Goal: Task Accomplishment & Management: Manage account settings

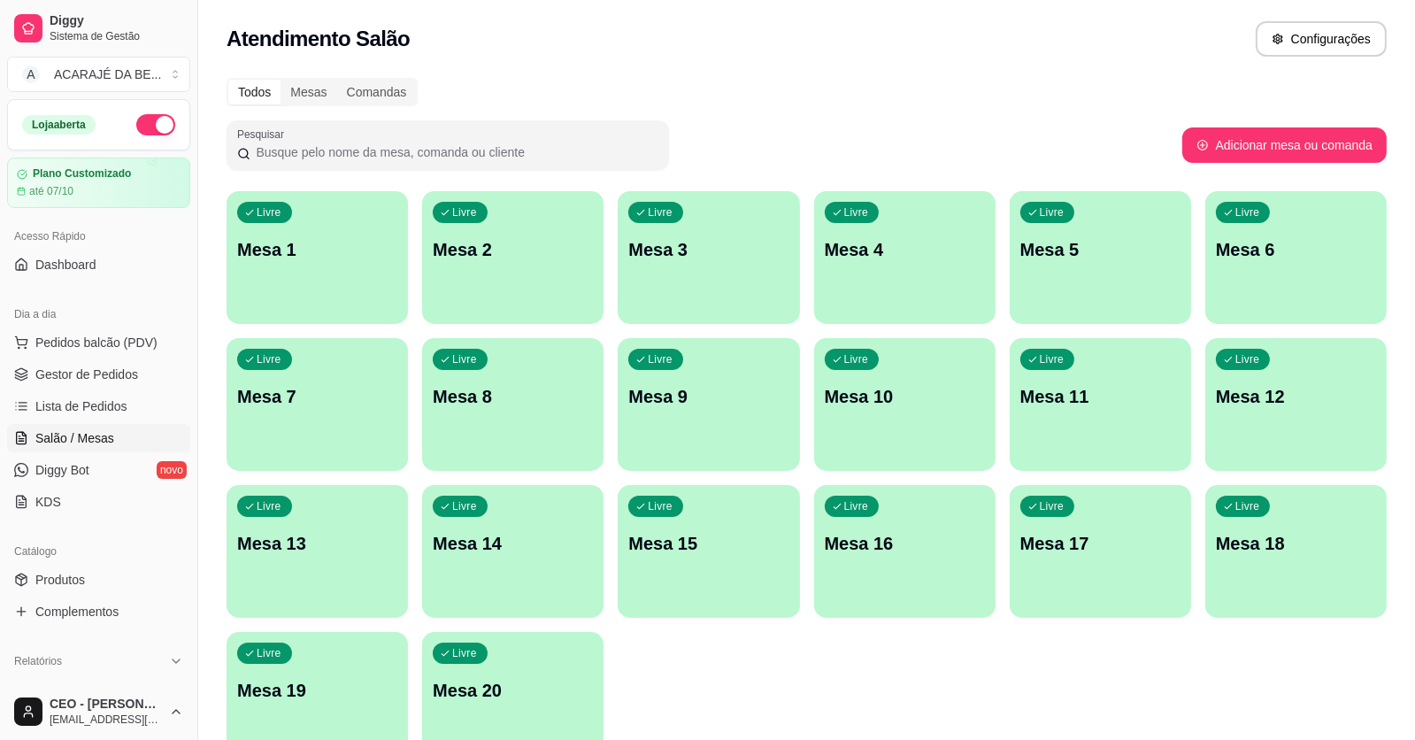
click at [781, 286] on div "Livre Mesa 3" at bounding box center [708, 247] width 181 height 112
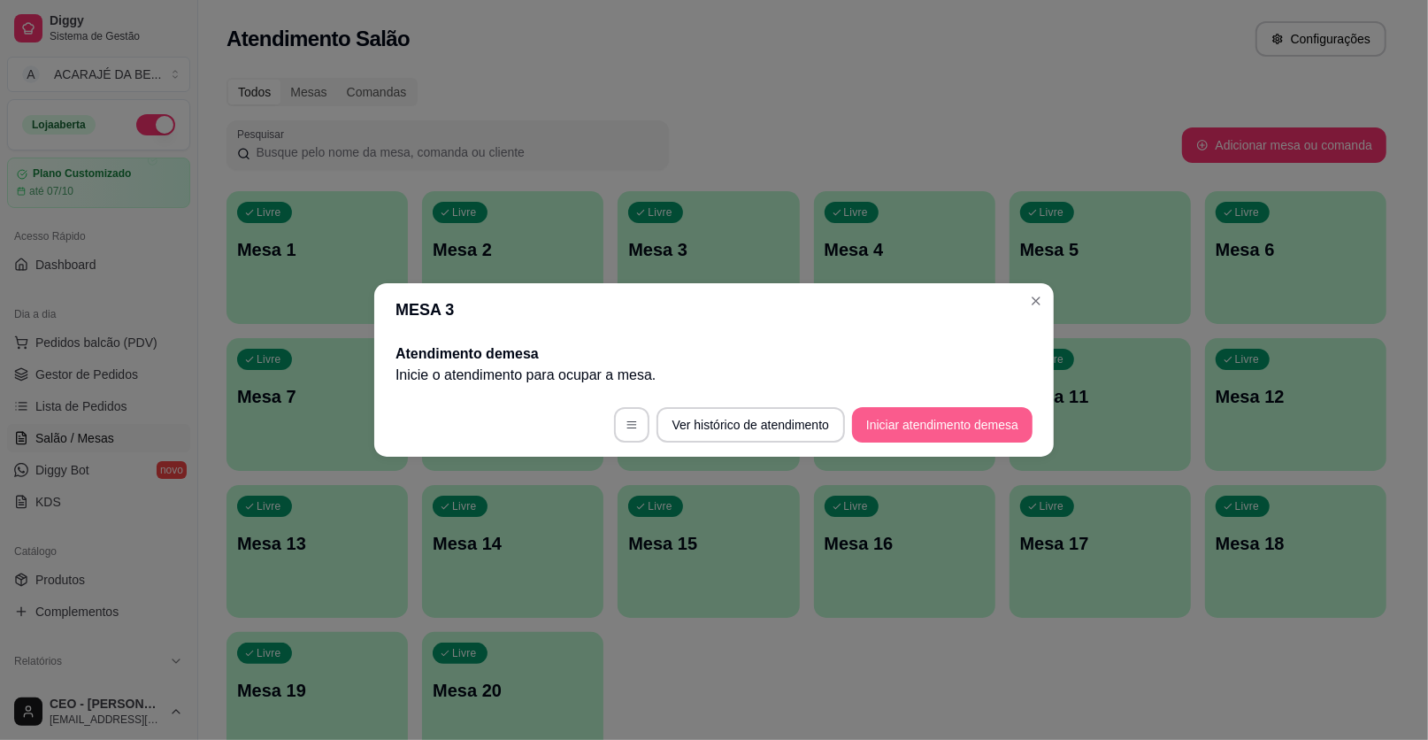
click at [954, 419] on button "Iniciar atendimento de mesa" at bounding box center [942, 424] width 181 height 35
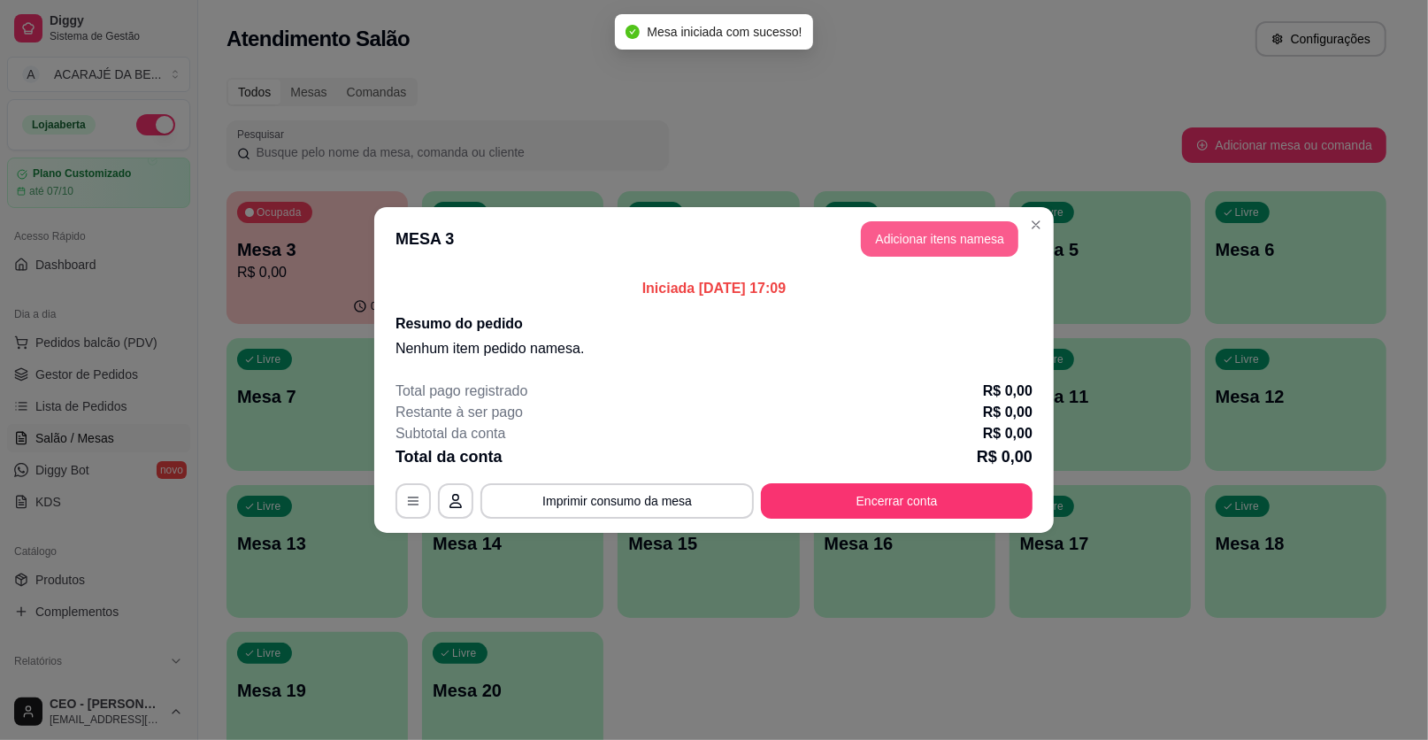
click at [955, 215] on header "MESA 3 Adicionar itens na mesa" at bounding box center [714, 239] width 680 height 64
click at [966, 242] on button "Adicionar itens na mesa" at bounding box center [940, 238] width 158 height 35
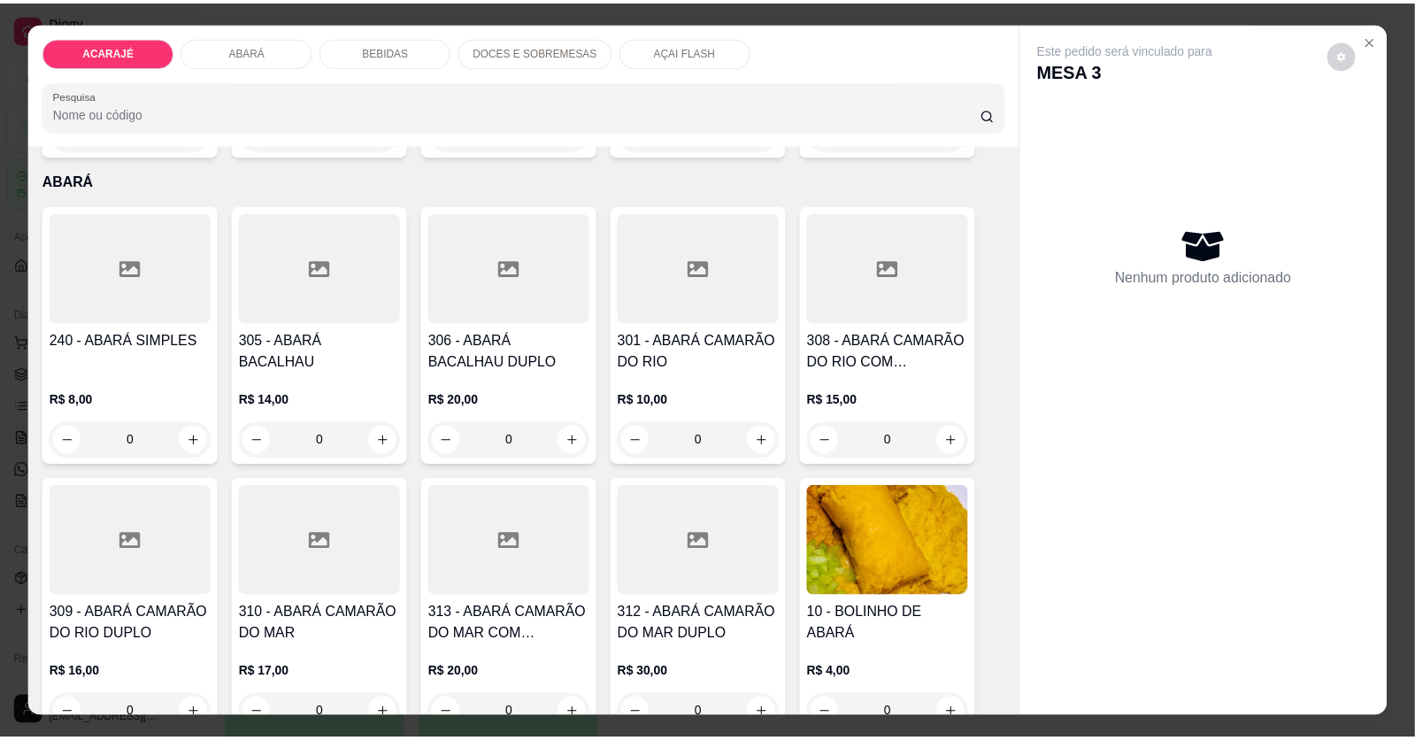
scroll to position [619, 0]
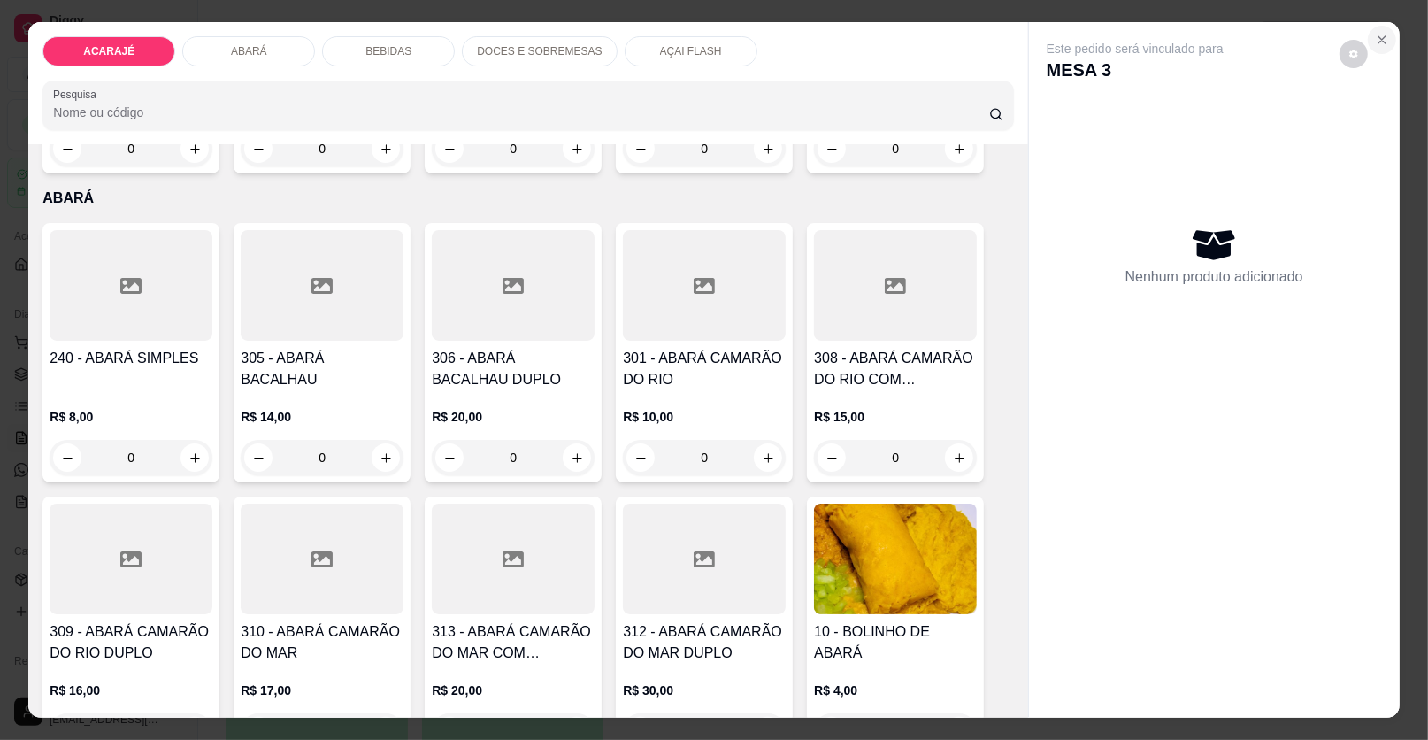
click at [1375, 35] on icon "Close" at bounding box center [1382, 40] width 14 height 14
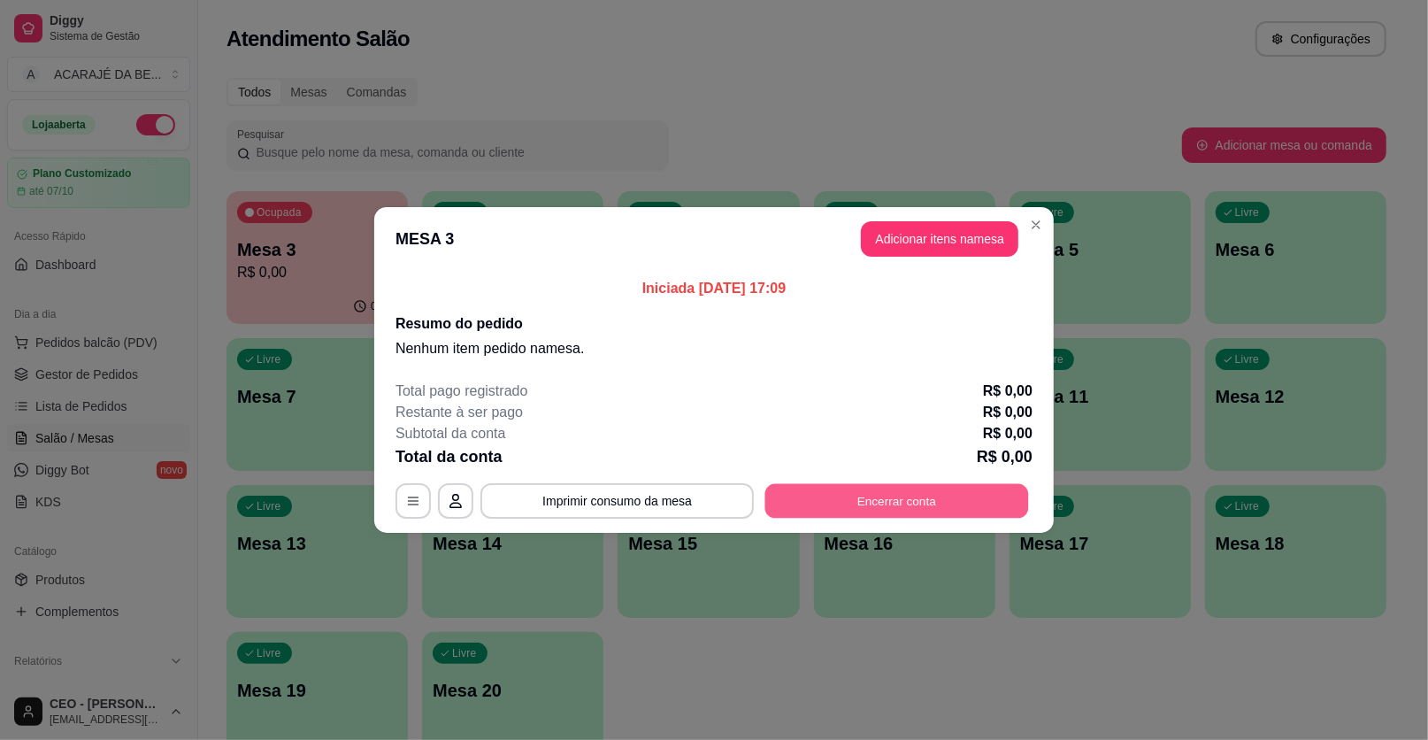
click at [897, 504] on button "Encerrar conta" at bounding box center [898, 501] width 264 height 35
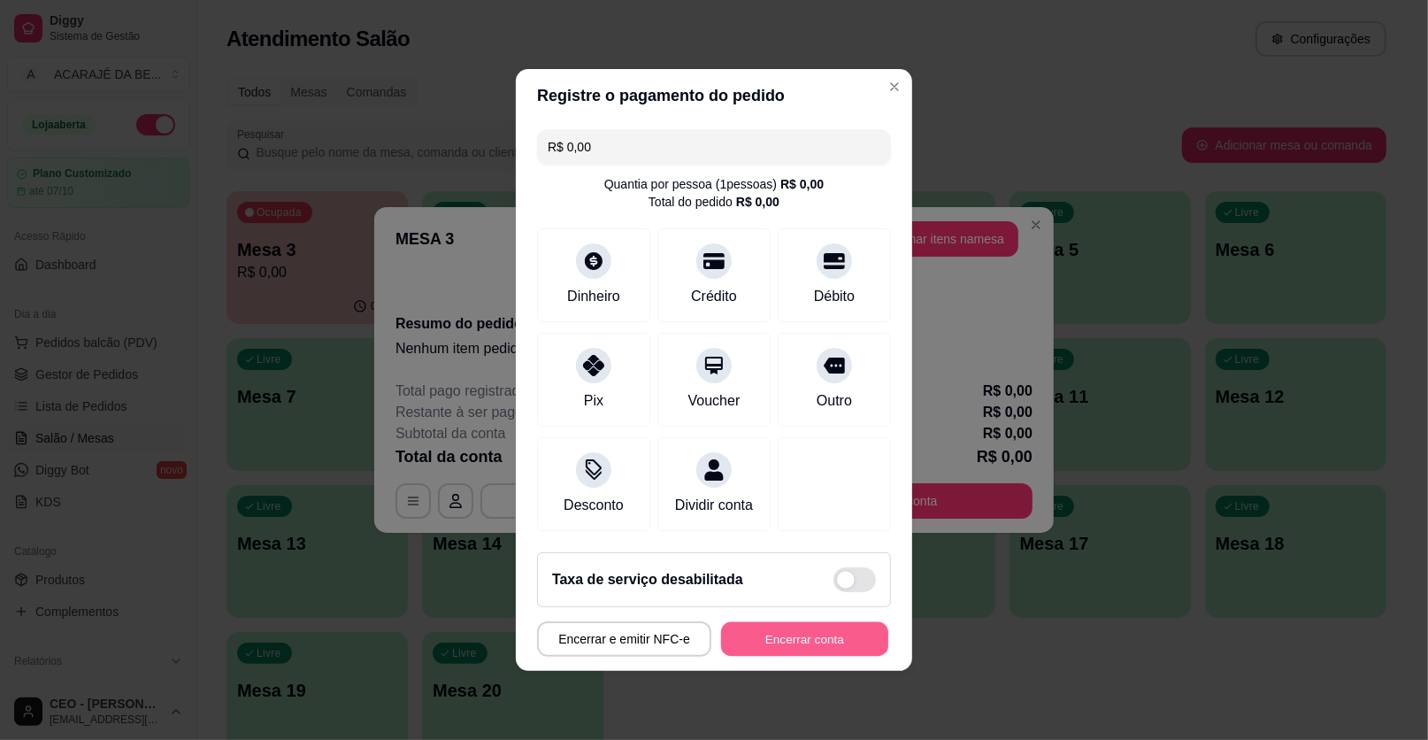
click at [790, 639] on button "Encerrar conta" at bounding box center [804, 639] width 167 height 35
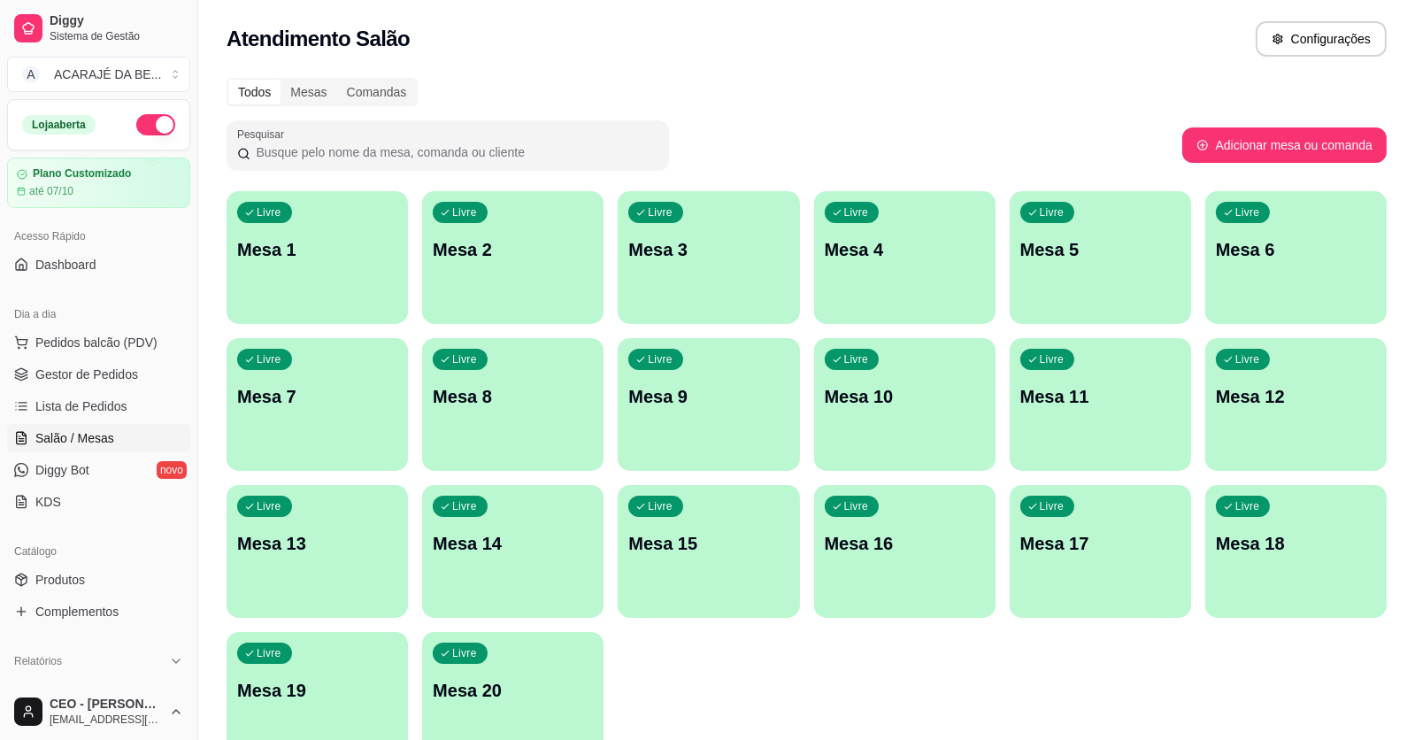
click at [880, 227] on div "Livre Mesa 4" at bounding box center [904, 247] width 181 height 112
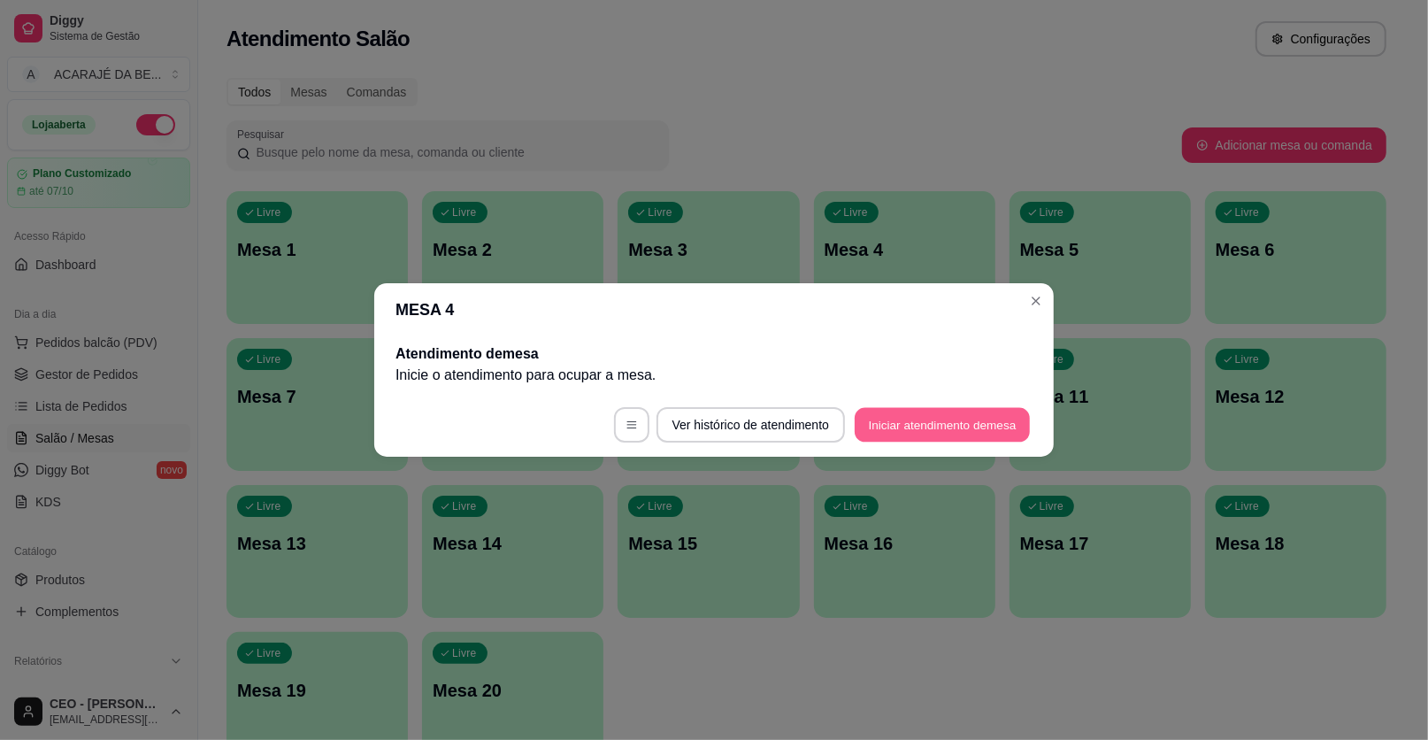
click at [945, 433] on button "Iniciar atendimento de mesa" at bounding box center [942, 425] width 175 height 35
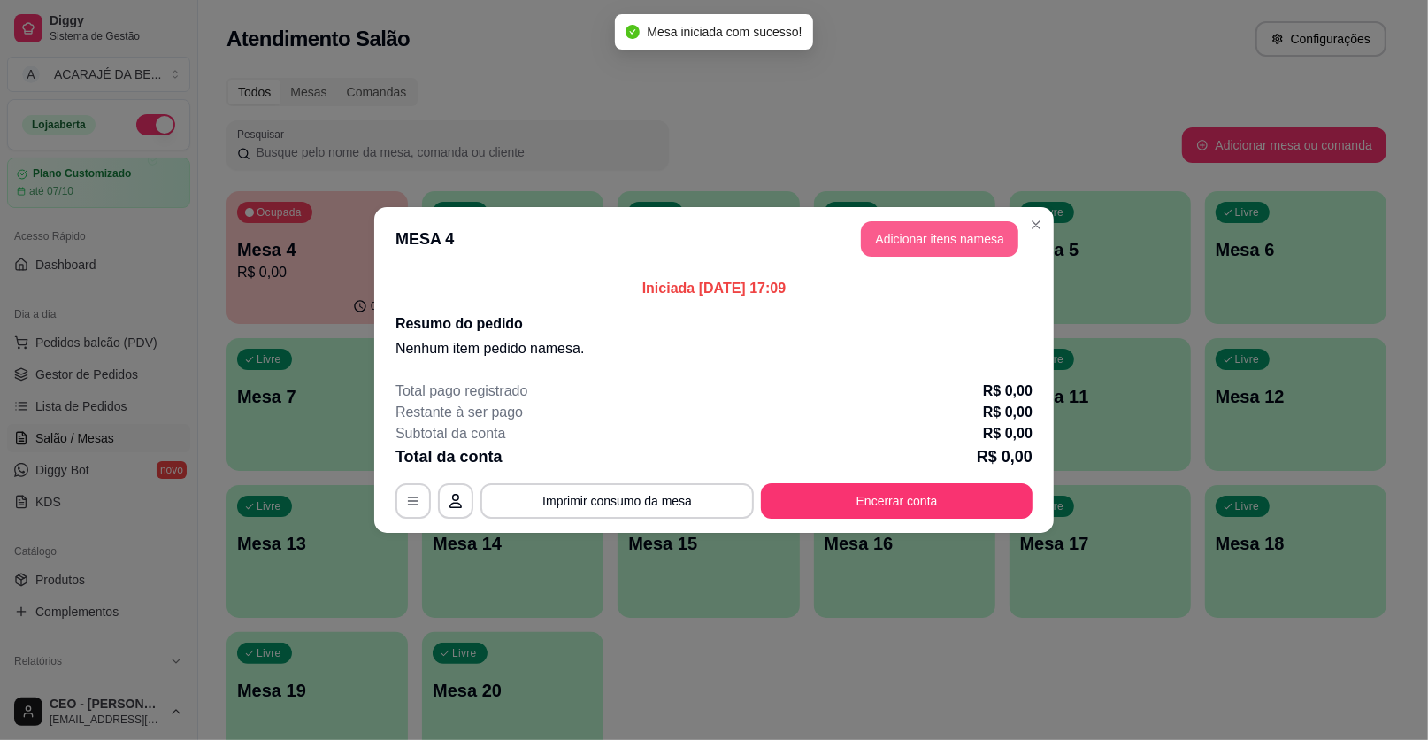
click at [945, 241] on button "Adicionar itens na mesa" at bounding box center [940, 238] width 158 height 35
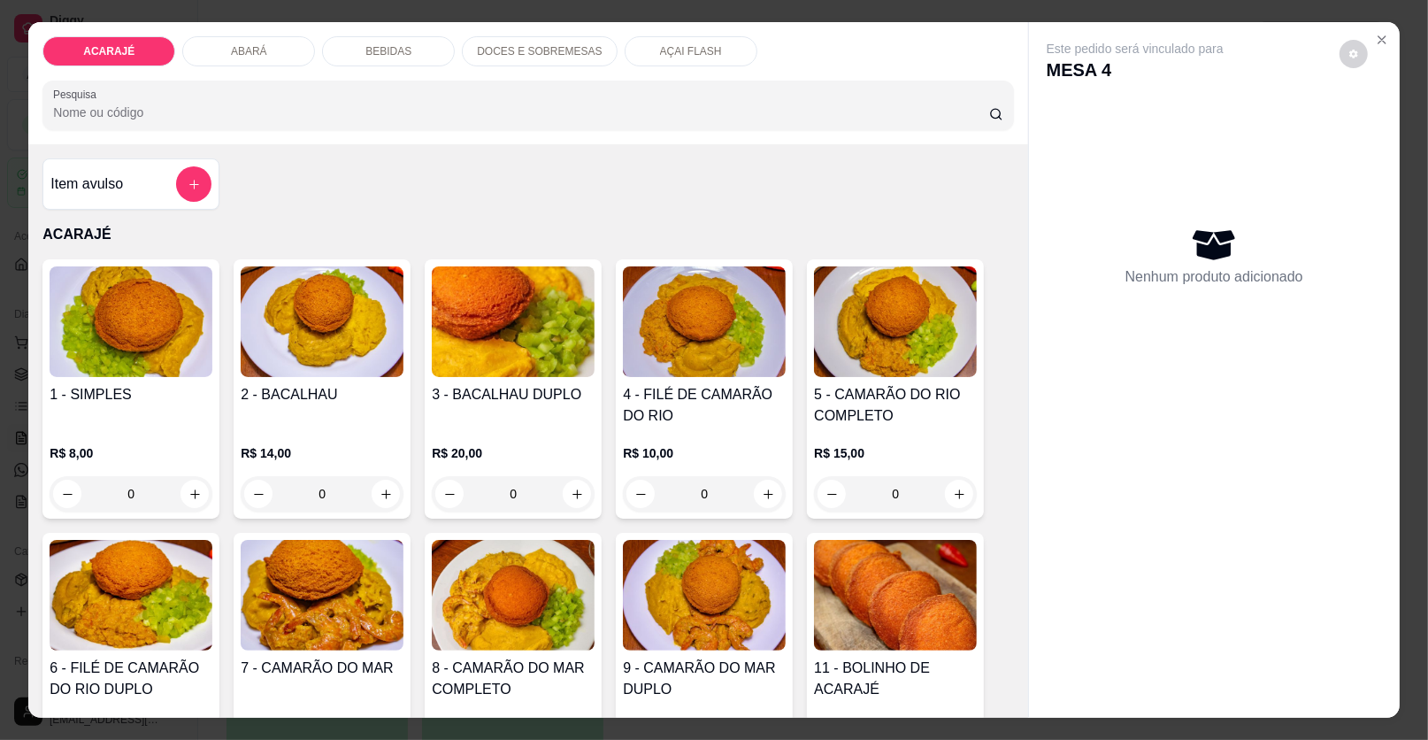
click at [9, 193] on div "ACARAJÉ ABARÁ BEBIDAS DOCES E SOBREMESAS AÇAI FLASH Pesquisa Item avulso ACARAJ…" at bounding box center [714, 370] width 1428 height 740
click at [1375, 36] on icon "Close" at bounding box center [1382, 40] width 14 height 14
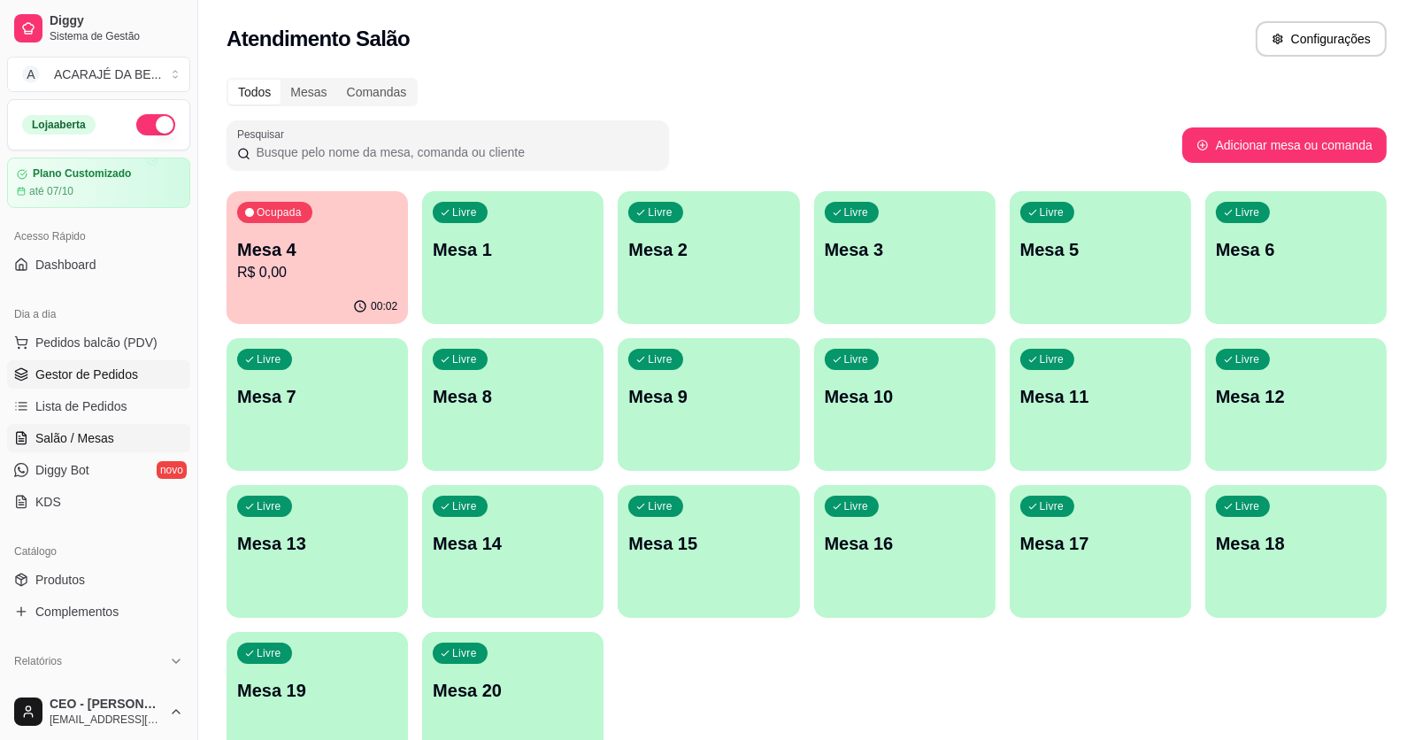
click at [94, 376] on span "Gestor de Pedidos" at bounding box center [86, 375] width 103 height 18
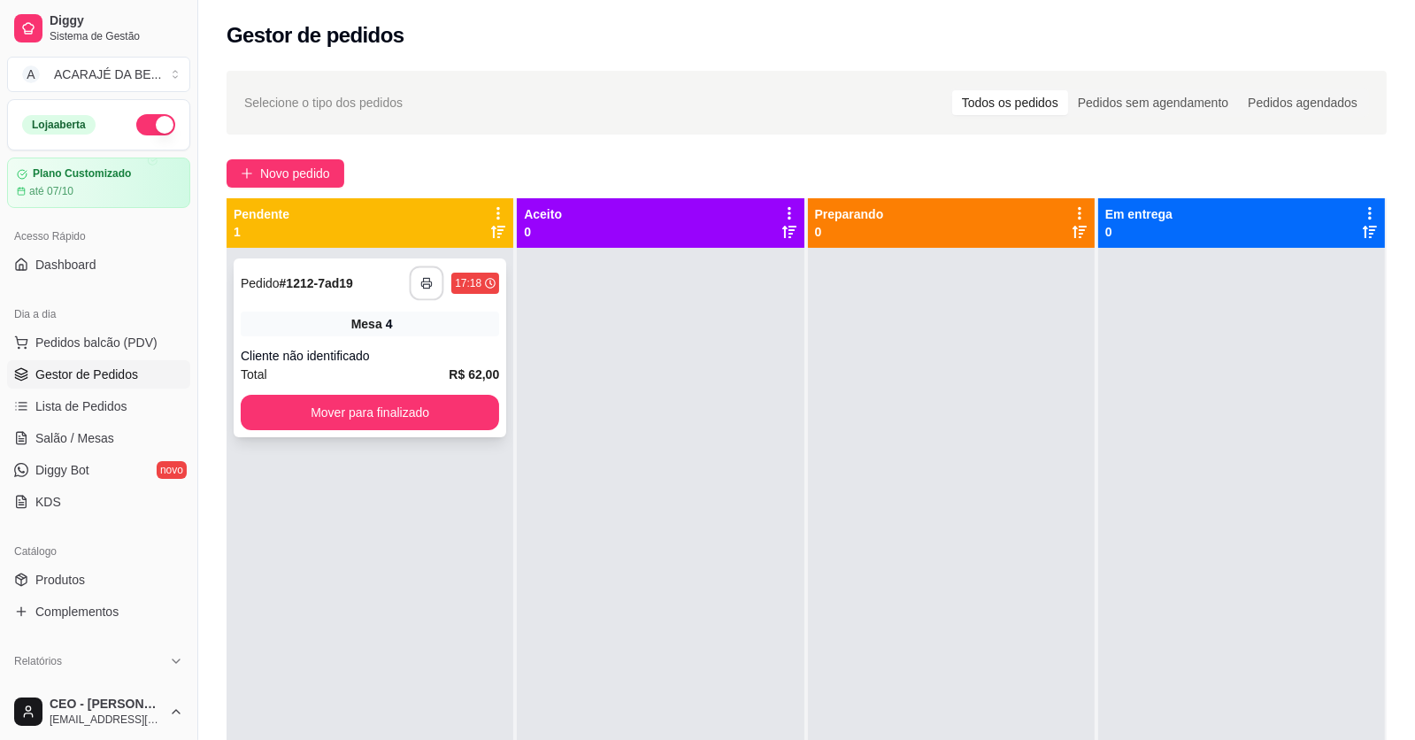
click at [421, 288] on icon "button" at bounding box center [426, 283] width 12 height 12
click at [424, 366] on div "Total R$ 62,00" at bounding box center [370, 374] width 258 height 19
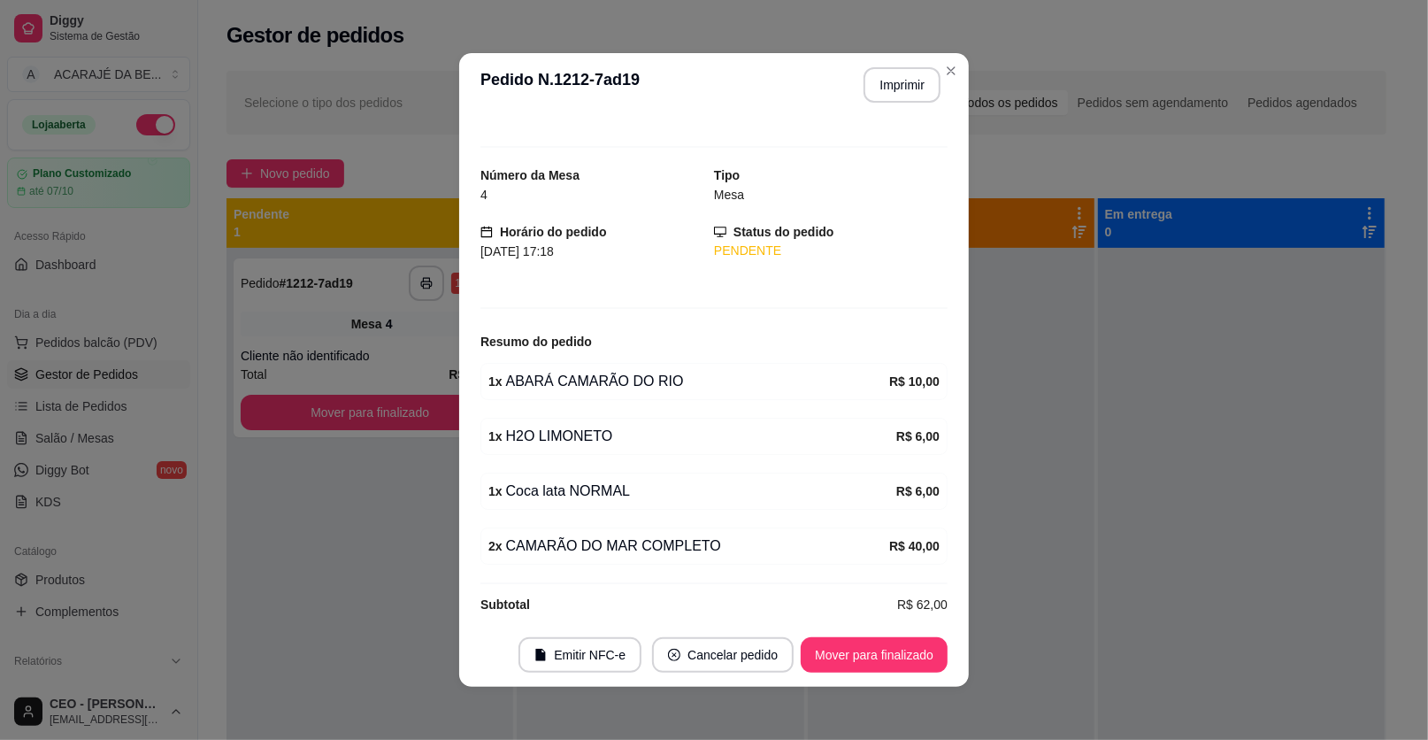
scroll to position [32, 0]
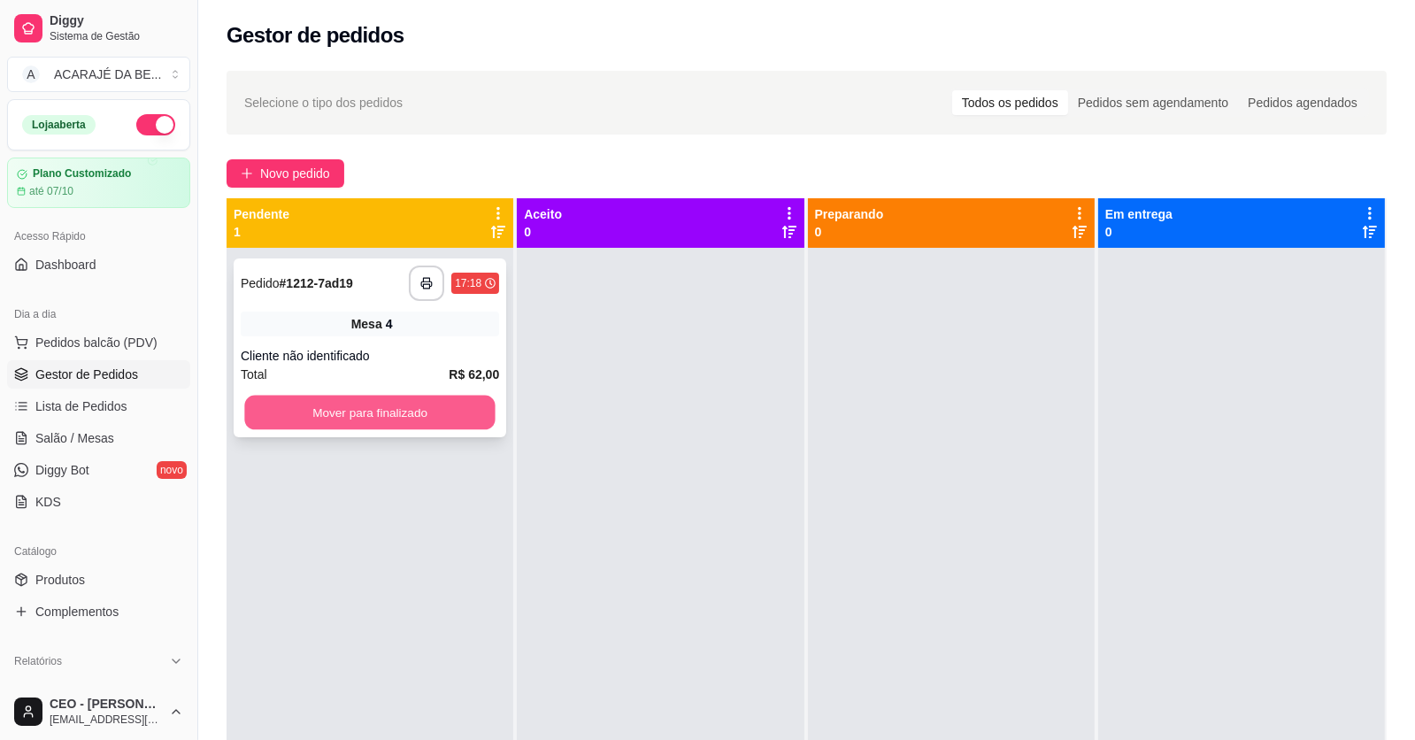
click at [478, 419] on button "Mover para finalizado" at bounding box center [369, 413] width 250 height 35
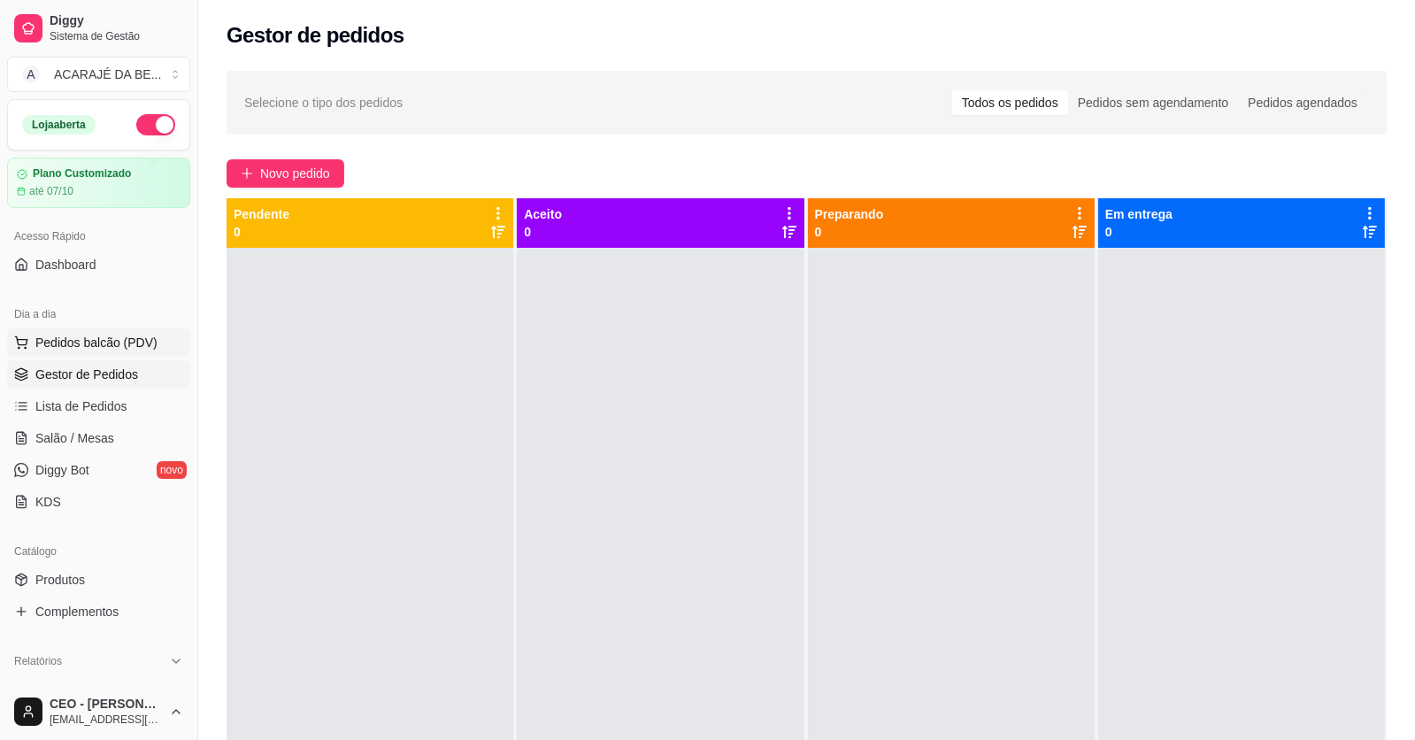
click at [68, 335] on span "Pedidos balcão (PDV)" at bounding box center [96, 343] width 122 height 18
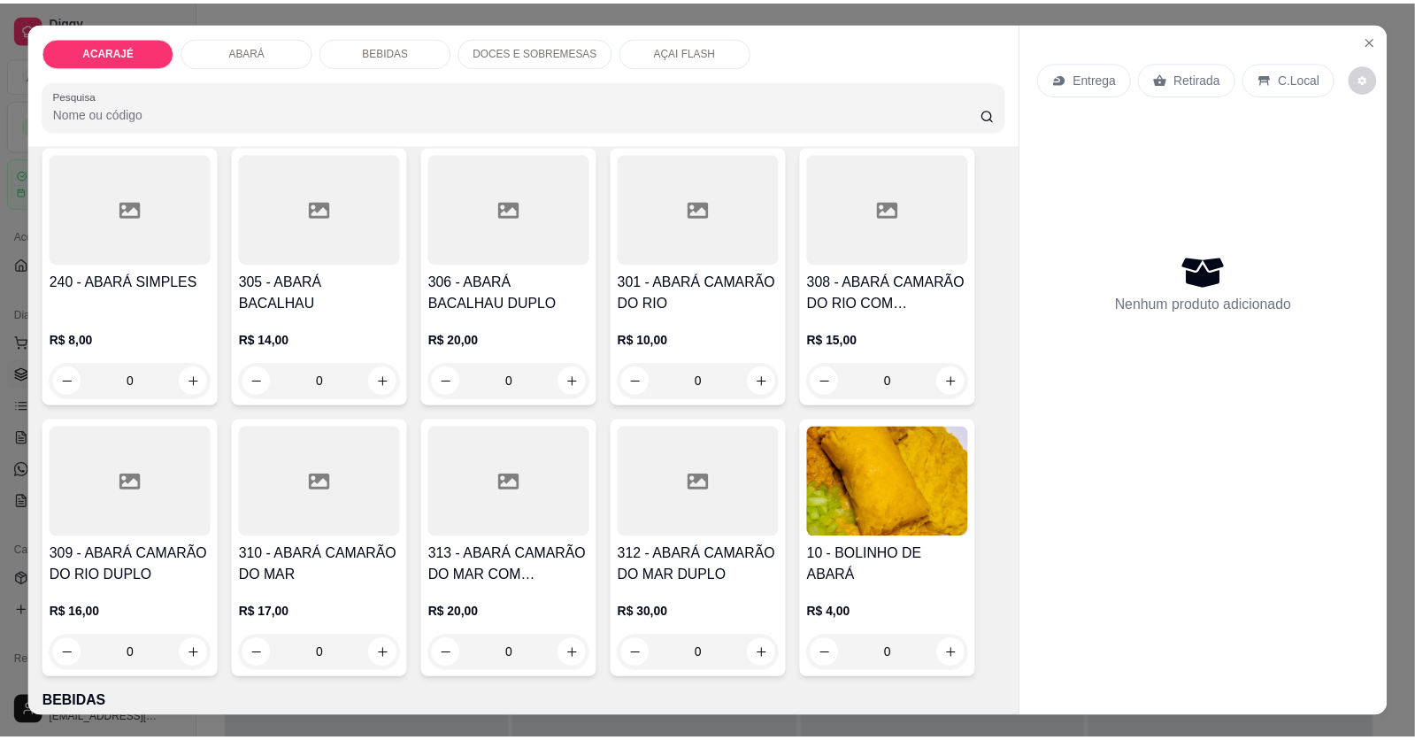
scroll to position [796, 0]
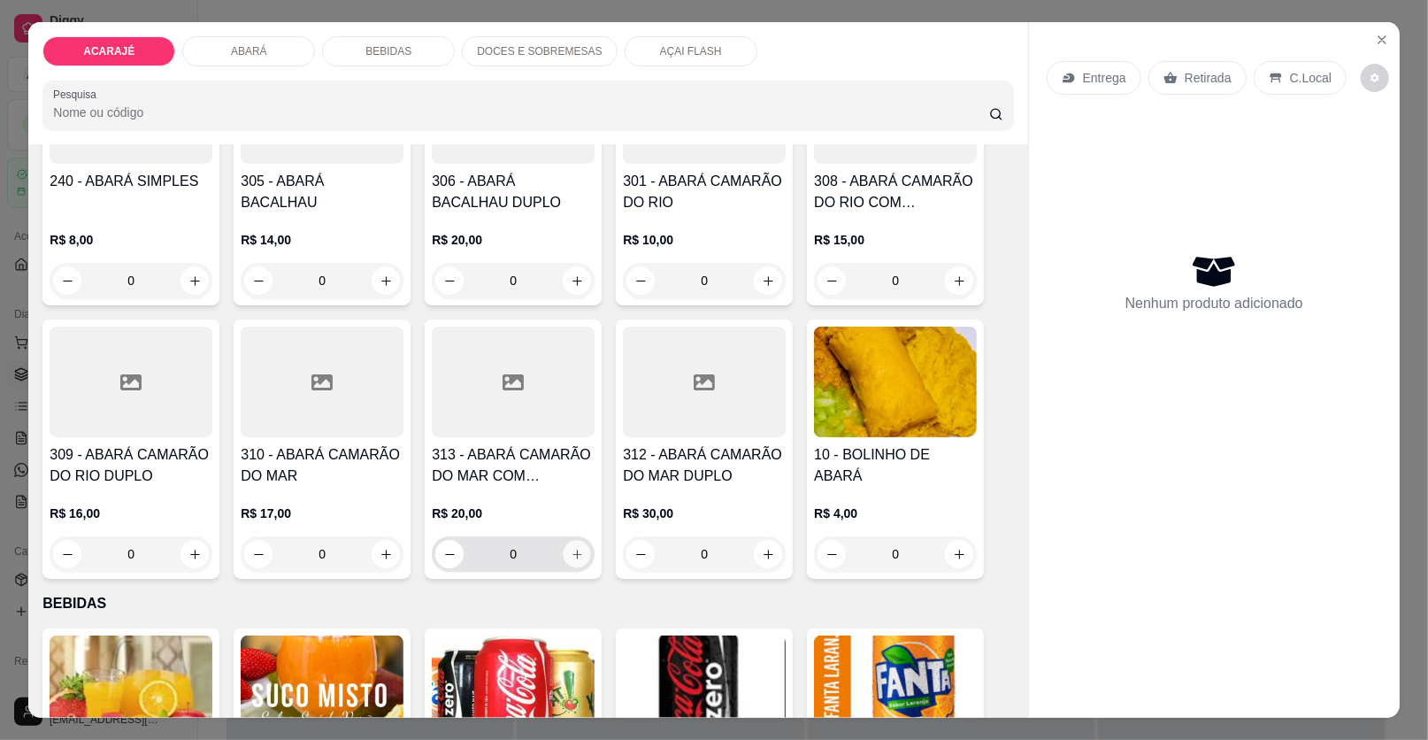
click at [571, 550] on icon "increase-product-quantity" at bounding box center [577, 554] width 13 height 13
type input "1"
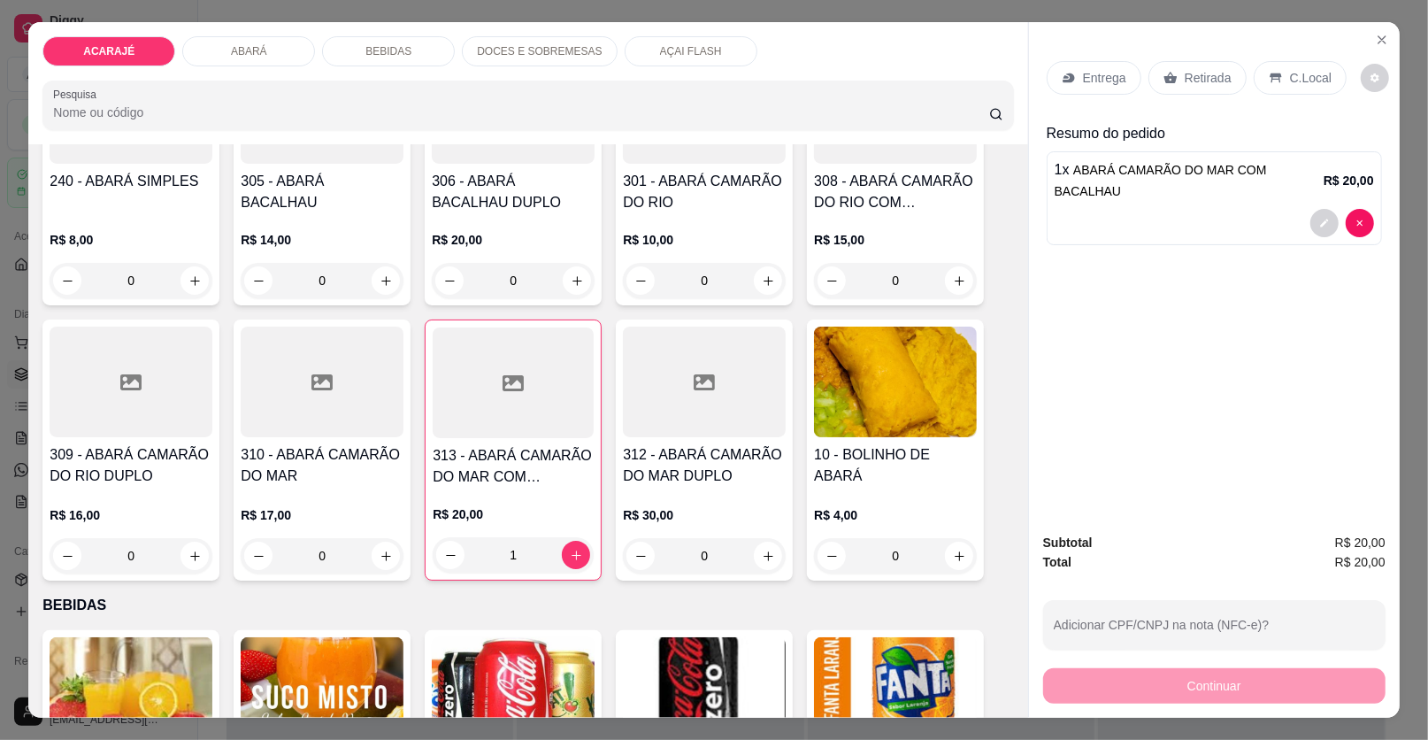
click at [1205, 79] on p "Retirada" at bounding box center [1208, 78] width 47 height 18
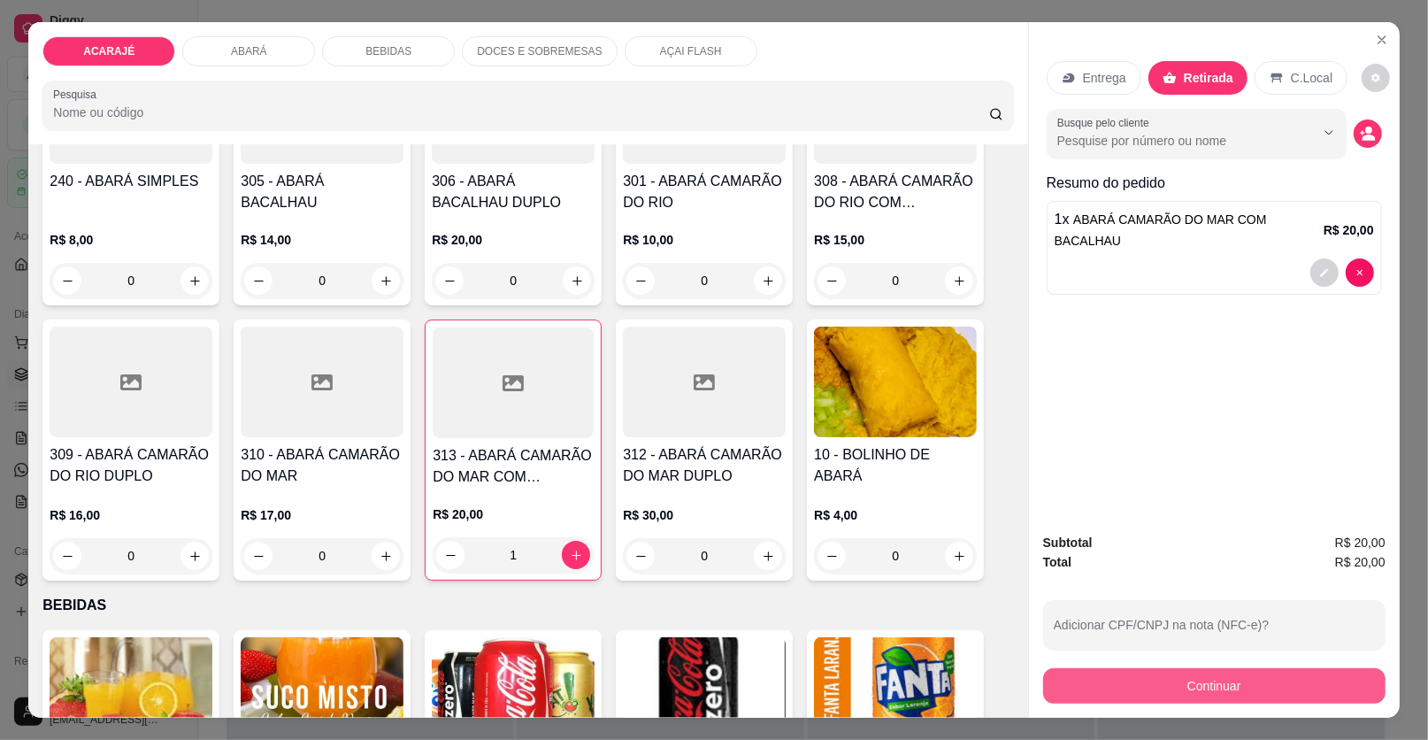
click at [1197, 678] on button "Continuar" at bounding box center [1214, 685] width 342 height 35
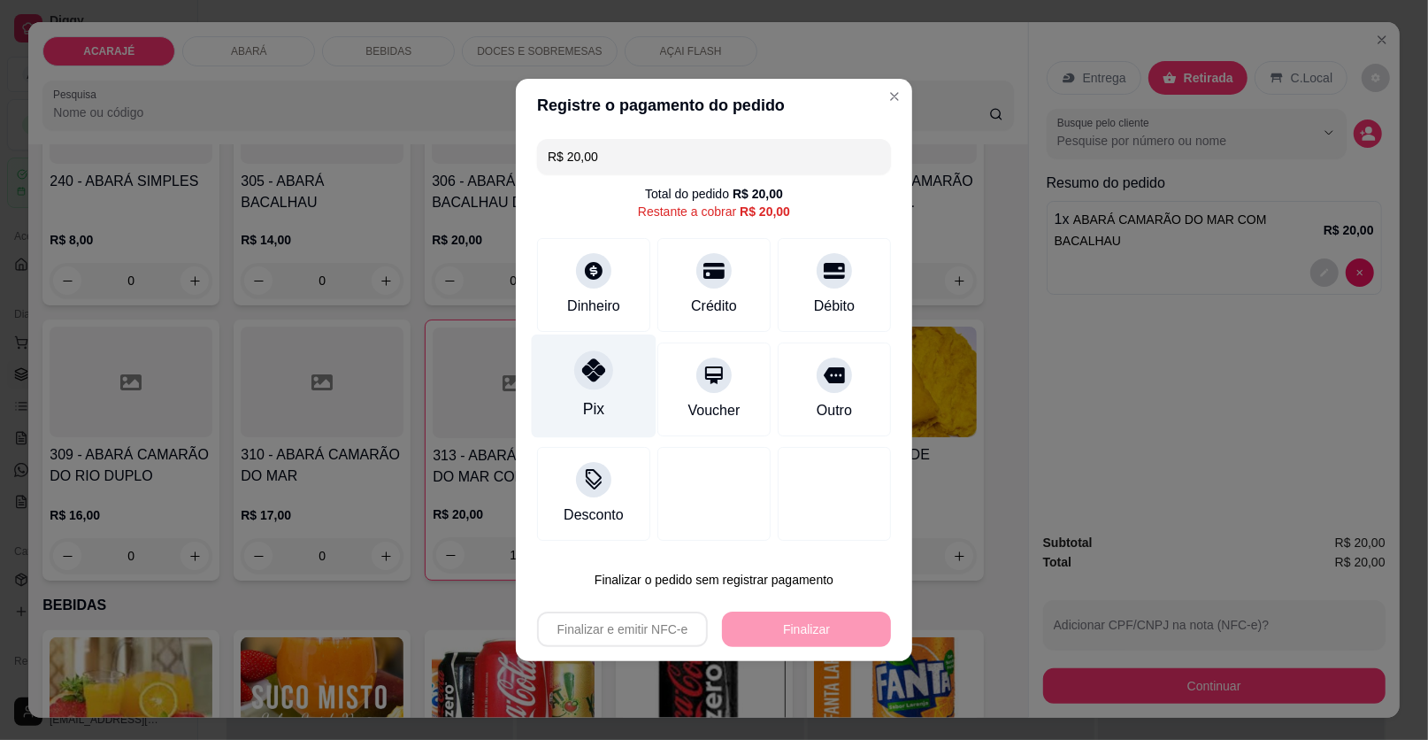
click at [582, 372] on icon at bounding box center [593, 369] width 23 height 23
type input "R$ 0,00"
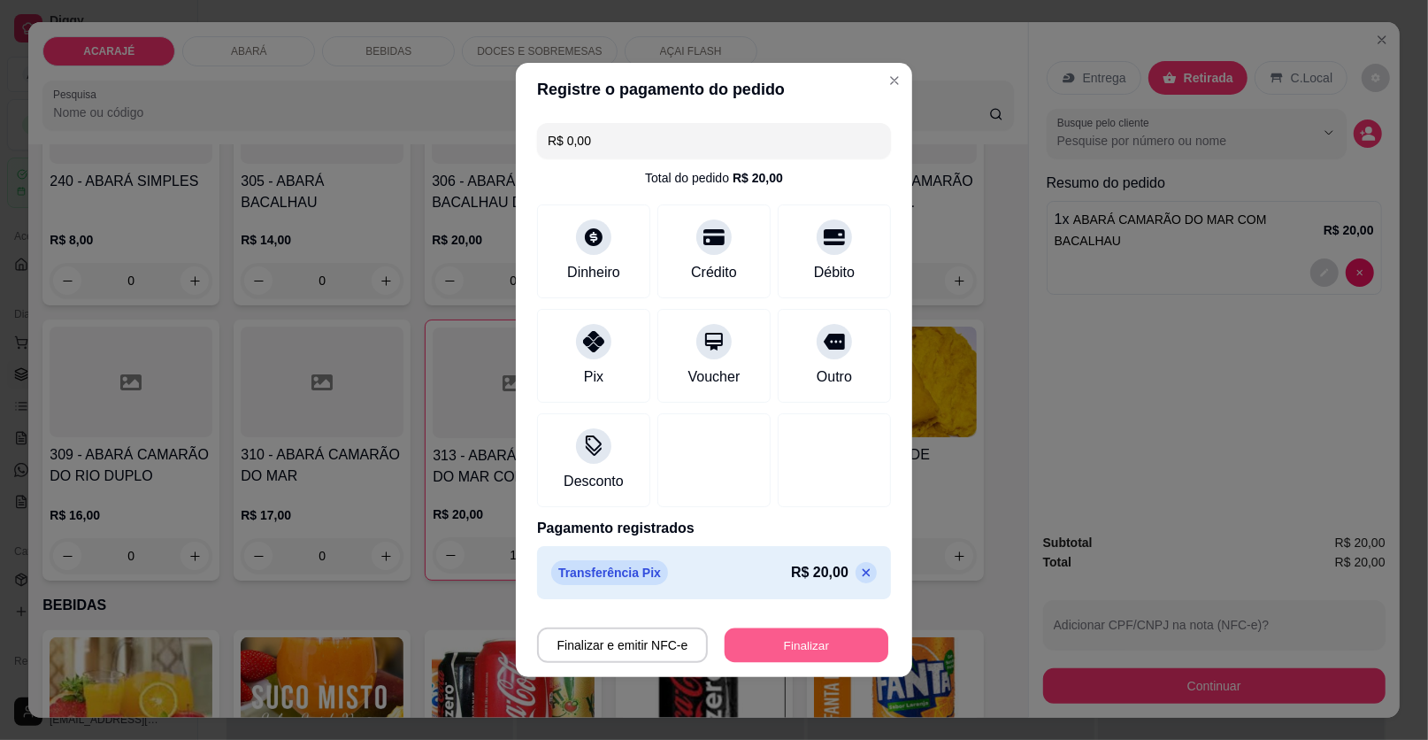
click at [767, 641] on button "Finalizar" at bounding box center [807, 645] width 164 height 35
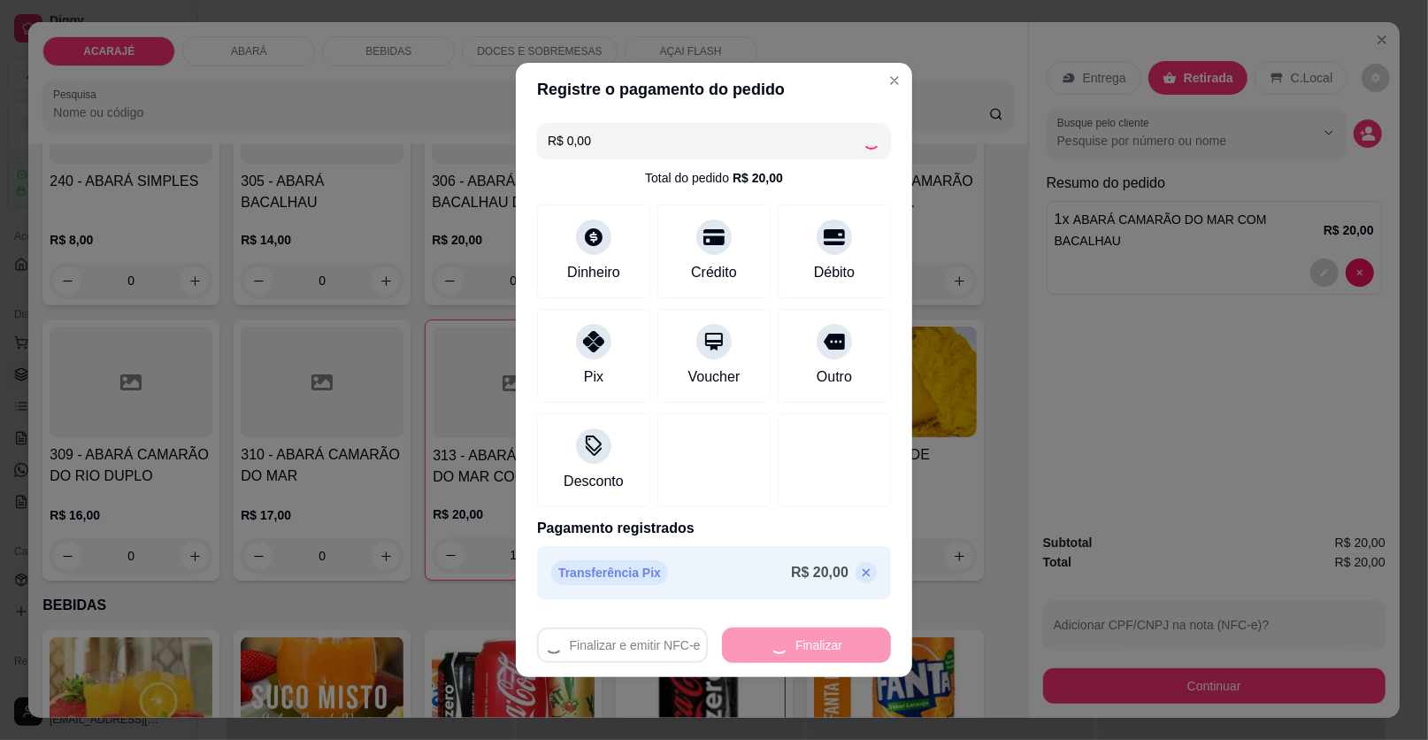
type input "0"
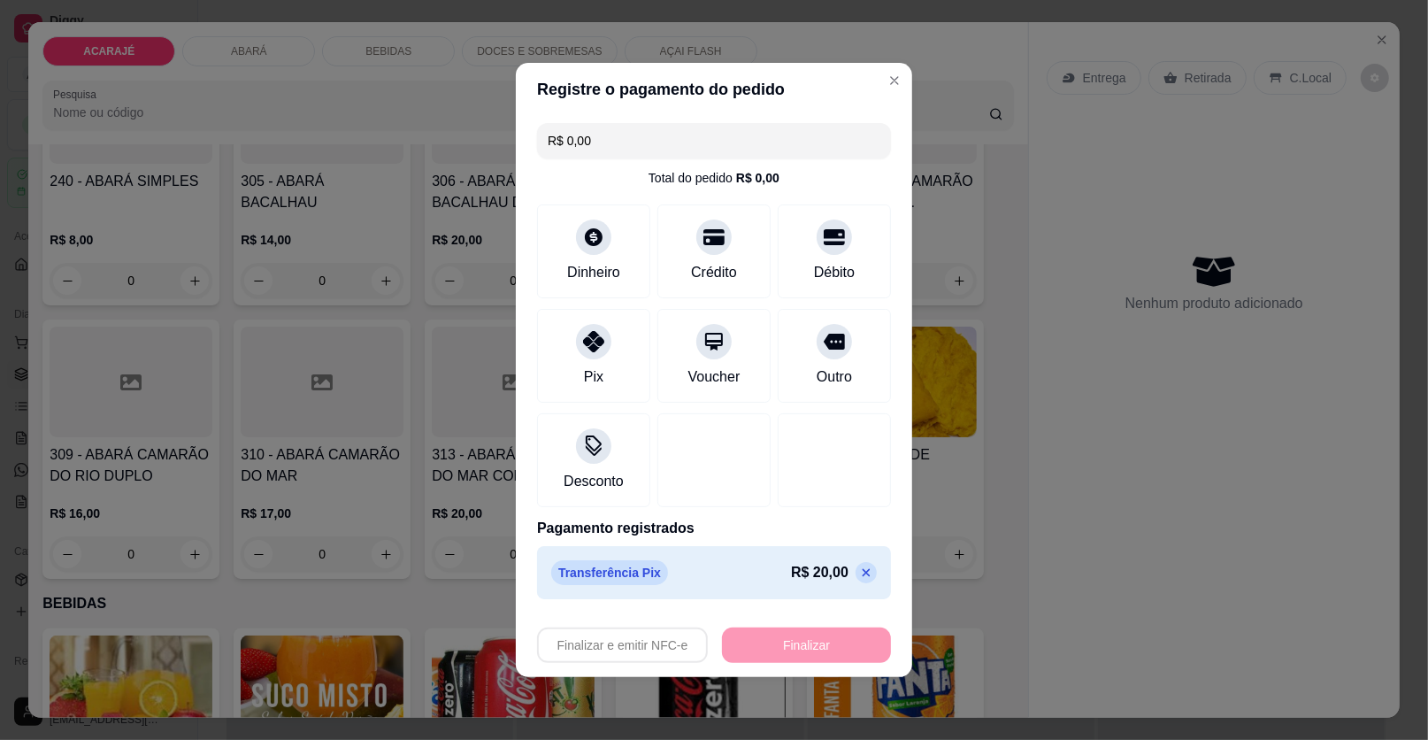
type input "-R$ 20,00"
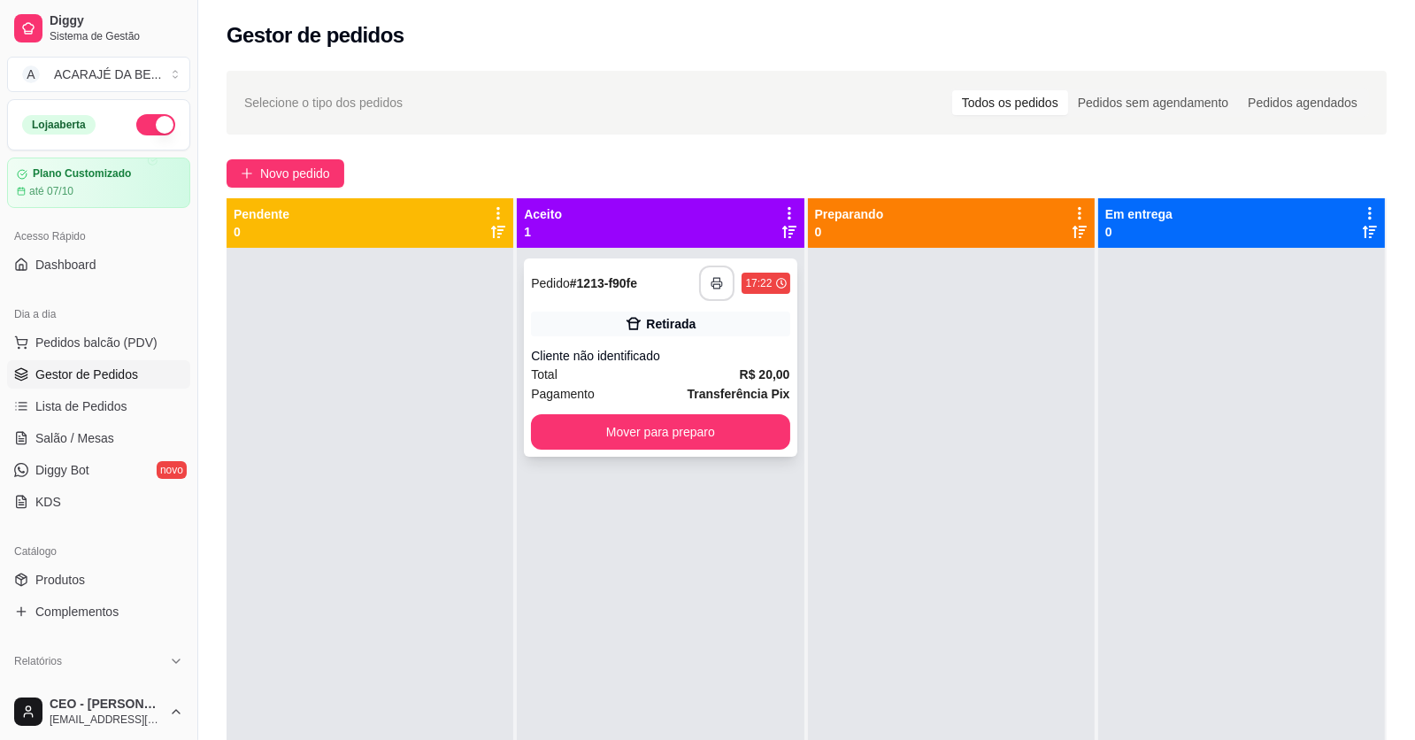
click at [713, 286] on icon "button" at bounding box center [717, 283] width 12 height 12
click at [739, 430] on button "Mover para preparo" at bounding box center [660, 431] width 258 height 35
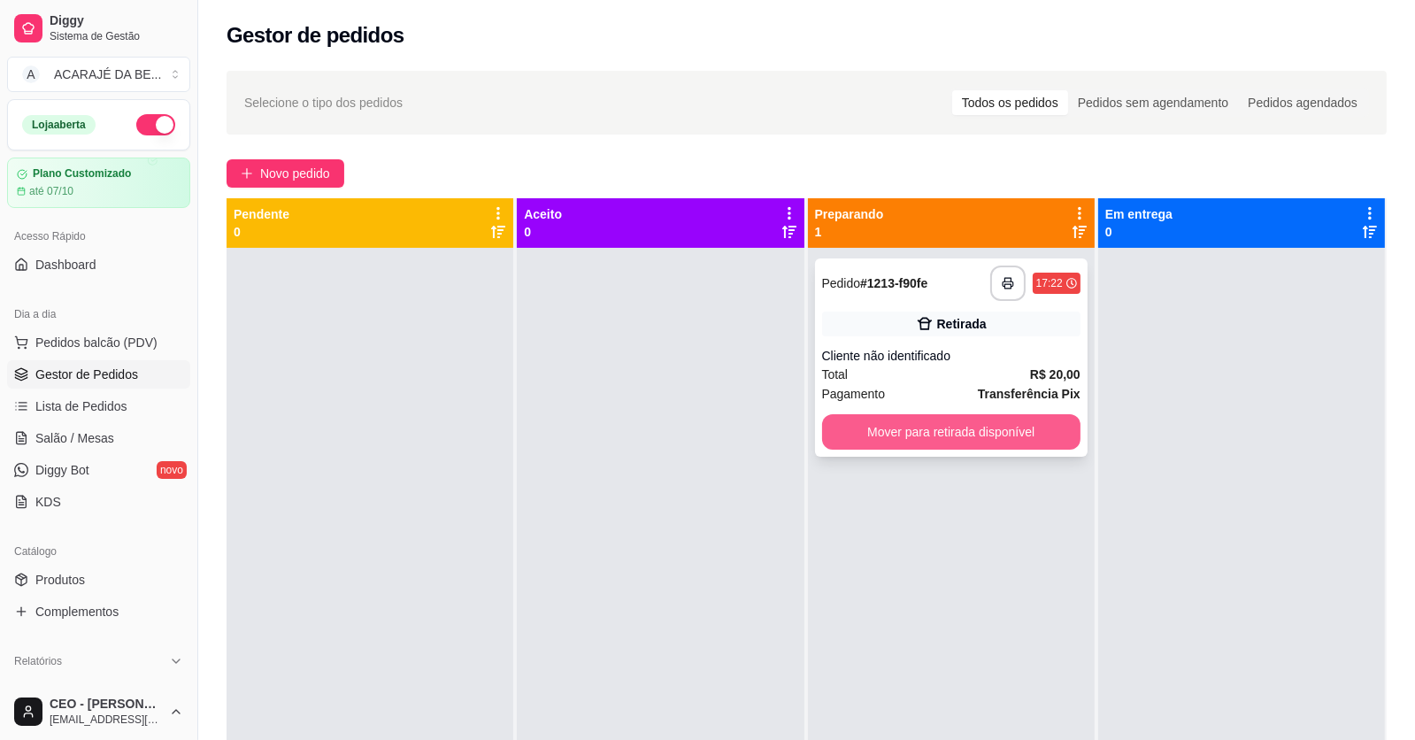
click at [927, 428] on button "Mover para retirada disponível" at bounding box center [951, 431] width 258 height 35
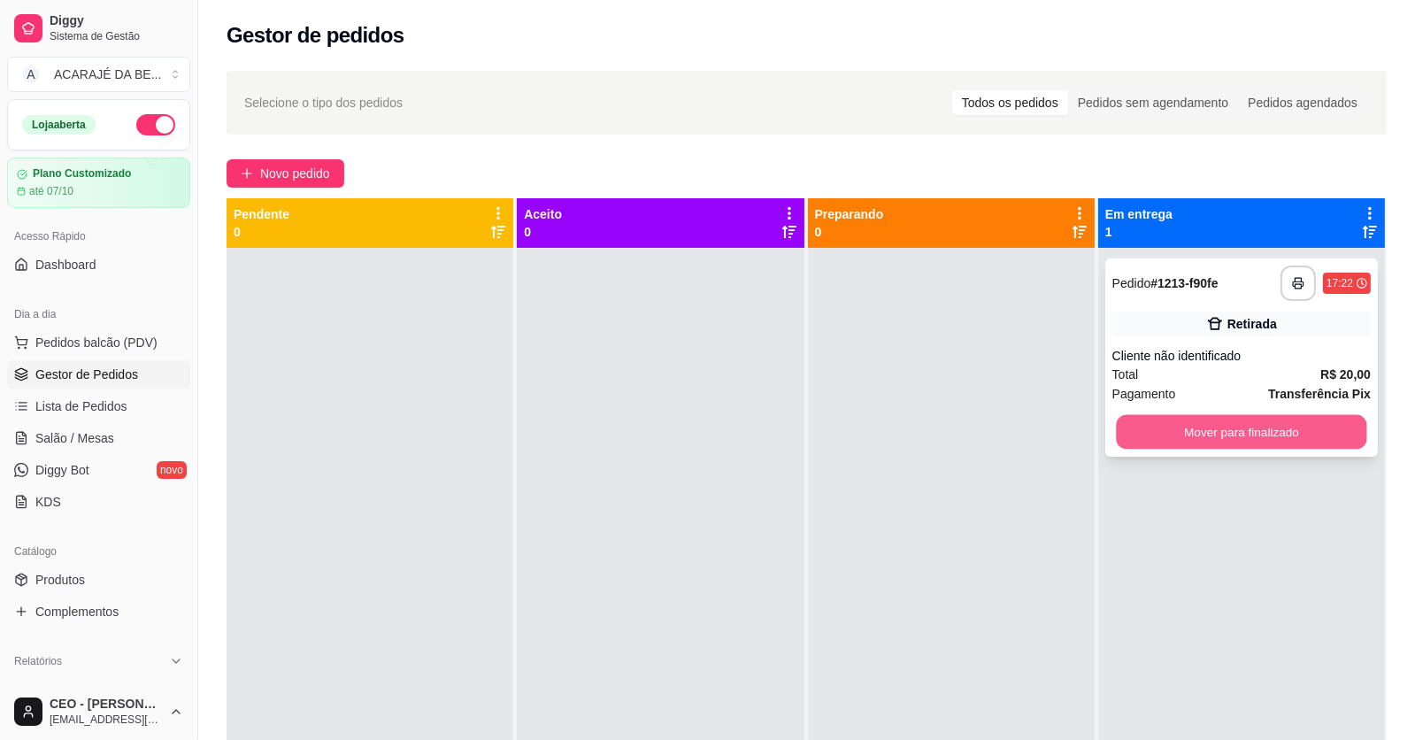
click at [1207, 432] on button "Mover para finalizado" at bounding box center [1241, 432] width 250 height 35
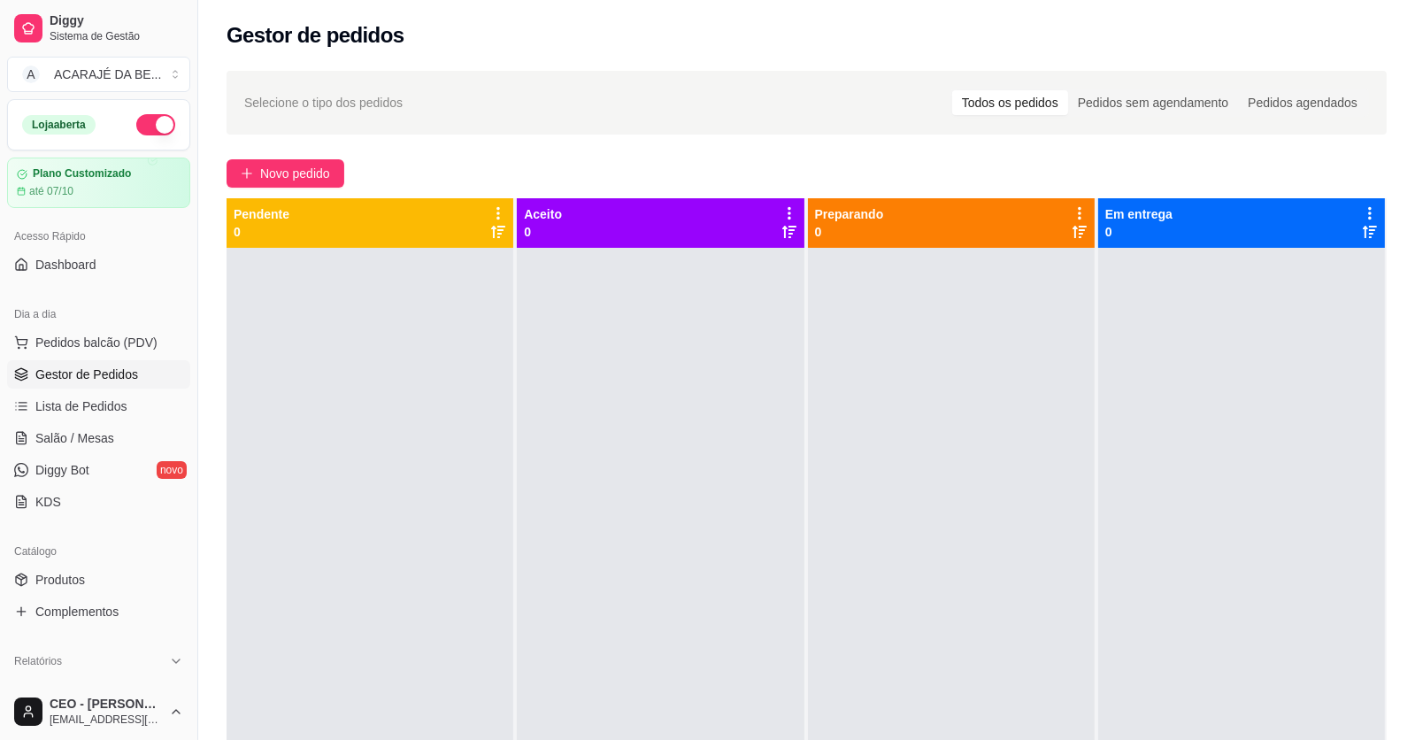
click at [723, 698] on div at bounding box center [660, 618] width 287 height 740
click at [97, 342] on span "Pedidos balcão (PDV)" at bounding box center [96, 343] width 122 height 18
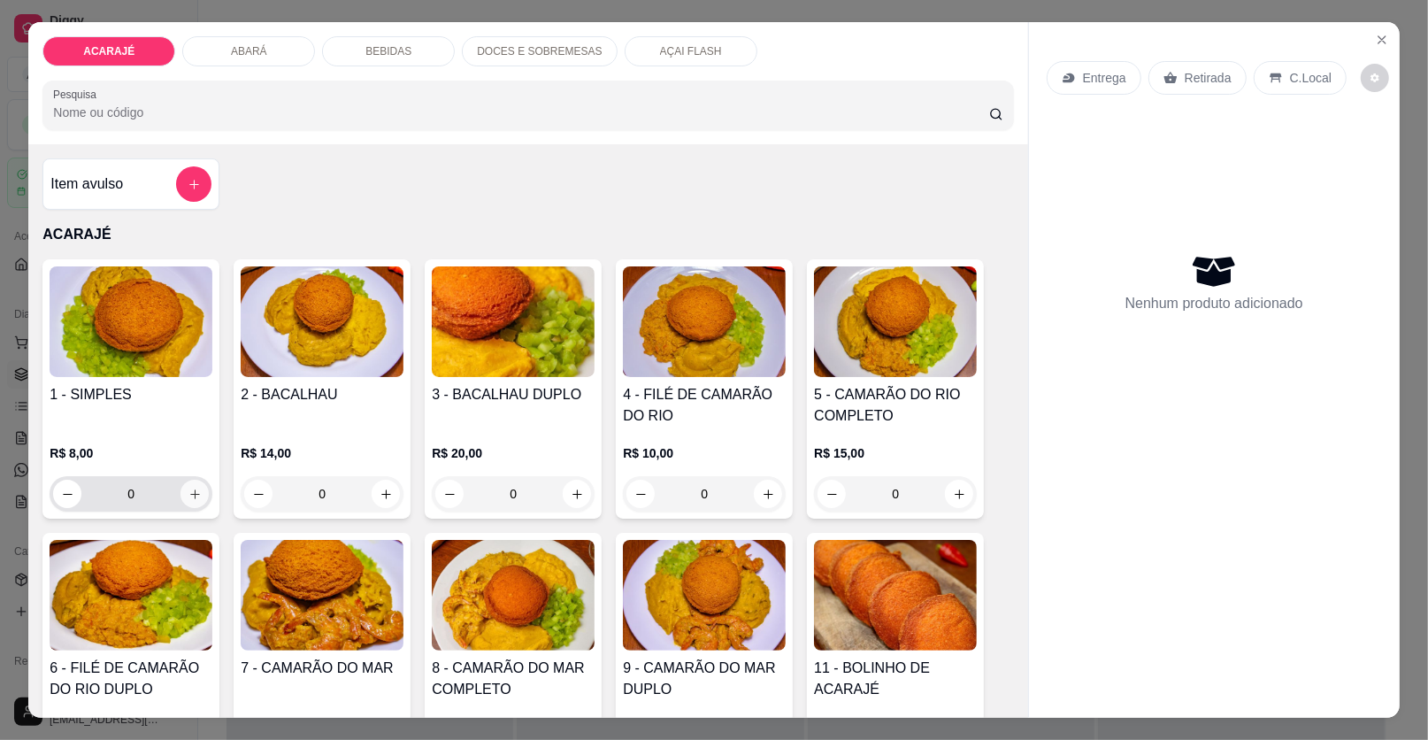
click at [190, 489] on icon "increase-product-quantity" at bounding box center [195, 494] width 10 height 10
click at [189, 489] on icon "increase-product-quantity" at bounding box center [195, 494] width 13 height 13
type input "2"
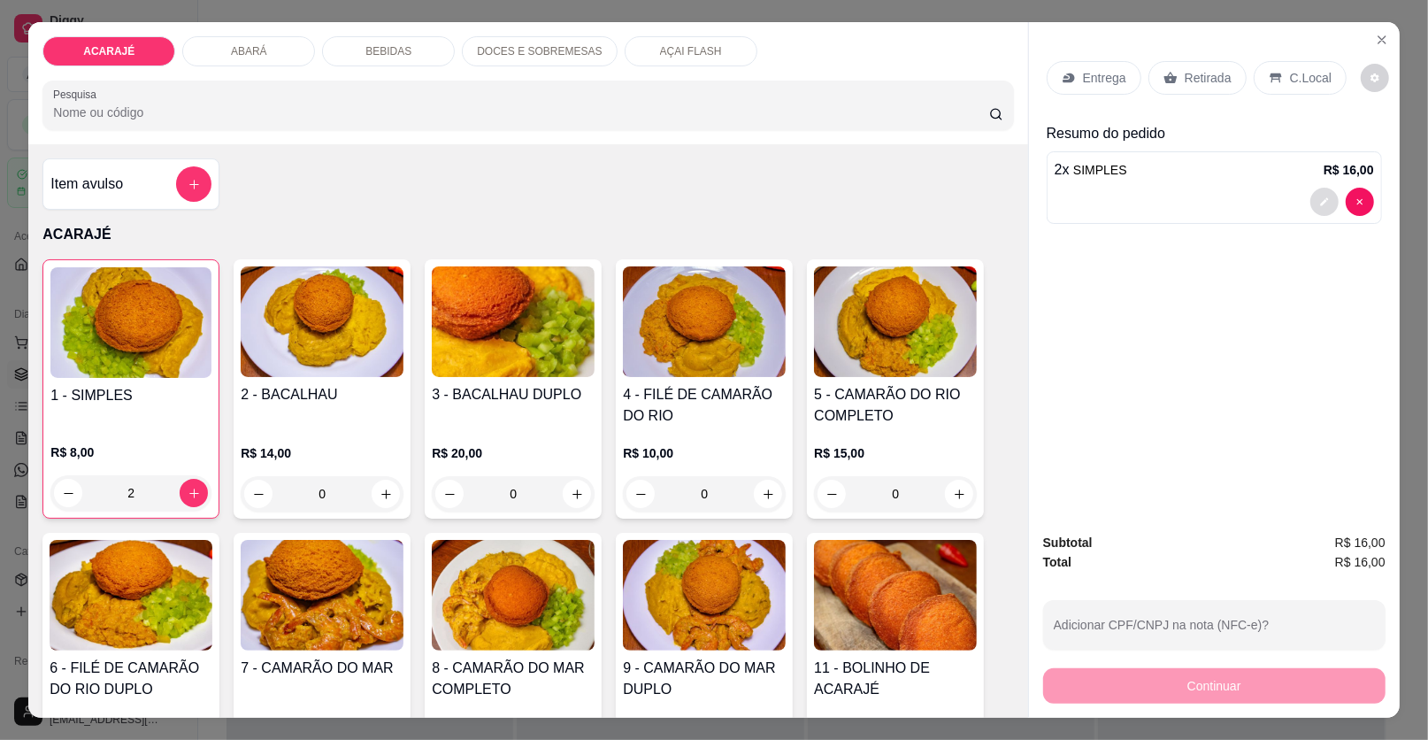
click at [1320, 199] on icon "decrease-product-quantity" at bounding box center [1325, 201] width 11 height 11
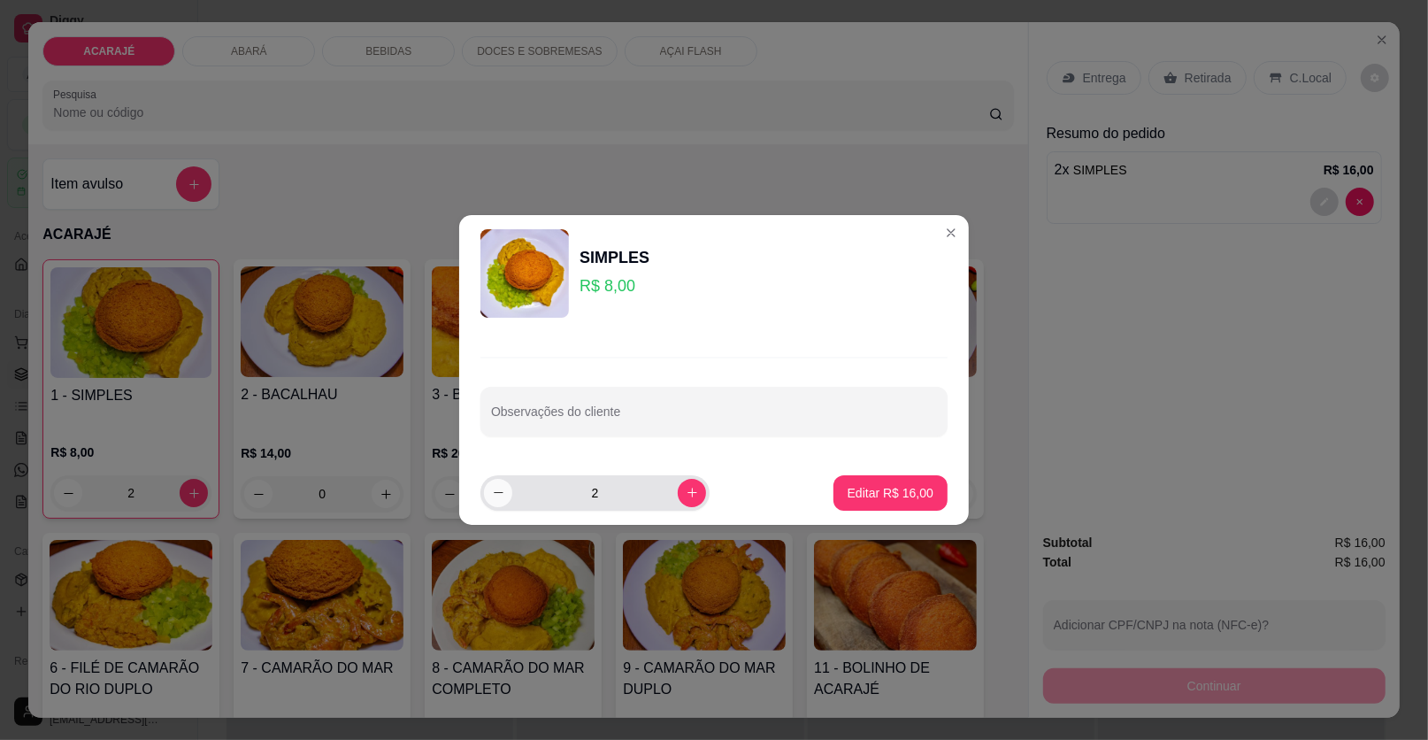
click at [494, 497] on icon "decrease-product-quantity" at bounding box center [498, 492] width 13 height 13
type input "1"
click at [638, 412] on input "Observações do cliente" at bounding box center [714, 419] width 446 height 18
type input "sem vatapa"
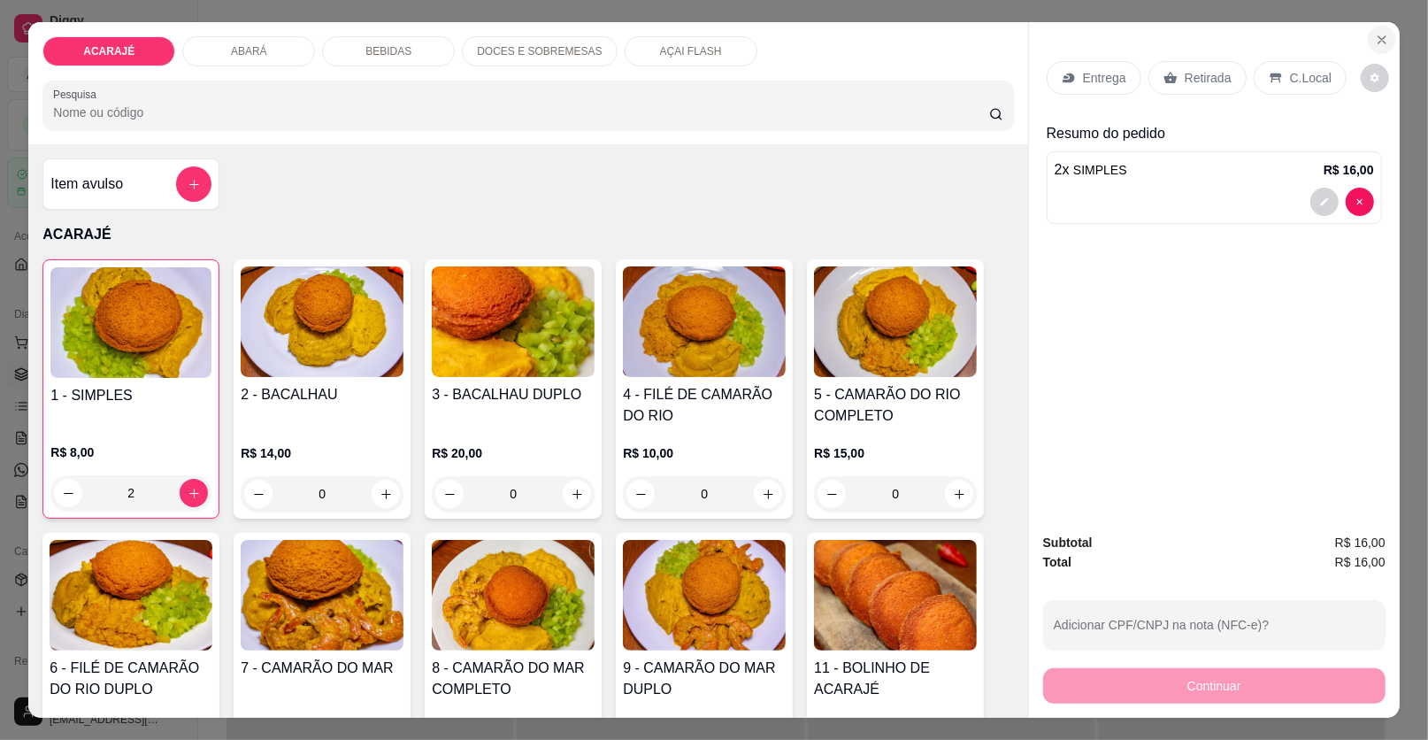
click at [1375, 35] on icon "Close" at bounding box center [1382, 40] width 14 height 14
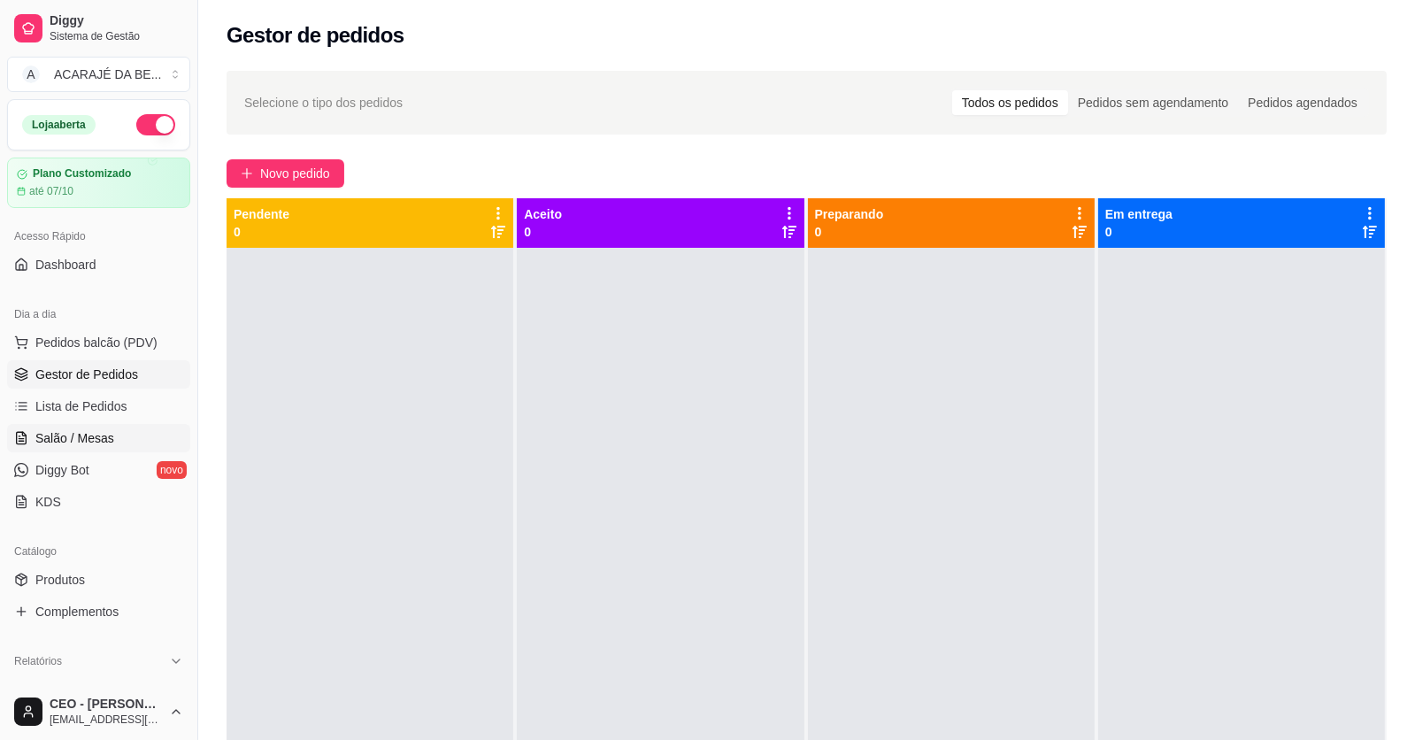
click at [87, 432] on span "Salão / Mesas" at bounding box center [74, 438] width 79 height 18
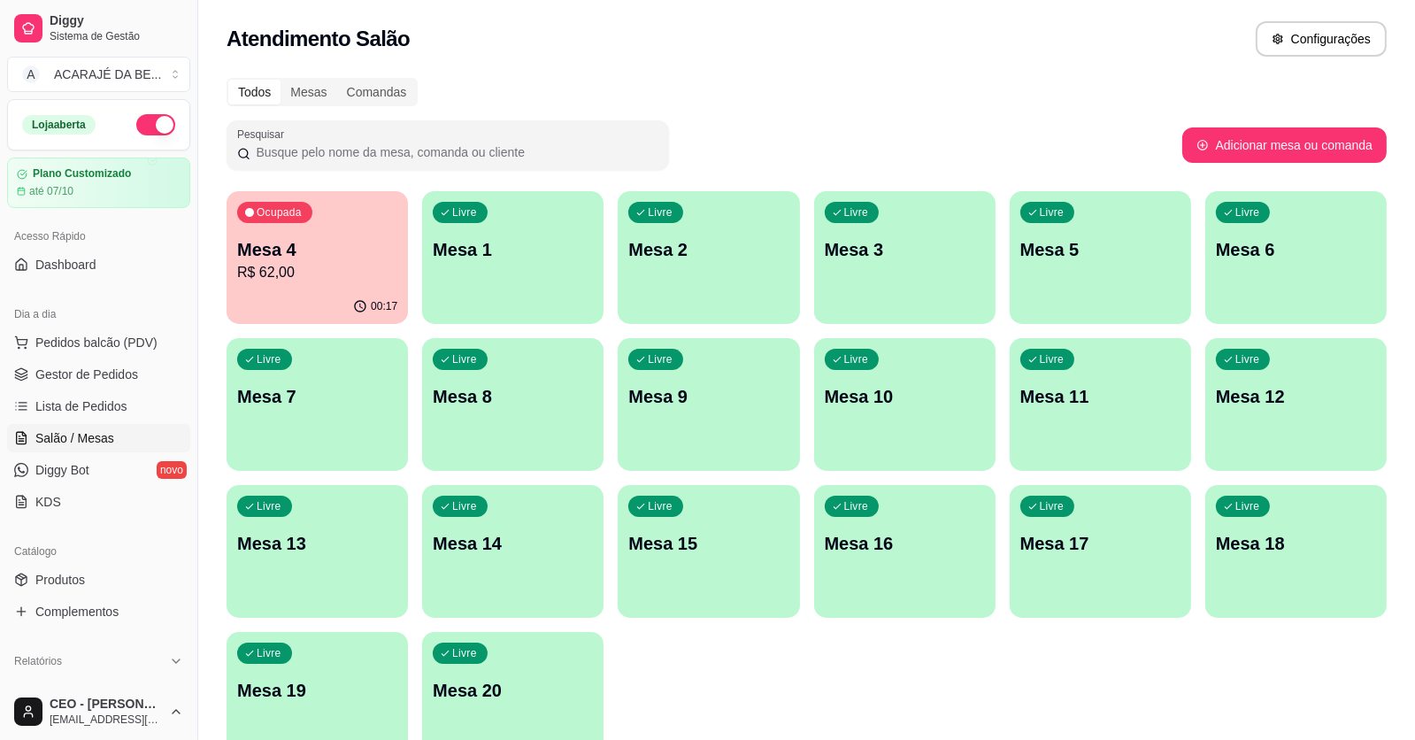
click at [524, 299] on div "Livre Mesa 1" at bounding box center [512, 247] width 181 height 112
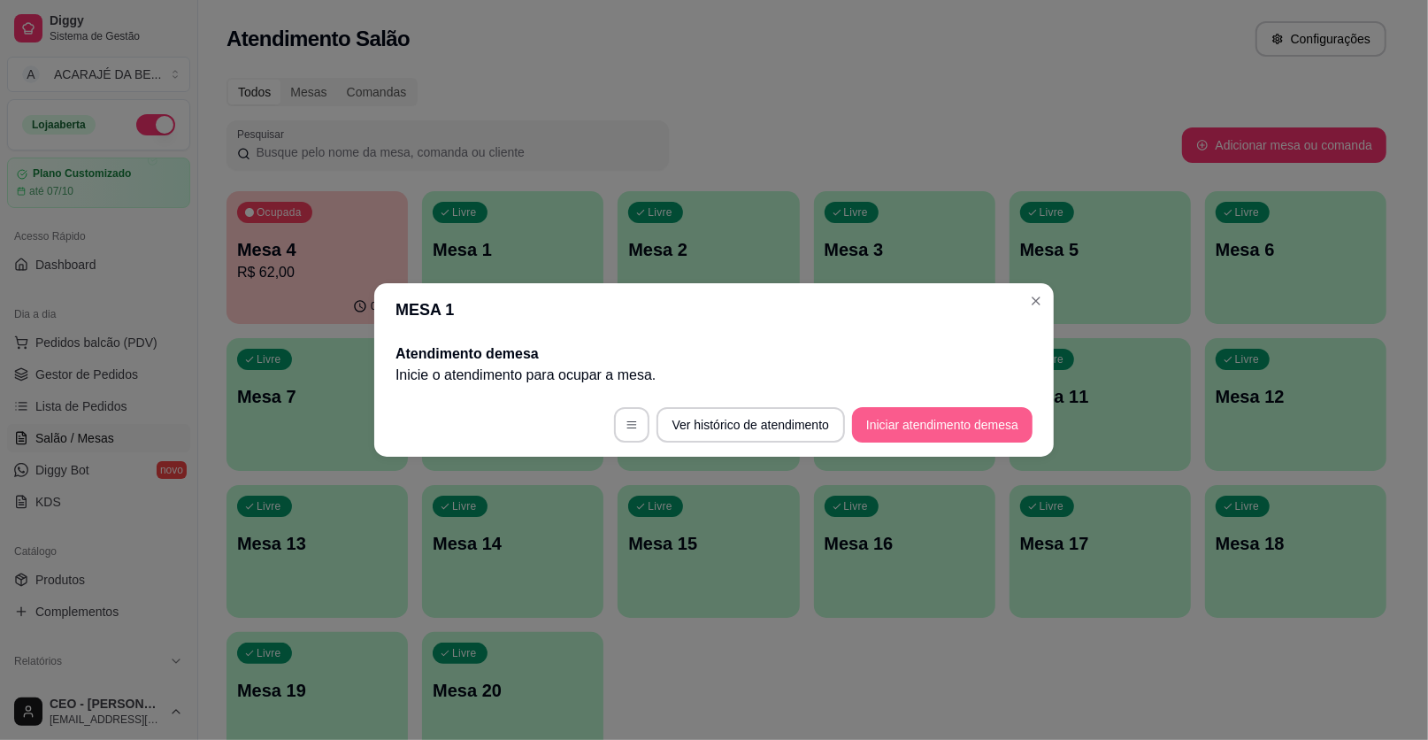
click at [922, 426] on button "Iniciar atendimento de mesa" at bounding box center [942, 424] width 181 height 35
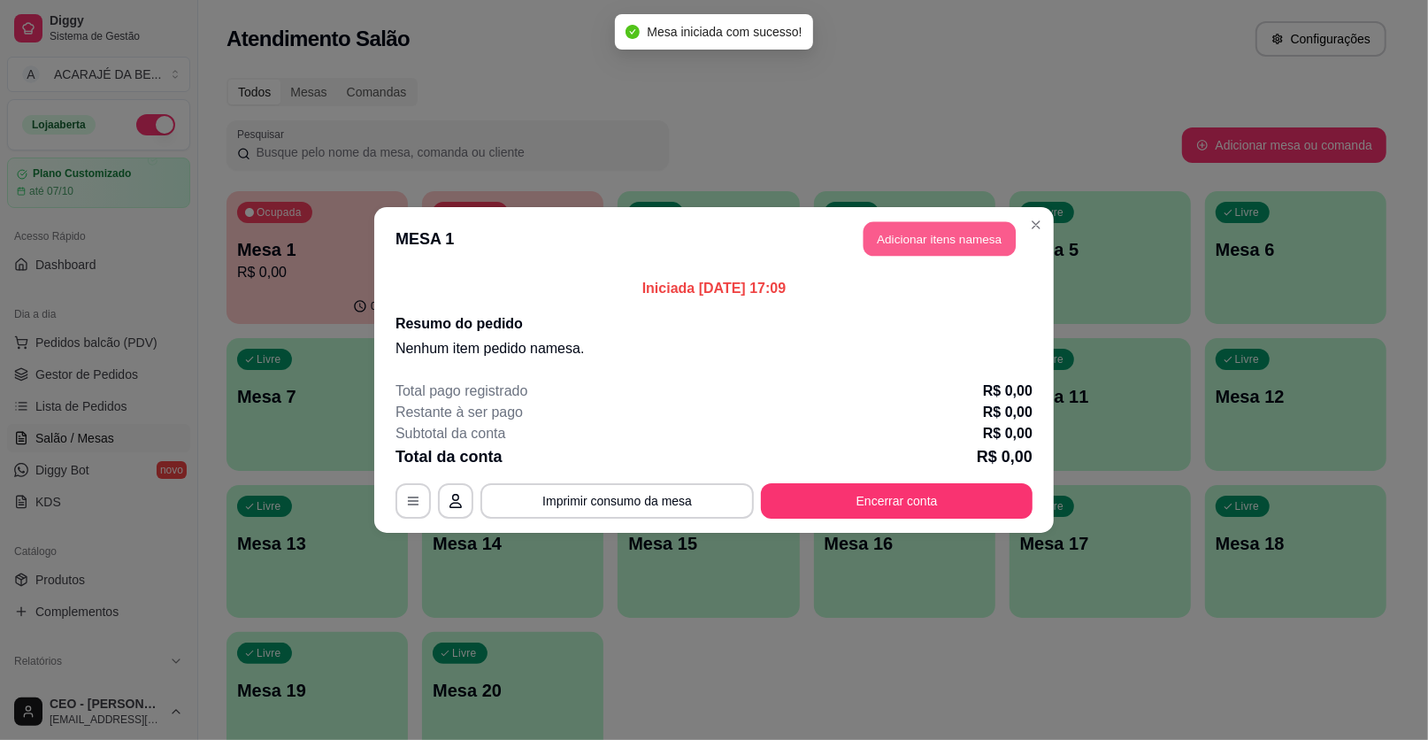
click at [926, 232] on button "Adicionar itens na mesa" at bounding box center [940, 239] width 152 height 35
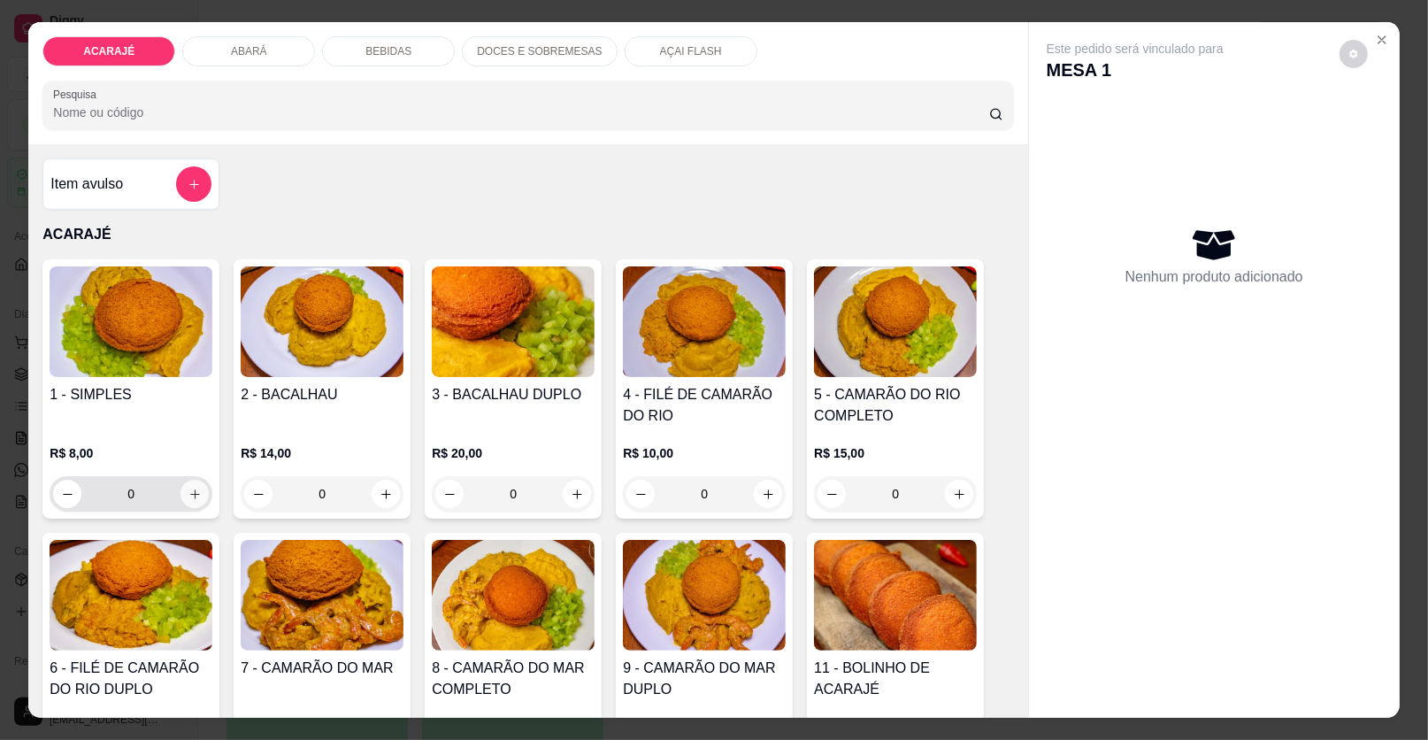
click at [183, 482] on button "increase-product-quantity" at bounding box center [195, 494] width 28 height 28
type input "1"
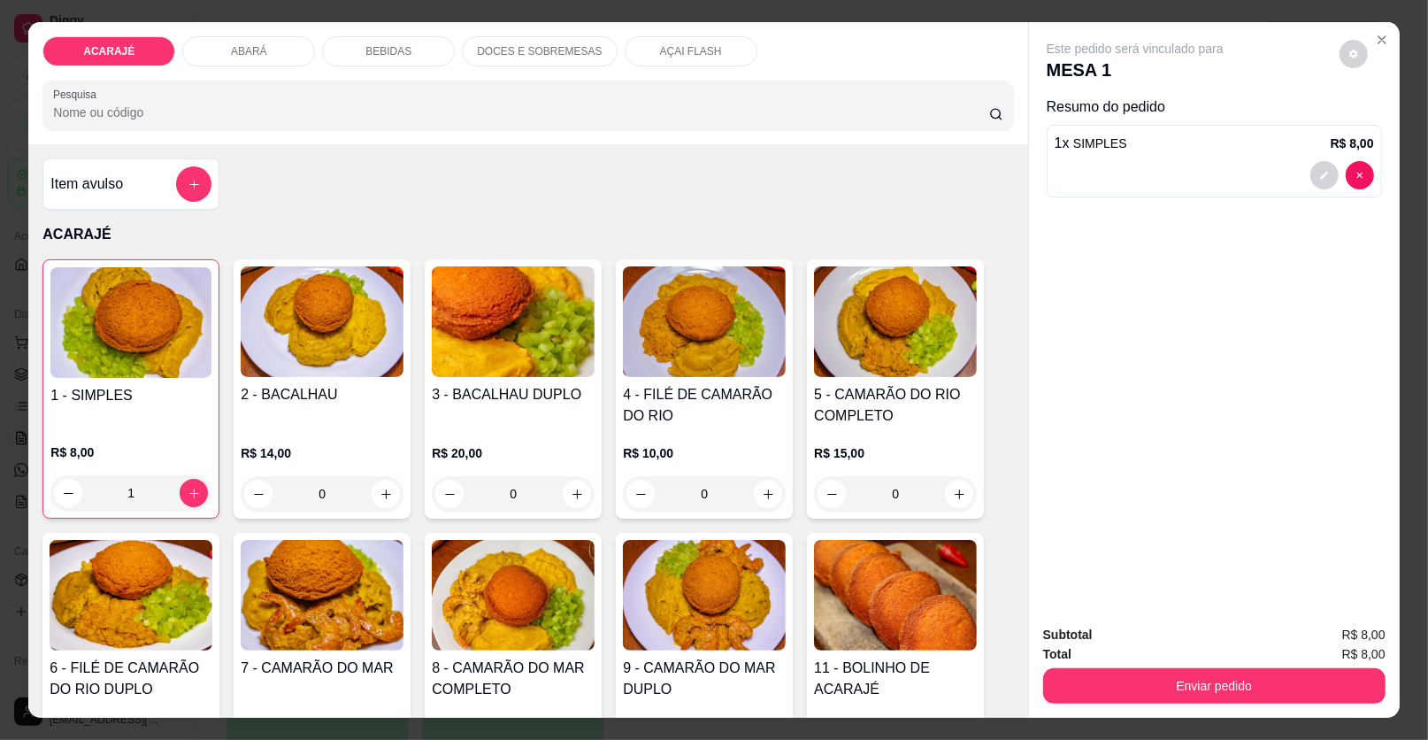
click at [1327, 170] on button "decrease-product-quantity" at bounding box center [1325, 175] width 28 height 28
click at [1320, 172] on icon "decrease-product-quantity" at bounding box center [1325, 175] width 11 height 11
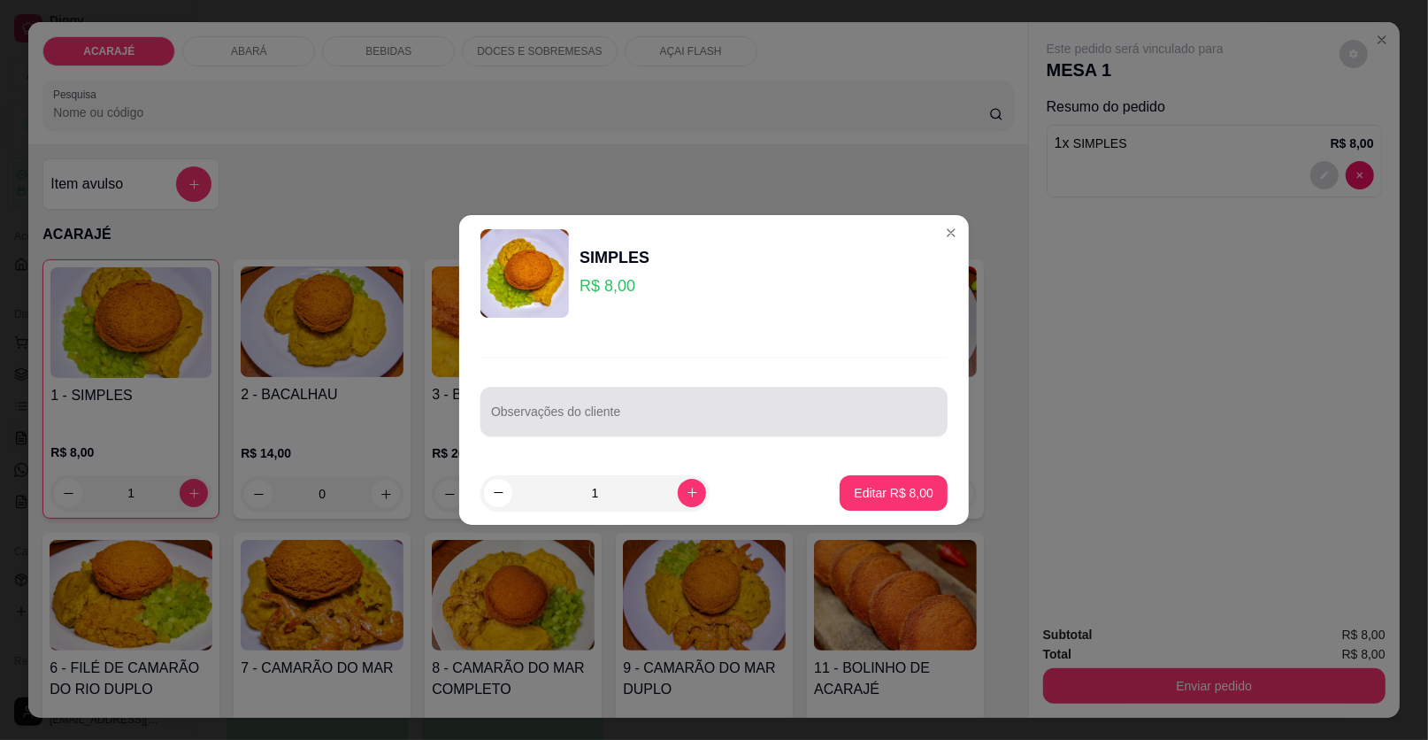
click at [732, 404] on div at bounding box center [714, 411] width 446 height 35
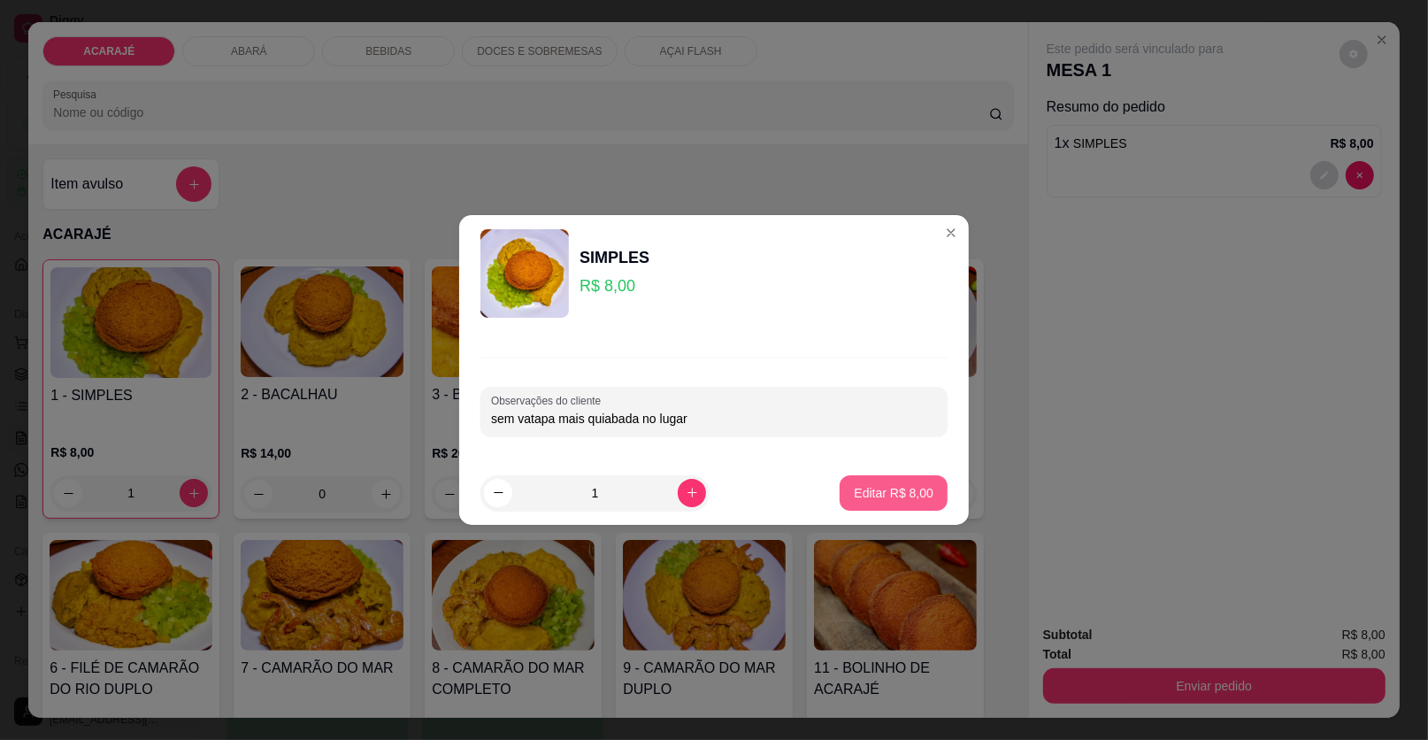
type input "sem vatapa mais quiabada no lugar"
click at [900, 489] on p "Editar R$ 8,00" at bounding box center [894, 493] width 80 height 18
type input "0"
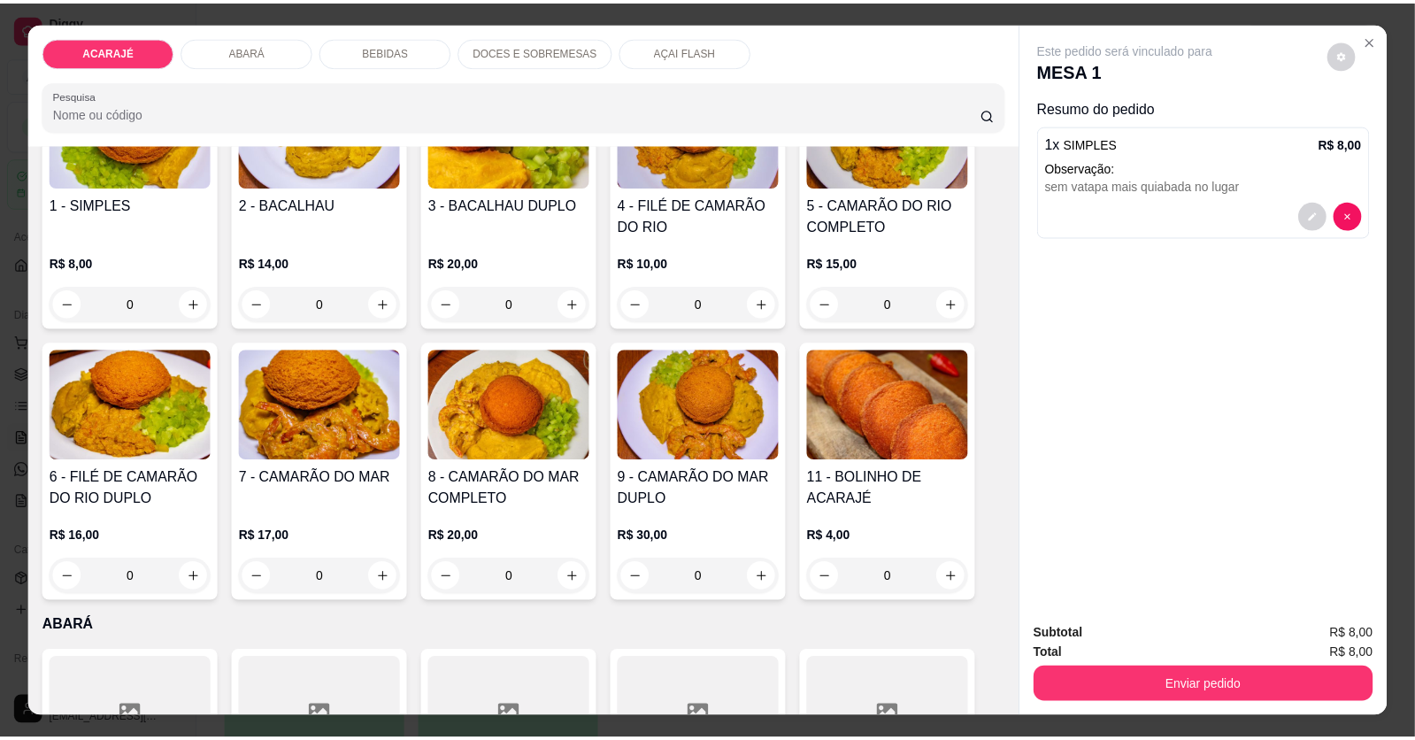
scroll to position [266, 0]
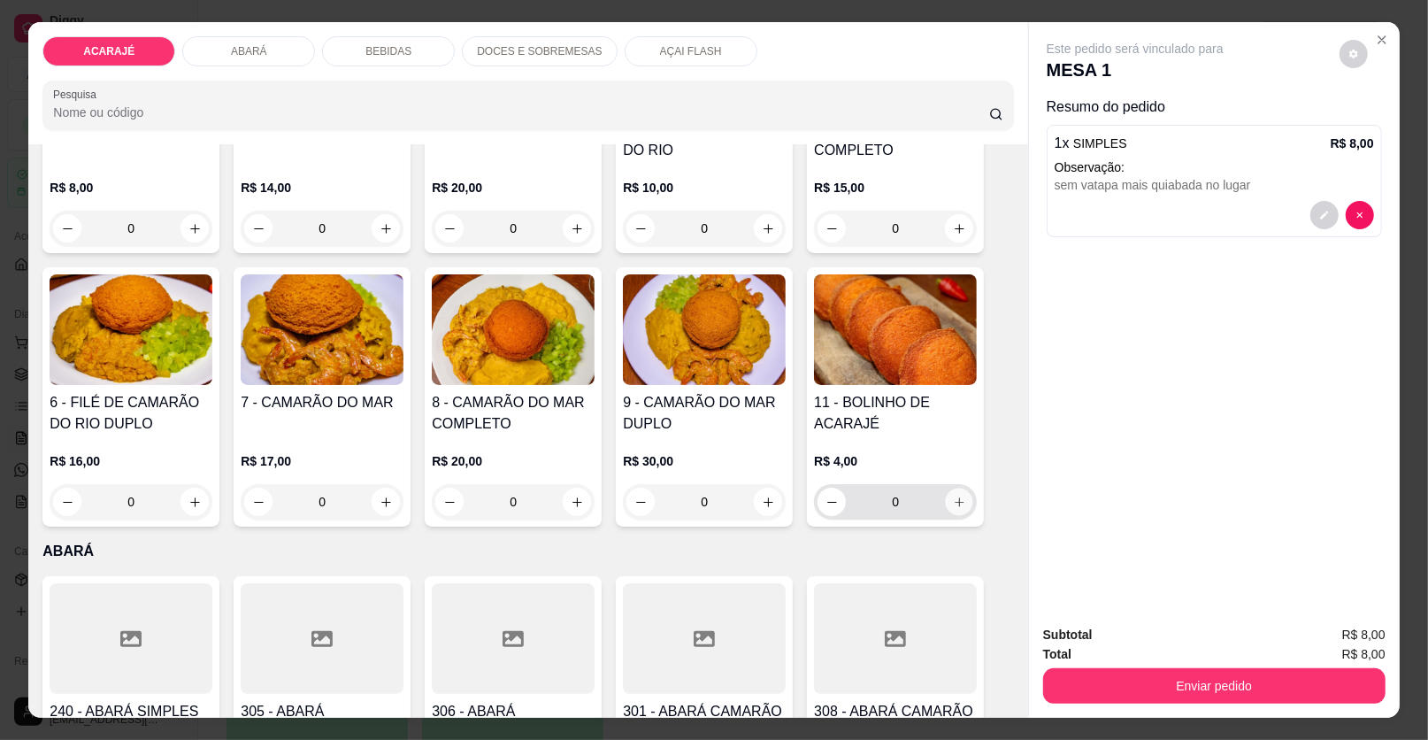
click at [957, 497] on icon "increase-product-quantity" at bounding box center [959, 502] width 13 height 13
type input "1"
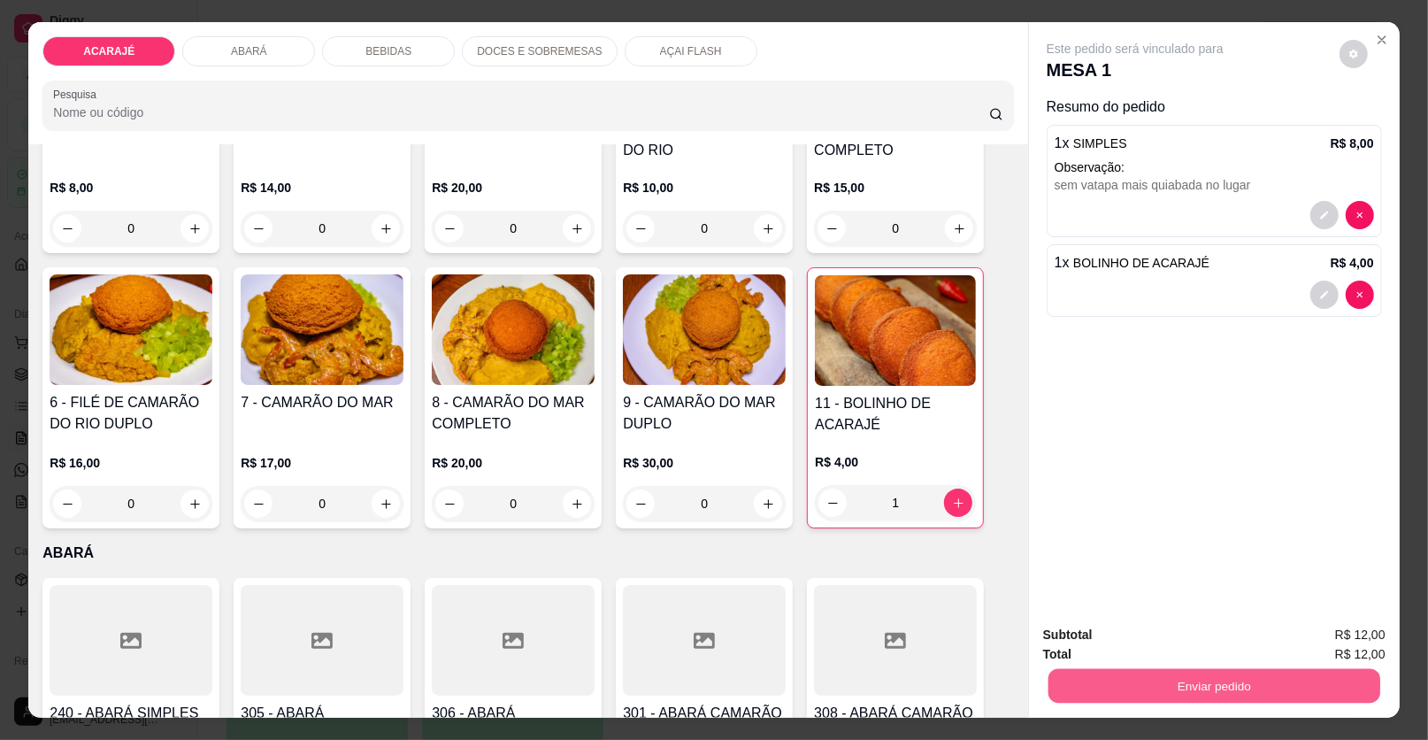
click at [1367, 679] on button "Enviar pedido" at bounding box center [1215, 686] width 332 height 35
click at [1338, 689] on button "Enviar pedido" at bounding box center [1215, 686] width 332 height 35
click at [1337, 642] on button "Enviar pedido" at bounding box center [1339, 642] width 97 height 33
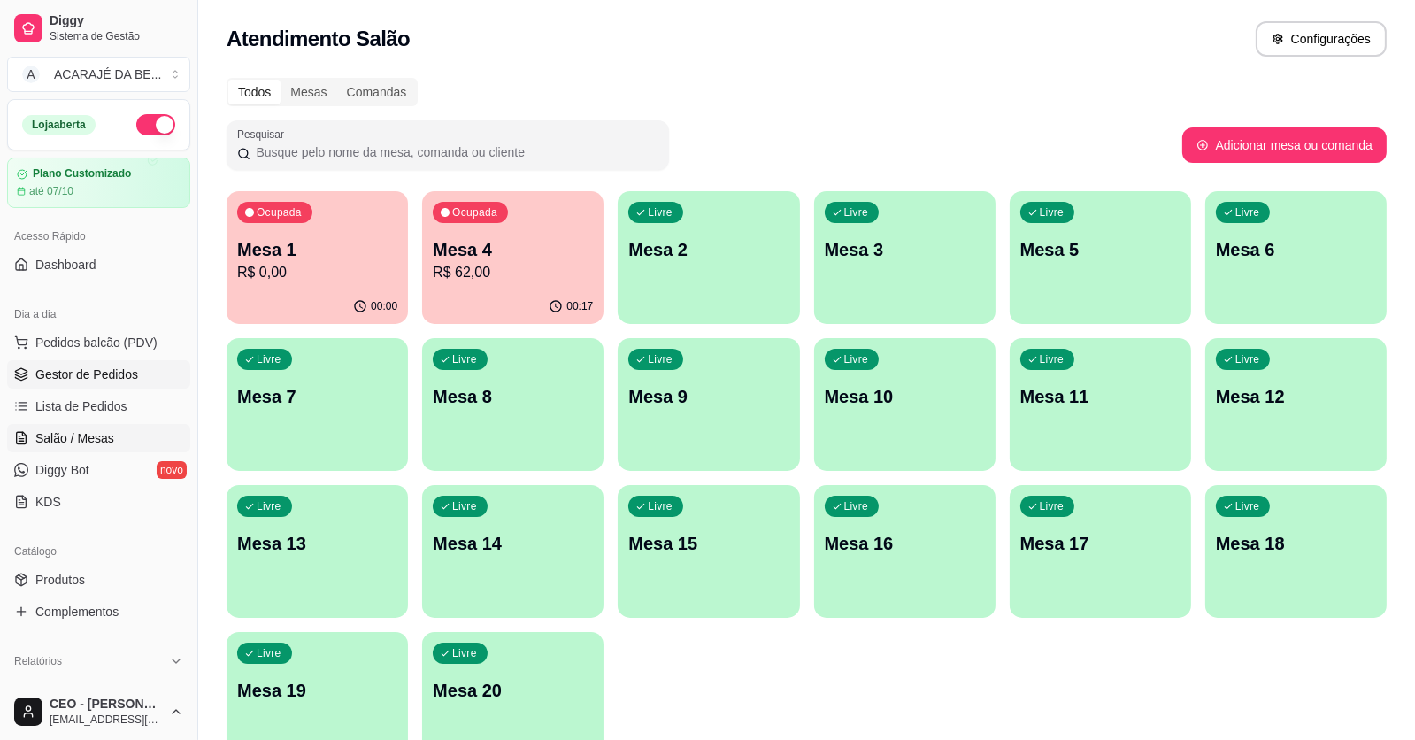
click at [113, 367] on span "Gestor de Pedidos" at bounding box center [86, 375] width 103 height 18
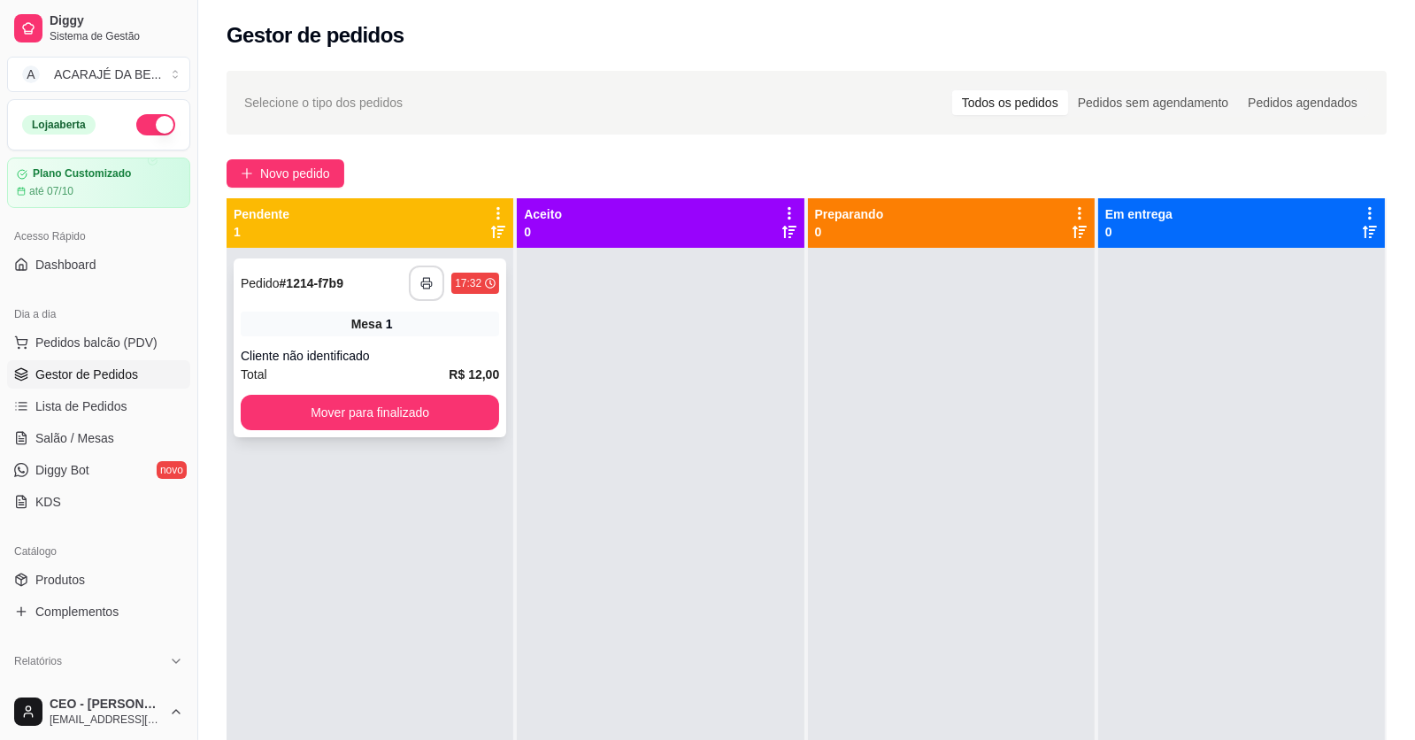
click at [422, 277] on icon "button" at bounding box center [426, 283] width 12 height 12
click at [363, 400] on button "Mover para finalizado" at bounding box center [370, 412] width 258 height 35
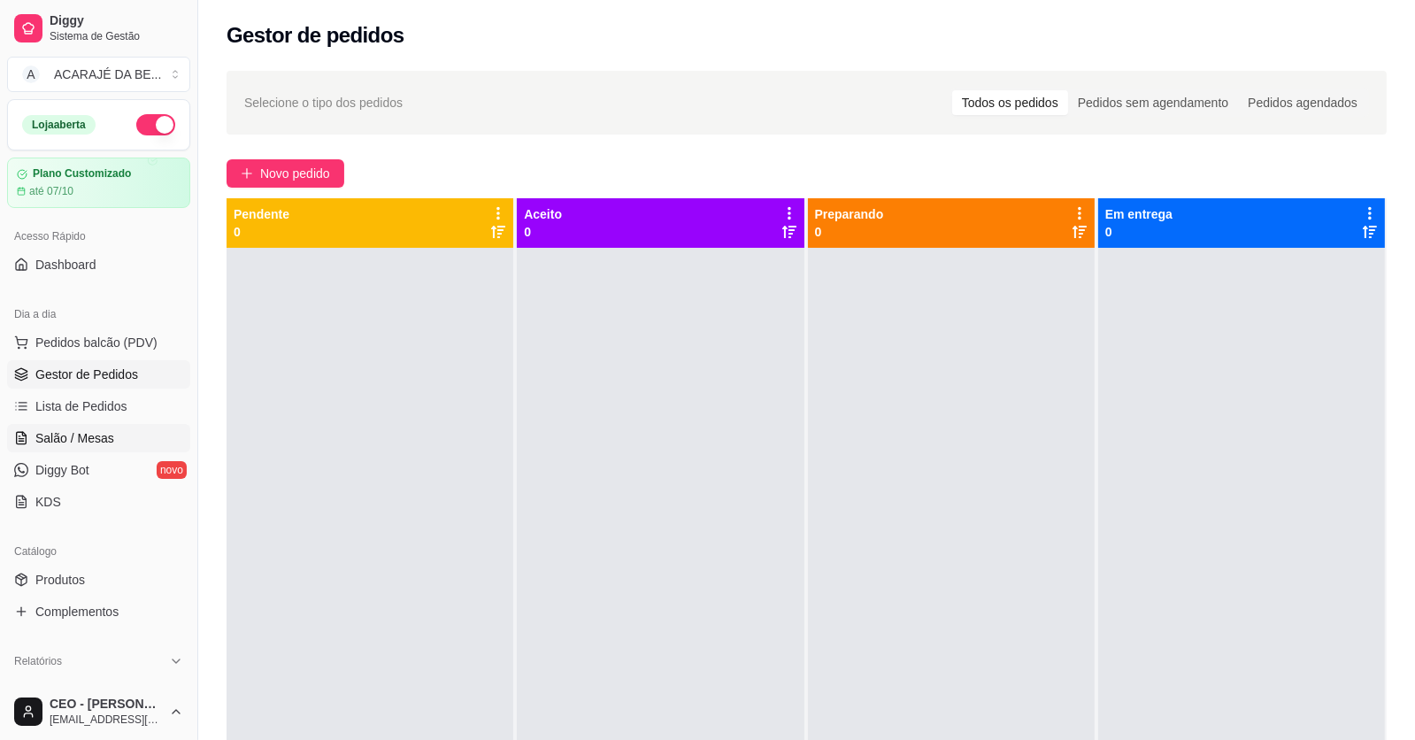
click at [116, 433] on link "Salão / Mesas" at bounding box center [98, 438] width 183 height 28
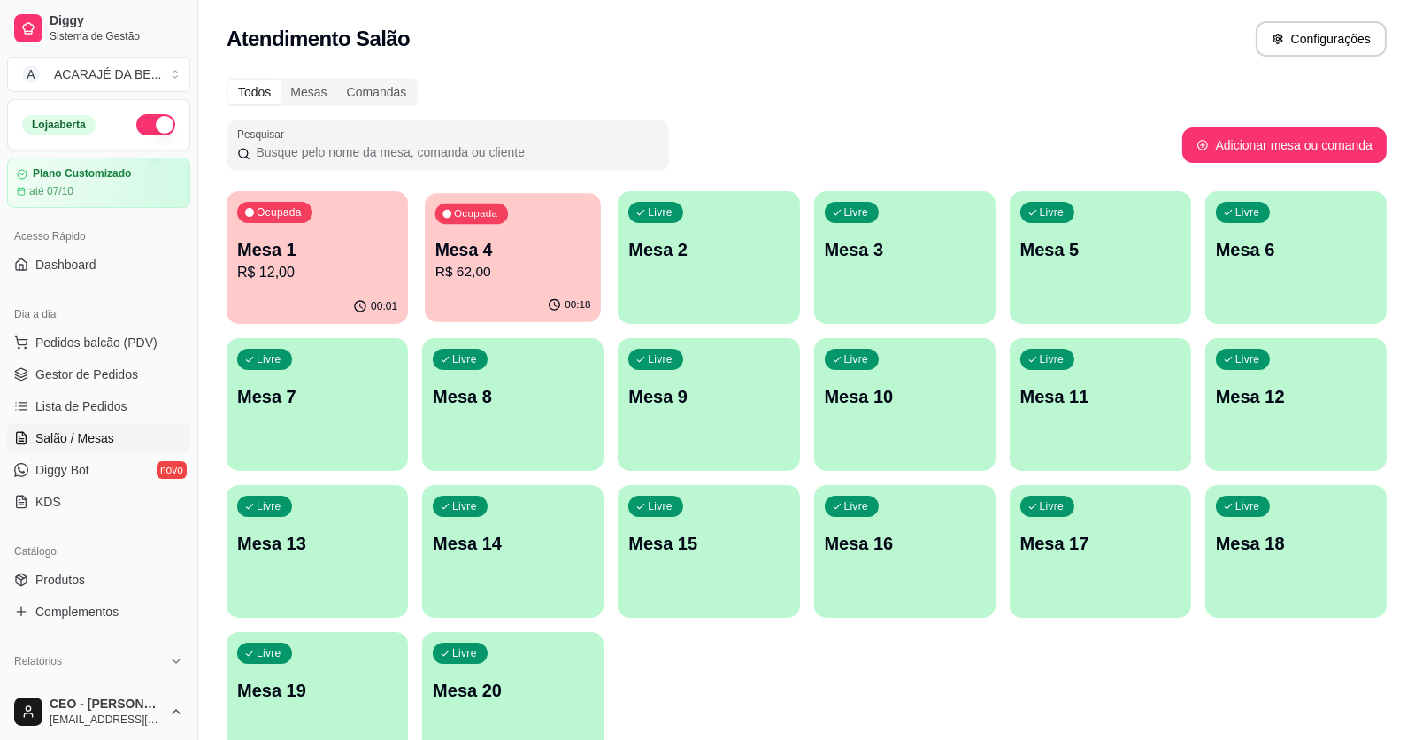
click at [545, 260] on p "Mesa 4" at bounding box center [513, 250] width 156 height 24
click at [341, 282] on p "R$ 12,00" at bounding box center [318, 272] width 156 height 20
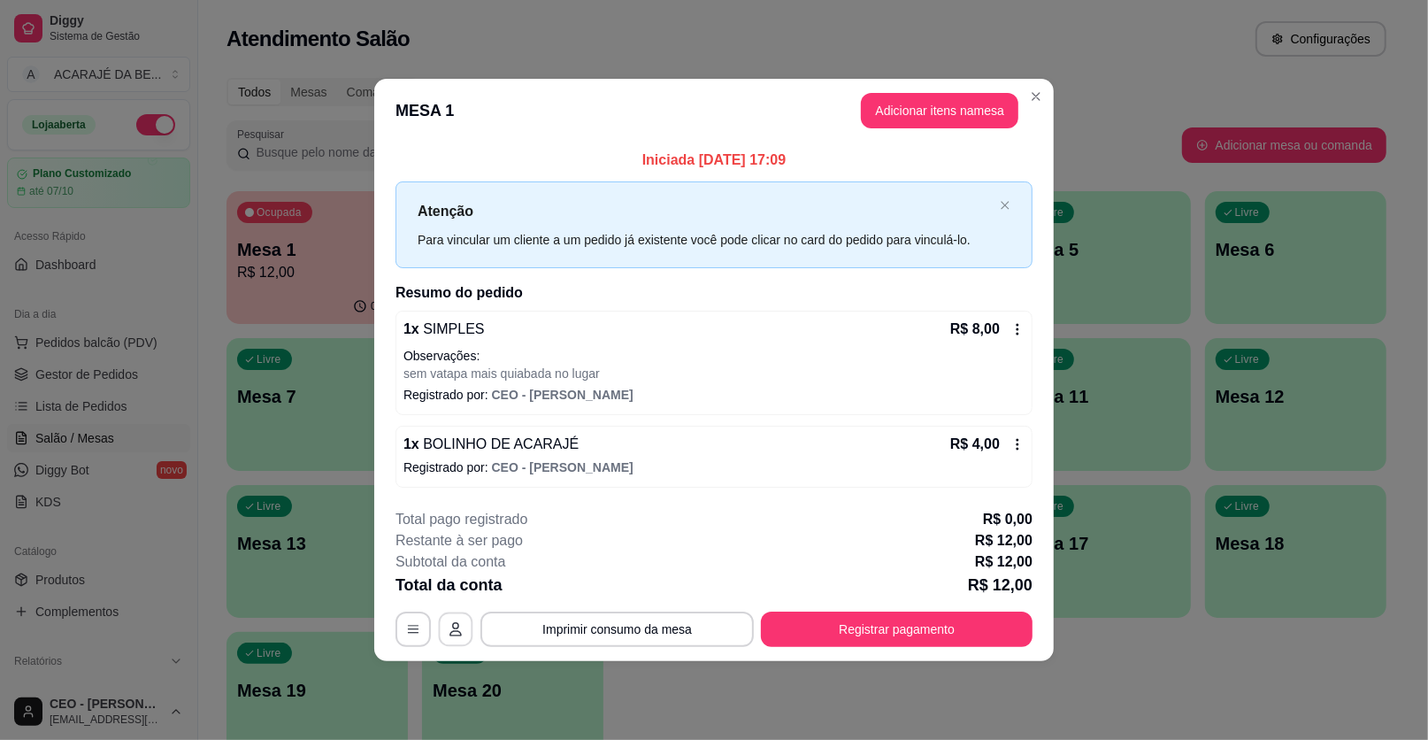
click at [455, 627] on icon "button" at bounding box center [456, 629] width 14 height 14
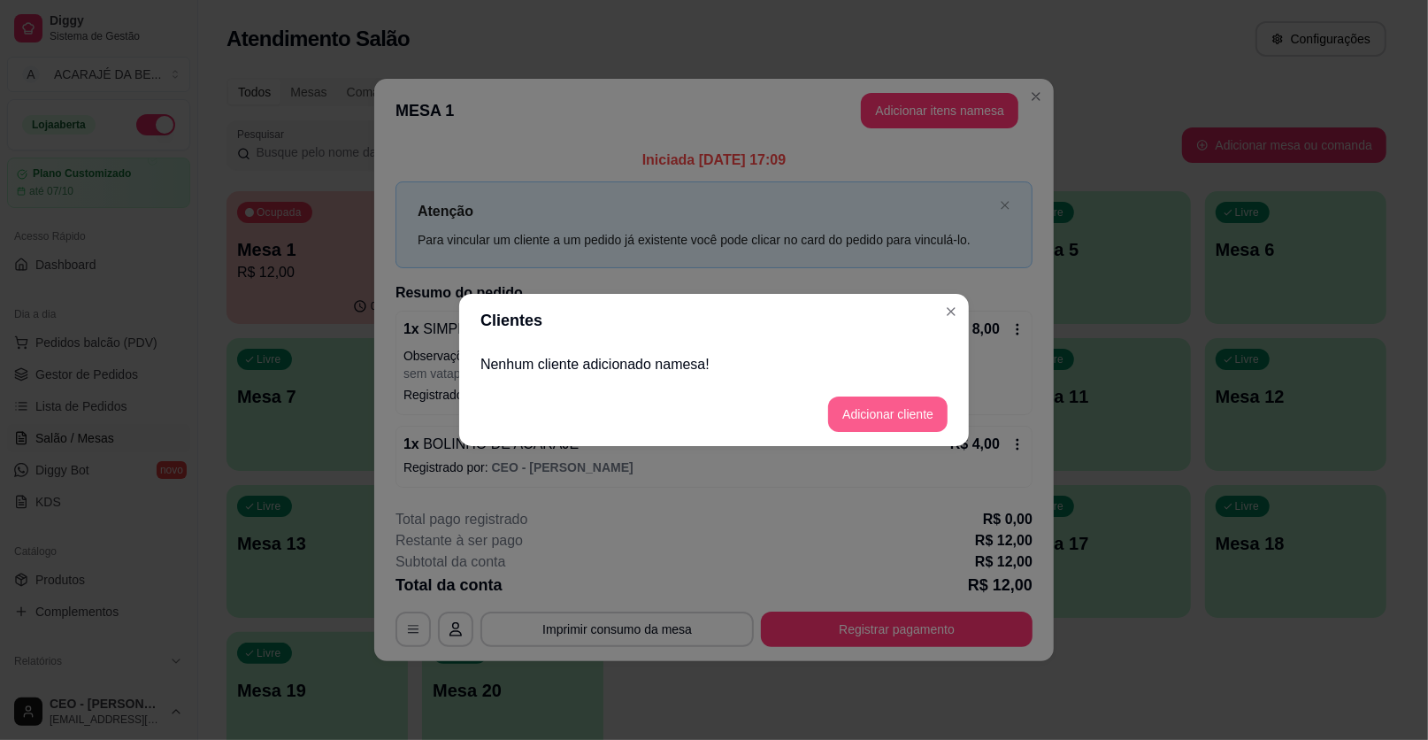
click at [859, 408] on button "Adicionar cliente" at bounding box center [887, 413] width 119 height 35
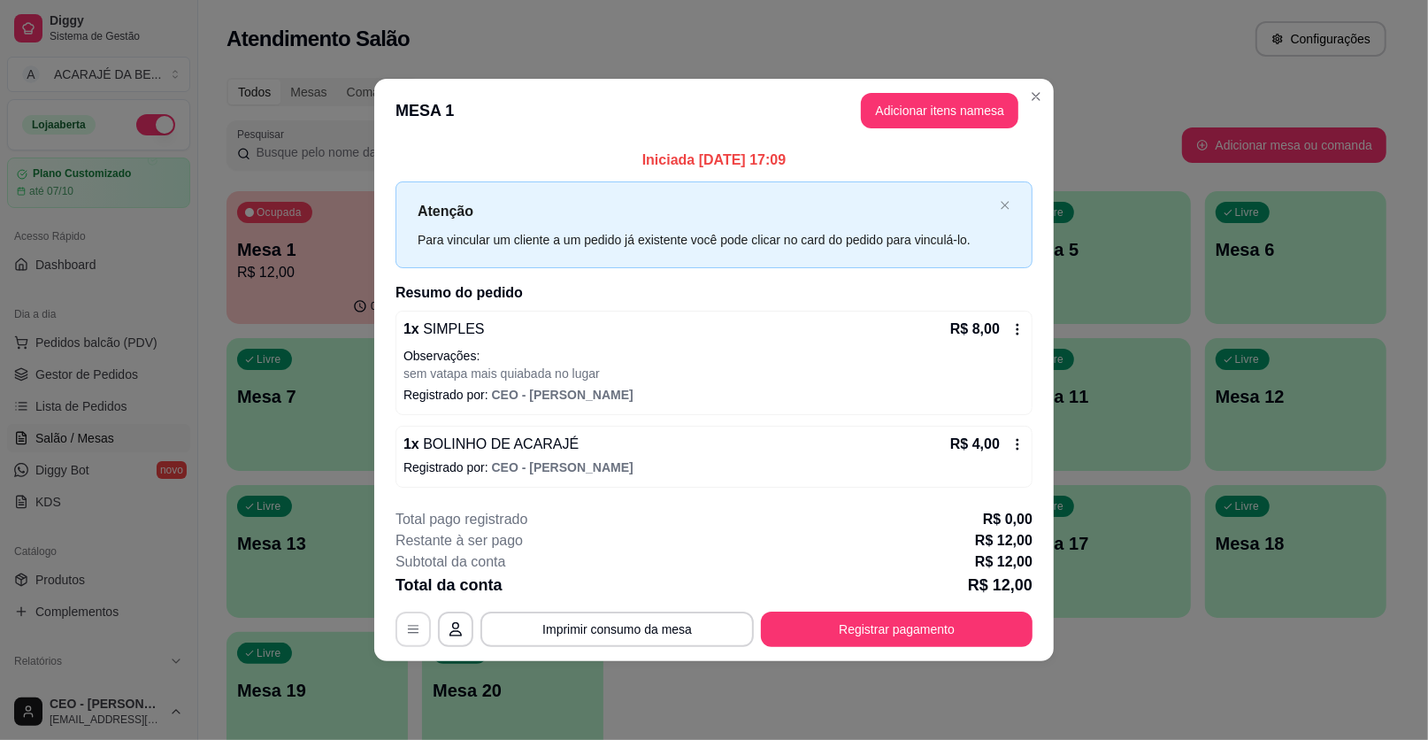
click at [419, 627] on icon "button" at bounding box center [413, 629] width 14 height 14
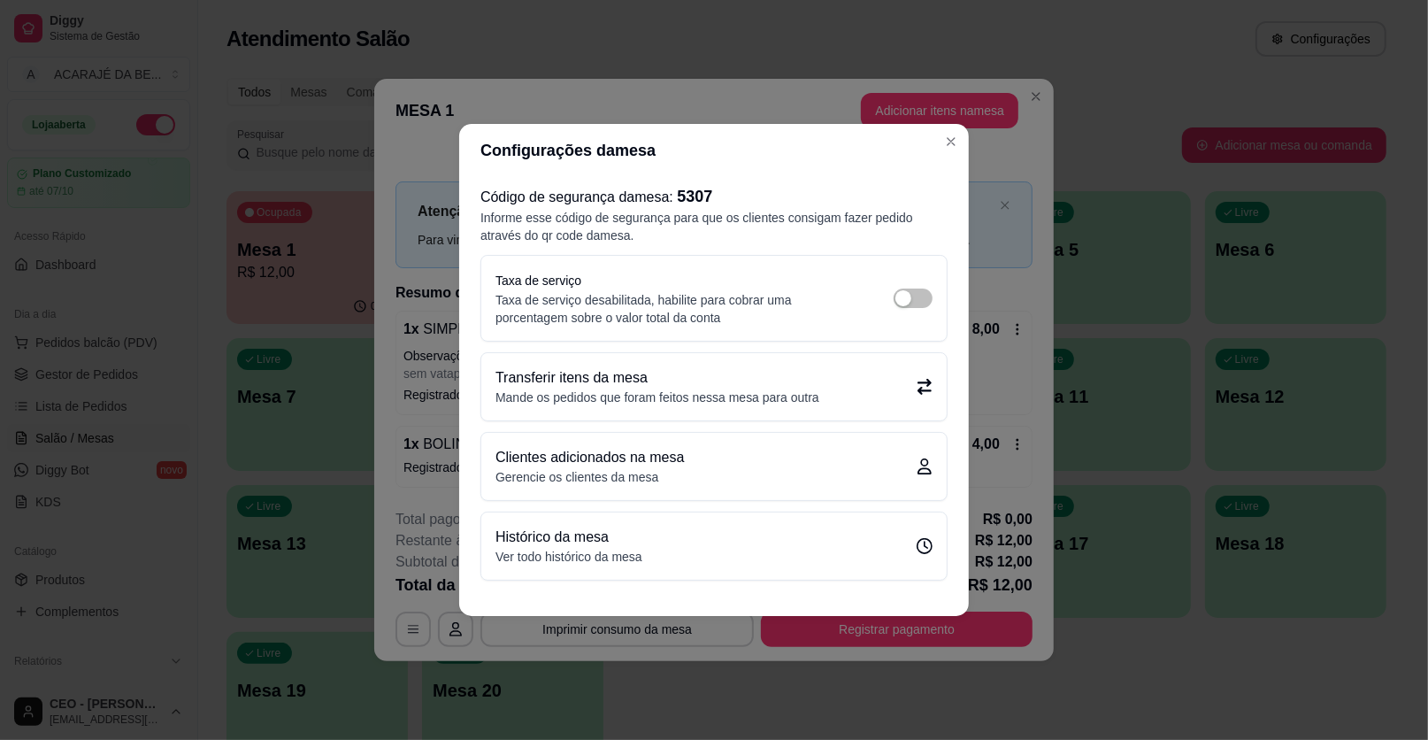
click at [862, 384] on div "Transferir itens da mesa Mande os pedidos que foram feitos nessa mesa para outra" at bounding box center [714, 386] width 437 height 39
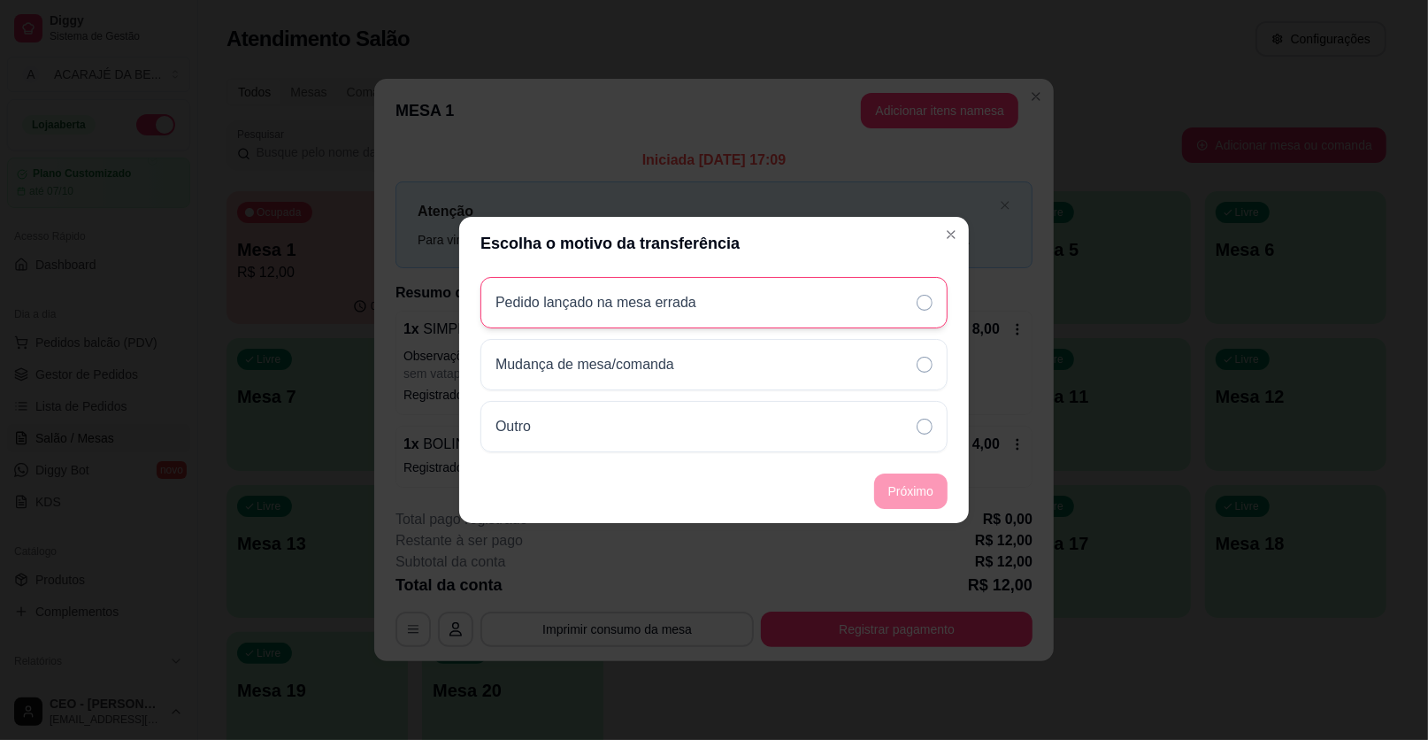
click at [925, 297] on icon at bounding box center [925, 303] width 16 height 16
click at [917, 470] on footer "Próximo" at bounding box center [714, 491] width 510 height 64
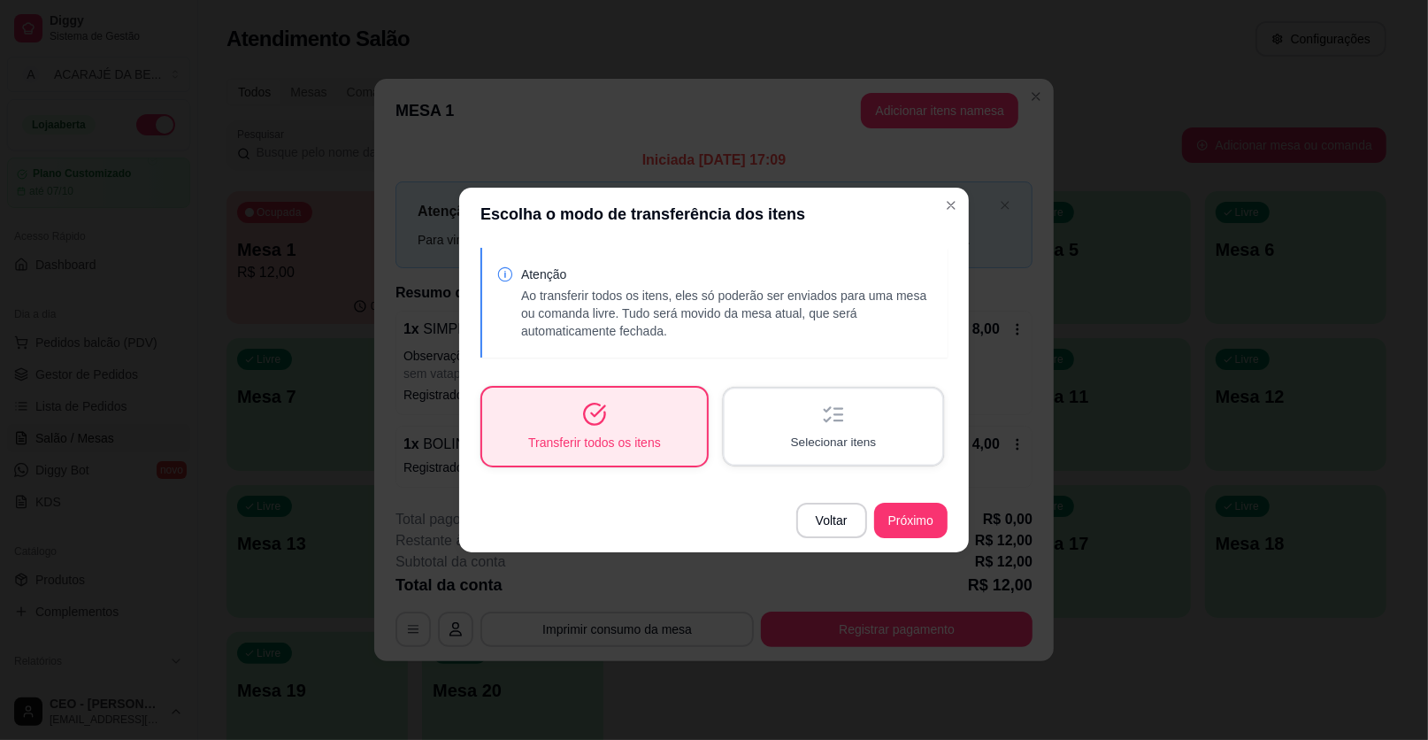
click at [813, 435] on span "Selecionar itens" at bounding box center [834, 442] width 86 height 17
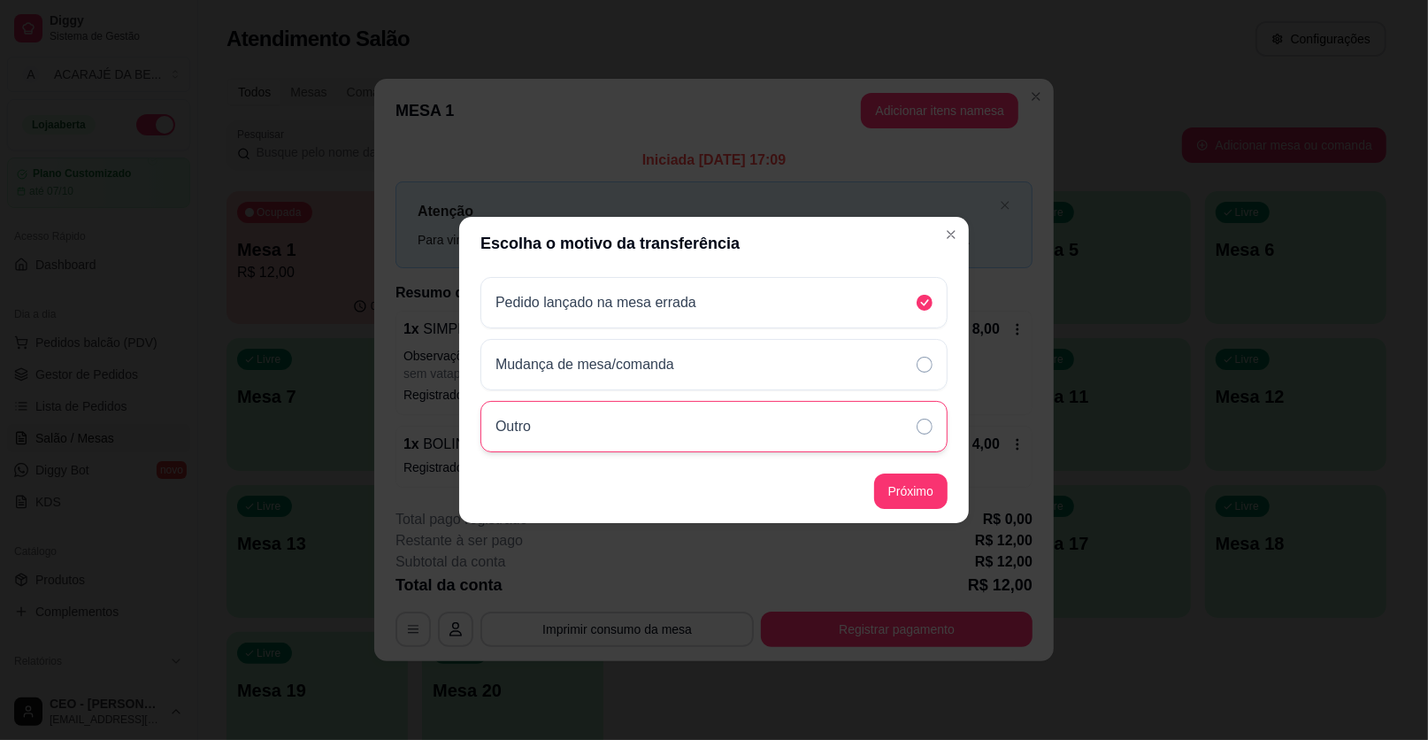
click at [654, 427] on div "Outro" at bounding box center [714, 426] width 467 height 51
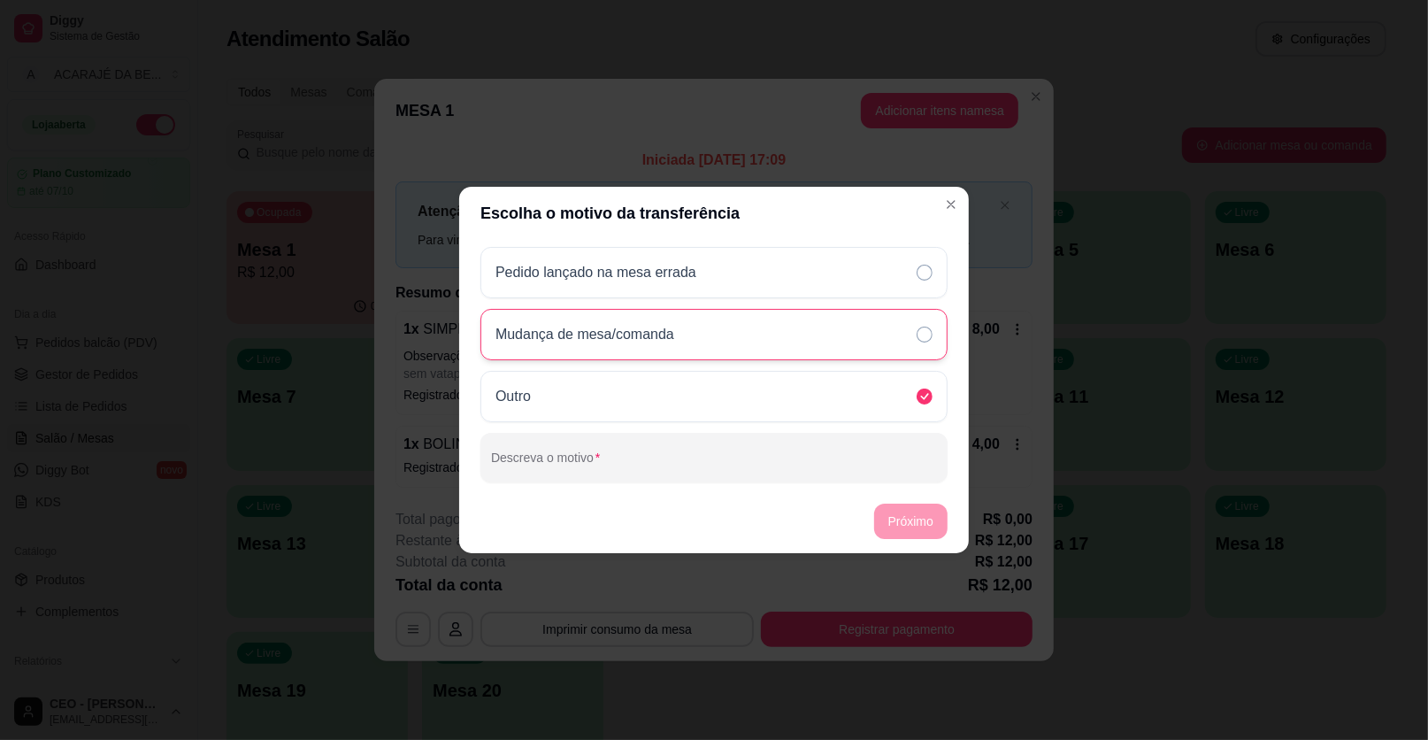
click at [763, 341] on div "Mudança de mesa/comanda" at bounding box center [714, 334] width 467 height 51
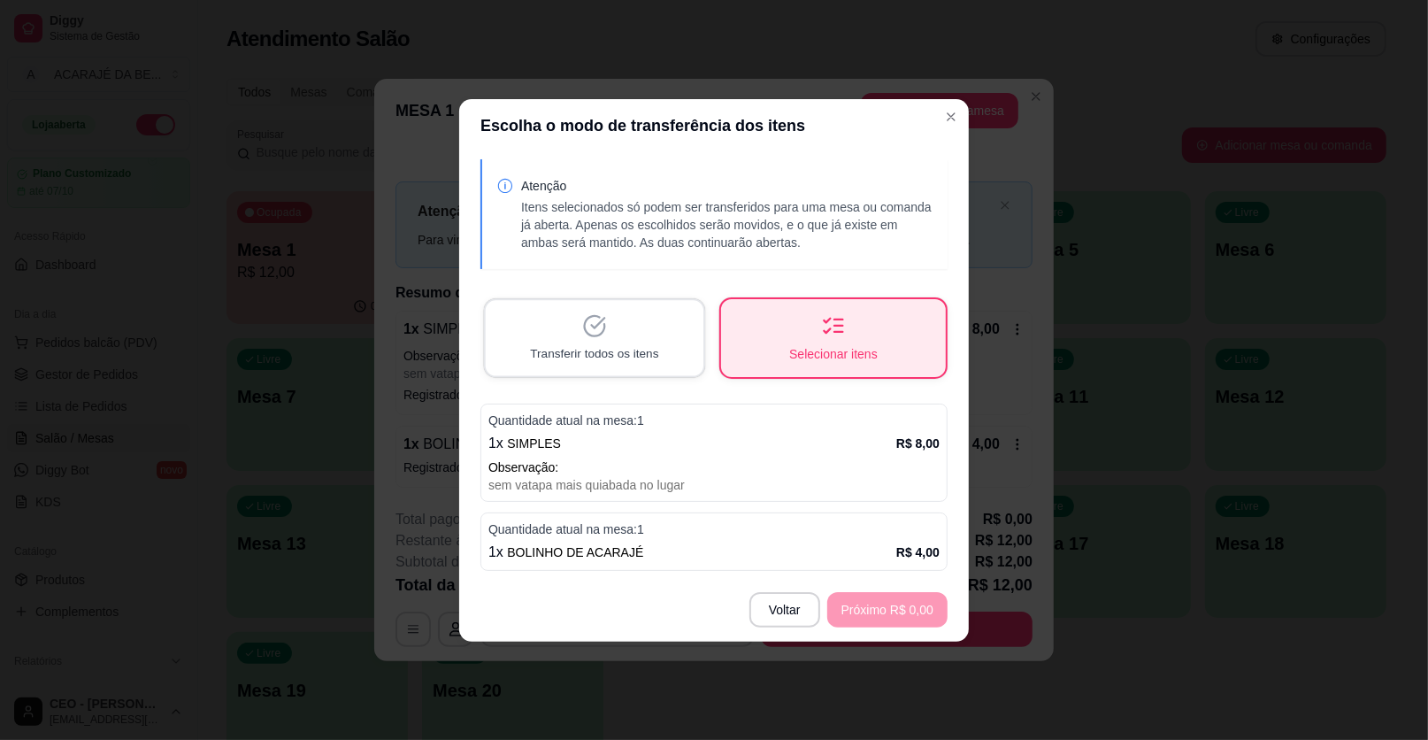
click at [643, 357] on span "Transferir todos os itens" at bounding box center [594, 352] width 128 height 17
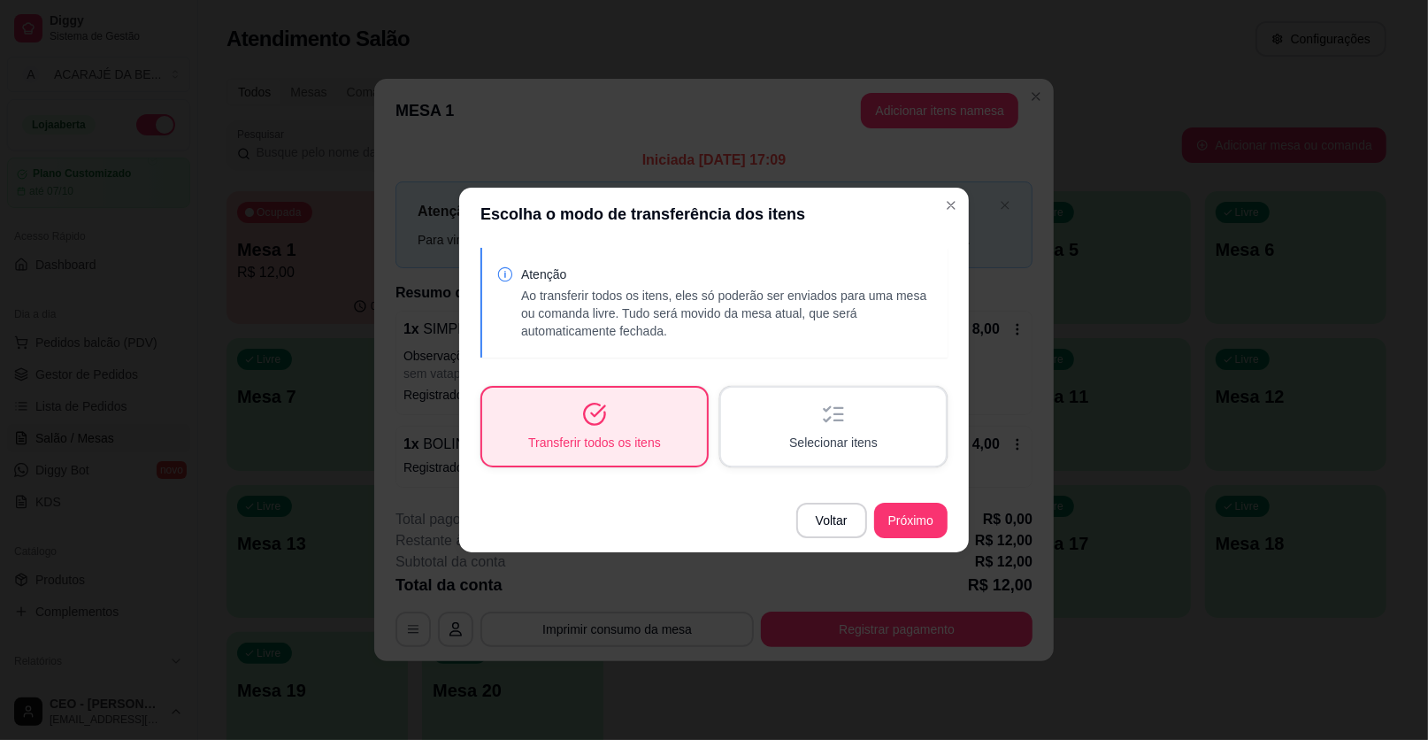
click at [816, 435] on span "Selecionar itens" at bounding box center [833, 443] width 89 height 18
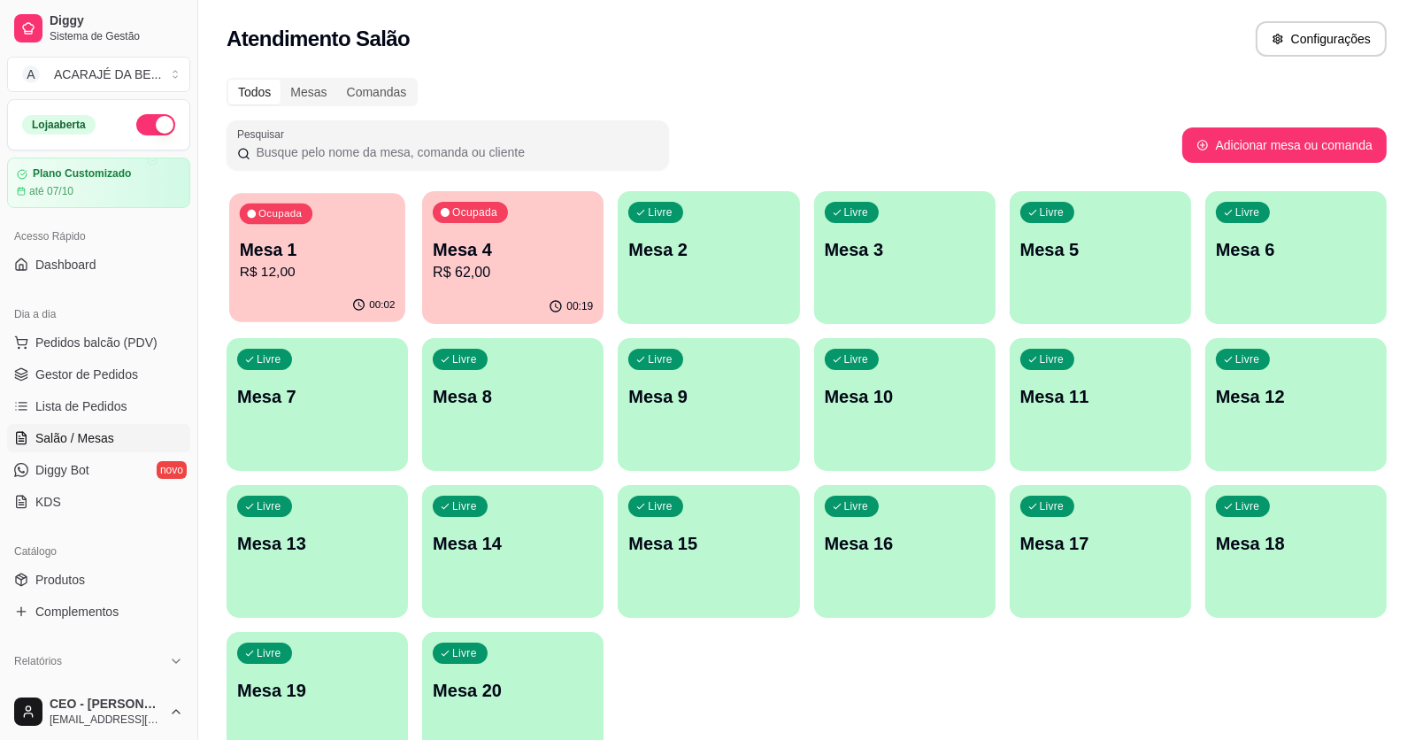
click at [262, 281] on p "R$ 12,00" at bounding box center [318, 272] width 156 height 20
click at [350, 269] on p "R$ 12,00" at bounding box center [317, 272] width 160 height 21
click at [587, 281] on p "R$ 62,00" at bounding box center [513, 272] width 160 height 21
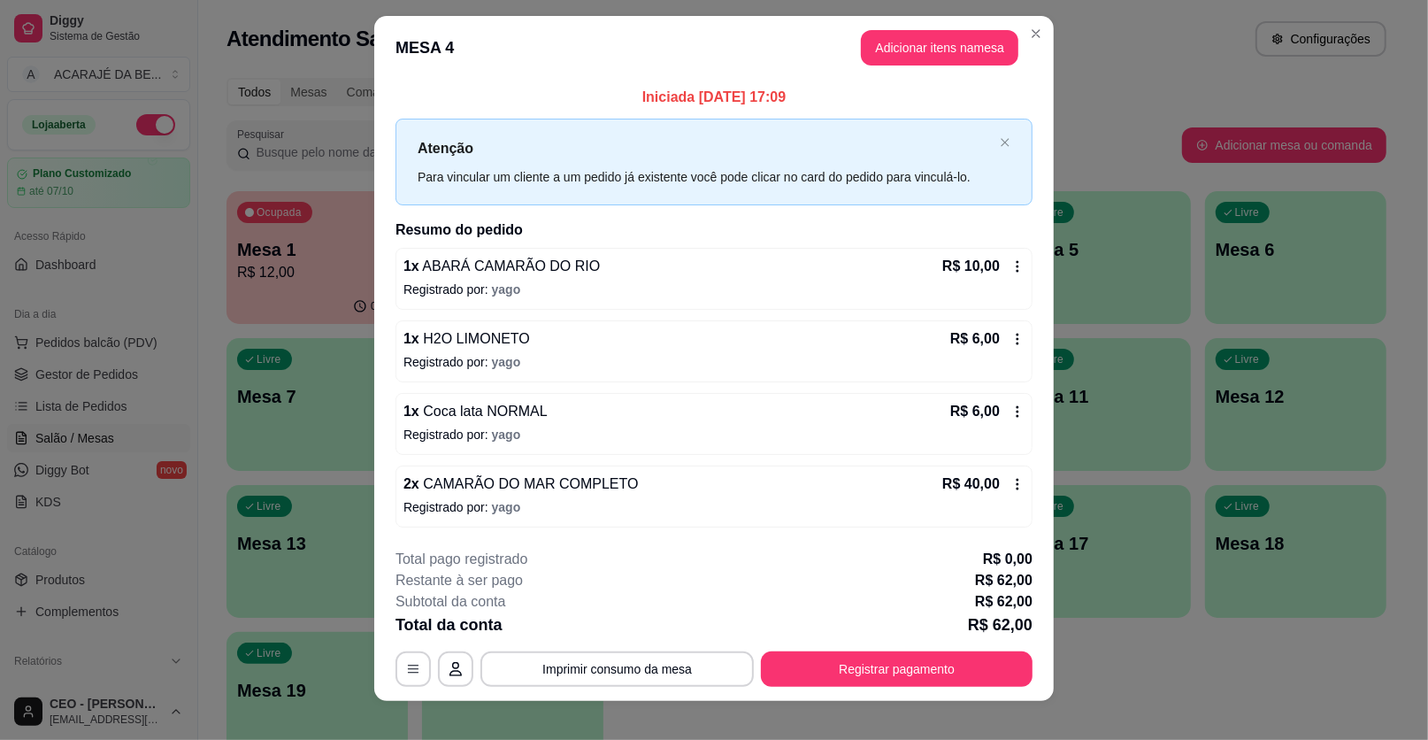
scroll to position [27, 0]
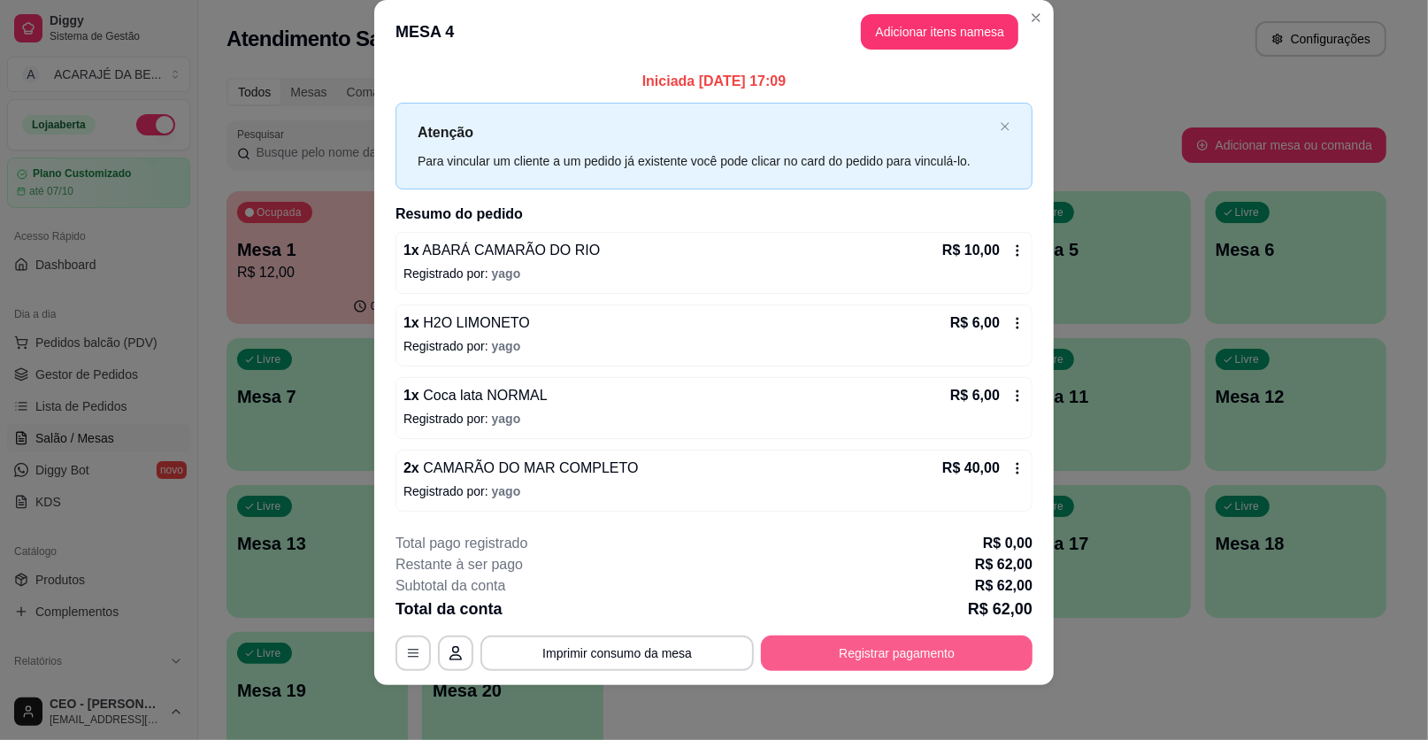
click at [828, 647] on button "Registrar pagamento" at bounding box center [897, 652] width 272 height 35
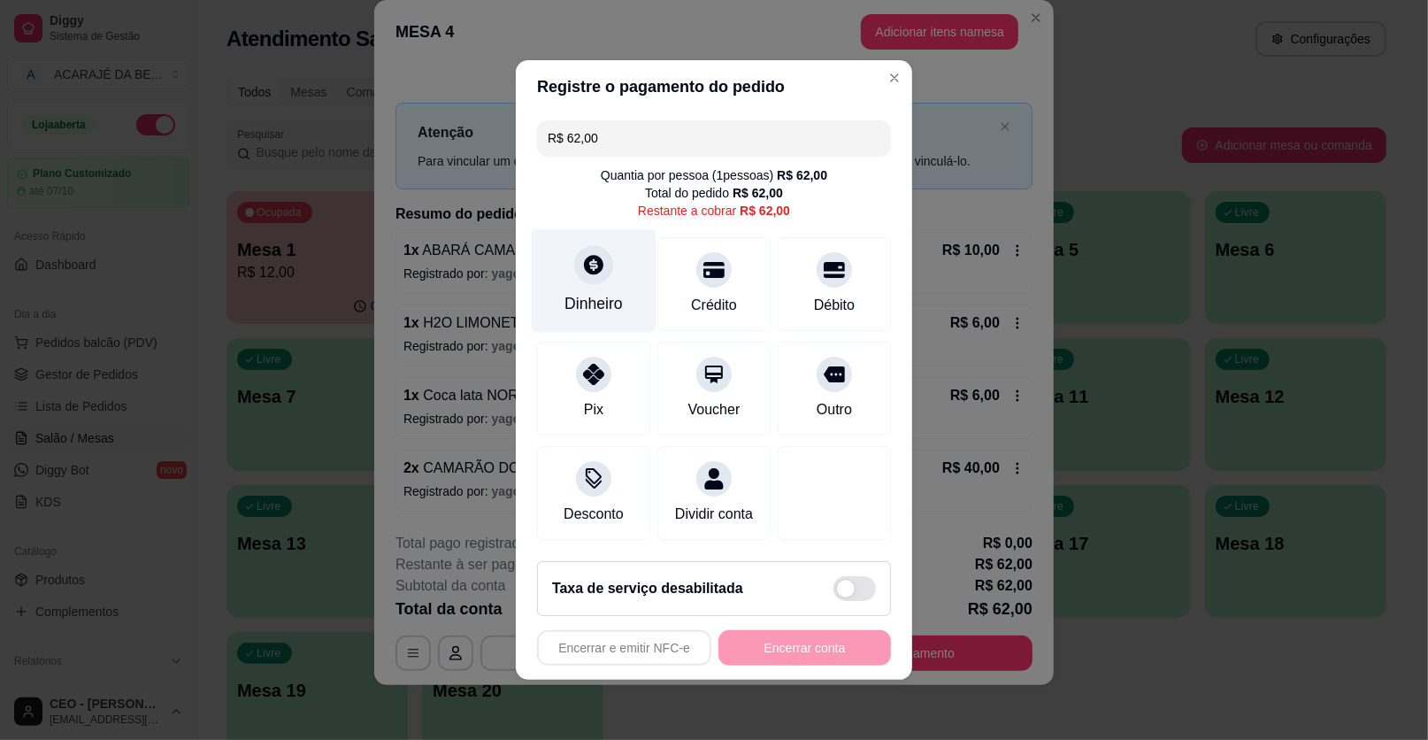
click at [570, 288] on div "Dinheiro" at bounding box center [594, 281] width 125 height 104
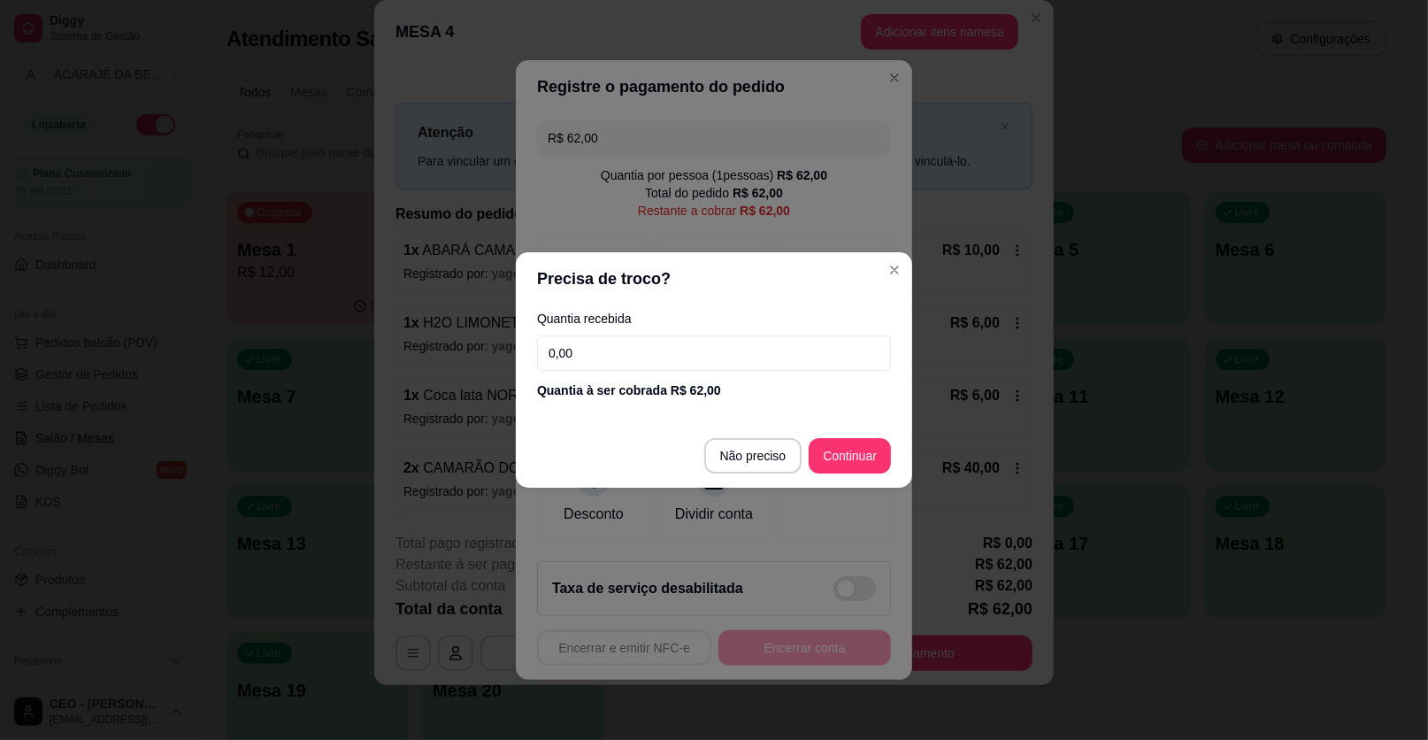
click at [644, 358] on input "0,00" at bounding box center [714, 352] width 354 height 35
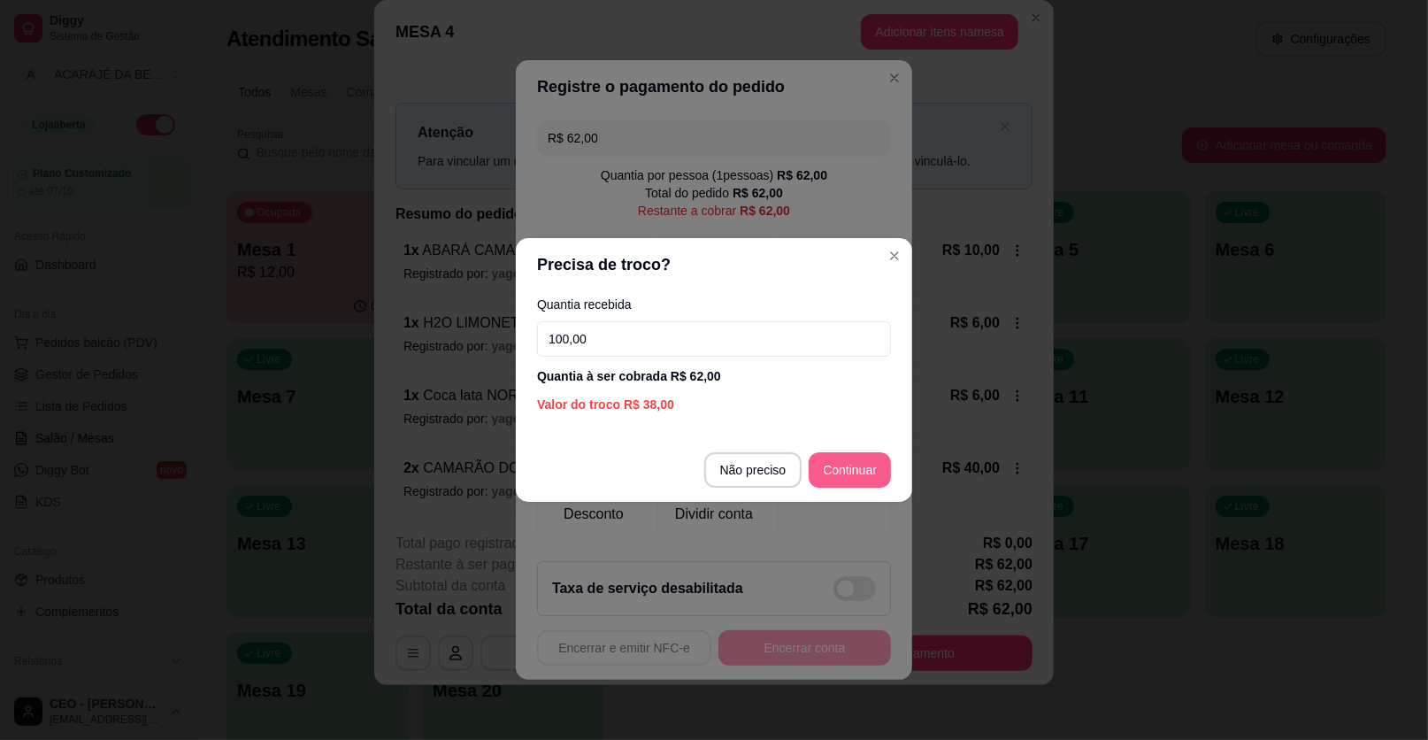
type input "100,00"
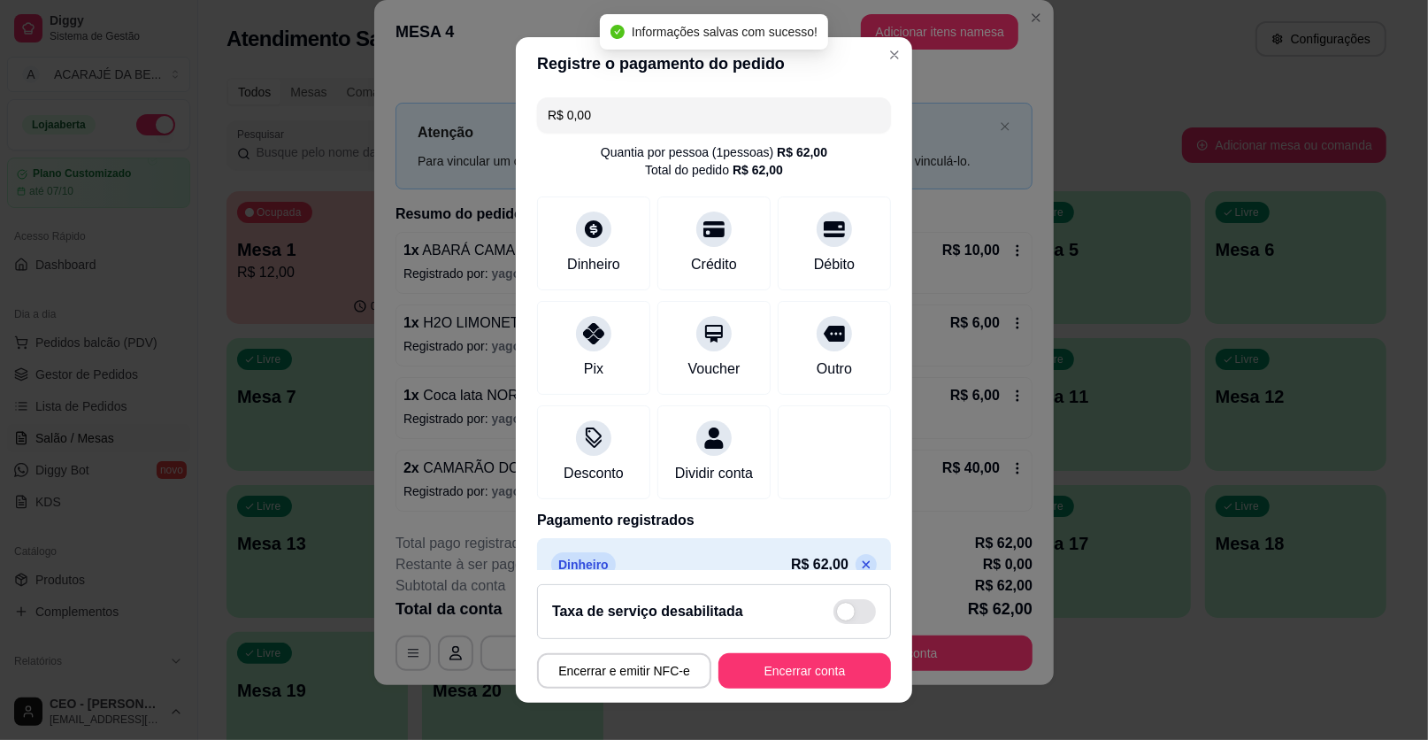
type input "R$ 0,00"
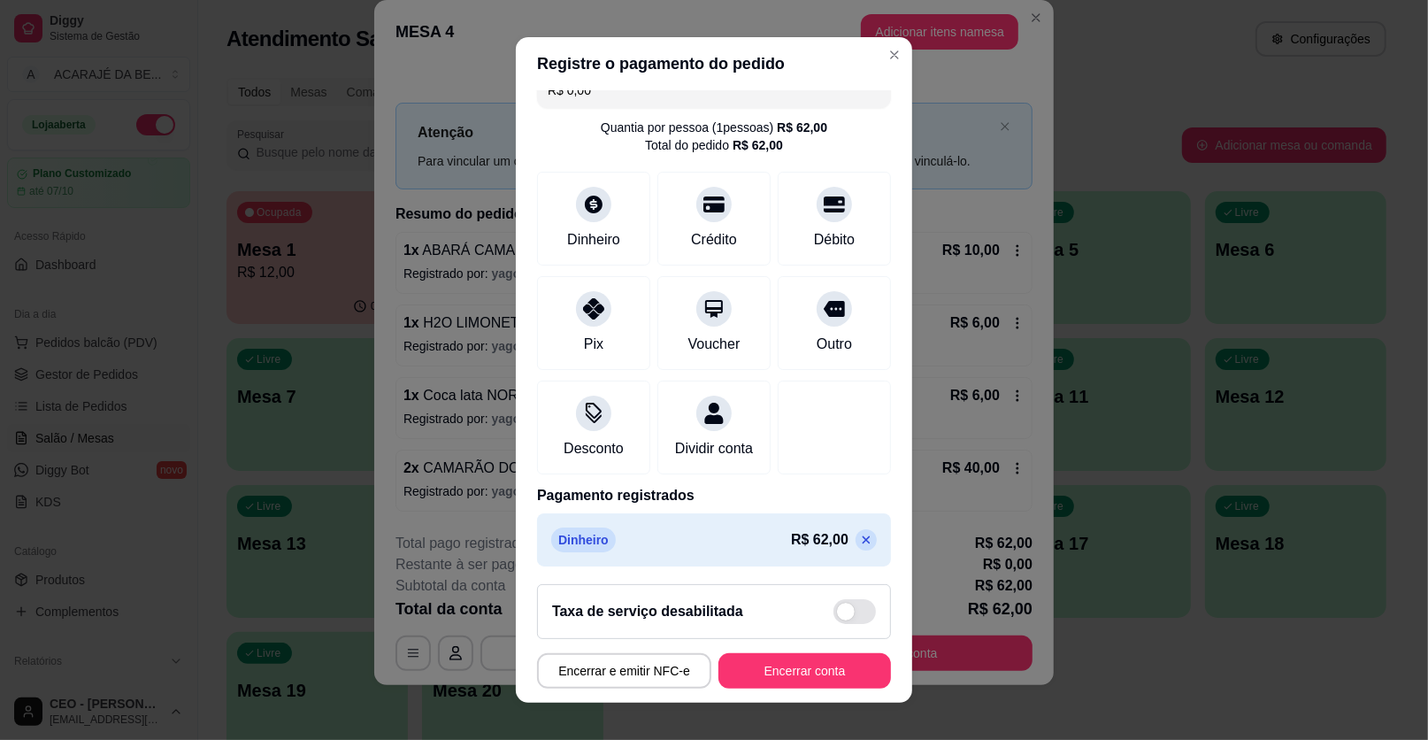
scroll to position [47, 0]
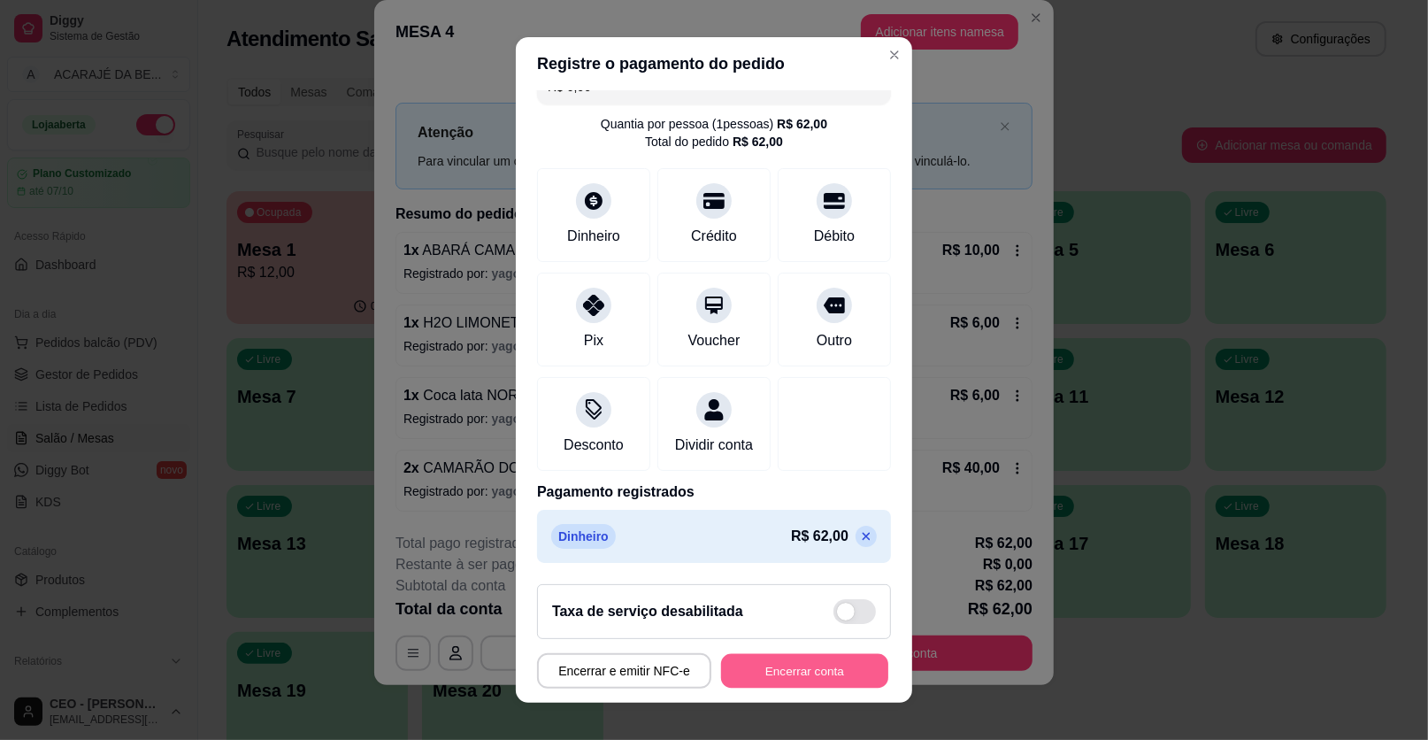
click at [800, 670] on button "Encerrar conta" at bounding box center [804, 671] width 167 height 35
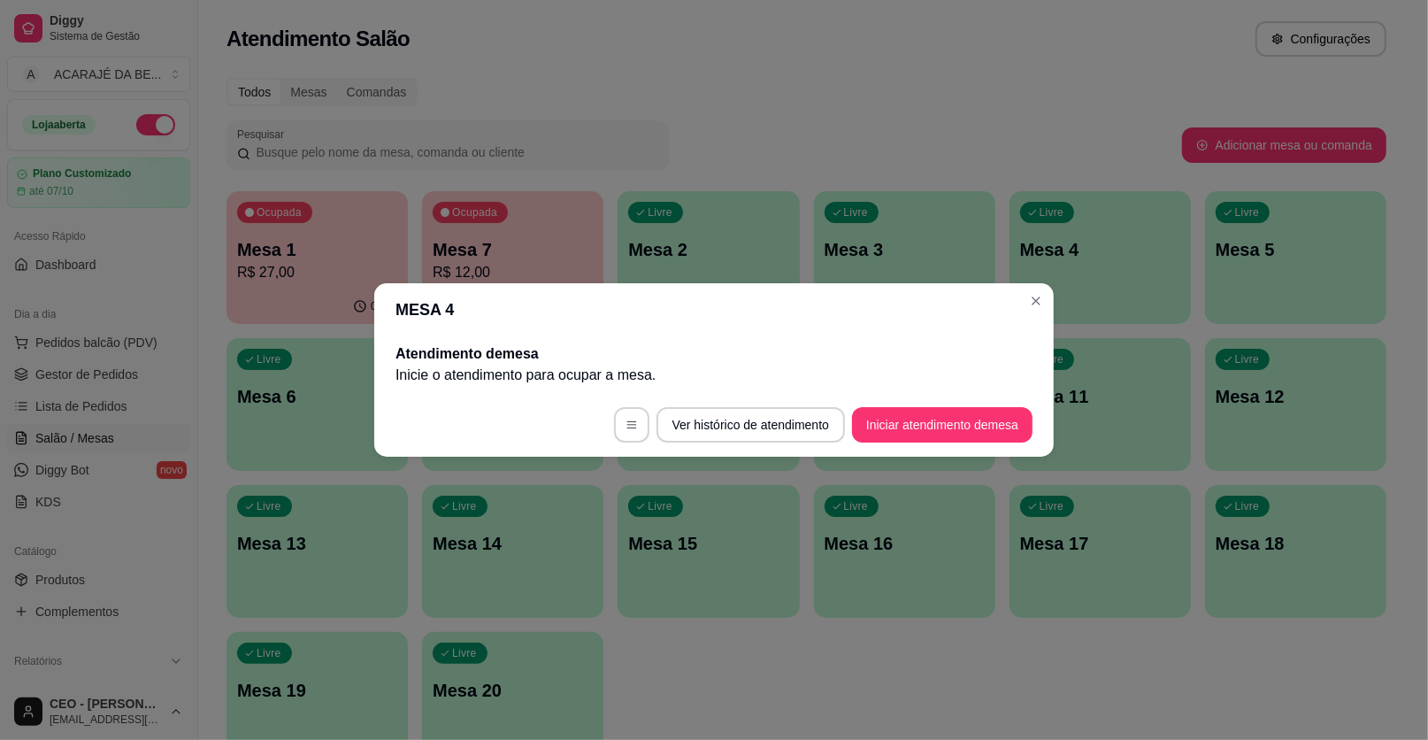
scroll to position [0, 0]
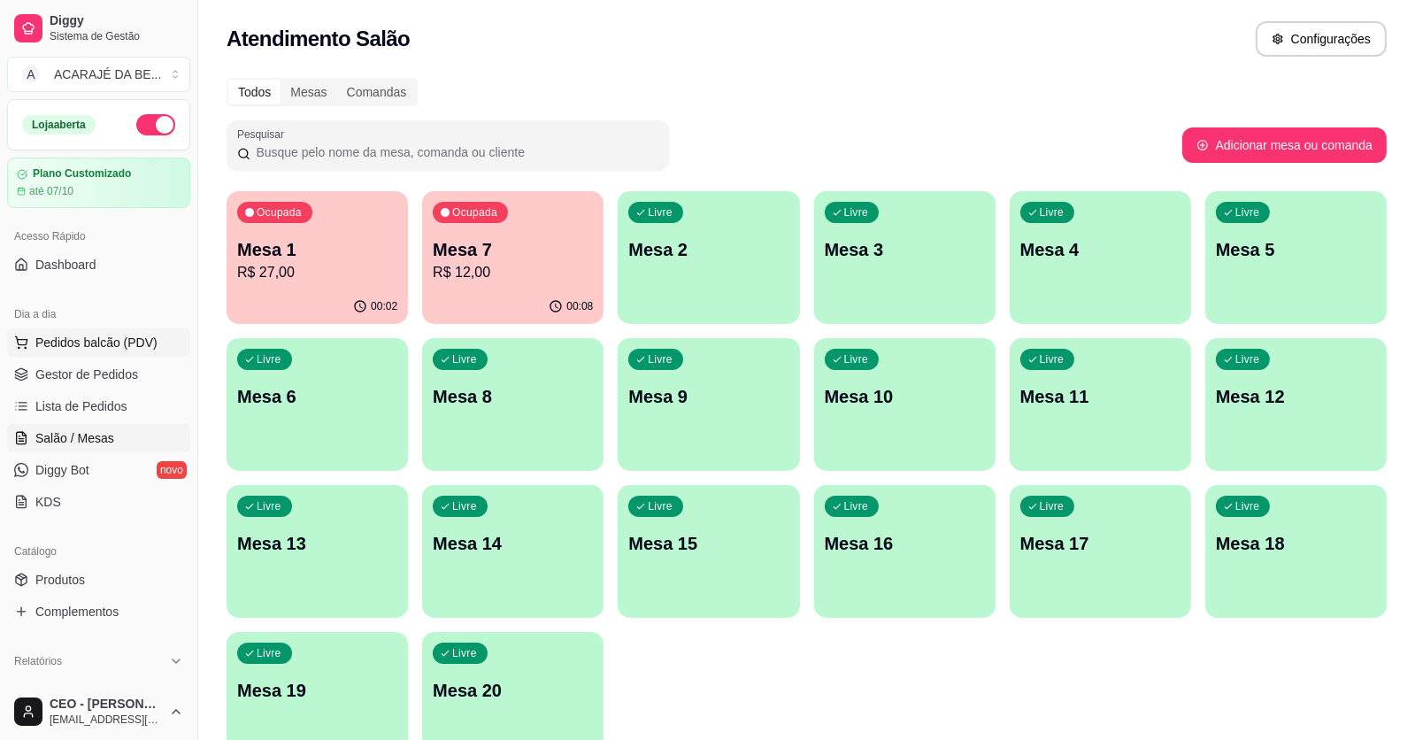
click at [56, 338] on span "Pedidos balcão (PDV)" at bounding box center [96, 343] width 122 height 18
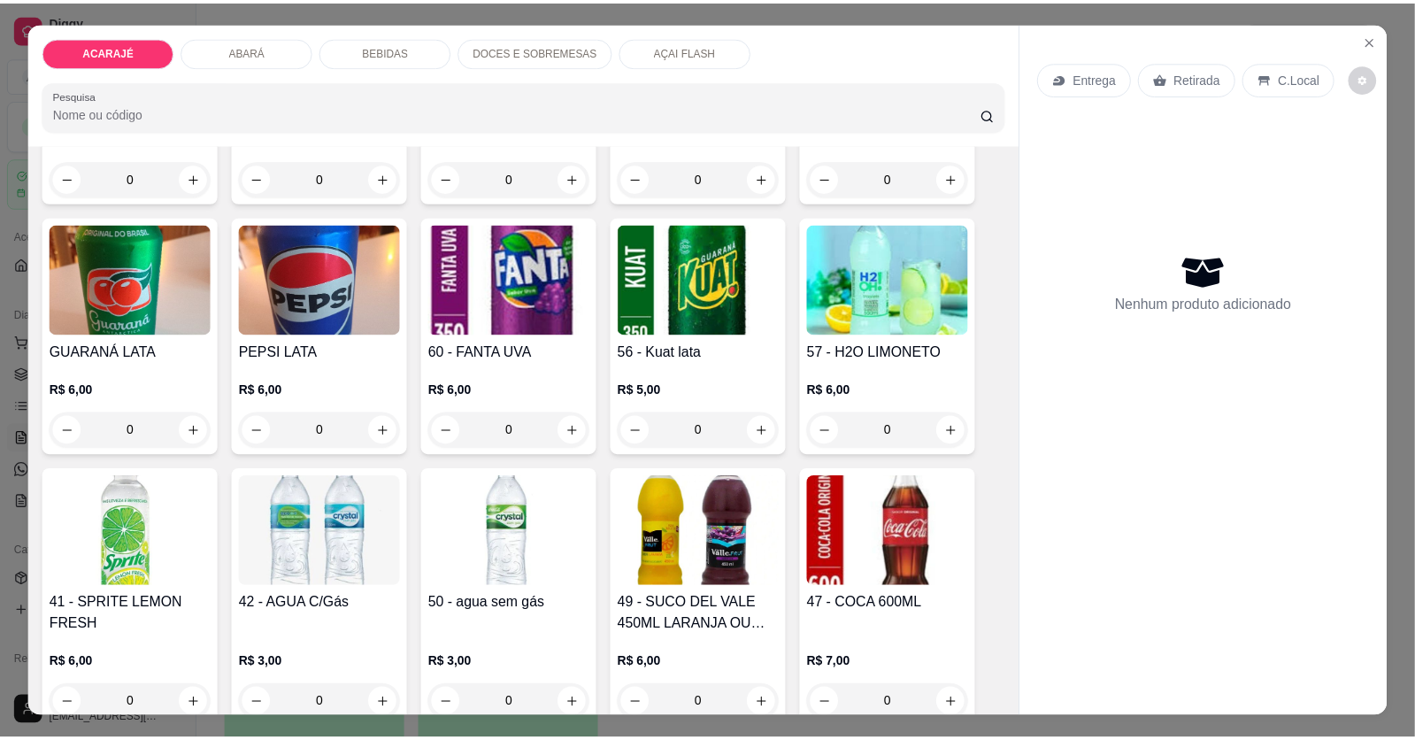
scroll to position [1592, 0]
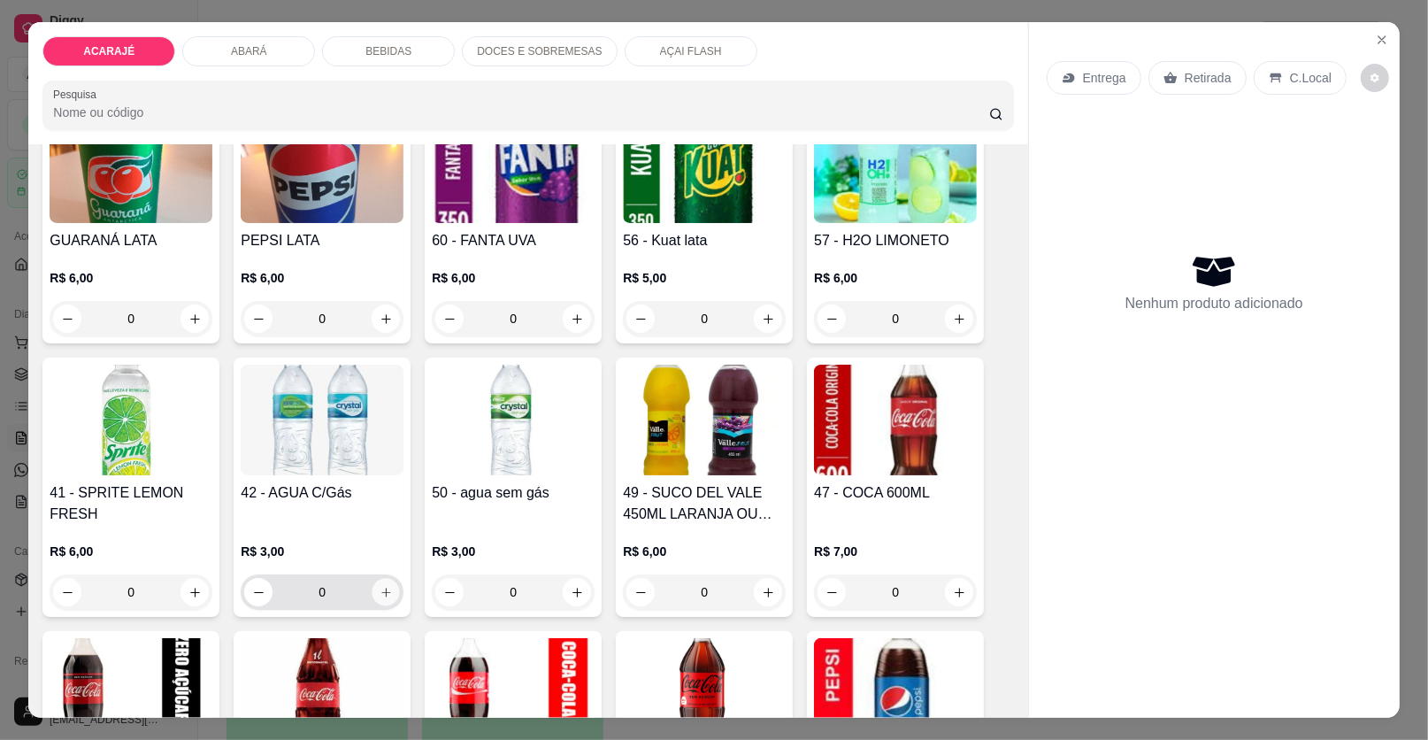
click at [381, 594] on icon "increase-product-quantity" at bounding box center [386, 592] width 13 height 13
type input "1"
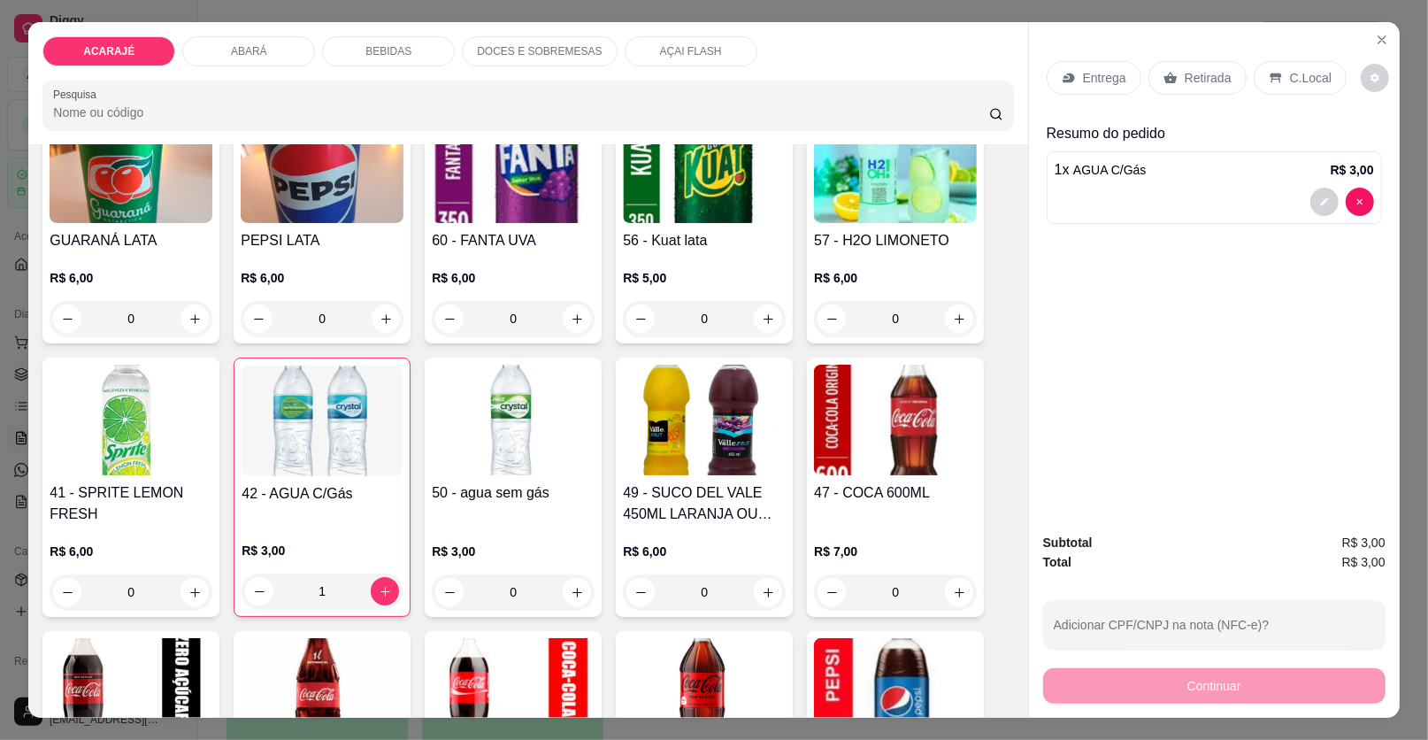
click at [1185, 69] on p "Retirada" at bounding box center [1208, 78] width 47 height 18
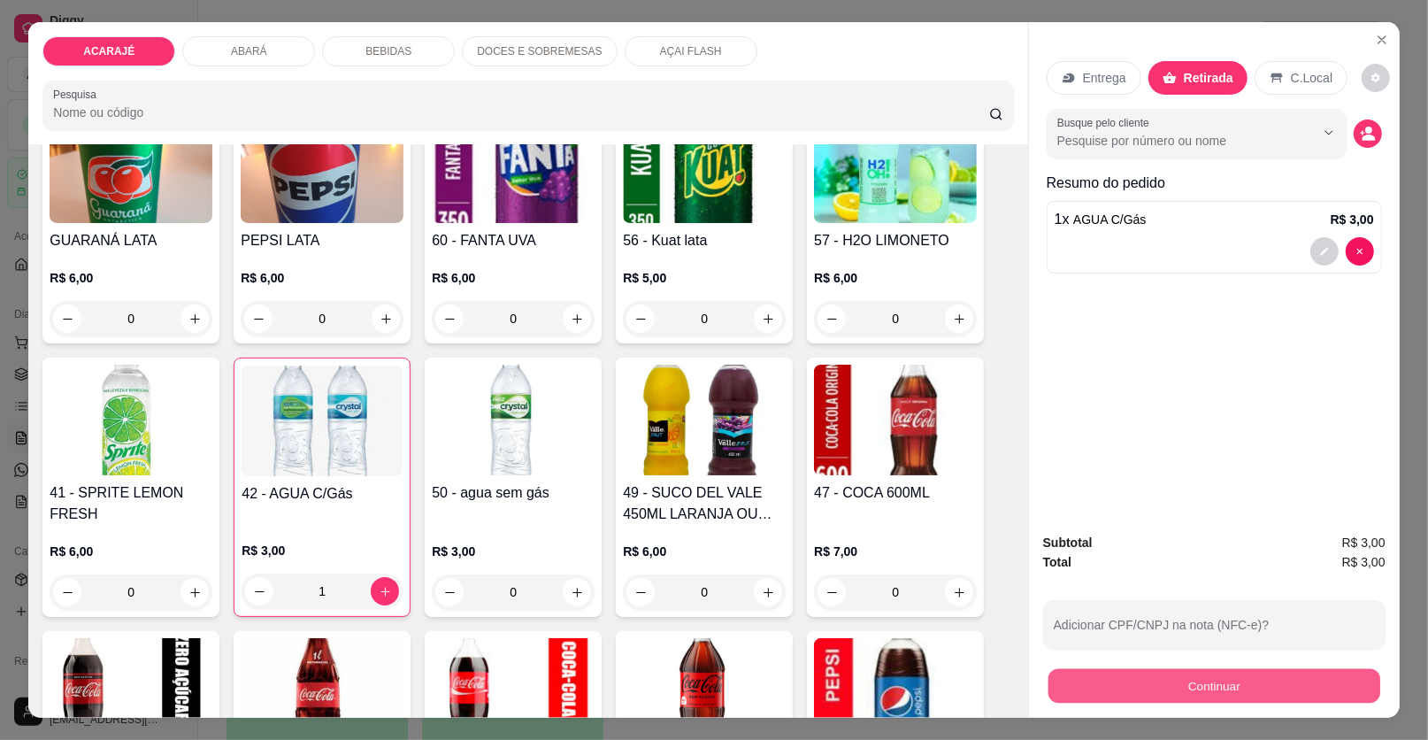
click at [1189, 702] on button "Continuar" at bounding box center [1215, 686] width 332 height 35
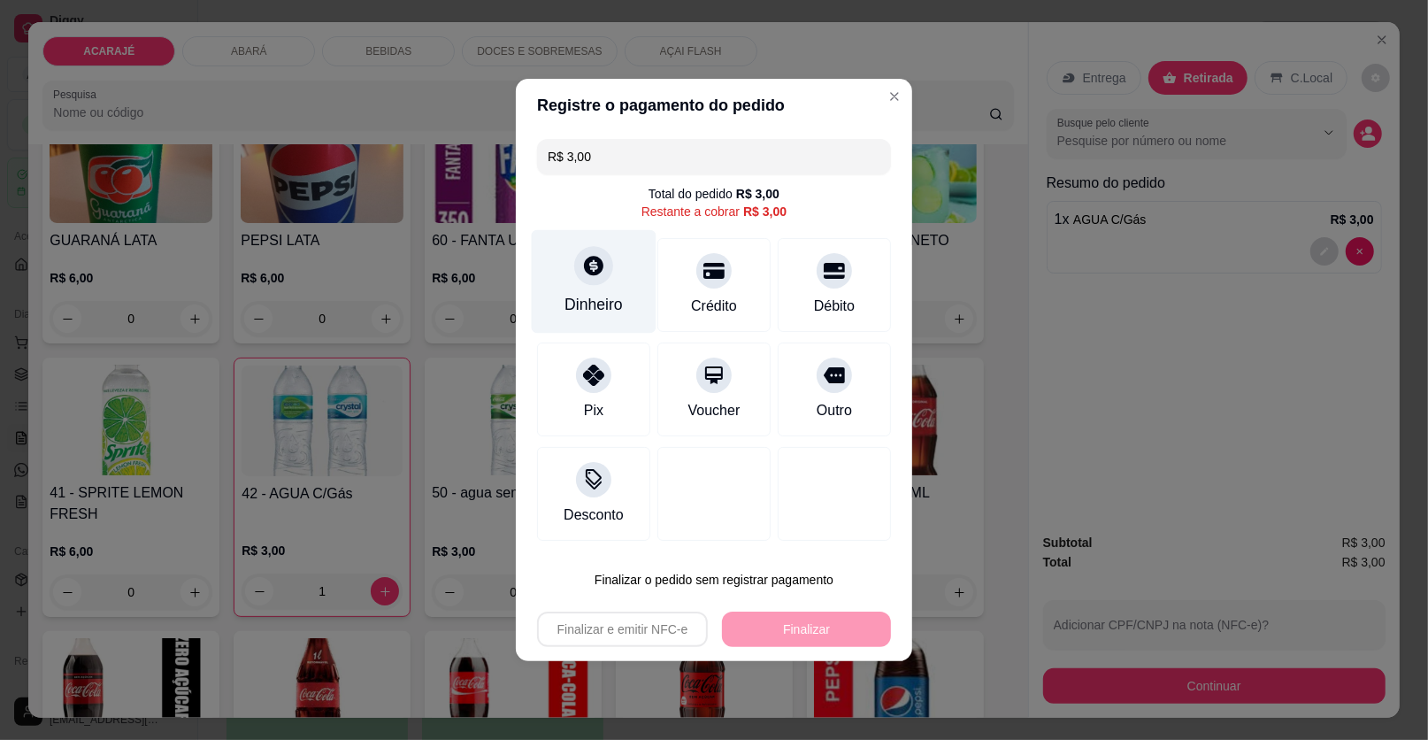
click at [556, 295] on div "Dinheiro" at bounding box center [594, 282] width 125 height 104
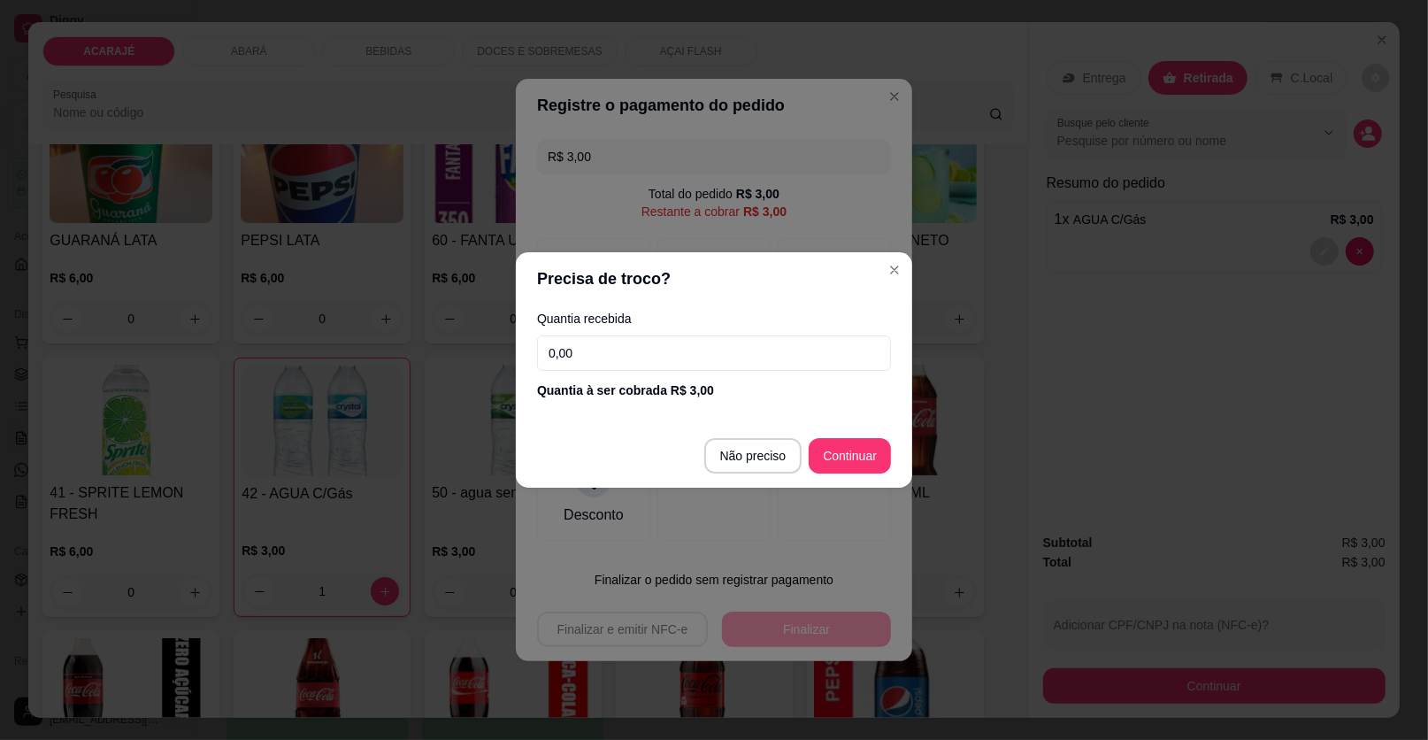
click at [573, 358] on input "0,00" at bounding box center [714, 352] width 354 height 35
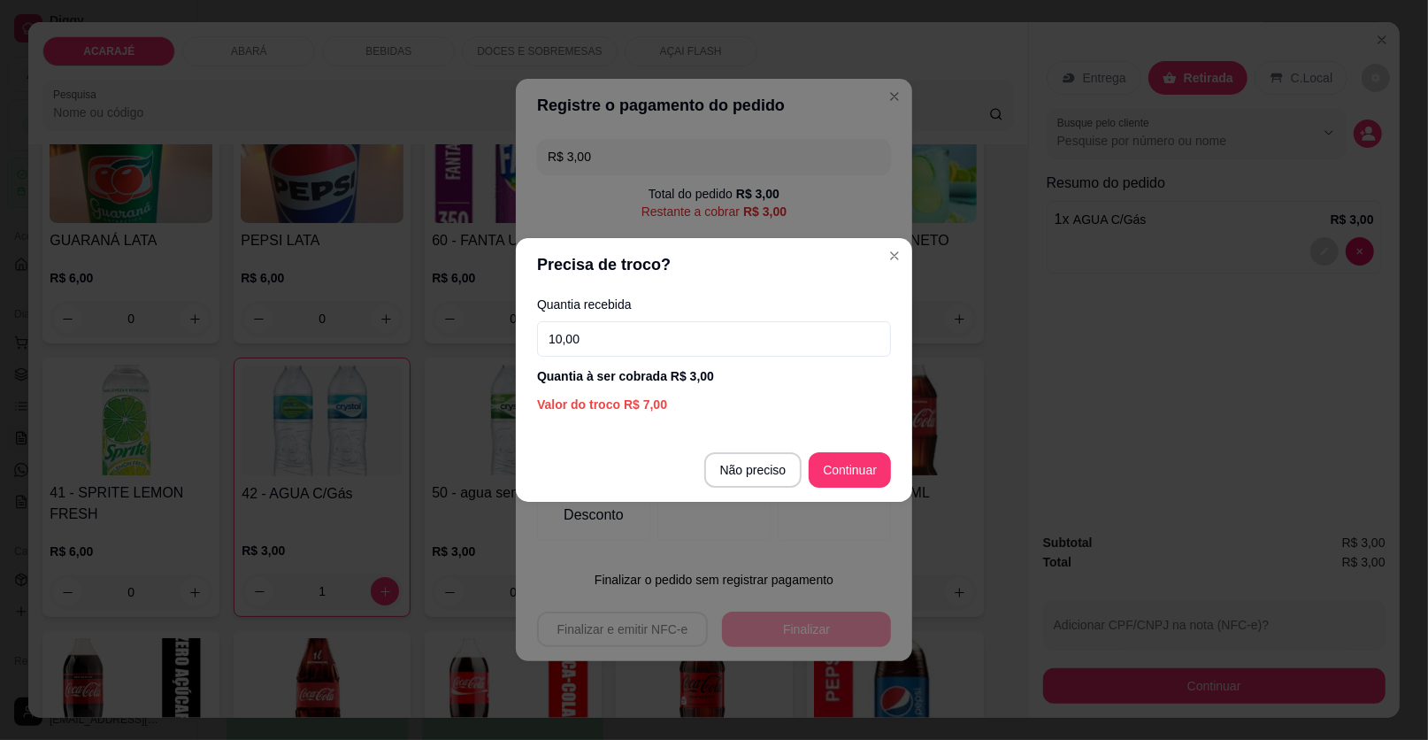
type input "10,00"
type input "R$ 0,00"
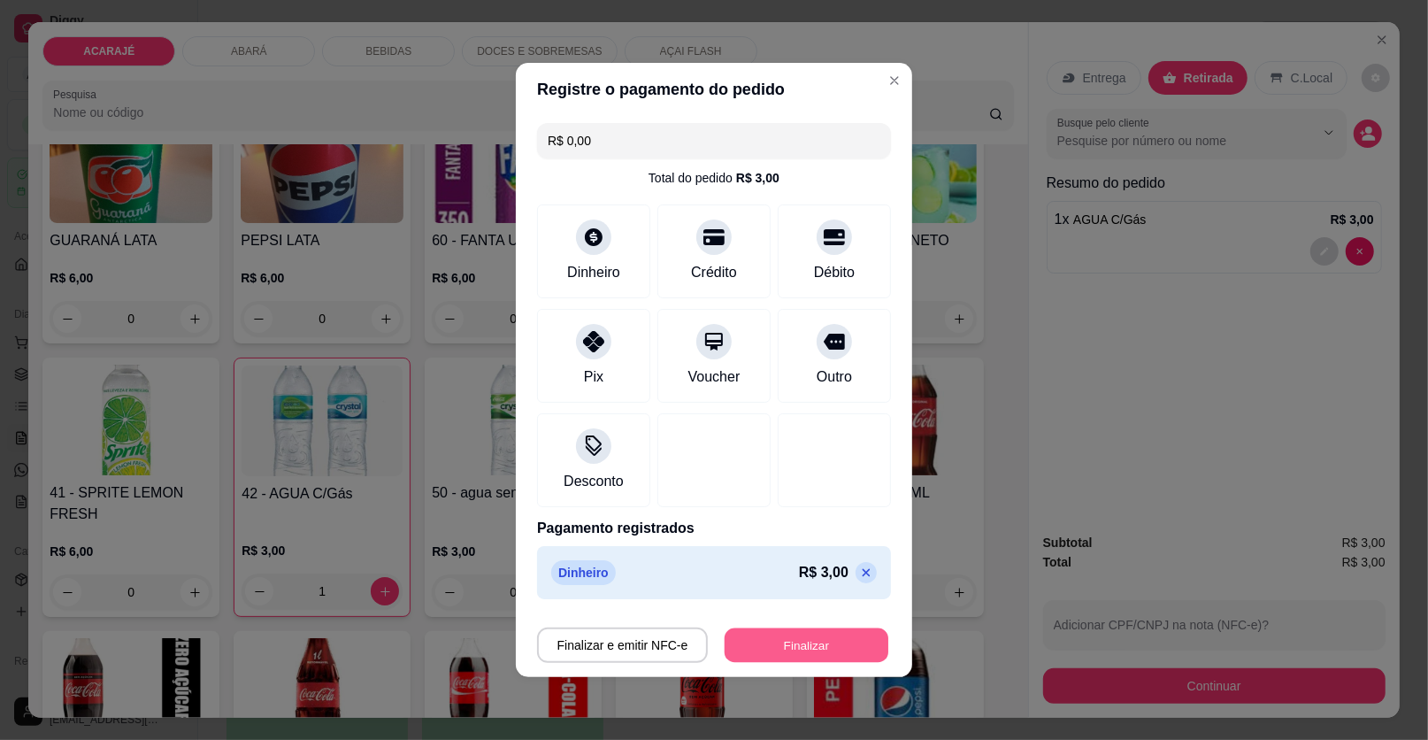
click at [782, 656] on button "Finalizar" at bounding box center [807, 645] width 164 height 35
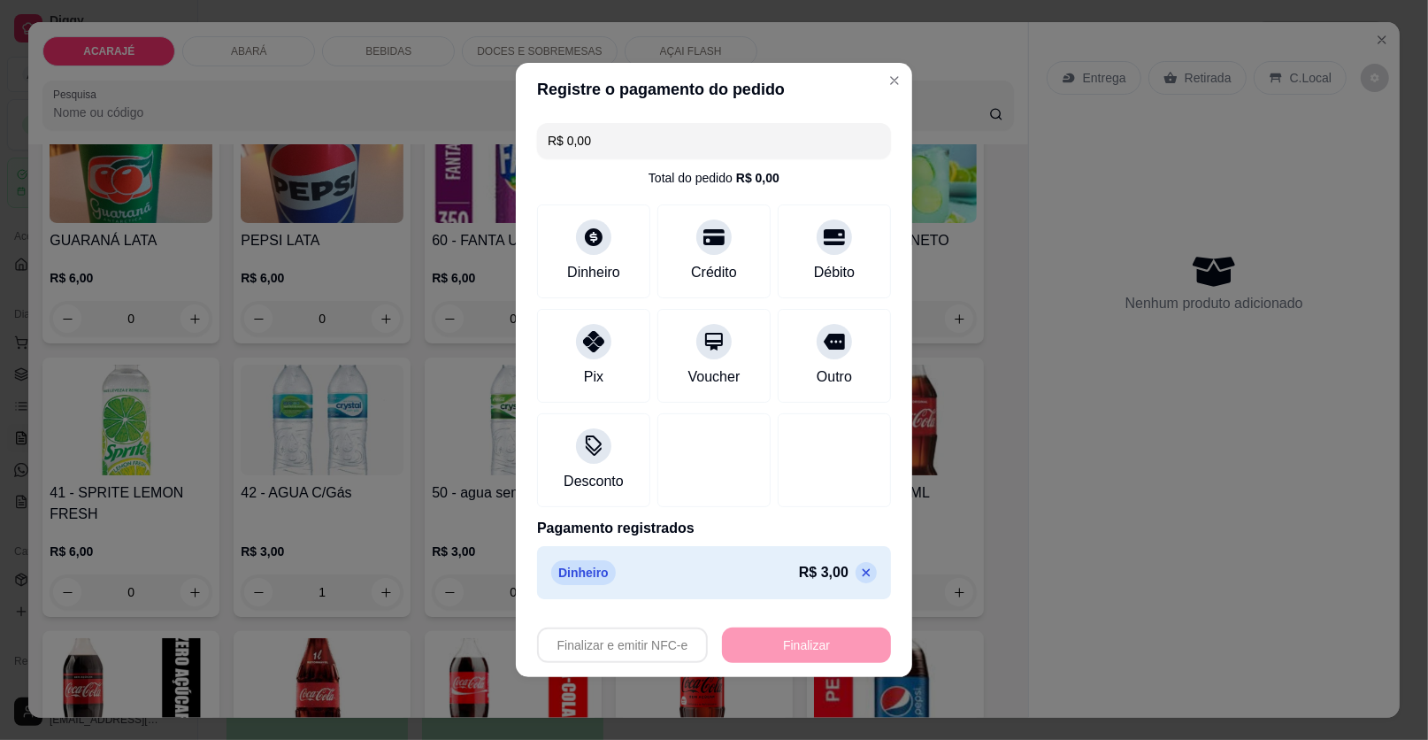
type input "0"
type input "-R$ 3,00"
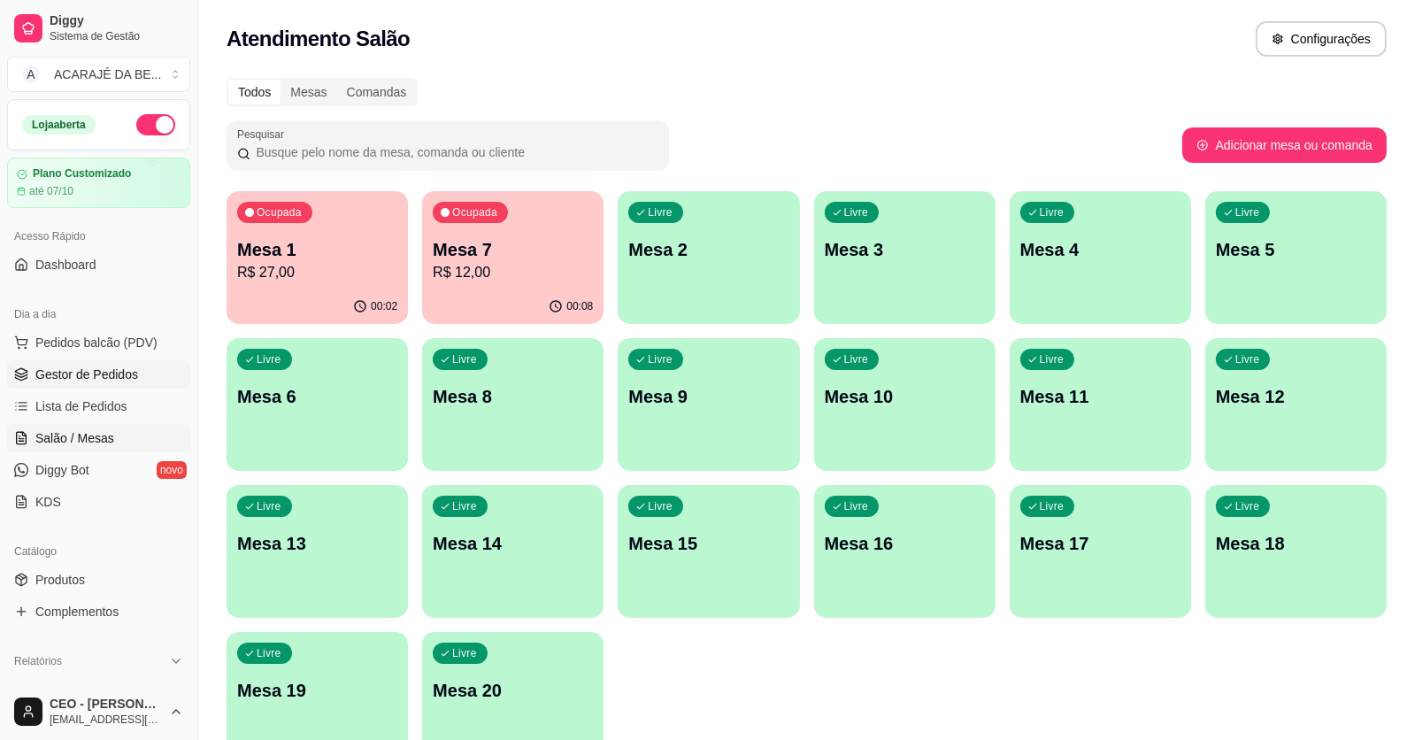
click at [123, 372] on span "Gestor de Pedidos" at bounding box center [86, 375] width 103 height 18
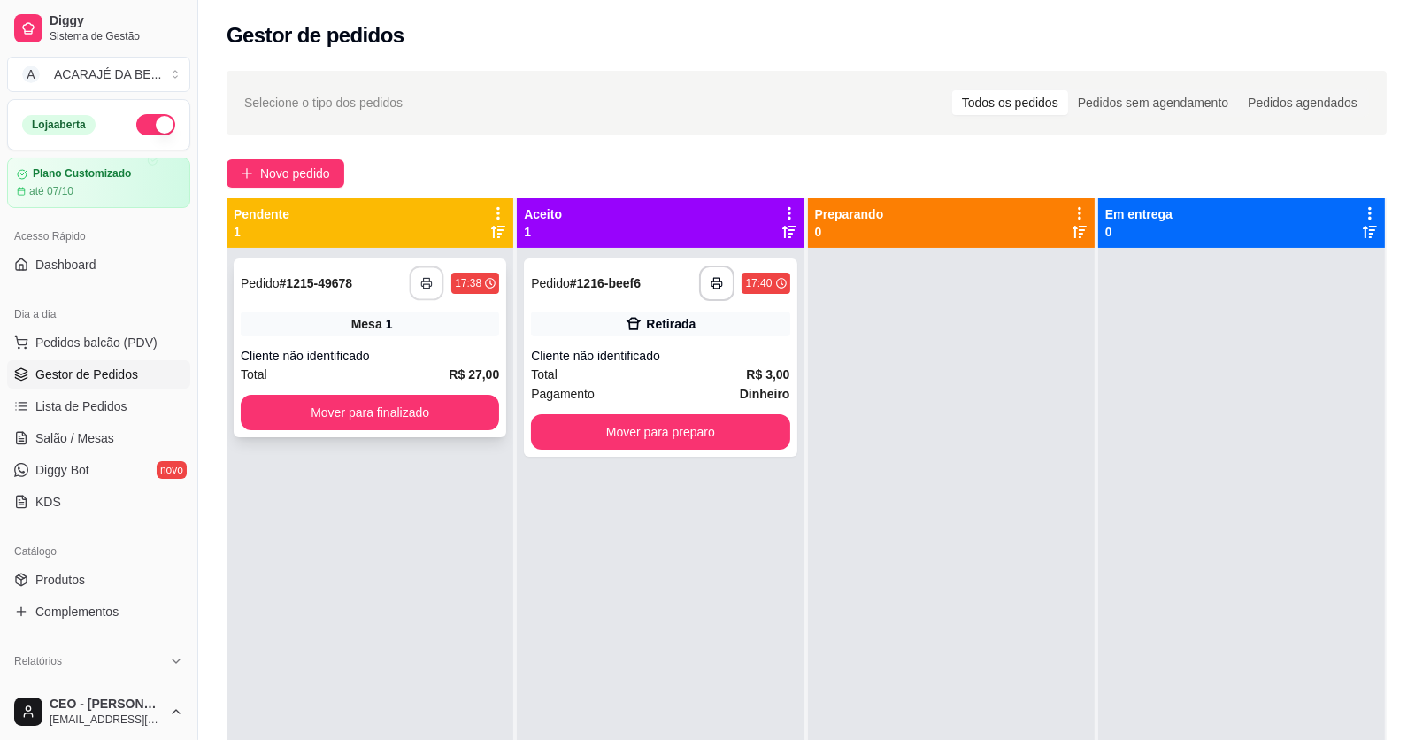
click at [424, 281] on icon "button" at bounding box center [426, 283] width 12 height 12
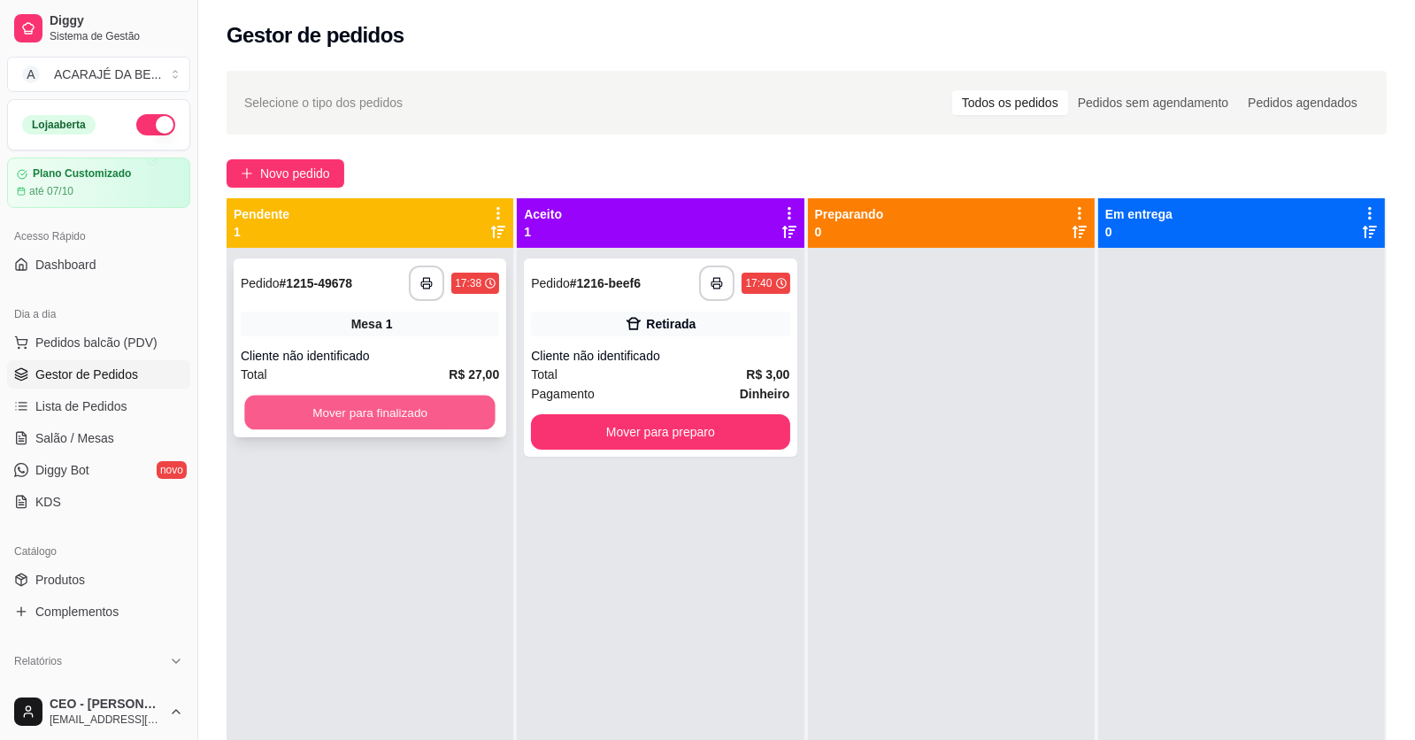
click at [465, 401] on button "Mover para finalizado" at bounding box center [369, 413] width 250 height 35
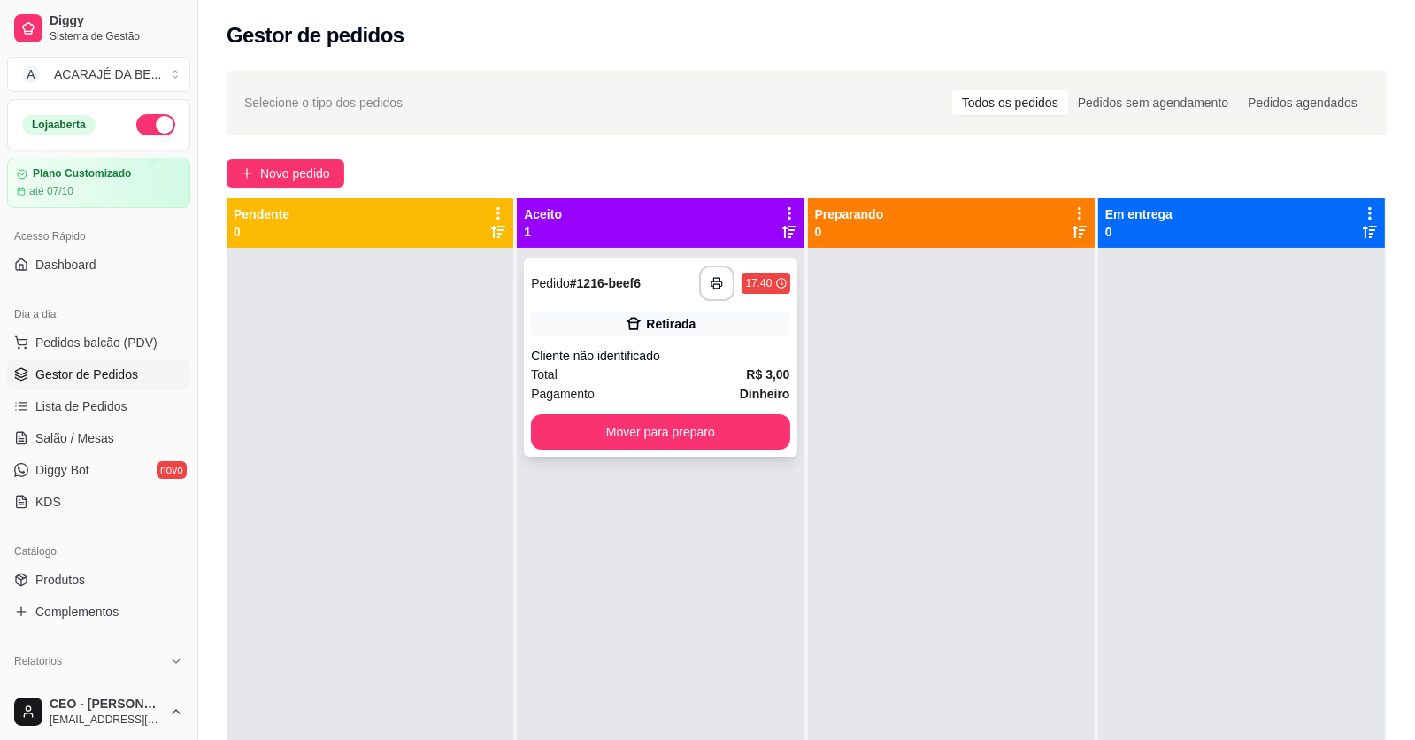
click at [677, 353] on div "Cliente não identificado" at bounding box center [660, 356] width 258 height 18
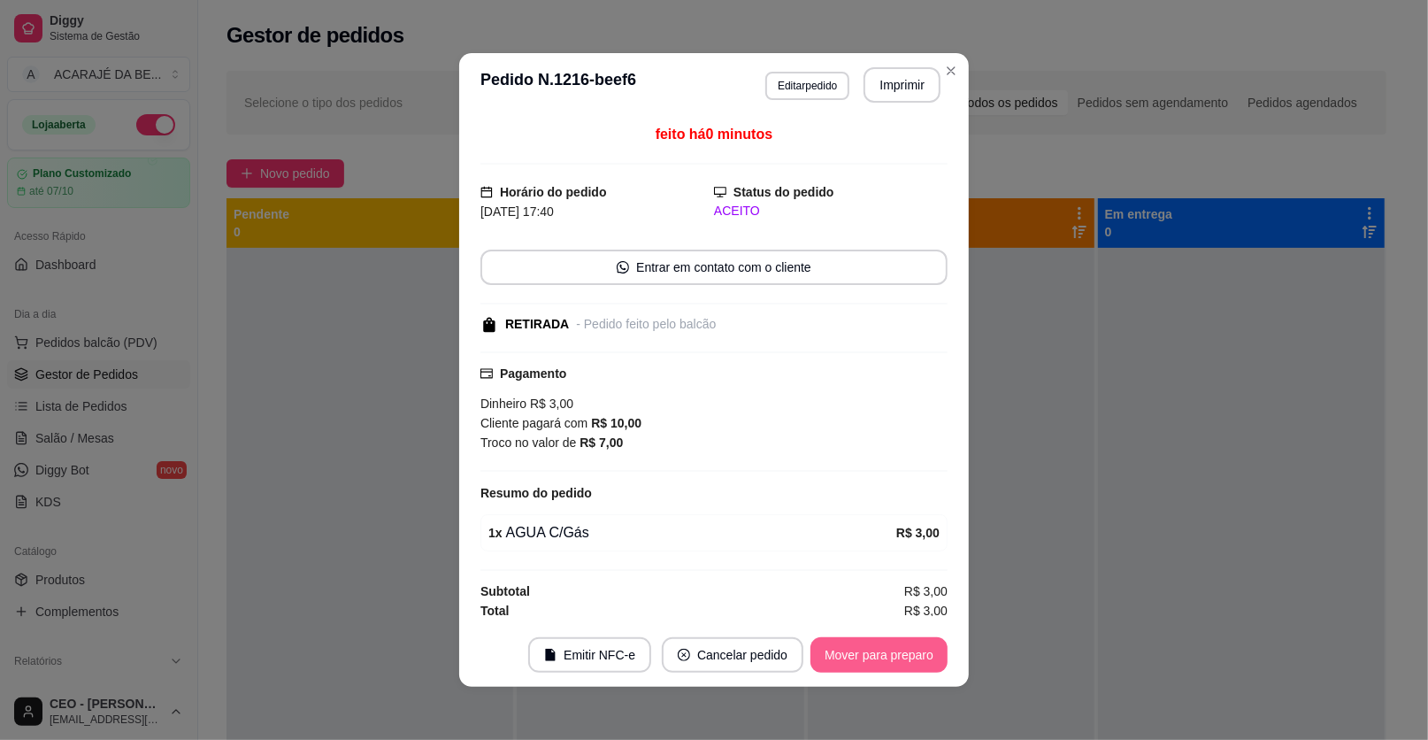
click at [897, 650] on button "Mover para preparo" at bounding box center [879, 654] width 137 height 35
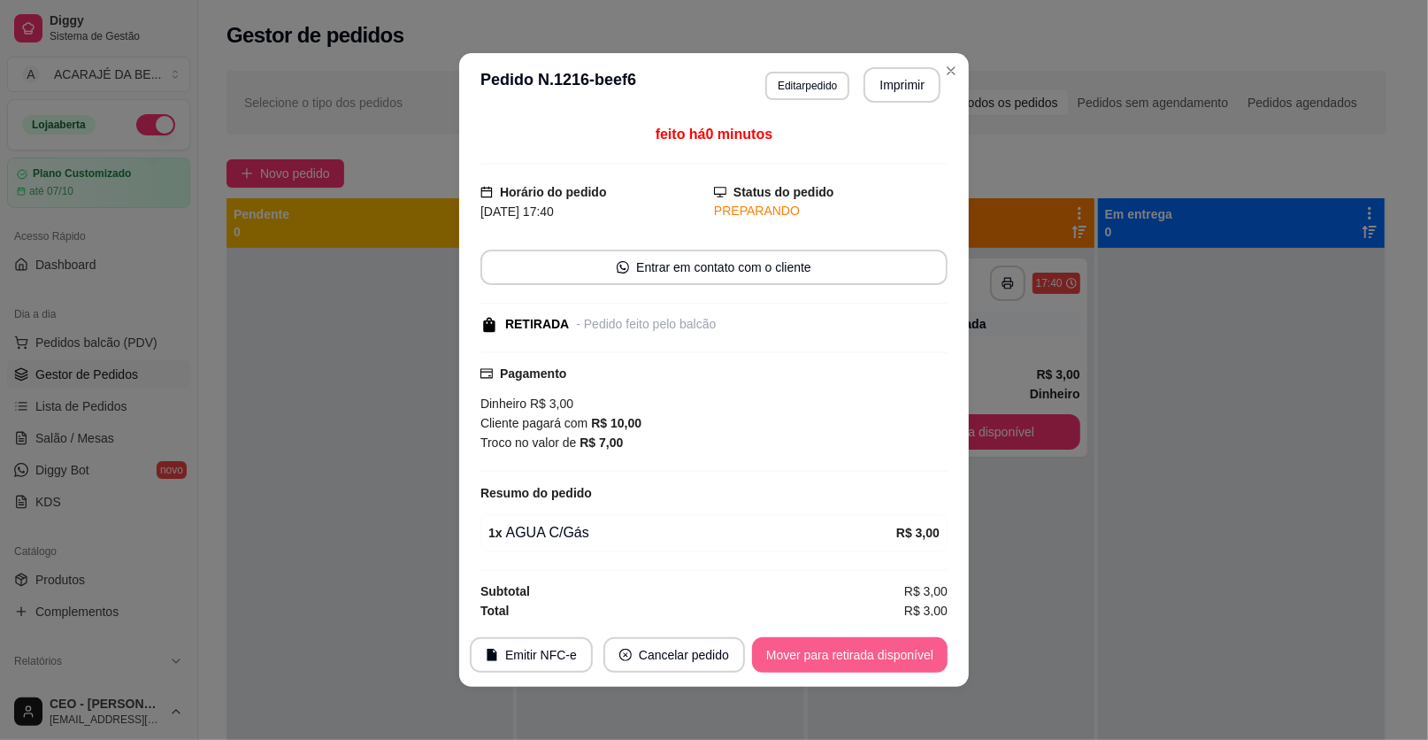
click at [894, 651] on button "Mover para retirada disponível" at bounding box center [850, 654] width 196 height 35
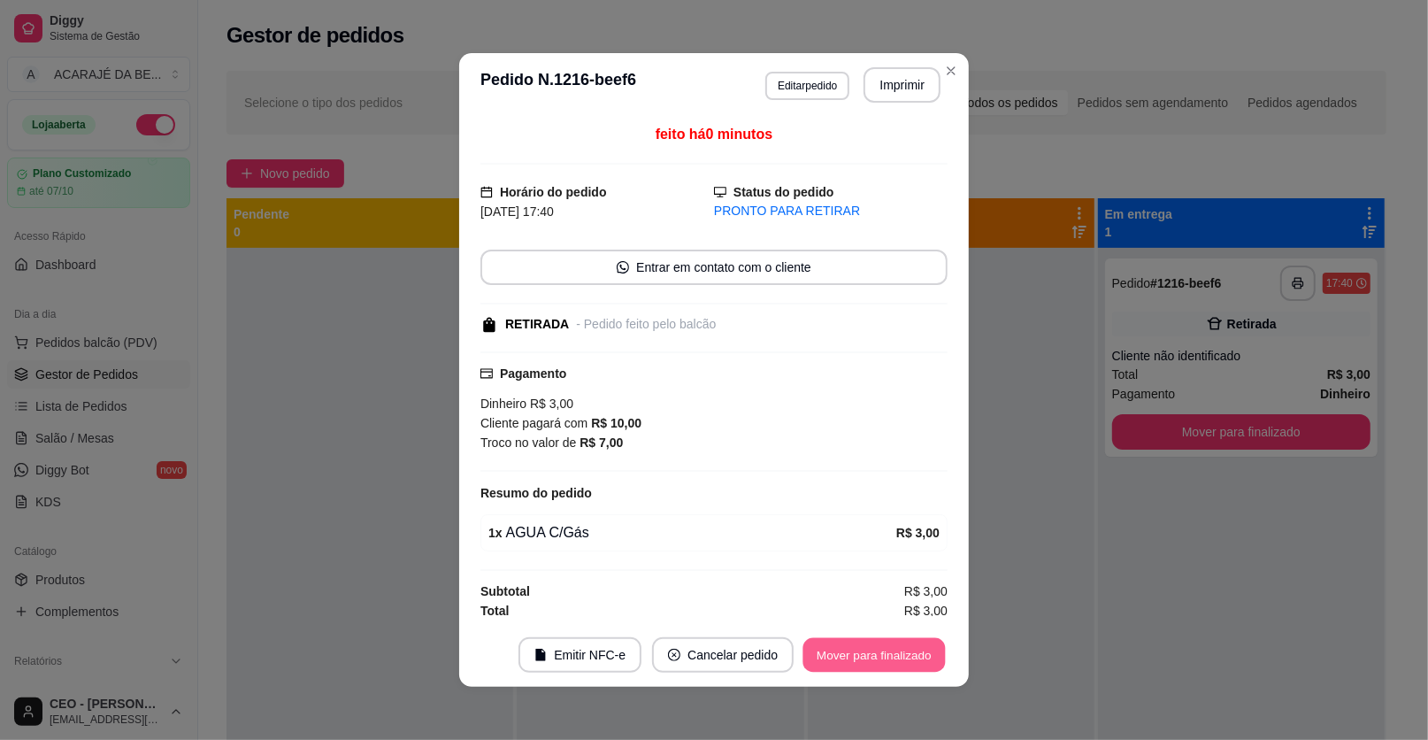
click at [894, 651] on button "Mover para finalizado" at bounding box center [875, 655] width 142 height 35
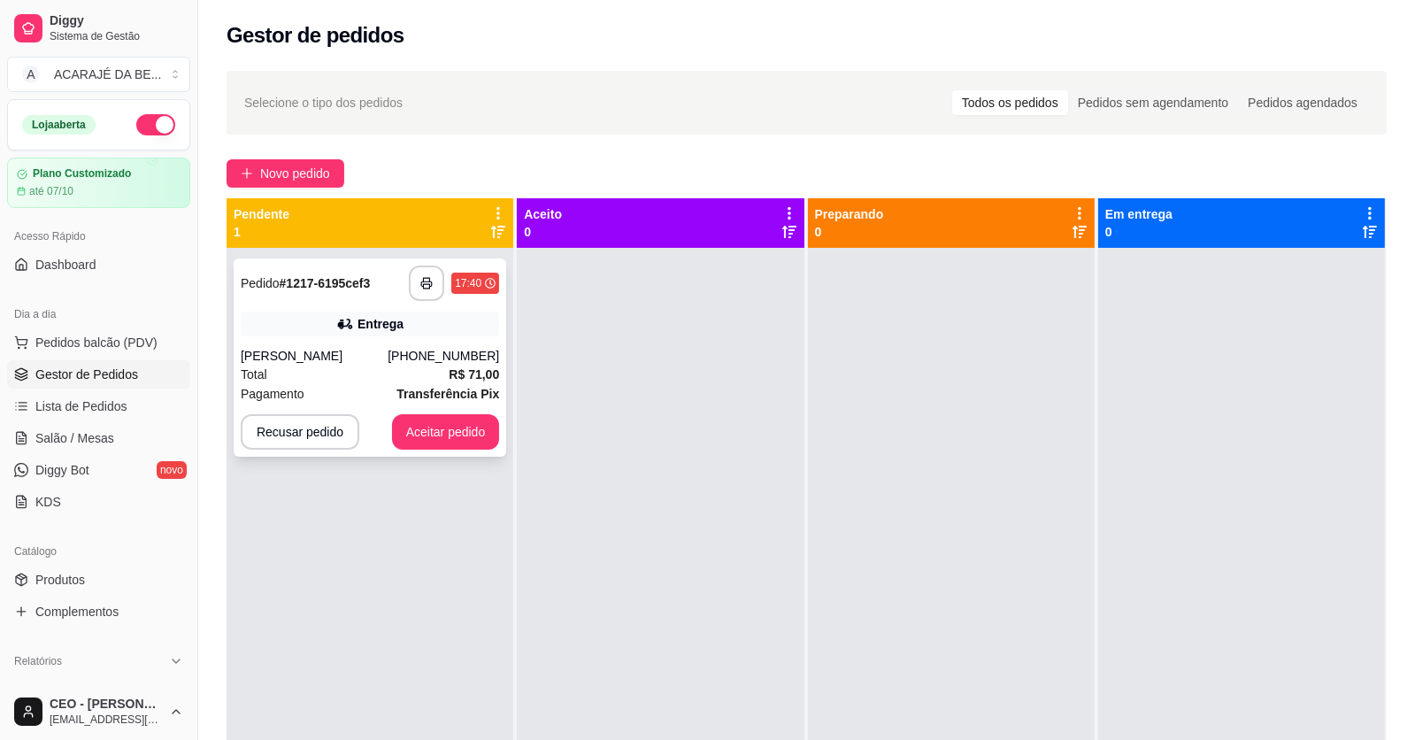
click at [347, 374] on div "Total R$ 71,00" at bounding box center [370, 374] width 258 height 19
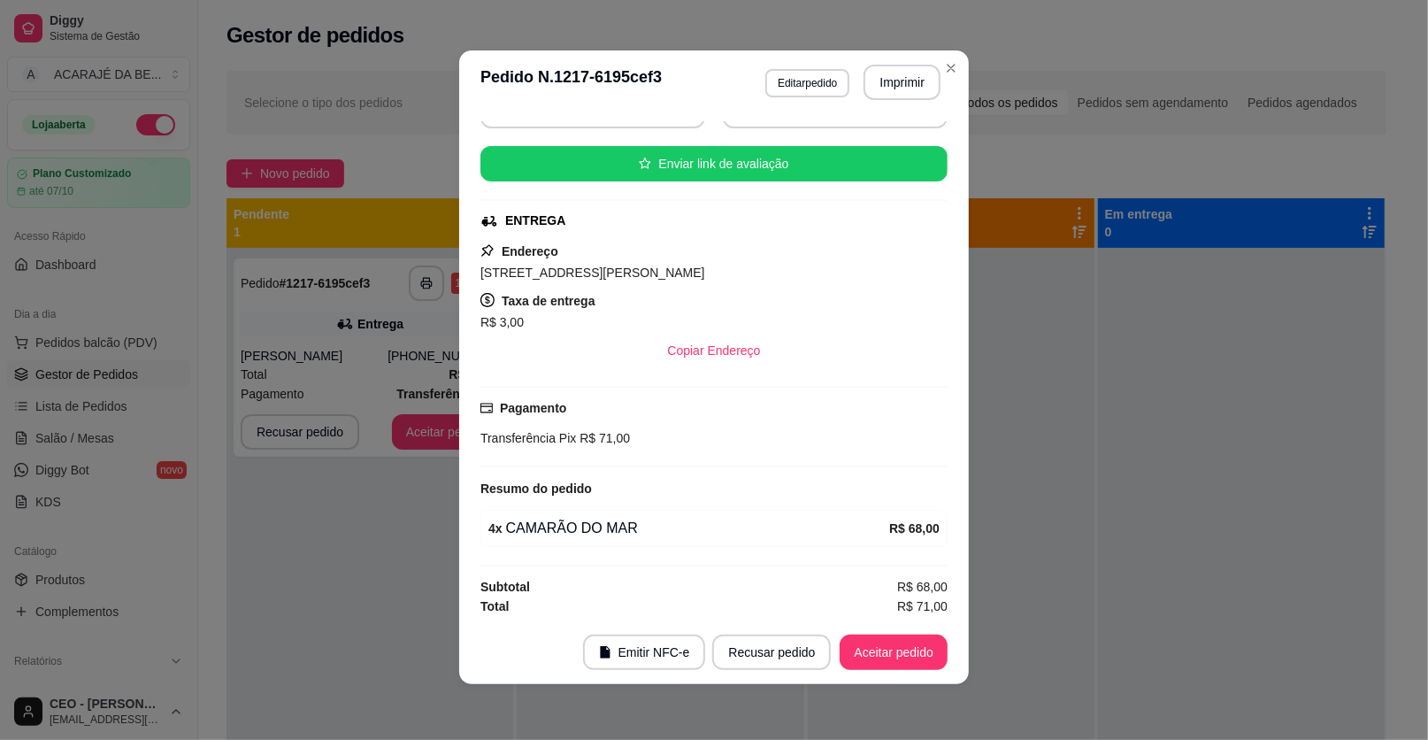
scroll to position [4, 0]
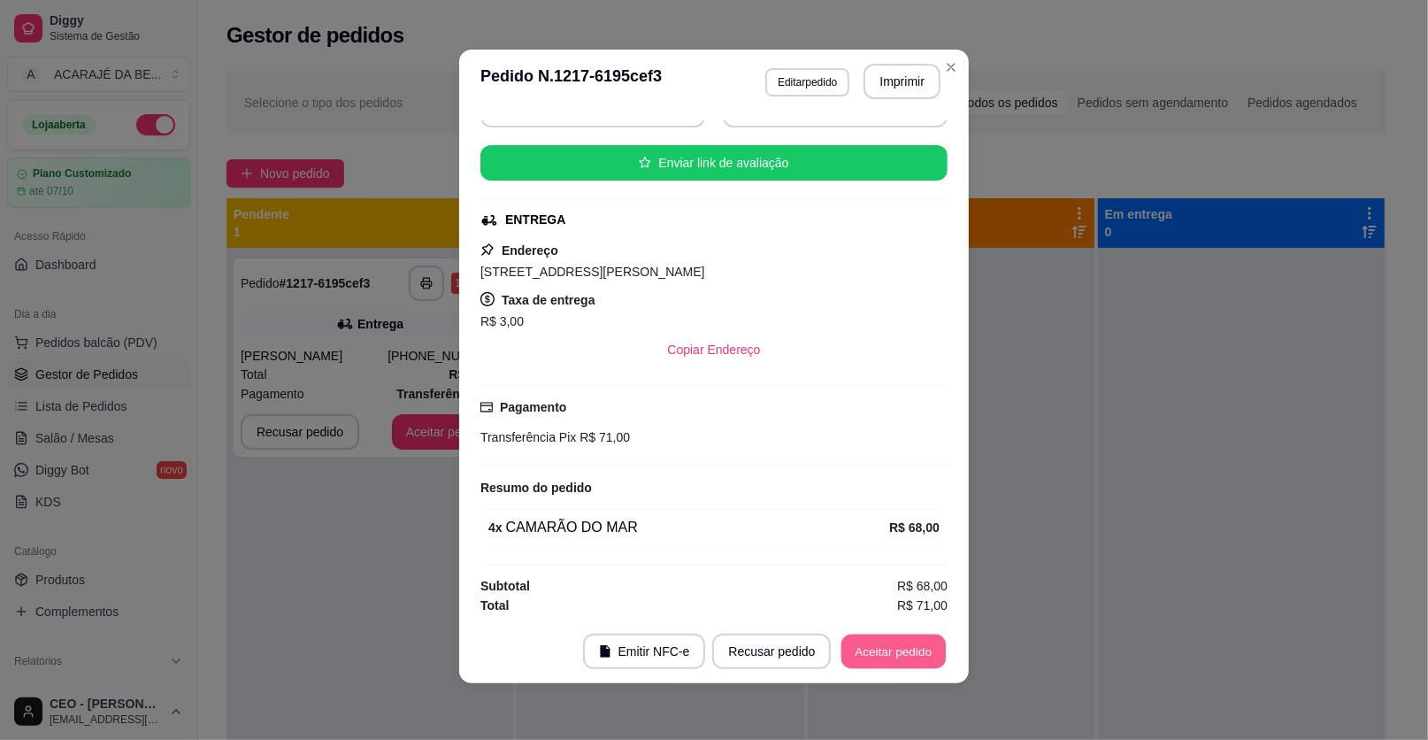
click at [876, 648] on button "Aceitar pedido" at bounding box center [894, 652] width 104 height 35
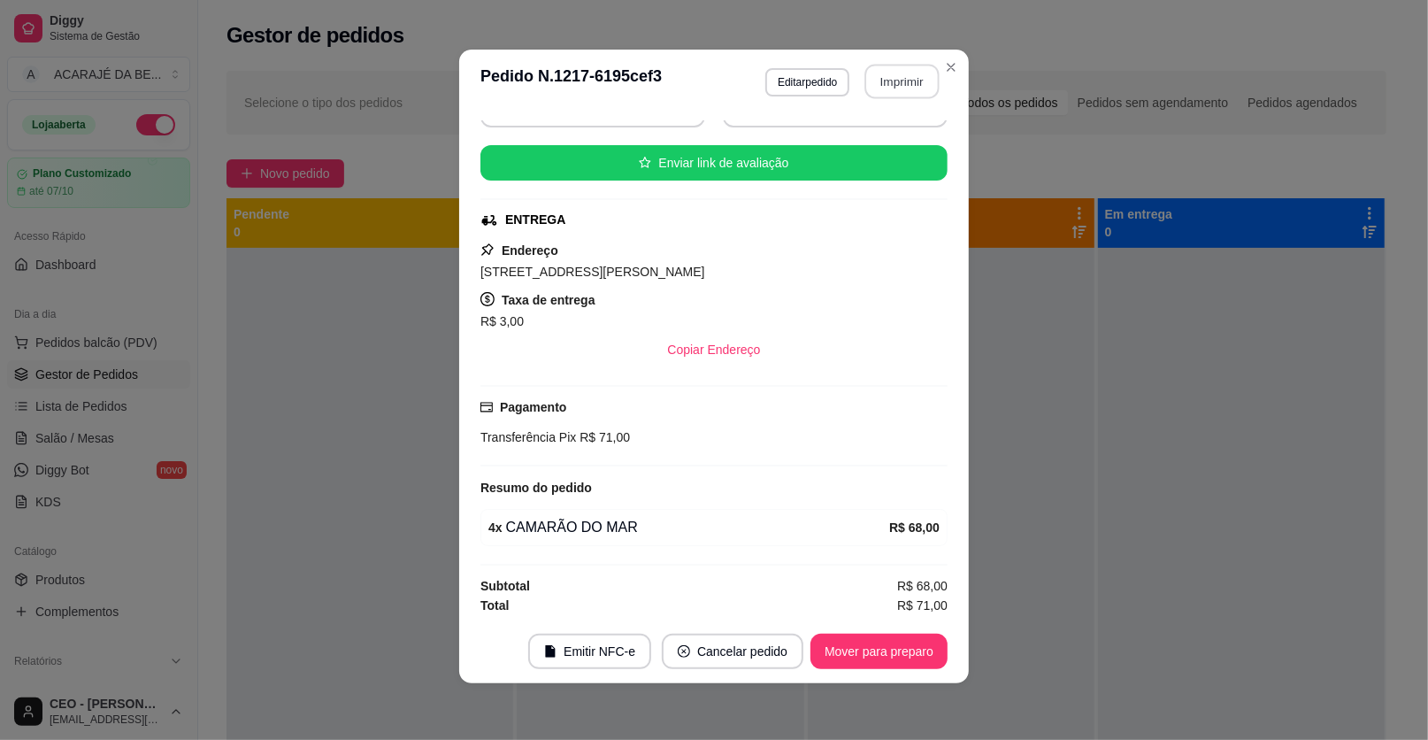
click at [910, 81] on button "Imprimir" at bounding box center [903, 82] width 74 height 35
click at [906, 647] on button "Mover para preparo" at bounding box center [879, 651] width 137 height 35
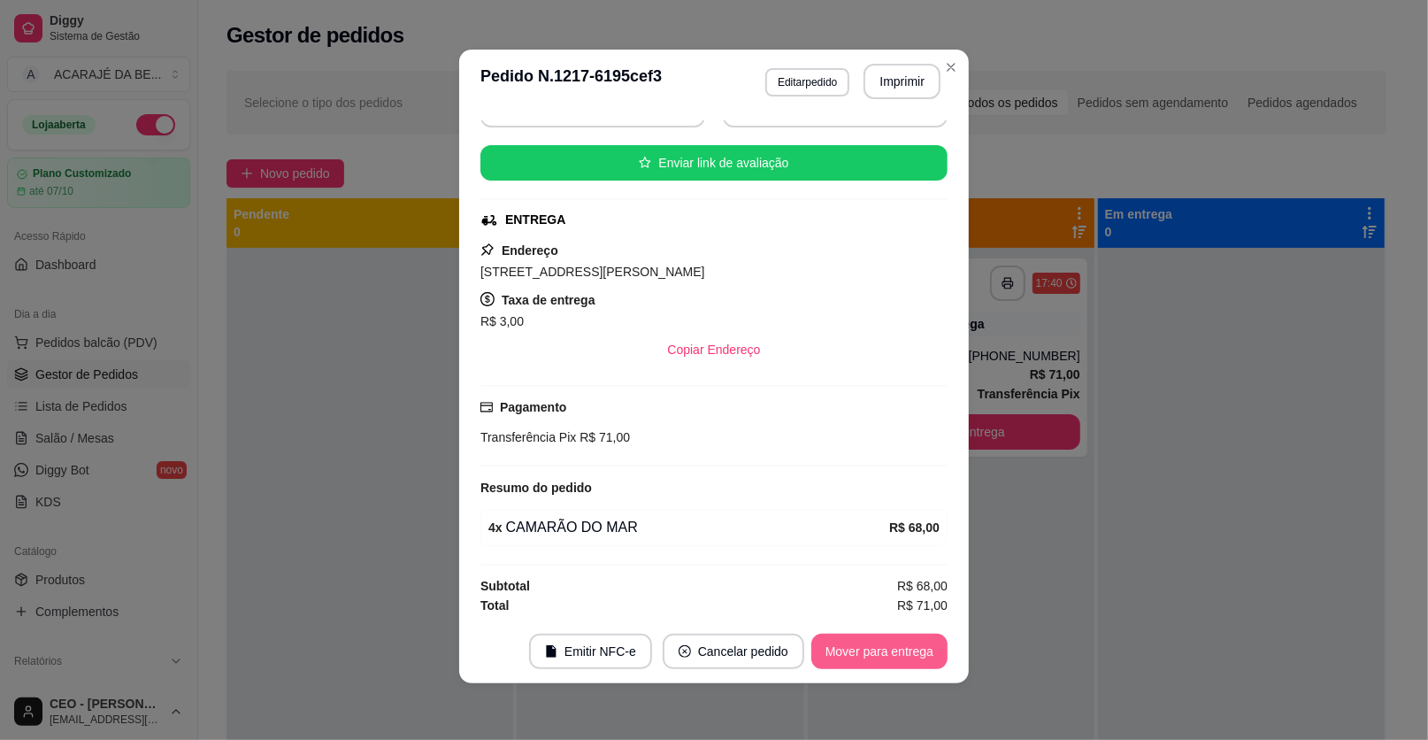
click at [906, 647] on button "Mover para entrega" at bounding box center [880, 651] width 136 height 35
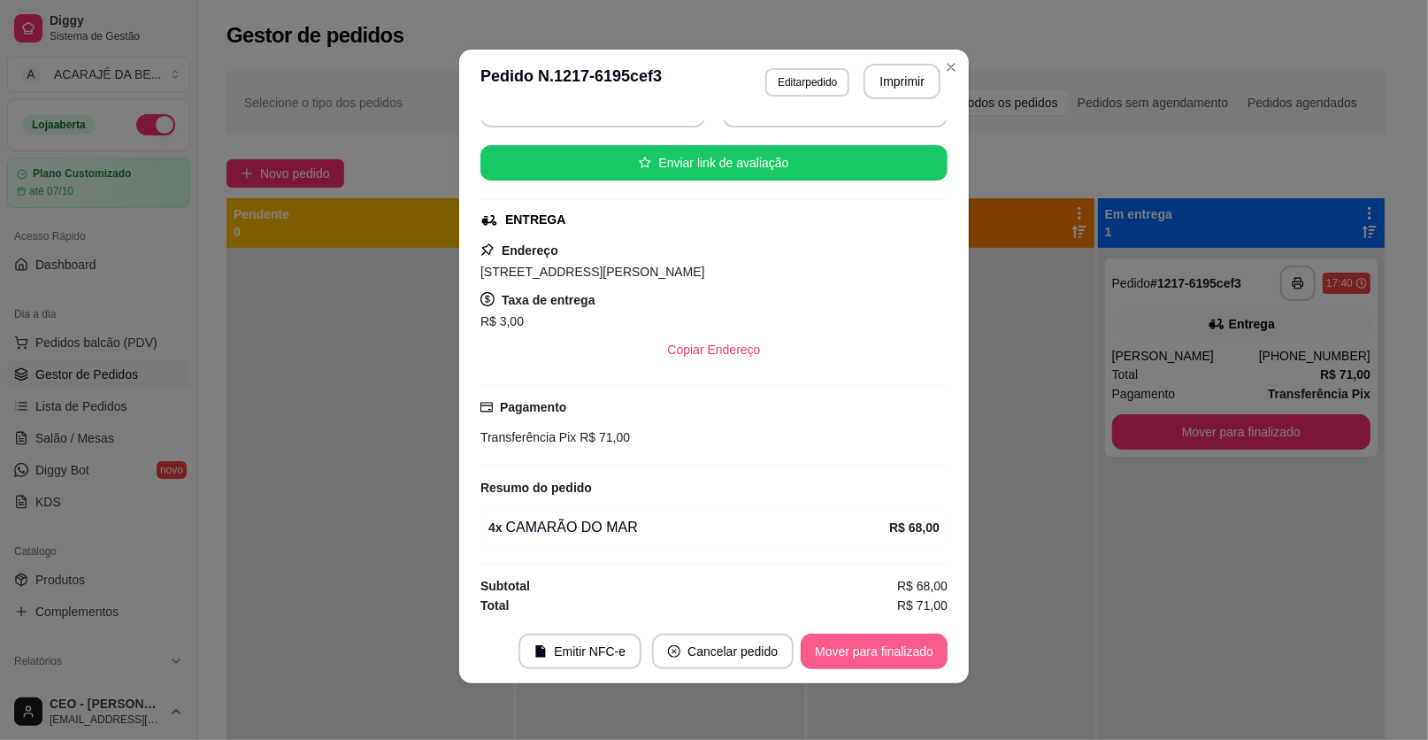
click at [926, 649] on button "Mover para finalizado" at bounding box center [874, 651] width 147 height 35
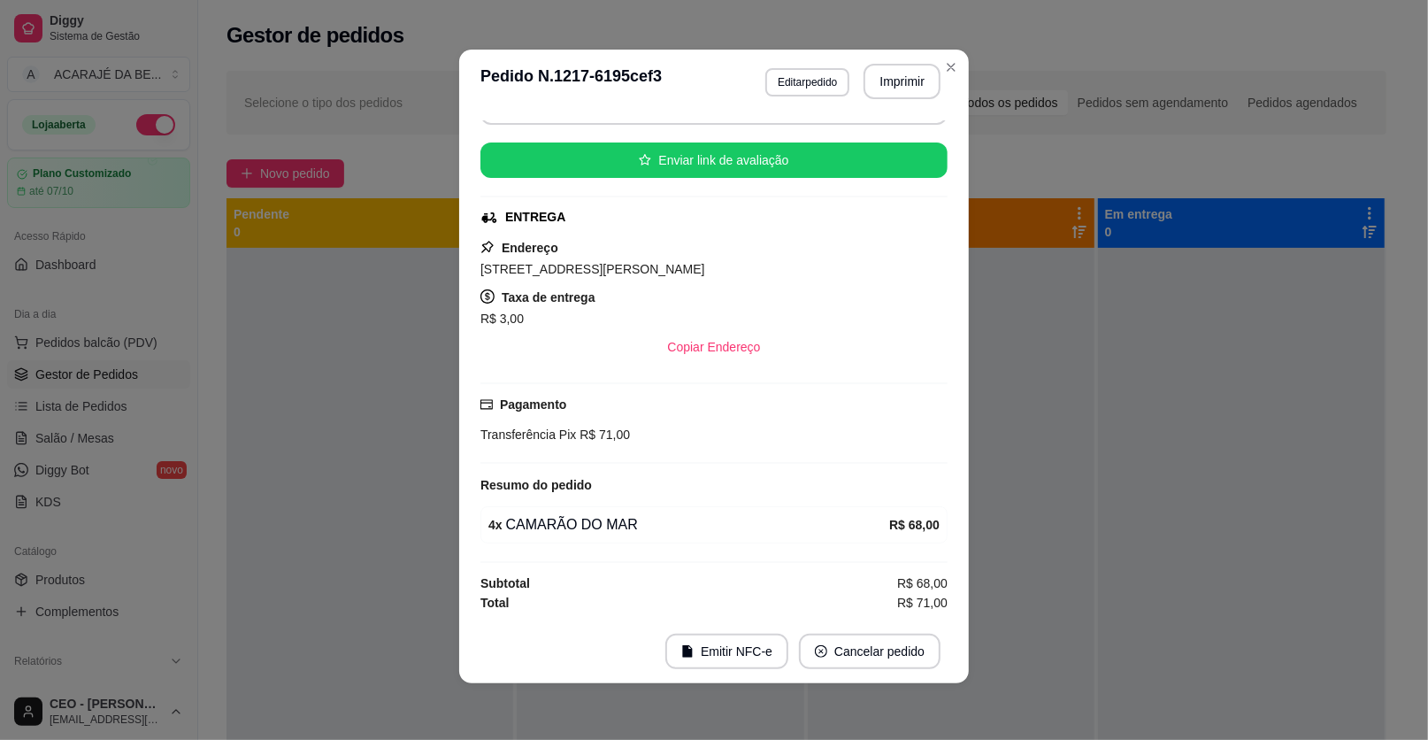
scroll to position [153, 0]
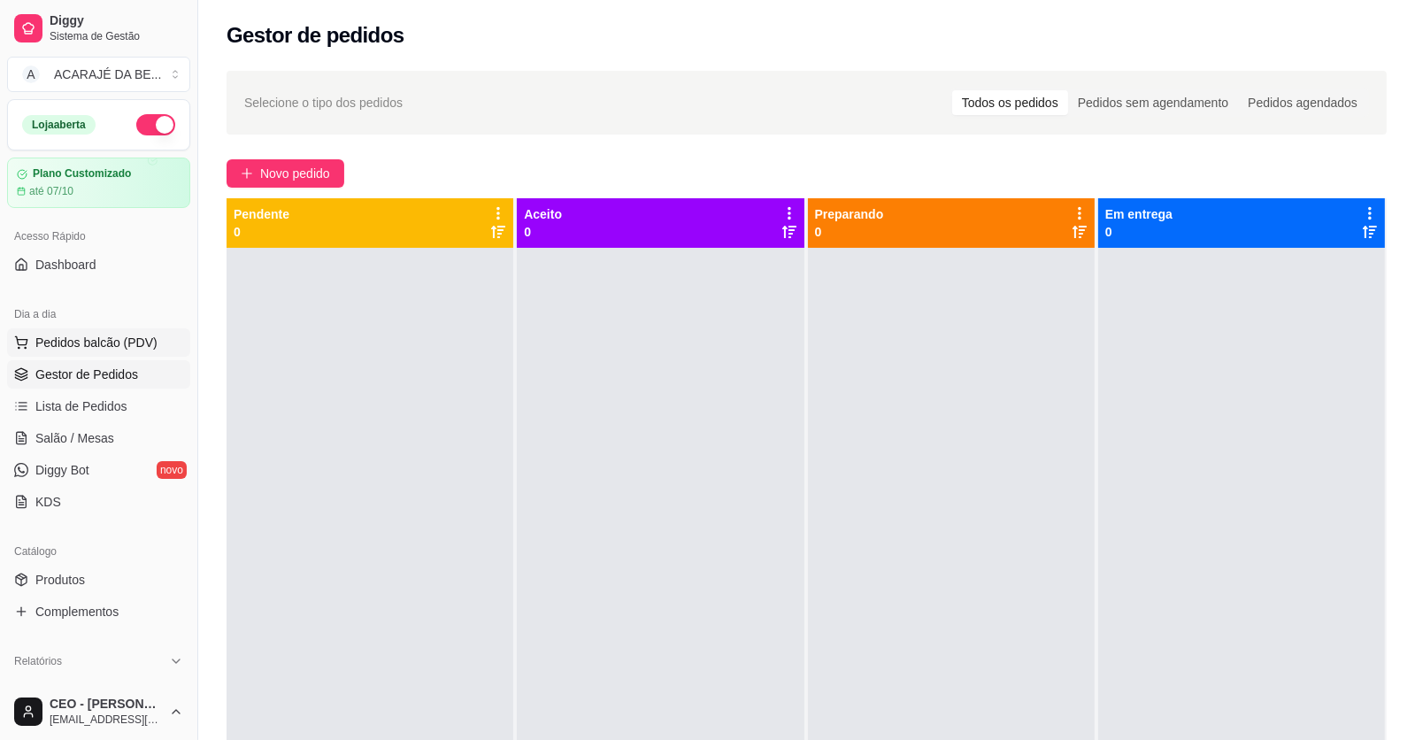
click at [101, 348] on span "Pedidos balcão (PDV)" at bounding box center [96, 343] width 122 height 18
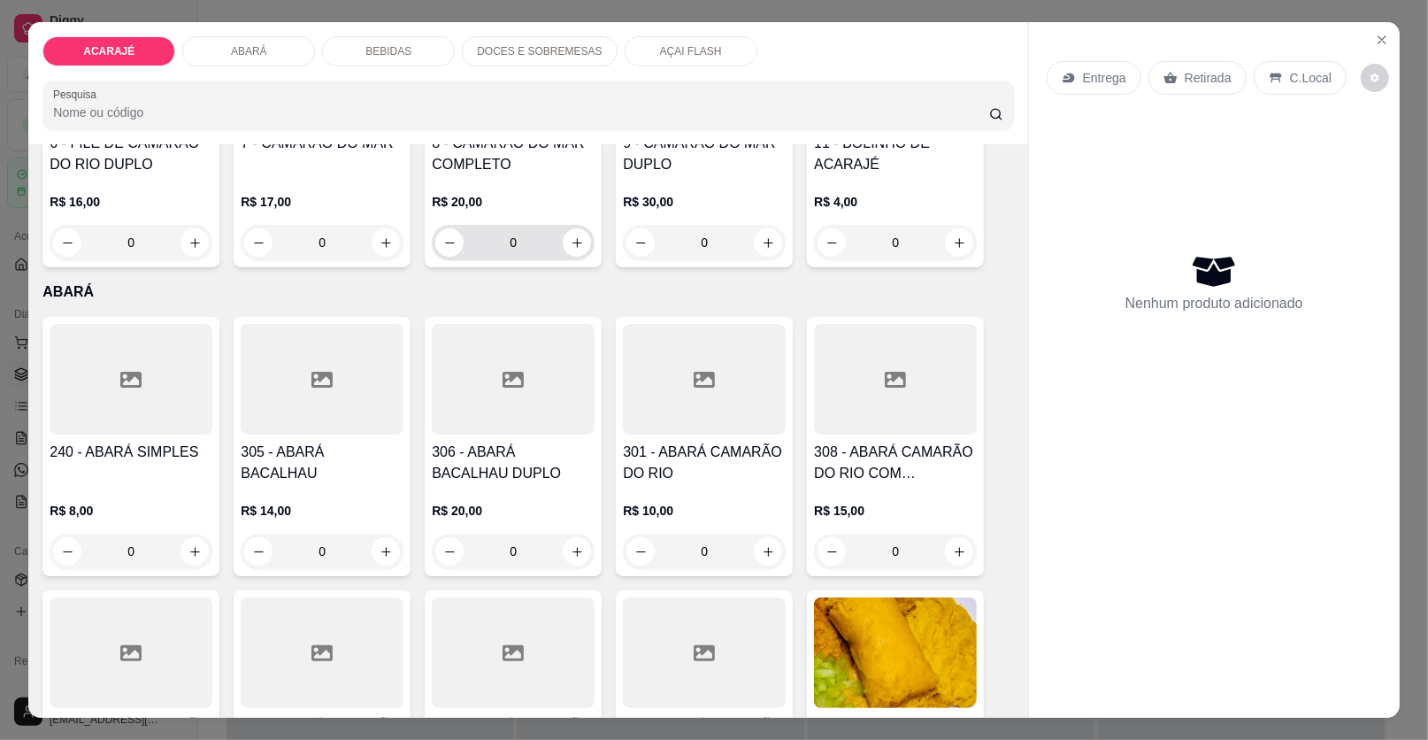
scroll to position [619, 0]
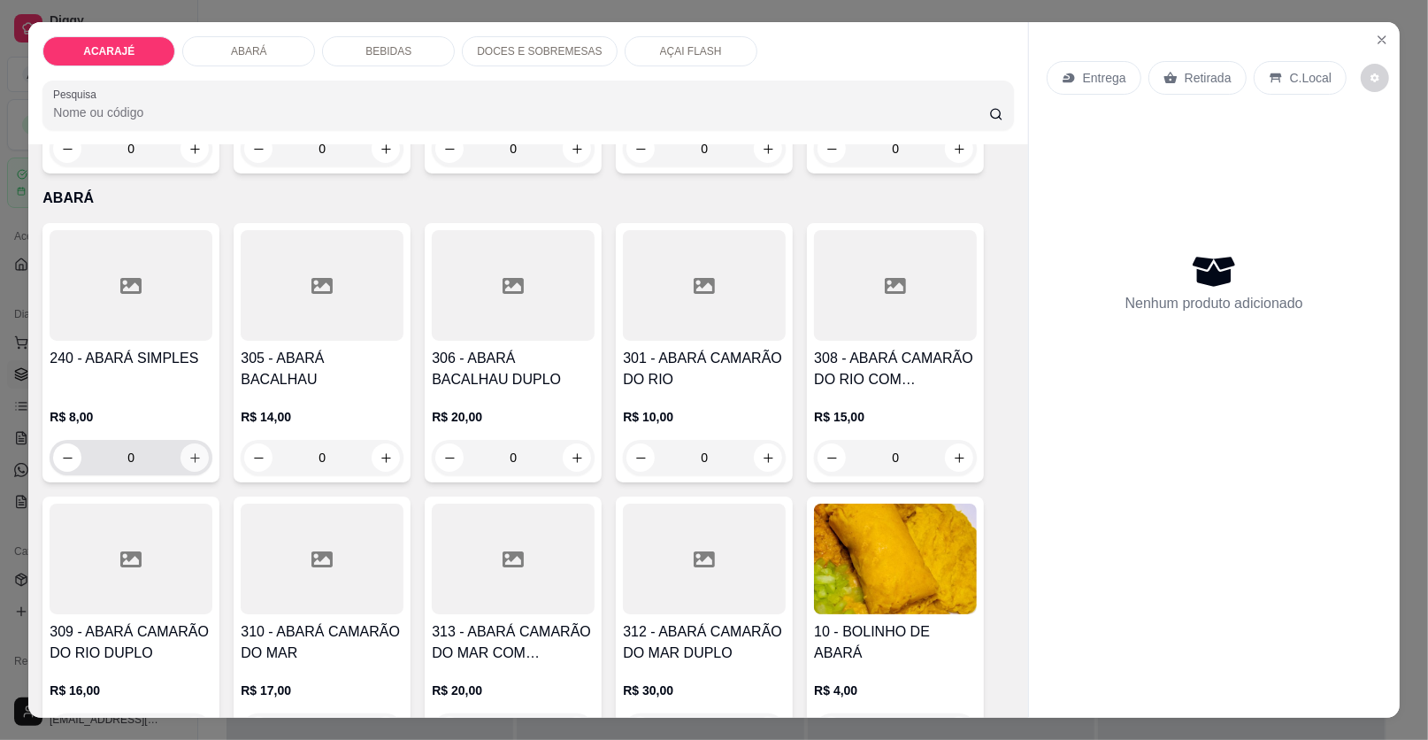
click at [190, 460] on icon "increase-product-quantity" at bounding box center [195, 457] width 13 height 13
type input "1"
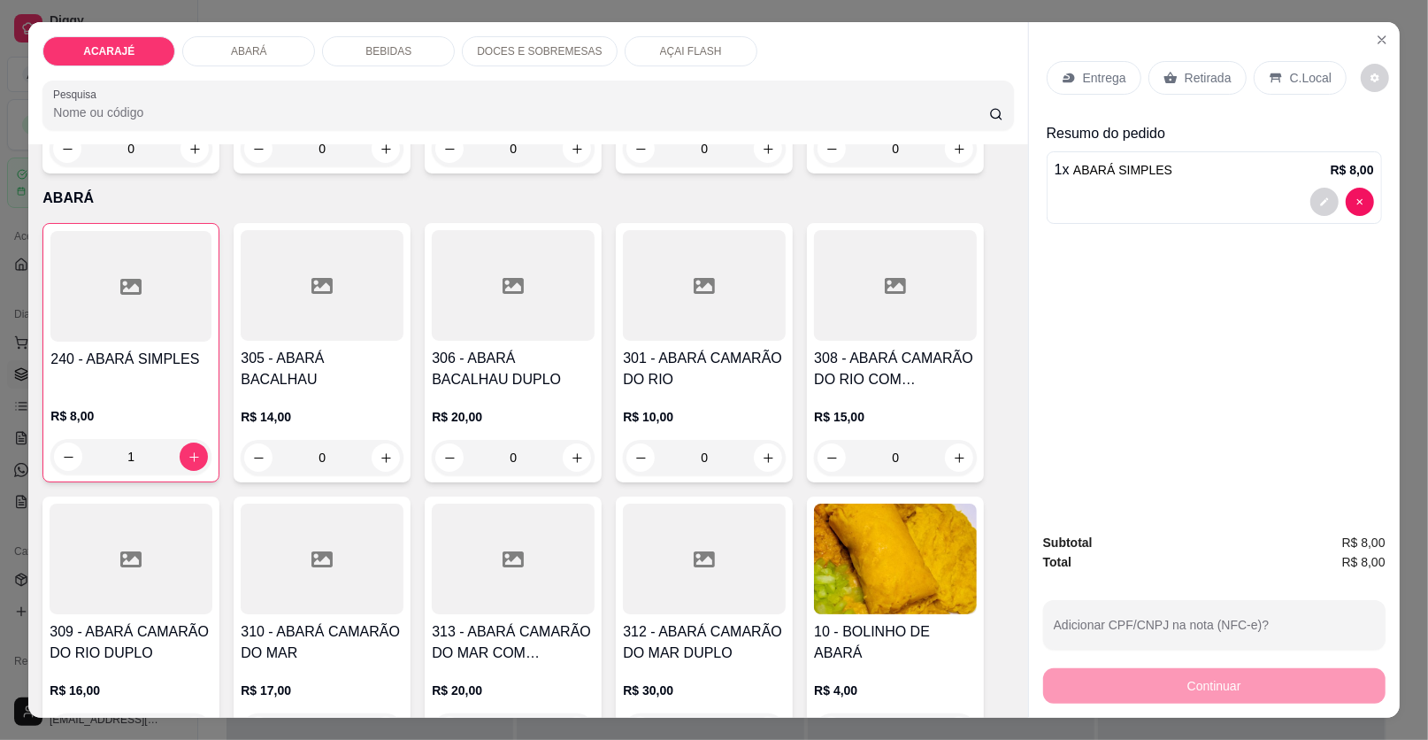
click at [1098, 69] on p "Entrega" at bounding box center [1104, 78] width 43 height 18
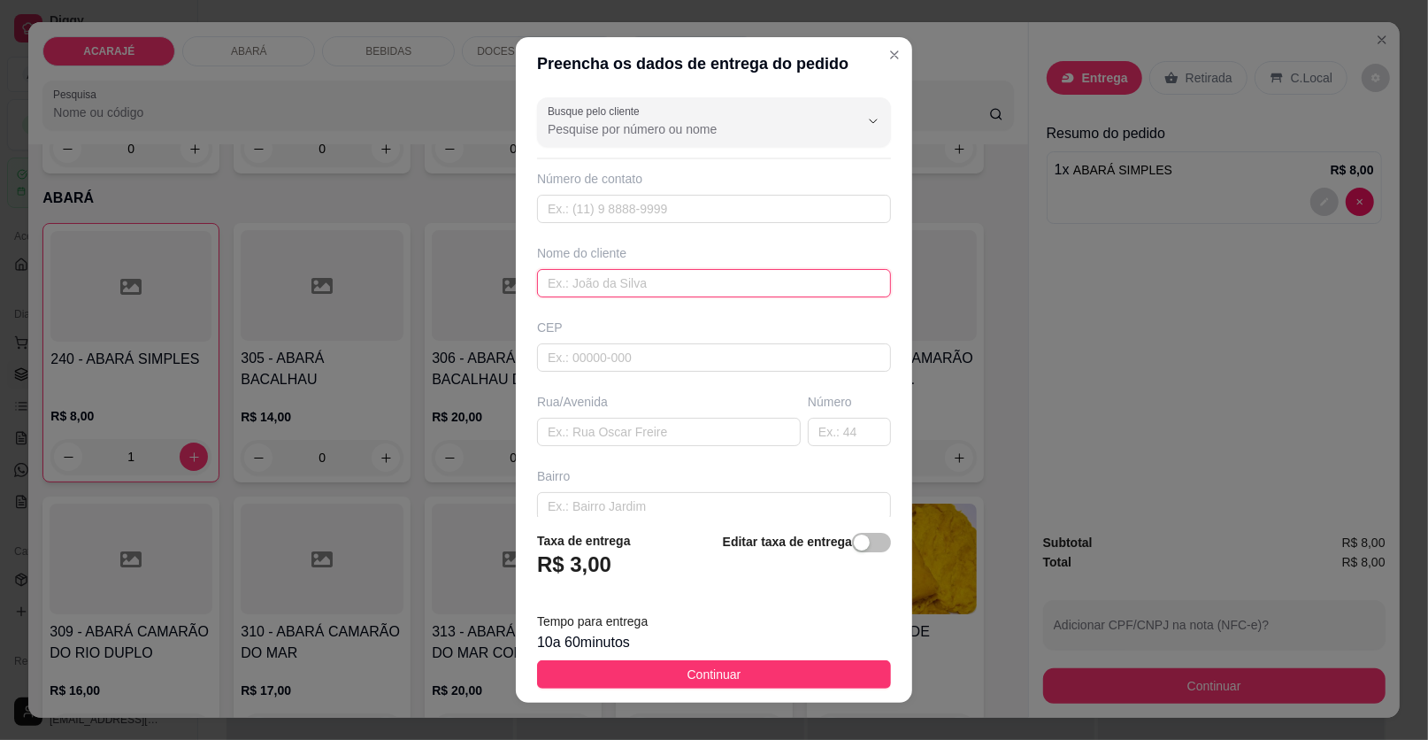
click at [608, 283] on input "text" at bounding box center [714, 283] width 354 height 28
type input "FRANCIELE"
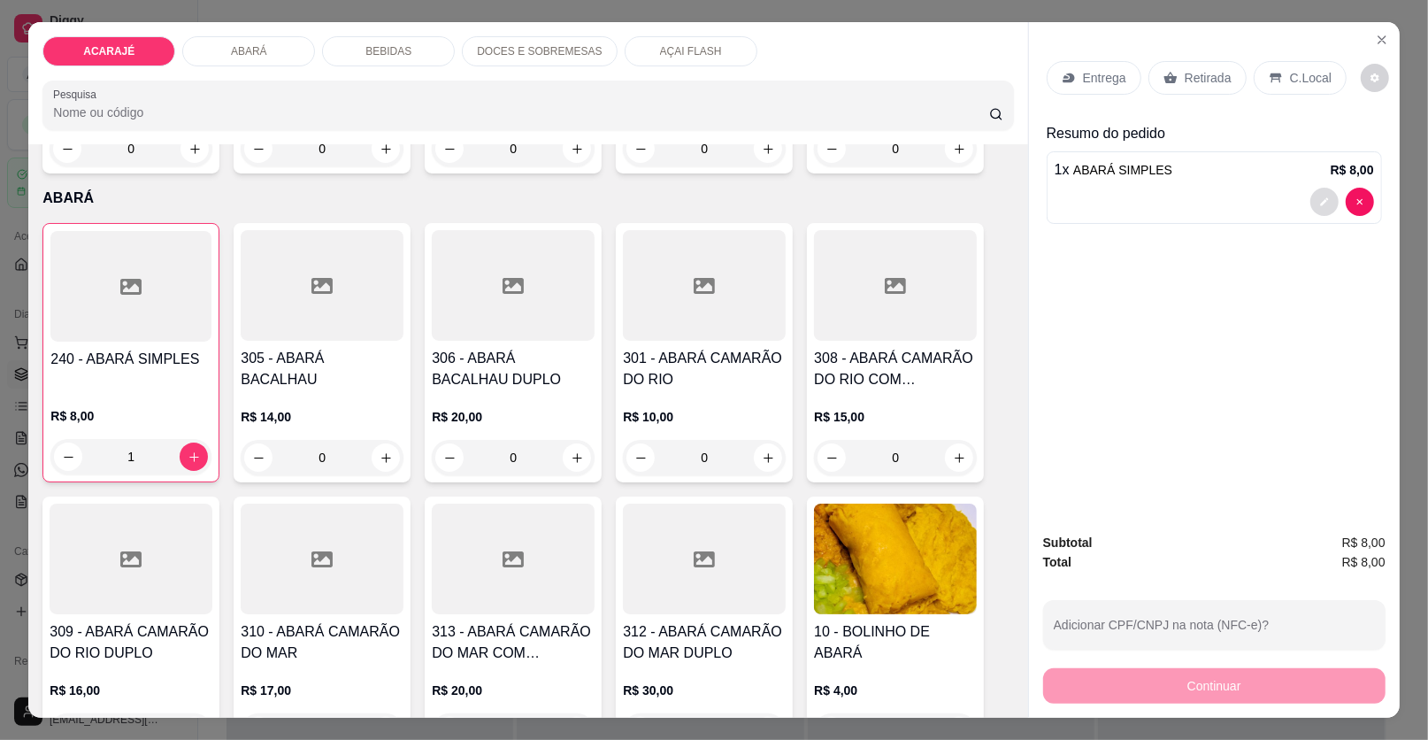
click at [1322, 198] on icon "decrease-product-quantity" at bounding box center [1325, 201] width 11 height 11
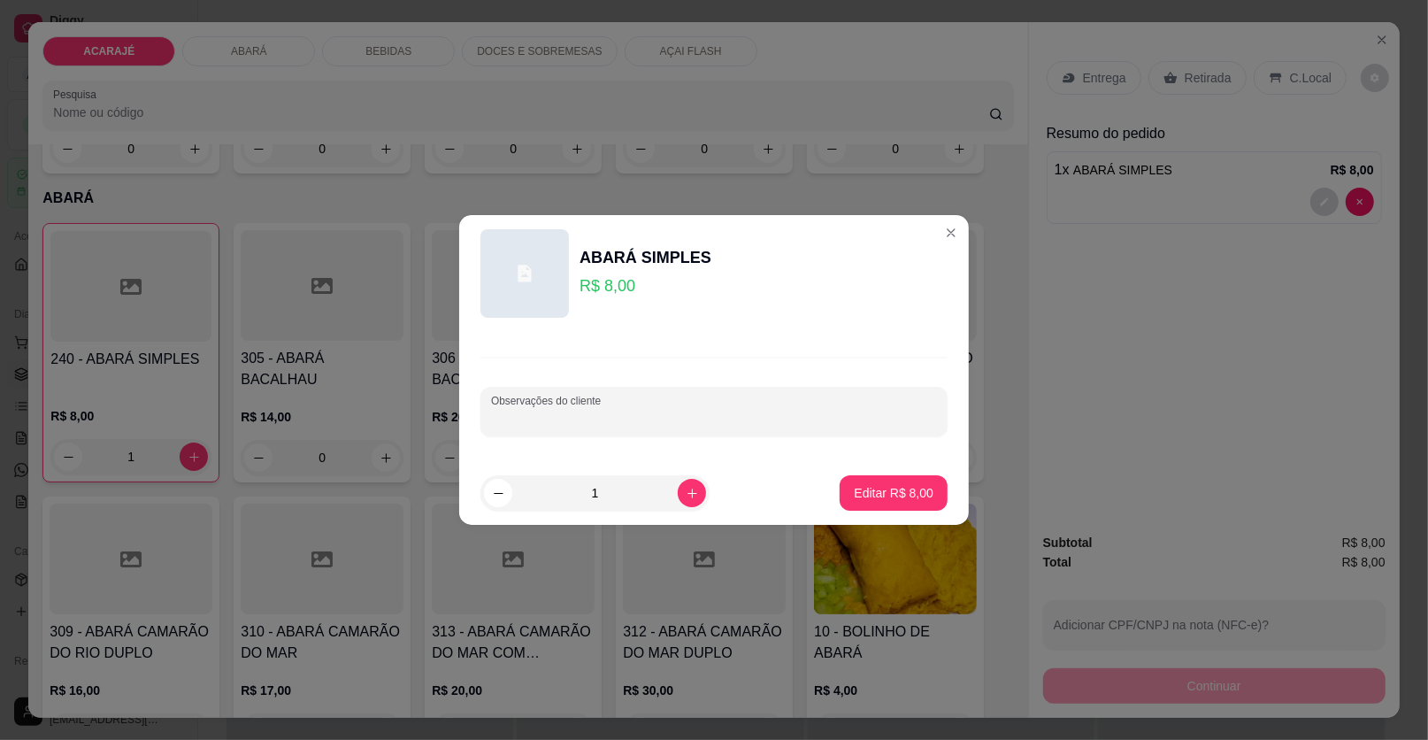
click at [619, 422] on input "Observações do cliente" at bounding box center [714, 419] width 446 height 18
type input "SEM SALADA MAIS VATAPA"
click at [898, 497] on p "Editar R$ 8,00" at bounding box center [894, 492] width 77 height 17
type input "0"
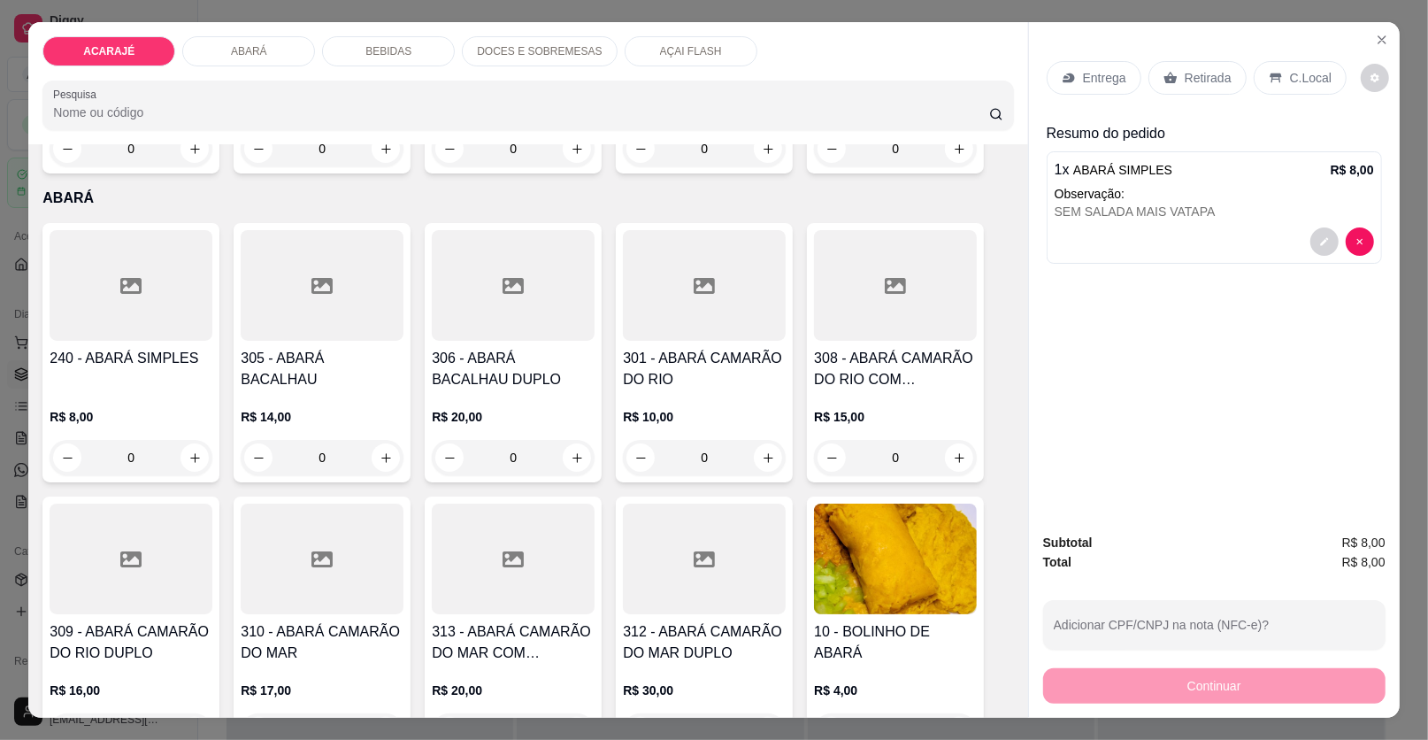
click at [1099, 69] on p "Entrega" at bounding box center [1104, 78] width 43 height 18
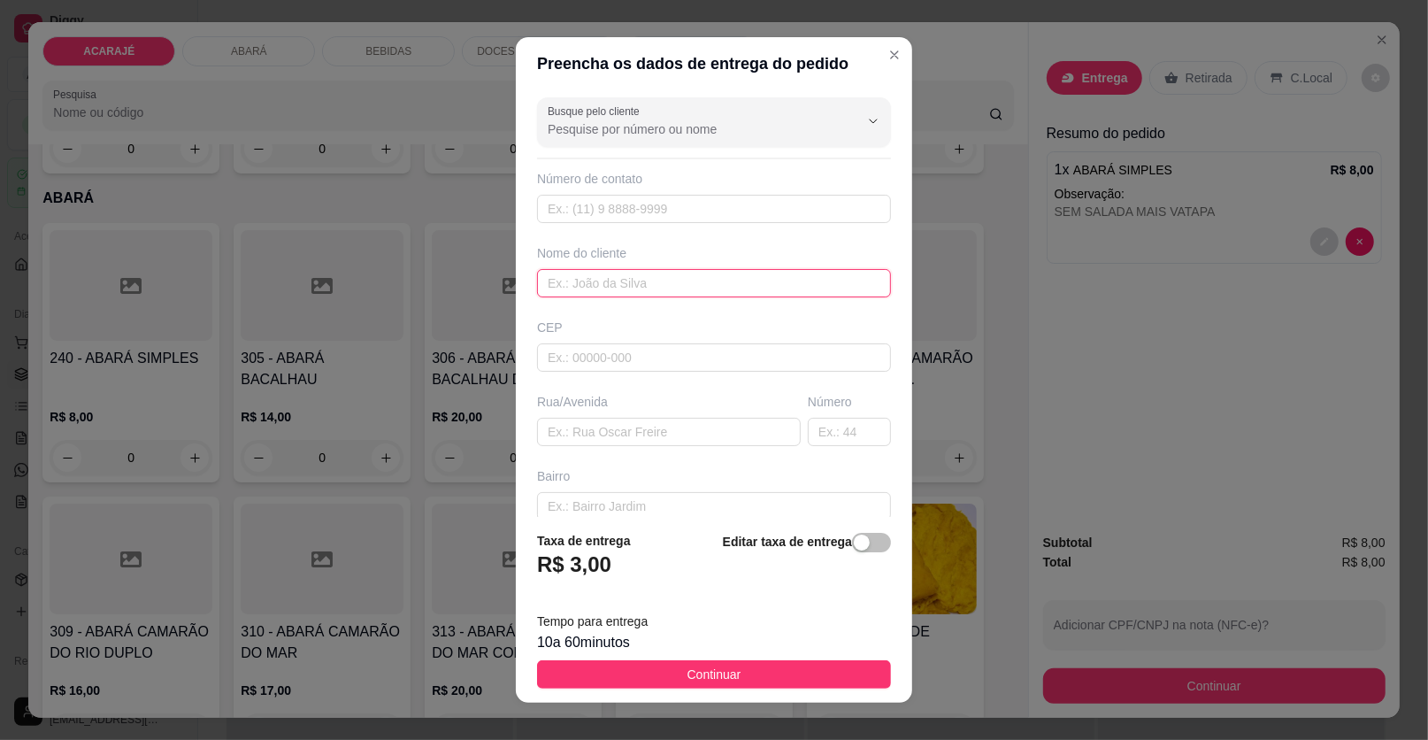
click at [573, 280] on input "text" at bounding box center [714, 283] width 354 height 28
type input "FRANCIELE"
click at [568, 439] on input "text" at bounding box center [669, 432] width 264 height 28
paste input "O endereço é primeira Travessa Presidente Médici número"
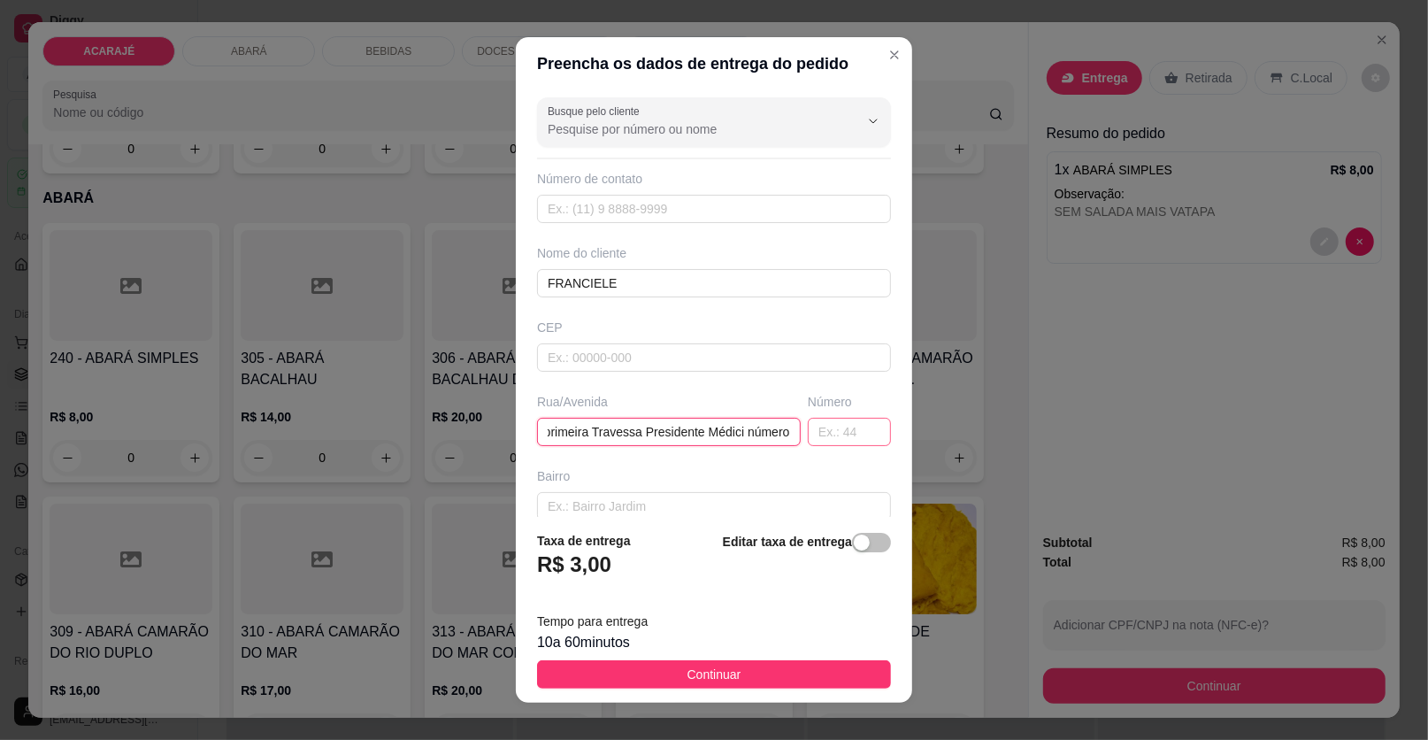
type input "O endereço é primeira Travessa Presidente Médici número"
click at [808, 430] on input "text" at bounding box center [849, 432] width 83 height 28
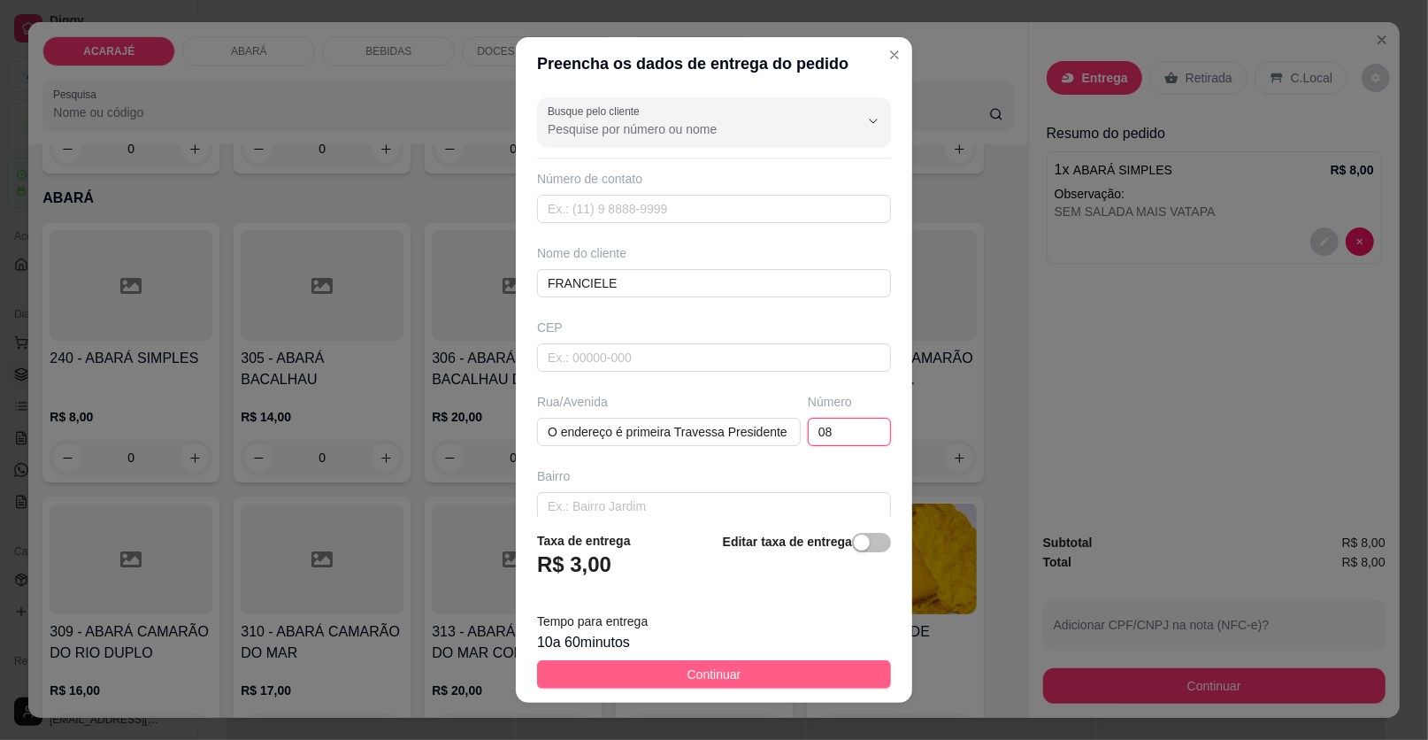
type input "08"
click at [796, 673] on button "Continuar" at bounding box center [714, 674] width 354 height 28
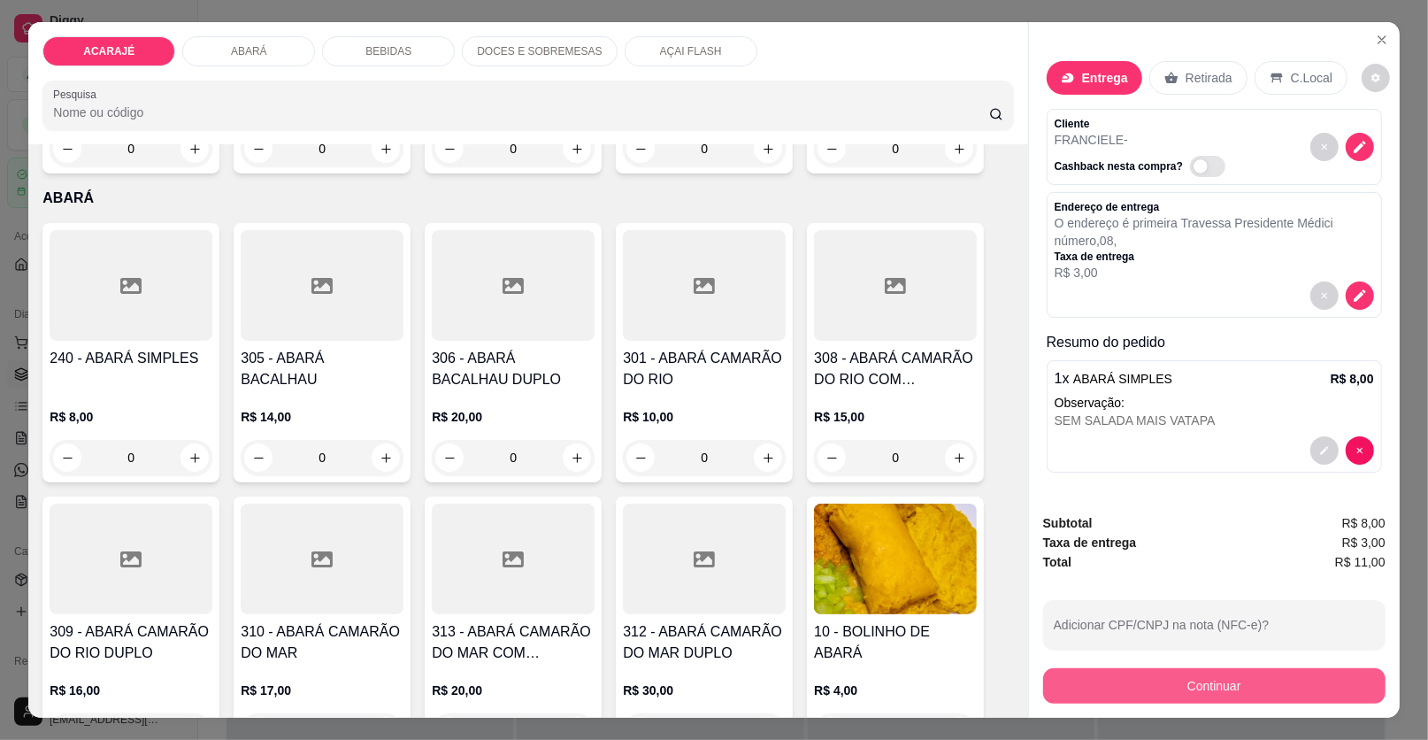
click at [1076, 673] on button "Continuar" at bounding box center [1214, 685] width 342 height 35
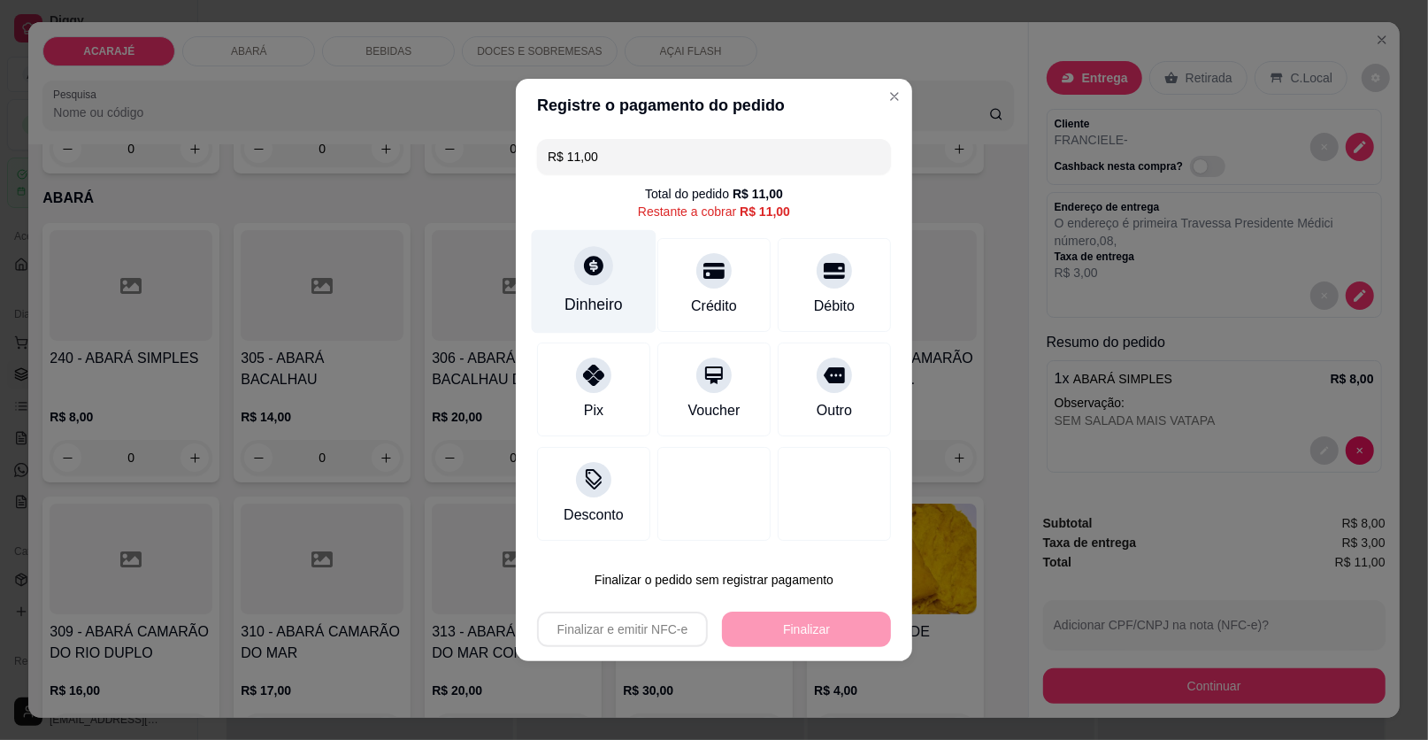
click at [586, 263] on icon at bounding box center [593, 265] width 19 height 19
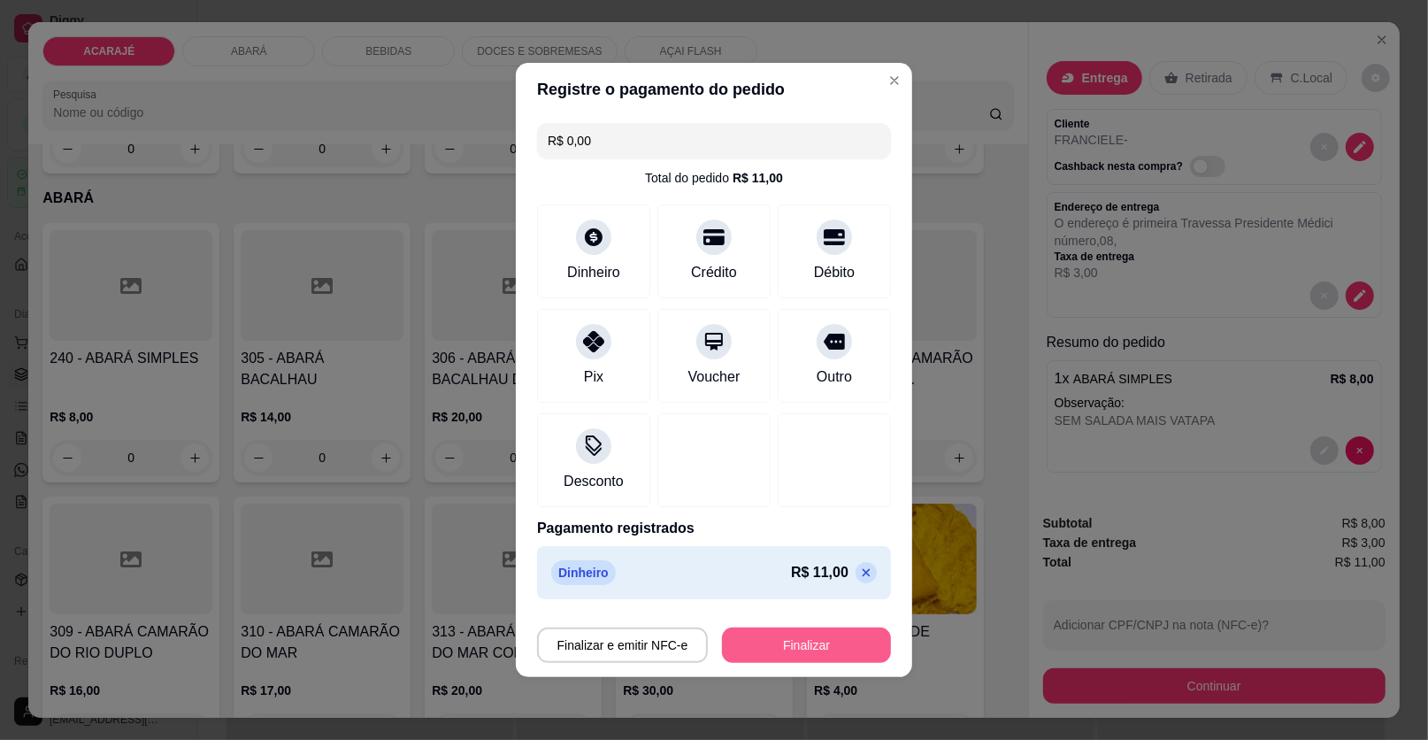
click at [795, 642] on button "Finalizar" at bounding box center [806, 644] width 169 height 35
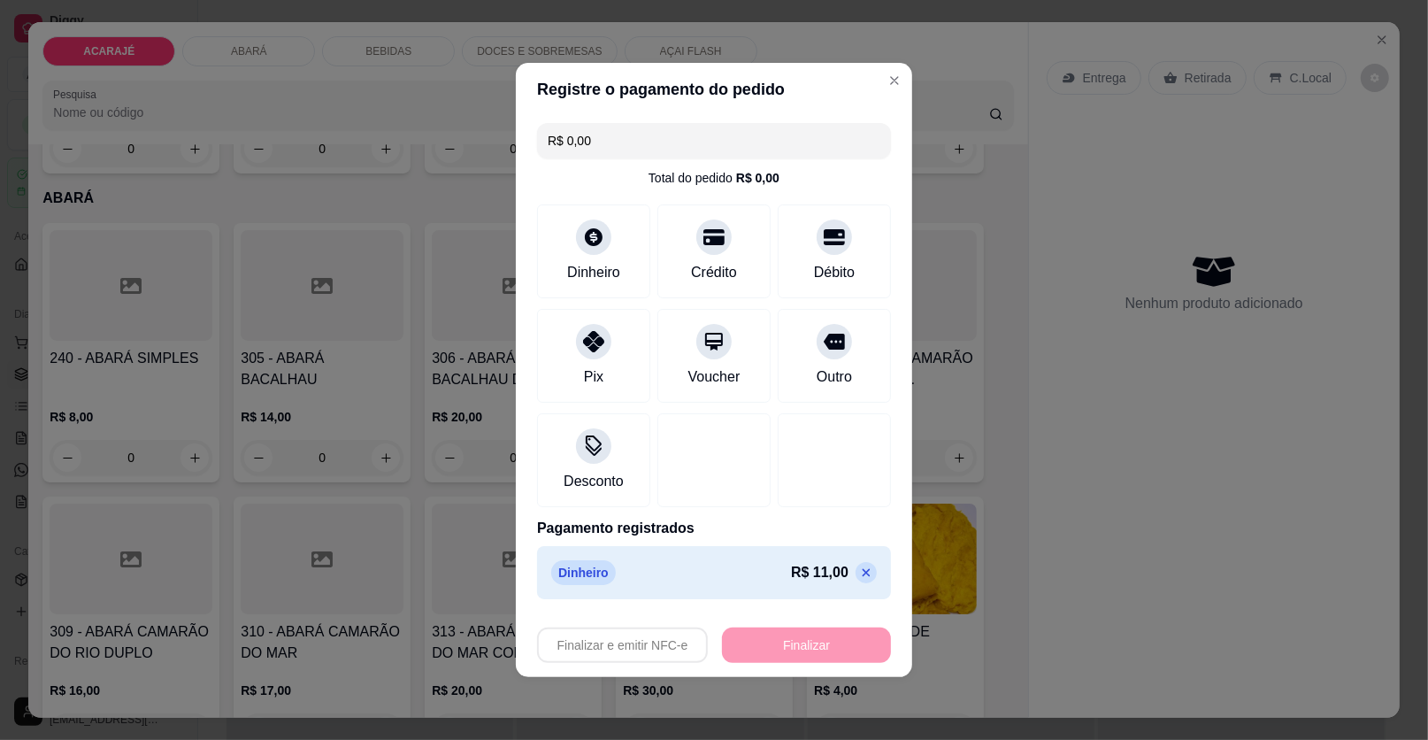
type input "-R$ 11,00"
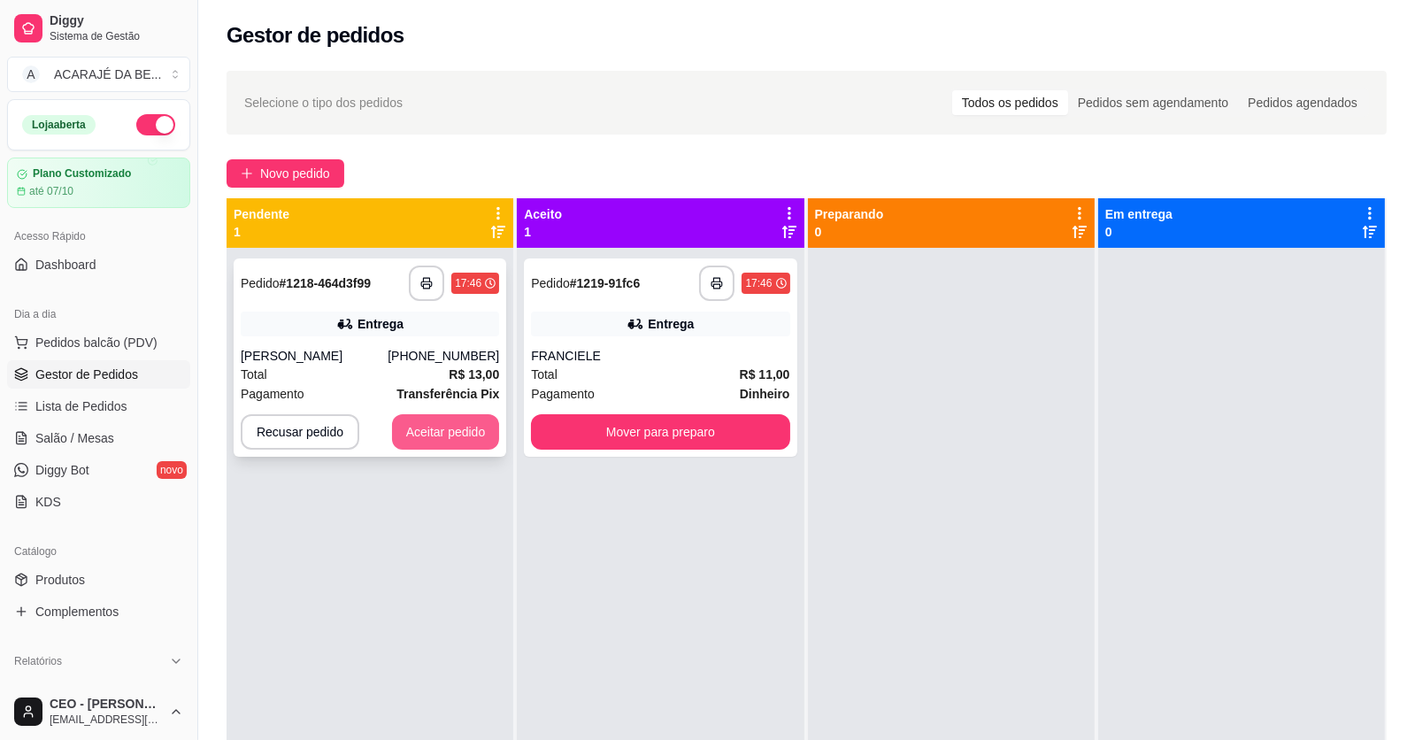
click at [458, 426] on button "Aceitar pedido" at bounding box center [446, 431] width 108 height 35
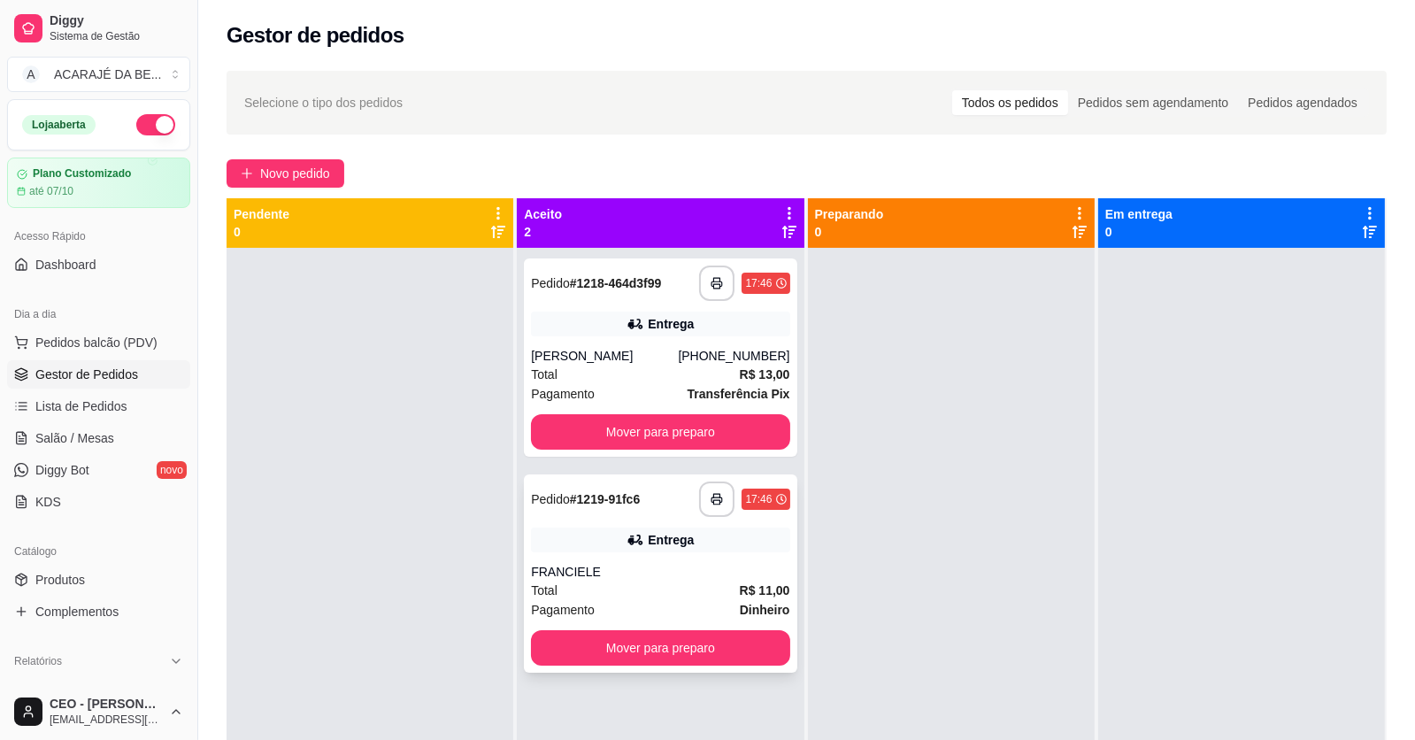
click at [667, 614] on div "Pagamento Dinheiro" at bounding box center [660, 609] width 258 height 19
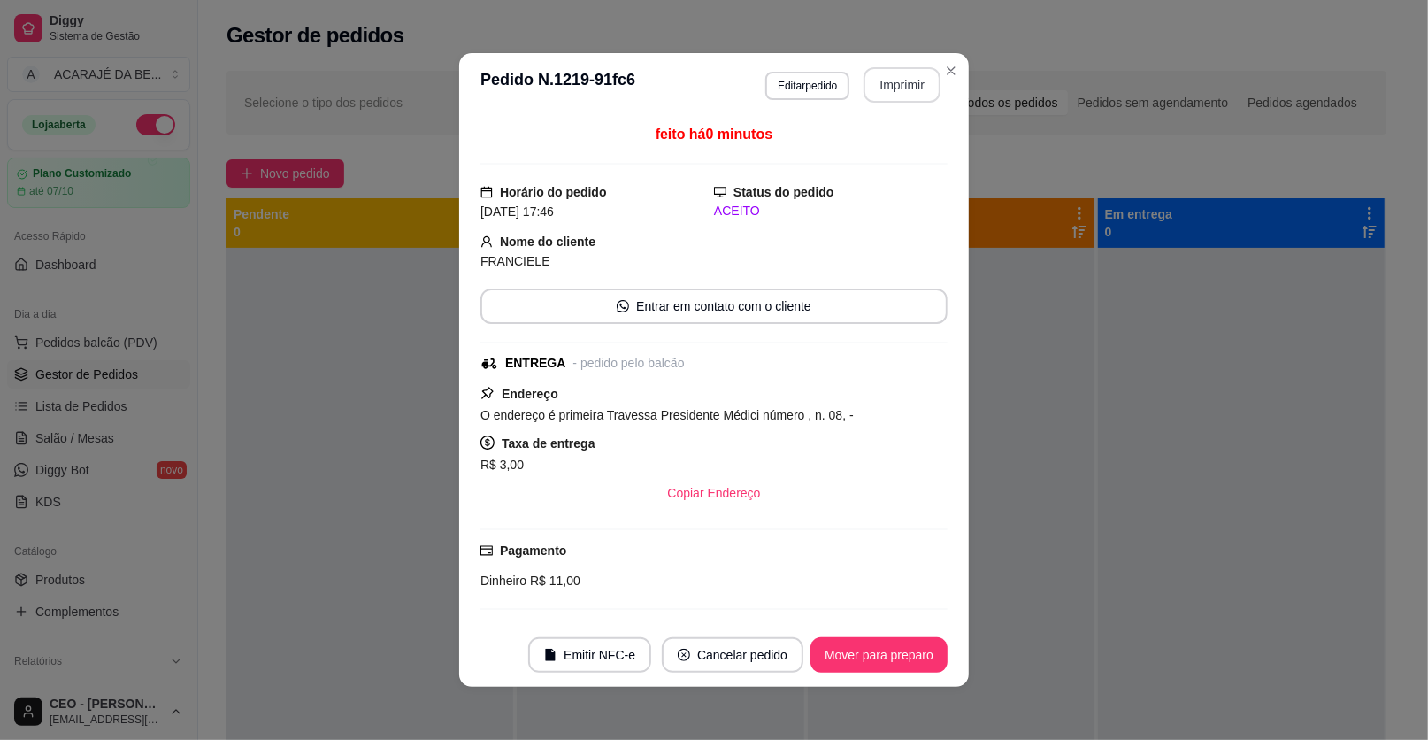
click at [913, 92] on button "Imprimir" at bounding box center [902, 84] width 77 height 35
click at [824, 662] on button "Mover para preparo" at bounding box center [879, 654] width 137 height 35
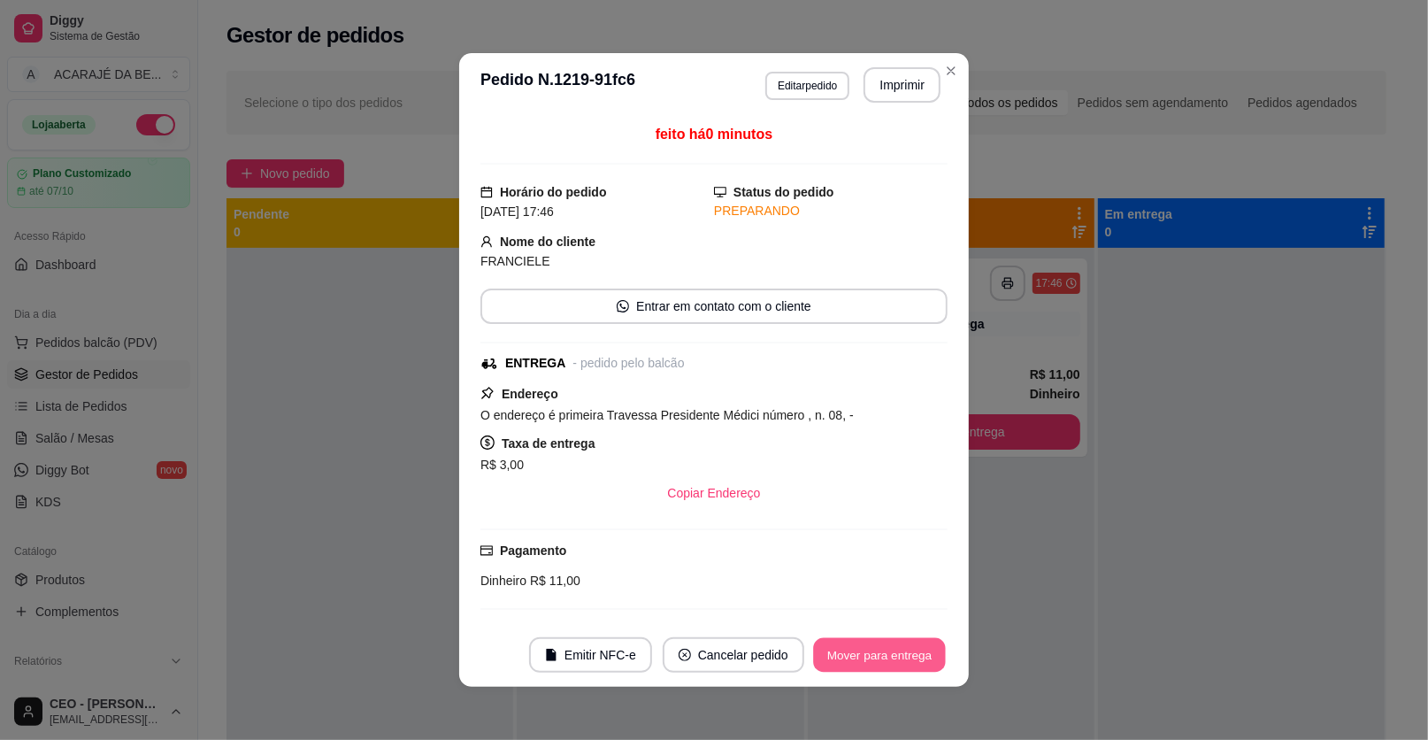
click at [827, 659] on button "Mover para entrega" at bounding box center [879, 655] width 133 height 35
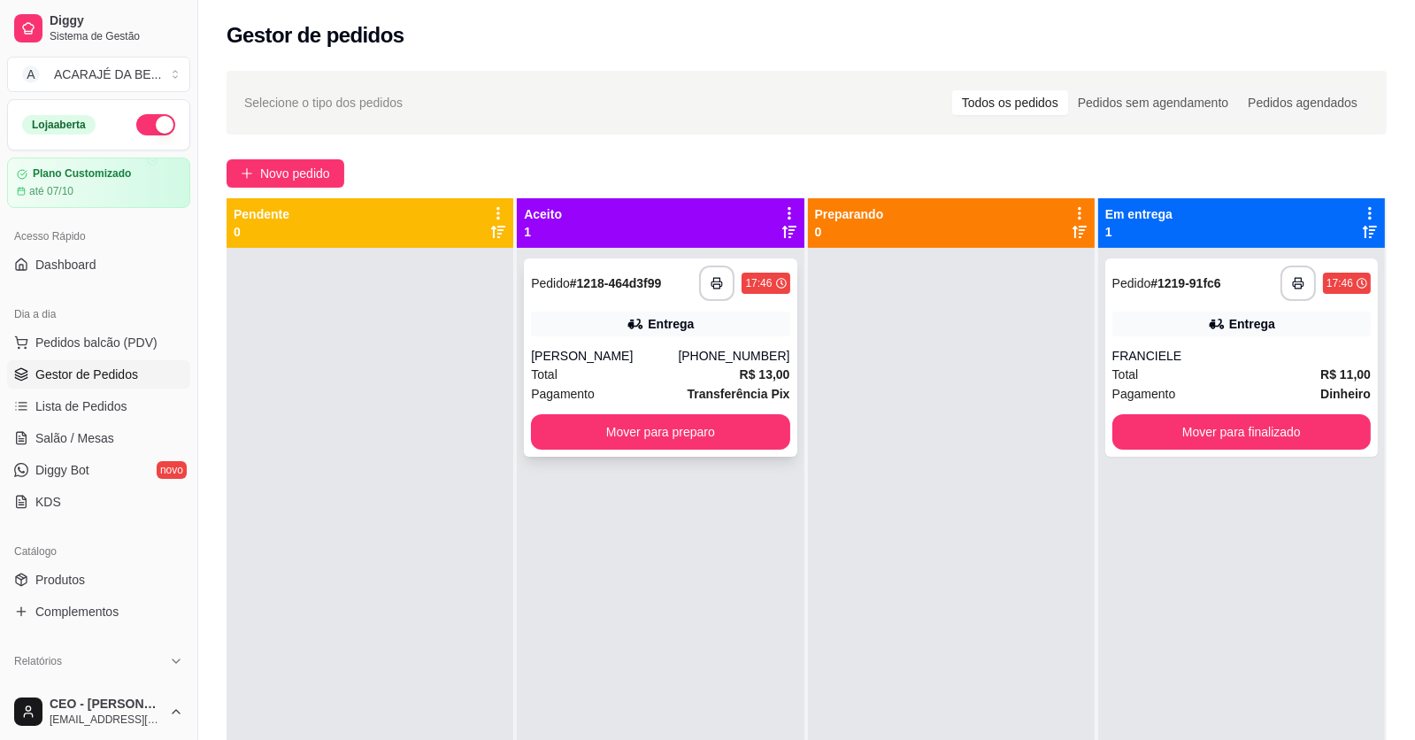
click at [674, 375] on div "Total R$ 13,00" at bounding box center [660, 374] width 258 height 19
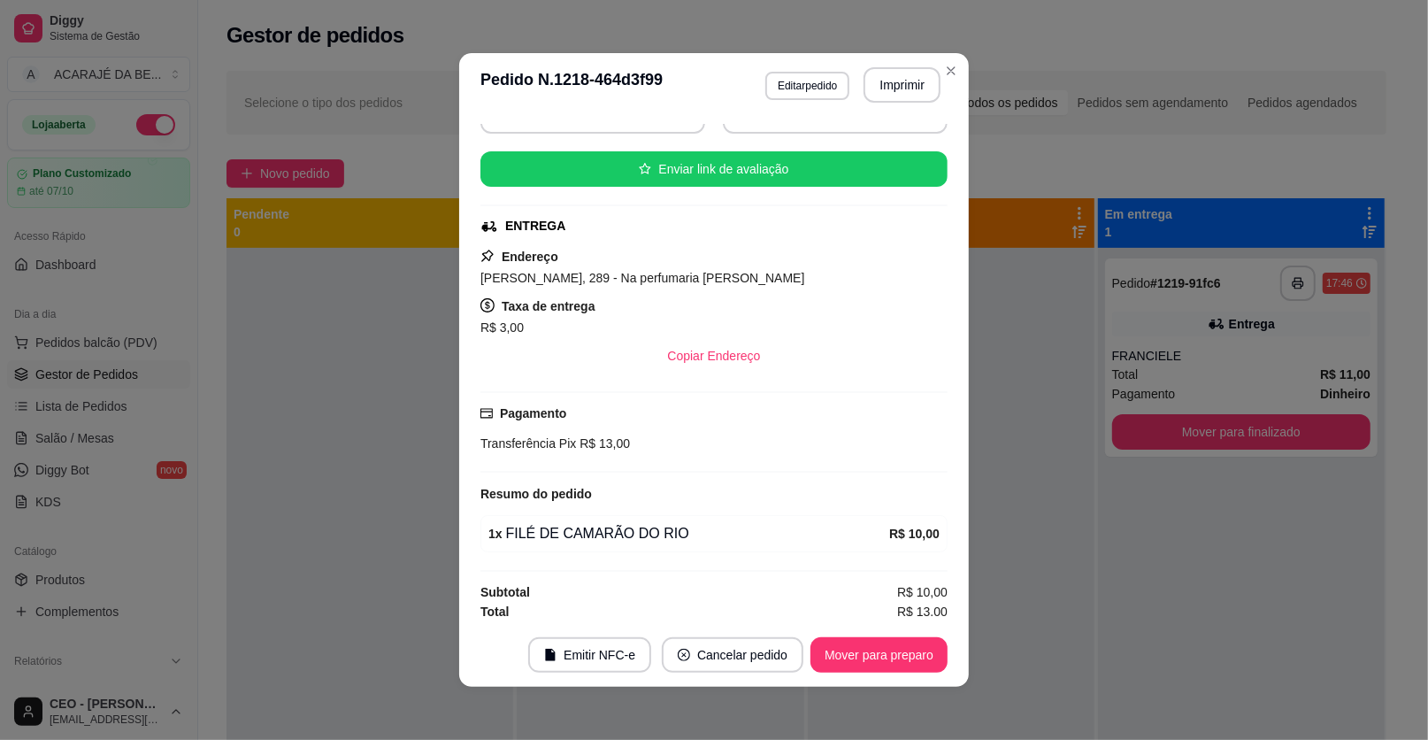
scroll to position [193, 0]
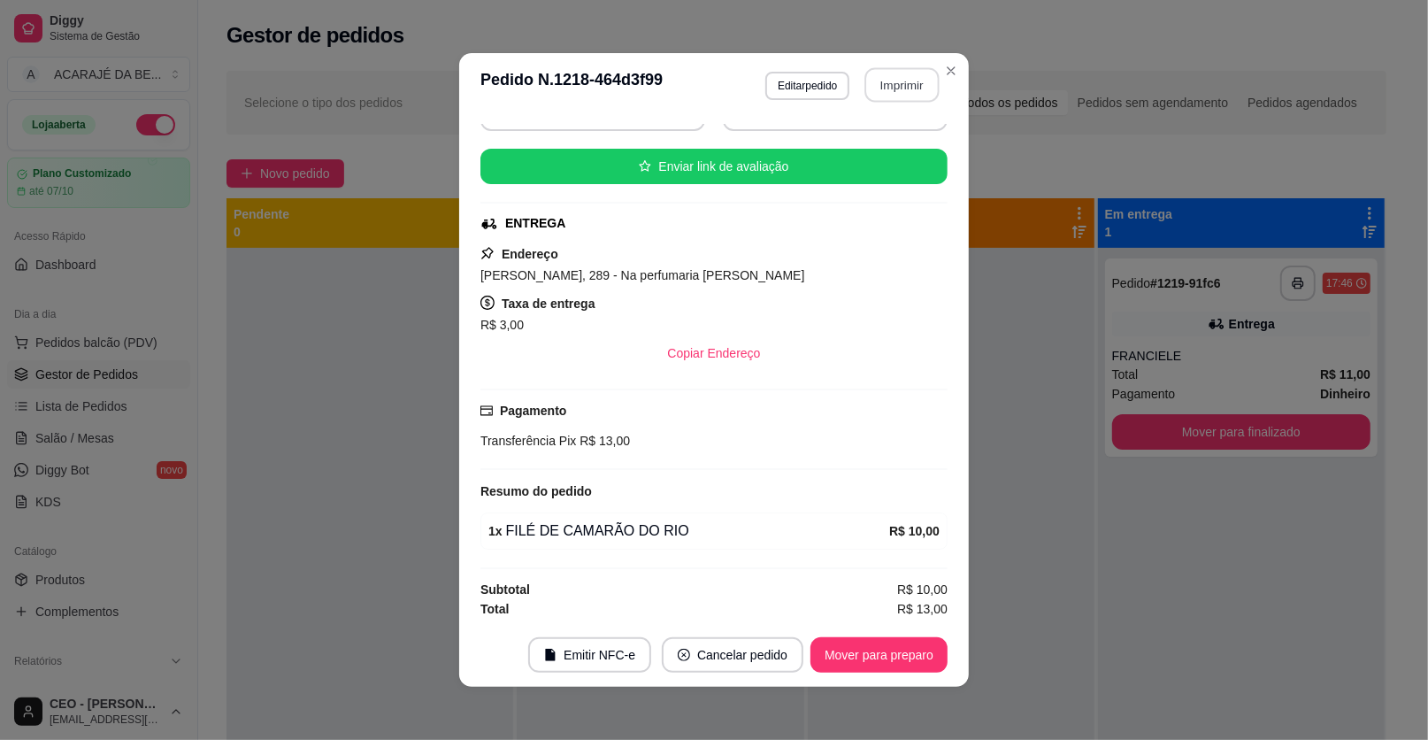
click at [897, 83] on button "Imprimir" at bounding box center [903, 85] width 74 height 35
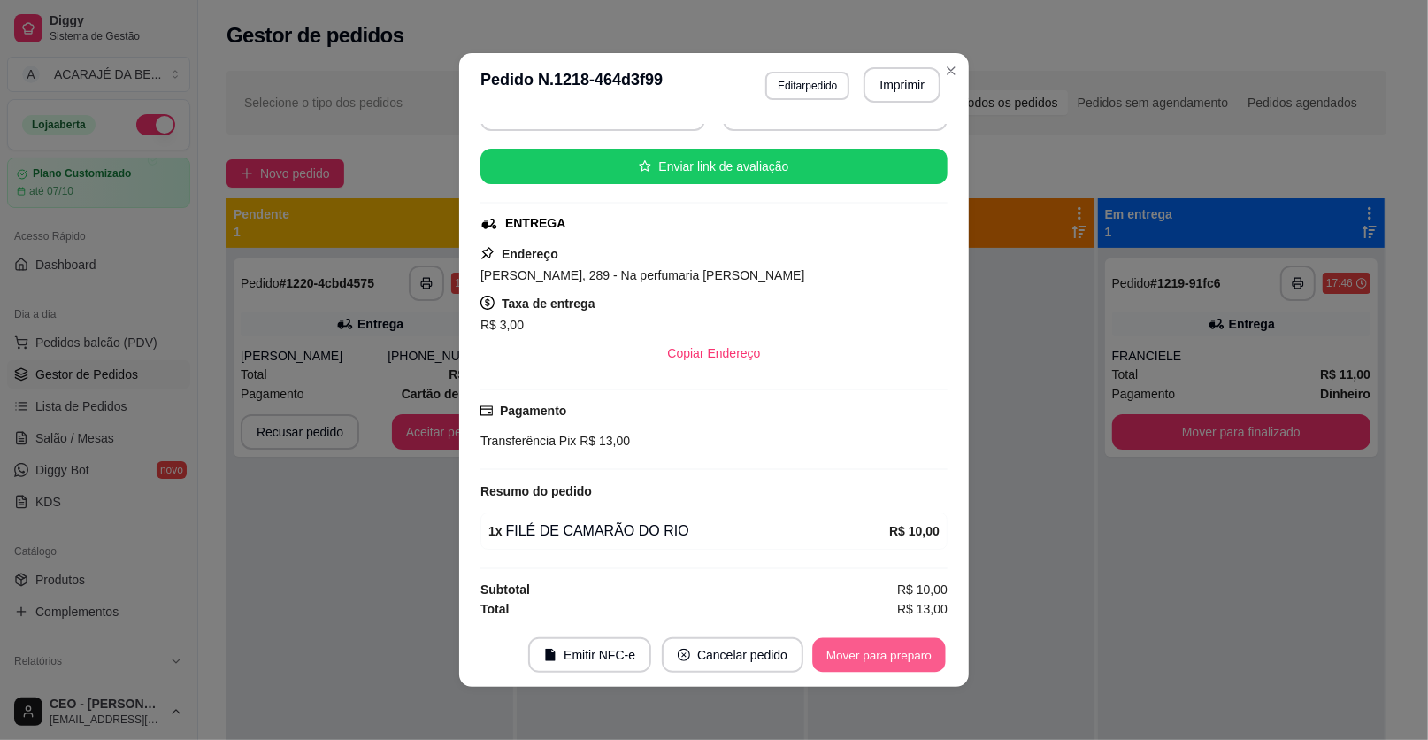
click at [919, 666] on button "Mover para preparo" at bounding box center [878, 655] width 133 height 35
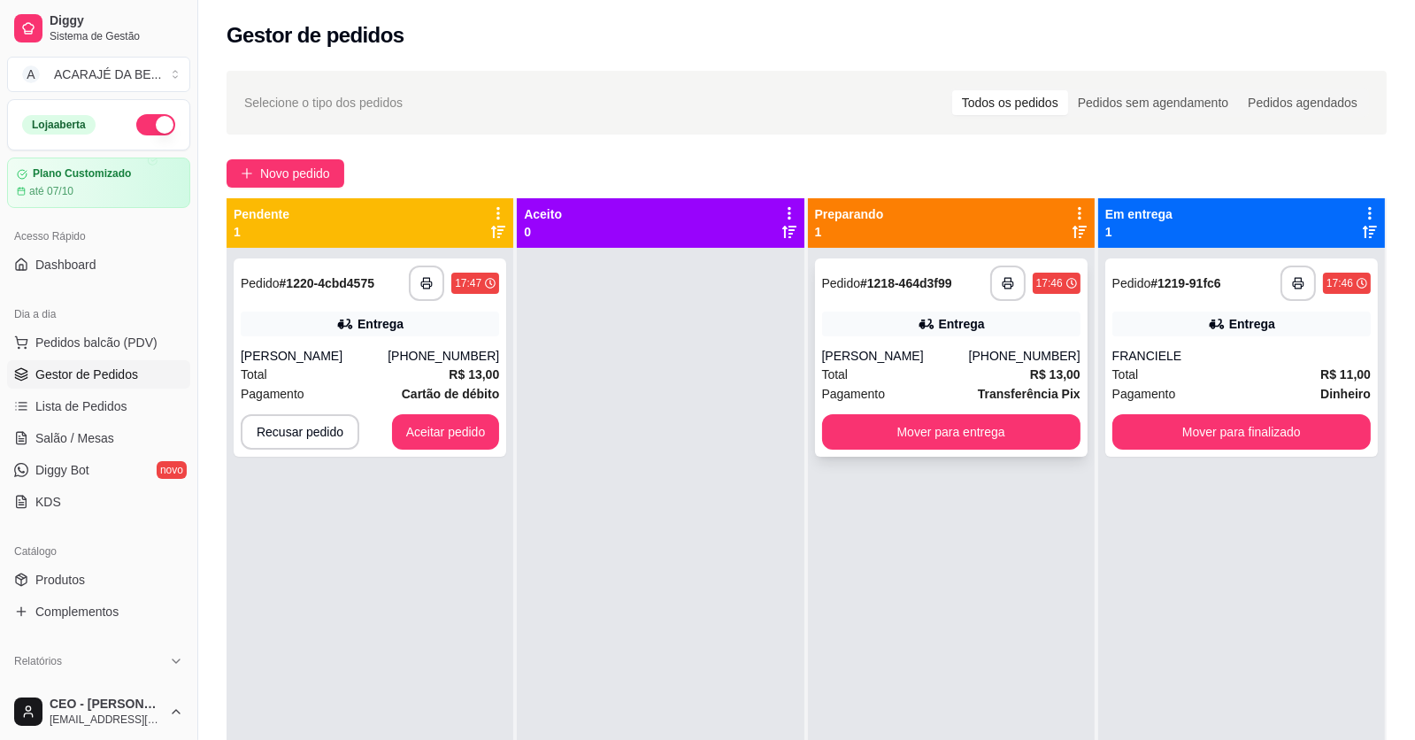
click at [1005, 451] on div "**********" at bounding box center [951, 357] width 273 height 198
click at [1040, 426] on button "Mover para entrega" at bounding box center [951, 431] width 258 height 35
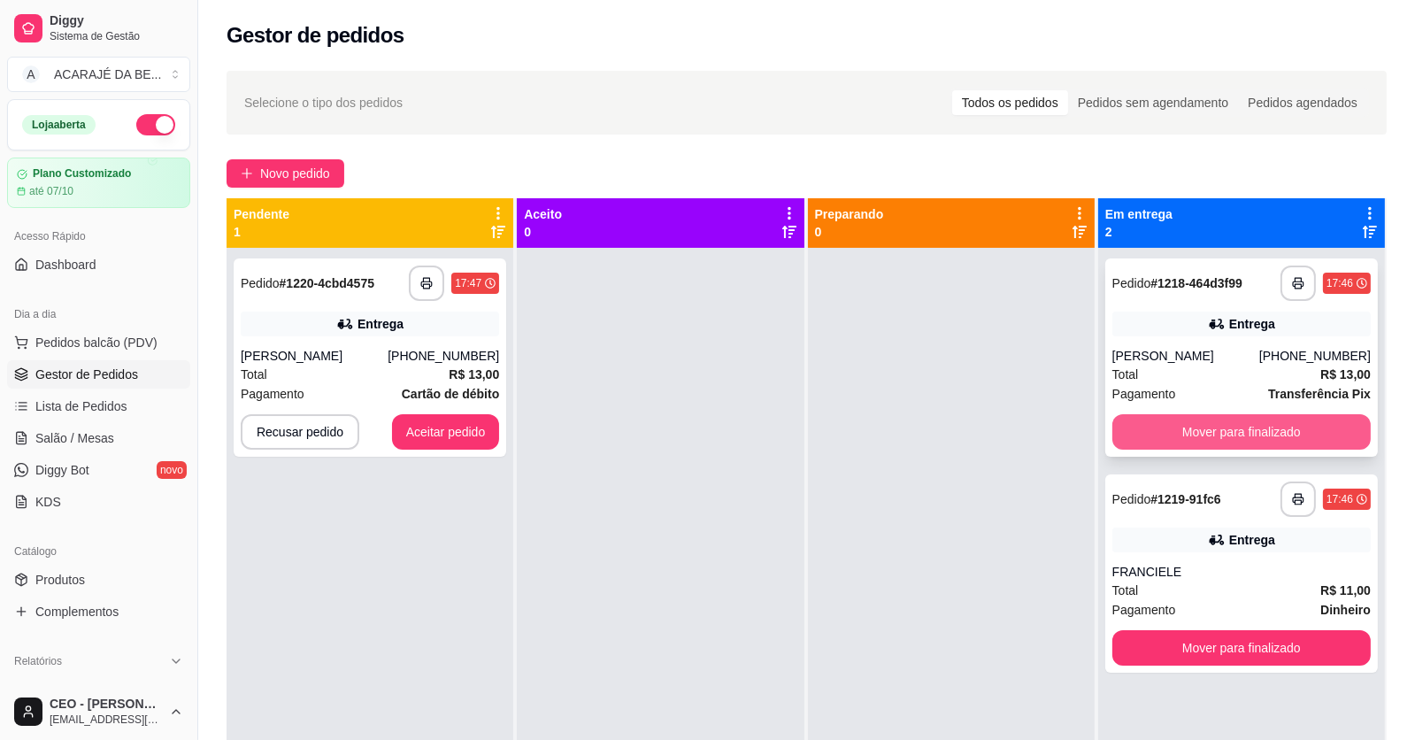
click at [1138, 424] on button "Mover para finalizado" at bounding box center [1241, 431] width 258 height 35
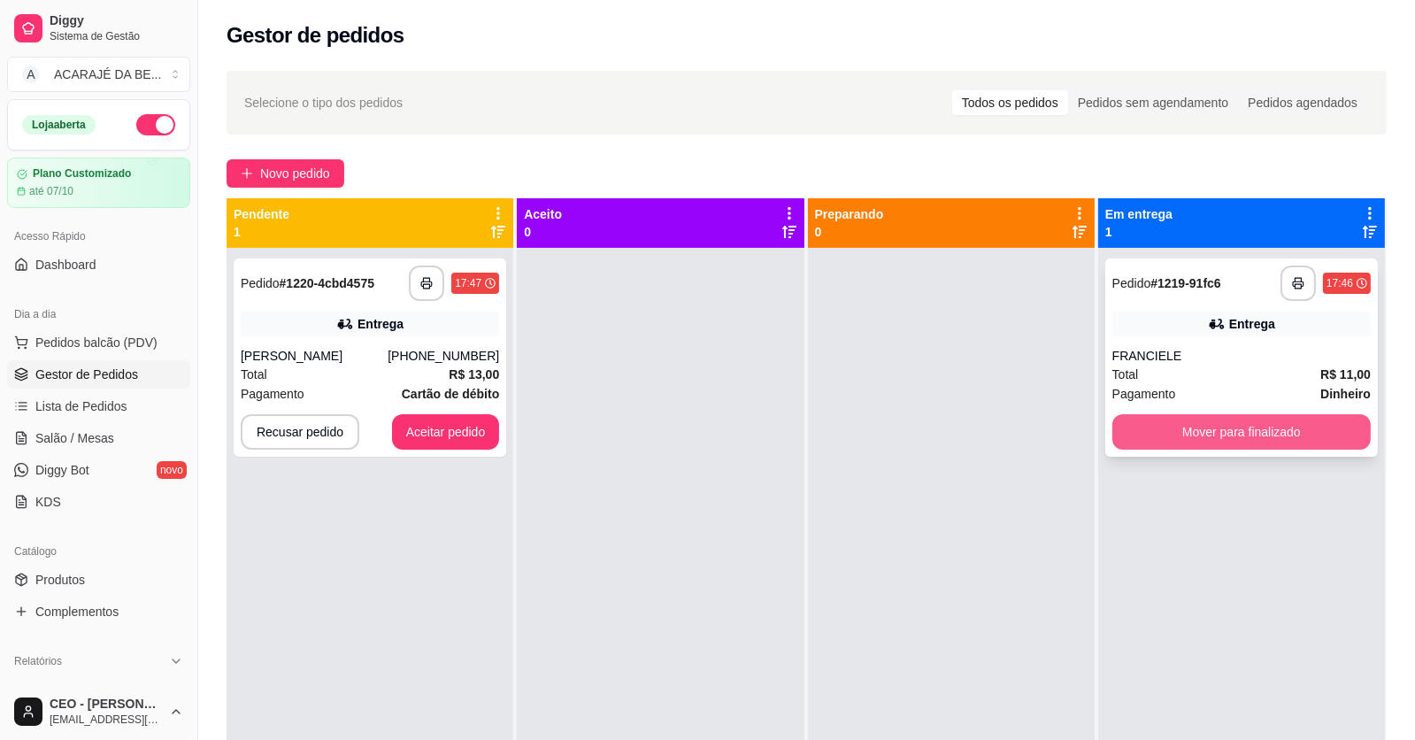
click at [1135, 431] on button "Mover para finalizado" at bounding box center [1241, 431] width 258 height 35
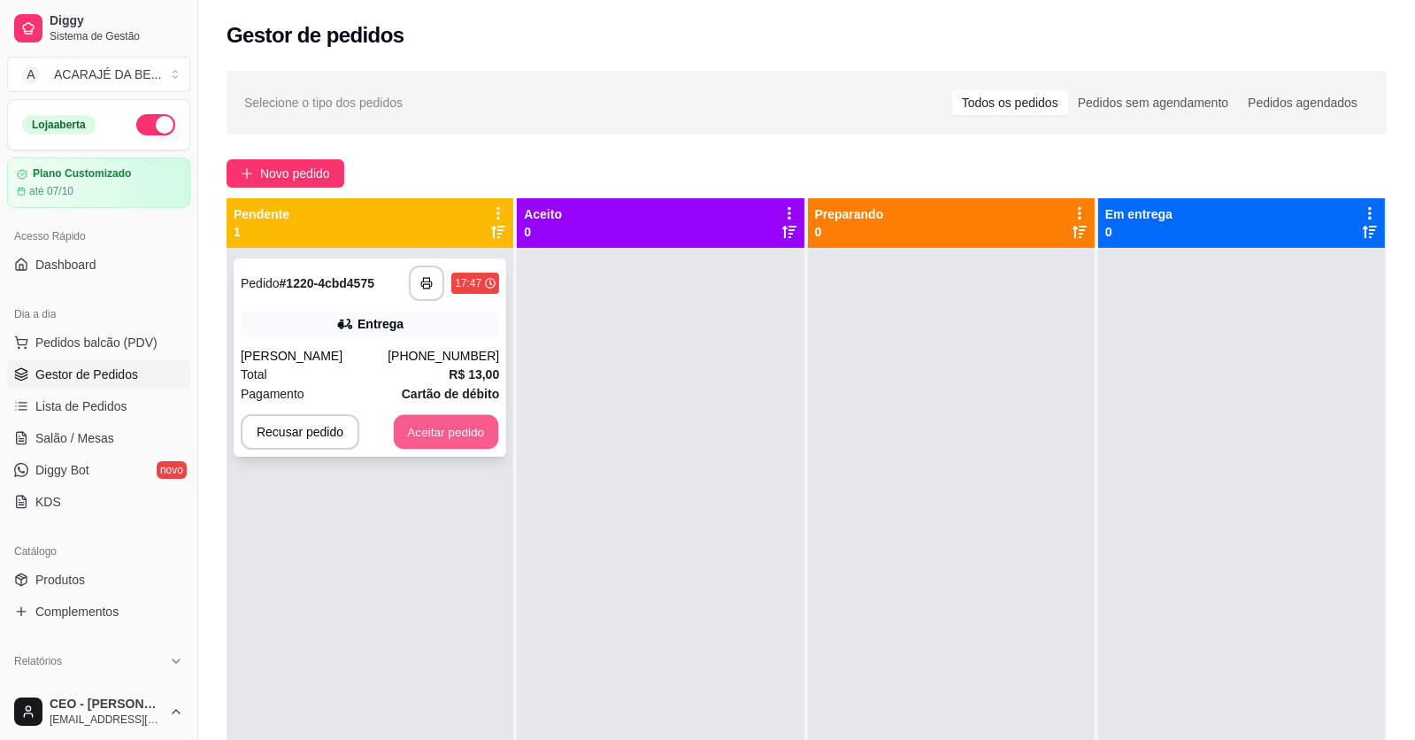
click at [455, 427] on button "Aceitar pedido" at bounding box center [446, 432] width 104 height 35
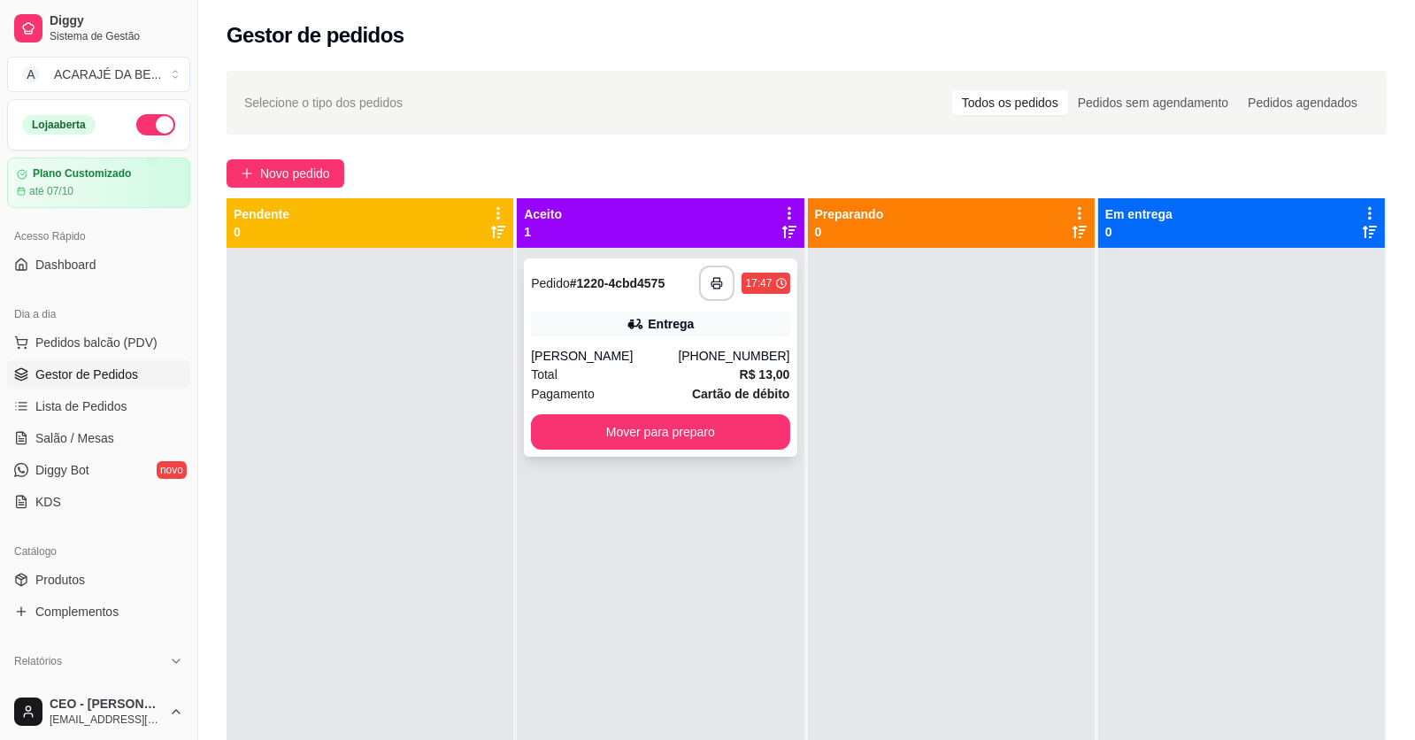
click at [648, 400] on div "Pagamento Cartão de débito" at bounding box center [660, 393] width 258 height 19
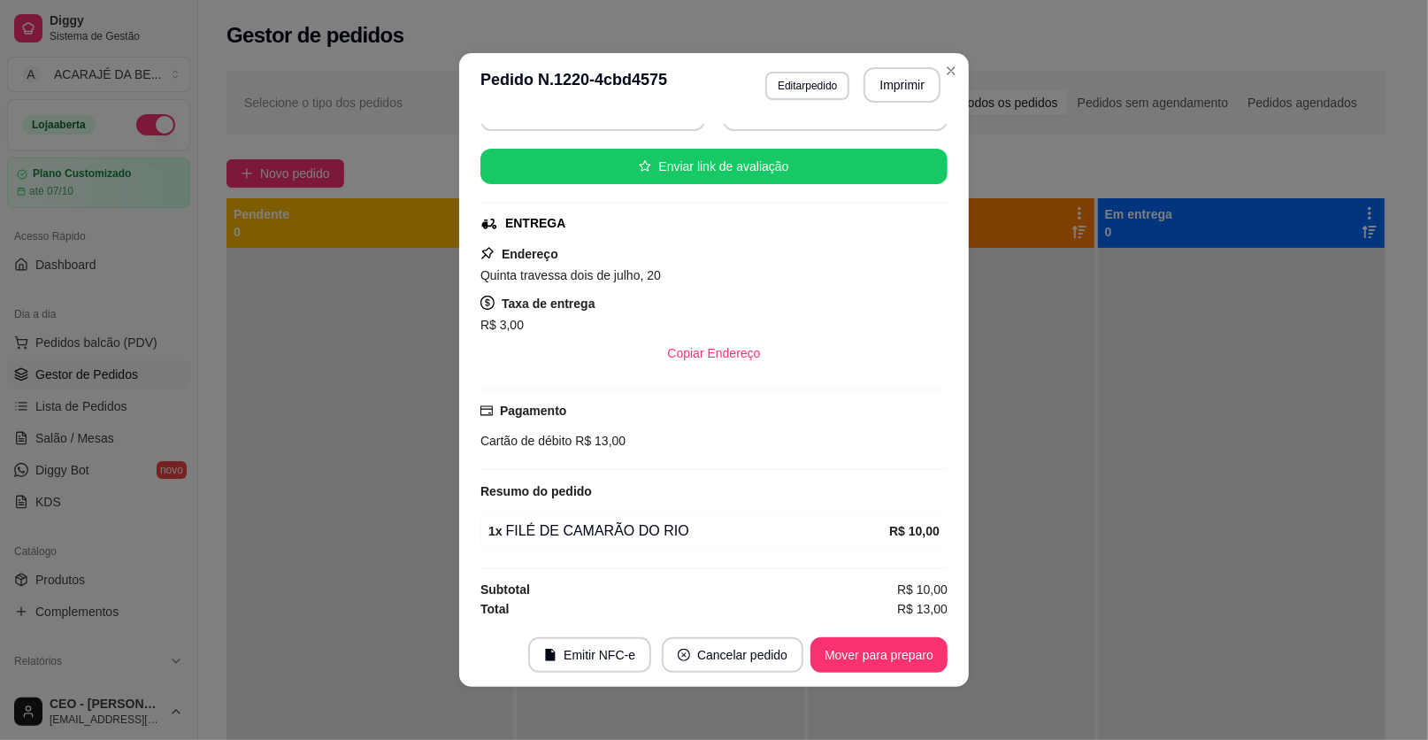
scroll to position [4, 0]
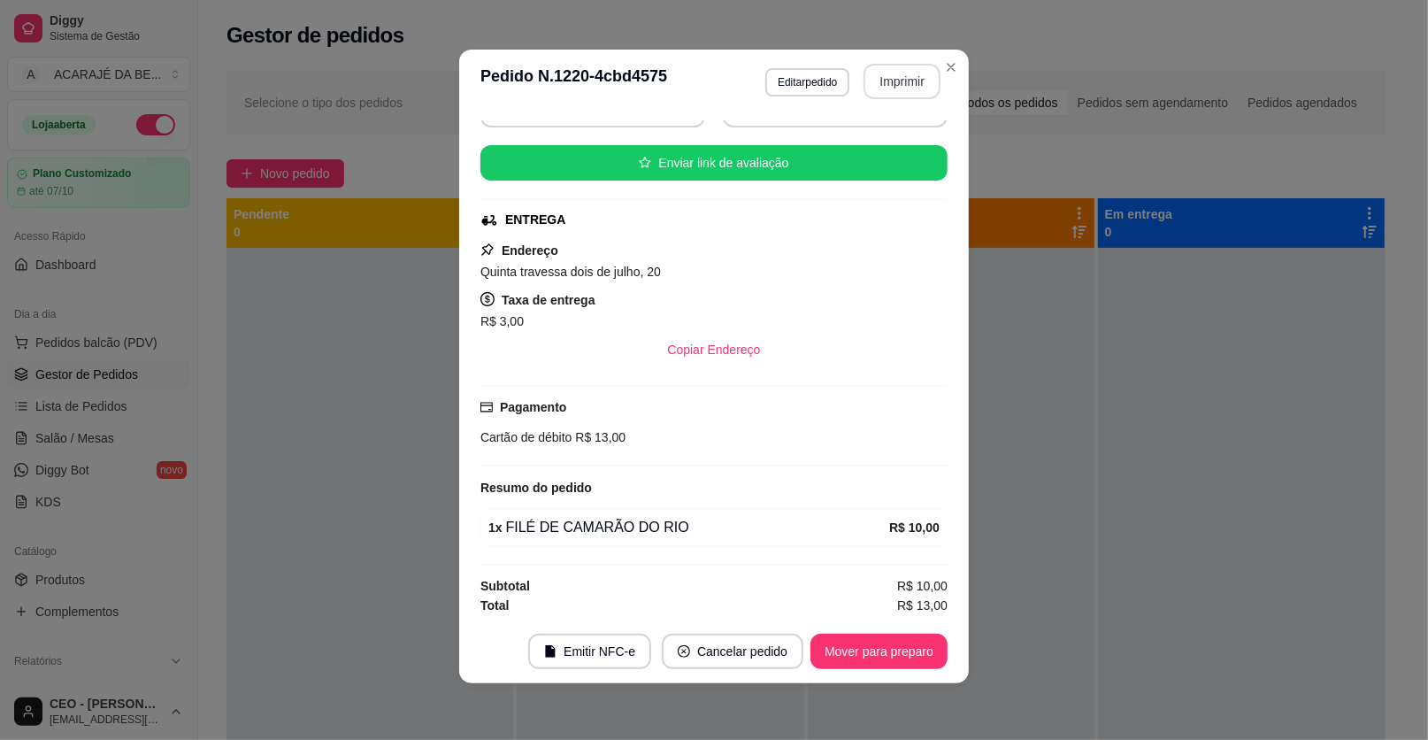
click at [886, 85] on button "Imprimir" at bounding box center [902, 81] width 77 height 35
click at [866, 656] on button "Mover para preparo" at bounding box center [879, 651] width 137 height 35
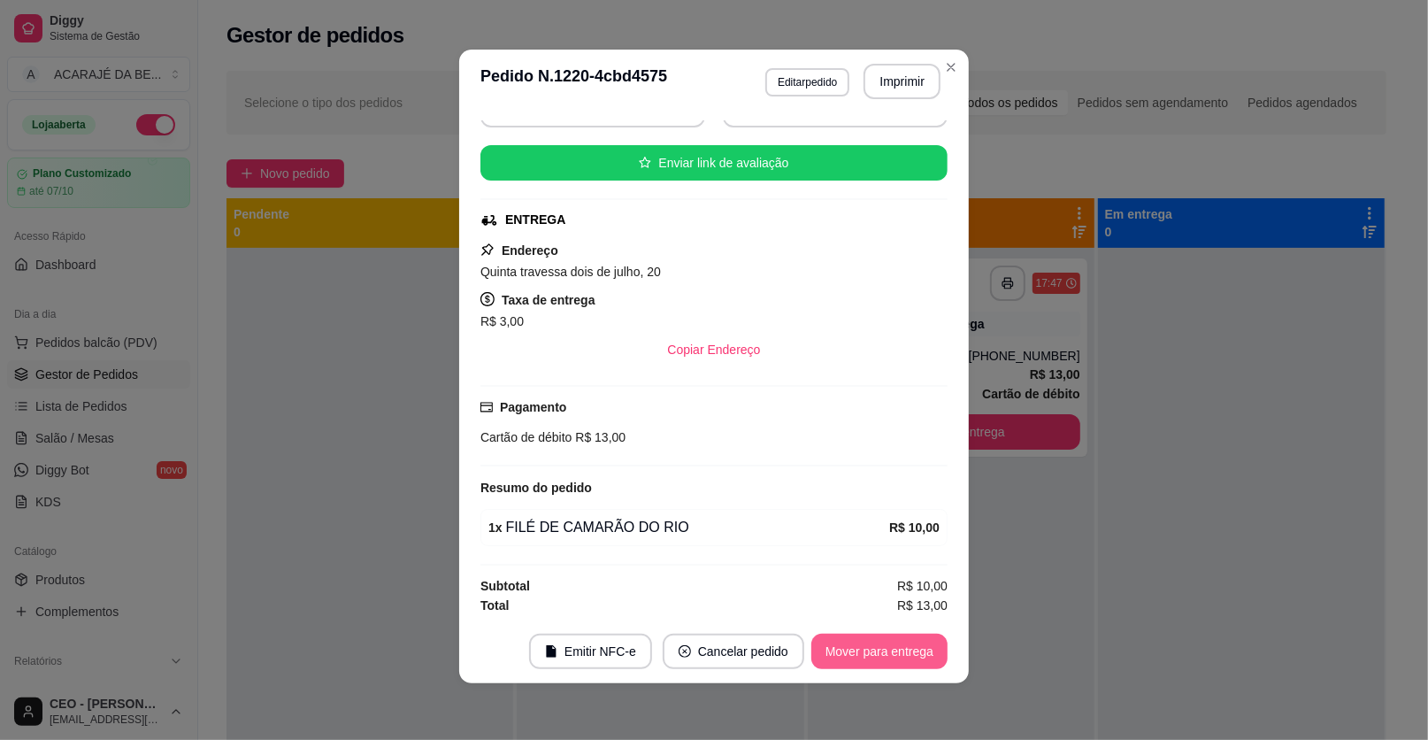
click at [866, 655] on button "Mover para entrega" at bounding box center [880, 651] width 136 height 35
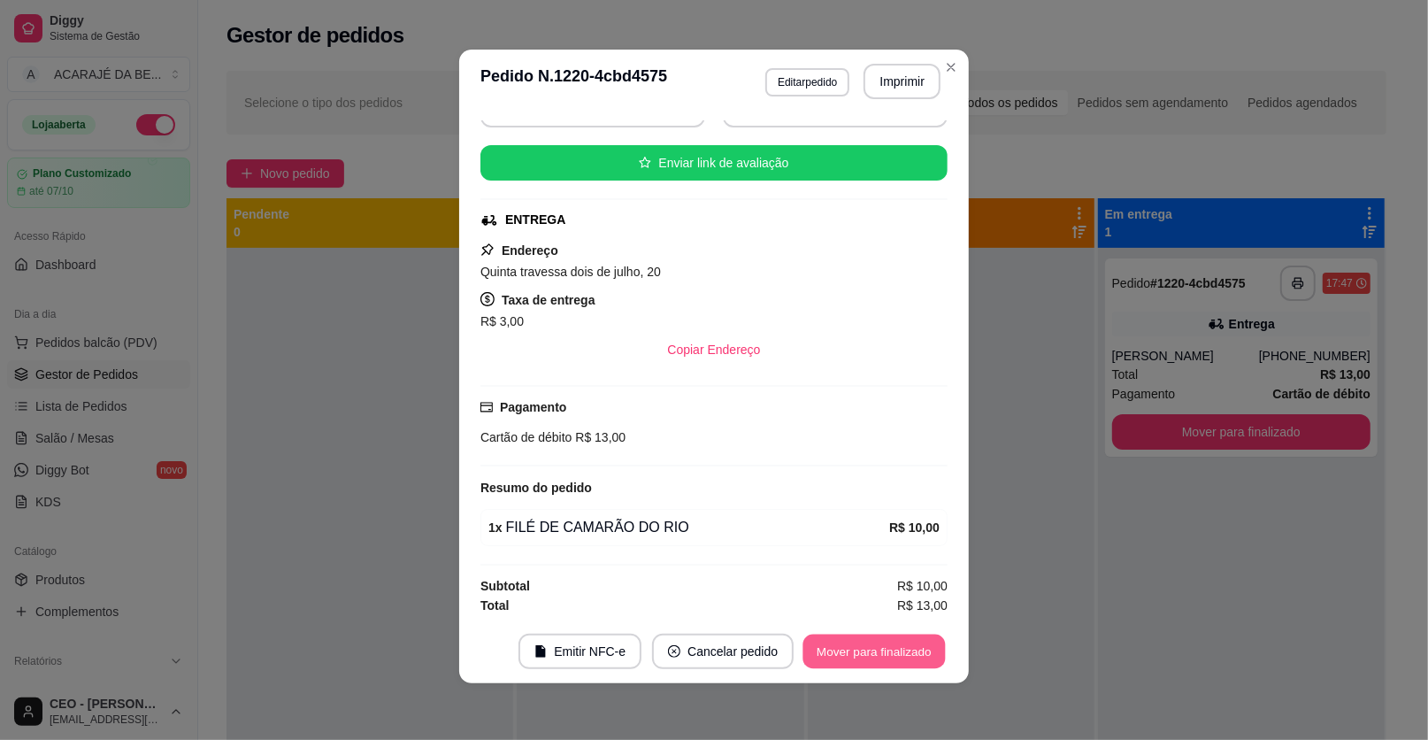
click at [866, 651] on button "Mover para finalizado" at bounding box center [875, 652] width 142 height 35
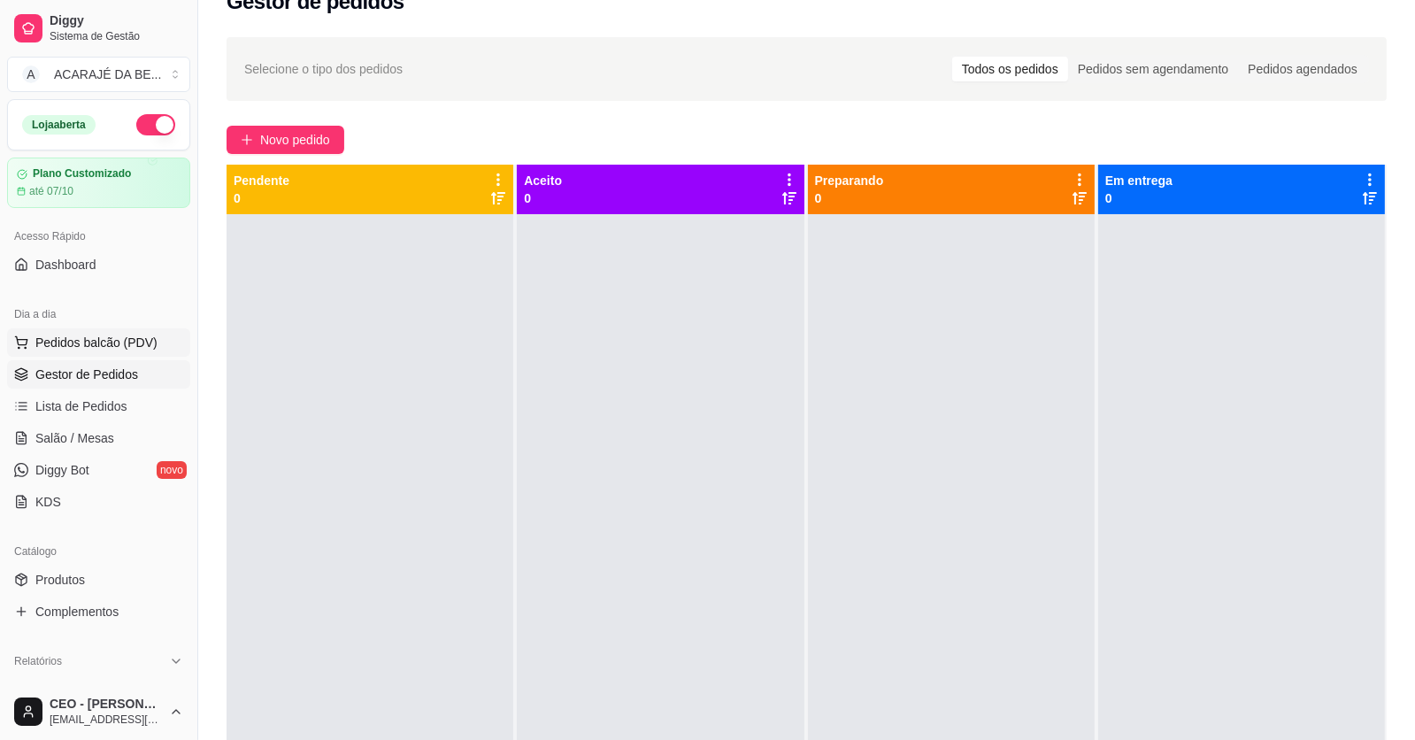
scroll to position [4, 0]
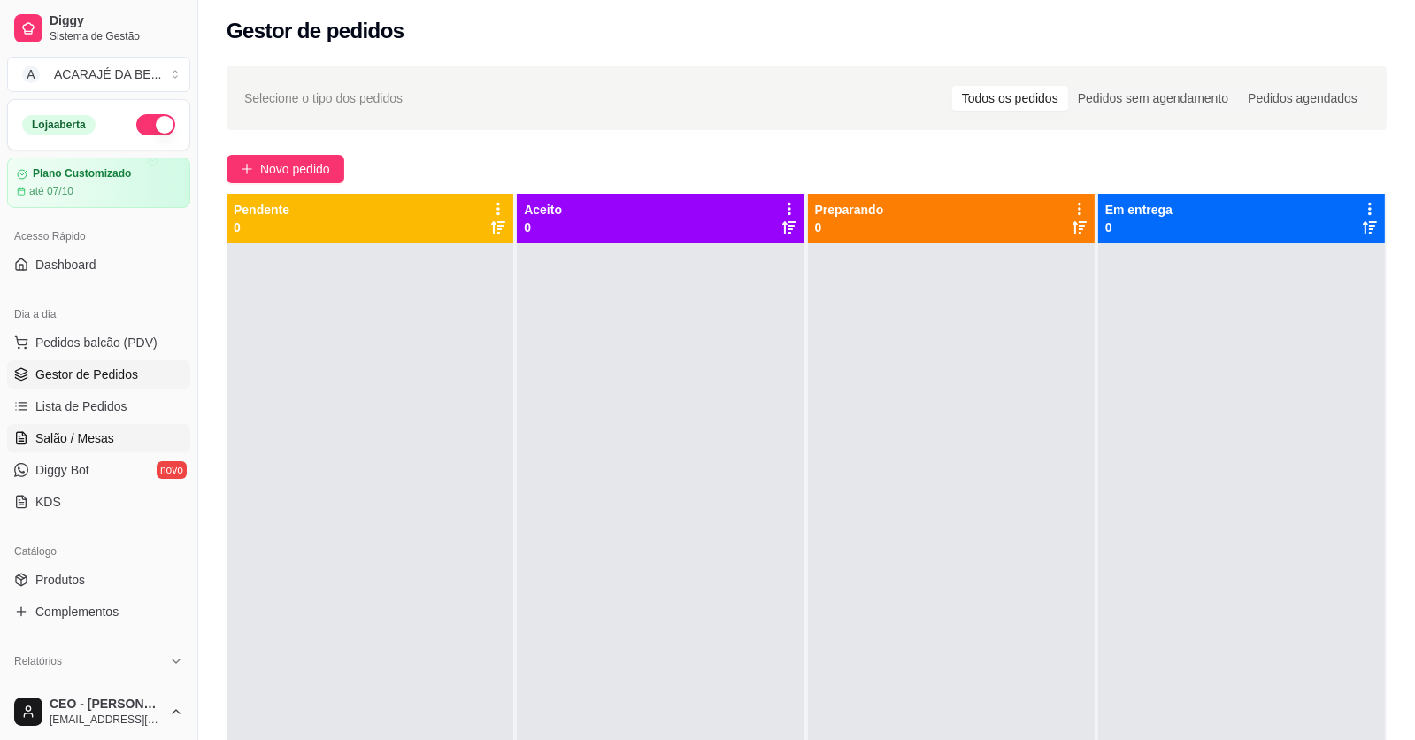
click at [121, 424] on link "Salão / Mesas" at bounding box center [98, 438] width 183 height 28
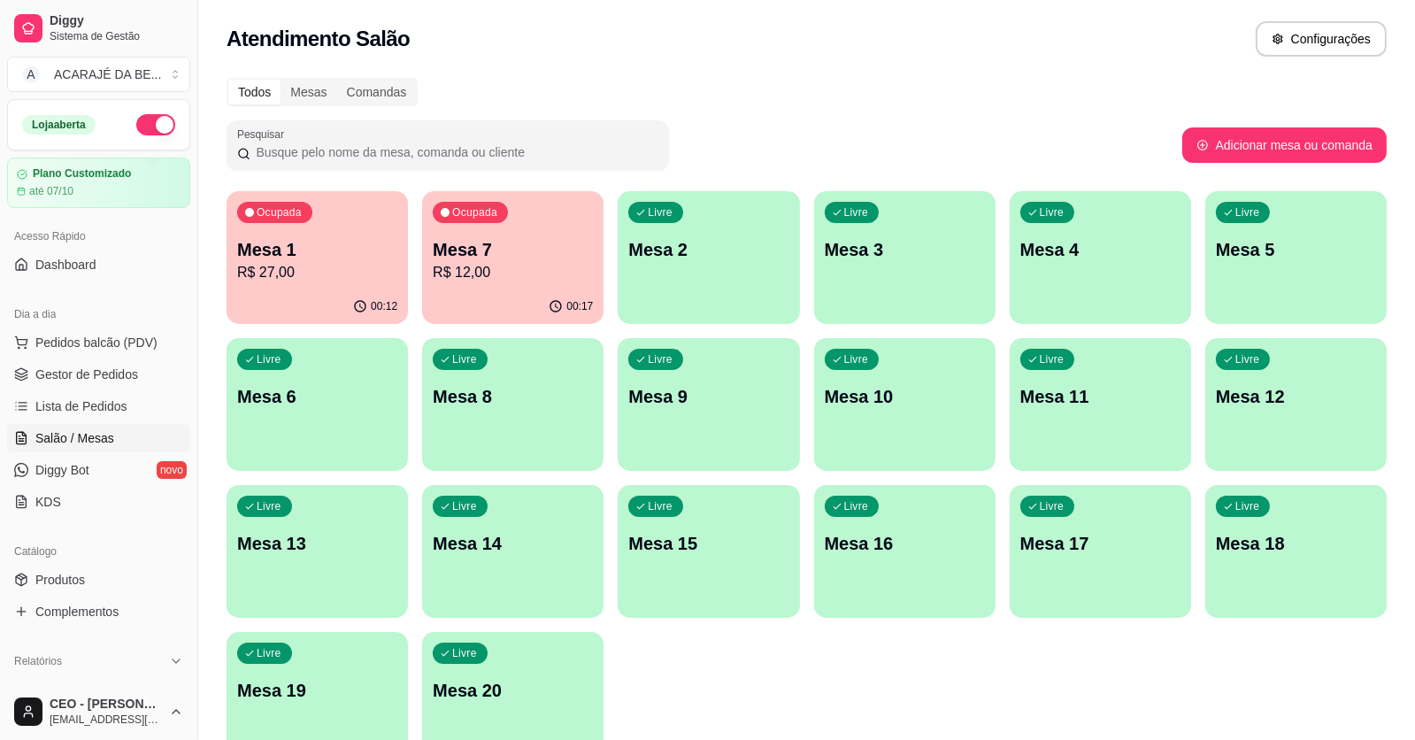
click at [342, 253] on p "Mesa 1" at bounding box center [317, 249] width 160 height 25
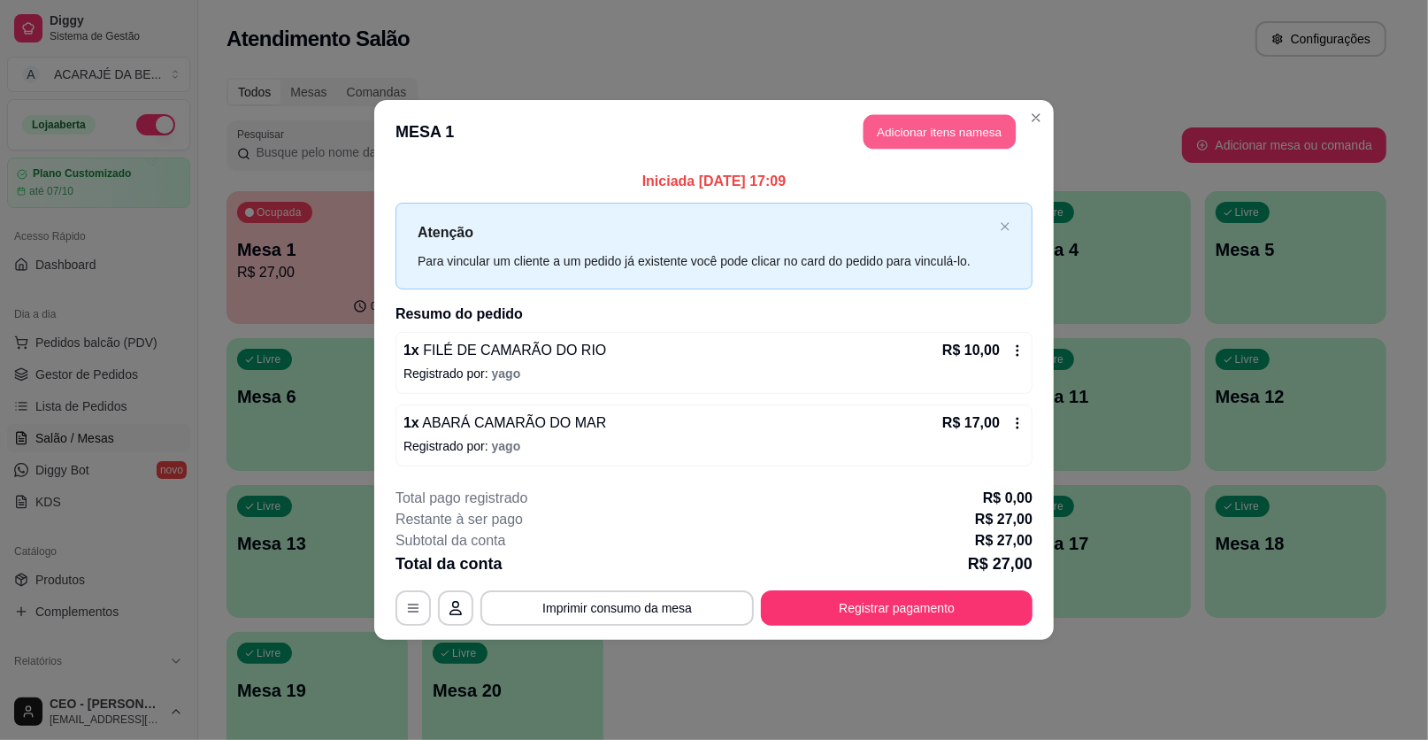
click at [907, 129] on button "Adicionar itens na mesa" at bounding box center [940, 132] width 152 height 35
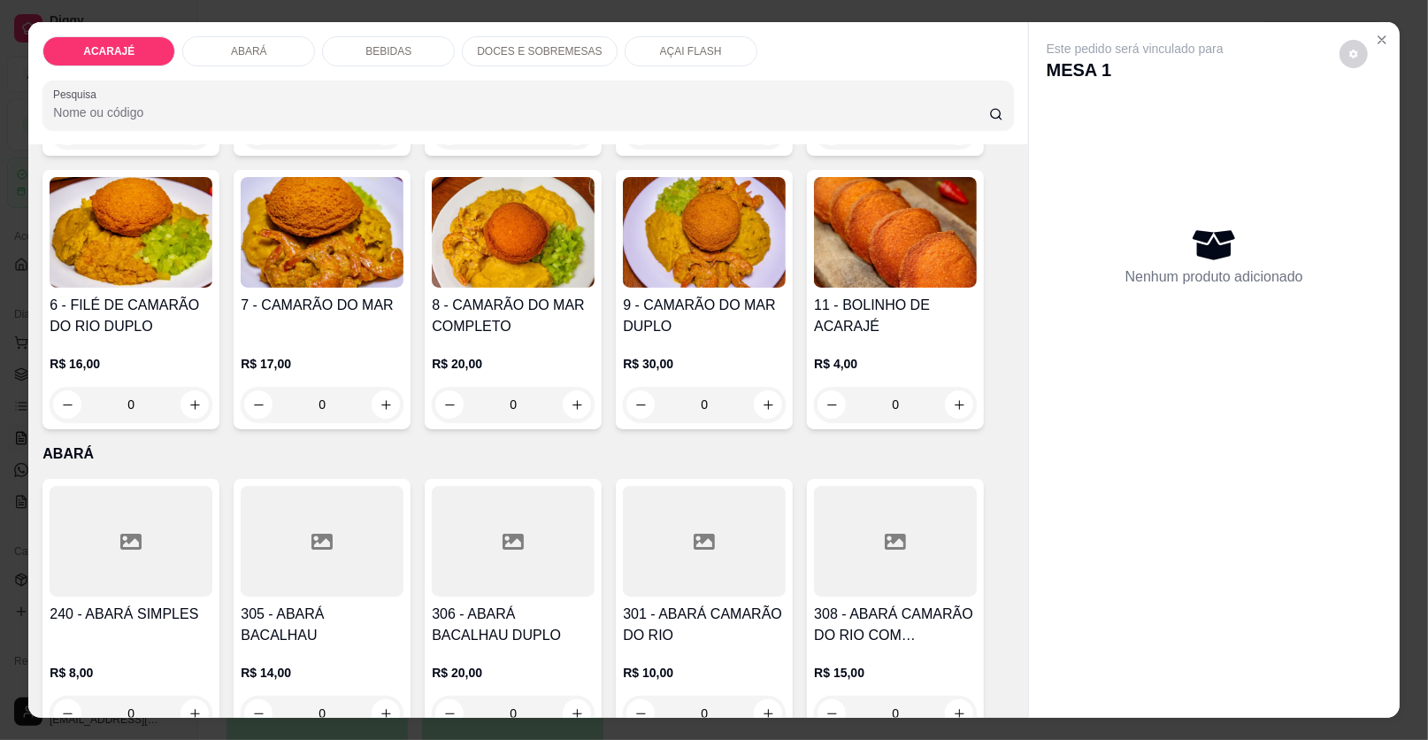
scroll to position [353, 0]
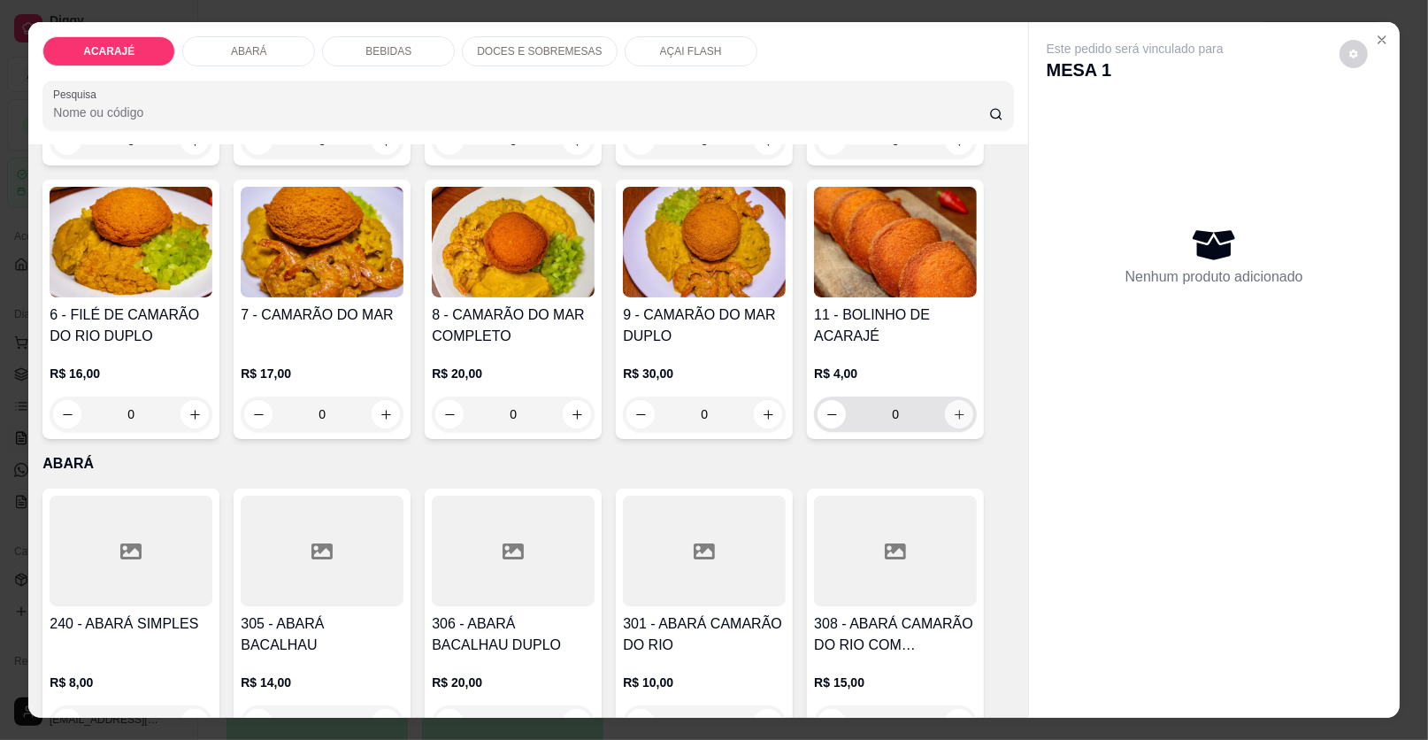
click at [945, 419] on button "increase-product-quantity" at bounding box center [959, 414] width 28 height 28
type input "1"
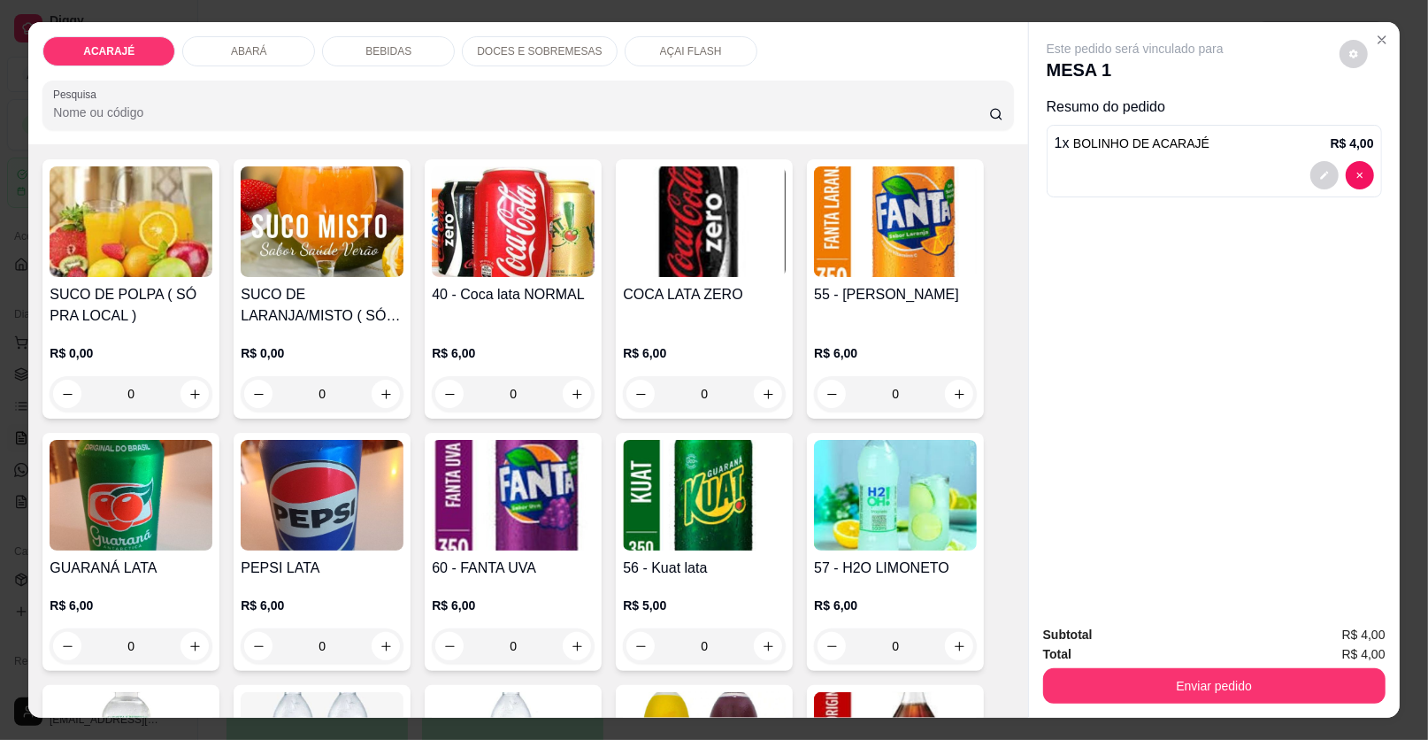
scroll to position [0, 0]
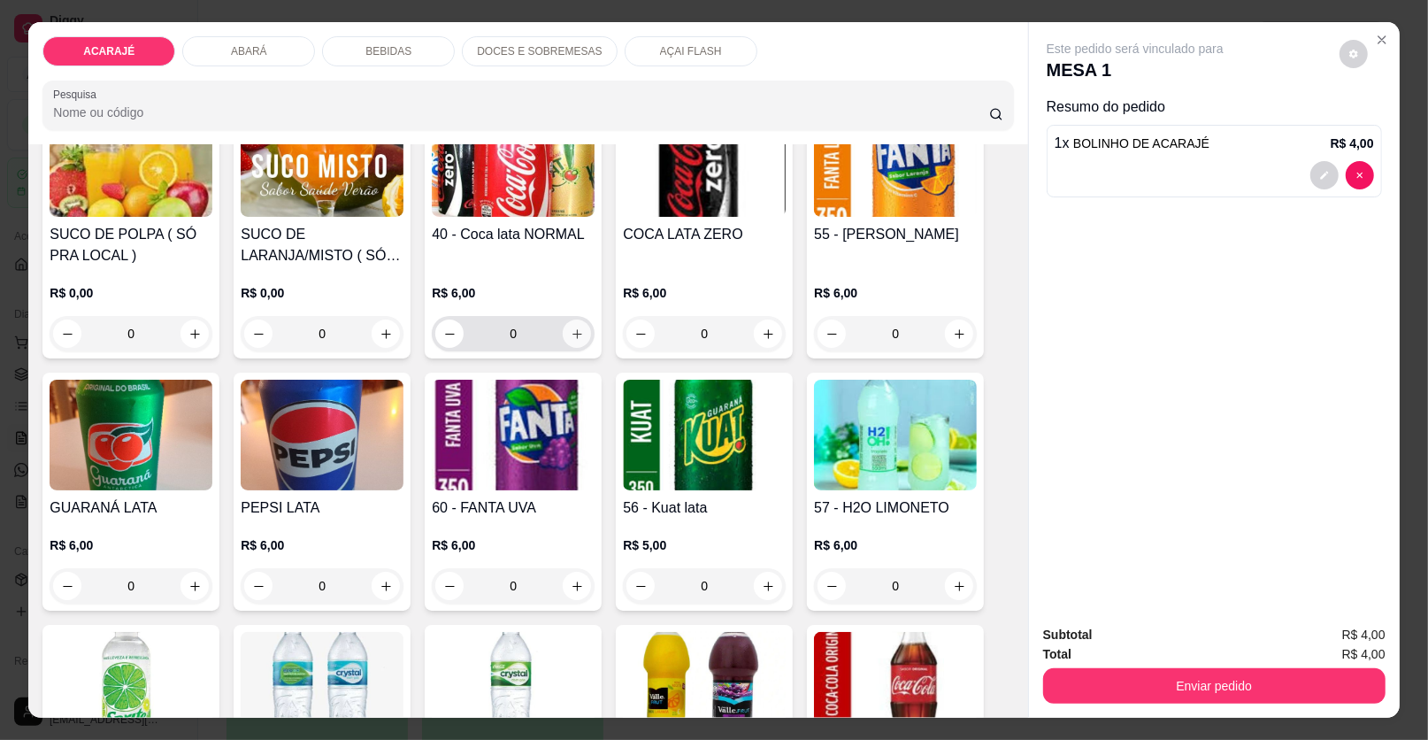
click at [579, 327] on button "increase-product-quantity" at bounding box center [577, 333] width 28 height 28
type input "1"
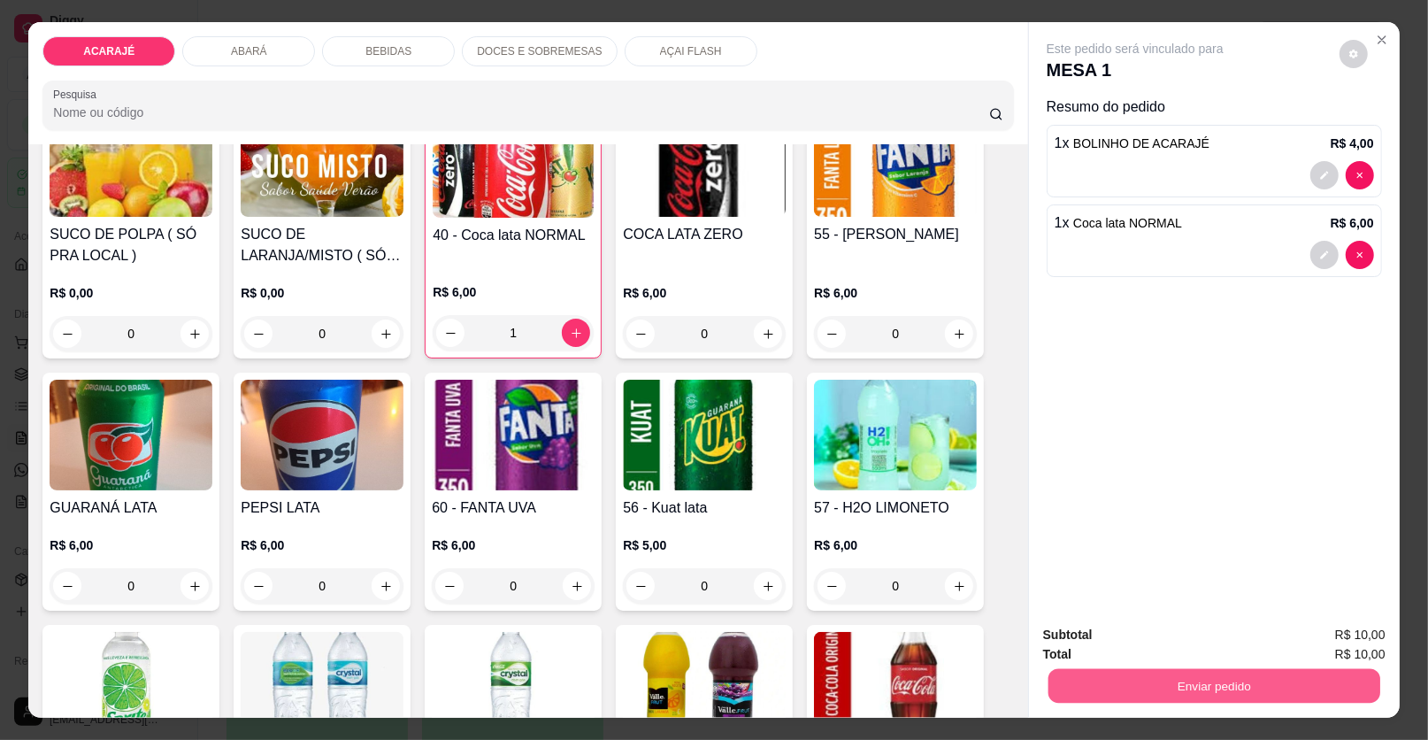
click at [1174, 696] on button "Enviar pedido" at bounding box center [1215, 686] width 332 height 35
click at [1359, 644] on button "Enviar pedido" at bounding box center [1339, 643] width 100 height 34
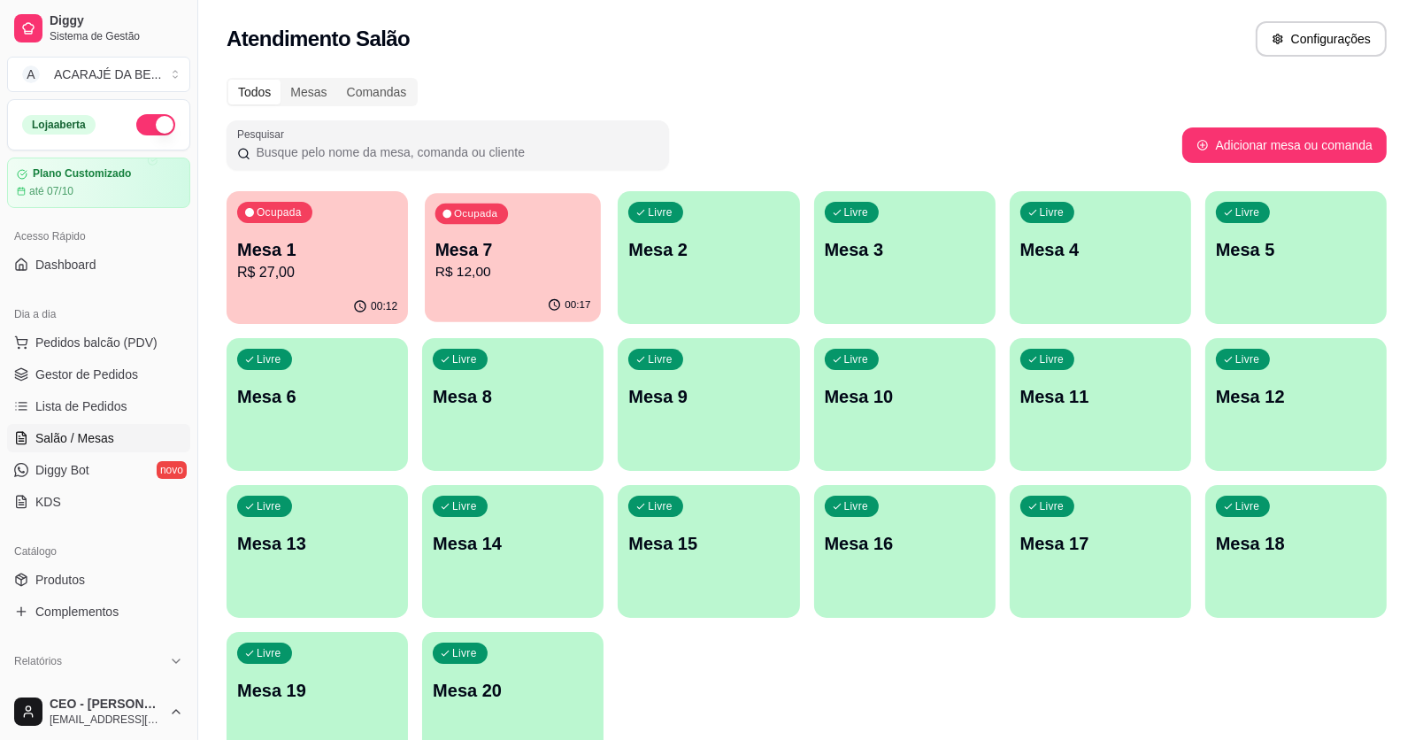
click at [571, 293] on div "00:17" at bounding box center [513, 306] width 176 height 34
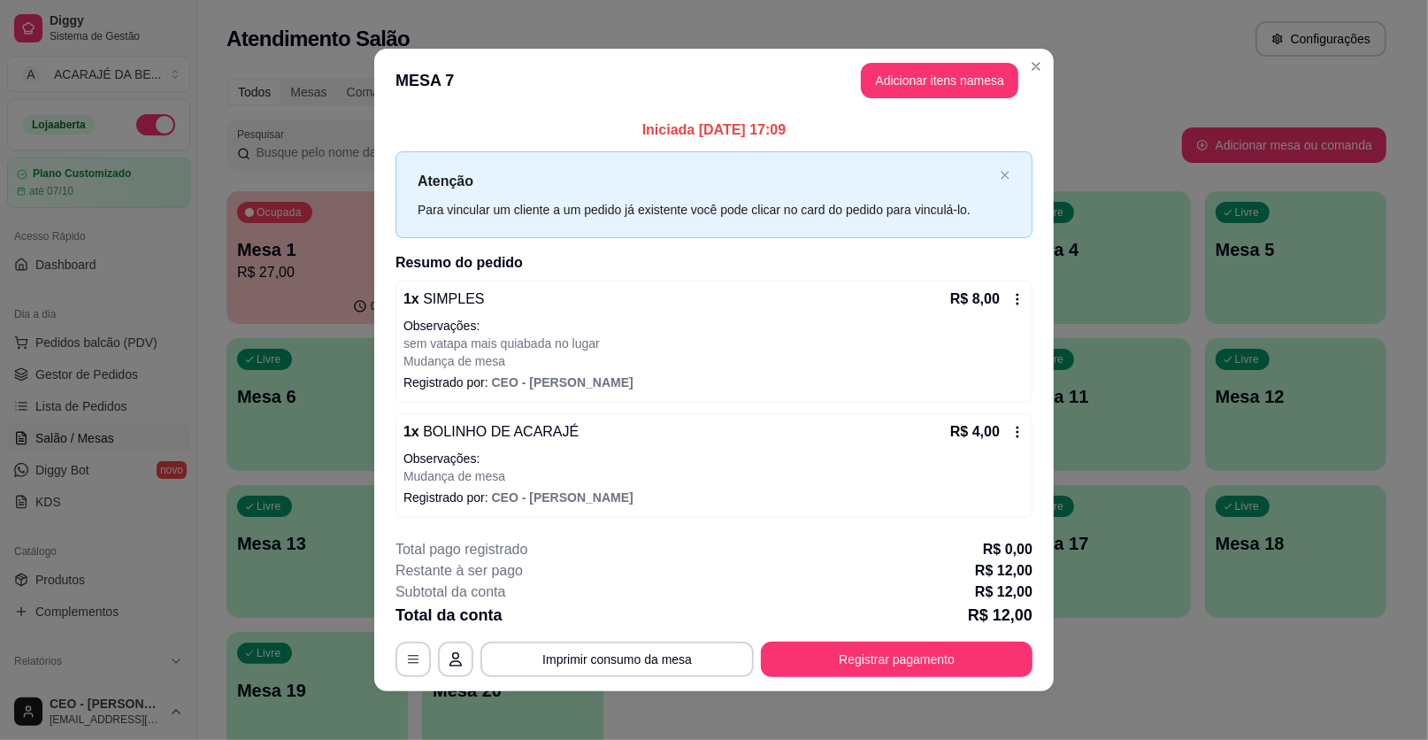
scroll to position [6, 0]
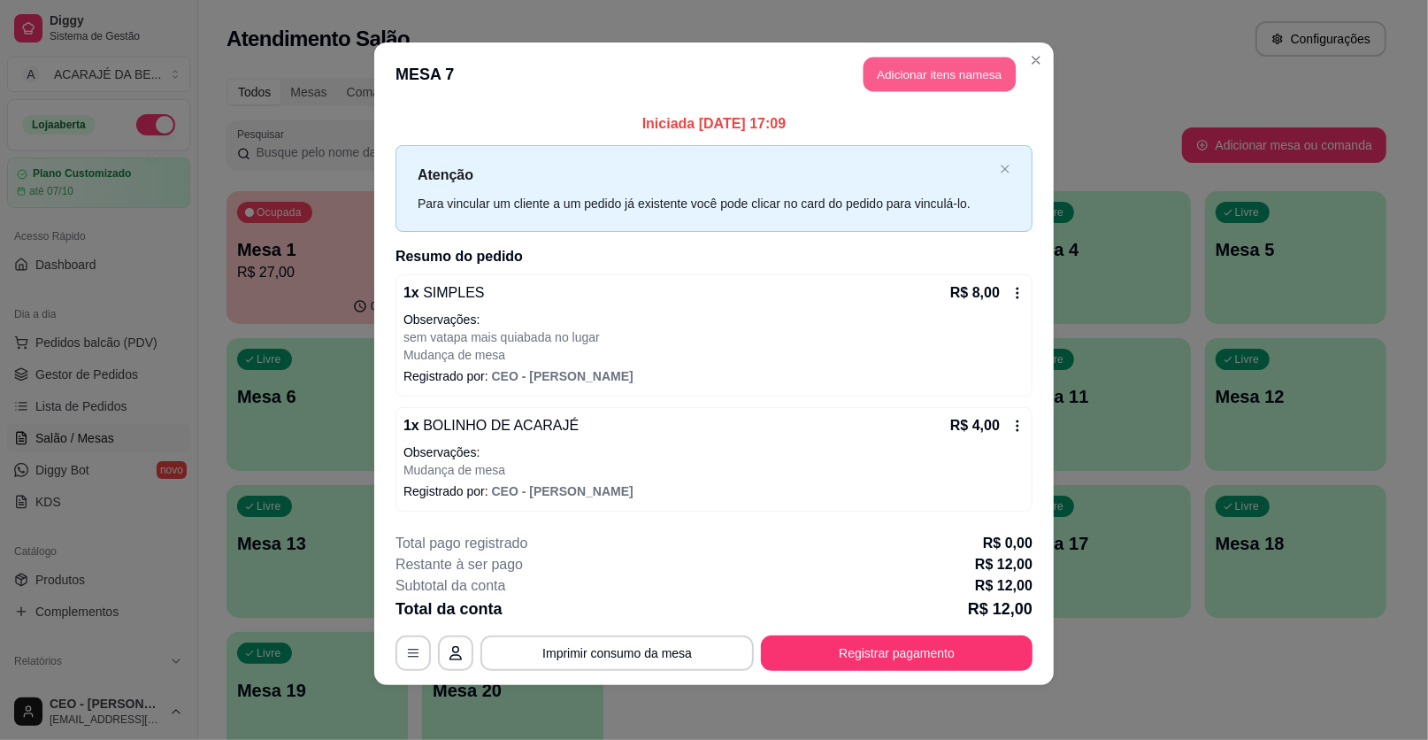
click at [897, 82] on button "Adicionar itens na mesa" at bounding box center [940, 75] width 152 height 35
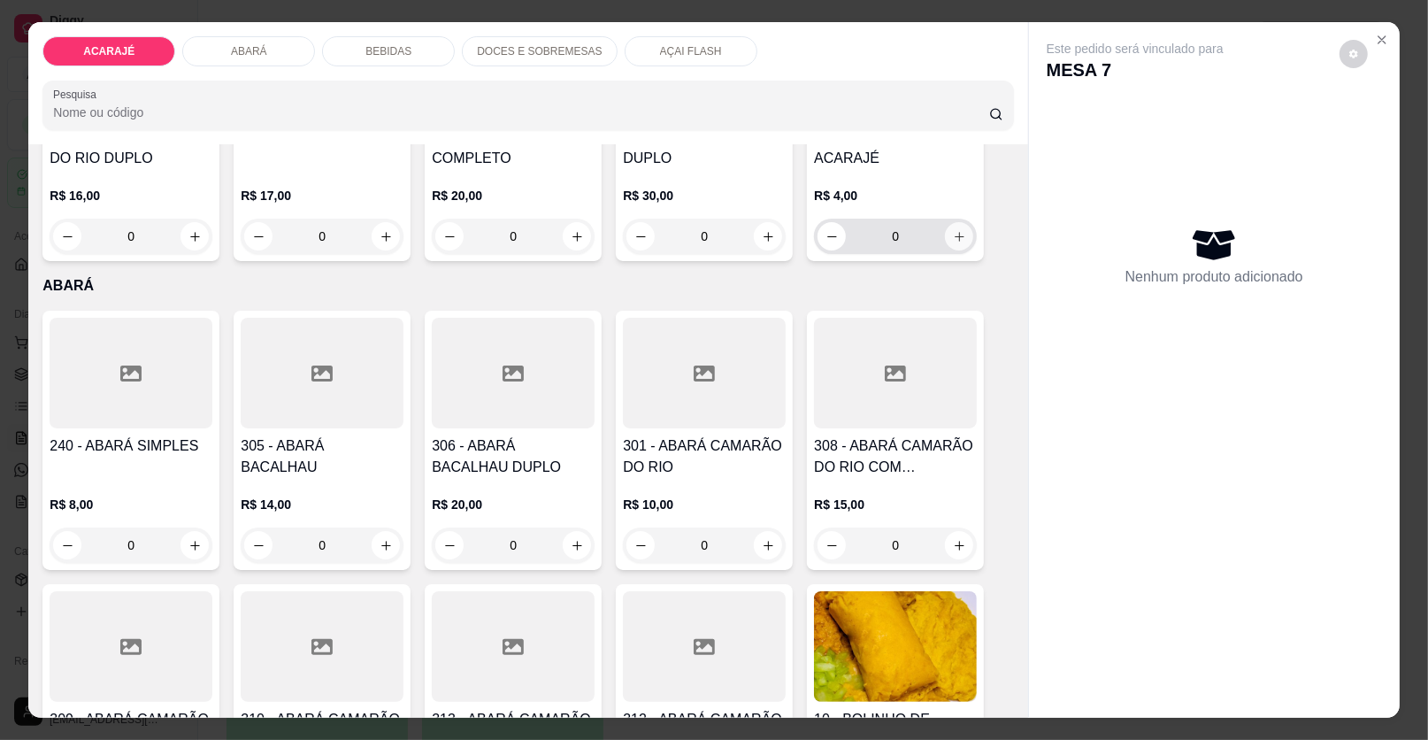
click at [953, 231] on icon "increase-product-quantity" at bounding box center [959, 236] width 13 height 13
type input "1"
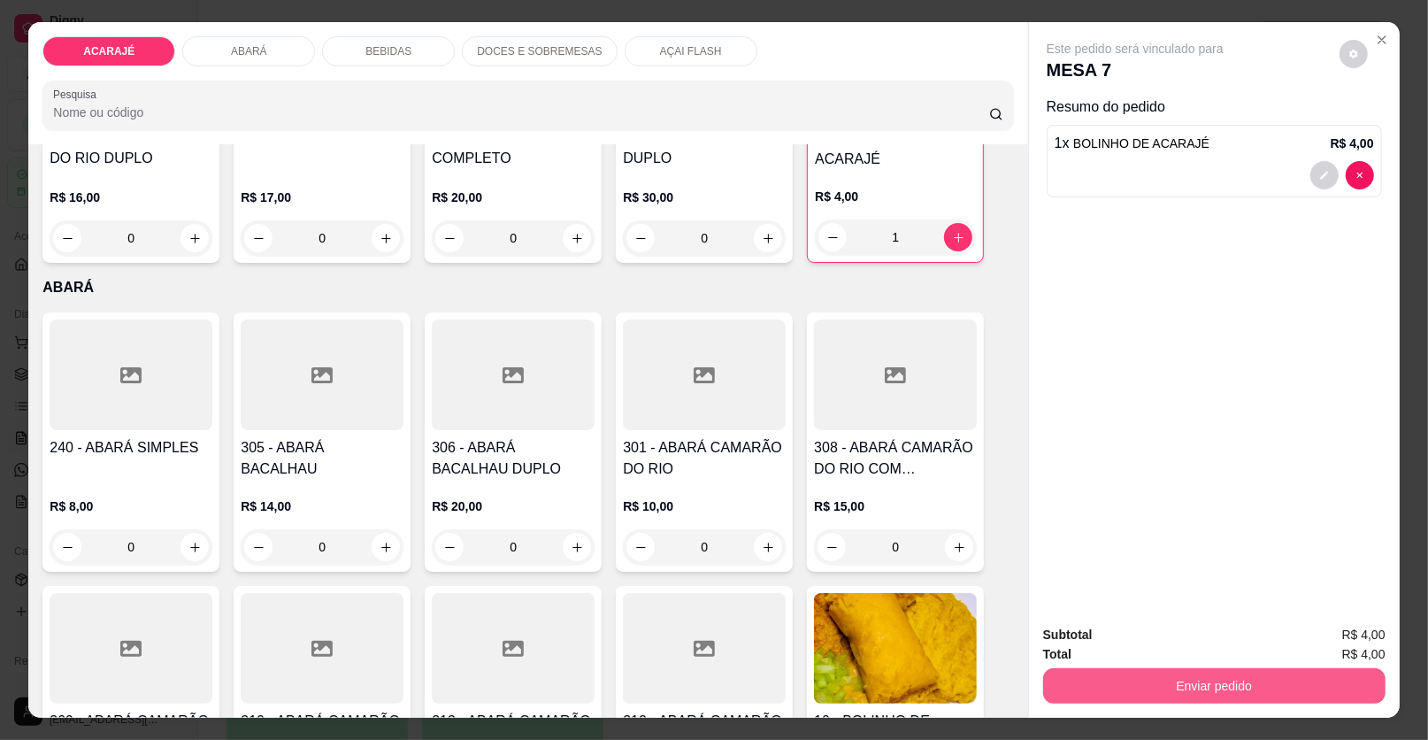
click at [1281, 682] on button "Enviar pedido" at bounding box center [1214, 685] width 342 height 35
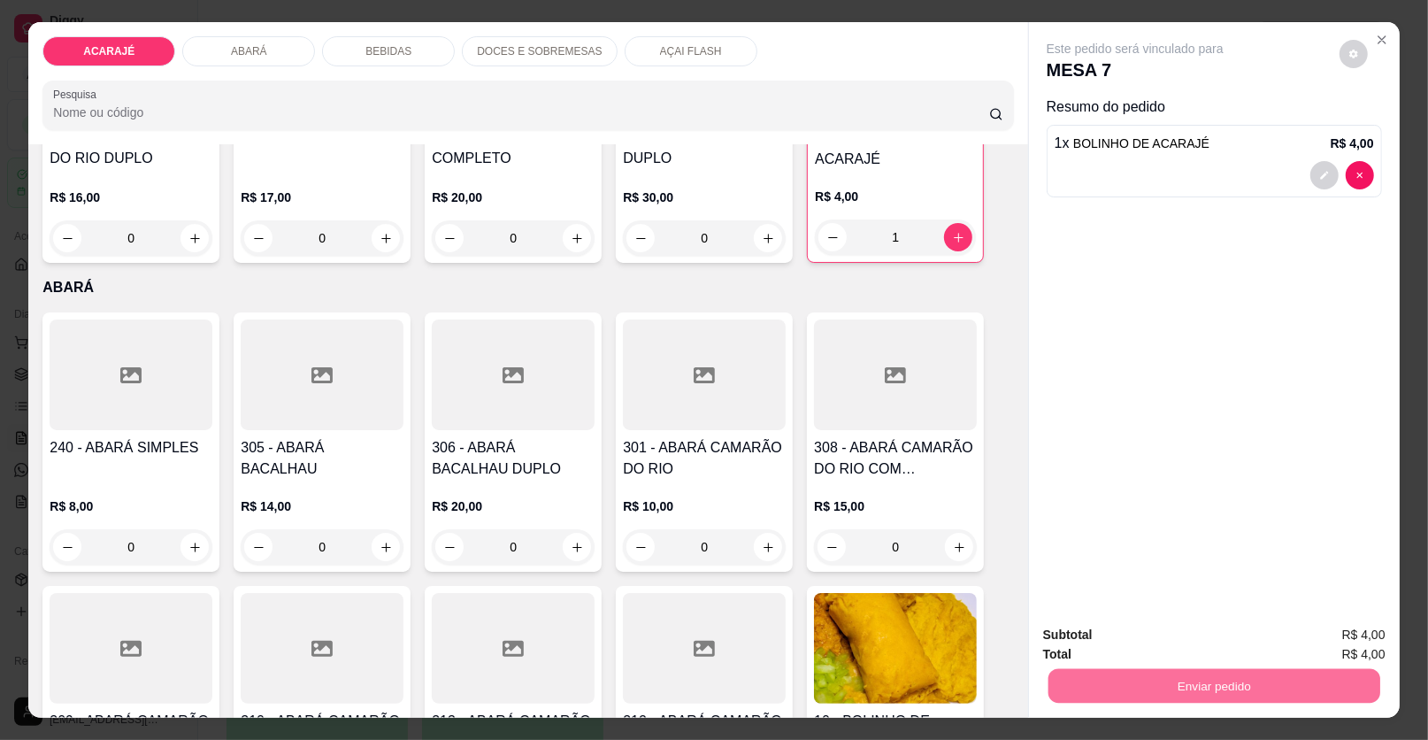
click at [1322, 634] on button "Enviar pedido" at bounding box center [1339, 642] width 97 height 33
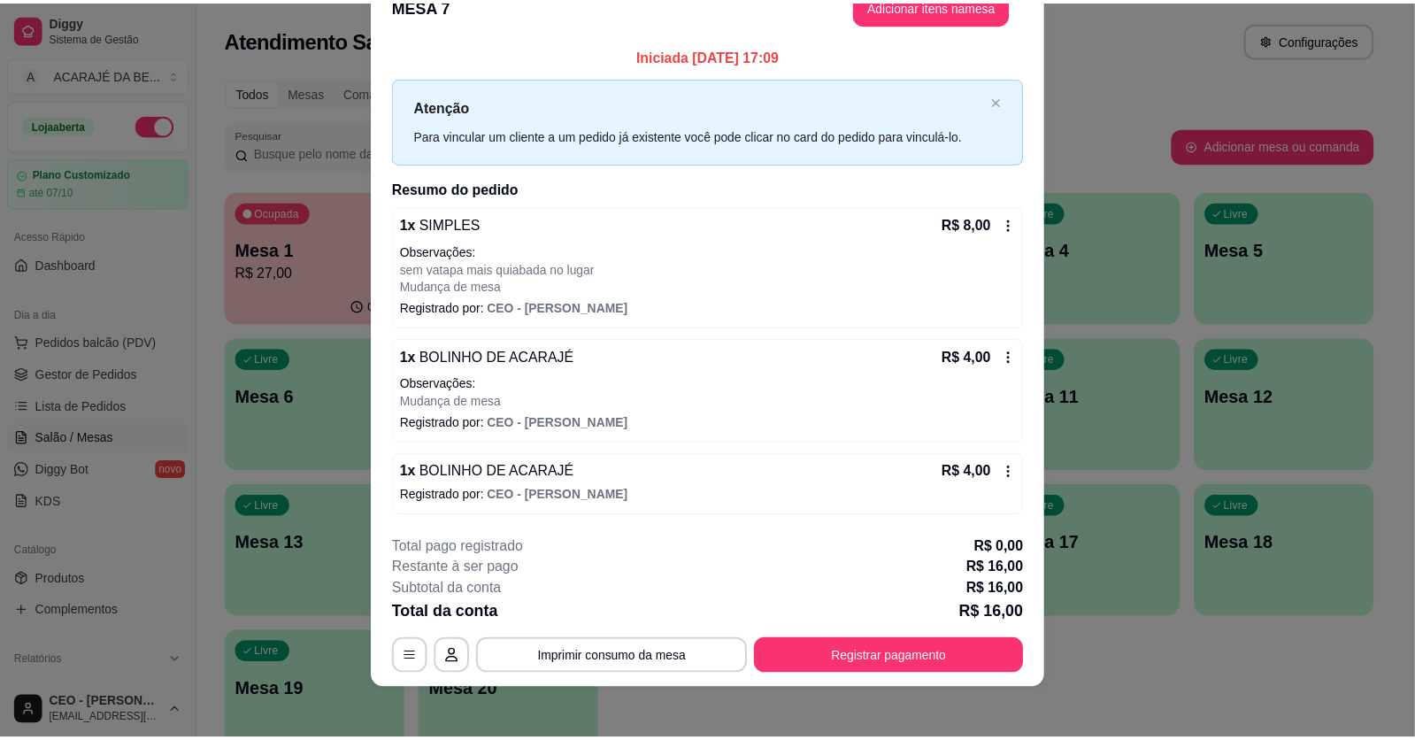
scroll to position [0, 0]
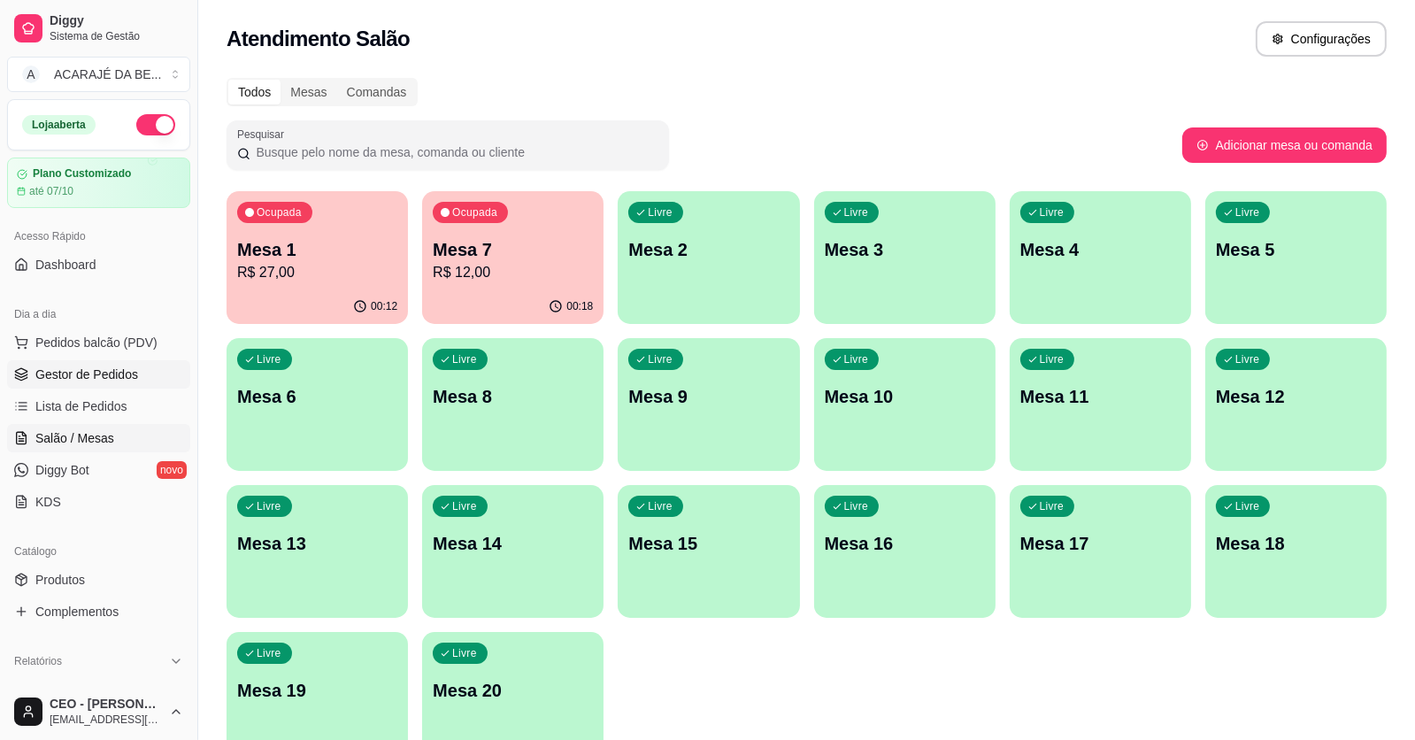
click at [103, 371] on span "Gestor de Pedidos" at bounding box center [86, 375] width 103 height 18
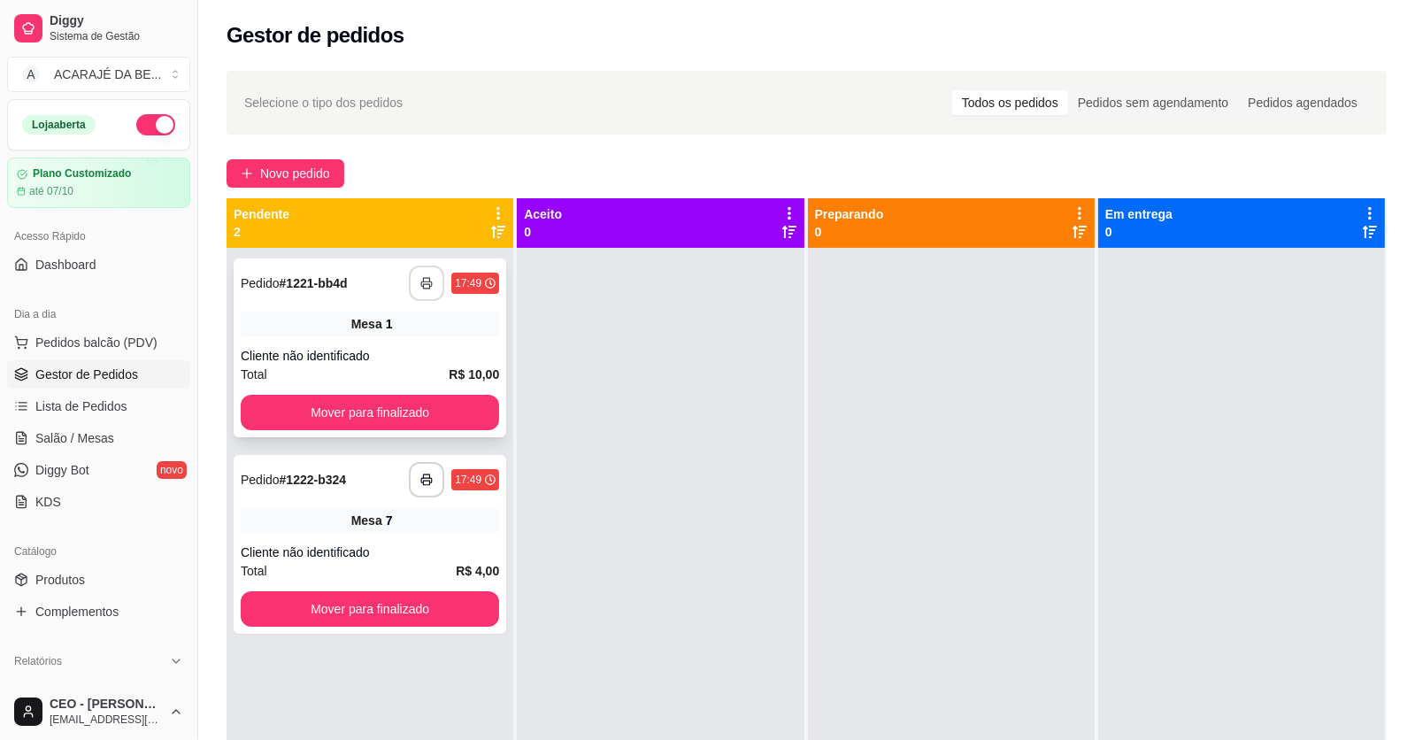
click at [426, 278] on polyline "button" at bounding box center [427, 280] width 6 height 4
click at [425, 481] on rect "button" at bounding box center [427, 483] width 6 height 4
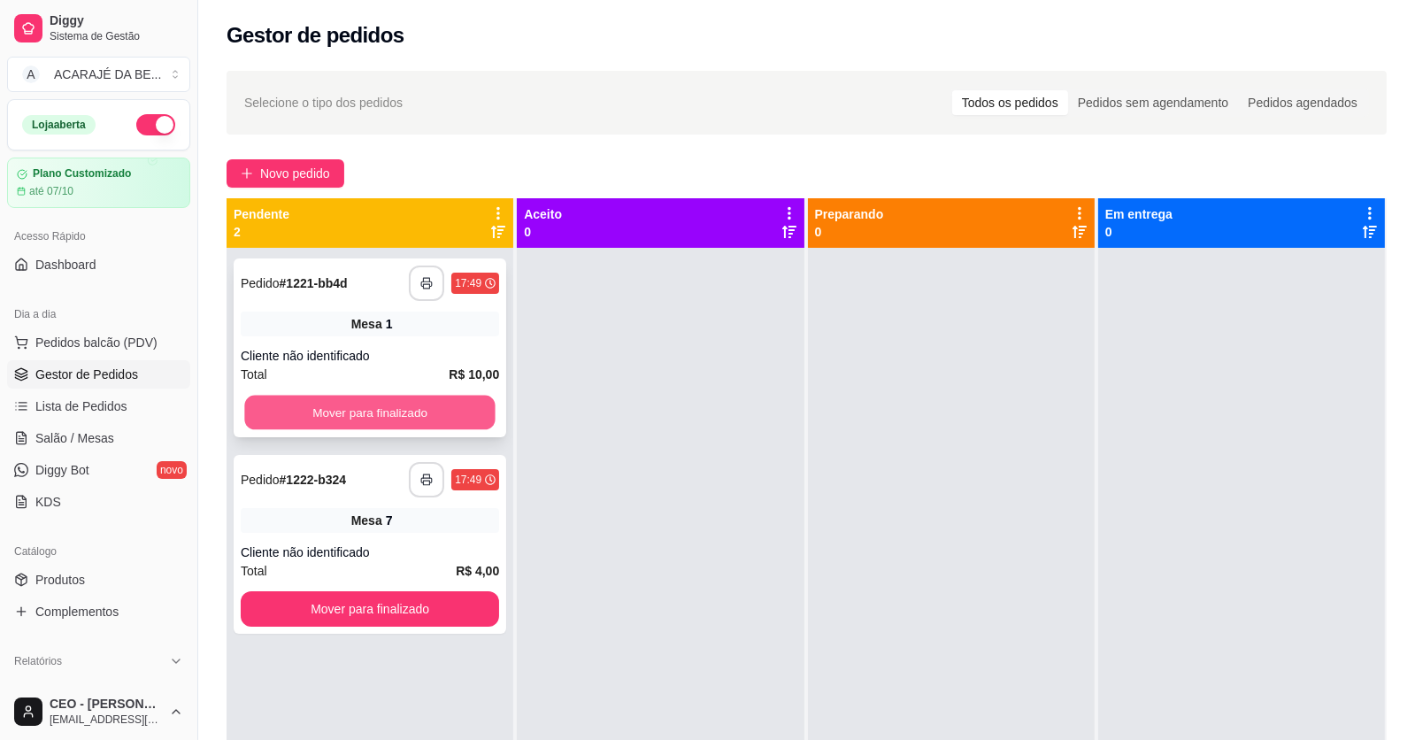
click at [317, 402] on button "Mover para finalizado" at bounding box center [369, 413] width 250 height 35
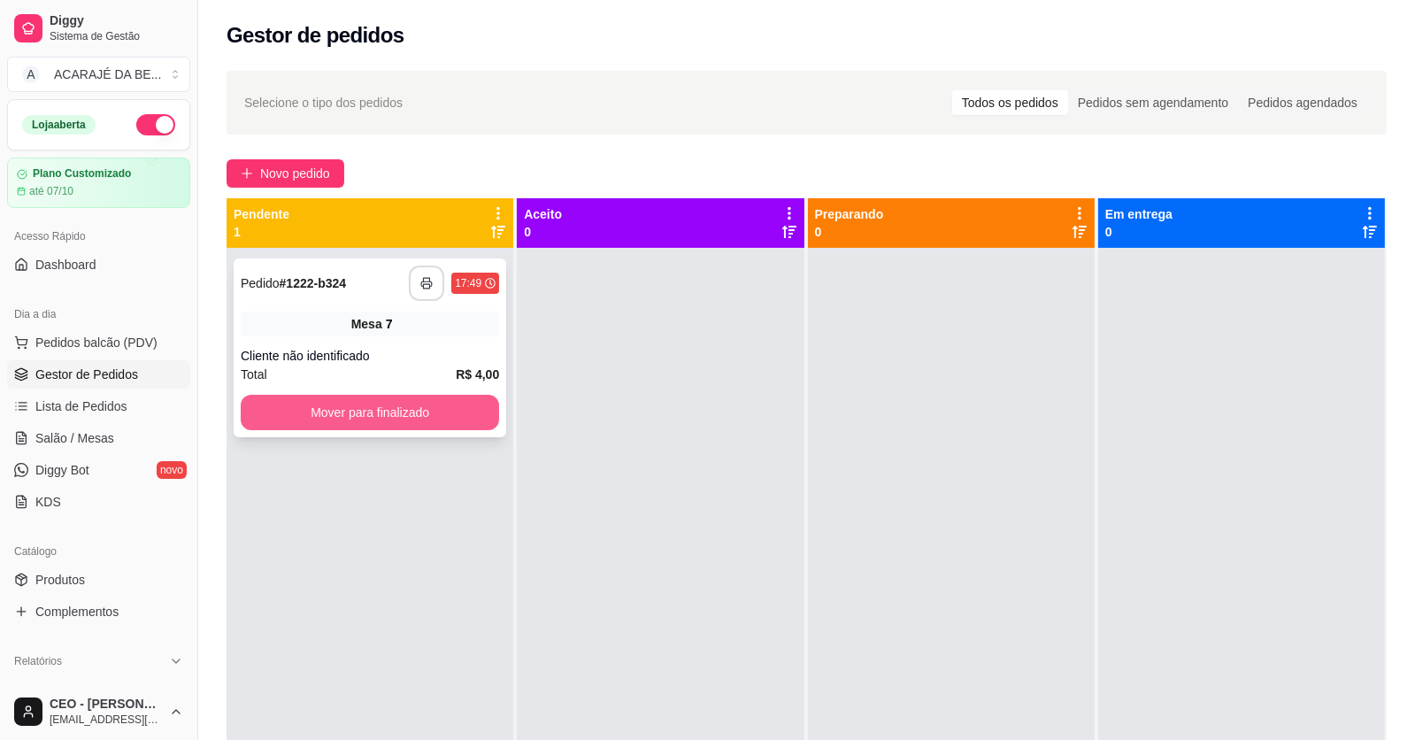
click at [321, 403] on button "Mover para finalizado" at bounding box center [370, 412] width 258 height 35
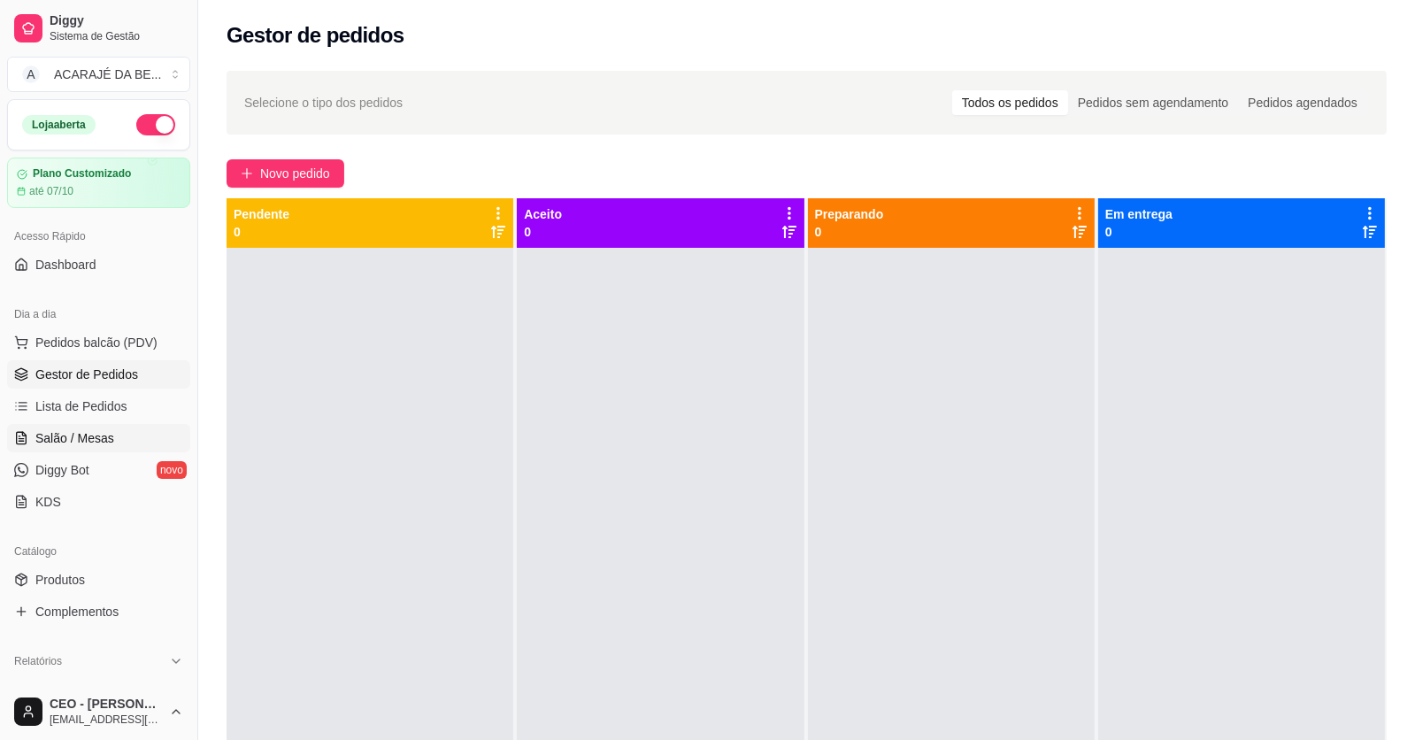
click at [97, 435] on span "Salão / Mesas" at bounding box center [74, 438] width 79 height 18
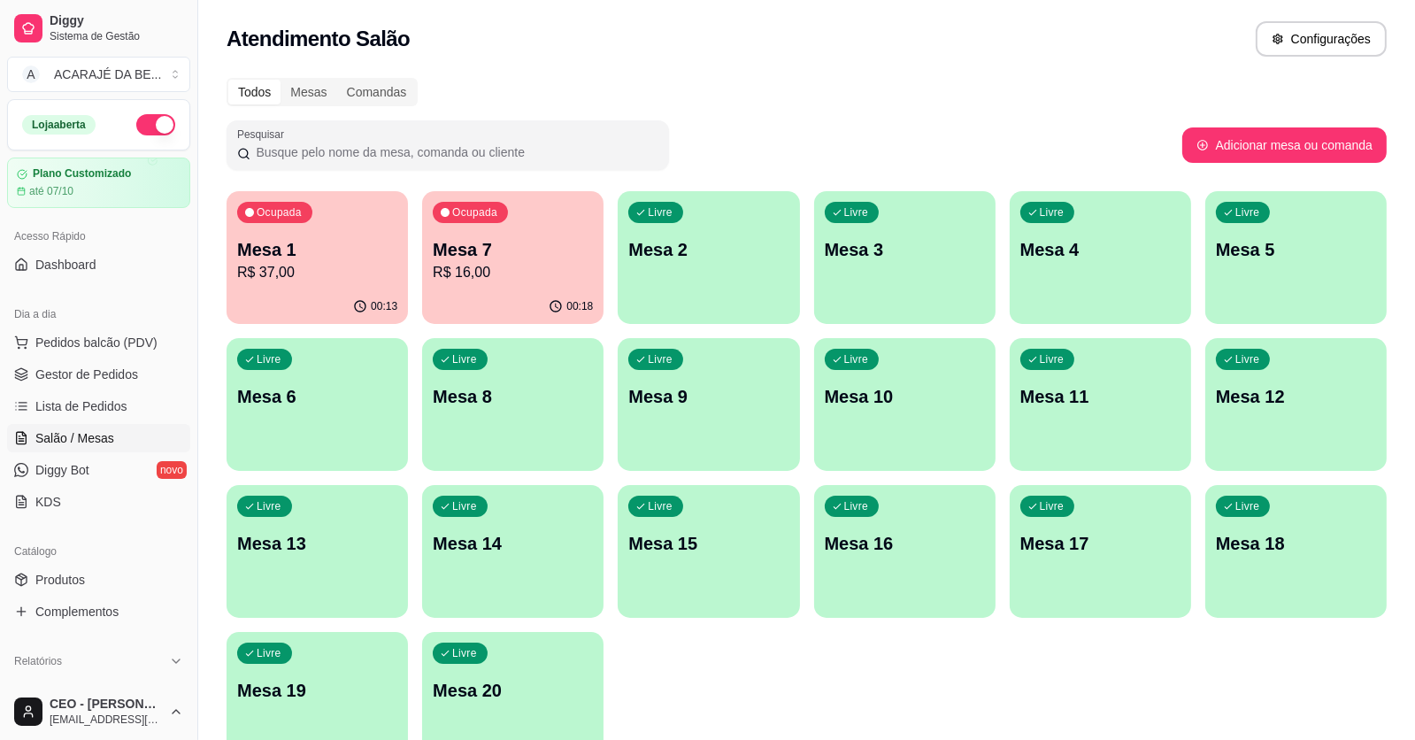
click at [535, 266] on p "R$ 16,00" at bounding box center [513, 272] width 160 height 21
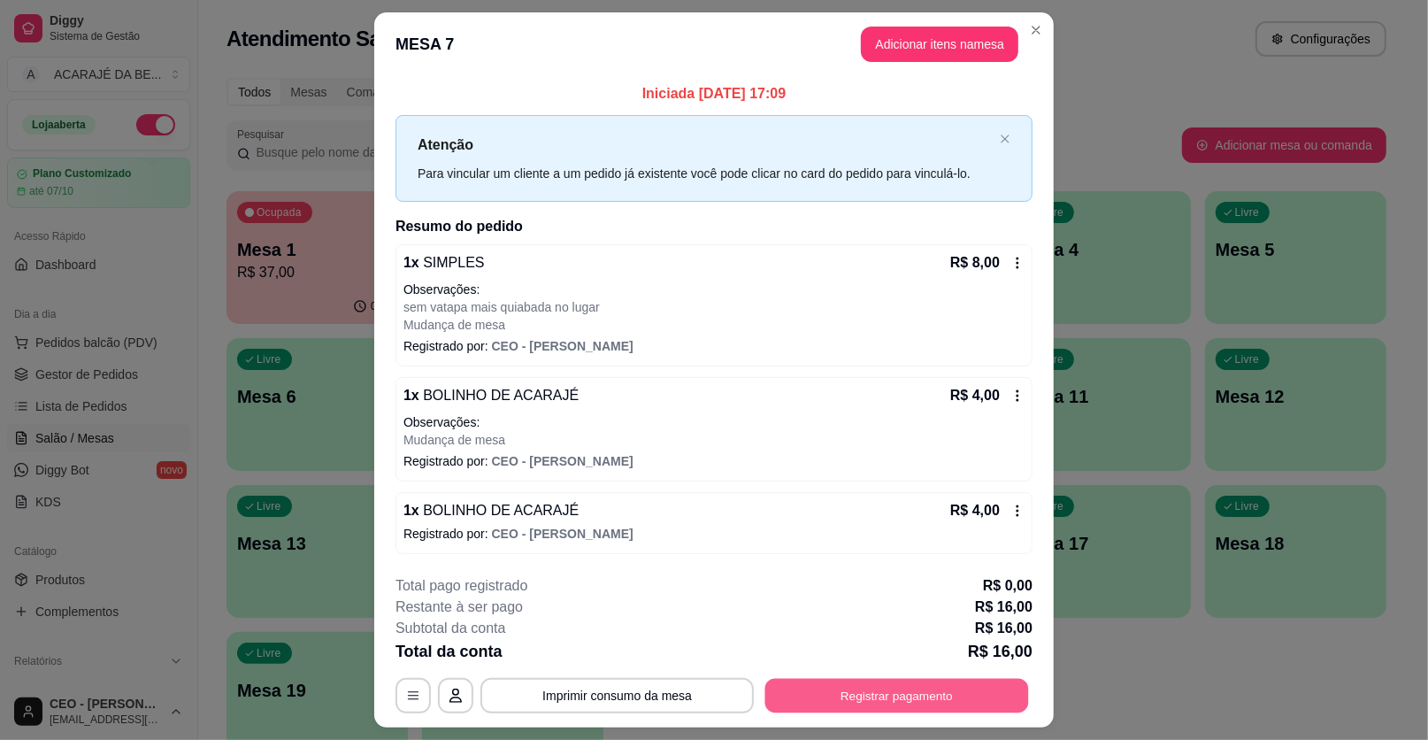
click at [869, 693] on button "Registrar pagamento" at bounding box center [898, 695] width 264 height 35
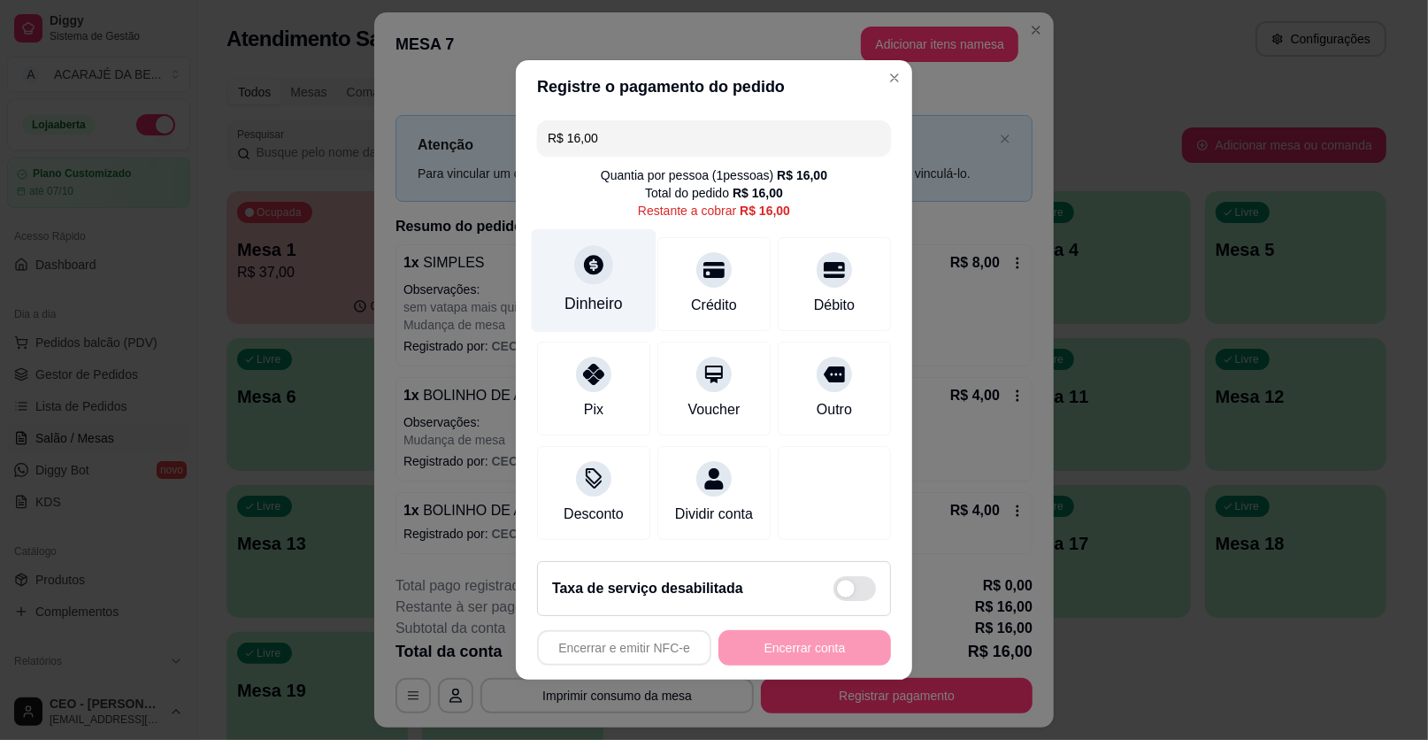
click at [552, 291] on div "Dinheiro" at bounding box center [594, 281] width 125 height 104
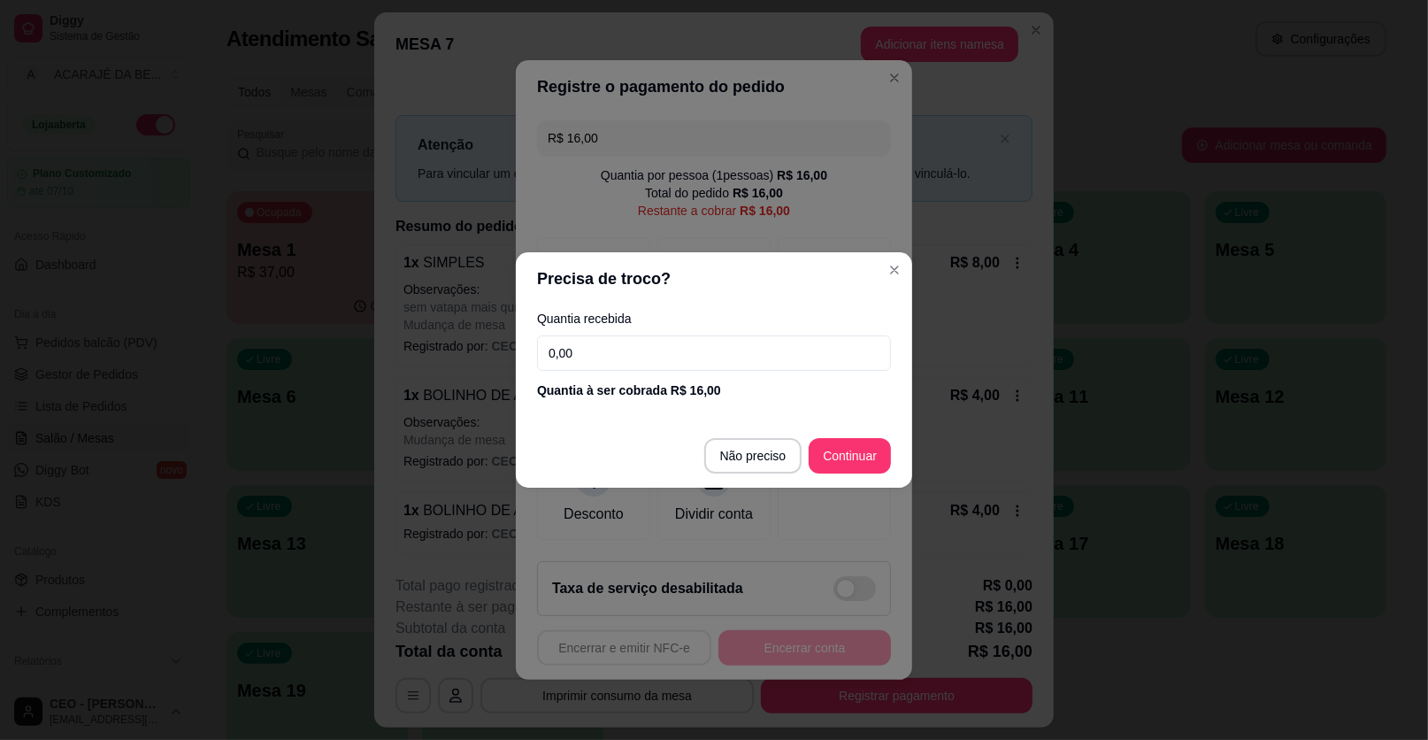
click at [610, 346] on input "0,00" at bounding box center [714, 352] width 354 height 35
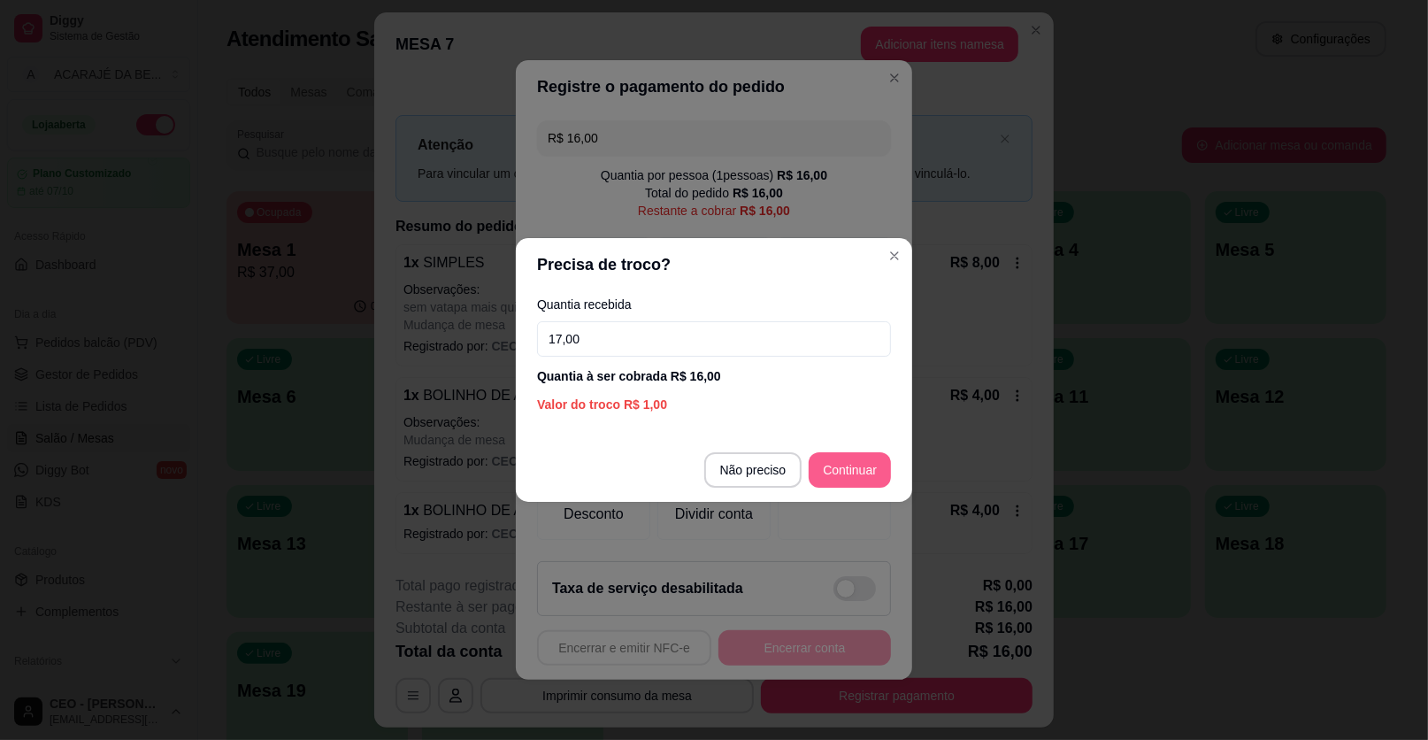
type input "17,00"
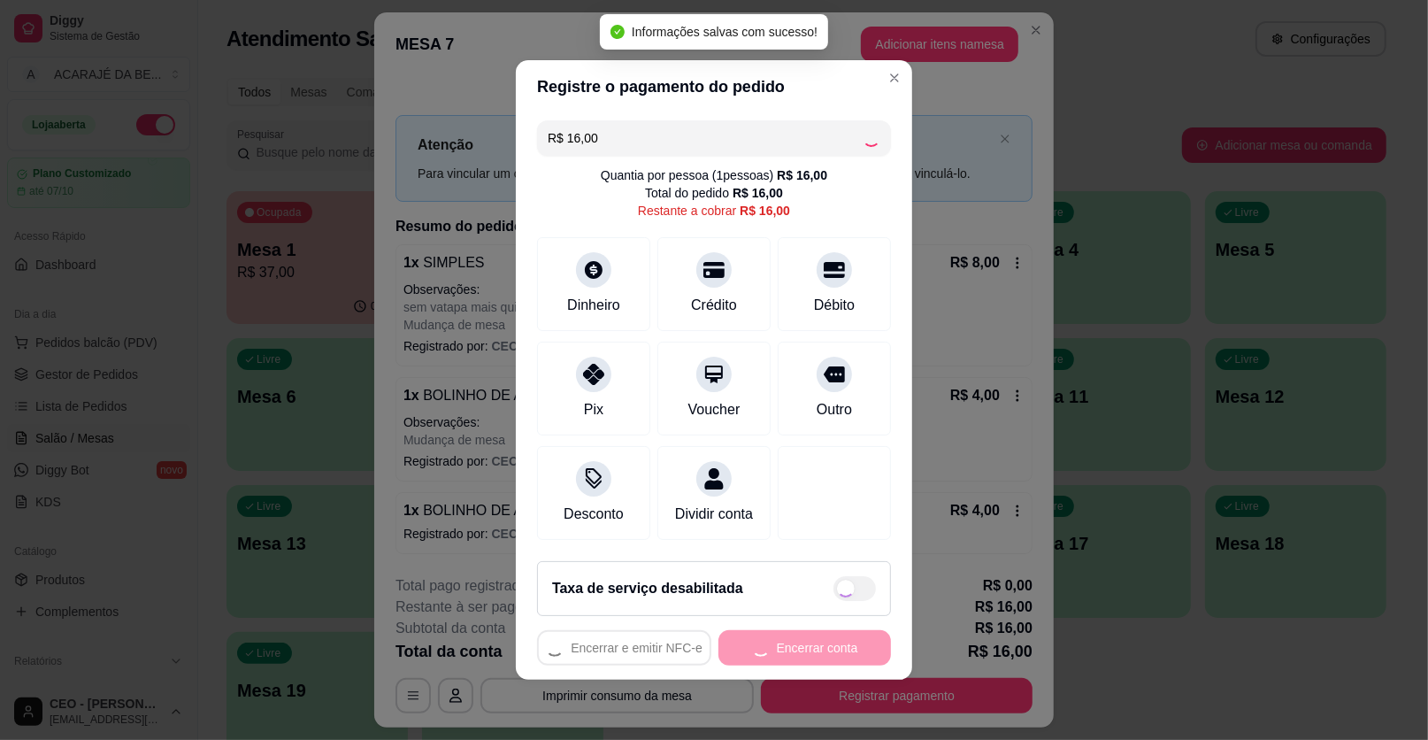
type input "R$ 0,00"
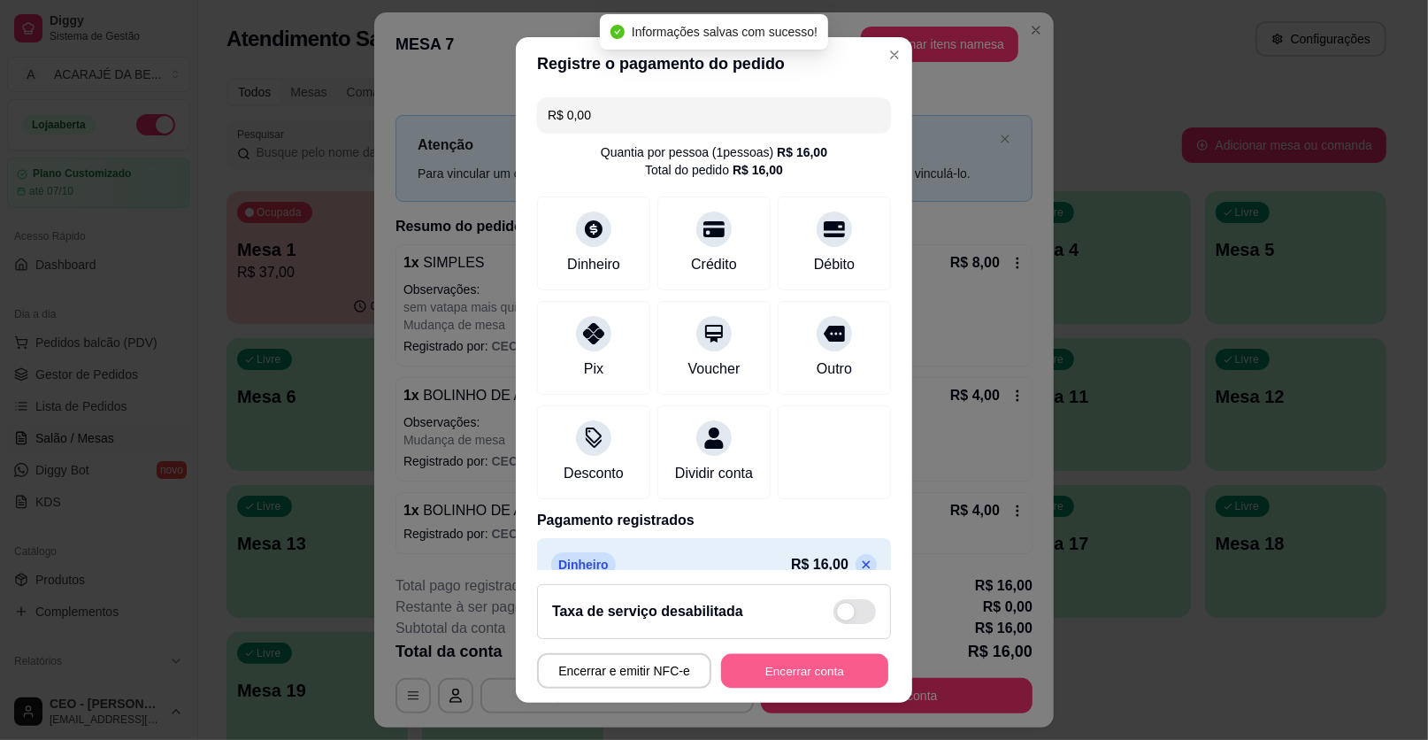
click at [791, 666] on button "Encerrar conta" at bounding box center [804, 671] width 167 height 35
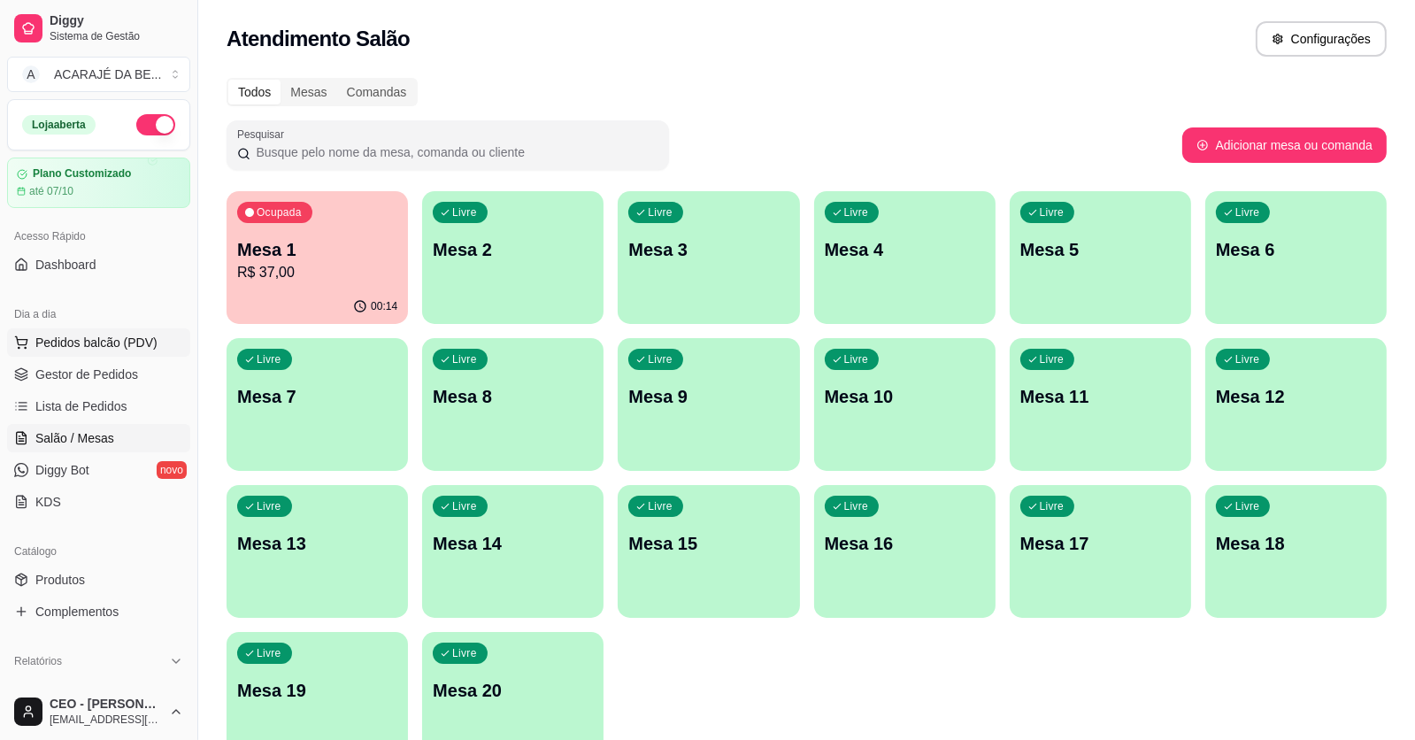
click at [73, 336] on span "Pedidos balcão (PDV)" at bounding box center [96, 343] width 122 height 18
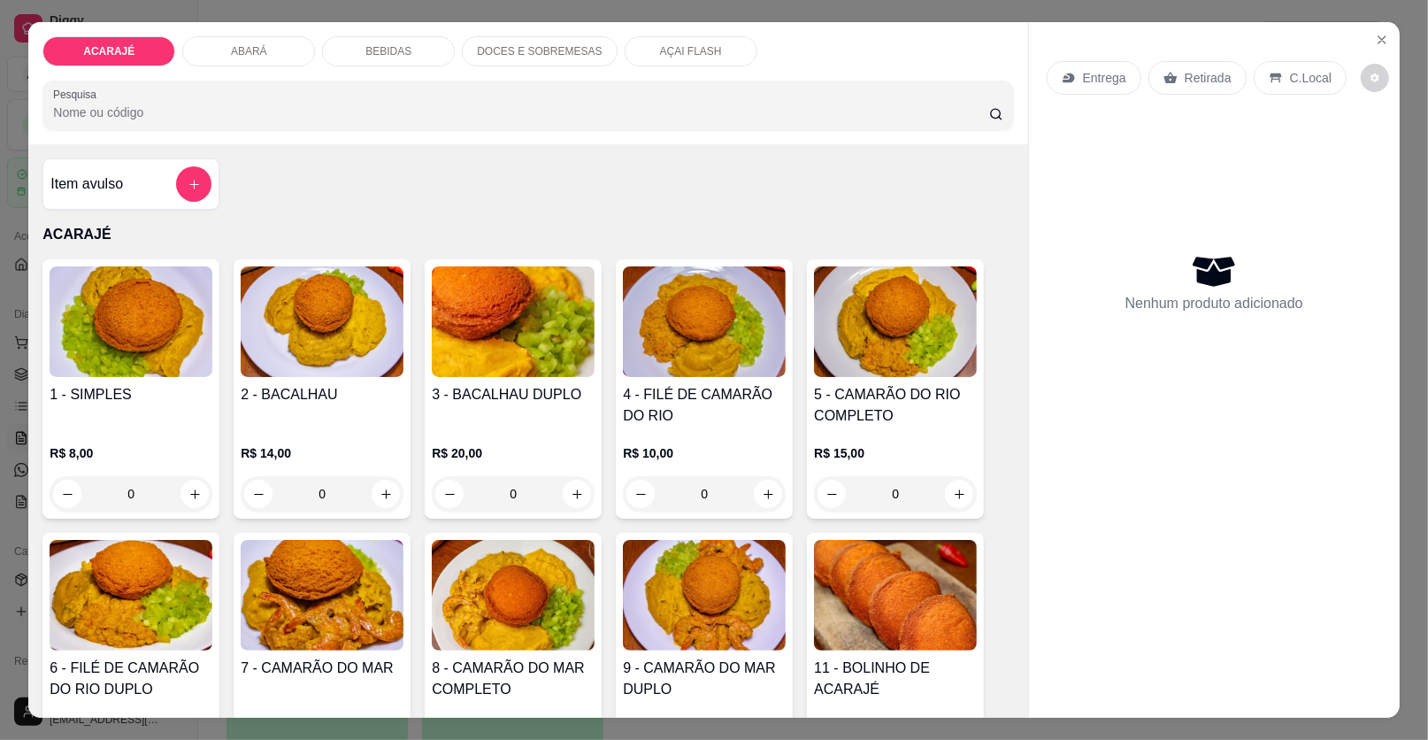
click at [504, 46] on p "DOCES E SOBREMESAS" at bounding box center [539, 51] width 125 height 14
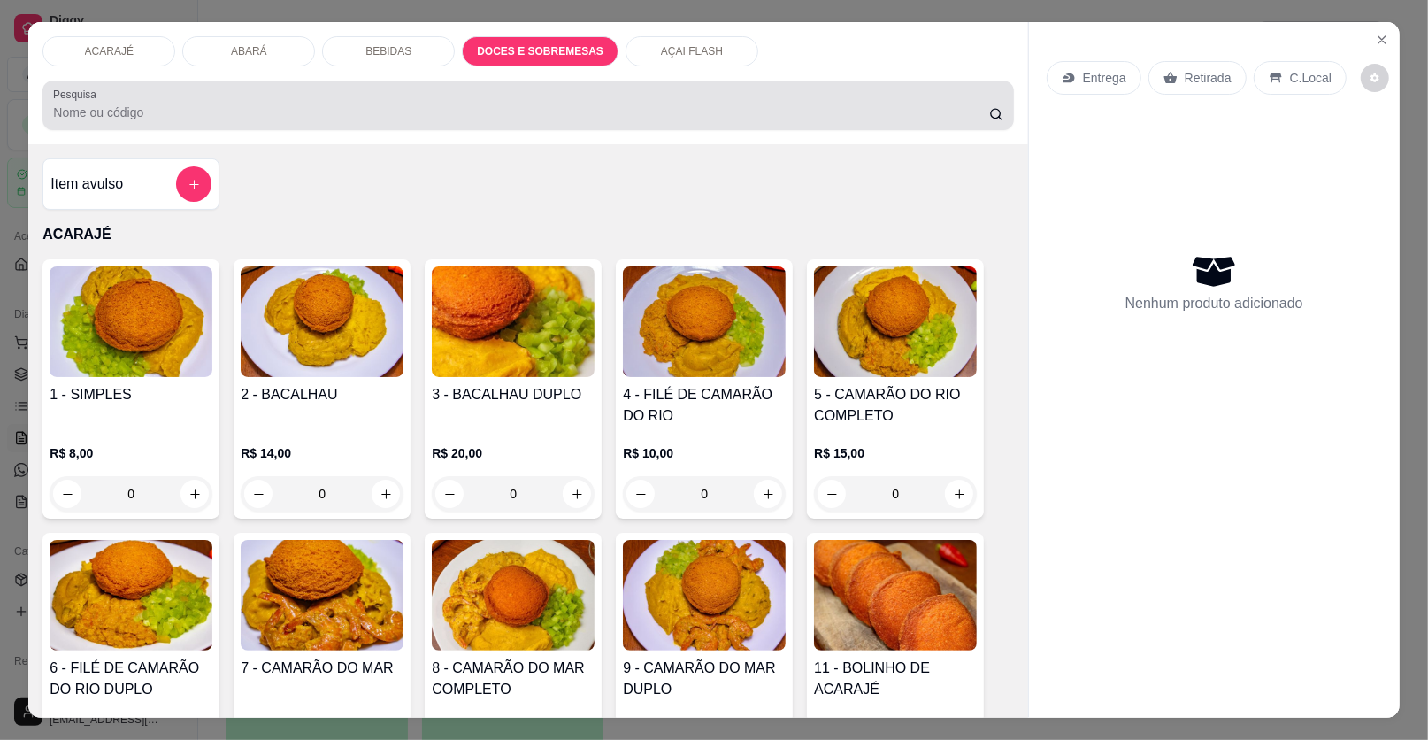
scroll to position [34, 0]
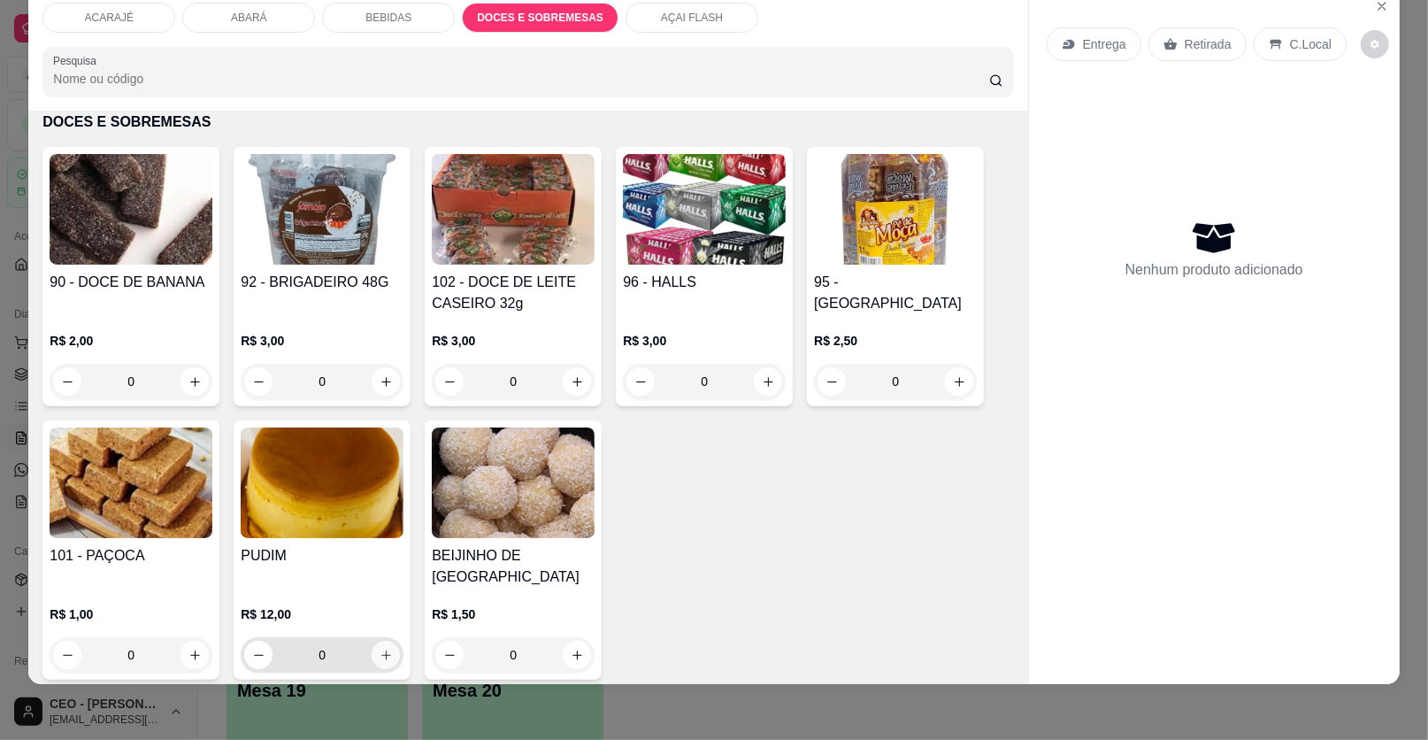
click at [380, 649] on icon "increase-product-quantity" at bounding box center [386, 655] width 13 height 13
type input "1"
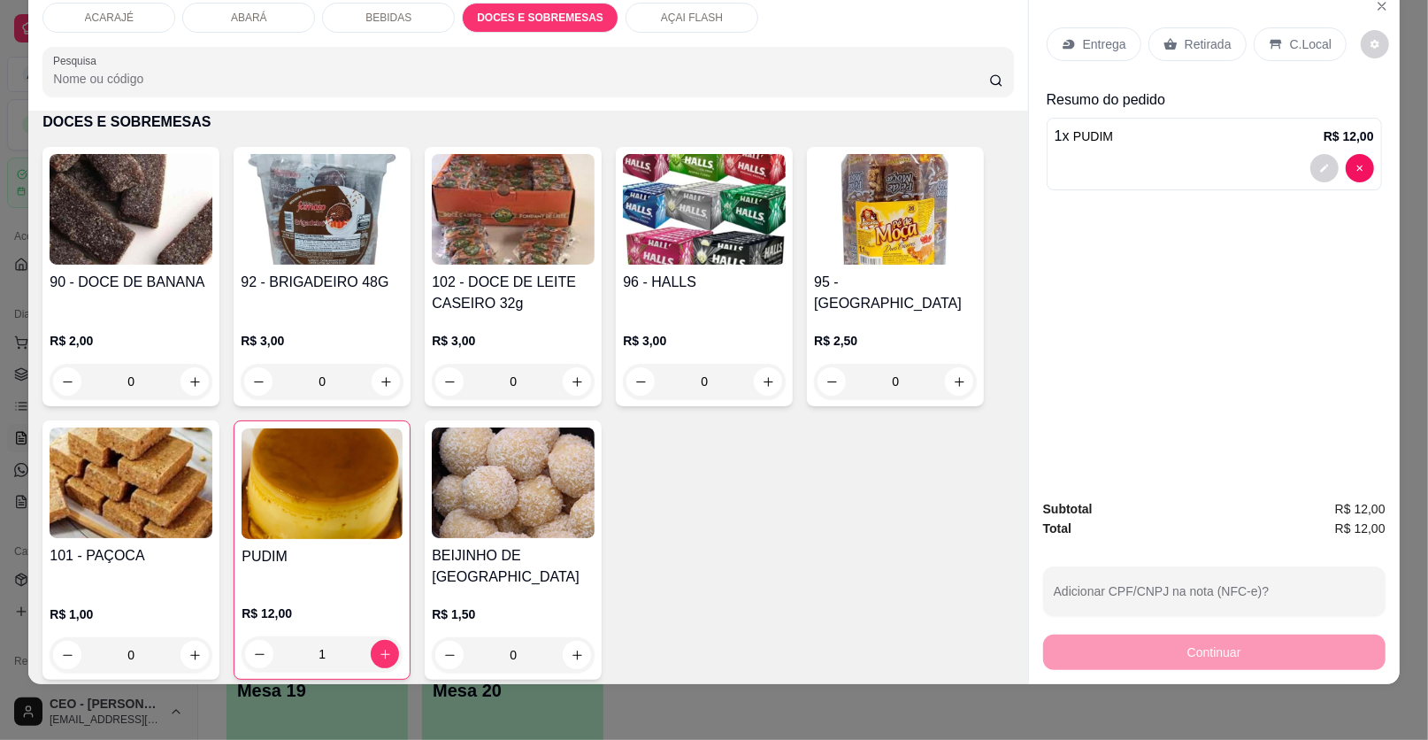
click at [1290, 42] on p "C.Local" at bounding box center [1311, 44] width 42 height 18
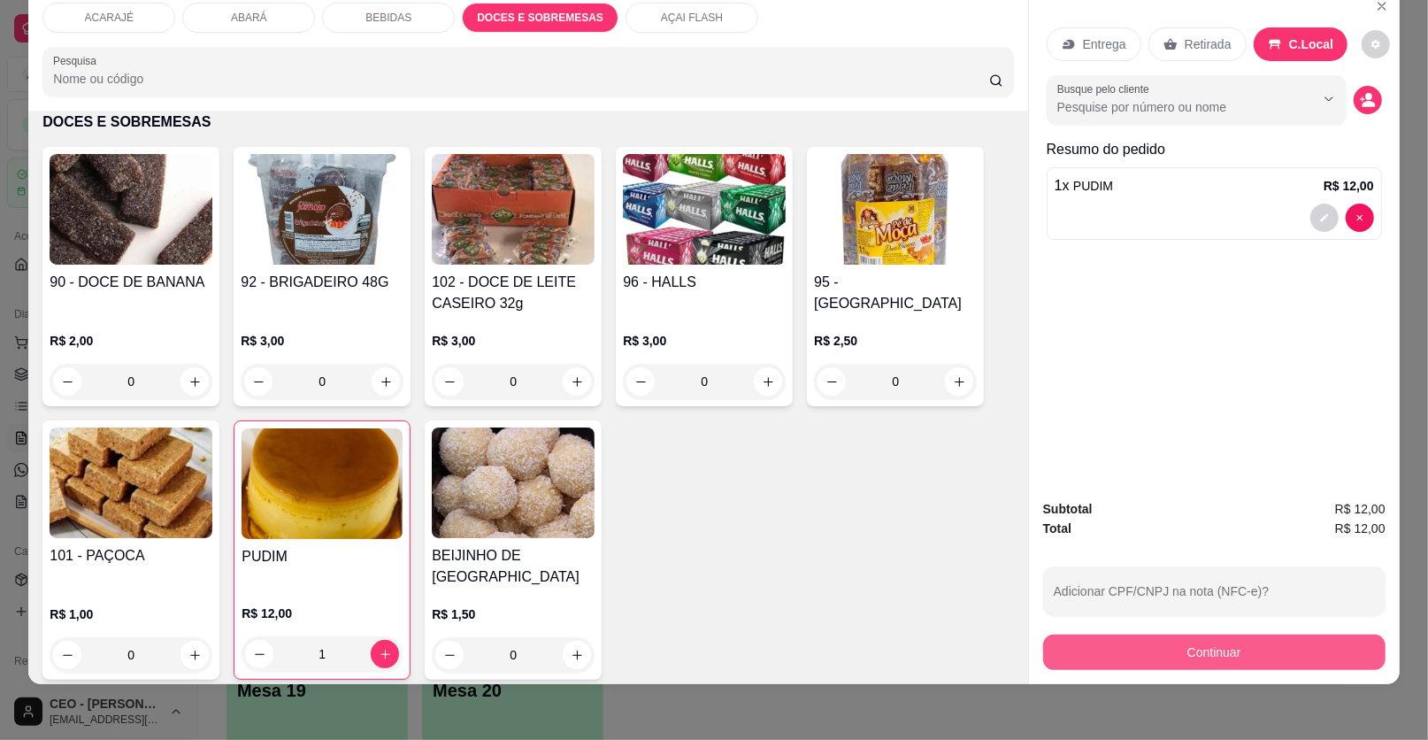
click at [1122, 655] on button "Continuar" at bounding box center [1214, 652] width 342 height 35
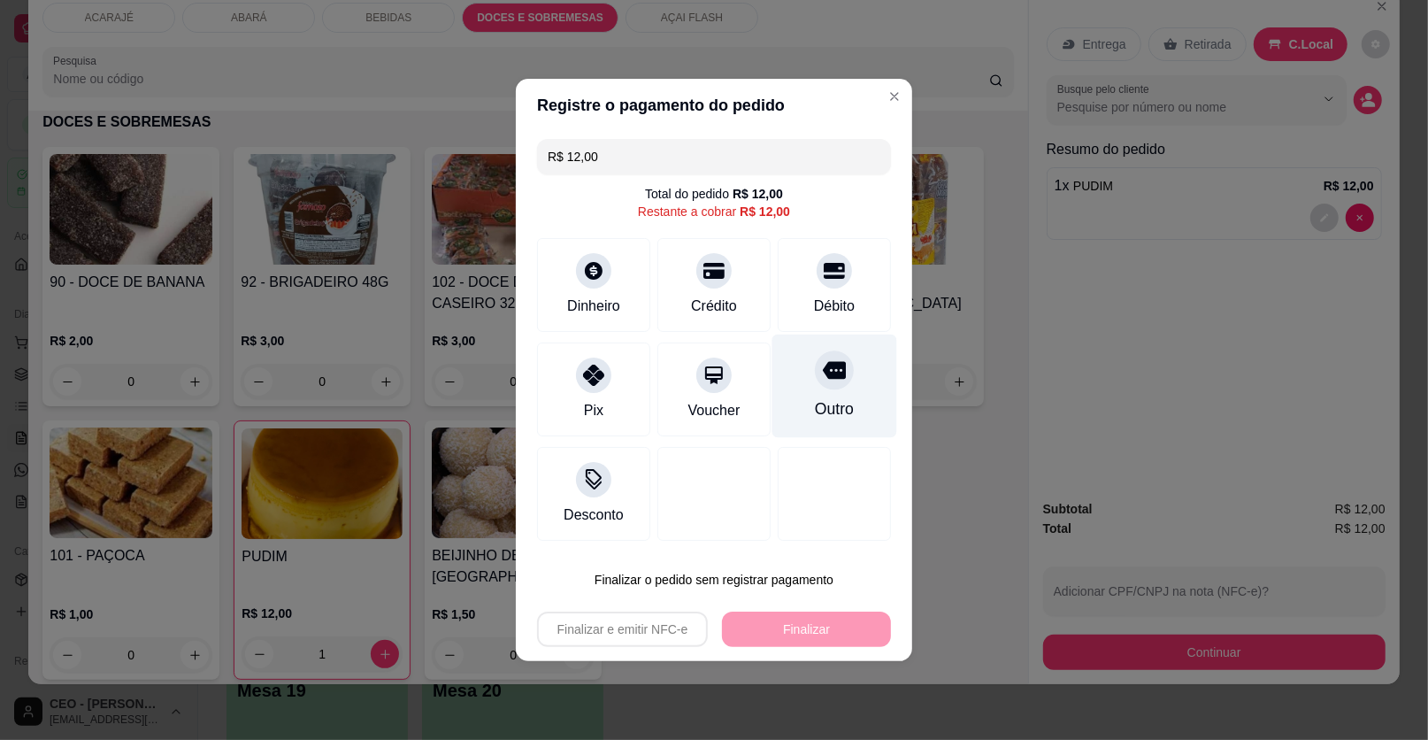
click at [823, 367] on icon at bounding box center [834, 371] width 23 height 18
type input "R$ 0,00"
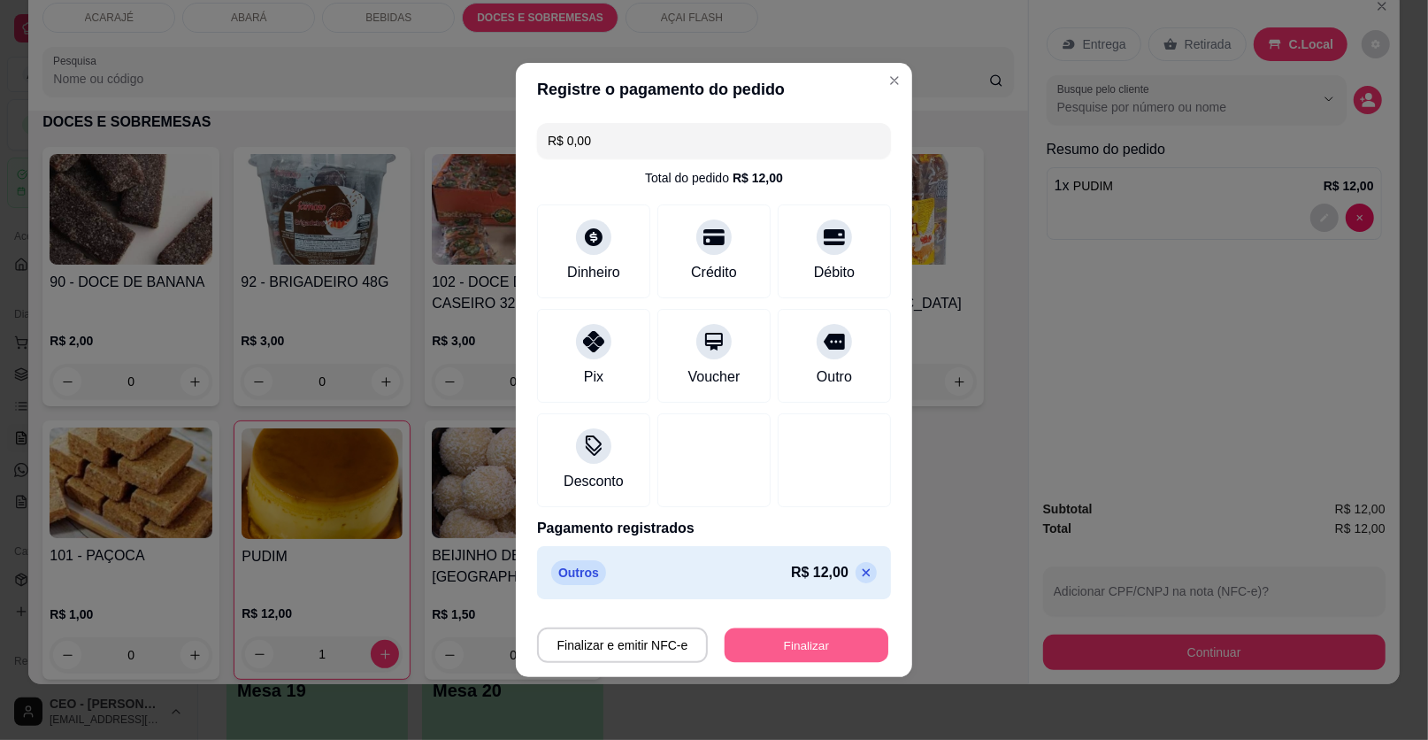
click at [777, 647] on button "Finalizar" at bounding box center [807, 645] width 164 height 35
type input "0"
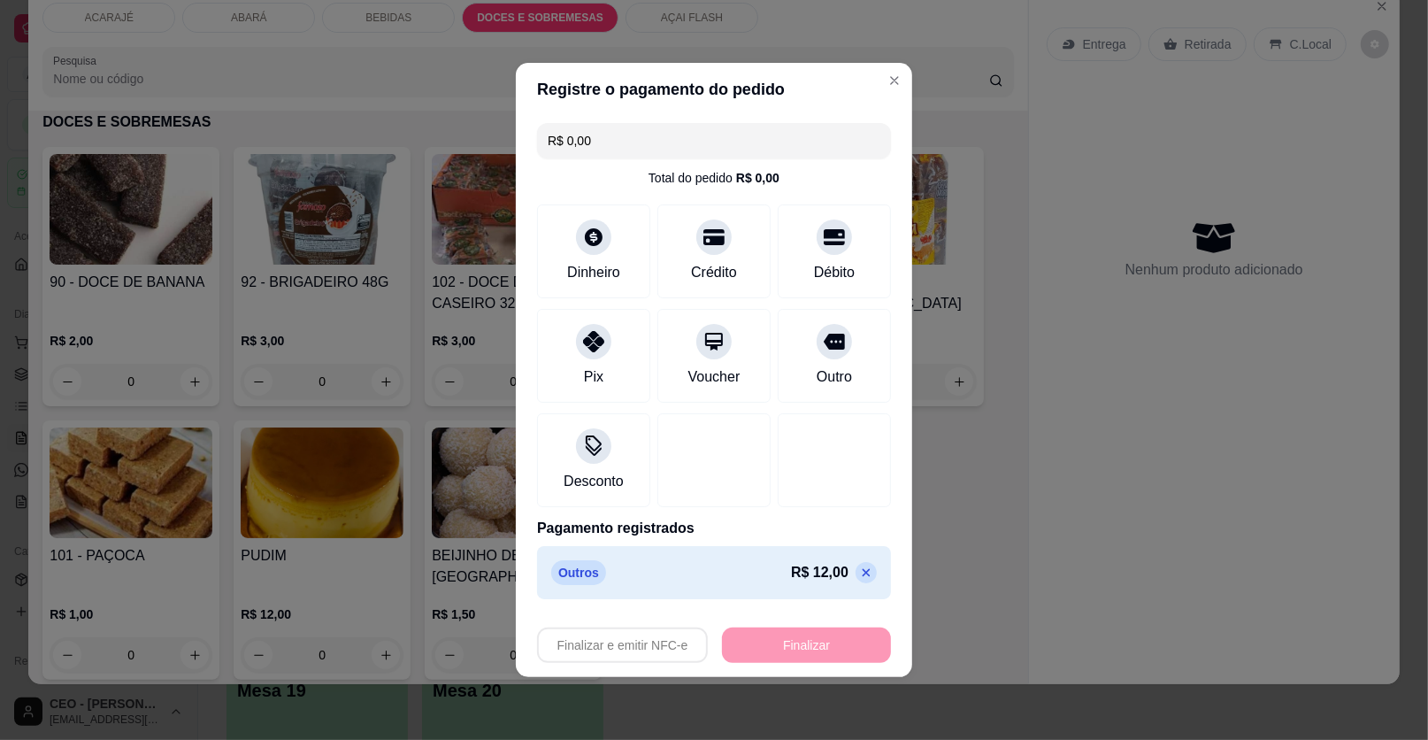
type input "-R$ 12,00"
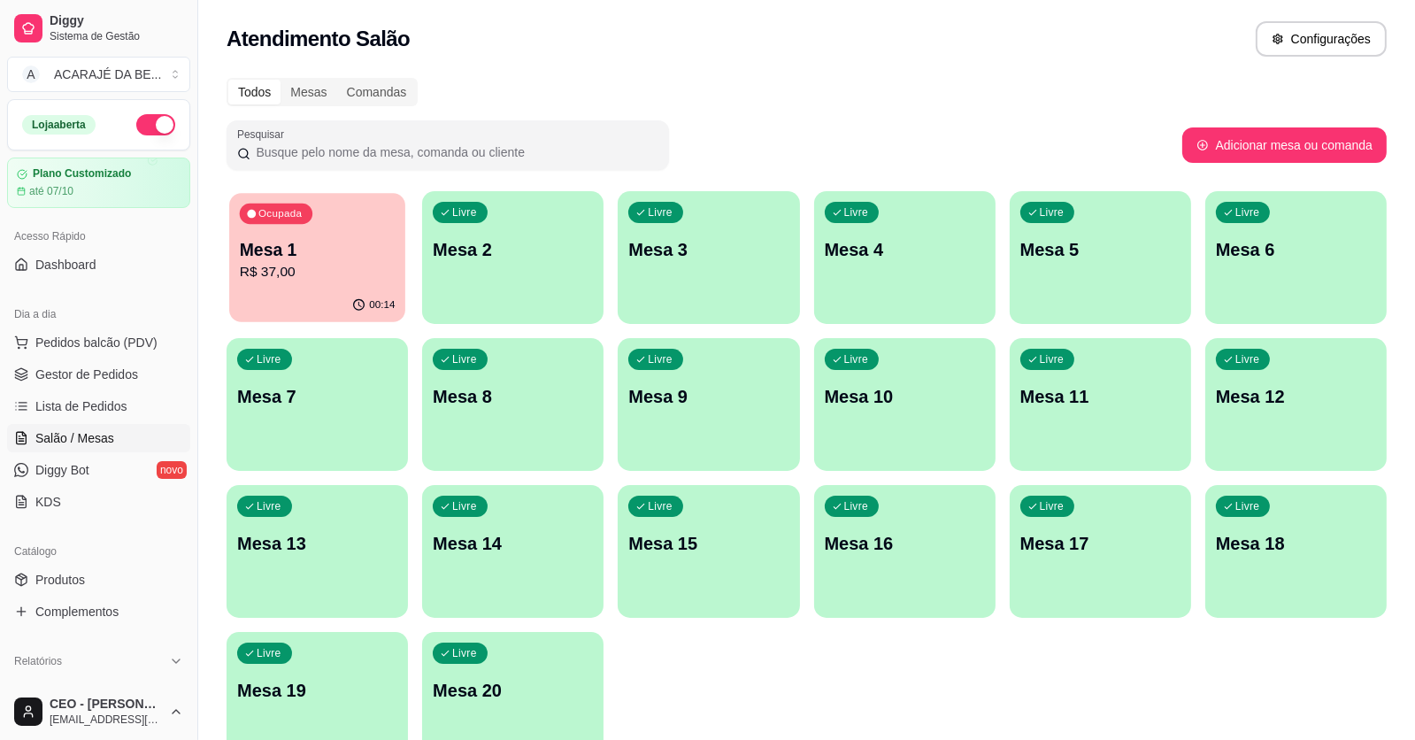
click at [320, 281] on p "R$ 37,00" at bounding box center [318, 272] width 156 height 20
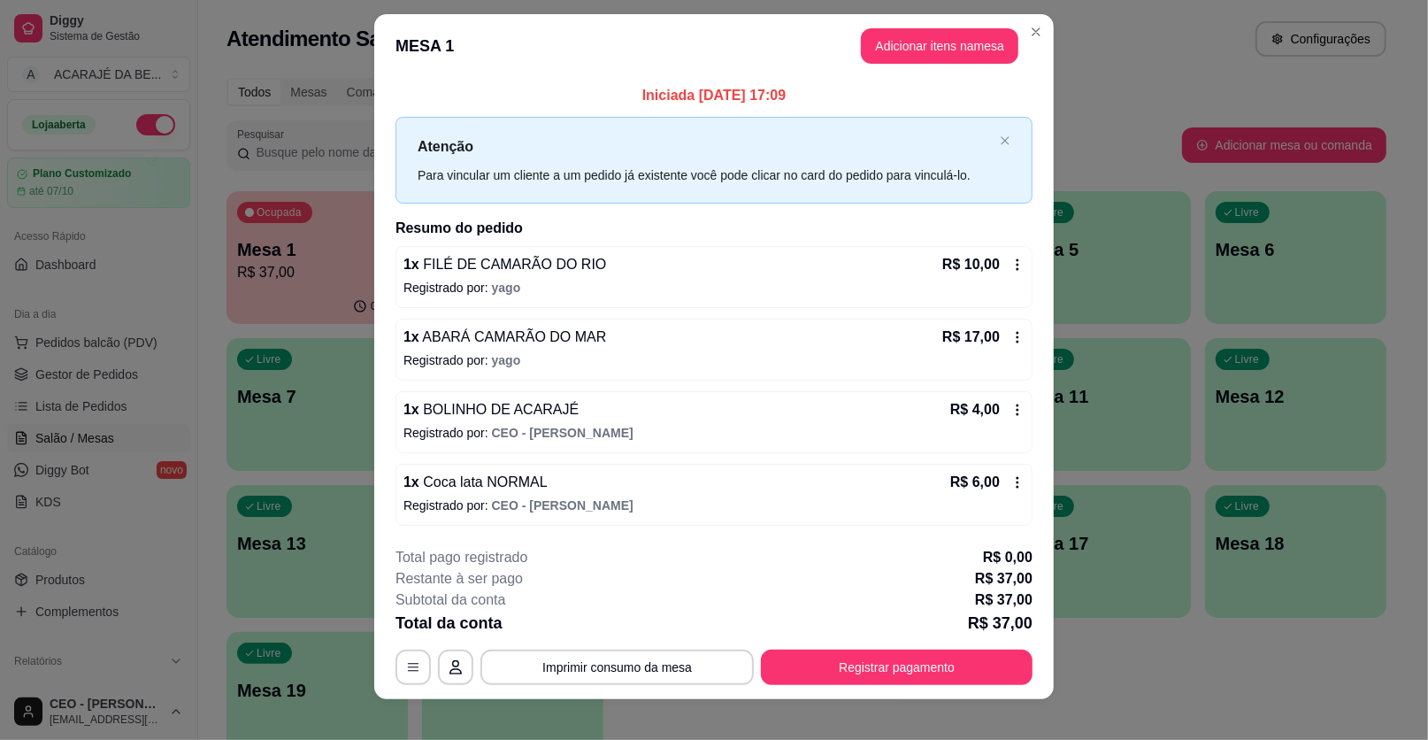
scroll to position [27, 0]
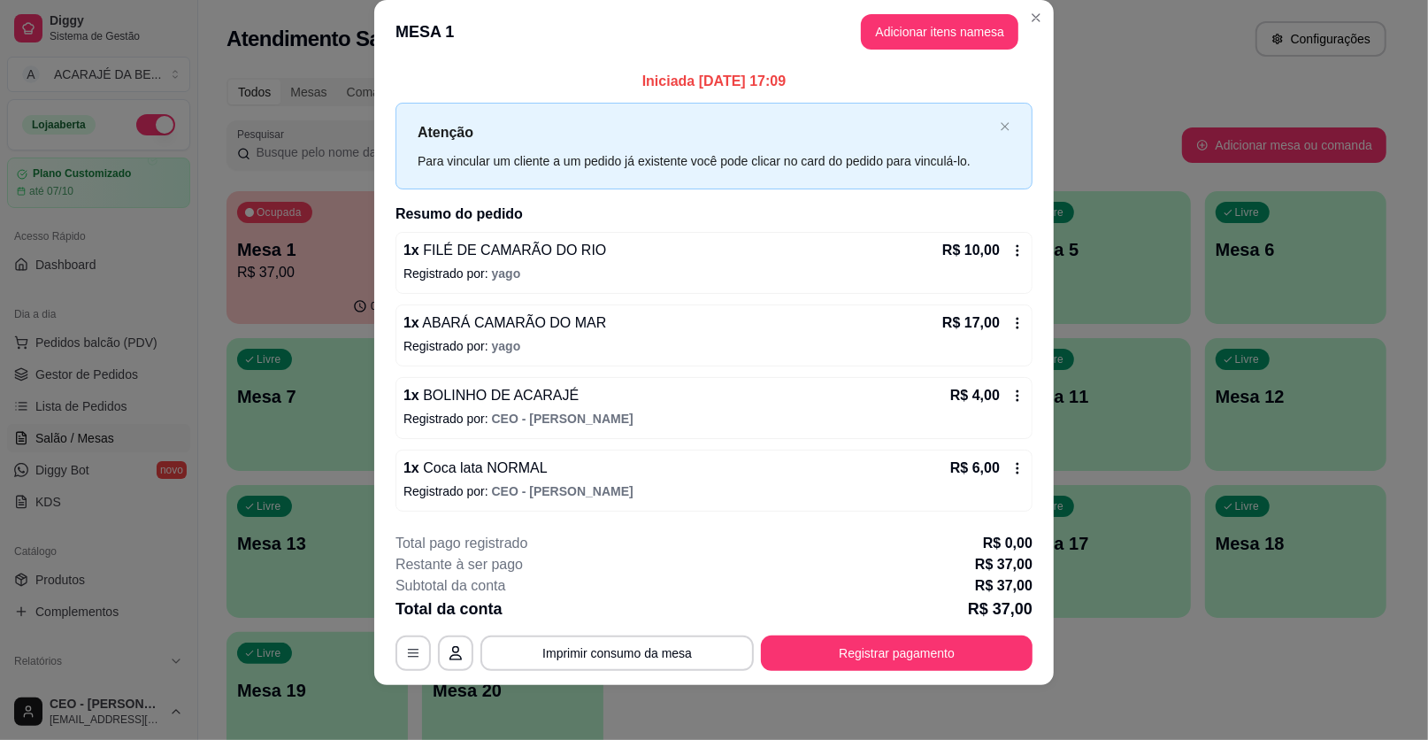
click at [1012, 395] on icon at bounding box center [1018, 396] width 14 height 14
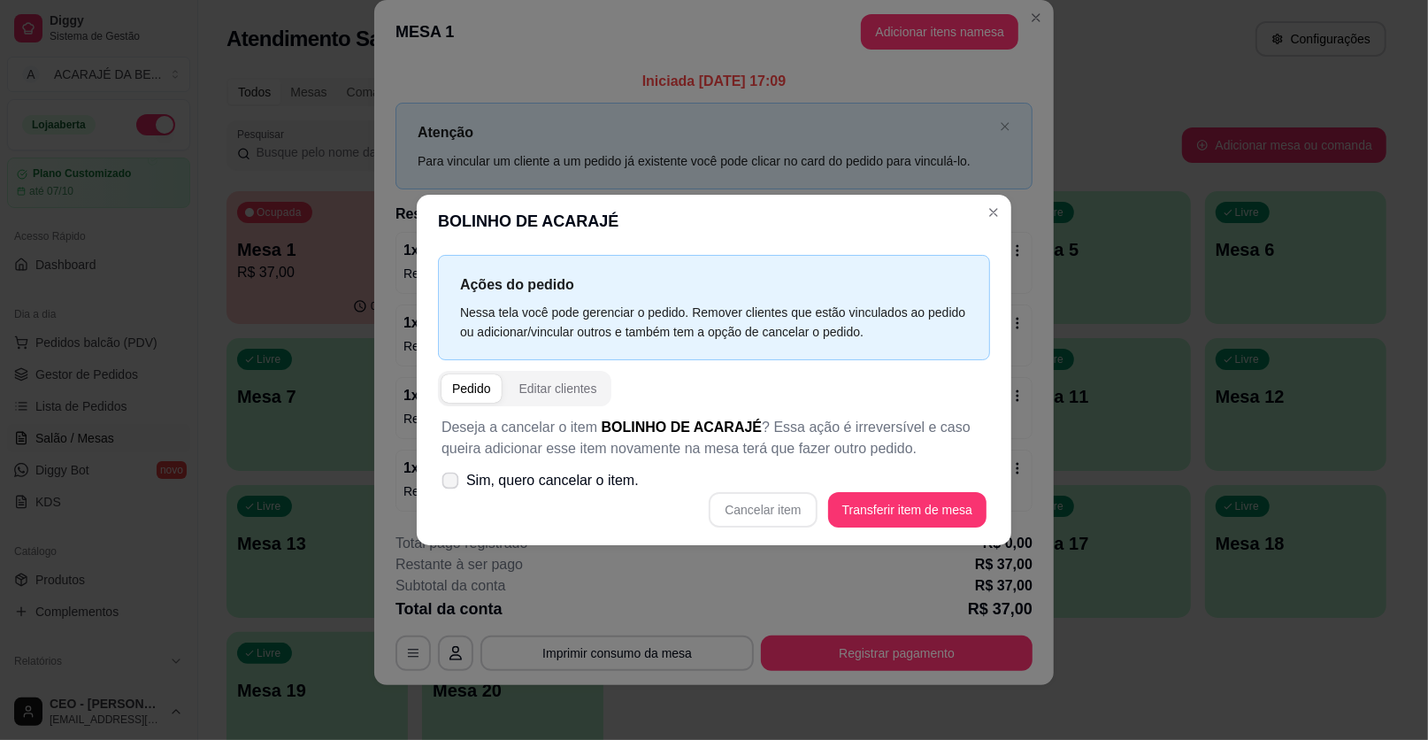
click at [454, 476] on icon at bounding box center [449, 480] width 13 height 10
click at [452, 484] on input "Sim, quero cancelar o item." at bounding box center [447, 490] width 12 height 12
checkbox input "true"
click at [770, 512] on button "Cancelar item" at bounding box center [763, 509] width 108 height 35
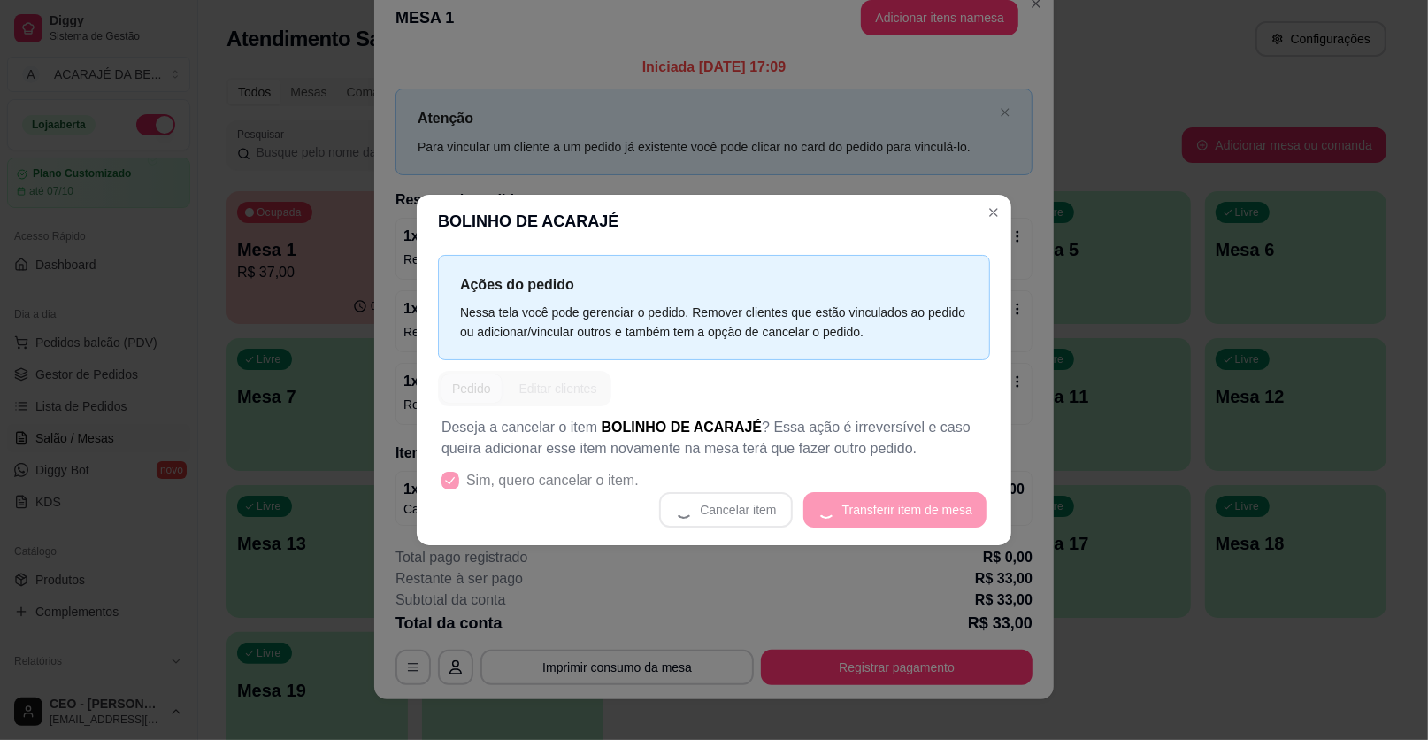
scroll to position [13, 0]
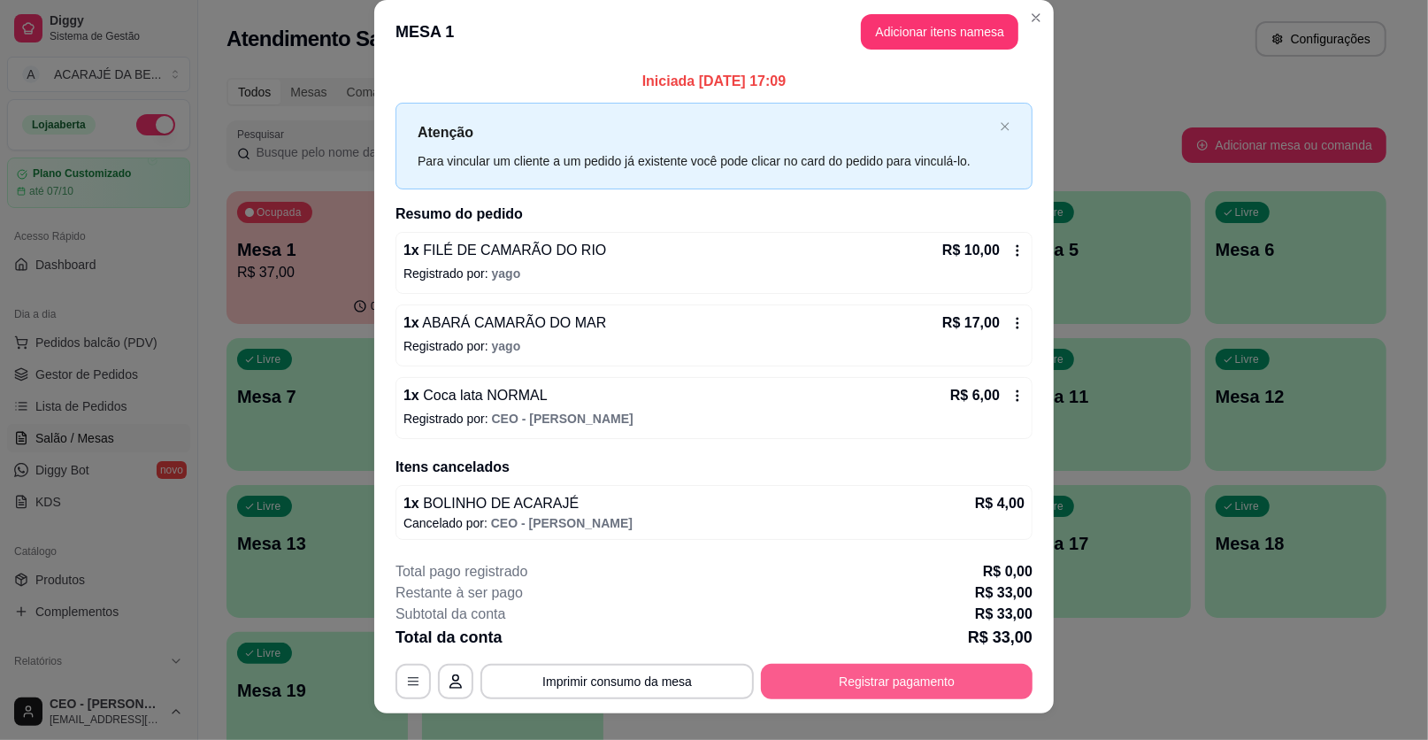
click at [866, 674] on button "Registrar pagamento" at bounding box center [897, 681] width 272 height 35
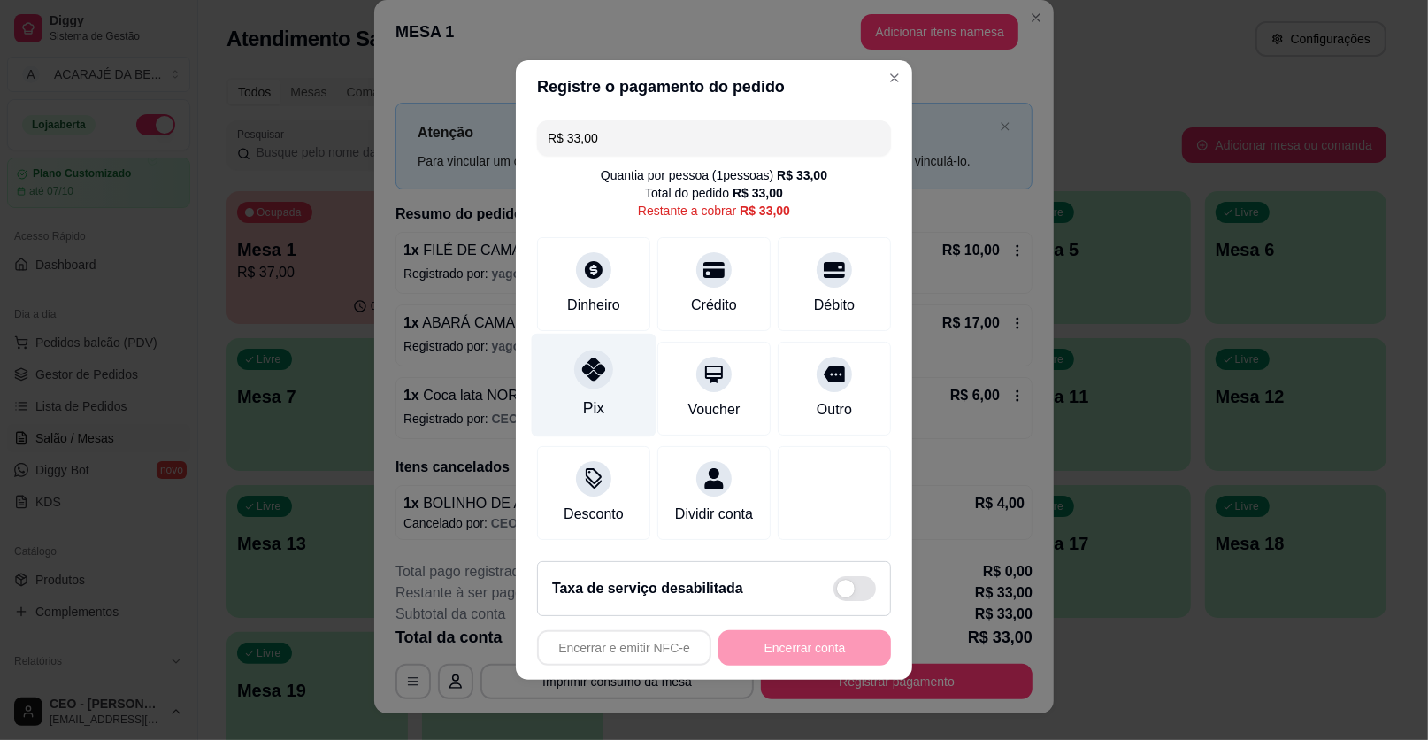
click at [601, 370] on icon at bounding box center [593, 369] width 23 height 23
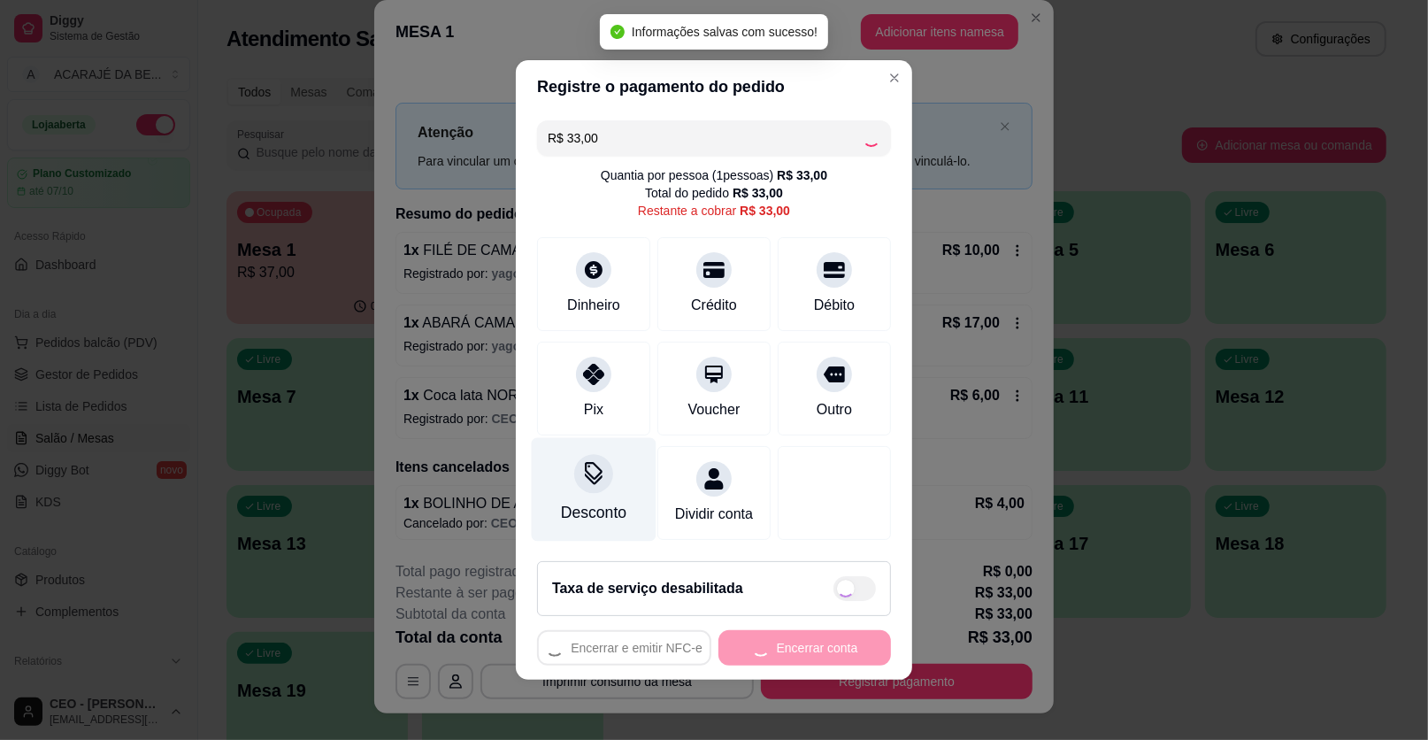
type input "R$ 0,00"
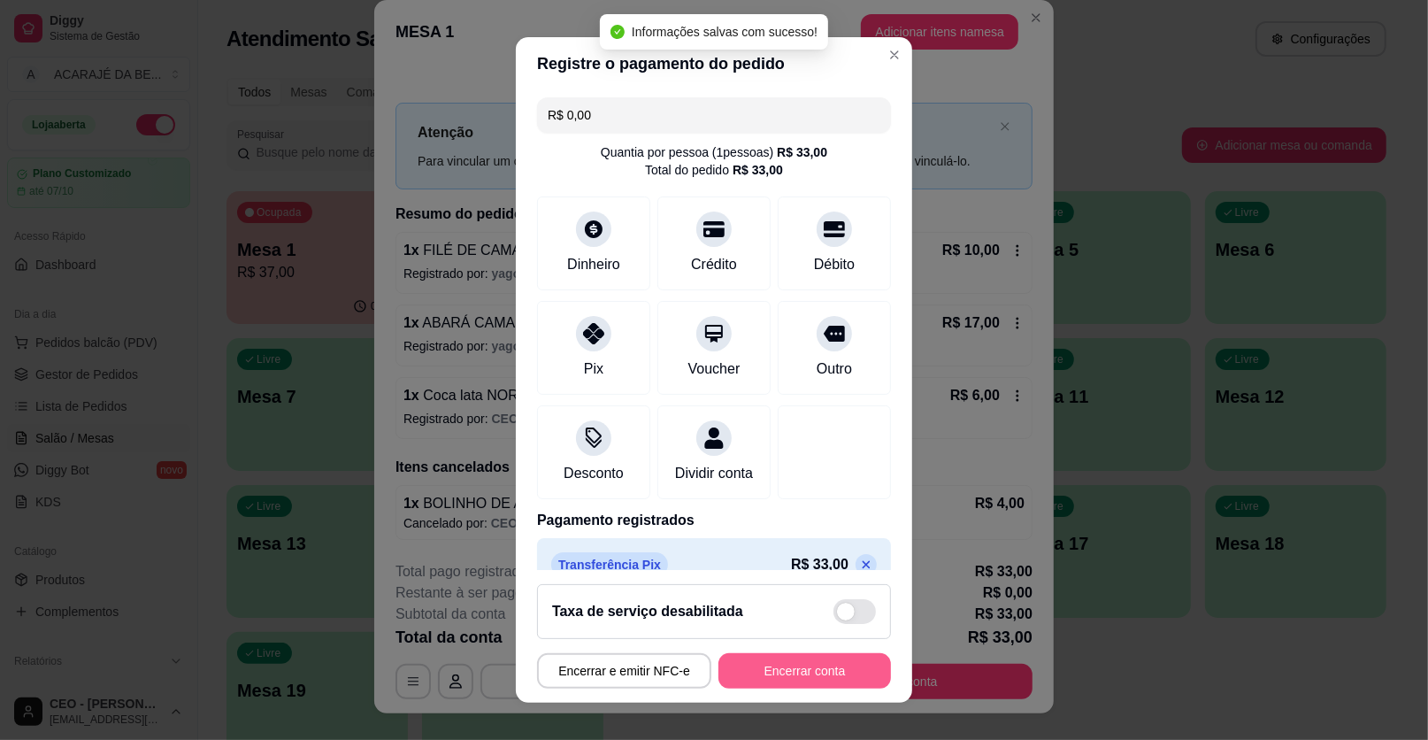
click at [793, 669] on button "Encerrar conta" at bounding box center [805, 670] width 173 height 35
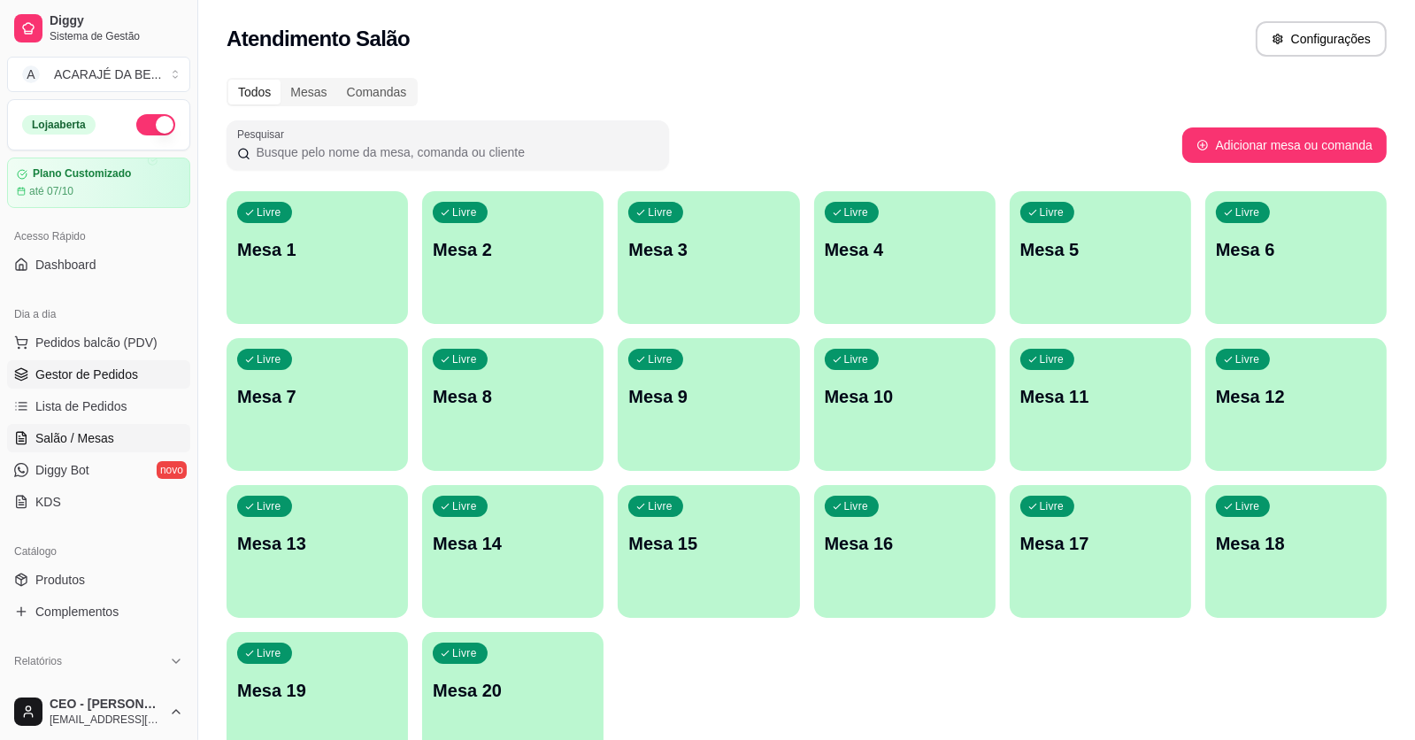
click at [116, 371] on span "Gestor de Pedidos" at bounding box center [86, 375] width 103 height 18
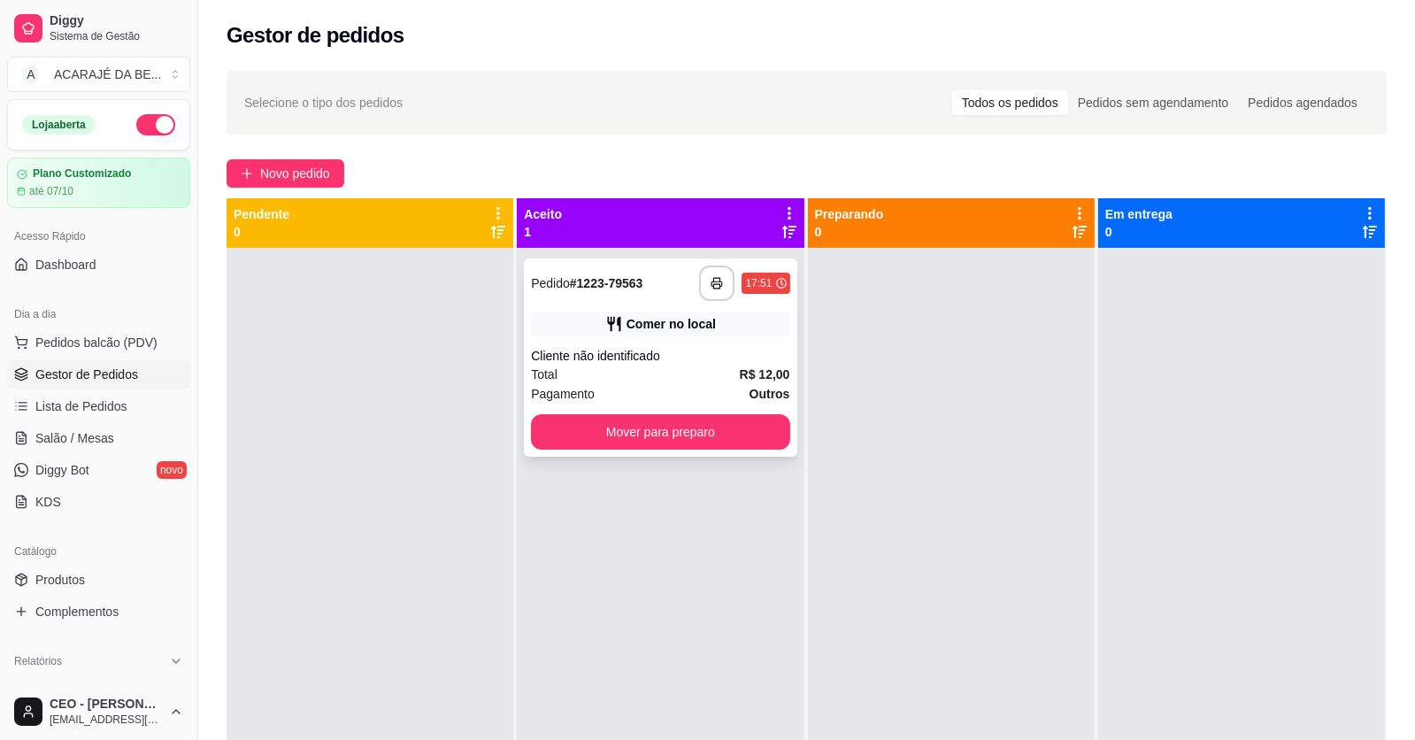
click at [675, 392] on div "Pagamento Outros" at bounding box center [660, 393] width 258 height 19
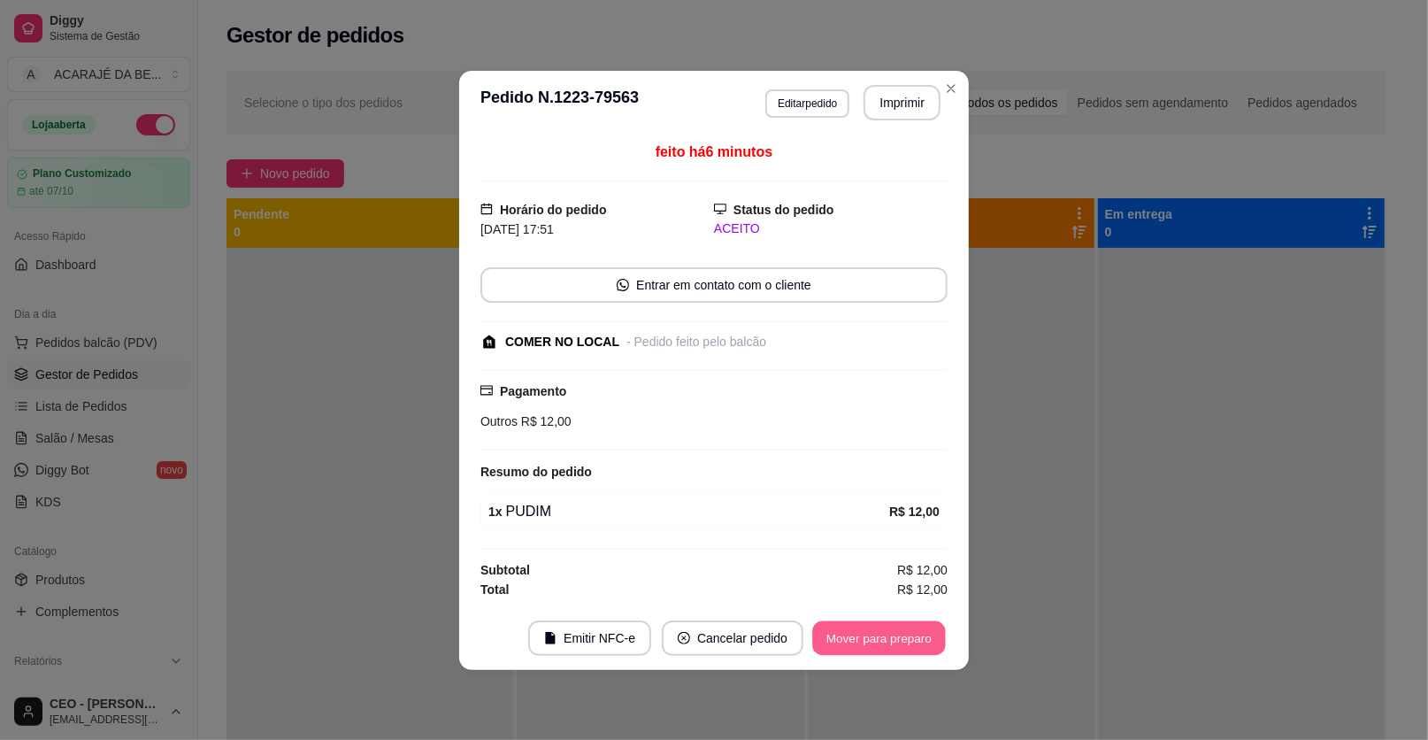
click at [848, 632] on button "Mover para preparo" at bounding box center [878, 637] width 133 height 35
click at [848, 632] on div "Mover para preparo" at bounding box center [879, 637] width 137 height 35
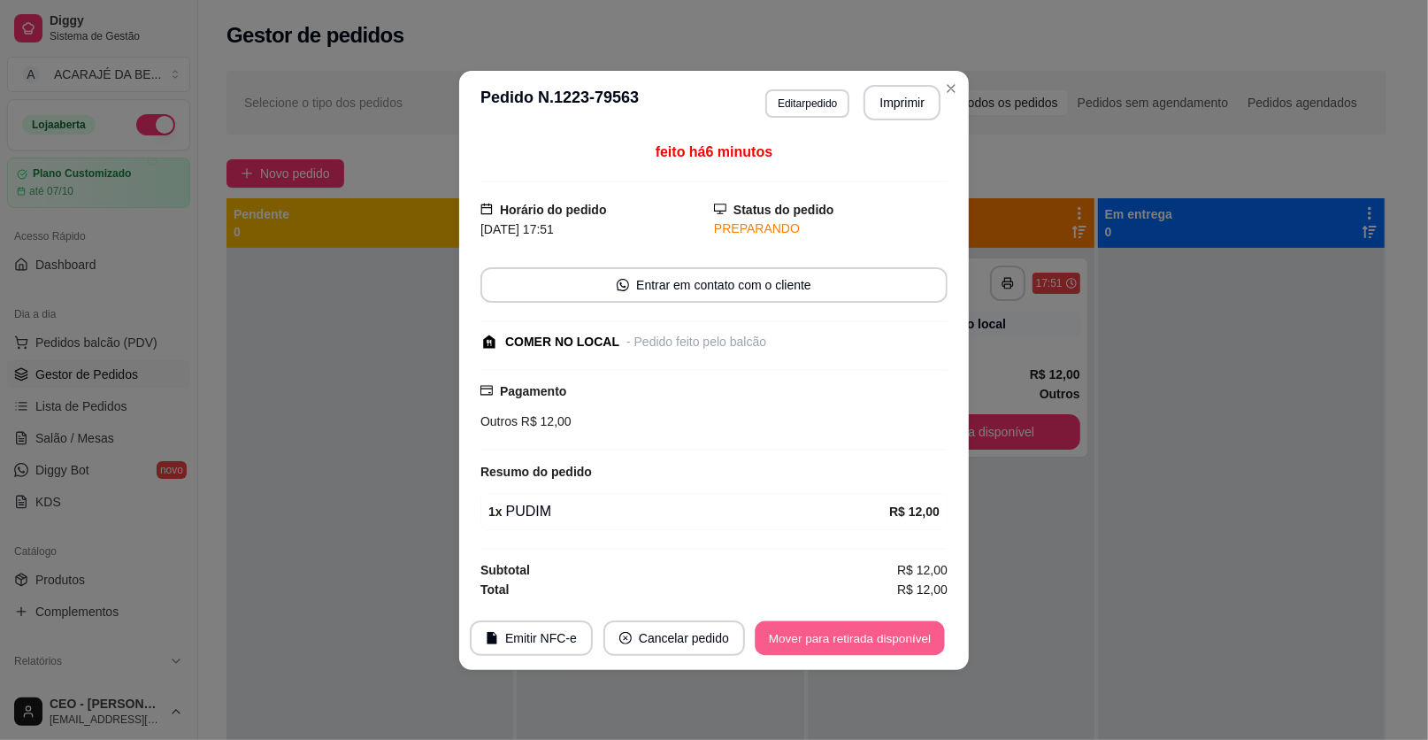
click at [849, 634] on button "Mover para retirada disponível" at bounding box center [849, 637] width 189 height 35
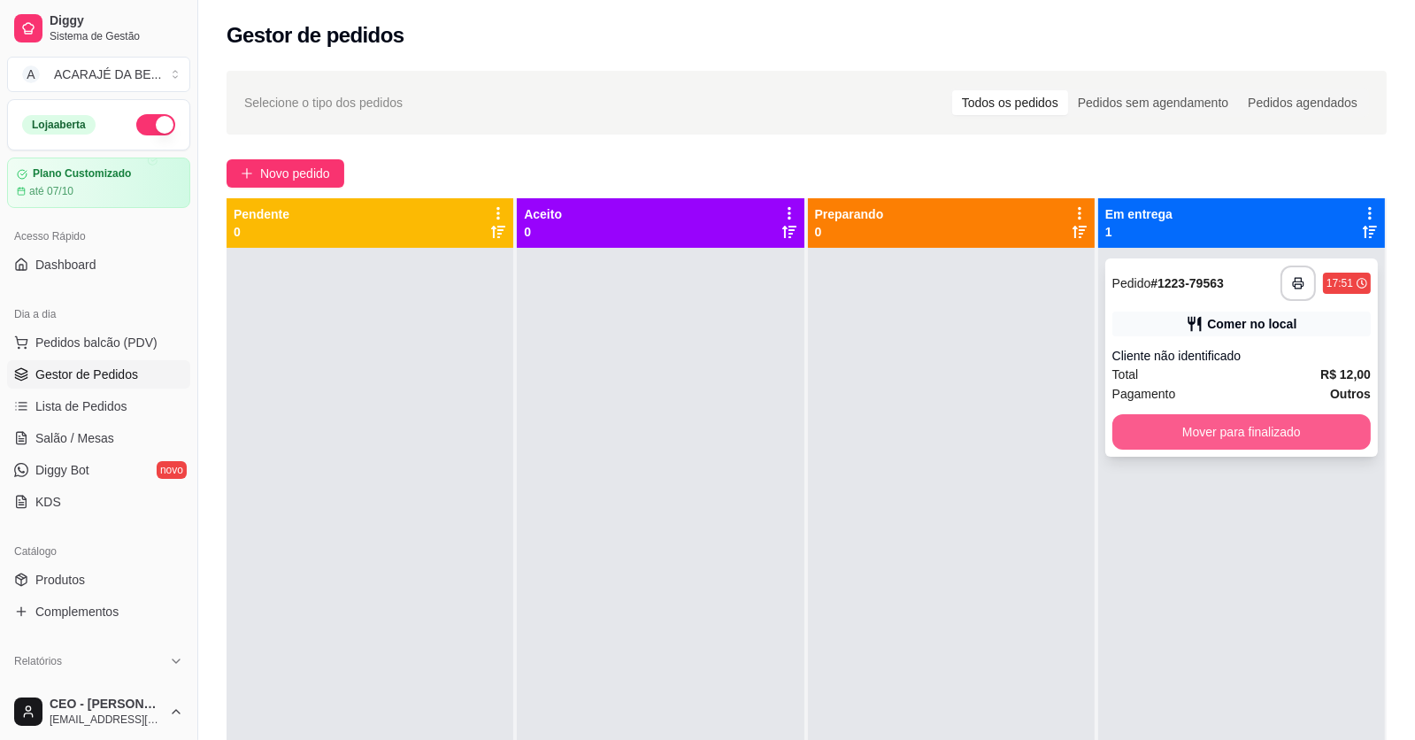
click at [1169, 426] on button "Mover para finalizado" at bounding box center [1241, 431] width 258 height 35
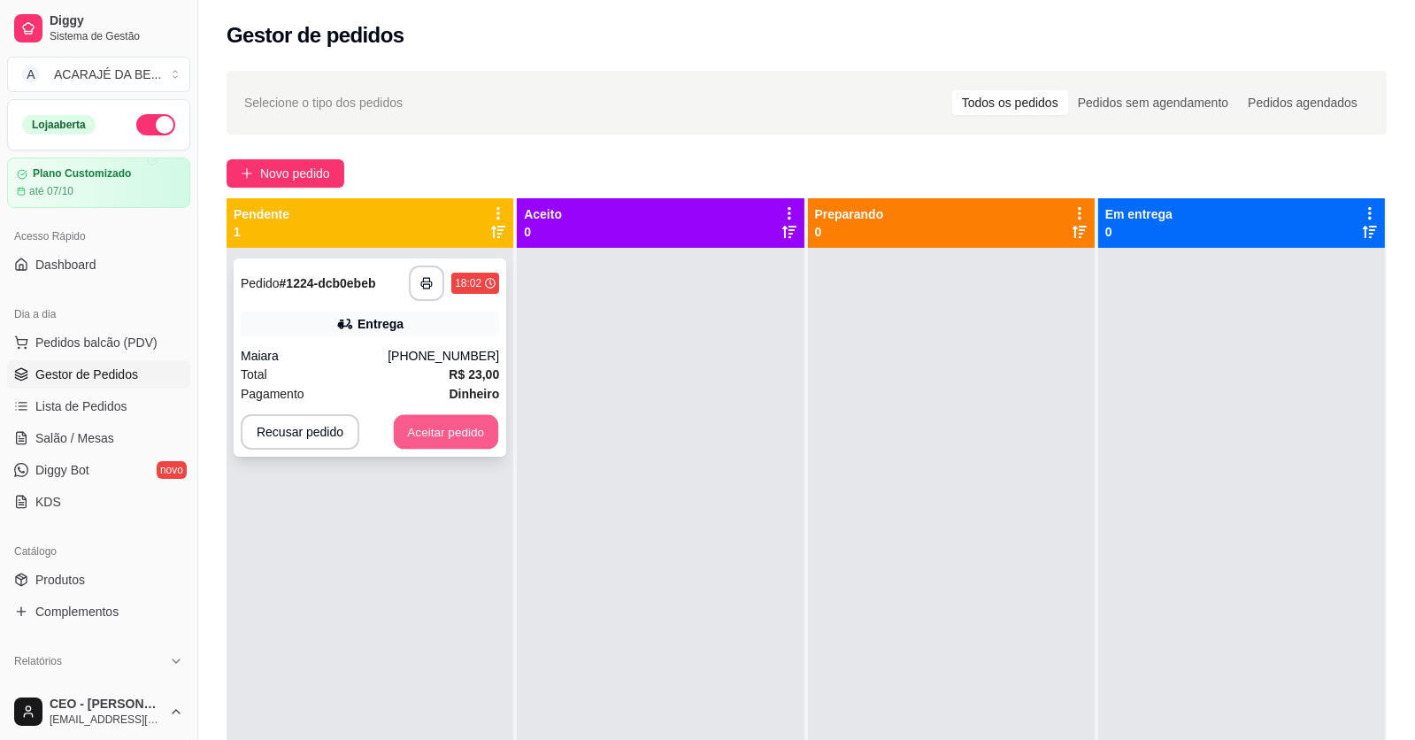
click at [415, 419] on button "Aceitar pedido" at bounding box center [446, 432] width 104 height 35
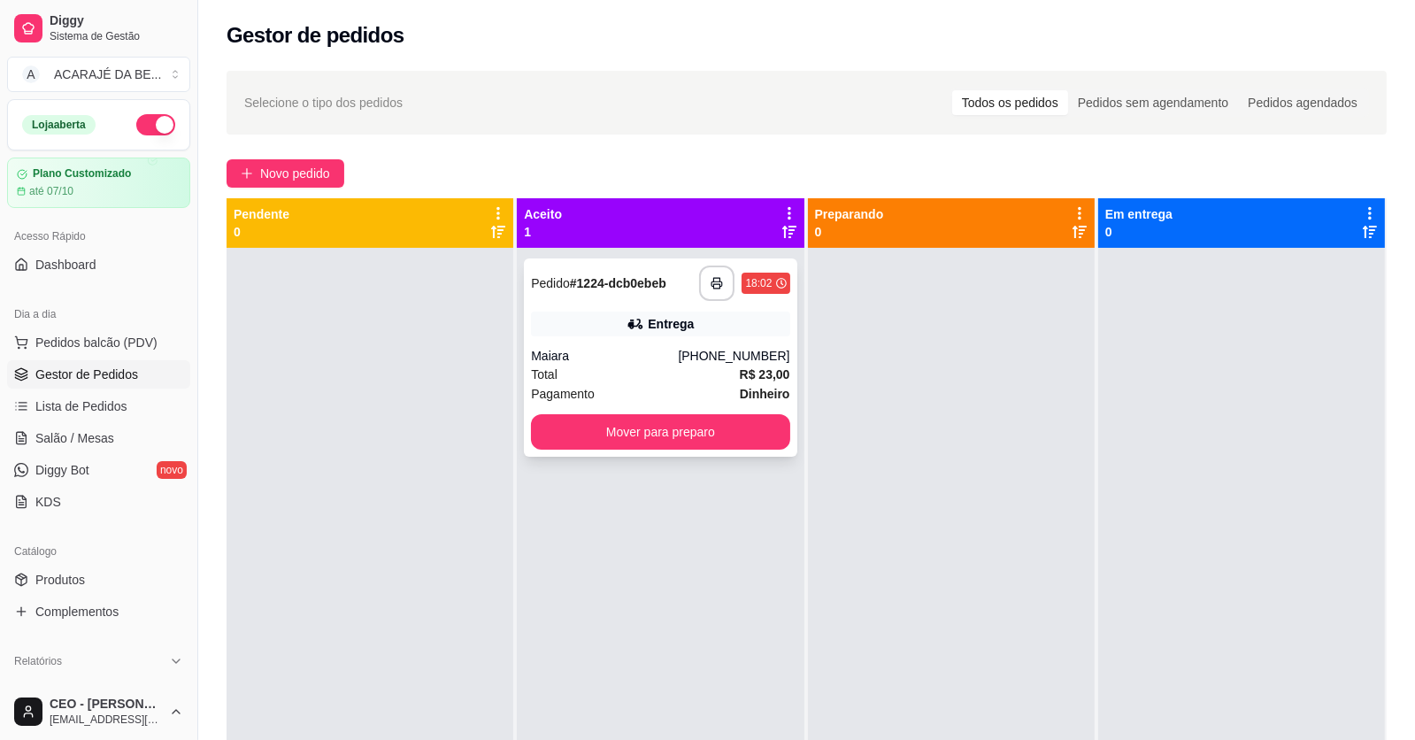
click at [668, 372] on div "Total R$ 23,00" at bounding box center [660, 374] width 258 height 19
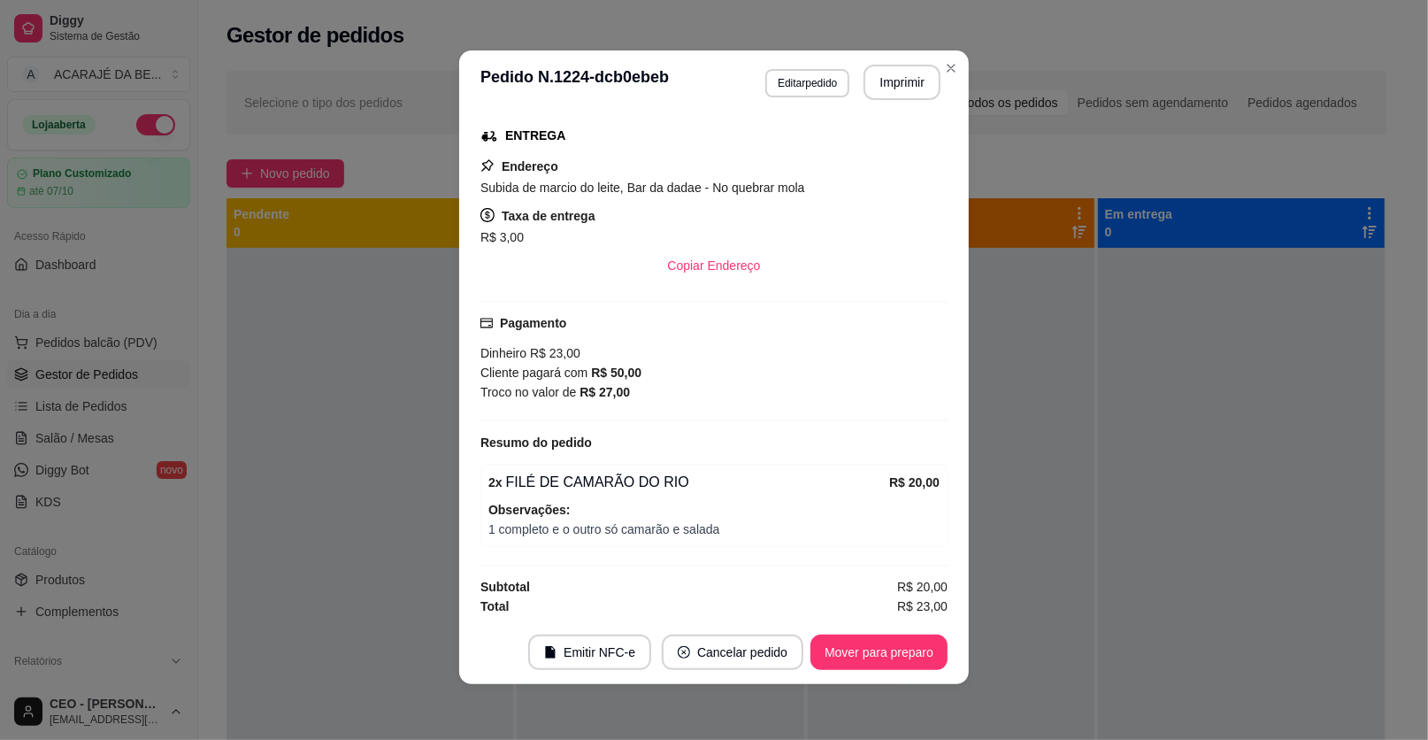
scroll to position [4, 0]
click at [896, 77] on button "Imprimir" at bounding box center [902, 81] width 77 height 35
click at [850, 653] on button "Mover para preparo" at bounding box center [879, 651] width 137 height 35
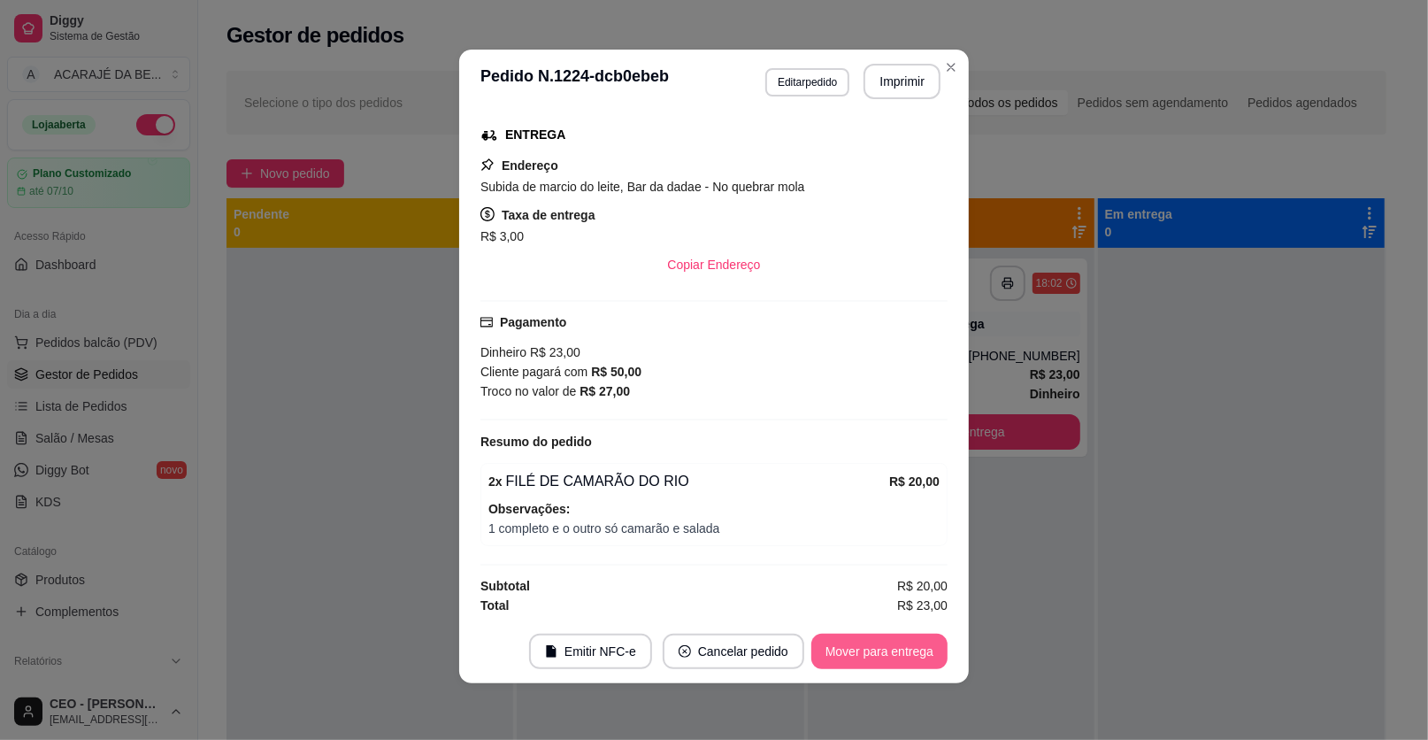
click at [854, 652] on button "Mover para entrega" at bounding box center [880, 651] width 136 height 35
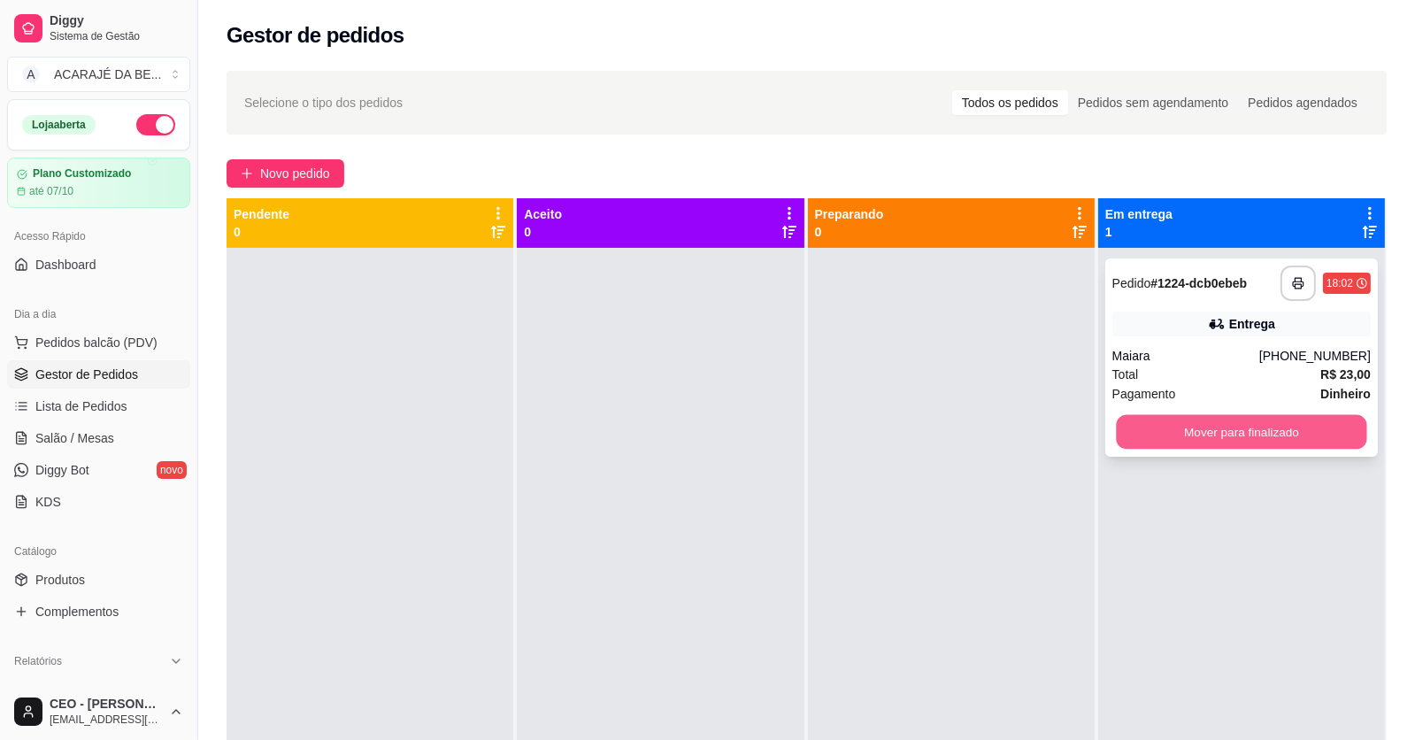
click at [1164, 432] on button "Mover para finalizado" at bounding box center [1241, 432] width 250 height 35
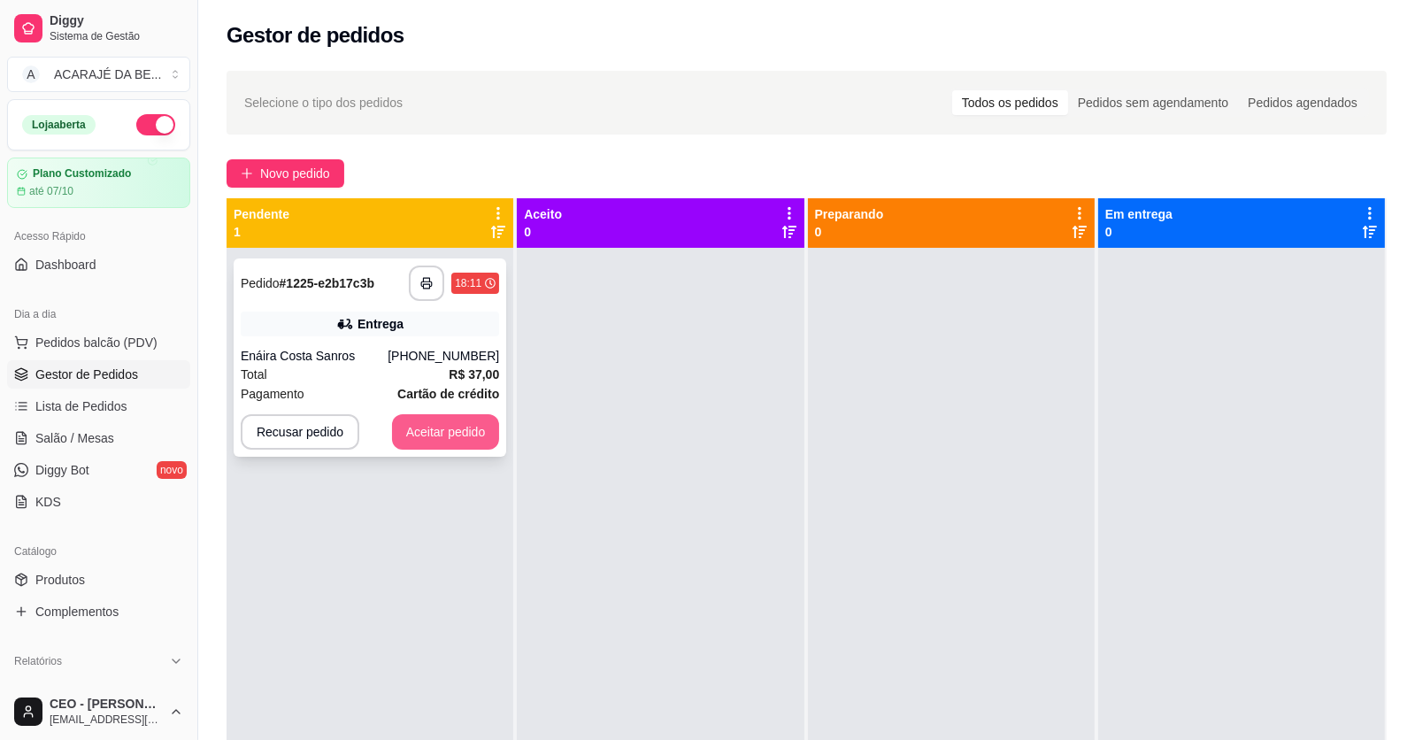
click at [446, 428] on button "Aceitar pedido" at bounding box center [446, 431] width 108 height 35
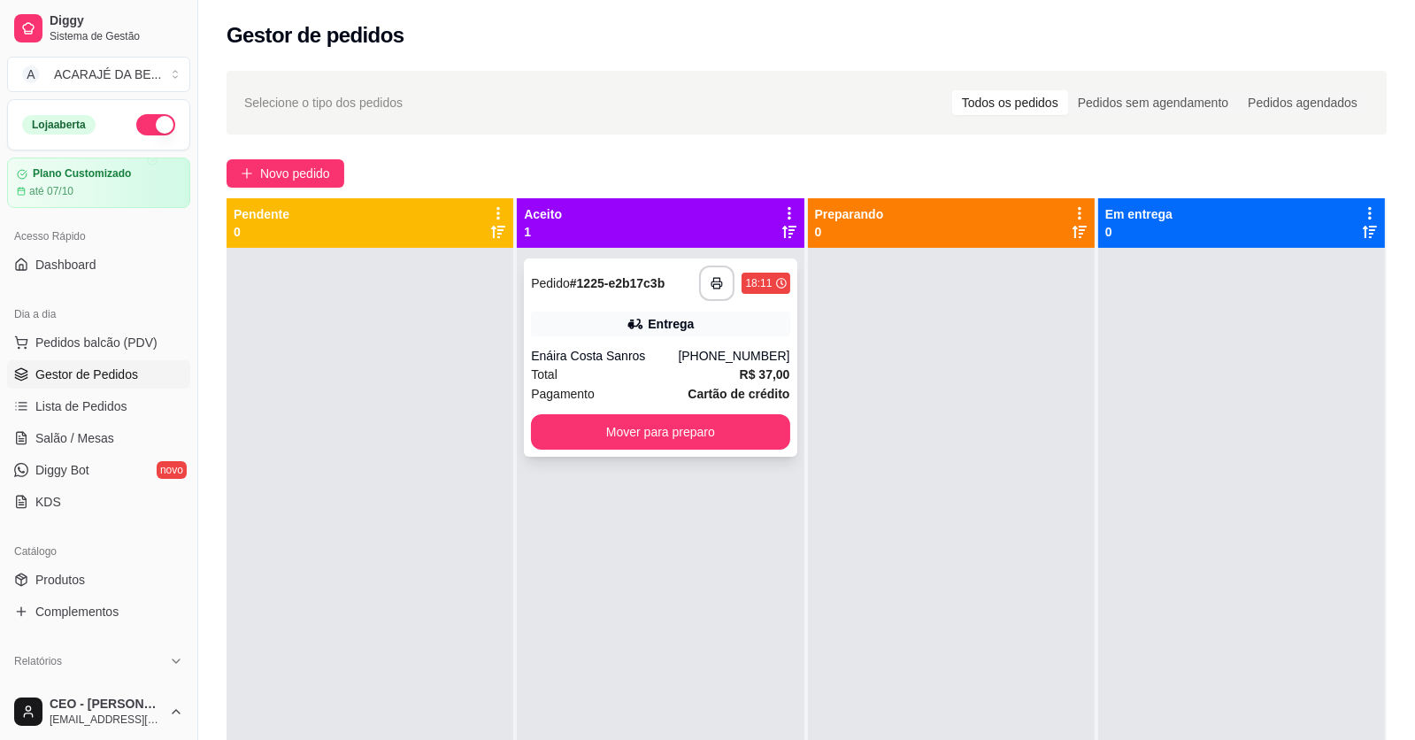
click at [694, 369] on div "Total R$ 37,00" at bounding box center [660, 374] width 258 height 19
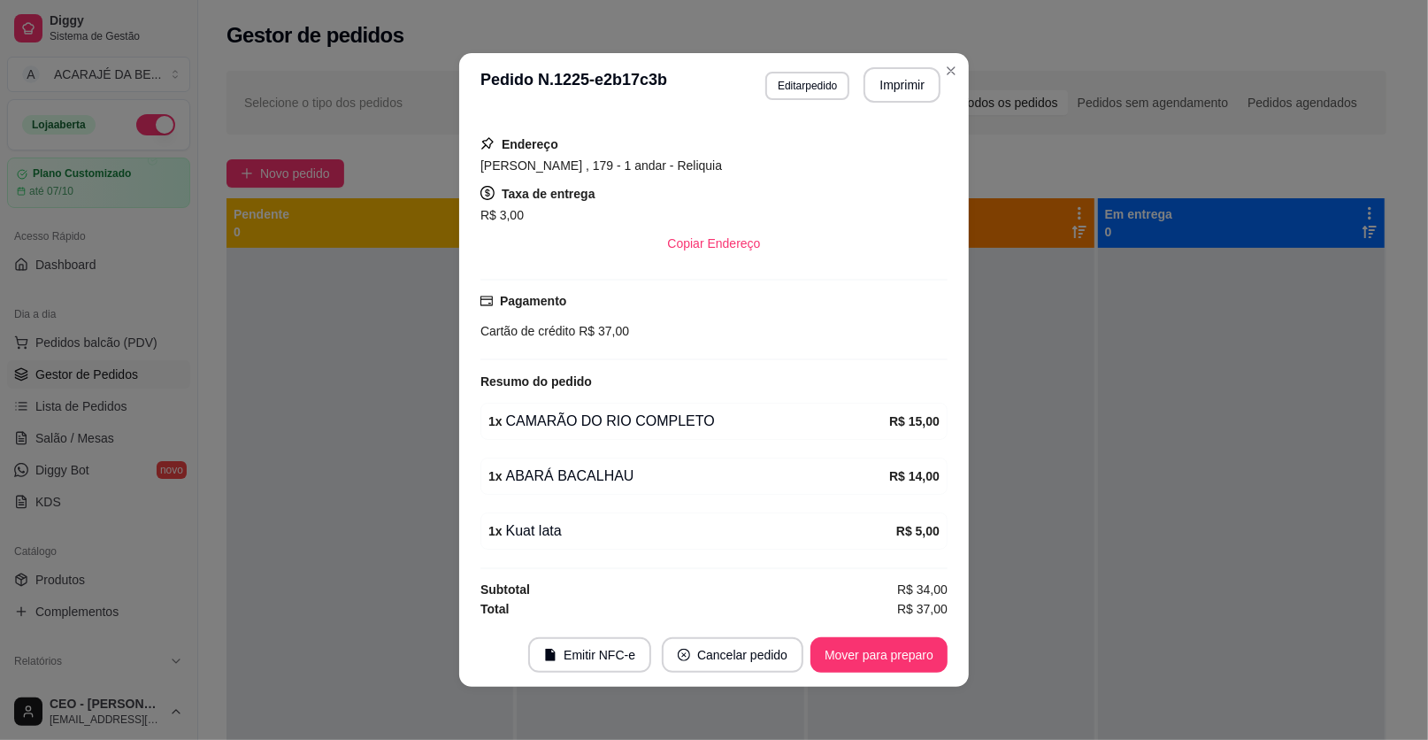
scroll to position [4, 0]
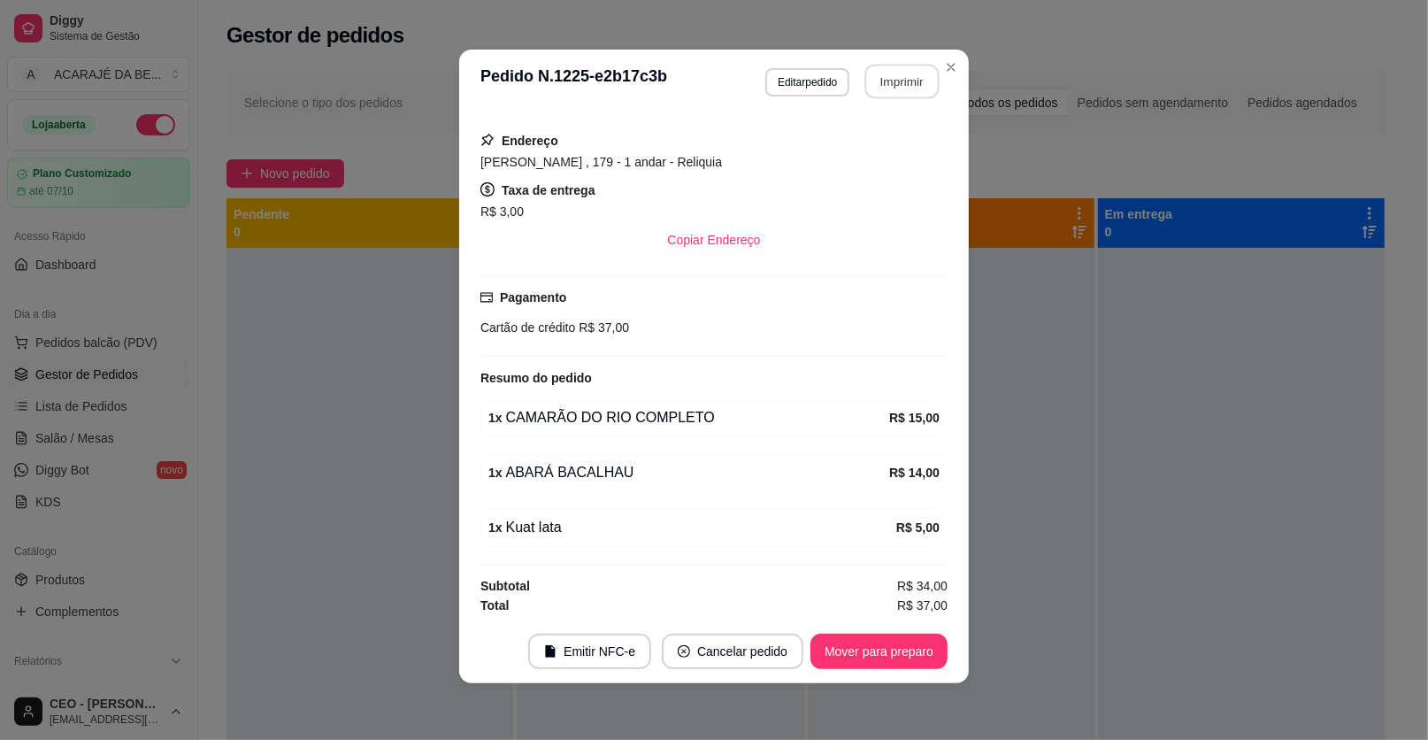
click at [900, 78] on button "Imprimir" at bounding box center [903, 82] width 74 height 35
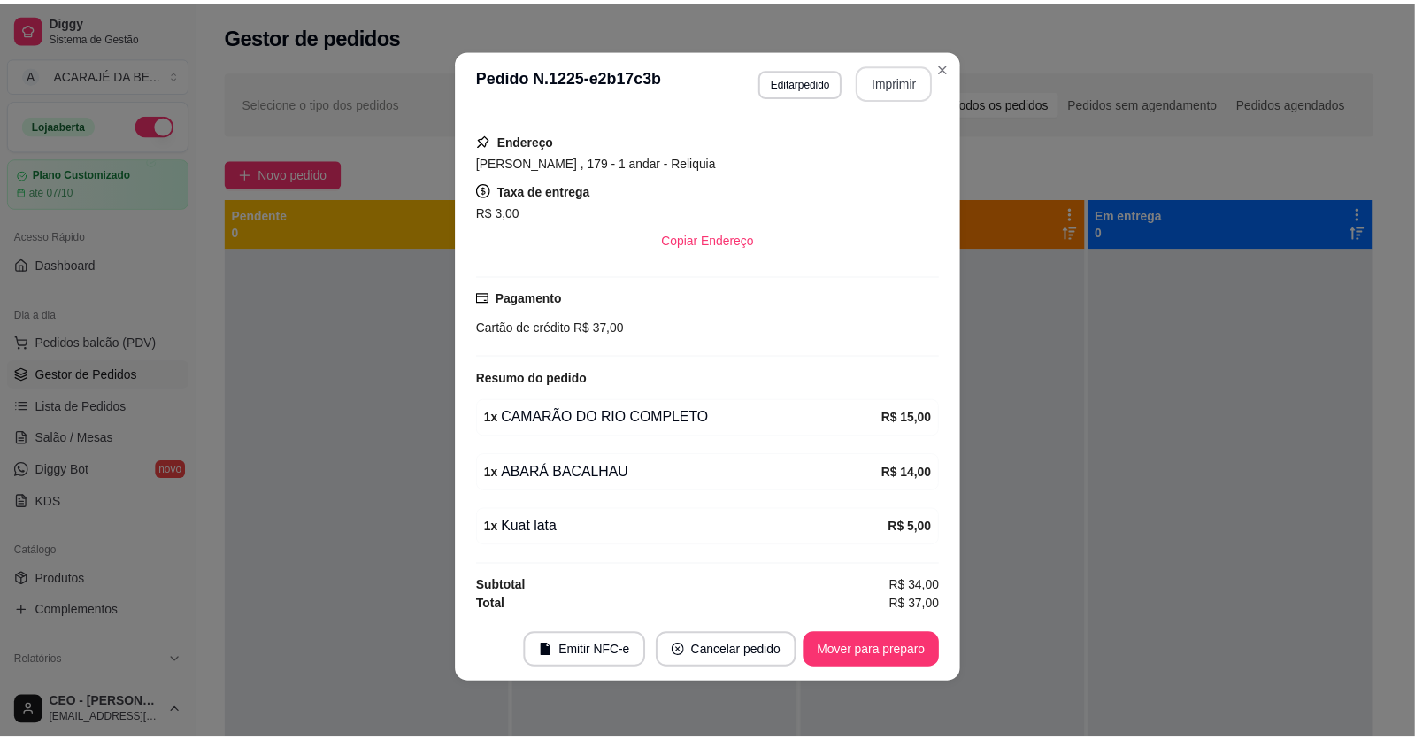
scroll to position [0, 0]
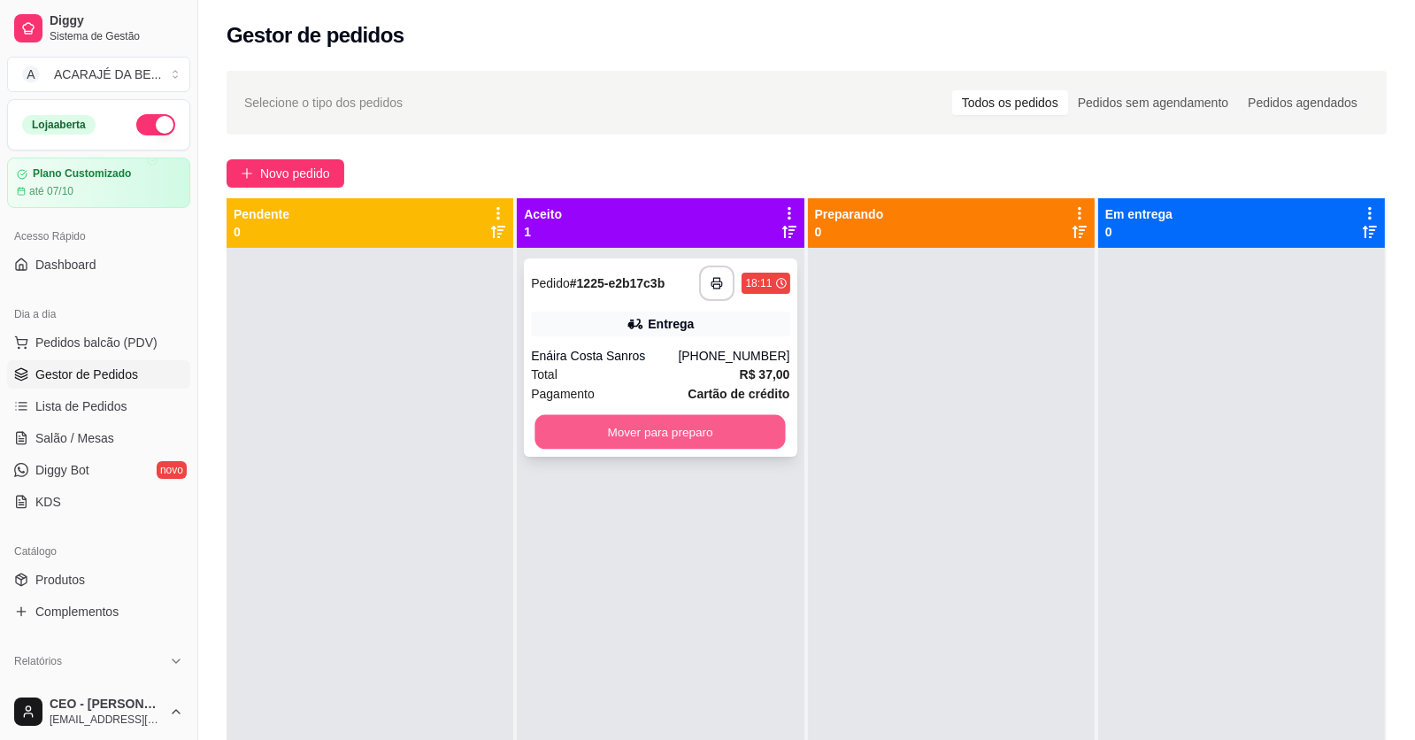
click at [722, 429] on button "Mover para preparo" at bounding box center [660, 432] width 250 height 35
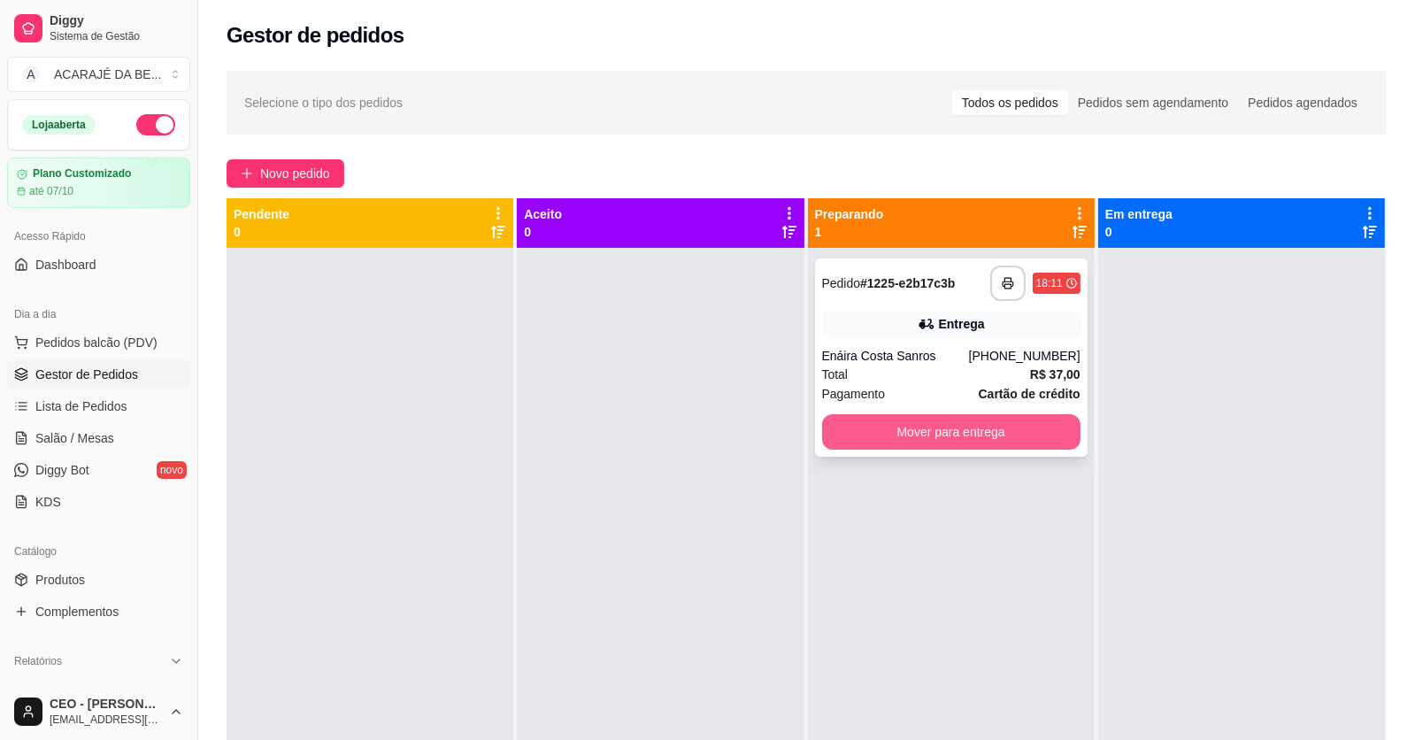
click at [890, 433] on button "Mover para entrega" at bounding box center [951, 431] width 258 height 35
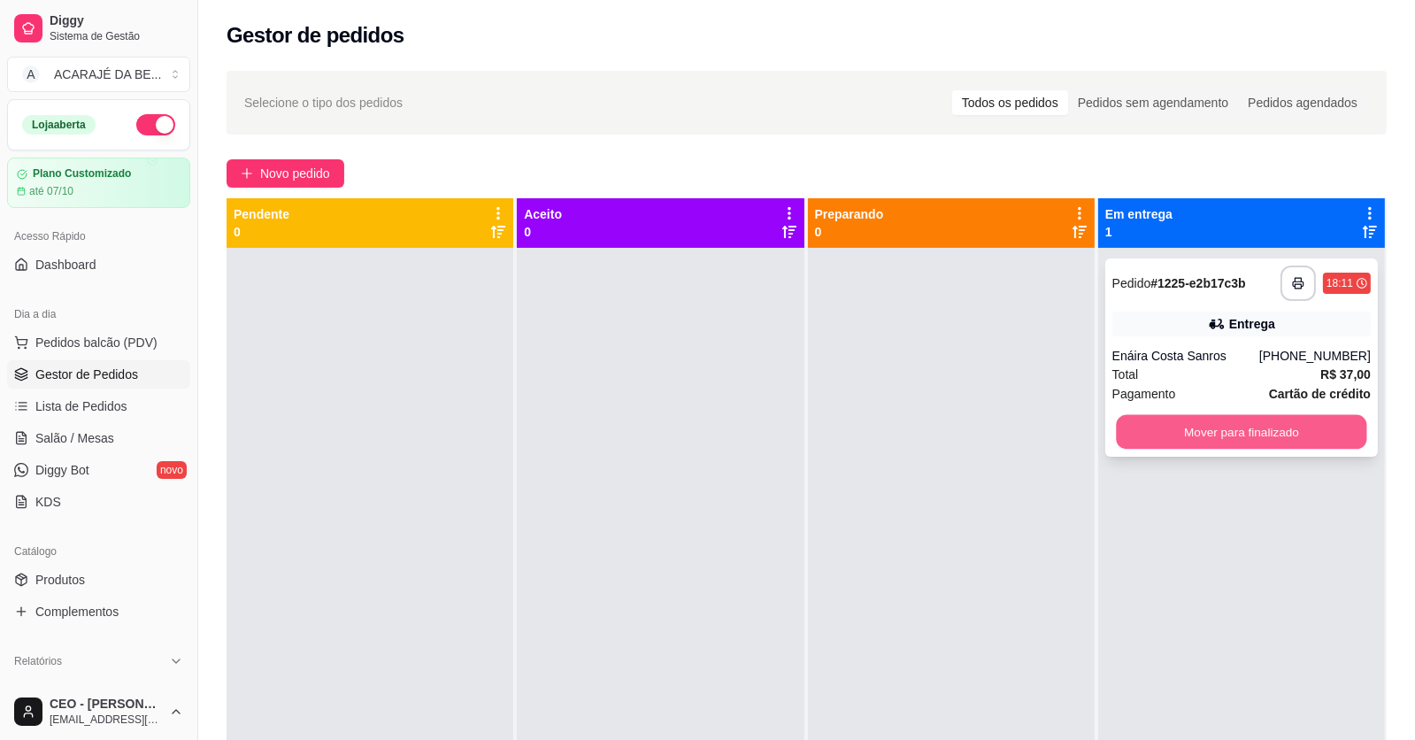
click at [1138, 436] on button "Mover para finalizado" at bounding box center [1241, 432] width 250 height 35
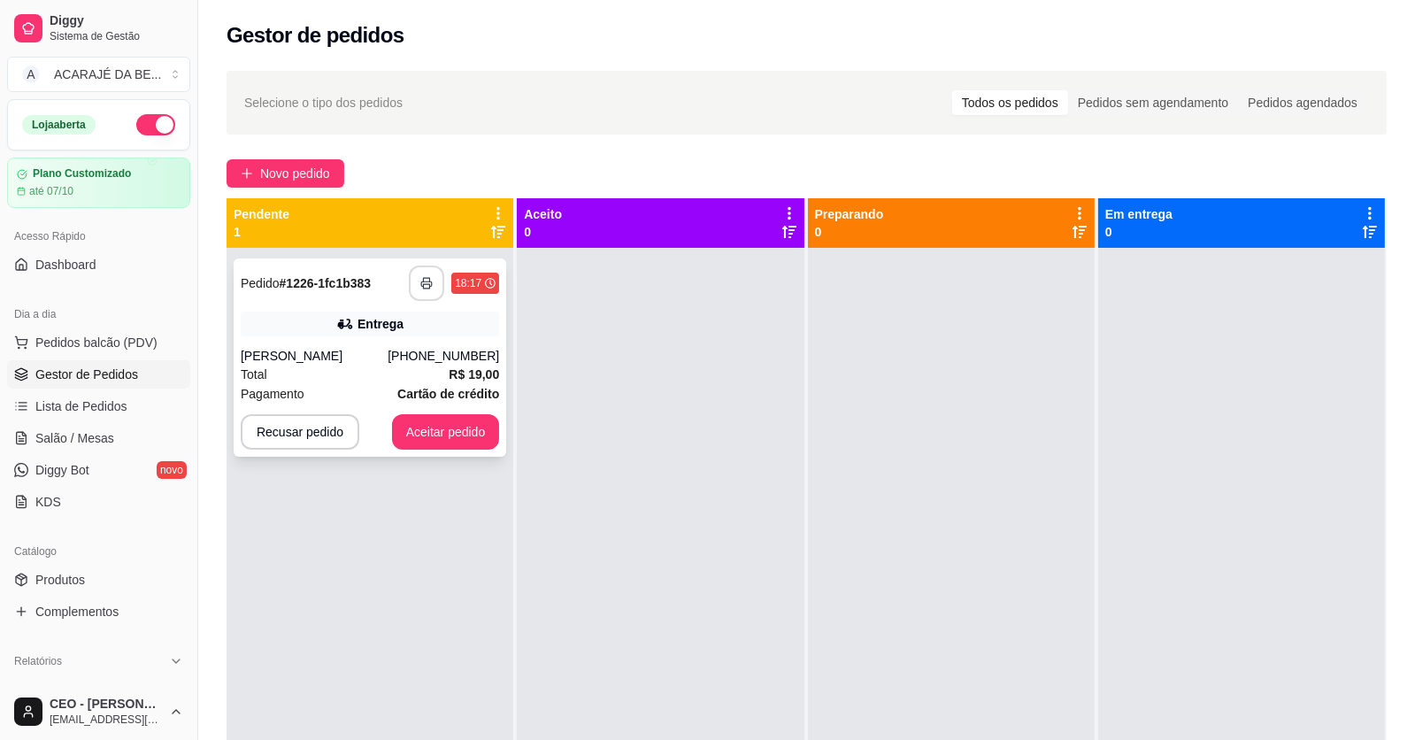
click at [417, 282] on button "button" at bounding box center [426, 283] width 35 height 35
click at [455, 430] on button "Aceitar pedido" at bounding box center [446, 431] width 108 height 35
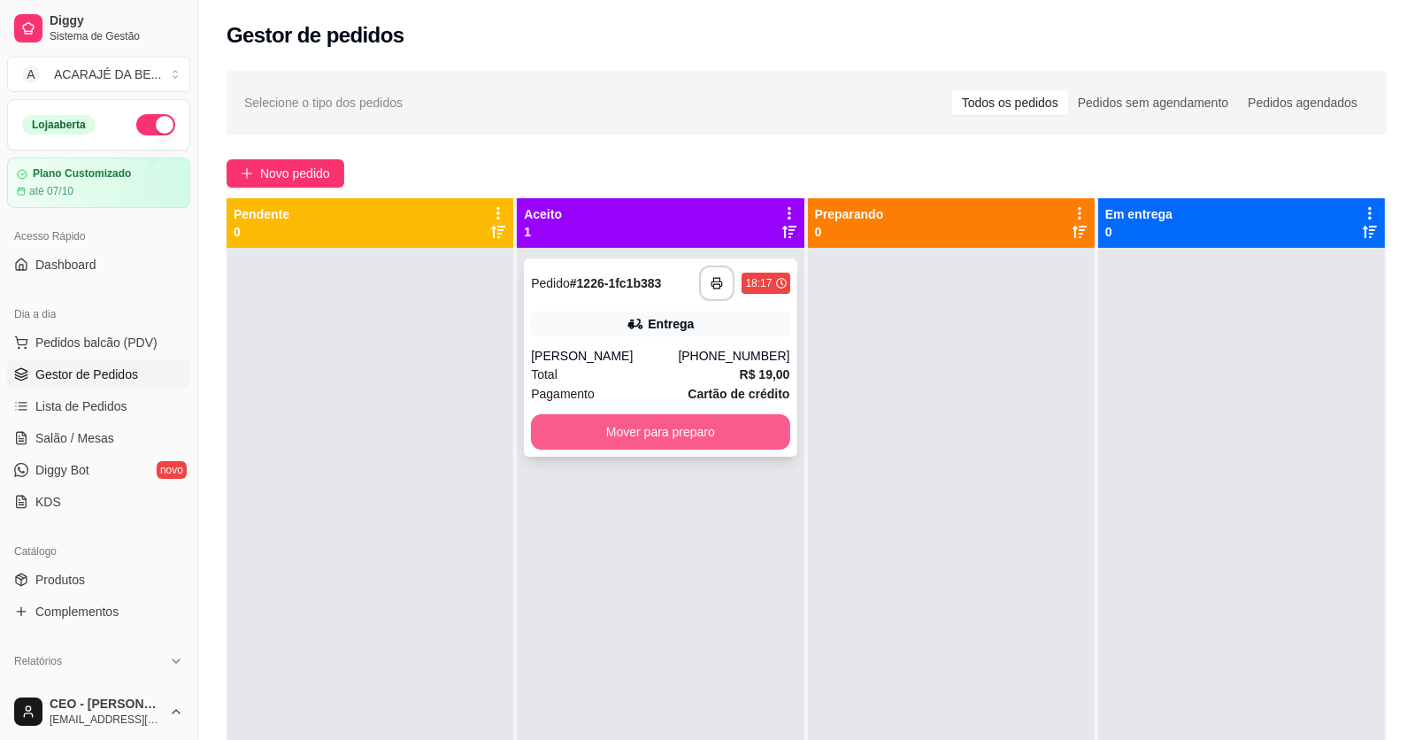
click at [541, 421] on button "Mover para preparo" at bounding box center [660, 431] width 258 height 35
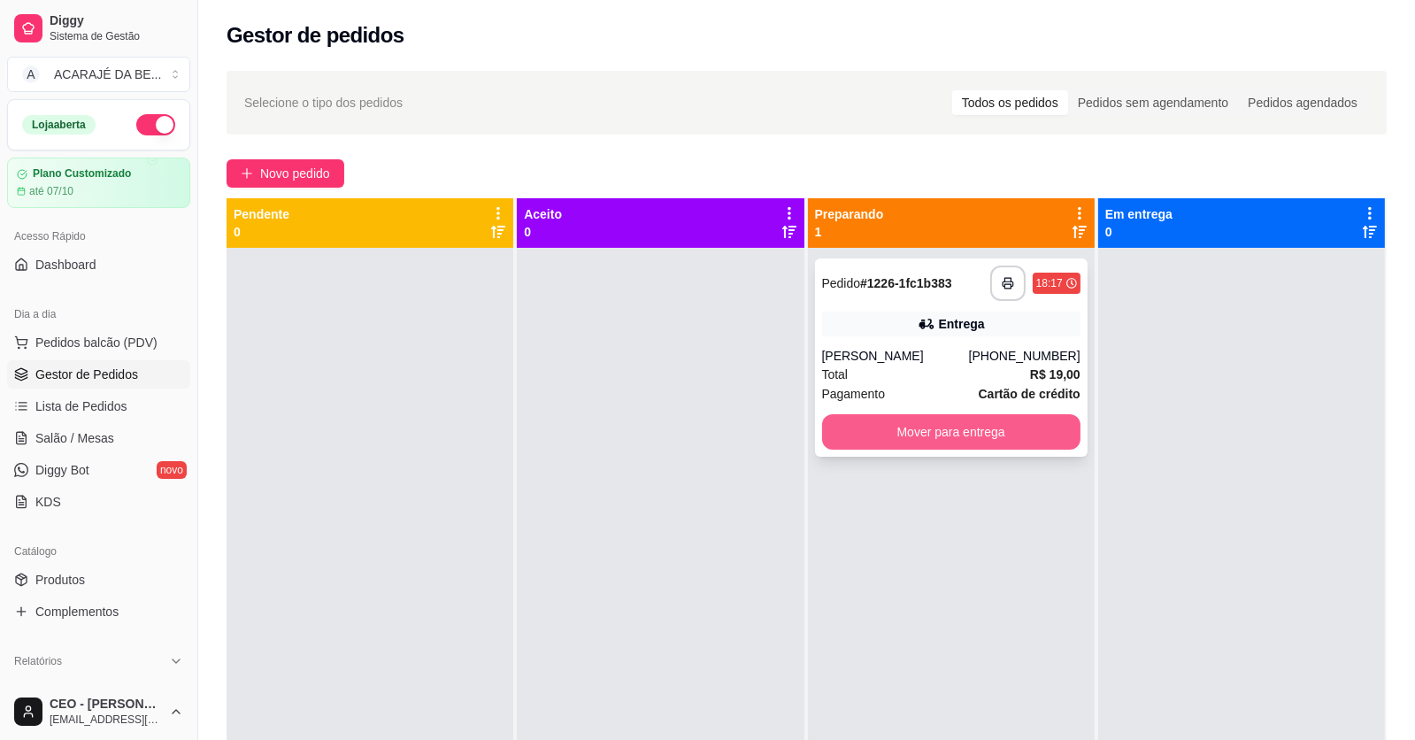
click at [894, 437] on button "Mover para entrega" at bounding box center [951, 431] width 258 height 35
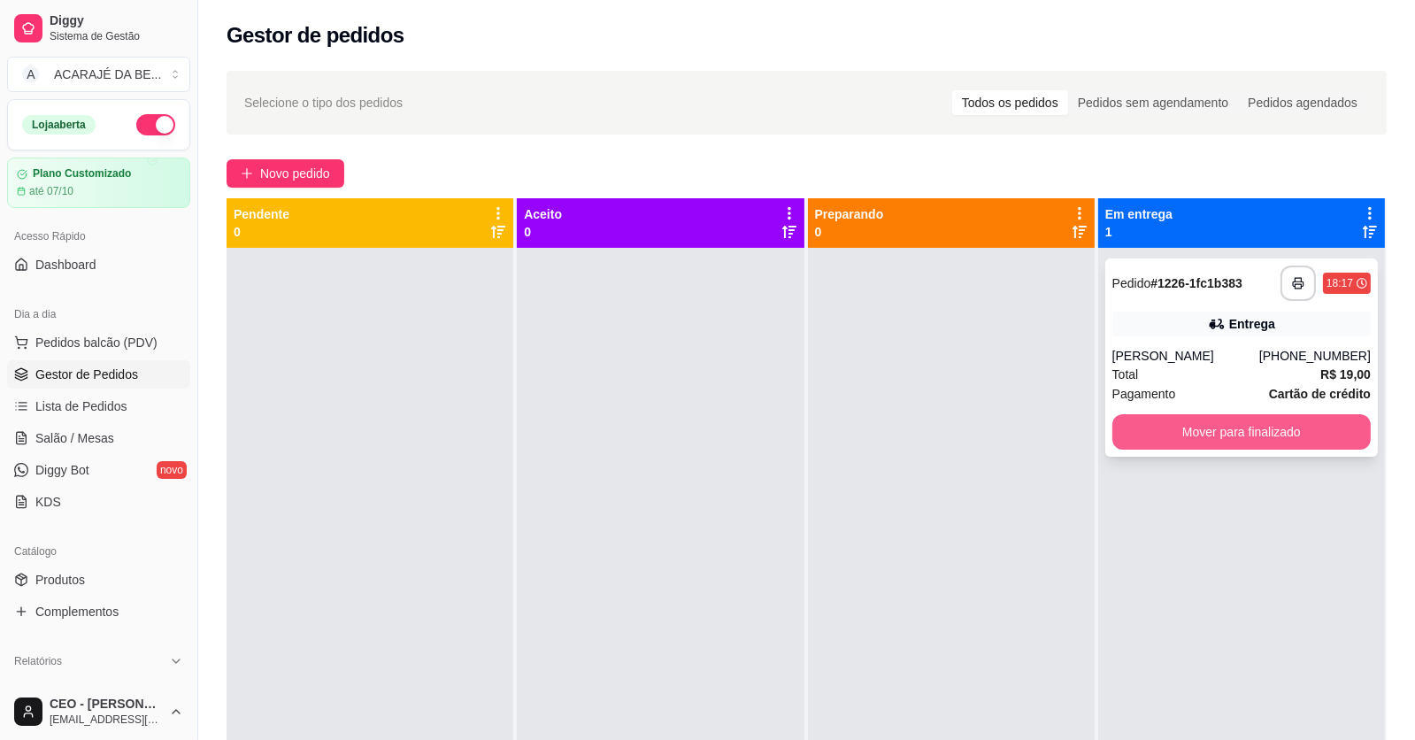
click at [1295, 426] on button "Mover para finalizado" at bounding box center [1241, 431] width 258 height 35
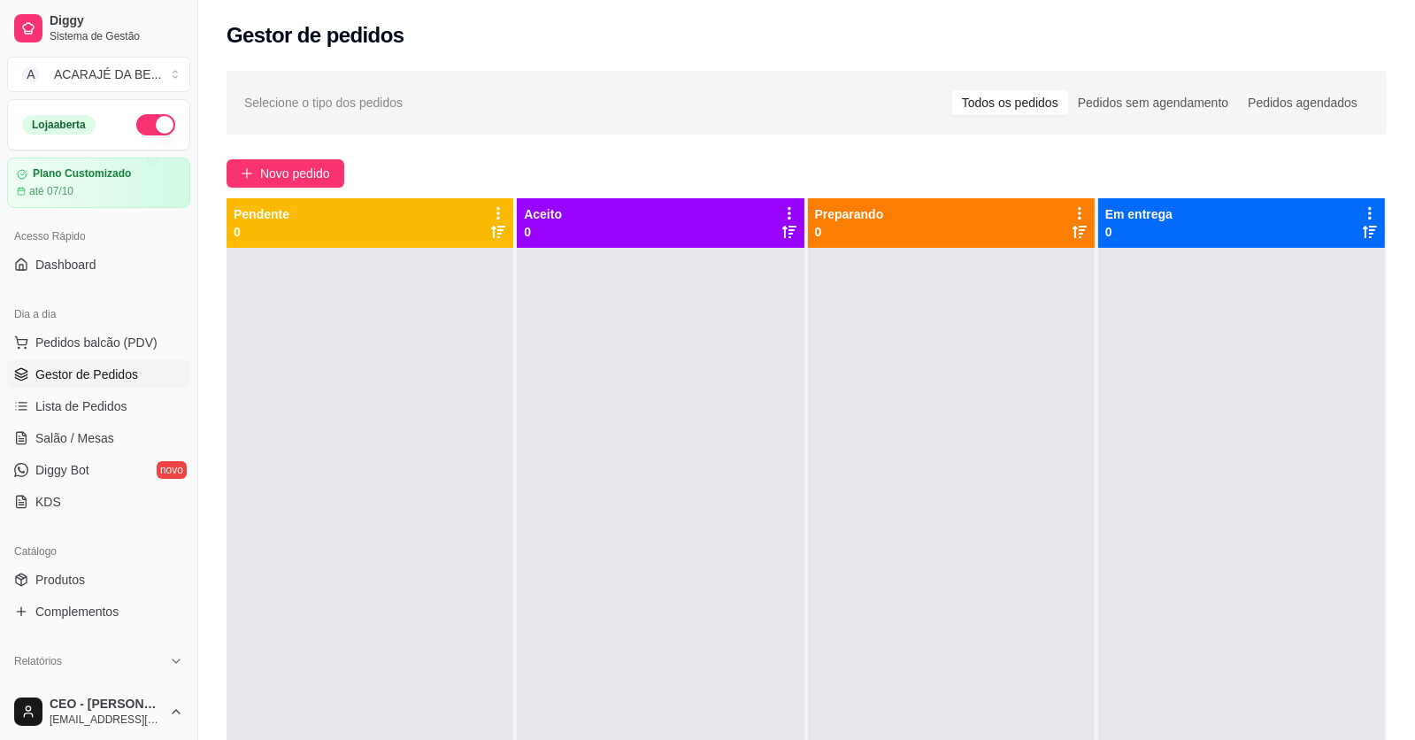
click at [418, 269] on div at bounding box center [370, 618] width 287 height 740
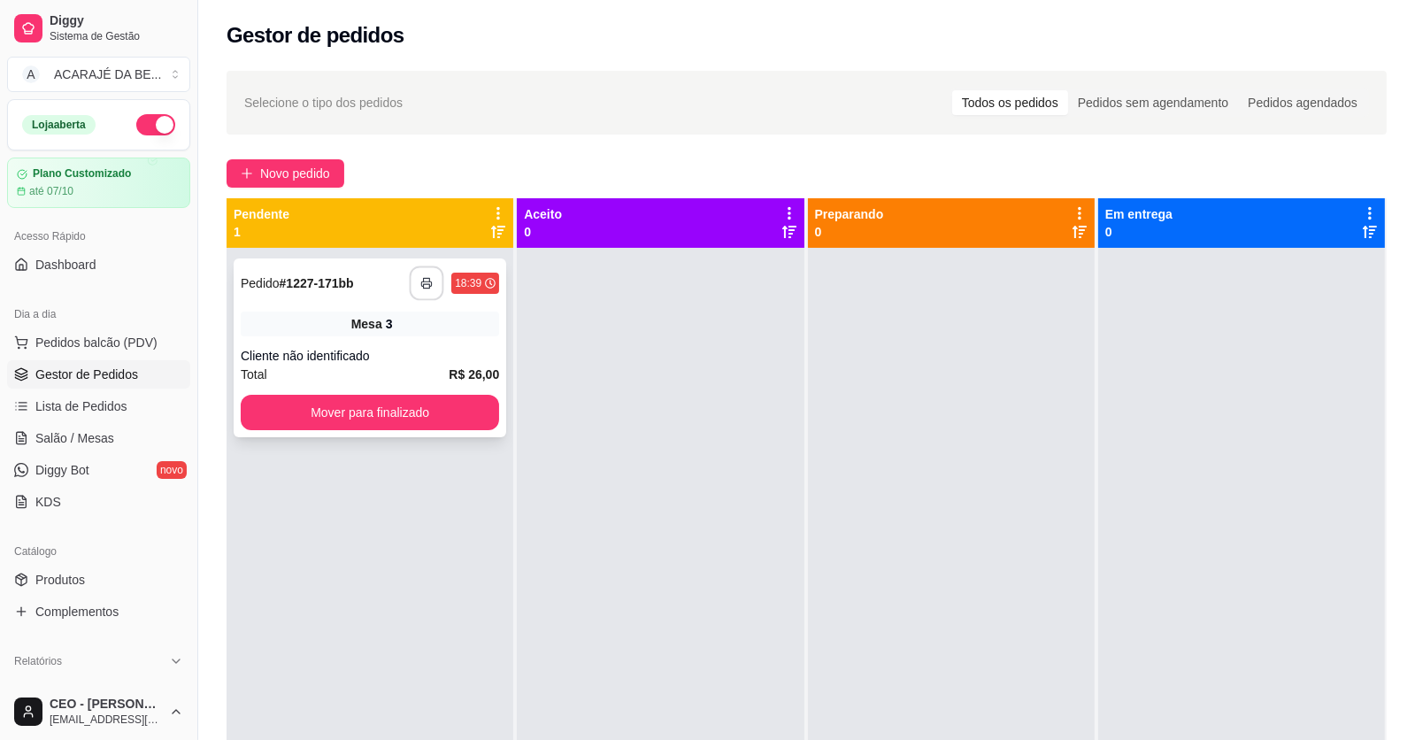
click at [426, 282] on icon "button" at bounding box center [426, 283] width 12 height 12
click at [375, 407] on button "Mover para finalizado" at bounding box center [370, 412] width 258 height 35
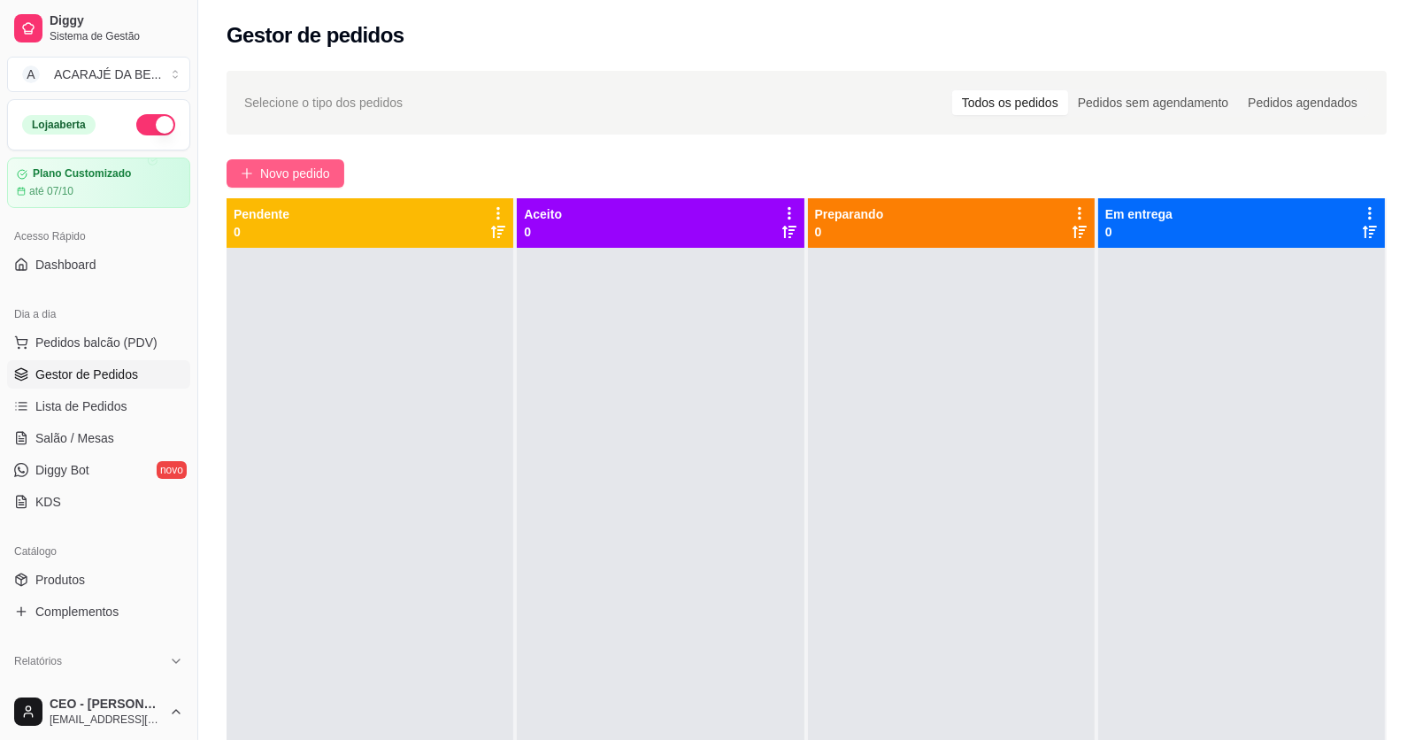
click at [287, 173] on span "Novo pedido" at bounding box center [295, 173] width 70 height 19
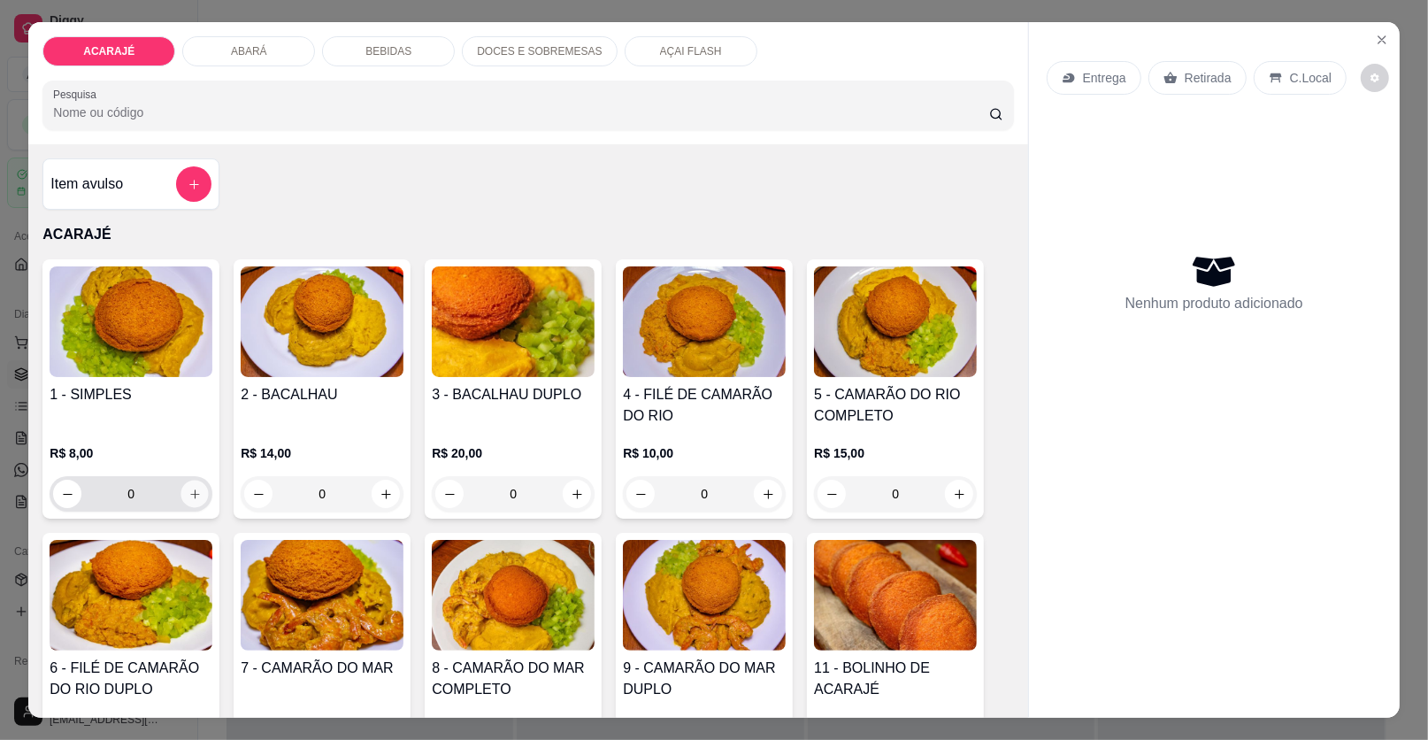
click at [189, 496] on icon "increase-product-quantity" at bounding box center [195, 494] width 13 height 13
type input "1"
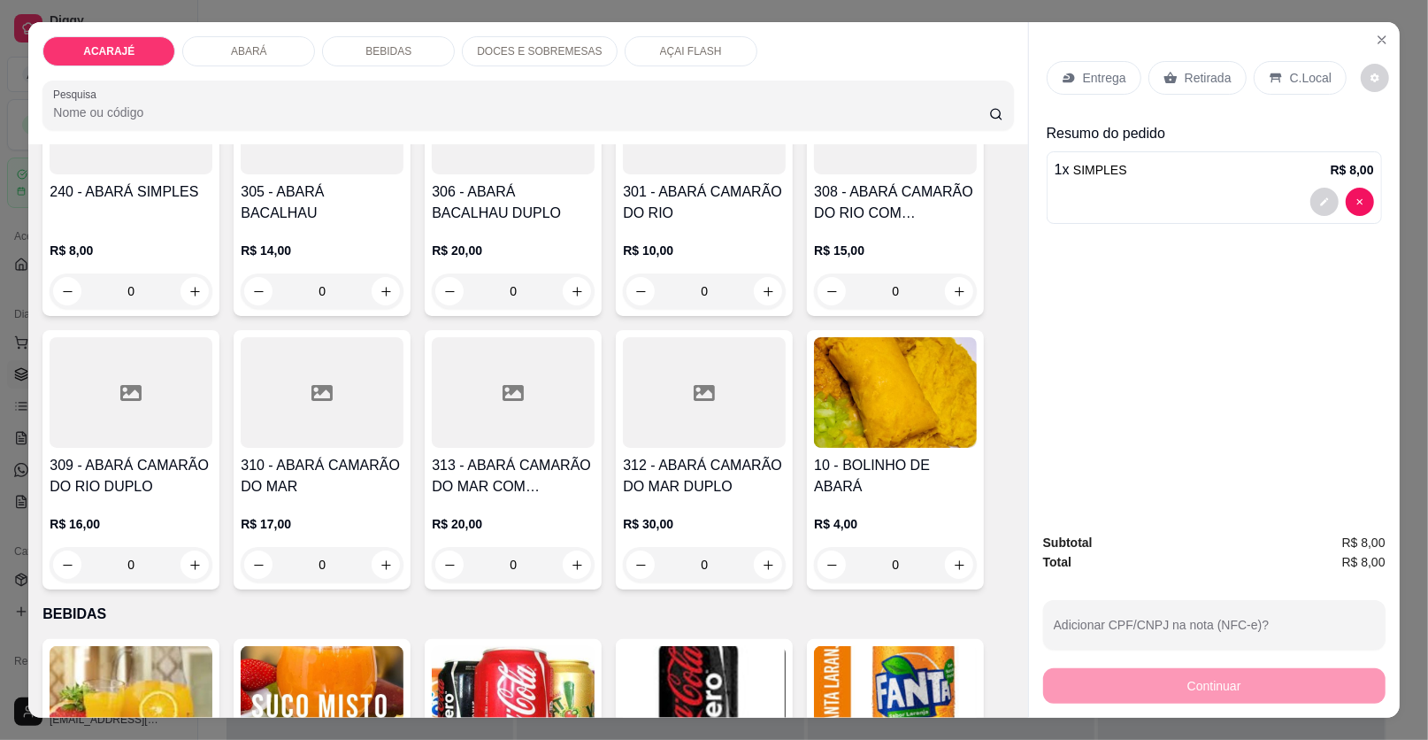
scroll to position [796, 0]
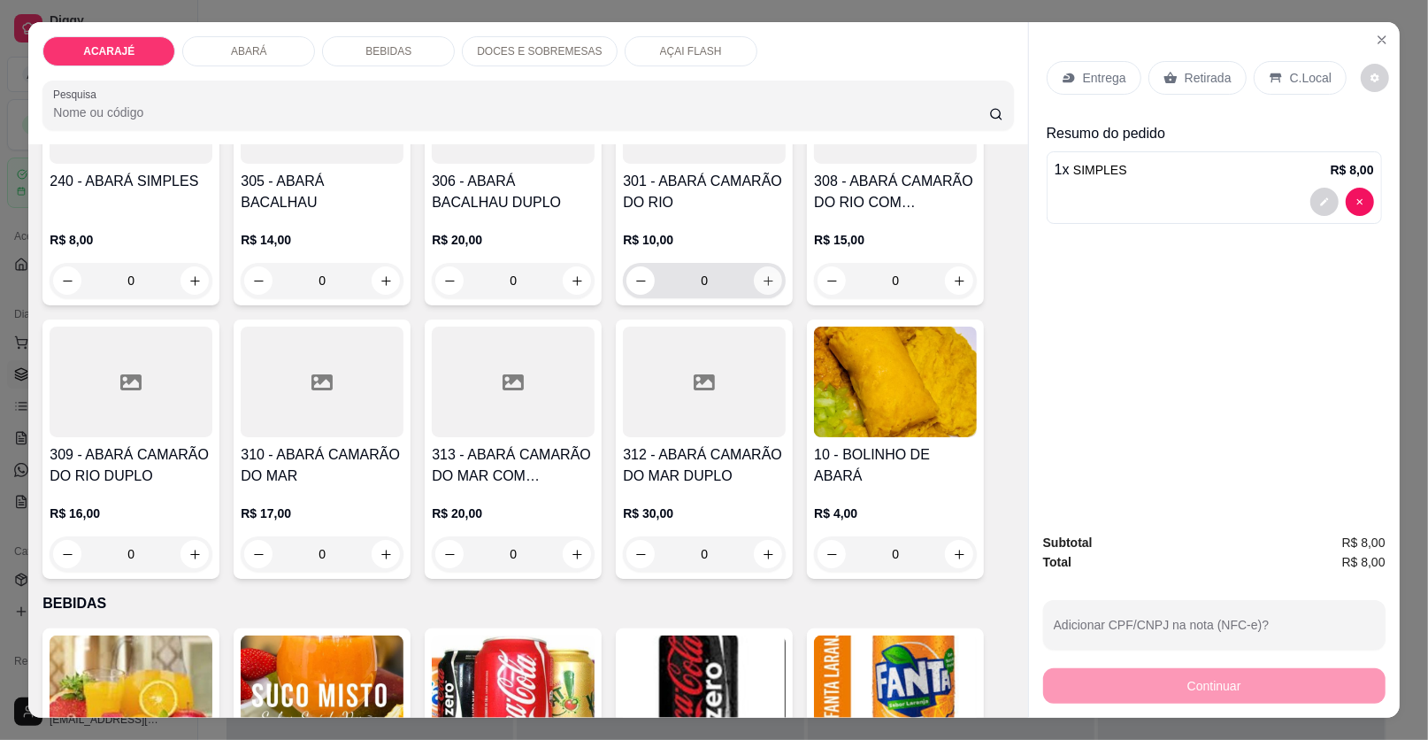
click at [767, 279] on icon "increase-product-quantity" at bounding box center [768, 280] width 13 height 13
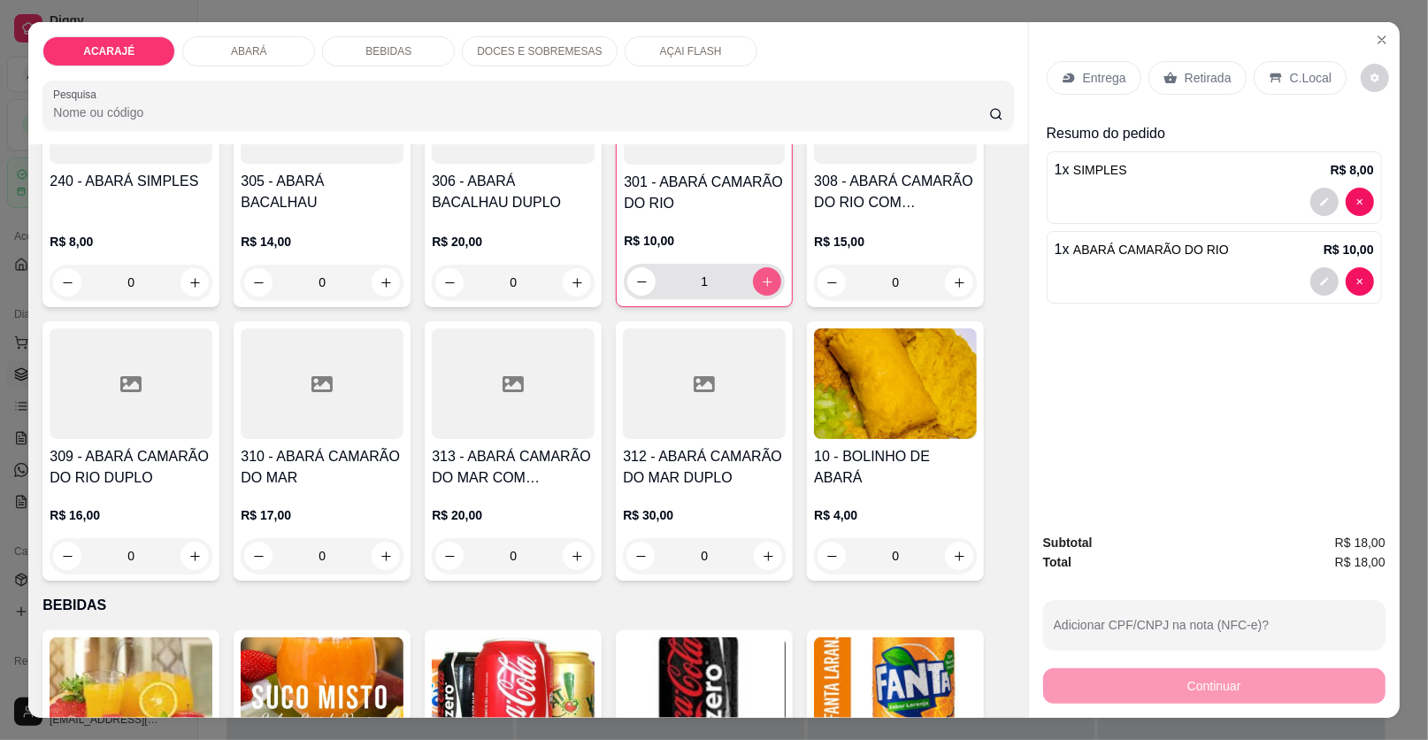
type input "1"
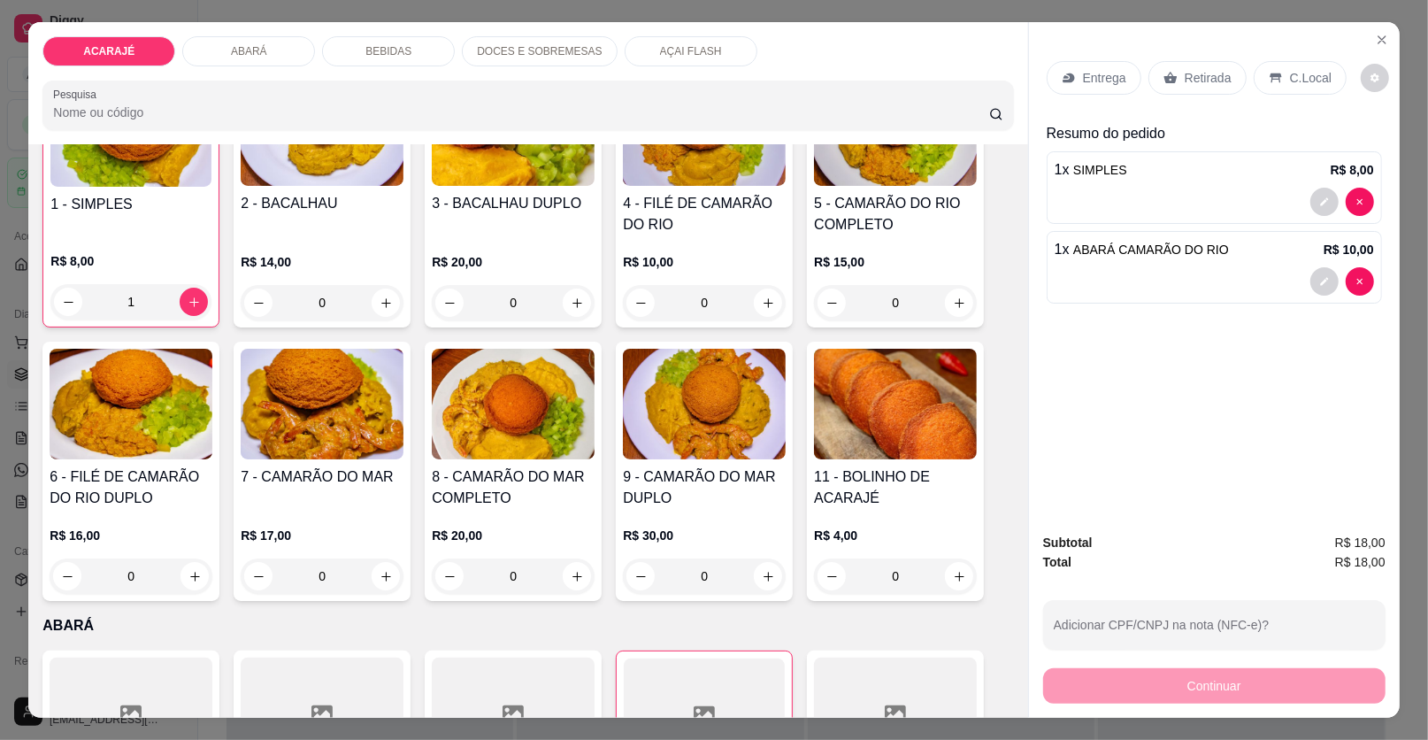
scroll to position [88, 0]
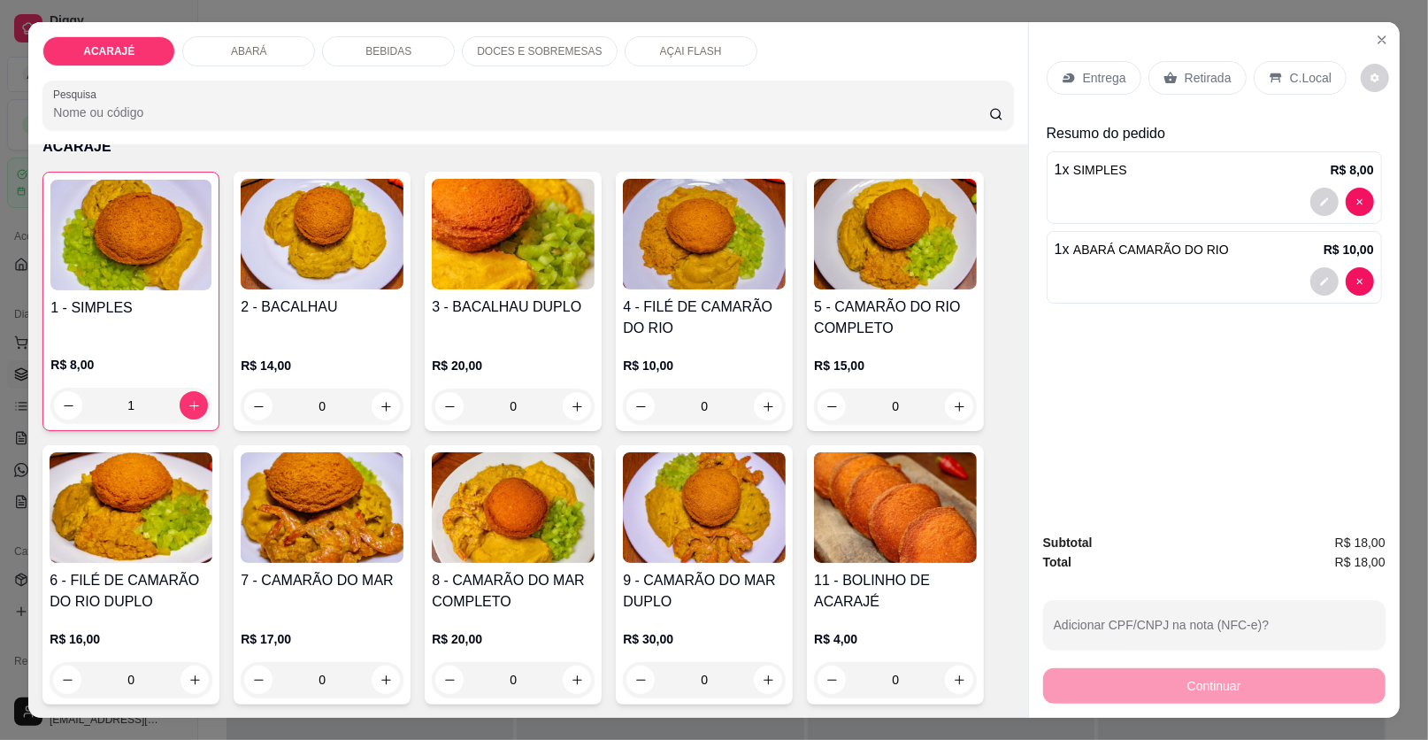
click at [658, 293] on div "4 - FILÉ DE CAMARÃO DO RIO R$ 10,00 0" at bounding box center [704, 301] width 177 height 259
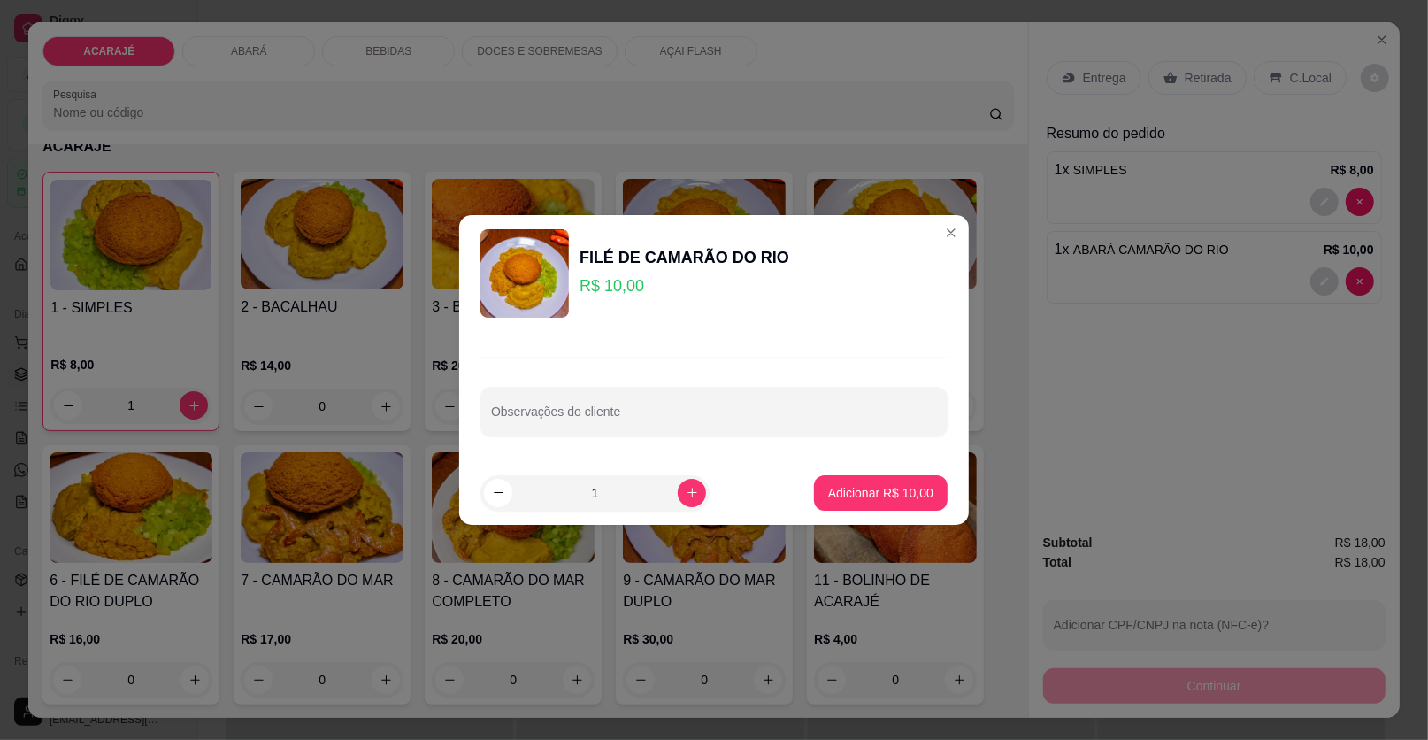
drag, startPoint x: 658, startPoint y: 293, endPoint x: 744, endPoint y: 413, distance: 147.8
click at [744, 413] on input "Observações do cliente" at bounding box center [714, 419] width 446 height 18
type input "SEM CAMARÃO"
click at [828, 494] on p "Adicionar R$ 10,00" at bounding box center [880, 493] width 105 height 18
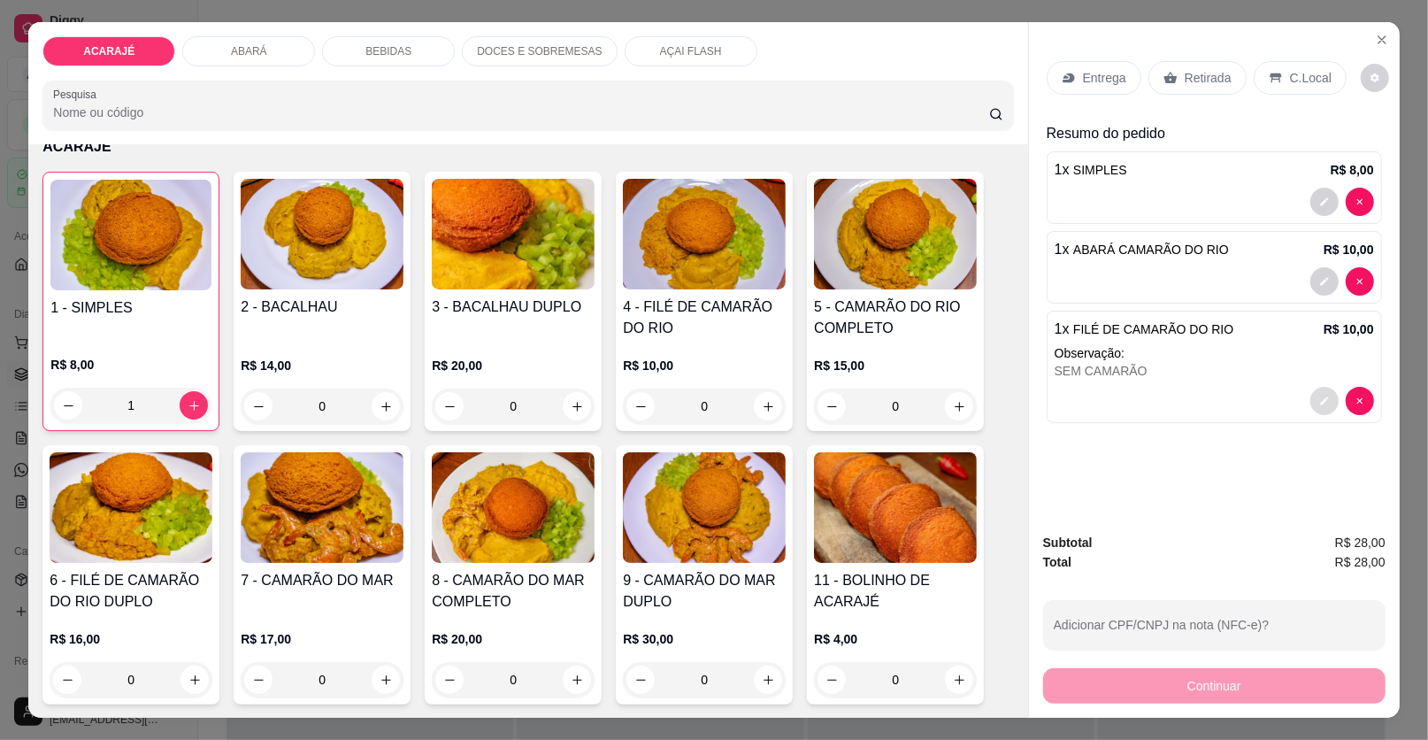
click at [1315, 389] on button "decrease-product-quantity" at bounding box center [1325, 401] width 28 height 28
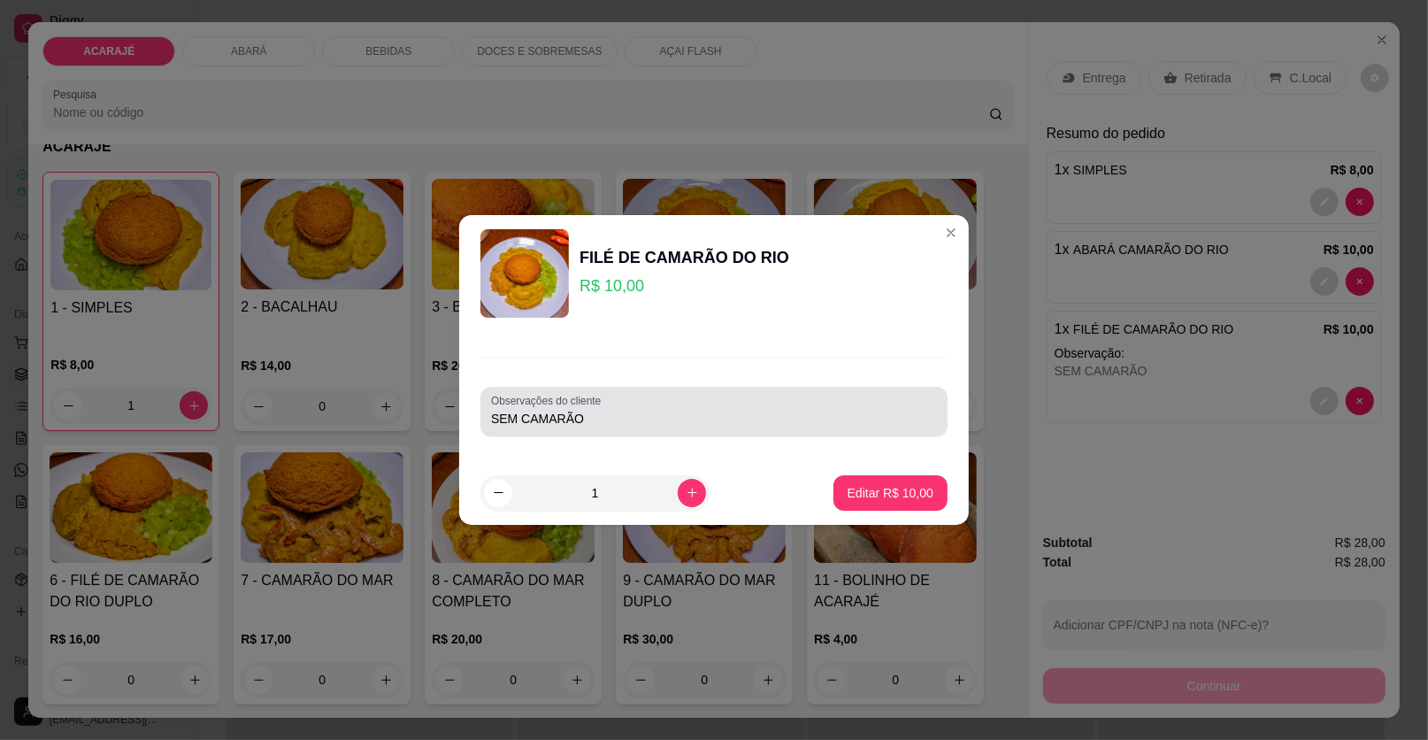
drag, startPoint x: 765, startPoint y: 405, endPoint x: 754, endPoint y: 409, distance: 11.2
click at [758, 408] on div "SEM CAMARÃO" at bounding box center [714, 411] width 446 height 35
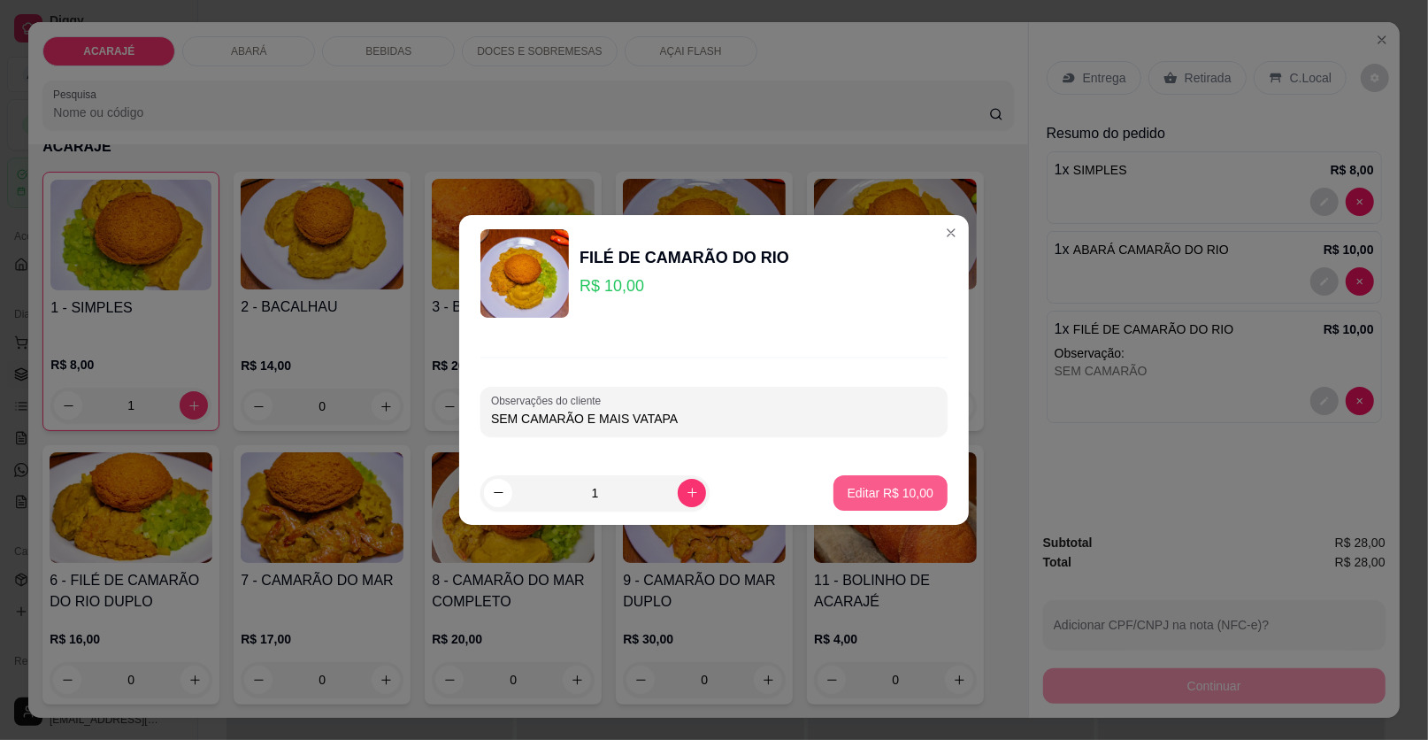
type input "SEM CAMARÃO E MAIS VATAPA"
click at [917, 483] on button "Editar R$ 10,00" at bounding box center [890, 492] width 111 height 35
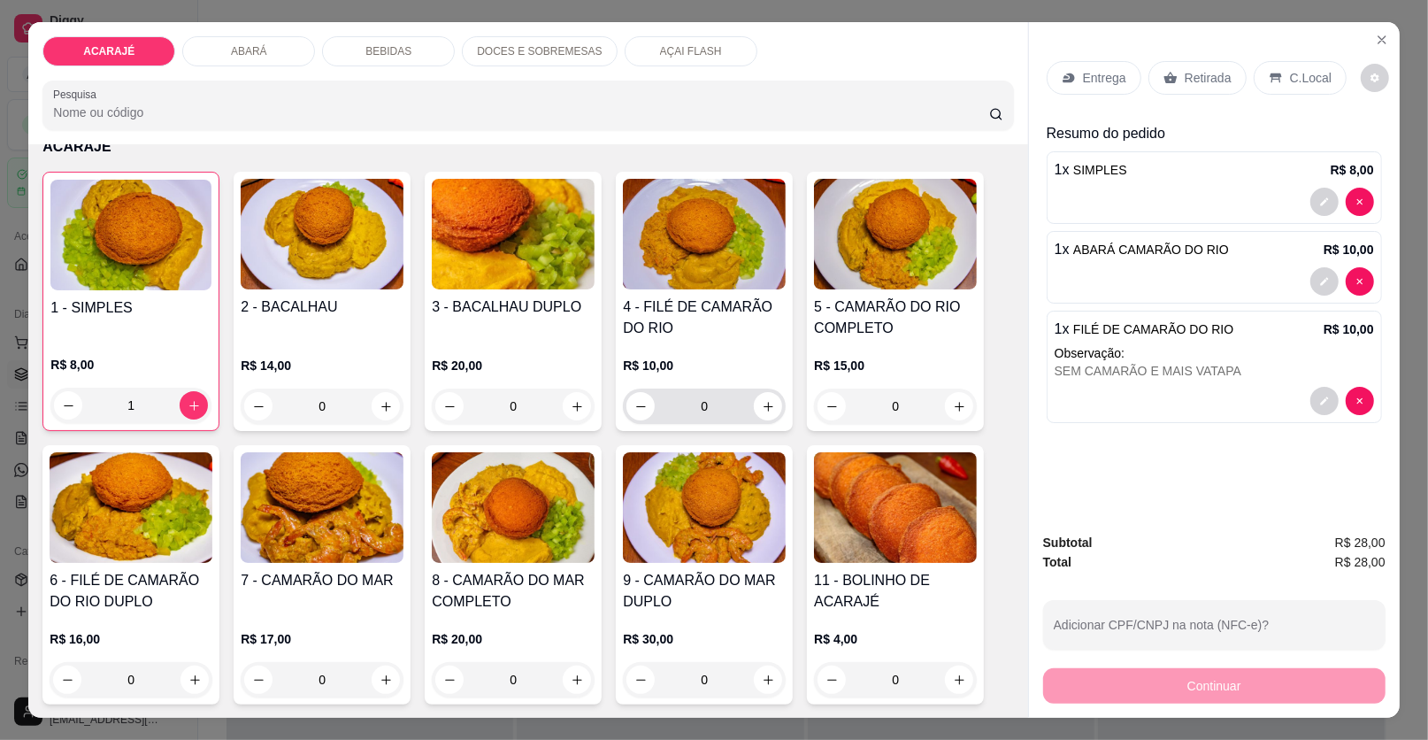
scroll to position [176, 0]
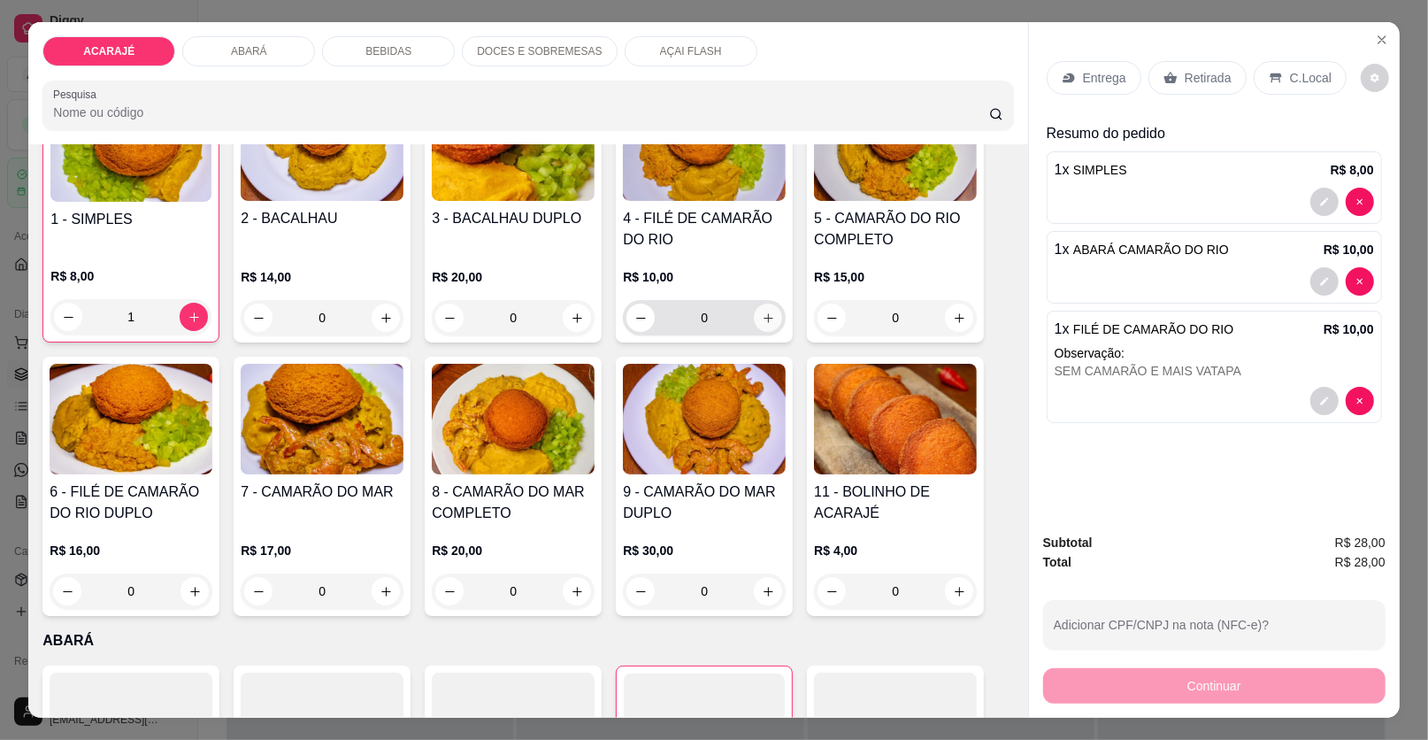
click at [764, 315] on icon "increase-product-quantity" at bounding box center [769, 318] width 10 height 10
type input "1"
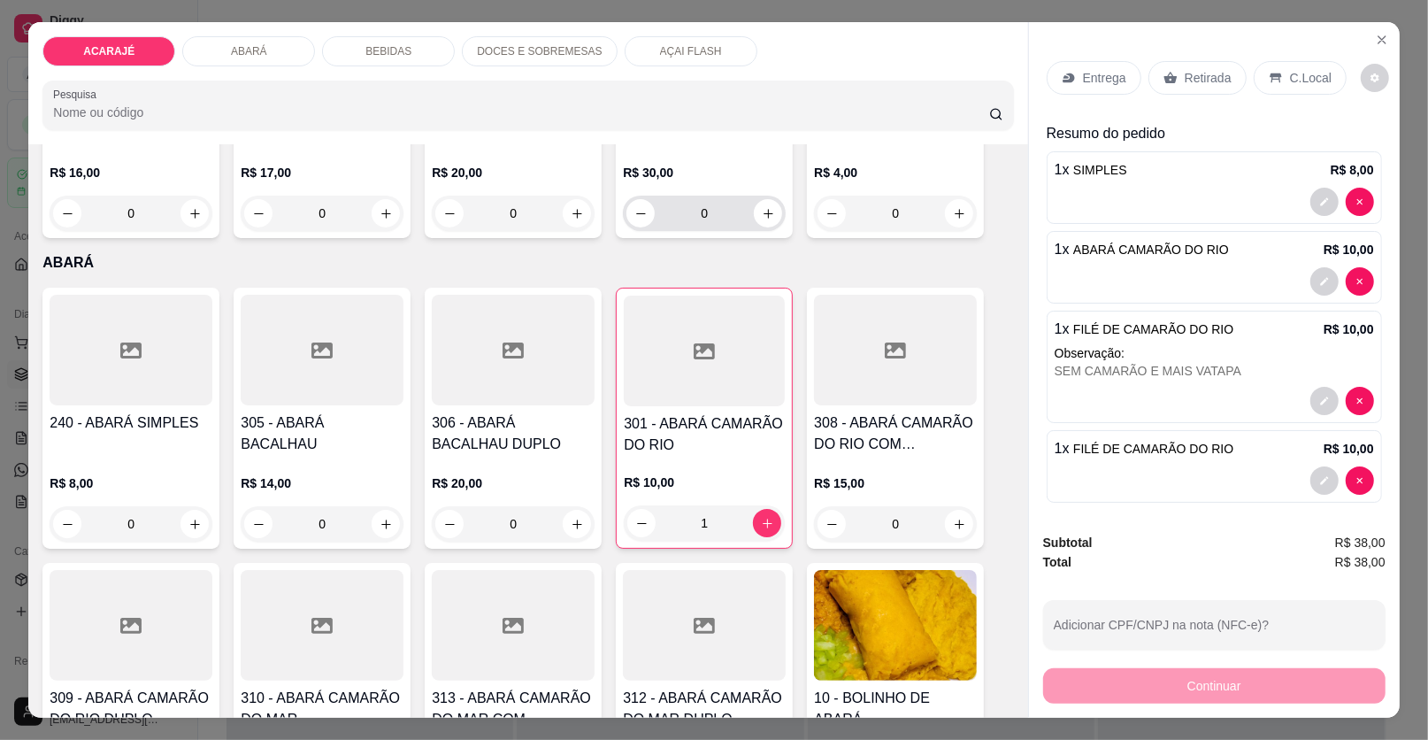
scroll to position [442, 0]
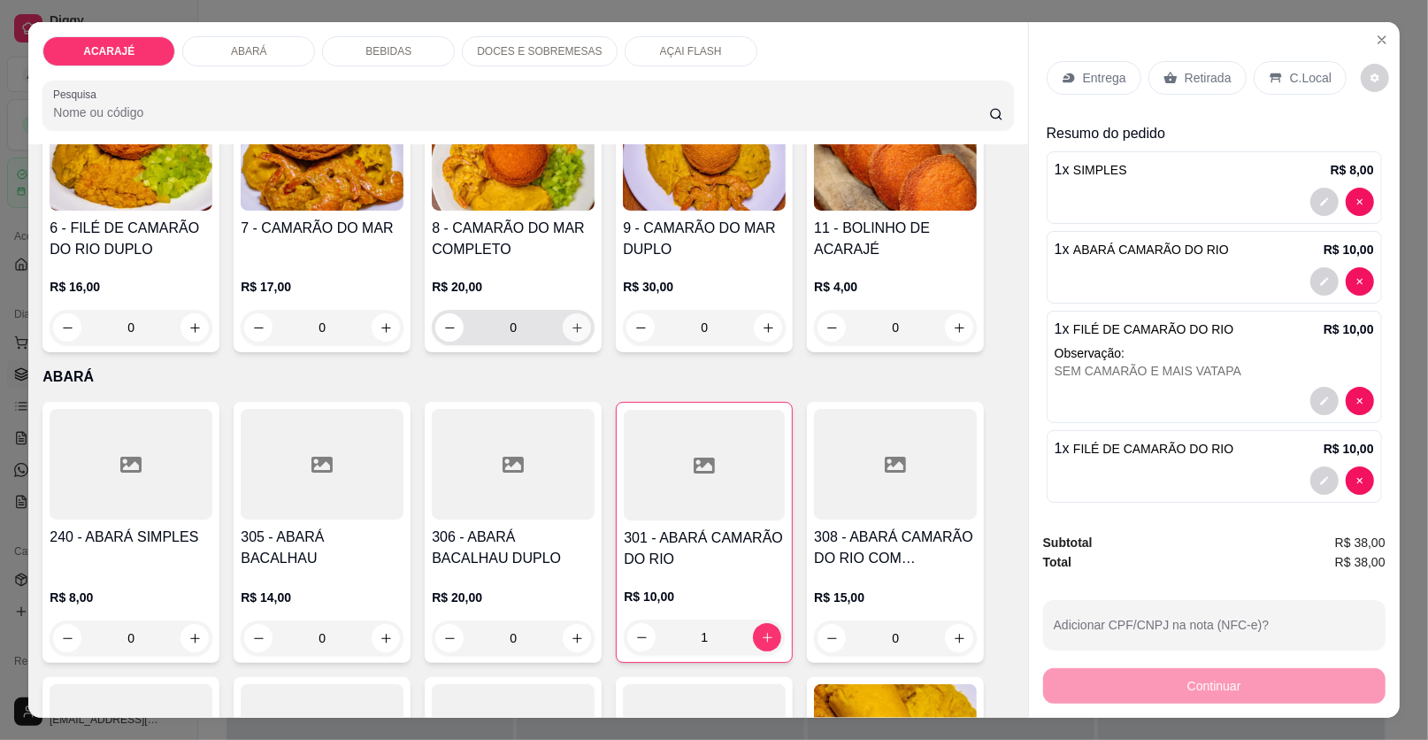
click at [571, 326] on icon "increase-product-quantity" at bounding box center [577, 327] width 13 height 13
type input "1"
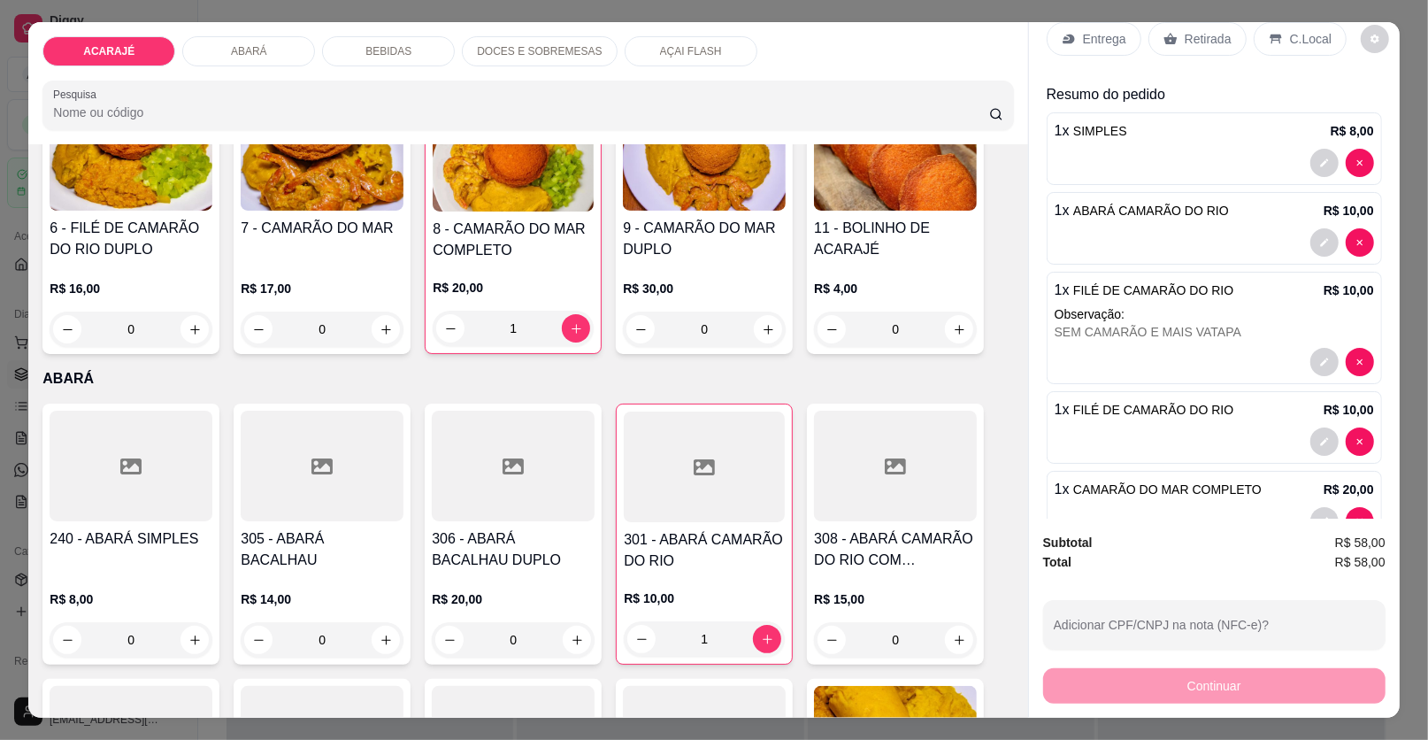
scroll to position [0, 0]
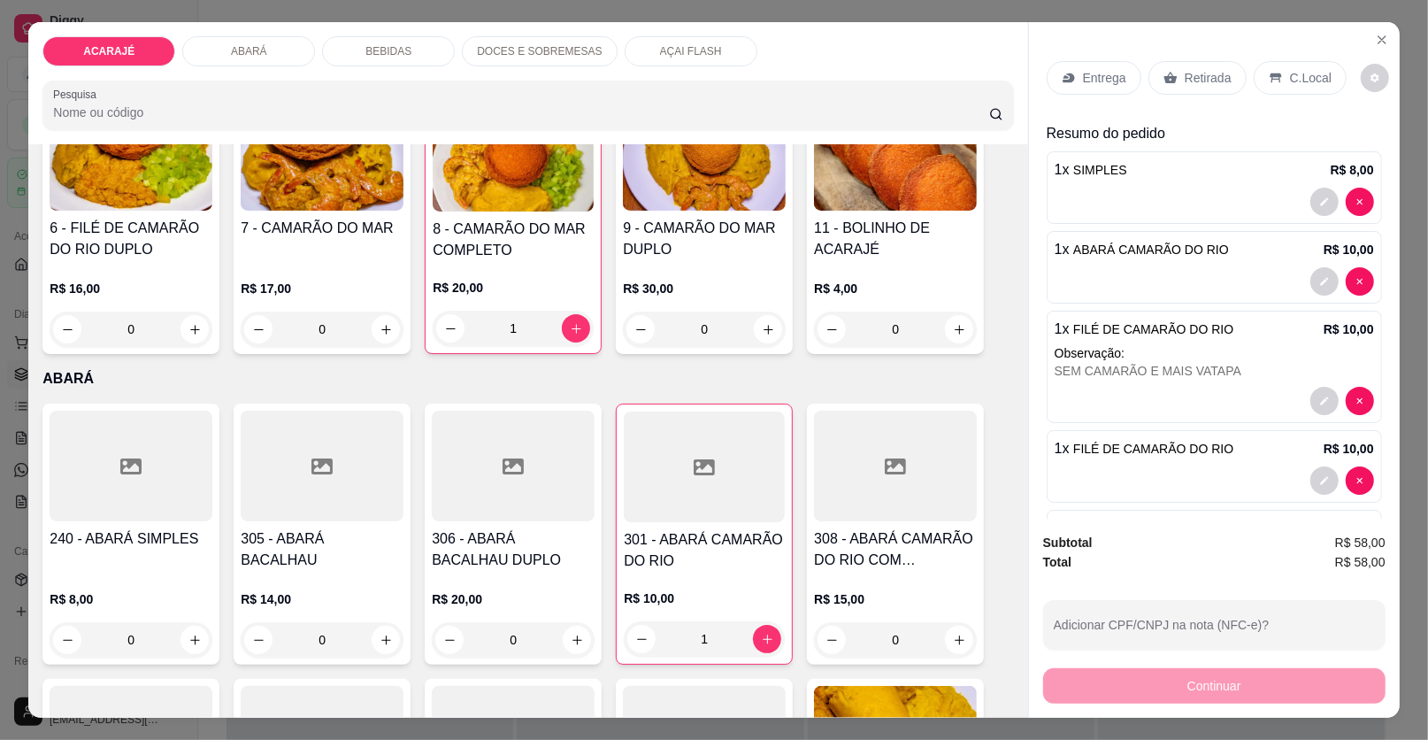
click at [1159, 66] on div "Retirada" at bounding box center [1198, 78] width 98 height 34
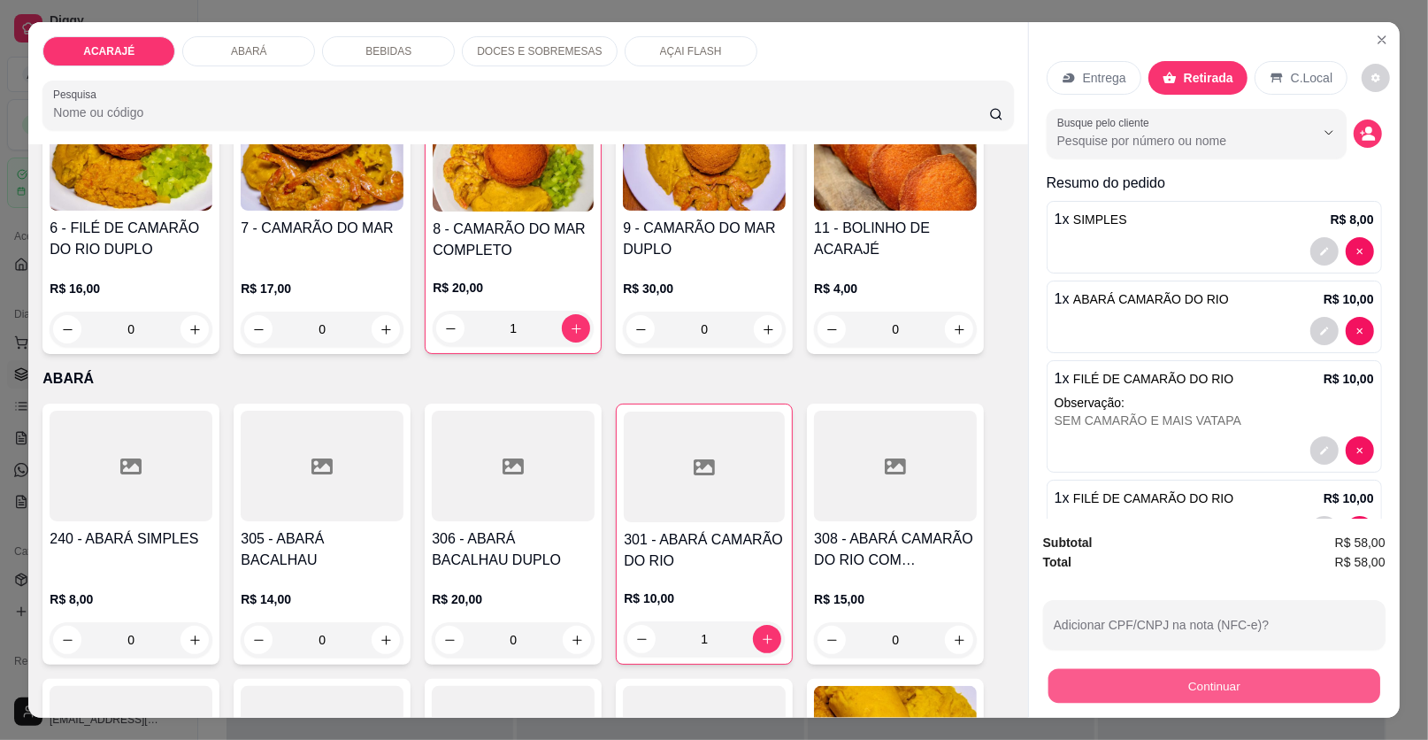
click at [1192, 677] on button "Continuar" at bounding box center [1215, 686] width 332 height 35
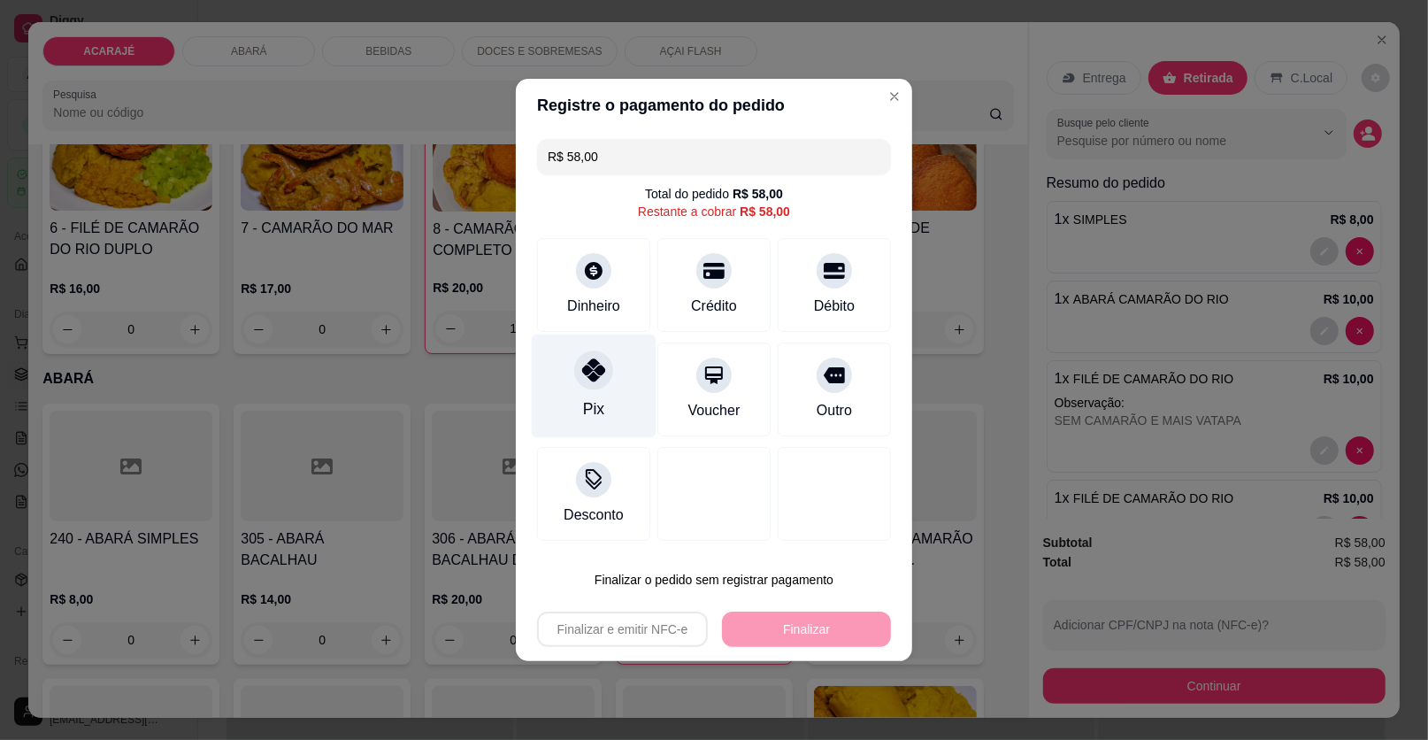
click at [583, 374] on icon at bounding box center [593, 369] width 23 height 23
type input "R$ 0,00"
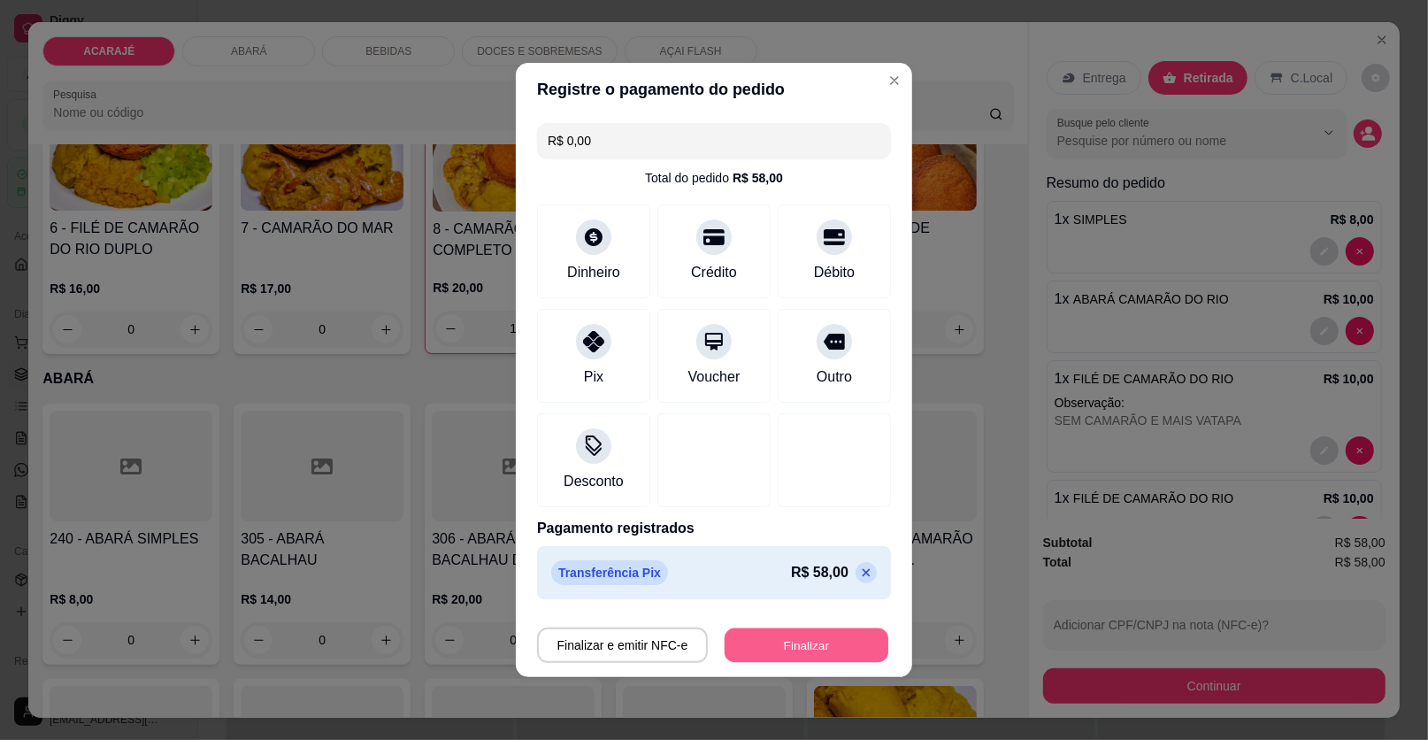
click at [812, 645] on button "Finalizar" at bounding box center [807, 645] width 164 height 35
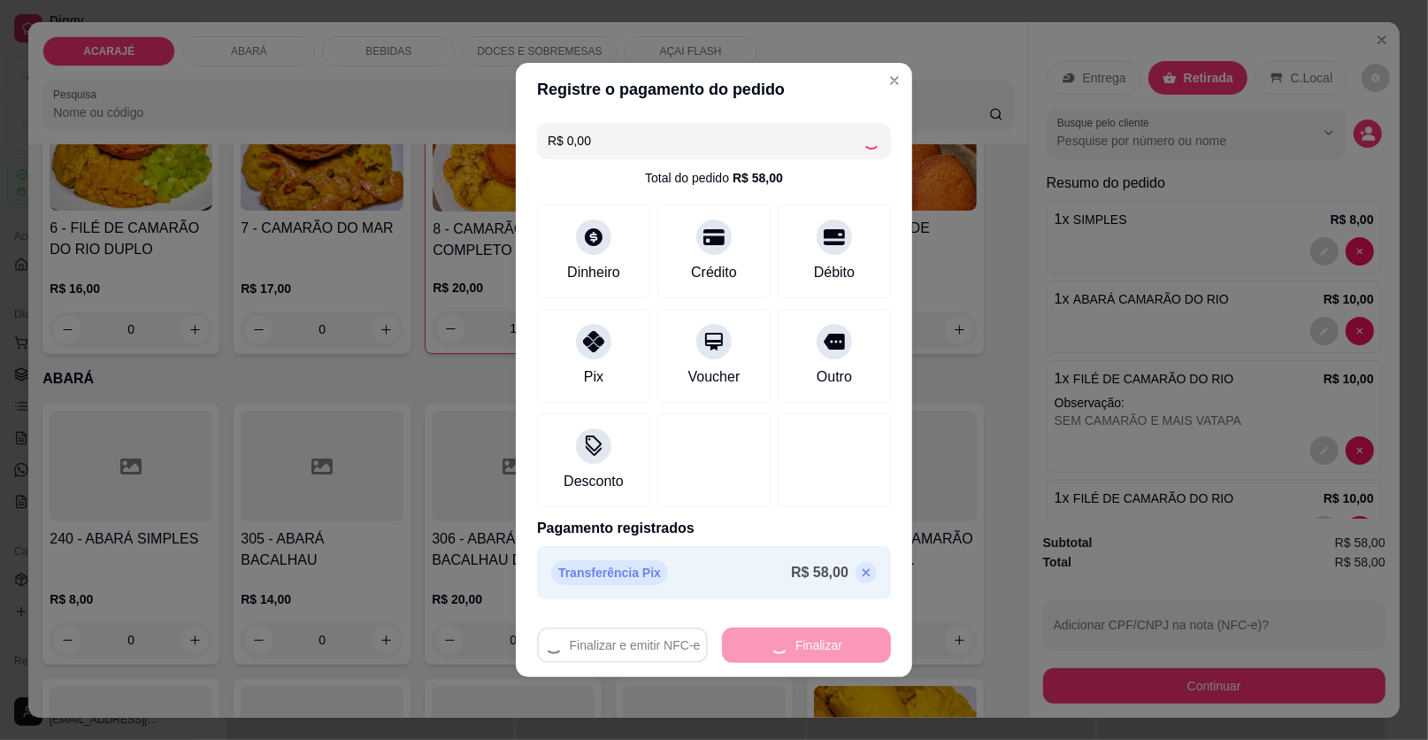
type input "0"
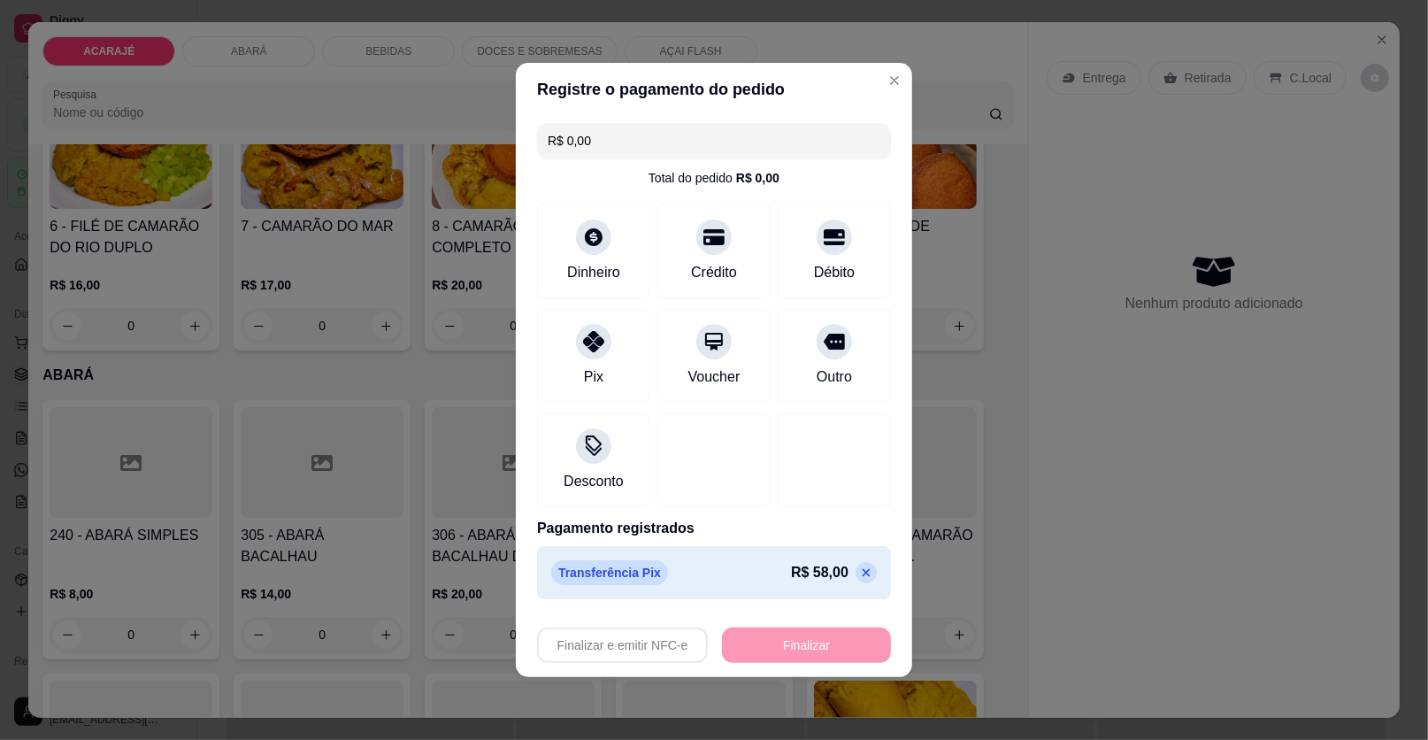
type input "-R$ 58,00"
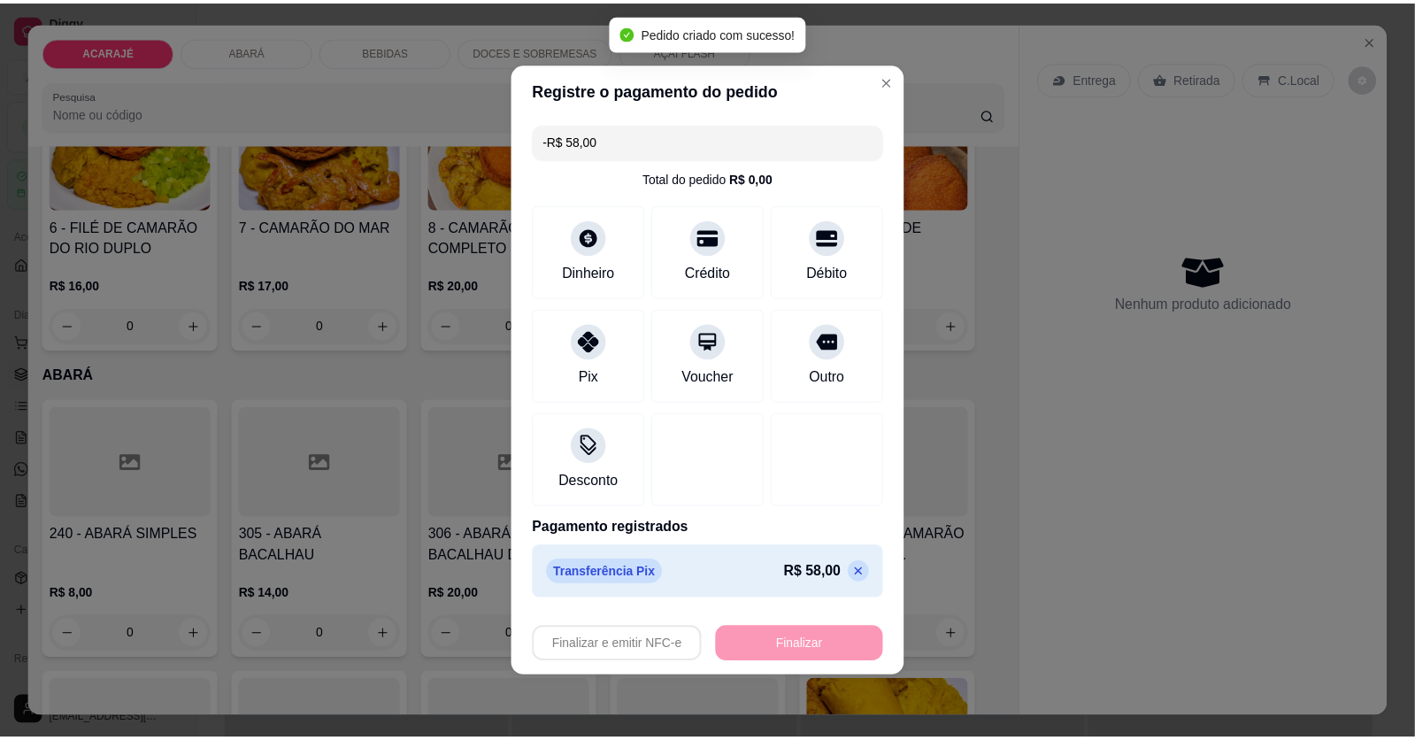
scroll to position [441, 0]
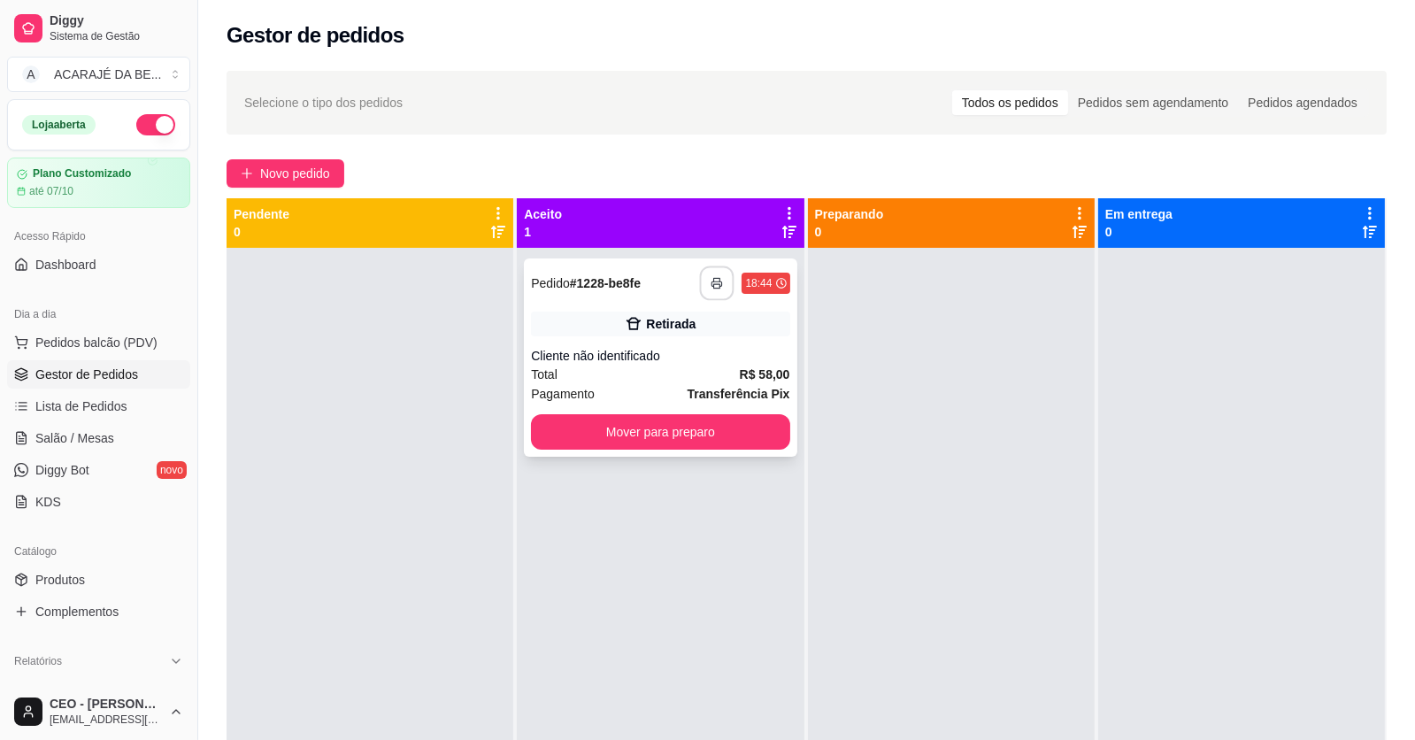
click at [712, 285] on icon "button" at bounding box center [718, 283] width 12 height 12
click at [703, 421] on button "Mover para preparo" at bounding box center [660, 431] width 258 height 35
click at [703, 421] on div "Mover para preparo" at bounding box center [660, 431] width 258 height 35
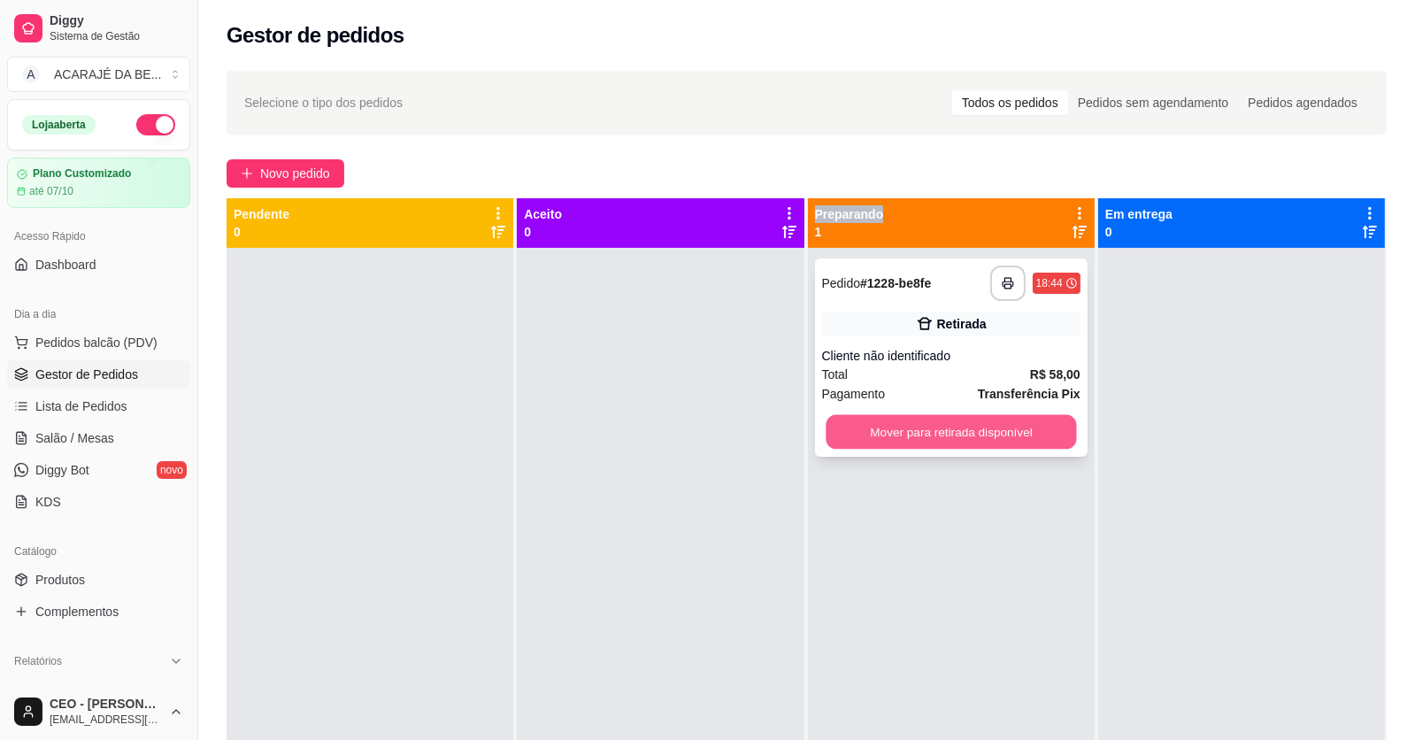
click at [1010, 428] on button "Mover para retirada disponível" at bounding box center [951, 432] width 250 height 35
click at [1010, 428] on div "Mover para retirada disponível" at bounding box center [951, 431] width 258 height 35
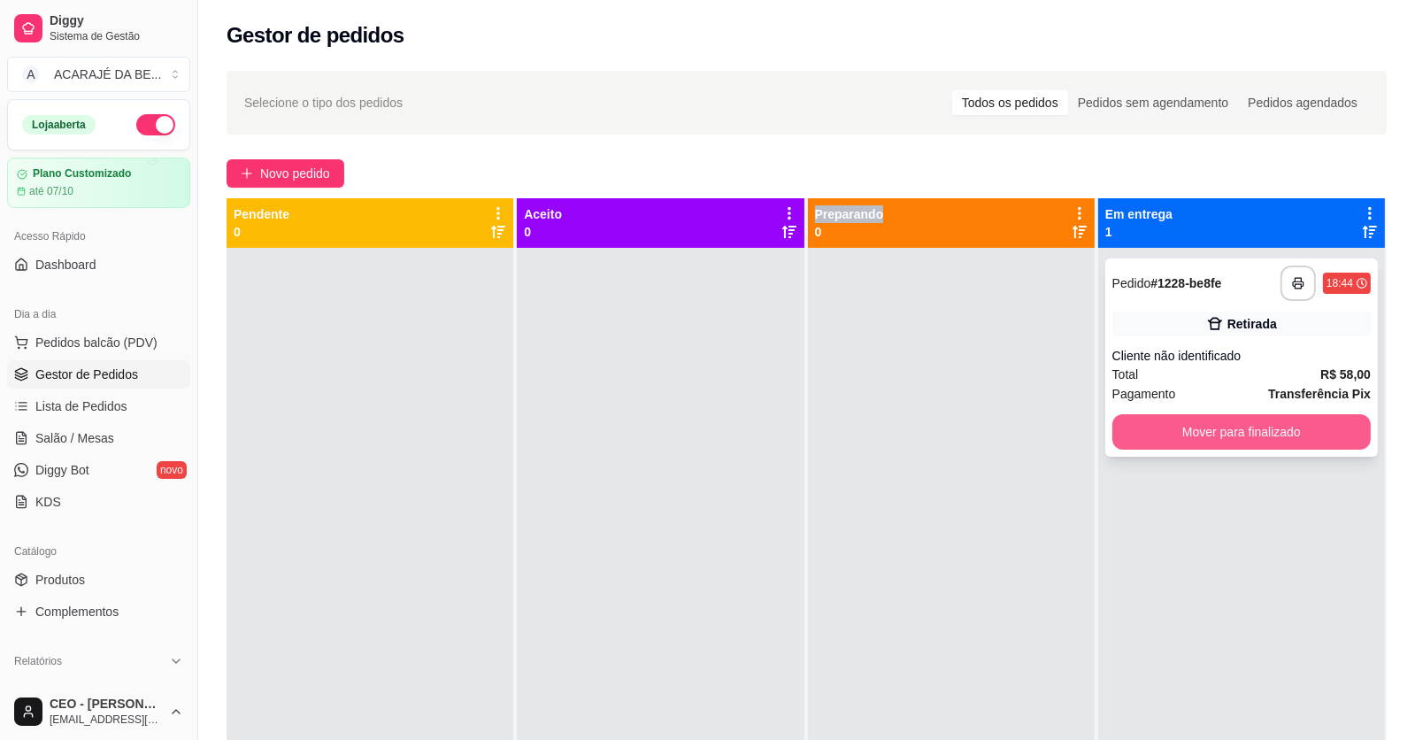
click at [1169, 435] on button "Mover para finalizado" at bounding box center [1241, 431] width 258 height 35
click at [1169, 435] on div "Mover para finalizado" at bounding box center [1241, 431] width 258 height 35
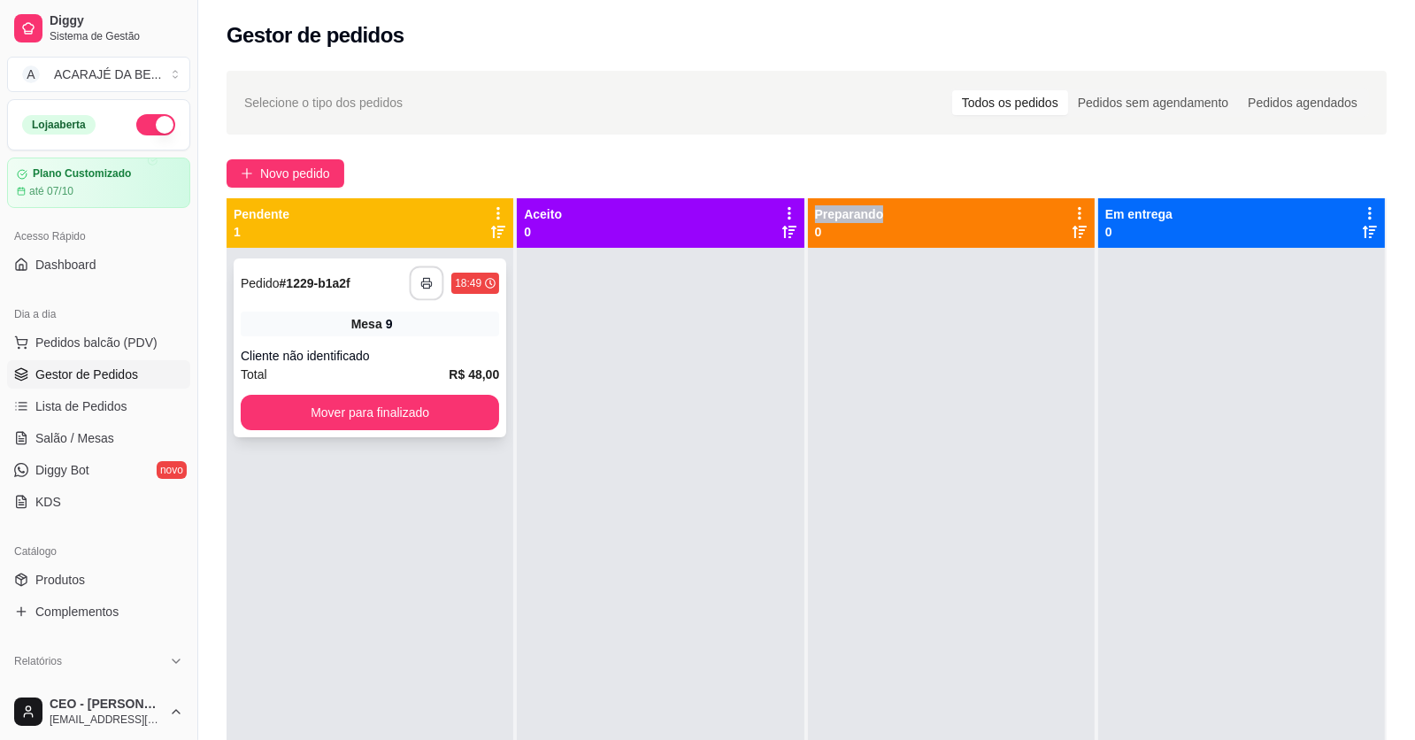
click at [413, 281] on button "button" at bounding box center [427, 283] width 35 height 35
click at [419, 401] on button "Mover para finalizado" at bounding box center [369, 413] width 250 height 35
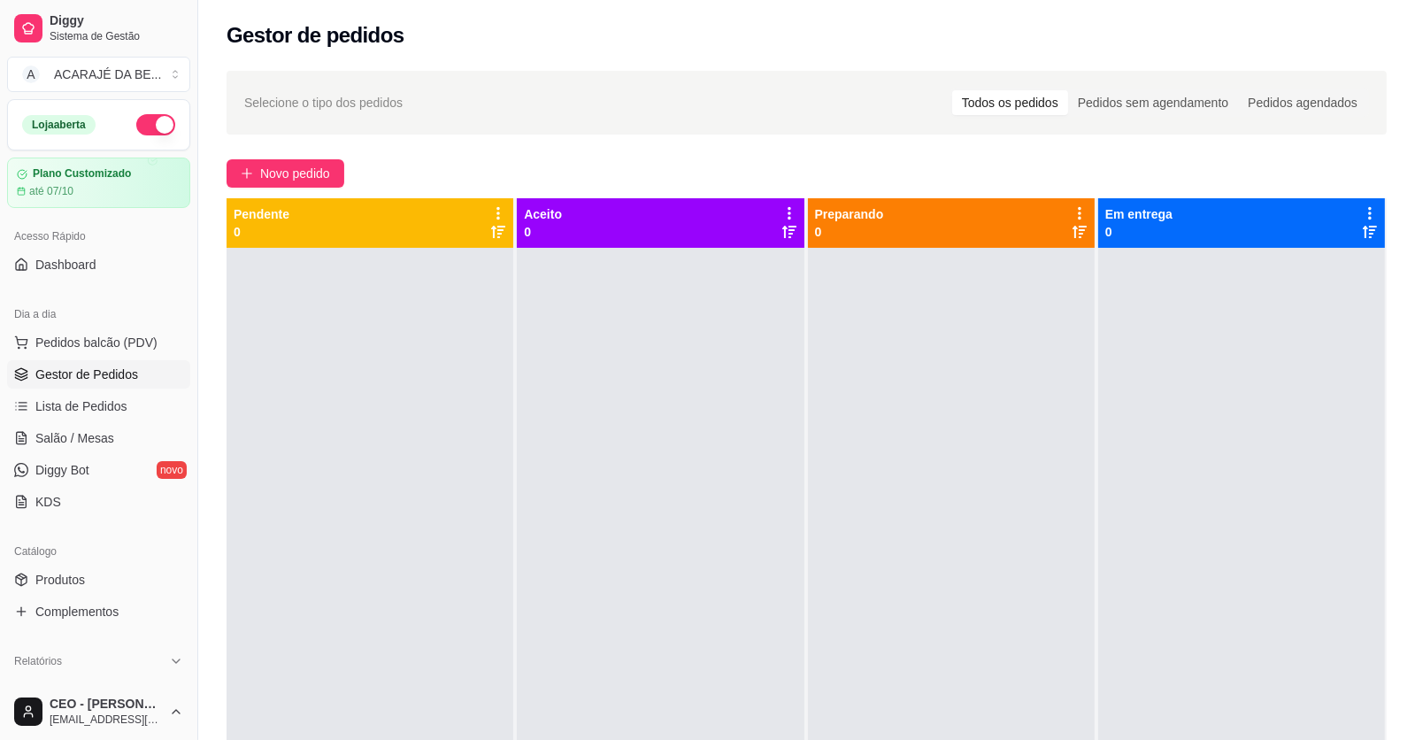
drag, startPoint x: 471, startPoint y: 158, endPoint x: 467, endPoint y: 139, distance: 18.9
click at [470, 155] on div "Selecione o tipo dos pedidos Todos os pedidos Pedidos sem agendamento Pedidos a…" at bounding box center [806, 509] width 1217 height 899
click at [104, 342] on span "Pedidos balcão (PDV)" at bounding box center [96, 343] width 122 height 18
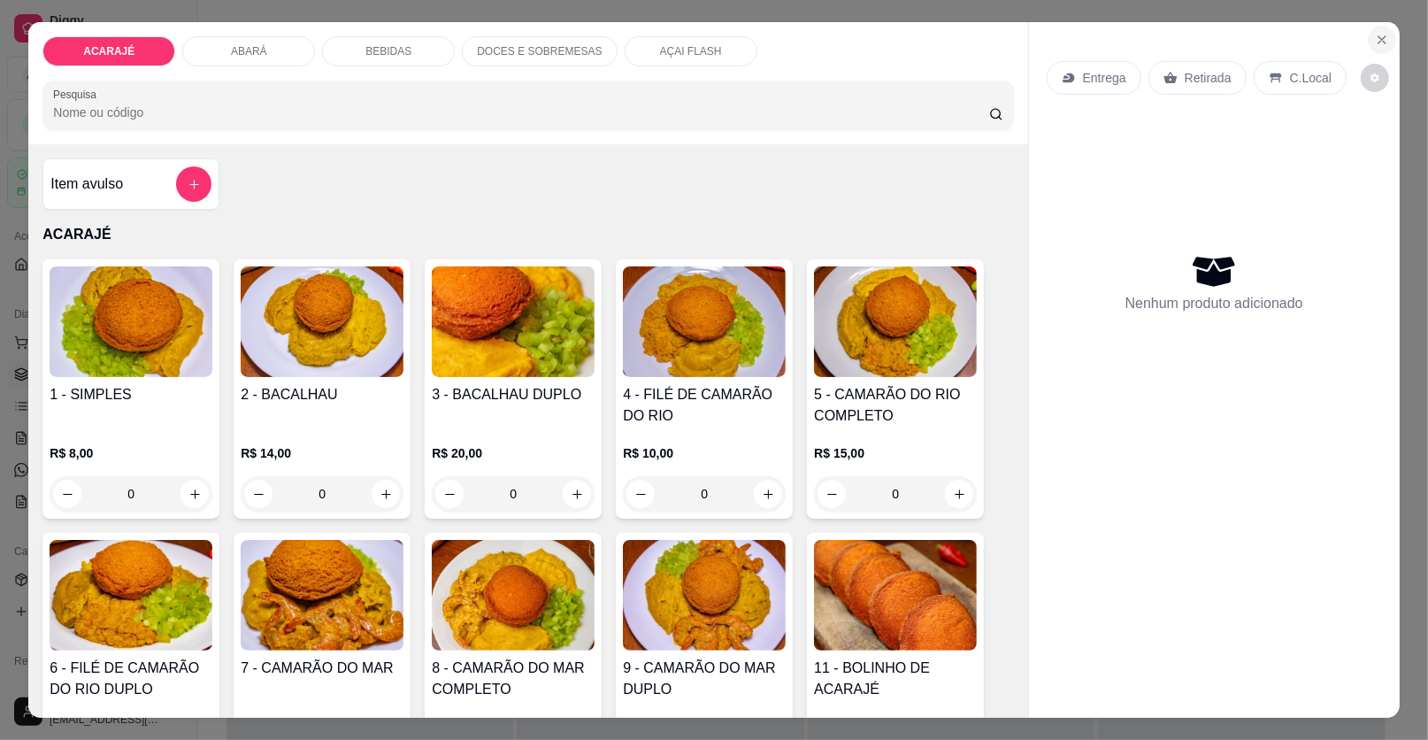
click at [1376, 46] on icon "Close" at bounding box center [1382, 40] width 14 height 14
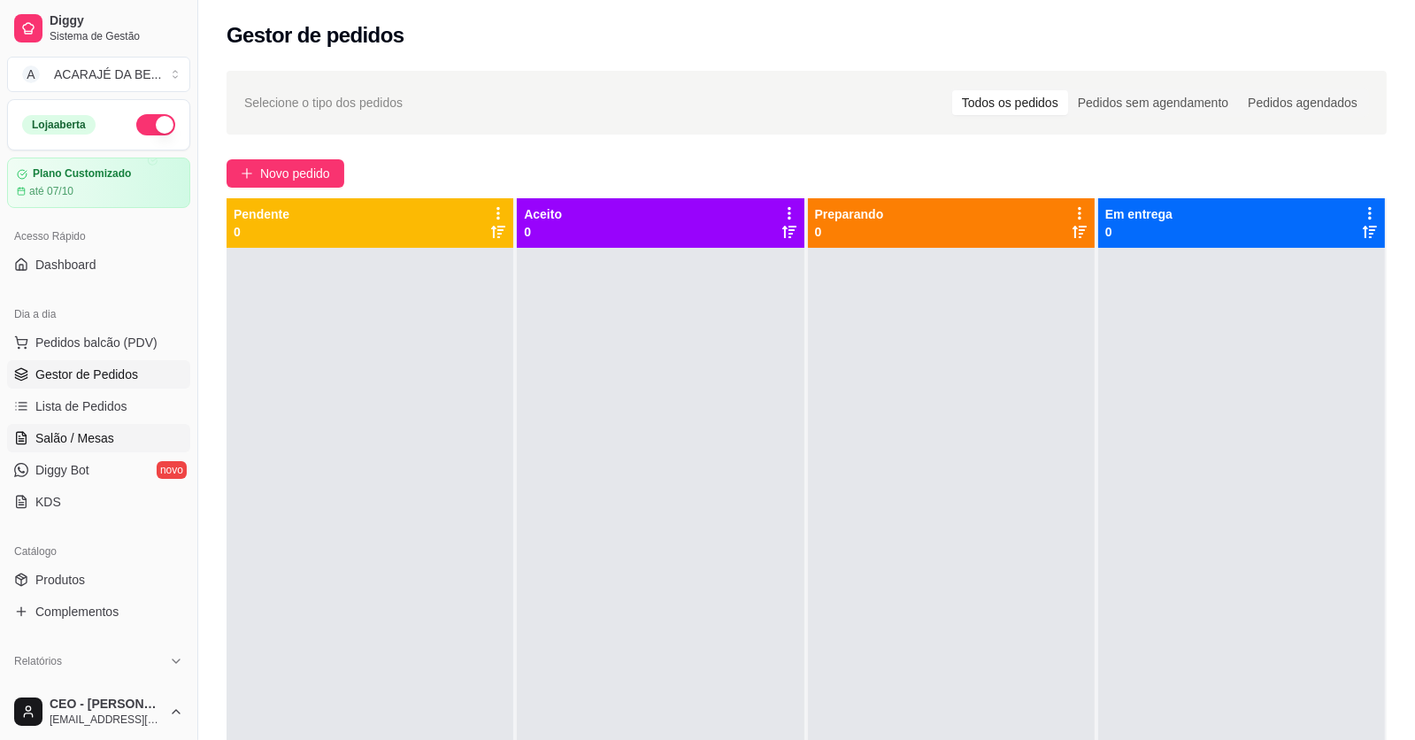
click at [146, 438] on link "Salão / Mesas" at bounding box center [98, 438] width 183 height 28
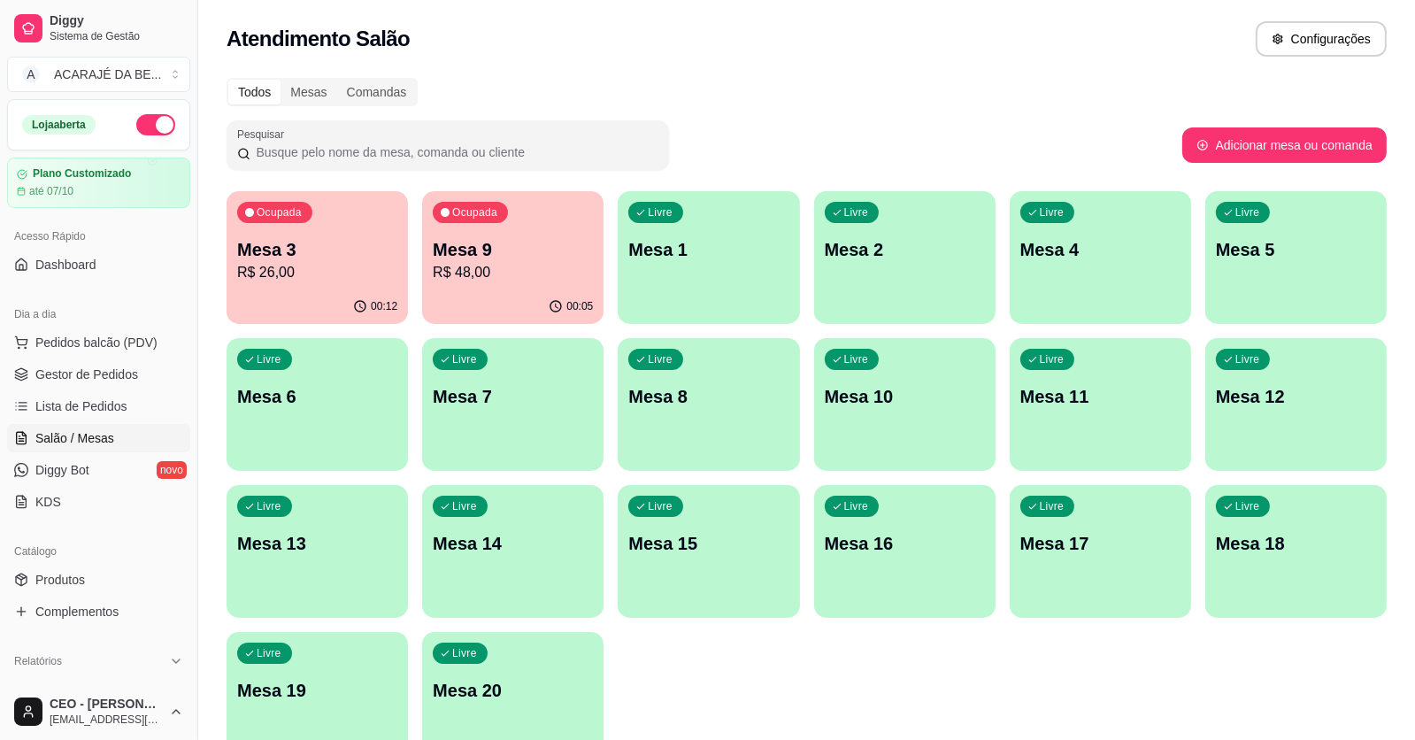
click at [1043, 688] on div "Ocupada Mesa 3 R$ 26,00 00:12 Ocupada Mesa 9 R$ 48,00 00:05 Livre Mesa 1 Livre …" at bounding box center [807, 477] width 1160 height 573
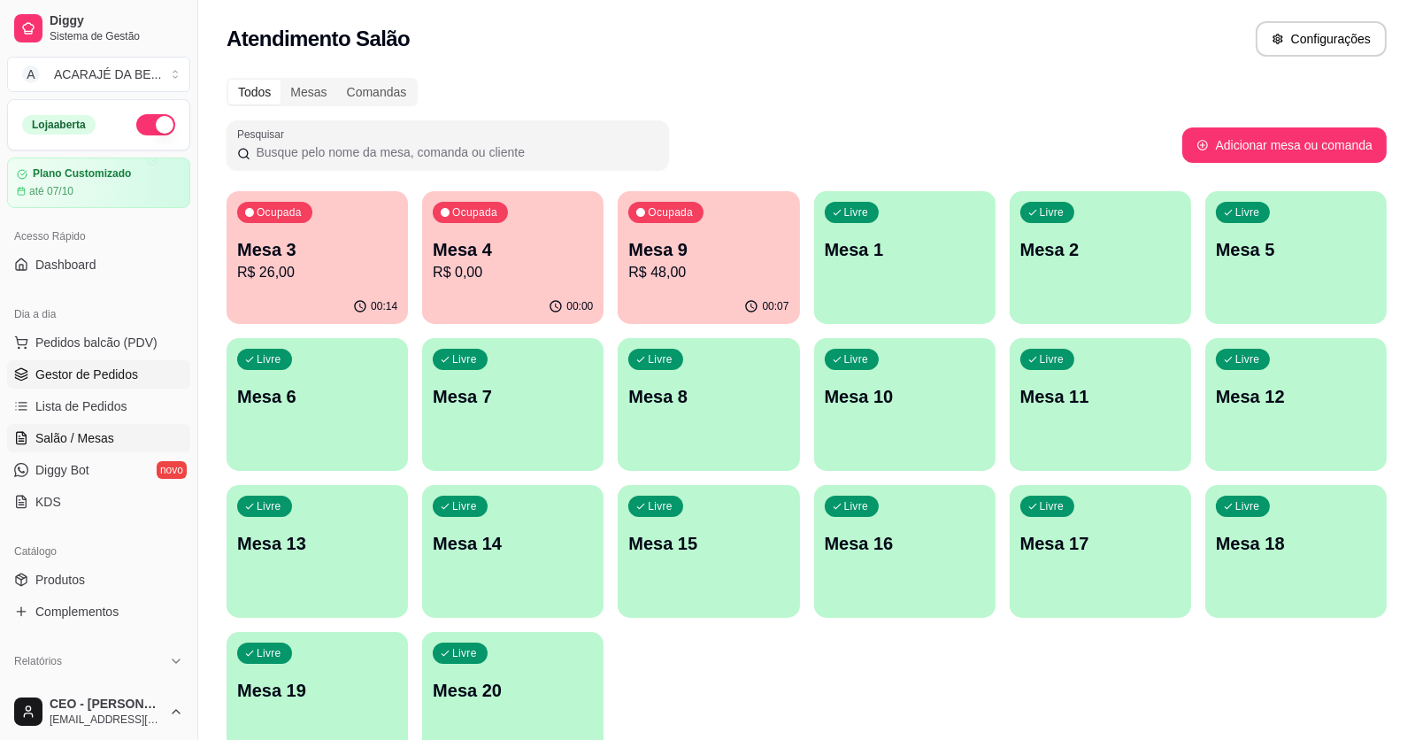
click at [93, 371] on span "Gestor de Pedidos" at bounding box center [86, 375] width 103 height 18
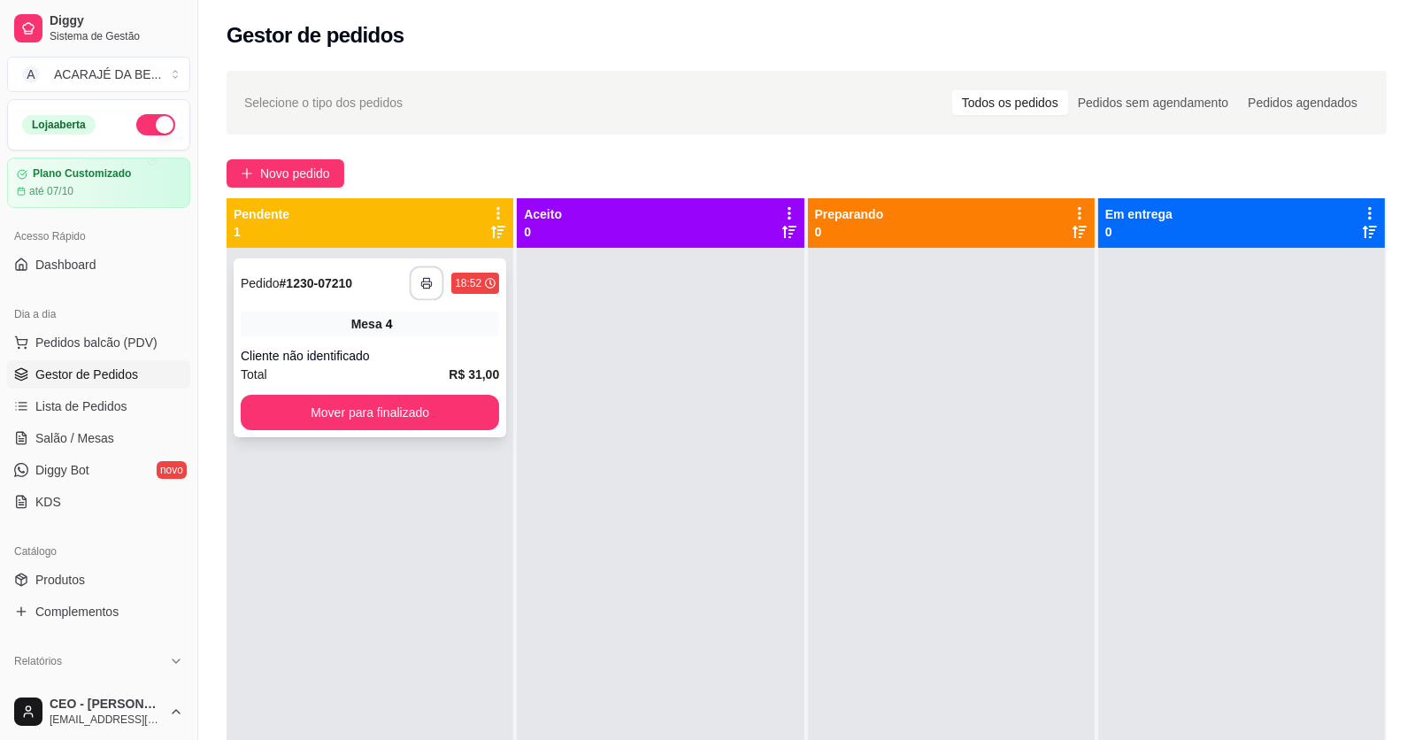
click at [427, 279] on icon "button" at bounding box center [426, 283] width 12 height 12
click at [423, 415] on button "Mover para finalizado" at bounding box center [370, 412] width 258 height 35
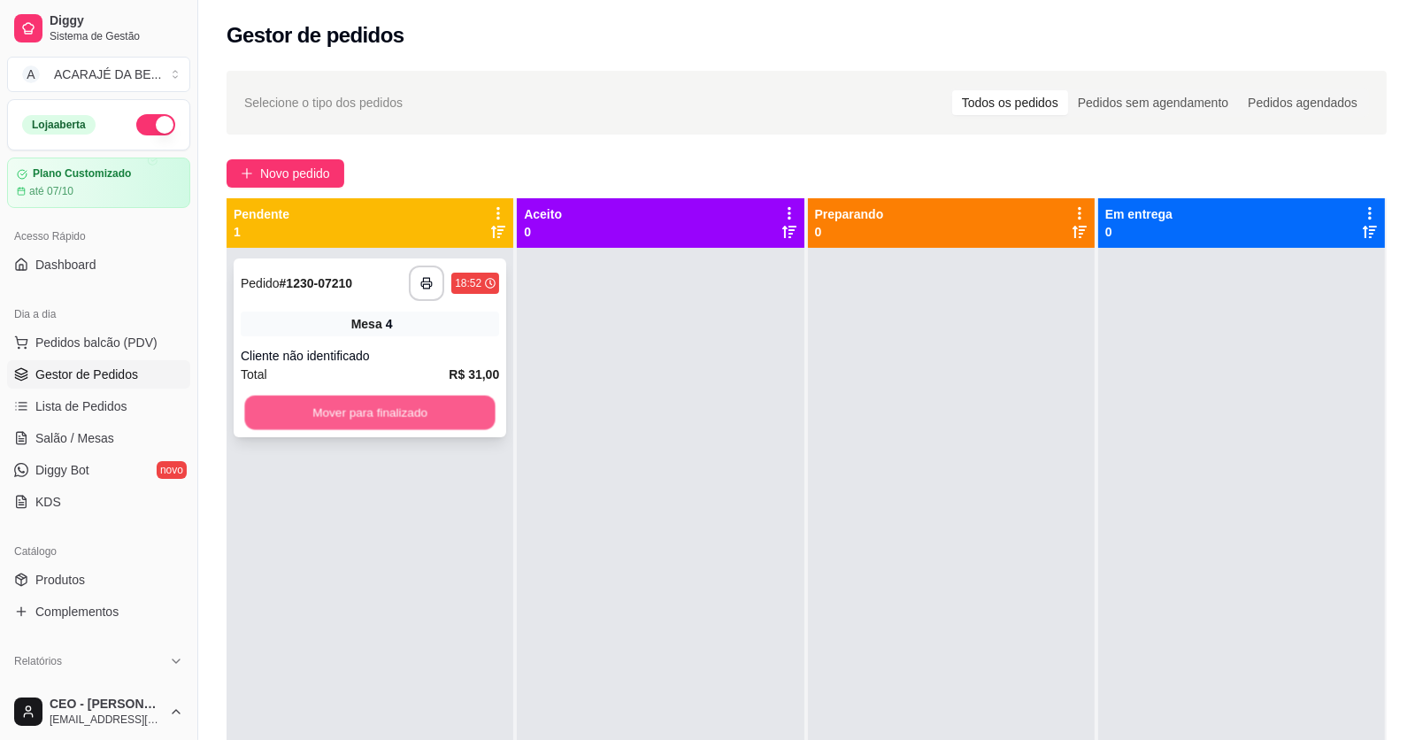
click at [423, 415] on div "Mover para finalizado" at bounding box center [370, 412] width 258 height 35
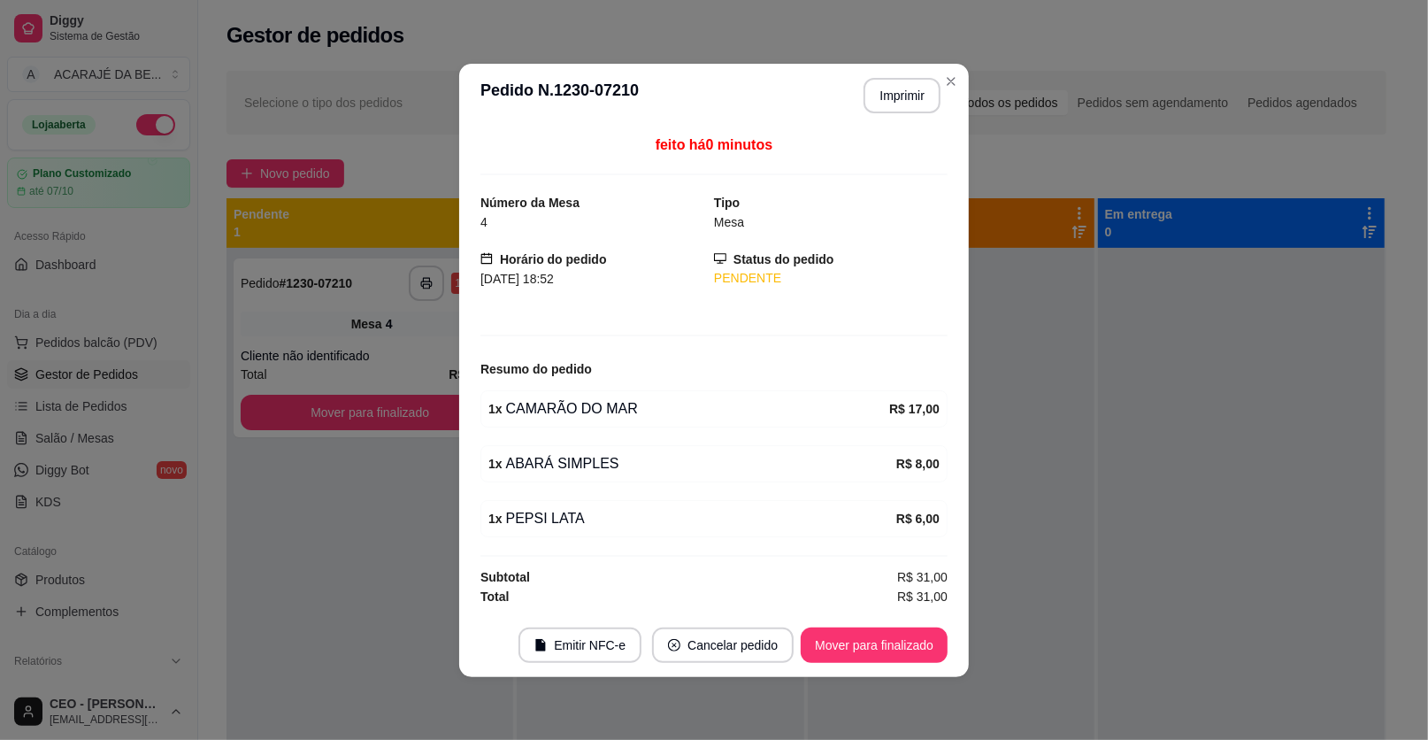
click at [1098, 606] on div at bounding box center [1241, 618] width 287 height 740
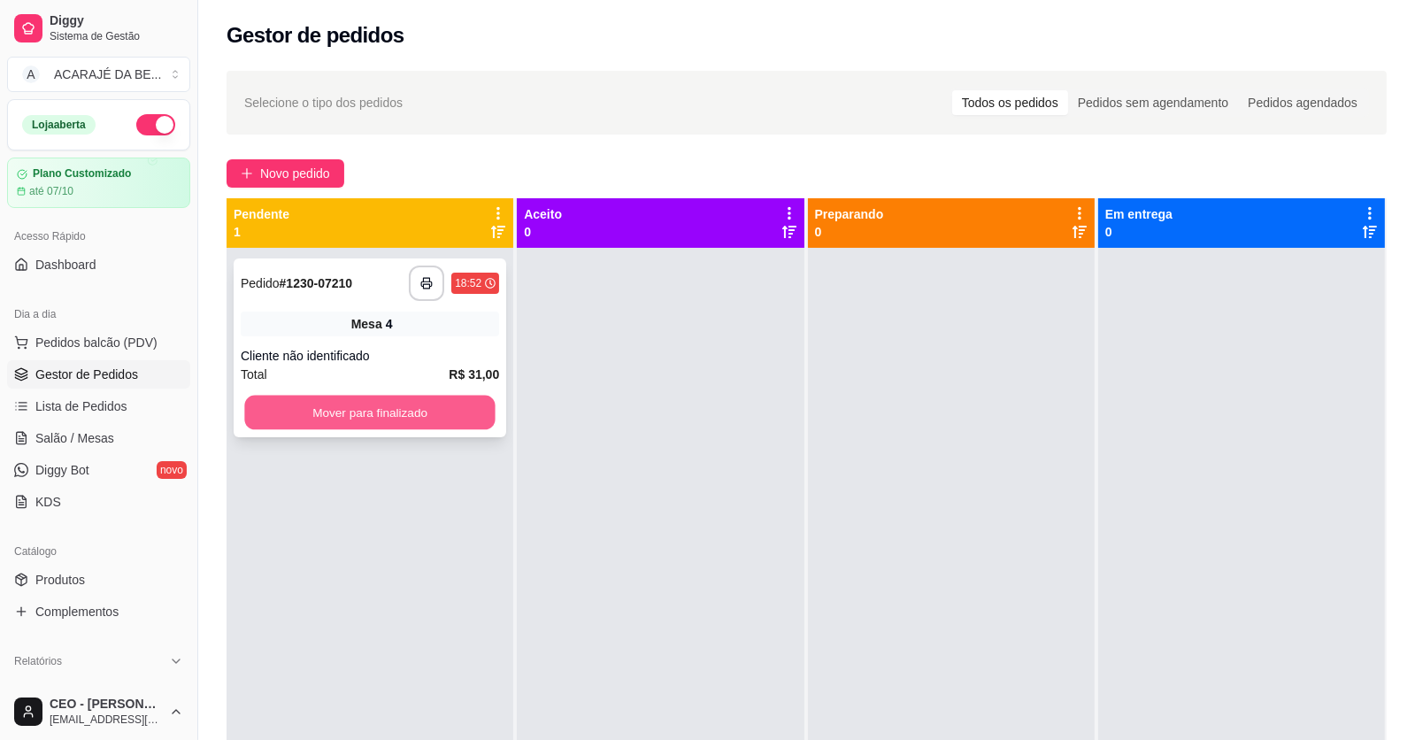
click at [454, 414] on button "Mover para finalizado" at bounding box center [369, 413] width 250 height 35
click at [447, 411] on button "Mover para finalizado" at bounding box center [369, 413] width 250 height 35
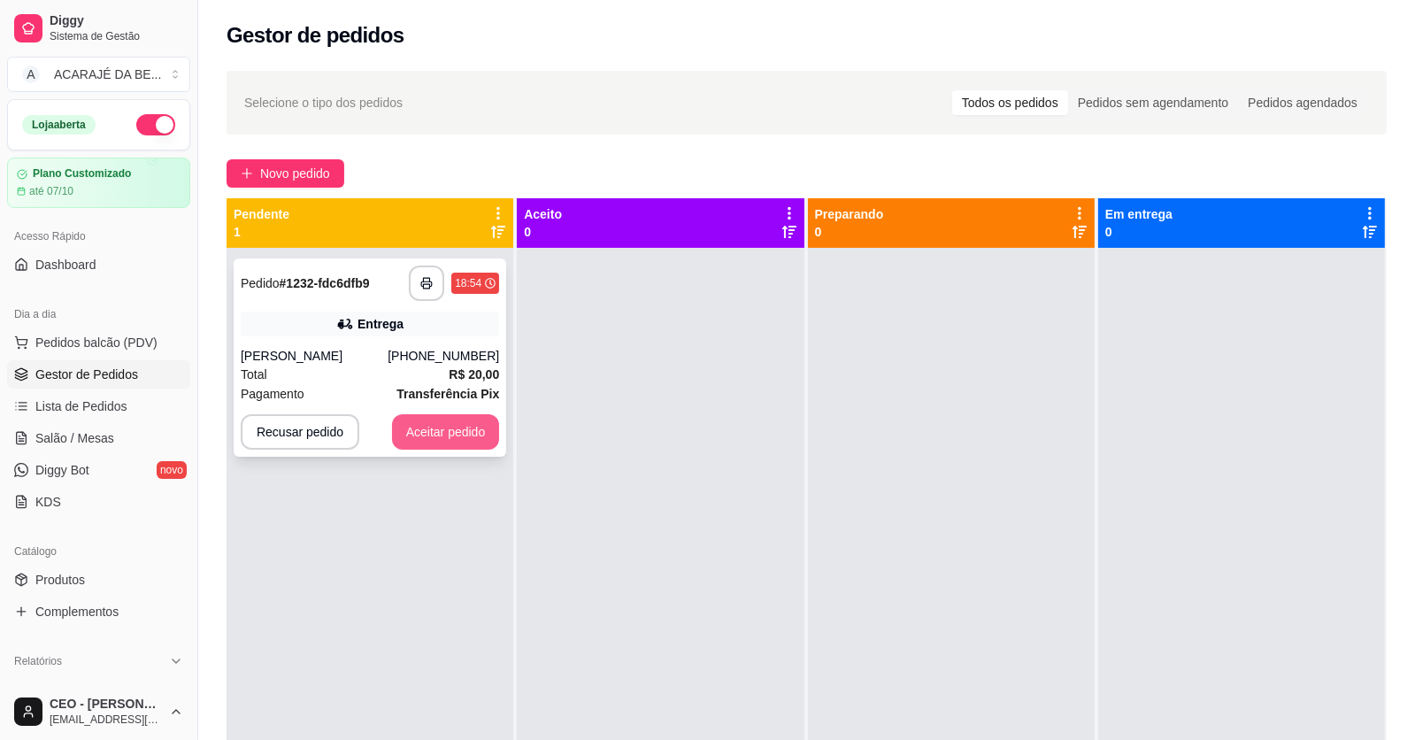
click at [457, 424] on button "Aceitar pedido" at bounding box center [446, 431] width 108 height 35
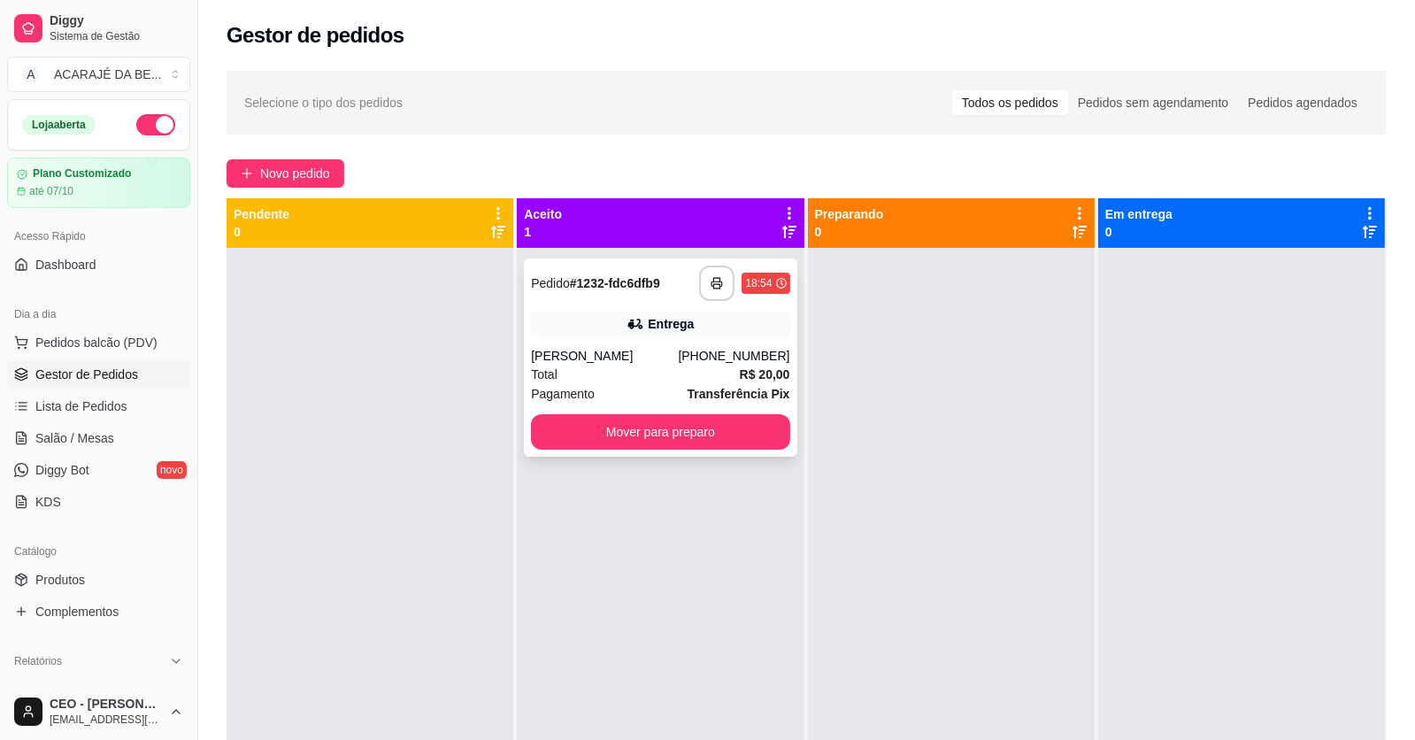
click at [648, 367] on div "Total R$ 20,00" at bounding box center [660, 374] width 258 height 19
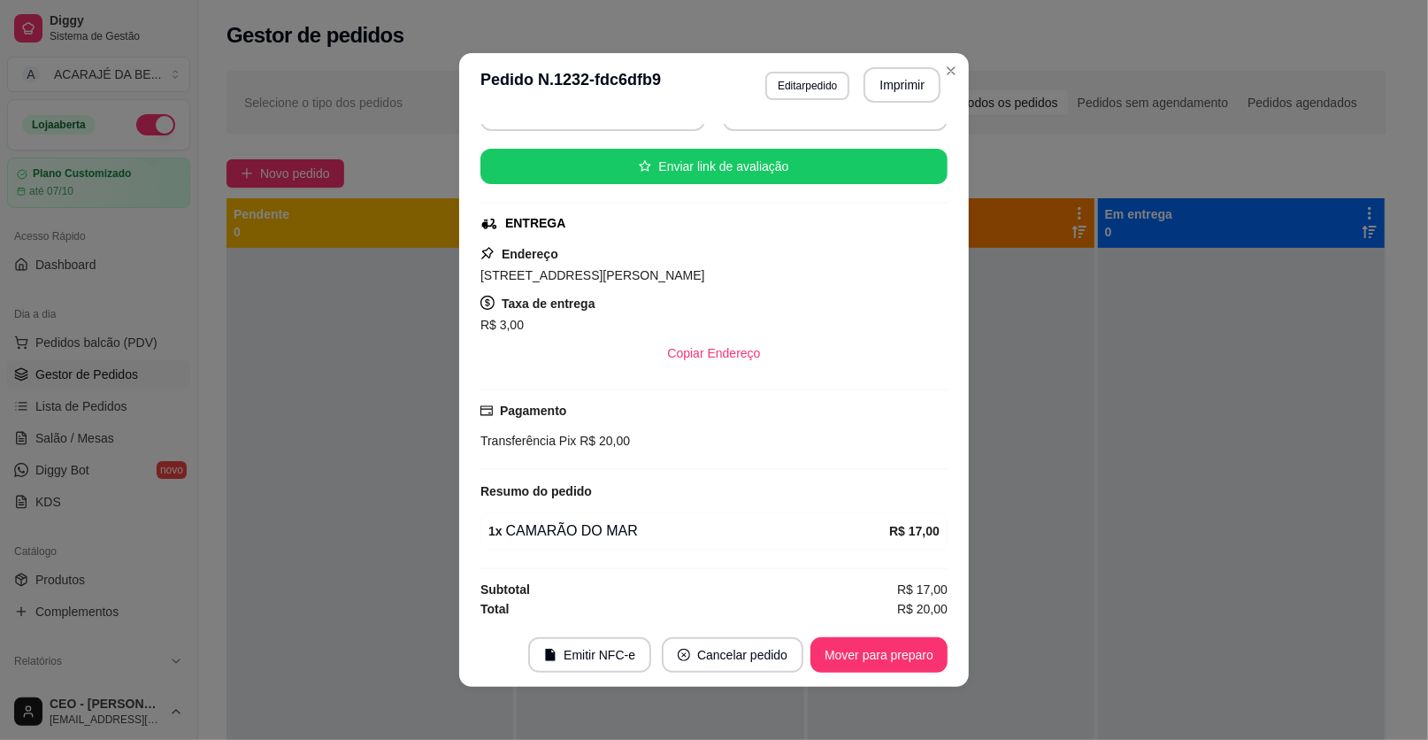
scroll to position [4, 0]
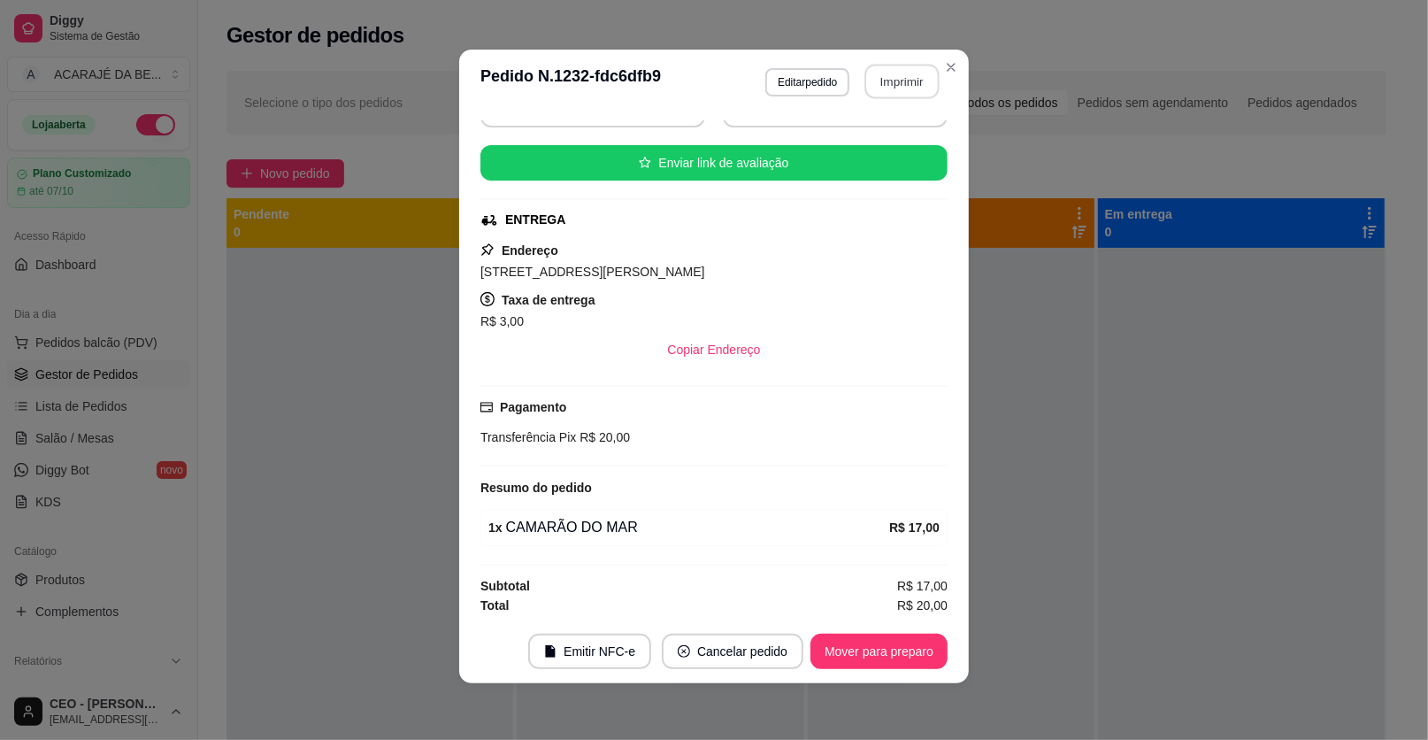
click at [891, 77] on button "Imprimir" at bounding box center [903, 82] width 74 height 35
click at [850, 651] on button "Mover para preparo" at bounding box center [879, 651] width 137 height 35
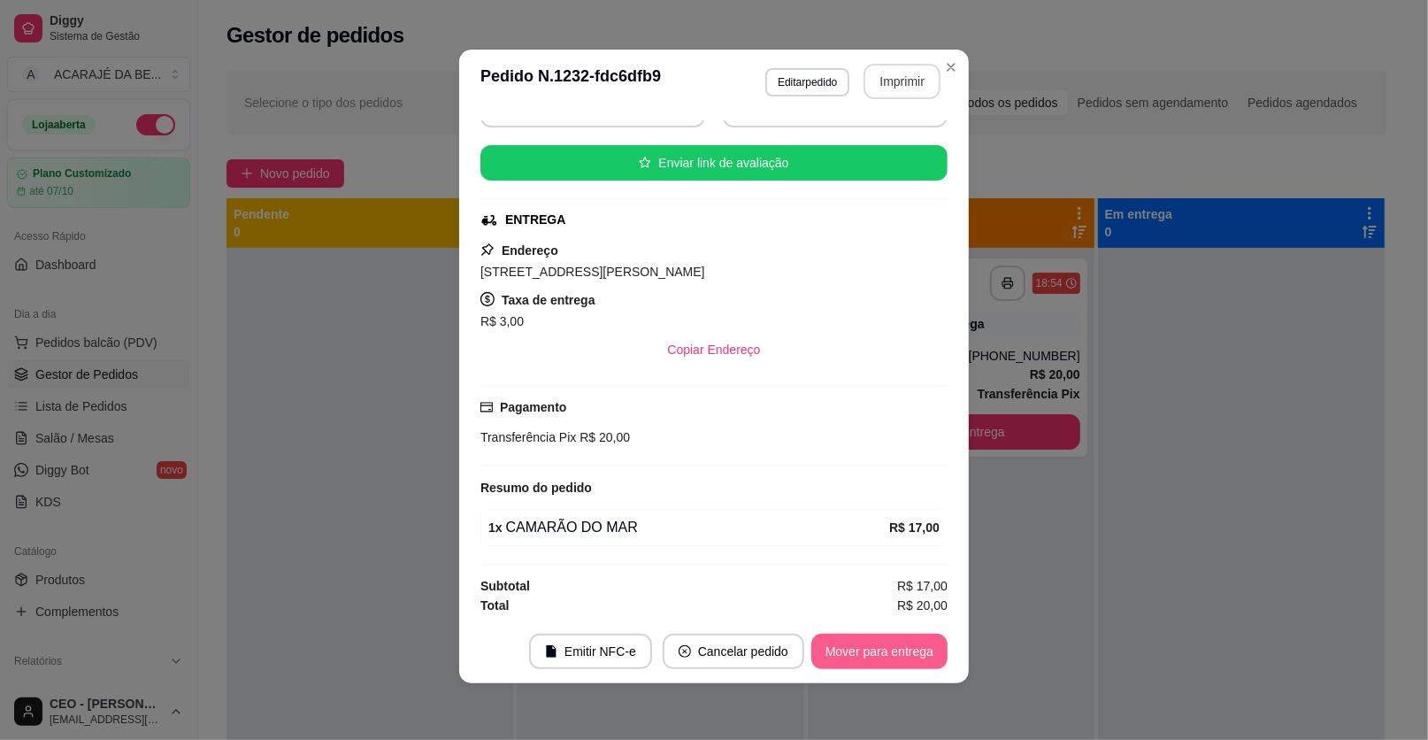
click at [850, 651] on button "Mover para entrega" at bounding box center [880, 651] width 136 height 35
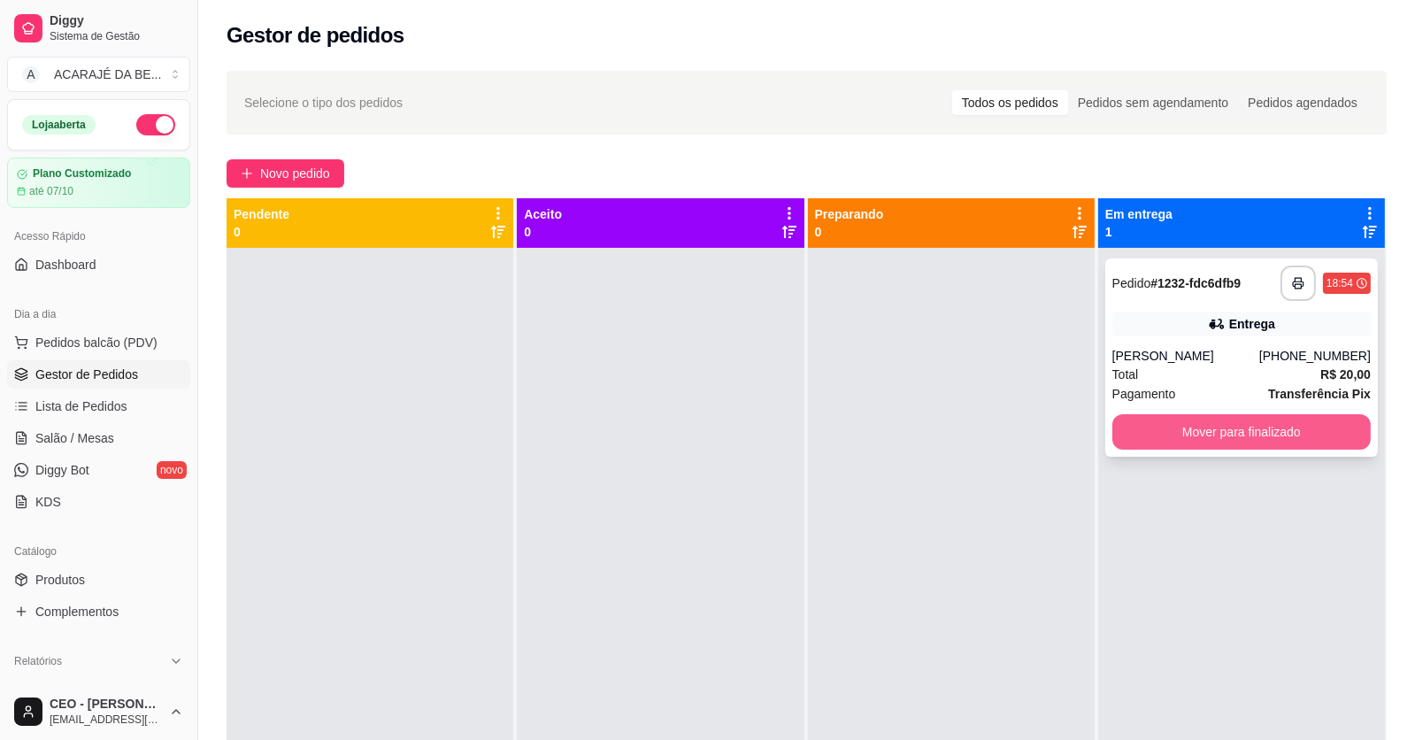
click at [1214, 423] on button "Mover para finalizado" at bounding box center [1241, 431] width 258 height 35
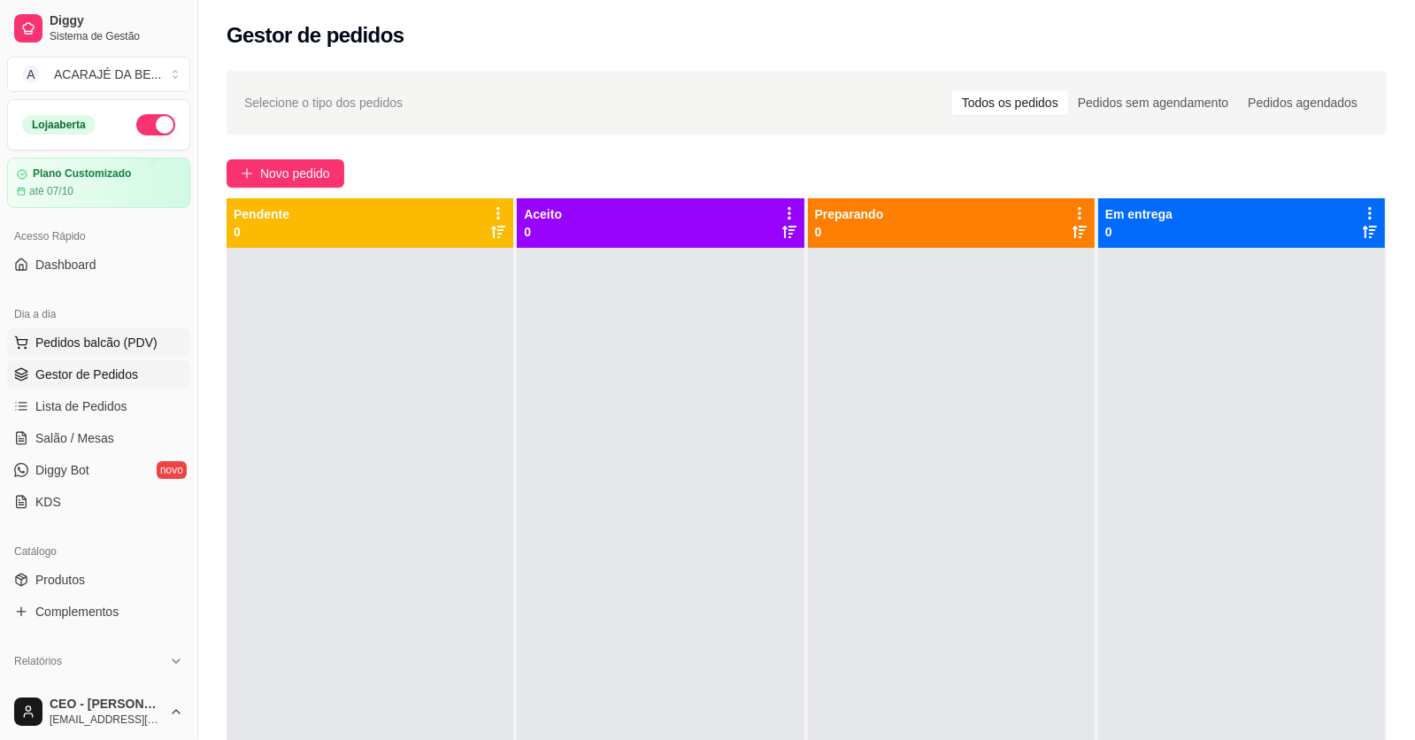
click at [89, 335] on span "Pedidos balcão (PDV)" at bounding box center [96, 343] width 122 height 18
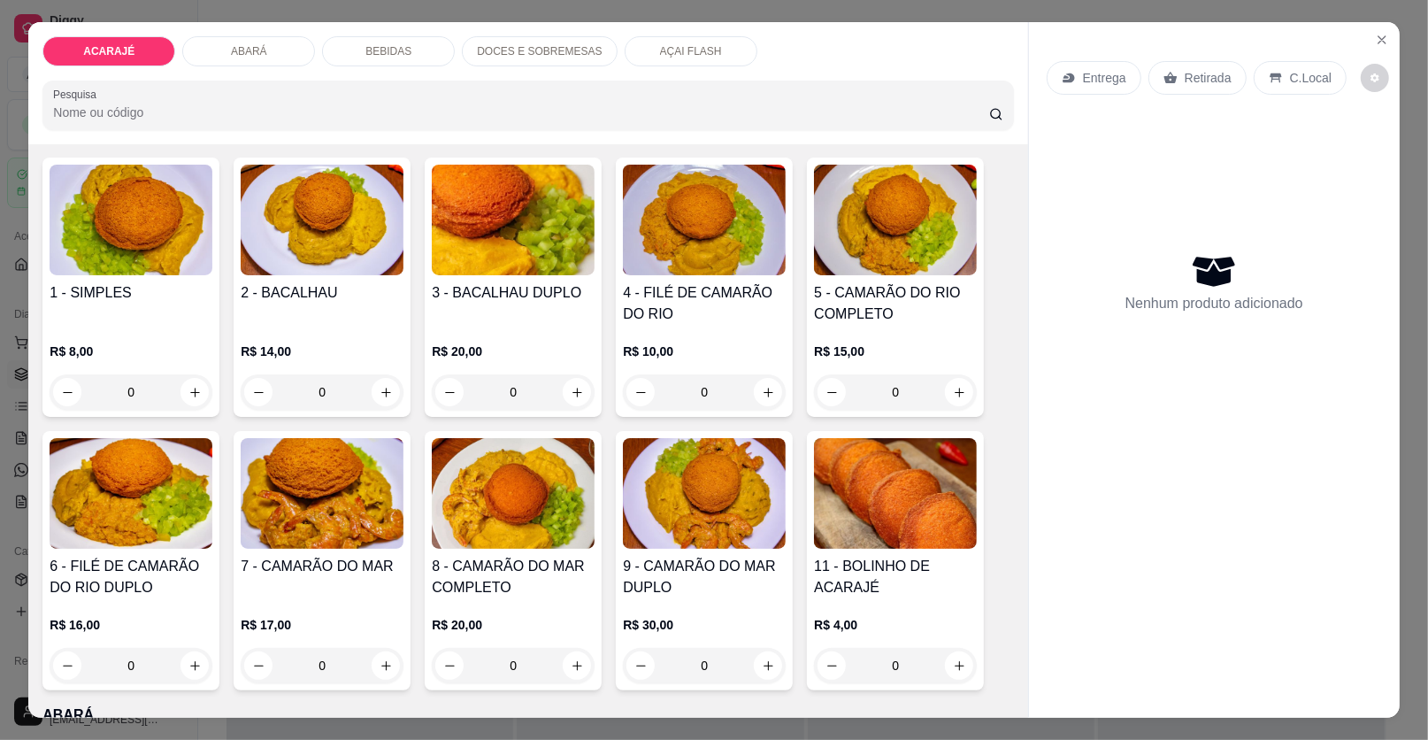
scroll to position [176, 0]
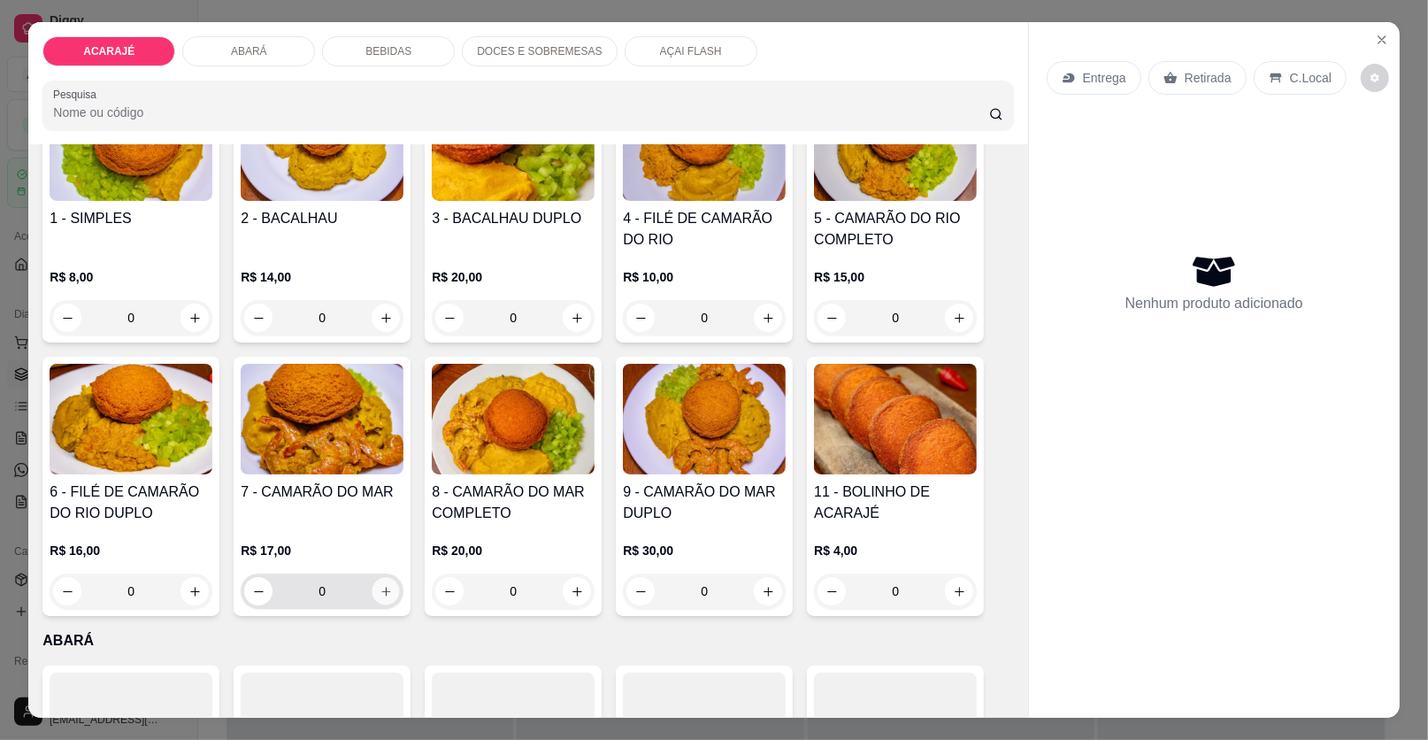
click at [381, 589] on icon "increase-product-quantity" at bounding box center [385, 591] width 9 height 9
type input "1"
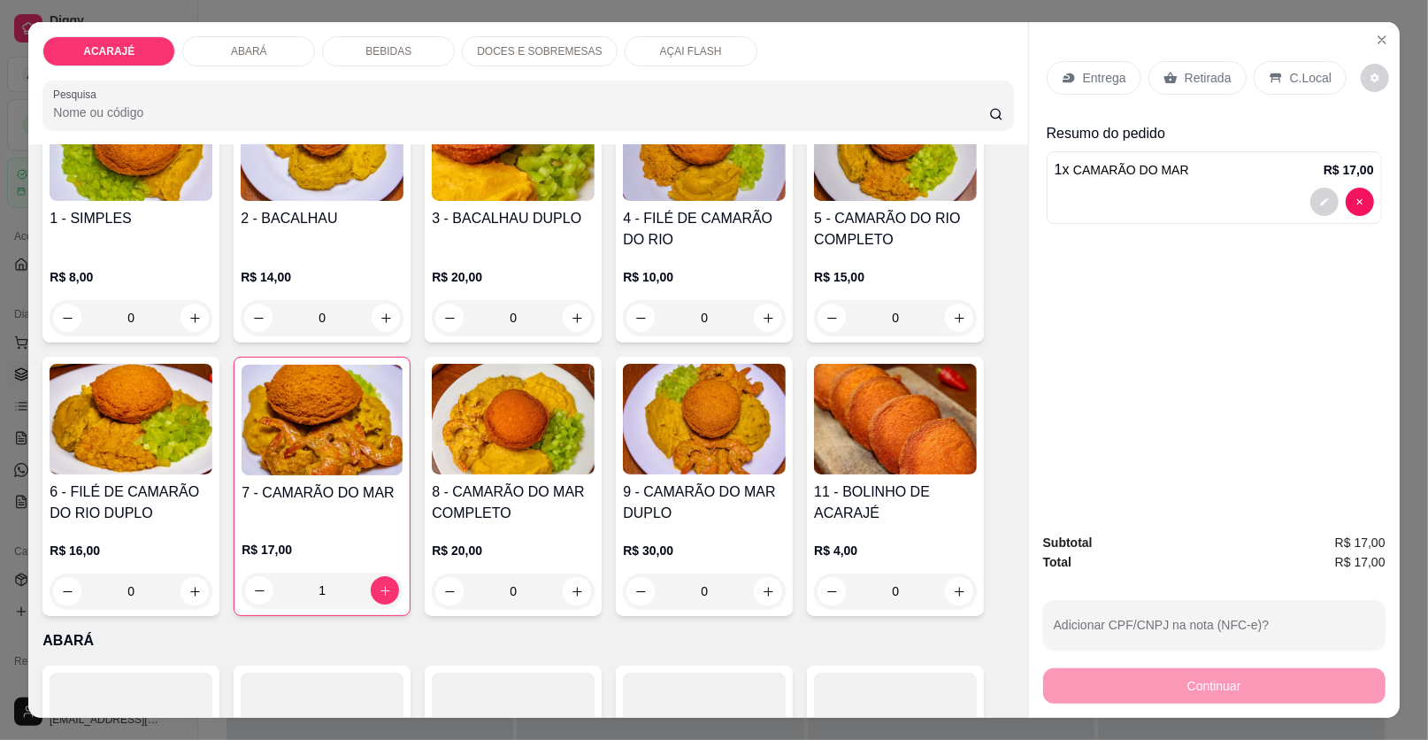
click at [391, 44] on p "BEBIDAS" at bounding box center [389, 51] width 46 height 14
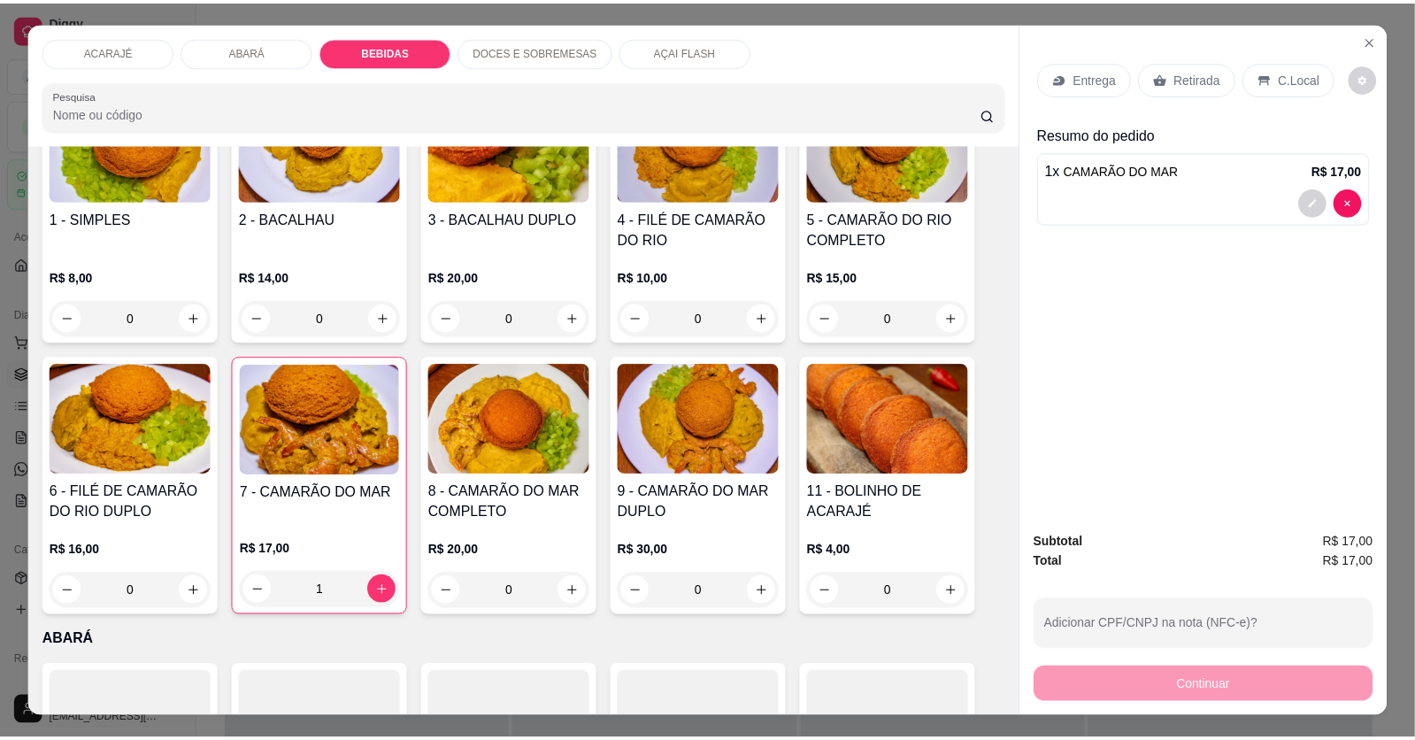
scroll to position [34, 0]
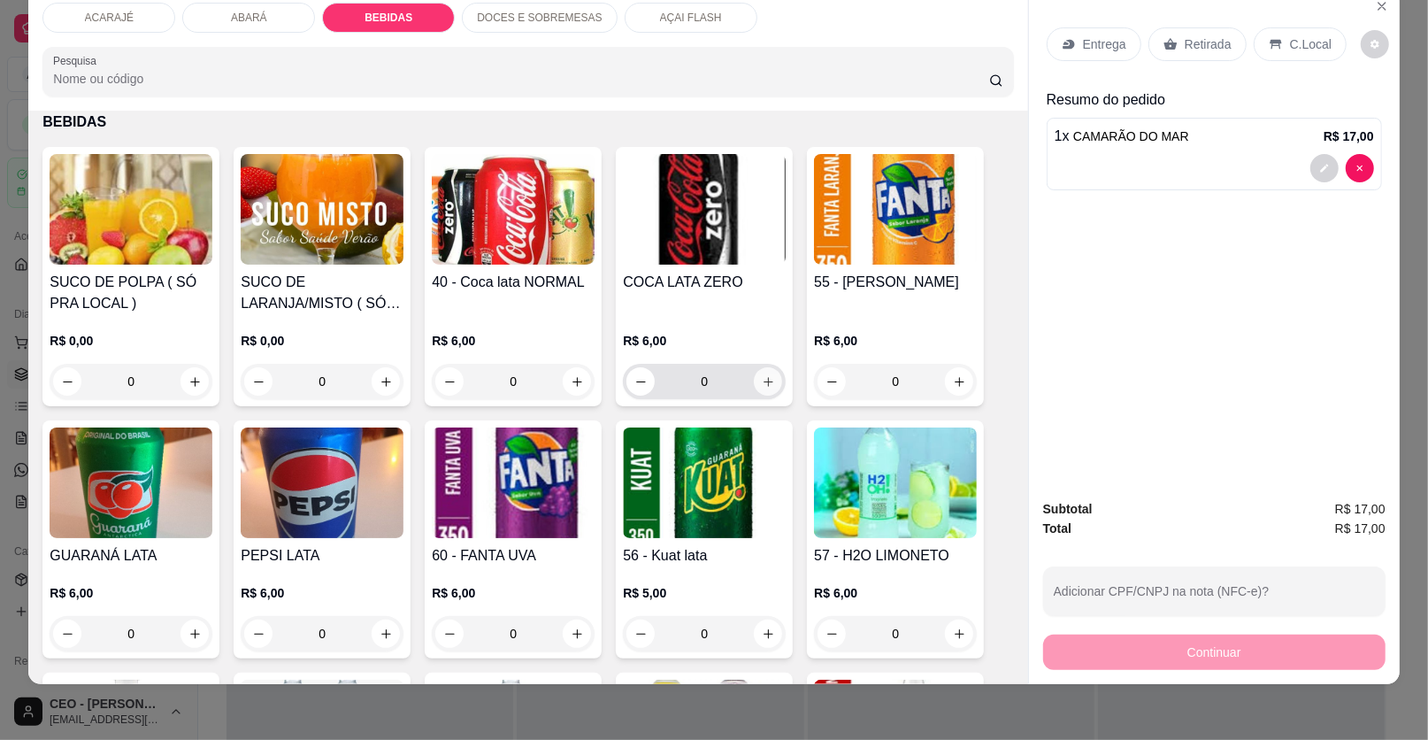
click at [764, 379] on icon "increase-product-quantity" at bounding box center [769, 382] width 10 height 10
type input "1"
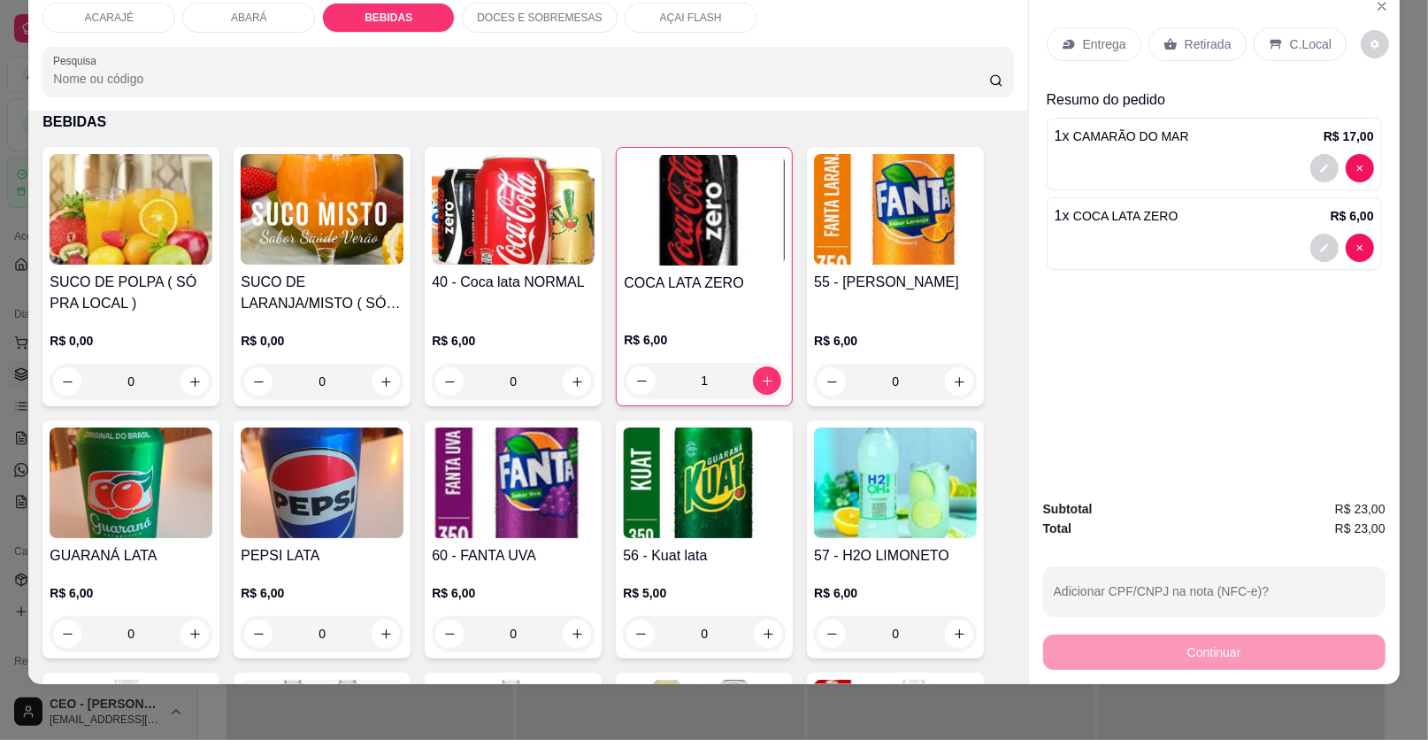
click at [1220, 44] on p "Retirada" at bounding box center [1208, 44] width 47 height 18
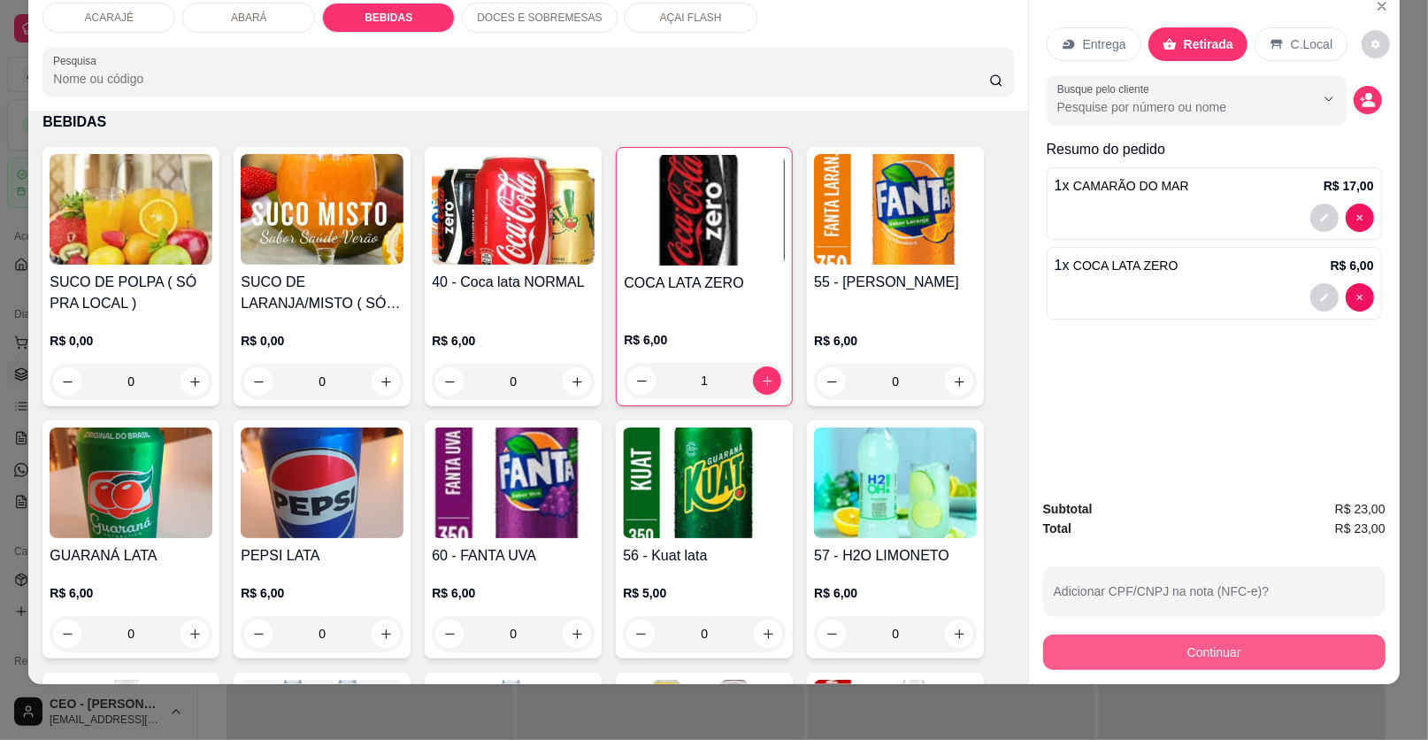
click at [1074, 648] on button "Continuar" at bounding box center [1214, 652] width 342 height 35
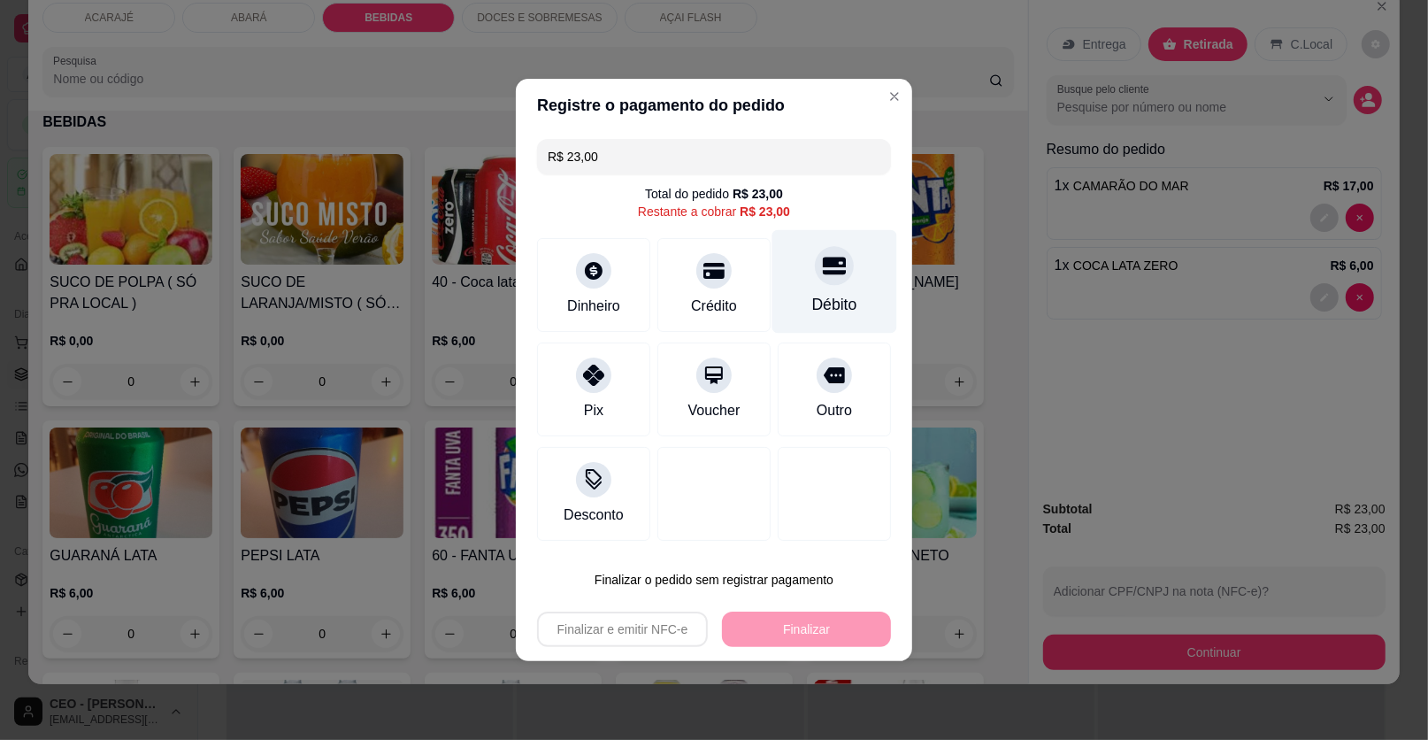
click at [817, 278] on div at bounding box center [834, 265] width 39 height 39
type input "R$ 0,00"
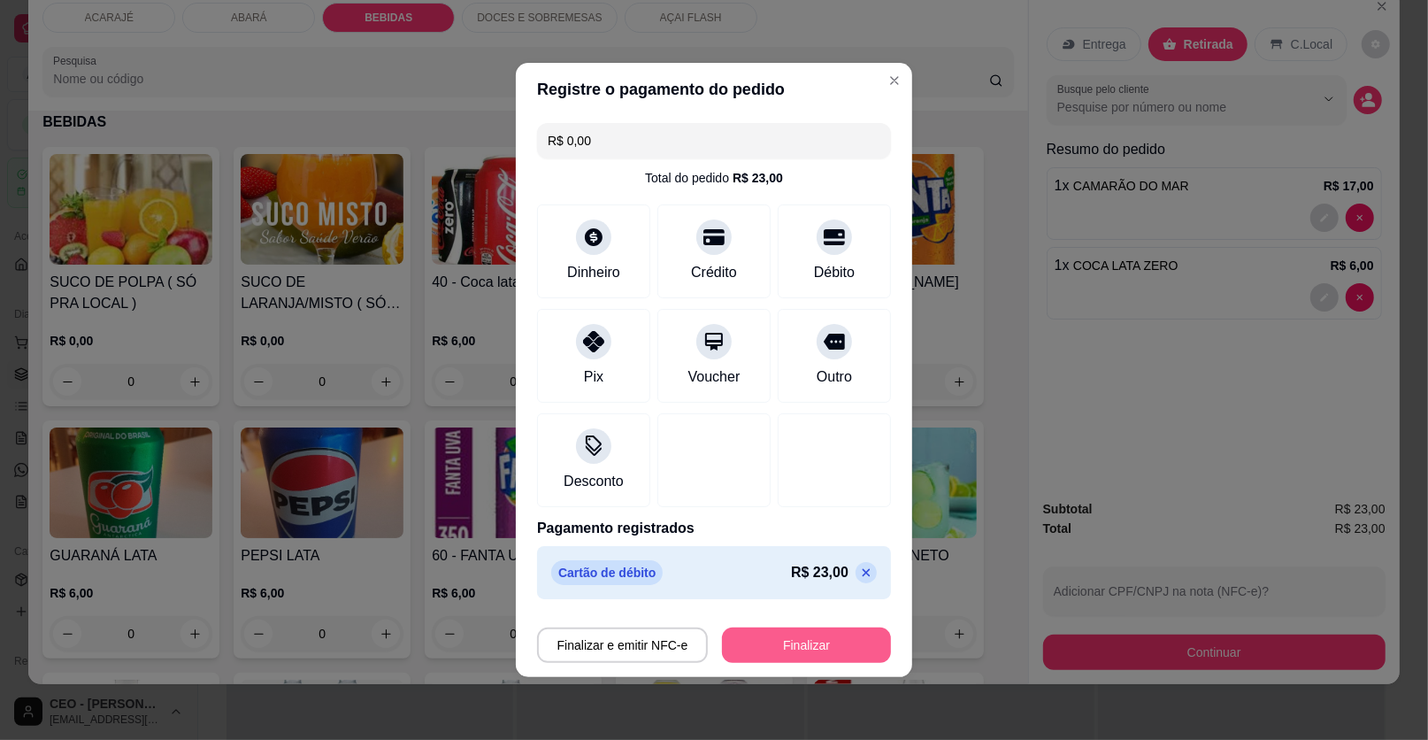
click at [787, 648] on button "Finalizar" at bounding box center [806, 644] width 169 height 35
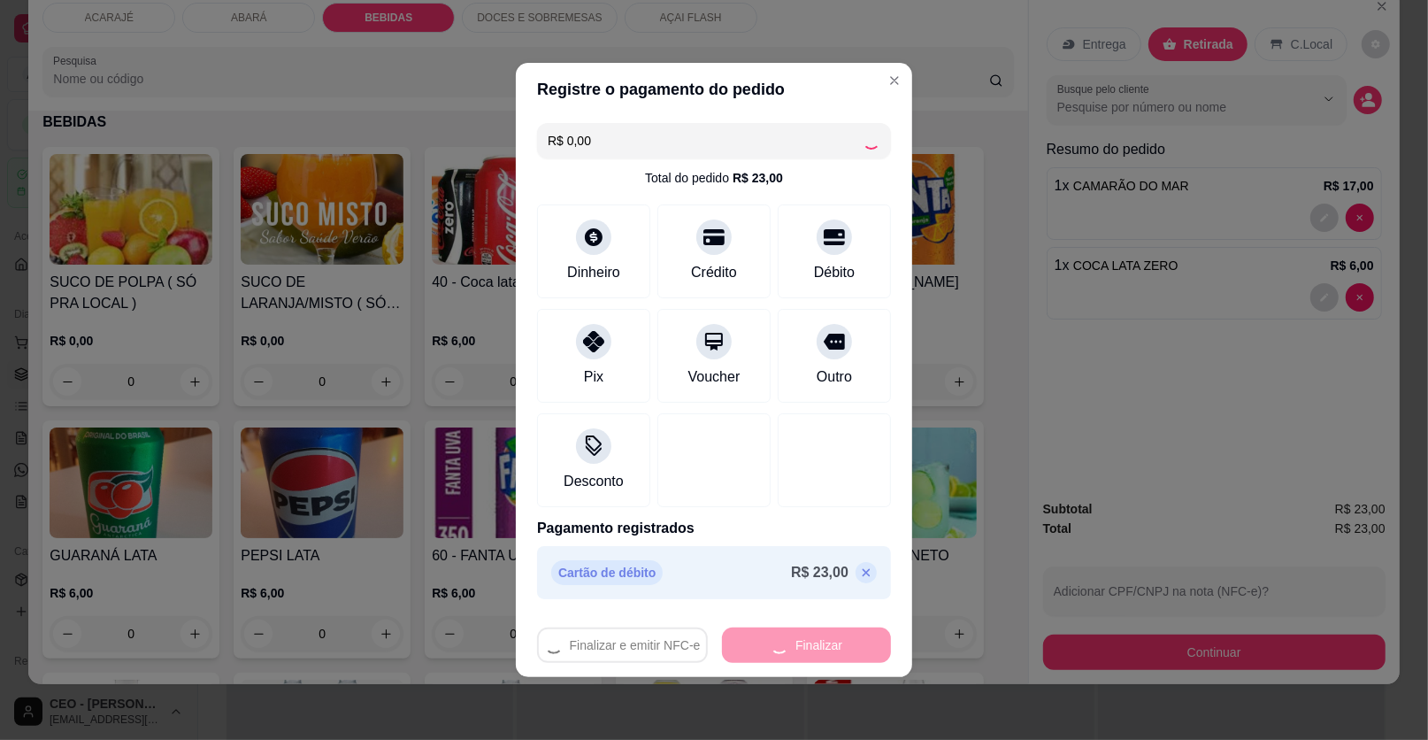
type input "0"
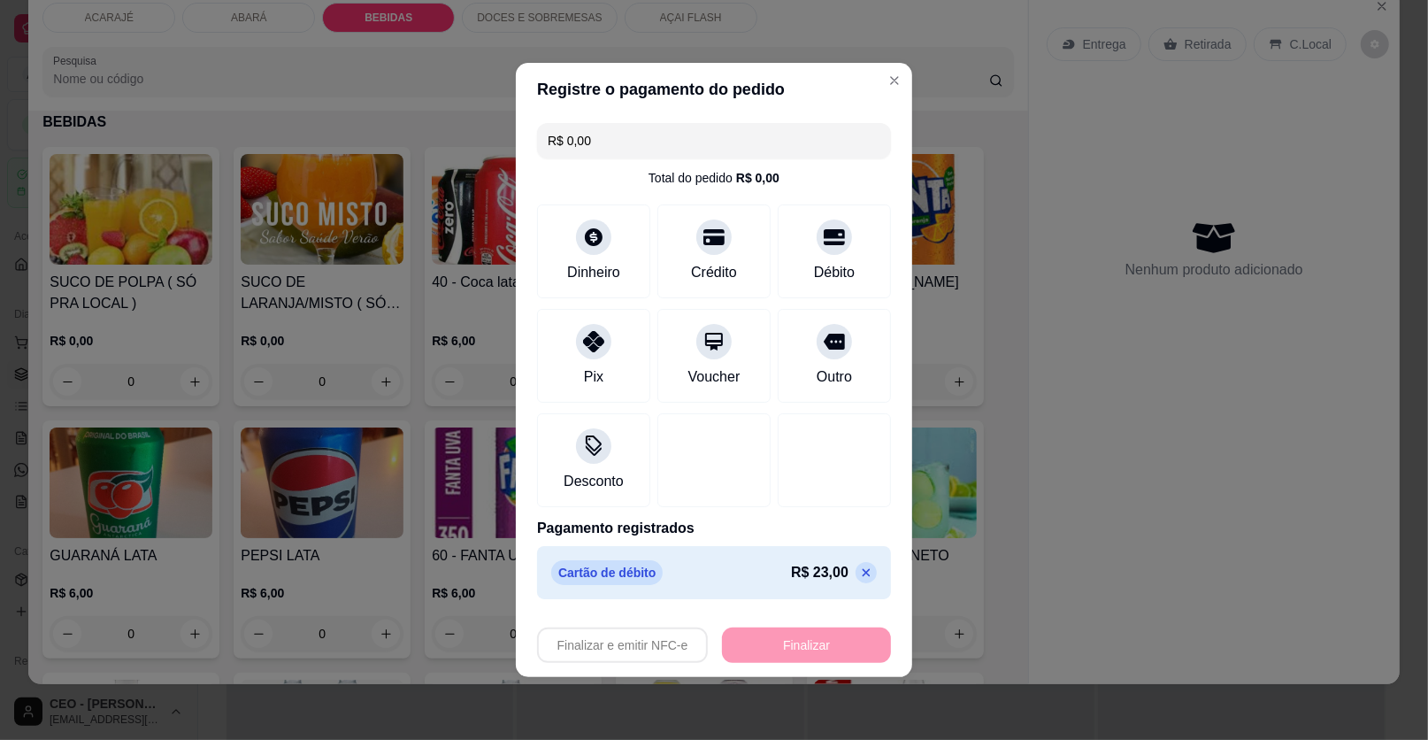
type input "-R$ 23,00"
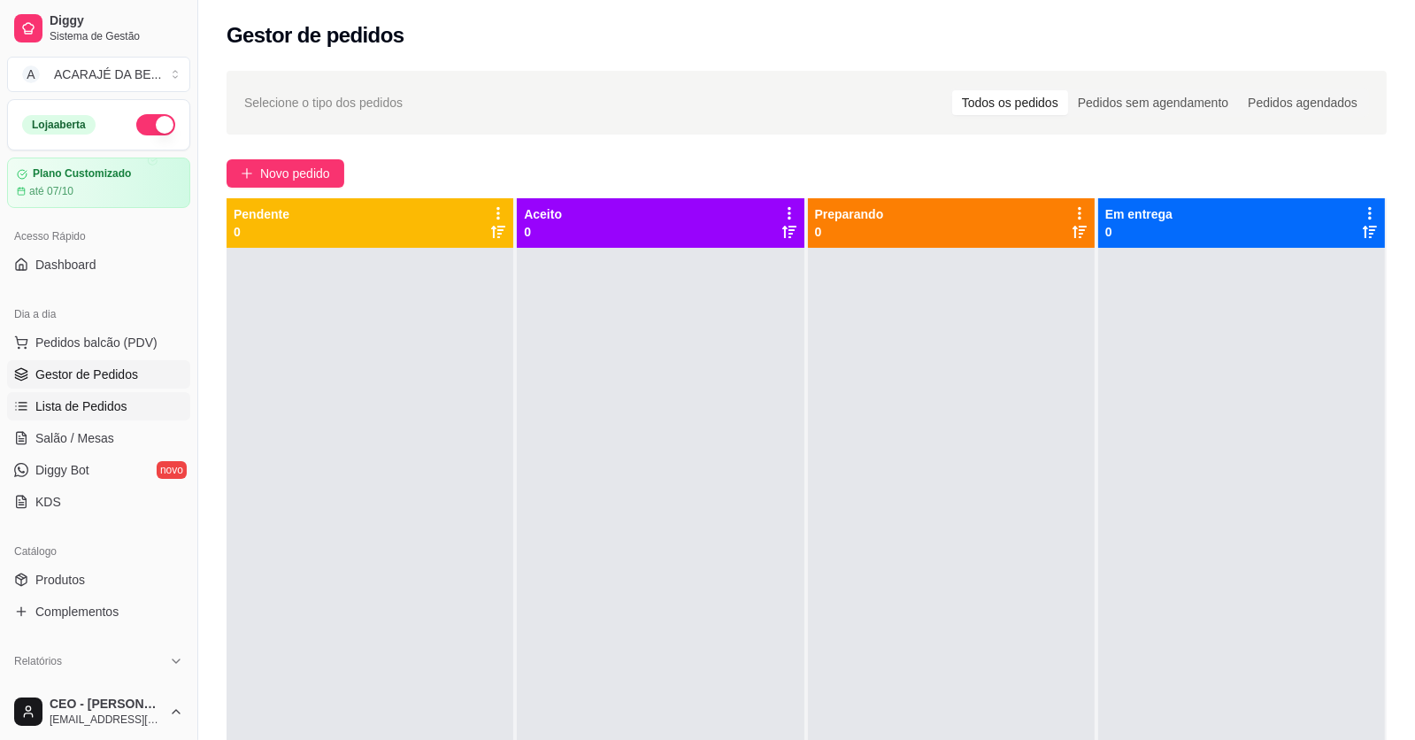
click at [65, 401] on span "Lista de Pedidos" at bounding box center [81, 406] width 92 height 18
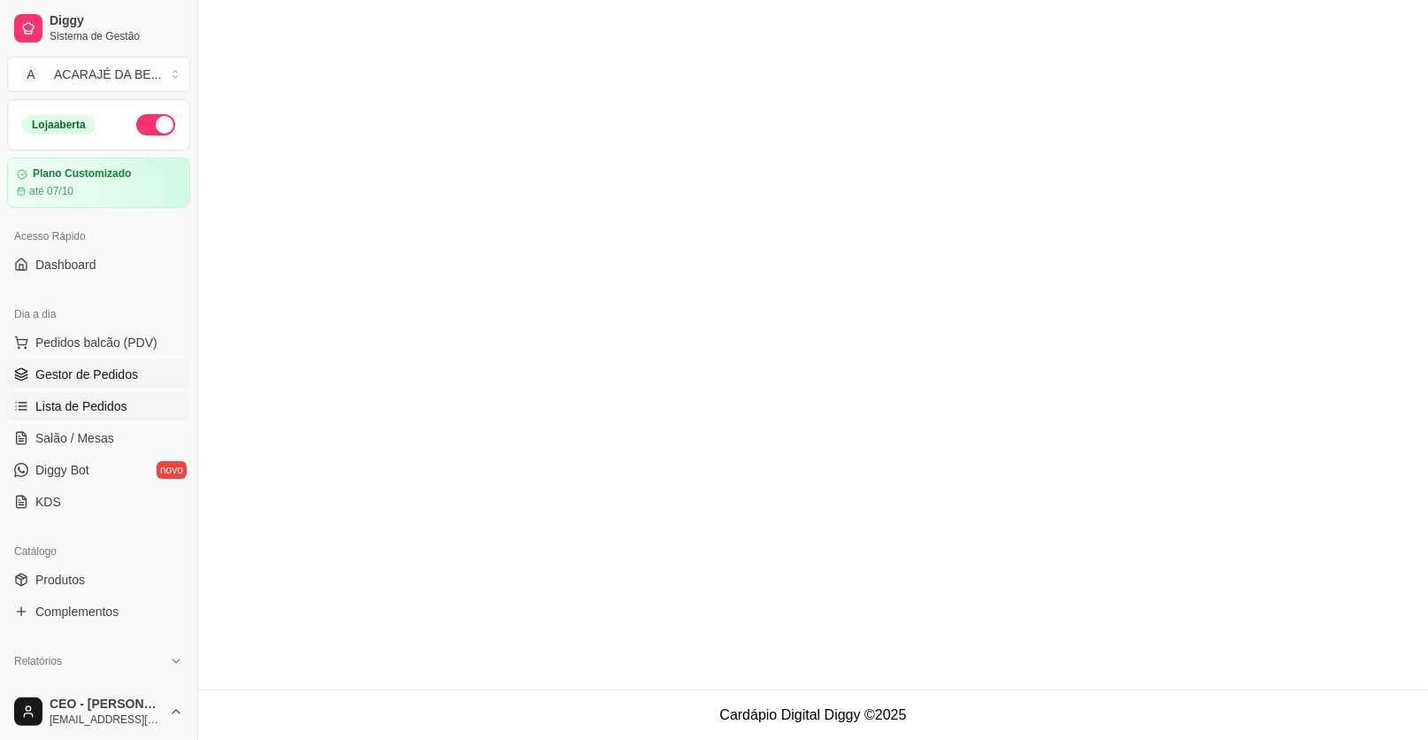
click at [116, 366] on span "Gestor de Pedidos" at bounding box center [86, 375] width 103 height 18
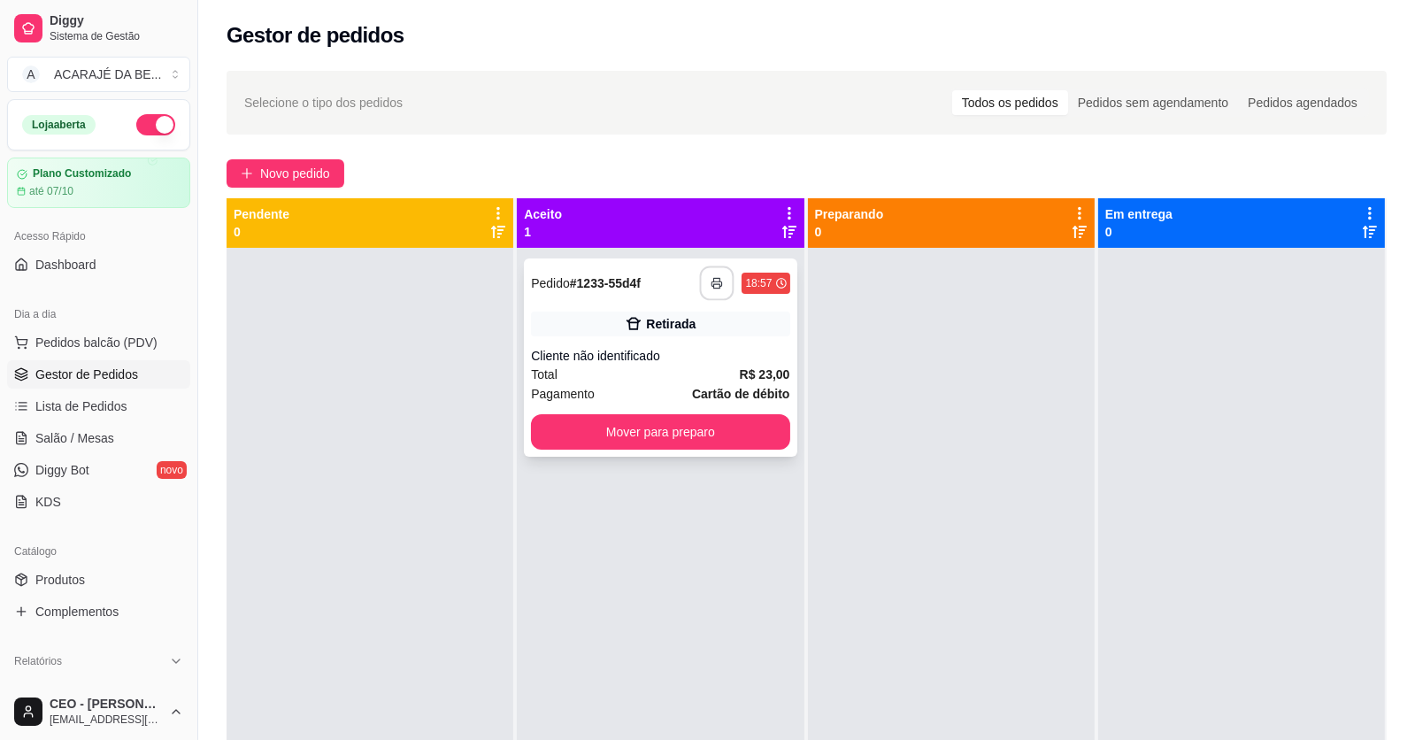
click at [720, 279] on button "button" at bounding box center [717, 283] width 35 height 35
click at [109, 335] on span "Pedidos balcão (PDV)" at bounding box center [96, 343] width 122 height 18
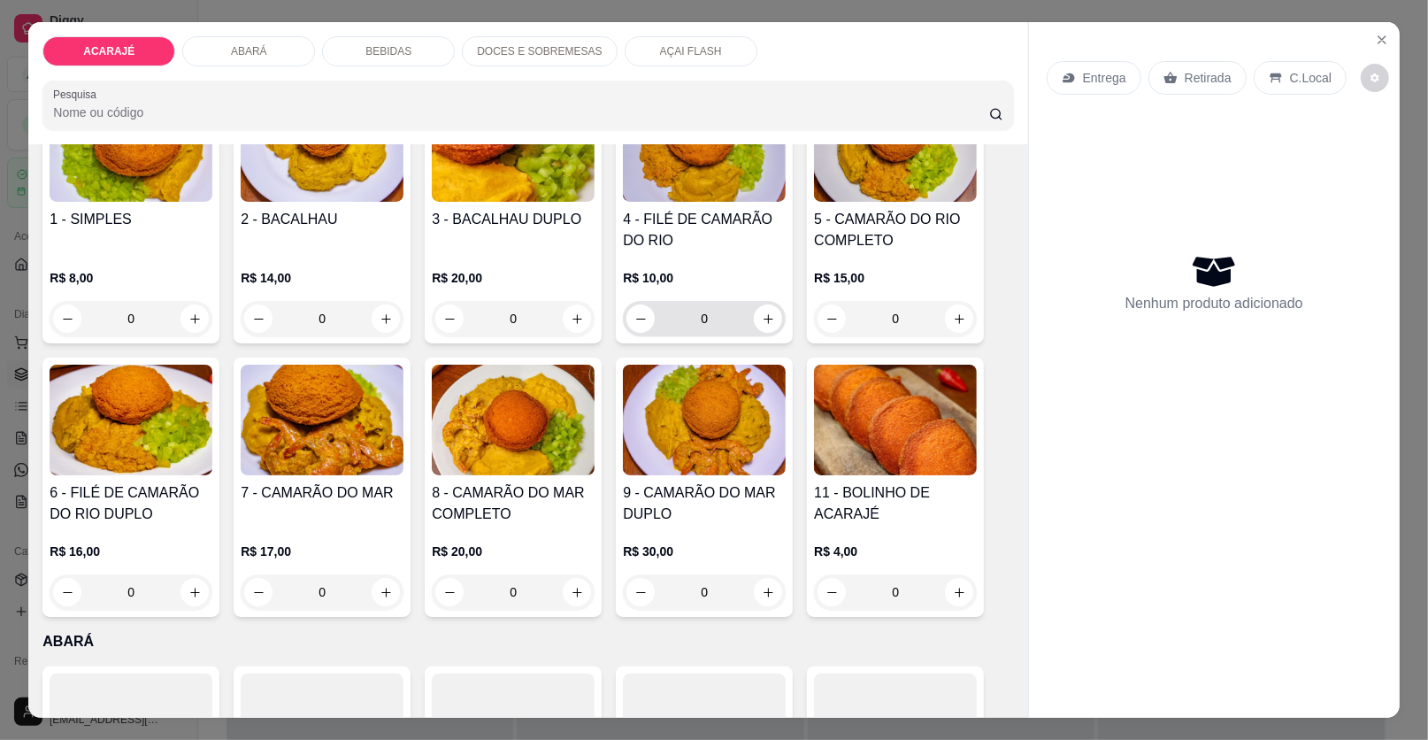
scroll to position [176, 0]
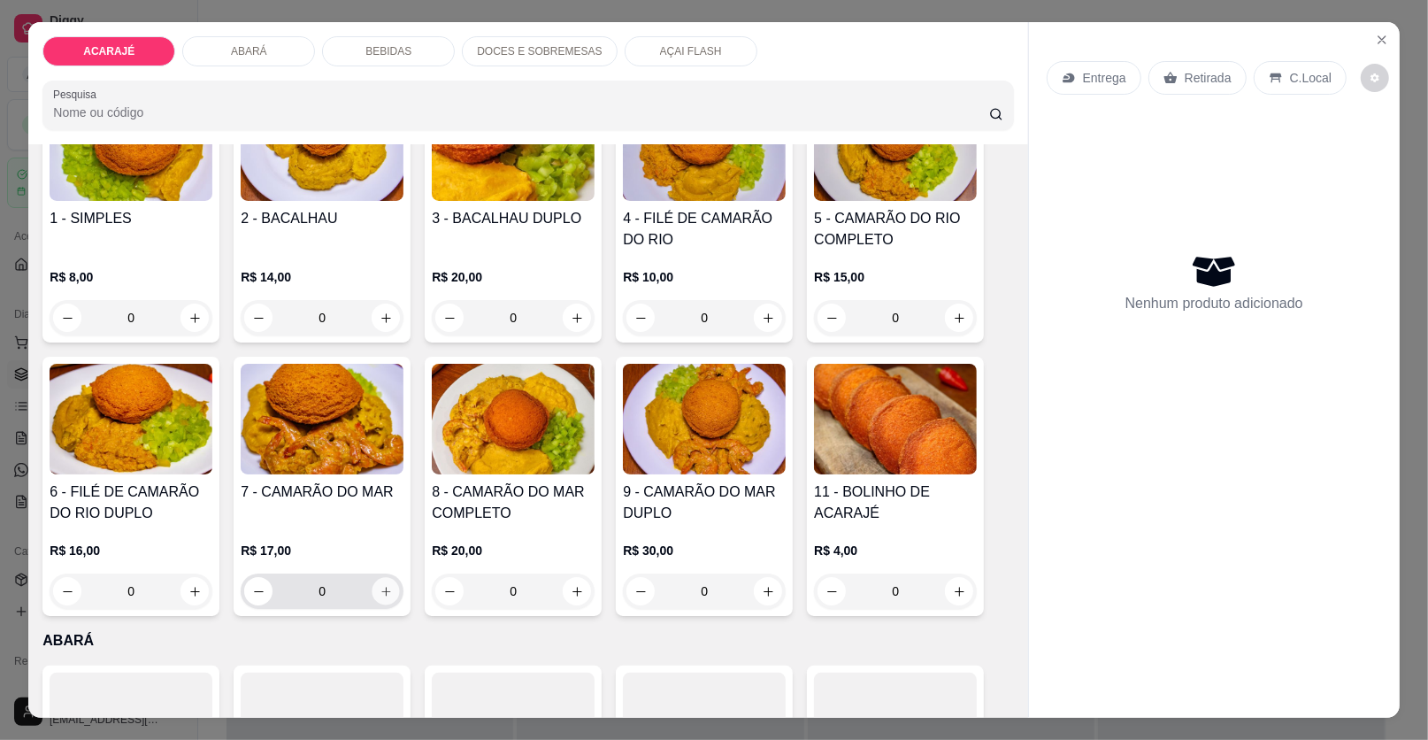
click at [380, 589] on icon "increase-product-quantity" at bounding box center [386, 591] width 13 height 13
type input "1"
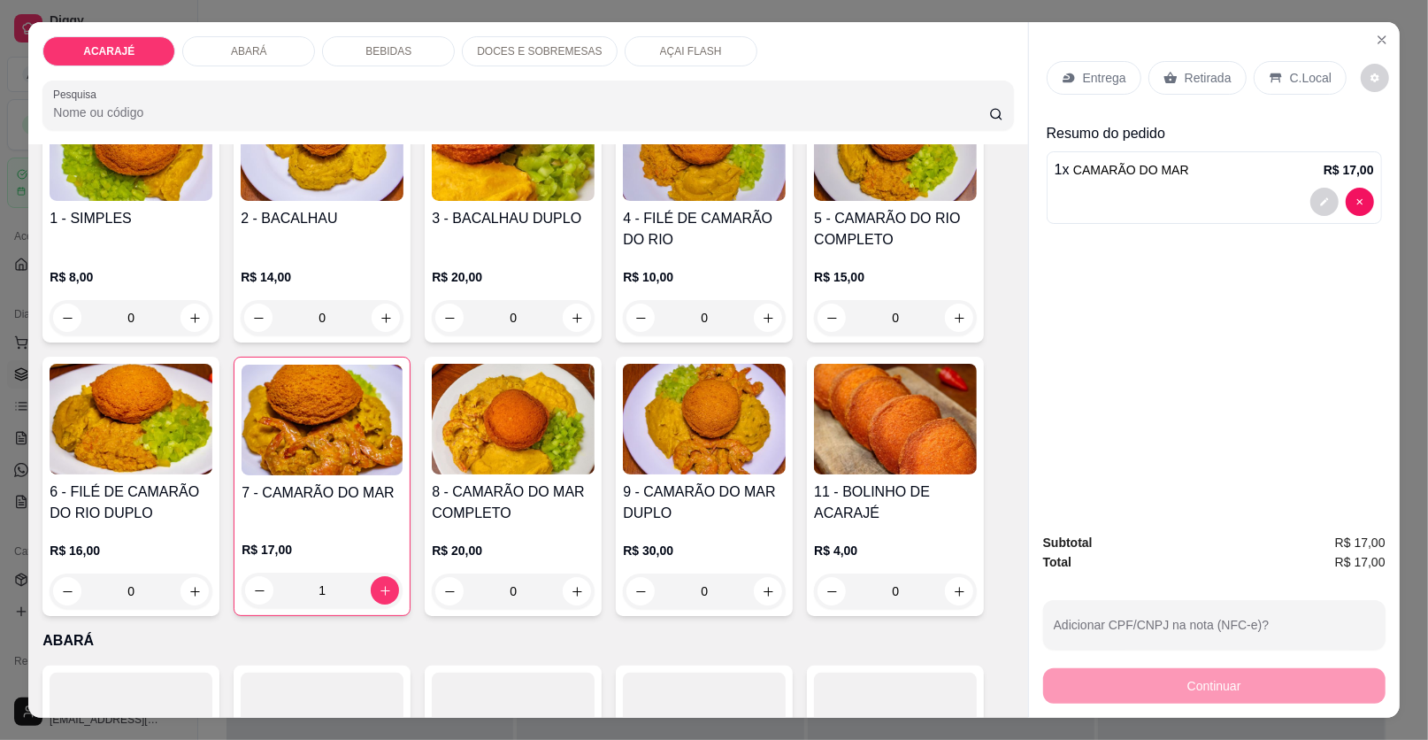
click at [1205, 81] on p "Retirada" at bounding box center [1208, 78] width 47 height 18
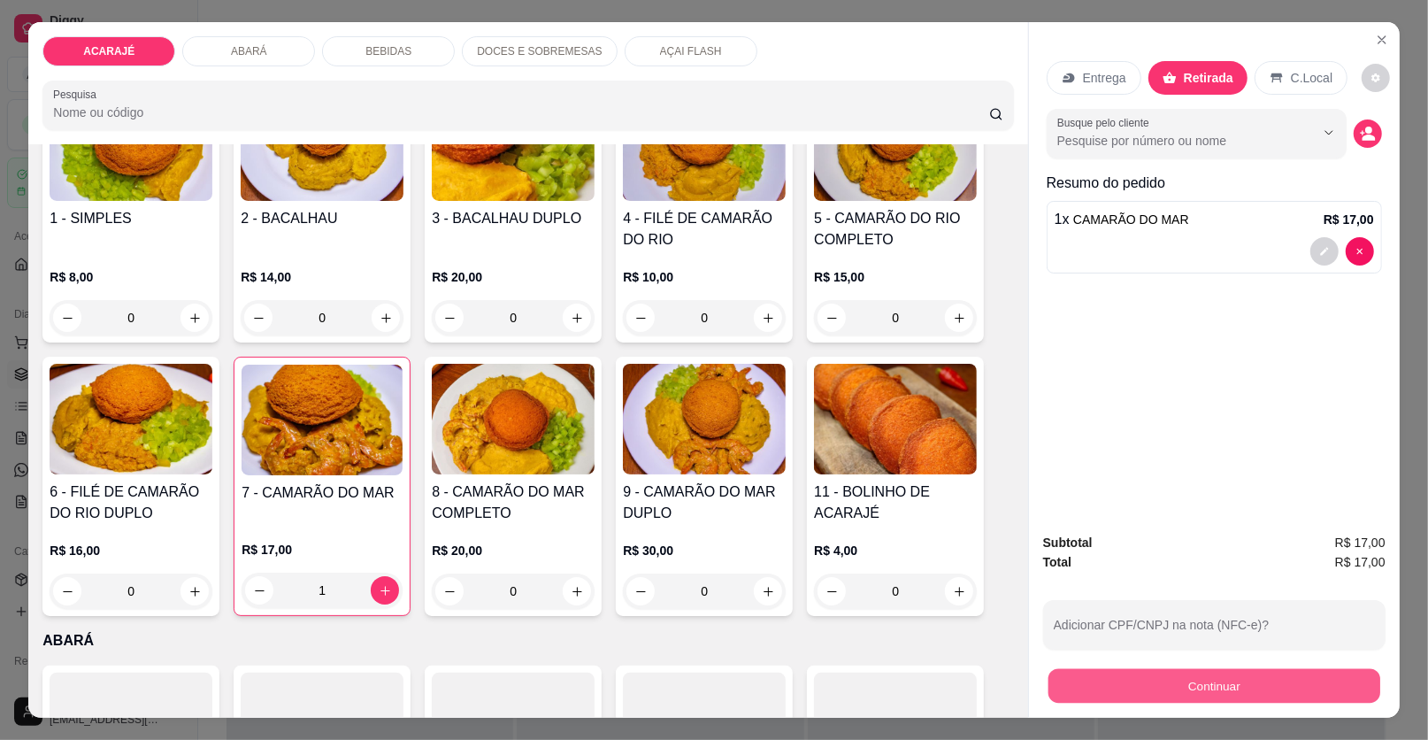
click at [1189, 675] on button "Continuar" at bounding box center [1215, 686] width 332 height 35
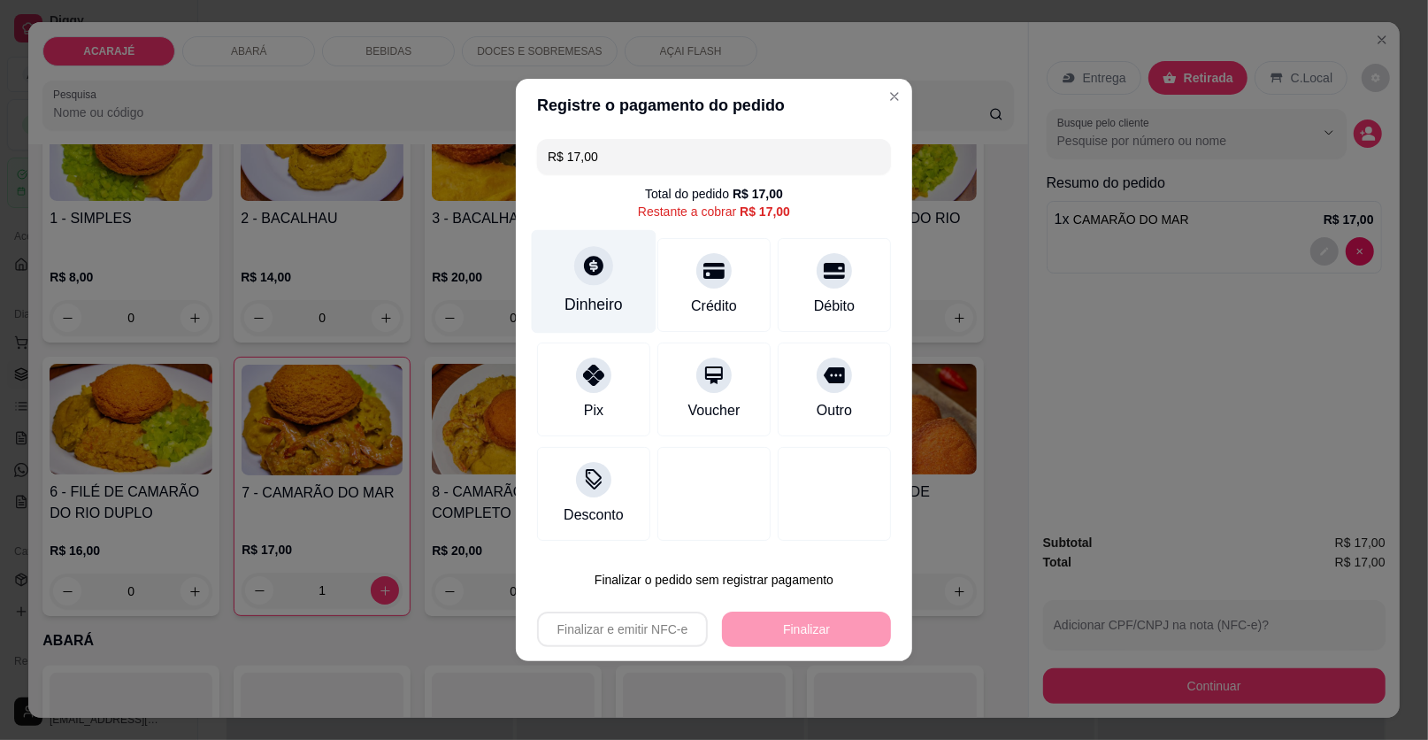
click at [584, 258] on icon at bounding box center [593, 265] width 23 height 23
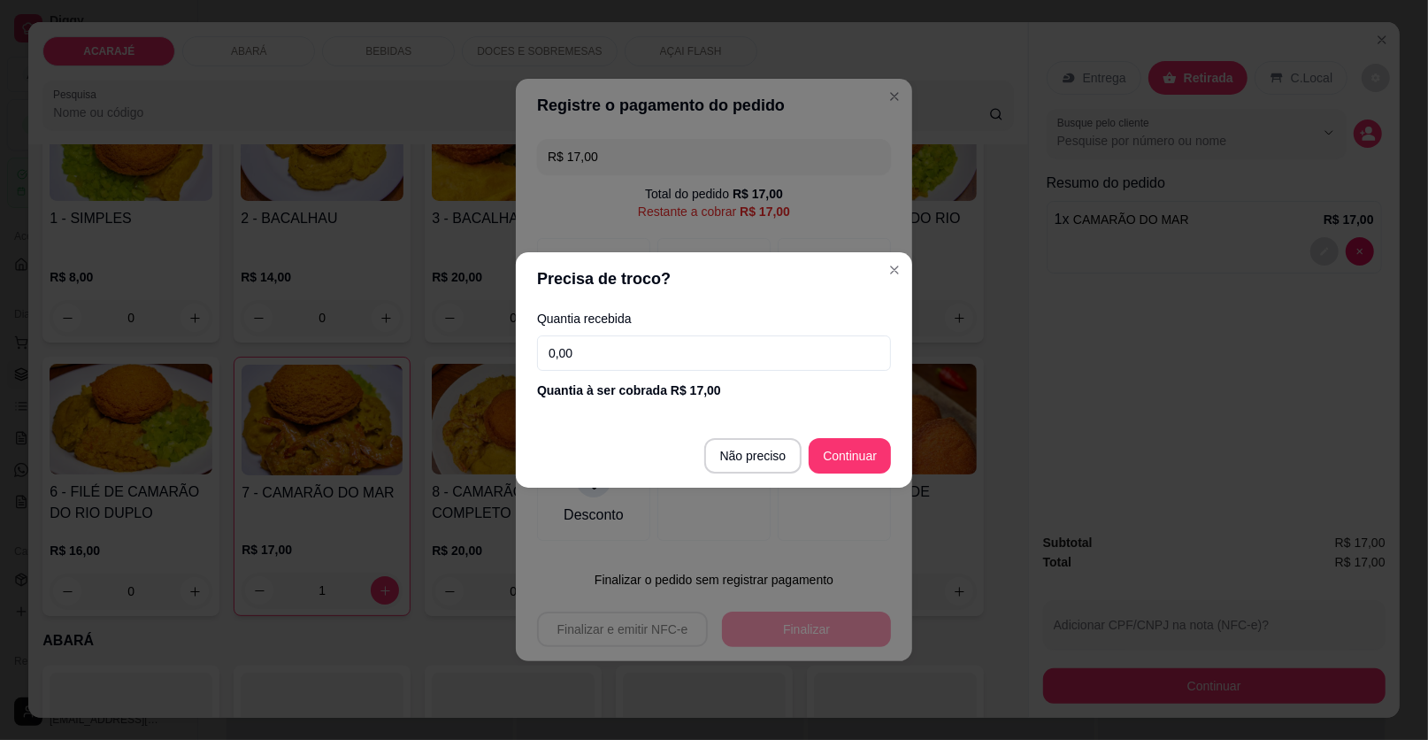
click at [644, 351] on input "0,00" at bounding box center [714, 352] width 354 height 35
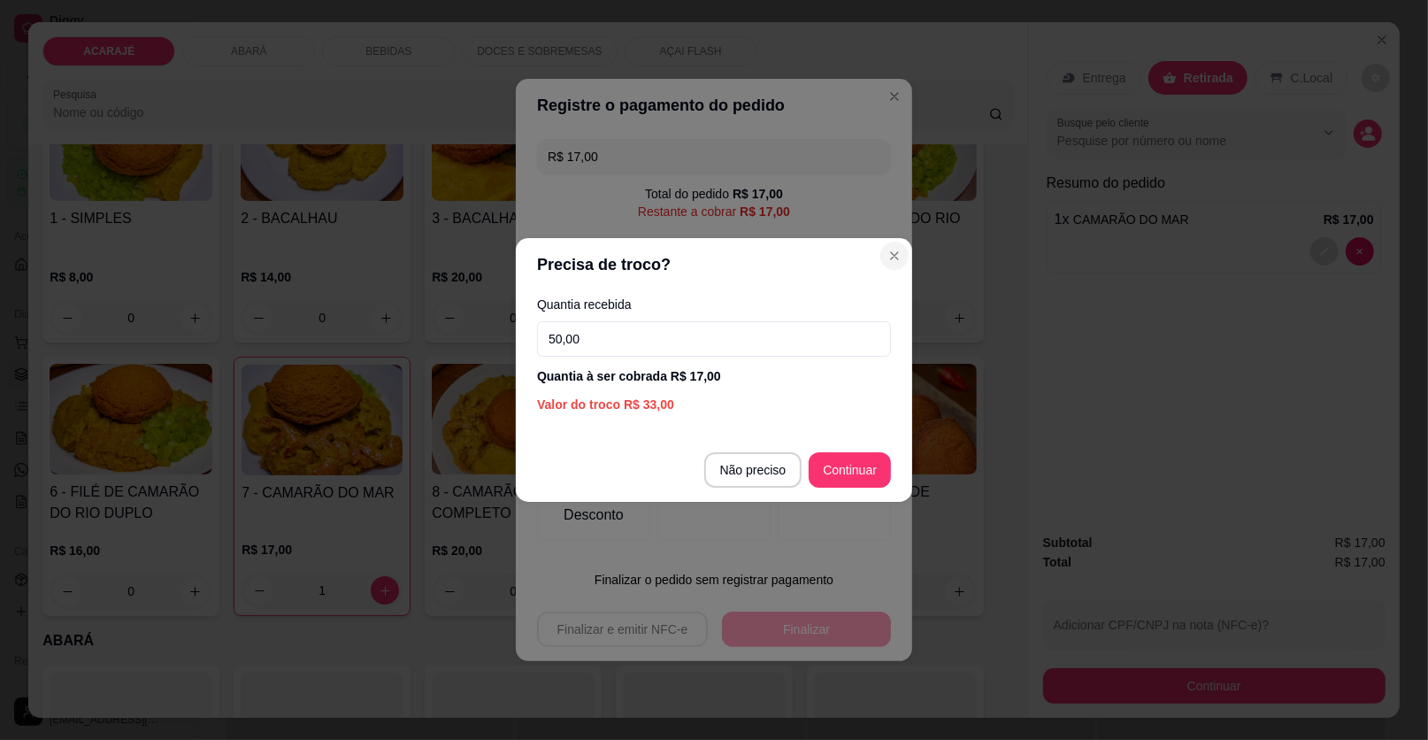
type input "50,00"
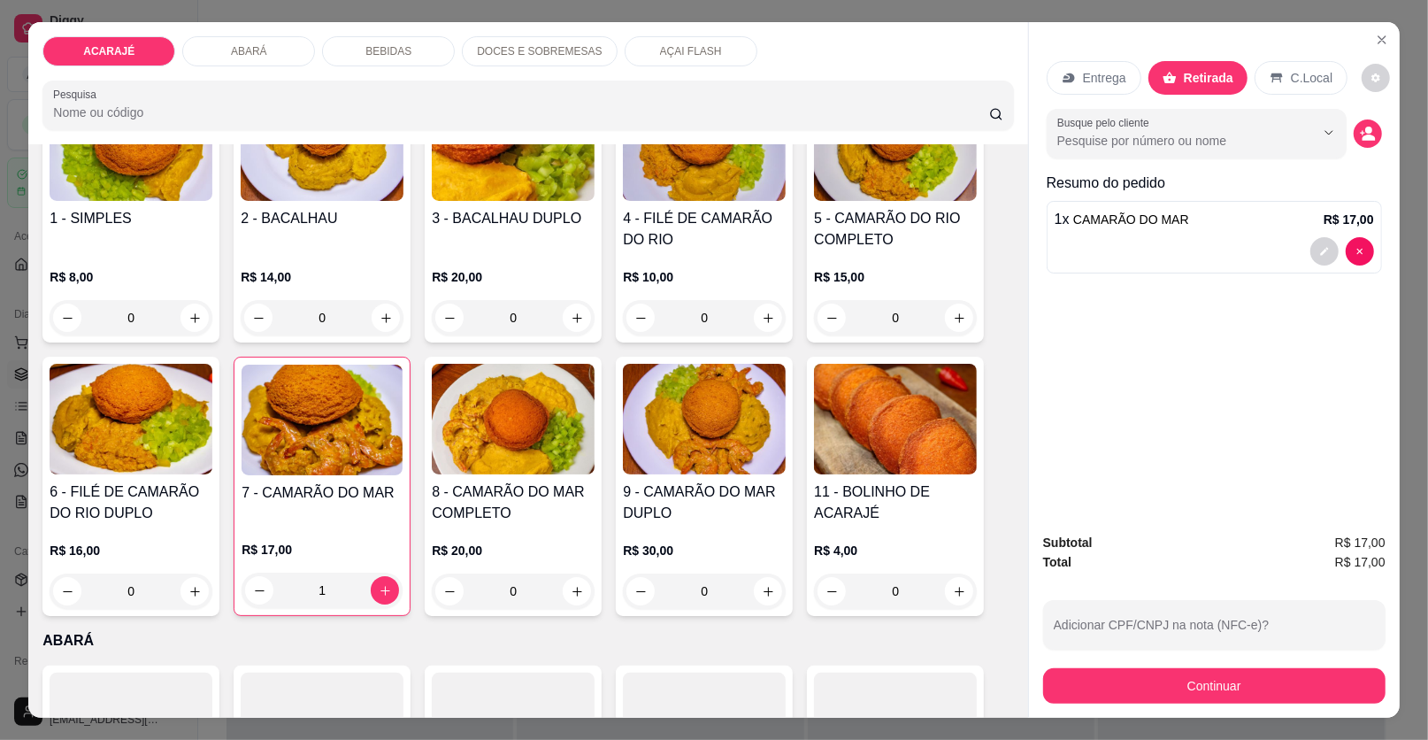
click at [409, 46] on div "BEBIDAS" at bounding box center [388, 51] width 133 height 30
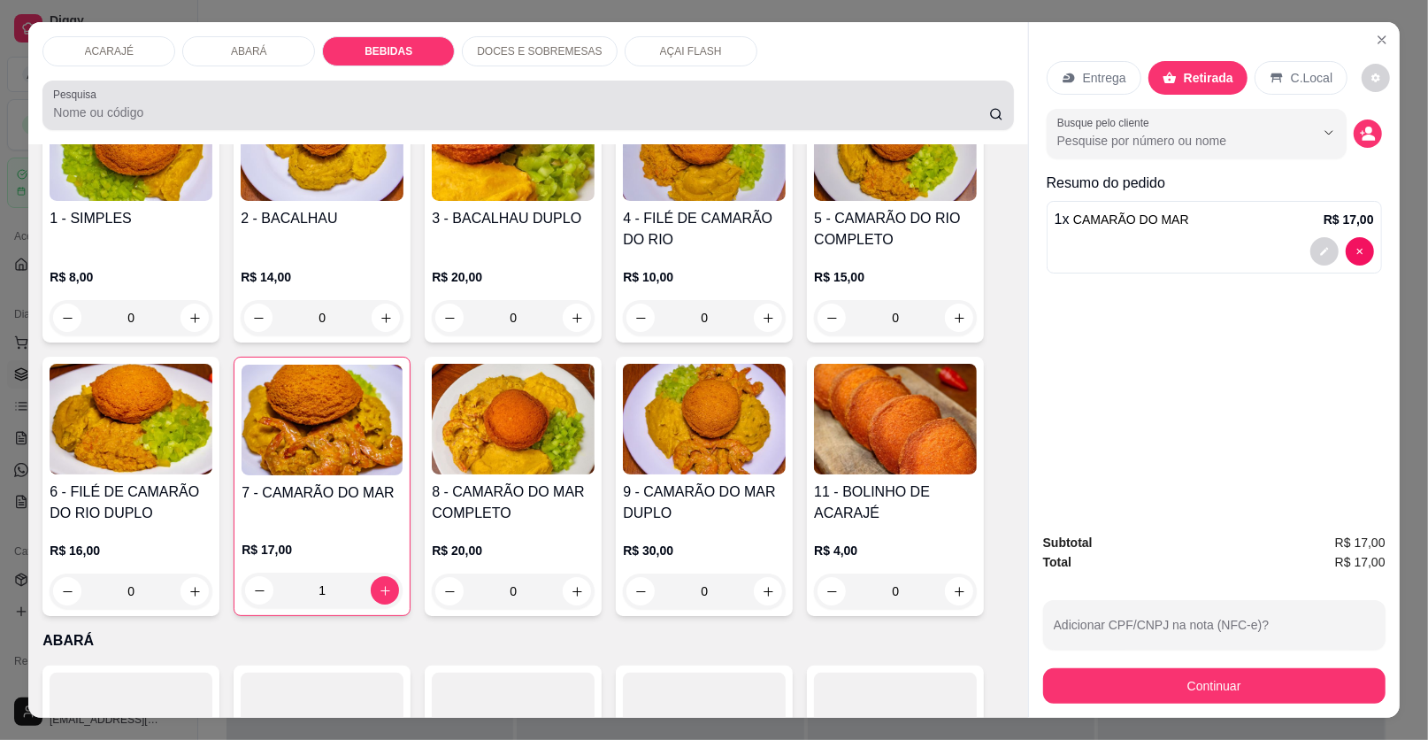
scroll to position [34, 0]
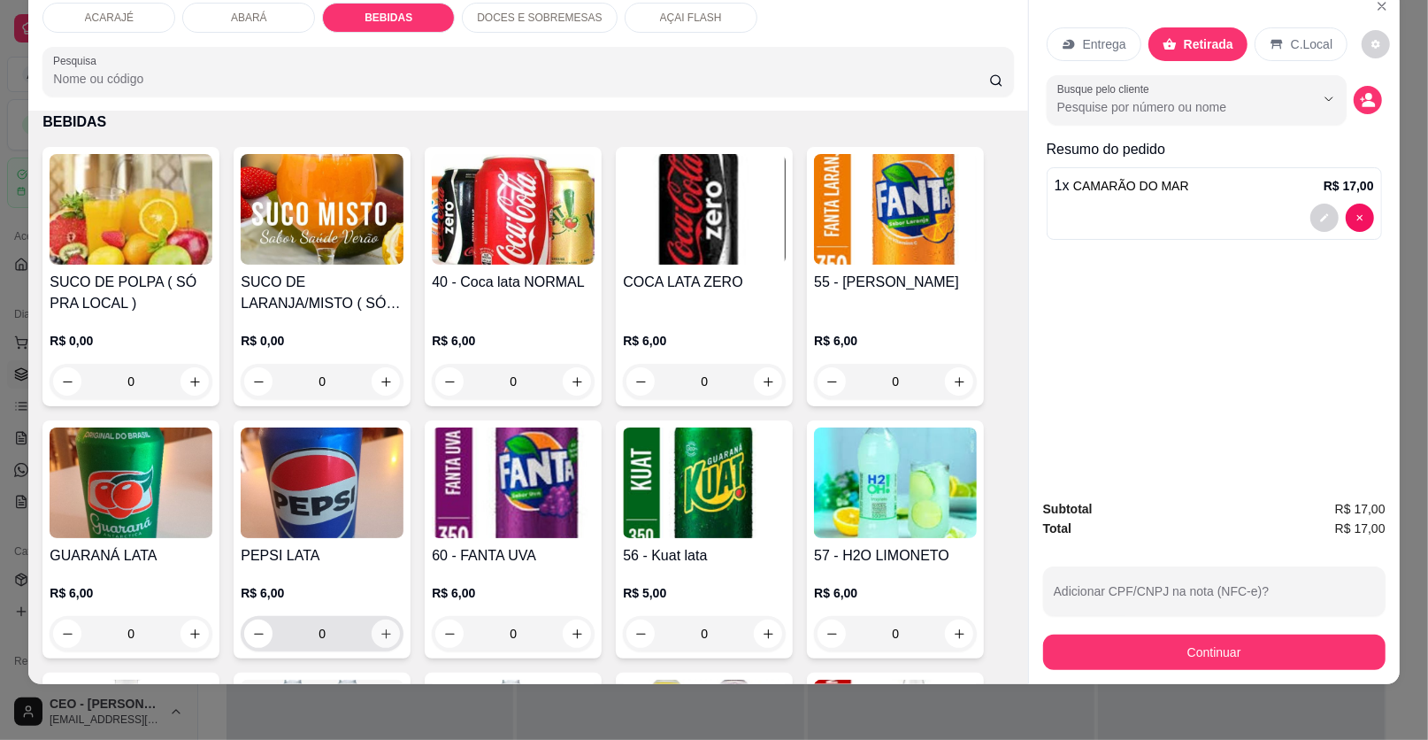
click at [372, 627] on button "increase-product-quantity" at bounding box center [386, 634] width 28 height 28
type input "1"
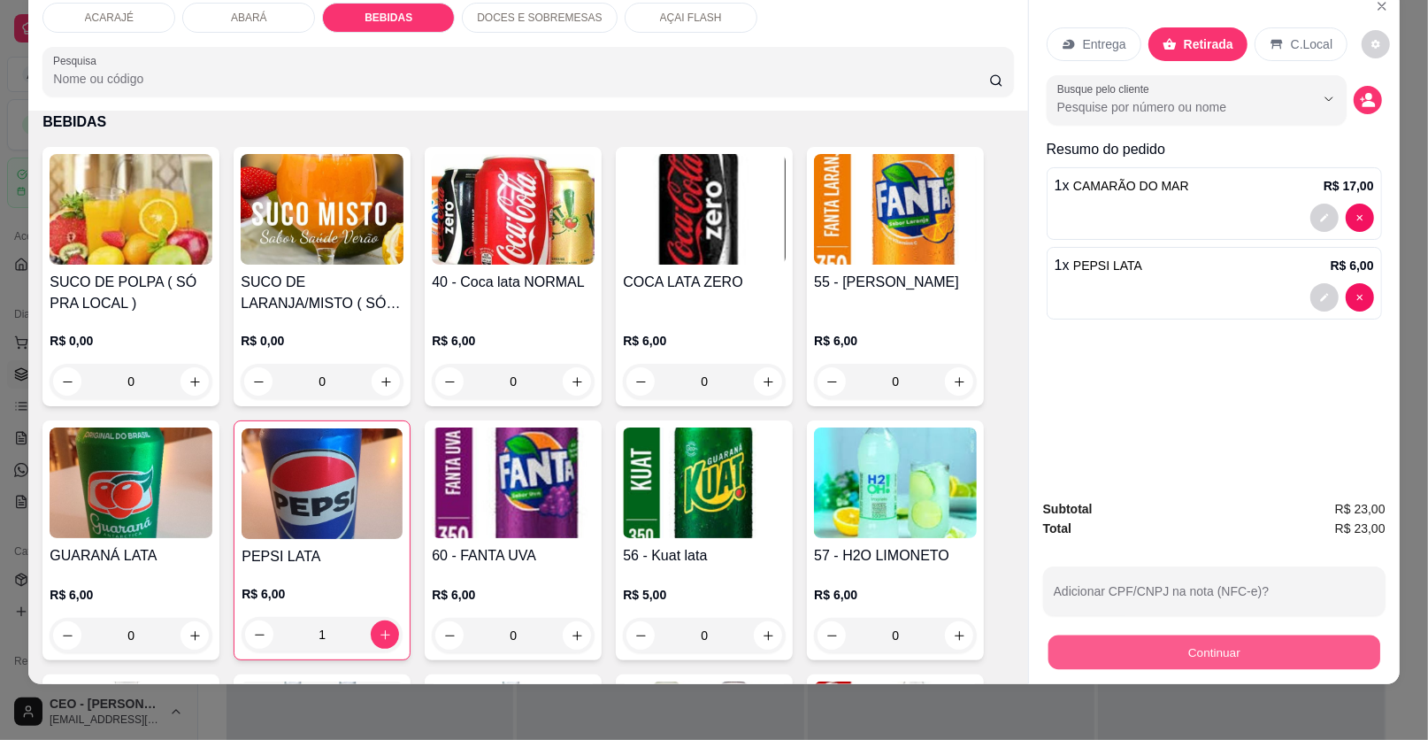
click at [1112, 657] on button "Continuar" at bounding box center [1215, 652] width 332 height 35
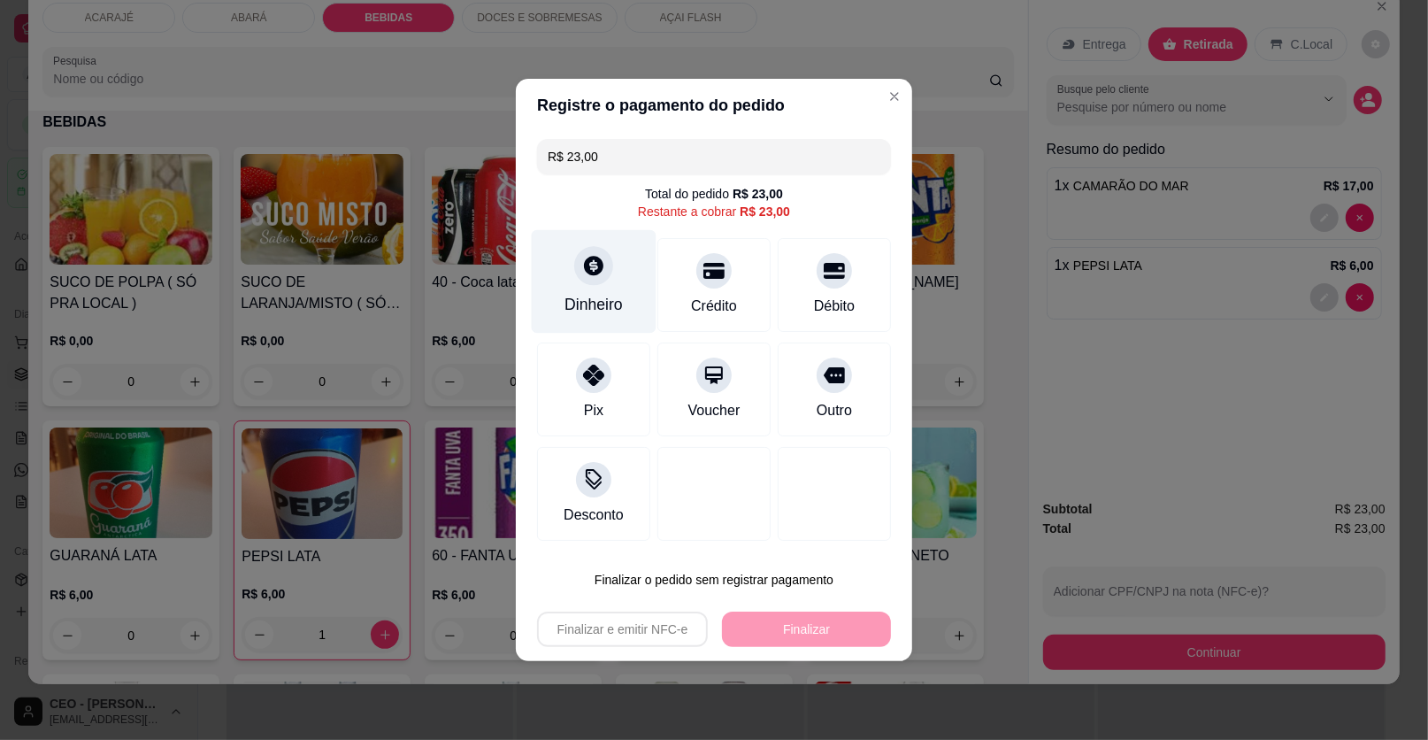
click at [589, 272] on icon at bounding box center [593, 265] width 19 height 19
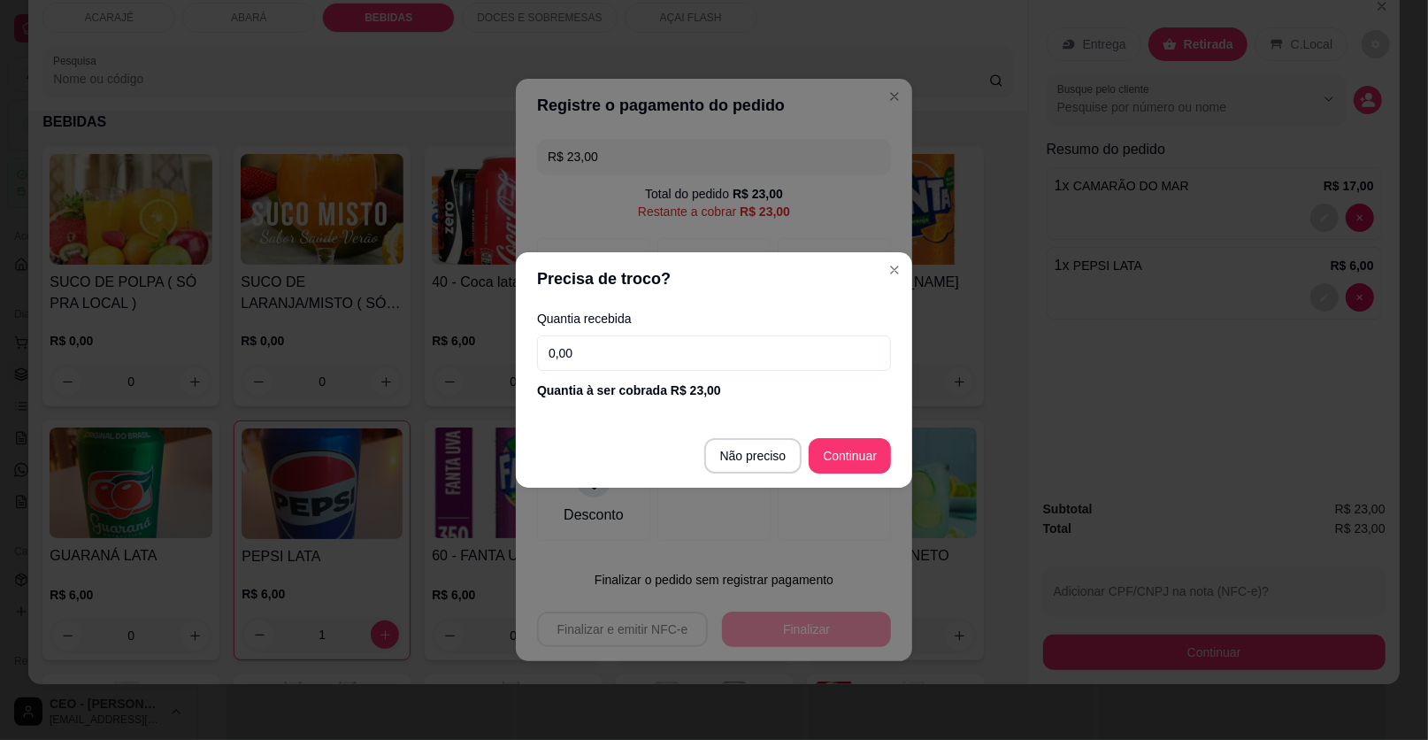
click at [640, 352] on input "0,00" at bounding box center [714, 352] width 354 height 35
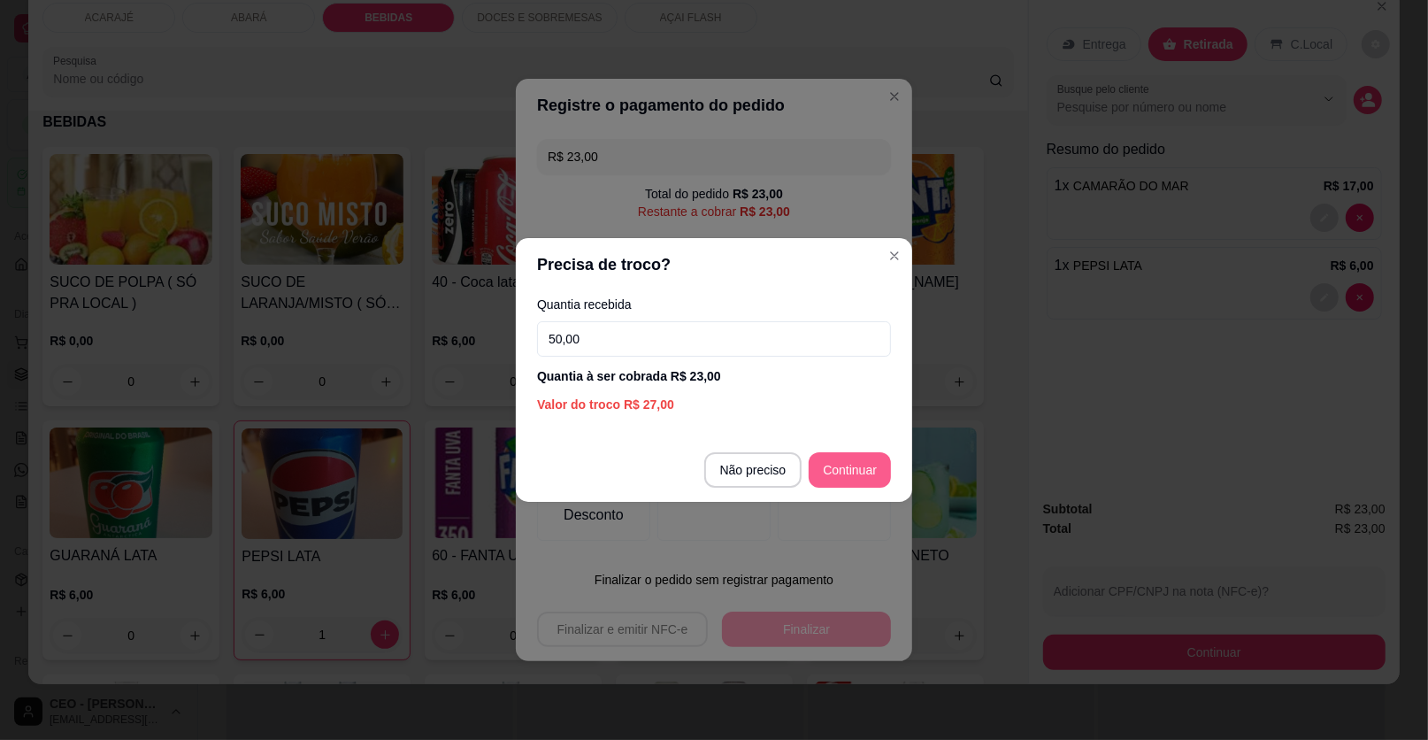
type input "50,00"
type input "R$ 0,00"
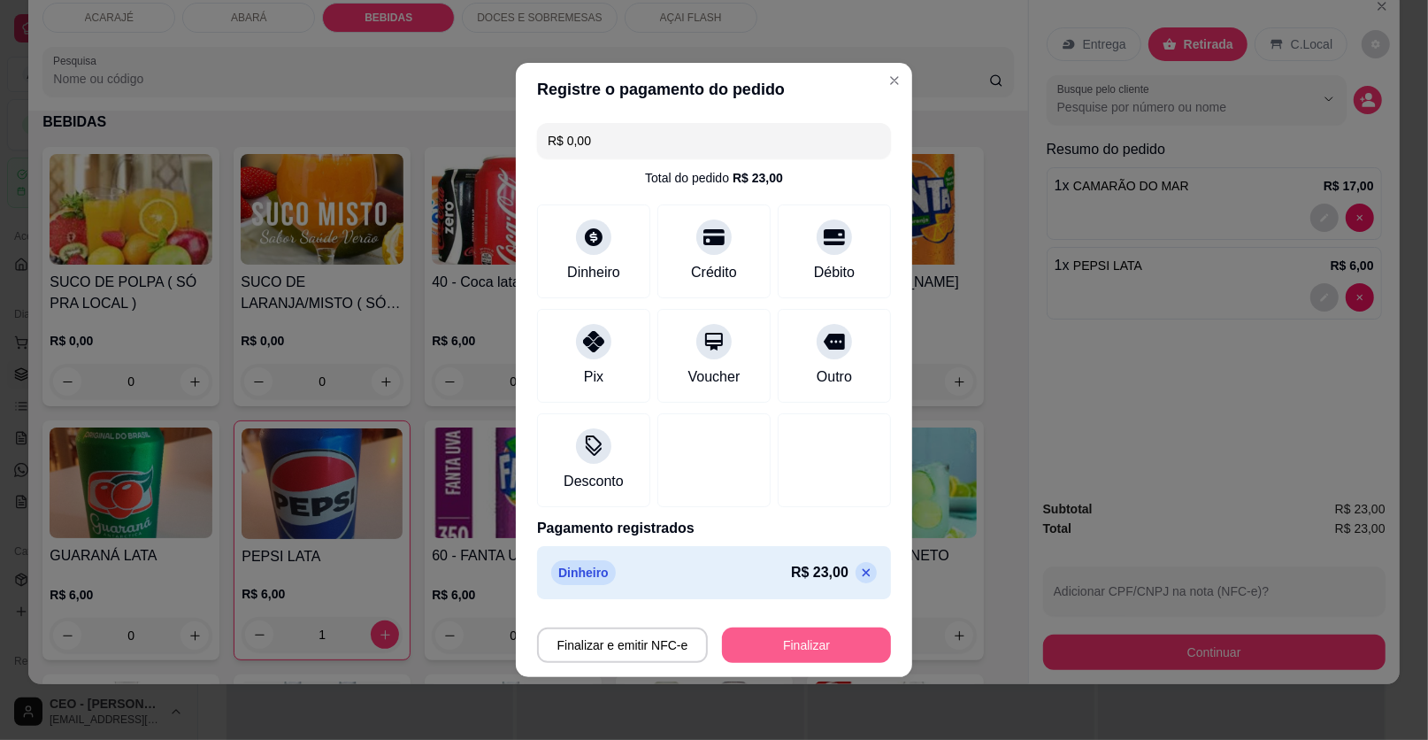
click at [843, 649] on button "Finalizar" at bounding box center [806, 644] width 169 height 35
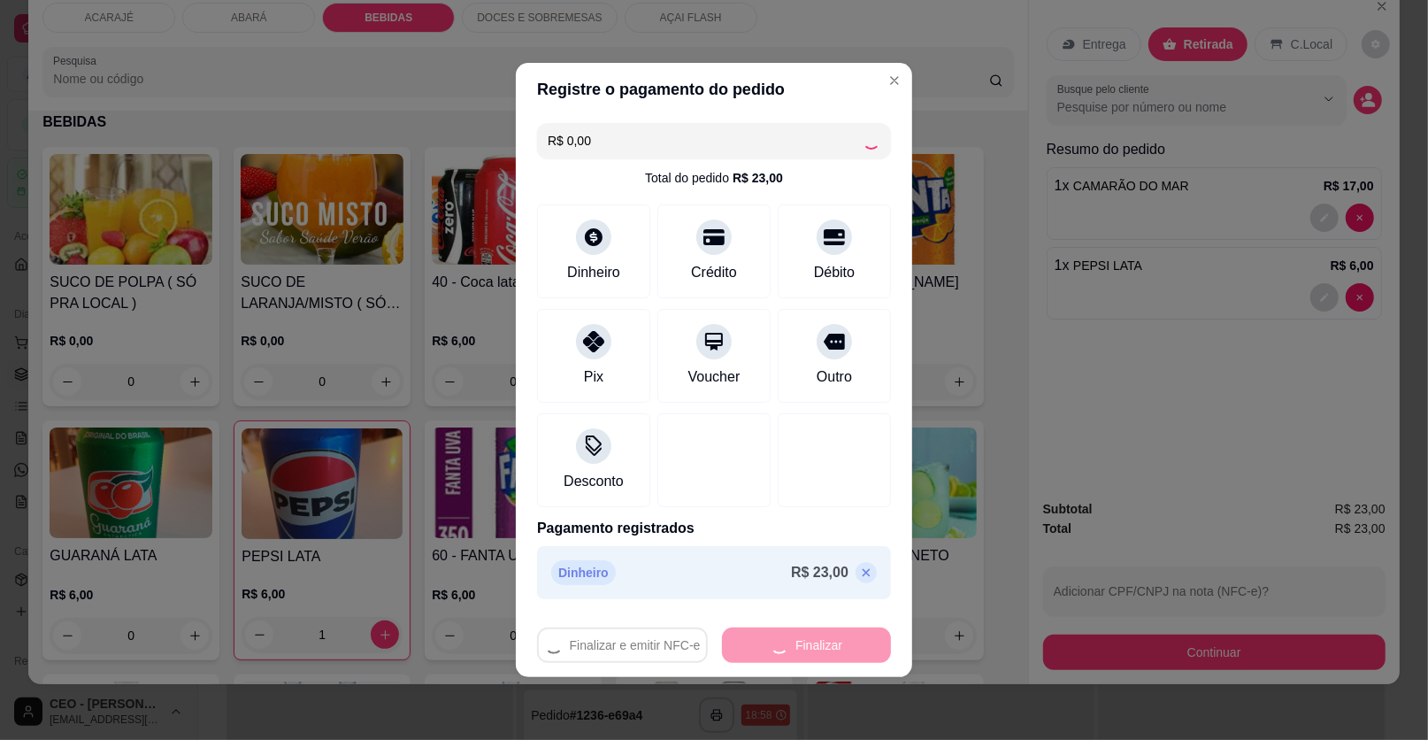
type input "0"
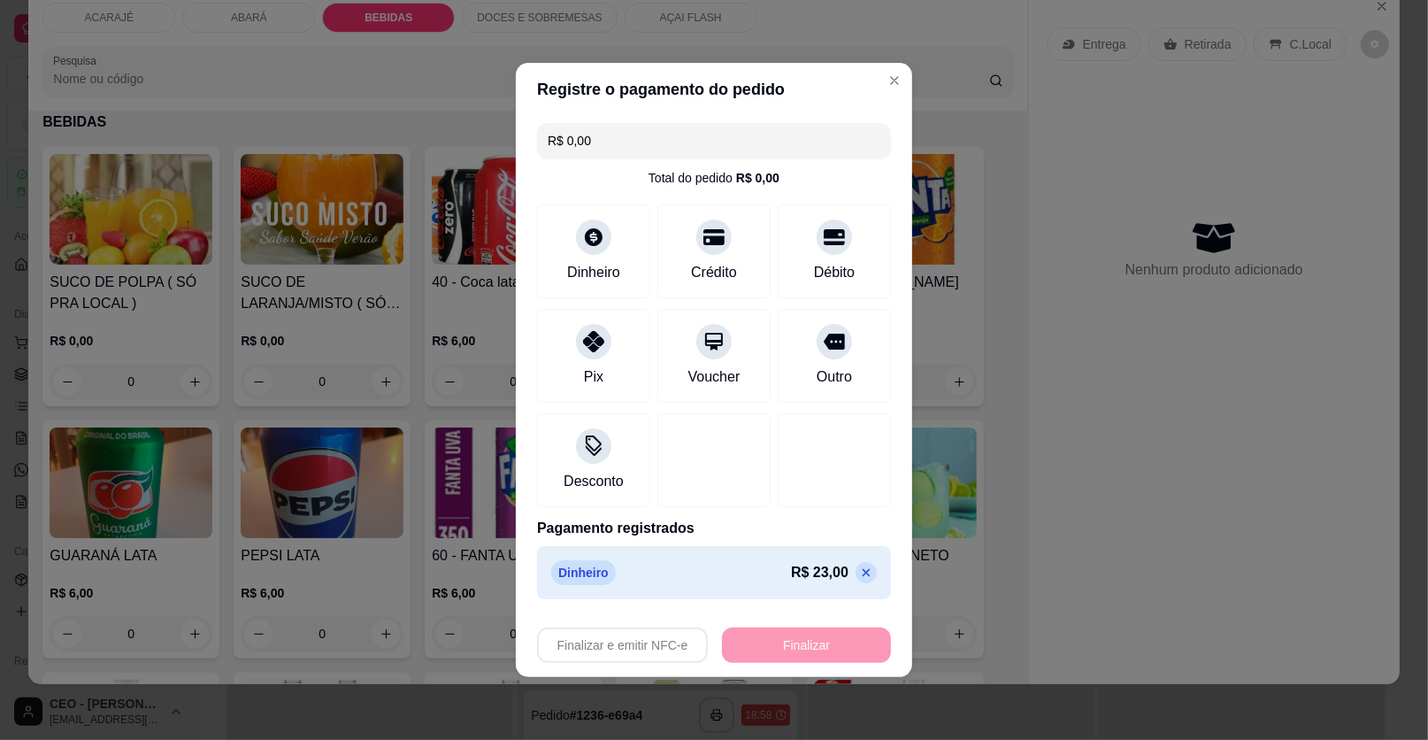
type input "-R$ 23,00"
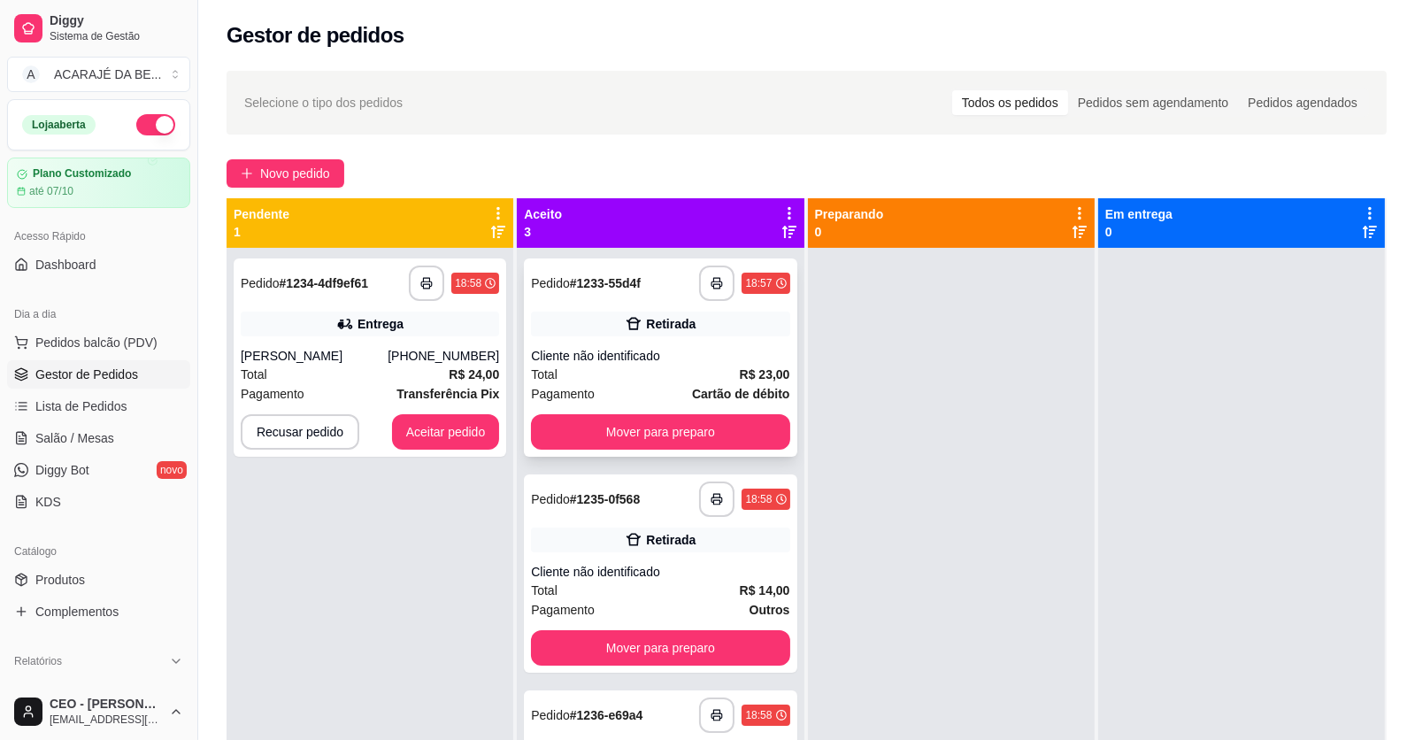
click at [686, 373] on div "Total R$ 23,00" at bounding box center [660, 374] width 258 height 19
click at [724, 429] on button "Mover para preparo" at bounding box center [660, 432] width 250 height 35
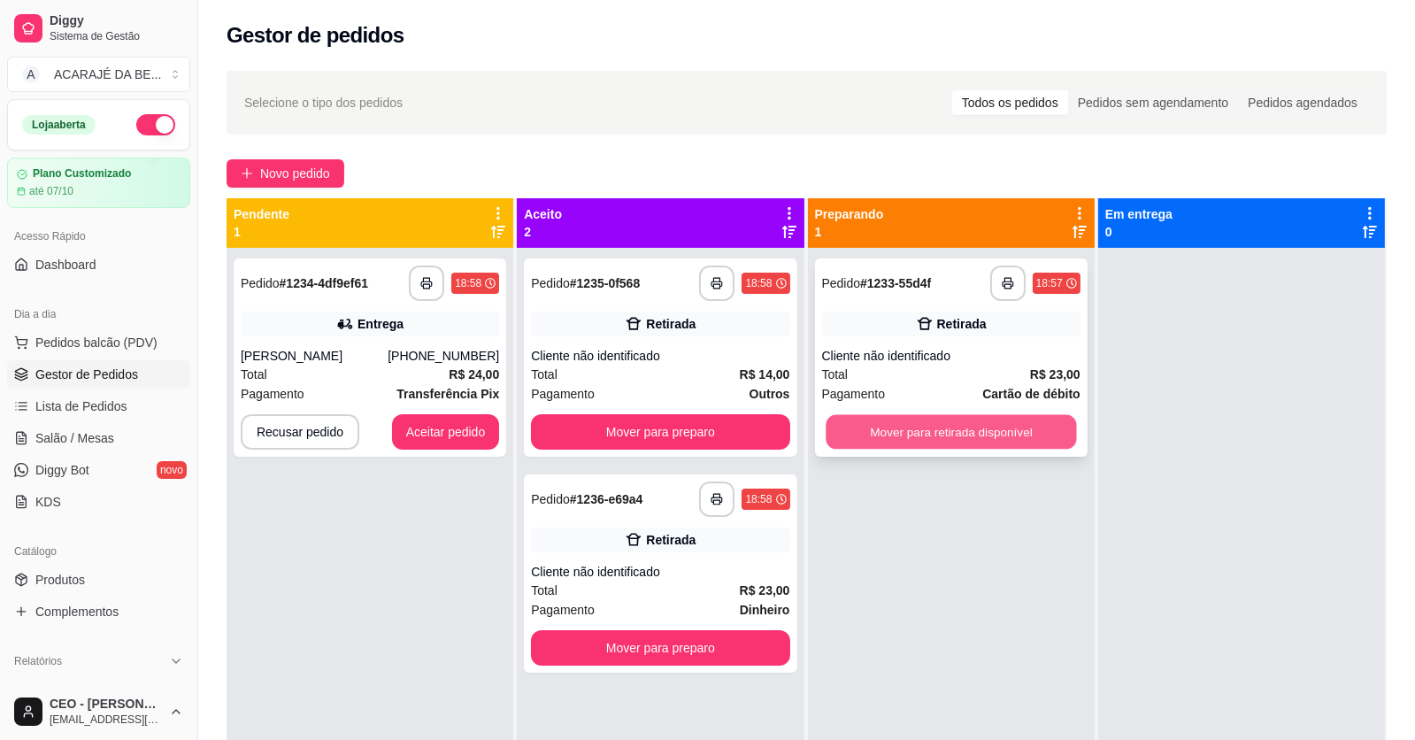
click at [935, 428] on button "Mover para retirada disponível" at bounding box center [951, 432] width 250 height 35
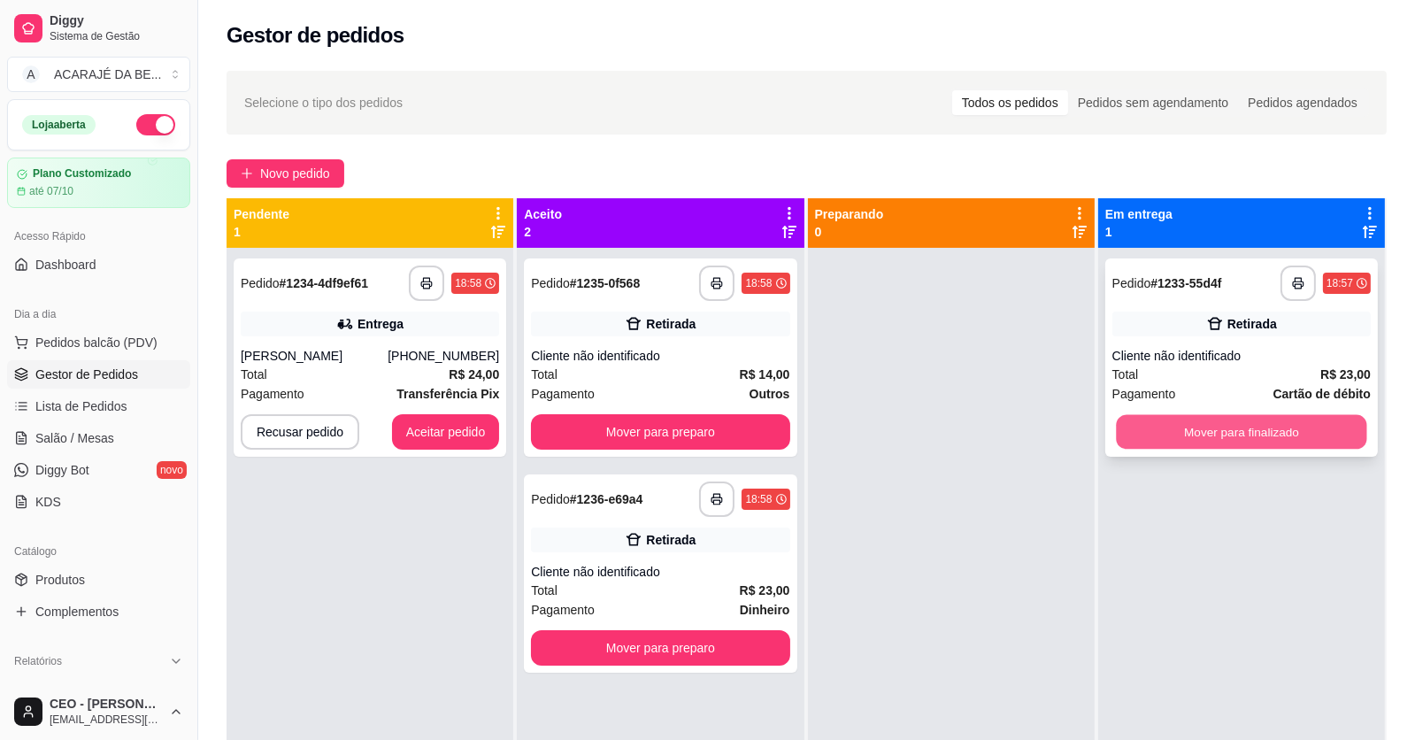
click at [1169, 423] on button "Mover para finalizado" at bounding box center [1241, 432] width 250 height 35
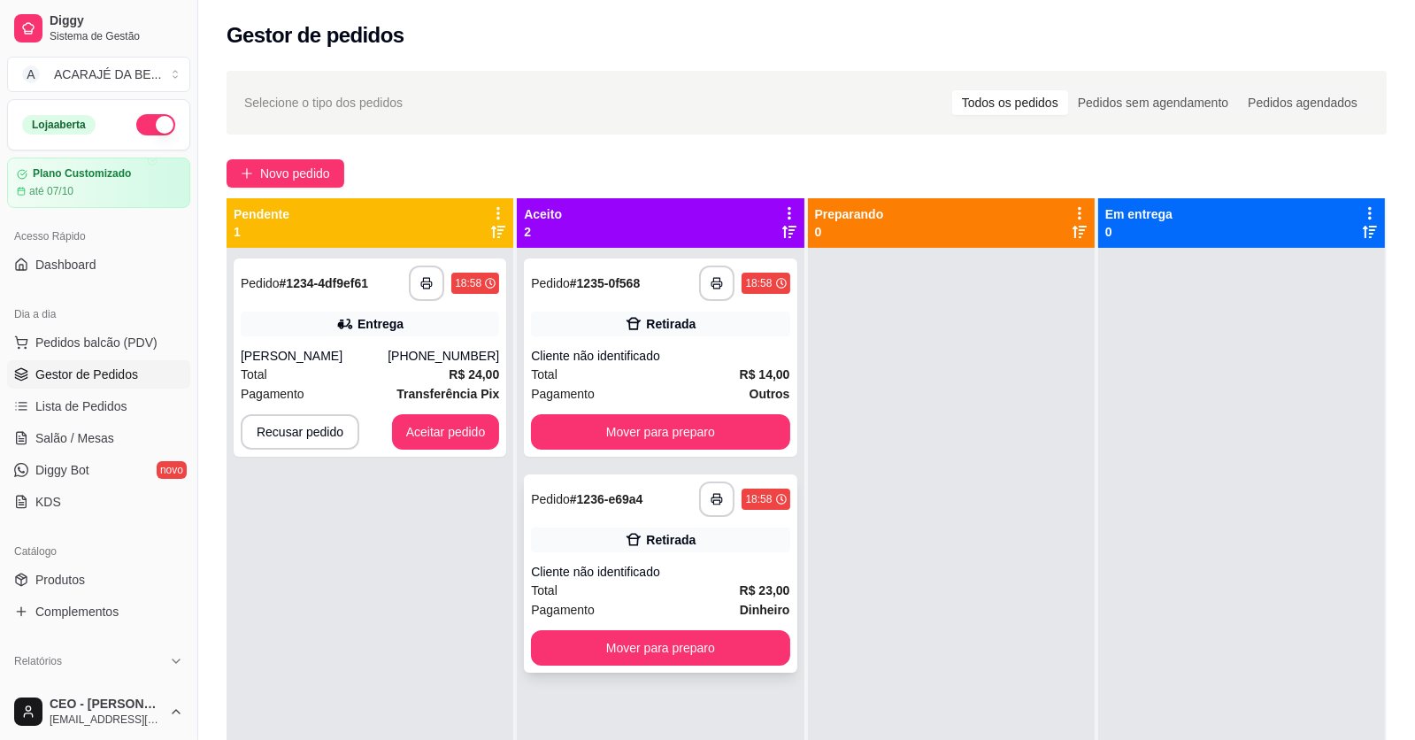
click at [680, 590] on div "Total R$ 23,00" at bounding box center [660, 590] width 258 height 19
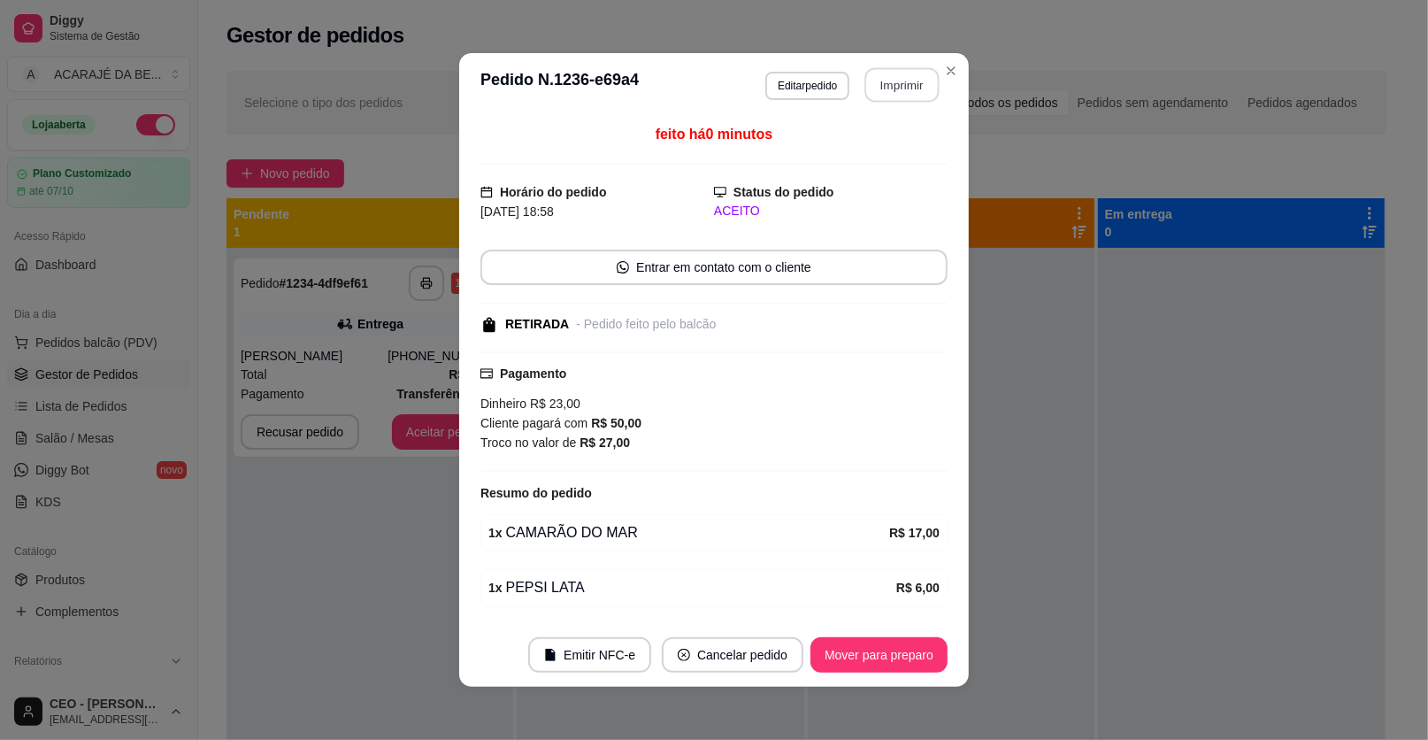
click at [896, 85] on button "Imprimir" at bounding box center [903, 85] width 74 height 35
click at [889, 647] on button "Mover para preparo" at bounding box center [878, 655] width 133 height 35
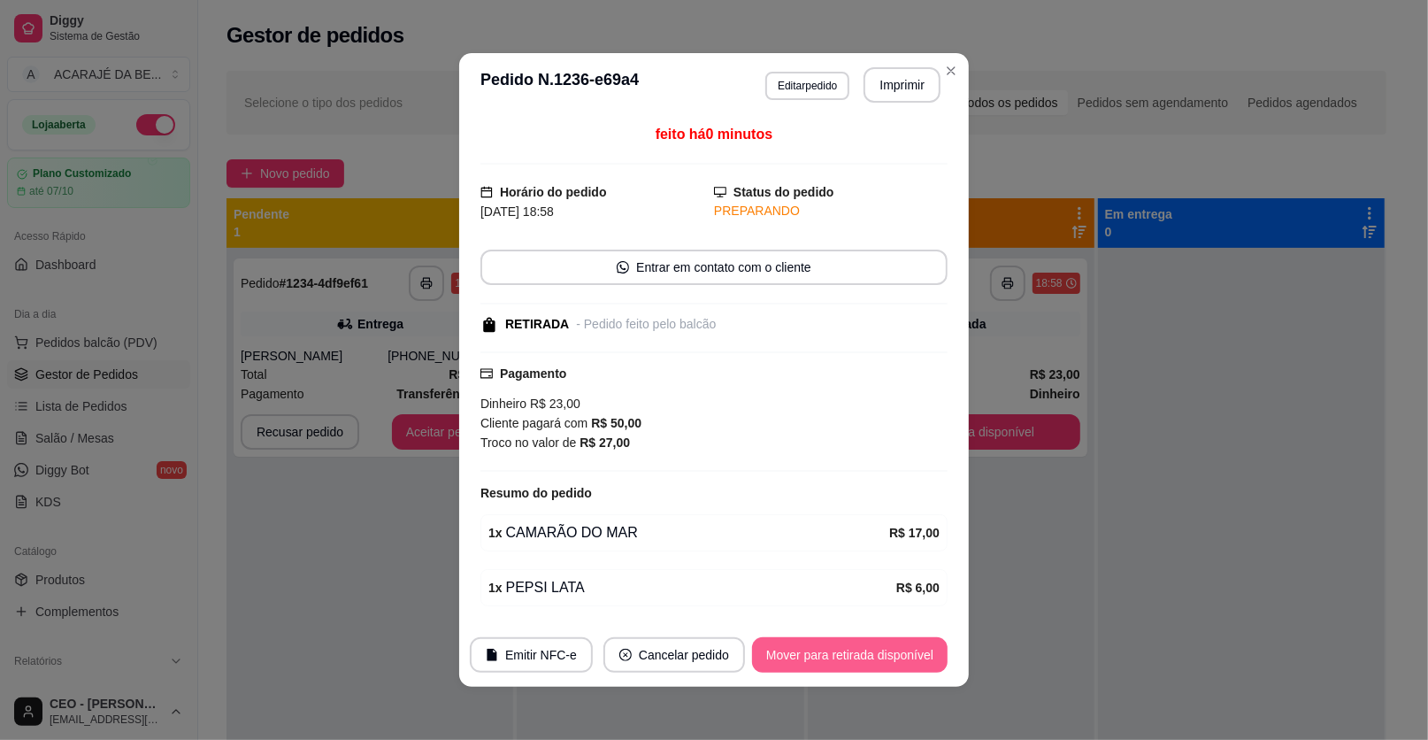
click at [901, 650] on button "Mover para retirada disponível" at bounding box center [850, 654] width 196 height 35
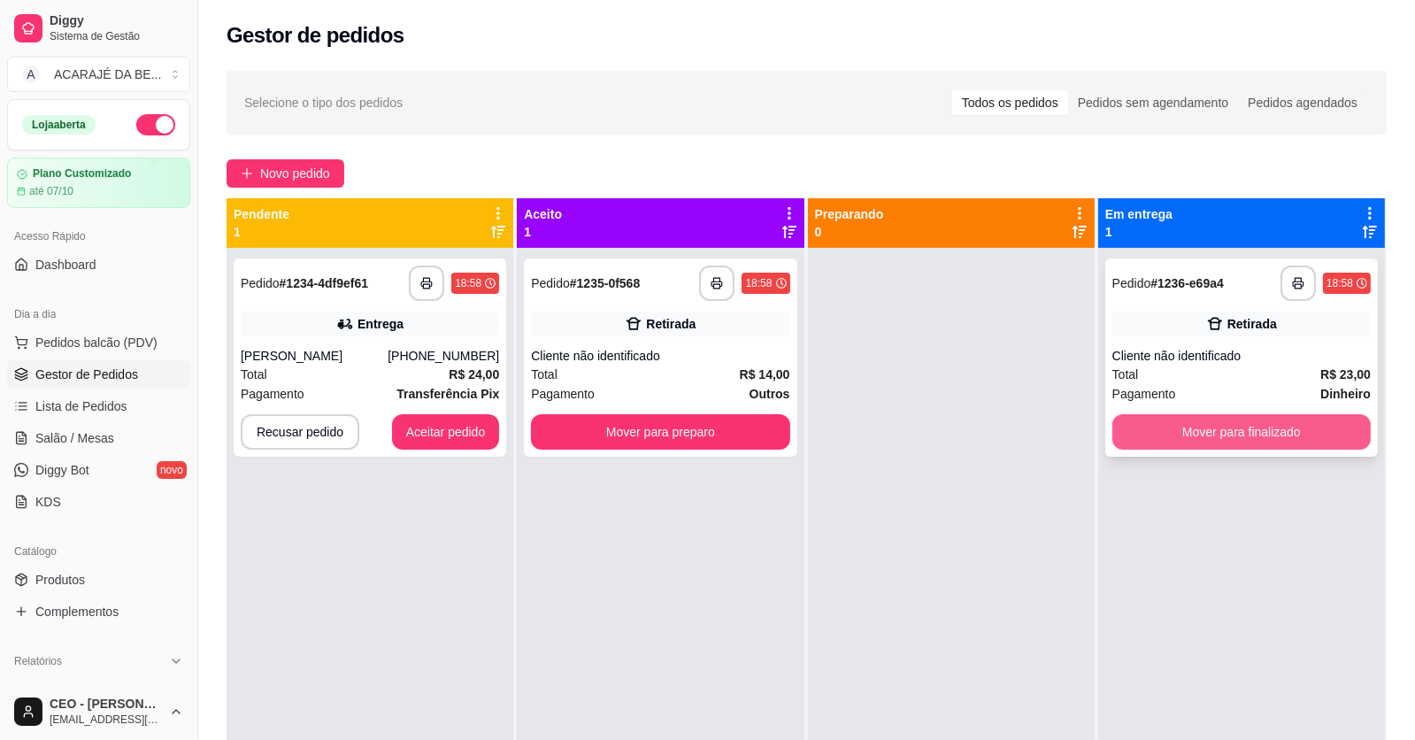
click at [1241, 423] on button "Mover para finalizado" at bounding box center [1241, 431] width 258 height 35
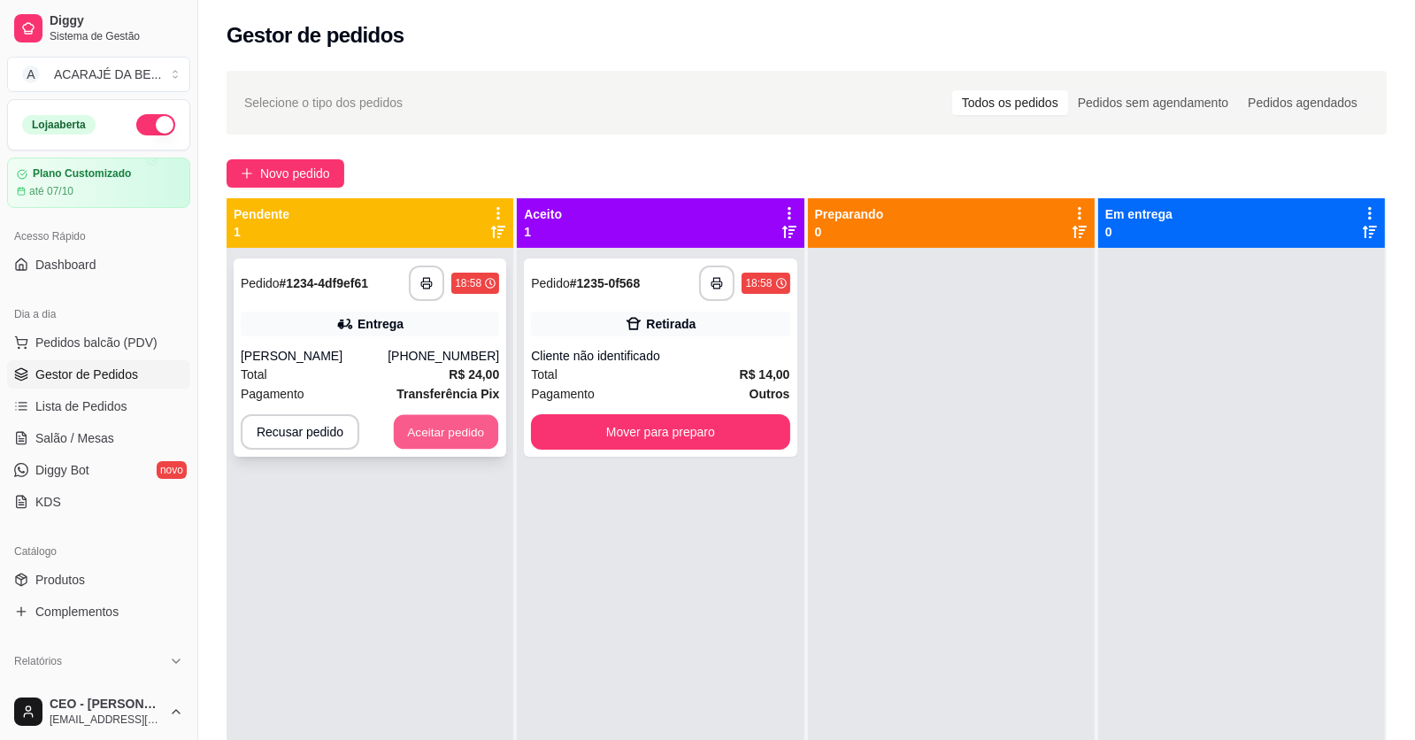
click at [427, 420] on button "Aceitar pedido" at bounding box center [446, 432] width 104 height 35
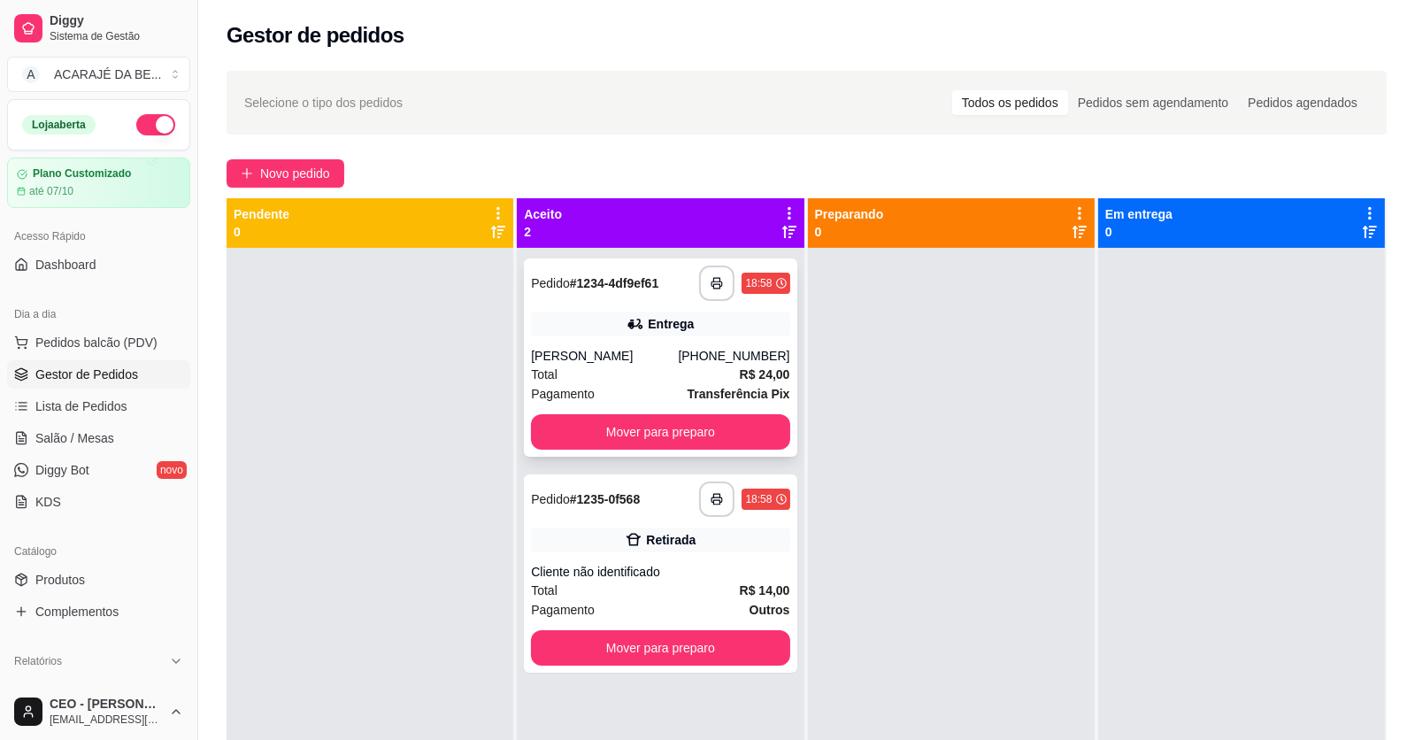
click at [633, 394] on div "Pagamento Transferência Pix" at bounding box center [660, 393] width 258 height 19
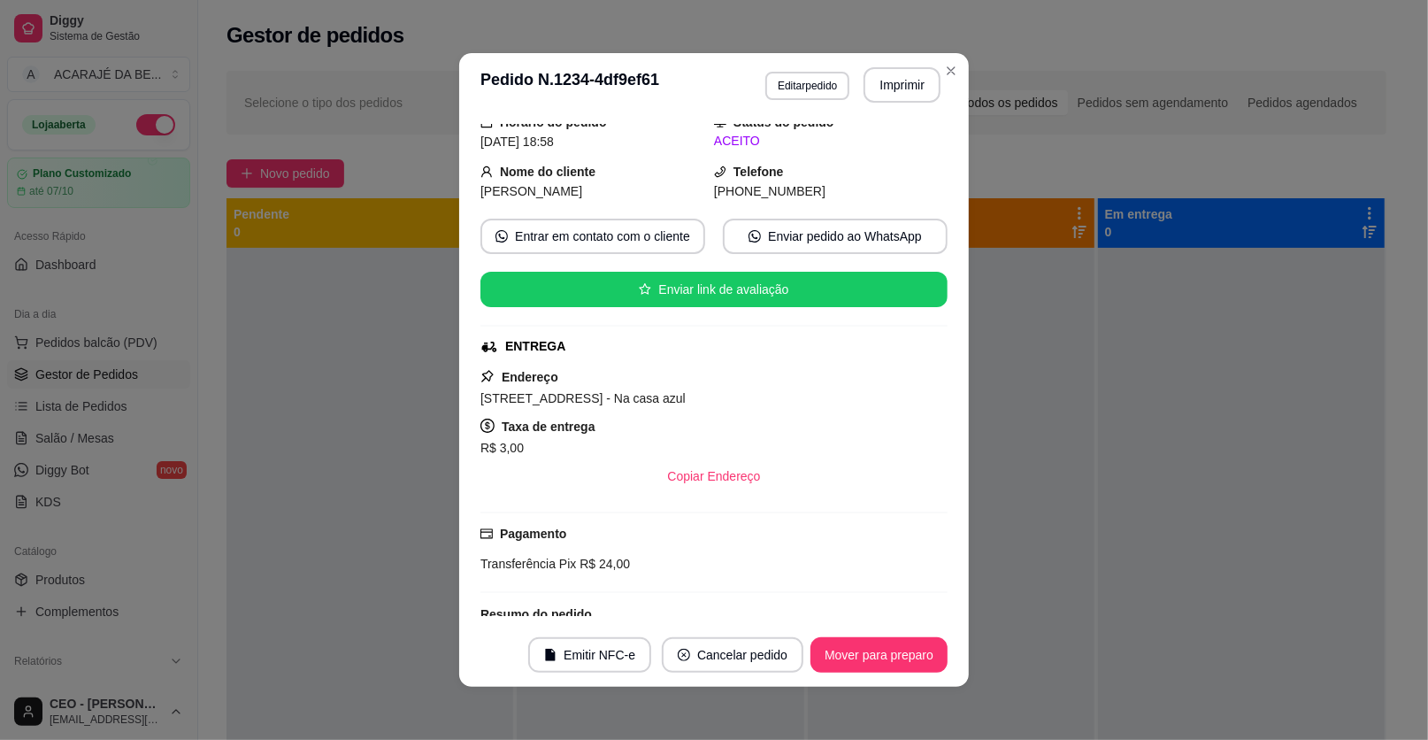
scroll to position [303, 0]
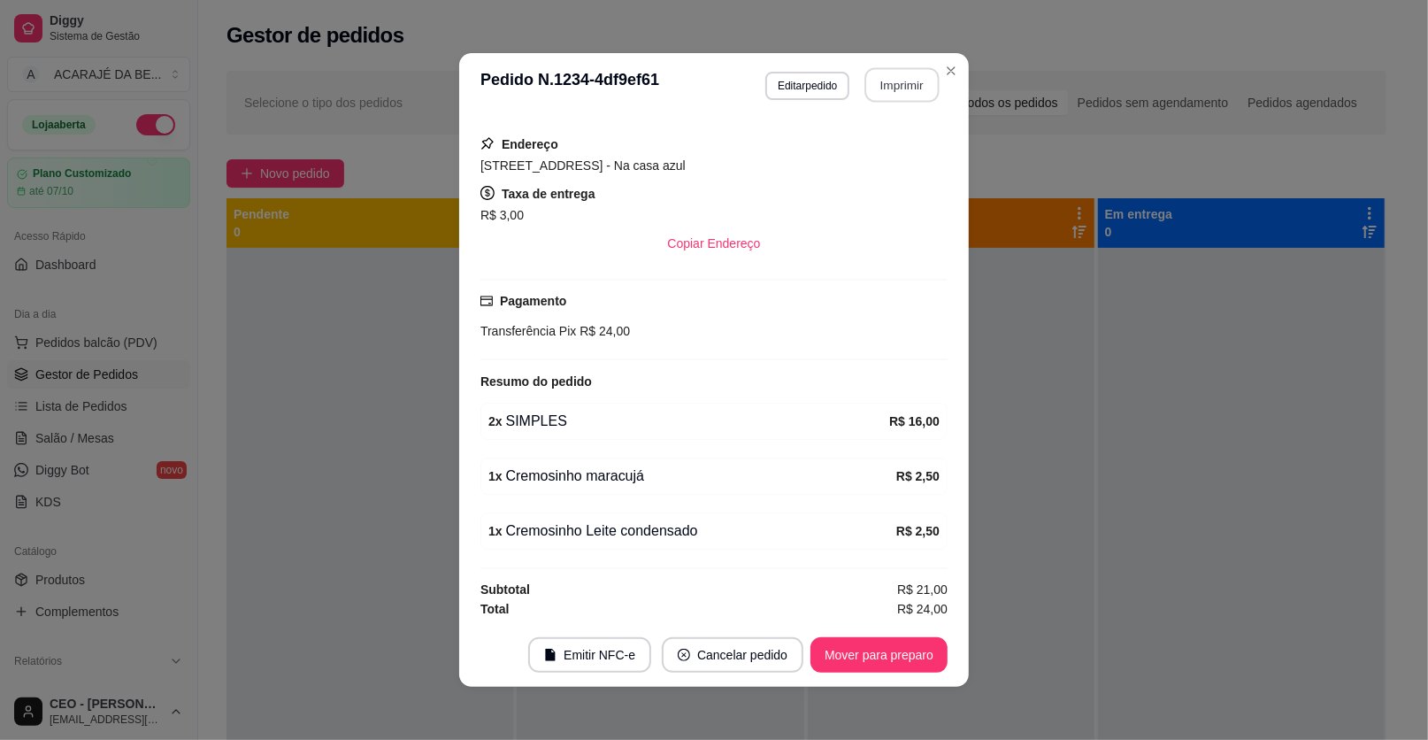
click at [914, 83] on button "Imprimir" at bounding box center [903, 85] width 74 height 35
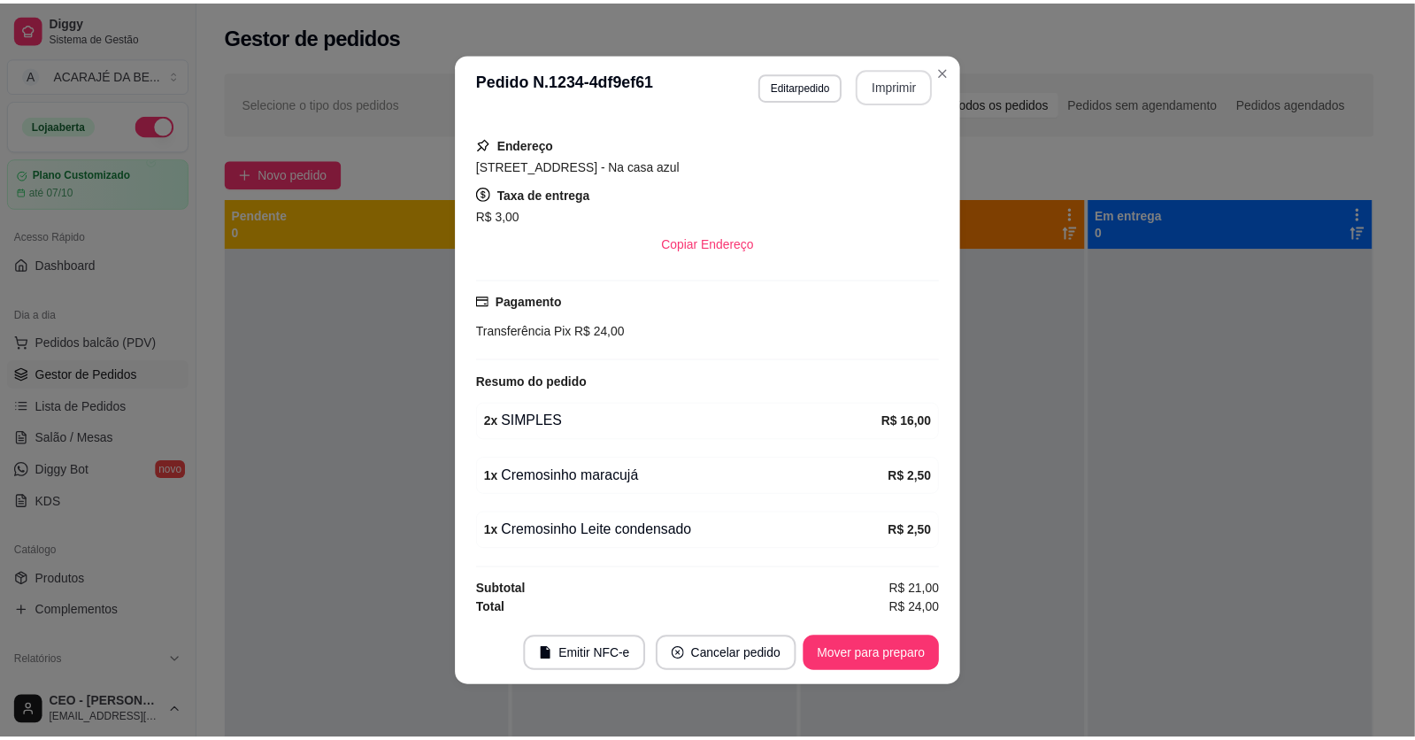
scroll to position [0, 0]
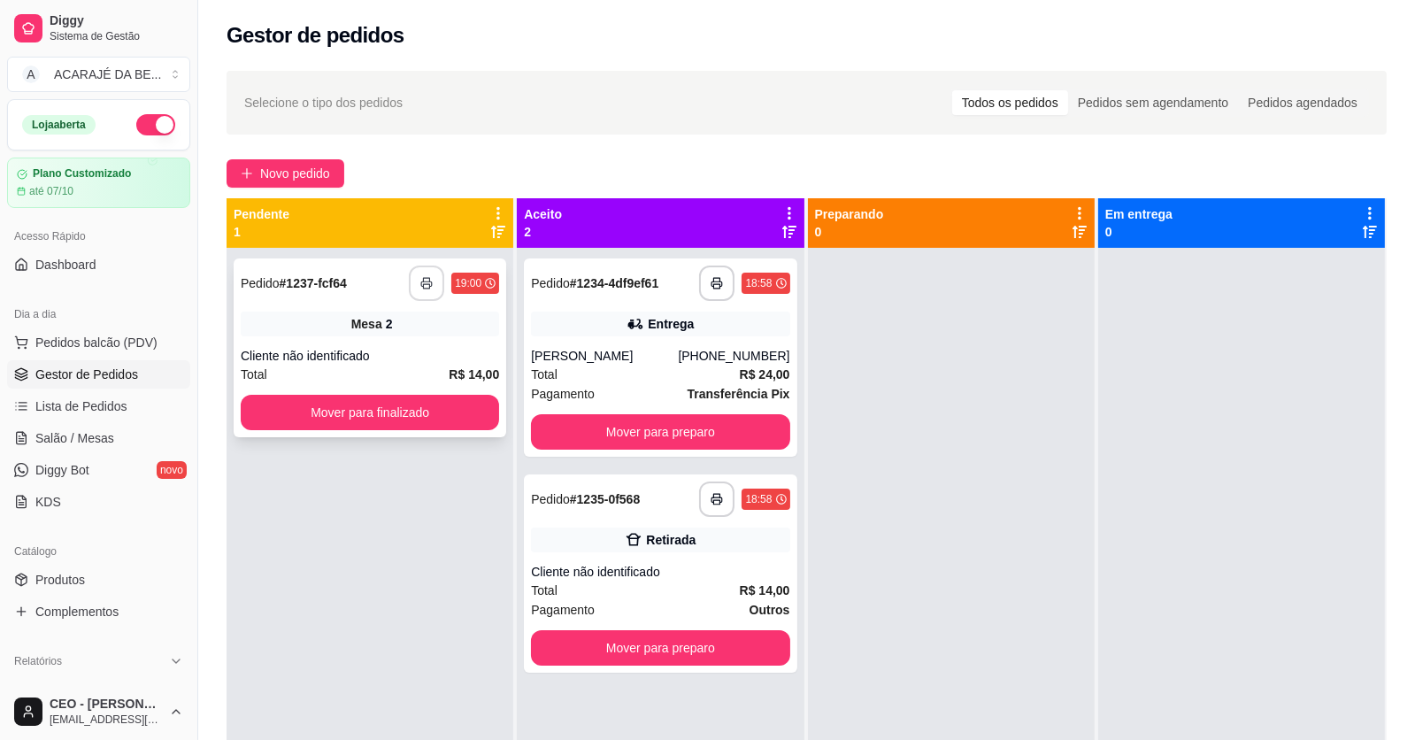
click at [427, 284] on rect "button" at bounding box center [427, 286] width 6 height 4
click at [738, 430] on button "Mover para preparo" at bounding box center [660, 431] width 258 height 35
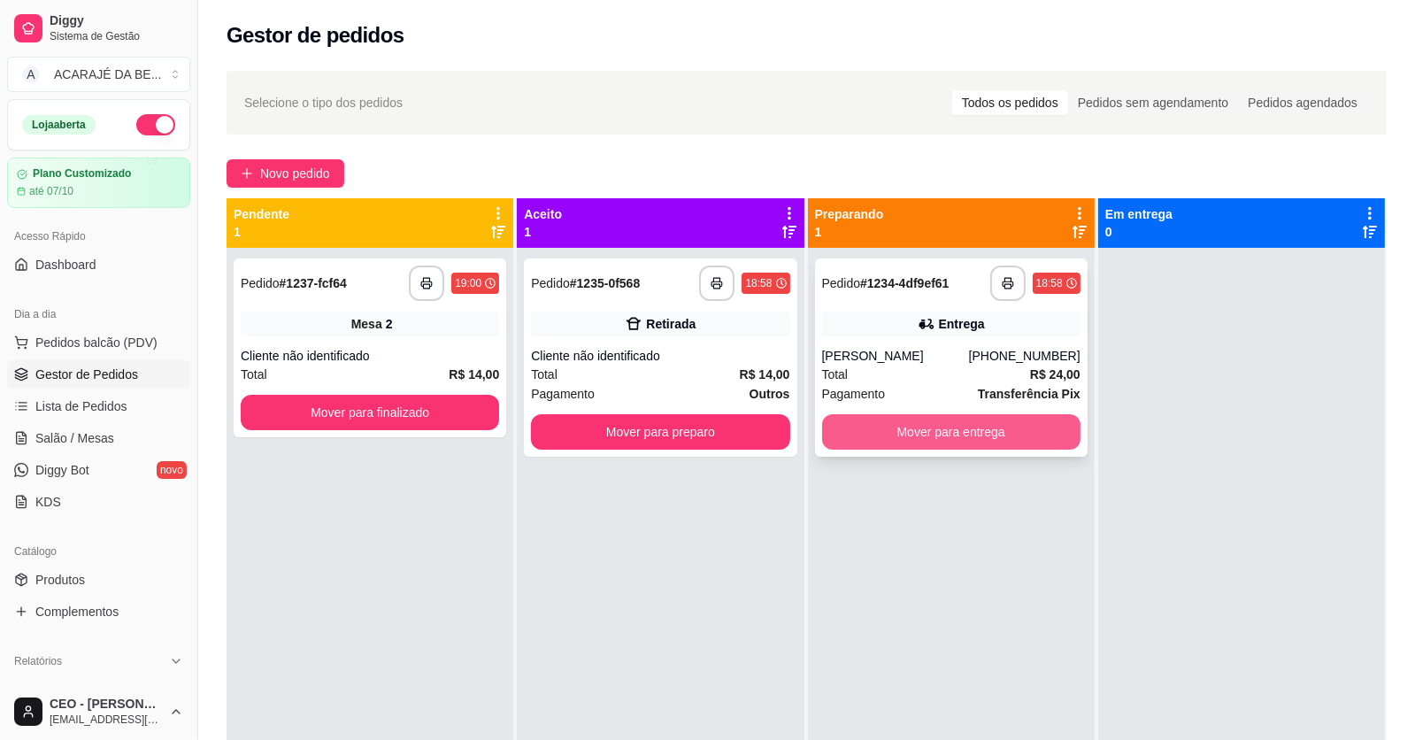
click at [899, 429] on button "Mover para entrega" at bounding box center [951, 431] width 258 height 35
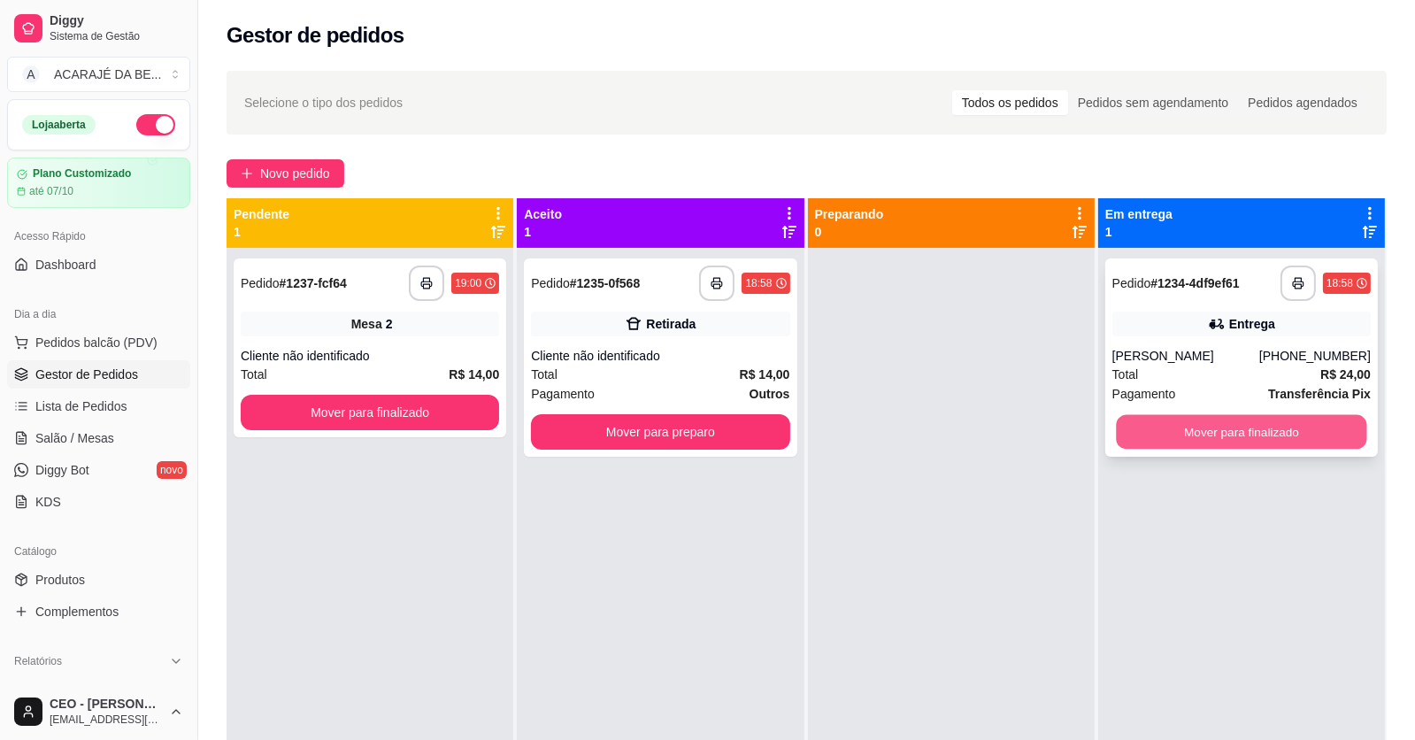
click at [1143, 434] on button "Mover para finalizado" at bounding box center [1241, 432] width 250 height 35
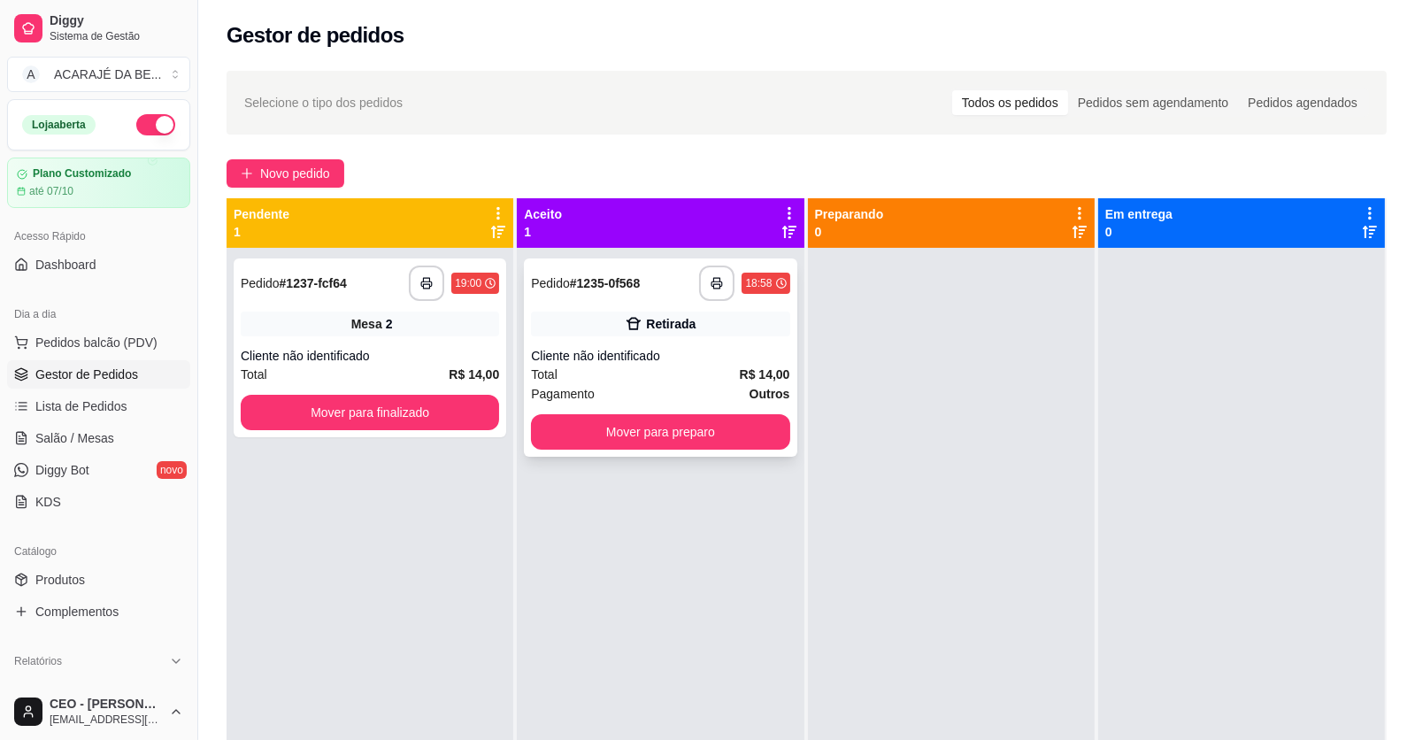
click at [689, 396] on div "Pagamento Outros" at bounding box center [660, 393] width 258 height 19
click at [712, 281] on icon "button" at bounding box center [718, 283] width 12 height 12
click at [474, 417] on button "Mover para finalizado" at bounding box center [370, 412] width 258 height 35
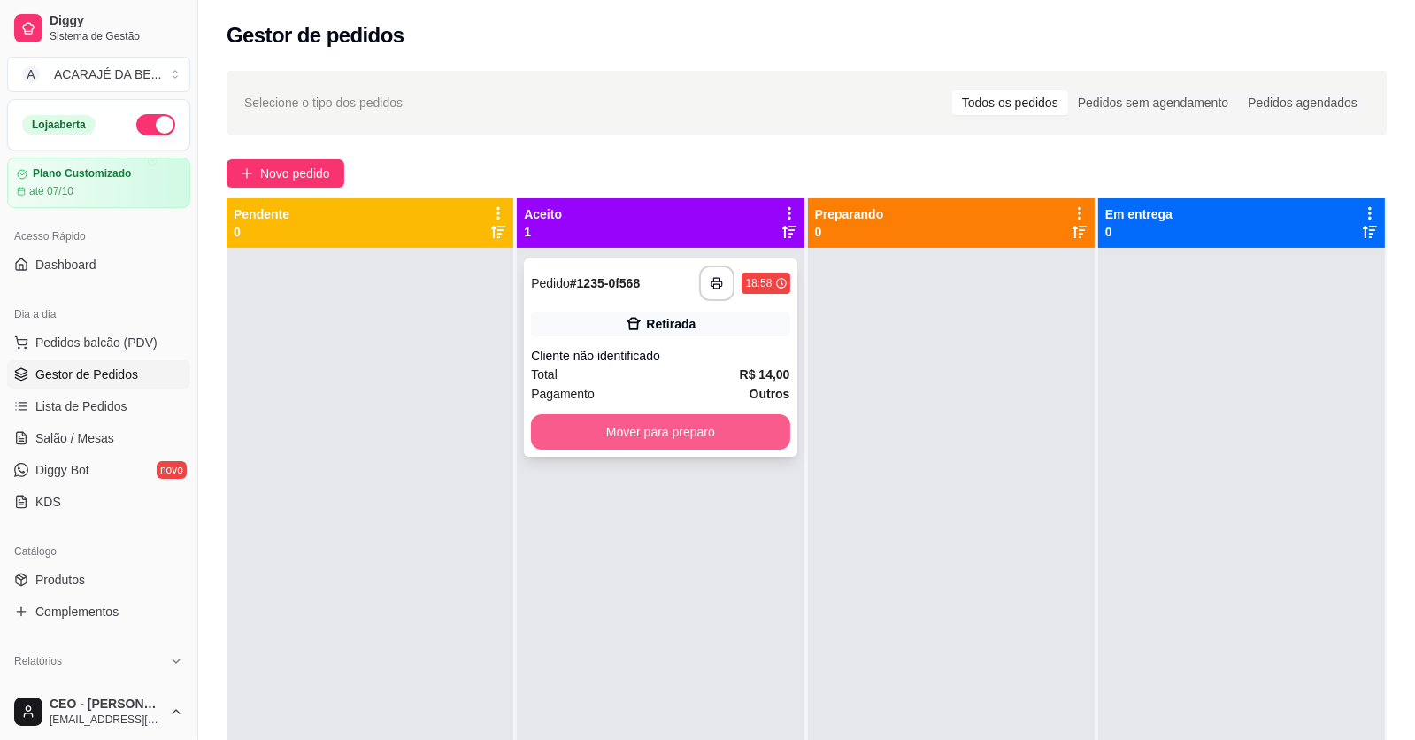
click at [624, 438] on button "Mover para preparo" at bounding box center [660, 431] width 258 height 35
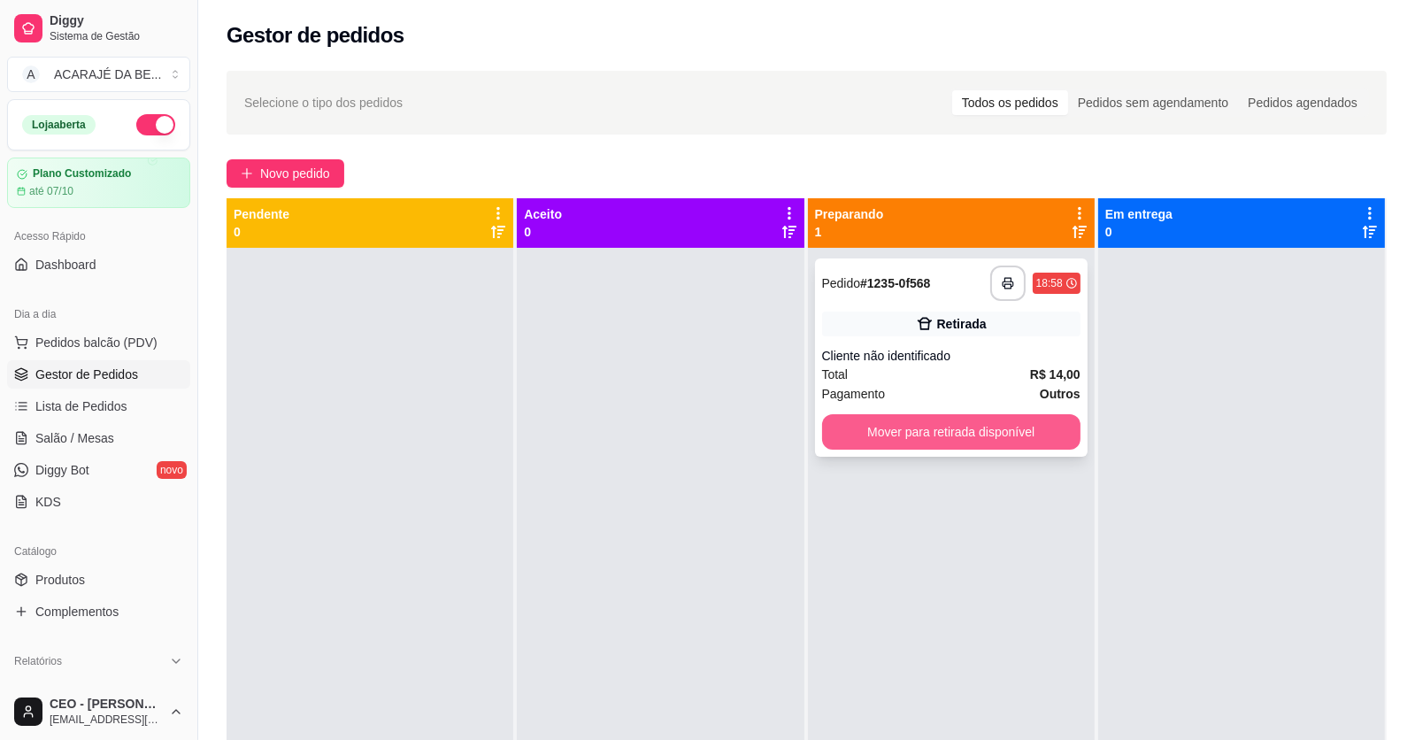
click at [968, 428] on button "Mover para retirada disponível" at bounding box center [951, 431] width 258 height 35
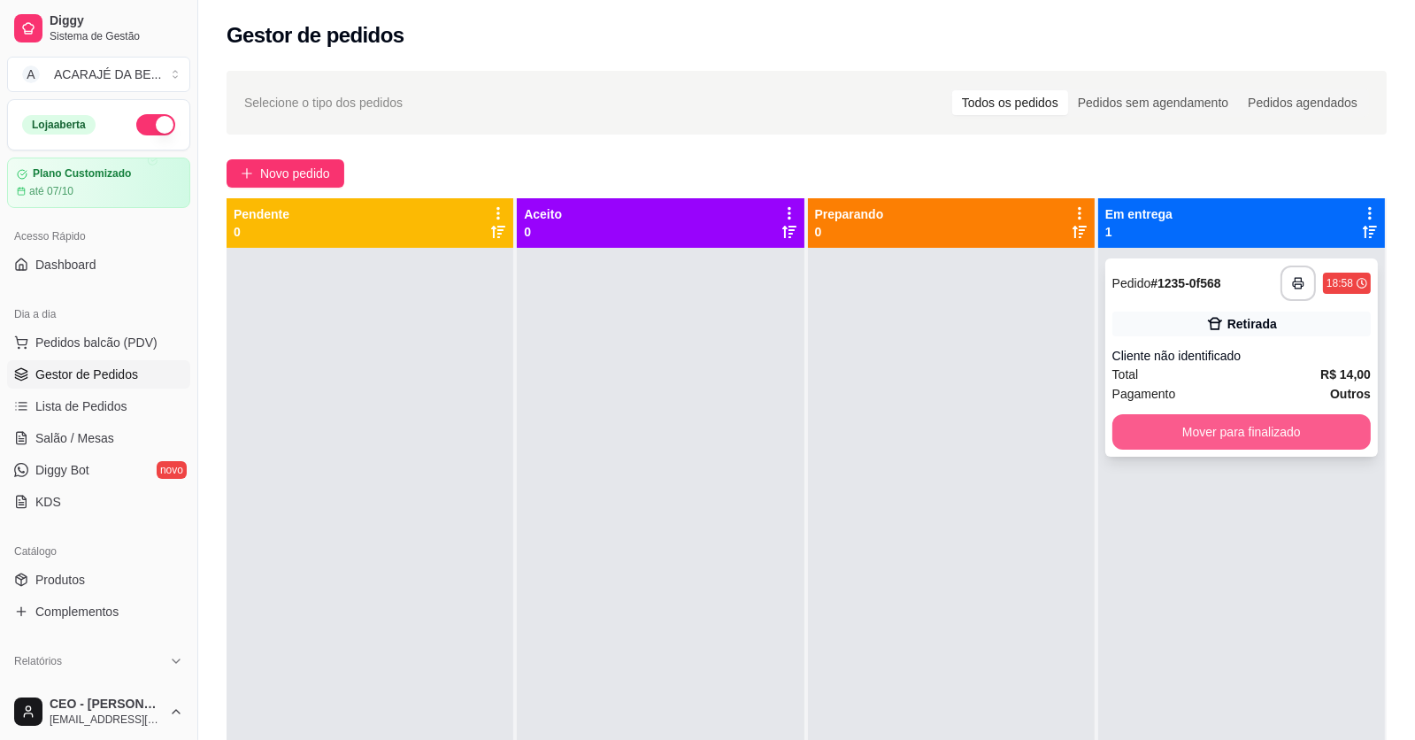
click at [1158, 433] on button "Mover para finalizado" at bounding box center [1241, 431] width 258 height 35
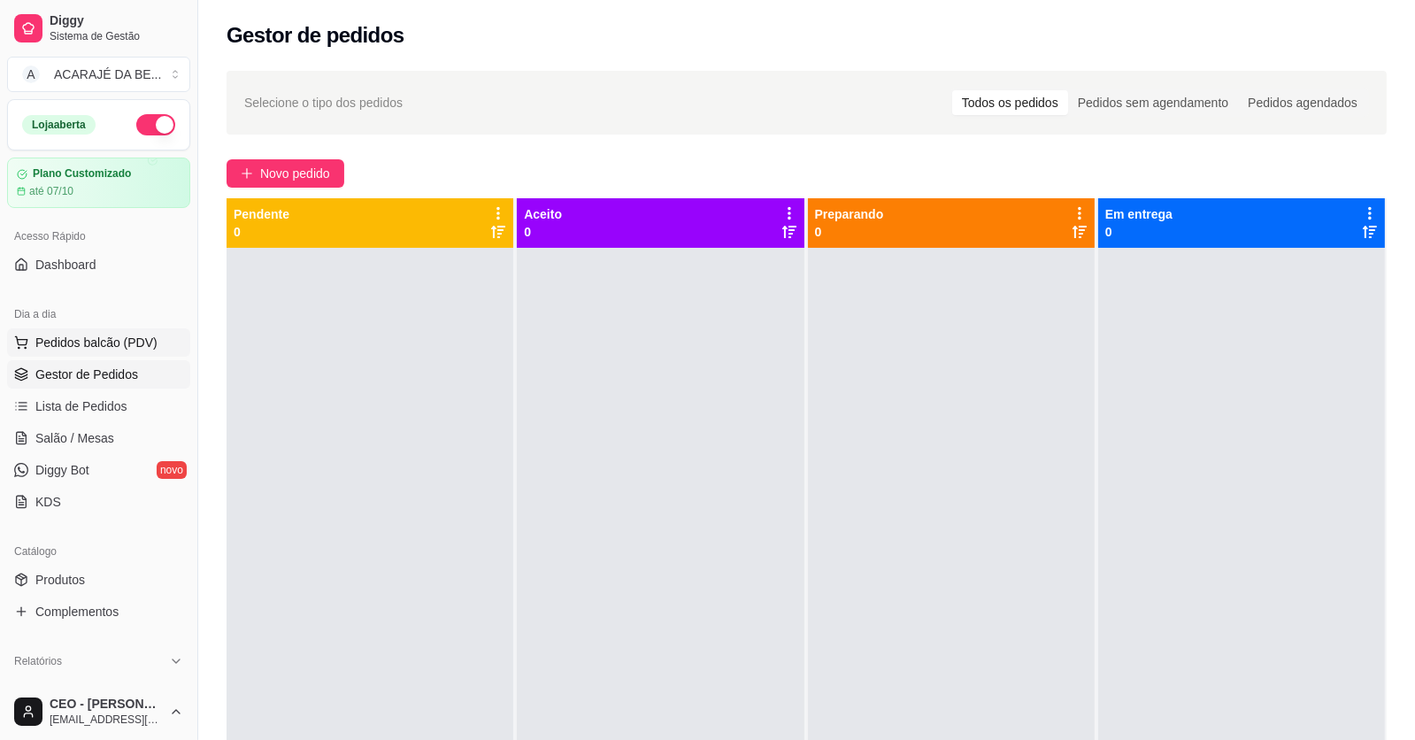
click at [64, 343] on span "Pedidos balcão (PDV)" at bounding box center [96, 343] width 122 height 18
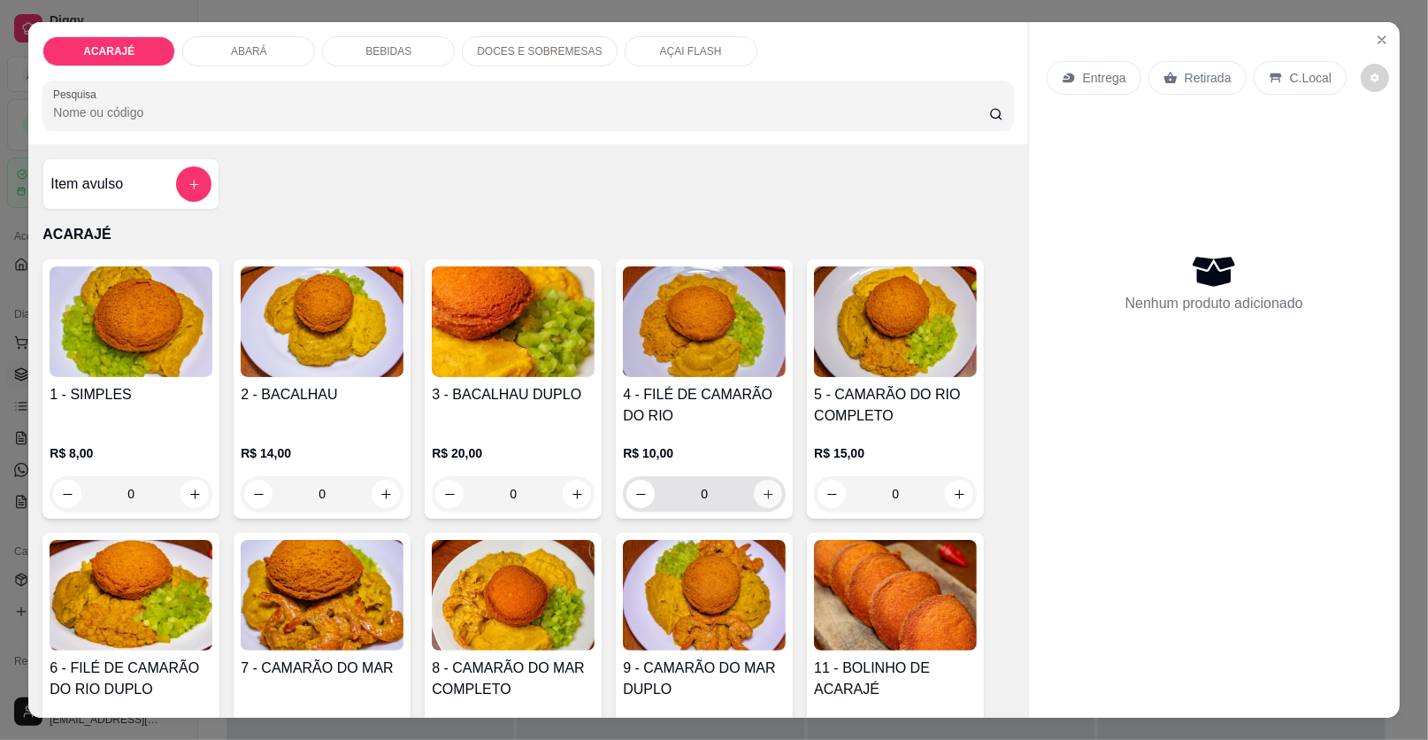
click at [763, 499] on button "increase-product-quantity" at bounding box center [768, 494] width 28 height 28
type input "1"
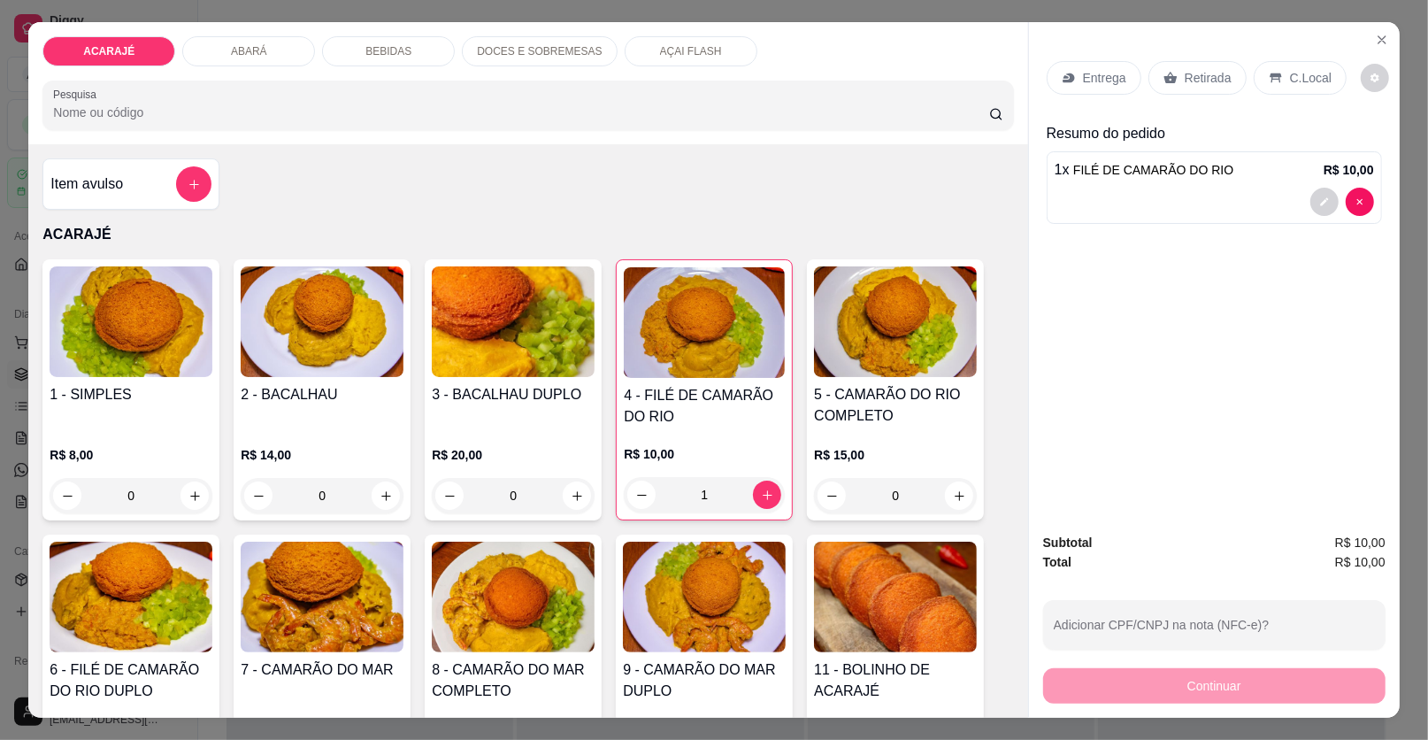
click at [1178, 67] on div "Retirada" at bounding box center [1198, 78] width 98 height 34
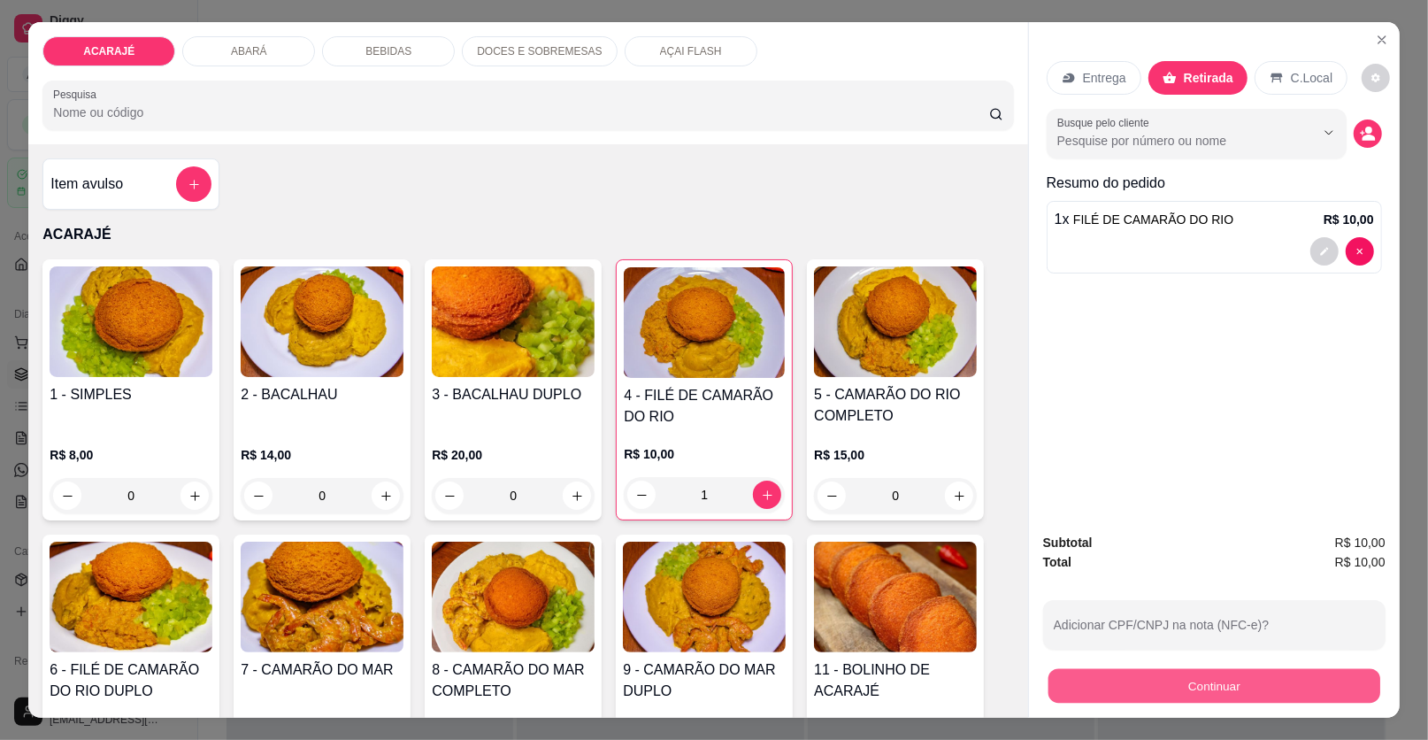
click at [1173, 685] on button "Continuar" at bounding box center [1215, 686] width 332 height 35
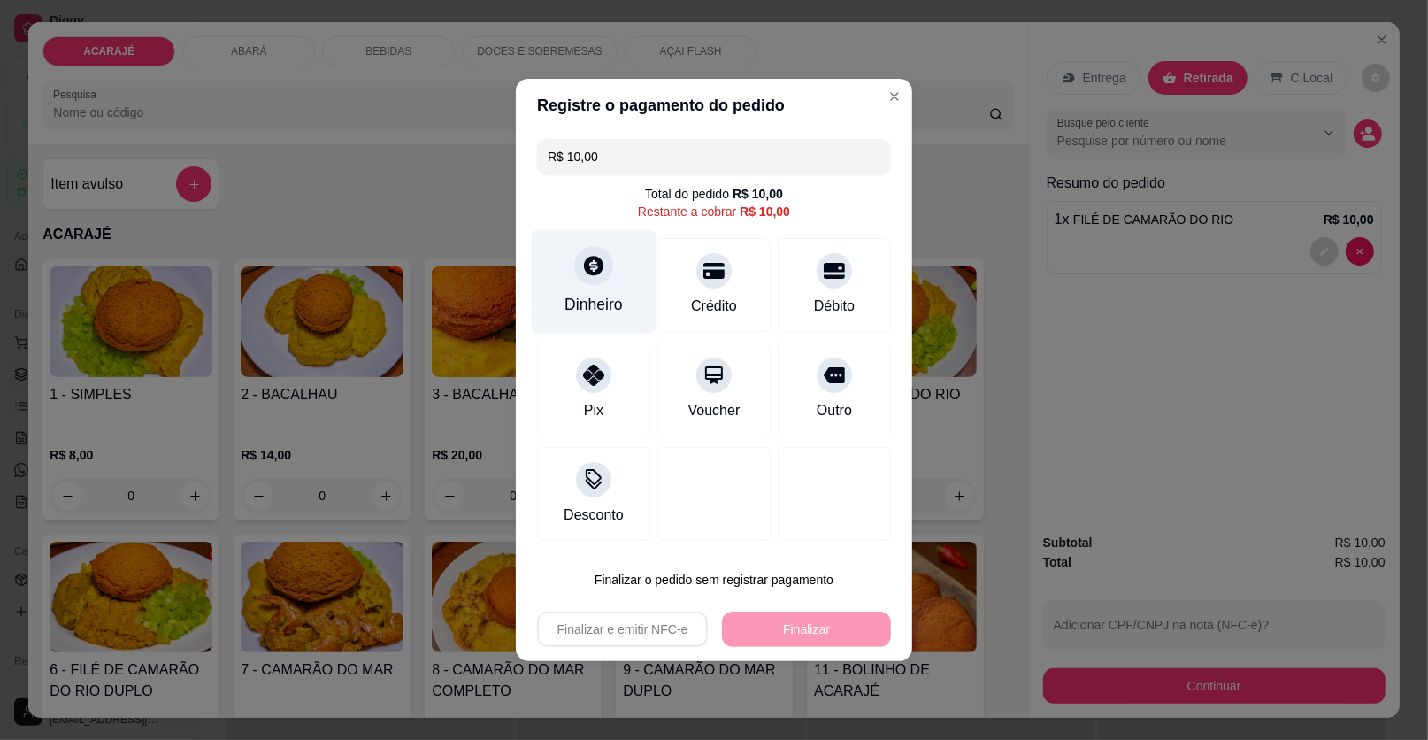
click at [589, 264] on icon at bounding box center [593, 265] width 23 height 23
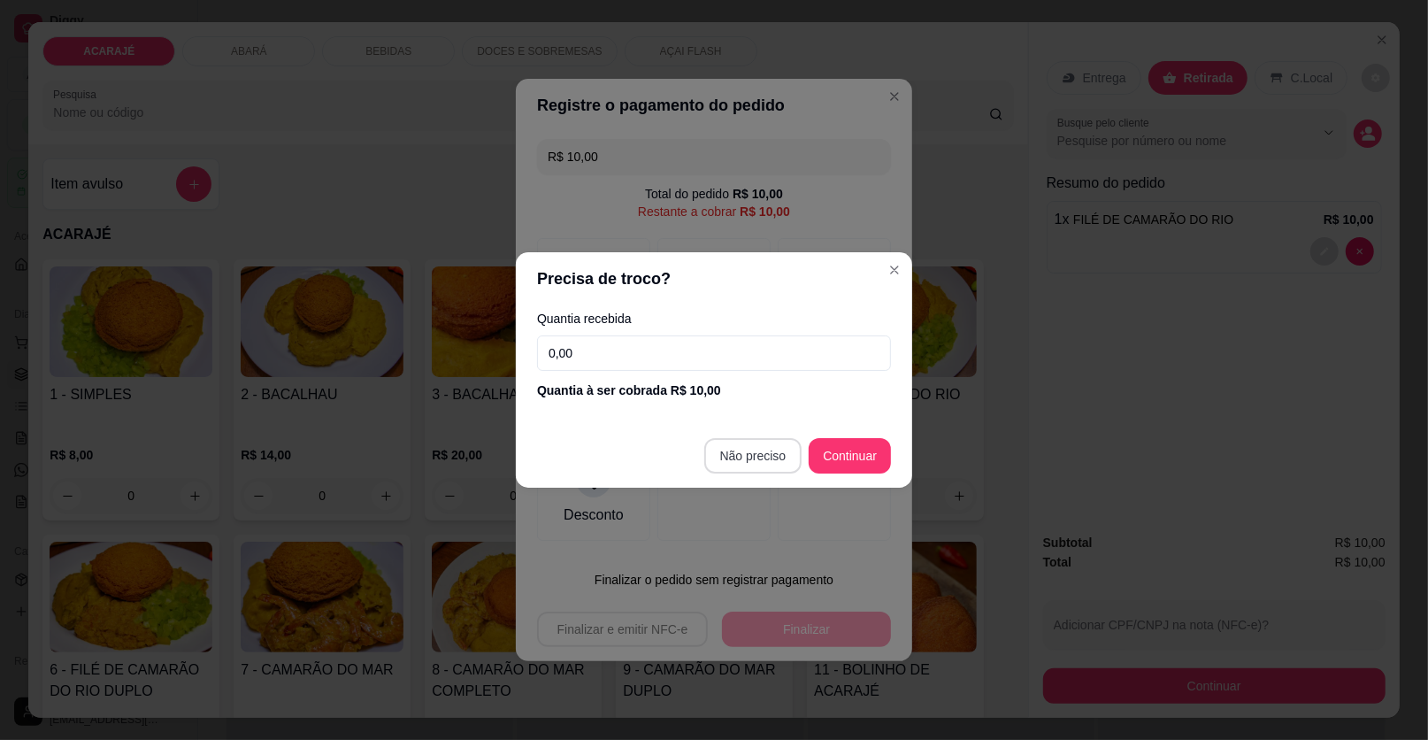
type input "R$ 0,00"
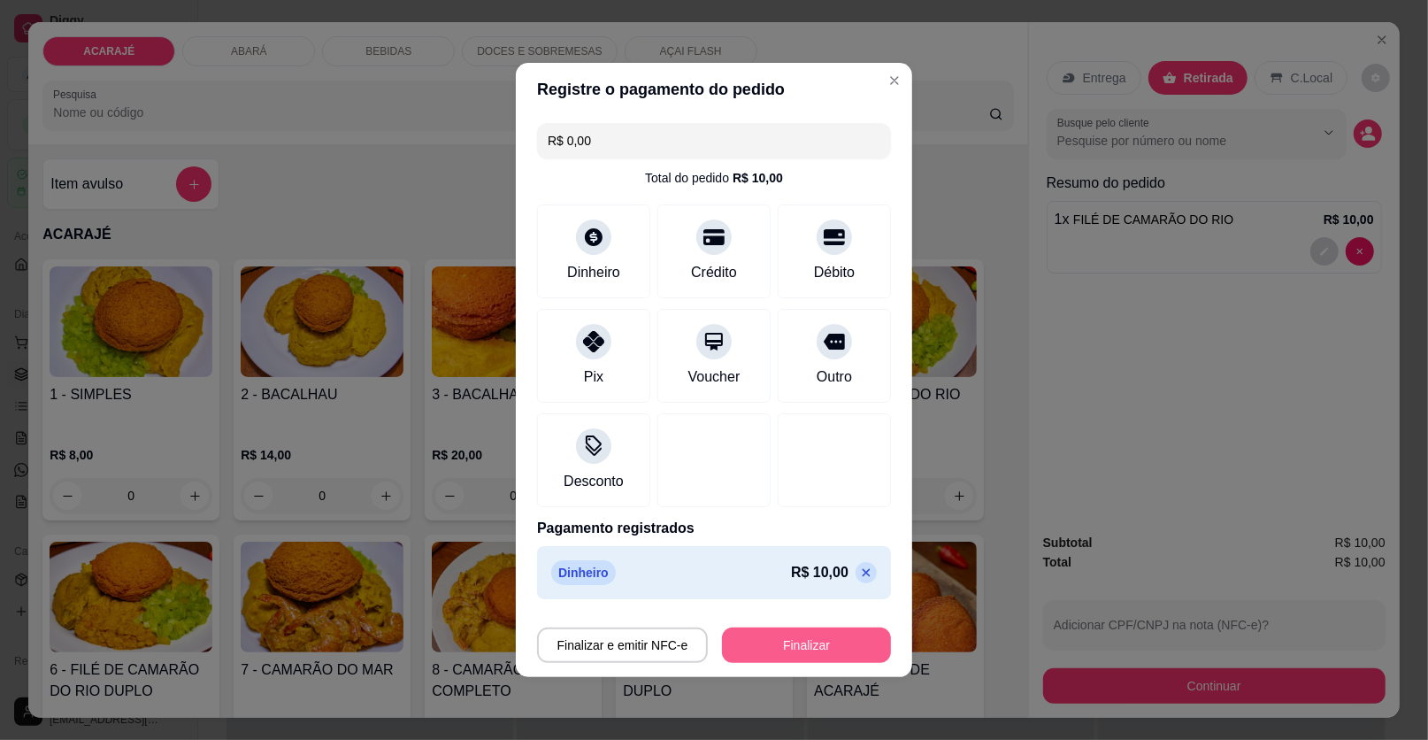
click at [794, 638] on button "Finalizar" at bounding box center [806, 644] width 169 height 35
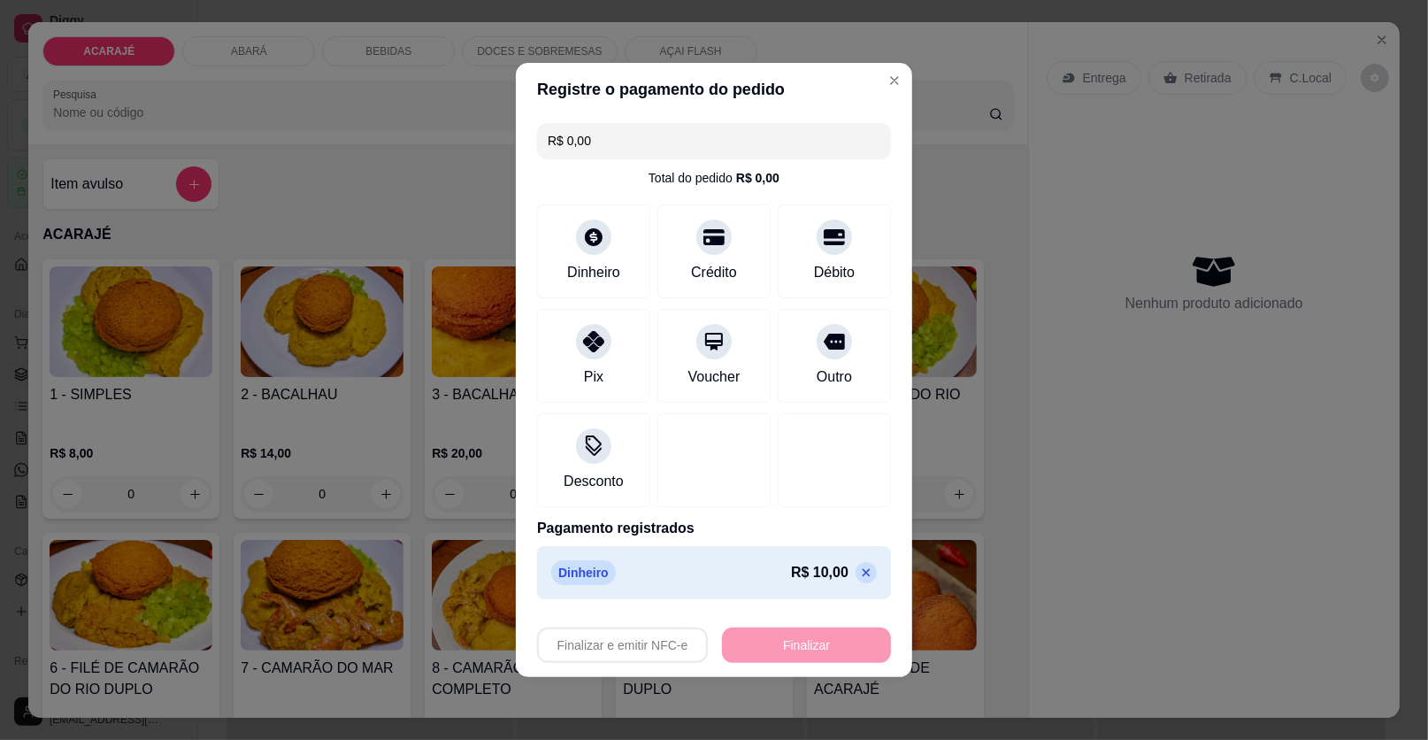
type input "0"
type input "-R$ 10,00"
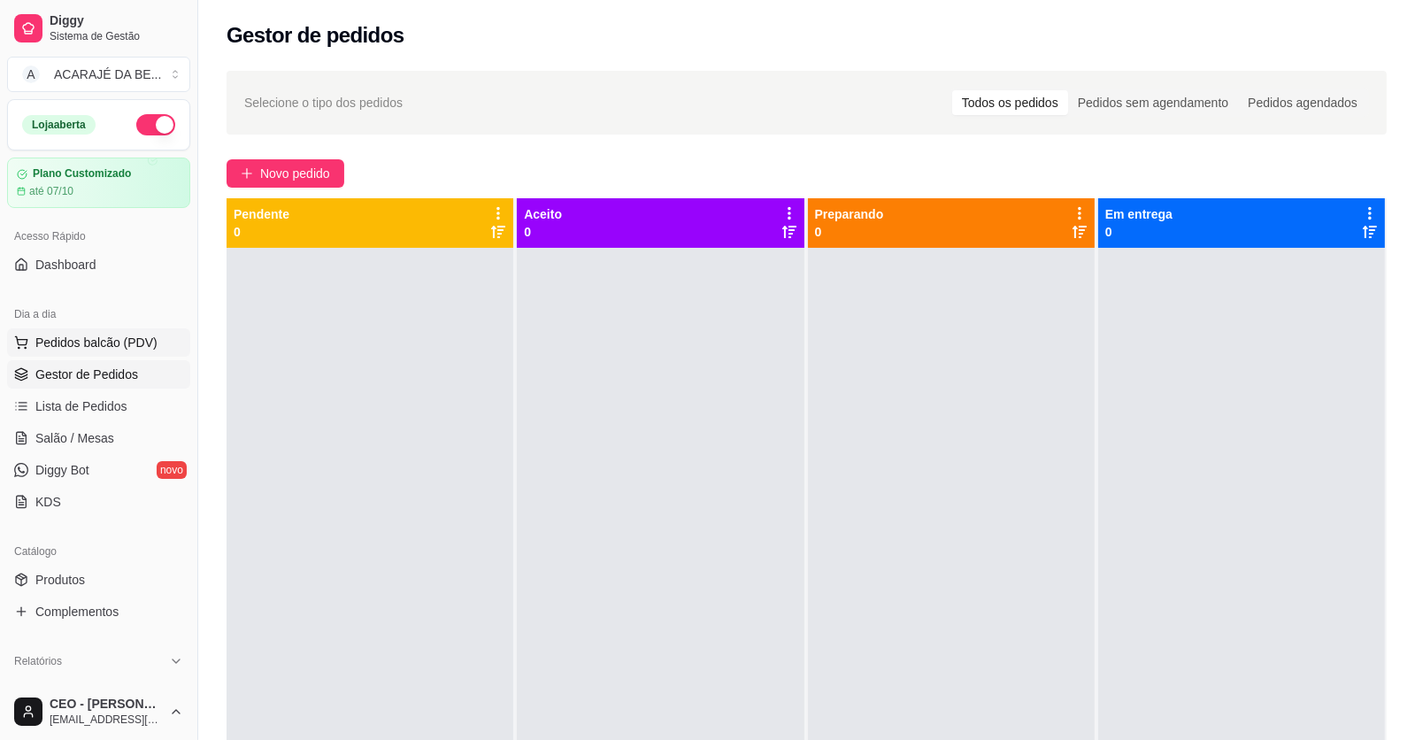
click at [77, 334] on span "Pedidos balcão (PDV)" at bounding box center [96, 343] width 122 height 18
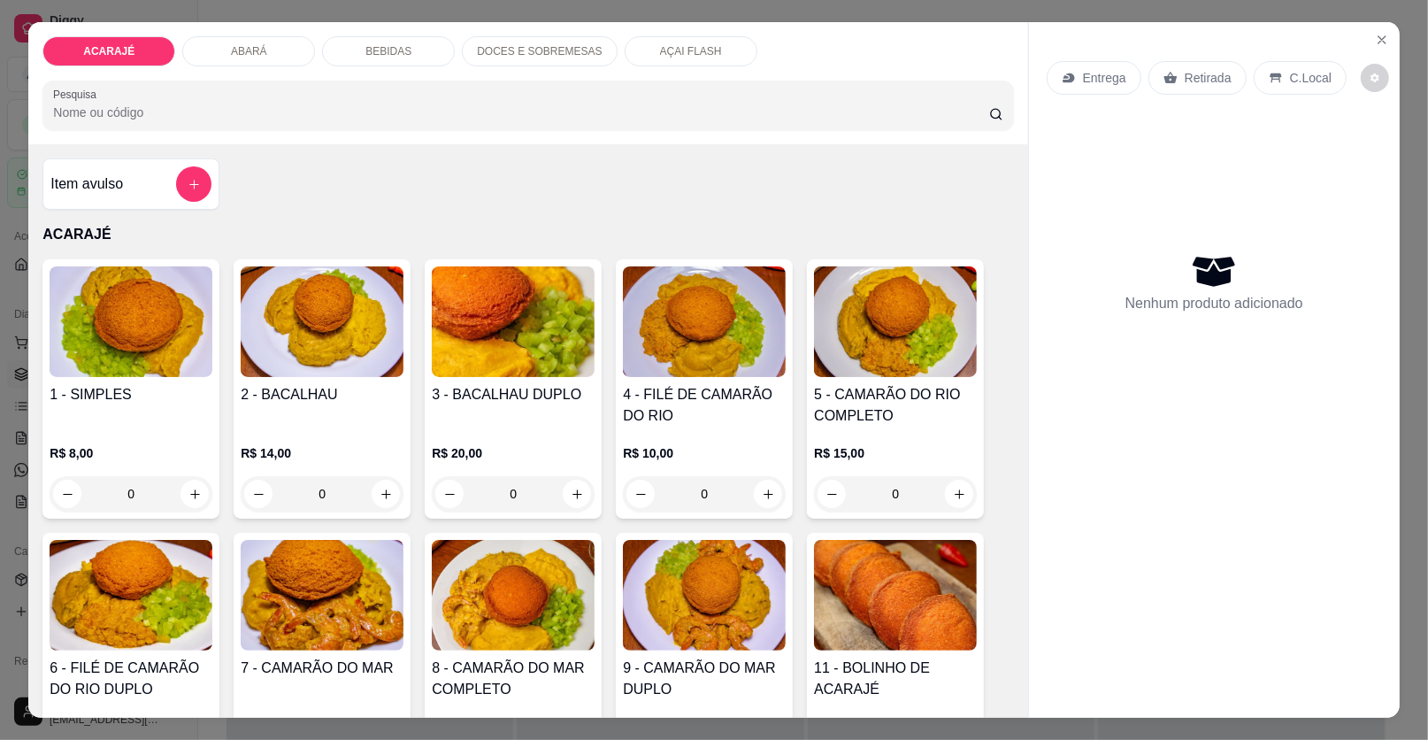
click at [550, 48] on p "DOCES E SOBREMESAS" at bounding box center [539, 51] width 125 height 14
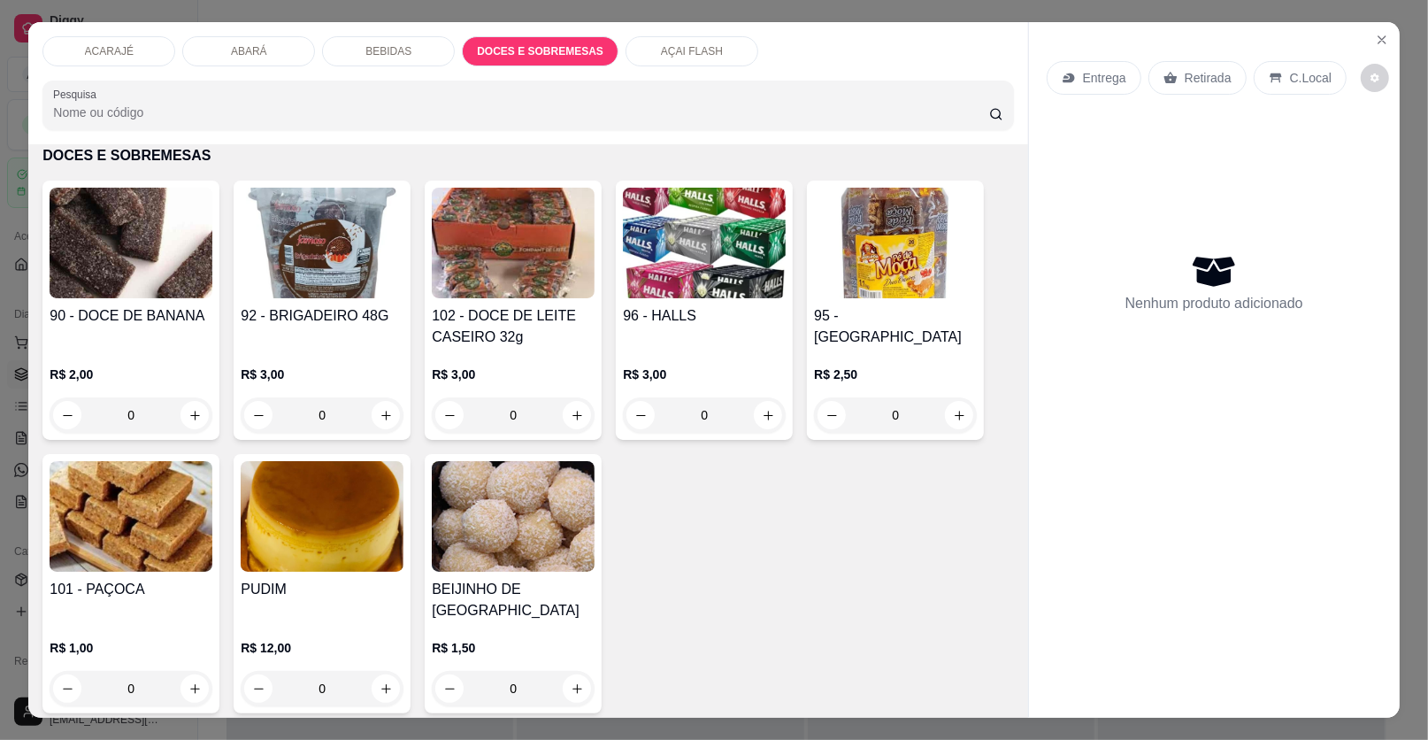
click at [413, 42] on div "BEBIDAS" at bounding box center [388, 51] width 133 height 30
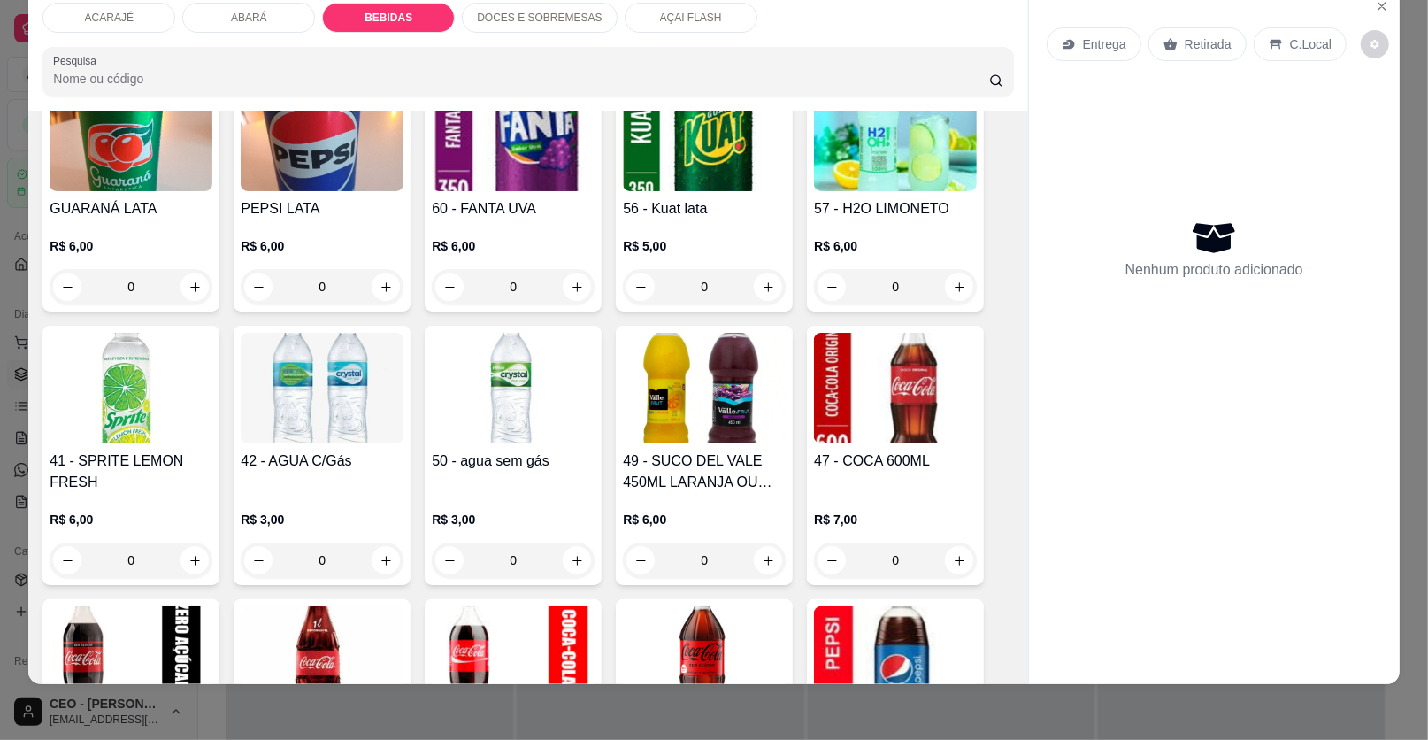
scroll to position [1597, 0]
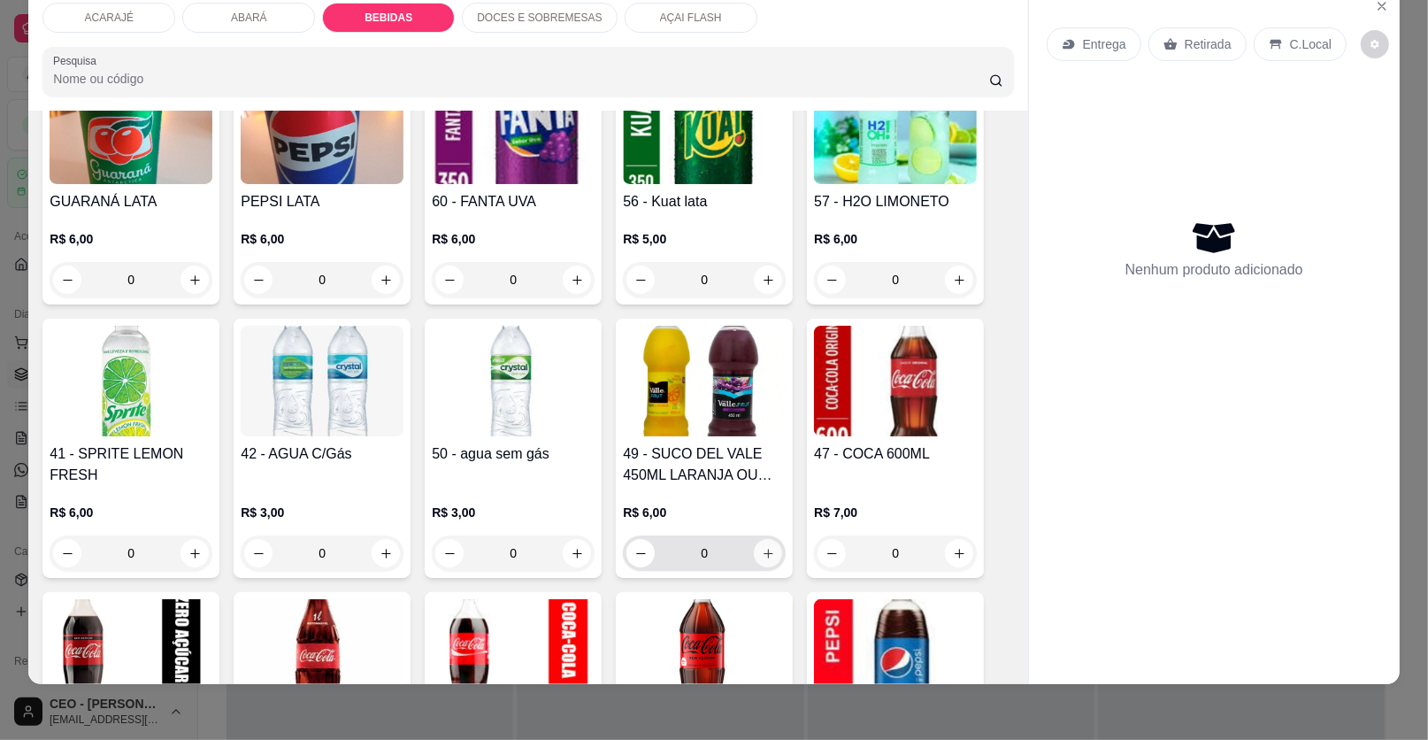
click at [762, 543] on button "increase-product-quantity" at bounding box center [768, 553] width 28 height 28
type input "1"
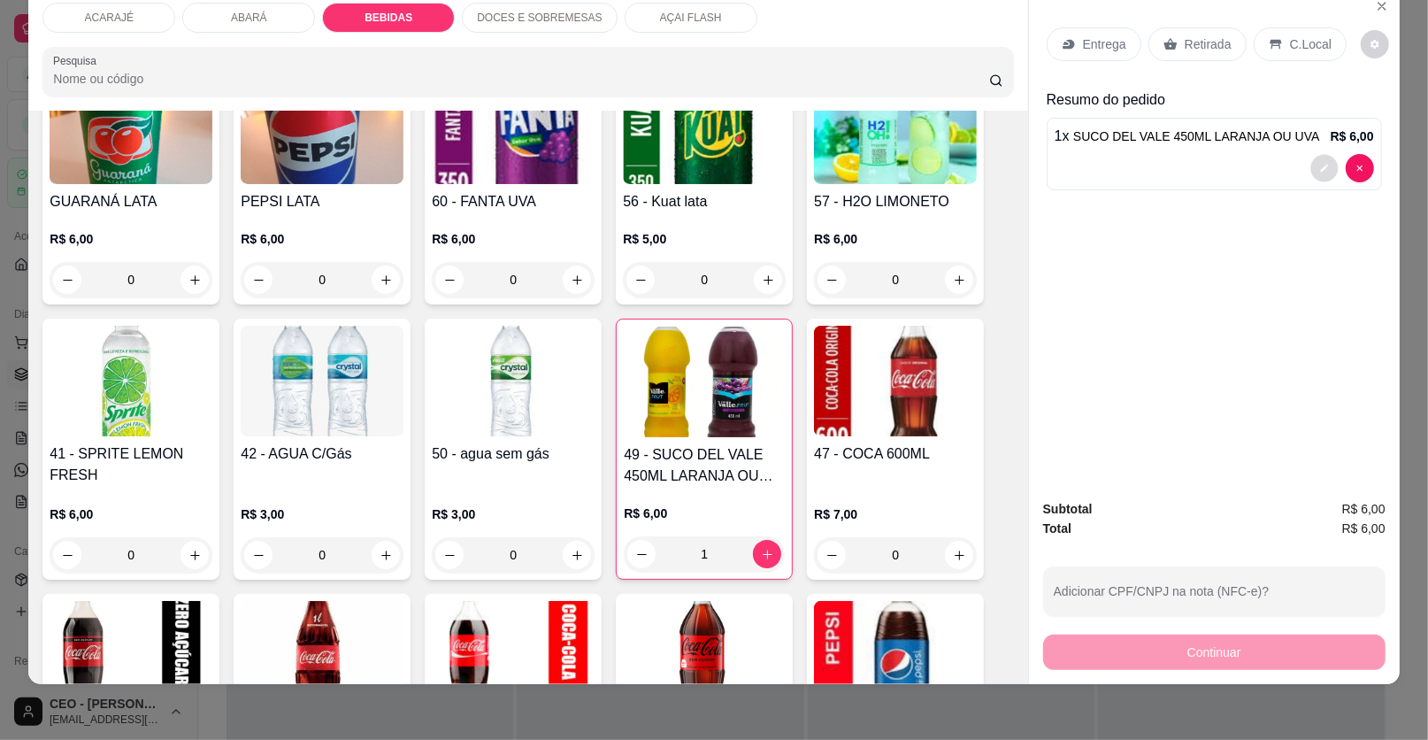
click at [1325, 161] on button "decrease-product-quantity" at bounding box center [1324, 168] width 27 height 27
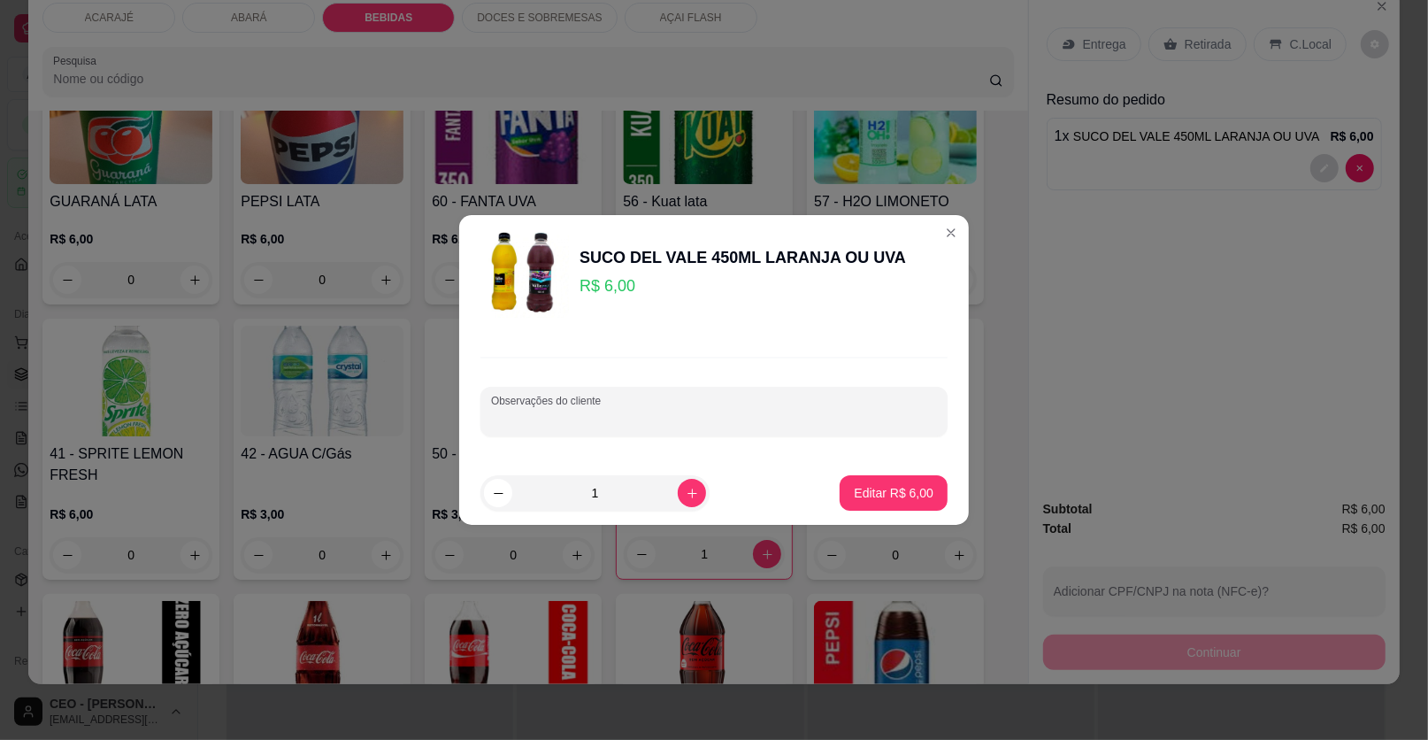
click at [759, 419] on input "Observações do cliente" at bounding box center [714, 419] width 446 height 18
type input "UVA"
click at [868, 481] on button "Editar R$ 6,00" at bounding box center [894, 493] width 104 height 35
type input "0"
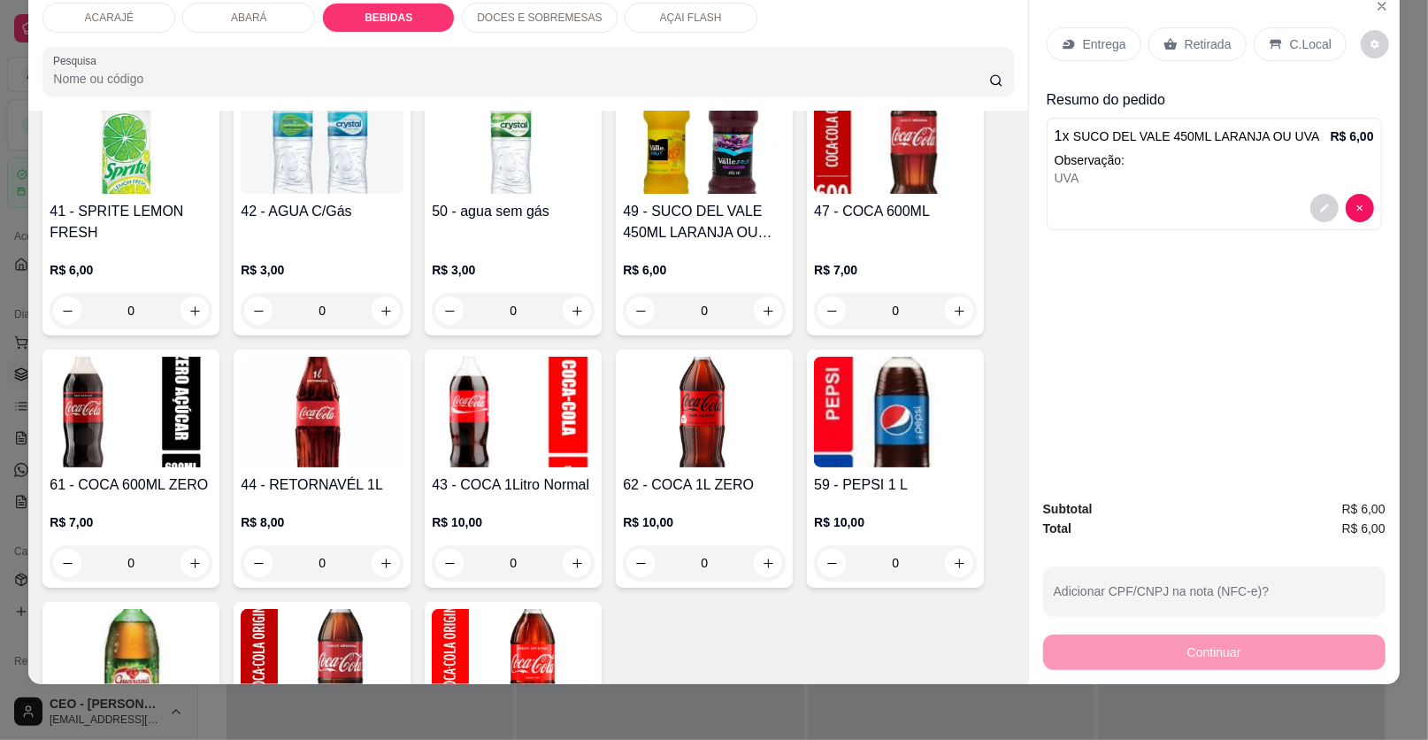
scroll to position [1863, 0]
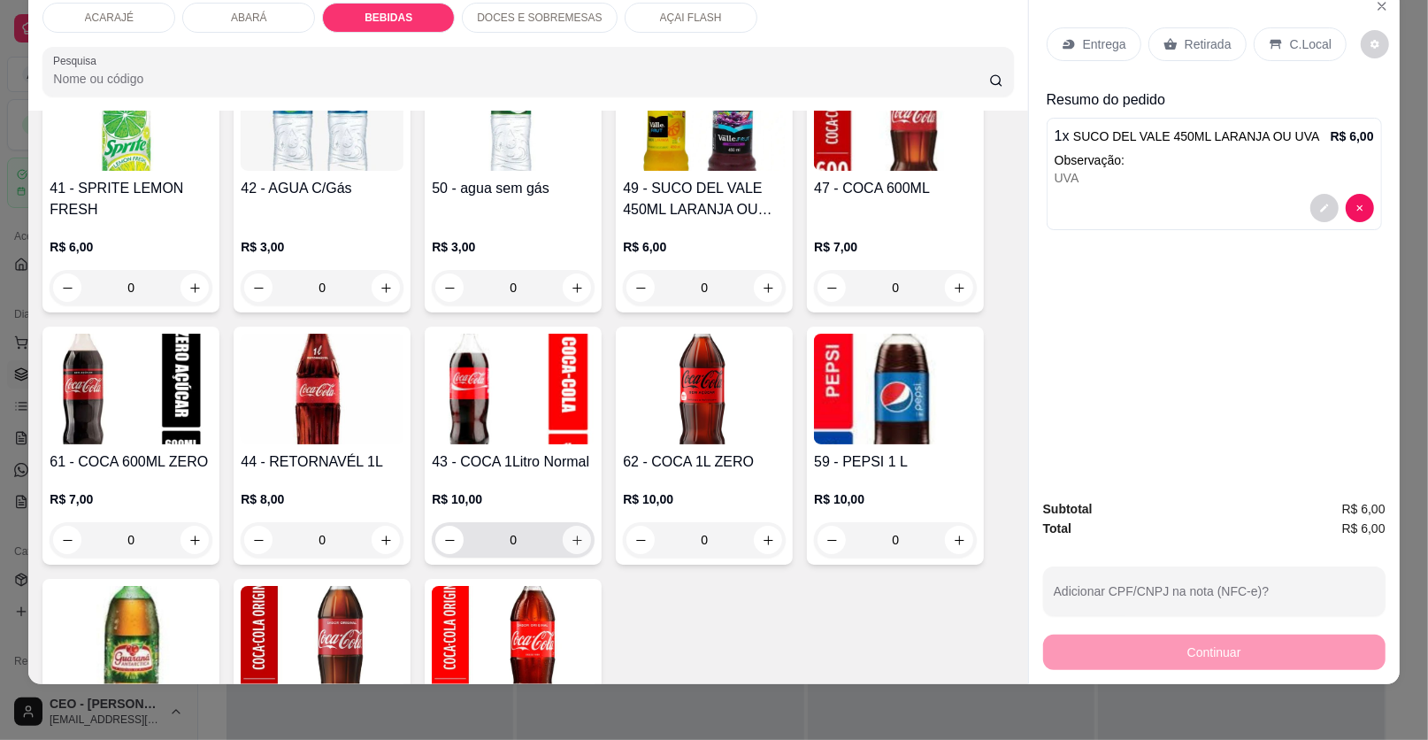
click at [571, 534] on icon "increase-product-quantity" at bounding box center [577, 540] width 13 height 13
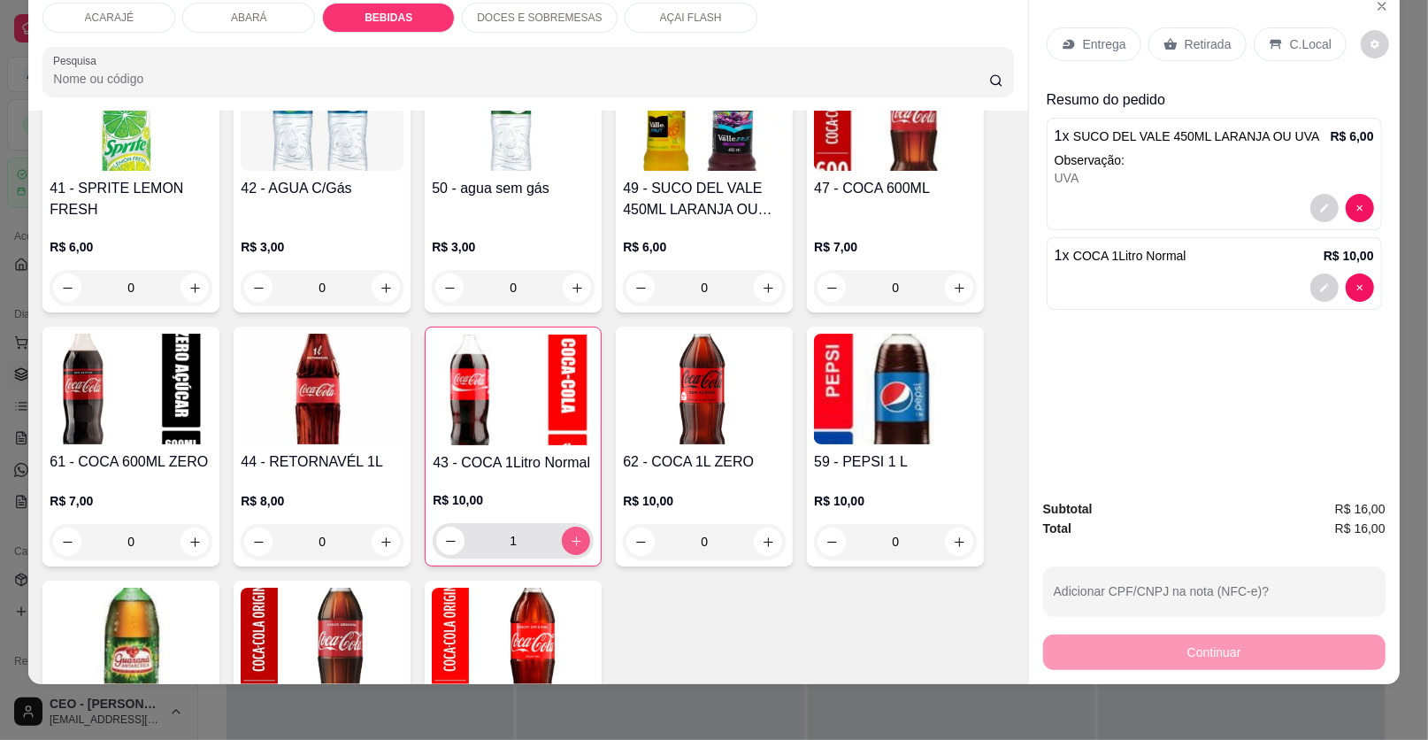
type input "1"
click at [1113, 46] on p "Entrega" at bounding box center [1104, 44] width 43 height 18
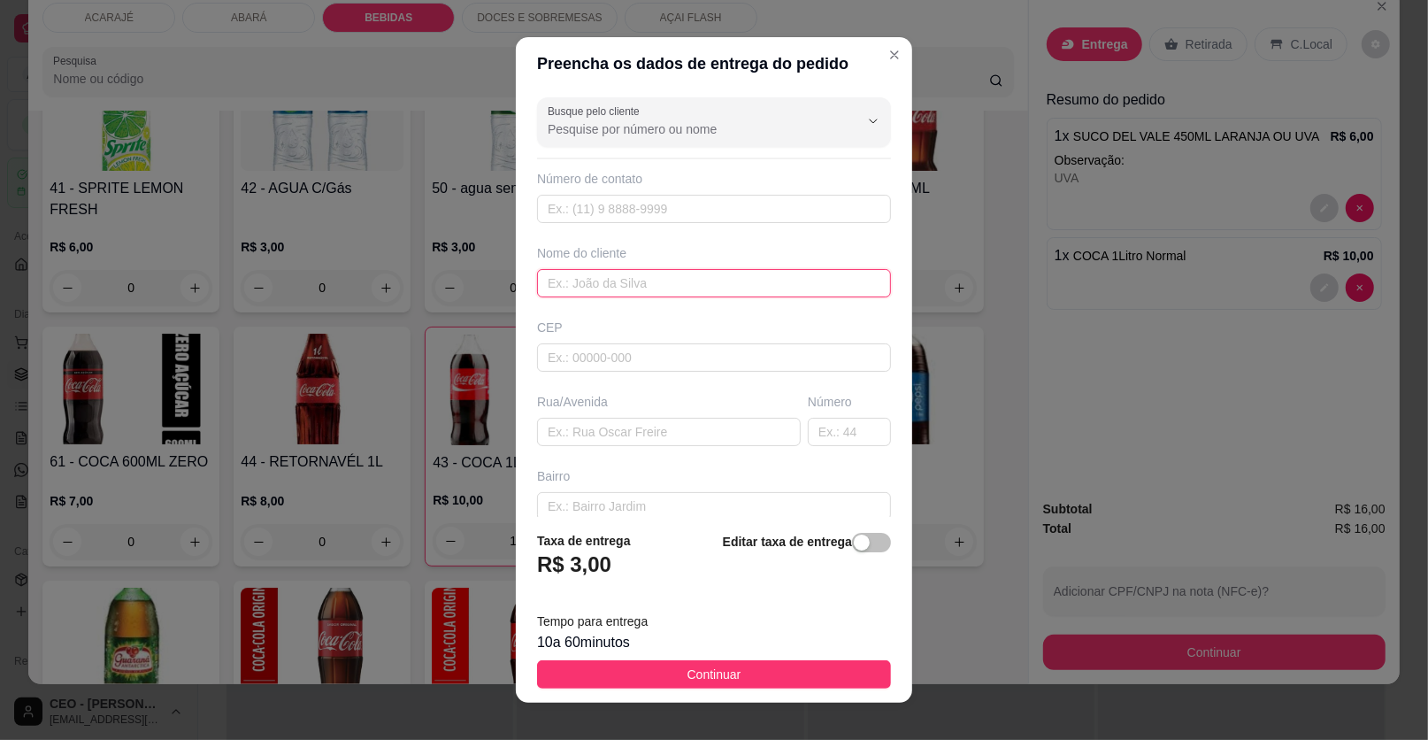
click at [581, 274] on input "text" at bounding box center [714, 283] width 354 height 28
type input "D"
type input "BRENDA DE DRIELE"
click at [560, 423] on input "text" at bounding box center [669, 432] width 264 height 28
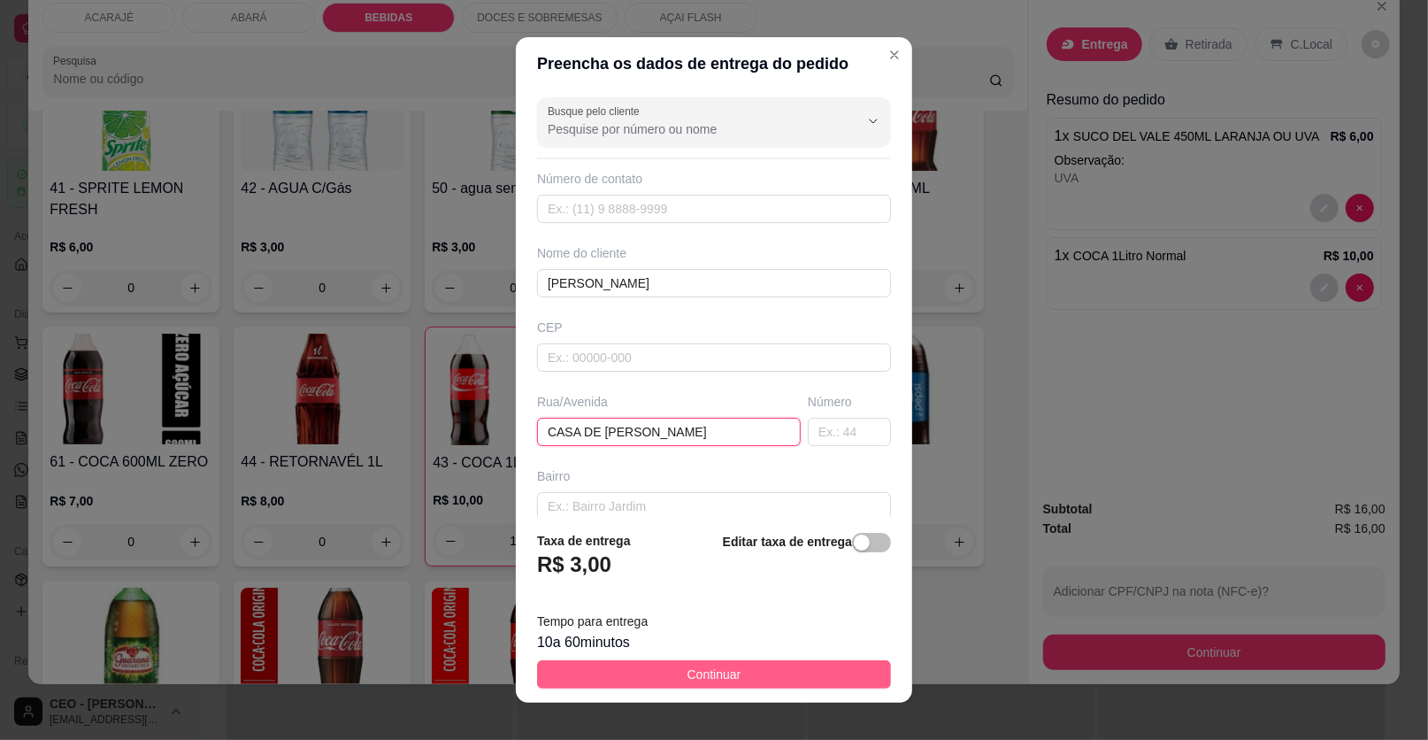
type input "CASA DE DRIELE"
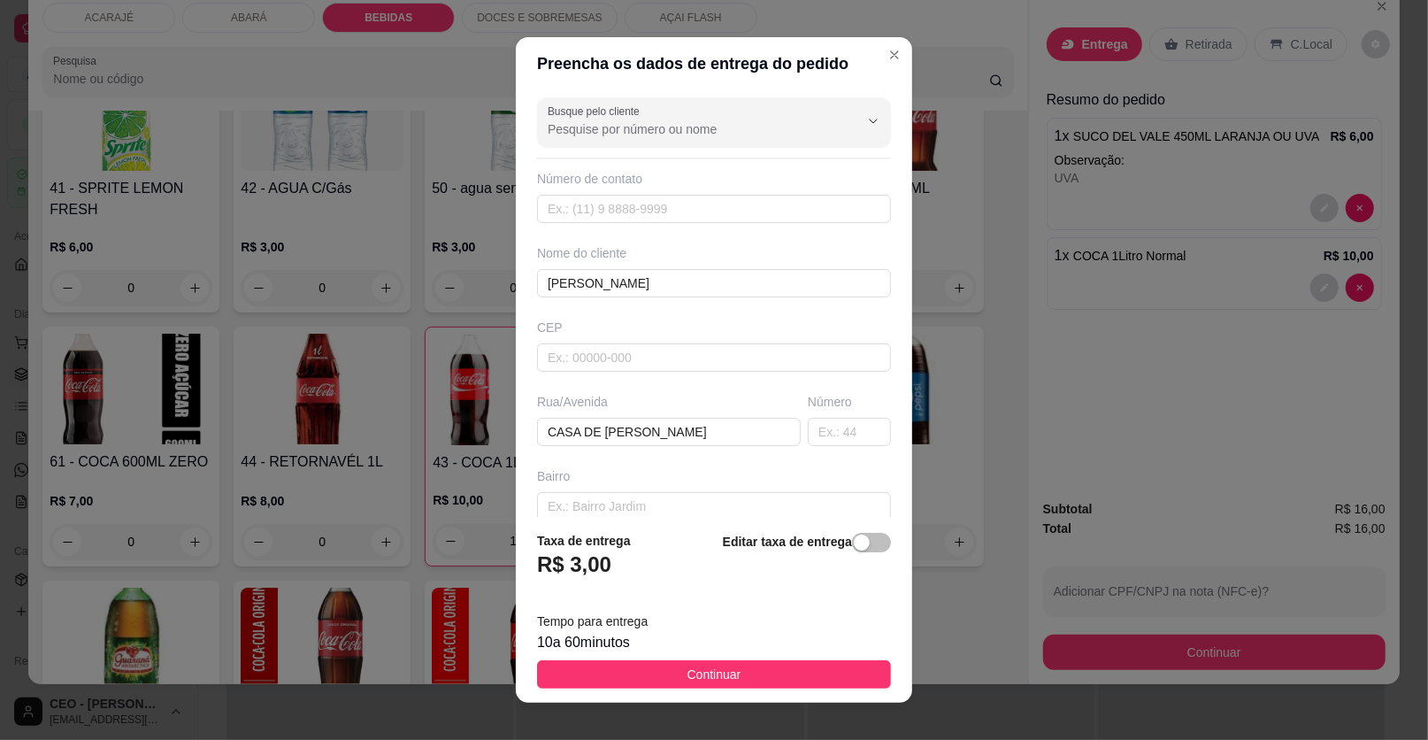
click at [712, 674] on span "Continuar" at bounding box center [715, 674] width 54 height 19
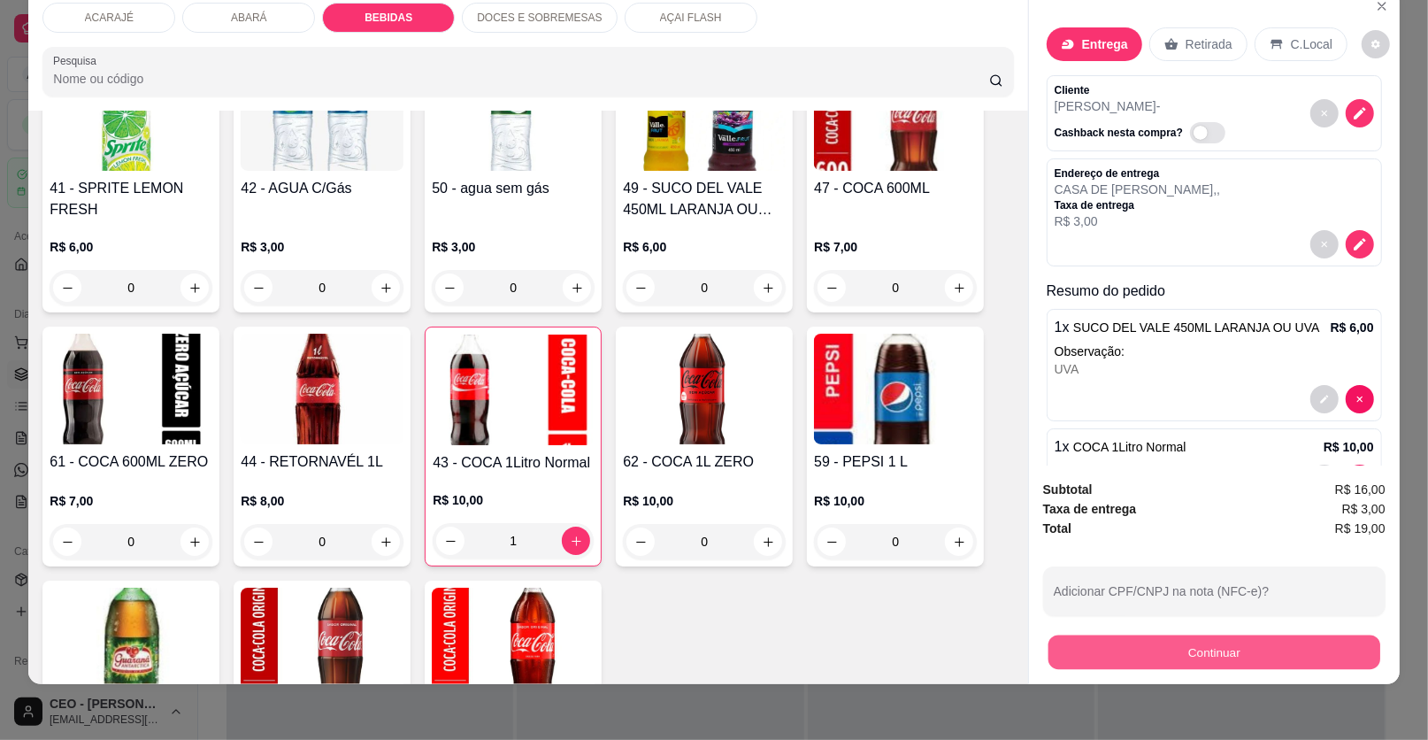
click at [1178, 647] on button "Continuar" at bounding box center [1215, 652] width 332 height 35
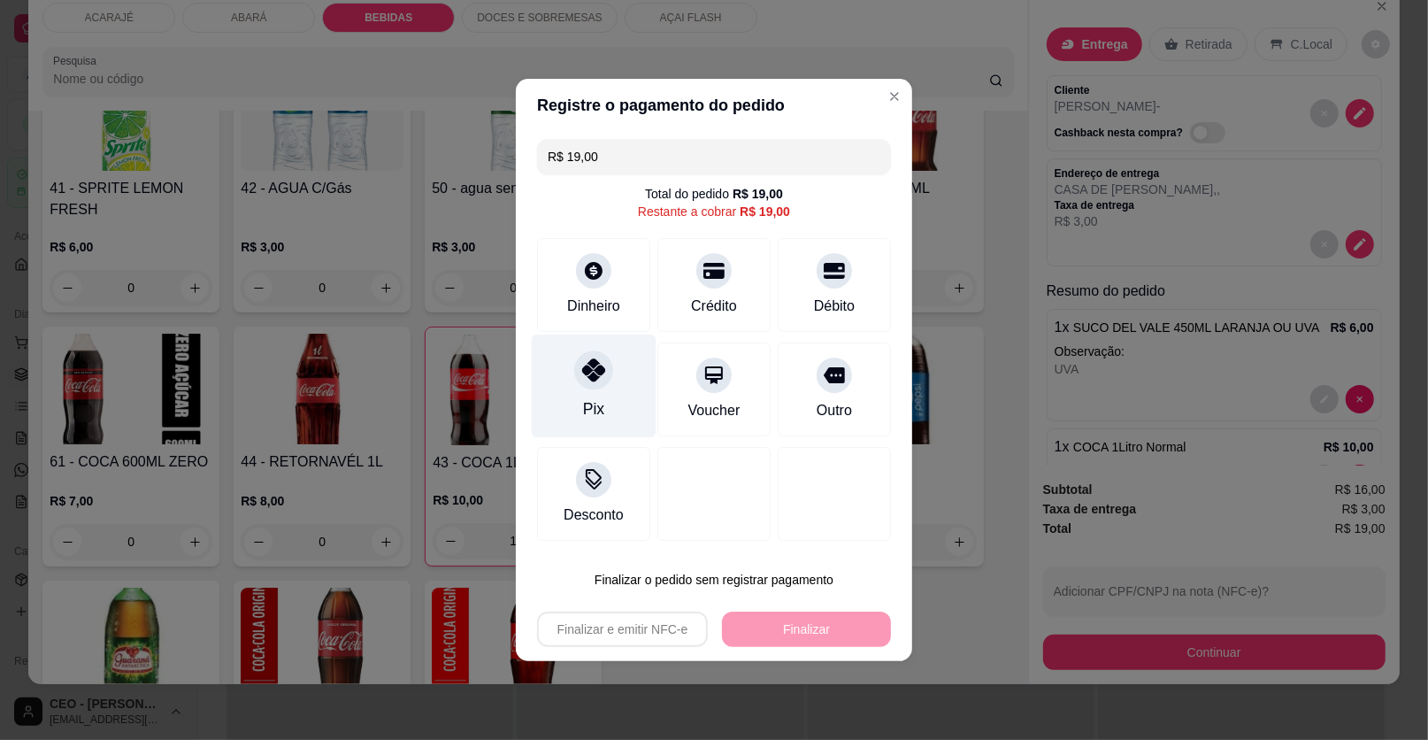
click at [582, 366] on icon at bounding box center [593, 369] width 23 height 23
type input "R$ 0,00"
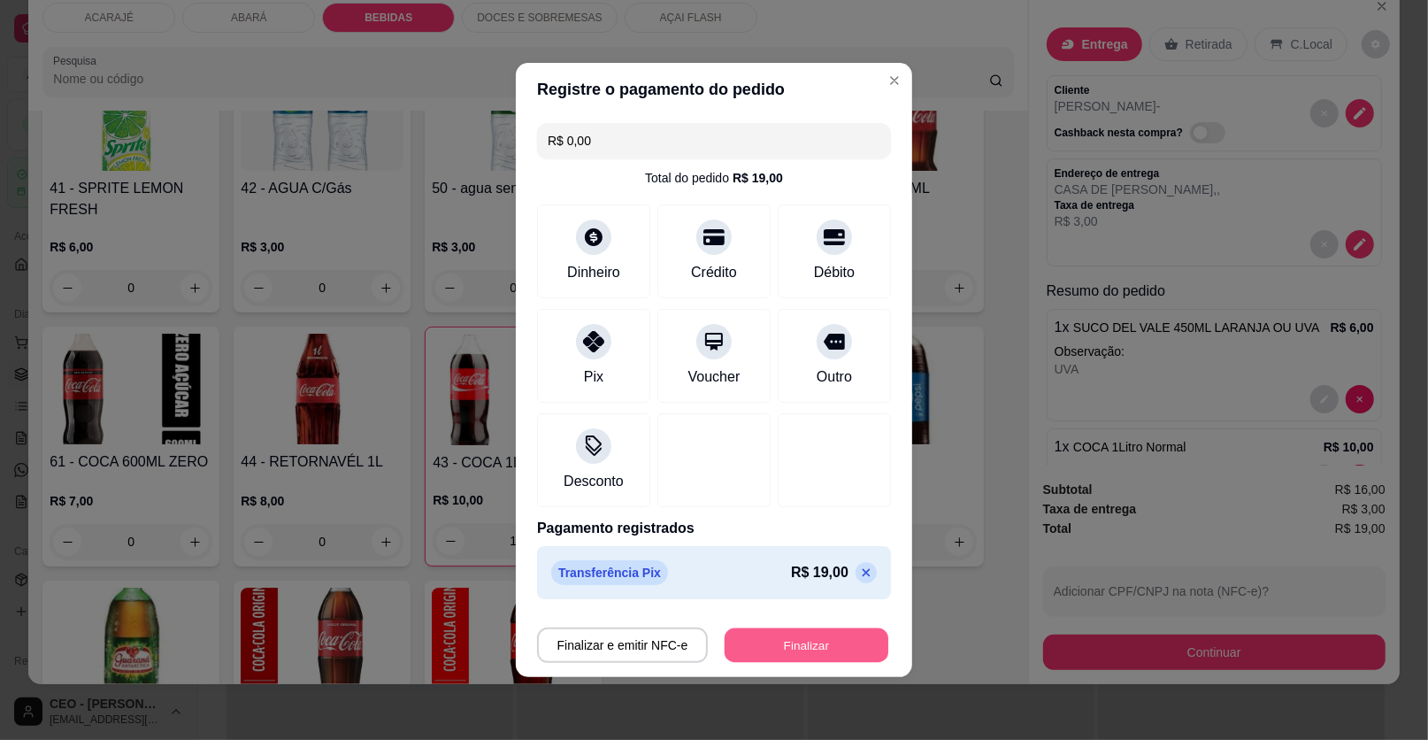
click at [752, 635] on button "Finalizar" at bounding box center [807, 645] width 164 height 35
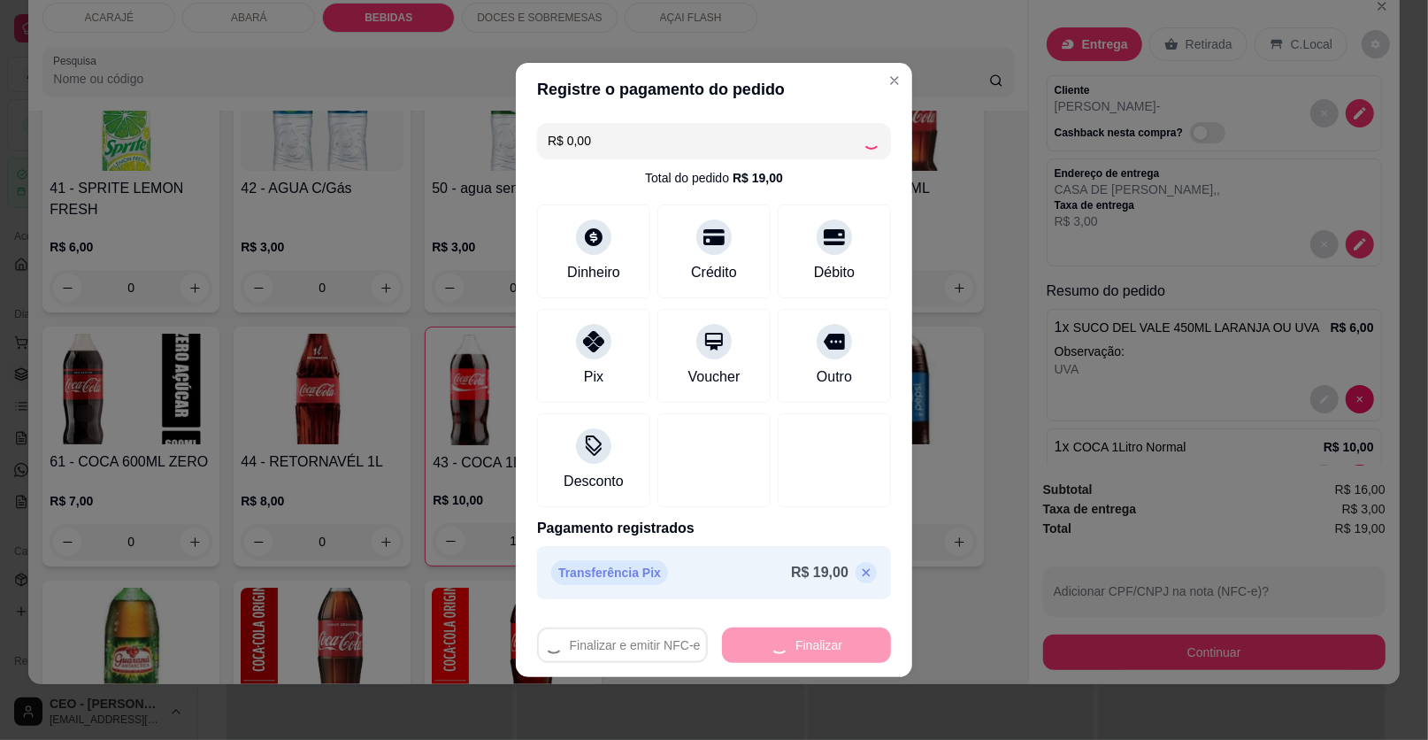
type input "0"
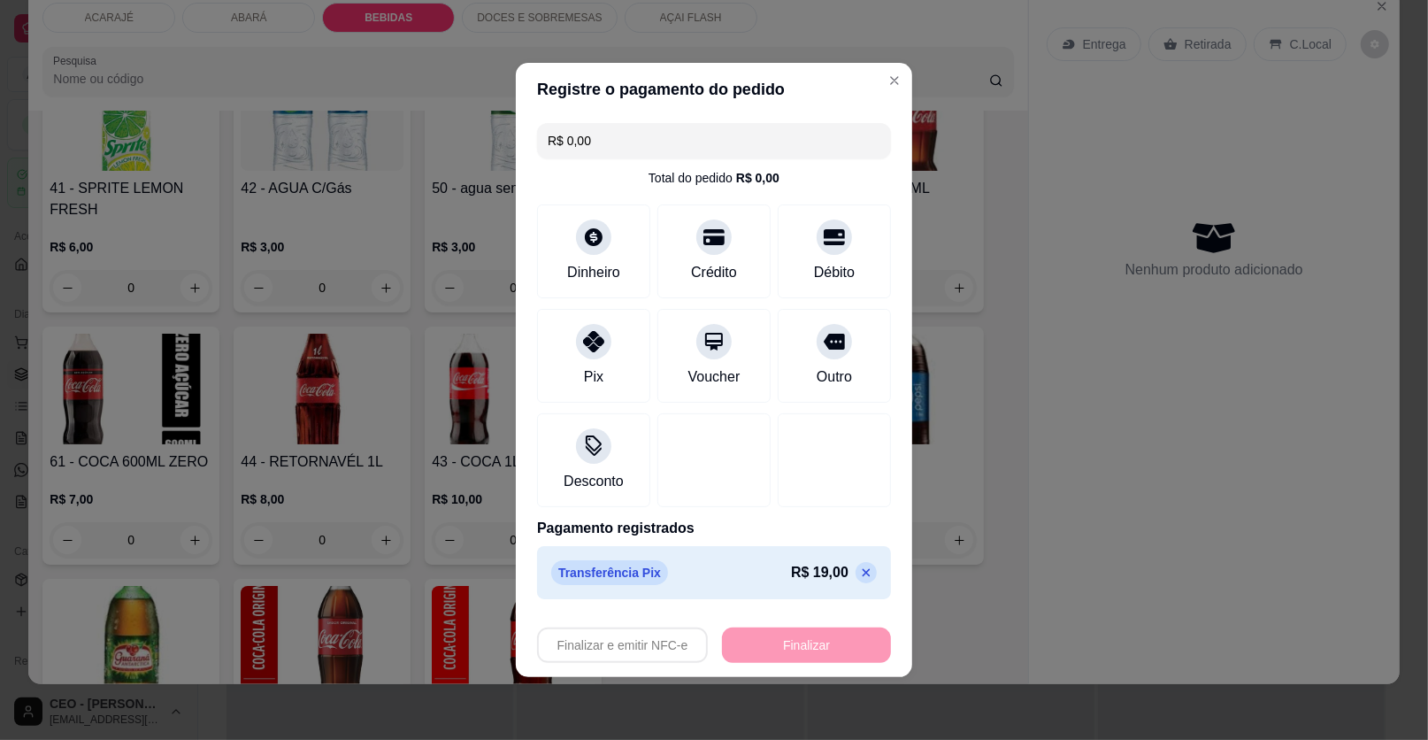
type input "-R$ 19,00"
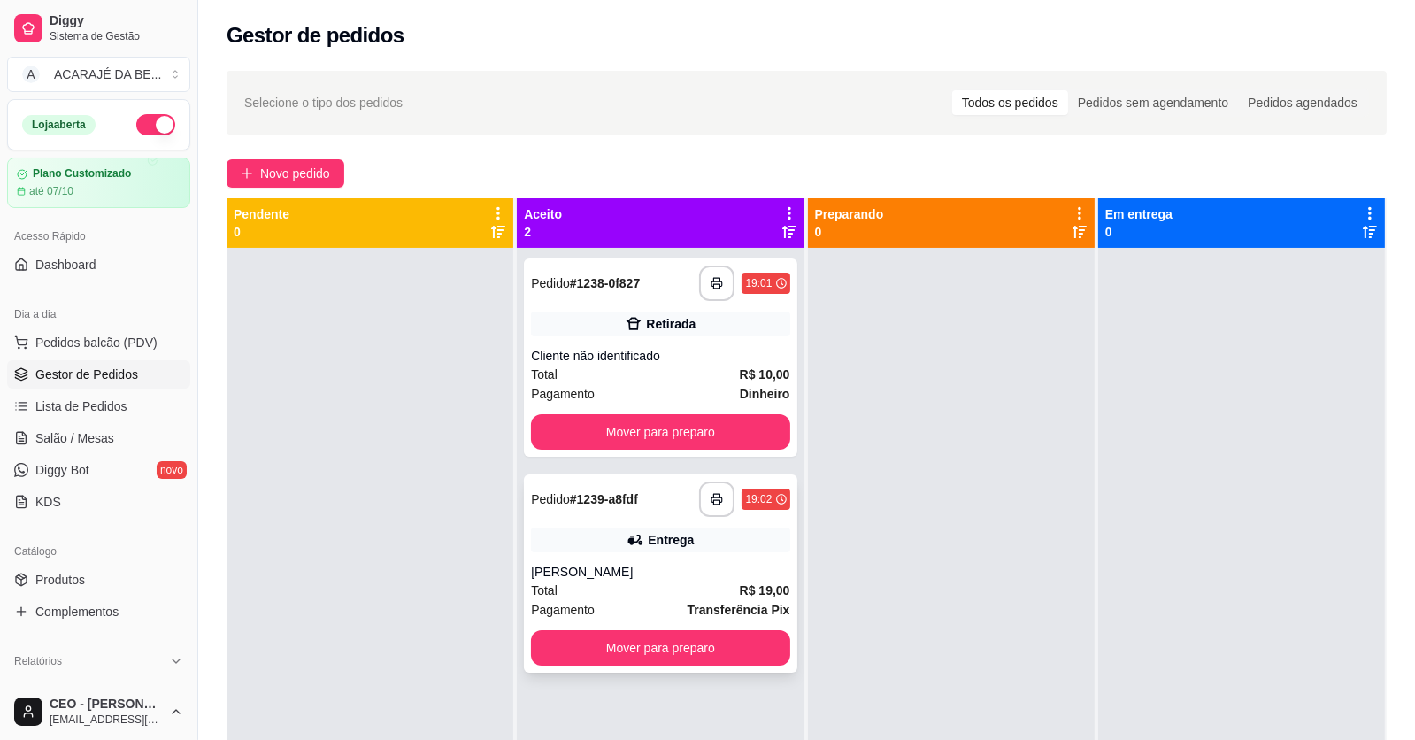
click at [685, 589] on div "Total R$ 19,00" at bounding box center [660, 590] width 258 height 19
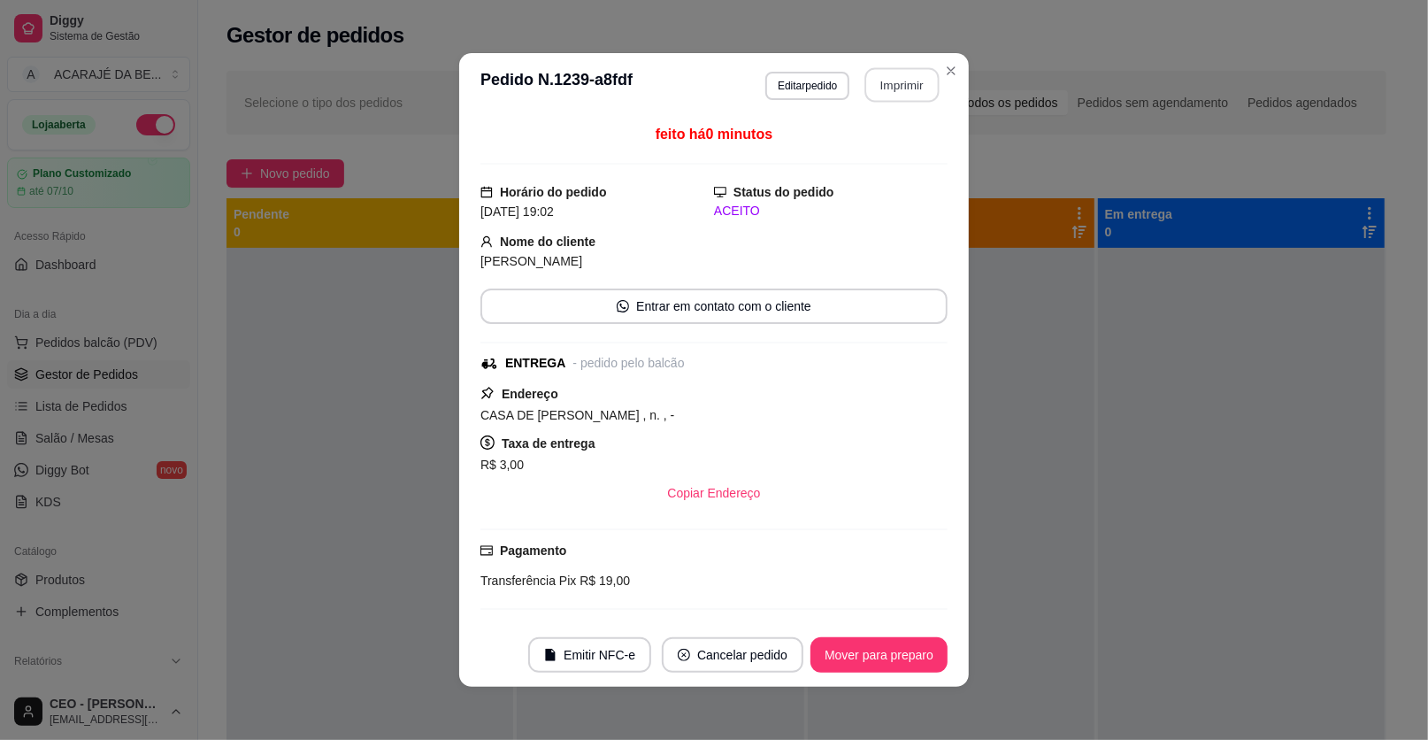
click at [914, 75] on button "Imprimir" at bounding box center [903, 85] width 74 height 35
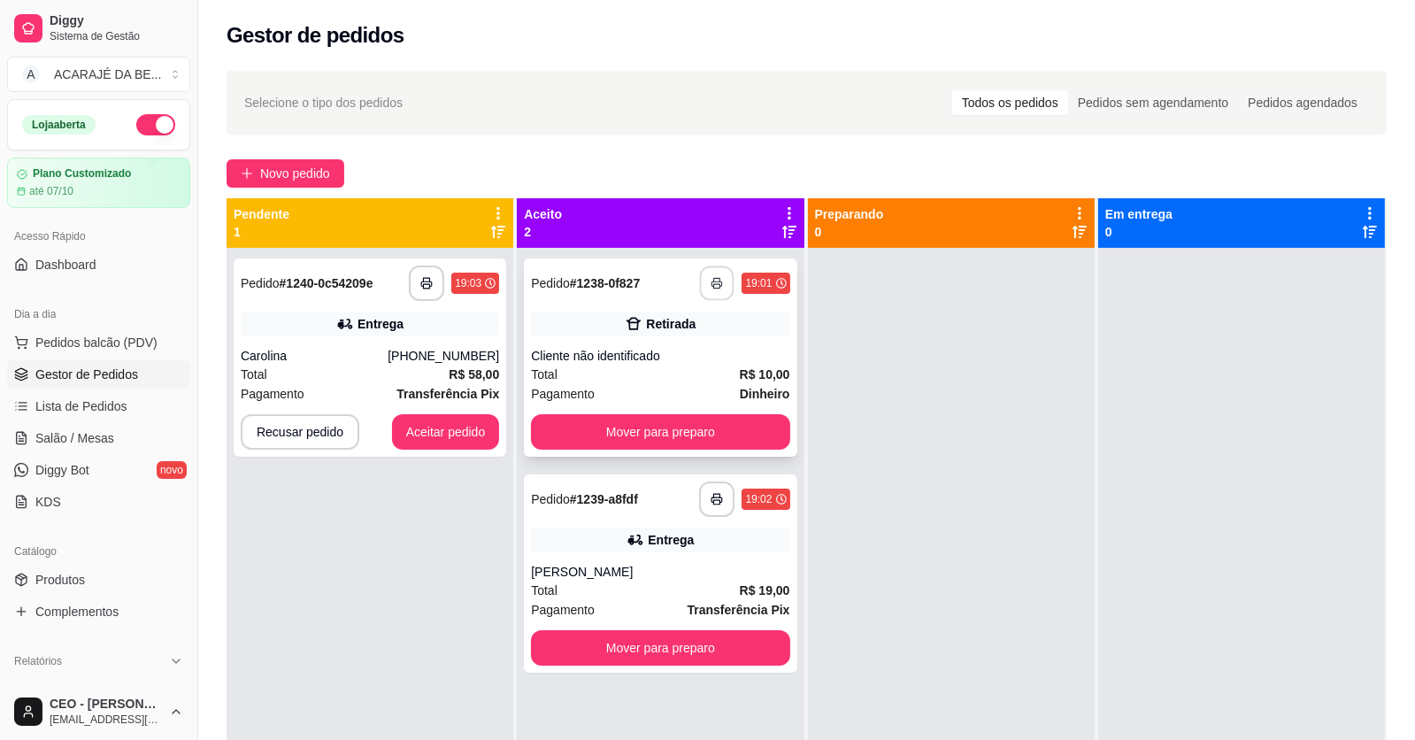
click at [704, 281] on button "button" at bounding box center [717, 283] width 35 height 35
click at [708, 434] on button "Mover para preparo" at bounding box center [660, 431] width 258 height 35
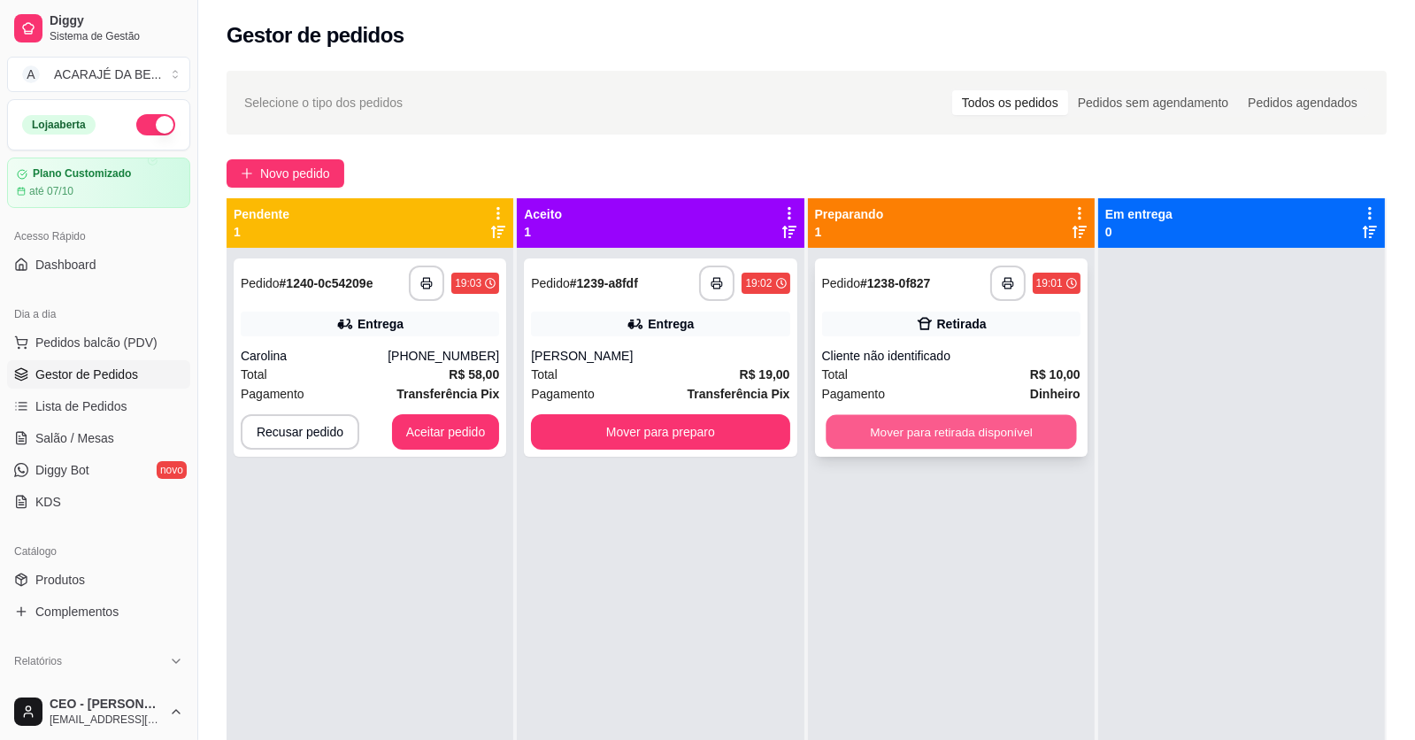
click at [871, 427] on button "Mover para retirada disponível" at bounding box center [951, 432] width 250 height 35
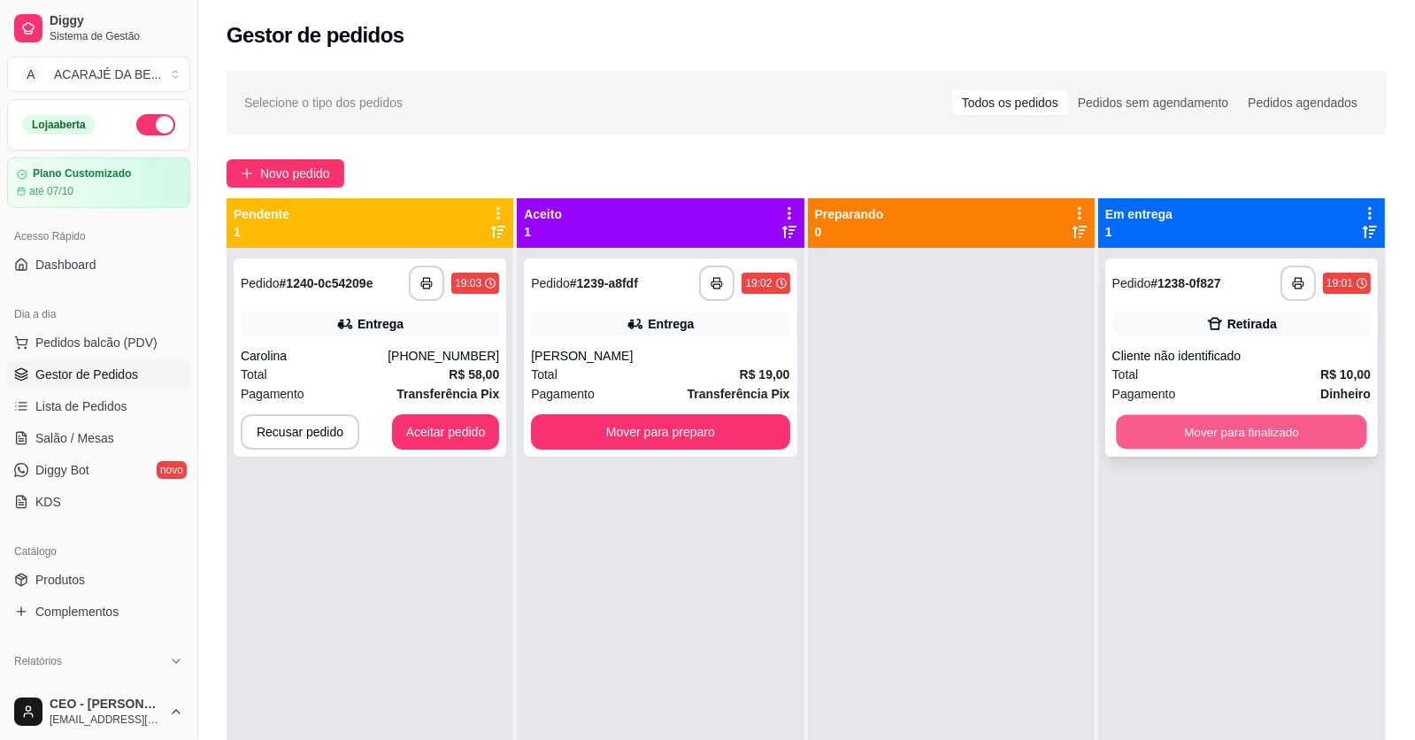
click at [1164, 429] on button "Mover para finalizado" at bounding box center [1241, 432] width 250 height 35
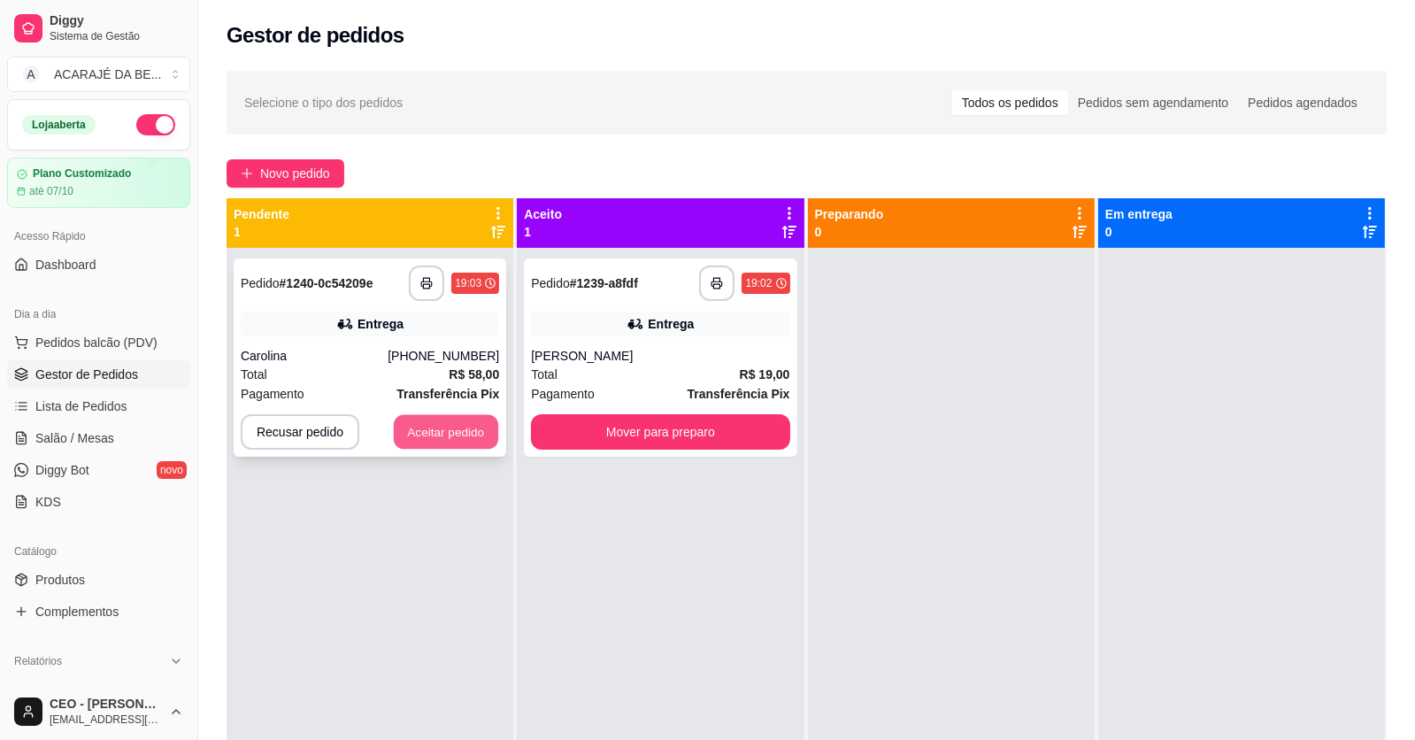
click at [445, 430] on button "Aceitar pedido" at bounding box center [446, 432] width 104 height 35
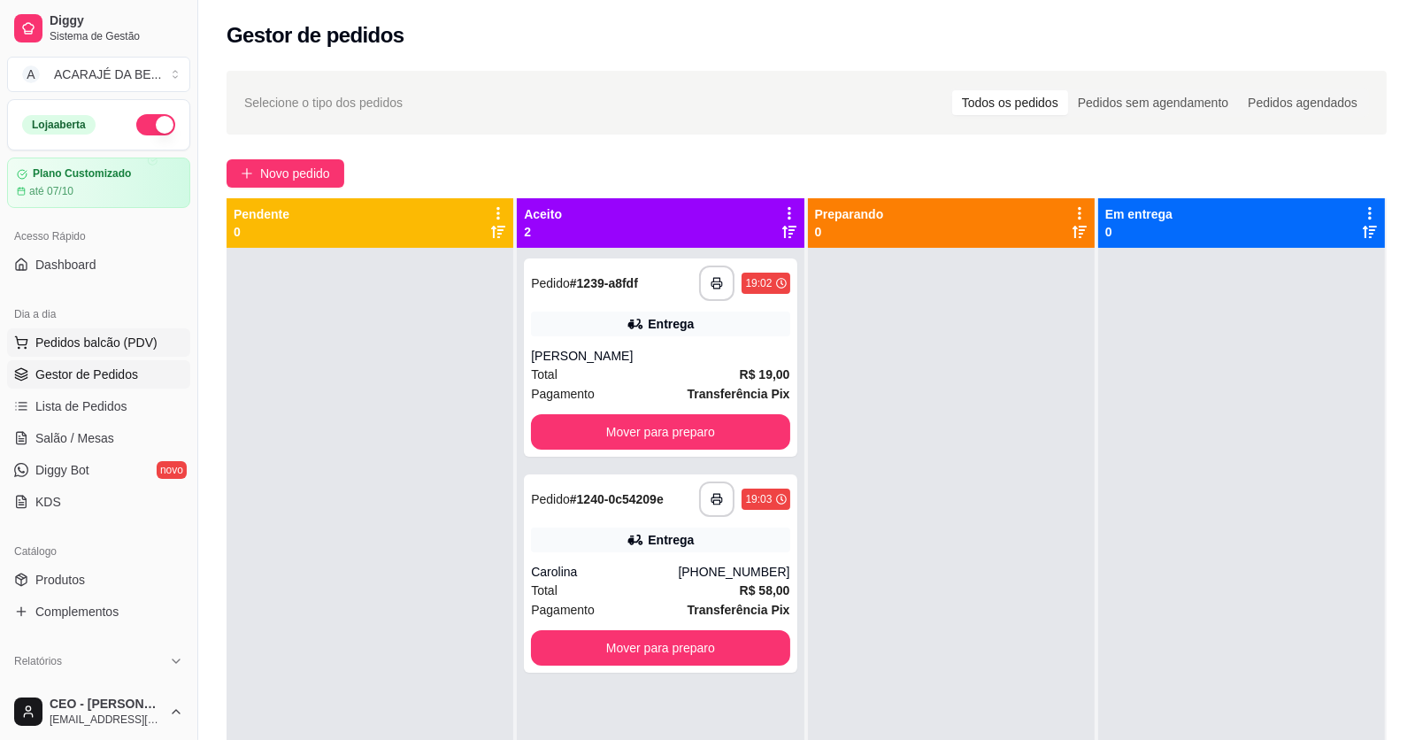
click at [93, 330] on button "Pedidos balcão (PDV)" at bounding box center [98, 342] width 183 height 28
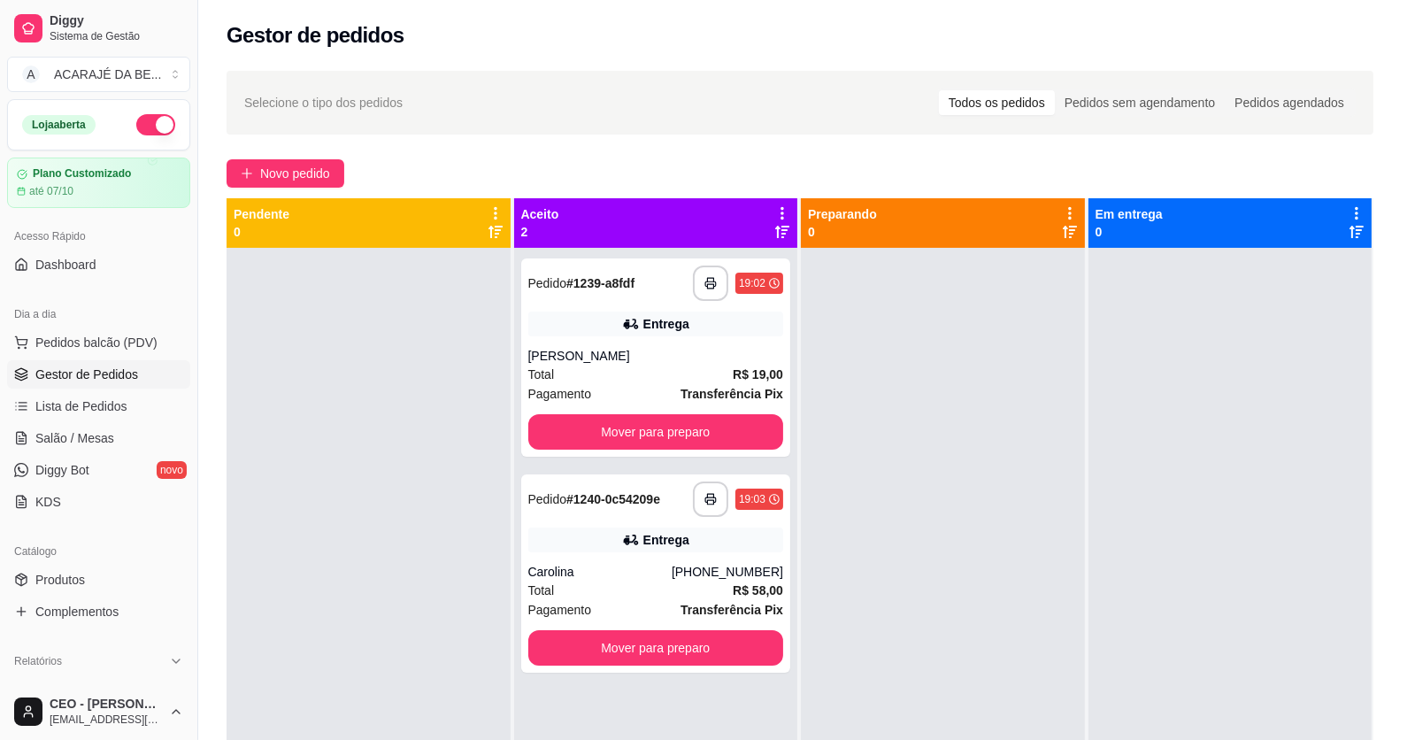
click at [100, 342] on img at bounding box center [128, 322] width 164 height 112
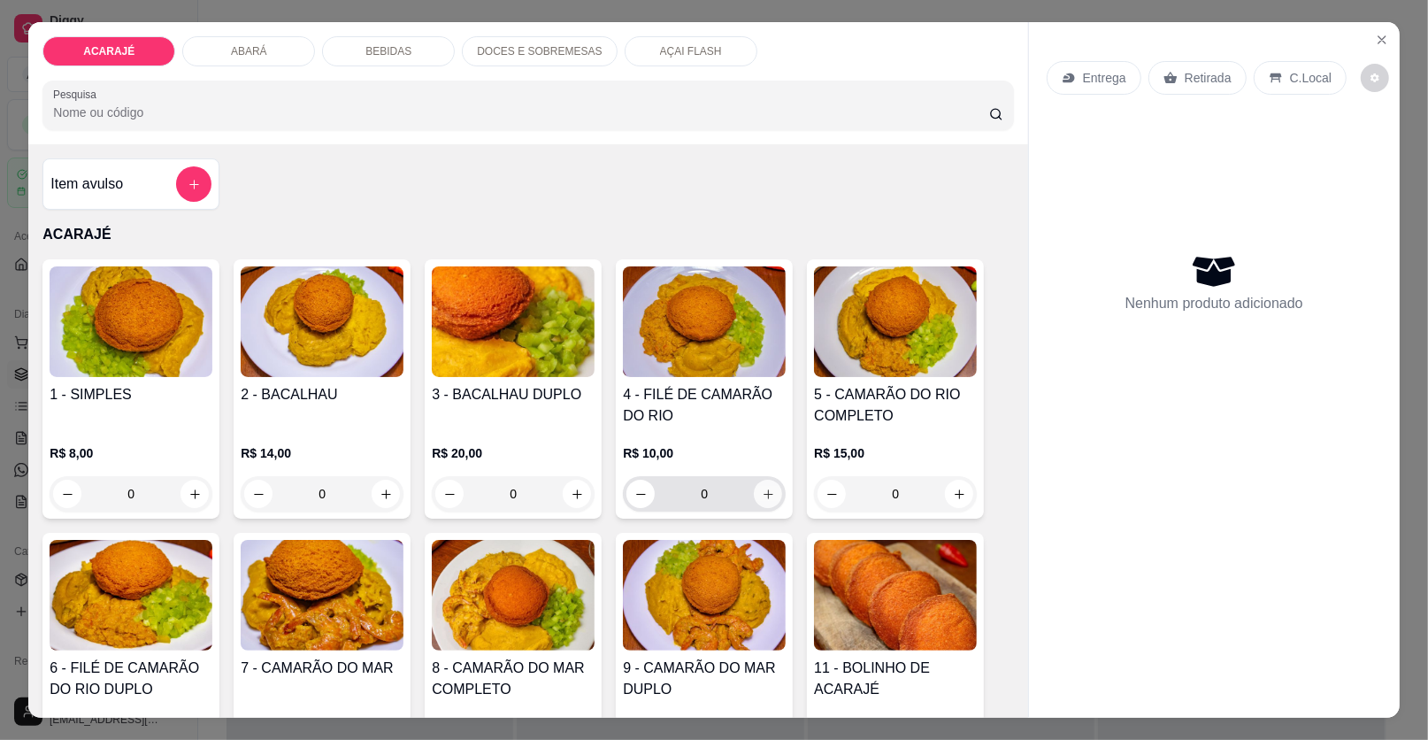
click at [762, 489] on icon "increase-product-quantity" at bounding box center [768, 494] width 13 height 13
type input "1"
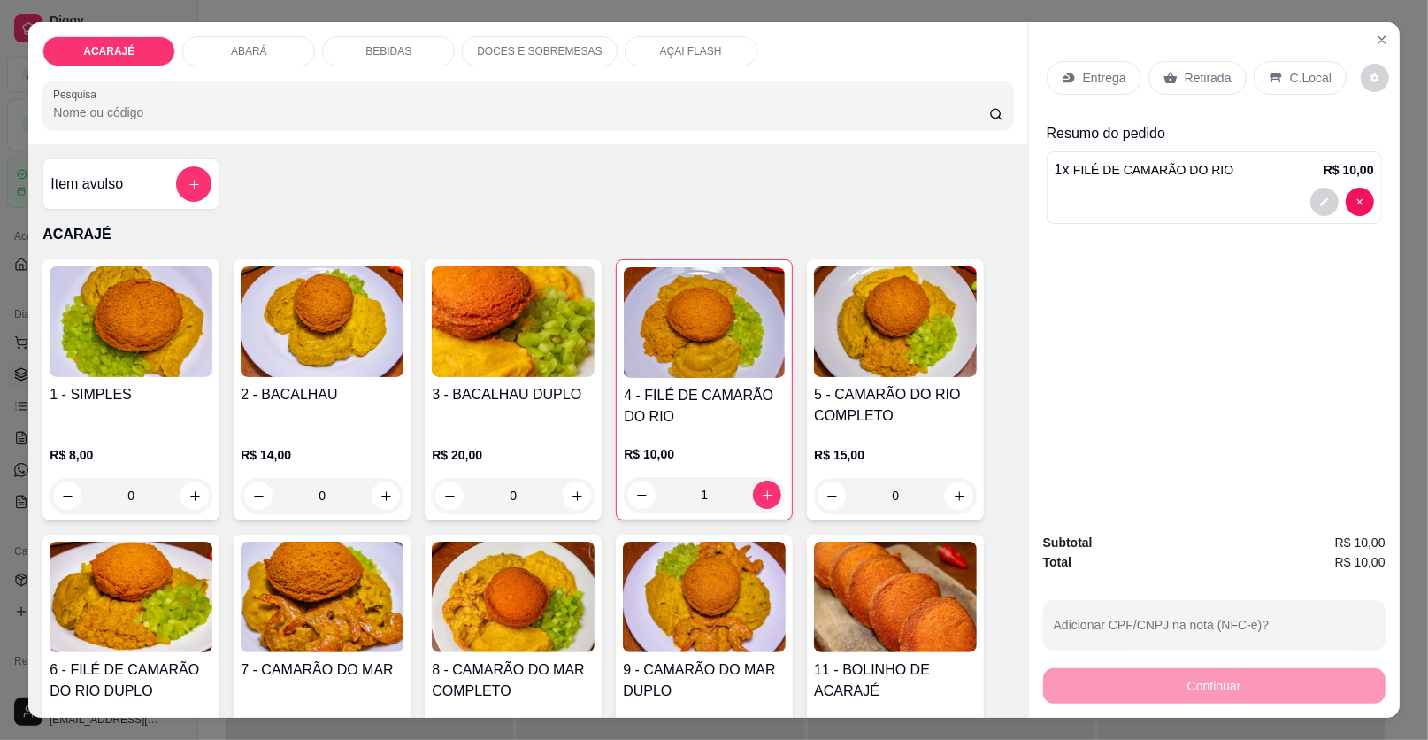
click at [1212, 73] on p "Retirada" at bounding box center [1208, 78] width 47 height 18
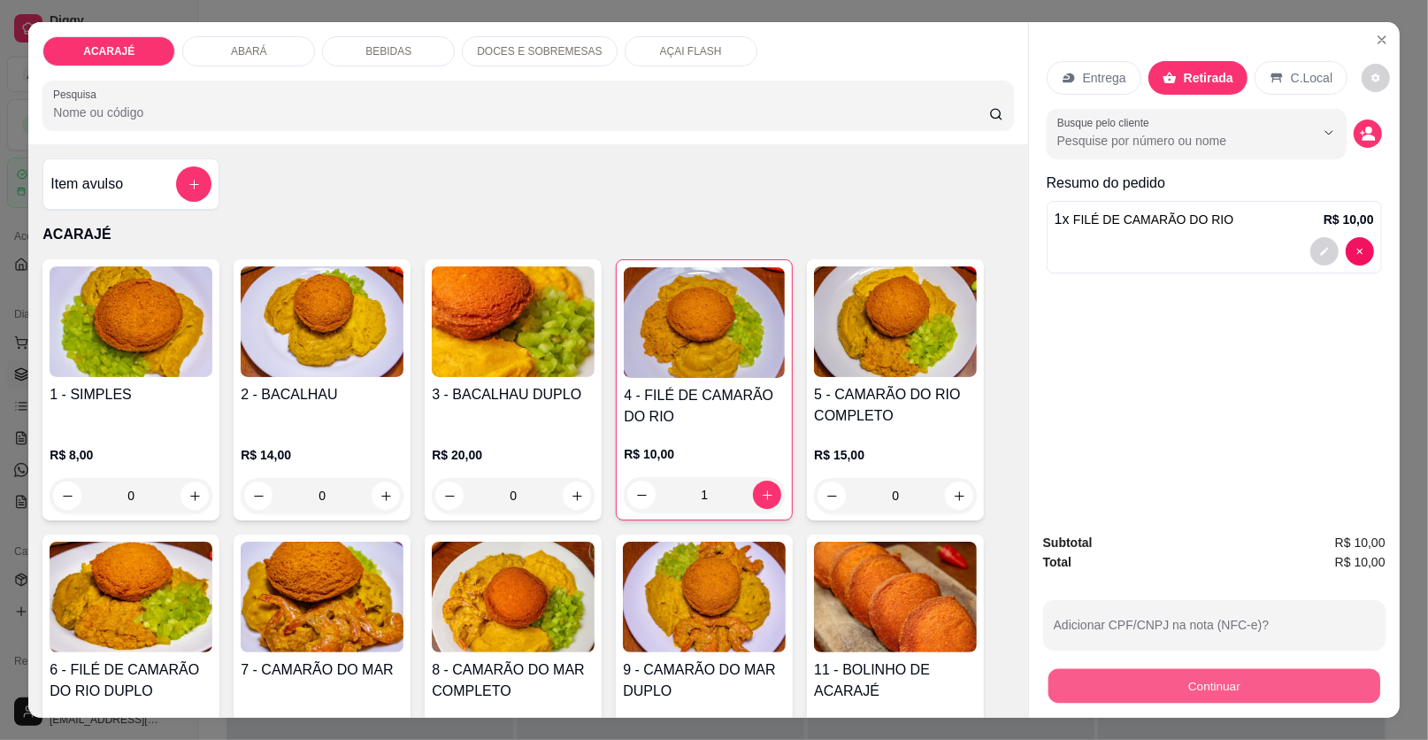
click at [1263, 681] on button "Continuar" at bounding box center [1215, 686] width 332 height 35
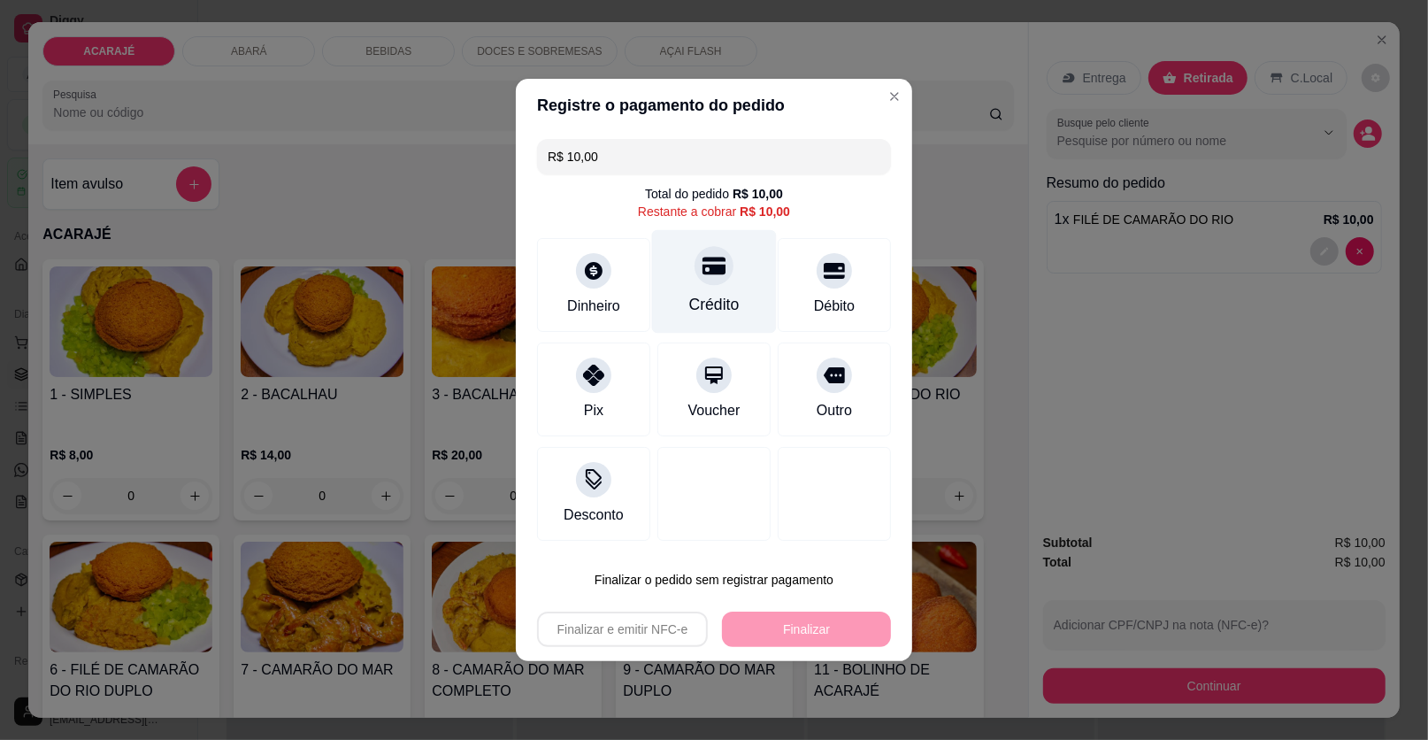
click at [707, 256] on icon at bounding box center [714, 265] width 23 height 23
type input "R$ 0,00"
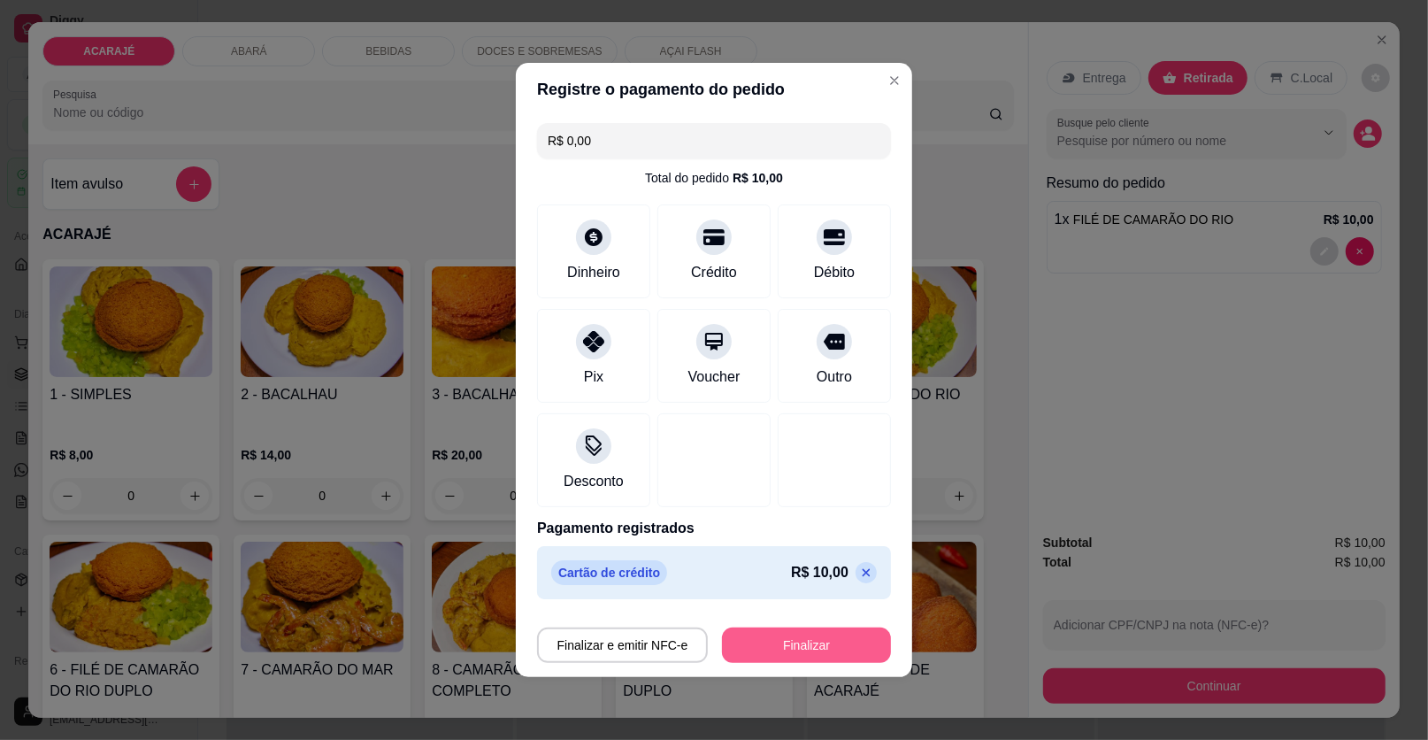
click at [803, 644] on button "Finalizar" at bounding box center [806, 644] width 169 height 35
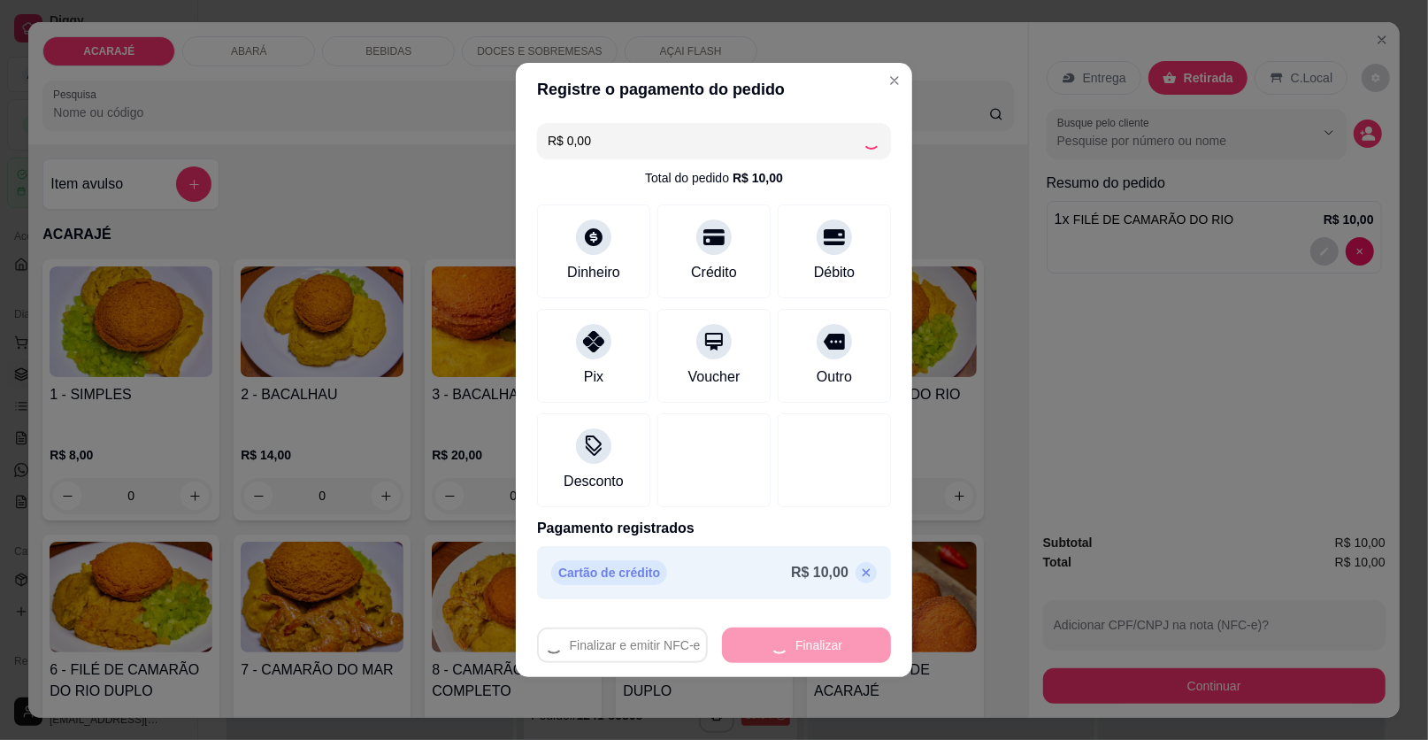
type input "0"
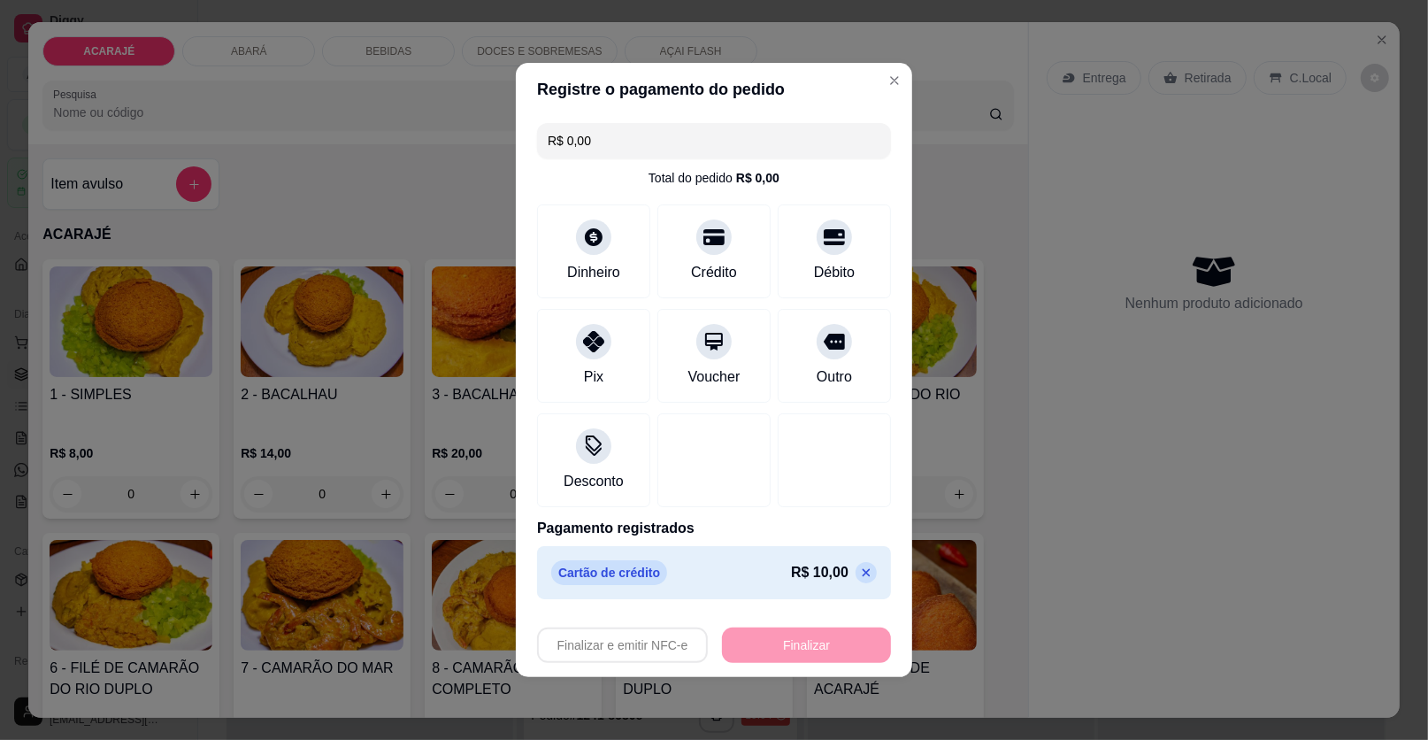
type input "-R$ 10,00"
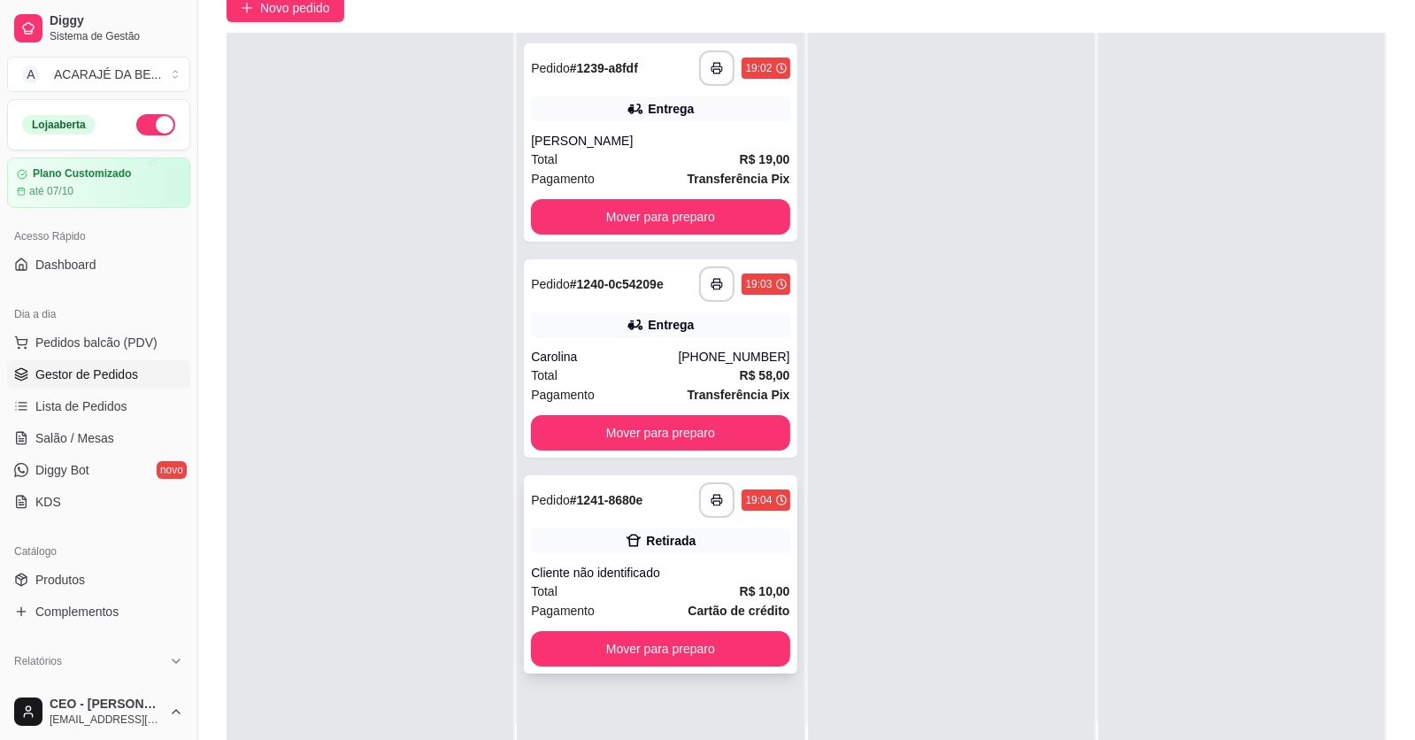
scroll to position [176, 0]
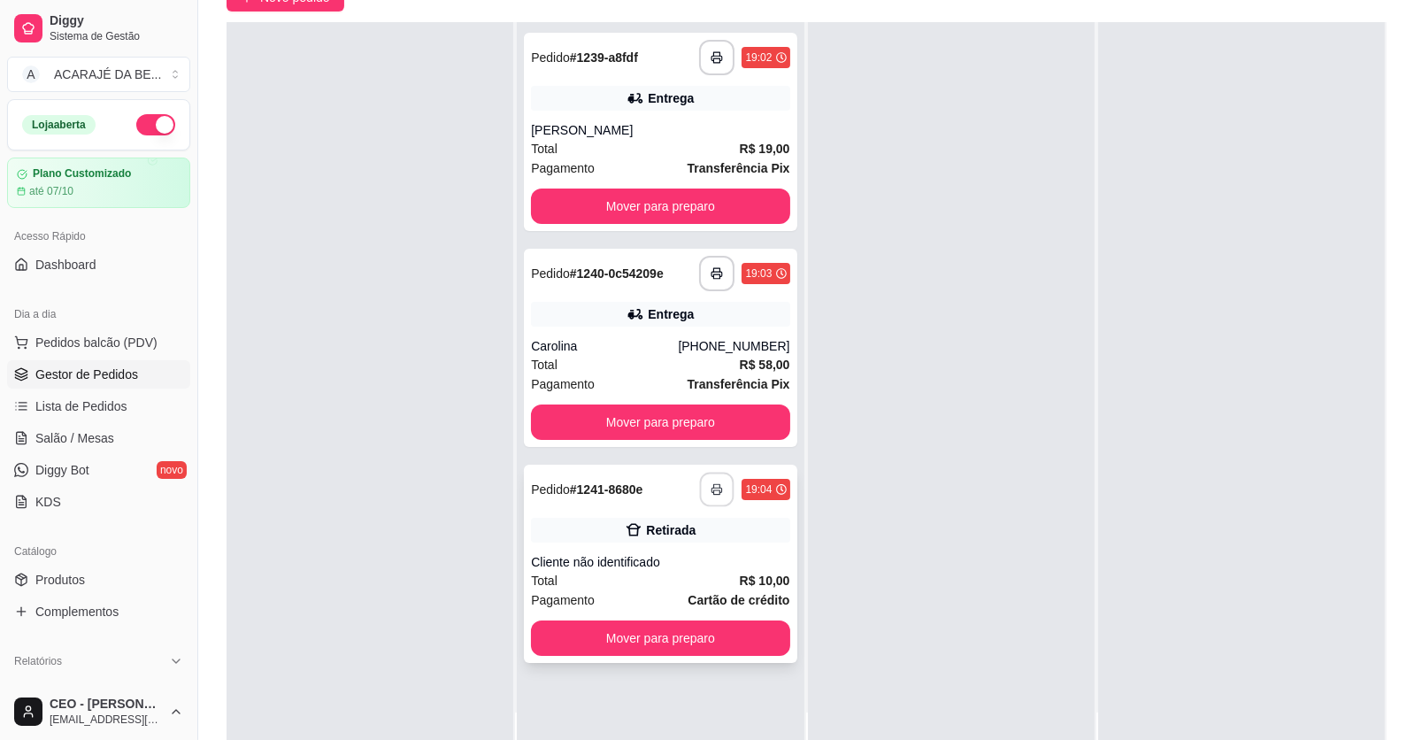
click at [713, 489] on icon "button" at bounding box center [718, 489] width 12 height 12
click at [677, 633] on button "Mover para preparo" at bounding box center [660, 637] width 258 height 35
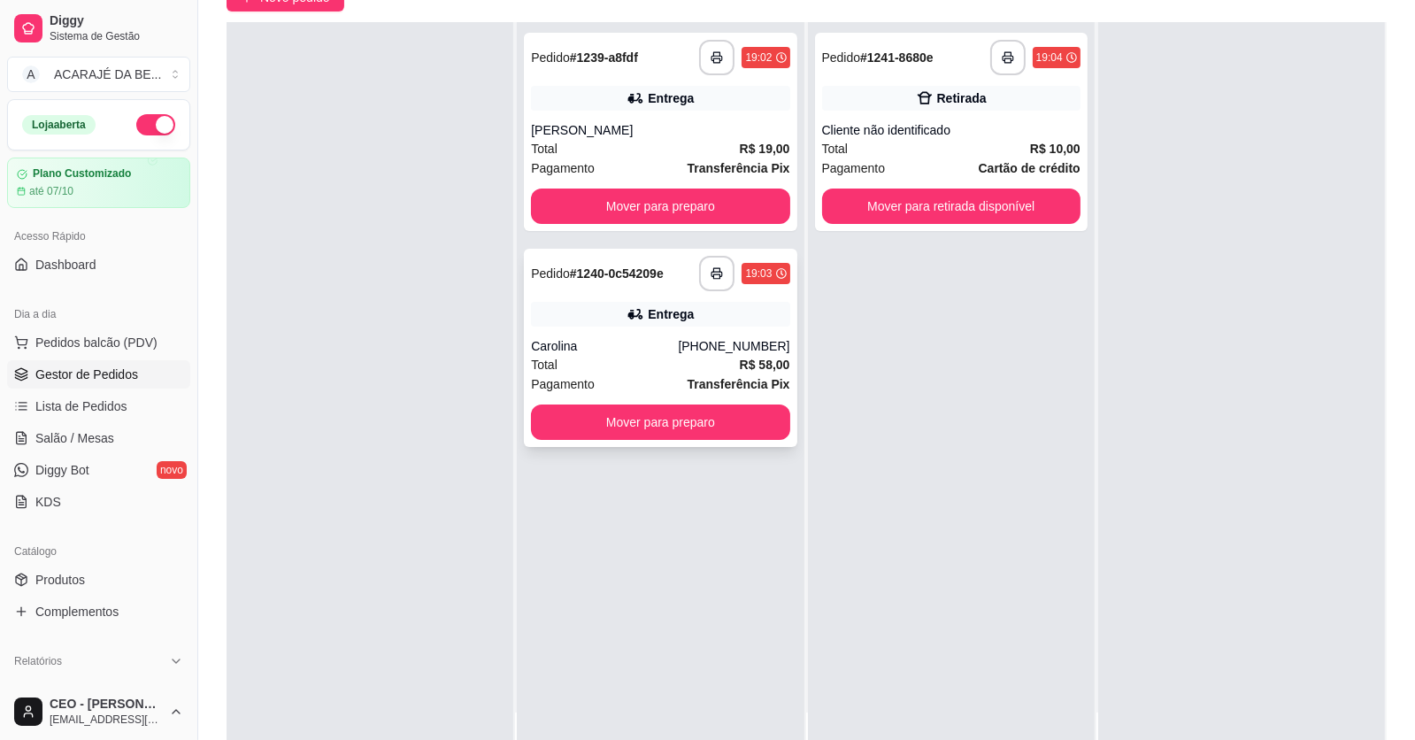
click at [674, 366] on div "Total R$ 58,00" at bounding box center [660, 364] width 258 height 19
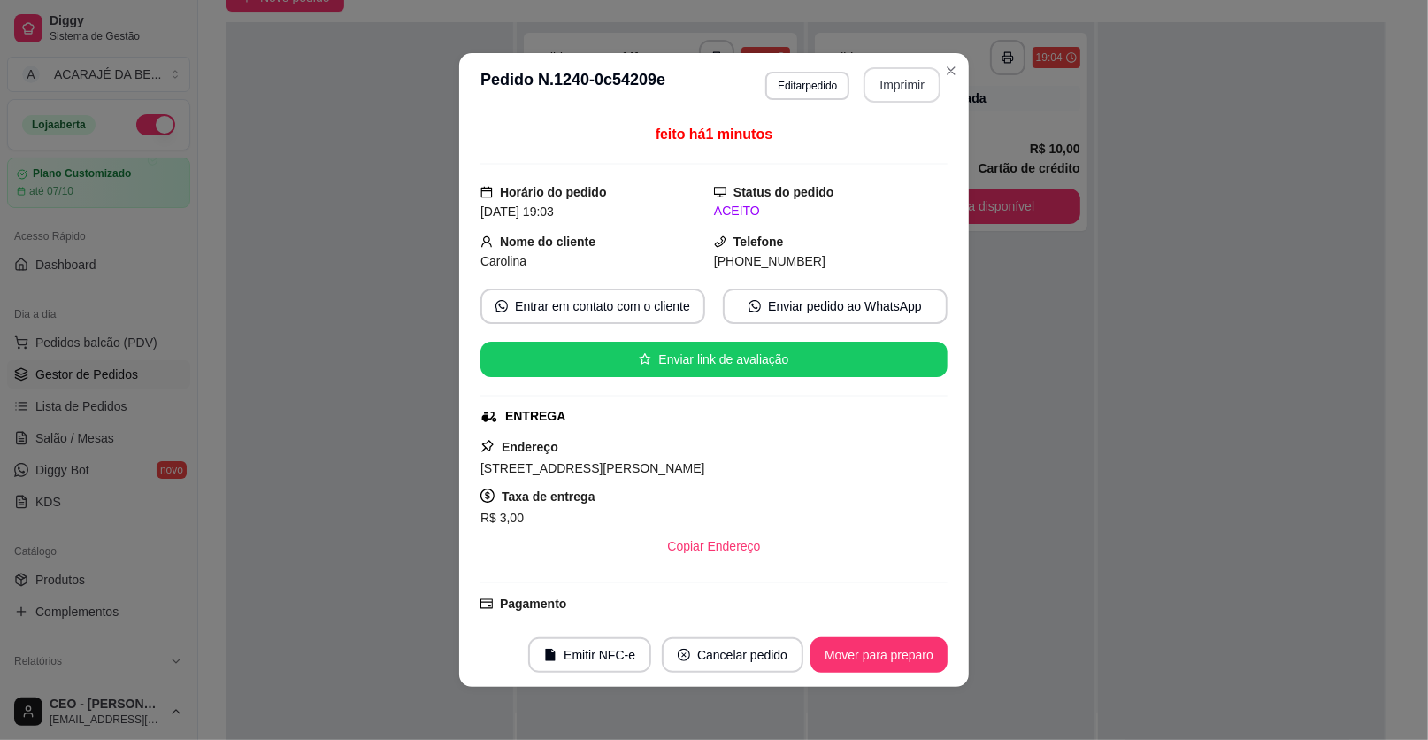
click at [898, 76] on button "Imprimir" at bounding box center [902, 84] width 77 height 35
click at [917, 651] on button "Mover para preparo" at bounding box center [878, 655] width 133 height 35
click at [917, 651] on div "Mover para preparo" at bounding box center [879, 654] width 137 height 35
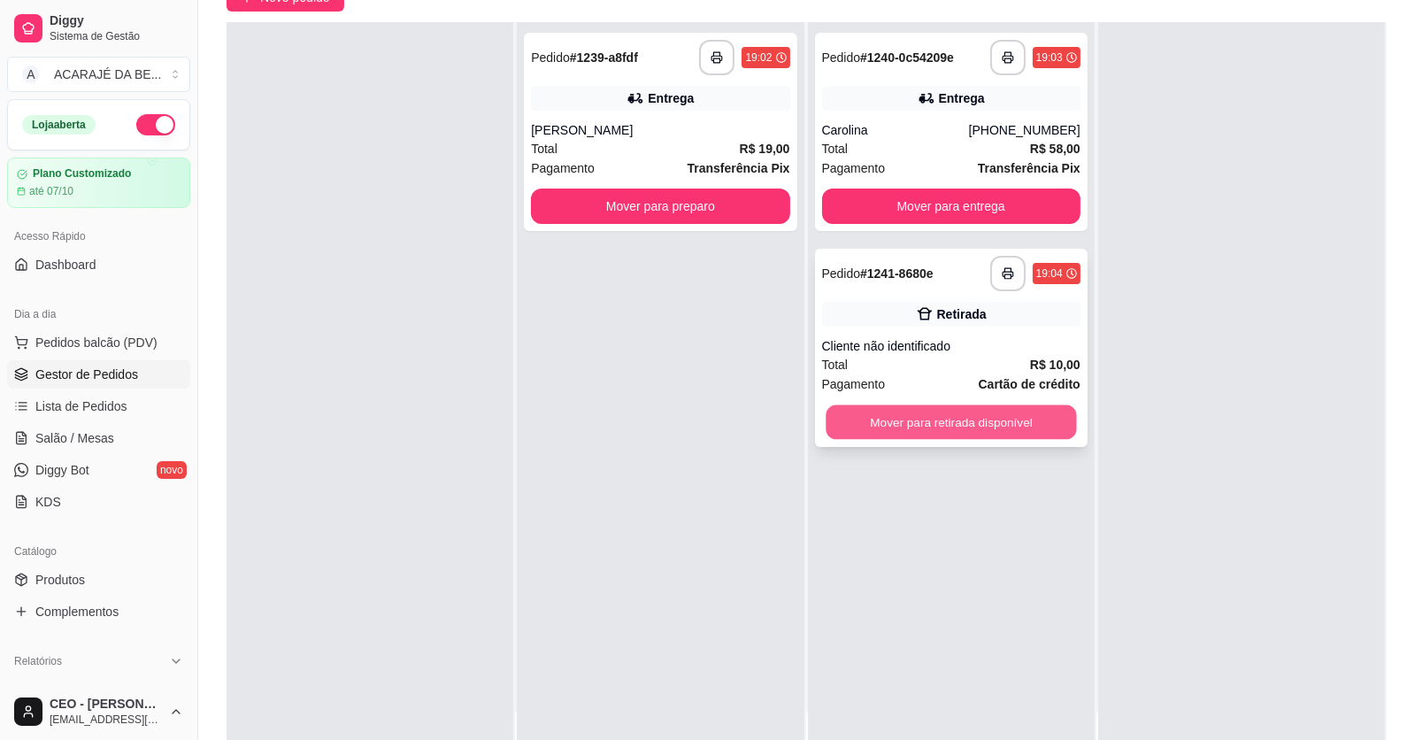
click at [998, 414] on button "Mover para retirada disponível" at bounding box center [951, 422] width 250 height 35
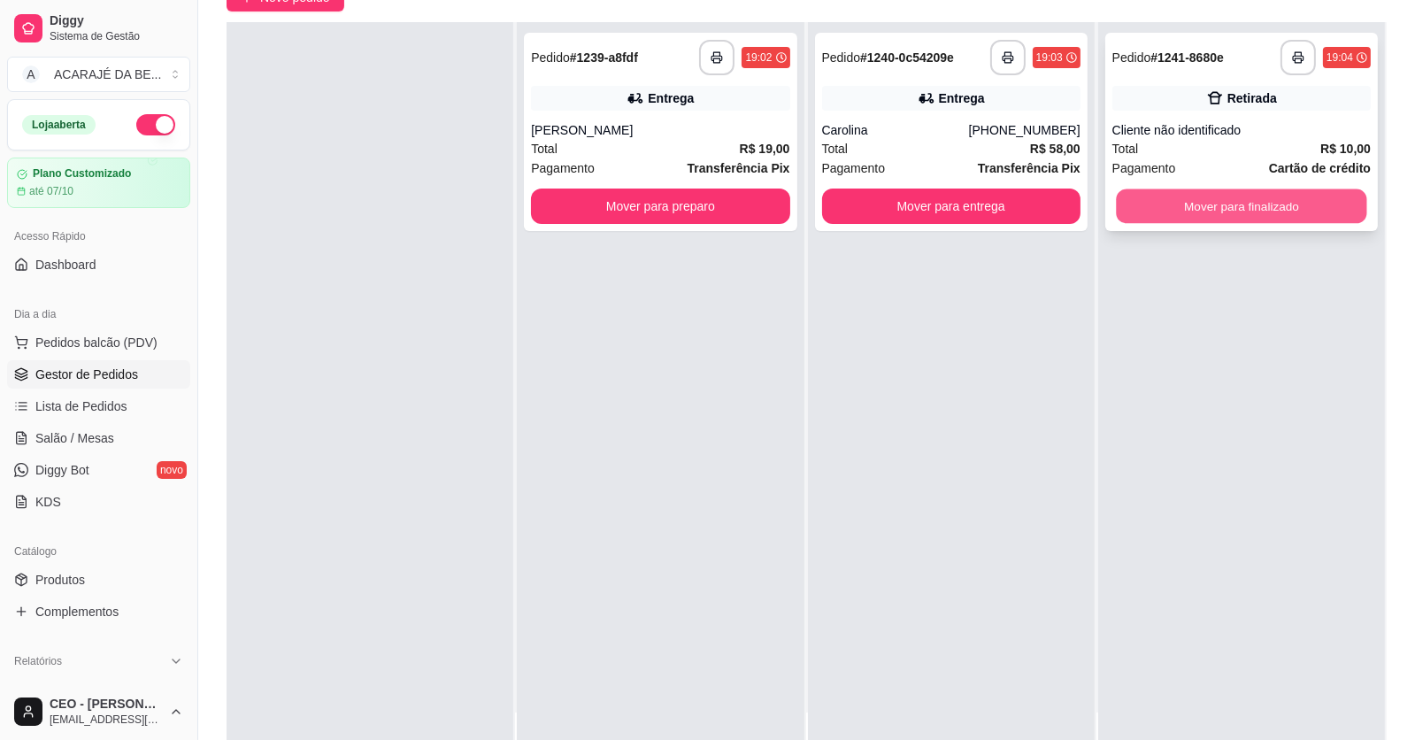
click at [1205, 204] on button "Mover para finalizado" at bounding box center [1241, 206] width 250 height 35
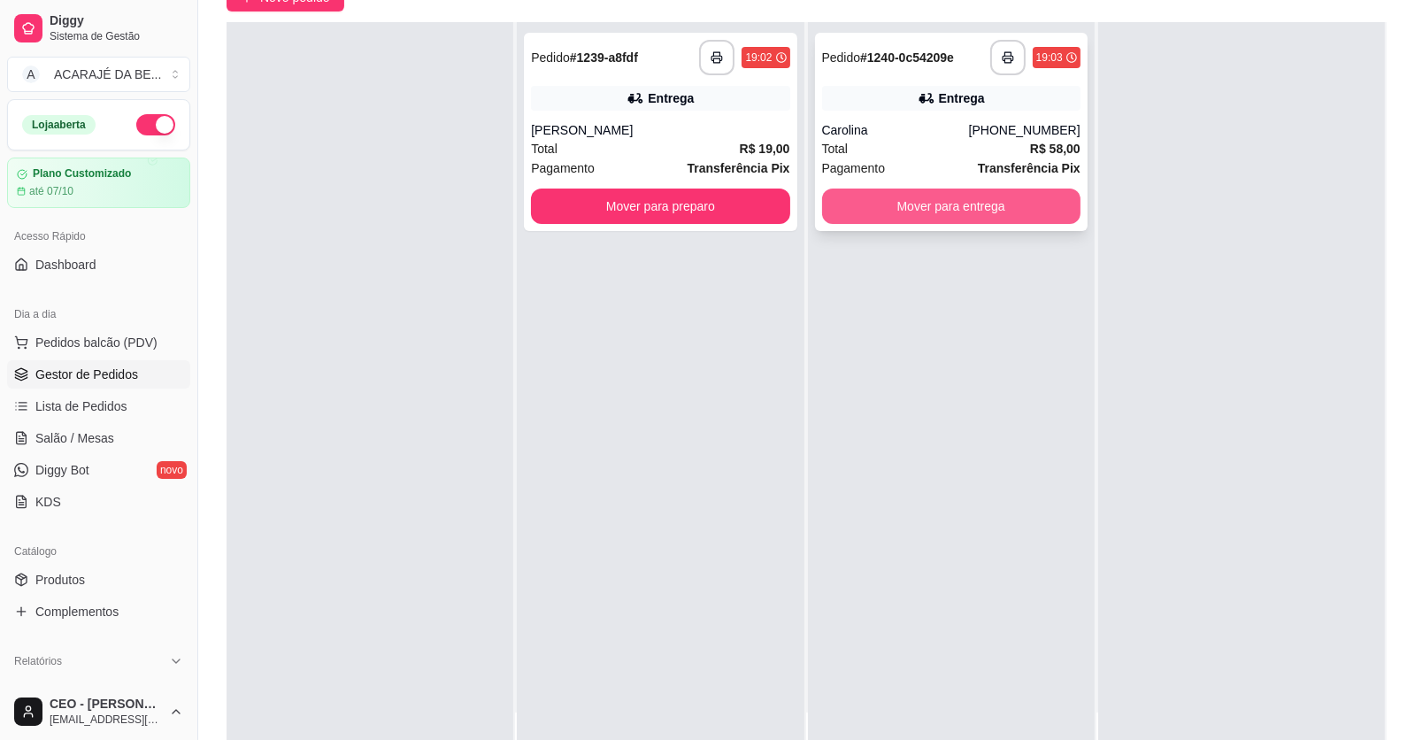
click at [988, 222] on button "Mover para entrega" at bounding box center [951, 206] width 258 height 35
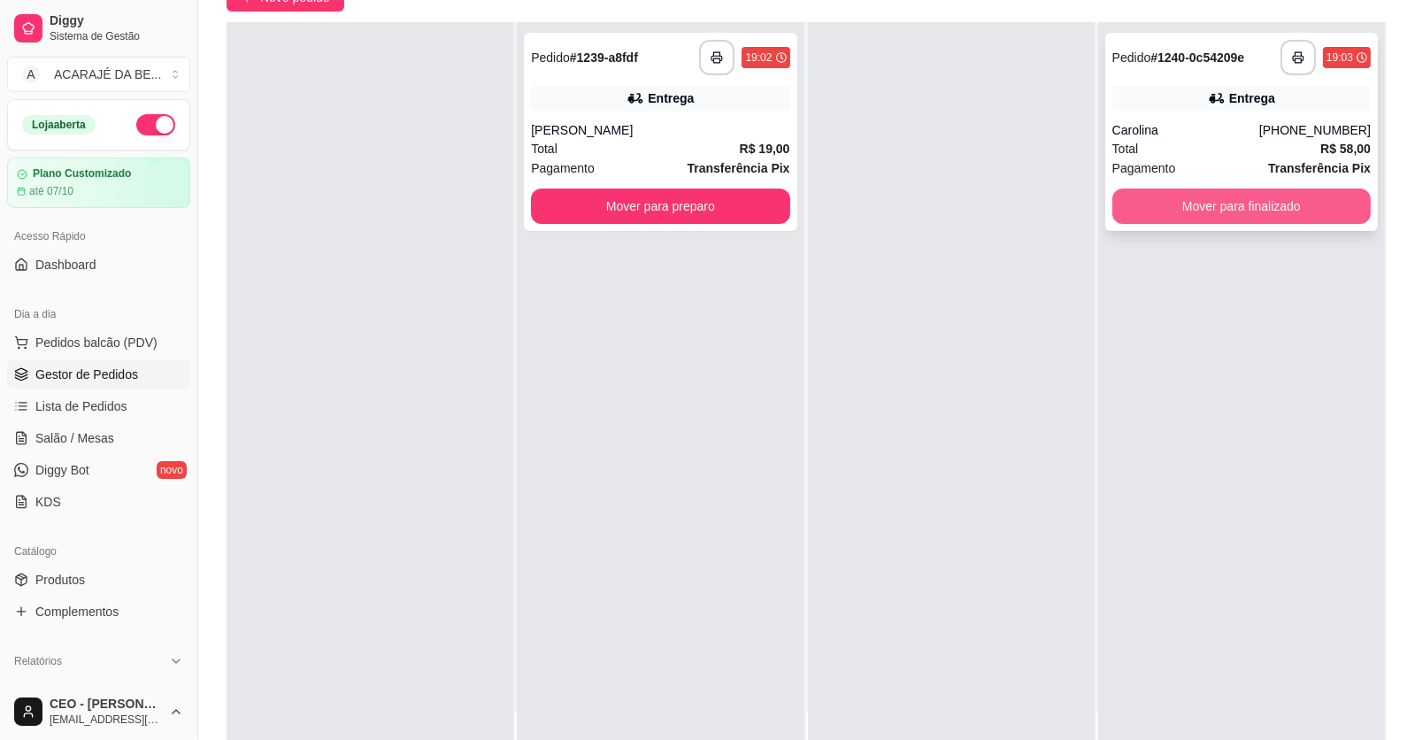
click at [1151, 200] on button "Mover para finalizado" at bounding box center [1241, 206] width 258 height 35
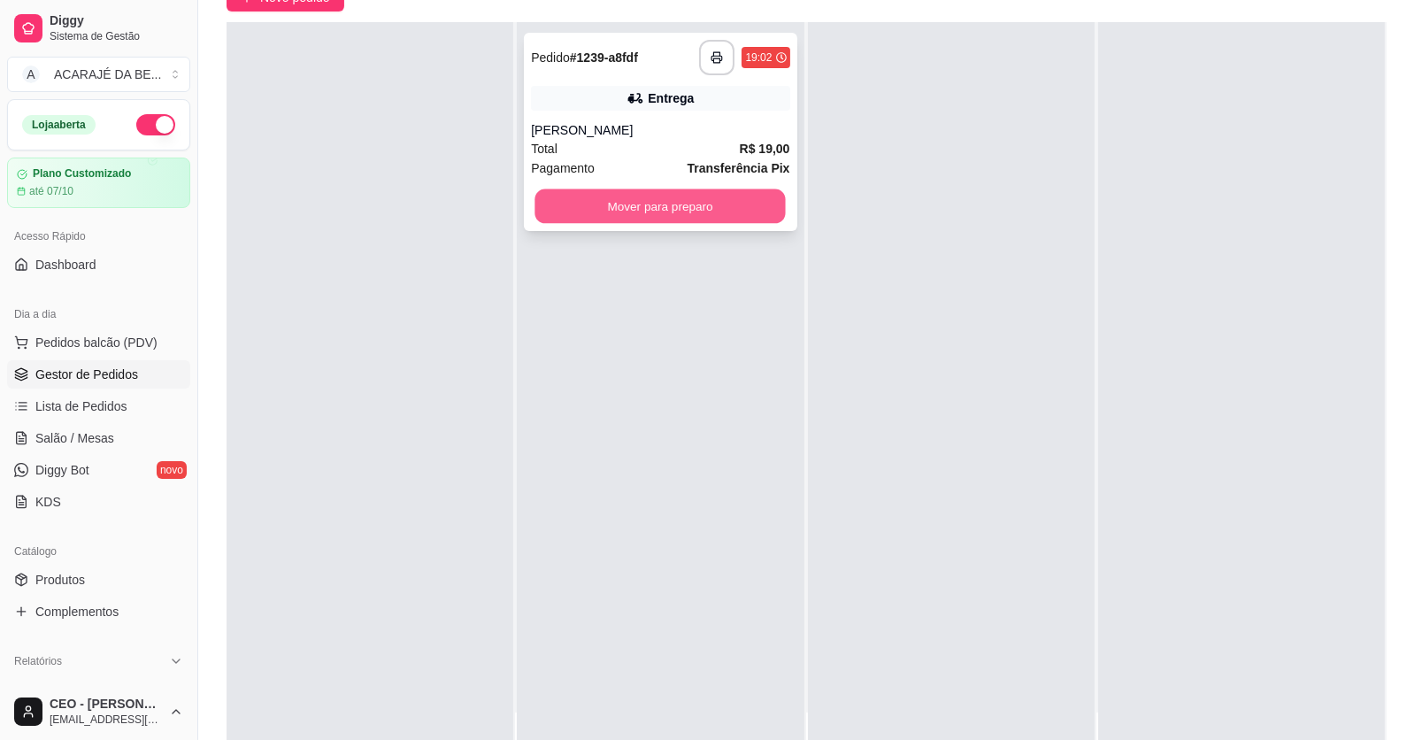
click at [741, 199] on button "Mover para preparo" at bounding box center [660, 206] width 250 height 35
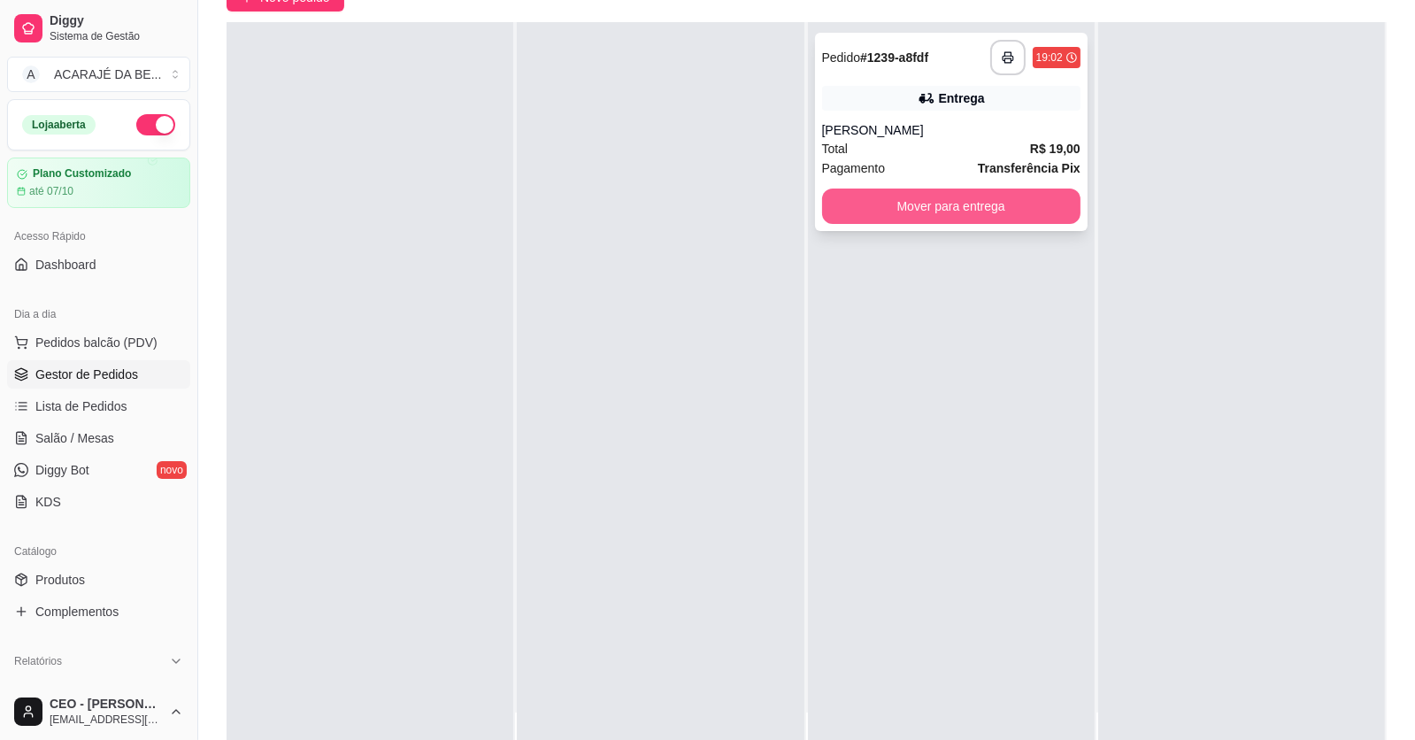
click at [897, 199] on button "Mover para entrega" at bounding box center [951, 206] width 258 height 35
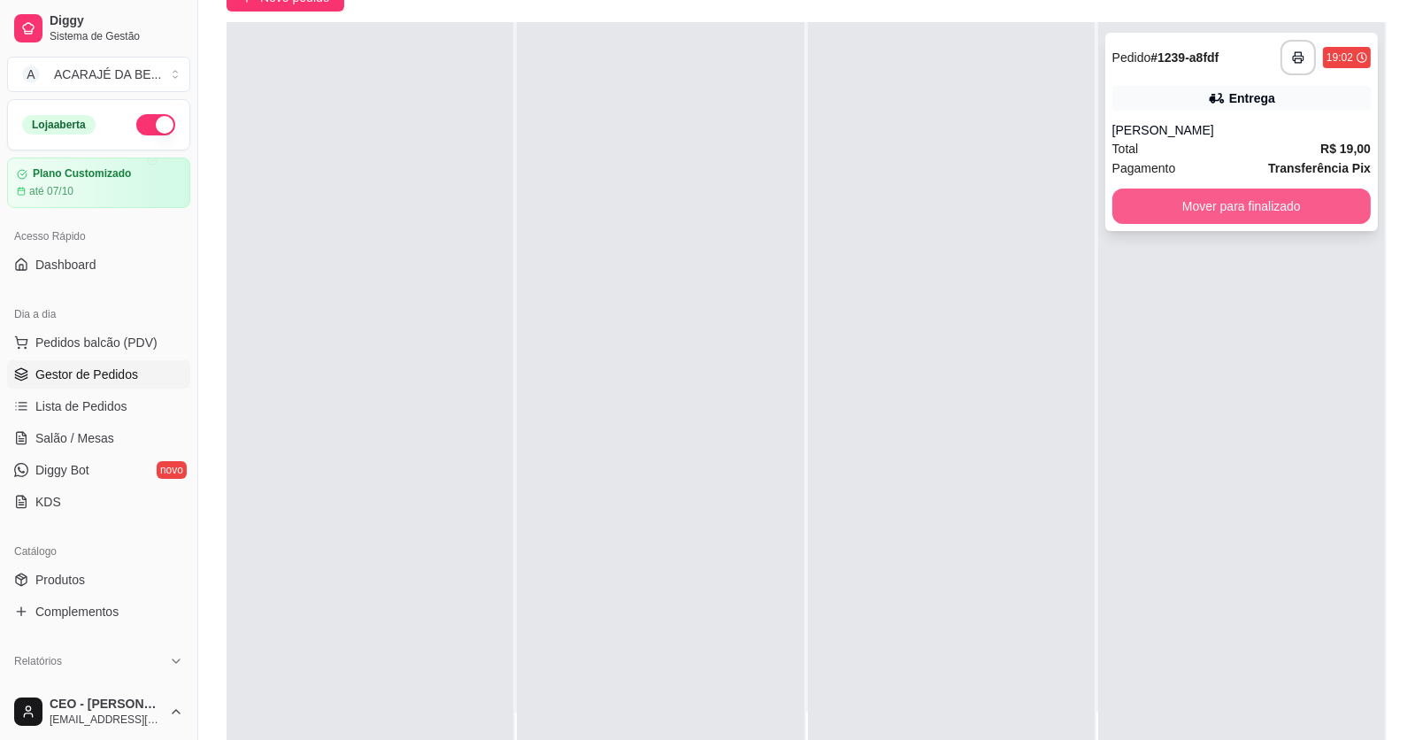
click at [1193, 195] on button "Mover para finalizado" at bounding box center [1241, 206] width 258 height 35
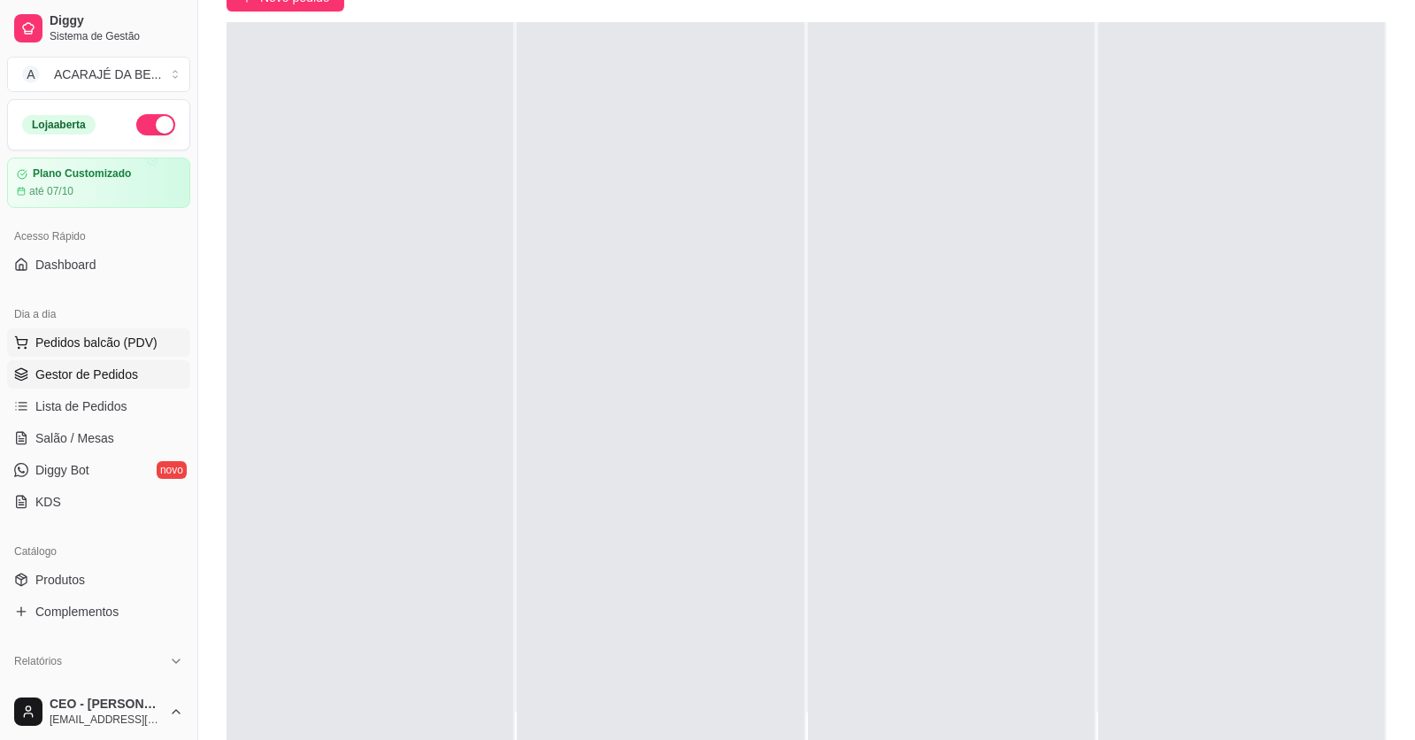
click at [65, 334] on span "Pedidos balcão (PDV)" at bounding box center [96, 343] width 122 height 18
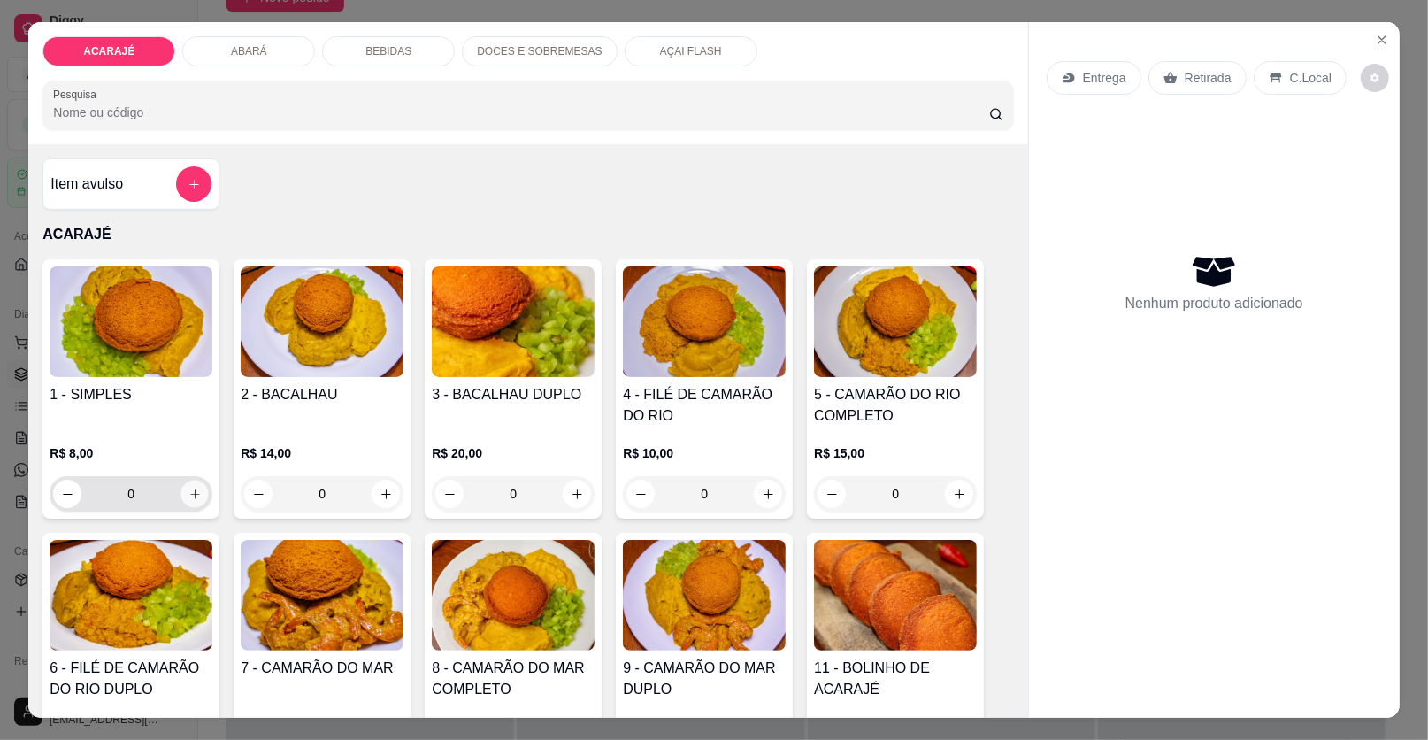
click at [189, 490] on icon "increase-product-quantity" at bounding box center [195, 494] width 13 height 13
type input "1"
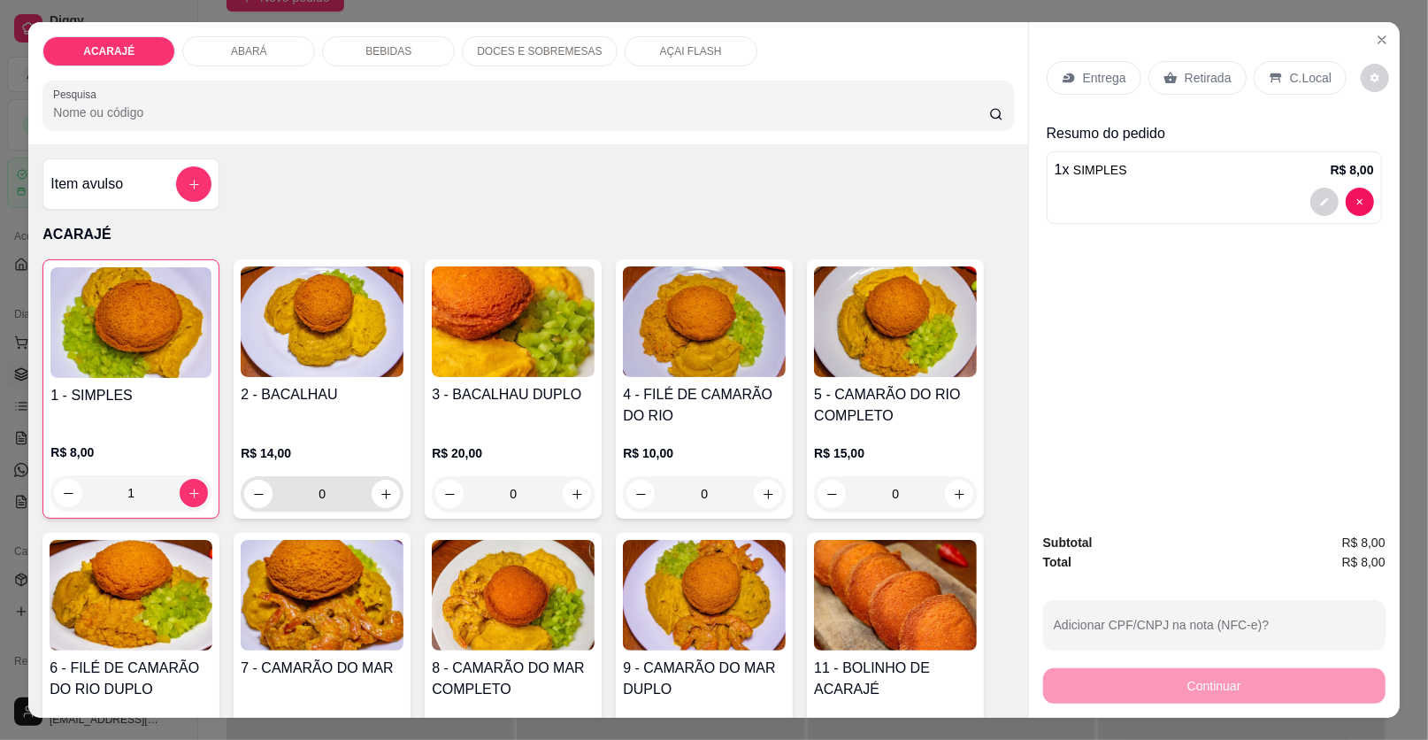
scroll to position [353, 0]
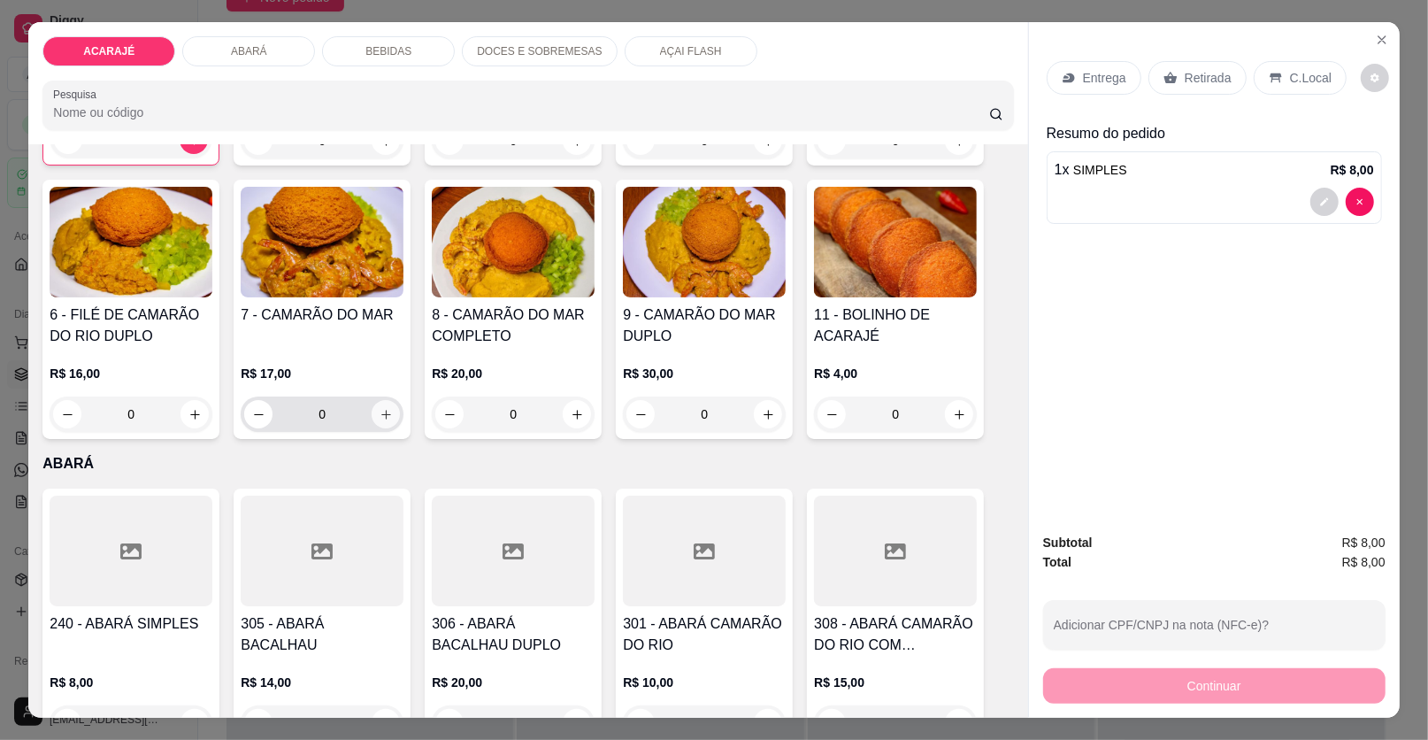
click at [380, 413] on icon "increase-product-quantity" at bounding box center [386, 414] width 13 height 13
type input "1"
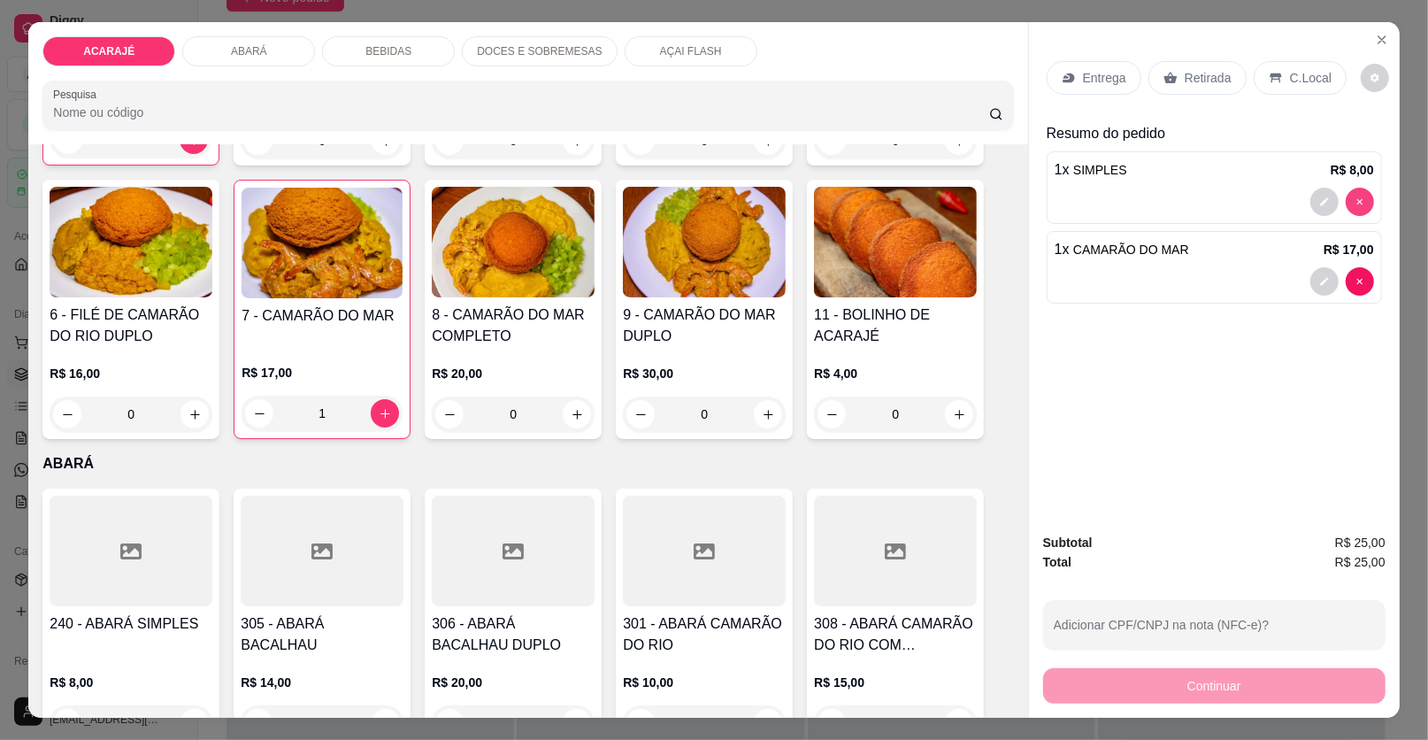
type input "0"
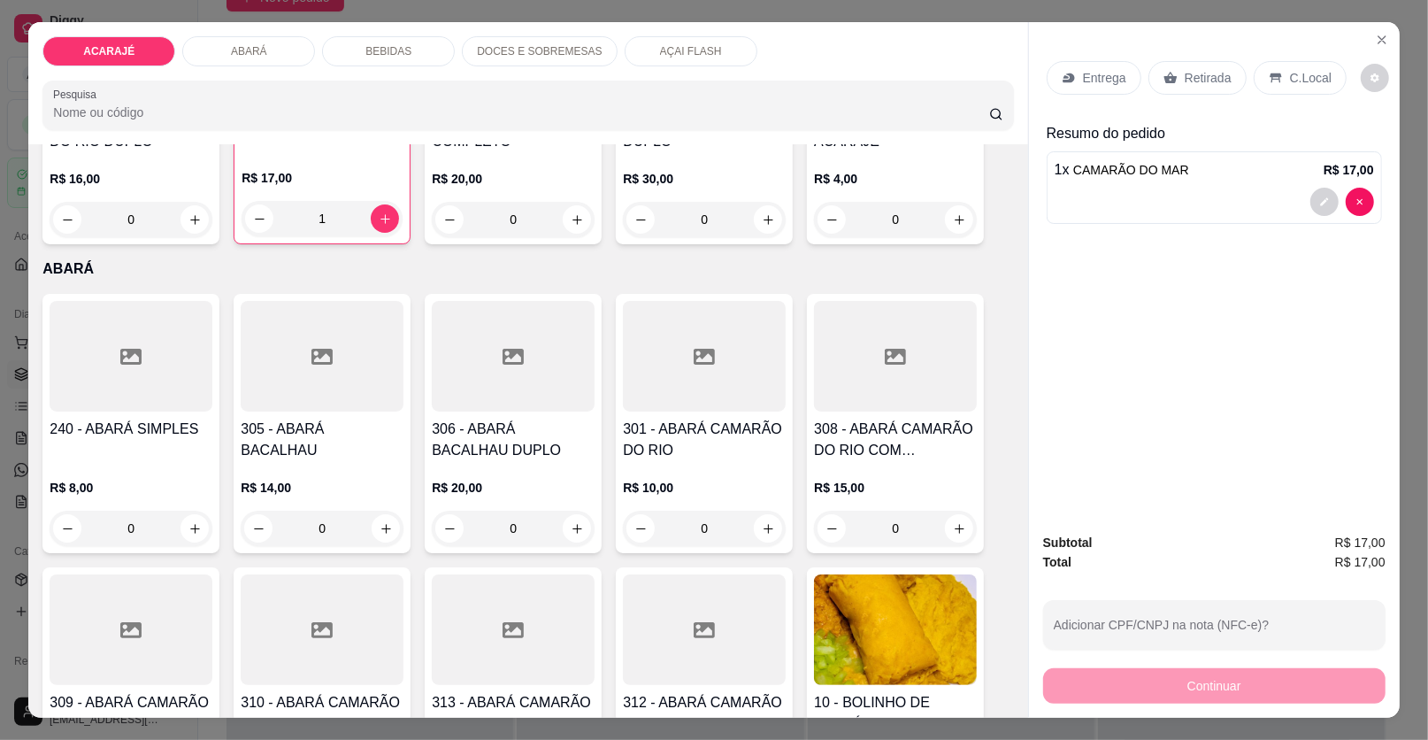
scroll to position [708, 0]
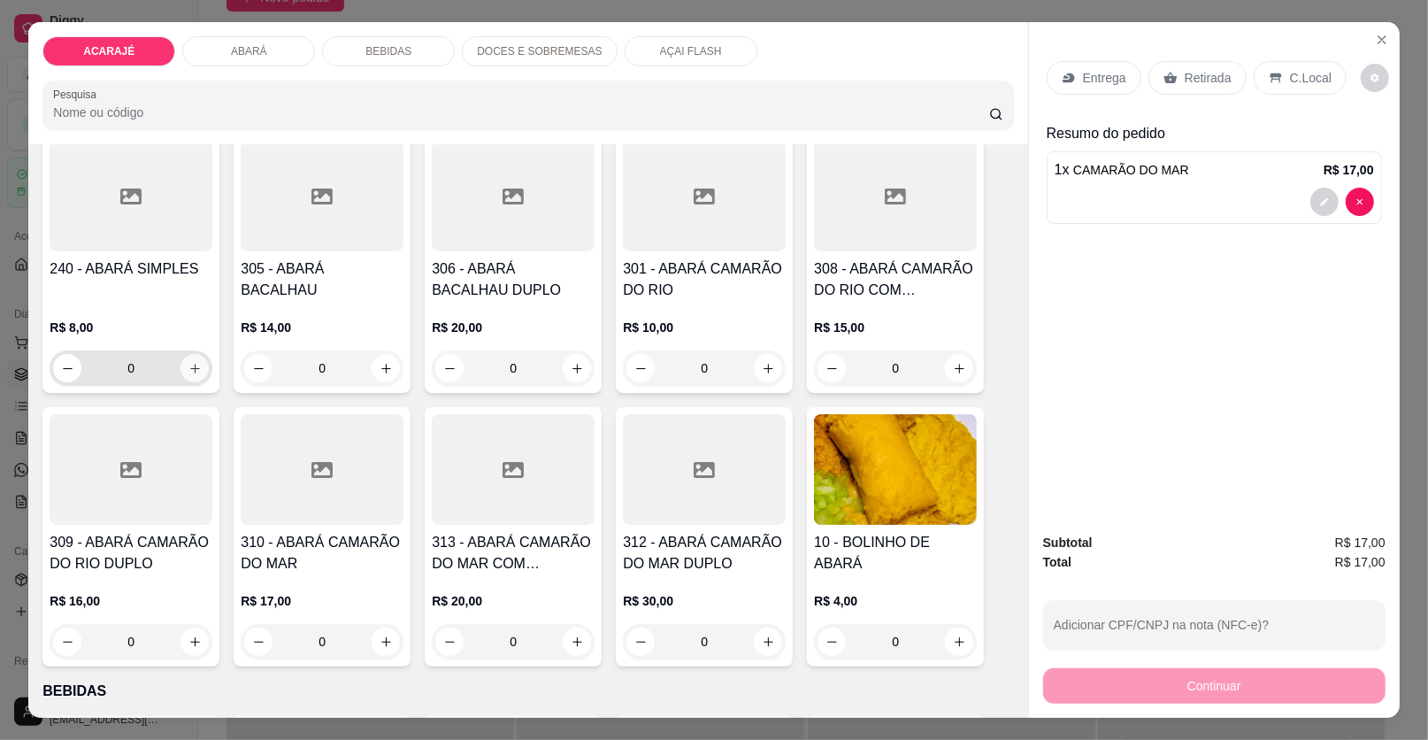
click at [189, 362] on icon "increase-product-quantity" at bounding box center [195, 368] width 13 height 13
type input "1"
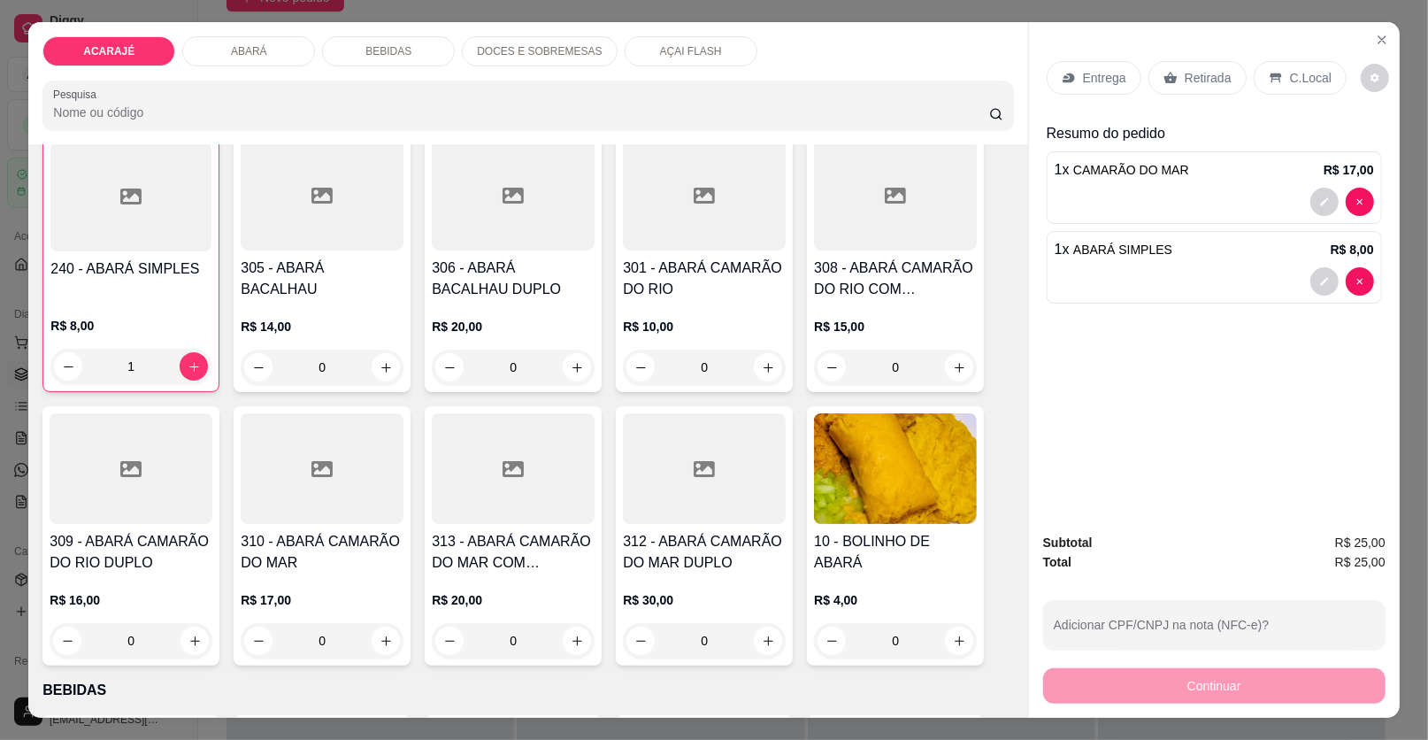
click at [1185, 79] on p "Retirada" at bounding box center [1208, 78] width 47 height 18
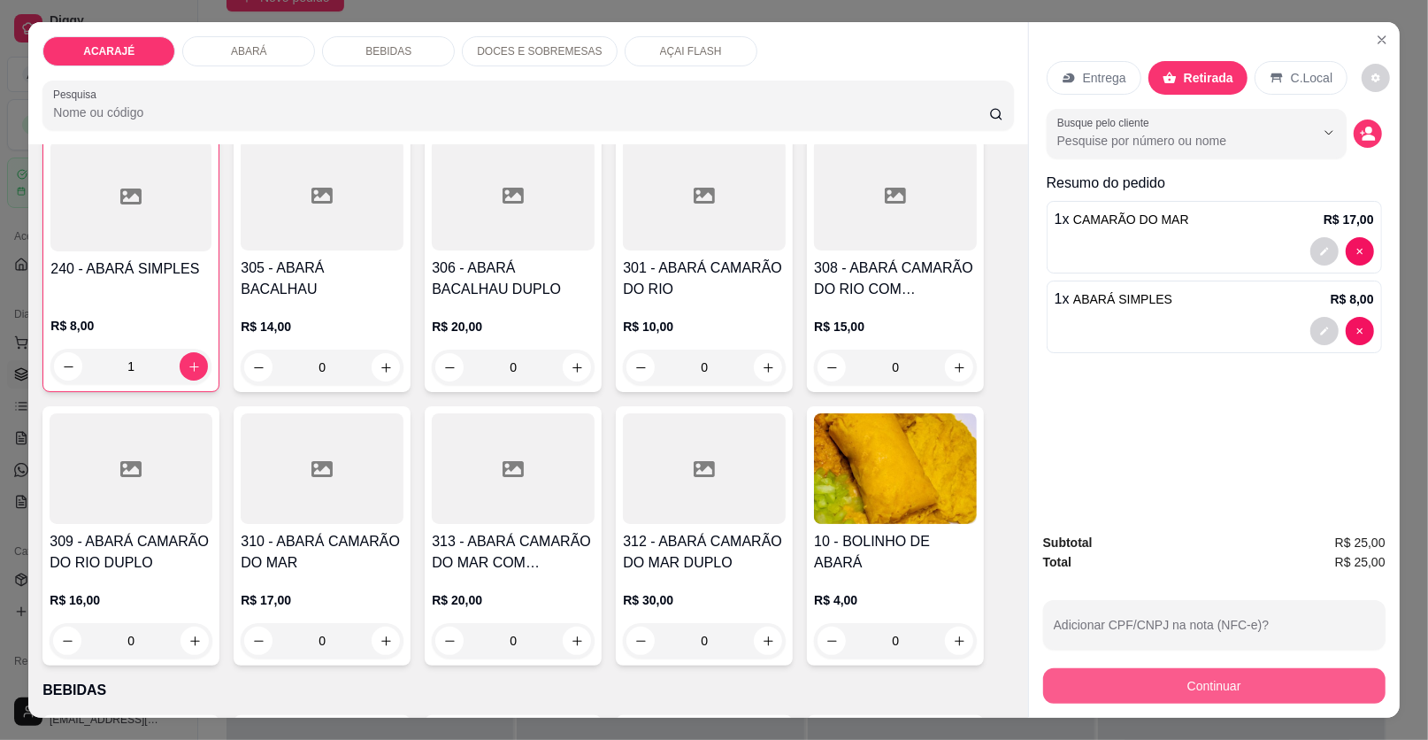
click at [1174, 680] on button "Continuar" at bounding box center [1214, 685] width 342 height 35
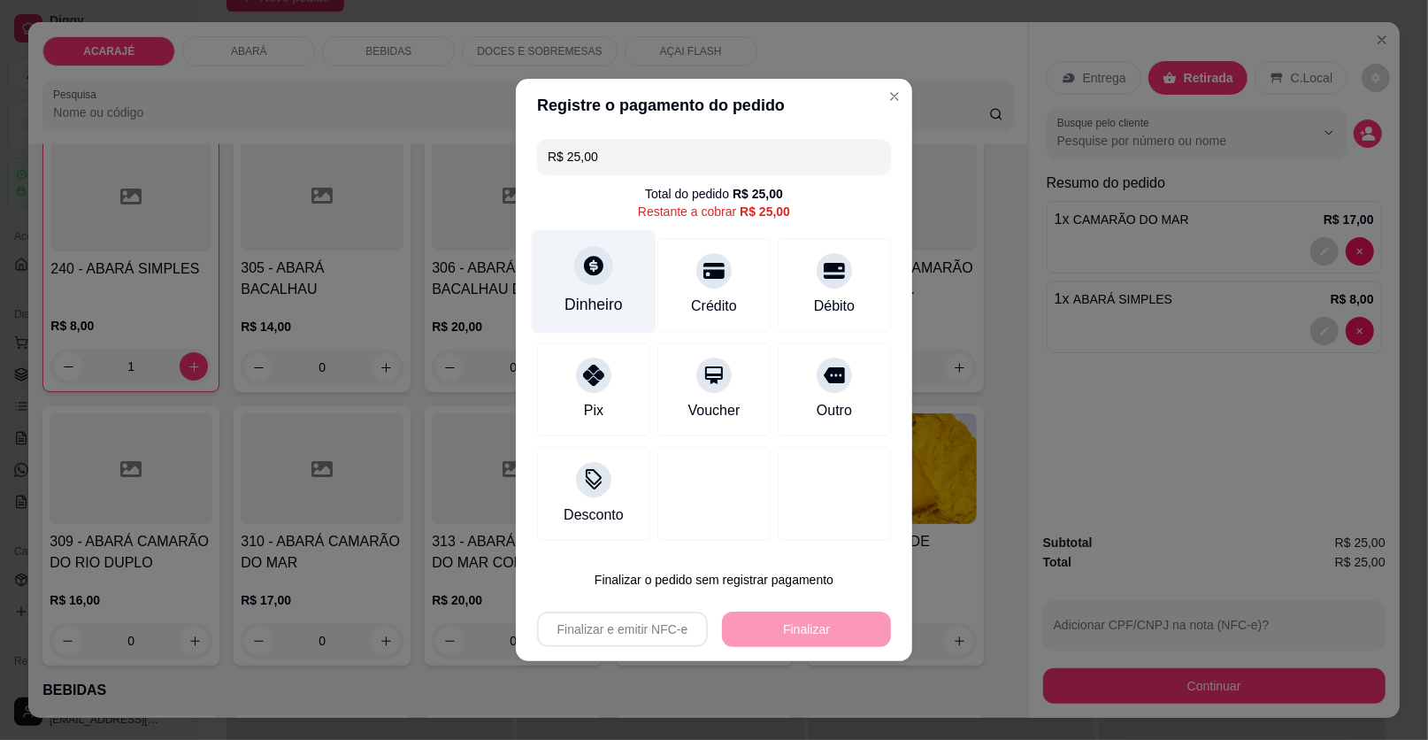
click at [589, 263] on icon at bounding box center [593, 265] width 23 height 23
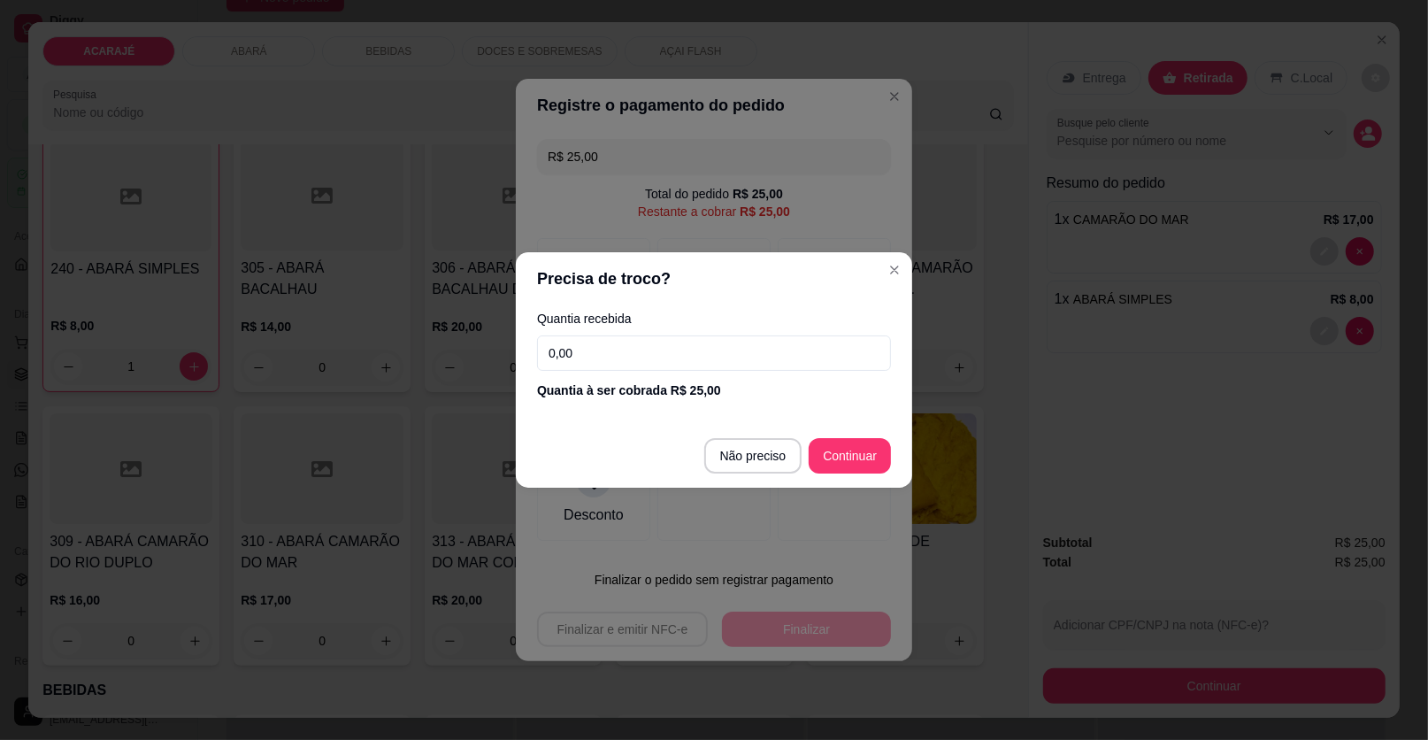
click at [602, 366] on input "0,00" at bounding box center [714, 352] width 354 height 35
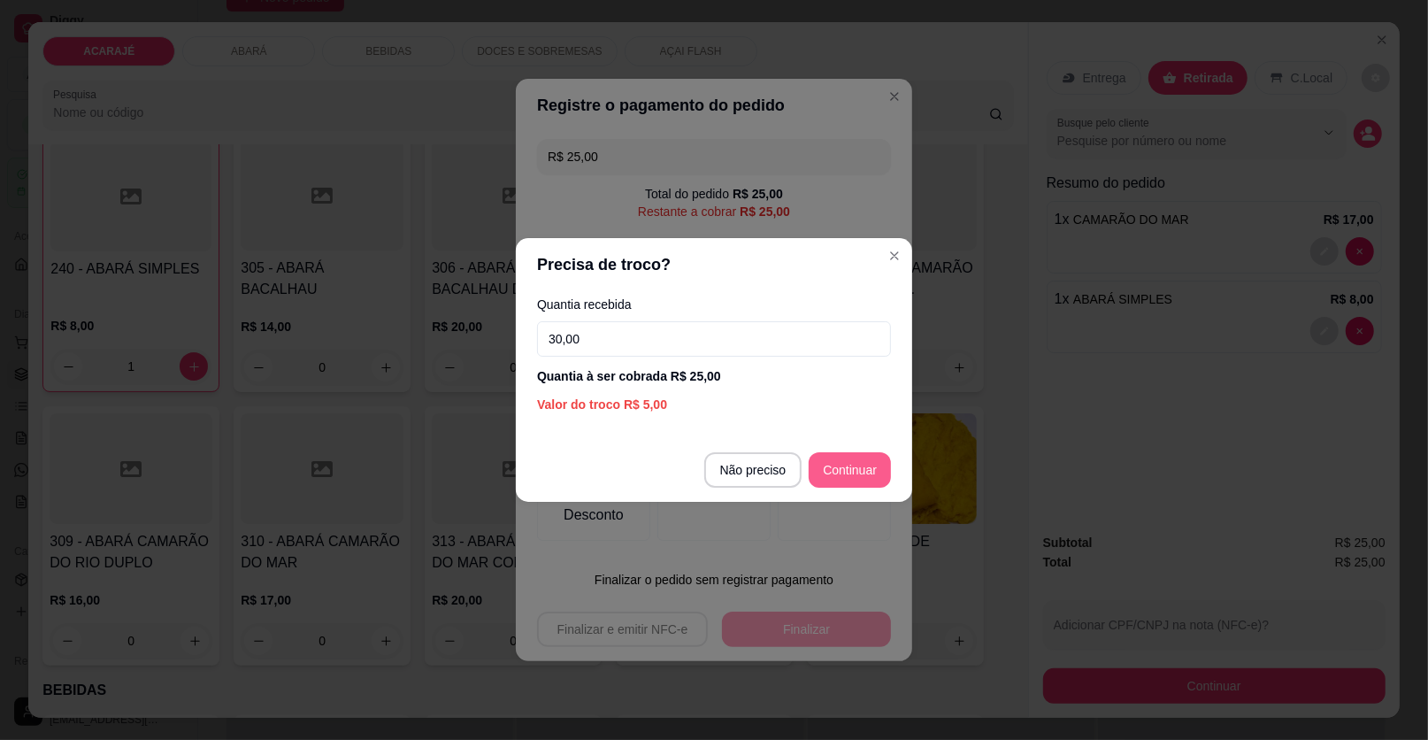
type input "30,00"
type input "R$ 0,00"
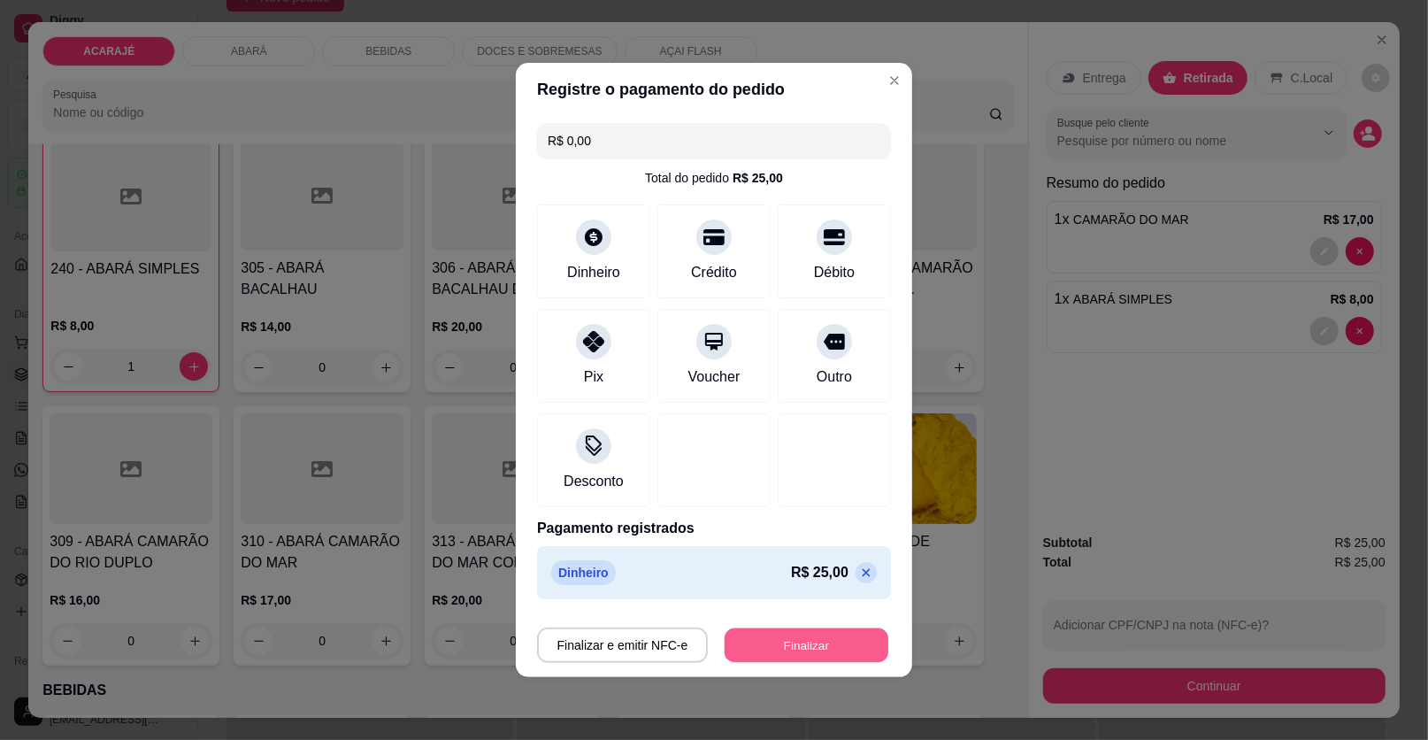
click at [824, 649] on button "Finalizar" at bounding box center [807, 645] width 164 height 35
type input "0"
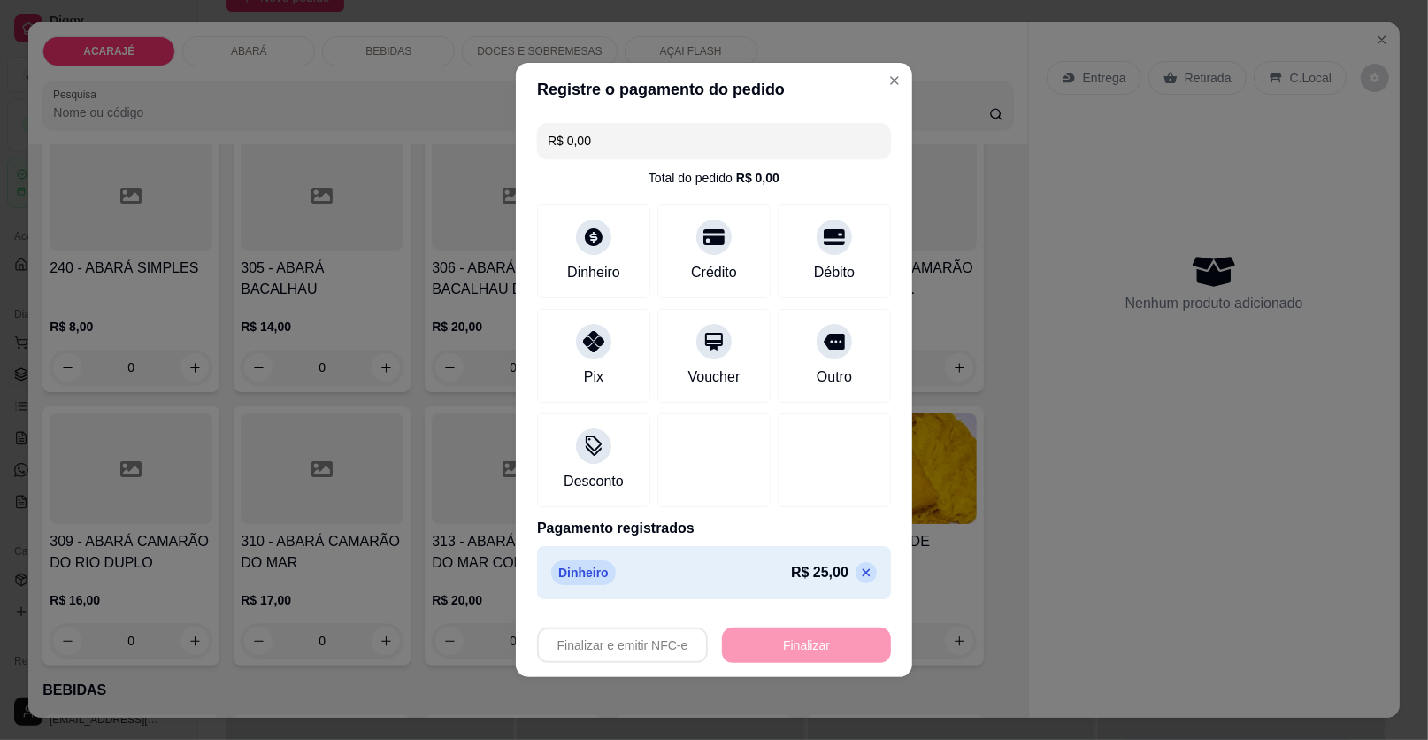
type input "-R$ 25,00"
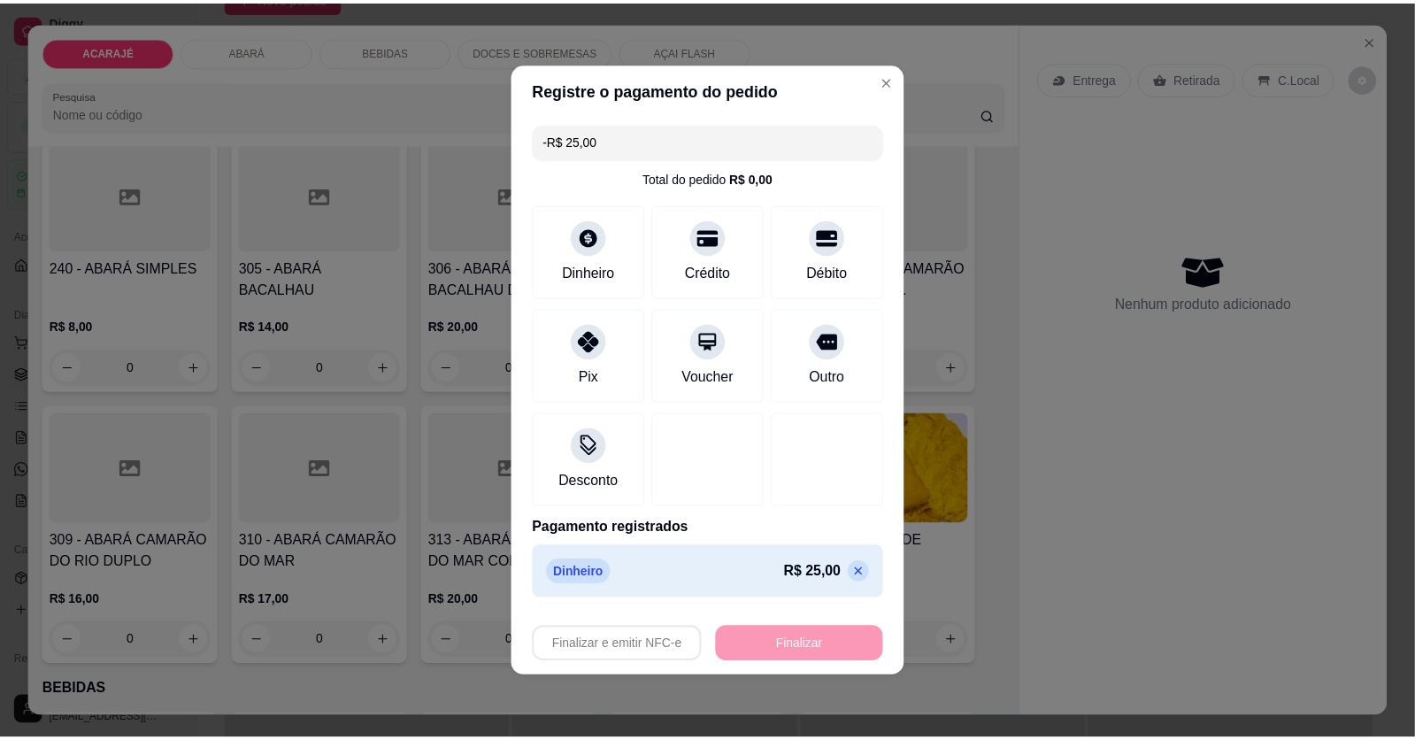
scroll to position [708, 0]
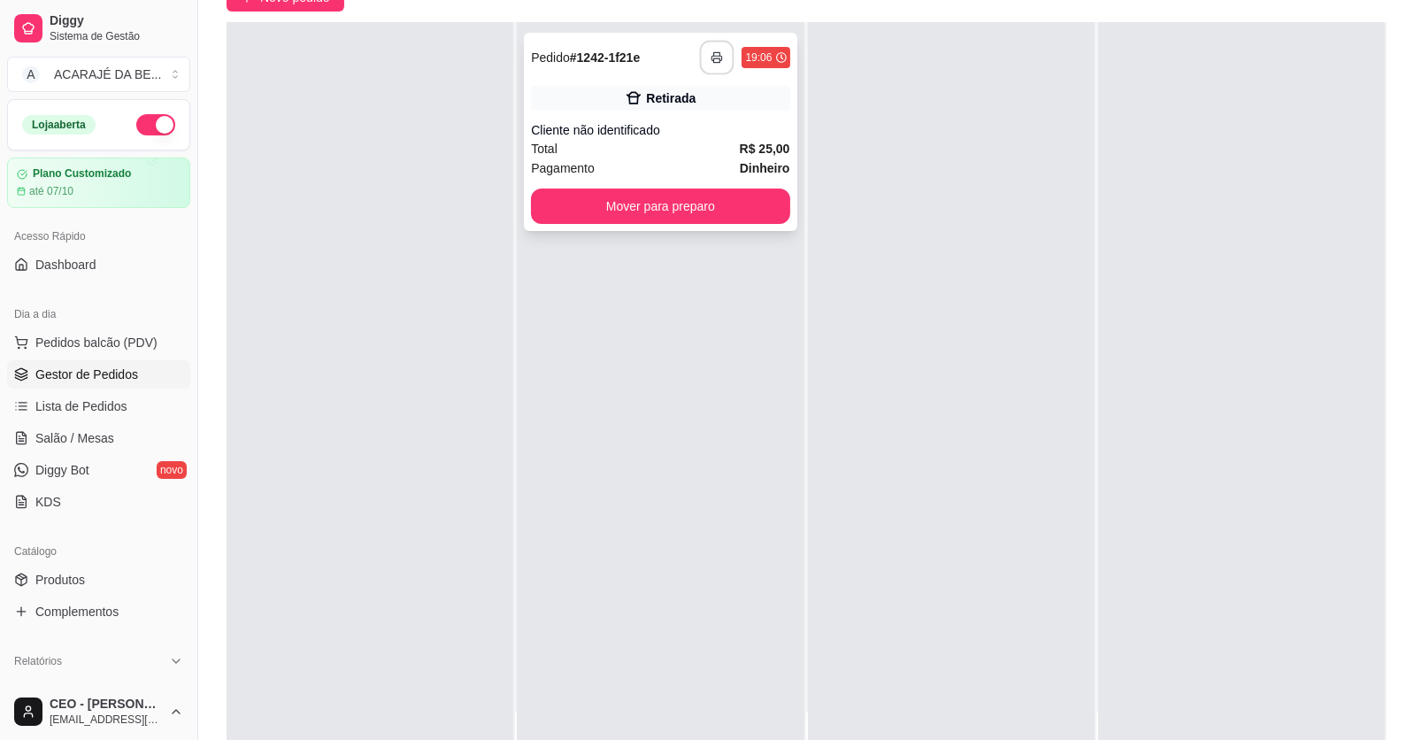
click at [712, 46] on button "button" at bounding box center [717, 58] width 35 height 35
click at [756, 212] on button "Mover para preparo" at bounding box center [660, 206] width 258 height 35
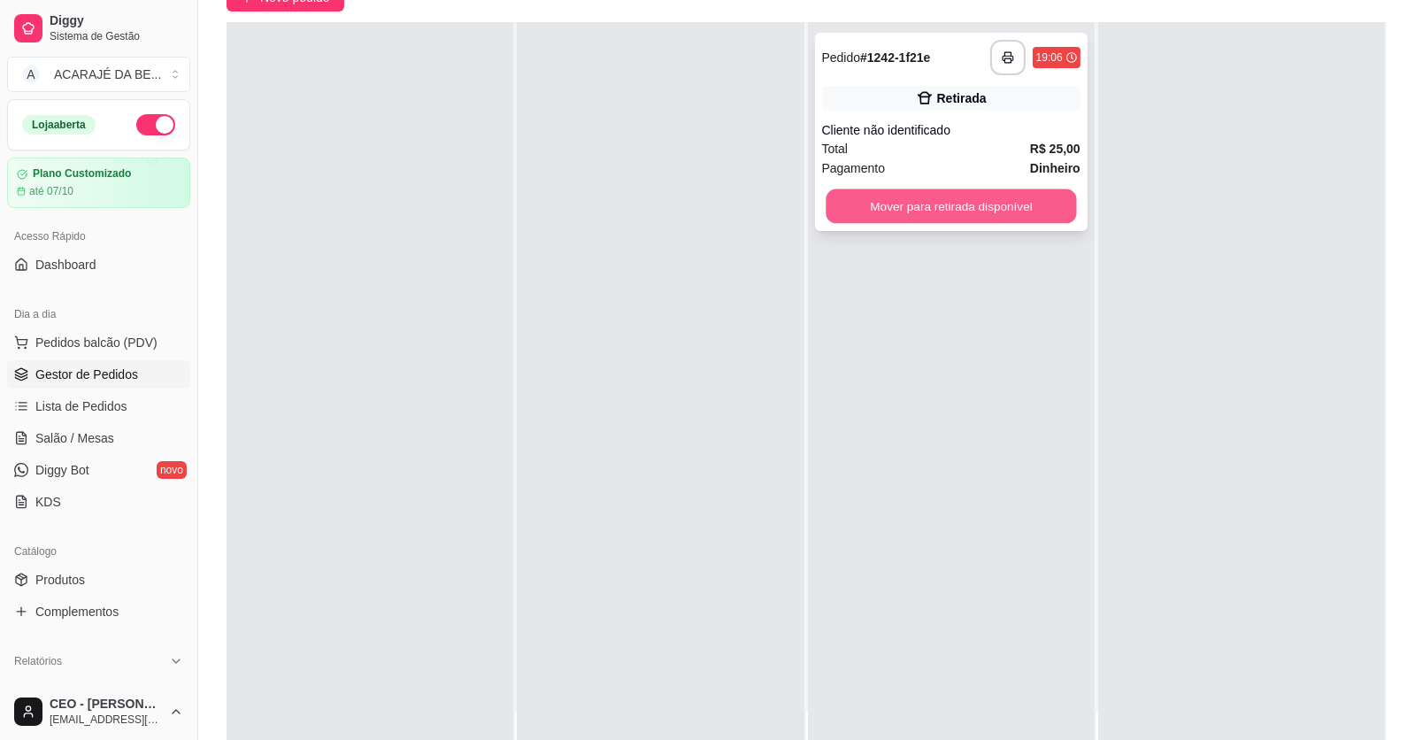
click at [916, 207] on button "Mover para retirada disponível" at bounding box center [951, 206] width 250 height 35
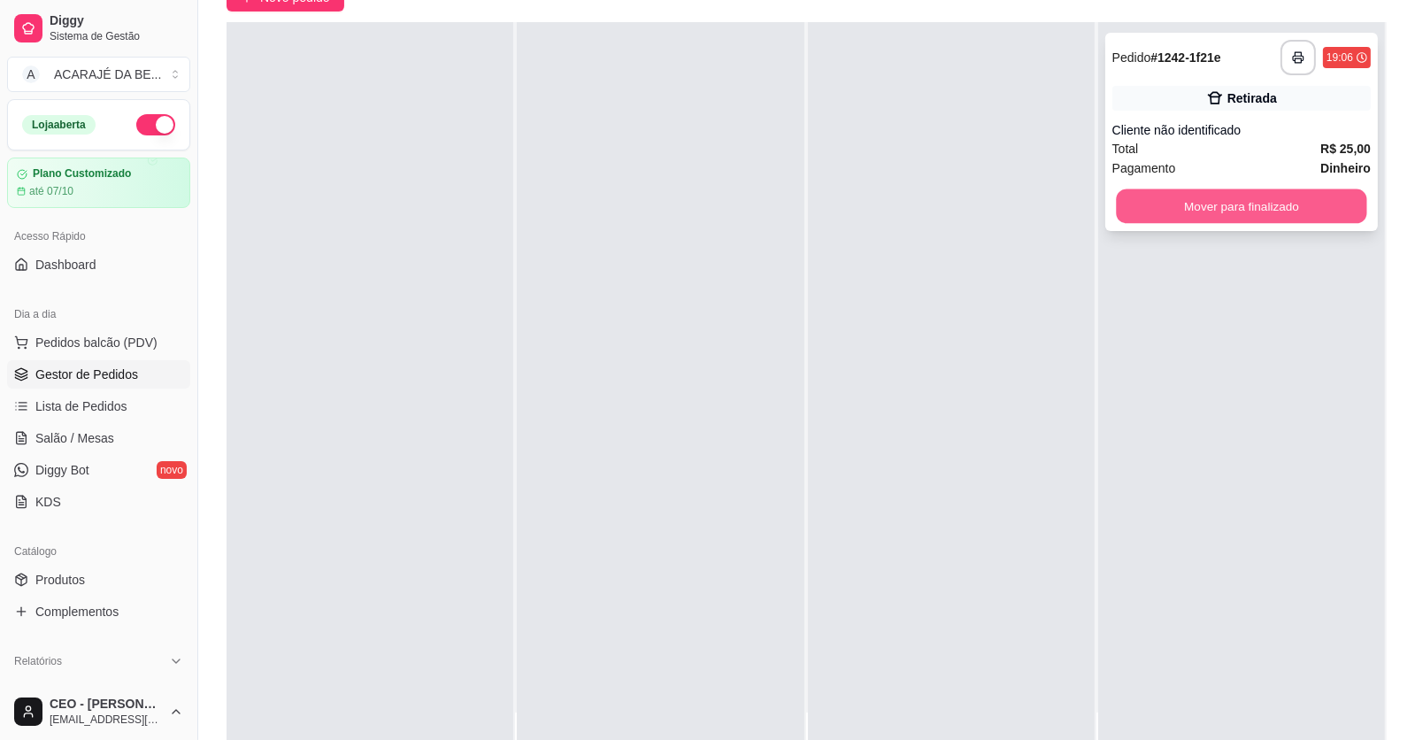
click at [1138, 202] on button "Mover para finalizado" at bounding box center [1241, 206] width 250 height 35
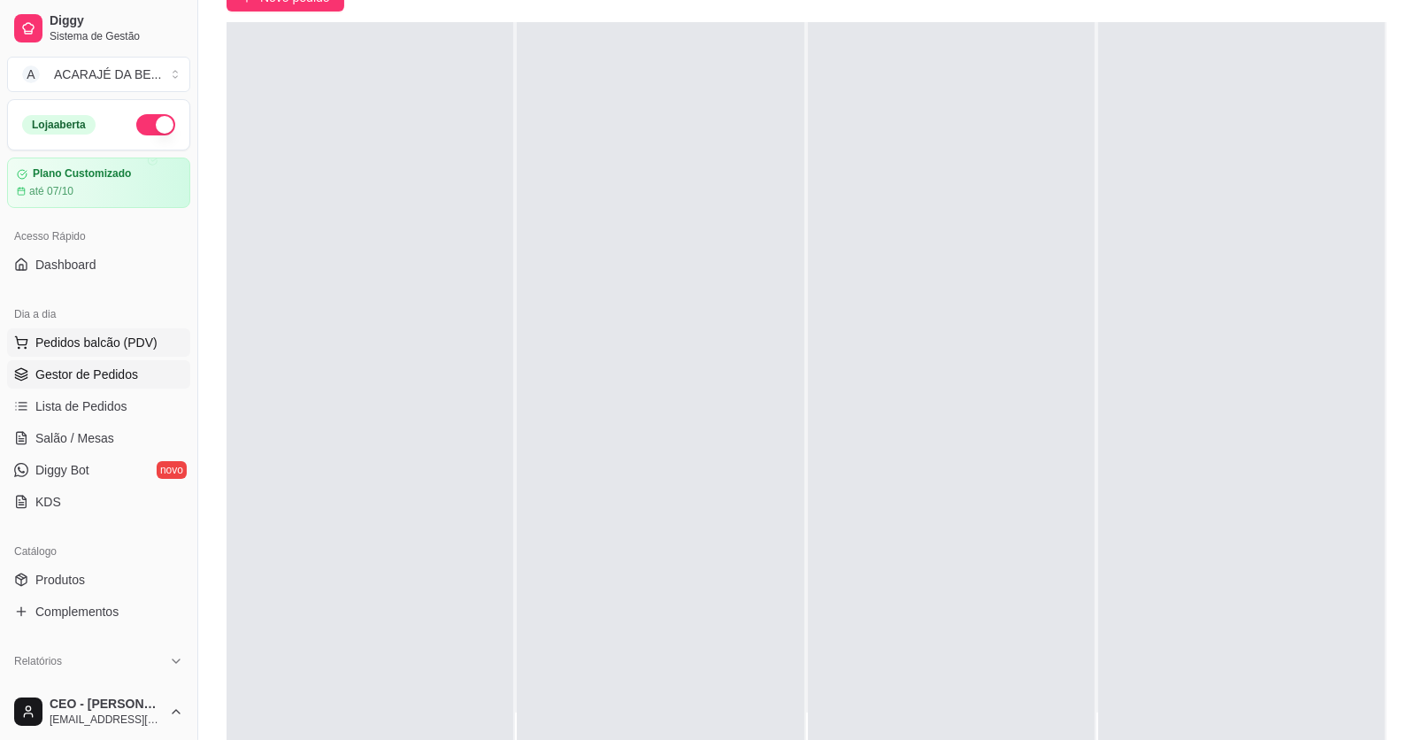
click at [103, 342] on span "Pedidos balcão (PDV)" at bounding box center [96, 343] width 122 height 18
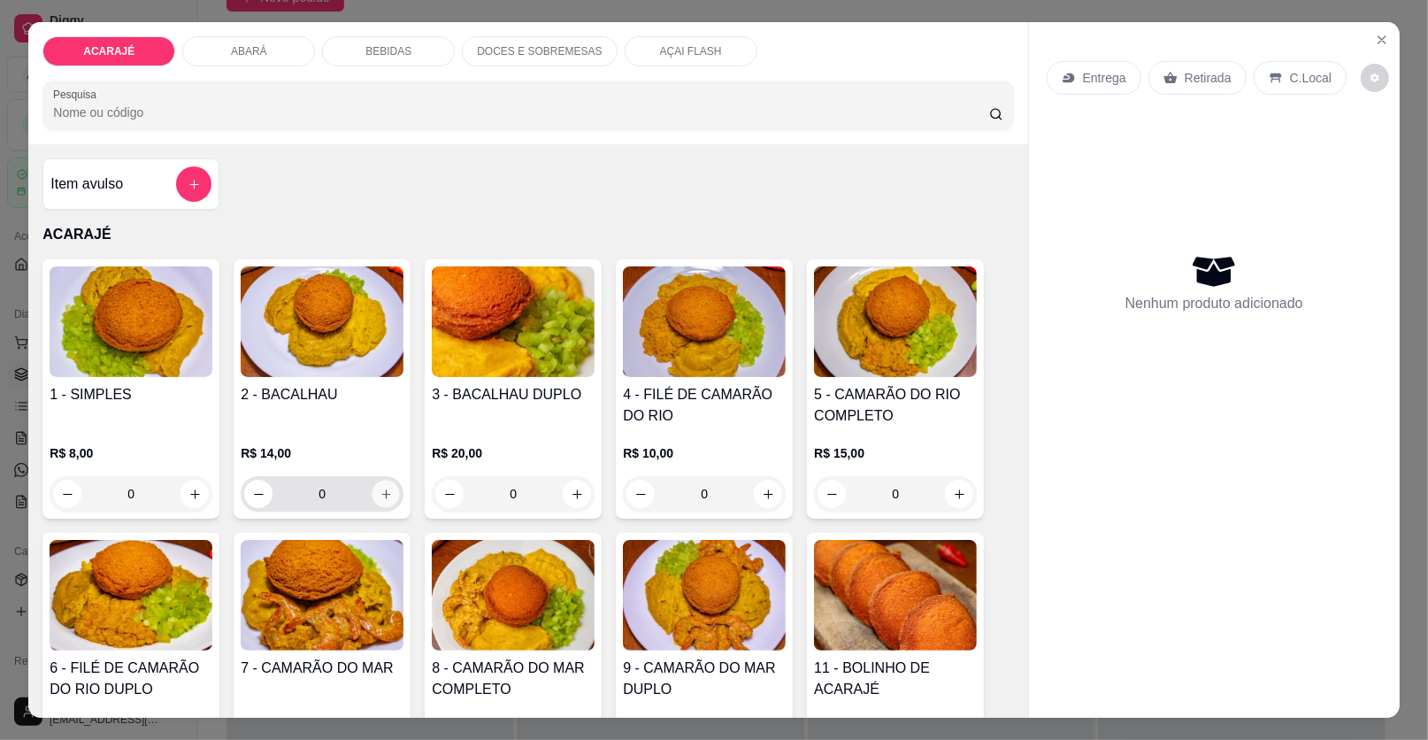
click at [380, 488] on icon "increase-product-quantity" at bounding box center [386, 494] width 13 height 13
type input "1"
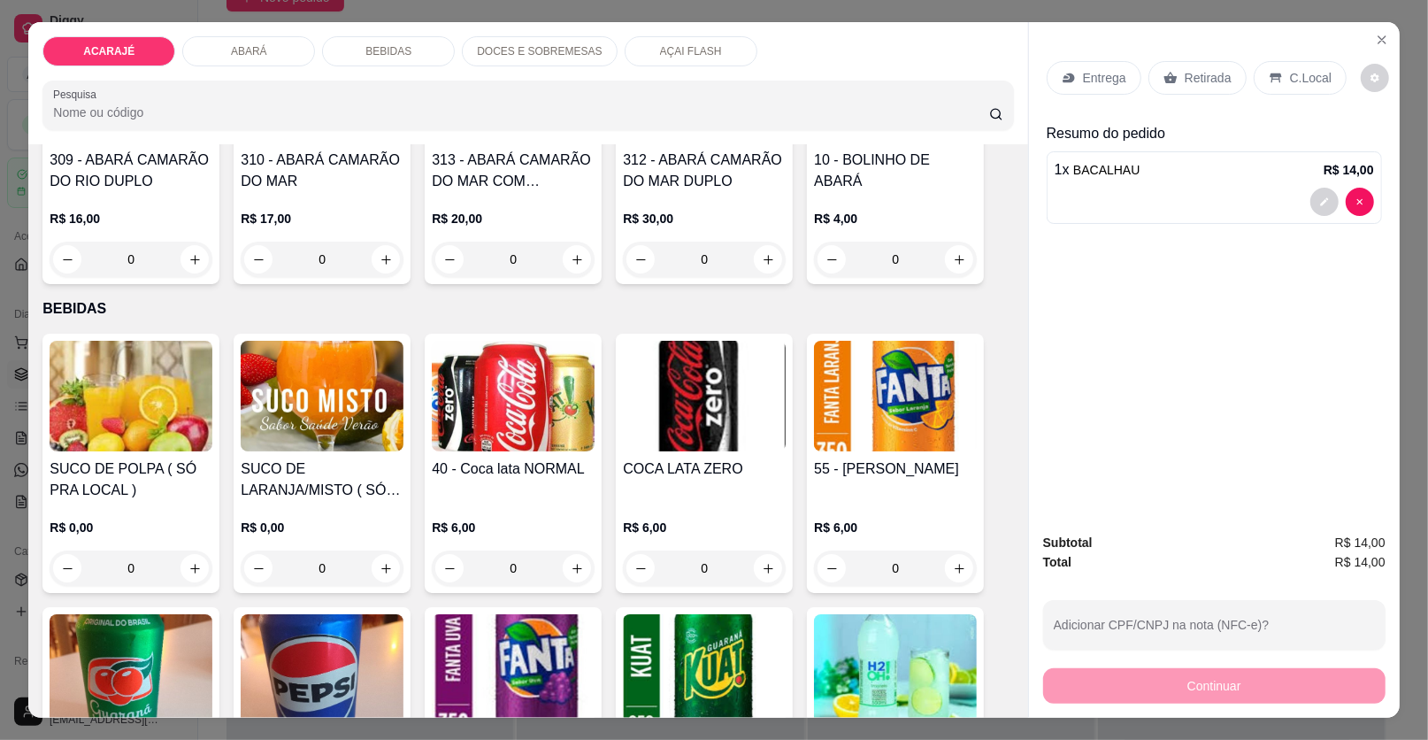
scroll to position [1238, 0]
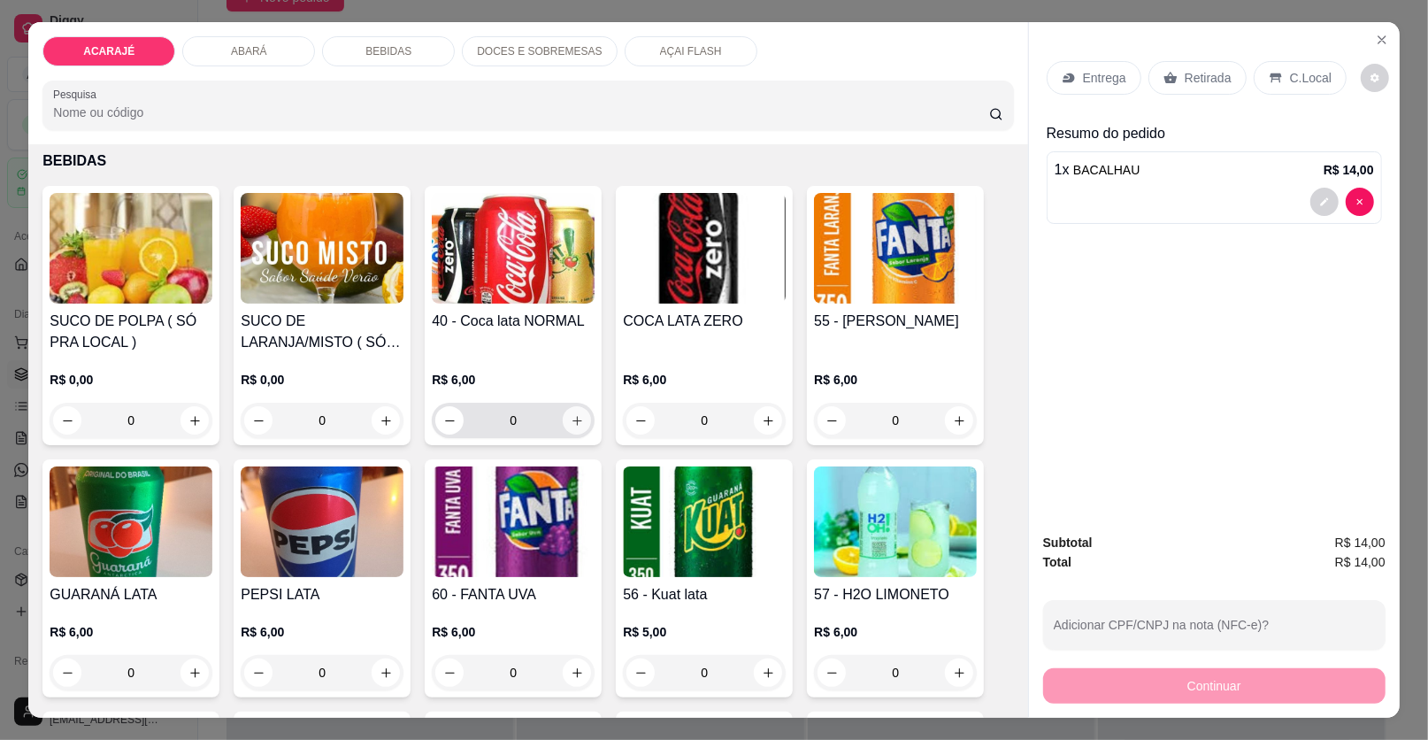
click at [571, 416] on icon "increase-product-quantity" at bounding box center [577, 420] width 13 height 13
type input "1"
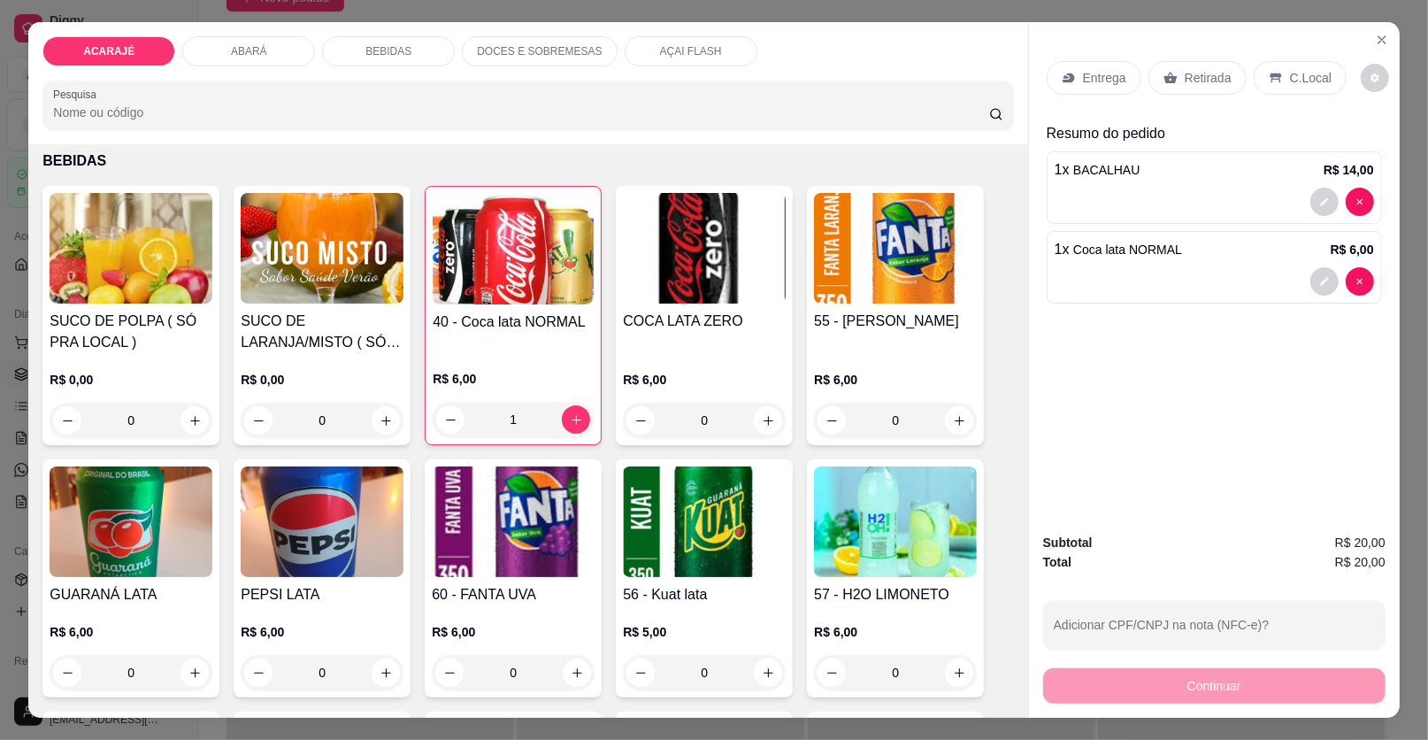
click at [1100, 67] on div "Entrega" at bounding box center [1094, 78] width 95 height 34
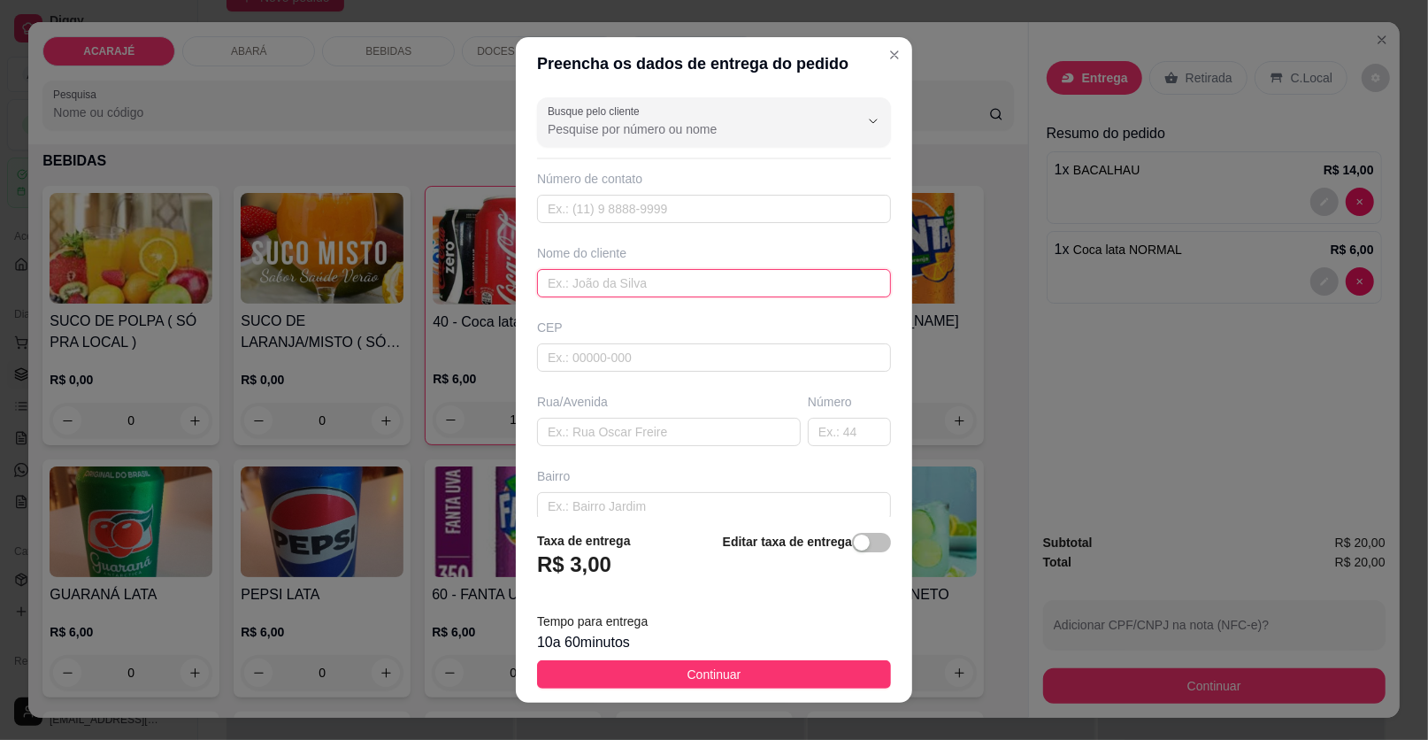
click at [666, 280] on input "text" at bounding box center [714, 283] width 354 height 28
type input "ROSEANE"
click at [577, 423] on input "text" at bounding box center [669, 432] width 264 height 28
type input "RUA MARIA DO CARMO BAIRRO JULIO ADERNE"
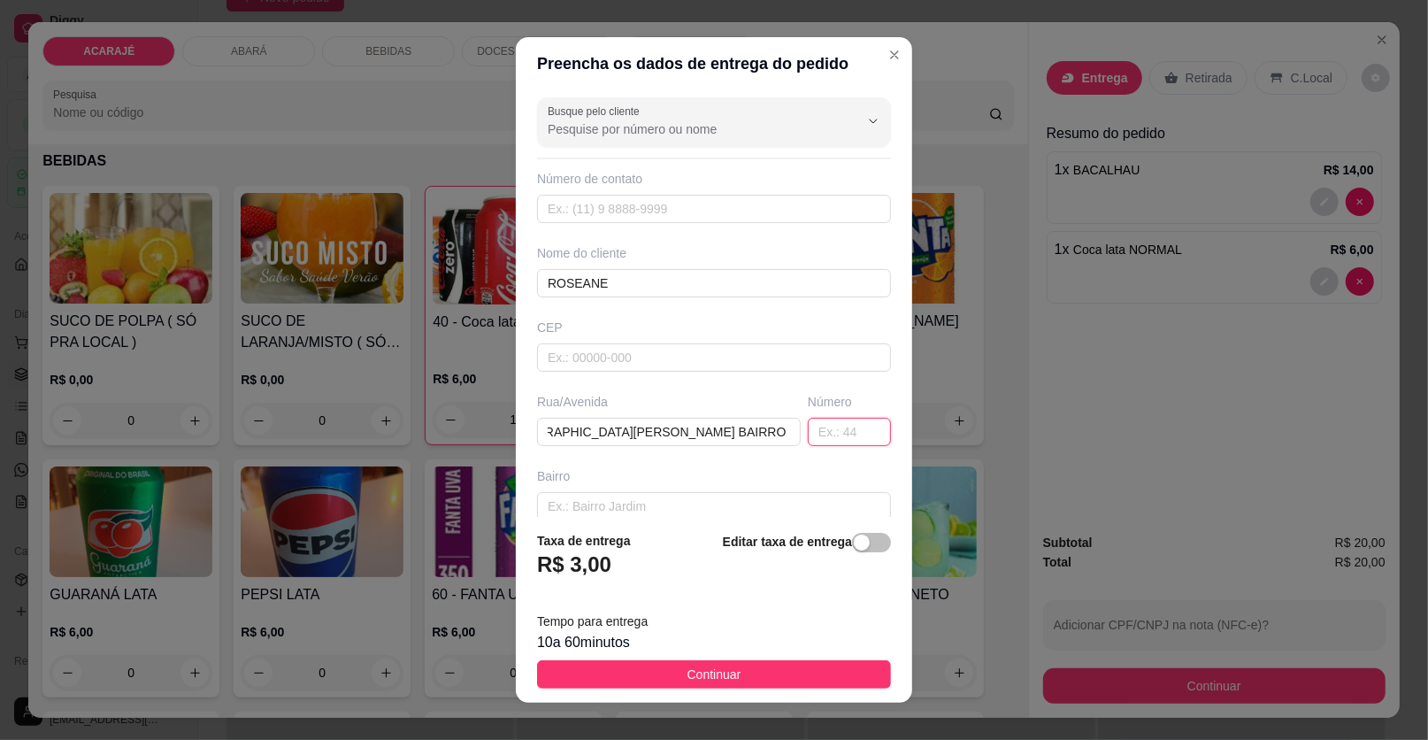
click at [808, 433] on input "text" at bounding box center [849, 432] width 83 height 28
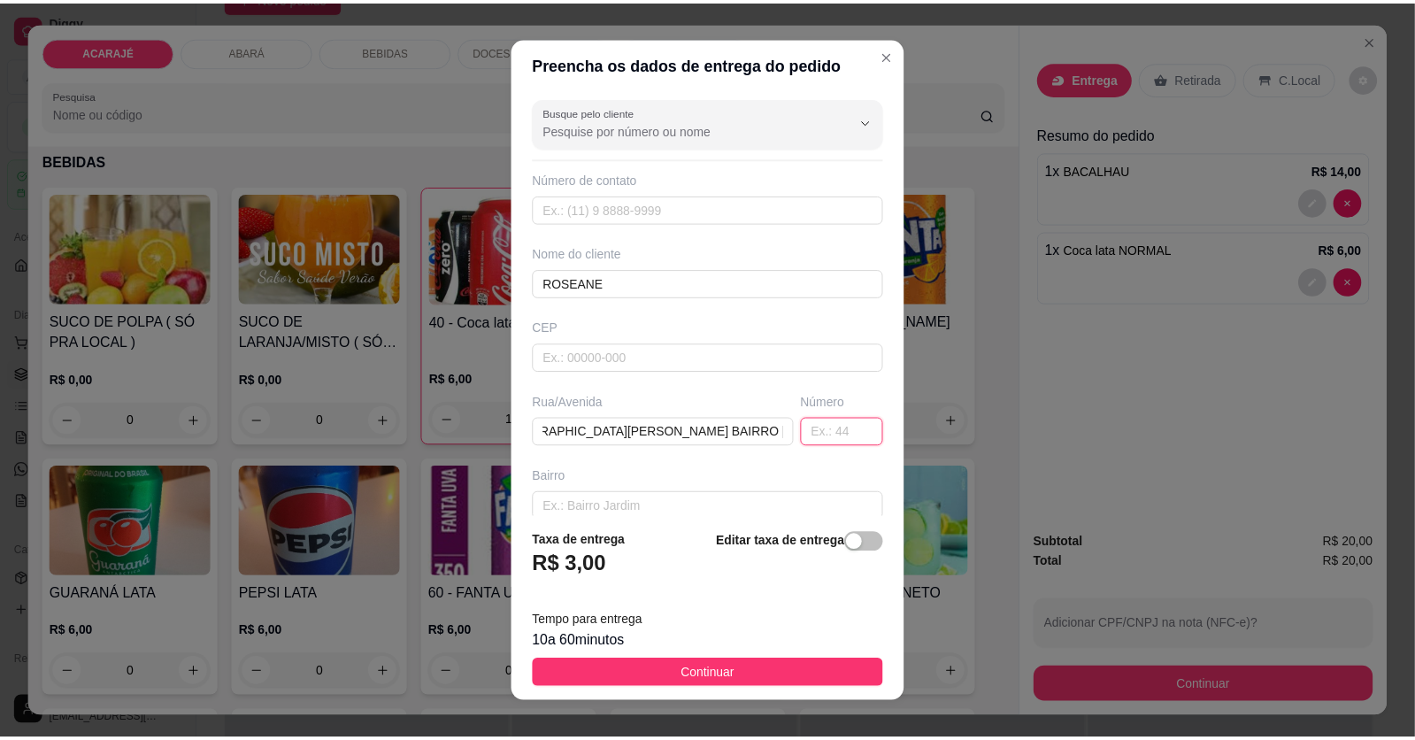
scroll to position [0, 0]
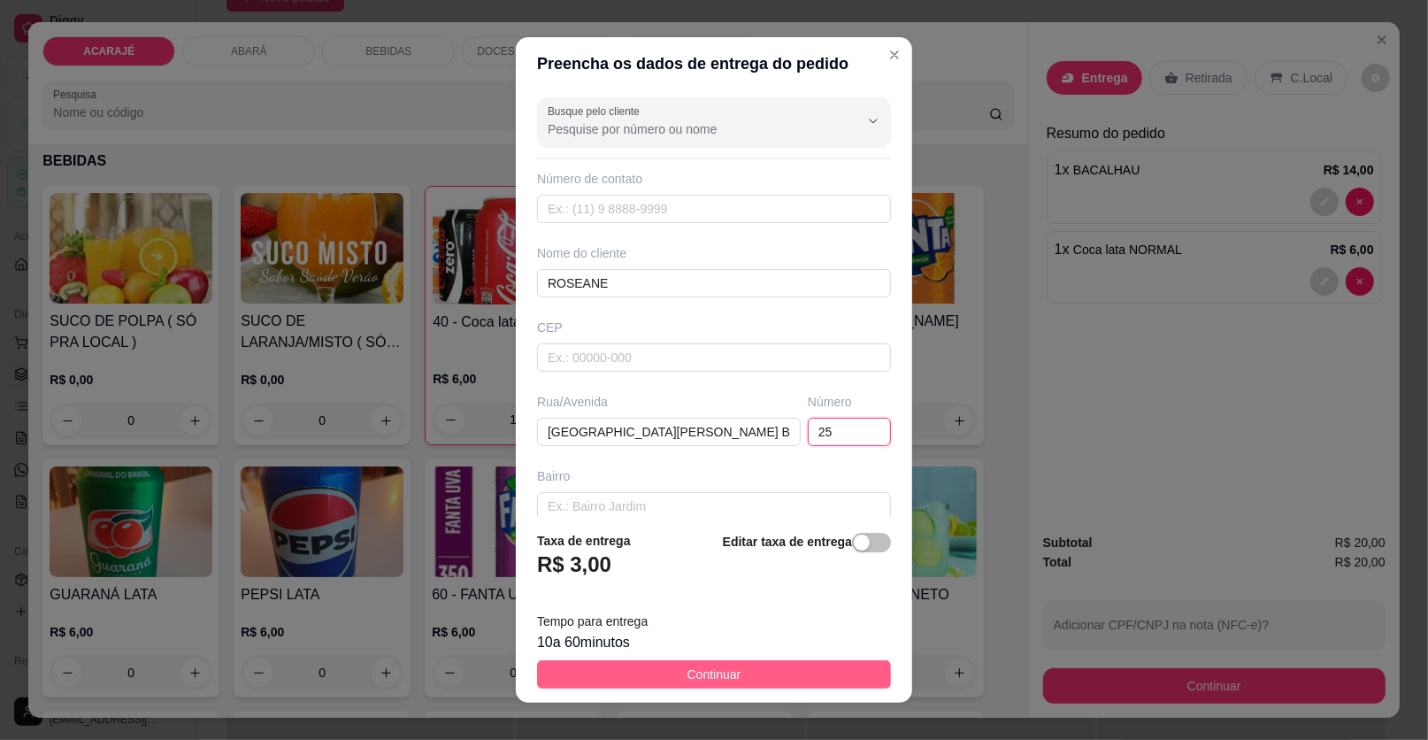
type input "25"
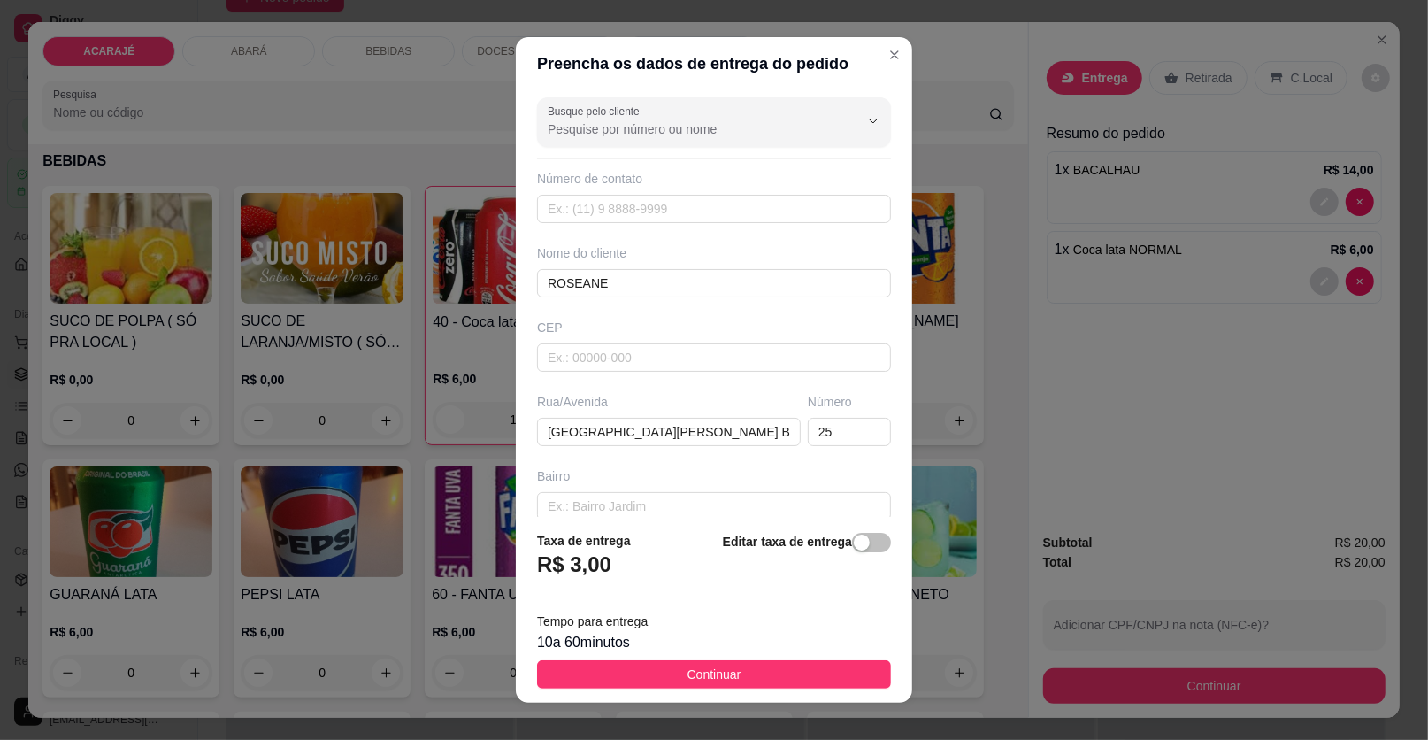
drag, startPoint x: 744, startPoint y: 666, endPoint x: 748, endPoint y: 685, distance: 19.8
click at [744, 668] on button "Continuar" at bounding box center [714, 674] width 354 height 28
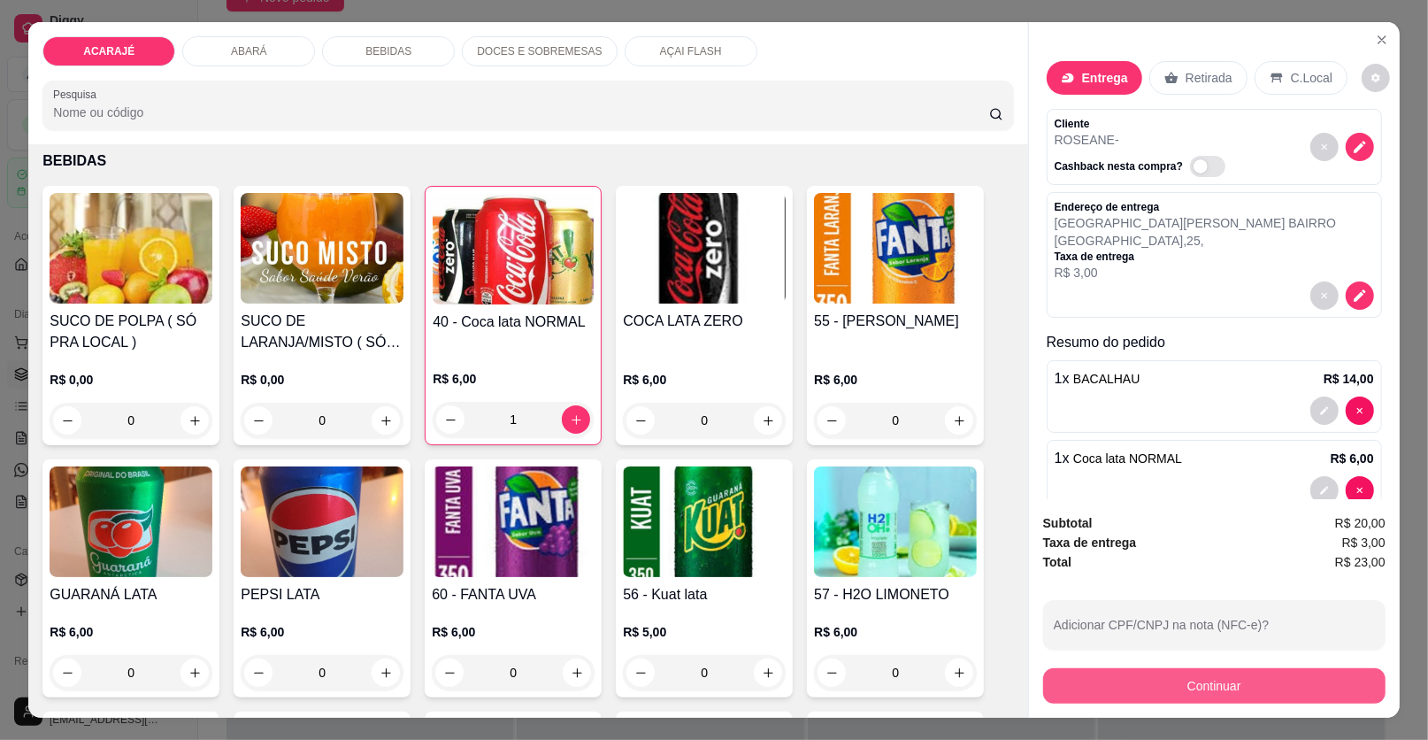
click at [1211, 681] on button "Continuar" at bounding box center [1214, 685] width 342 height 35
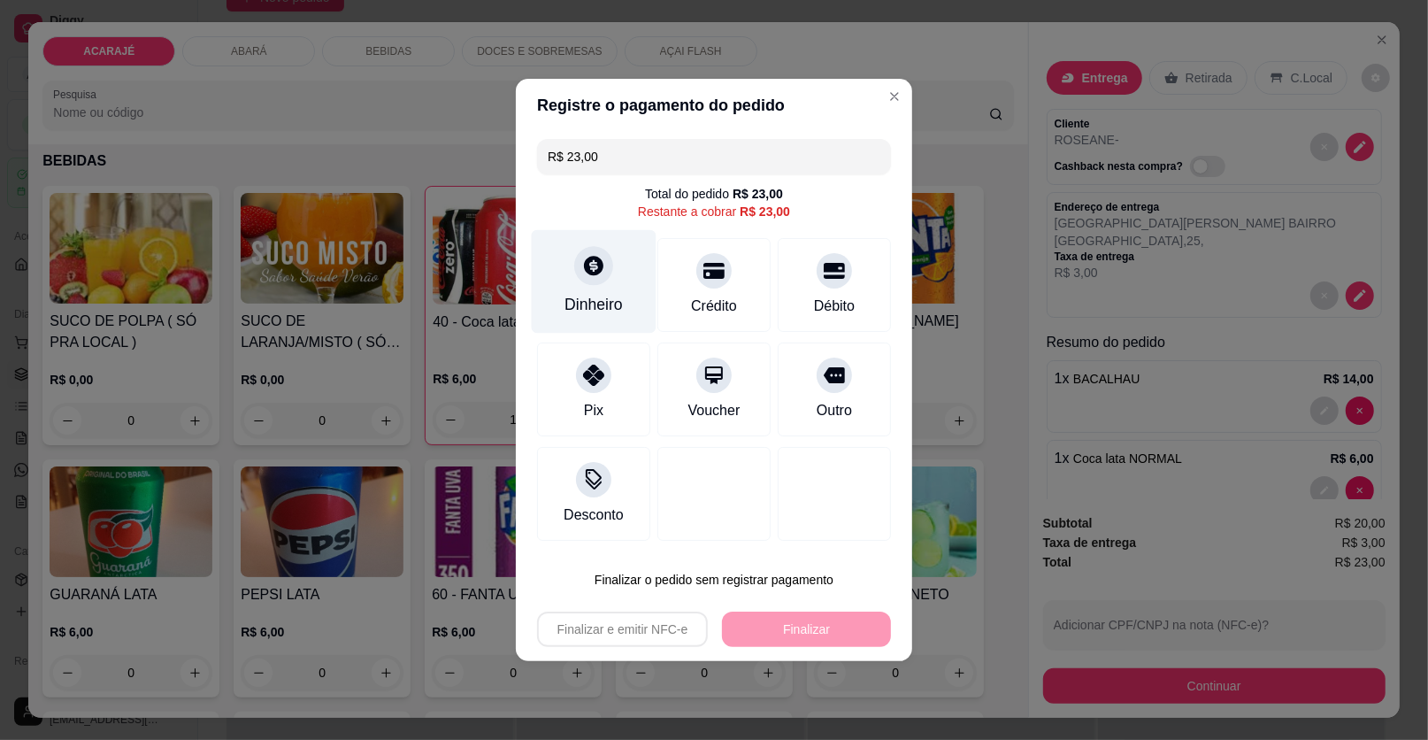
click at [595, 265] on icon at bounding box center [593, 265] width 19 height 19
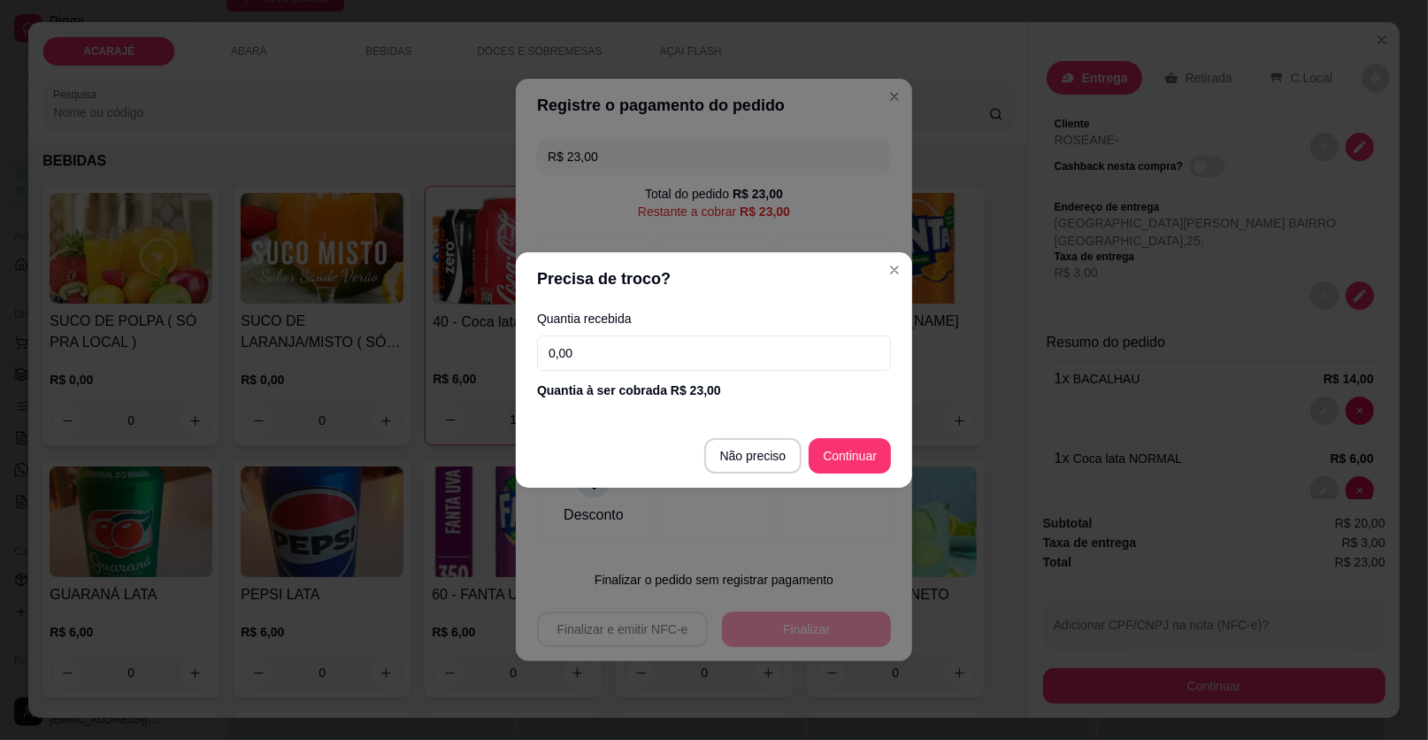
click at [605, 349] on input "0,00" at bounding box center [714, 352] width 354 height 35
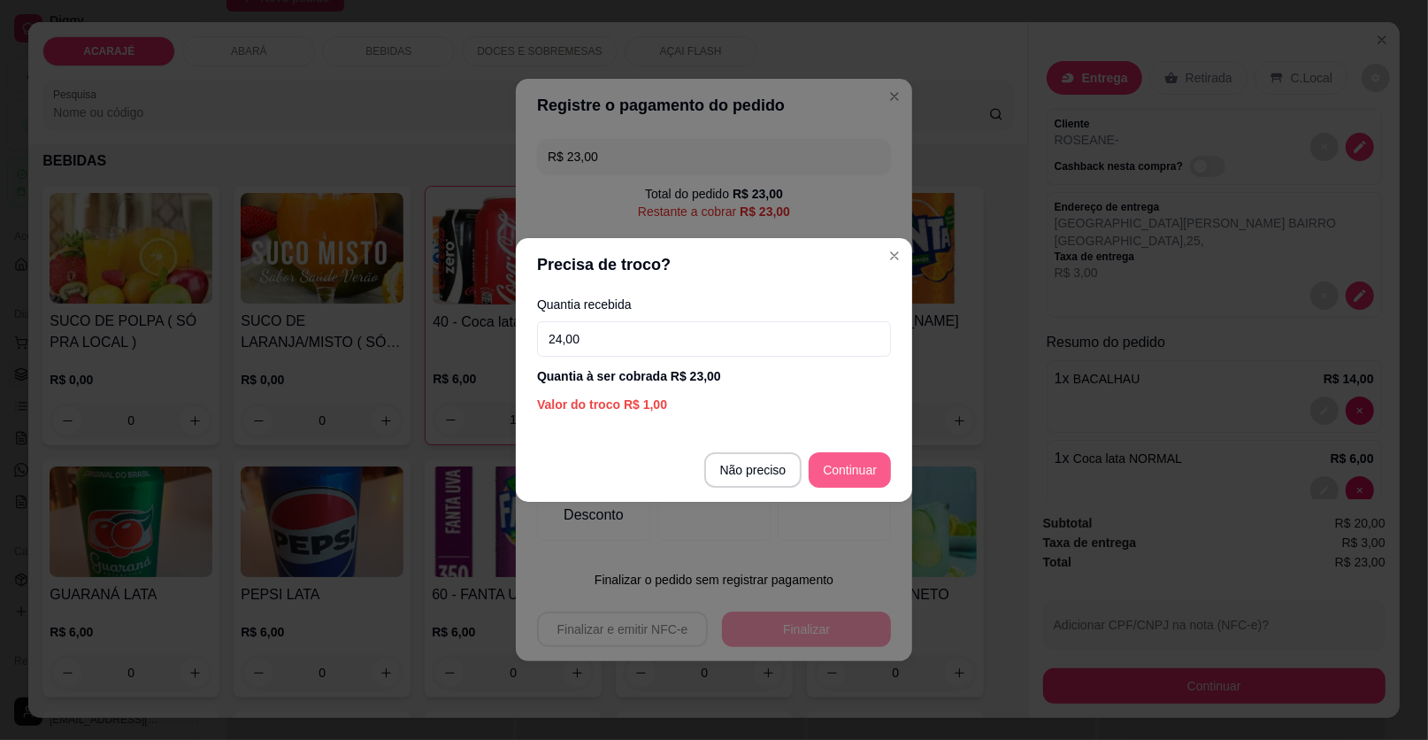
type input "24,00"
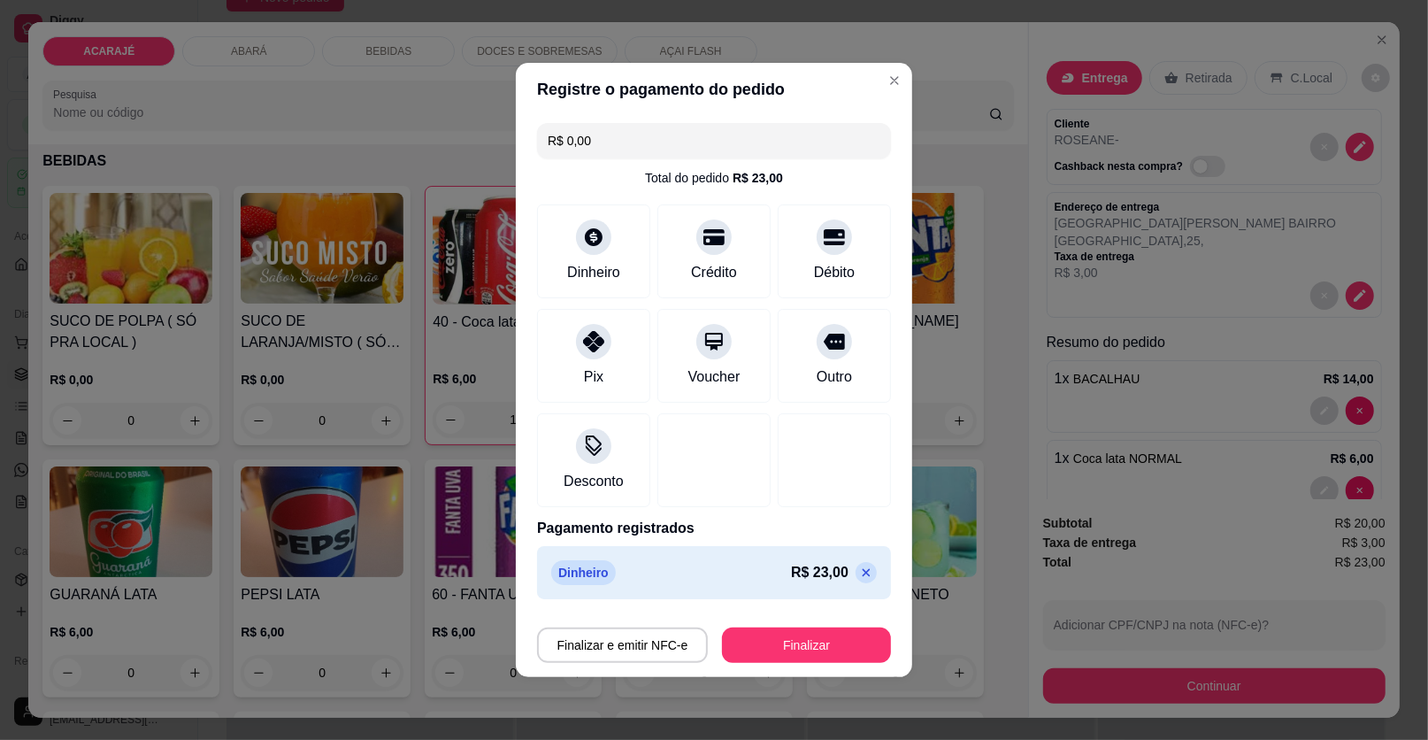
type input "R$ 0,00"
click at [811, 650] on button "Finalizar" at bounding box center [807, 645] width 164 height 35
type input "0"
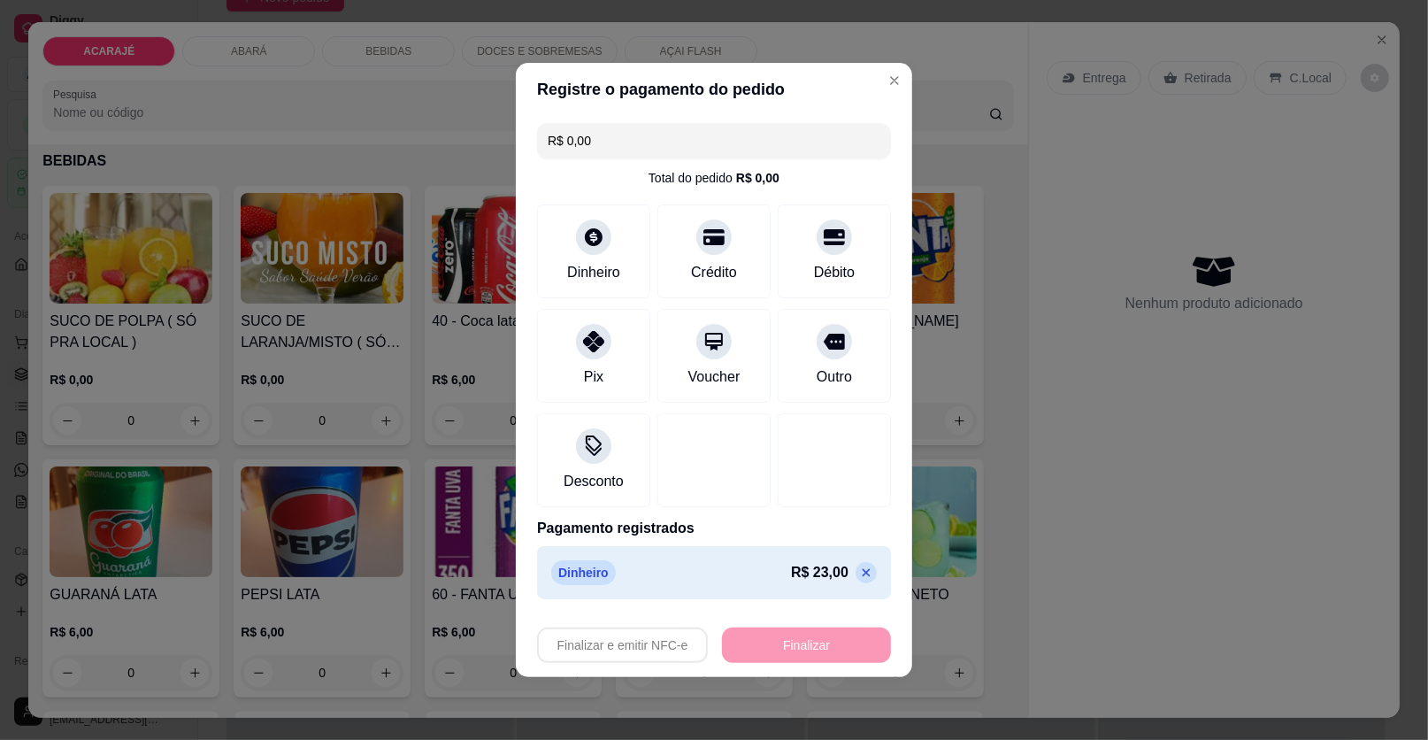
type input "-R$ 23,00"
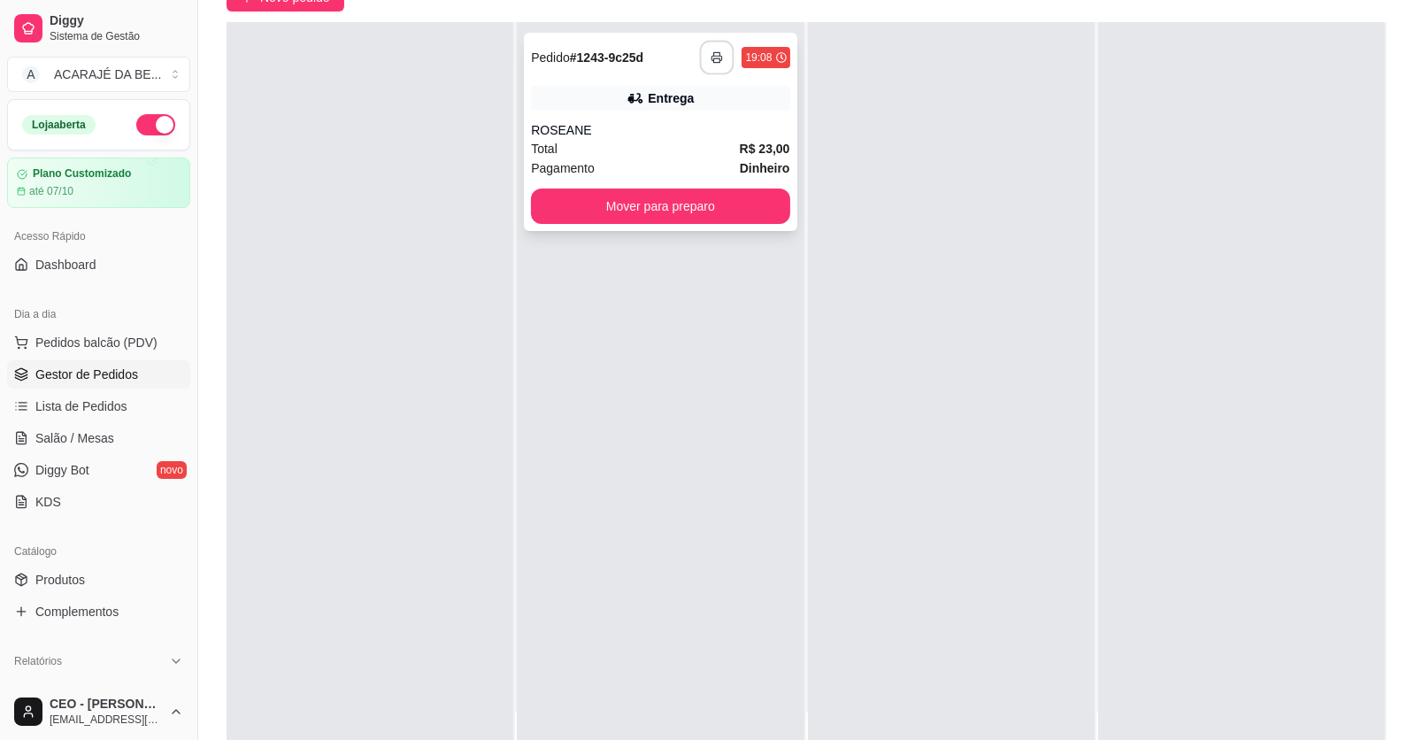
click at [712, 46] on button "button" at bounding box center [717, 58] width 35 height 35
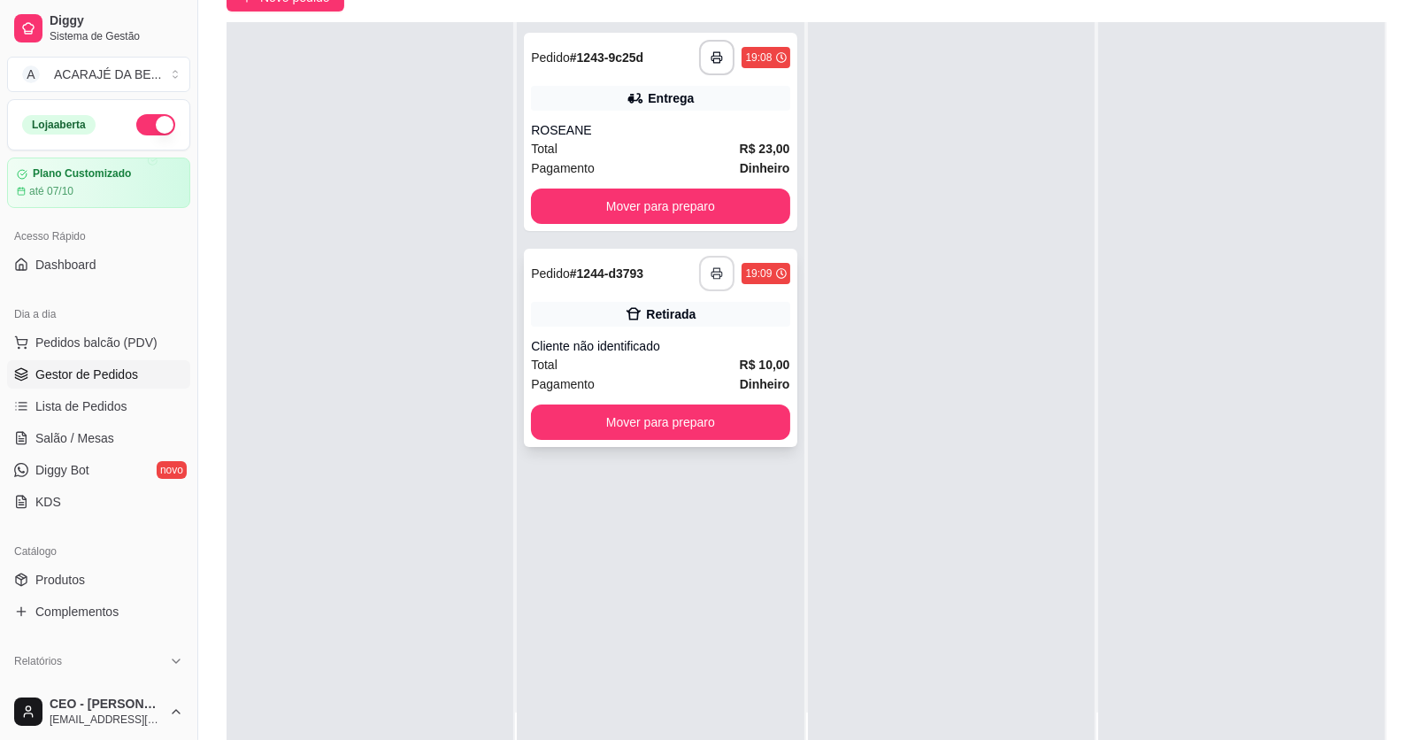
click at [717, 277] on icon "button" at bounding box center [717, 273] width 12 height 12
click at [695, 423] on button "Mover para preparo" at bounding box center [660, 422] width 250 height 35
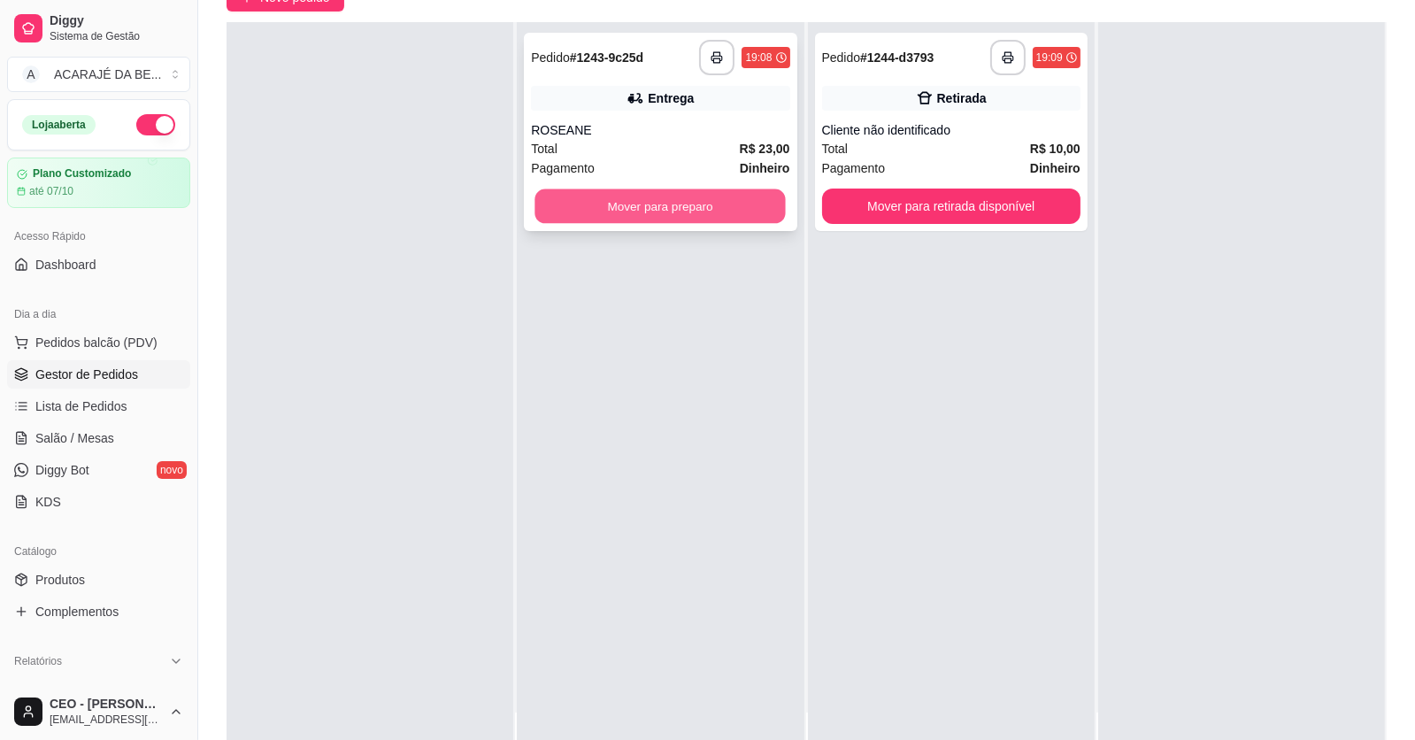
click at [699, 202] on button "Mover para preparo" at bounding box center [660, 206] width 250 height 35
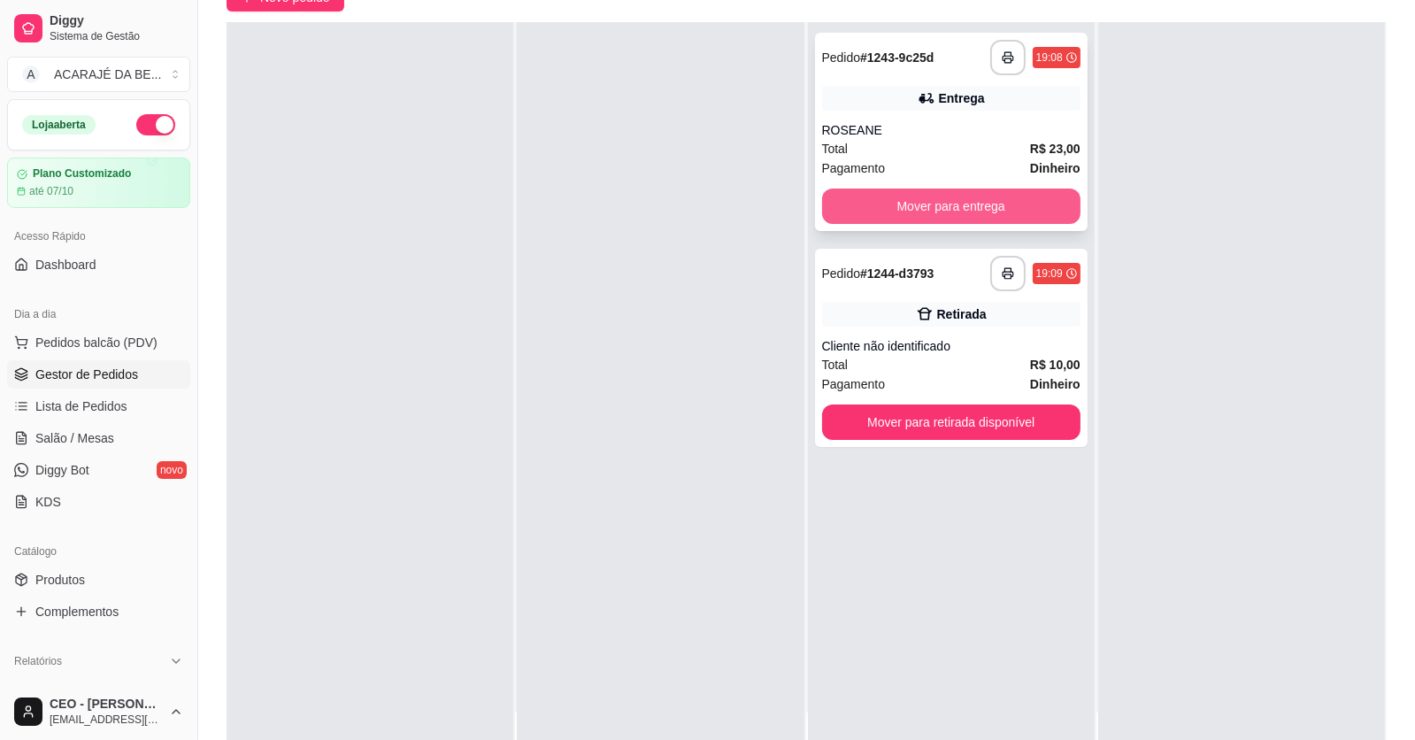
click at [887, 207] on button "Mover para entrega" at bounding box center [951, 206] width 258 height 35
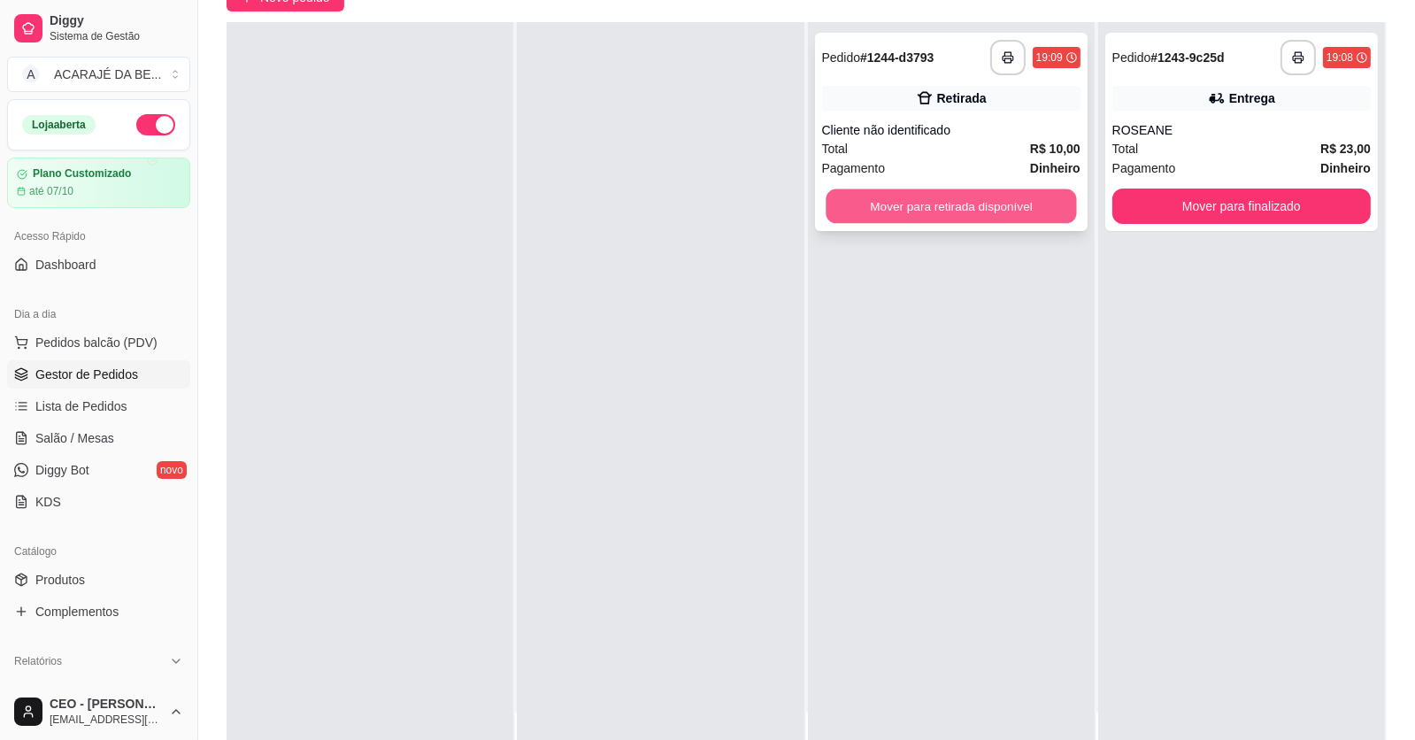
click at [904, 202] on button "Mover para retirada disponível" at bounding box center [951, 206] width 250 height 35
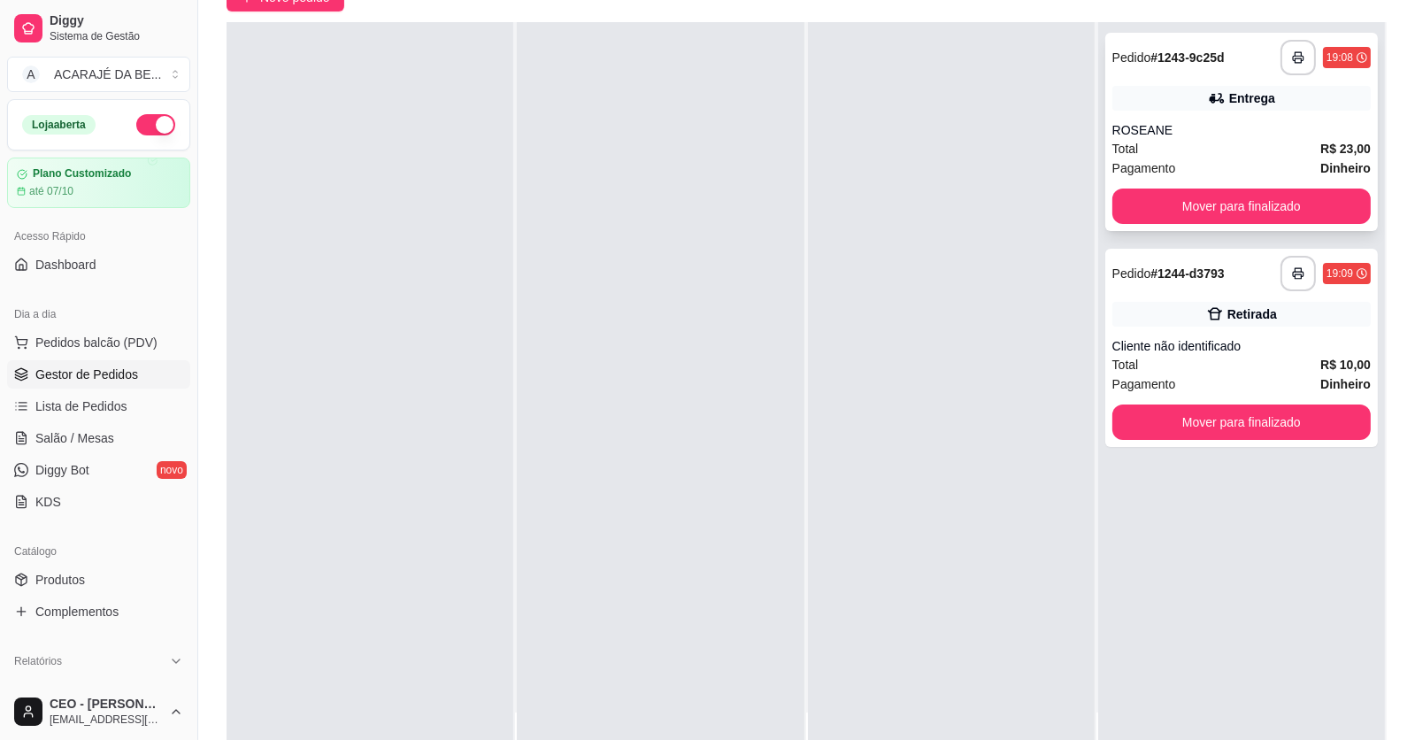
click at [1127, 183] on div "**********" at bounding box center [1241, 132] width 273 height 198
click at [1122, 195] on button "Mover para finalizado" at bounding box center [1241, 206] width 258 height 35
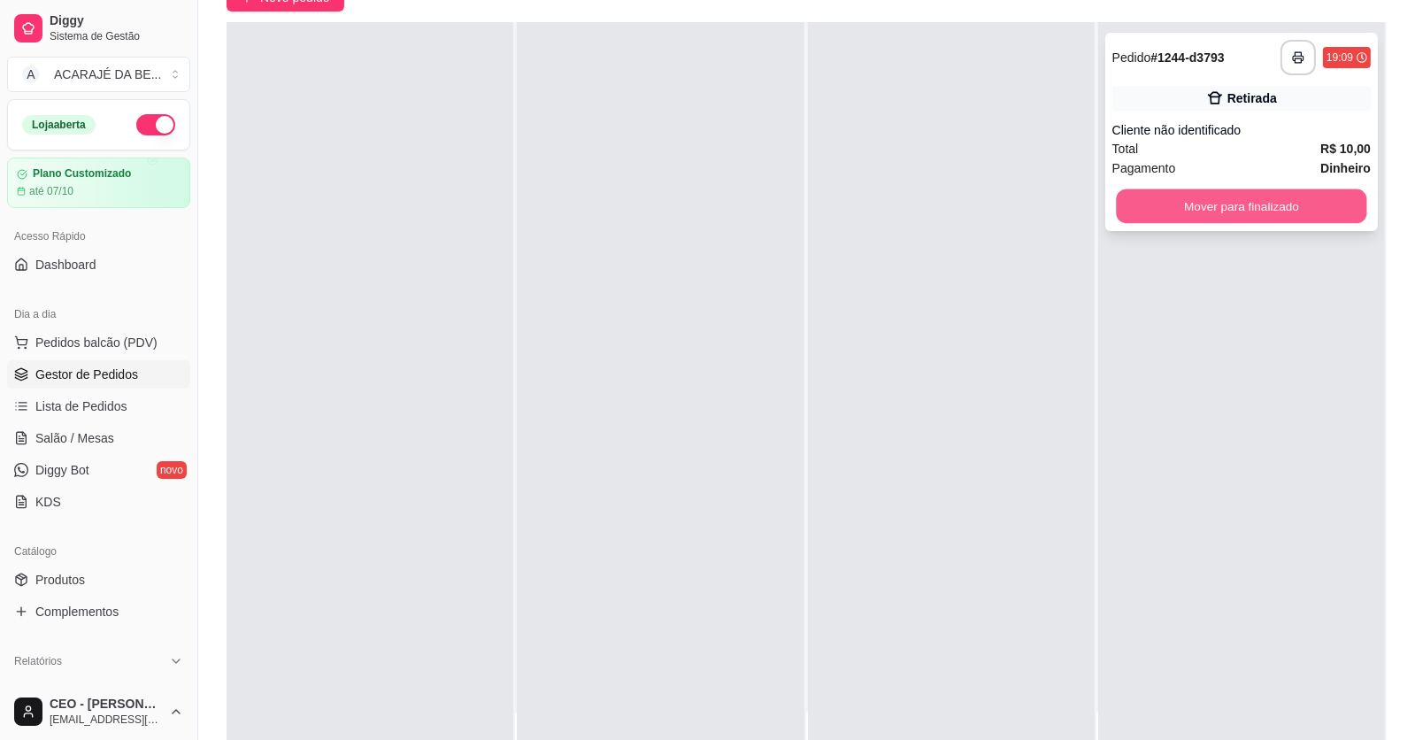
click at [1122, 196] on button "Mover para finalizado" at bounding box center [1241, 206] width 250 height 35
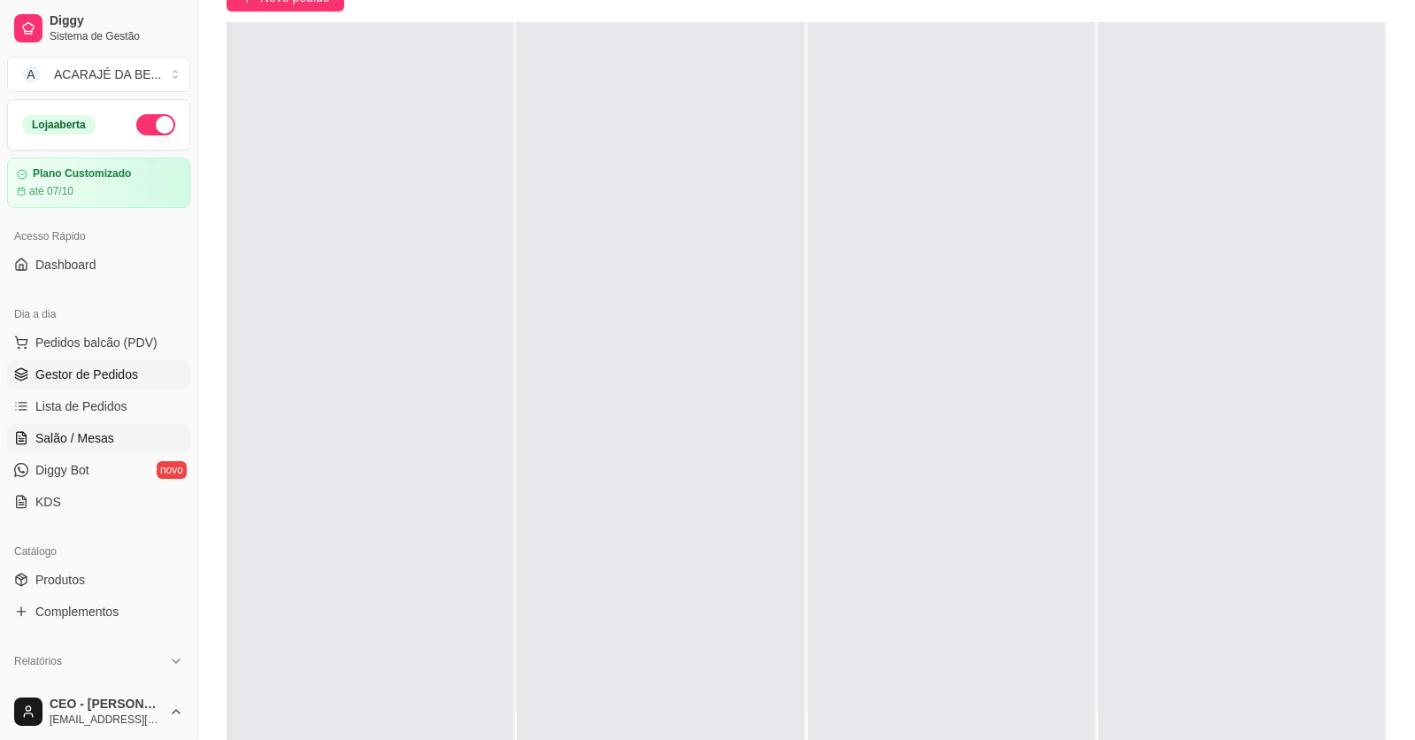
click at [90, 427] on link "Salão / Mesas" at bounding box center [98, 438] width 183 height 28
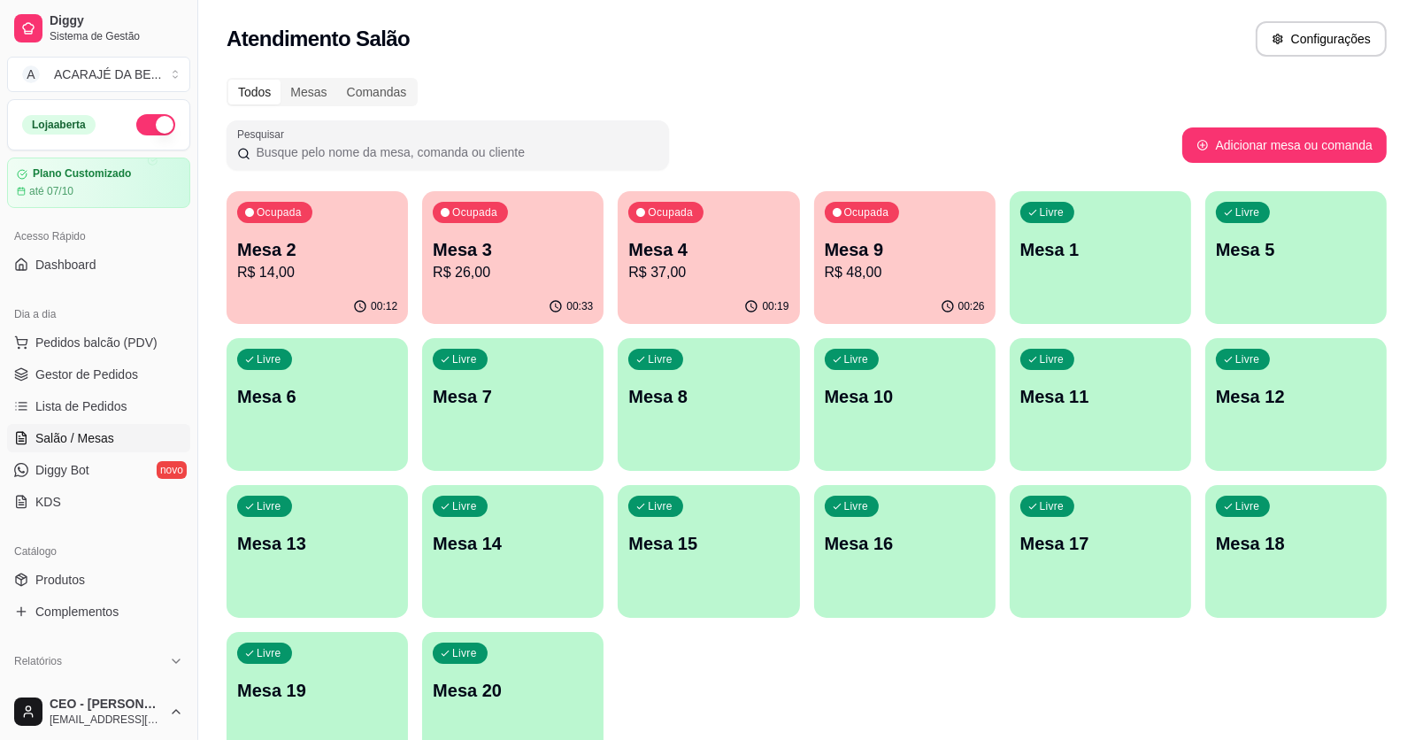
click at [565, 255] on p "Mesa 3" at bounding box center [513, 249] width 160 height 25
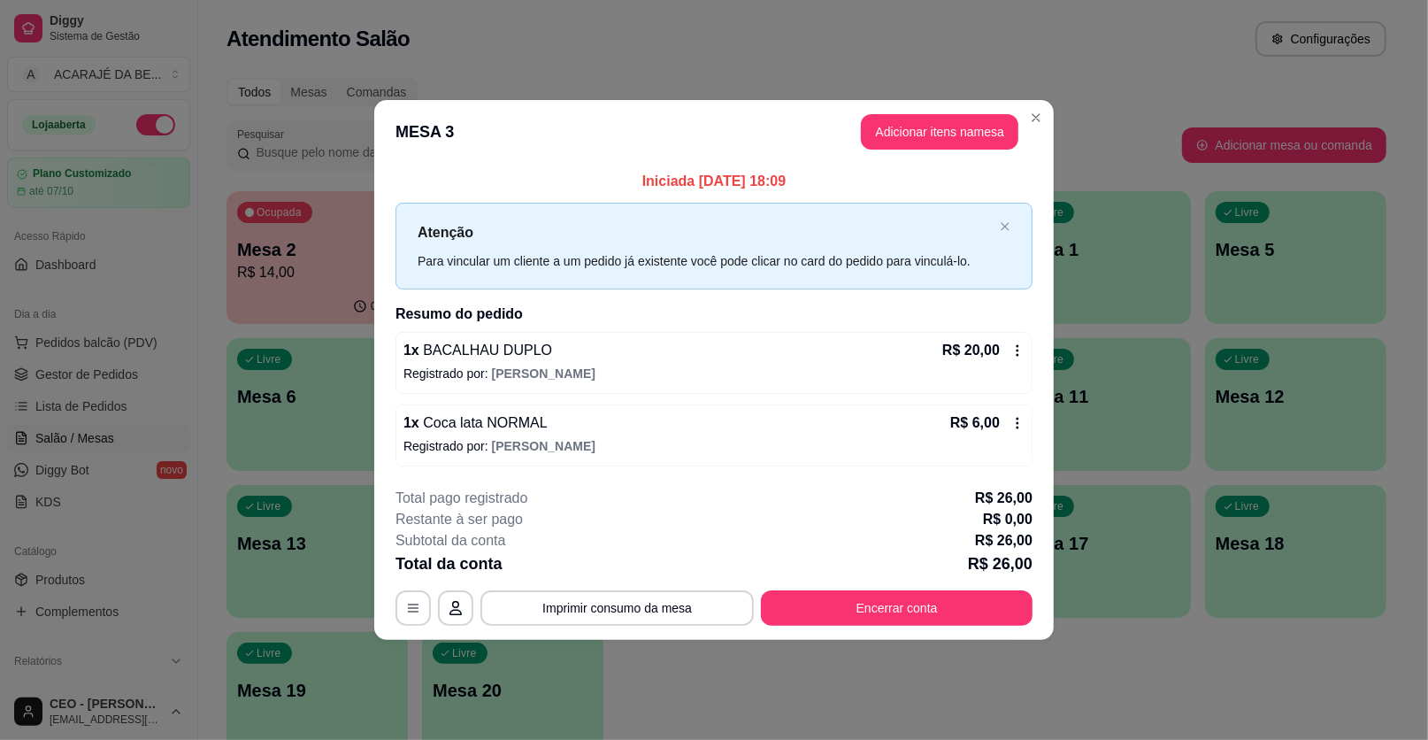
click at [1047, 693] on div "Ocupada Mesa 2 R$ 14,00 00:12 Ocupada Mesa 3 R$ 26,00 00:33 Ocupada Mesa 4 R$ 3…" at bounding box center [807, 477] width 1160 height 573
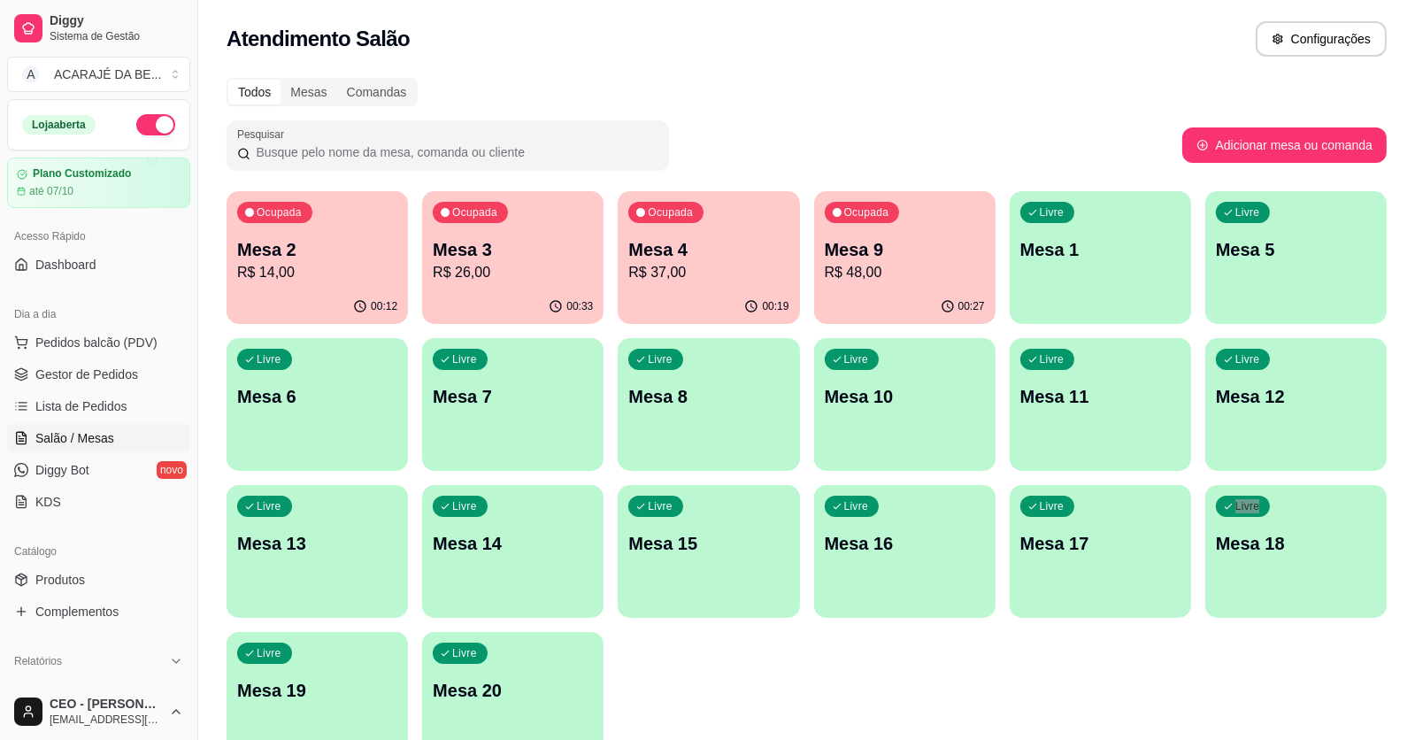
click at [363, 262] on p "R$ 14,00" at bounding box center [317, 272] width 160 height 21
click at [544, 275] on p "R$ 26,00" at bounding box center [513, 272] width 160 height 21
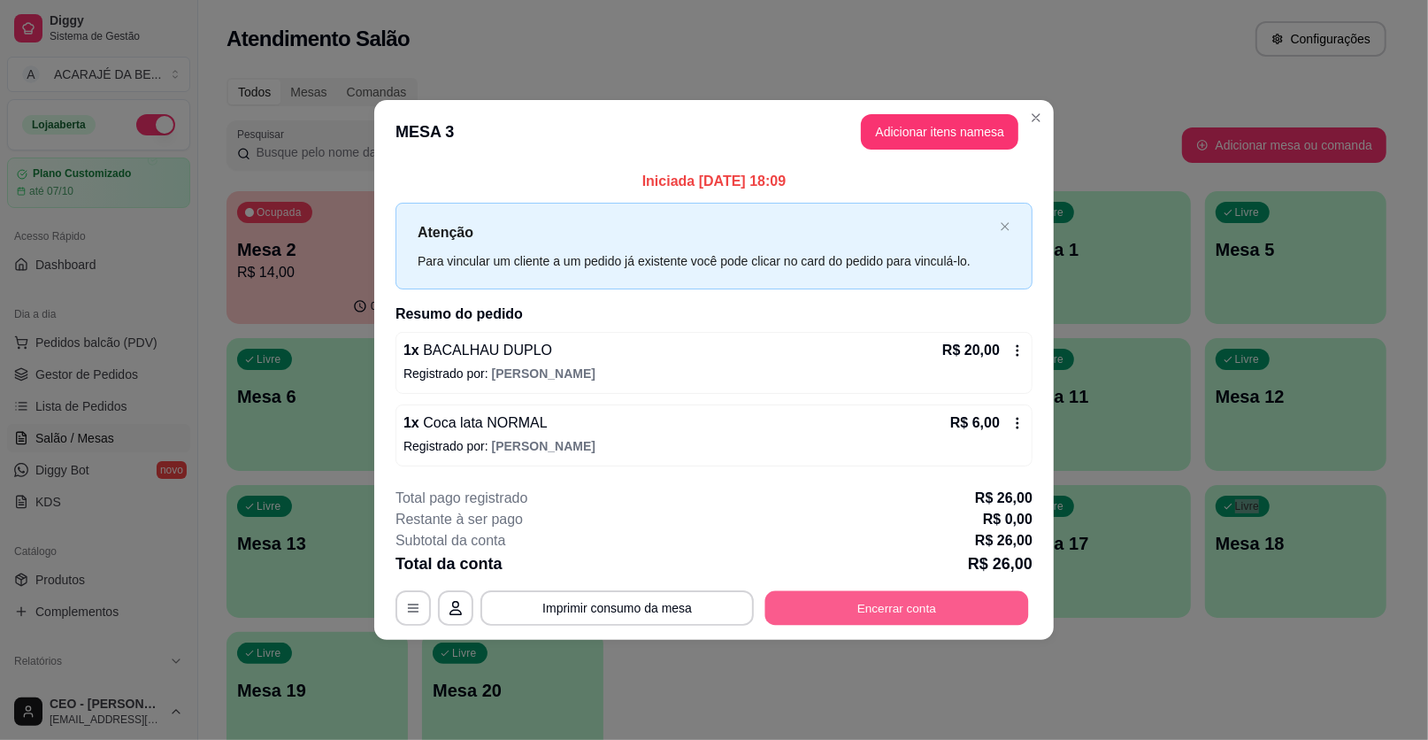
click at [905, 601] on button "Encerrar conta" at bounding box center [898, 607] width 264 height 35
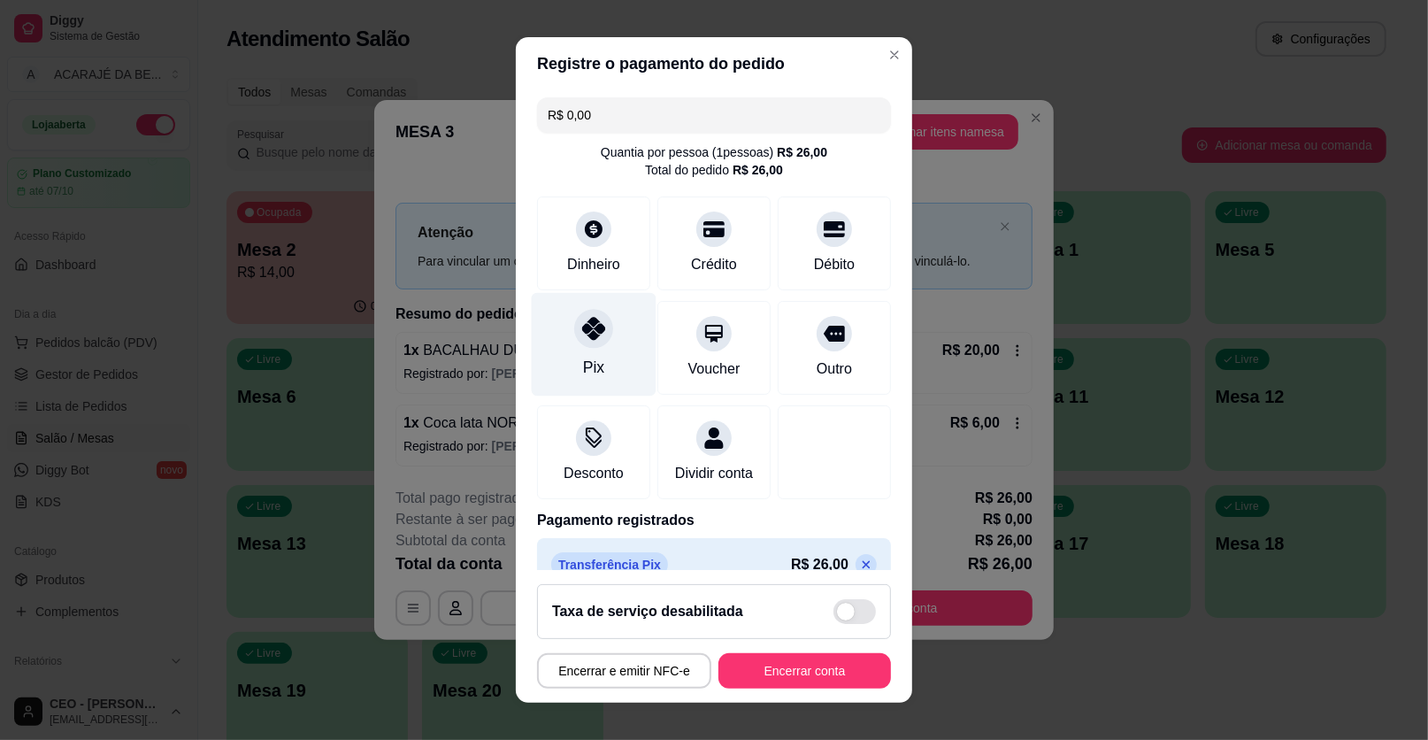
click at [589, 328] on icon at bounding box center [593, 328] width 23 height 23
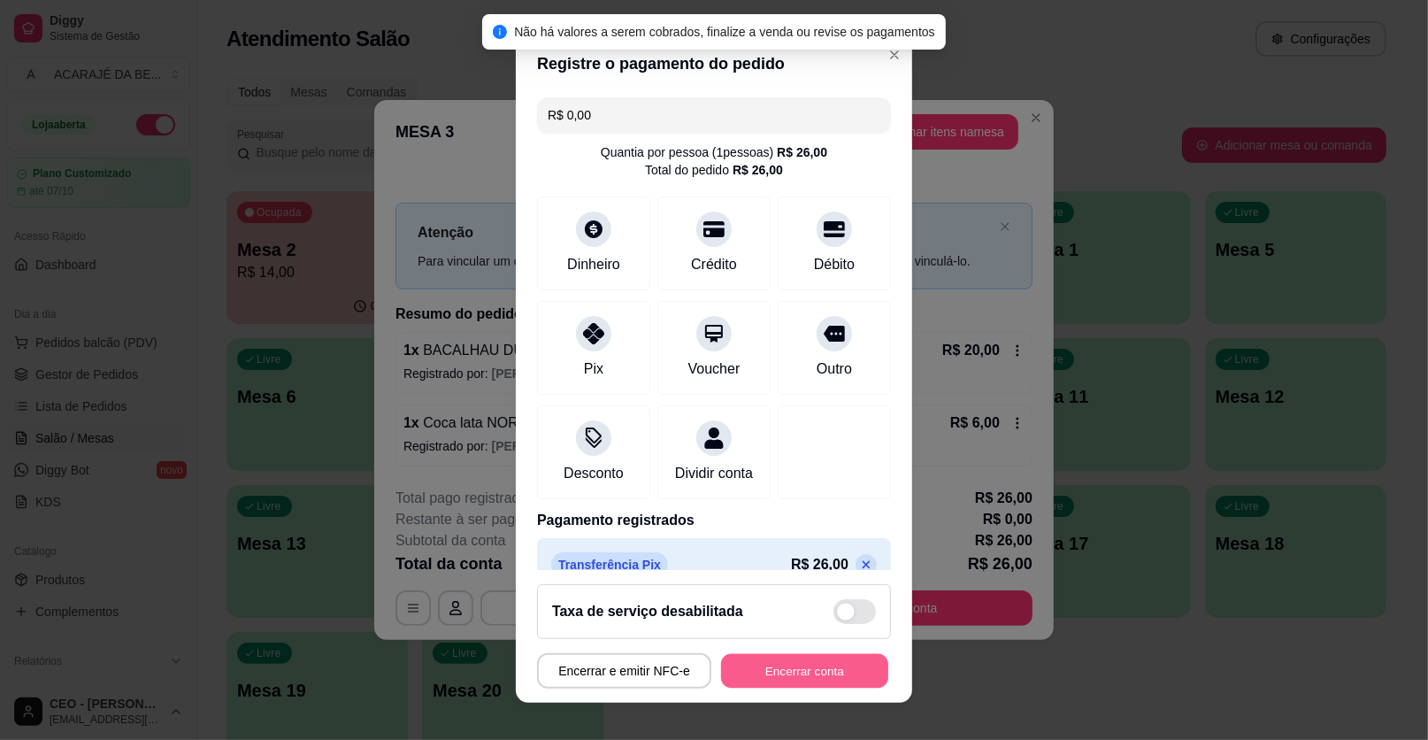
click at [806, 668] on button "Encerrar conta" at bounding box center [804, 671] width 167 height 35
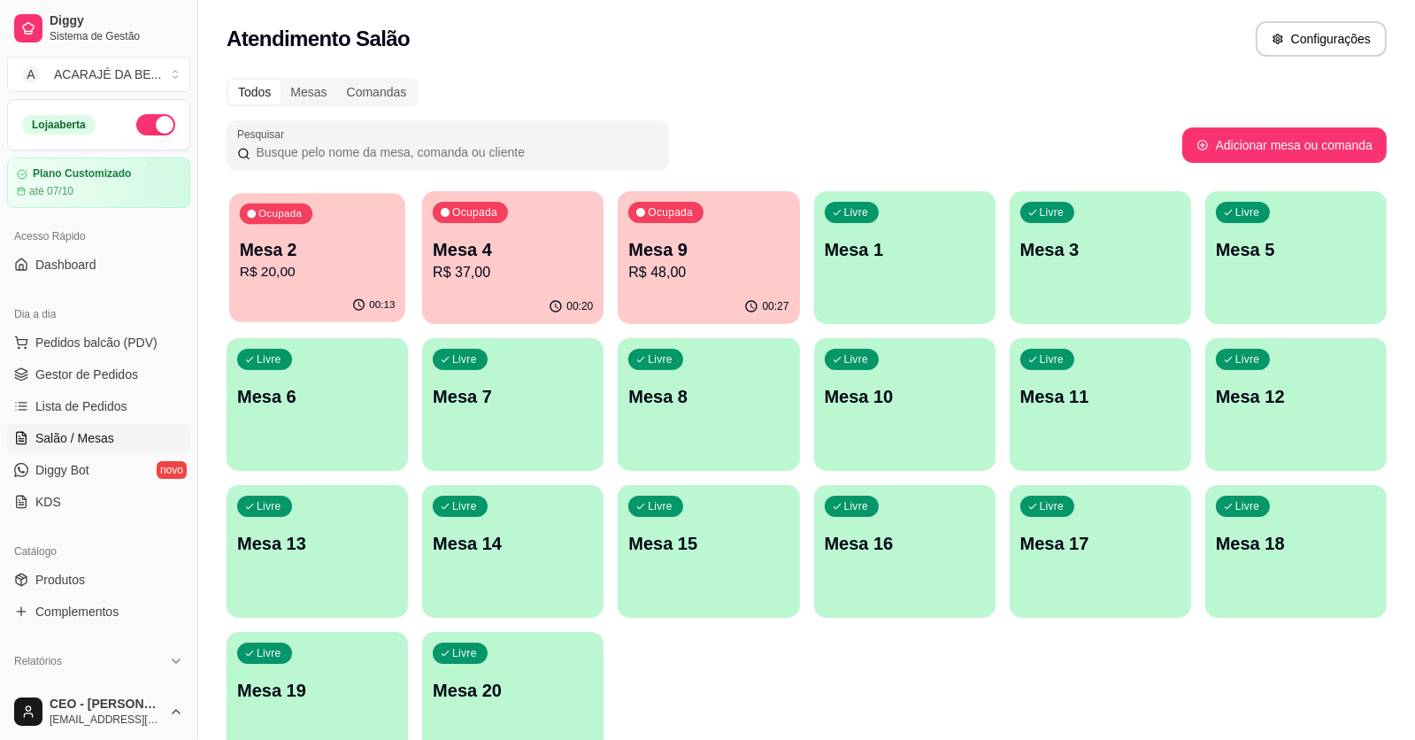
click at [344, 275] on p "R$ 20,00" at bounding box center [318, 272] width 156 height 20
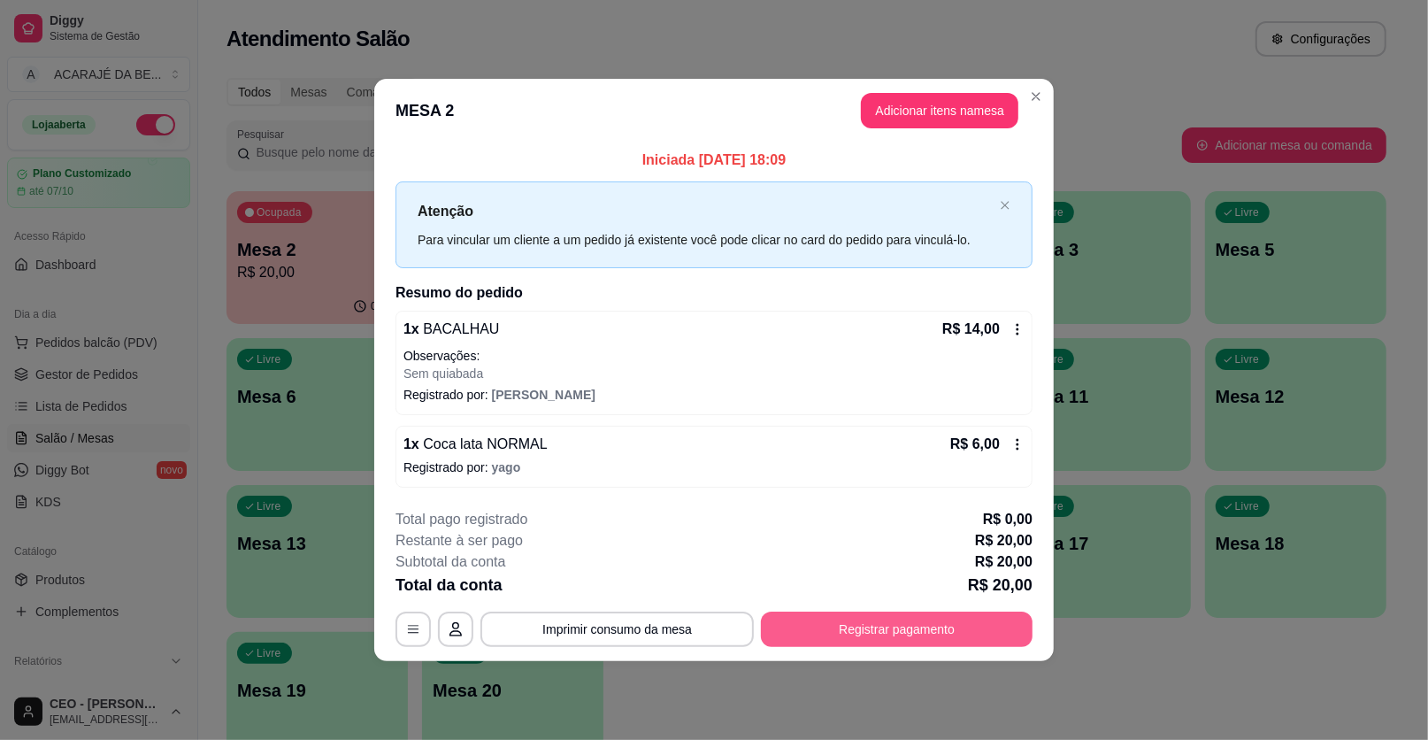
click at [875, 627] on button "Registrar pagamento" at bounding box center [897, 629] width 272 height 35
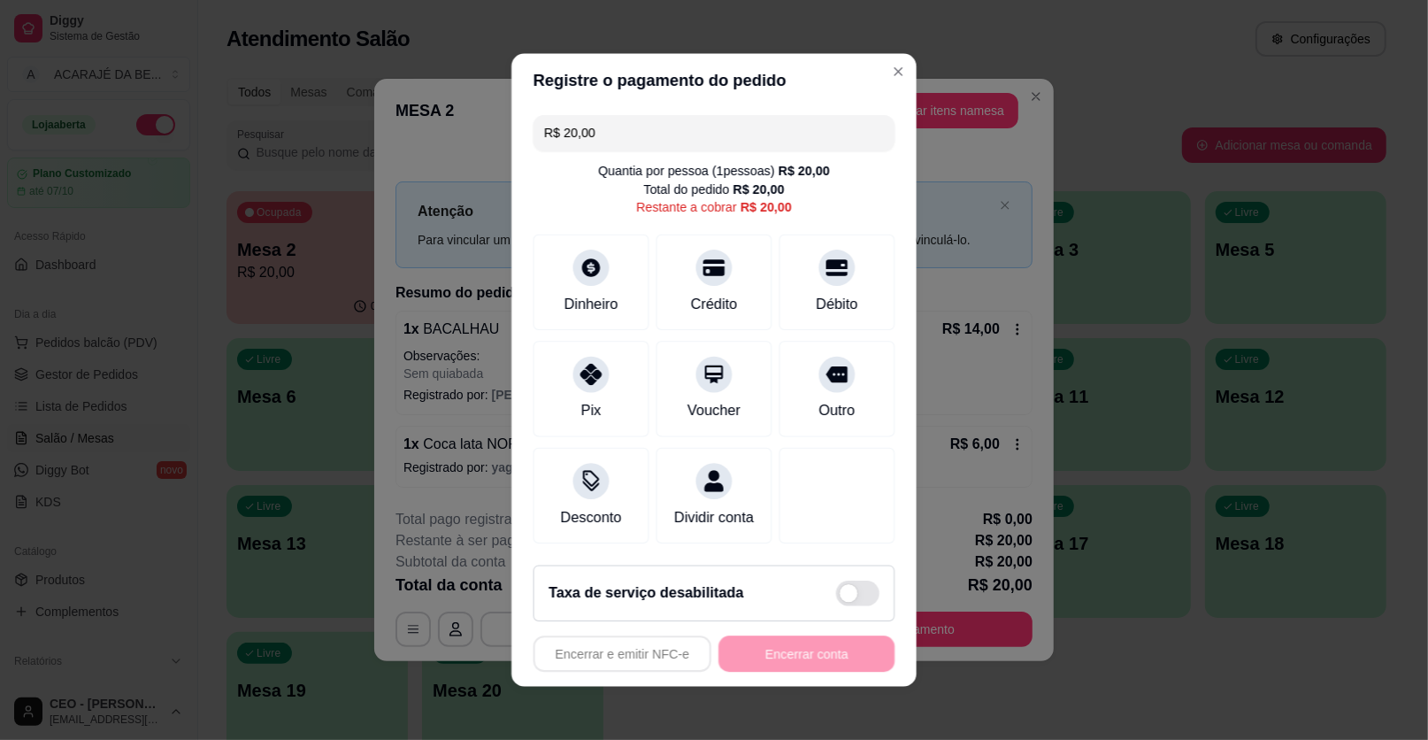
click at [875, 627] on footer "Taxa de serviço desabilitada Encerrar e emitir NFC-e Encerrar conta" at bounding box center [714, 617] width 405 height 135
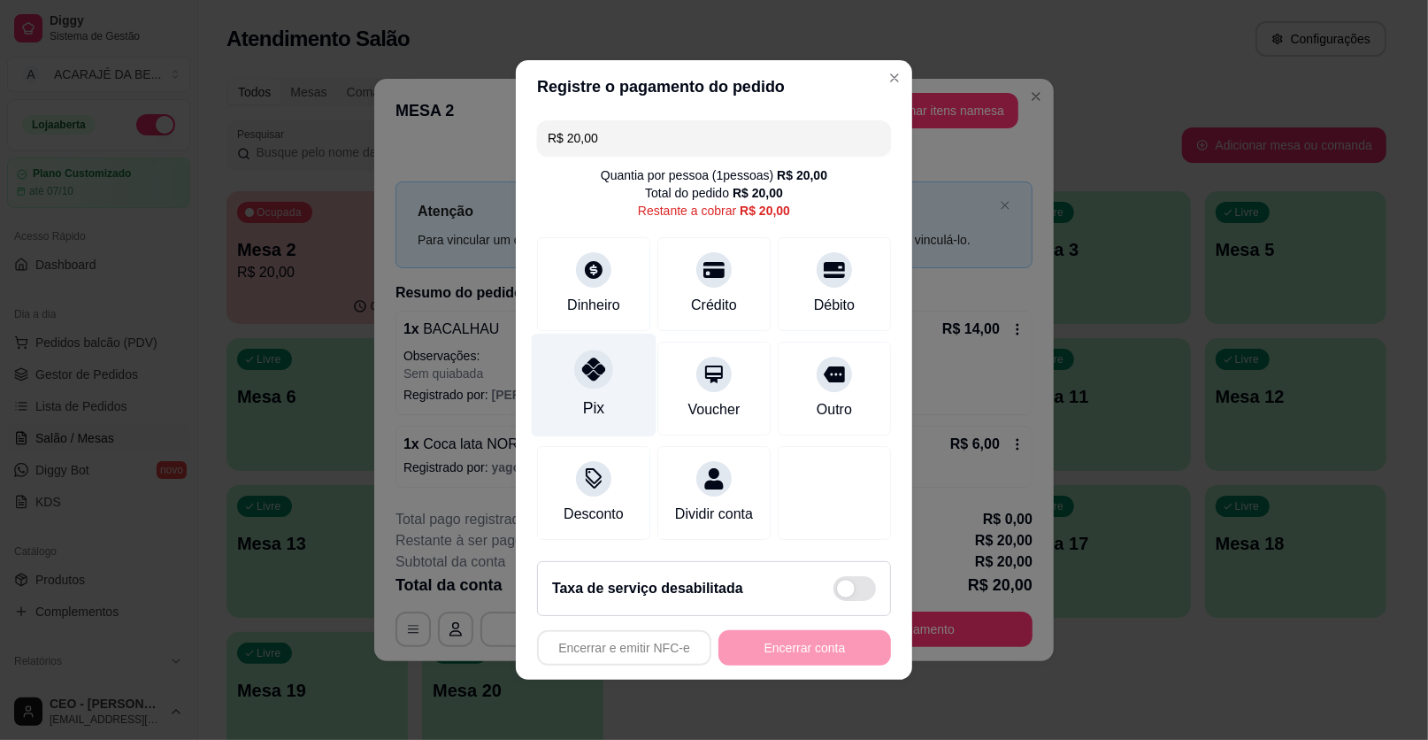
click at [592, 366] on icon at bounding box center [593, 369] width 23 height 23
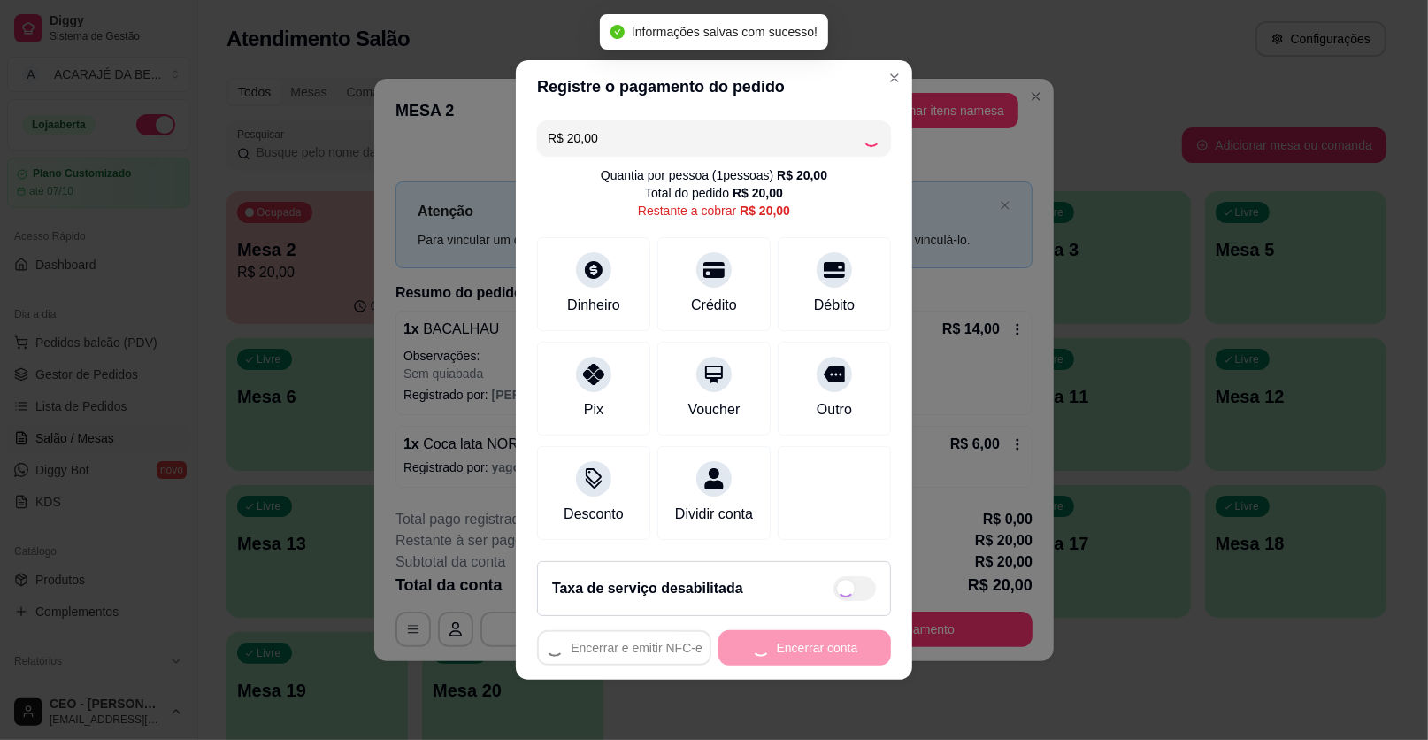
type input "R$ 0,00"
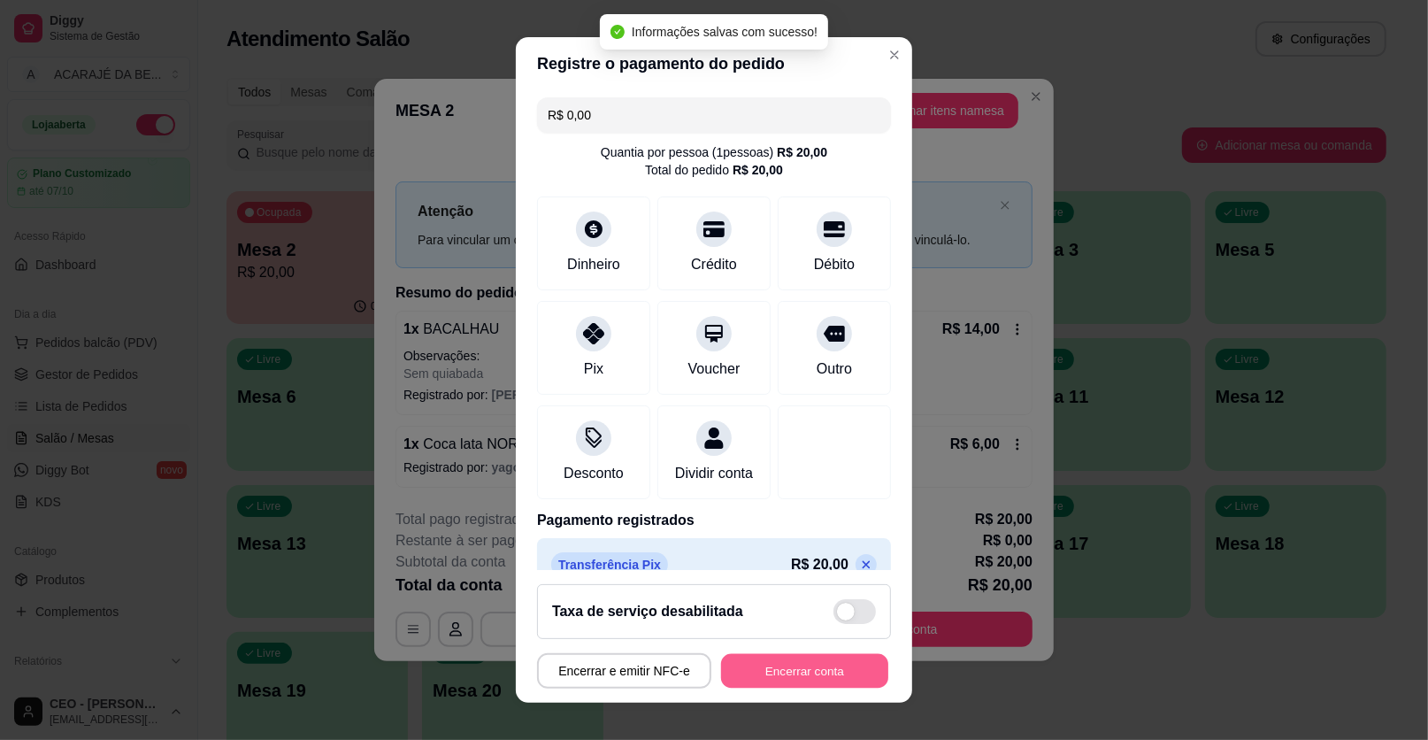
click at [778, 670] on button "Encerrar conta" at bounding box center [804, 671] width 167 height 35
click at [778, 670] on div "Encerrar e emitir NFC-e Encerrar conta" at bounding box center [714, 670] width 354 height 35
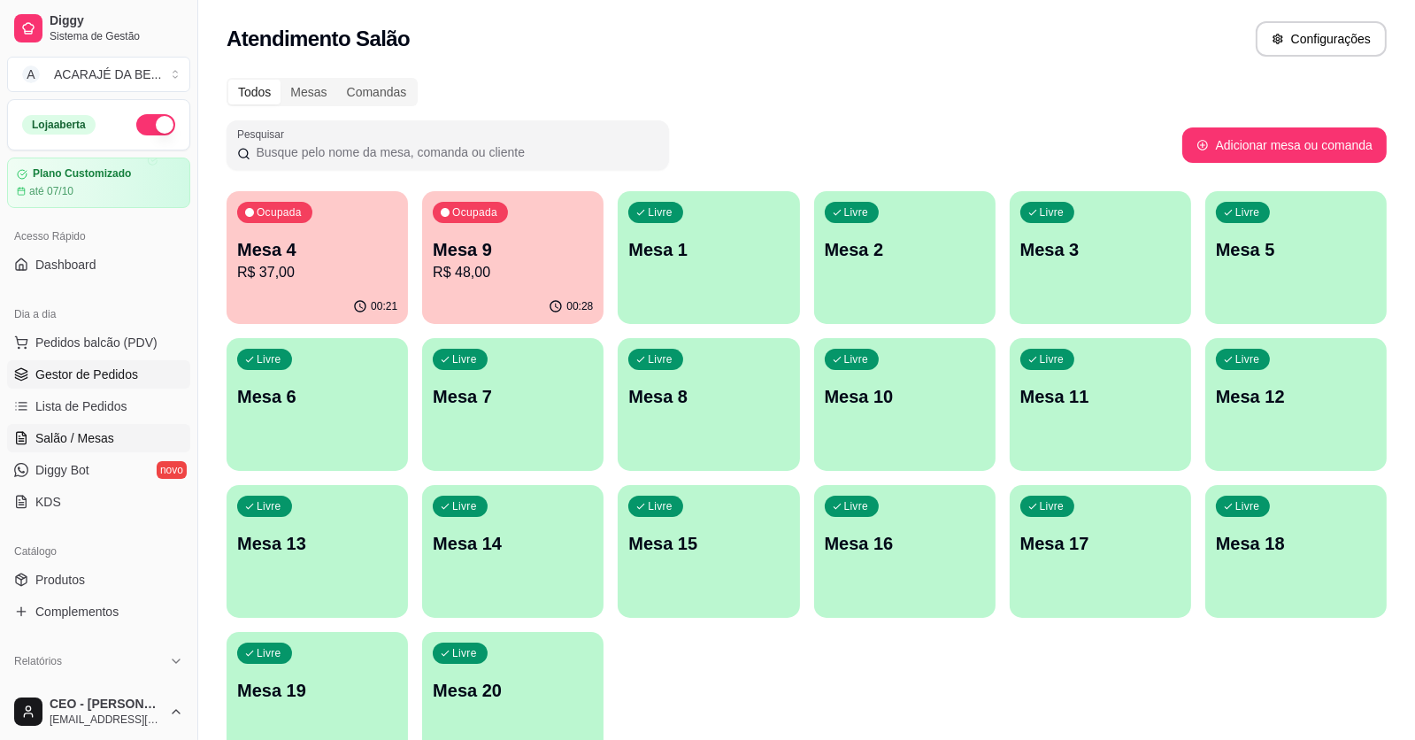
click at [157, 372] on link "Gestor de Pedidos" at bounding box center [98, 374] width 183 height 28
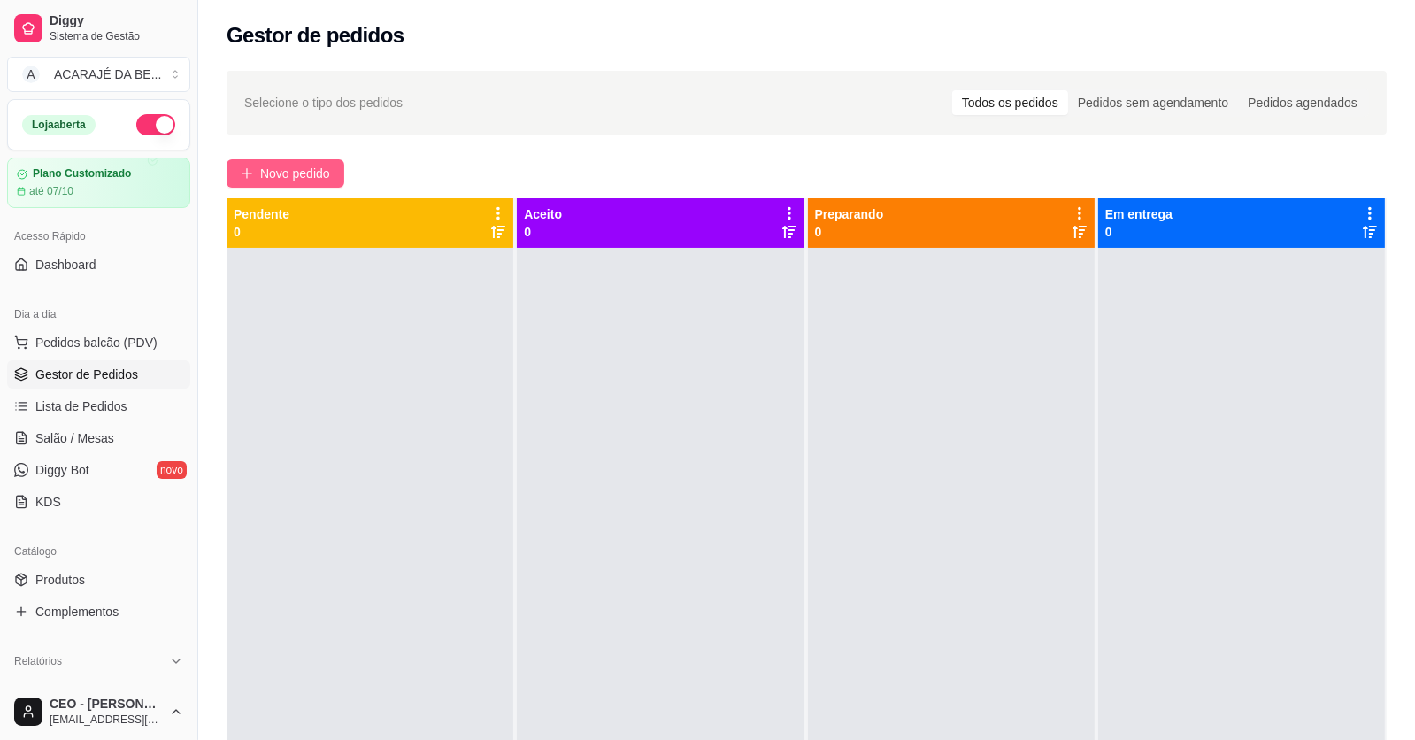
click at [272, 164] on span "Novo pedido" at bounding box center [295, 173] width 70 height 19
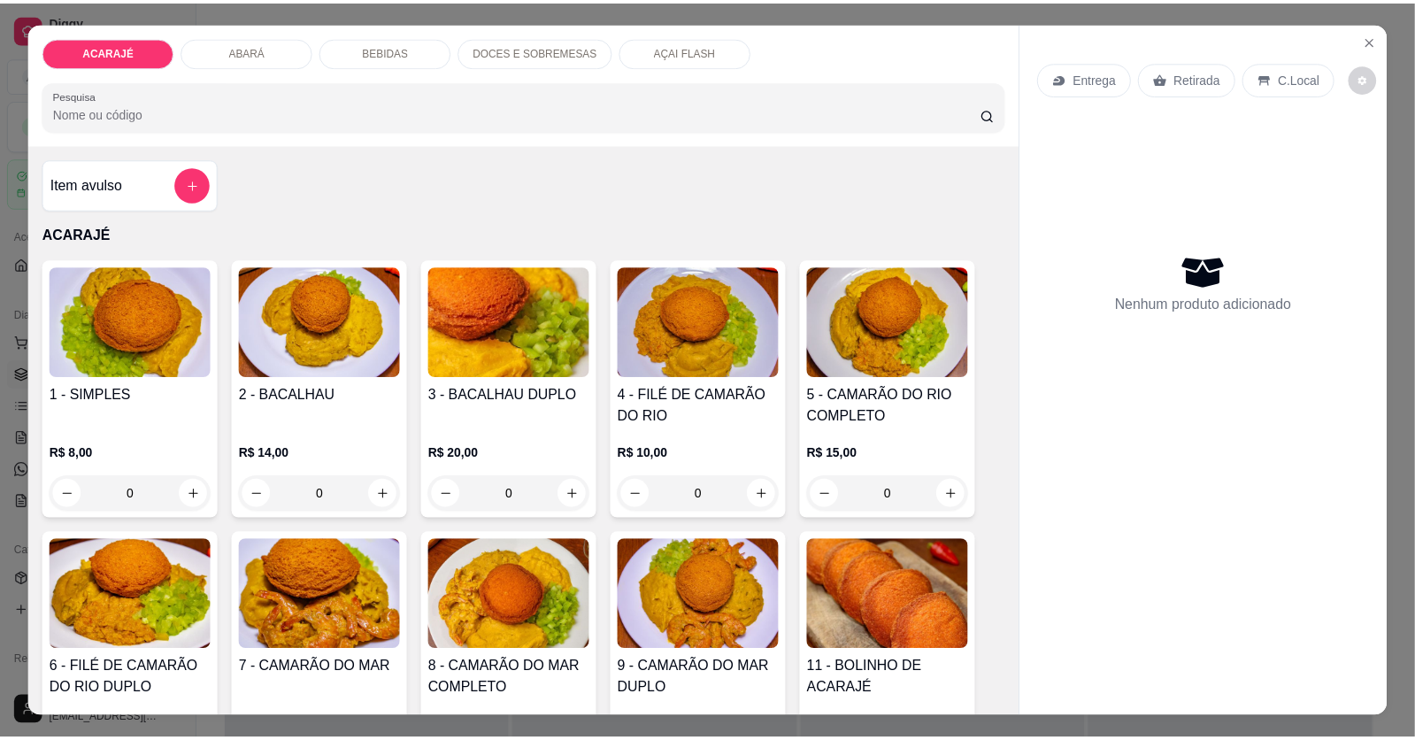
scroll to position [34, 0]
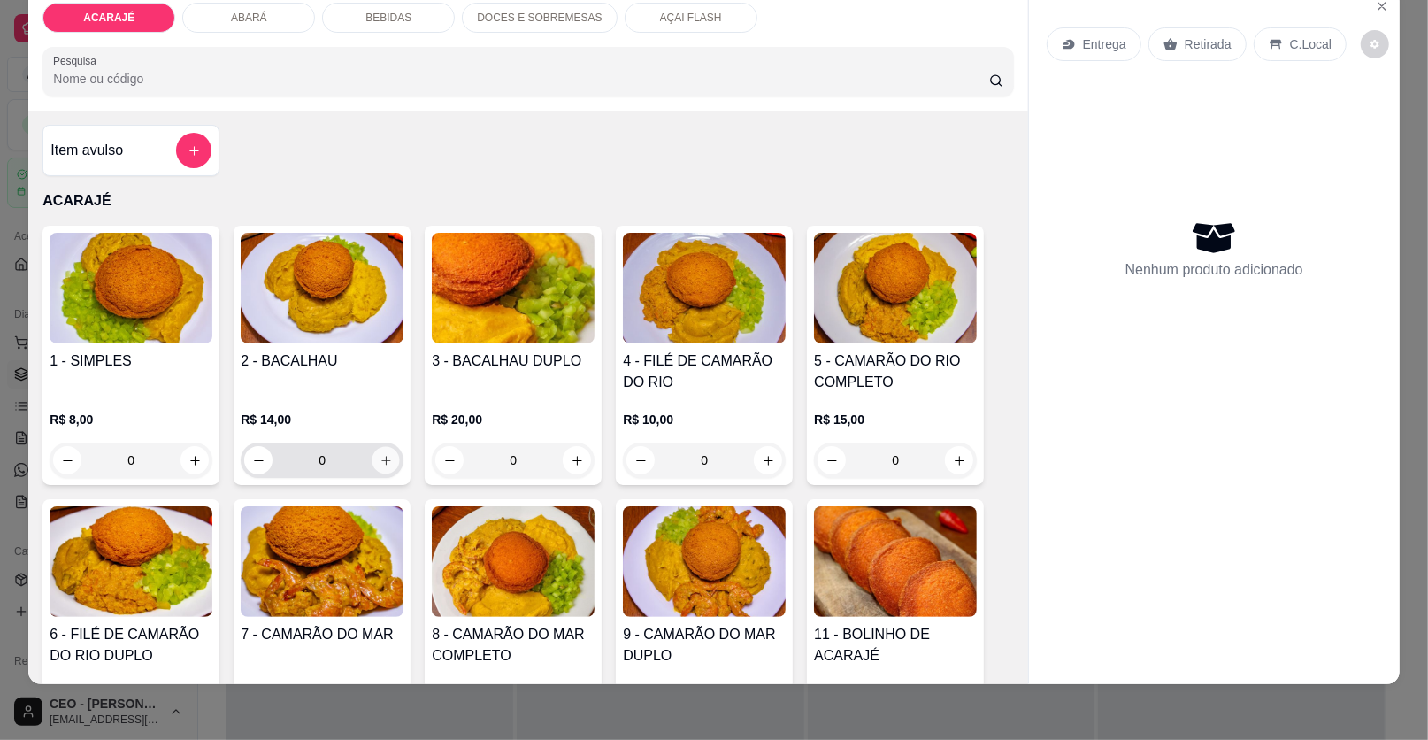
click at [373, 463] on button "increase-product-quantity" at bounding box center [386, 460] width 27 height 27
type input "1"
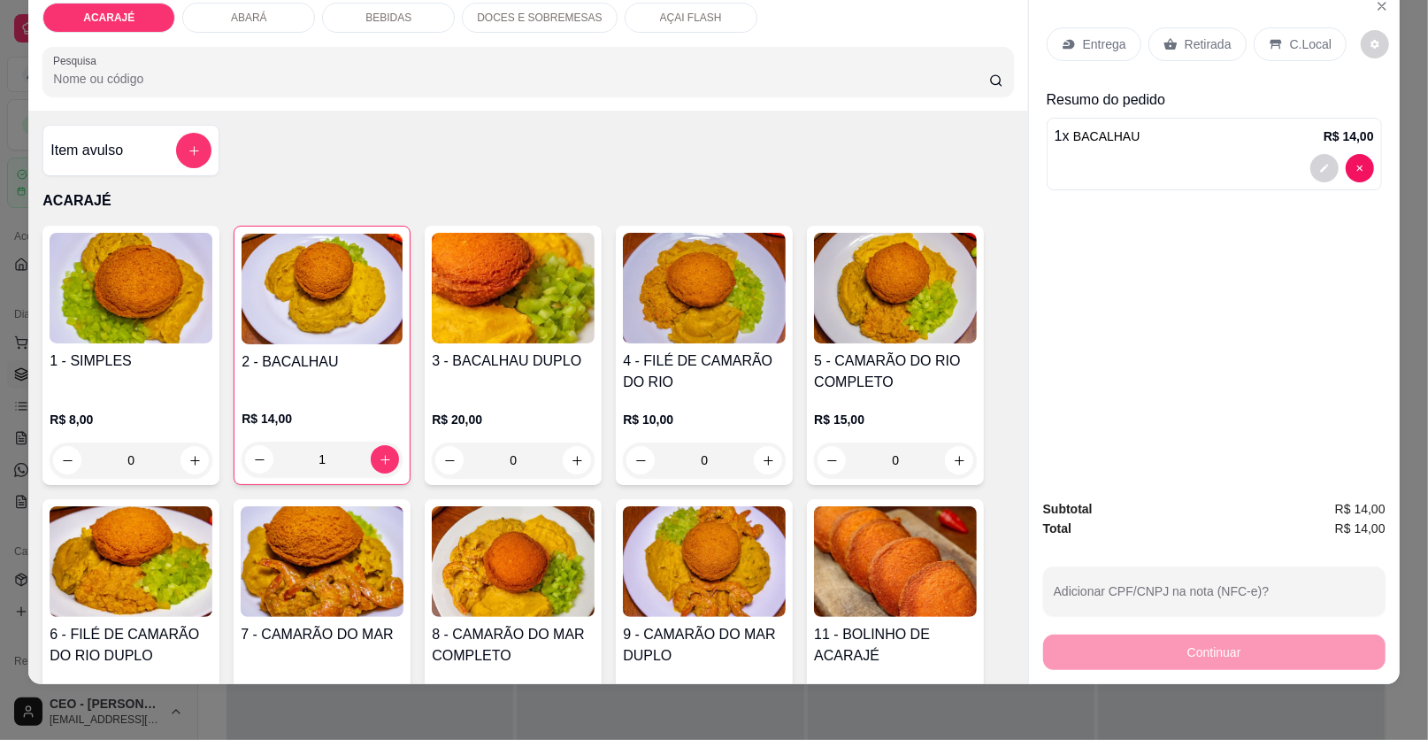
click at [1311, 157] on div at bounding box center [1343, 168] width 64 height 28
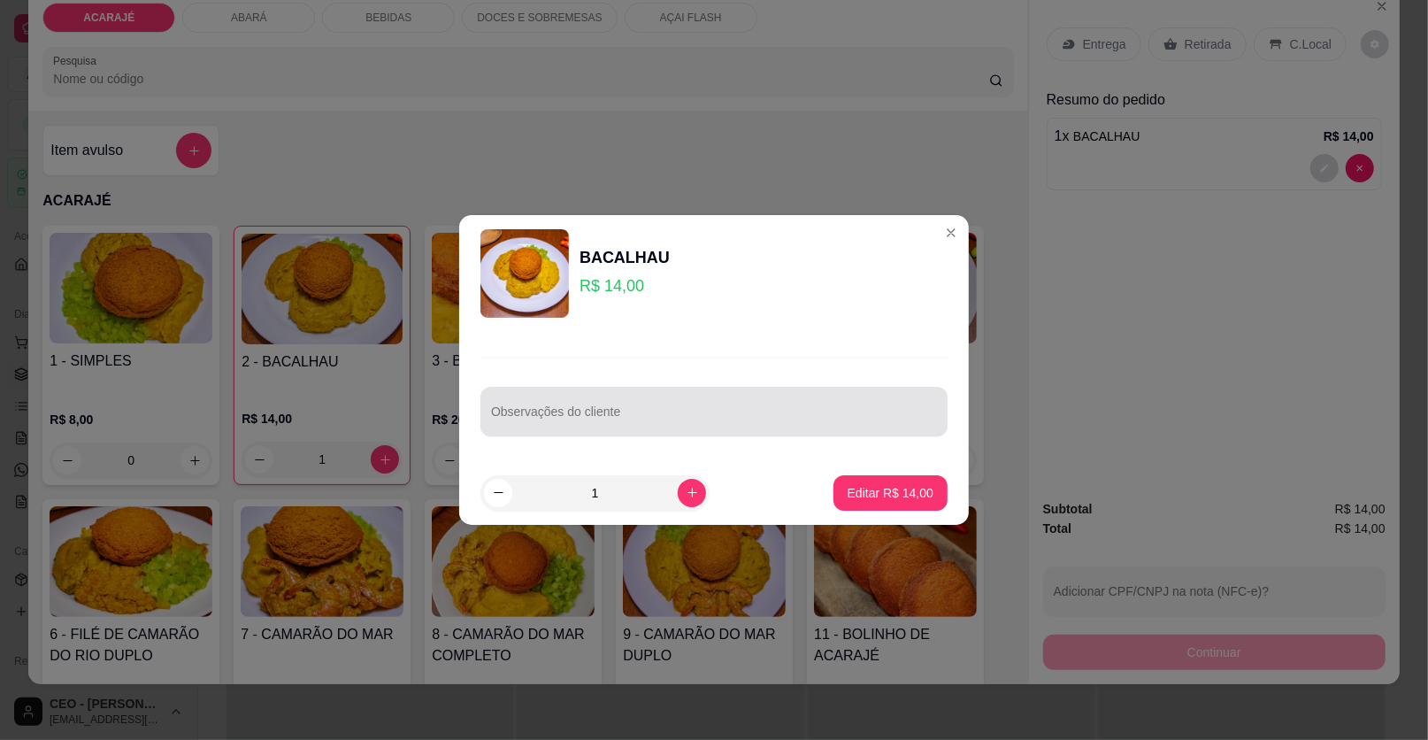
click at [857, 427] on div at bounding box center [714, 411] width 446 height 35
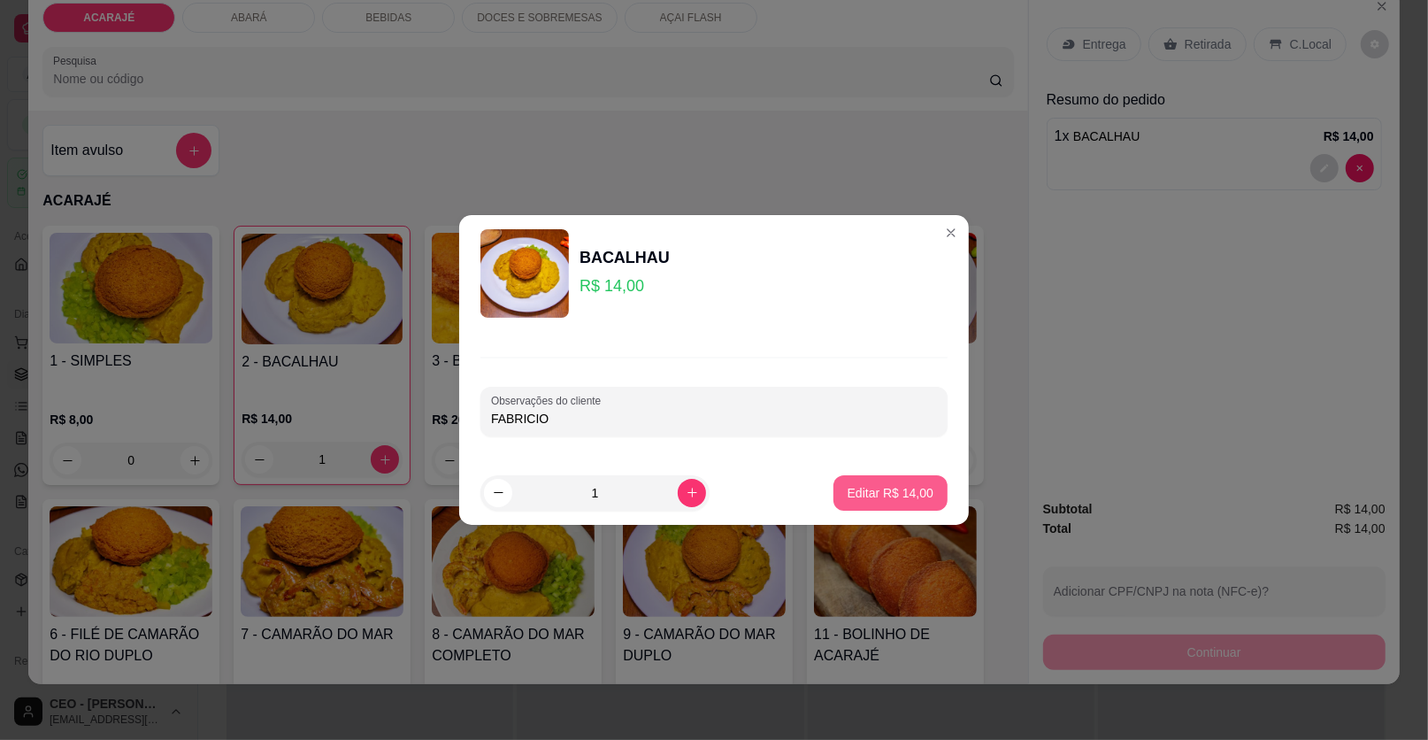
type input "FABRICIO"
click at [890, 494] on p "Editar R$ 14,00" at bounding box center [891, 493] width 86 height 18
type input "0"
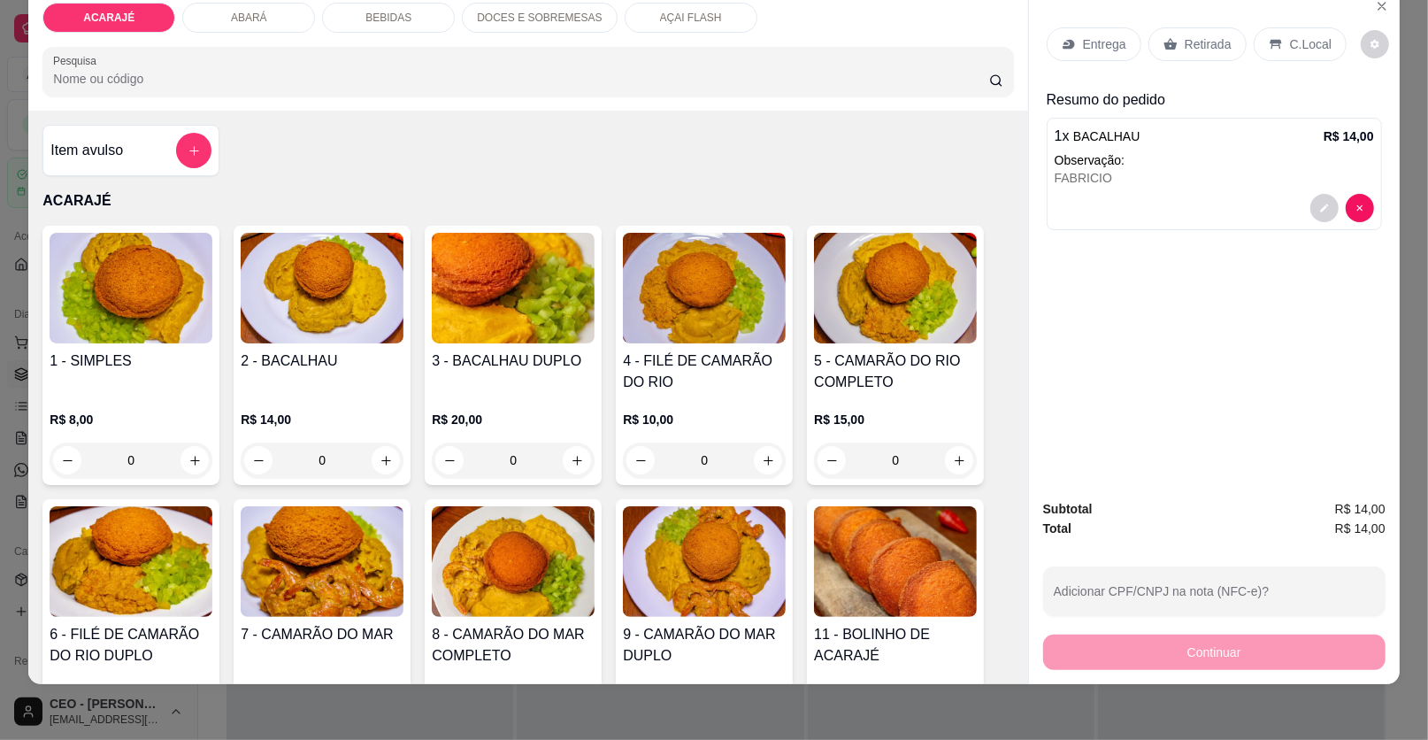
click at [1185, 46] on p "Retirada" at bounding box center [1208, 44] width 47 height 18
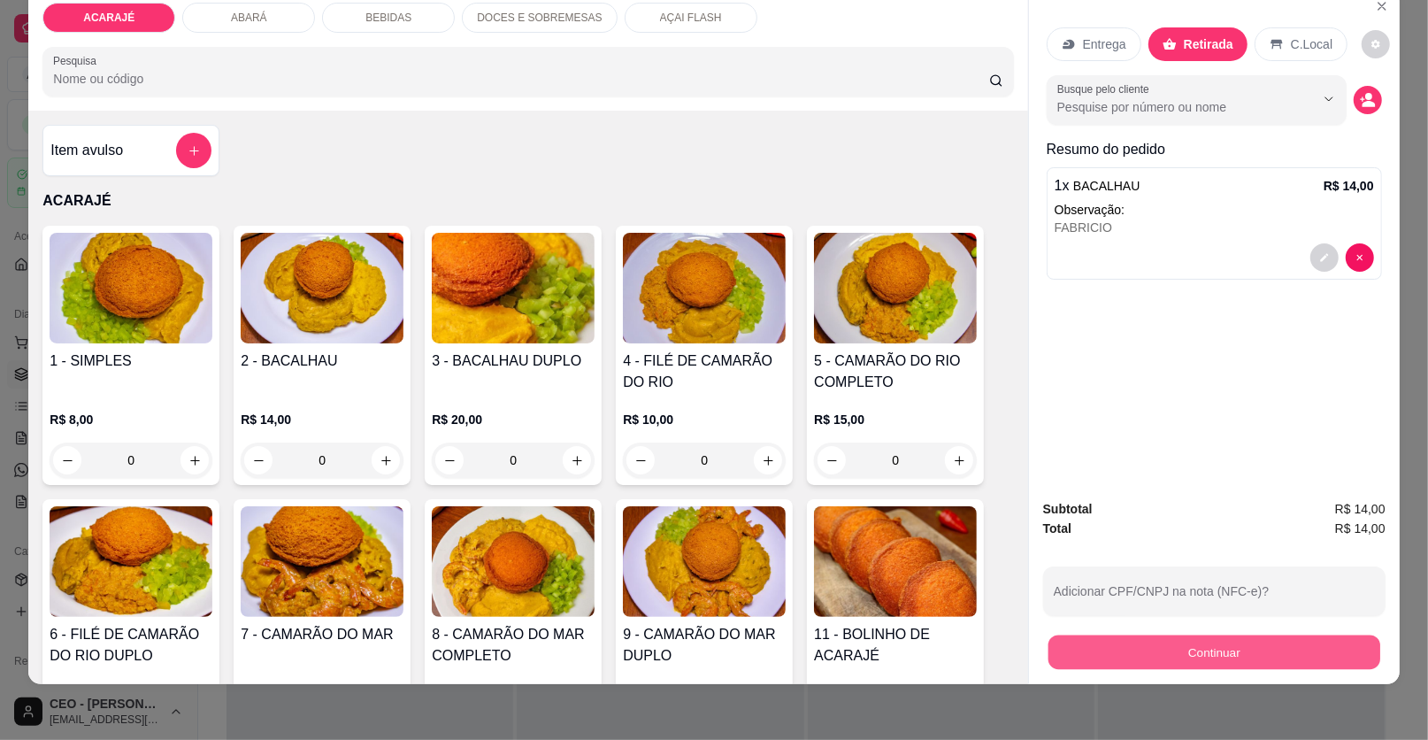
click at [1147, 658] on button "Continuar" at bounding box center [1215, 652] width 332 height 35
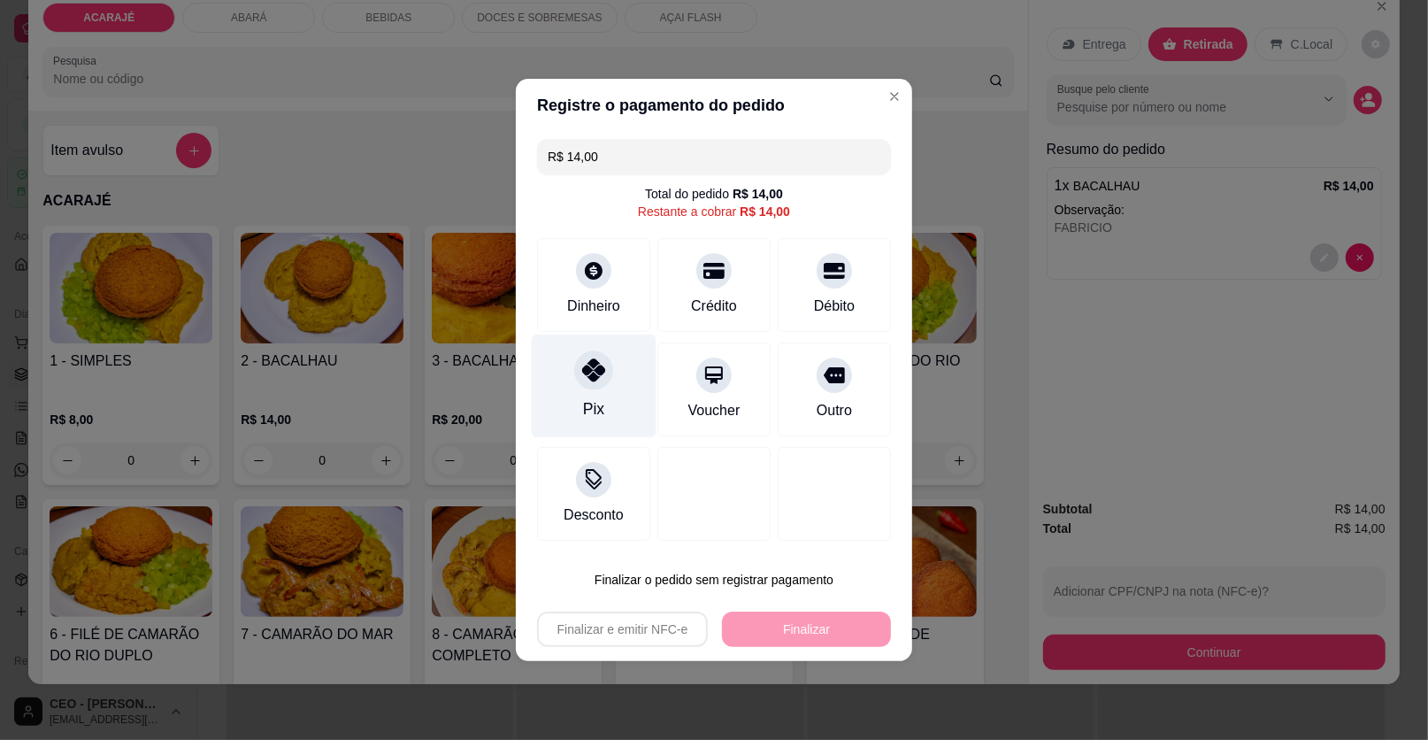
click at [551, 380] on div "Pix" at bounding box center [594, 387] width 125 height 104
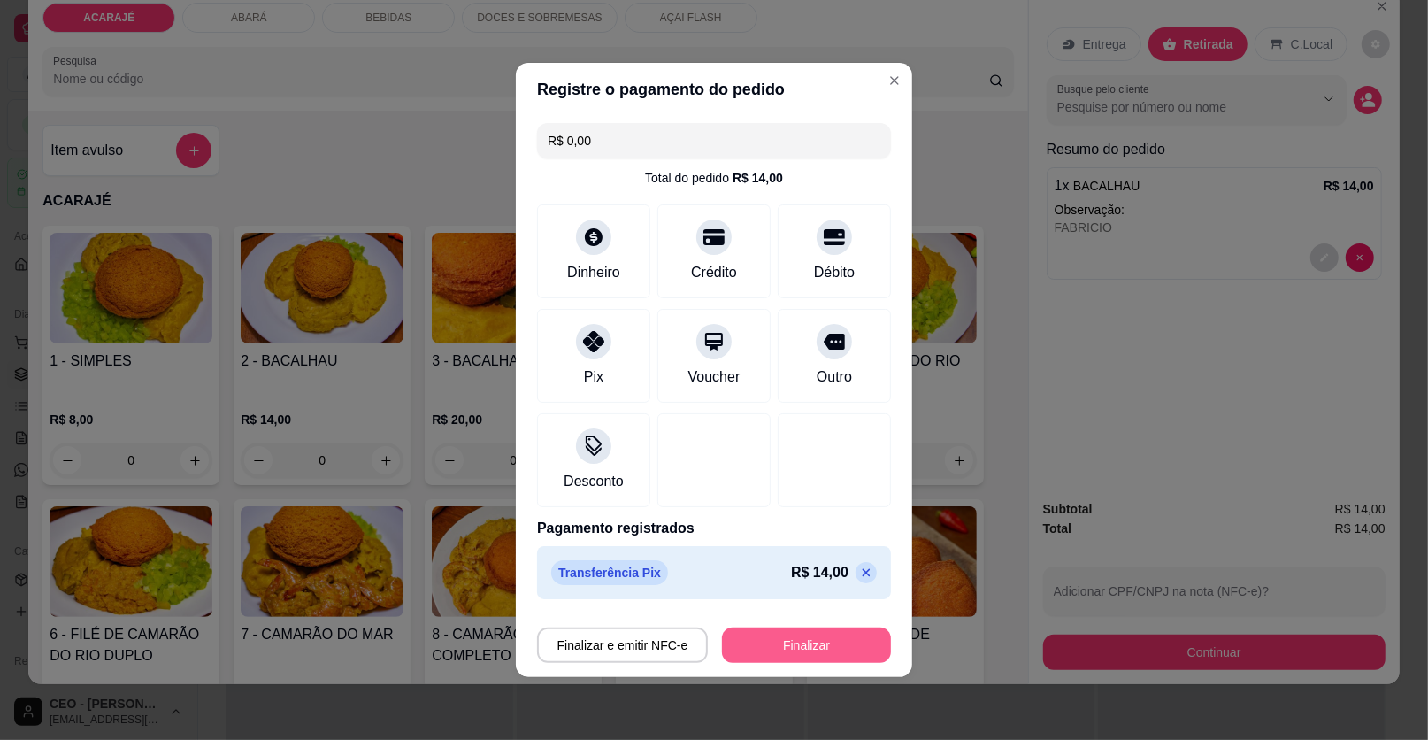
click at [766, 636] on button "Finalizar" at bounding box center [806, 644] width 169 height 35
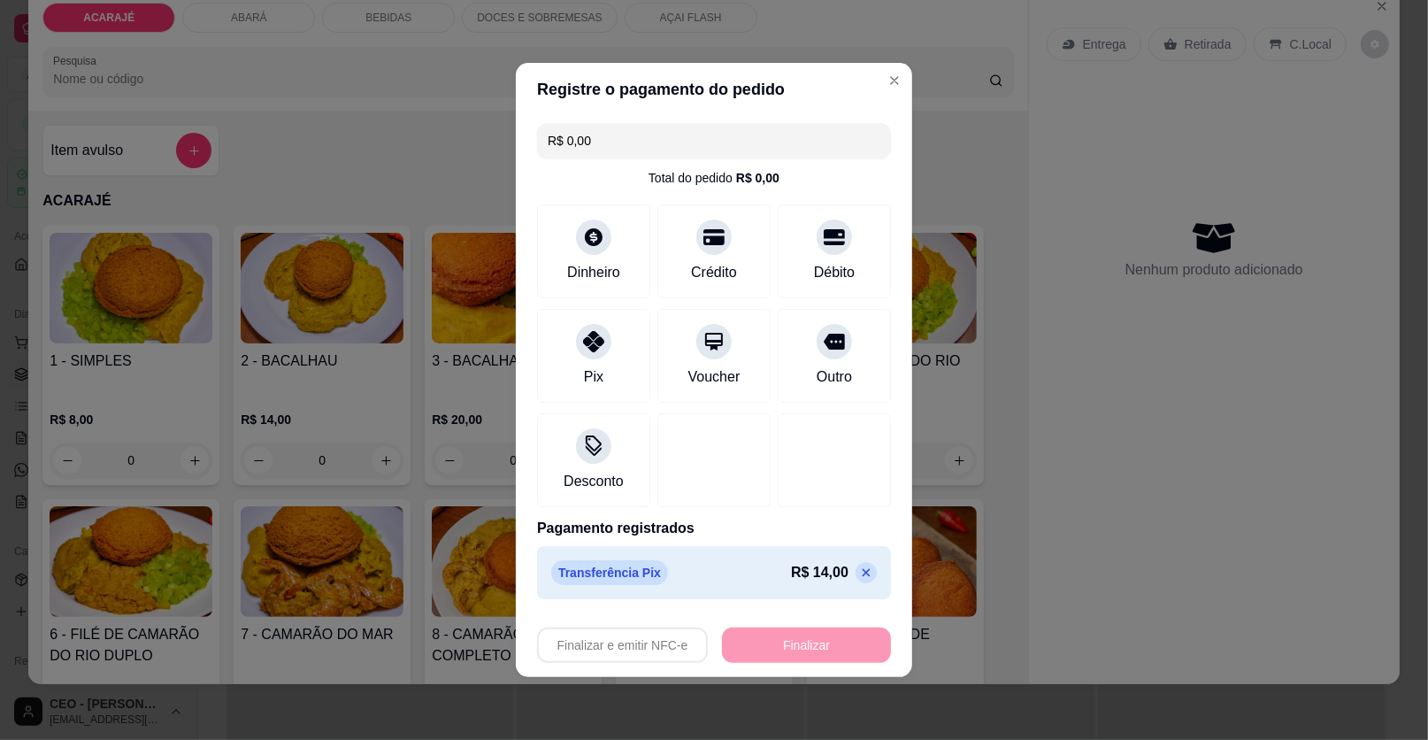
type input "-R$ 14,00"
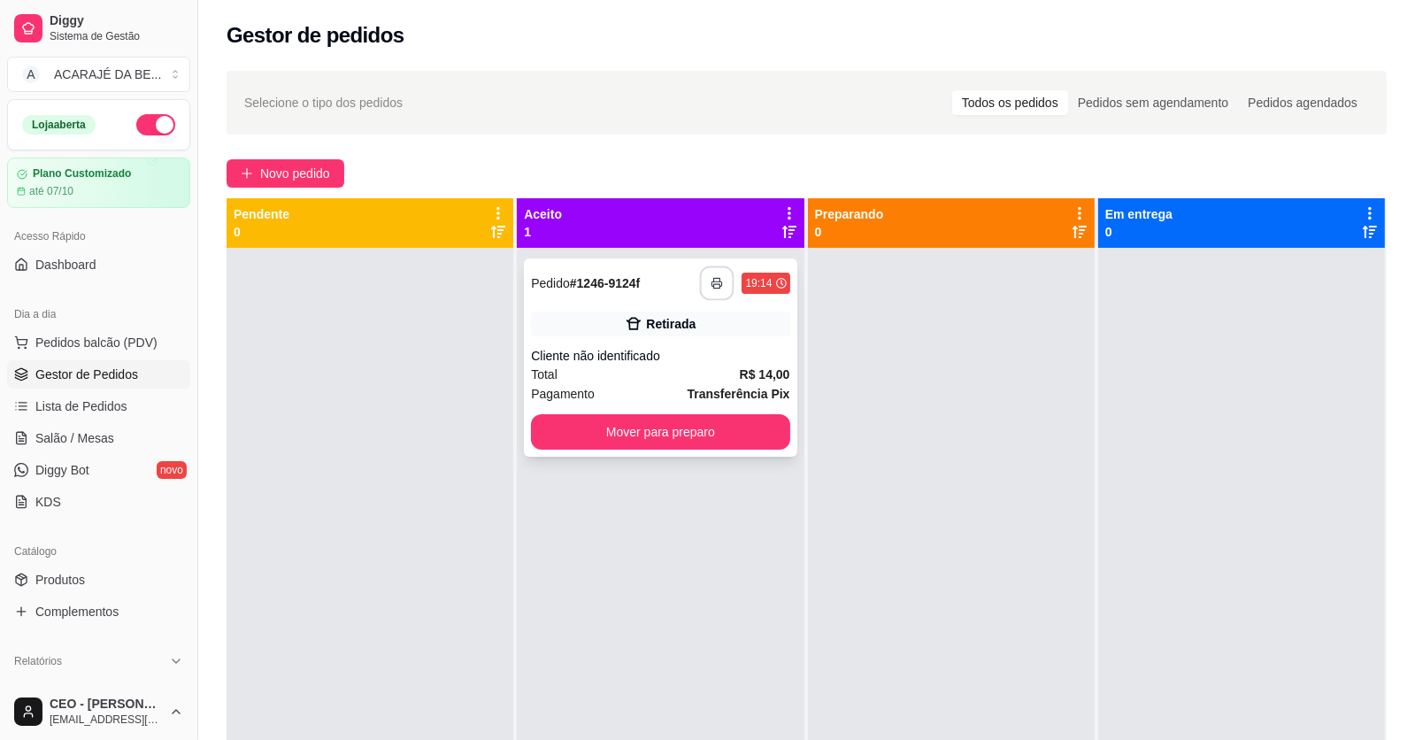
click at [717, 276] on button "button" at bounding box center [717, 283] width 35 height 35
click at [754, 437] on button "Mover para preparo" at bounding box center [660, 431] width 258 height 35
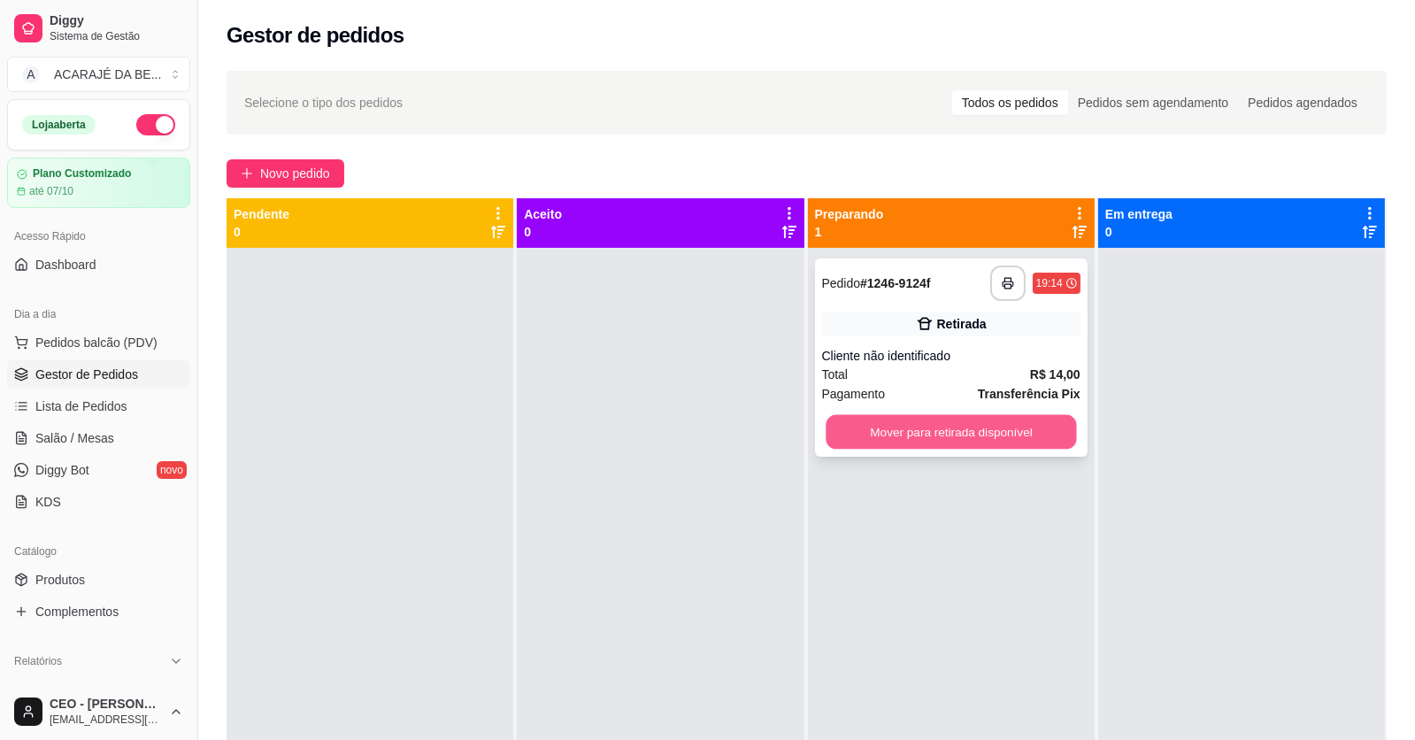
click at [884, 416] on button "Mover para retirada disponível" at bounding box center [951, 432] width 250 height 35
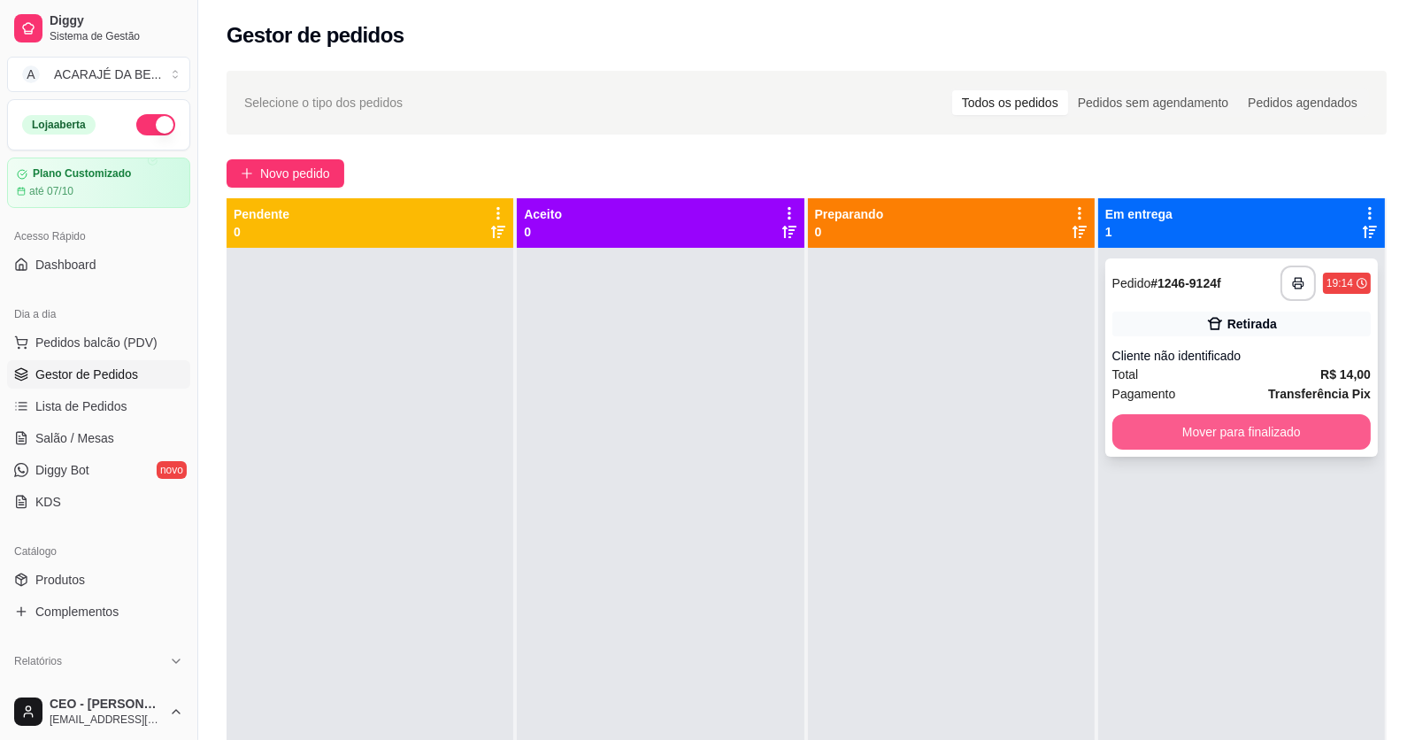
click at [1158, 430] on button "Mover para finalizado" at bounding box center [1241, 431] width 258 height 35
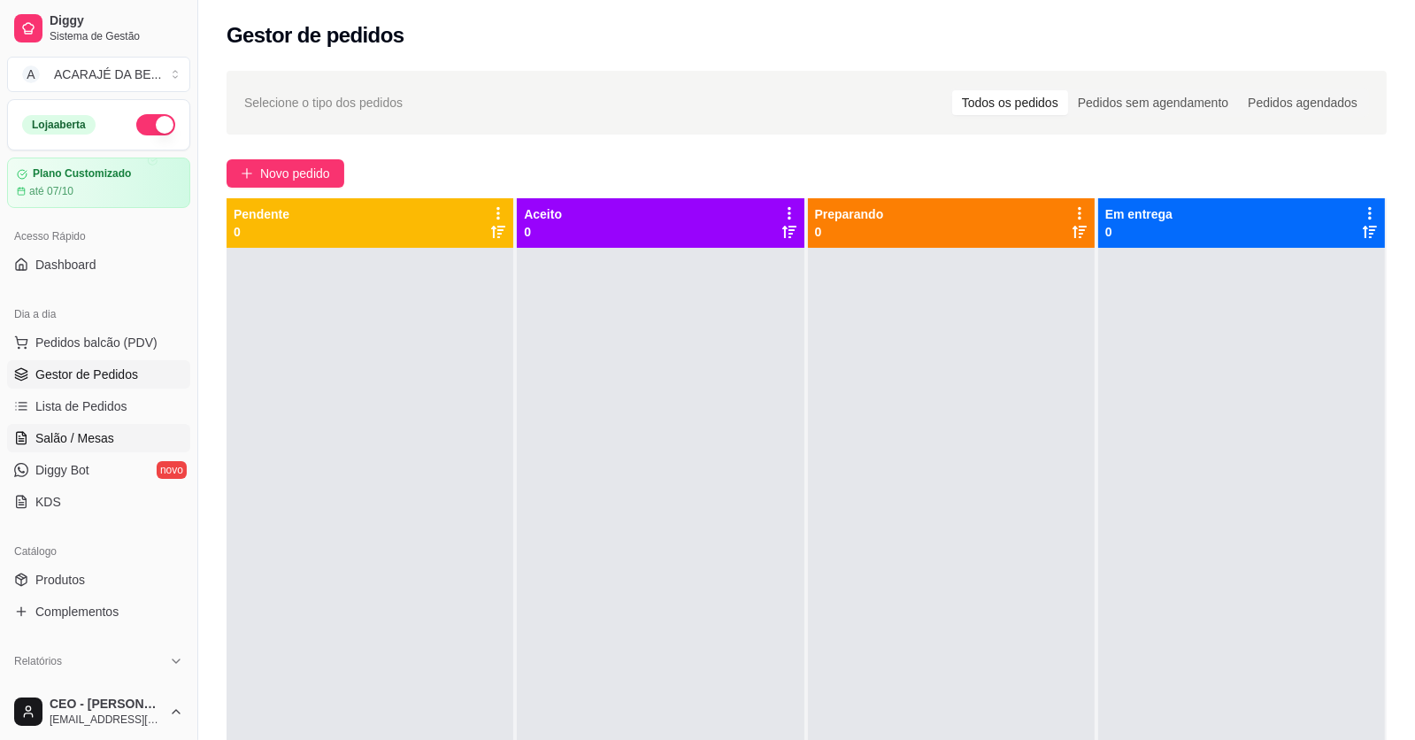
click at [112, 431] on link "Salão / Mesas" at bounding box center [98, 438] width 183 height 28
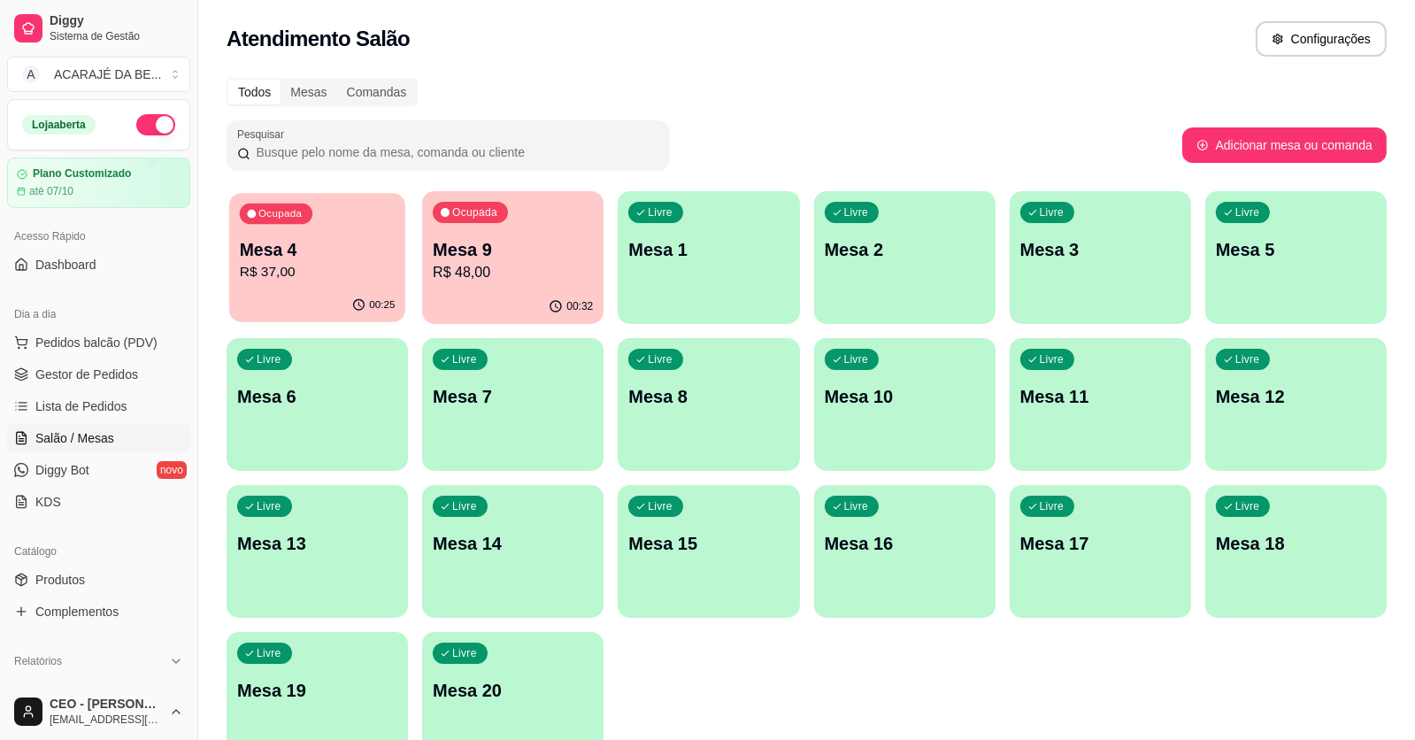
click at [316, 293] on div "00:25" at bounding box center [317, 306] width 176 height 34
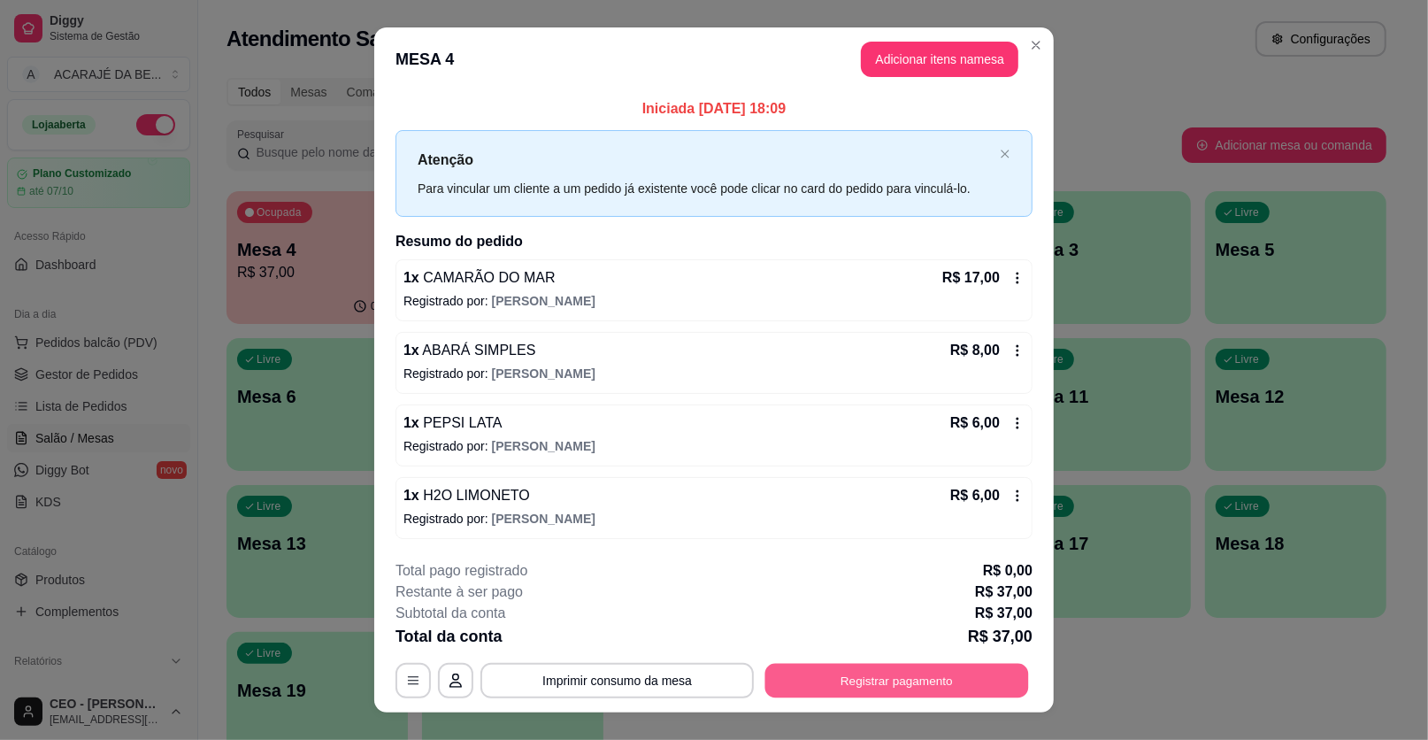
click at [944, 674] on button "Registrar pagamento" at bounding box center [898, 680] width 264 height 35
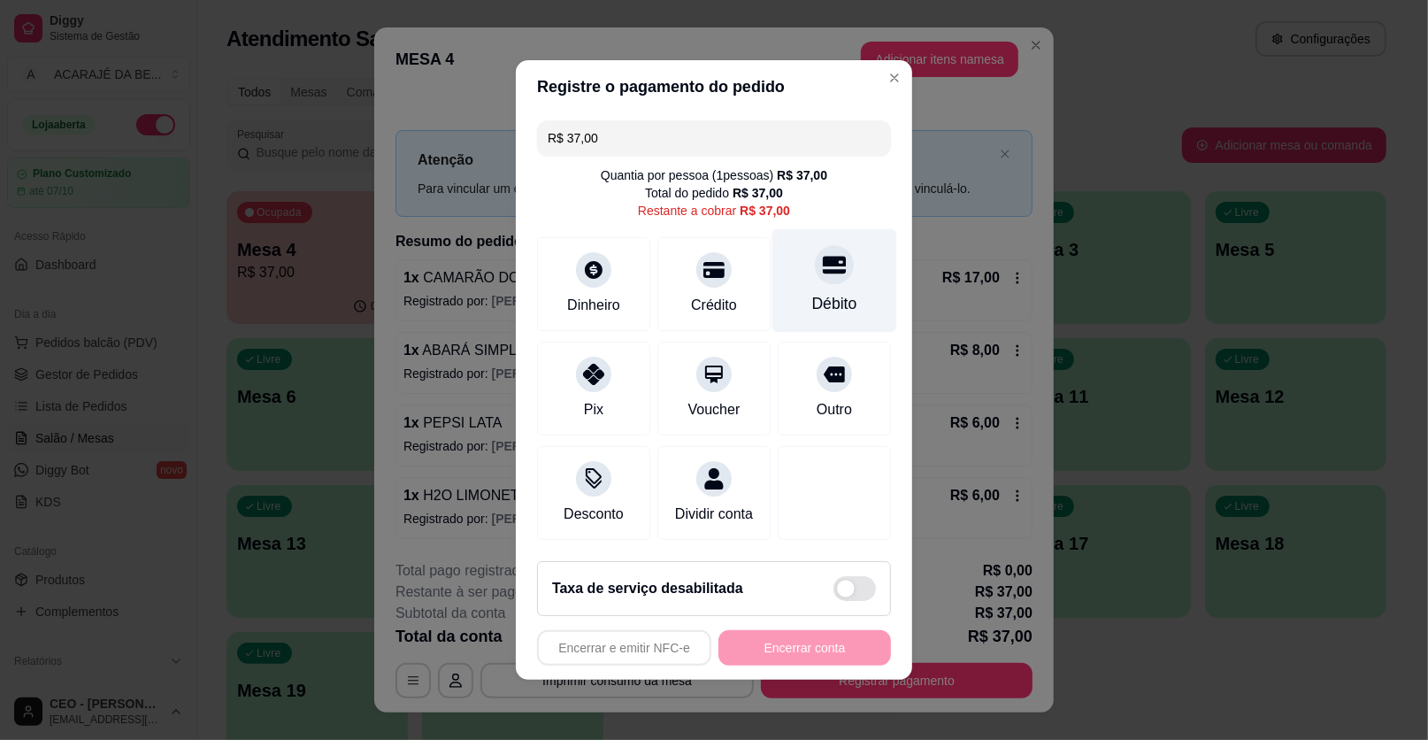
click at [813, 293] on div "Débito" at bounding box center [834, 303] width 45 height 23
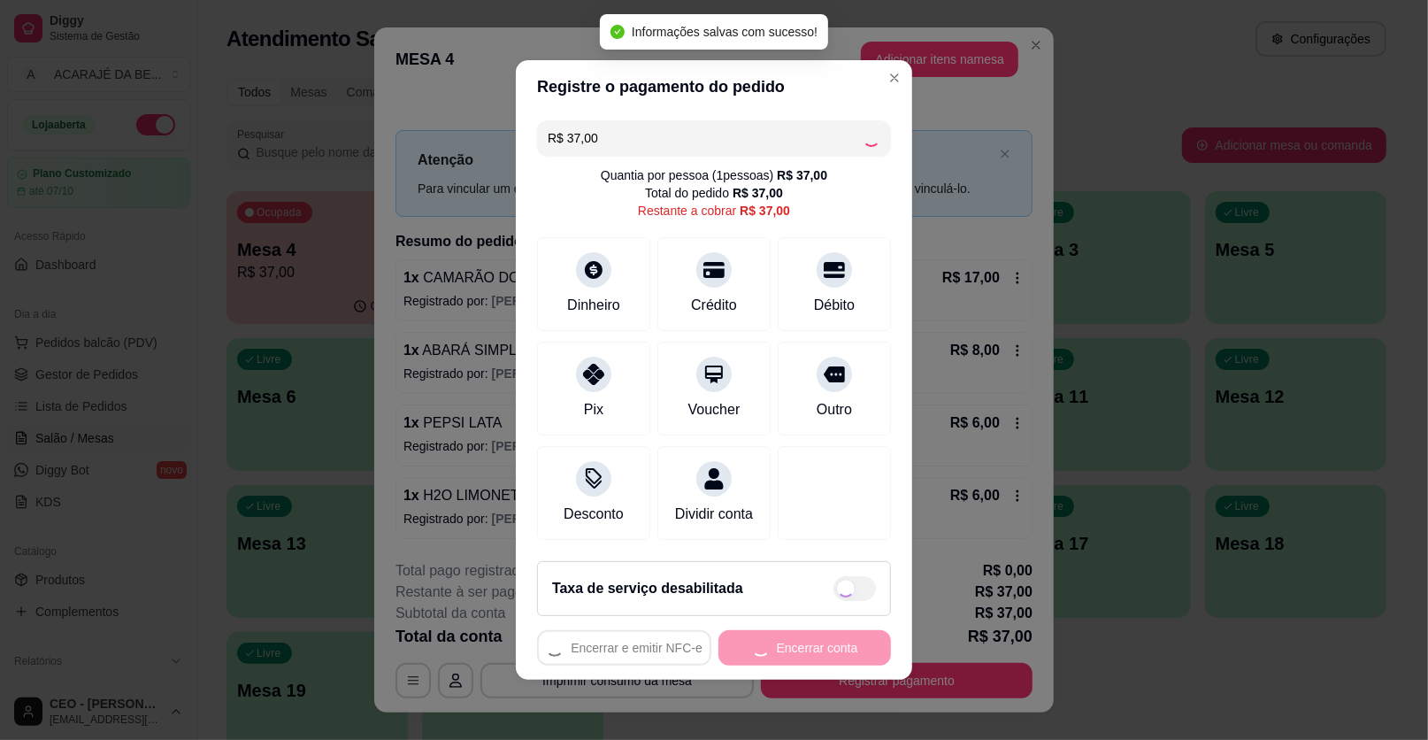
type input "R$ 0,00"
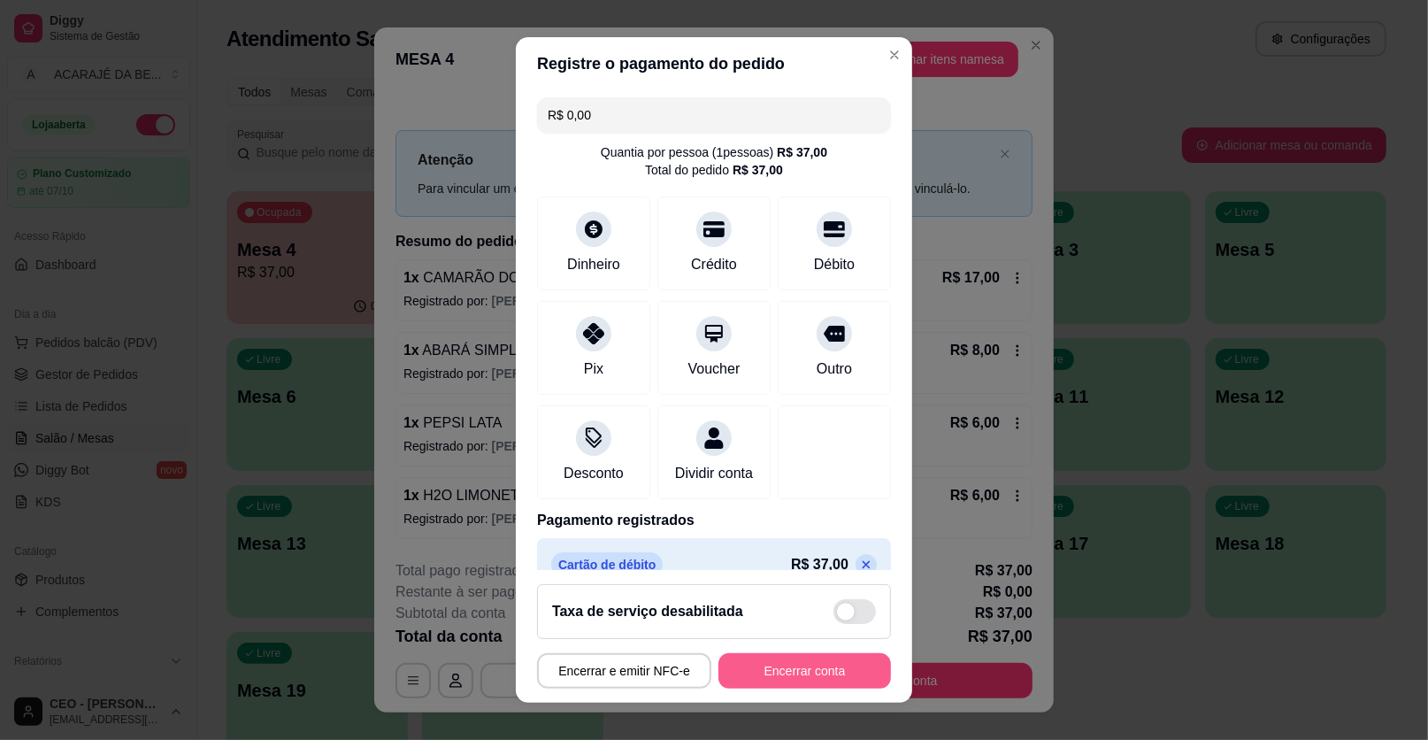
click at [740, 671] on button "Encerrar conta" at bounding box center [805, 670] width 173 height 35
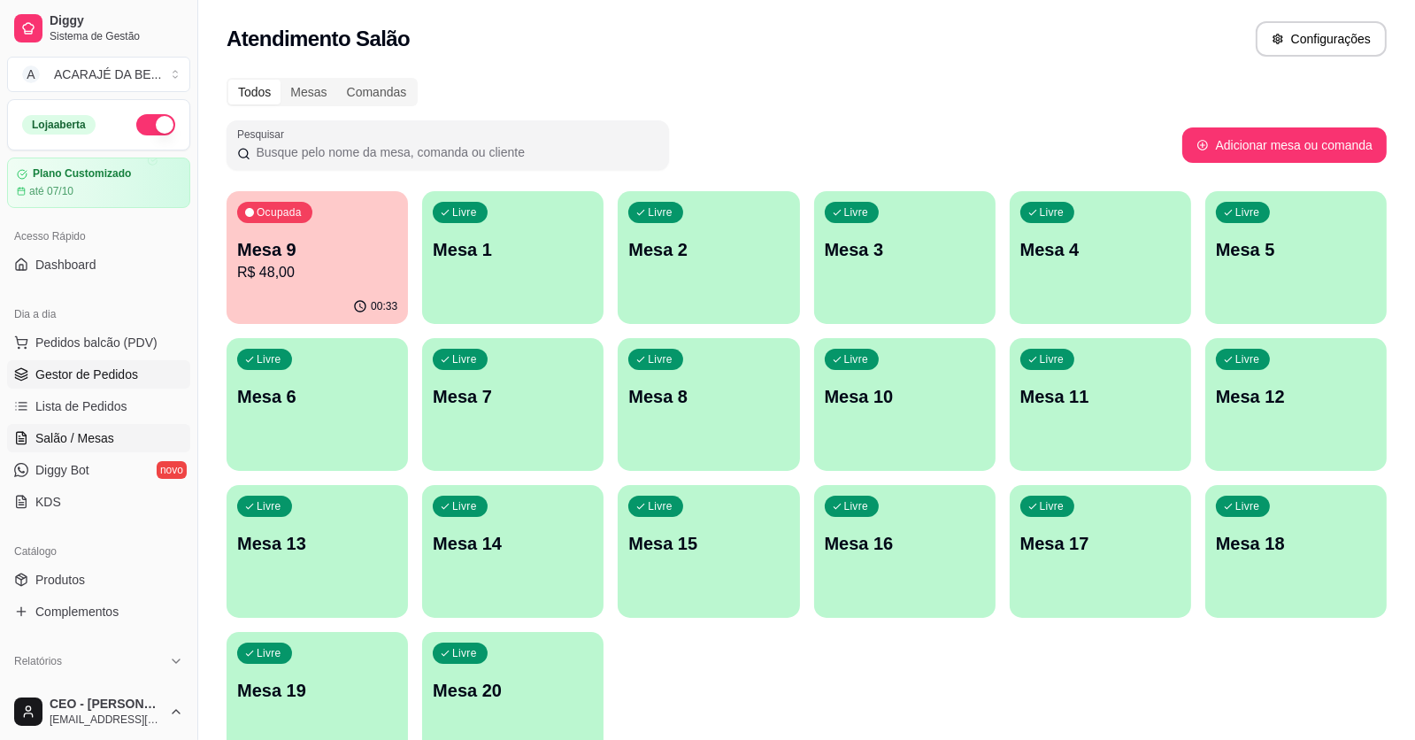
click at [147, 374] on link "Gestor de Pedidos" at bounding box center [98, 374] width 183 height 28
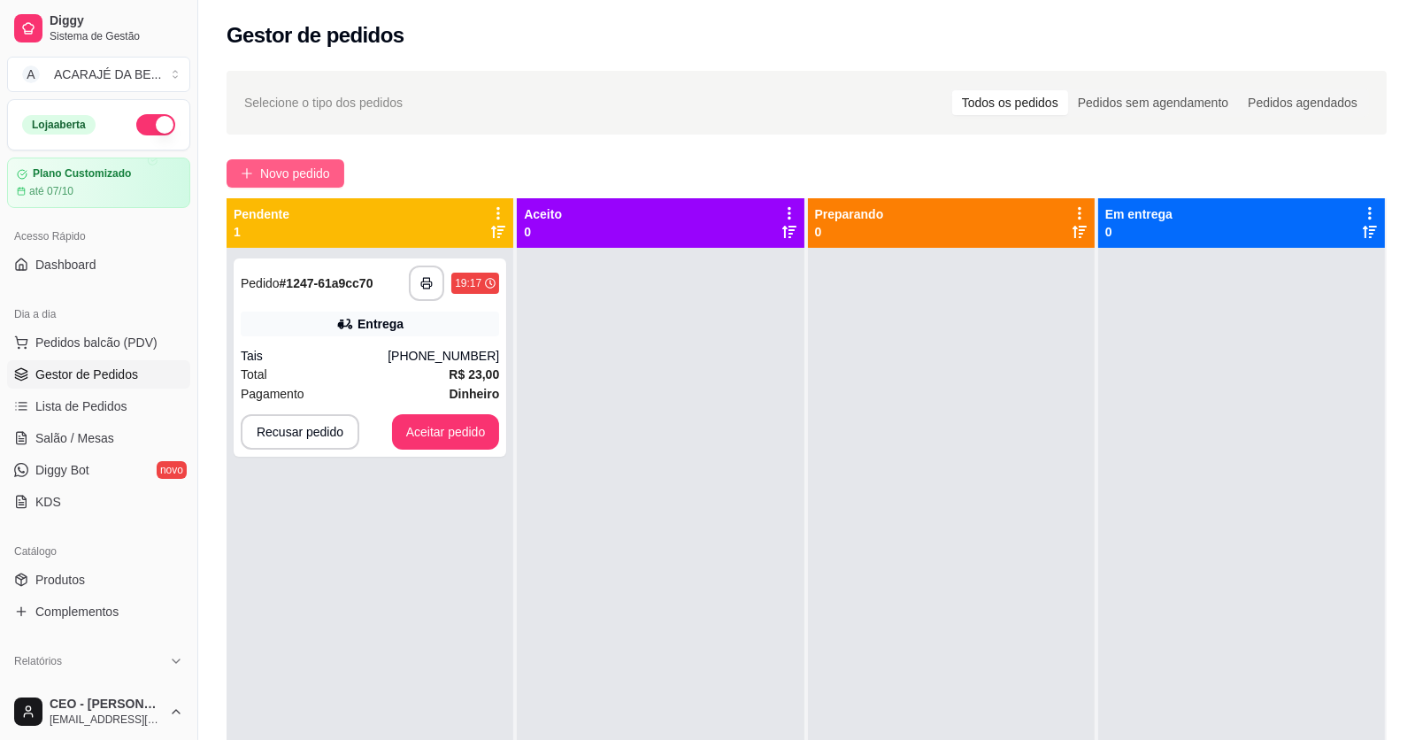
click at [327, 171] on span "Novo pedido" at bounding box center [295, 173] width 70 height 19
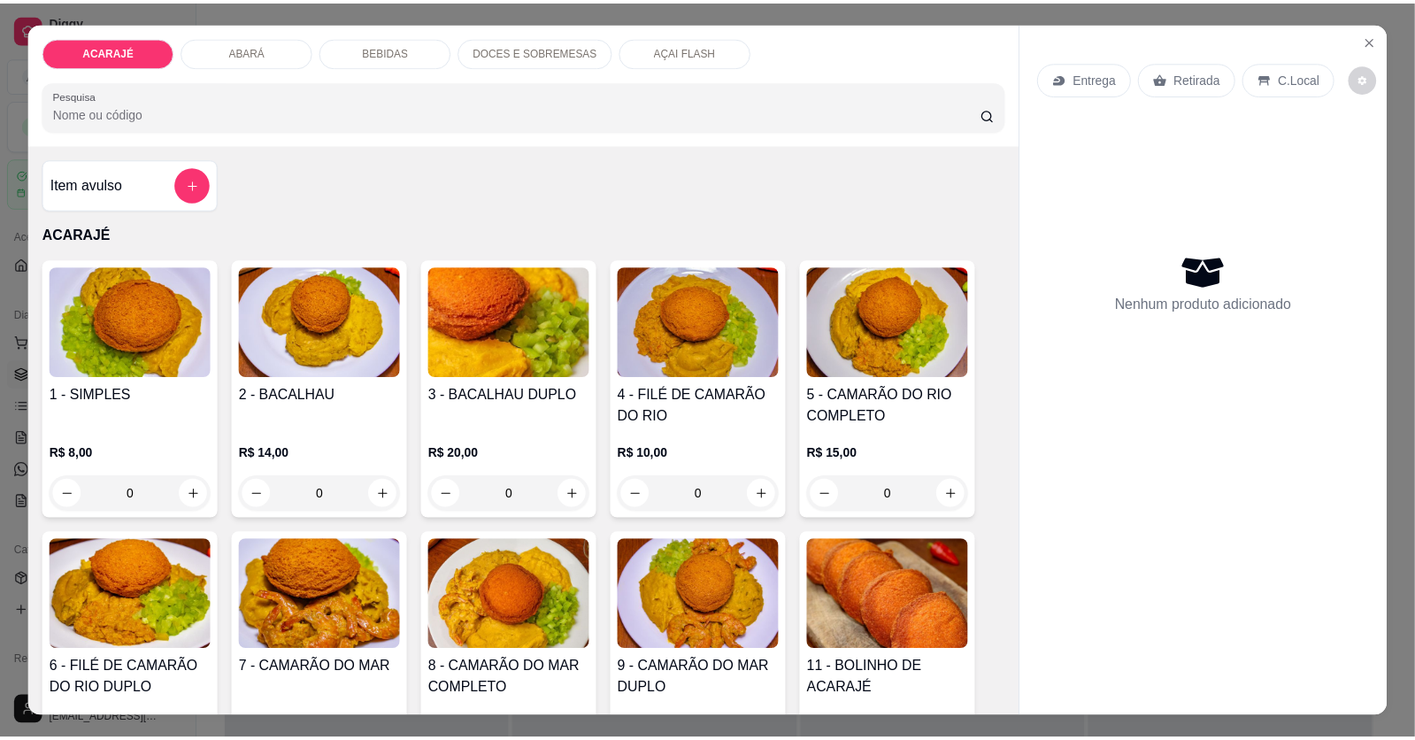
scroll to position [88, 0]
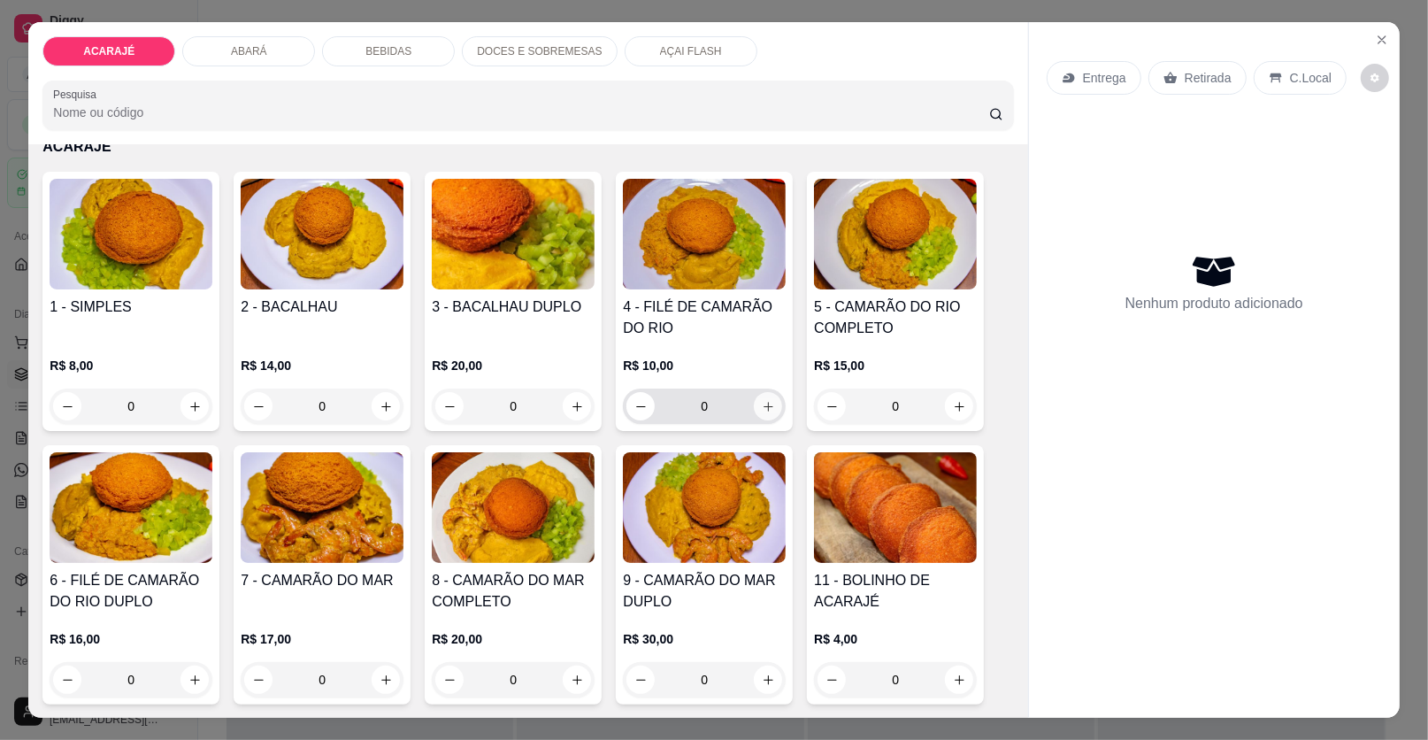
click at [762, 404] on icon "increase-product-quantity" at bounding box center [768, 406] width 13 height 13
type input "1"
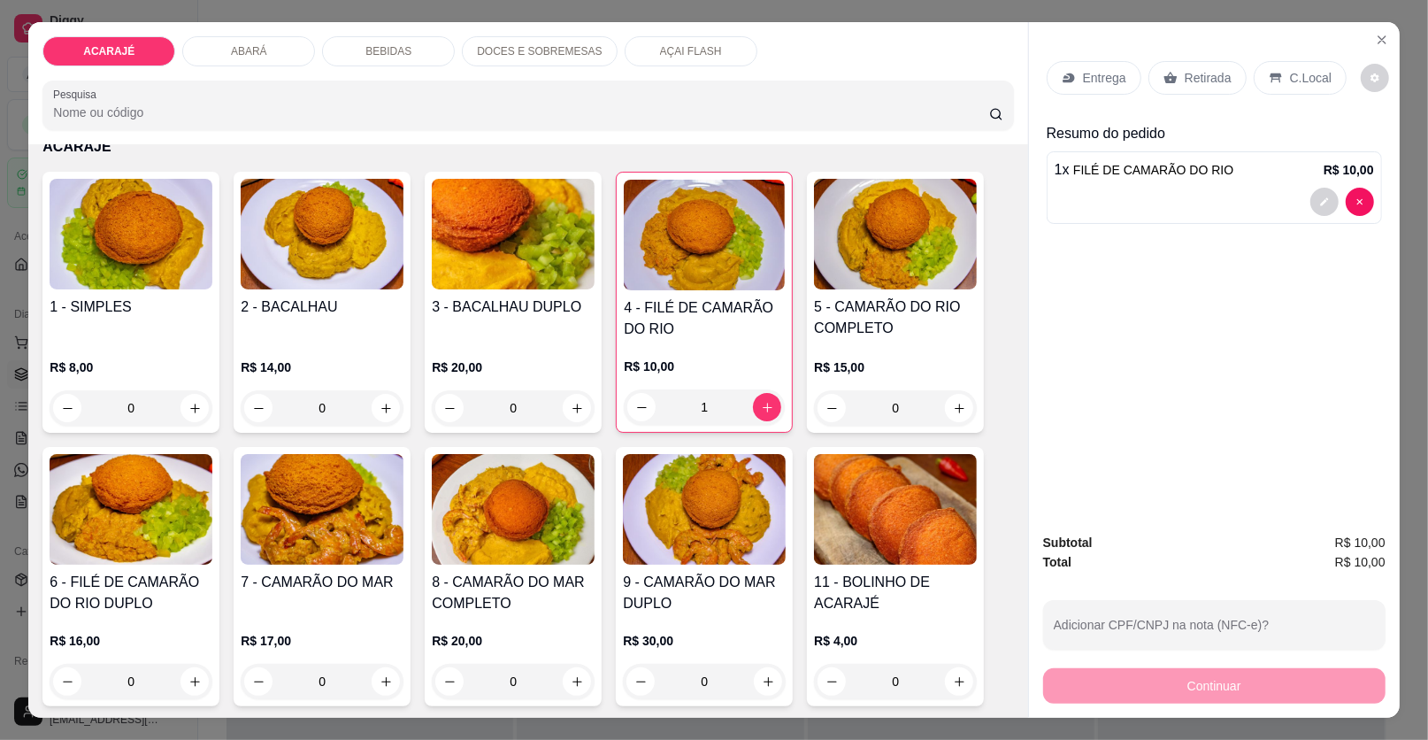
click at [1197, 83] on p "Retirada" at bounding box center [1208, 78] width 47 height 18
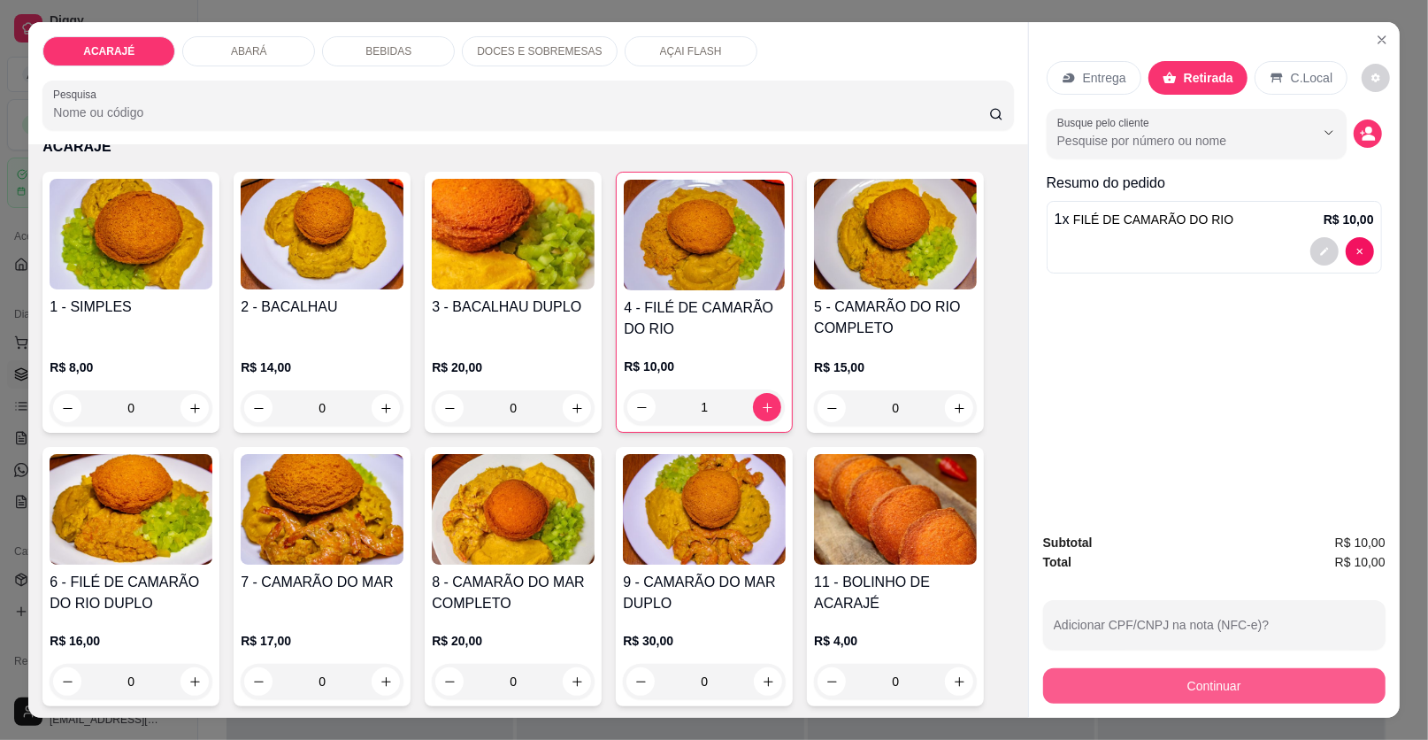
click at [1101, 681] on button "Continuar" at bounding box center [1214, 685] width 342 height 35
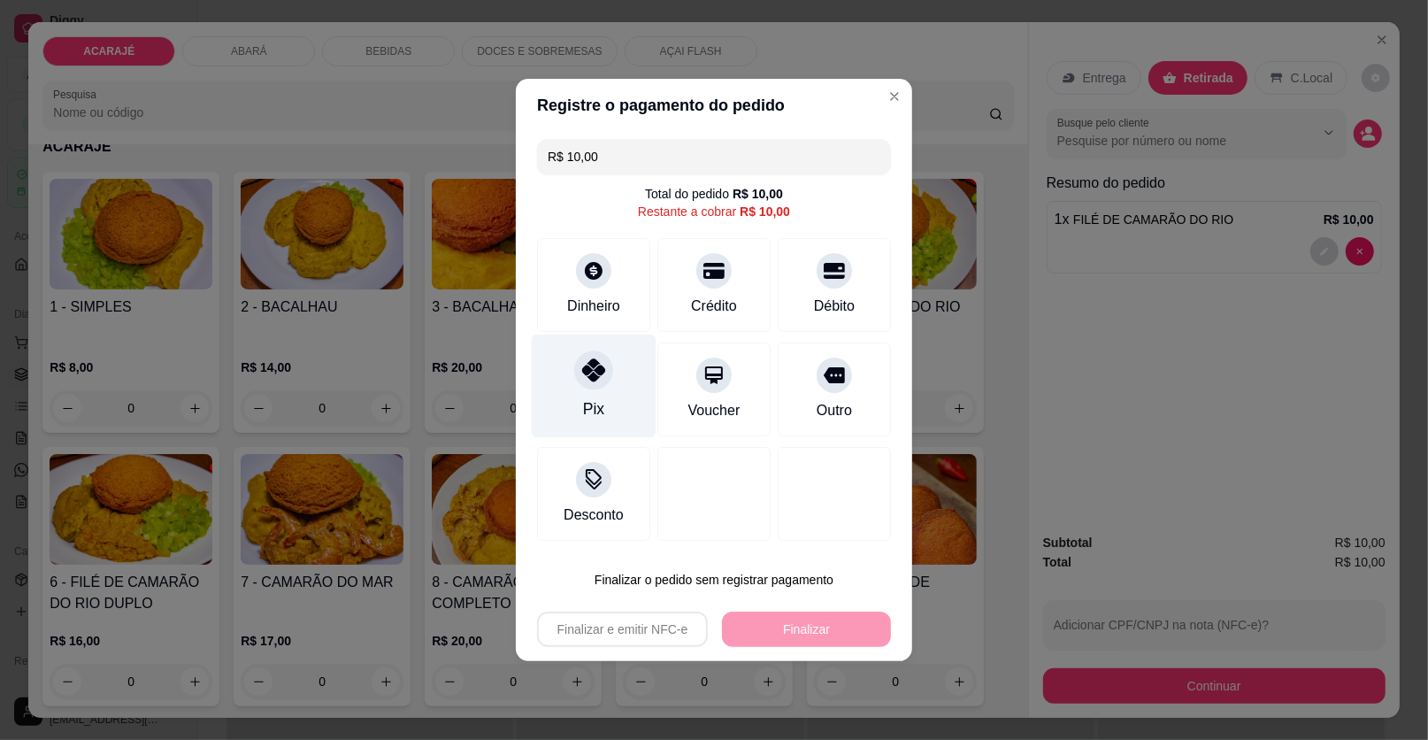
click at [573, 413] on div "Pix" at bounding box center [594, 387] width 125 height 104
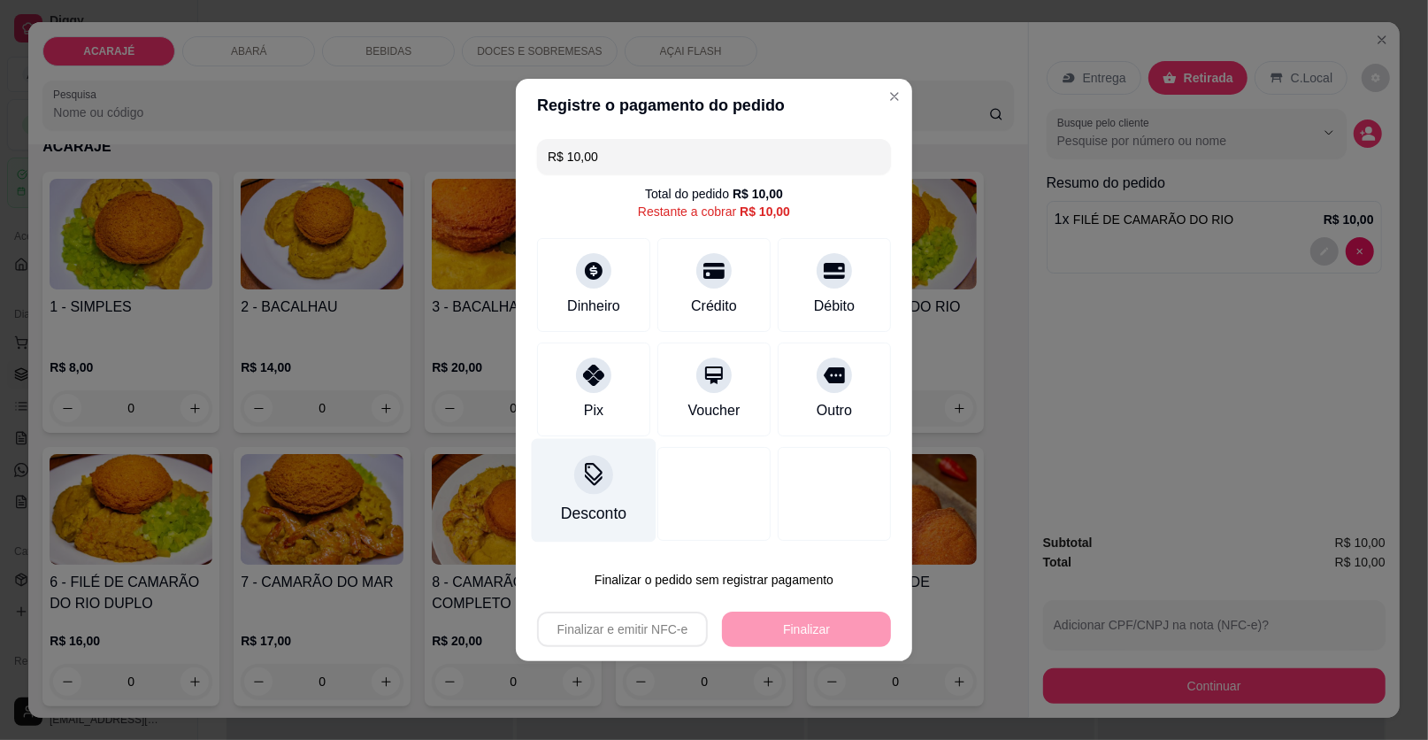
type input "R$ 0,00"
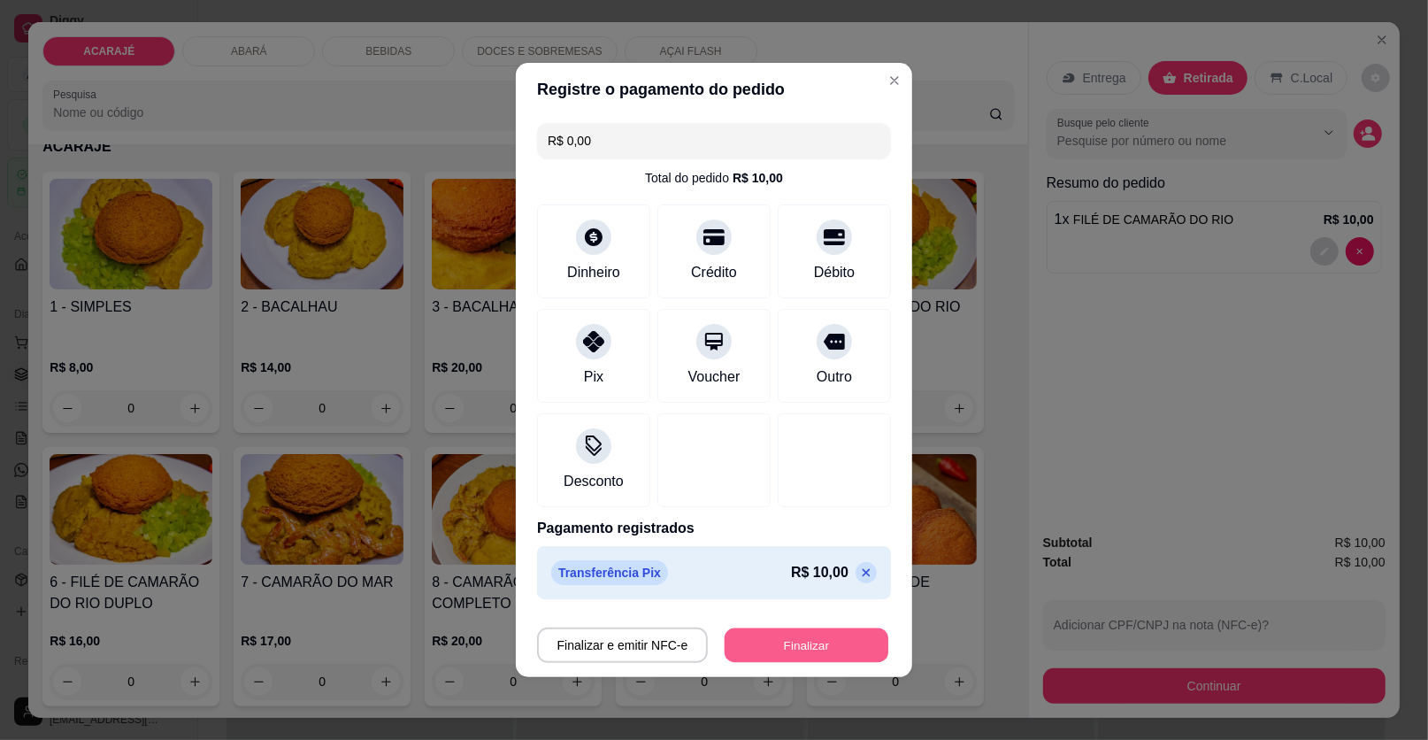
click at [797, 649] on button "Finalizar" at bounding box center [807, 645] width 164 height 35
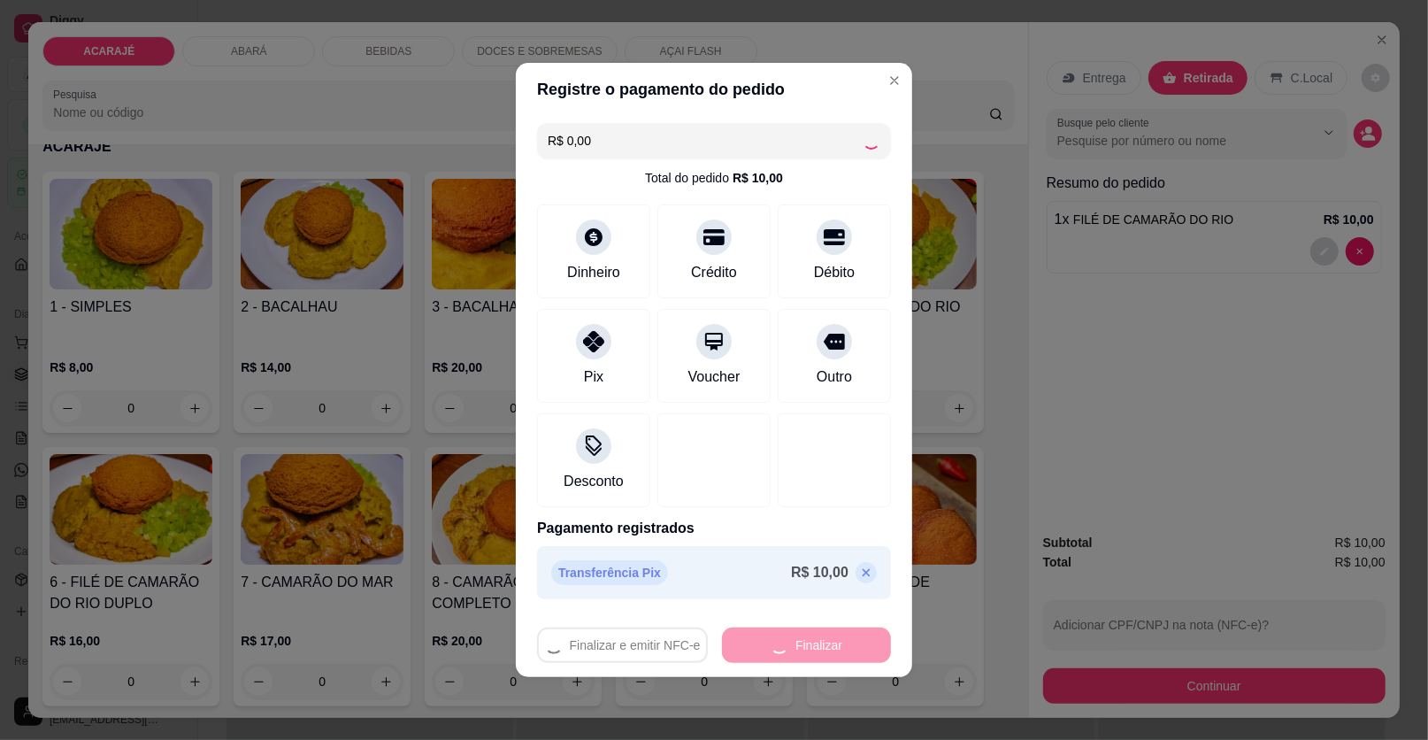
type input "0"
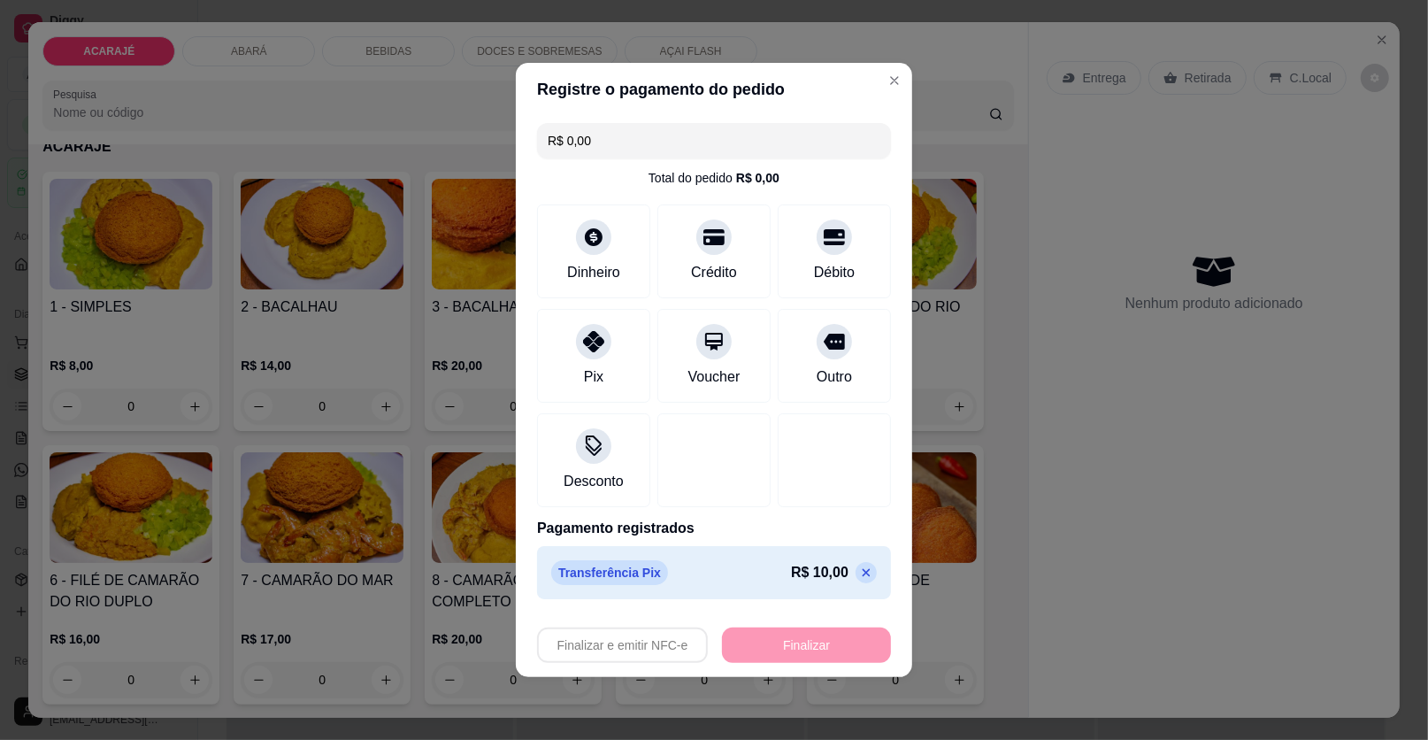
type input "-R$ 10,00"
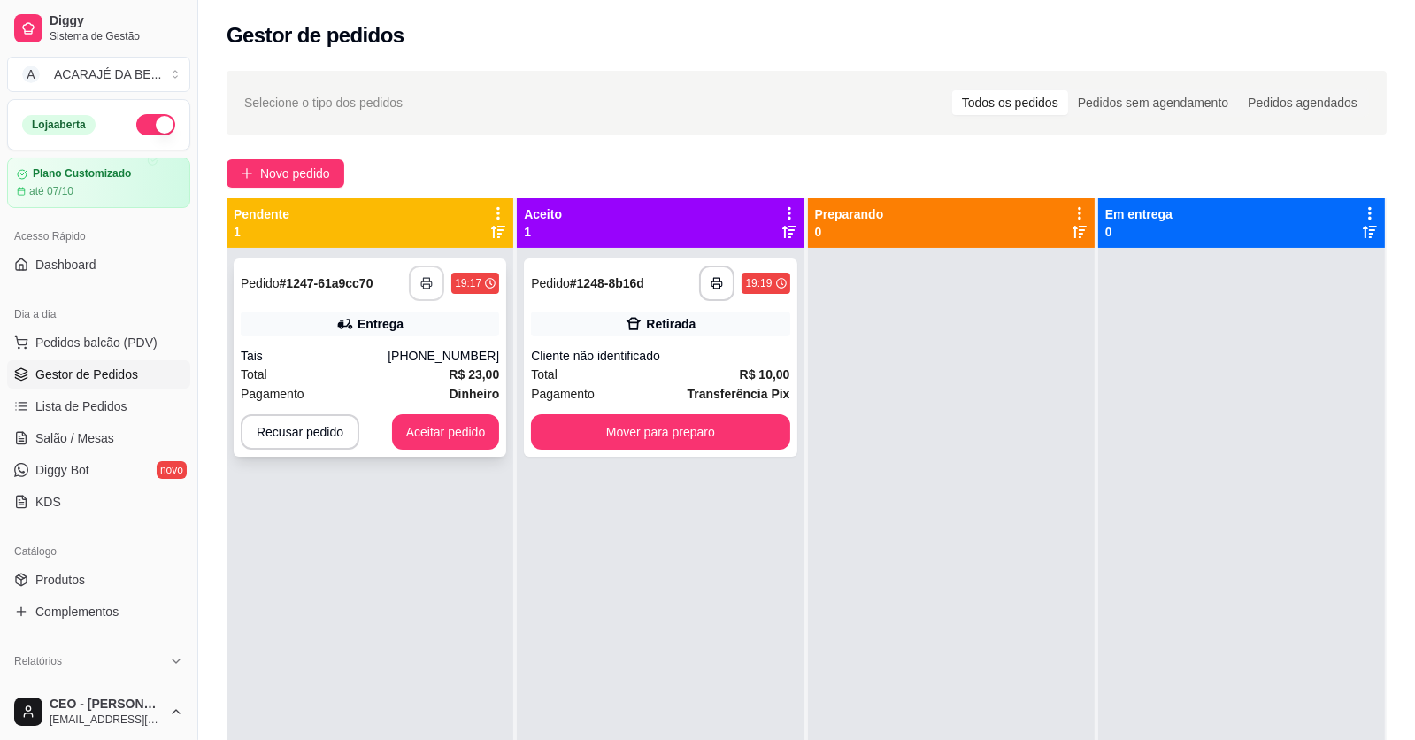
click at [421, 278] on icon "button" at bounding box center [426, 283] width 12 height 12
click at [666, 362] on div "Cliente não identificado" at bounding box center [660, 356] width 258 height 18
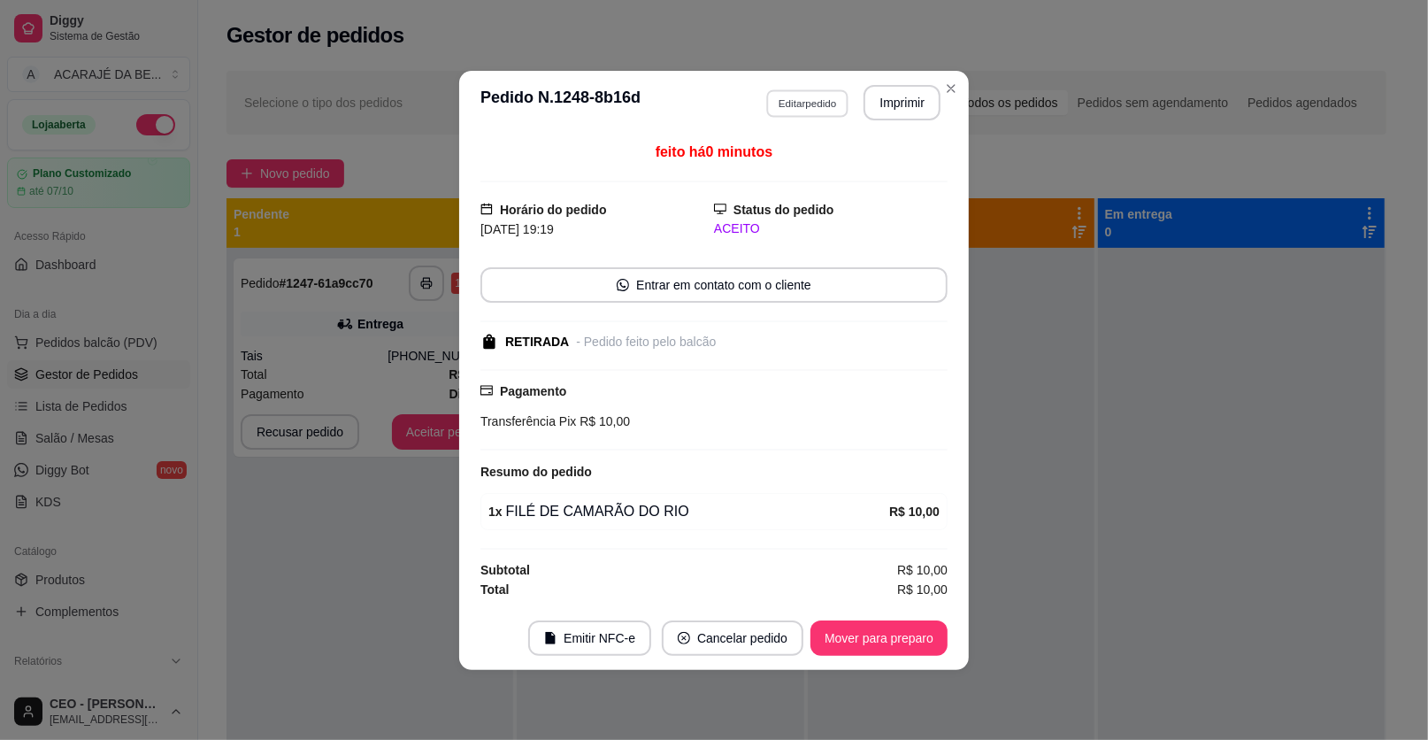
click at [791, 102] on button "Editar pedido" at bounding box center [807, 102] width 82 height 27
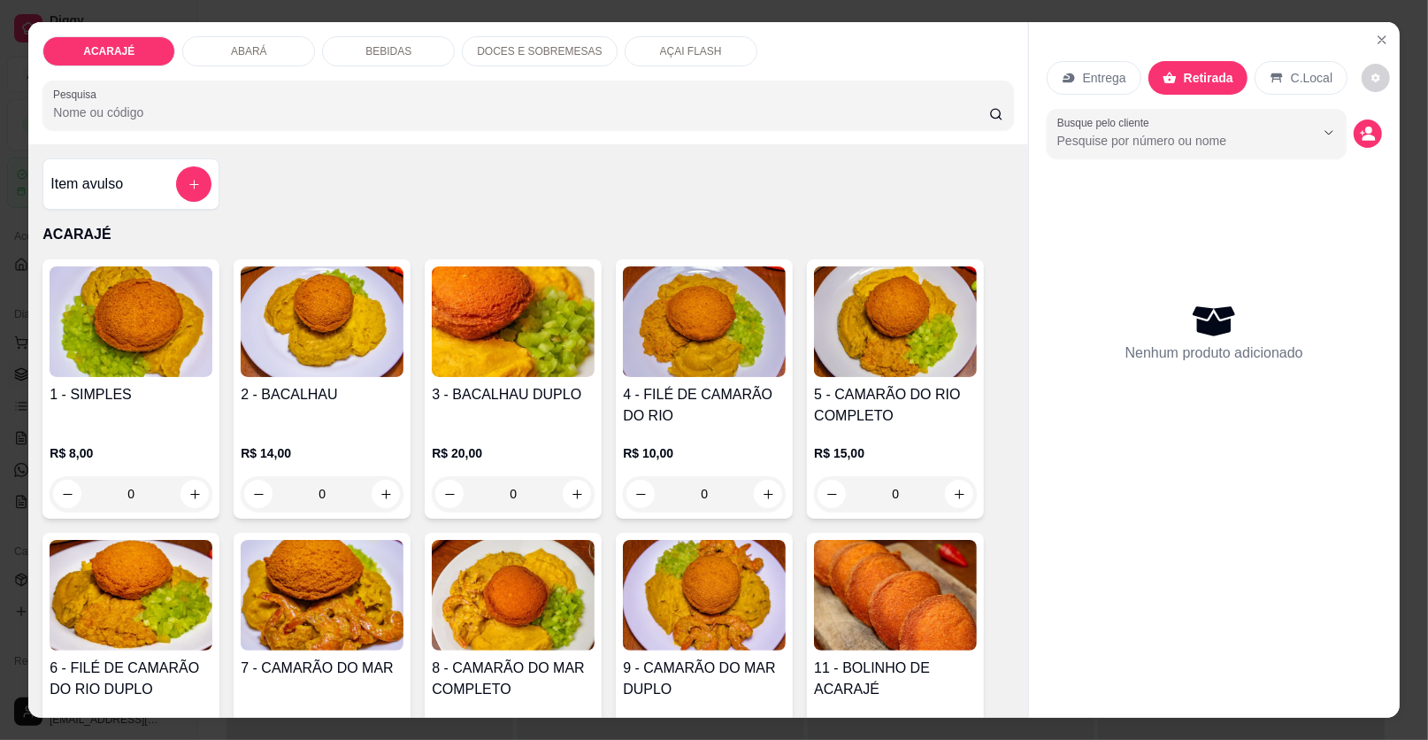
type input "0"
click at [957, 491] on icon "increase-product-quantity" at bounding box center [959, 494] width 13 height 13
type input "1"
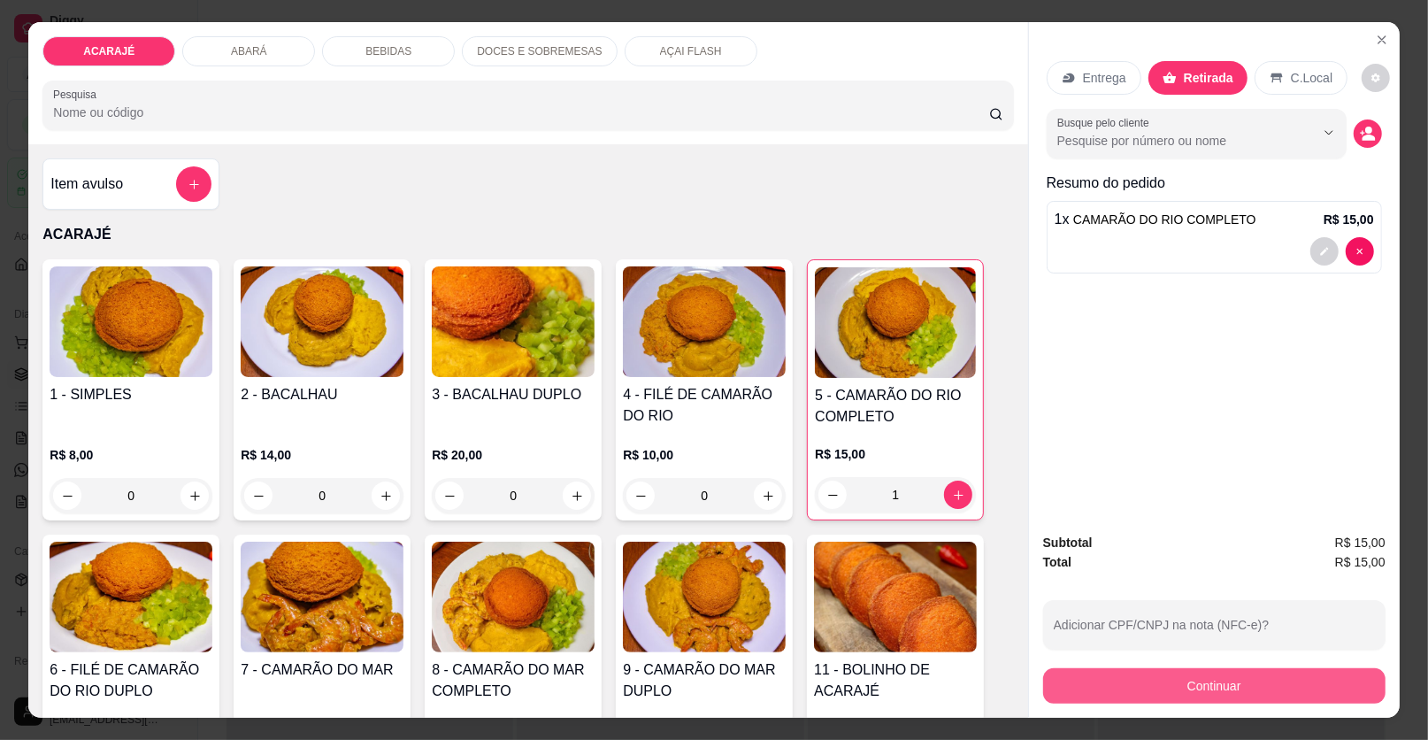
click at [1078, 673] on button "Continuar" at bounding box center [1214, 685] width 342 height 35
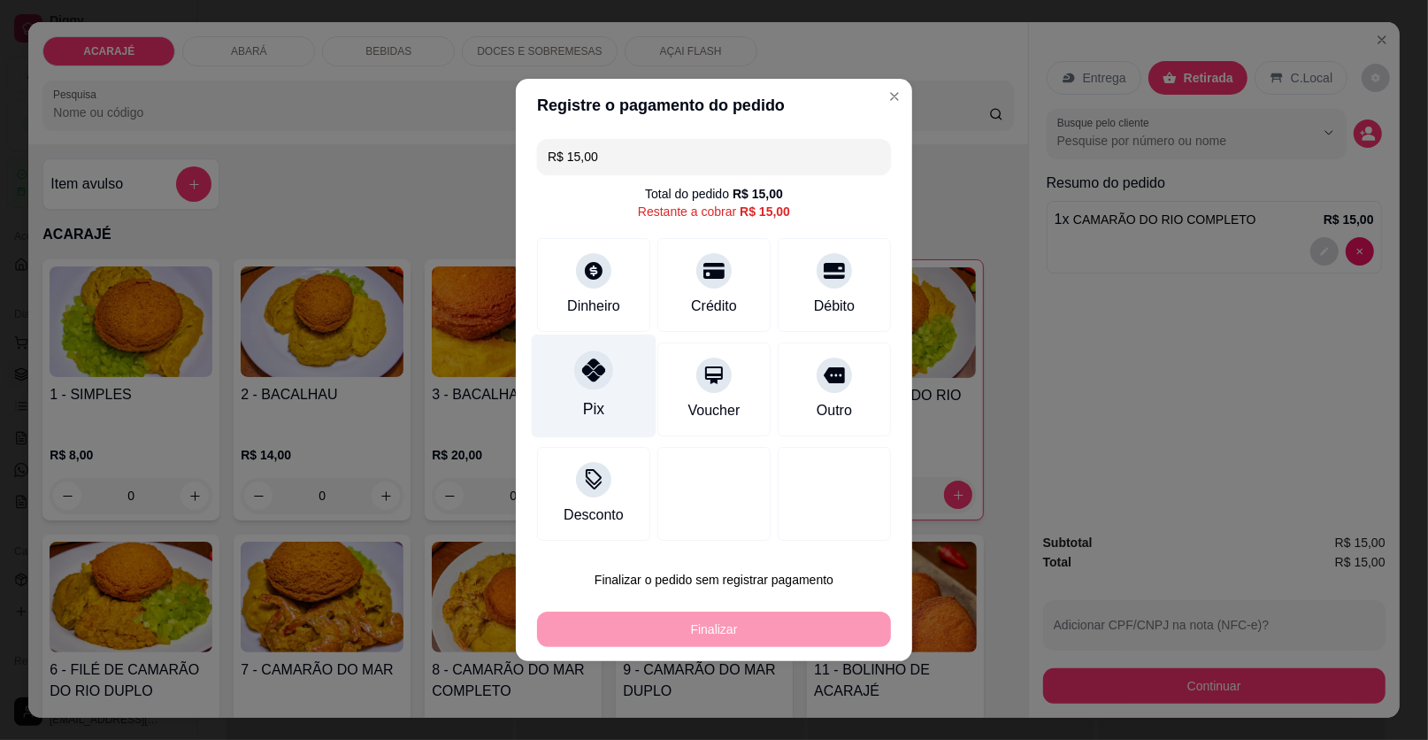
click at [568, 378] on div "Pix" at bounding box center [594, 387] width 125 height 104
type input "R$ 0,00"
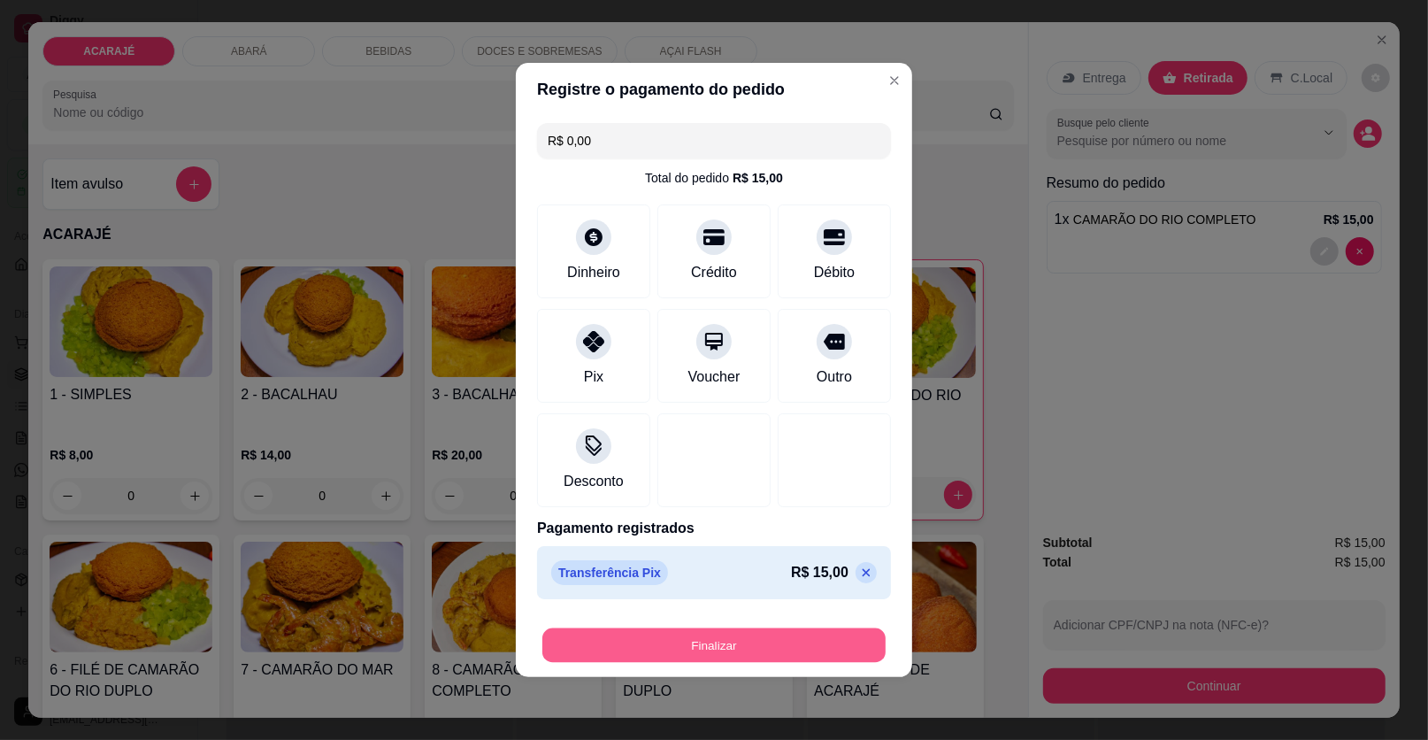
click at [793, 630] on button "Finalizar" at bounding box center [714, 645] width 343 height 35
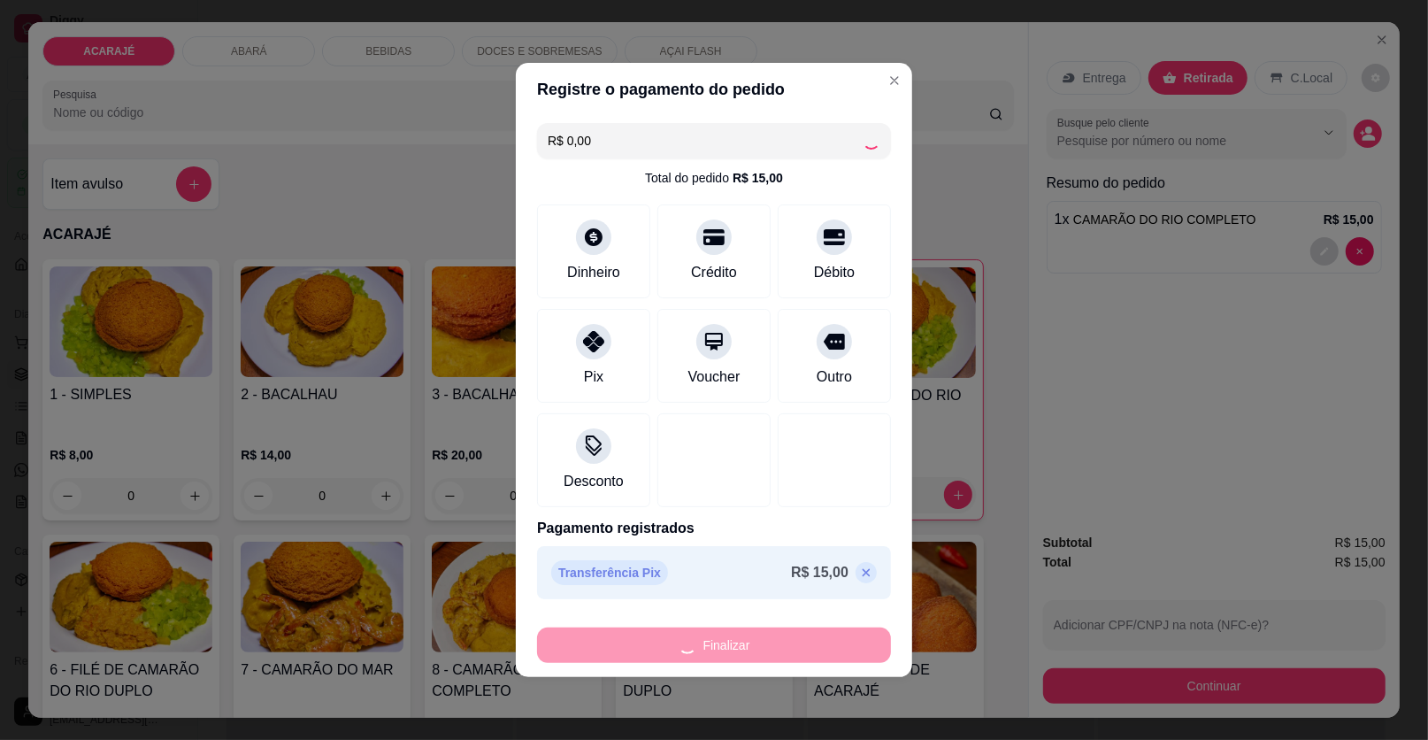
type input "0"
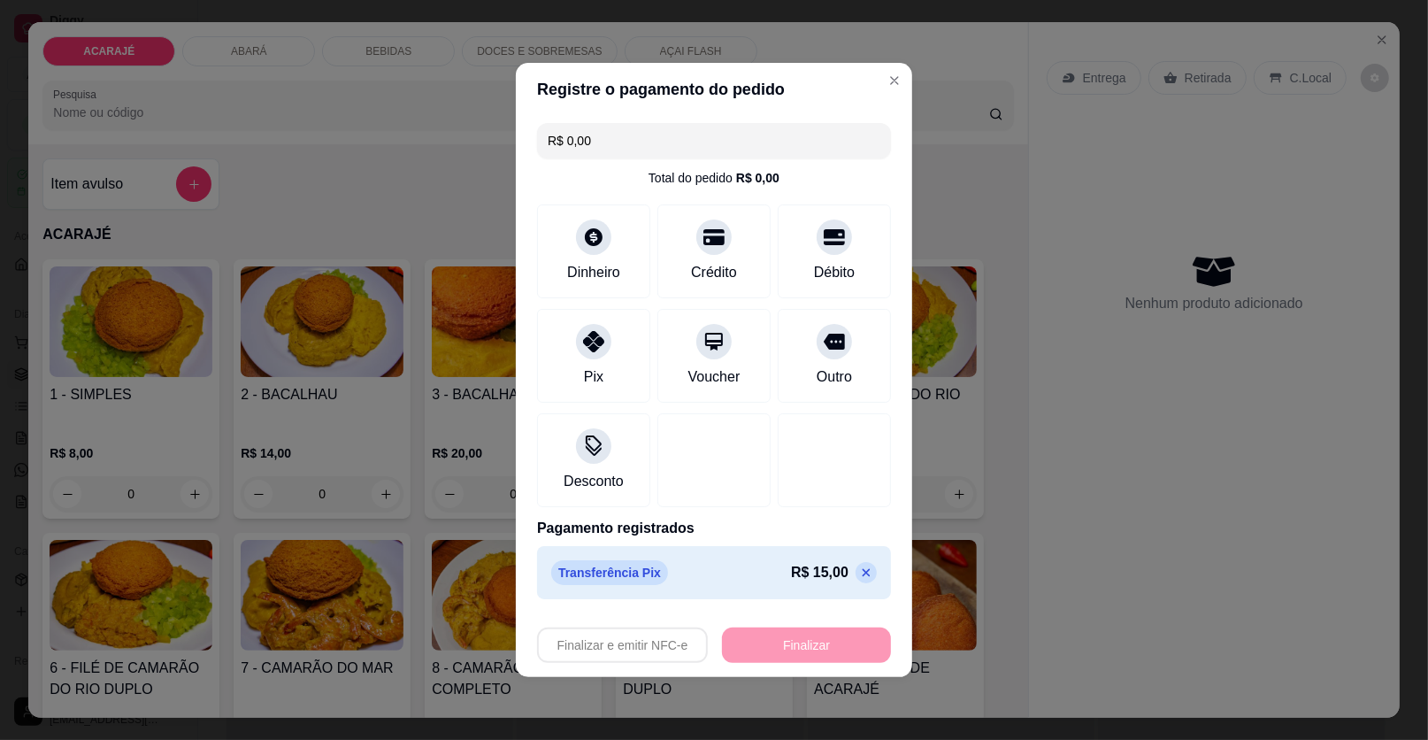
type input "-R$ 15,00"
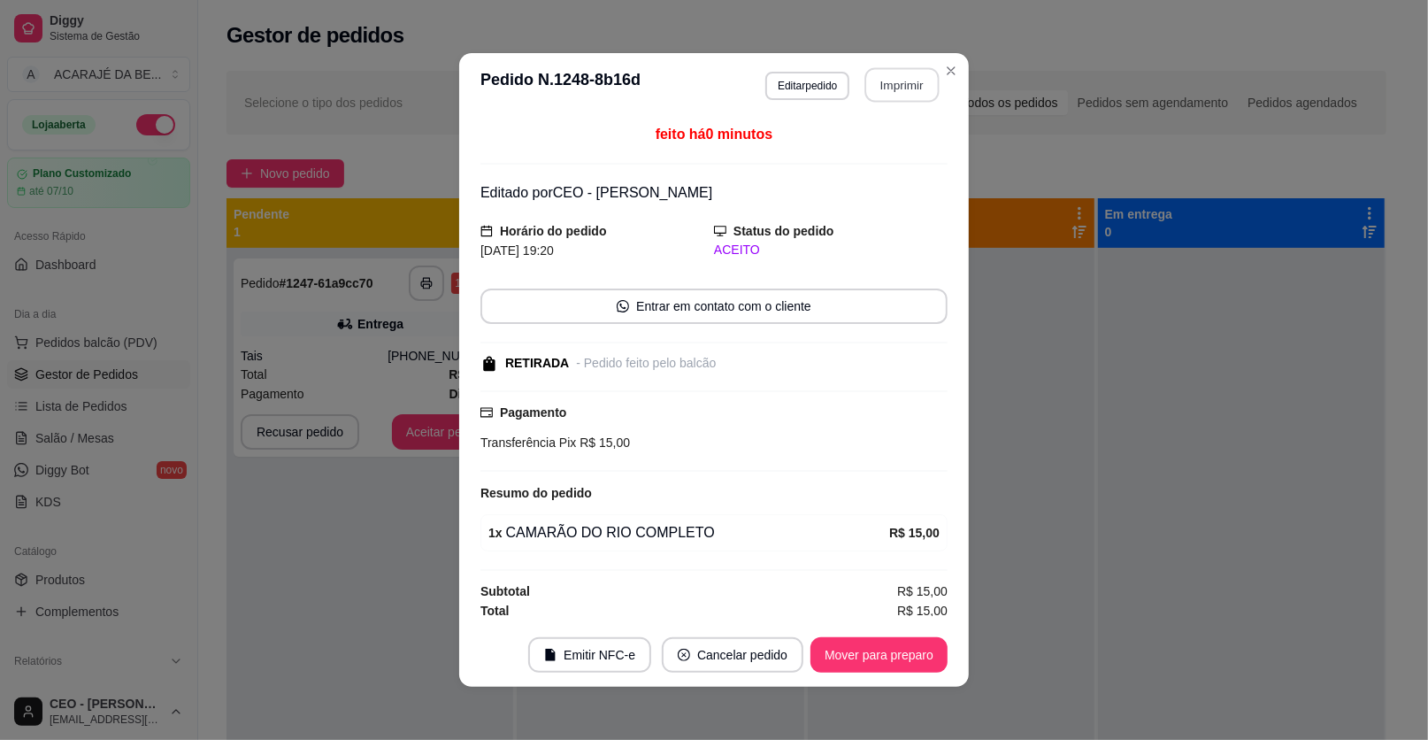
click at [889, 81] on button "Imprimir" at bounding box center [903, 85] width 74 height 35
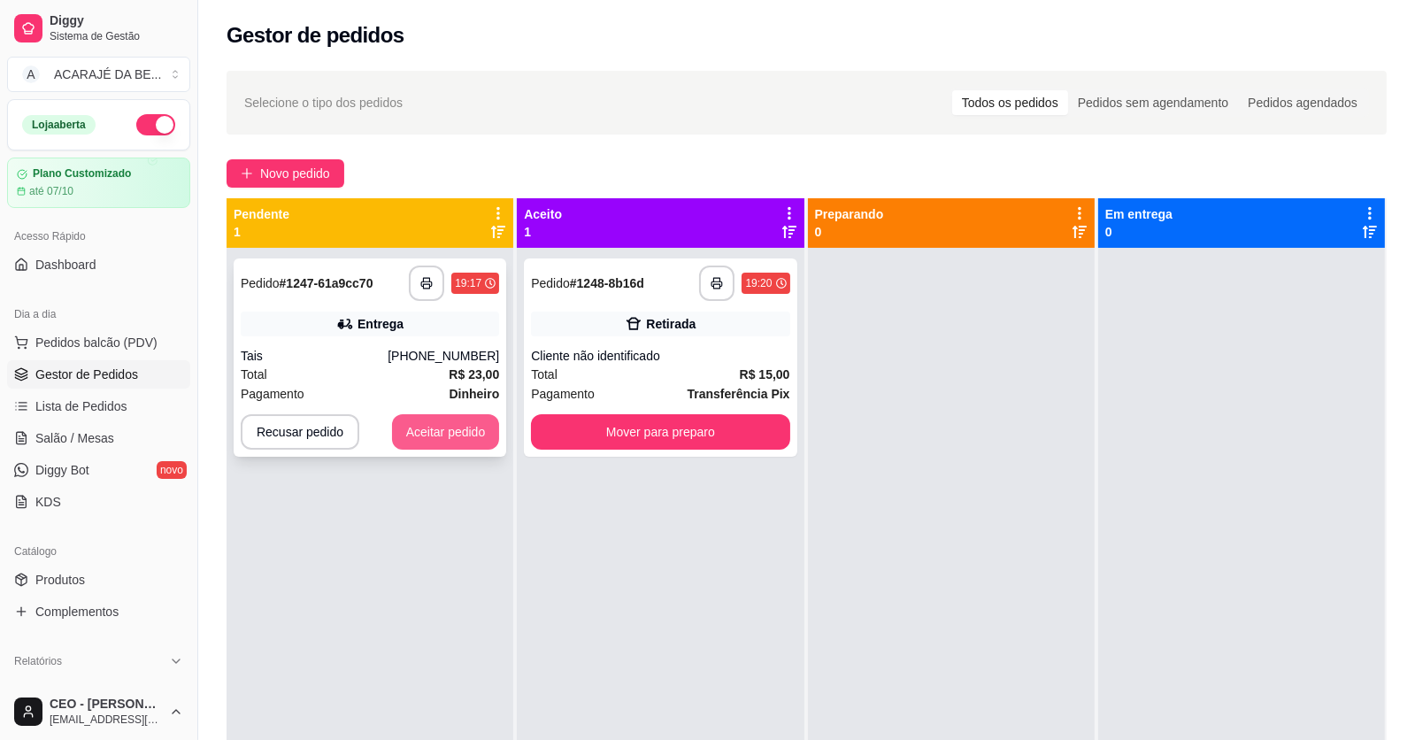
click at [469, 422] on button "Aceitar pedido" at bounding box center [446, 431] width 108 height 35
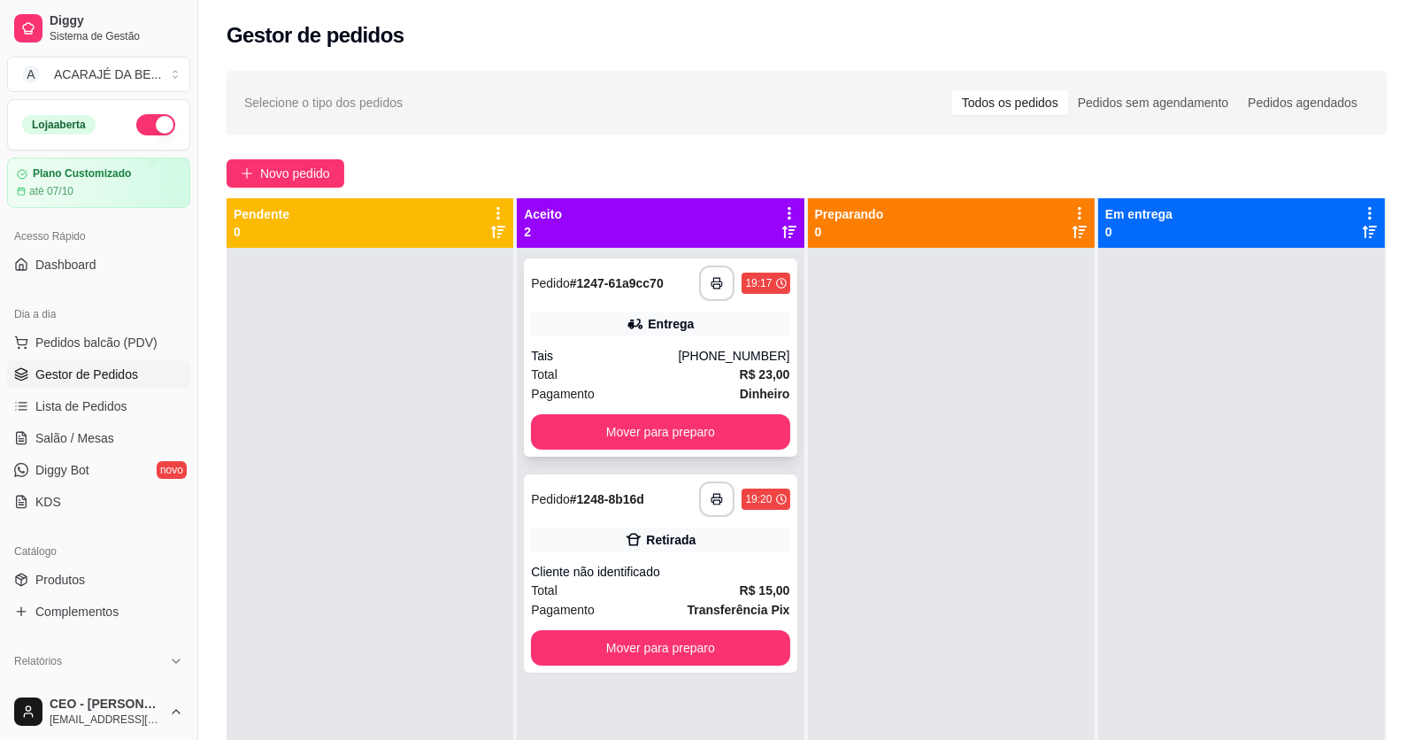
click at [653, 347] on div "**********" at bounding box center [660, 357] width 273 height 198
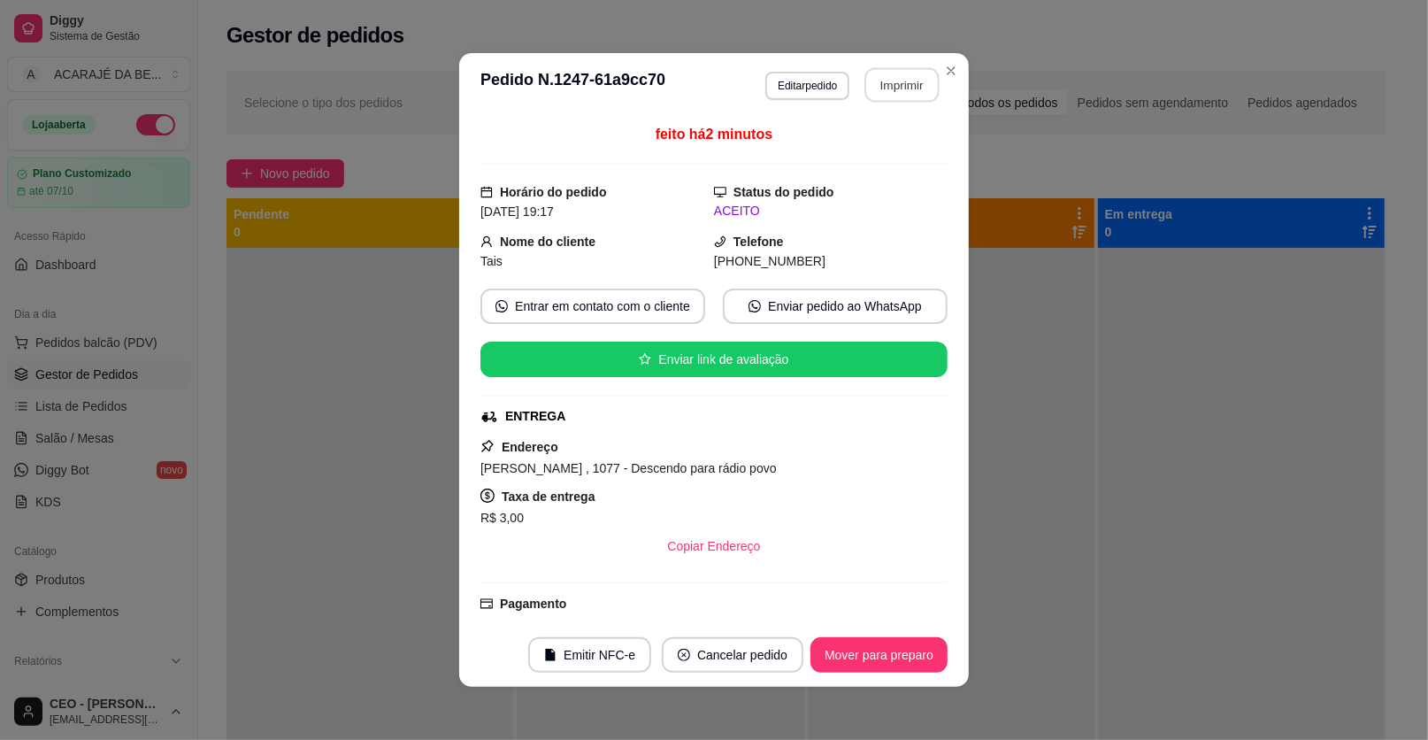
click at [906, 82] on button "Imprimir" at bounding box center [903, 85] width 74 height 35
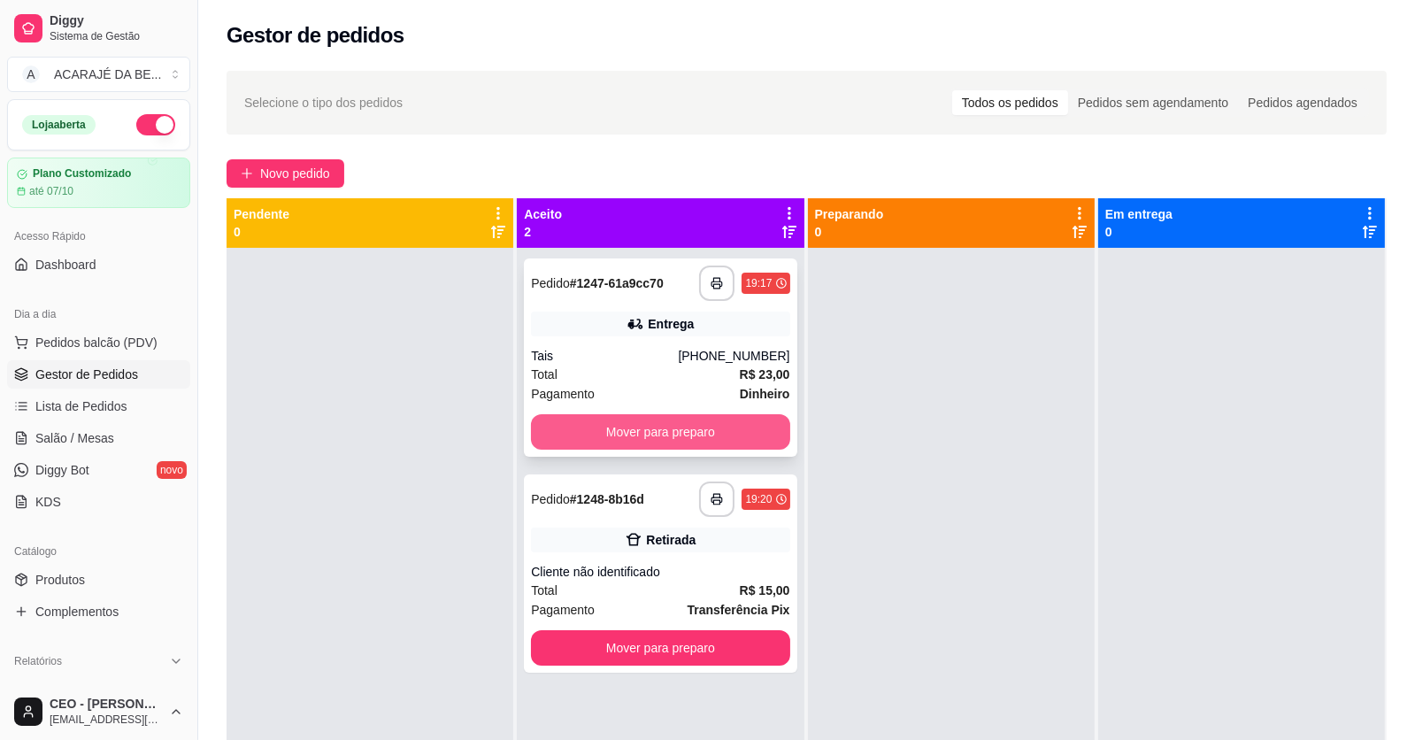
click at [687, 433] on button "Mover para preparo" at bounding box center [660, 431] width 258 height 35
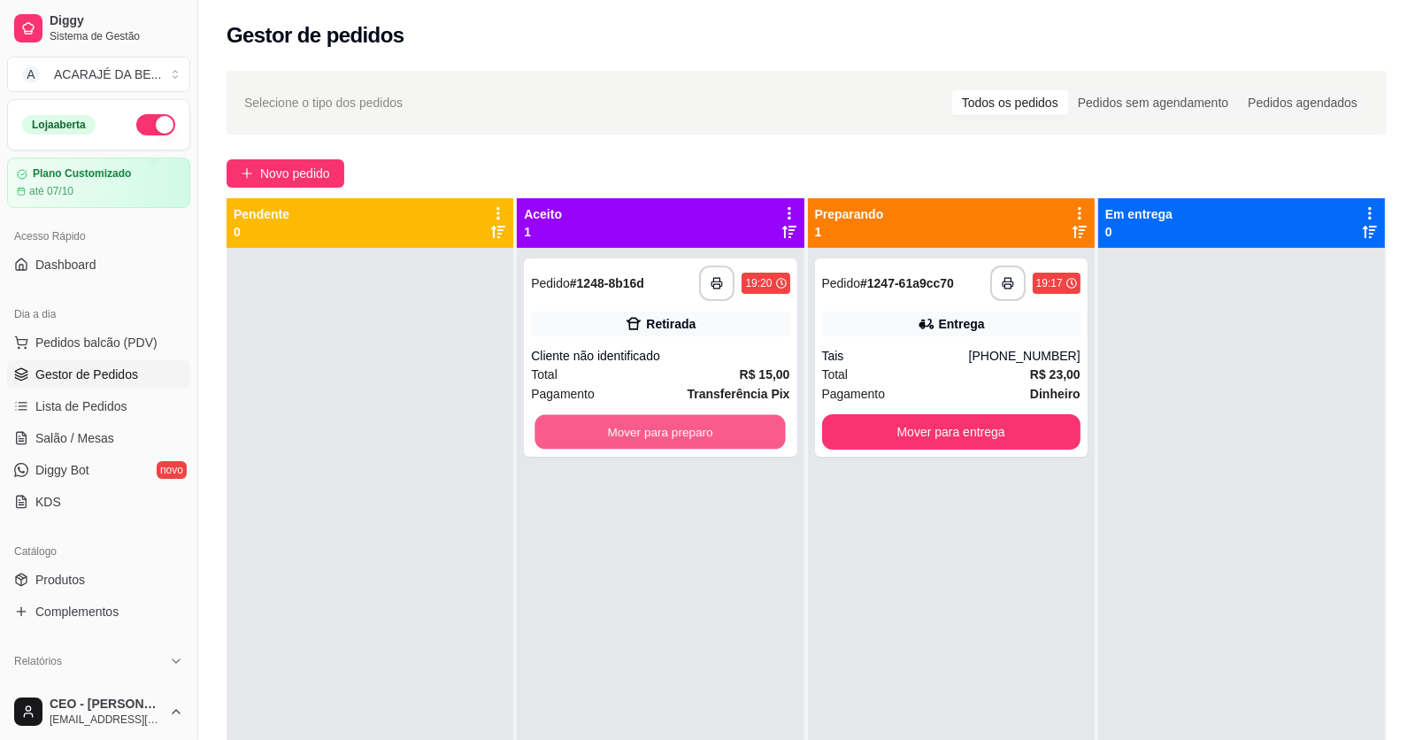
click at [687, 433] on button "Mover para preparo" at bounding box center [660, 432] width 250 height 35
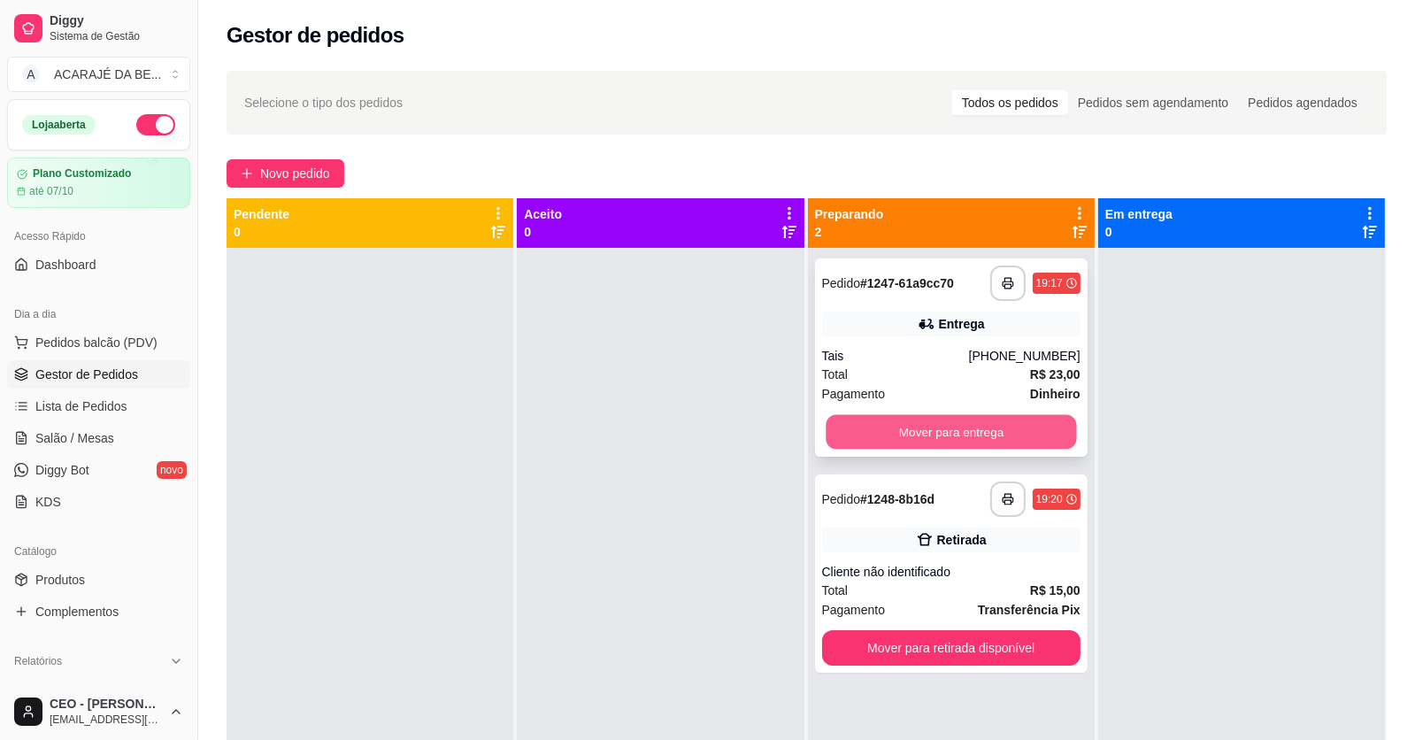
click at [885, 442] on button "Mover para entrega" at bounding box center [951, 432] width 250 height 35
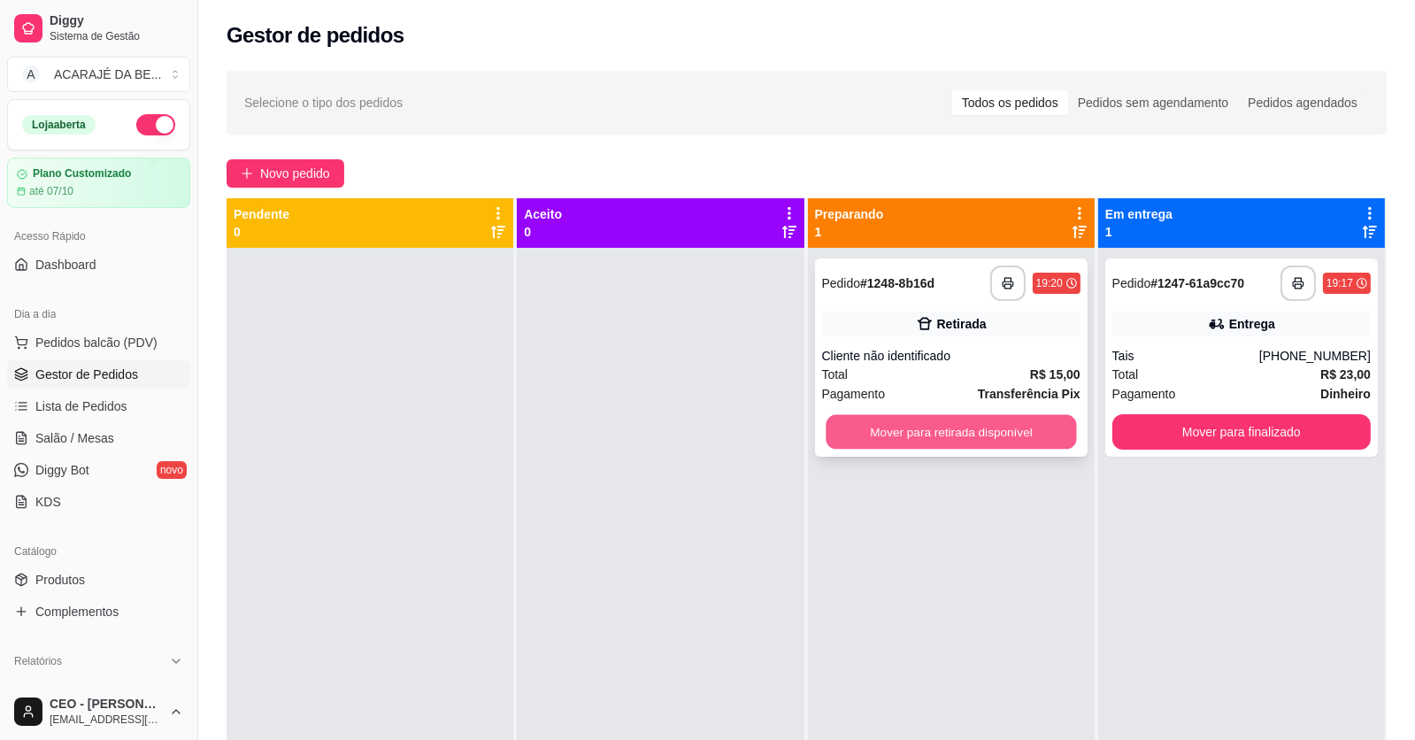
click at [954, 437] on button "Mover para retirada disponível" at bounding box center [951, 432] width 250 height 35
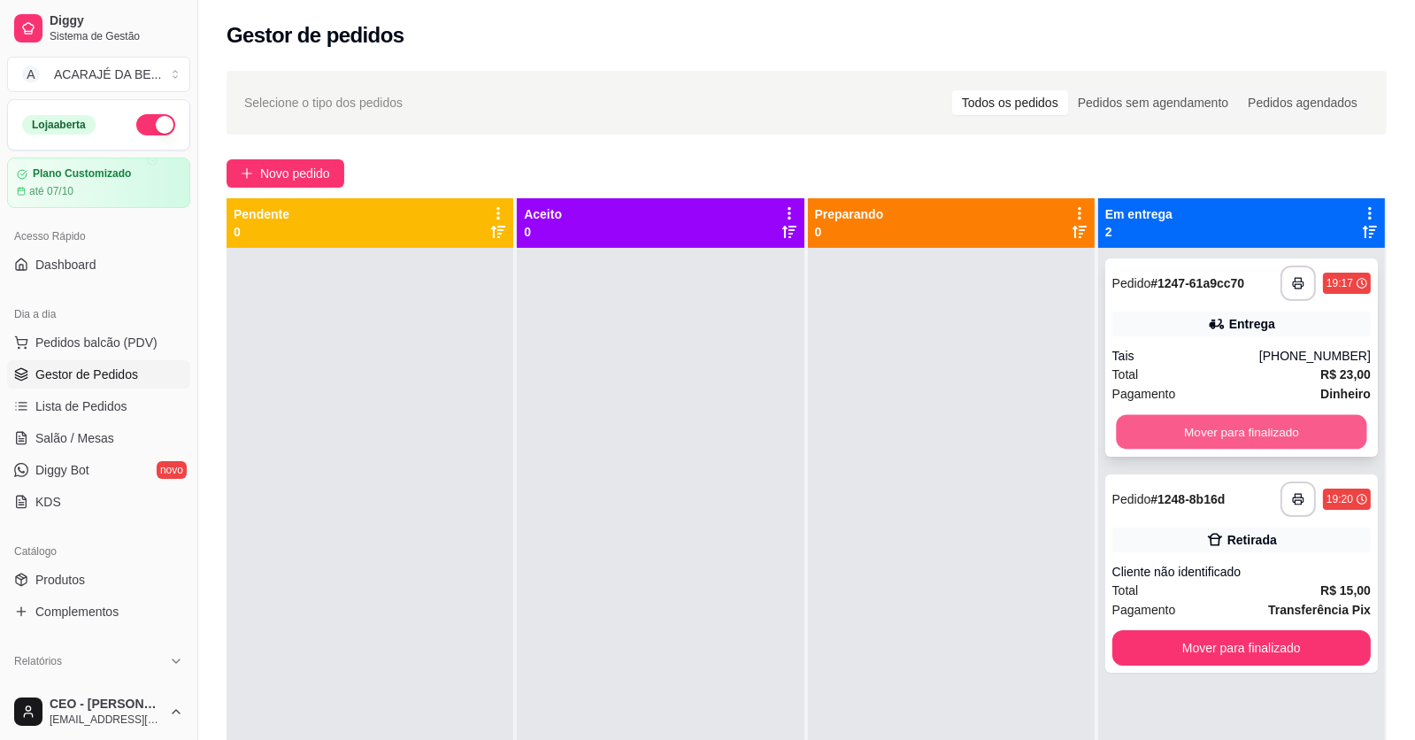
click at [1166, 441] on button "Mover para finalizado" at bounding box center [1241, 432] width 250 height 35
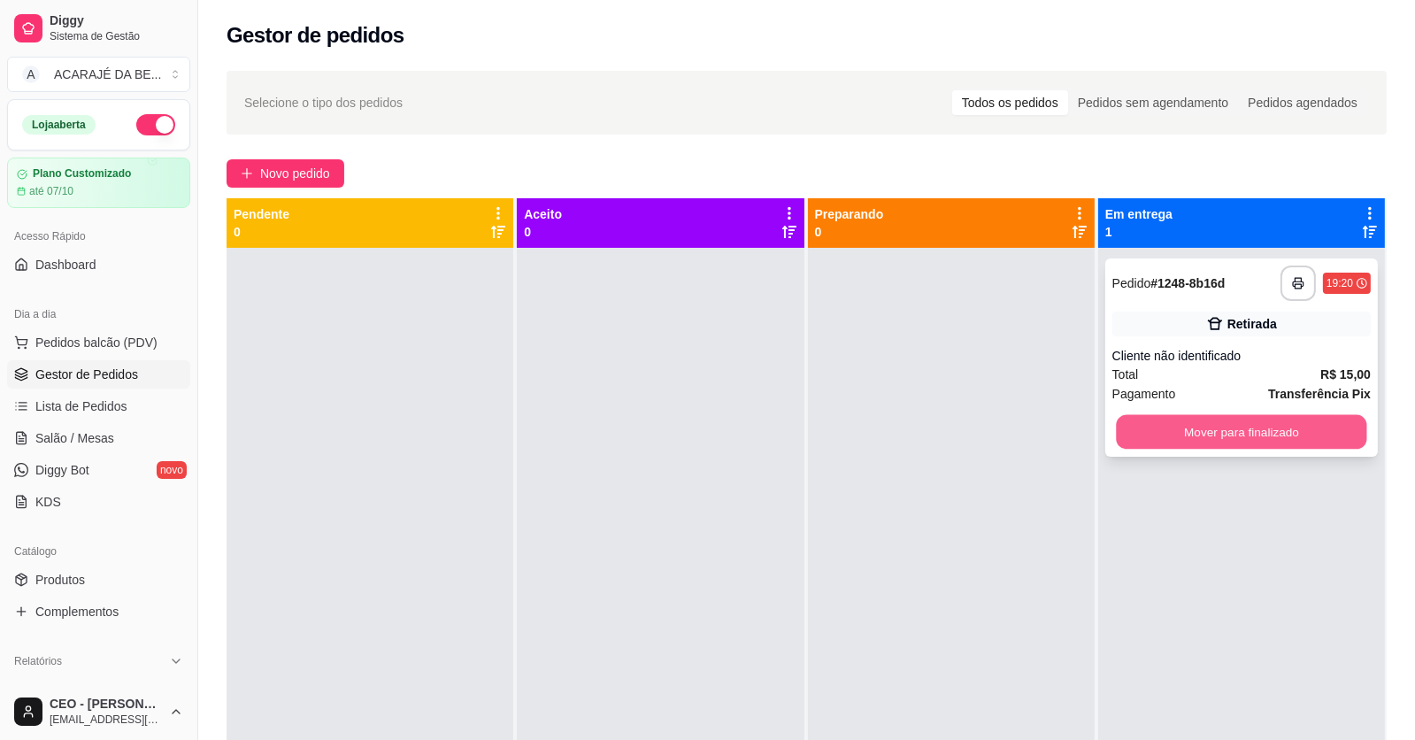
click at [1166, 435] on button "Mover para finalizado" at bounding box center [1241, 432] width 250 height 35
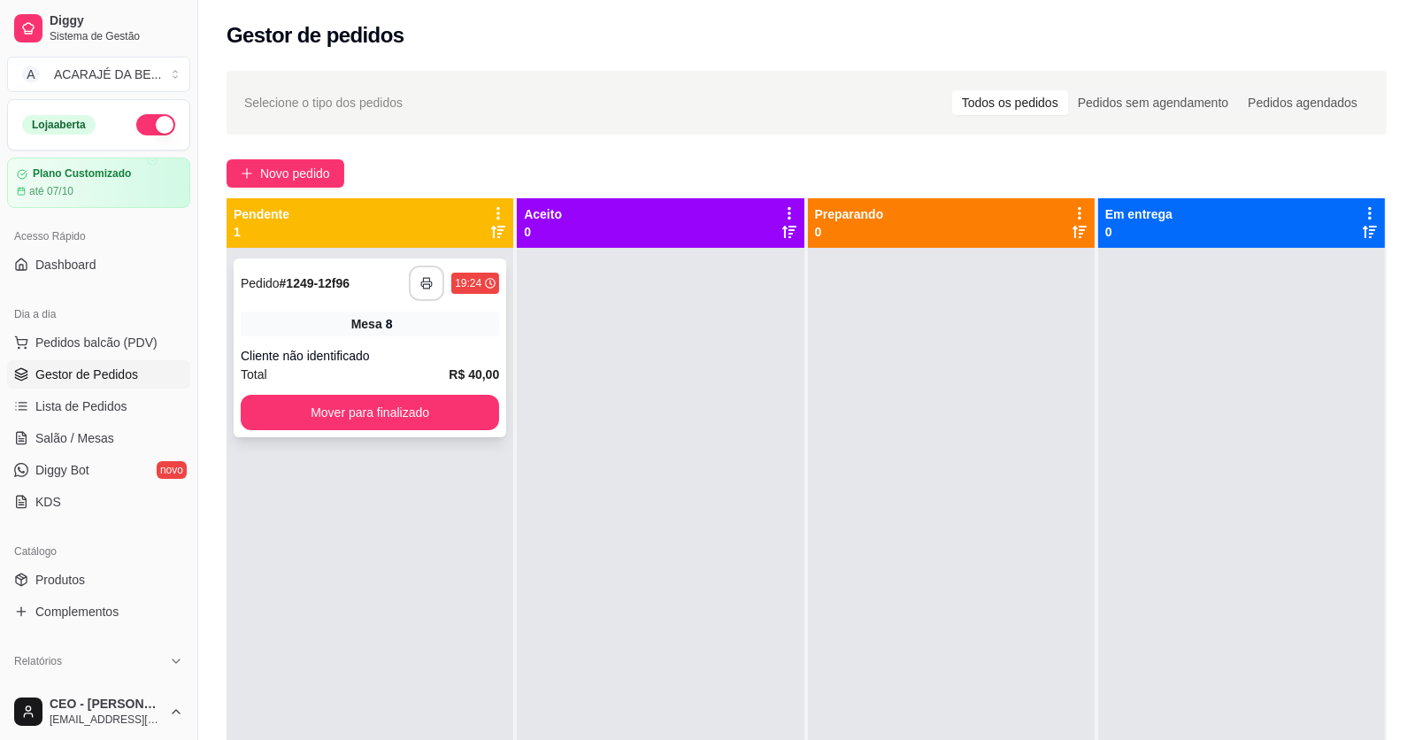
click at [429, 282] on icon "button" at bounding box center [426, 283] width 12 height 12
click at [357, 404] on button "Mover para finalizado" at bounding box center [370, 412] width 258 height 35
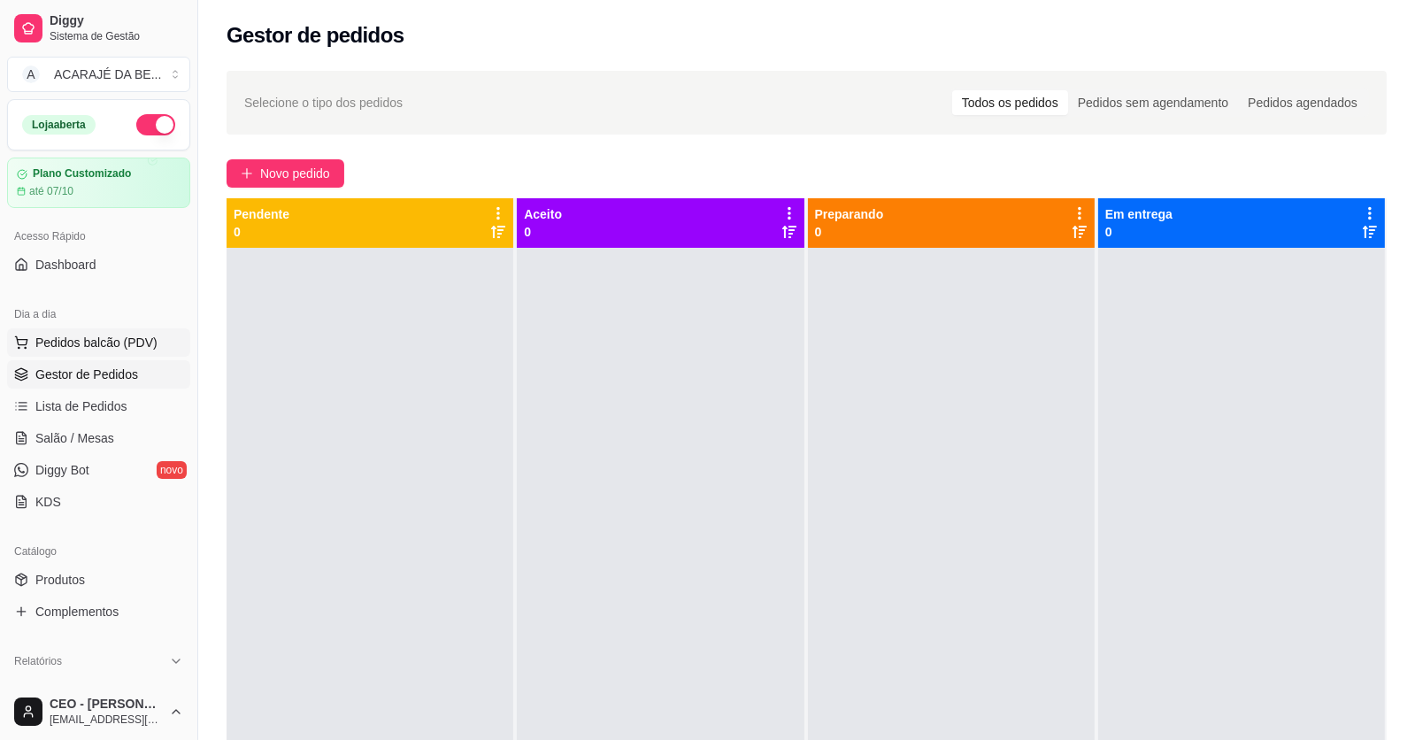
click at [120, 344] on span "Pedidos balcão (PDV)" at bounding box center [96, 343] width 122 height 18
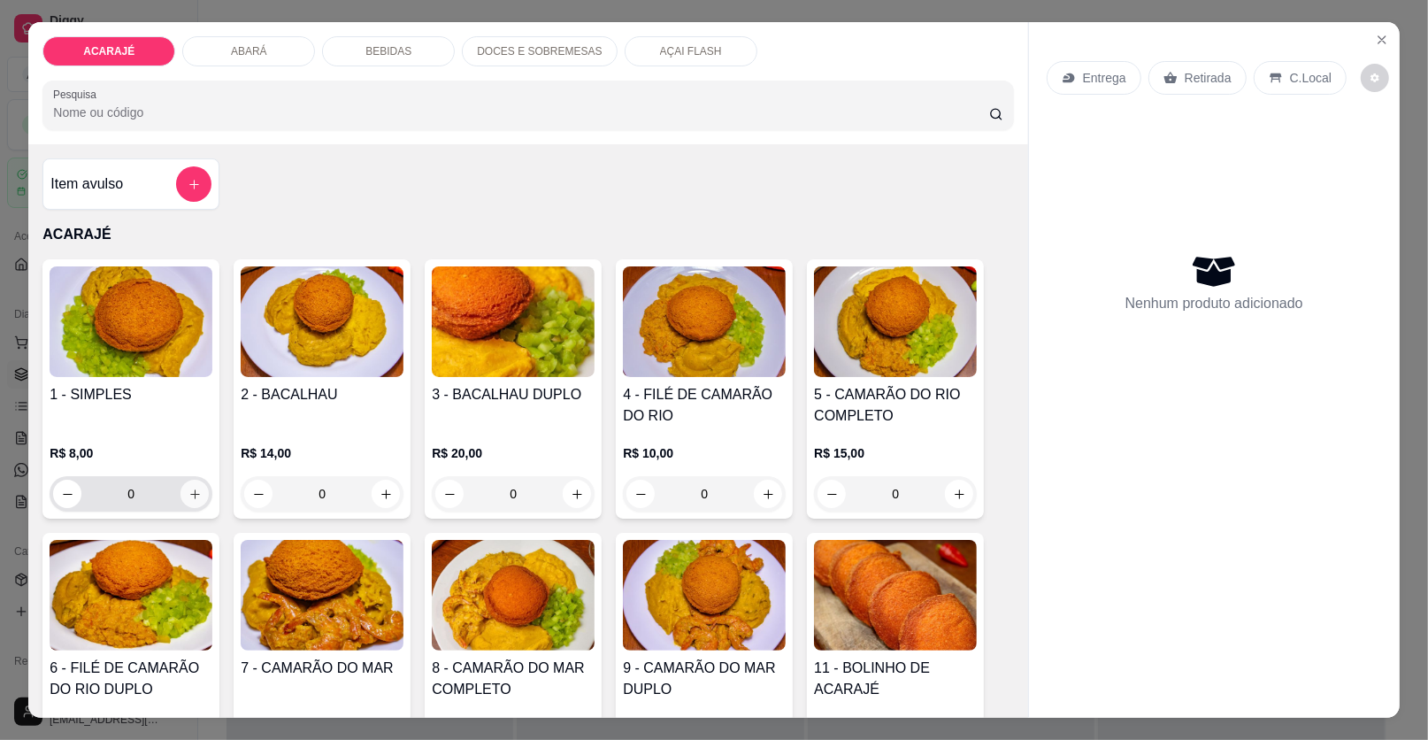
click at [189, 492] on icon "increase-product-quantity" at bounding box center [195, 494] width 13 height 13
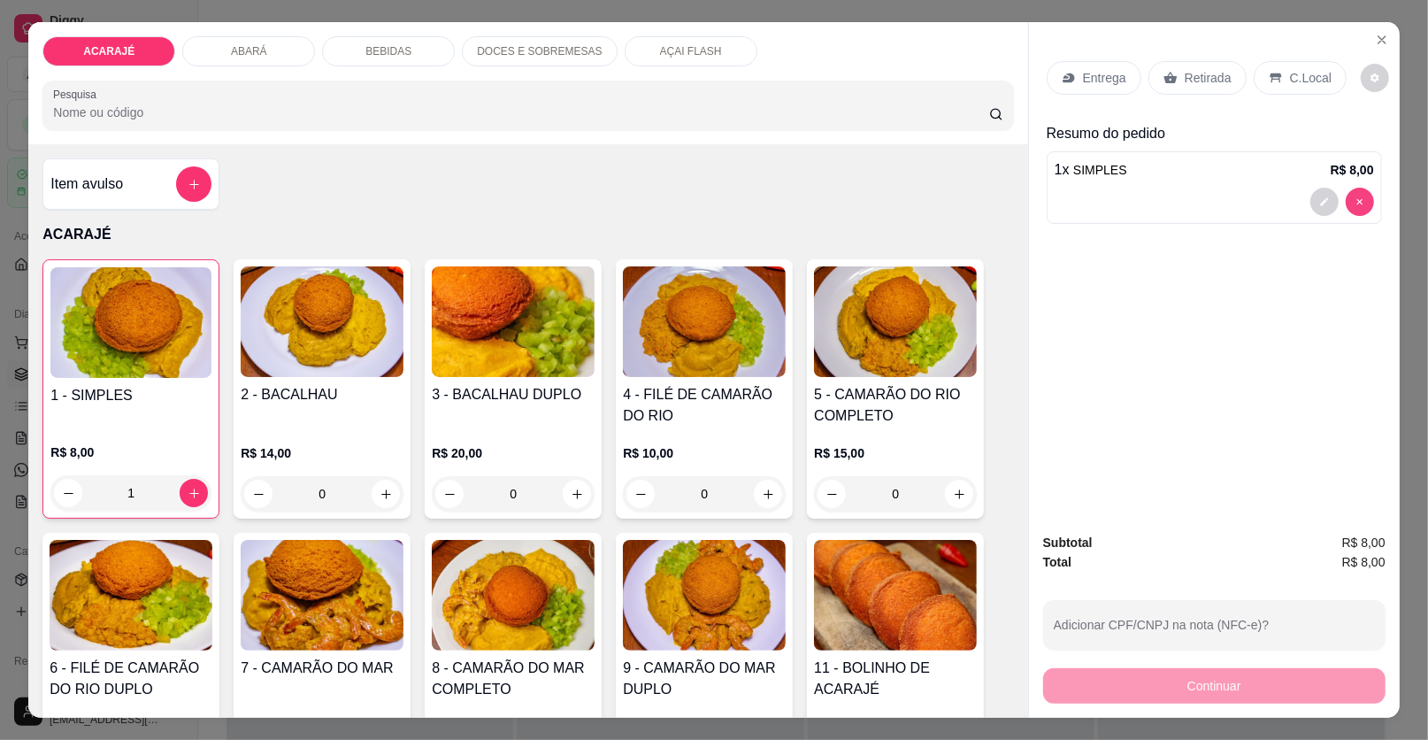
type input "0"
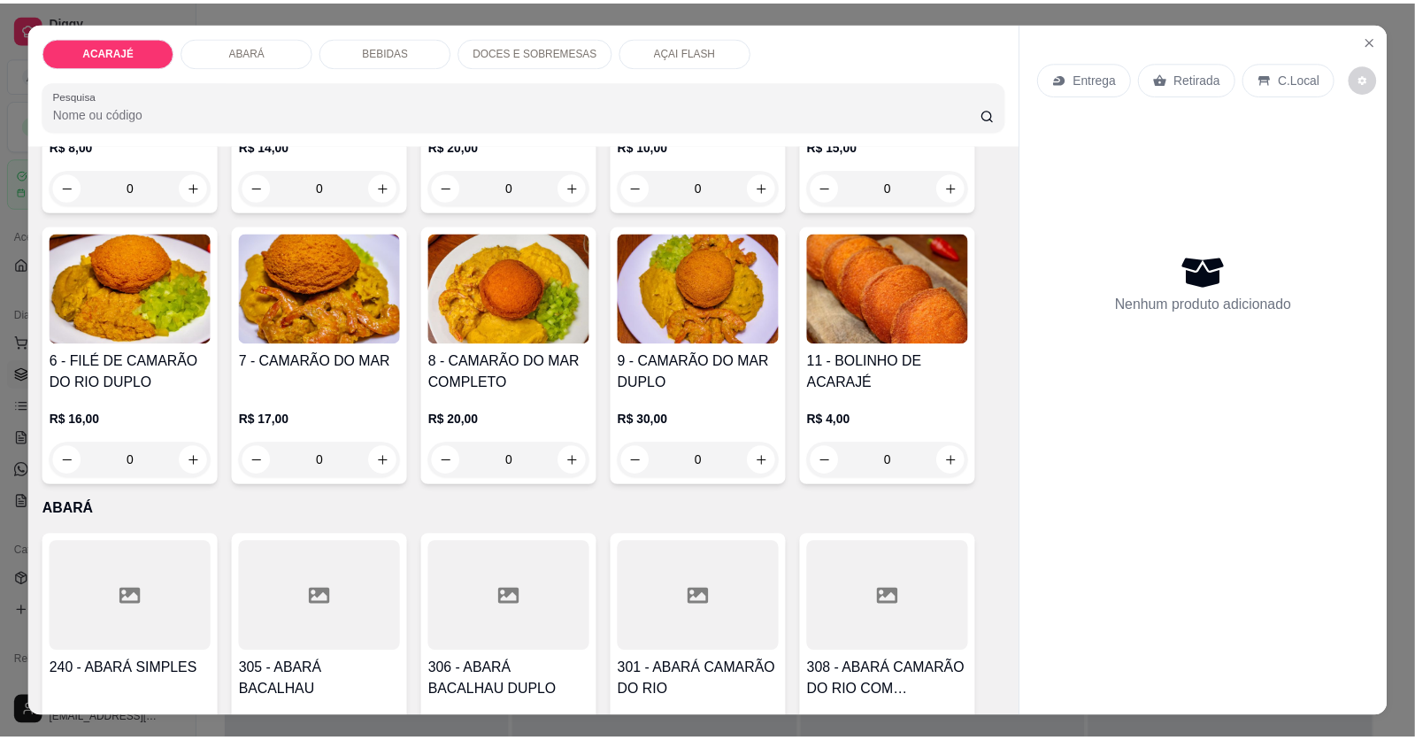
scroll to position [531, 0]
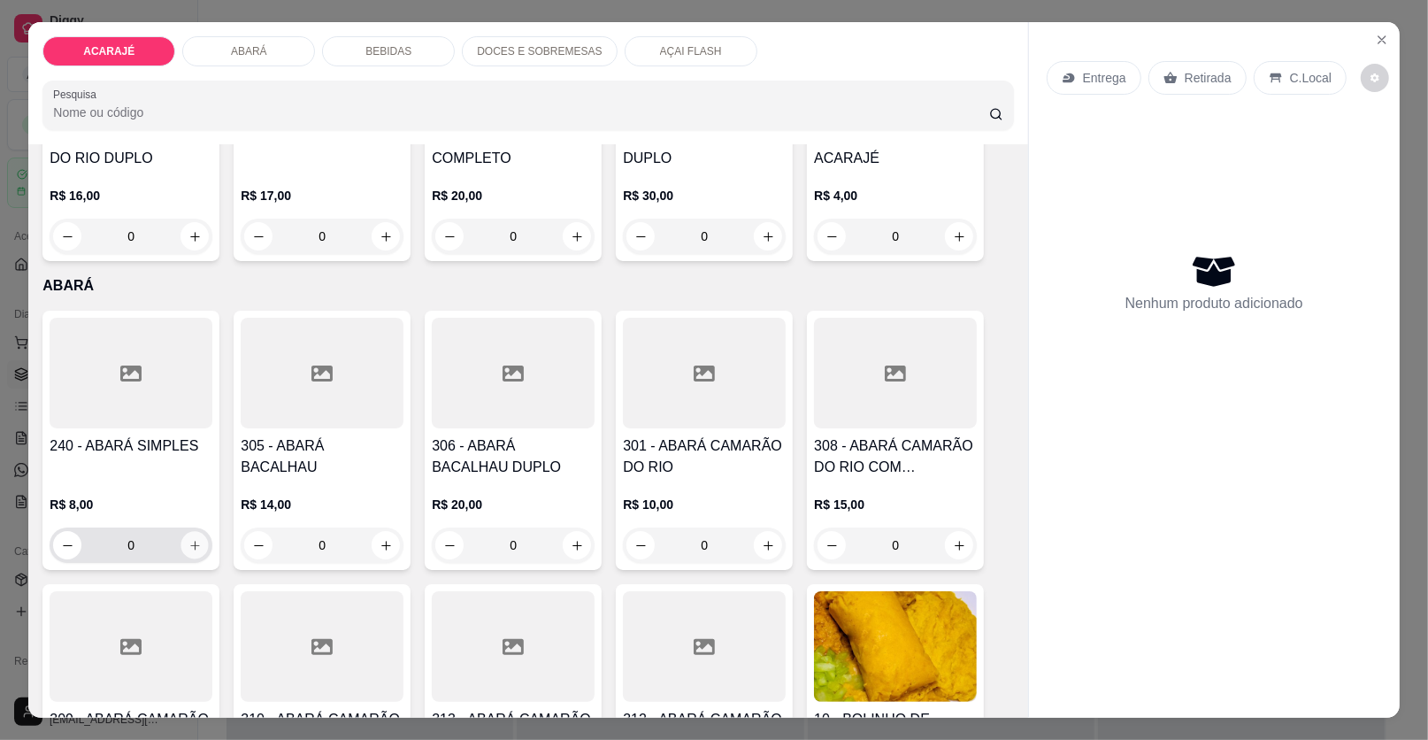
click at [189, 544] on icon "increase-product-quantity" at bounding box center [195, 545] width 13 height 13
type input "1"
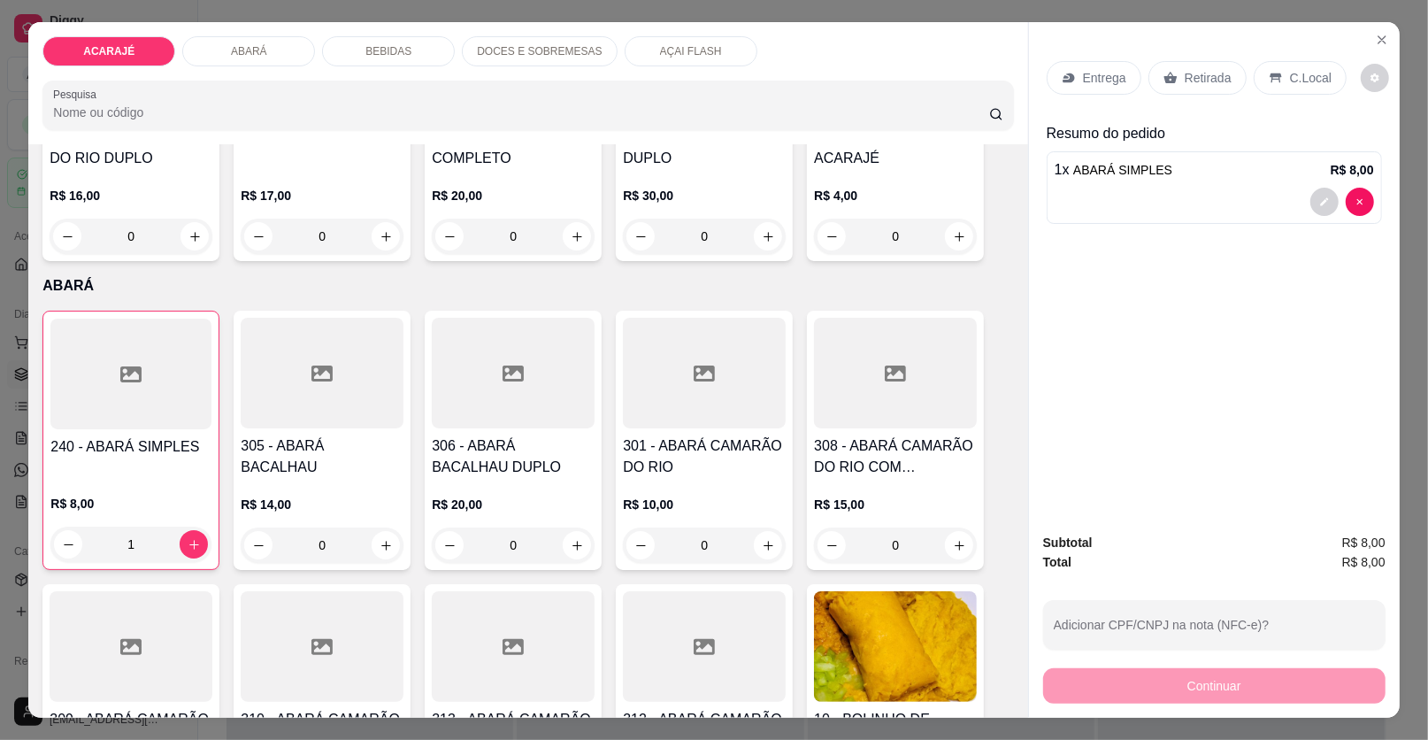
click at [1200, 73] on p "Retirada" at bounding box center [1208, 78] width 47 height 18
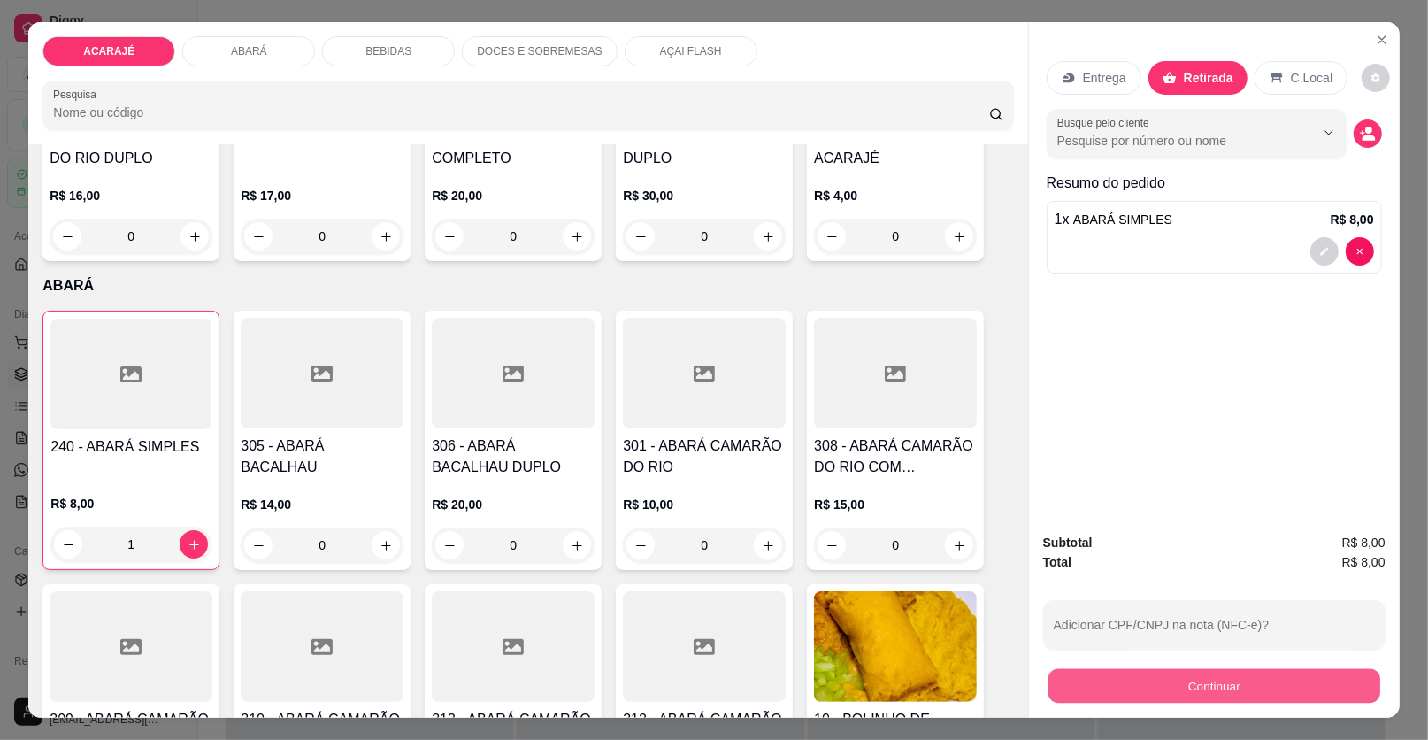
click at [1266, 685] on button "Continuar" at bounding box center [1215, 686] width 332 height 35
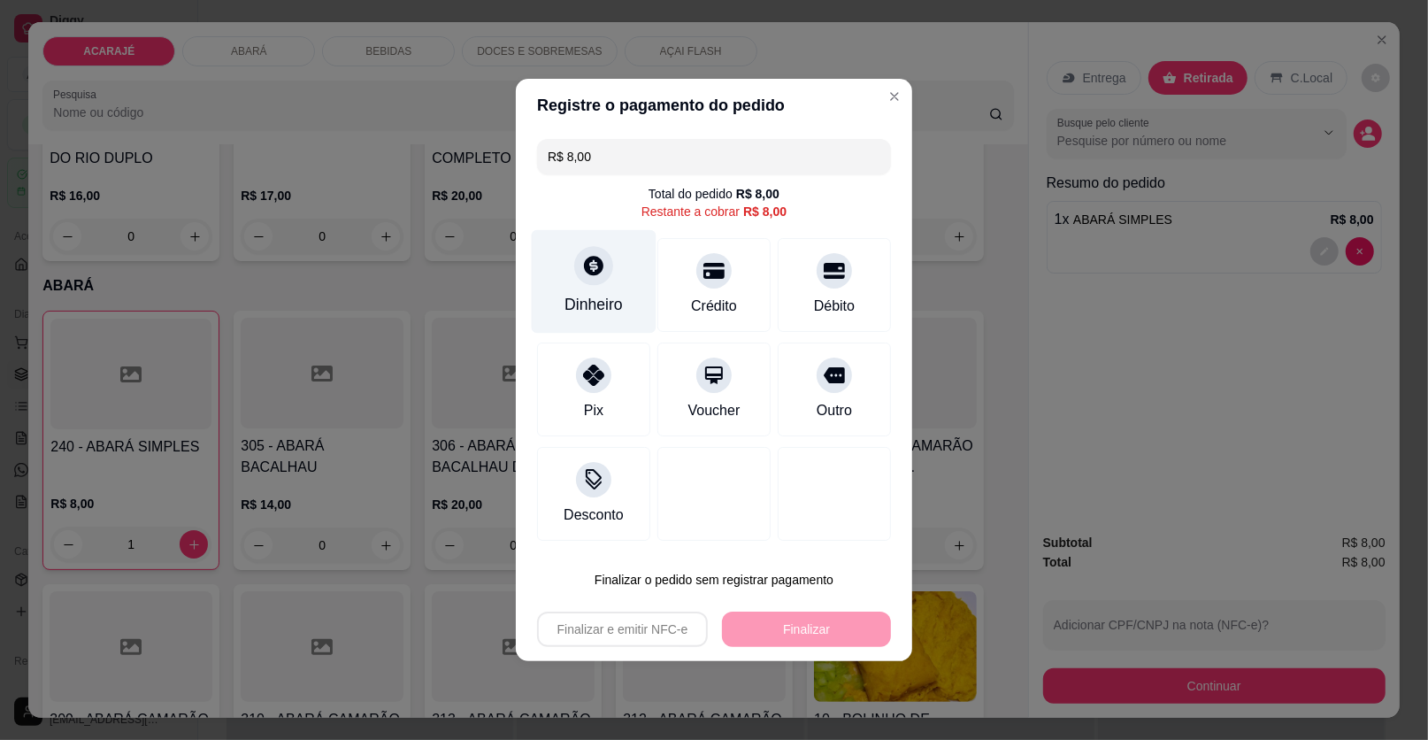
click at [587, 260] on icon at bounding box center [593, 265] width 19 height 19
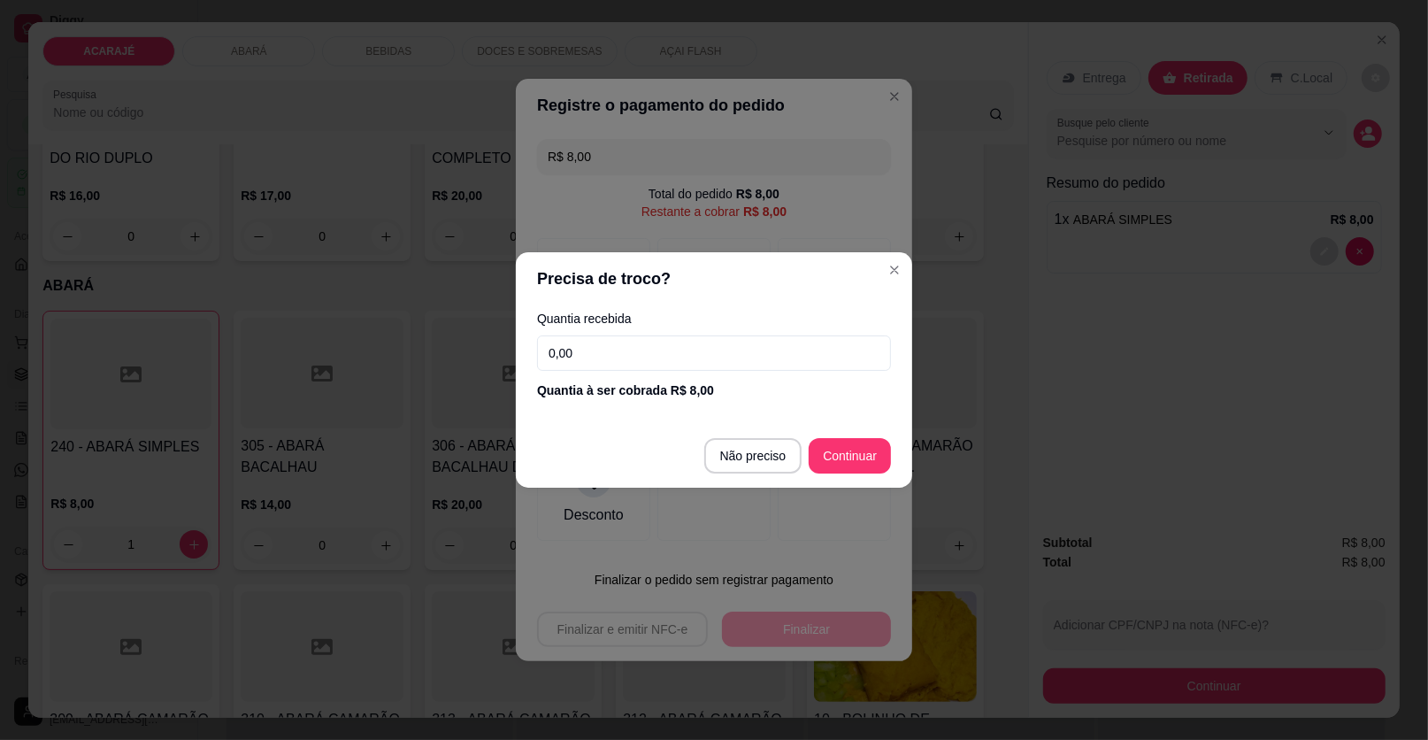
click at [600, 343] on input "0,00" at bounding box center [714, 352] width 354 height 35
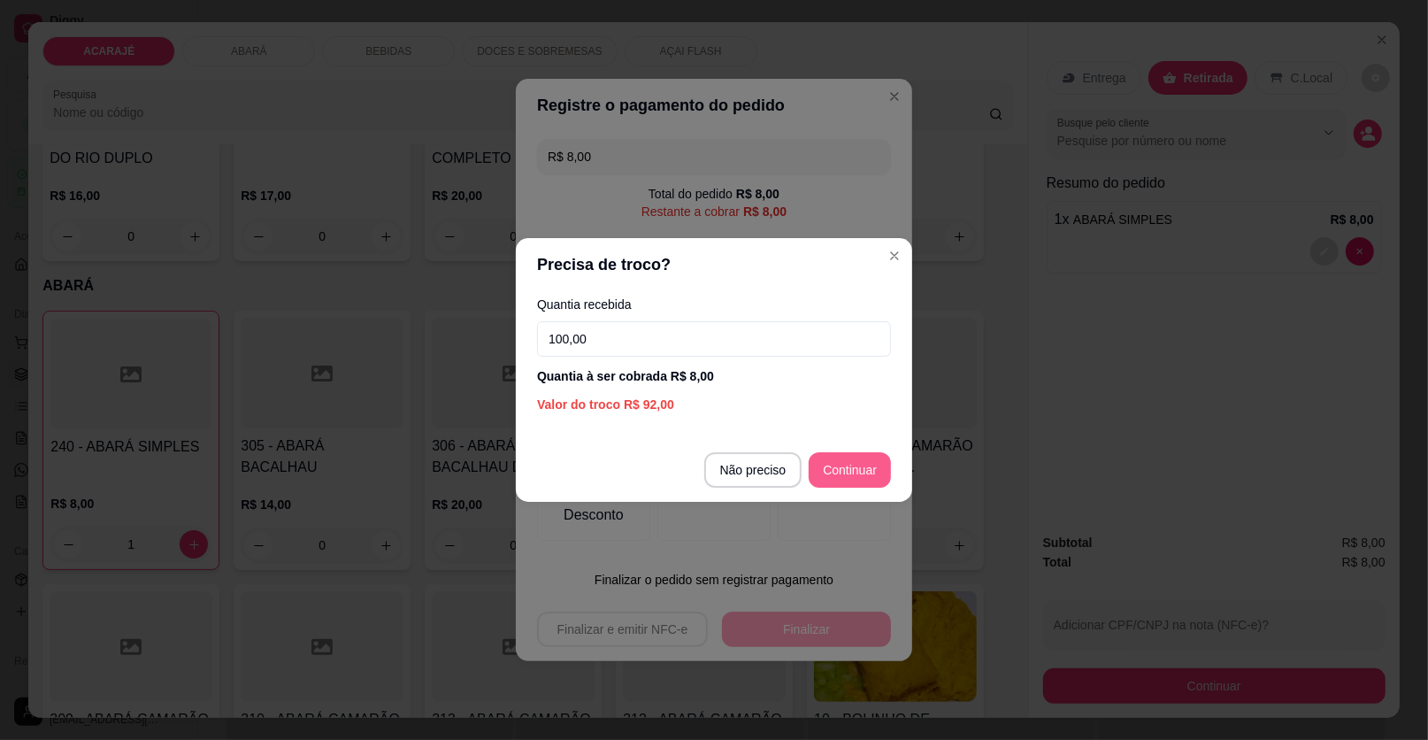
type input "100,00"
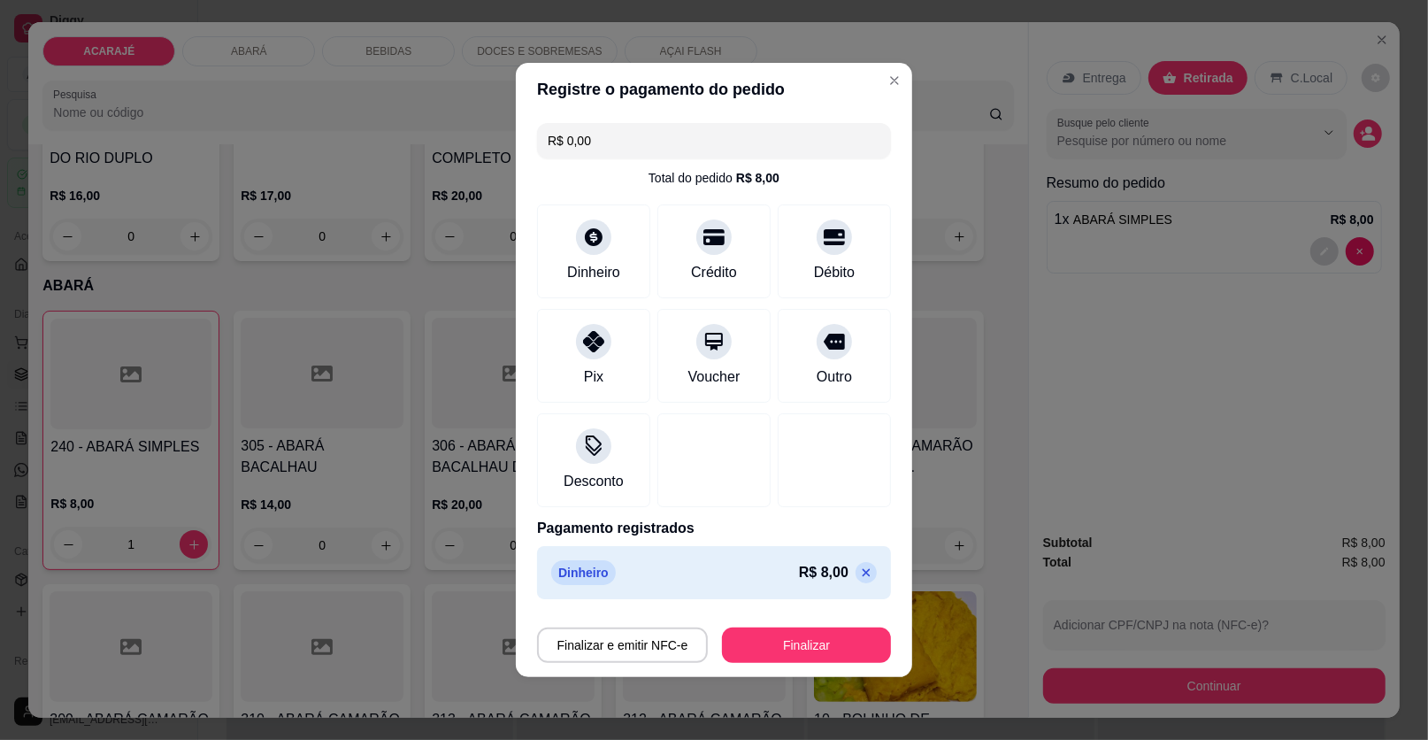
type input "R$ 0,00"
click at [826, 652] on button "Finalizar" at bounding box center [807, 645] width 164 height 35
click at [826, 652] on div "Finalizar e emitir NFC-e Finalizar" at bounding box center [714, 644] width 354 height 35
type input "0"
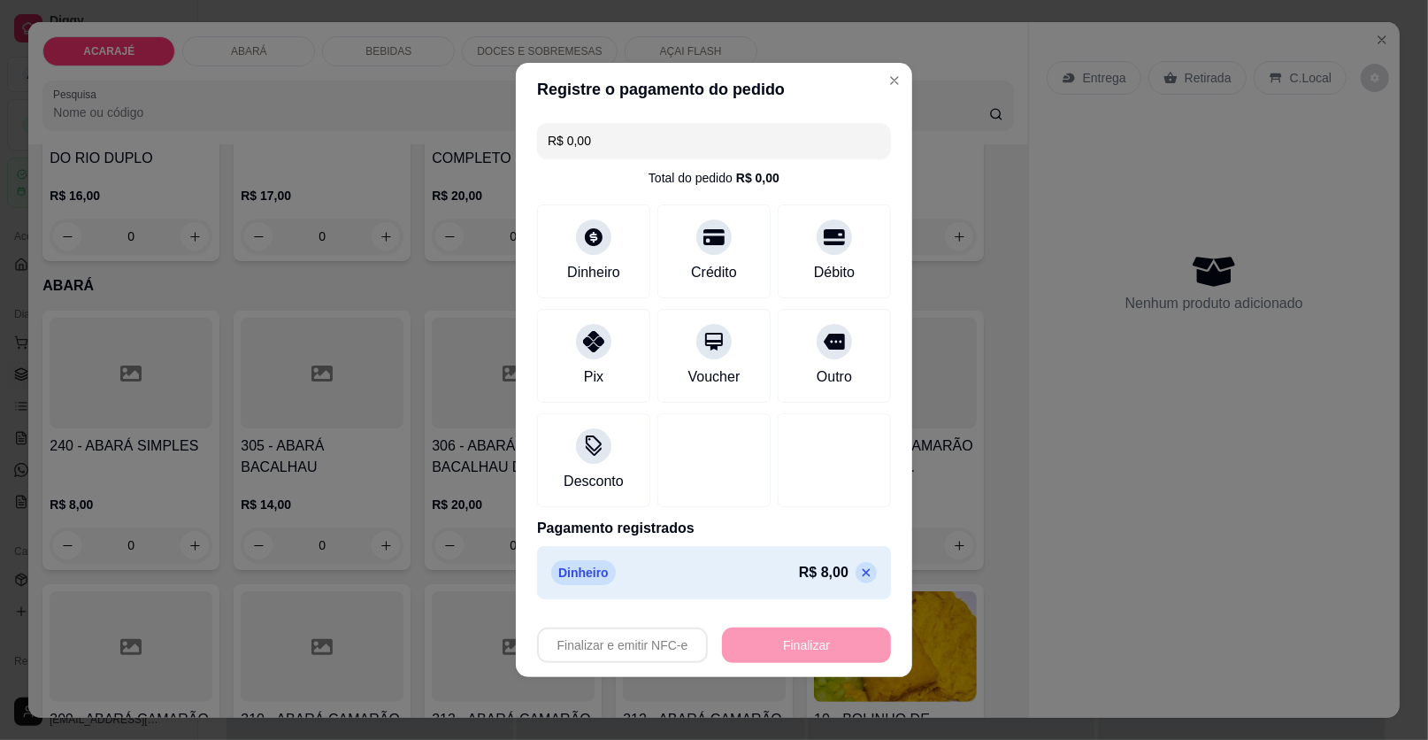
type input "-R$ 8,00"
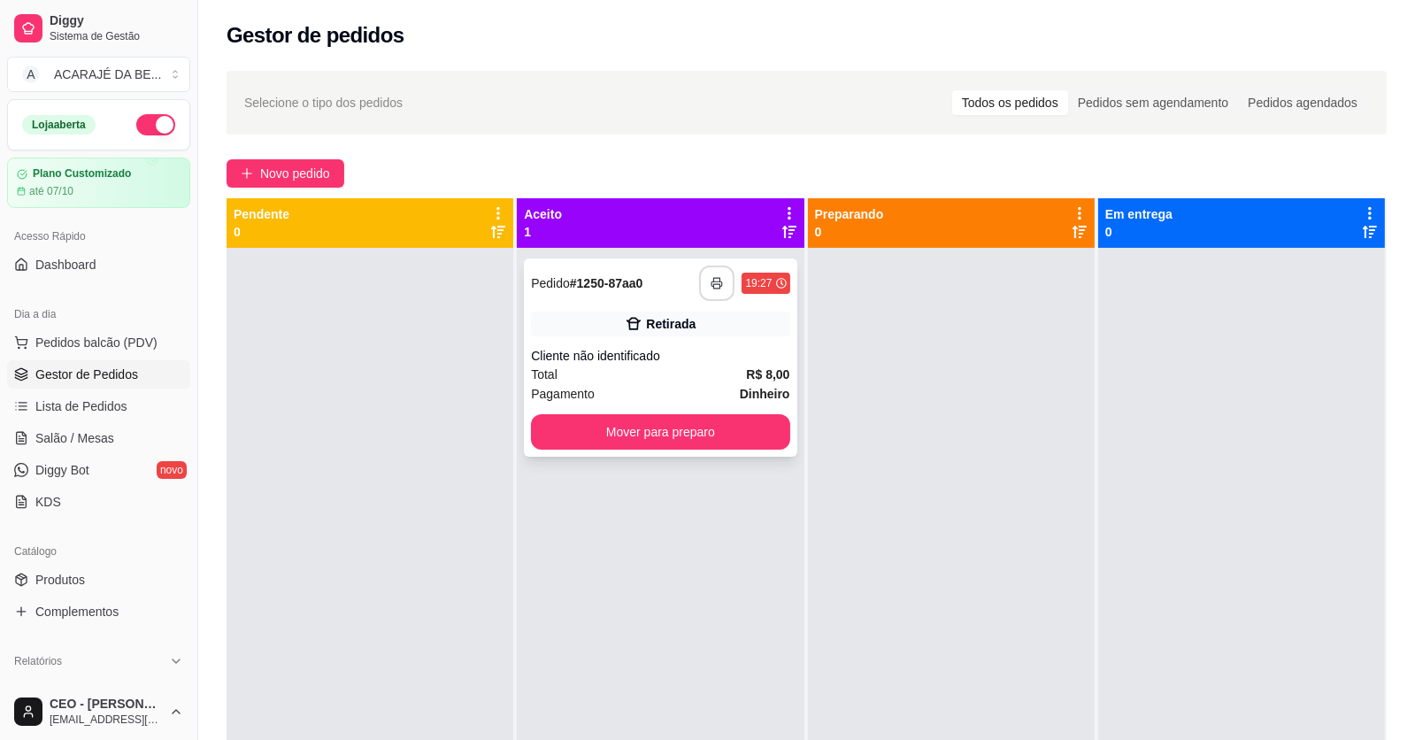
click at [714, 286] on icon "button" at bounding box center [717, 283] width 12 height 12
click at [671, 423] on button "Mover para preparo" at bounding box center [660, 432] width 250 height 35
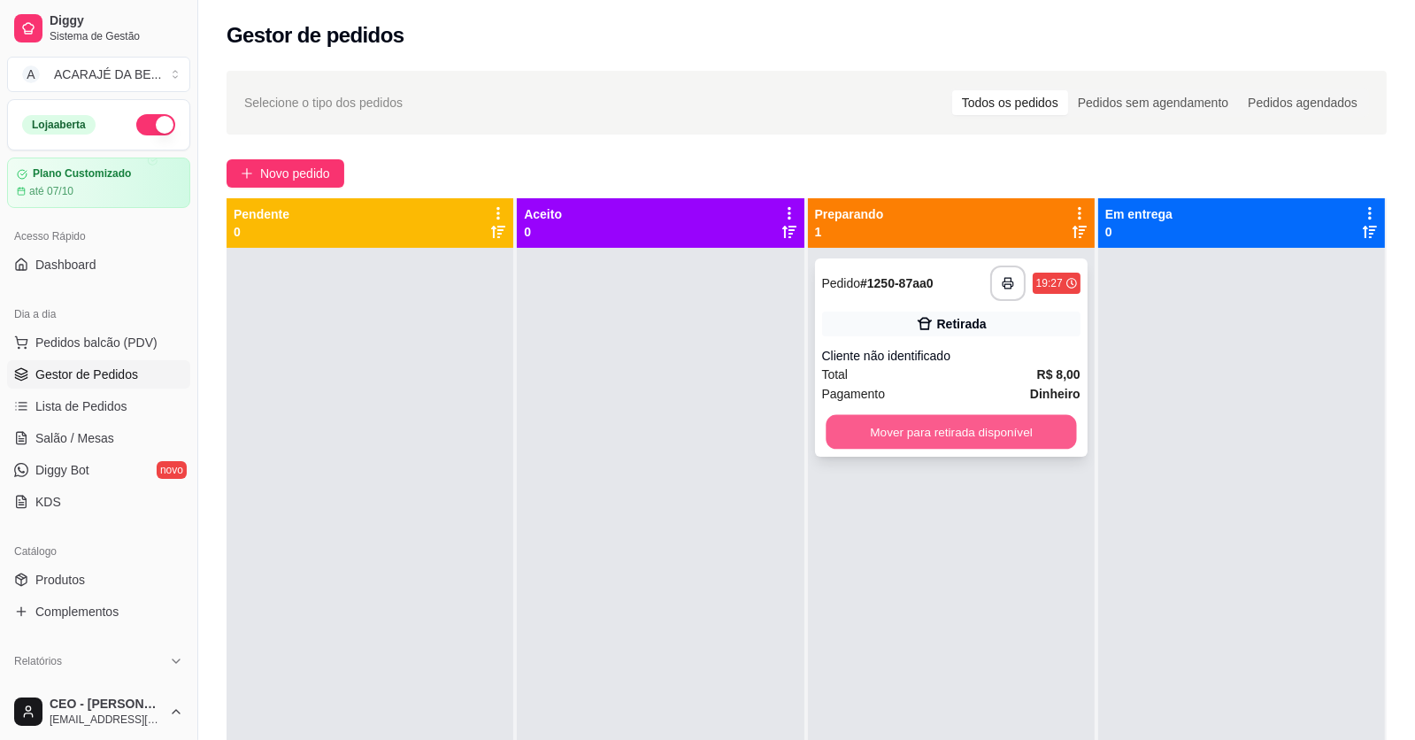
click at [880, 425] on button "Mover para retirada disponível" at bounding box center [951, 432] width 250 height 35
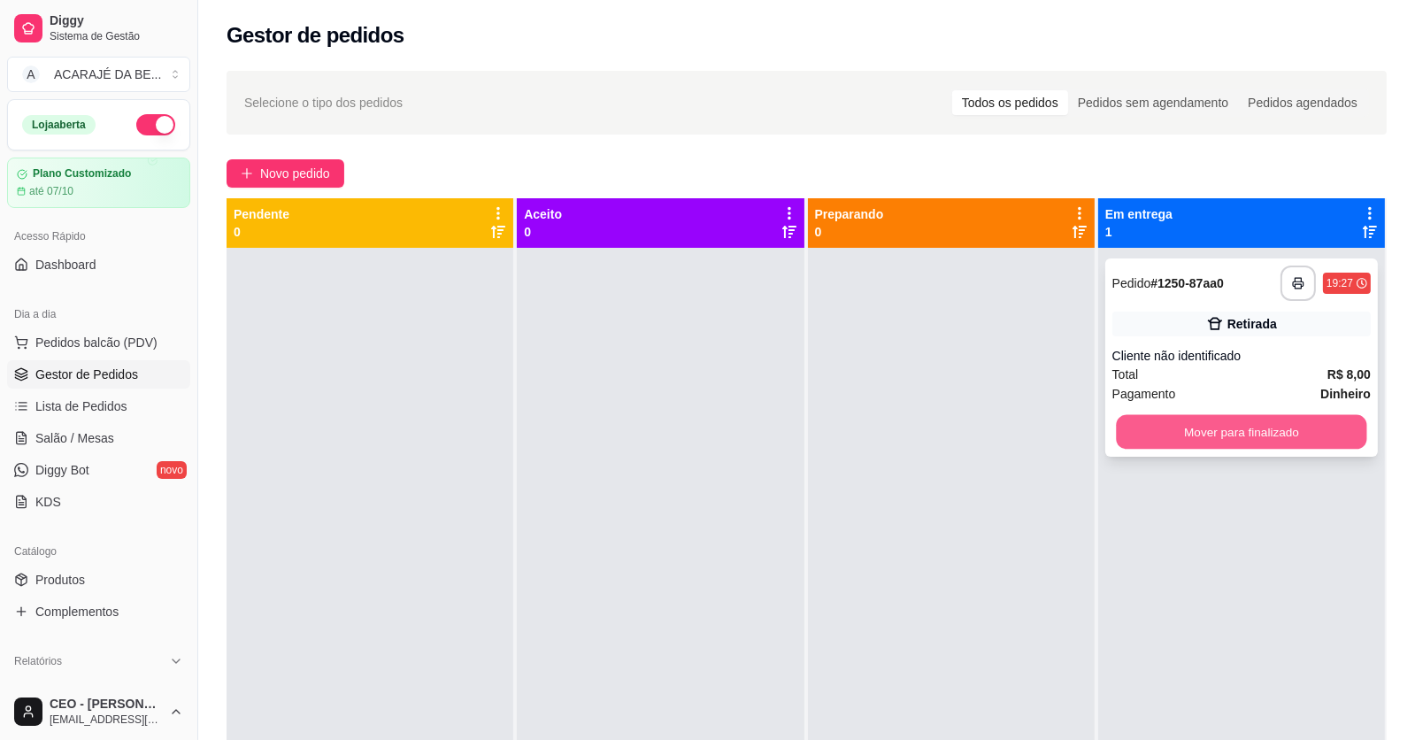
click at [1211, 426] on button "Mover para finalizado" at bounding box center [1241, 432] width 250 height 35
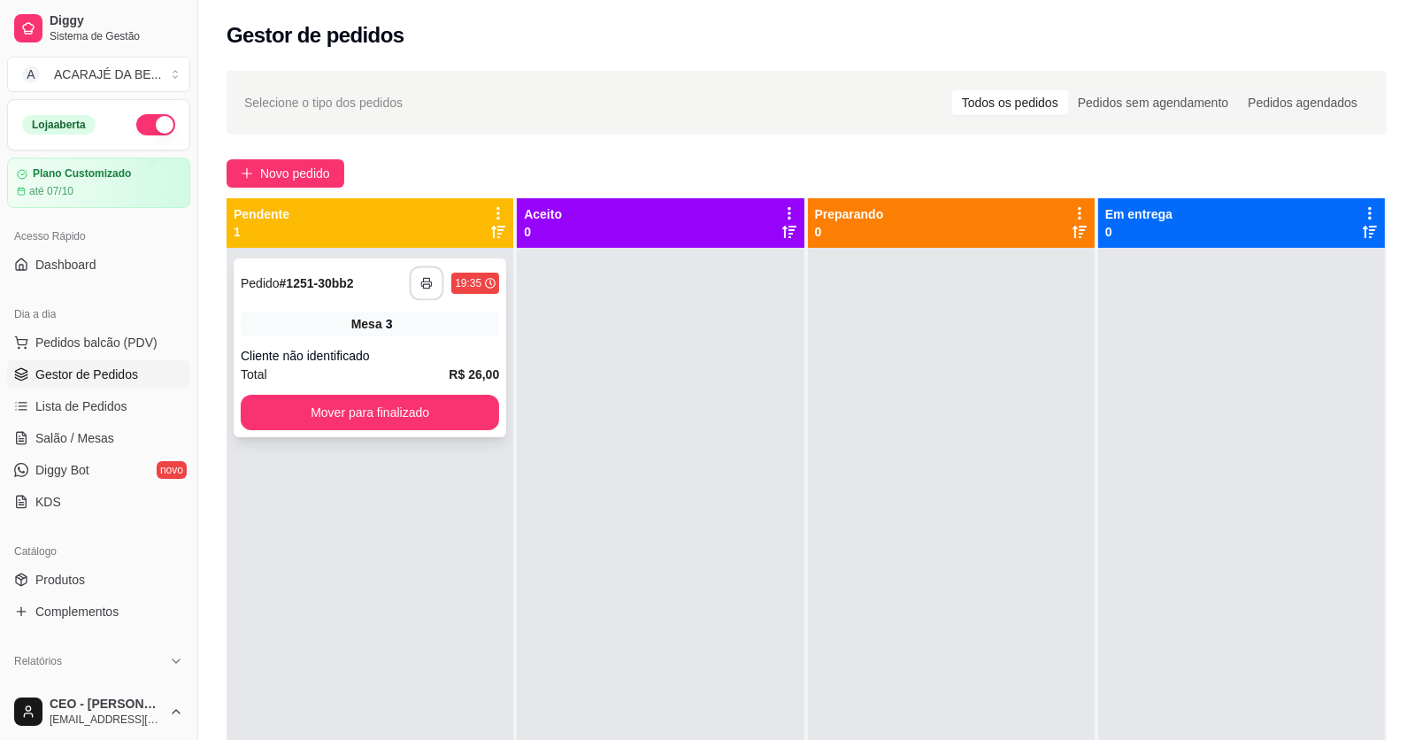
click at [414, 269] on button "button" at bounding box center [427, 283] width 35 height 35
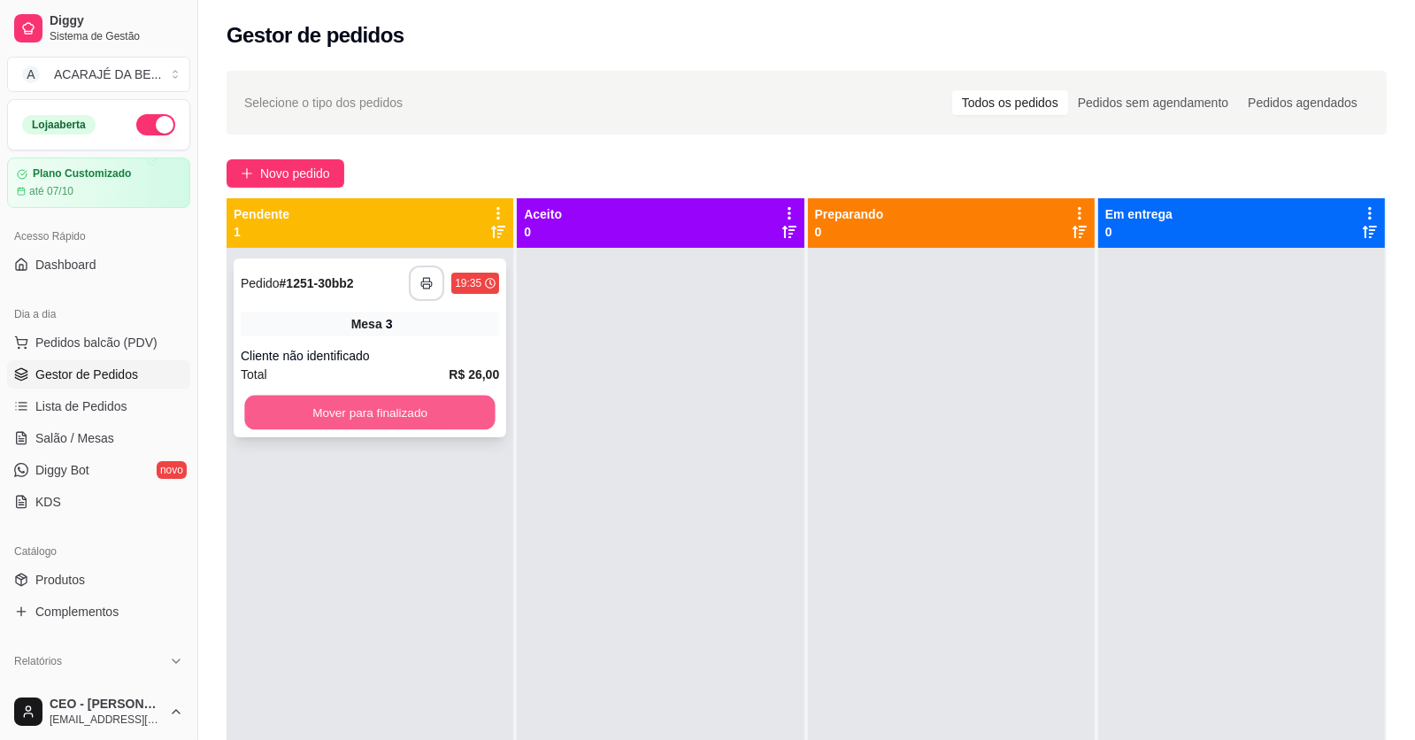
click at [389, 404] on button "Mover para finalizado" at bounding box center [369, 413] width 250 height 35
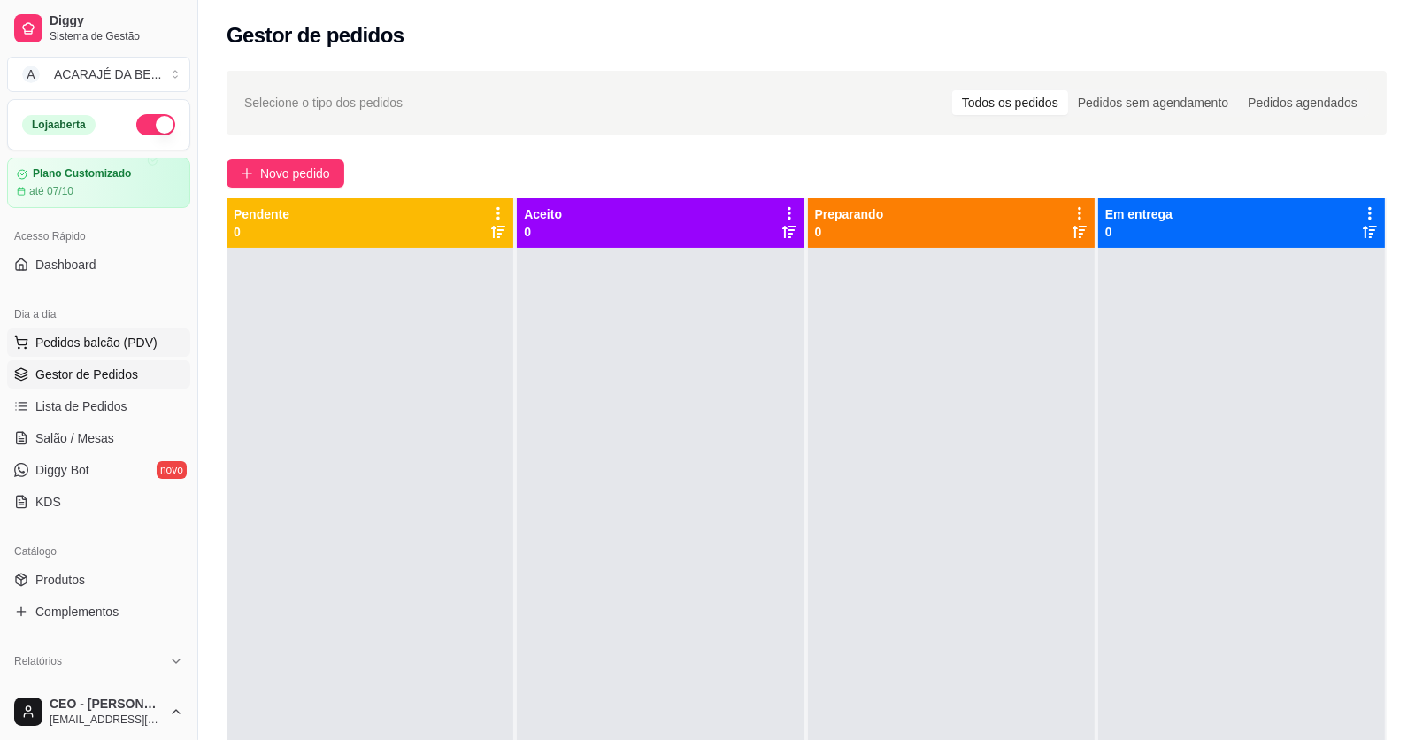
click at [97, 342] on span "Pedidos balcão (PDV)" at bounding box center [96, 343] width 122 height 18
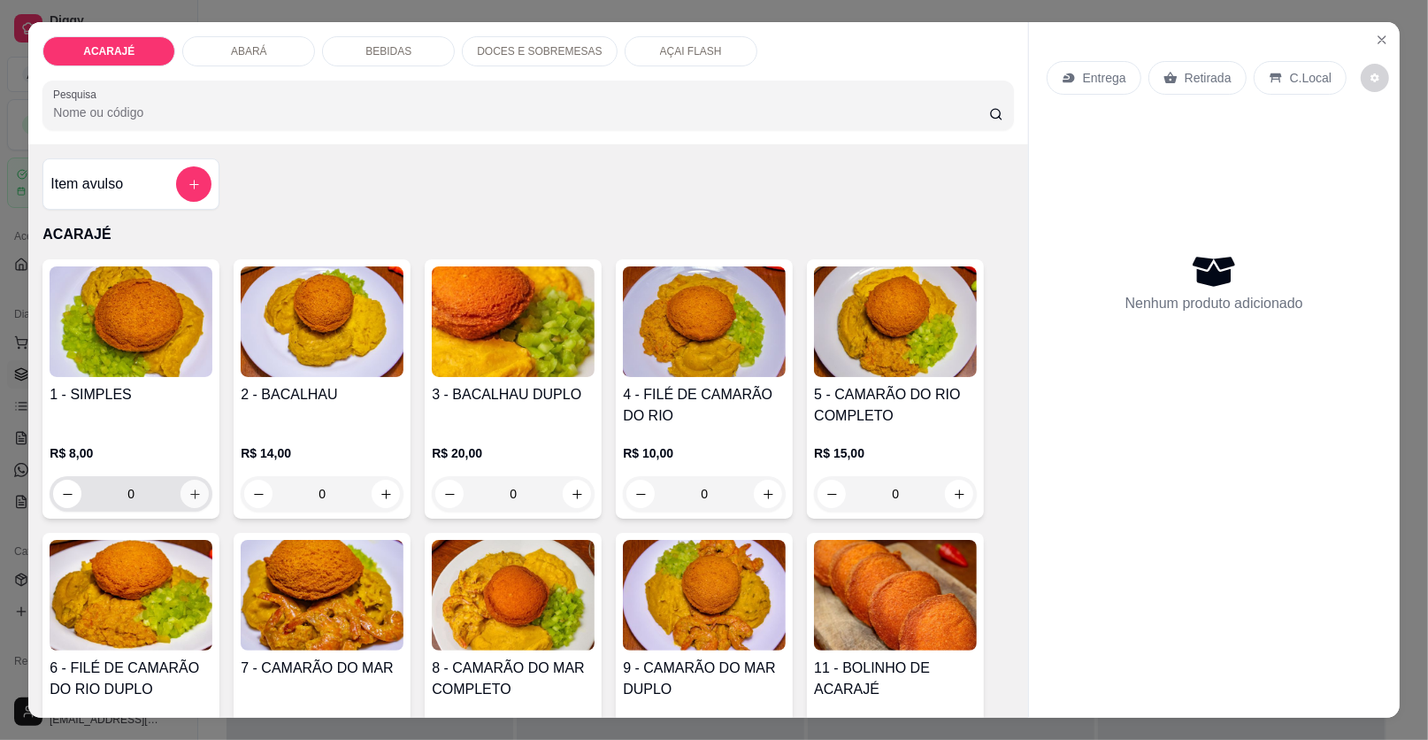
click at [190, 493] on icon "increase-product-quantity" at bounding box center [195, 494] width 10 height 10
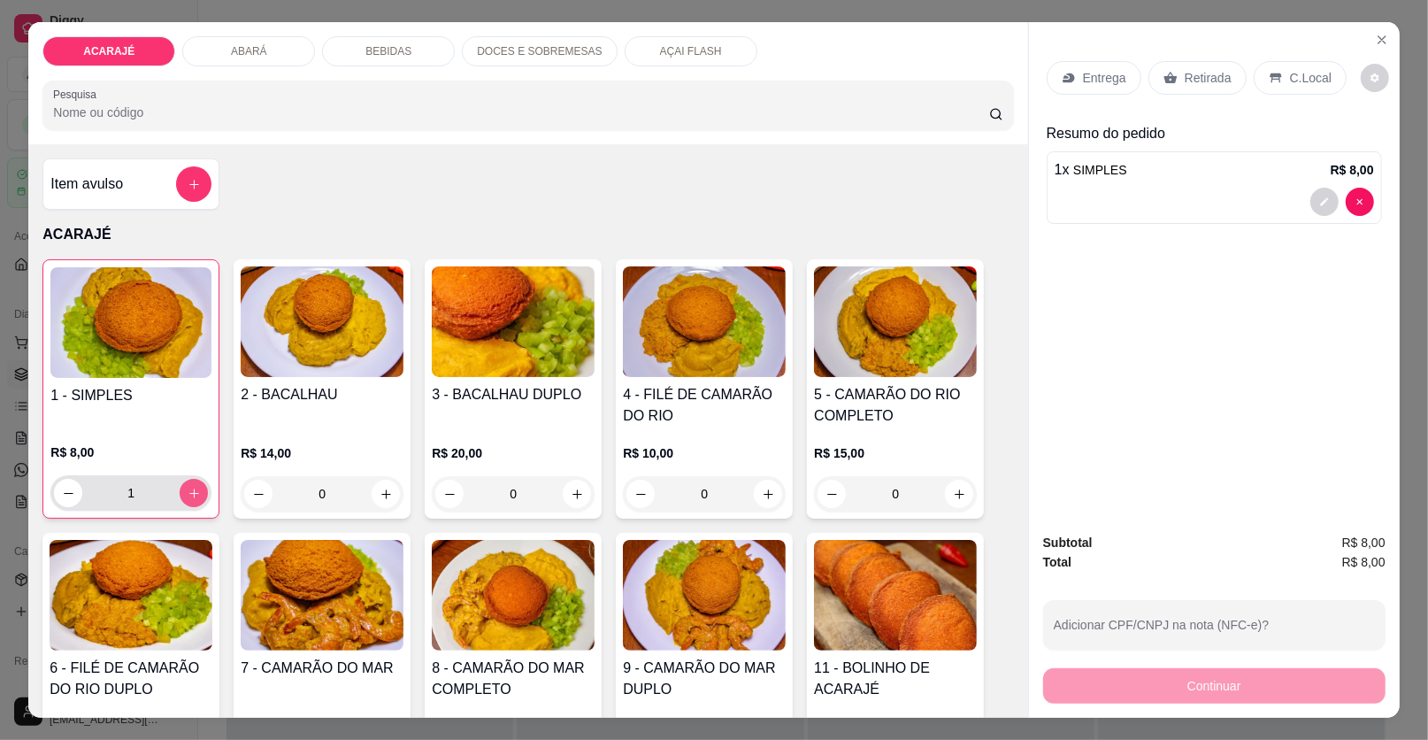
click at [189, 493] on icon "increase-product-quantity" at bounding box center [194, 493] width 13 height 13
type input "2"
click at [1324, 199] on button "decrease-product-quantity" at bounding box center [1325, 202] width 28 height 28
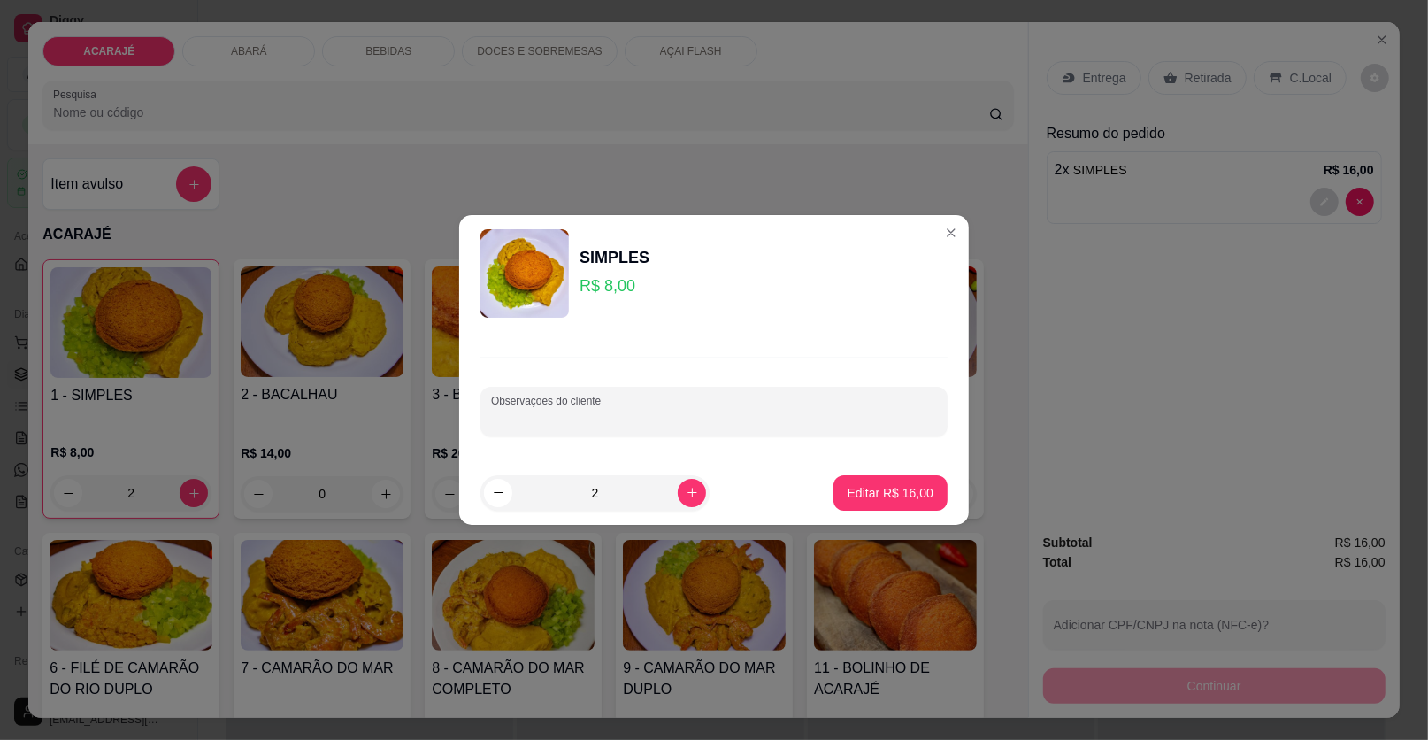
click at [834, 410] on input "Observações do cliente" at bounding box center [714, 419] width 446 height 18
type input "SEM QUIABO"
click at [859, 496] on p "Editar R$ 16,00" at bounding box center [891, 493] width 86 height 18
type input "0"
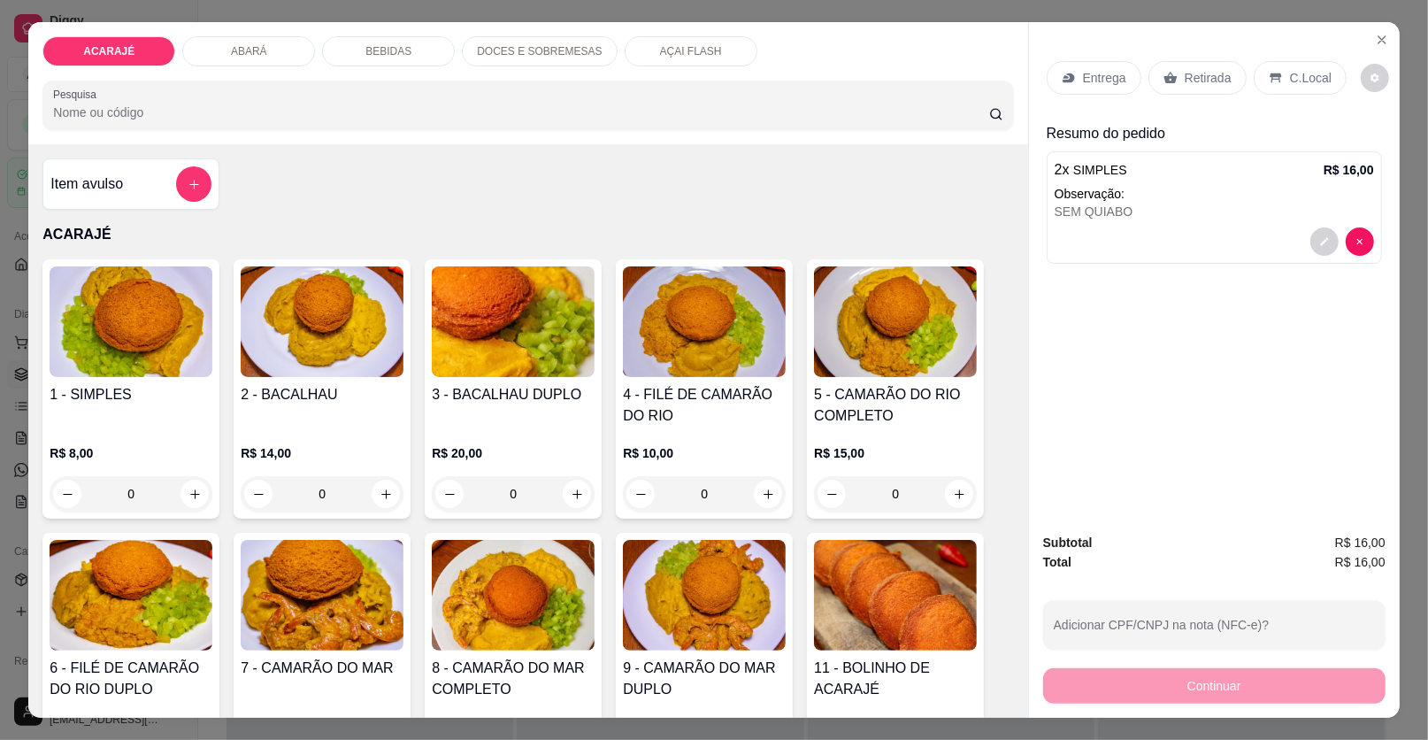
click at [1201, 69] on p "Retirada" at bounding box center [1208, 78] width 47 height 18
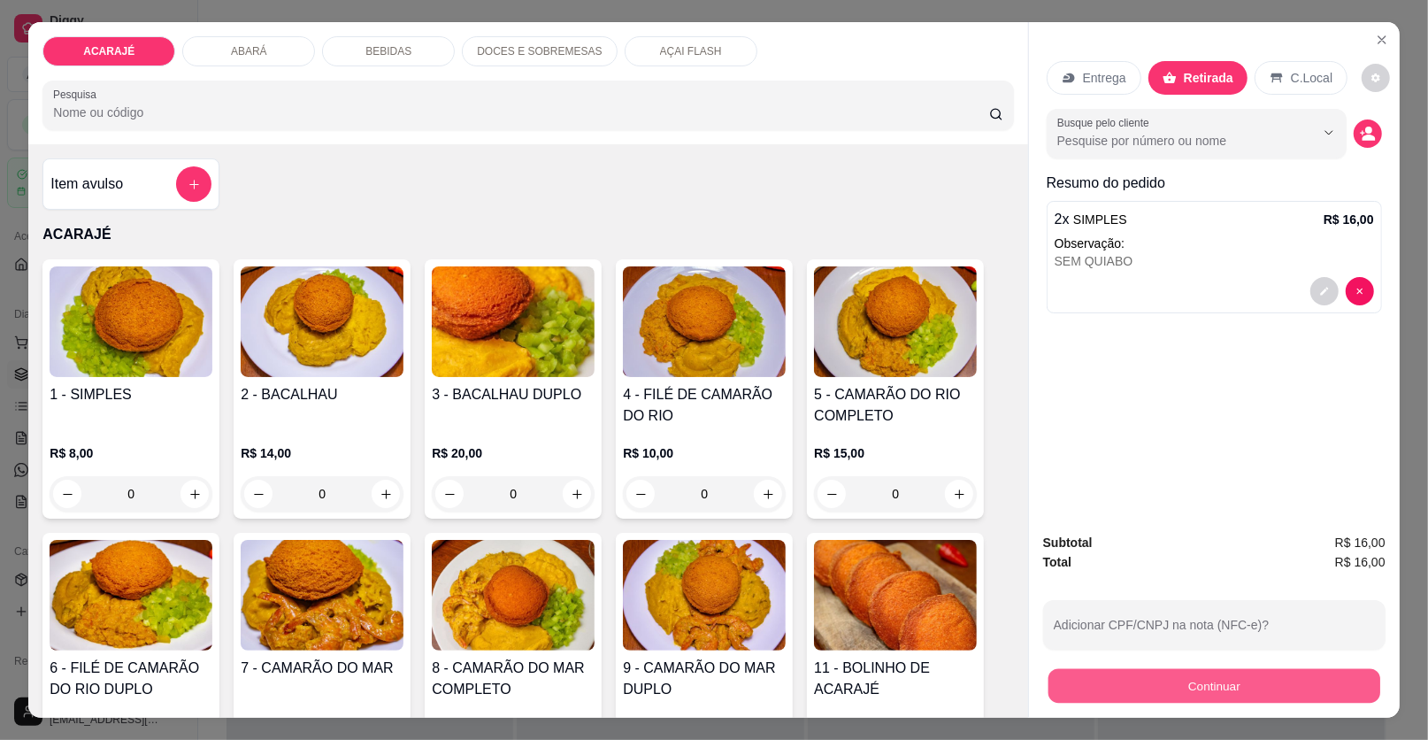
click at [1132, 670] on button "Continuar" at bounding box center [1215, 686] width 332 height 35
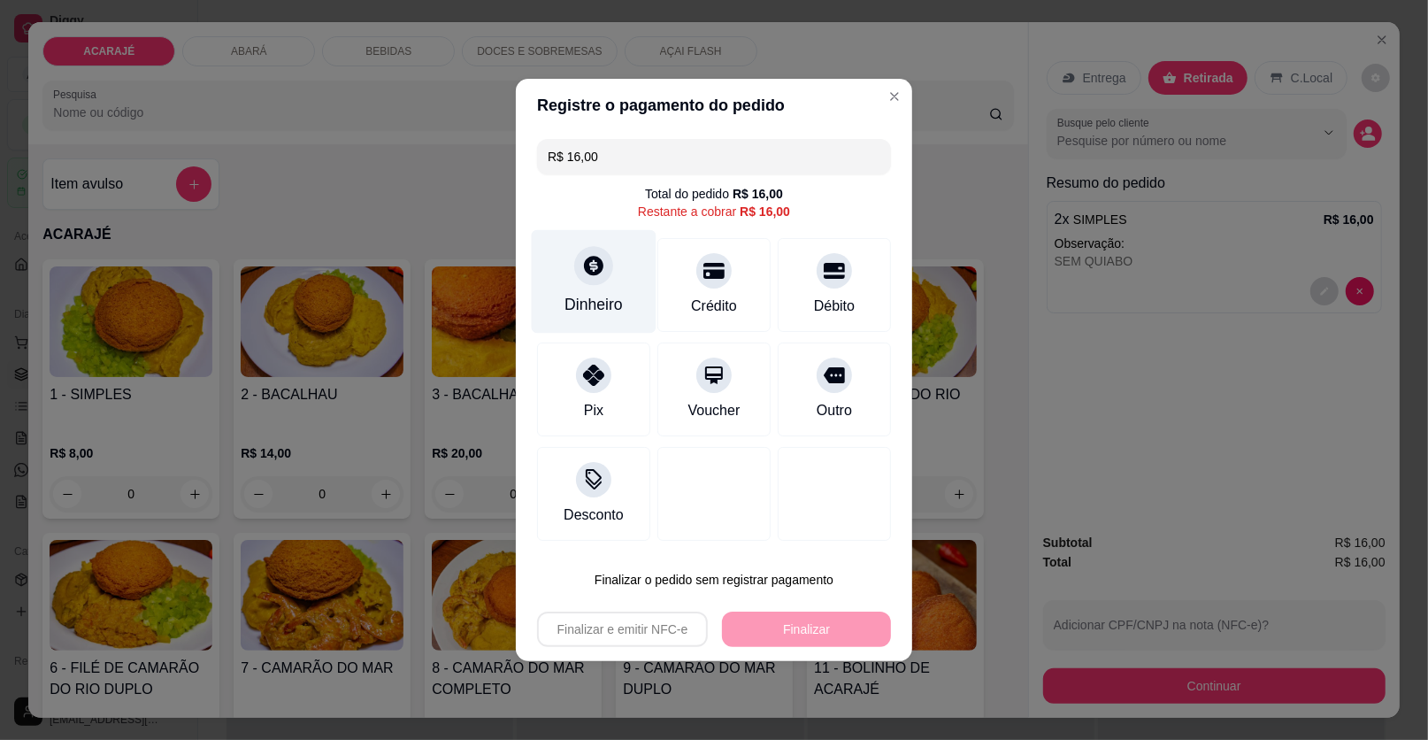
click at [592, 269] on icon at bounding box center [593, 265] width 23 height 23
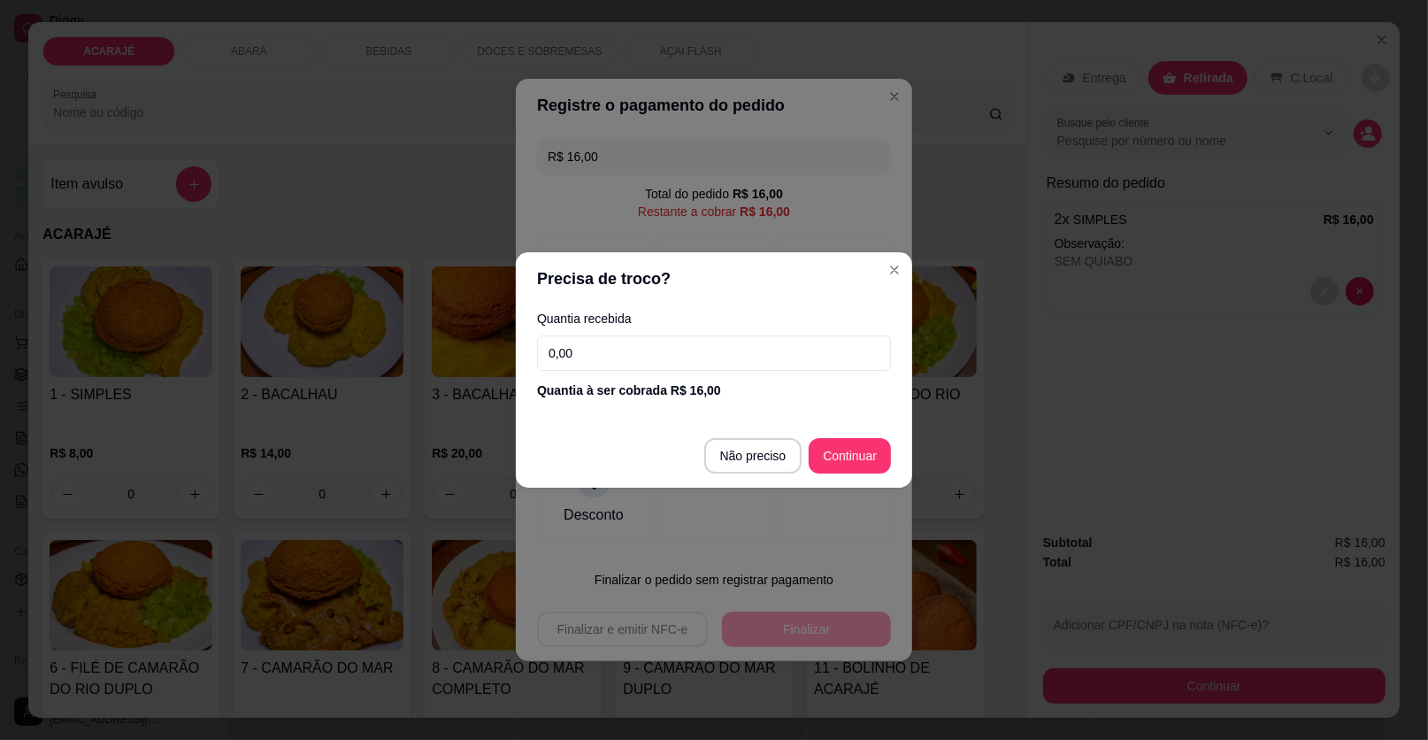
click at [624, 358] on input "0,00" at bounding box center [714, 352] width 354 height 35
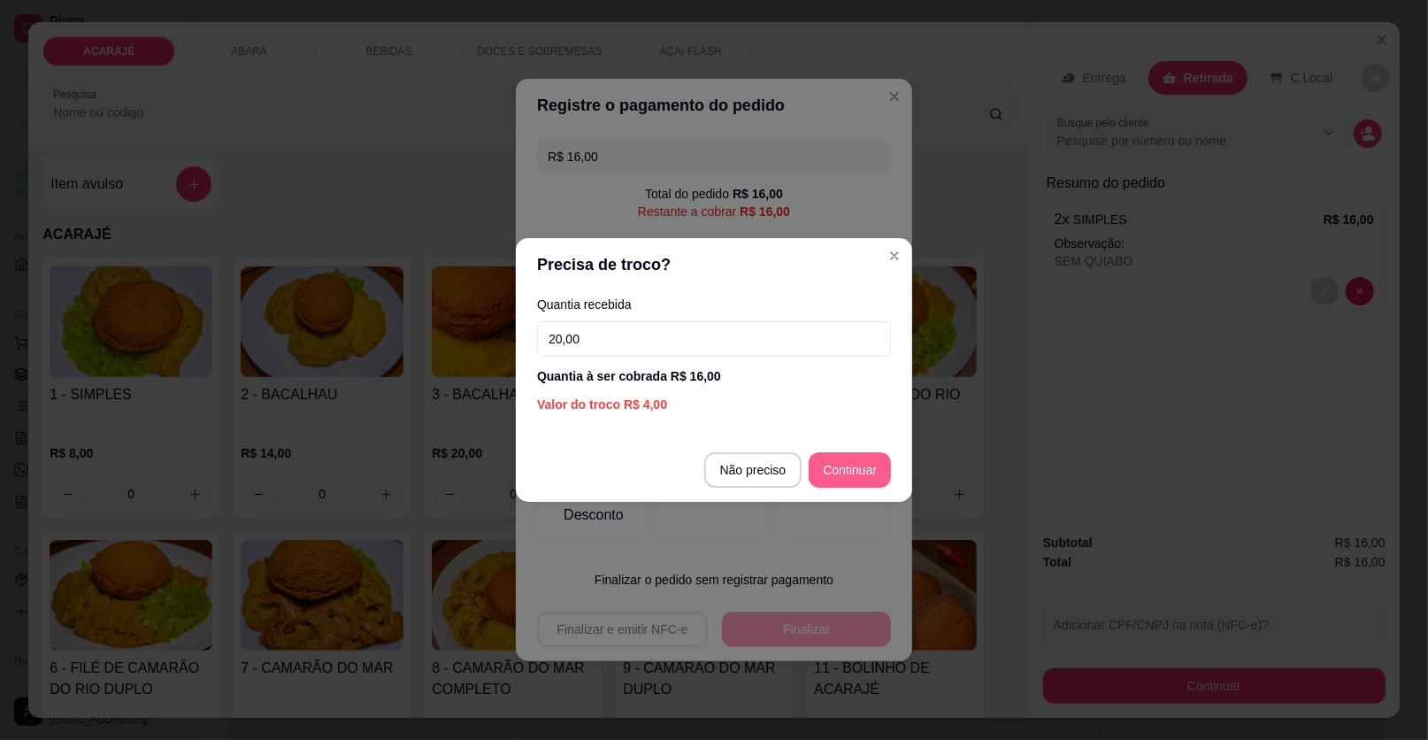
type input "20,00"
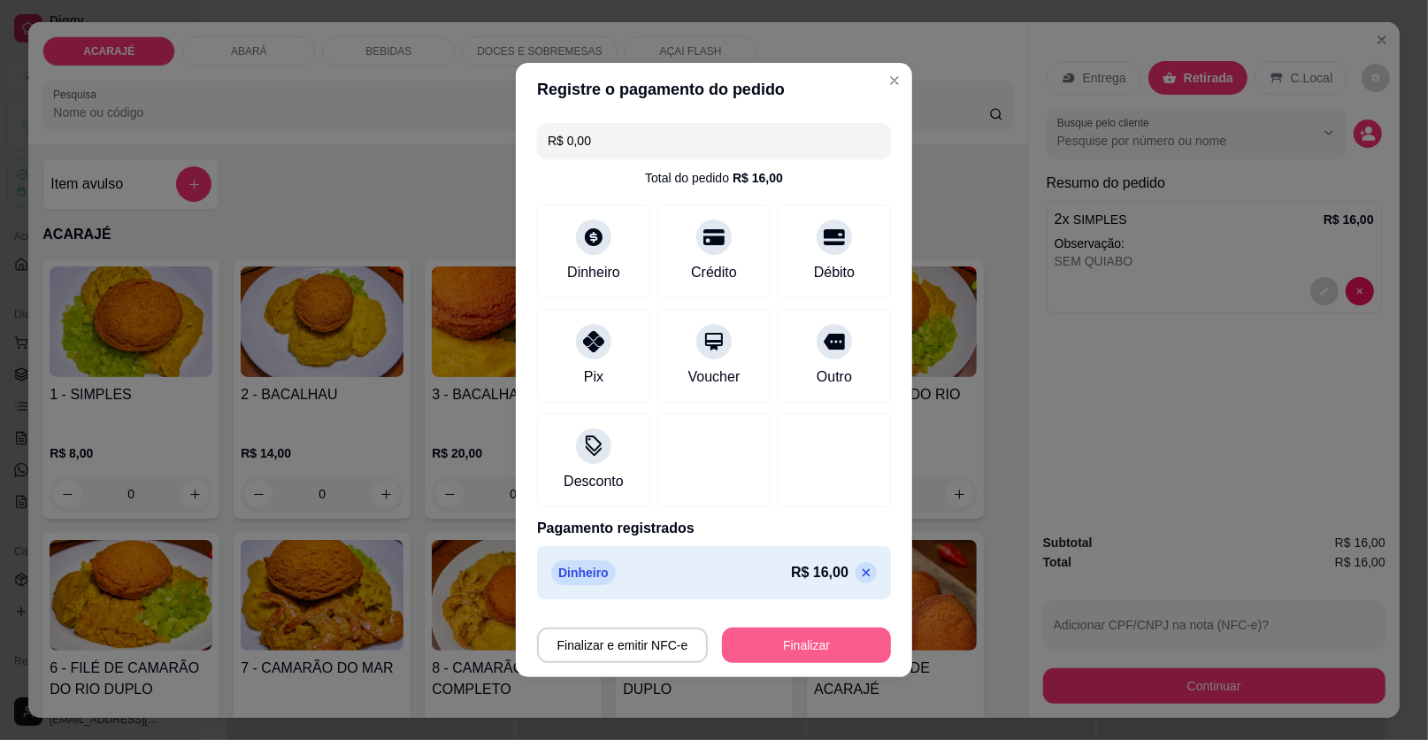
click at [812, 642] on div "Finalizar e emitir NFC-e Finalizar" at bounding box center [714, 641] width 354 height 42
click at [813, 642] on button "Finalizar" at bounding box center [807, 645] width 164 height 35
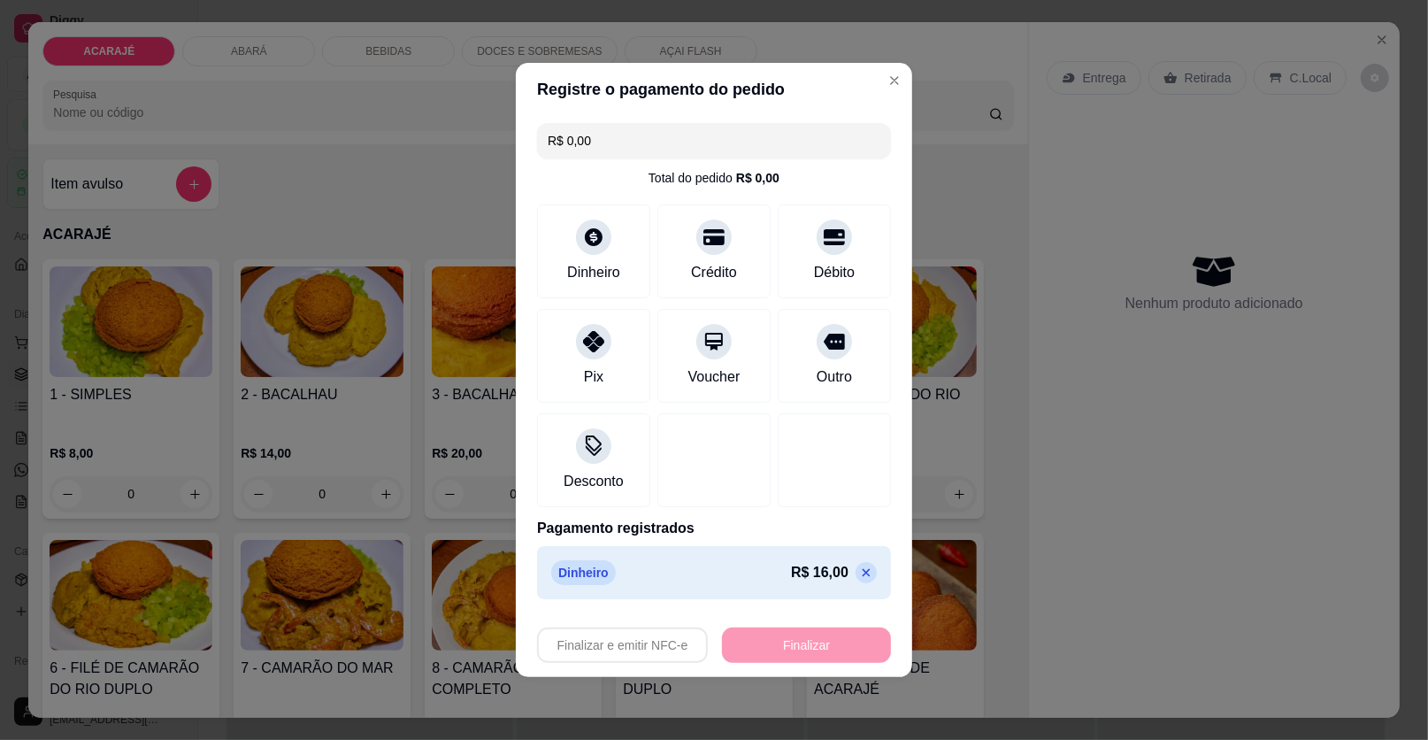
type input "-R$ 16,00"
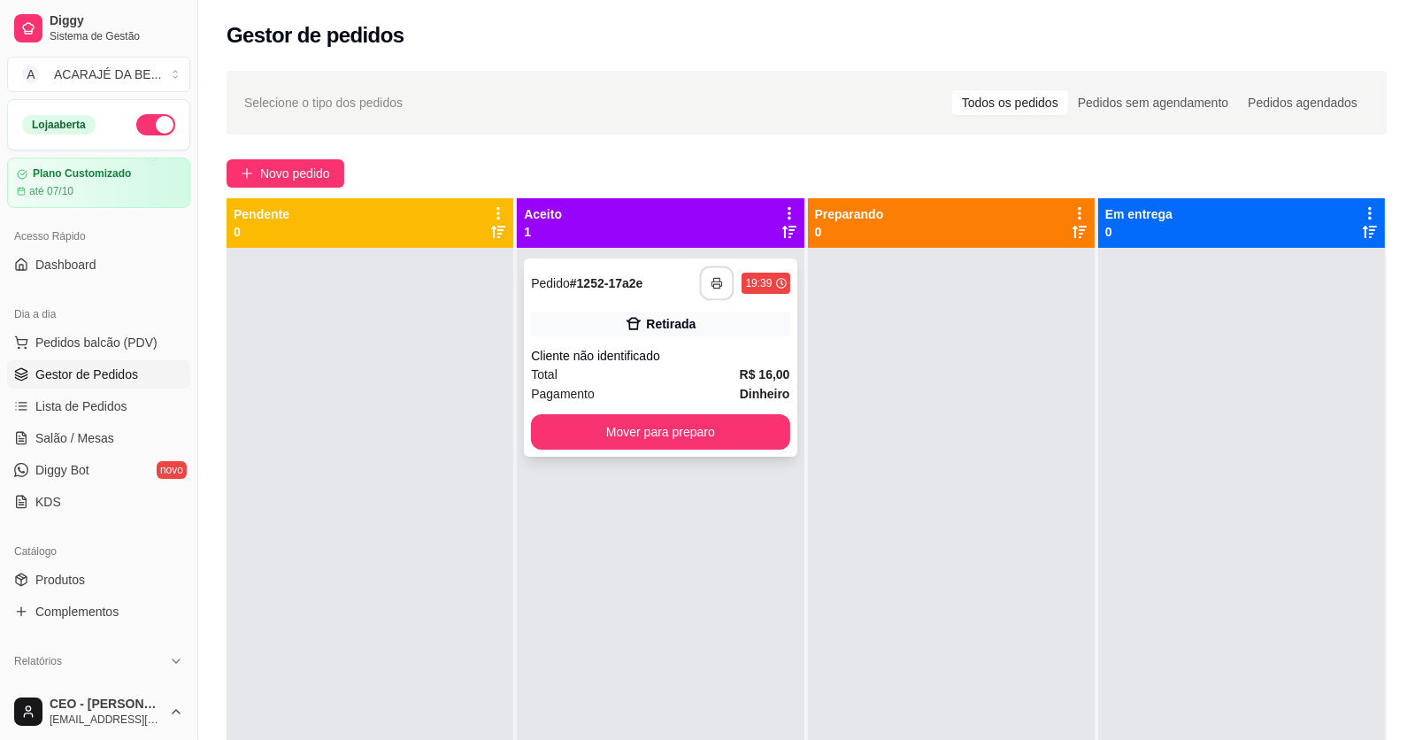
click at [714, 284] on rect "button" at bounding box center [717, 286] width 6 height 4
click at [742, 432] on button "Mover para preparo" at bounding box center [660, 431] width 258 height 35
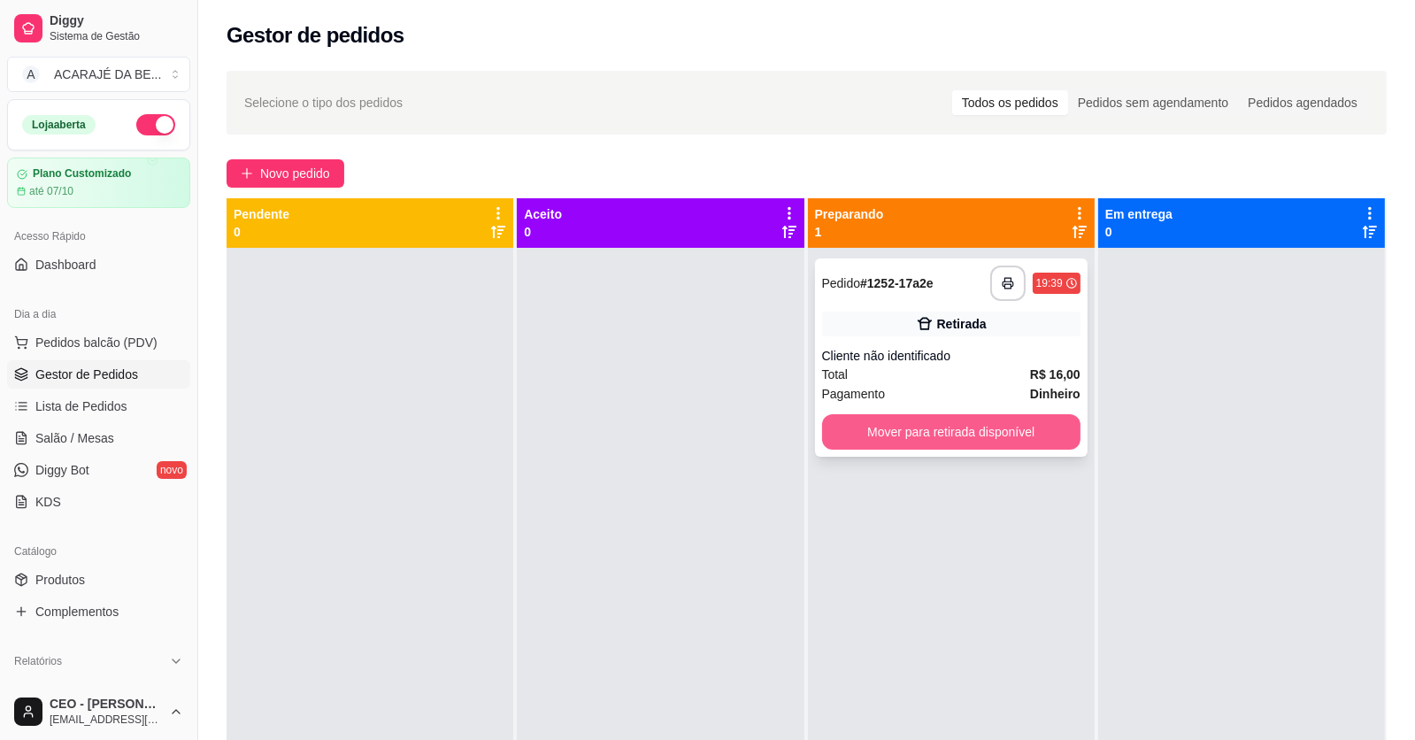
click at [899, 423] on button "Mover para retirada disponível" at bounding box center [951, 431] width 258 height 35
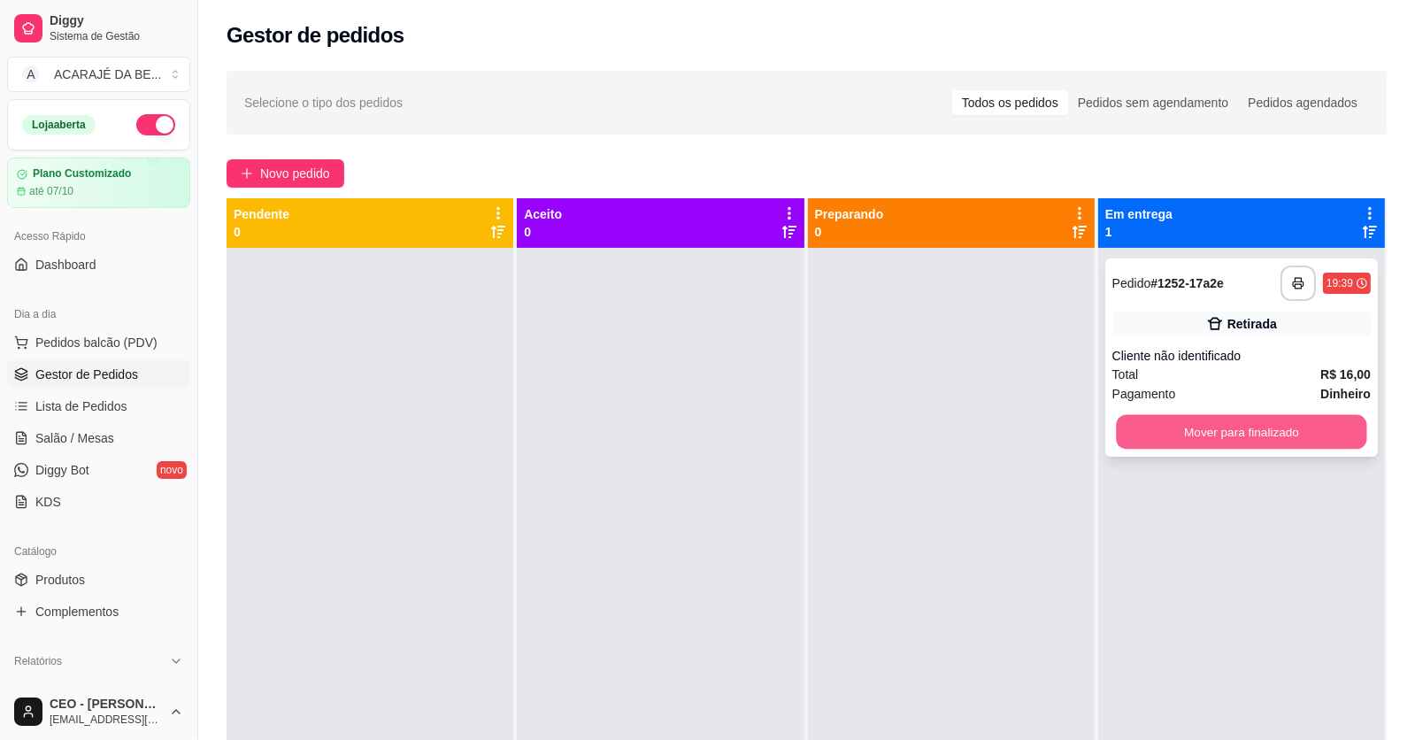
click at [1164, 435] on button "Mover para finalizado" at bounding box center [1241, 432] width 250 height 35
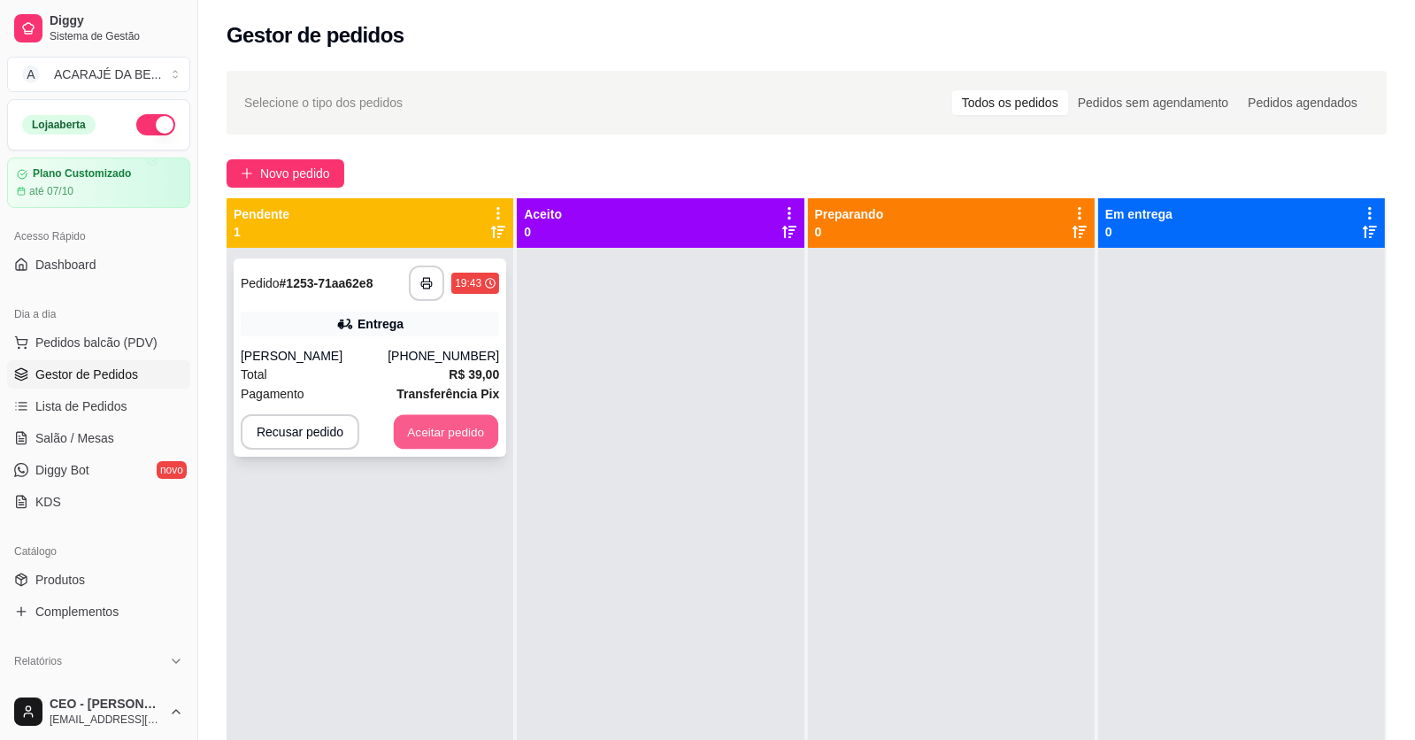
click at [444, 433] on button "Aceitar pedido" at bounding box center [446, 432] width 104 height 35
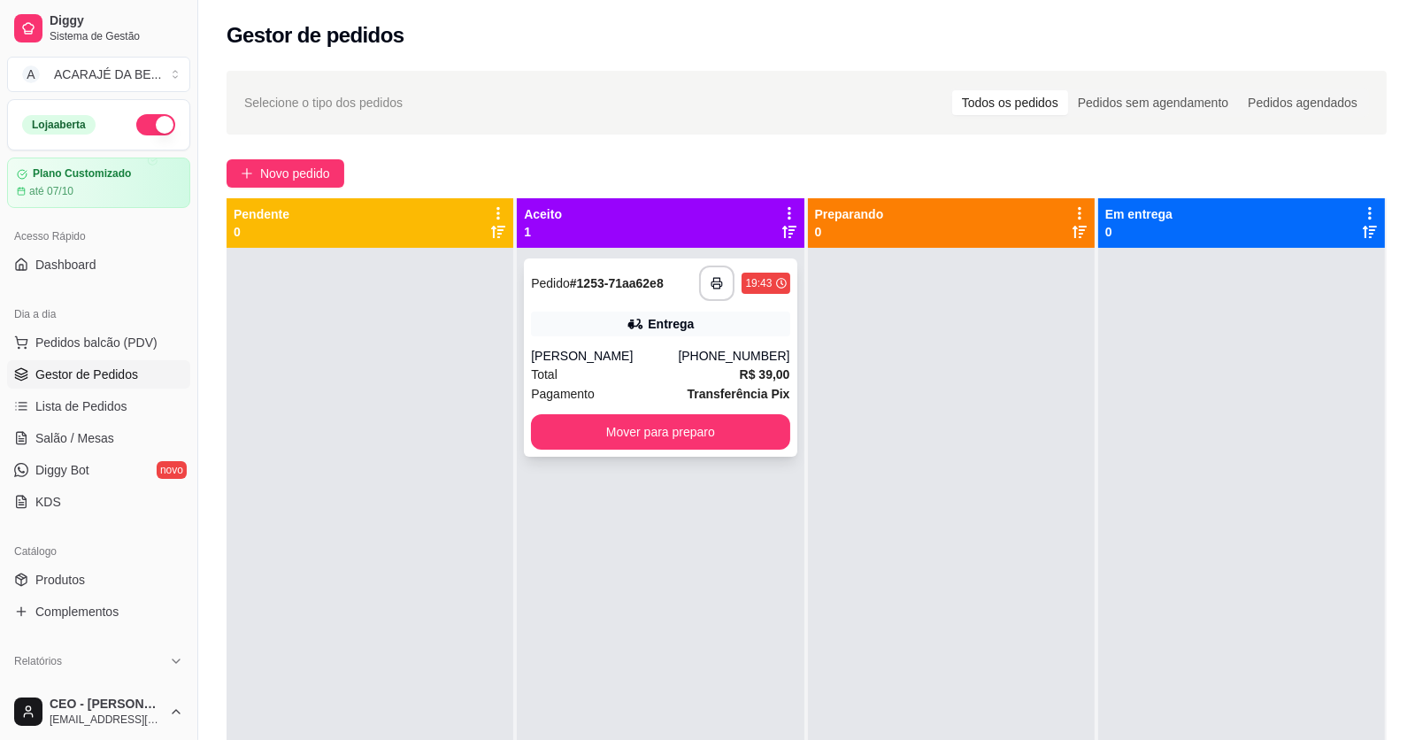
click at [622, 380] on div "Total R$ 39,00" at bounding box center [660, 374] width 258 height 19
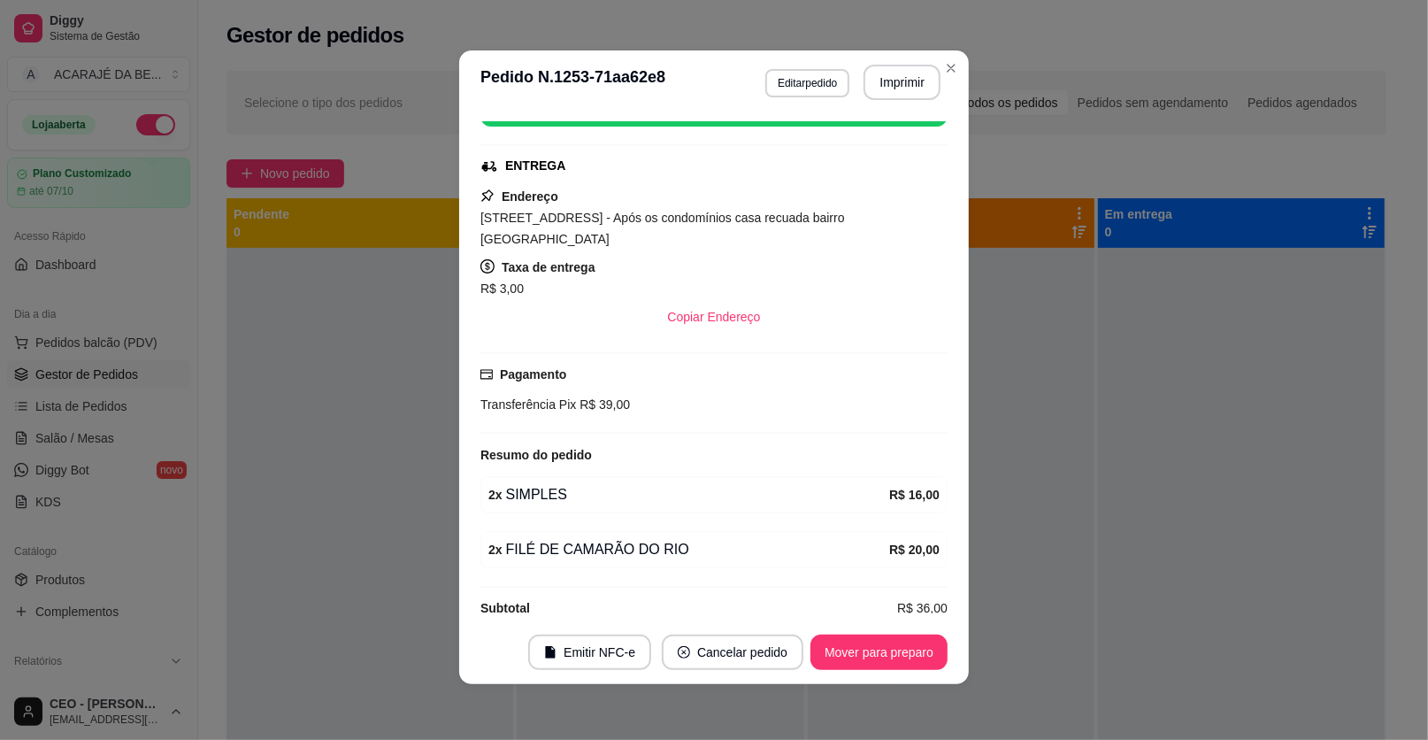
scroll to position [4, 0]
click at [908, 77] on button "Imprimir" at bounding box center [903, 82] width 74 height 35
click at [910, 648] on button "Mover para preparo" at bounding box center [878, 652] width 133 height 35
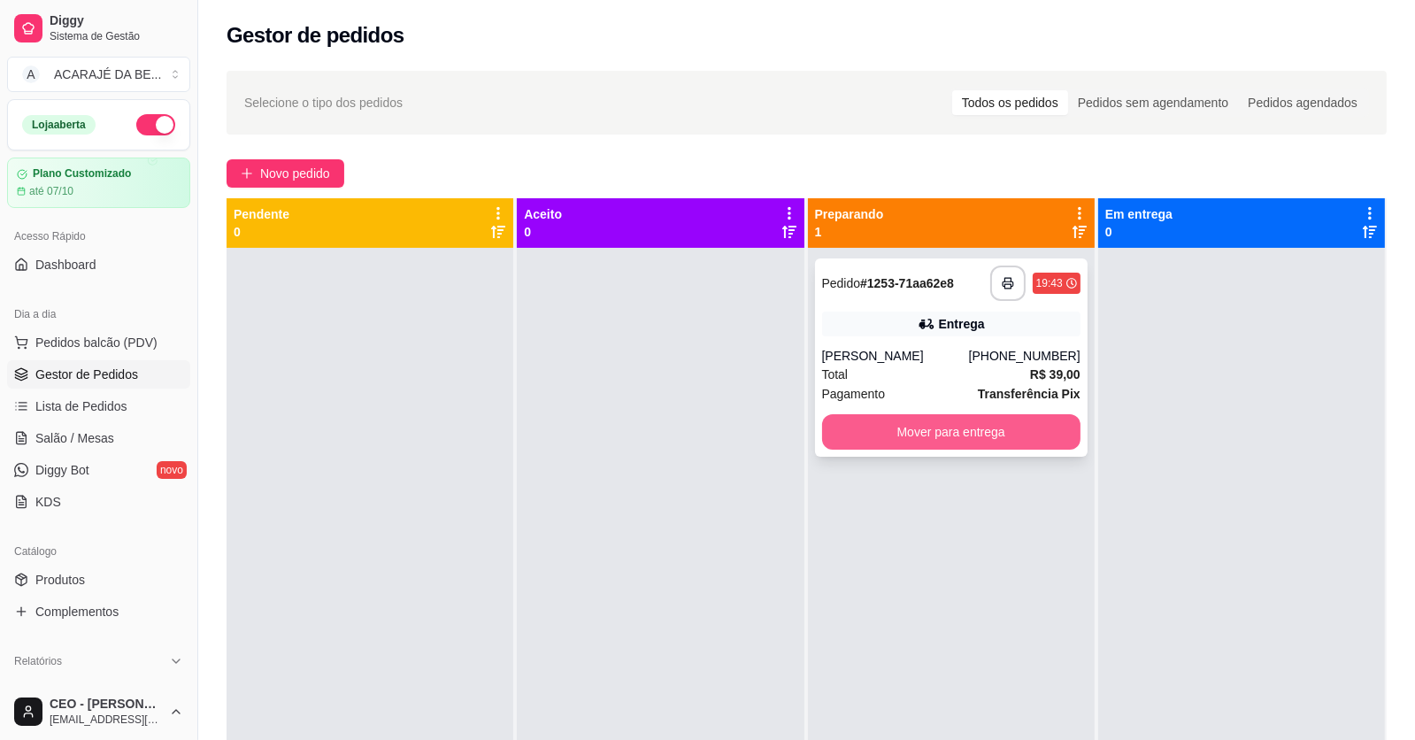
click at [963, 427] on button "Mover para entrega" at bounding box center [951, 431] width 258 height 35
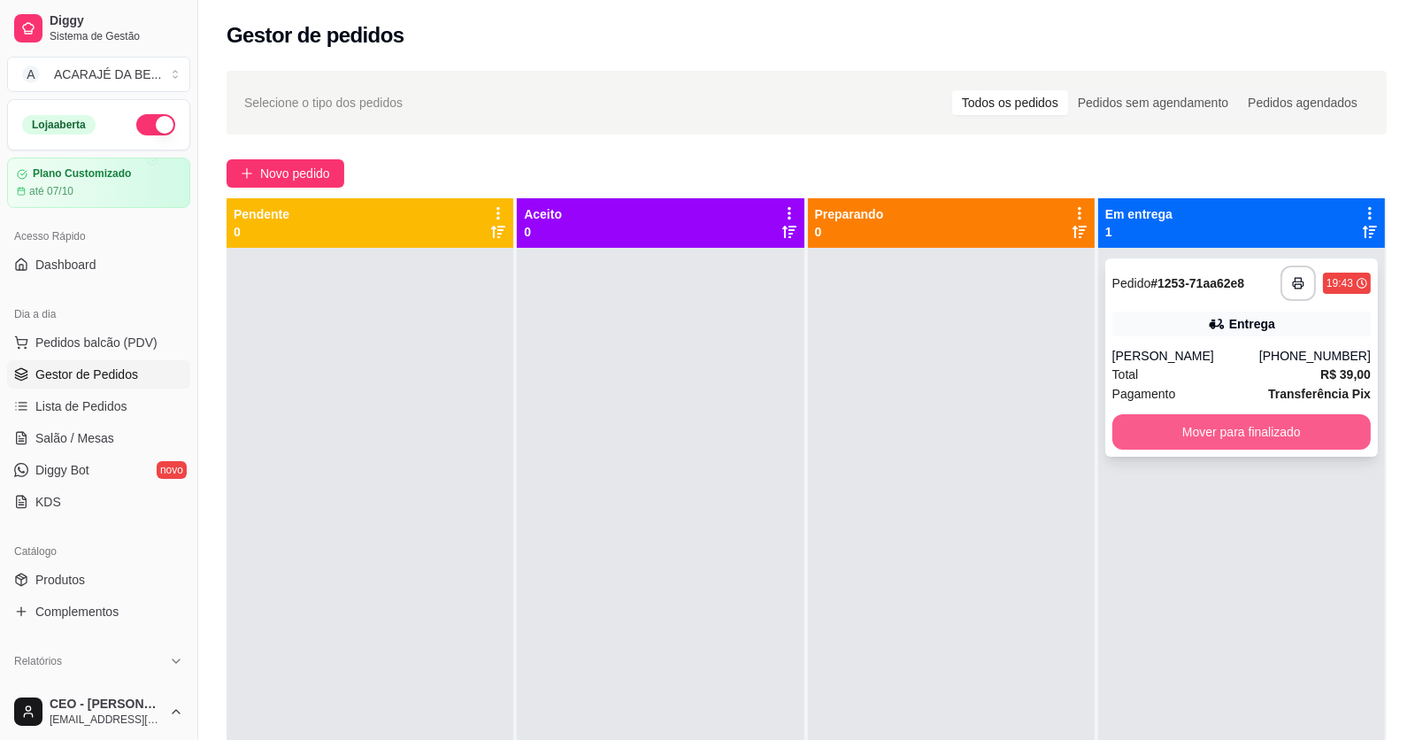
click at [1151, 427] on button "Mover para finalizado" at bounding box center [1241, 431] width 258 height 35
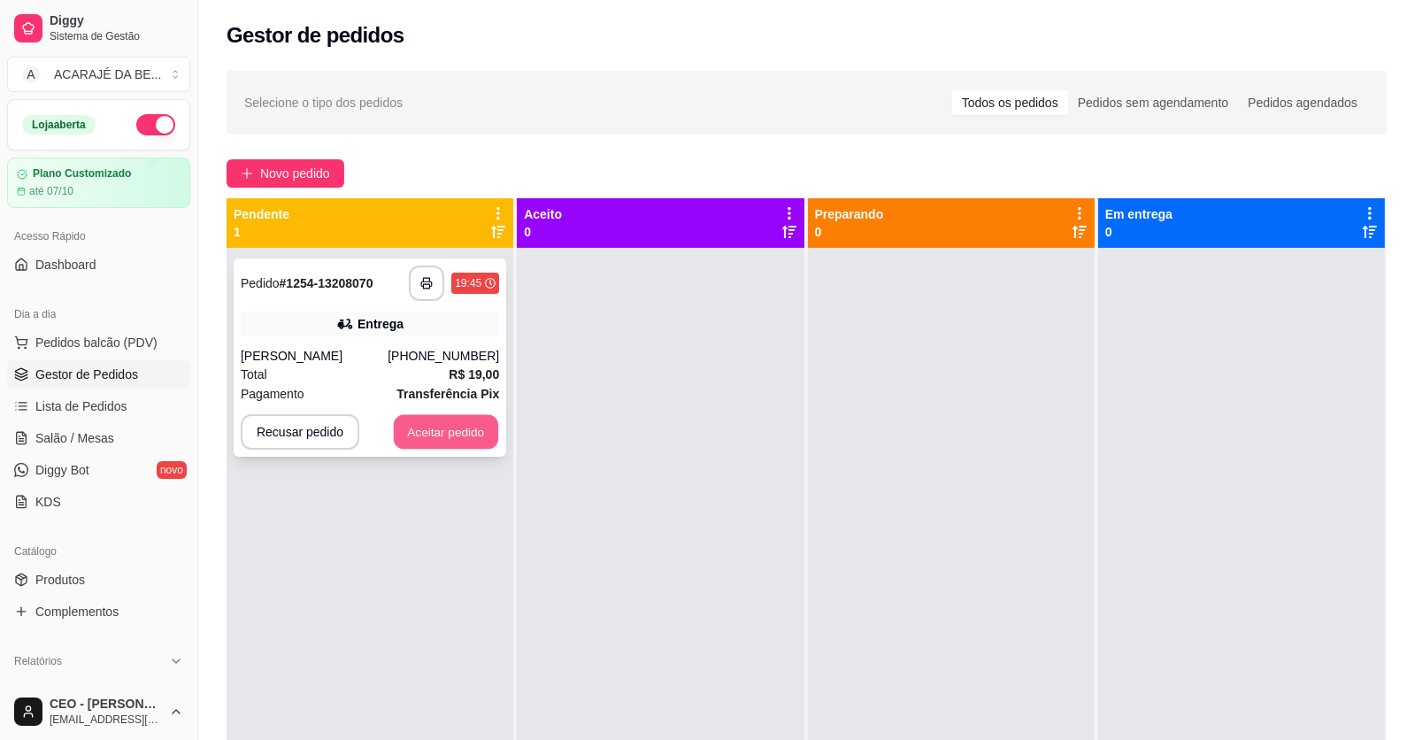
click at [454, 426] on button "Aceitar pedido" at bounding box center [446, 432] width 104 height 35
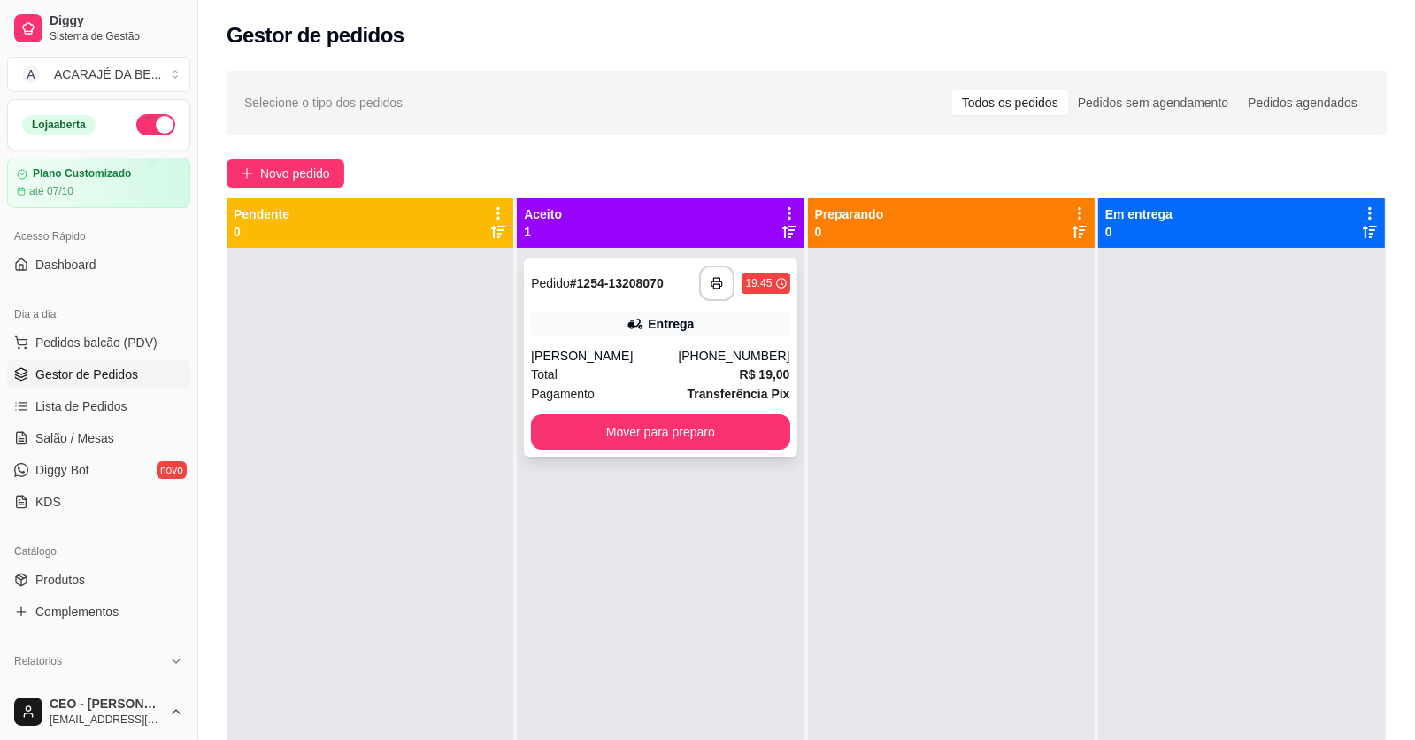
click at [657, 355] on div "Pedro Rocha" at bounding box center [604, 356] width 147 height 18
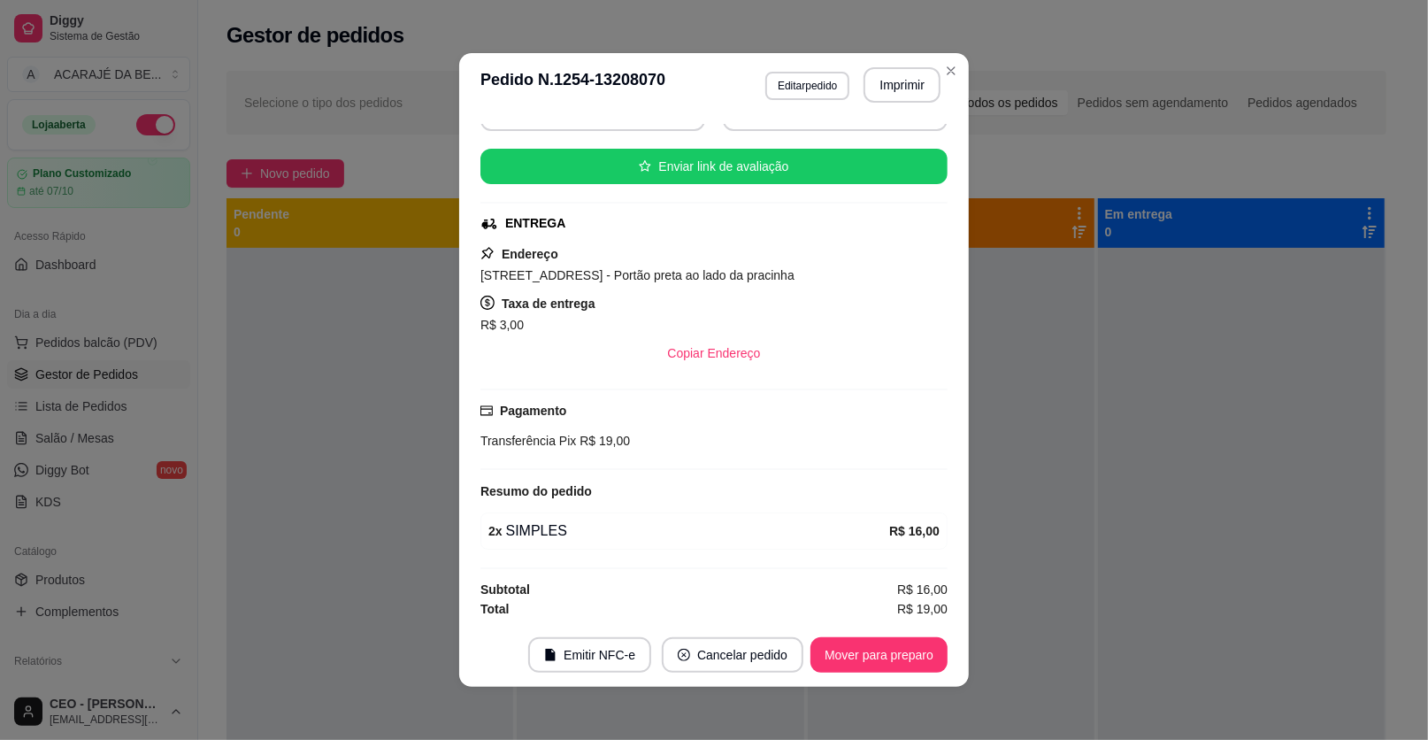
scroll to position [4, 0]
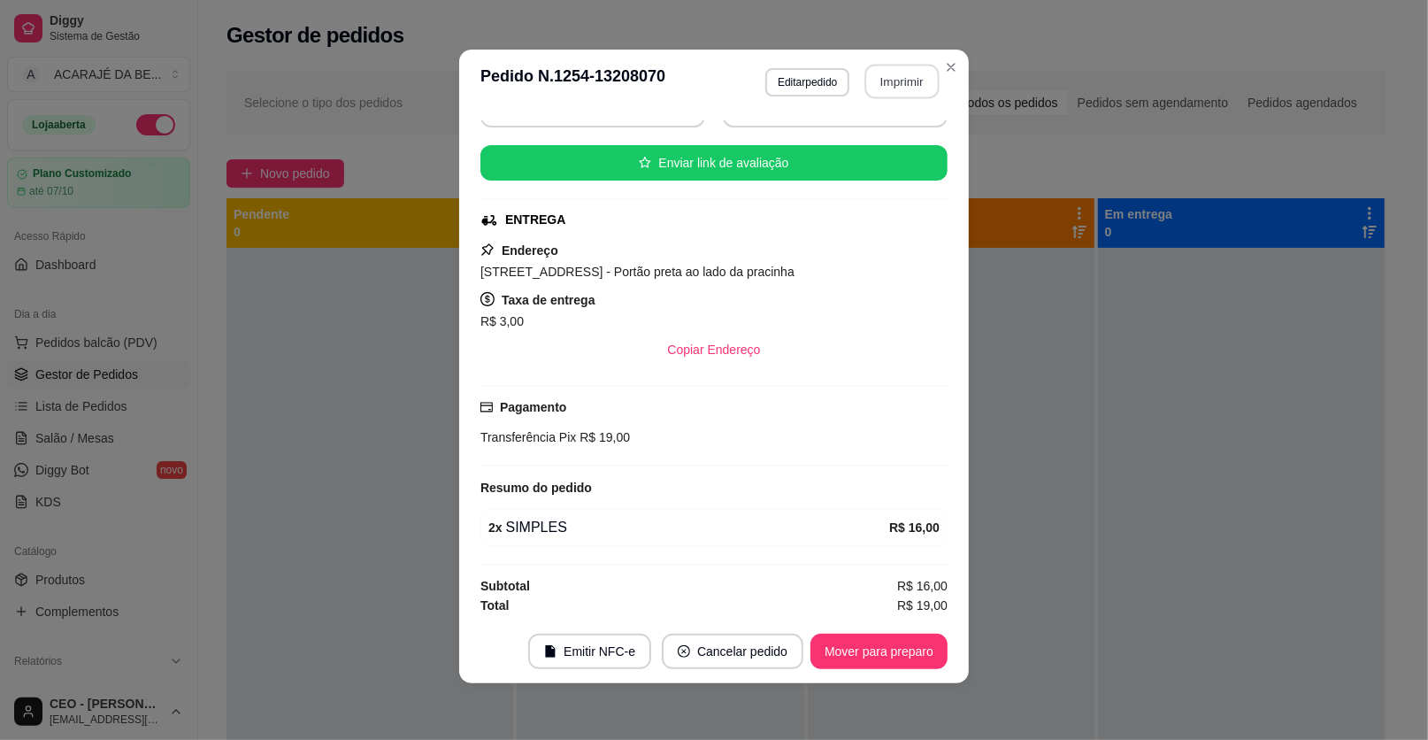
click at [912, 77] on button "Imprimir" at bounding box center [903, 82] width 74 height 35
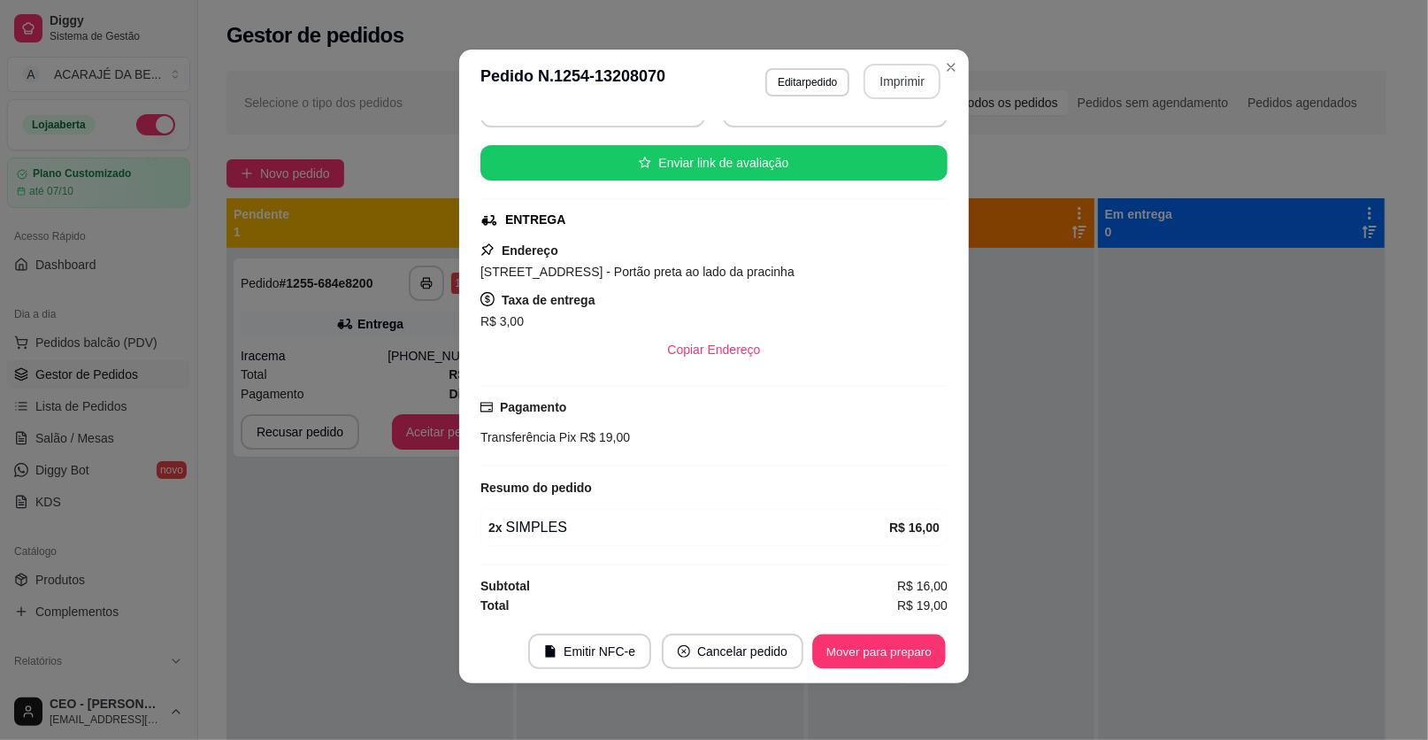
click at [858, 649] on button "Mover para preparo" at bounding box center [878, 652] width 133 height 35
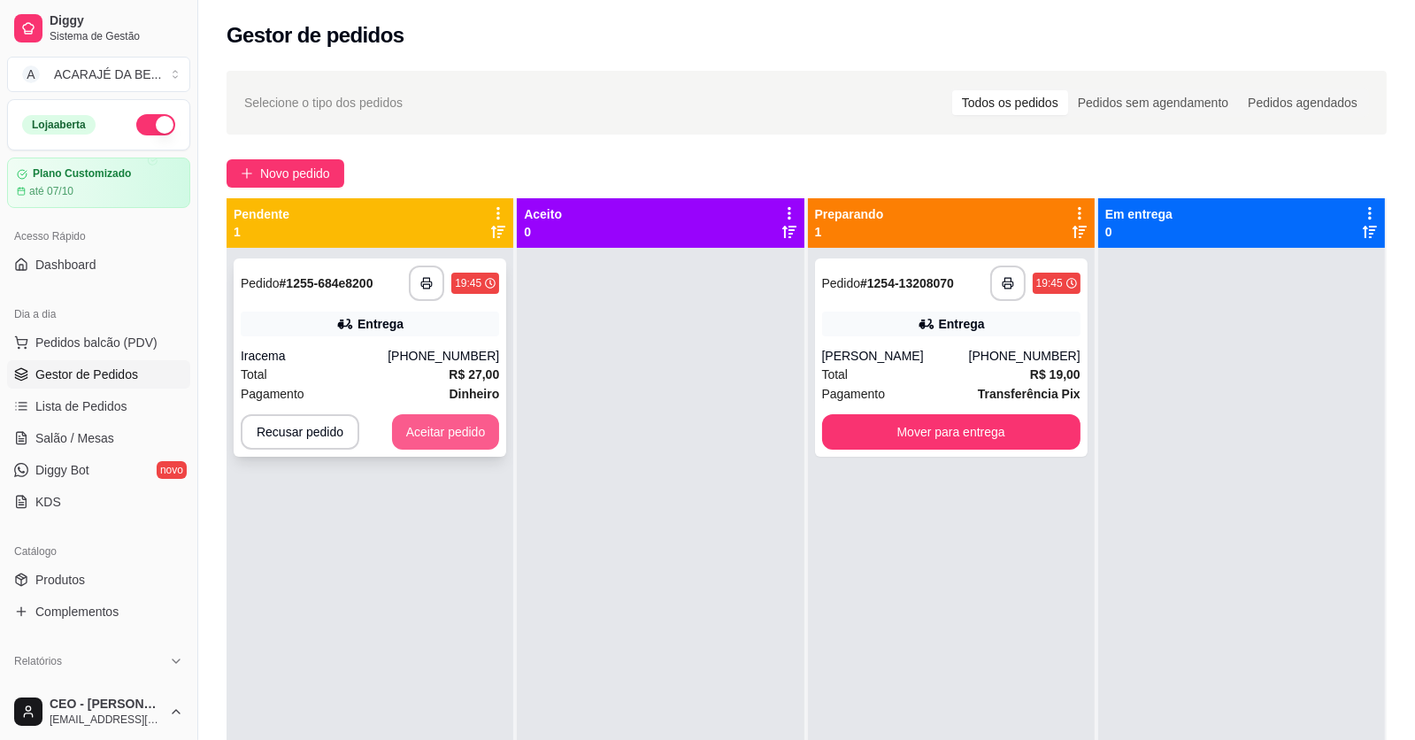
click at [451, 427] on button "Aceitar pedido" at bounding box center [446, 431] width 108 height 35
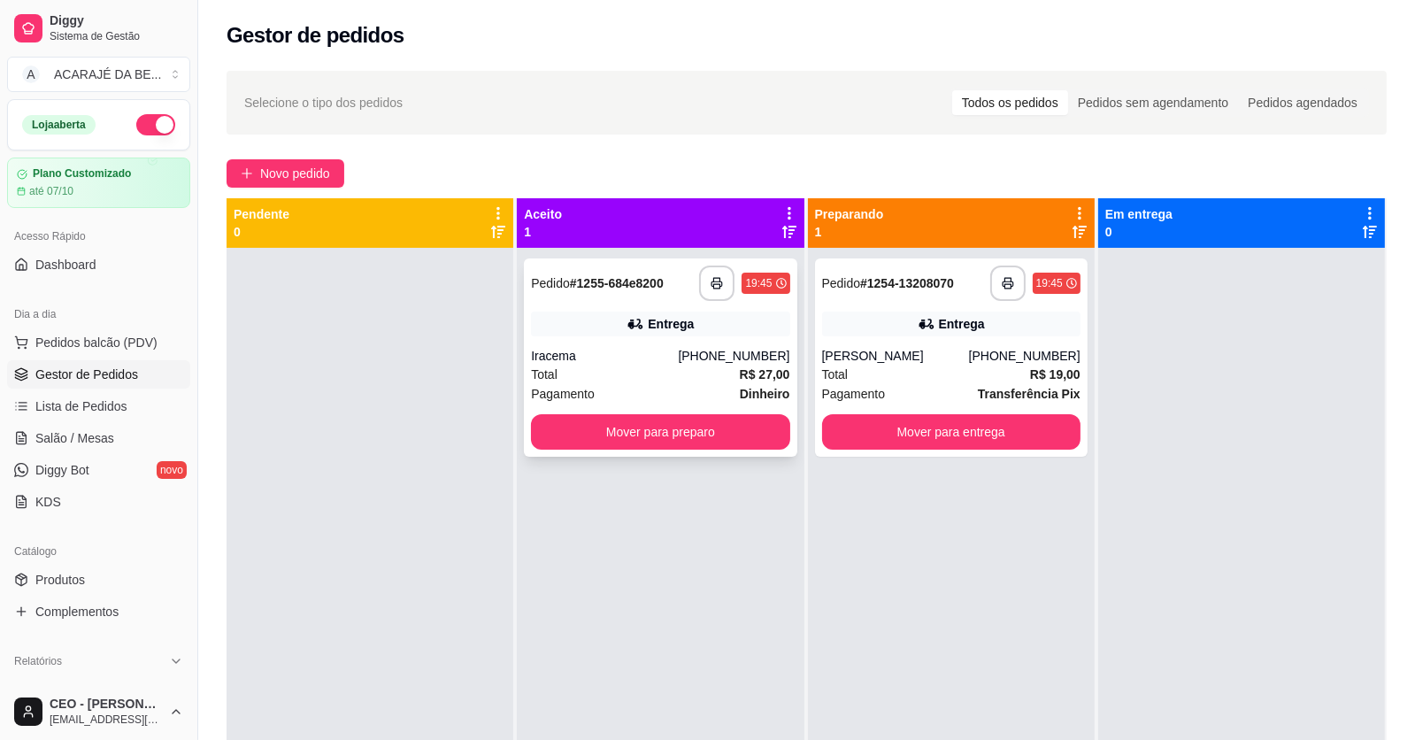
click at [633, 363] on div "Iracema" at bounding box center [604, 356] width 147 height 18
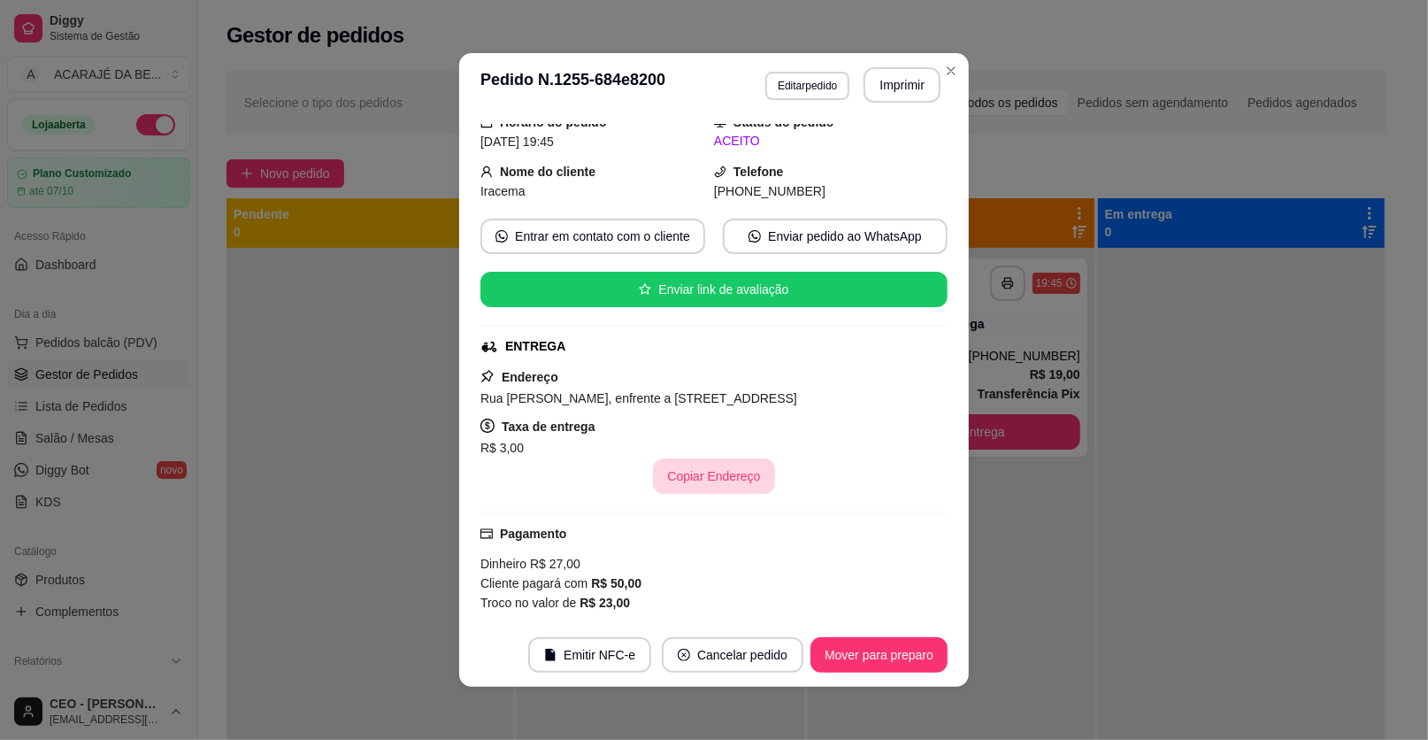
scroll to position [278, 0]
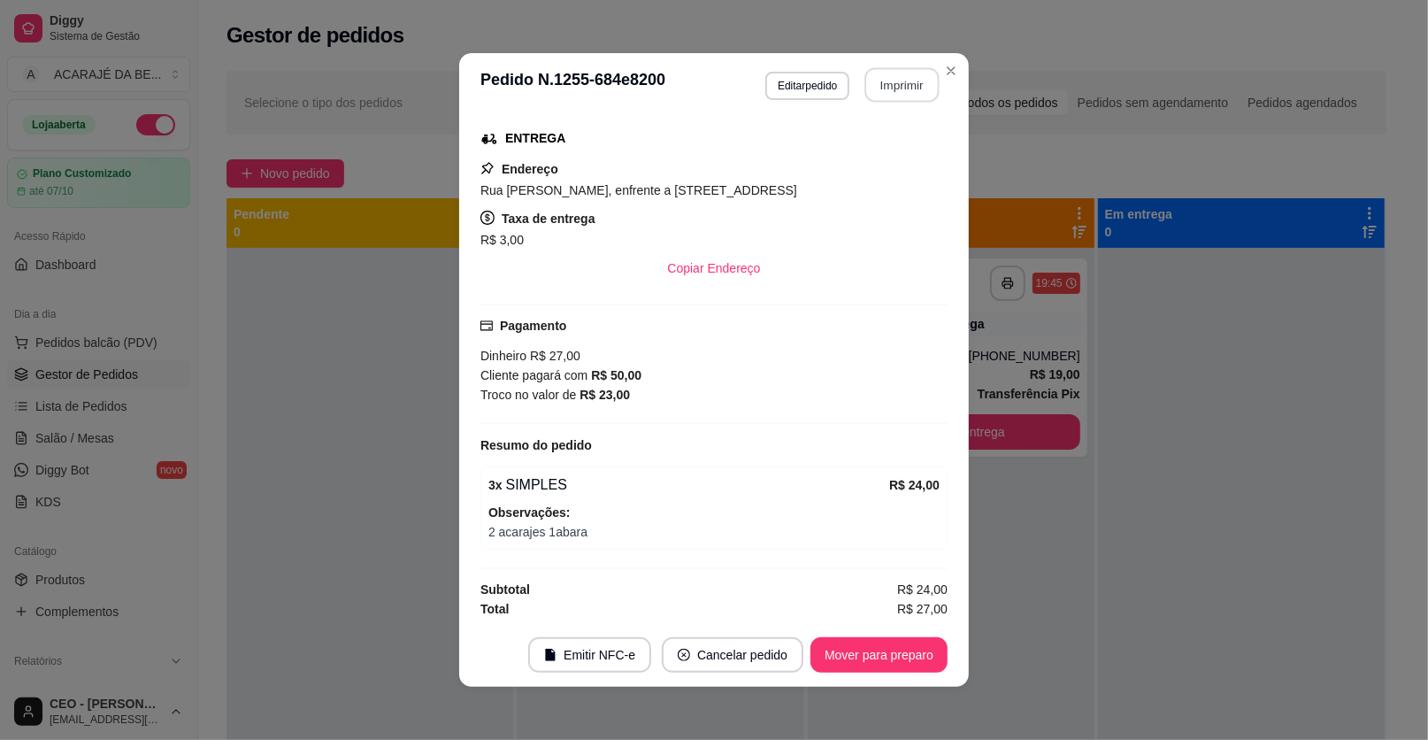
click at [898, 80] on button "Imprimir" at bounding box center [903, 85] width 74 height 35
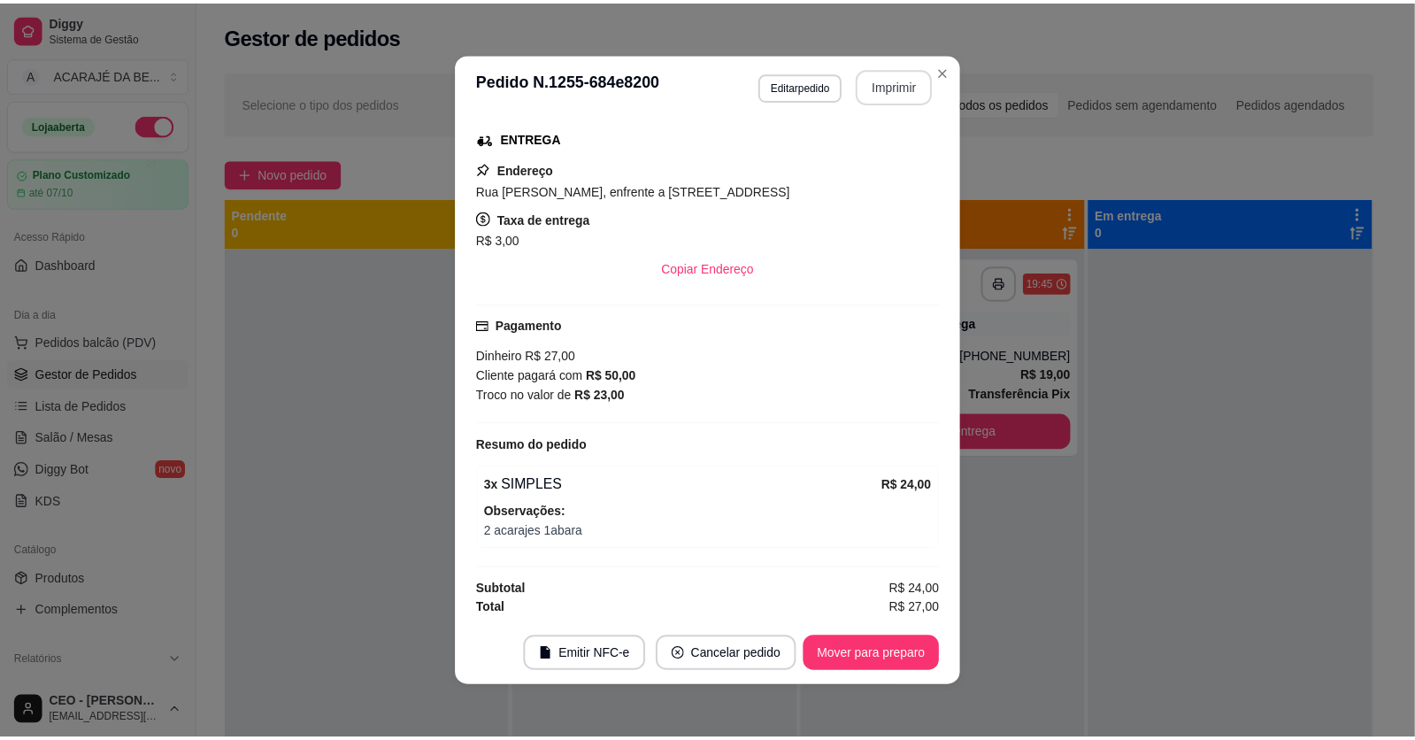
scroll to position [0, 0]
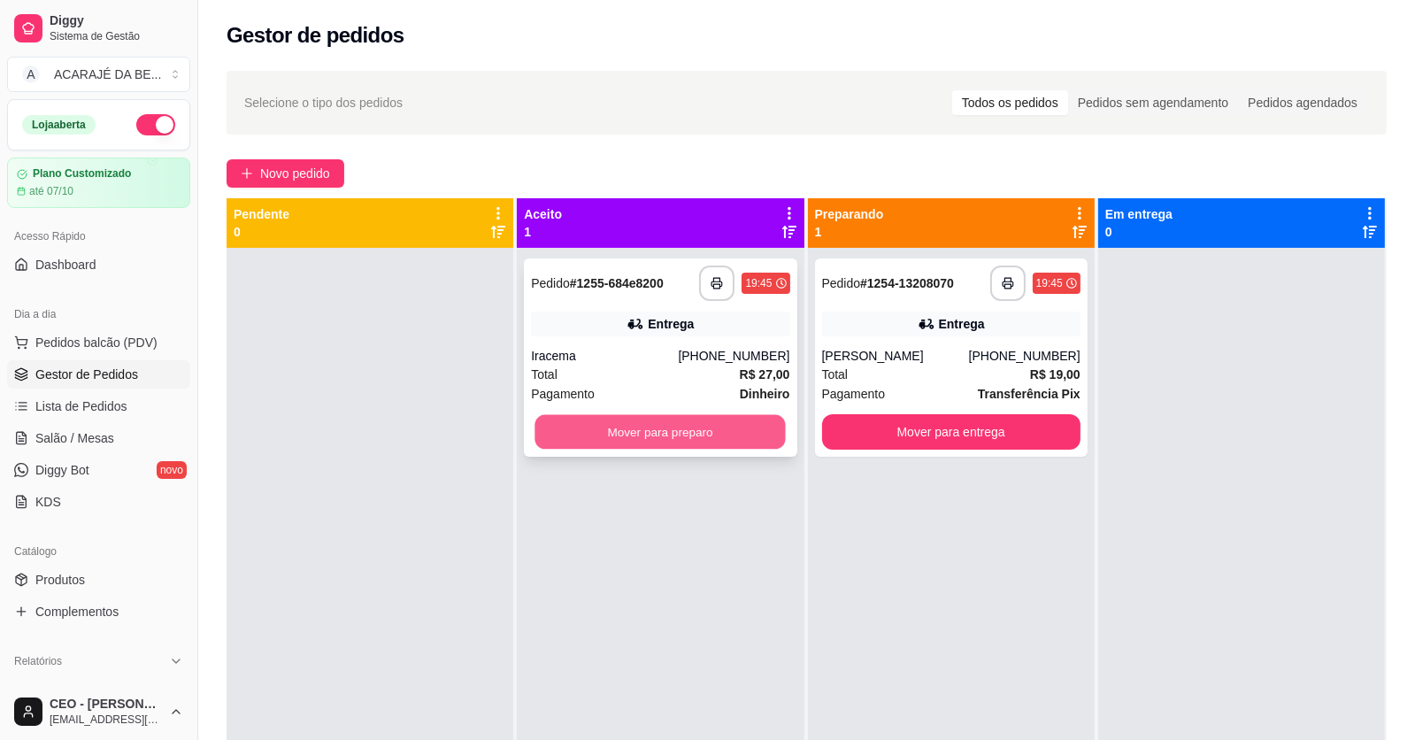
click at [737, 447] on button "Mover para preparo" at bounding box center [660, 432] width 250 height 35
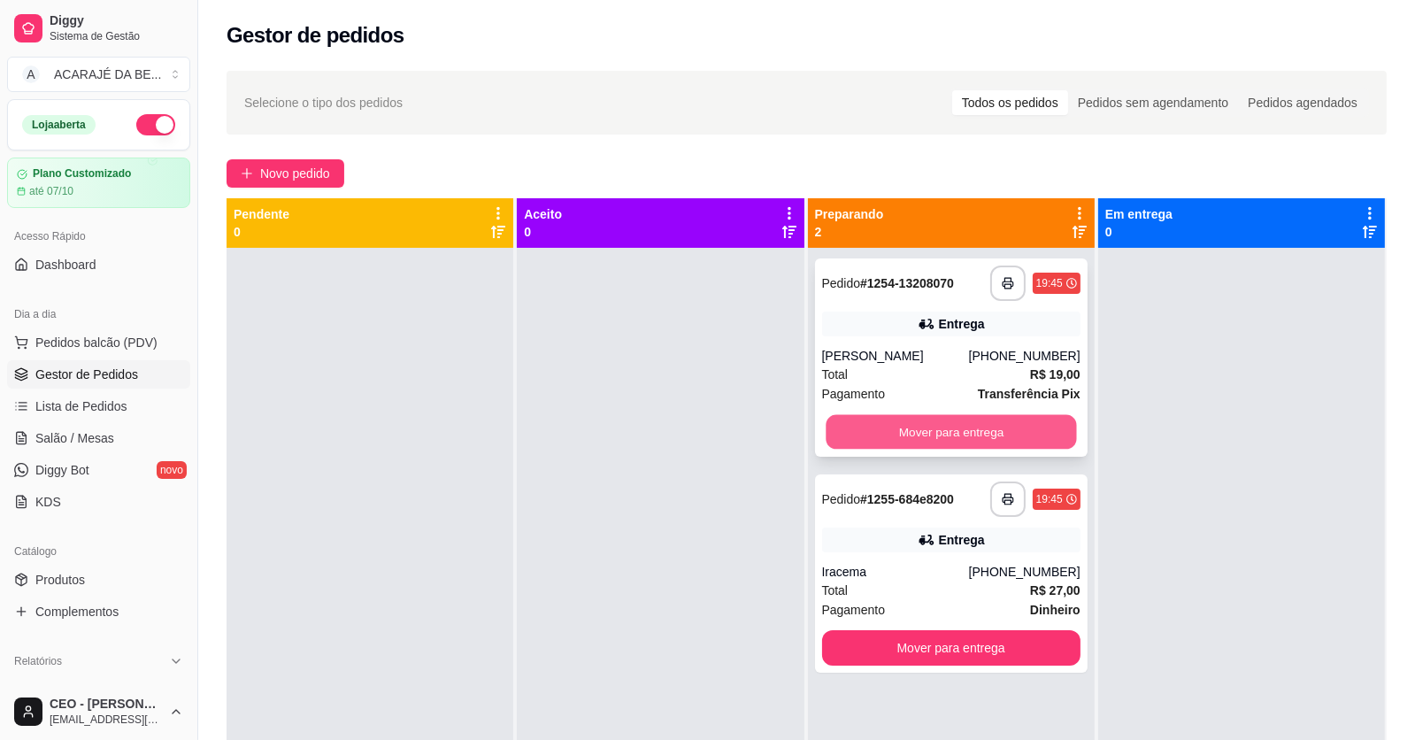
click at [940, 432] on button "Mover para entrega" at bounding box center [951, 432] width 250 height 35
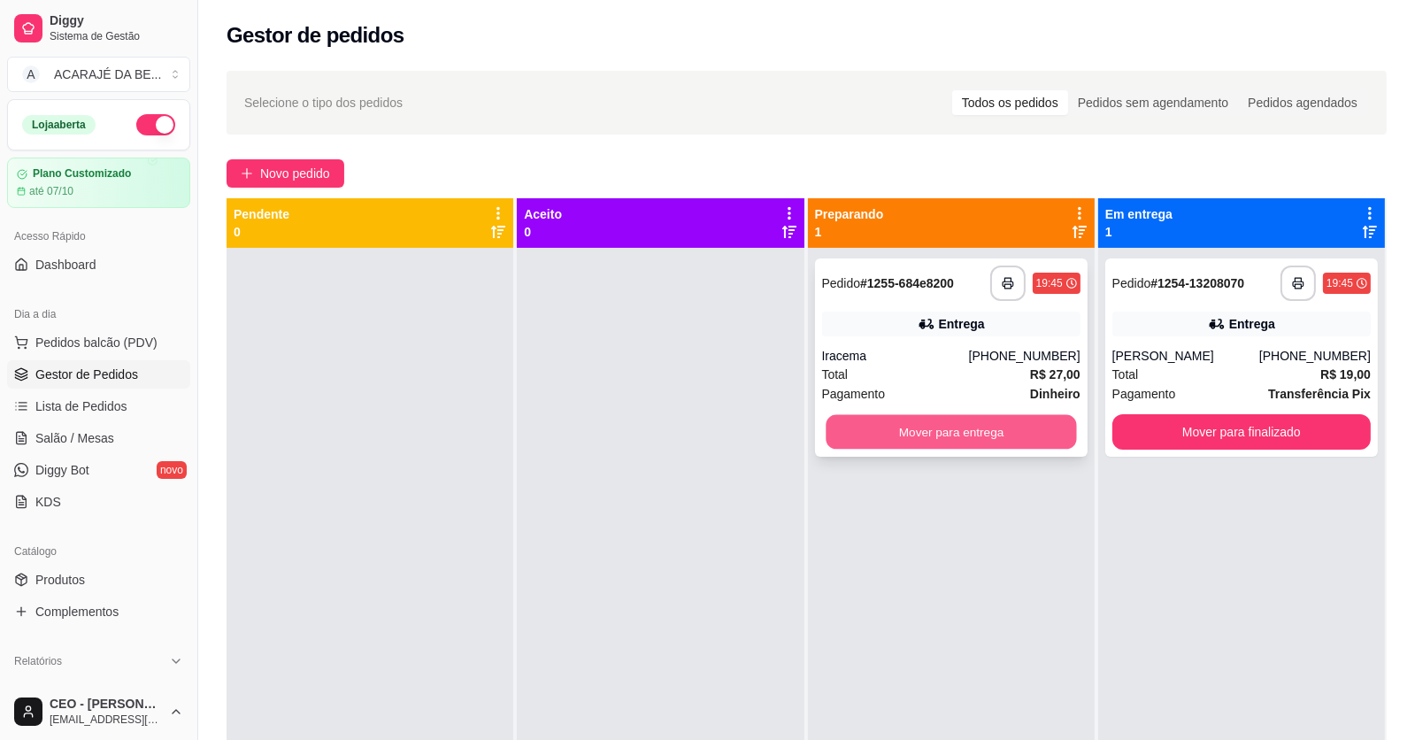
click at [1031, 433] on button "Mover para entrega" at bounding box center [951, 432] width 250 height 35
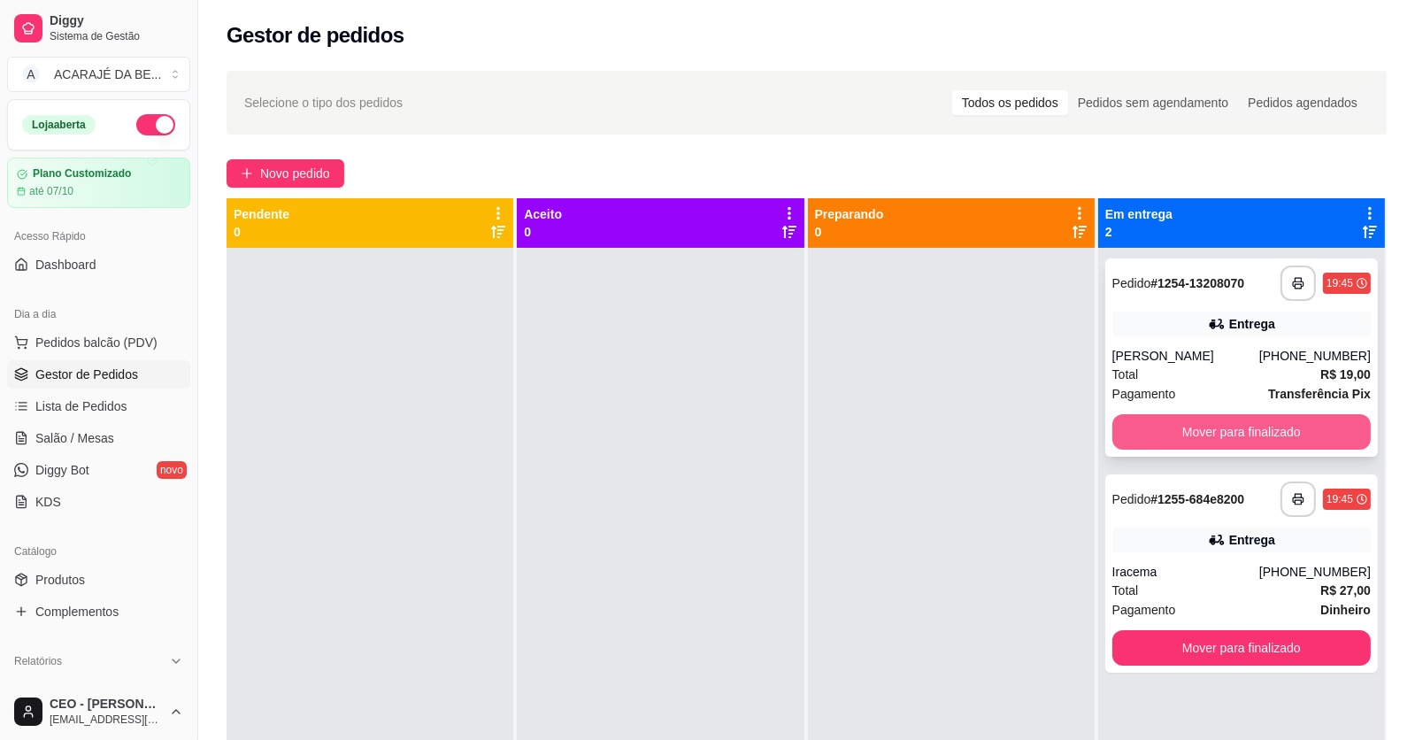
click at [1155, 443] on button "Mover para finalizado" at bounding box center [1241, 431] width 258 height 35
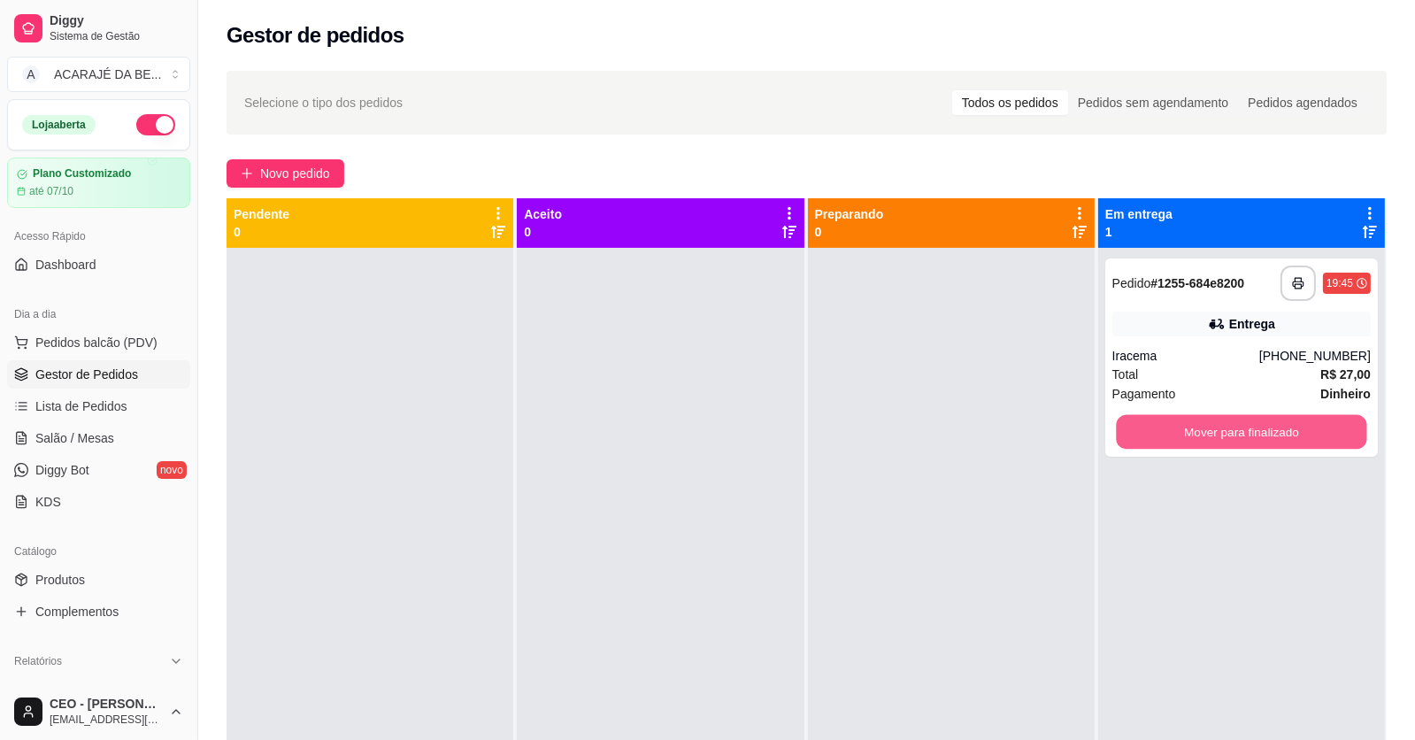
click at [1155, 443] on button "Mover para finalizado" at bounding box center [1241, 432] width 250 height 35
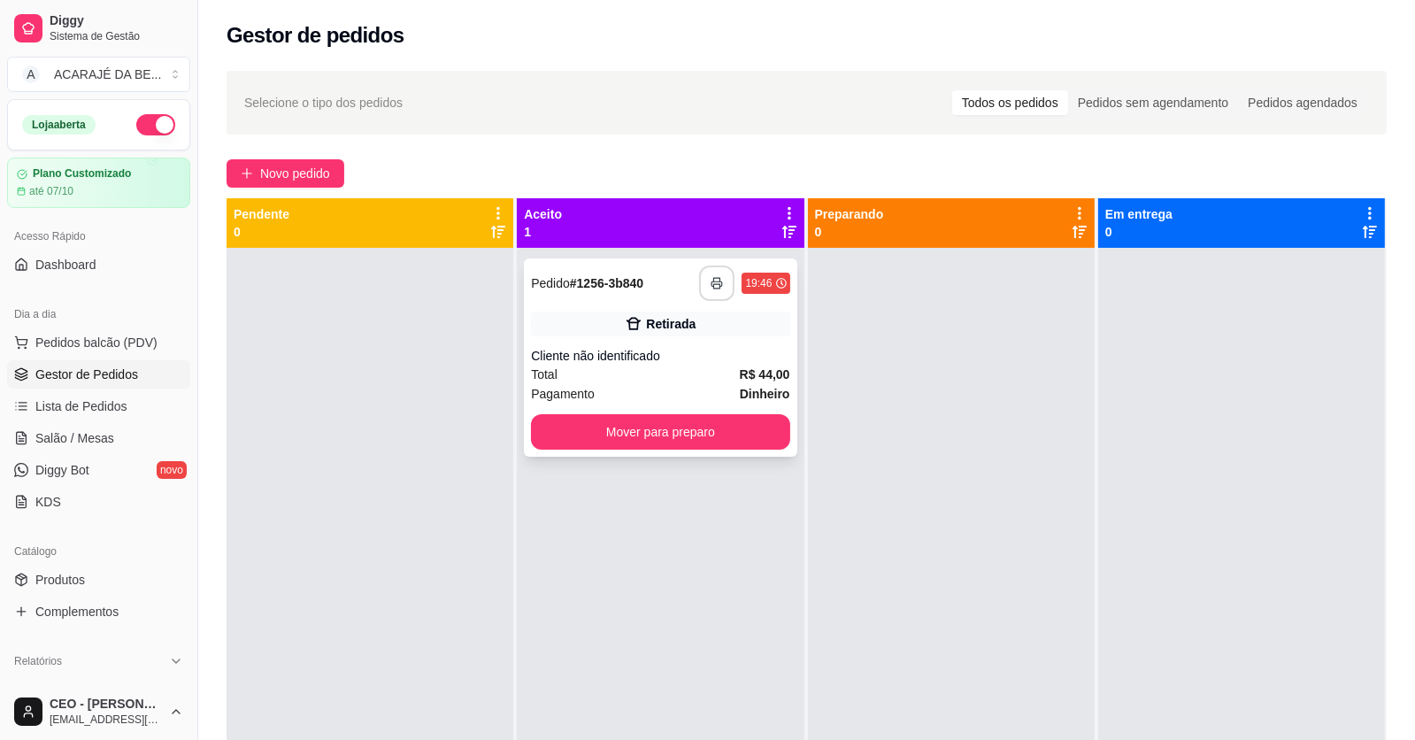
click at [702, 282] on button "button" at bounding box center [716, 283] width 35 height 35
click at [750, 417] on button "Mover para preparo" at bounding box center [660, 431] width 258 height 35
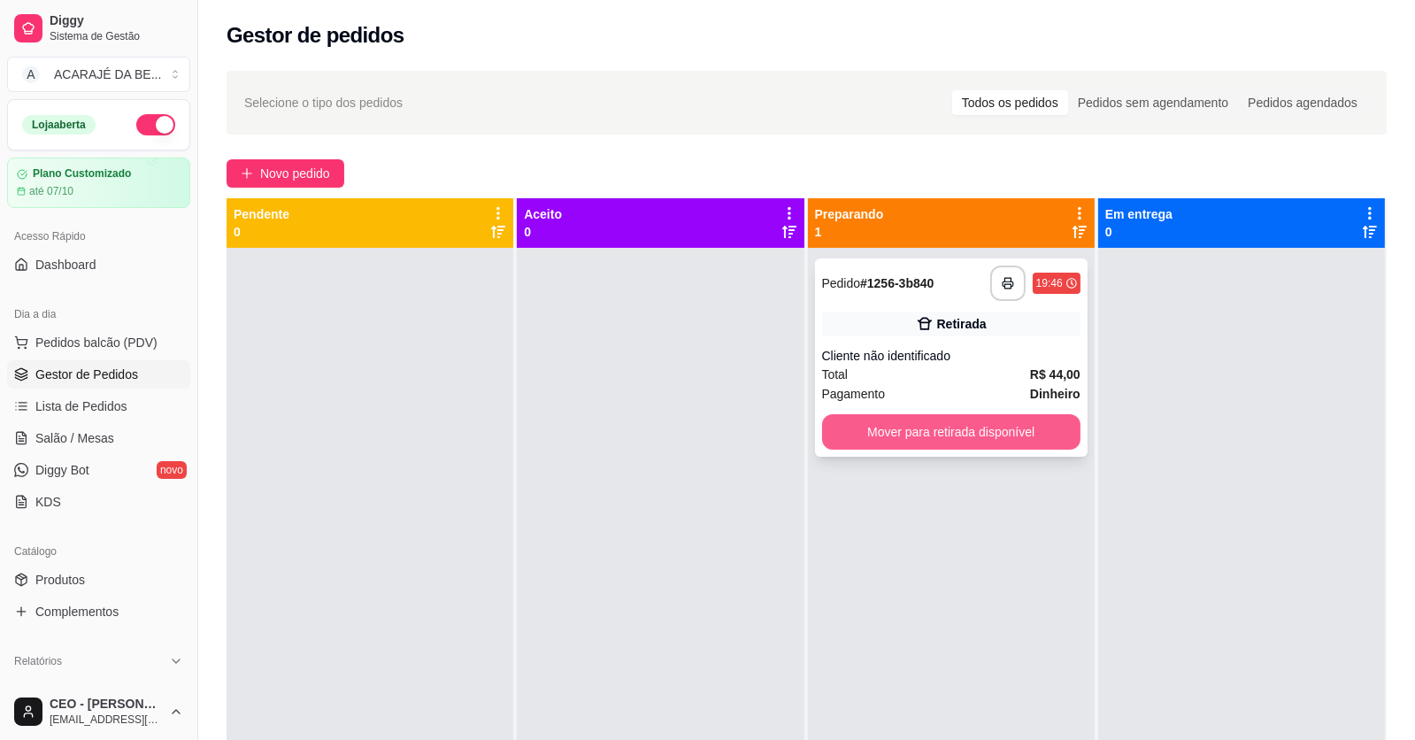
click at [930, 427] on button "Mover para retirada disponível" at bounding box center [951, 431] width 258 height 35
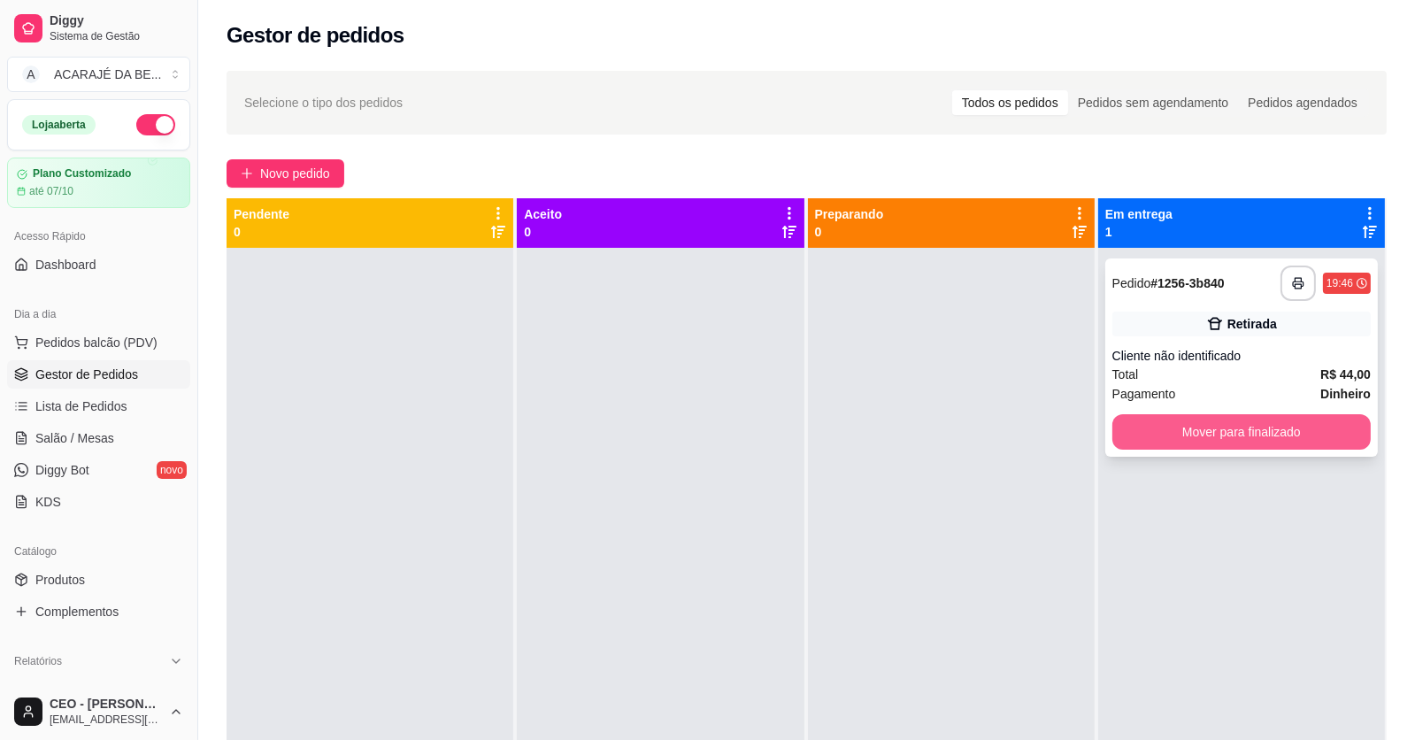
click at [1172, 427] on button "Mover para finalizado" at bounding box center [1241, 431] width 258 height 35
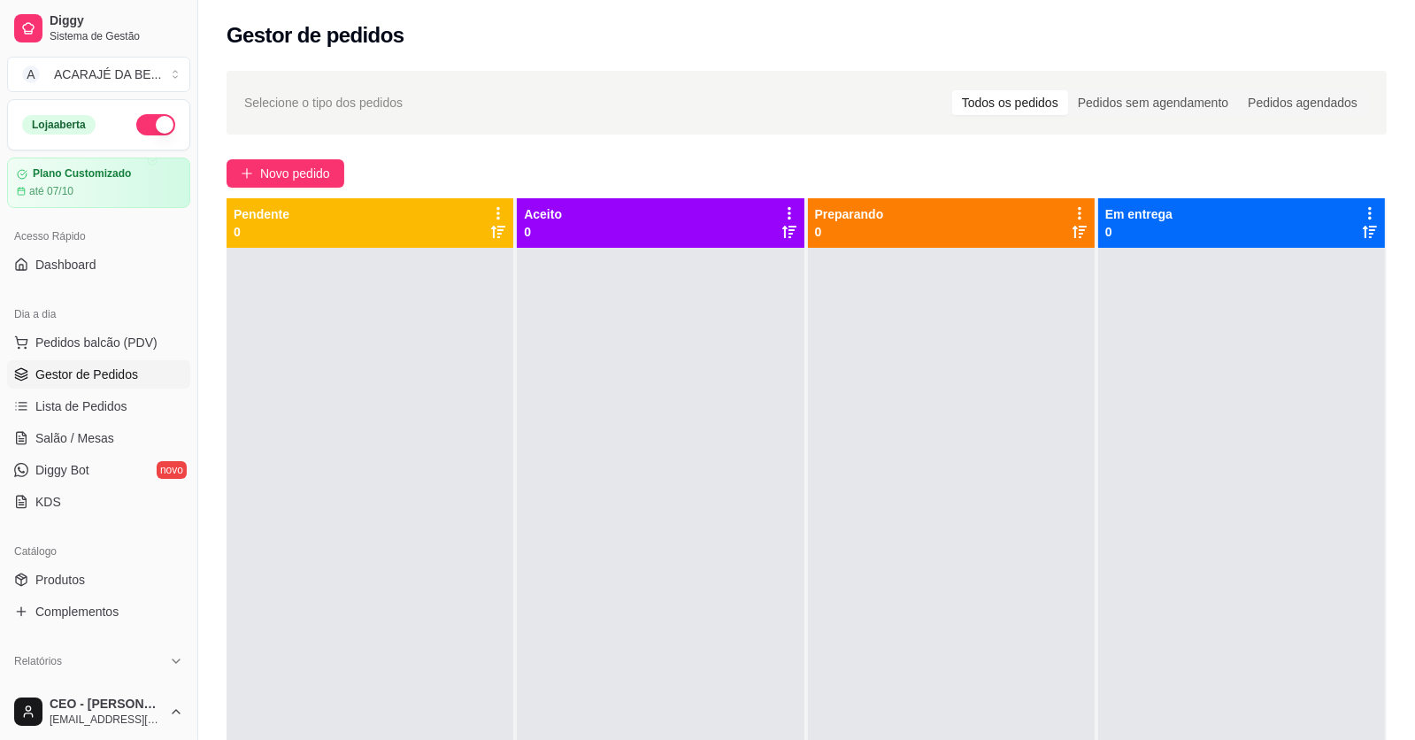
click at [267, 335] on div at bounding box center [370, 618] width 287 height 740
click at [65, 338] on span "Pedidos balcão (PDV)" at bounding box center [96, 343] width 122 height 18
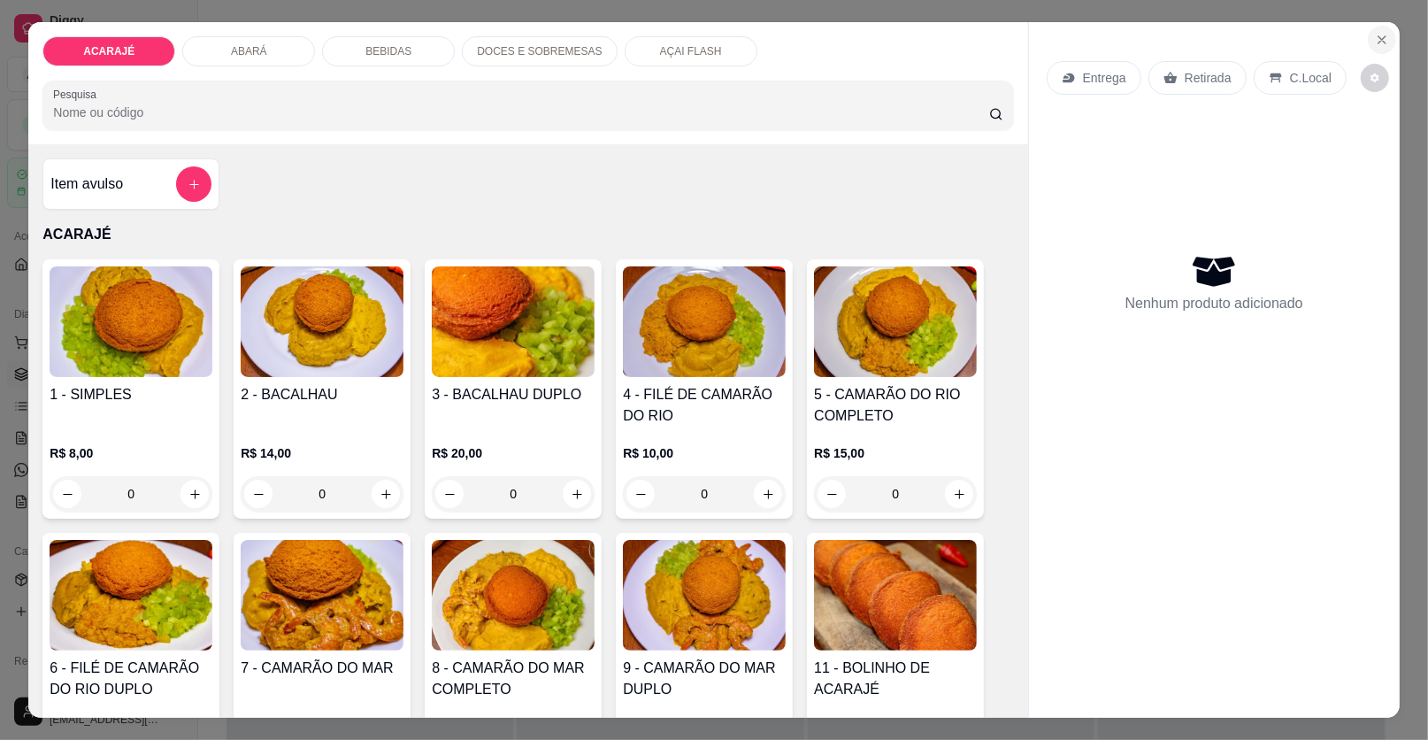
click at [1377, 36] on icon "Close" at bounding box center [1382, 40] width 14 height 14
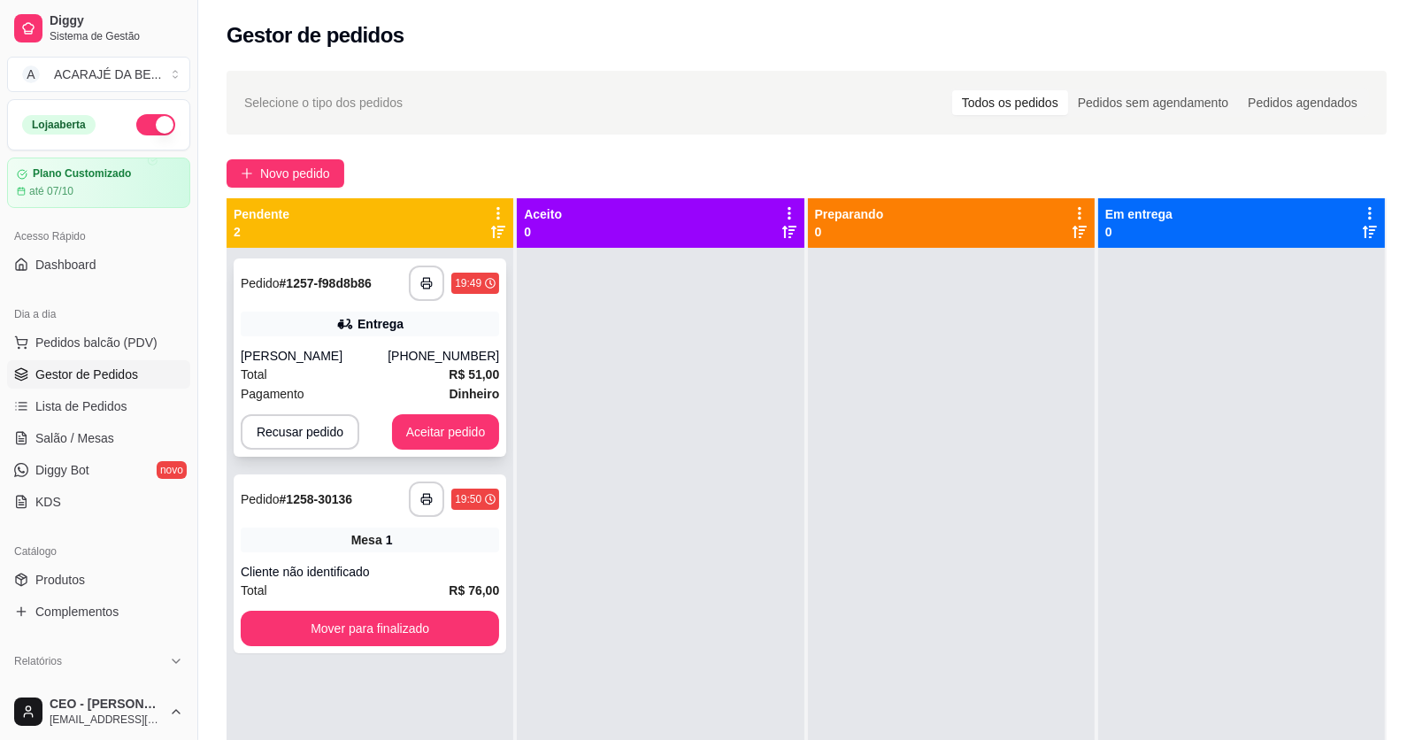
click at [423, 395] on div "Pagamento Dinheiro" at bounding box center [370, 393] width 258 height 19
click at [428, 500] on icon "button" at bounding box center [426, 499] width 12 height 12
click at [465, 624] on button "Mover para finalizado" at bounding box center [370, 628] width 258 height 35
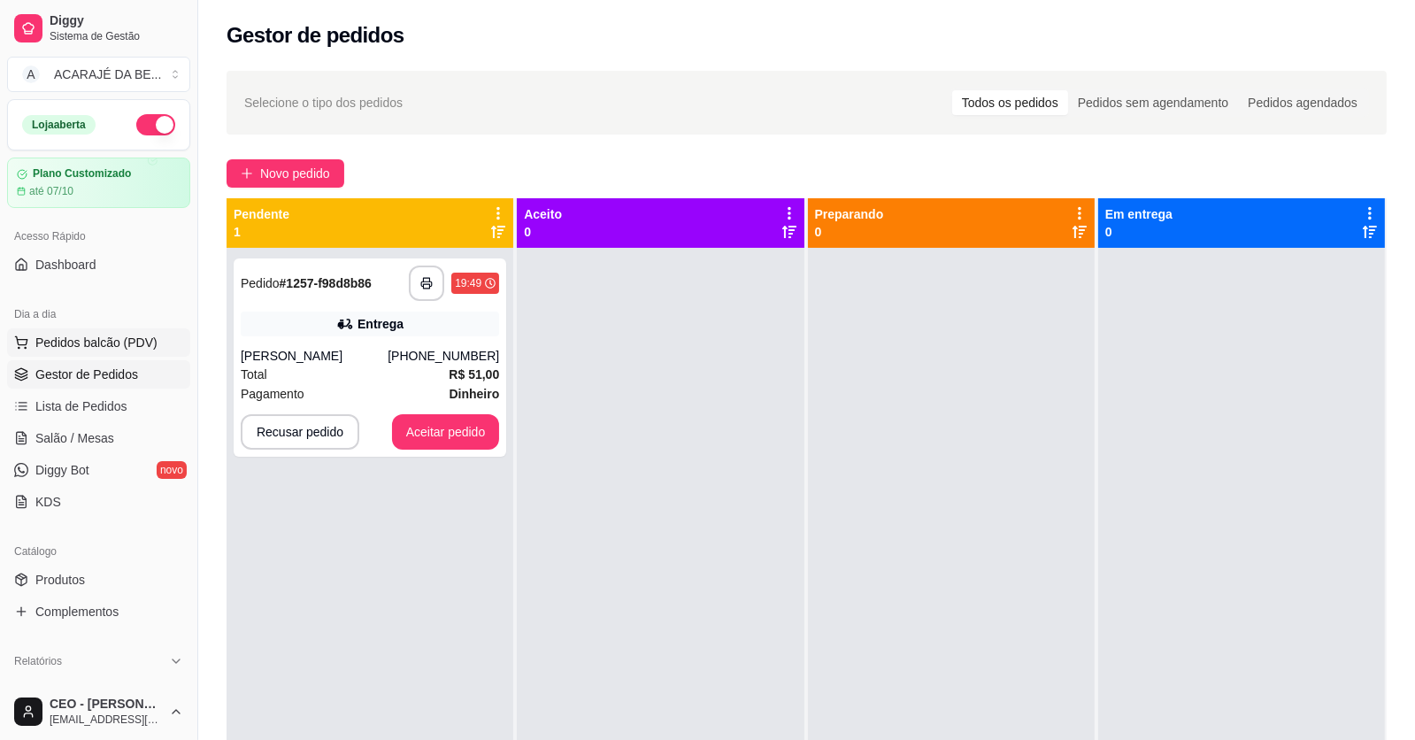
click at [51, 334] on span "Pedidos balcão (PDV)" at bounding box center [96, 343] width 122 height 18
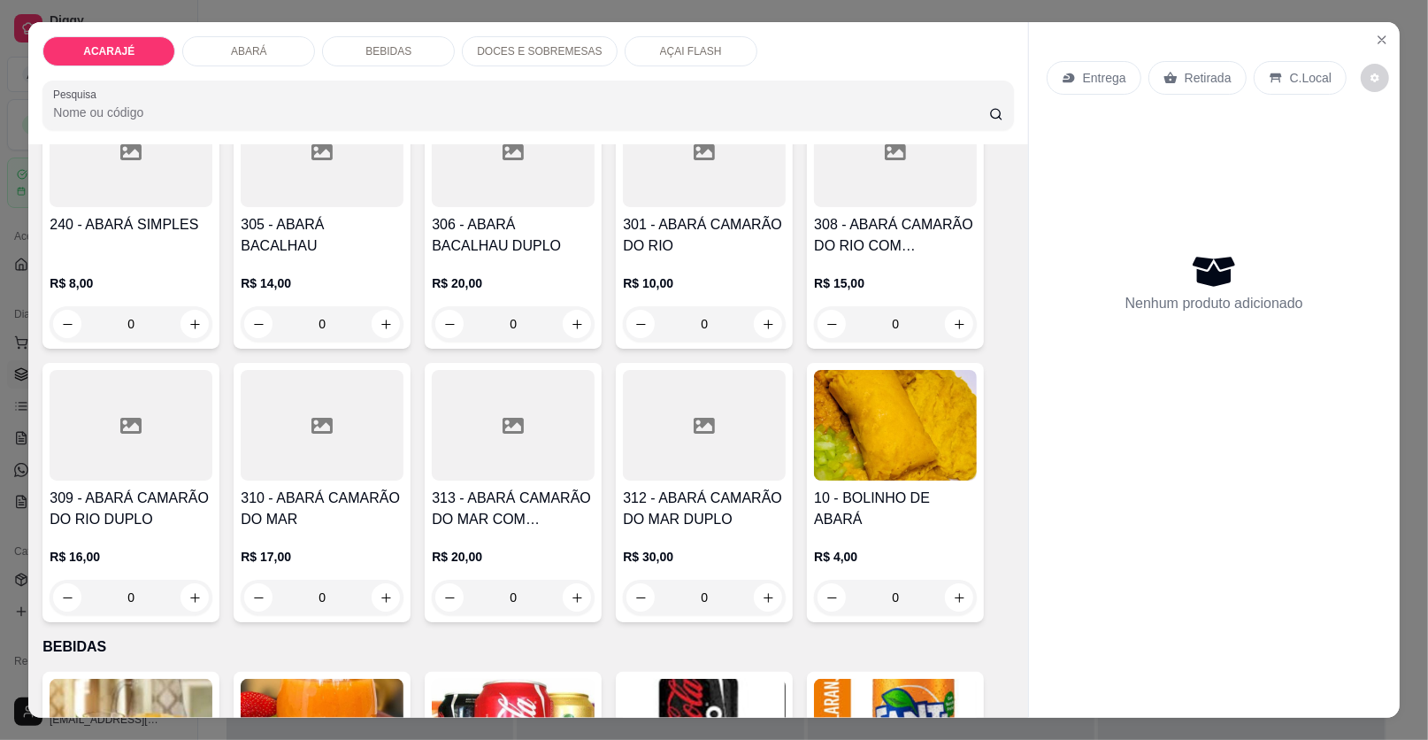
scroll to position [796, 0]
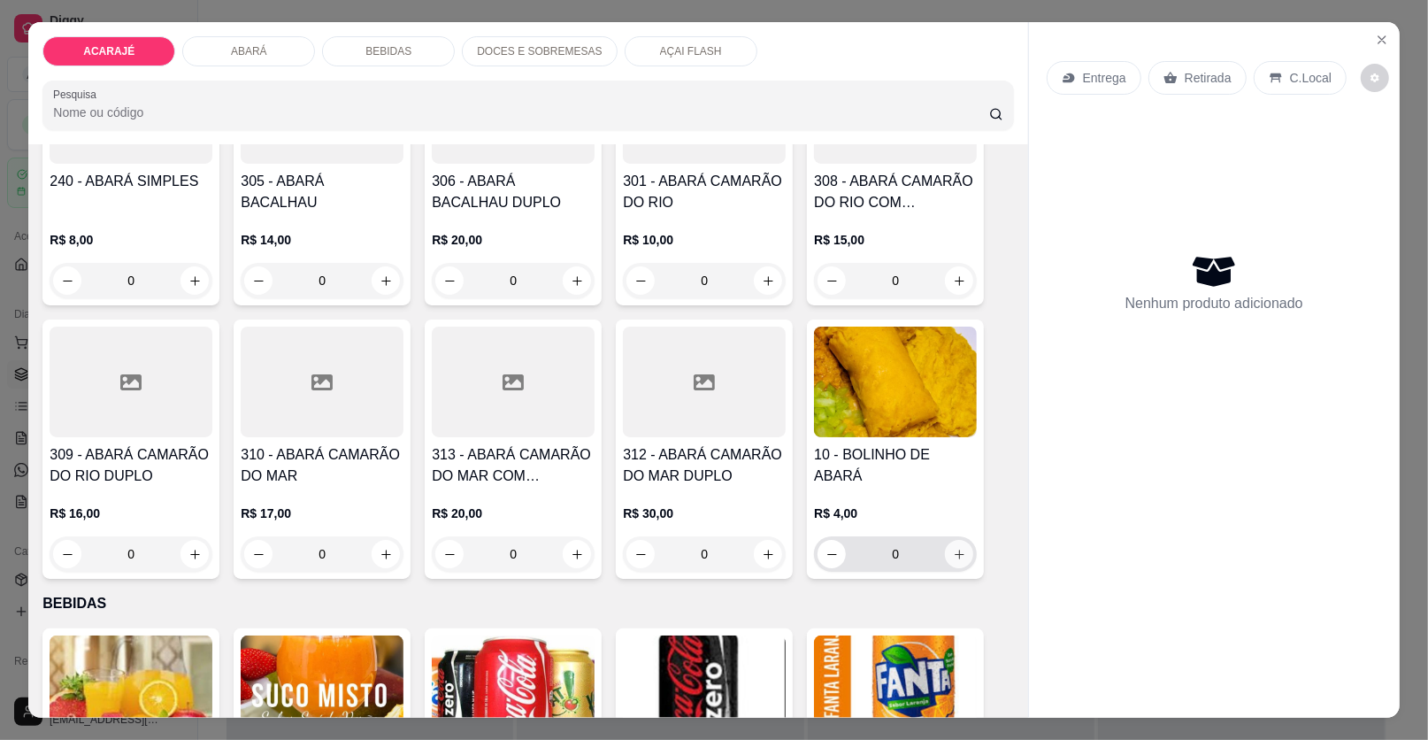
click at [953, 548] on icon "increase-product-quantity" at bounding box center [959, 554] width 13 height 13
type input "1"
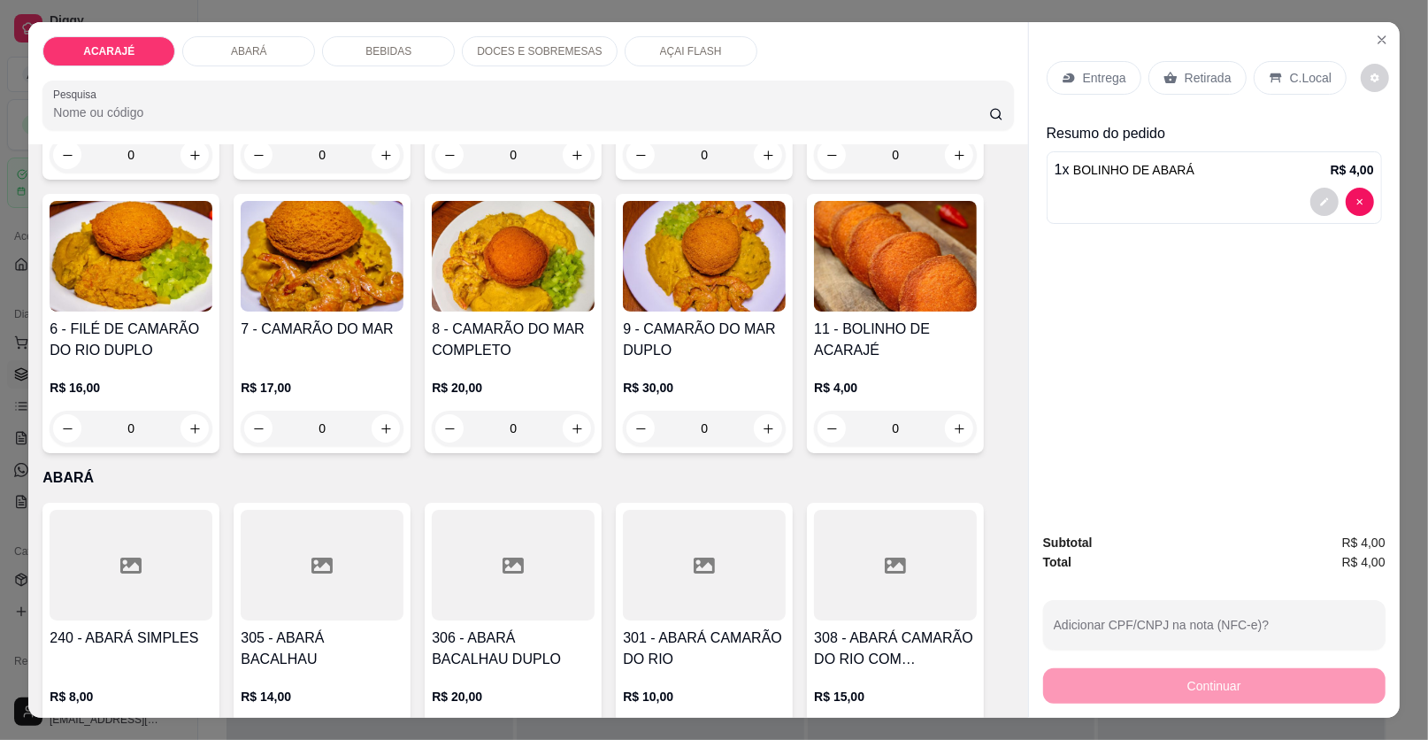
scroll to position [266, 0]
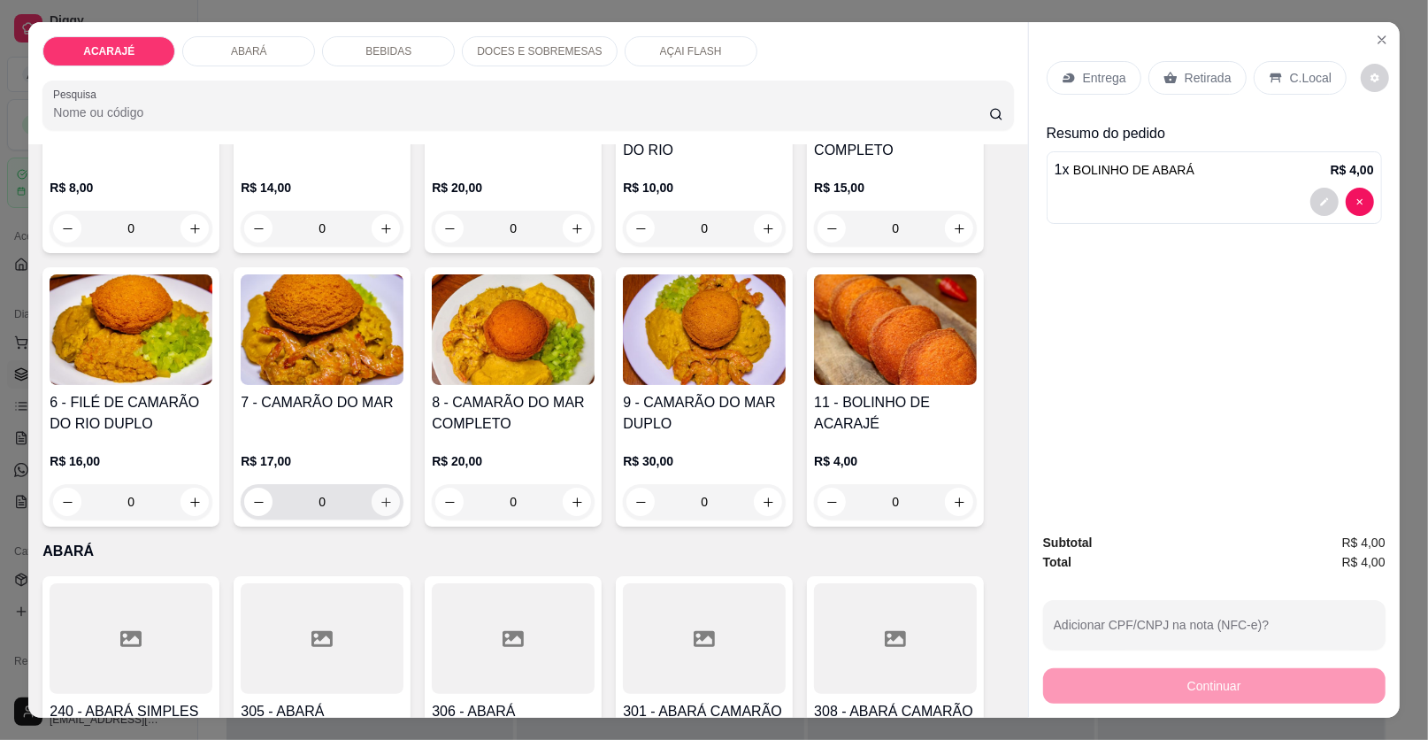
click at [380, 503] on icon "increase-product-quantity" at bounding box center [386, 502] width 13 height 13
type input "1"
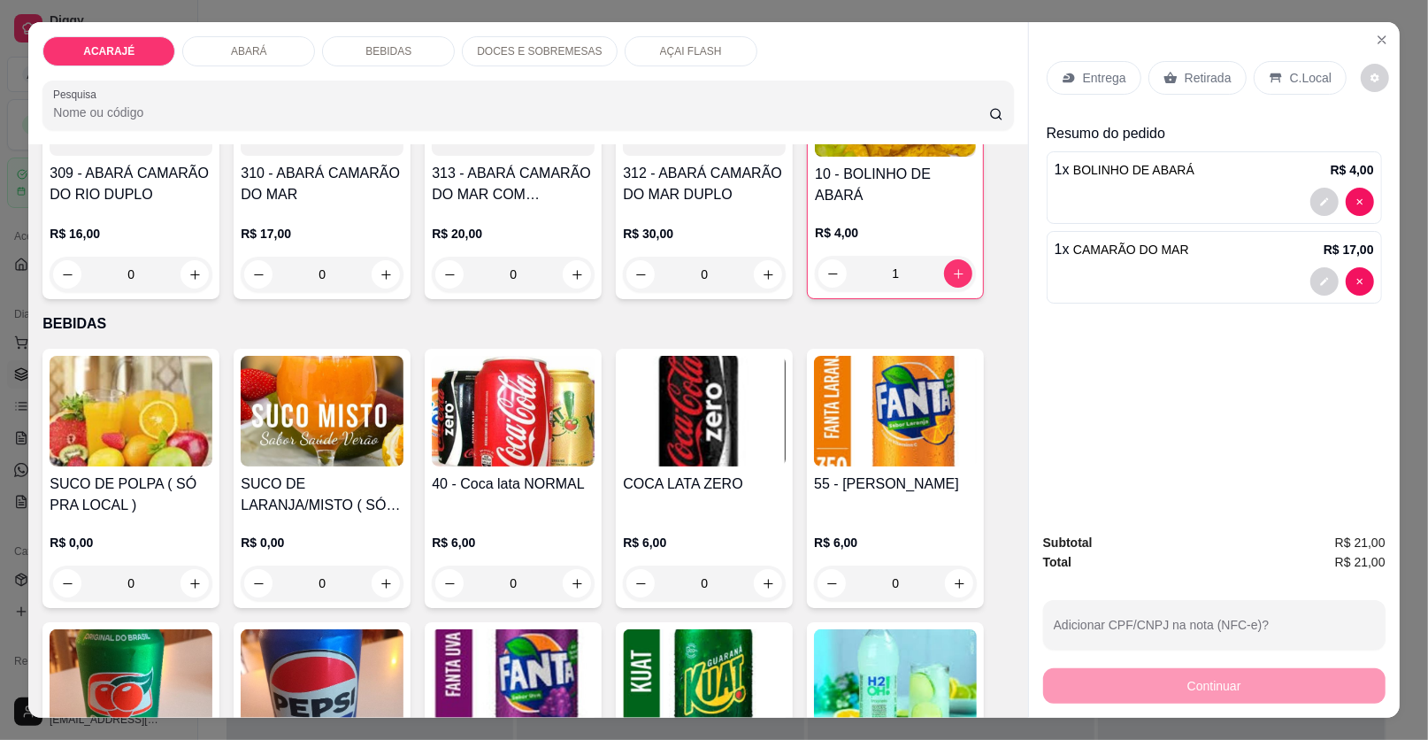
scroll to position [1150, 0]
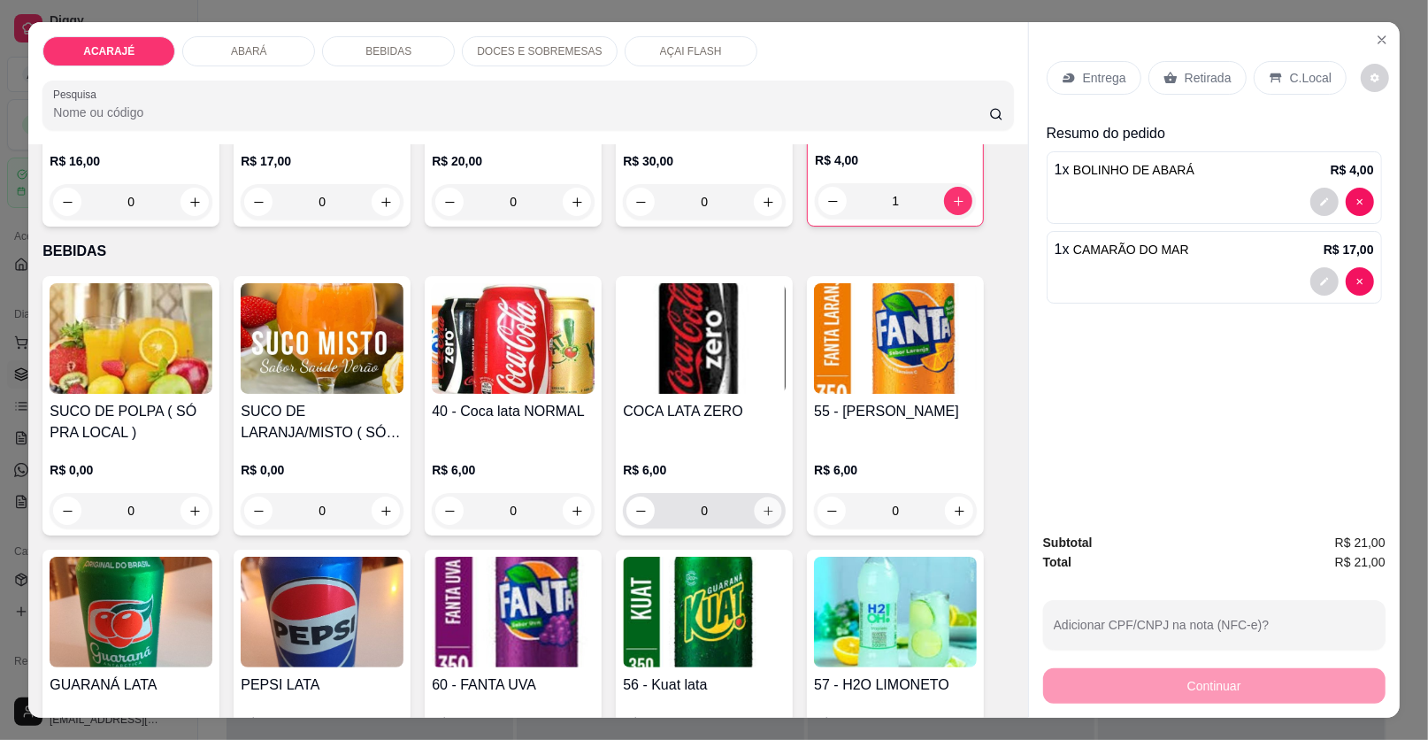
click at [762, 504] on icon "increase-product-quantity" at bounding box center [768, 510] width 13 height 13
type input "1"
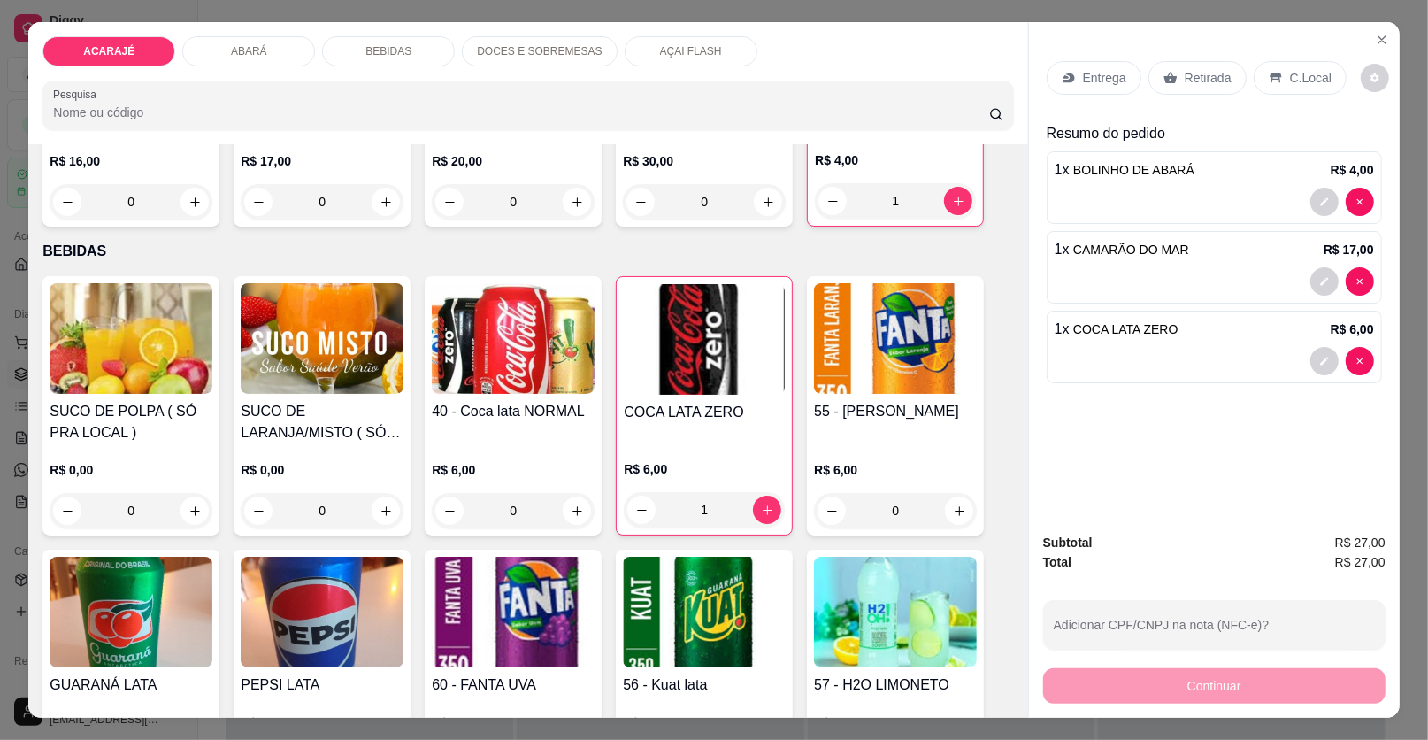
click at [1088, 80] on p "Entrega" at bounding box center [1104, 78] width 43 height 18
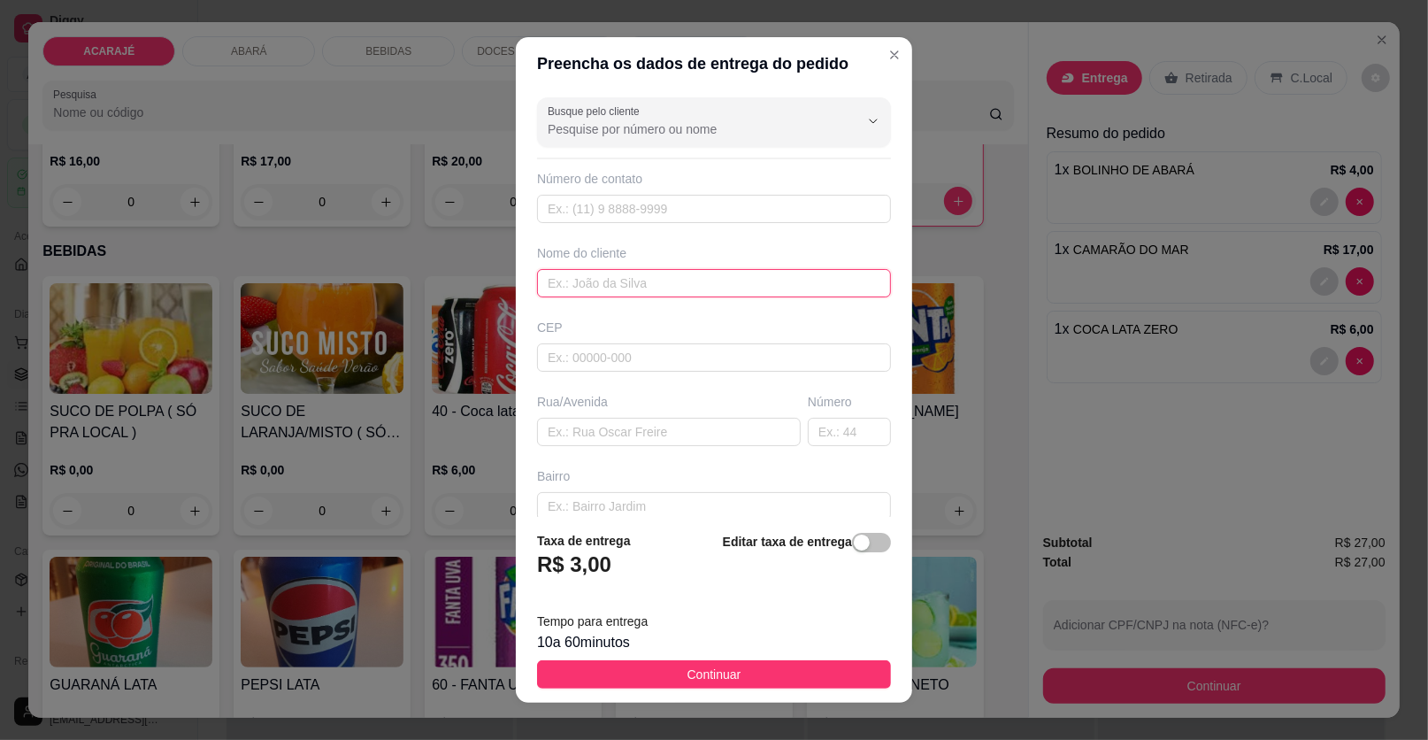
click at [627, 277] on input "text" at bounding box center [714, 283] width 354 height 28
type input "LUANE"
click at [637, 434] on input "text" at bounding box center [669, 432] width 264 height 28
type input "PRA RUAN ENTREGAR NA CASA DE DIEGO"
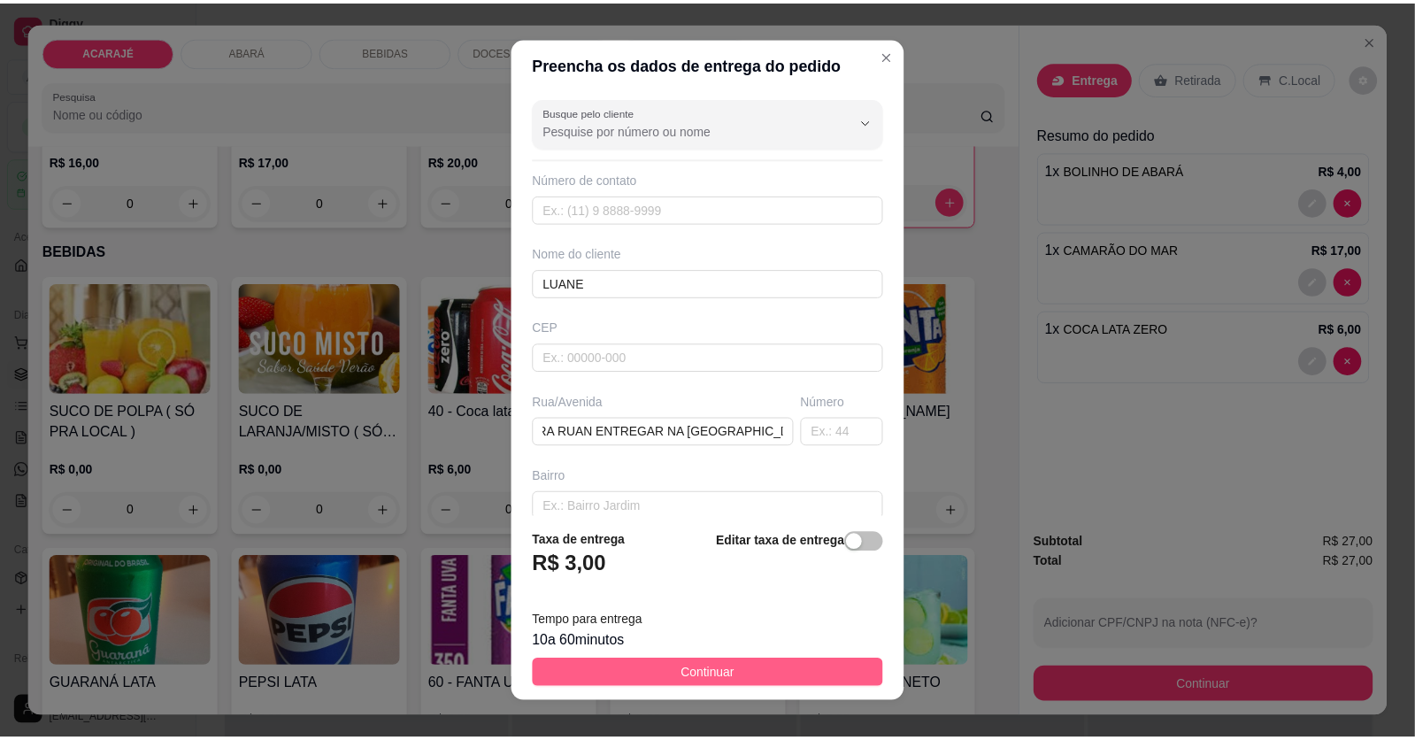
scroll to position [0, 0]
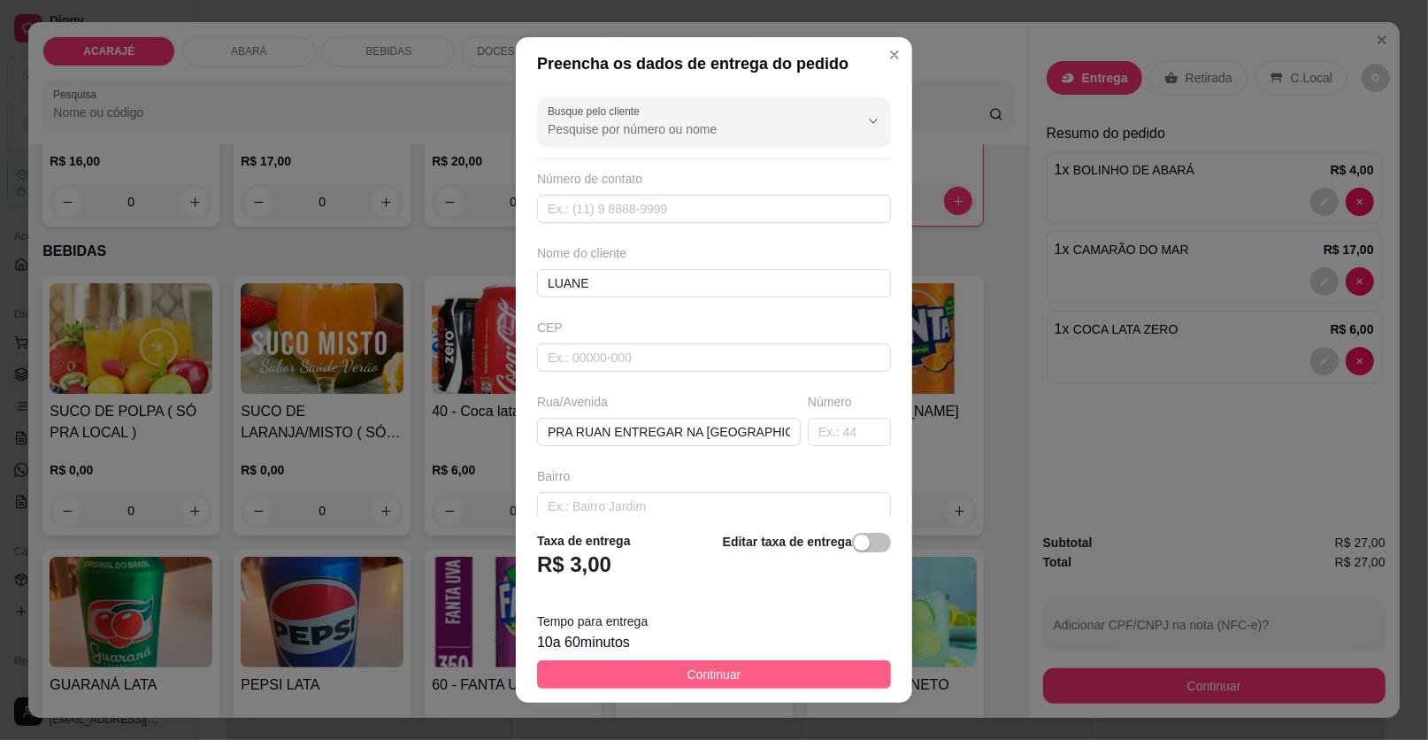
click at [770, 666] on button "Continuar" at bounding box center [714, 674] width 354 height 28
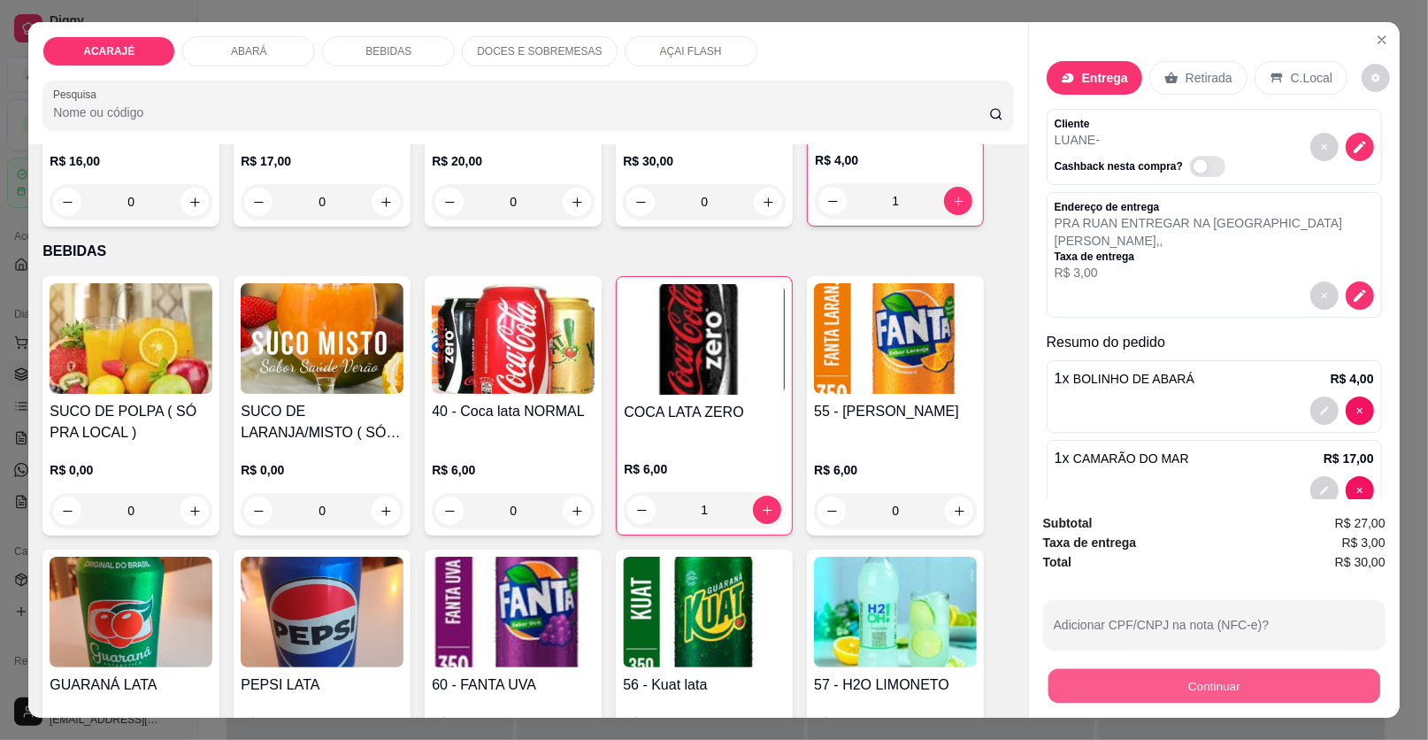
click at [1112, 684] on button "Continuar" at bounding box center [1215, 686] width 332 height 35
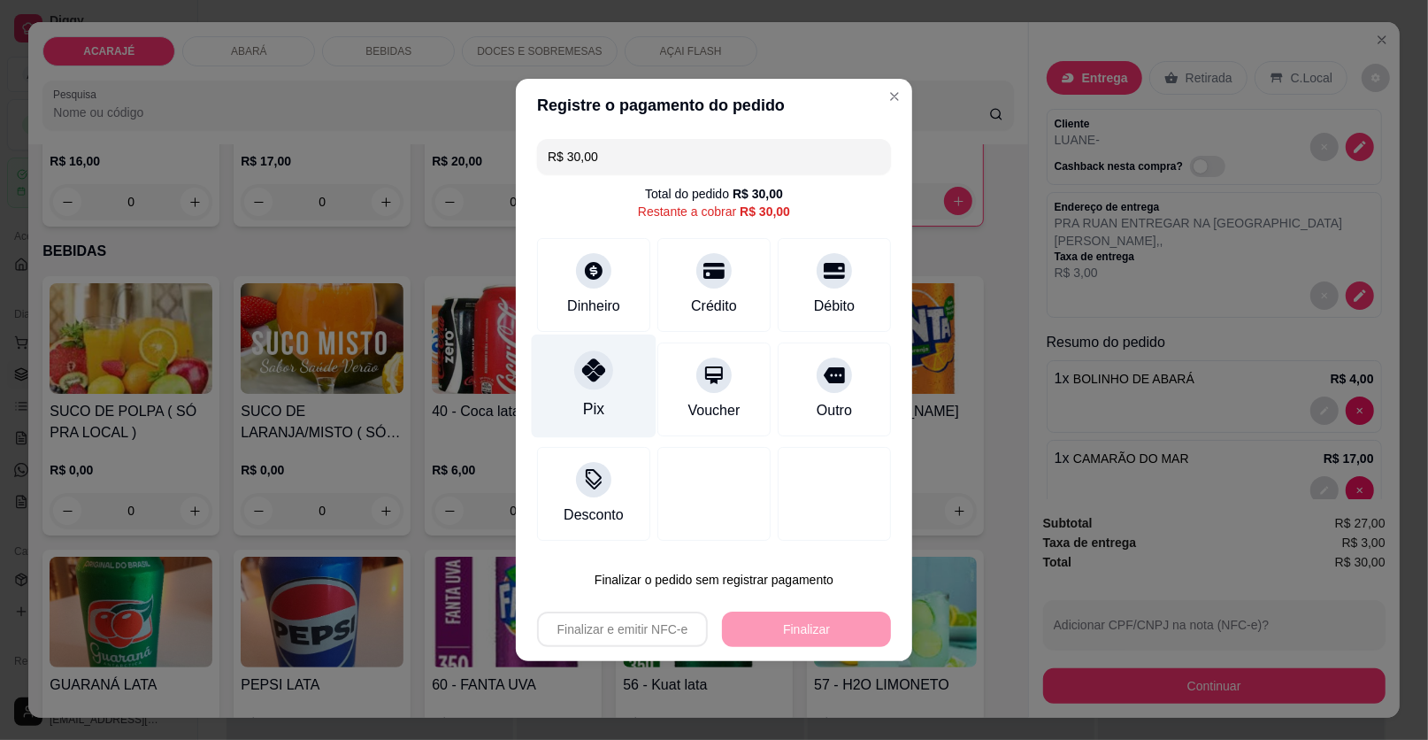
click at [593, 373] on icon at bounding box center [593, 369] width 23 height 23
type input "R$ 0,00"
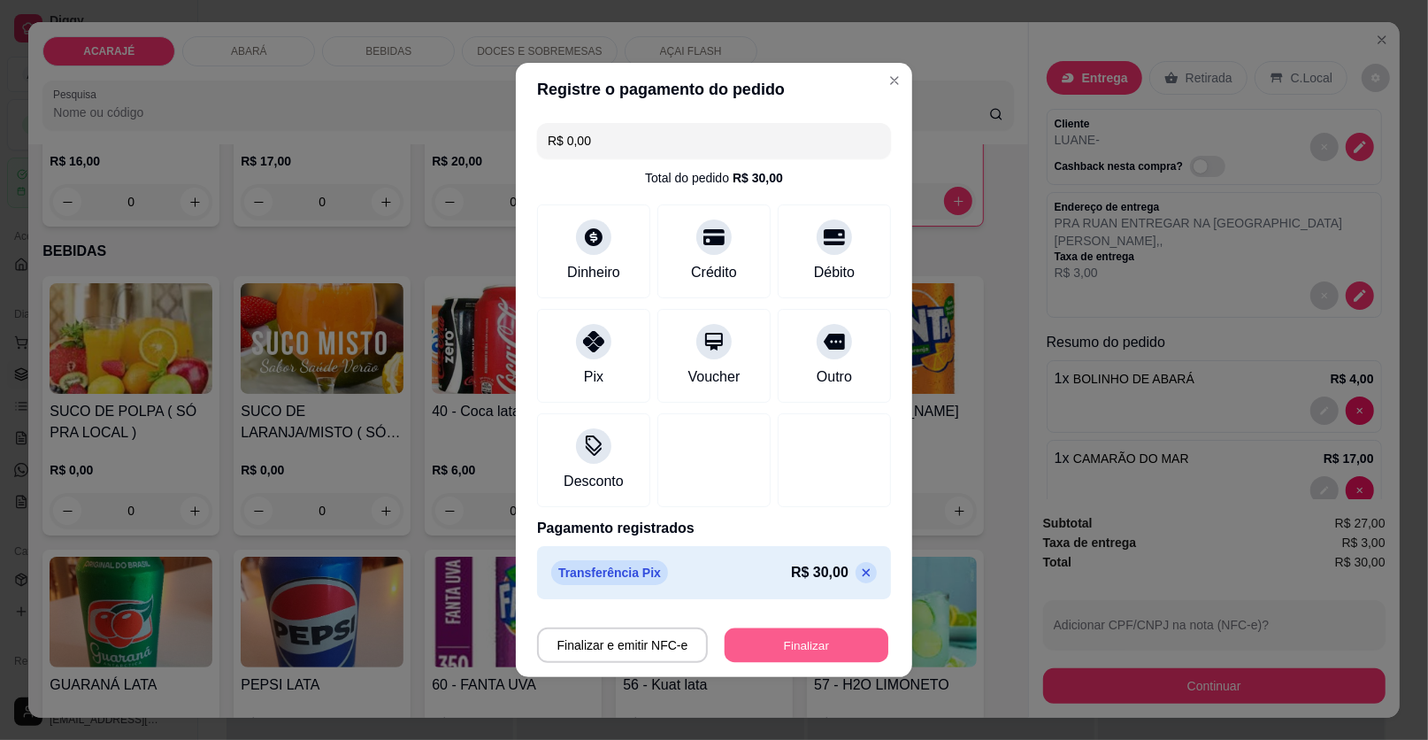
click at [815, 643] on button "Finalizar" at bounding box center [807, 645] width 164 height 35
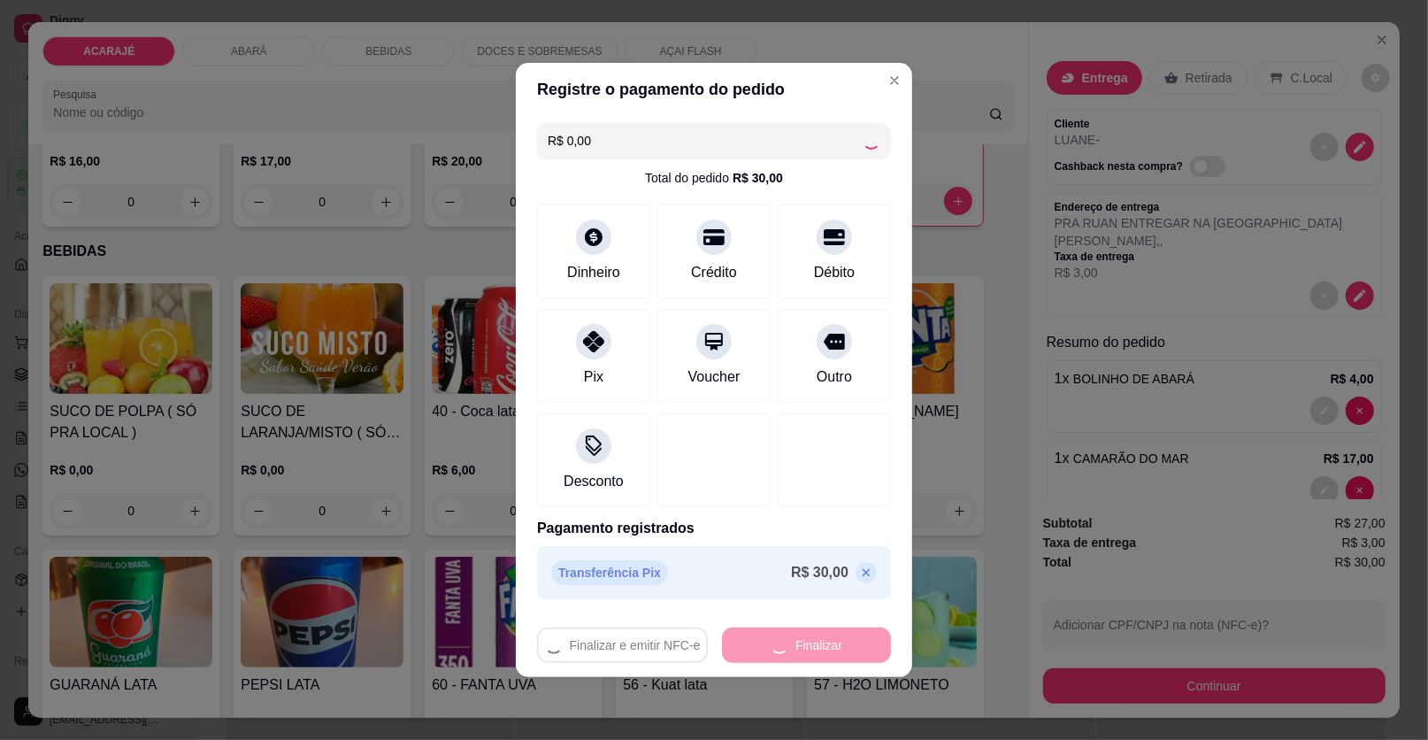
type input "0"
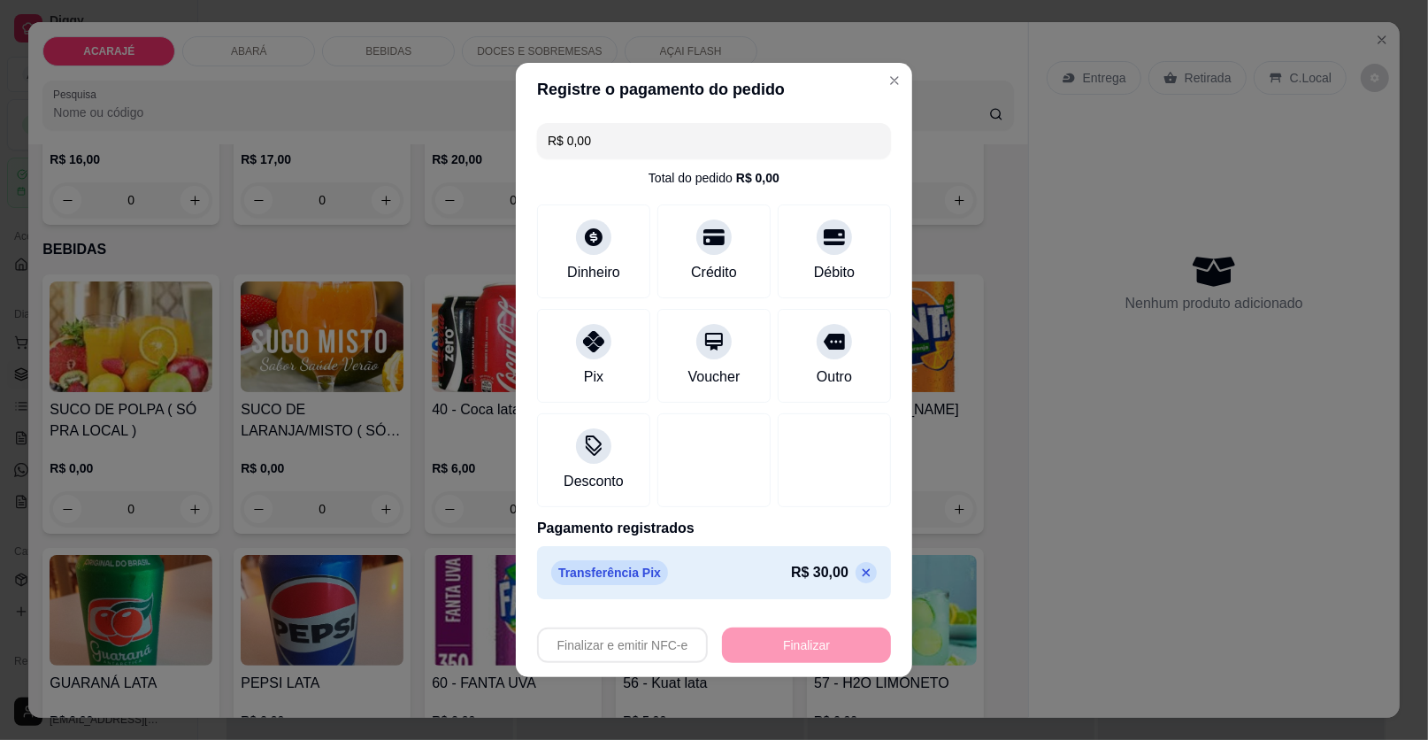
type input "-R$ 30,00"
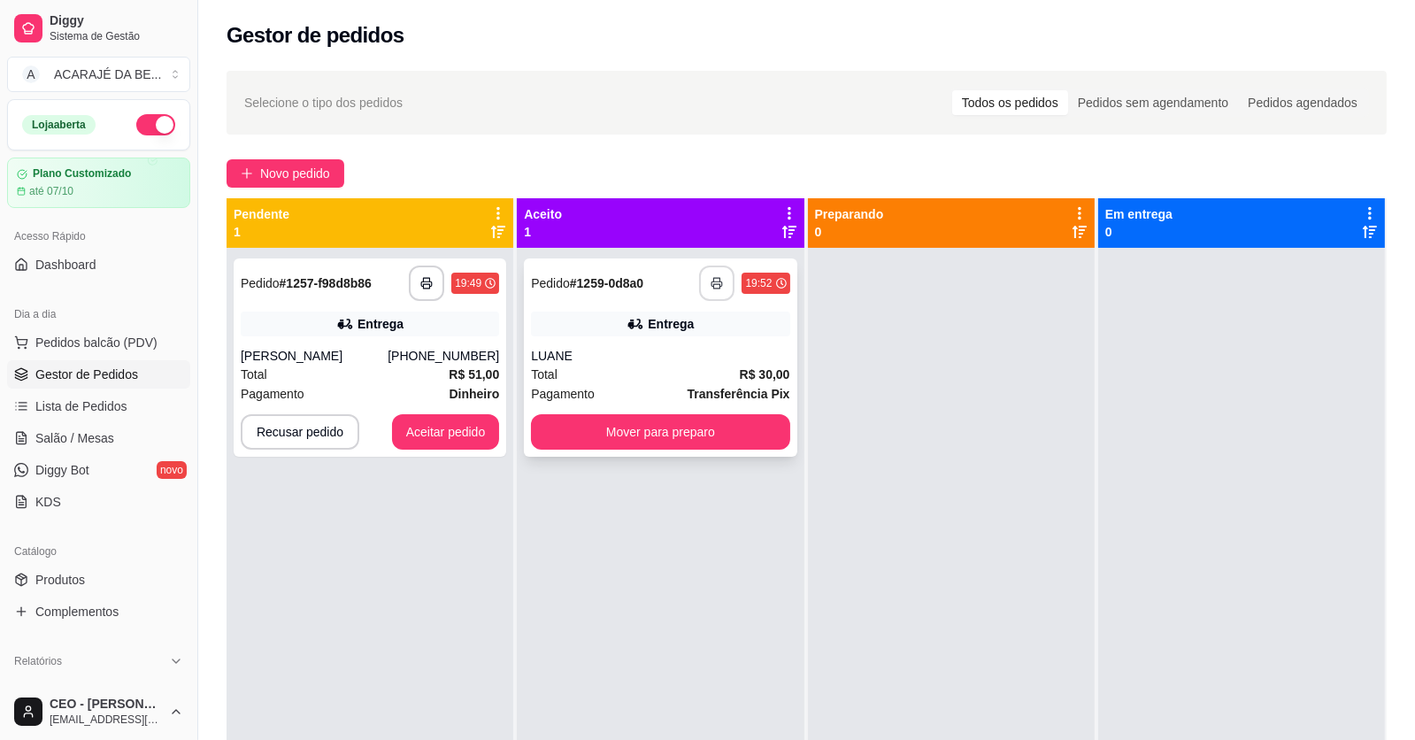
click at [717, 279] on icon "button" at bounding box center [717, 283] width 12 height 12
click at [392, 386] on div "Pagamento Dinheiro" at bounding box center [370, 393] width 258 height 19
click at [436, 422] on button "Aceitar pedido" at bounding box center [446, 432] width 104 height 35
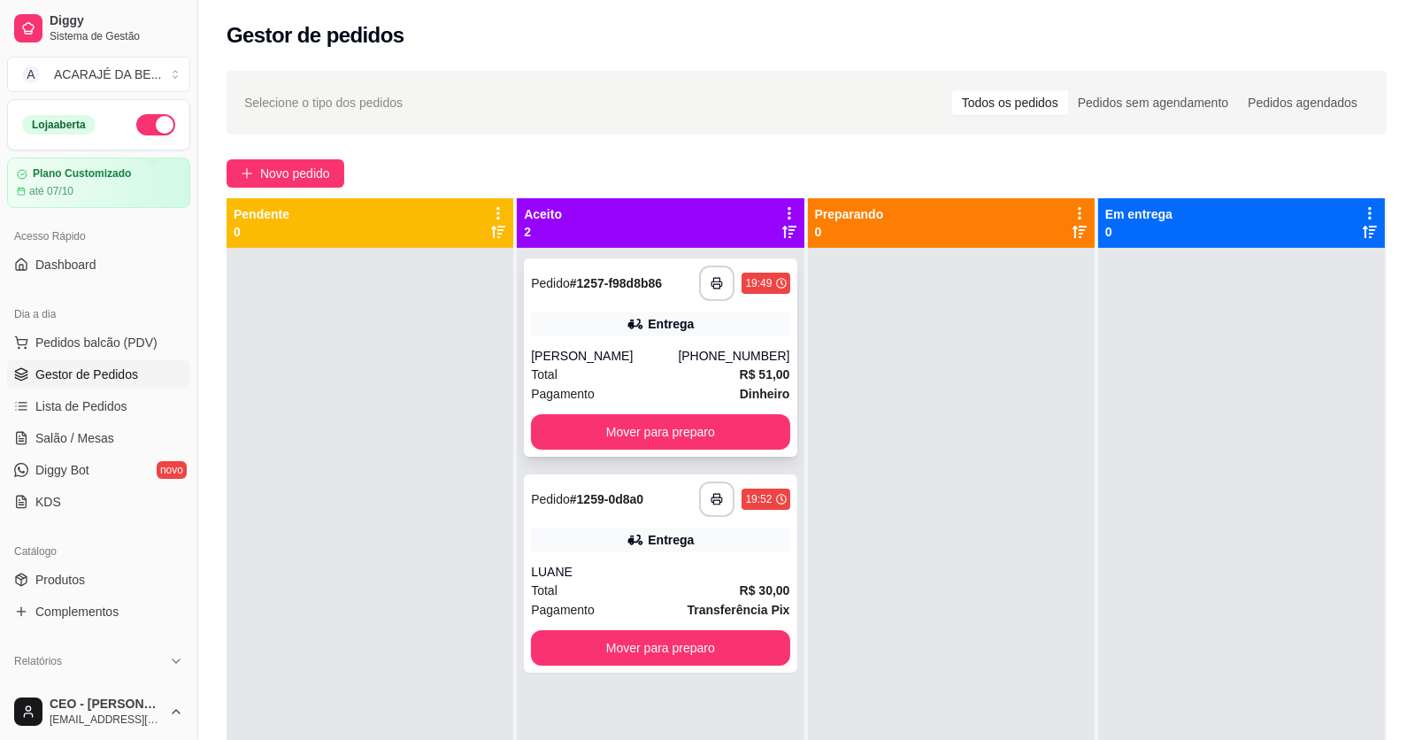
click at [625, 393] on div "Pagamento Dinheiro" at bounding box center [660, 393] width 258 height 19
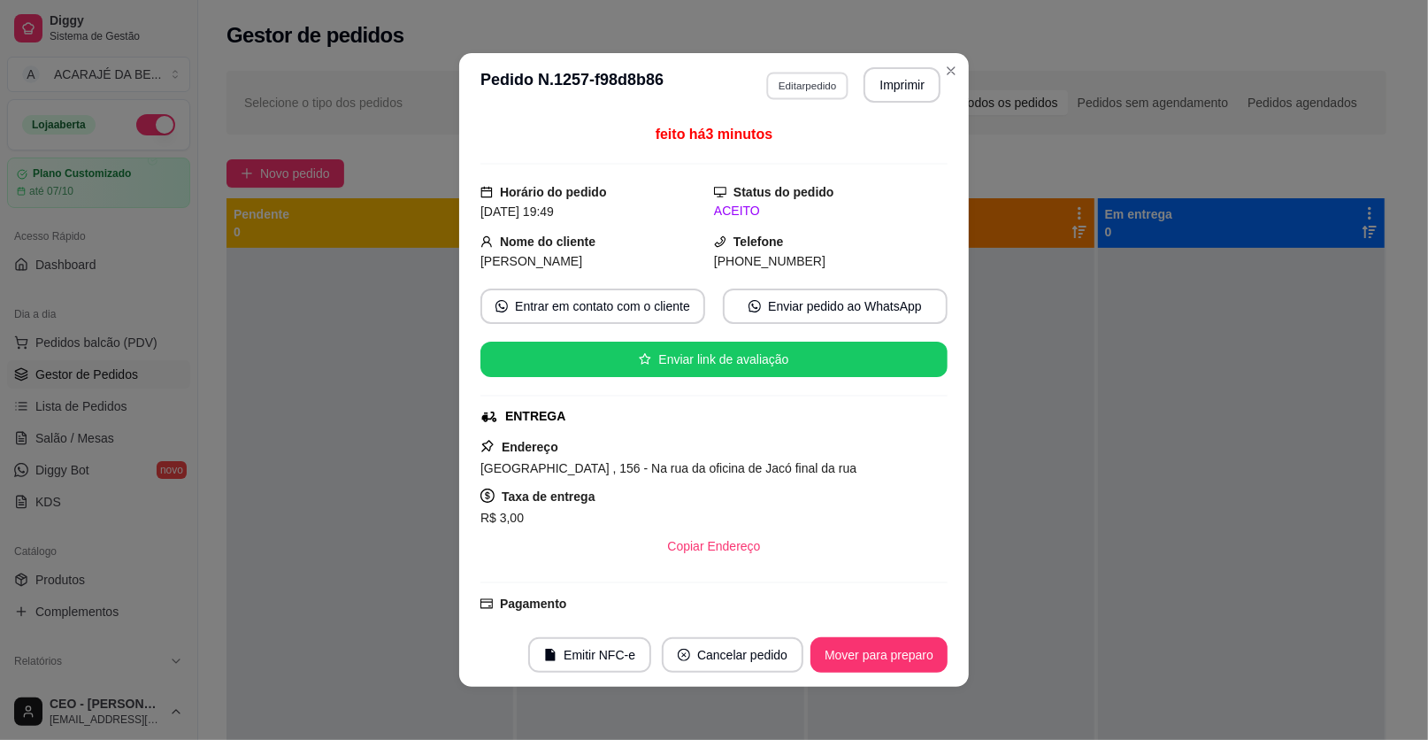
click at [790, 81] on button "Editar pedido" at bounding box center [807, 85] width 82 height 27
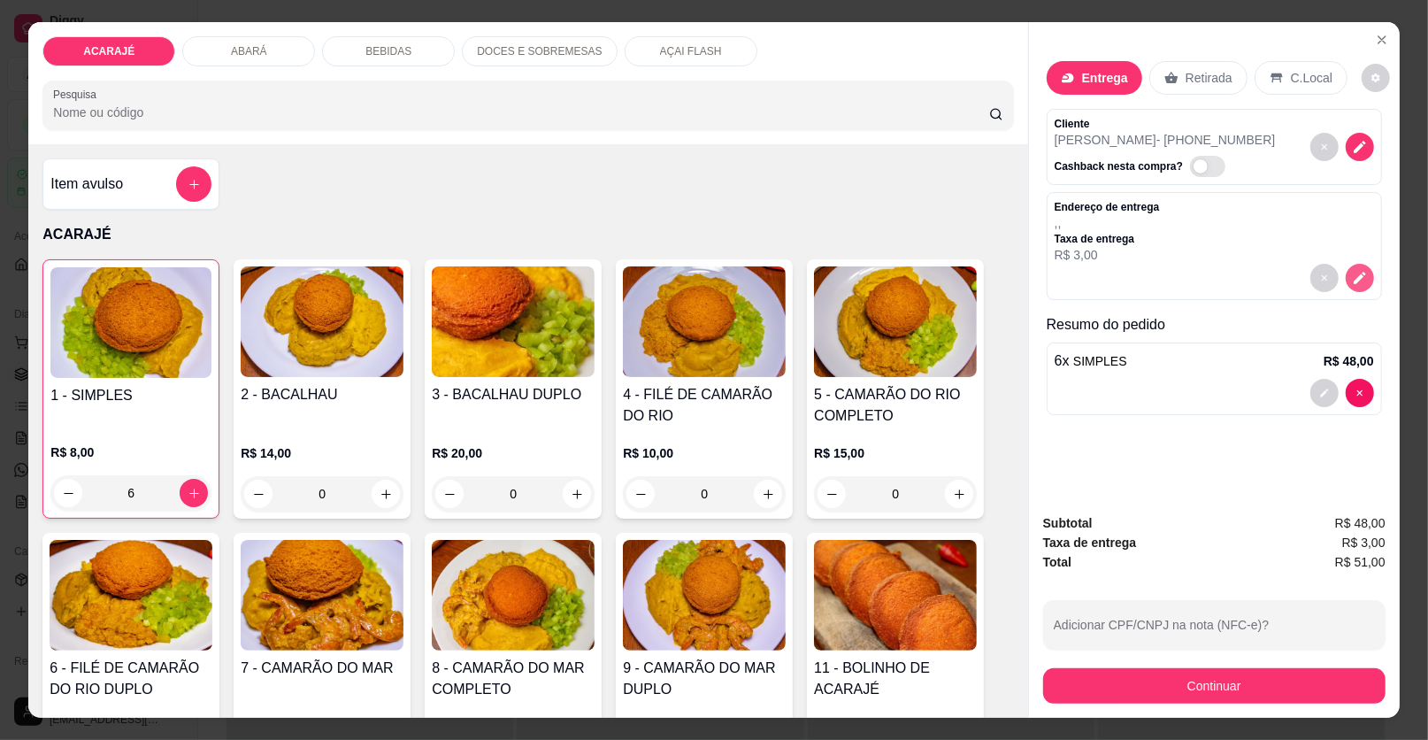
click at [1346, 276] on button "decrease-product-quantity" at bounding box center [1360, 278] width 28 height 28
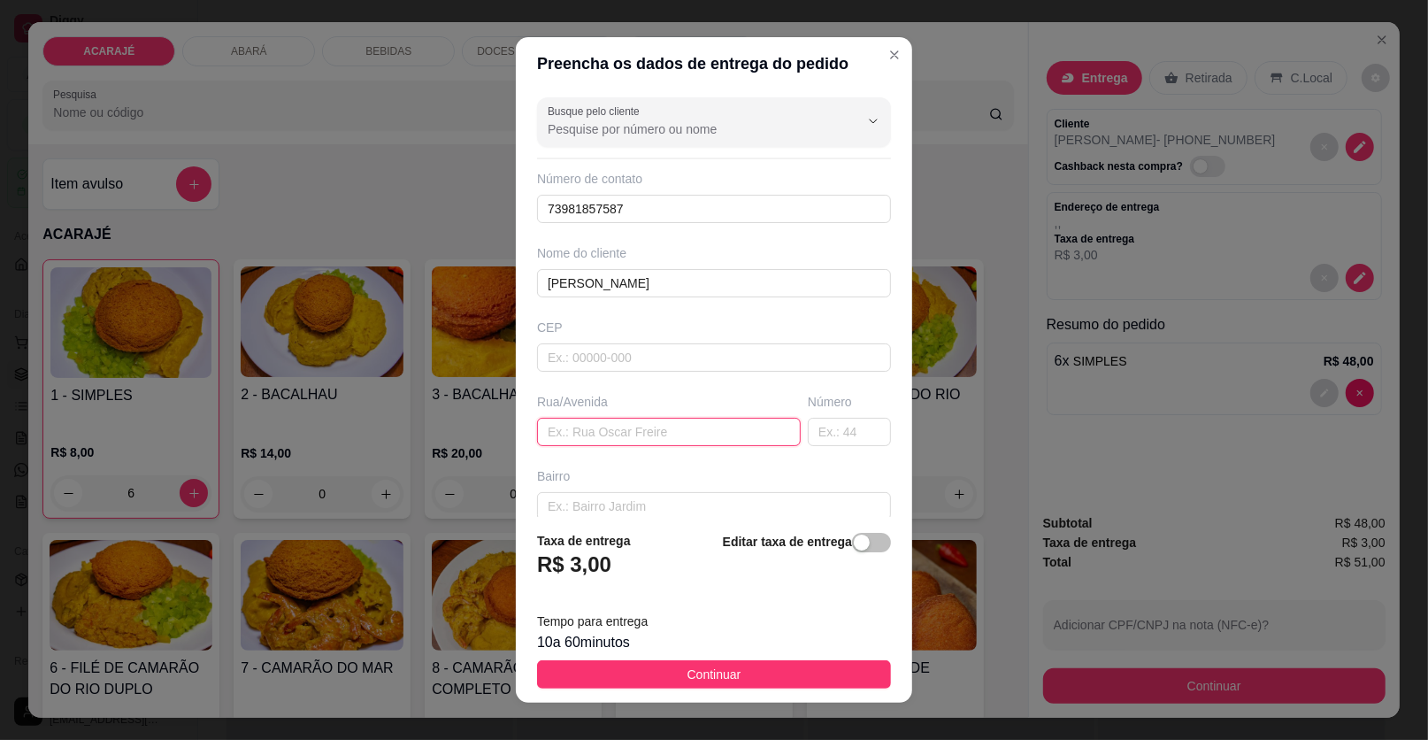
click at [575, 431] on input "text" at bounding box center [669, 432] width 264 height 28
type input "SÃO LUIZ"
click at [814, 429] on input "text" at bounding box center [849, 432] width 83 height 28
type input "302"
click at [637, 432] on input "SÃO LUIZ" at bounding box center [669, 432] width 264 height 28
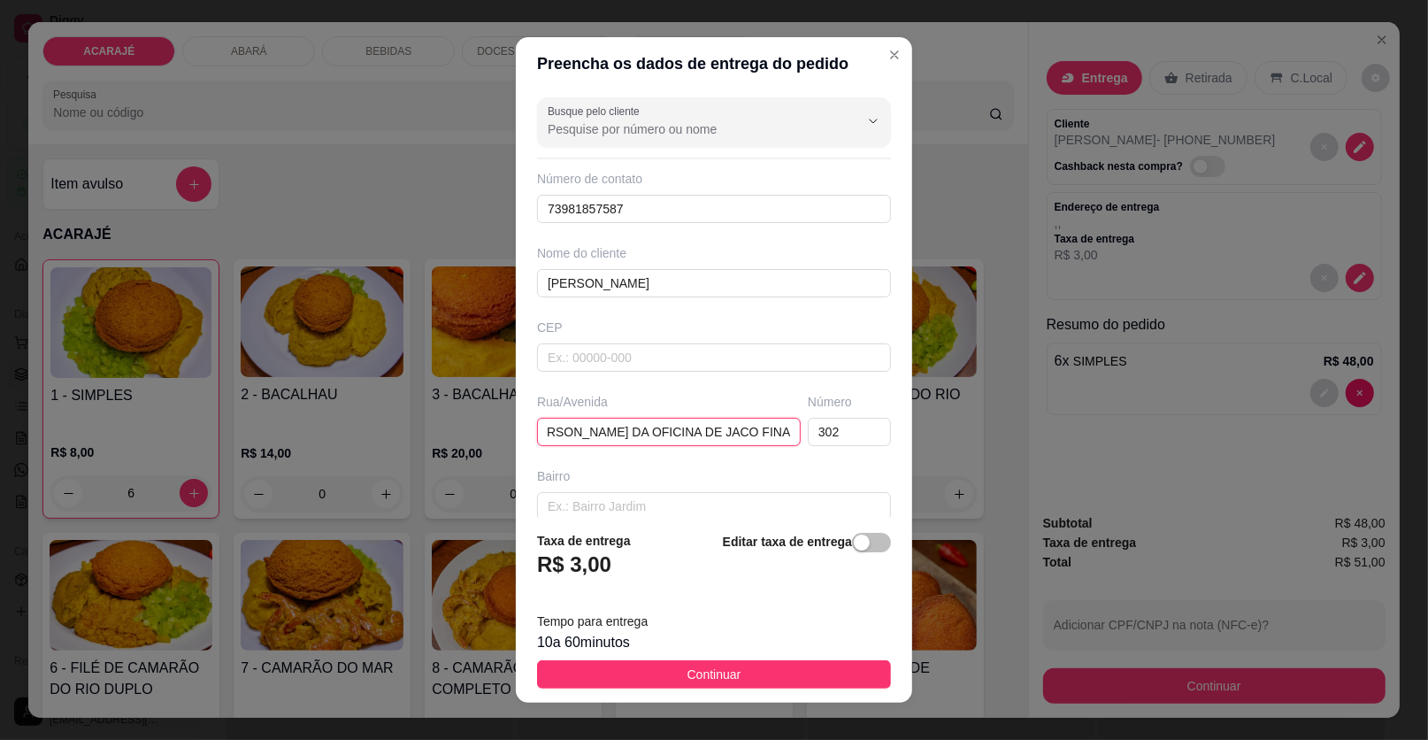
scroll to position [0, 61]
type input "SÃO LUIZ RUA DA OFICINA DE JACO FINAL DA RUA"
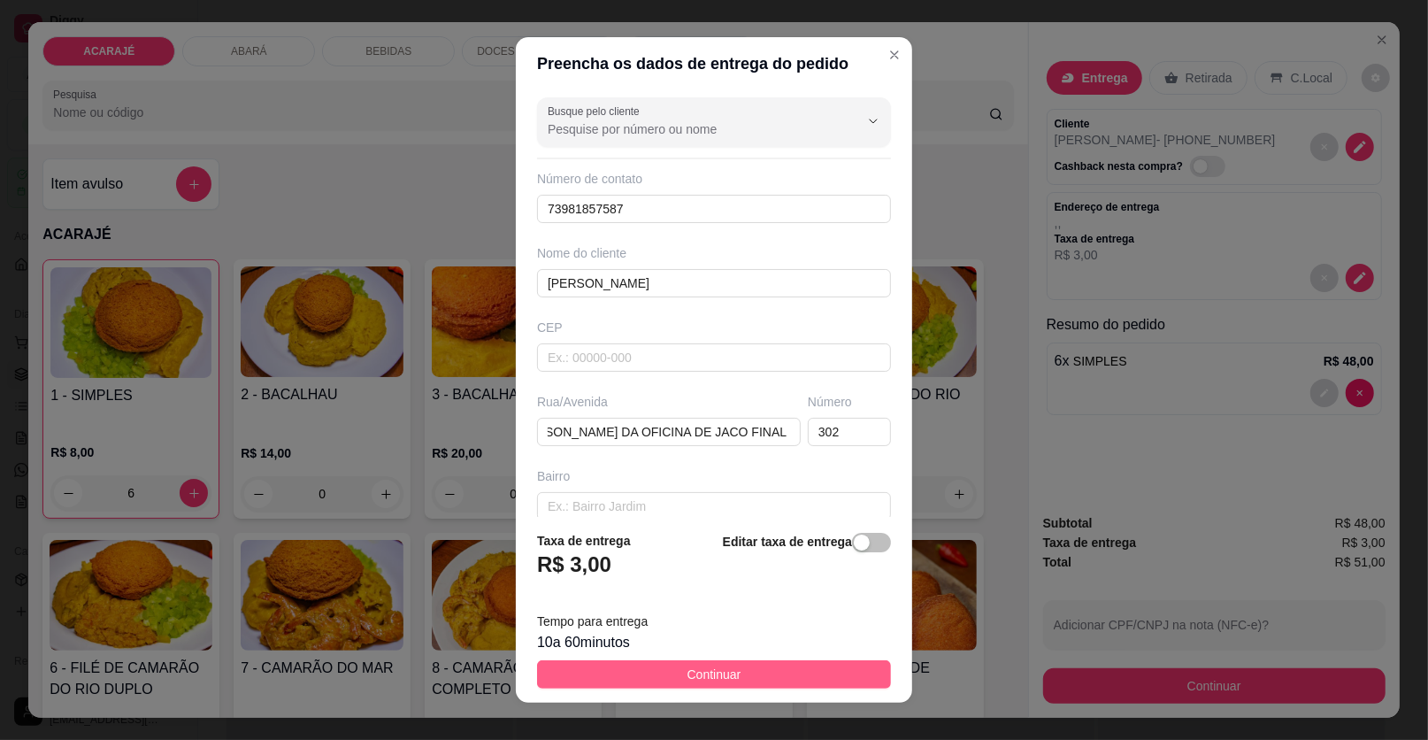
scroll to position [0, 0]
click at [803, 670] on button "Continuar" at bounding box center [714, 674] width 354 height 28
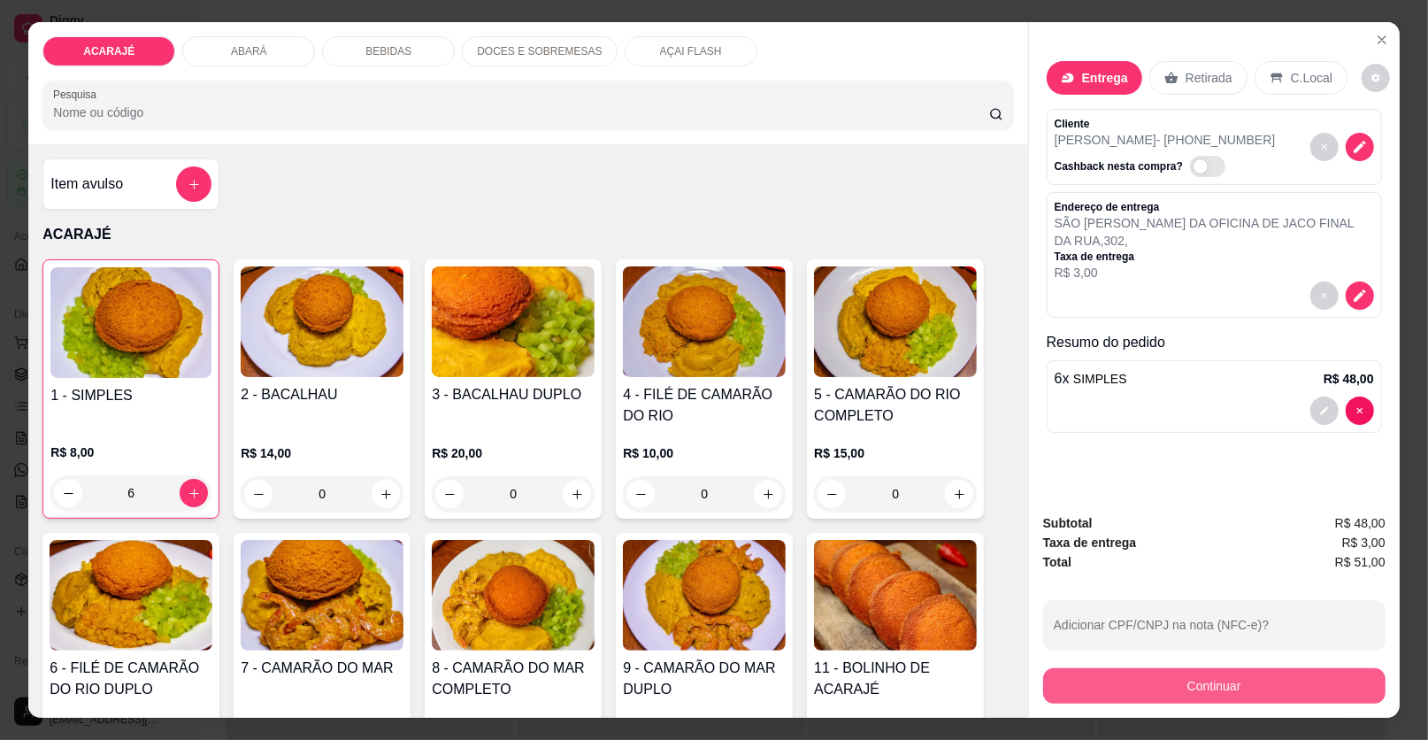
click at [1201, 691] on button "Continuar" at bounding box center [1214, 685] width 342 height 35
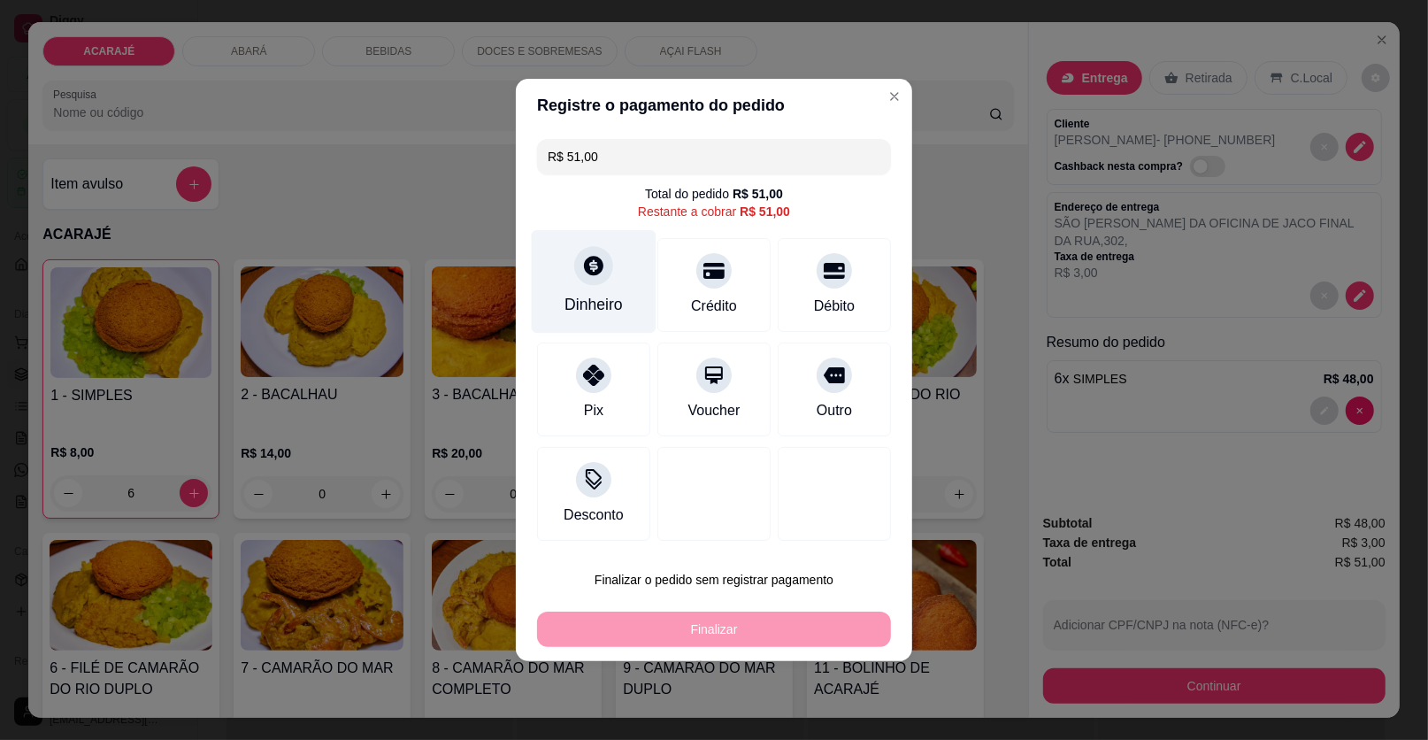
click at [594, 272] on icon at bounding box center [593, 265] width 19 height 19
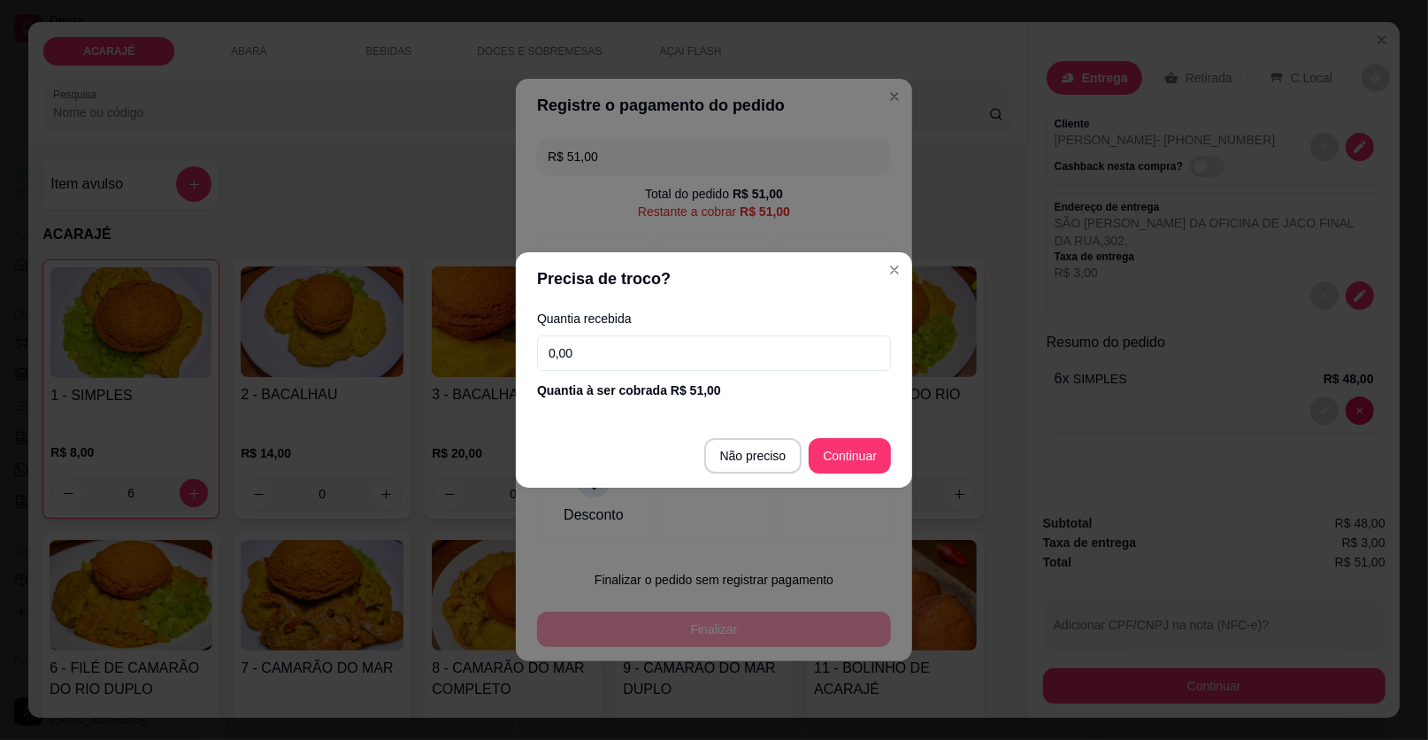
click at [603, 349] on input "0,00" at bounding box center [714, 352] width 354 height 35
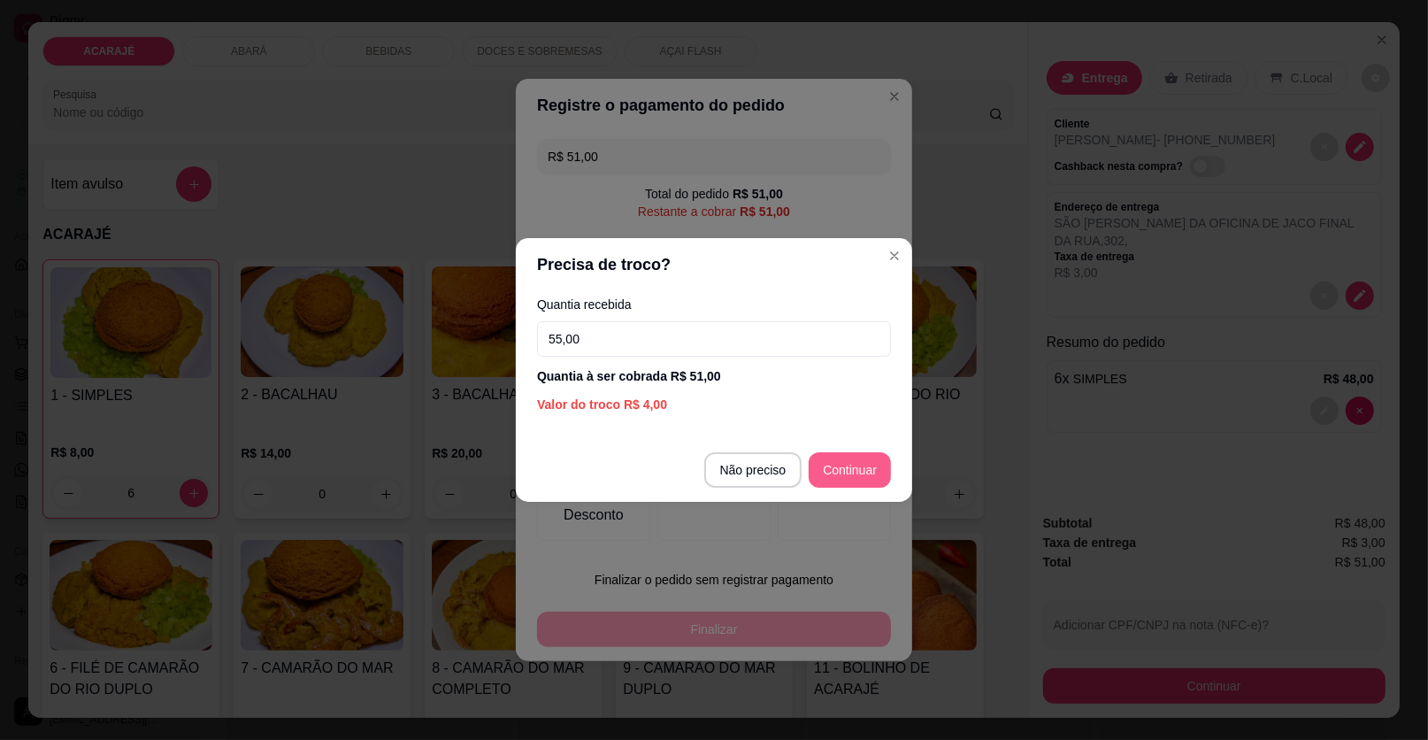
type input "55,00"
type input "R$ 0,00"
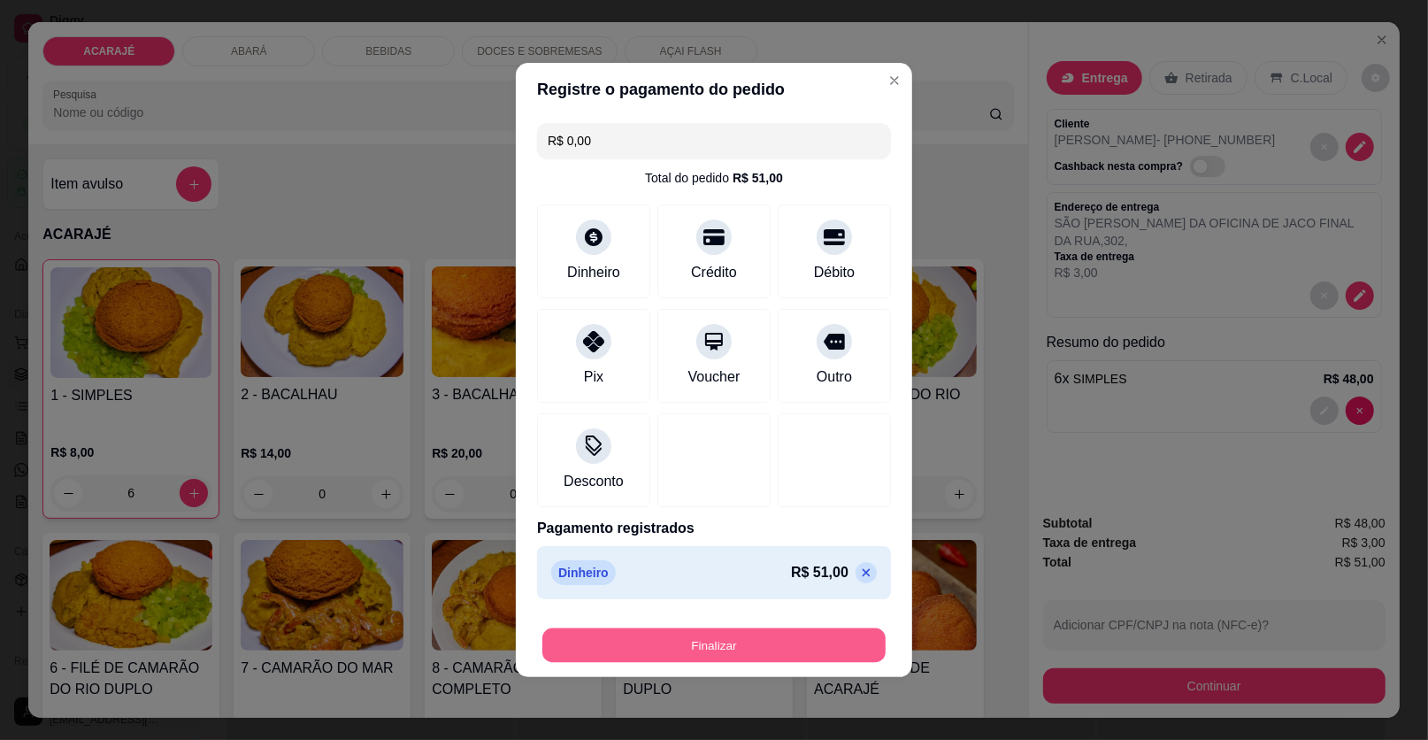
click at [790, 645] on button "Finalizar" at bounding box center [714, 645] width 343 height 35
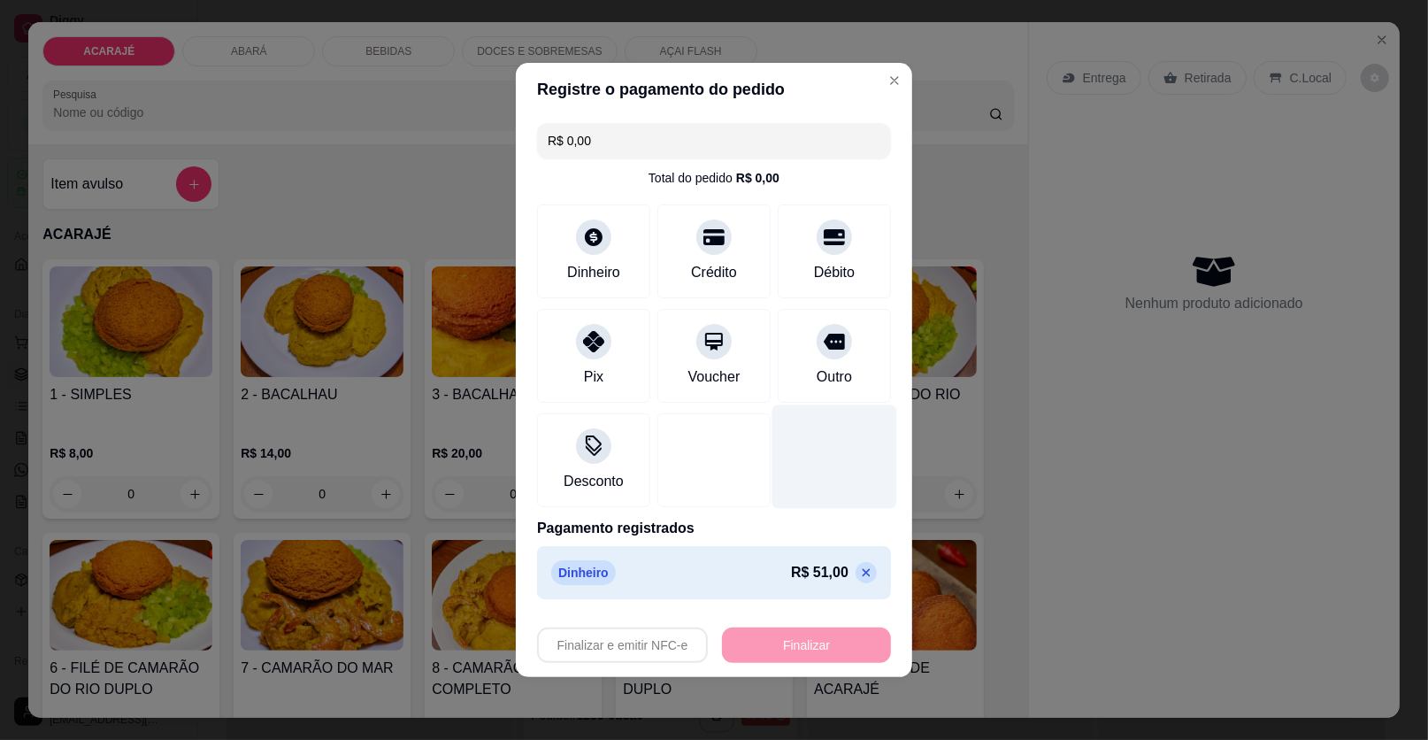
type input "0"
type input "-R$ 51,00"
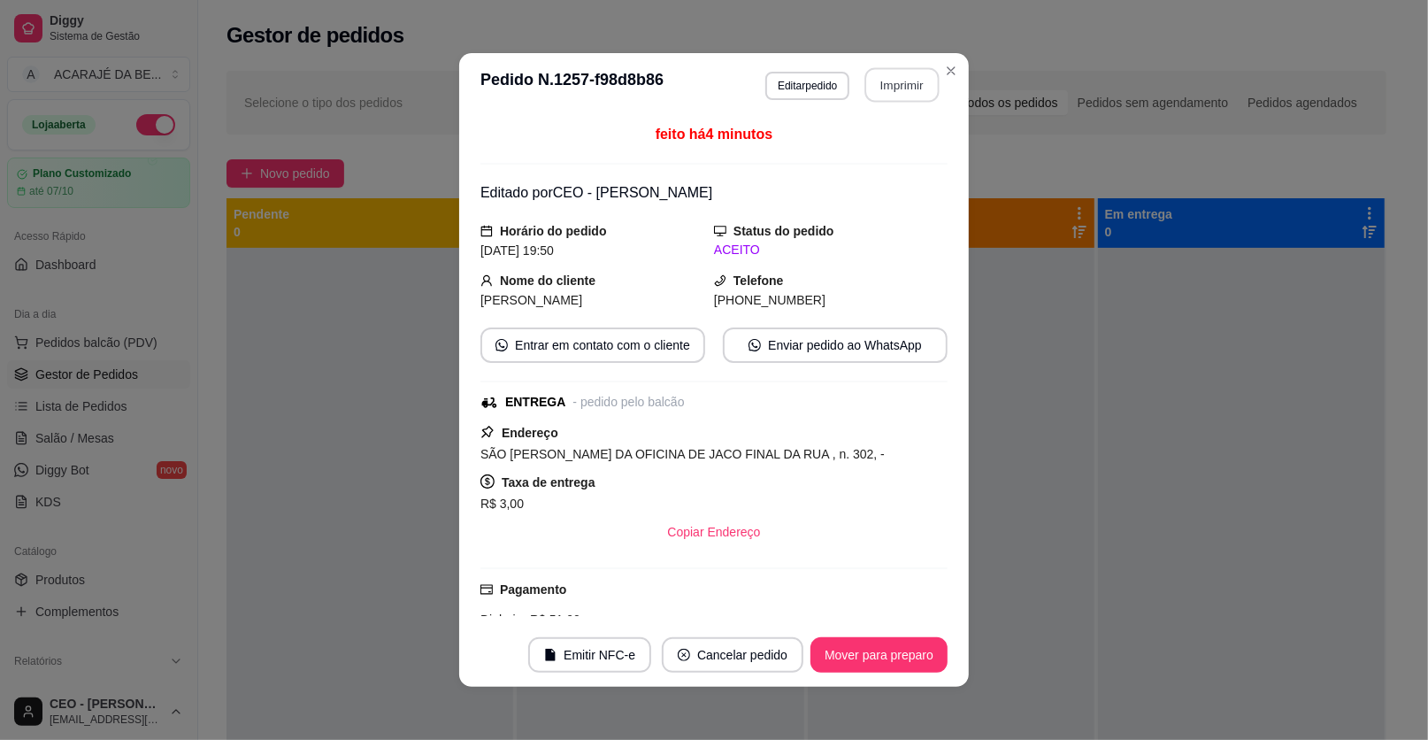
click at [928, 83] on button "Imprimir" at bounding box center [903, 85] width 74 height 35
click at [880, 655] on button "Mover para preparo" at bounding box center [879, 654] width 137 height 35
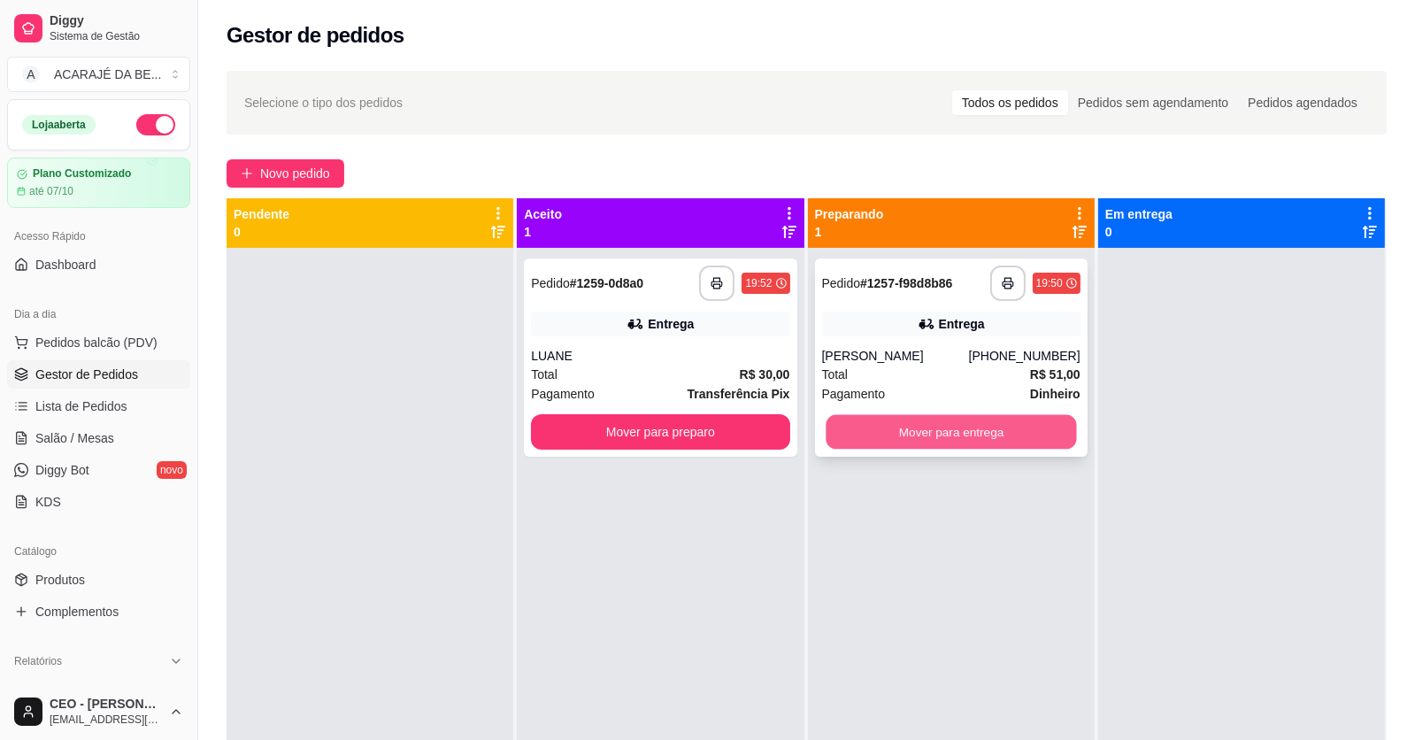
click at [974, 439] on button "Mover para entrega" at bounding box center [951, 432] width 250 height 35
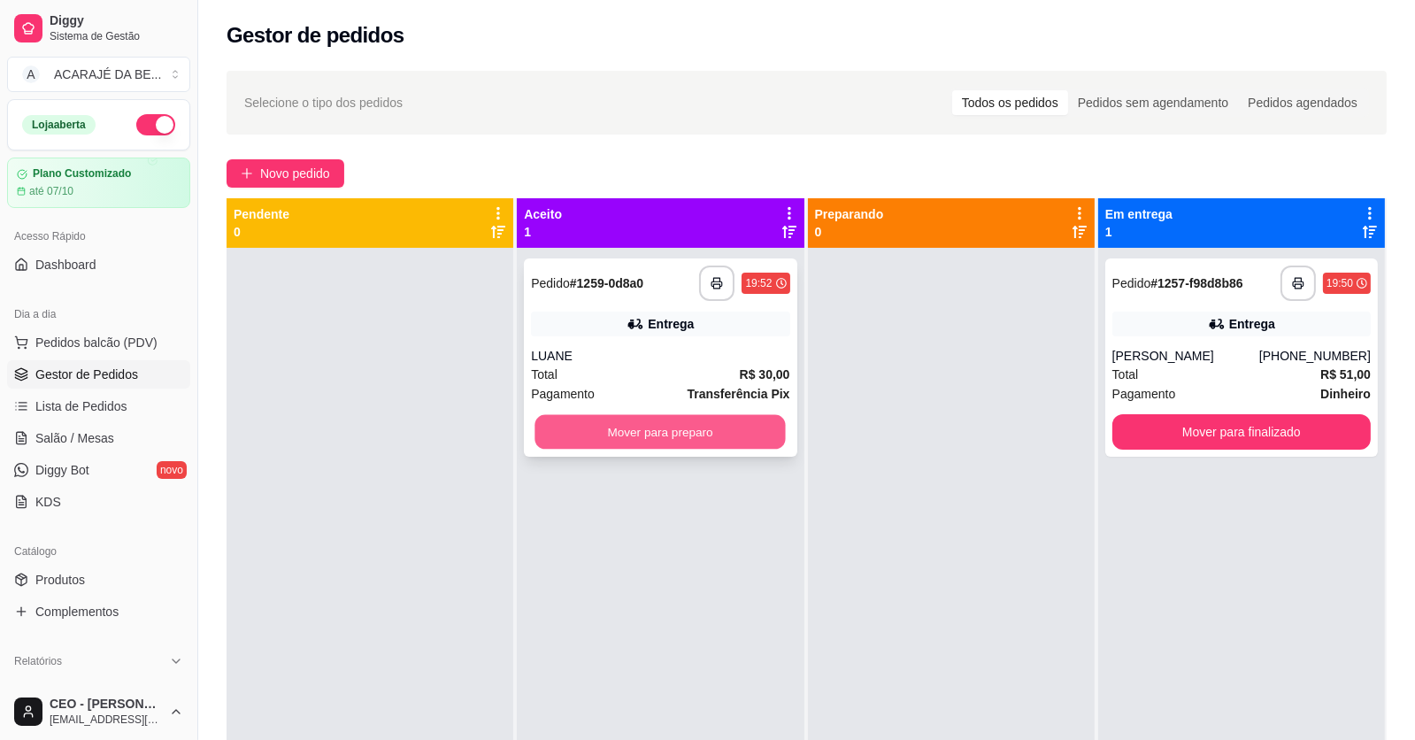
click at [711, 434] on button "Mover para preparo" at bounding box center [660, 432] width 250 height 35
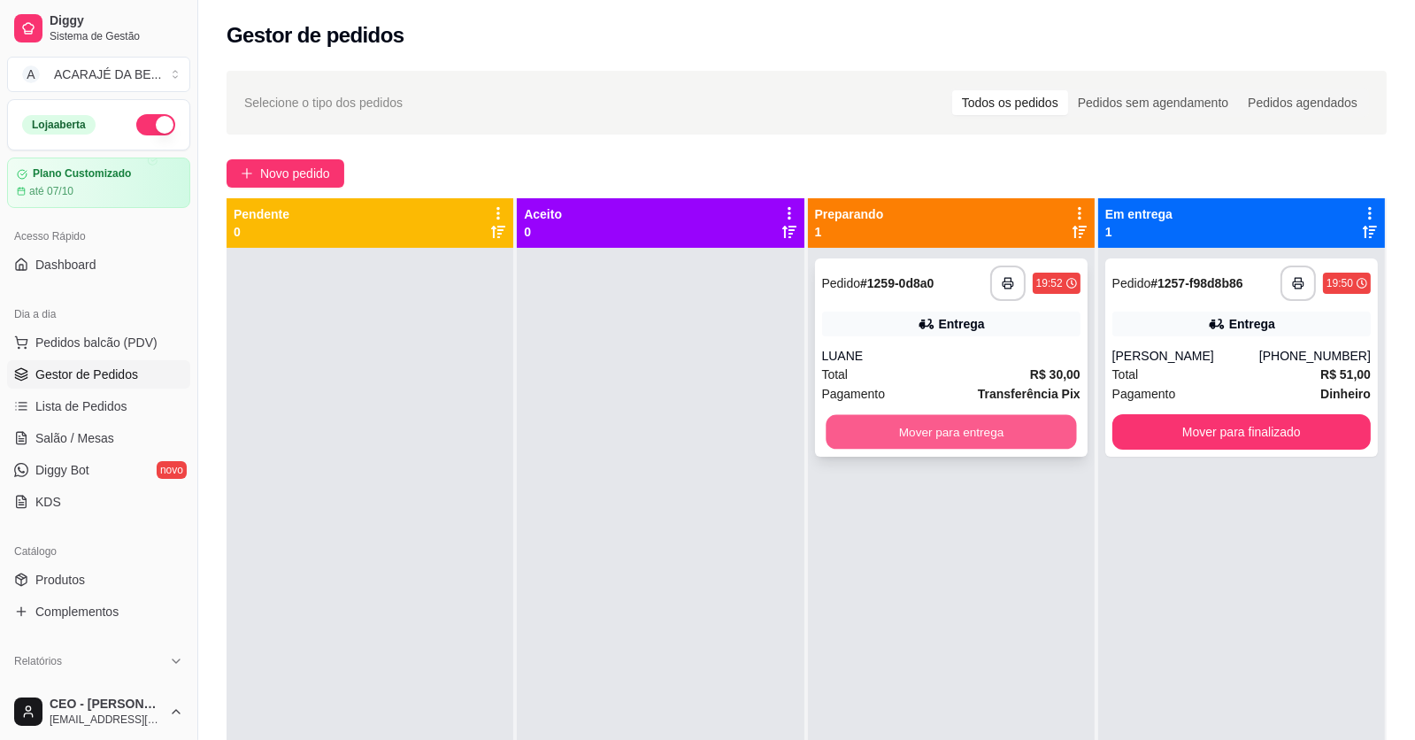
click at [888, 438] on button "Mover para entrega" at bounding box center [951, 432] width 250 height 35
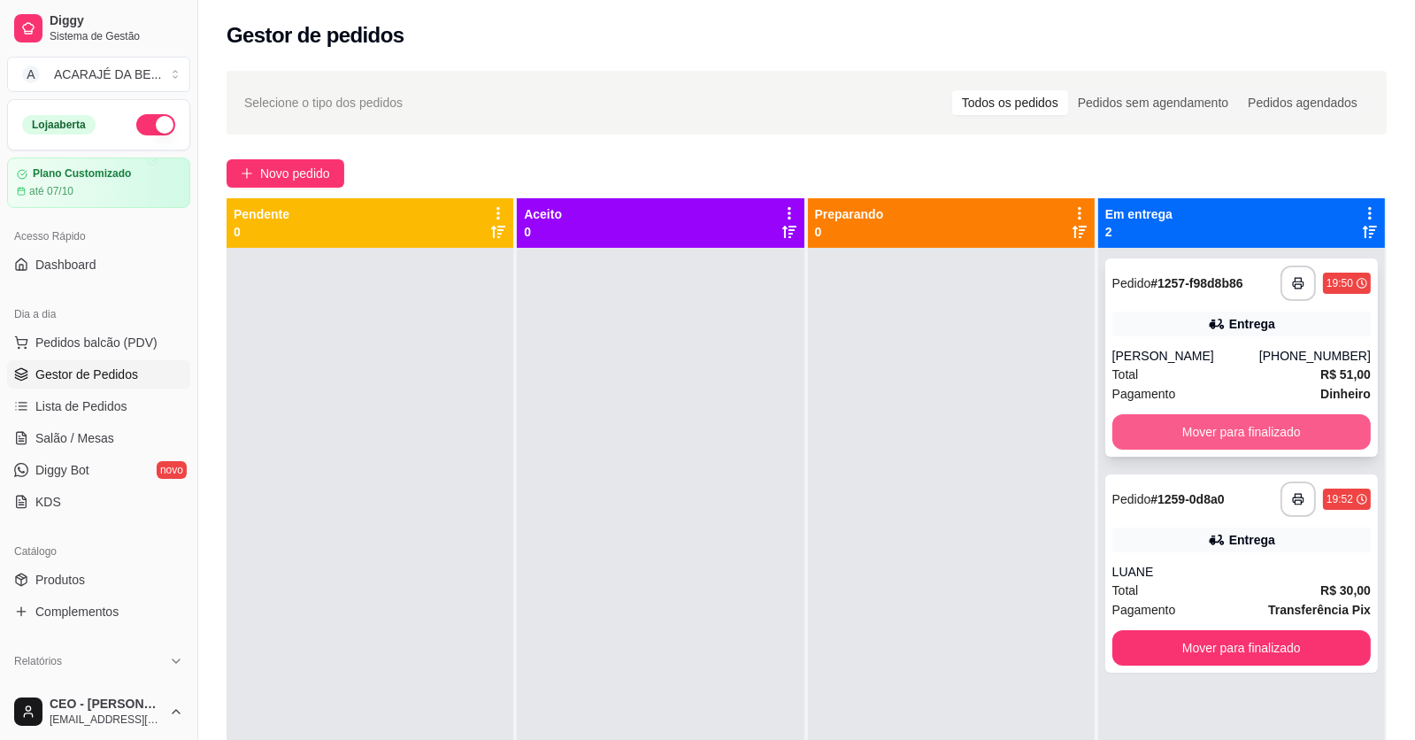
click at [1211, 432] on button "Mover para finalizado" at bounding box center [1241, 431] width 258 height 35
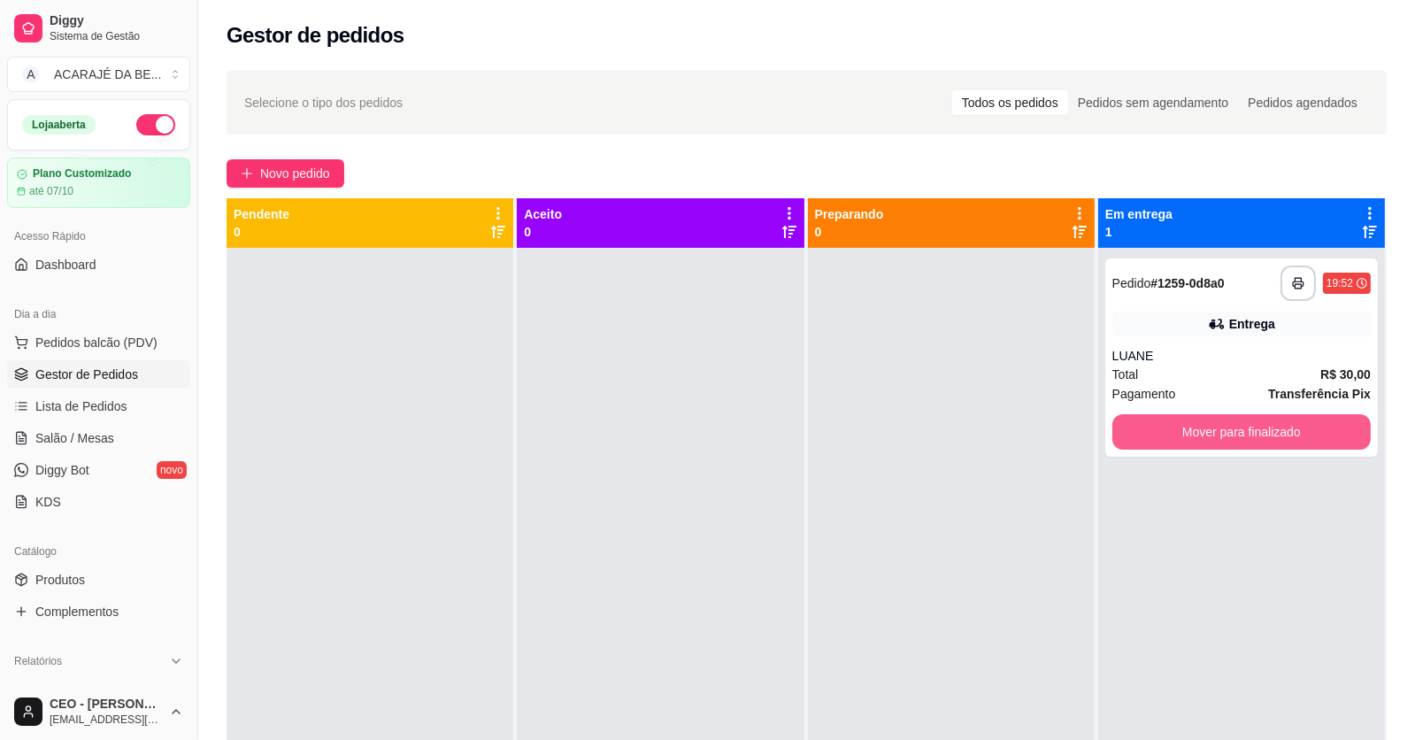
click at [1211, 432] on button "Mover para finalizado" at bounding box center [1241, 431] width 258 height 35
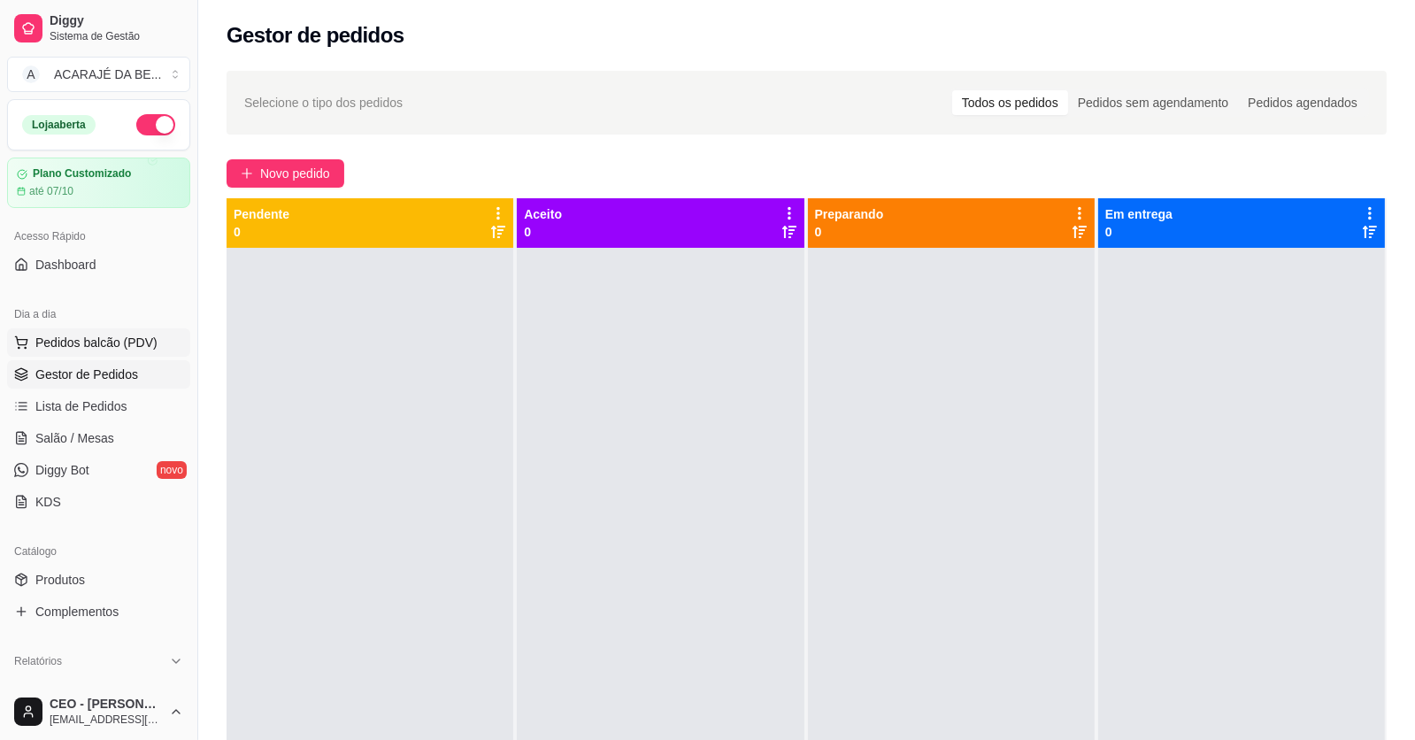
click at [101, 342] on span "Pedidos balcão (PDV)" at bounding box center [96, 343] width 122 height 18
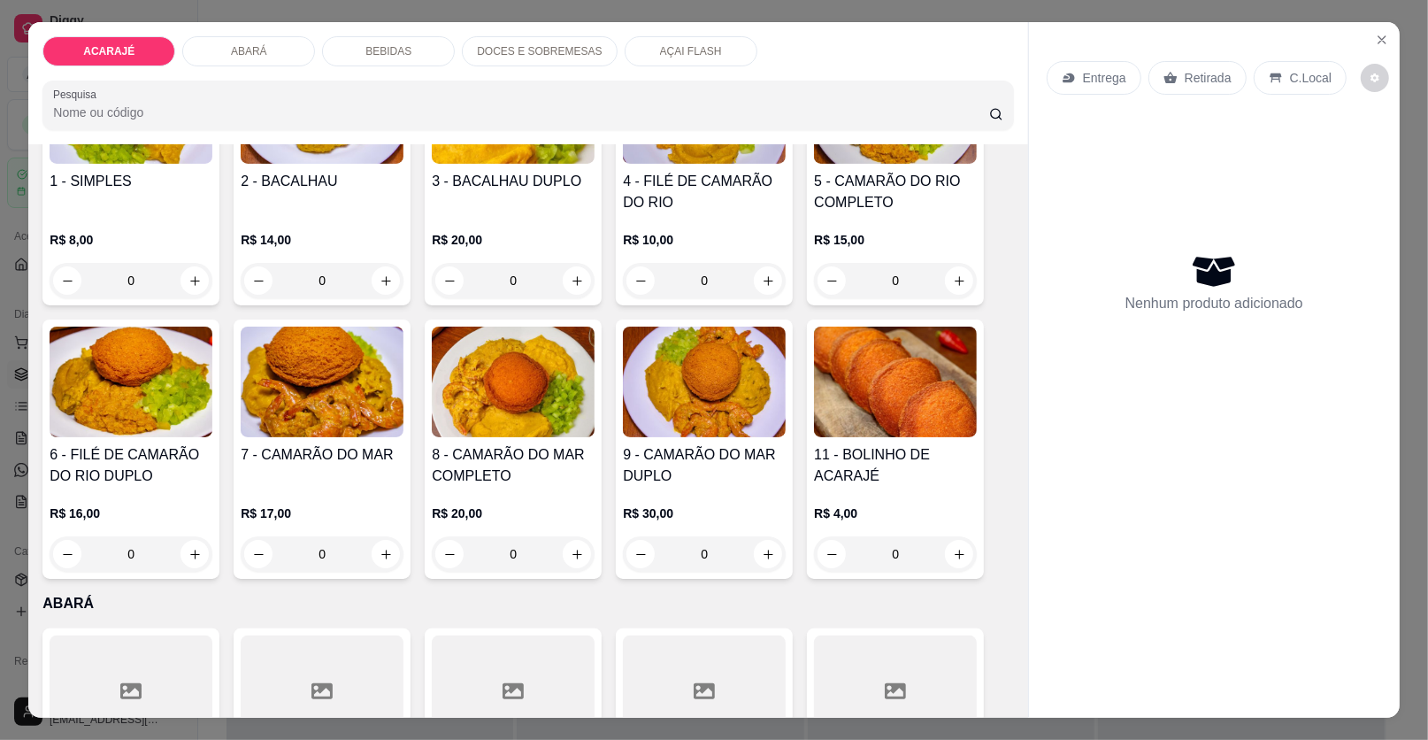
scroll to position [266, 0]
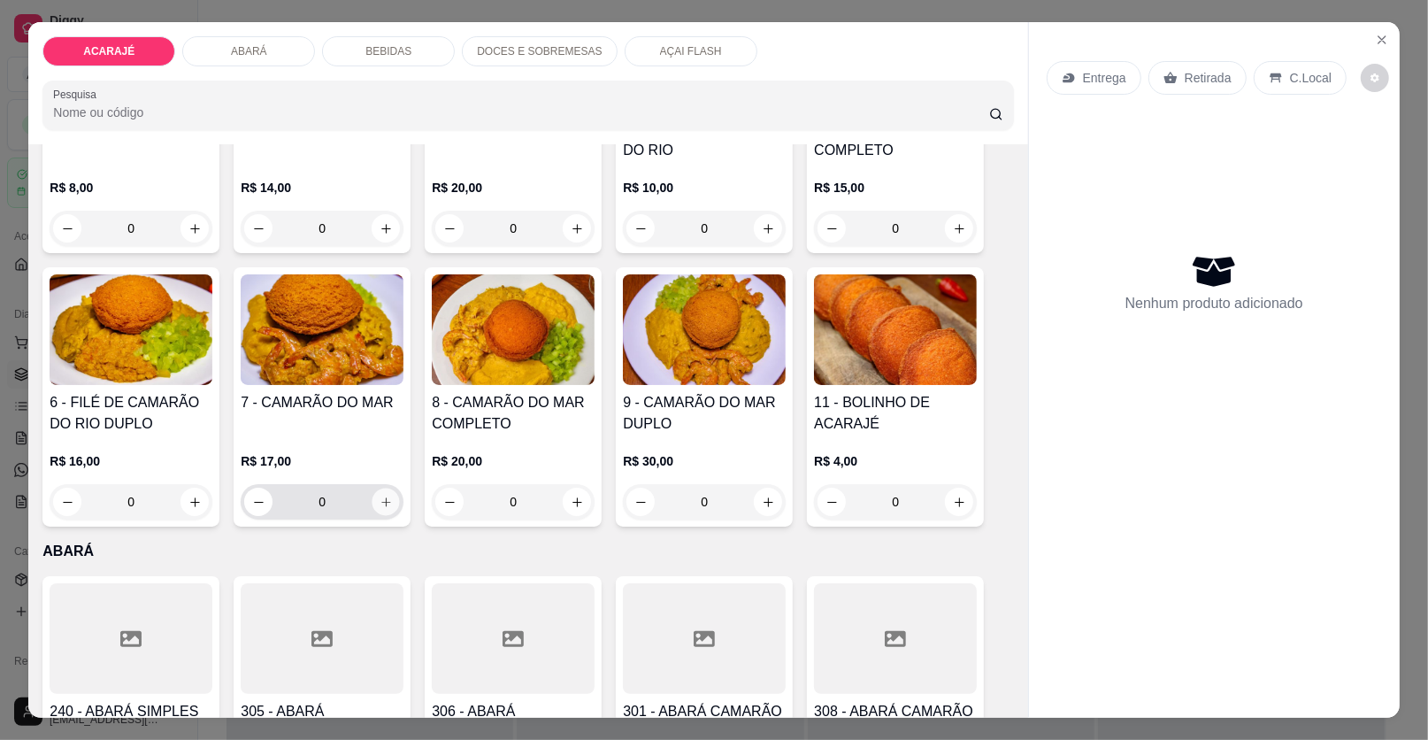
click at [380, 496] on icon "increase-product-quantity" at bounding box center [386, 502] width 13 height 13
type input "1"
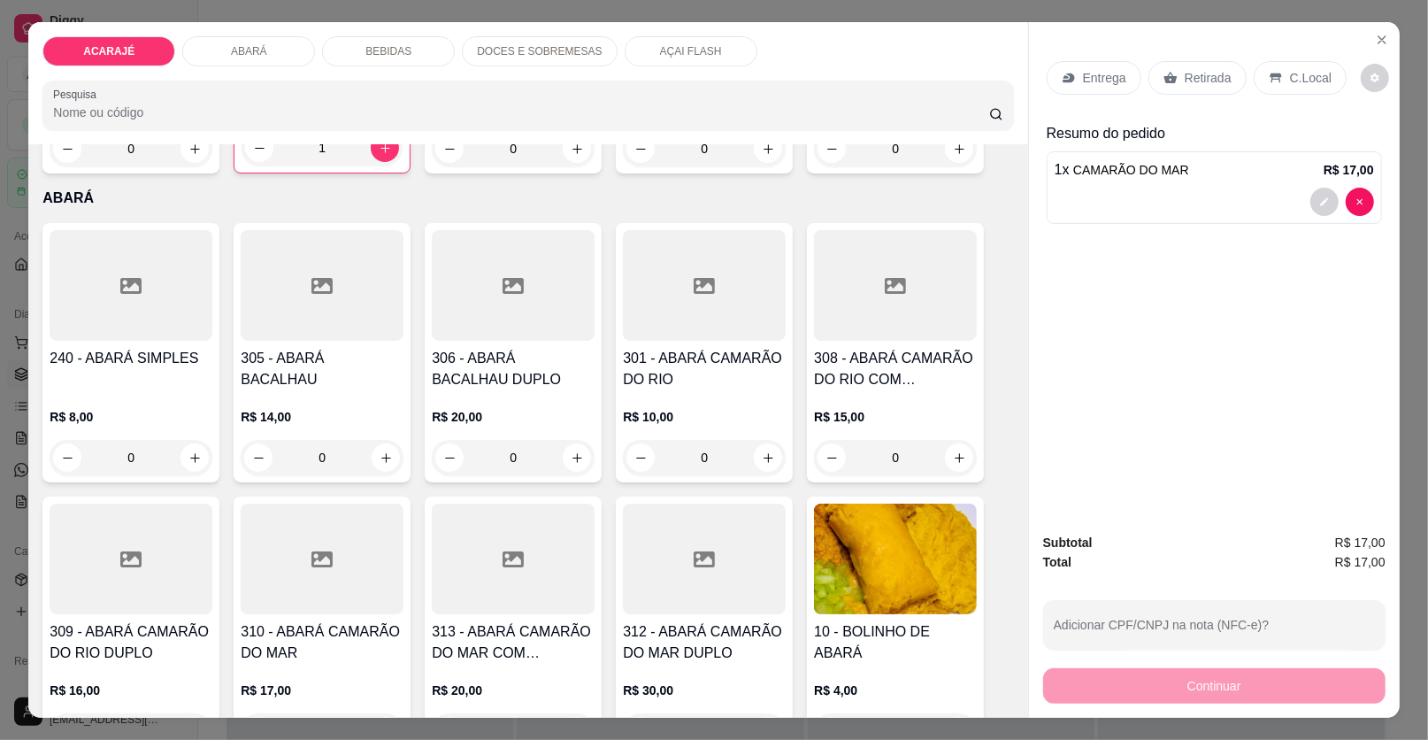
scroll to position [796, 0]
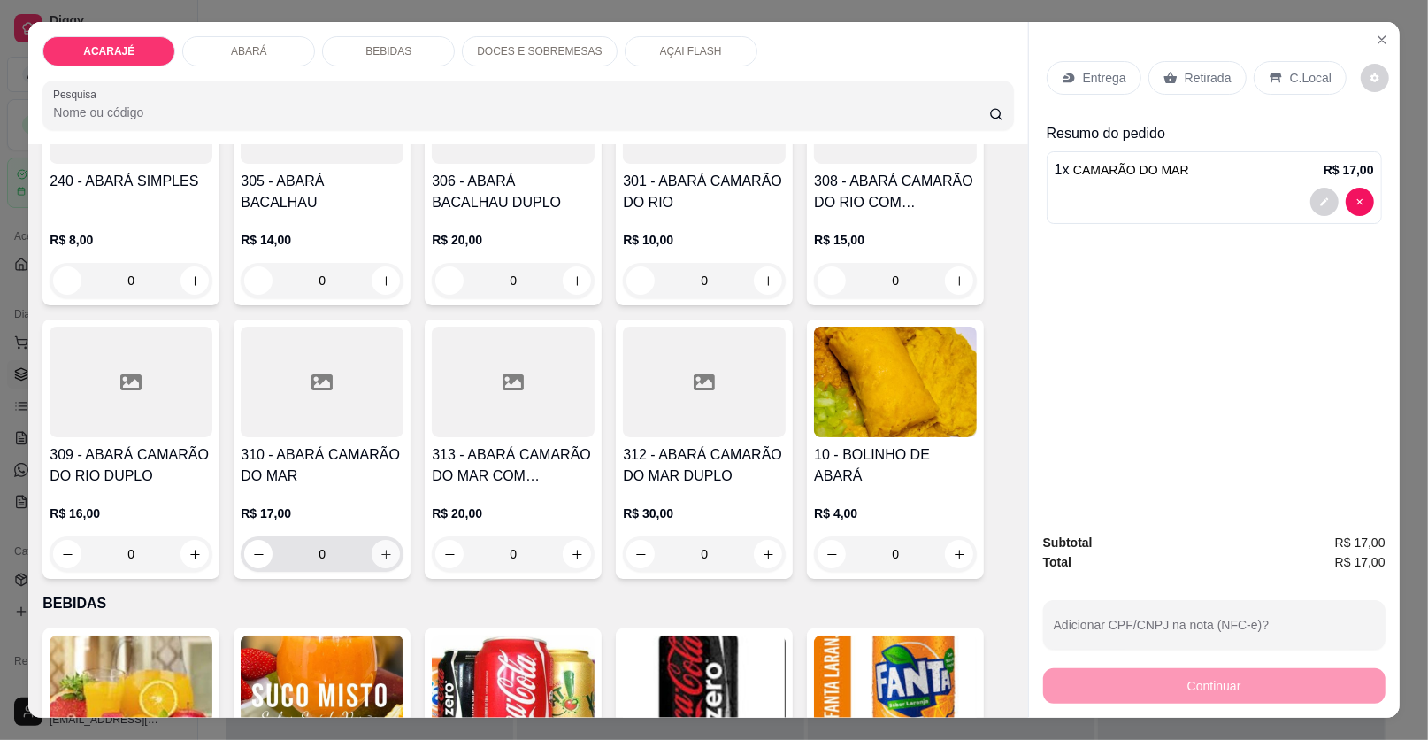
click at [380, 549] on icon "increase-product-quantity" at bounding box center [386, 554] width 13 height 13
type input "1"
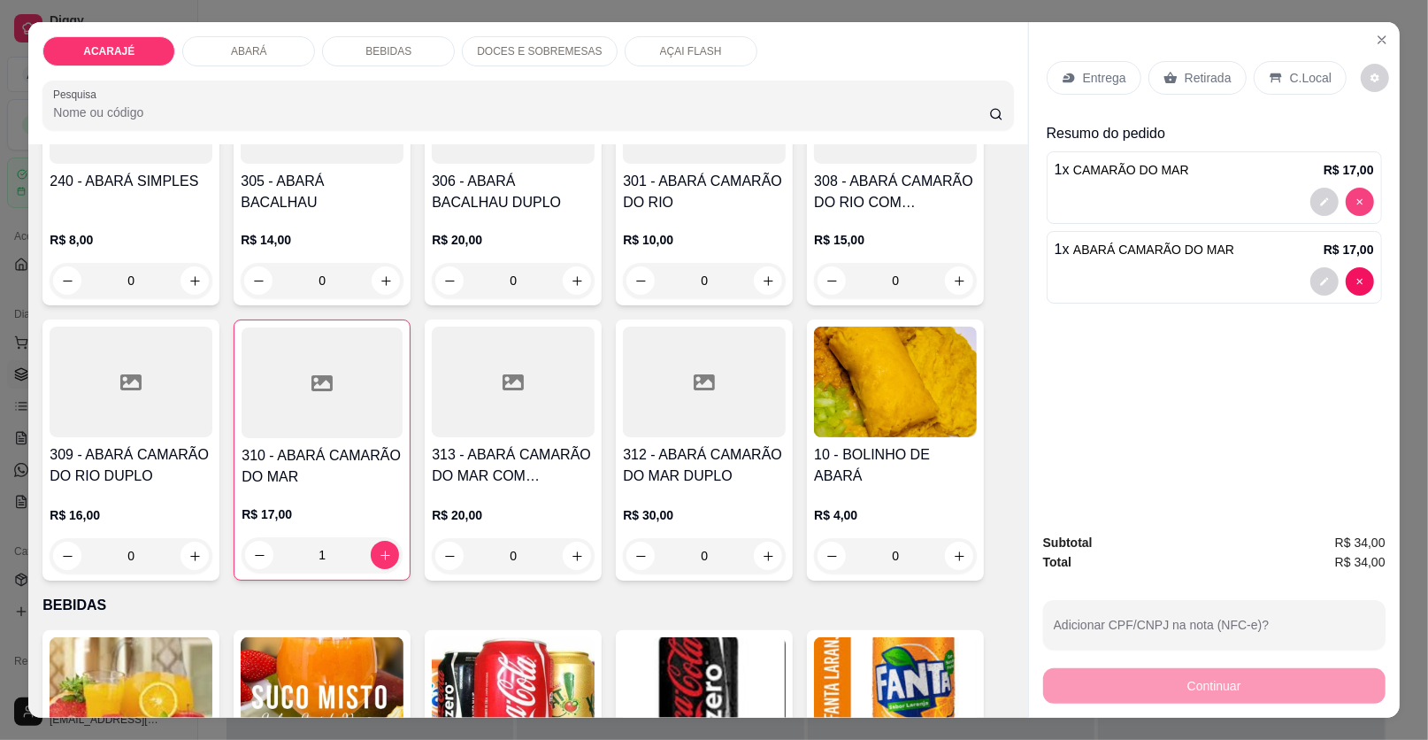
click at [1333, 204] on div at bounding box center [1343, 202] width 64 height 28
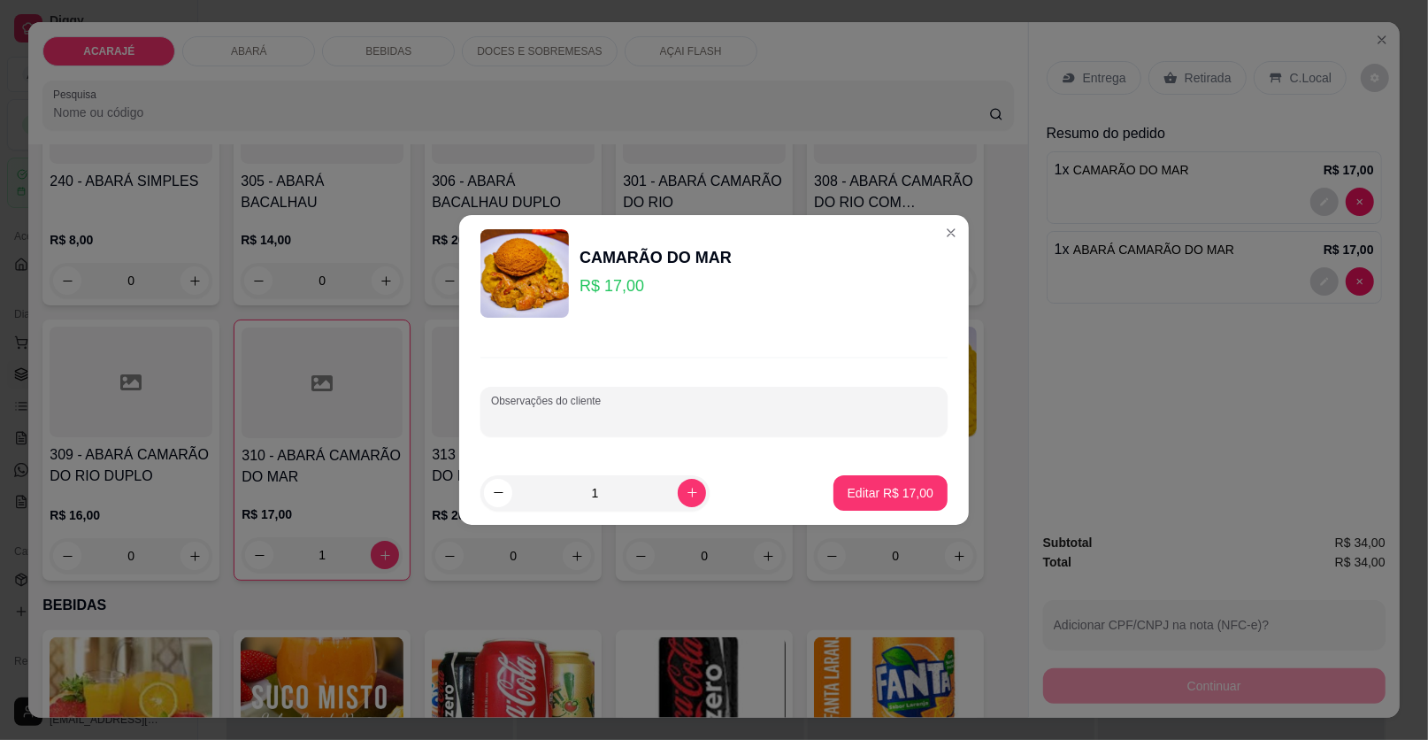
click at [614, 419] on input "Observações do cliente" at bounding box center [714, 419] width 446 height 18
type input "SEM QUUIABO"
click at [864, 490] on p "Editar R$ 17,00" at bounding box center [890, 492] width 83 height 17
type input "0"
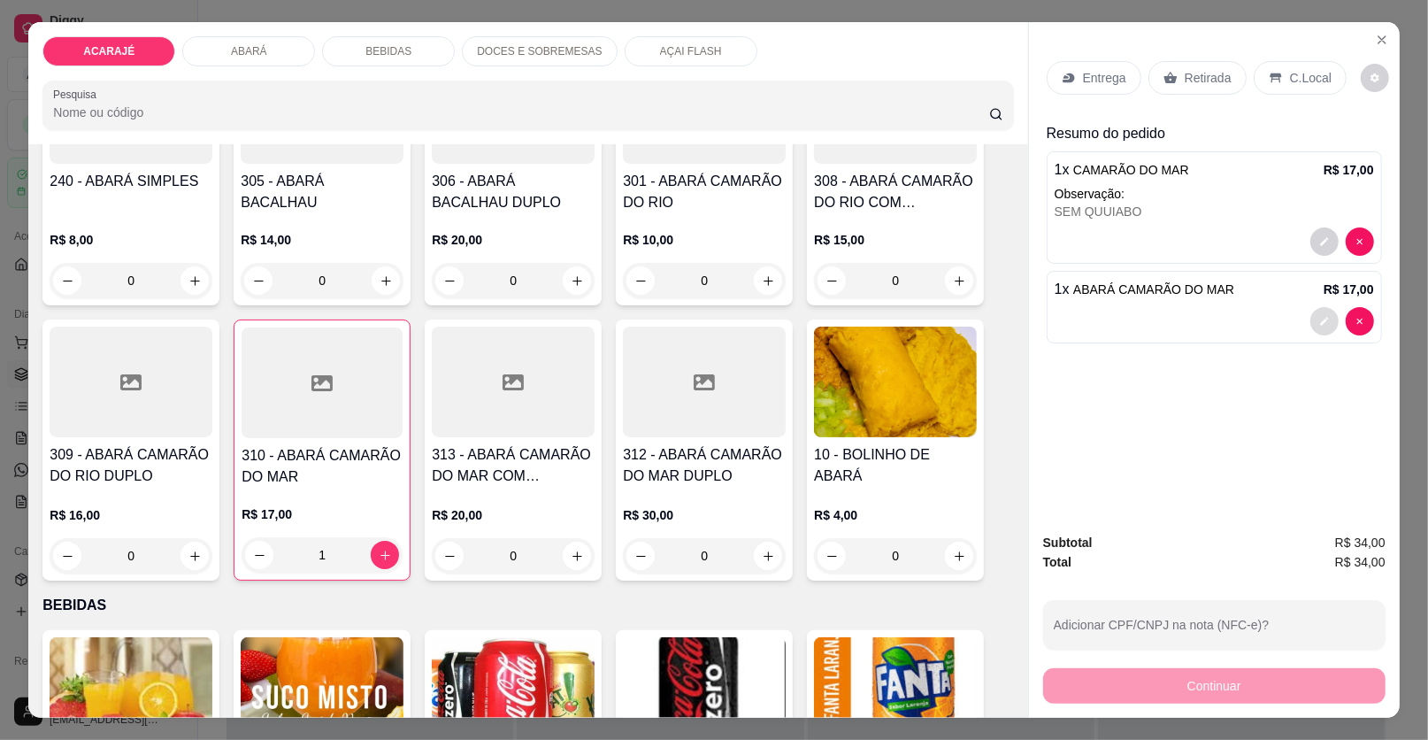
click at [1320, 324] on icon "decrease-product-quantity" at bounding box center [1325, 321] width 11 height 11
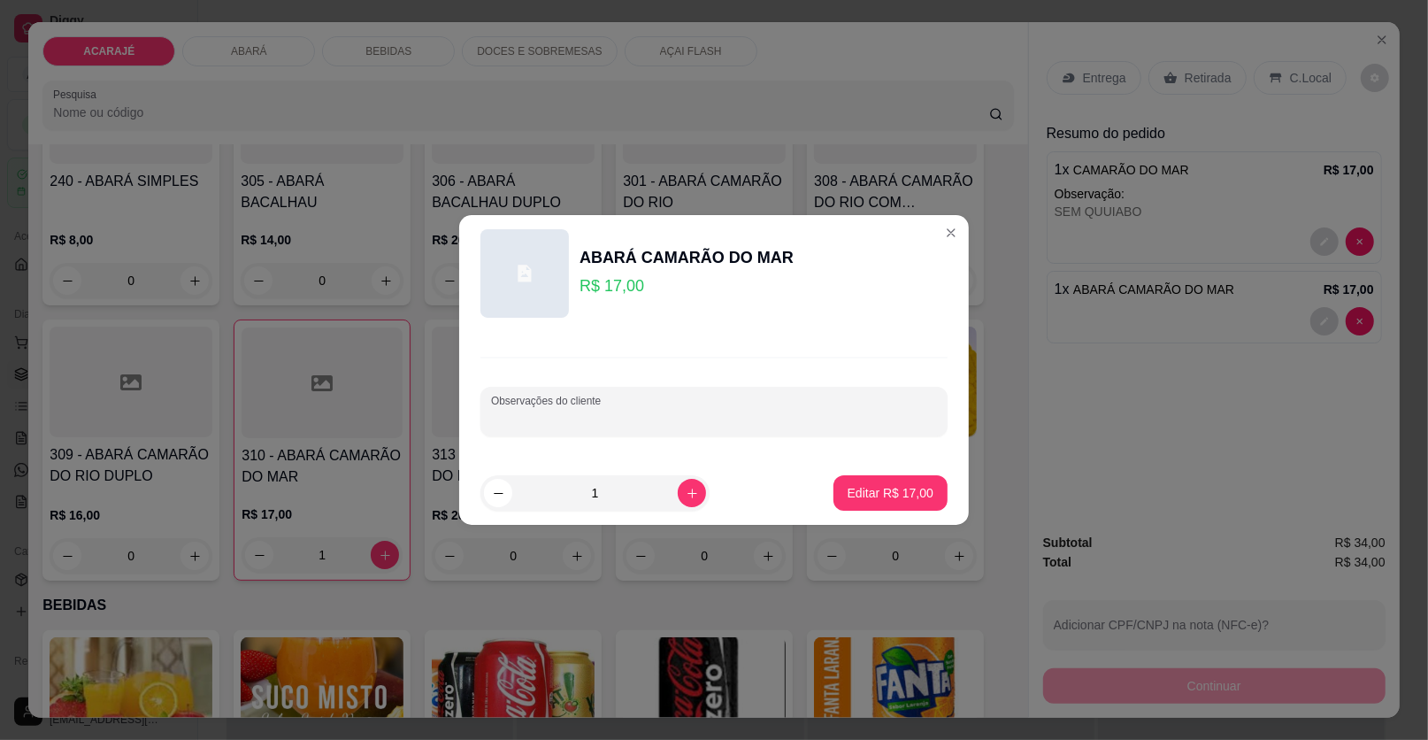
click at [529, 419] on input "Observações do cliente" at bounding box center [714, 419] width 446 height 18
type input "SEM QUIABO"
click at [900, 487] on p "Editar R$ 17,00" at bounding box center [890, 492] width 83 height 17
type input "0"
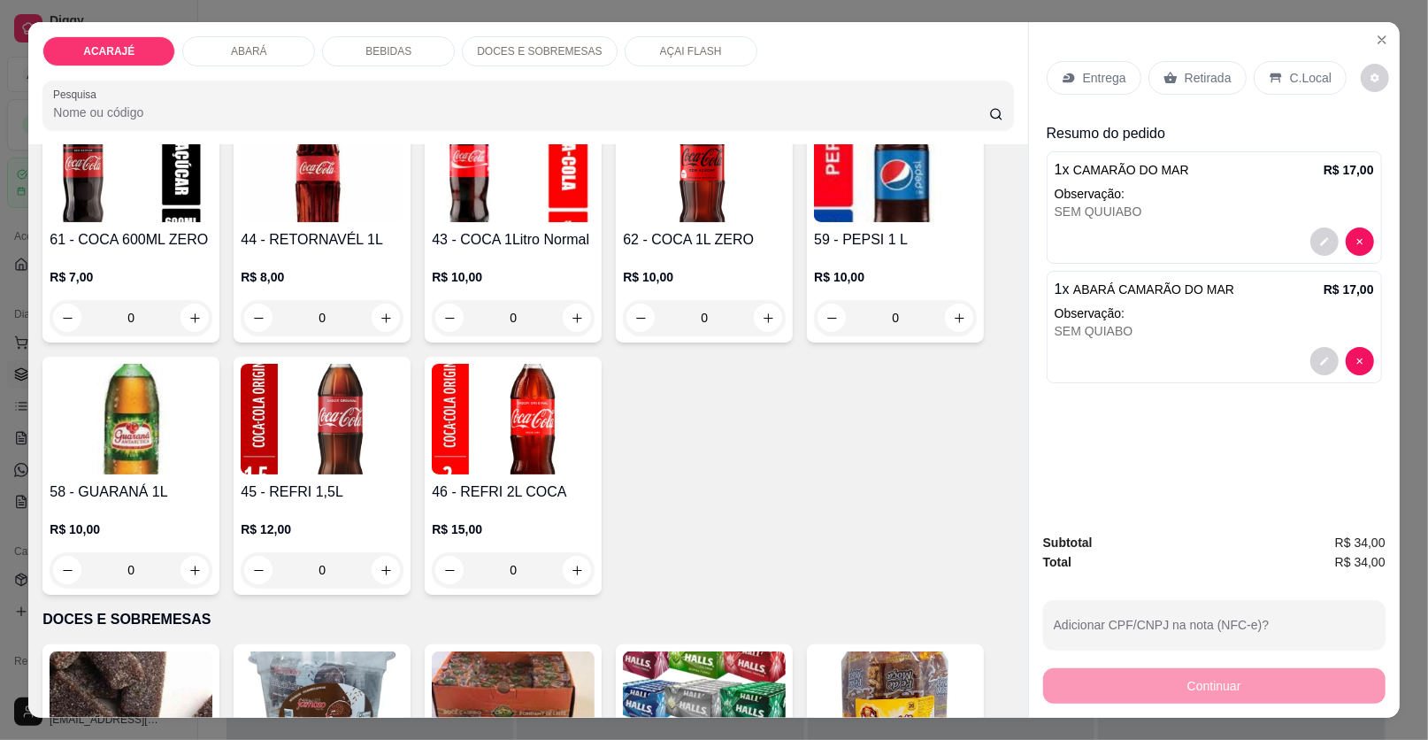
scroll to position [2124, 0]
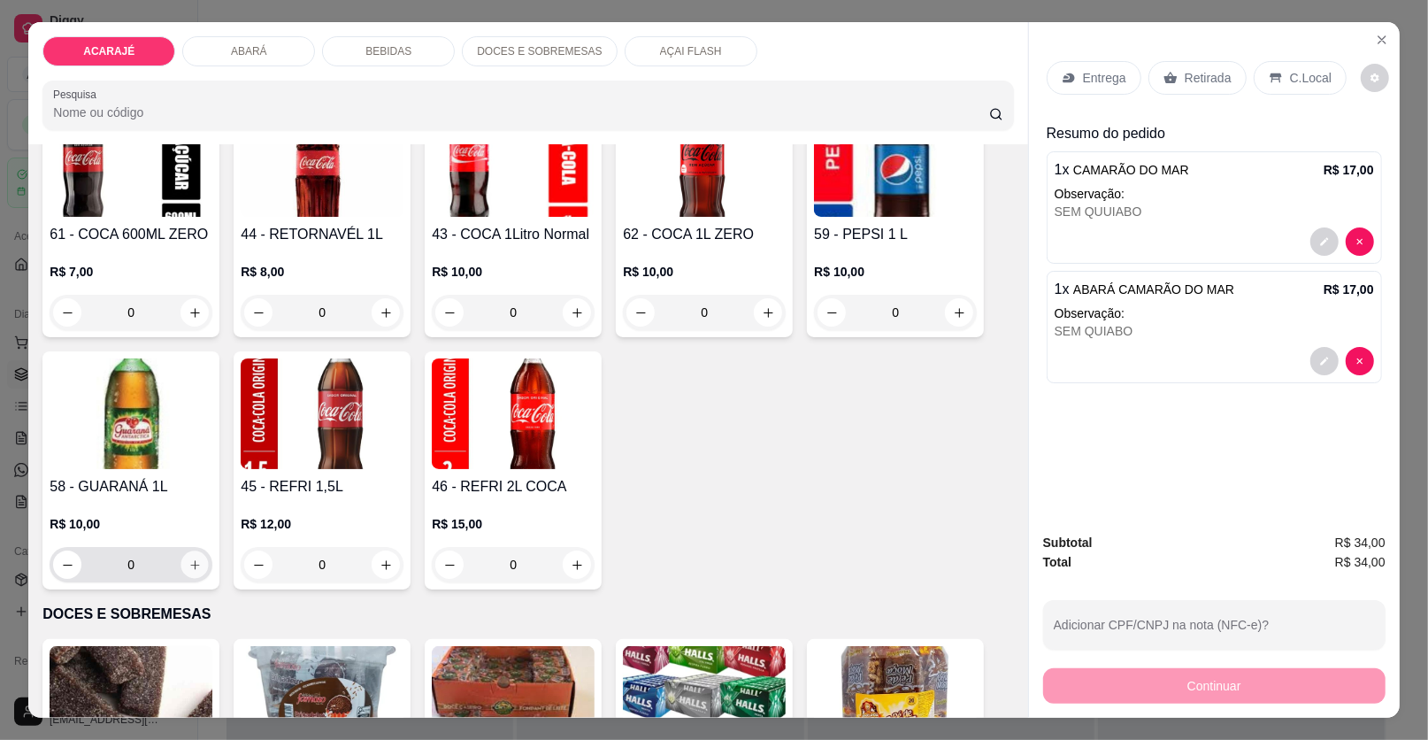
click at [185, 556] on button "increase-product-quantity" at bounding box center [194, 564] width 27 height 27
type input "1"
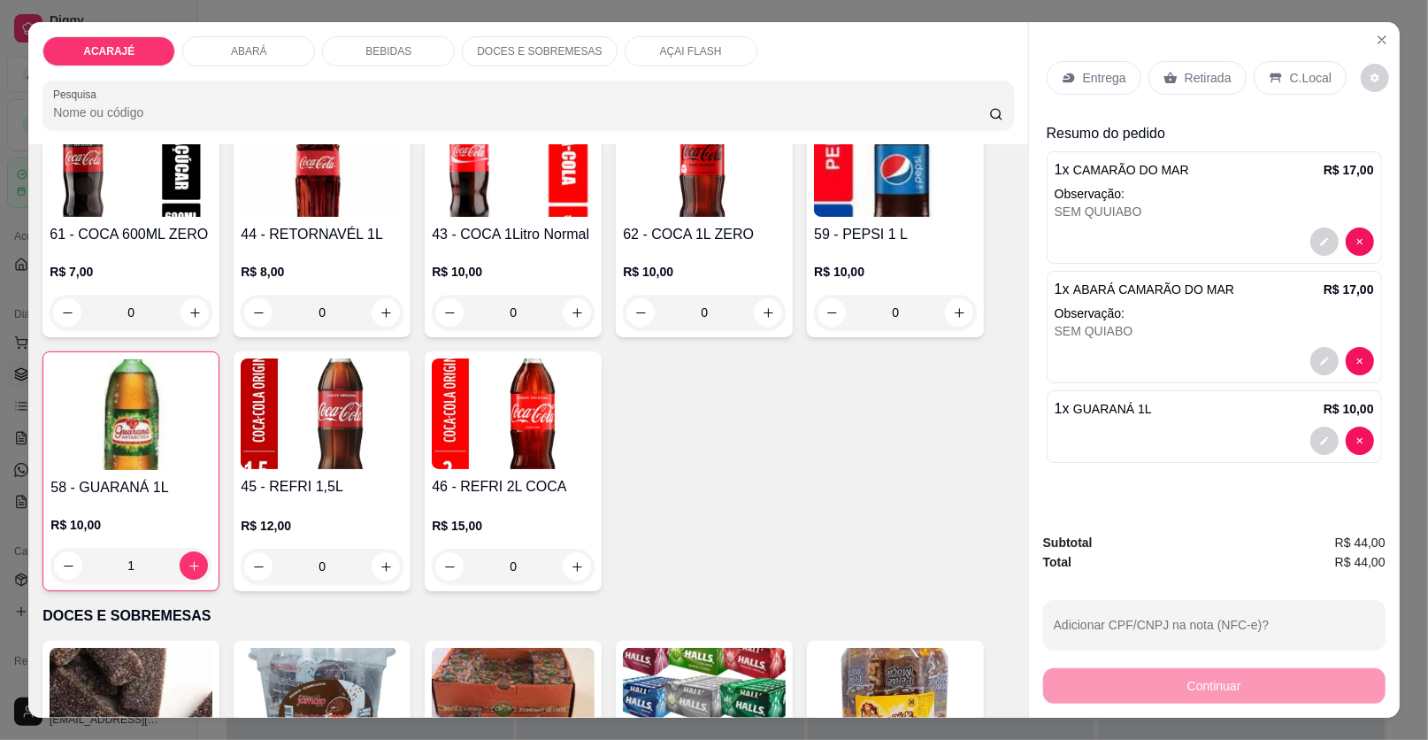
click at [1102, 76] on p "Entrega" at bounding box center [1104, 78] width 43 height 18
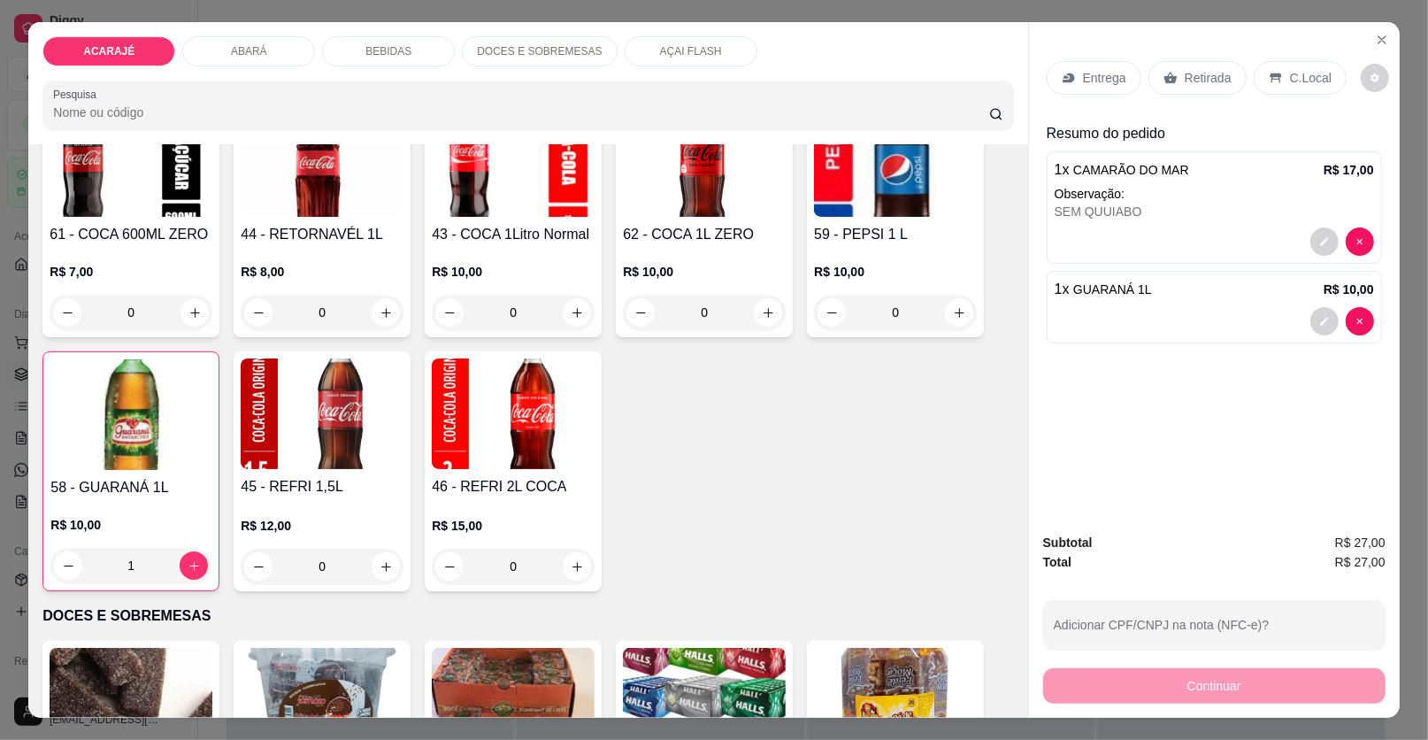
click at [1096, 79] on p "Entrega" at bounding box center [1104, 78] width 43 height 18
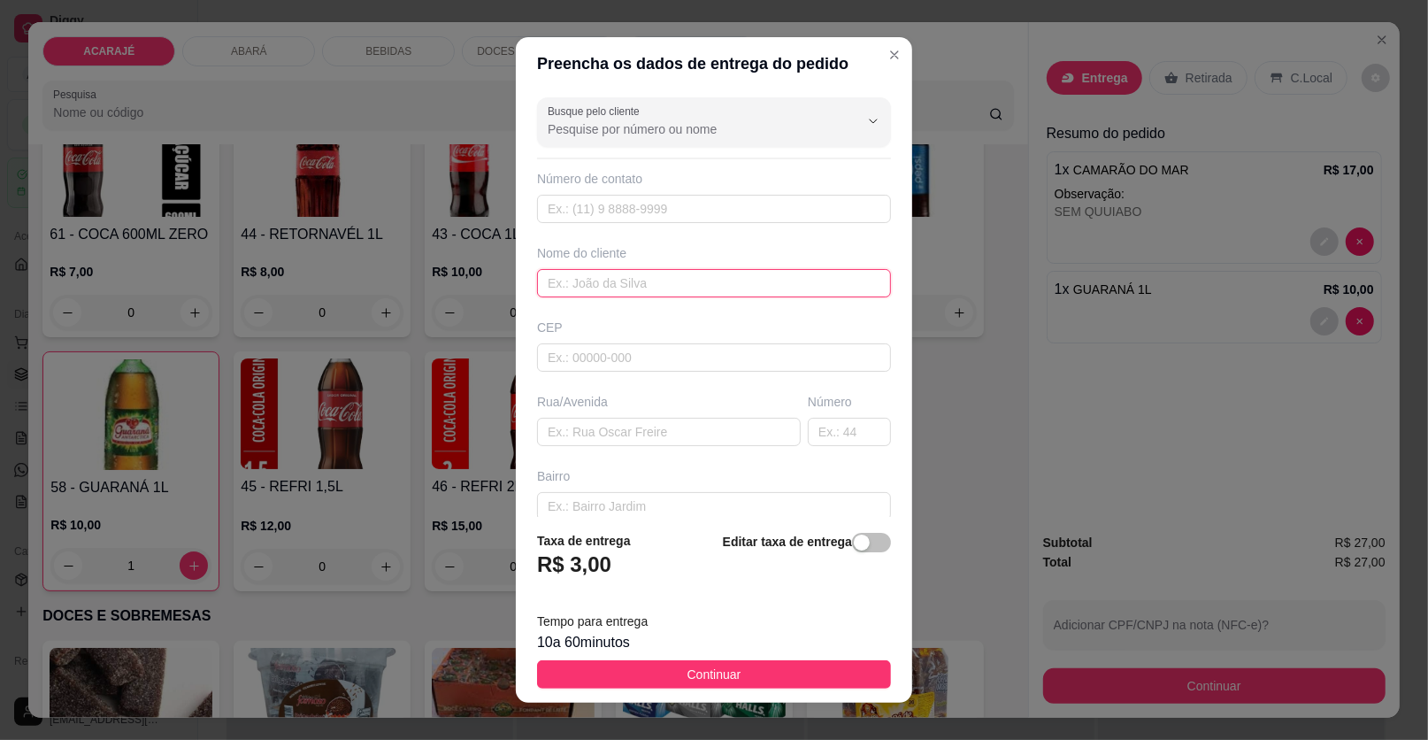
click at [672, 283] on input "text" at bounding box center [714, 283] width 354 height 28
type input "SILVANA"
click at [606, 433] on input "text" at bounding box center [669, 432] width 264 height 28
type input "EM FRENTE ONDE O PALCO FICOU CASA DE RO"
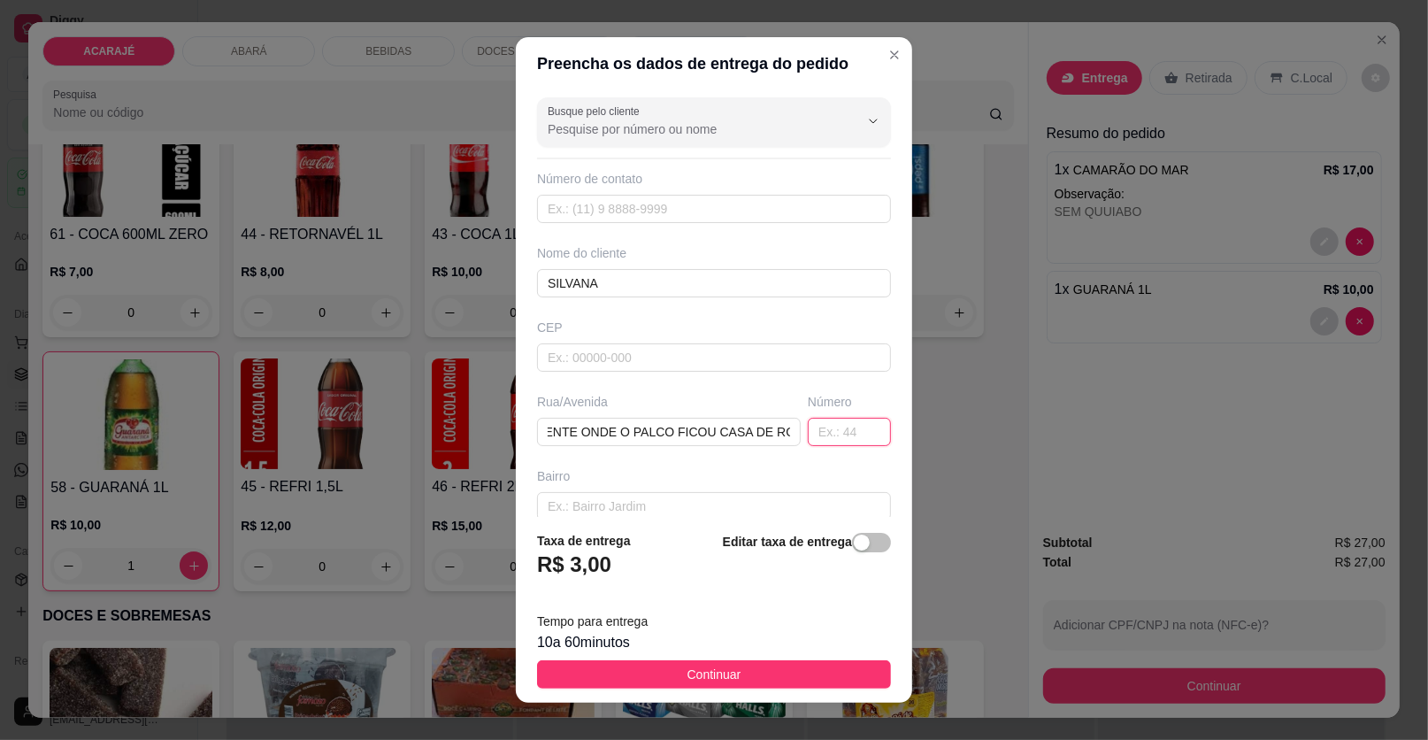
click at [828, 427] on input "text" at bounding box center [849, 432] width 83 height 28
type input "158"
click at [768, 427] on input "EM FRENTE ONDE O PALCO FICOU CASA DE RO" at bounding box center [669, 432] width 264 height 28
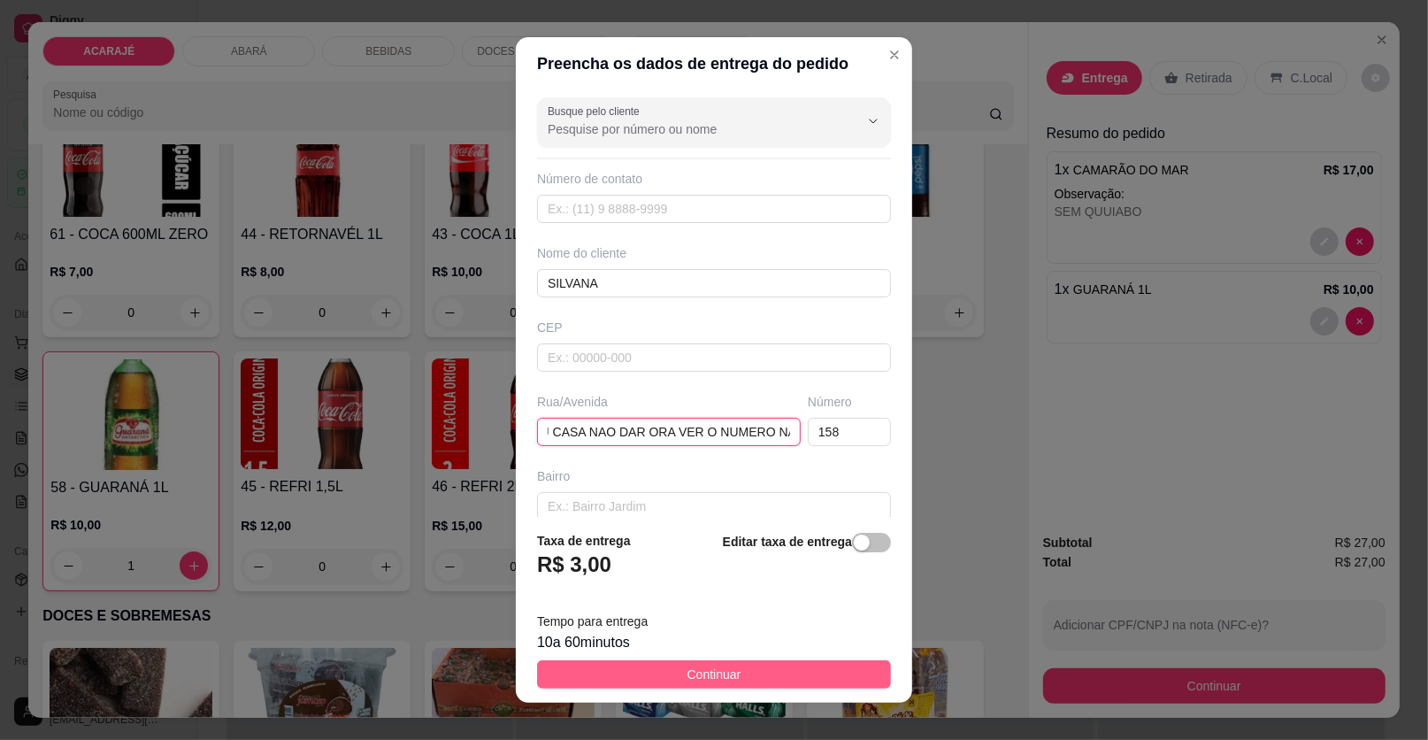
type input "EM FRENTE ONDE O PALCO FICOU CASA NAO DAR ORA VER O NUMERO NÃODE RO"
click at [800, 664] on button "Continuar" at bounding box center [714, 674] width 354 height 28
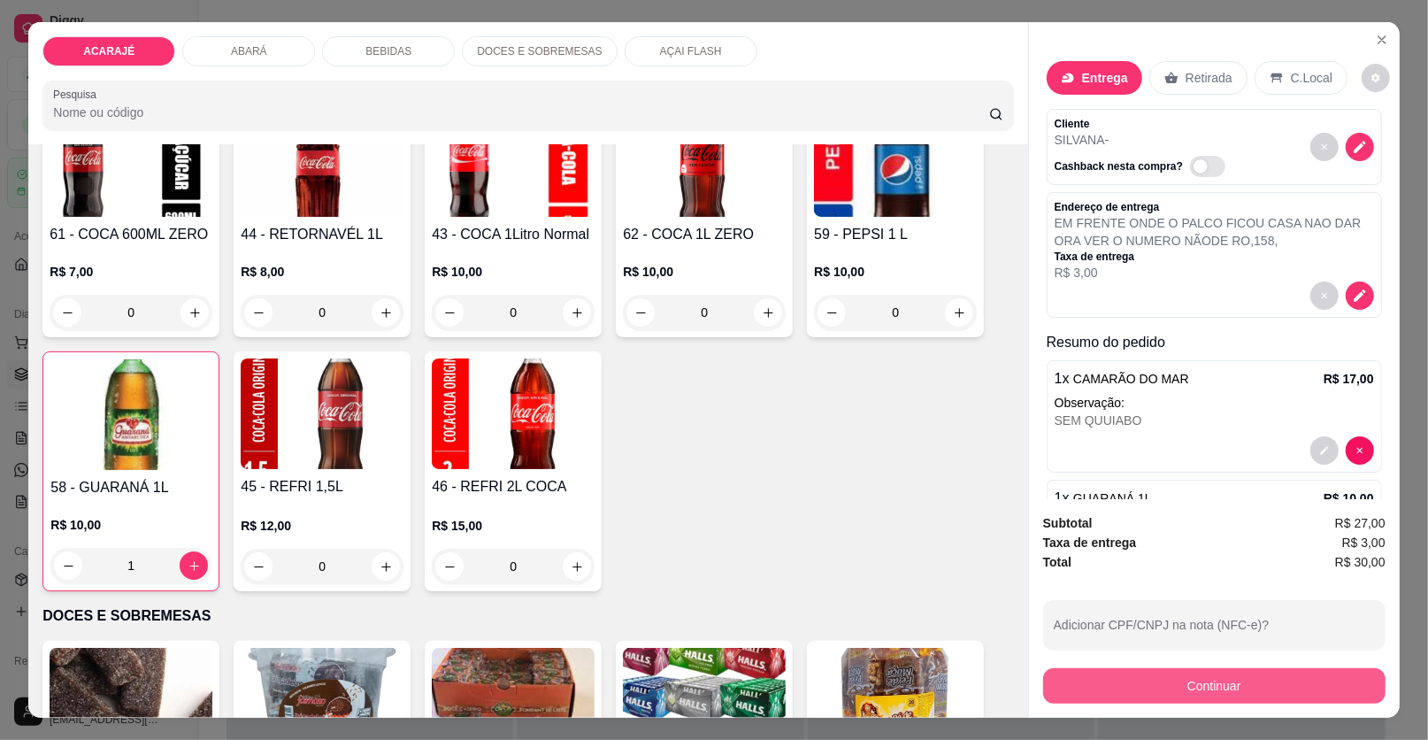
click at [1145, 685] on button "Continuar" at bounding box center [1214, 685] width 342 height 35
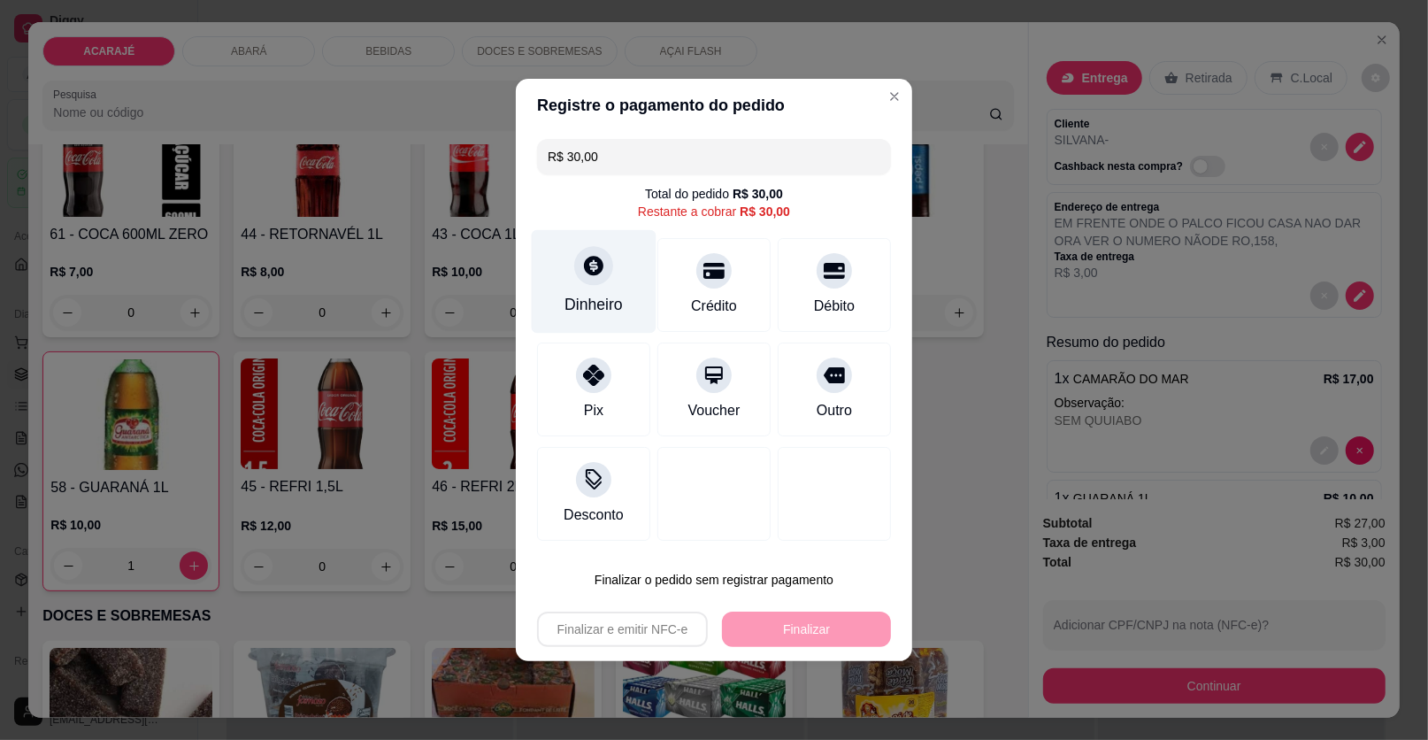
click at [596, 260] on icon at bounding box center [593, 265] width 19 height 19
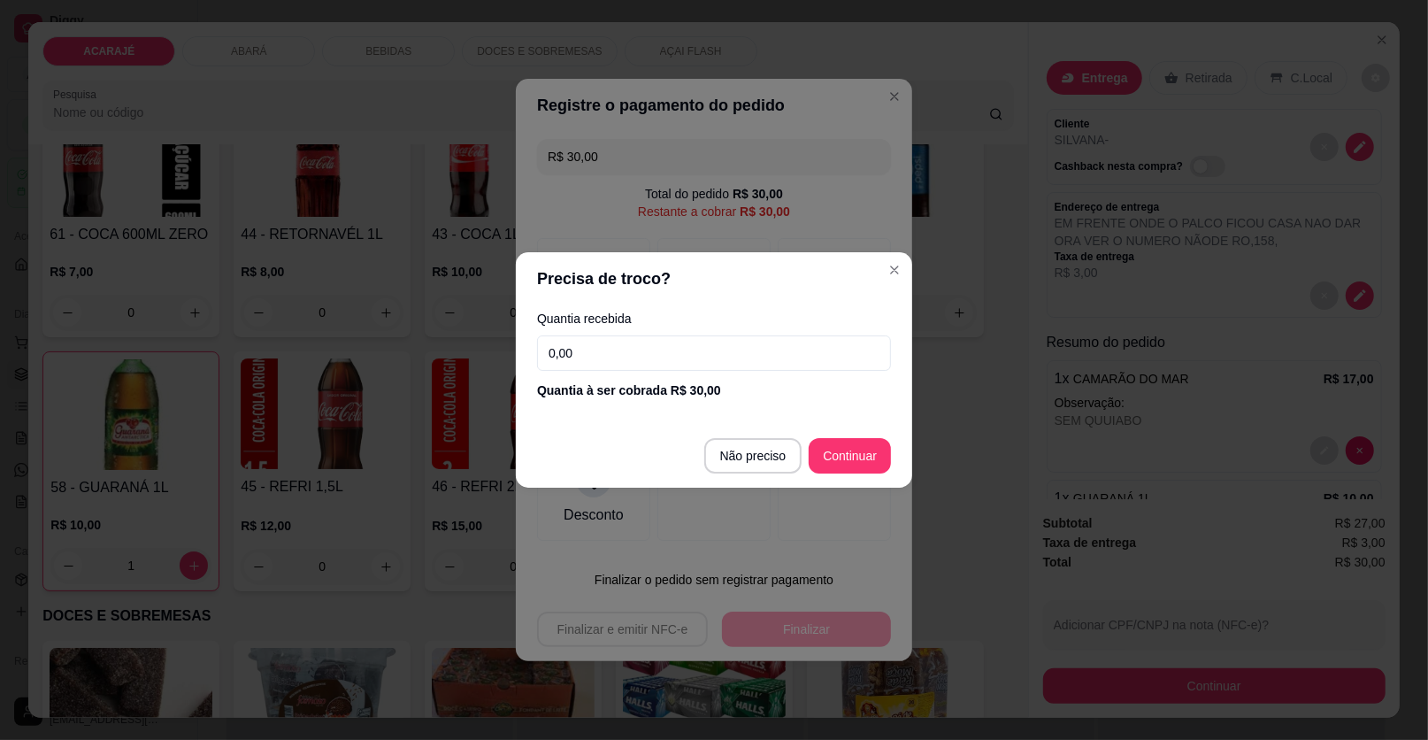
click at [629, 360] on input "0,00" at bounding box center [714, 352] width 354 height 35
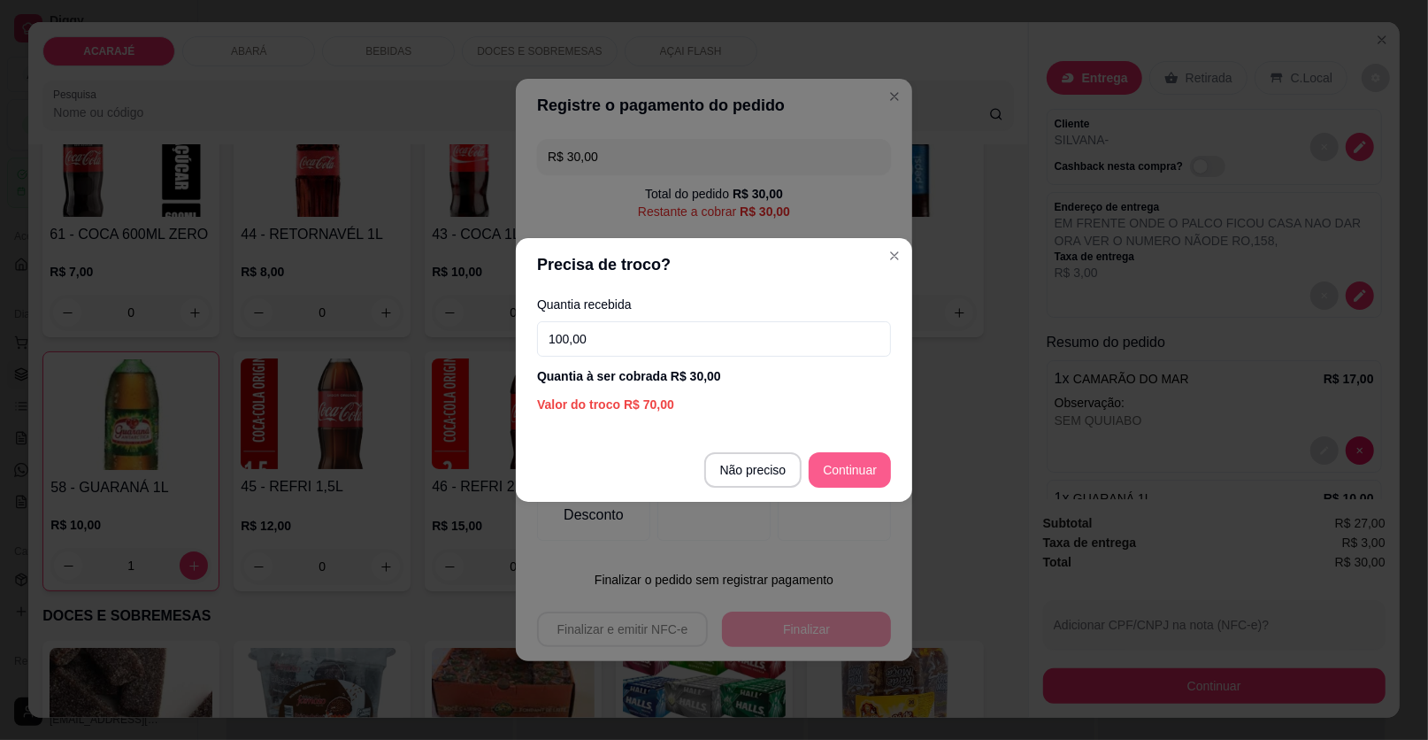
type input "100,00"
type input "R$ 0,00"
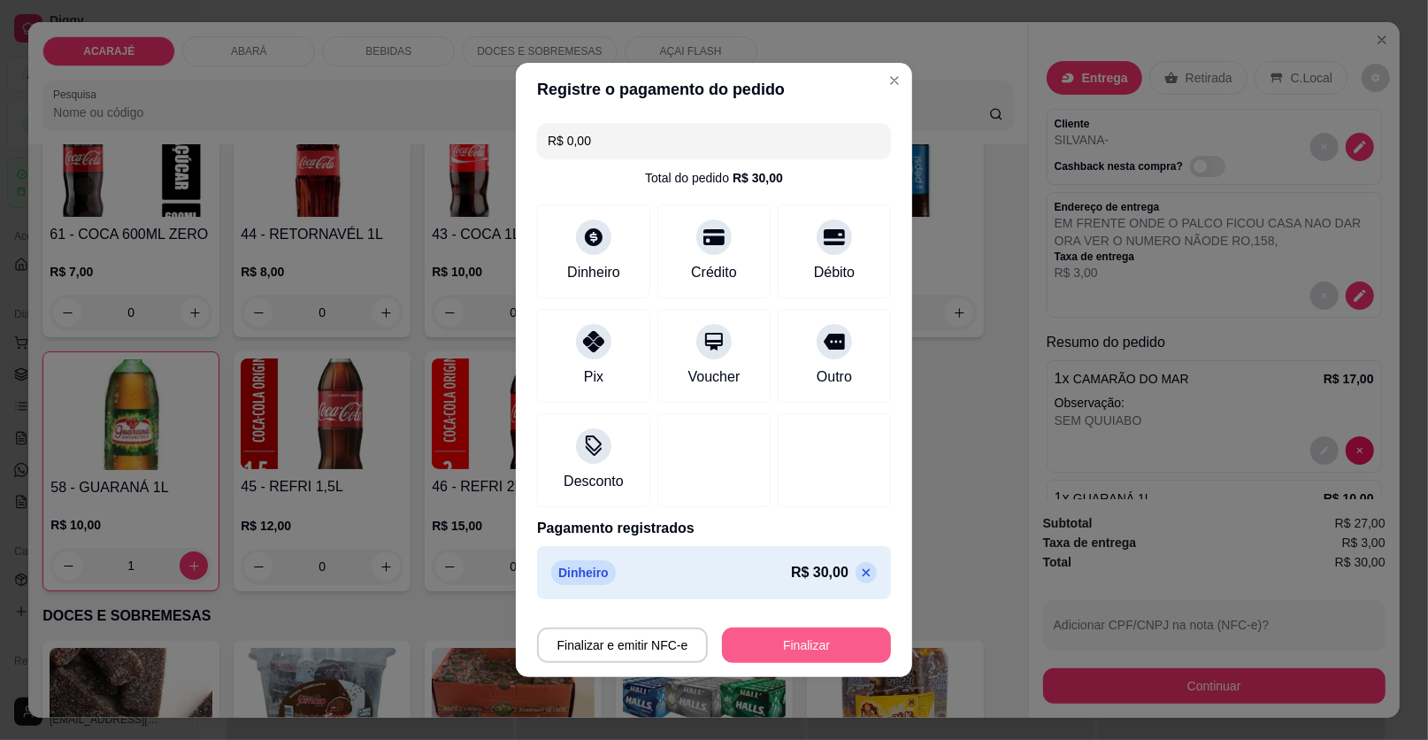
click at [769, 644] on button "Finalizar" at bounding box center [806, 644] width 169 height 35
type input "0"
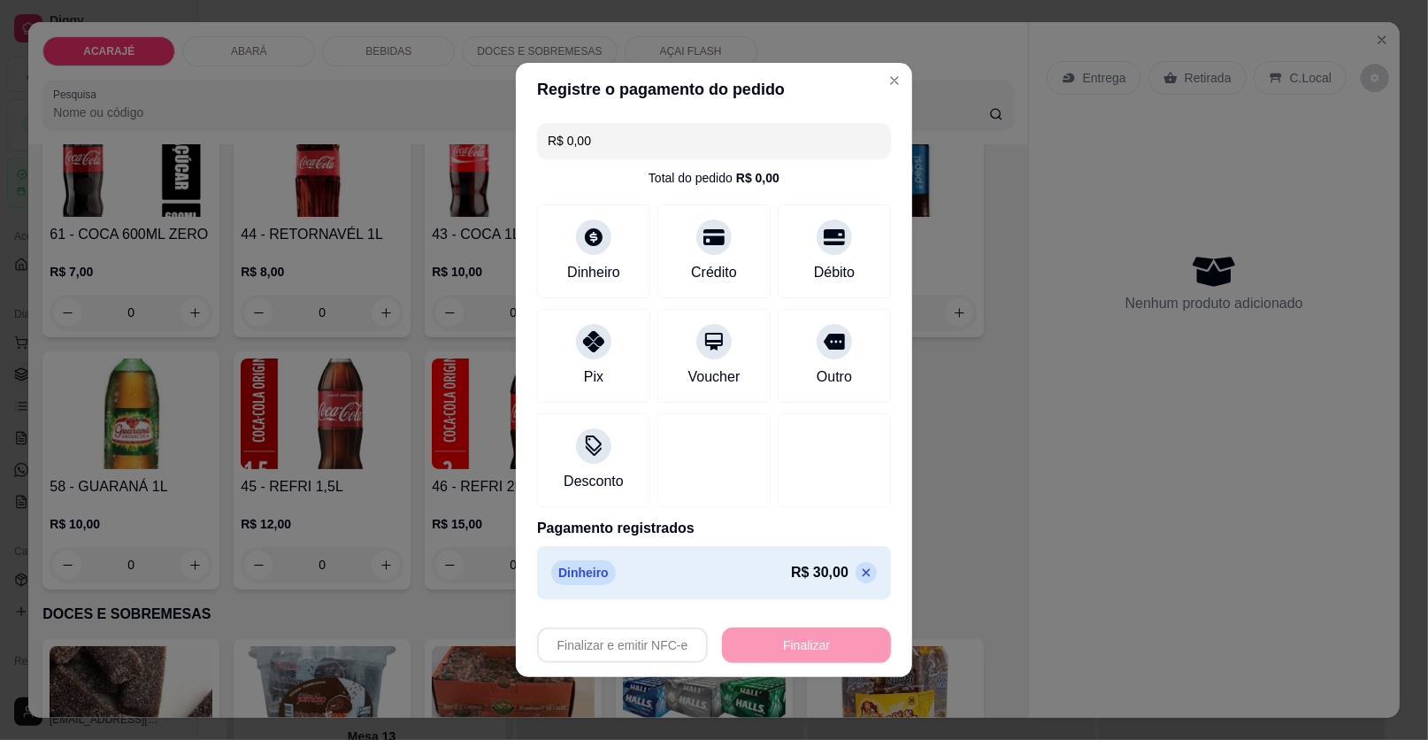
type input "-R$ 30,00"
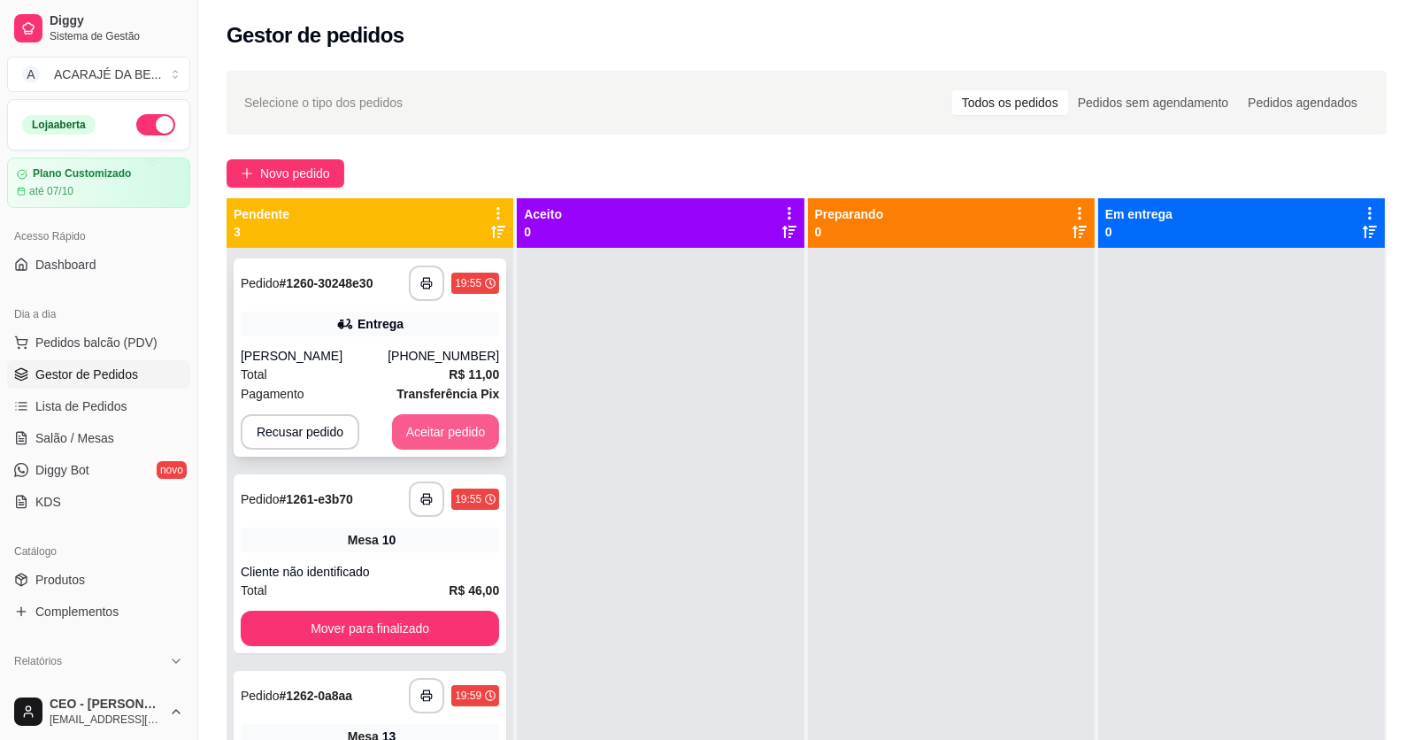
click at [451, 427] on button "Aceitar pedido" at bounding box center [446, 431] width 108 height 35
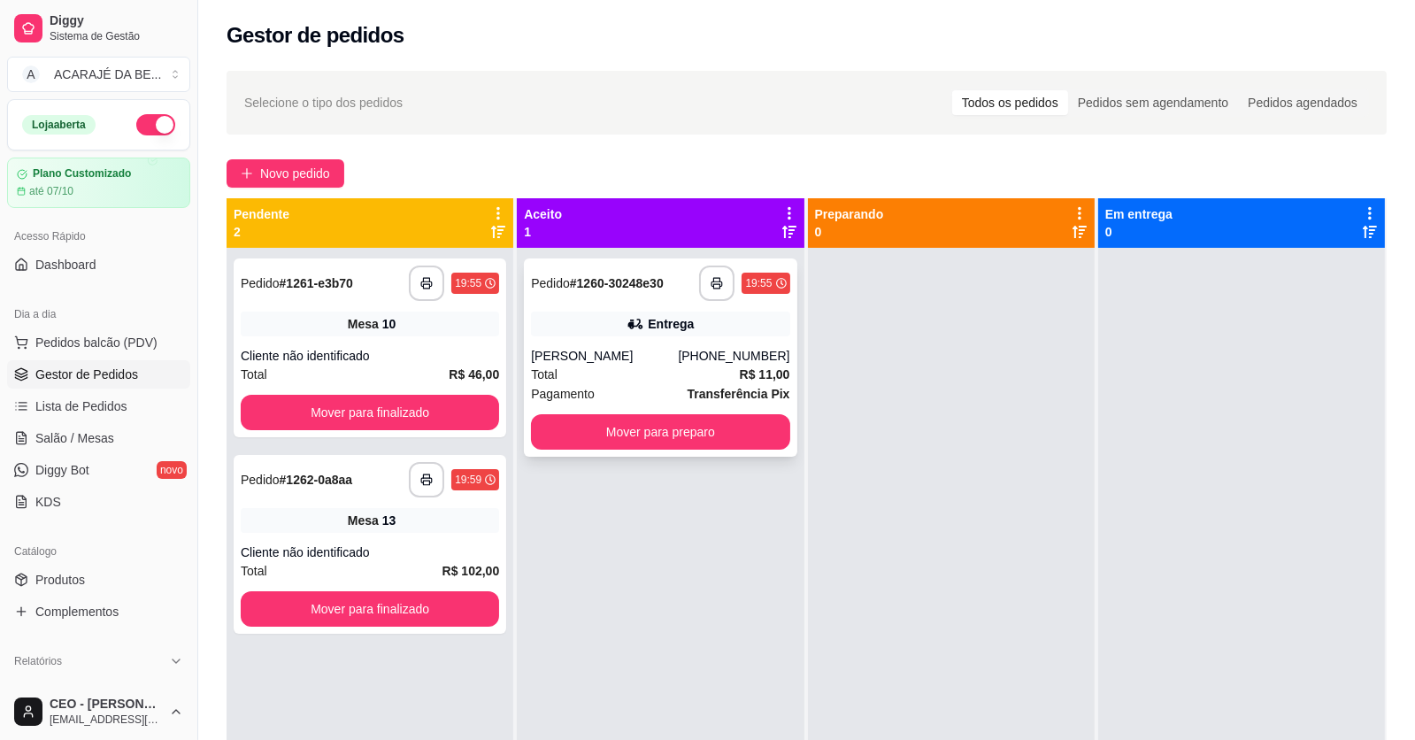
click at [680, 372] on div "Total R$ 11,00" at bounding box center [660, 374] width 258 height 19
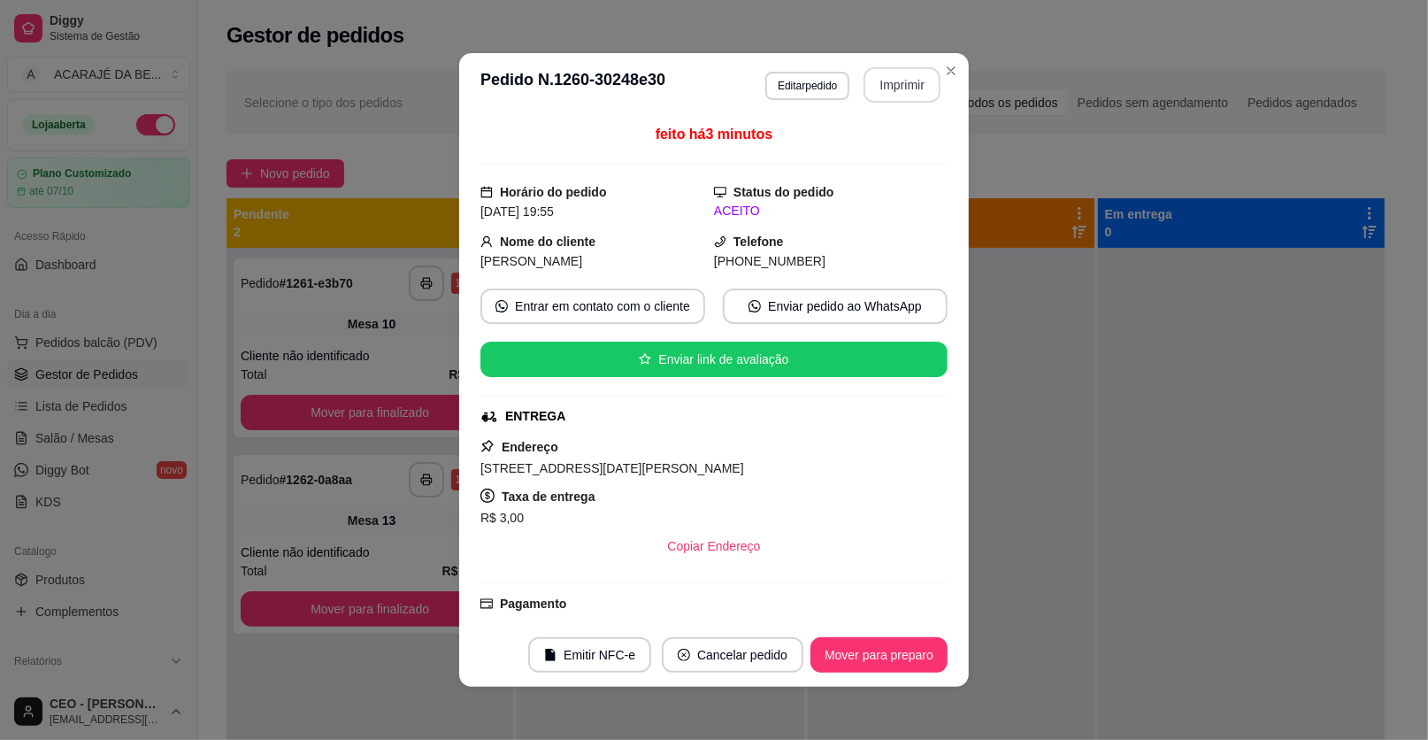
click at [920, 80] on button "Imprimir" at bounding box center [902, 84] width 77 height 35
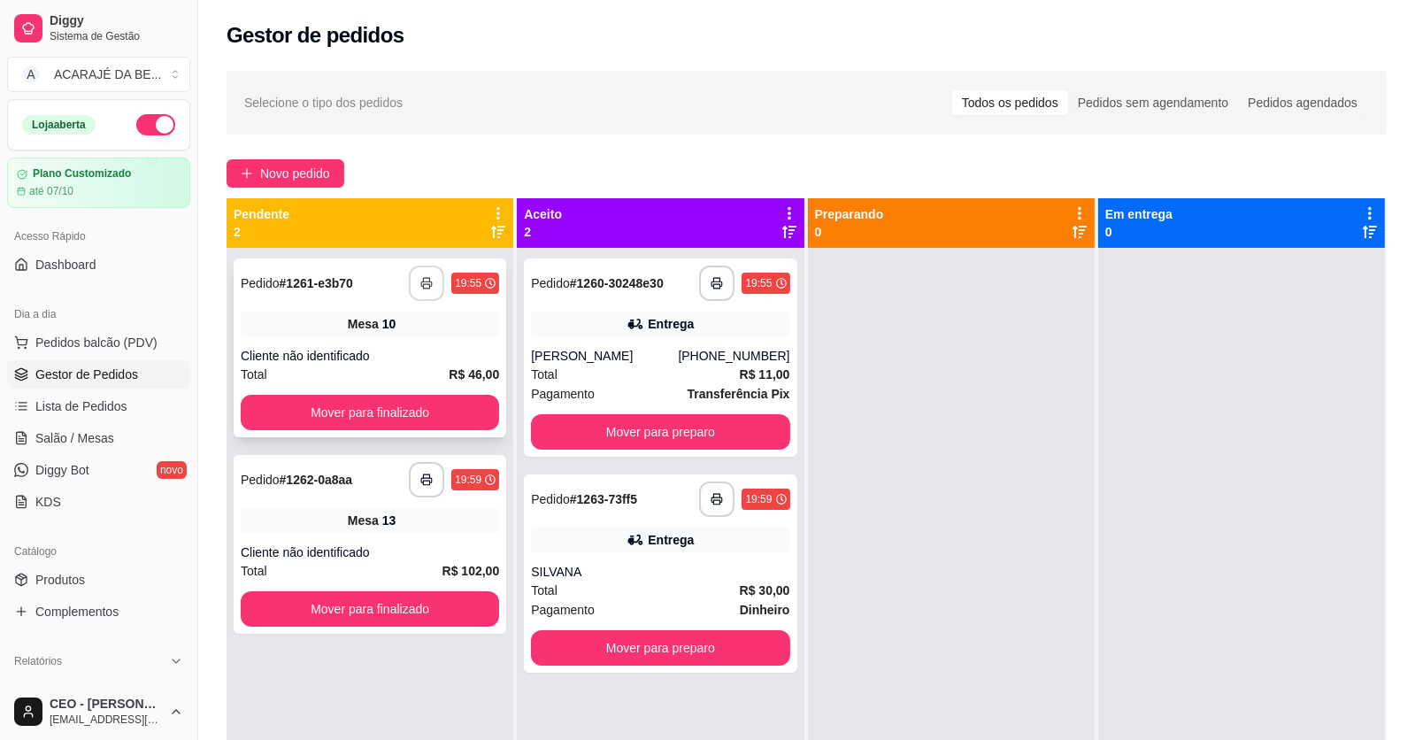
click at [427, 273] on button "button" at bounding box center [426, 283] width 35 height 35
click at [423, 476] on icon "button" at bounding box center [426, 479] width 12 height 12
click at [456, 412] on button "Mover para finalizado" at bounding box center [370, 412] width 258 height 35
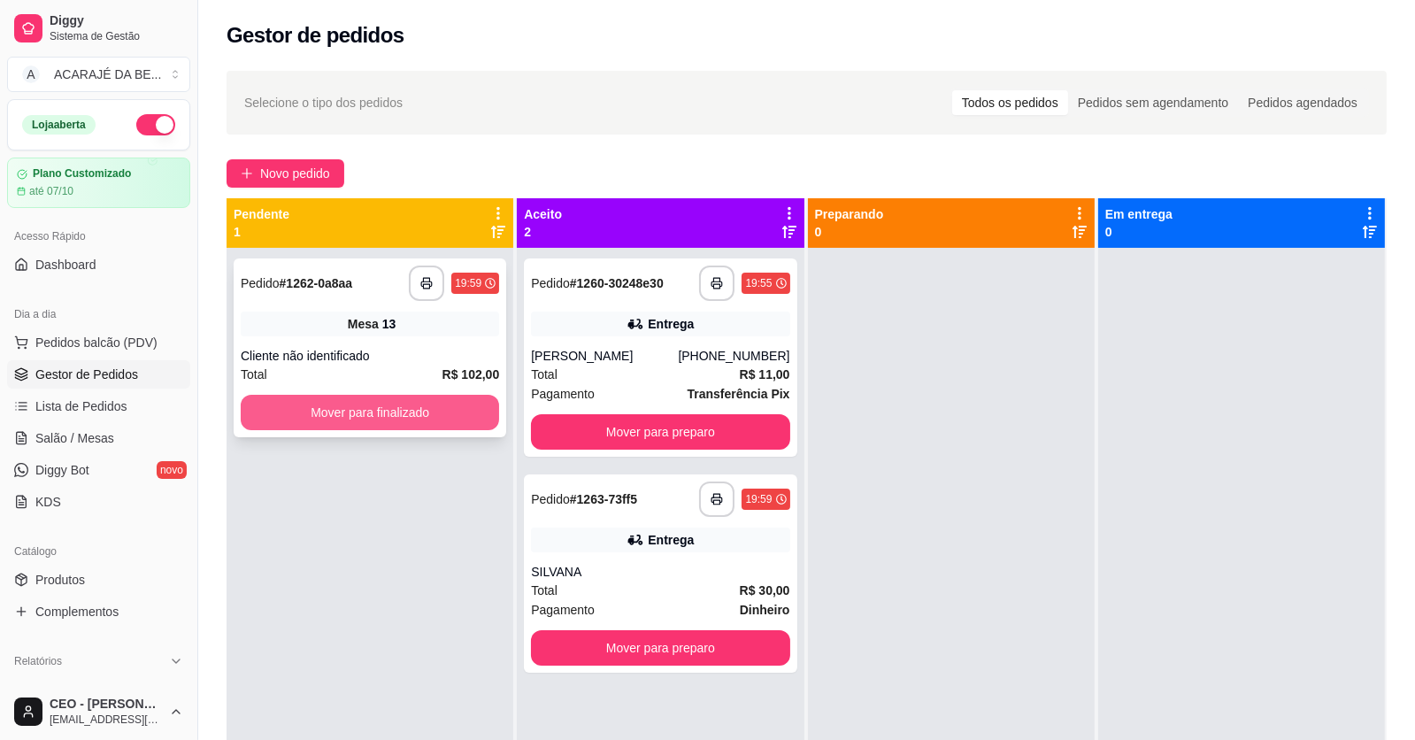
click at [442, 413] on button "Mover para finalizado" at bounding box center [370, 412] width 258 height 35
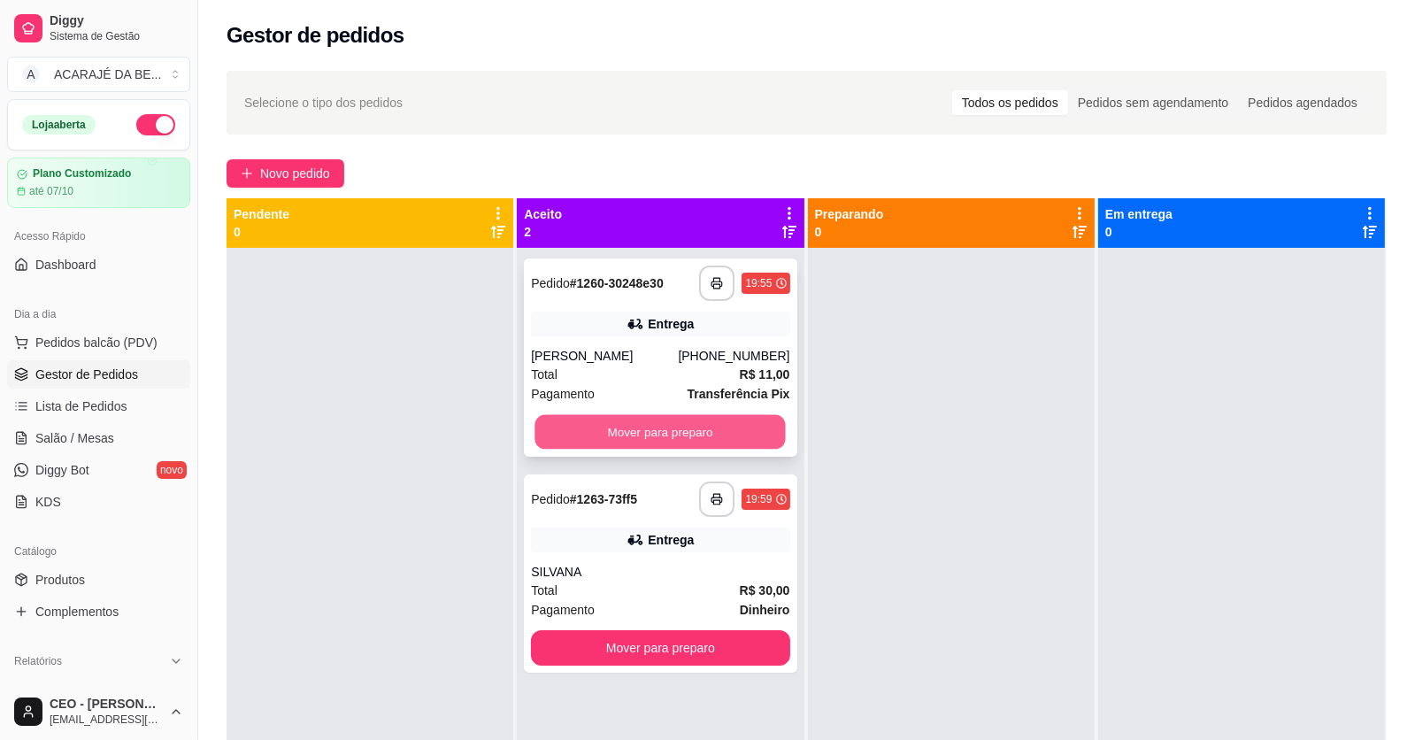
click at [676, 426] on button "Mover para preparo" at bounding box center [660, 432] width 250 height 35
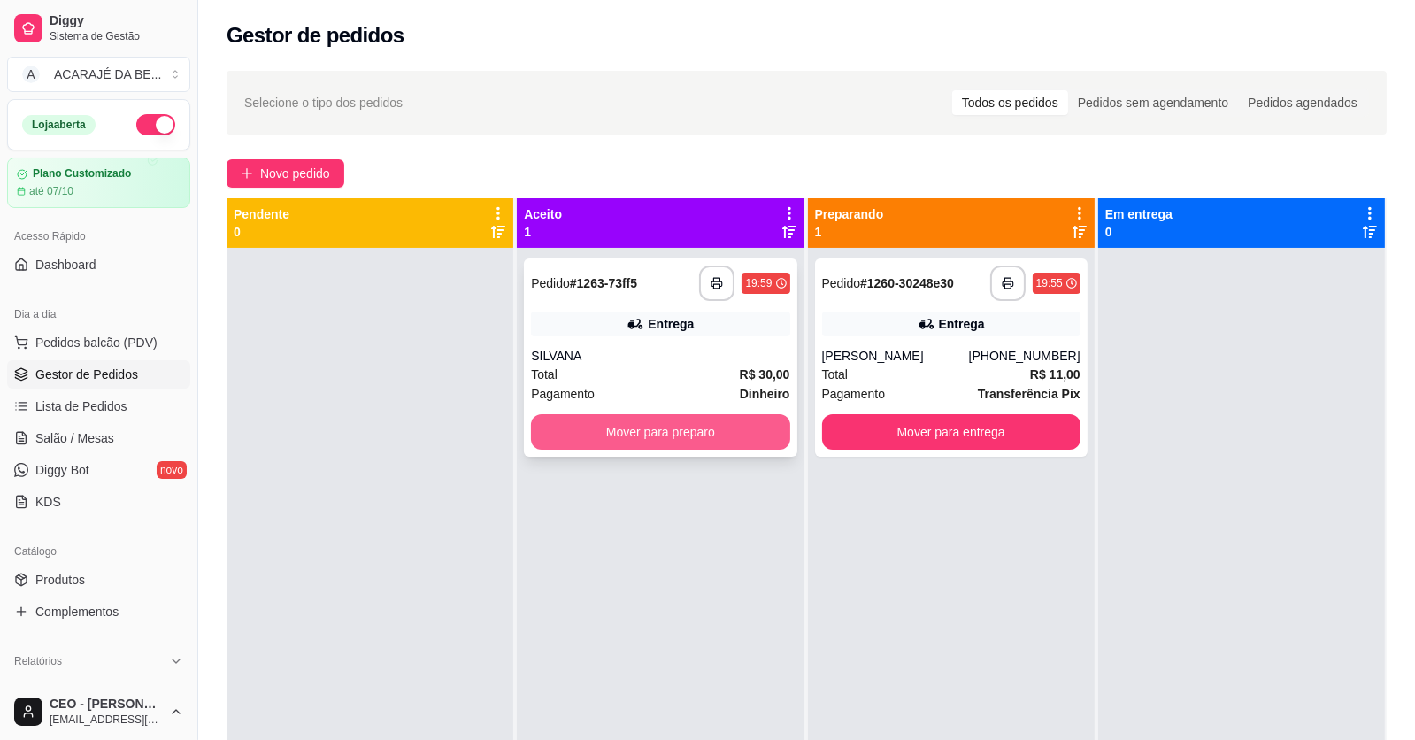
click at [674, 430] on button "Mover para preparo" at bounding box center [660, 431] width 258 height 35
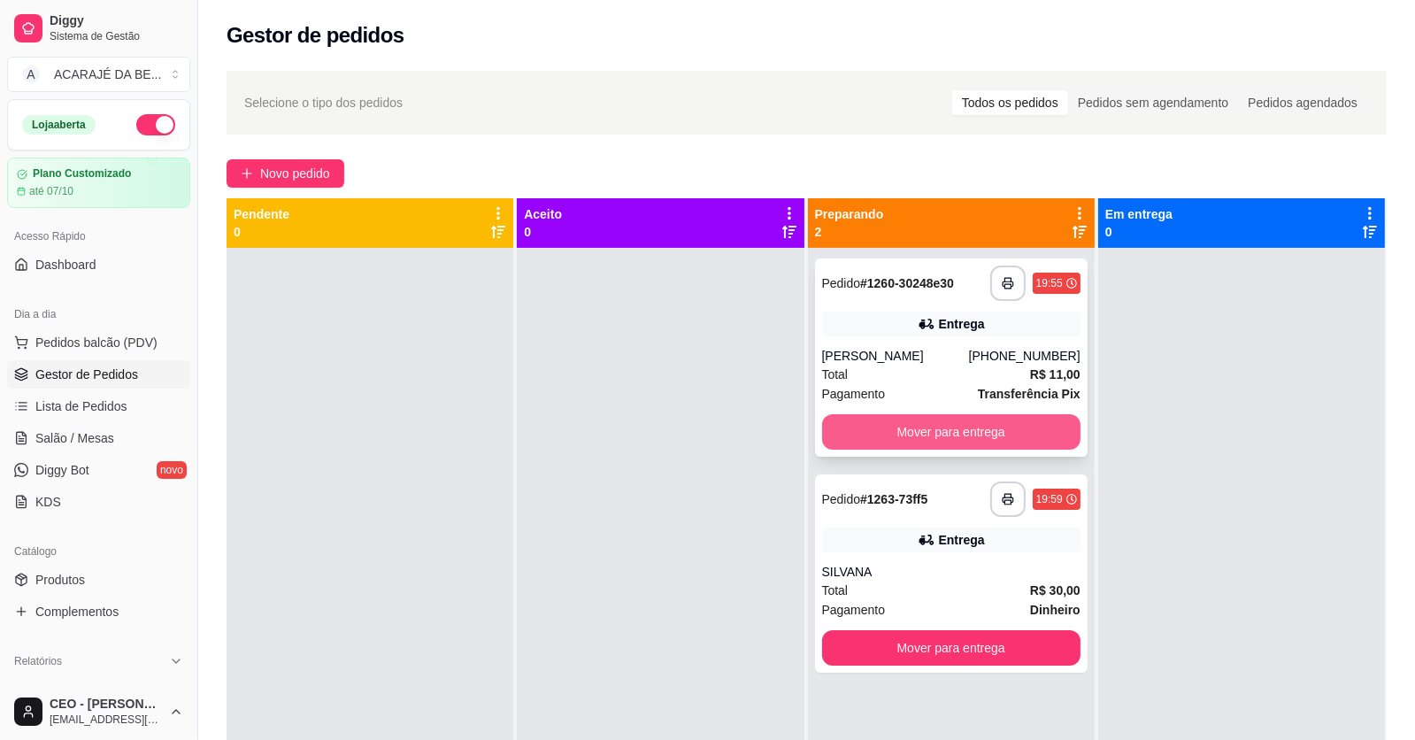
click at [861, 437] on button "Mover para entrega" at bounding box center [951, 431] width 258 height 35
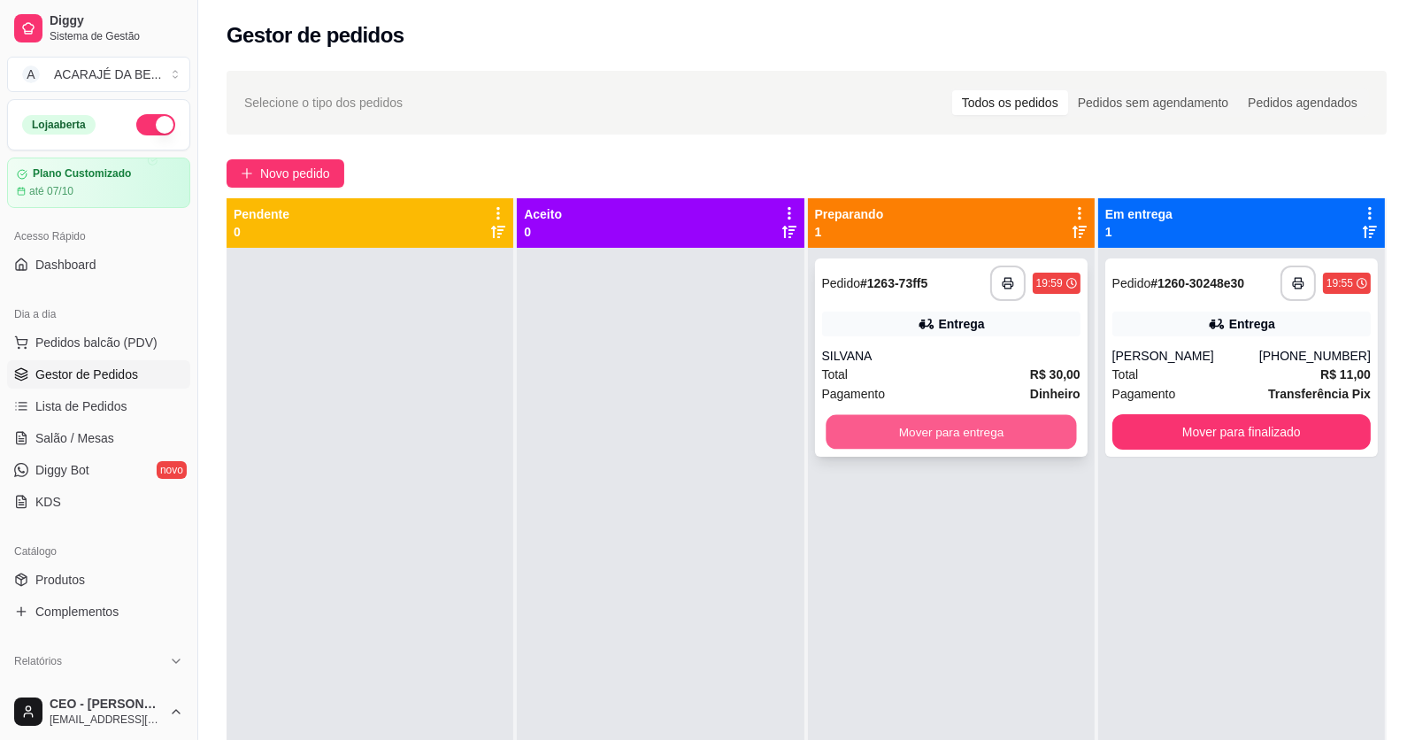
click at [868, 431] on button "Mover para entrega" at bounding box center [951, 432] width 250 height 35
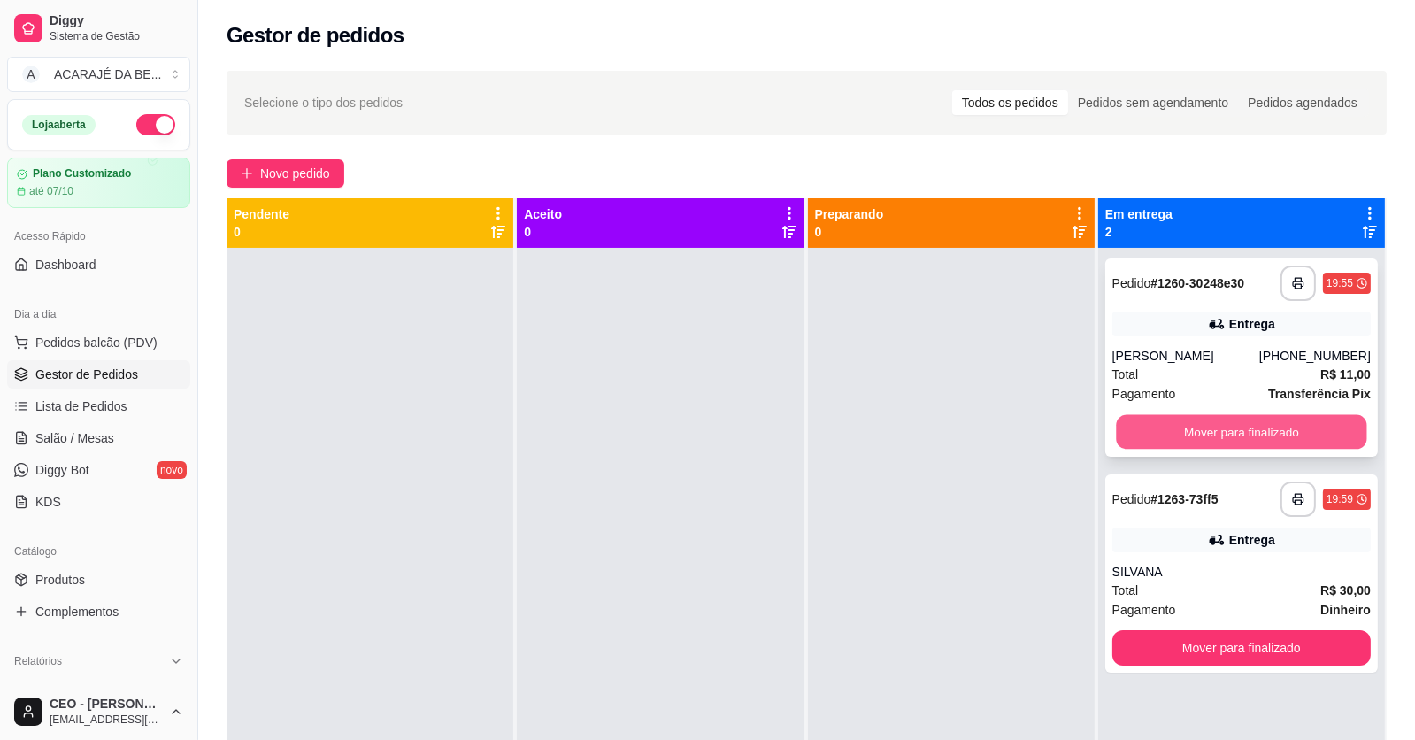
click at [1189, 440] on button "Mover para finalizado" at bounding box center [1241, 432] width 250 height 35
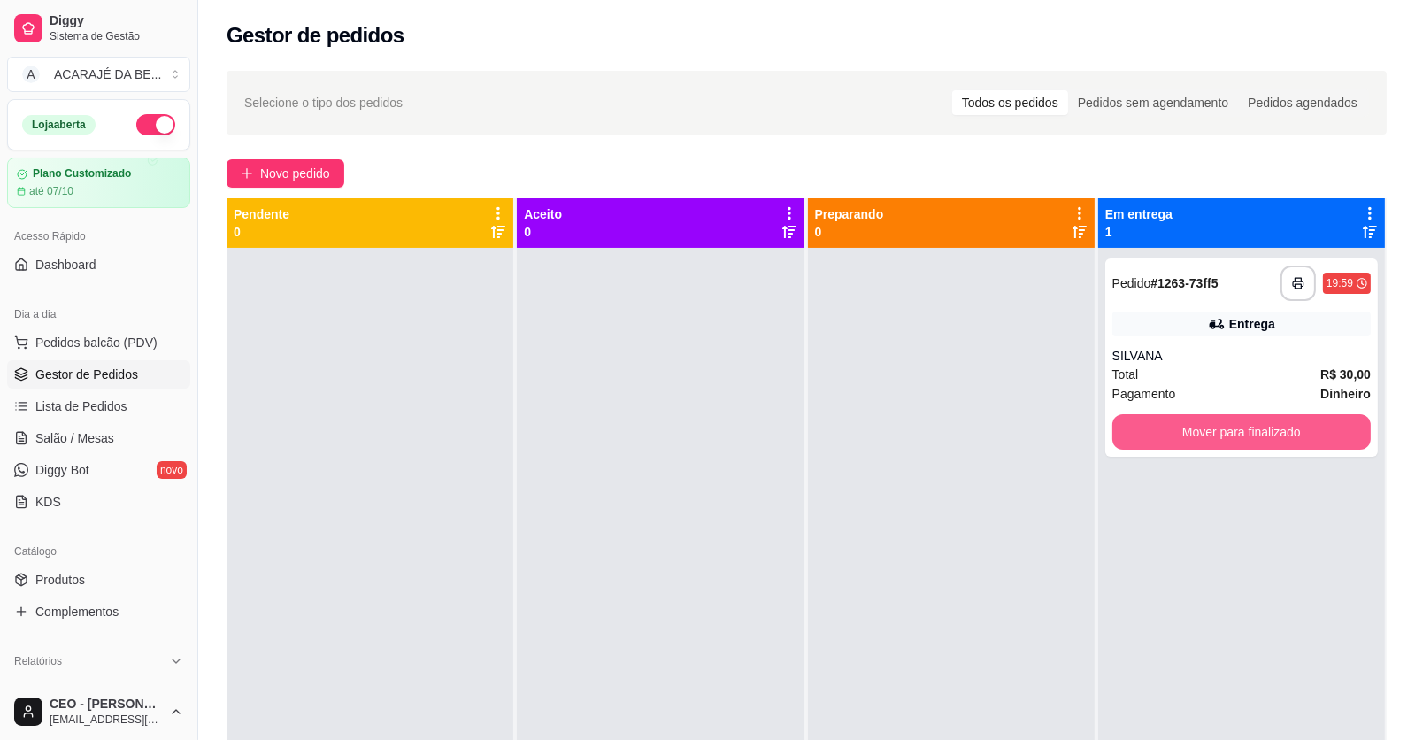
click at [1189, 440] on button "Mover para finalizado" at bounding box center [1241, 431] width 258 height 35
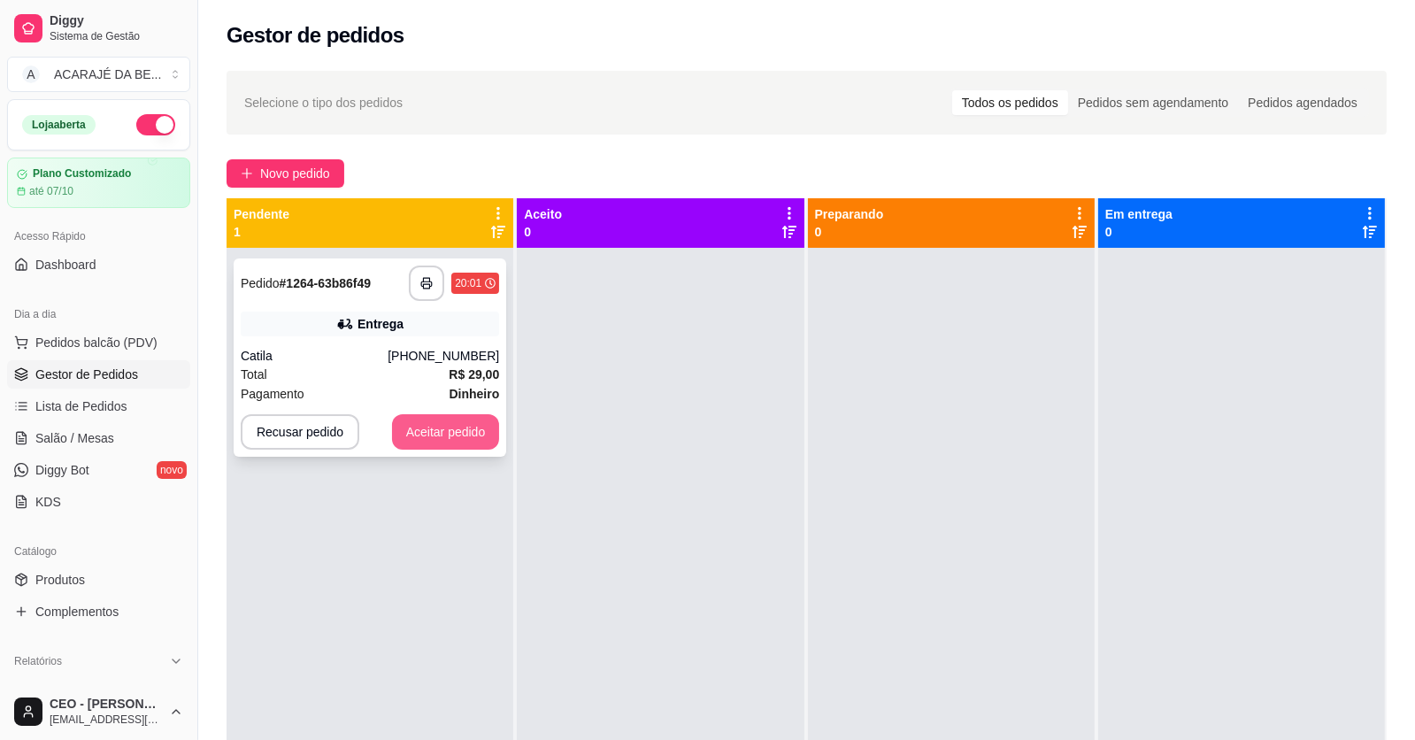
click at [437, 419] on button "Aceitar pedido" at bounding box center [446, 431] width 108 height 35
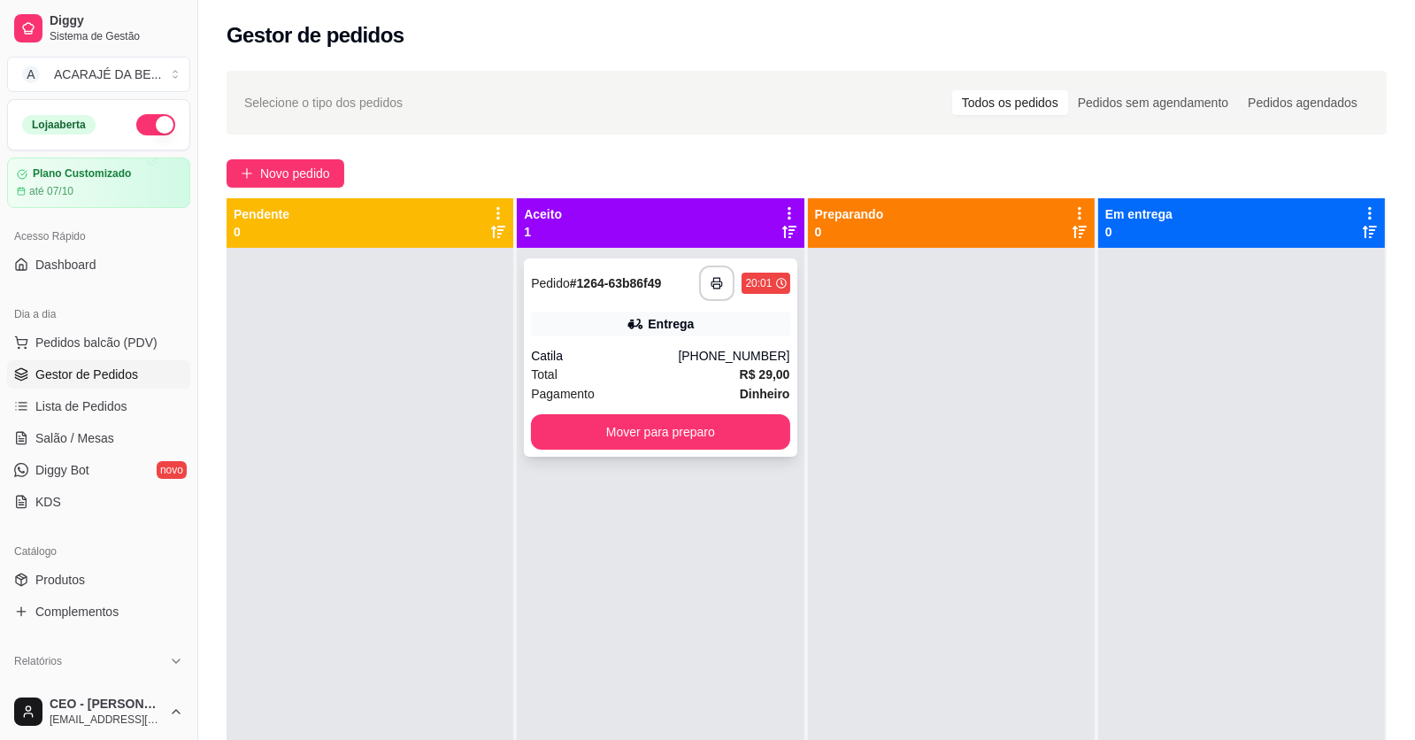
click at [688, 384] on div "Pagamento Dinheiro" at bounding box center [660, 393] width 258 height 19
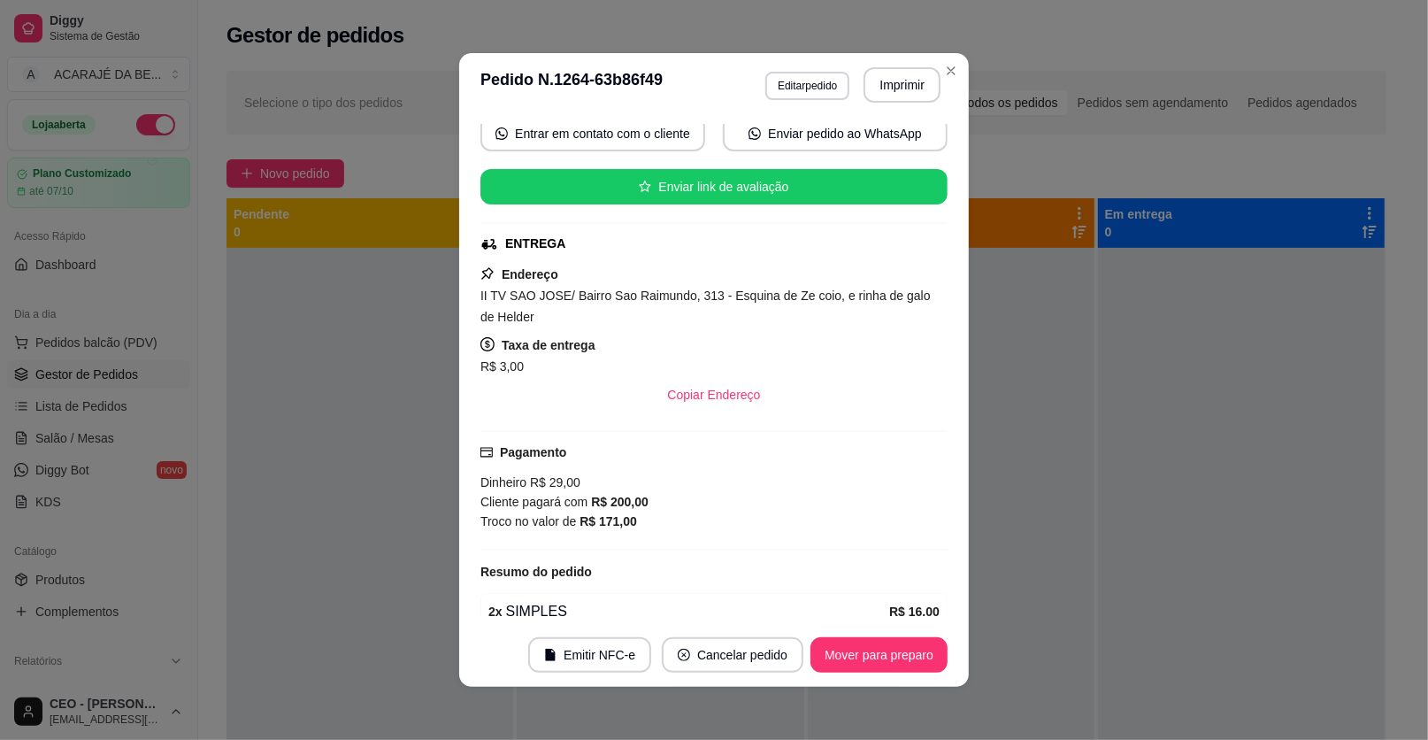
scroll to position [176, 0]
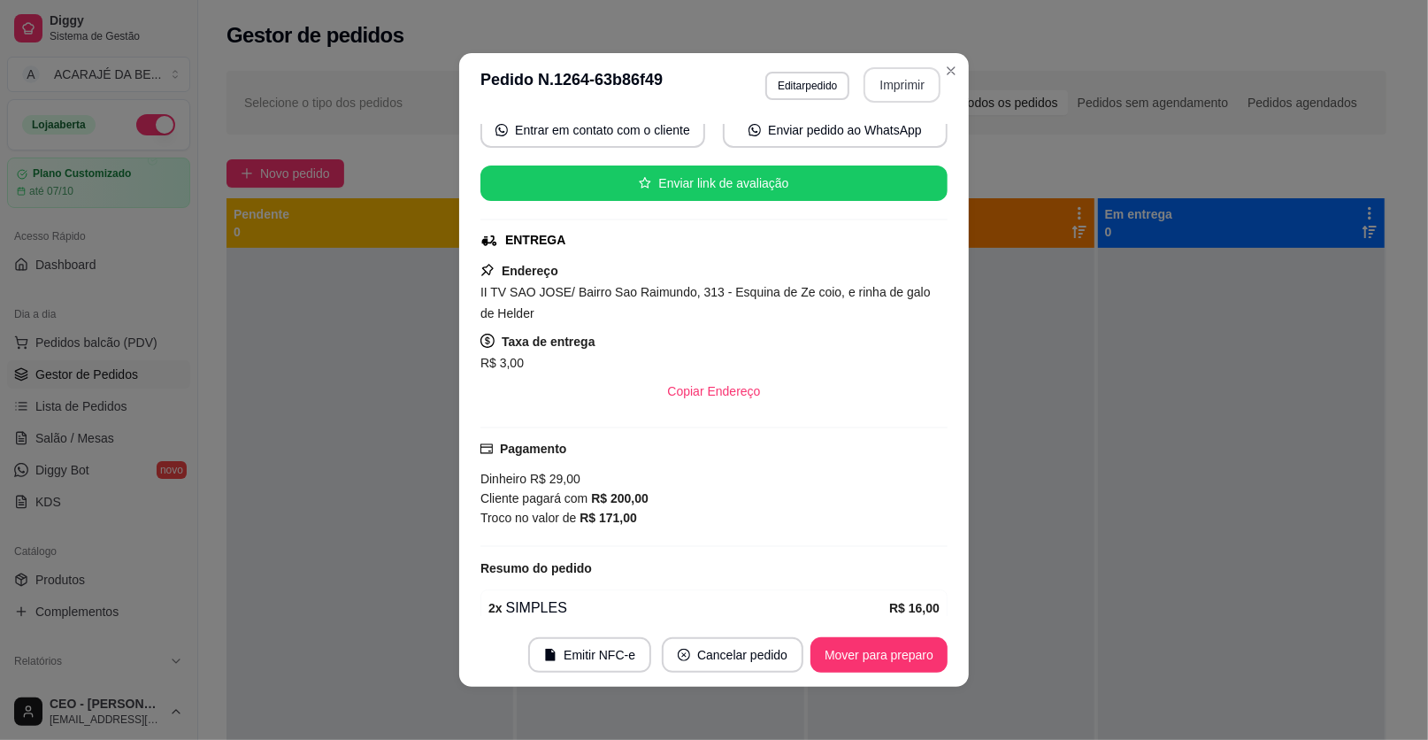
click at [882, 73] on button "Imprimir" at bounding box center [902, 84] width 77 height 35
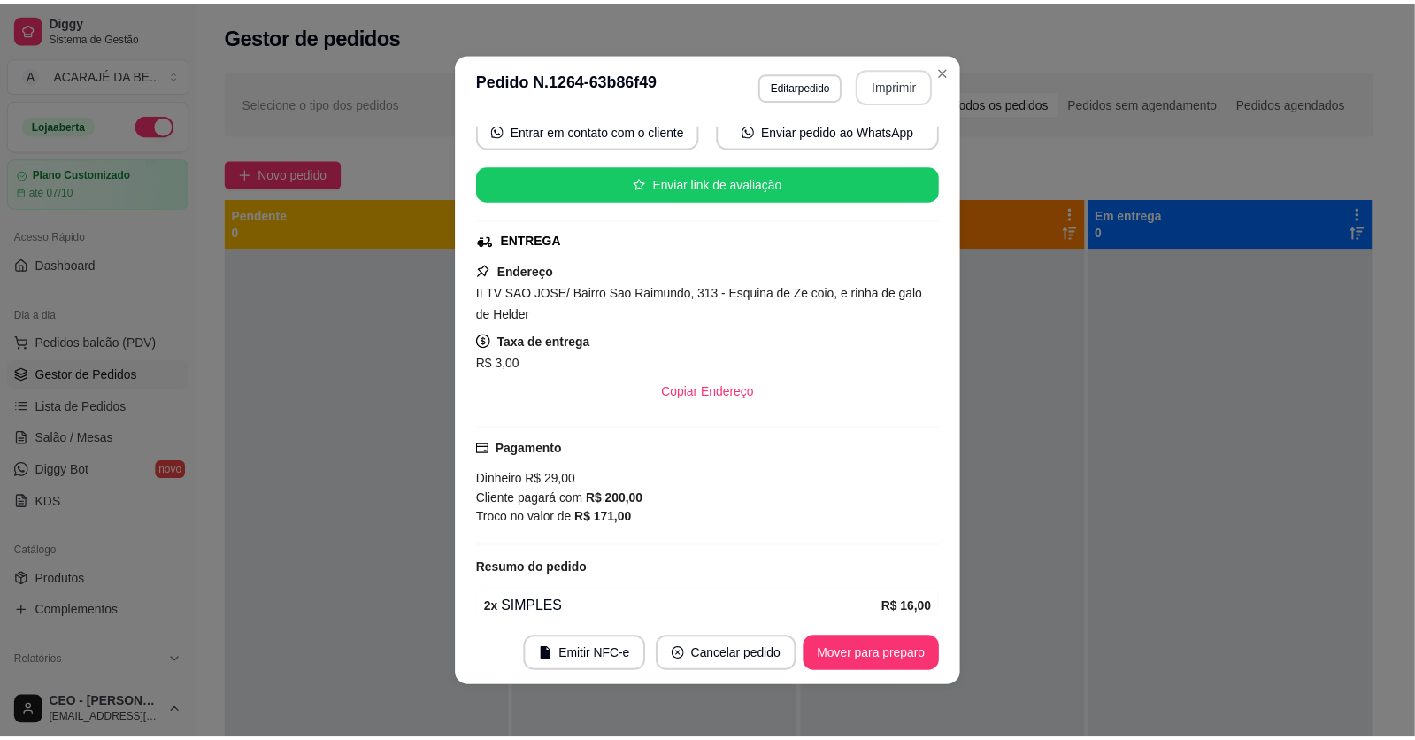
scroll to position [0, 0]
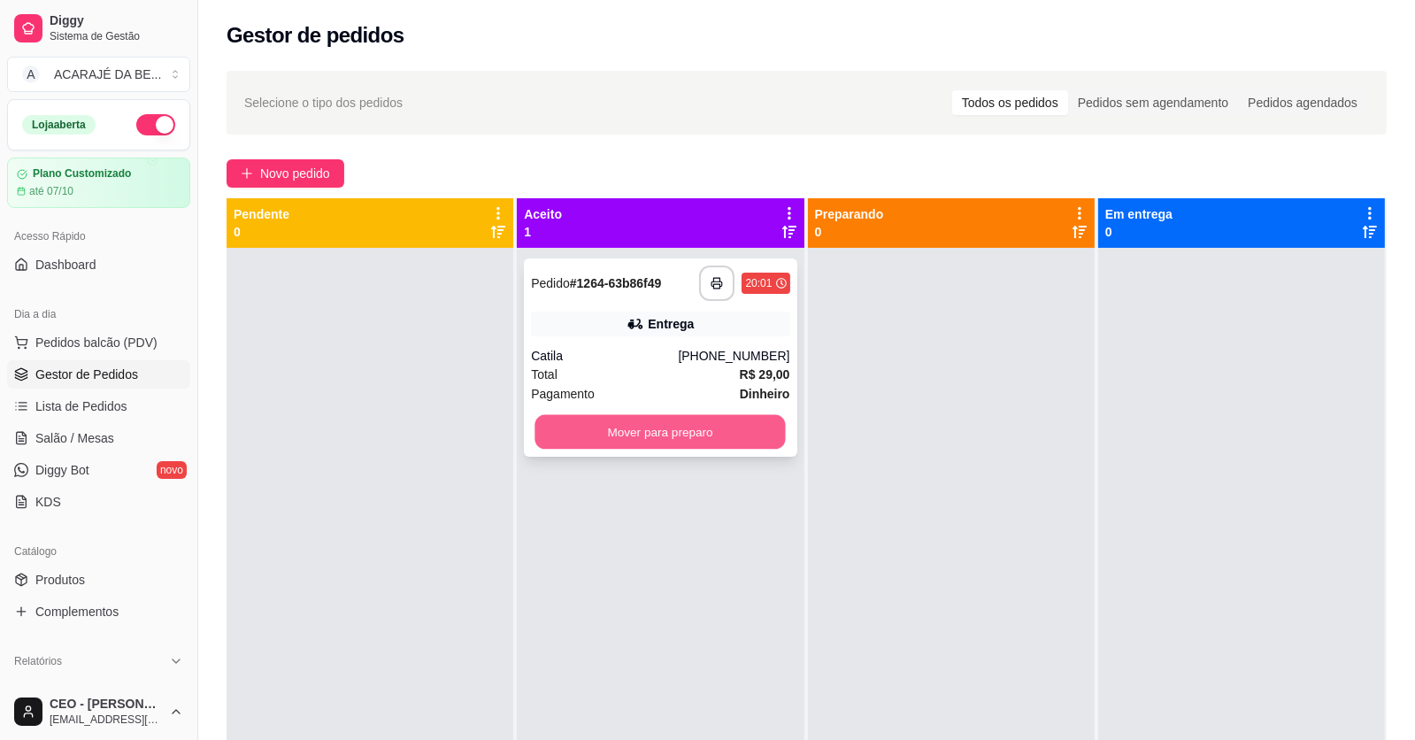
click at [704, 435] on button "Mover para preparo" at bounding box center [660, 432] width 250 height 35
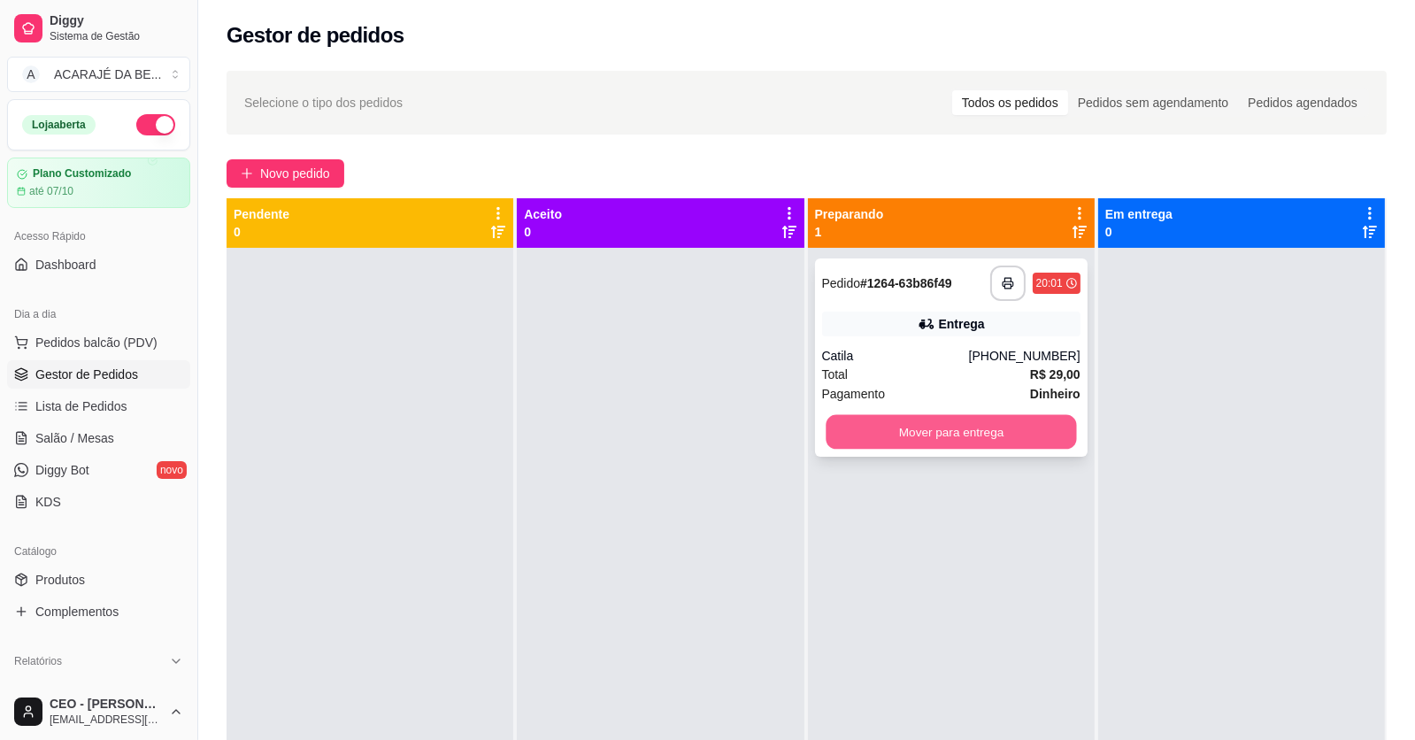
click at [845, 433] on button "Mover para entrega" at bounding box center [951, 432] width 250 height 35
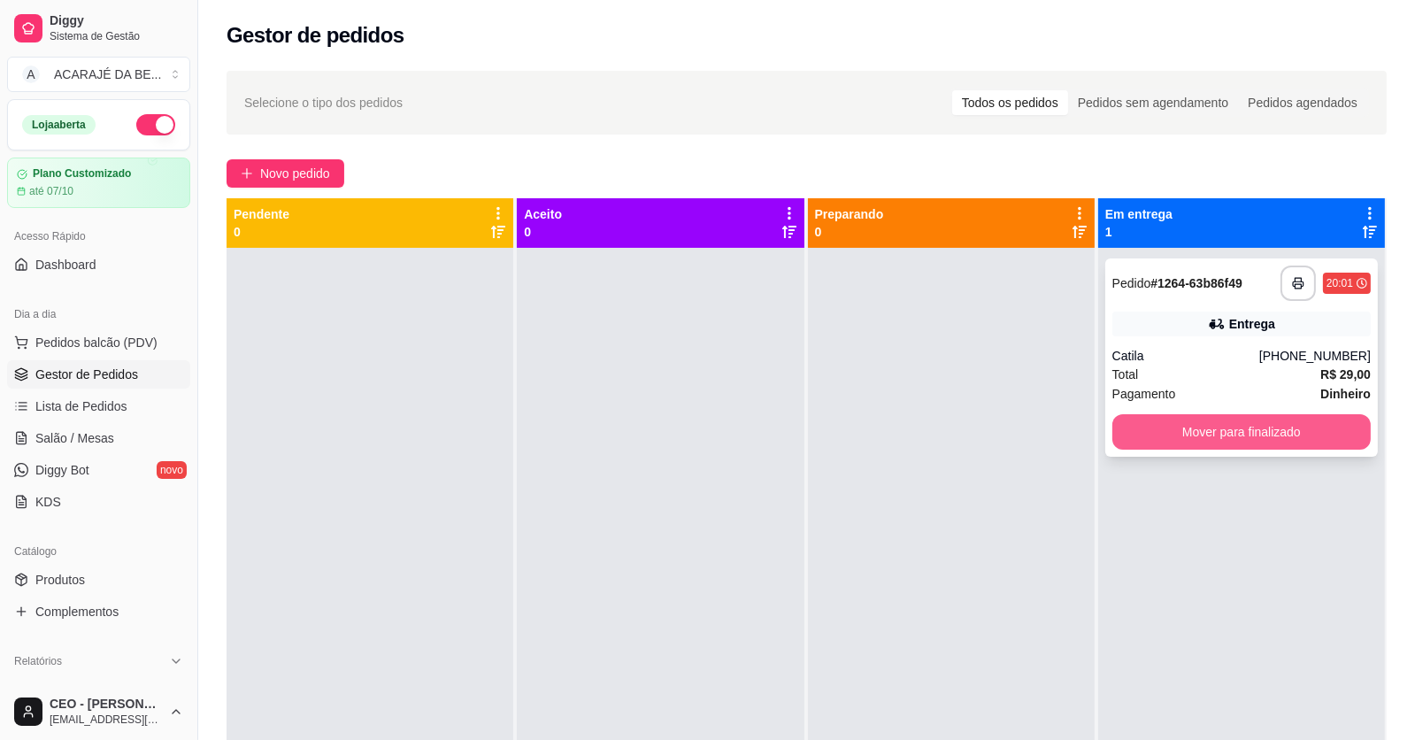
click at [1156, 444] on button "Mover para finalizado" at bounding box center [1241, 431] width 258 height 35
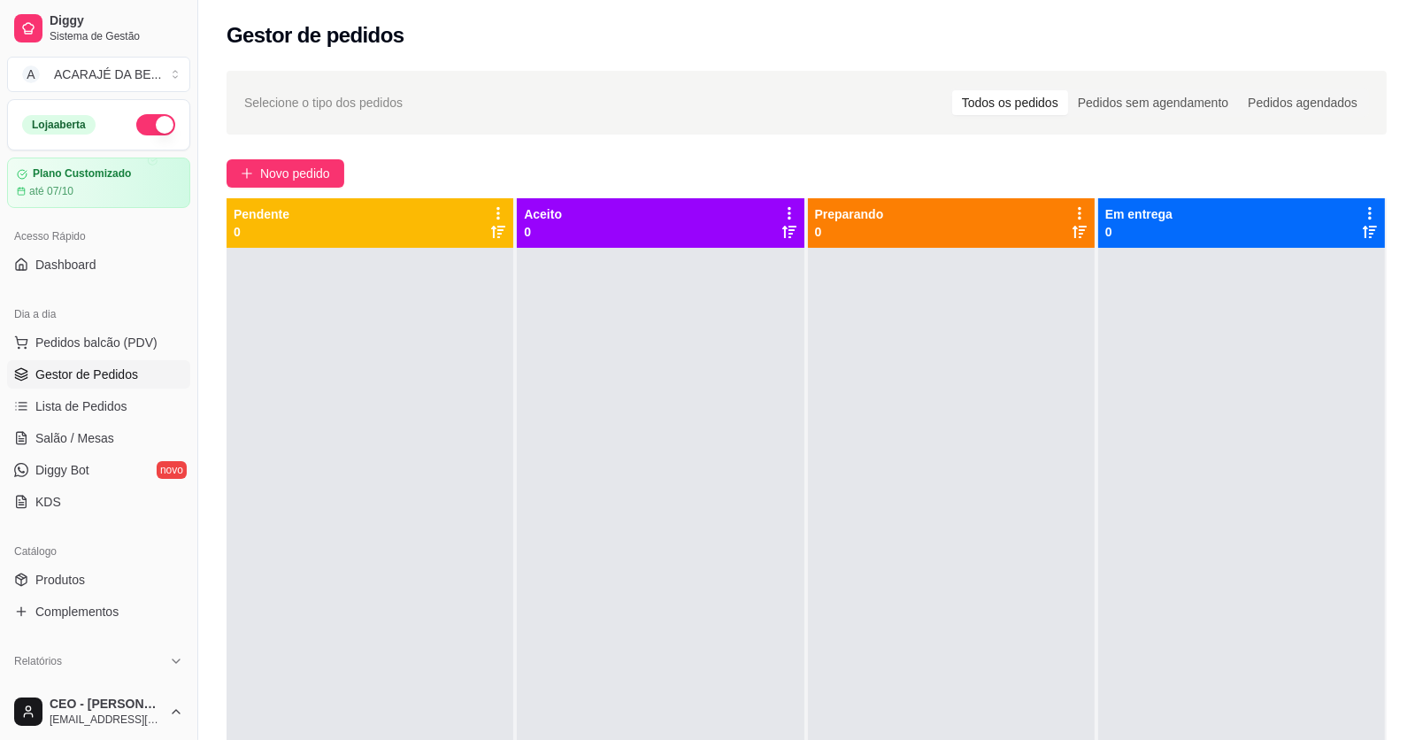
click at [939, 507] on div at bounding box center [951, 618] width 287 height 740
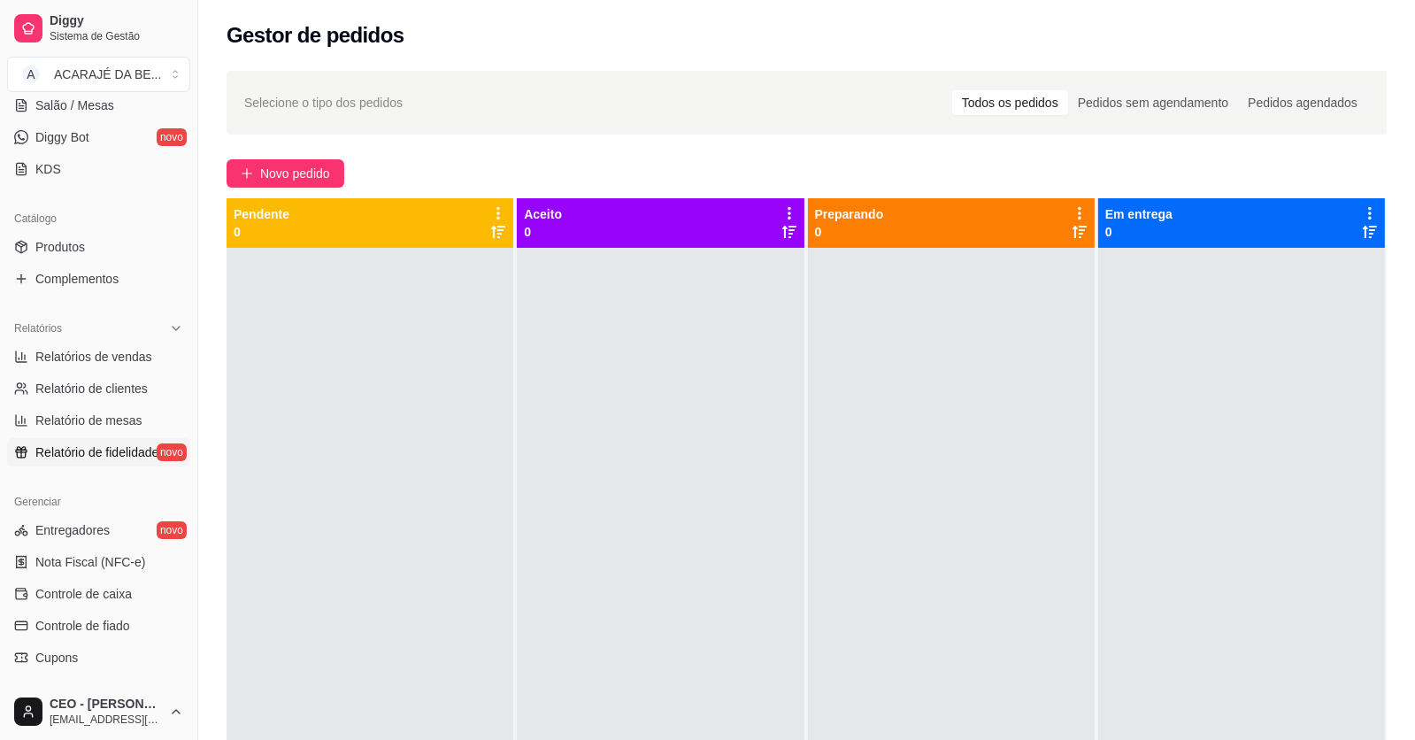
scroll to position [442, 0]
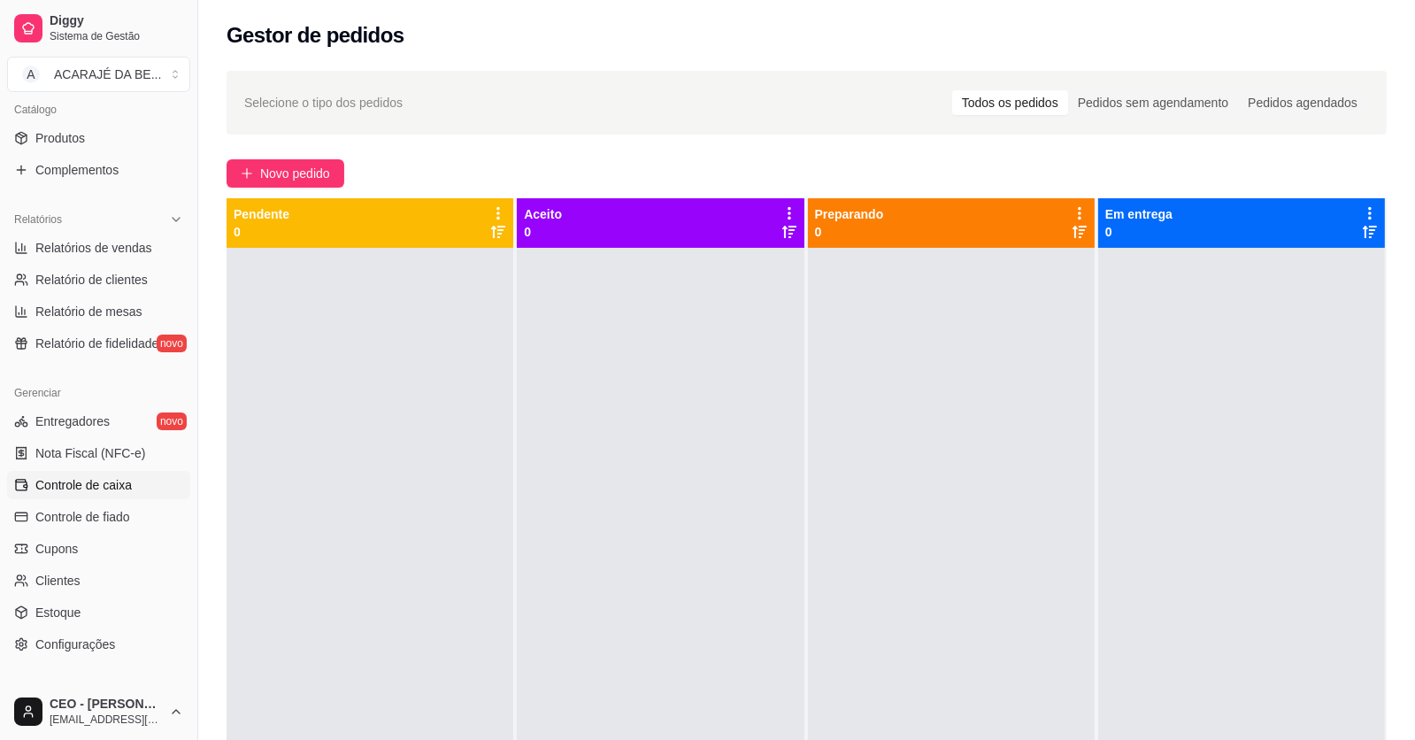
click at [121, 479] on span "Controle de caixa" at bounding box center [83, 485] width 96 height 18
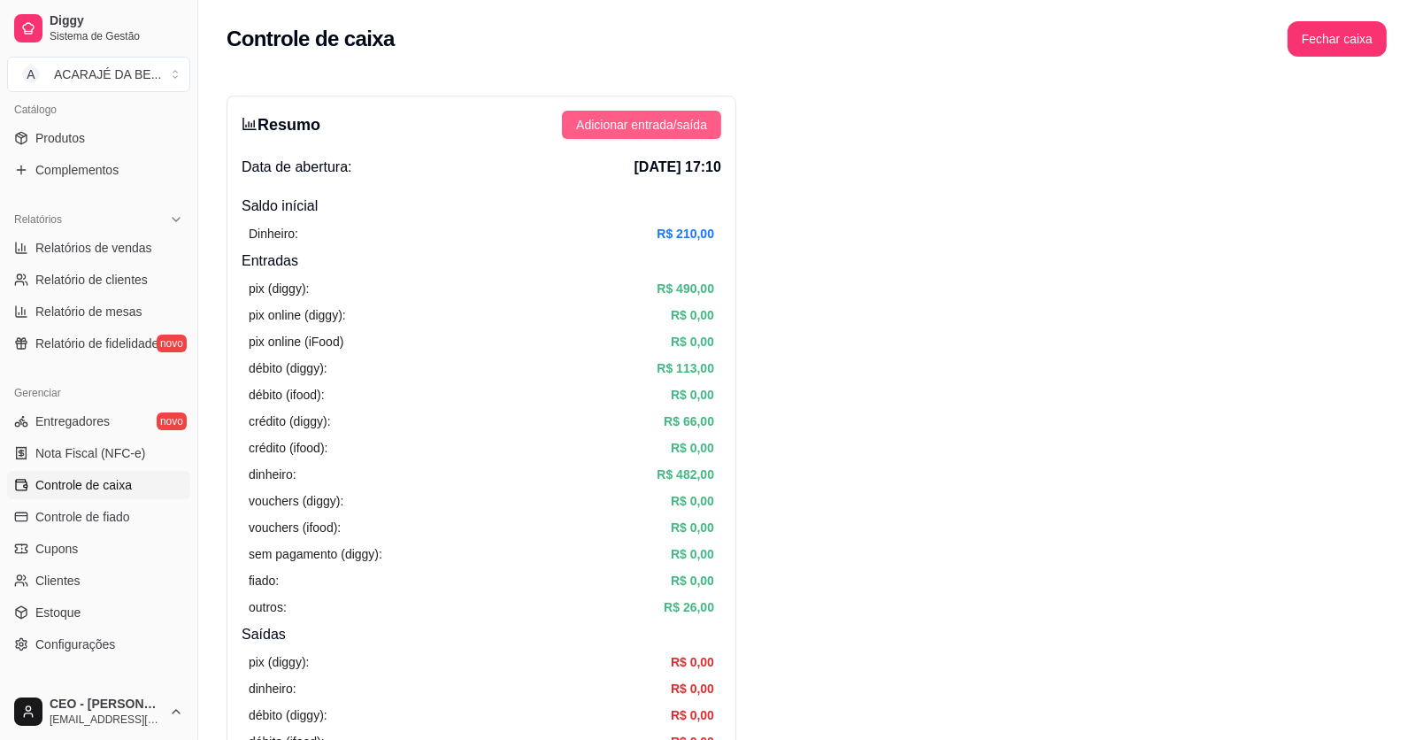
click at [680, 127] on span "Adicionar entrada/saída" at bounding box center [641, 124] width 131 height 19
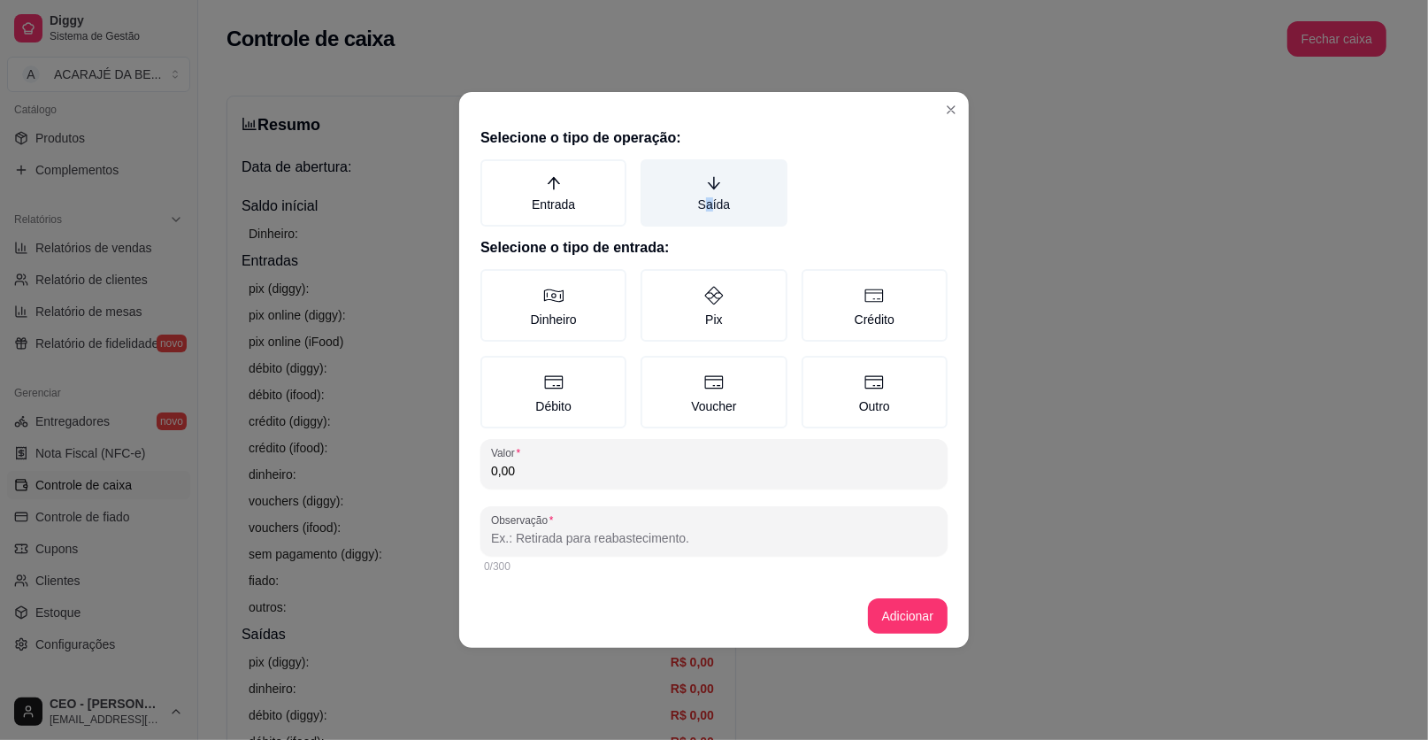
click at [709, 196] on label "Saída" at bounding box center [714, 192] width 146 height 67
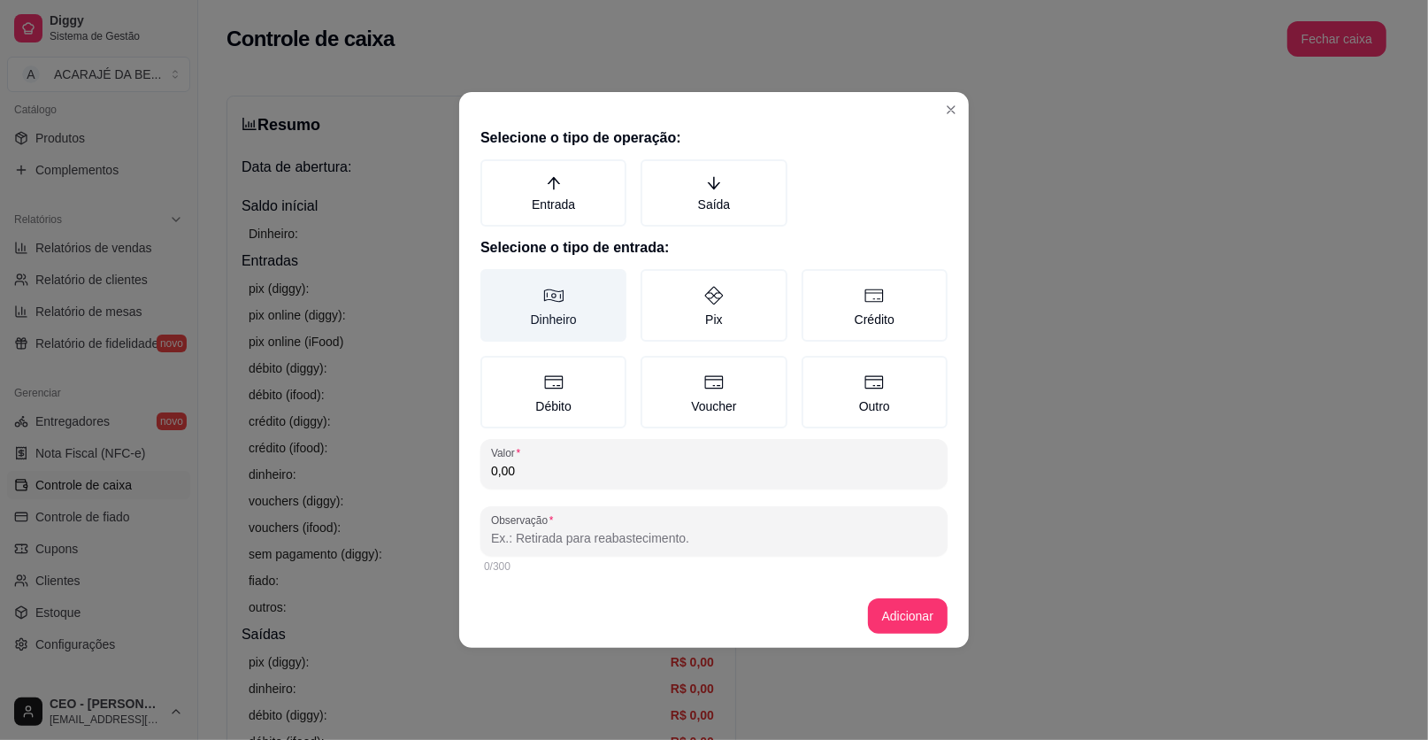
click at [577, 306] on label "Dinheiro" at bounding box center [554, 305] width 146 height 73
click at [494, 282] on button "Dinheiro" at bounding box center [487, 275] width 14 height 14
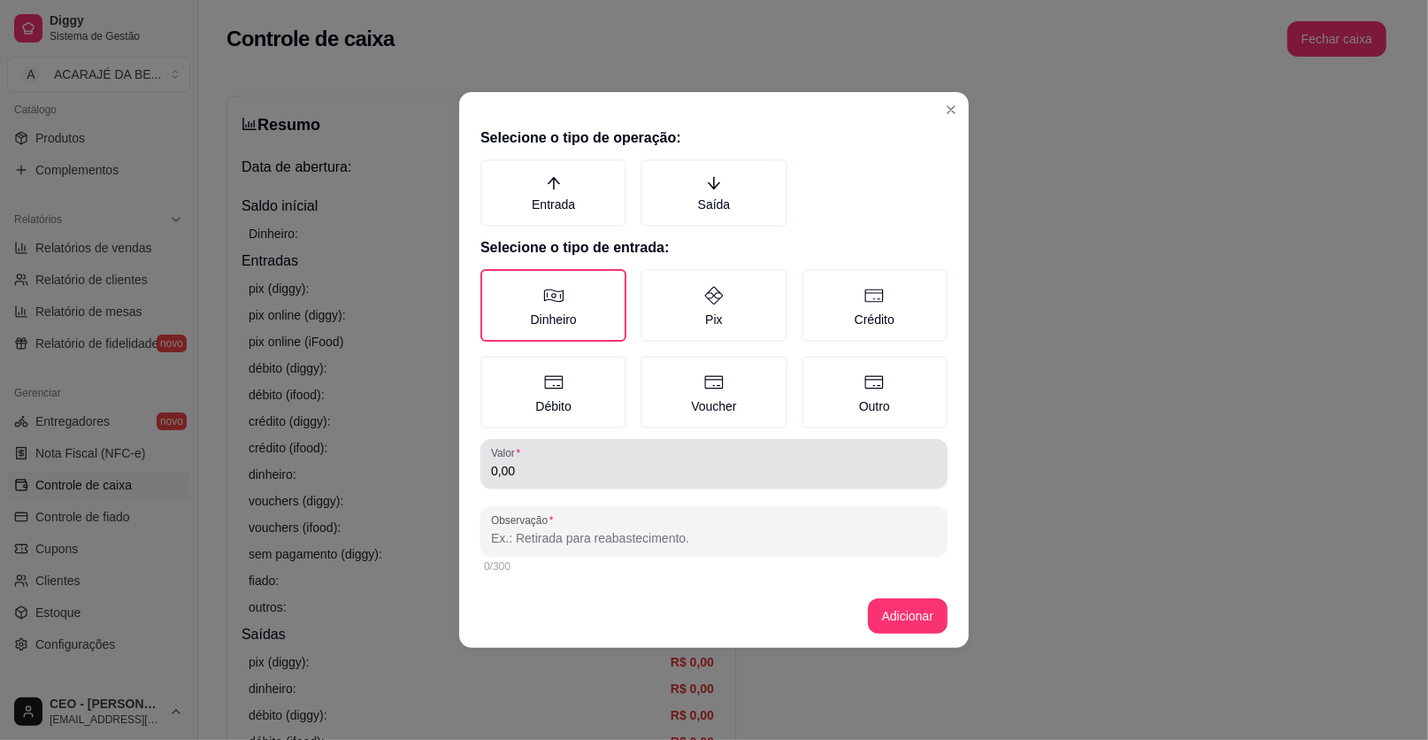
click at [558, 481] on div "Valor 0,00" at bounding box center [714, 464] width 467 height 50
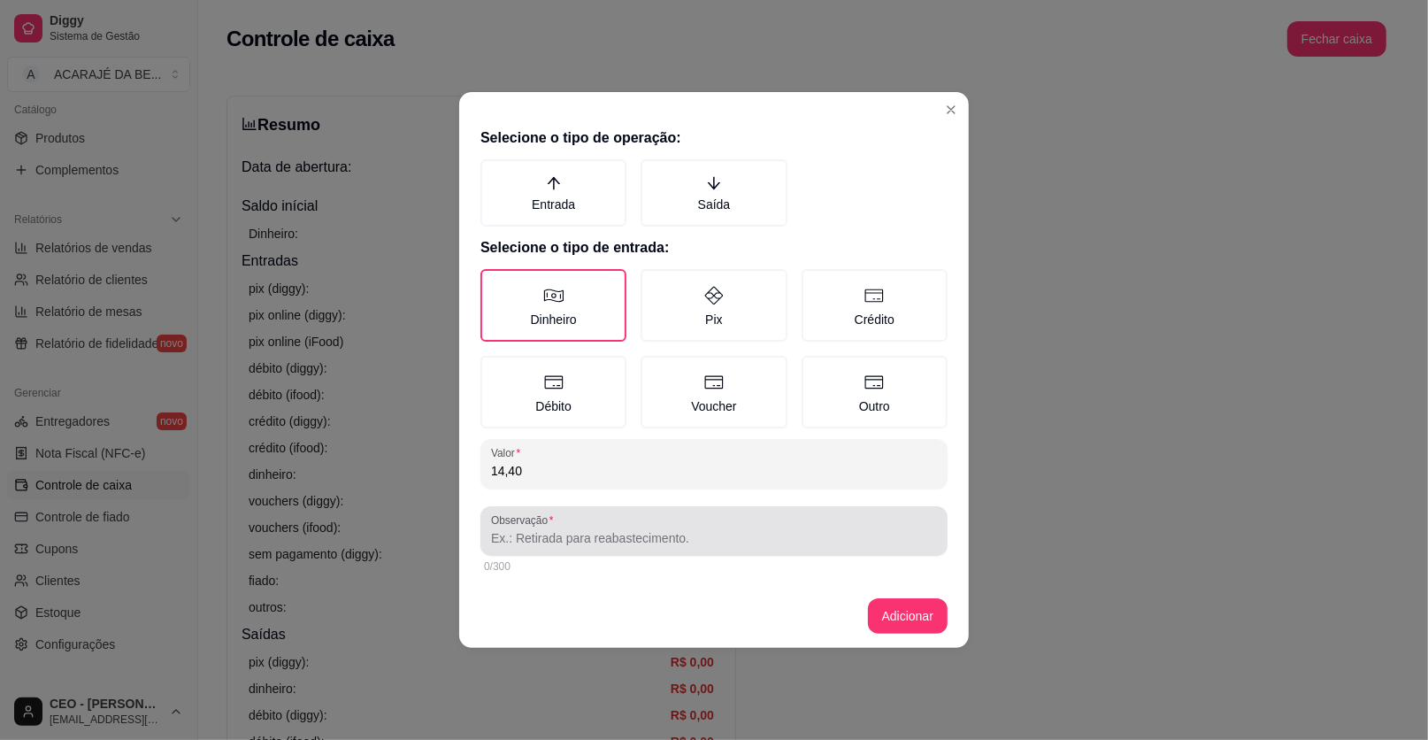
type input "14,40"
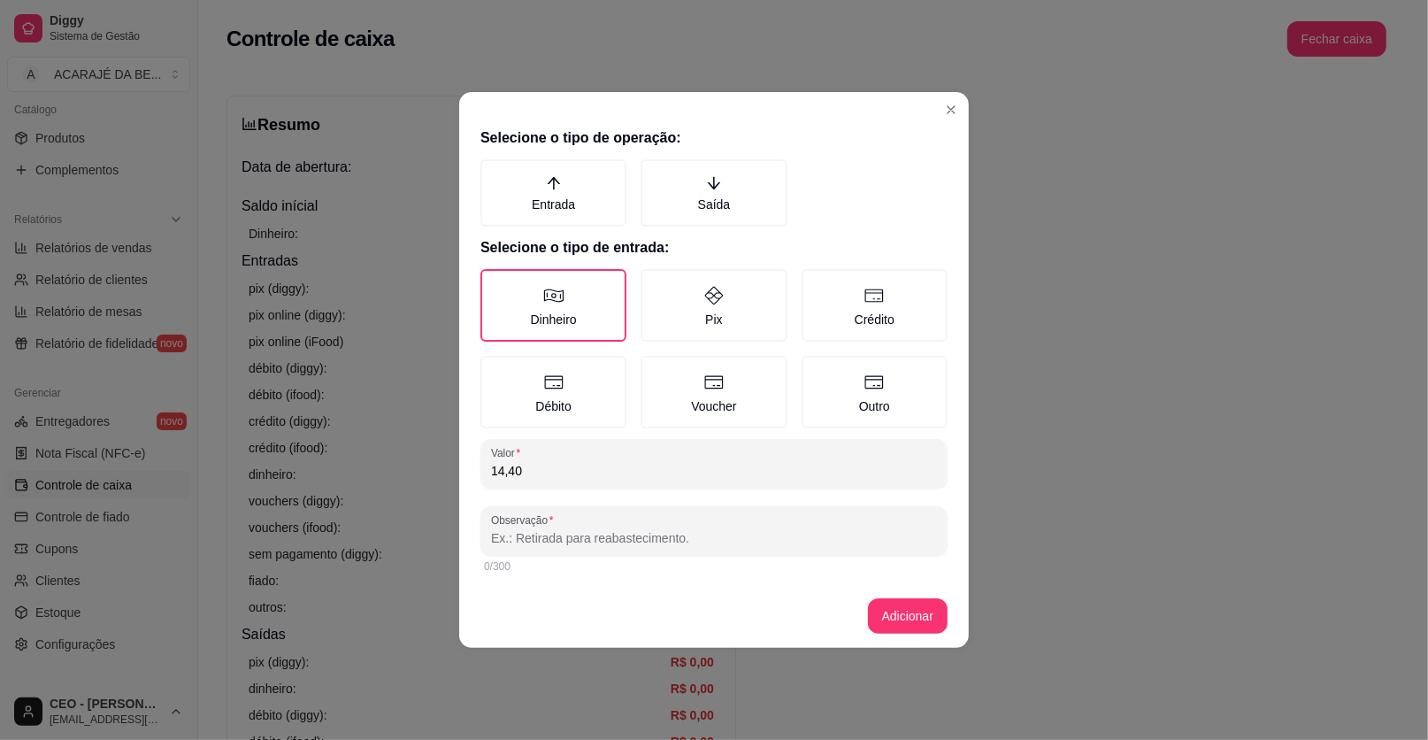
click at [643, 532] on input "Observação" at bounding box center [714, 538] width 446 height 18
type input "PÃO"
click at [898, 604] on button "Adicionar" at bounding box center [908, 615] width 80 height 35
click at [743, 190] on label "Saída" at bounding box center [714, 192] width 146 height 67
click at [654, 173] on button "Saída" at bounding box center [647, 165] width 14 height 14
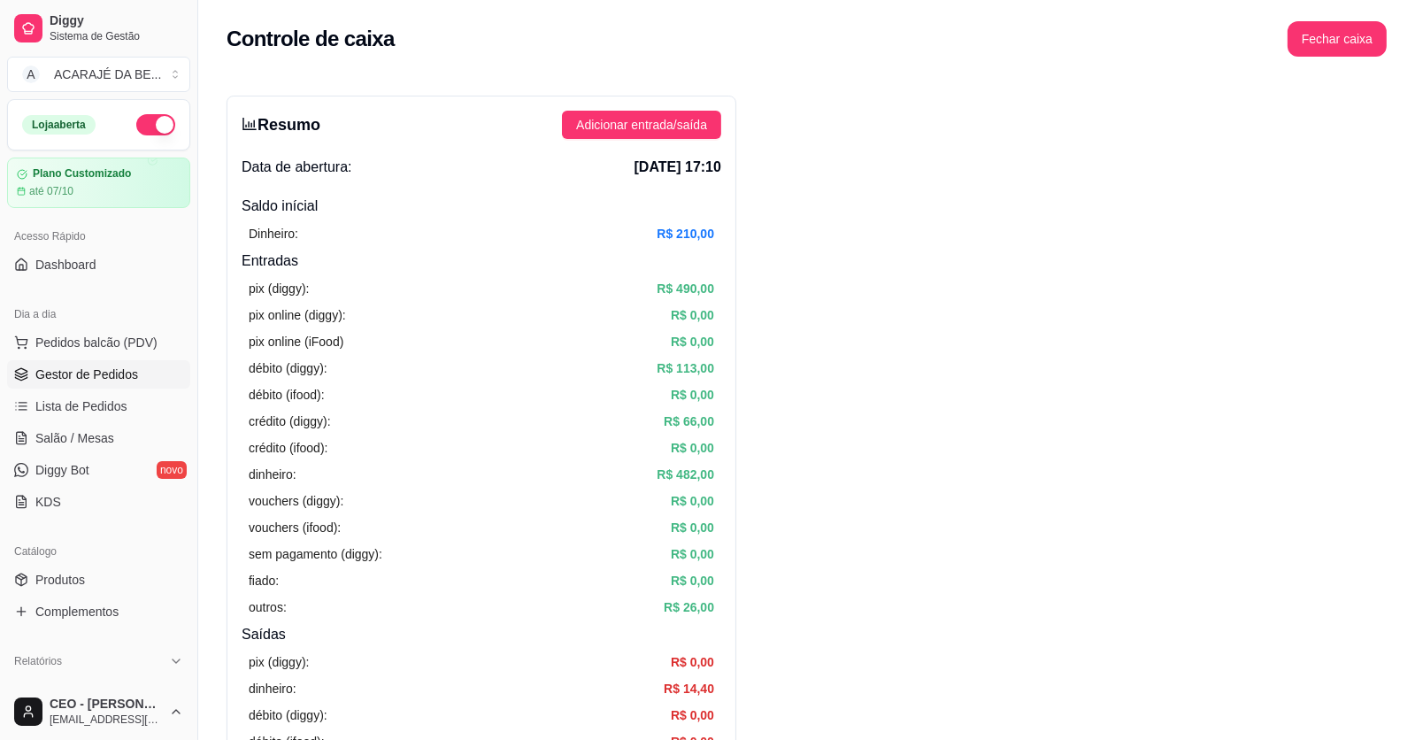
click at [134, 362] on link "Gestor de Pedidos" at bounding box center [98, 374] width 183 height 28
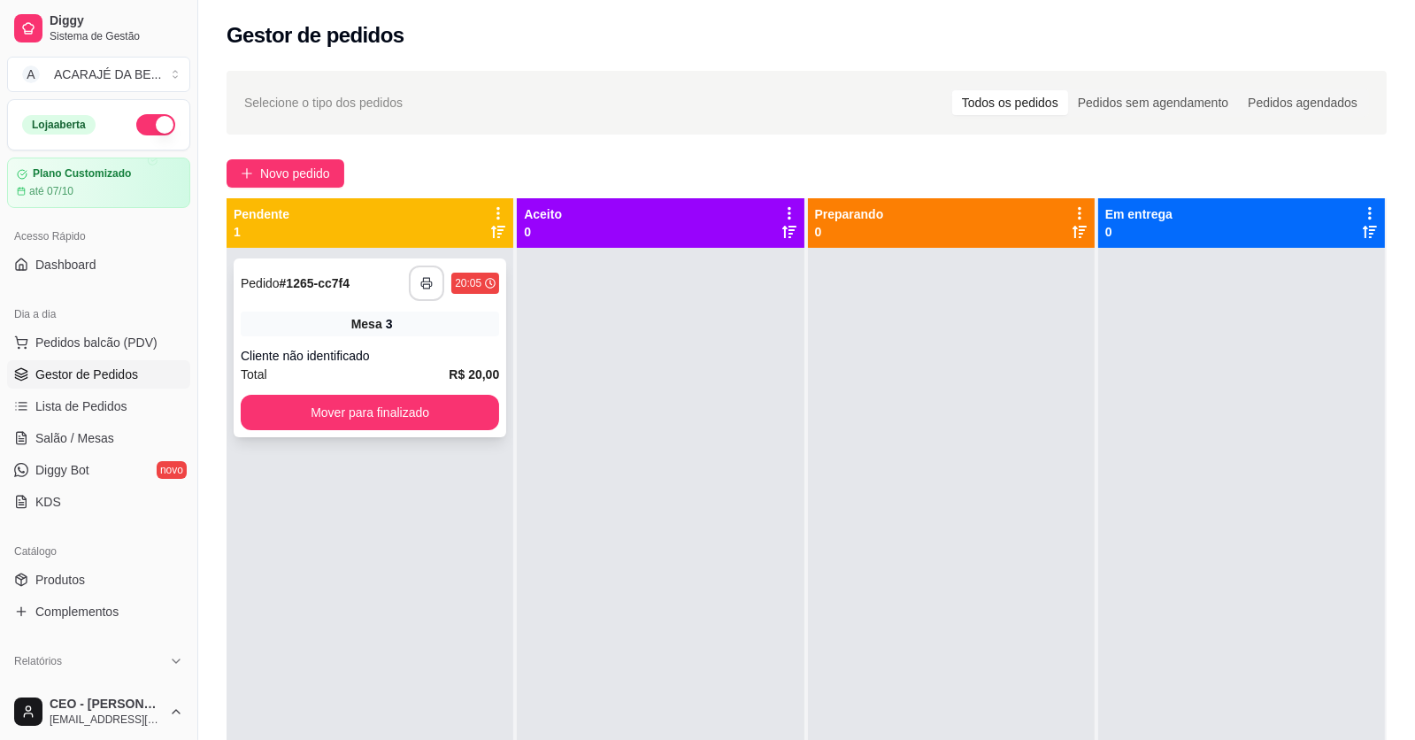
click at [414, 278] on button "button" at bounding box center [426, 283] width 35 height 35
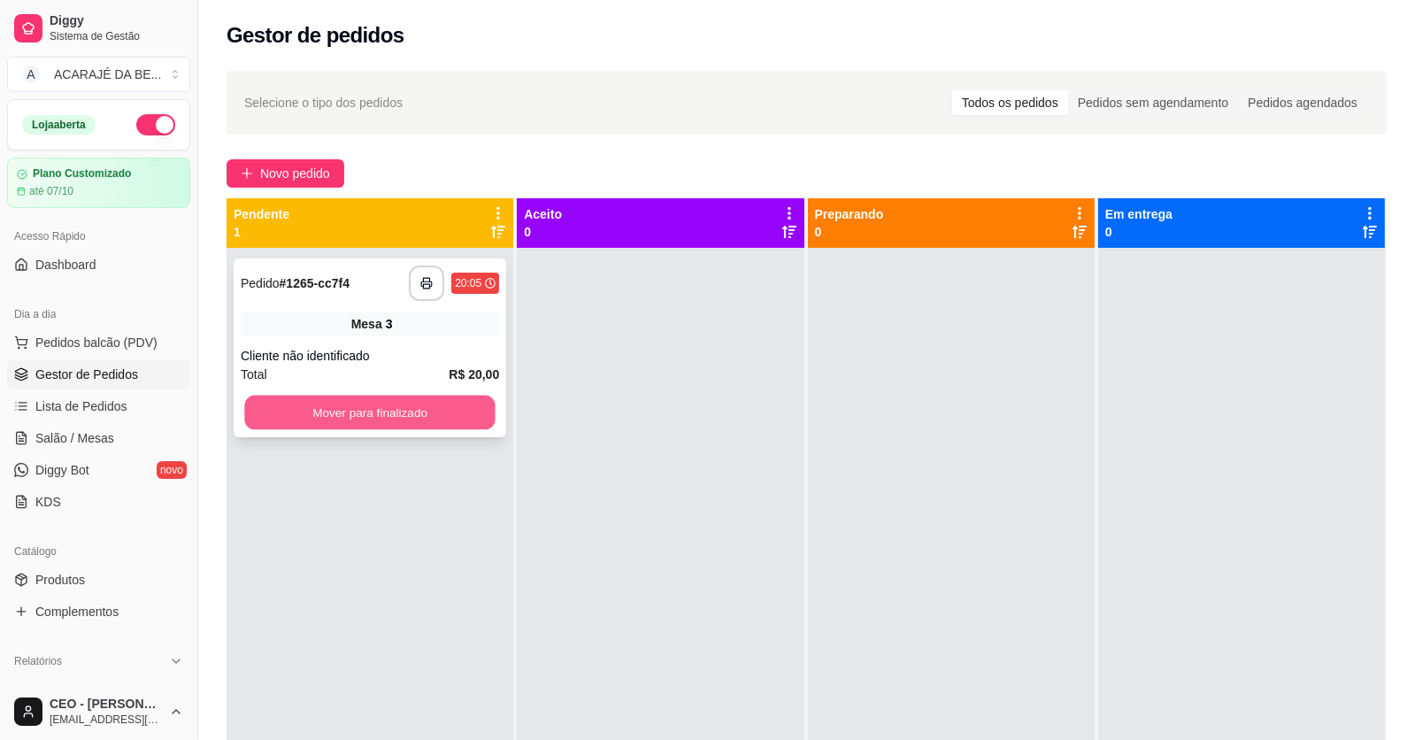
click at [458, 419] on button "Mover para finalizado" at bounding box center [369, 413] width 250 height 35
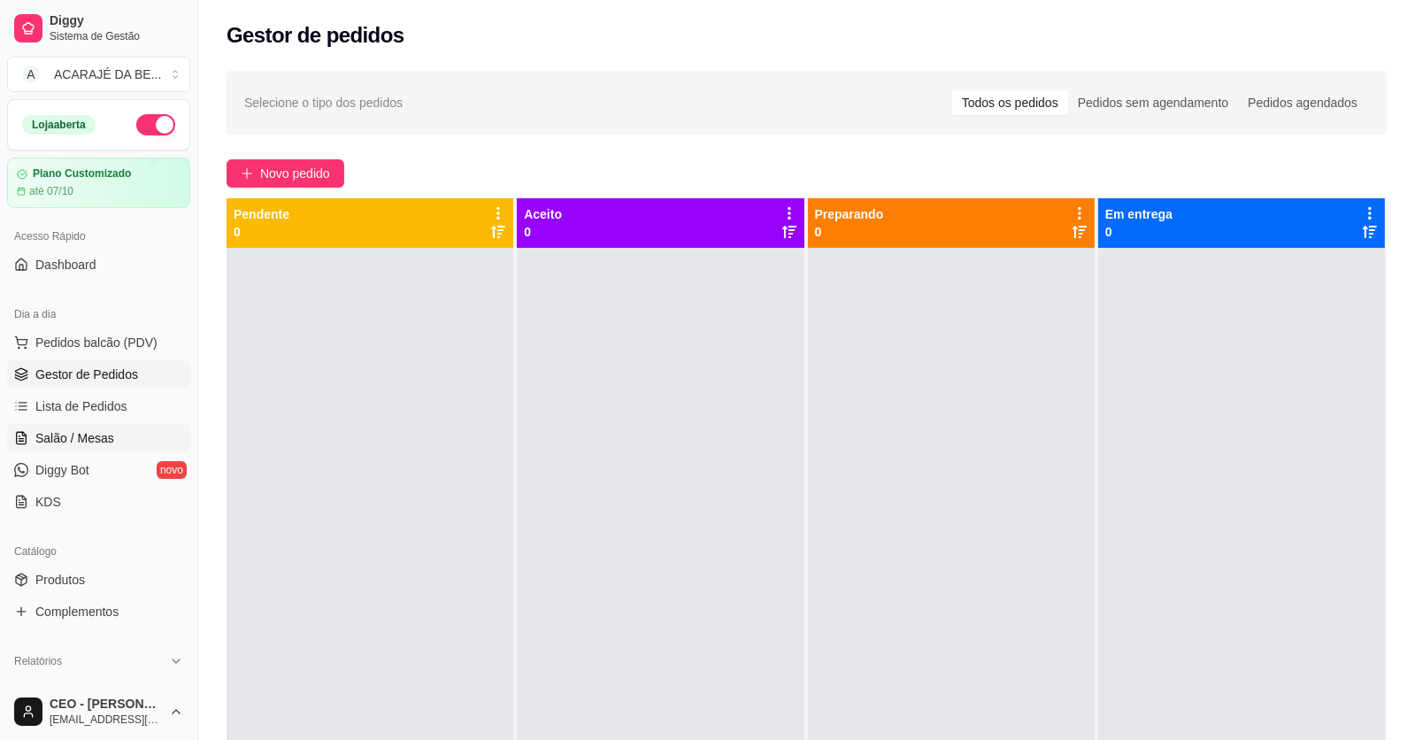
click at [104, 442] on span "Salão / Mesas" at bounding box center [74, 438] width 79 height 18
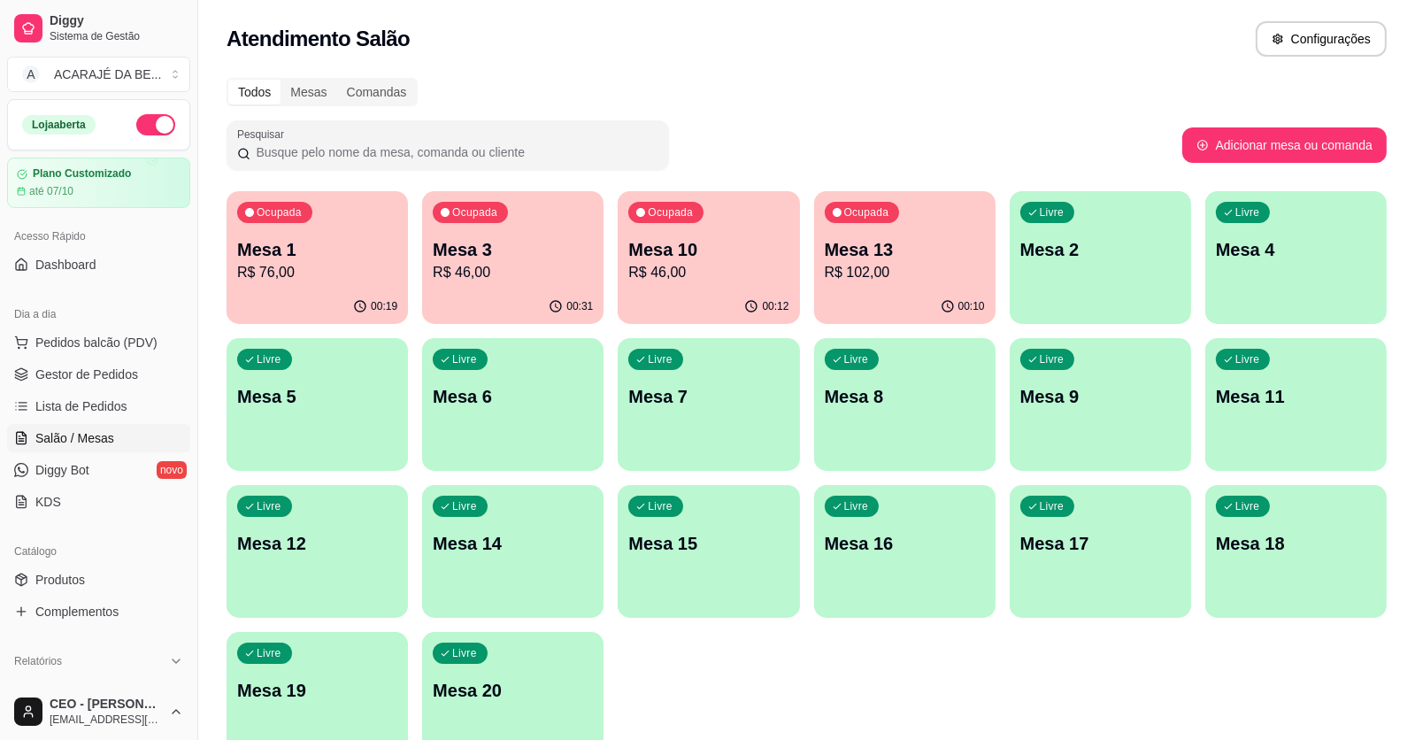
click at [512, 304] on div "00:31" at bounding box center [512, 306] width 181 height 35
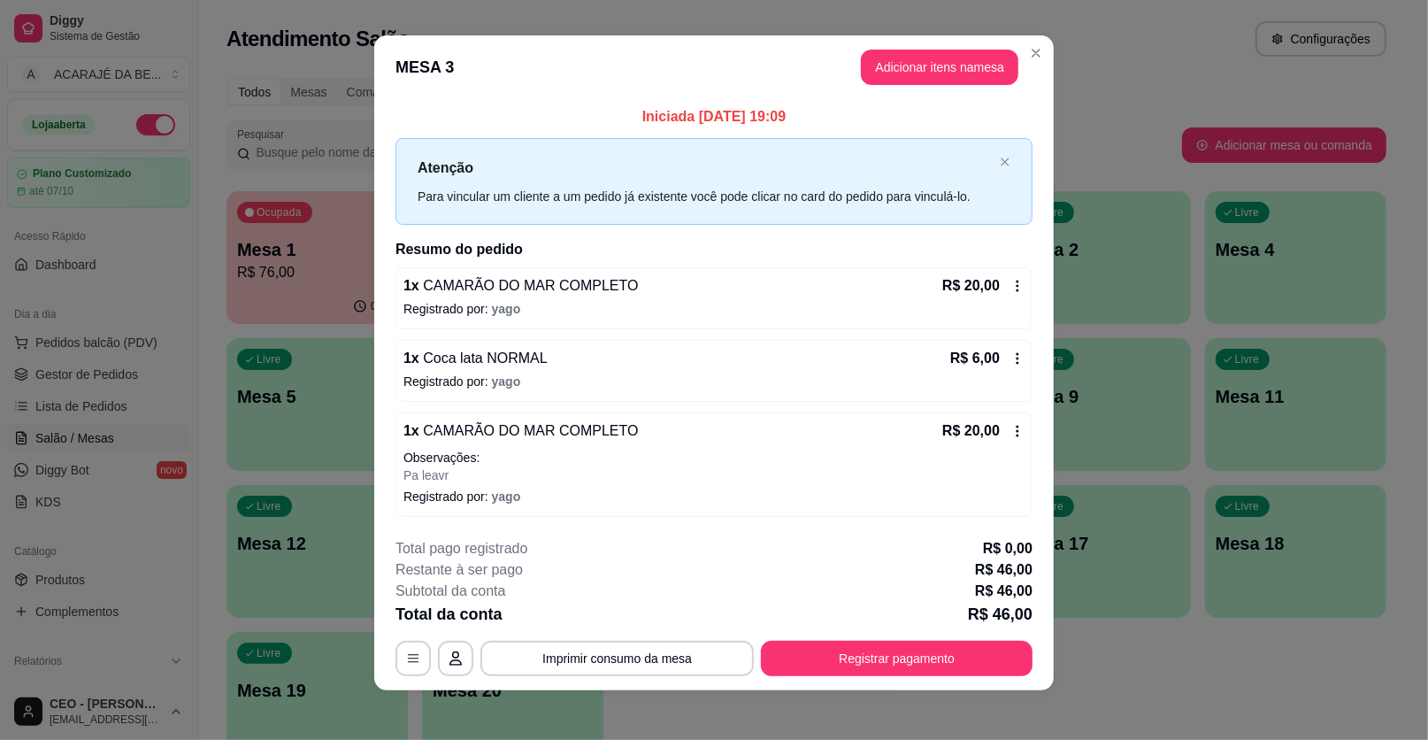
scroll to position [13, 0]
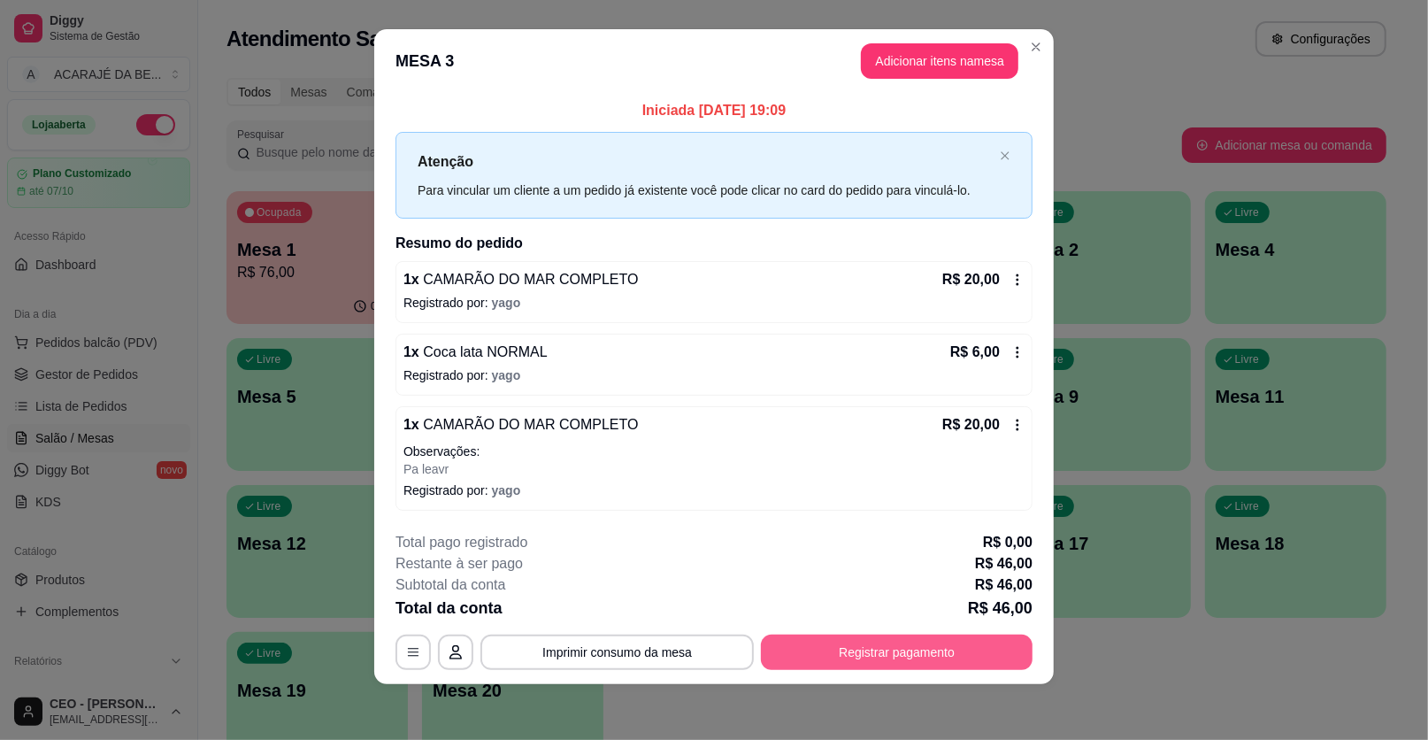
click at [951, 643] on button "Registrar pagamento" at bounding box center [897, 652] width 272 height 35
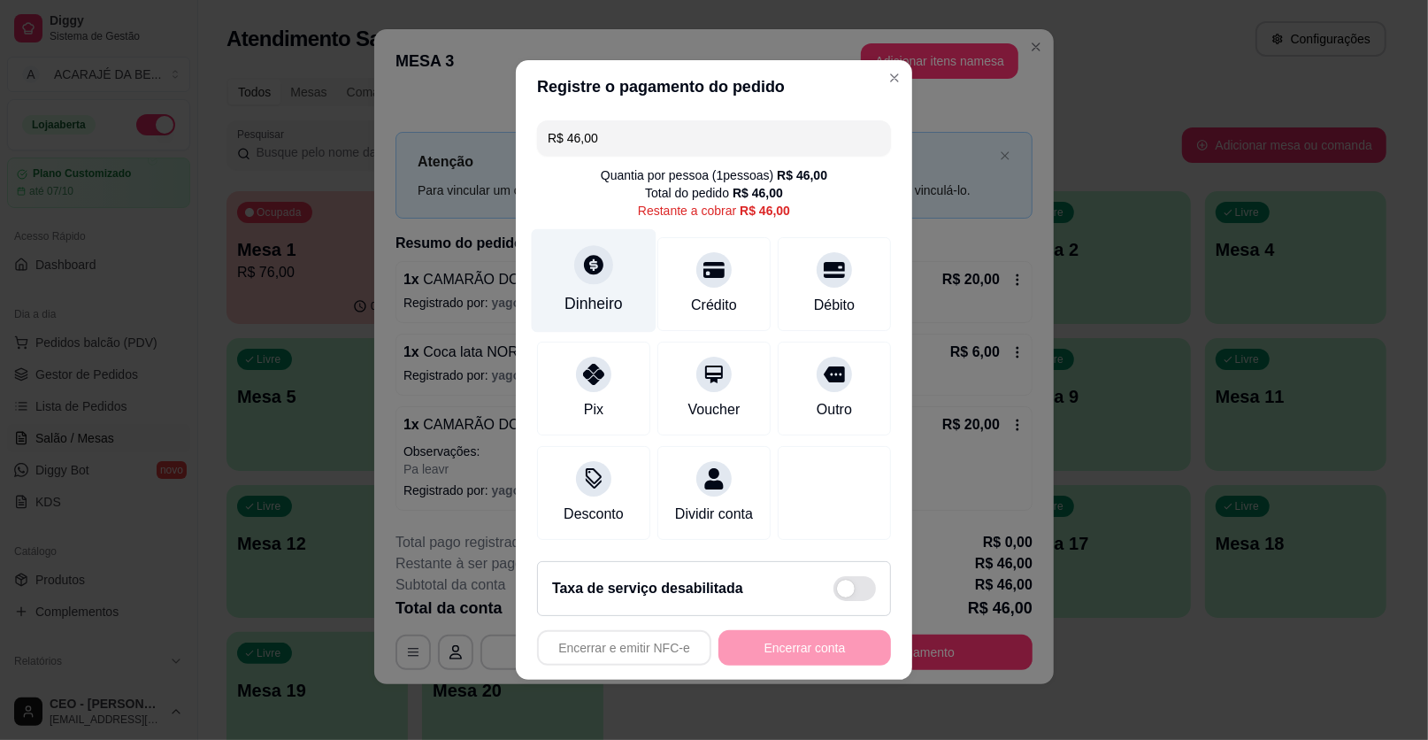
click at [582, 258] on icon at bounding box center [593, 264] width 23 height 23
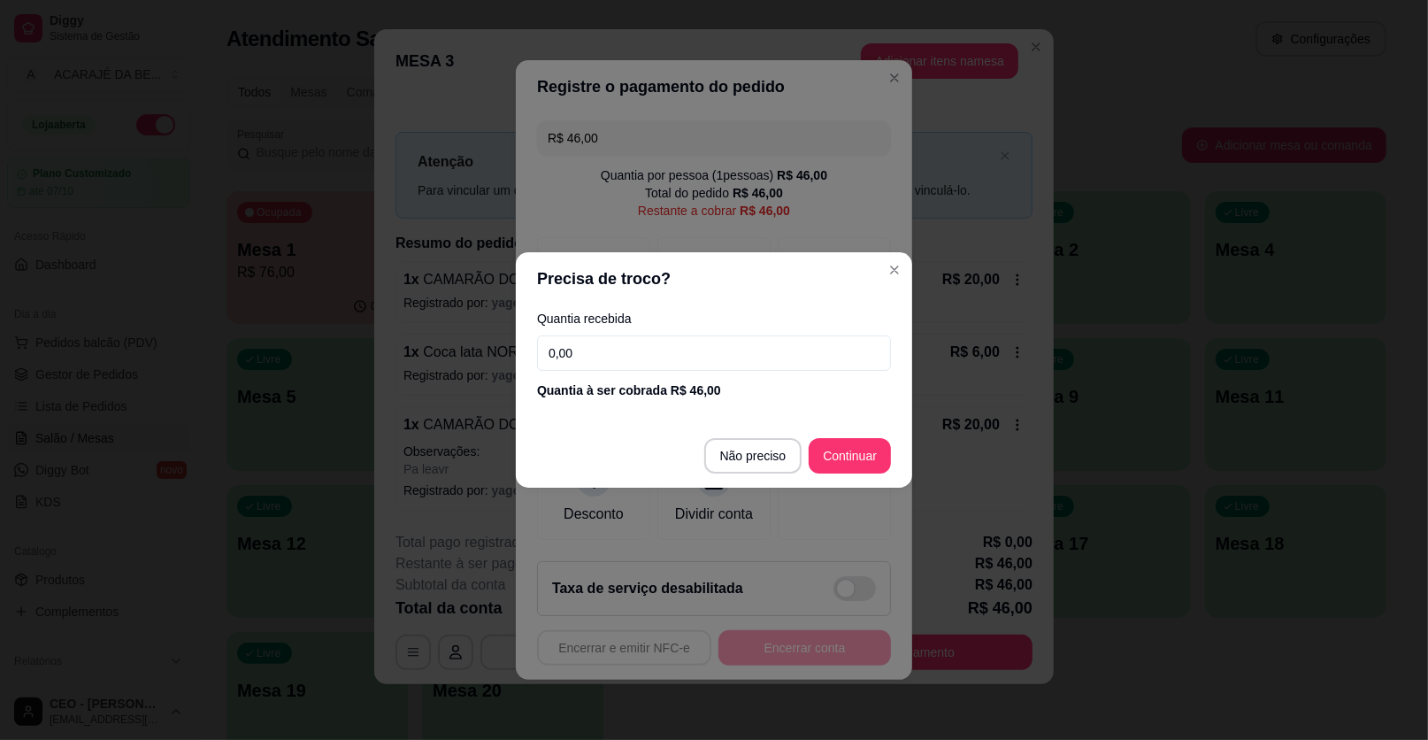
click at [623, 349] on input "0,00" at bounding box center [714, 352] width 354 height 35
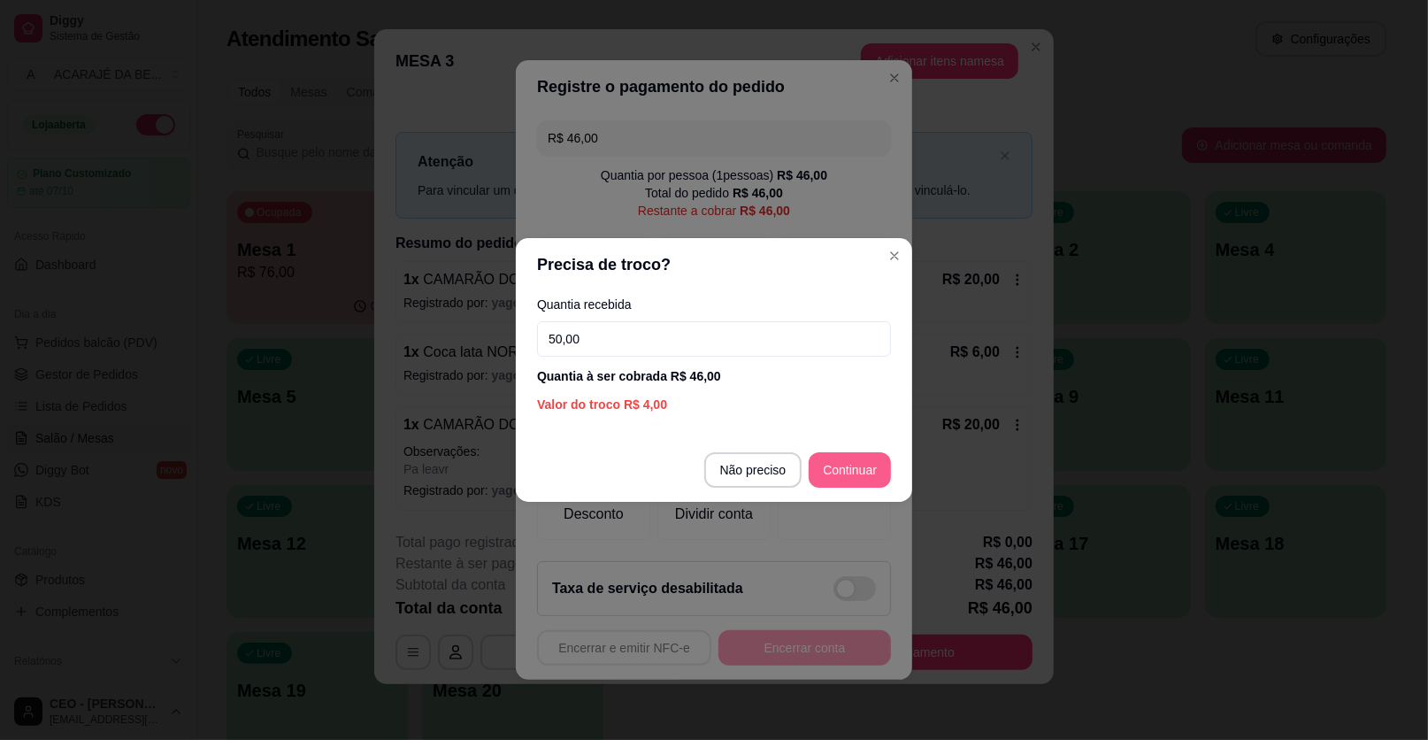
type input "50,00"
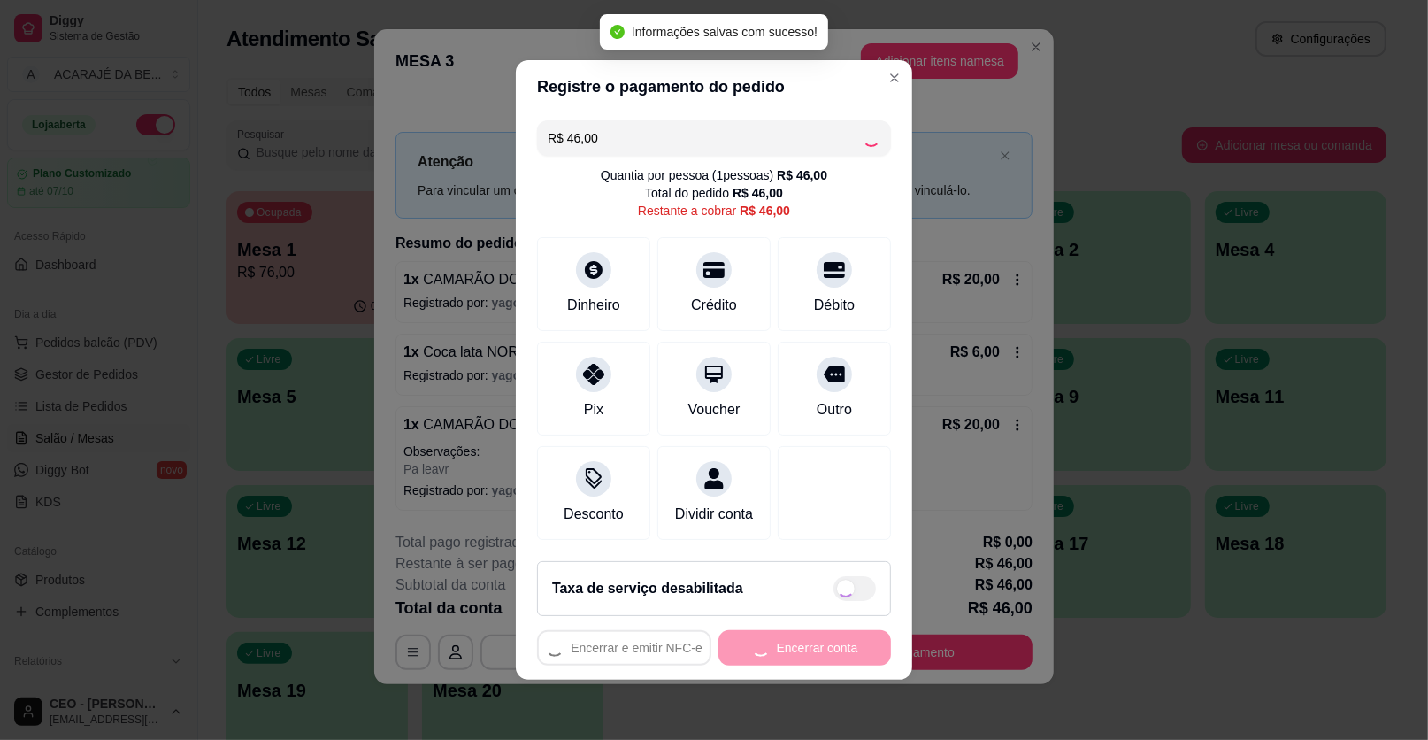
type input "R$ 0,00"
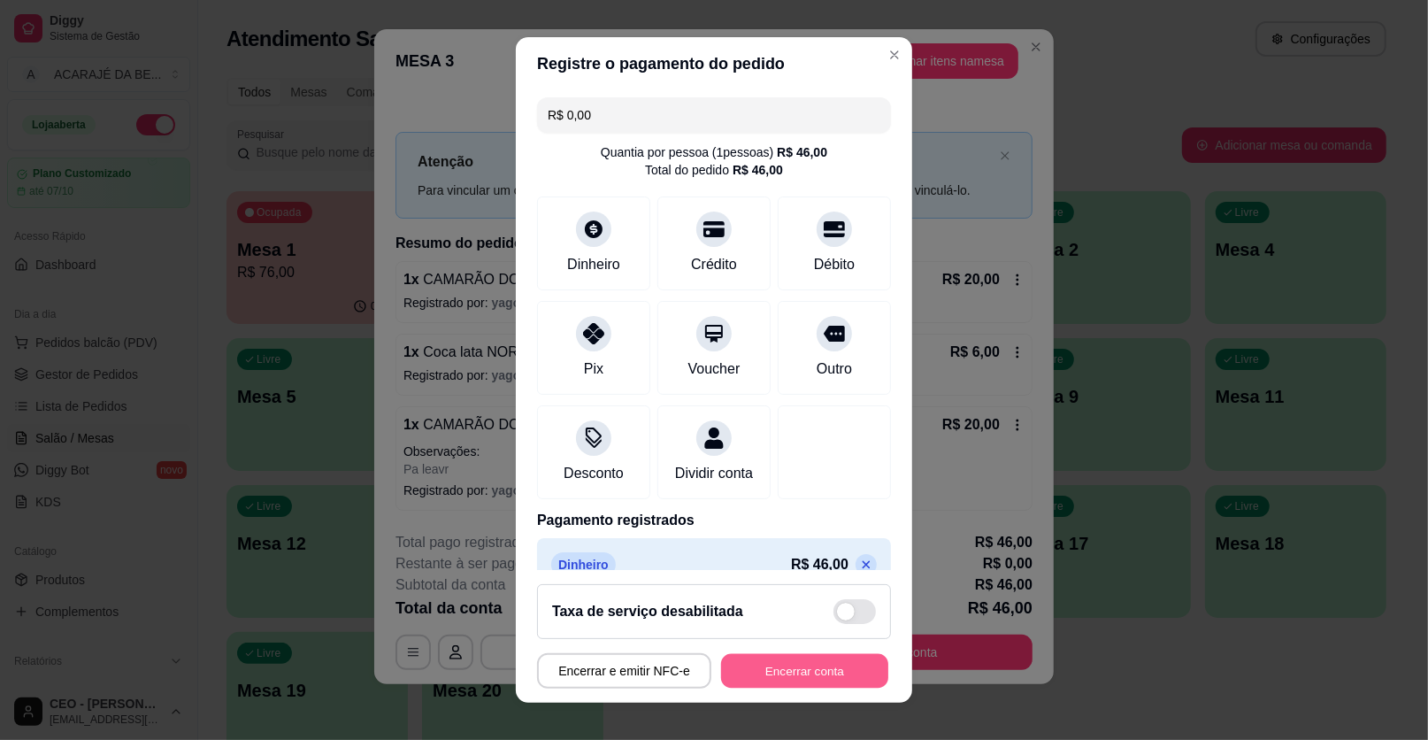
click at [809, 668] on button "Encerrar conta" at bounding box center [804, 671] width 167 height 35
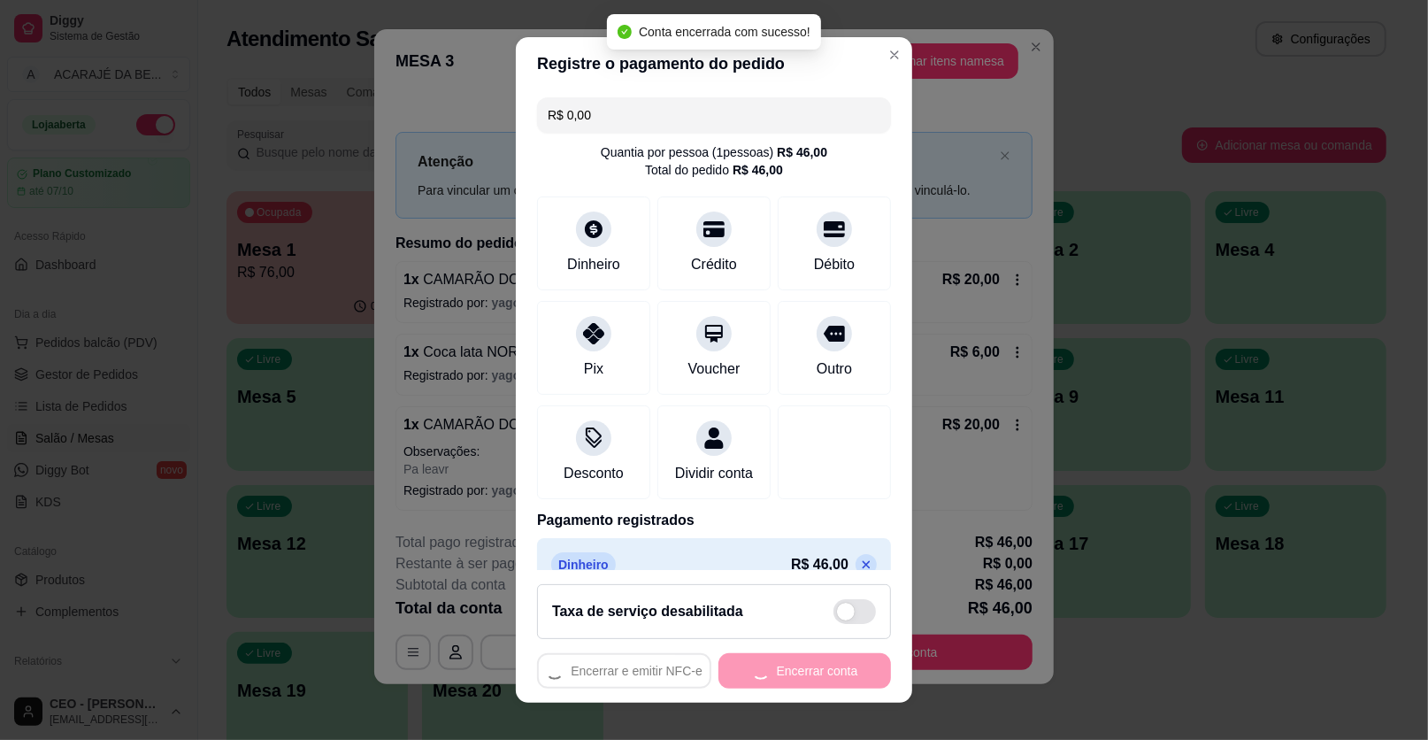
scroll to position [0, 0]
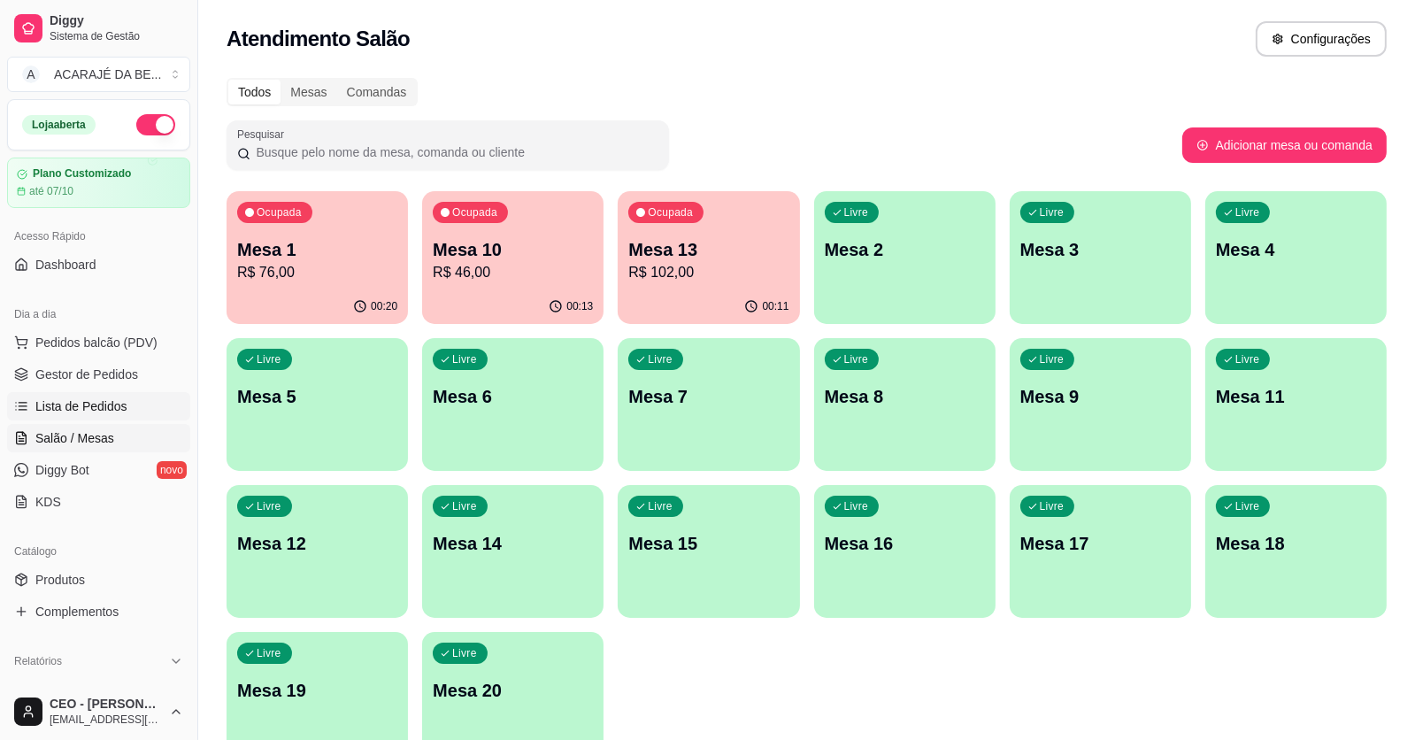
click at [76, 404] on span "Lista de Pedidos" at bounding box center [81, 406] width 92 height 18
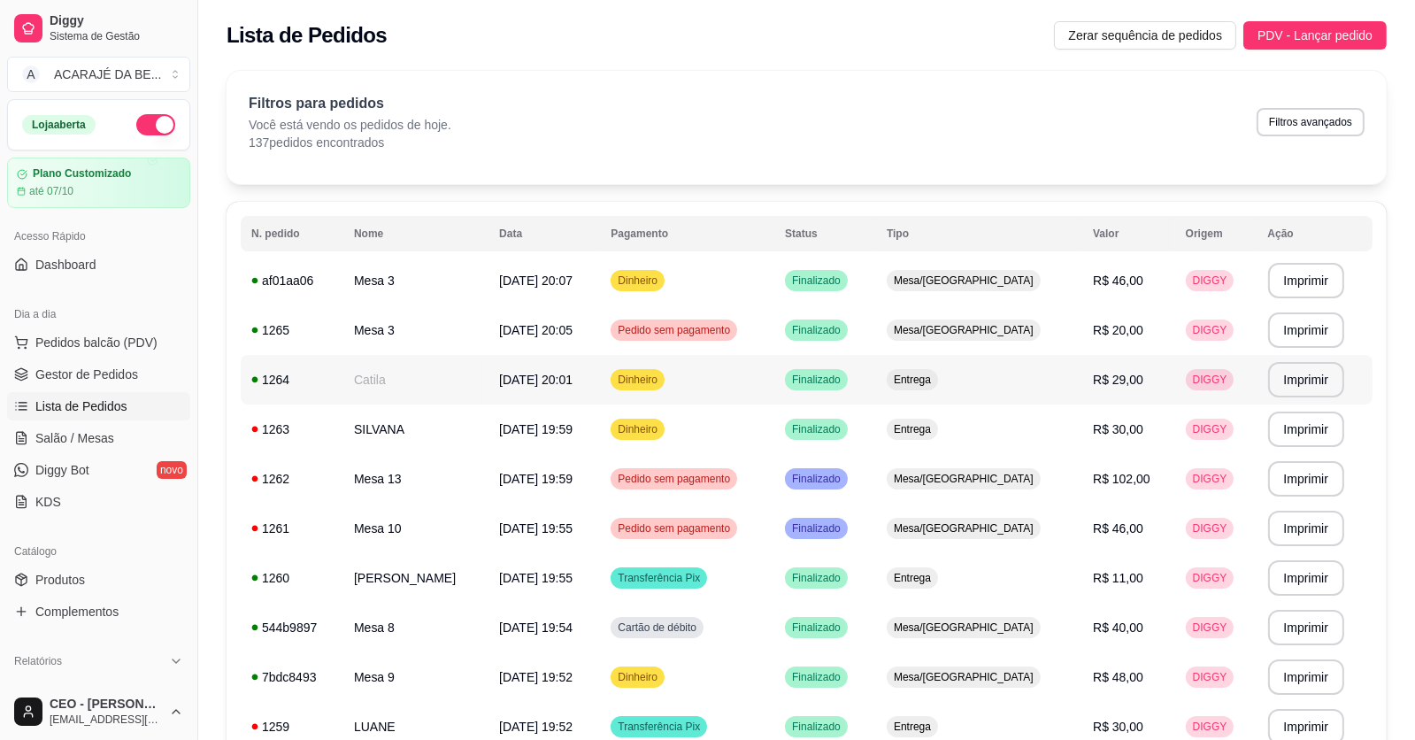
click at [423, 377] on td "Catila" at bounding box center [415, 380] width 145 height 50
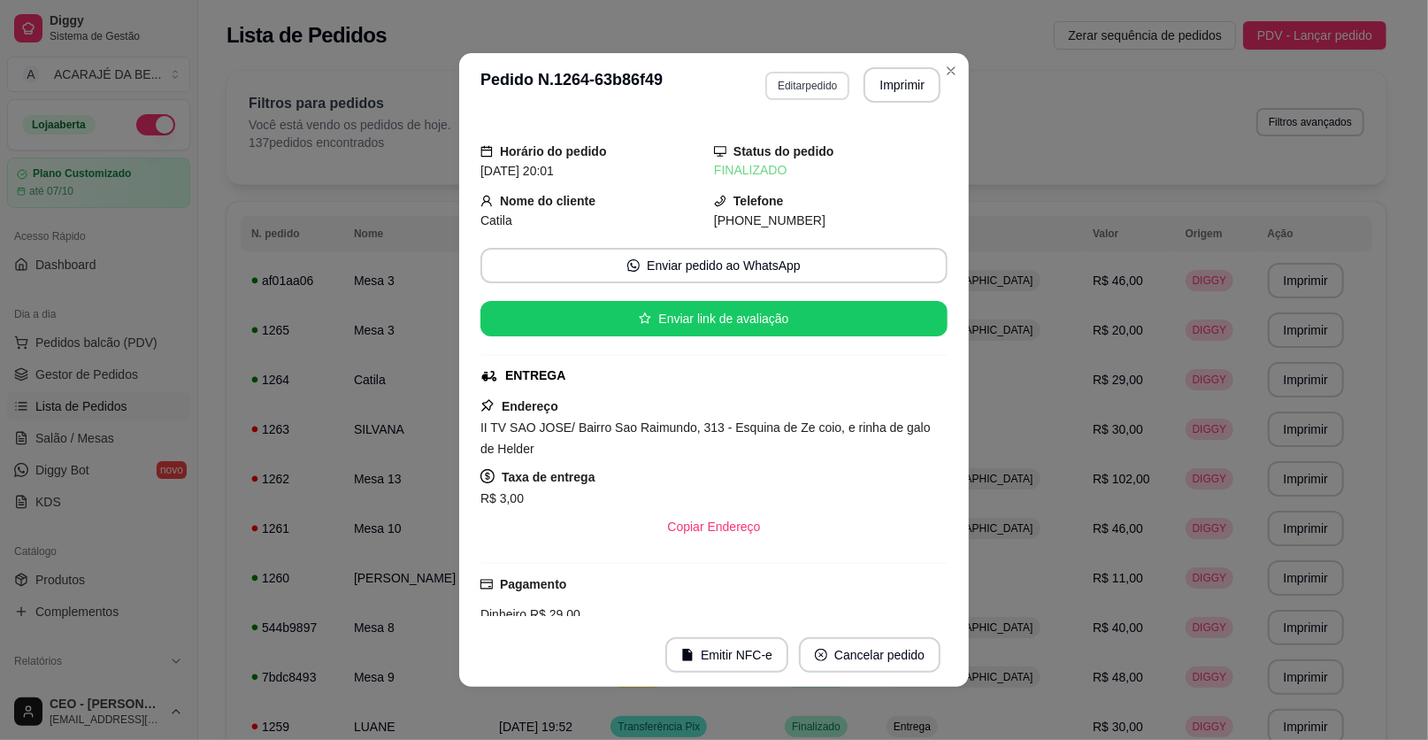
click at [817, 86] on button "Editar pedido" at bounding box center [808, 86] width 84 height 28
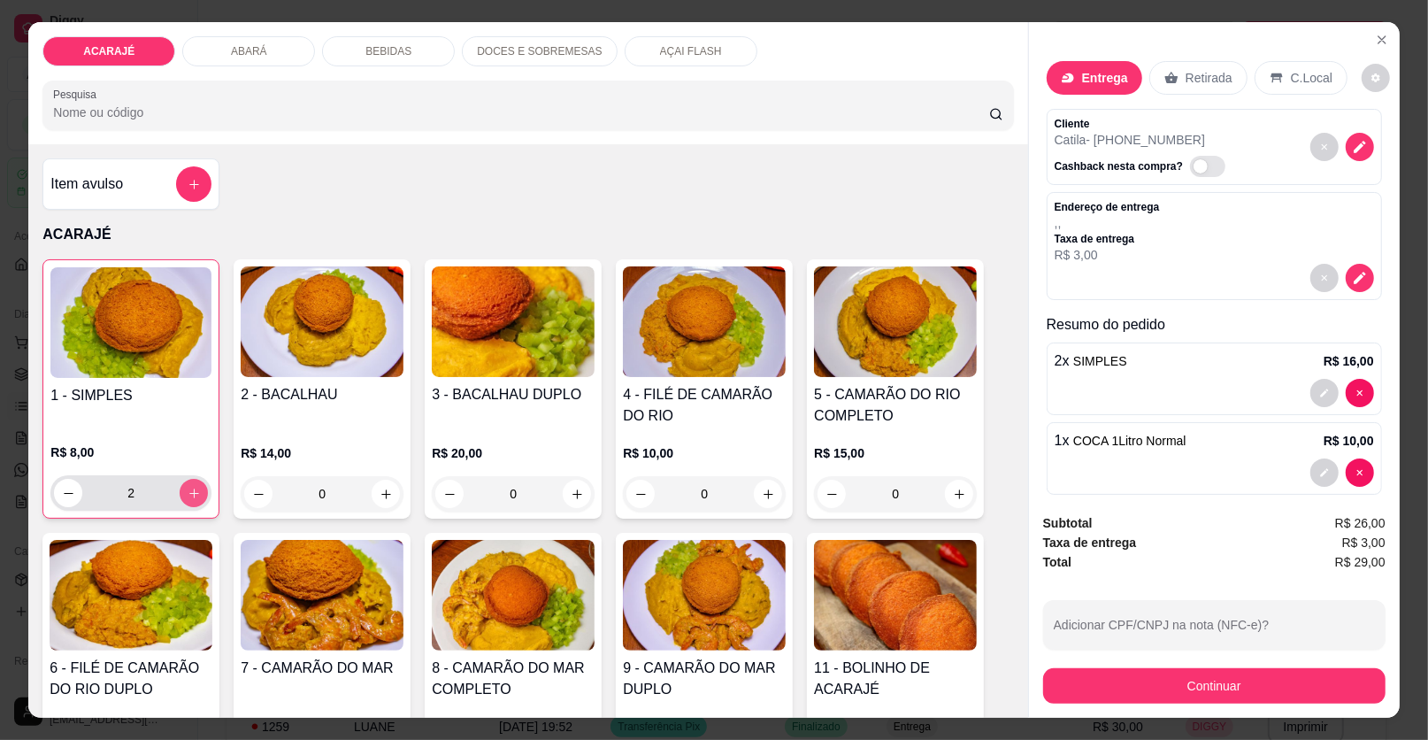
click at [188, 490] on icon "increase-product-quantity" at bounding box center [194, 493] width 13 height 13
type input "3"
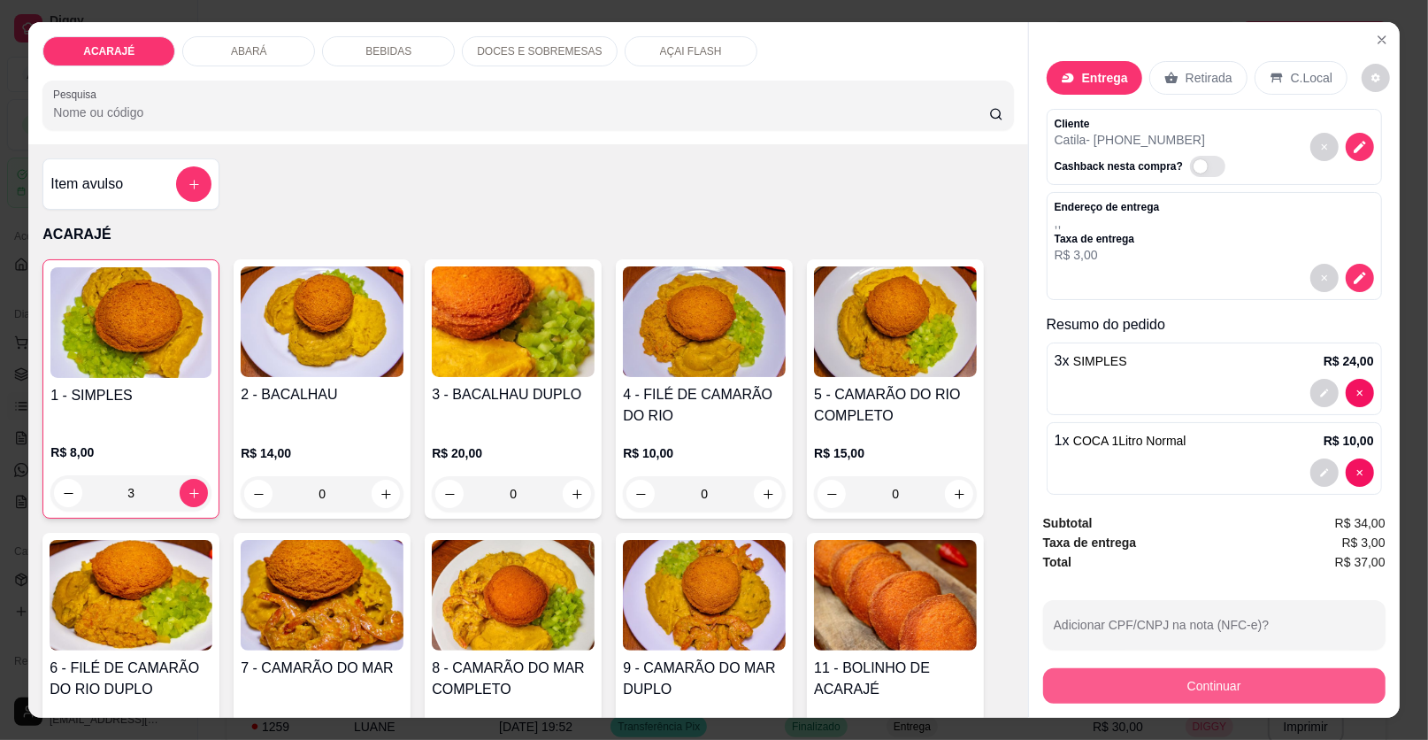
click at [1133, 691] on button "Continuar" at bounding box center [1214, 685] width 342 height 35
click at [1151, 222] on div "Endereço de entrega , , Taxa de entrega R$ 3,00" at bounding box center [1214, 232] width 319 height 64
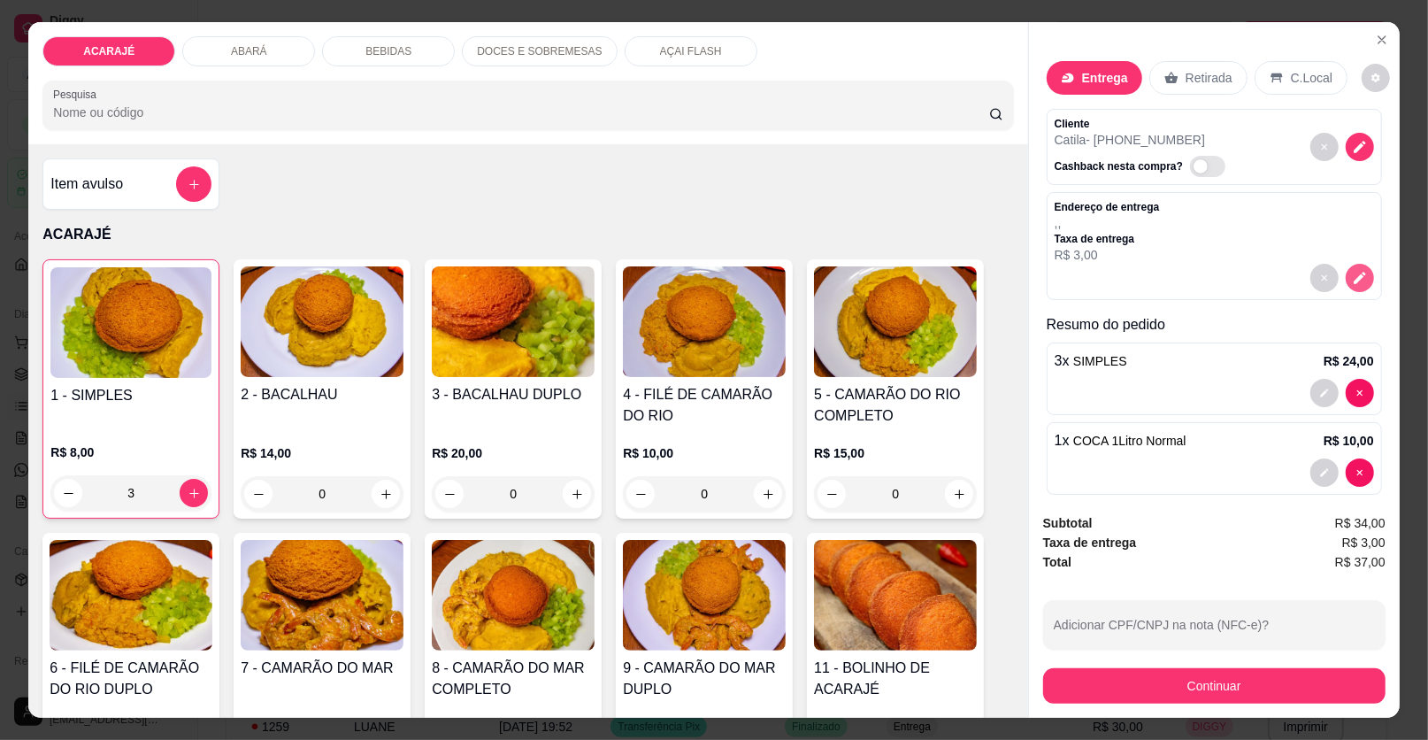
click at [1352, 283] on icon "decrease-product-quantity" at bounding box center [1360, 278] width 16 height 16
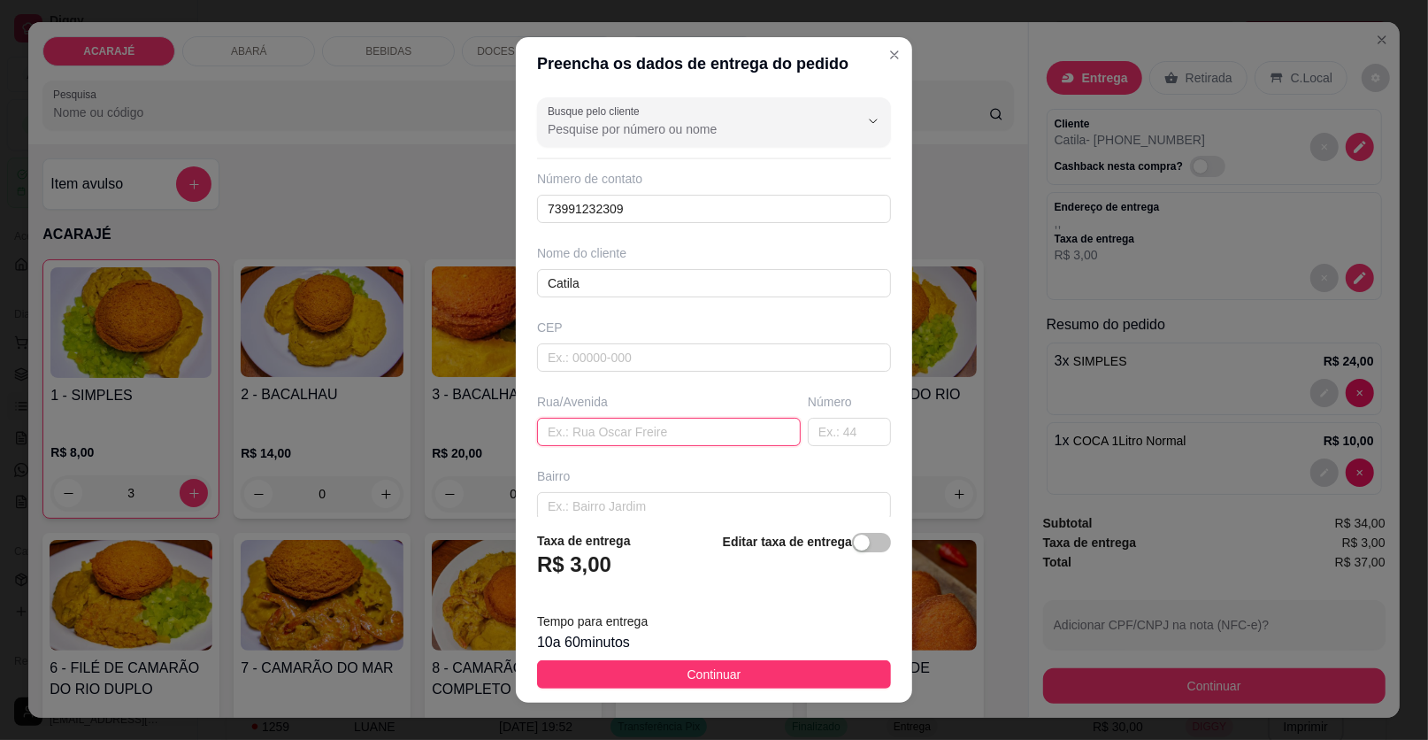
click at [580, 429] on input "text" at bounding box center [669, 432] width 264 height 28
type input "II TV SÃO JOSE BAIRRO SÃO RAIMUNDO"
click at [812, 430] on input "text" at bounding box center [849, 432] width 83 height 28
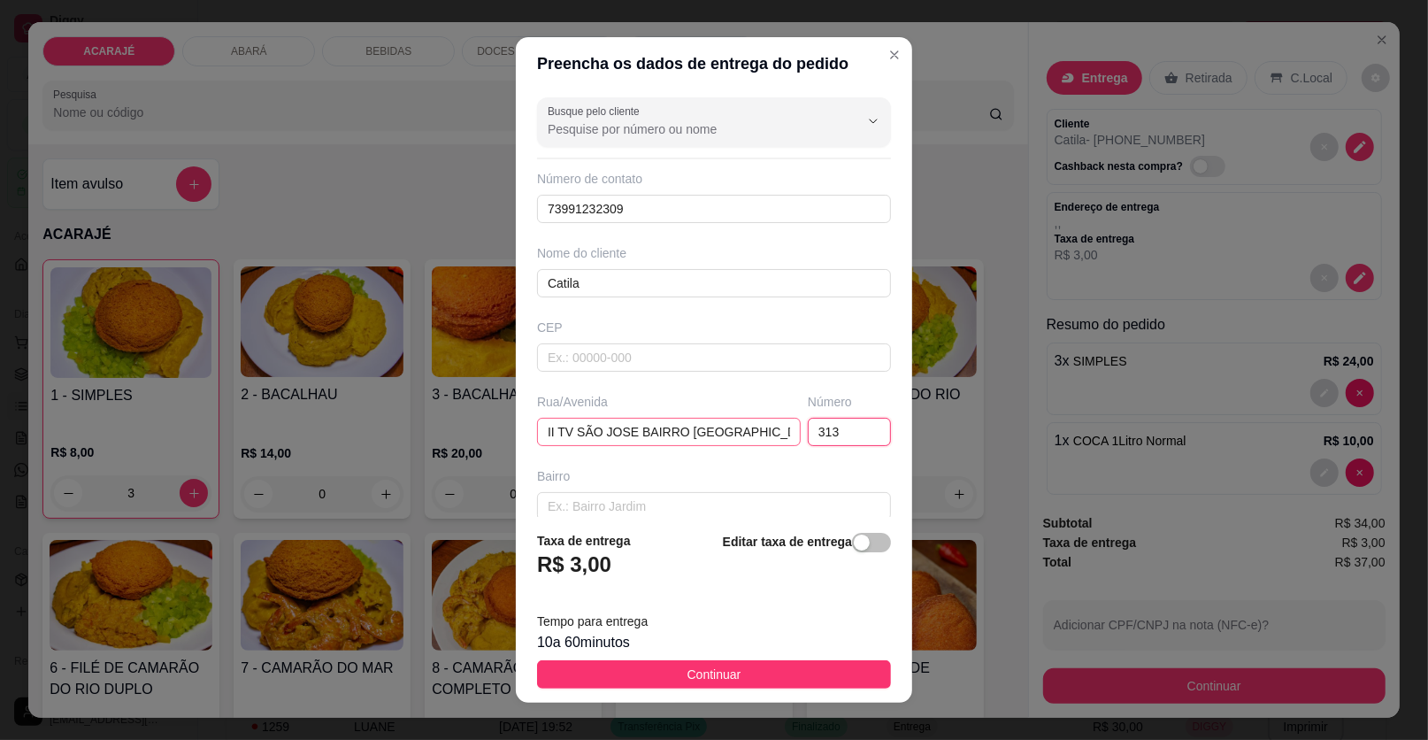
type input "313"
click at [764, 425] on input "II TV SÃO JOSE BAIRRO SÃO RAIMUNDO" at bounding box center [669, 432] width 264 height 28
click at [764, 428] on input "II TV SÃO JOSE BAIRRO SÃO RAIMUNDO" at bounding box center [669, 432] width 264 height 28
click at [767, 431] on input "II TV SÃO JOSE BAIRRO SÃO RAIMUNDO" at bounding box center [669, 432] width 264 height 28
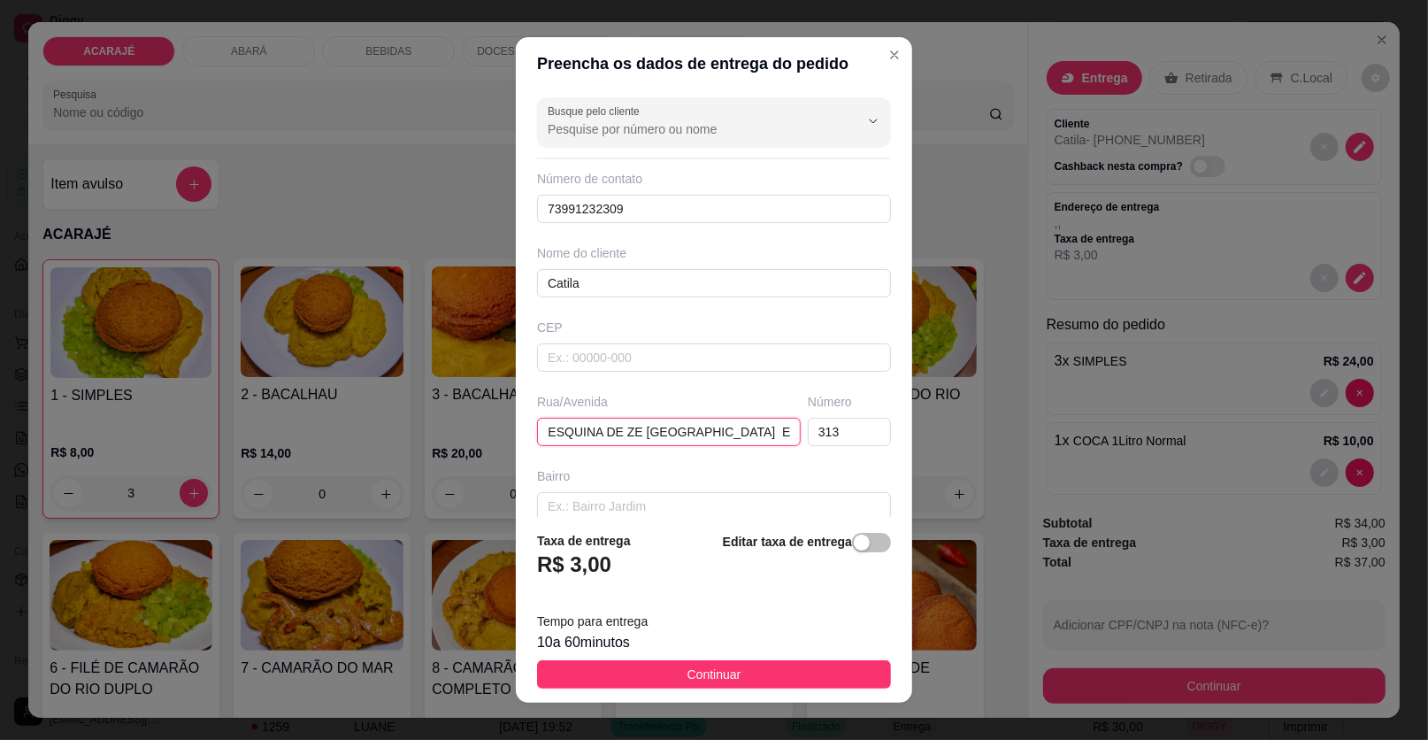
type input "II TV SÃO JOSE BAIRRO SÃO RAIMUNDO ESQUINA DE ZE COIO E RINHA DE GALO DE HELDER"
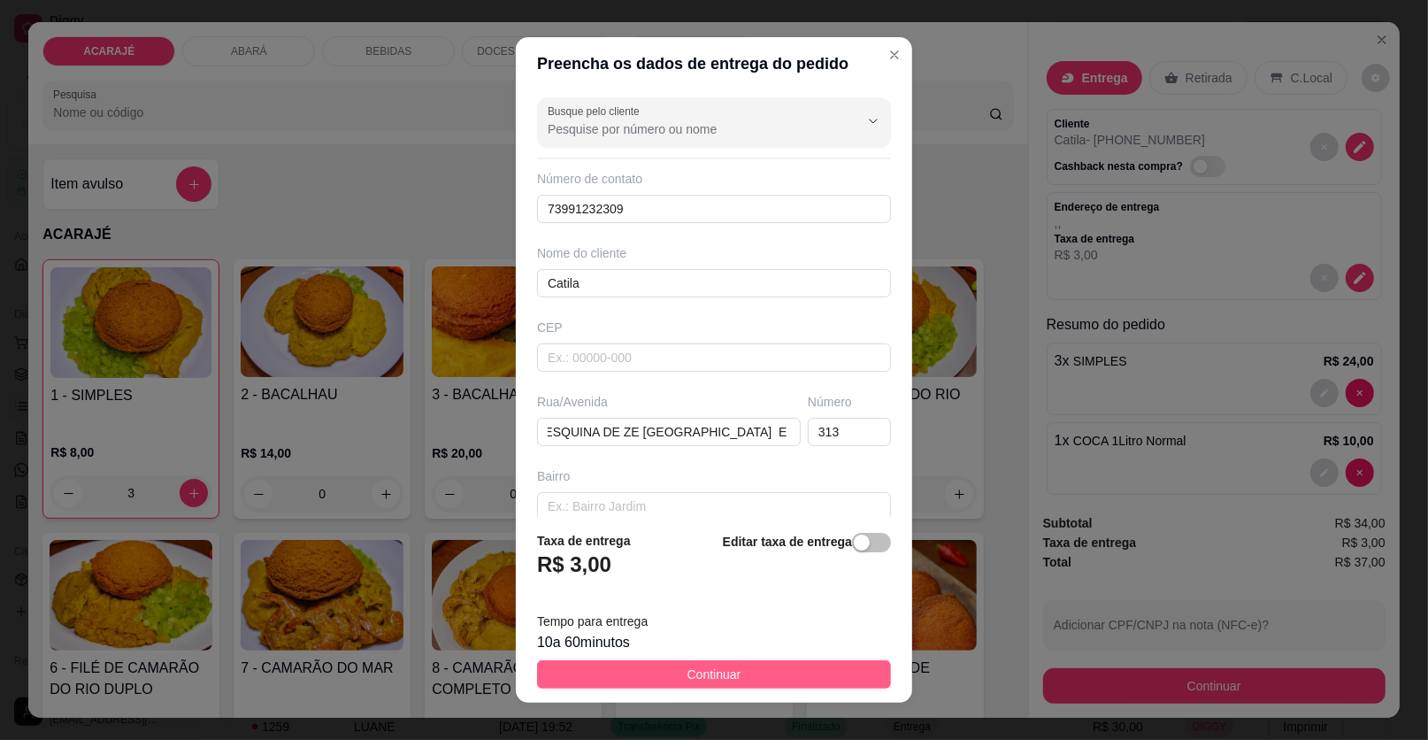
click at [763, 666] on button "Continuar" at bounding box center [714, 674] width 354 height 28
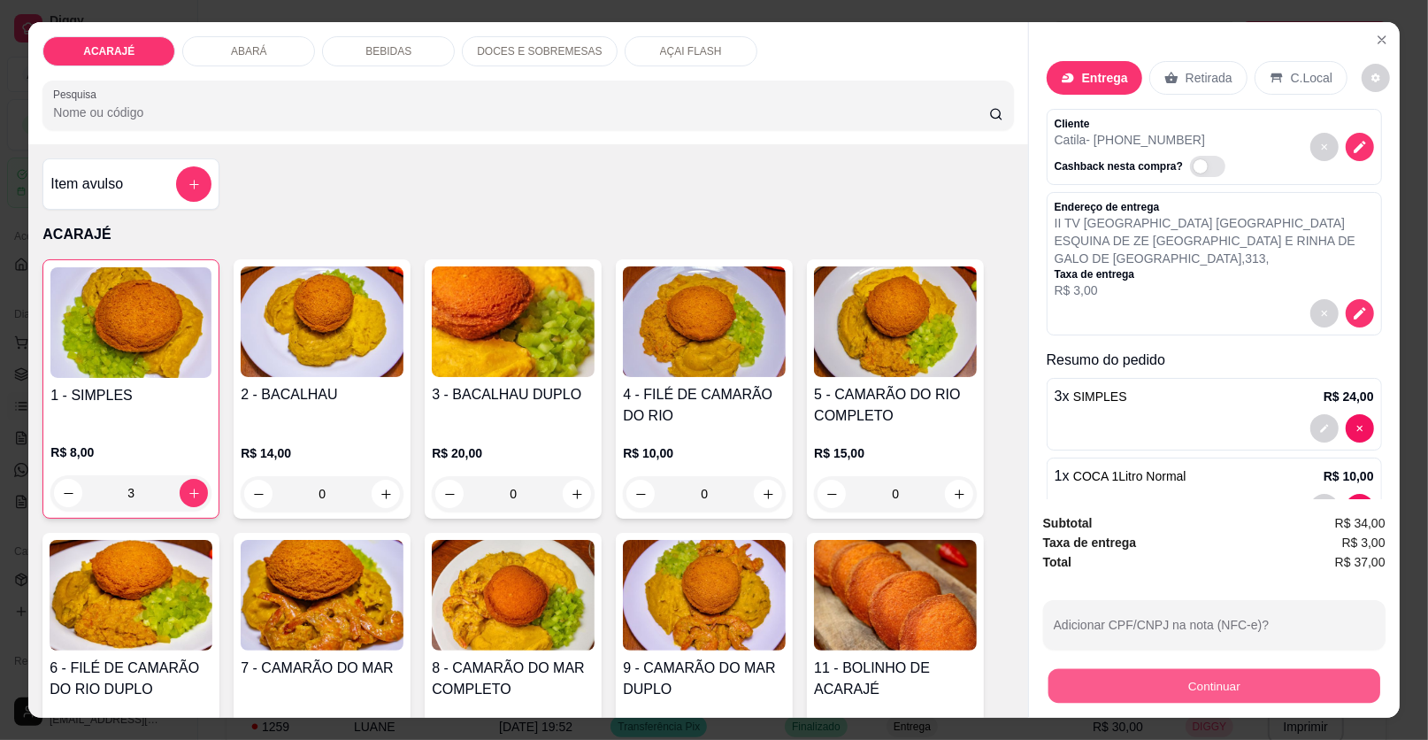
click at [1135, 691] on button "Continuar" at bounding box center [1215, 686] width 332 height 35
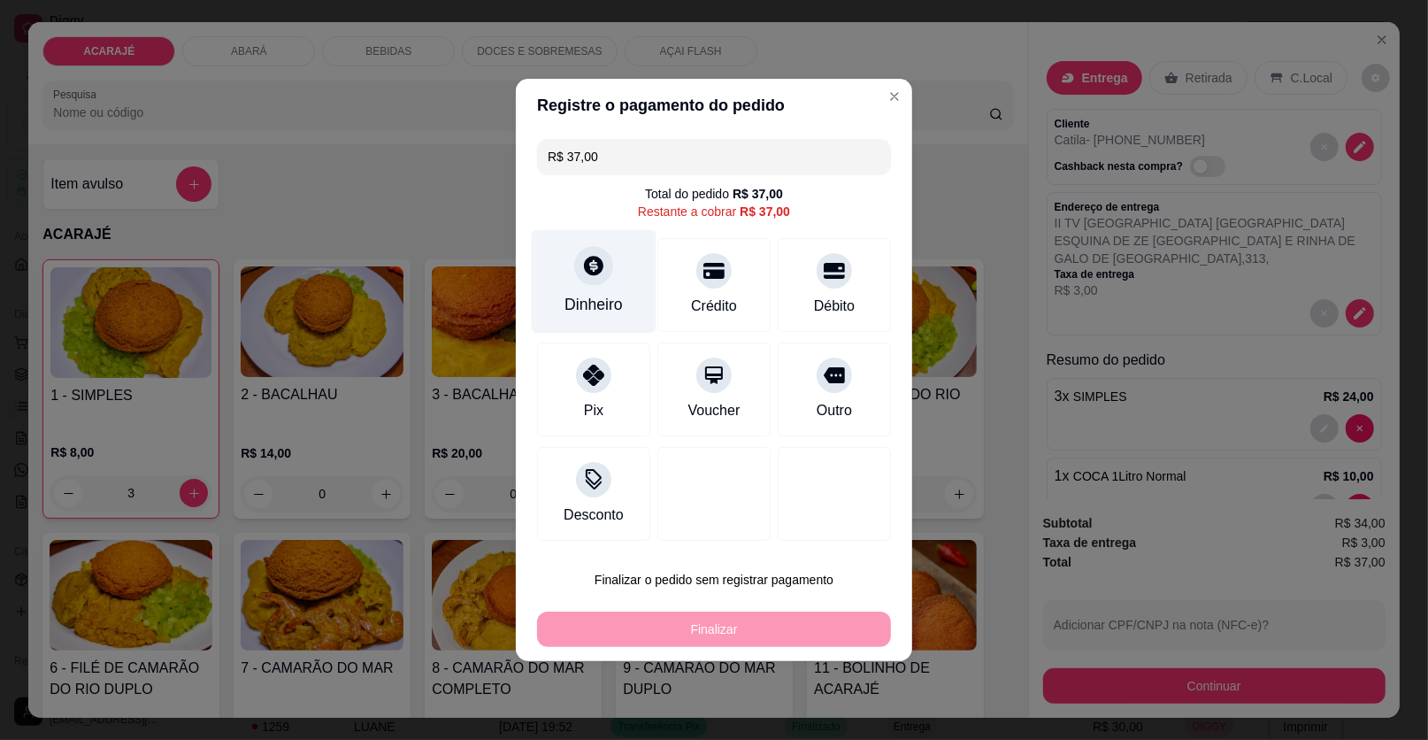
click at [589, 256] on icon at bounding box center [593, 265] width 23 height 23
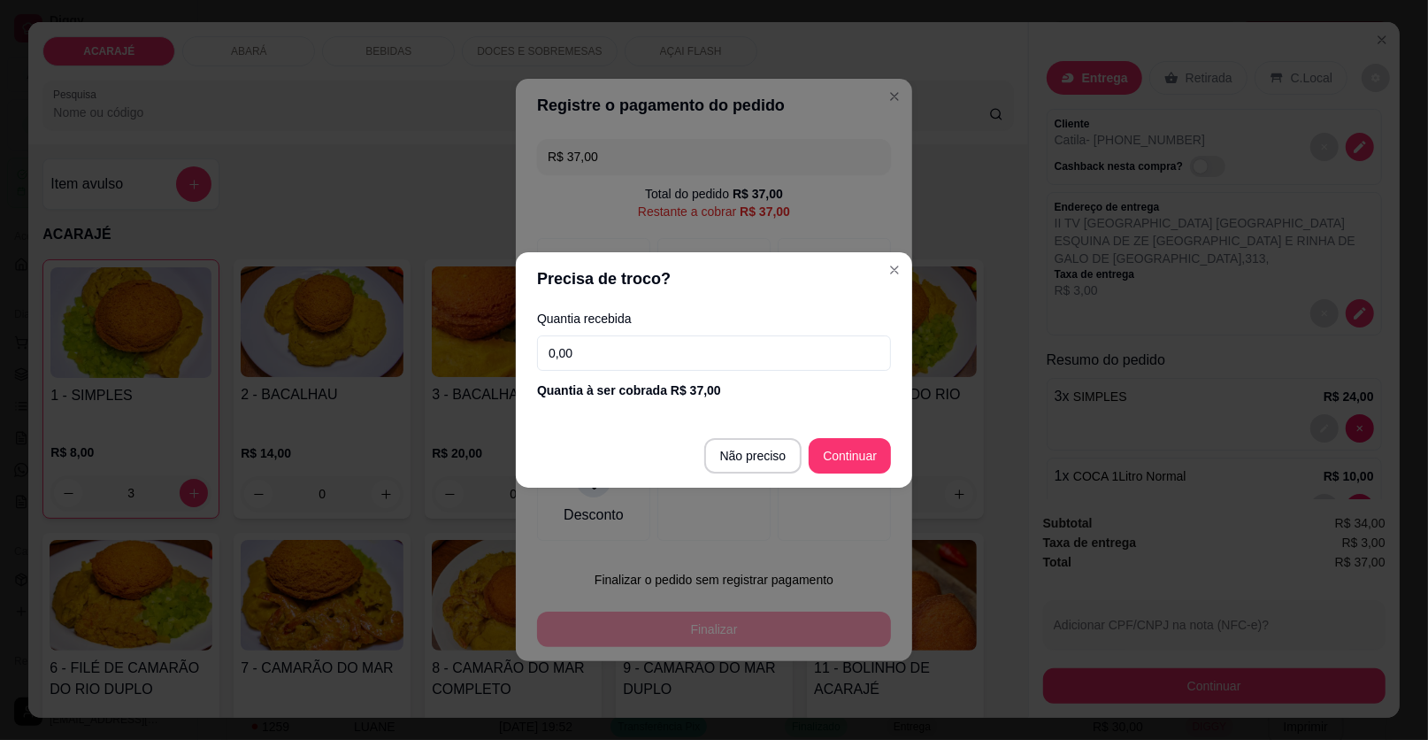
click at [604, 339] on input "0,00" at bounding box center [714, 352] width 354 height 35
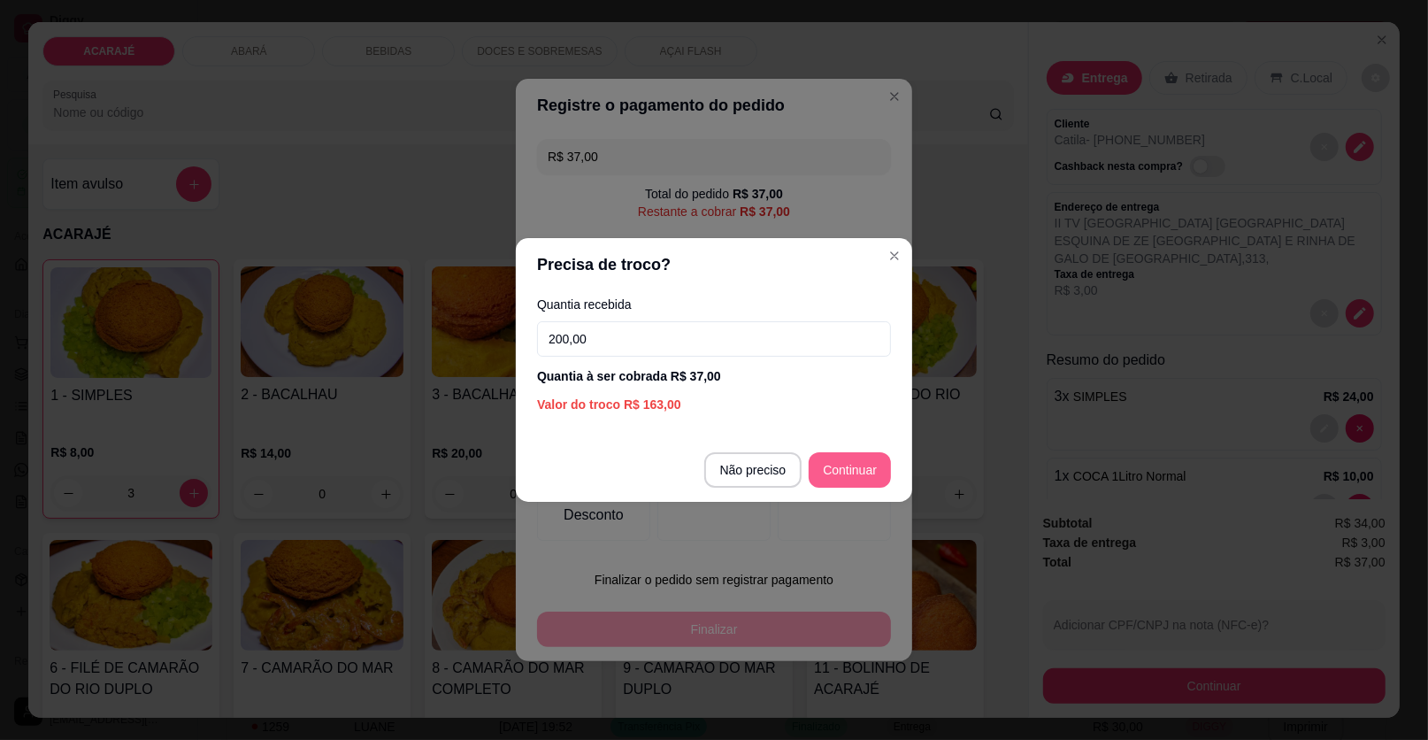
type input "200,00"
type input "R$ 0,00"
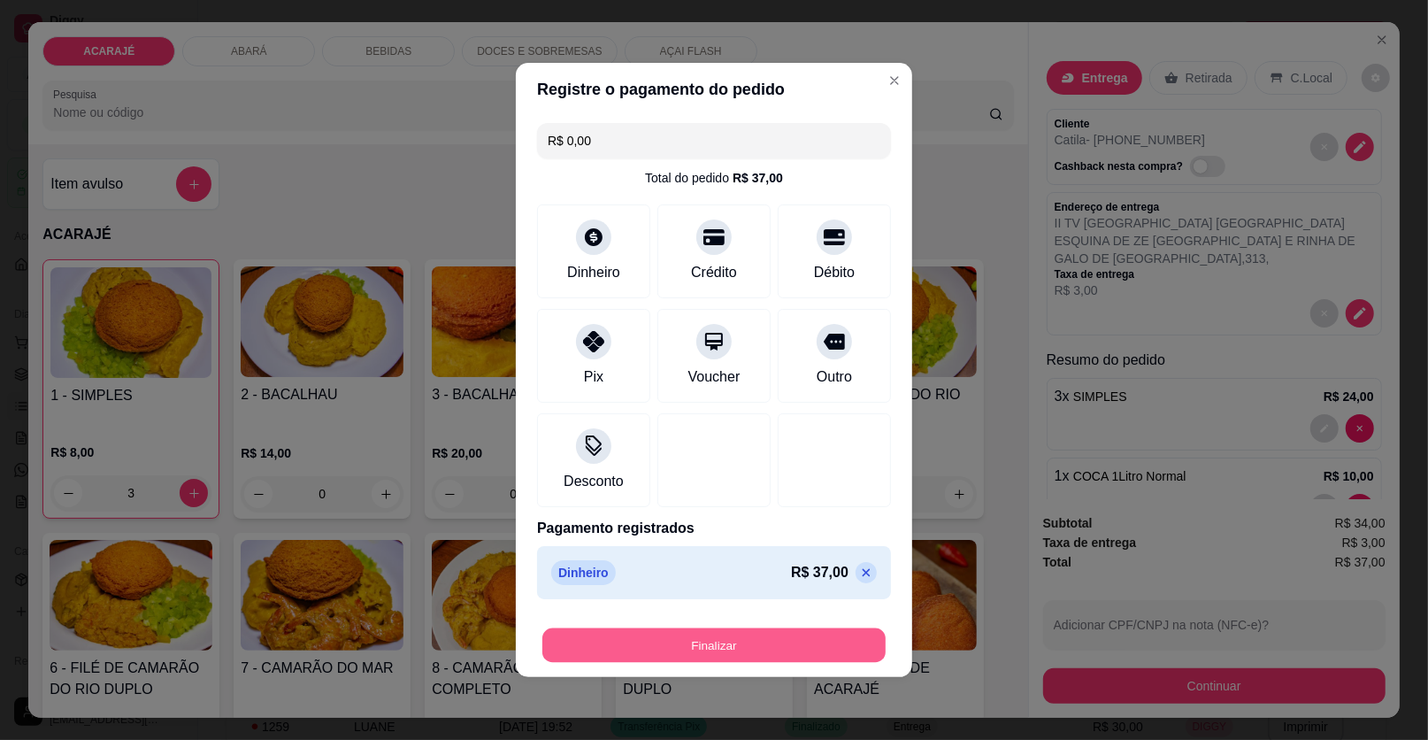
click at [782, 639] on button "Finalizar" at bounding box center [714, 645] width 343 height 35
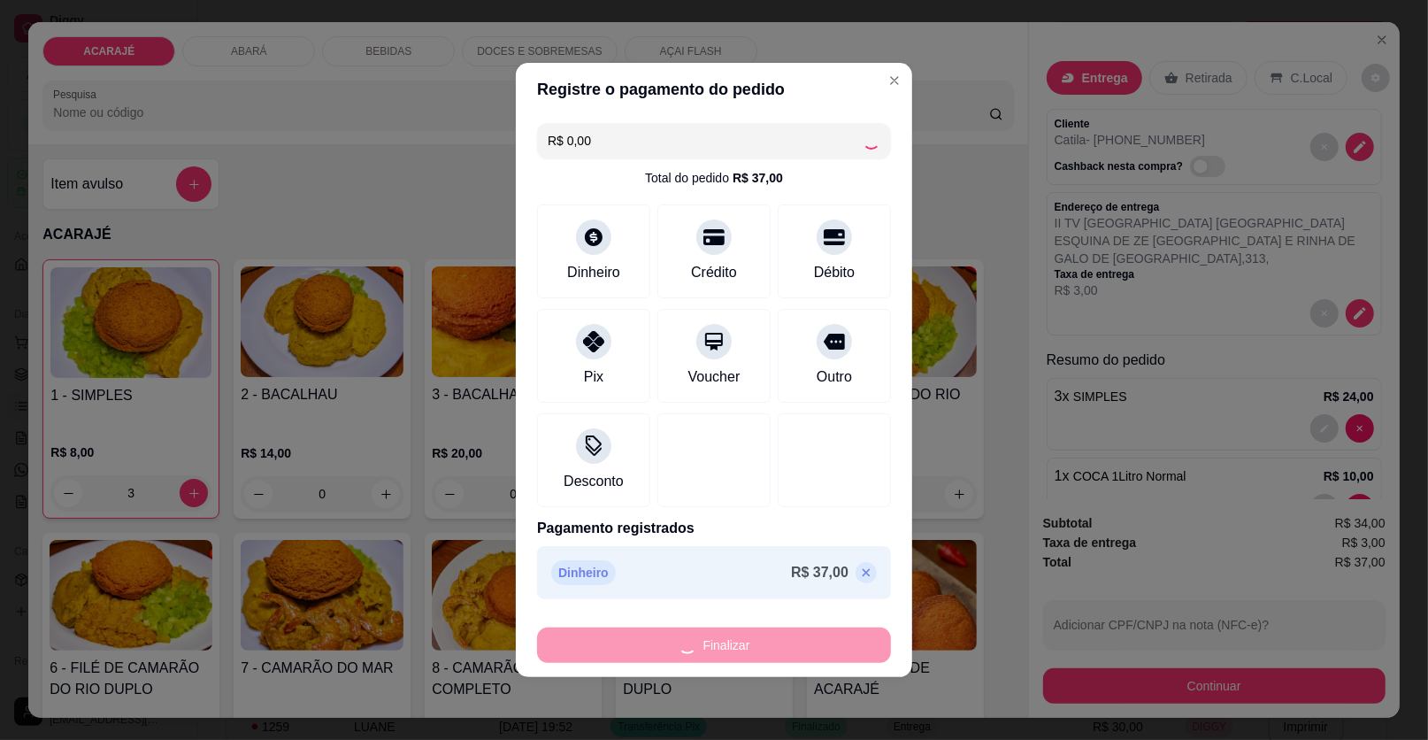
type input "0"
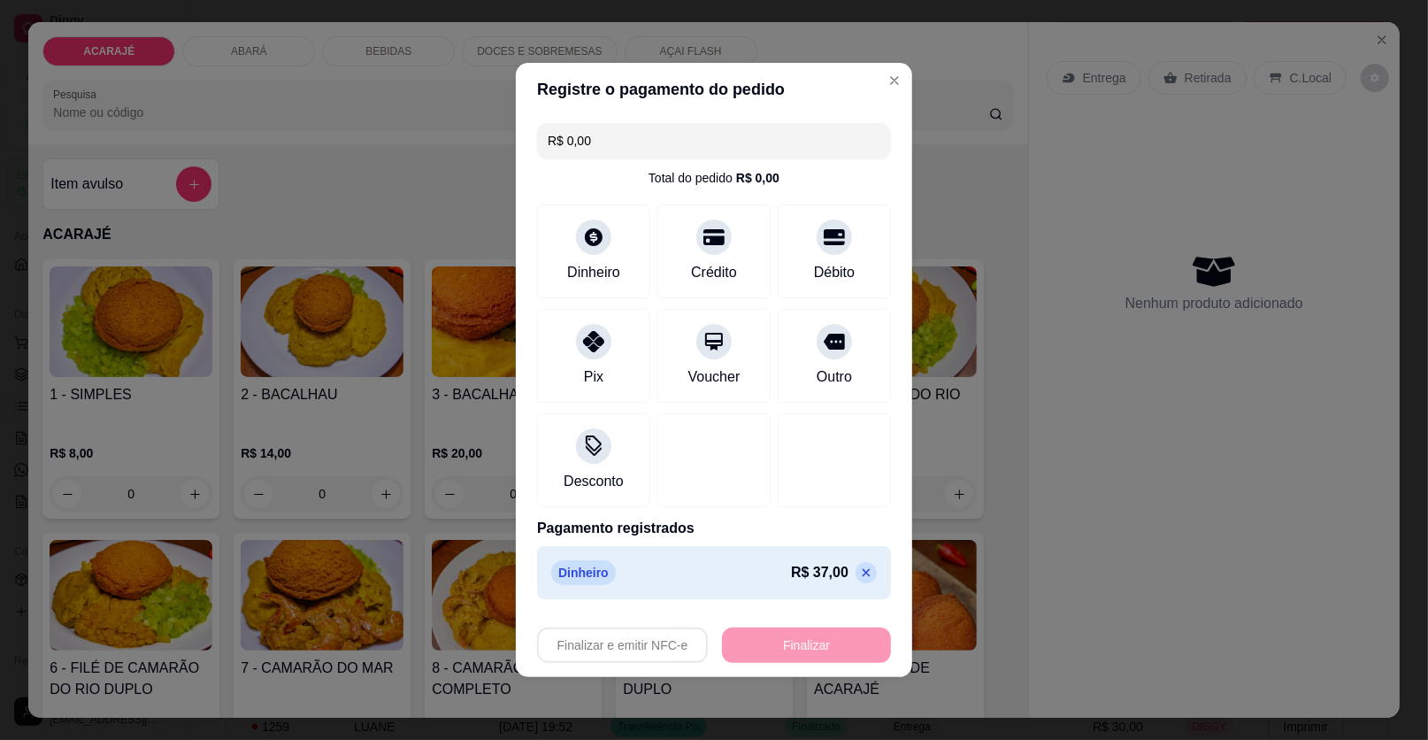
type input "-R$ 37,00"
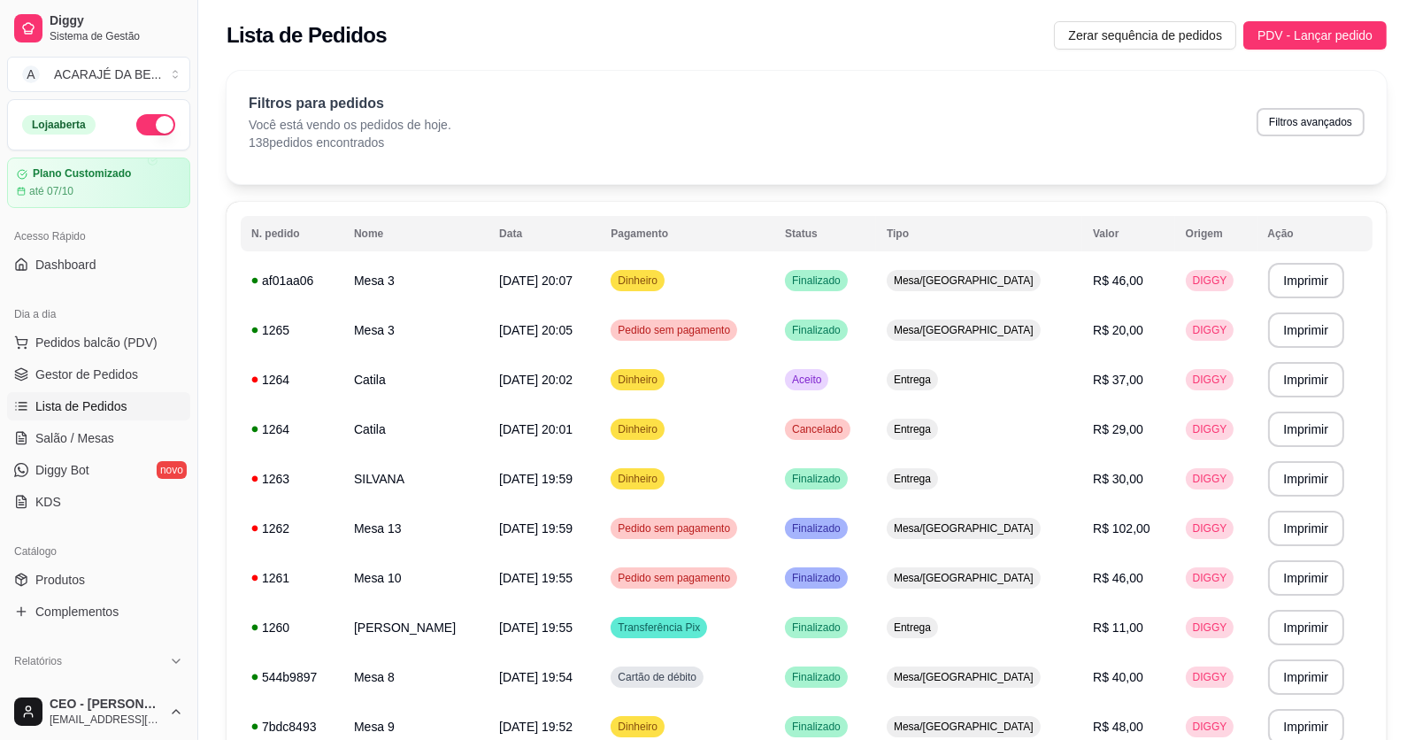
click at [103, 373] on span "Gestor de Pedidos" at bounding box center [86, 375] width 103 height 18
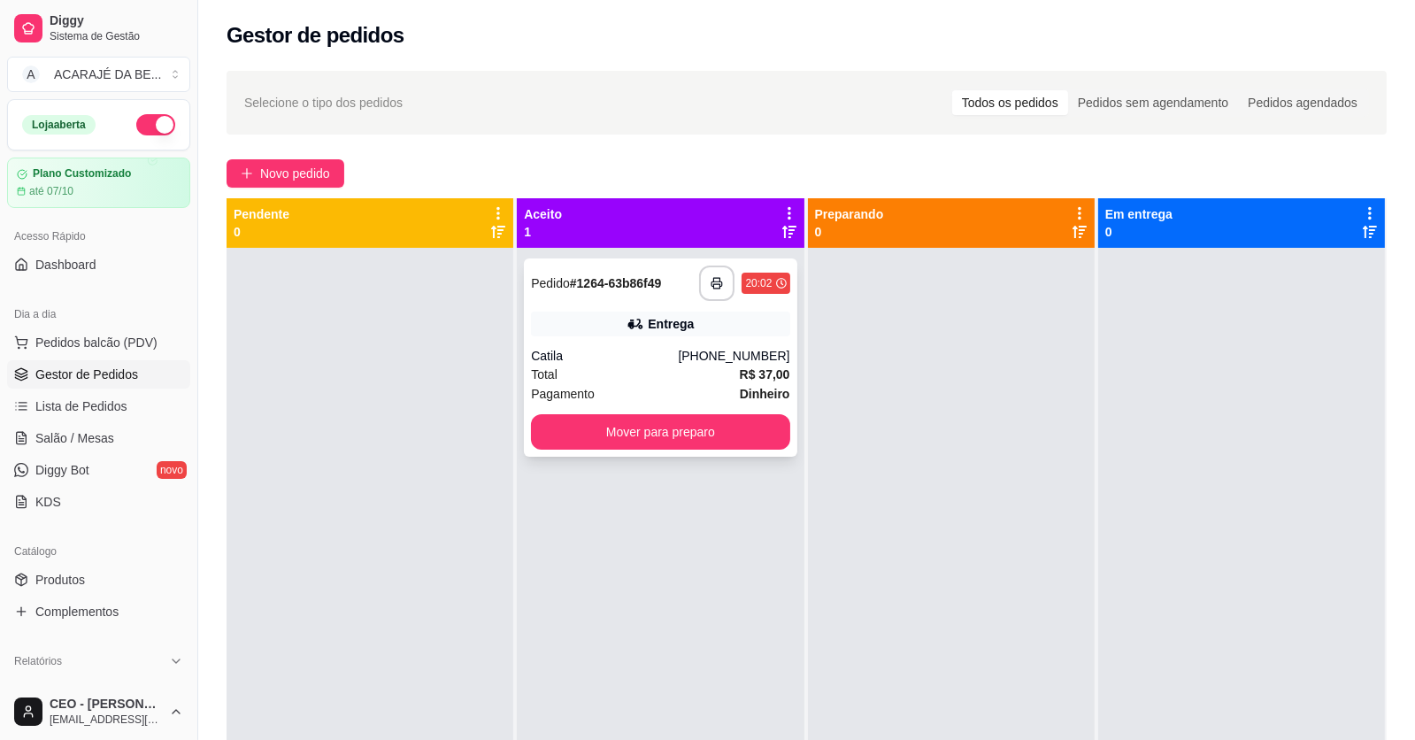
click at [679, 395] on div "Pagamento Dinheiro" at bounding box center [660, 393] width 258 height 19
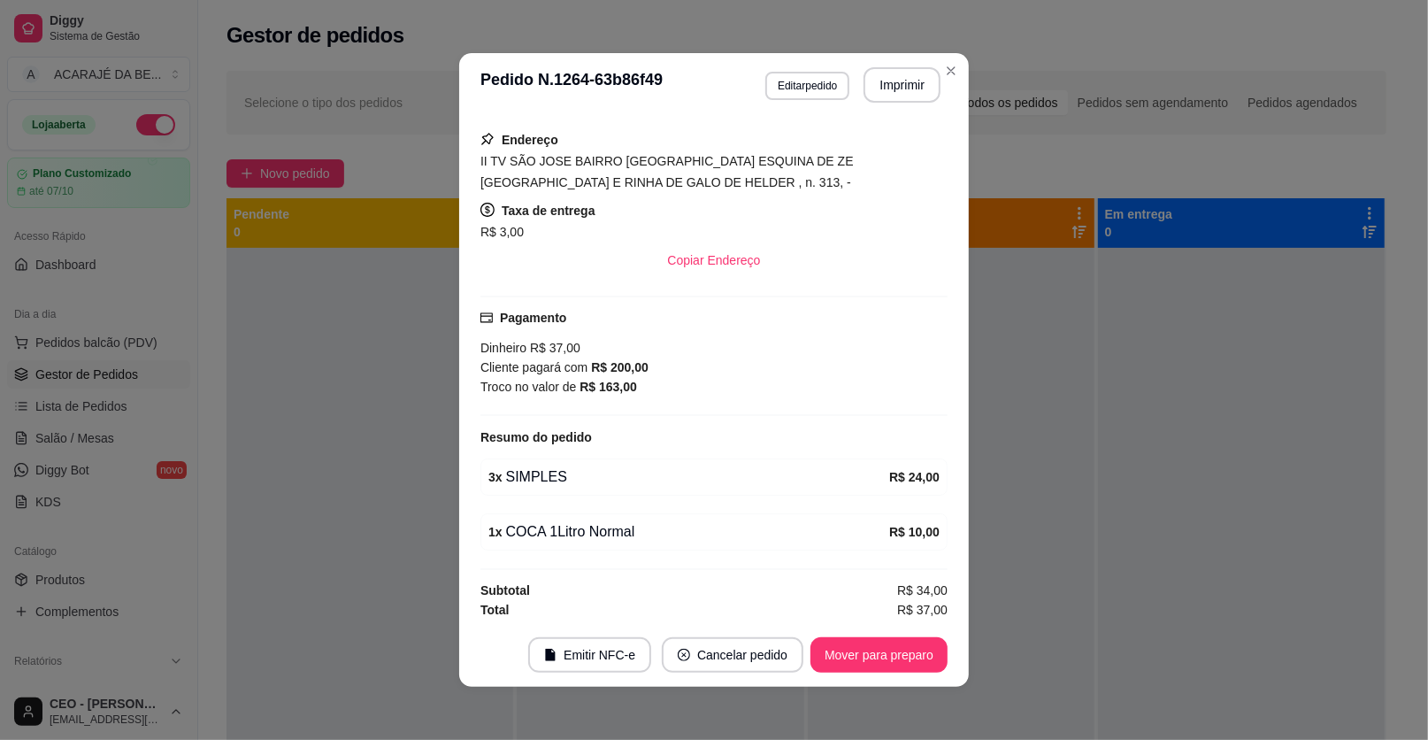
scroll to position [4, 0]
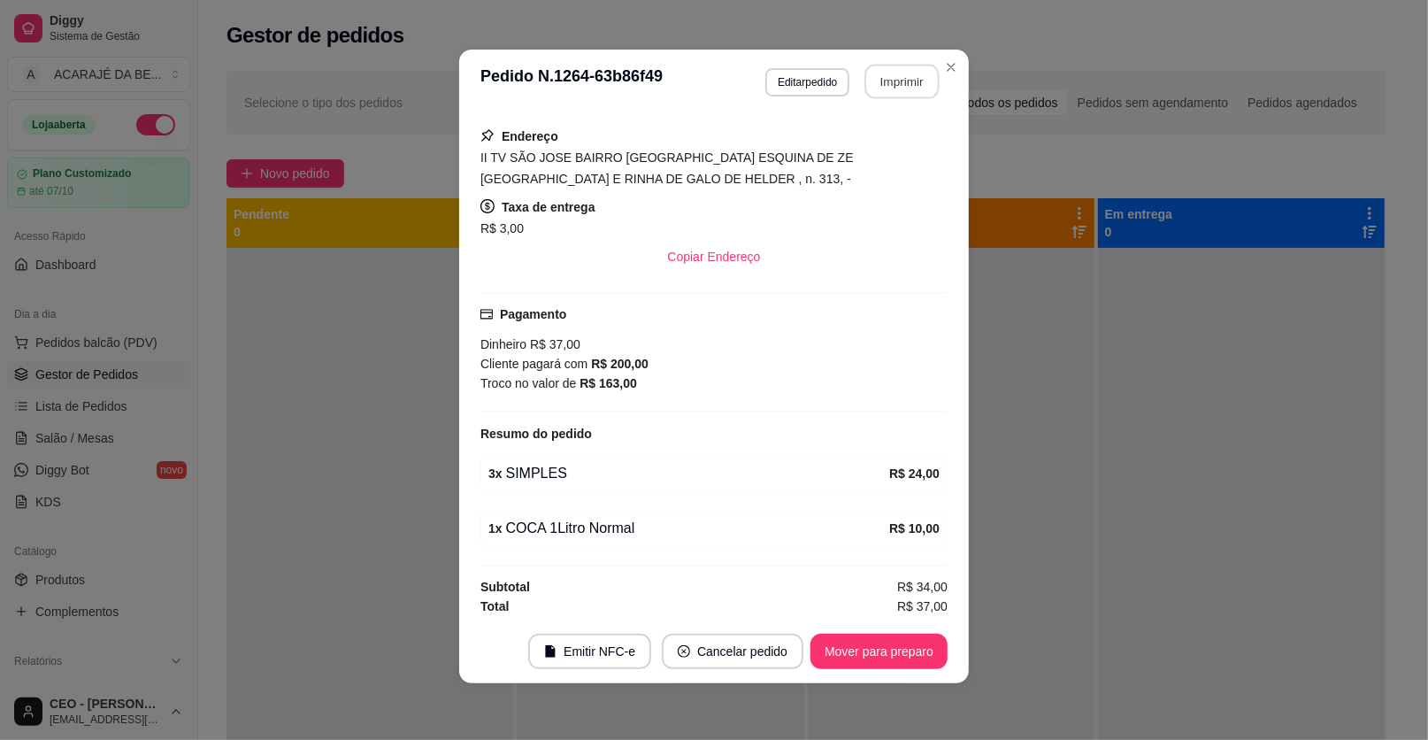
click at [893, 78] on button "Imprimir" at bounding box center [903, 82] width 74 height 35
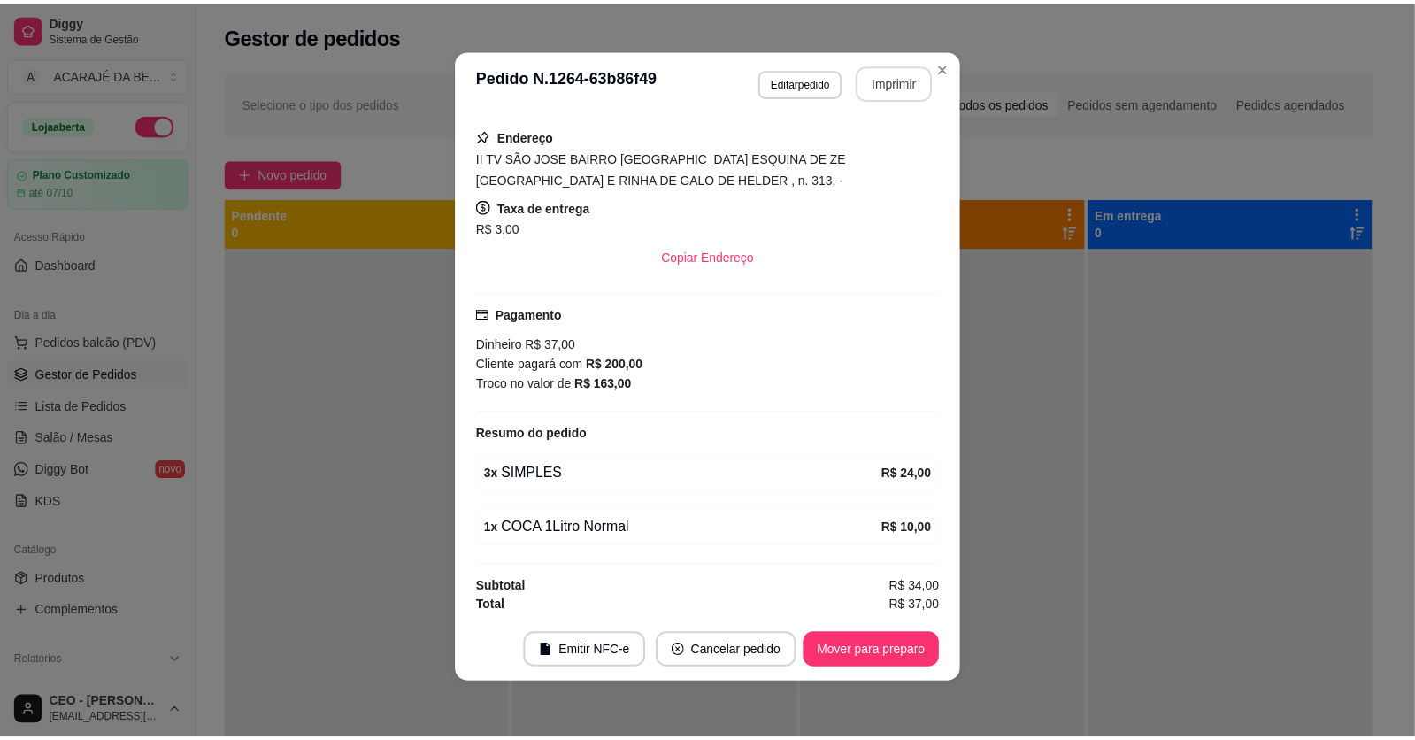
scroll to position [0, 0]
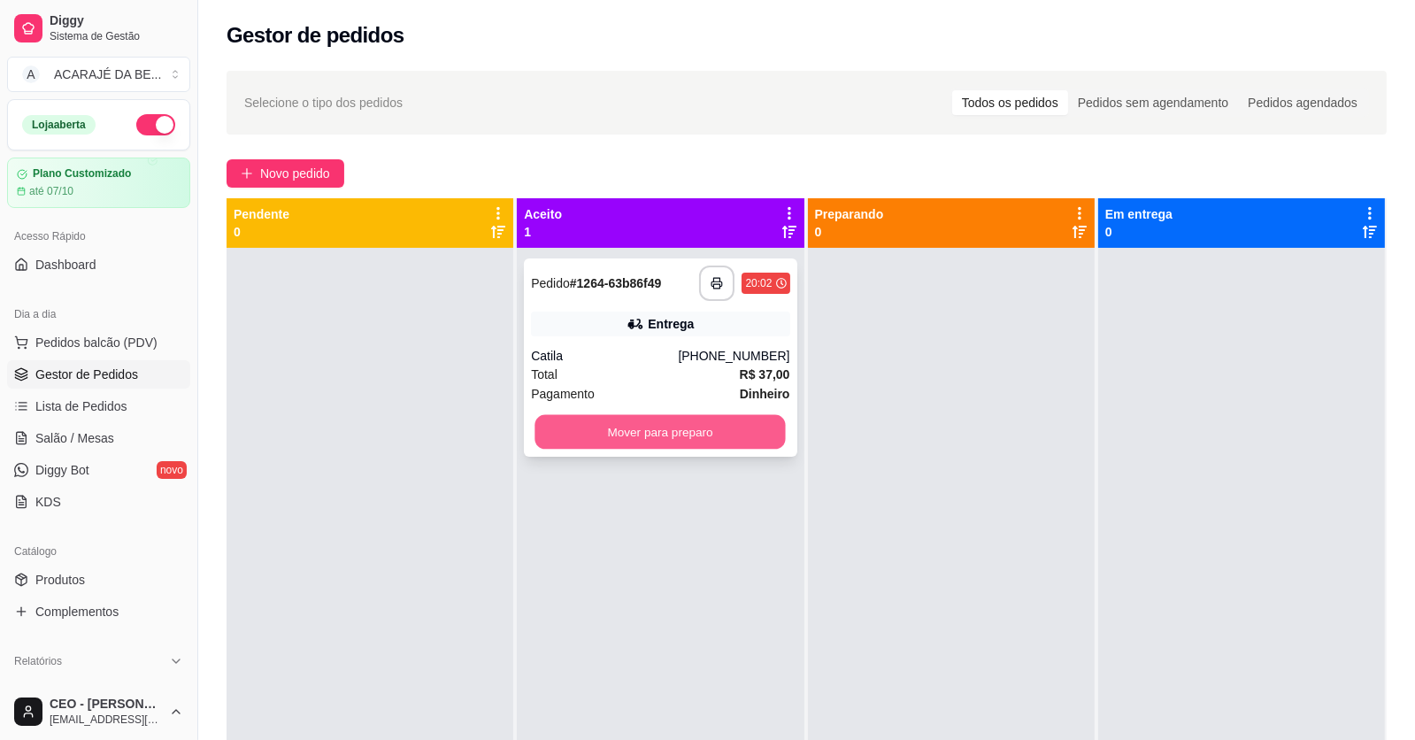
click at [696, 419] on button "Mover para preparo" at bounding box center [660, 432] width 250 height 35
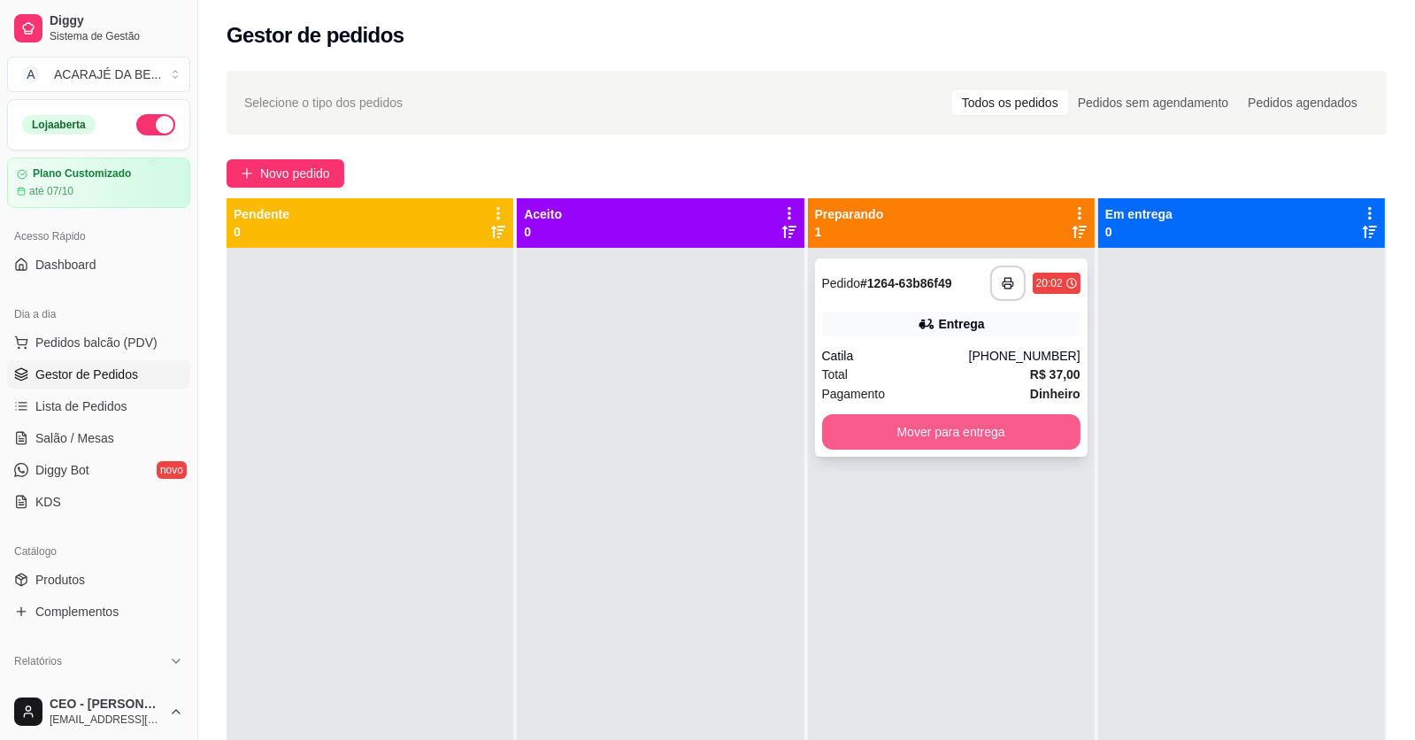
click at [894, 429] on button "Mover para entrega" at bounding box center [951, 431] width 258 height 35
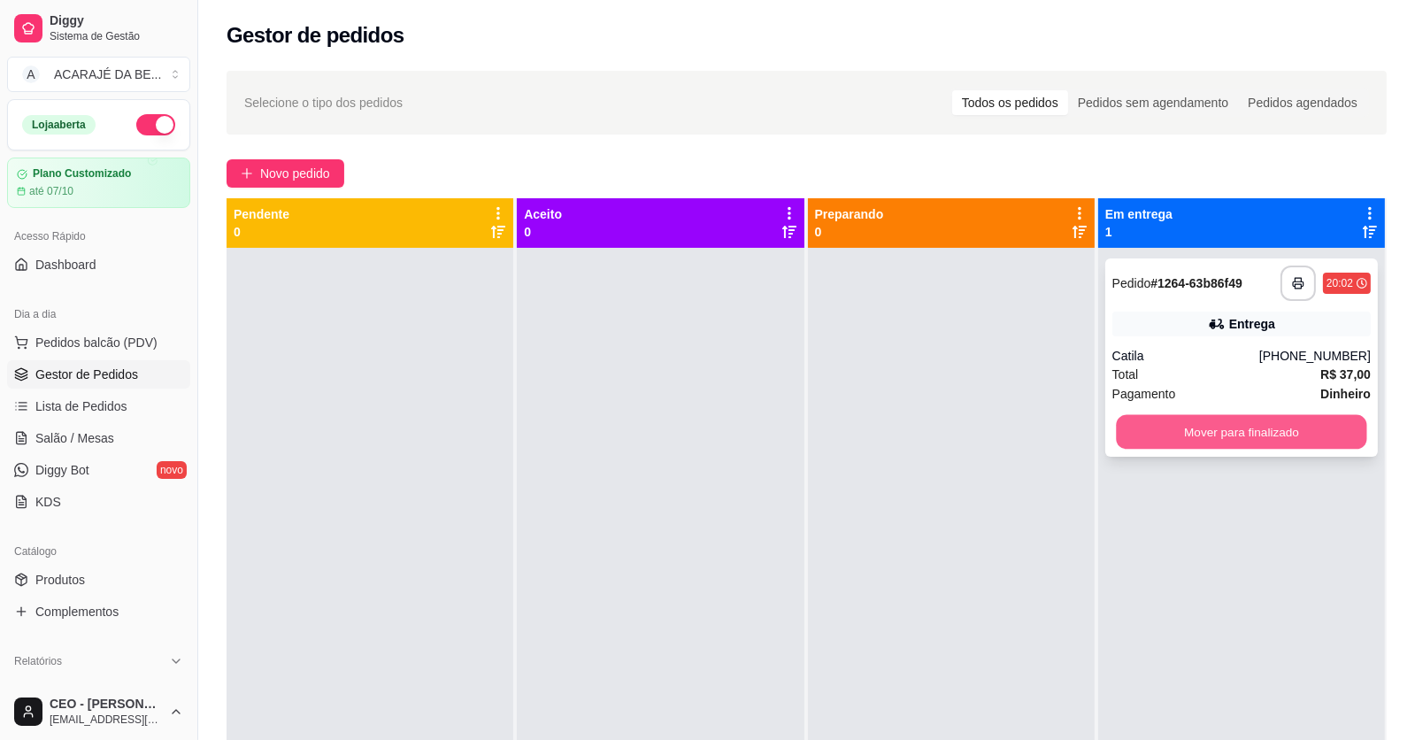
click at [1258, 432] on button "Mover para finalizado" at bounding box center [1241, 432] width 250 height 35
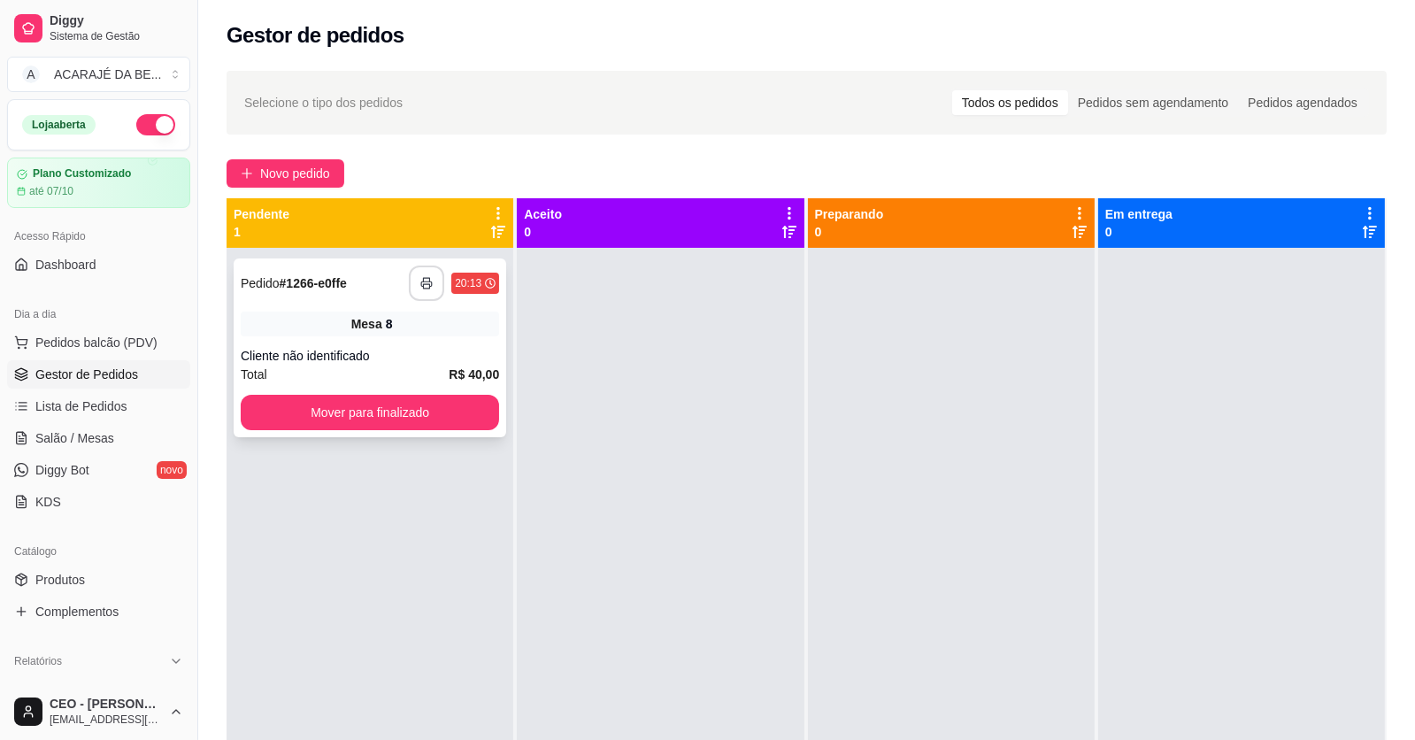
click at [420, 283] on icon "button" at bounding box center [426, 283] width 12 height 12
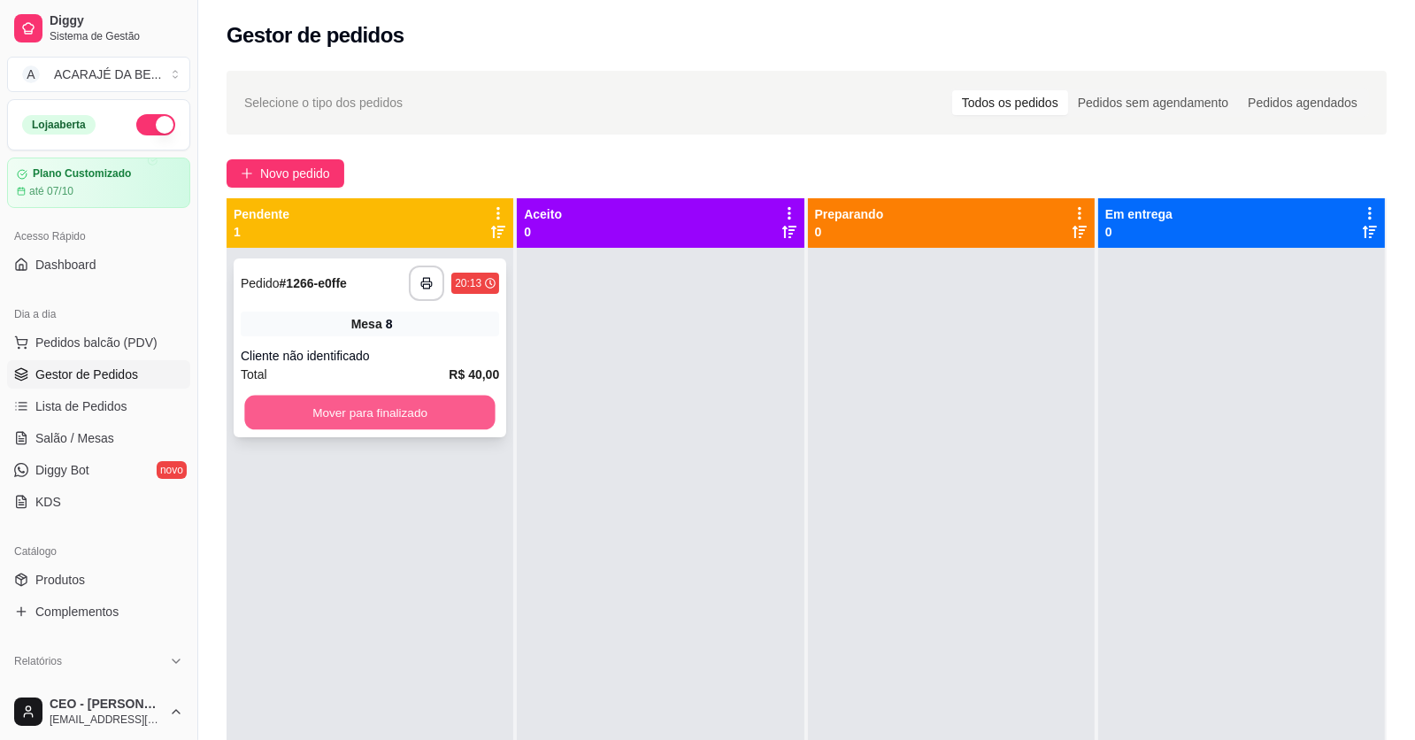
click at [400, 408] on button "Mover para finalizado" at bounding box center [369, 413] width 250 height 35
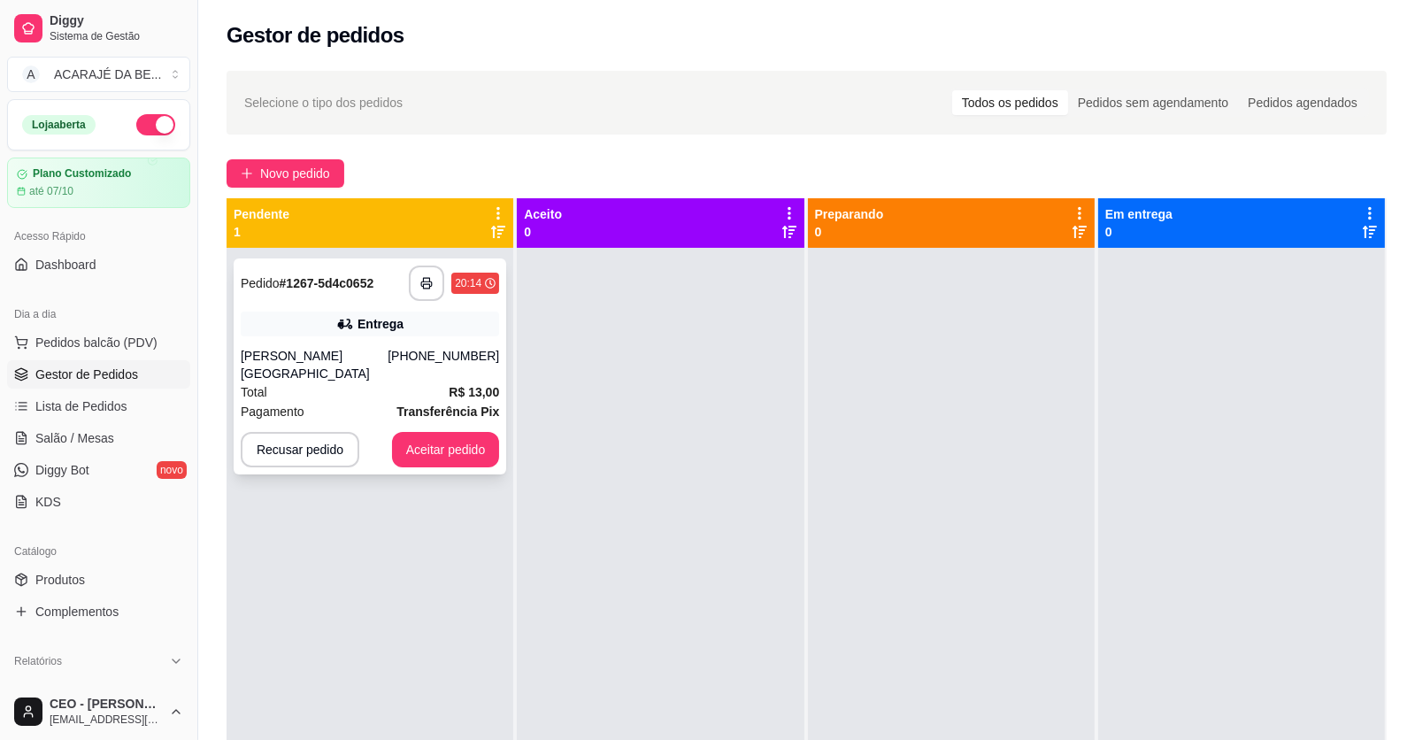
click at [382, 382] on div "Total R$ 13,00" at bounding box center [370, 391] width 258 height 19
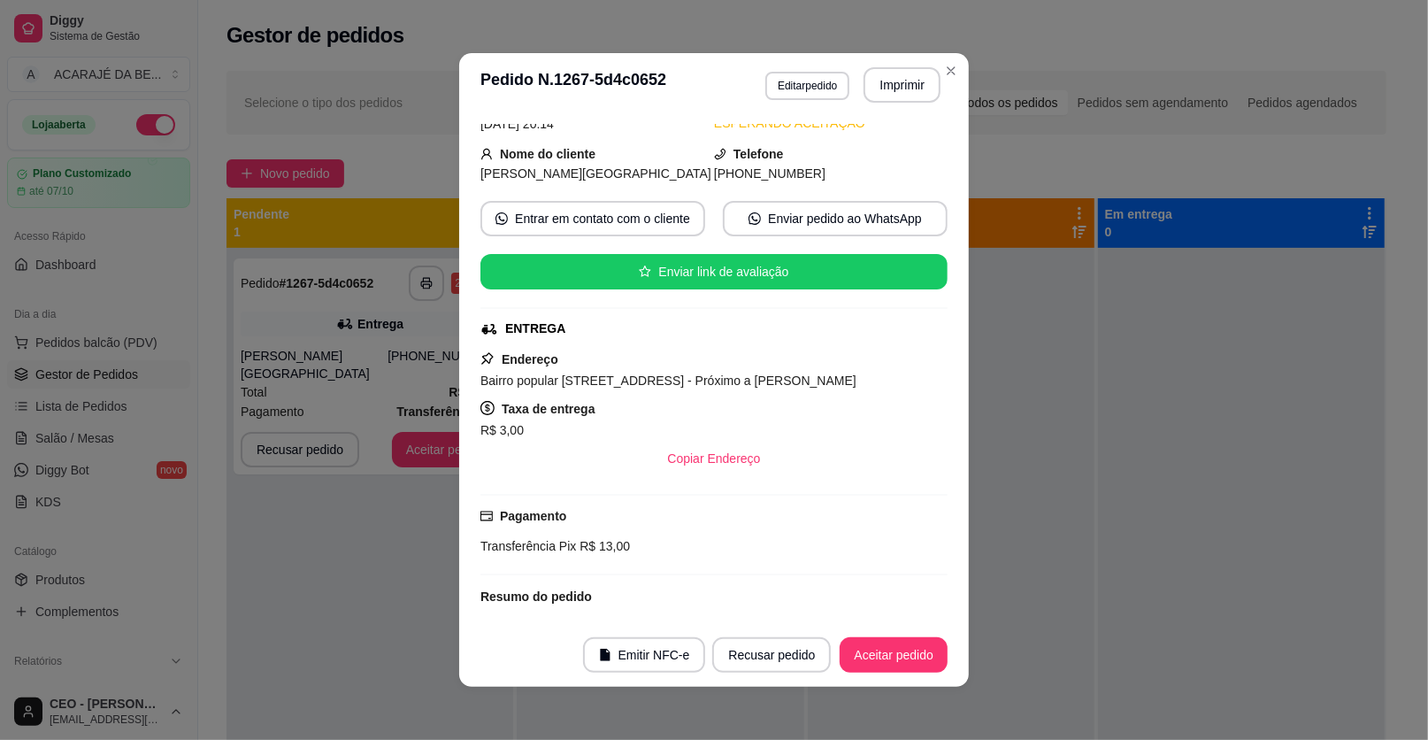
scroll to position [176, 0]
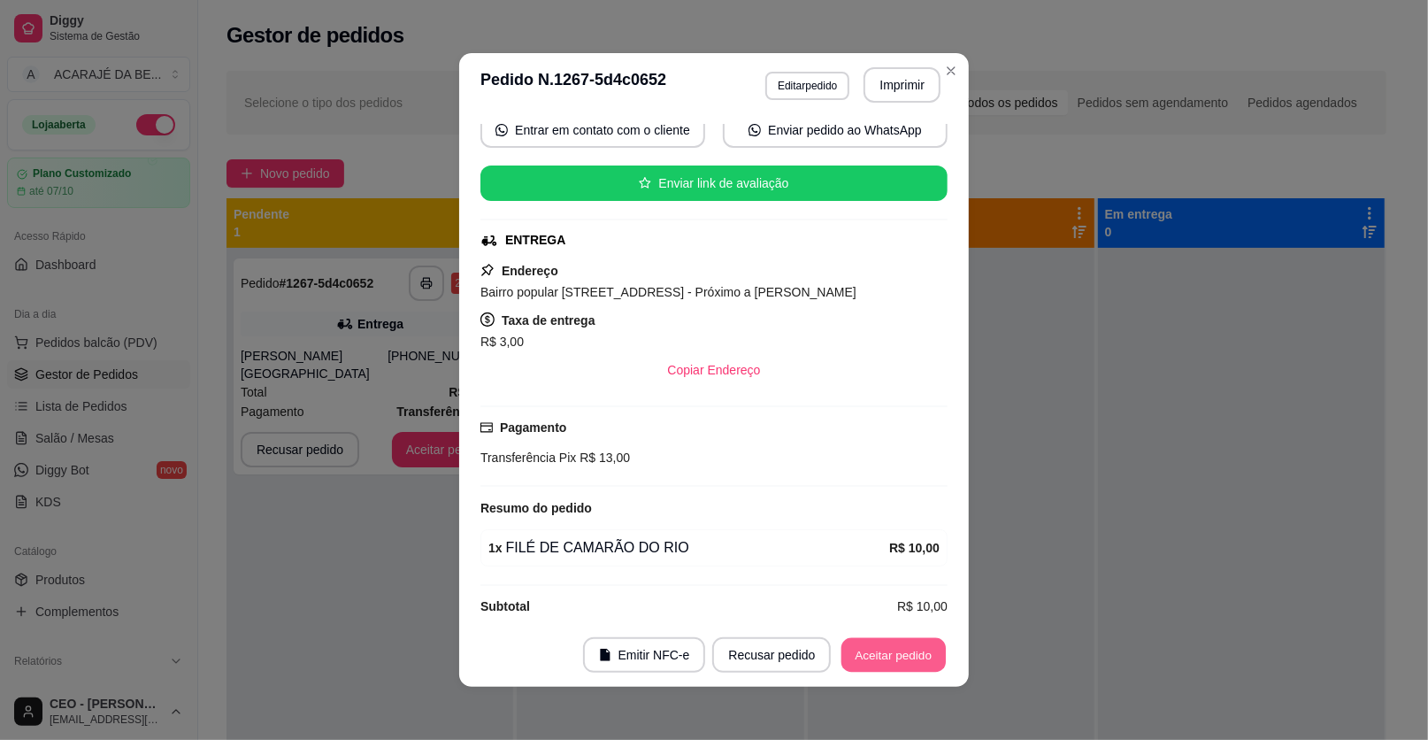
click at [890, 658] on button "Aceitar pedido" at bounding box center [894, 655] width 104 height 35
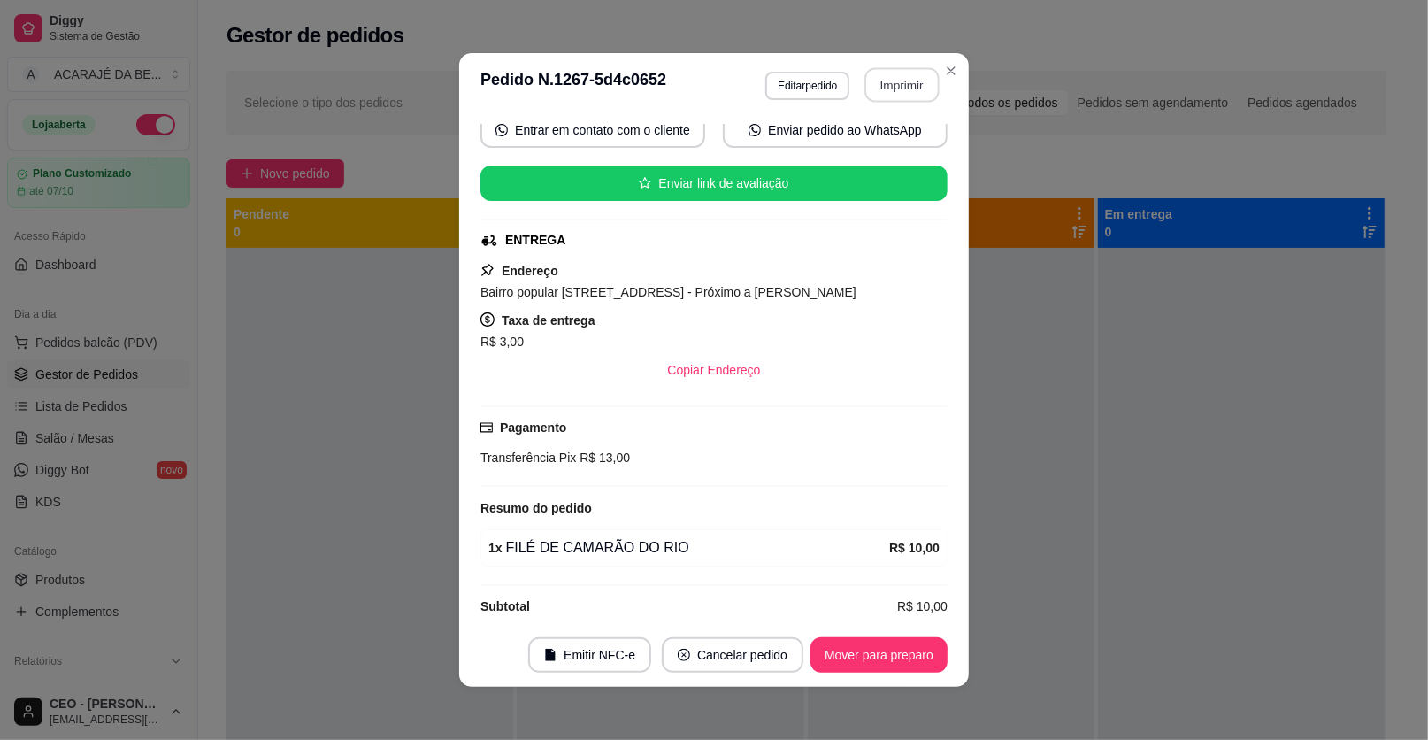
click at [896, 87] on button "Imprimir" at bounding box center [903, 85] width 74 height 35
click at [912, 656] on button "Mover para preparo" at bounding box center [879, 654] width 137 height 35
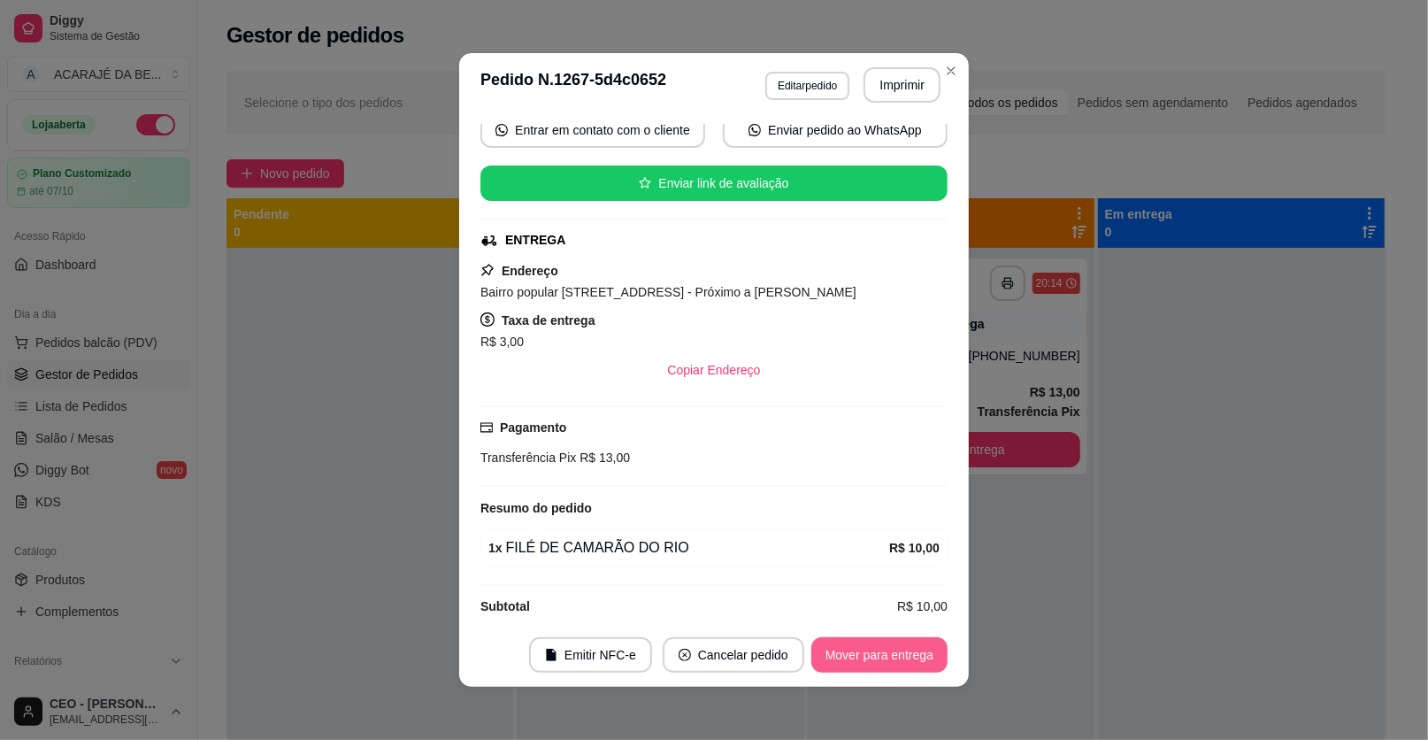
click at [912, 656] on button "Mover para entrega" at bounding box center [880, 654] width 136 height 35
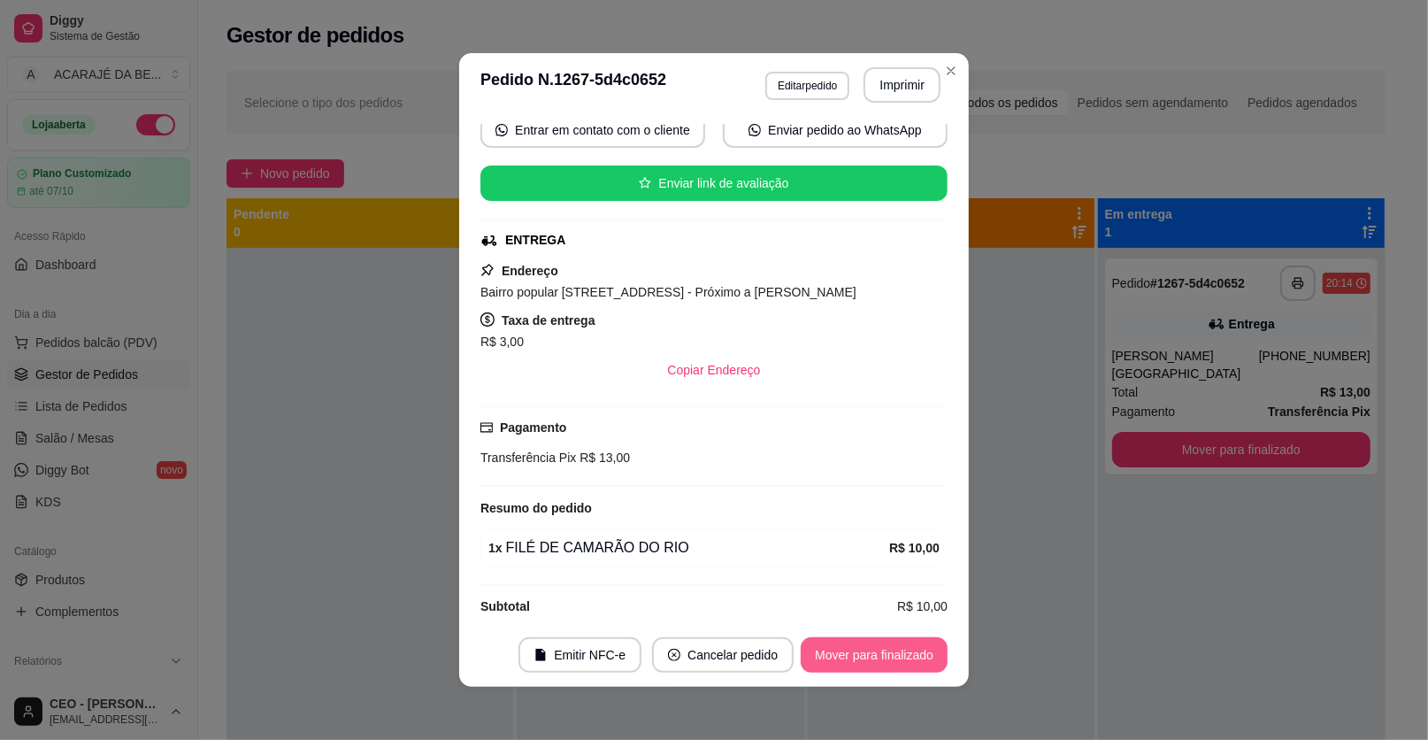
click at [918, 656] on button "Mover para finalizado" at bounding box center [874, 654] width 147 height 35
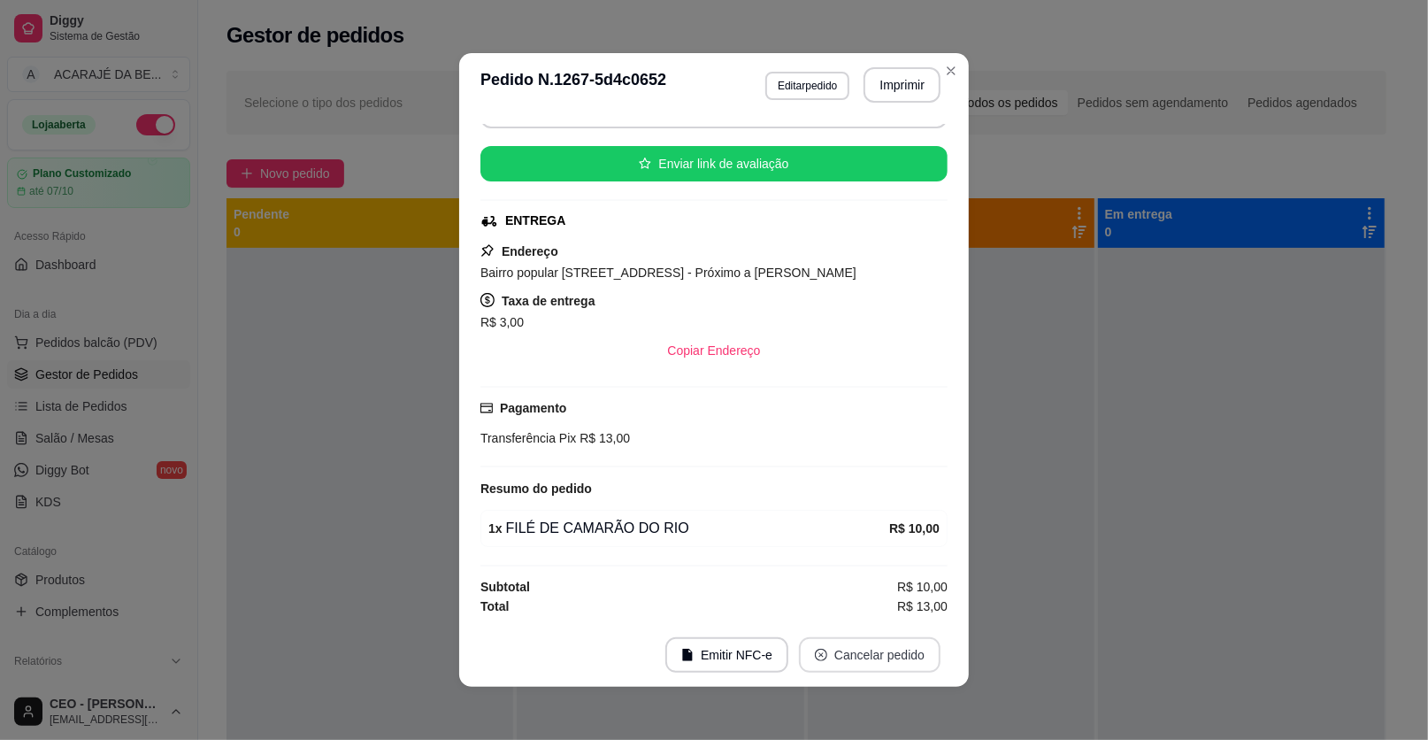
scroll to position [136, 0]
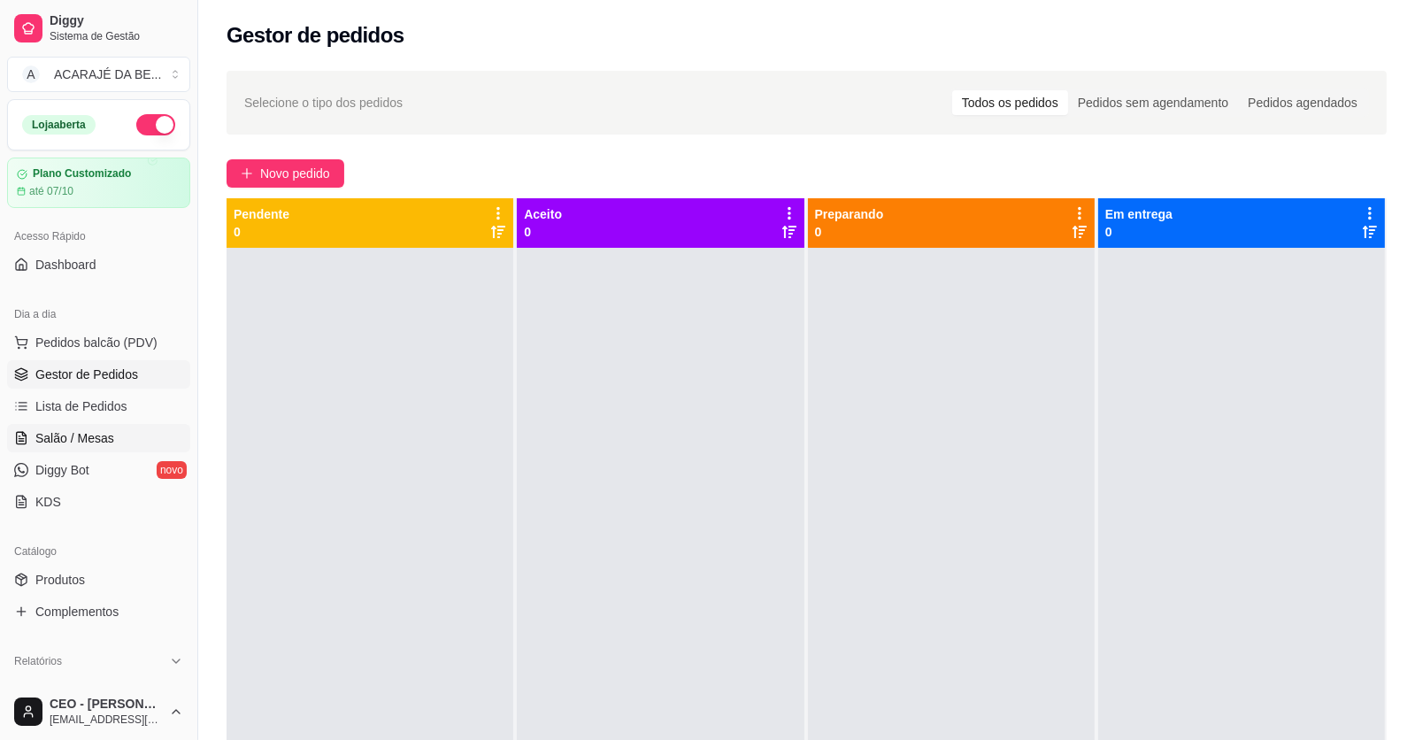
click at [150, 442] on link "Salão / Mesas" at bounding box center [98, 438] width 183 height 28
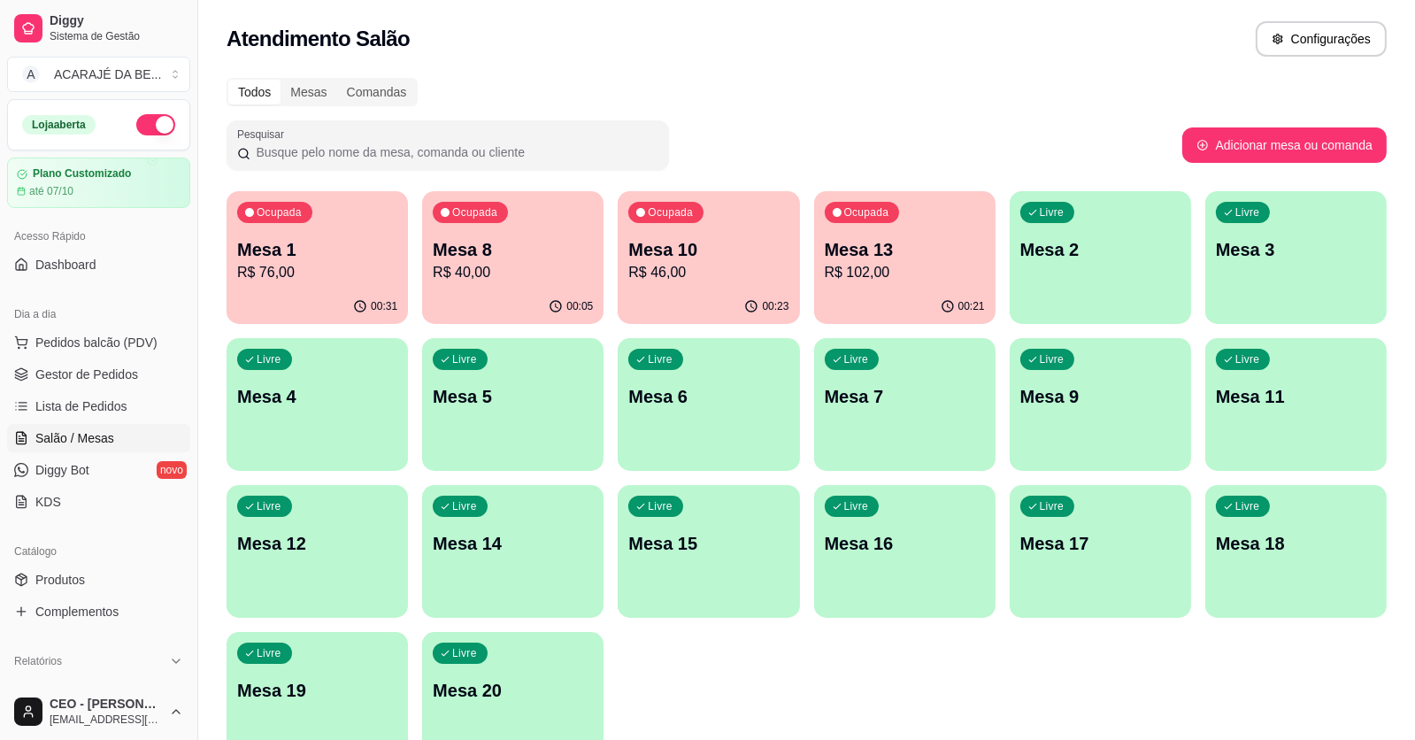
click at [330, 272] on p "R$ 76,00" at bounding box center [317, 272] width 160 height 21
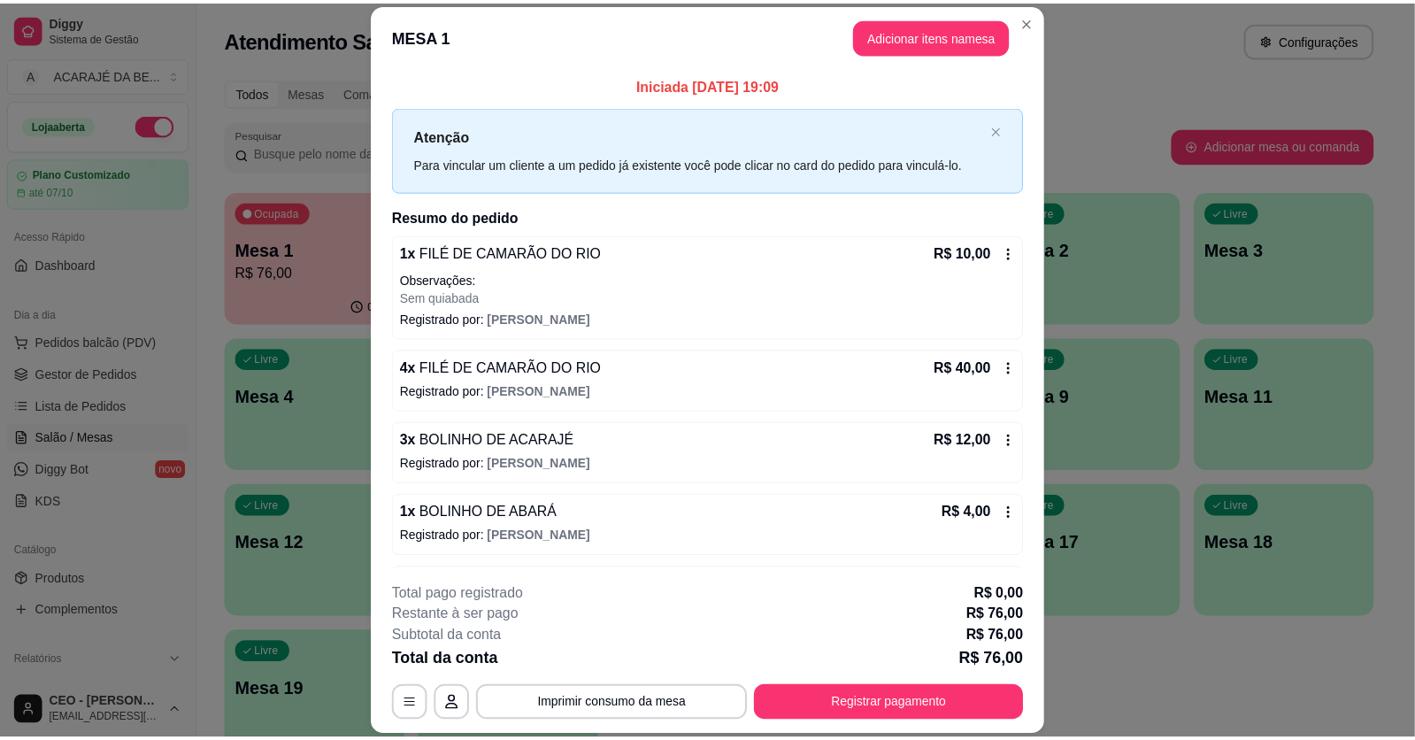
scroll to position [65, 0]
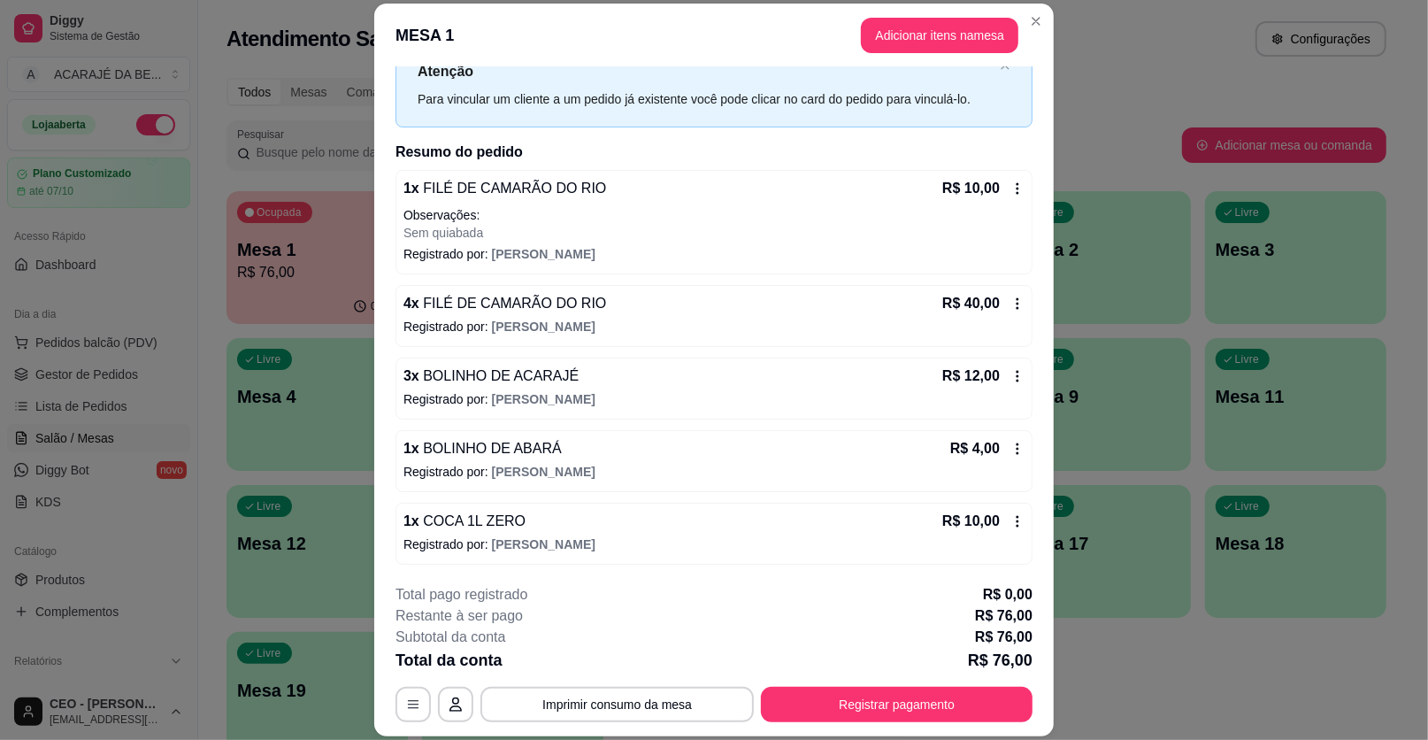
click at [468, 441] on span "BOLINHO DE ABARÁ" at bounding box center [490, 448] width 142 height 15
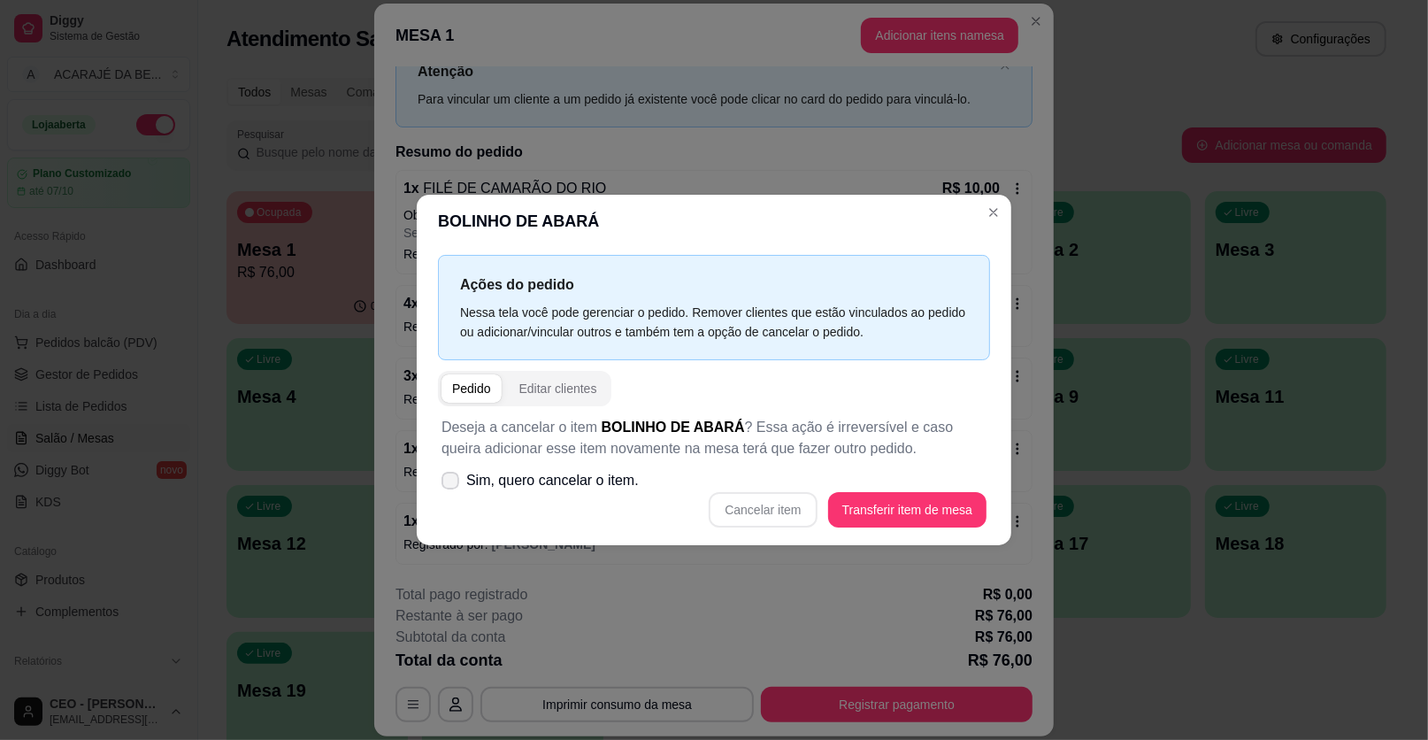
click at [443, 481] on icon at bounding box center [450, 480] width 14 height 11
click at [443, 484] on input "Sim, quero cancelar o item." at bounding box center [447, 490] width 12 height 12
checkbox input "true"
click at [793, 505] on button "Cancelar item" at bounding box center [763, 509] width 108 height 35
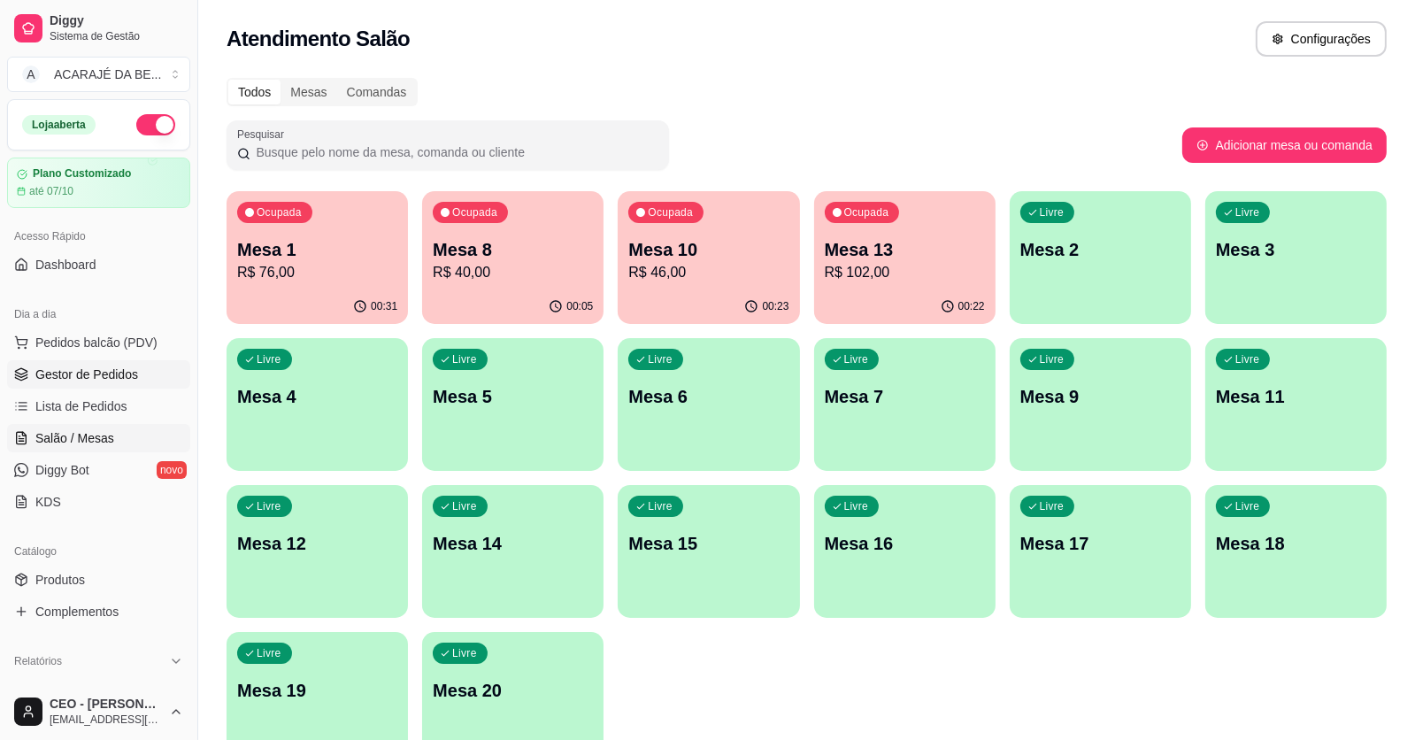
click at [113, 371] on span "Gestor de Pedidos" at bounding box center [86, 375] width 103 height 18
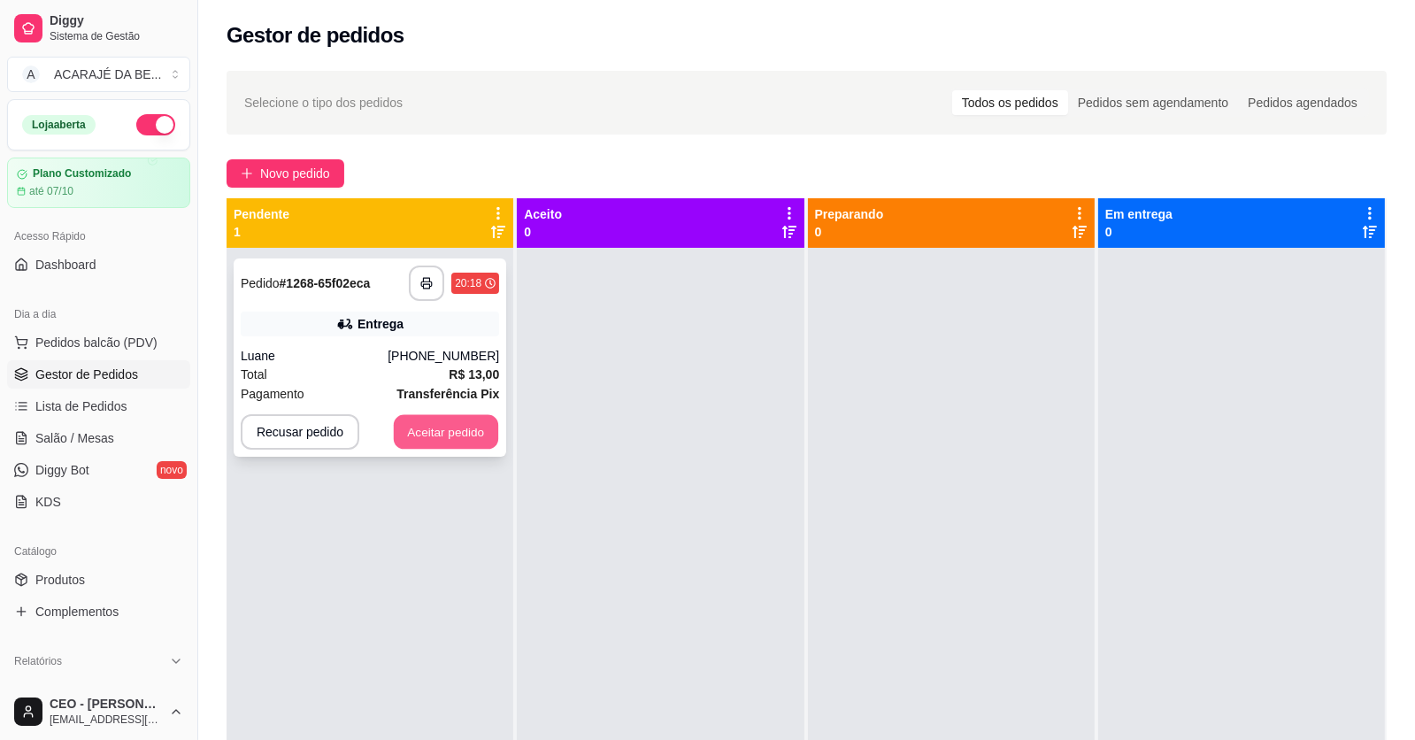
click at [455, 429] on button "Aceitar pedido" at bounding box center [446, 432] width 104 height 35
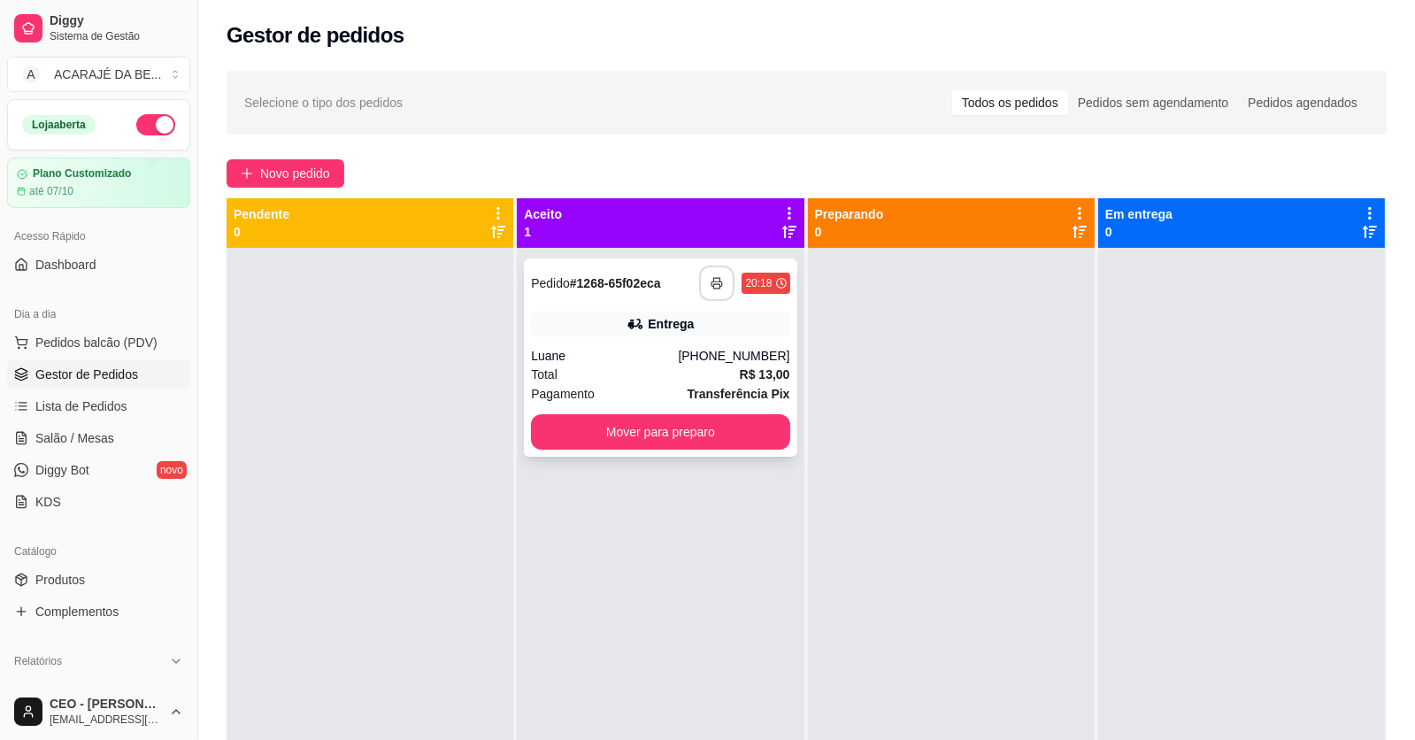
click at [719, 274] on button "button" at bounding box center [716, 283] width 35 height 35
click at [692, 427] on button "Mover para preparo" at bounding box center [660, 431] width 258 height 35
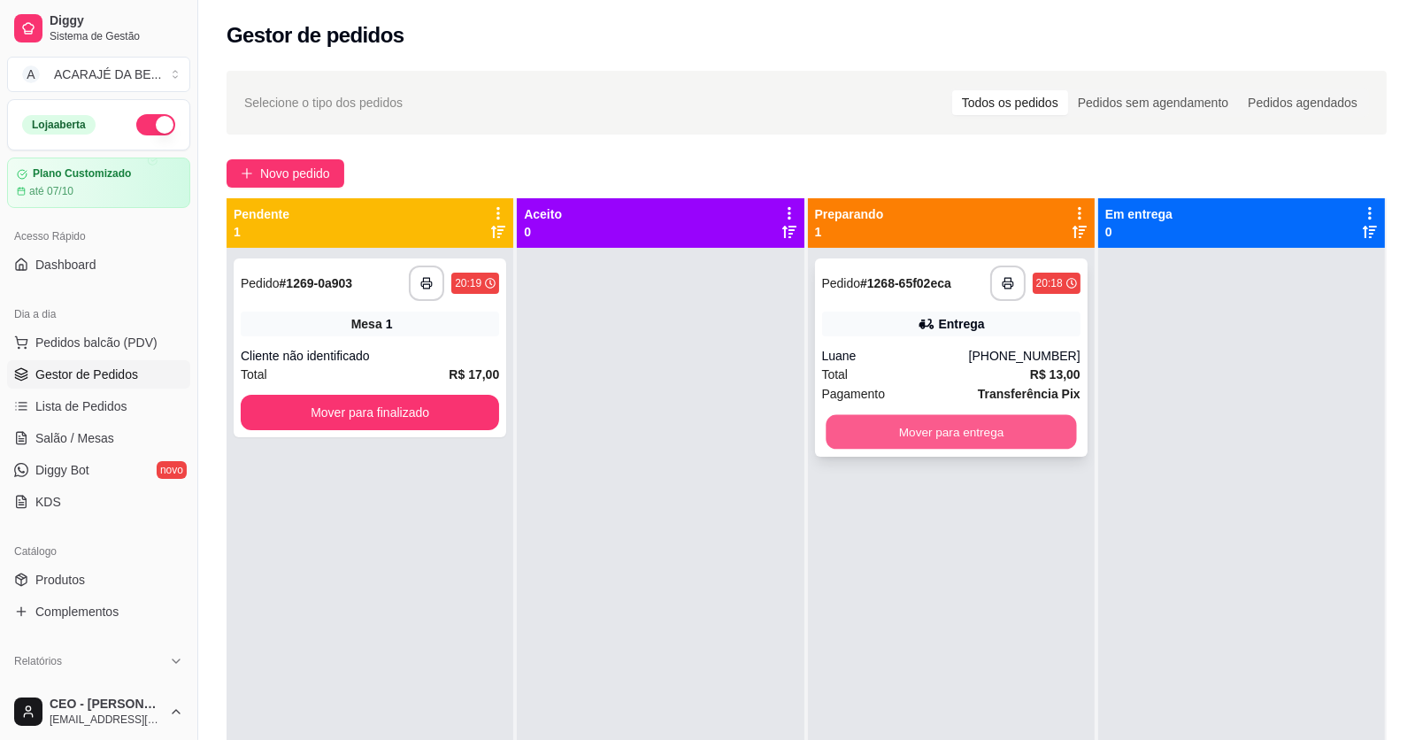
click at [878, 436] on button "Mover para entrega" at bounding box center [951, 432] width 250 height 35
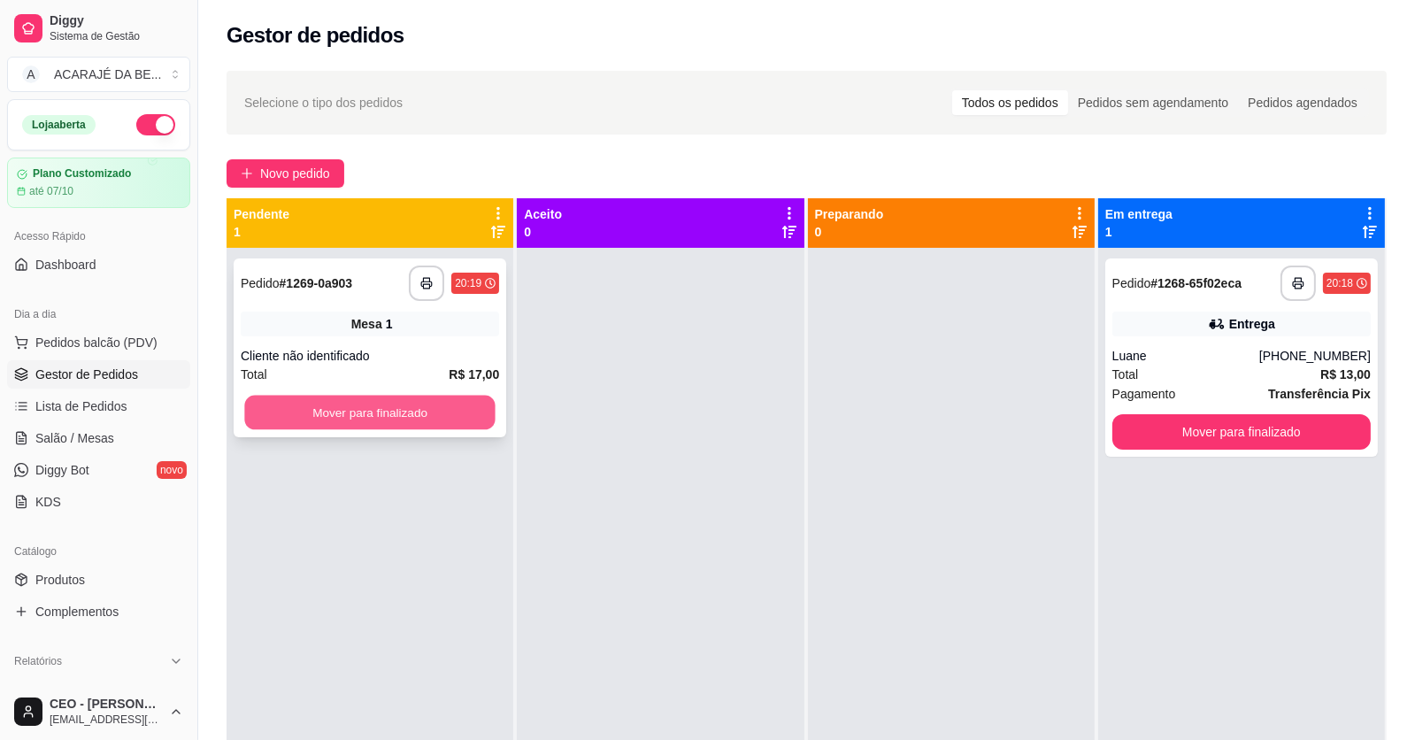
click at [456, 419] on button "Mover para finalizado" at bounding box center [369, 413] width 250 height 35
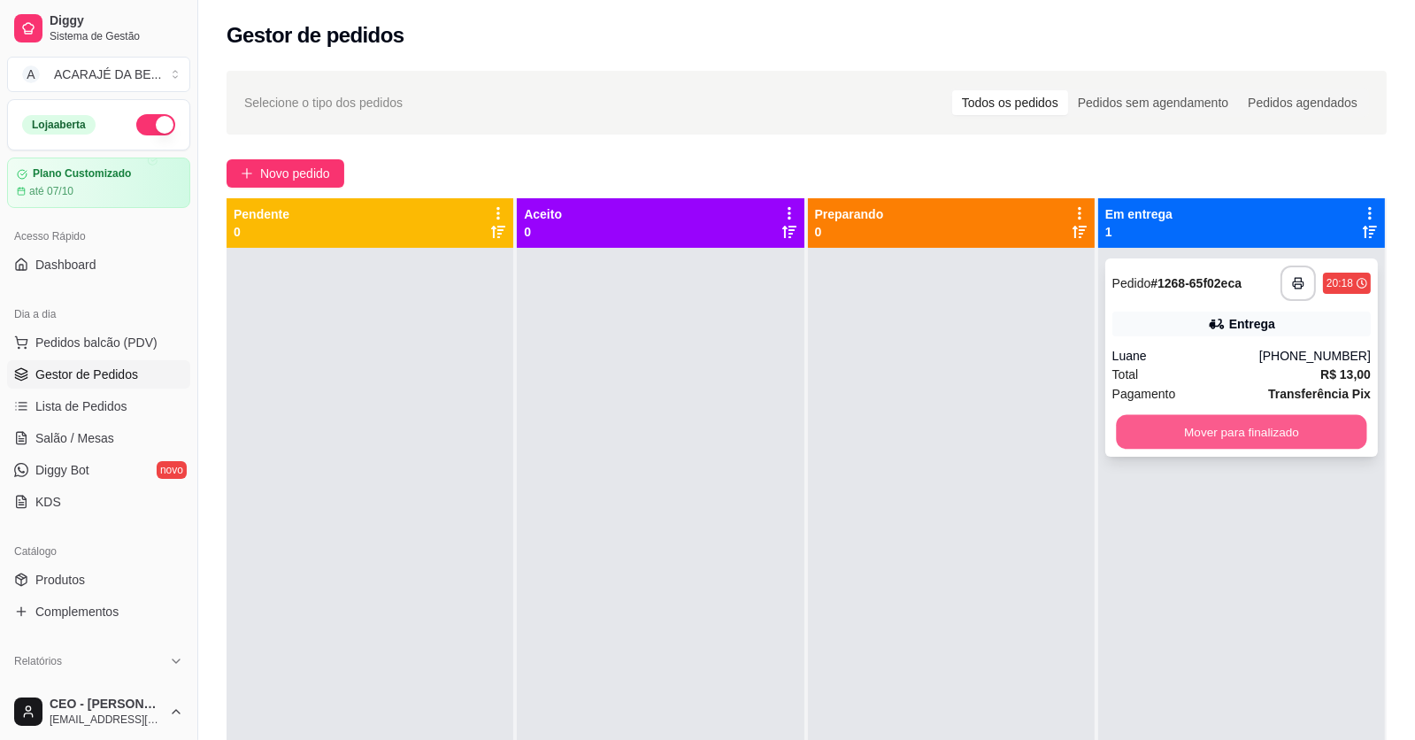
click at [1233, 432] on button "Mover para finalizado" at bounding box center [1241, 432] width 250 height 35
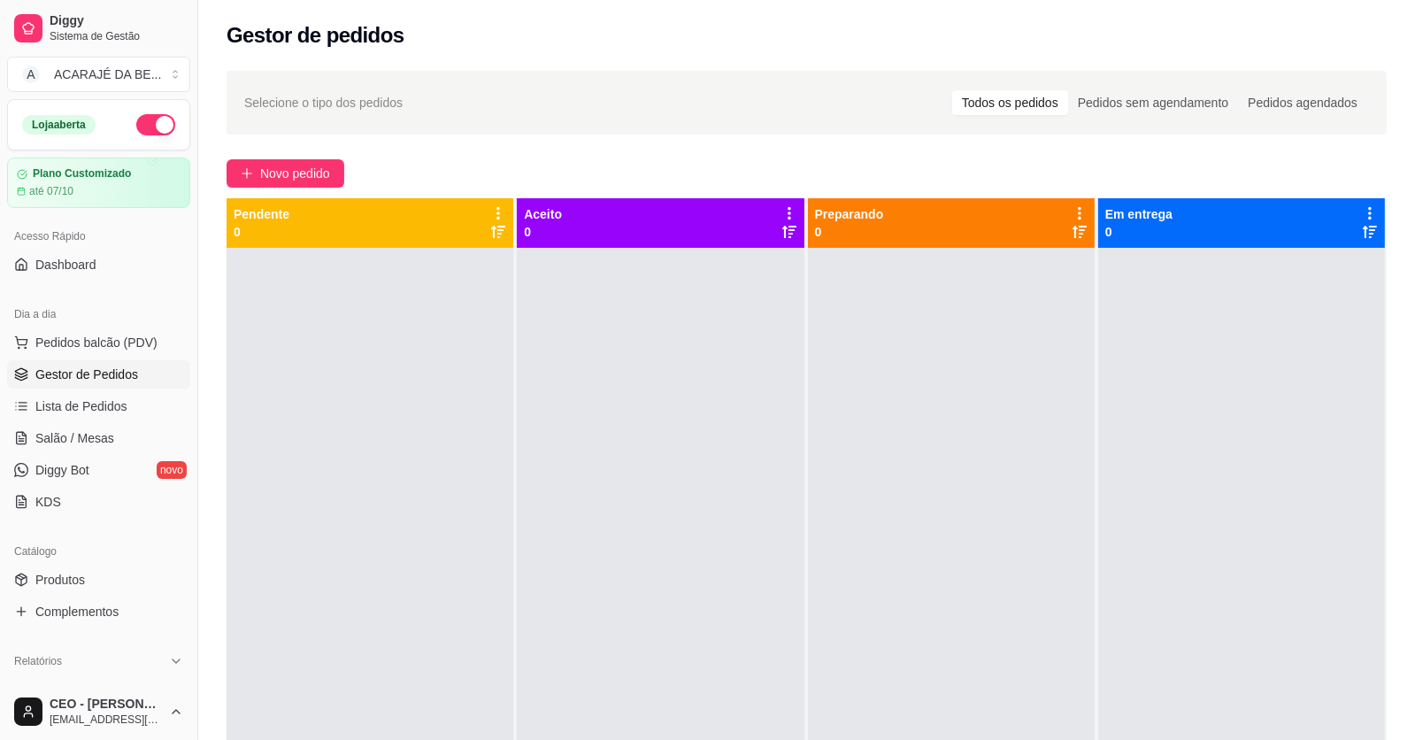
scroll to position [88, 0]
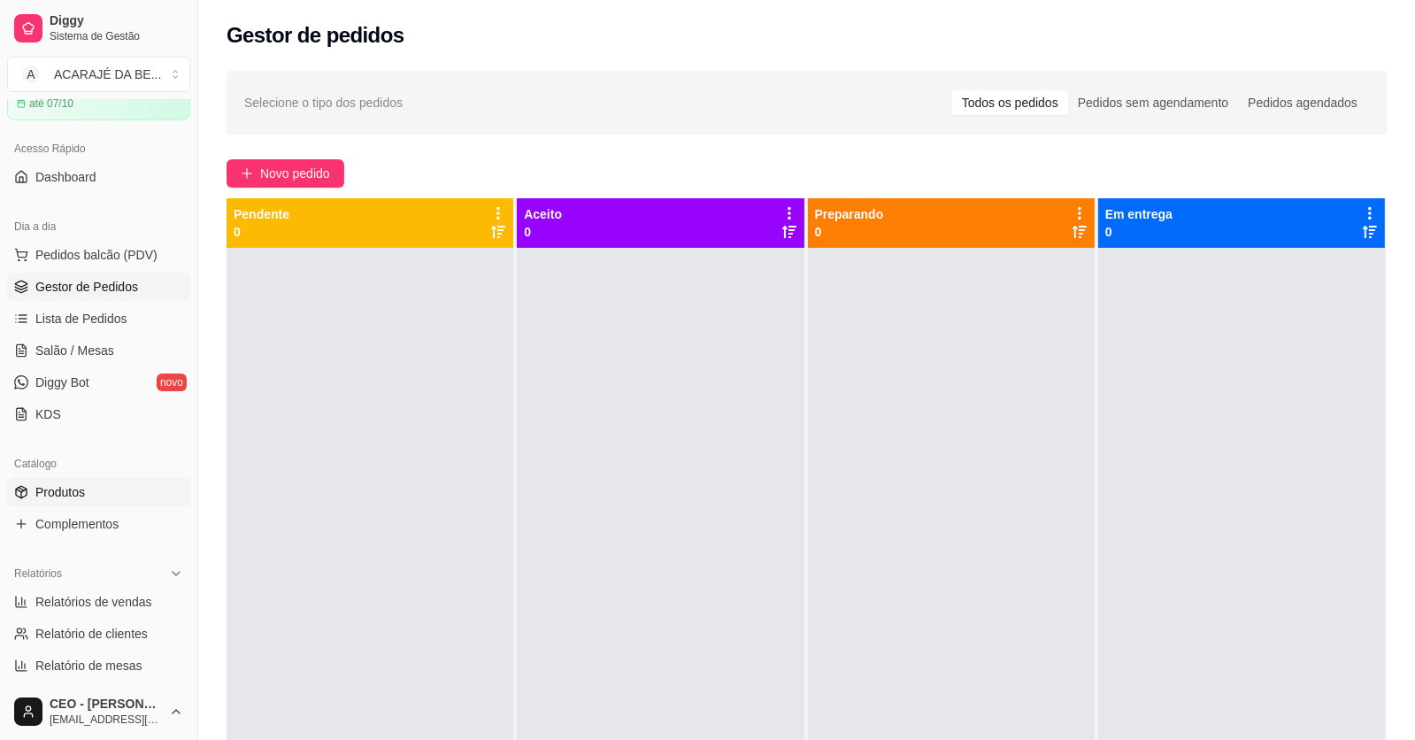
click at [67, 486] on span "Produtos" at bounding box center [60, 492] width 50 height 18
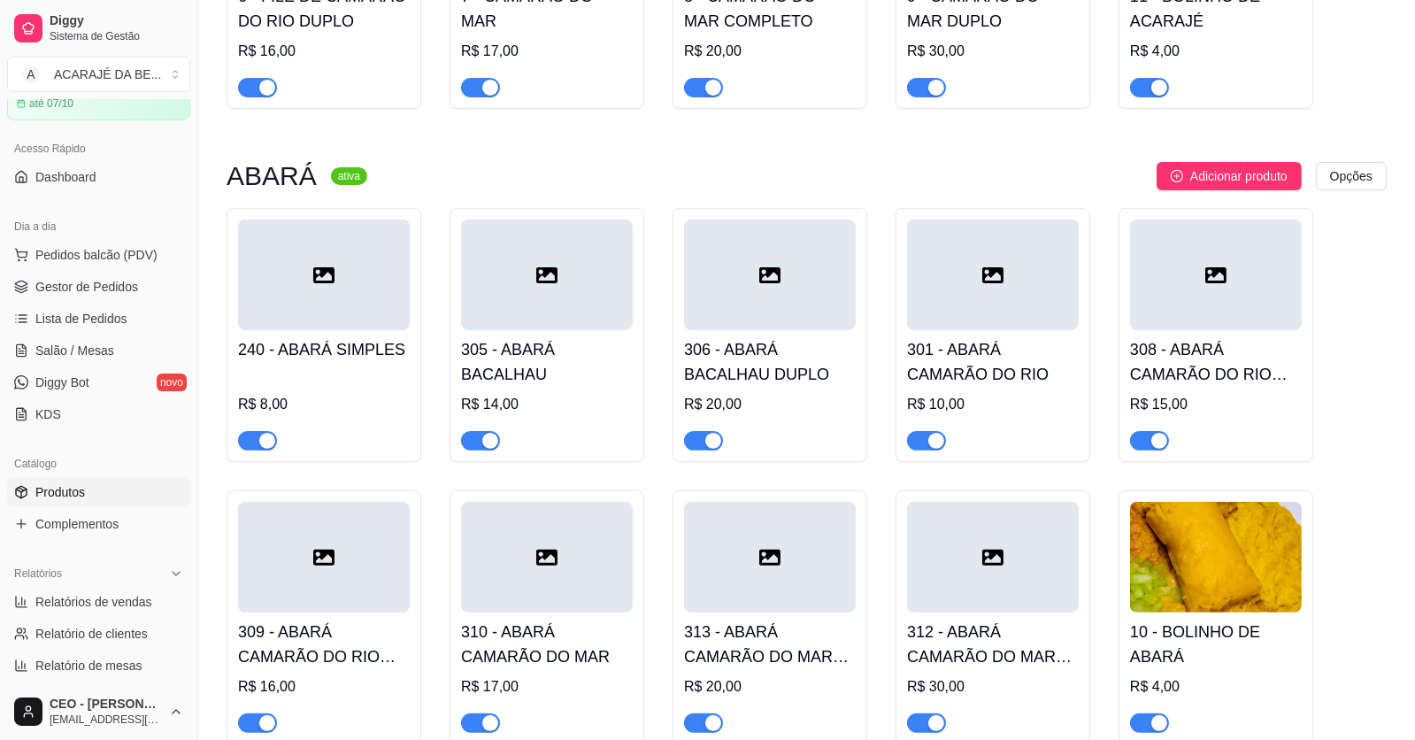
scroll to position [707, 0]
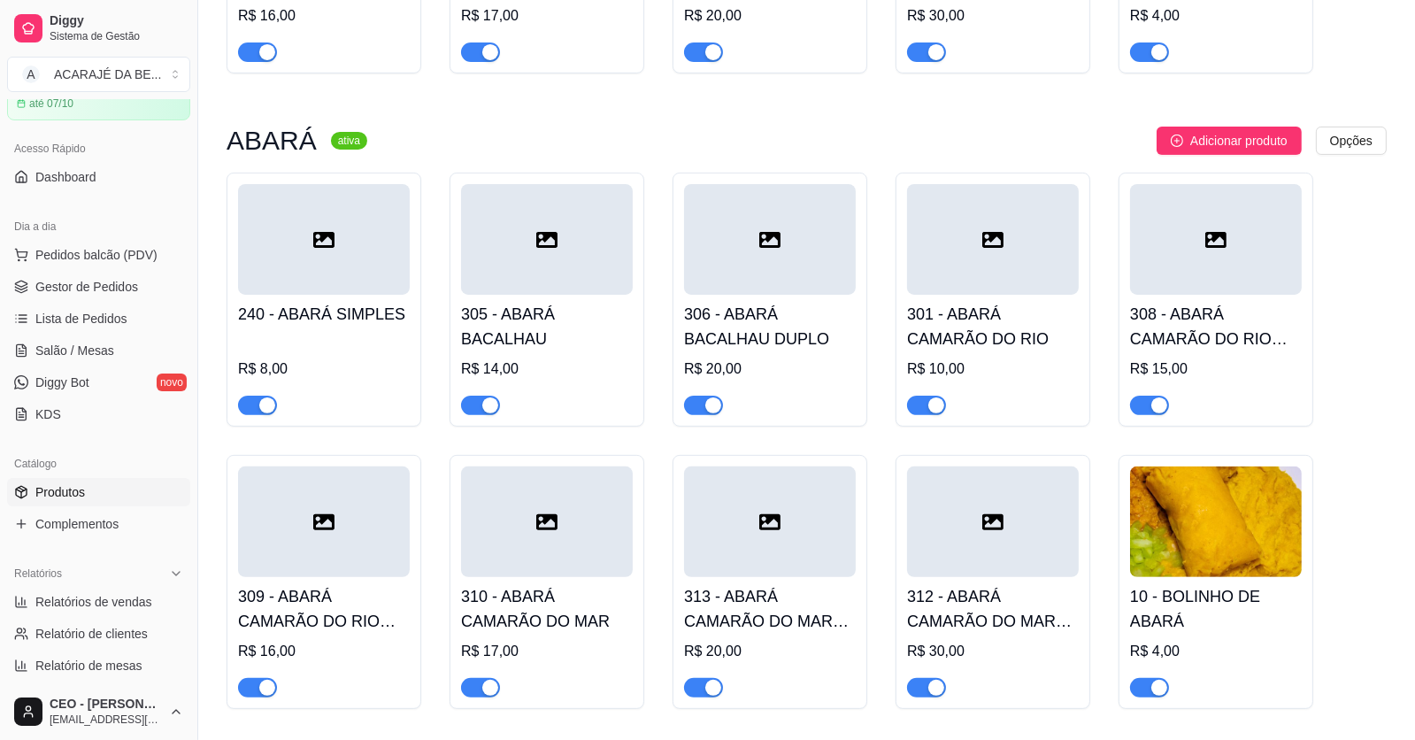
click at [246, 400] on span "button" at bounding box center [257, 405] width 39 height 19
click at [466, 406] on span "button" at bounding box center [480, 405] width 39 height 19
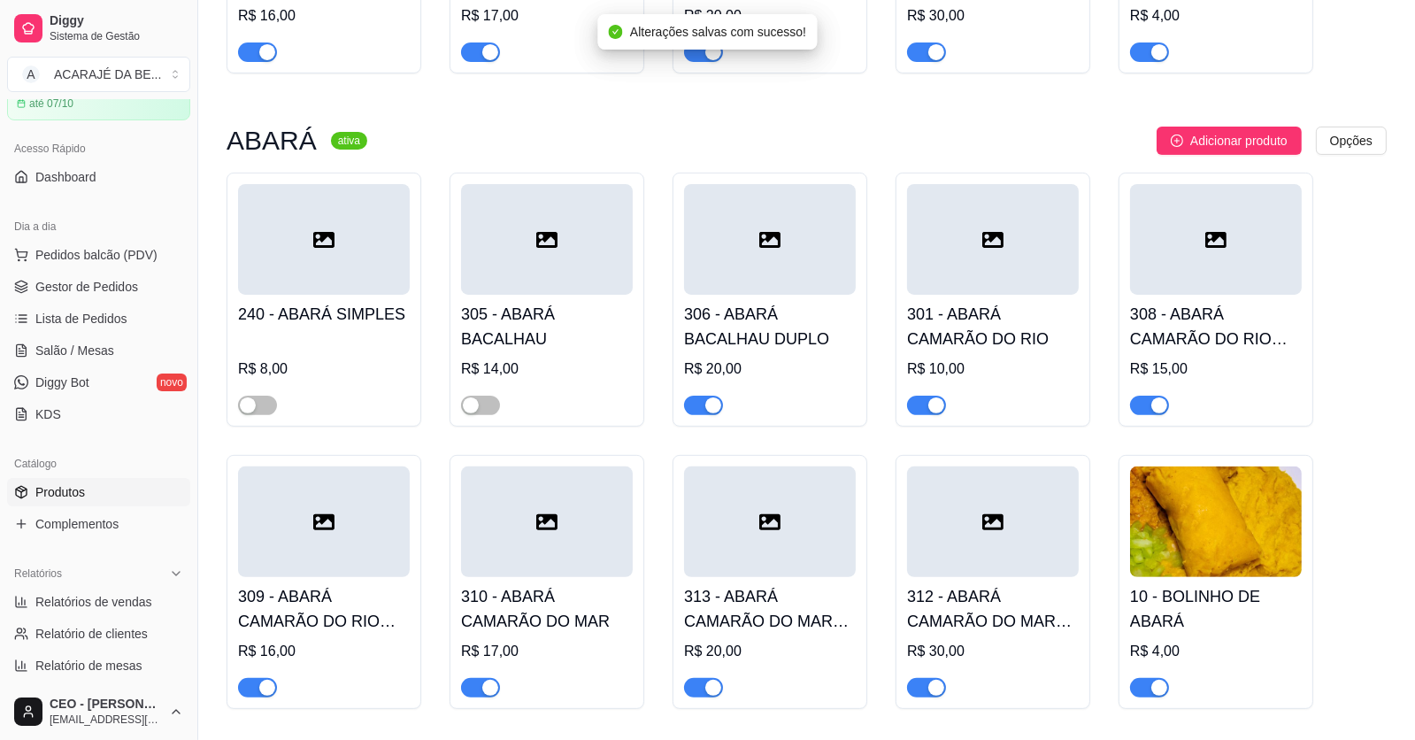
click at [689, 407] on span "button" at bounding box center [703, 405] width 39 height 19
click at [922, 402] on span "button" at bounding box center [926, 405] width 39 height 19
click at [1136, 404] on span "button" at bounding box center [1149, 405] width 39 height 19
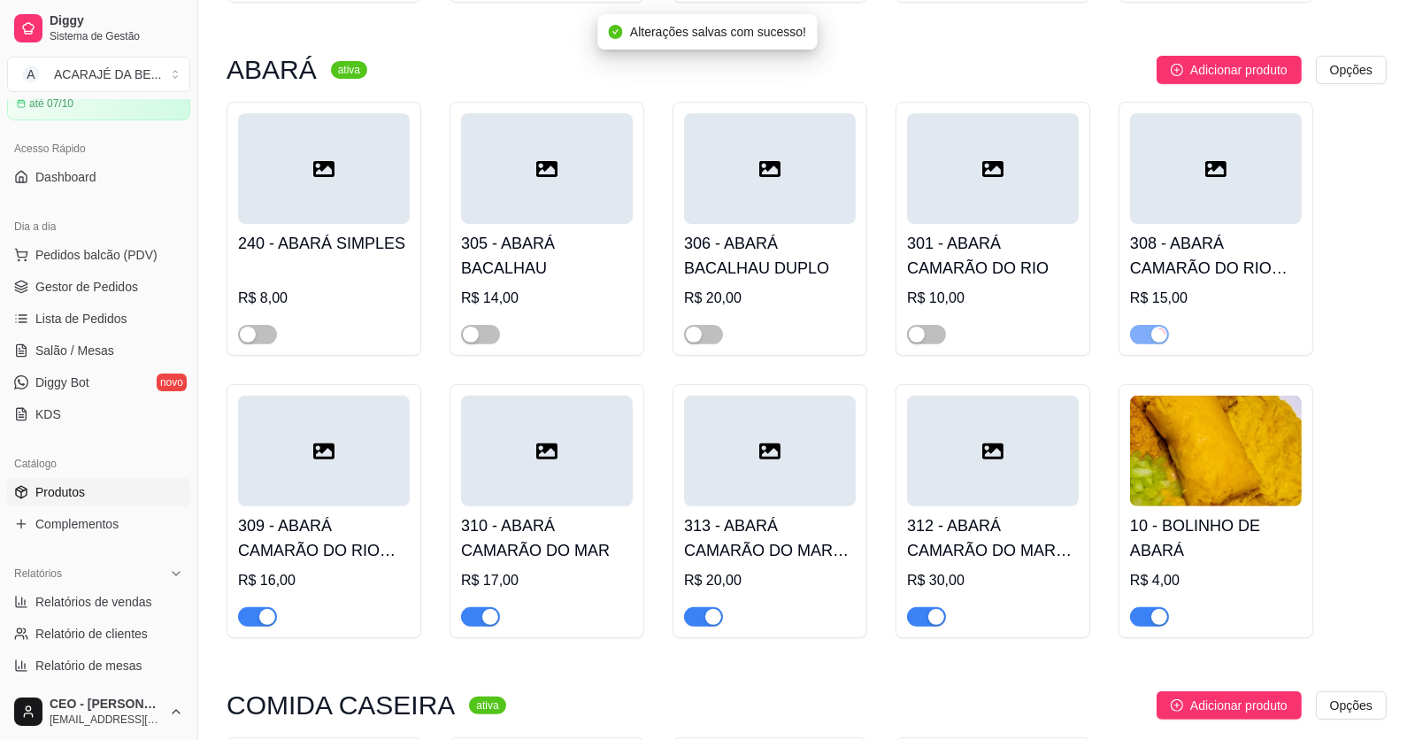
scroll to position [884, 0]
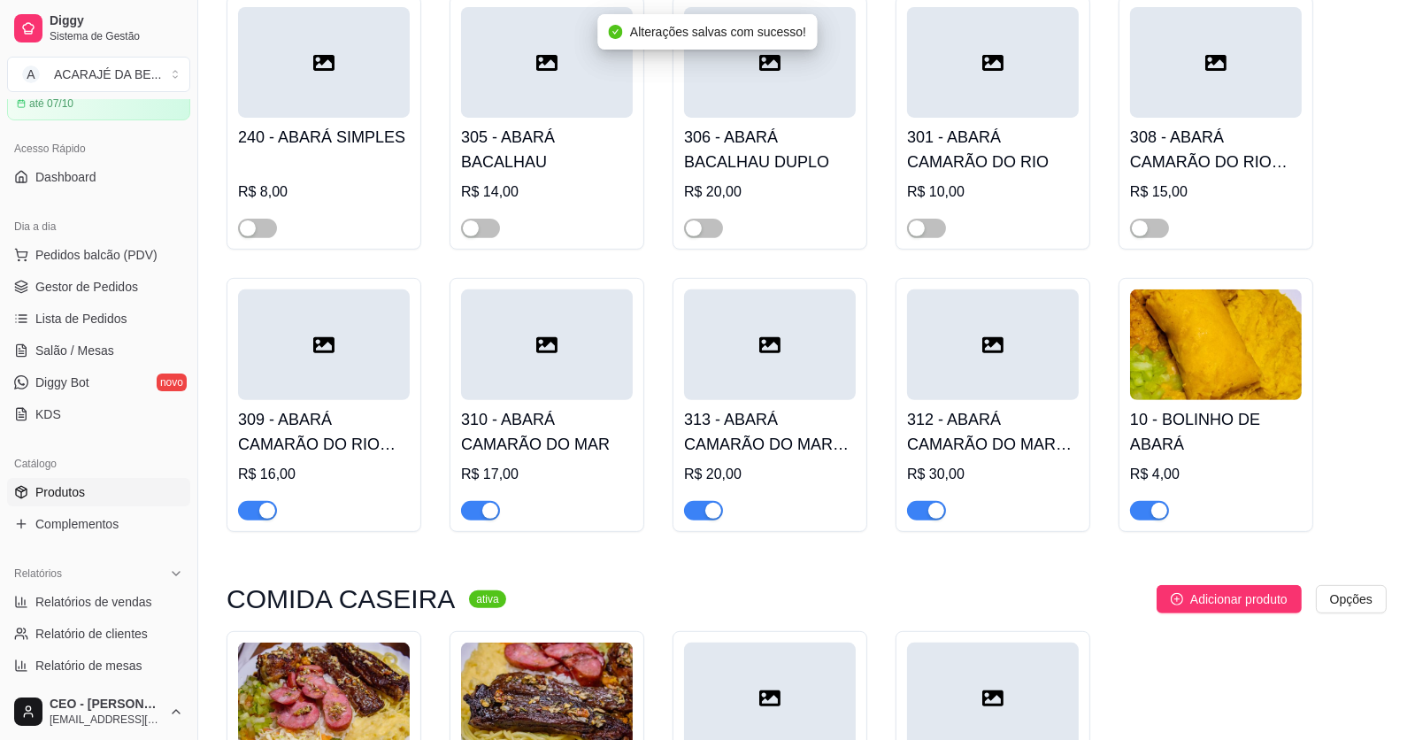
click at [1143, 511] on span "button" at bounding box center [1149, 510] width 39 height 19
click at [911, 509] on span "button" at bounding box center [926, 510] width 39 height 19
click at [697, 512] on span "button" at bounding box center [703, 510] width 39 height 19
click at [471, 515] on span "button" at bounding box center [480, 510] width 39 height 19
click at [242, 512] on span "button" at bounding box center [257, 510] width 39 height 19
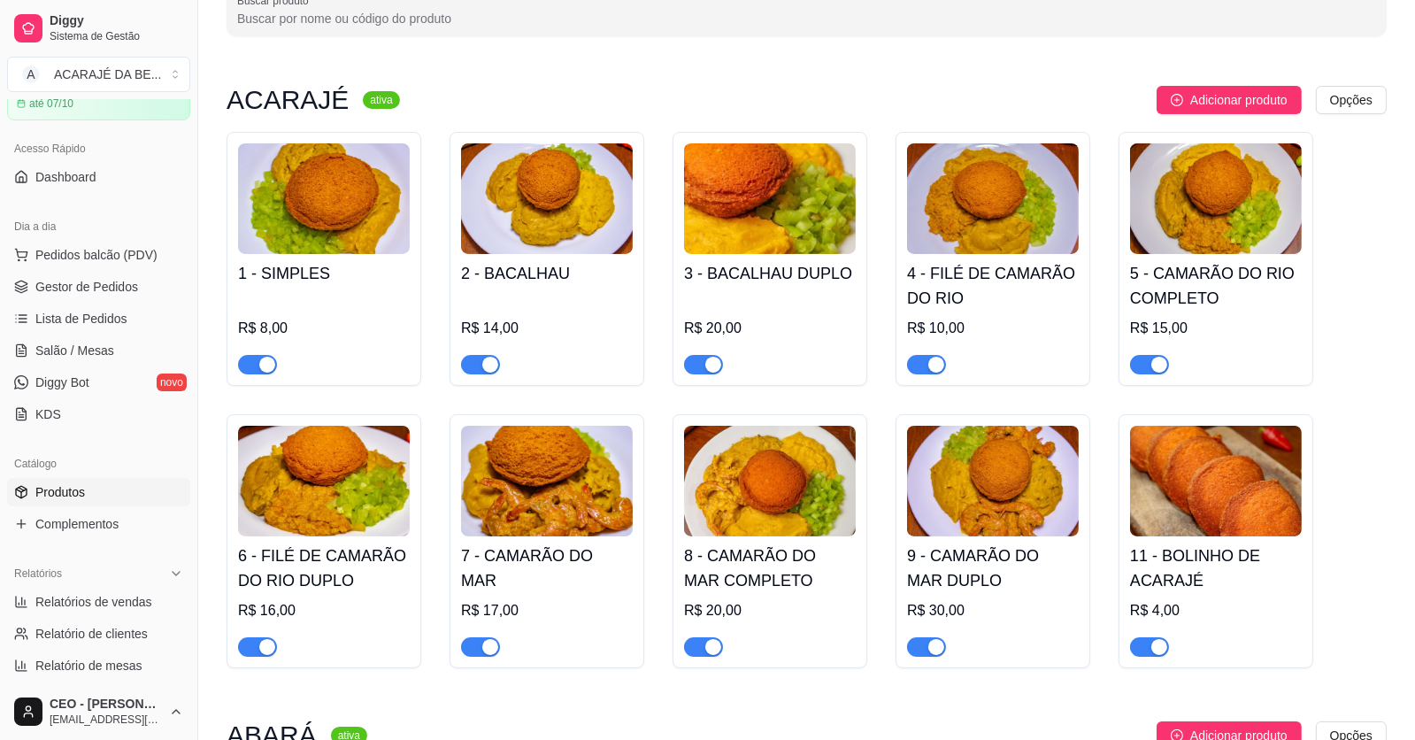
scroll to position [88, 0]
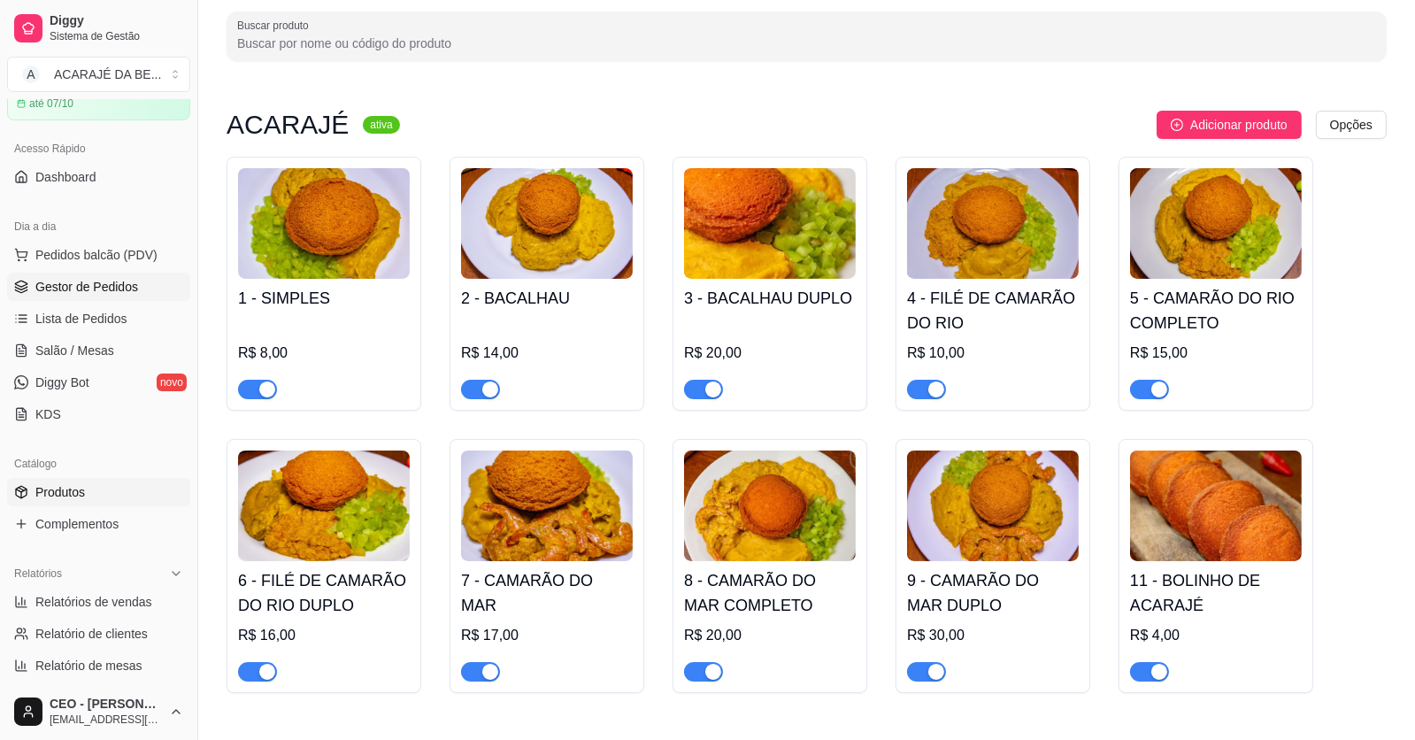
click at [98, 279] on span "Gestor de Pedidos" at bounding box center [86, 287] width 103 height 18
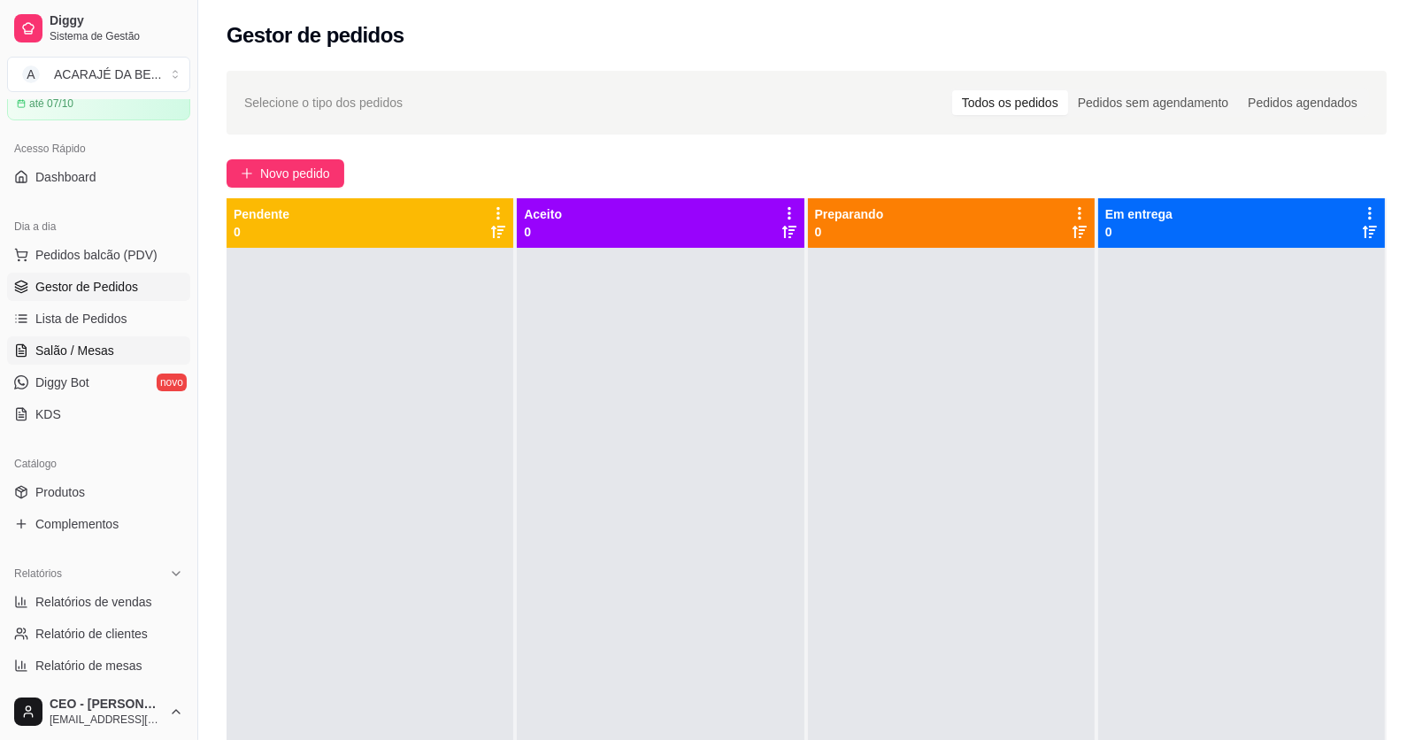
click at [93, 345] on span "Salão / Mesas" at bounding box center [74, 351] width 79 height 18
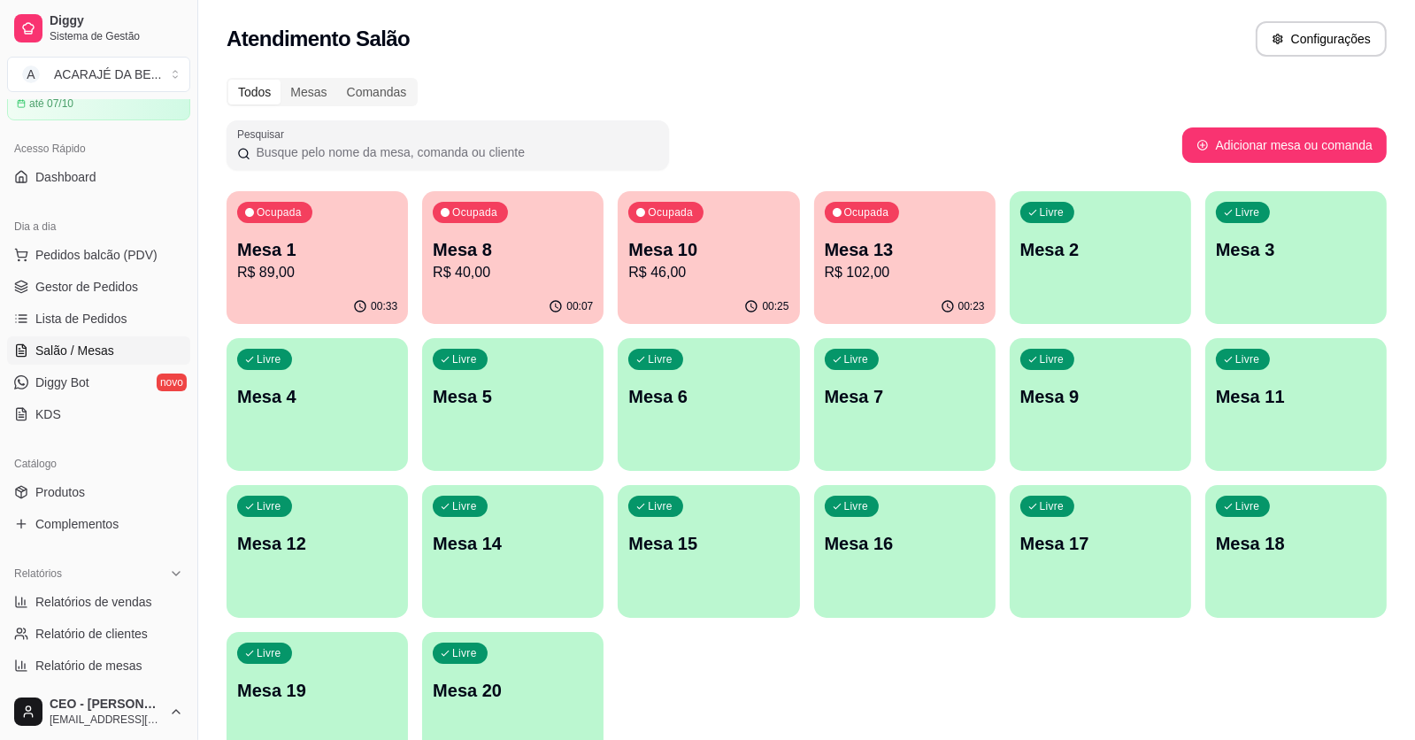
click at [332, 260] on p "Mesa 1" at bounding box center [317, 249] width 160 height 25
click at [109, 280] on span "Gestor de Pedidos" at bounding box center [86, 287] width 103 height 18
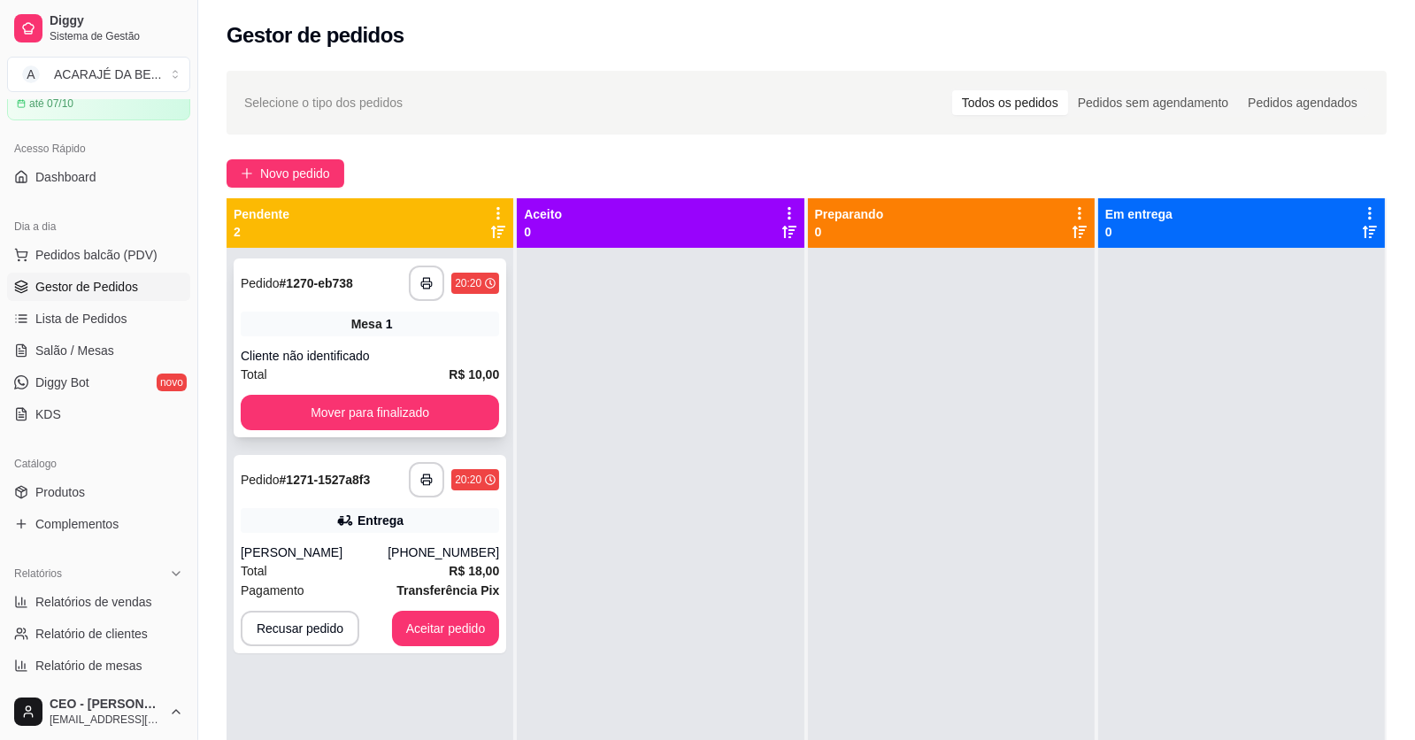
click at [409, 366] on div "Total R$ 10,00" at bounding box center [370, 374] width 258 height 19
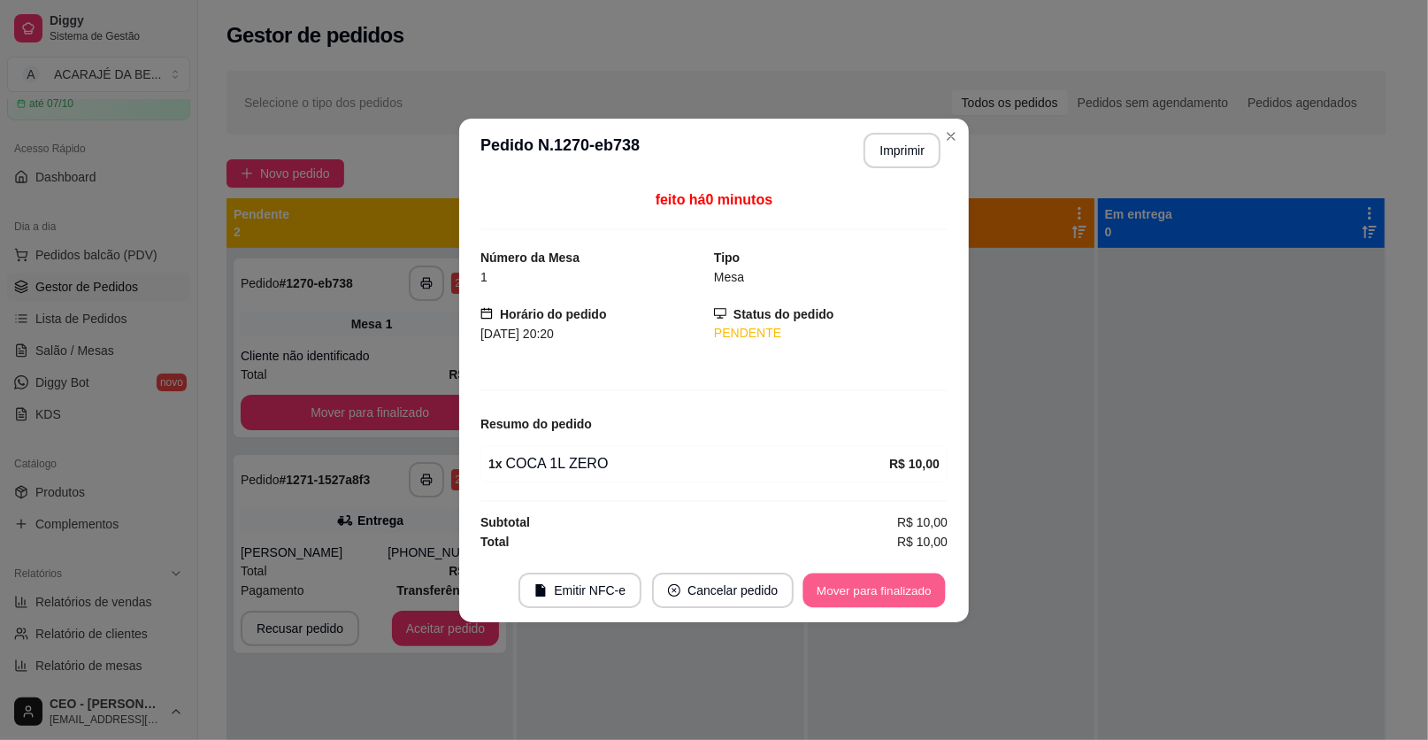
click at [852, 589] on button "Mover para finalizado" at bounding box center [875, 590] width 142 height 35
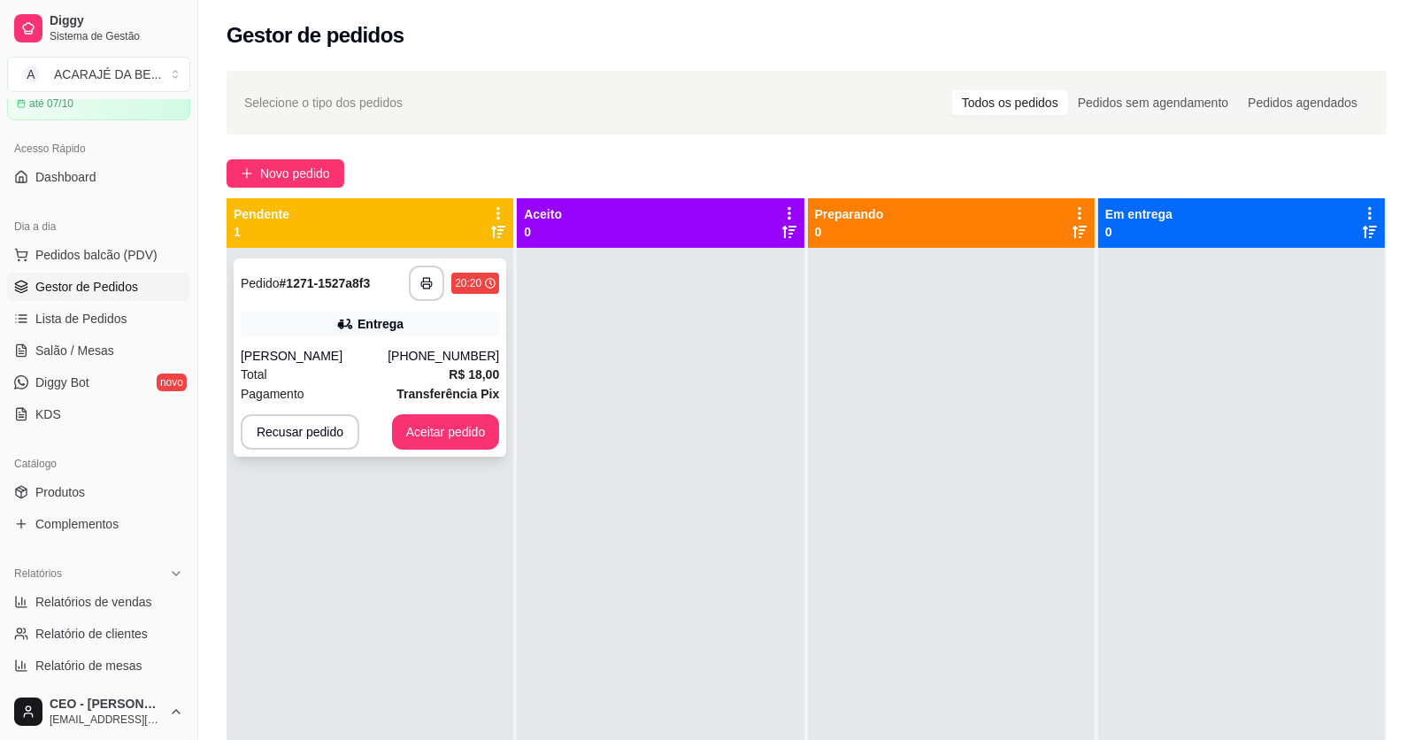
click at [377, 386] on div "Pagamento Transferência Pix" at bounding box center [370, 393] width 258 height 19
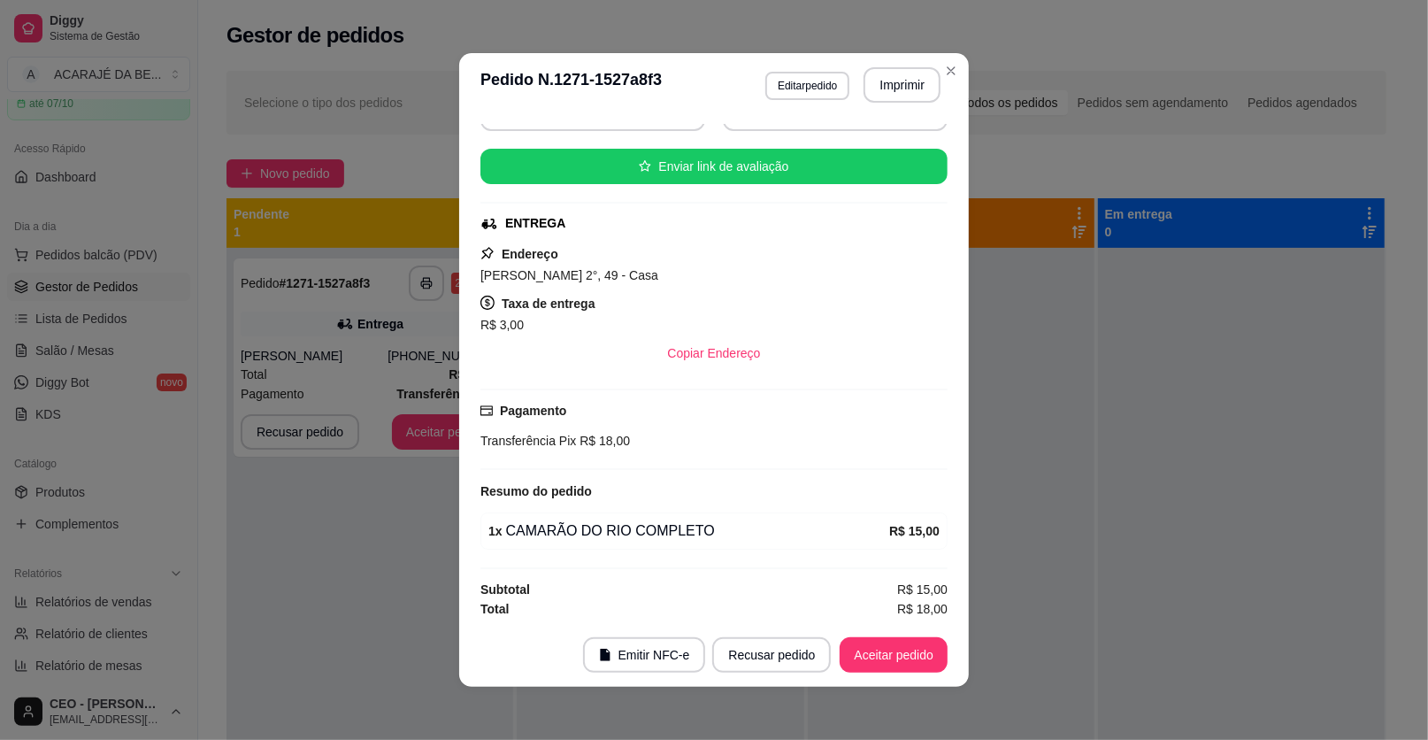
scroll to position [4, 0]
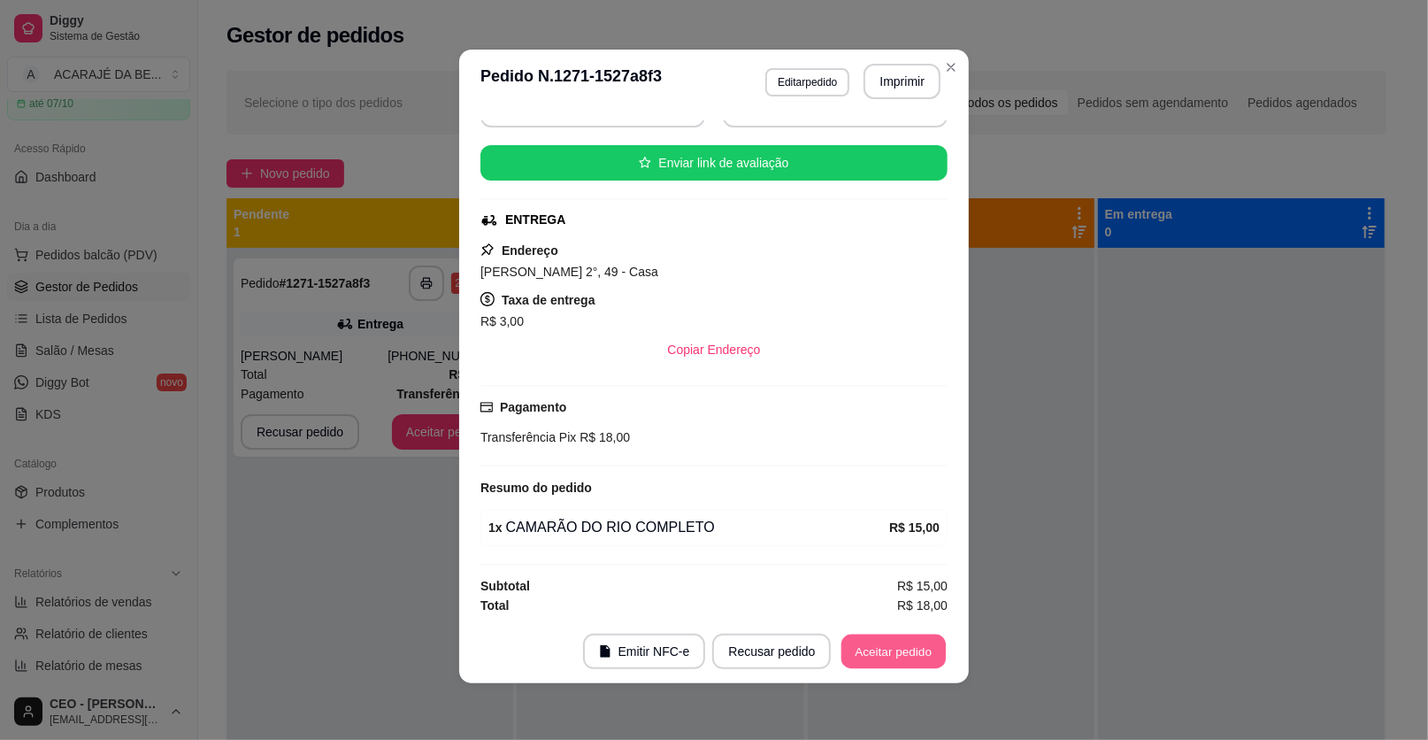
click at [894, 647] on button "Aceitar pedido" at bounding box center [894, 652] width 104 height 35
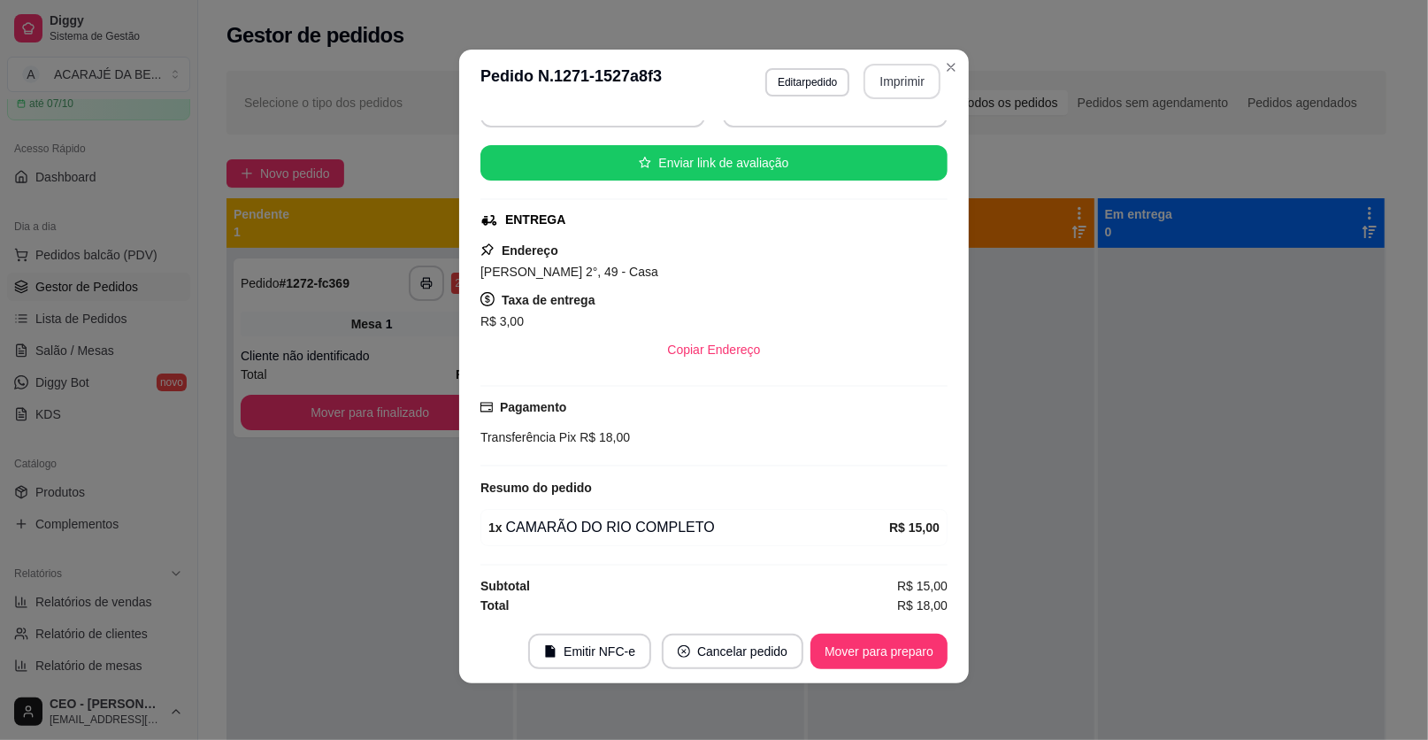
click at [894, 81] on button "Imprimir" at bounding box center [902, 81] width 77 height 35
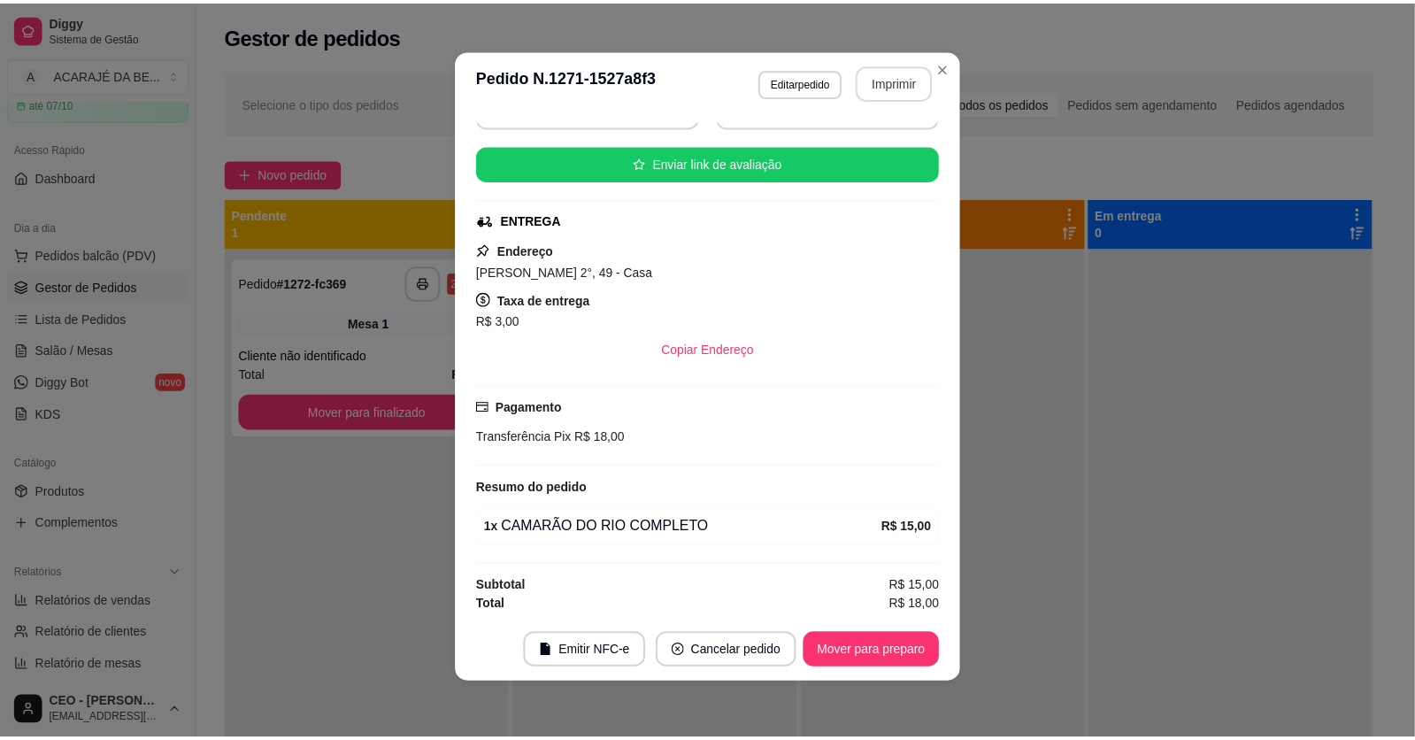
scroll to position [0, 0]
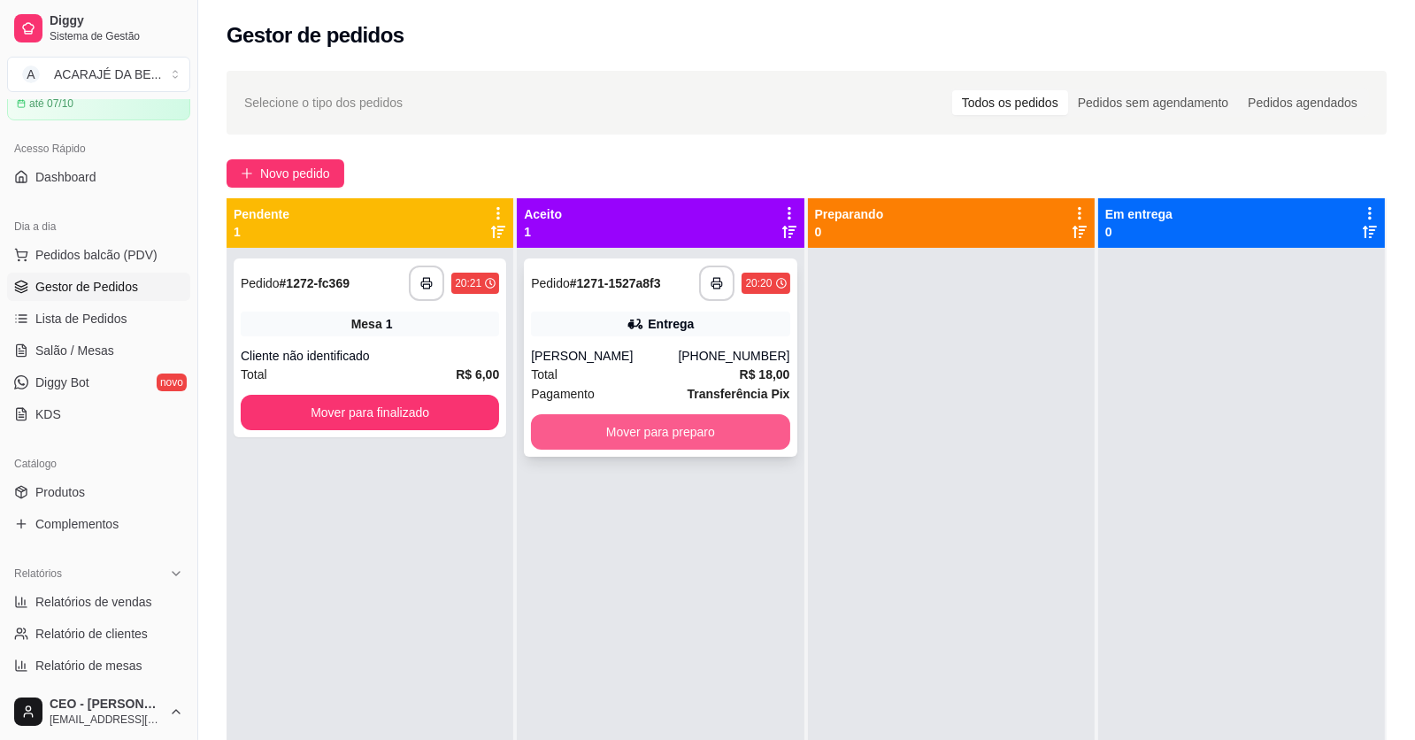
click at [647, 428] on button "Mover para preparo" at bounding box center [660, 431] width 258 height 35
click at [647, 428] on div "Mover para preparo" at bounding box center [660, 431] width 258 height 35
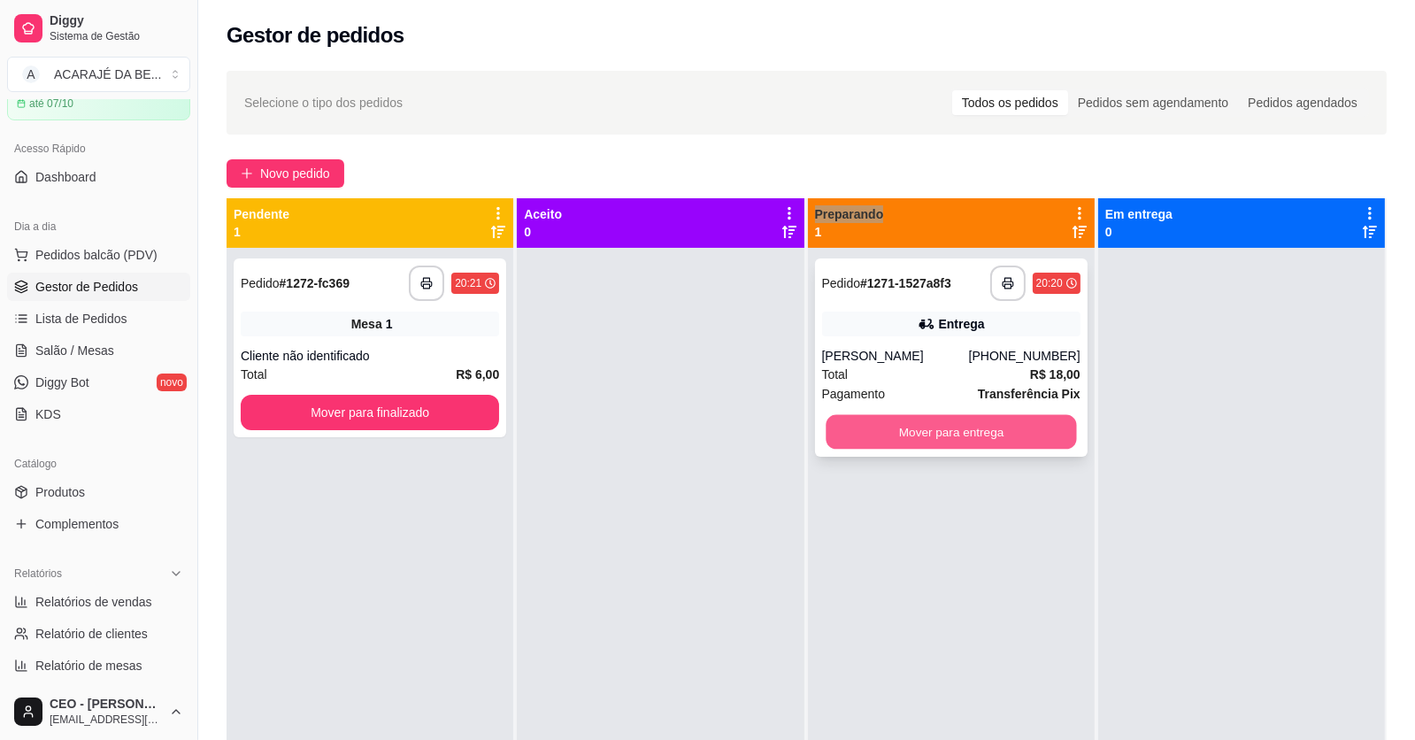
click at [1045, 423] on button "Mover para entrega" at bounding box center [951, 432] width 250 height 35
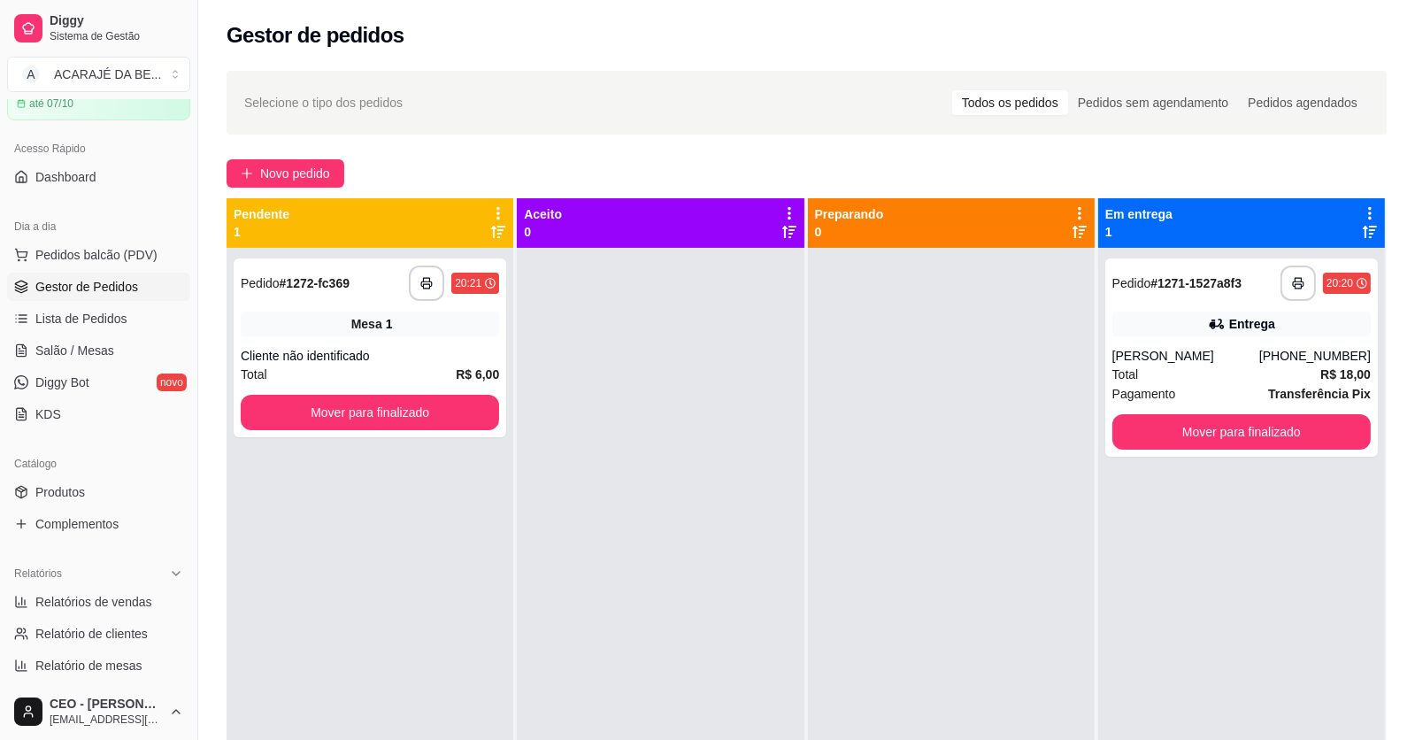
click at [1237, 504] on div "**********" at bounding box center [1241, 618] width 287 height 740
click at [1249, 427] on button "Mover para finalizado" at bounding box center [1241, 431] width 258 height 35
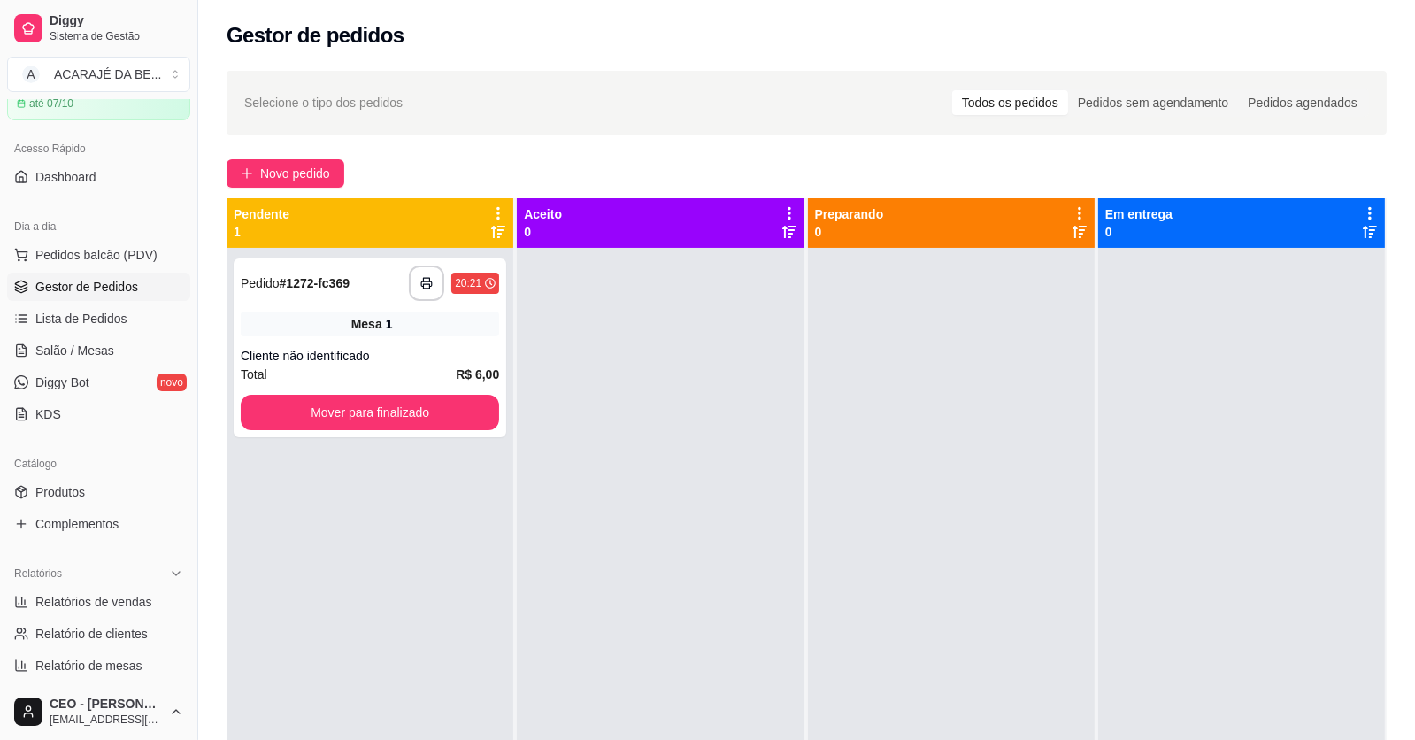
drag, startPoint x: 1184, startPoint y: 530, endPoint x: 882, endPoint y: 505, distance: 302.8
click at [1180, 530] on div at bounding box center [1241, 618] width 287 height 740
click at [419, 358] on div "Cliente não identificado" at bounding box center [370, 356] width 258 height 18
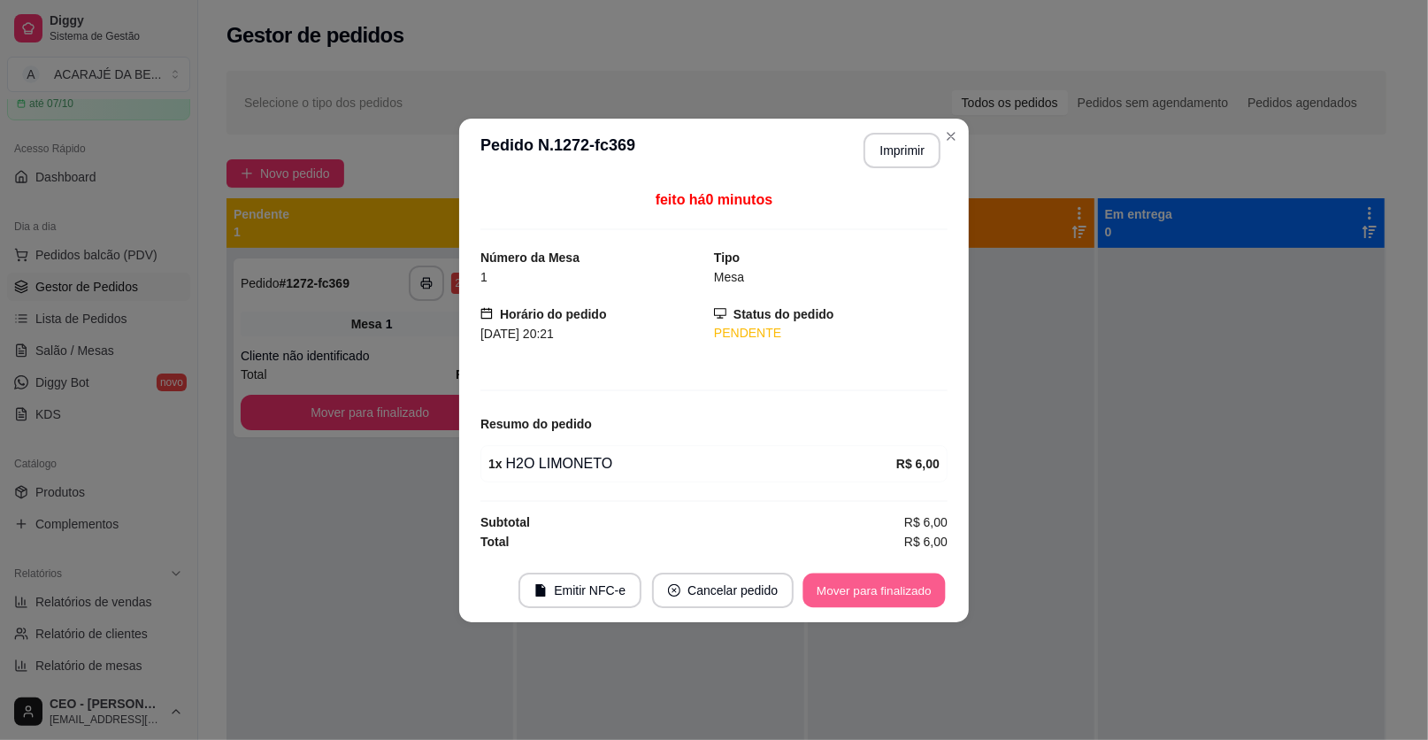
click at [856, 589] on button "Mover para finalizado" at bounding box center [875, 590] width 142 height 35
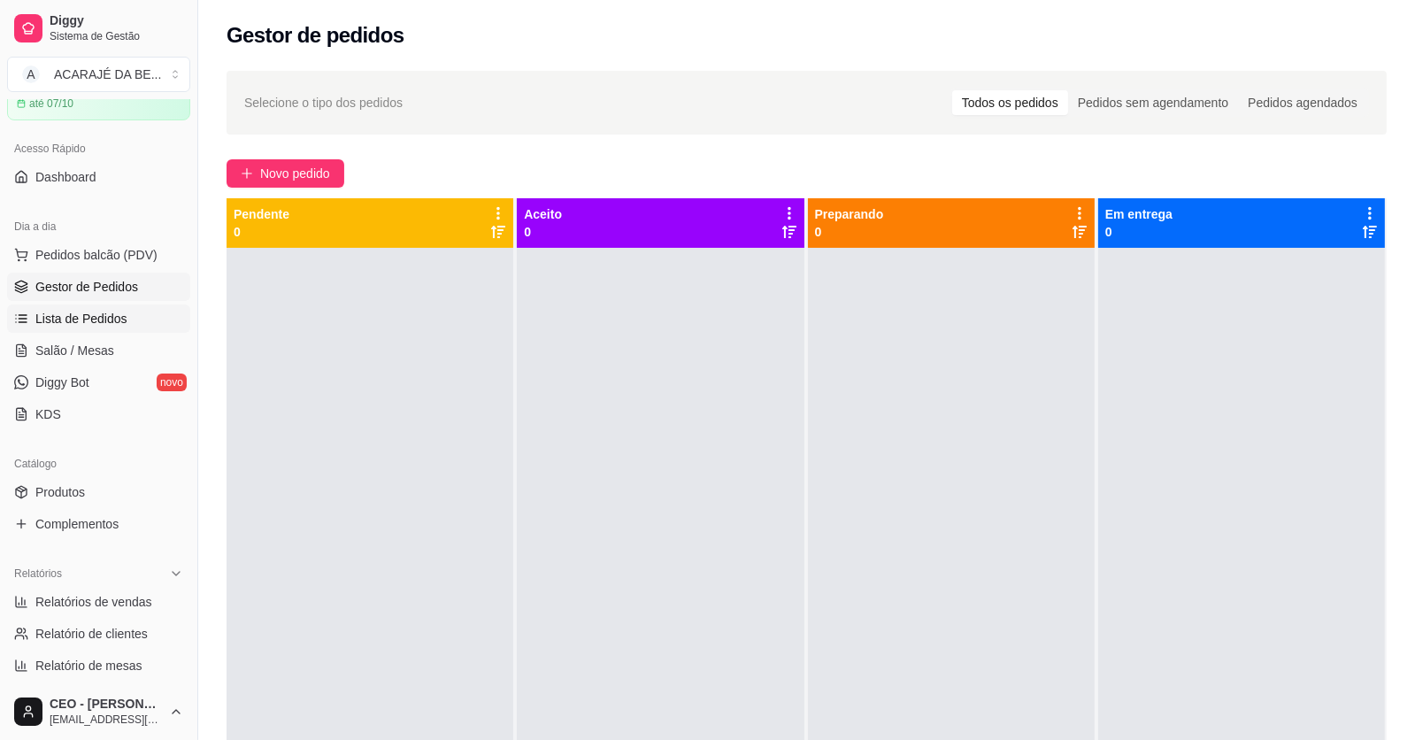
click at [99, 314] on span "Lista de Pedidos" at bounding box center [81, 319] width 92 height 18
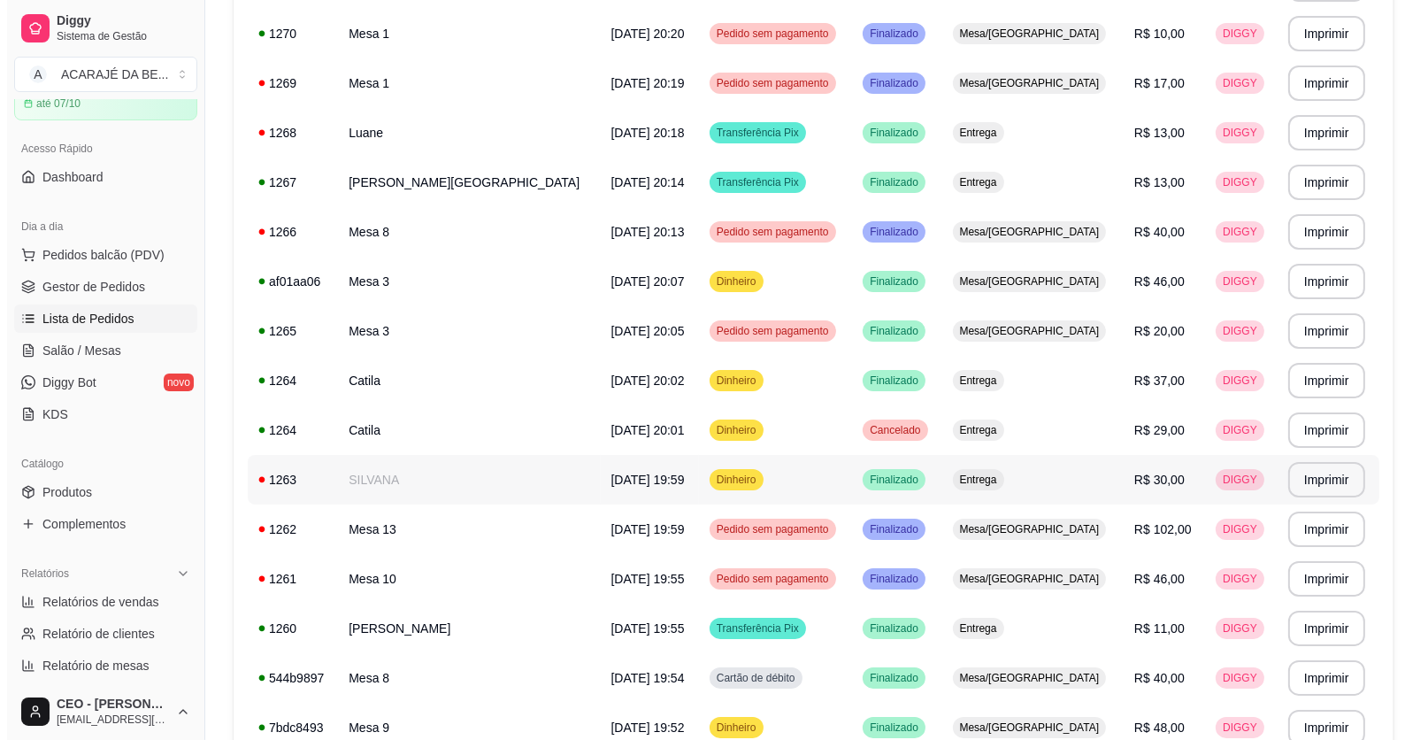
scroll to position [353, 0]
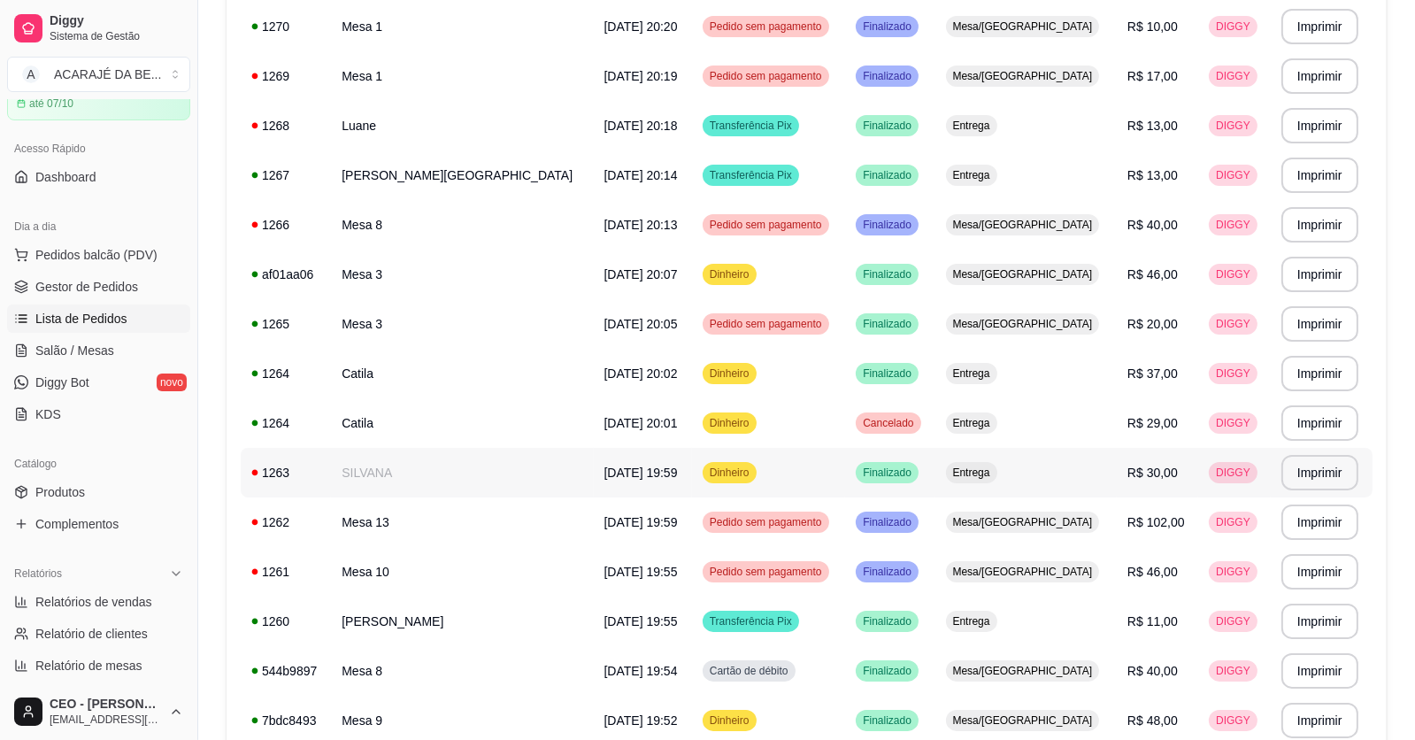
click at [946, 470] on div "Entrega" at bounding box center [971, 472] width 51 height 21
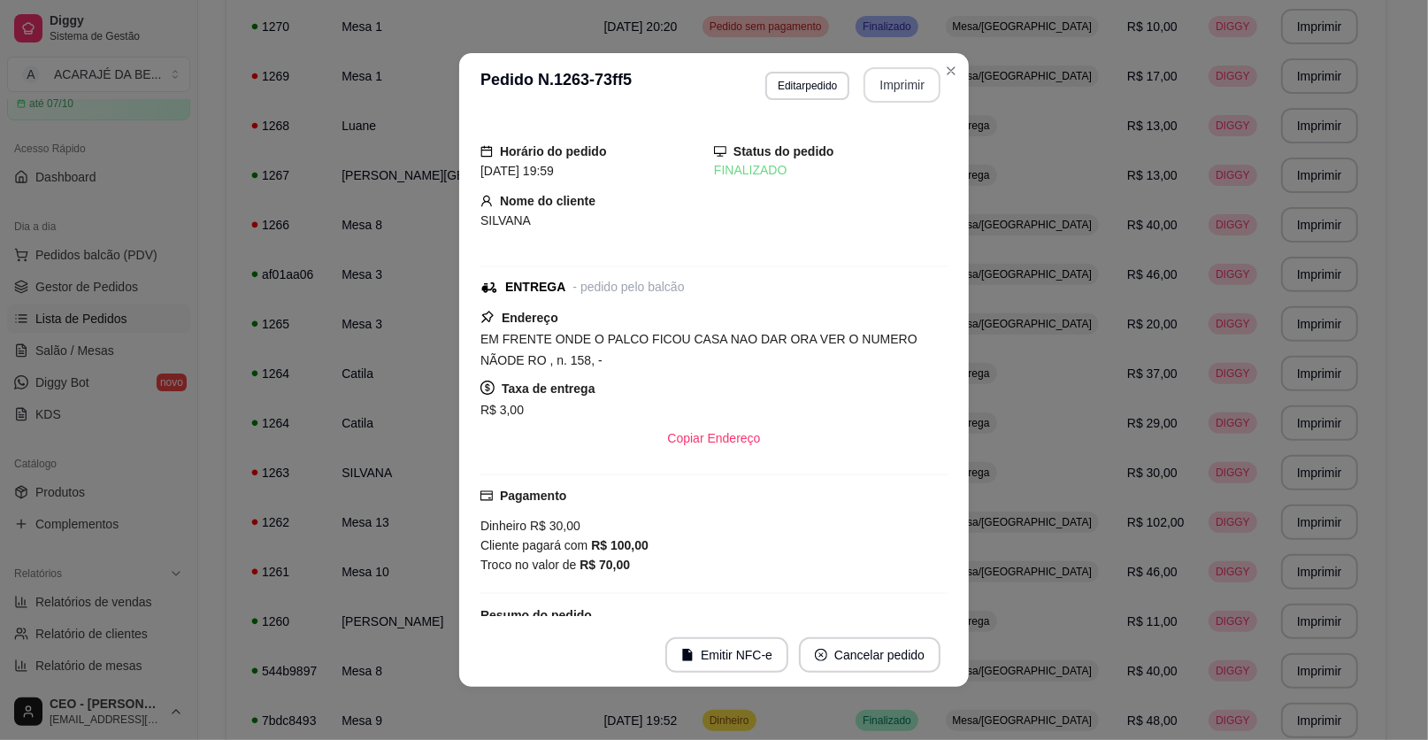
click at [880, 77] on button "Imprimir" at bounding box center [902, 84] width 77 height 35
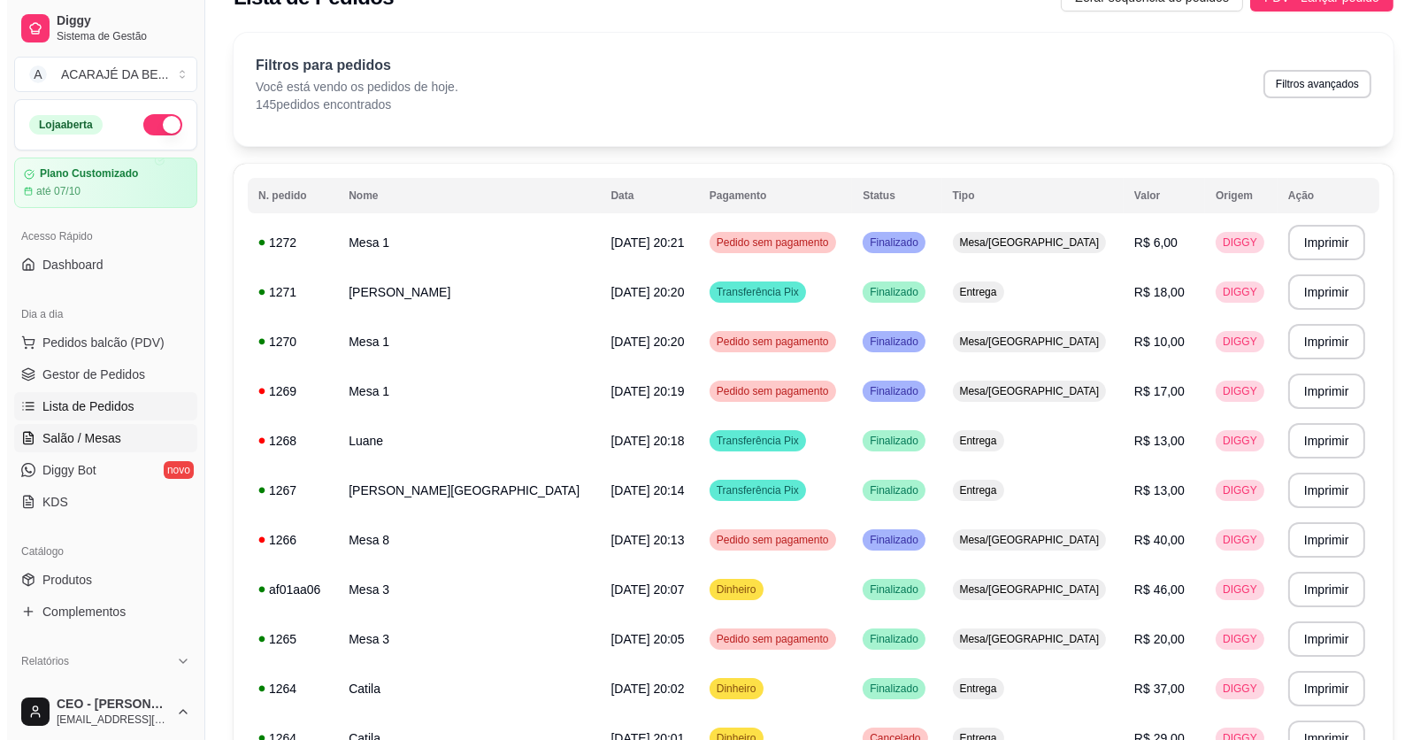
scroll to position [0, 0]
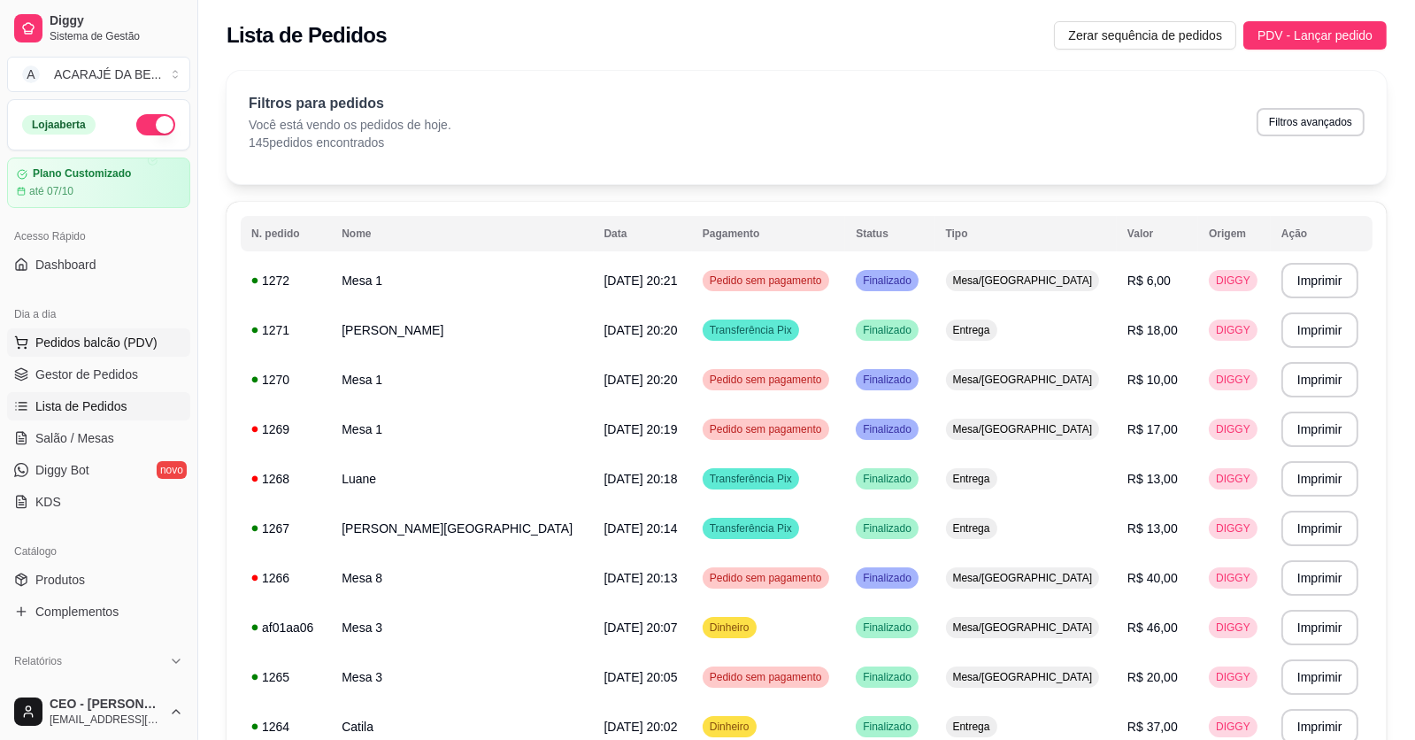
click at [60, 340] on span "Pedidos balcão (PDV)" at bounding box center [96, 343] width 122 height 18
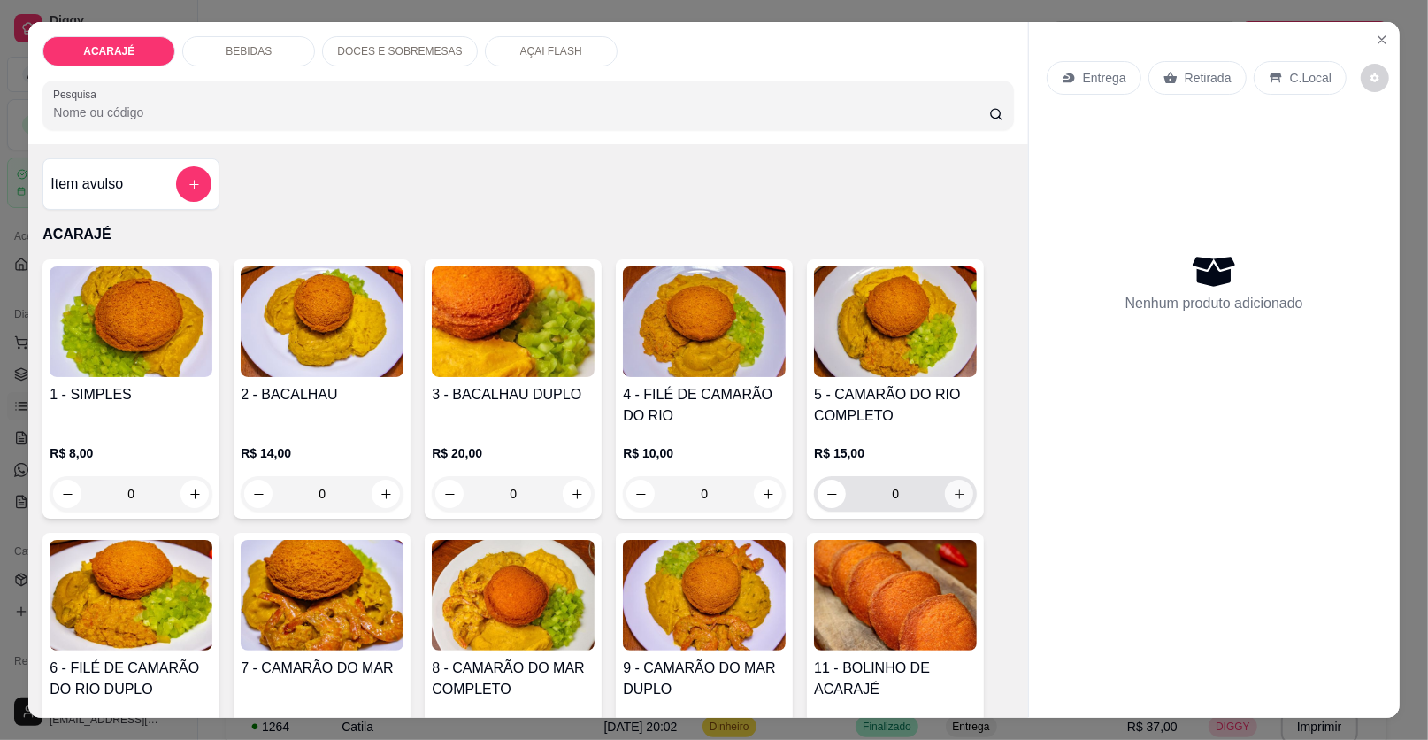
click at [955, 493] on icon "increase-product-quantity" at bounding box center [960, 494] width 10 height 10
type input "1"
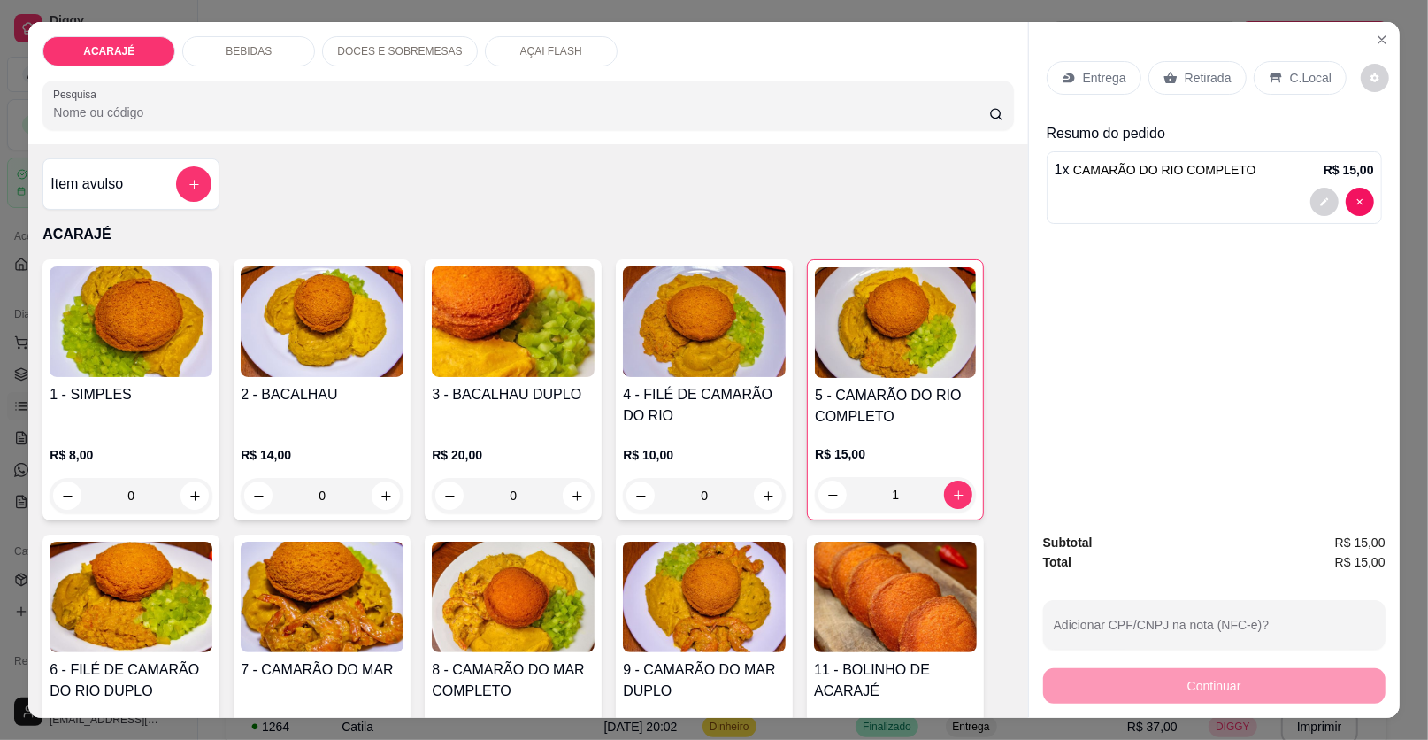
click at [1097, 74] on p "Entrega" at bounding box center [1104, 78] width 43 height 18
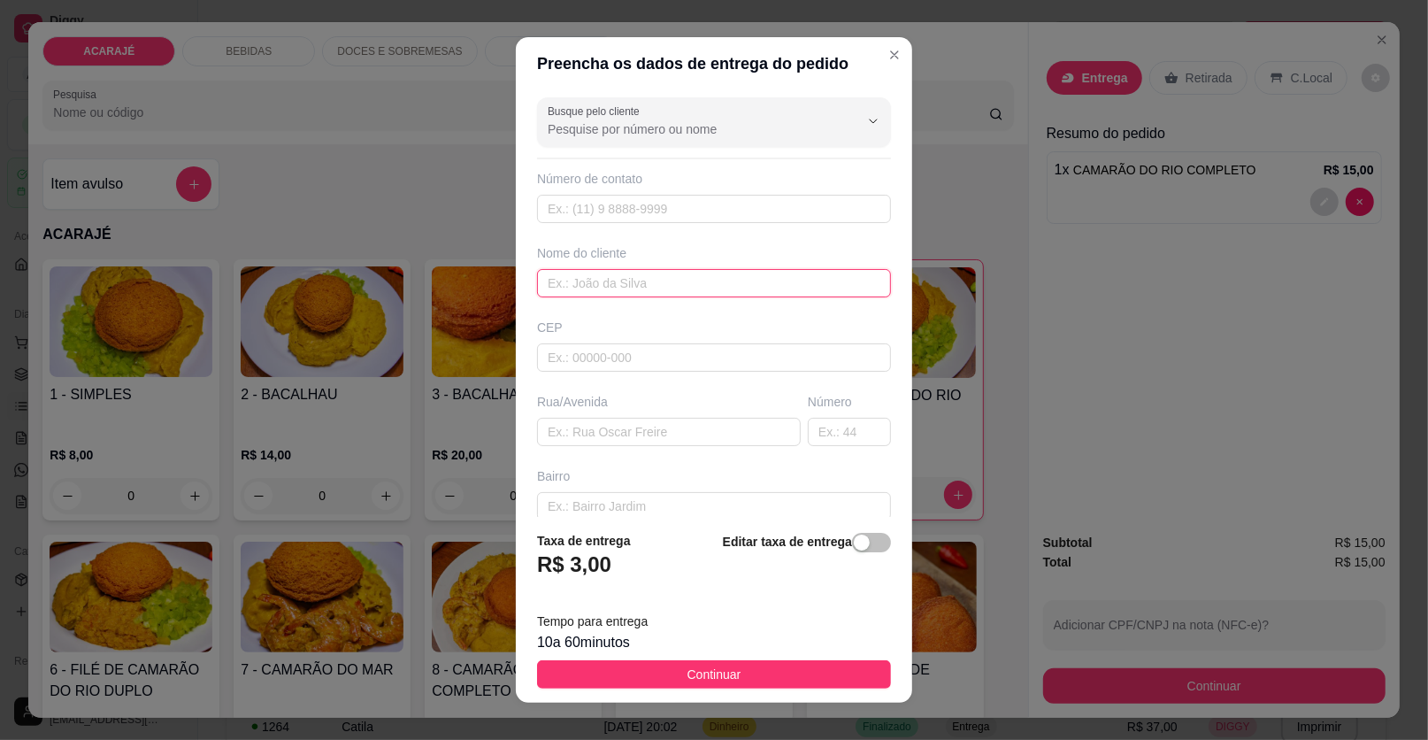
click at [573, 281] on input "text" at bounding box center [714, 283] width 354 height 28
type input "LEH"
click at [589, 427] on input "text" at bounding box center [669, 432] width 264 height 28
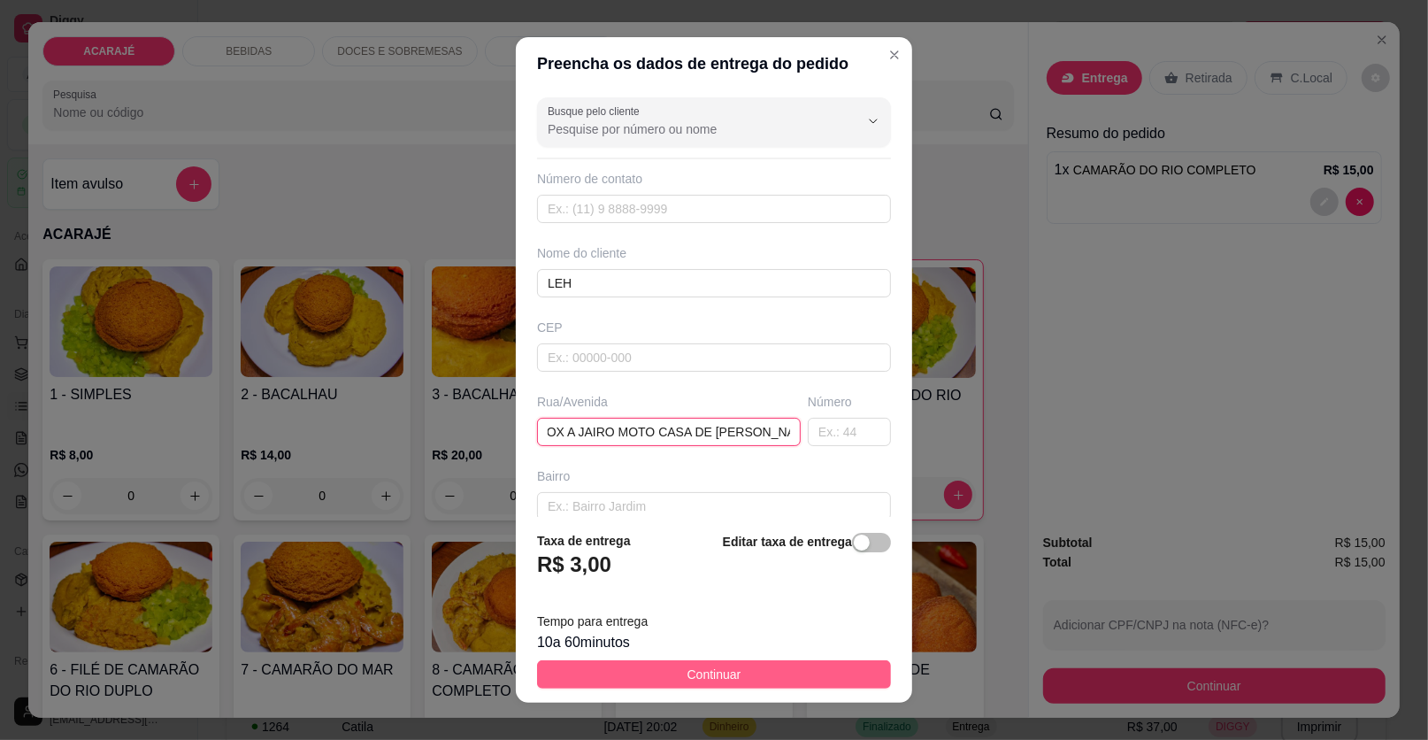
type input "CAMAMUZINHO RUA INDIO BRASIL PROX A JAIRO MOTO CASA DE PREDIO ROSA"
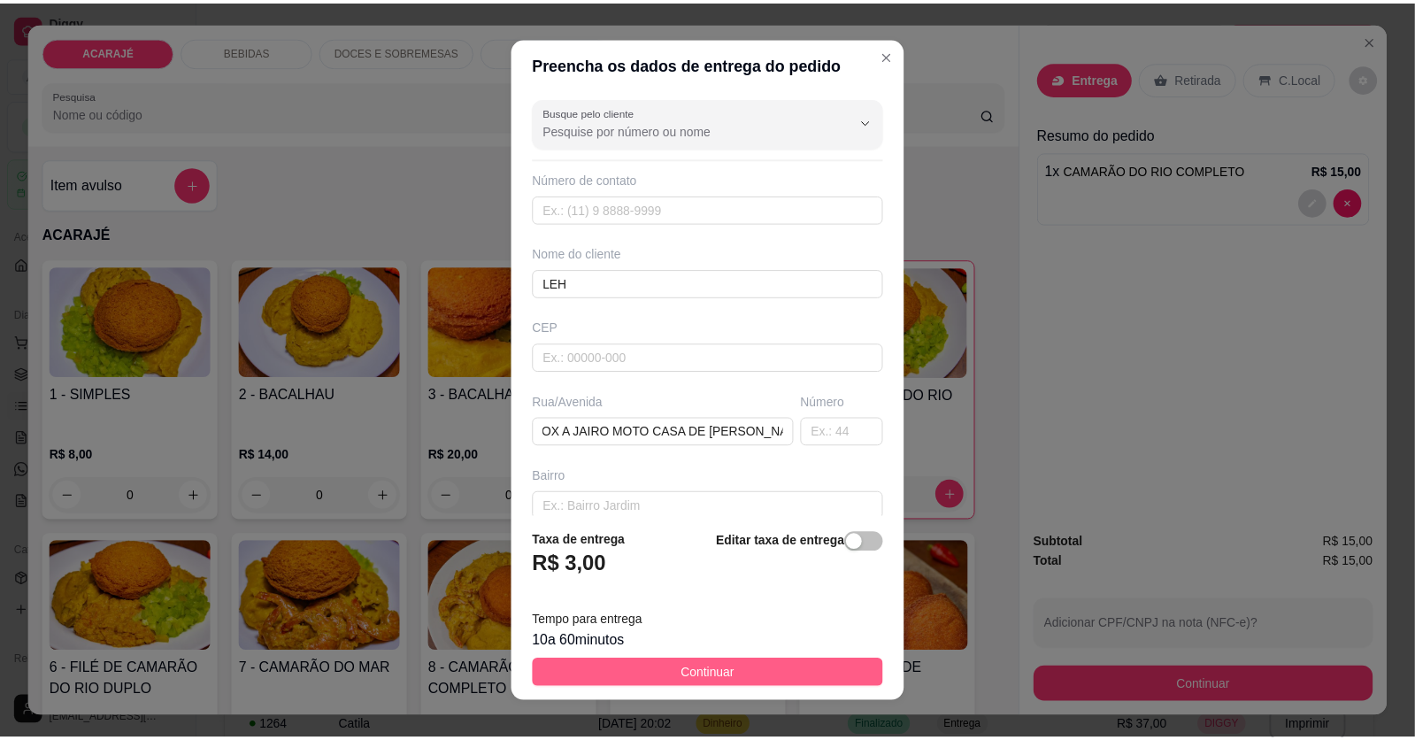
scroll to position [0, 0]
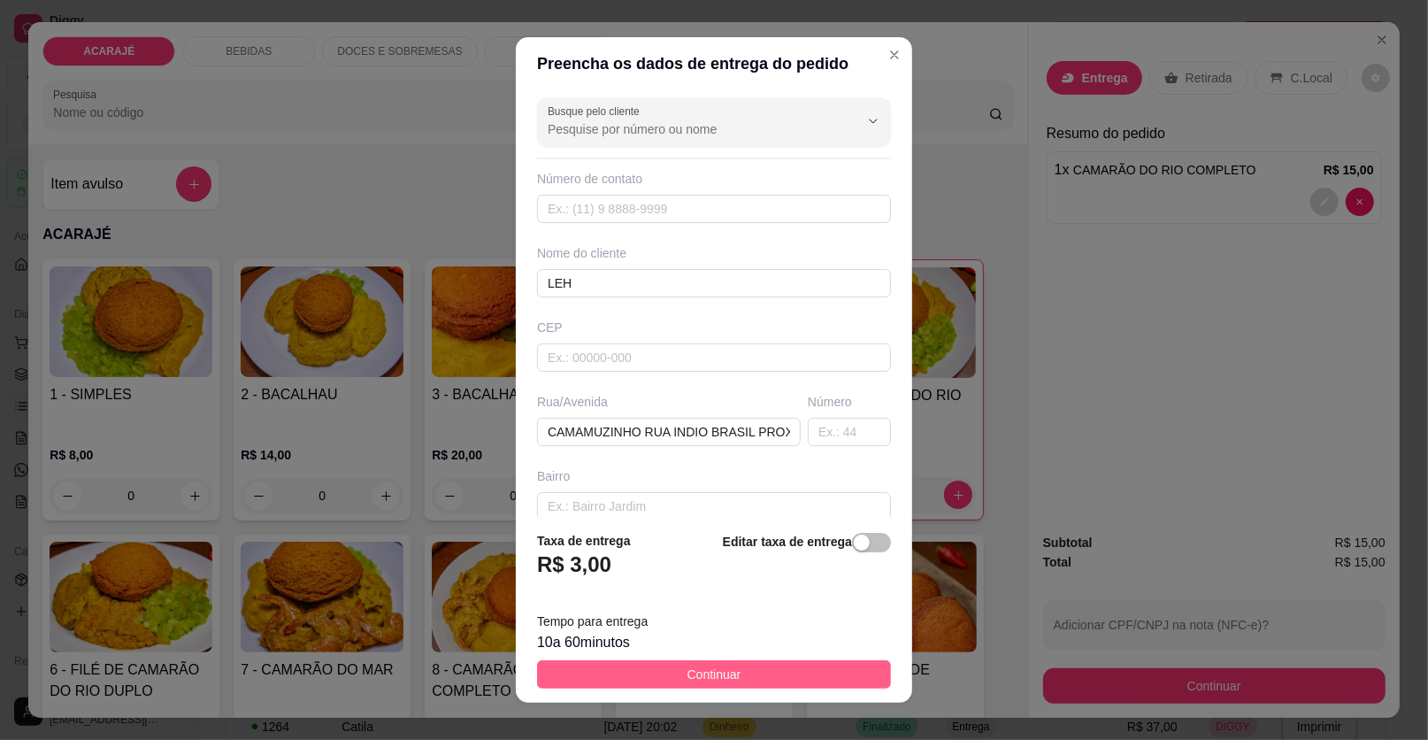
click at [787, 671] on button "Continuar" at bounding box center [714, 674] width 354 height 28
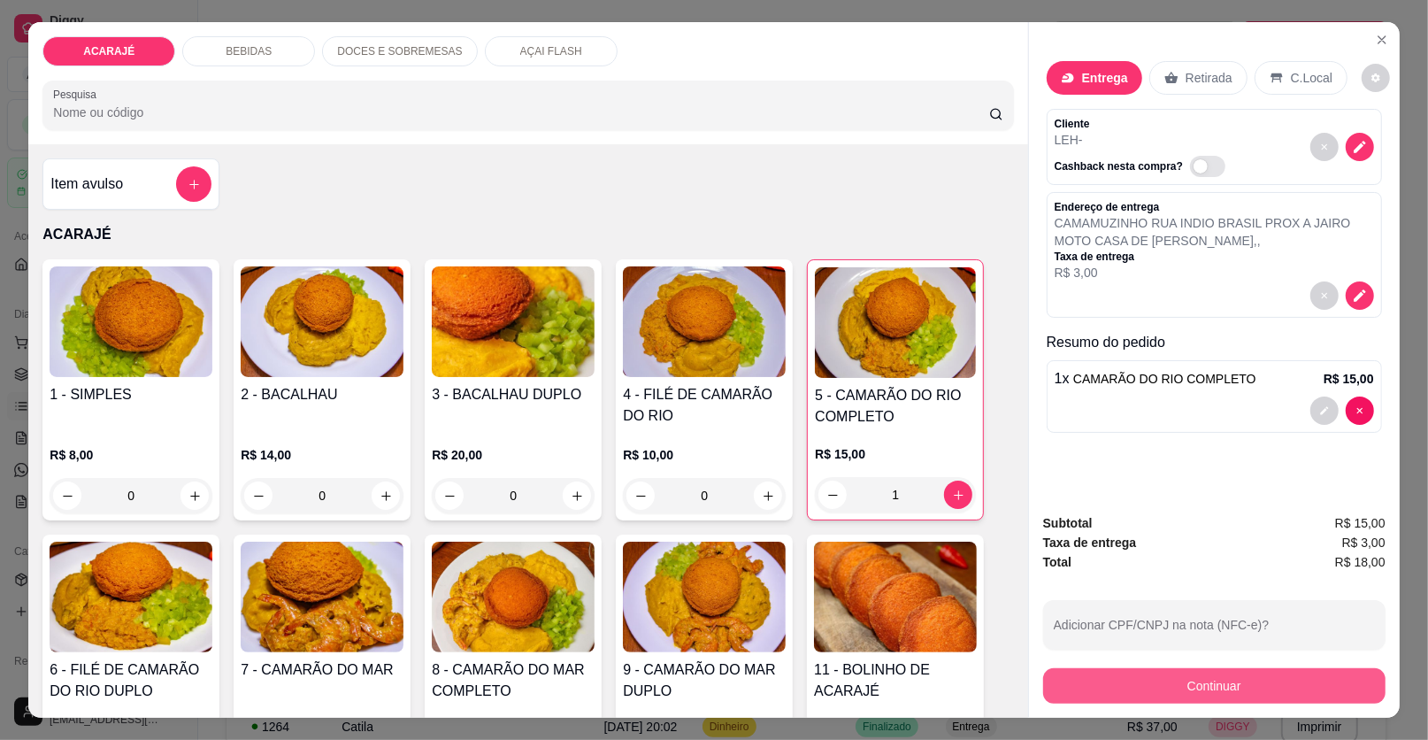
click at [1097, 684] on button "Continuar" at bounding box center [1214, 685] width 342 height 35
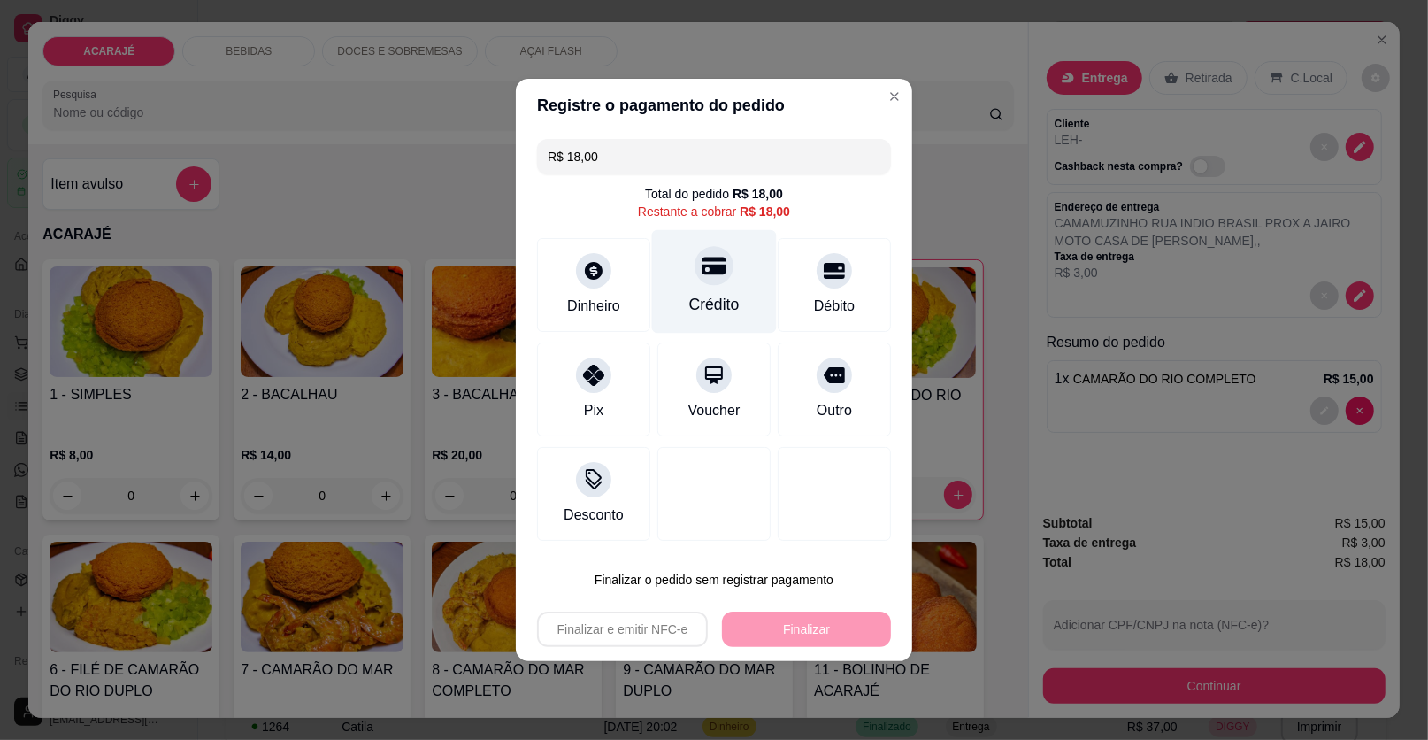
click at [703, 252] on div at bounding box center [714, 265] width 39 height 39
type input "R$ 0,00"
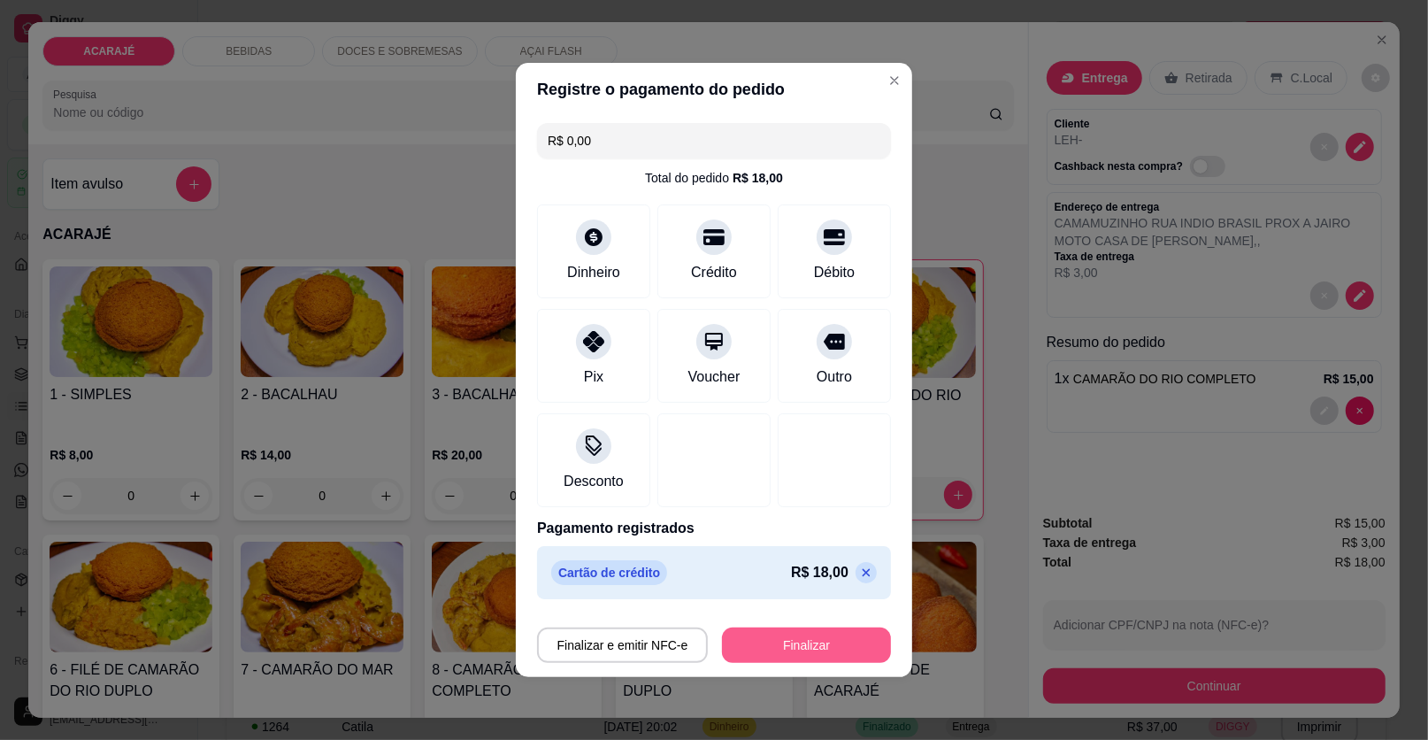
click at [834, 635] on button "Finalizar" at bounding box center [806, 644] width 169 height 35
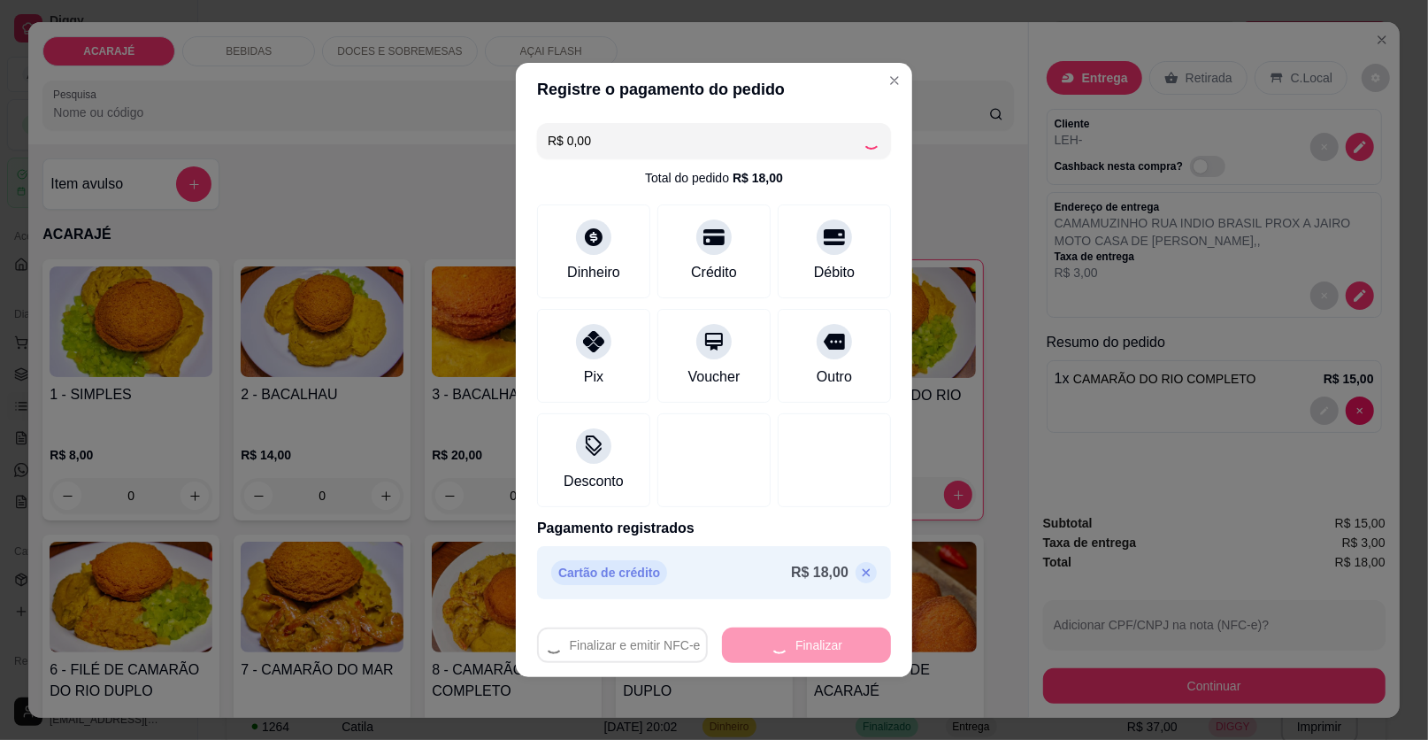
type input "0"
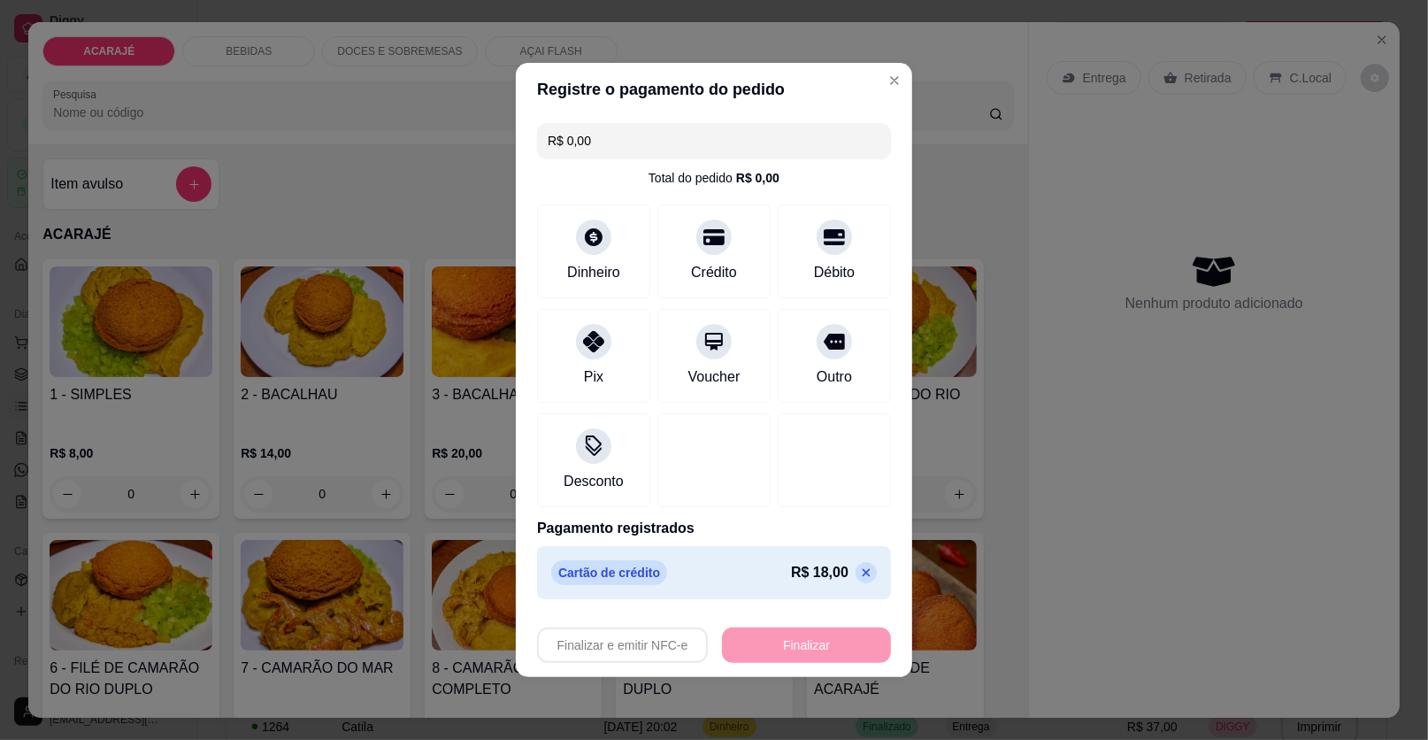
type input "-R$ 18,00"
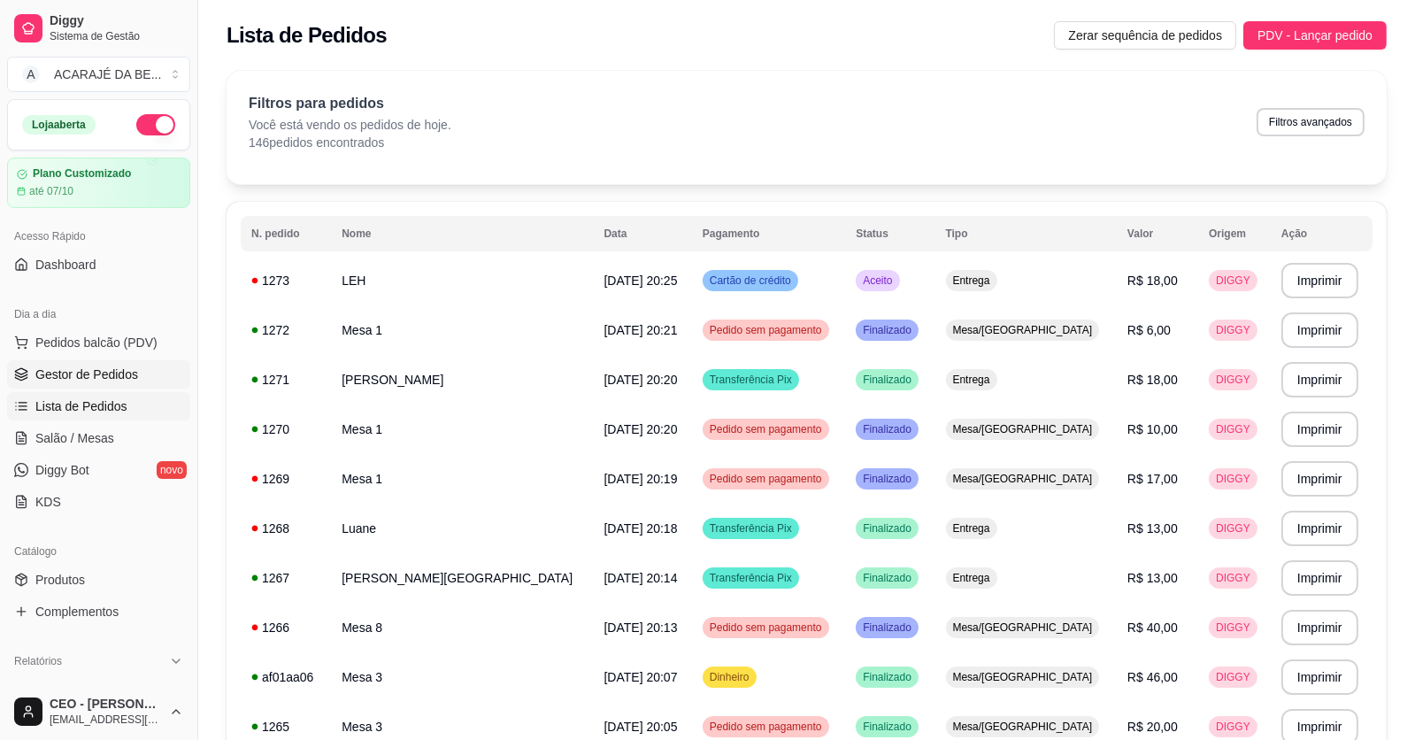
click at [102, 374] on span "Gestor de Pedidos" at bounding box center [86, 375] width 103 height 18
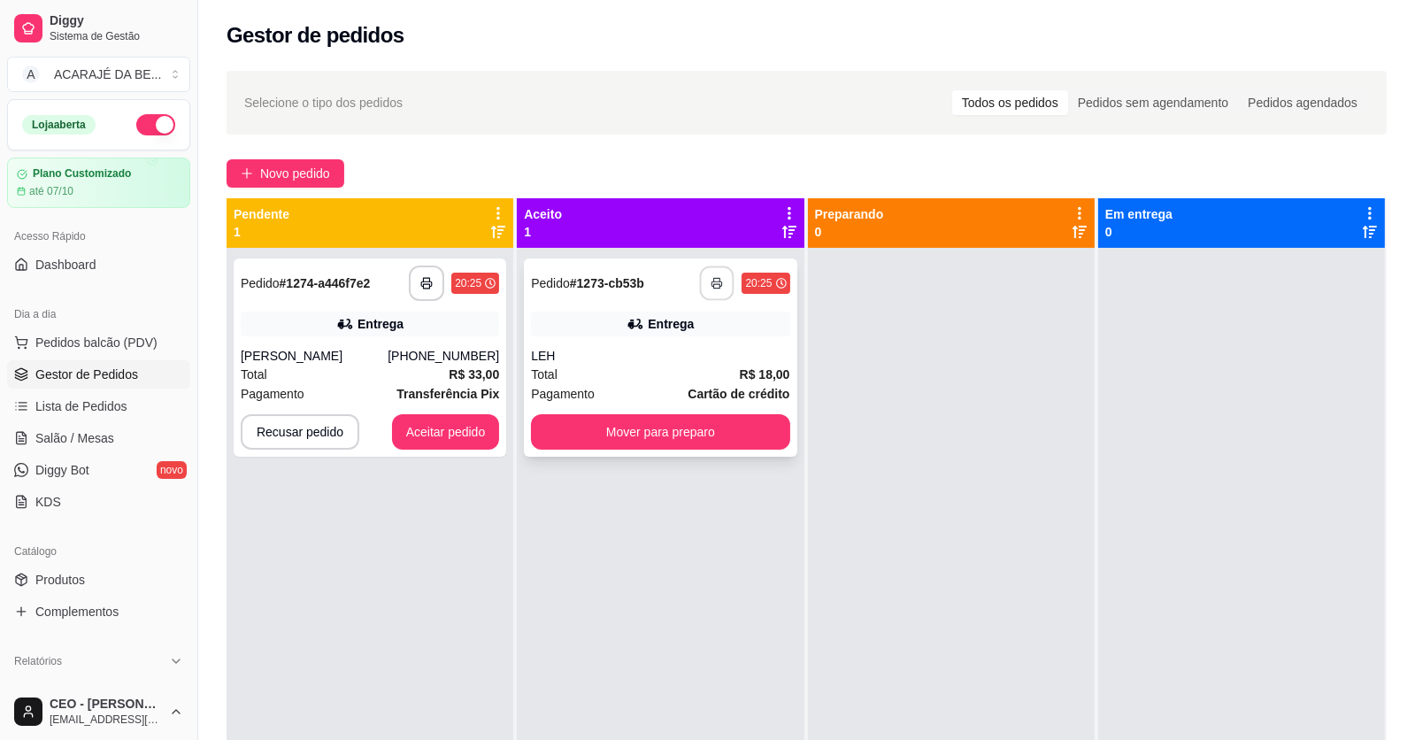
click at [716, 278] on icon "button" at bounding box center [718, 283] width 12 height 12
click at [461, 422] on button "Aceitar pedido" at bounding box center [446, 431] width 108 height 35
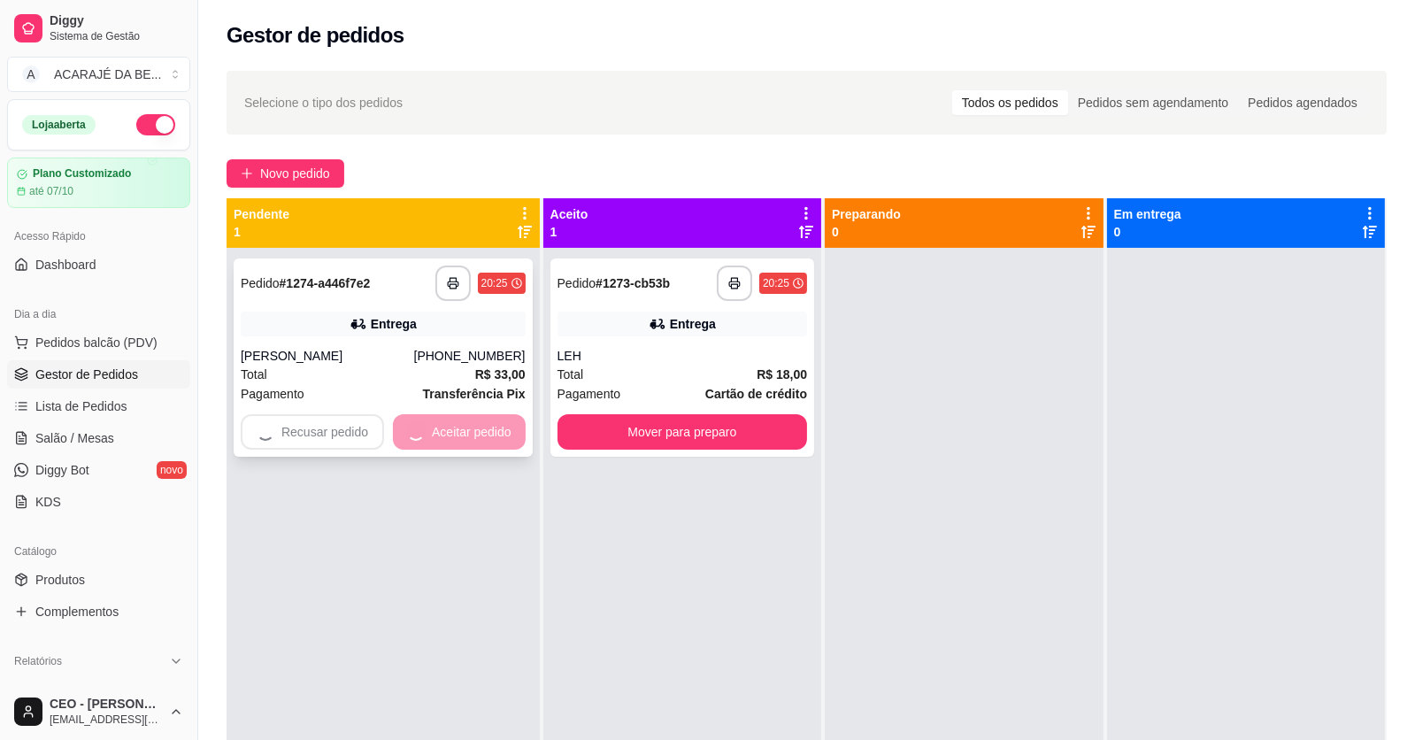
click at [461, 422] on div "Recusar pedido Aceitar pedido" at bounding box center [383, 431] width 285 height 35
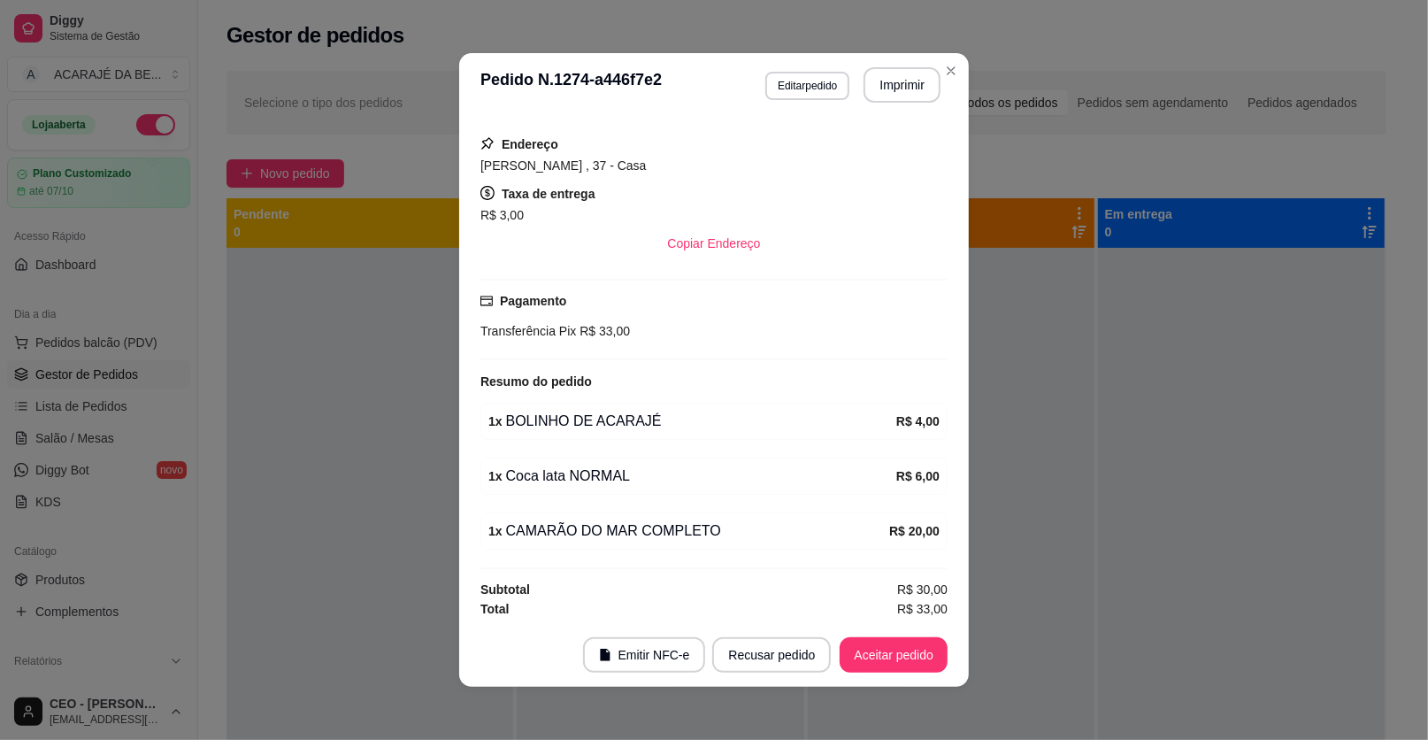
scroll to position [4, 0]
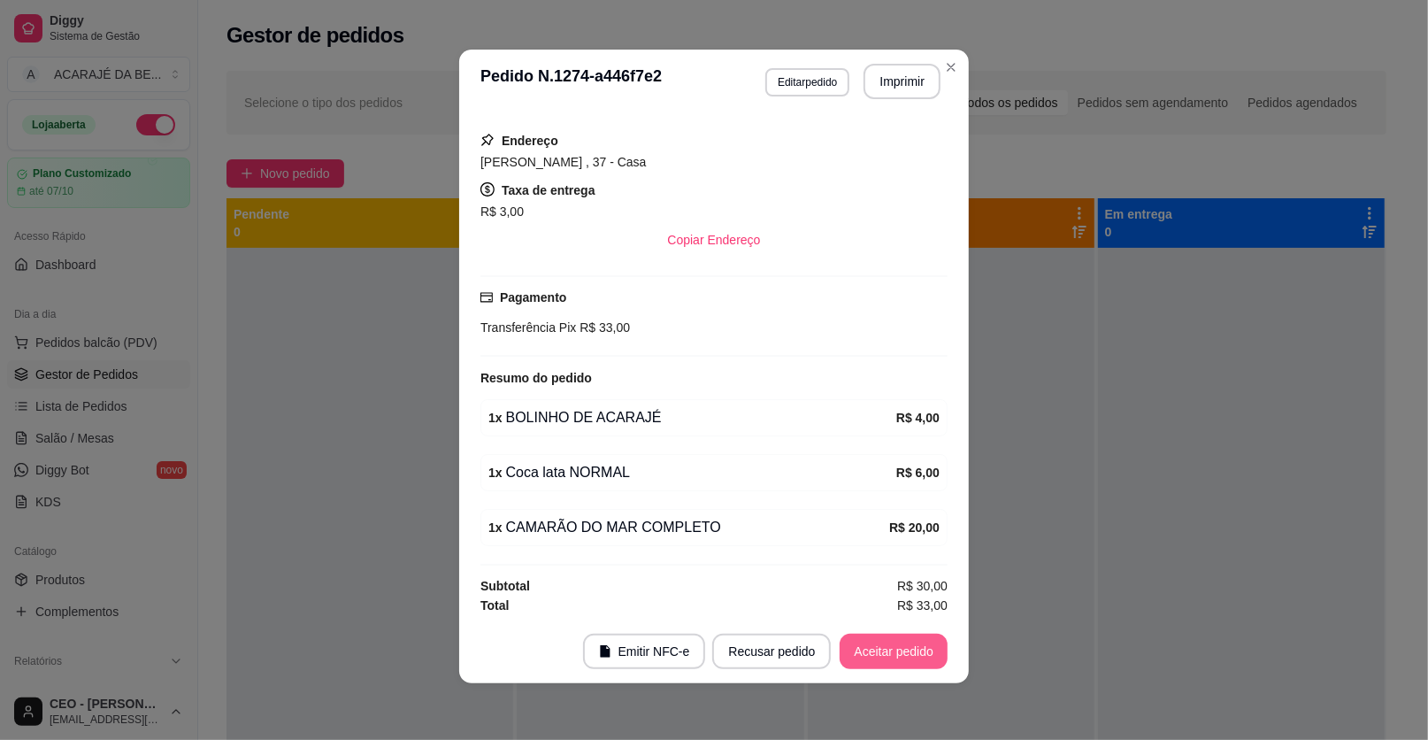
click at [908, 659] on button "Aceitar pedido" at bounding box center [894, 651] width 108 height 35
click at [889, 80] on button "Imprimir" at bounding box center [902, 81] width 77 height 35
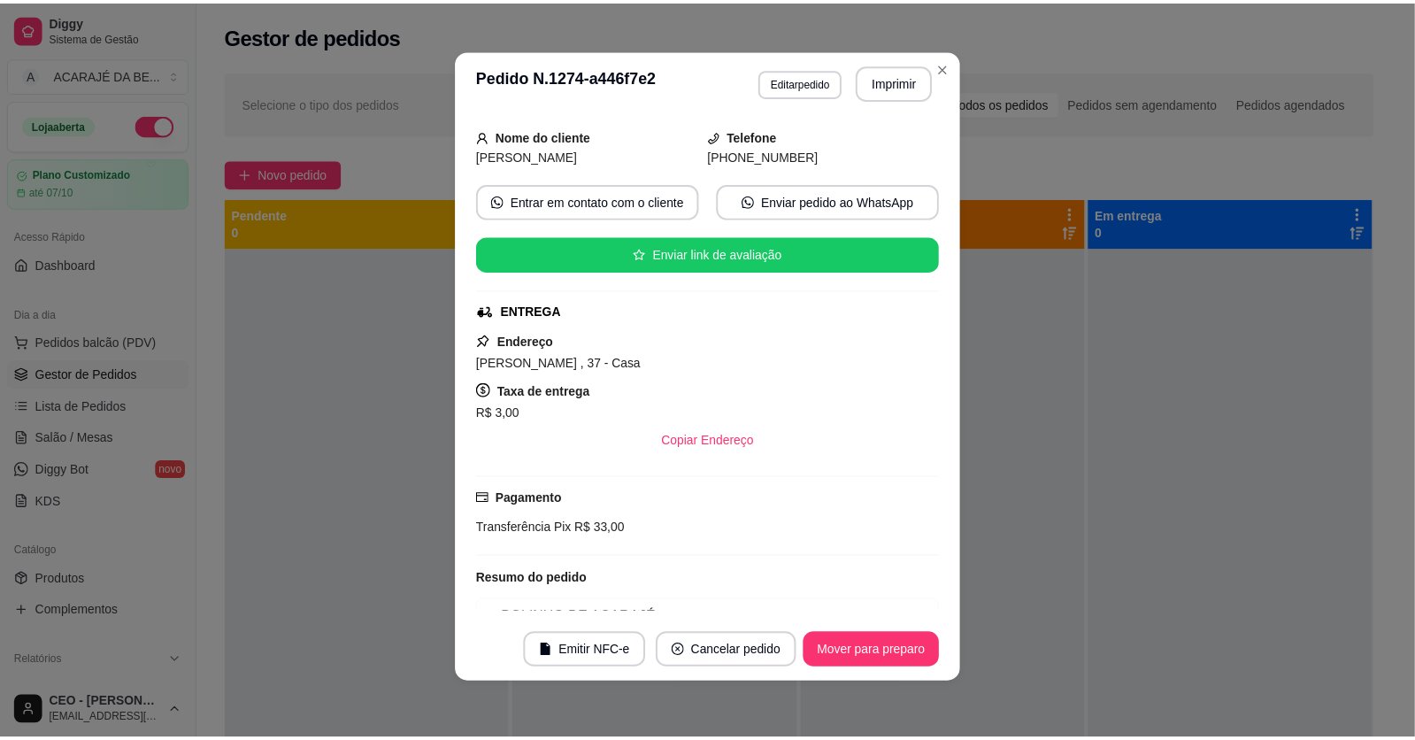
scroll to position [303, 0]
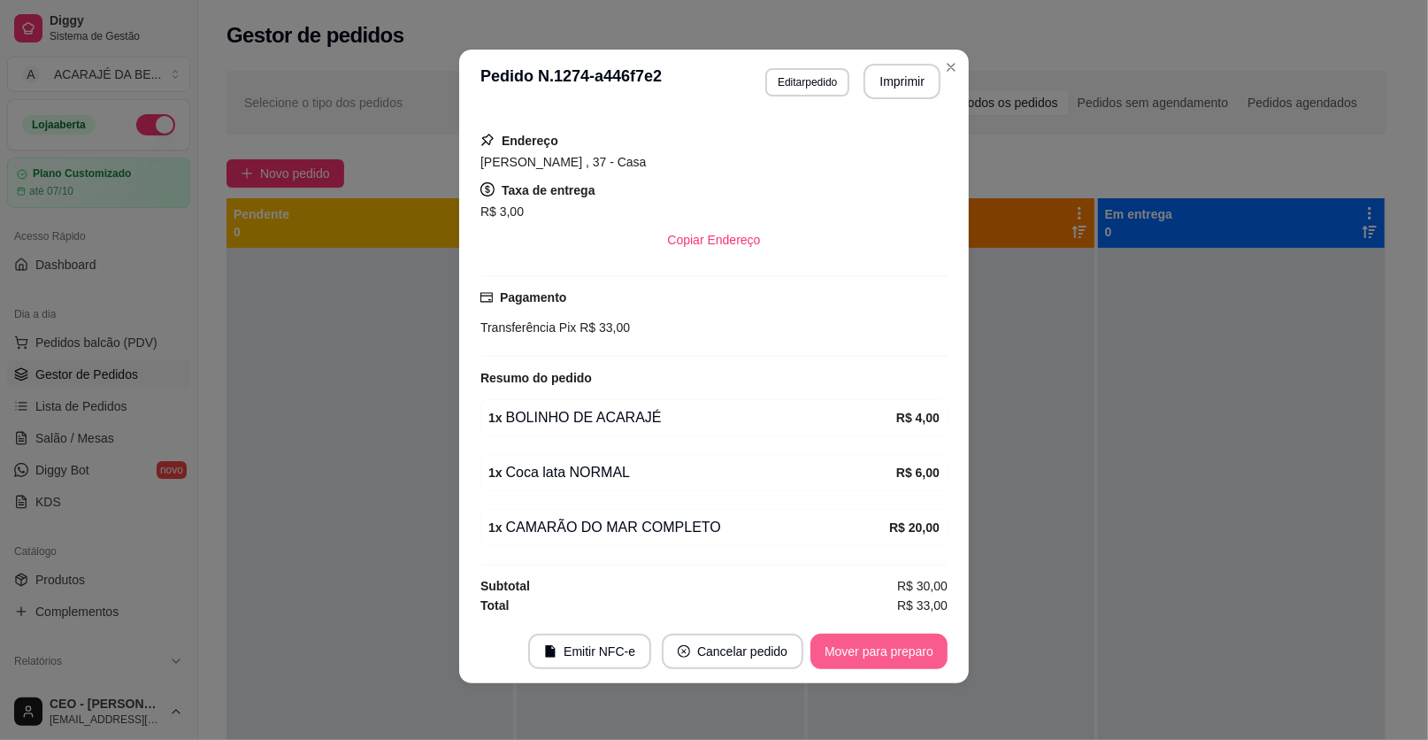
click at [880, 648] on button "Mover para preparo" at bounding box center [879, 651] width 137 height 35
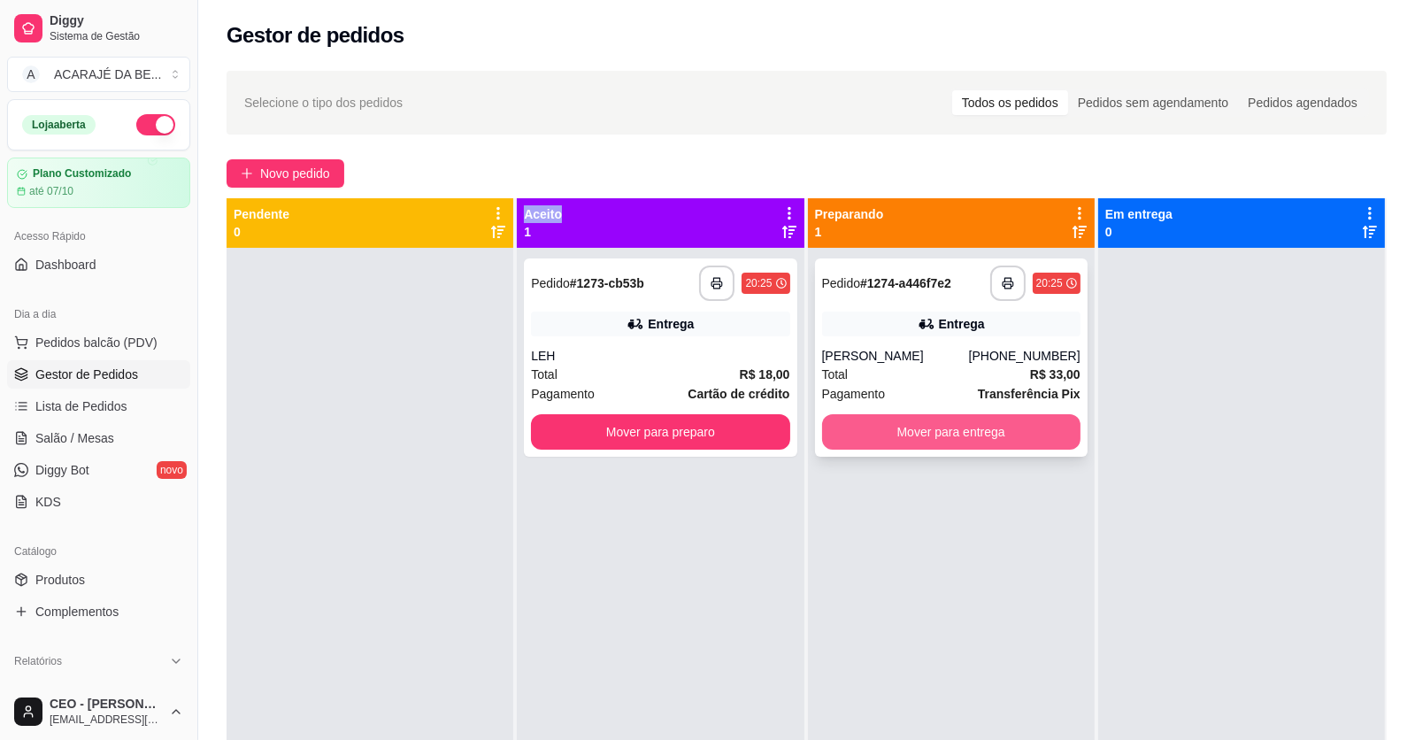
click at [1022, 433] on button "Mover para entrega" at bounding box center [951, 431] width 258 height 35
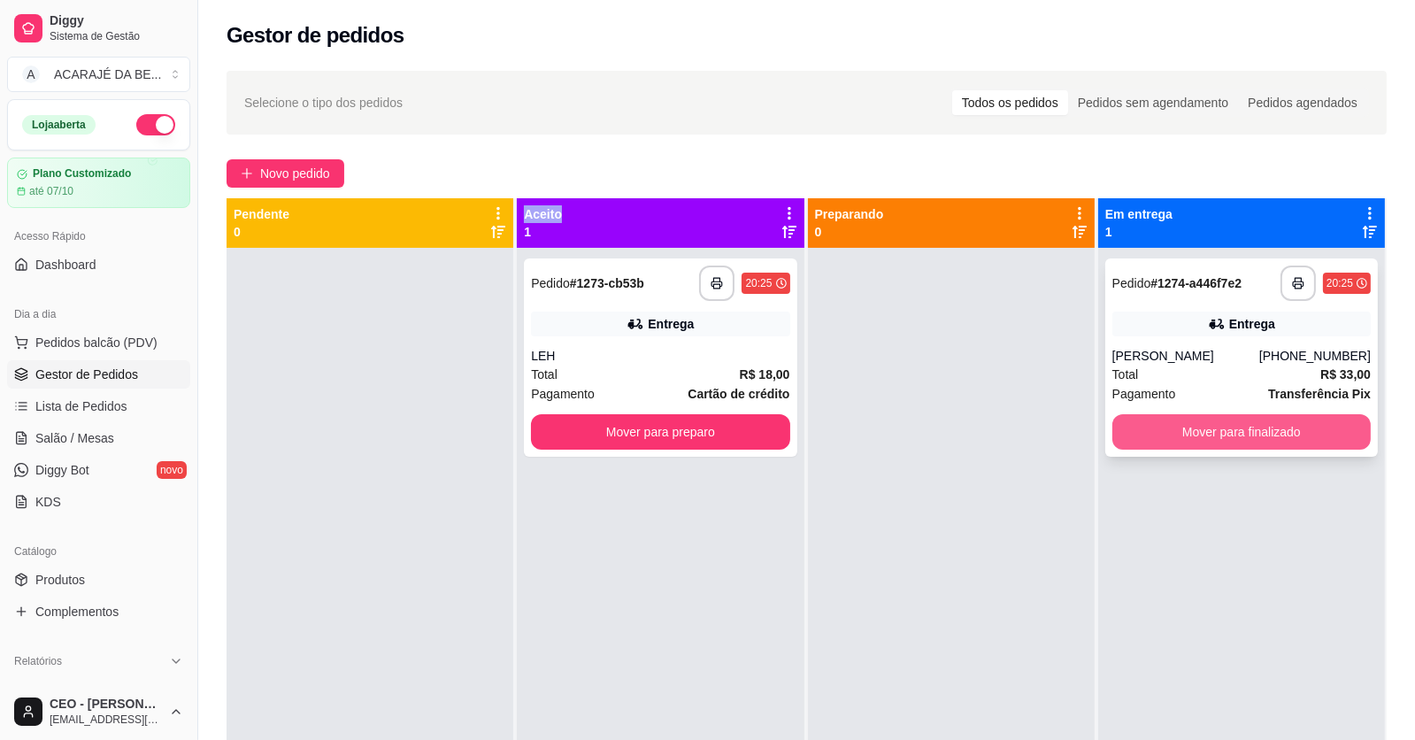
click at [1139, 419] on button "Mover para finalizado" at bounding box center [1241, 431] width 258 height 35
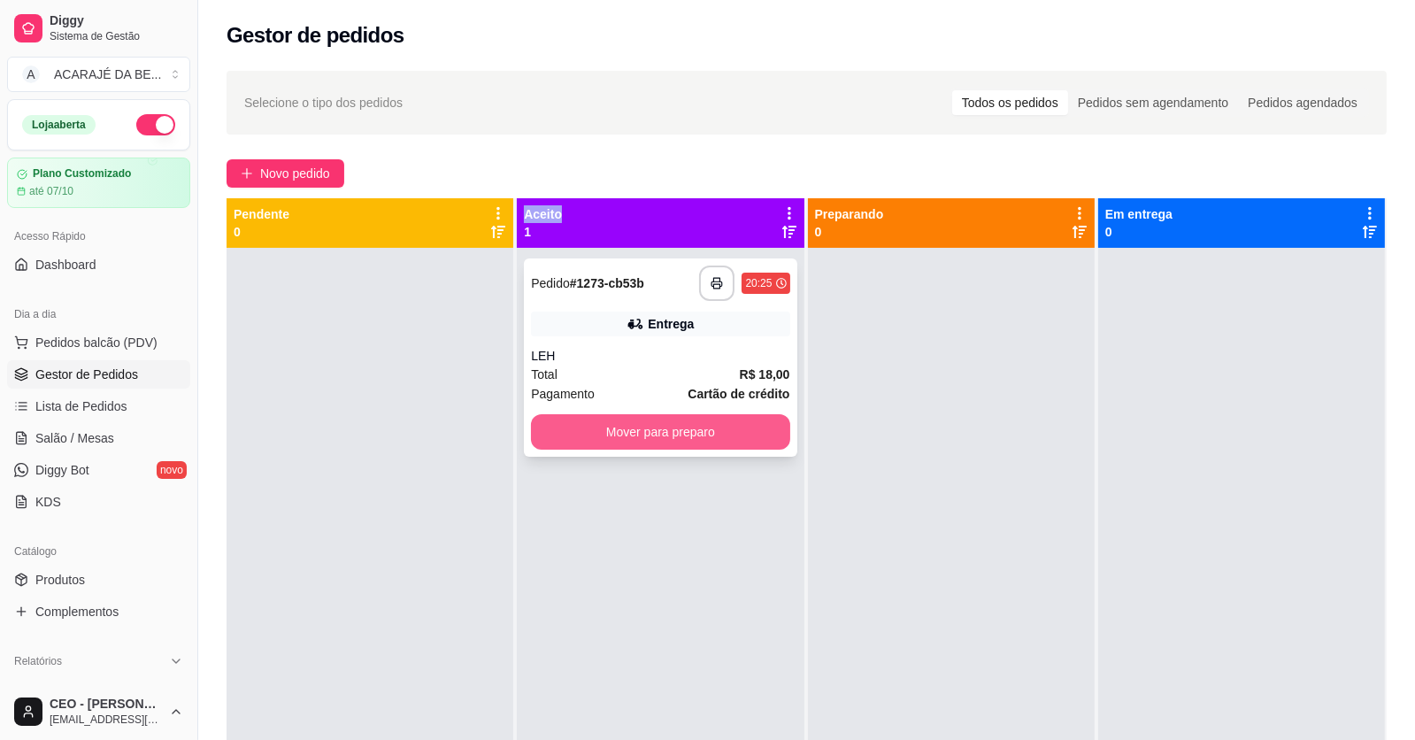
click at [736, 449] on button "Mover para preparo" at bounding box center [660, 431] width 258 height 35
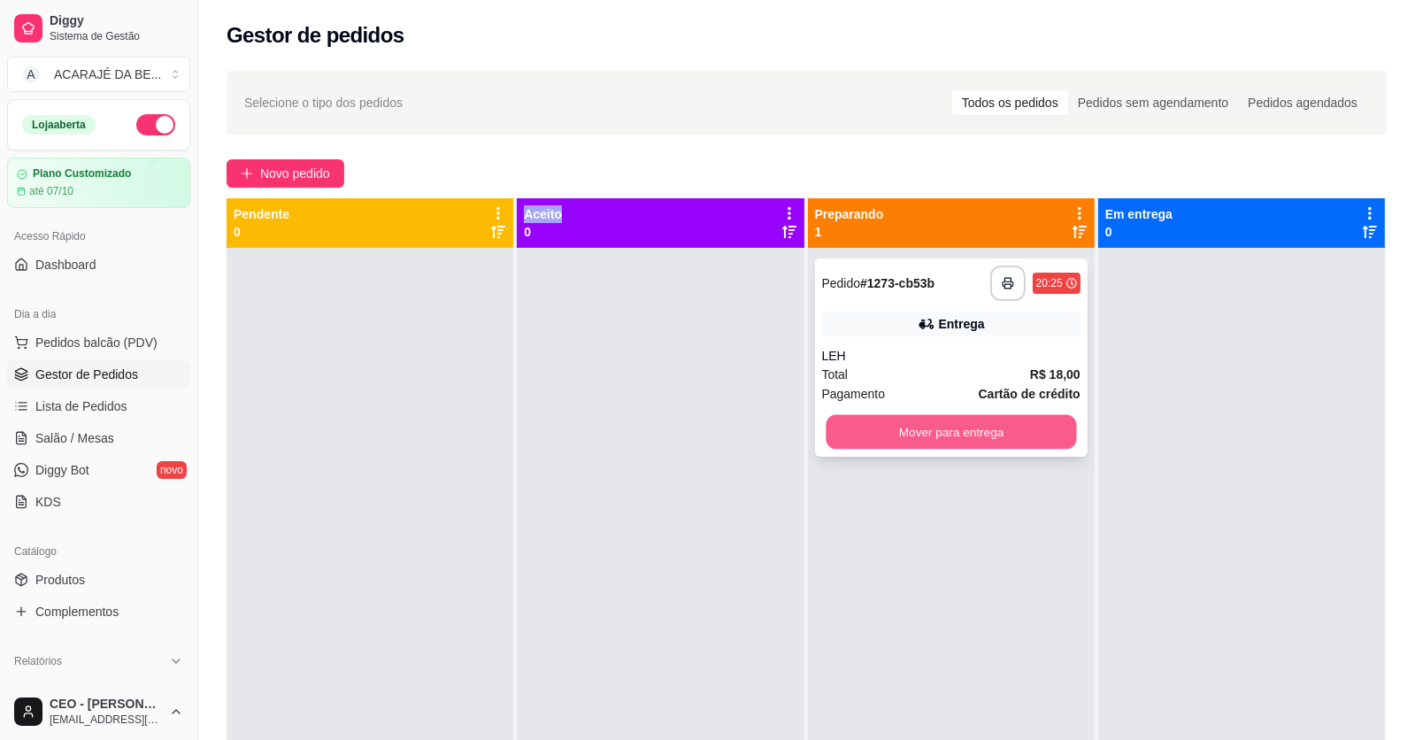
click at [910, 439] on button "Mover para entrega" at bounding box center [951, 432] width 250 height 35
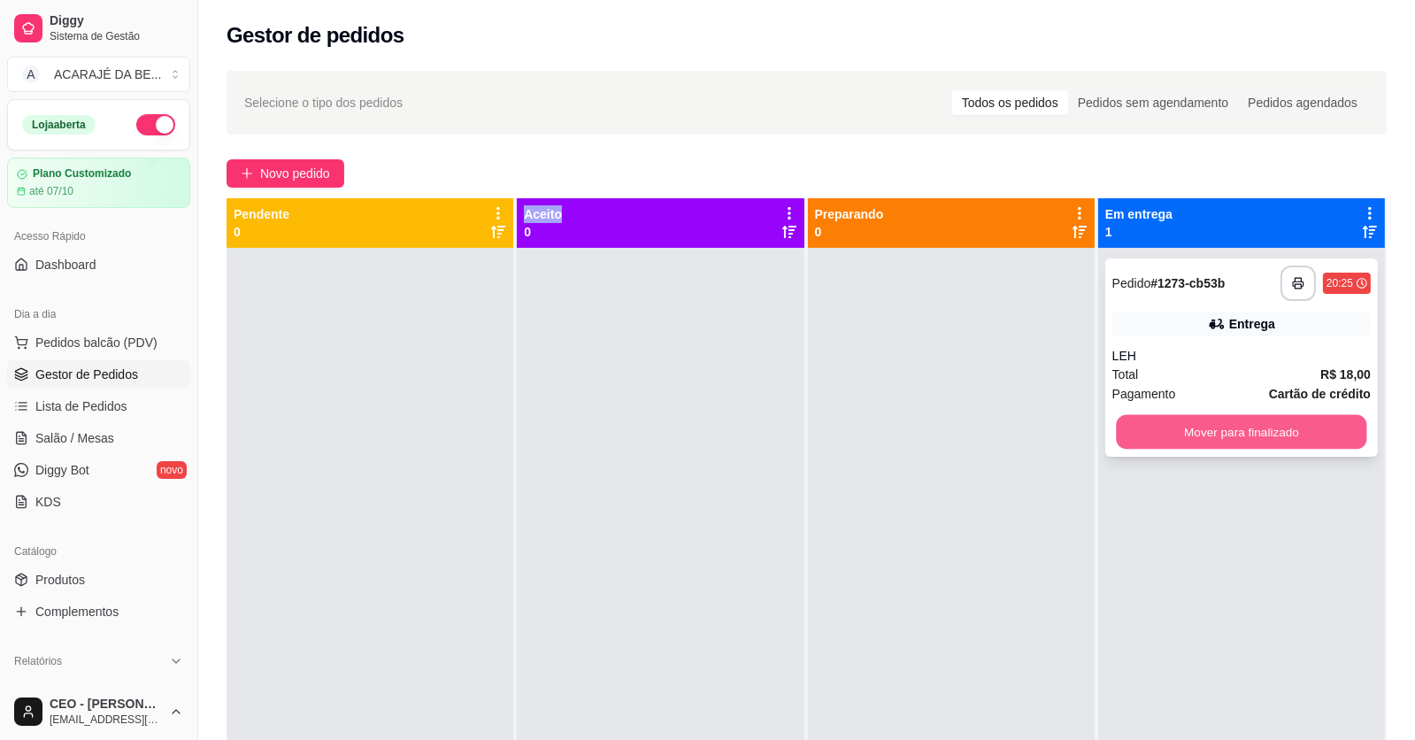
click at [1174, 425] on button "Mover para finalizado" at bounding box center [1241, 432] width 250 height 35
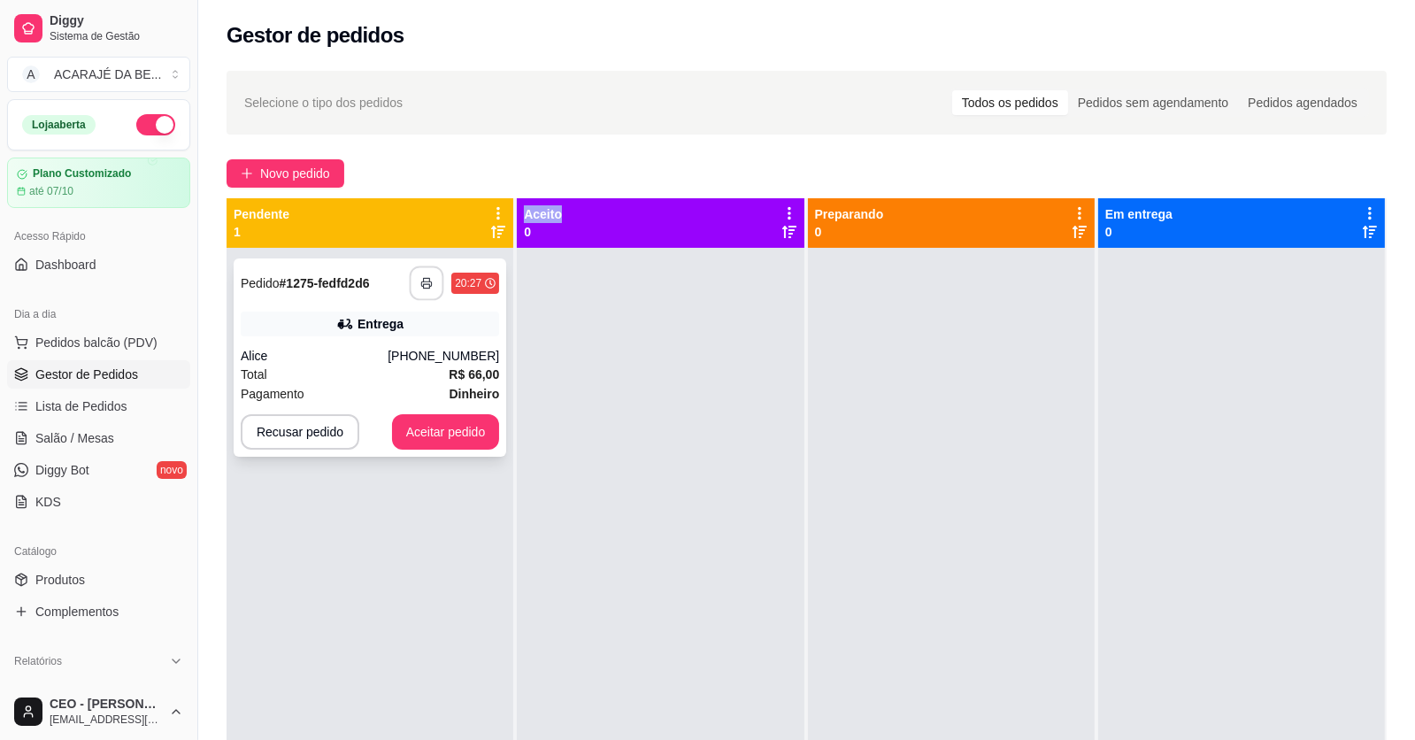
click at [435, 273] on button "button" at bounding box center [427, 283] width 35 height 35
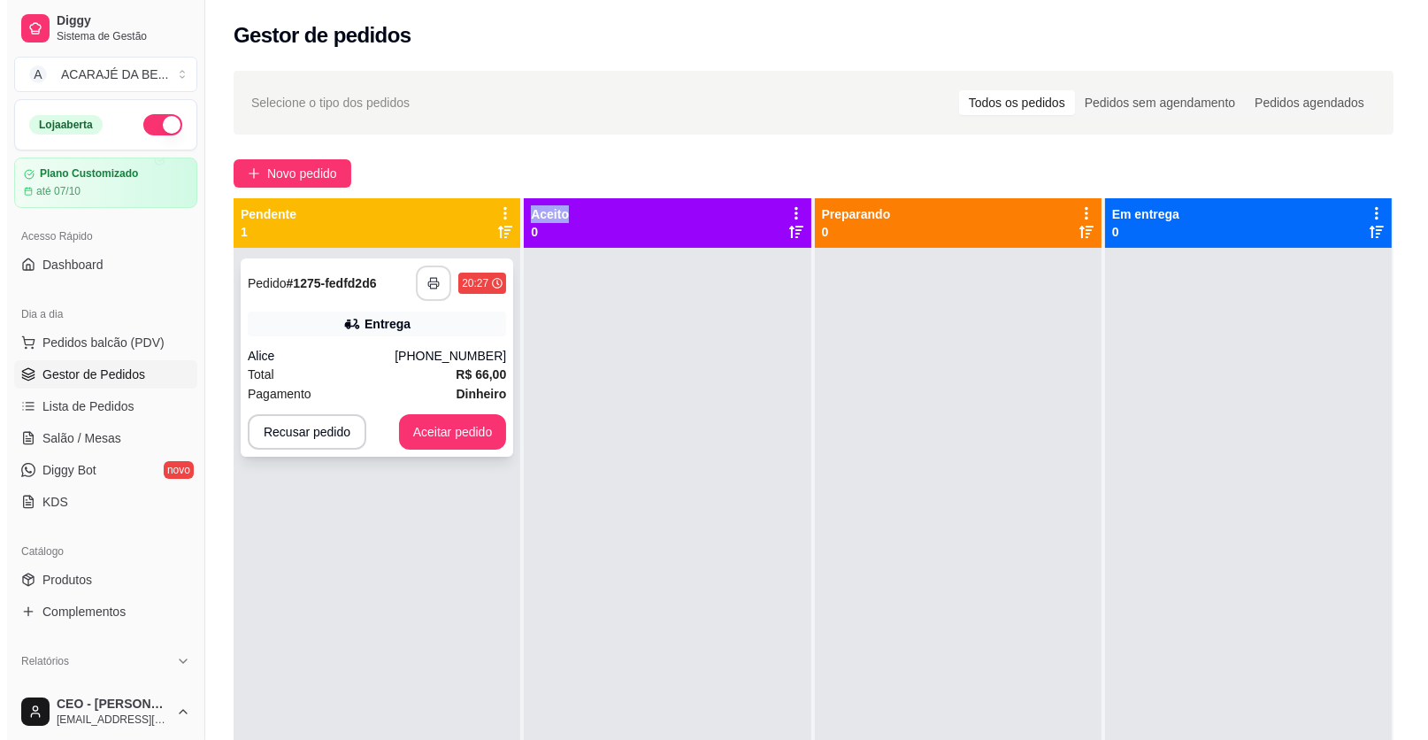
scroll to position [0, 0]
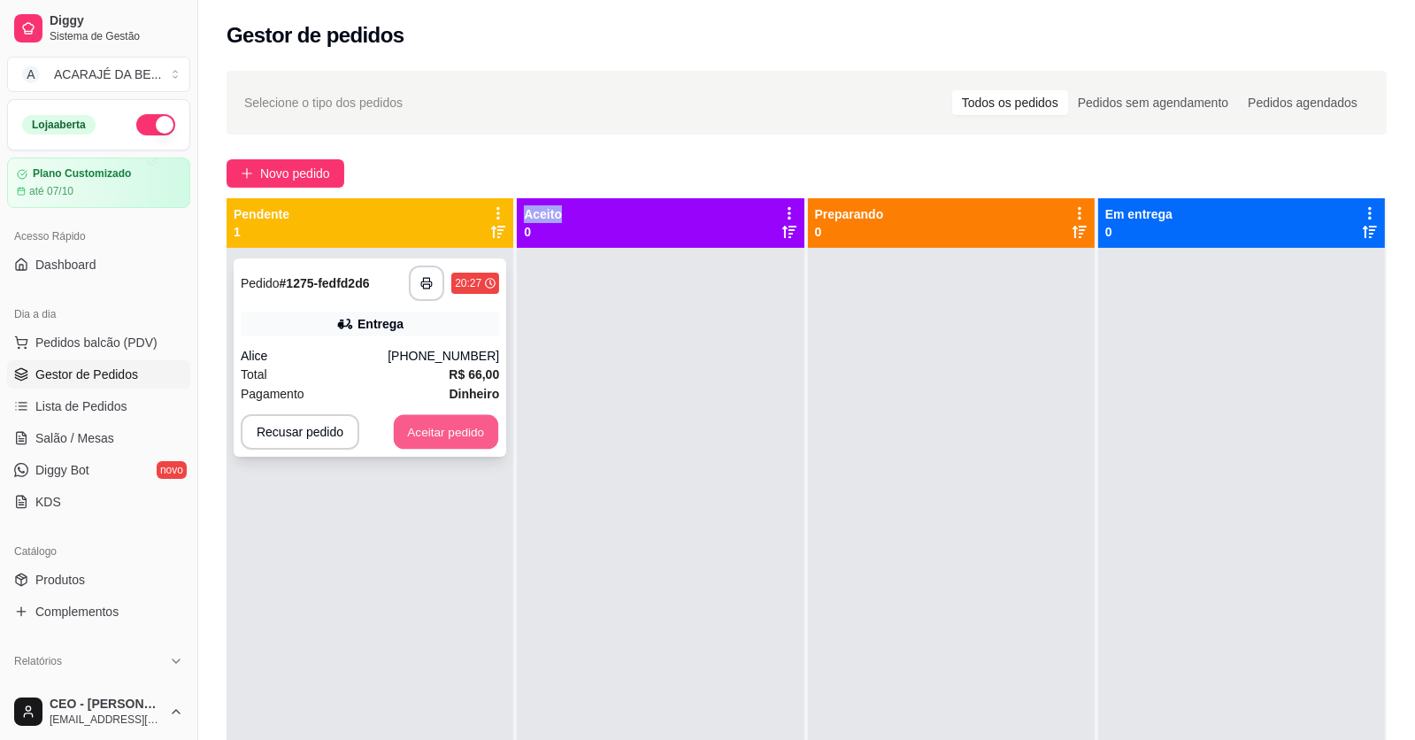
click at [467, 426] on button "Aceitar pedido" at bounding box center [446, 432] width 104 height 35
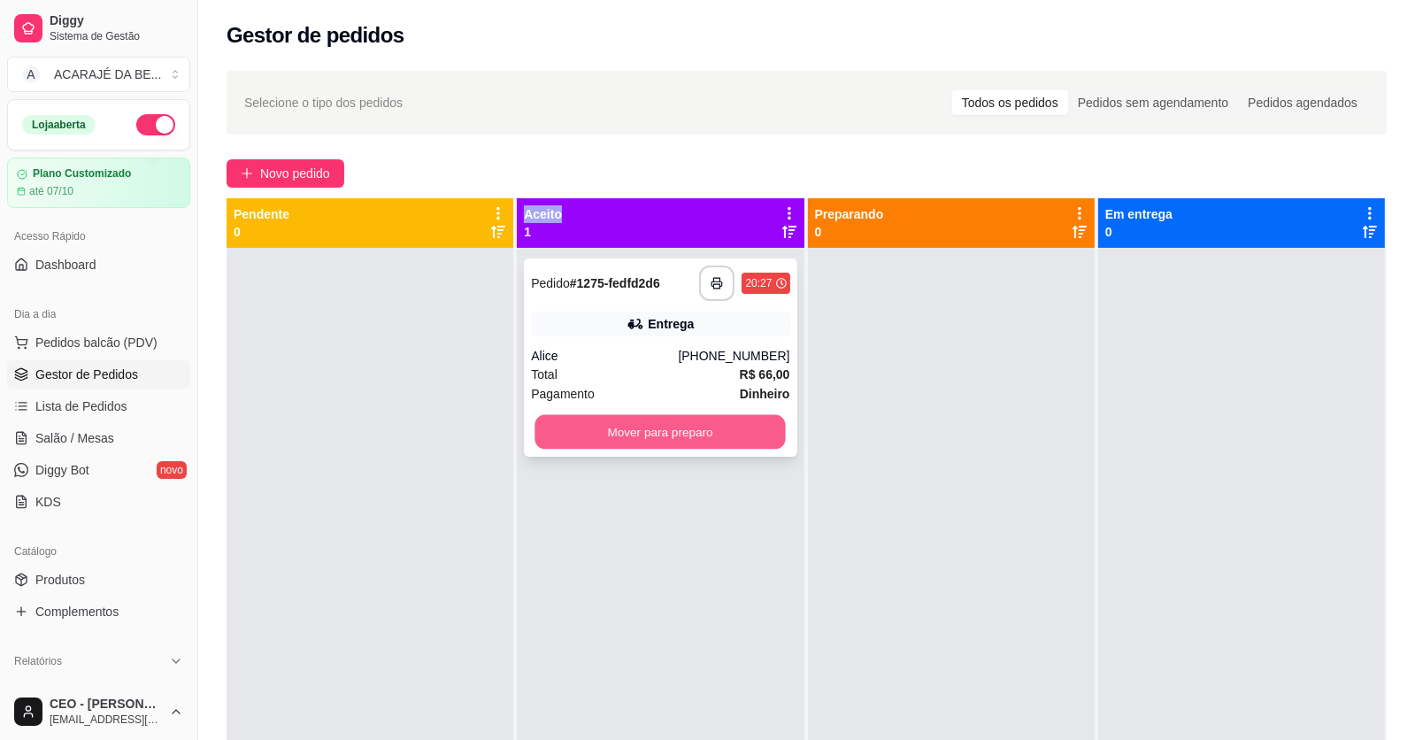
click at [666, 431] on button "Mover para preparo" at bounding box center [660, 432] width 250 height 35
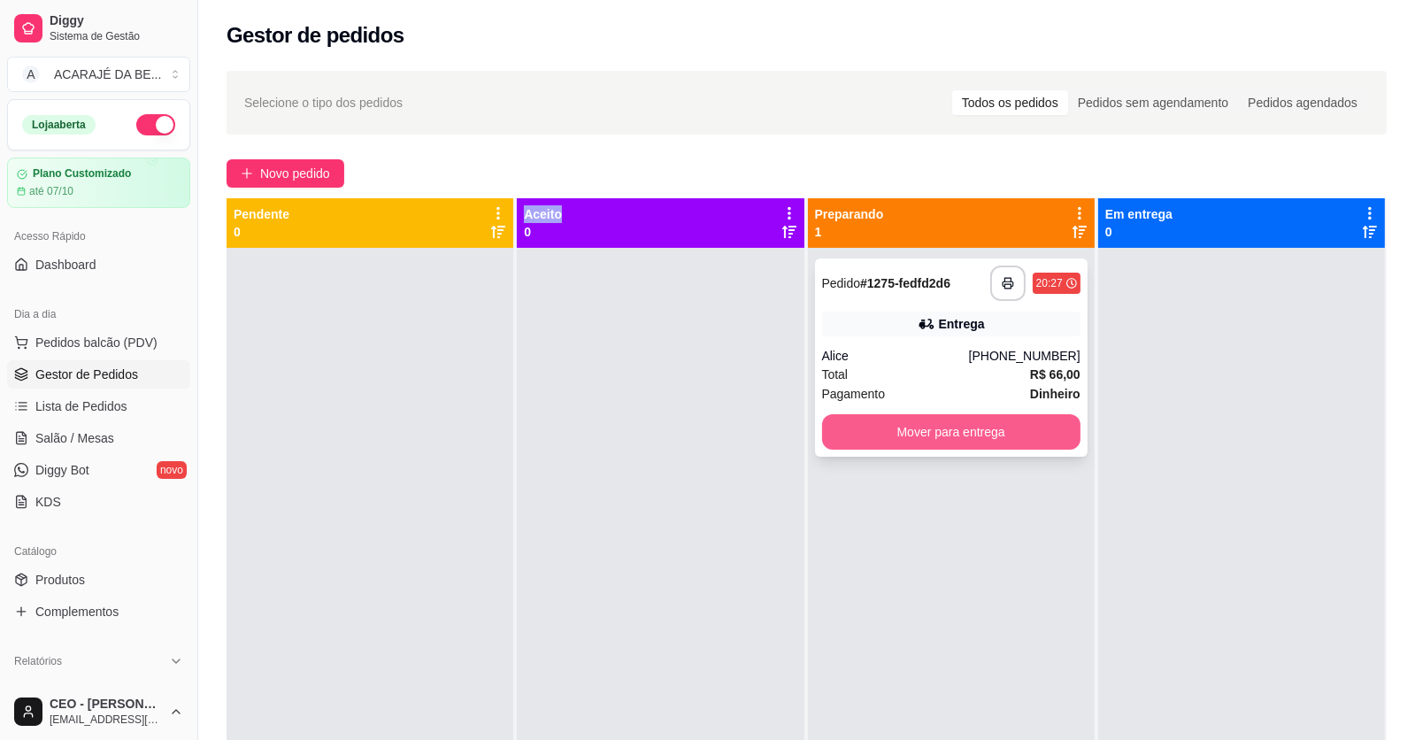
click at [872, 421] on button "Mover para entrega" at bounding box center [951, 431] width 258 height 35
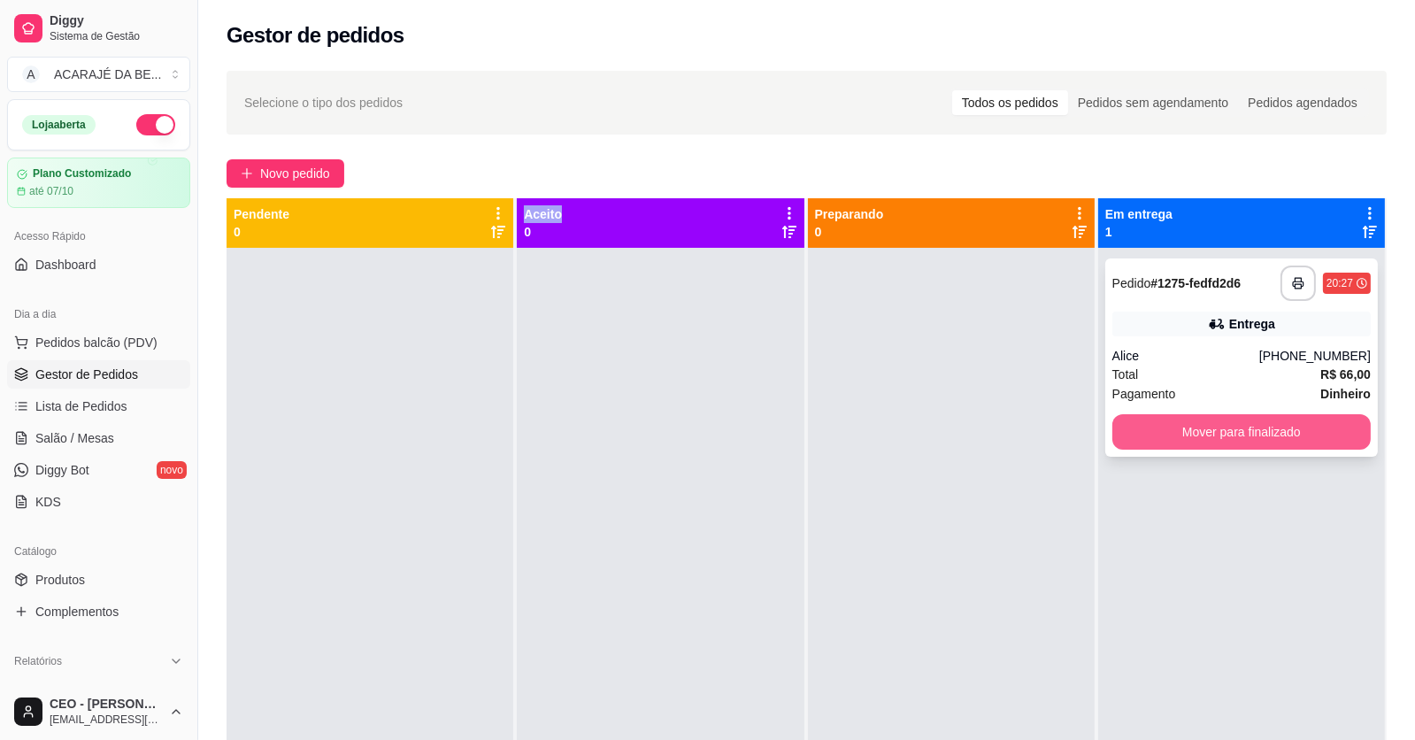
click at [1143, 431] on button "Mover para finalizado" at bounding box center [1241, 431] width 258 height 35
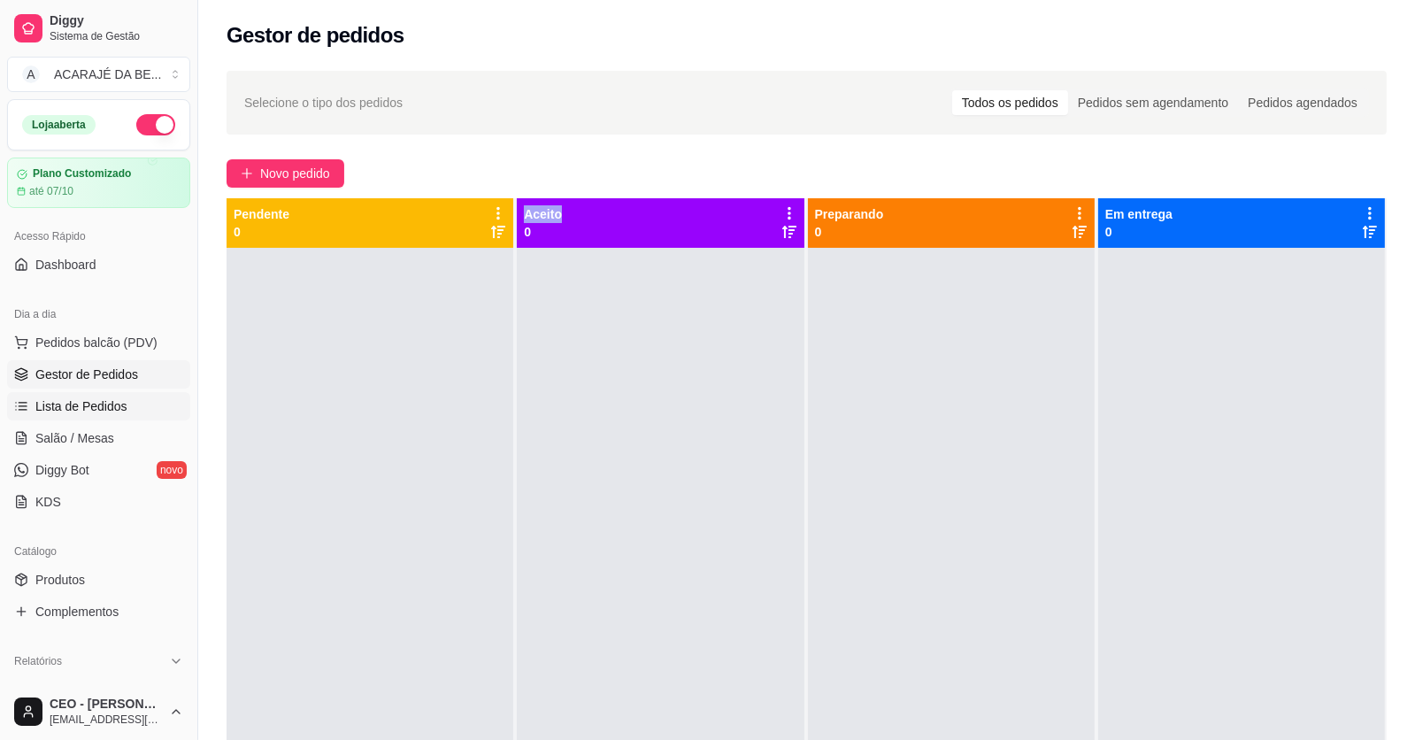
click at [150, 394] on link "Lista de Pedidos" at bounding box center [98, 406] width 183 height 28
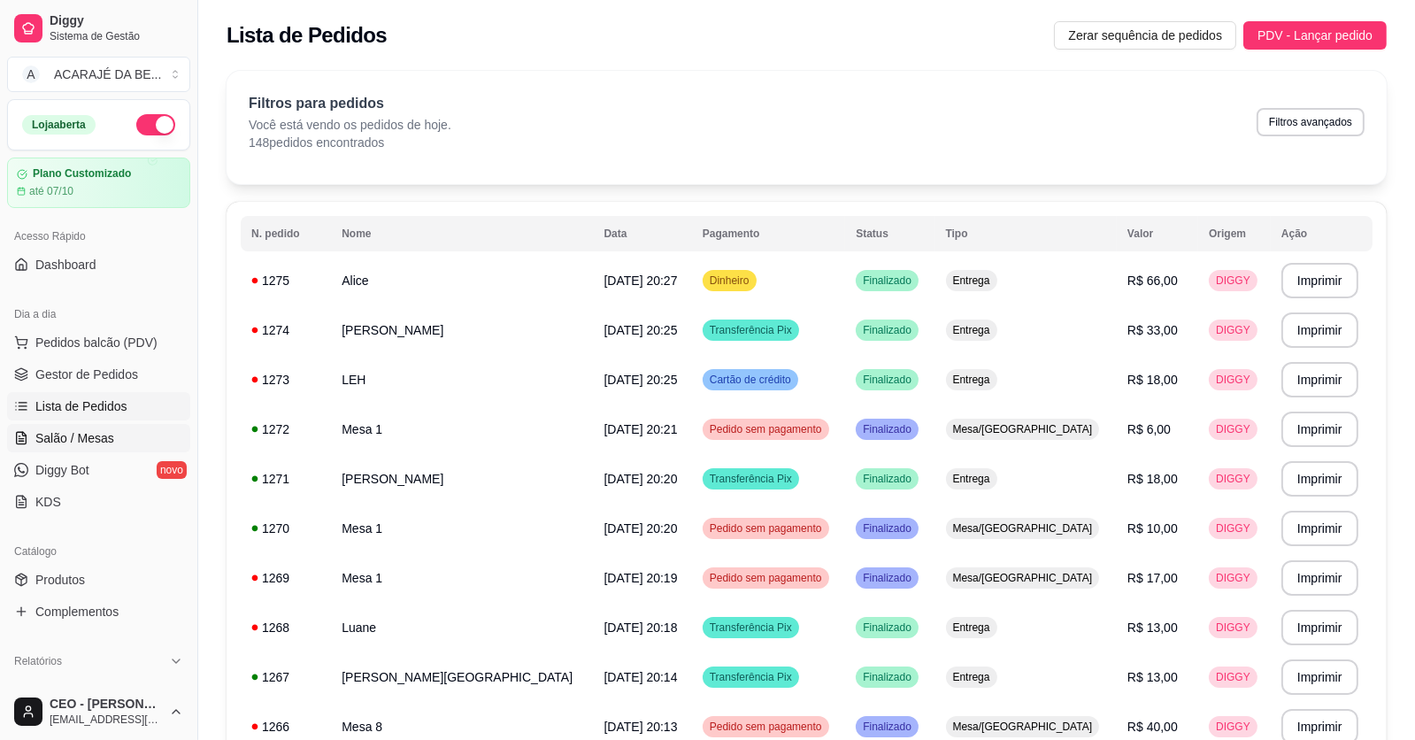
click at [104, 437] on span "Salão / Mesas" at bounding box center [74, 438] width 79 height 18
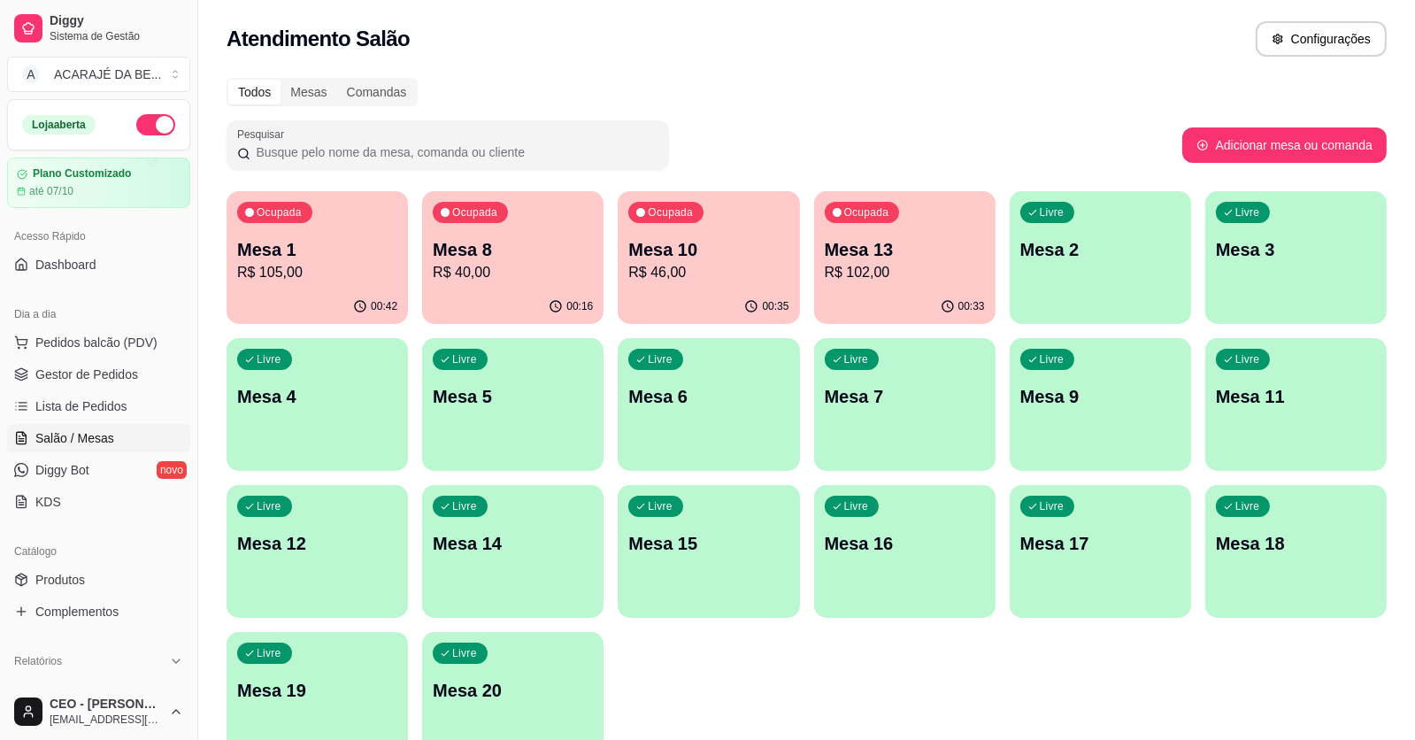
click at [739, 282] on div "Ocupada Mesa 10 R$ 46,00" at bounding box center [708, 240] width 181 height 98
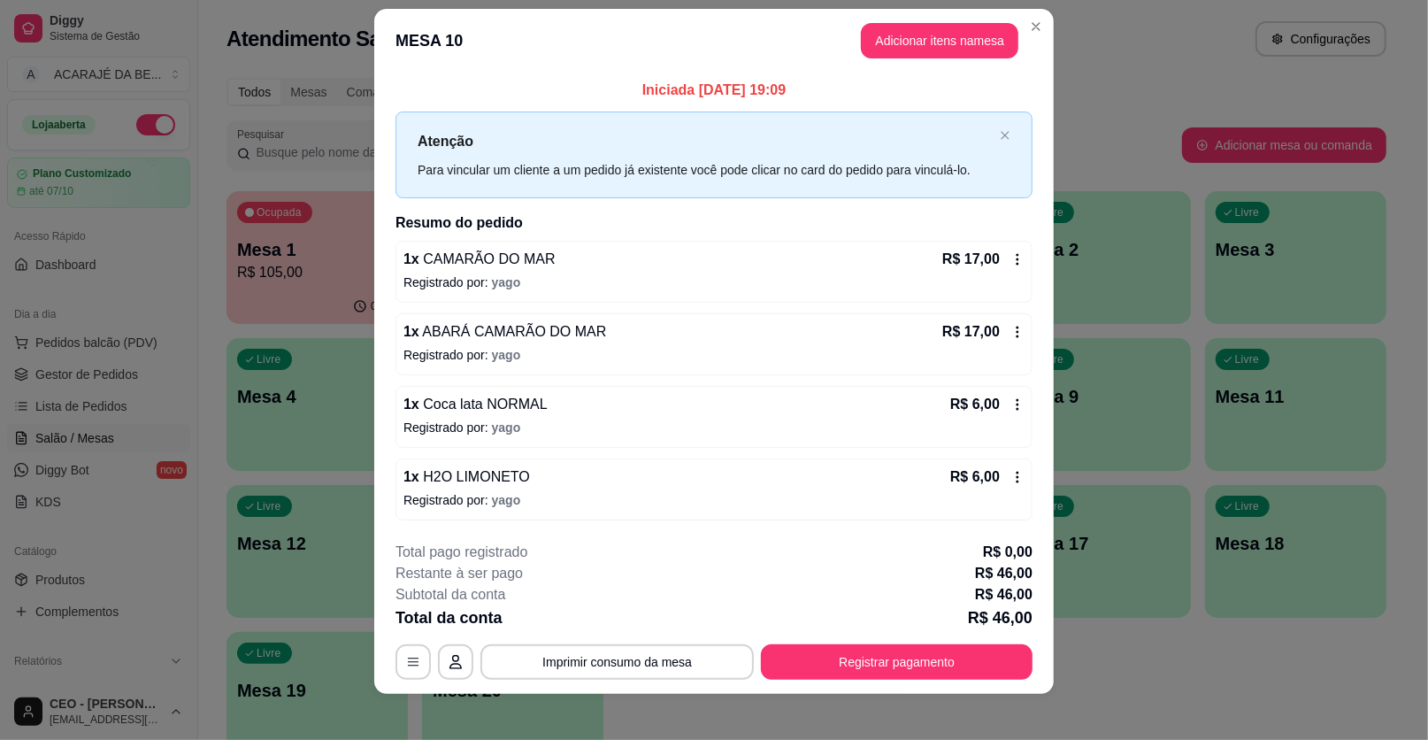
scroll to position [27, 0]
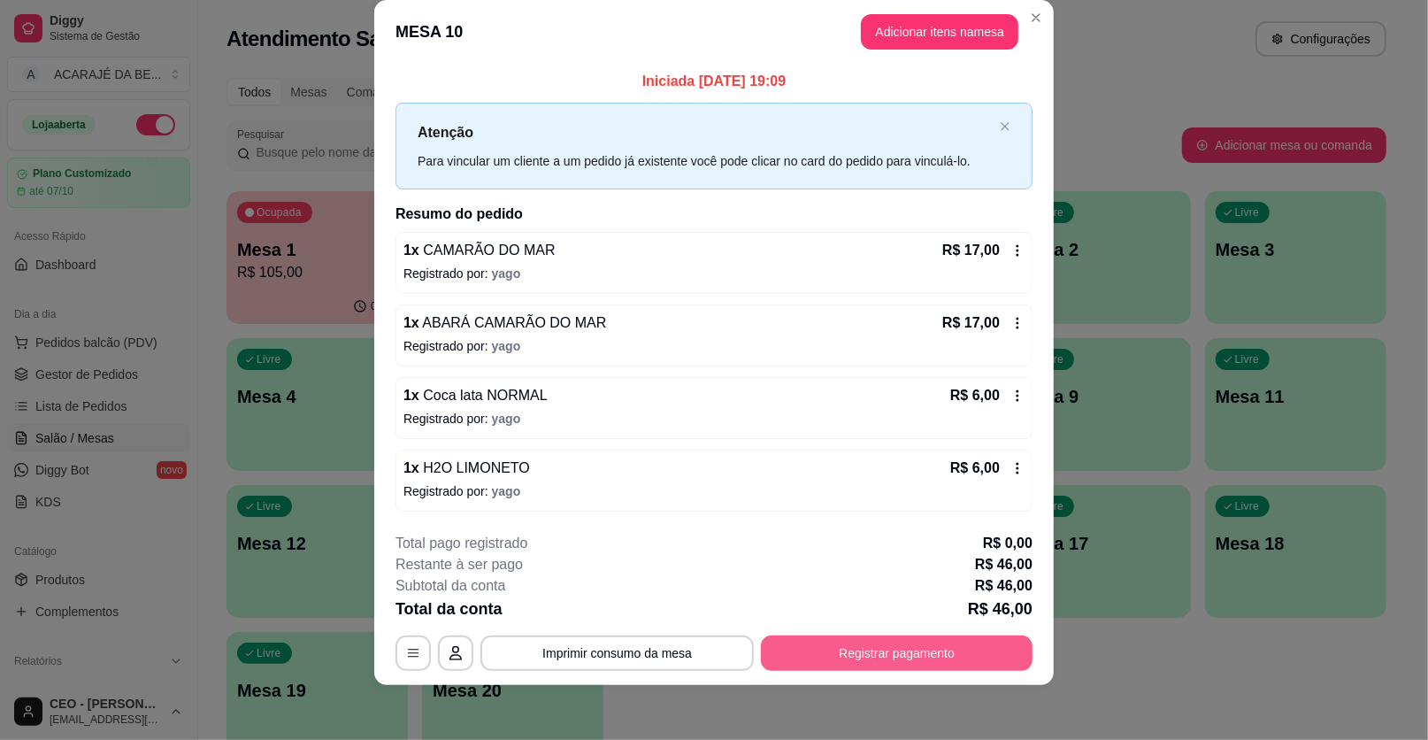
click at [784, 643] on button "Registrar pagamento" at bounding box center [897, 652] width 272 height 35
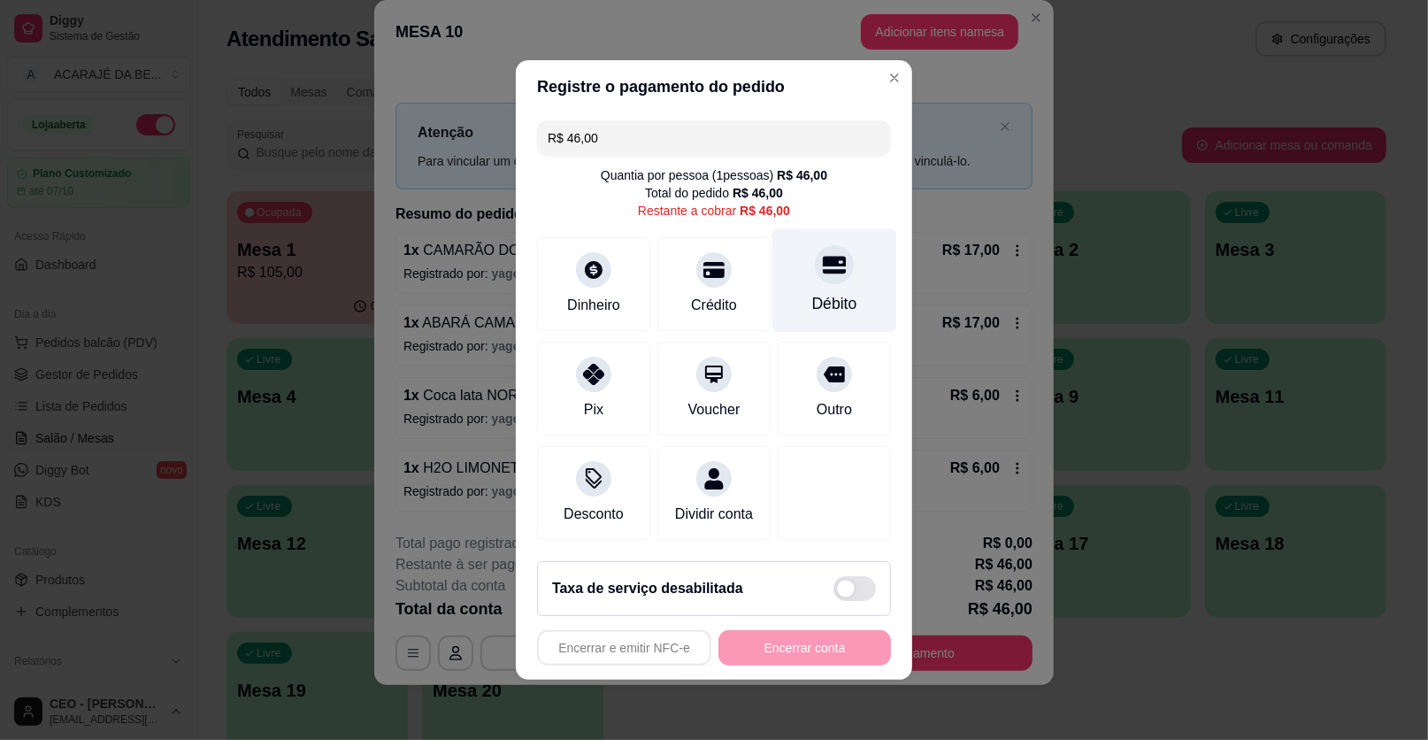
click at [825, 266] on icon at bounding box center [834, 266] width 23 height 18
type input "R$ 0,00"
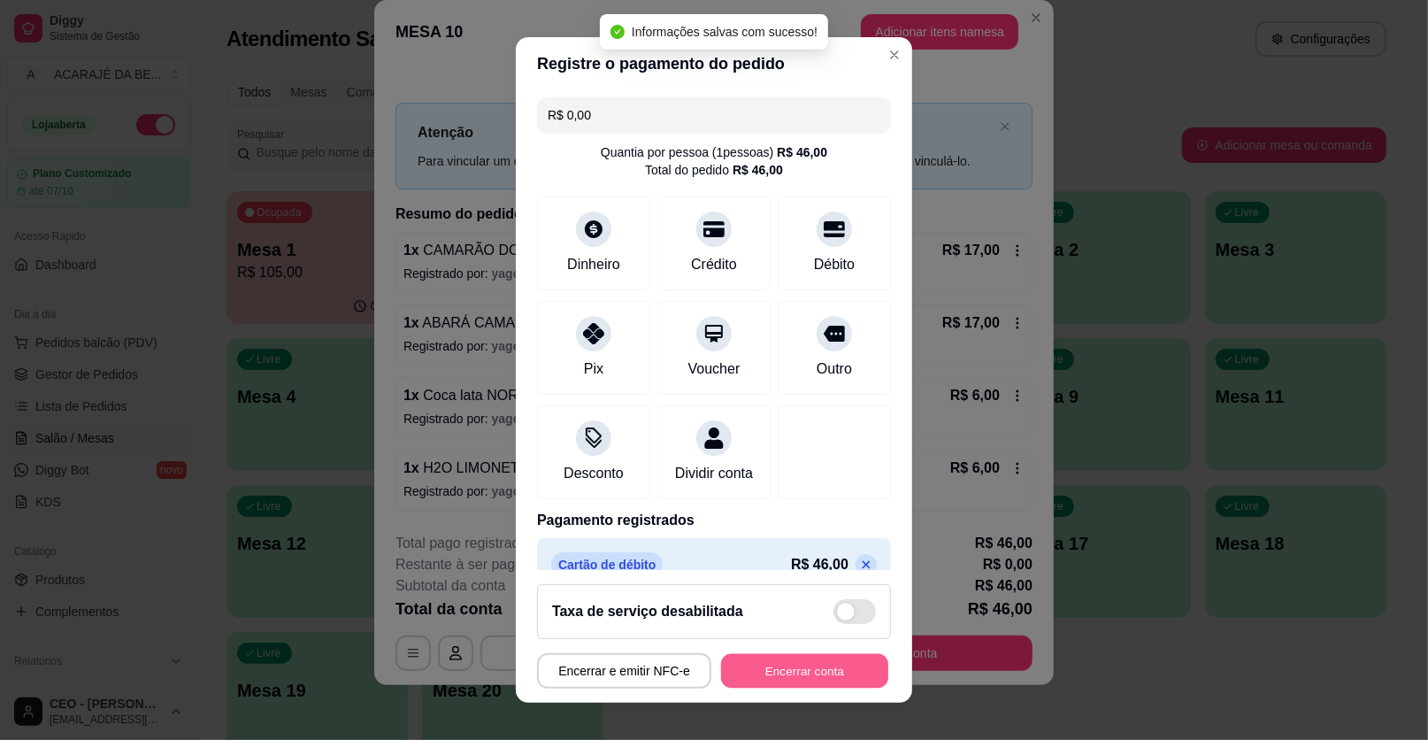
click at [813, 669] on button "Encerrar conta" at bounding box center [804, 671] width 167 height 35
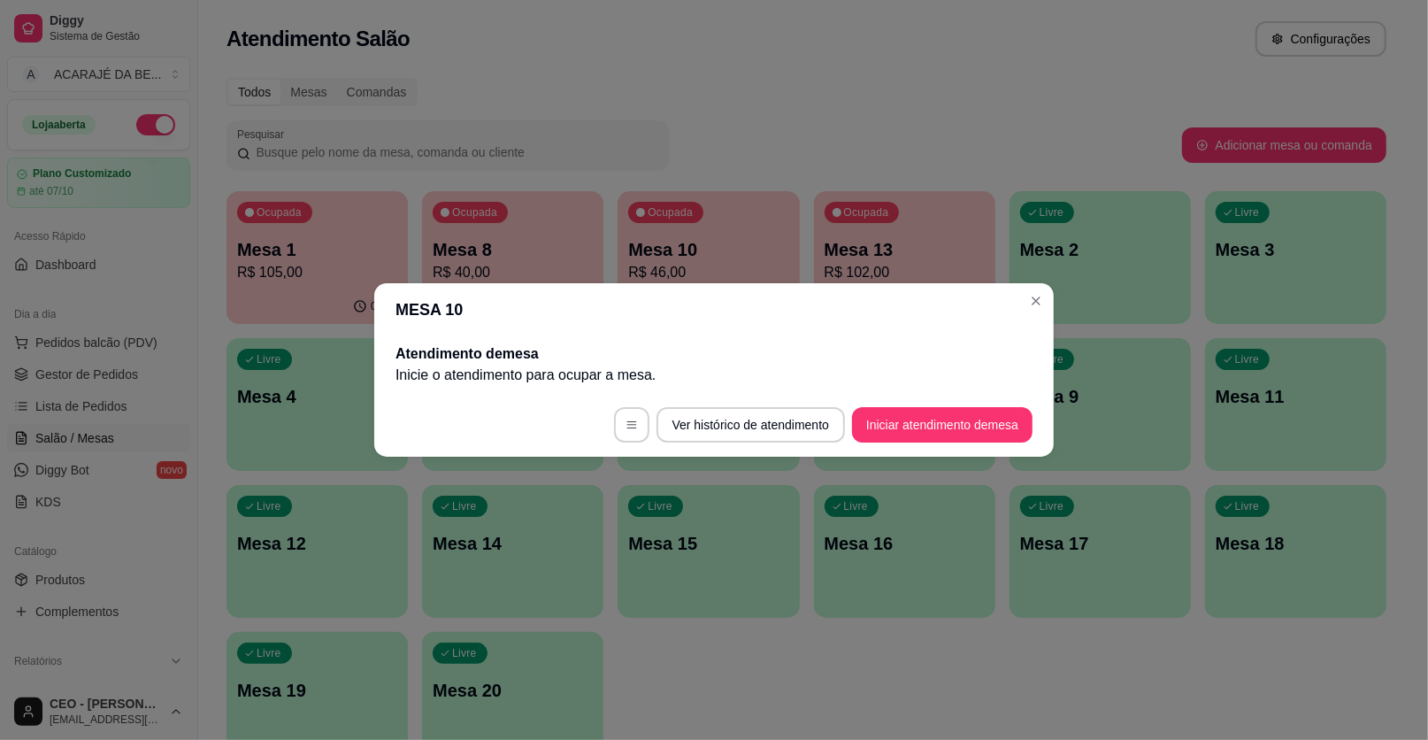
scroll to position [0, 0]
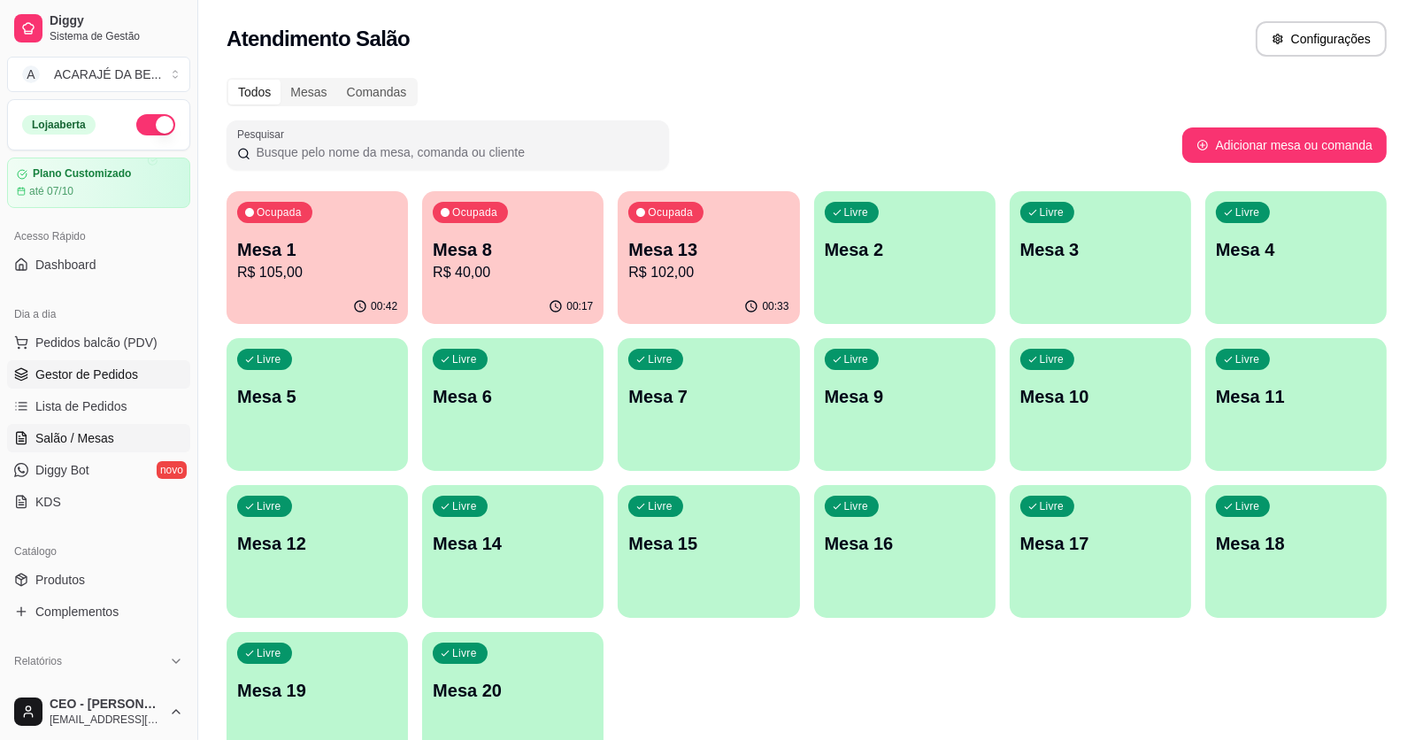
click at [126, 373] on span "Gestor de Pedidos" at bounding box center [86, 375] width 103 height 18
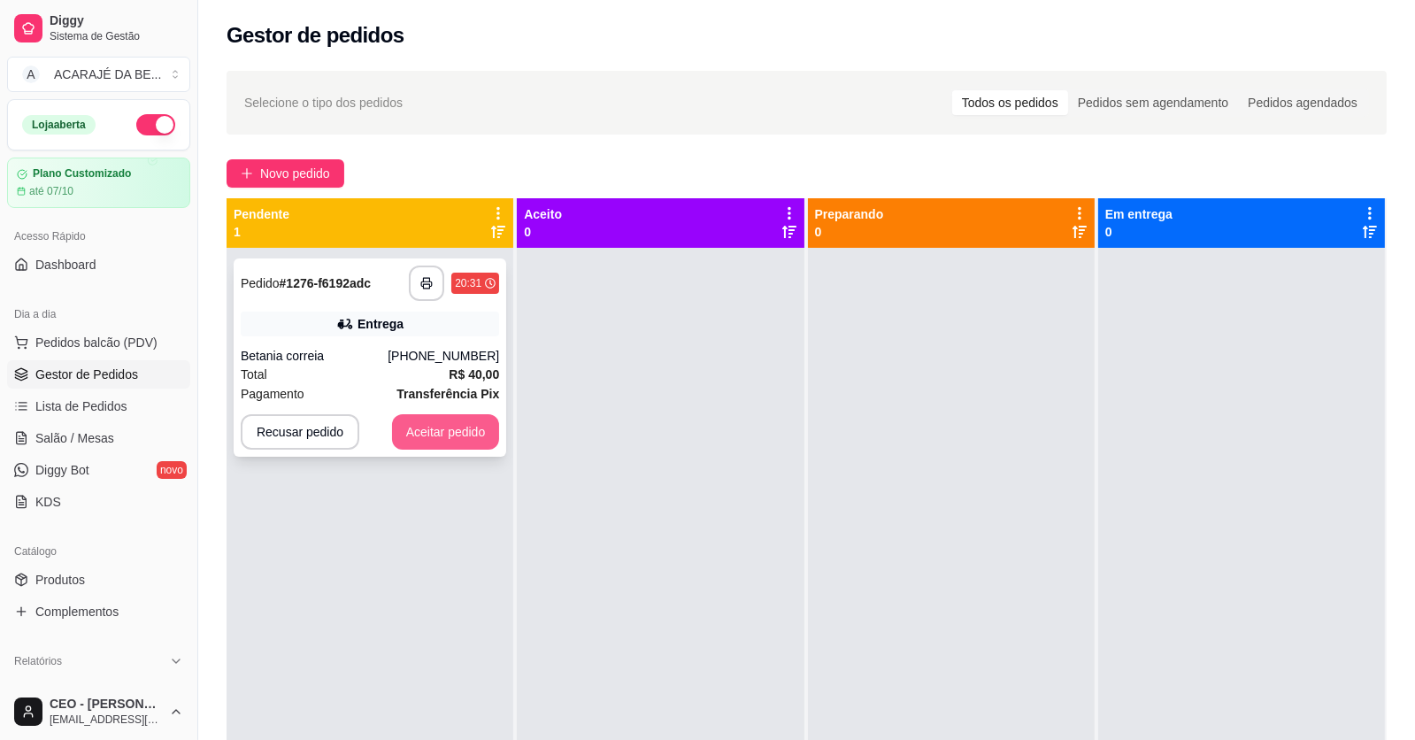
click at [419, 425] on button "Aceitar pedido" at bounding box center [446, 431] width 108 height 35
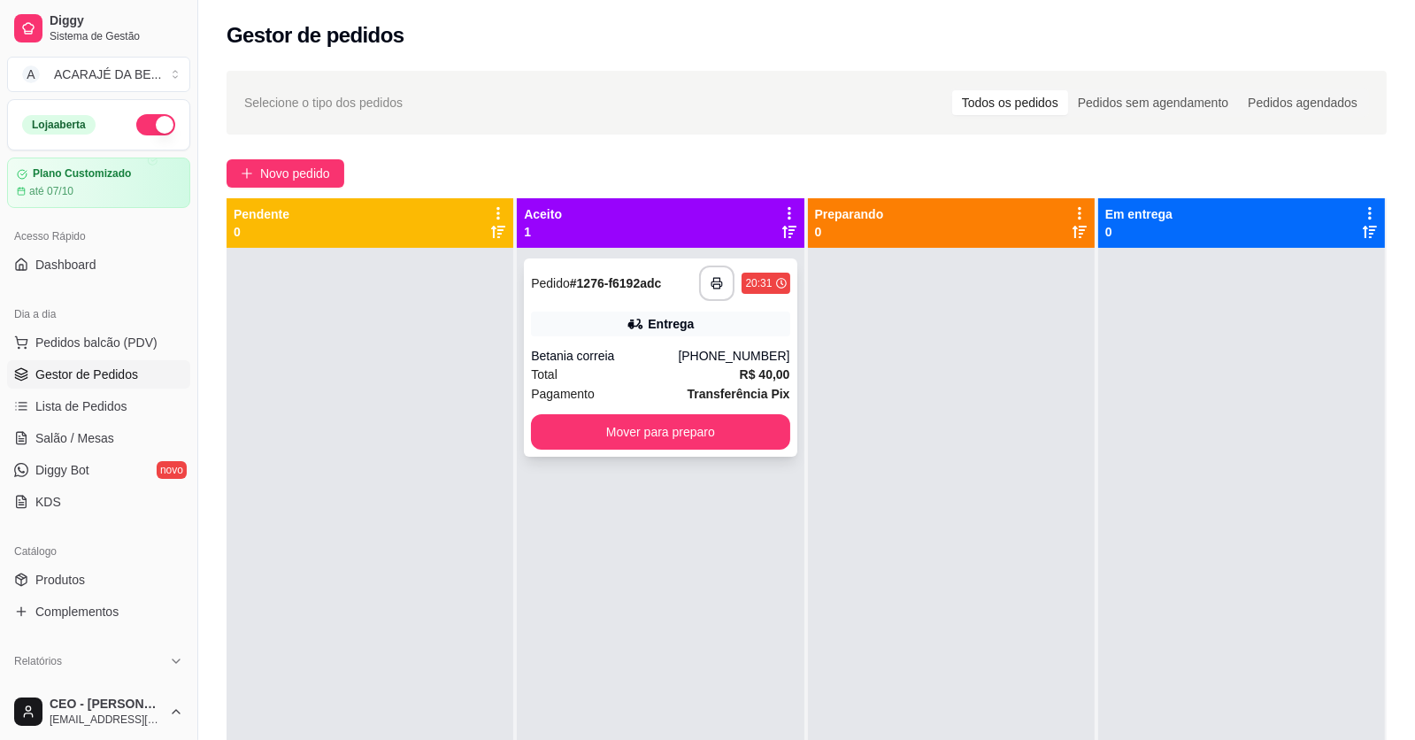
click at [648, 381] on div "Total R$ 40,00" at bounding box center [660, 374] width 258 height 19
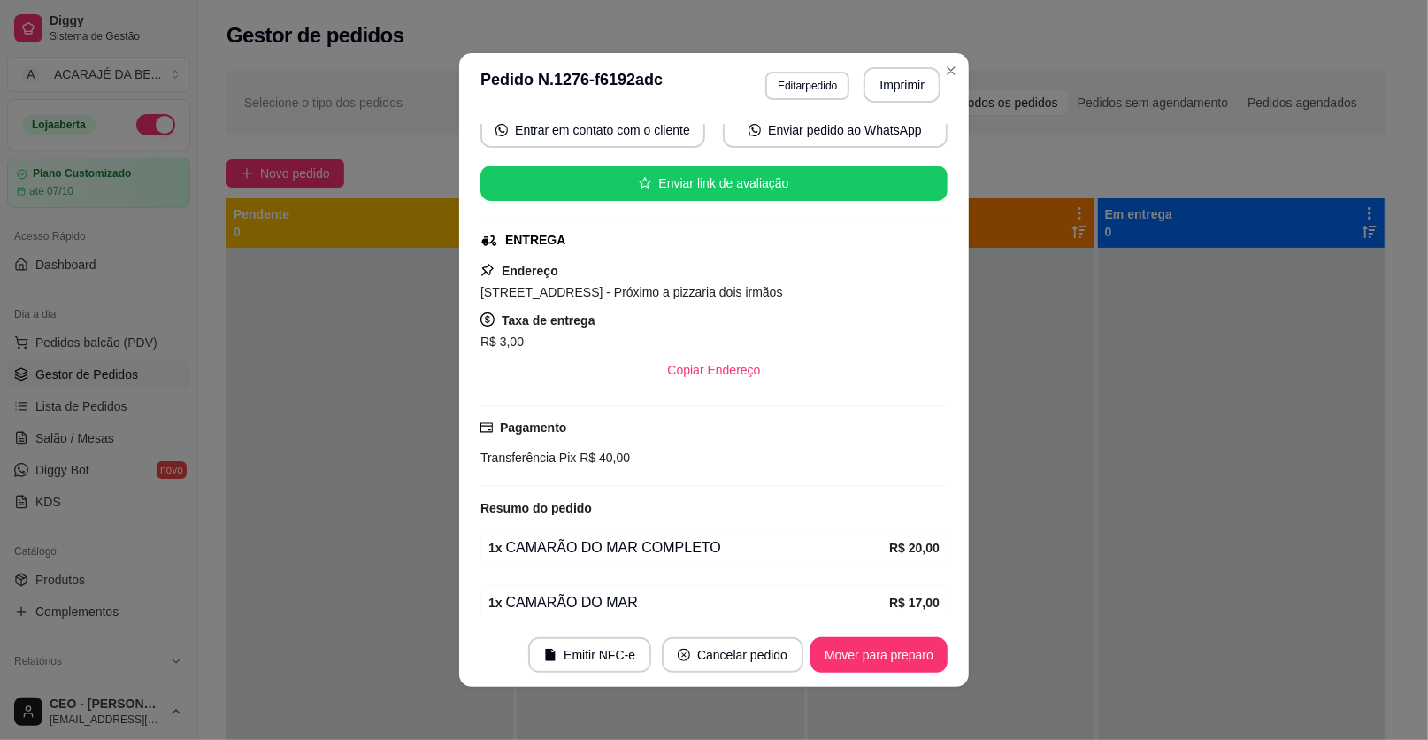
scroll to position [248, 0]
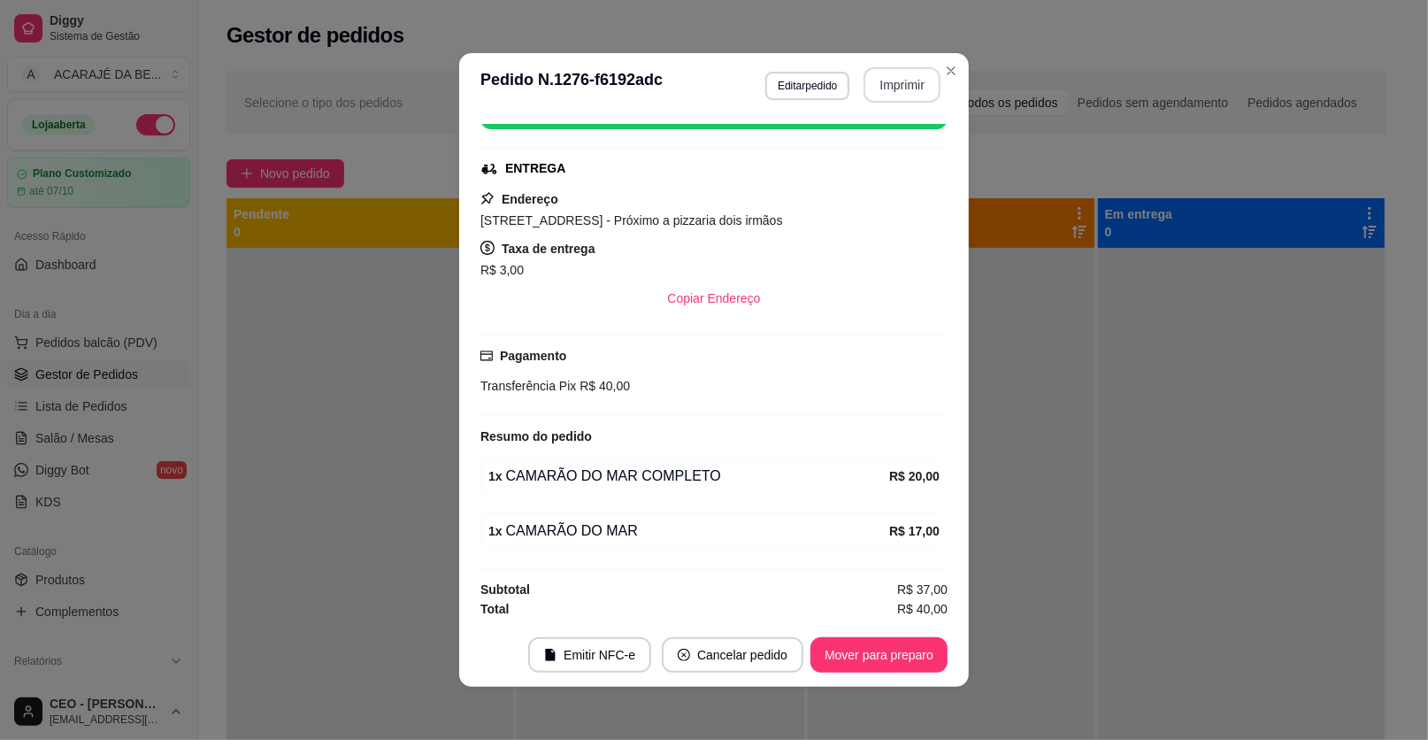
click at [885, 82] on button "Imprimir" at bounding box center [902, 84] width 77 height 35
click at [882, 648] on button "Mover para preparo" at bounding box center [878, 655] width 133 height 35
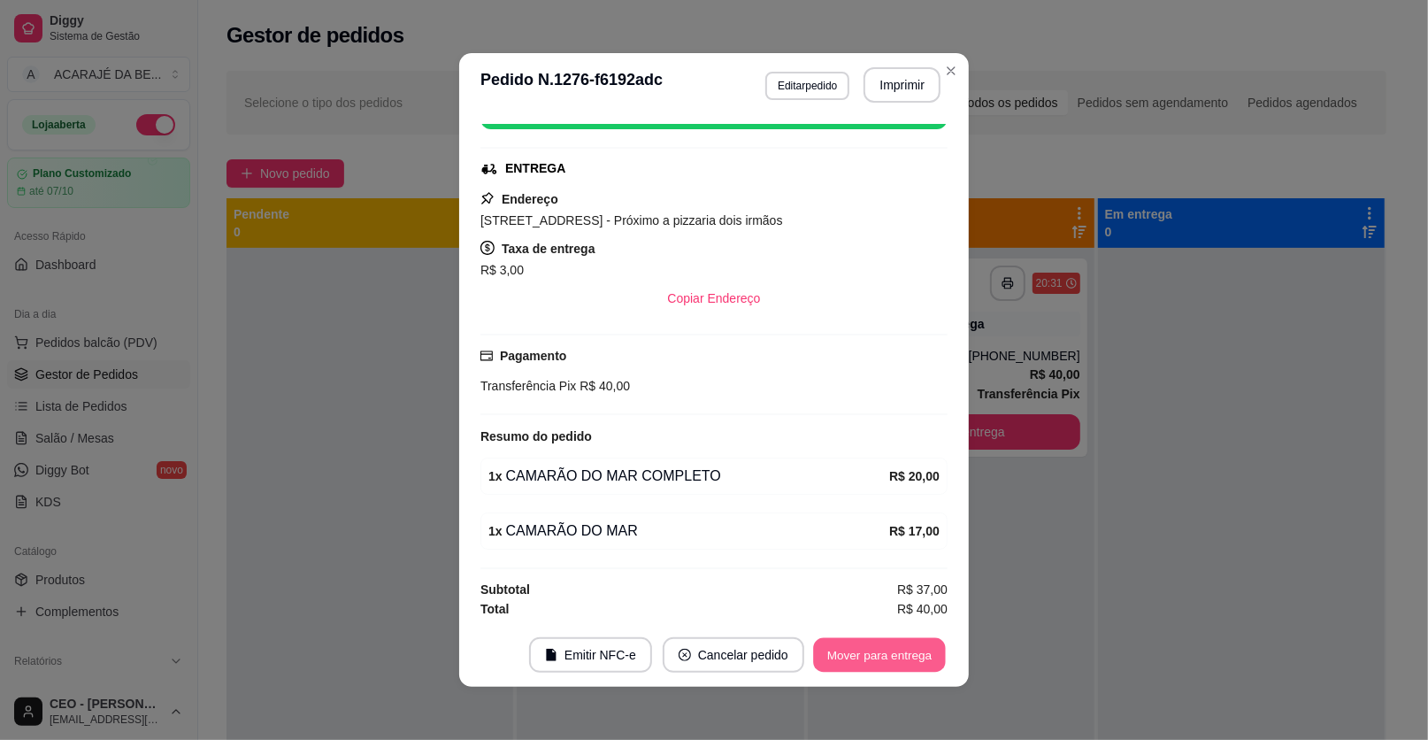
click at [894, 656] on button "Mover para entrega" at bounding box center [879, 655] width 133 height 35
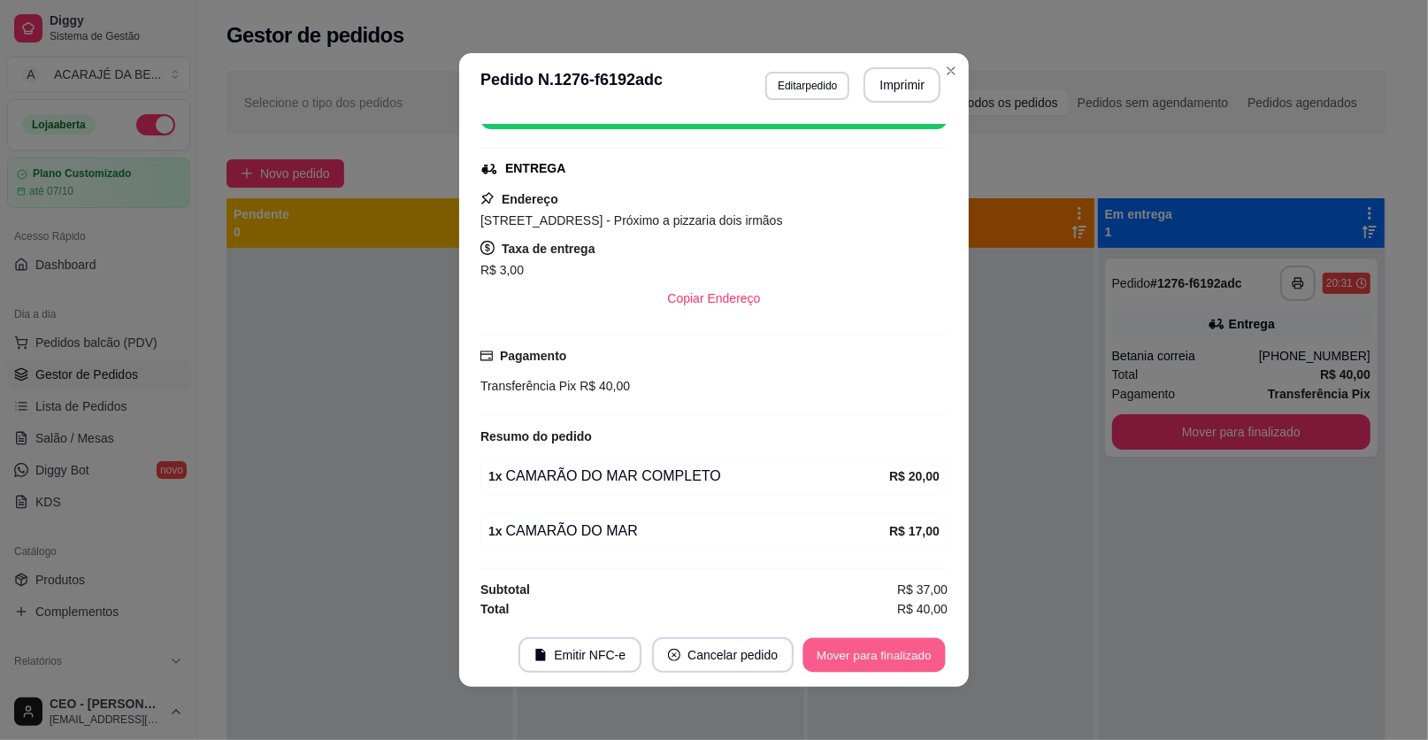
click at [897, 654] on button "Mover para finalizado" at bounding box center [875, 655] width 142 height 35
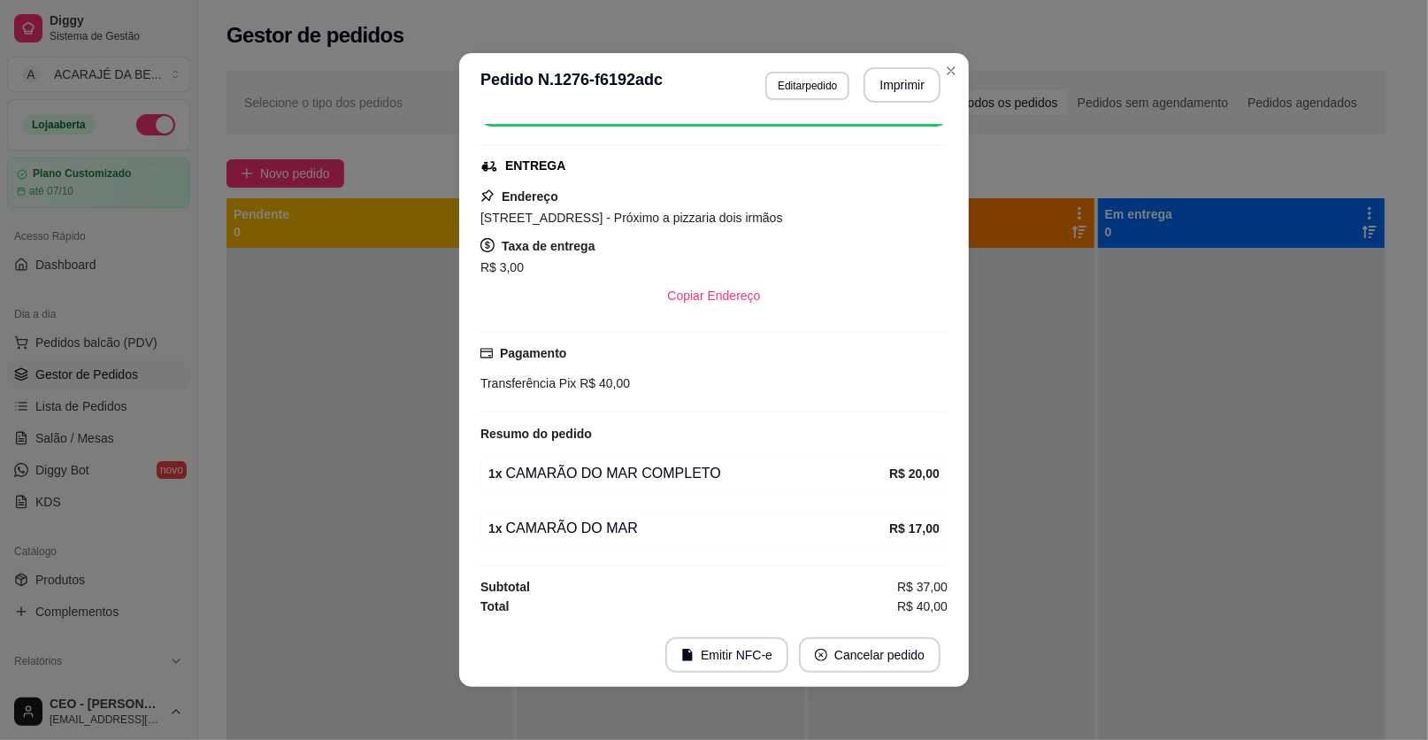
scroll to position [207, 0]
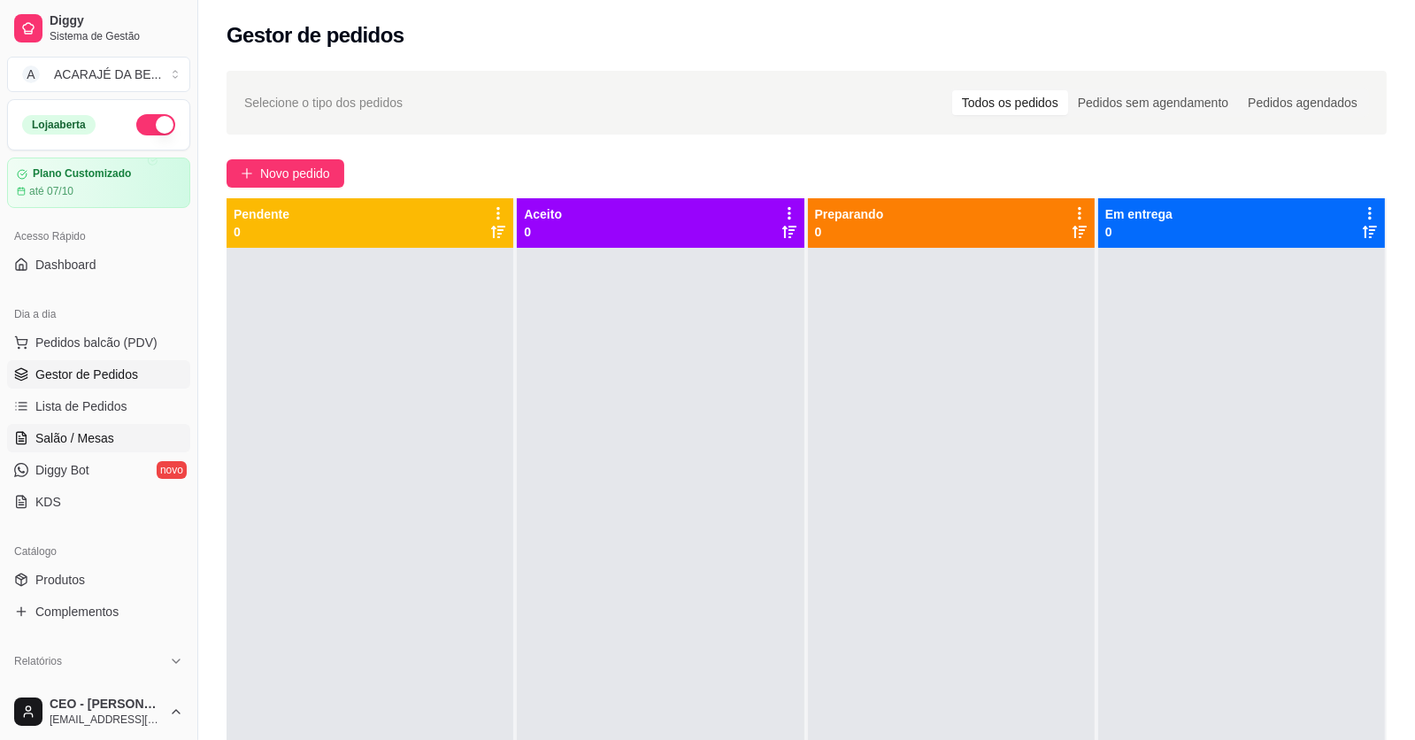
click at [42, 429] on span "Salão / Mesas" at bounding box center [74, 438] width 79 height 18
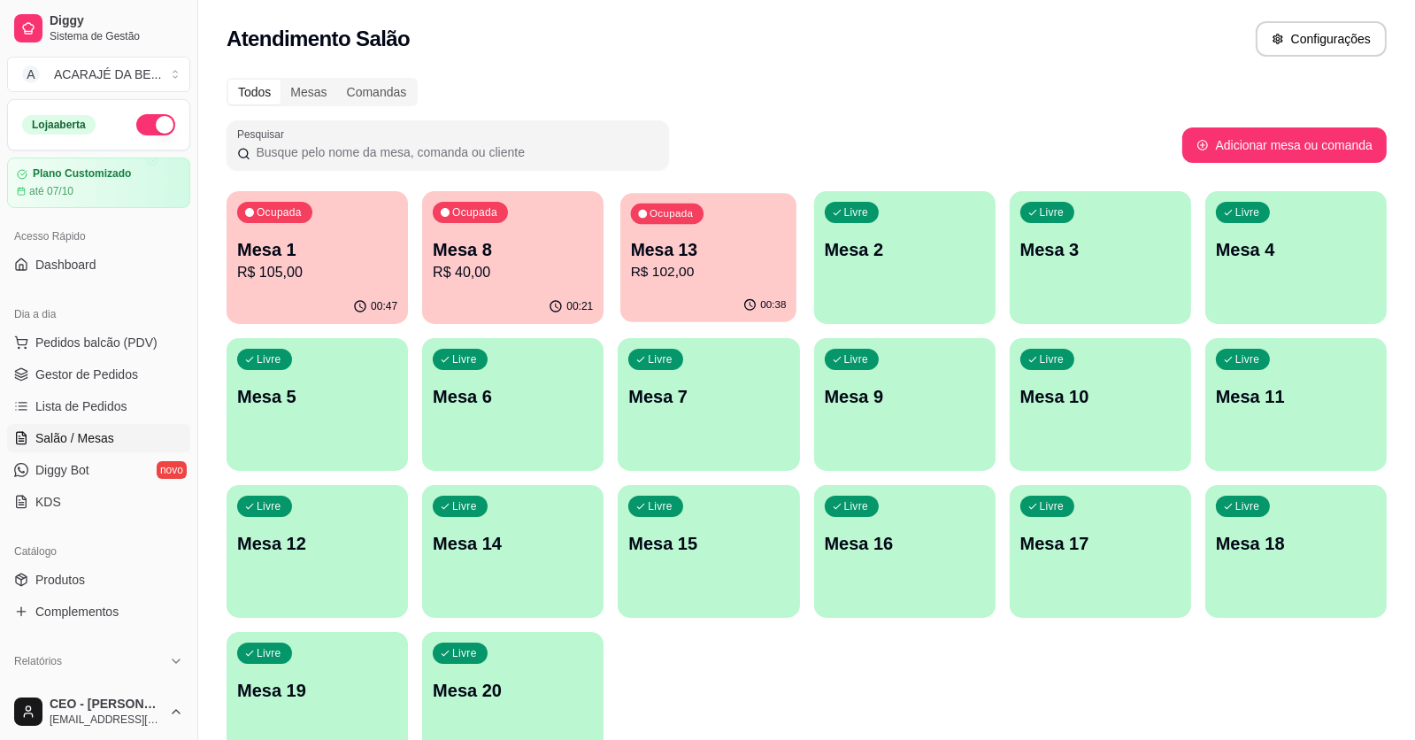
click at [717, 256] on p "Mesa 13" at bounding box center [709, 250] width 156 height 24
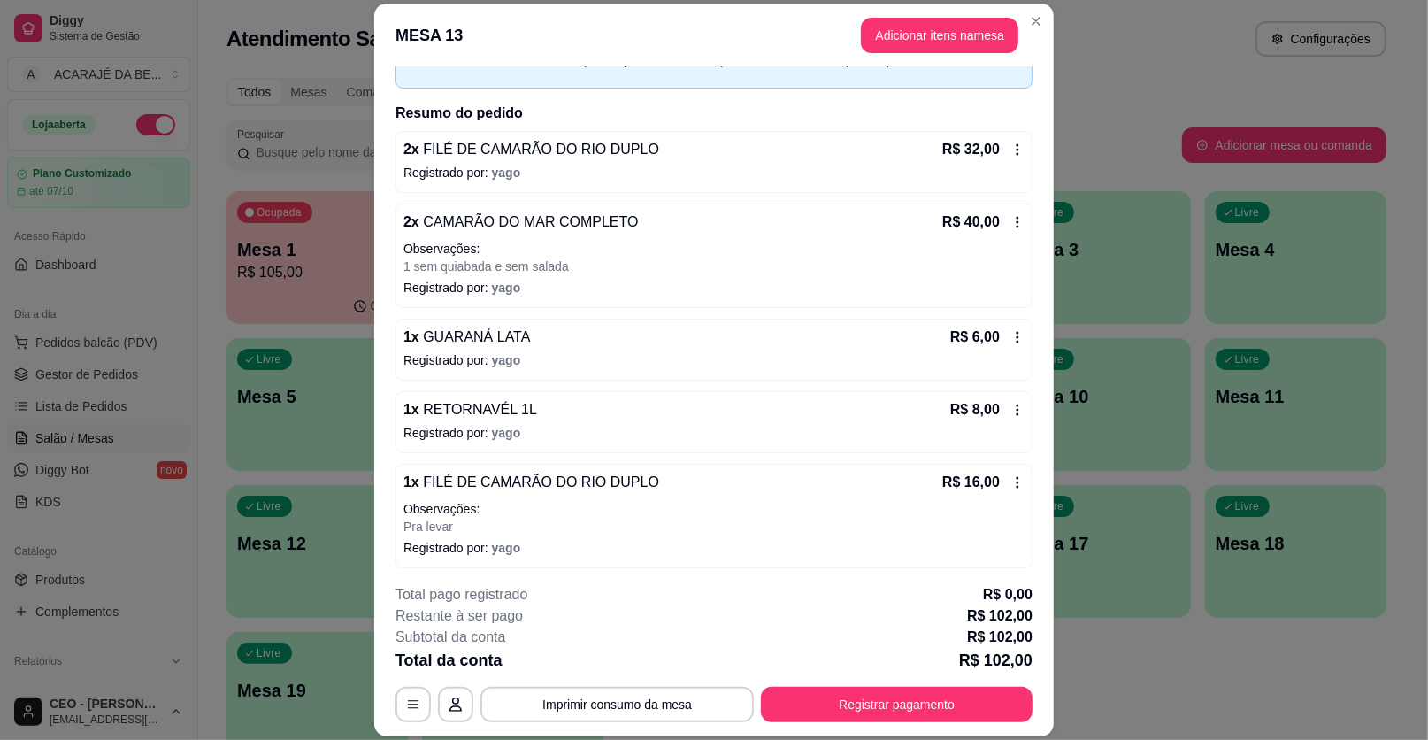
scroll to position [107, 0]
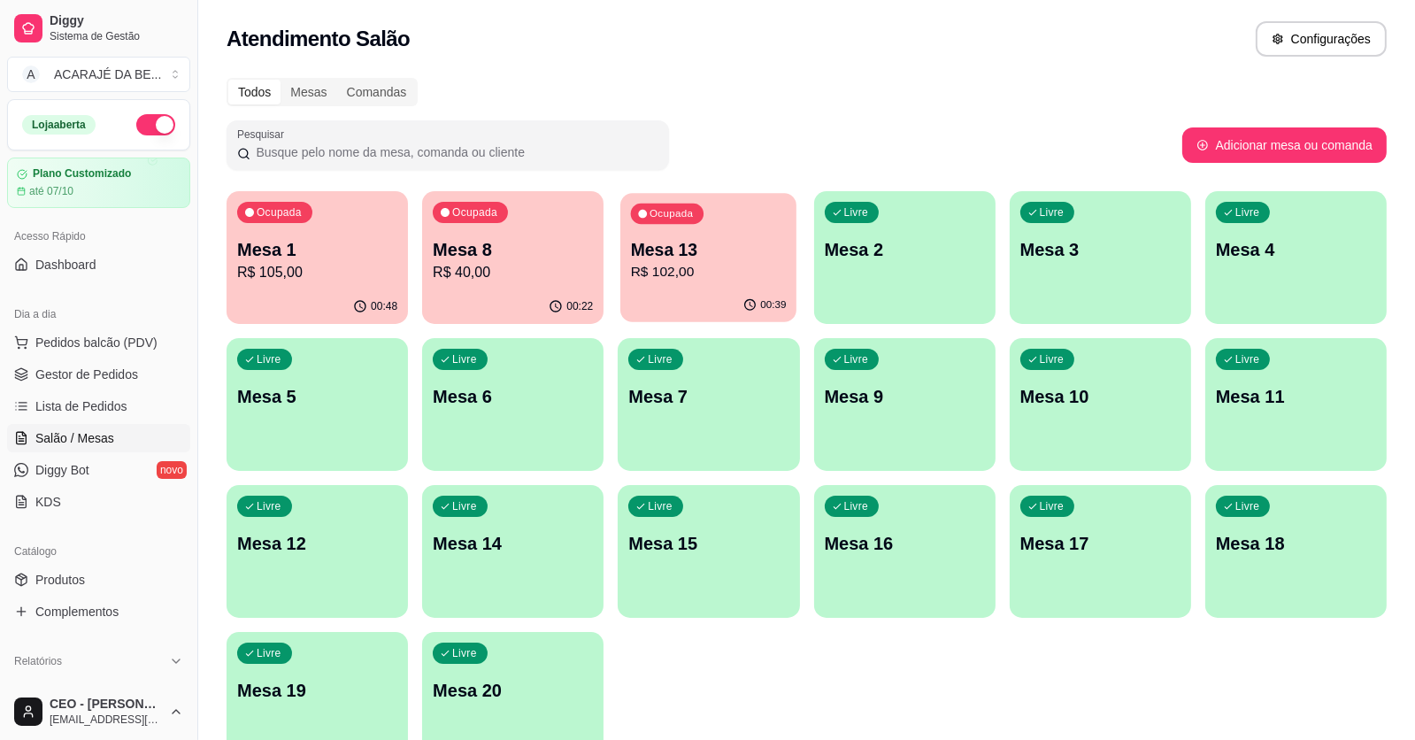
click at [752, 253] on p "Mesa 13" at bounding box center [709, 250] width 156 height 24
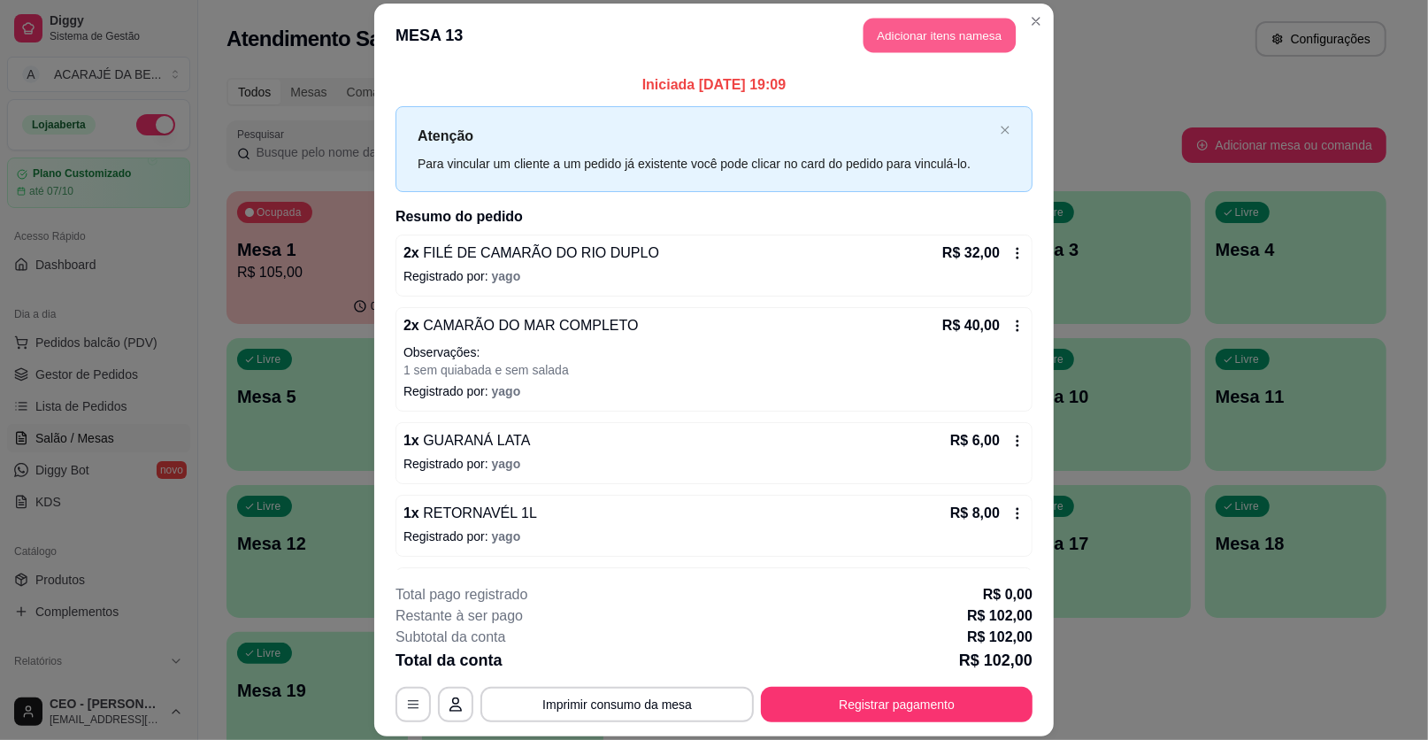
click at [929, 25] on button "Adicionar itens na mesa" at bounding box center [940, 36] width 152 height 35
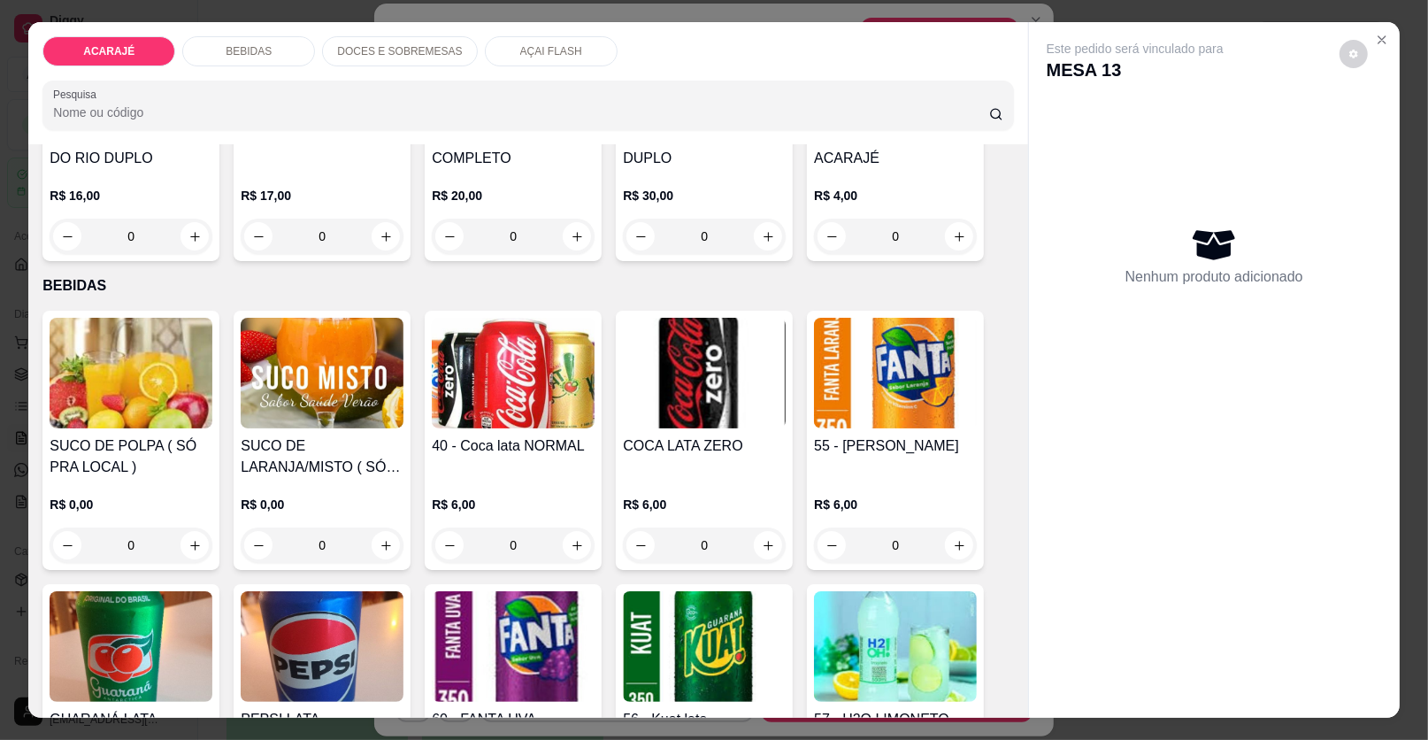
scroll to position [619, 0]
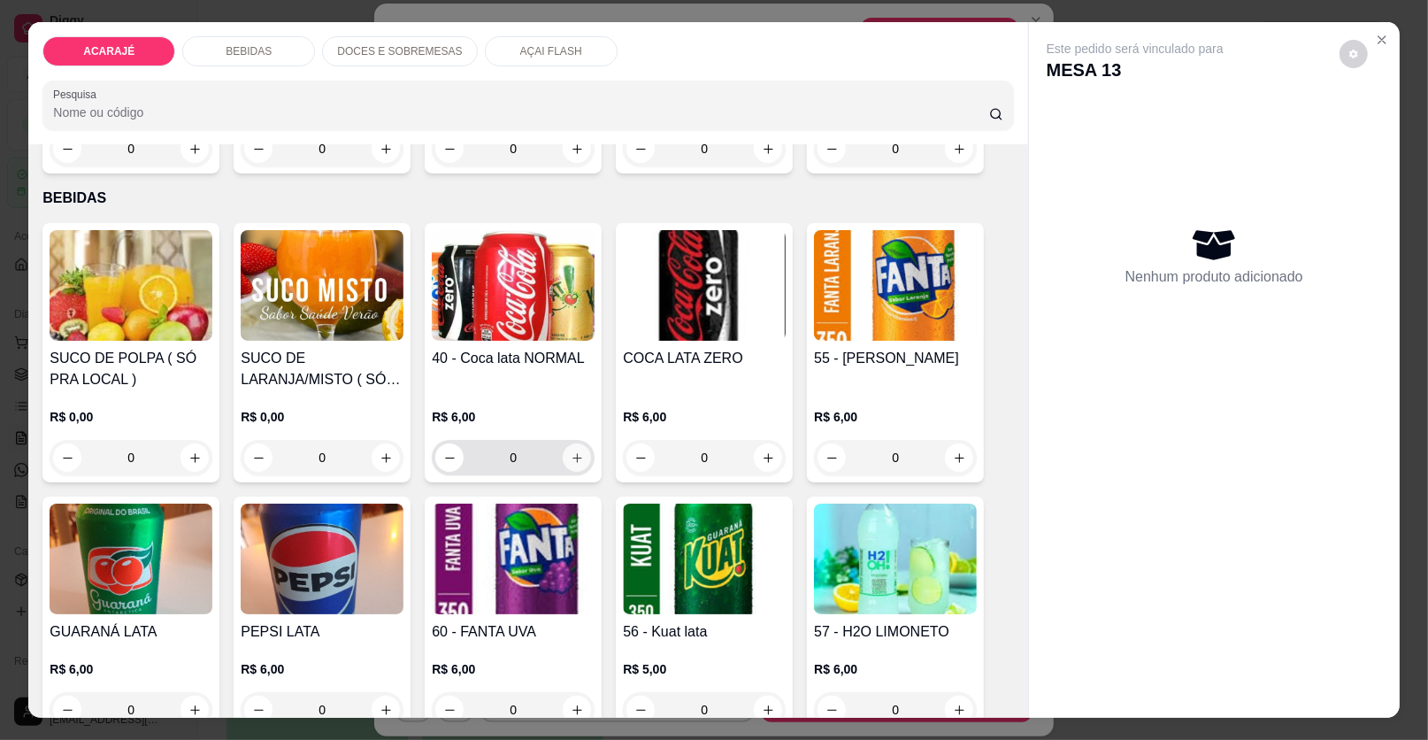
click at [571, 455] on icon "increase-product-quantity" at bounding box center [577, 457] width 13 height 13
type input "1"
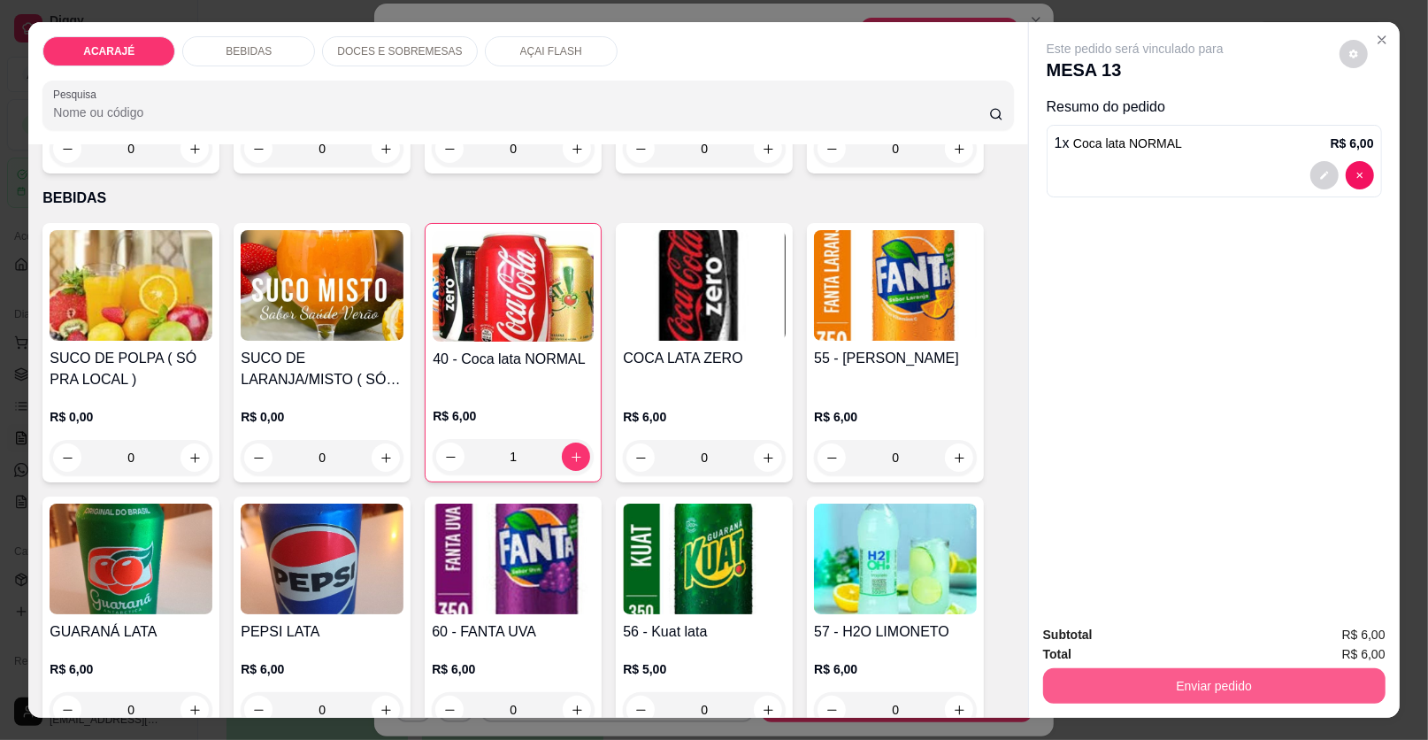
click at [1256, 685] on button "Enviar pedido" at bounding box center [1214, 685] width 342 height 35
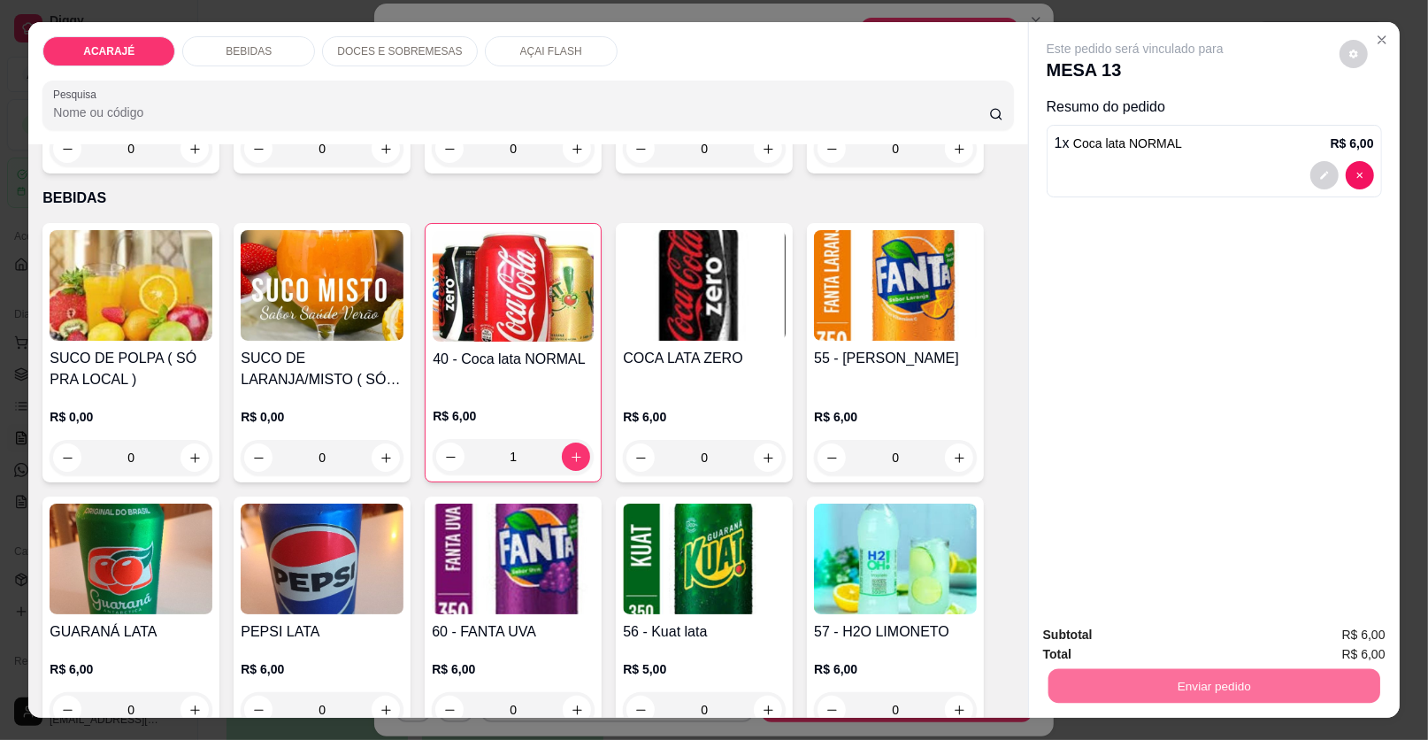
click at [1348, 642] on button "Enviar pedido" at bounding box center [1339, 642] width 97 height 33
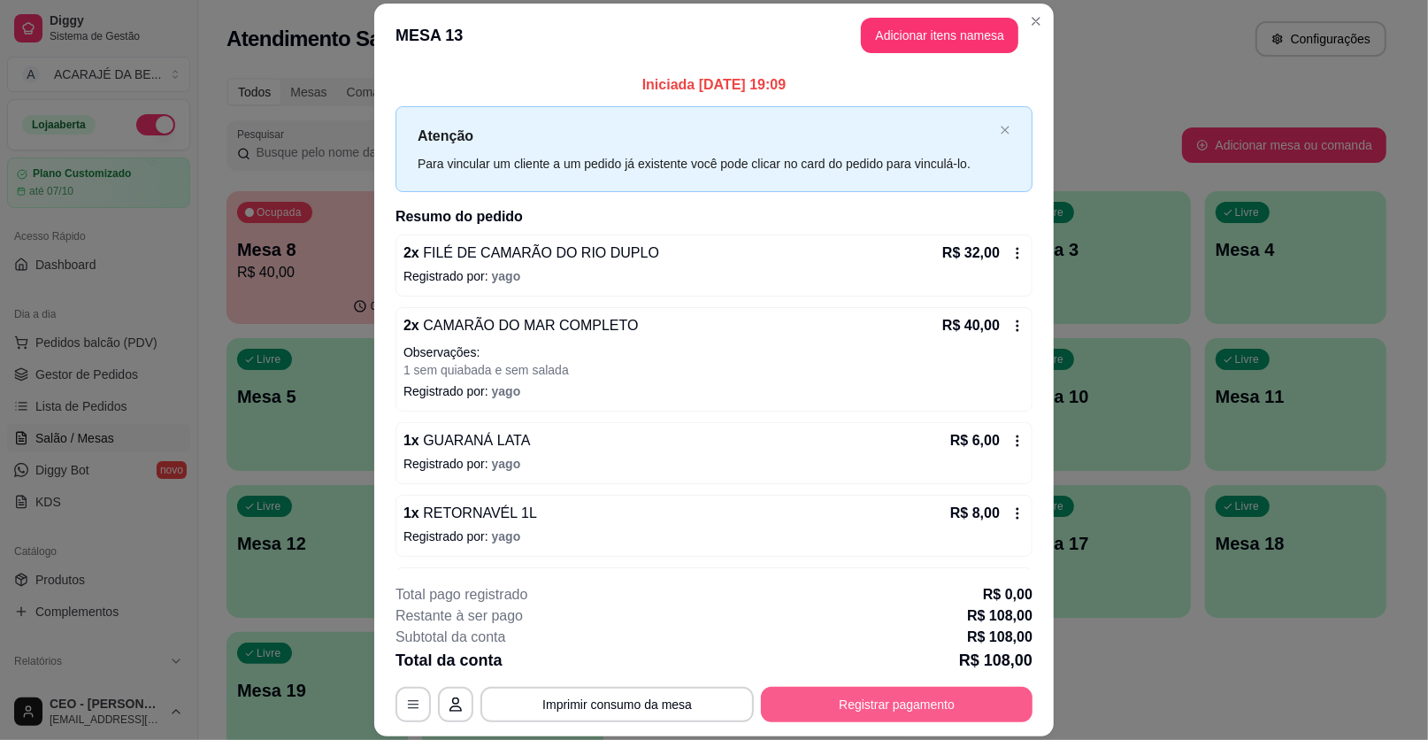
click at [805, 708] on button "Registrar pagamento" at bounding box center [897, 704] width 272 height 35
click at [603, 705] on button "Imprimir consumo da mesa" at bounding box center [617, 704] width 273 height 35
click at [916, 714] on button "Registrar pagamento" at bounding box center [897, 704] width 272 height 35
click at [913, 703] on button "Registrar pagamento" at bounding box center [898, 704] width 264 height 35
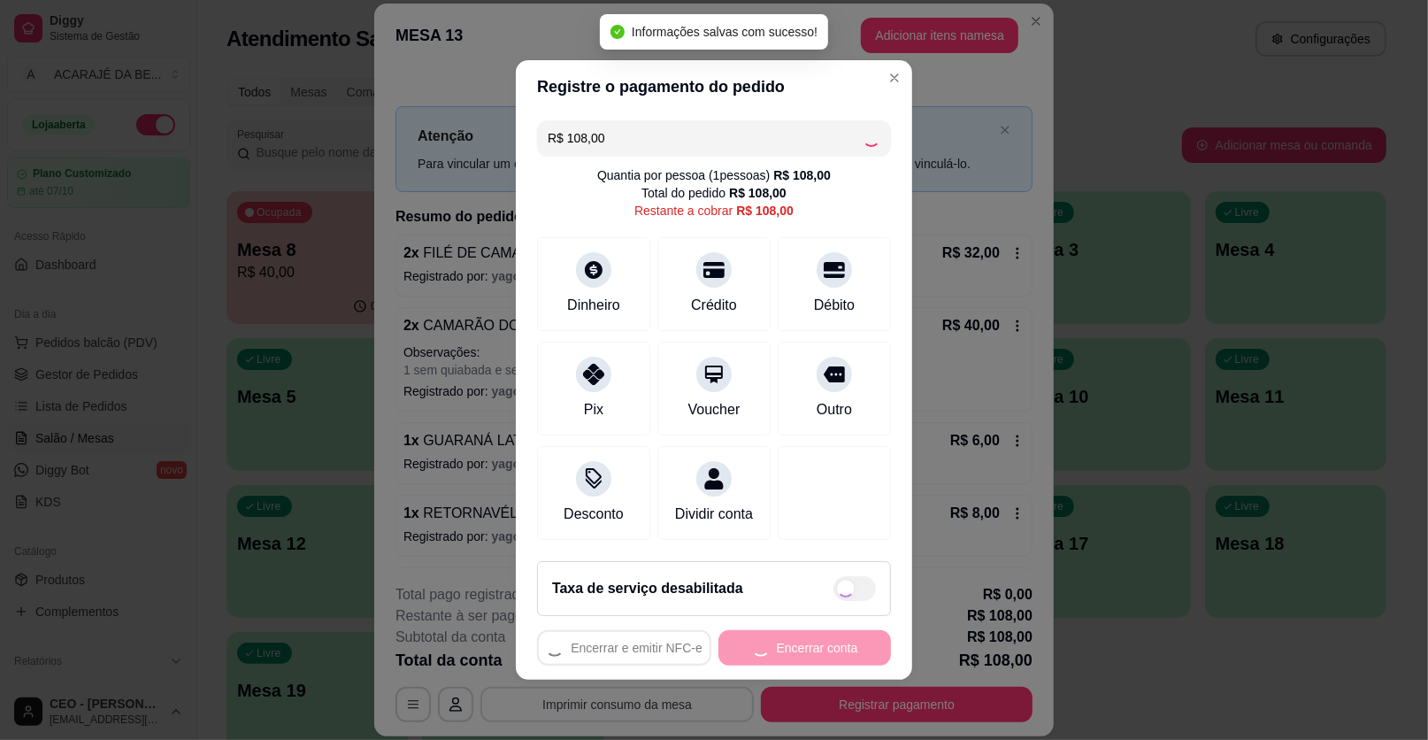
type input "R$ 0,00"
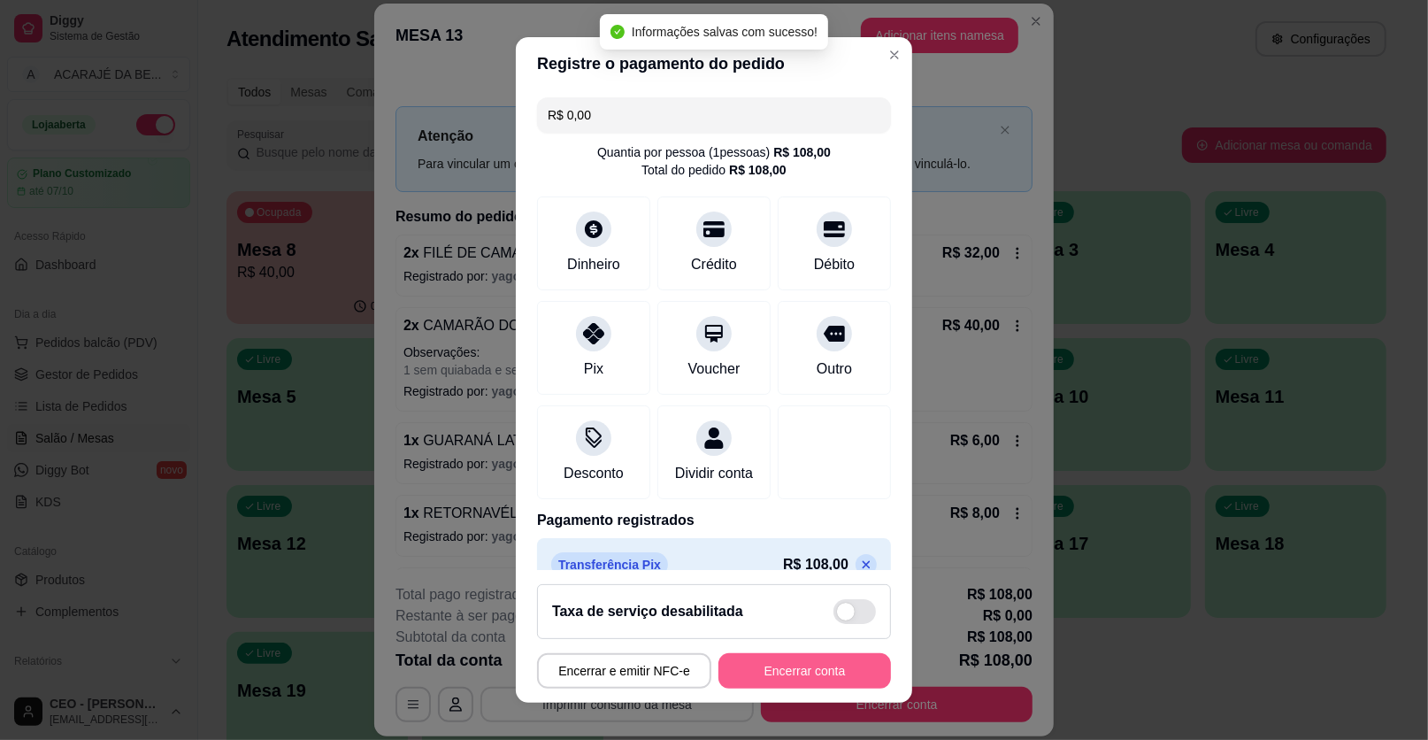
click at [815, 666] on button "Encerrar conta" at bounding box center [805, 670] width 173 height 35
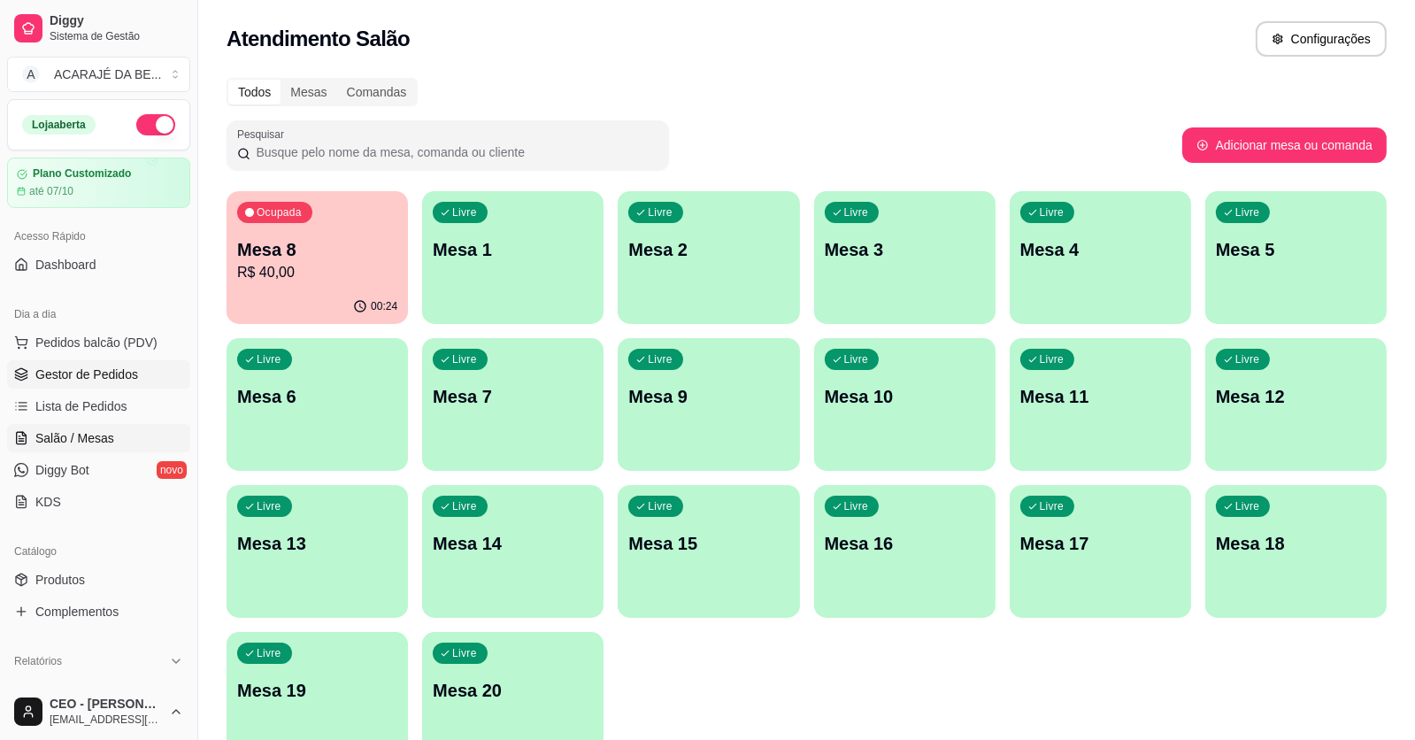
click at [136, 372] on link "Gestor de Pedidos" at bounding box center [98, 374] width 183 height 28
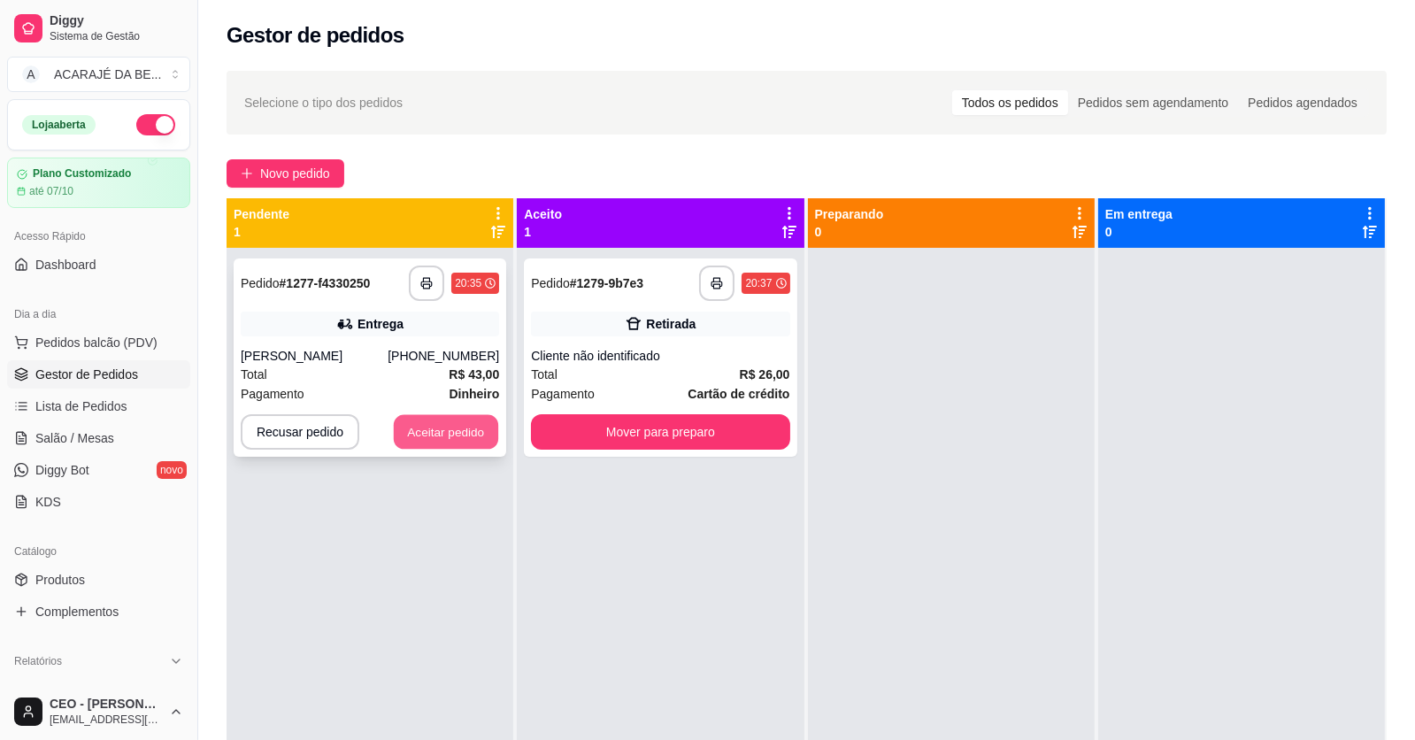
click at [465, 430] on button "Aceitar pedido" at bounding box center [446, 432] width 104 height 35
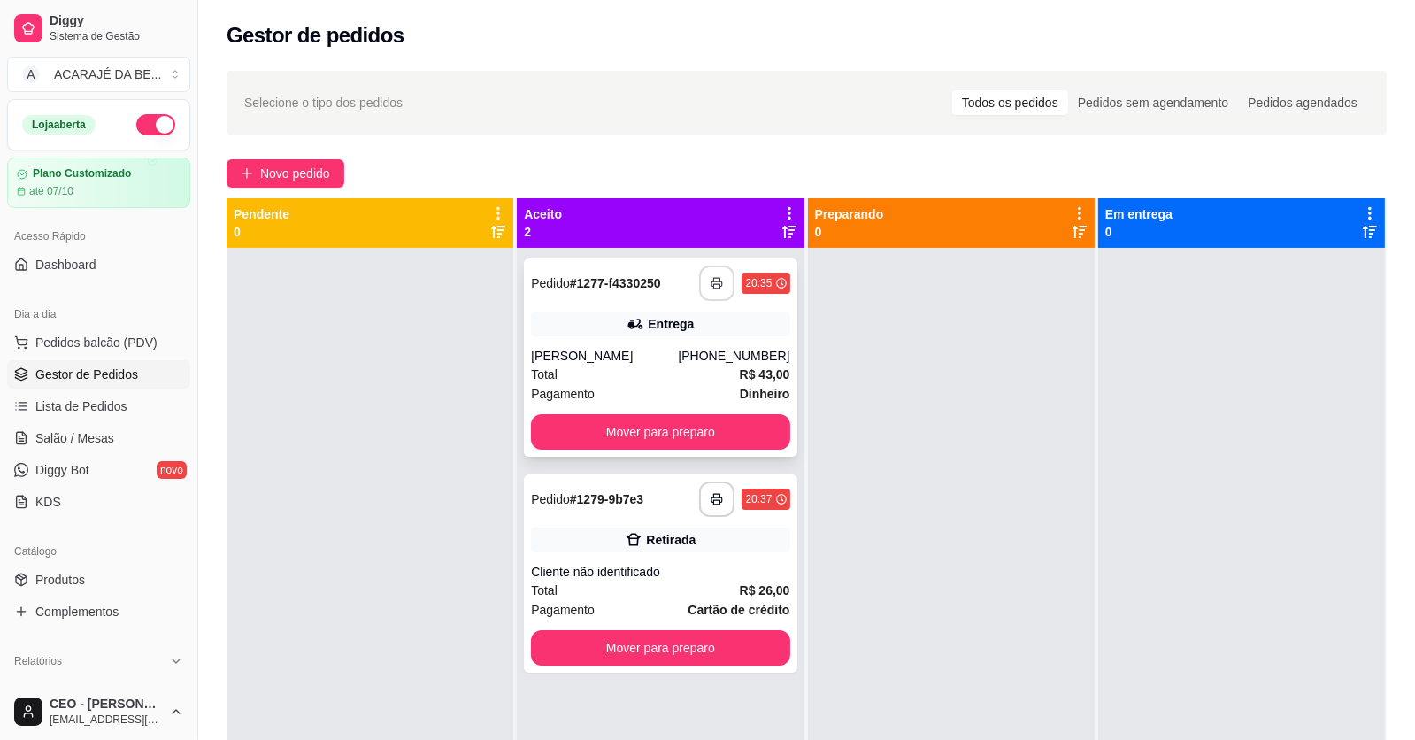
click at [719, 280] on button "button" at bounding box center [716, 283] width 35 height 35
click at [717, 497] on icon "button" at bounding box center [717, 499] width 12 height 12
click at [720, 642] on button "Mover para preparo" at bounding box center [660, 648] width 250 height 35
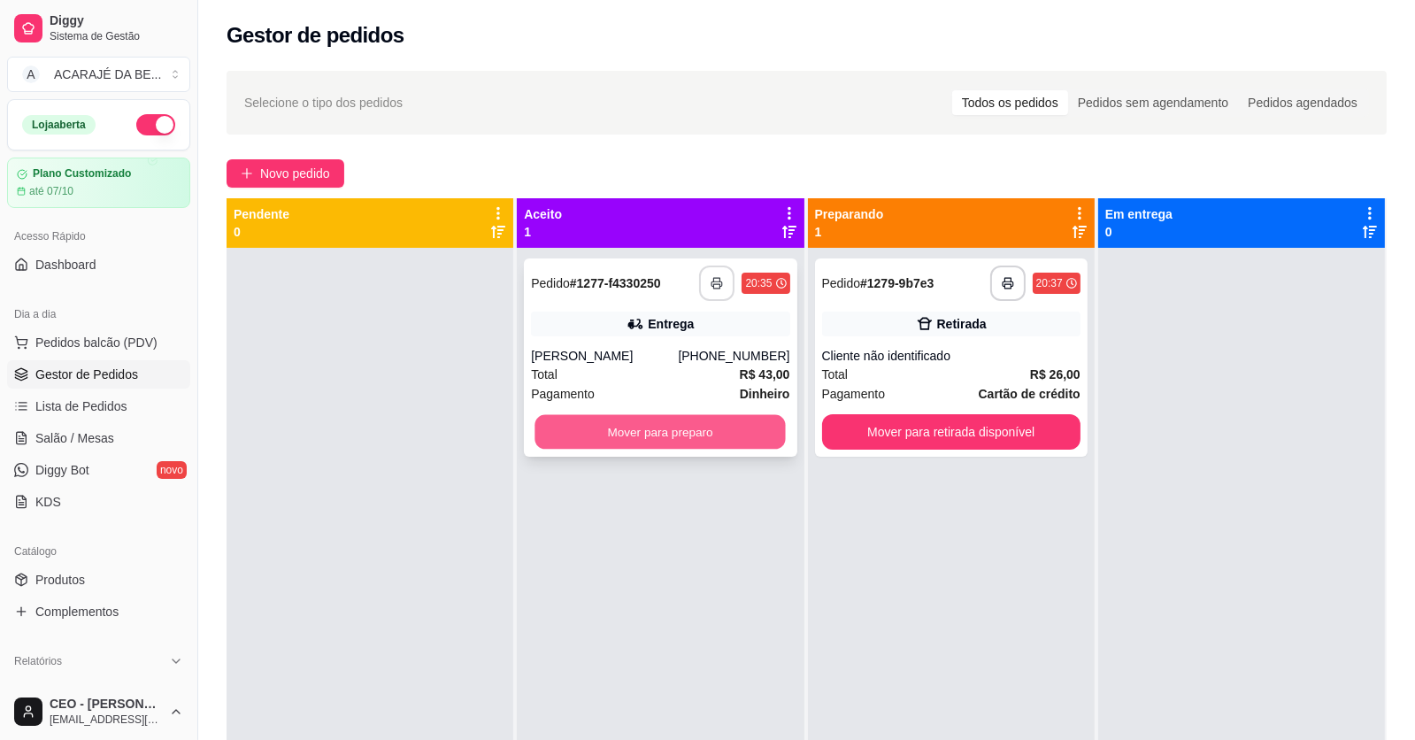
click at [756, 435] on button "Mover para preparo" at bounding box center [660, 432] width 250 height 35
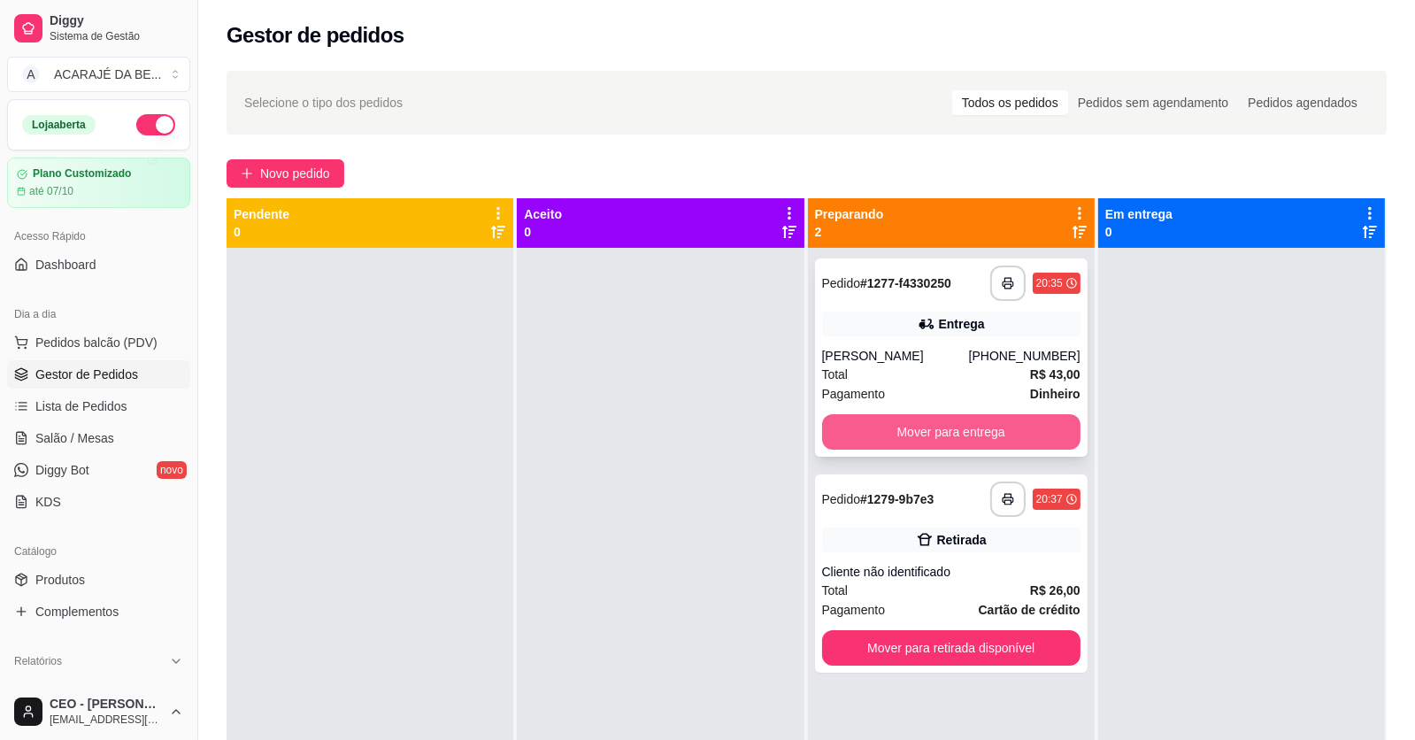
click at [898, 432] on button "Mover para entrega" at bounding box center [951, 431] width 258 height 35
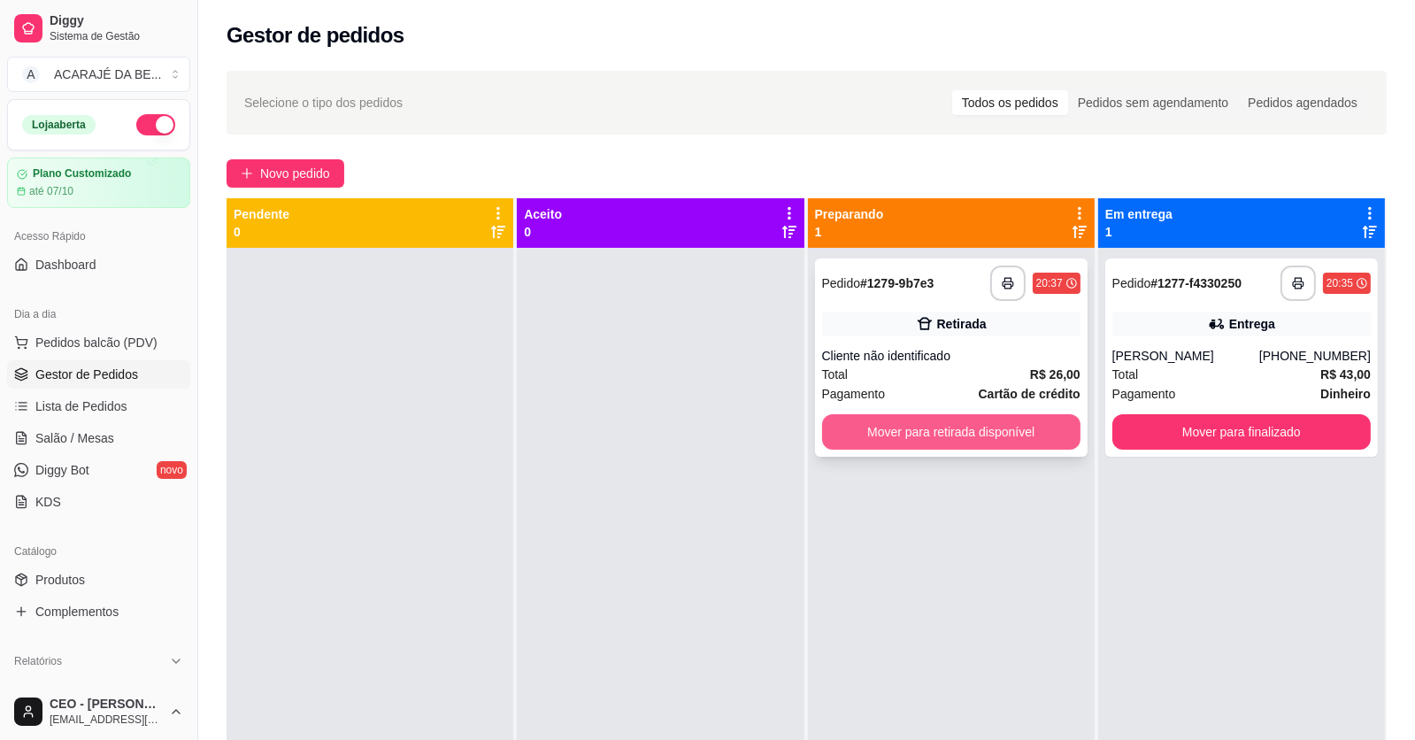
click at [974, 437] on button "Mover para retirada disponível" at bounding box center [951, 431] width 258 height 35
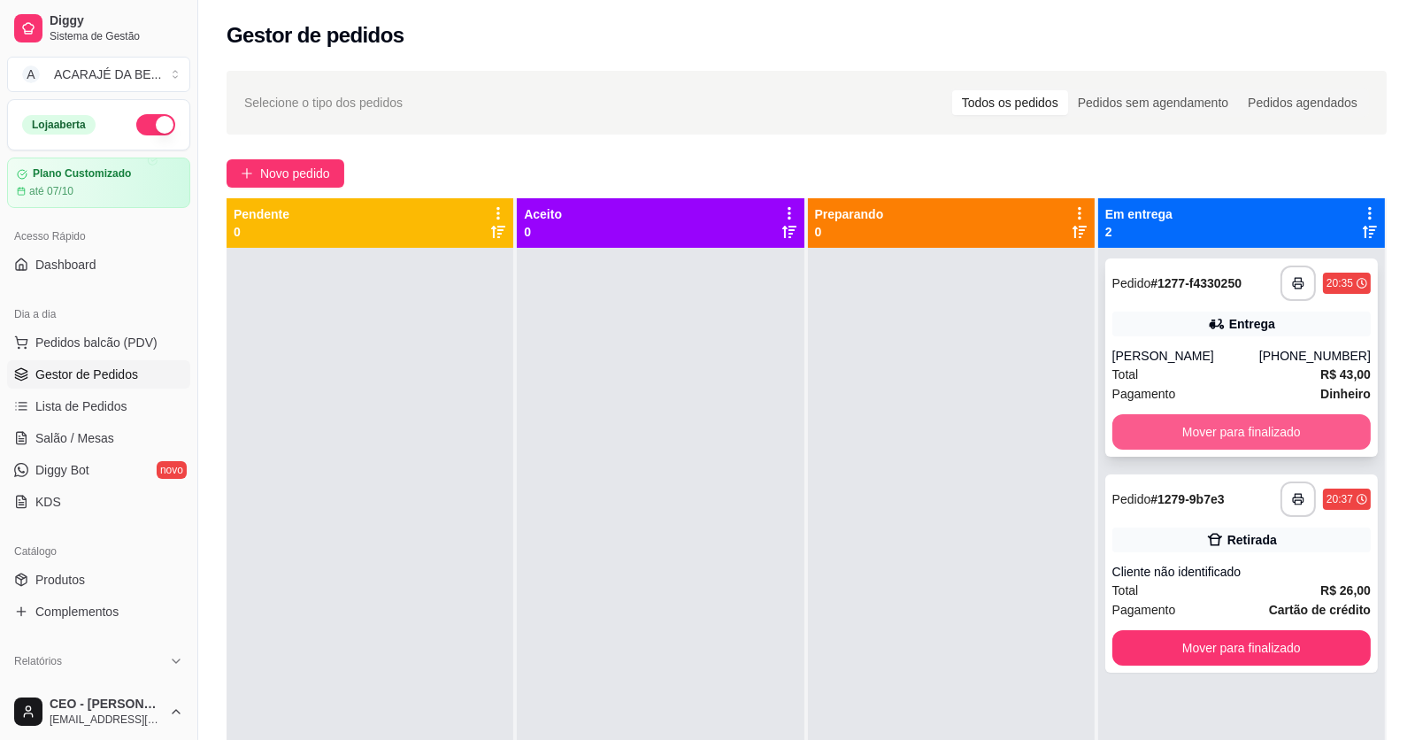
click at [1167, 432] on button "Mover para finalizado" at bounding box center [1241, 431] width 258 height 35
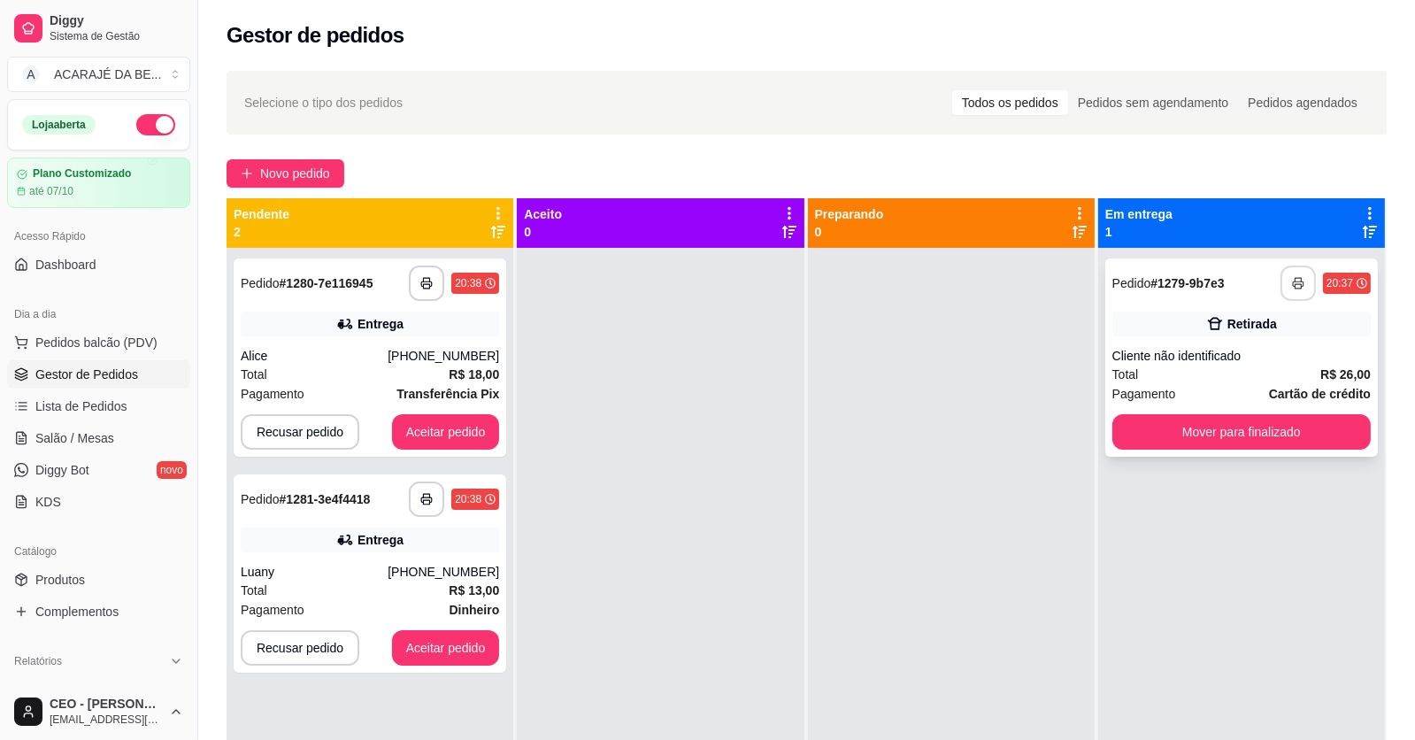
click at [1295, 283] on button "button" at bounding box center [1298, 283] width 35 height 35
click at [443, 427] on button "Aceitar pedido" at bounding box center [446, 432] width 104 height 35
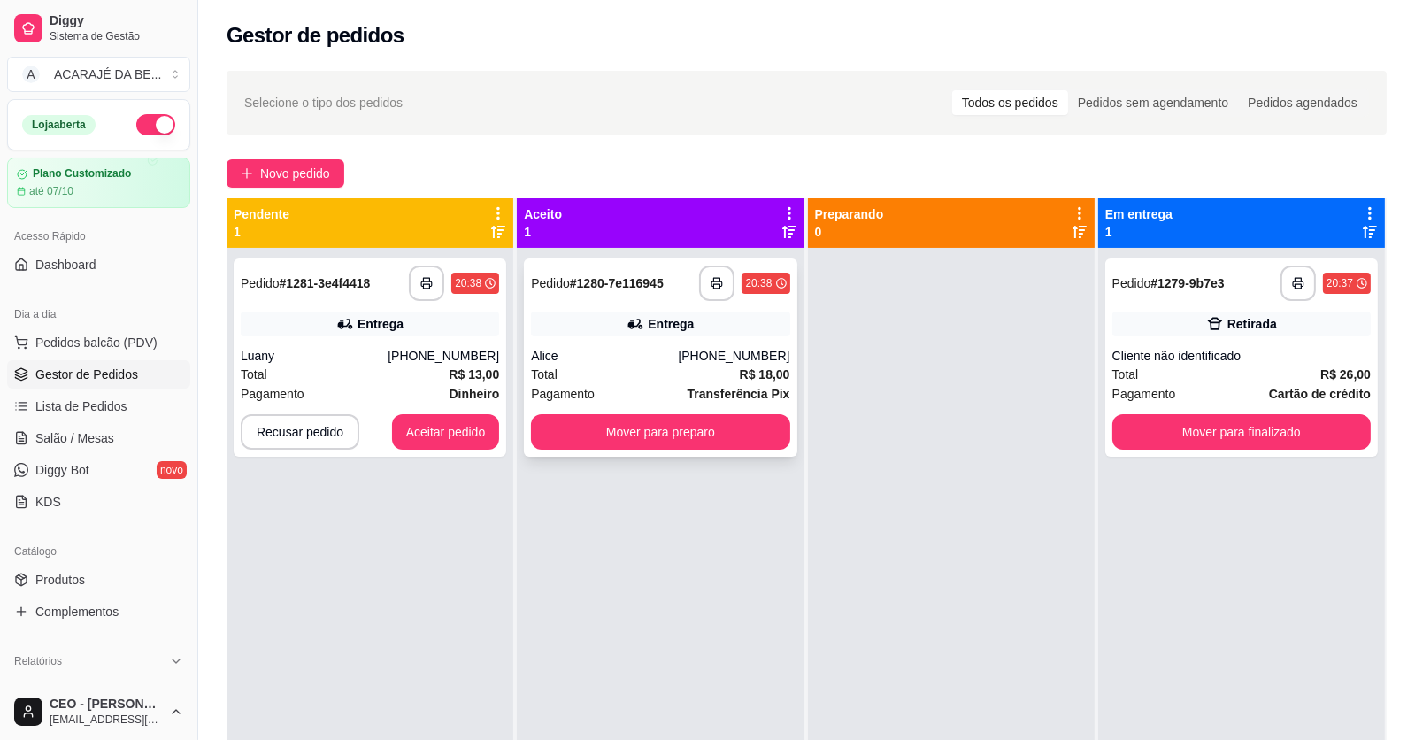
click at [670, 389] on div "Pagamento Transferência Pix" at bounding box center [660, 393] width 258 height 19
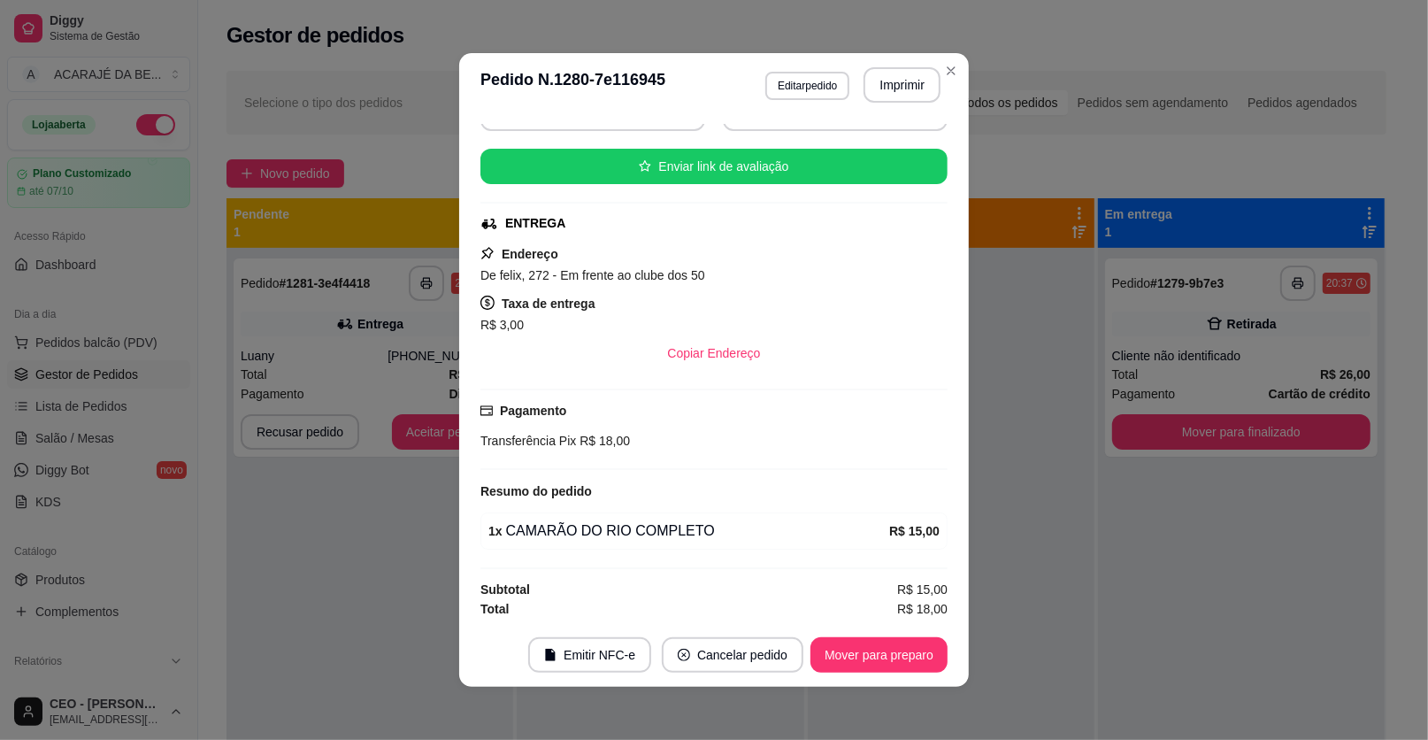
scroll to position [4, 0]
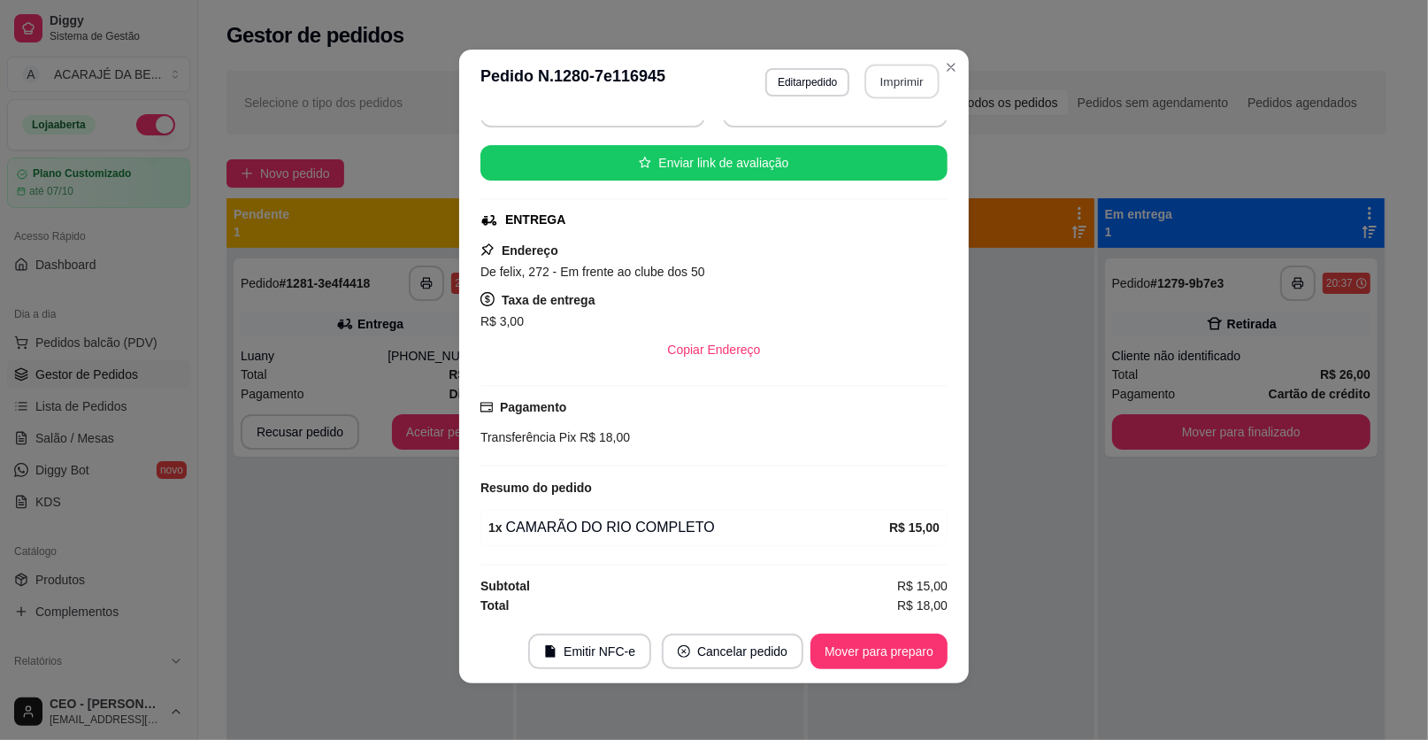
click at [897, 88] on button "Imprimir" at bounding box center [903, 82] width 74 height 35
click at [872, 646] on button "Mover para preparo" at bounding box center [878, 652] width 133 height 35
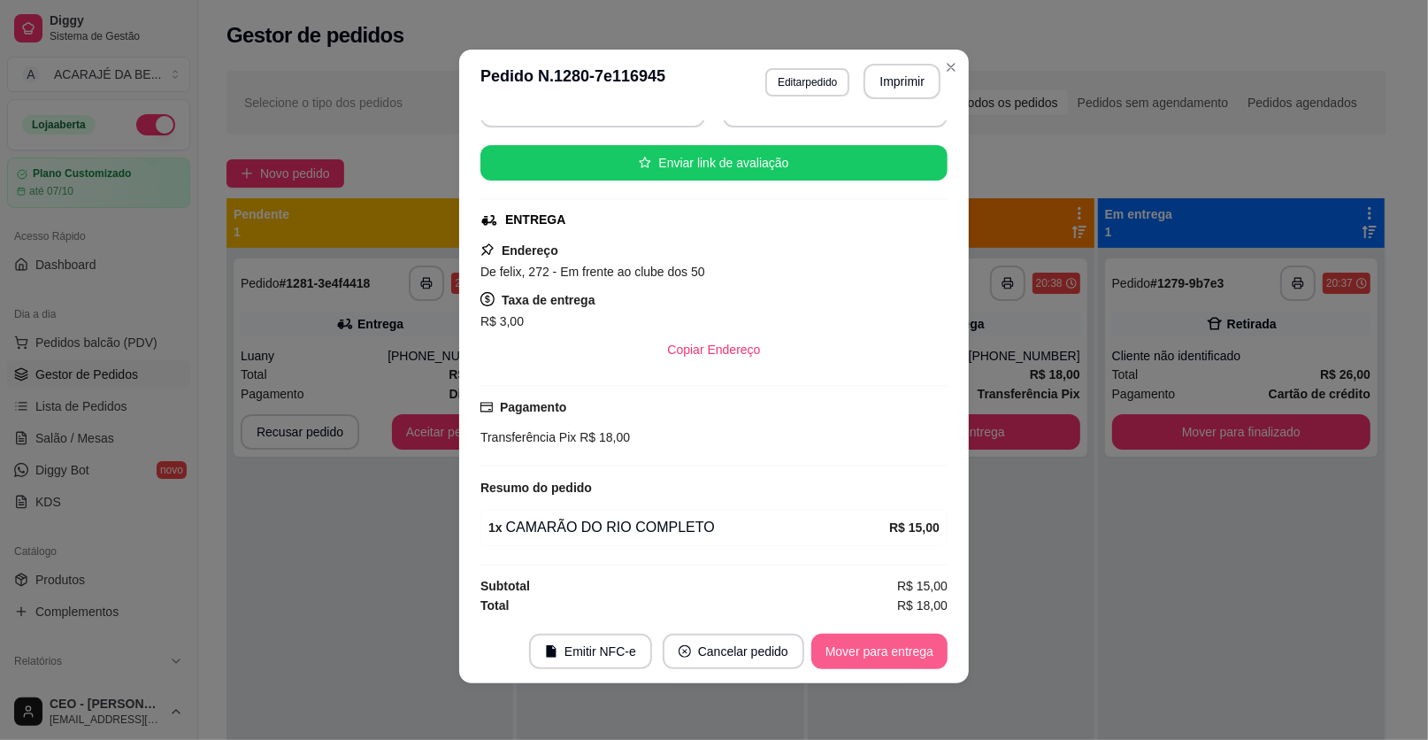
click at [925, 653] on button "Mover para entrega" at bounding box center [880, 651] width 136 height 35
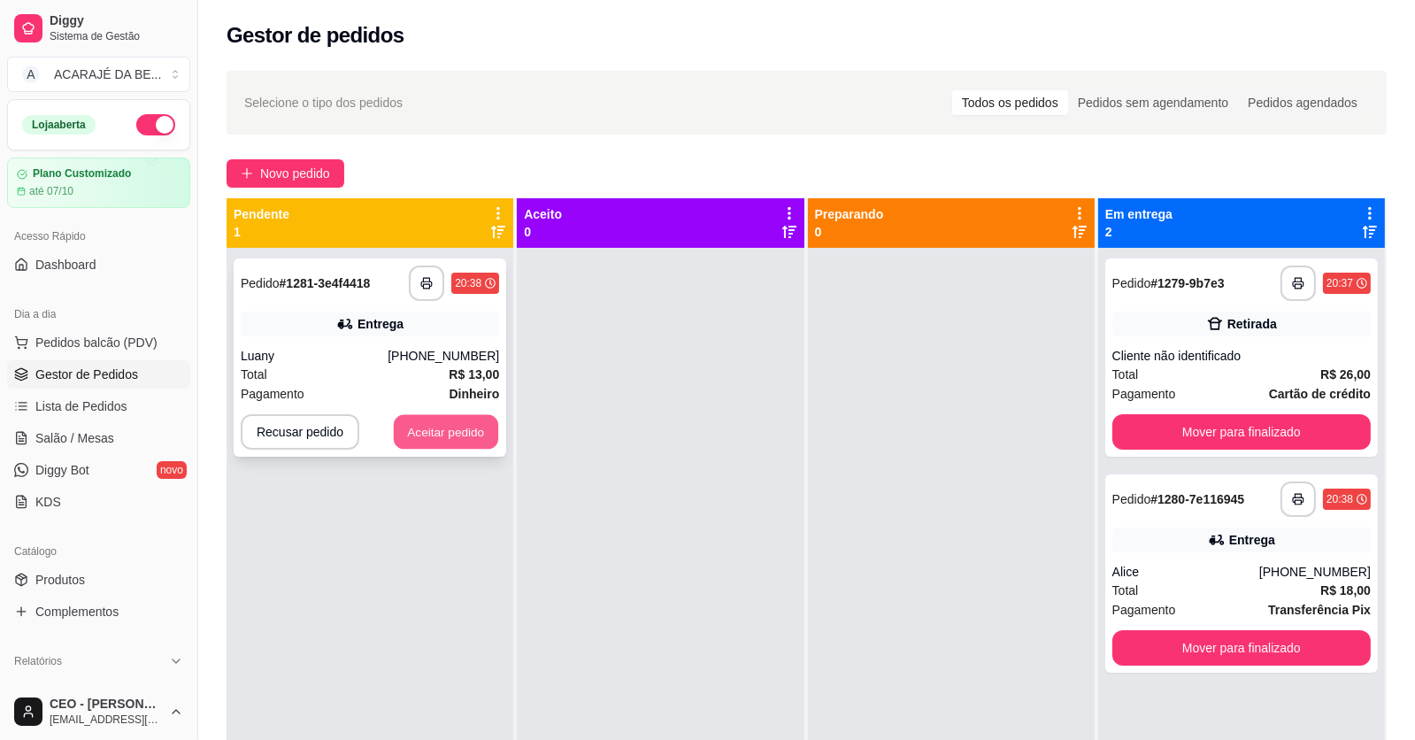
click at [439, 427] on button "Aceitar pedido" at bounding box center [446, 432] width 104 height 35
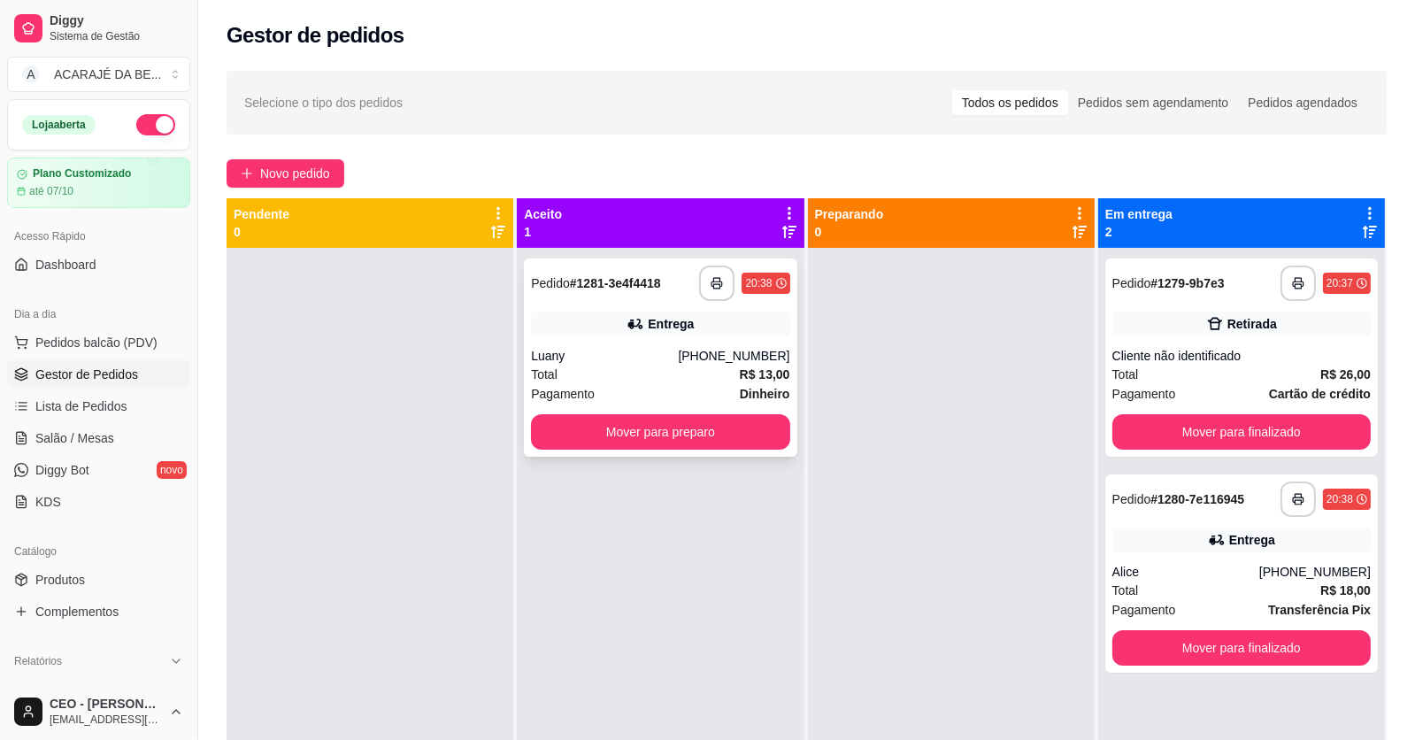
click at [662, 376] on div "Total R$ 13,00" at bounding box center [660, 374] width 258 height 19
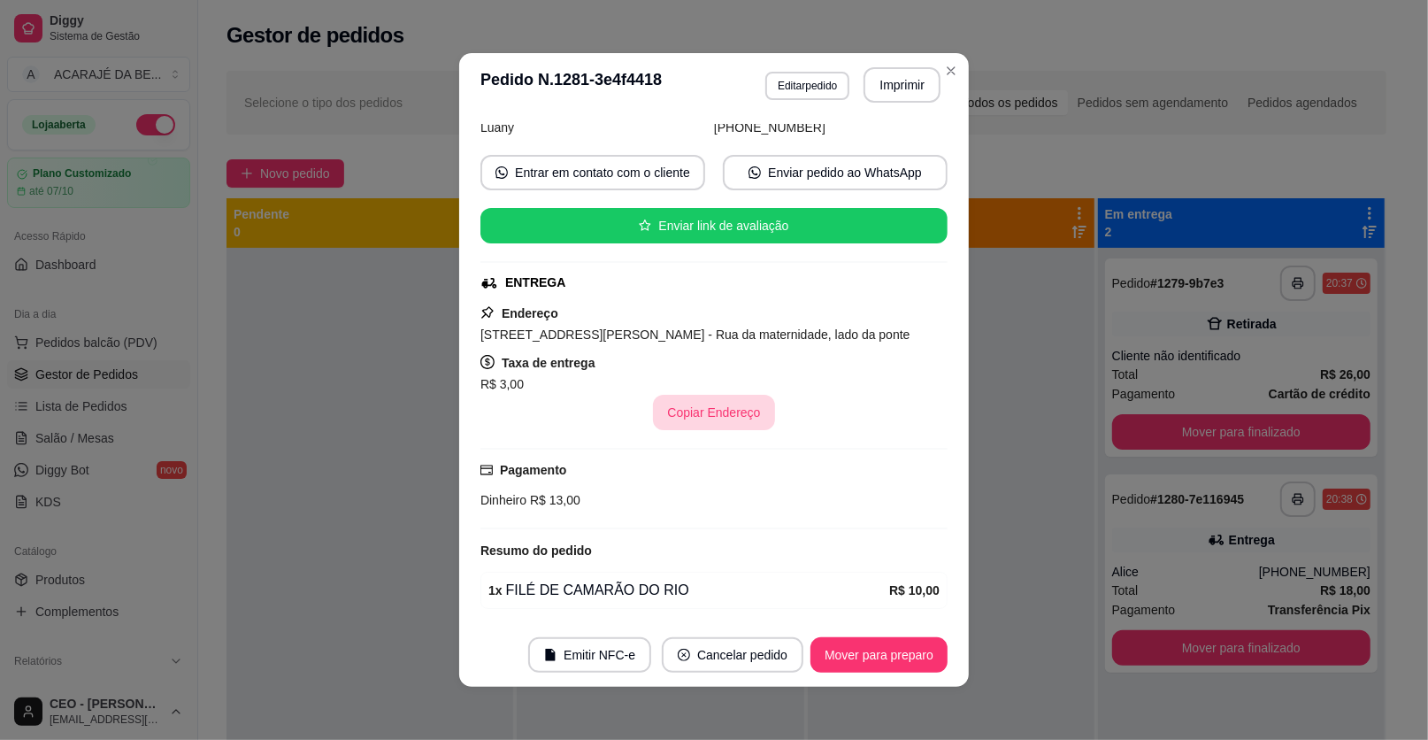
scroll to position [193, 0]
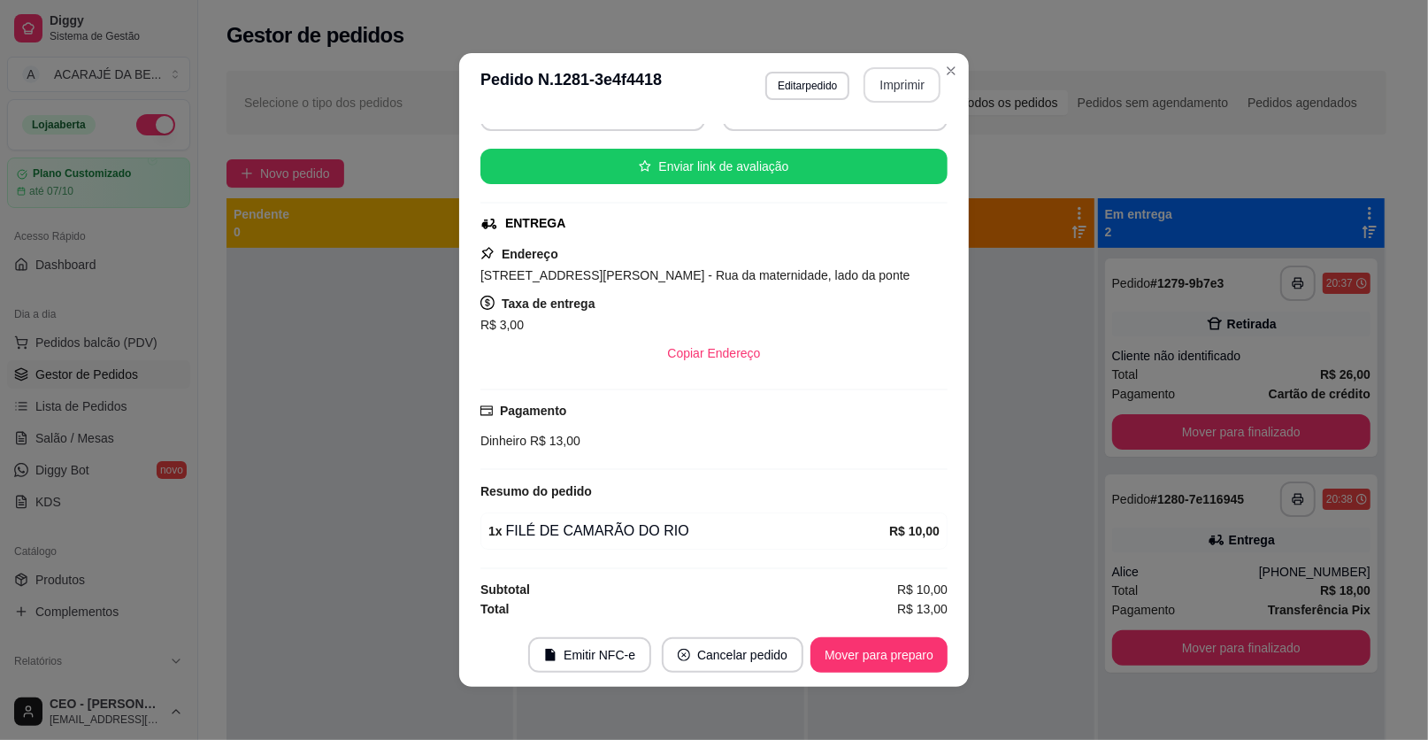
click at [891, 81] on button "Imprimir" at bounding box center [902, 84] width 77 height 35
click at [889, 656] on button "Mover para preparo" at bounding box center [879, 654] width 137 height 35
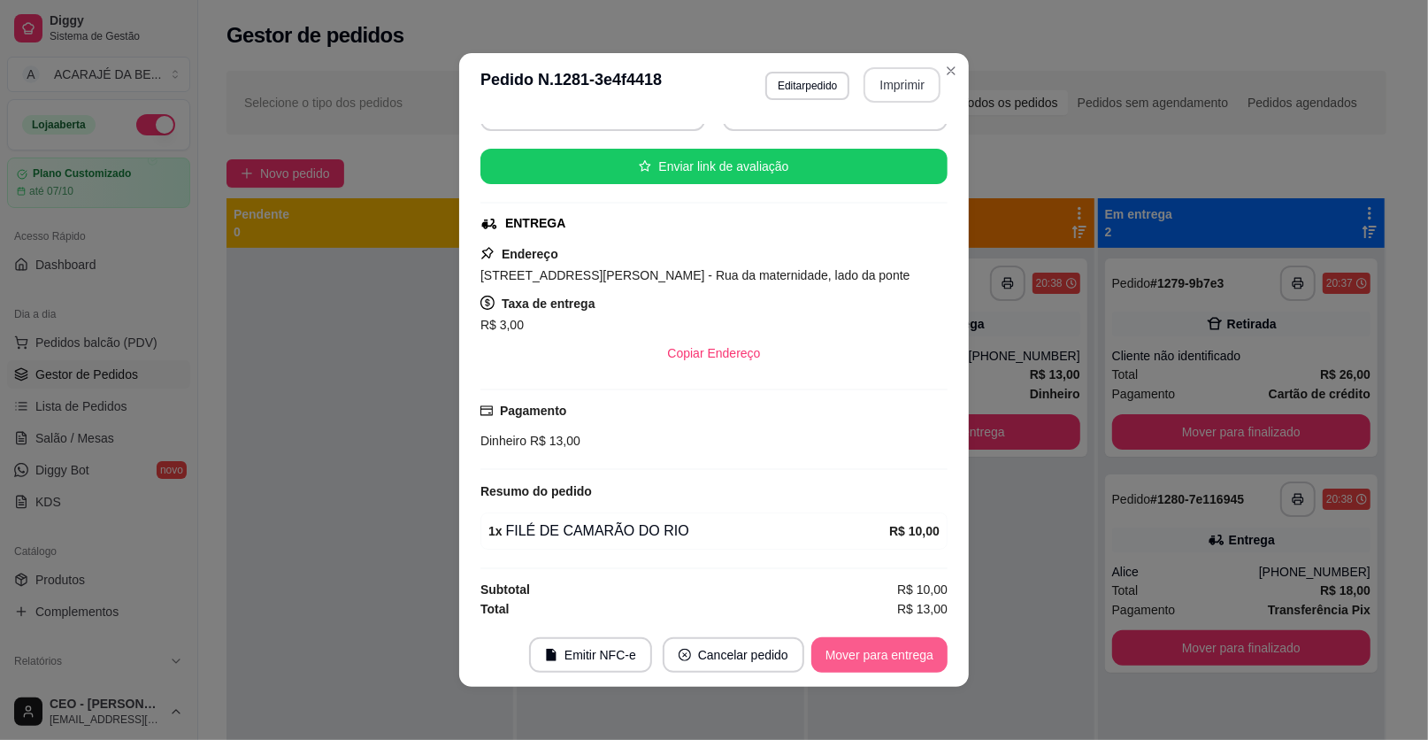
click at [896, 656] on button "Mover para entrega" at bounding box center [880, 654] width 136 height 35
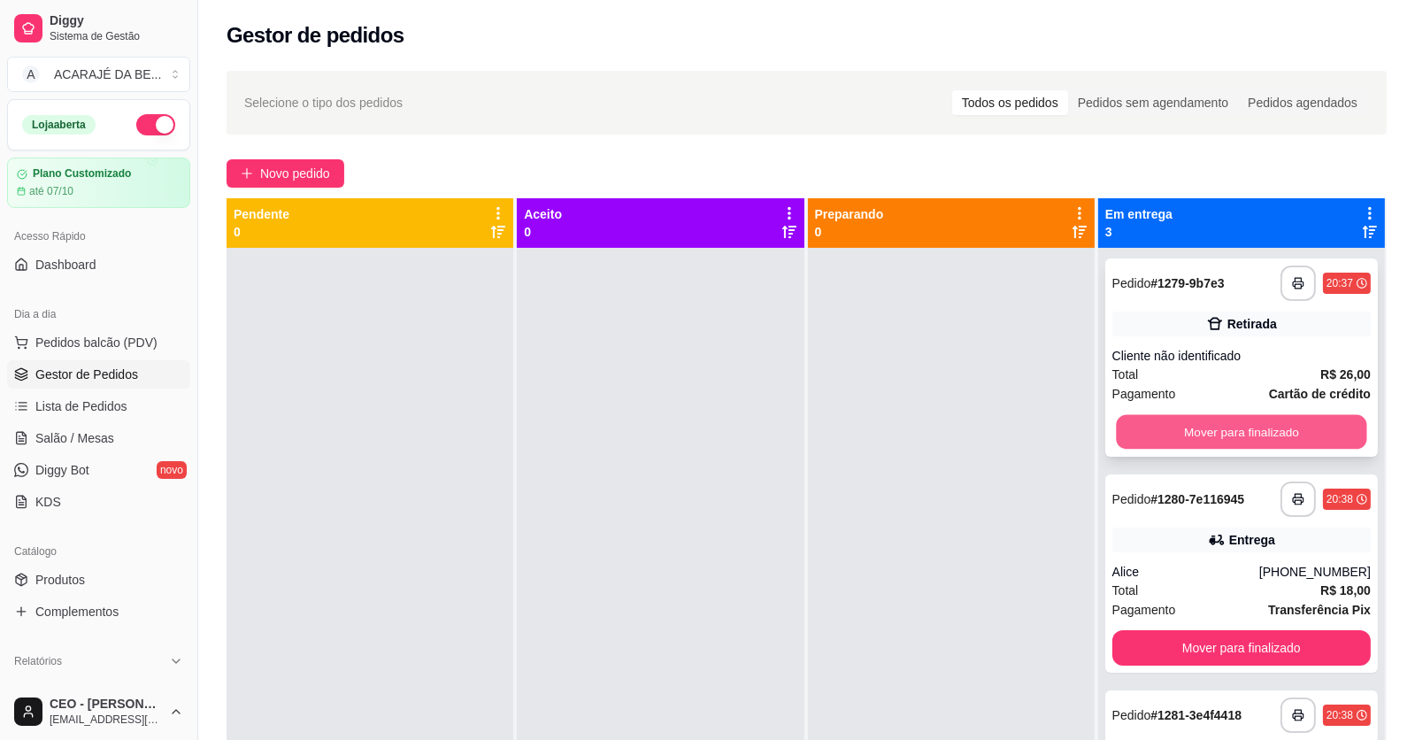
click at [1214, 435] on button "Mover para finalizado" at bounding box center [1241, 432] width 250 height 35
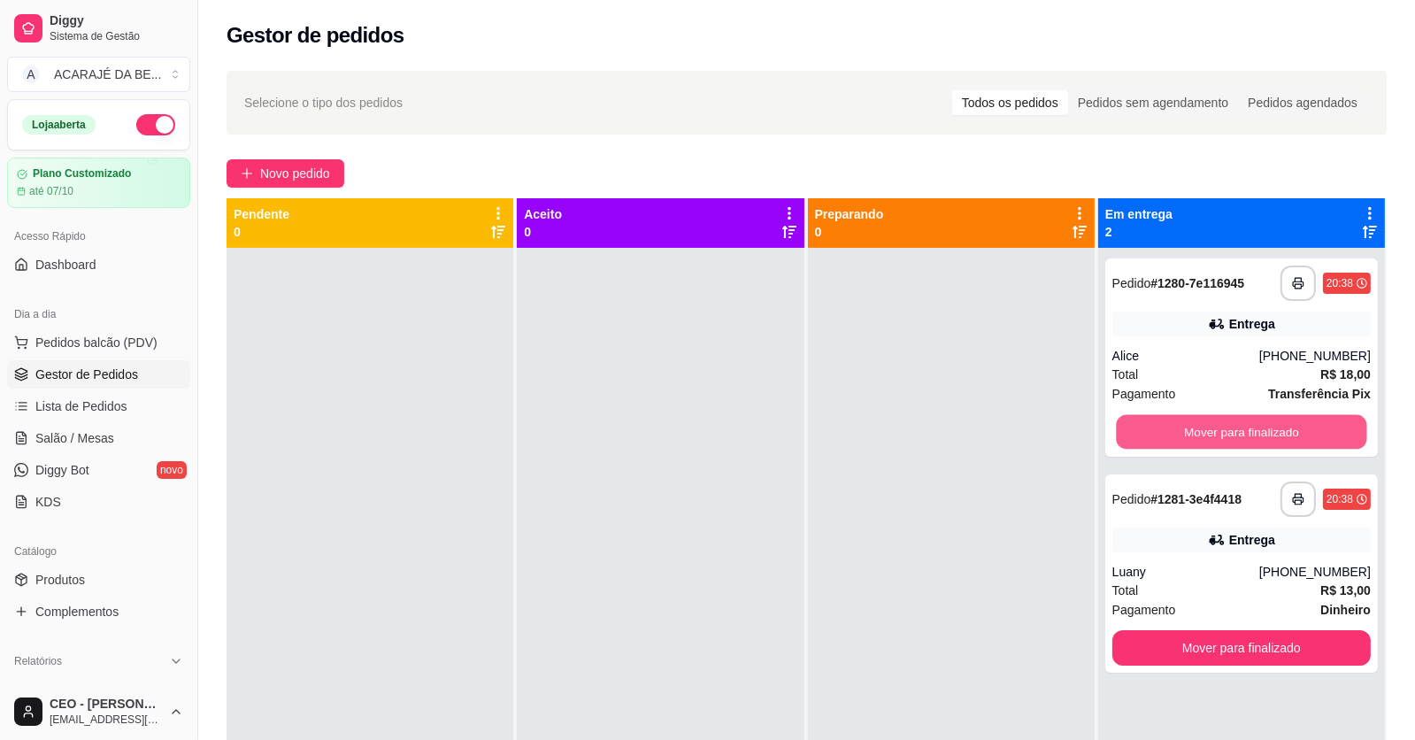
click at [1214, 435] on button "Mover para finalizado" at bounding box center [1241, 432] width 250 height 35
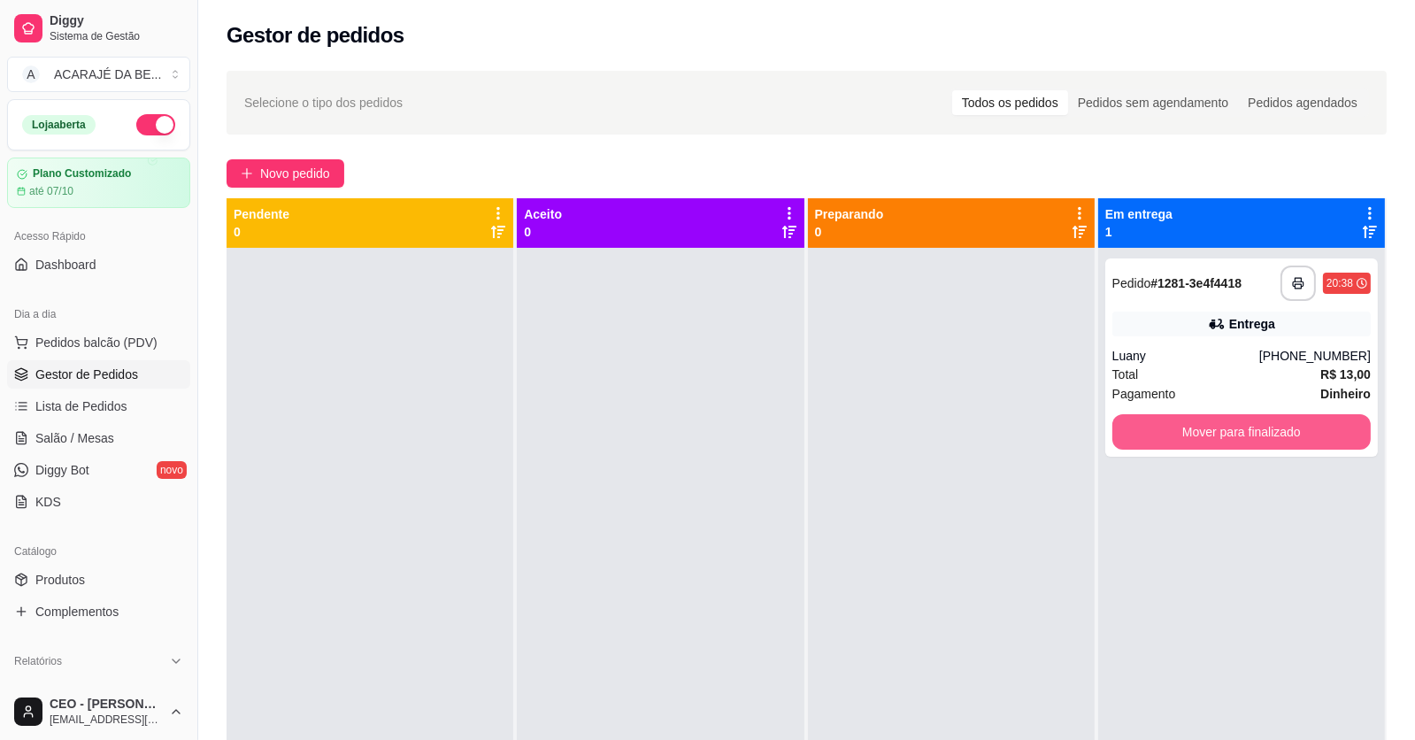
click at [1214, 435] on button "Mover para finalizado" at bounding box center [1241, 431] width 258 height 35
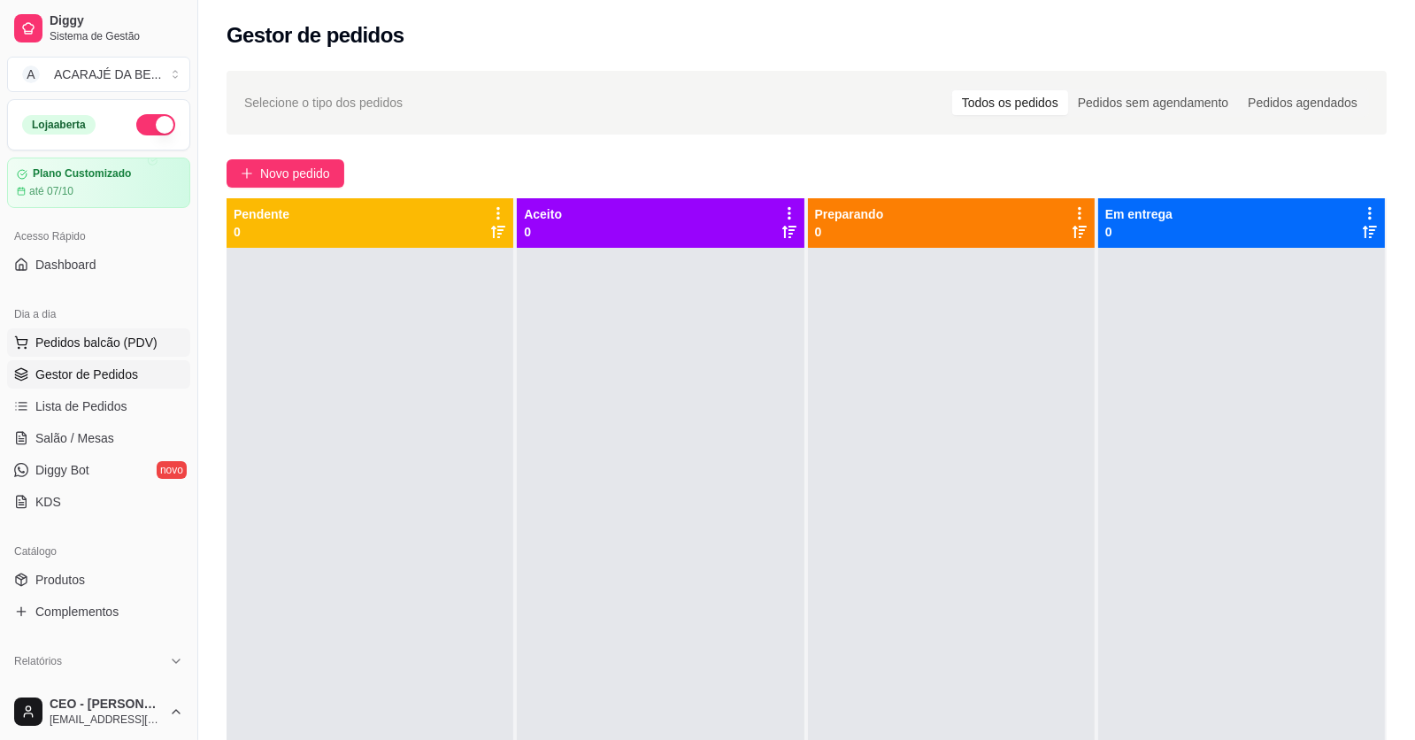
click at [59, 340] on span "Pedidos balcão (PDV)" at bounding box center [96, 343] width 122 height 18
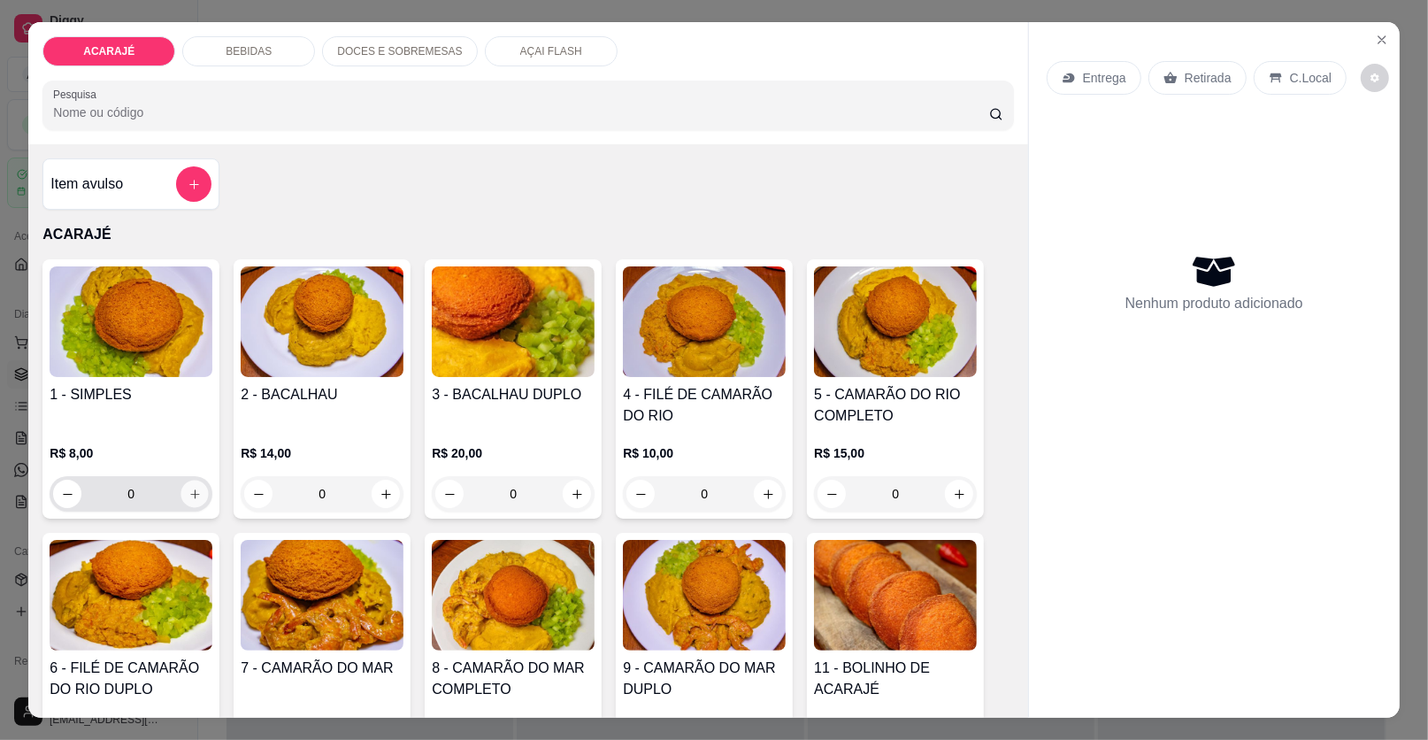
click at [189, 489] on icon "increase-product-quantity" at bounding box center [195, 494] width 13 height 13
type input "1"
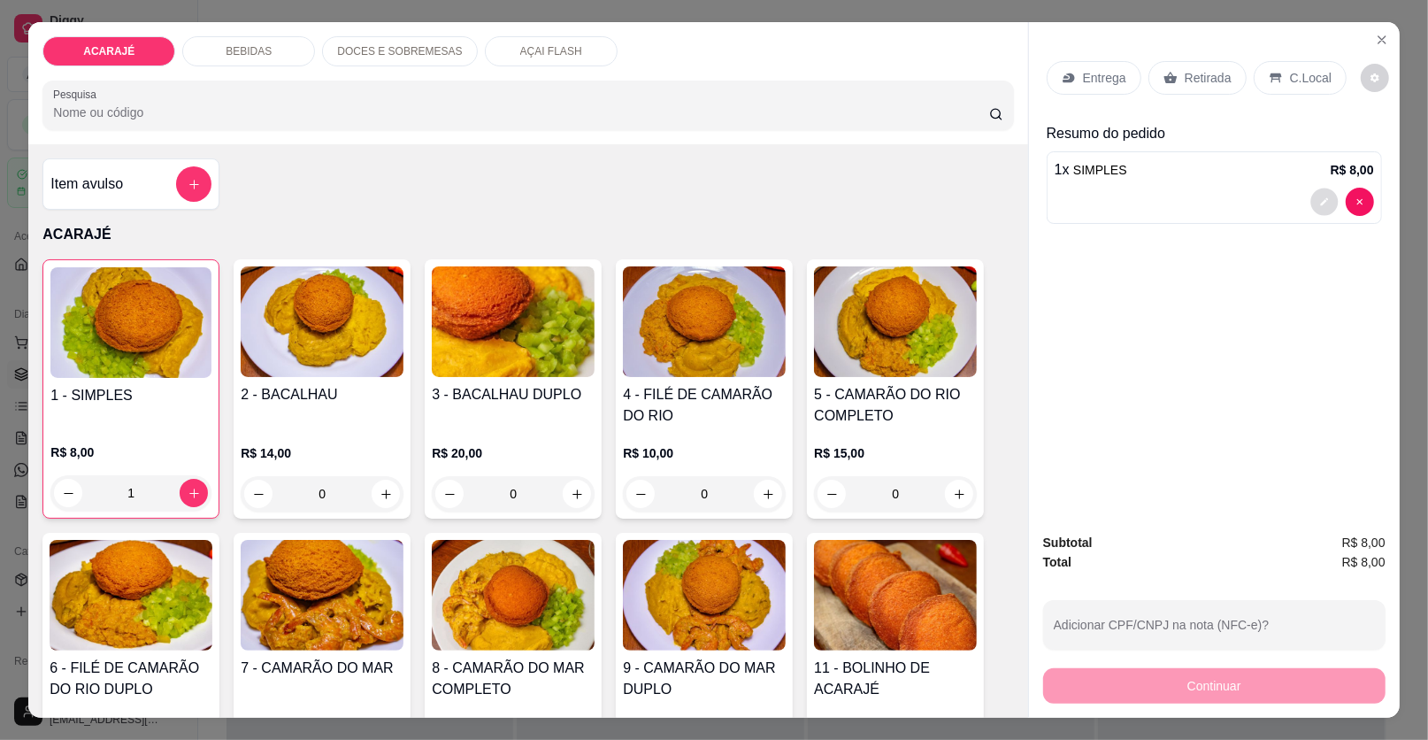
click at [1320, 199] on icon "decrease-product-quantity" at bounding box center [1325, 201] width 11 height 11
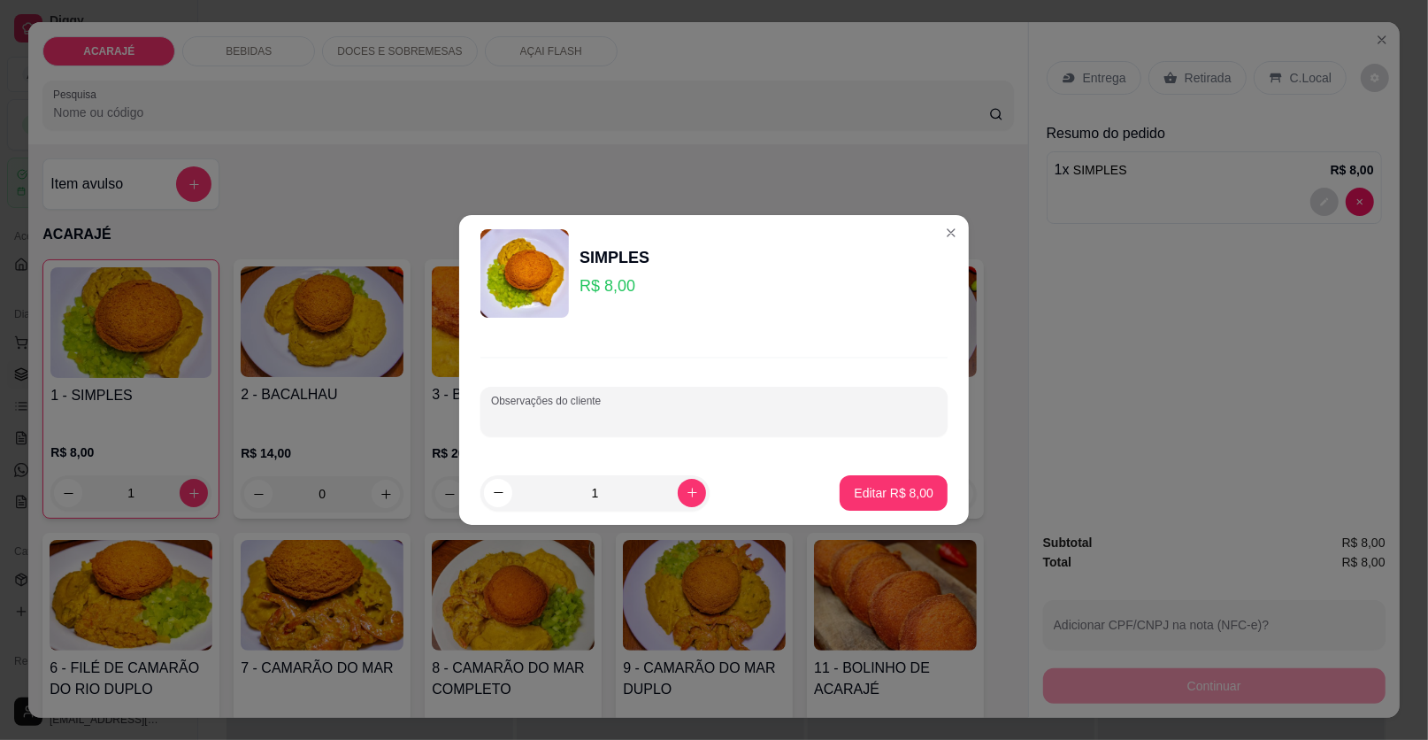
click at [610, 426] on input "Observações do cliente" at bounding box center [714, 419] width 446 height 18
type input "SEM QUIABO"
click at [894, 486] on p "Editar R$ 8,00" at bounding box center [894, 493] width 80 height 18
type input "0"
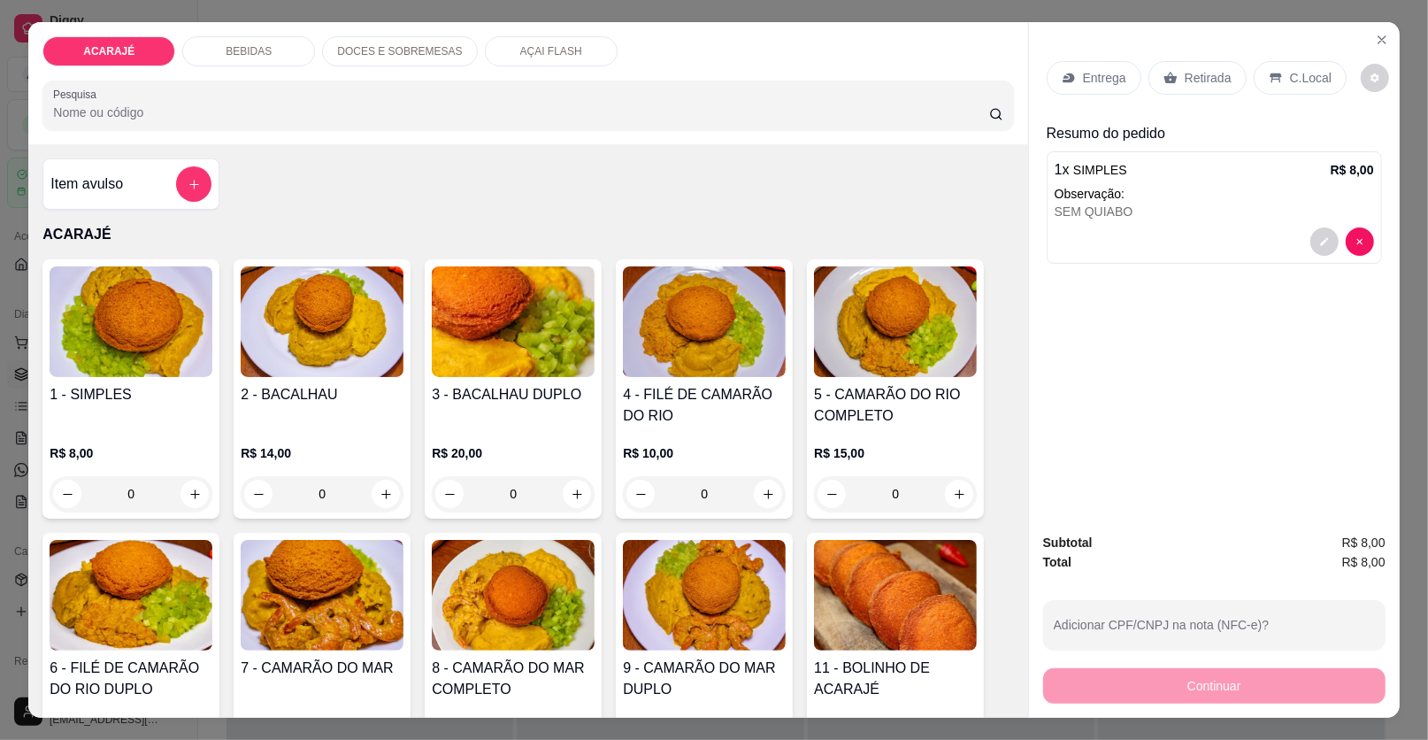
click at [1100, 81] on p "Entrega" at bounding box center [1104, 78] width 43 height 18
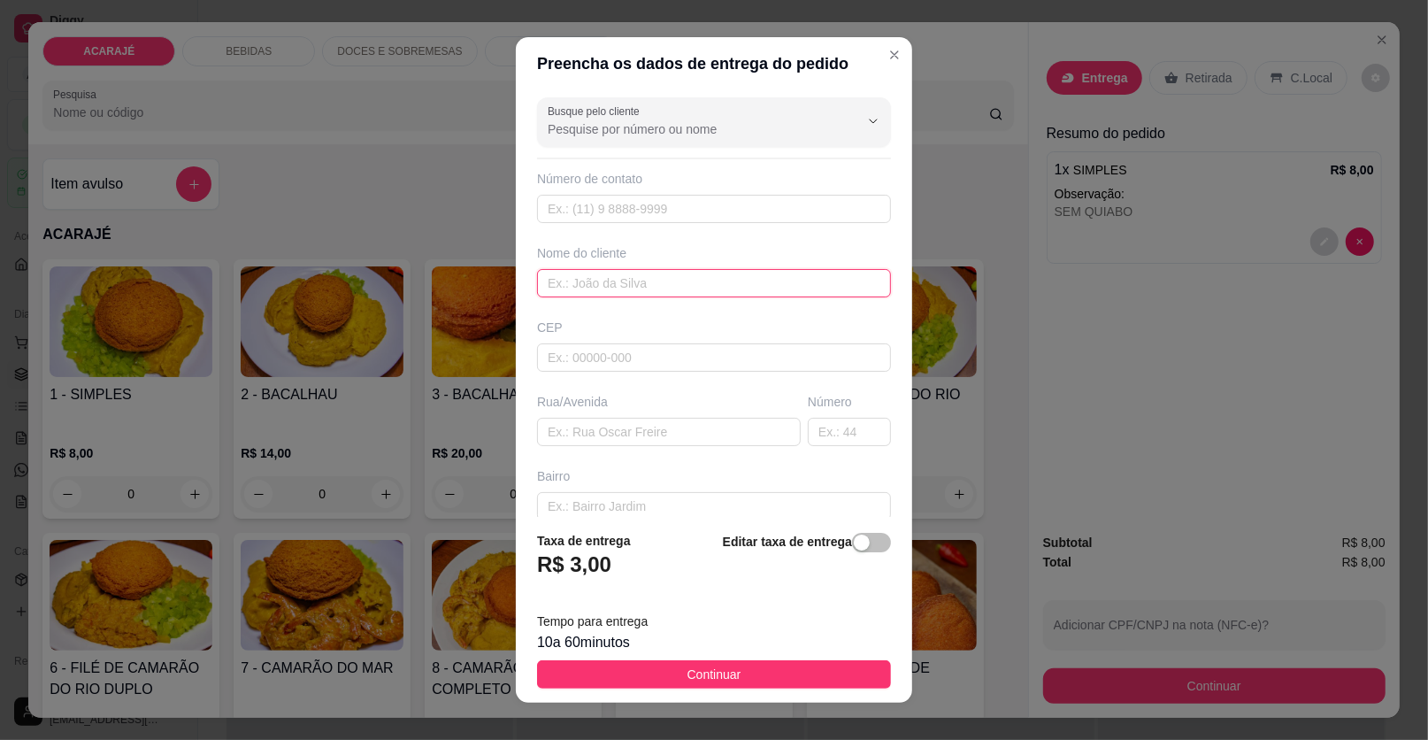
click at [608, 276] on input "text" at bounding box center [714, 283] width 354 height 28
type input "KATIA"
click at [561, 428] on input "text" at bounding box center [669, 432] width 264 height 28
type input "RUA DA VARZEA"
click at [808, 433] on input "text" at bounding box center [849, 432] width 83 height 28
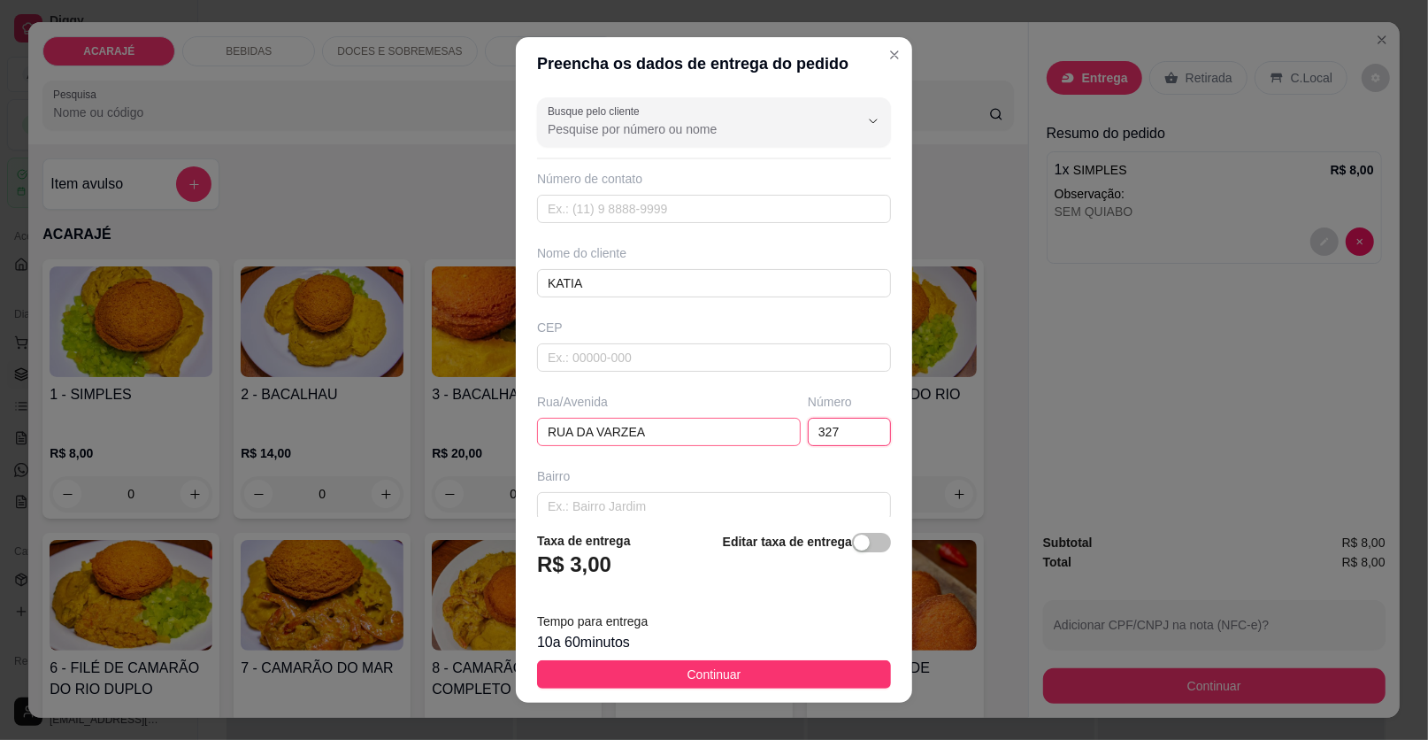
type input "327"
click at [652, 427] on input "RUA DA VARZEA" at bounding box center [669, 432] width 264 height 28
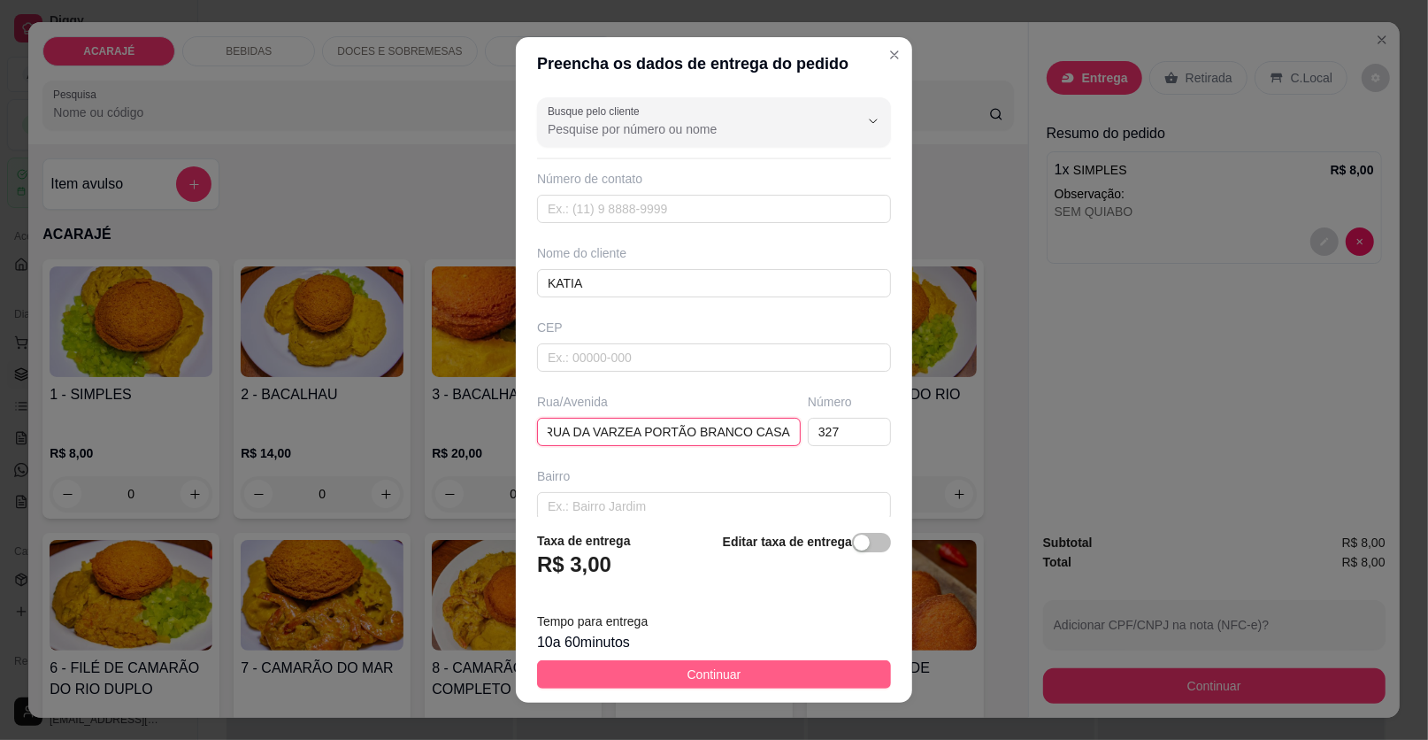
type input "RUA DA VARZEA PORTÃO BRANCO CASA"
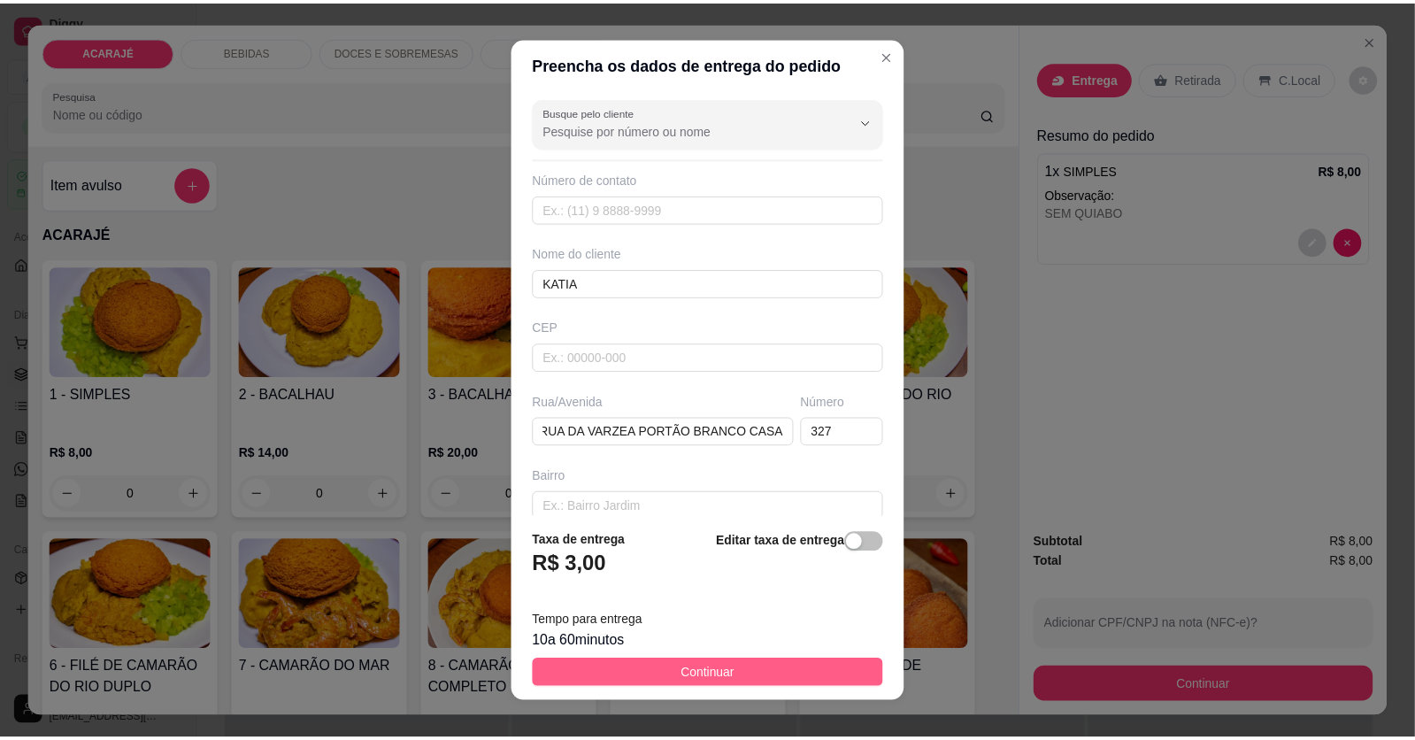
scroll to position [0, 0]
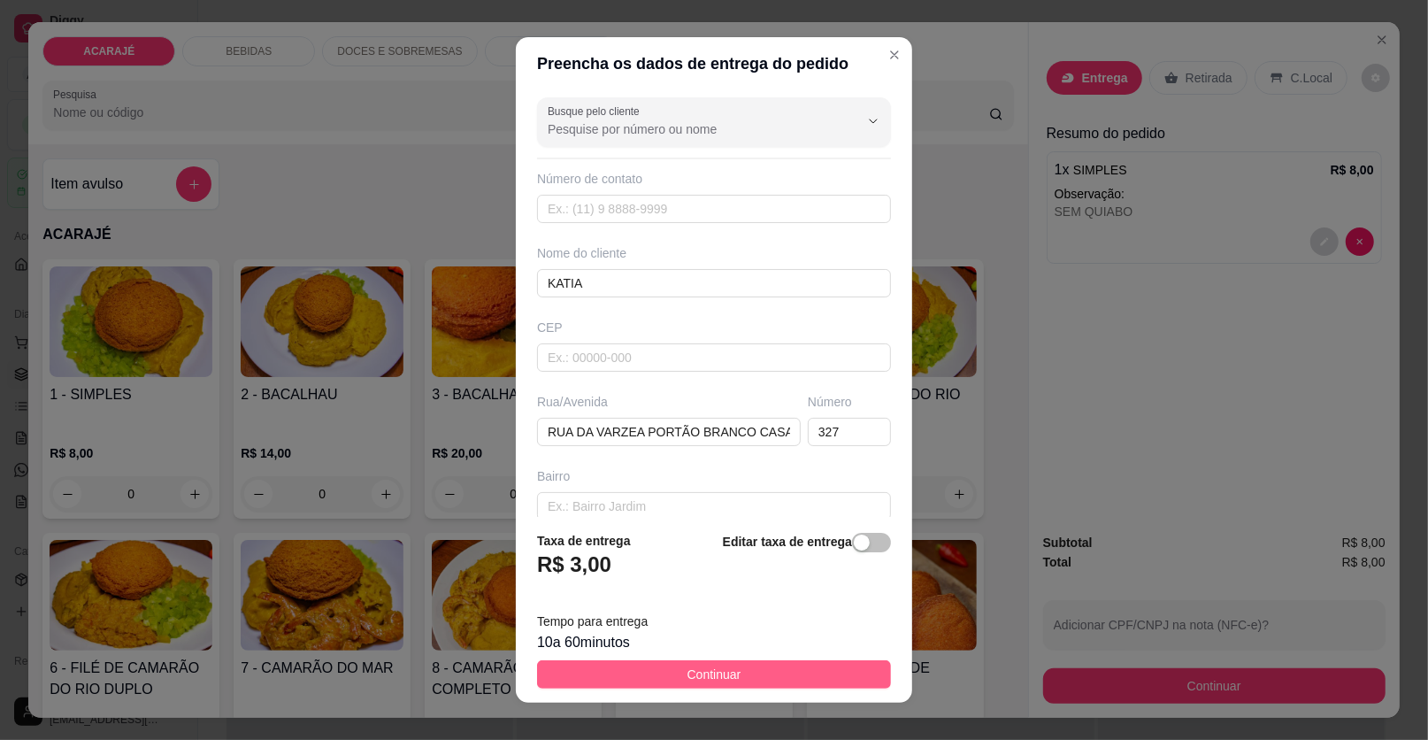
click at [737, 668] on button "Continuar" at bounding box center [714, 674] width 354 height 28
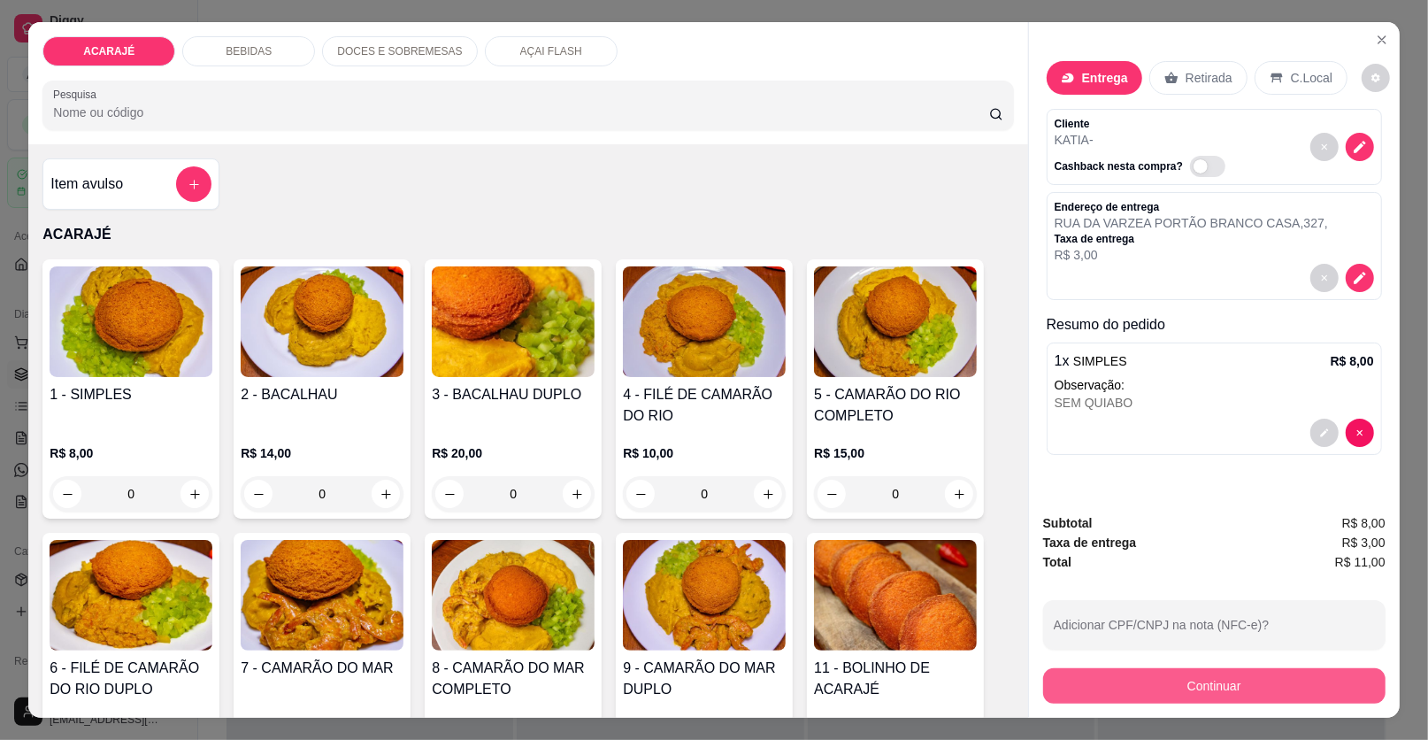
click at [1196, 684] on button "Continuar" at bounding box center [1214, 685] width 342 height 35
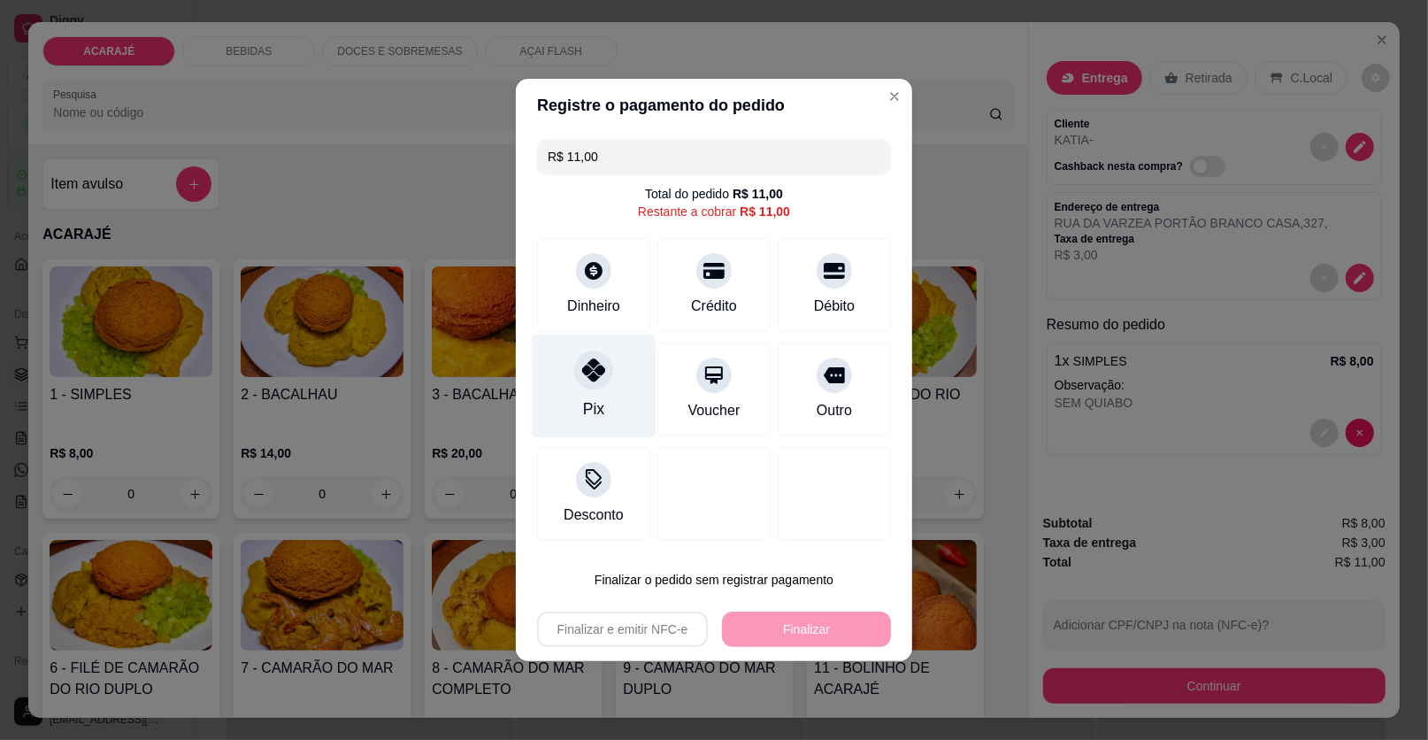
click at [582, 363] on icon at bounding box center [593, 369] width 23 height 23
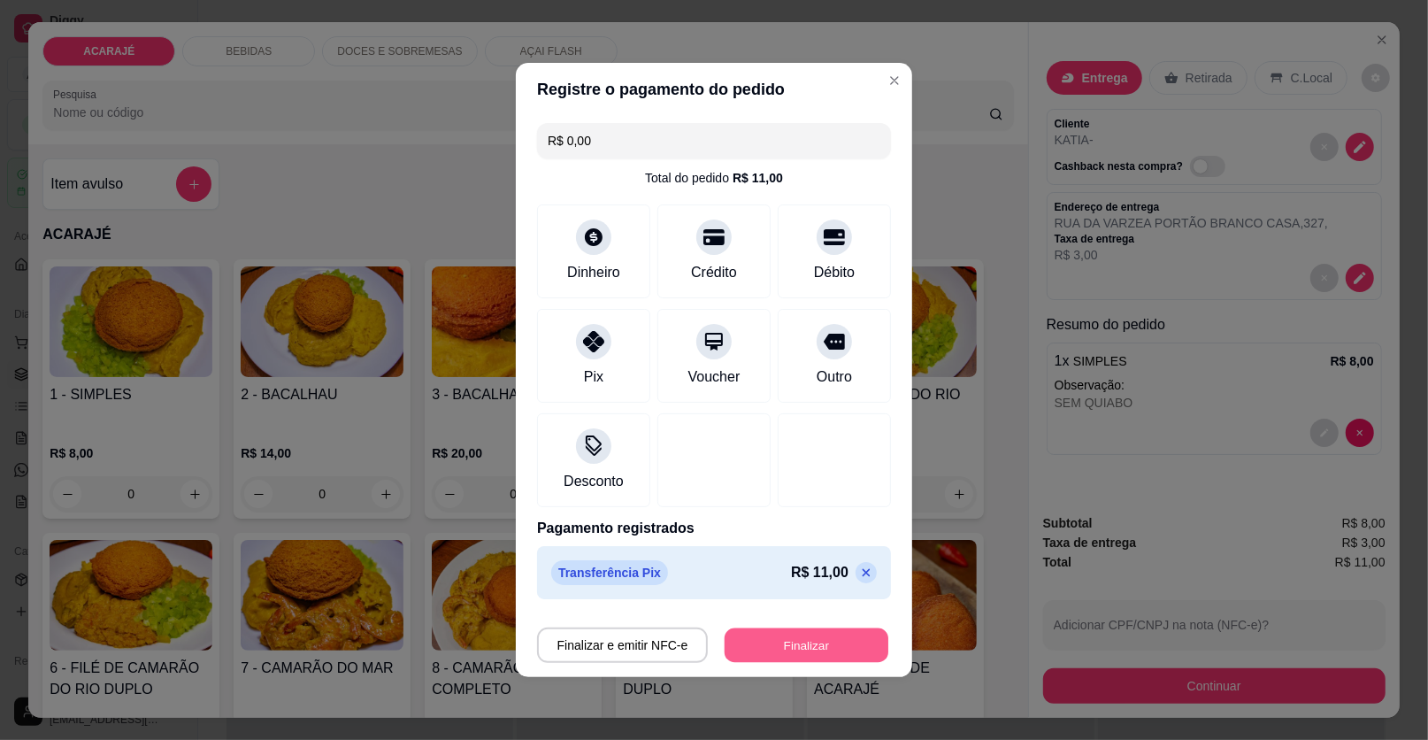
click at [803, 637] on button "Finalizar" at bounding box center [807, 645] width 164 height 35
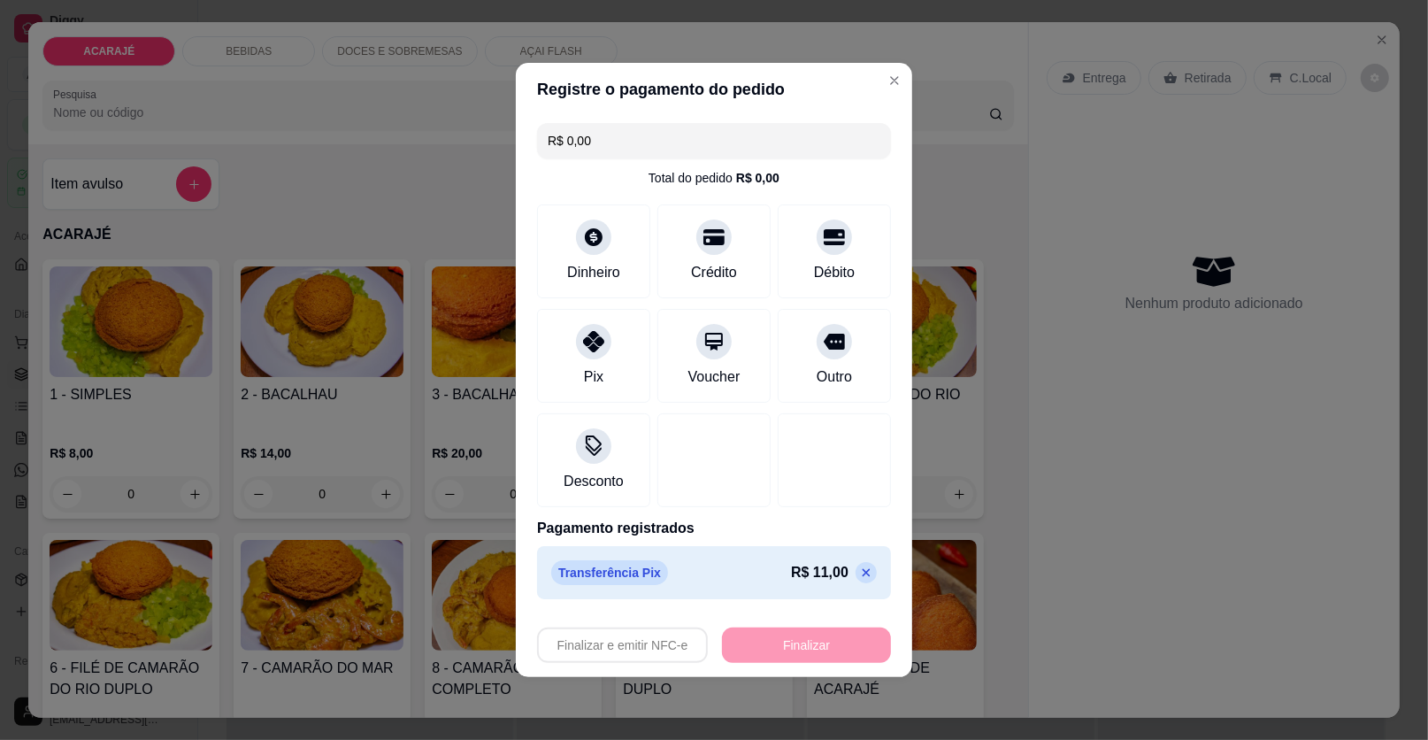
type input "-R$ 11,00"
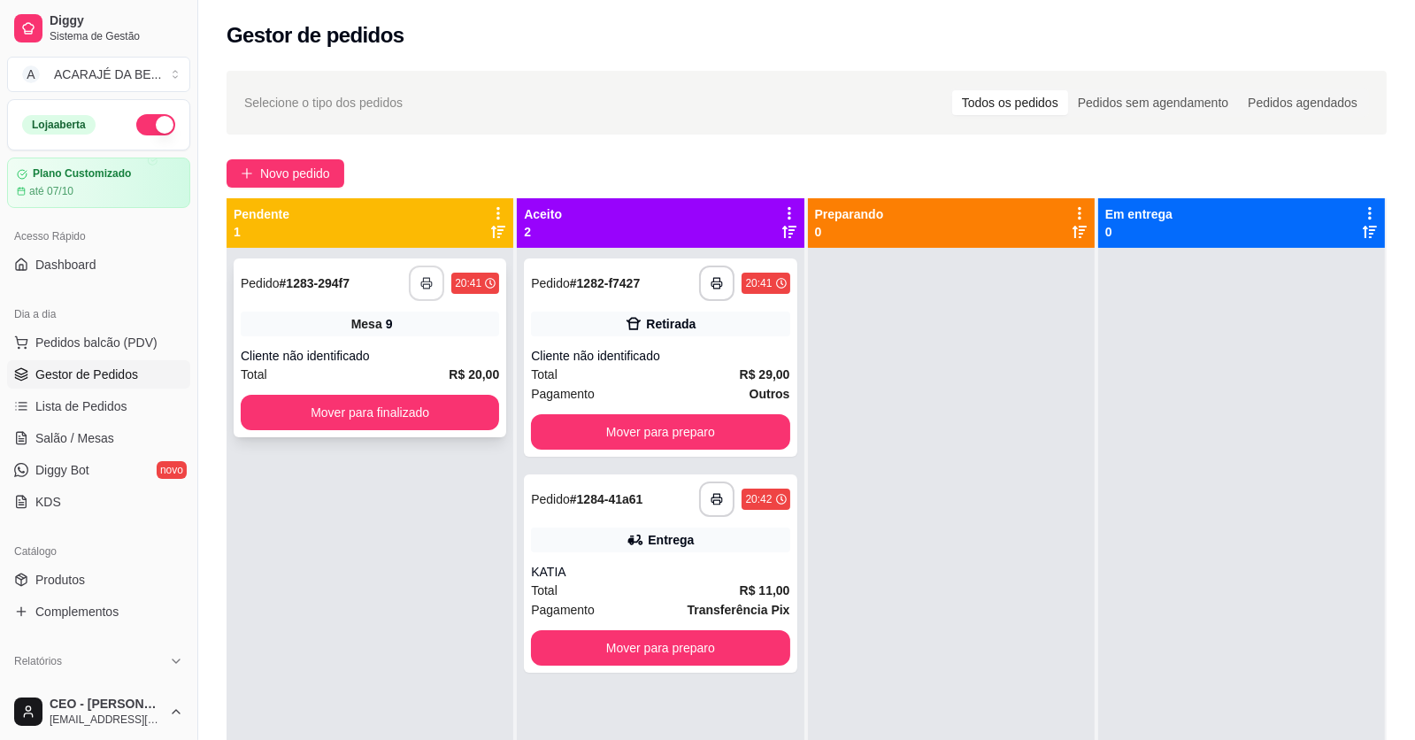
click at [419, 274] on button "button" at bounding box center [426, 283] width 35 height 35
click at [719, 499] on button "button" at bounding box center [717, 499] width 35 height 35
click at [723, 390] on div "Pagamento Outros" at bounding box center [660, 393] width 258 height 19
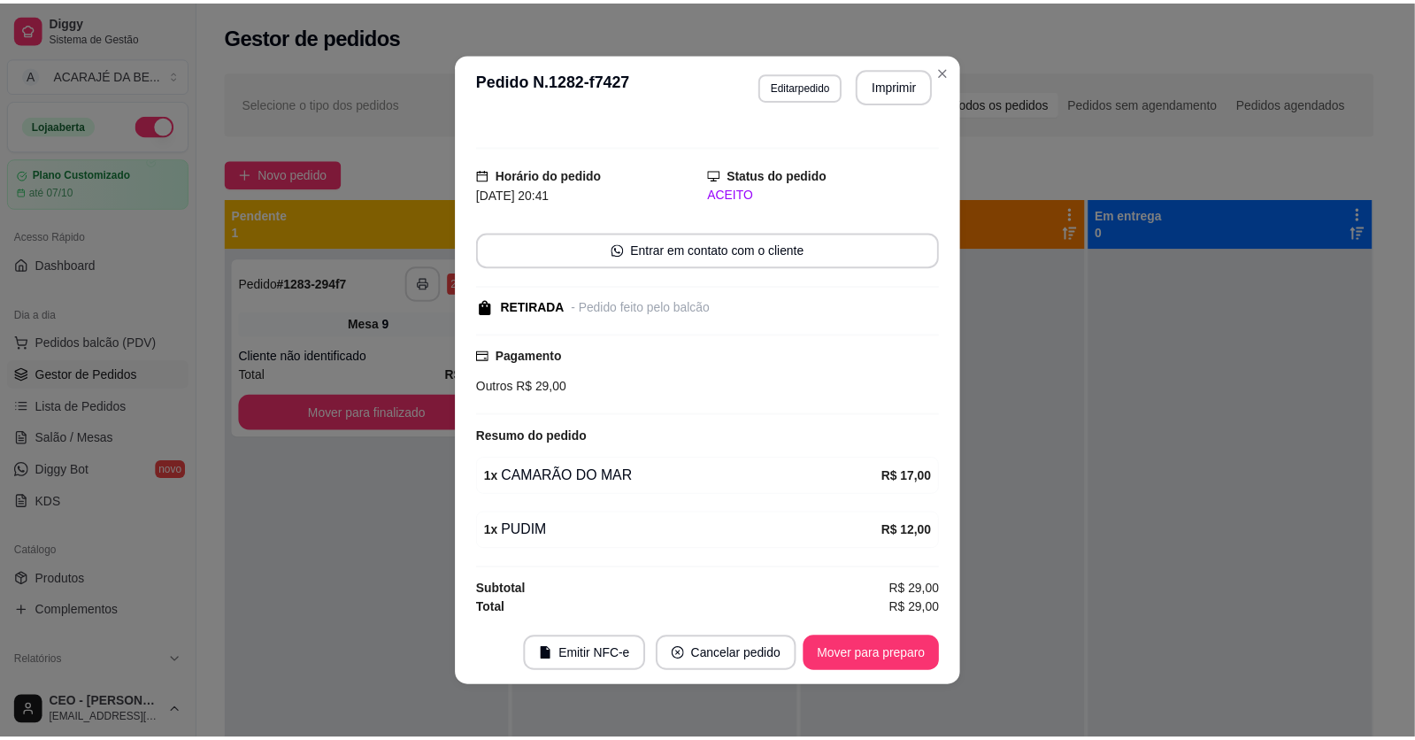
scroll to position [4, 0]
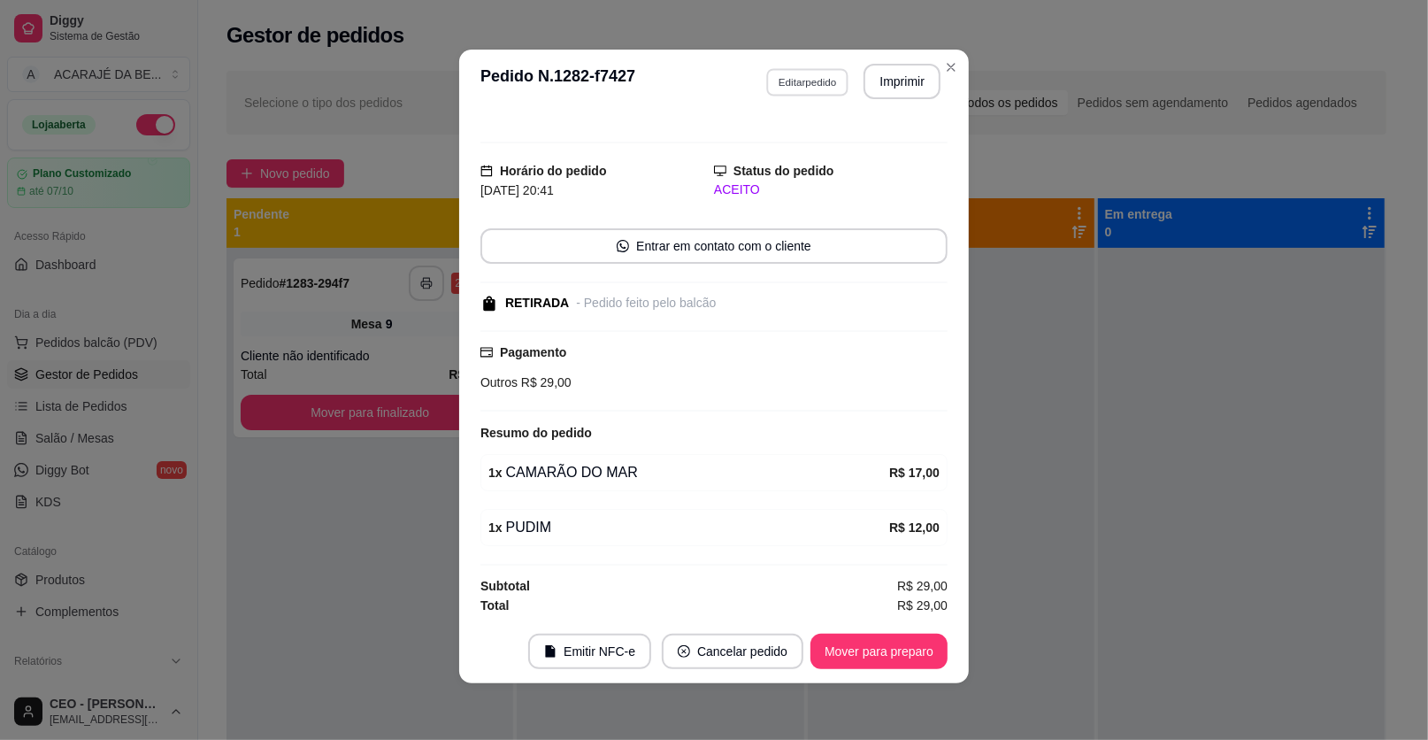
click at [821, 77] on button "Editar pedido" at bounding box center [807, 81] width 82 height 27
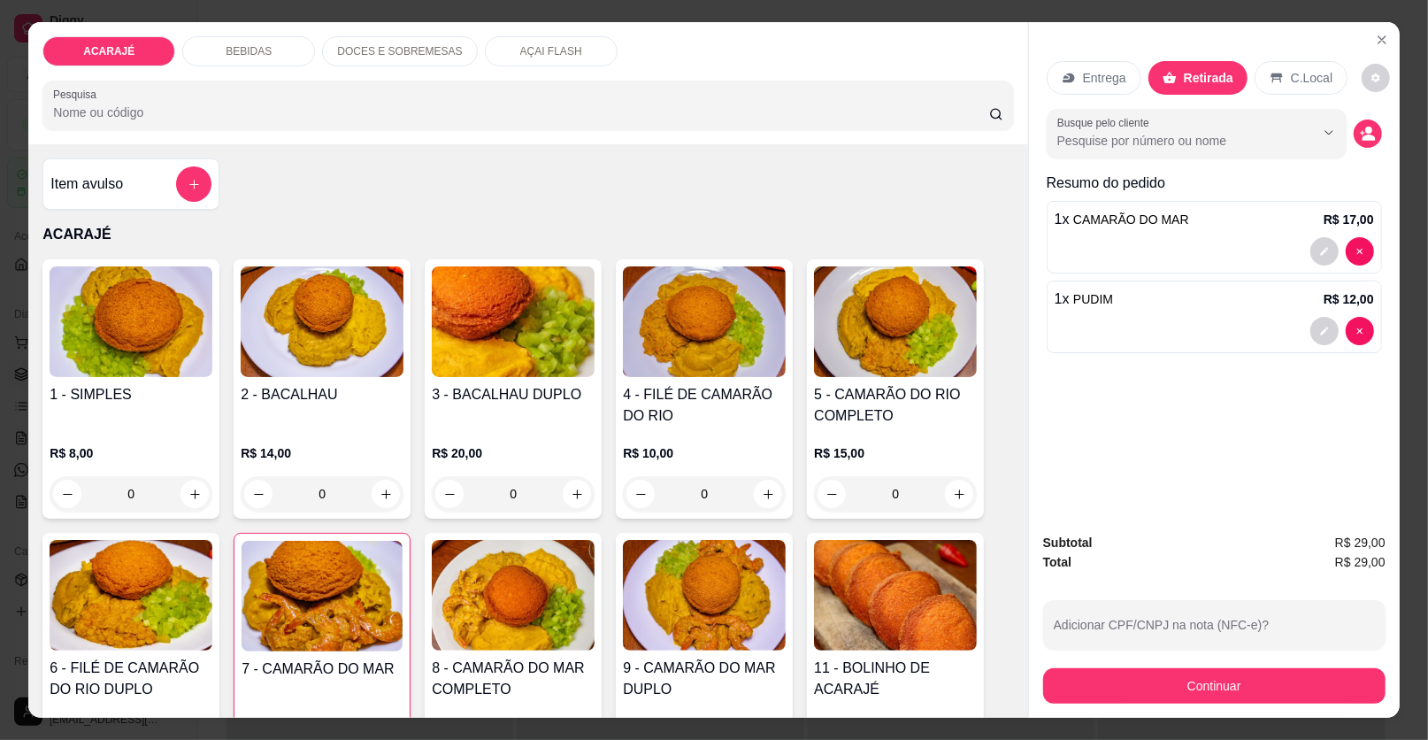
click at [1305, 71] on p "C.Local" at bounding box center [1312, 78] width 42 height 18
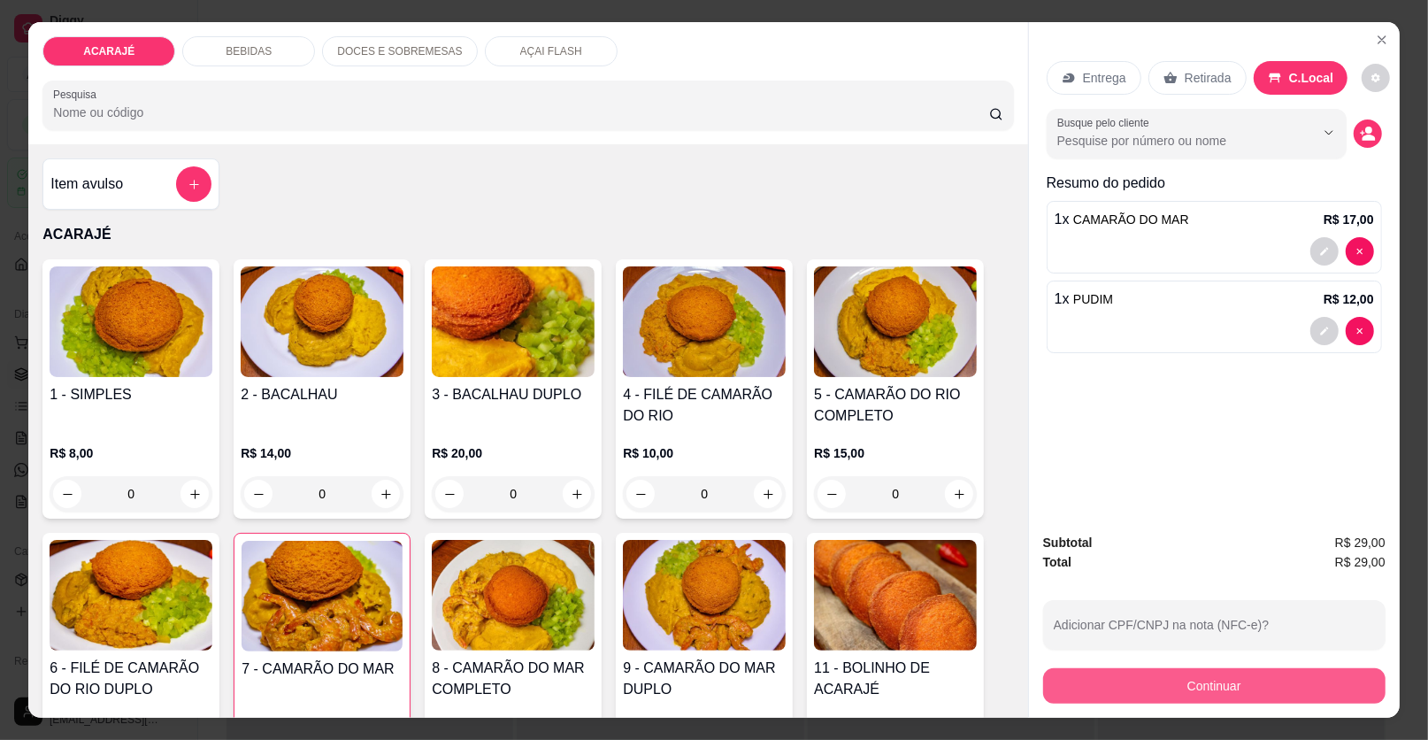
click at [1235, 696] on button "Continuar" at bounding box center [1214, 685] width 342 height 35
click at [1092, 674] on button "Continuar" at bounding box center [1215, 686] width 332 height 35
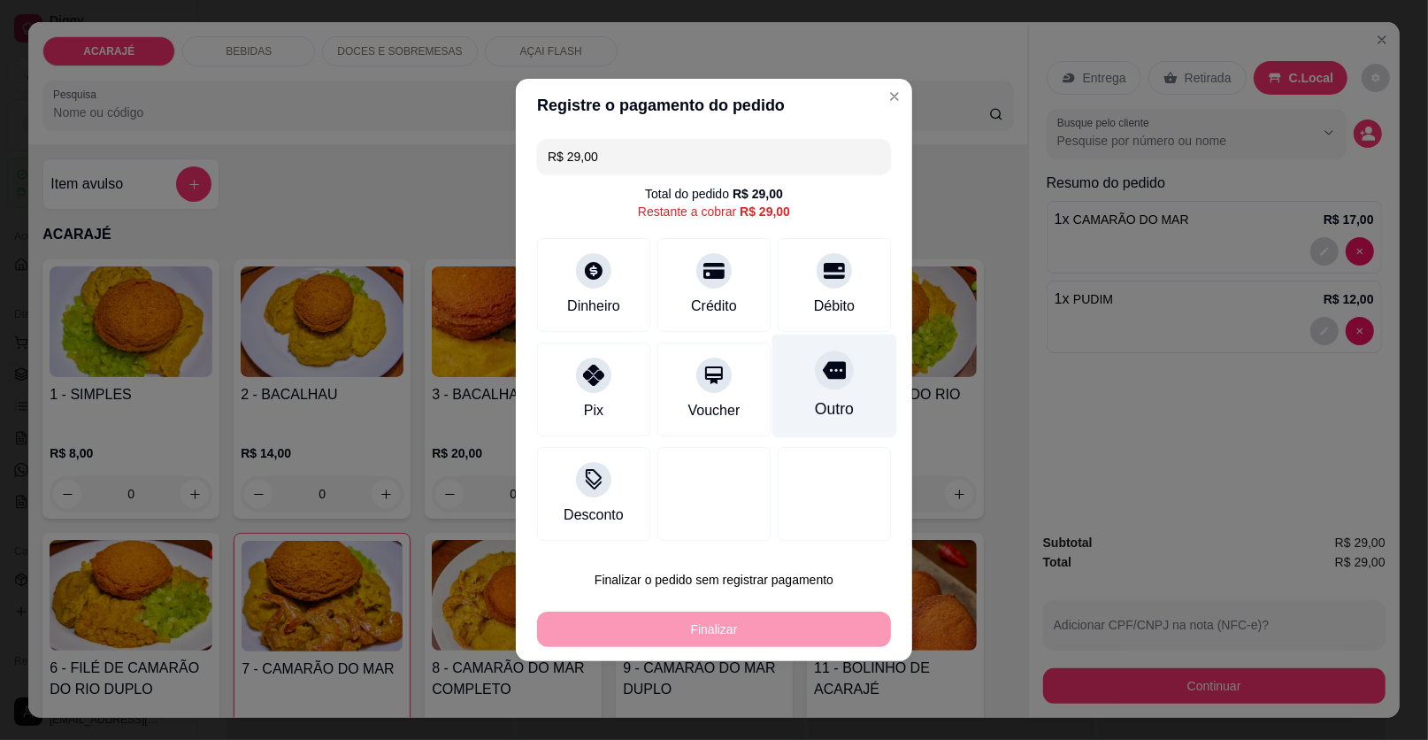
click at [828, 376] on icon at bounding box center [834, 371] width 23 height 18
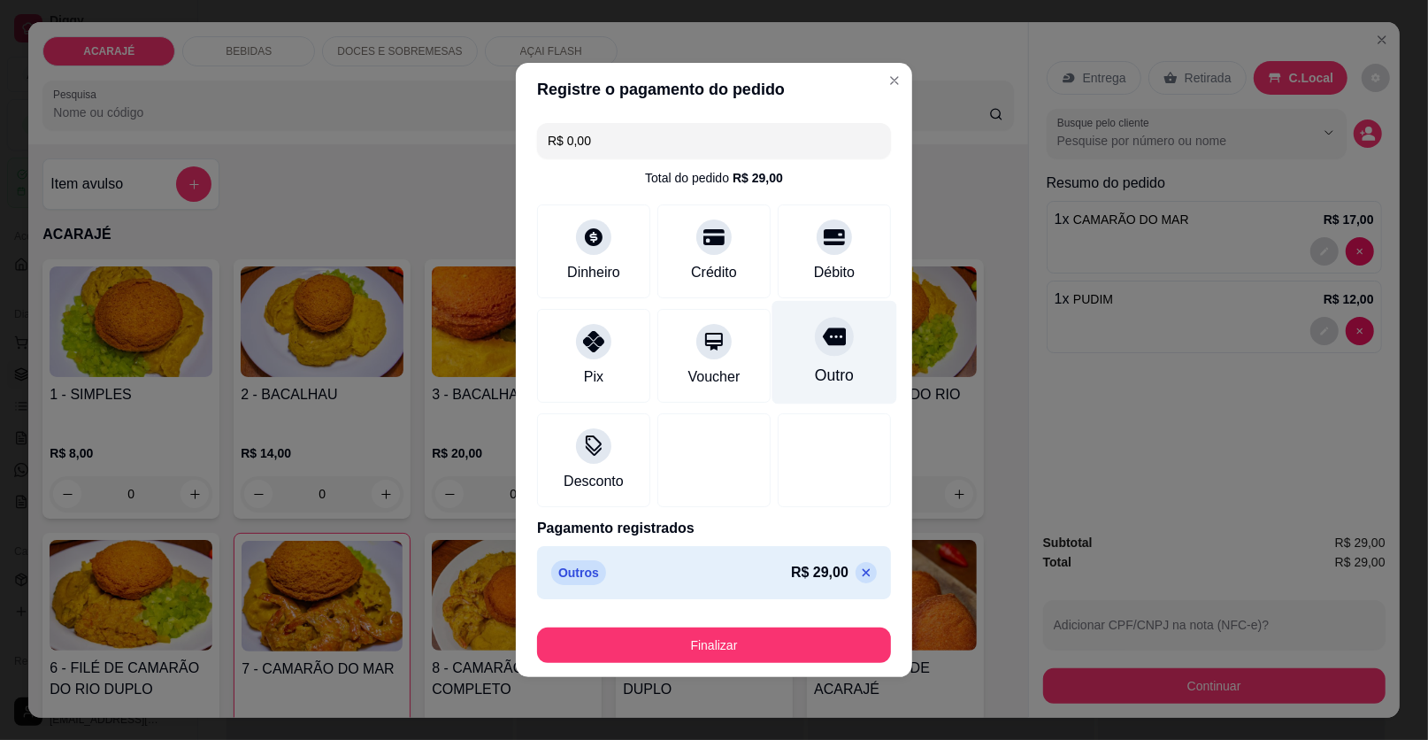
type input "R$ 0,00"
click at [797, 619] on footer "Finalizar" at bounding box center [714, 641] width 396 height 71
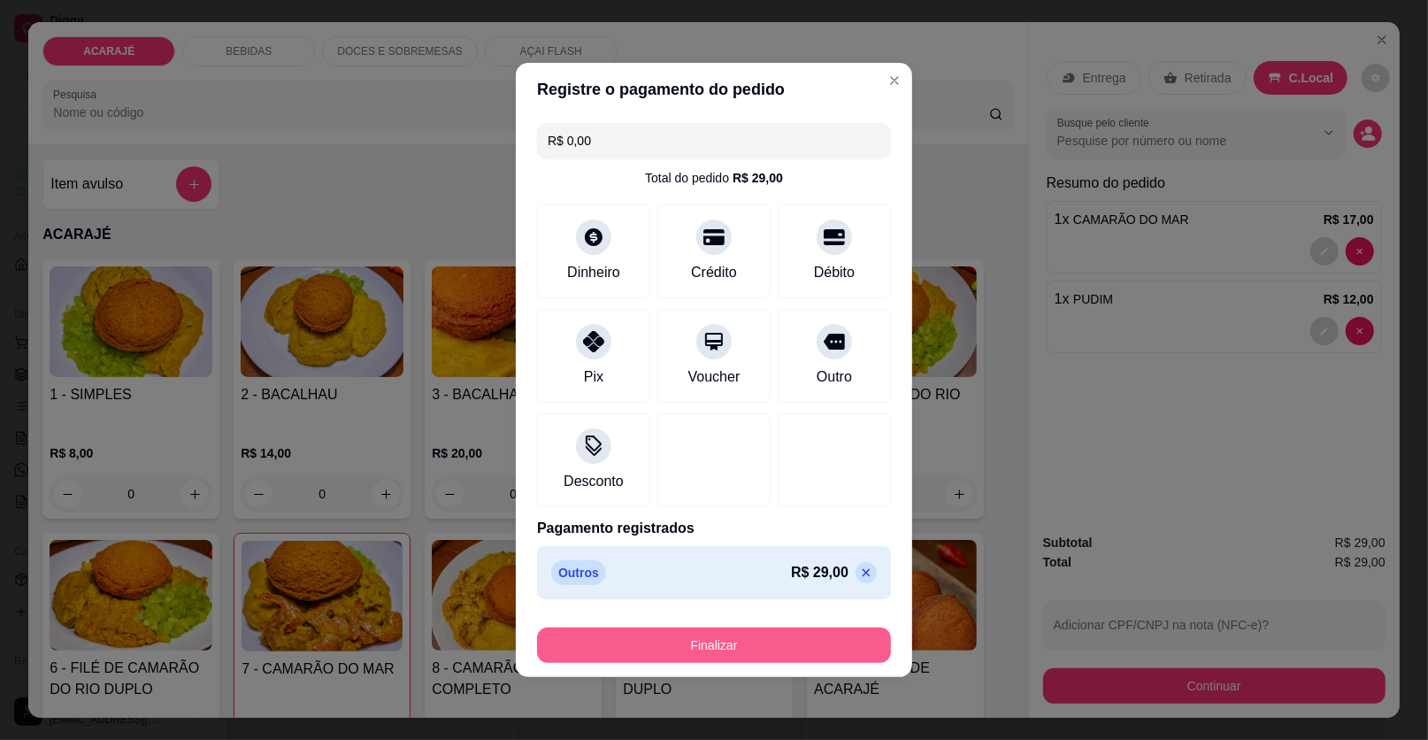
click at [803, 638] on button "Finalizar" at bounding box center [714, 644] width 354 height 35
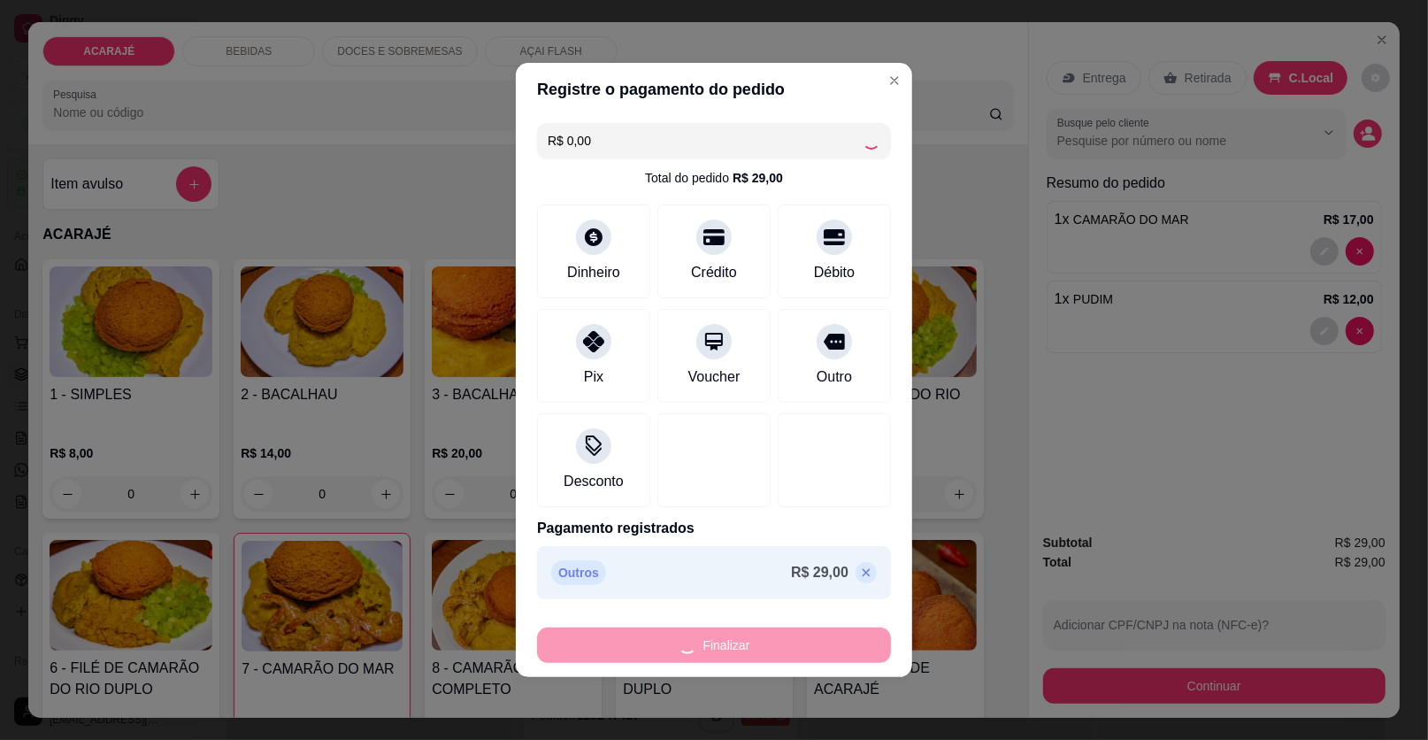
type input "0"
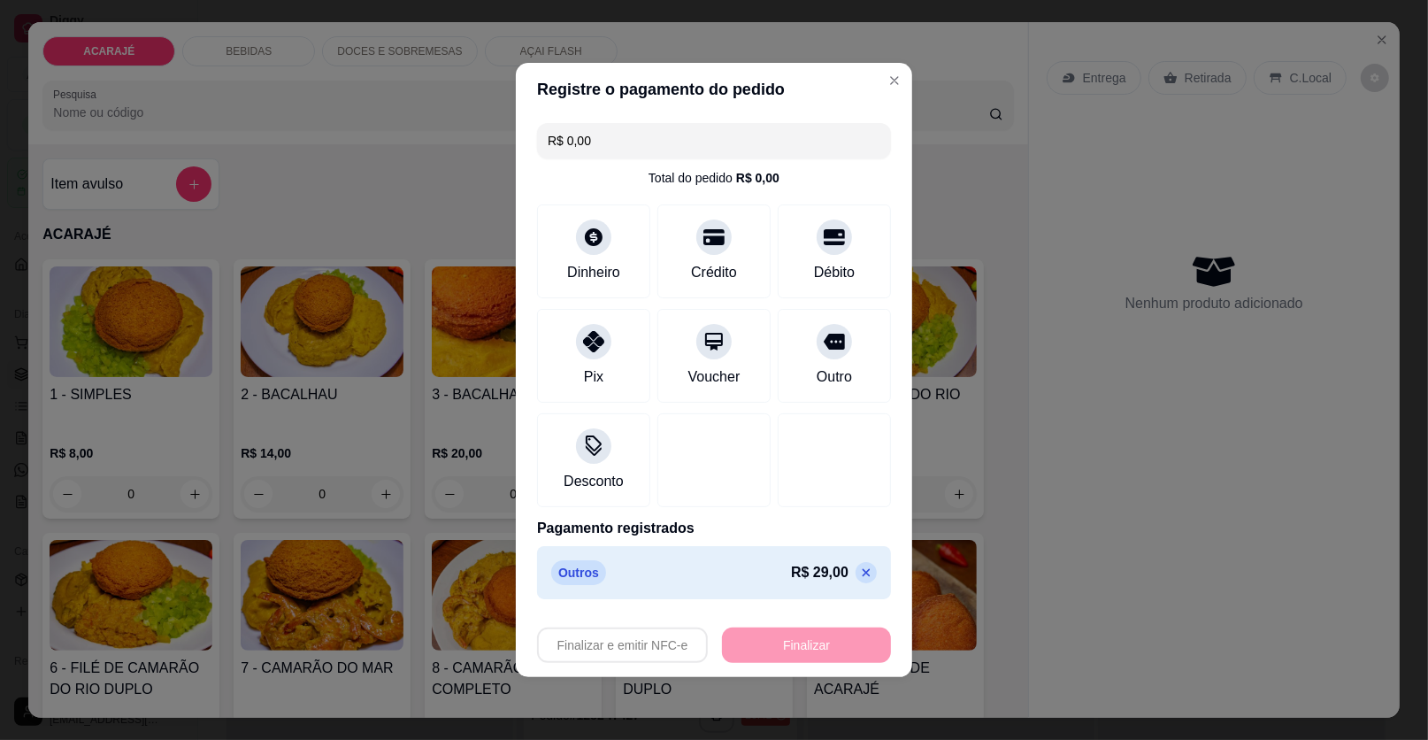
type input "-R$ 29,00"
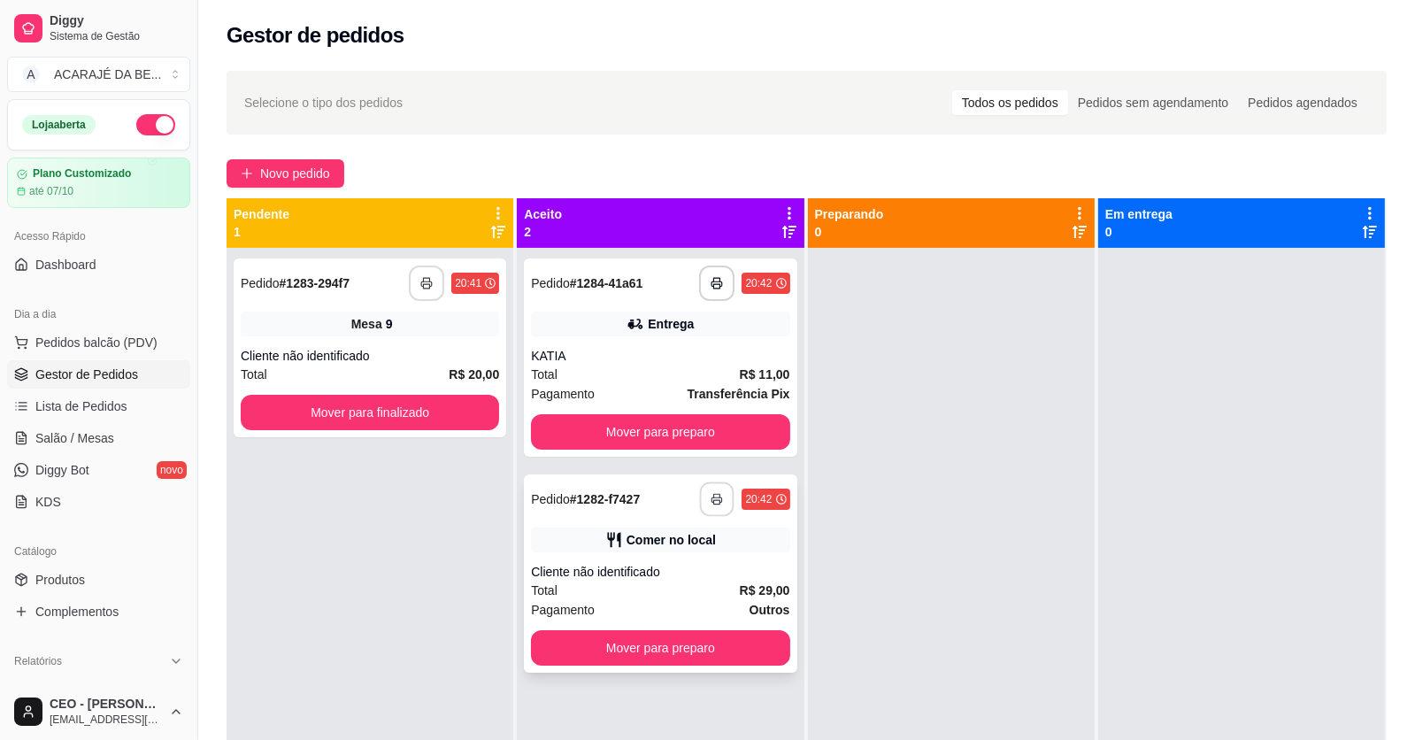
click at [712, 497] on icon "button" at bounding box center [717, 499] width 10 height 4
click at [425, 283] on icon "button" at bounding box center [426, 283] width 12 height 12
click at [610, 416] on button "Mover para preparo" at bounding box center [660, 432] width 250 height 35
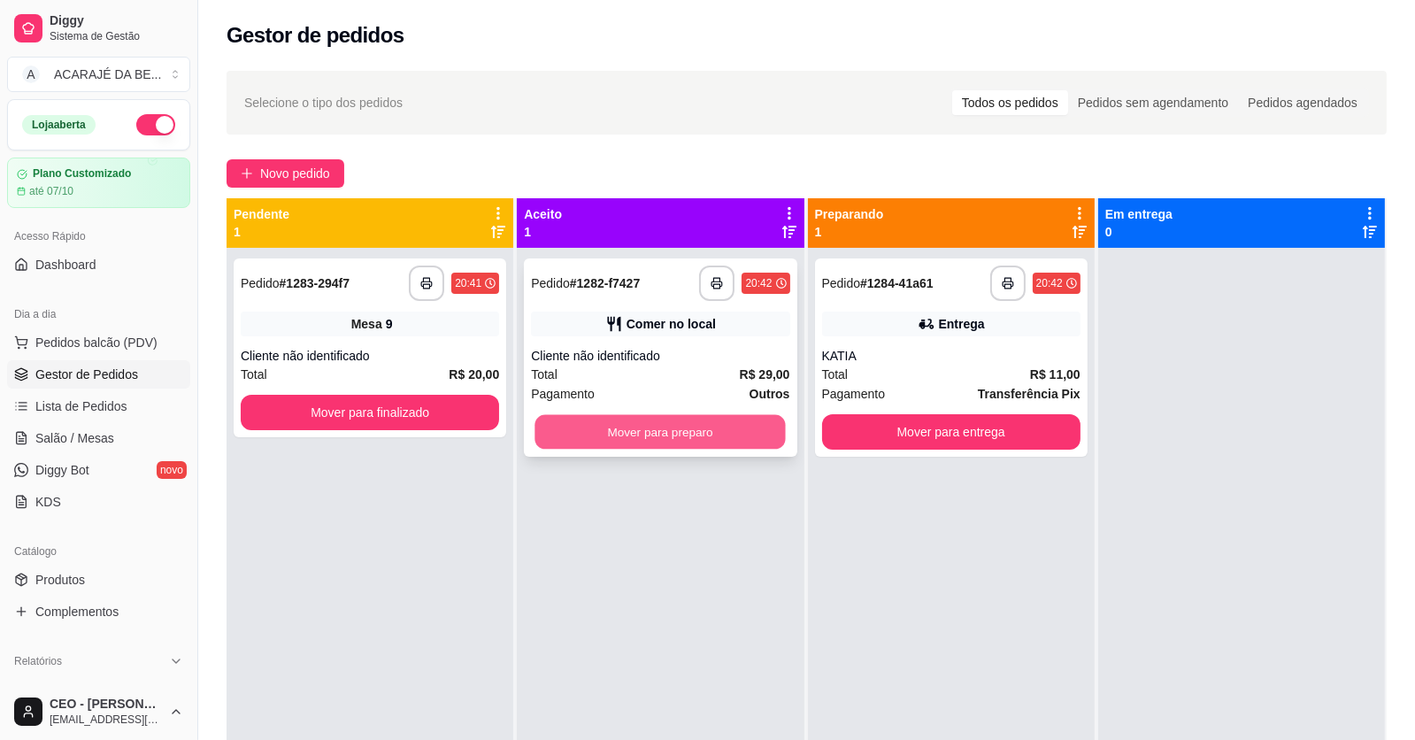
click at [643, 424] on button "Mover para preparo" at bounding box center [660, 432] width 250 height 35
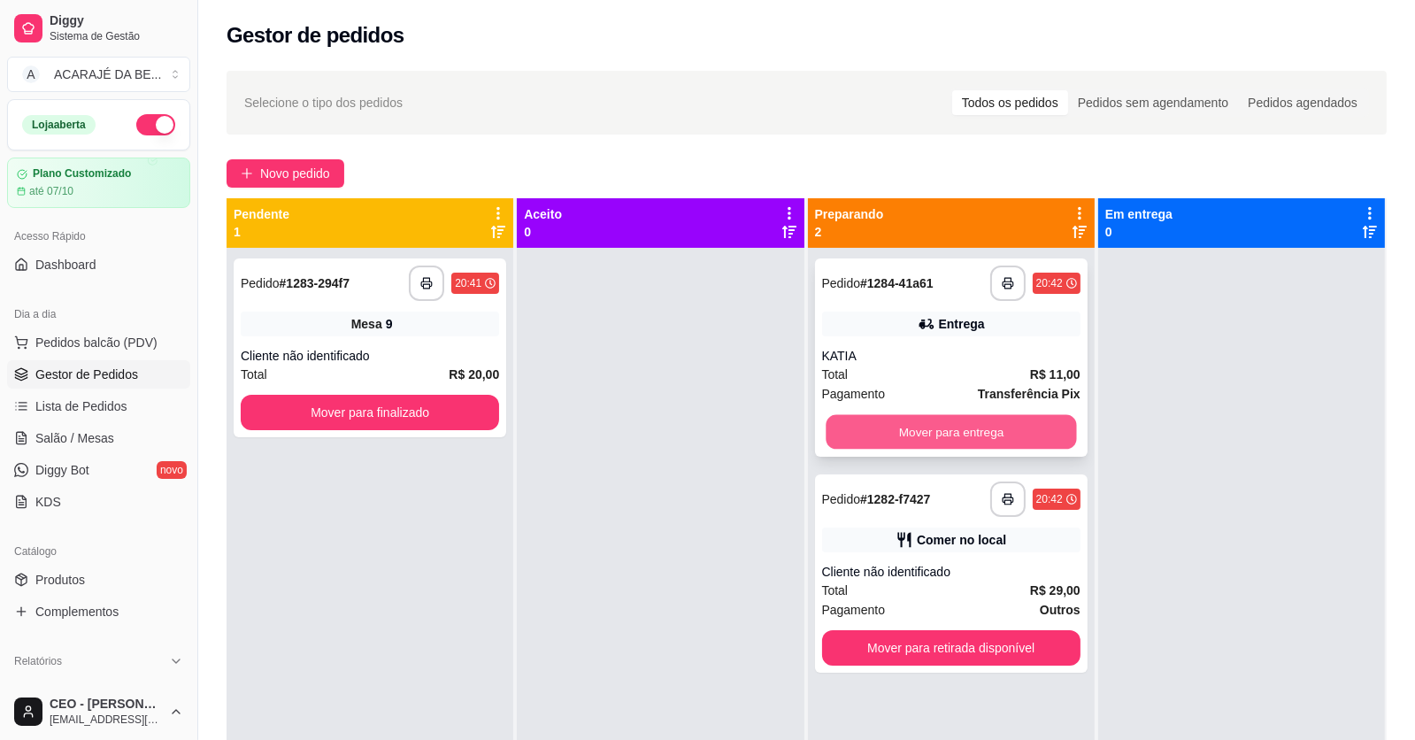
click at [850, 439] on button "Mover para entrega" at bounding box center [951, 432] width 250 height 35
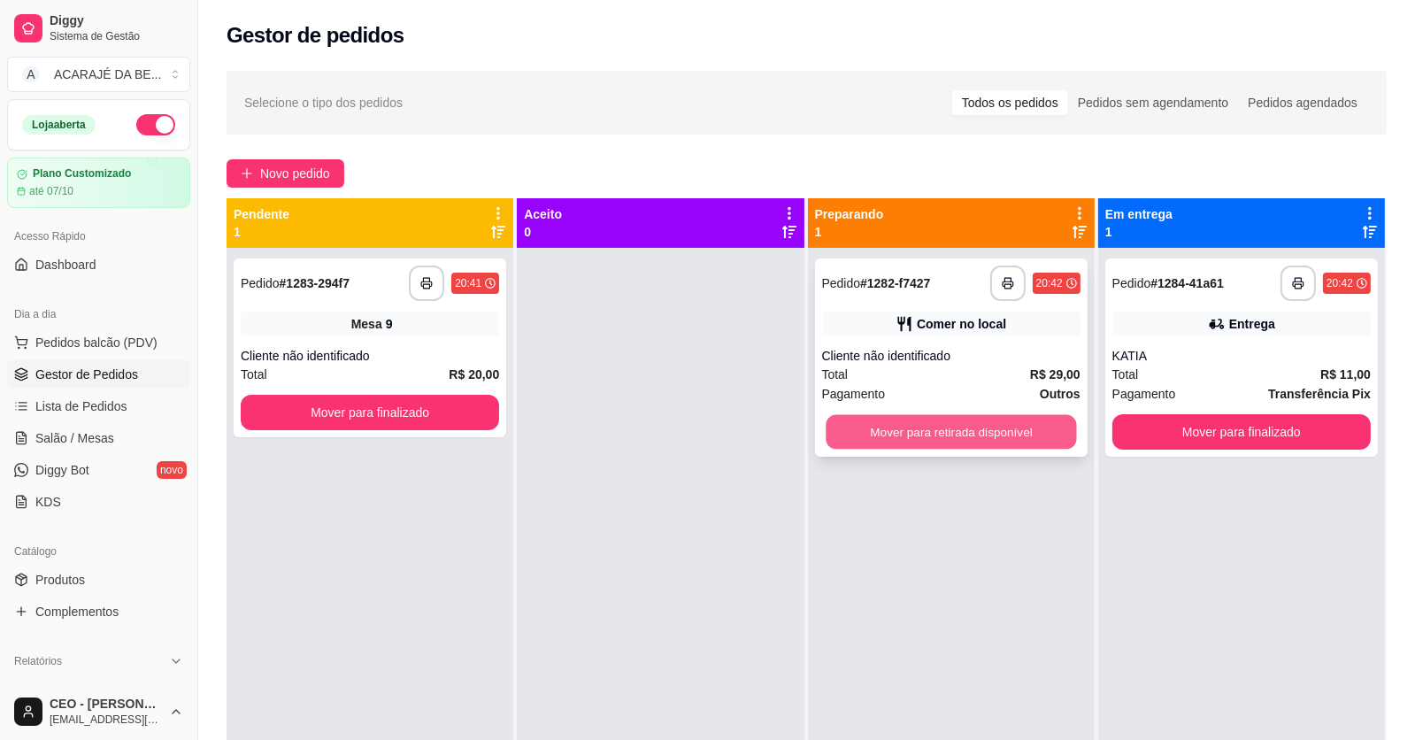
click at [881, 435] on button "Mover para retirada disponível" at bounding box center [951, 432] width 250 height 35
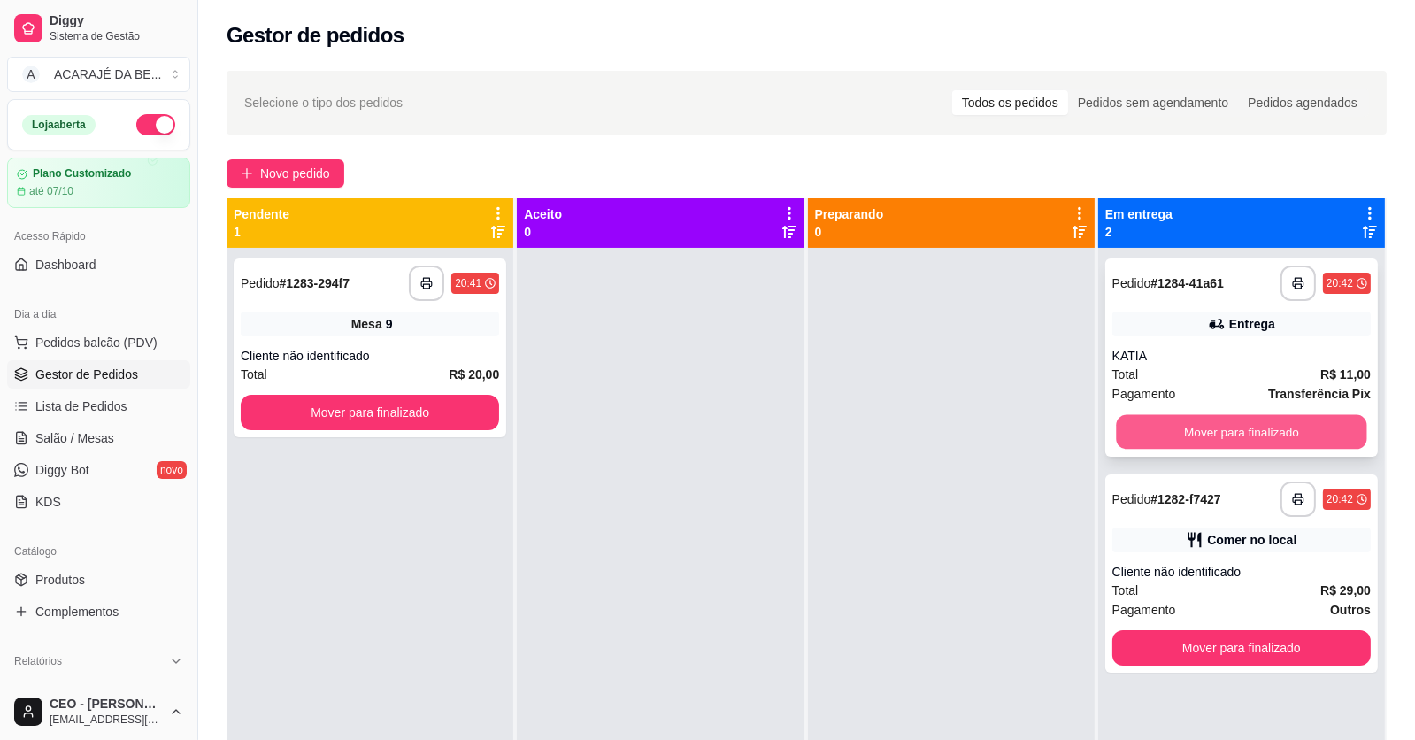
click at [1166, 434] on button "Mover para finalizado" at bounding box center [1241, 432] width 250 height 35
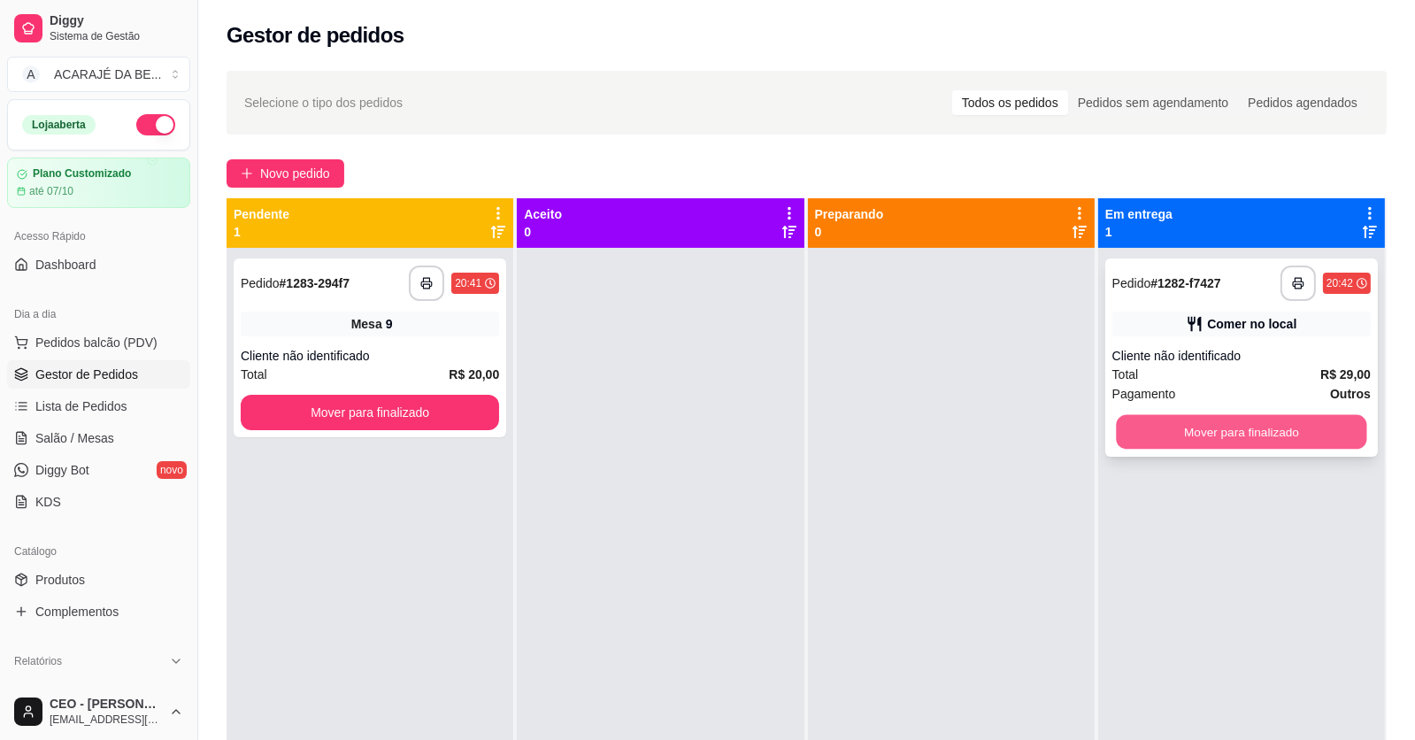
click at [1171, 429] on button "Mover para finalizado" at bounding box center [1241, 432] width 250 height 35
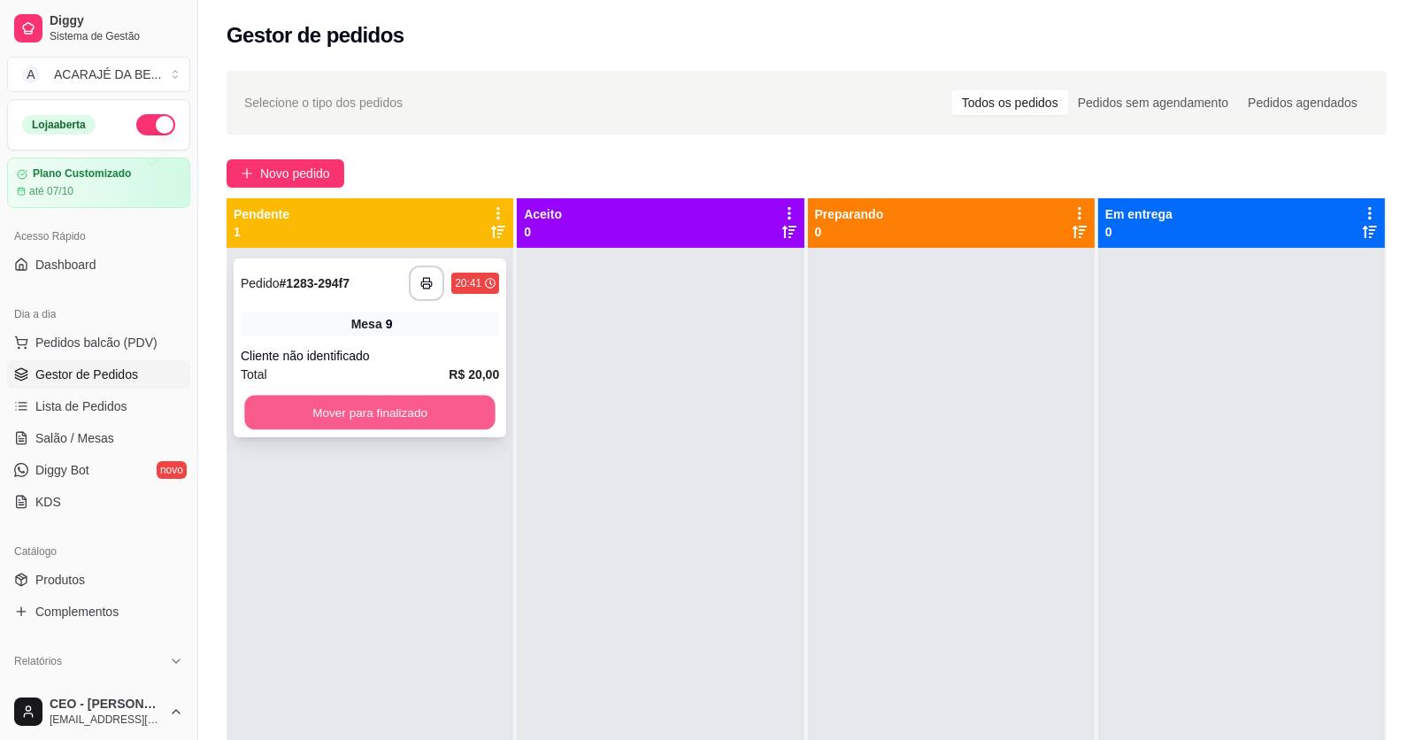
click at [423, 413] on button "Mover para finalizado" at bounding box center [369, 413] width 250 height 35
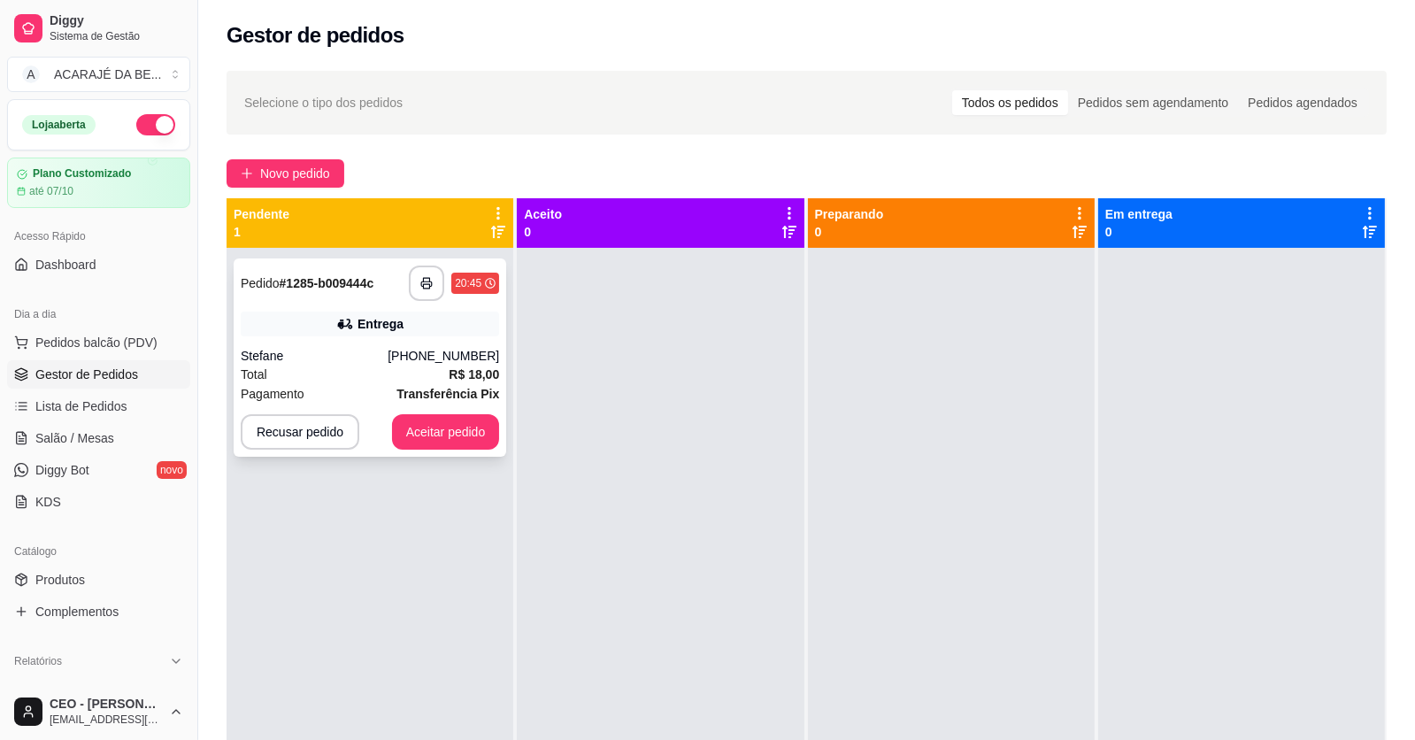
click at [357, 379] on div "Total R$ 18,00" at bounding box center [370, 374] width 258 height 19
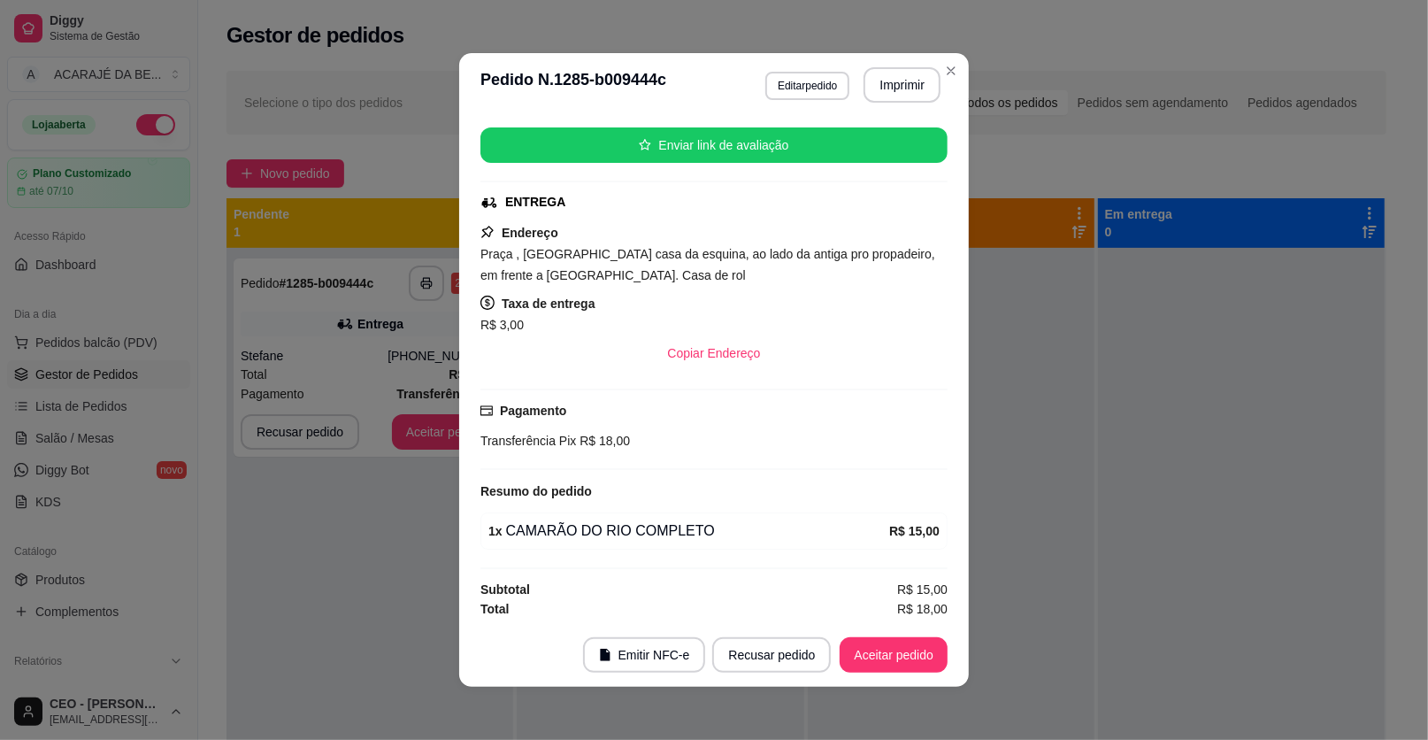
scroll to position [4, 0]
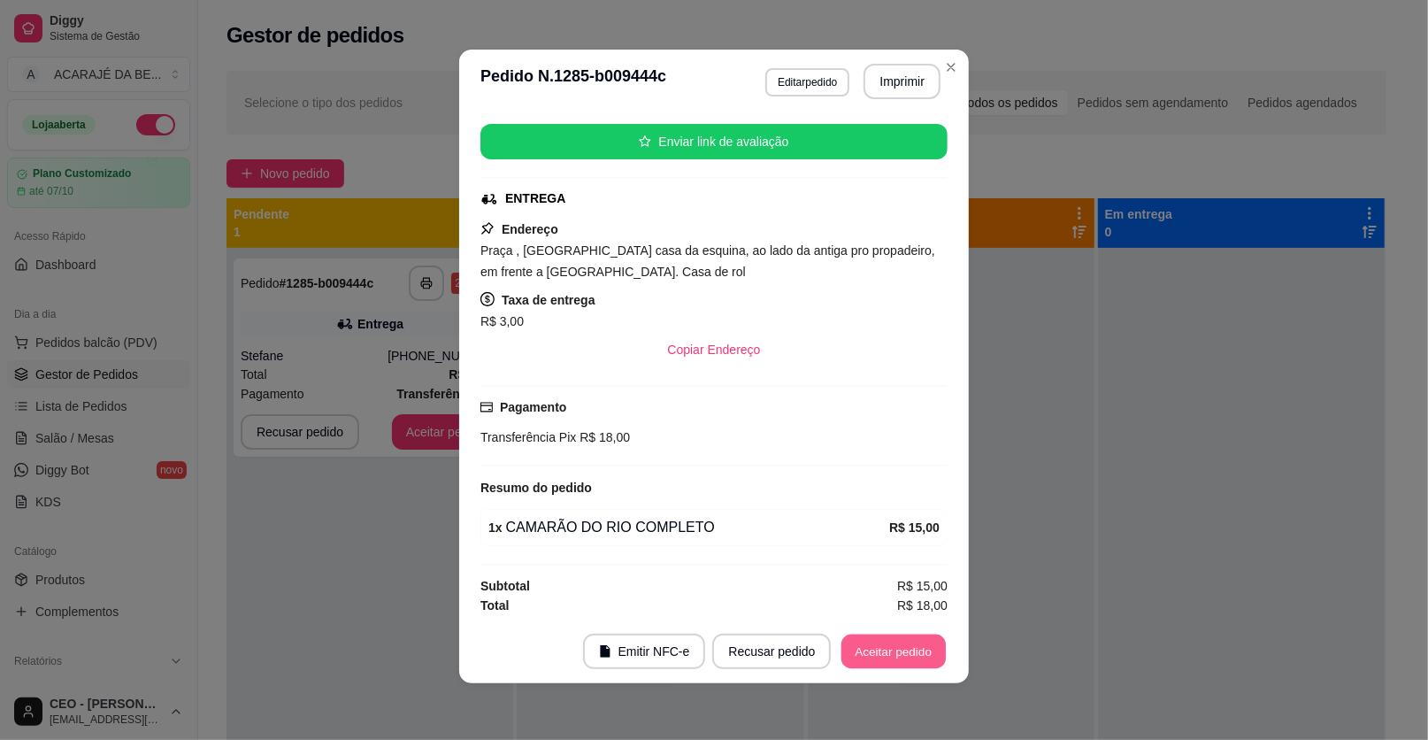
click at [897, 642] on button "Aceitar pedido" at bounding box center [894, 652] width 104 height 35
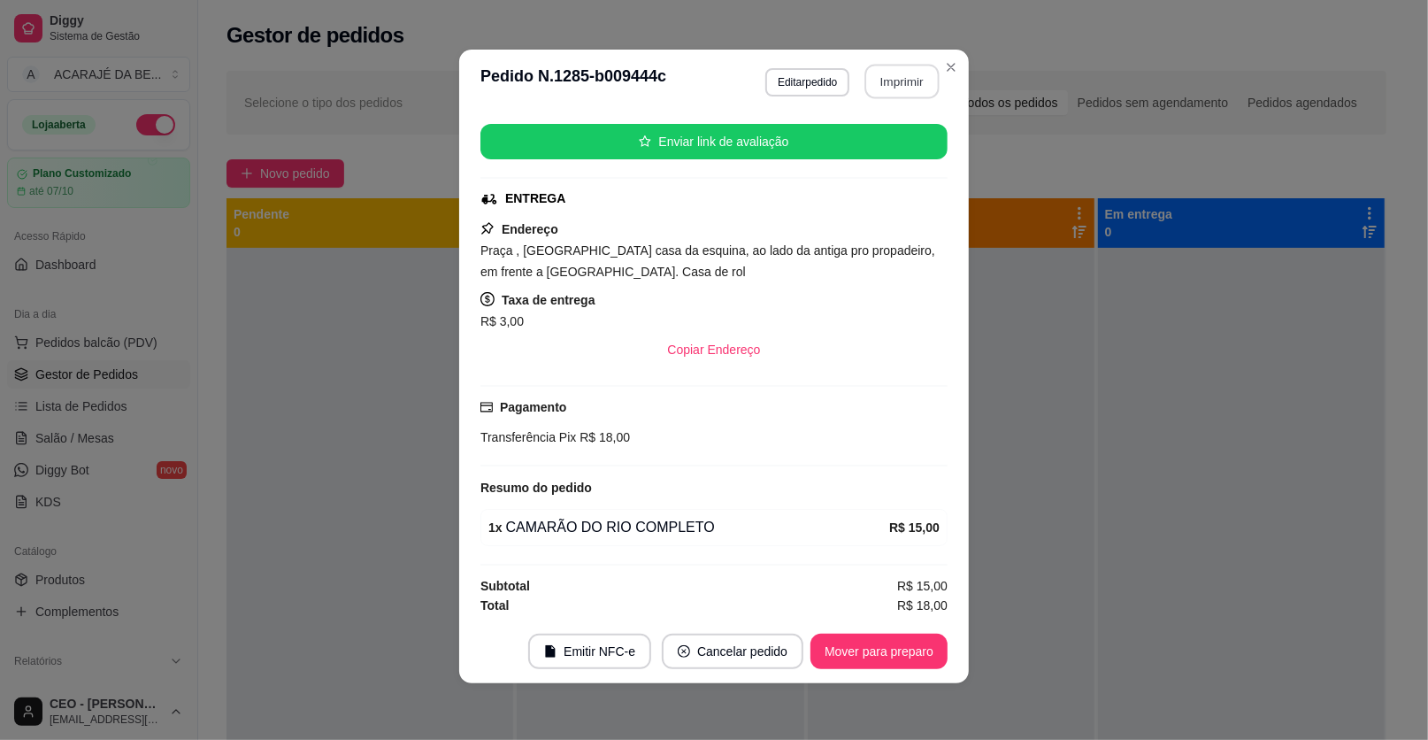
click at [908, 78] on button "Imprimir" at bounding box center [903, 82] width 74 height 35
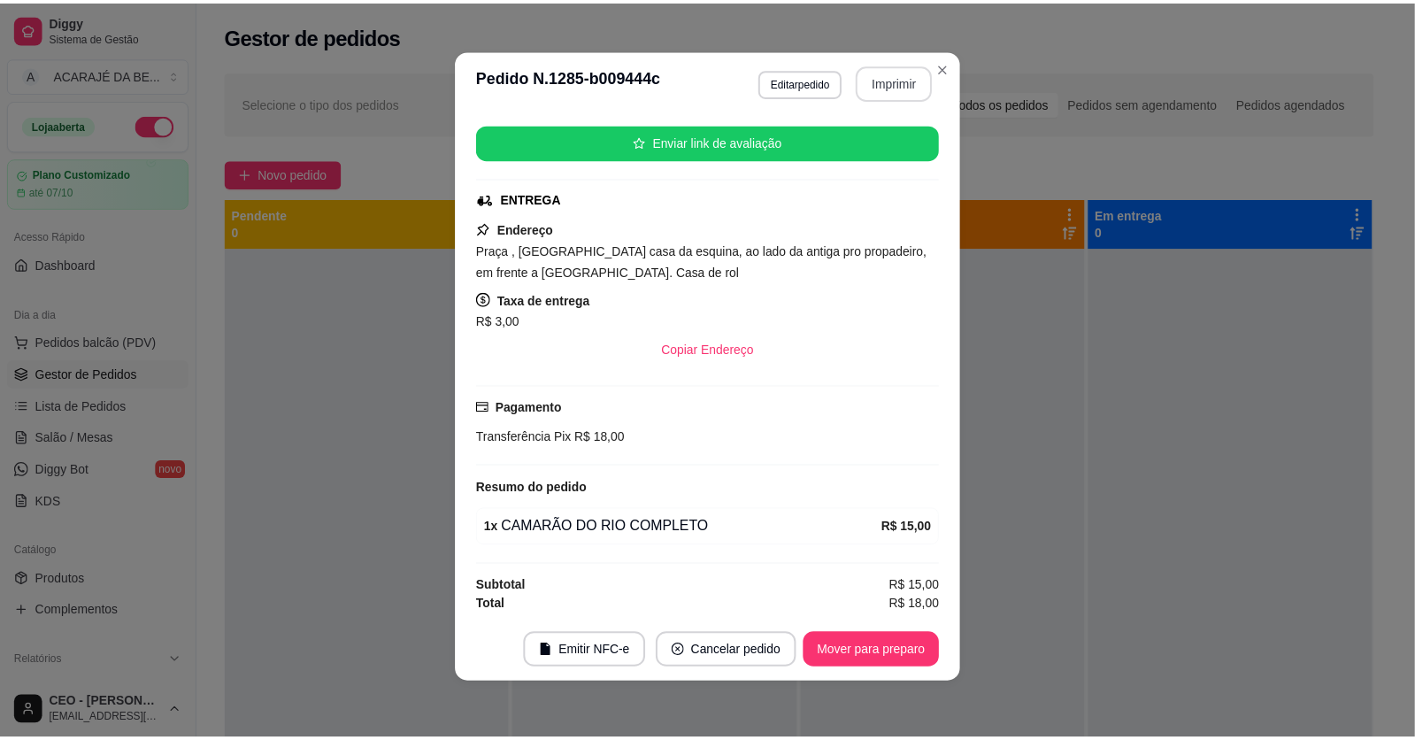
scroll to position [0, 0]
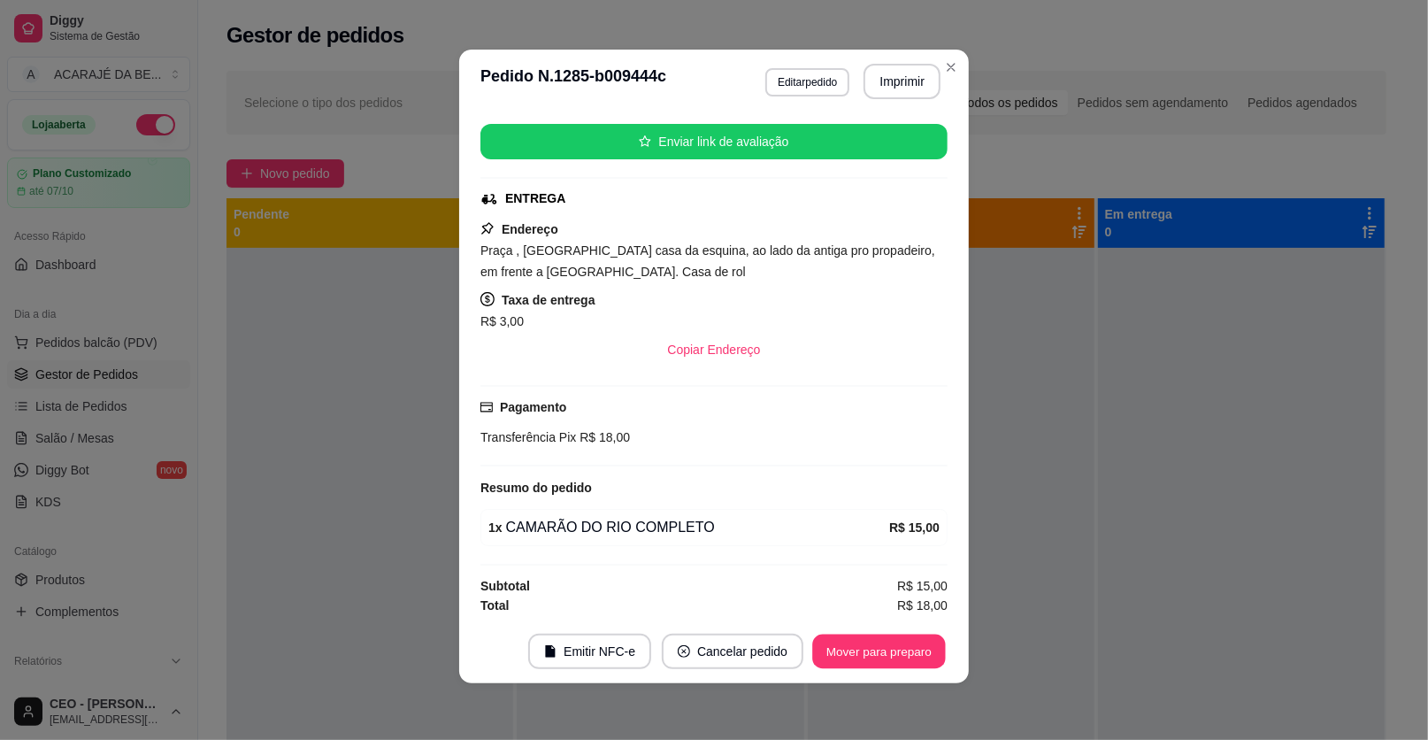
click at [875, 658] on button "Mover para preparo" at bounding box center [878, 652] width 133 height 35
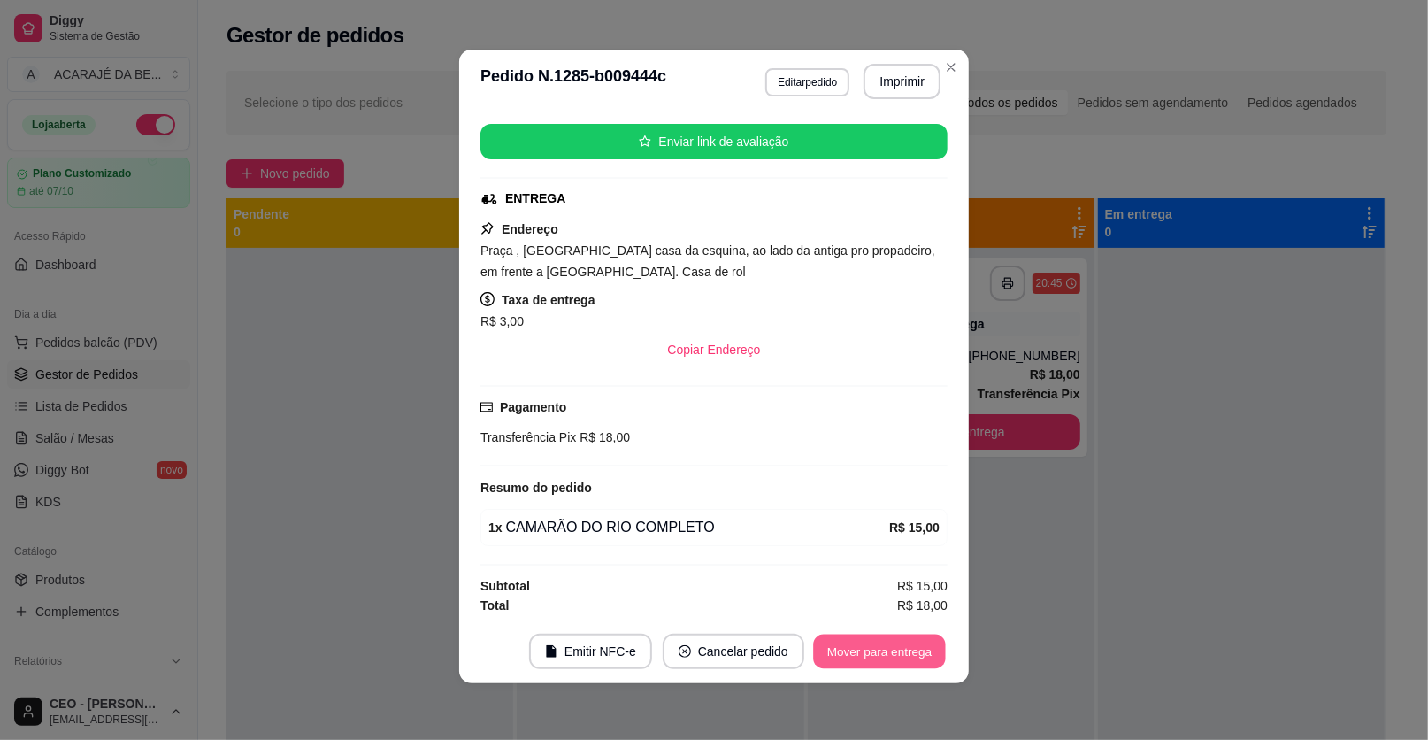
click at [904, 652] on button "Mover para entrega" at bounding box center [879, 652] width 133 height 35
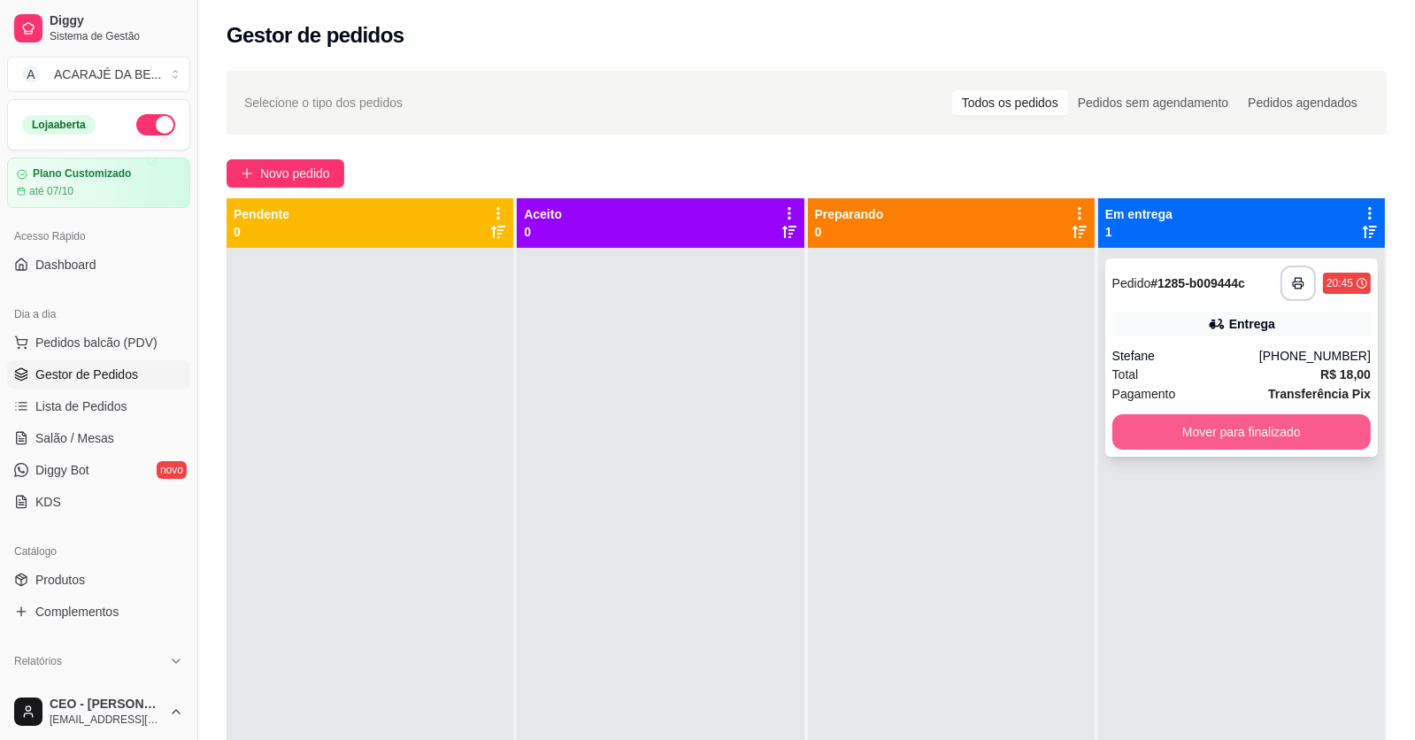
click at [1237, 418] on button "Mover para finalizado" at bounding box center [1241, 431] width 258 height 35
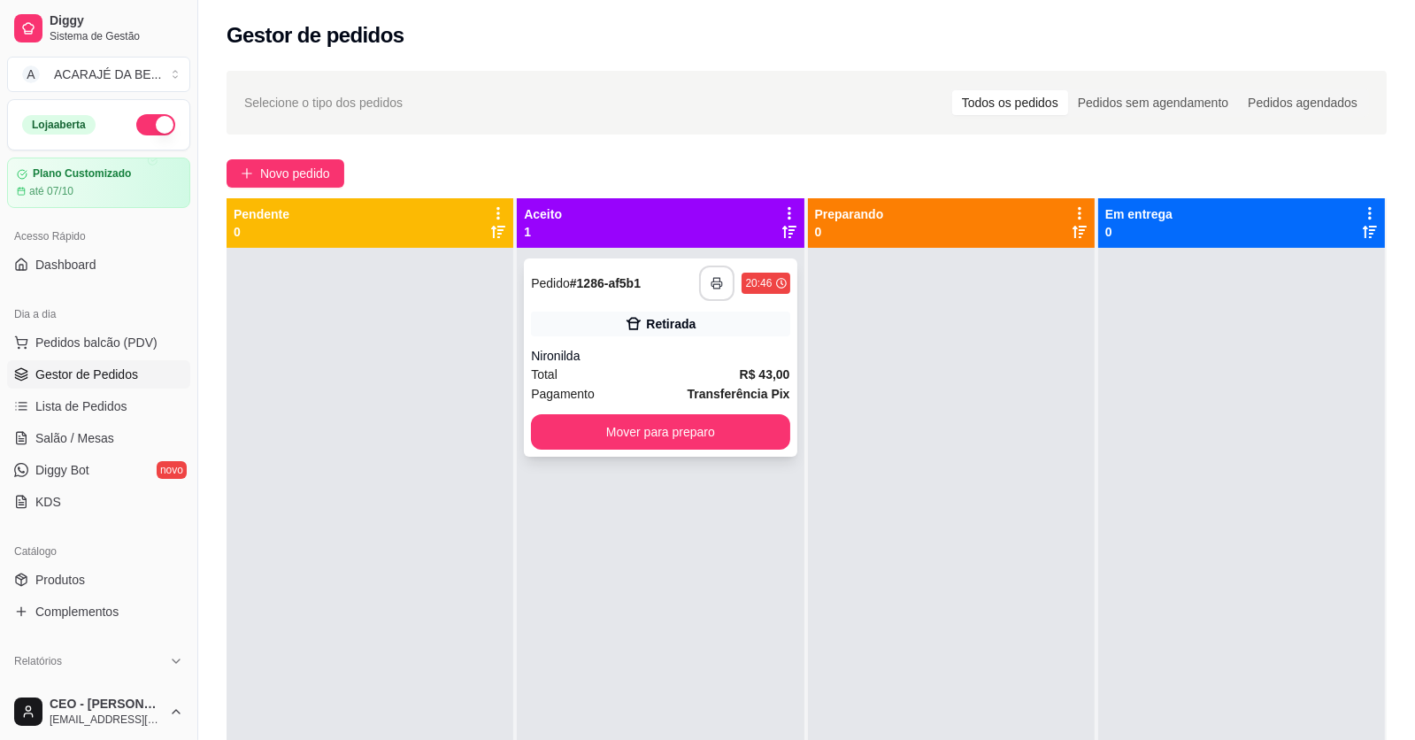
click at [706, 274] on button "button" at bounding box center [716, 283] width 35 height 35
click at [717, 428] on button "Mover para preparo" at bounding box center [660, 431] width 258 height 35
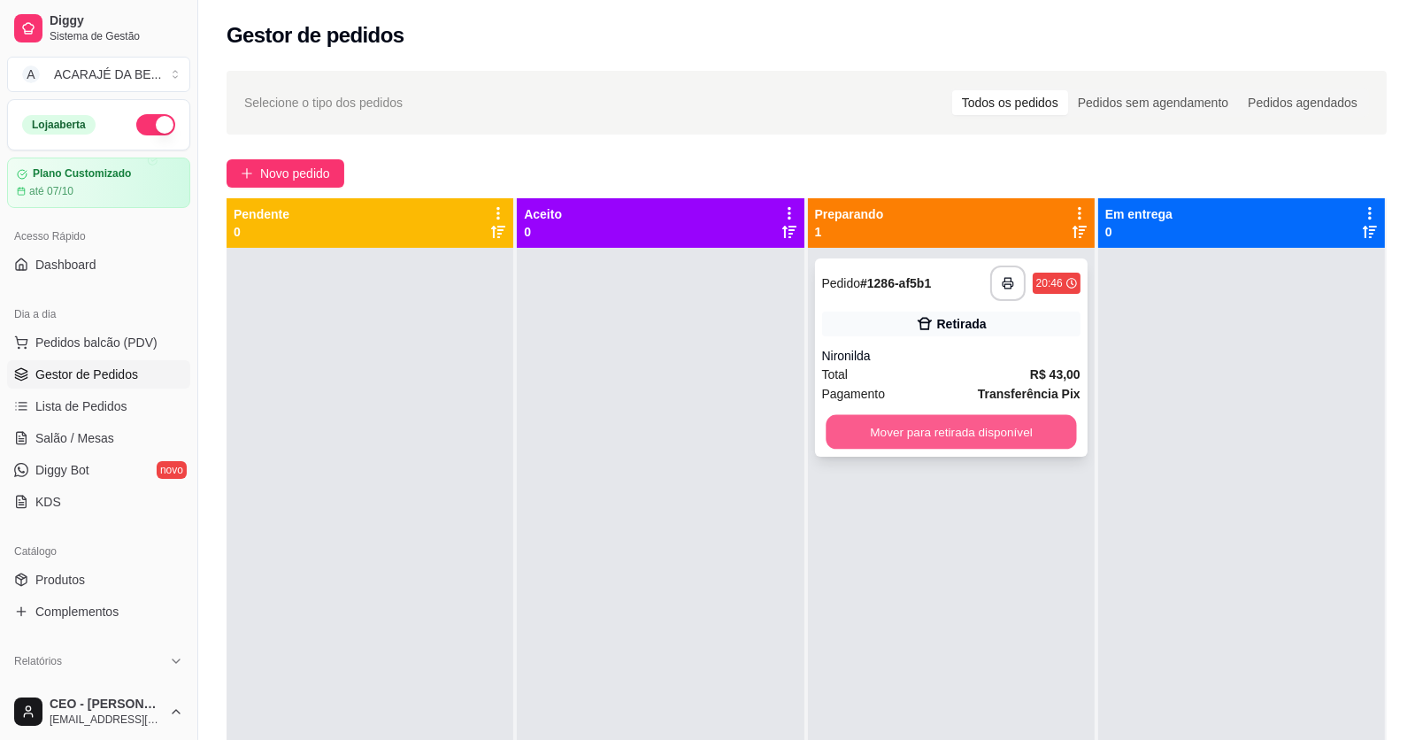
click at [934, 430] on button "Mover para retirada disponível" at bounding box center [951, 432] width 250 height 35
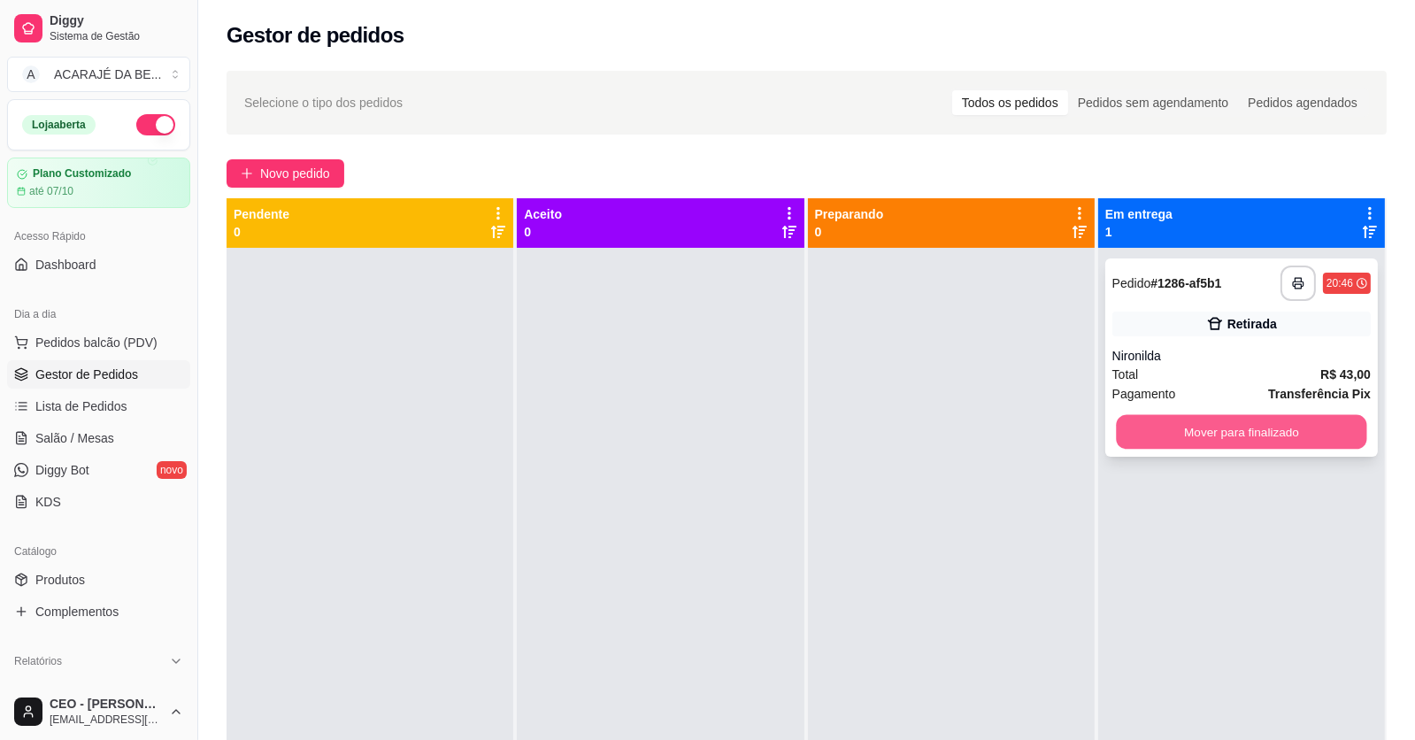
click at [1200, 427] on button "Mover para finalizado" at bounding box center [1241, 432] width 250 height 35
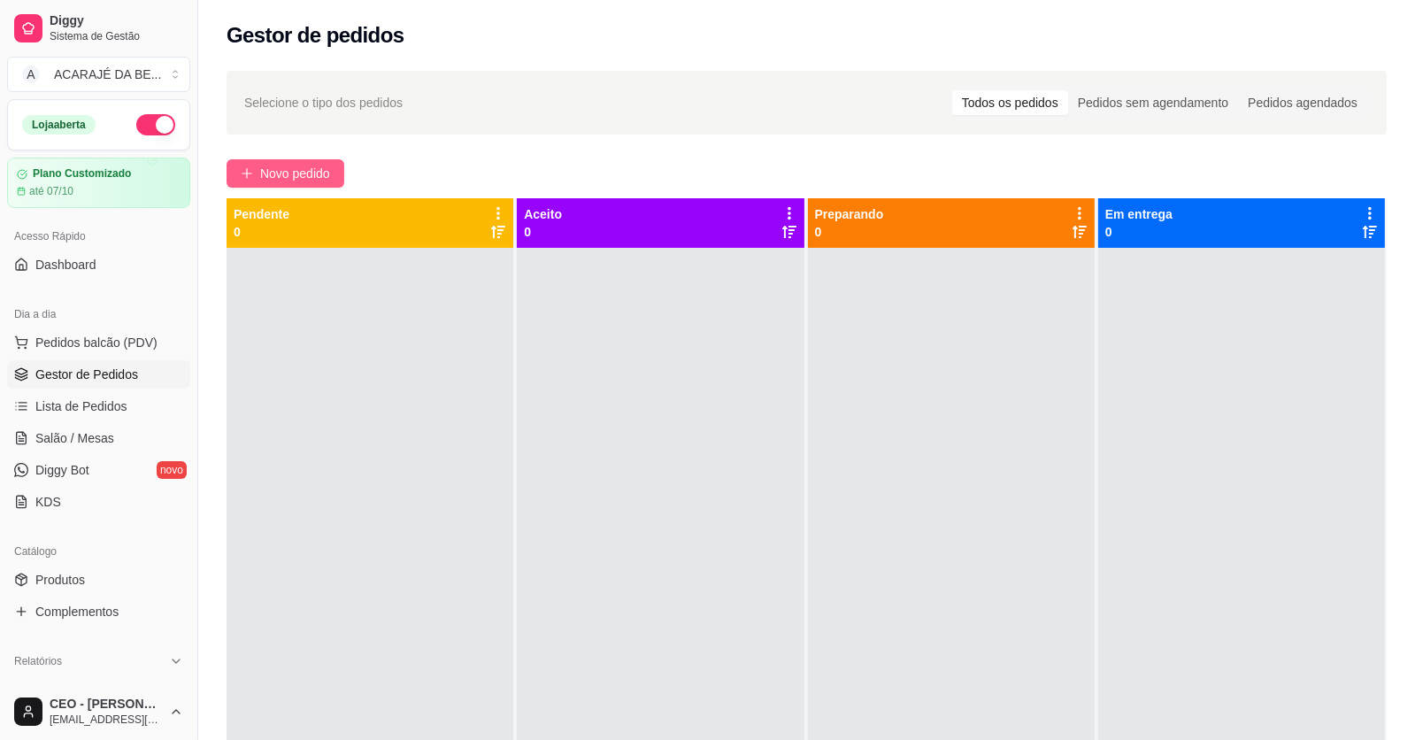
click at [305, 169] on span "Novo pedido" at bounding box center [295, 173] width 70 height 19
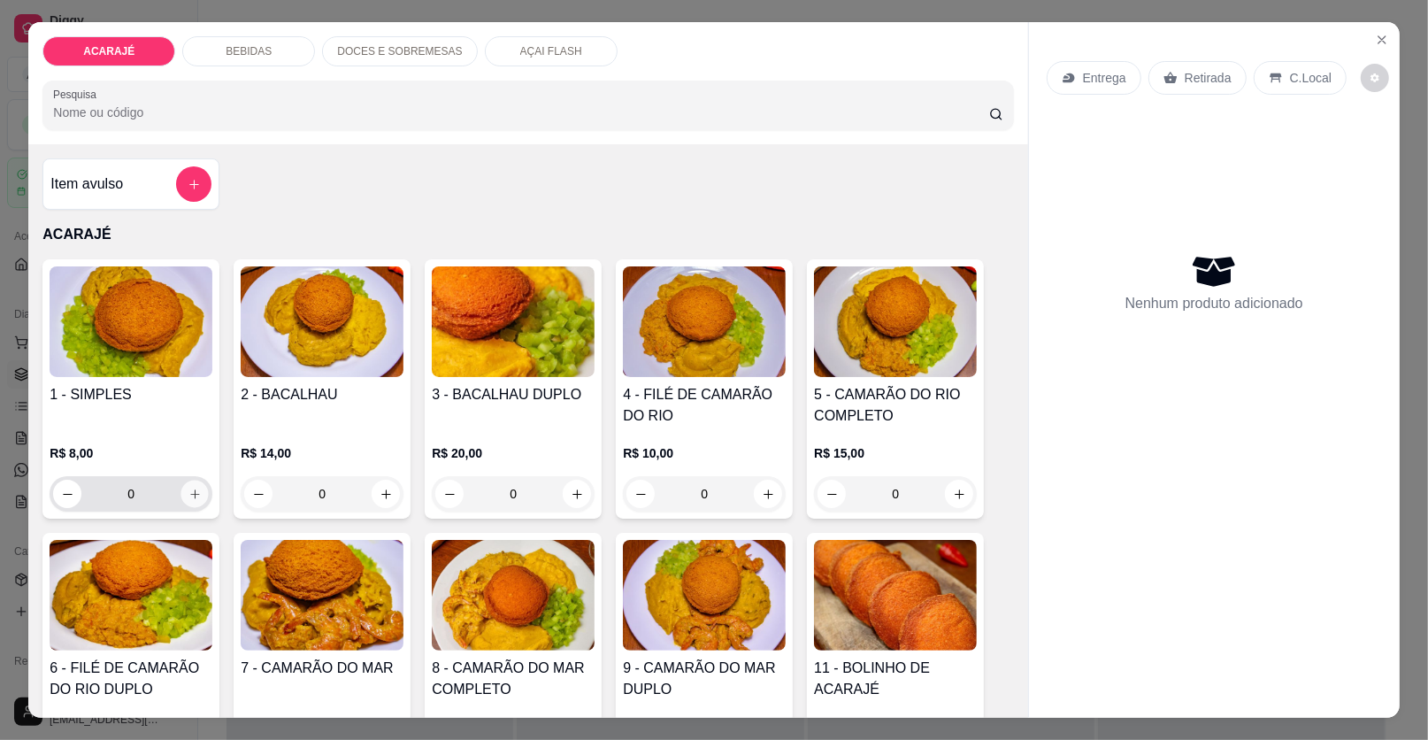
click at [189, 490] on icon "increase-product-quantity" at bounding box center [195, 494] width 13 height 13
type input "1"
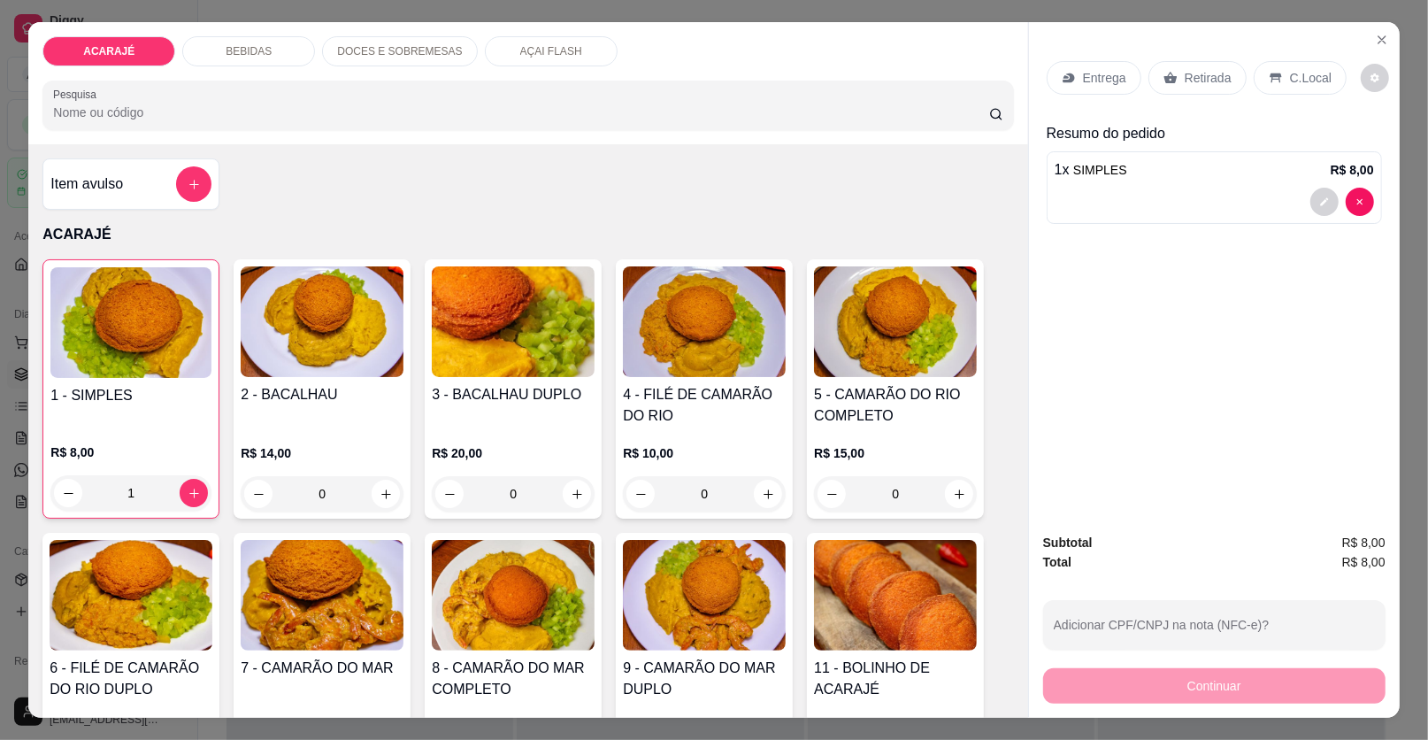
click at [1185, 69] on p "Retirada" at bounding box center [1208, 78] width 47 height 18
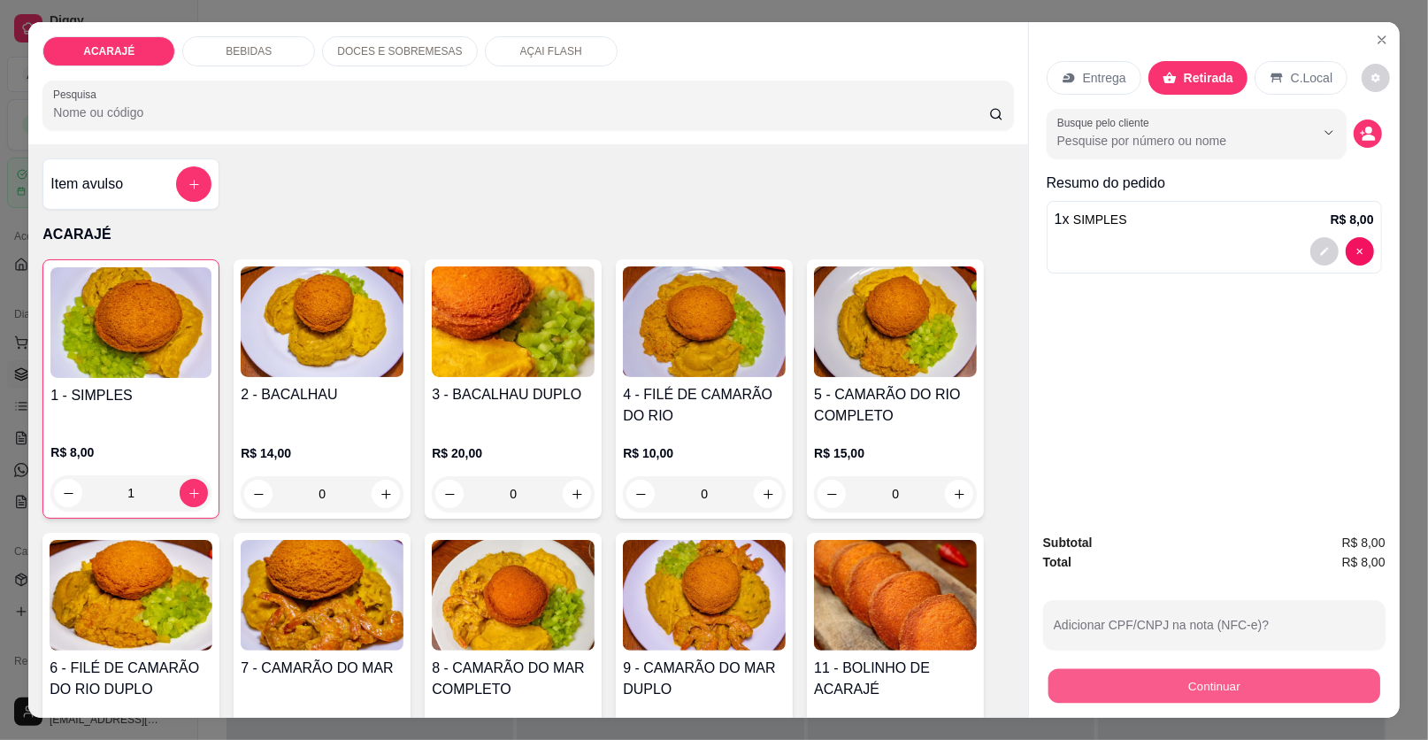
click at [1163, 696] on button "Continuar" at bounding box center [1215, 686] width 332 height 35
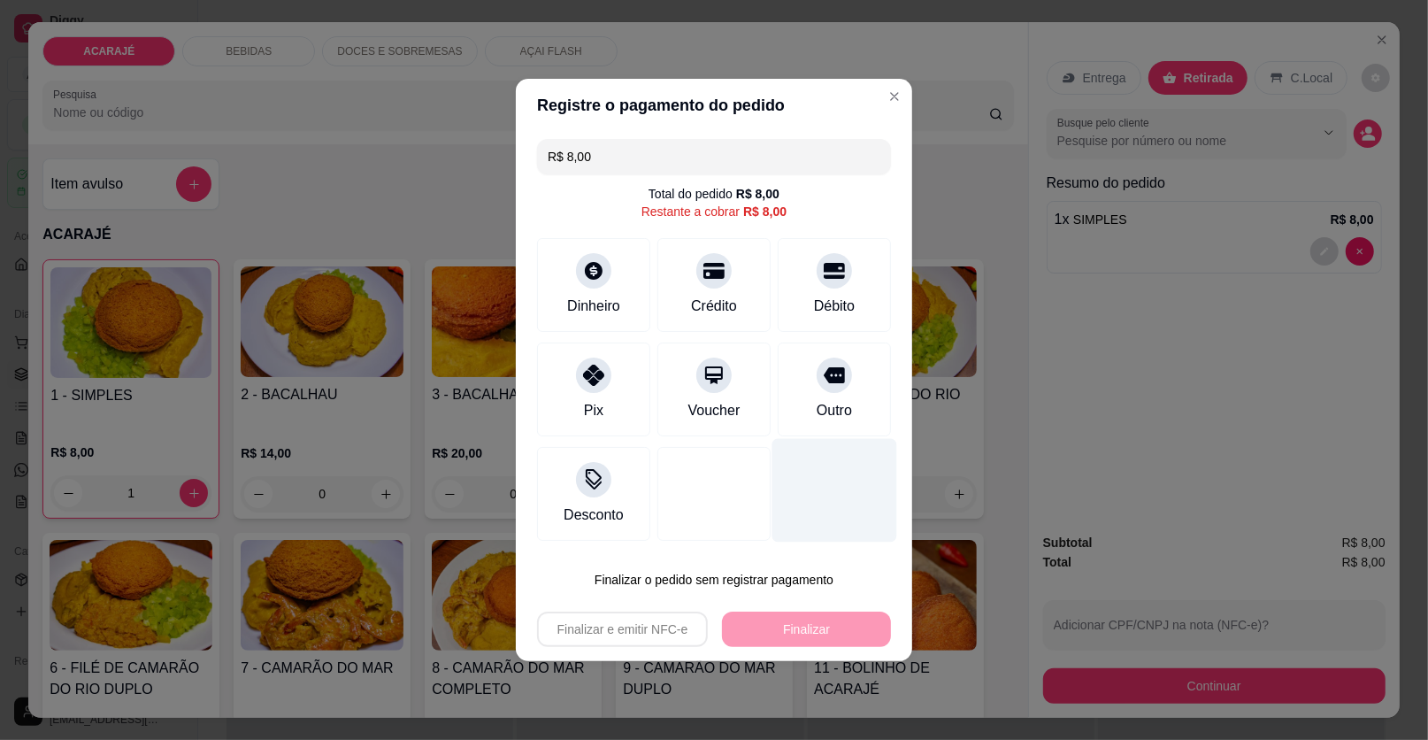
drag, startPoint x: 830, startPoint y: 380, endPoint x: 824, endPoint y: 420, distance: 41.2
click at [830, 380] on icon at bounding box center [834, 375] width 21 height 21
type input "R$ 0,00"
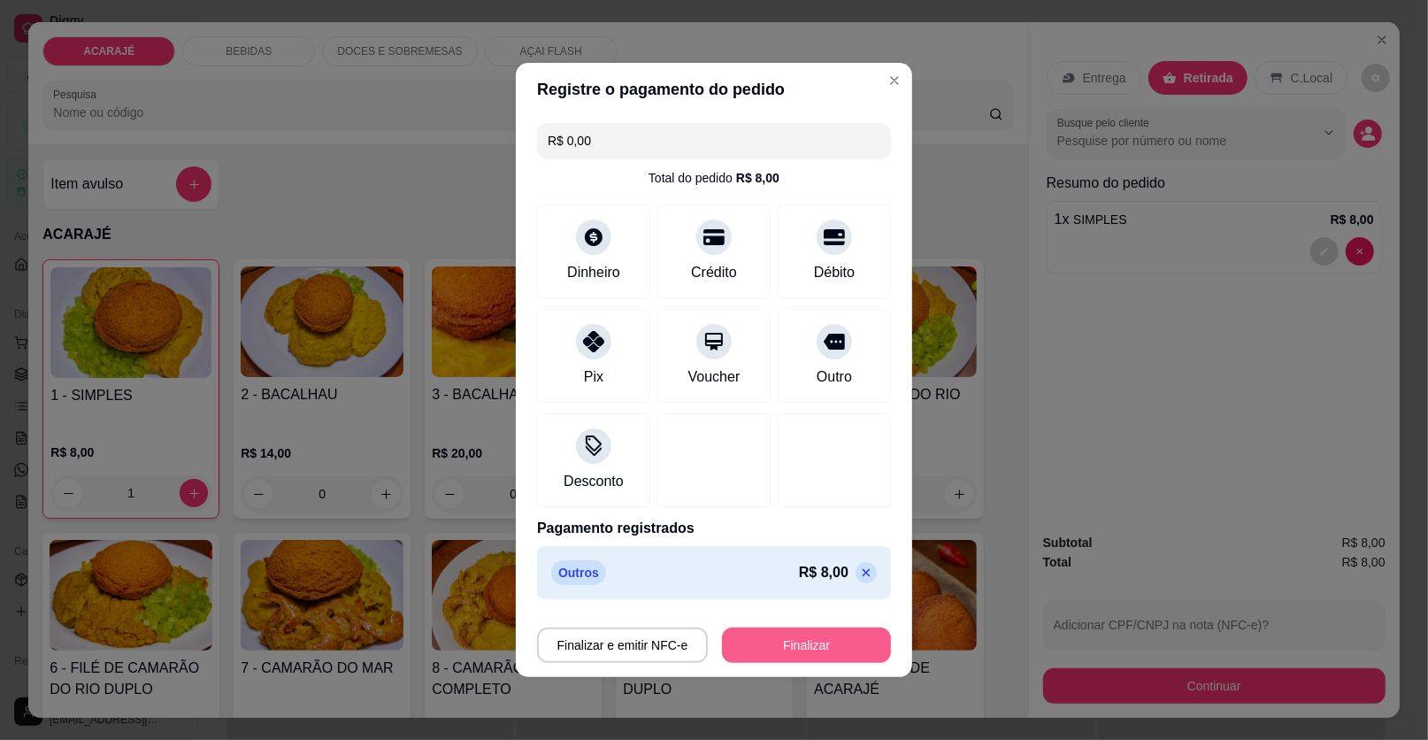
click at [820, 653] on button "Finalizar" at bounding box center [806, 644] width 169 height 35
type input "0"
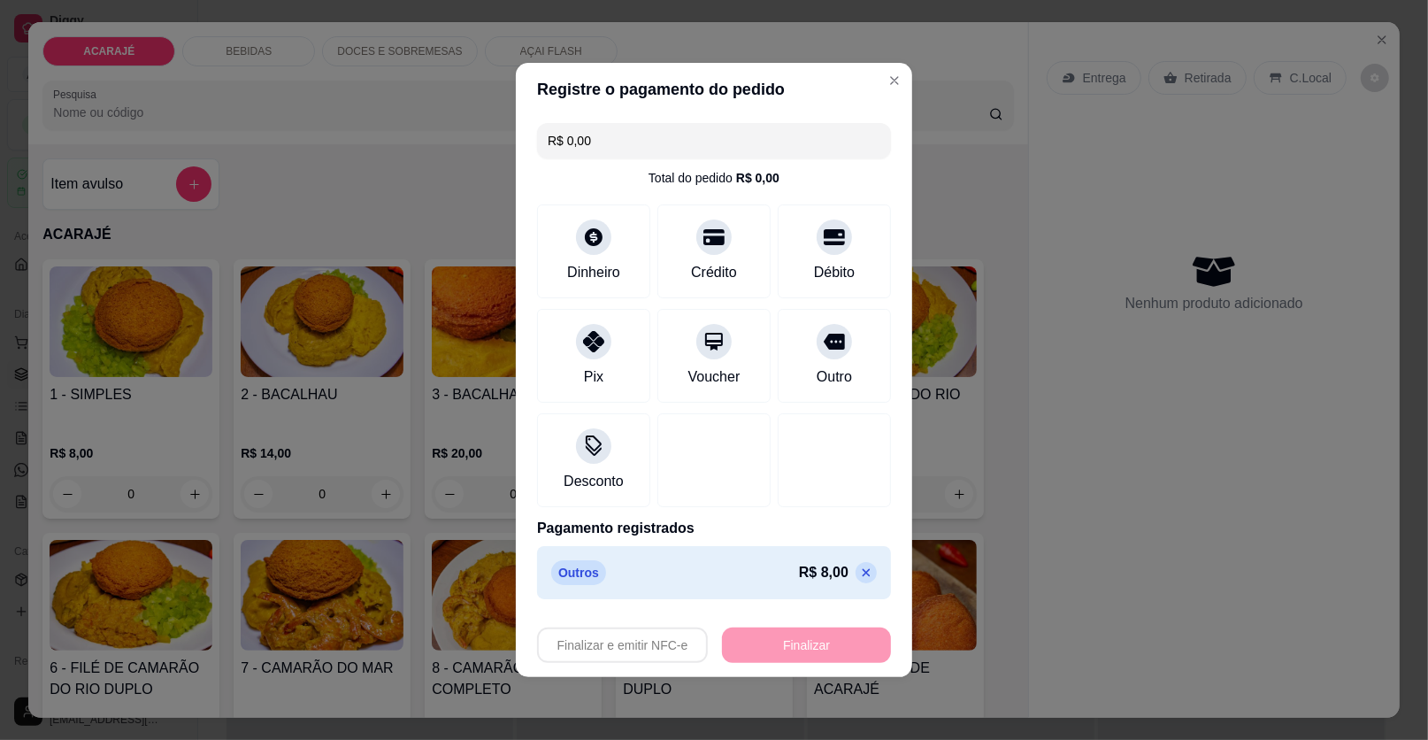
type input "-R$ 8,00"
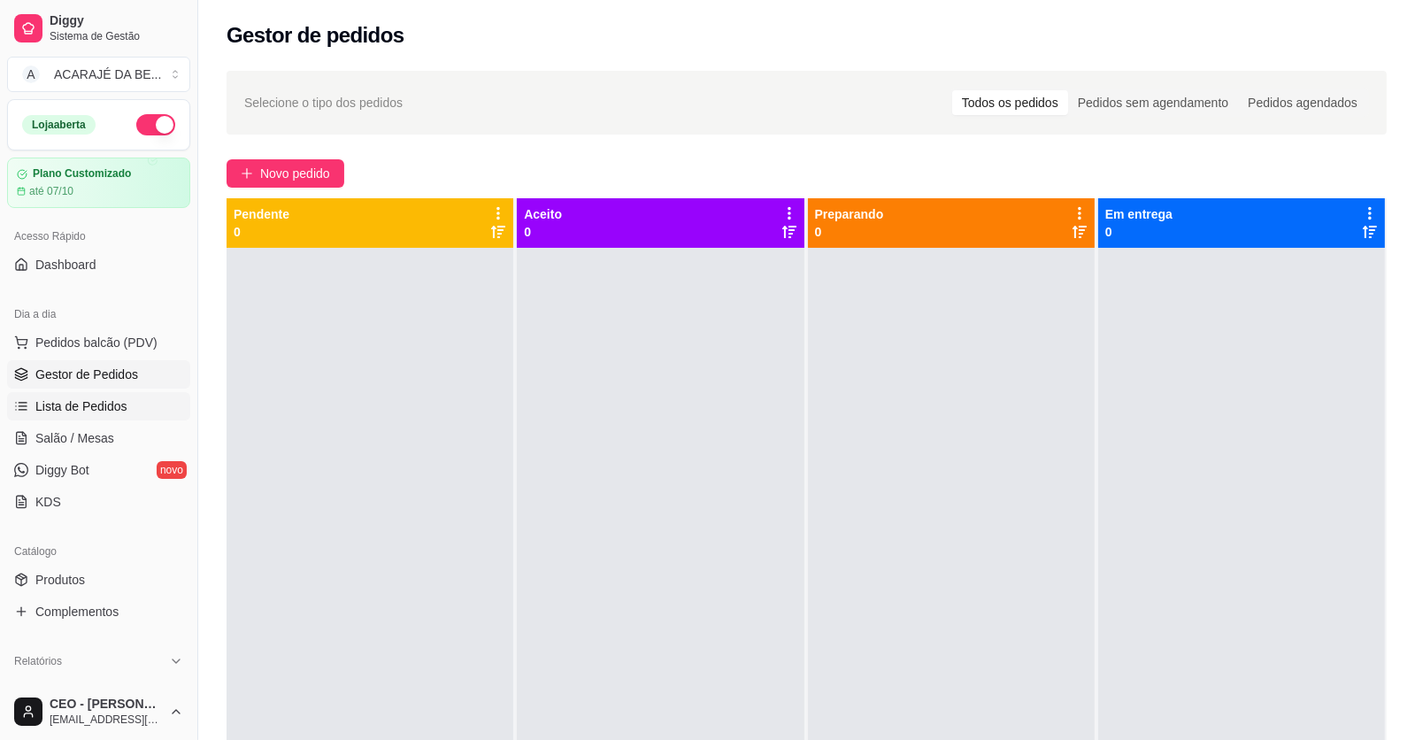
click at [97, 413] on link "Lista de Pedidos" at bounding box center [98, 406] width 183 height 28
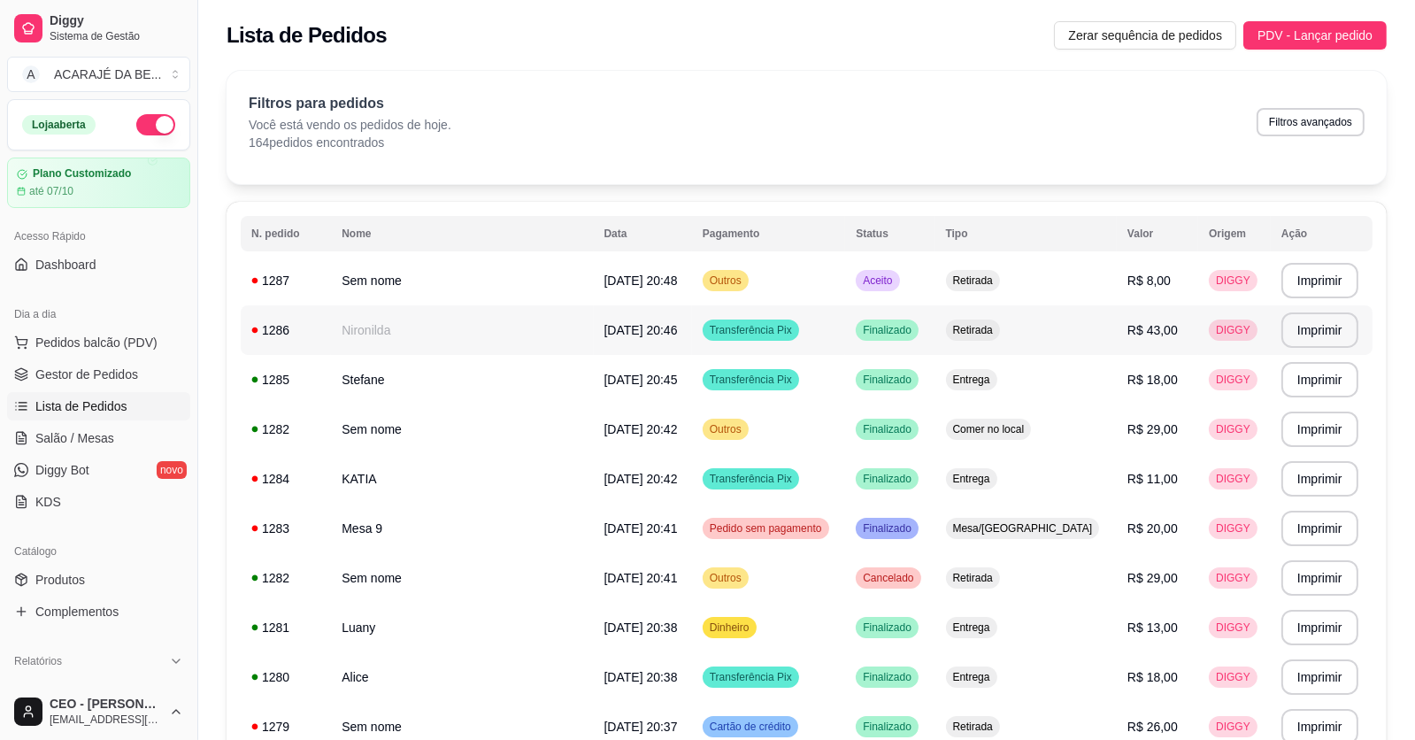
click at [594, 330] on td "[DATE] 20:46" at bounding box center [643, 330] width 98 height 50
click at [133, 370] on span "Gestor de Pedidos" at bounding box center [86, 375] width 103 height 18
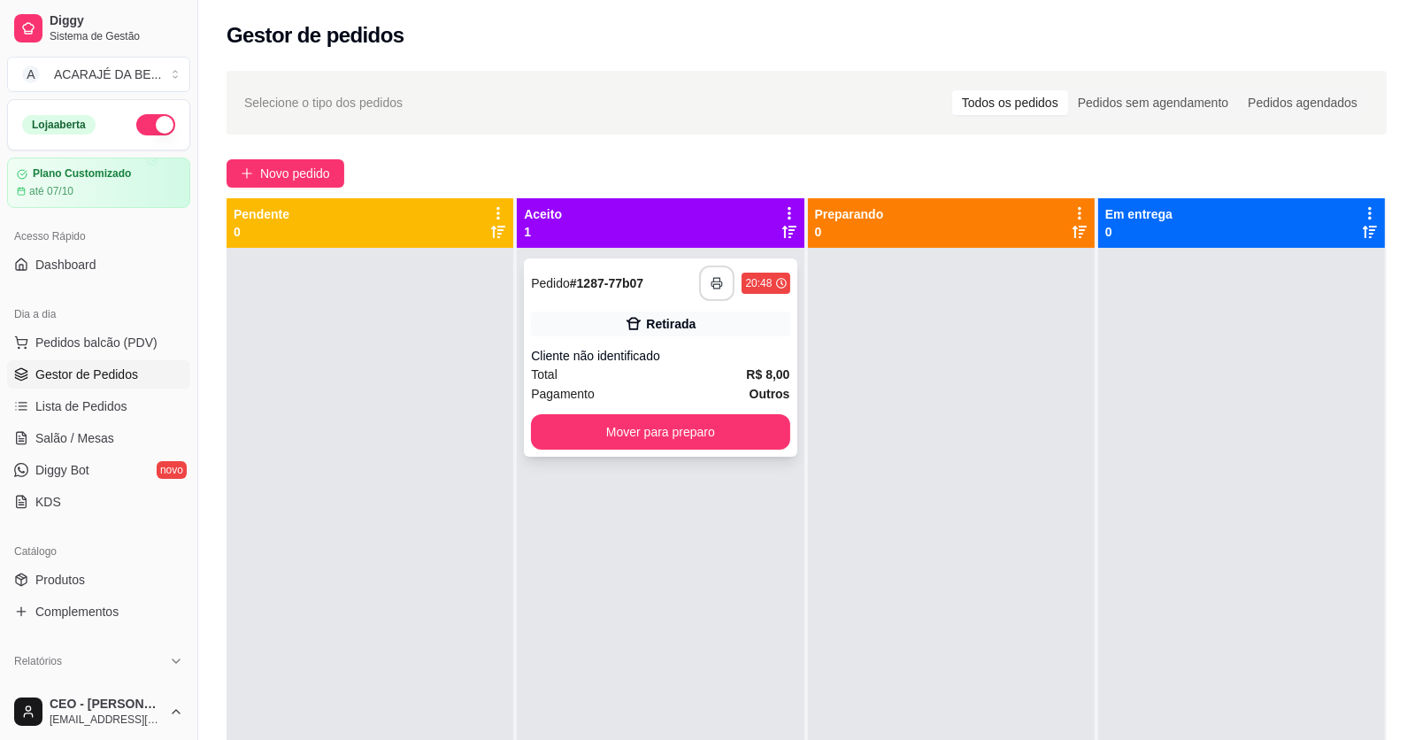
click at [717, 284] on icon "button" at bounding box center [717, 283] width 12 height 12
click at [758, 431] on button "Mover para preparo" at bounding box center [660, 432] width 250 height 35
click at [758, 428] on button "Mover para preparo" at bounding box center [660, 431] width 258 height 35
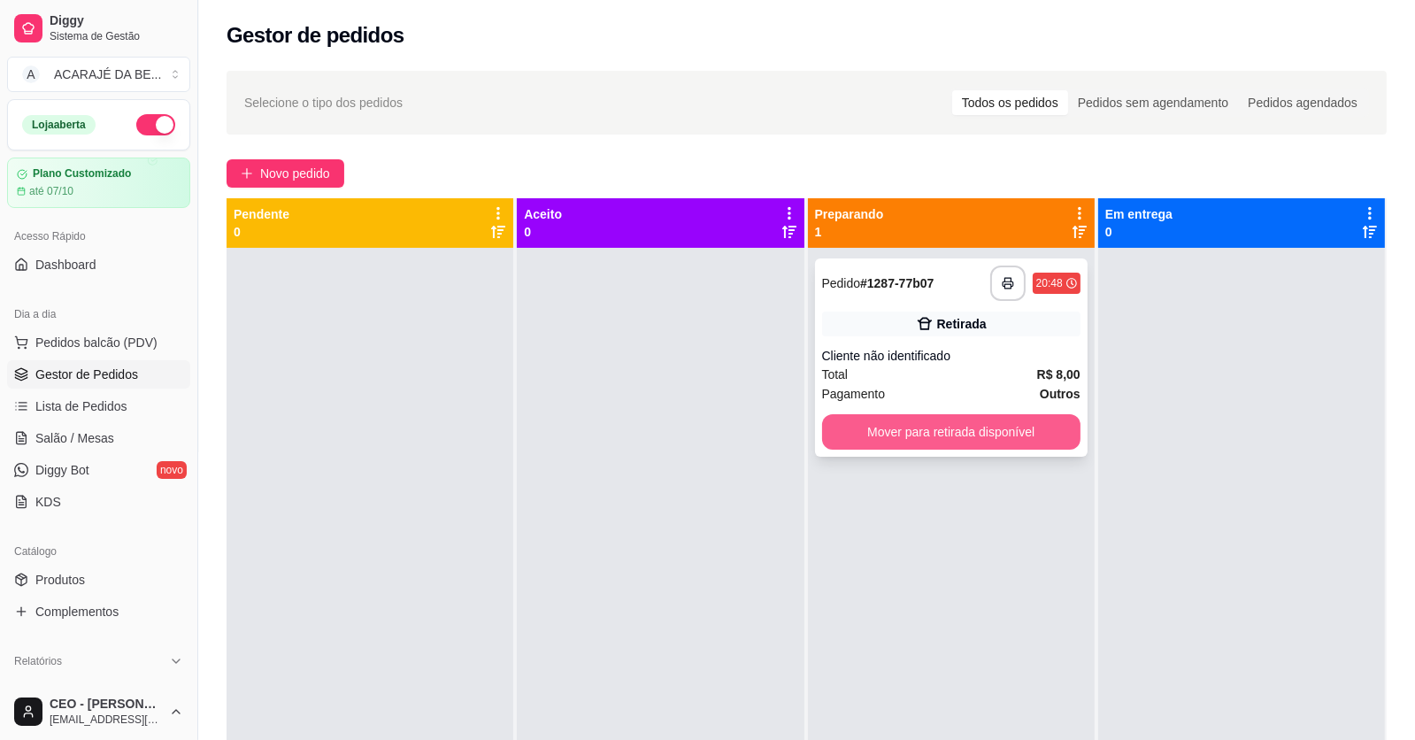
click at [846, 431] on button "Mover para retirada disponível" at bounding box center [951, 431] width 258 height 35
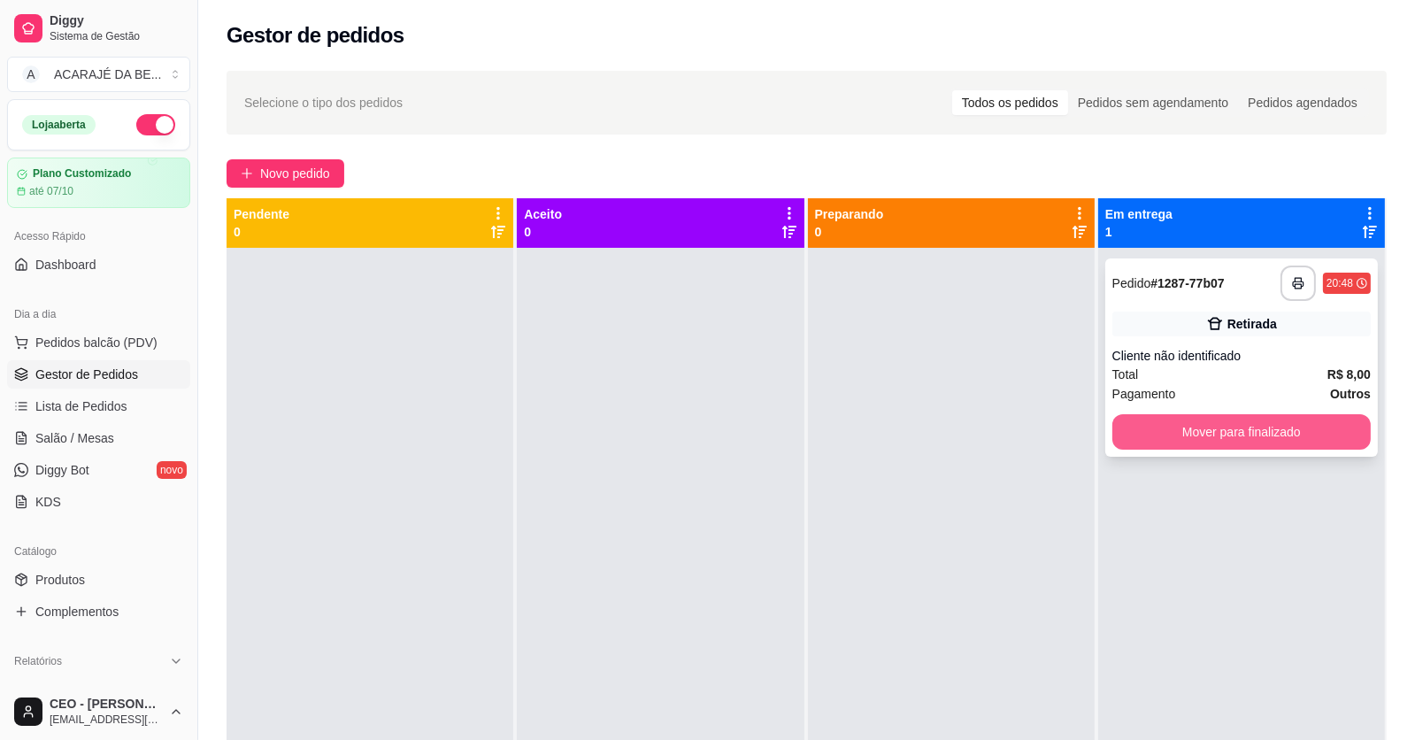
click at [1129, 426] on button "Mover para finalizado" at bounding box center [1241, 431] width 258 height 35
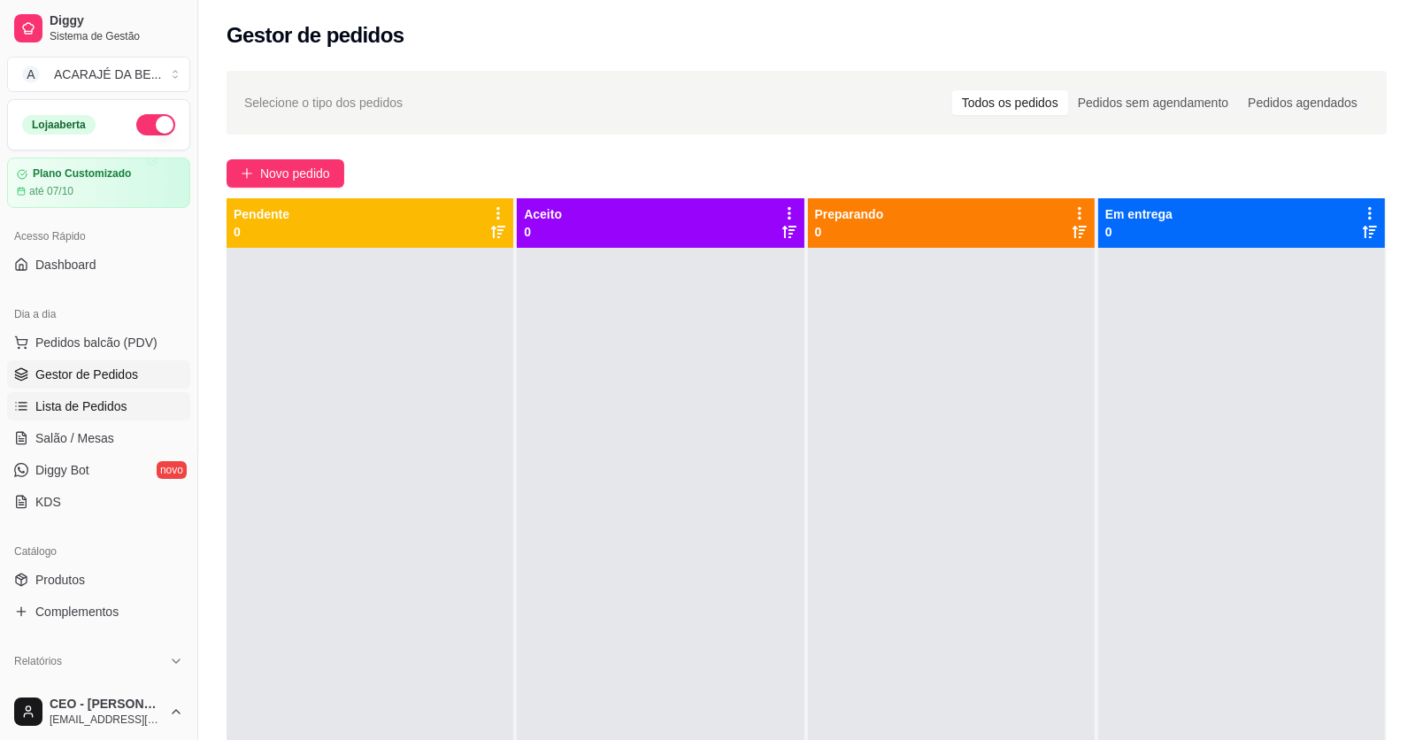
click at [74, 404] on span "Lista de Pedidos" at bounding box center [81, 406] width 92 height 18
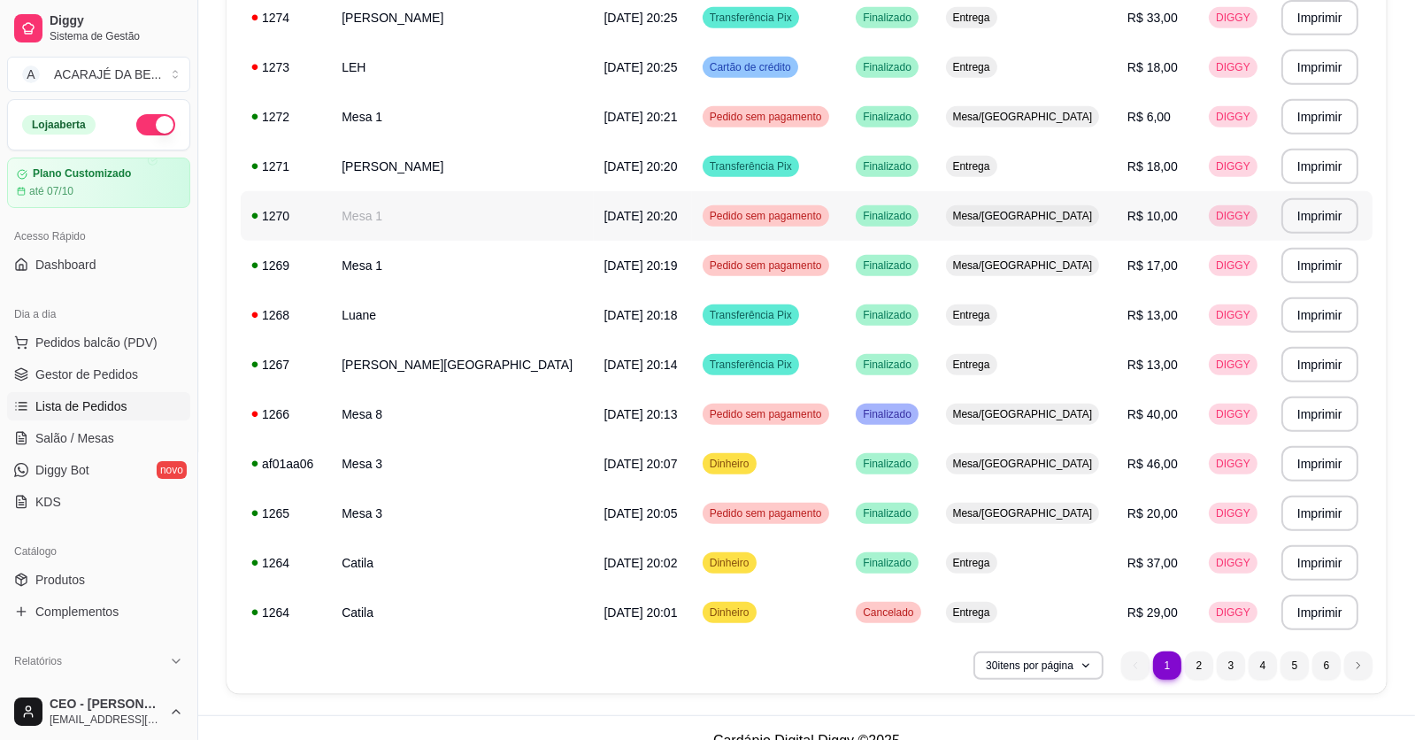
scroll to position [1129, 0]
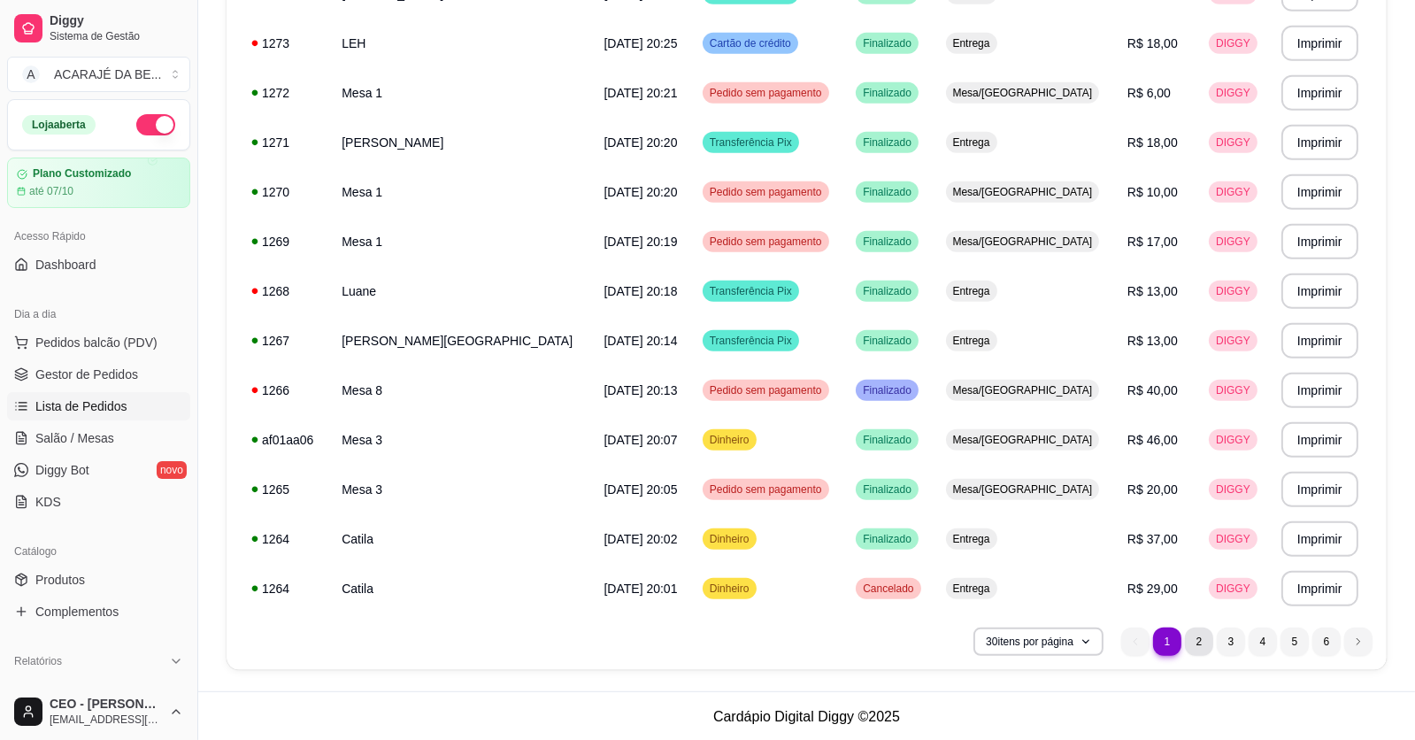
click at [1207, 637] on li "2" at bounding box center [1199, 641] width 28 height 28
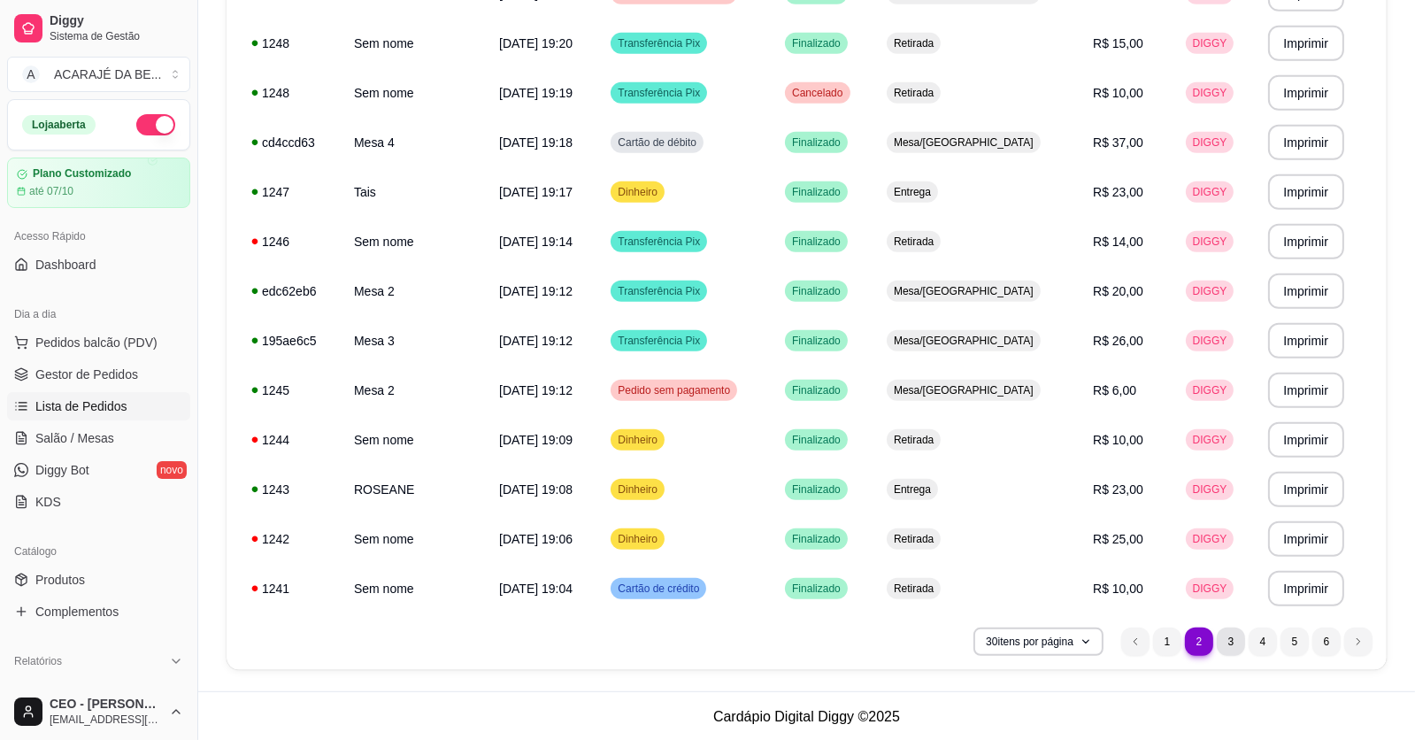
click at [1232, 635] on li "3" at bounding box center [1231, 641] width 28 height 28
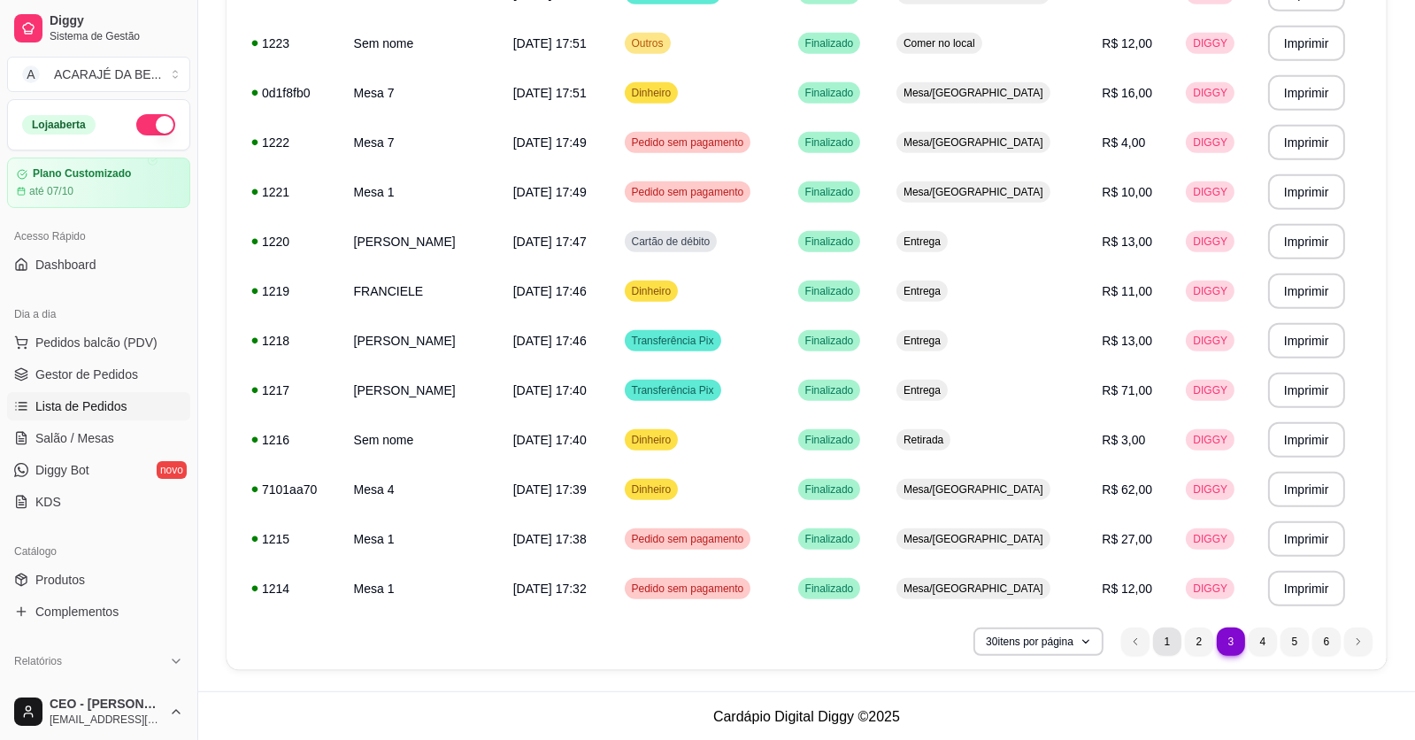
click at [1165, 639] on li "1" at bounding box center [1167, 641] width 28 height 28
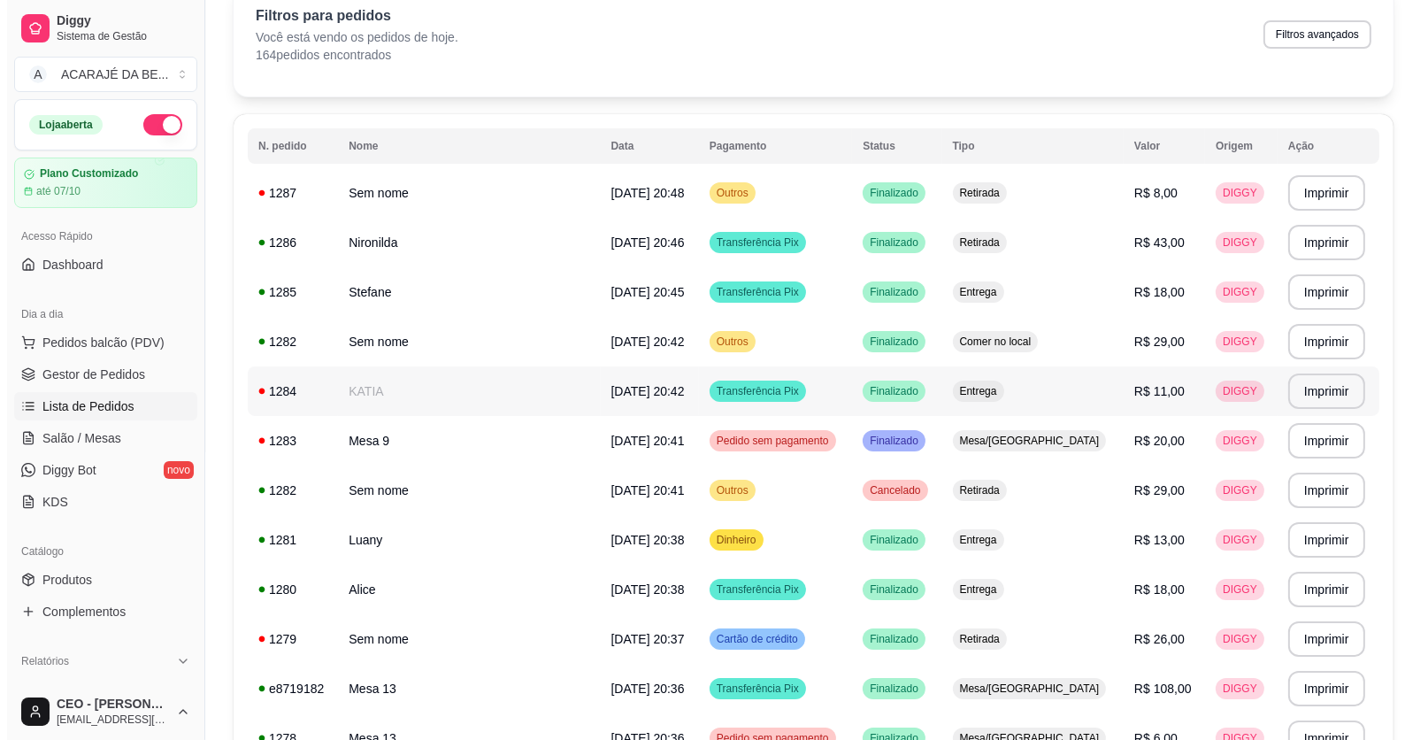
scroll to position [0, 0]
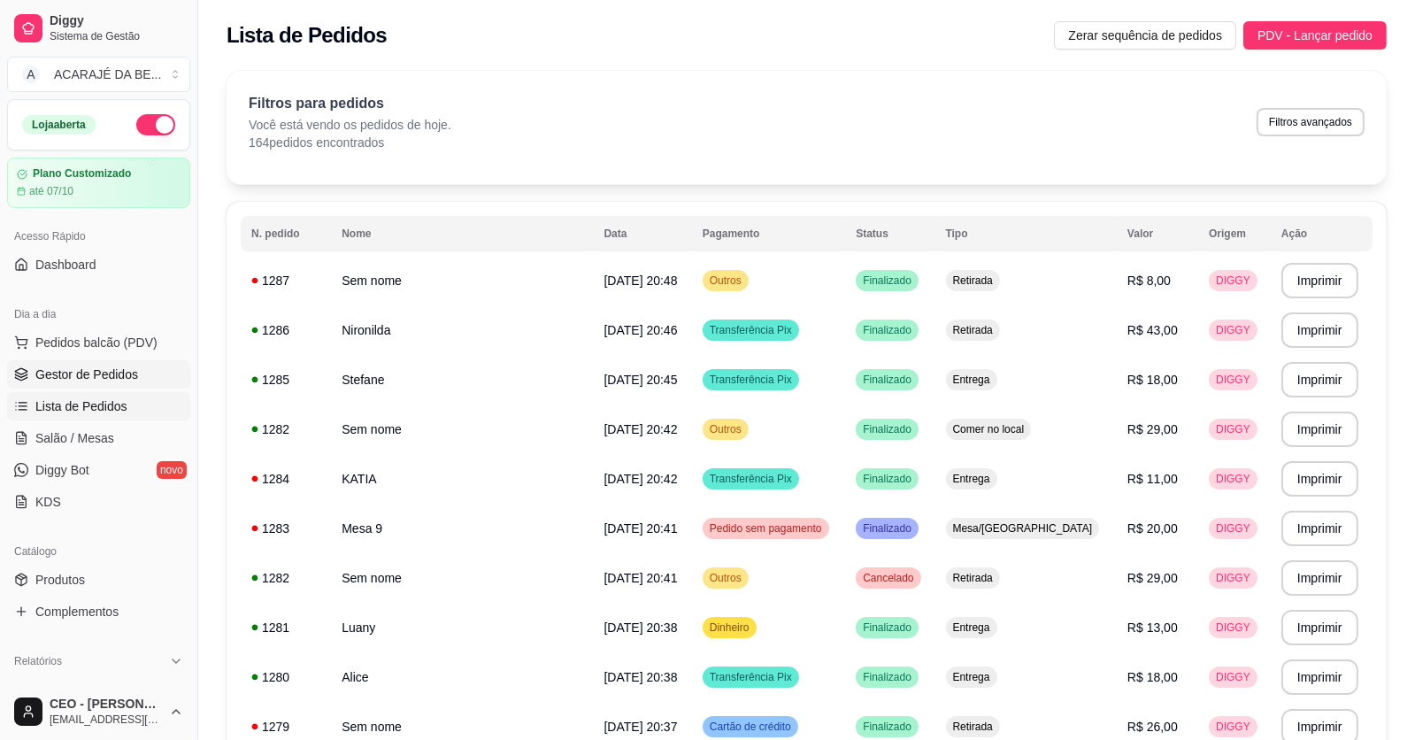
click at [125, 367] on span "Gestor de Pedidos" at bounding box center [86, 375] width 103 height 18
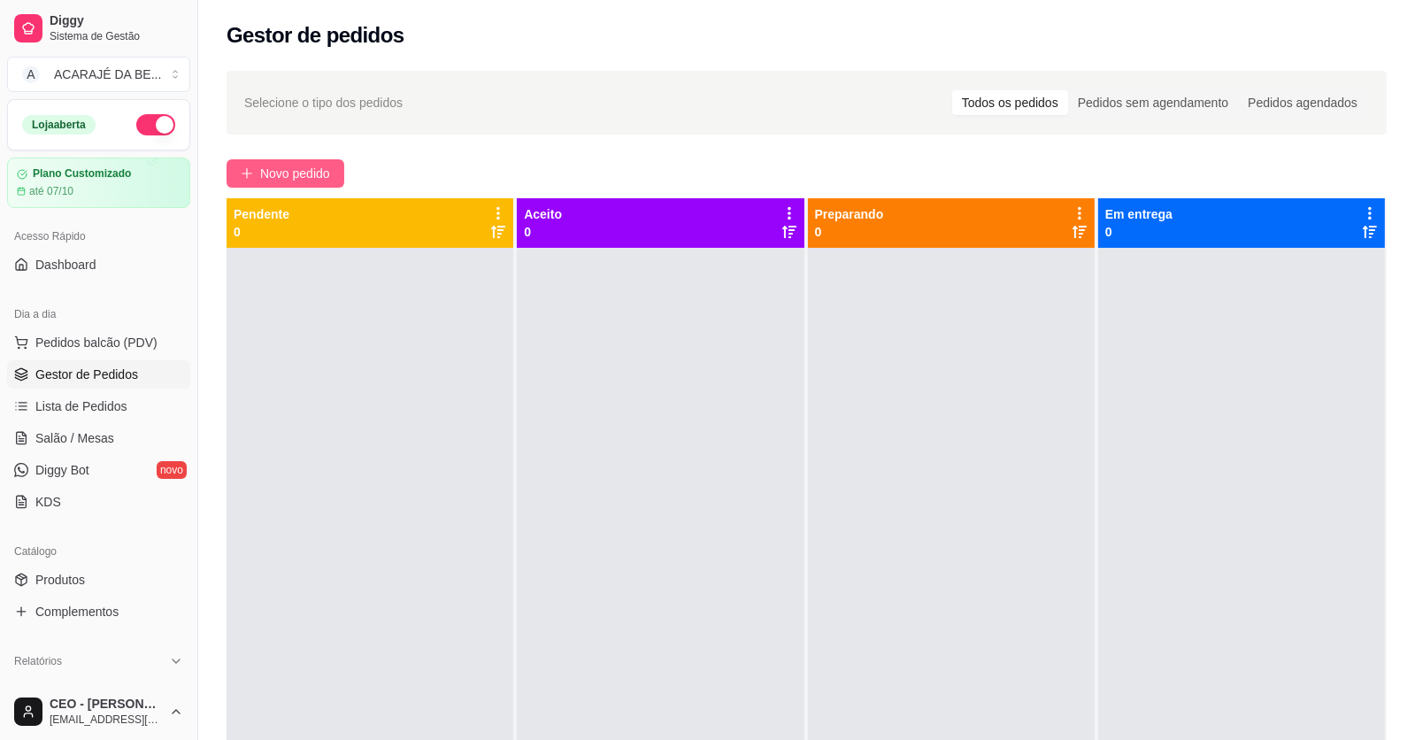
click at [246, 173] on icon "plus" at bounding box center [247, 173] width 10 height 1
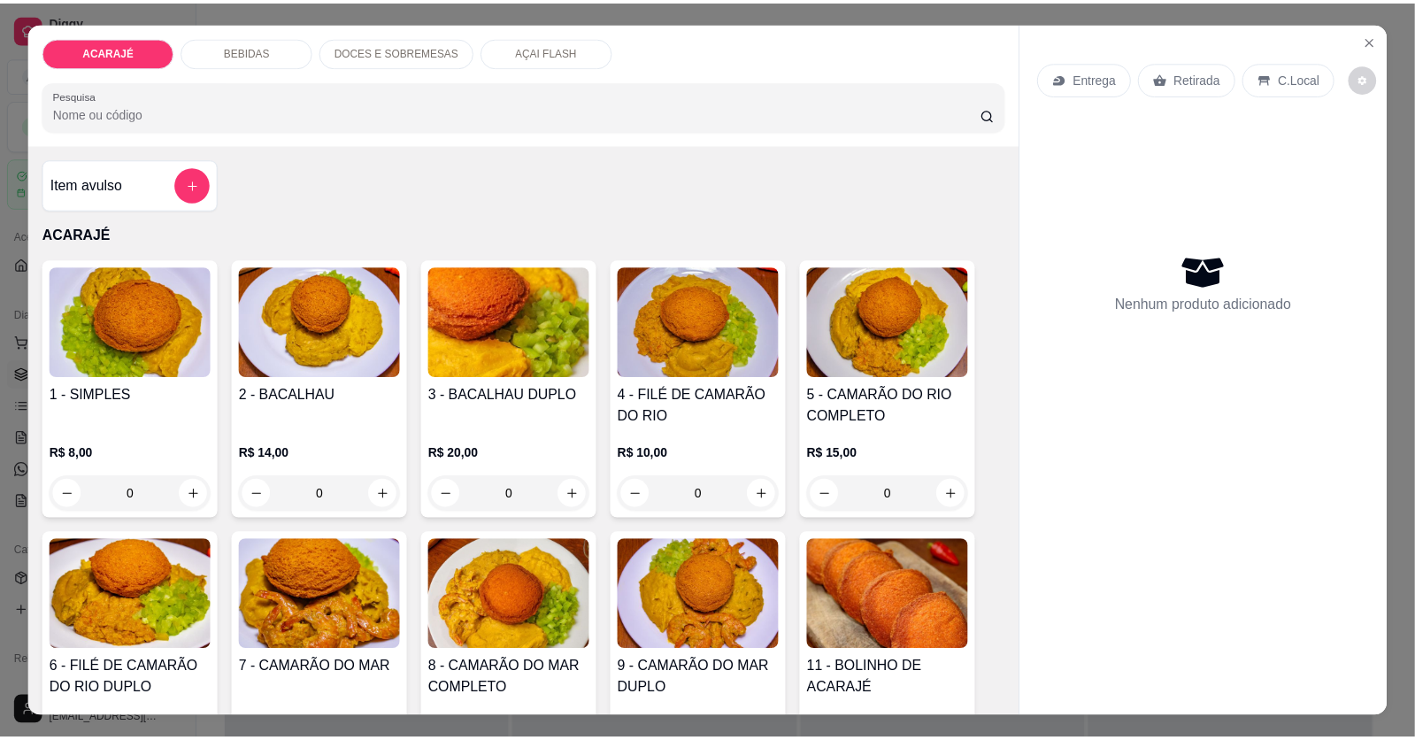
scroll to position [266, 0]
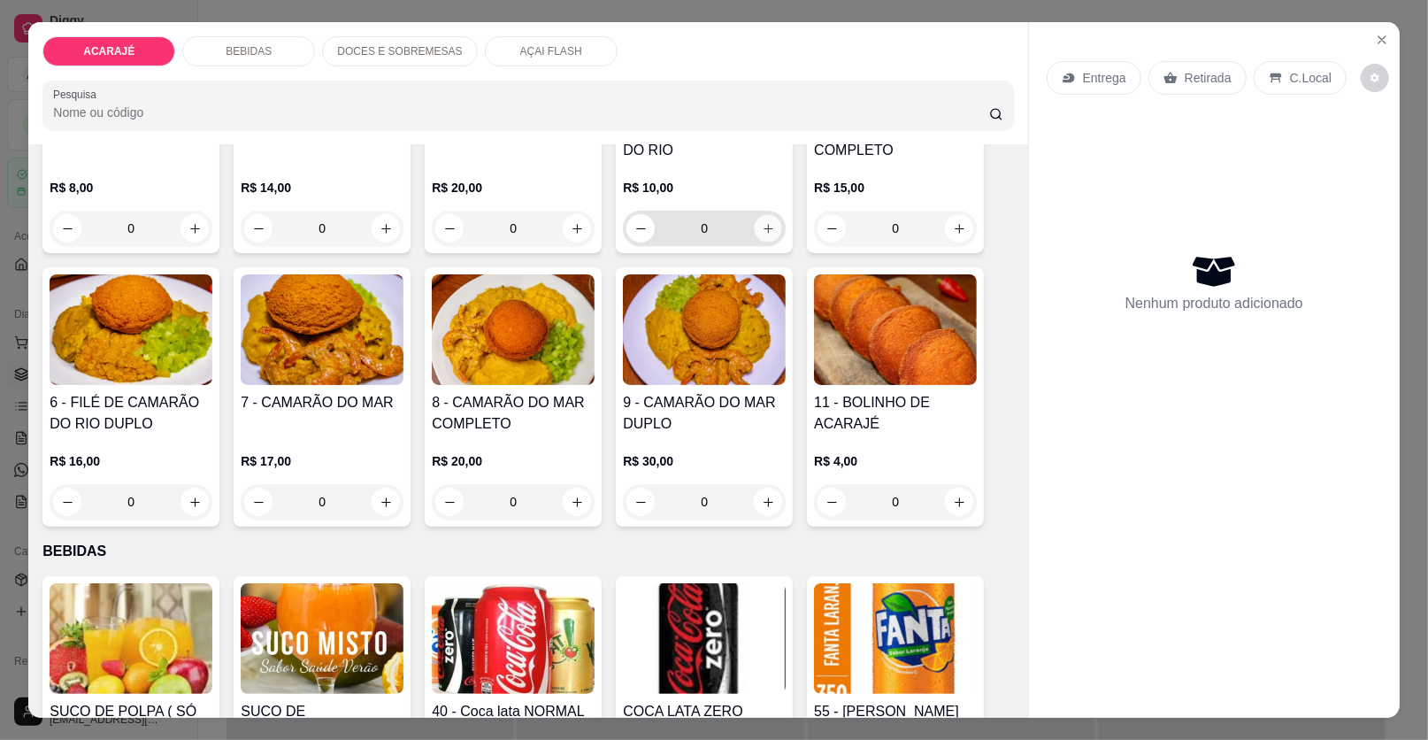
click at [762, 223] on icon "increase-product-quantity" at bounding box center [768, 228] width 13 height 13
click at [763, 222] on icon "increase-product-quantity" at bounding box center [768, 228] width 13 height 13
type input "2"
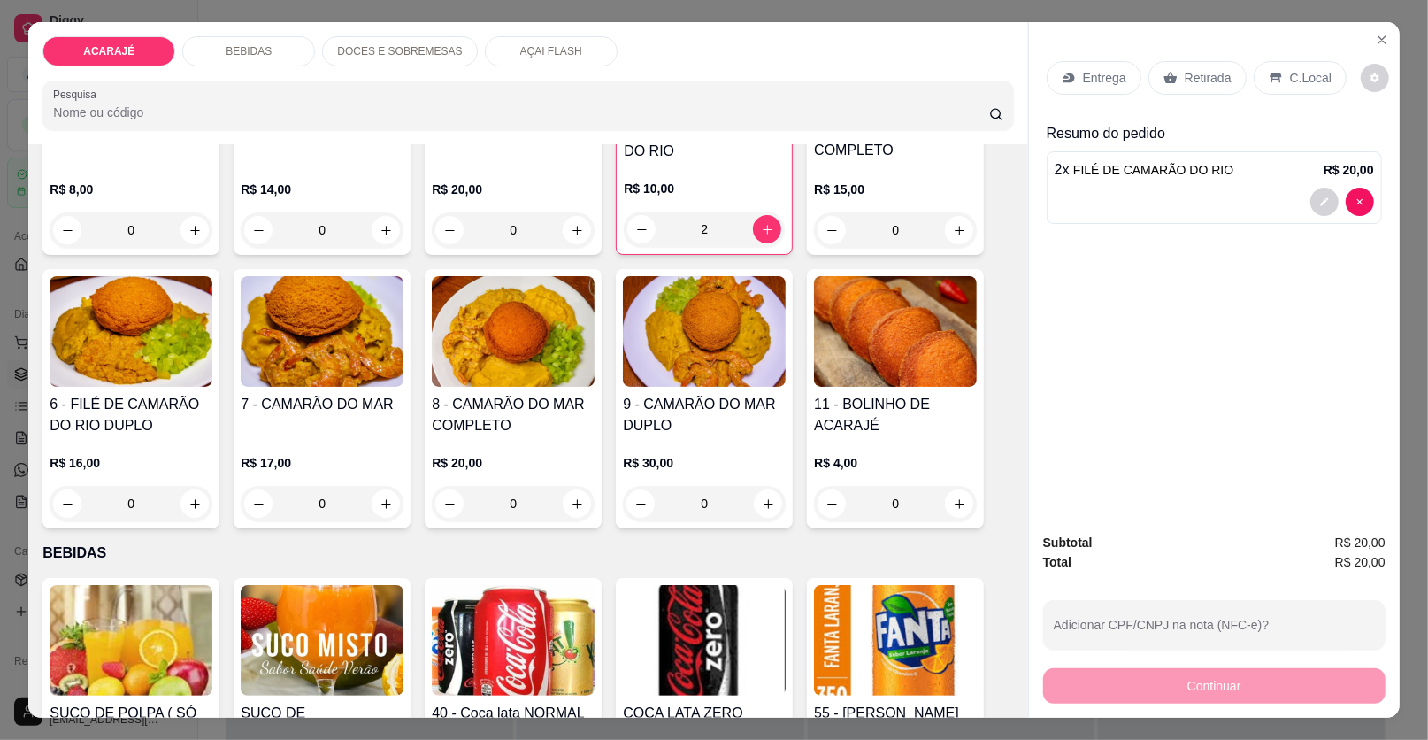
click at [1150, 68] on div "Retirada" at bounding box center [1198, 78] width 98 height 34
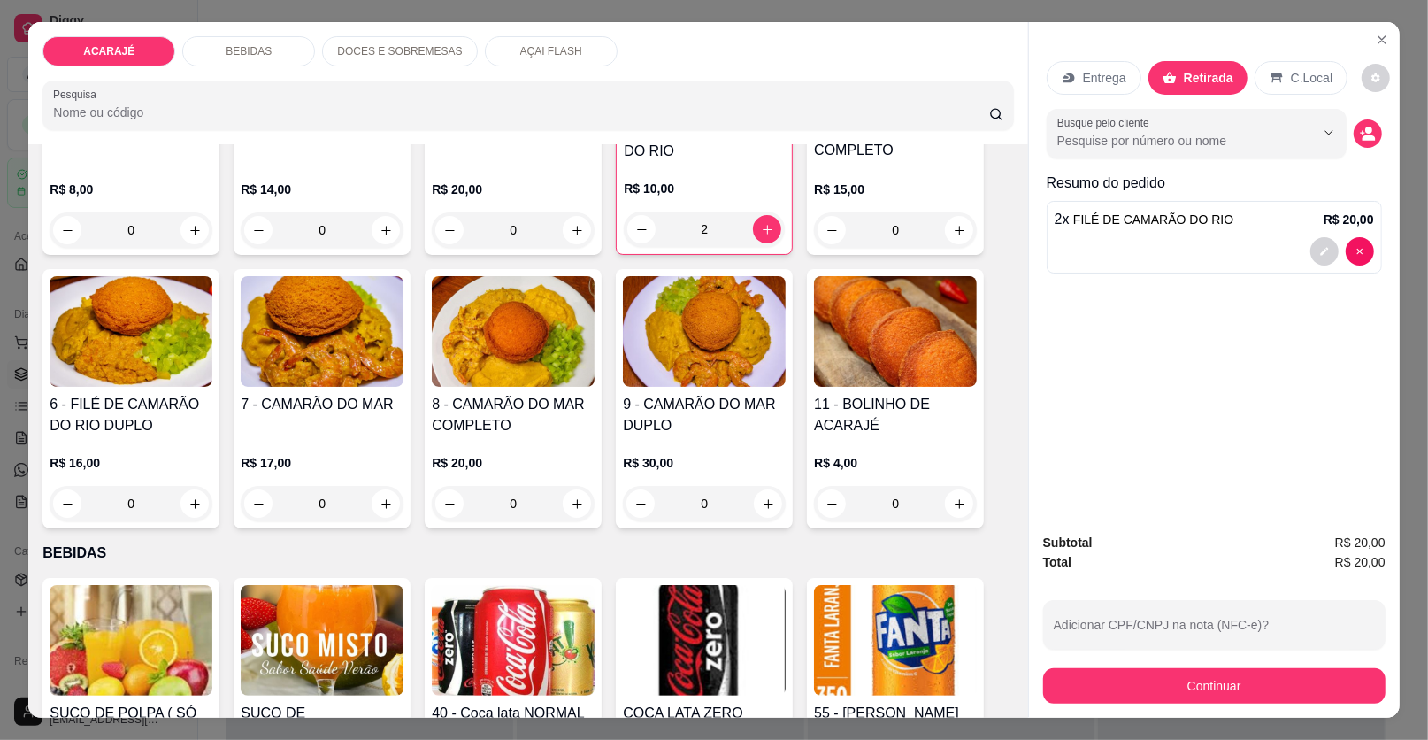
click at [1043, 668] on div "Continuar" at bounding box center [1214, 684] width 342 height 40
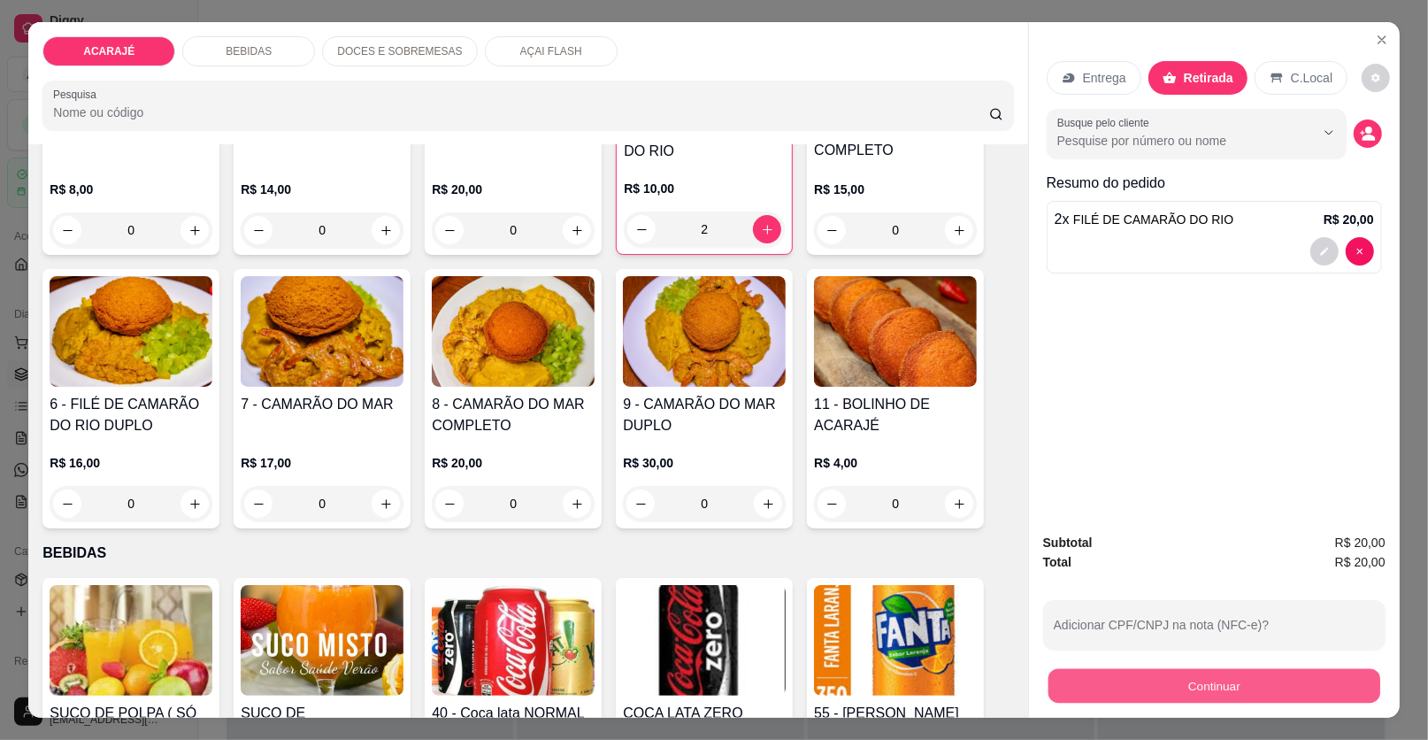
click at [1052, 671] on button "Continuar" at bounding box center [1215, 686] width 332 height 35
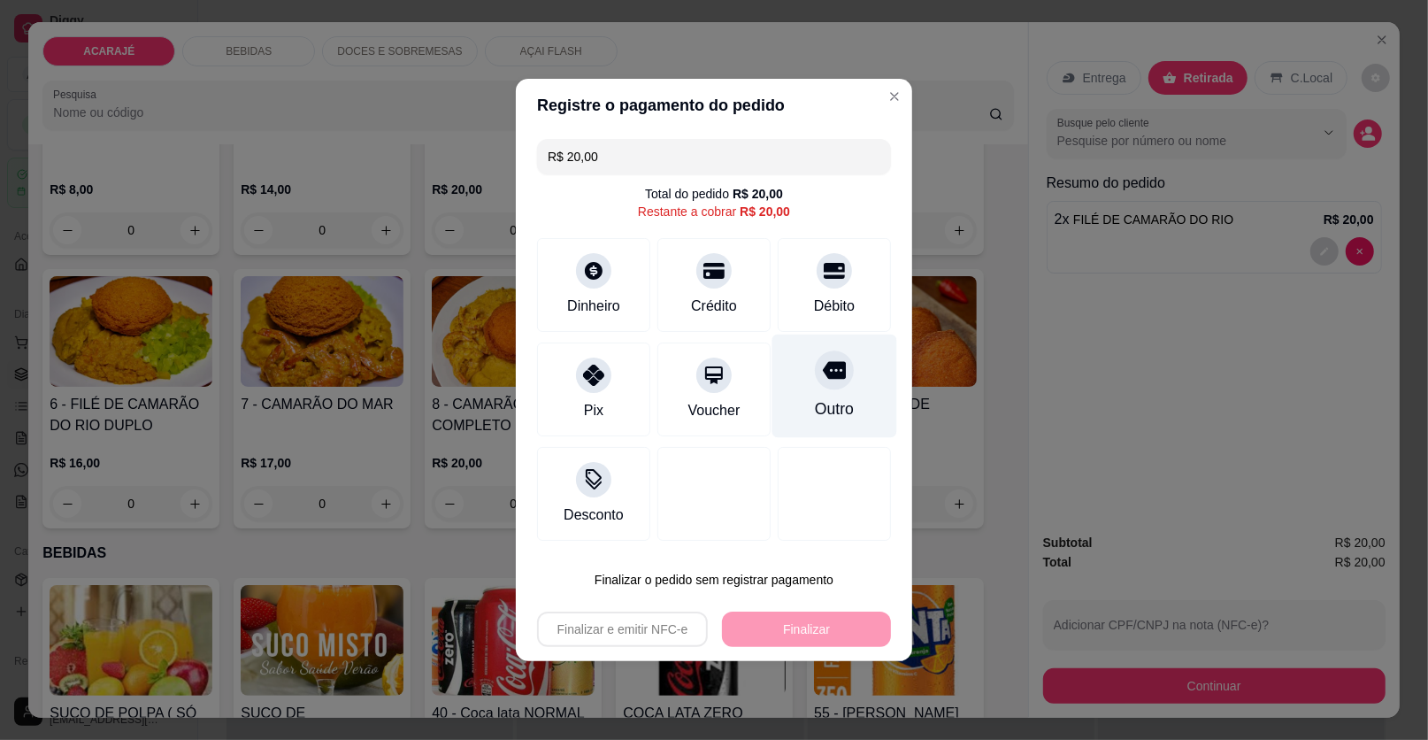
click at [828, 400] on div "Outro" at bounding box center [834, 408] width 39 height 23
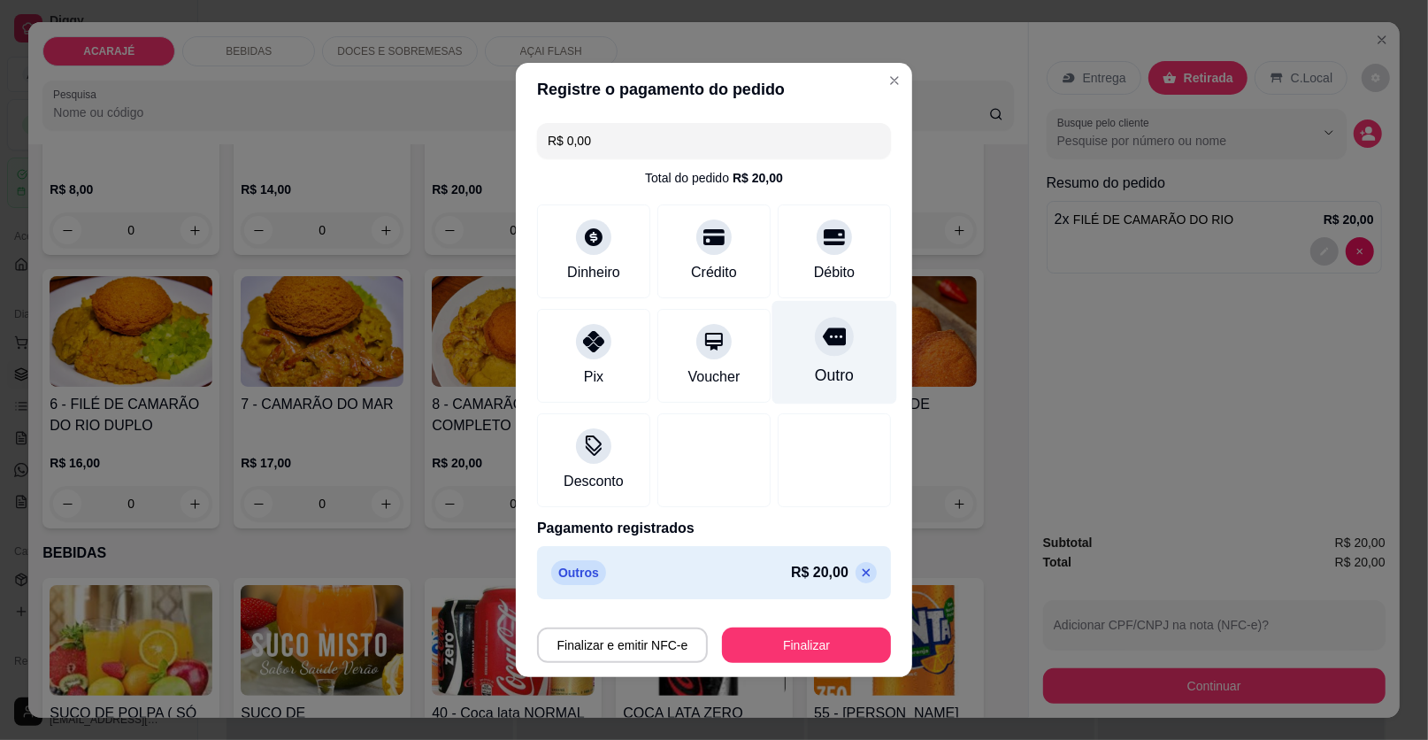
type input "R$ 0,00"
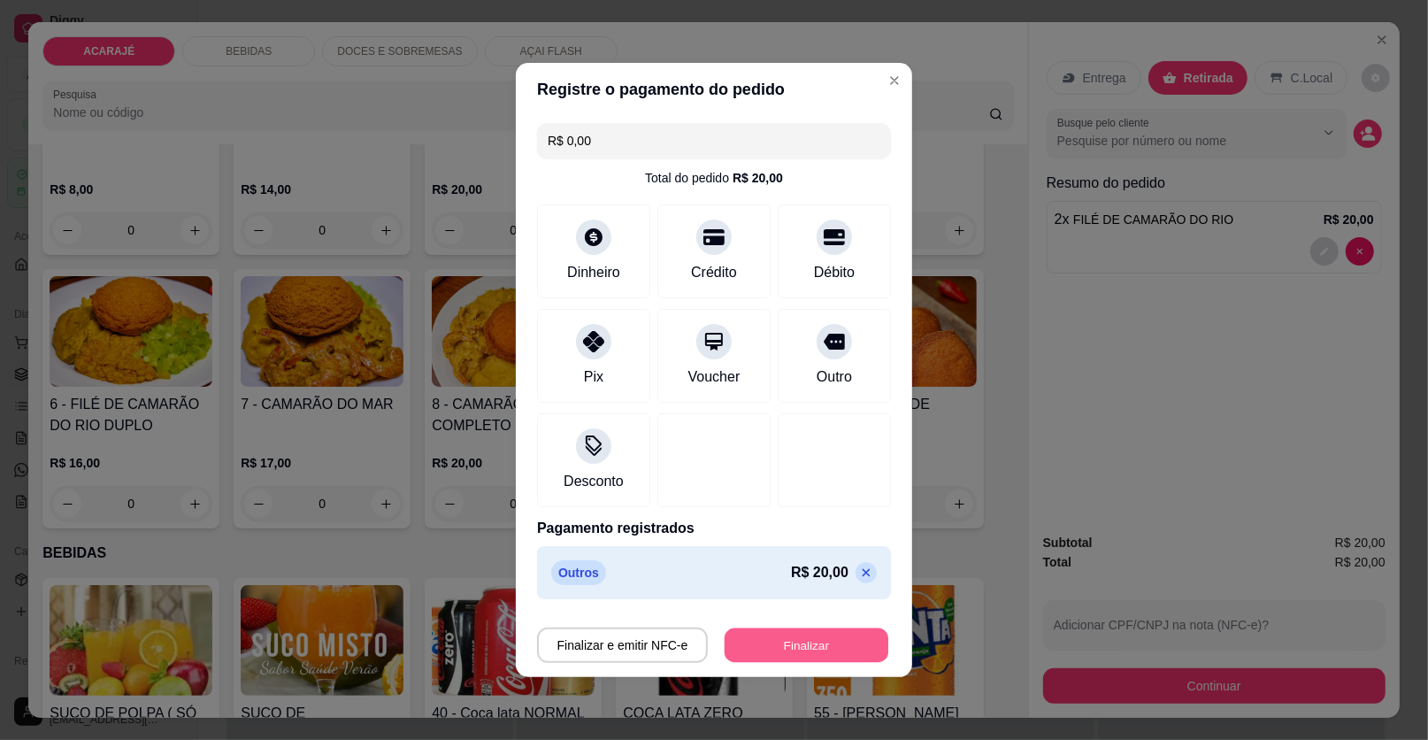
click at [810, 639] on button "Finalizar" at bounding box center [807, 645] width 164 height 35
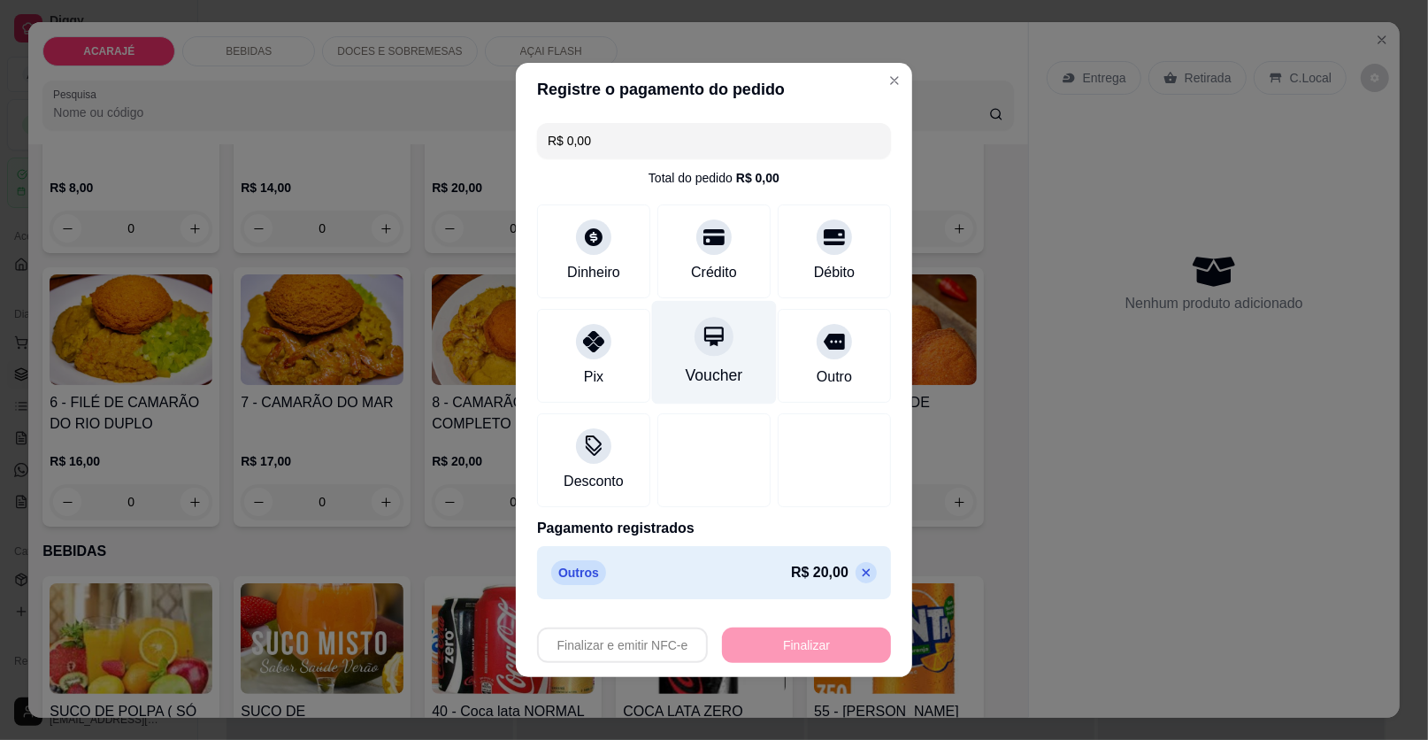
type input "0"
type input "-R$ 20,00"
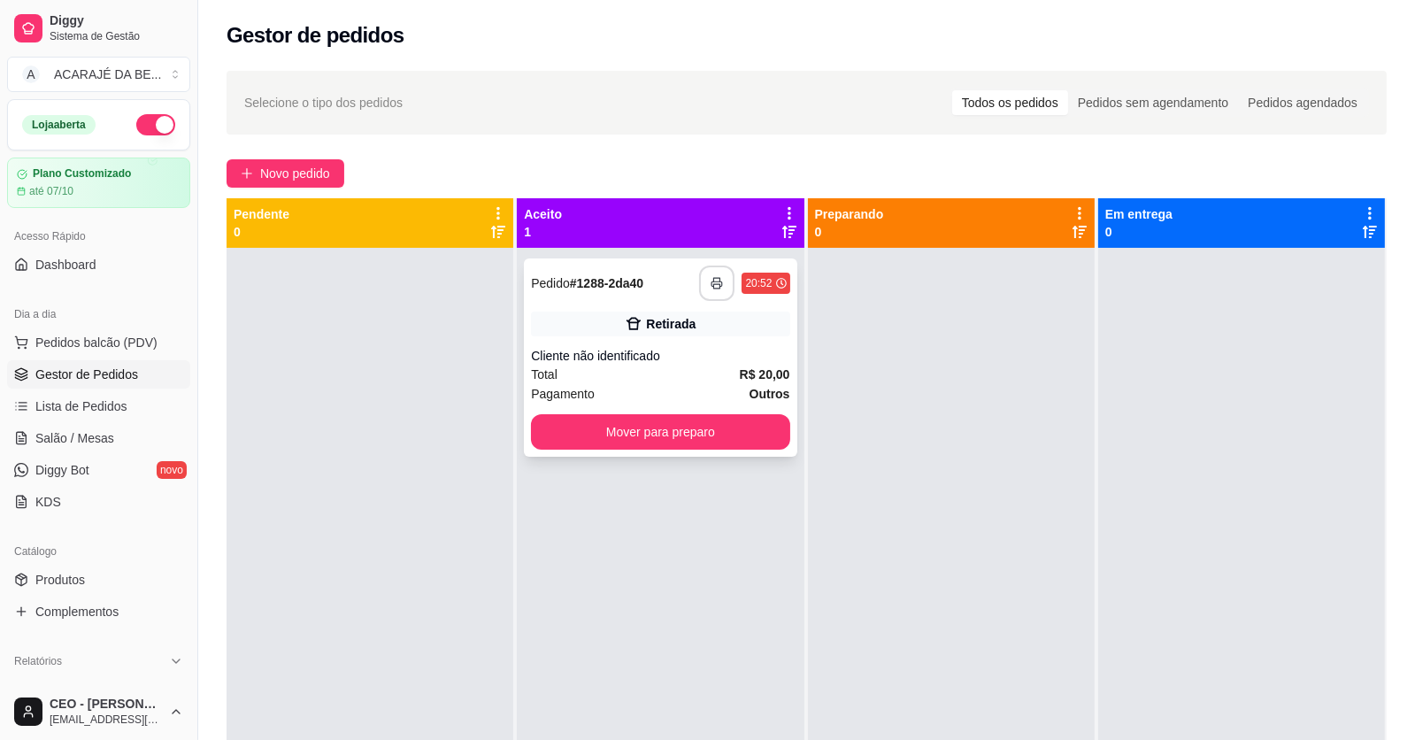
click at [712, 283] on icon "button" at bounding box center [717, 283] width 12 height 12
click at [568, 419] on button "Mover para preparo" at bounding box center [660, 431] width 258 height 35
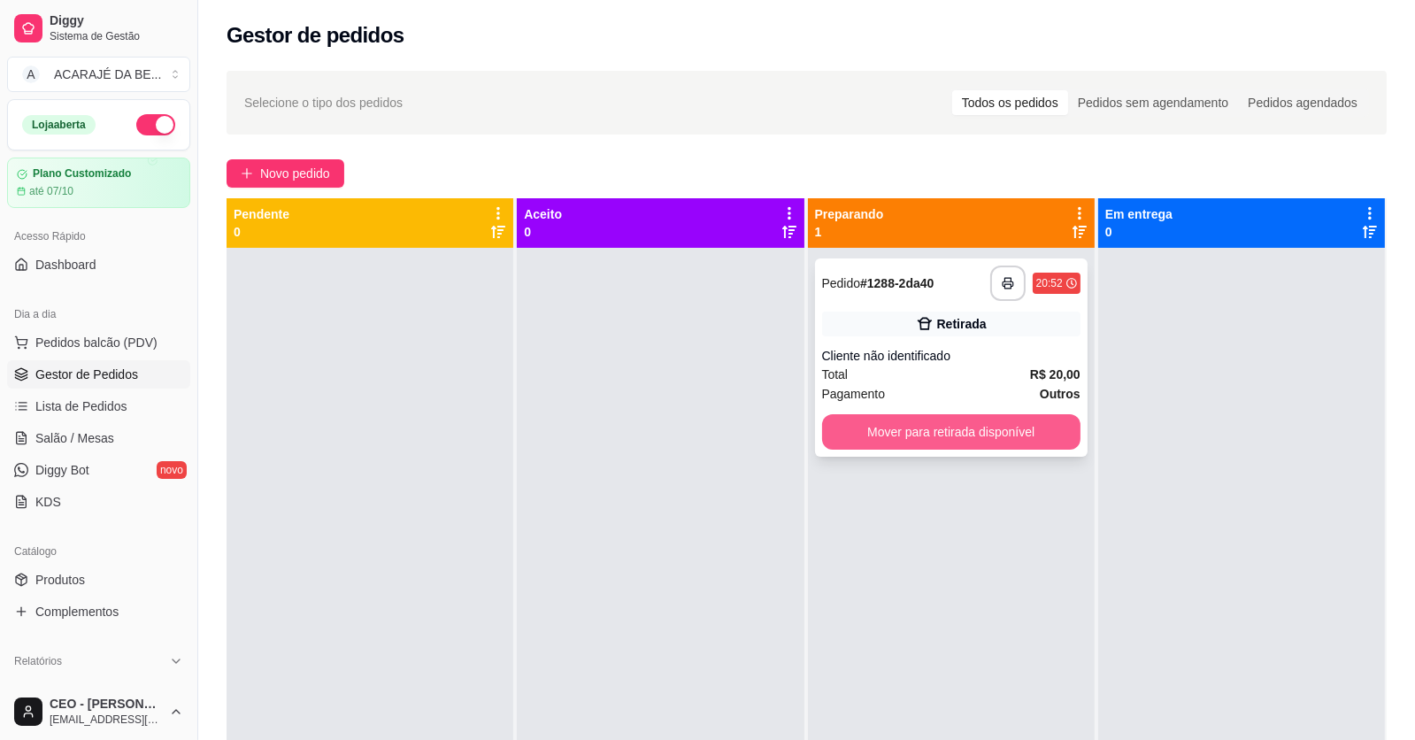
click at [822, 433] on button "Mover para retirada disponível" at bounding box center [951, 431] width 258 height 35
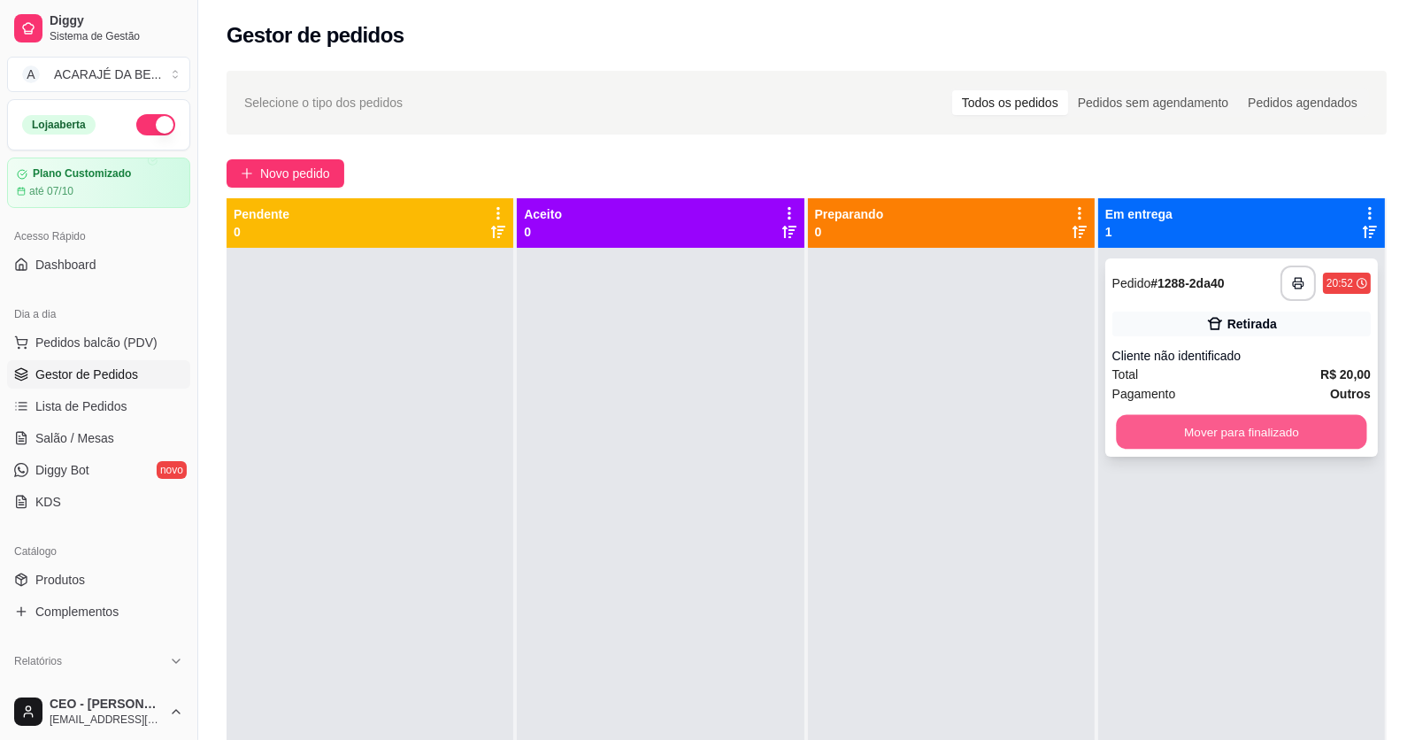
click at [1116, 425] on button "Mover para finalizado" at bounding box center [1241, 432] width 250 height 35
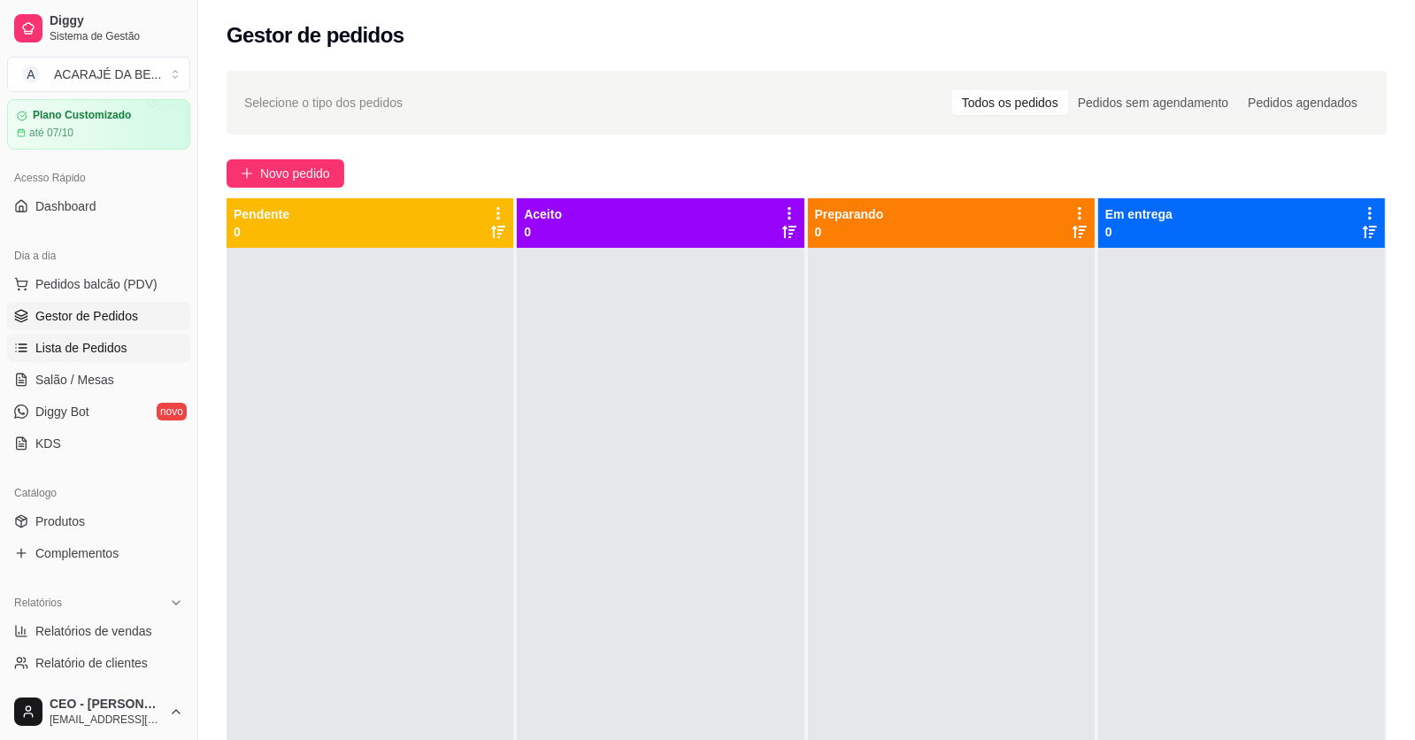
scroll to position [176, 0]
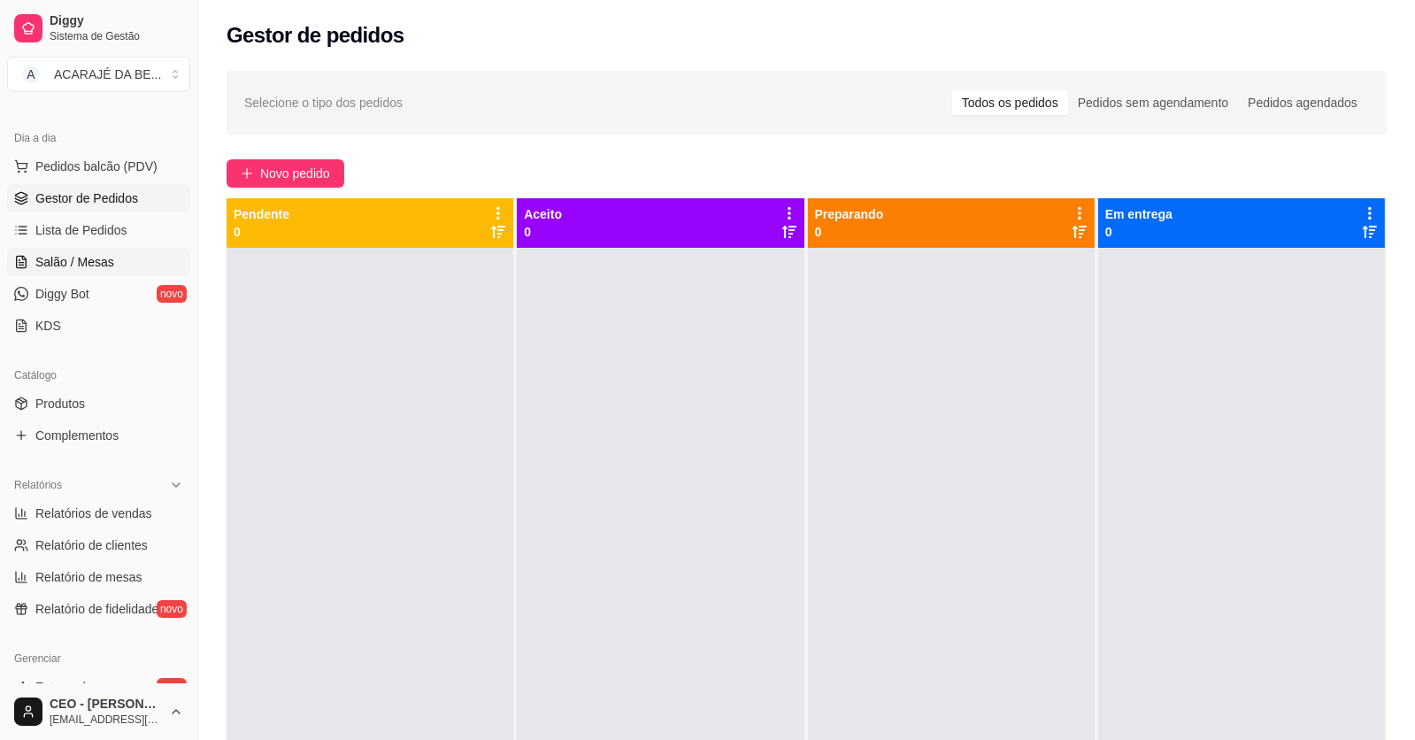
click at [94, 253] on span "Salão / Mesas" at bounding box center [74, 262] width 79 height 18
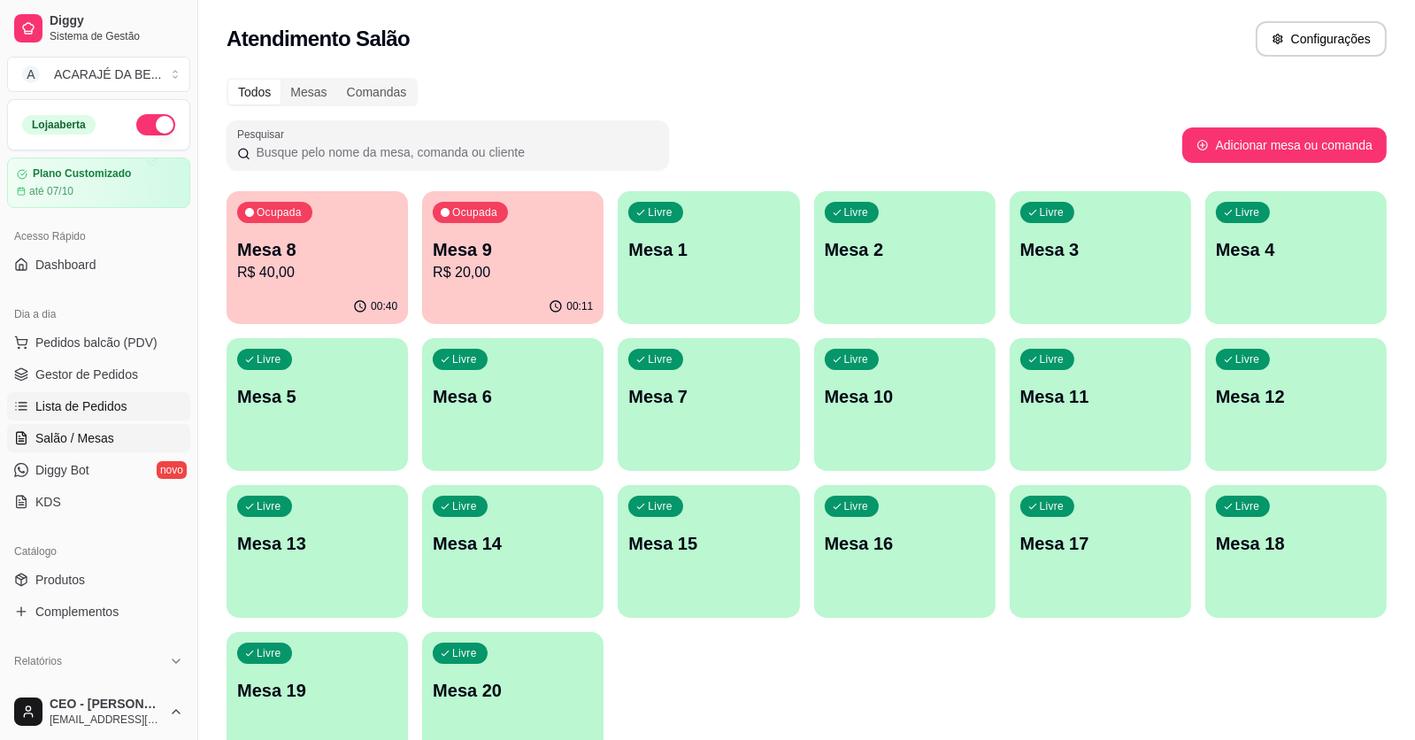
click at [107, 410] on span "Lista de Pedidos" at bounding box center [81, 406] width 92 height 18
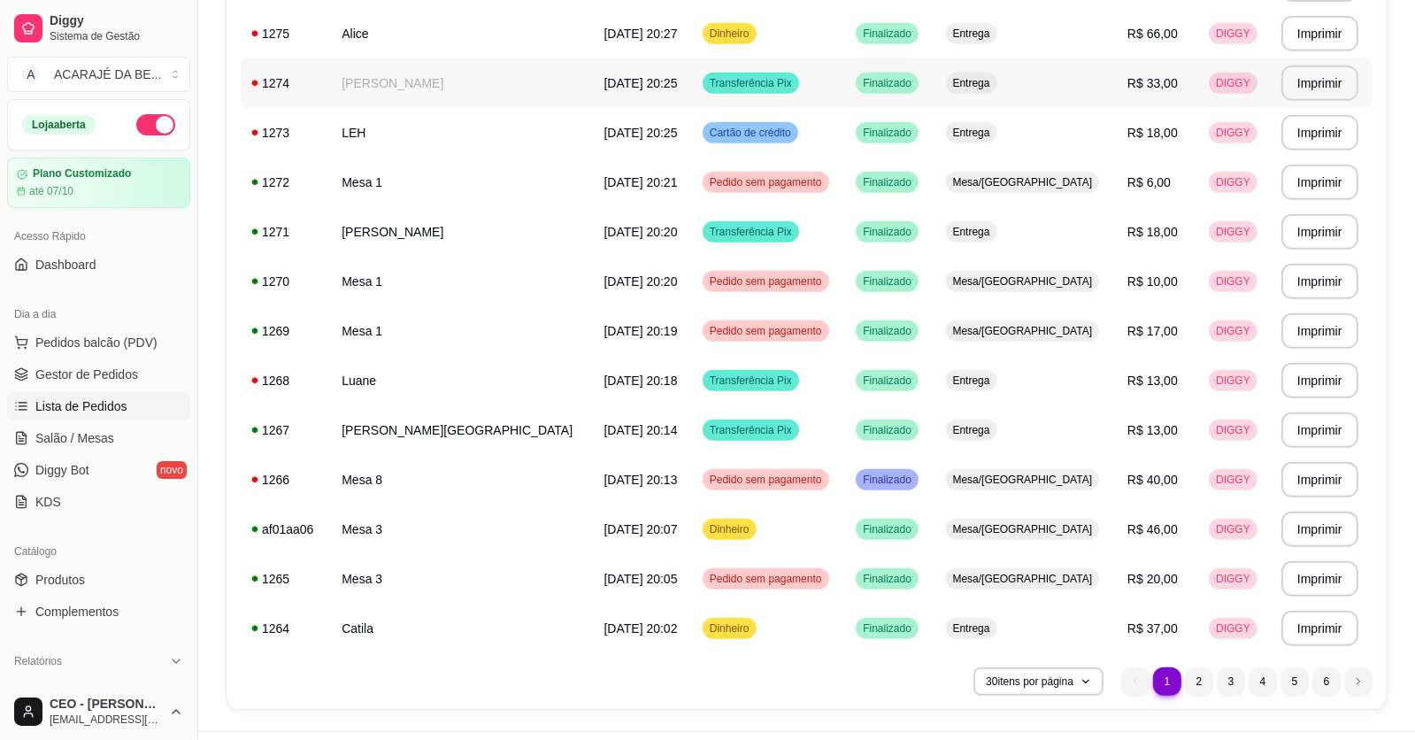
scroll to position [1129, 0]
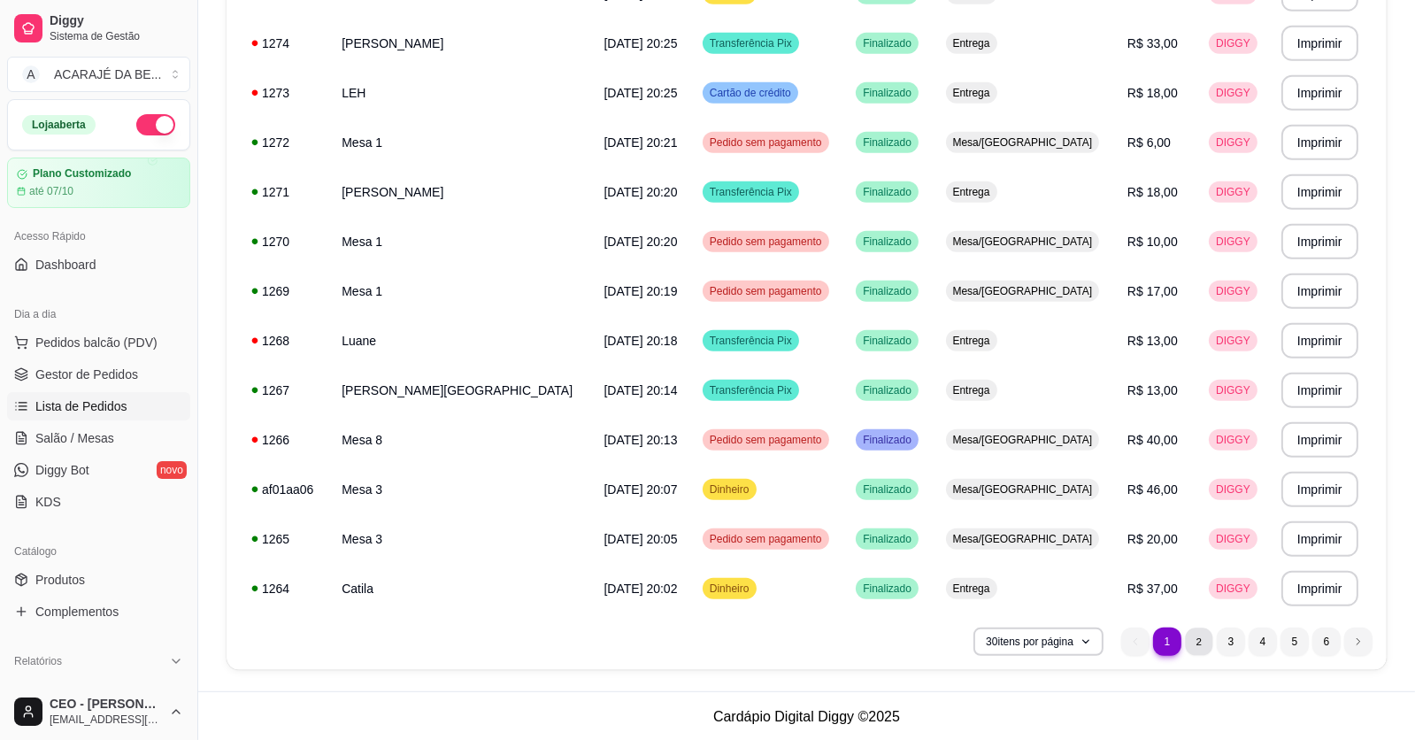
click at [1202, 643] on li "2" at bounding box center [1198, 640] width 27 height 27
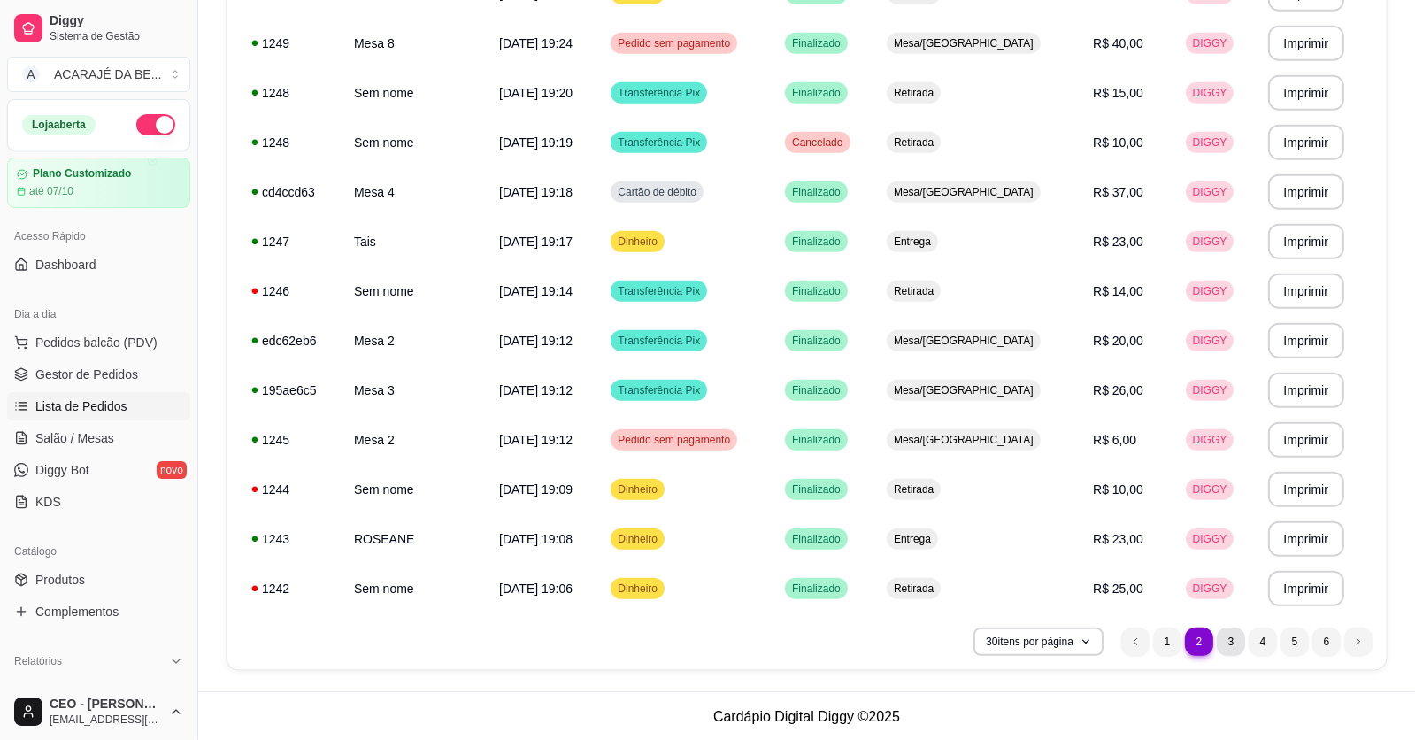
click at [1228, 637] on li "3" at bounding box center [1231, 641] width 28 height 28
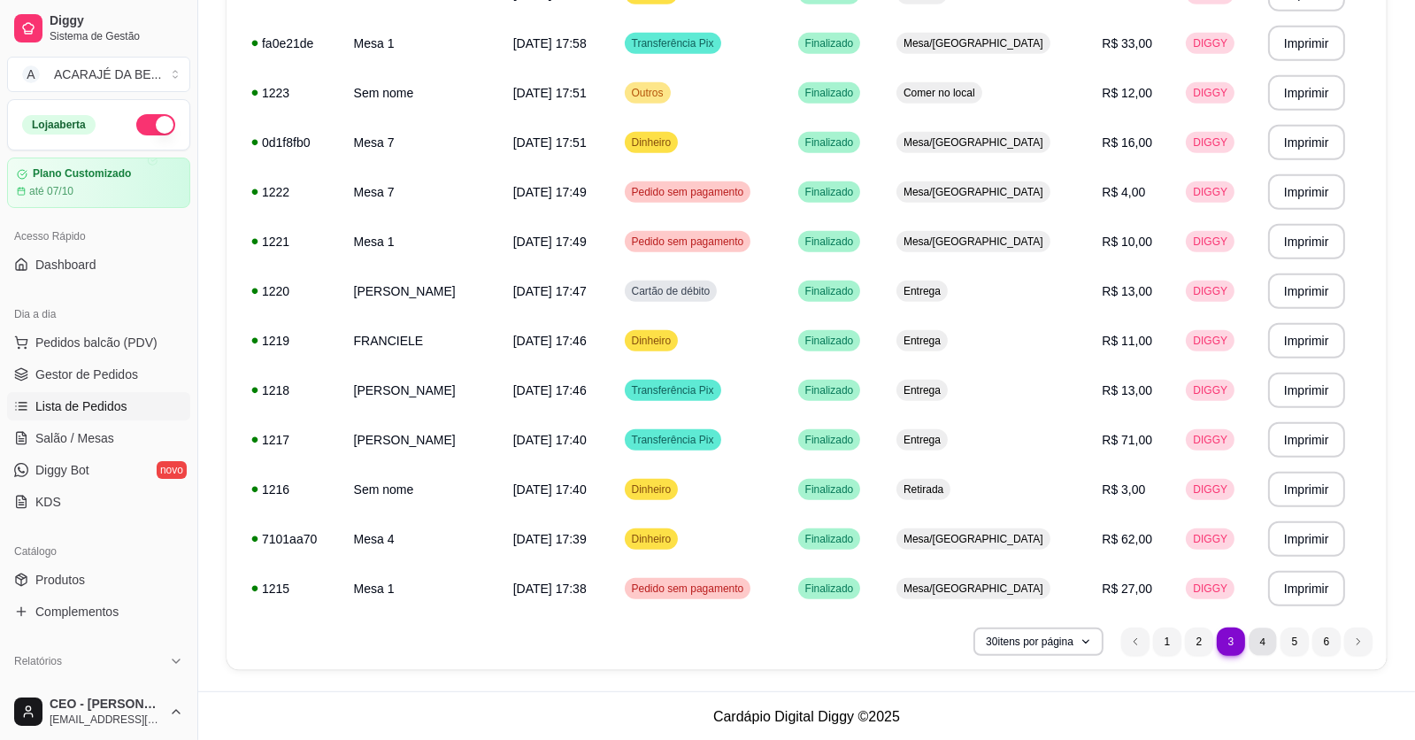
click at [1261, 638] on li "4" at bounding box center [1262, 640] width 27 height 27
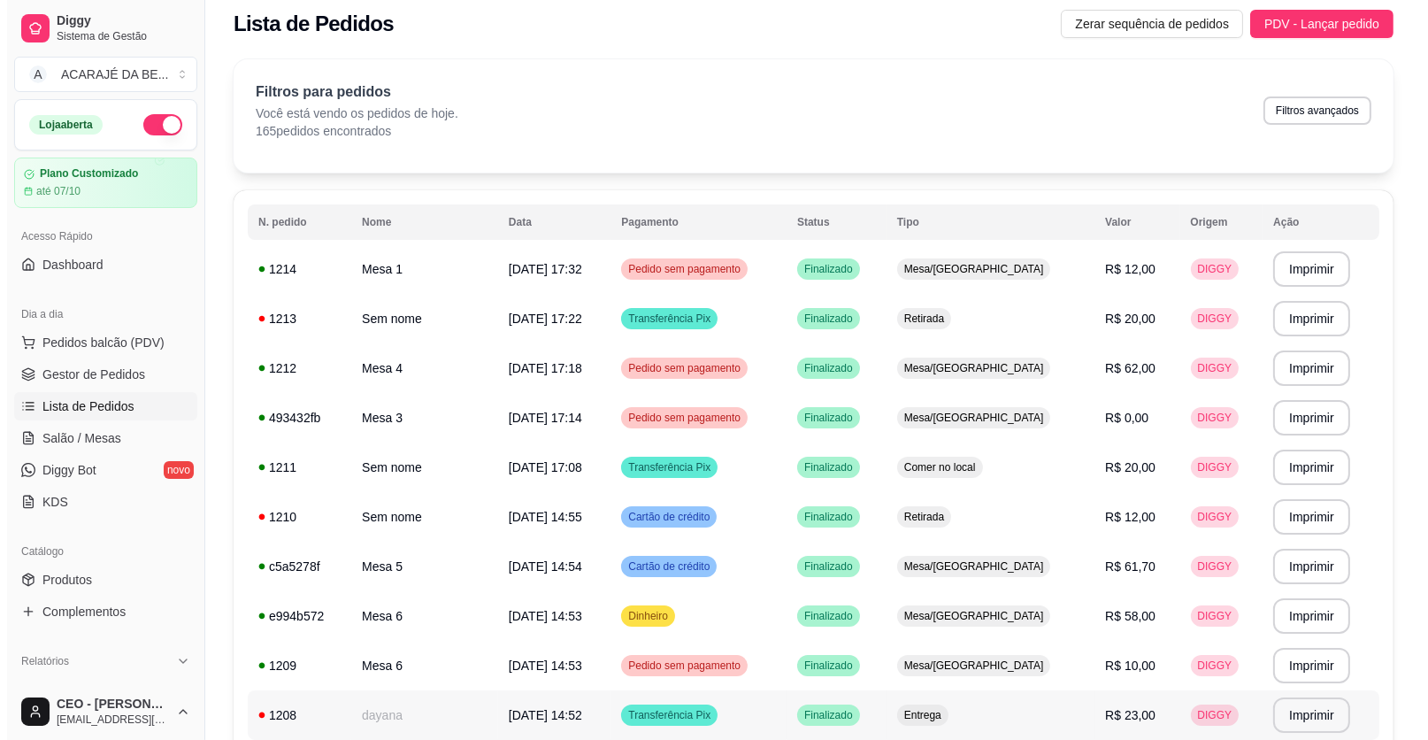
scroll to position [0, 0]
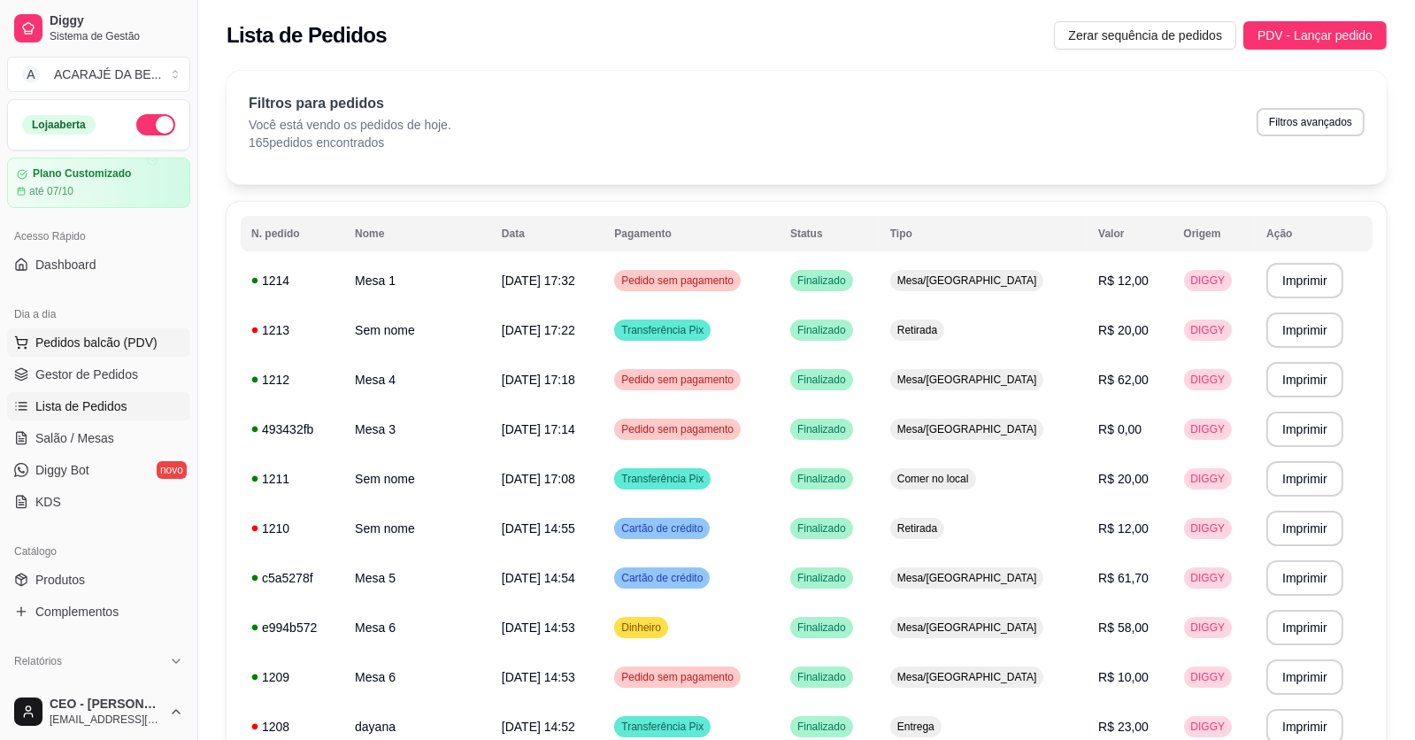
click at [77, 335] on span "Pedidos balcão (PDV)" at bounding box center [96, 343] width 122 height 18
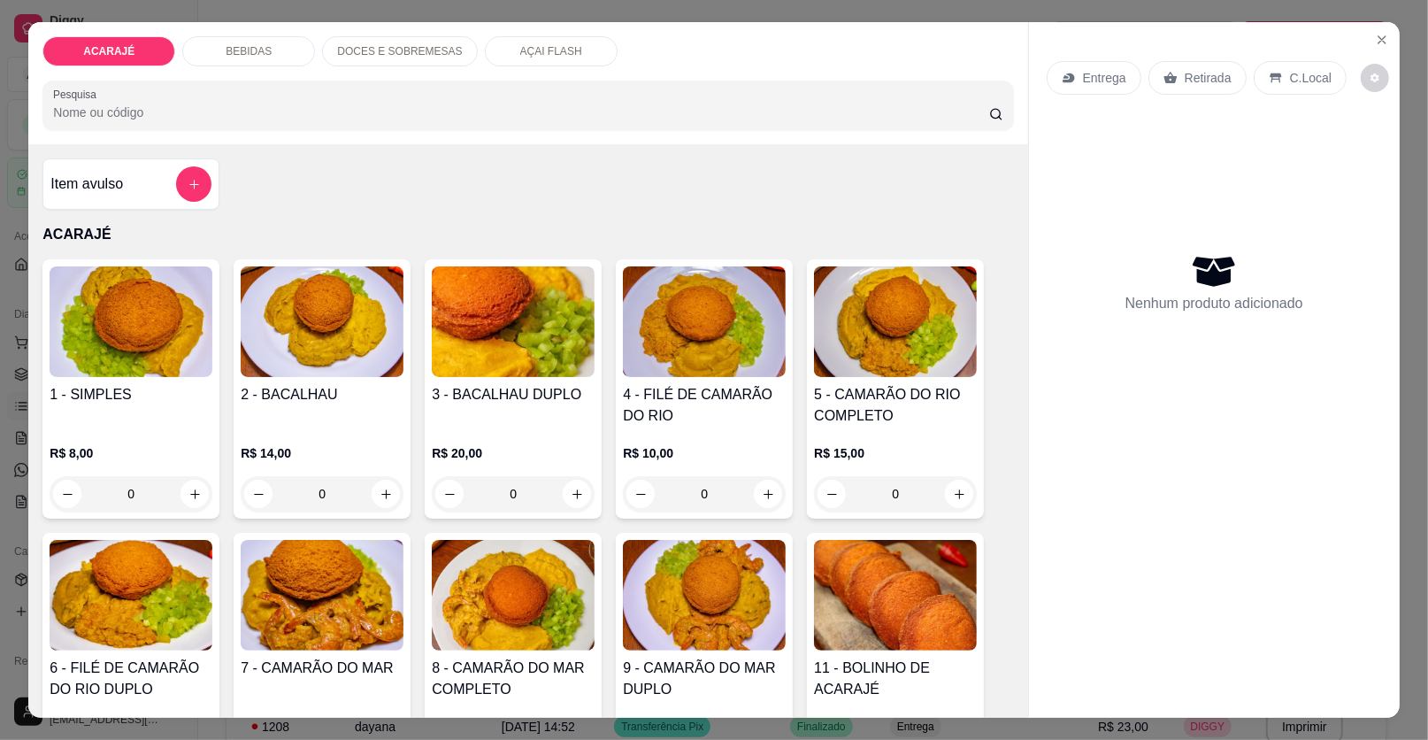
click at [425, 50] on p "DOCES E SOBREMESAS" at bounding box center [399, 51] width 125 height 14
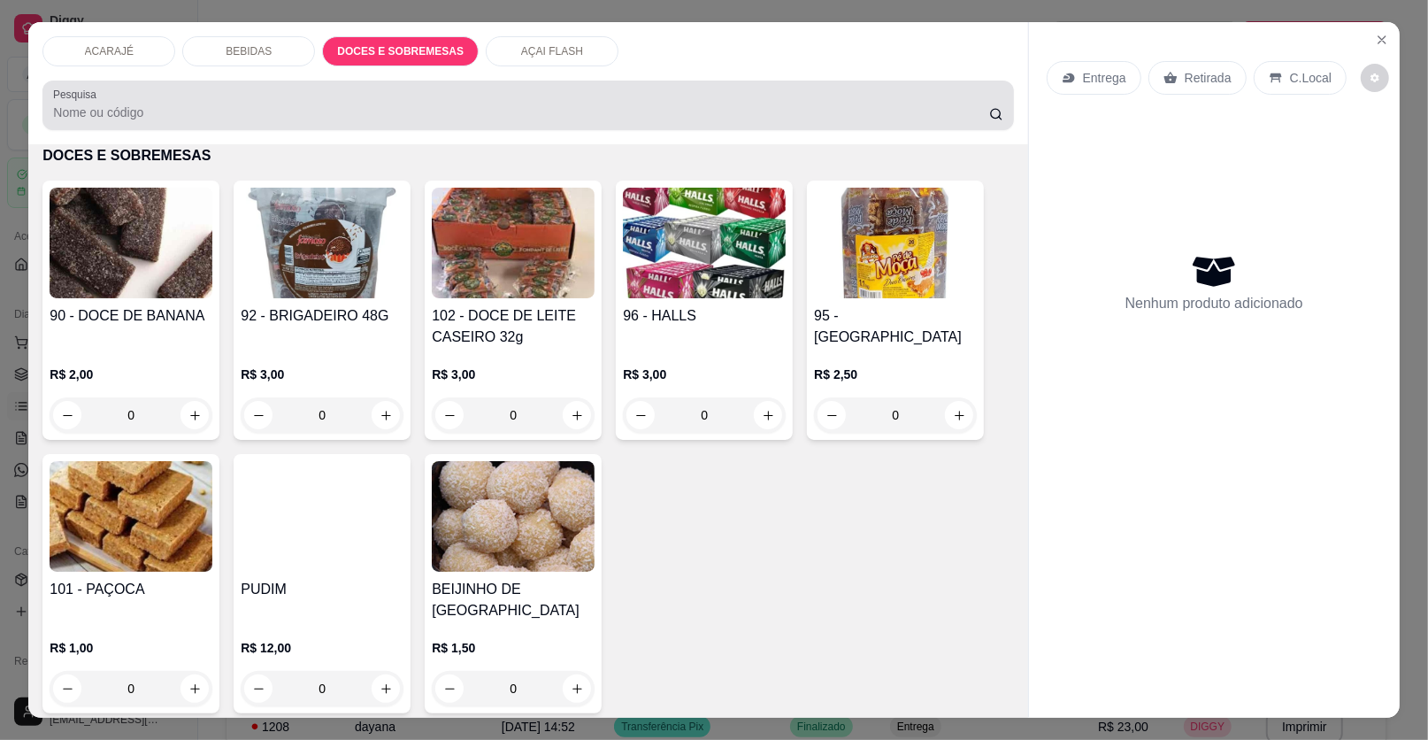
scroll to position [34, 0]
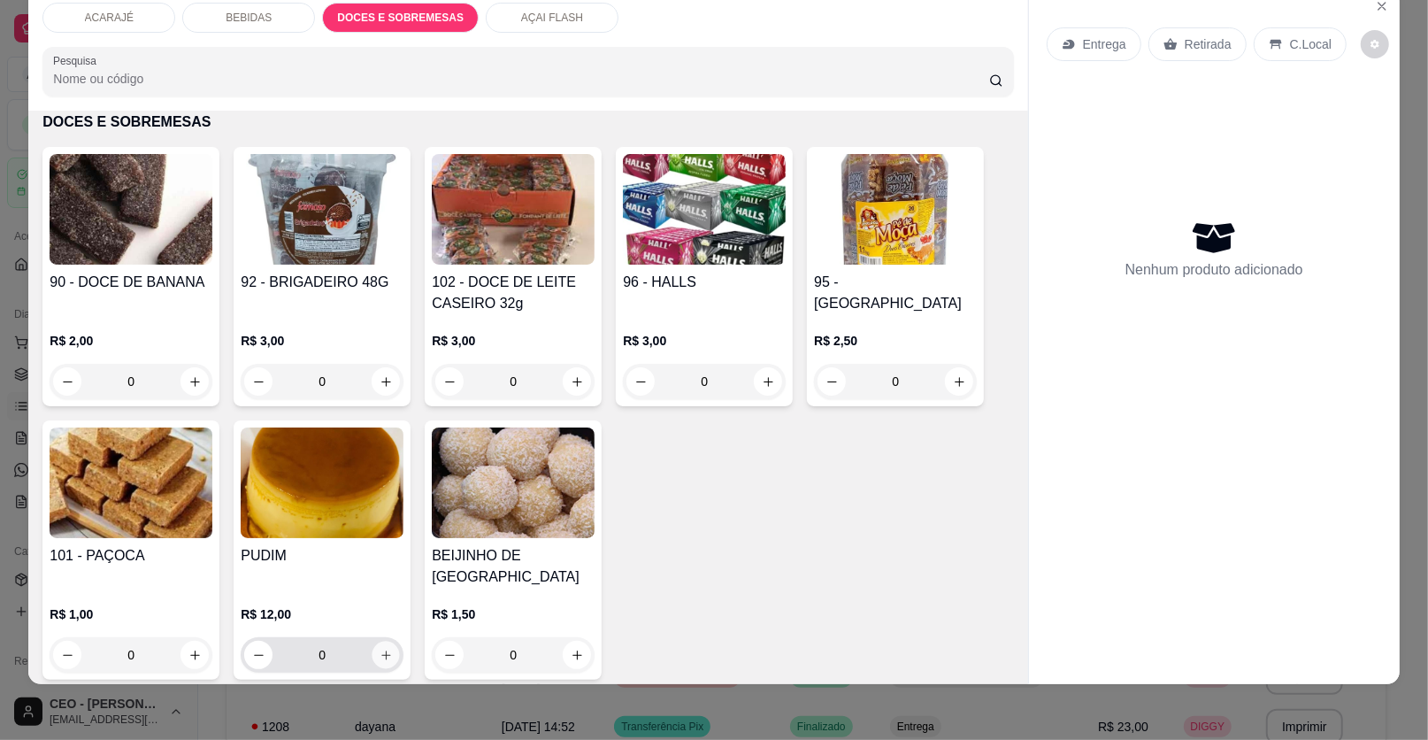
click at [381, 649] on icon "increase-product-quantity" at bounding box center [386, 655] width 13 height 13
type input "1"
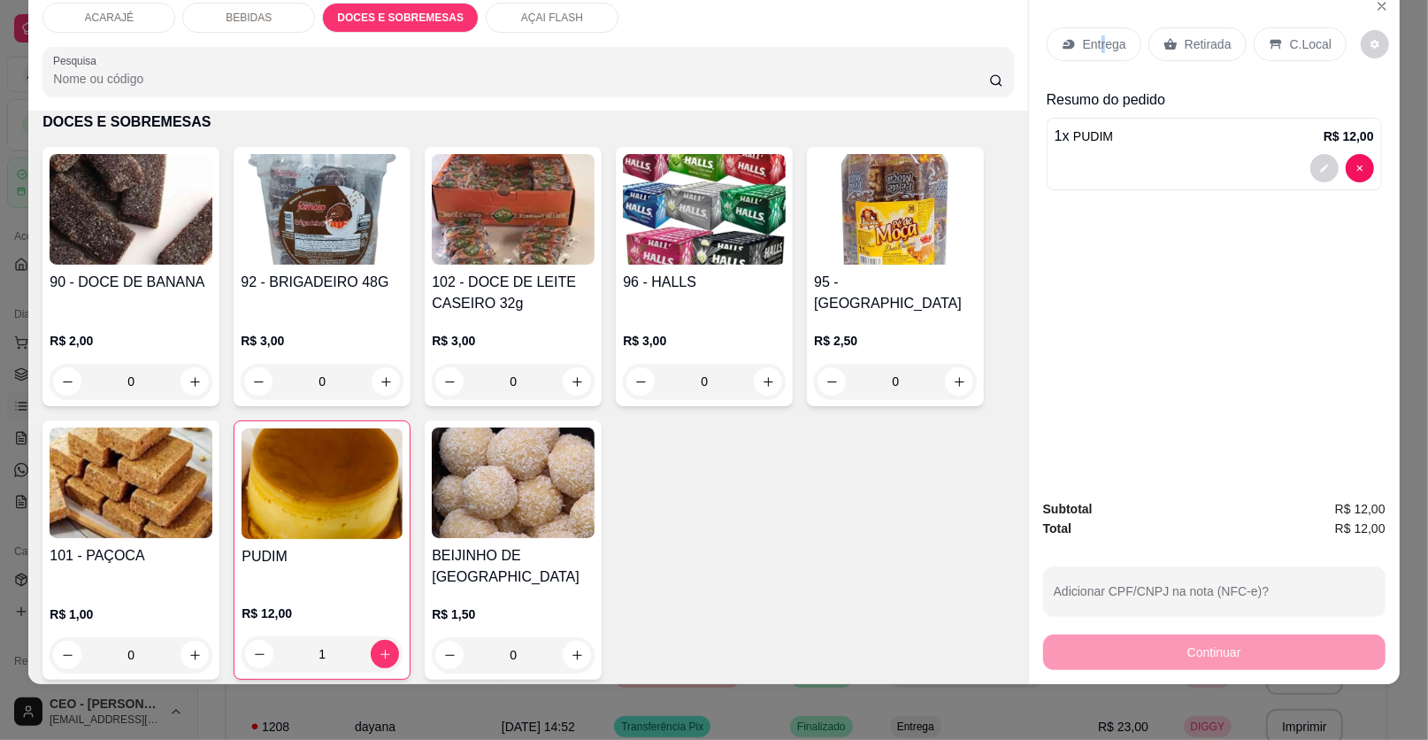
click at [1096, 47] on p "Entrega" at bounding box center [1104, 44] width 43 height 18
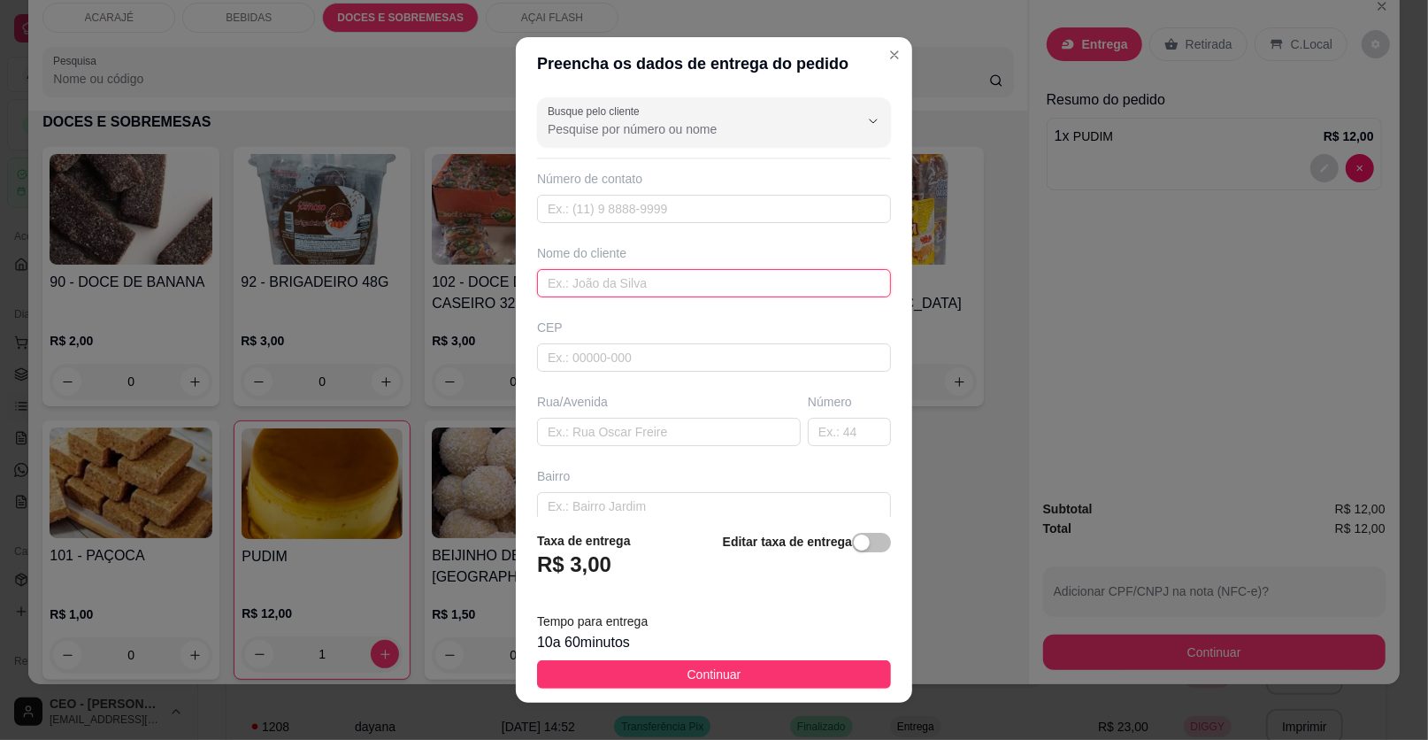
click at [594, 279] on input "text" at bounding box center [714, 283] width 354 height 28
type input "[GEOGRAPHIC_DATA]"
click at [568, 423] on input "text" at bounding box center [669, 432] width 264 height 28
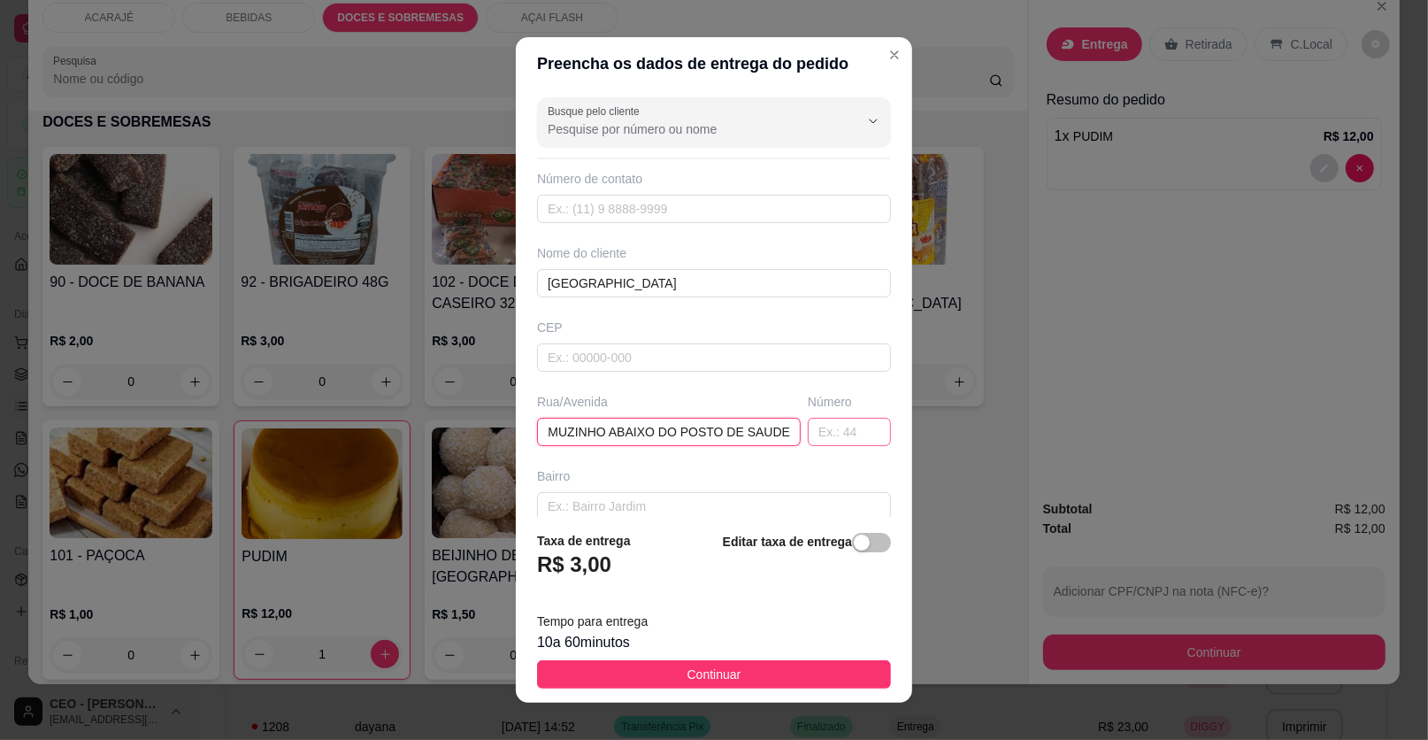
type input "CAMAMUZINHO ABAIXO DO POSTO DE SAUDE"
click at [824, 431] on input "text" at bounding box center [849, 432] width 83 height 28
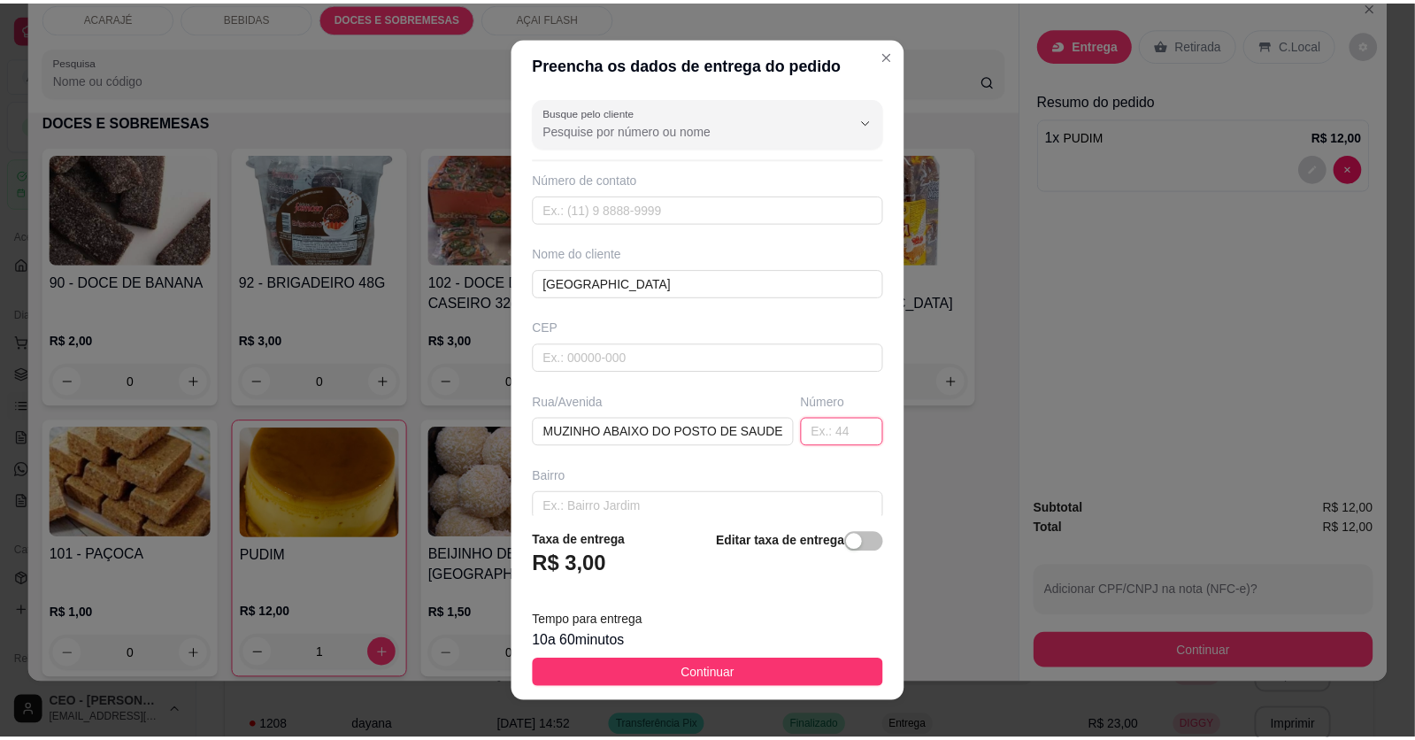
scroll to position [0, 0]
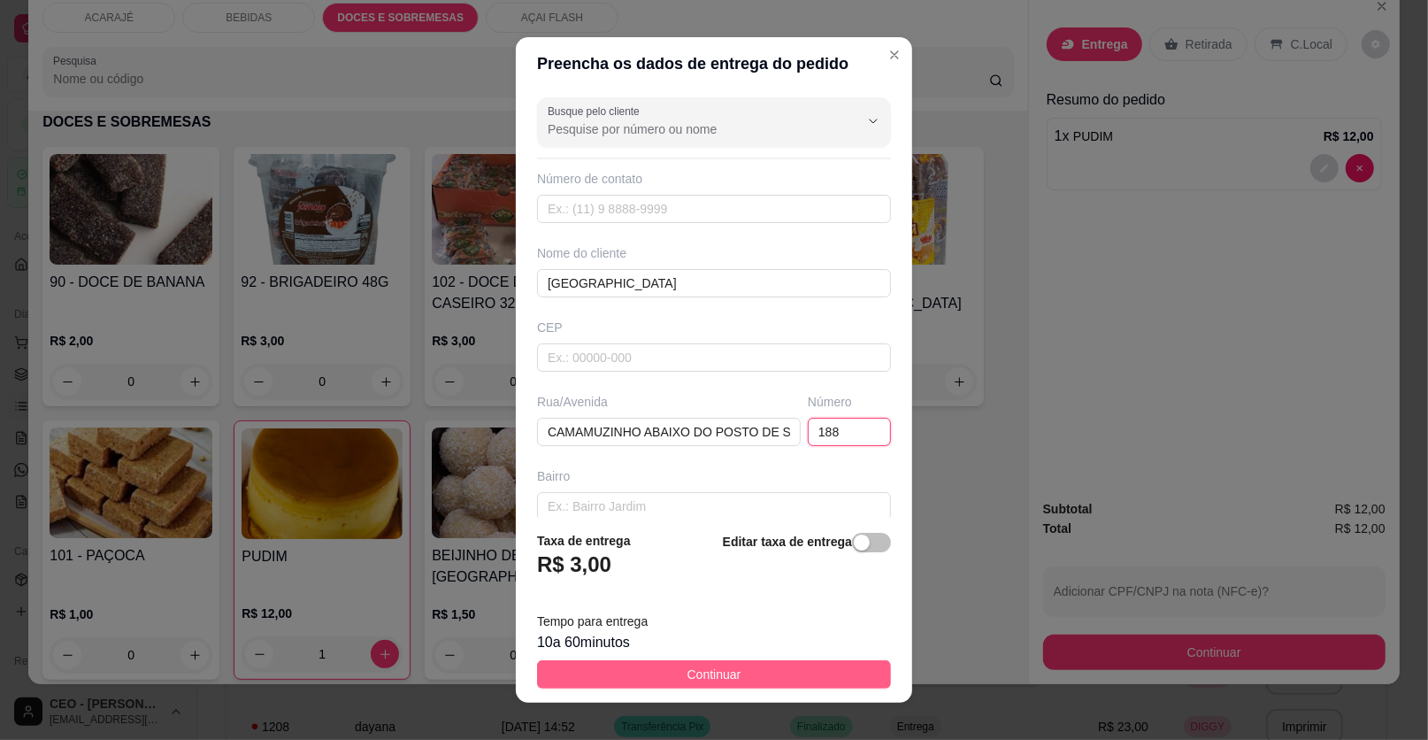
type input "188"
click at [776, 665] on button "Continuar" at bounding box center [714, 674] width 354 height 28
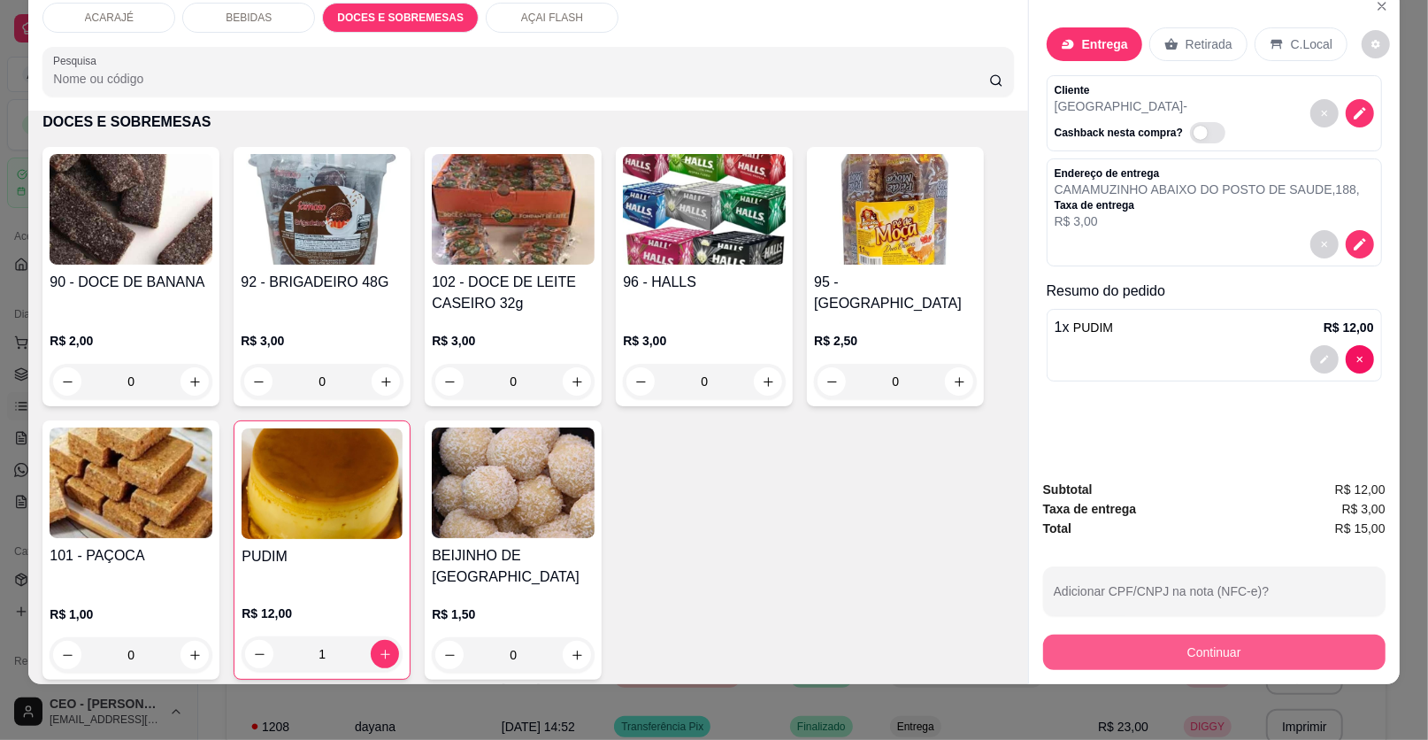
click at [1202, 650] on button "Continuar" at bounding box center [1214, 652] width 342 height 35
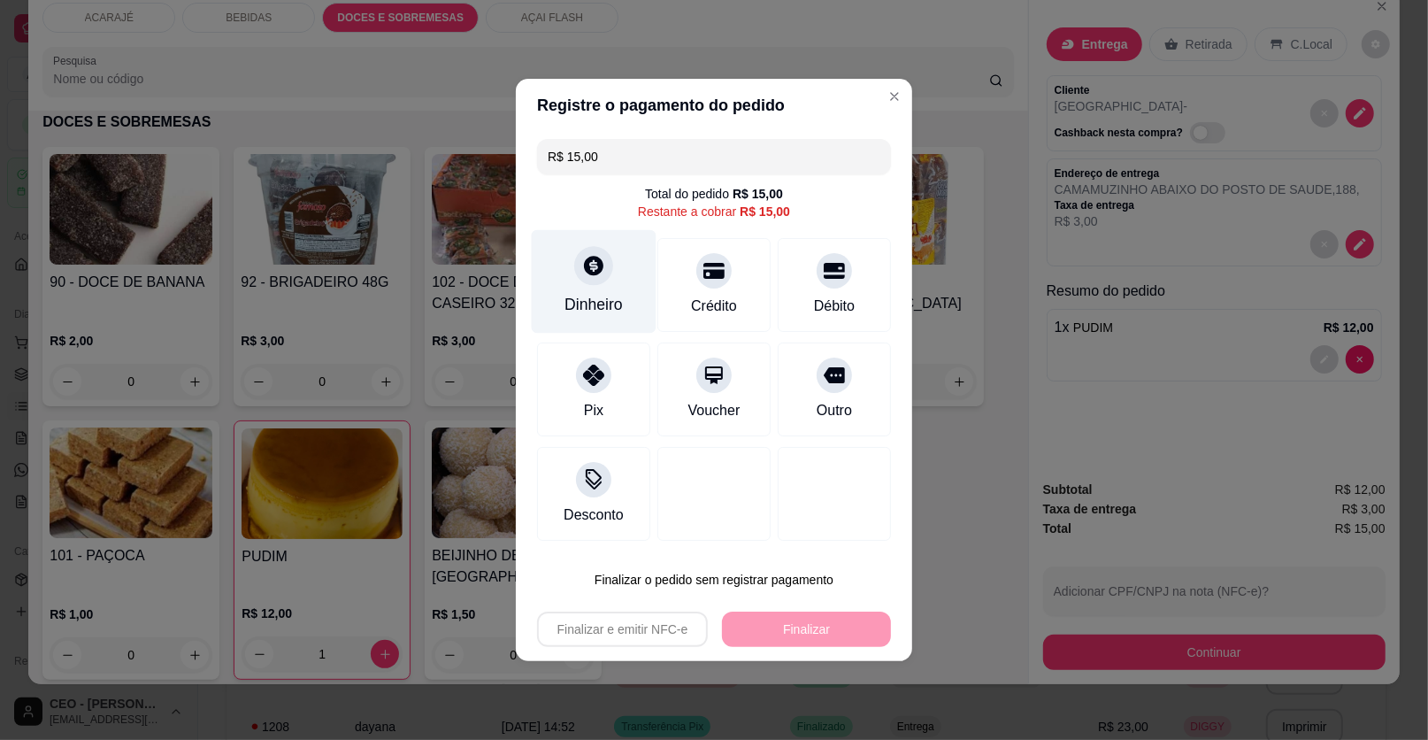
click at [588, 266] on icon at bounding box center [593, 265] width 23 height 23
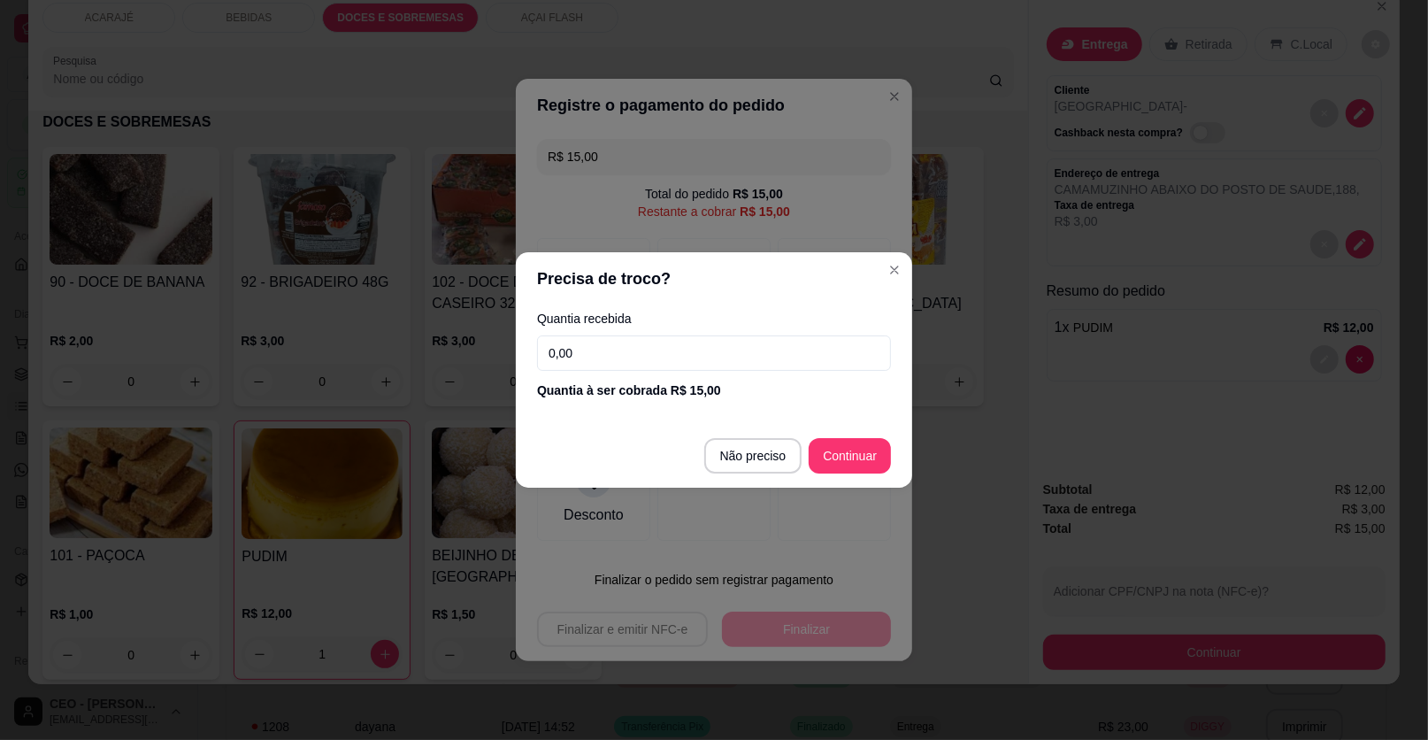
click at [580, 355] on input "0,00" at bounding box center [714, 352] width 354 height 35
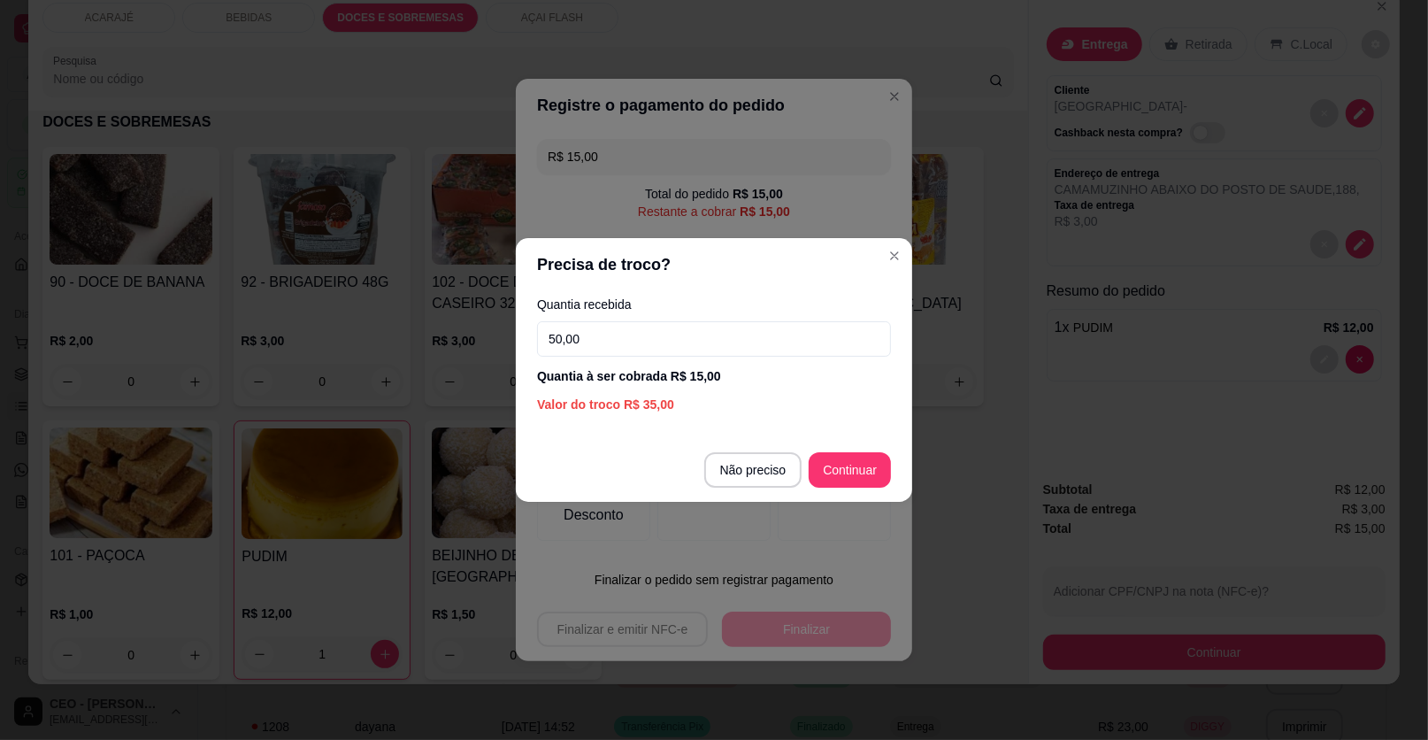
type input "50,00"
type input "R$ 0,00"
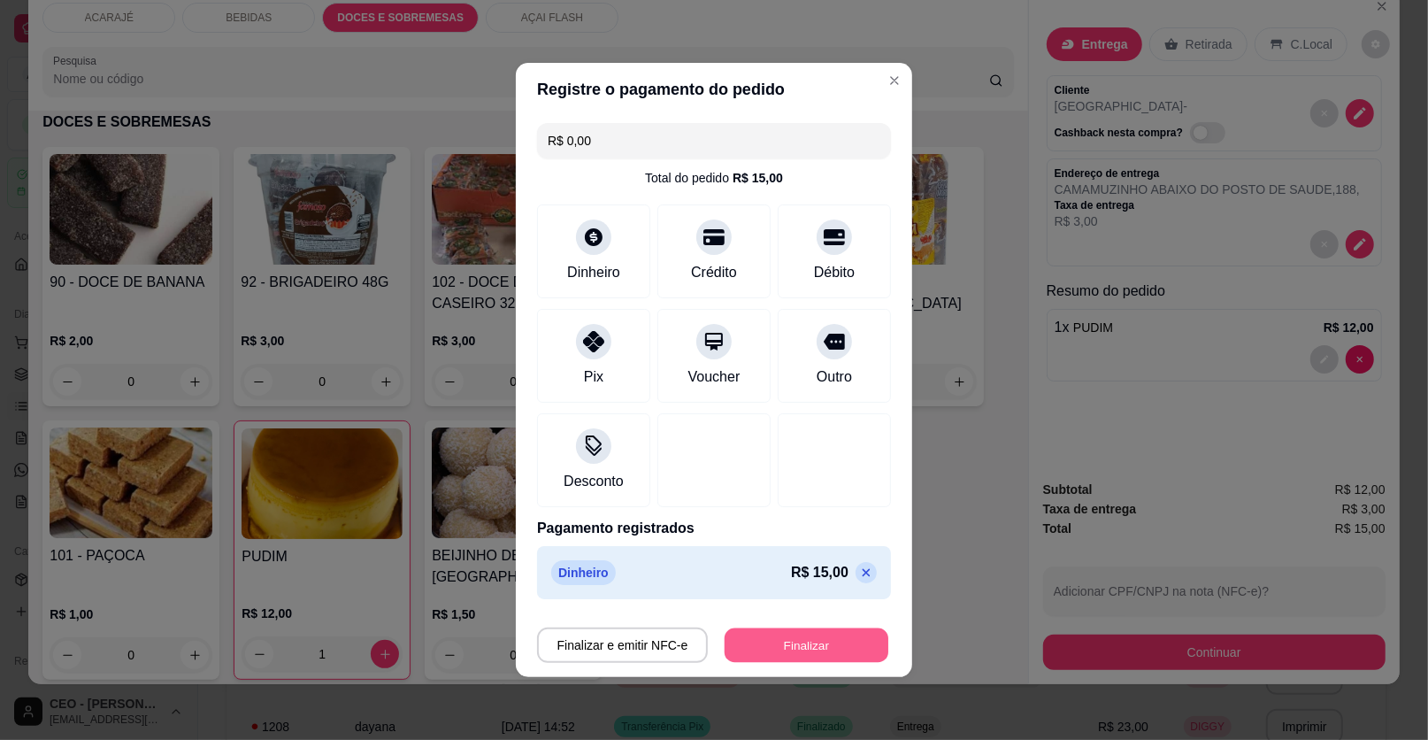
click at [801, 643] on button "Finalizar" at bounding box center [807, 645] width 164 height 35
type input "0"
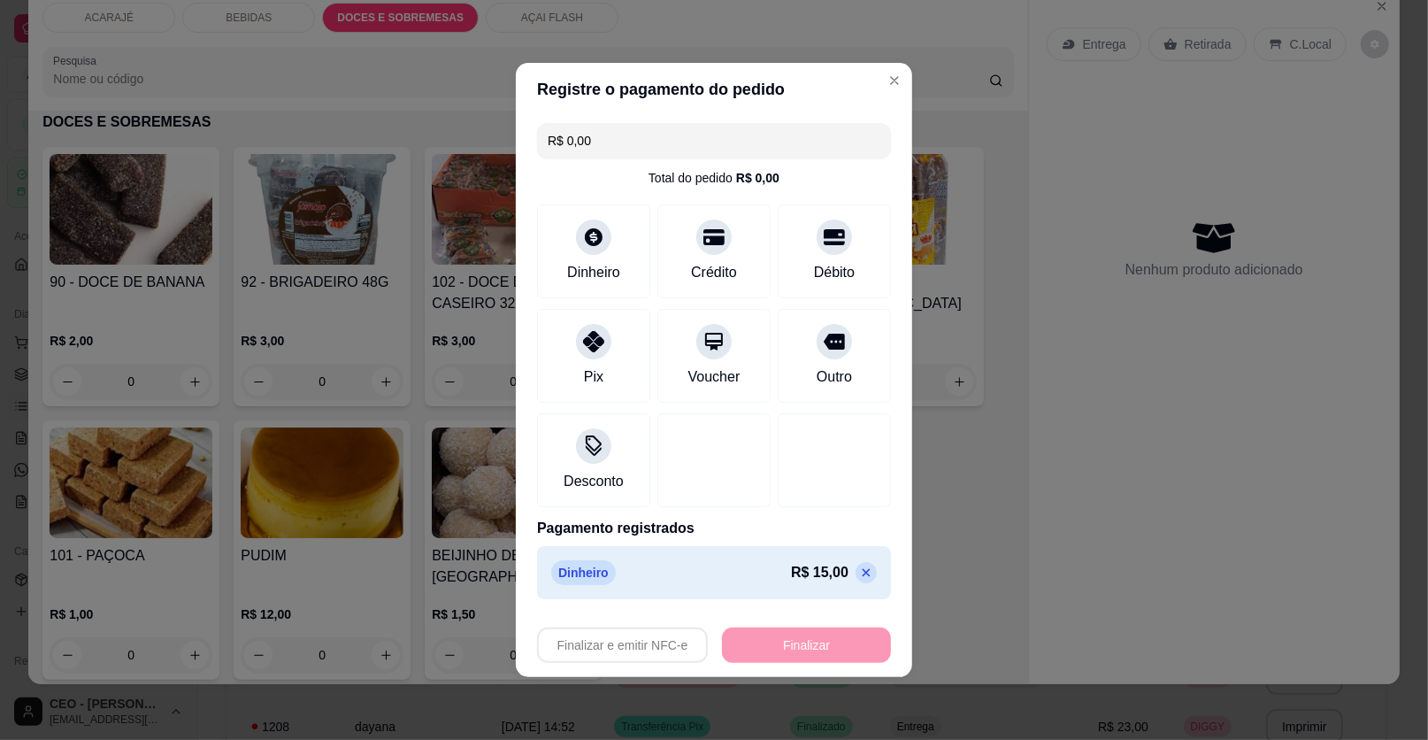
type input "-R$ 15,00"
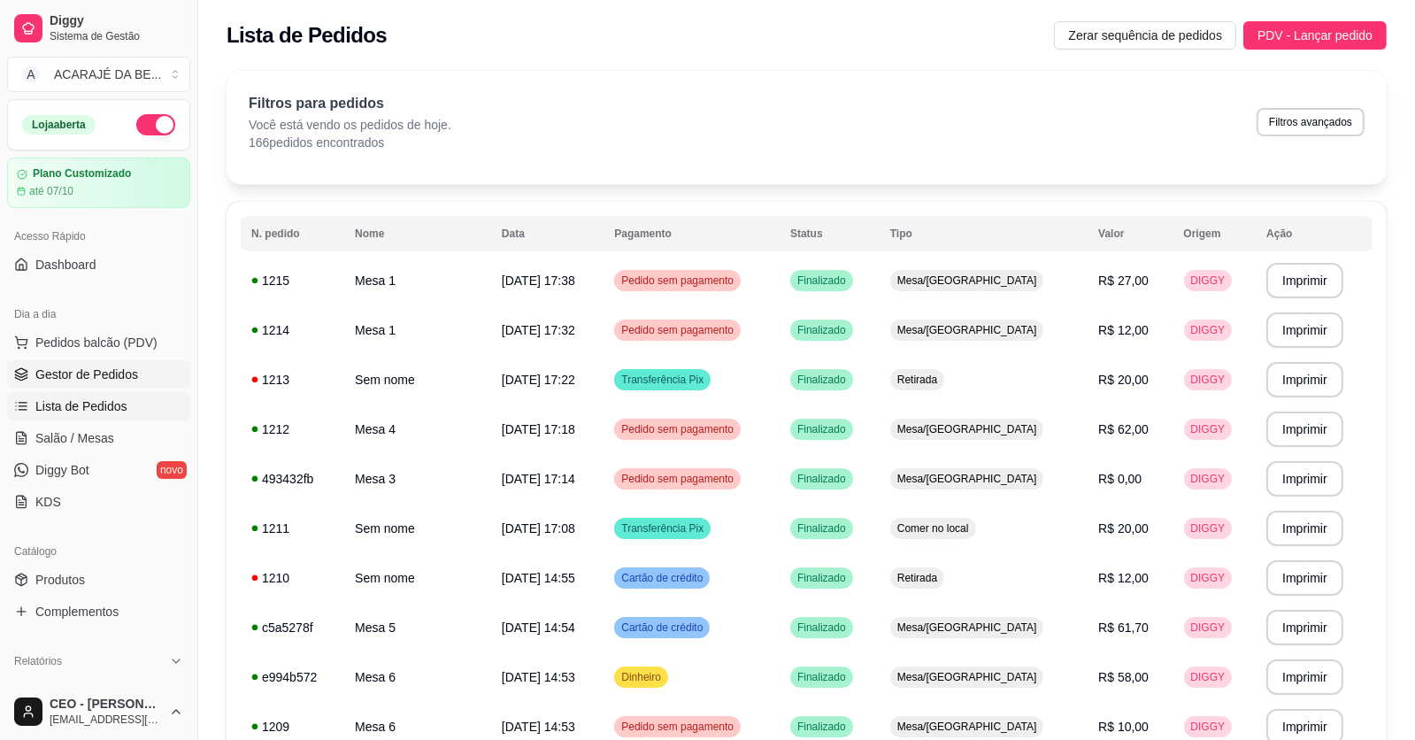
click at [116, 379] on span "Gestor de Pedidos" at bounding box center [86, 375] width 103 height 18
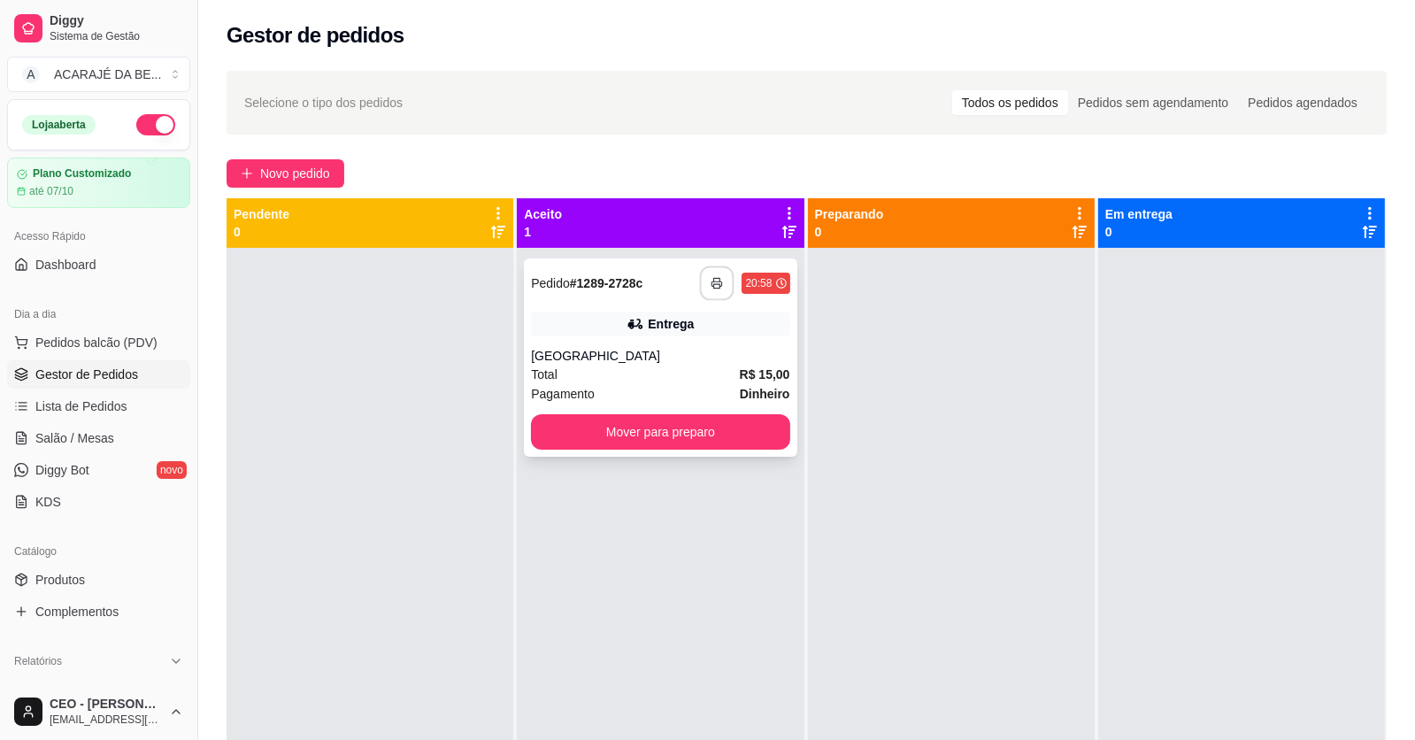
click at [717, 283] on icon "button" at bounding box center [718, 283] width 12 height 12
click at [712, 435] on button "Mover para preparo" at bounding box center [660, 431] width 258 height 35
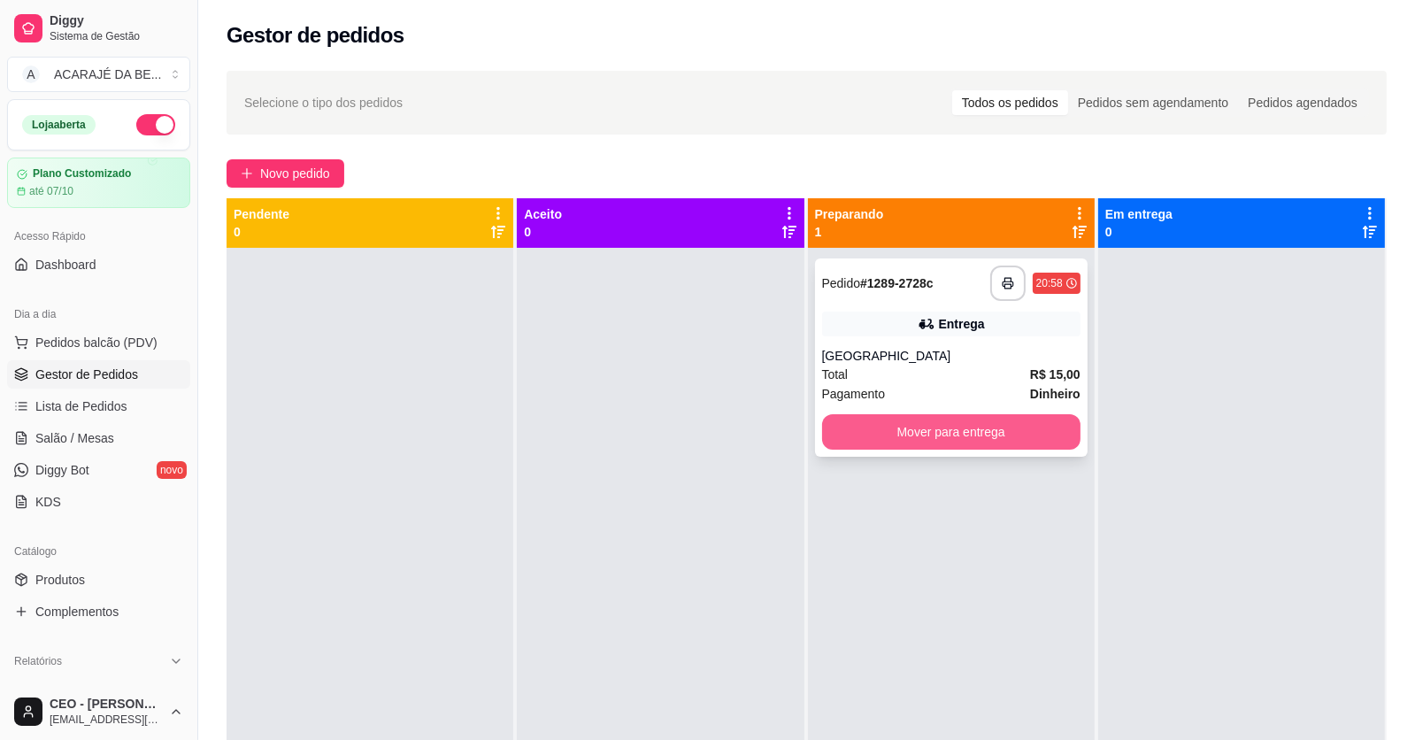
click at [889, 439] on button "Mover para entrega" at bounding box center [951, 431] width 258 height 35
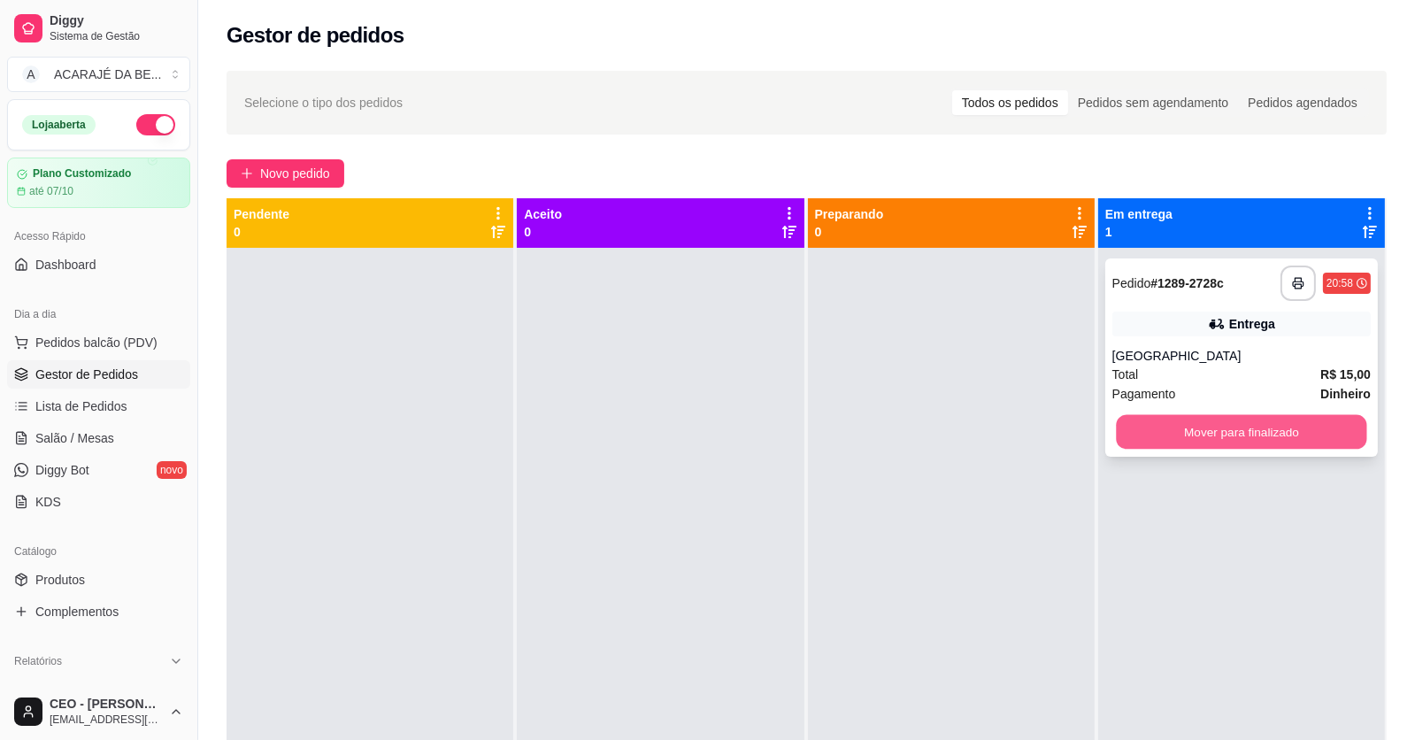
click at [1193, 435] on button "Mover para finalizado" at bounding box center [1241, 432] width 250 height 35
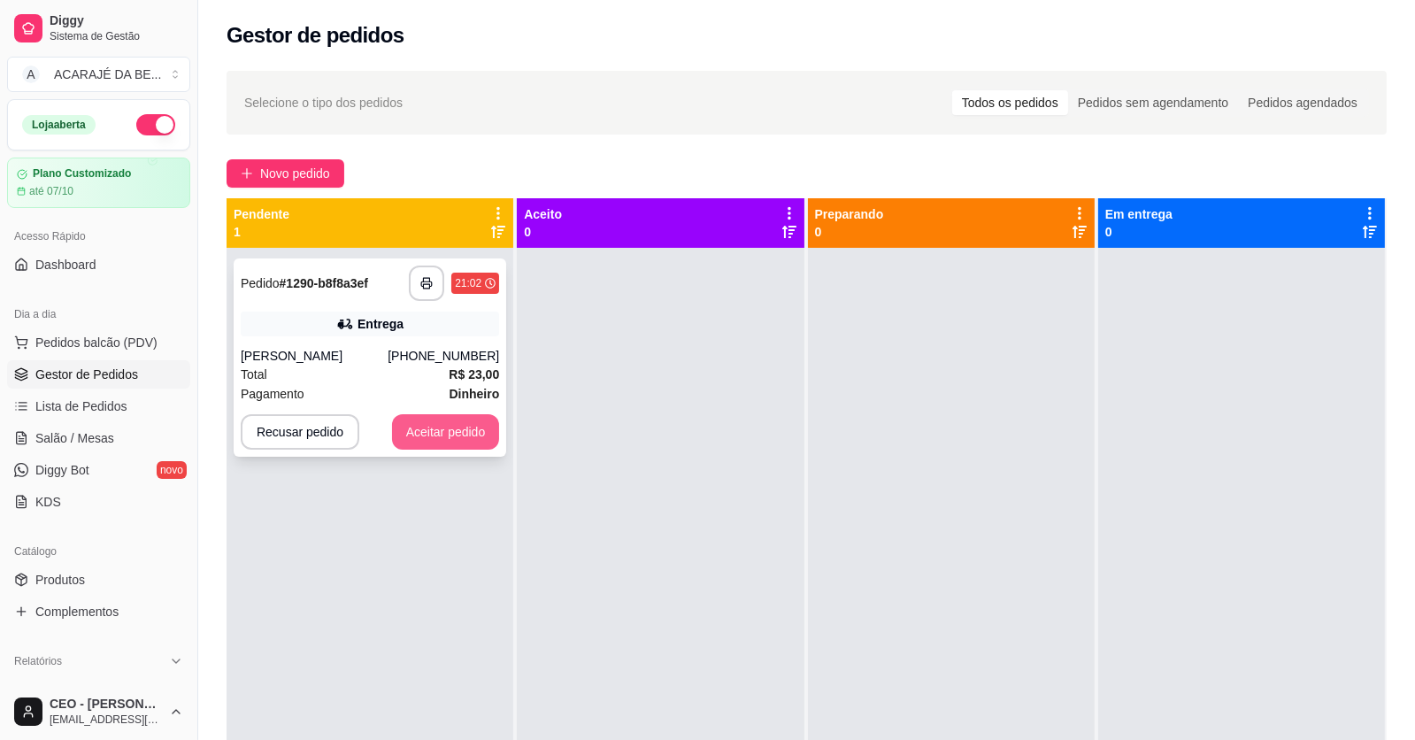
click at [429, 431] on button "Aceitar pedido" at bounding box center [446, 431] width 108 height 35
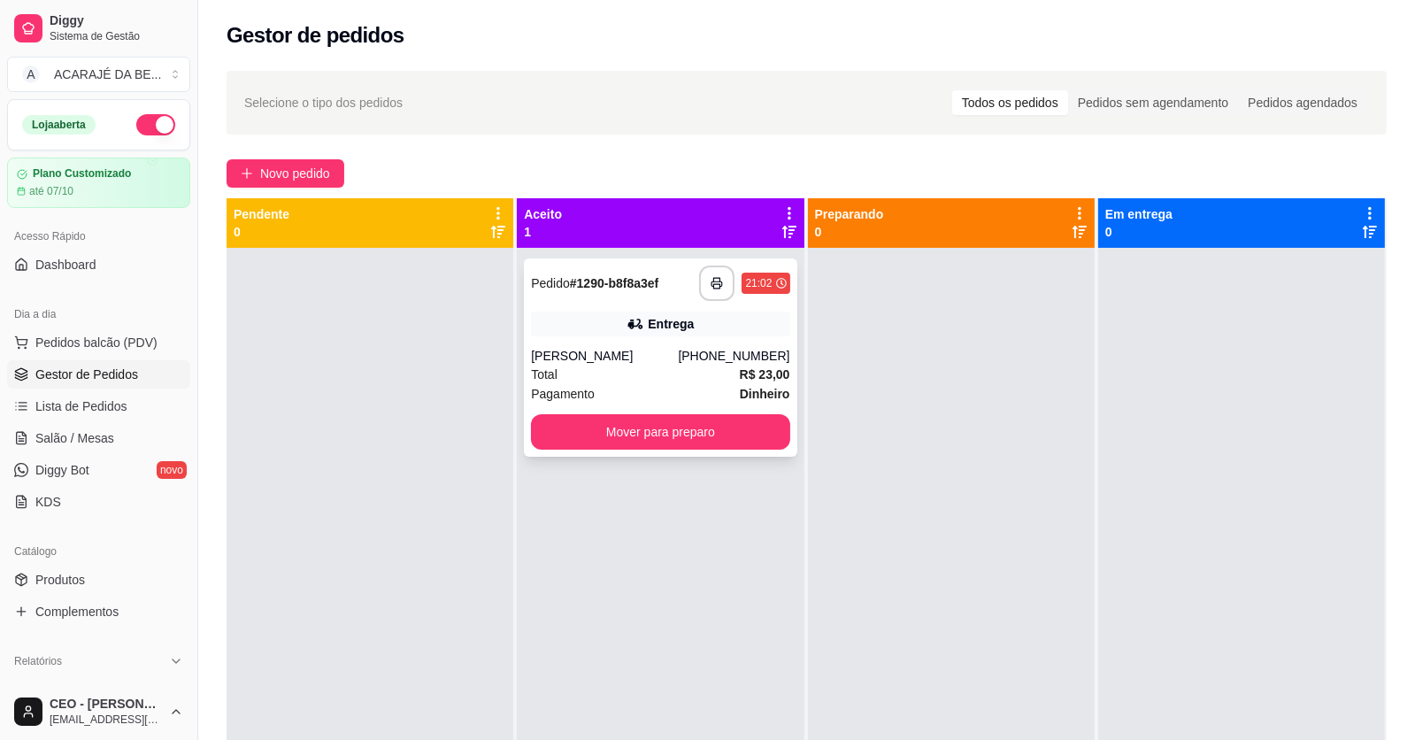
click at [689, 398] on div "Pagamento Dinheiro" at bounding box center [660, 393] width 258 height 19
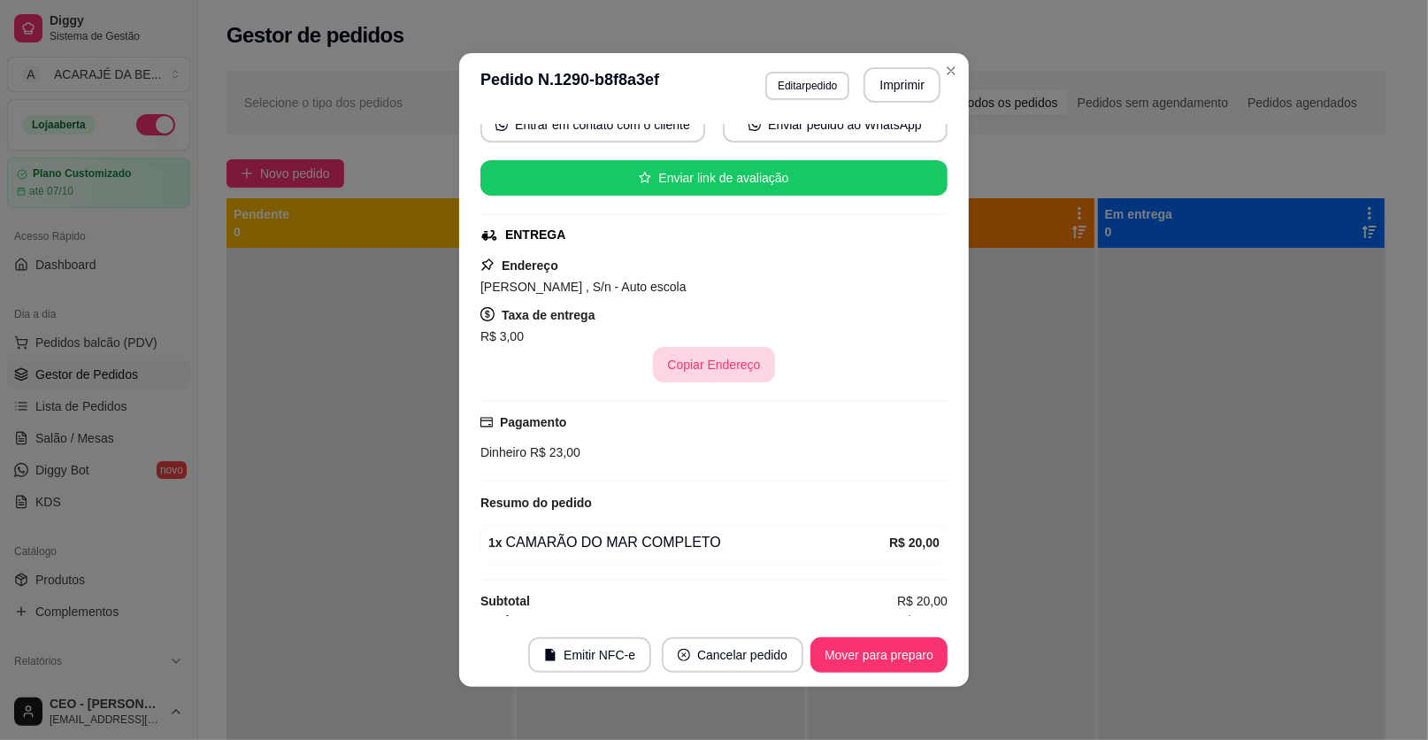
scroll to position [193, 0]
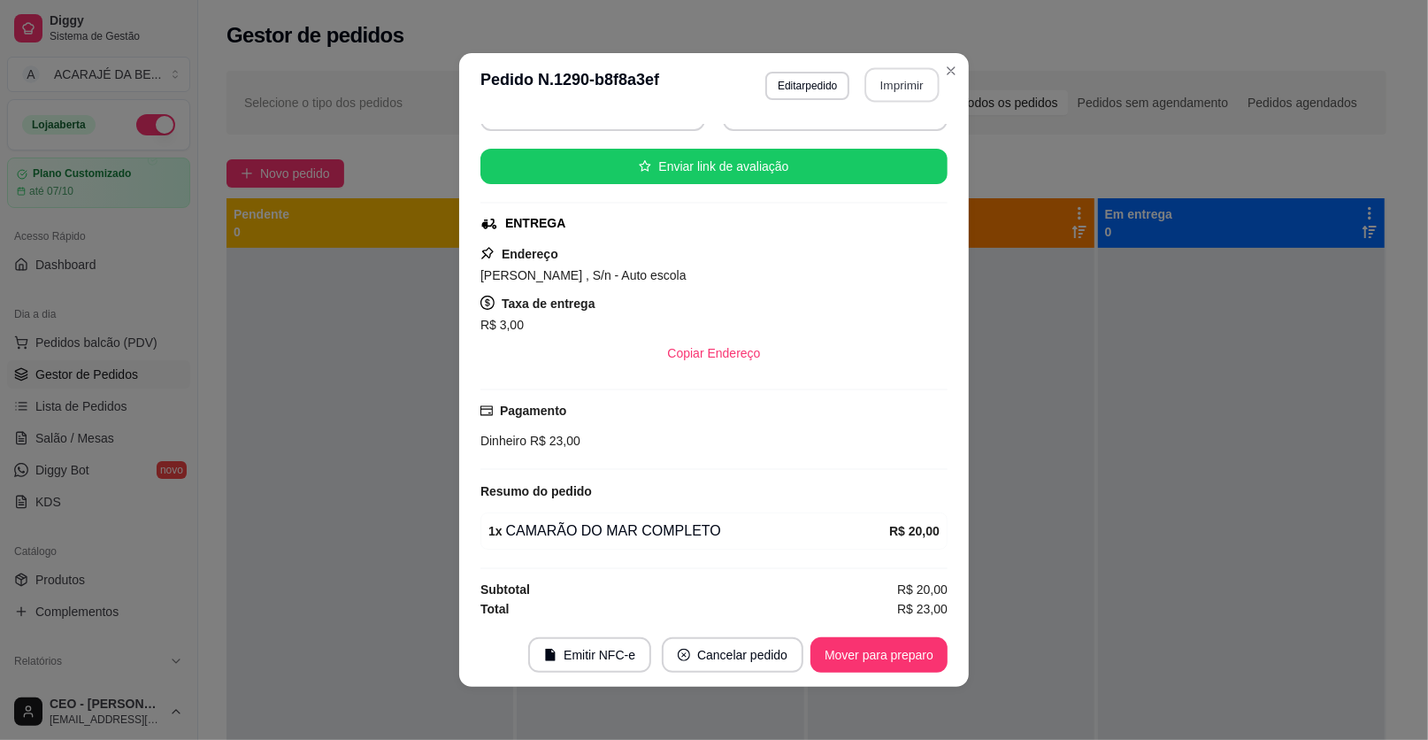
click at [902, 90] on button "Imprimir" at bounding box center [903, 85] width 74 height 35
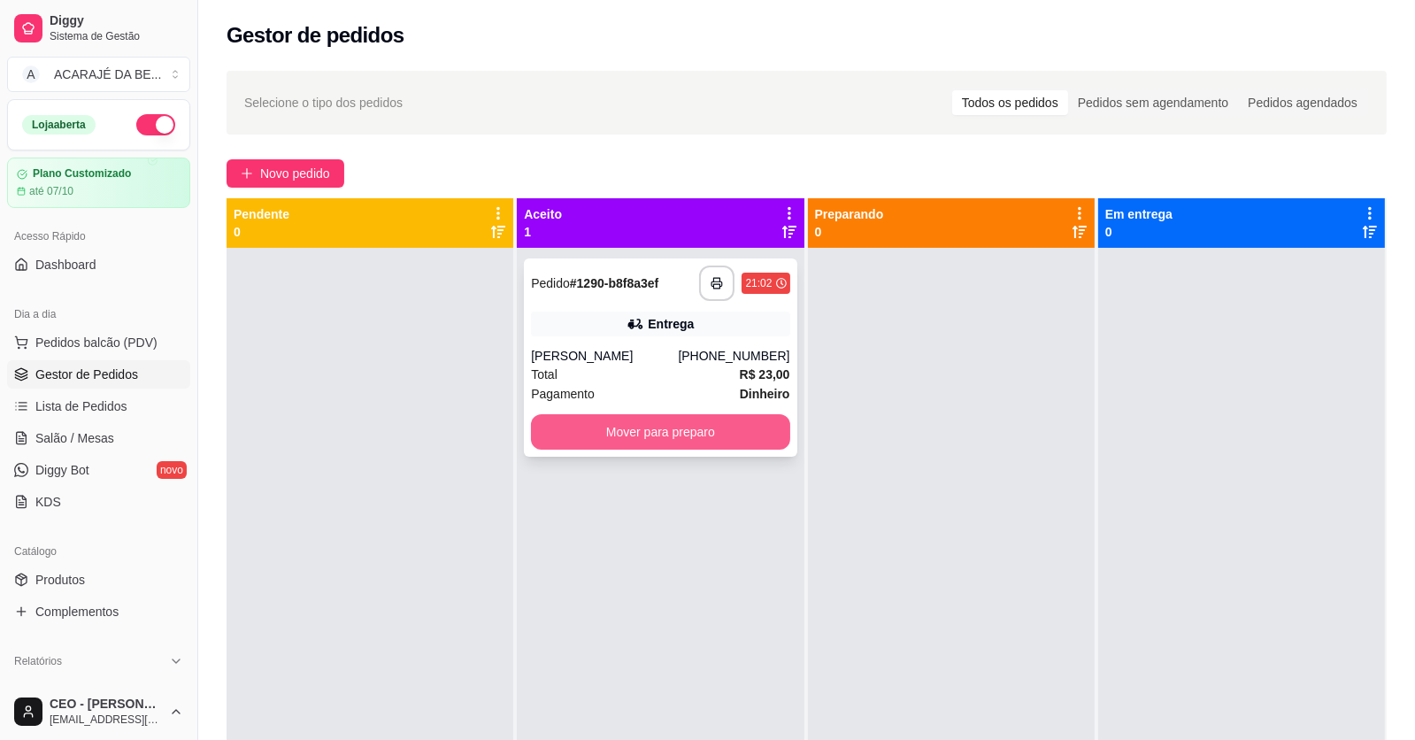
click at [633, 430] on button "Mover para preparo" at bounding box center [660, 431] width 258 height 35
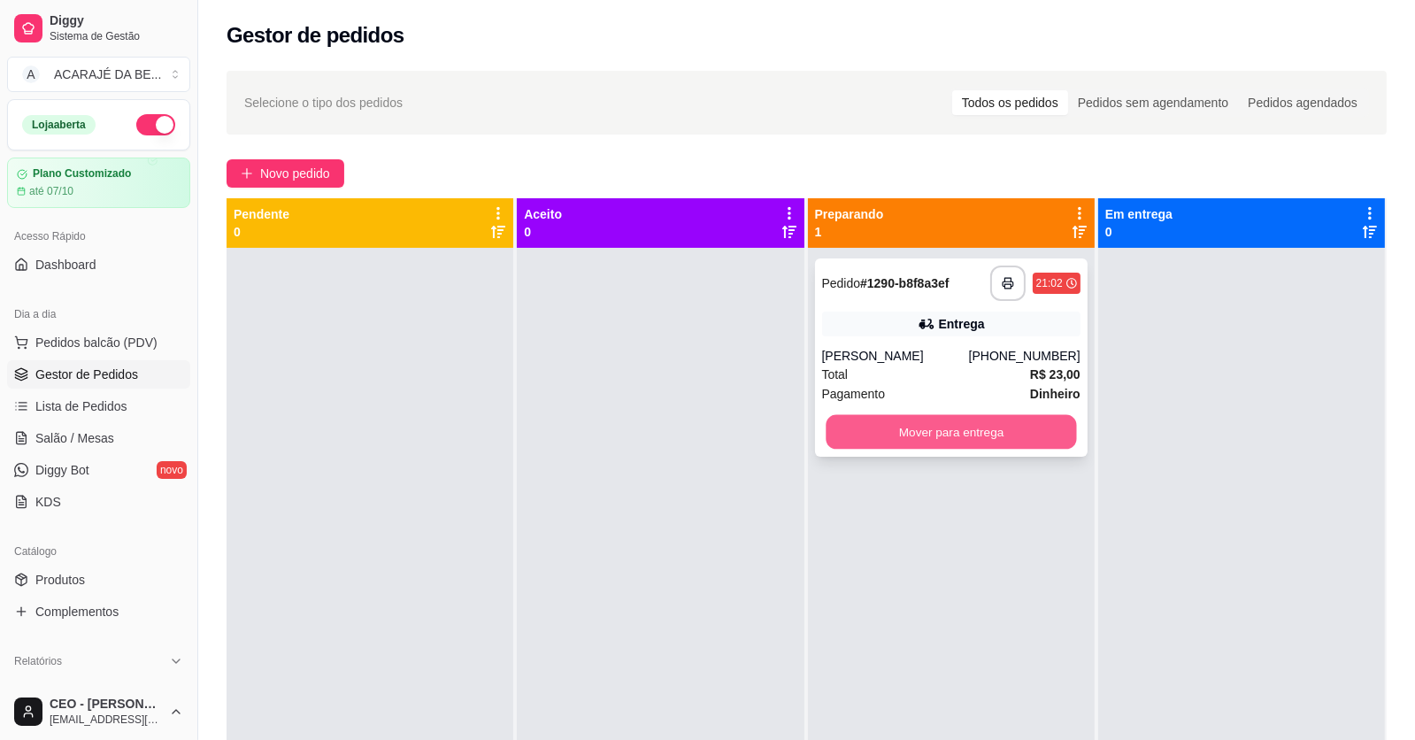
click at [877, 437] on button "Mover para entrega" at bounding box center [951, 432] width 250 height 35
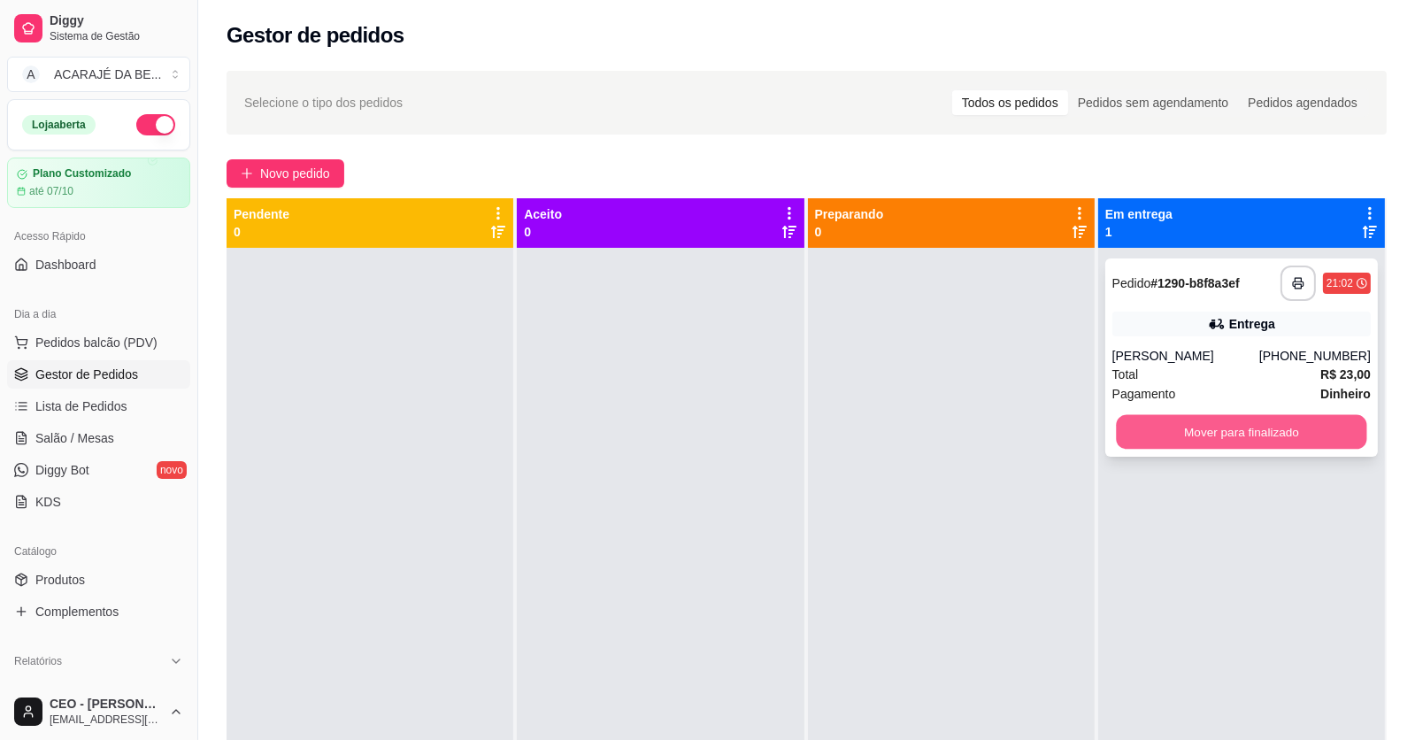
click at [1174, 437] on button "Mover para finalizado" at bounding box center [1241, 432] width 250 height 35
click at [1174, 437] on div "Mover para finalizado" at bounding box center [1241, 431] width 258 height 35
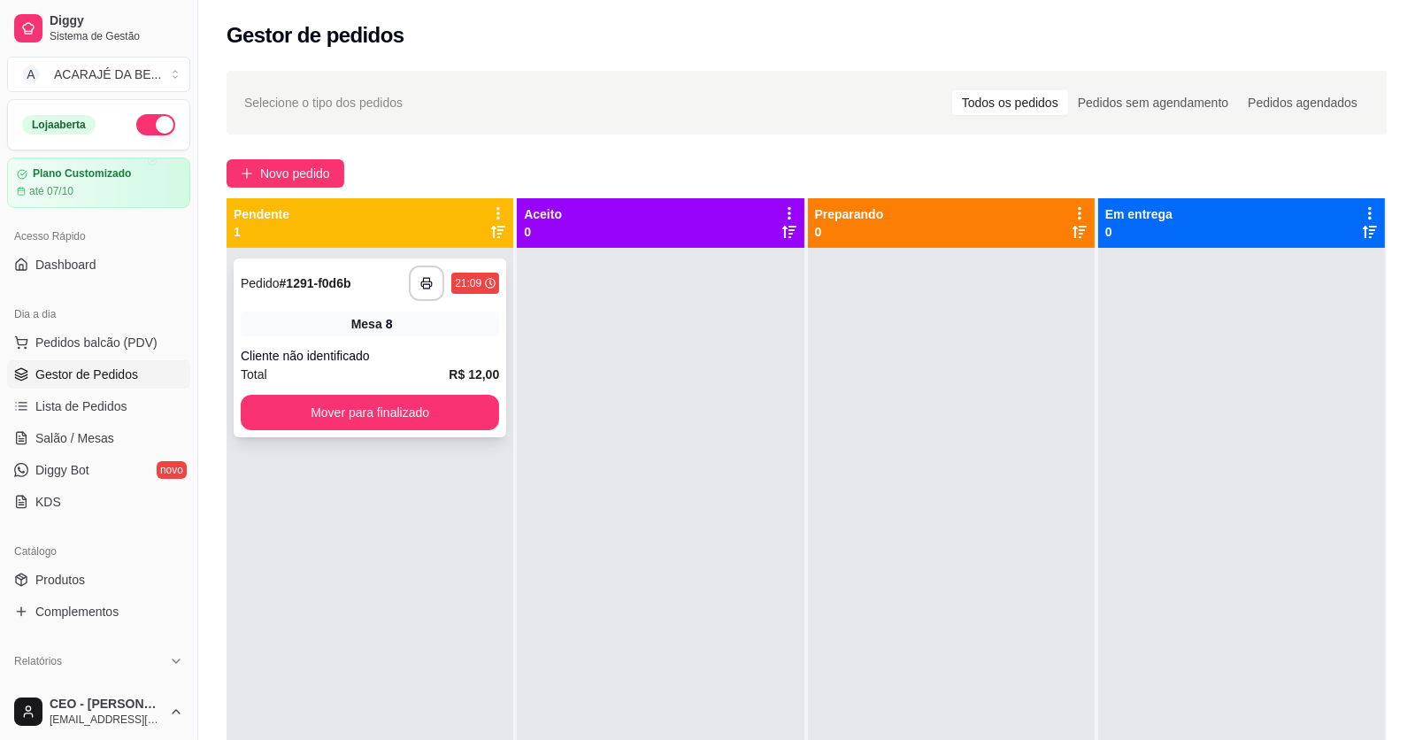
click at [403, 363] on div "Cliente não identificado" at bounding box center [370, 356] width 258 height 18
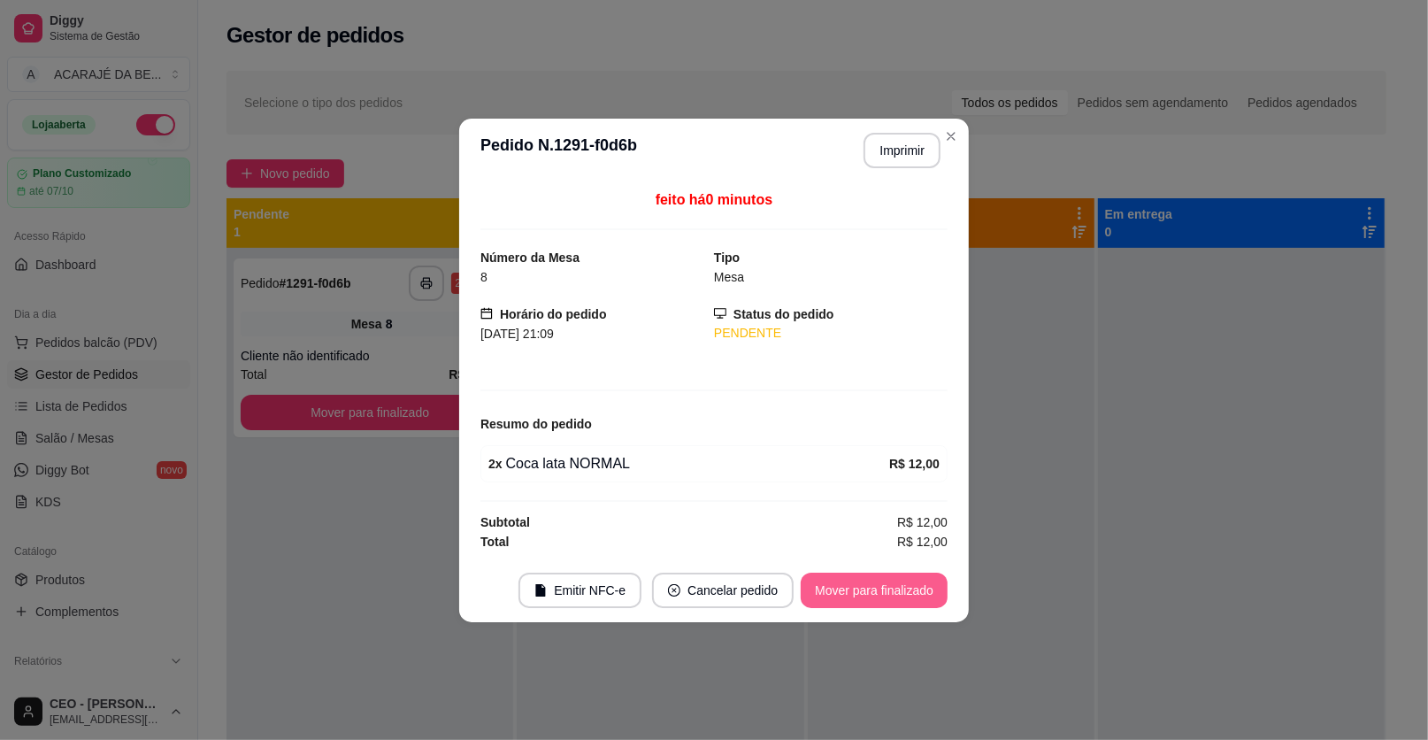
click at [863, 595] on button "Mover para finalizado" at bounding box center [874, 590] width 147 height 35
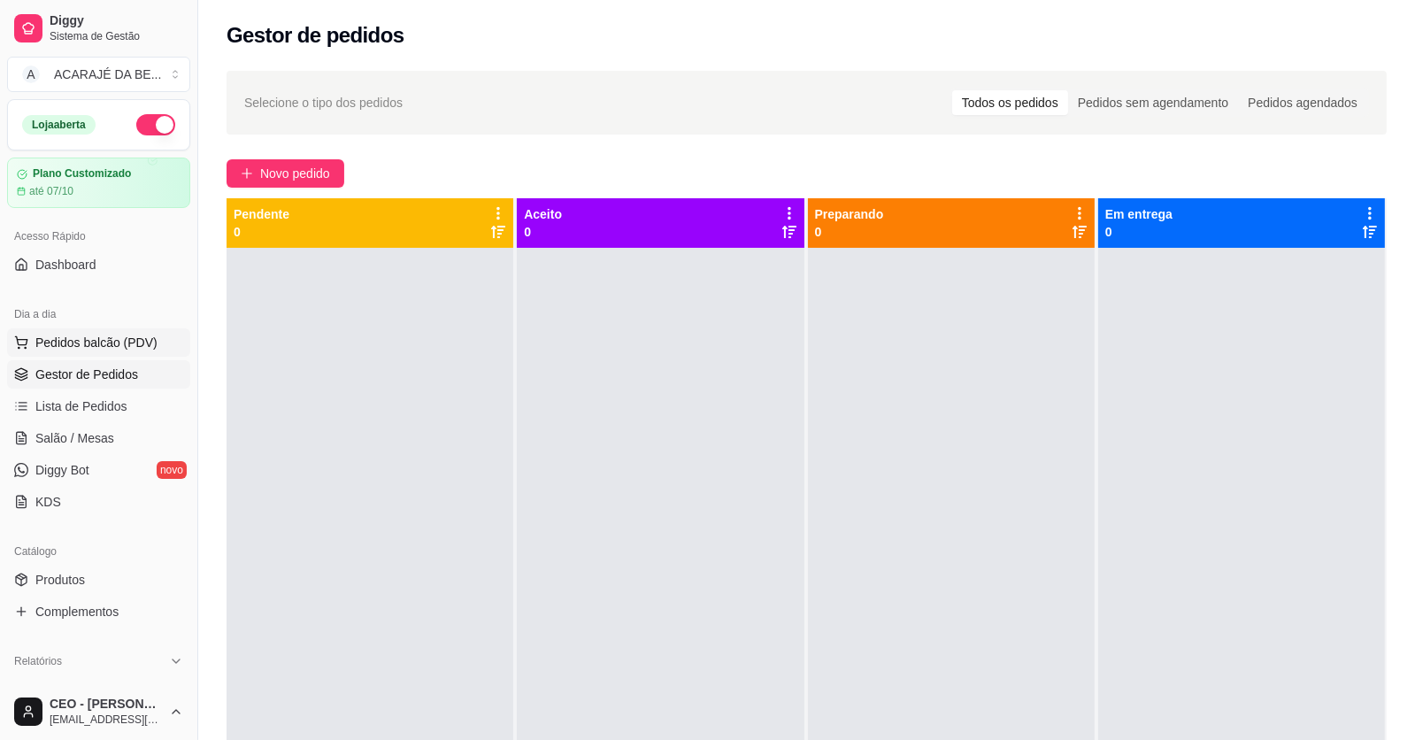
click at [74, 337] on span "Pedidos balcão (PDV)" at bounding box center [96, 343] width 122 height 18
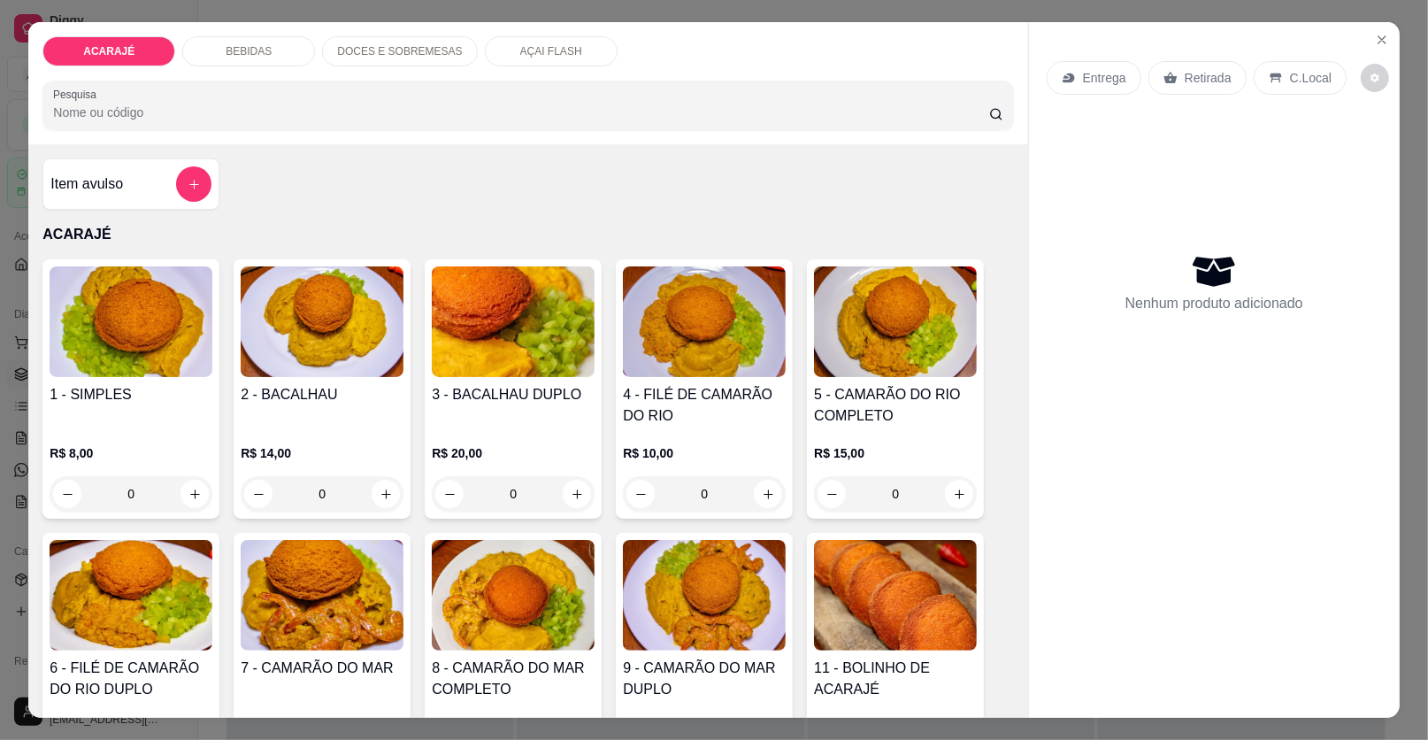
click at [417, 47] on p "DOCES E SOBREMESAS" at bounding box center [399, 51] width 125 height 14
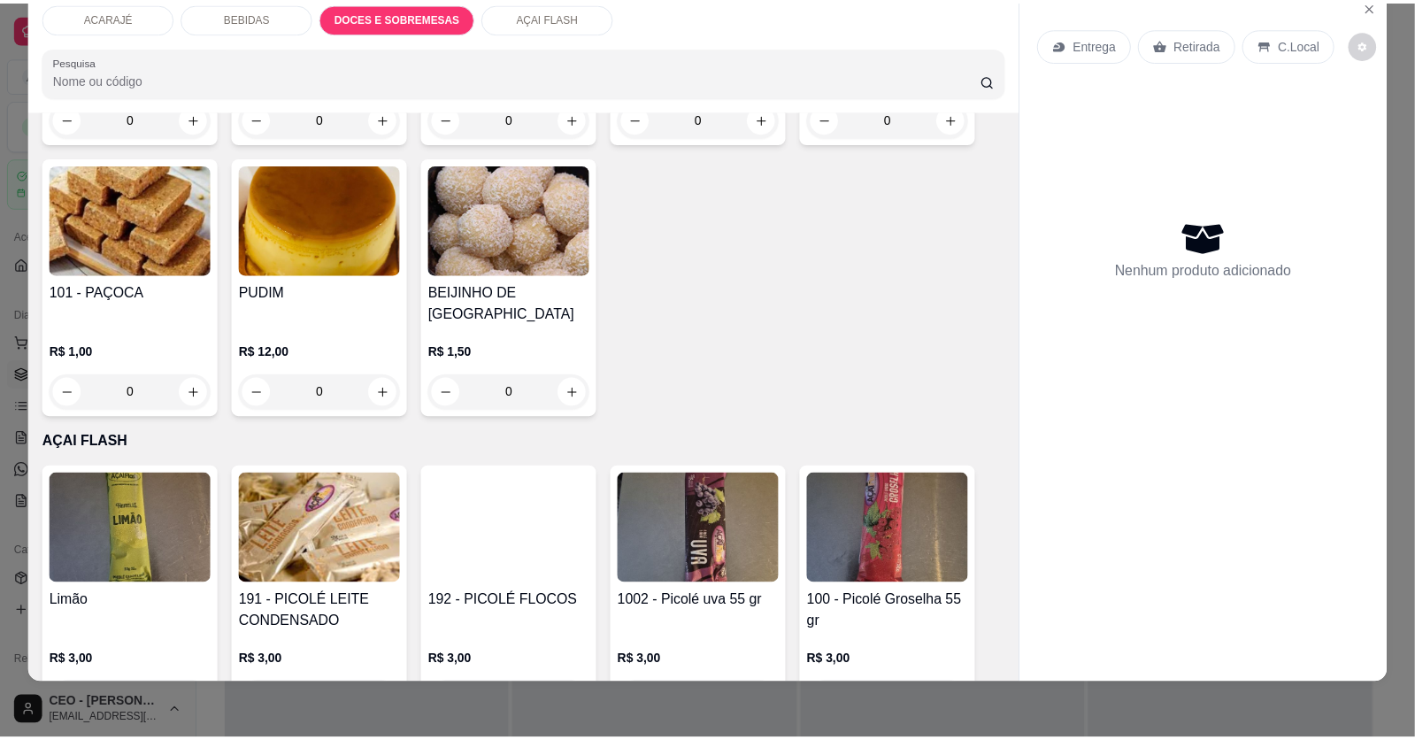
scroll to position [2266, 0]
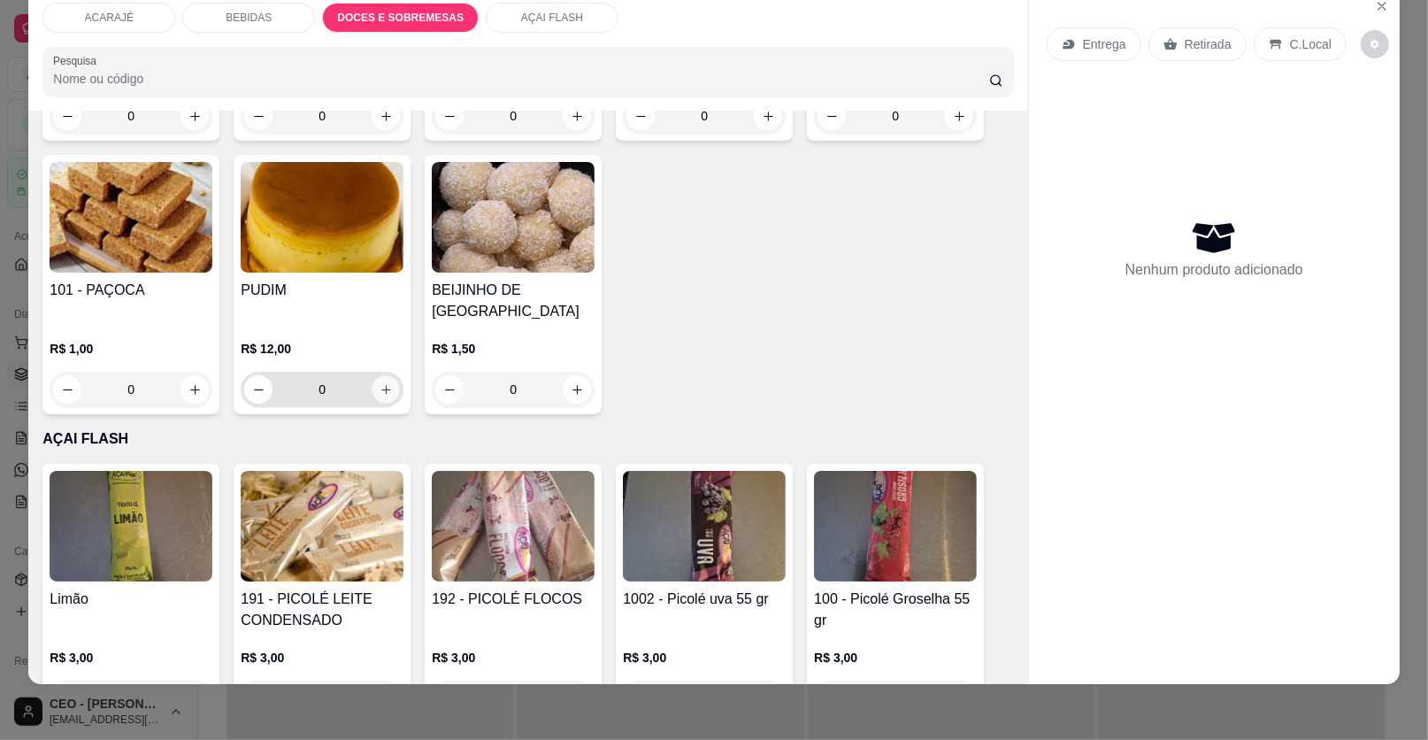
click at [385, 383] on icon "increase-product-quantity" at bounding box center [386, 389] width 13 height 13
type input "1"
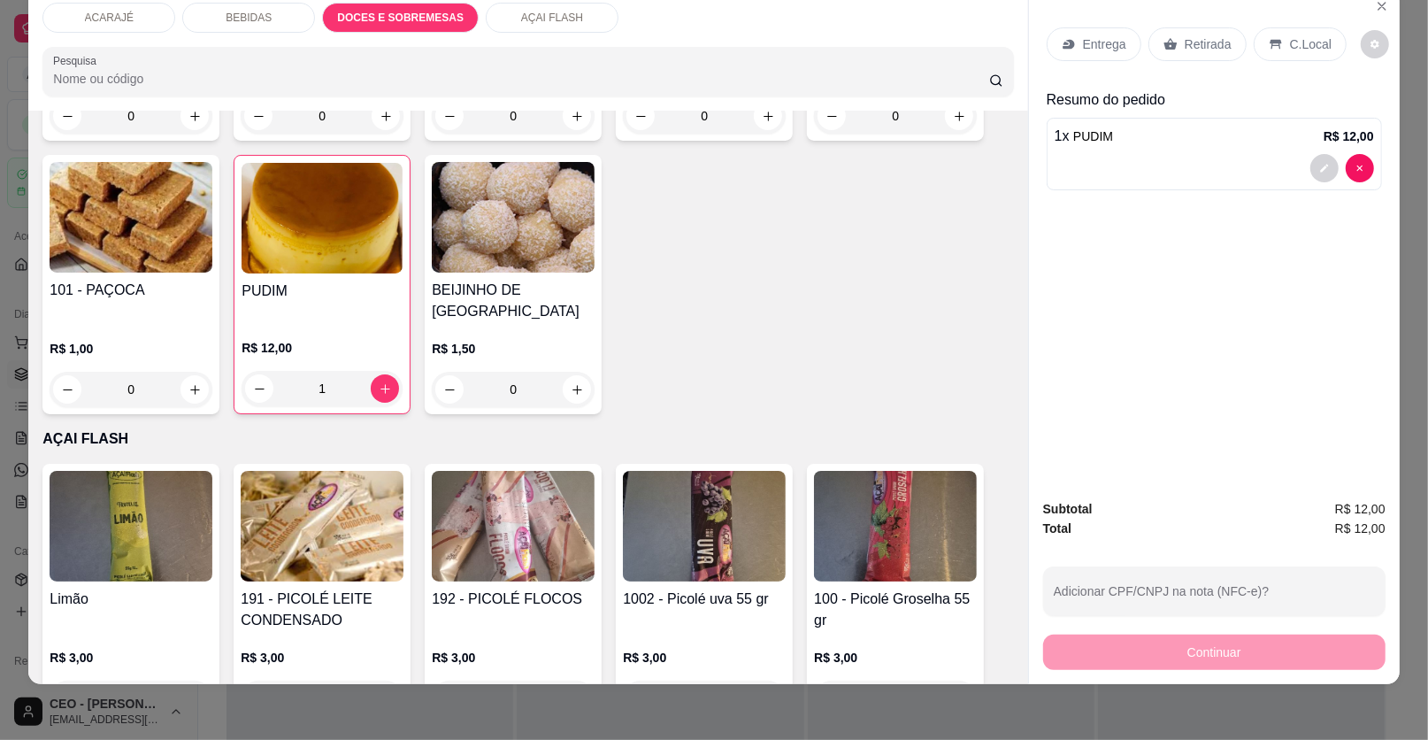
click at [1206, 43] on p "Retirada" at bounding box center [1208, 44] width 47 height 18
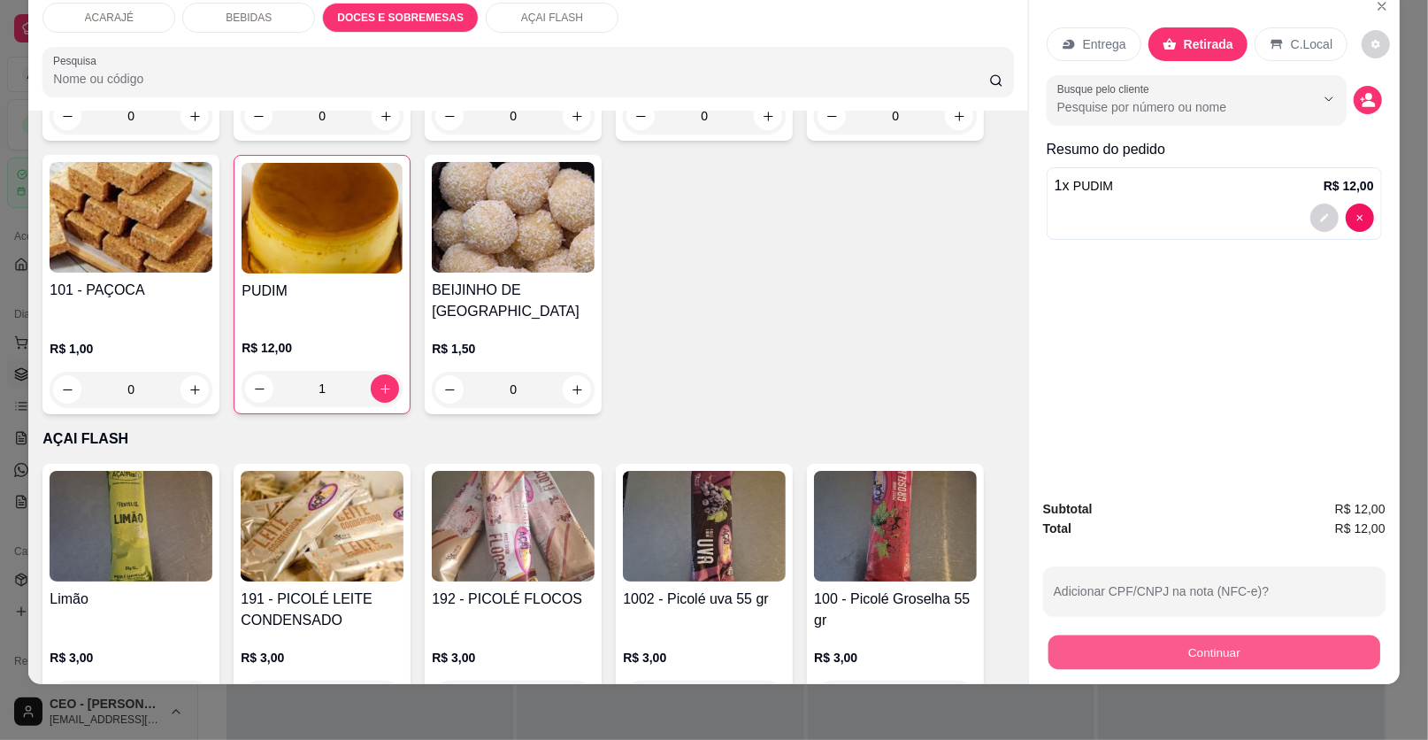
click at [1185, 646] on button "Continuar" at bounding box center [1215, 652] width 332 height 35
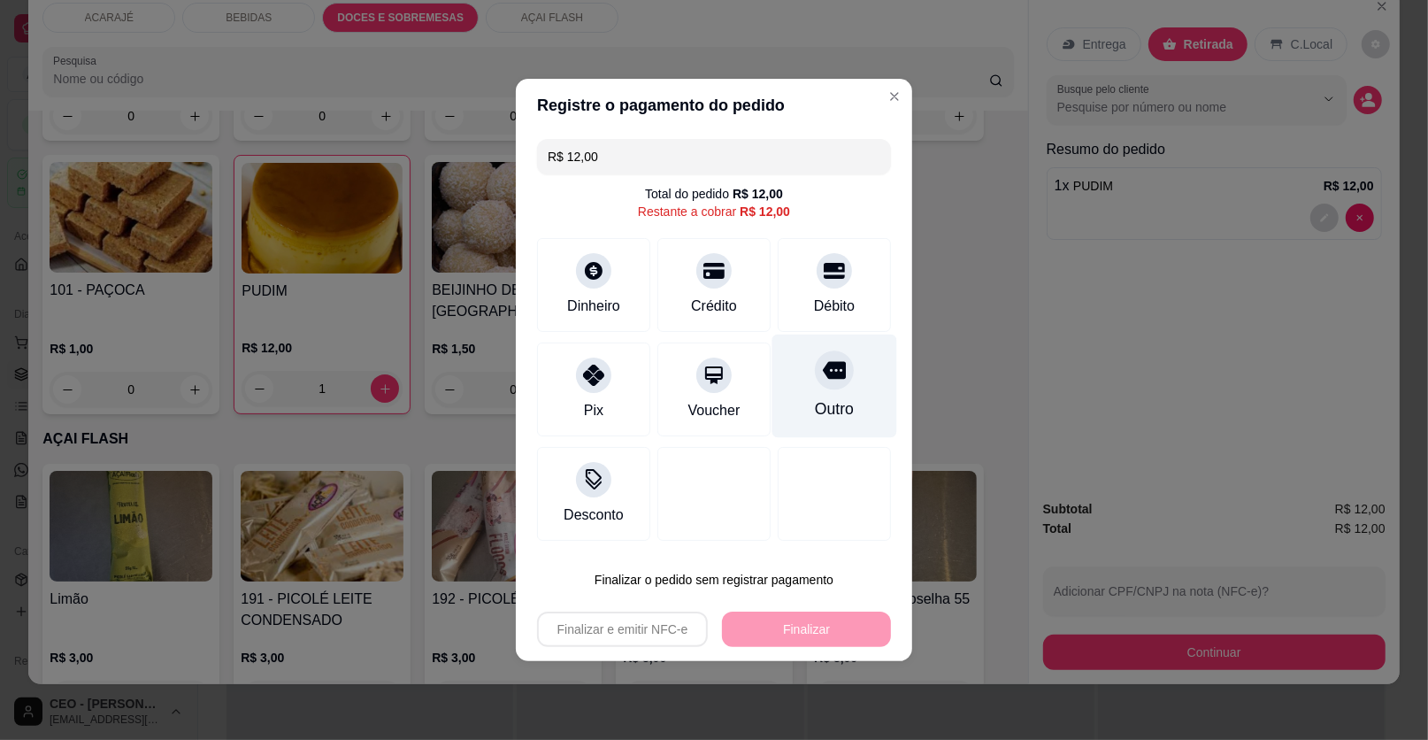
click at [834, 368] on icon at bounding box center [834, 371] width 23 height 18
type input "R$ 0,00"
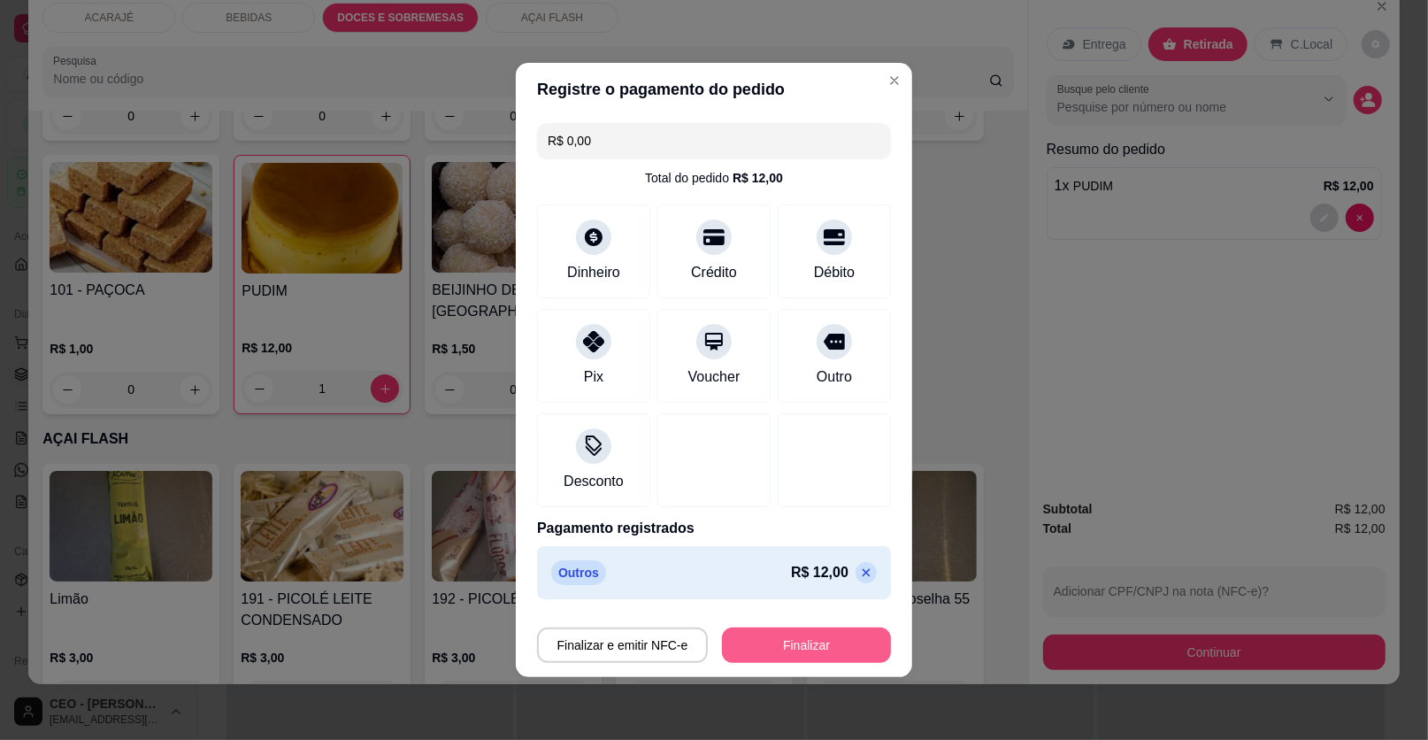
click at [810, 644] on button "Finalizar" at bounding box center [806, 644] width 169 height 35
type input "0"
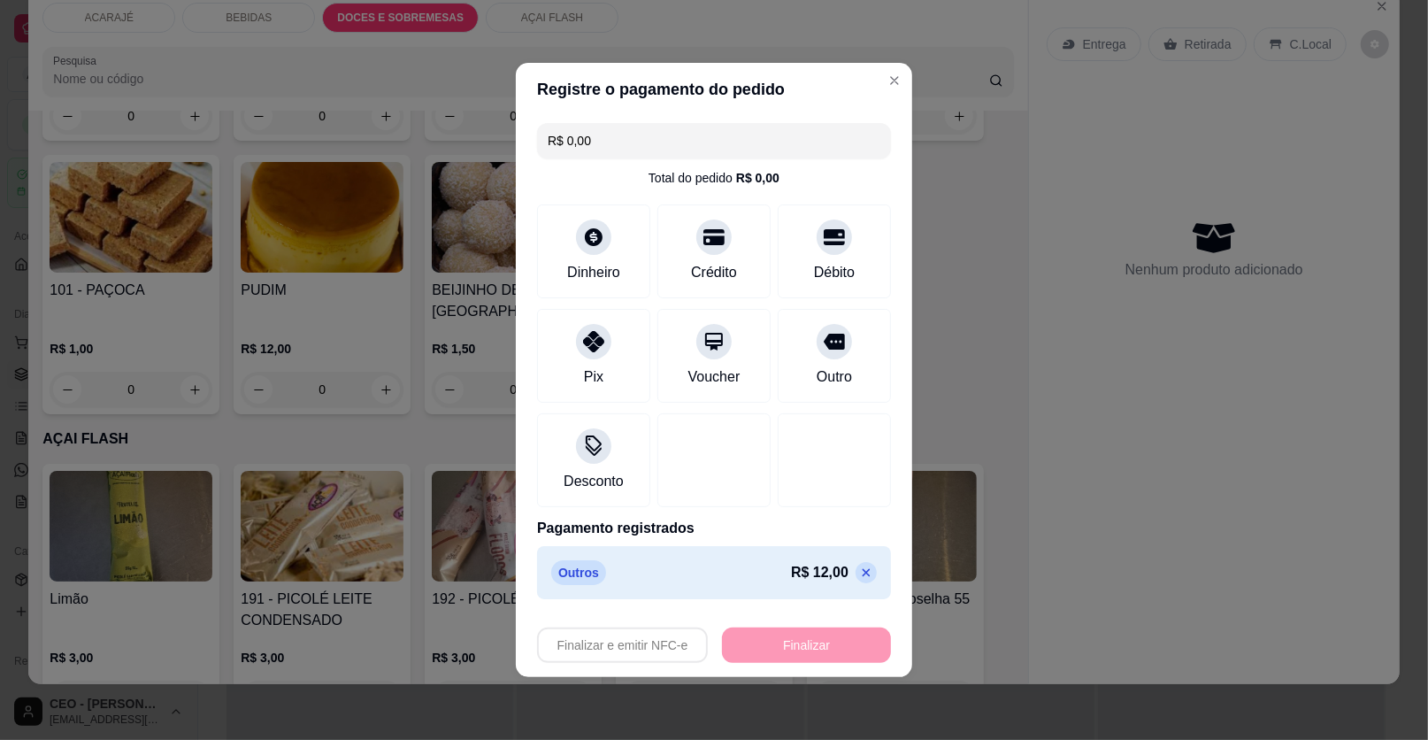
type input "-R$ 12,00"
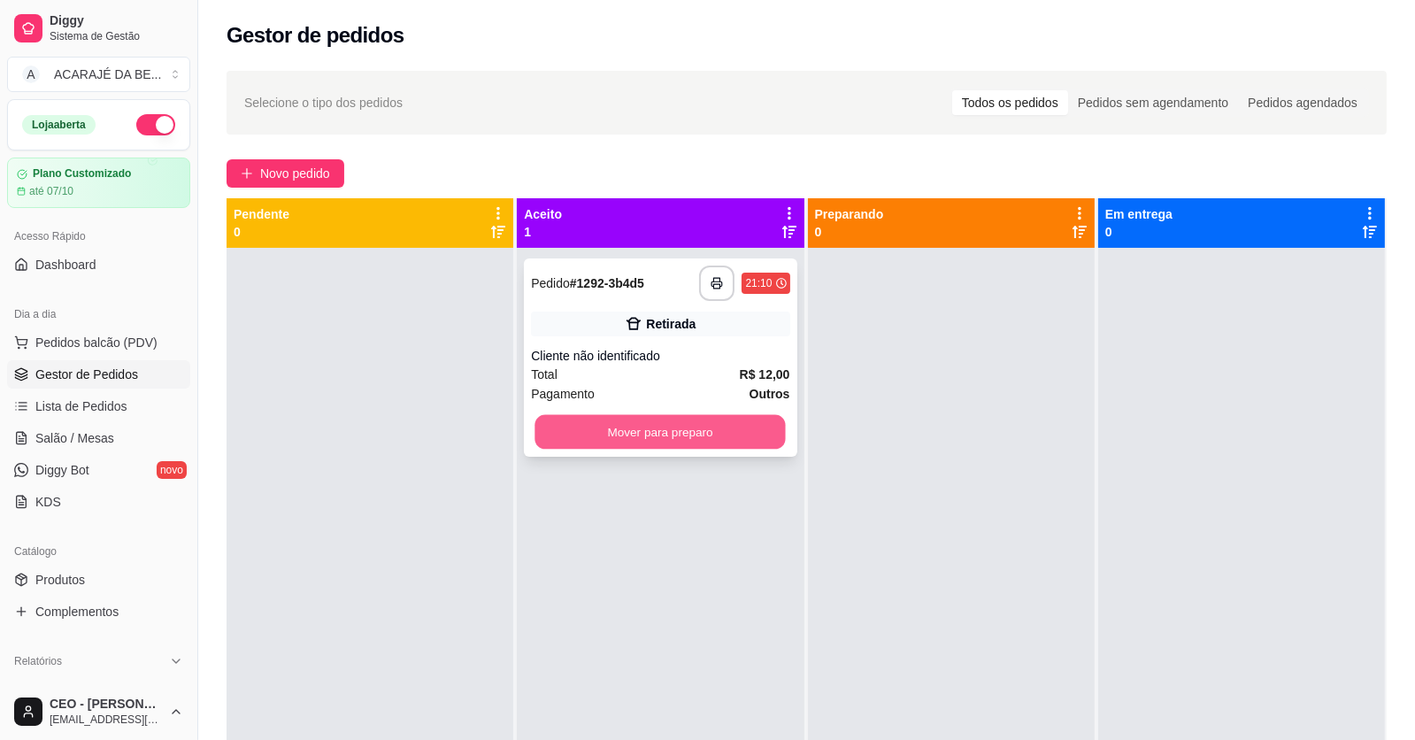
click at [680, 430] on button "Mover para preparo" at bounding box center [660, 432] width 250 height 35
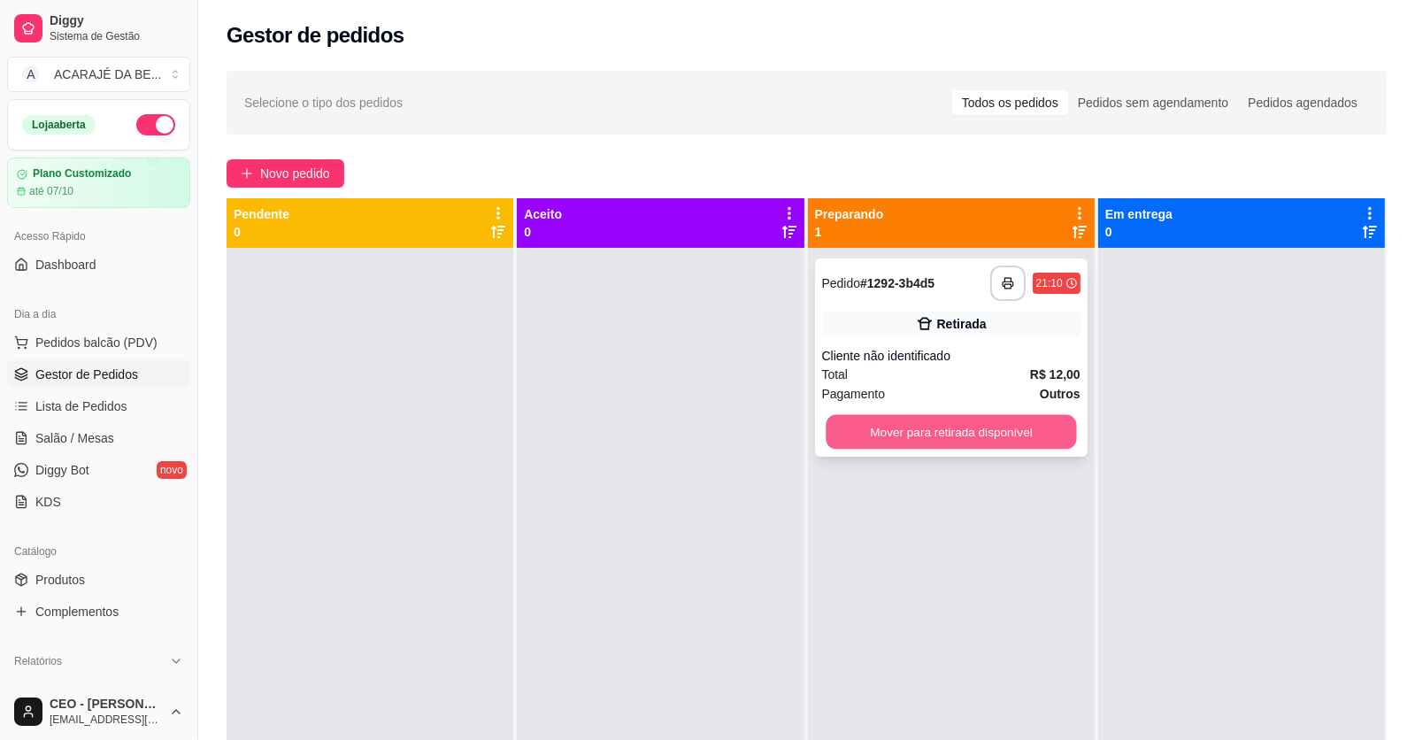
click at [864, 440] on button "Mover para retirada disponível" at bounding box center [951, 432] width 250 height 35
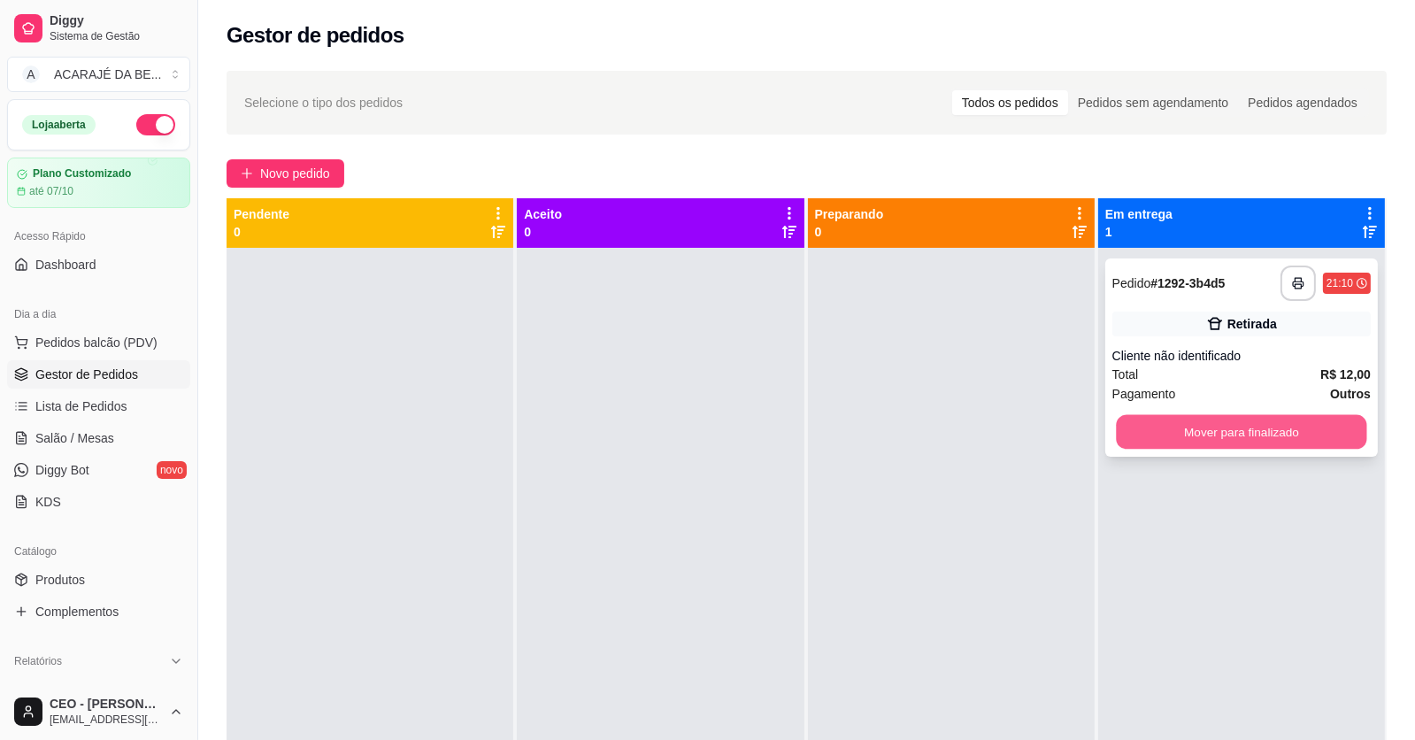
click at [1261, 435] on button "Mover para finalizado" at bounding box center [1241, 432] width 250 height 35
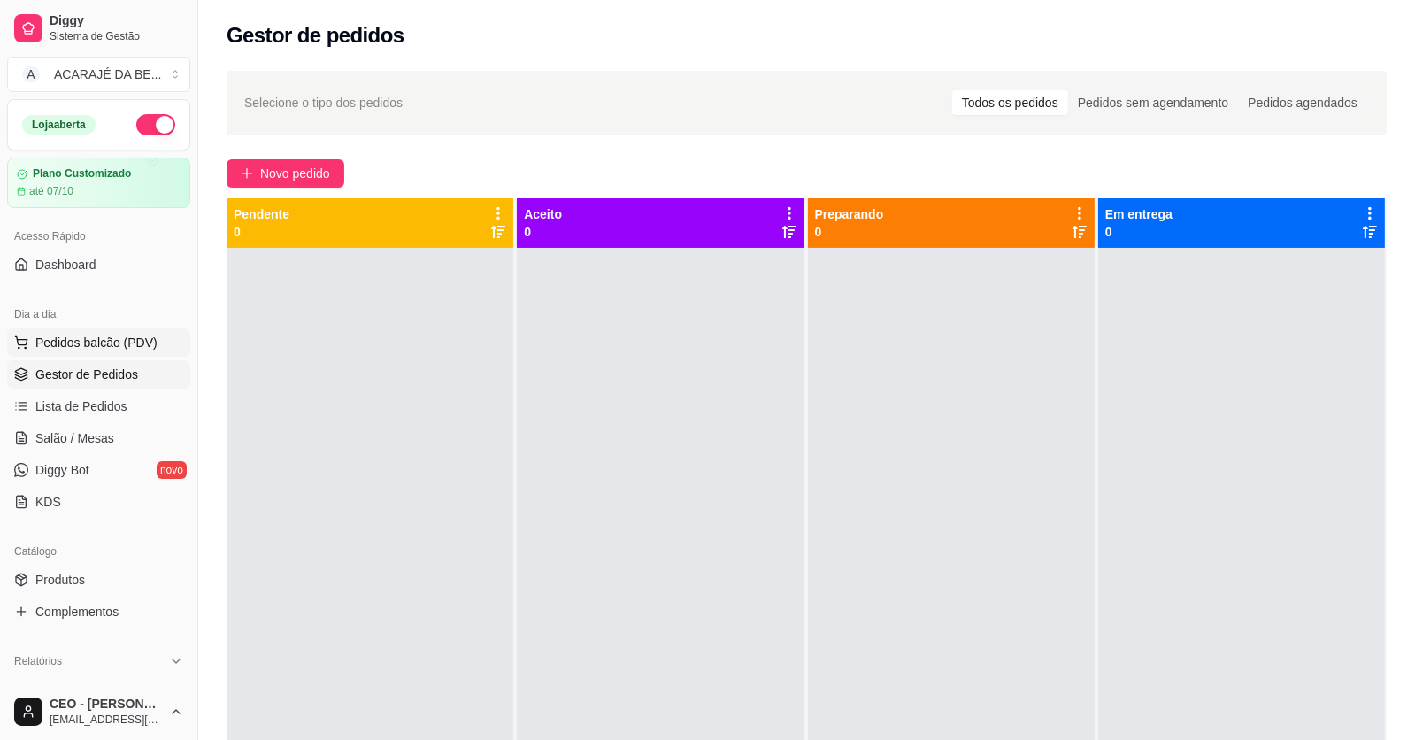
click at [80, 337] on span "Pedidos balcão (PDV)" at bounding box center [96, 343] width 122 height 18
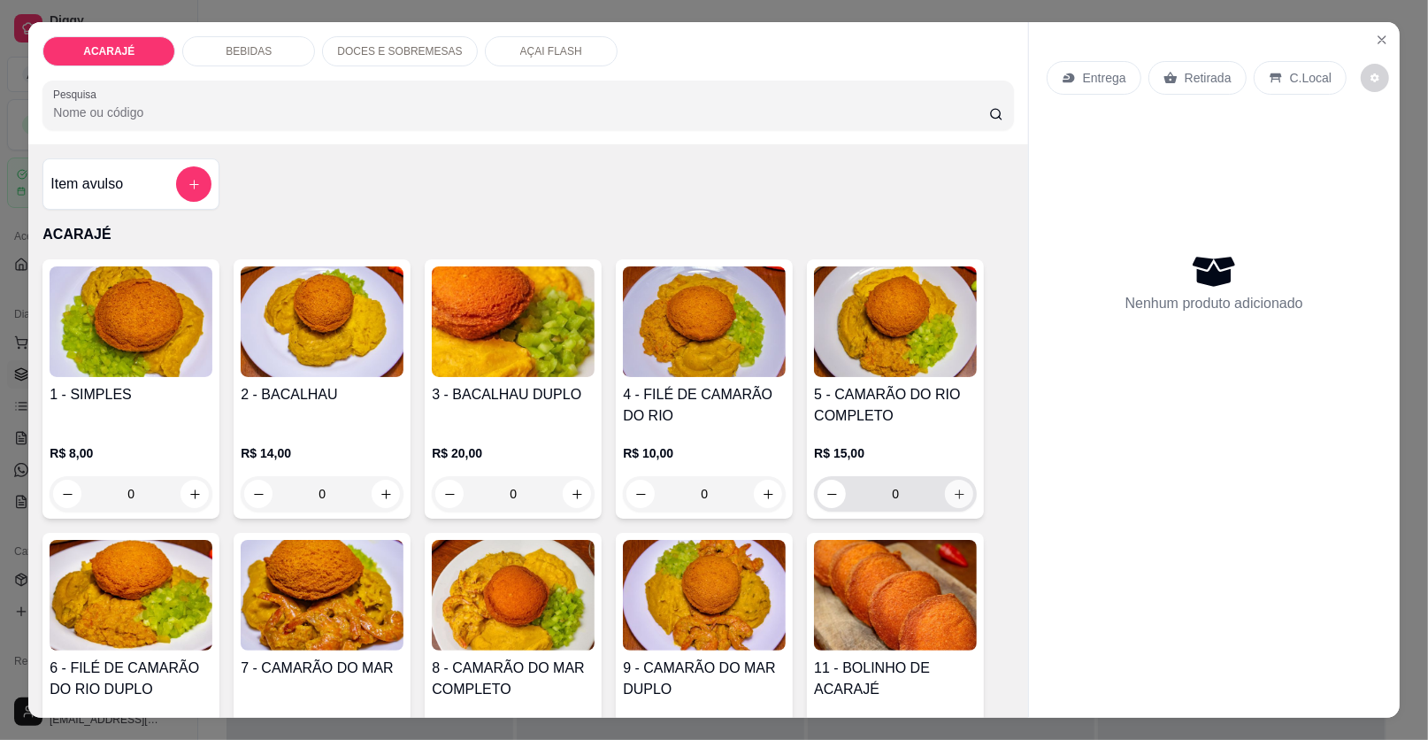
click at [954, 485] on button "increase-product-quantity" at bounding box center [959, 494] width 28 height 28
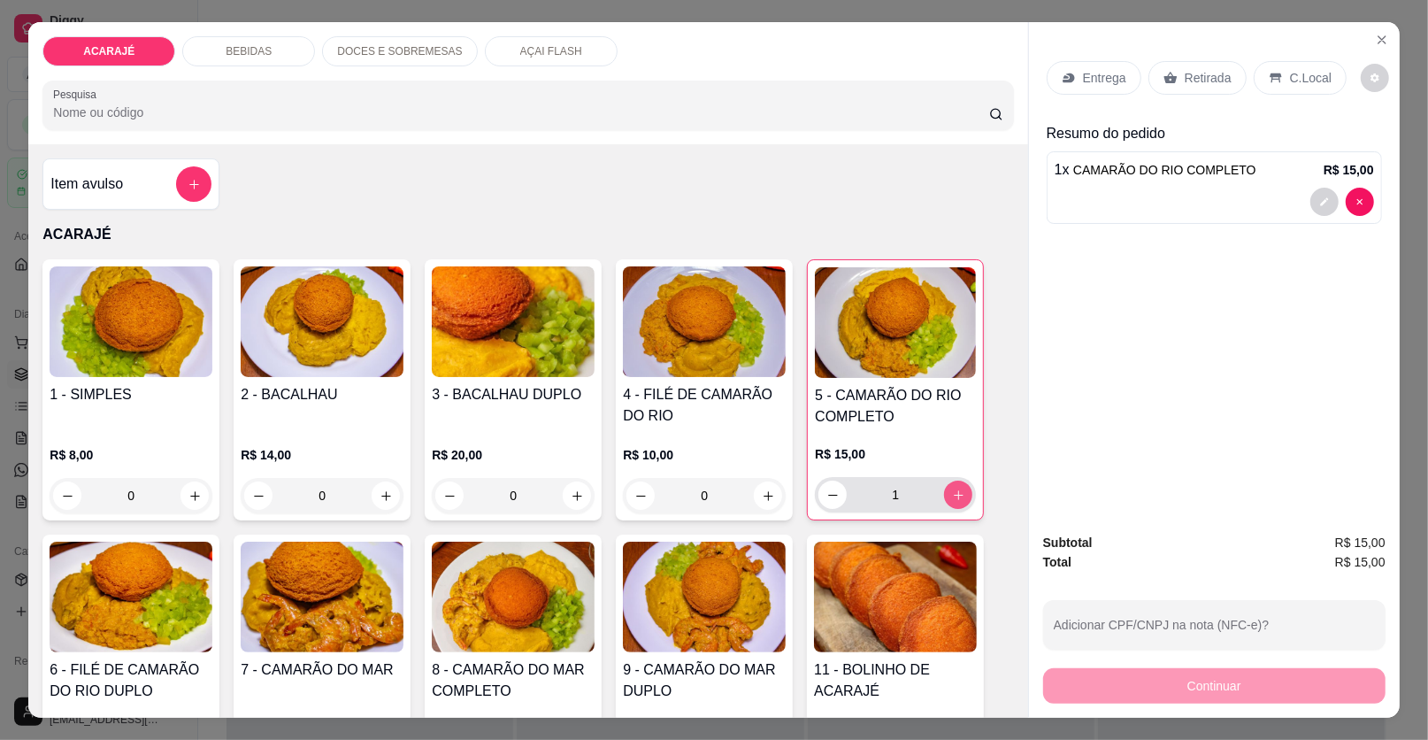
type input "1"
click at [763, 496] on icon "increase-product-quantity" at bounding box center [768, 495] width 13 height 13
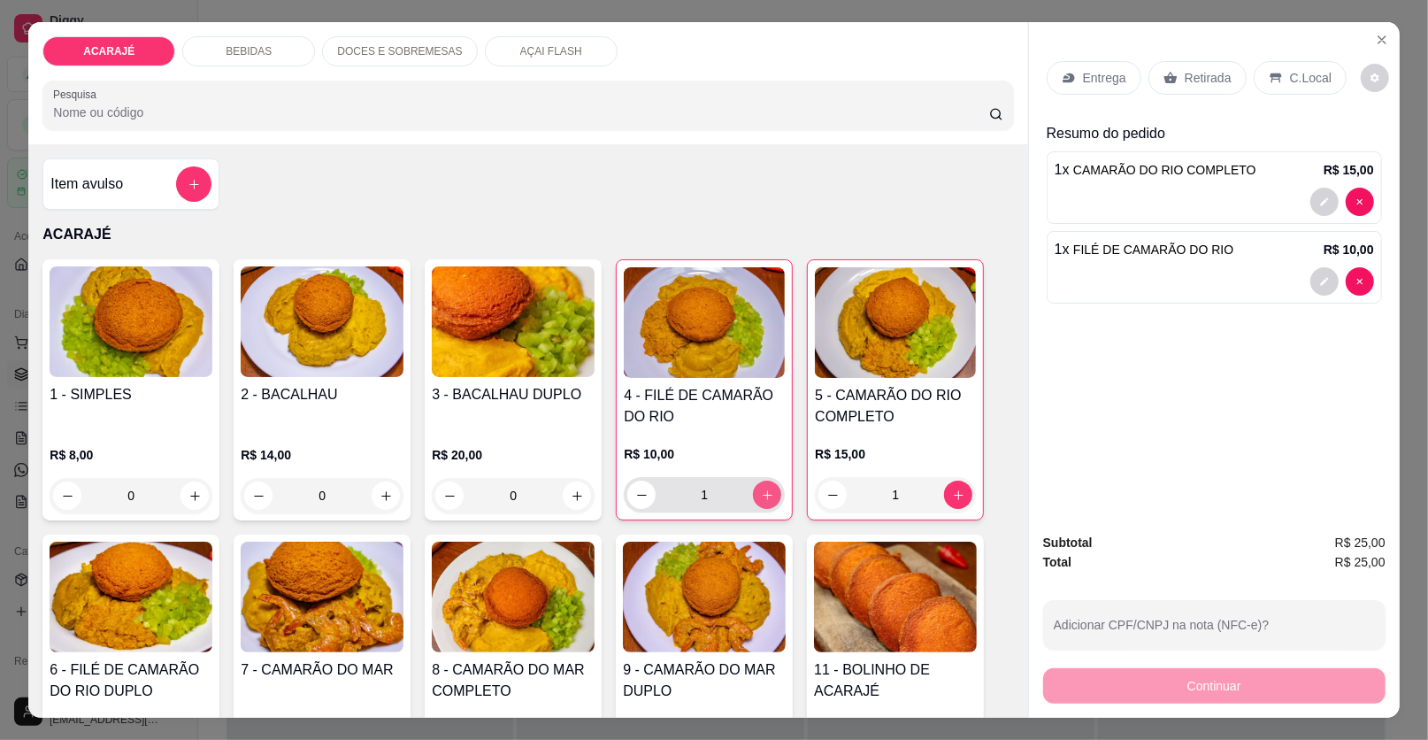
type input "1"
click at [1197, 79] on p "Retirada" at bounding box center [1208, 78] width 47 height 18
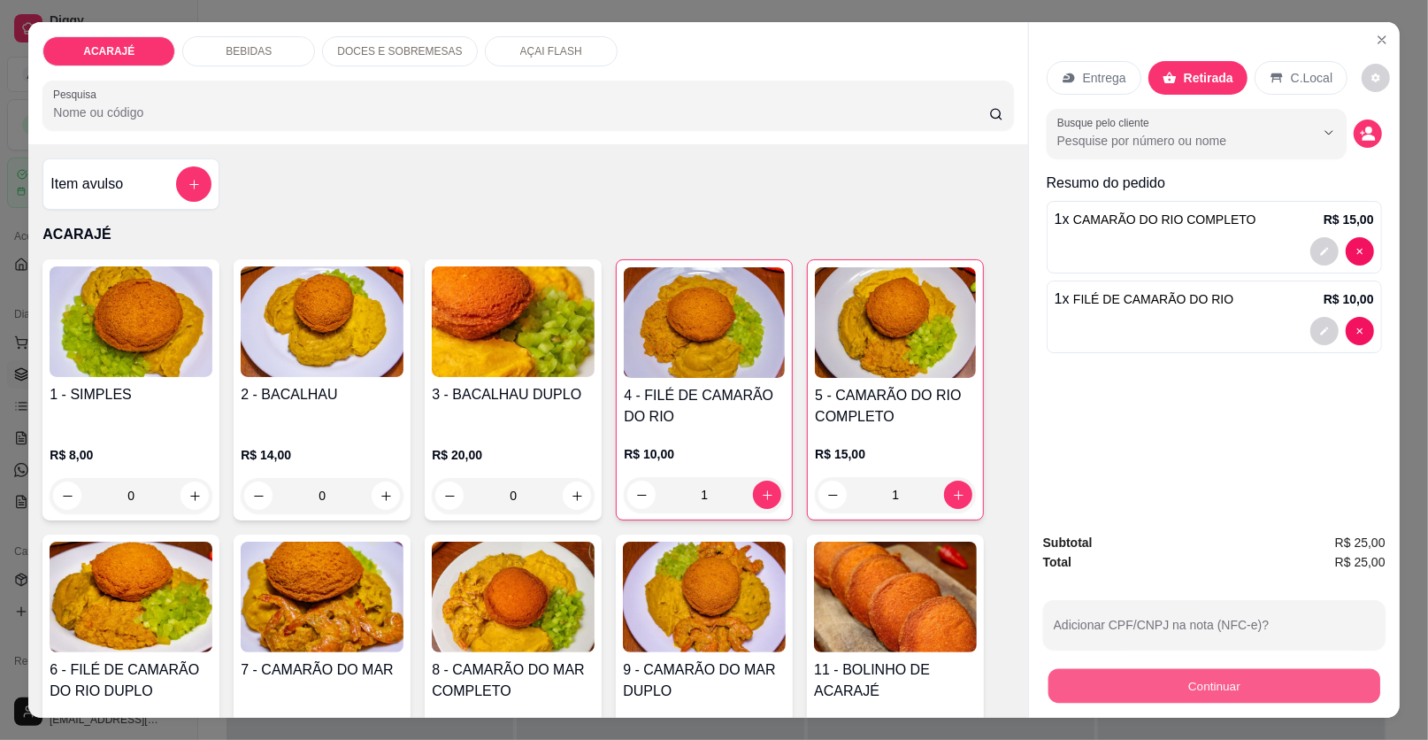
click at [1117, 685] on button "Continuar" at bounding box center [1215, 686] width 332 height 35
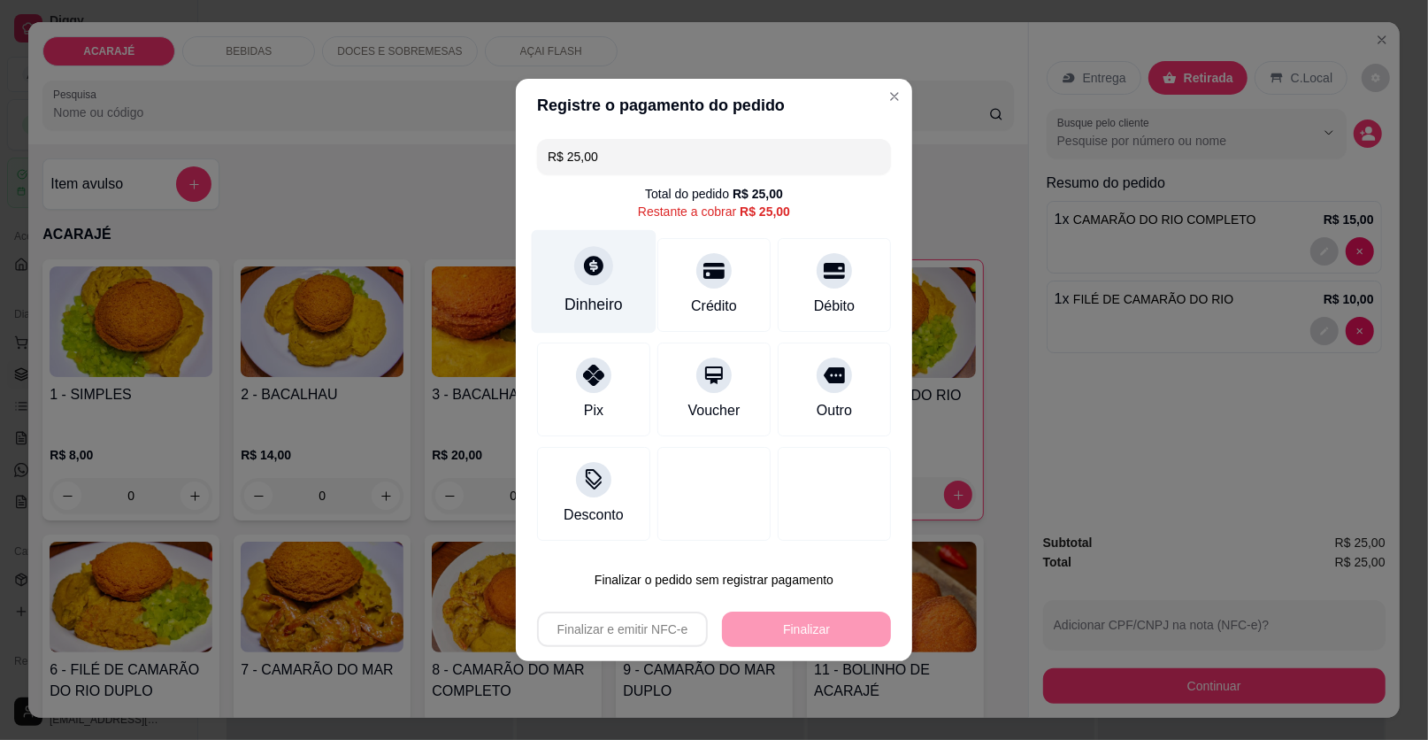
click at [592, 258] on icon at bounding box center [593, 265] width 19 height 19
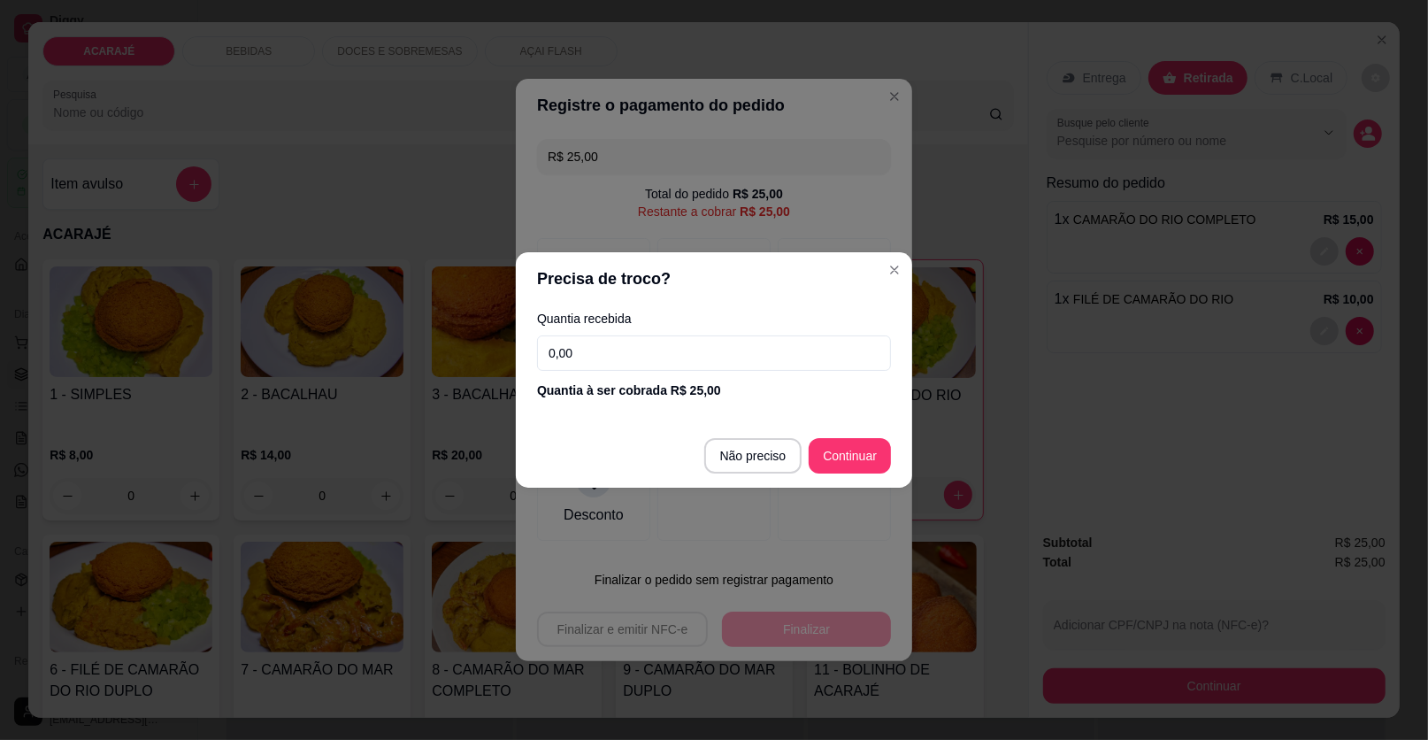
click at [624, 352] on input "0,00" at bounding box center [714, 352] width 354 height 35
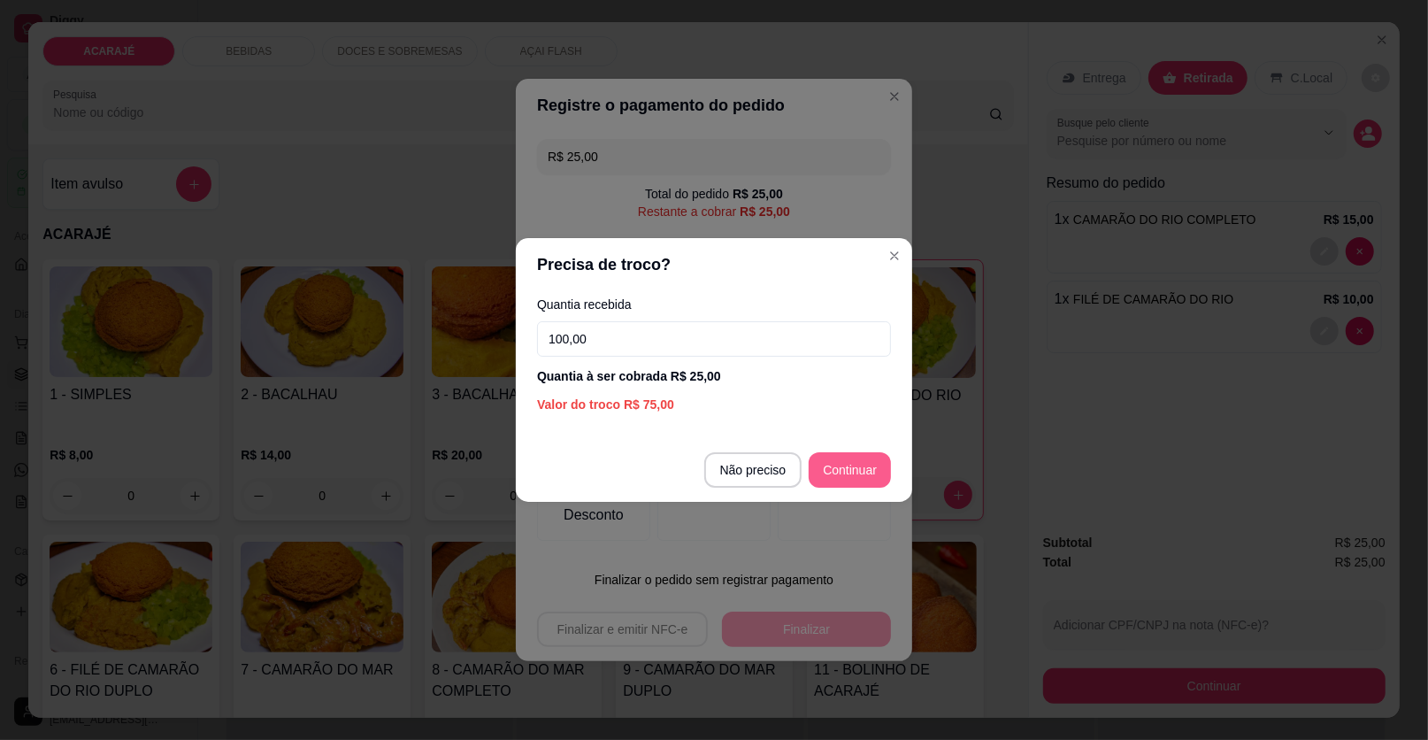
type input "100,00"
type input "R$ 0,00"
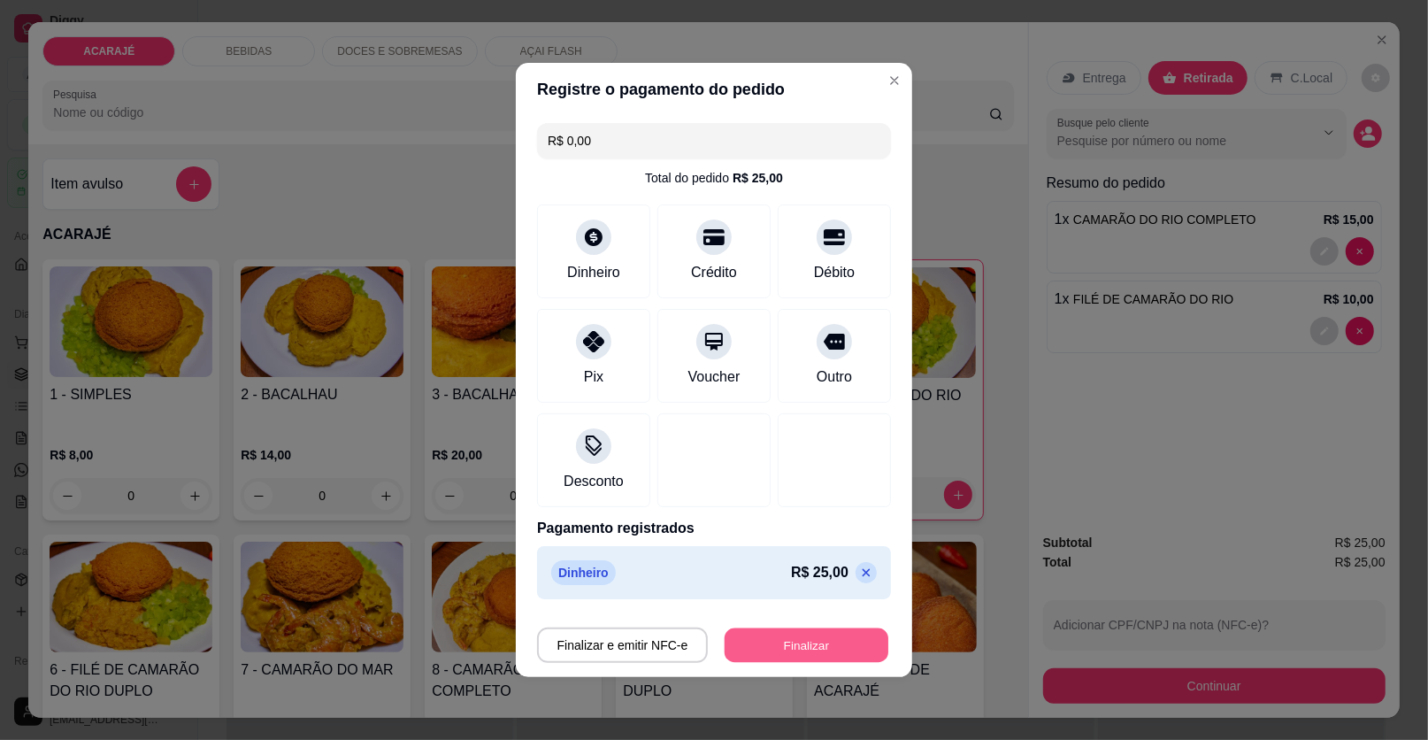
click at [818, 651] on button "Finalizar" at bounding box center [807, 645] width 164 height 35
type input "0"
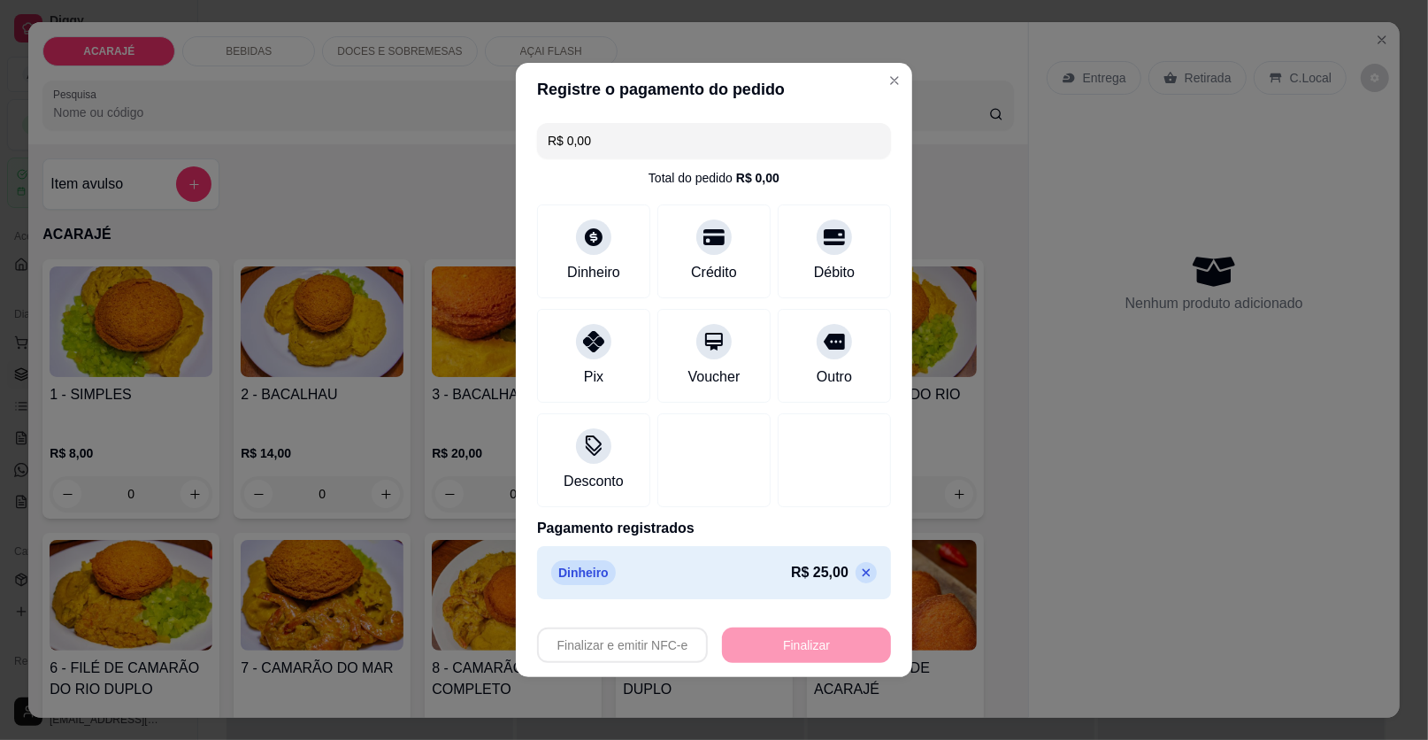
type input "-R$ 25,00"
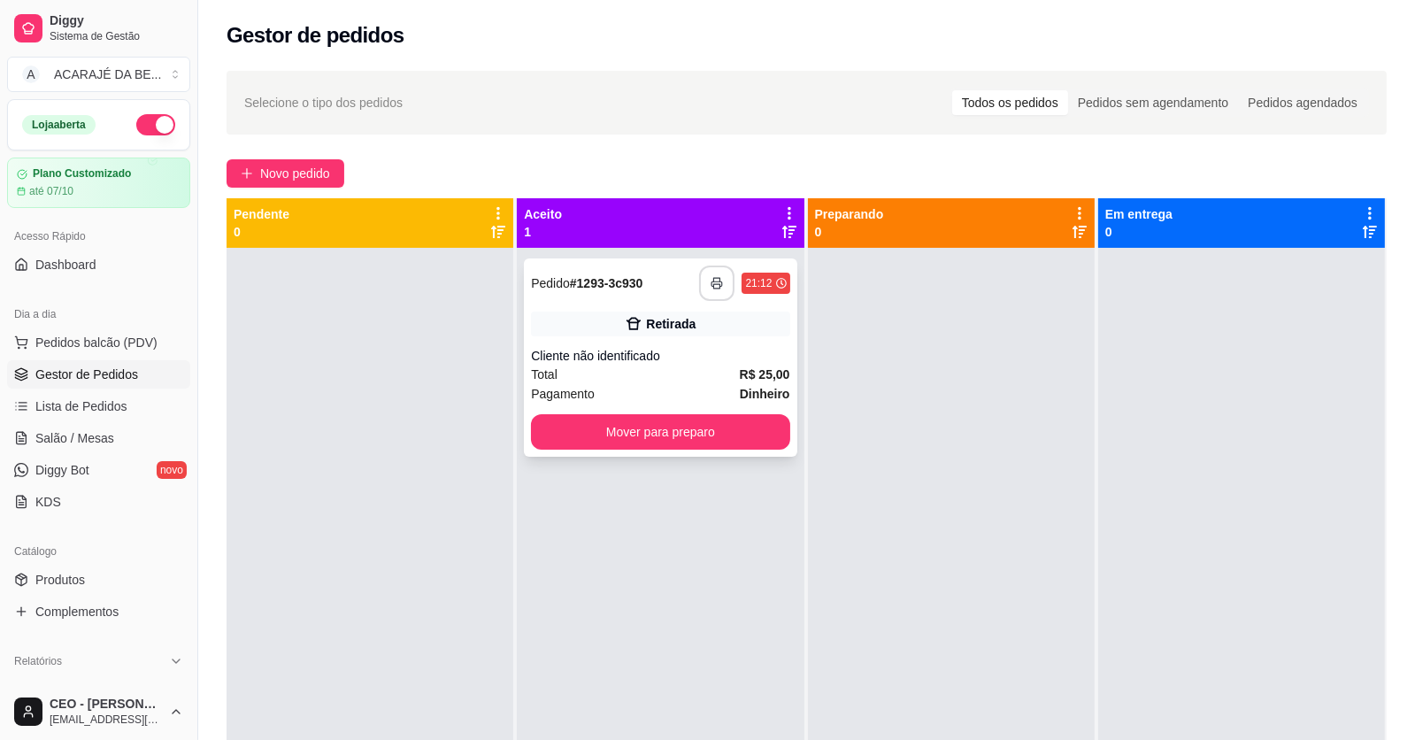
click at [714, 280] on icon "button" at bounding box center [717, 283] width 12 height 12
click at [718, 433] on button "Mover para preparo" at bounding box center [660, 431] width 258 height 35
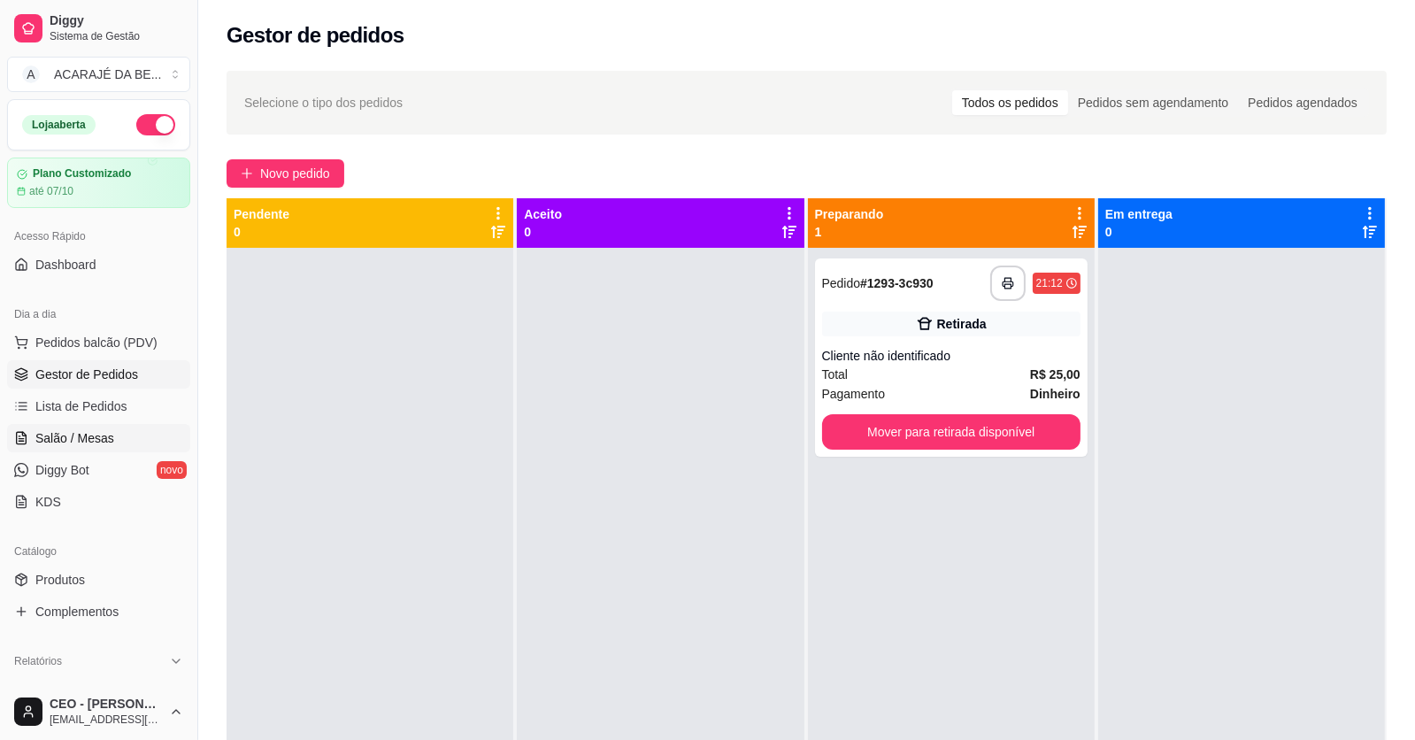
click at [80, 432] on span "Salão / Mesas" at bounding box center [74, 438] width 79 height 18
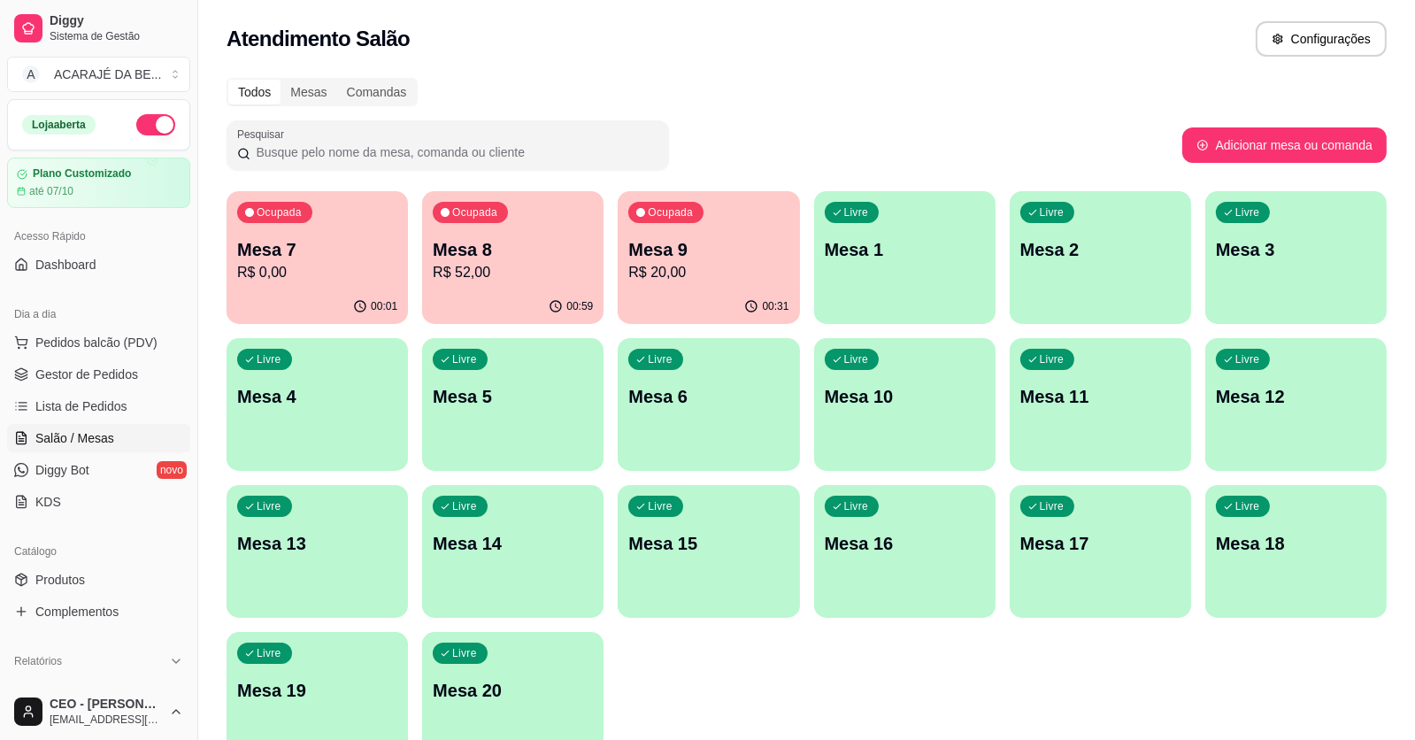
click at [702, 277] on p "R$ 20,00" at bounding box center [708, 272] width 160 height 21
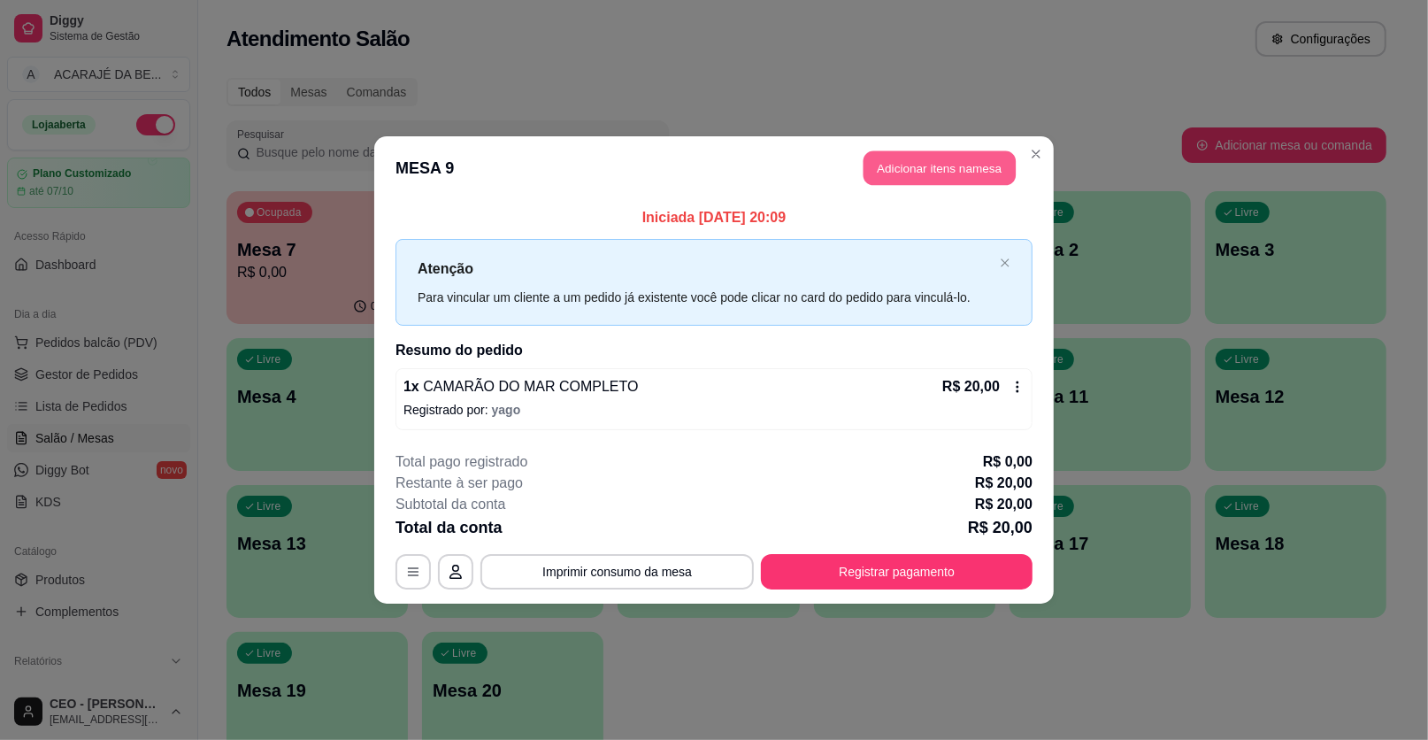
click at [971, 159] on button "Adicionar itens na mesa" at bounding box center [940, 168] width 152 height 35
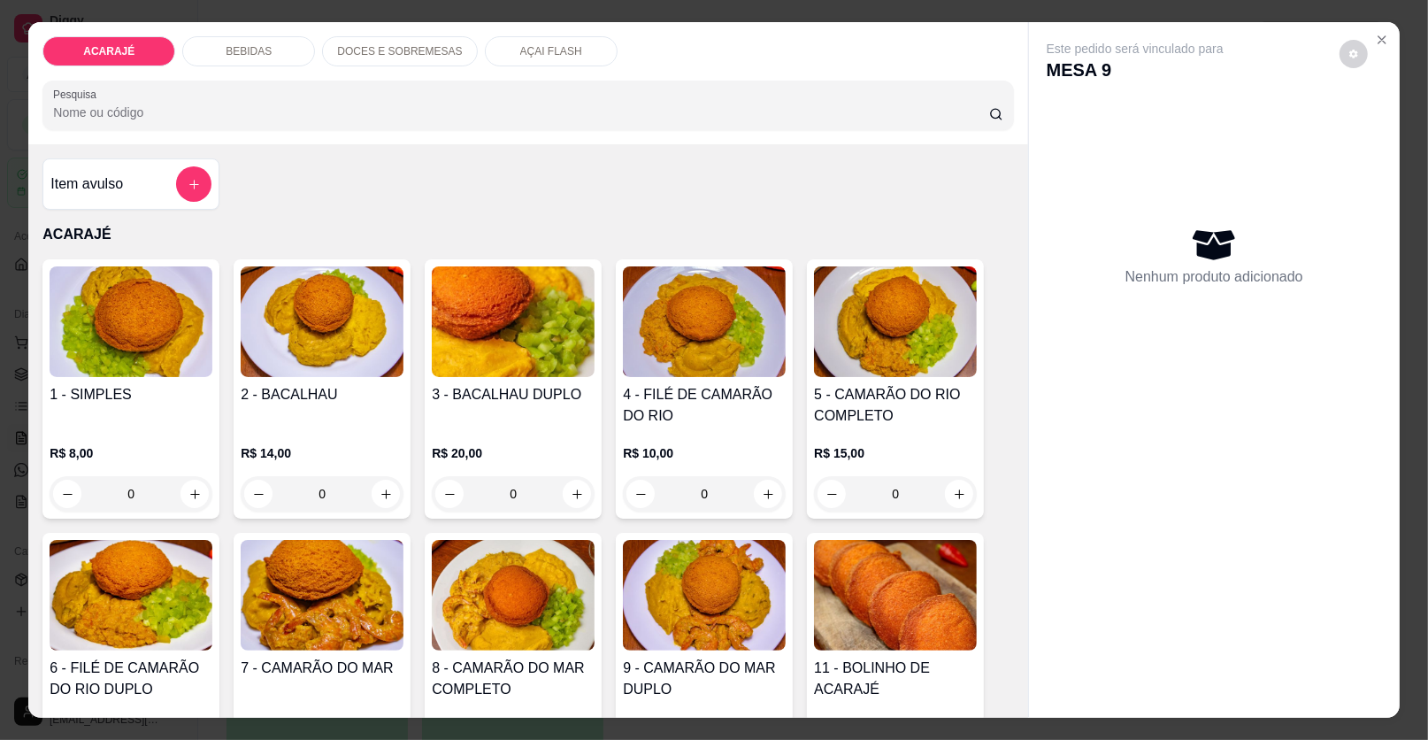
click at [399, 54] on p "DOCES E SOBREMESAS" at bounding box center [399, 51] width 125 height 14
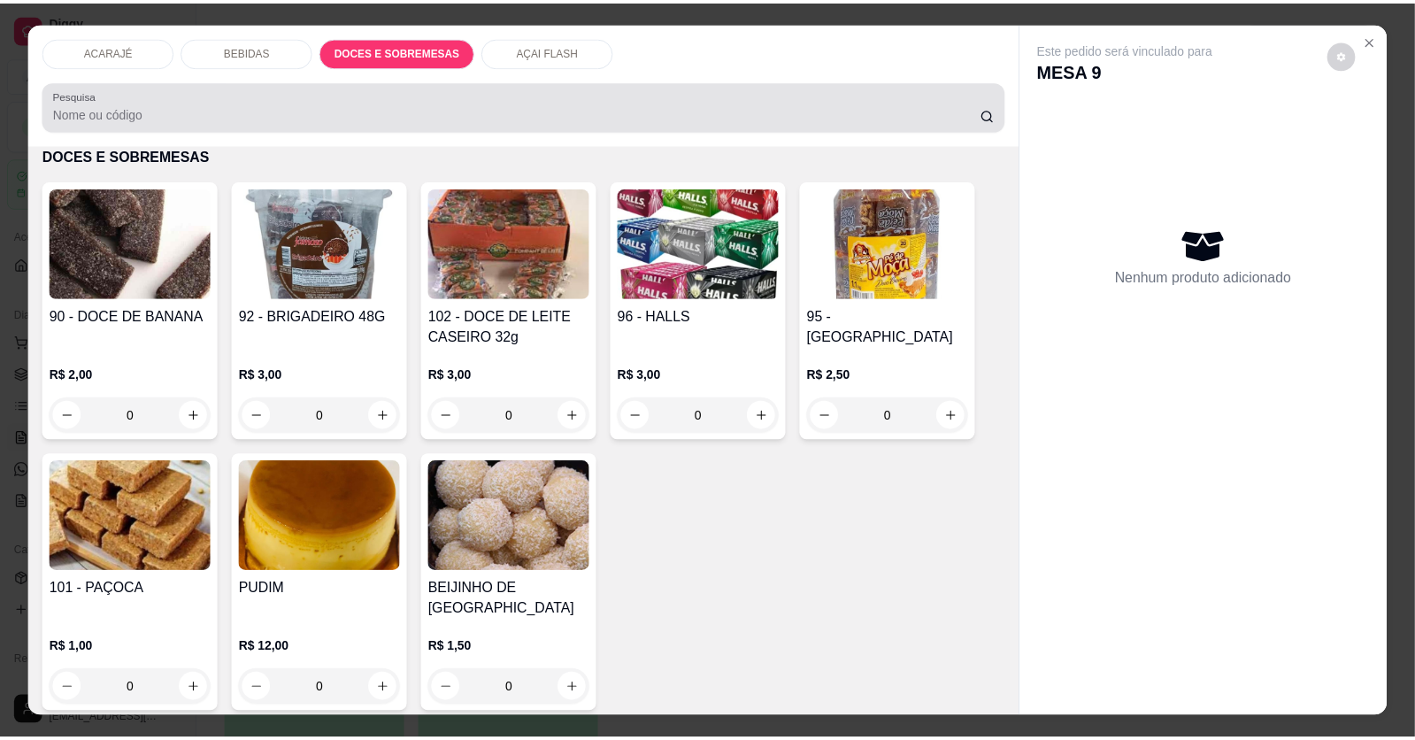
scroll to position [34, 0]
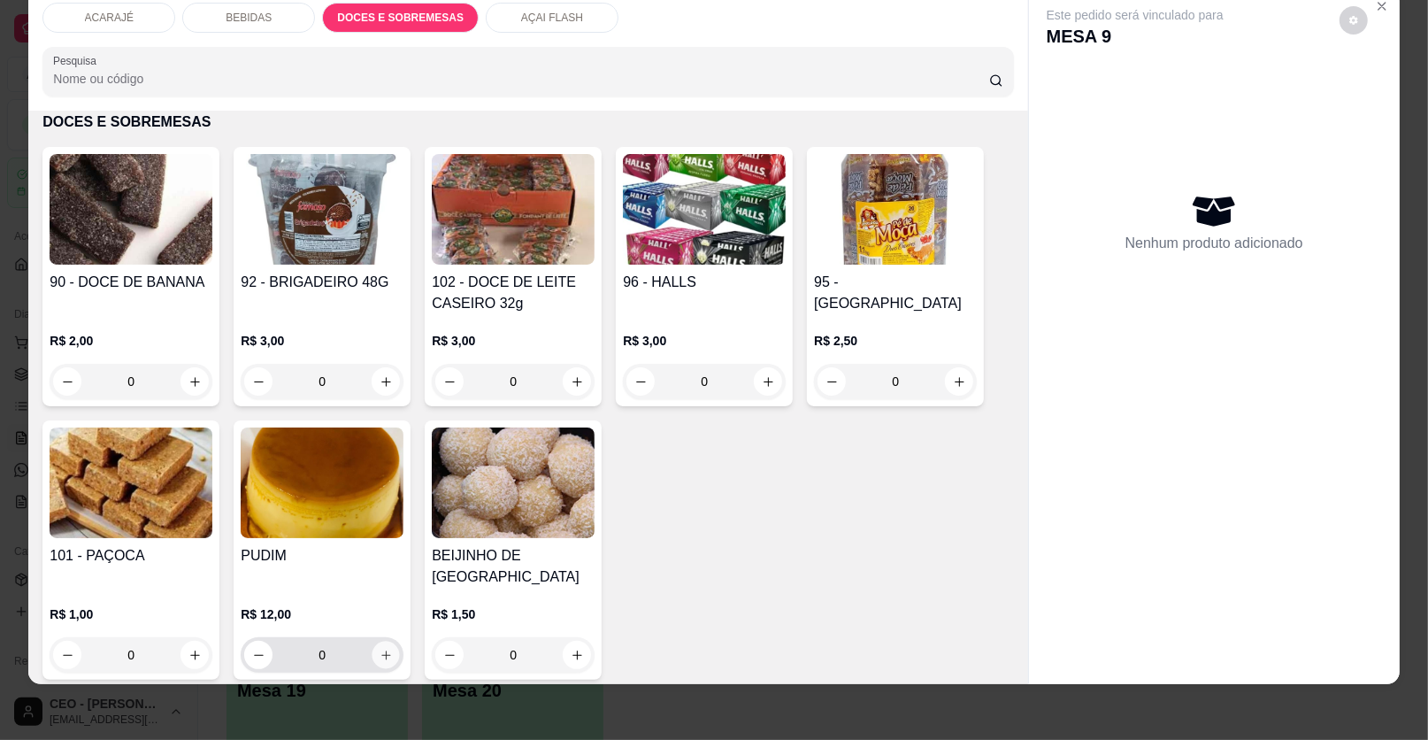
click at [381, 642] on button "increase-product-quantity" at bounding box center [386, 655] width 27 height 27
type input "1"
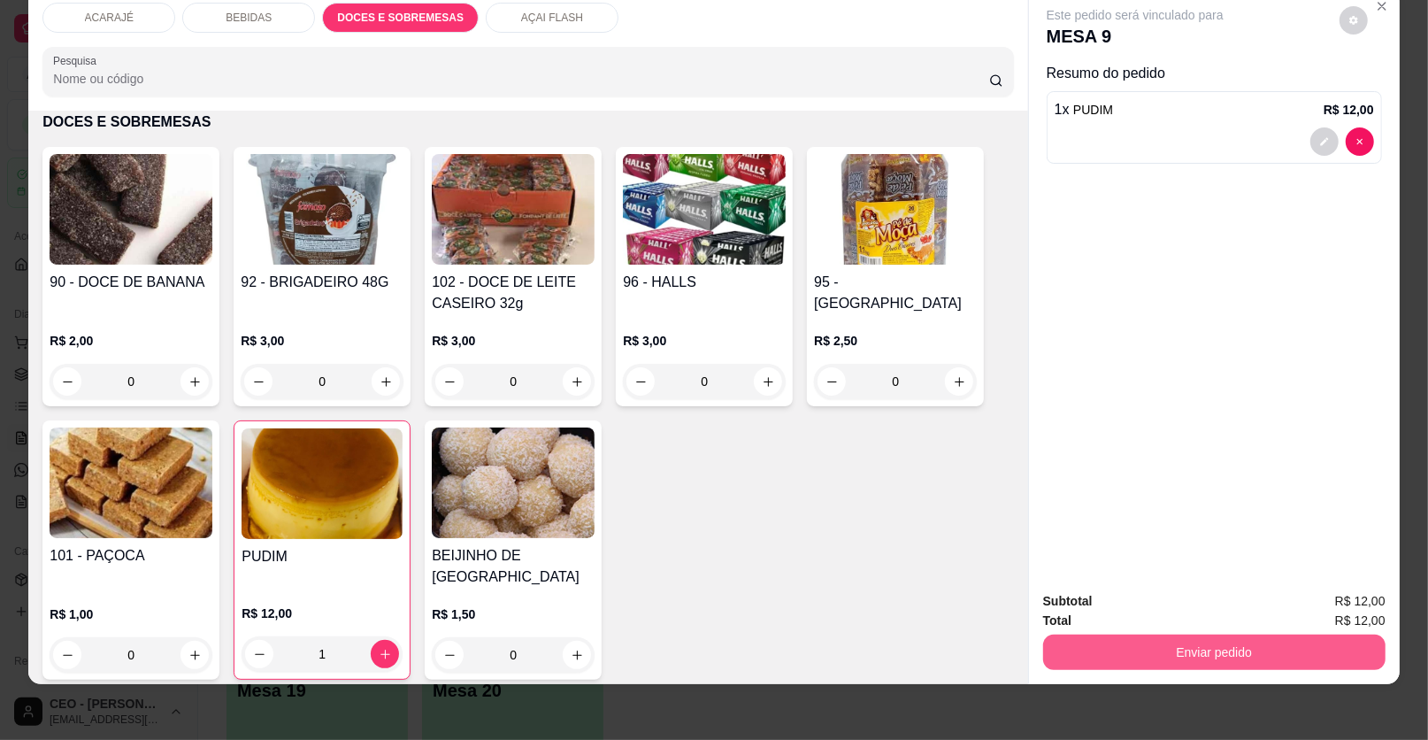
click at [1182, 653] on button "Enviar pedido" at bounding box center [1214, 652] width 342 height 35
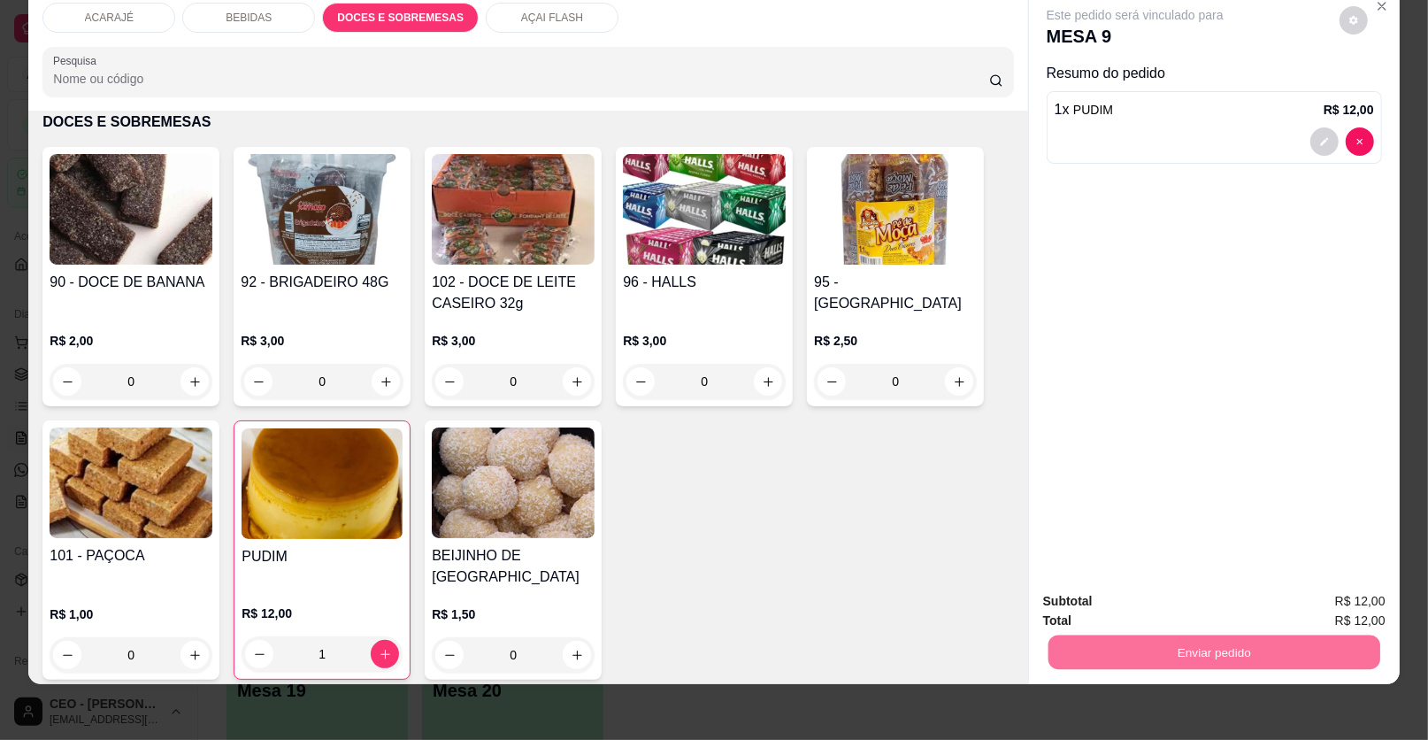
click at [1367, 601] on button "Enviar pedido" at bounding box center [1339, 607] width 97 height 33
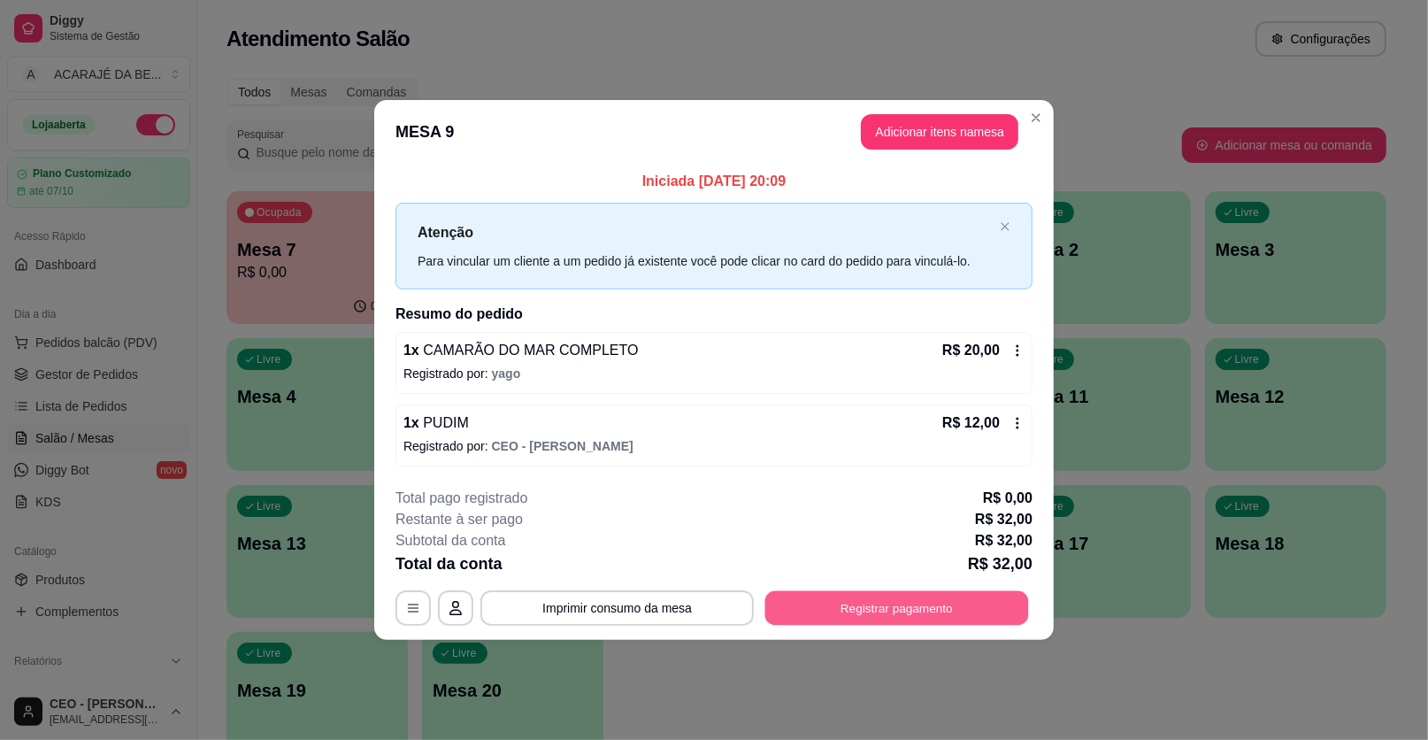
click at [954, 604] on button "Registrar pagamento" at bounding box center [898, 607] width 264 height 35
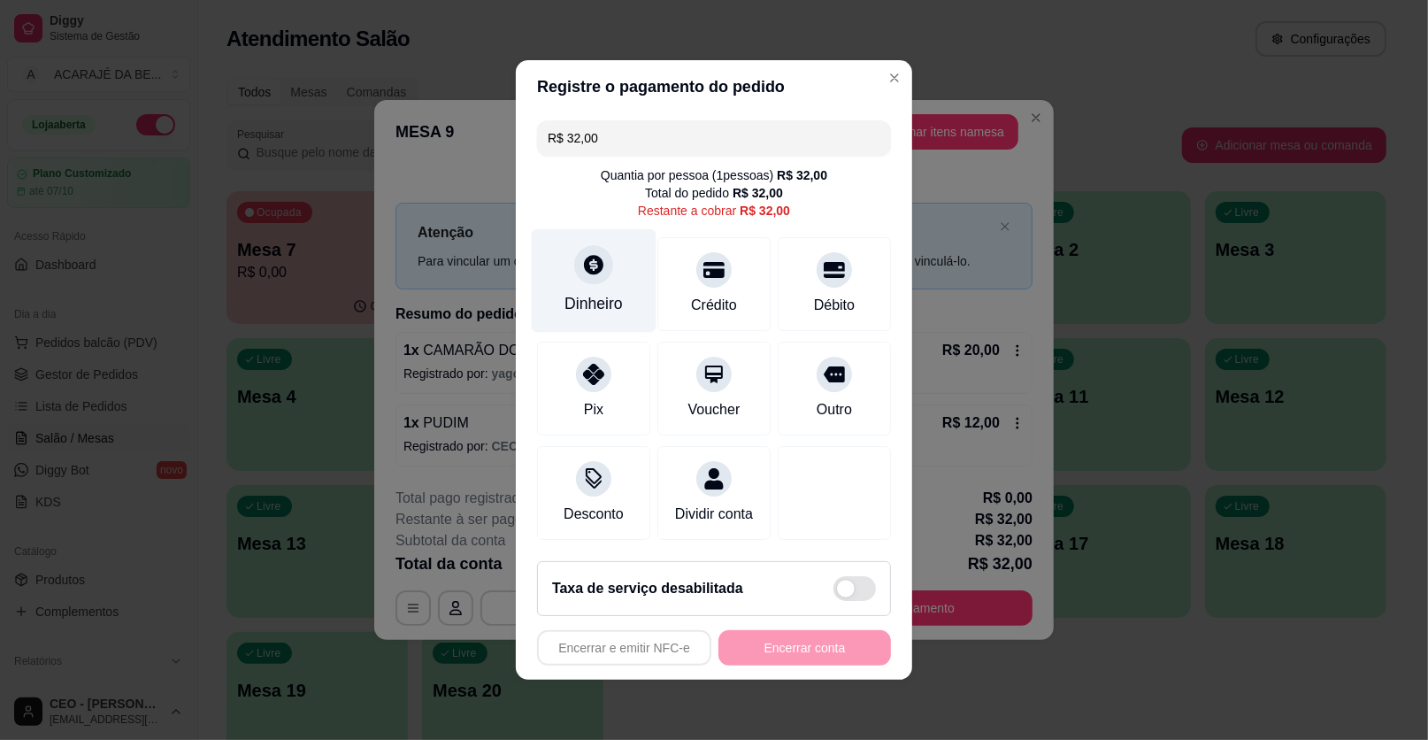
click at [589, 269] on icon at bounding box center [593, 264] width 23 height 23
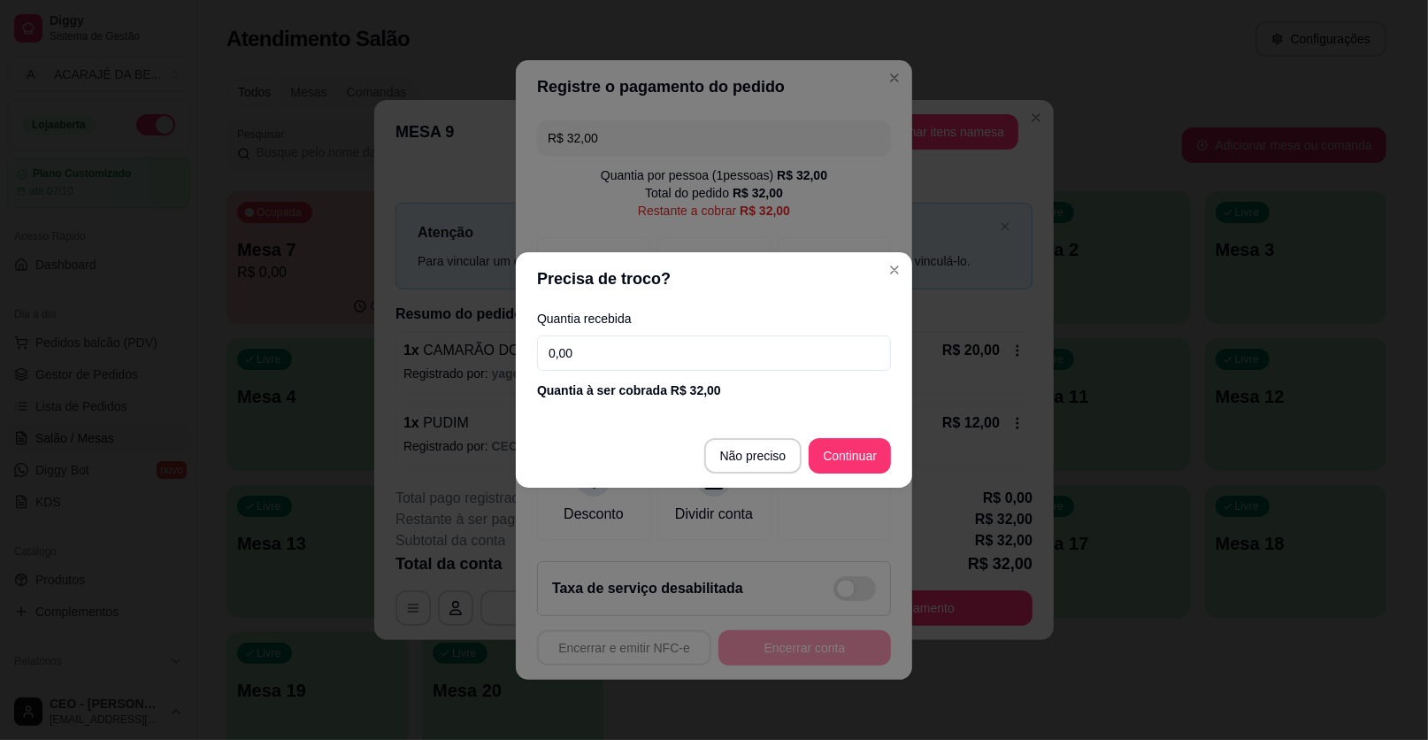
click at [610, 353] on input "0,00" at bounding box center [714, 352] width 354 height 35
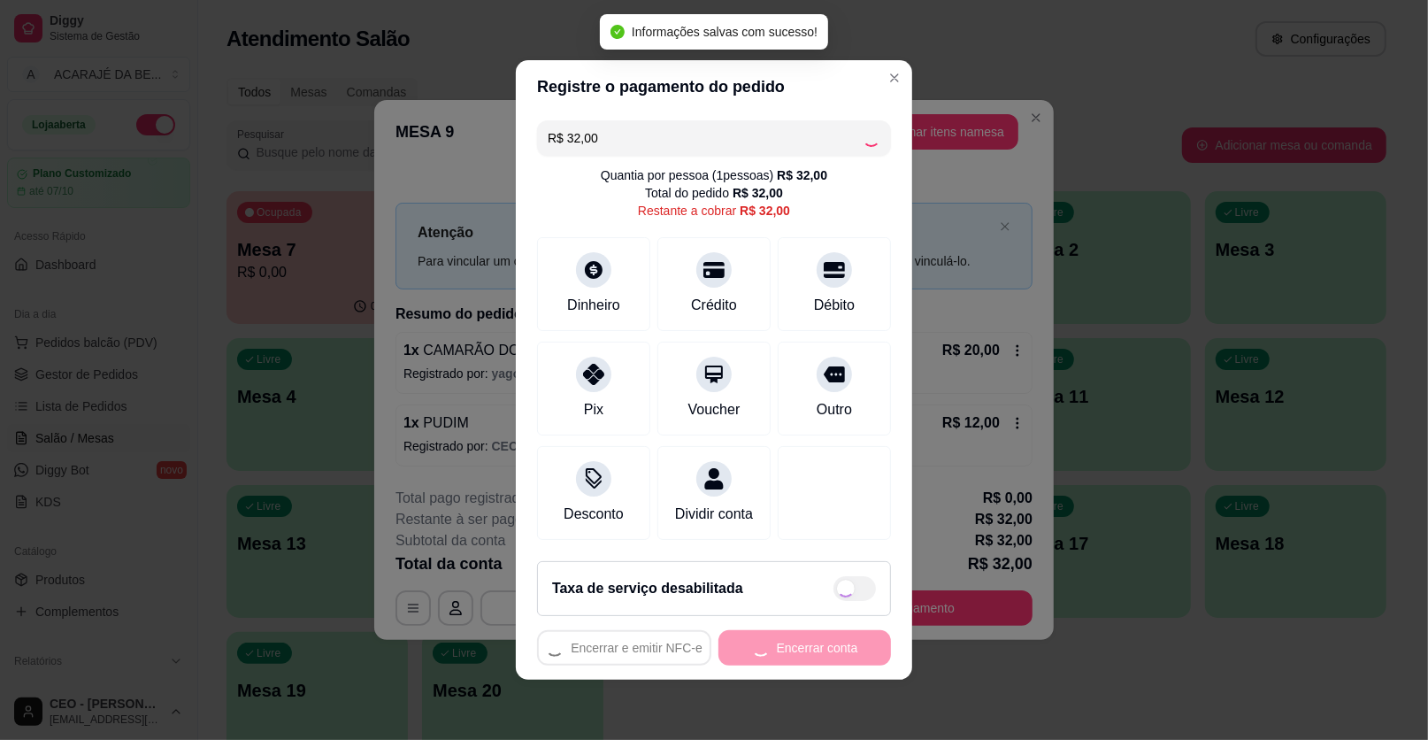
type input "R$ 0,00"
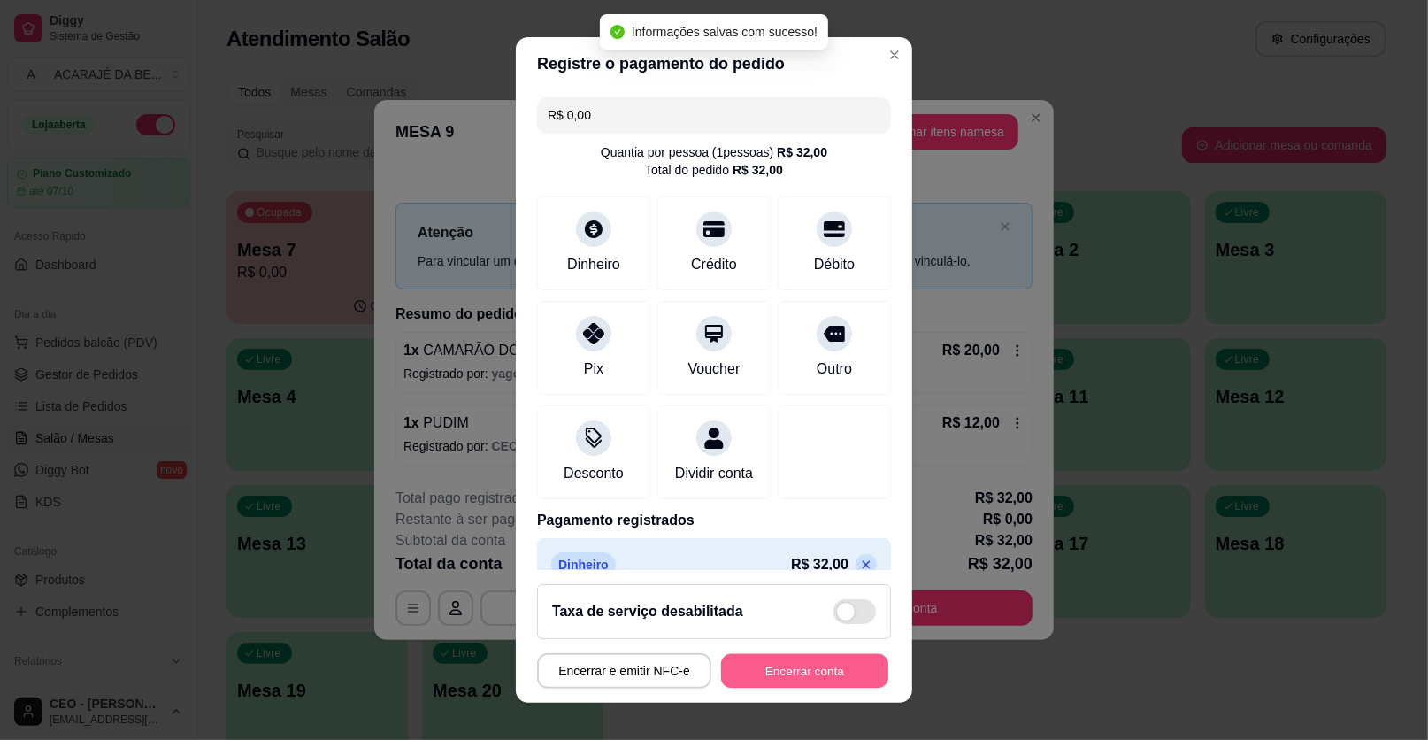
click at [762, 677] on button "Encerrar conta" at bounding box center [804, 671] width 167 height 35
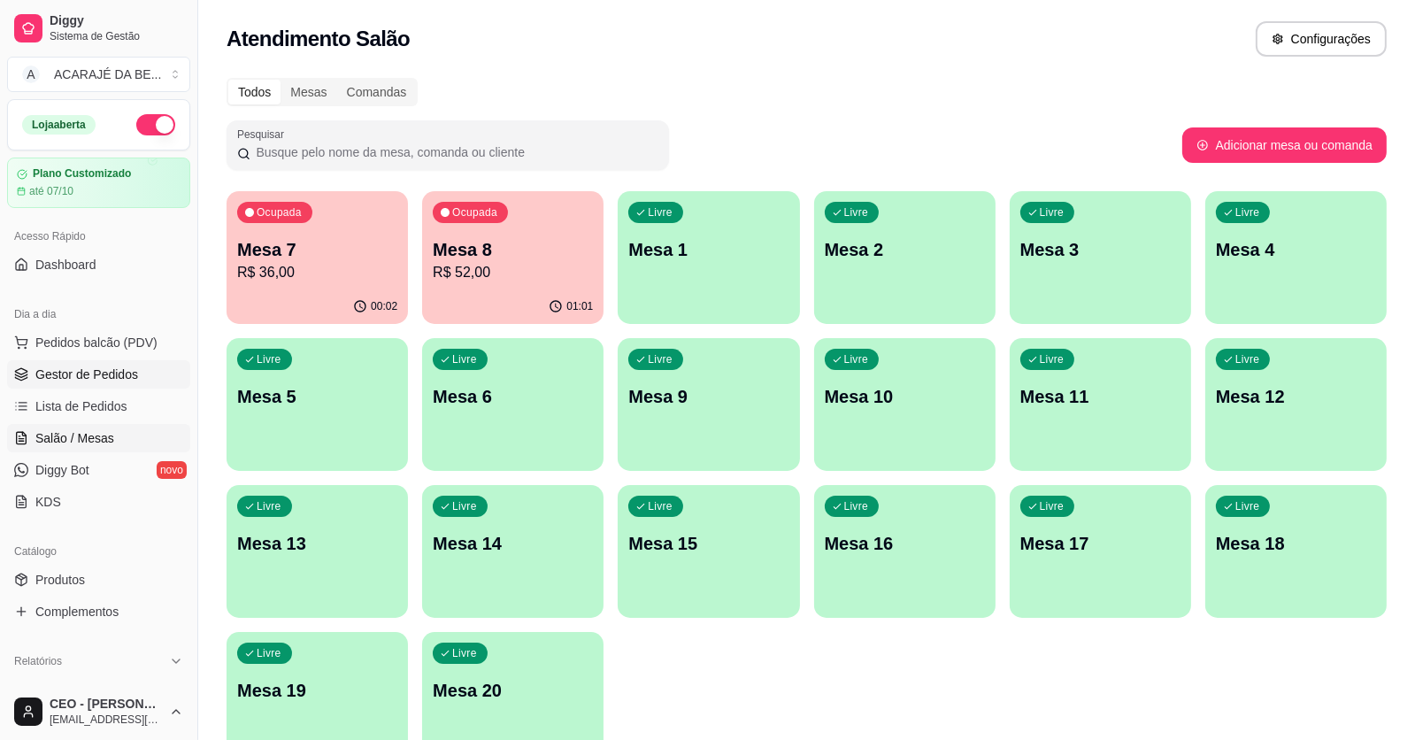
click at [111, 366] on span "Gestor de Pedidos" at bounding box center [86, 375] width 103 height 18
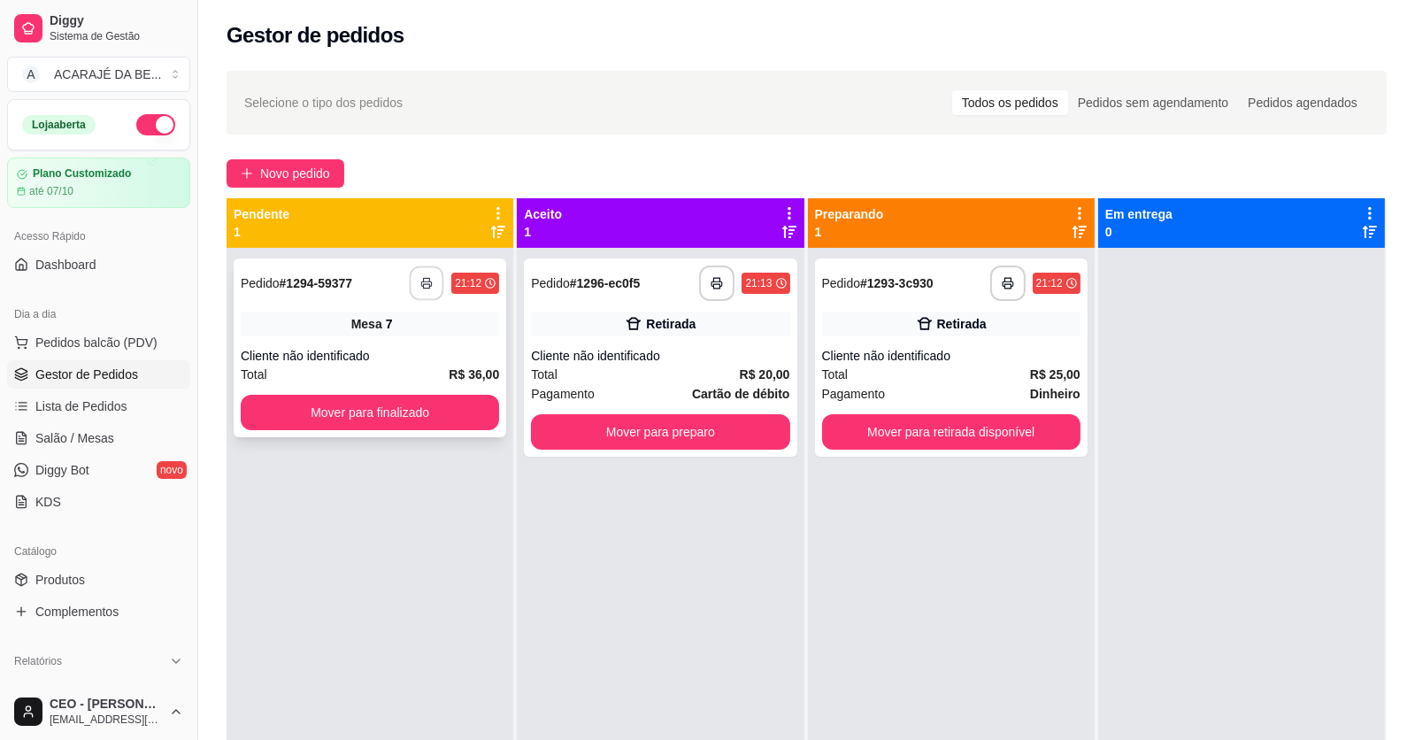
click at [427, 270] on button "button" at bounding box center [427, 283] width 35 height 35
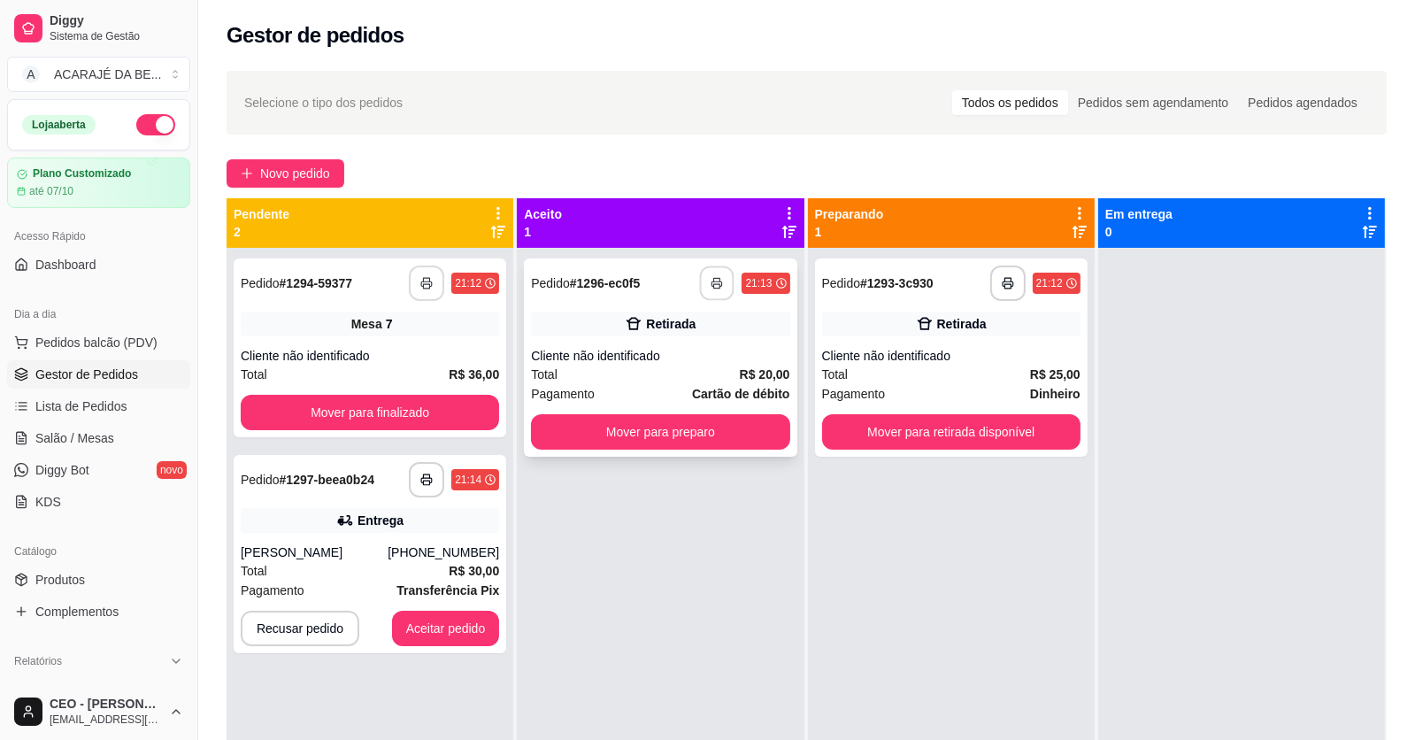
click at [712, 279] on icon "button" at bounding box center [718, 283] width 12 height 12
click at [979, 389] on div "Pagamento Dinheiro" at bounding box center [951, 393] width 258 height 19
click at [972, 435] on button "Mover para retirada disponível" at bounding box center [951, 431] width 258 height 35
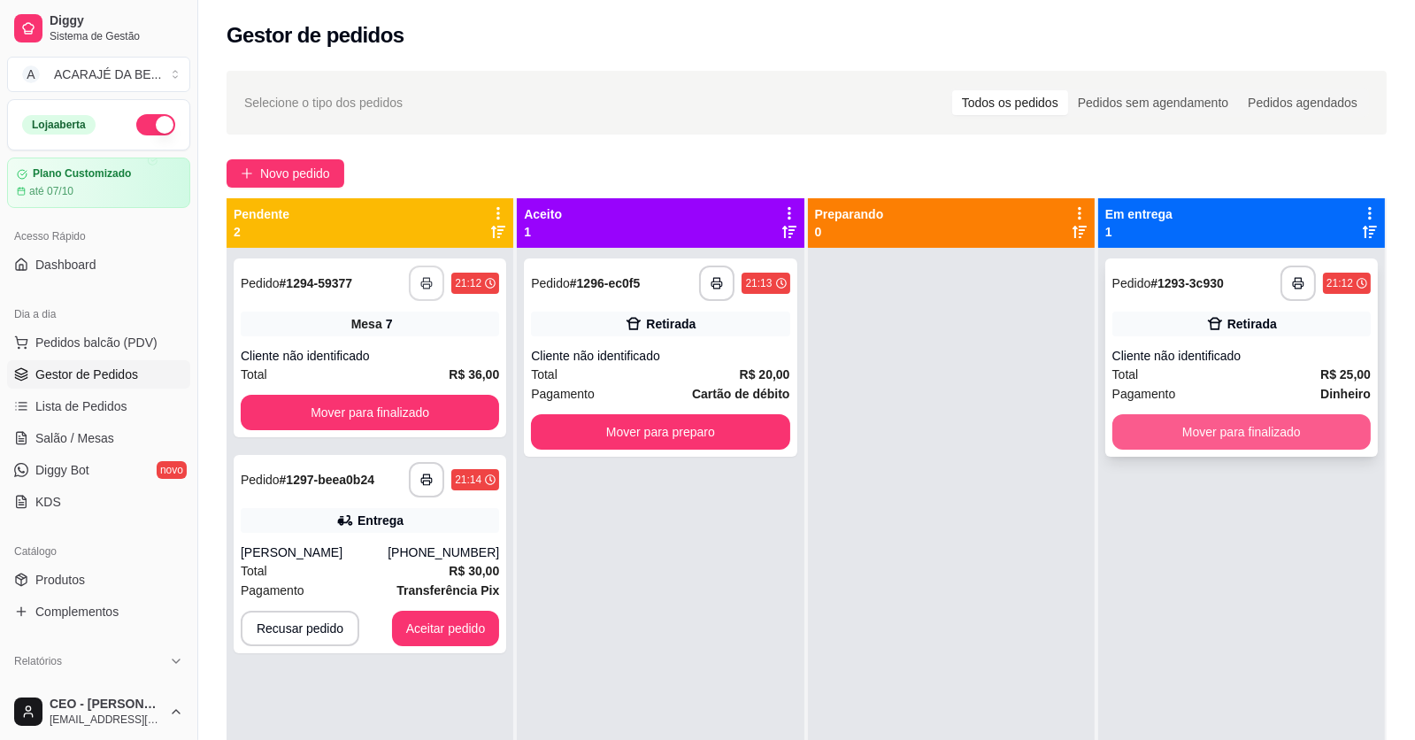
click at [1150, 428] on button "Mover para finalizado" at bounding box center [1241, 431] width 258 height 35
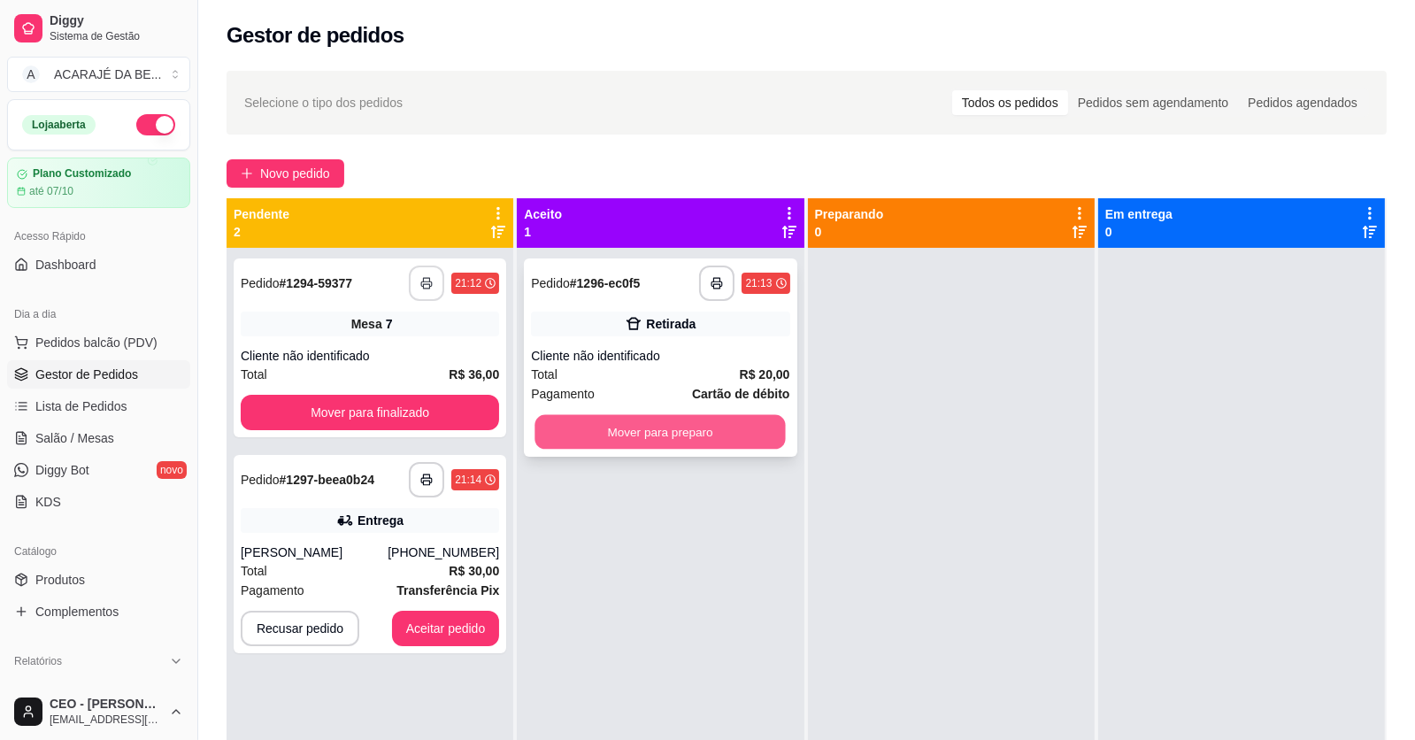
click at [694, 436] on button "Mover para preparo" at bounding box center [660, 432] width 250 height 35
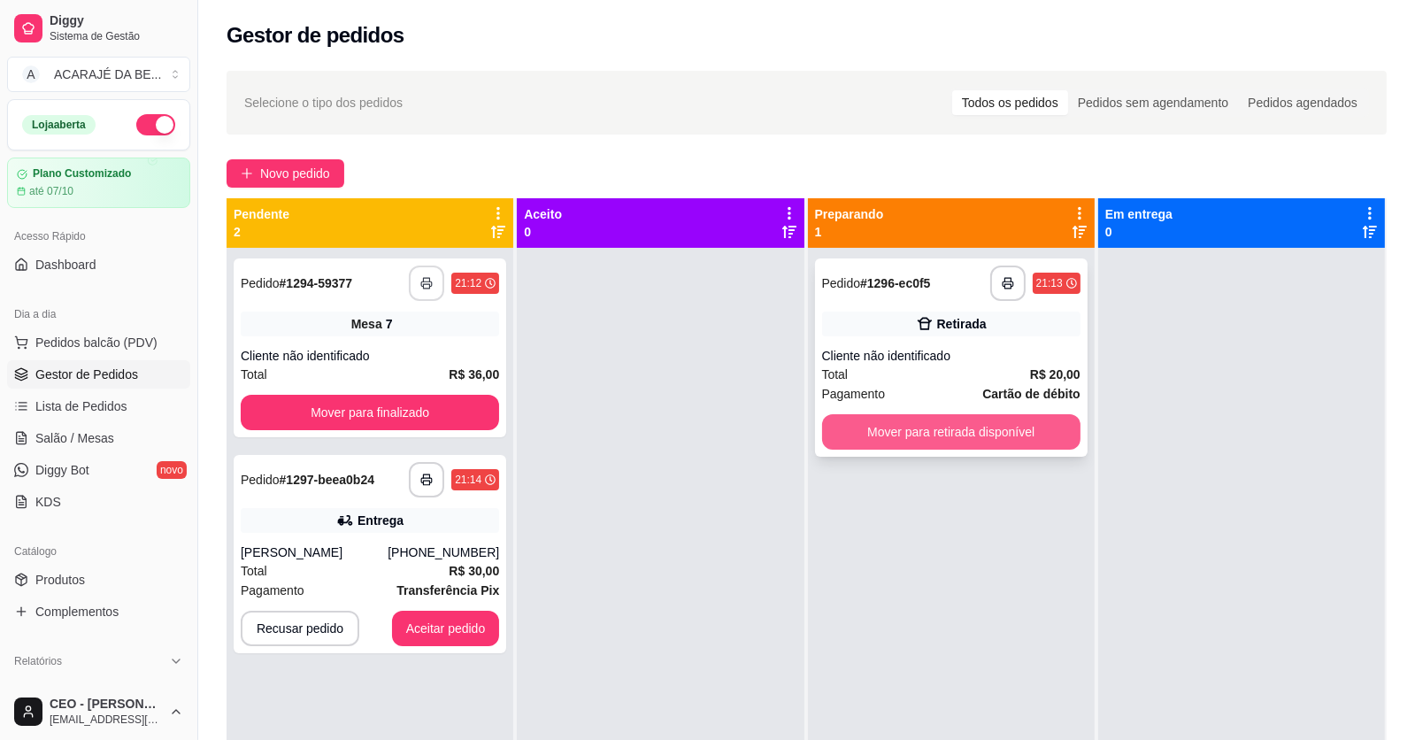
click at [916, 439] on button "Mover para retirada disponível" at bounding box center [951, 431] width 258 height 35
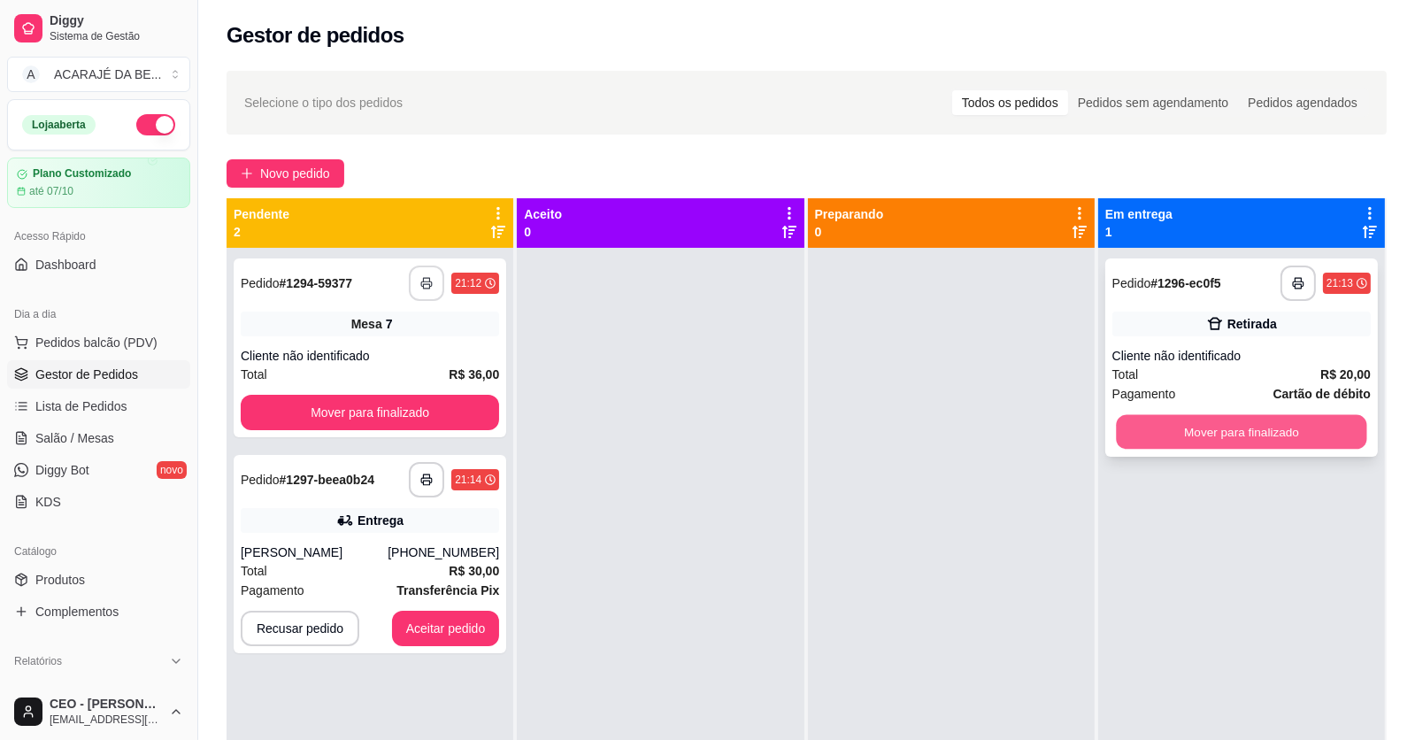
click at [1164, 427] on button "Mover para finalizado" at bounding box center [1241, 432] width 250 height 35
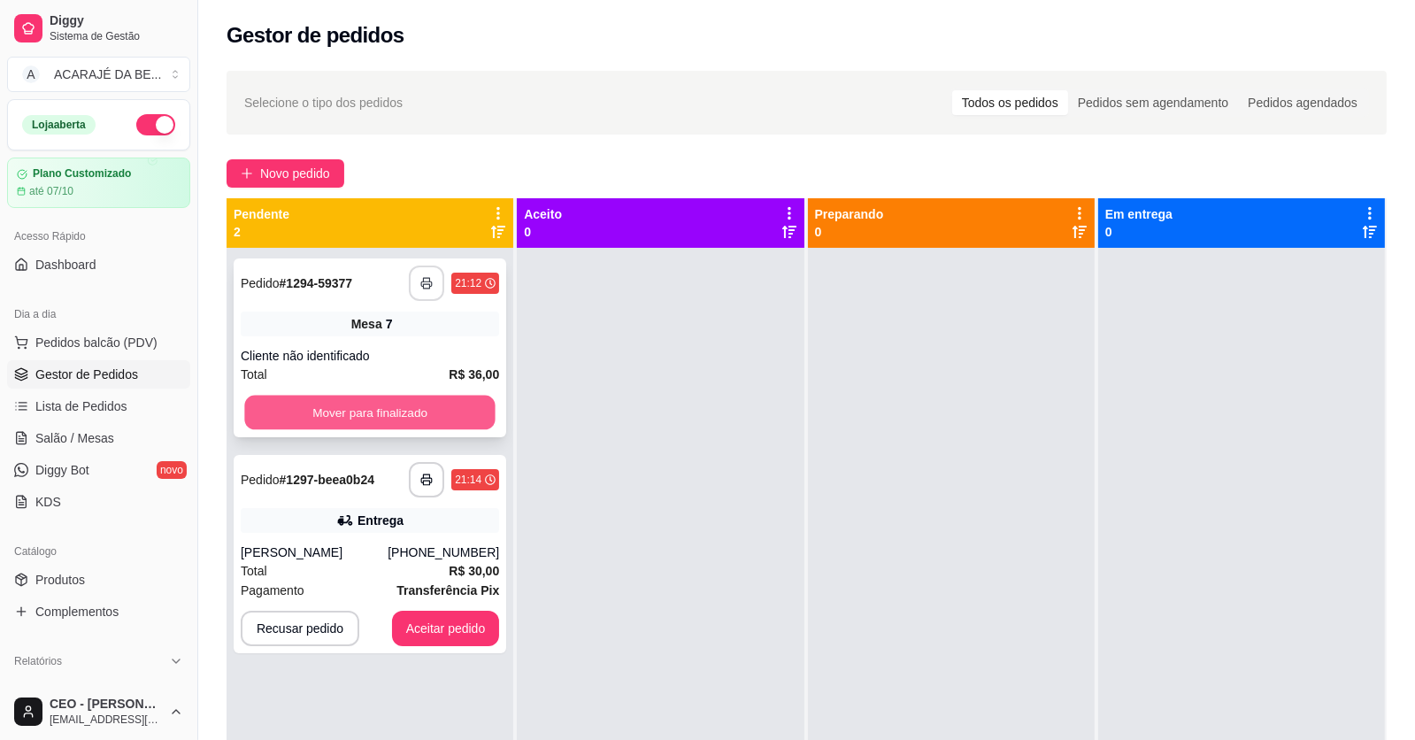
click at [352, 405] on button "Mover para finalizado" at bounding box center [369, 413] width 250 height 35
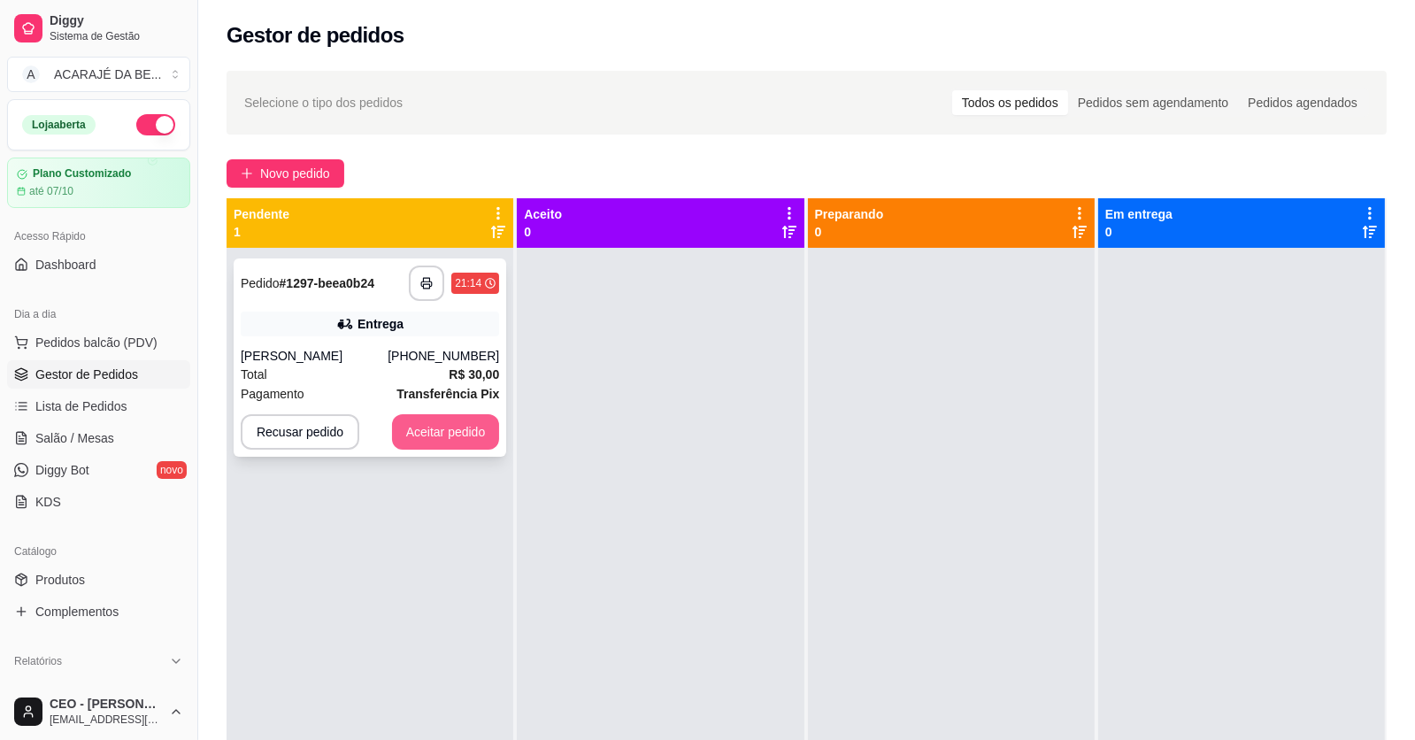
click at [440, 431] on button "Aceitar pedido" at bounding box center [446, 431] width 108 height 35
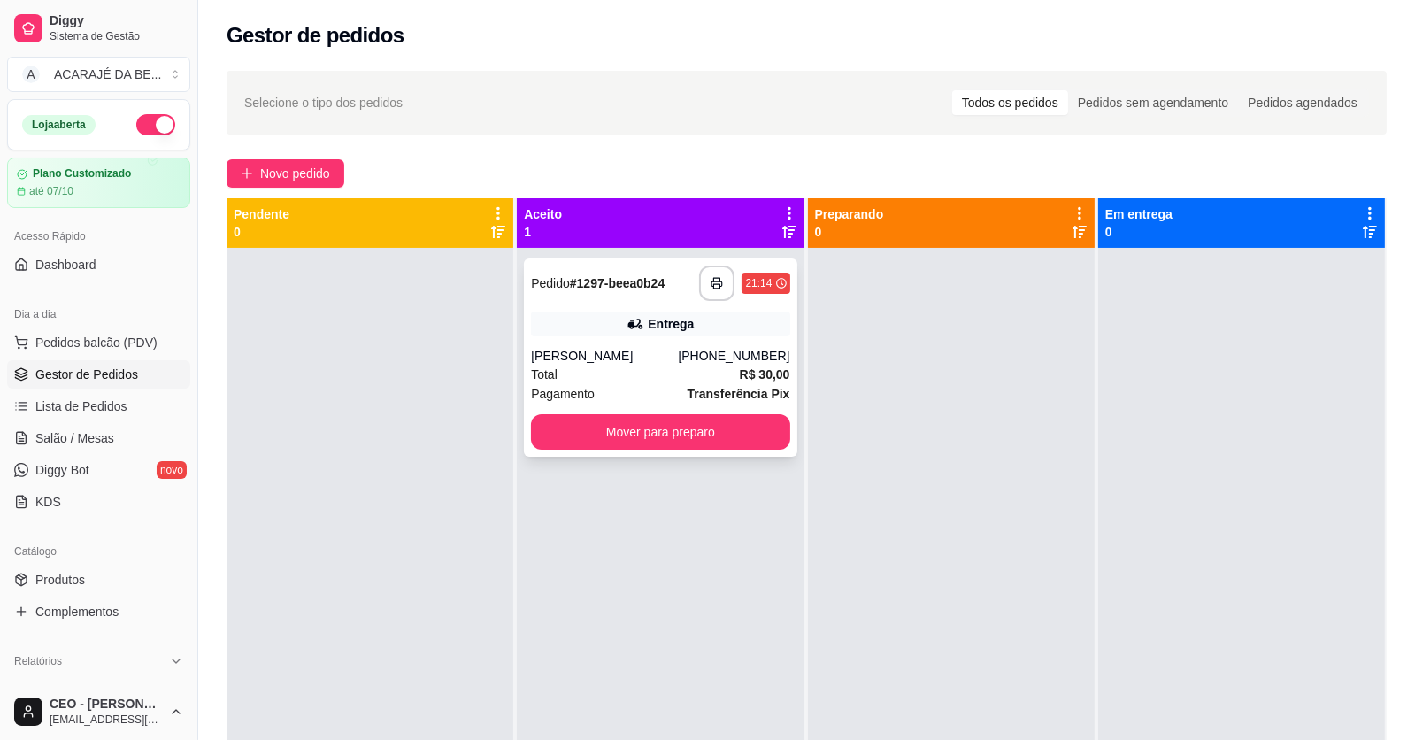
click at [639, 396] on div "Pagamento Transferência Pix" at bounding box center [660, 393] width 258 height 19
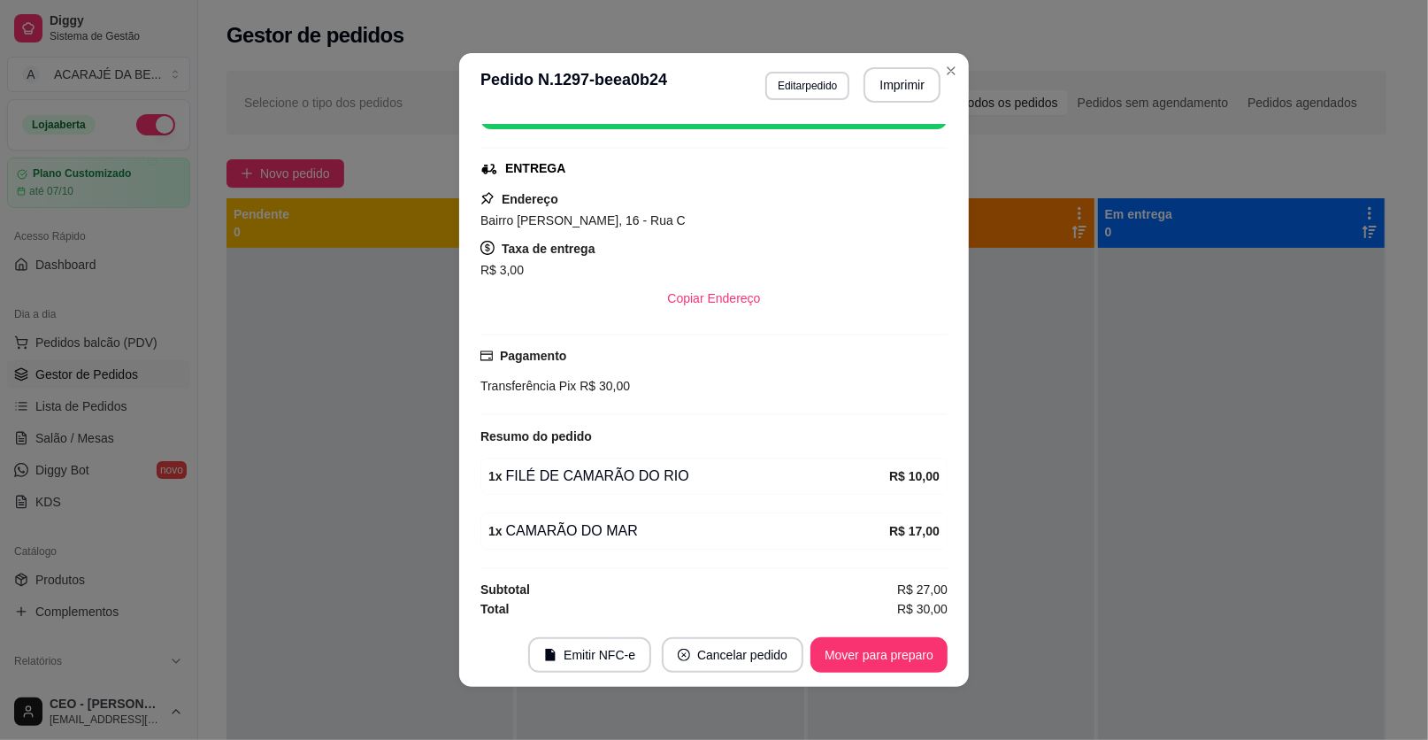
scroll to position [4, 0]
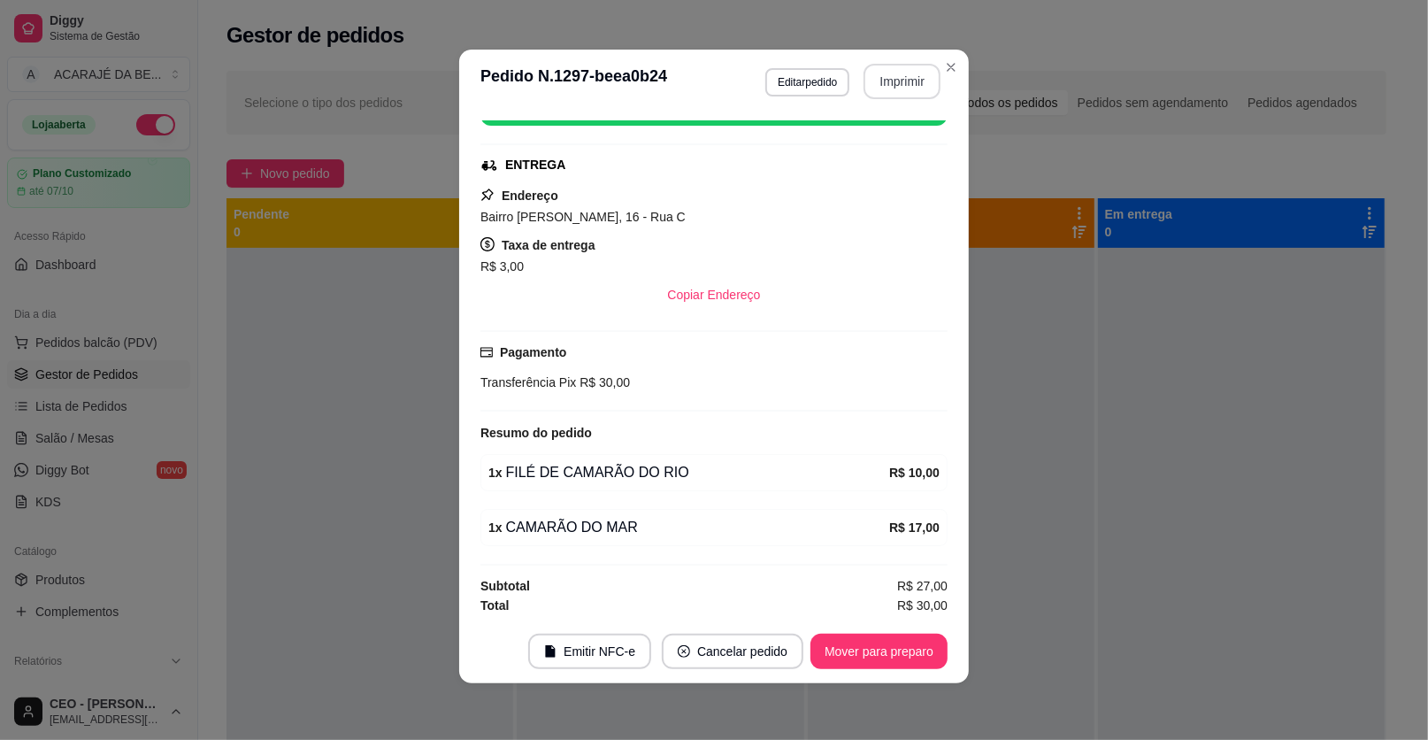
click at [894, 79] on button "Imprimir" at bounding box center [902, 81] width 77 height 35
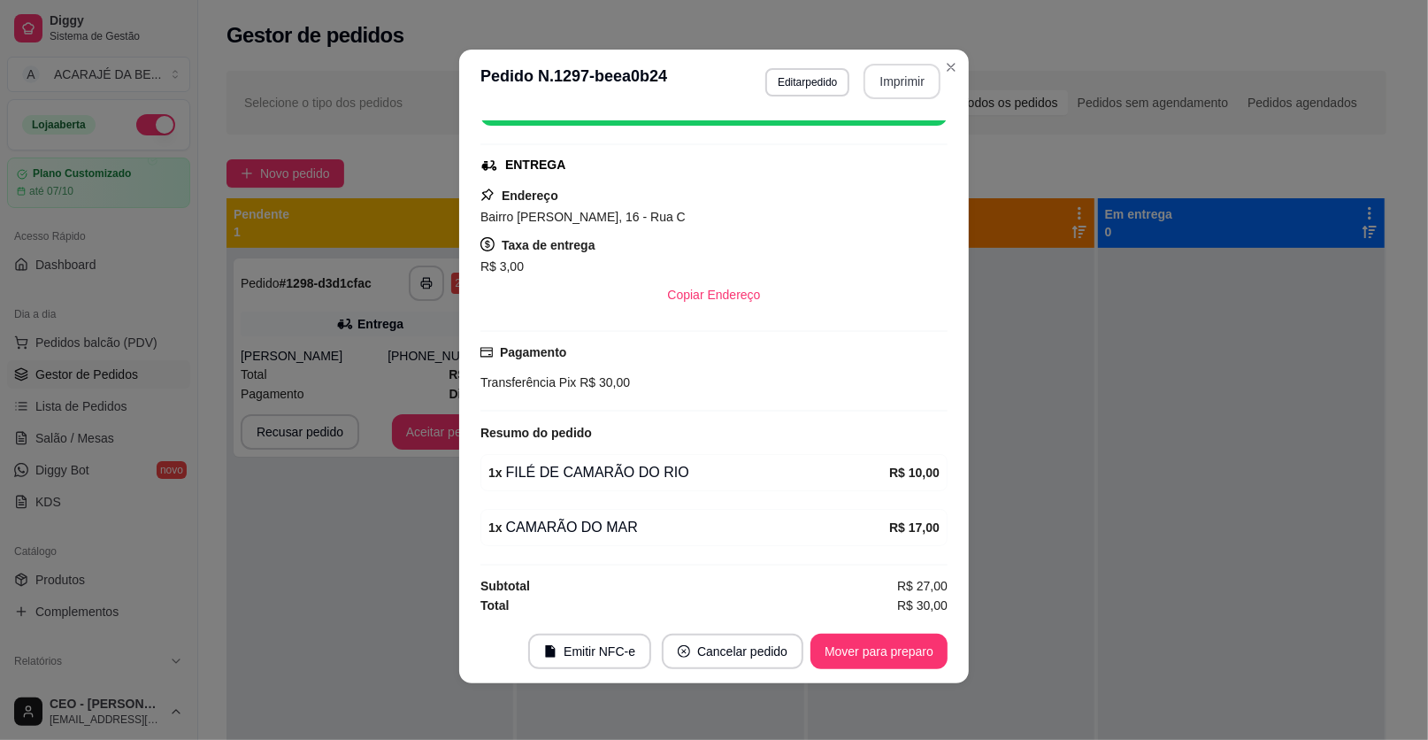
scroll to position [0, 0]
click at [882, 652] on button "Mover para preparo" at bounding box center [879, 651] width 137 height 35
click at [884, 652] on button "Mover para preparo" at bounding box center [878, 652] width 133 height 35
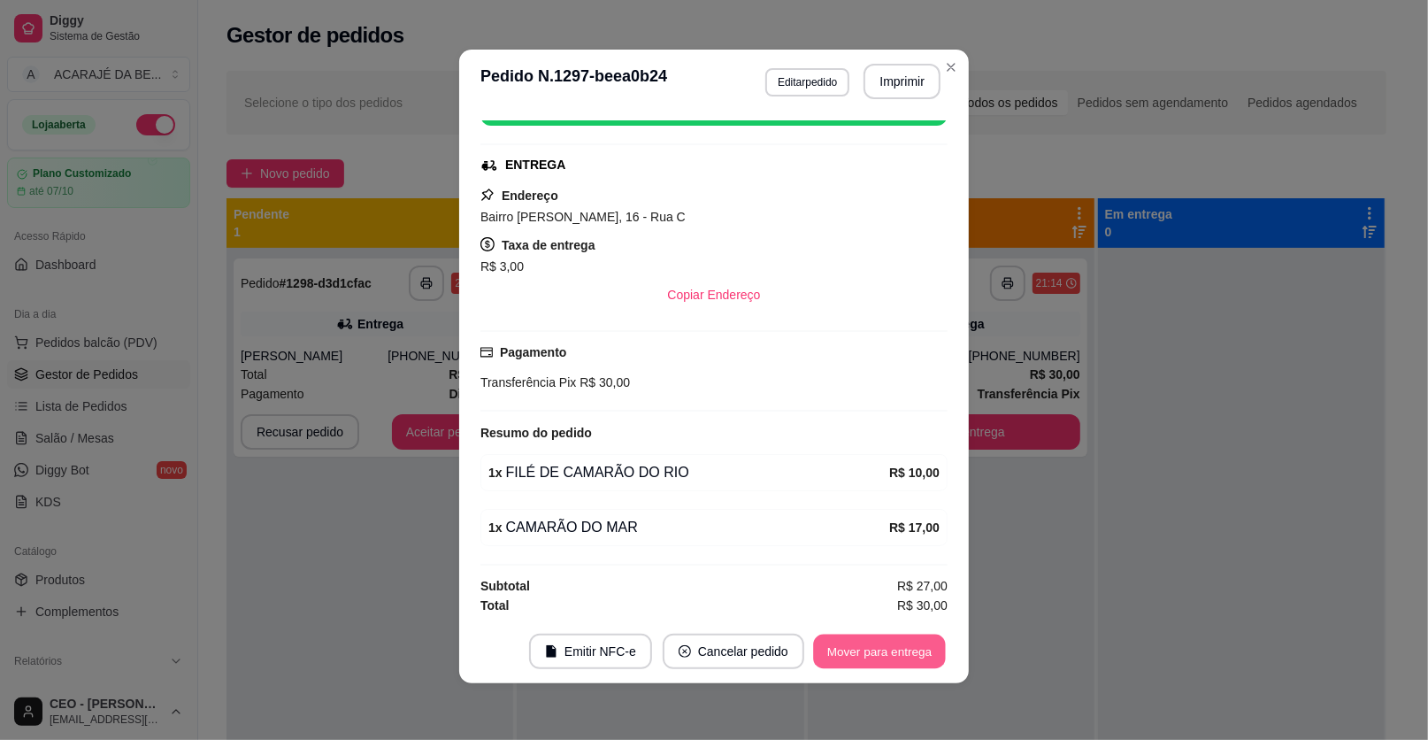
click at [884, 652] on button "Mover para entrega" at bounding box center [879, 652] width 133 height 35
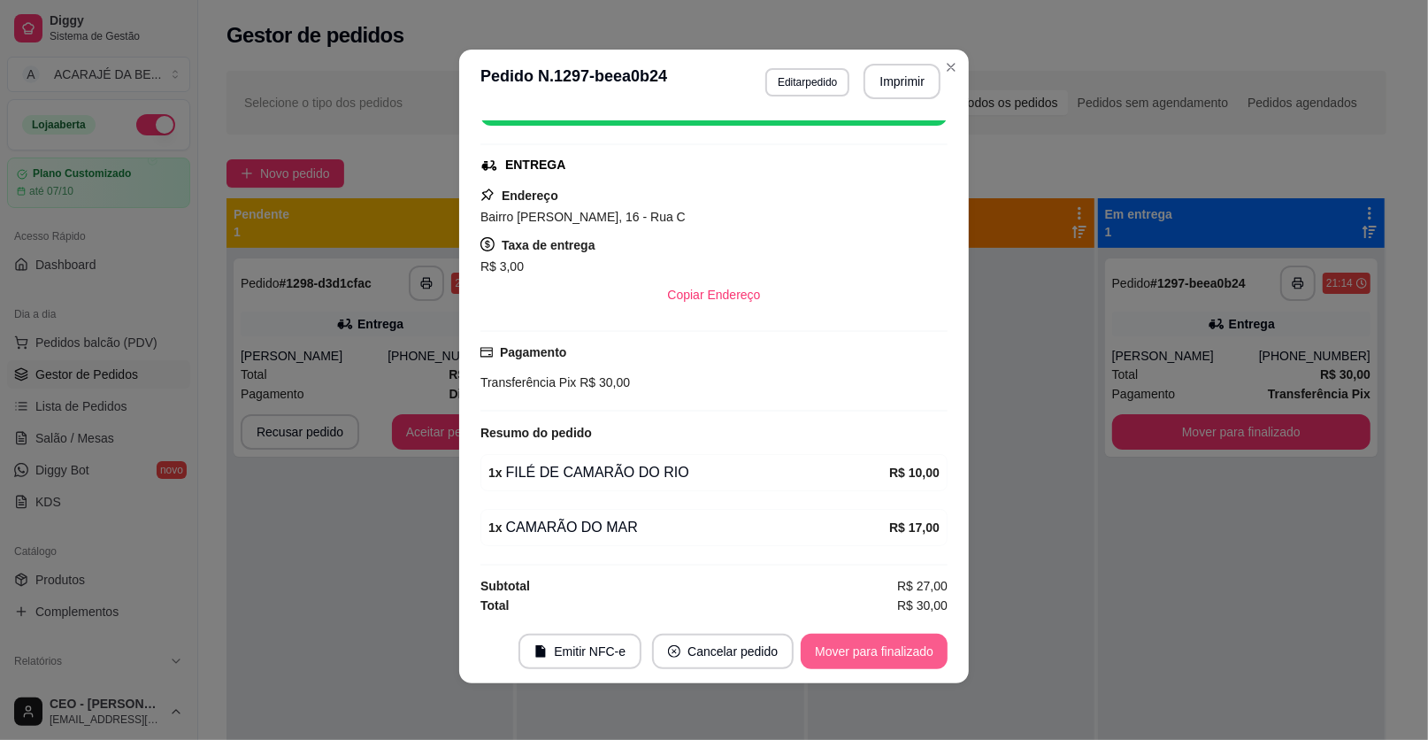
click at [885, 652] on button "Mover para finalizado" at bounding box center [874, 651] width 147 height 35
click at [885, 652] on div "Mover para finalizado" at bounding box center [874, 651] width 147 height 35
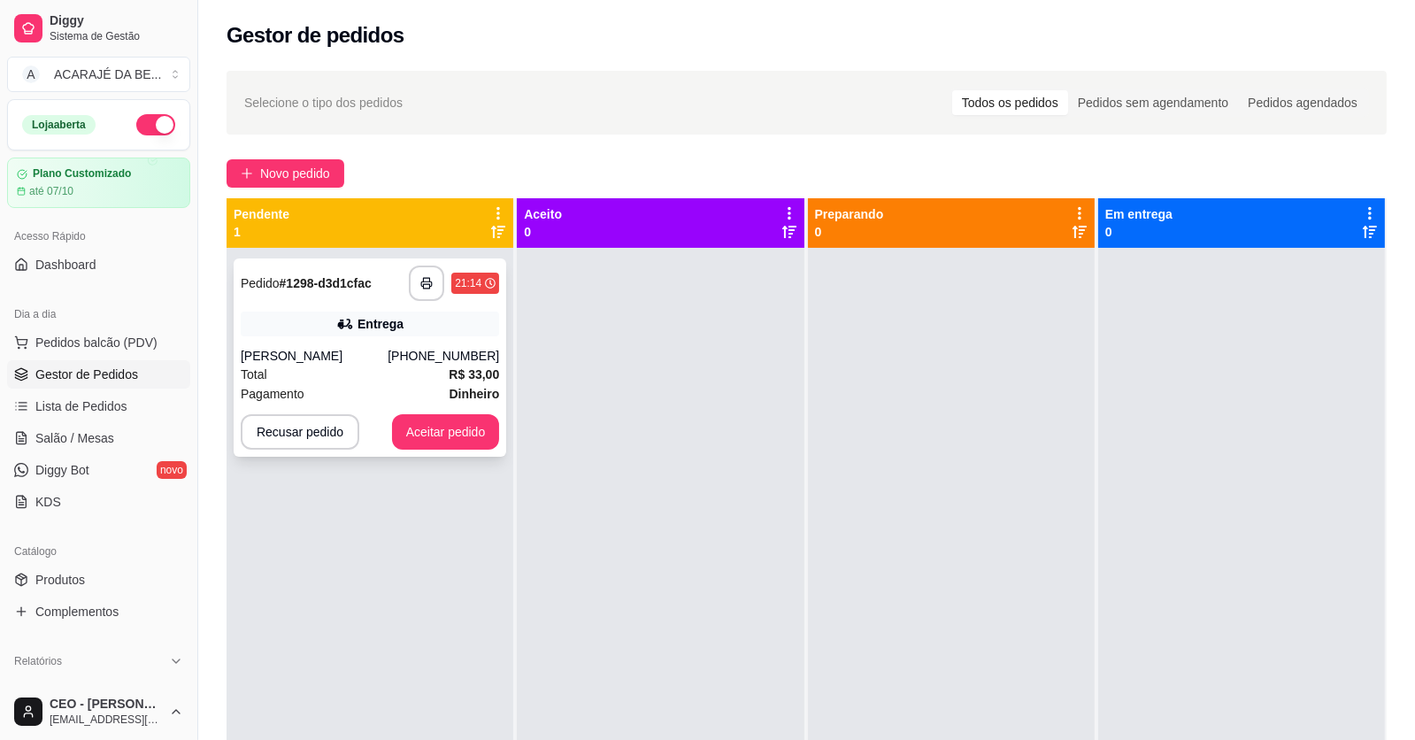
click at [404, 388] on div "Pagamento Dinheiro" at bounding box center [370, 393] width 258 height 19
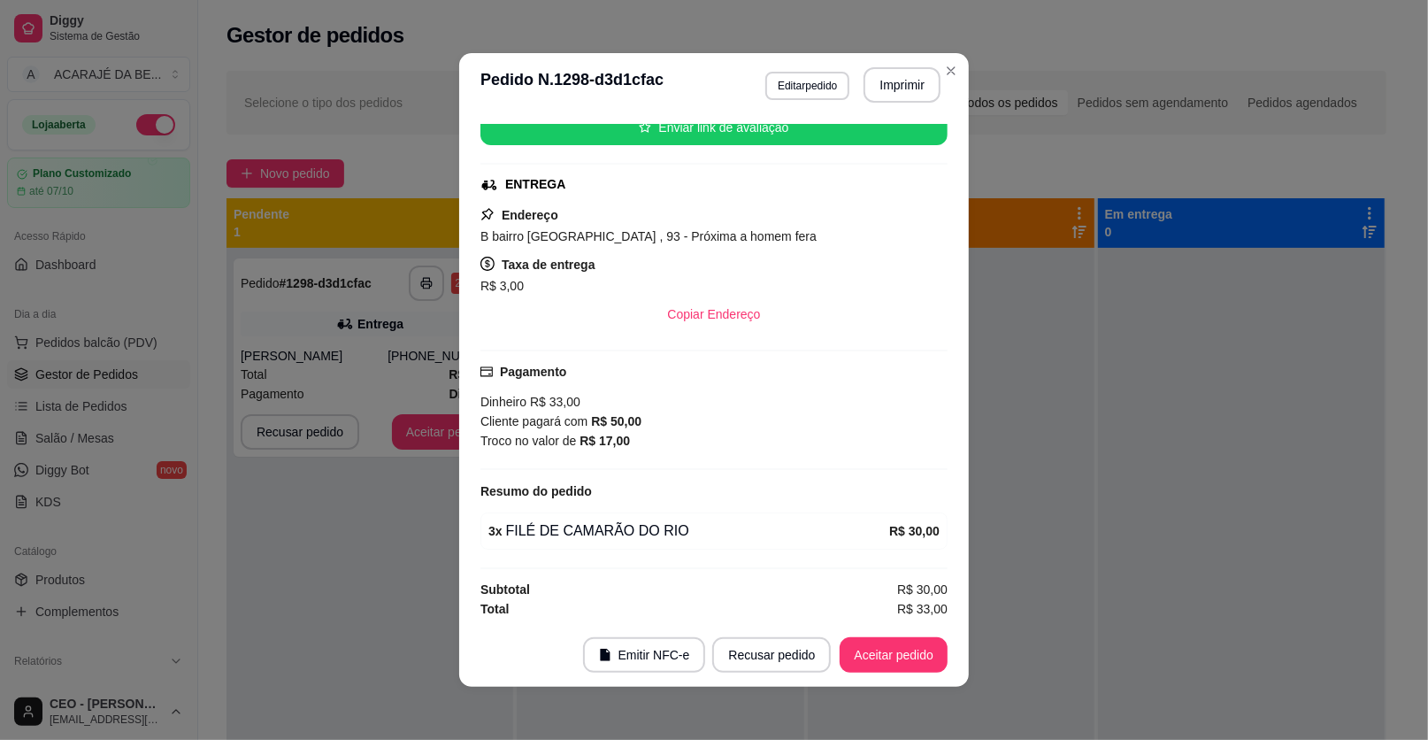
scroll to position [4, 0]
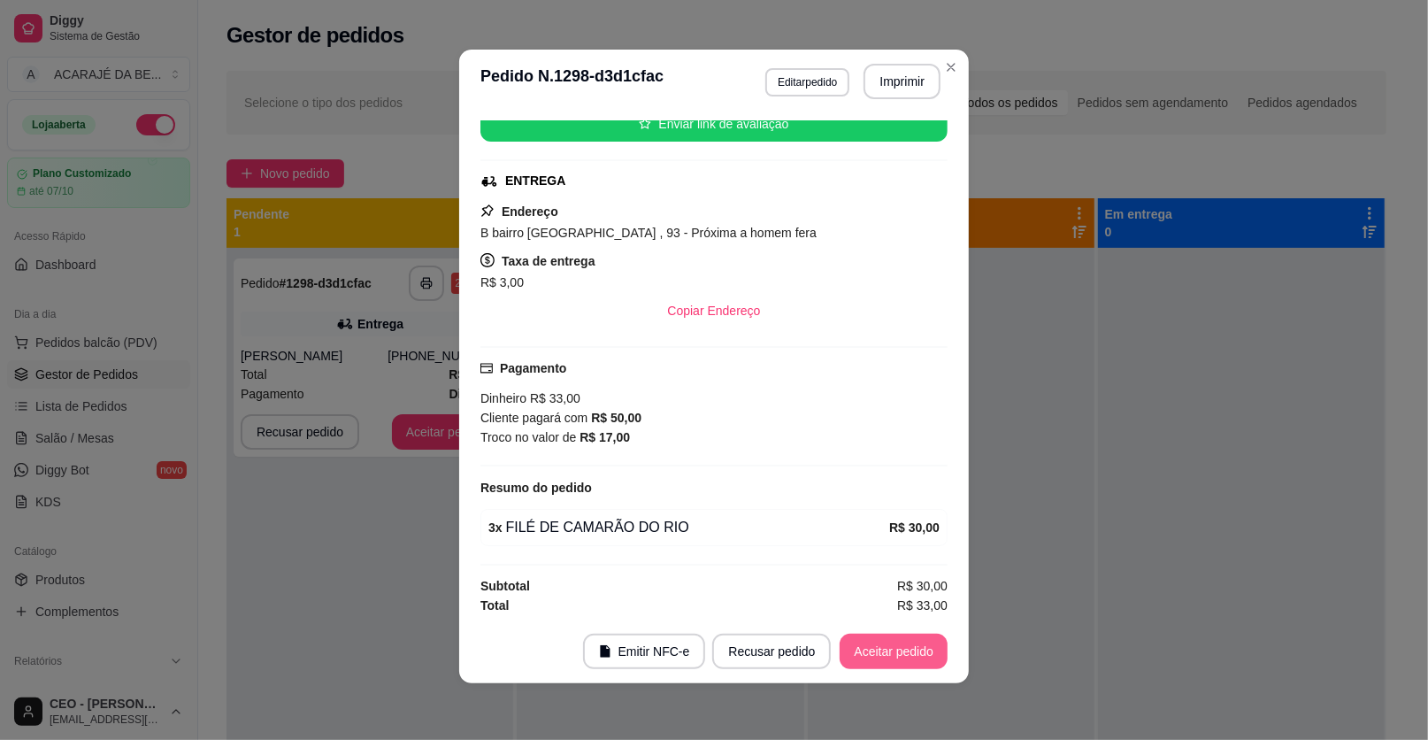
click at [912, 653] on button "Aceitar pedido" at bounding box center [894, 651] width 108 height 35
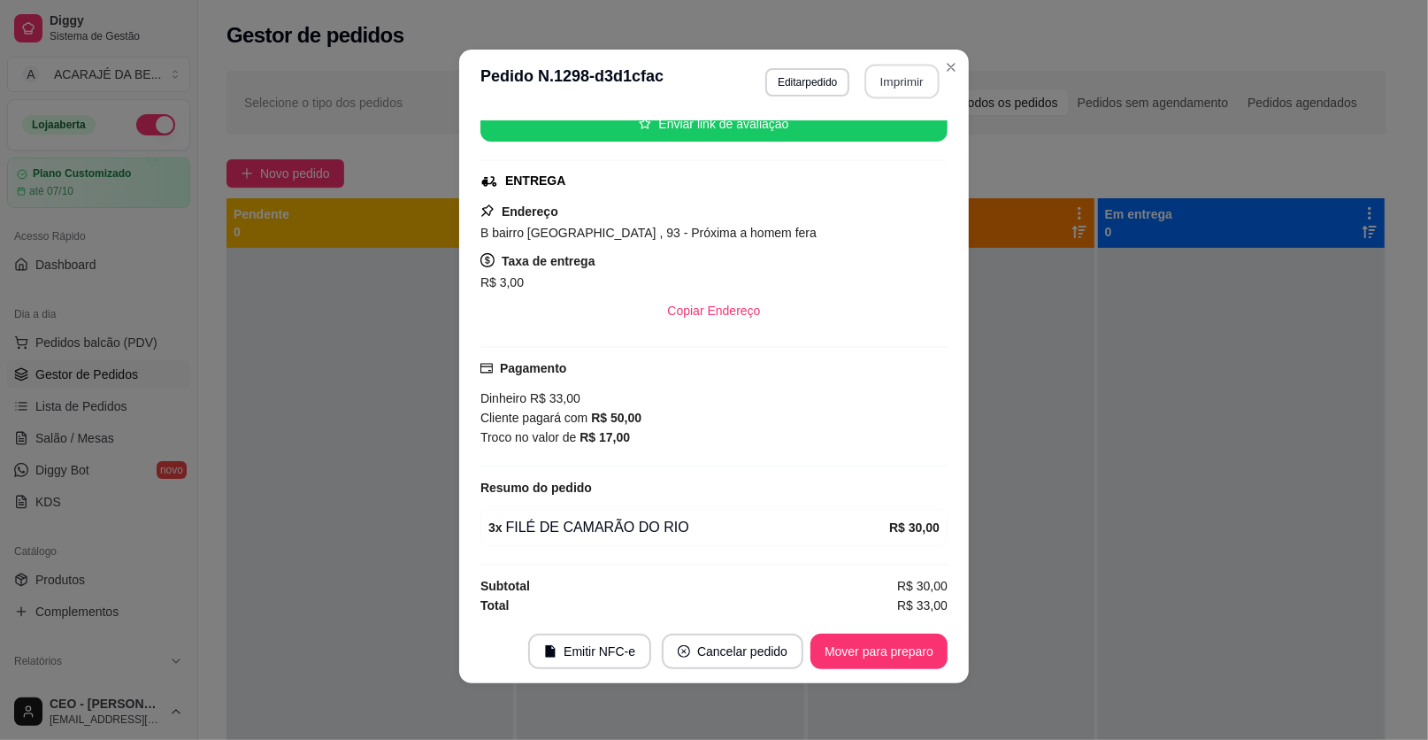
click at [881, 81] on button "Imprimir" at bounding box center [903, 82] width 74 height 35
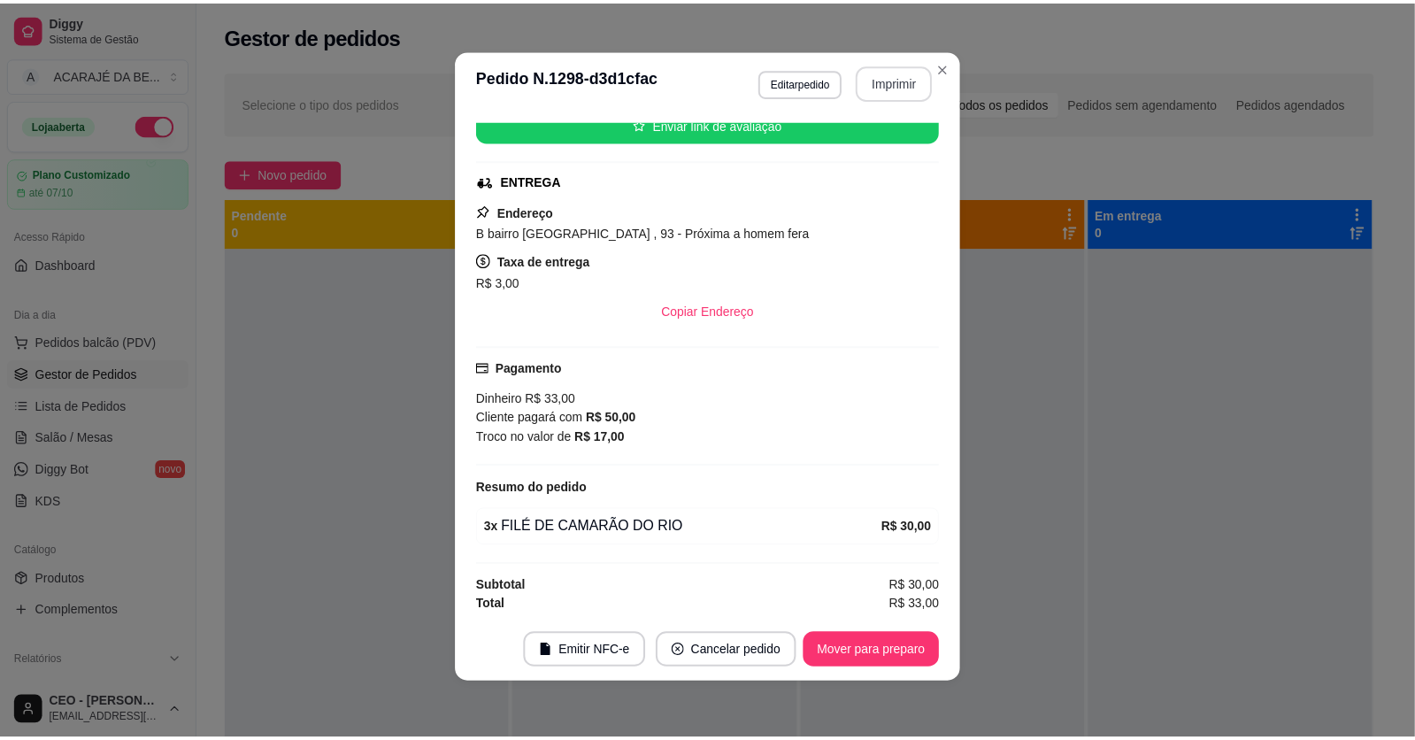
scroll to position [0, 0]
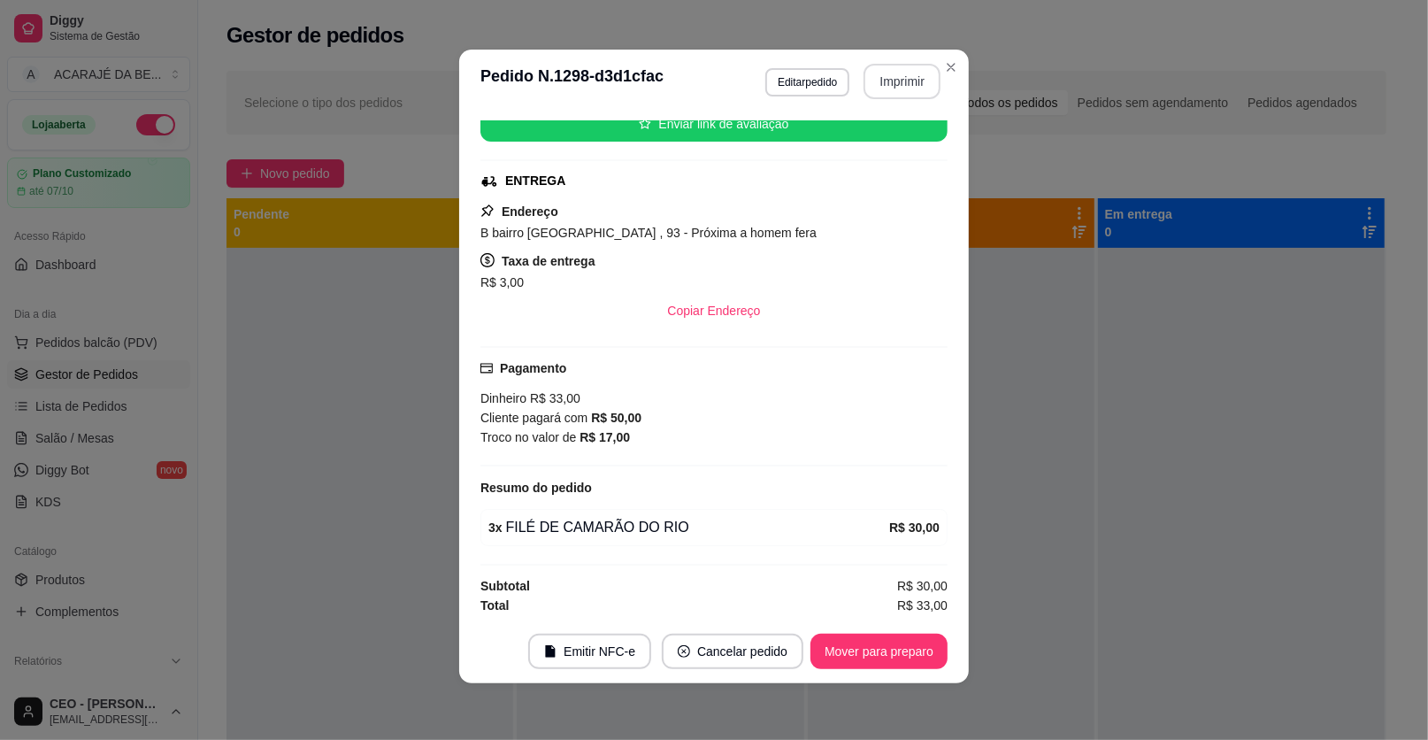
click at [853, 656] on button "Mover para preparo" at bounding box center [879, 651] width 137 height 35
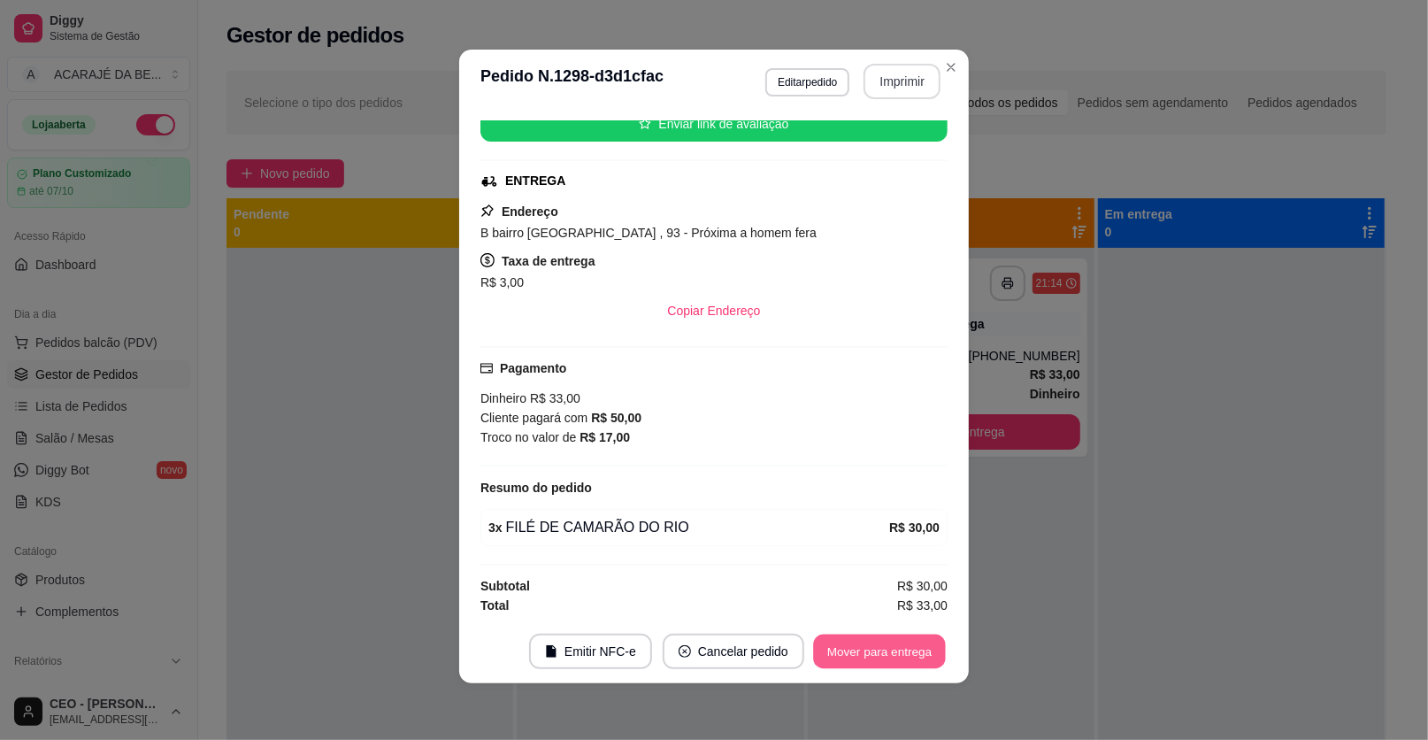
click at [932, 642] on button "Mover para entrega" at bounding box center [879, 652] width 133 height 35
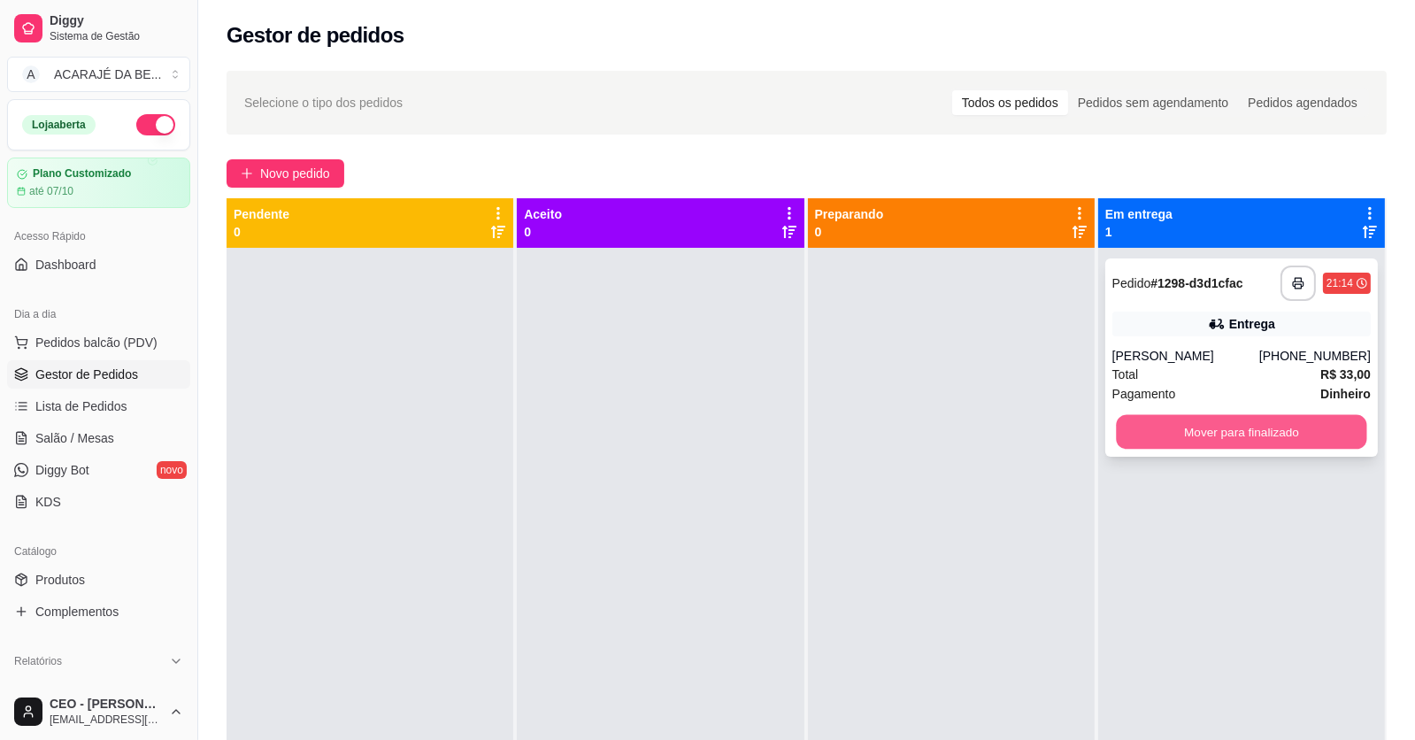
click at [1229, 427] on button "Mover para finalizado" at bounding box center [1241, 432] width 250 height 35
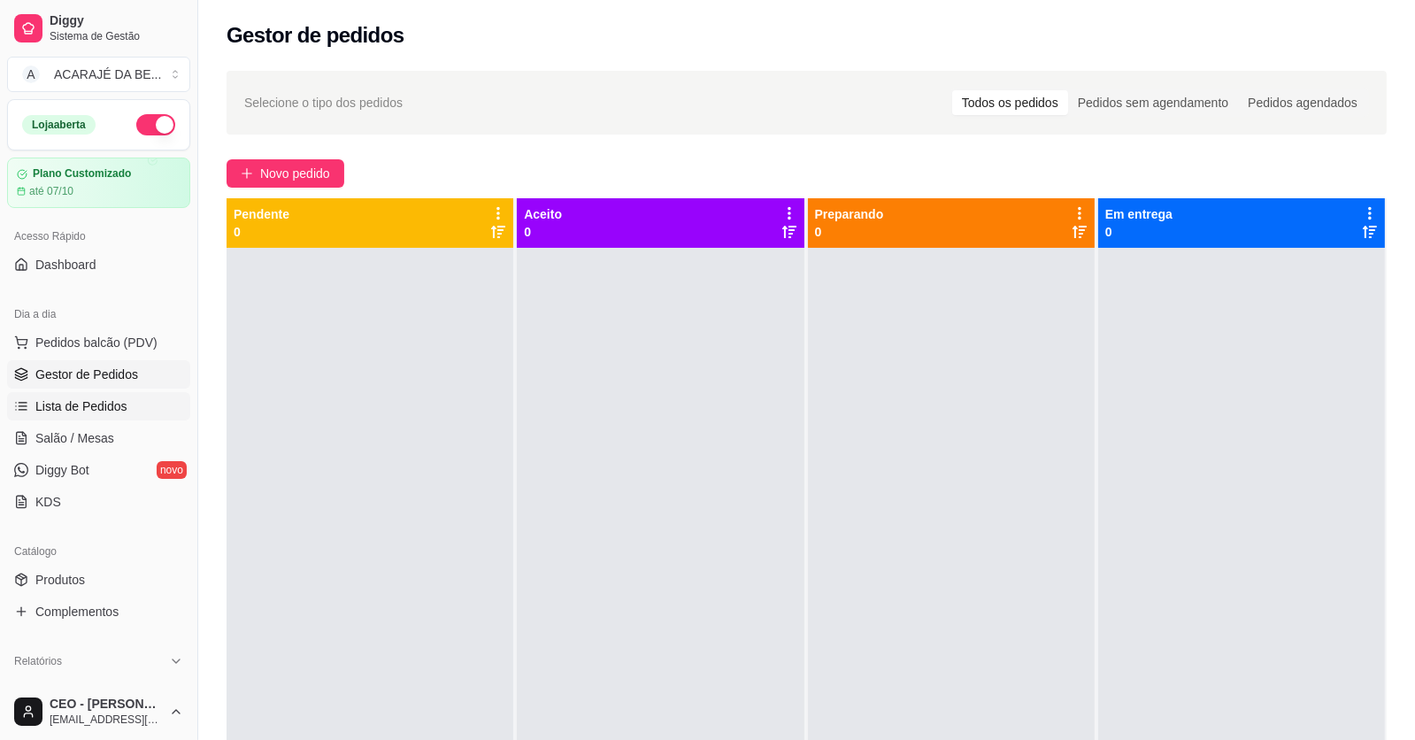
click at [89, 400] on span "Lista de Pedidos" at bounding box center [81, 406] width 92 height 18
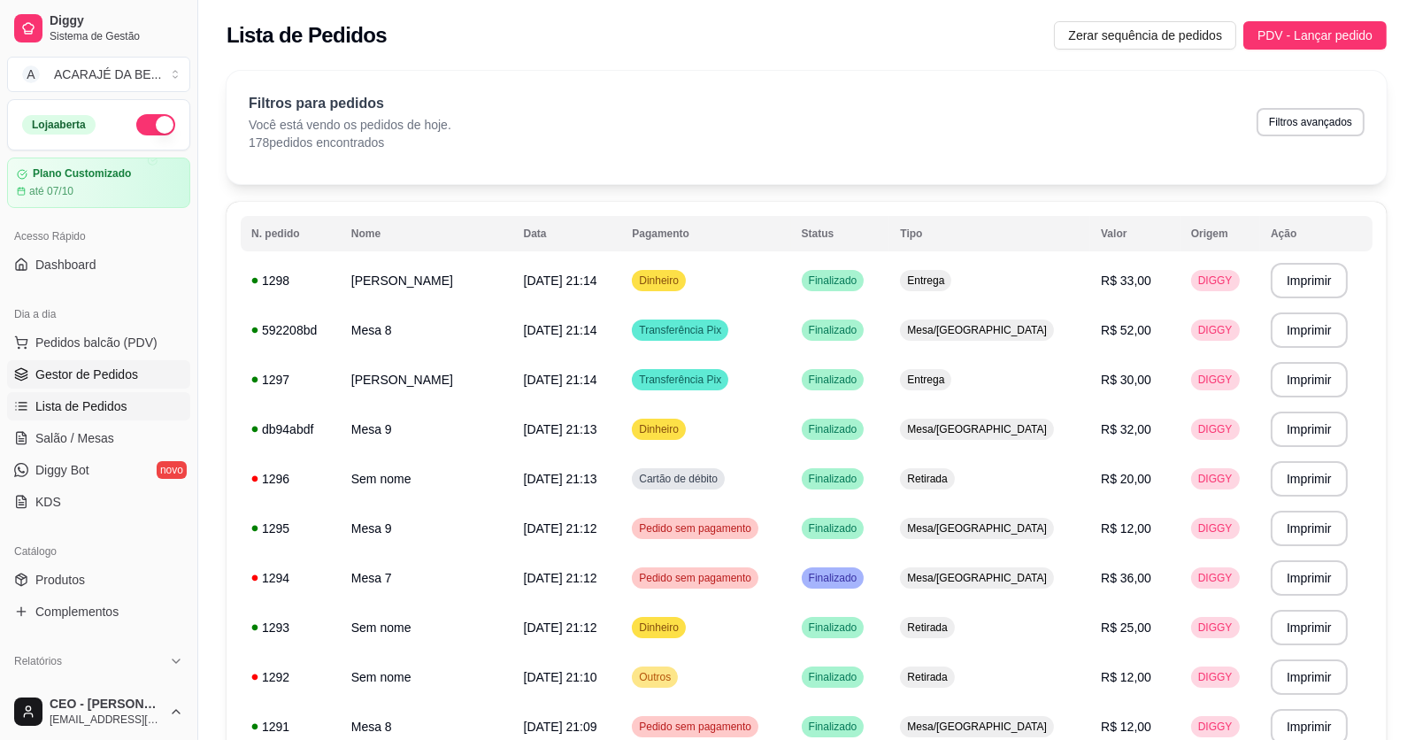
click at [112, 383] on link "Gestor de Pedidos" at bounding box center [98, 374] width 183 height 28
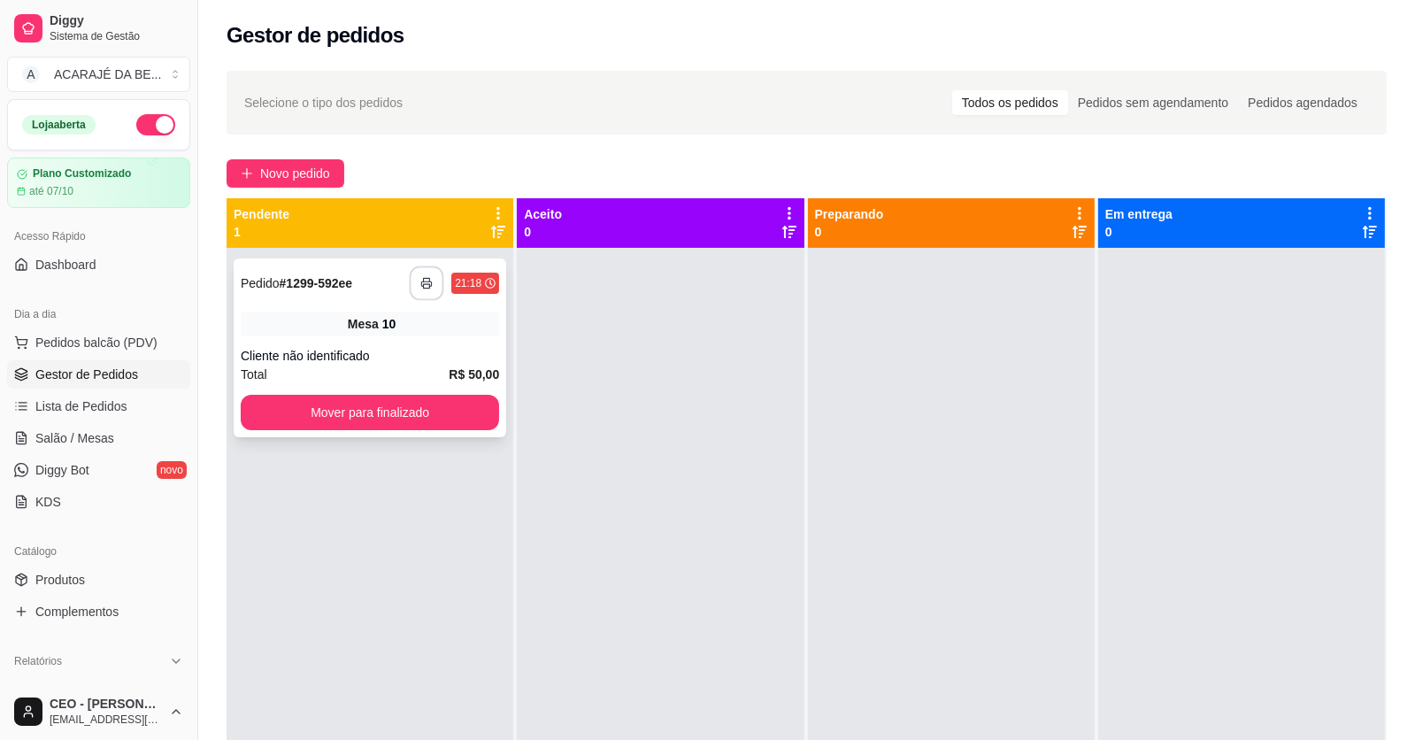
click at [420, 285] on icon "button" at bounding box center [426, 283] width 12 height 12
click at [404, 413] on button "Mover para finalizado" at bounding box center [370, 412] width 258 height 35
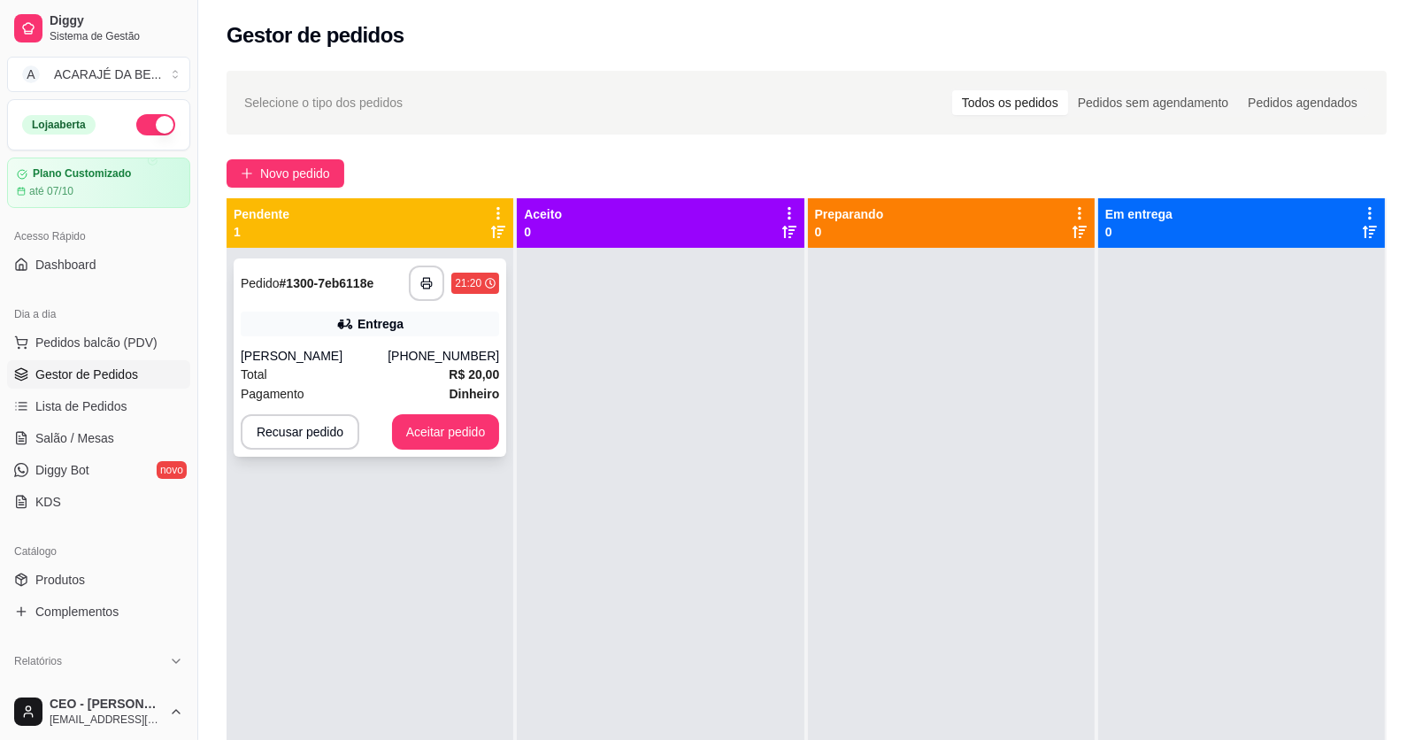
click at [381, 391] on div "Pagamento Dinheiro" at bounding box center [370, 393] width 258 height 19
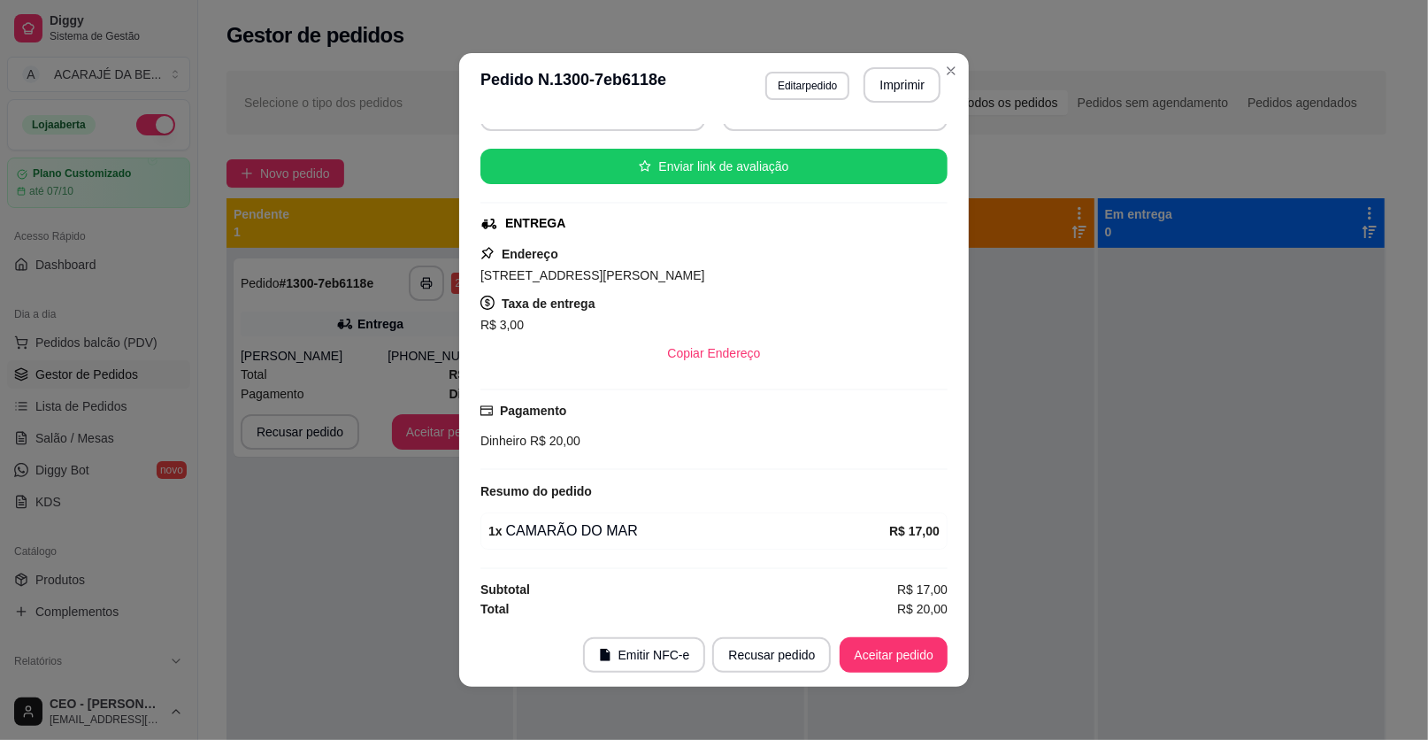
scroll to position [4, 0]
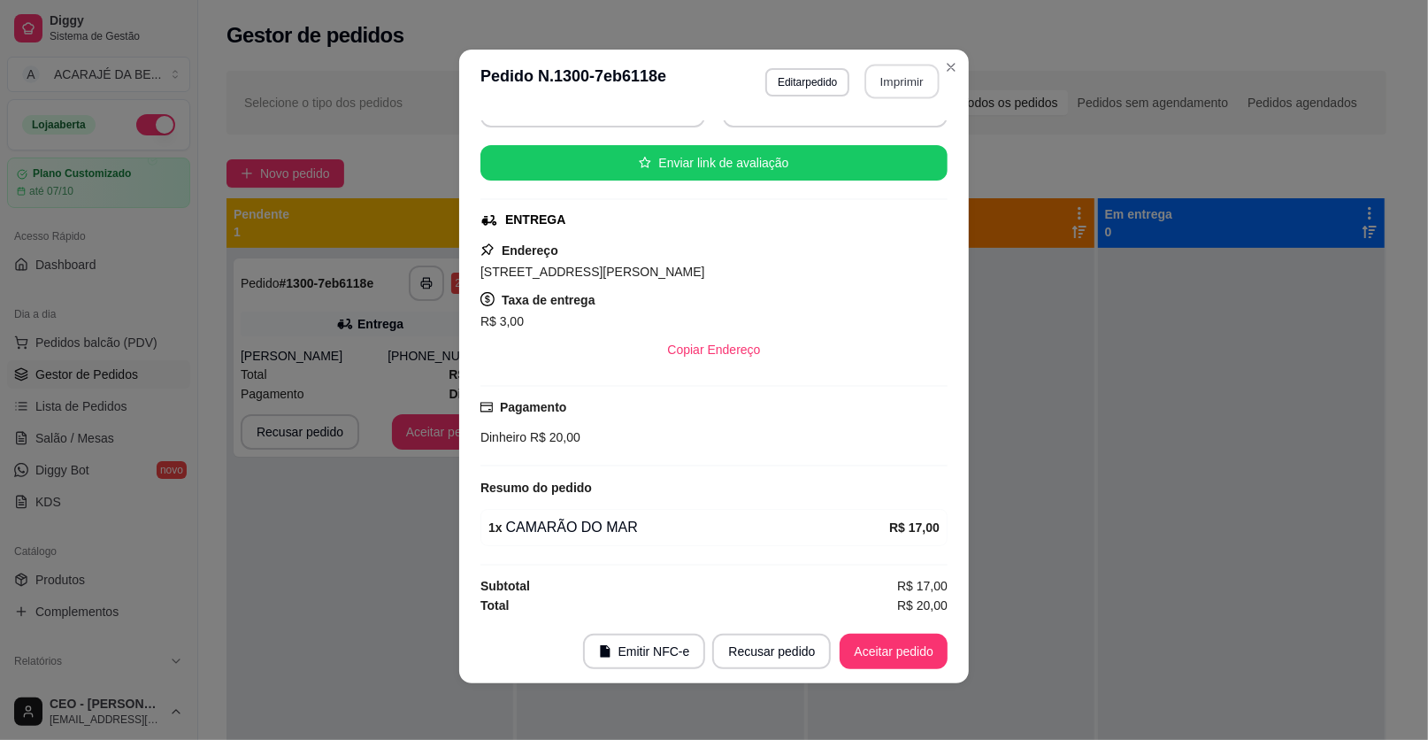
click at [927, 77] on button "Imprimir" at bounding box center [903, 82] width 74 height 35
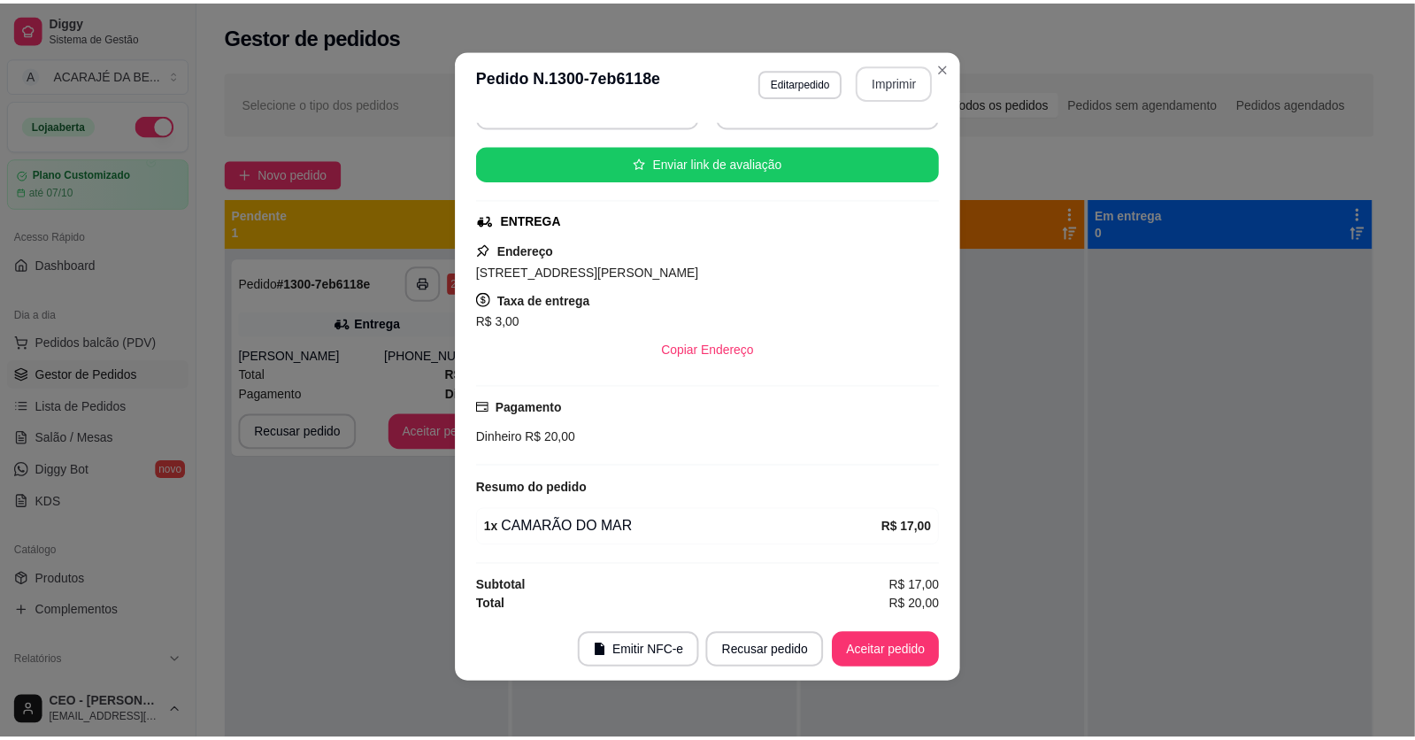
scroll to position [0, 0]
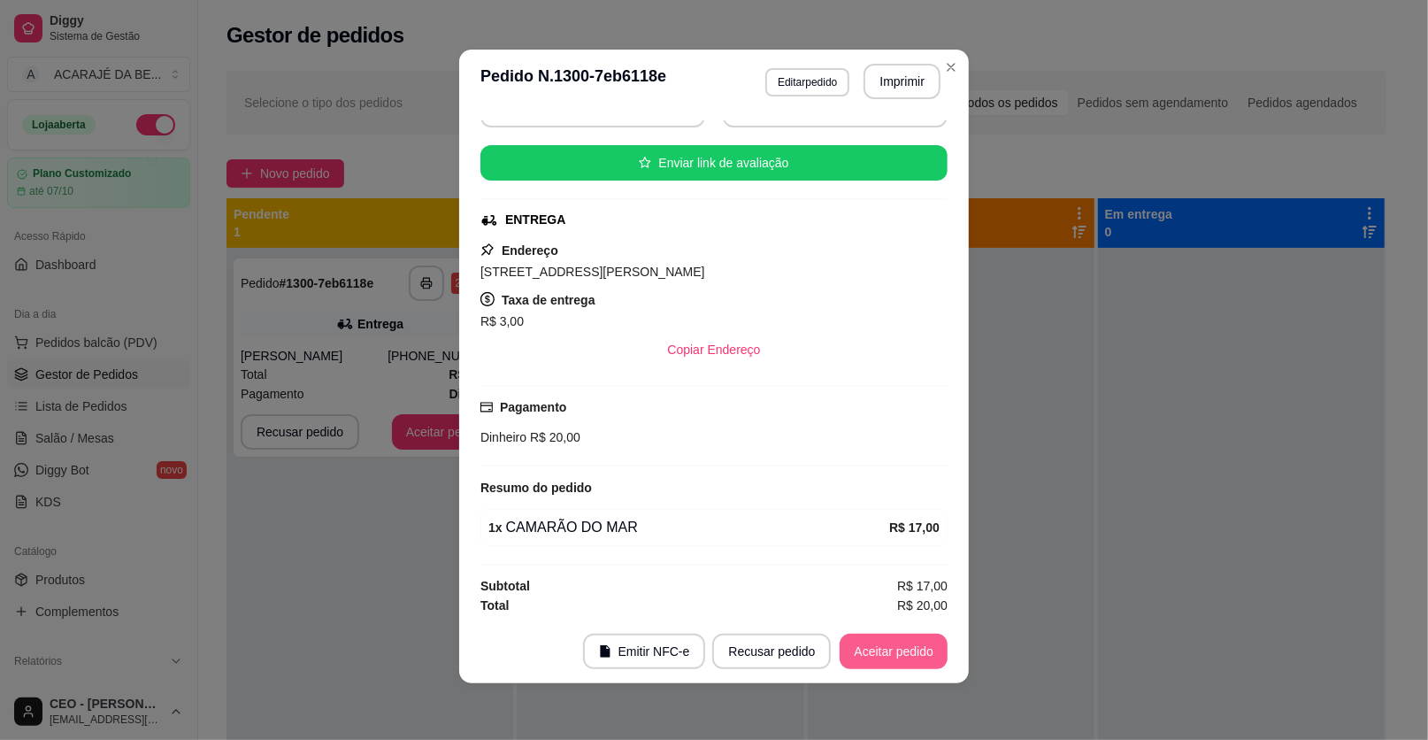
click at [886, 651] on button "Aceitar pedido" at bounding box center [894, 651] width 108 height 35
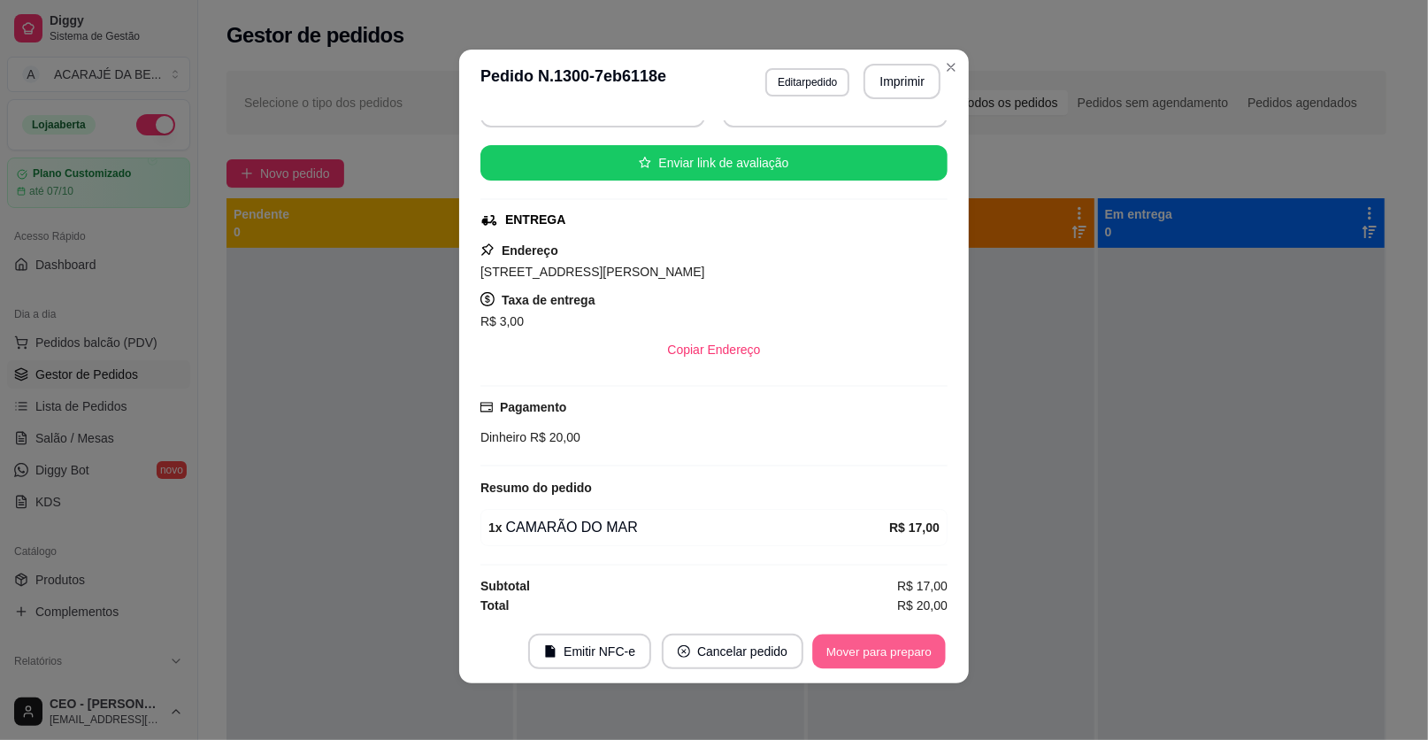
click at [898, 647] on button "Mover para preparo" at bounding box center [878, 652] width 133 height 35
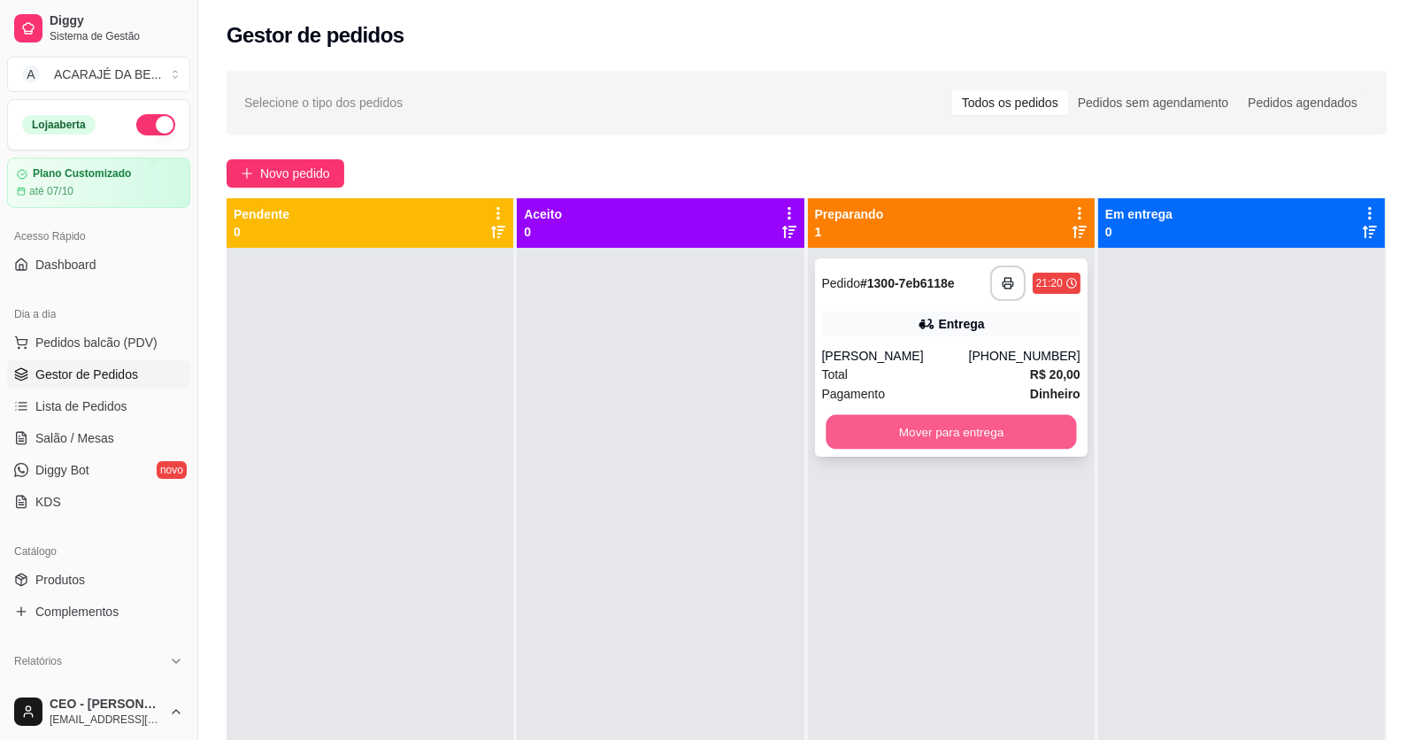
click at [1029, 426] on button "Mover para entrega" at bounding box center [951, 432] width 250 height 35
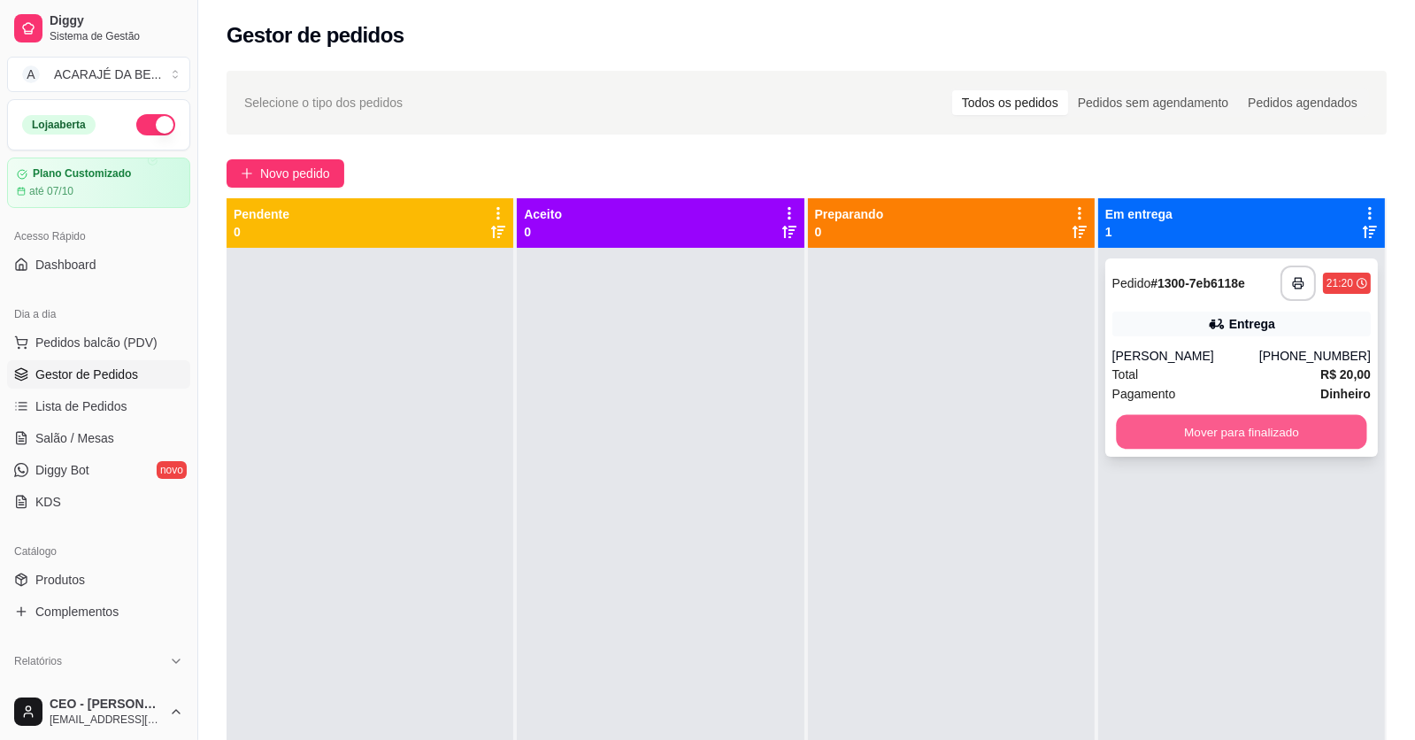
click at [1186, 423] on button "Mover para finalizado" at bounding box center [1241, 432] width 250 height 35
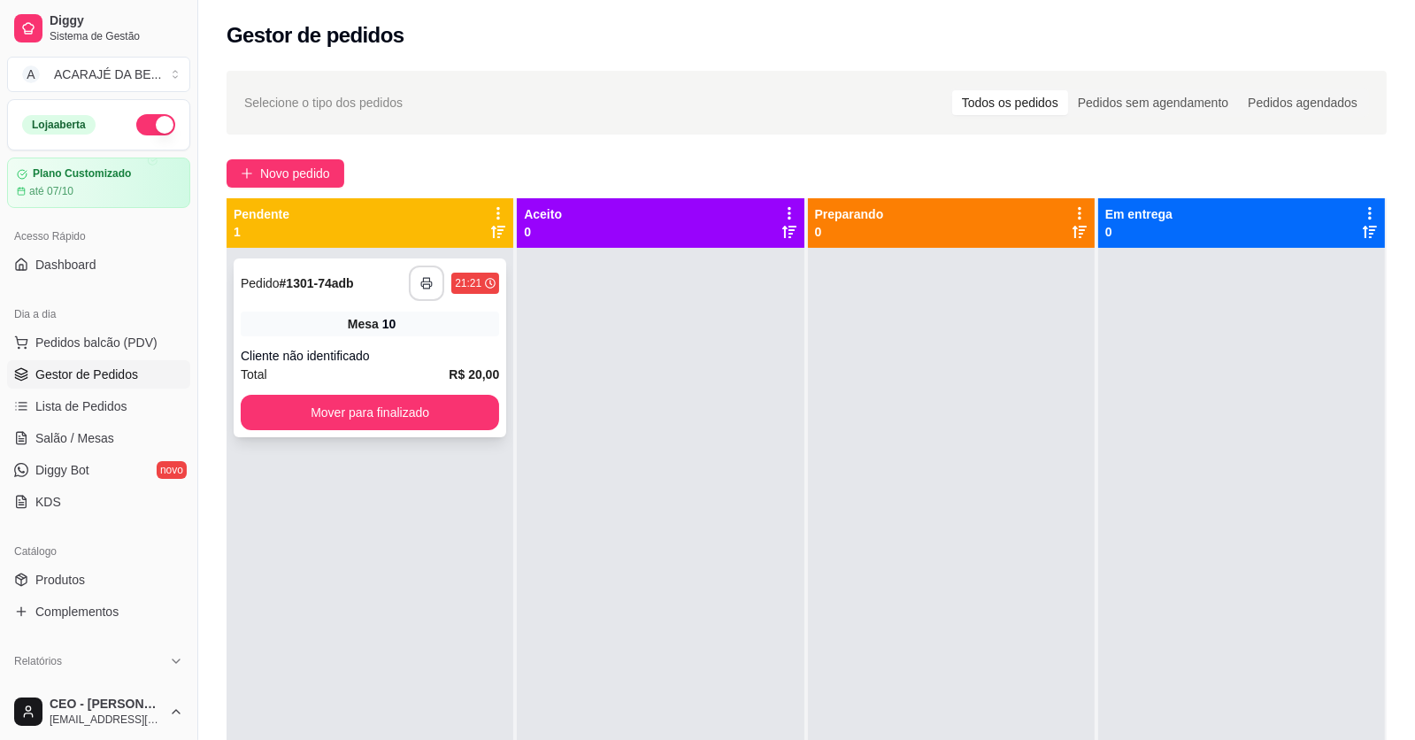
click at [431, 281] on button "button" at bounding box center [426, 283] width 35 height 35
click at [401, 416] on button "Mover para finalizado" at bounding box center [370, 412] width 258 height 35
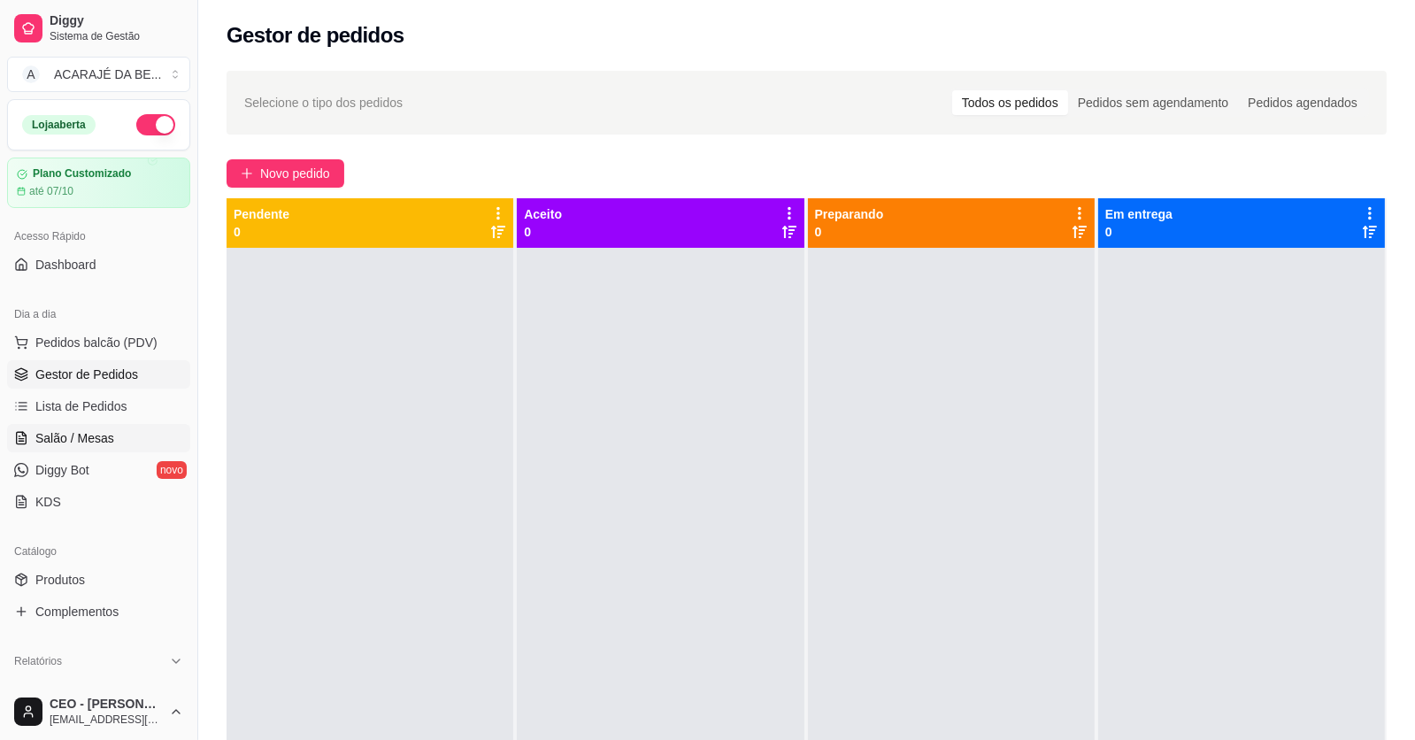
click at [34, 448] on link "Salão / Mesas" at bounding box center [98, 438] width 183 height 28
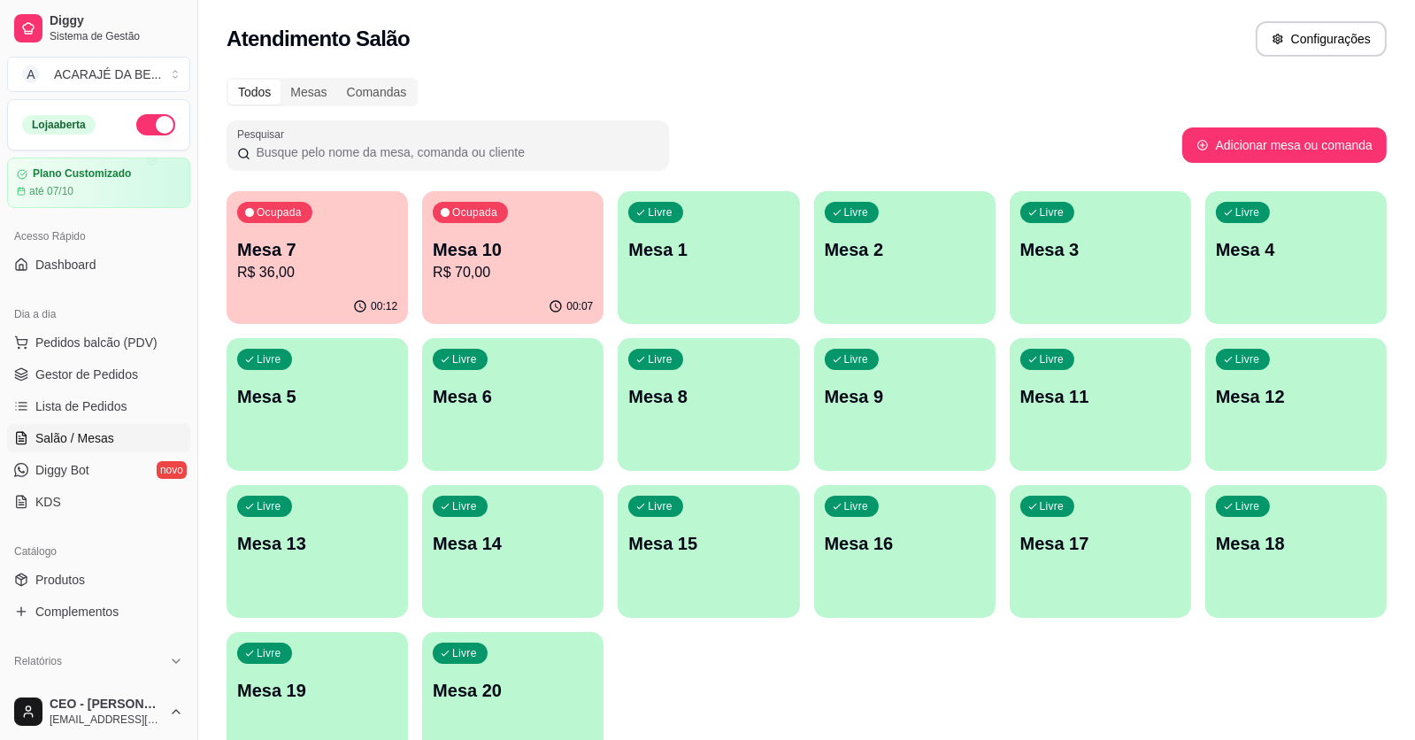
click at [470, 269] on p "R$ 70,00" at bounding box center [513, 272] width 160 height 21
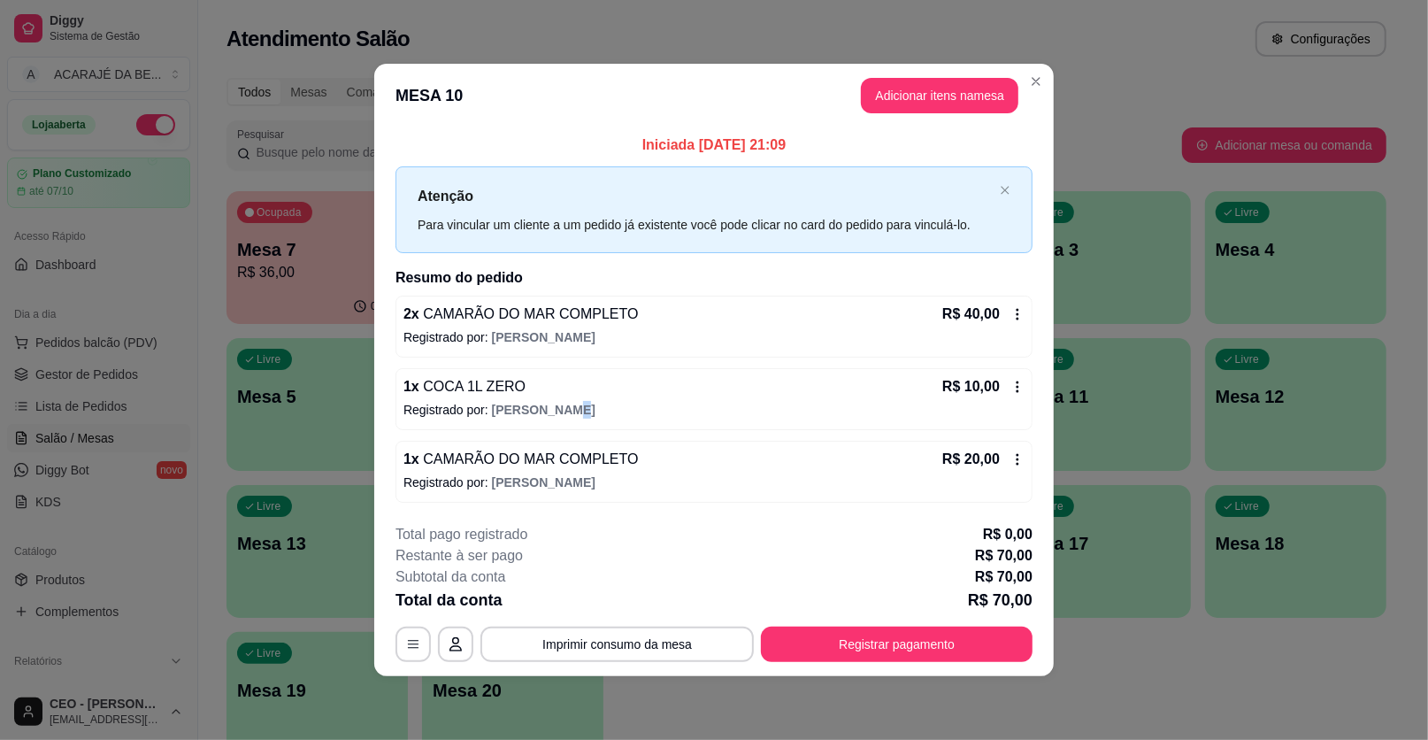
drag, startPoint x: 654, startPoint y: 385, endPoint x: 558, endPoint y: 401, distance: 97.8
click at [558, 403] on span "[PERSON_NAME]" at bounding box center [544, 410] width 104 height 14
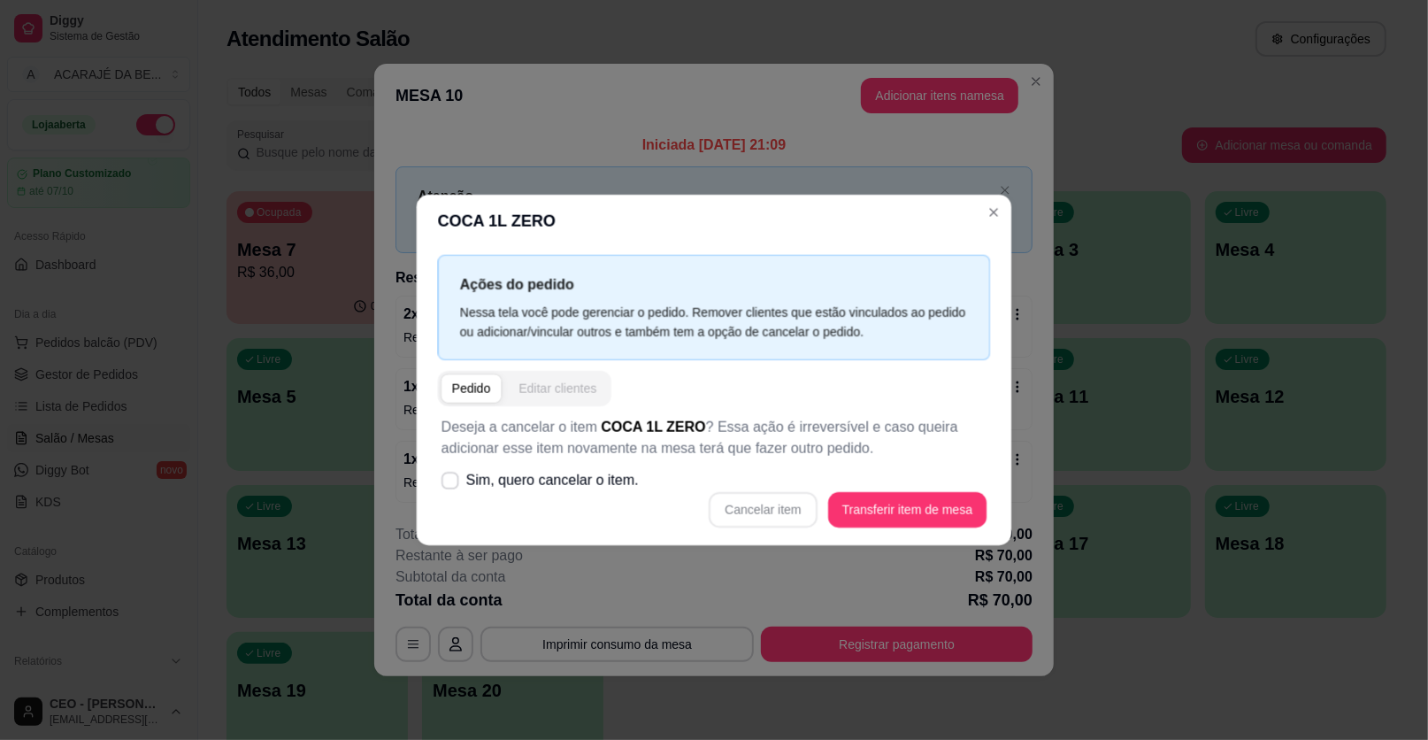
click at [558, 401] on button "Editar clientes" at bounding box center [557, 388] width 99 height 28
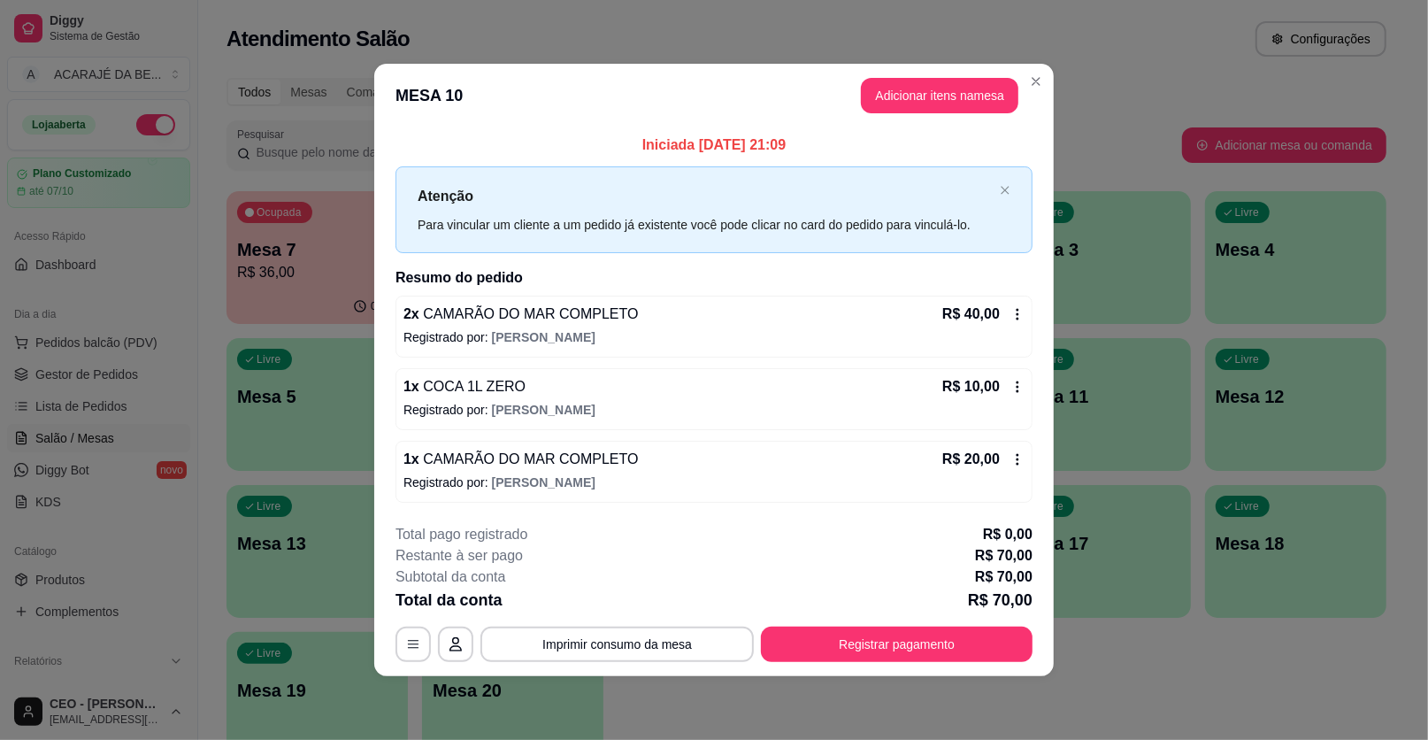
click at [734, 391] on div "1 x COCA 1L ZERO R$ 10,00" at bounding box center [714, 386] width 621 height 21
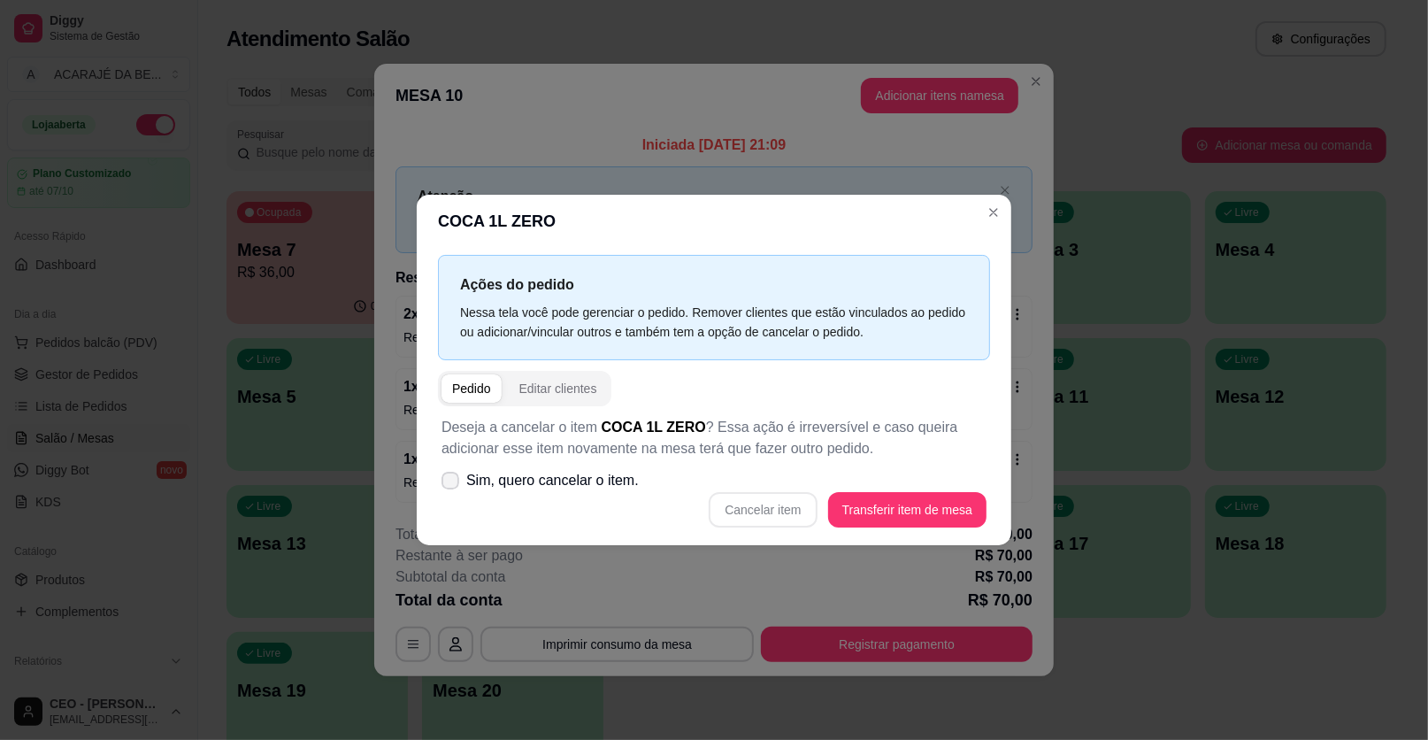
click at [443, 481] on icon at bounding box center [450, 480] width 14 height 11
click at [443, 484] on input "Sim, quero cancelar o item." at bounding box center [447, 490] width 12 height 12
checkbox input "true"
click at [791, 518] on button "Cancelar item" at bounding box center [763, 510] width 105 height 35
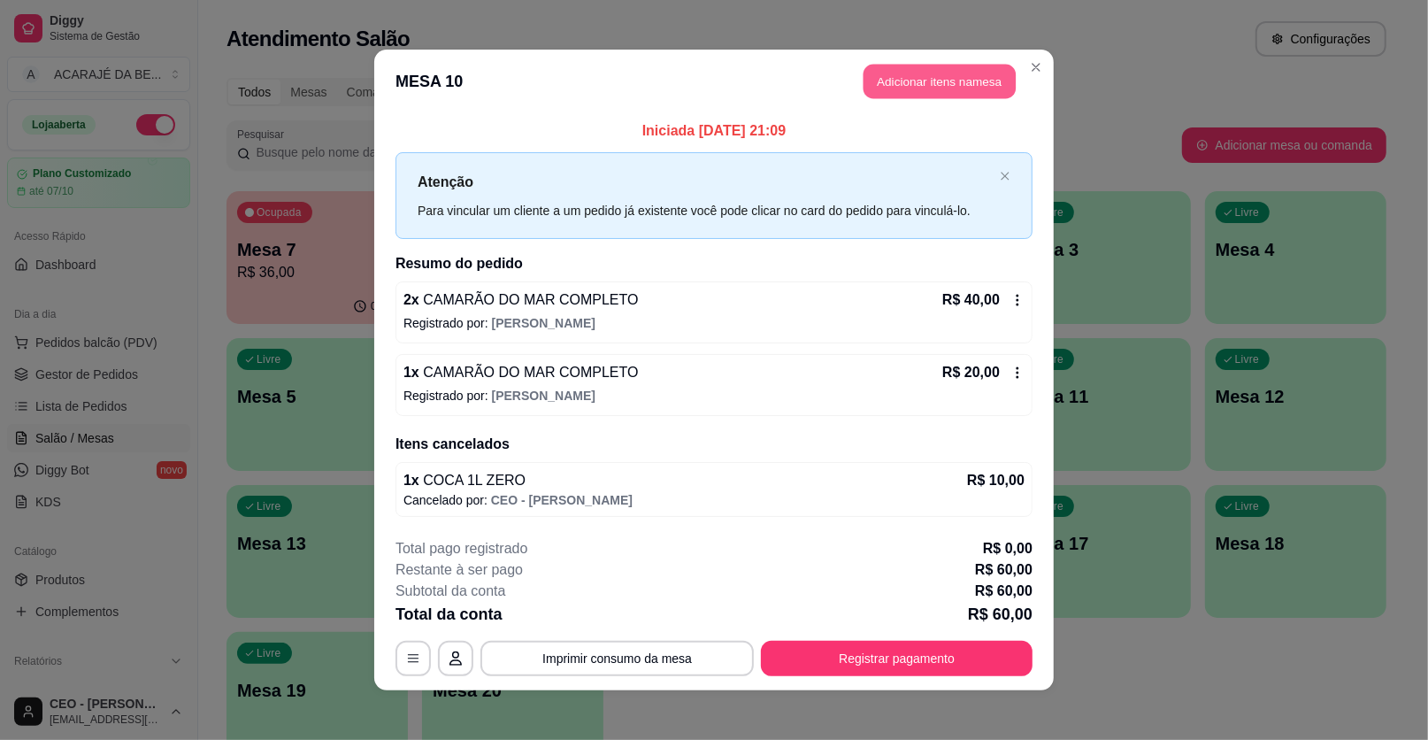
click at [874, 96] on button "Adicionar itens na mesa" at bounding box center [940, 82] width 152 height 35
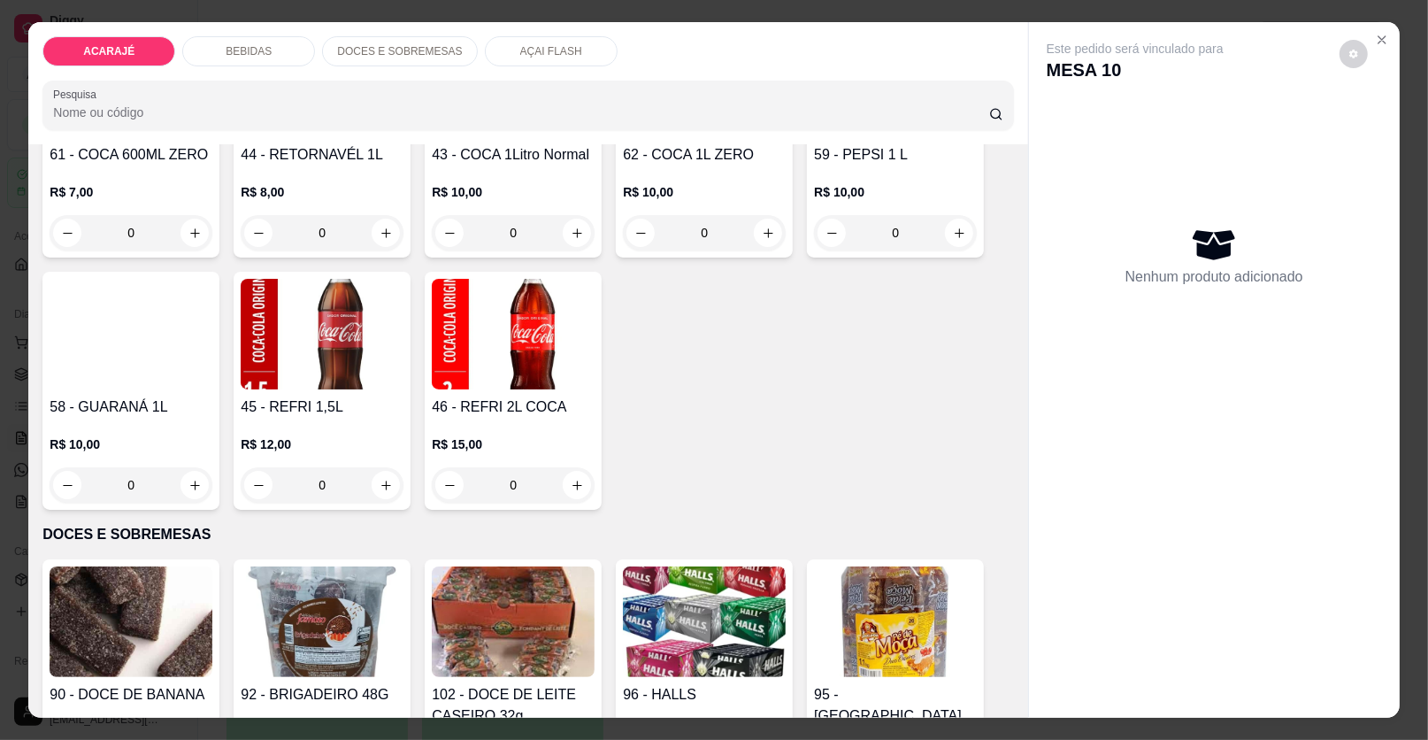
scroll to position [1681, 0]
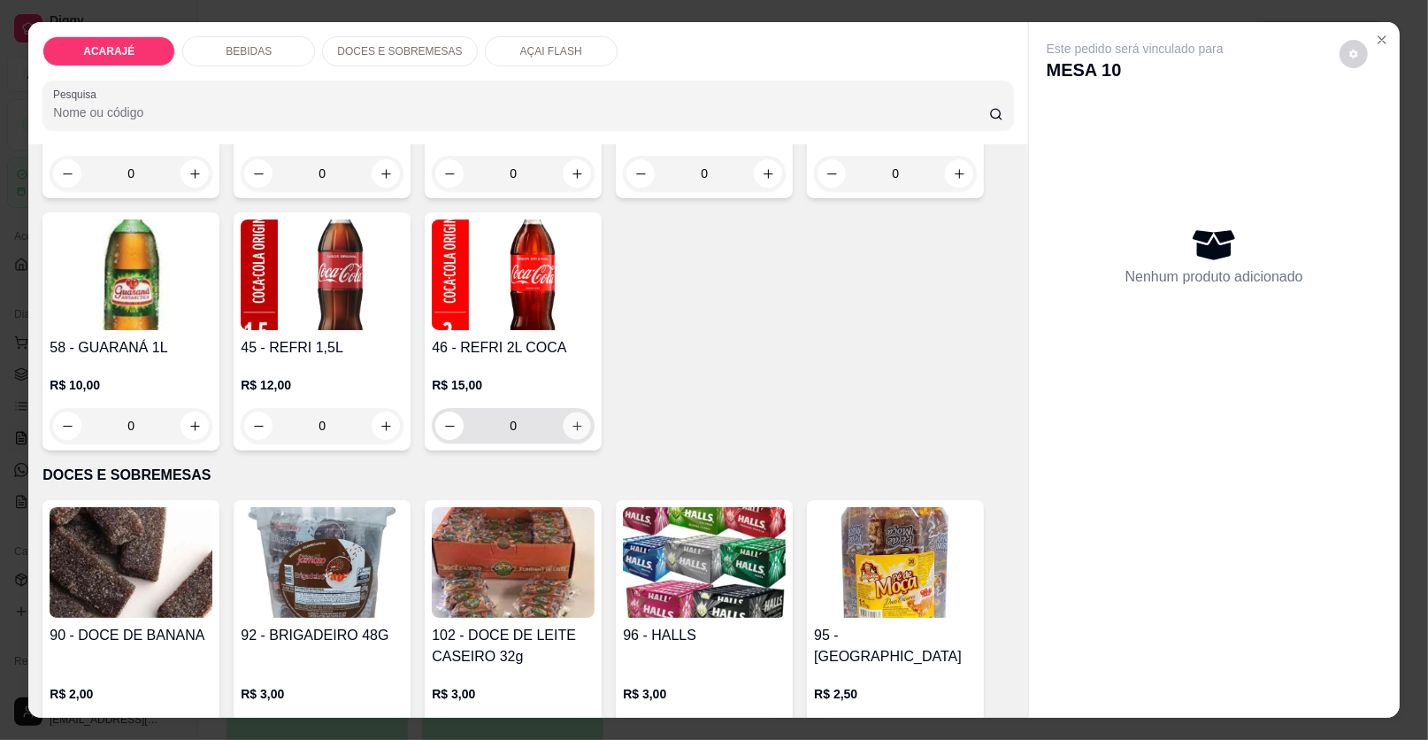
click at [569, 431] on button "increase-product-quantity" at bounding box center [577, 425] width 27 height 27
type input "1"
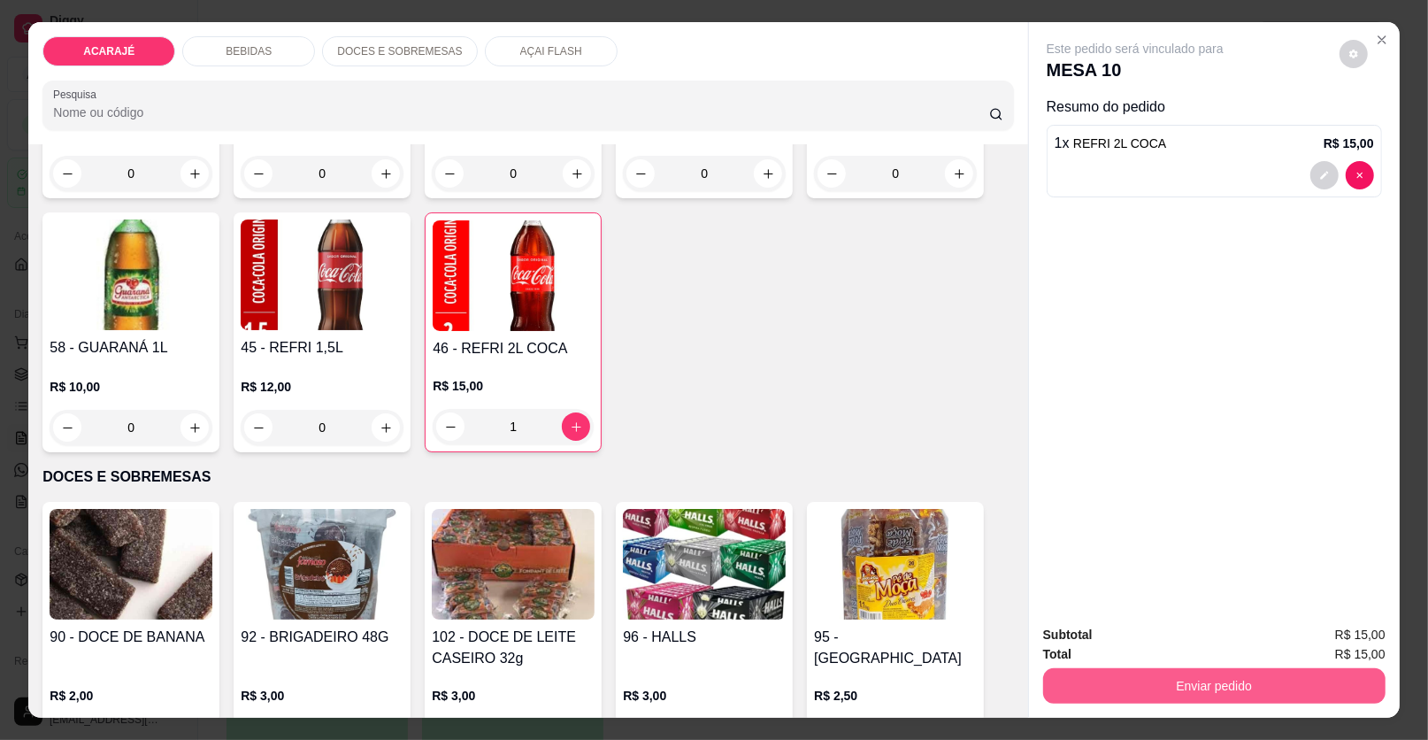
click at [1212, 681] on button "Enviar pedido" at bounding box center [1214, 685] width 342 height 35
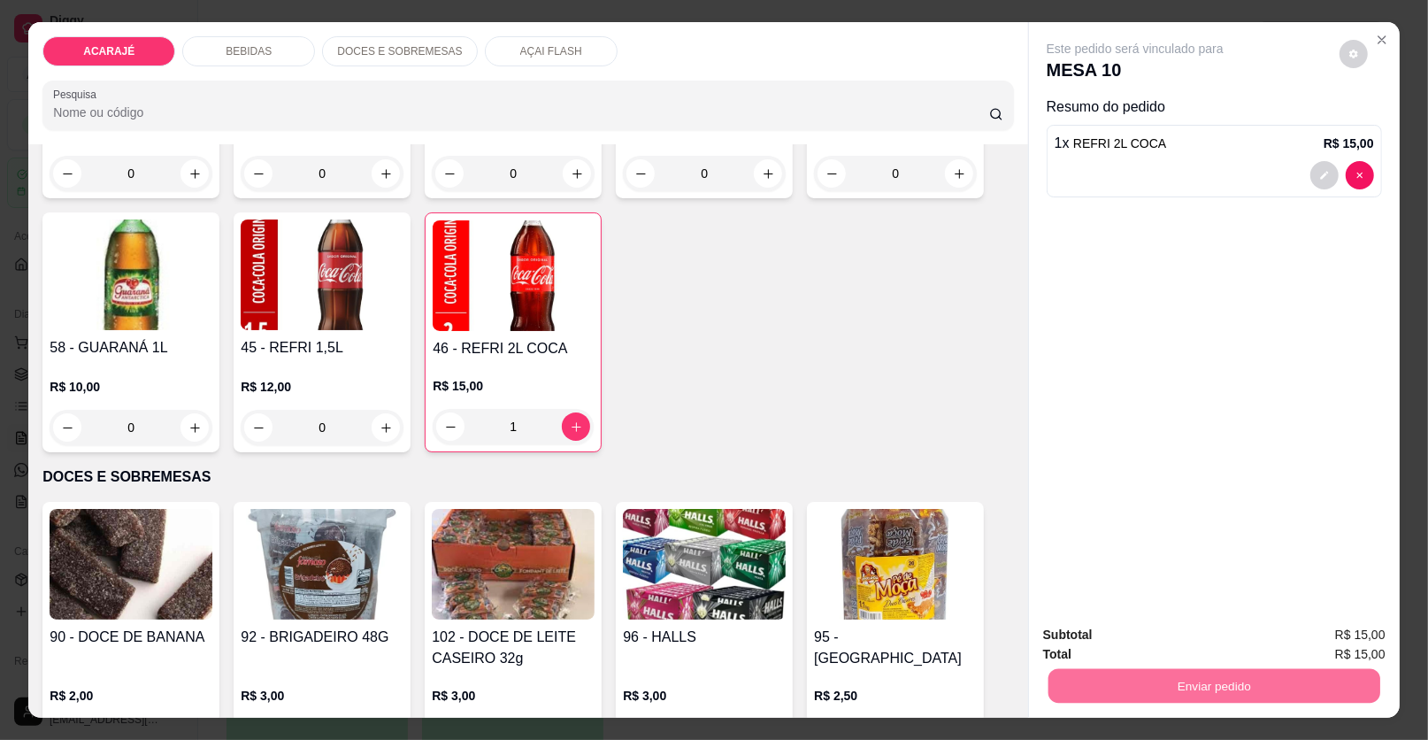
click at [1344, 632] on button "Enviar pedido" at bounding box center [1339, 643] width 100 height 34
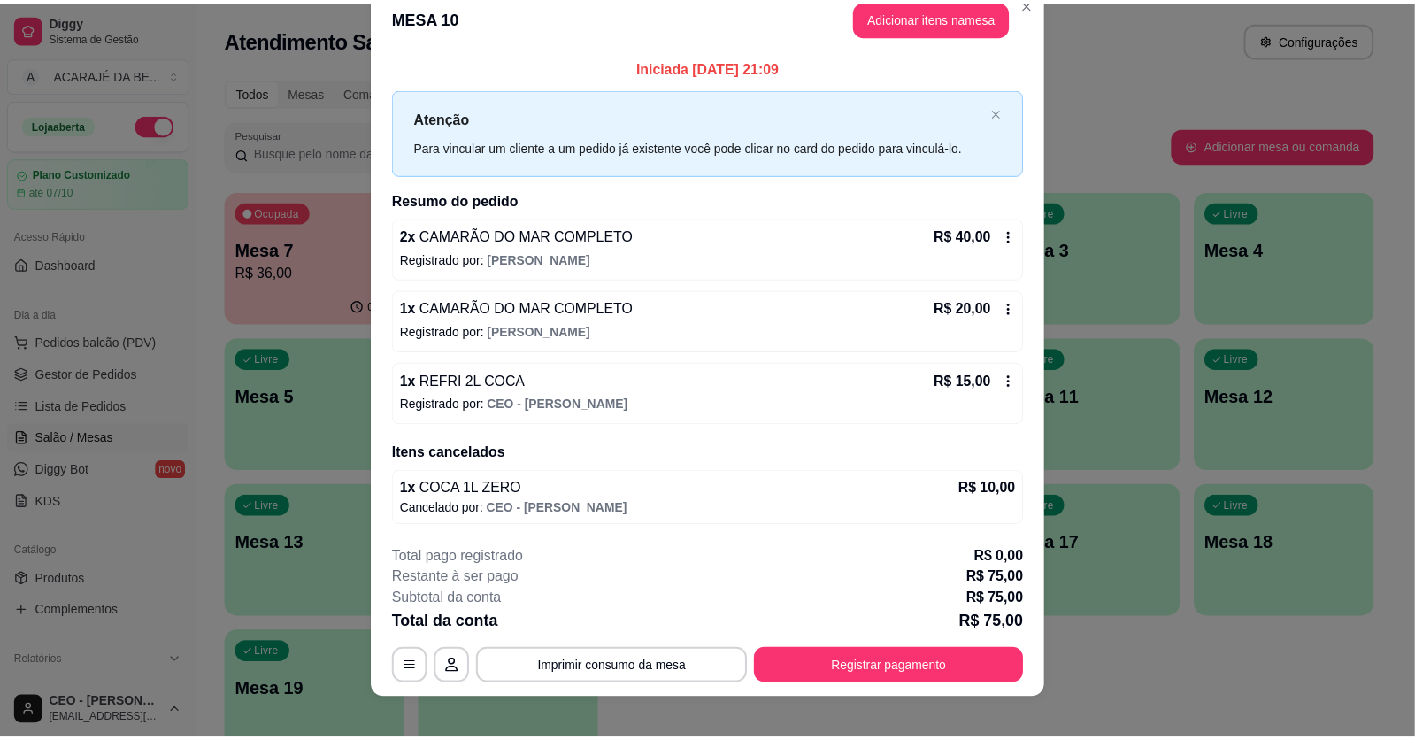
scroll to position [42, 0]
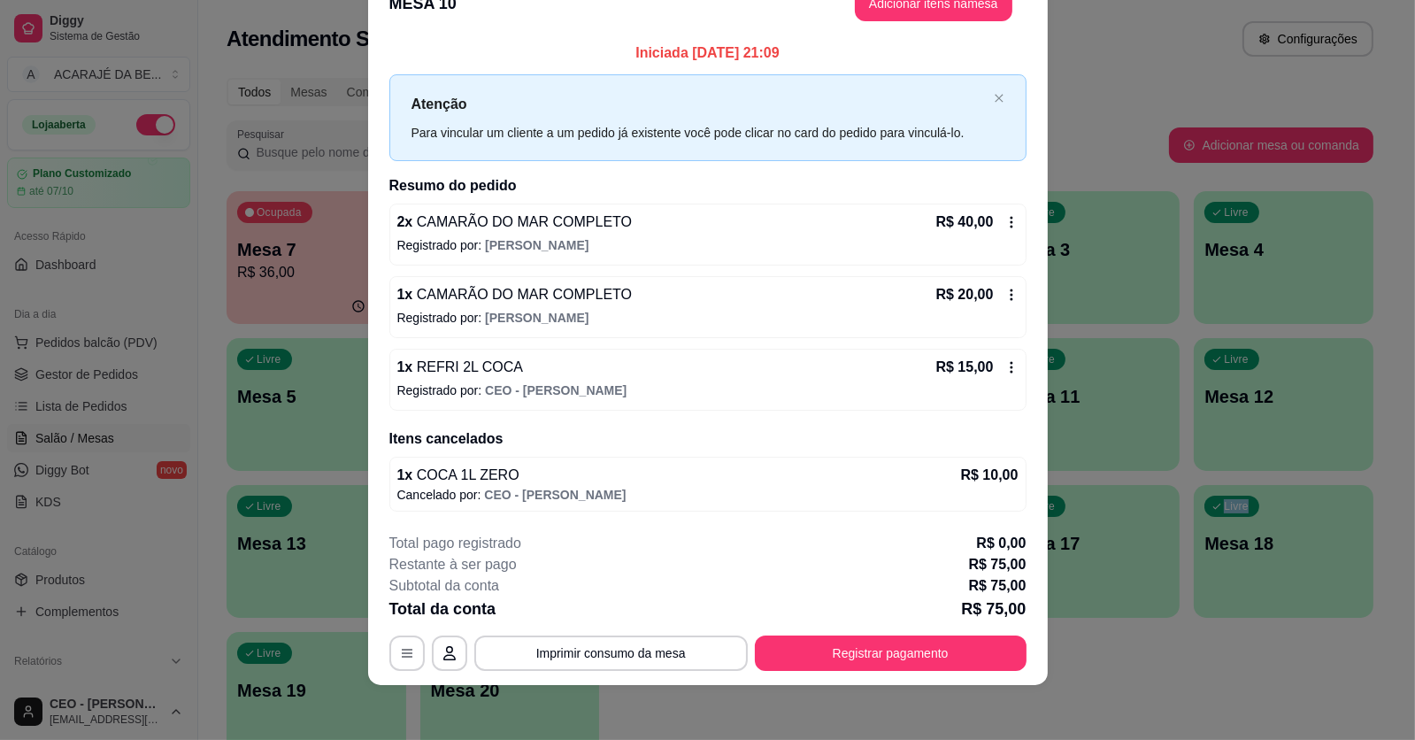
click at [1134, 678] on div "Ocupada Mesa 7 R$ 36,00 00:12 Ocupada Mesa 10 R$ 70,00 00:07 Livre Mesa 1 Livre…" at bounding box center [800, 477] width 1147 height 573
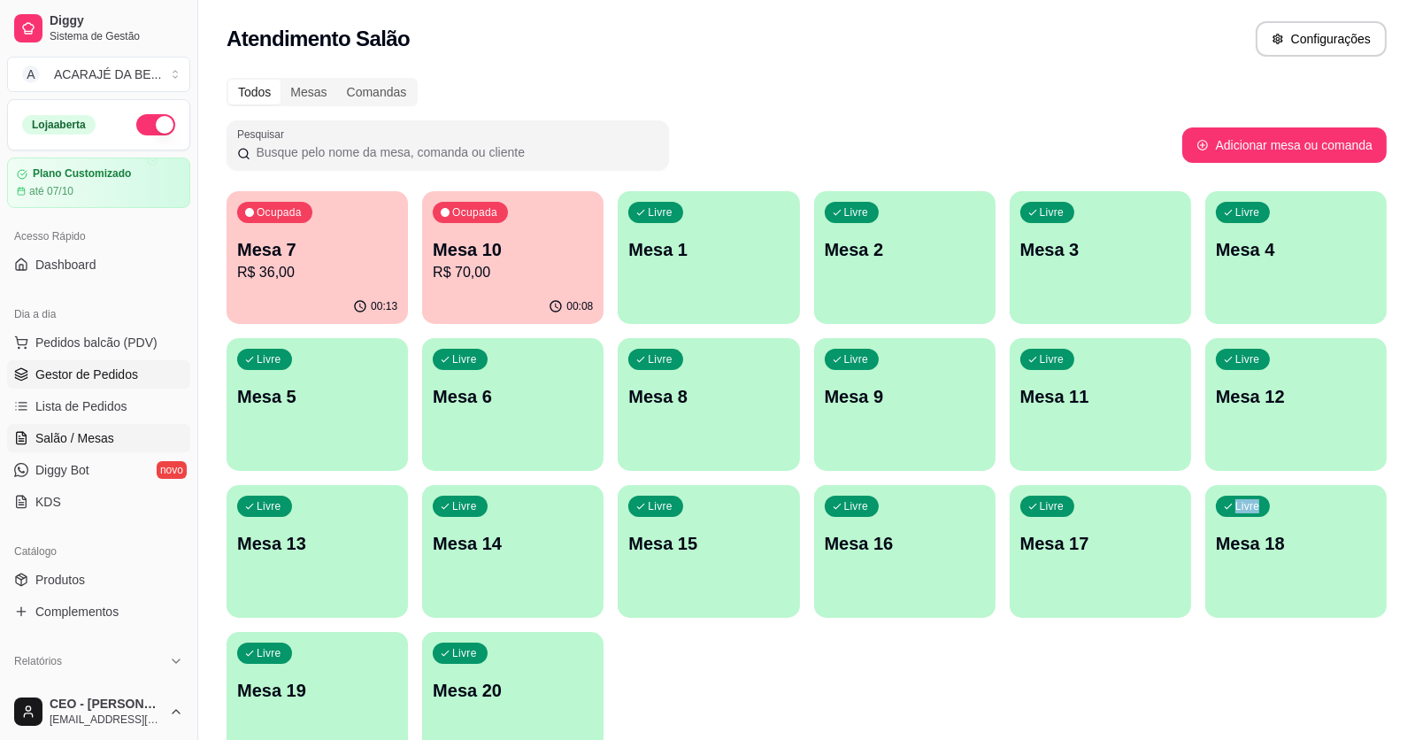
click at [127, 371] on span "Gestor de Pedidos" at bounding box center [86, 375] width 103 height 18
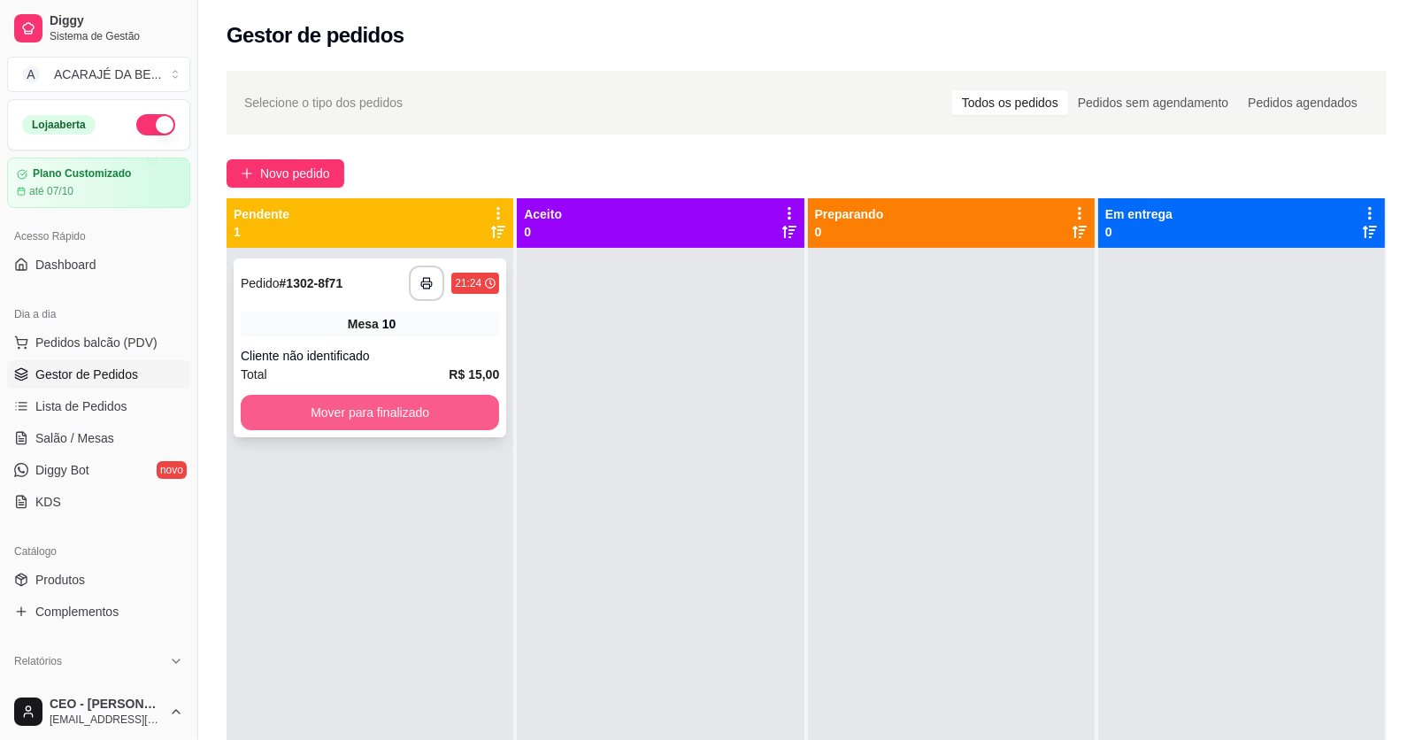
click at [421, 413] on button "Mover para finalizado" at bounding box center [370, 412] width 258 height 35
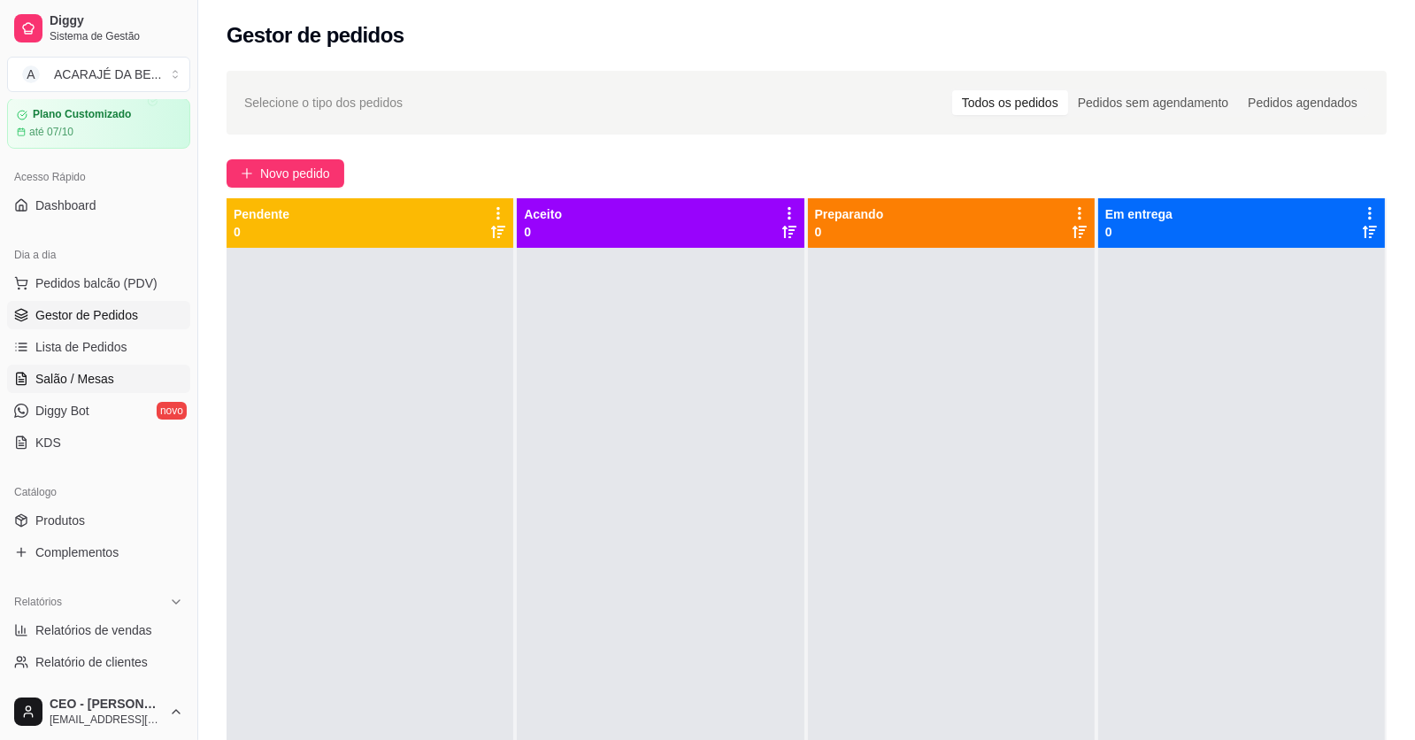
scroll to position [88, 0]
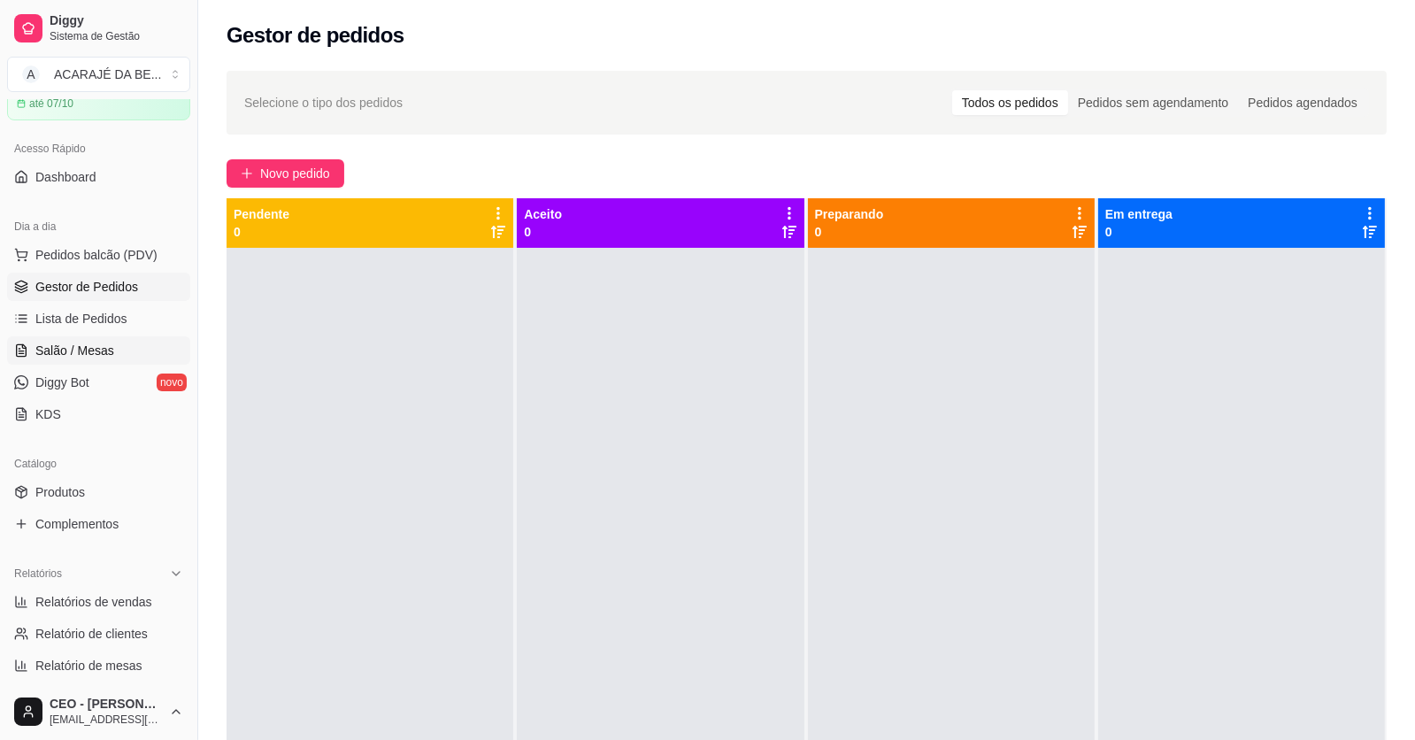
click at [107, 342] on span "Salão / Mesas" at bounding box center [74, 351] width 79 height 18
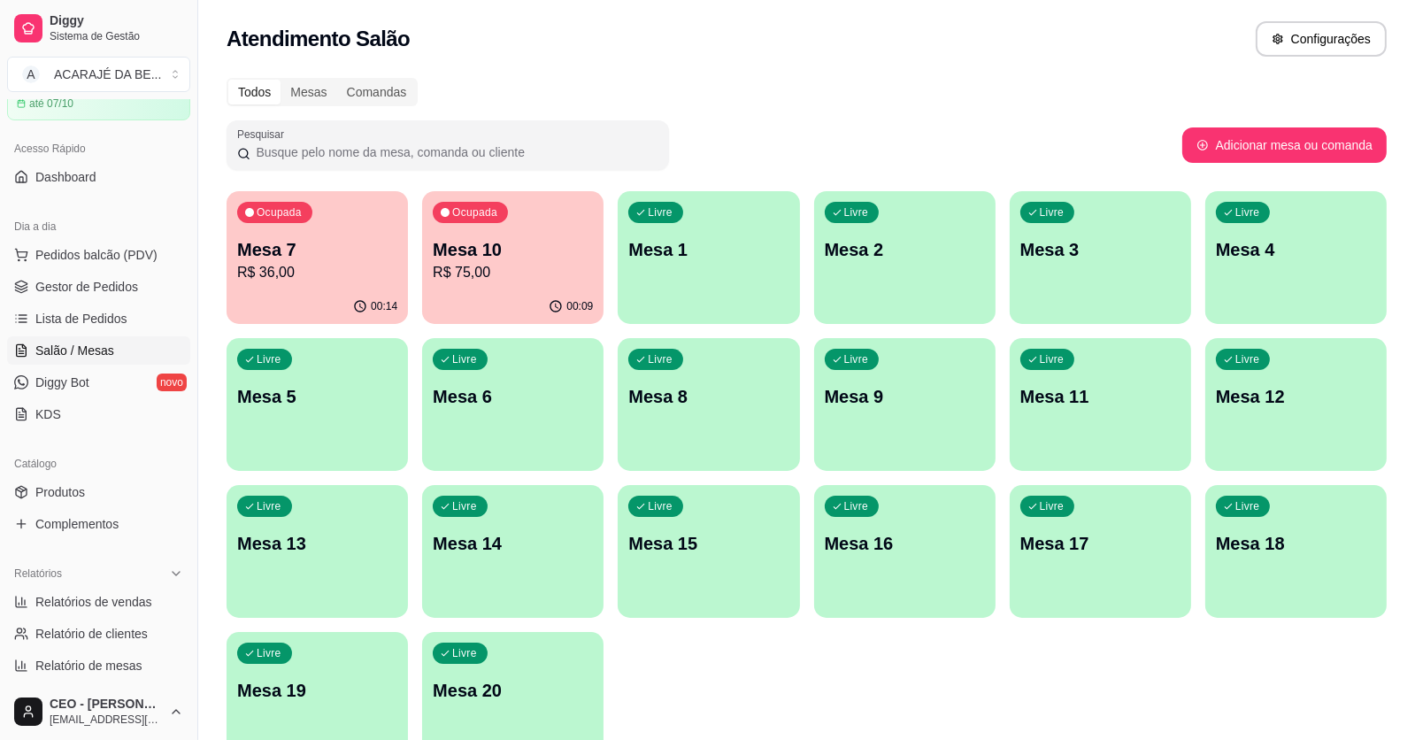
click at [456, 280] on p "R$ 75,00" at bounding box center [513, 272] width 160 height 21
click at [116, 280] on span "Gestor de Pedidos" at bounding box center [86, 287] width 103 height 18
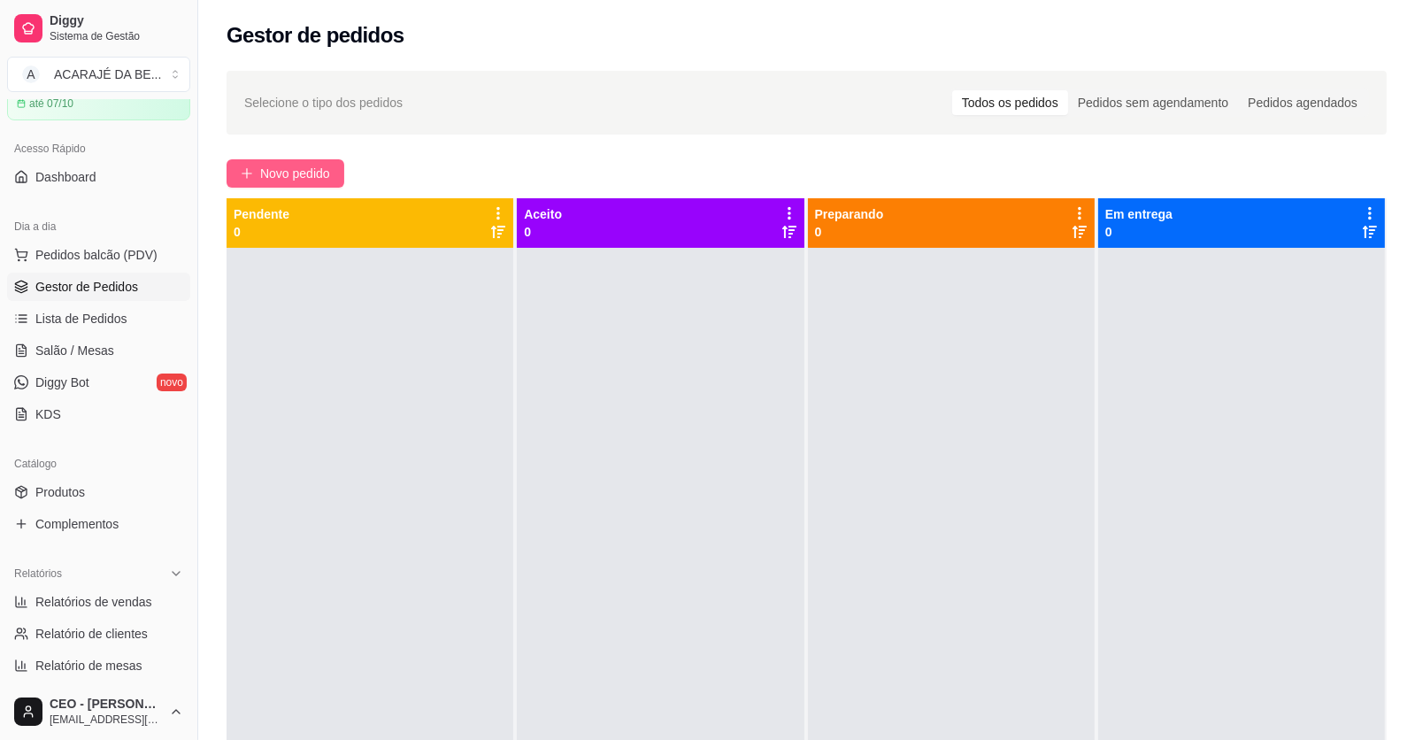
click at [274, 171] on span "Novo pedido" at bounding box center [295, 173] width 70 height 19
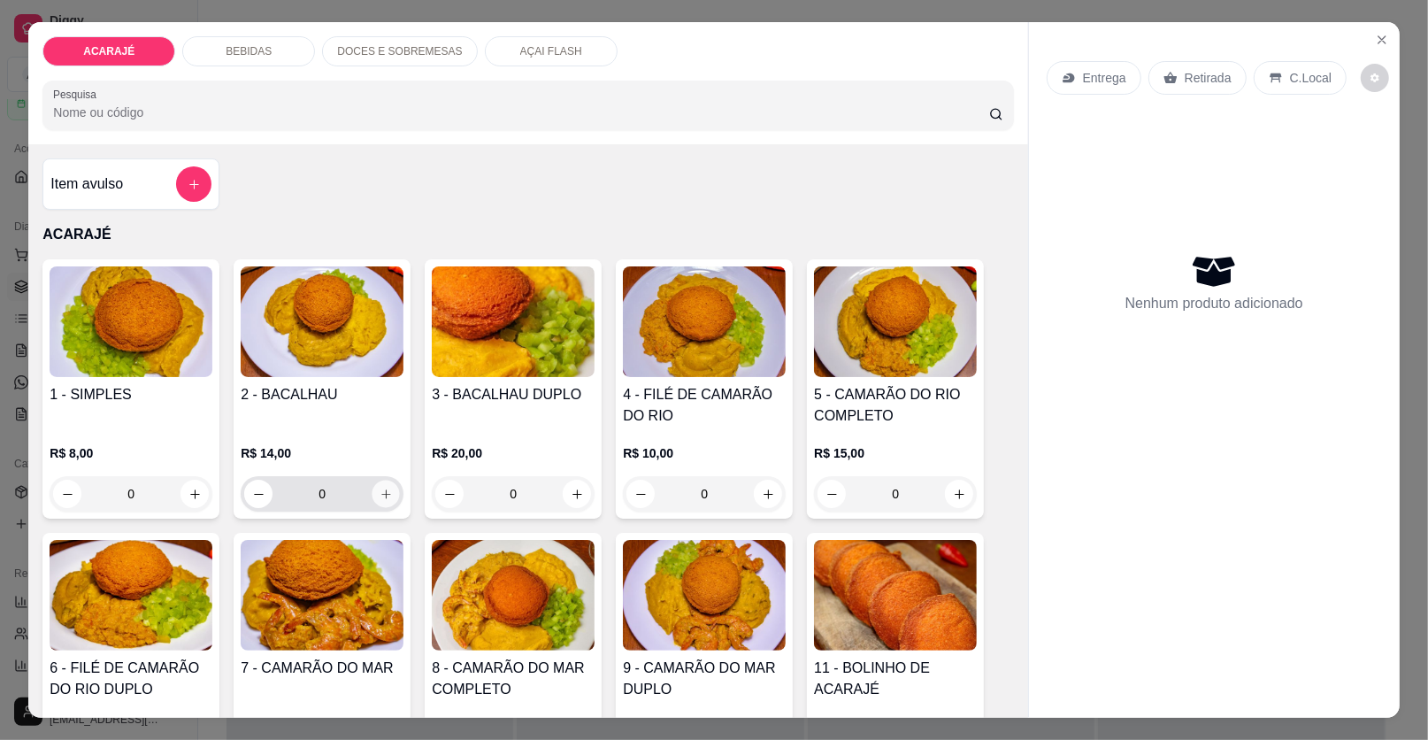
click at [381, 492] on icon "increase-product-quantity" at bounding box center [386, 494] width 13 height 13
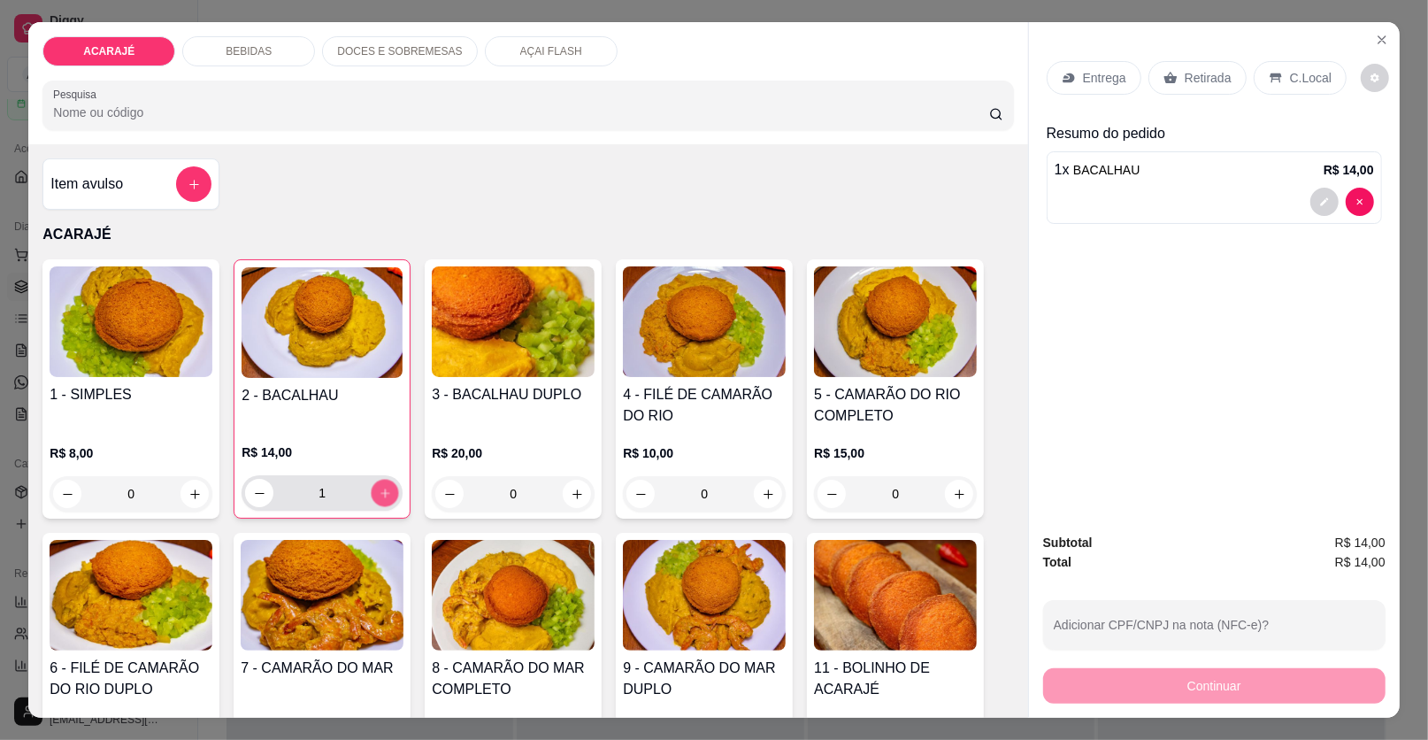
click at [381, 492] on icon "increase-product-quantity" at bounding box center [385, 493] width 9 height 9
type input "2"
click at [1168, 78] on icon at bounding box center [1171, 78] width 14 height 14
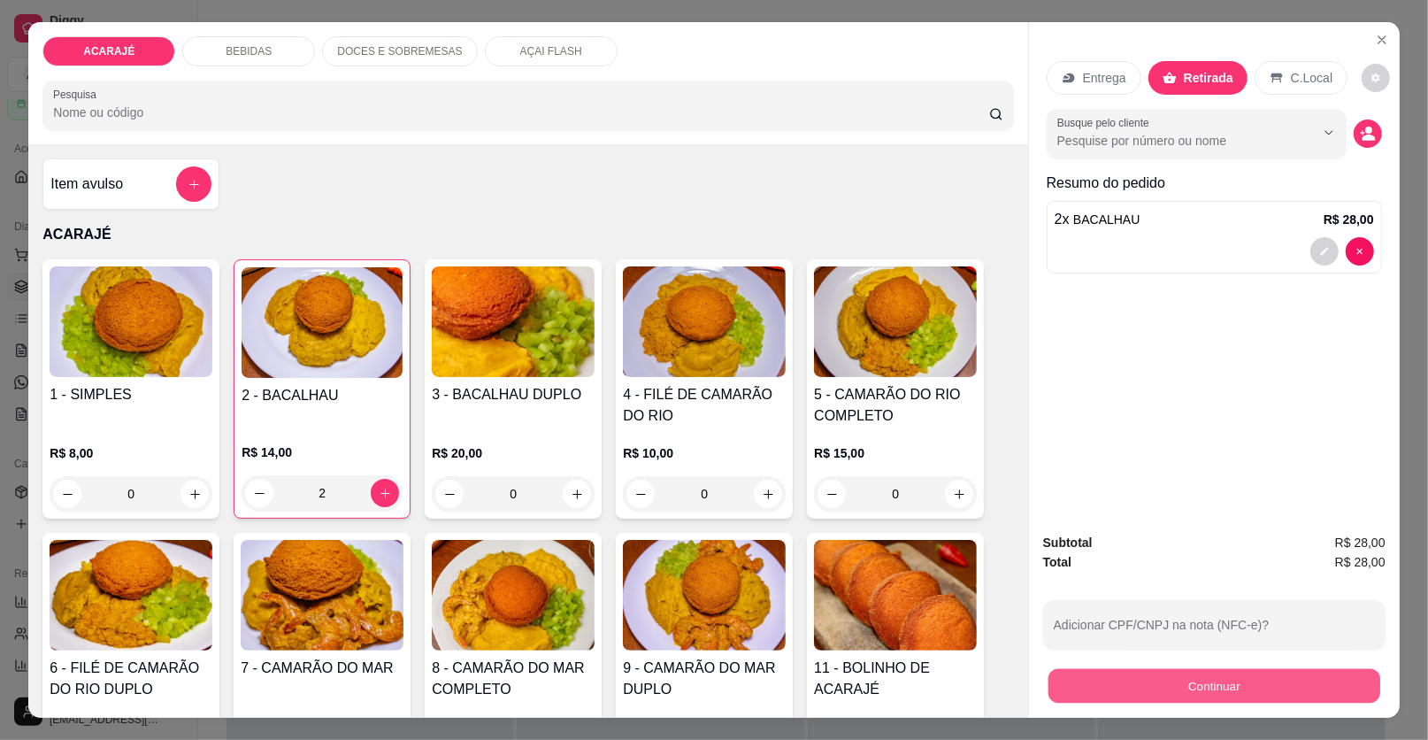
click at [1068, 666] on div "Continuar" at bounding box center [1214, 684] width 342 height 40
click at [1062, 691] on button "Continuar" at bounding box center [1214, 685] width 342 height 35
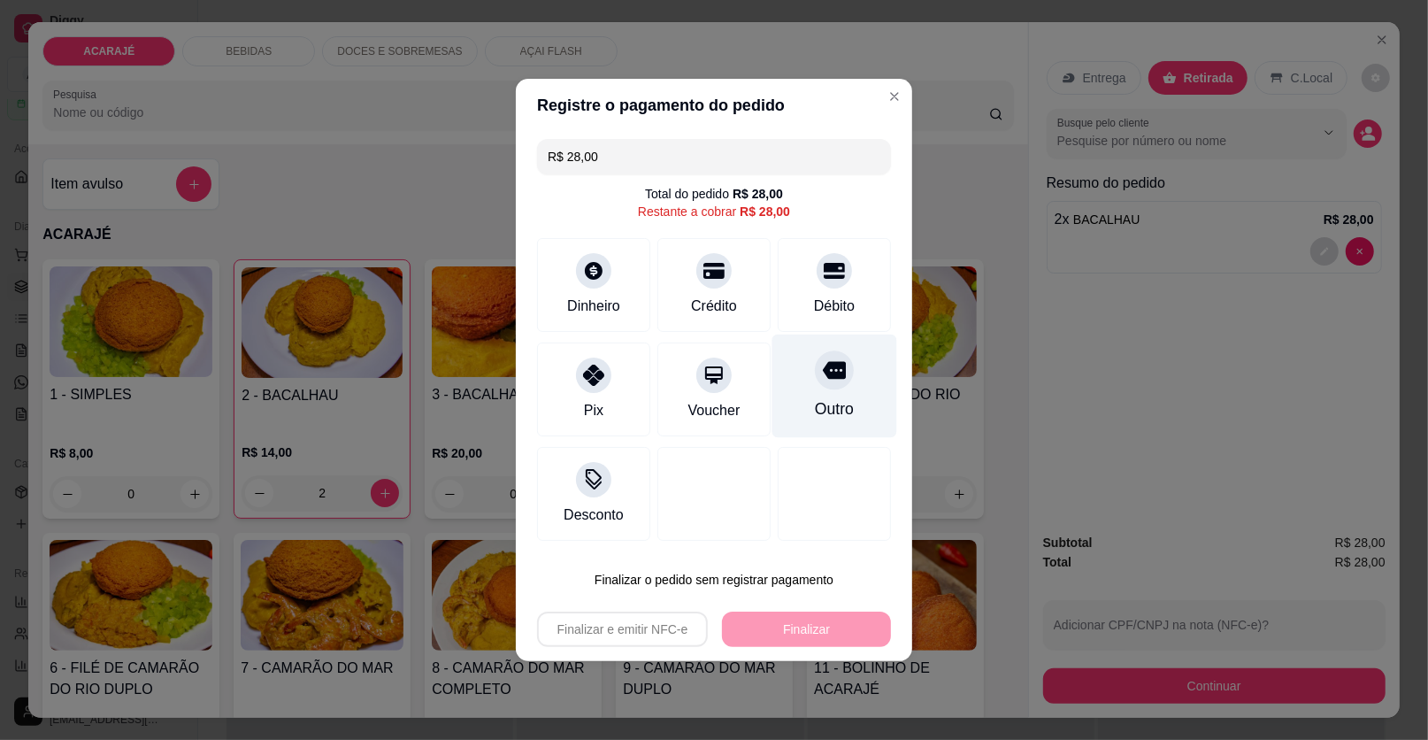
click at [850, 368] on div "Outro" at bounding box center [835, 387] width 125 height 104
type input "R$ 0,00"
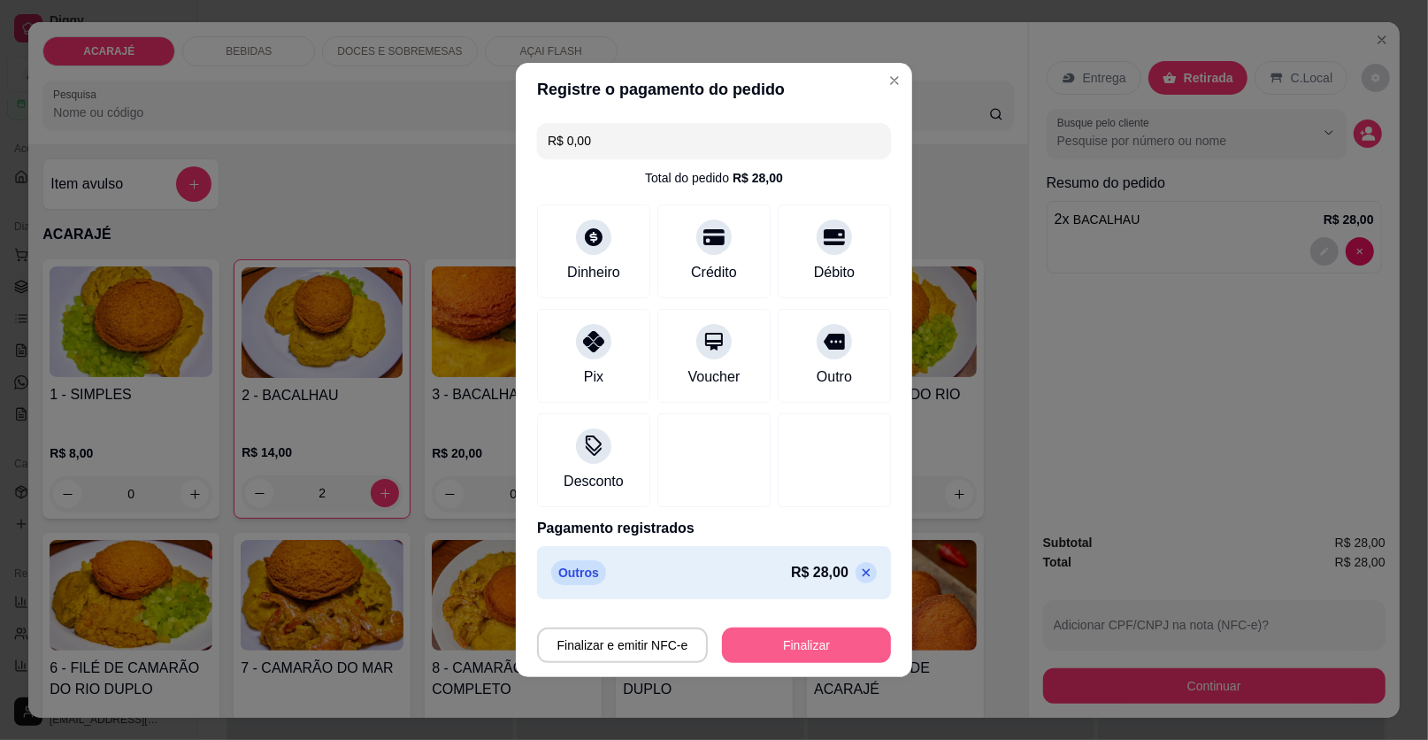
click at [782, 631] on button "Finalizar" at bounding box center [806, 644] width 169 height 35
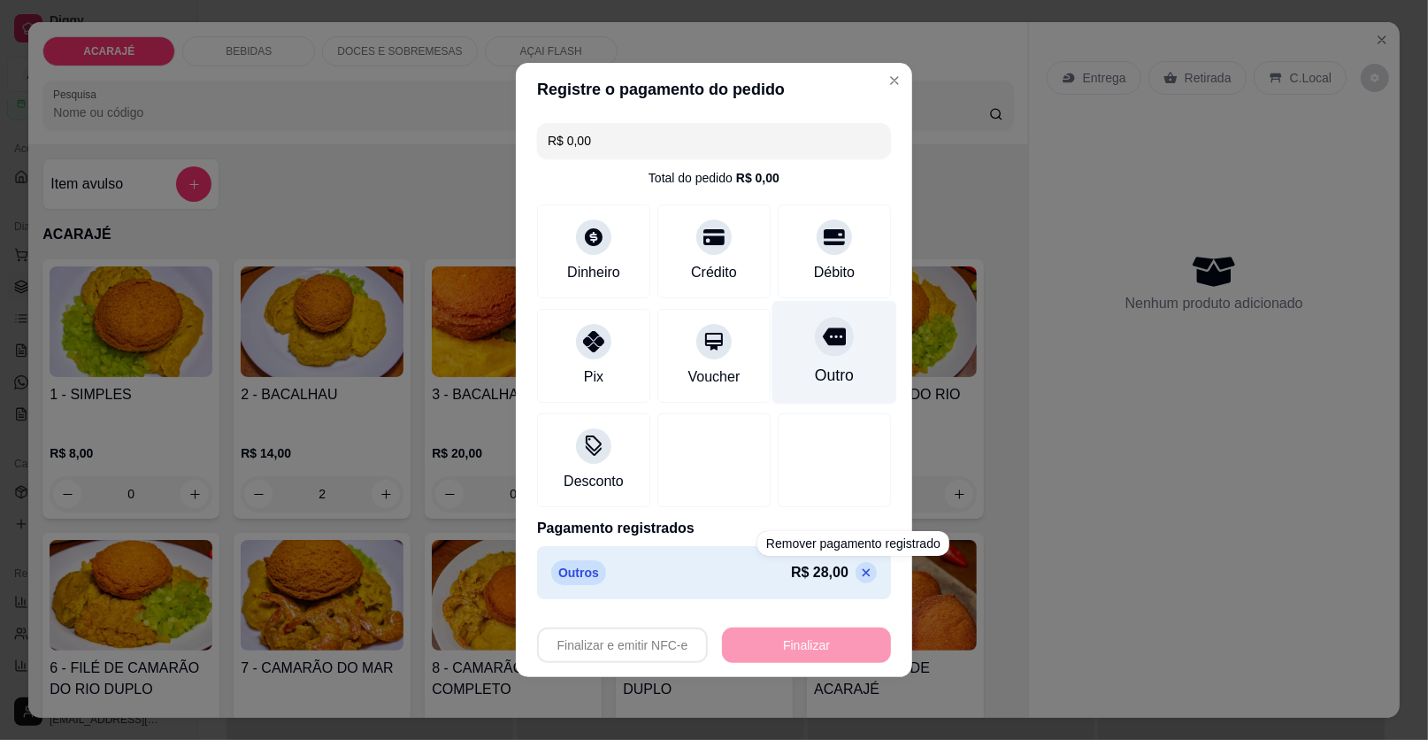
type input "0"
type input "-R$ 28,00"
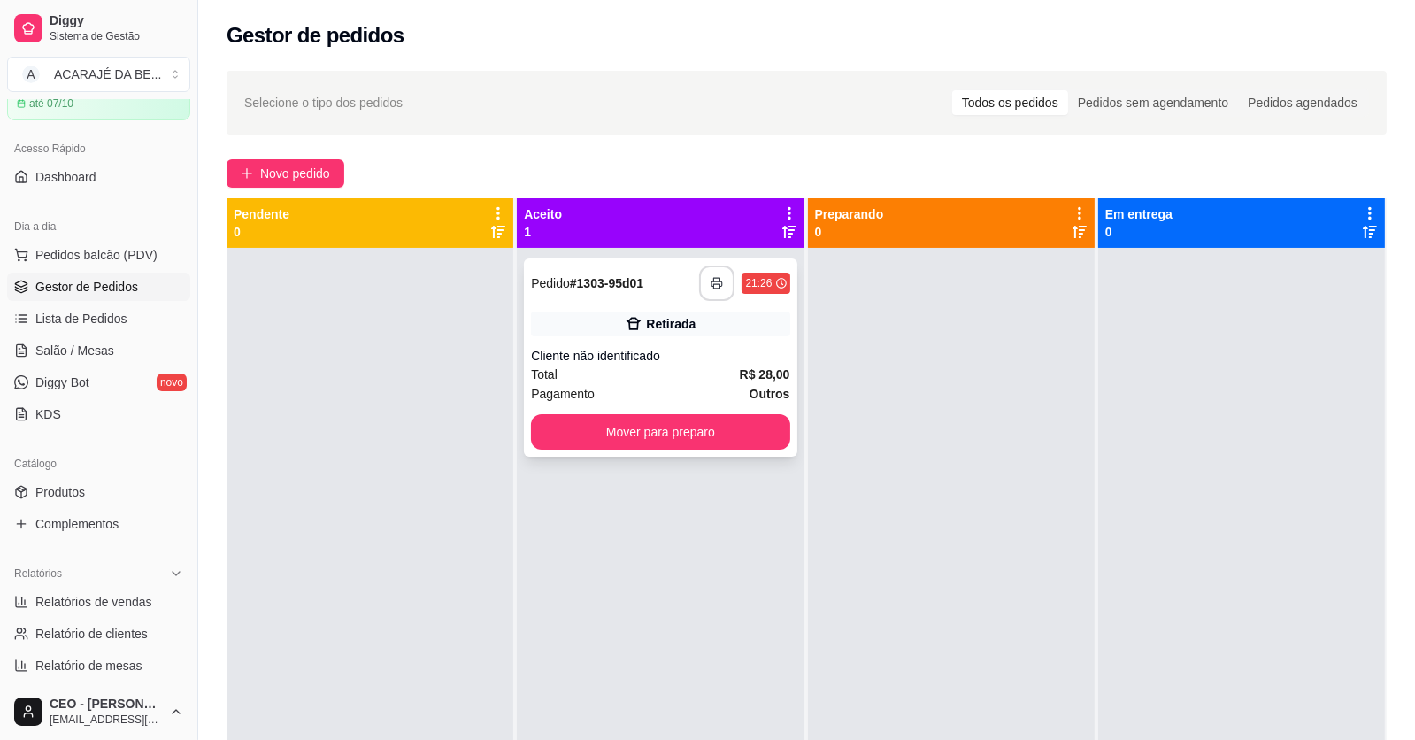
click at [712, 282] on icon "button" at bounding box center [717, 283] width 11 height 4
click at [554, 430] on button "Mover para preparo" at bounding box center [660, 431] width 258 height 35
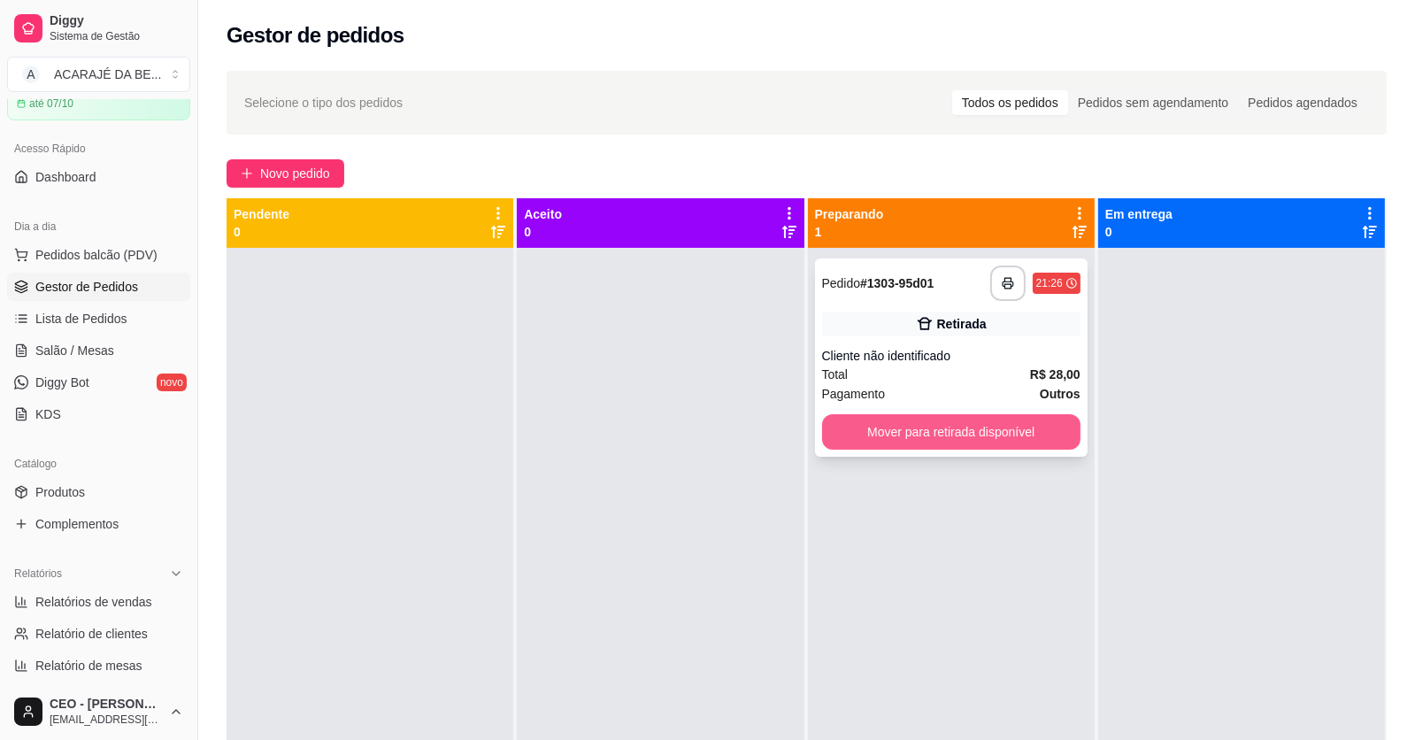
click at [1043, 420] on button "Mover para retirada disponível" at bounding box center [951, 431] width 258 height 35
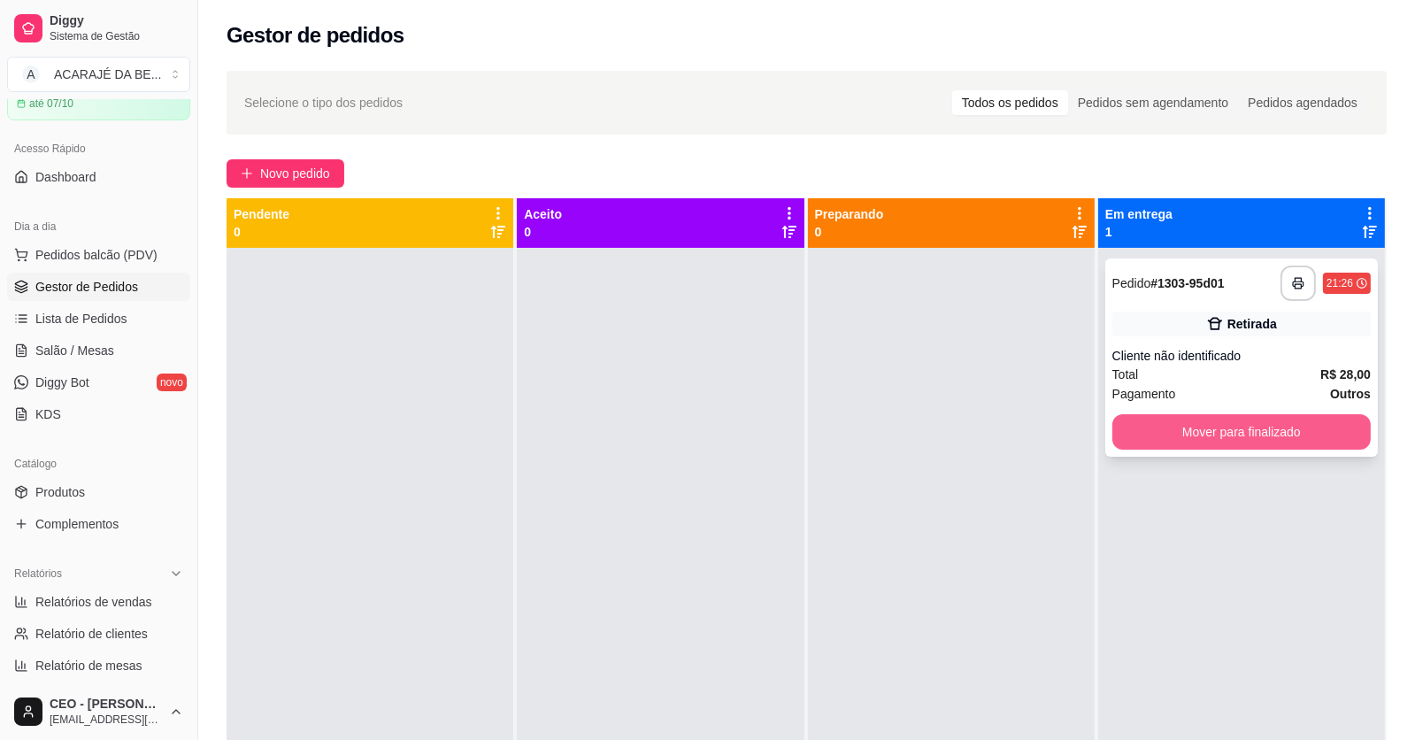
click at [1172, 420] on button "Mover para finalizado" at bounding box center [1241, 431] width 258 height 35
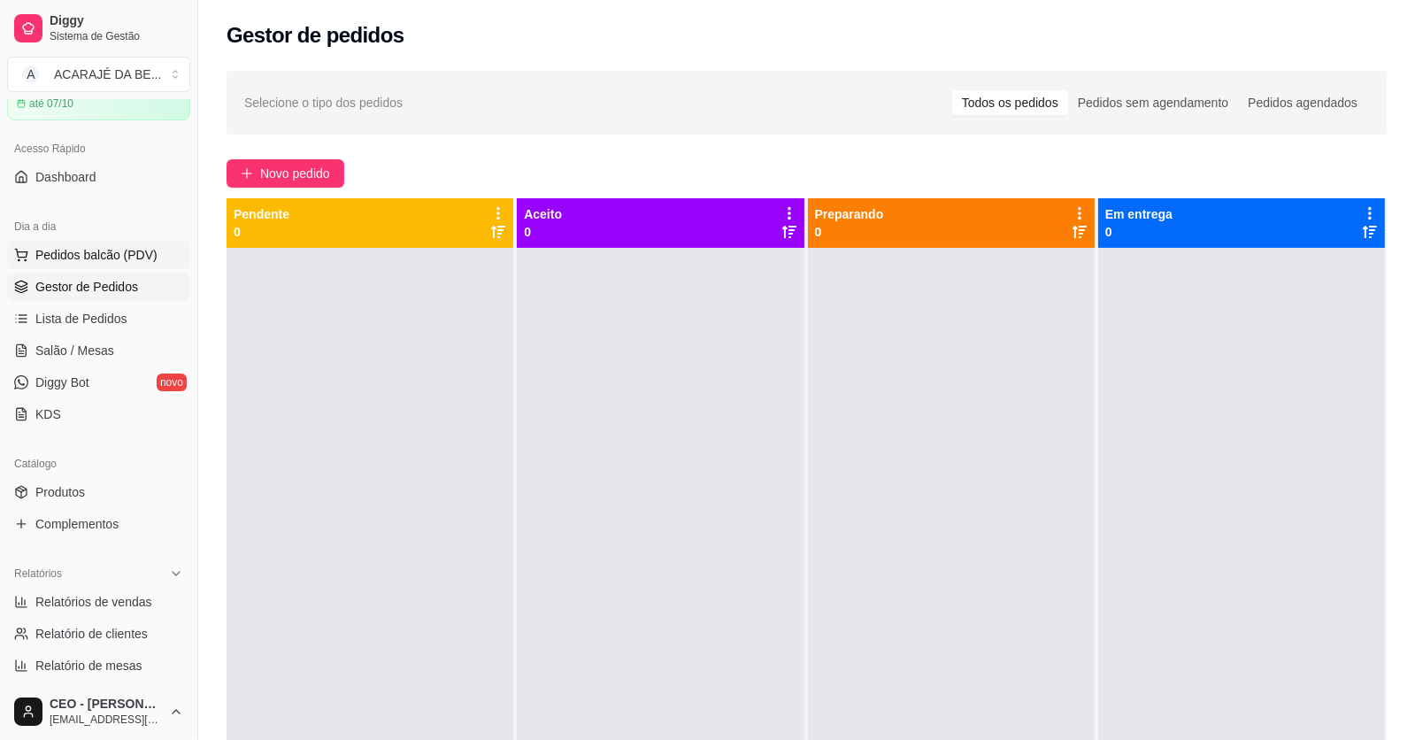
click at [77, 252] on span "Pedidos balcão (PDV)" at bounding box center [96, 255] width 122 height 18
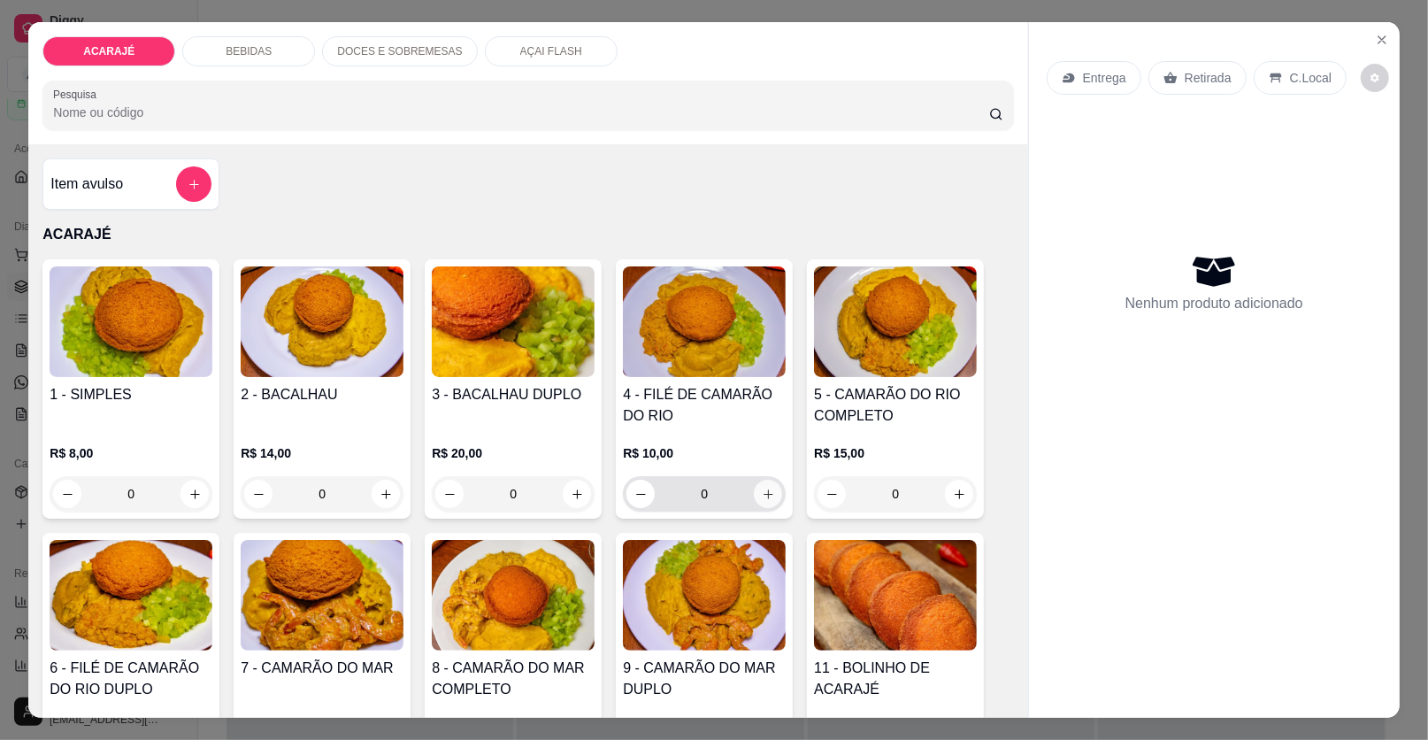
click at [765, 489] on icon "increase-product-quantity" at bounding box center [768, 494] width 13 height 13
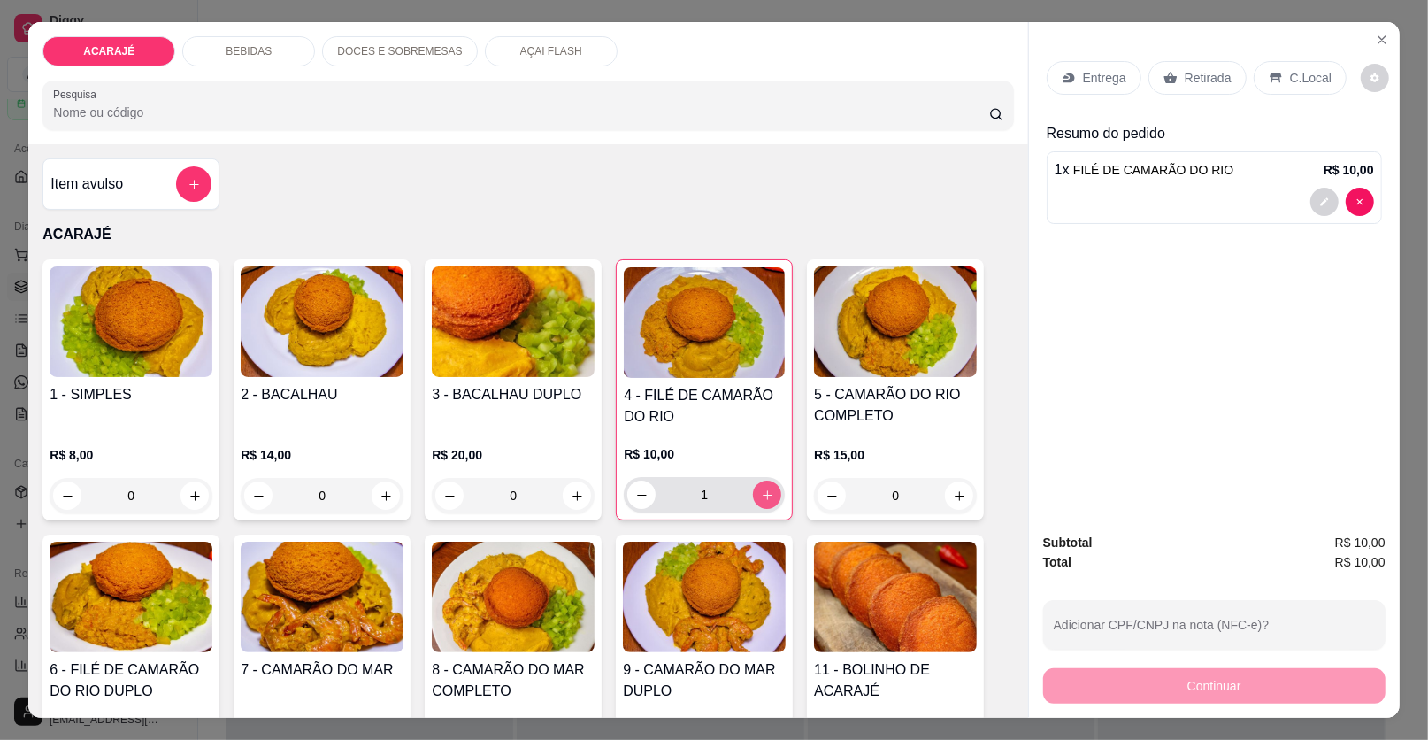
click at [765, 489] on icon "increase-product-quantity" at bounding box center [767, 495] width 13 height 13
type input "2"
click at [1089, 75] on p "Entrega" at bounding box center [1104, 78] width 43 height 18
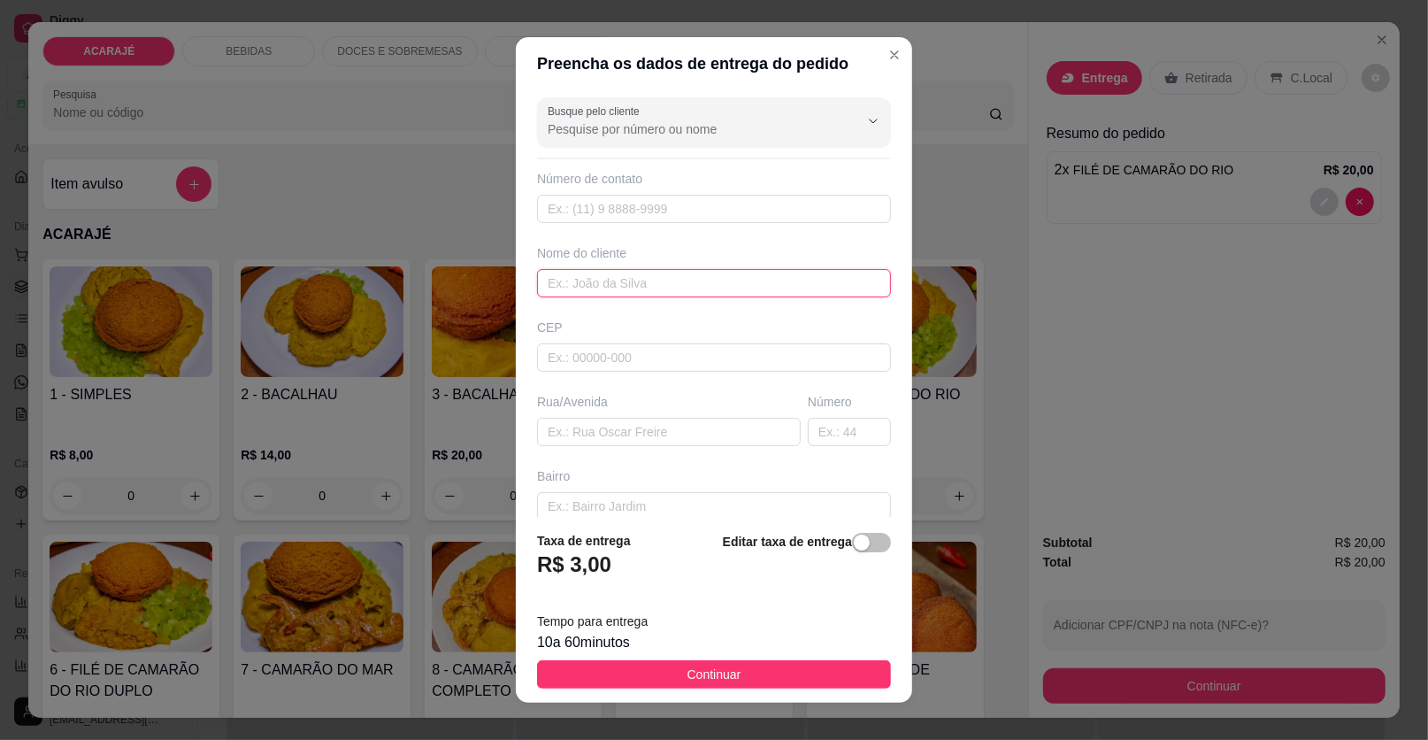
click at [572, 281] on input "text" at bounding box center [714, 283] width 354 height 28
type input "SILEIA"
click at [568, 425] on input "text" at bounding box center [669, 432] width 264 height 28
type input "[GEOGRAPHIC_DATA]"
click at [813, 424] on input "text" at bounding box center [849, 432] width 83 height 28
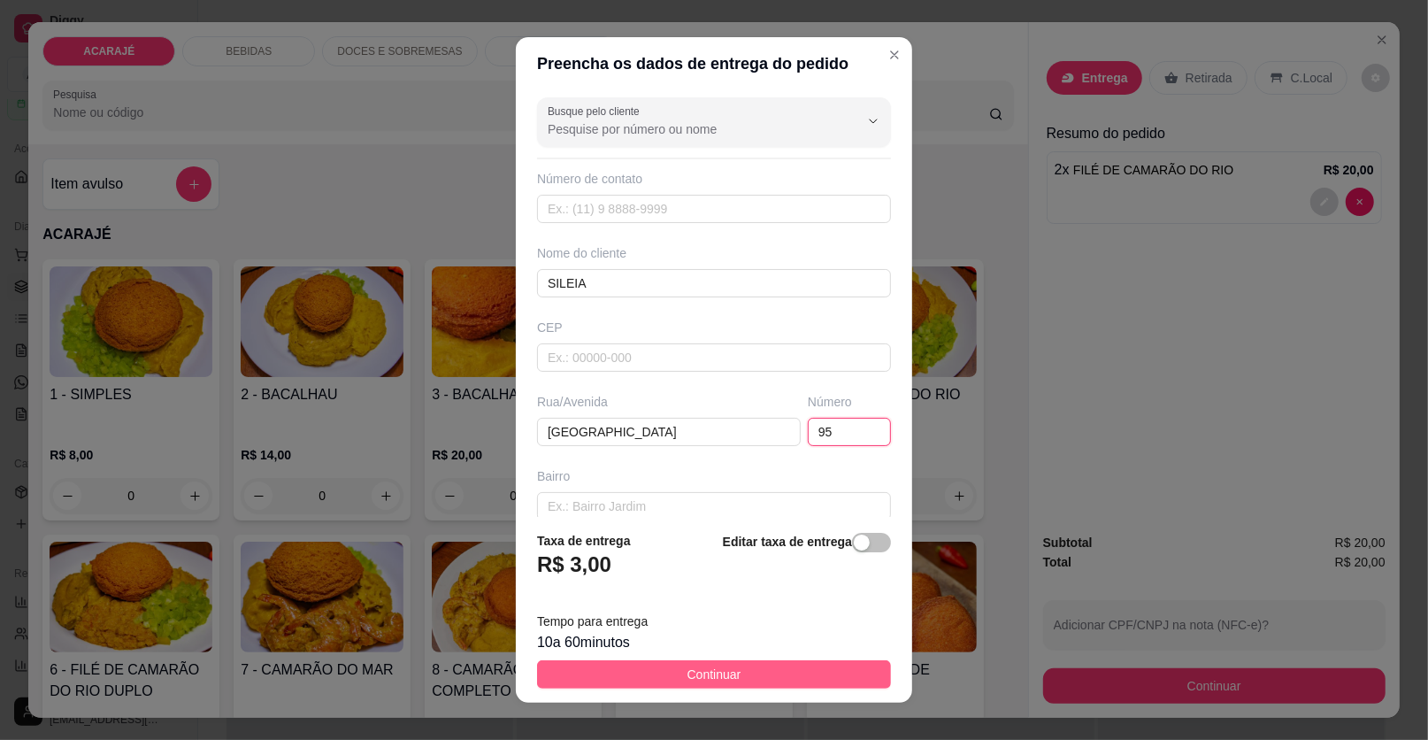
type input "95"
click at [689, 673] on span "Continuar" at bounding box center [715, 674] width 54 height 19
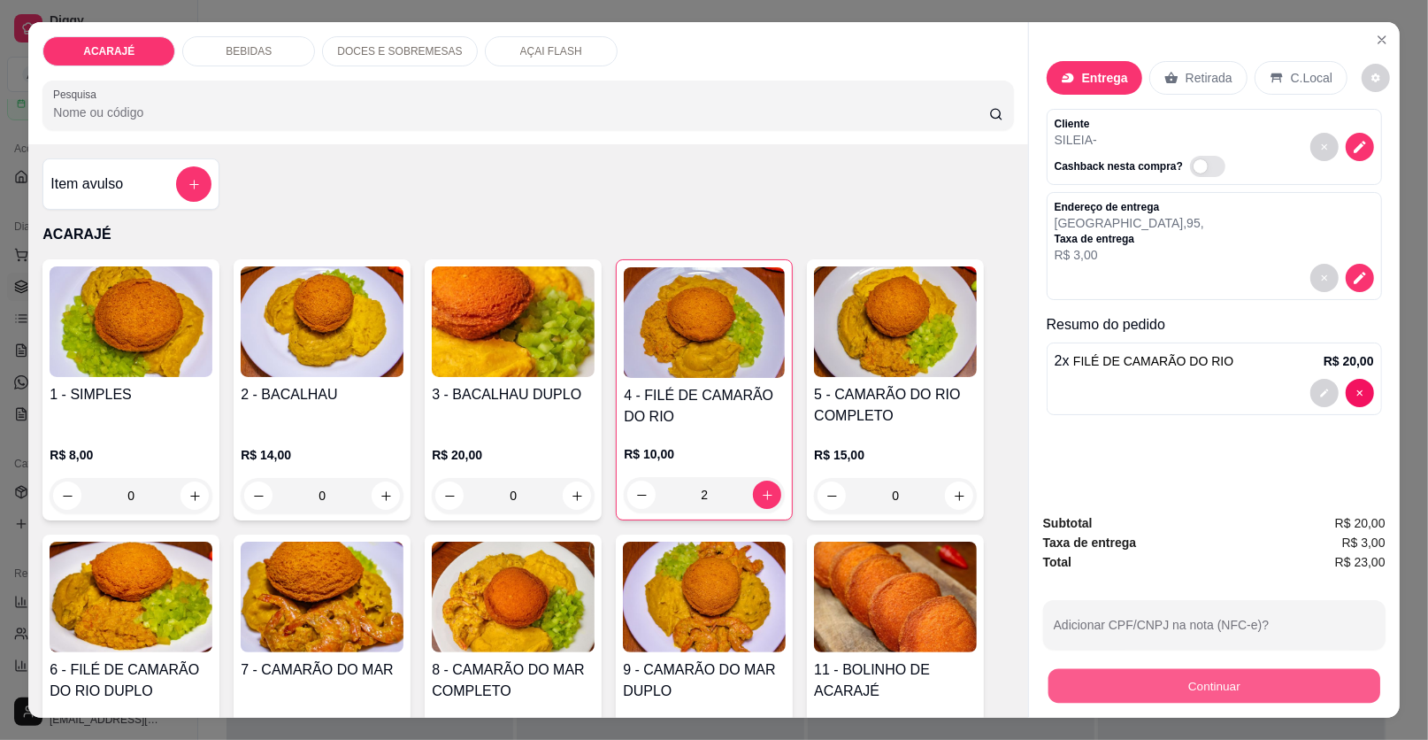
click at [1071, 688] on button "Continuar" at bounding box center [1215, 686] width 332 height 35
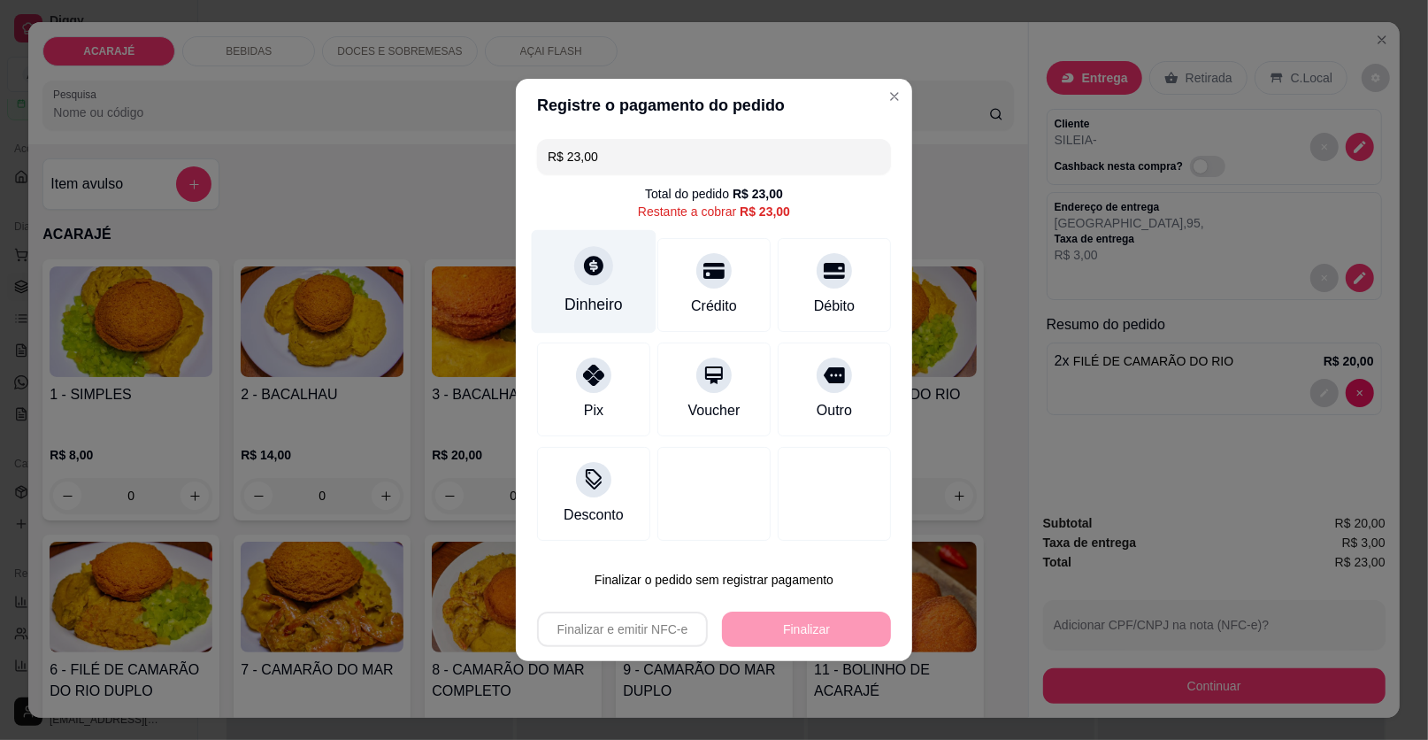
click at [585, 266] on icon at bounding box center [593, 265] width 19 height 19
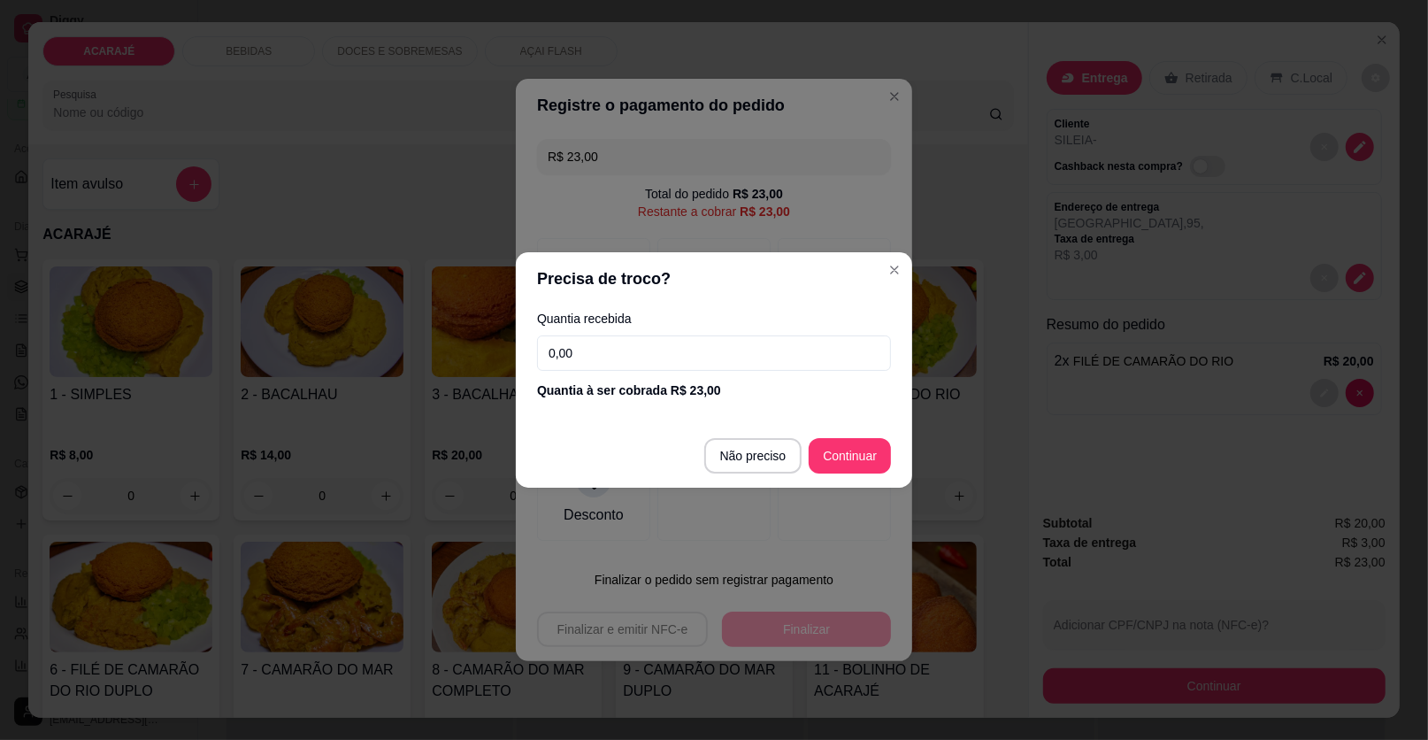
click at [600, 351] on input "0,00" at bounding box center [714, 352] width 354 height 35
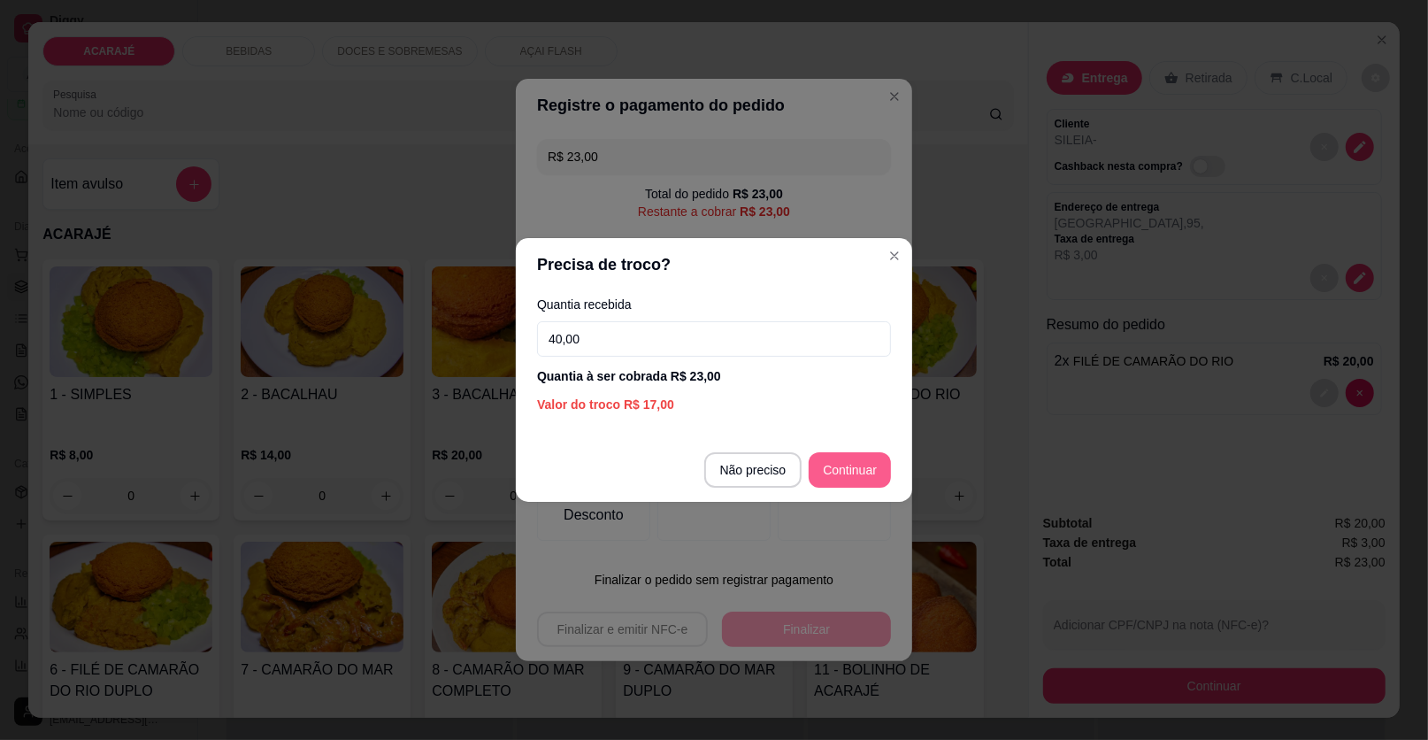
type input "40,00"
type input "R$ 0,00"
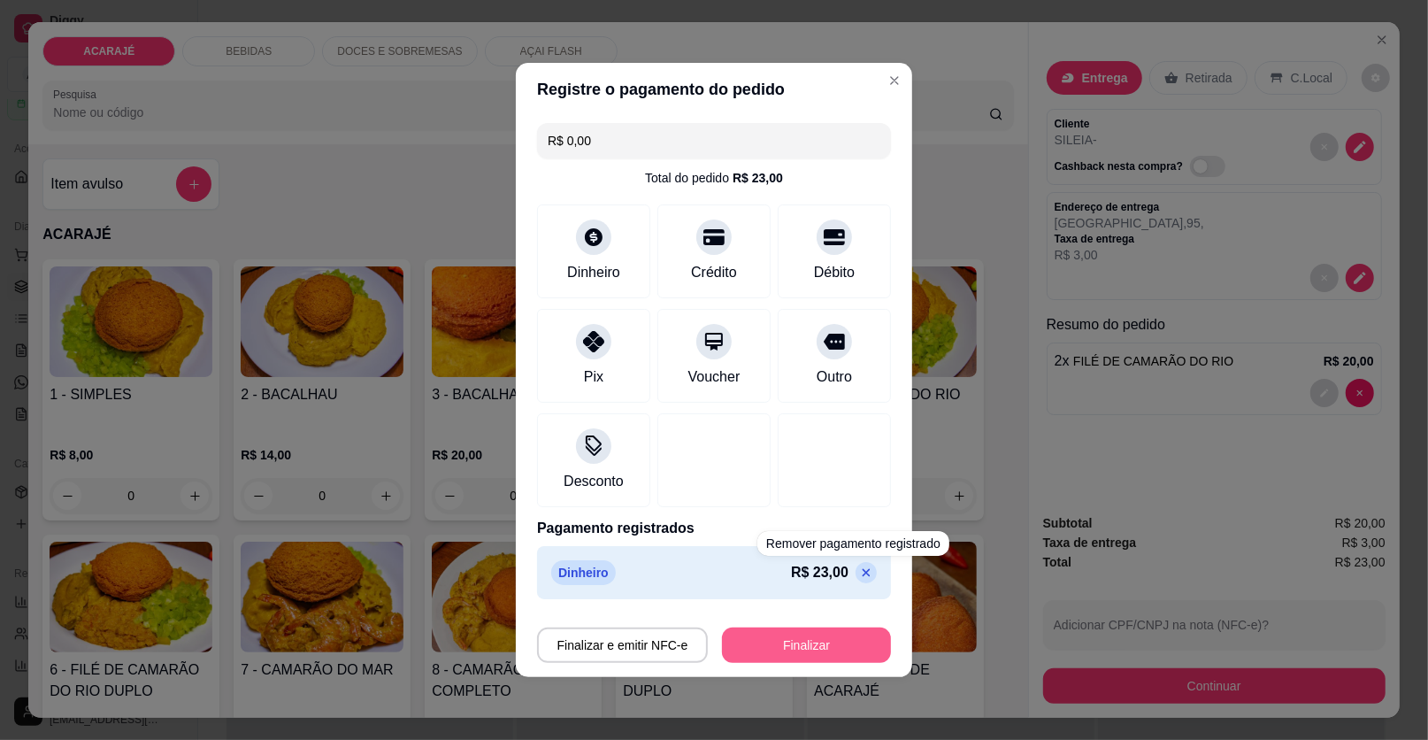
click at [840, 637] on button "Finalizar" at bounding box center [806, 644] width 169 height 35
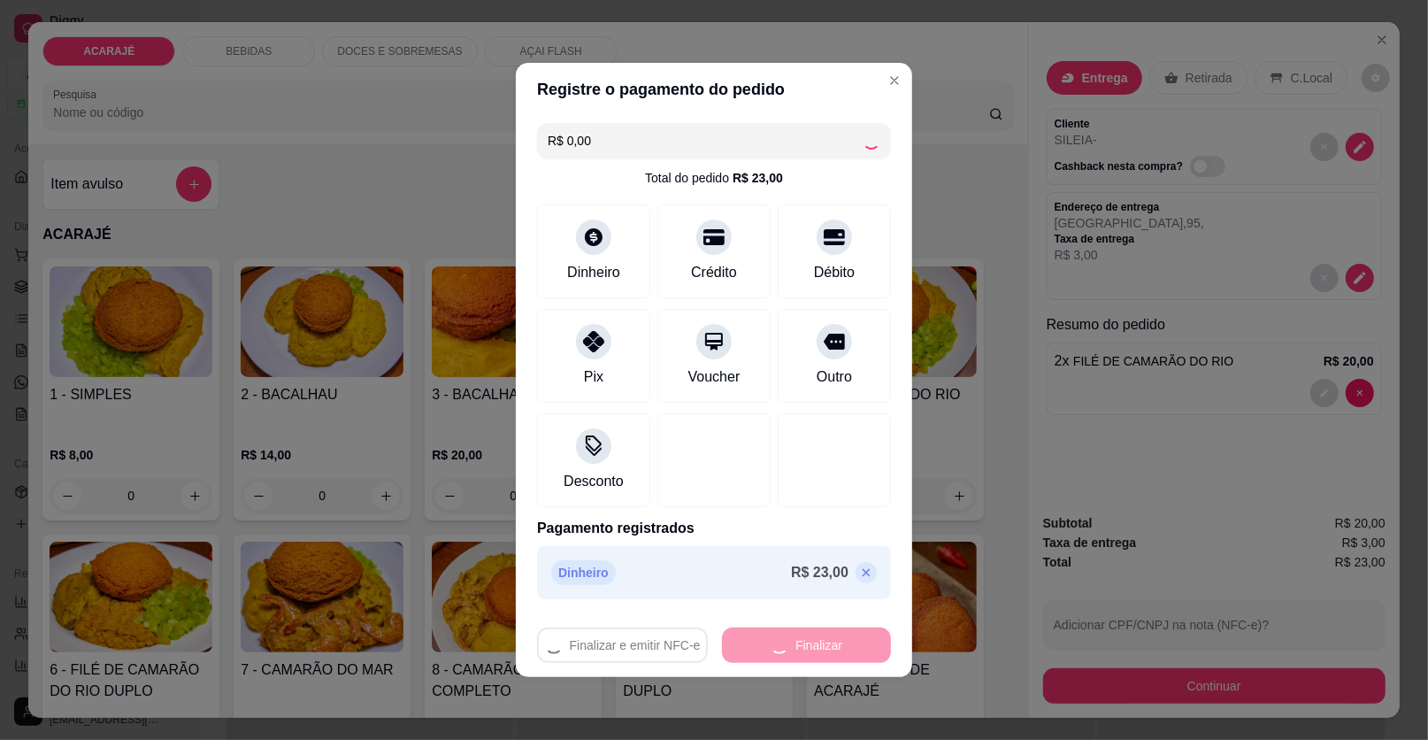
type input "0"
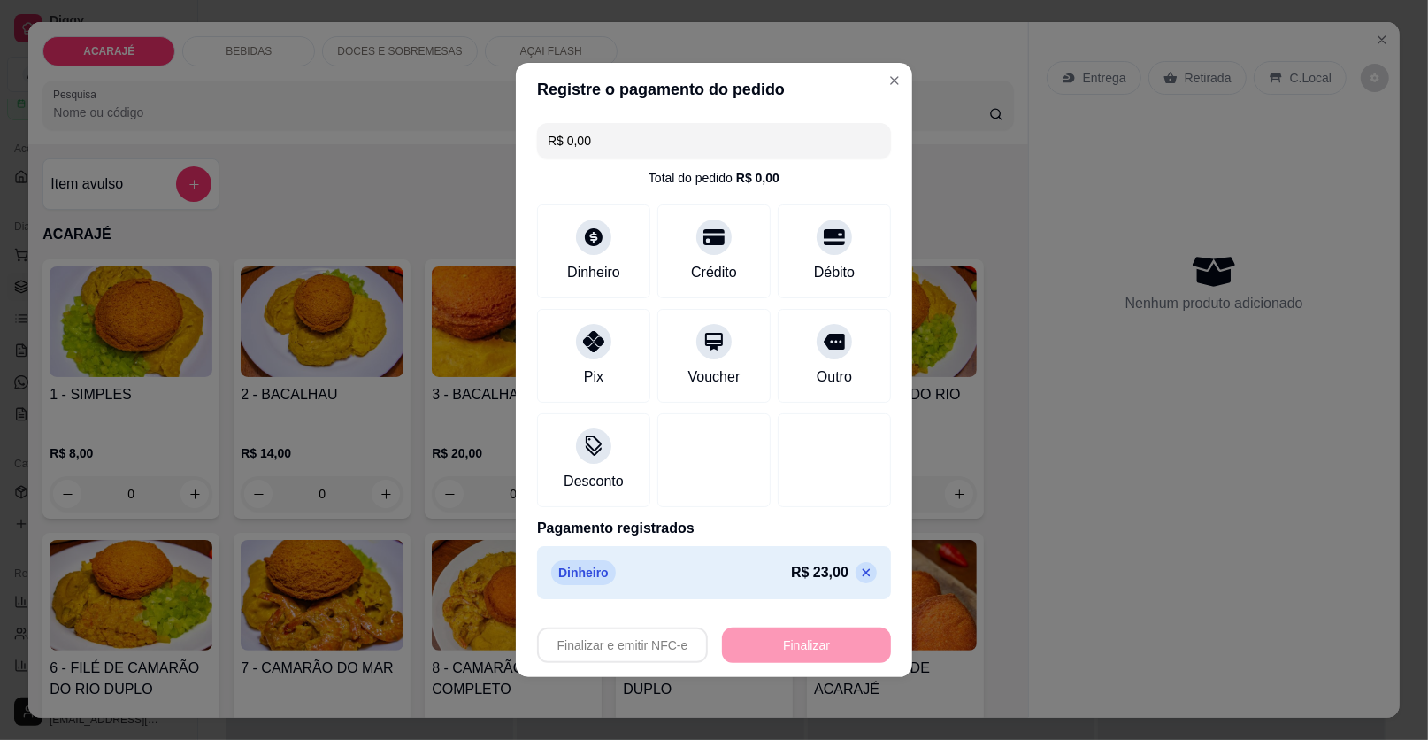
type input "-R$ 23,00"
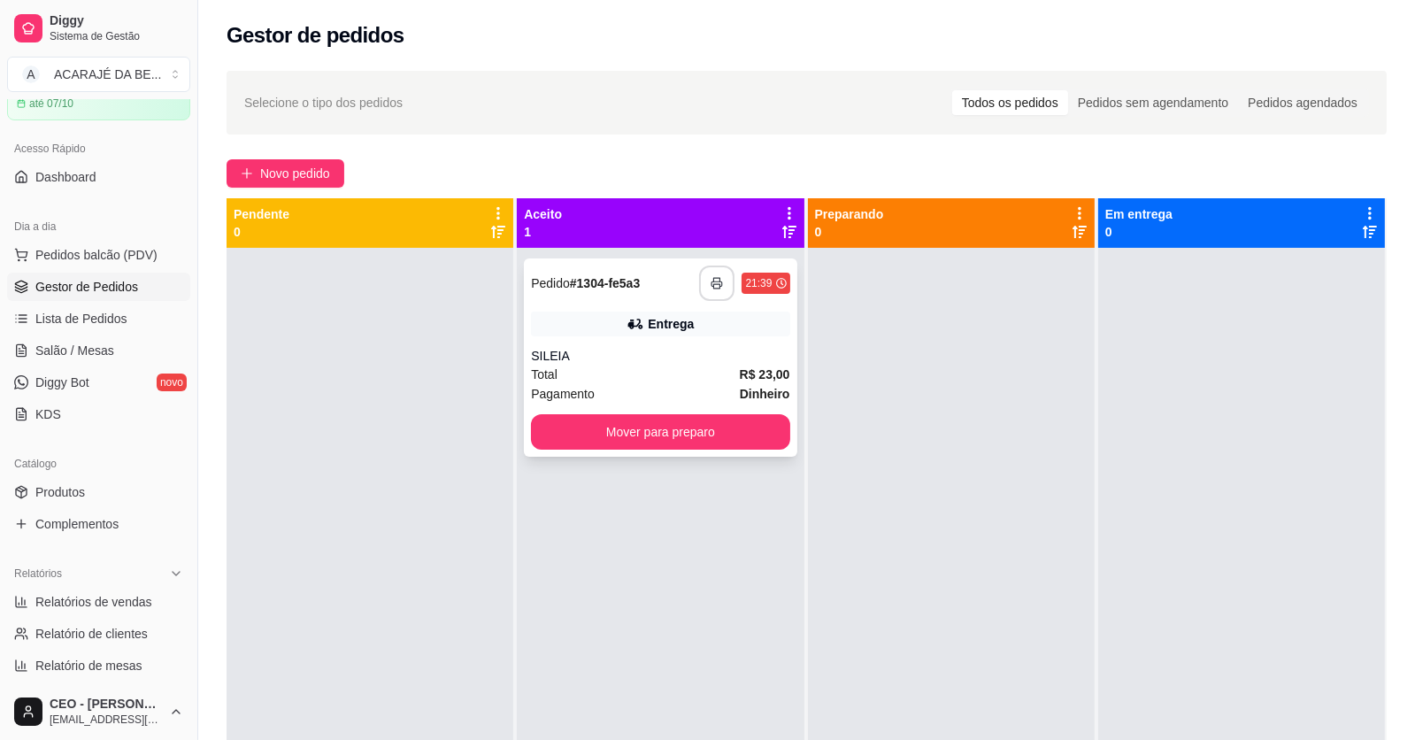
click at [702, 281] on button "button" at bounding box center [716, 283] width 35 height 35
click at [727, 437] on button "Mover para preparo" at bounding box center [660, 432] width 250 height 35
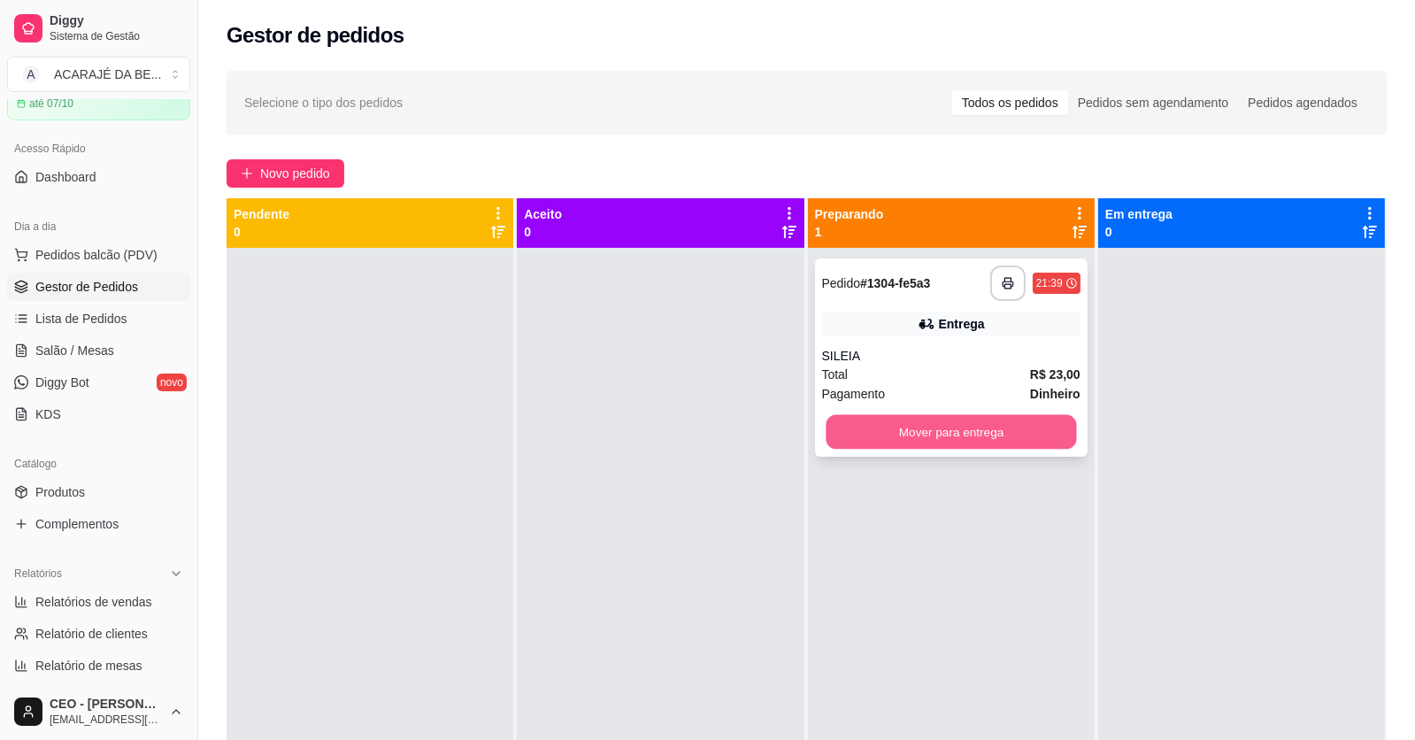
click at [879, 434] on button "Mover para entrega" at bounding box center [951, 432] width 250 height 35
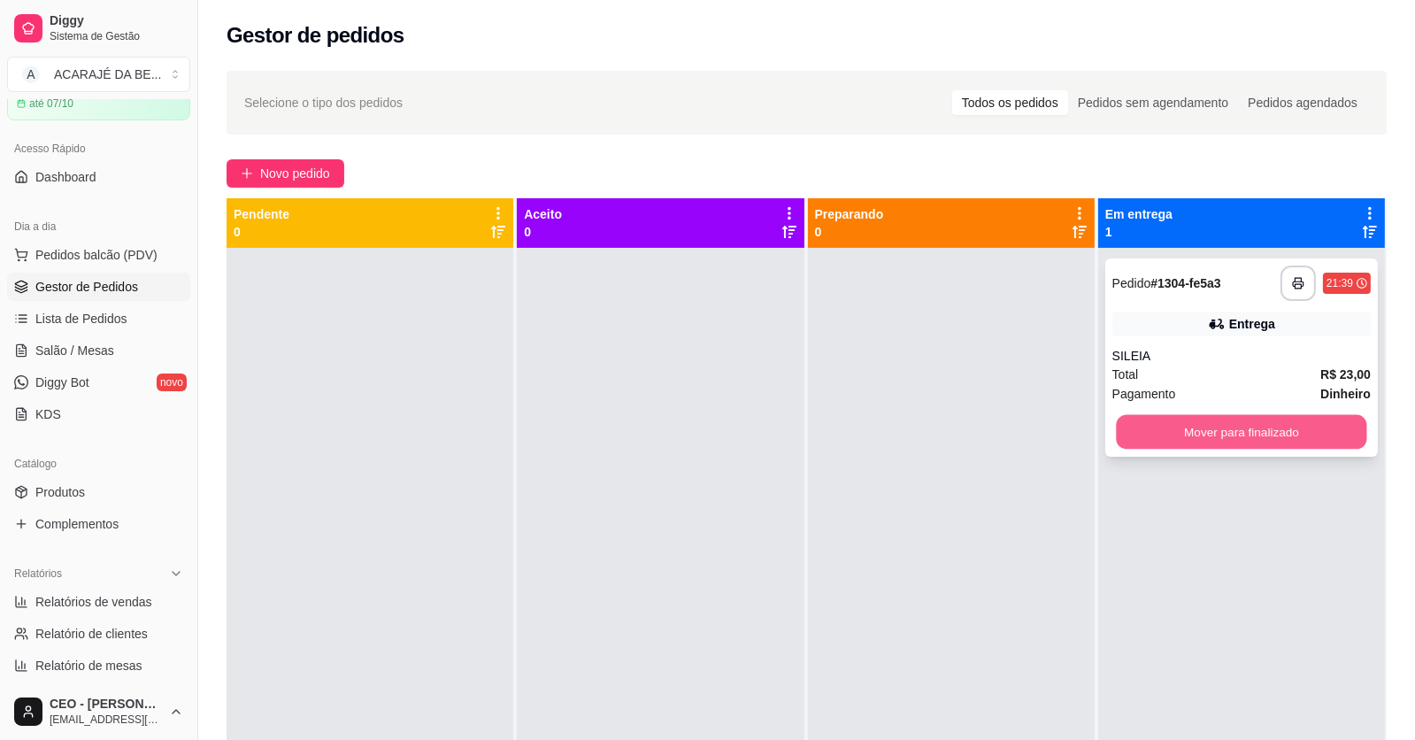
click at [1258, 430] on button "Mover para finalizado" at bounding box center [1241, 432] width 250 height 35
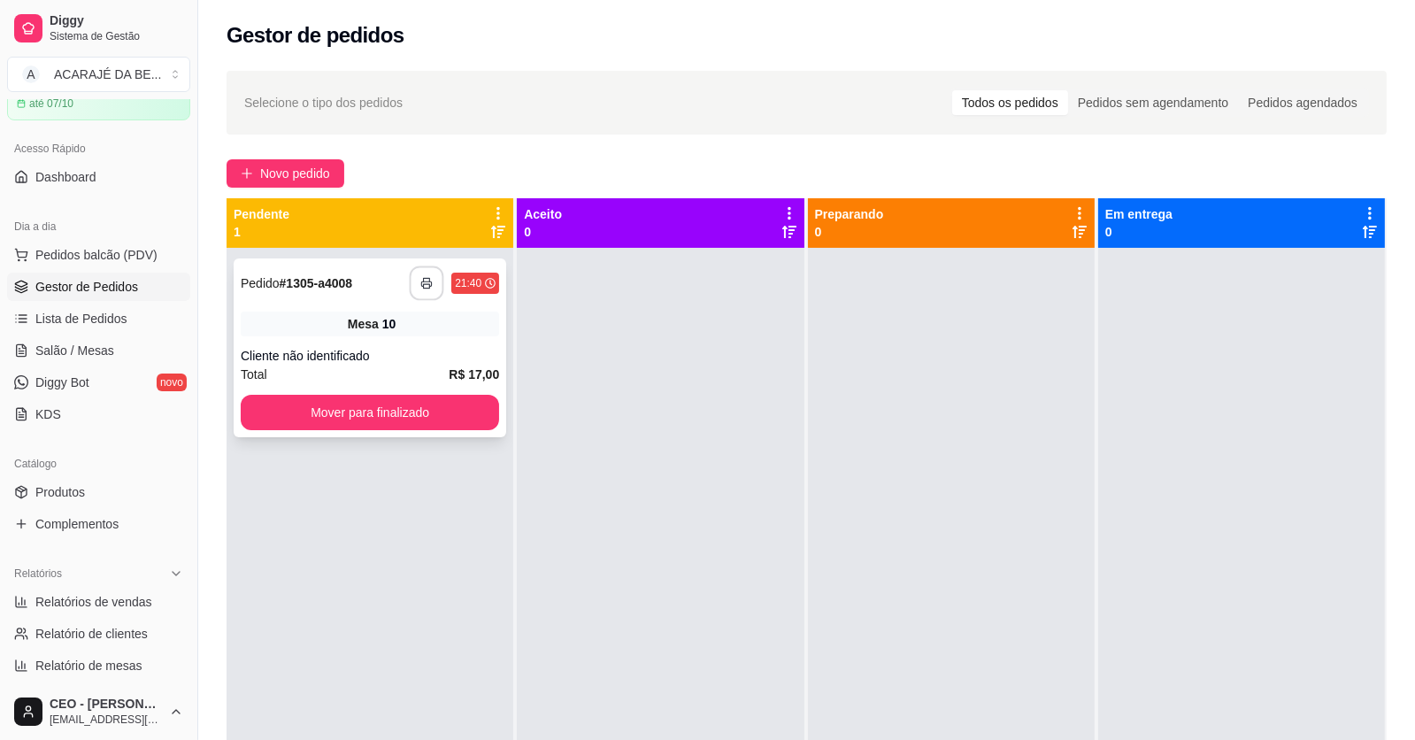
click at [424, 284] on rect "button" at bounding box center [427, 286] width 6 height 4
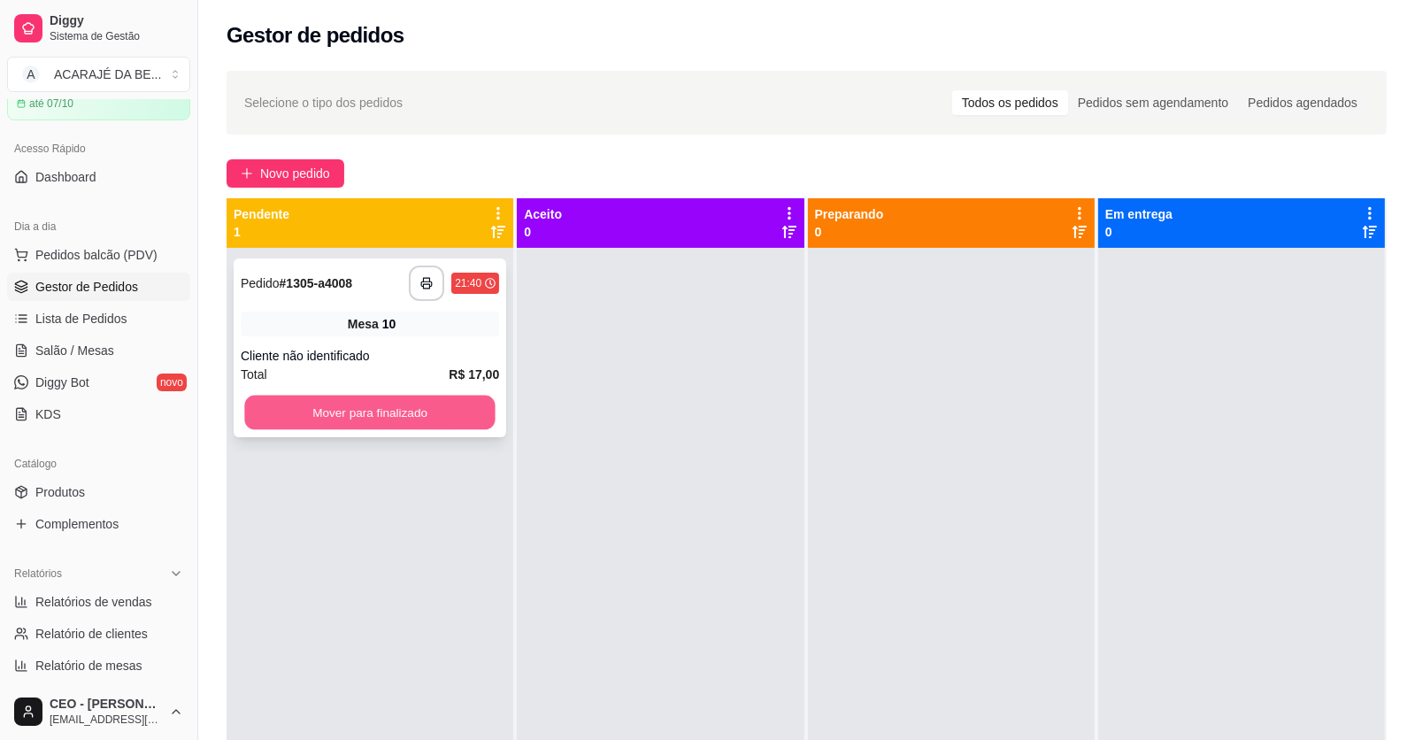
click at [417, 409] on button "Mover para finalizado" at bounding box center [369, 413] width 250 height 35
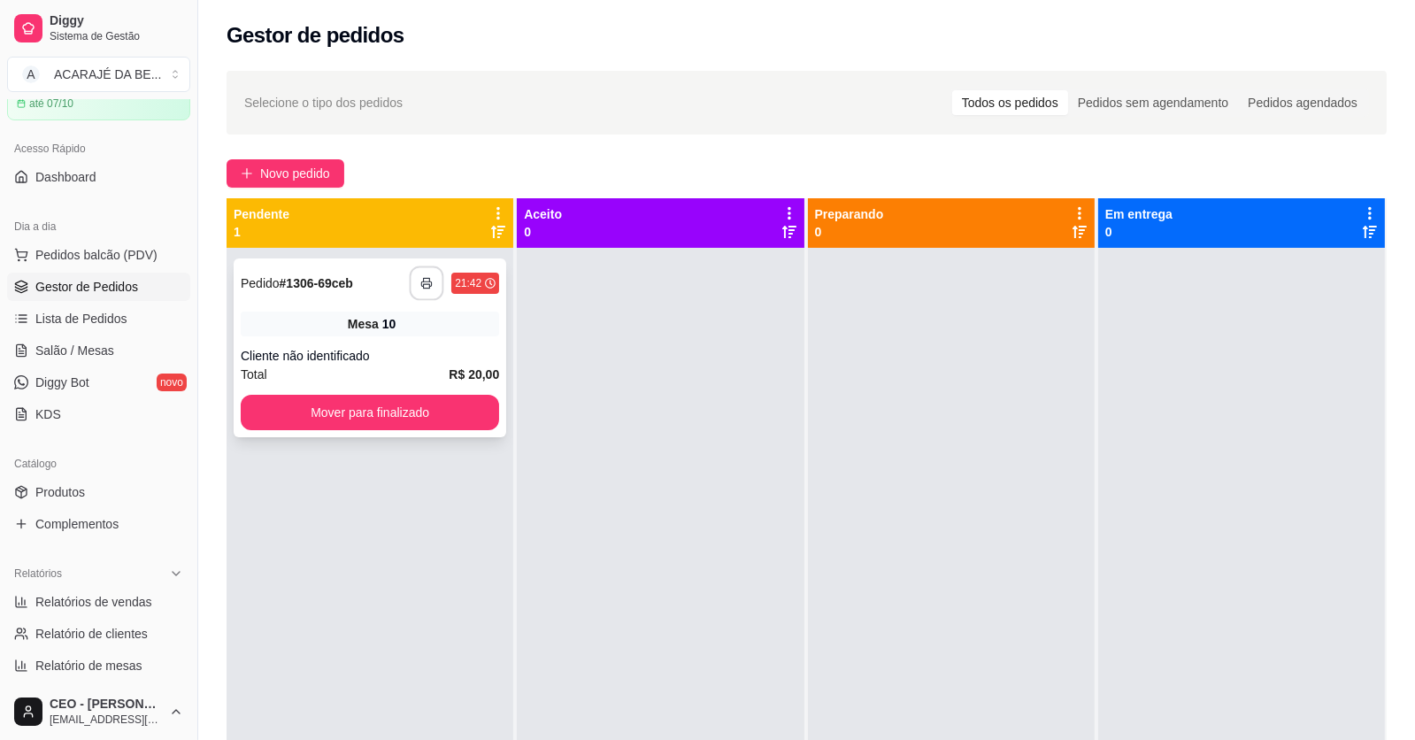
click at [423, 283] on icon "button" at bounding box center [426, 283] width 12 height 12
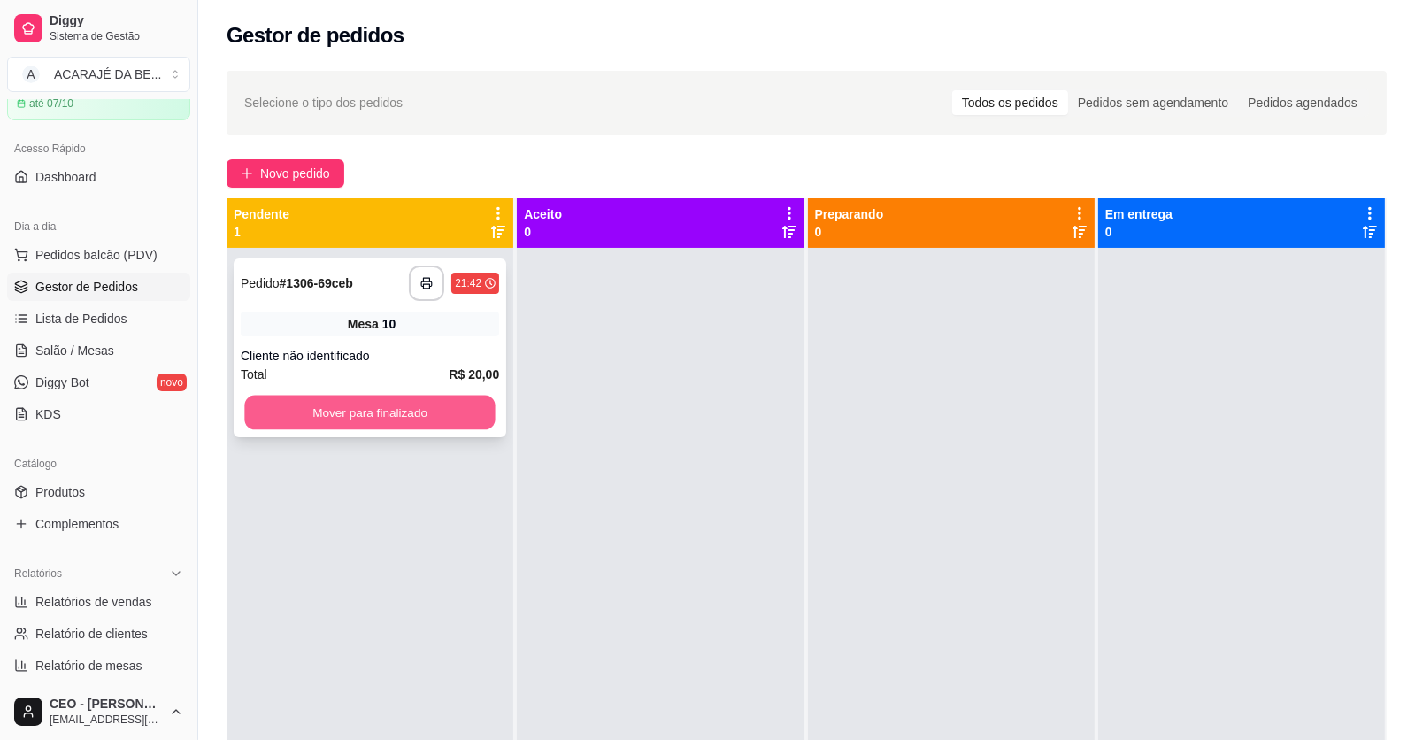
click at [395, 406] on button "Mover para finalizado" at bounding box center [369, 413] width 250 height 35
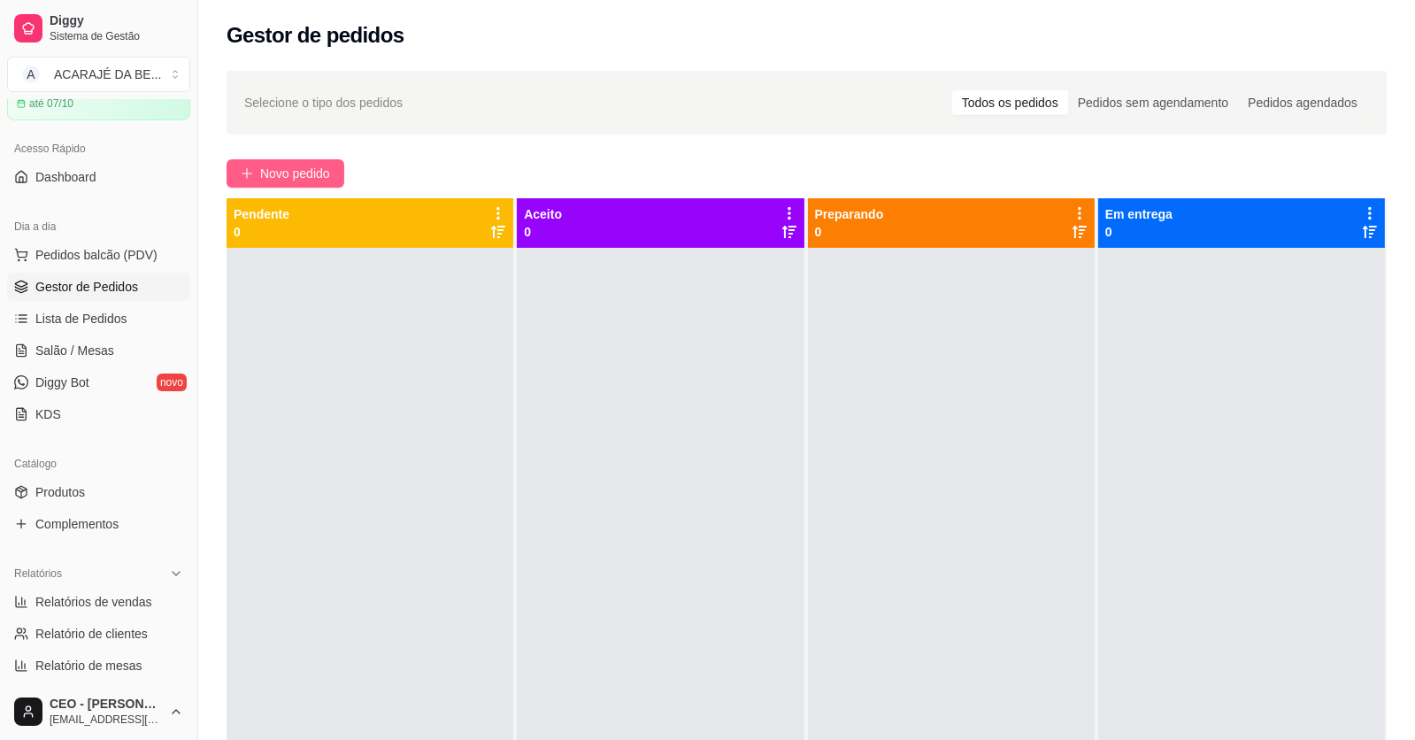
click at [326, 175] on span "Novo pedido" at bounding box center [295, 173] width 70 height 19
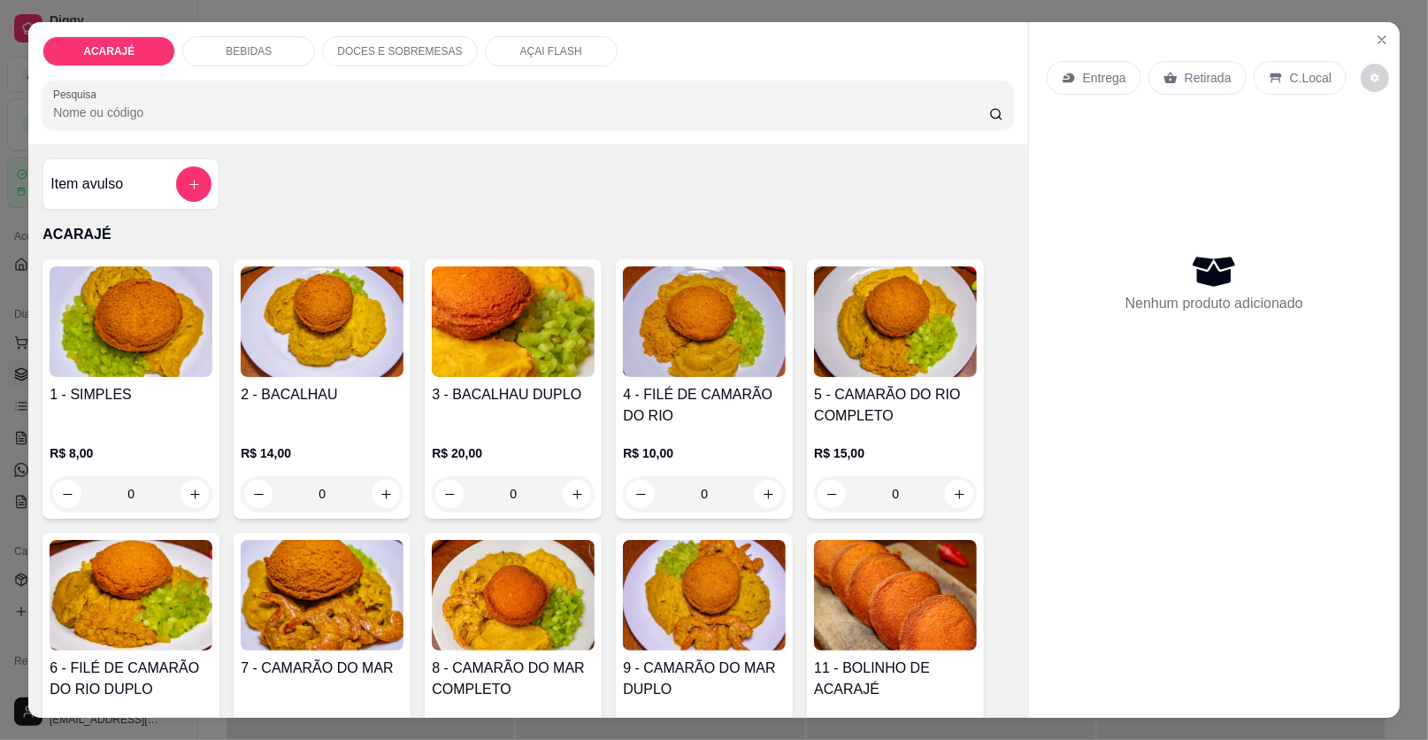
scroll to position [88, 0]
click at [1375, 33] on icon "Close" at bounding box center [1382, 40] width 14 height 14
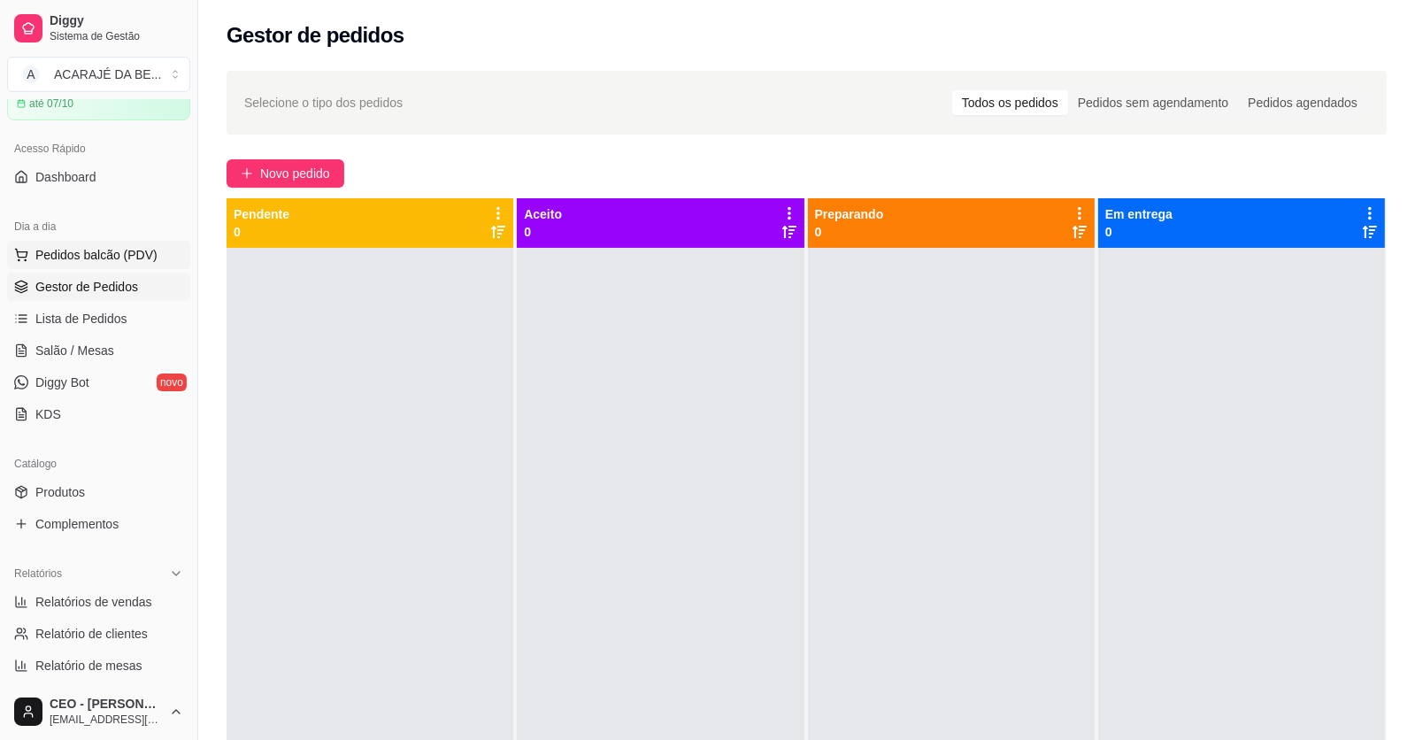
click at [111, 246] on span "Pedidos balcão (PDV)" at bounding box center [96, 255] width 122 height 18
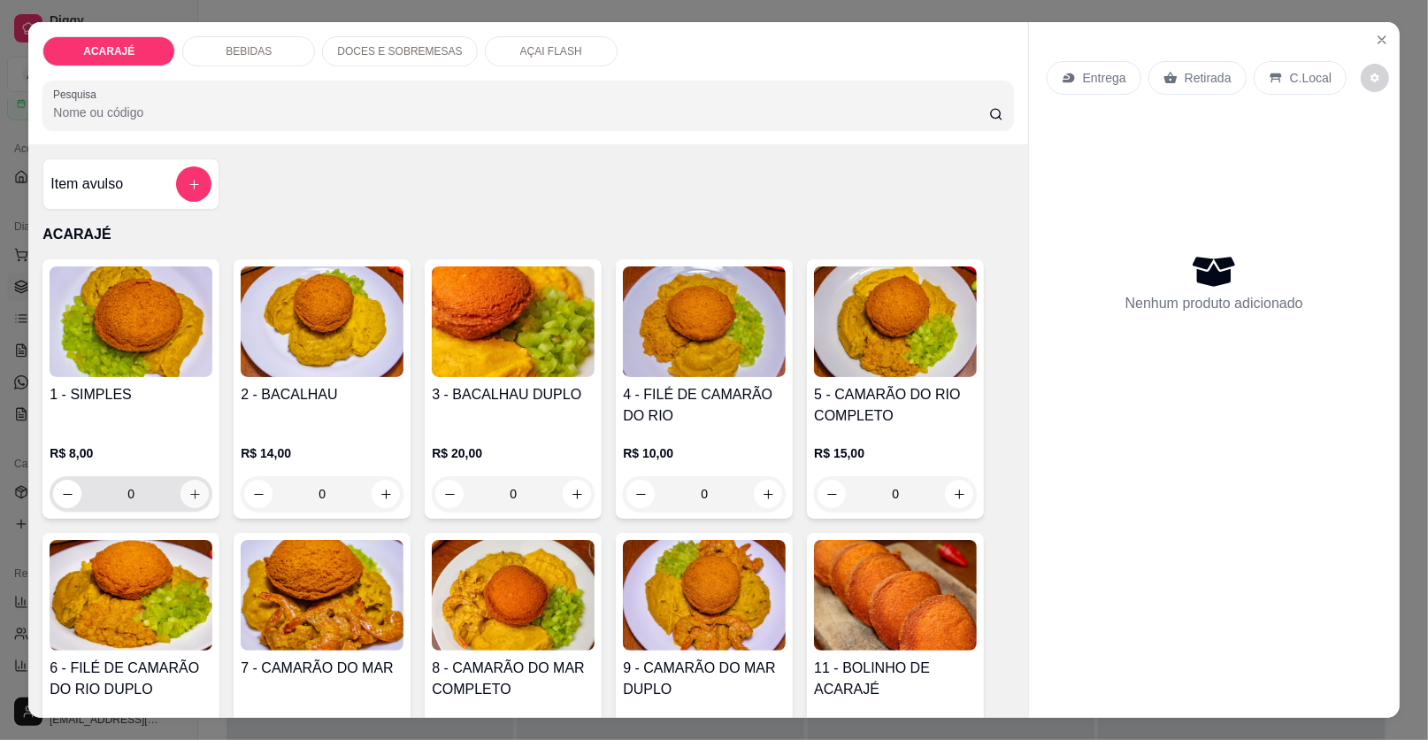
click at [189, 494] on icon "increase-product-quantity" at bounding box center [195, 494] width 13 height 13
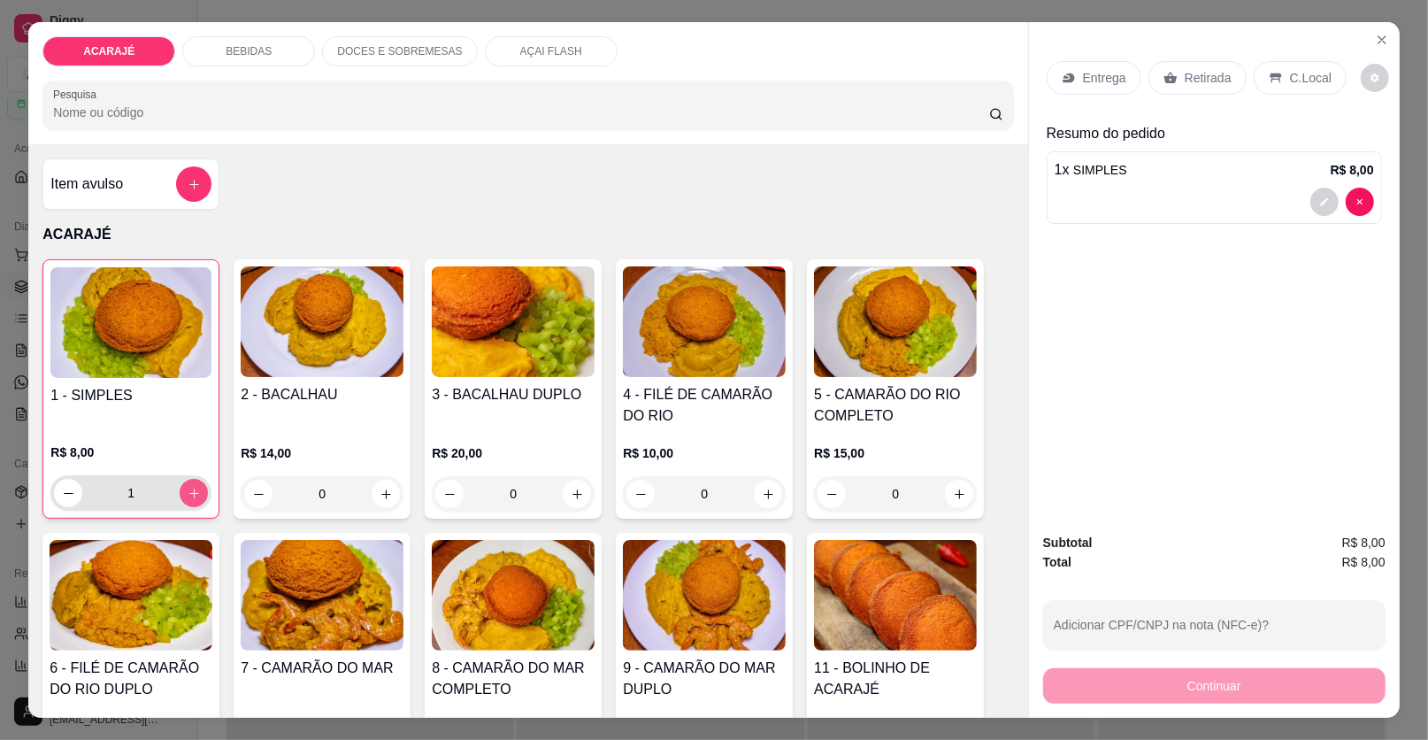
click at [188, 493] on icon "increase-product-quantity" at bounding box center [194, 493] width 13 height 13
type input "2"
click at [1201, 70] on p "Retirada" at bounding box center [1208, 78] width 47 height 18
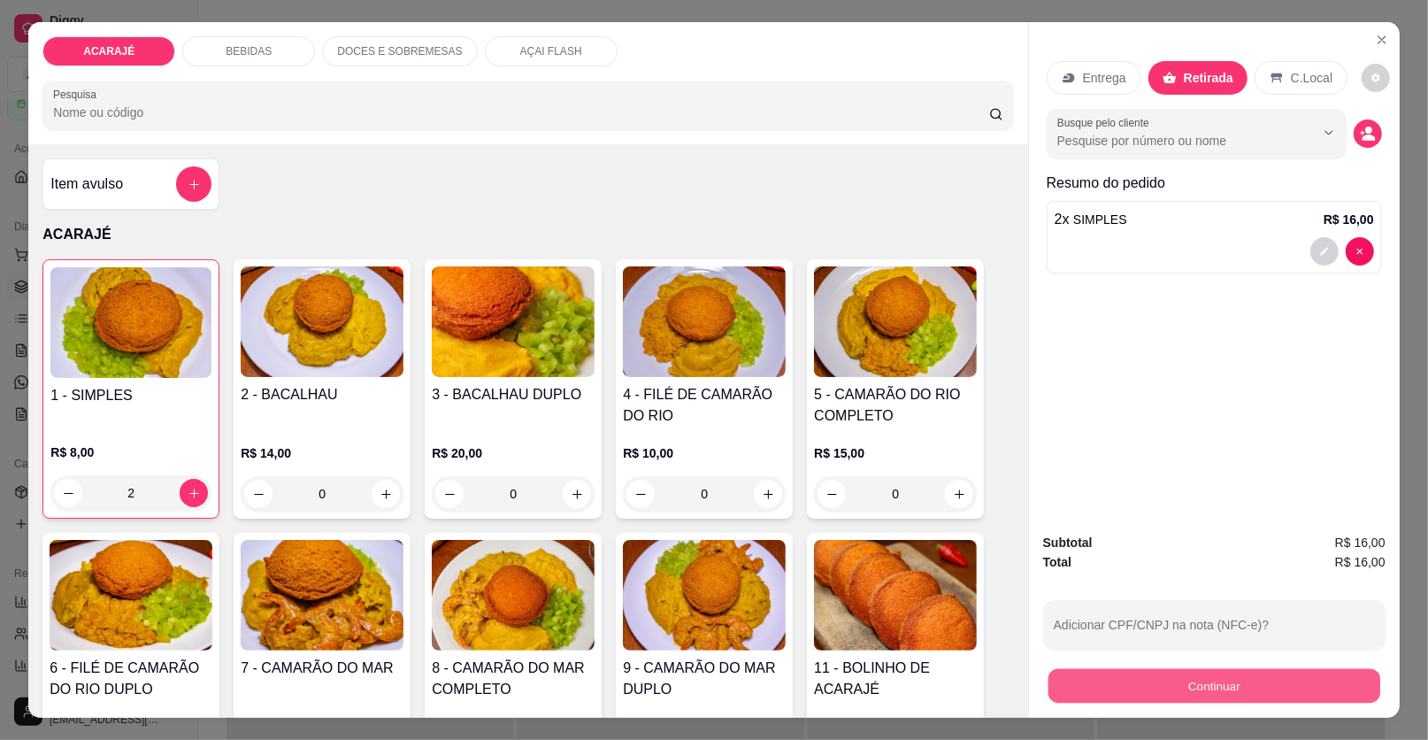
click at [1066, 673] on button "Continuar" at bounding box center [1215, 686] width 332 height 35
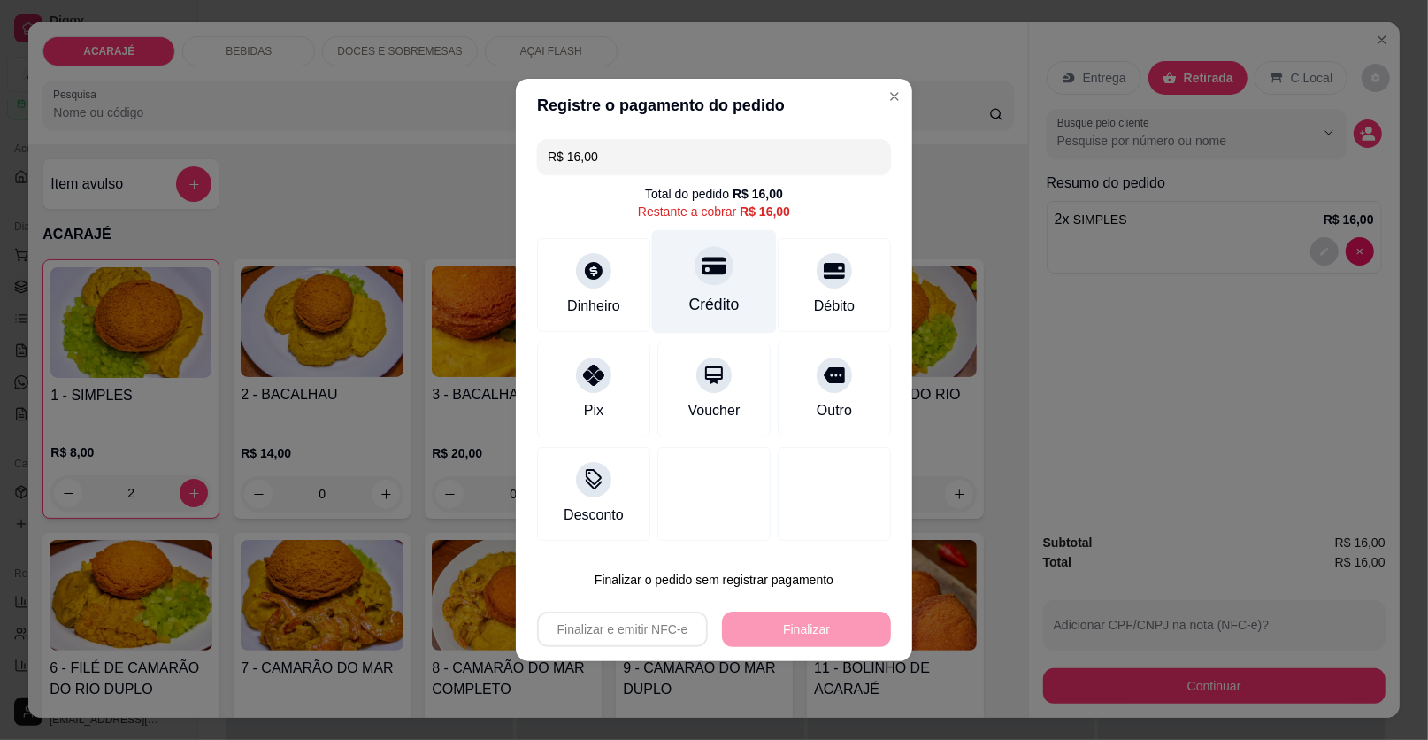
click at [703, 266] on icon at bounding box center [714, 267] width 23 height 18
type input "R$ 0,00"
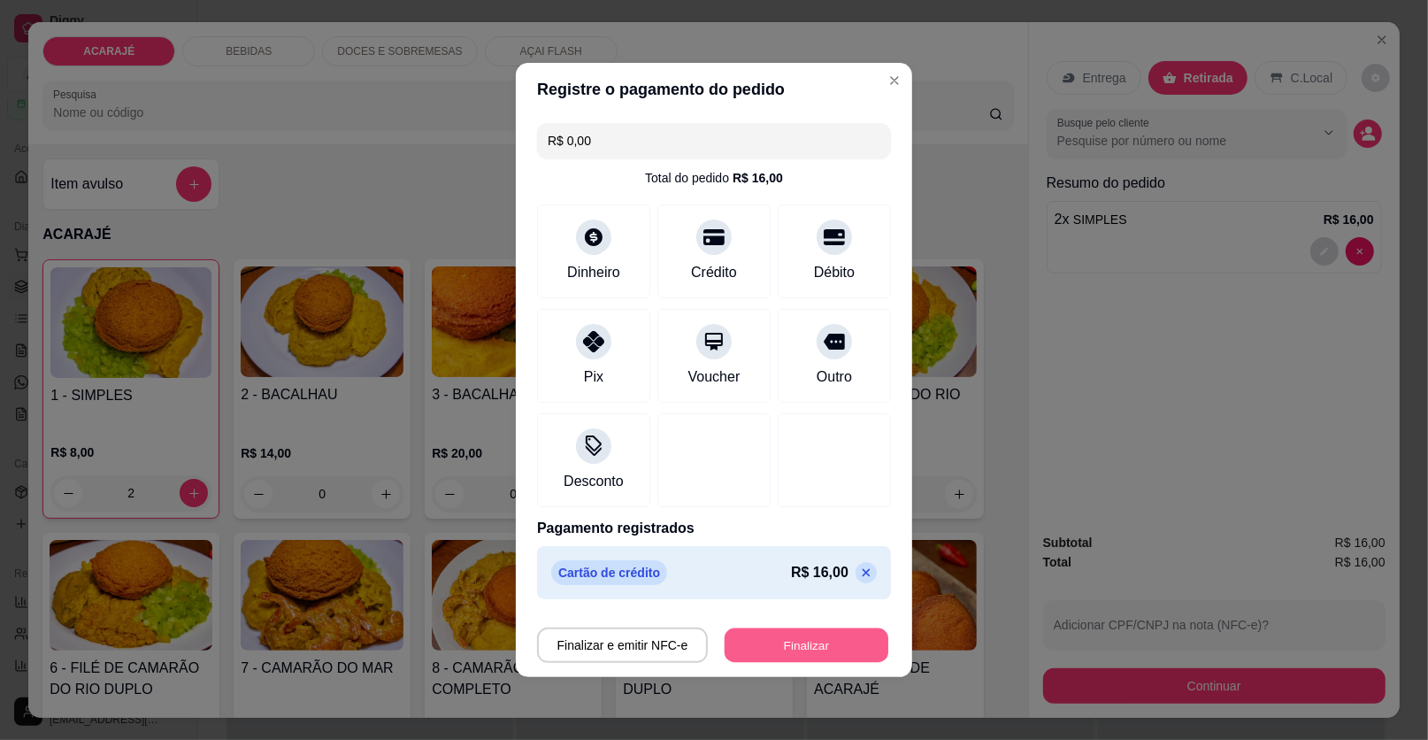
click at [781, 643] on button "Finalizar" at bounding box center [807, 645] width 164 height 35
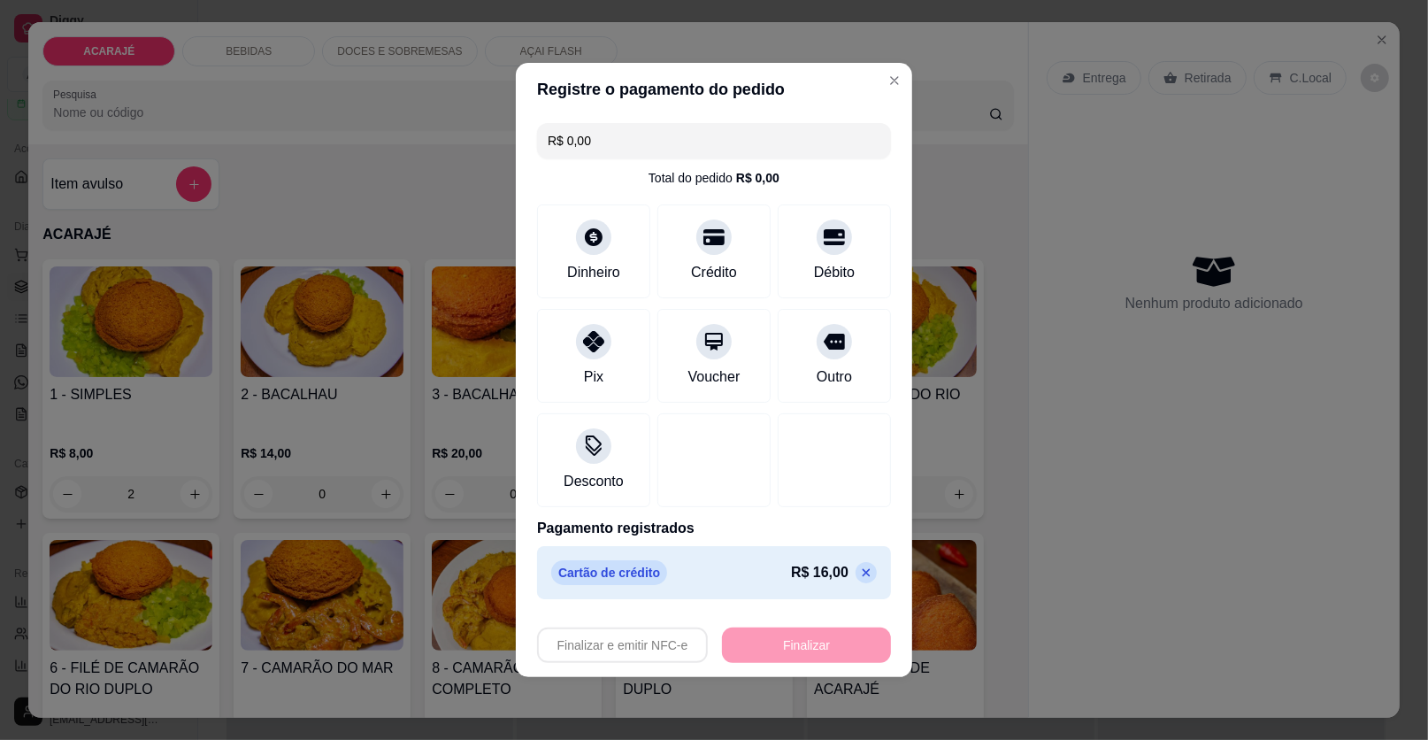
type input "0"
type input "-R$ 16,00"
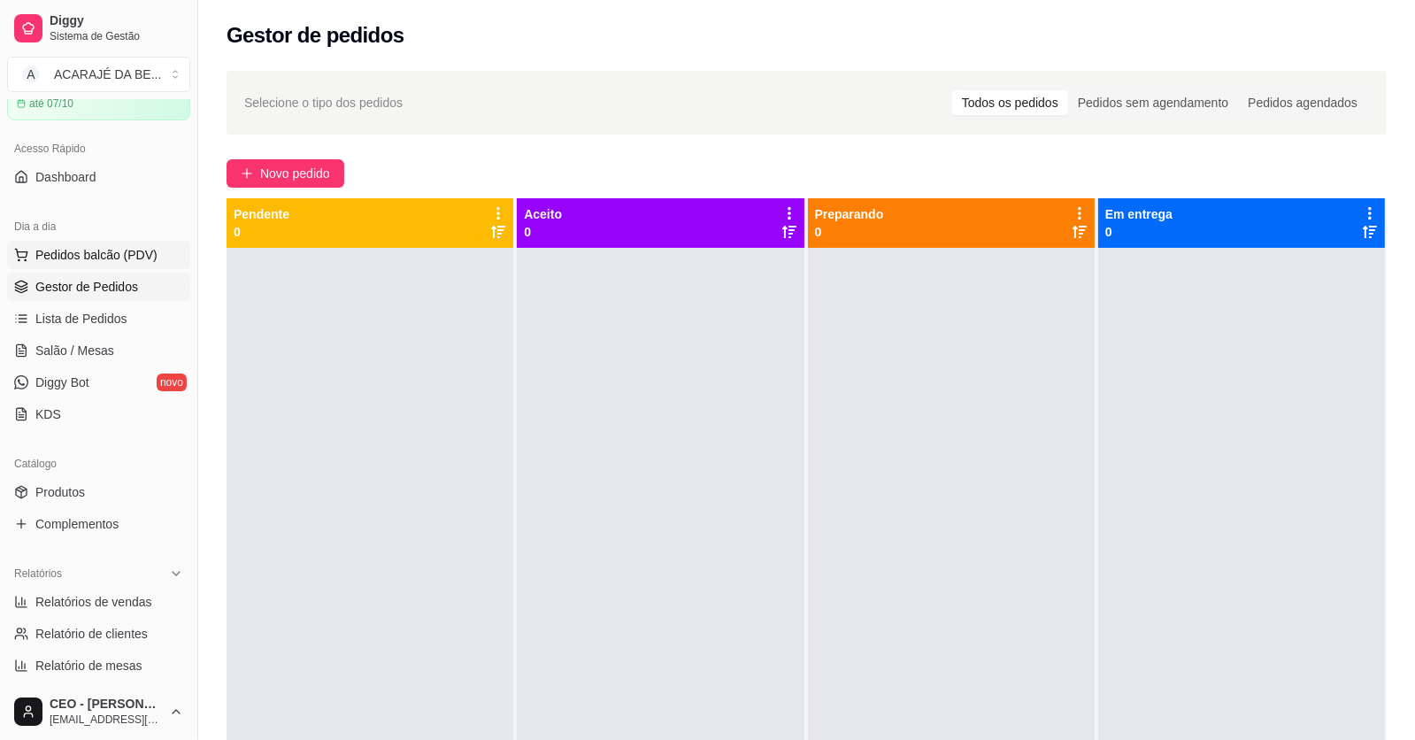
click at [113, 256] on span "Pedidos balcão (PDV)" at bounding box center [96, 255] width 122 height 18
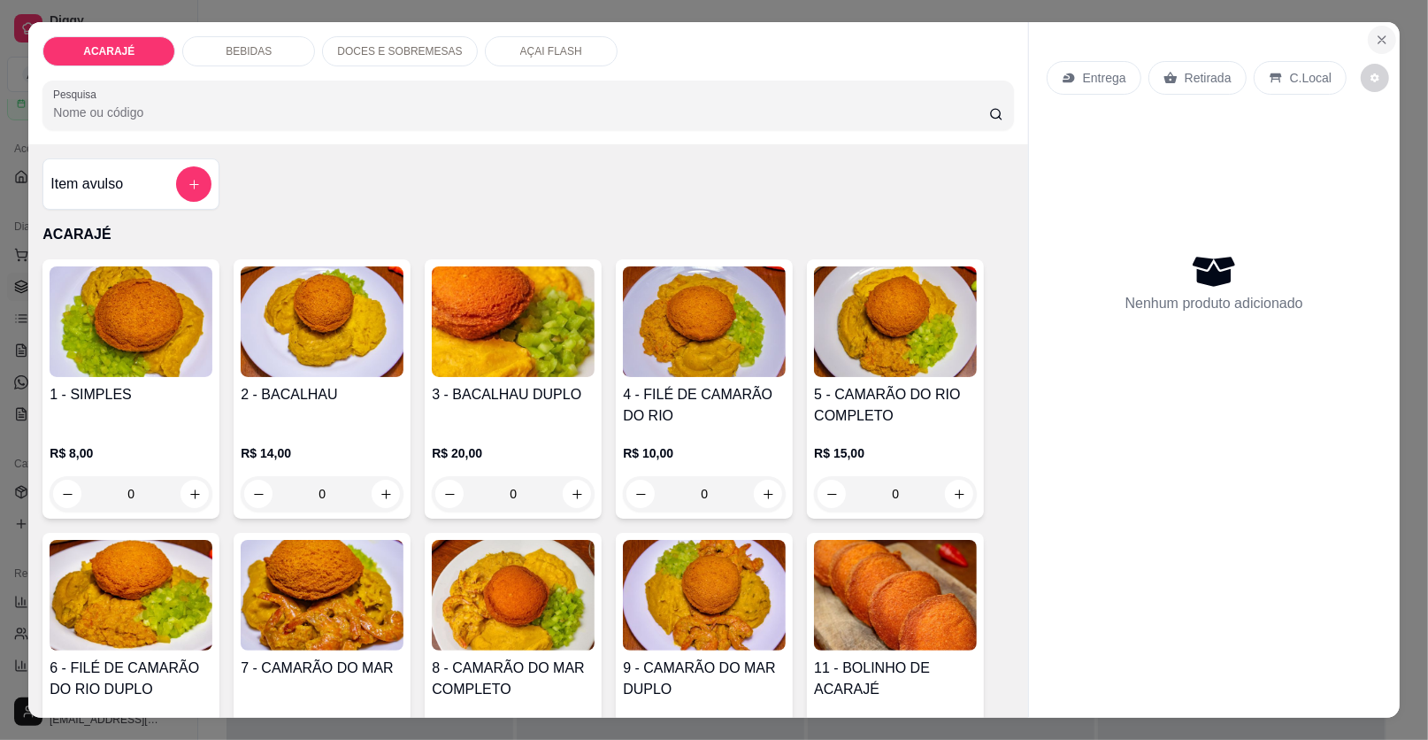
click at [1379, 41] on icon "Close" at bounding box center [1382, 39] width 7 height 7
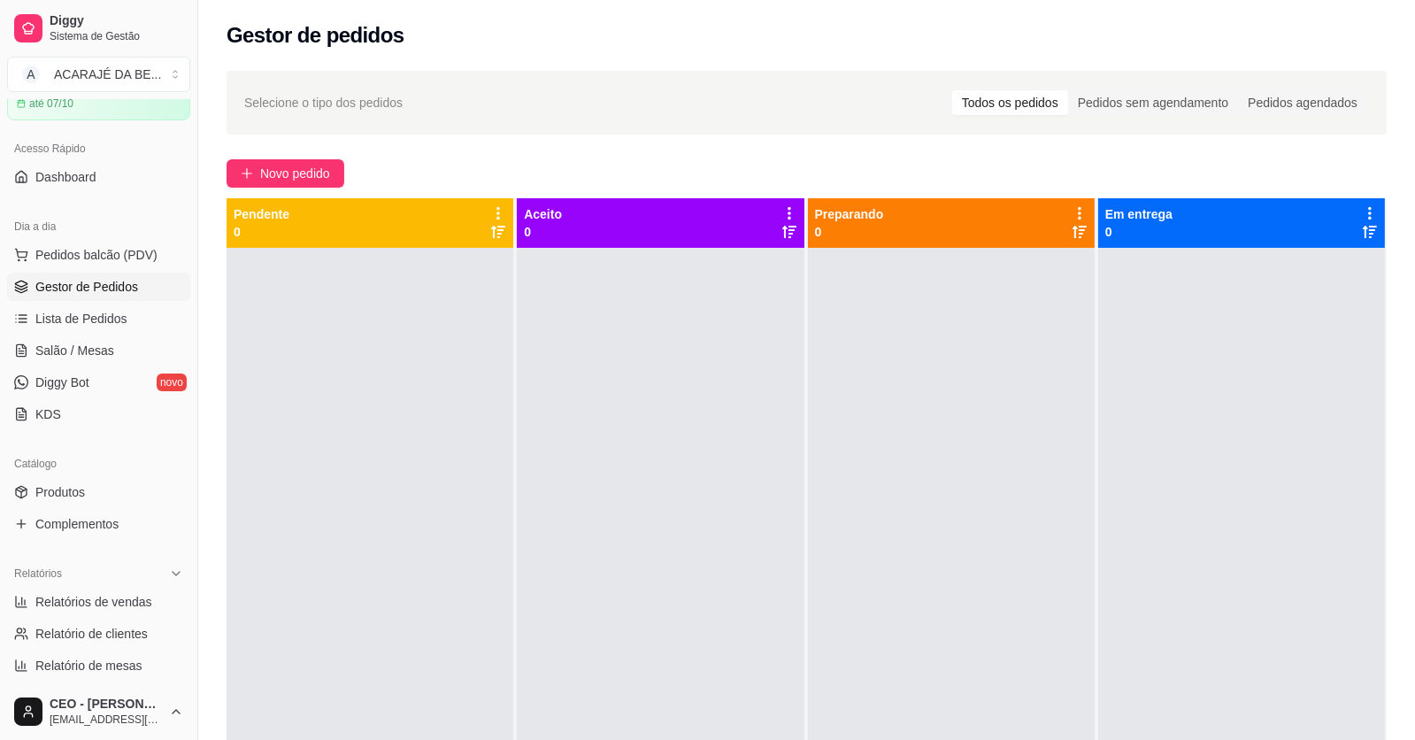
click at [123, 289] on span "Gestor de Pedidos" at bounding box center [86, 287] width 103 height 18
click at [110, 246] on span "Pedidos balcão (PDV)" at bounding box center [96, 255] width 122 height 18
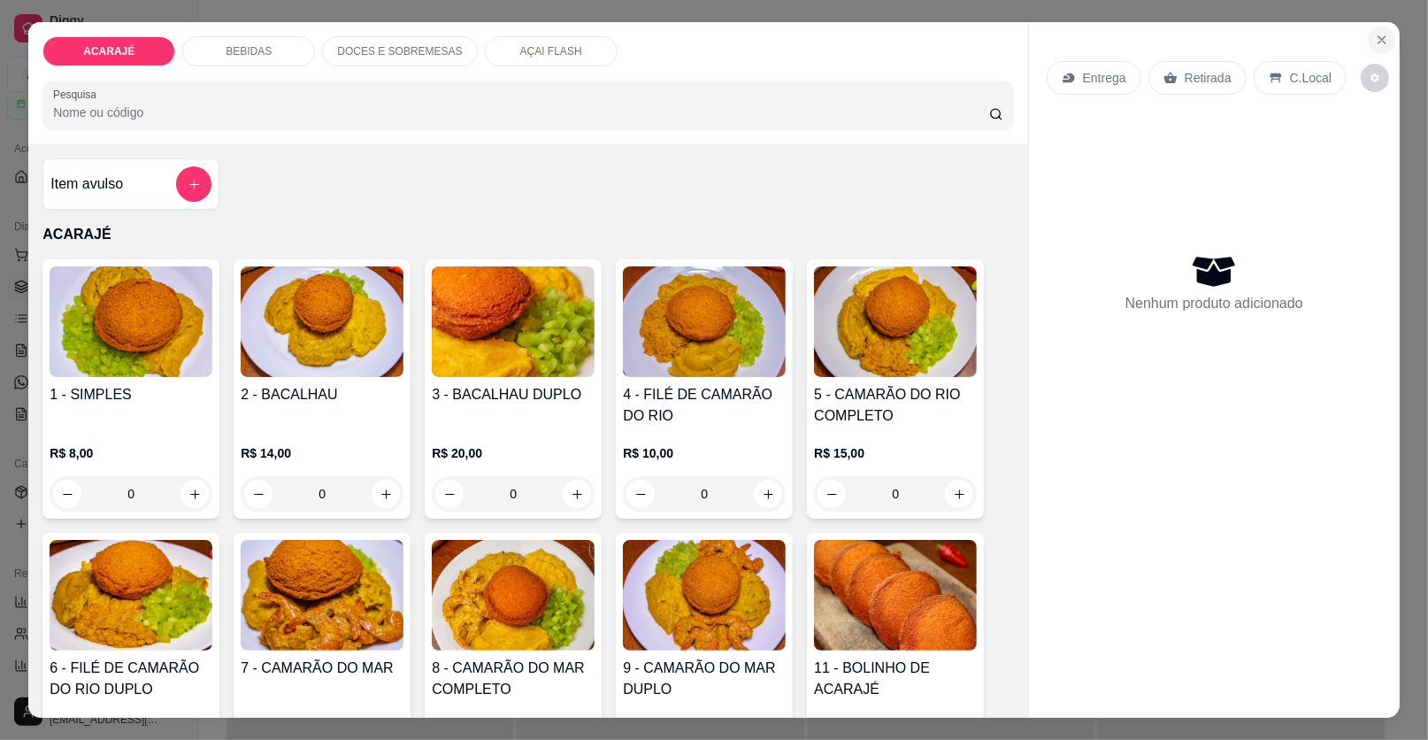
click at [1377, 36] on icon "Close" at bounding box center [1382, 40] width 14 height 14
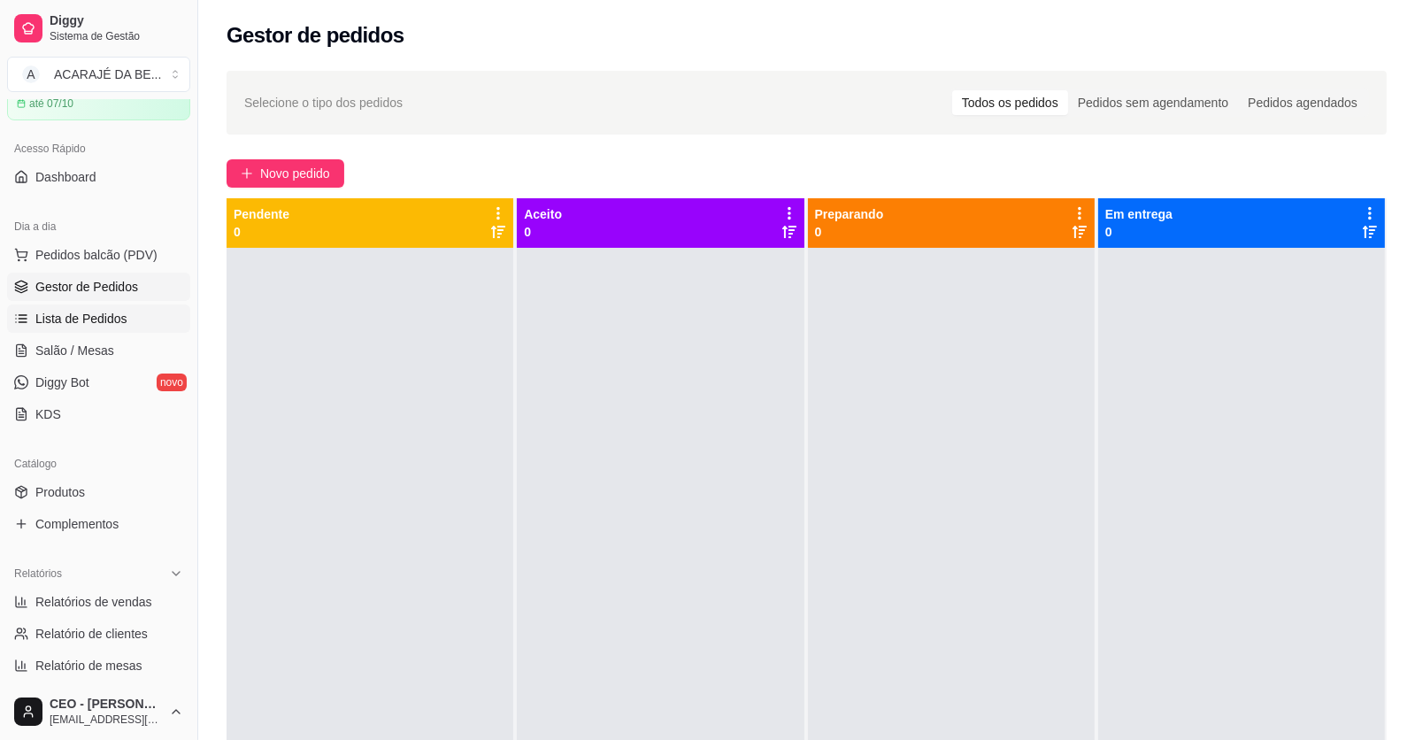
click at [115, 312] on span "Lista de Pedidos" at bounding box center [81, 319] width 92 height 18
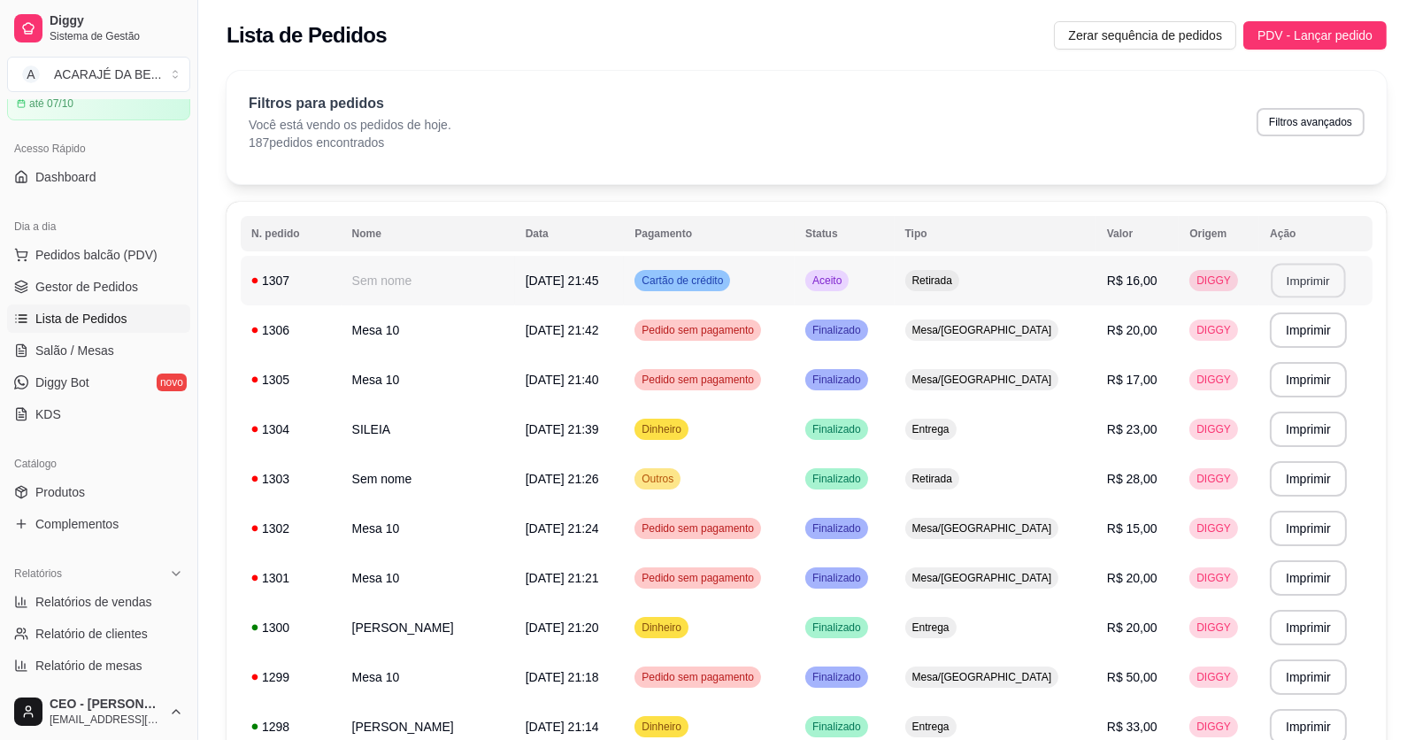
click at [1305, 274] on button "Imprimir" at bounding box center [1308, 281] width 74 height 35
click at [82, 287] on span "Gestor de Pedidos" at bounding box center [86, 287] width 103 height 18
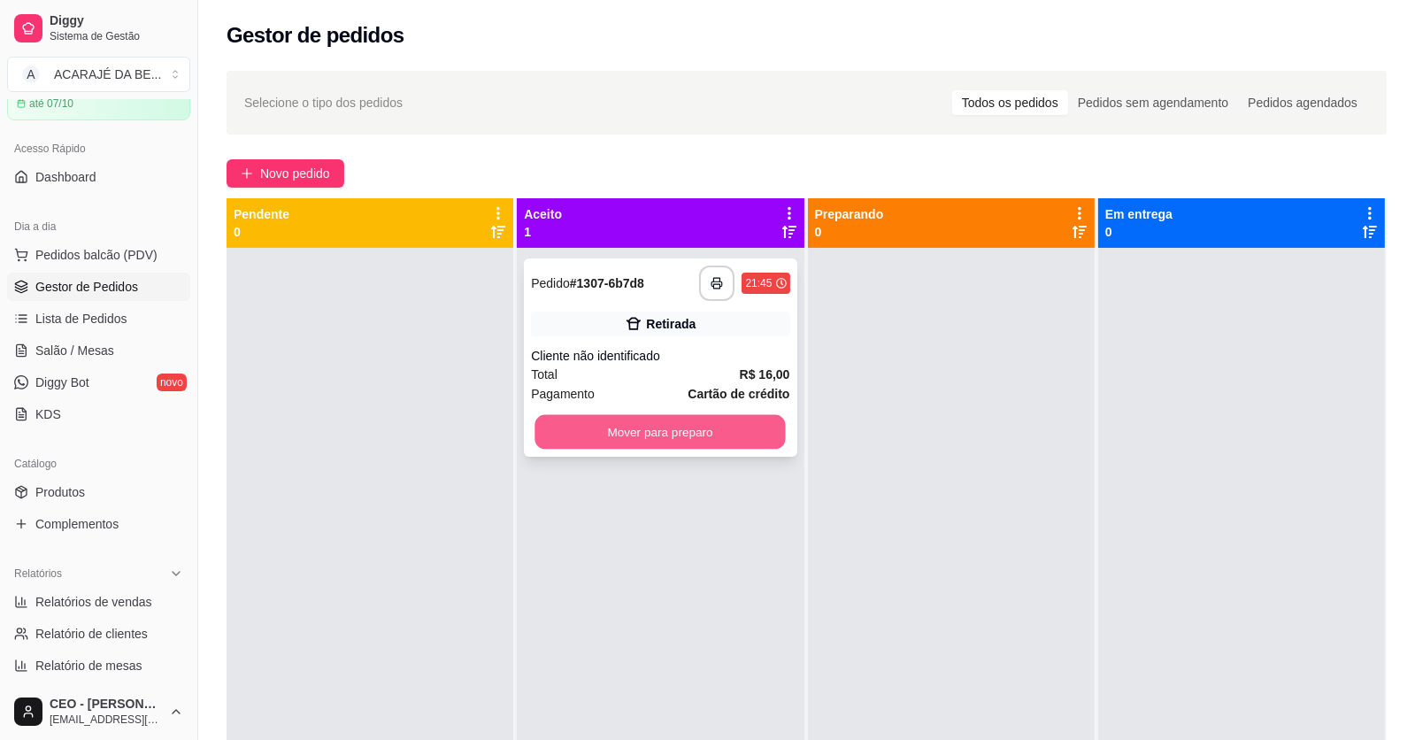
click at [723, 426] on button "Mover para preparo" at bounding box center [660, 432] width 250 height 35
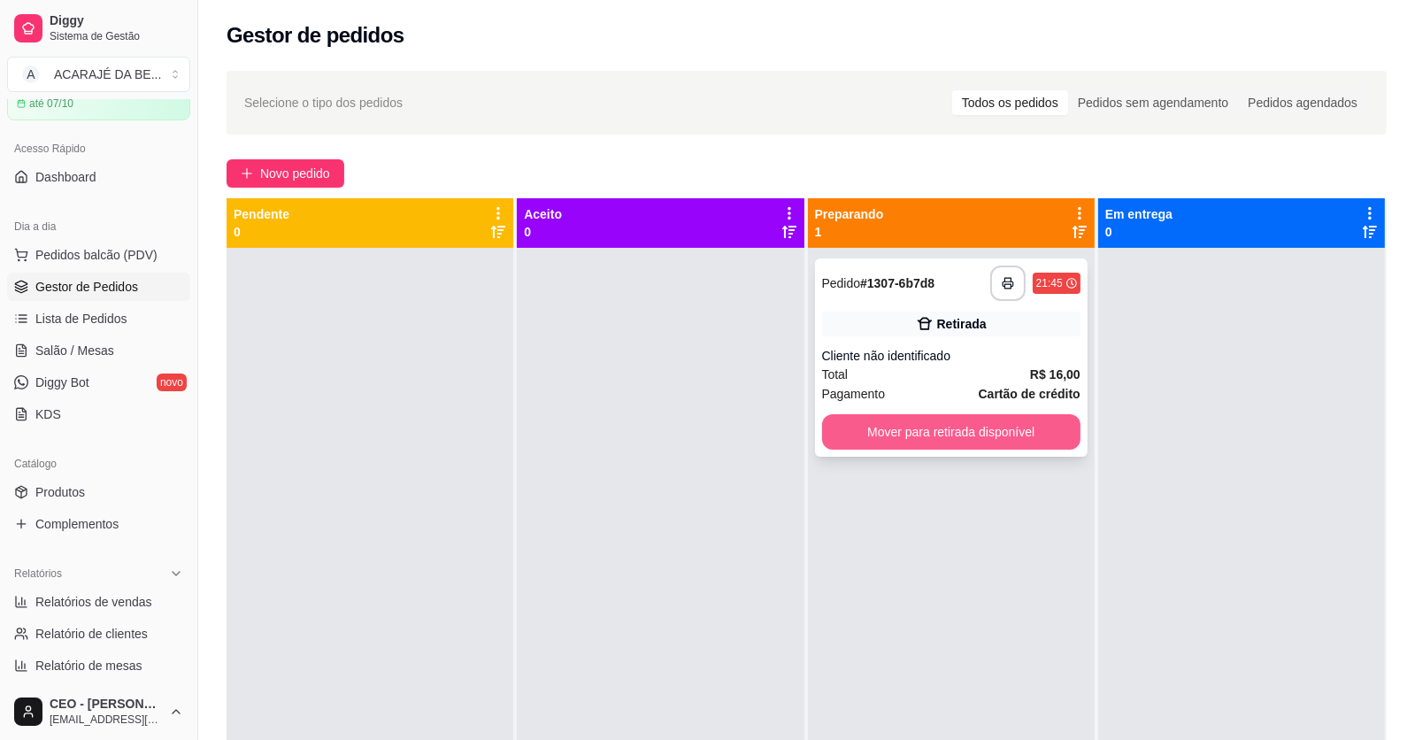
click at [886, 441] on button "Mover para retirada disponível" at bounding box center [951, 431] width 258 height 35
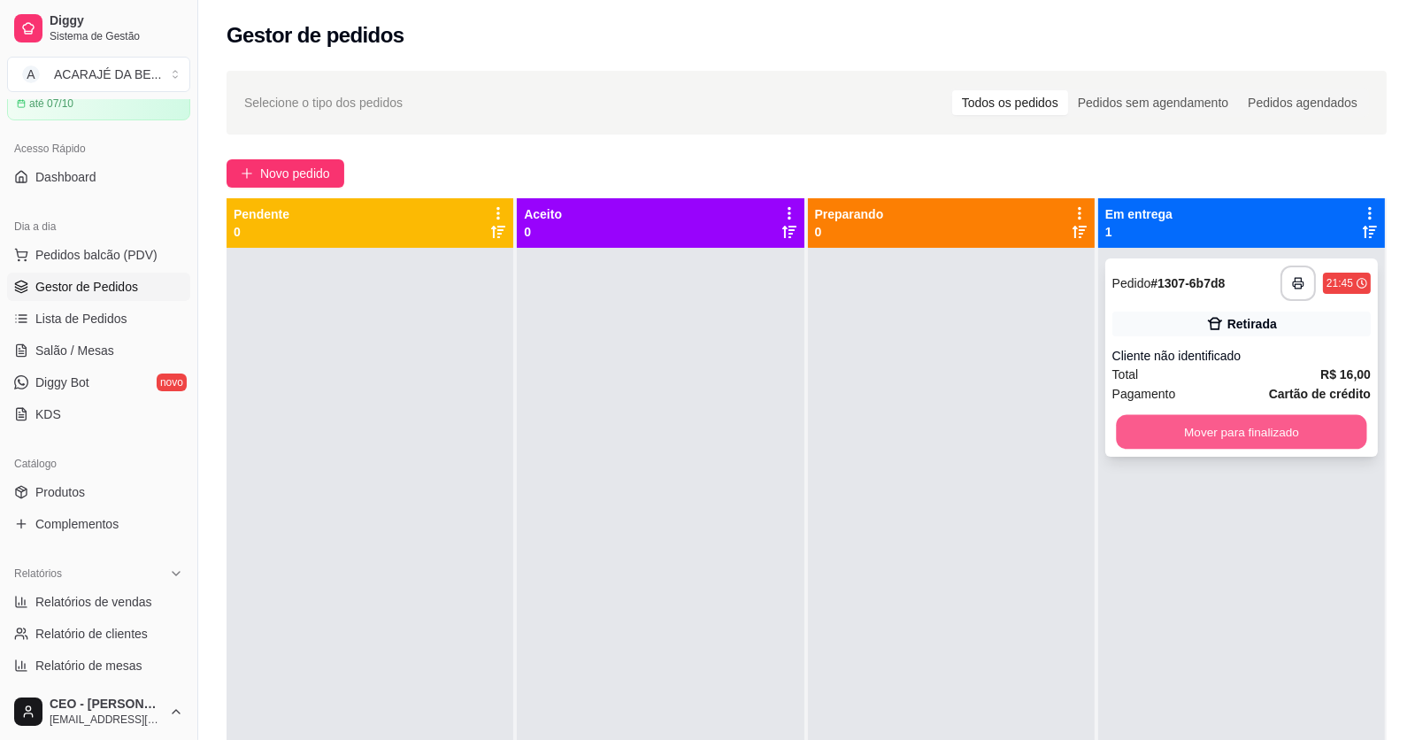
click at [1216, 436] on button "Mover para finalizado" at bounding box center [1241, 432] width 250 height 35
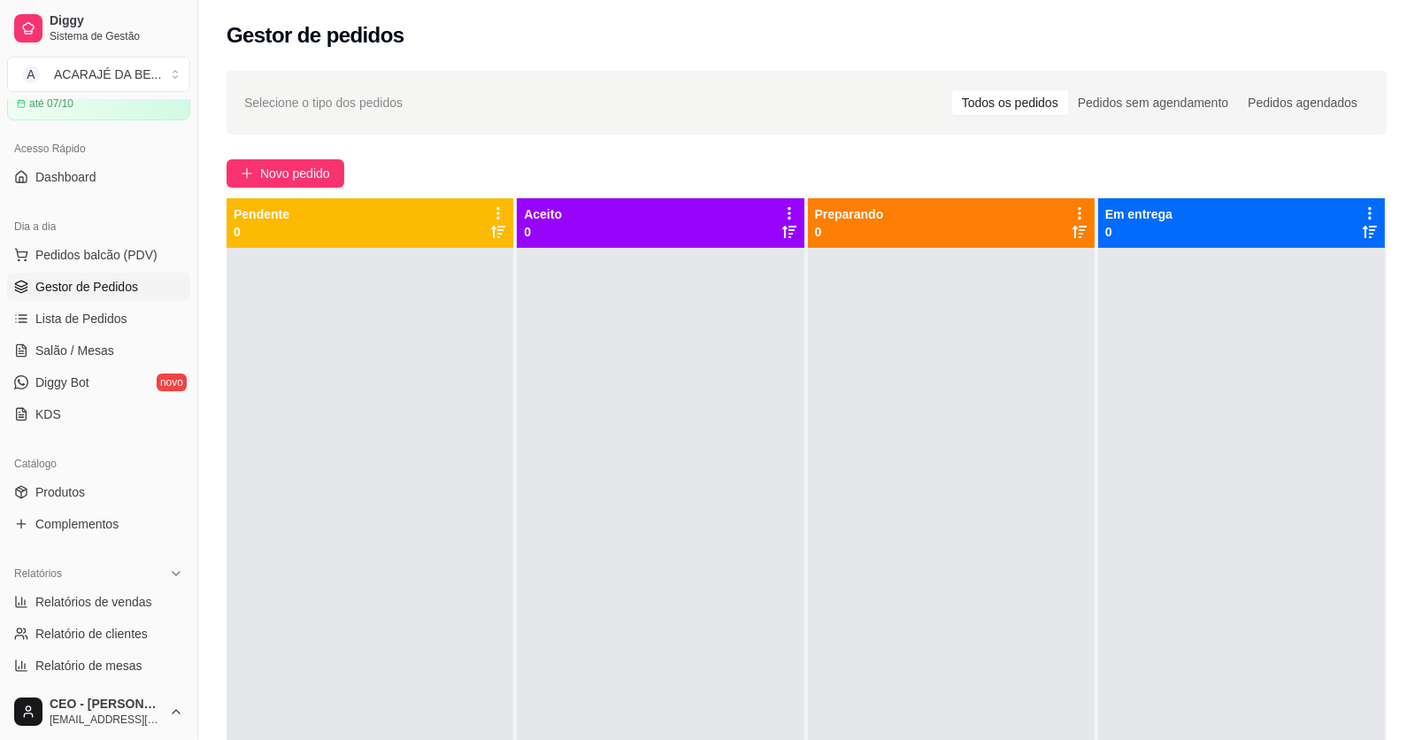
click at [92, 241] on li "Pedidos balcão (PDV)" at bounding box center [98, 255] width 183 height 28
click at [93, 251] on span "Pedidos balcão (PDV)" at bounding box center [96, 255] width 122 height 18
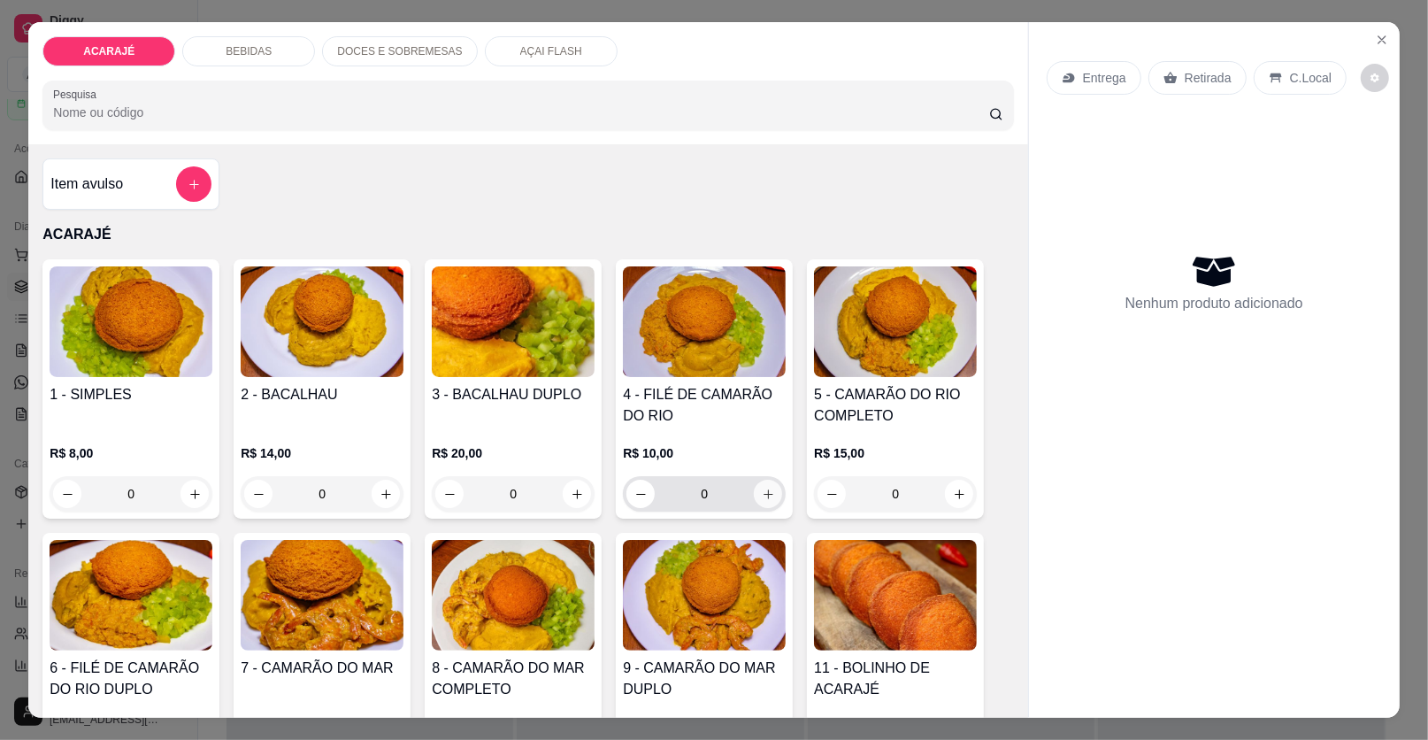
click at [764, 492] on icon "increase-product-quantity" at bounding box center [769, 494] width 10 height 10
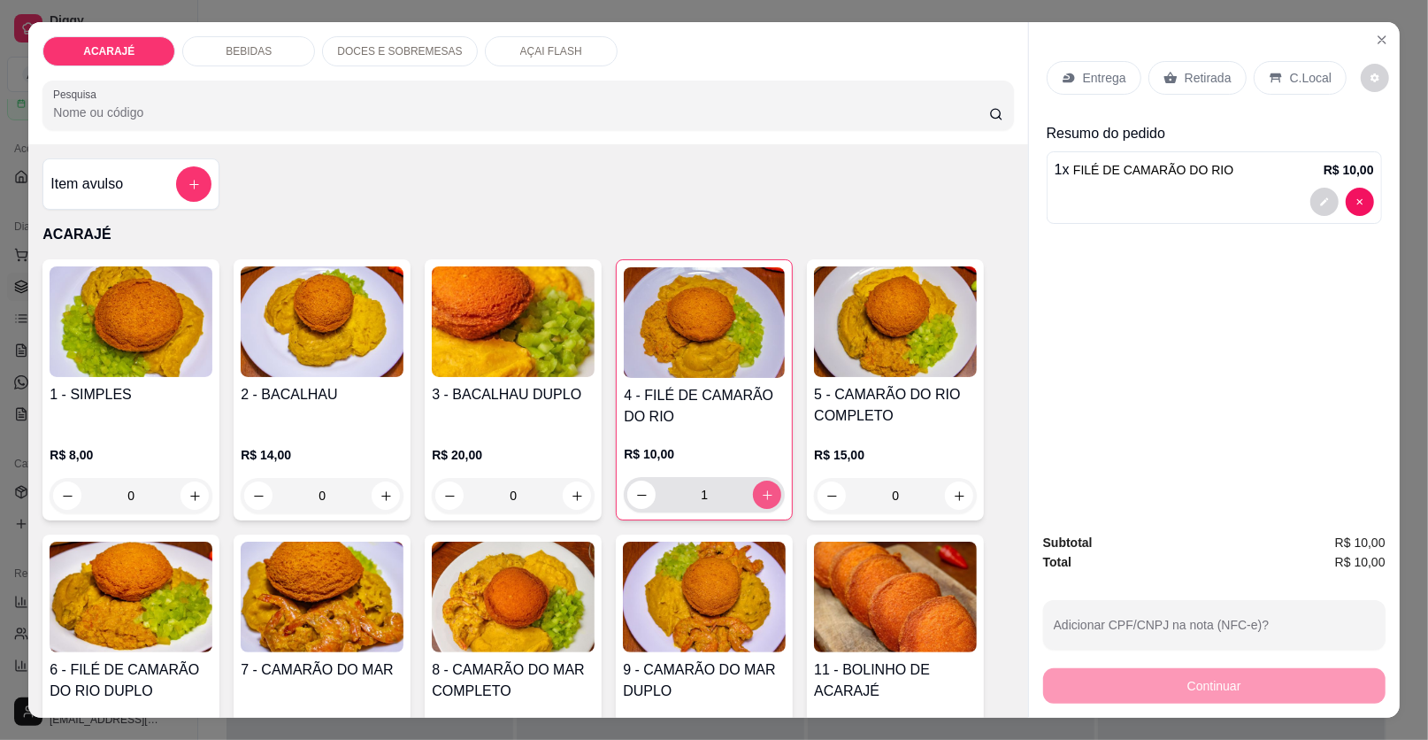
click at [761, 492] on icon "increase-product-quantity" at bounding box center [767, 495] width 13 height 13
type input "2"
click at [1104, 80] on p "Entrega" at bounding box center [1104, 78] width 43 height 18
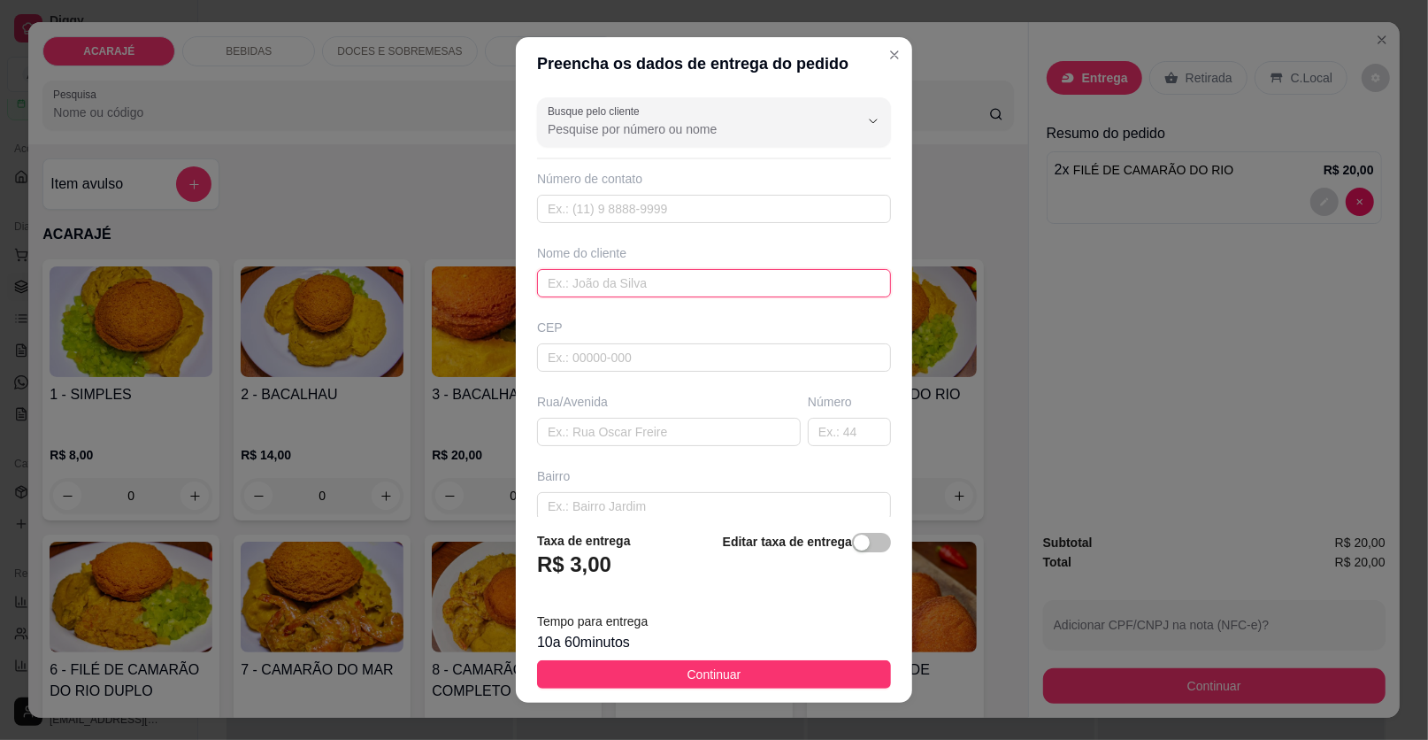
click at [703, 280] on input "text" at bounding box center [714, 283] width 354 height 28
type input "[PERSON_NAME]"
click at [604, 435] on input "text" at bounding box center [669, 432] width 264 height 28
type input "RUA [PERSON_NAME]"
click at [814, 428] on input "text" at bounding box center [849, 432] width 83 height 28
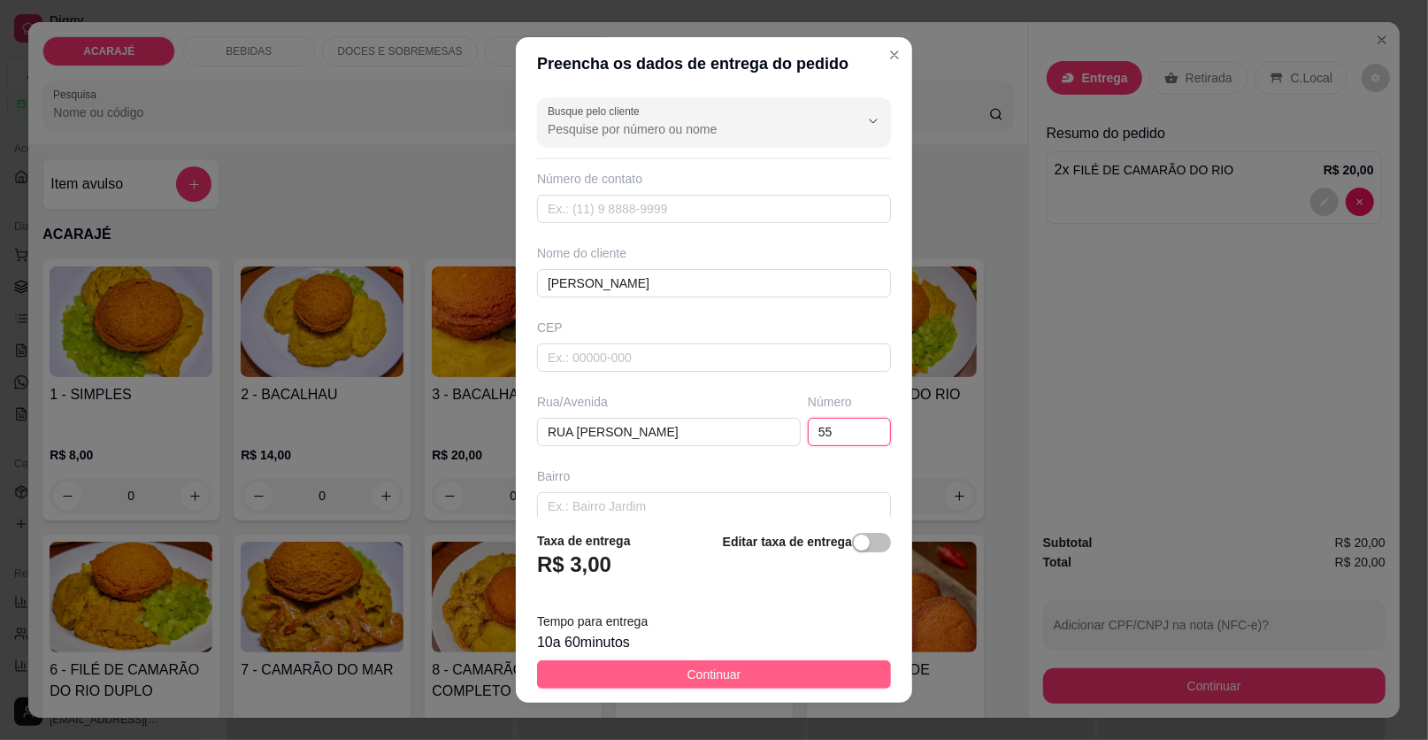
type input "55"
click at [796, 679] on button "Continuar" at bounding box center [714, 674] width 354 height 28
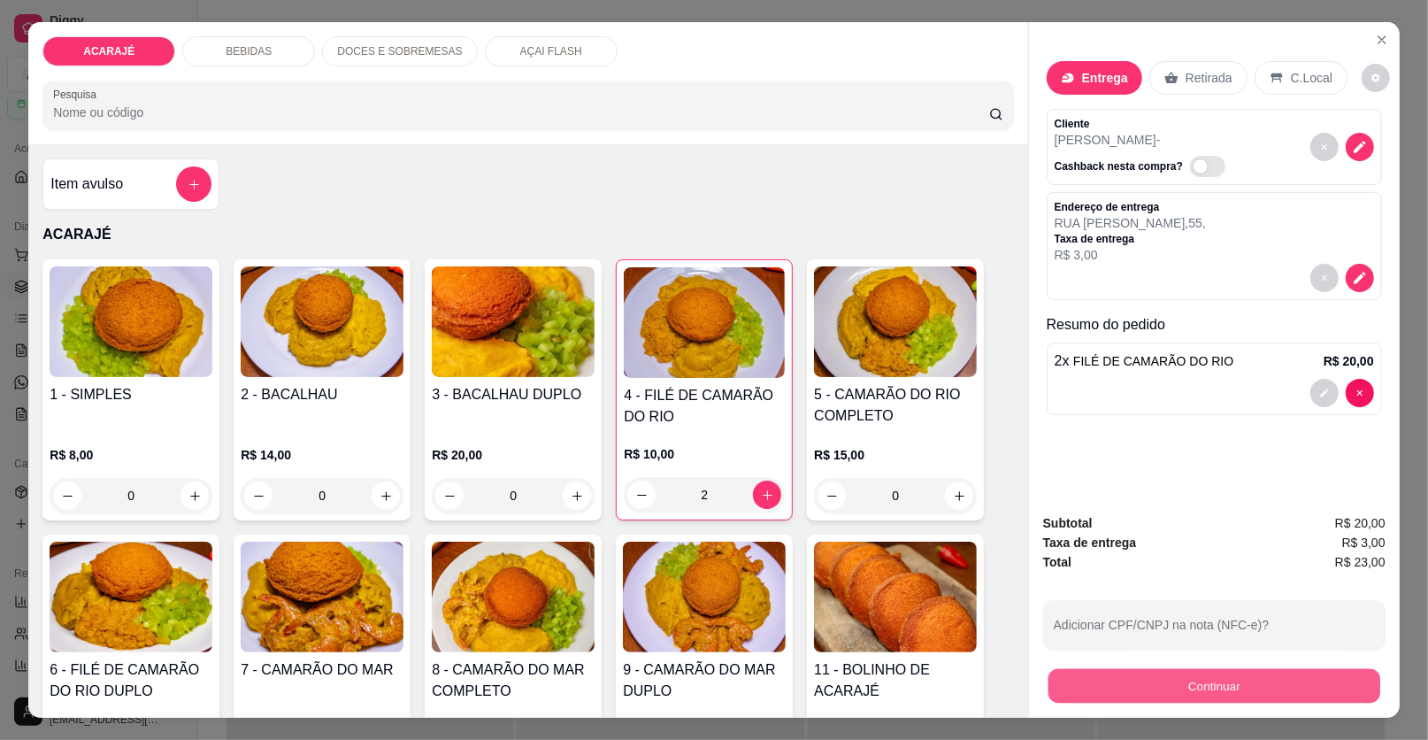
click at [1066, 676] on button "Continuar" at bounding box center [1215, 686] width 332 height 35
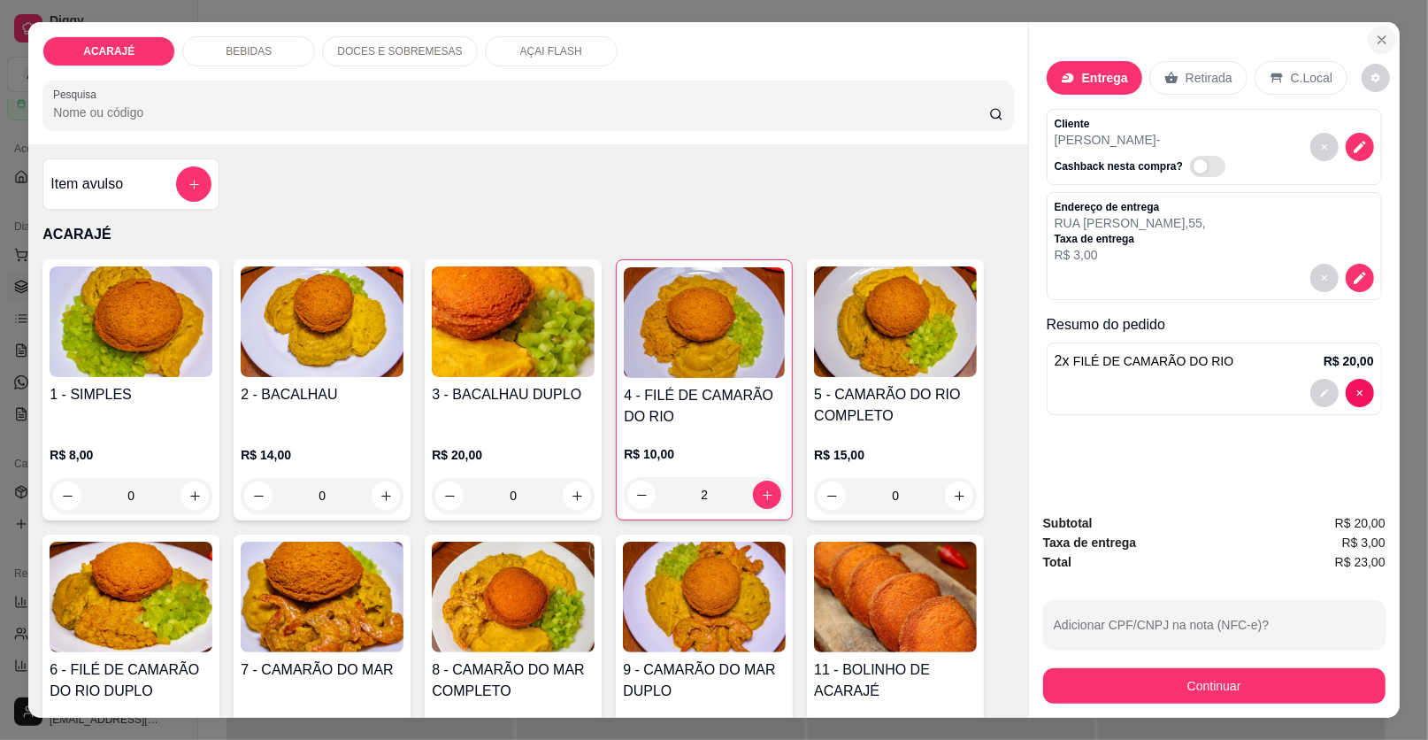
click at [1383, 37] on button "Close" at bounding box center [1382, 40] width 28 height 28
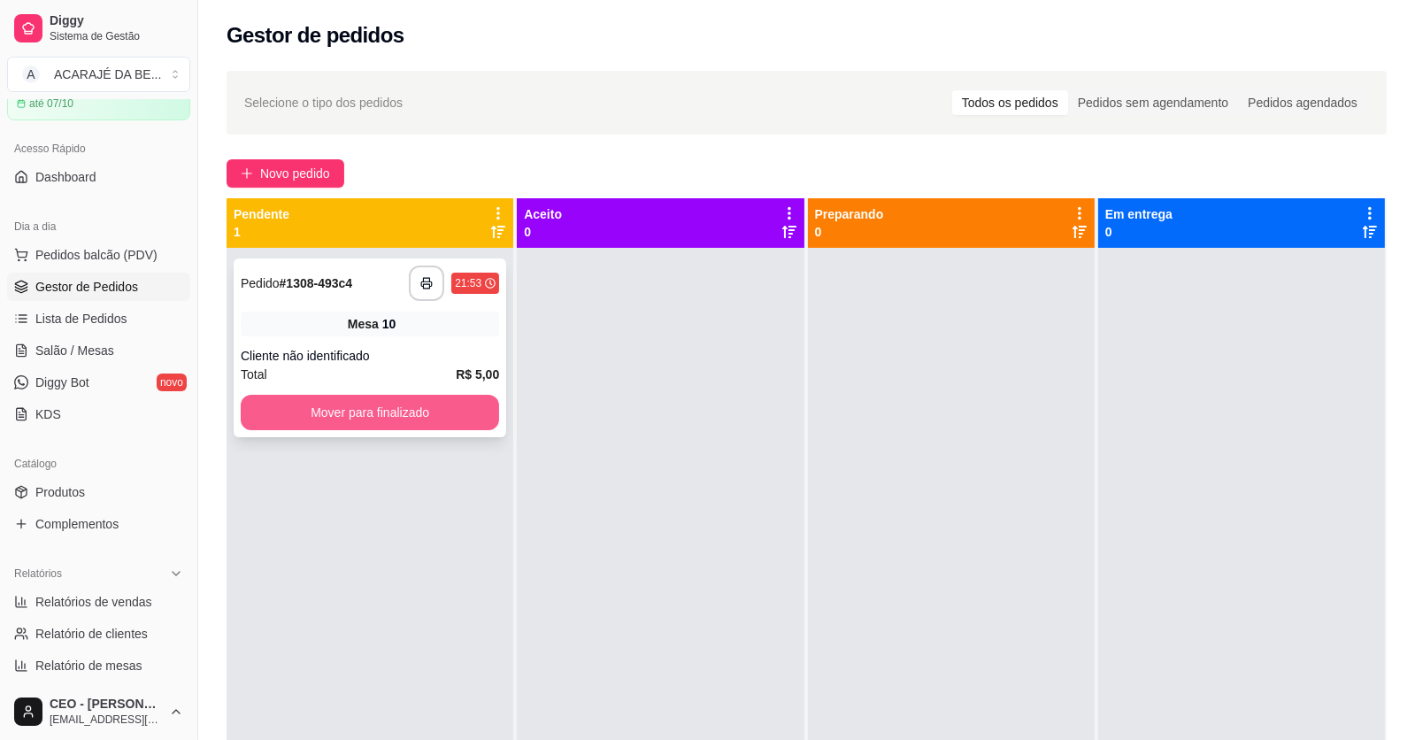
click at [297, 415] on button "Mover para finalizado" at bounding box center [370, 412] width 258 height 35
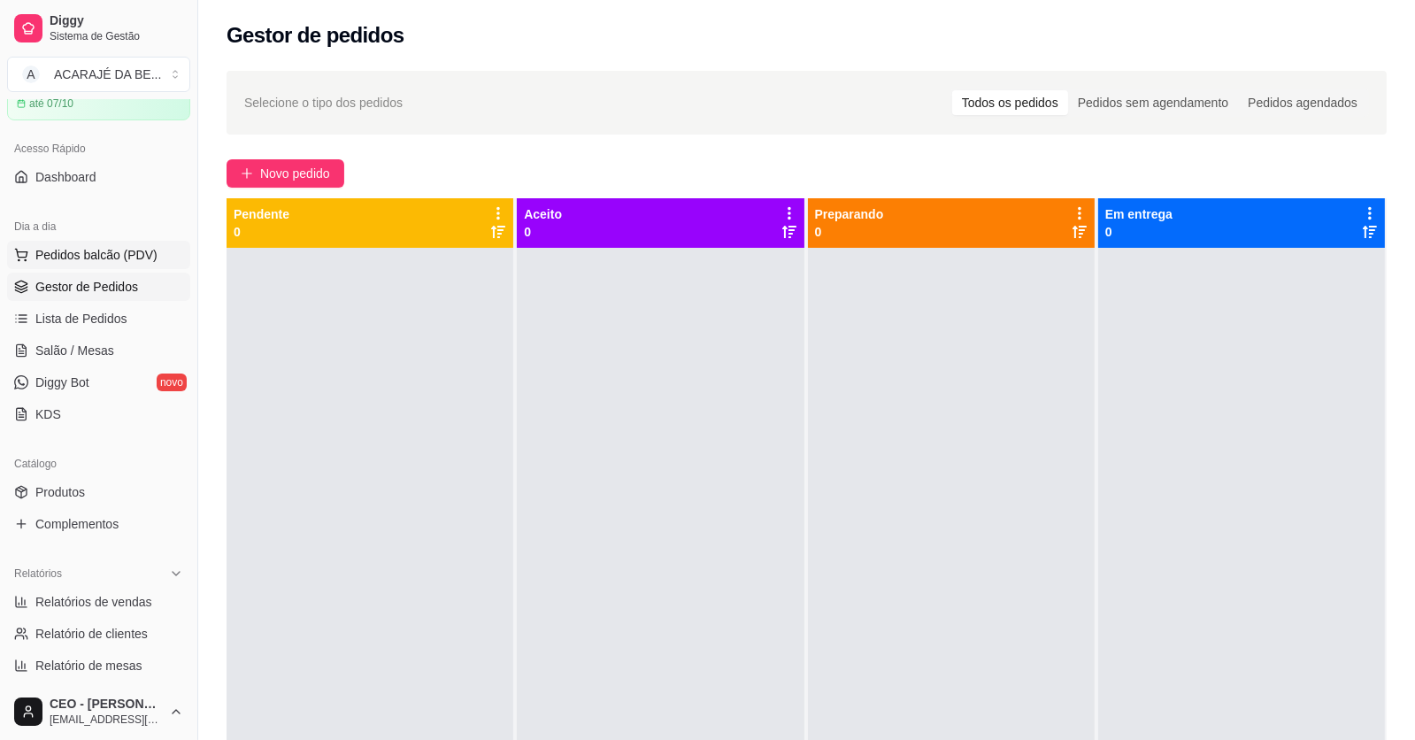
click at [112, 254] on span "Pedidos balcão (PDV)" at bounding box center [96, 255] width 122 height 18
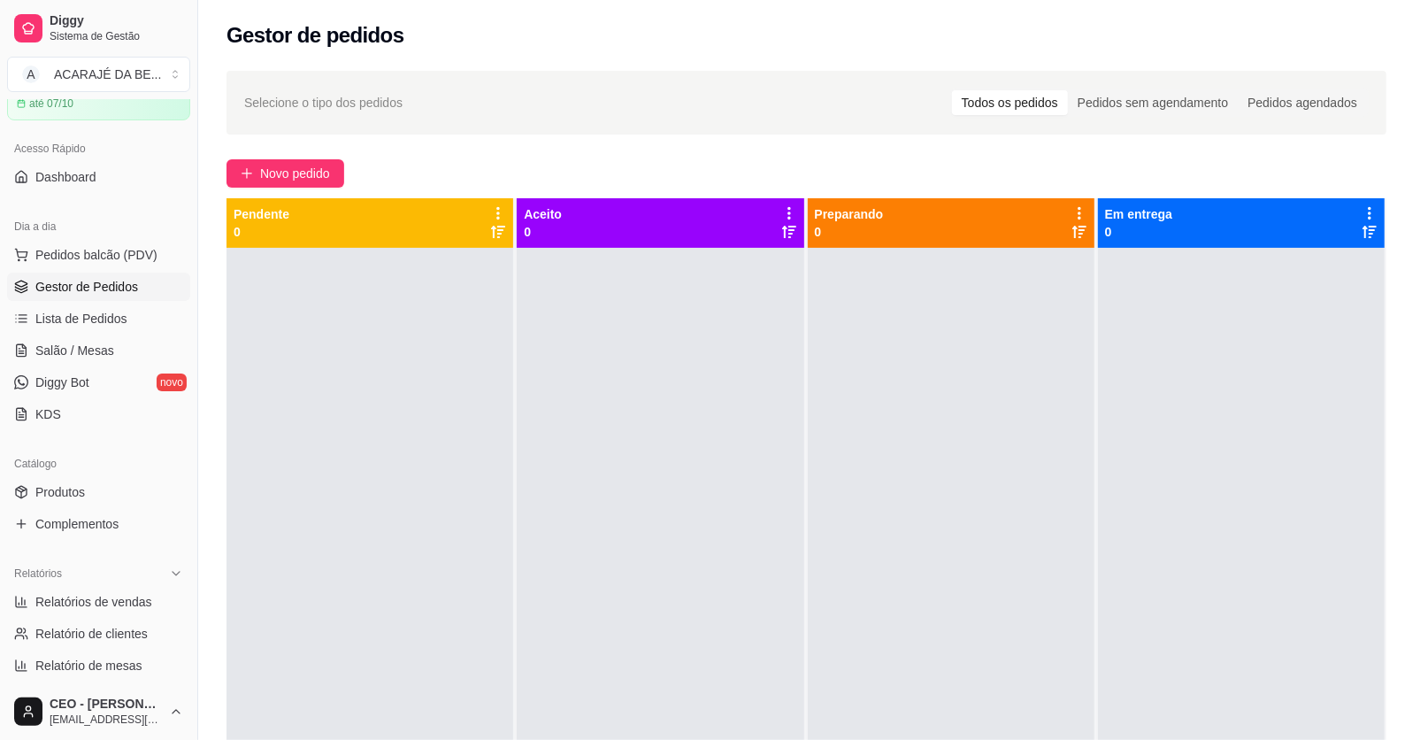
click at [114, 250] on div "Item avulso ACARAJÉ 1 - SIMPLES R$ 8,00 0 2 - BACALHAU R$ 14,00 0 3 - BACALHAU …" at bounding box center [527, 430] width 999 height 573
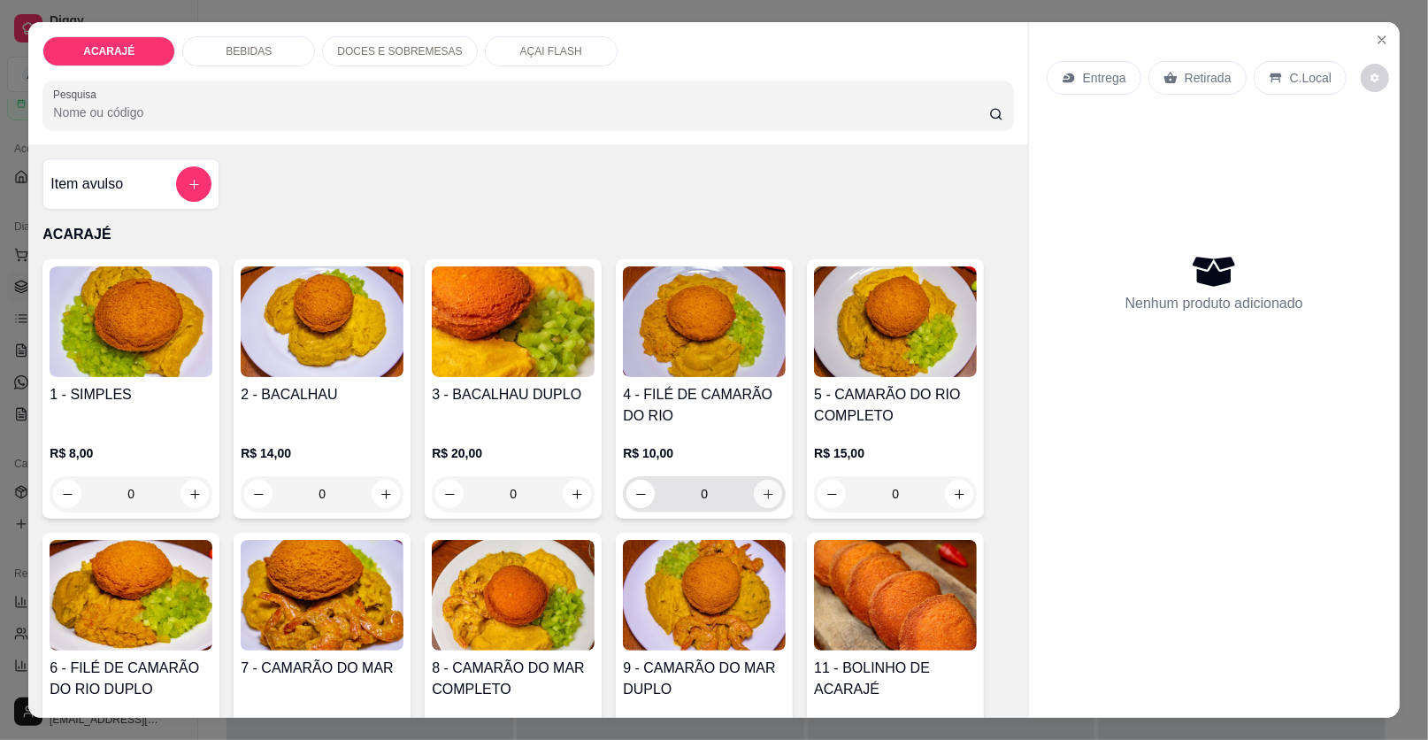
click at [768, 489] on button "increase-product-quantity" at bounding box center [768, 494] width 28 height 28
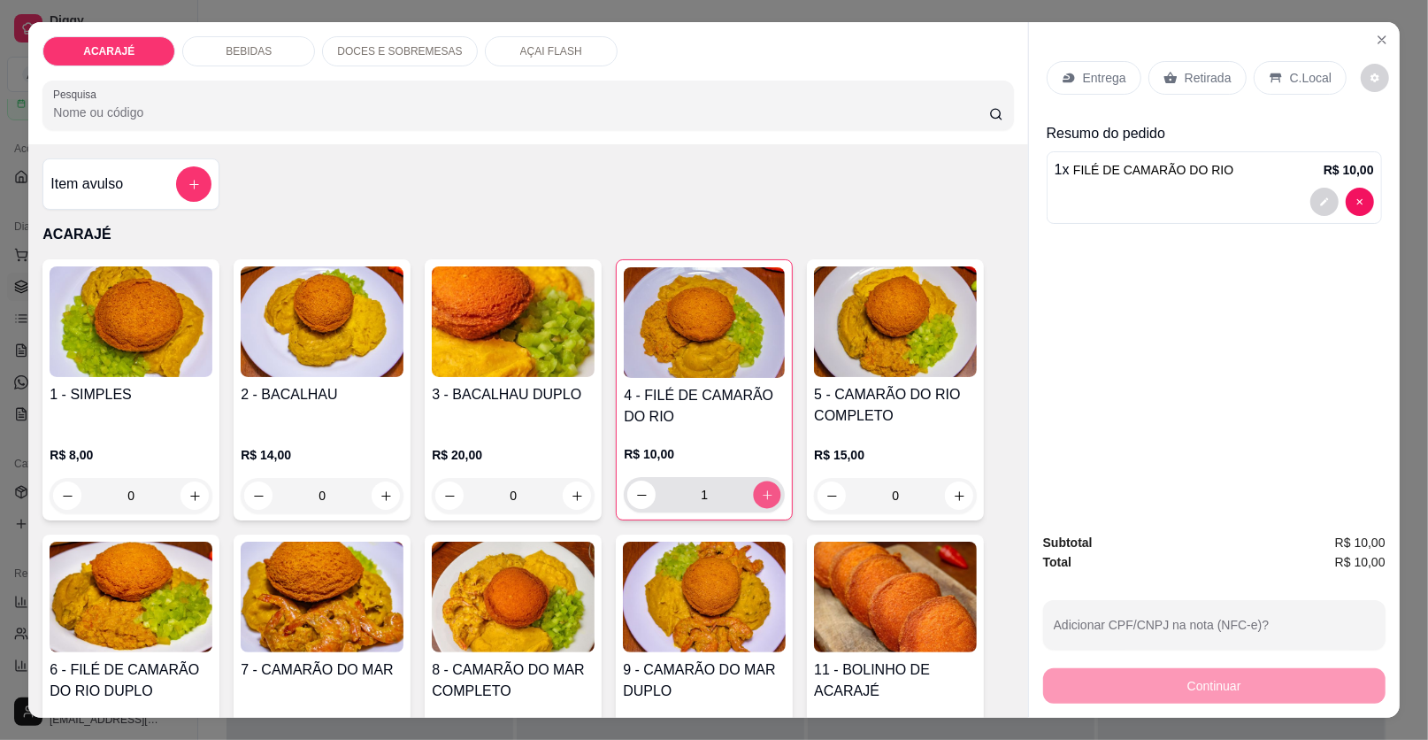
click at [768, 489] on button "increase-product-quantity" at bounding box center [767, 494] width 27 height 27
type input "2"
click at [1102, 71] on p "Entrega" at bounding box center [1104, 78] width 43 height 18
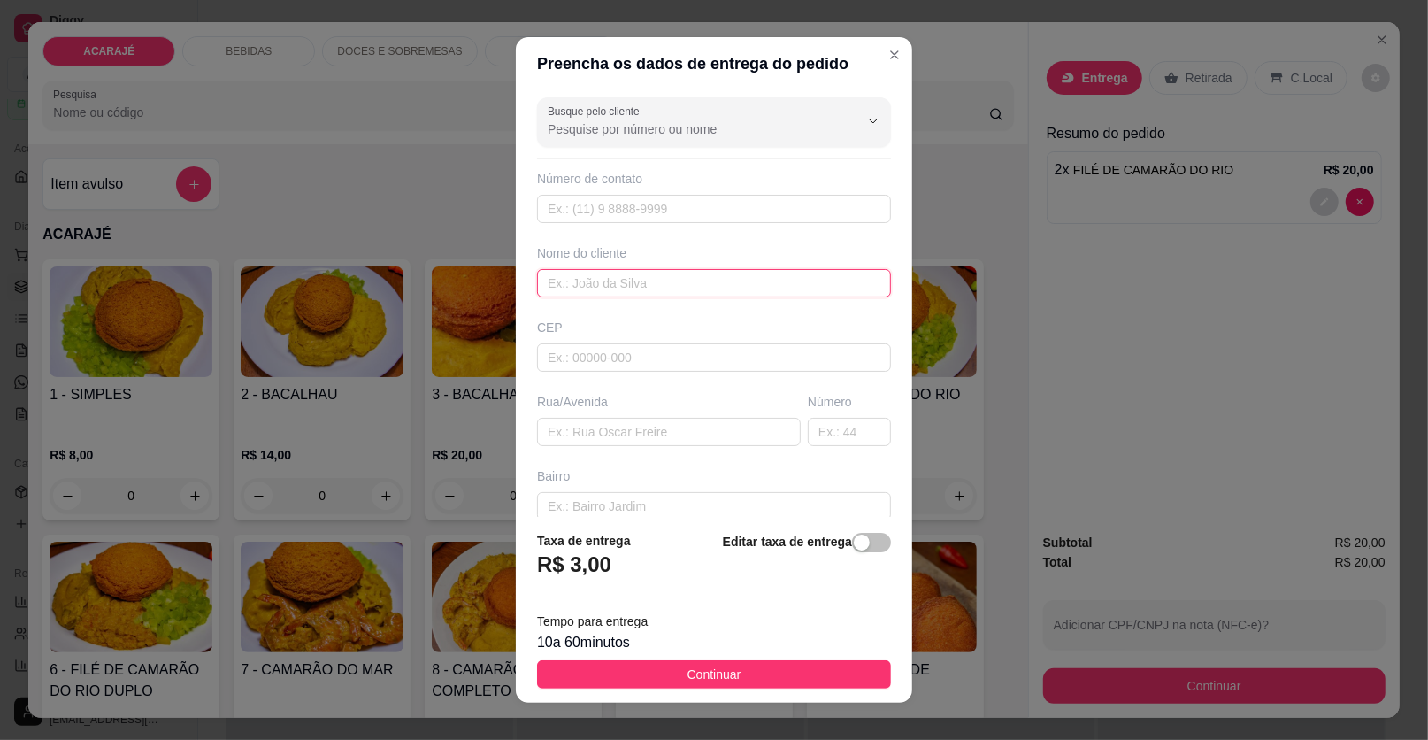
click at [633, 271] on input "text" at bounding box center [714, 283] width 354 height 28
type input "[PERSON_NAME]"
click at [626, 433] on input "text" at bounding box center [669, 432] width 264 height 28
type input "RUA [PERSON_NAME]"
click at [823, 423] on input "text" at bounding box center [849, 432] width 83 height 28
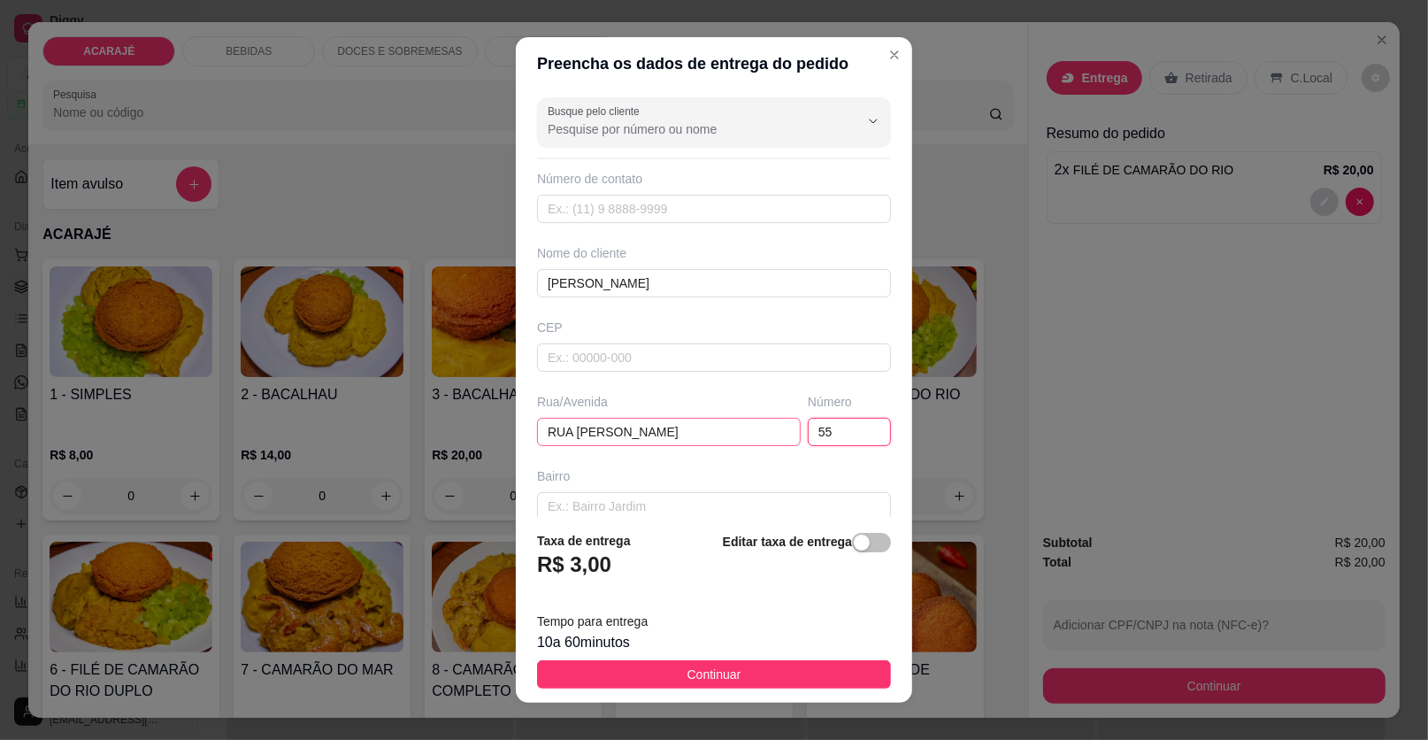
type input "55"
click at [764, 432] on input "RUA [PERSON_NAME]" at bounding box center [669, 432] width 264 height 28
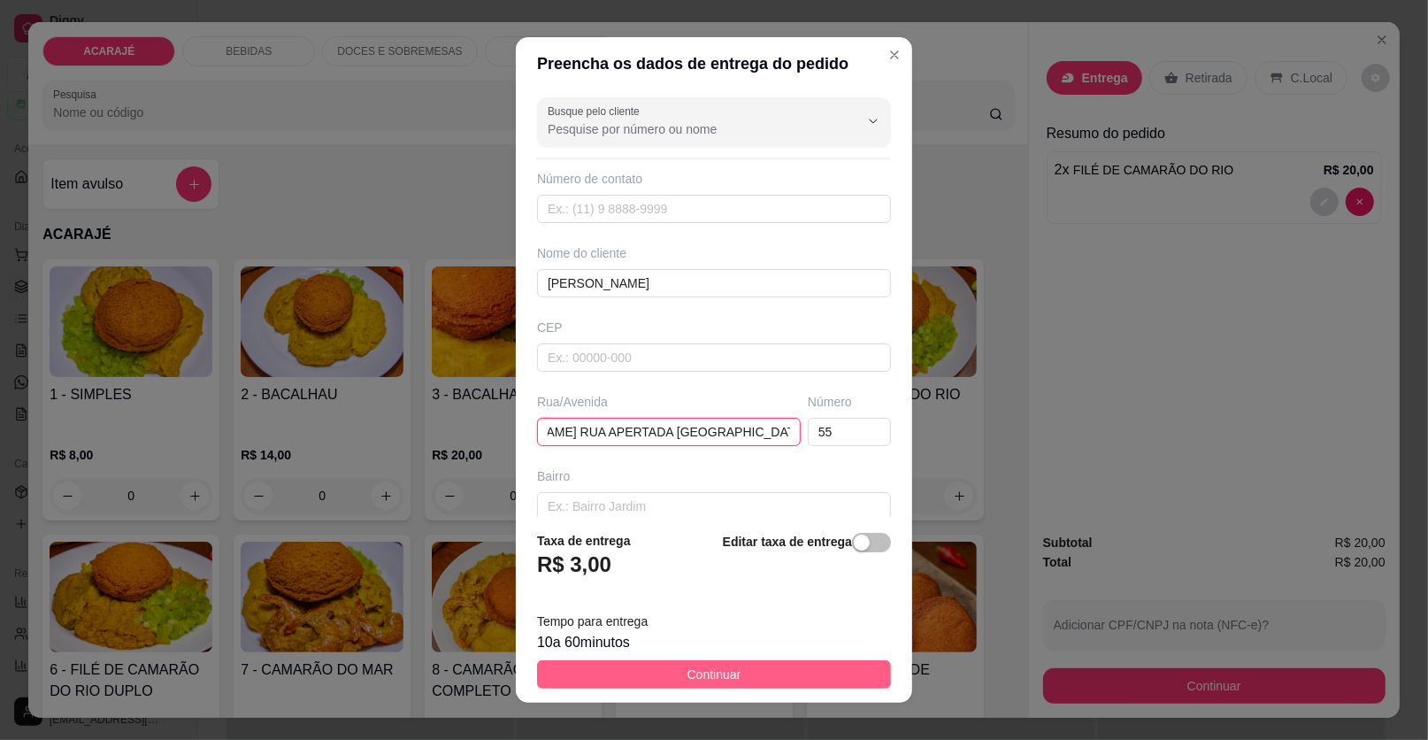
type input "RUA [PERSON_NAME] RUA APERTADA [GEOGRAPHIC_DATA]"
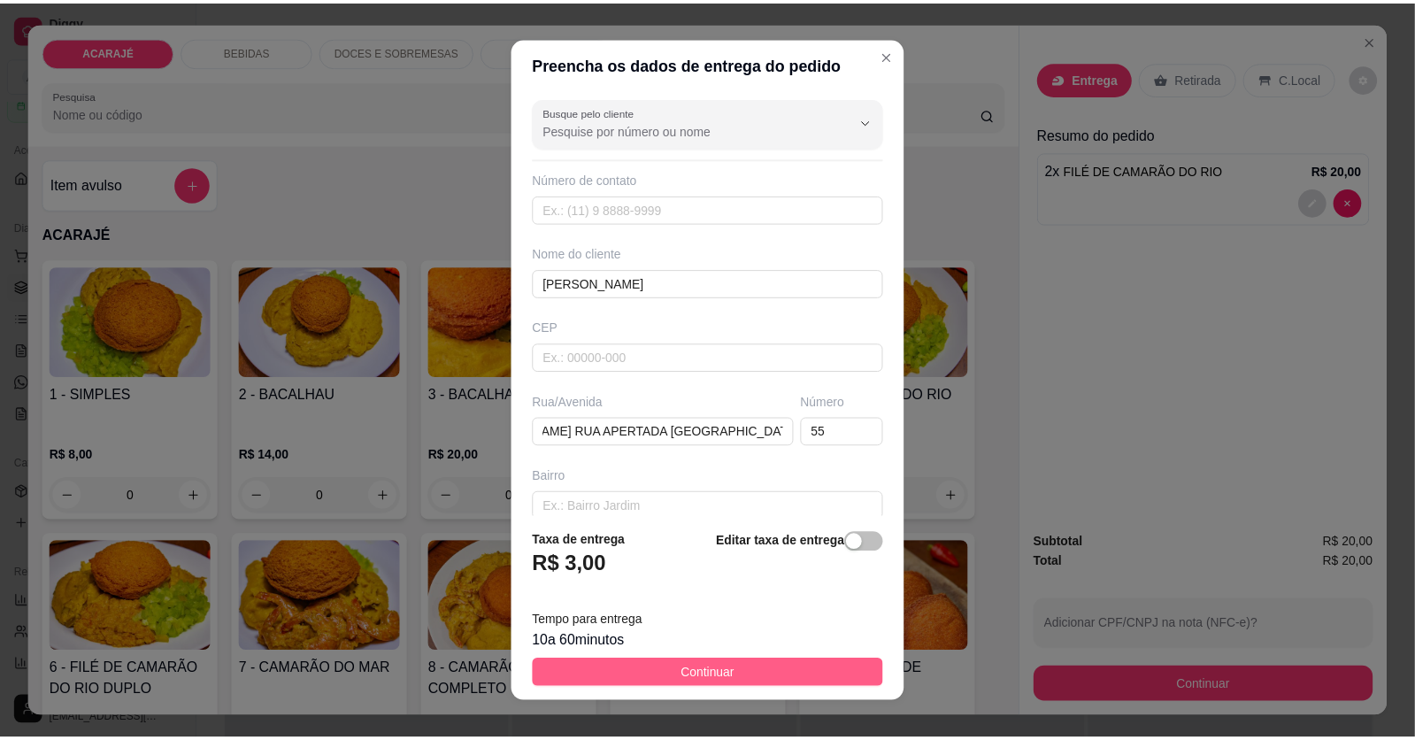
scroll to position [0, 0]
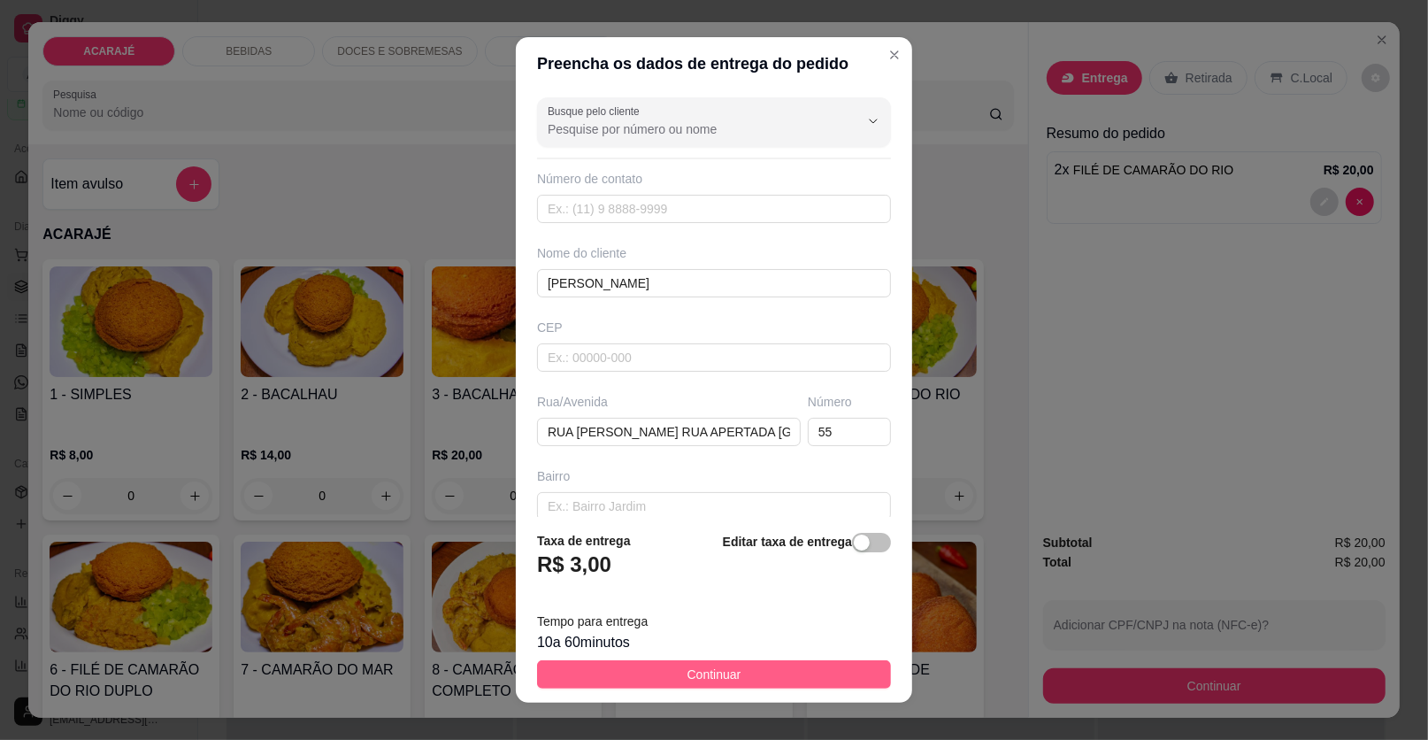
click at [805, 668] on button "Continuar" at bounding box center [714, 674] width 354 height 28
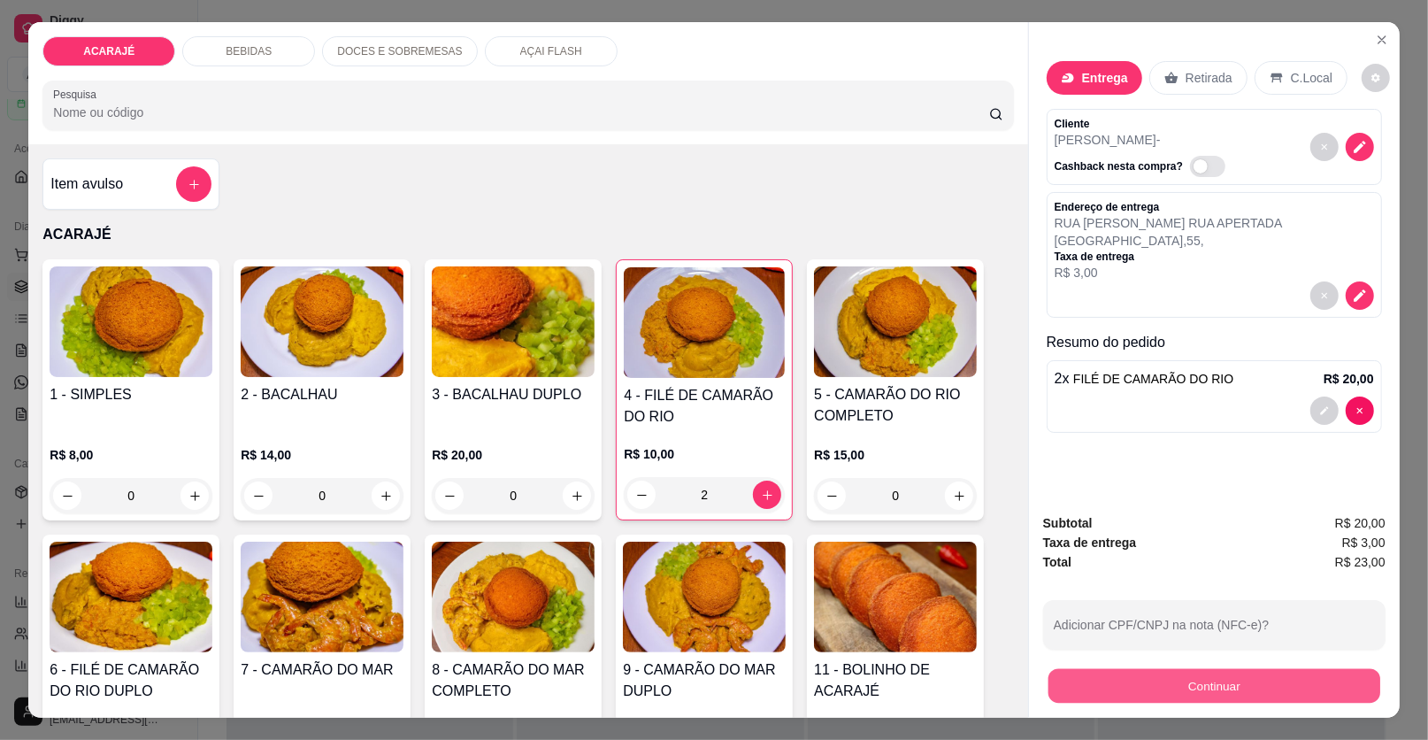
click at [1206, 681] on button "Continuar" at bounding box center [1215, 686] width 332 height 35
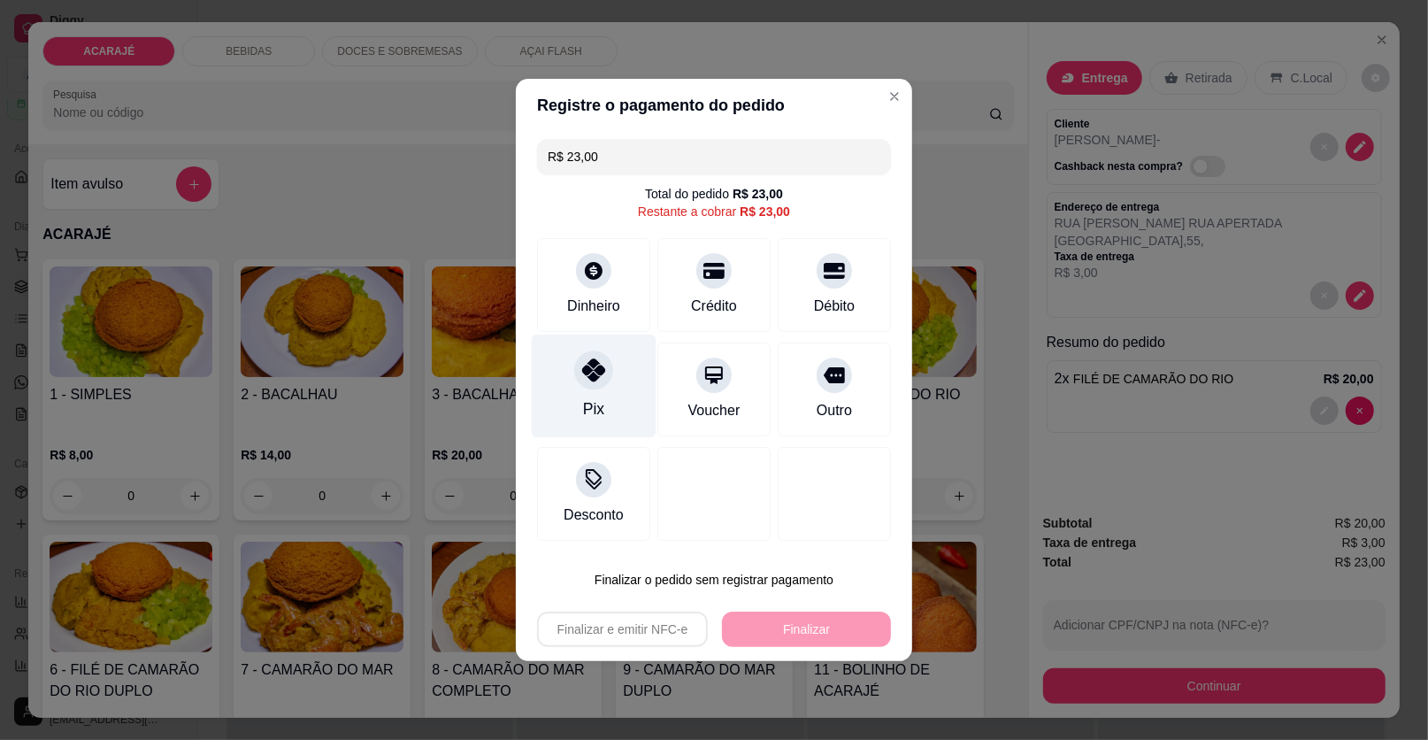
click at [584, 365] on icon at bounding box center [593, 369] width 23 height 23
type input "R$ 0,00"
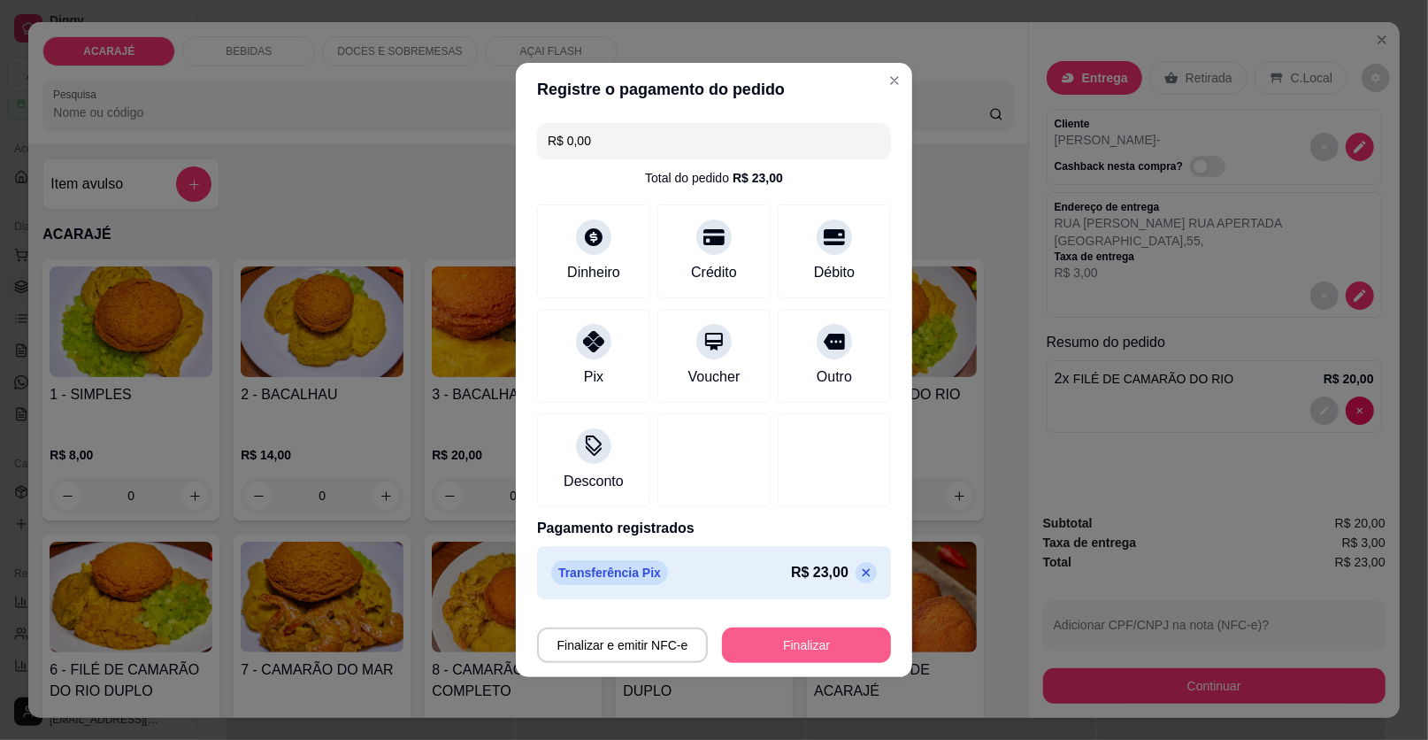
click at [803, 640] on button "Finalizar" at bounding box center [806, 644] width 169 height 35
click at [803, 640] on div "Finalizar e emitir NFC-e Finalizar" at bounding box center [714, 644] width 354 height 35
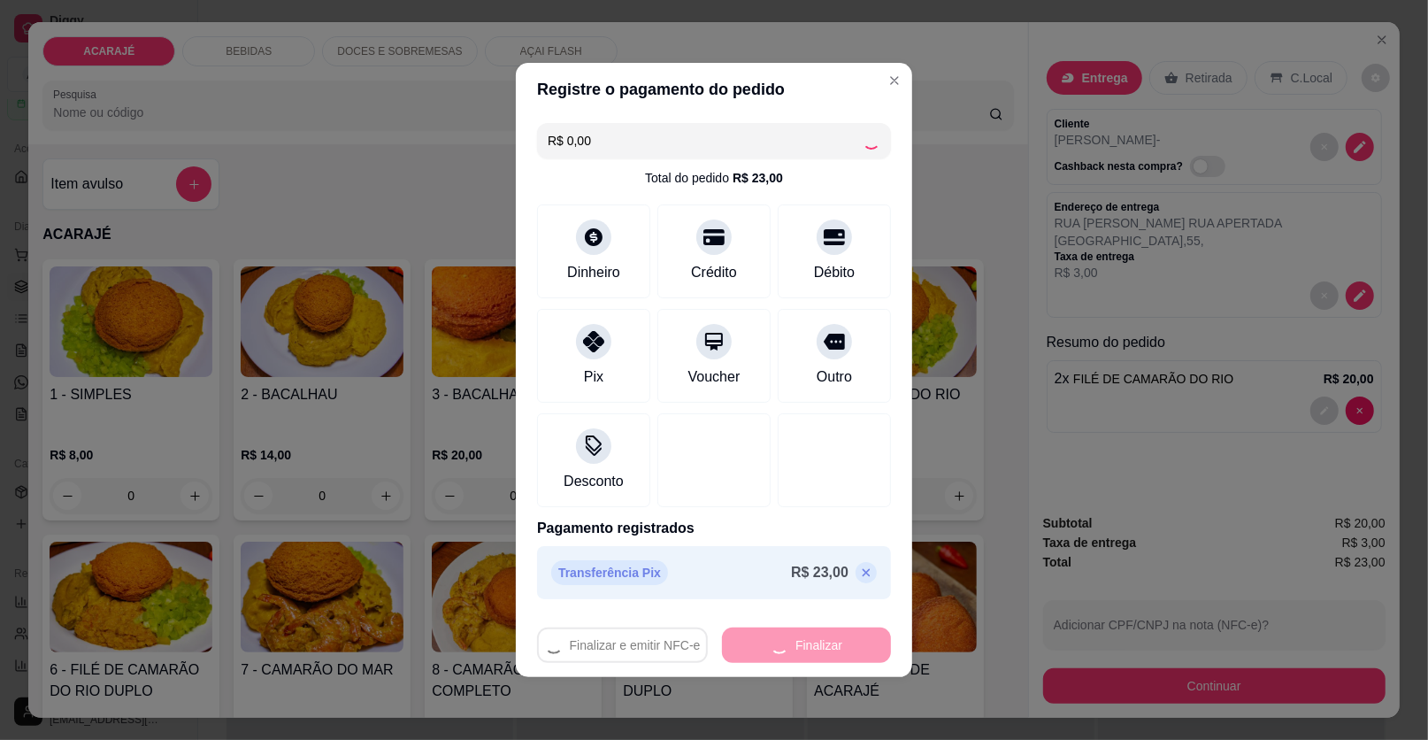
type input "0"
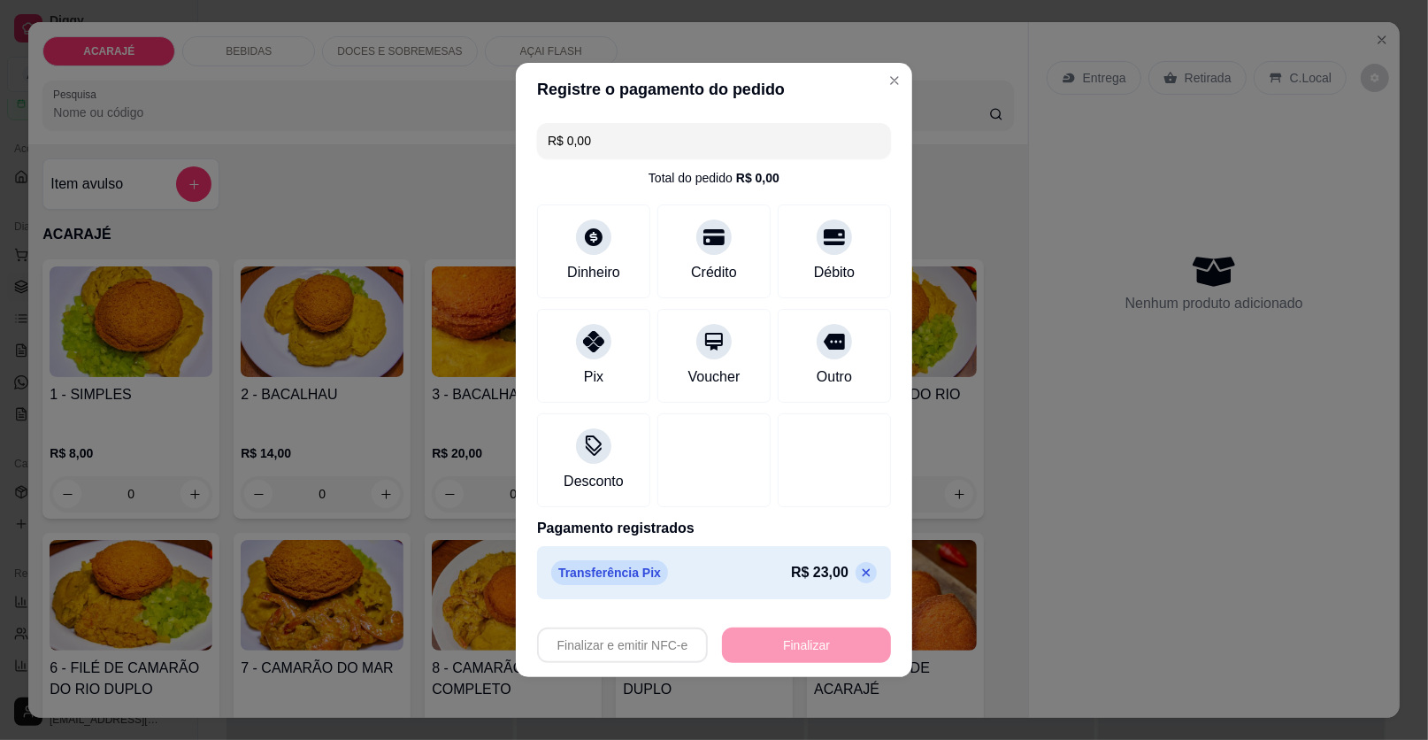
type input "-R$ 23,00"
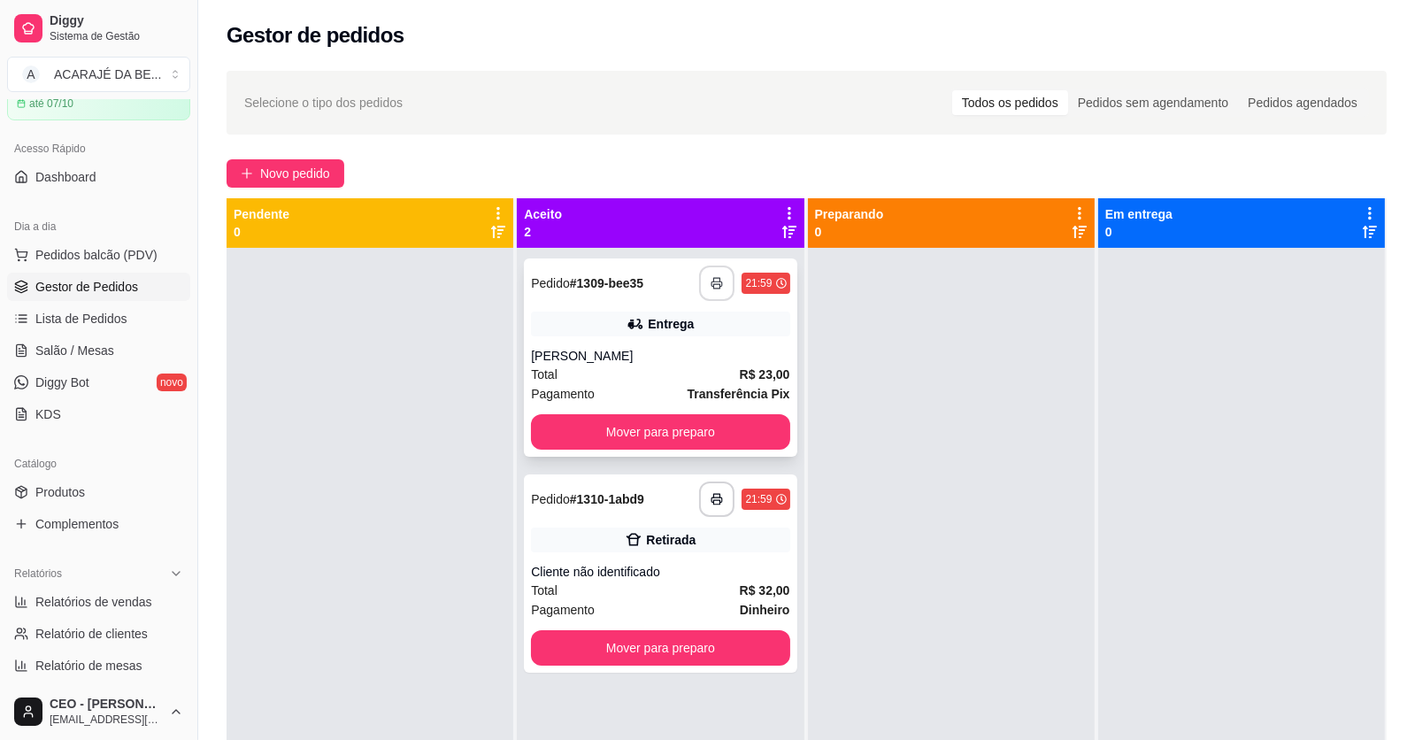
click at [712, 277] on icon "button" at bounding box center [717, 283] width 12 height 12
click at [712, 497] on icon "button" at bounding box center [717, 499] width 11 height 4
click at [760, 431] on button "Mover para preparo" at bounding box center [660, 431] width 258 height 35
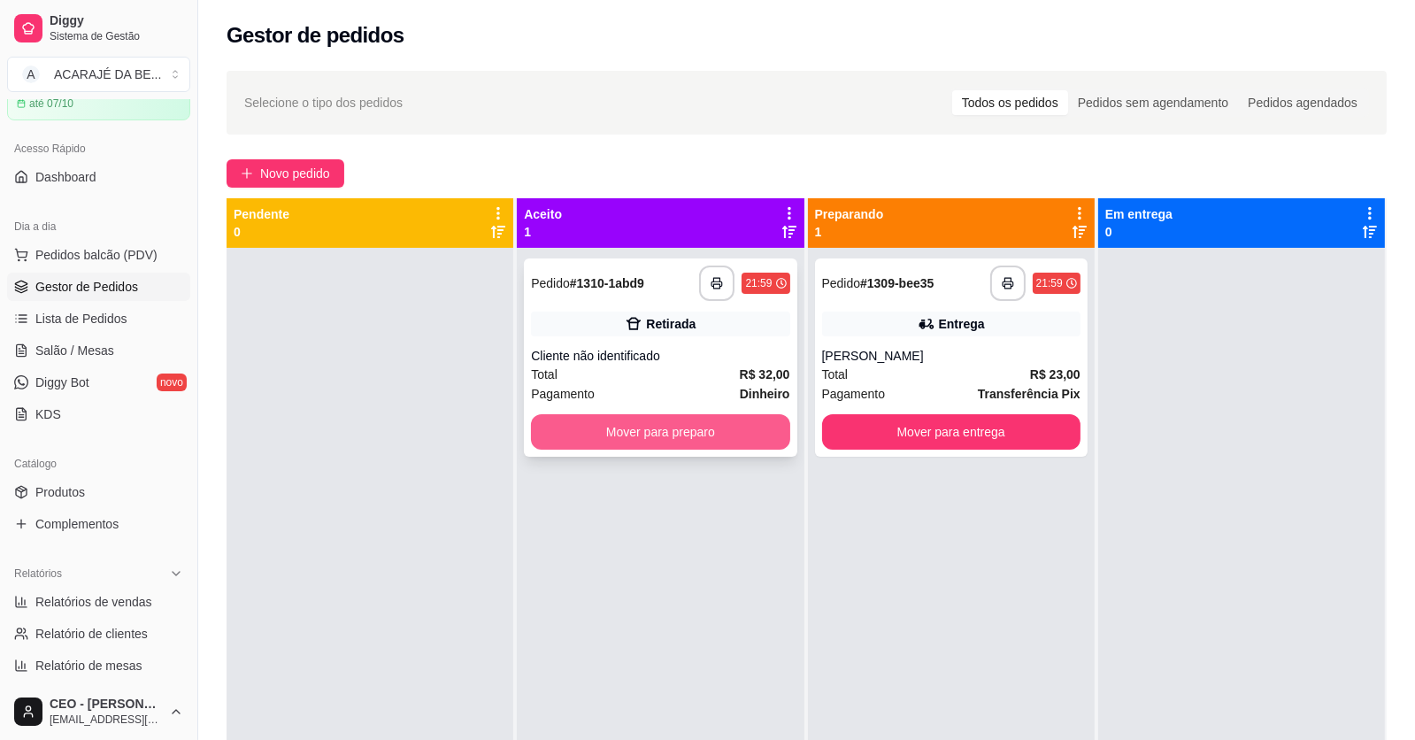
click at [760, 430] on button "Mover para preparo" at bounding box center [660, 431] width 258 height 35
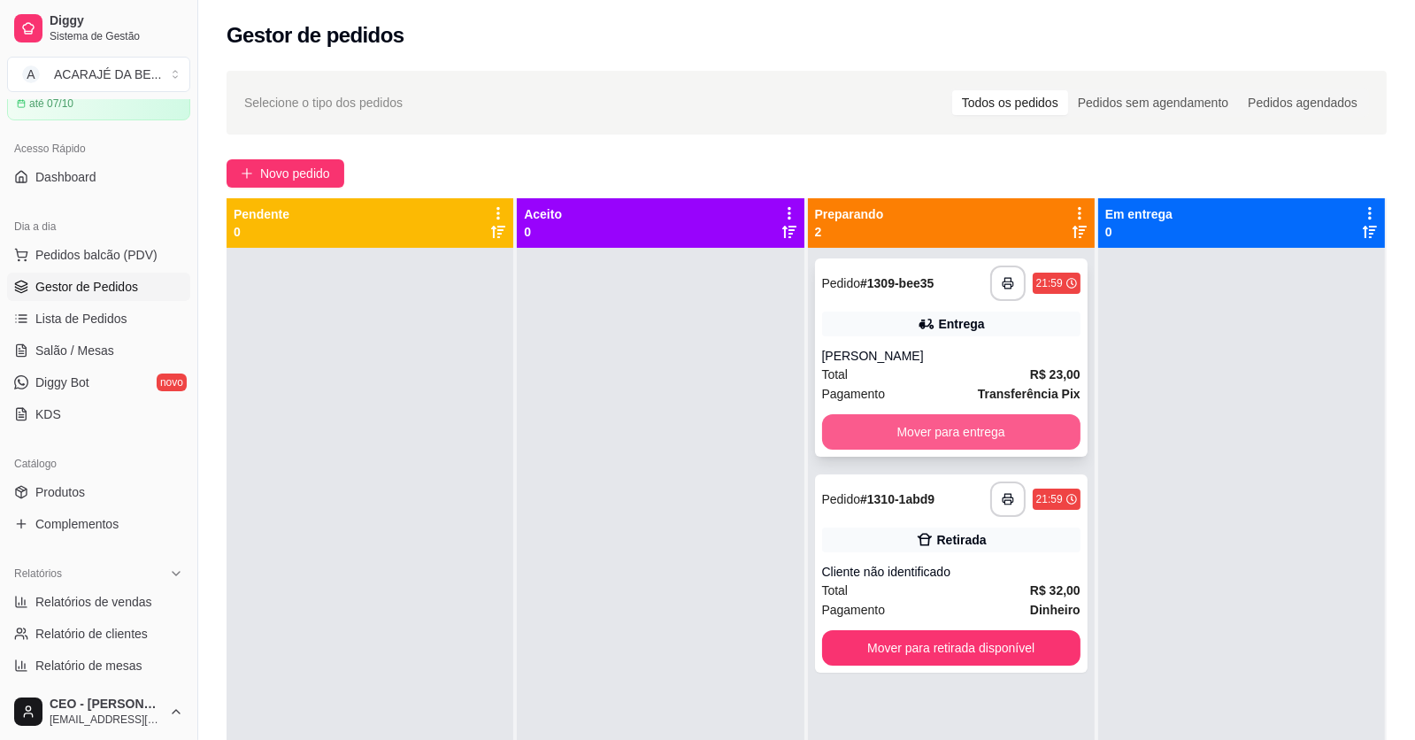
click at [871, 427] on button "Mover para entrega" at bounding box center [951, 431] width 258 height 35
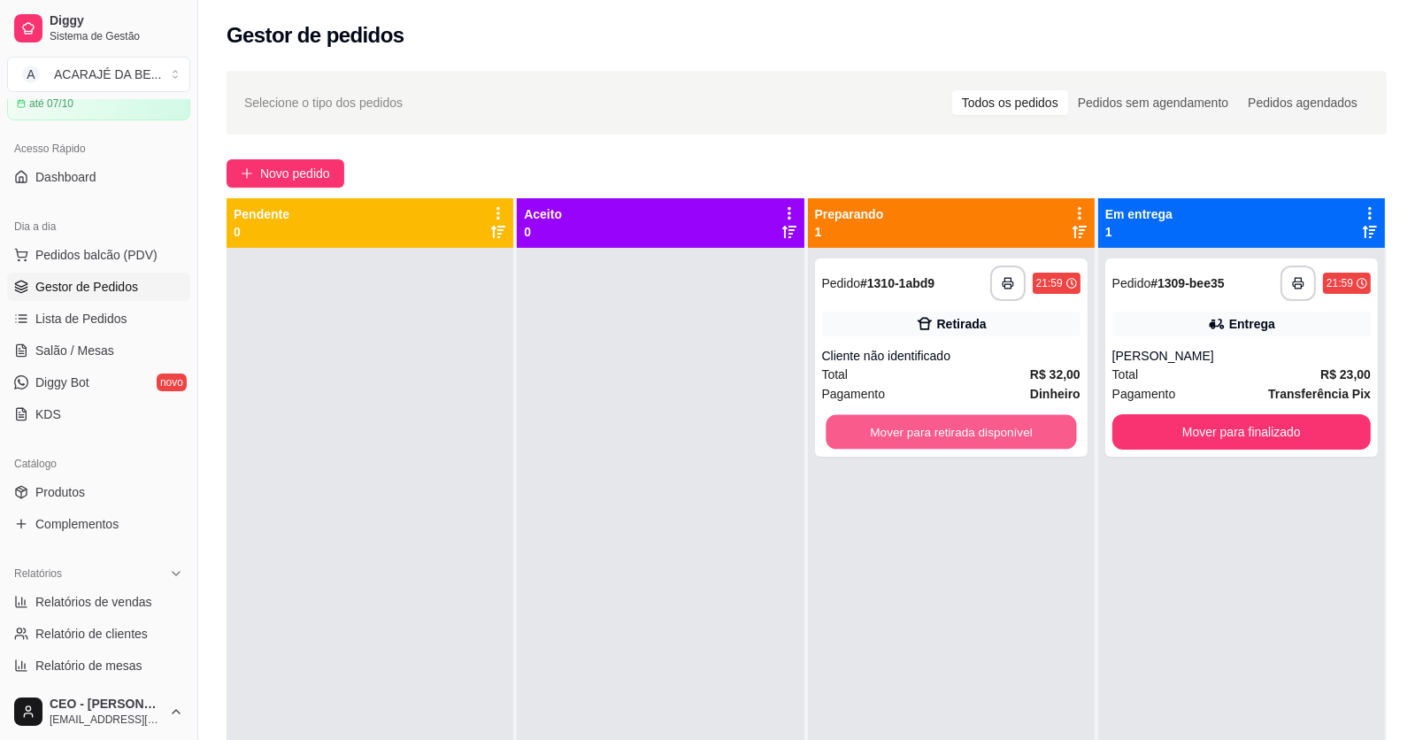
click at [871, 427] on button "Mover para retirada disponível" at bounding box center [951, 432] width 250 height 35
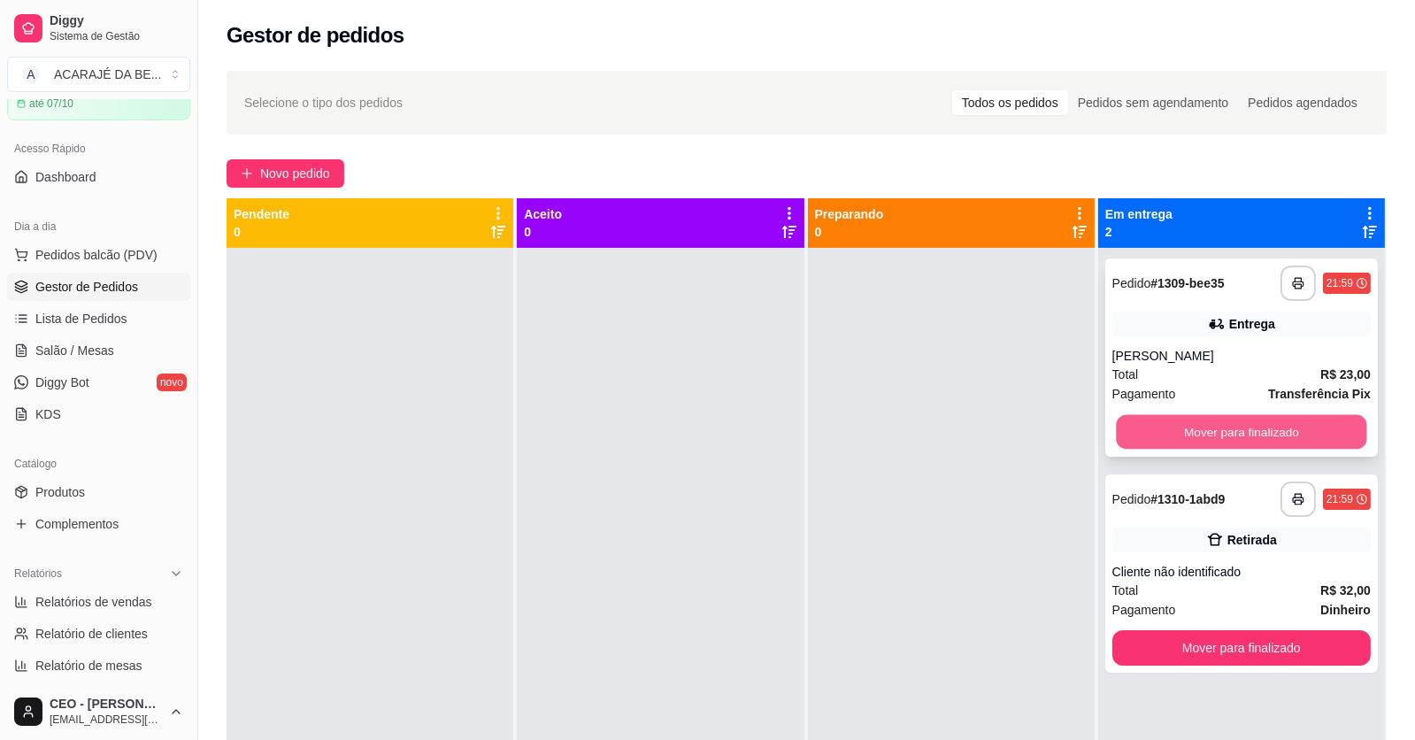
click at [1154, 427] on button "Mover para finalizado" at bounding box center [1241, 432] width 250 height 35
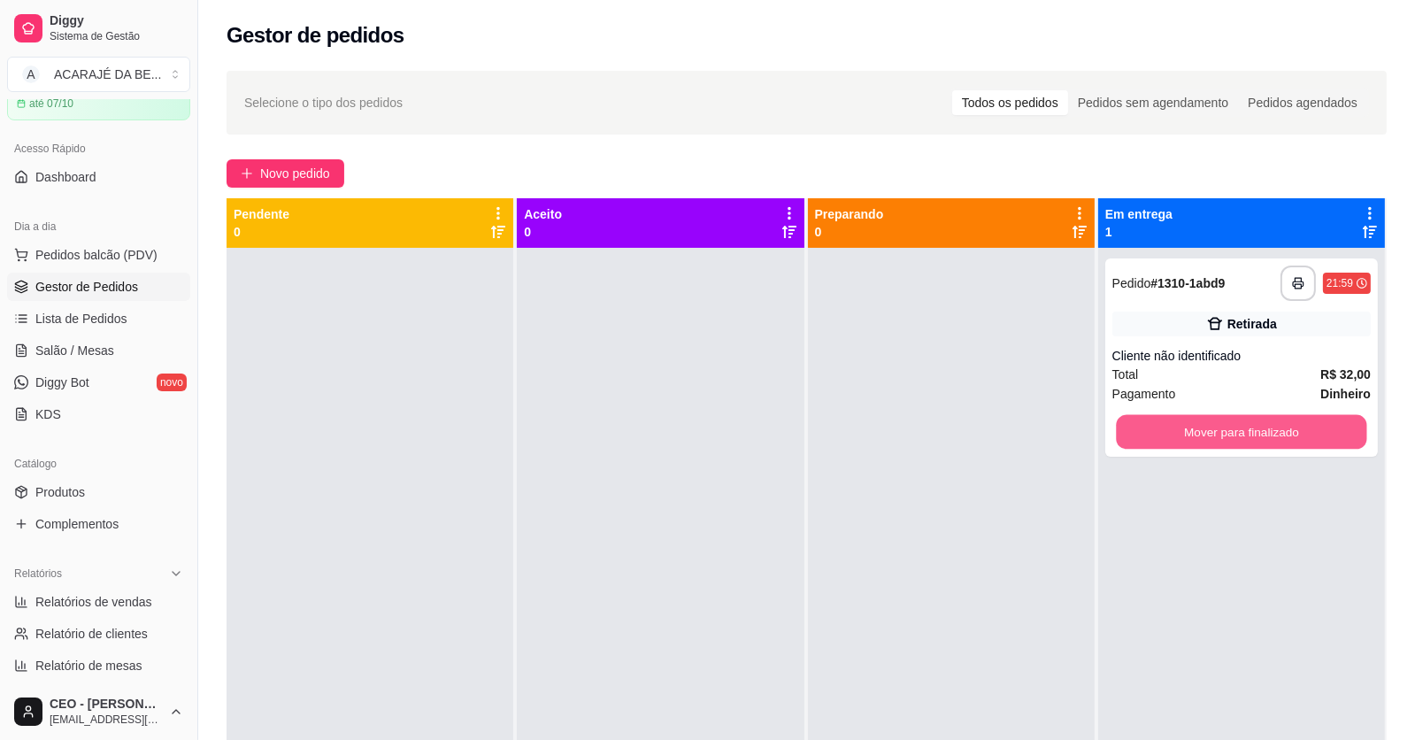
click at [1154, 427] on button "Mover para finalizado" at bounding box center [1241, 432] width 250 height 35
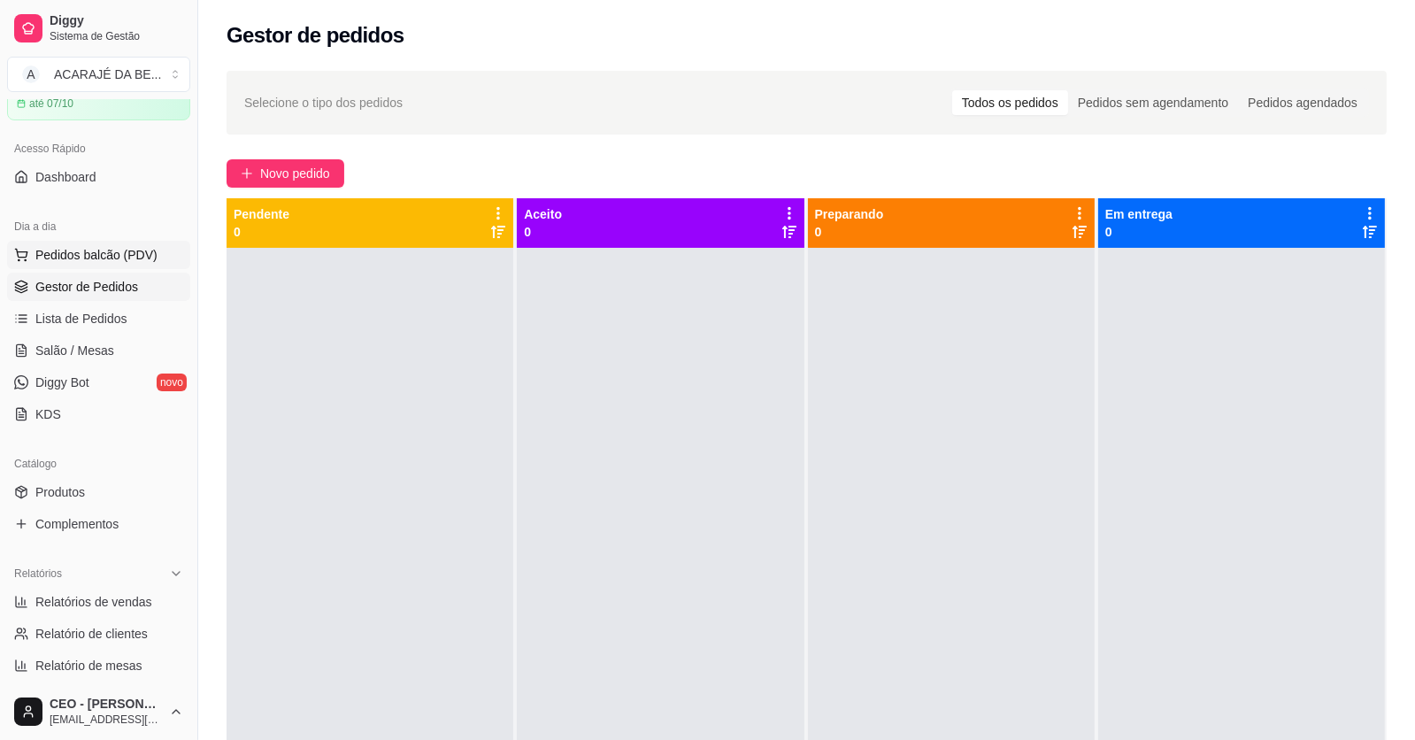
click at [97, 258] on span "Pedidos balcão (PDV)" at bounding box center [96, 255] width 122 height 18
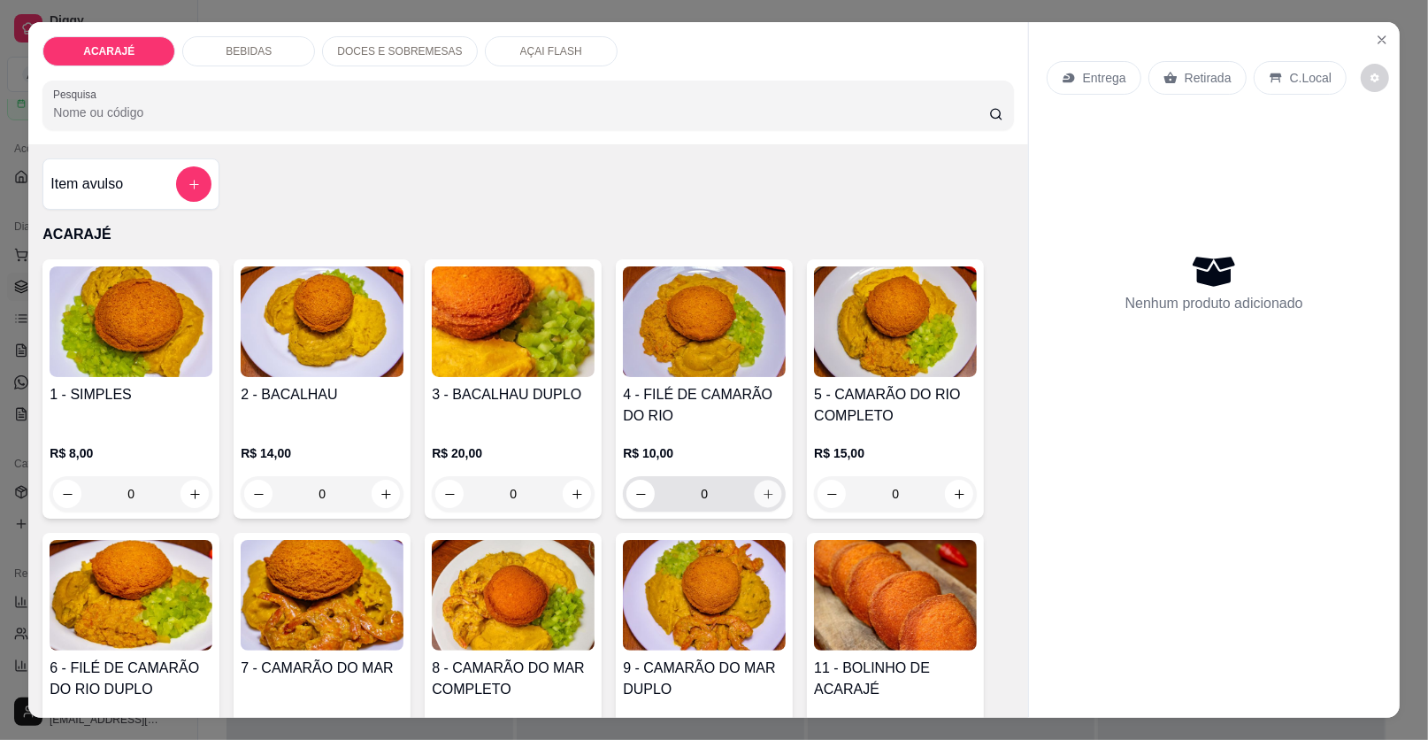
click at [766, 491] on icon "increase-product-quantity" at bounding box center [768, 494] width 13 height 13
type input "1"
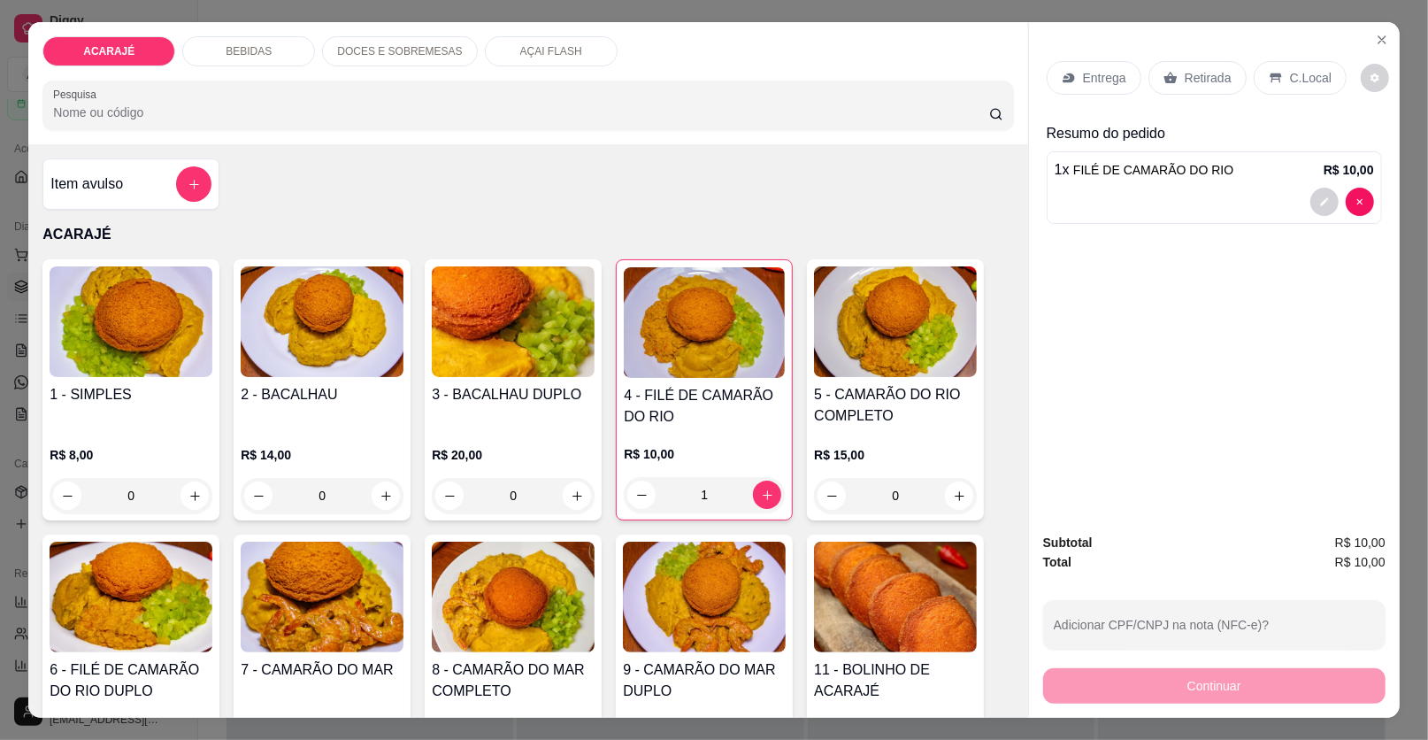
click at [1091, 71] on p "Entrega" at bounding box center [1104, 78] width 43 height 18
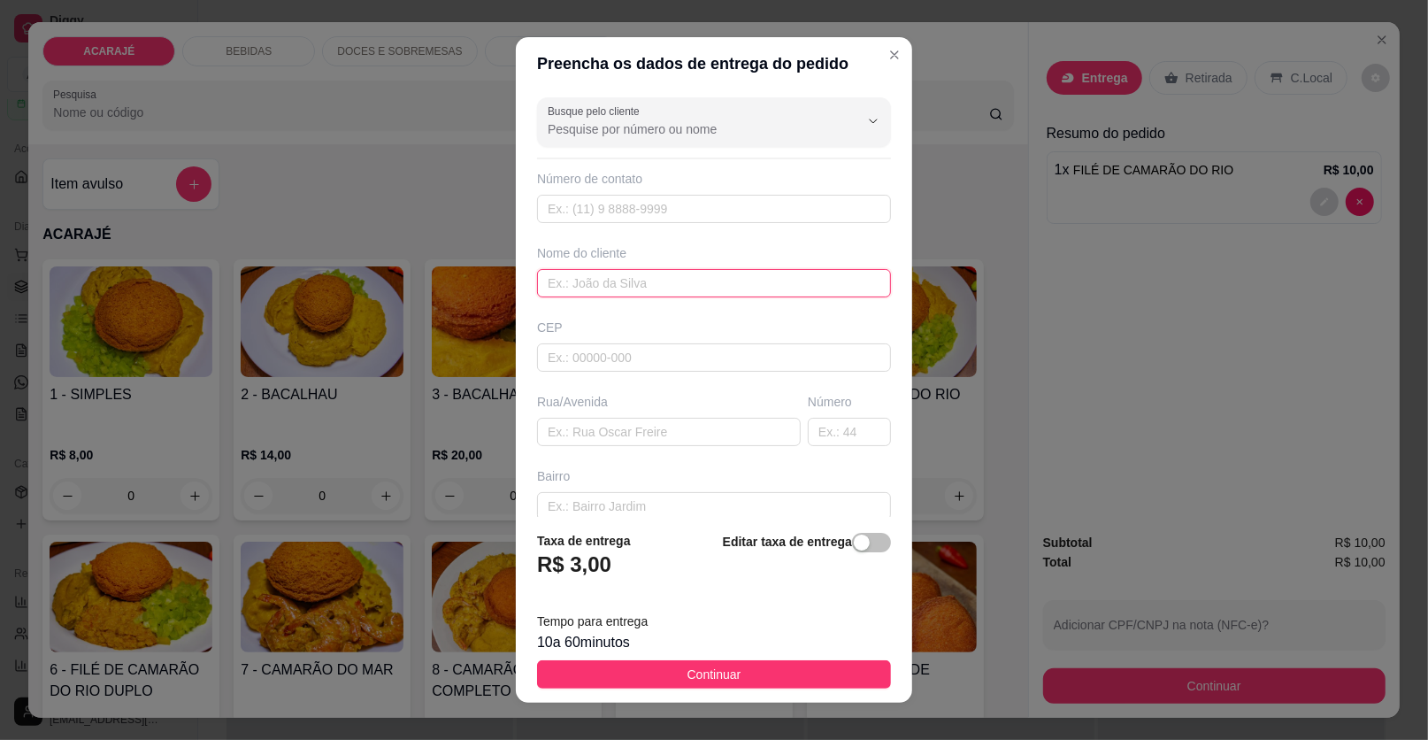
click at [629, 283] on input "text" at bounding box center [714, 283] width 354 height 28
type input "MILENA"
click at [626, 433] on input "text" at bounding box center [669, 432] width 264 height 28
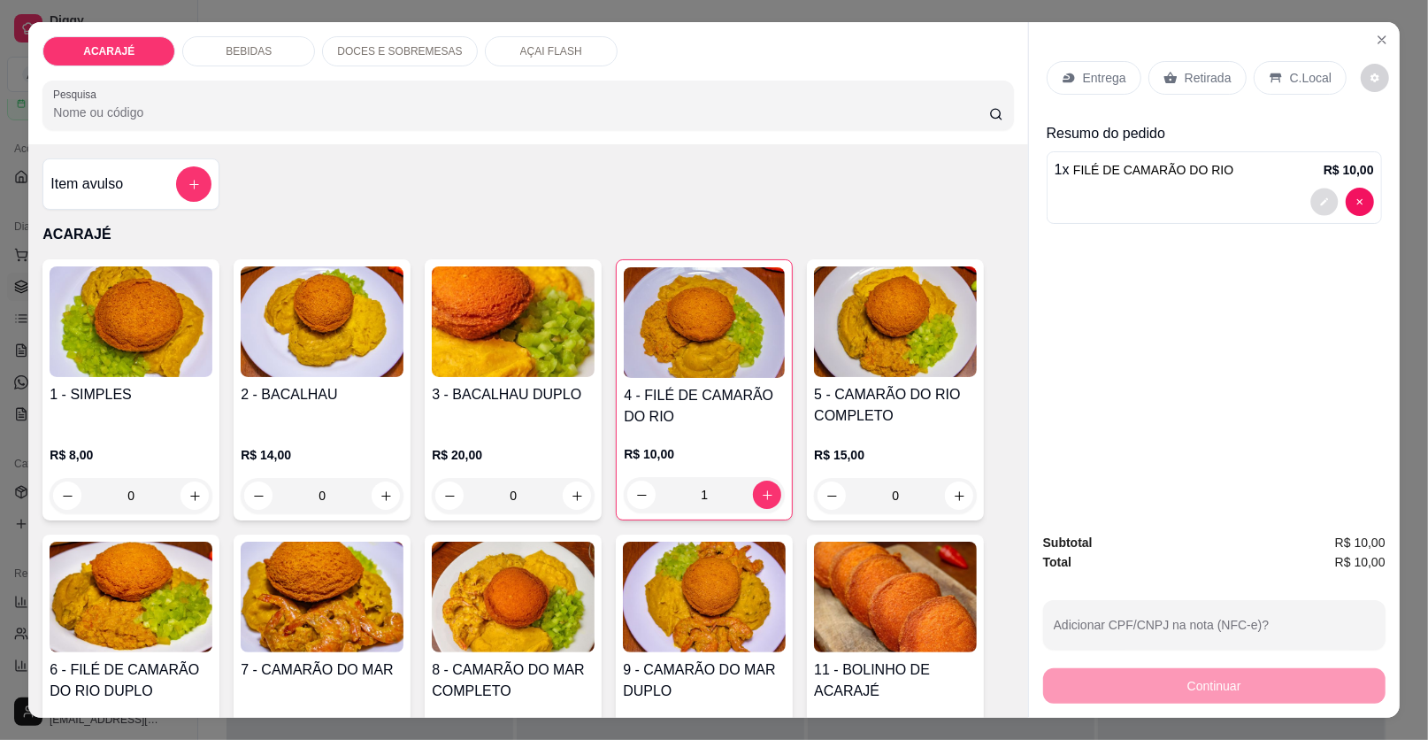
click at [1320, 205] on icon "decrease-product-quantity" at bounding box center [1325, 201] width 11 height 11
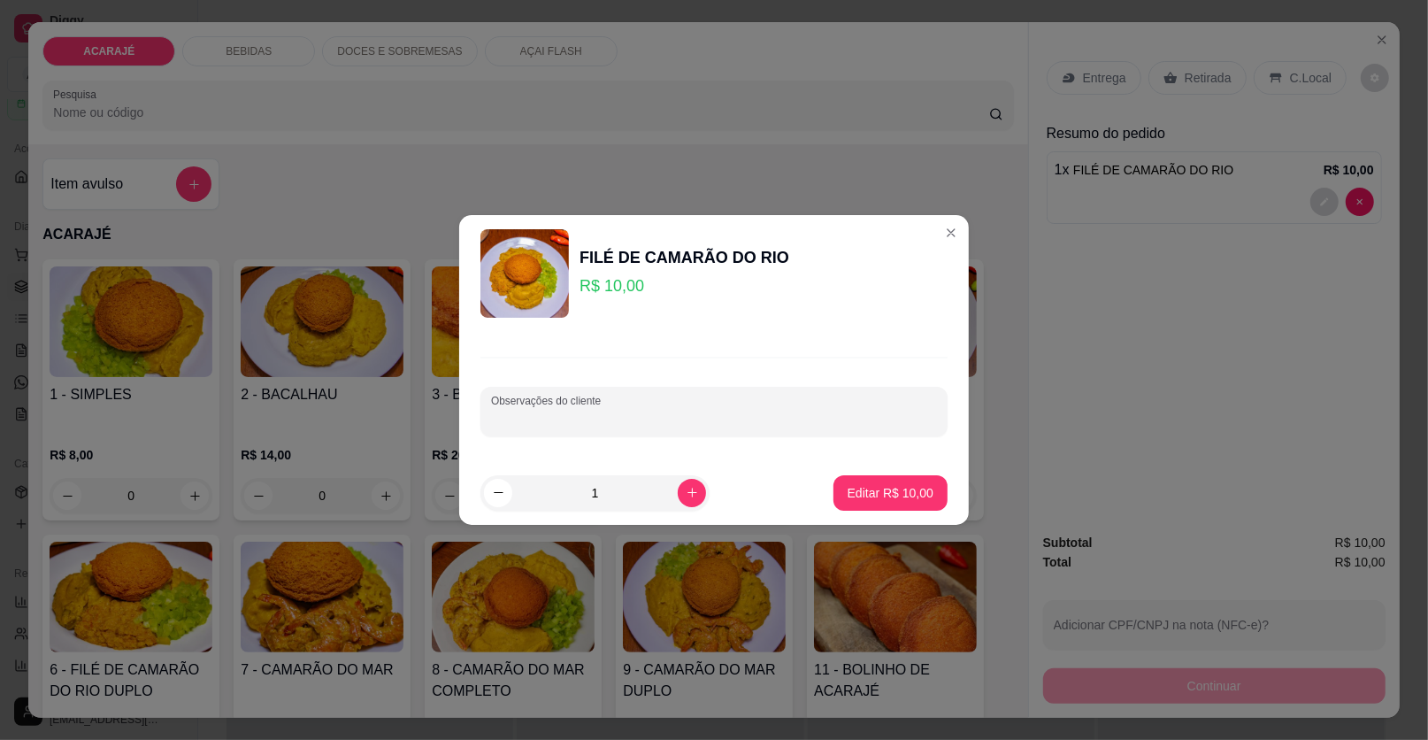
click at [738, 410] on input "Observações do cliente" at bounding box center [714, 419] width 446 height 18
type input "SEM SALADA E SEM QUIABADA"
click at [874, 484] on p "Editar R$ 10,00" at bounding box center [890, 492] width 83 height 17
type input "0"
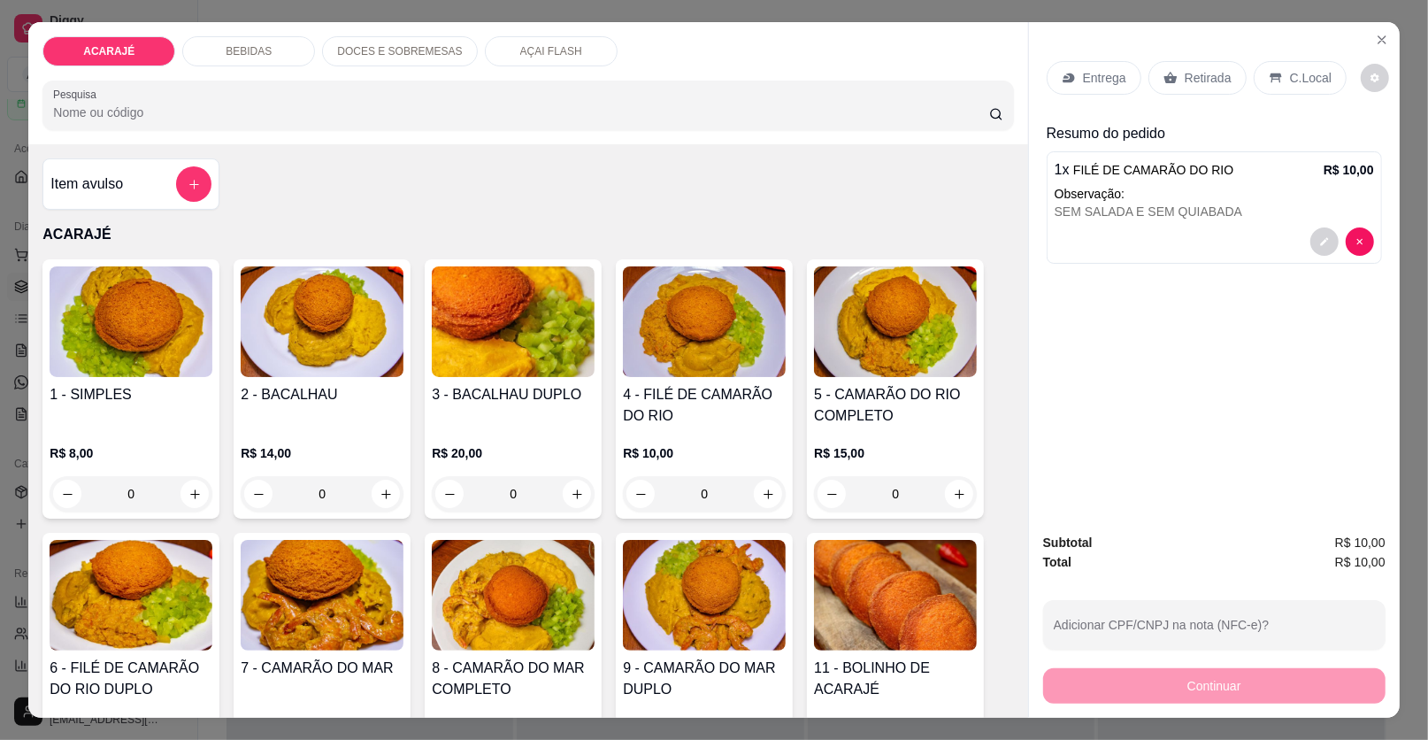
click at [1095, 78] on p "Entrega" at bounding box center [1104, 78] width 43 height 18
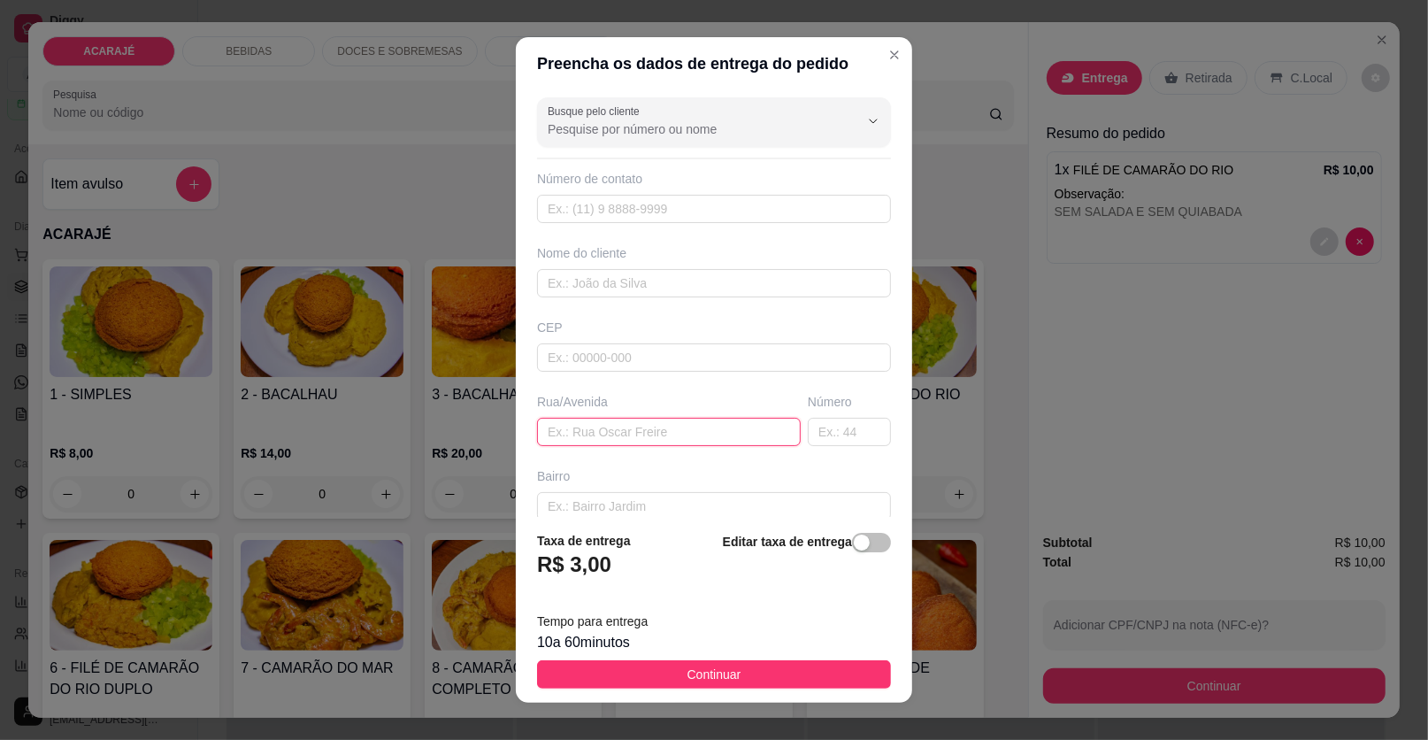
click at [590, 427] on input "text" at bounding box center [669, 432] width 264 height 28
click at [595, 423] on input "text" at bounding box center [669, 432] width 264 height 28
type input "RUA MINISTRO [PERSON_NAME]"
click at [808, 431] on input "text" at bounding box center [849, 432] width 83 height 28
type input "33"
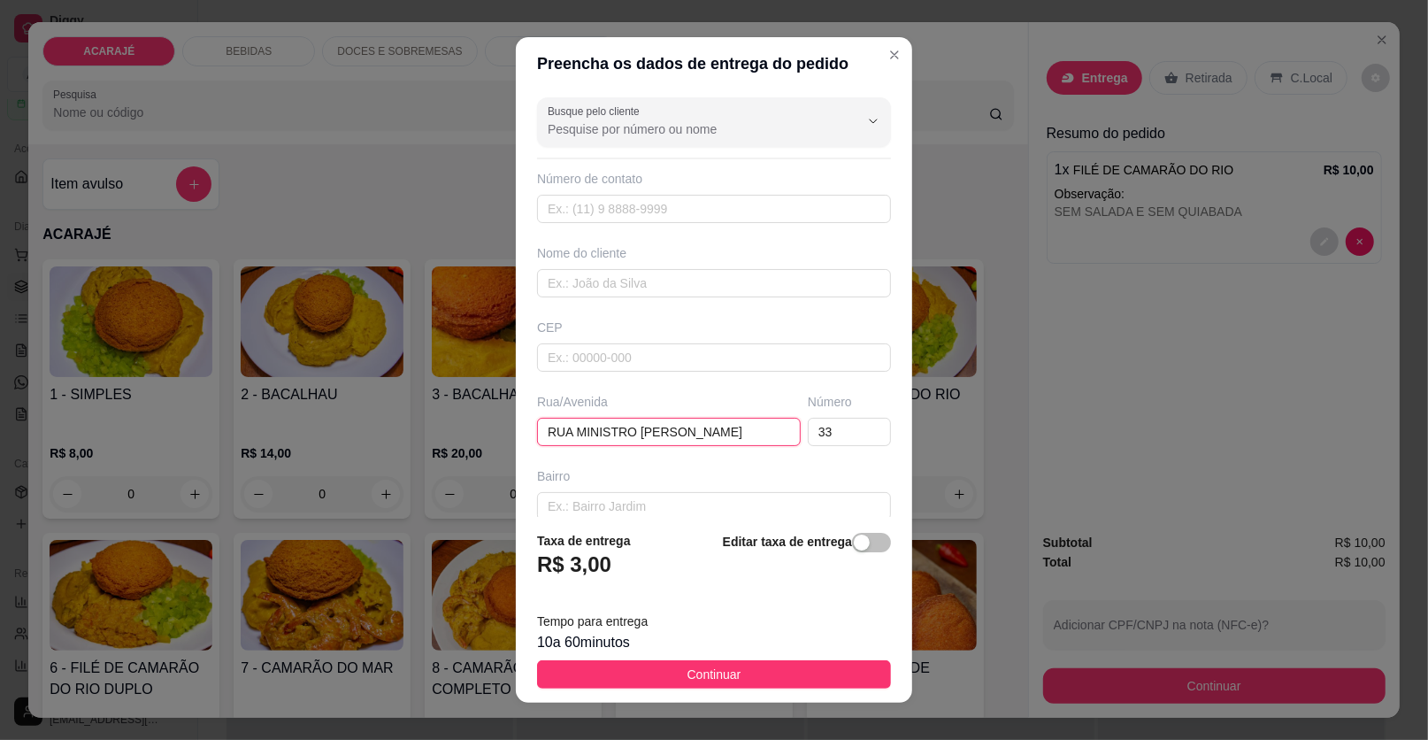
click at [745, 427] on input "RUA MINISTRO [PERSON_NAME]" at bounding box center [669, 432] width 264 height 28
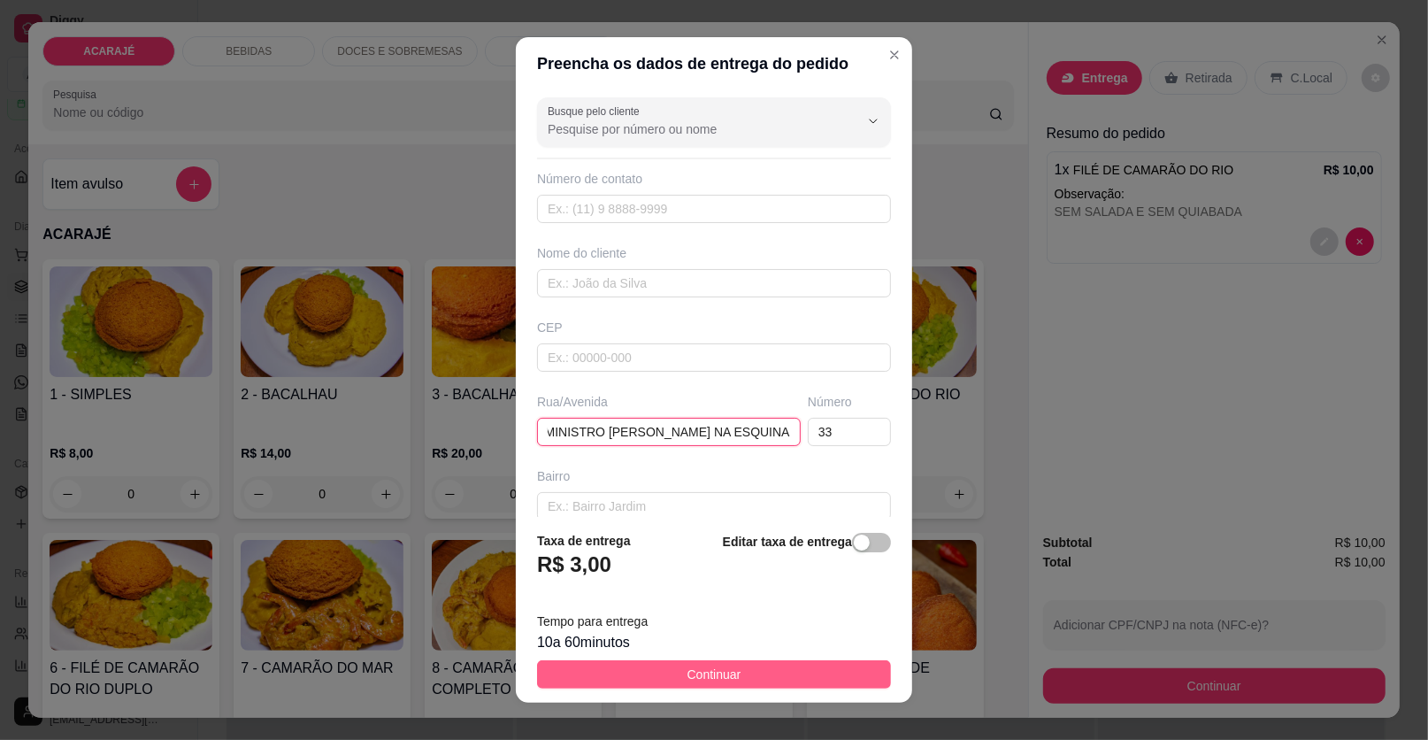
type input "RUA MINISTRO [PERSON_NAME] NA ESQUINA"
click at [764, 676] on button "Continuar" at bounding box center [714, 674] width 354 height 28
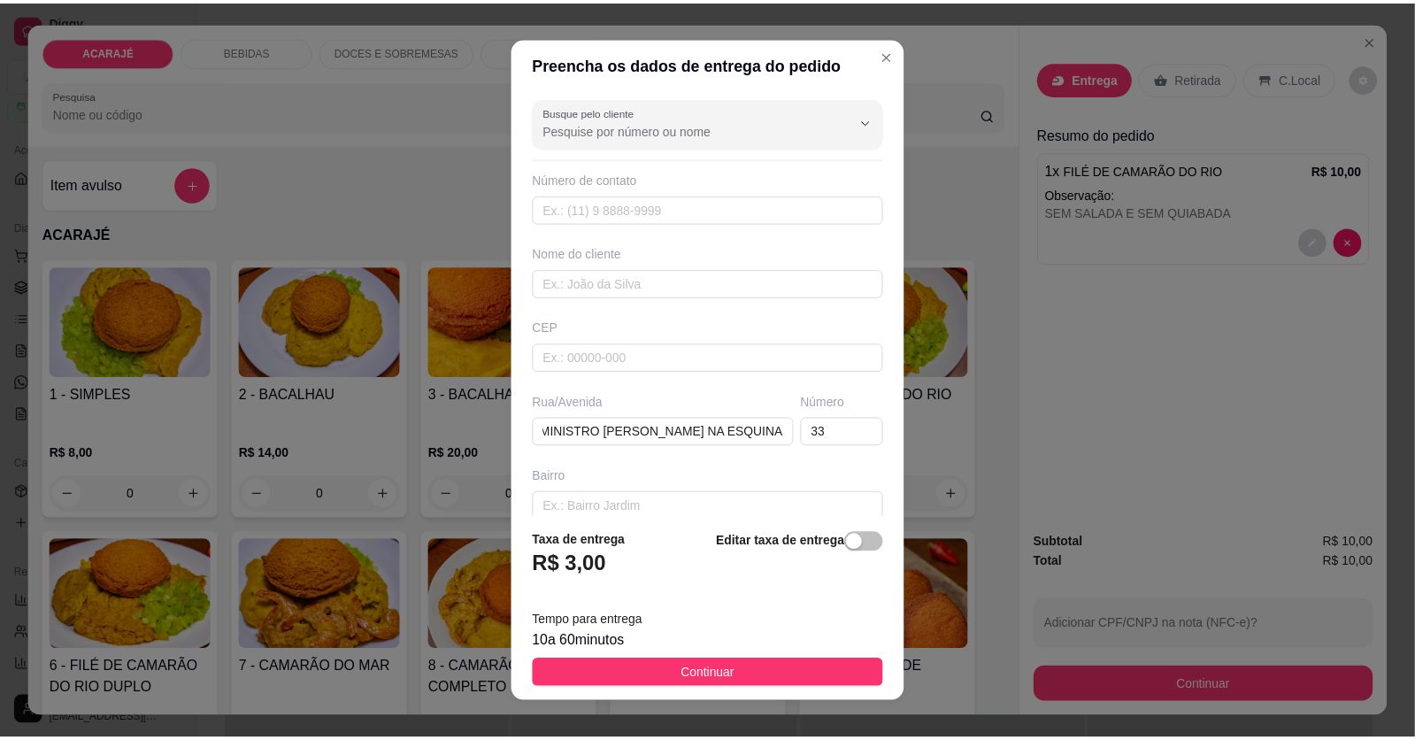
scroll to position [0, 0]
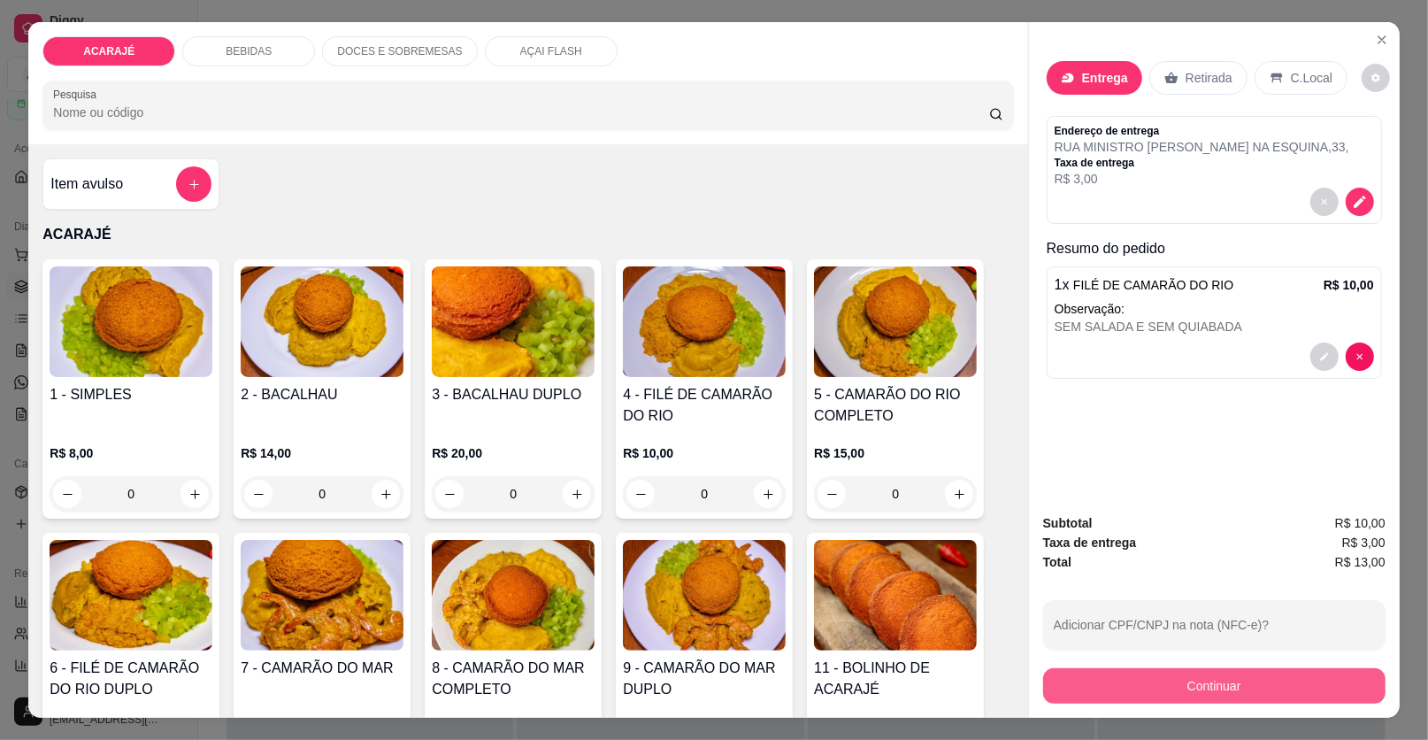
click at [1143, 693] on button "Continuar" at bounding box center [1214, 685] width 342 height 35
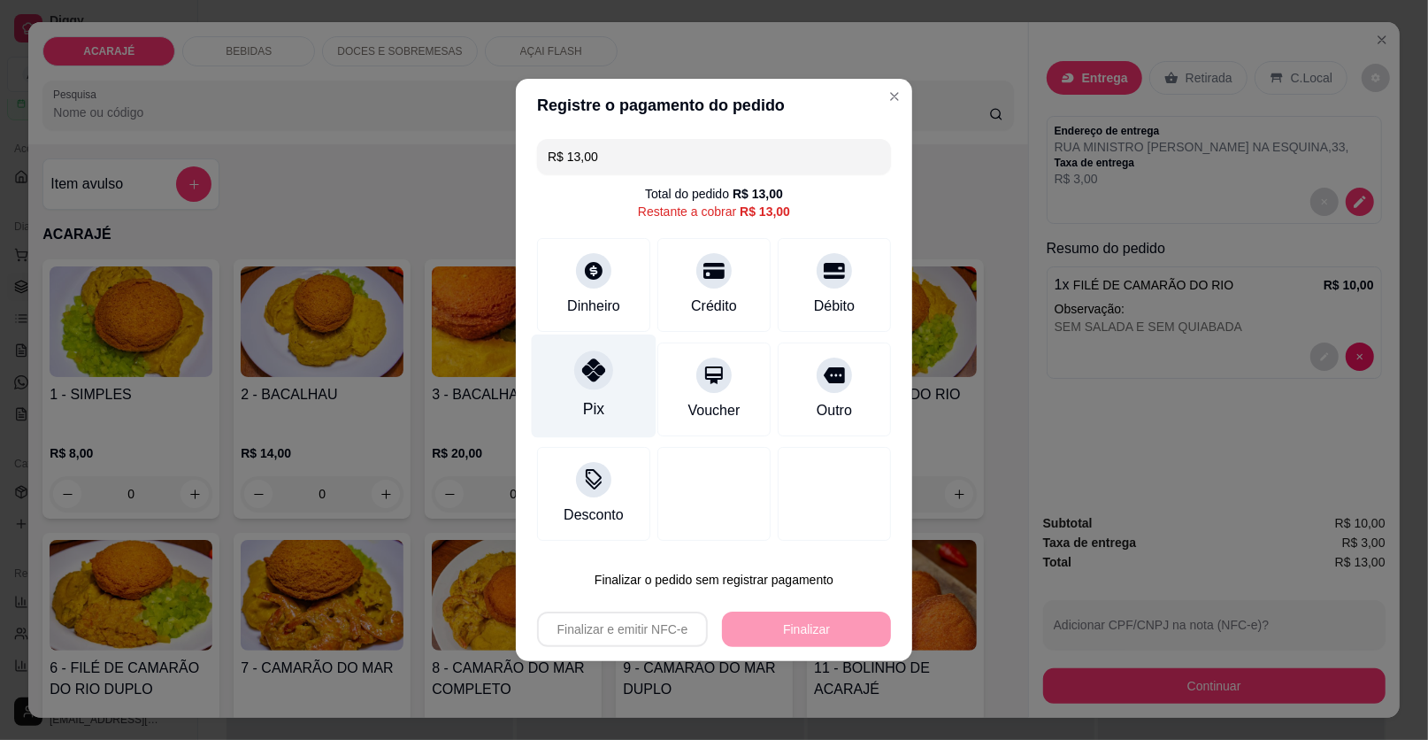
click at [596, 367] on icon at bounding box center [593, 369] width 23 height 23
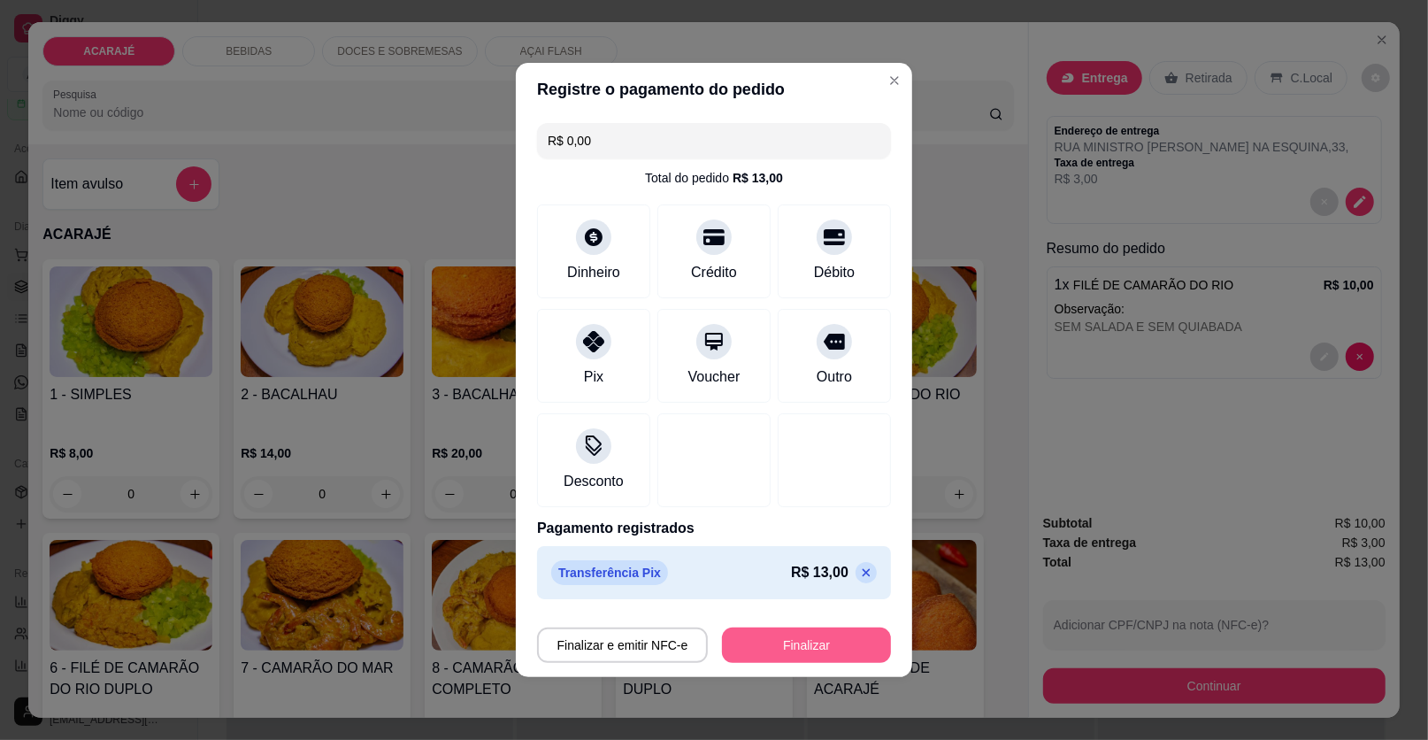
click at [835, 637] on button "Finalizar" at bounding box center [806, 644] width 169 height 35
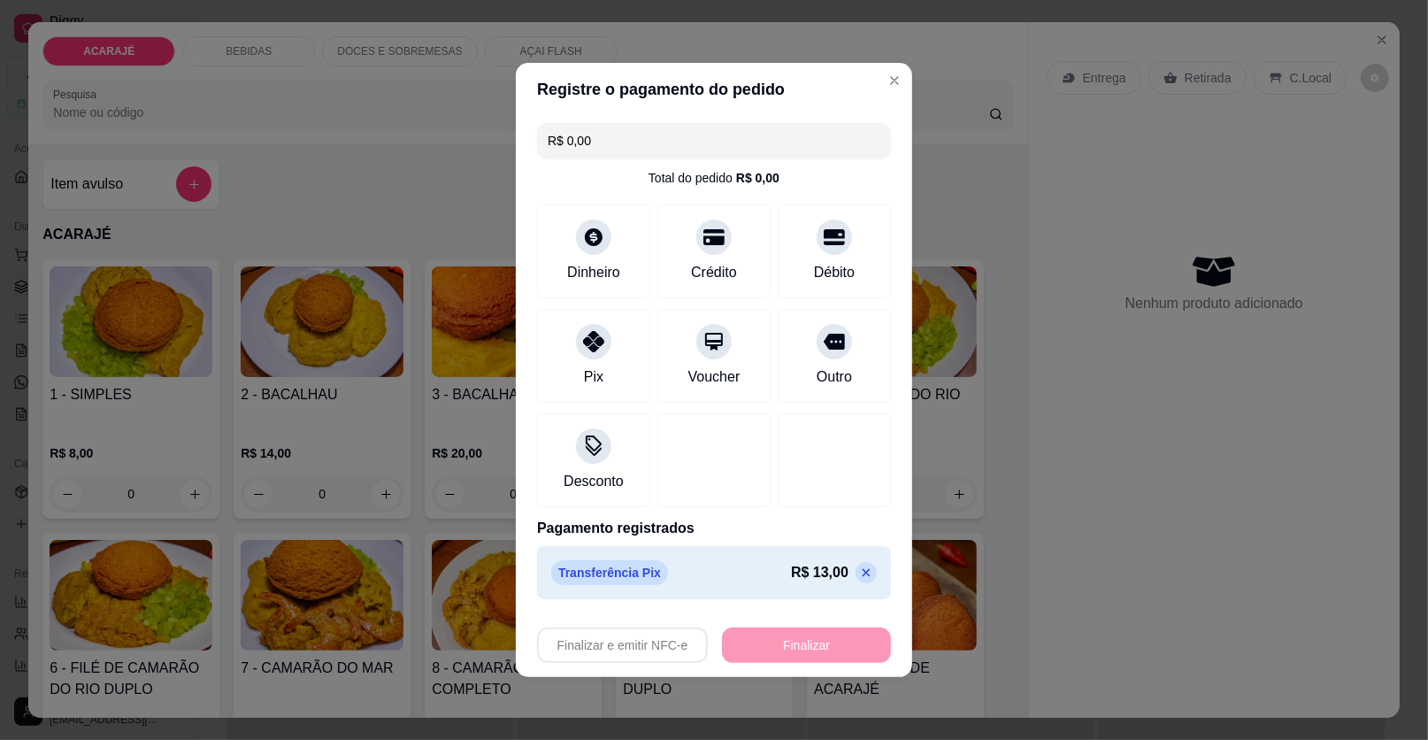
type input "-R$ 13,00"
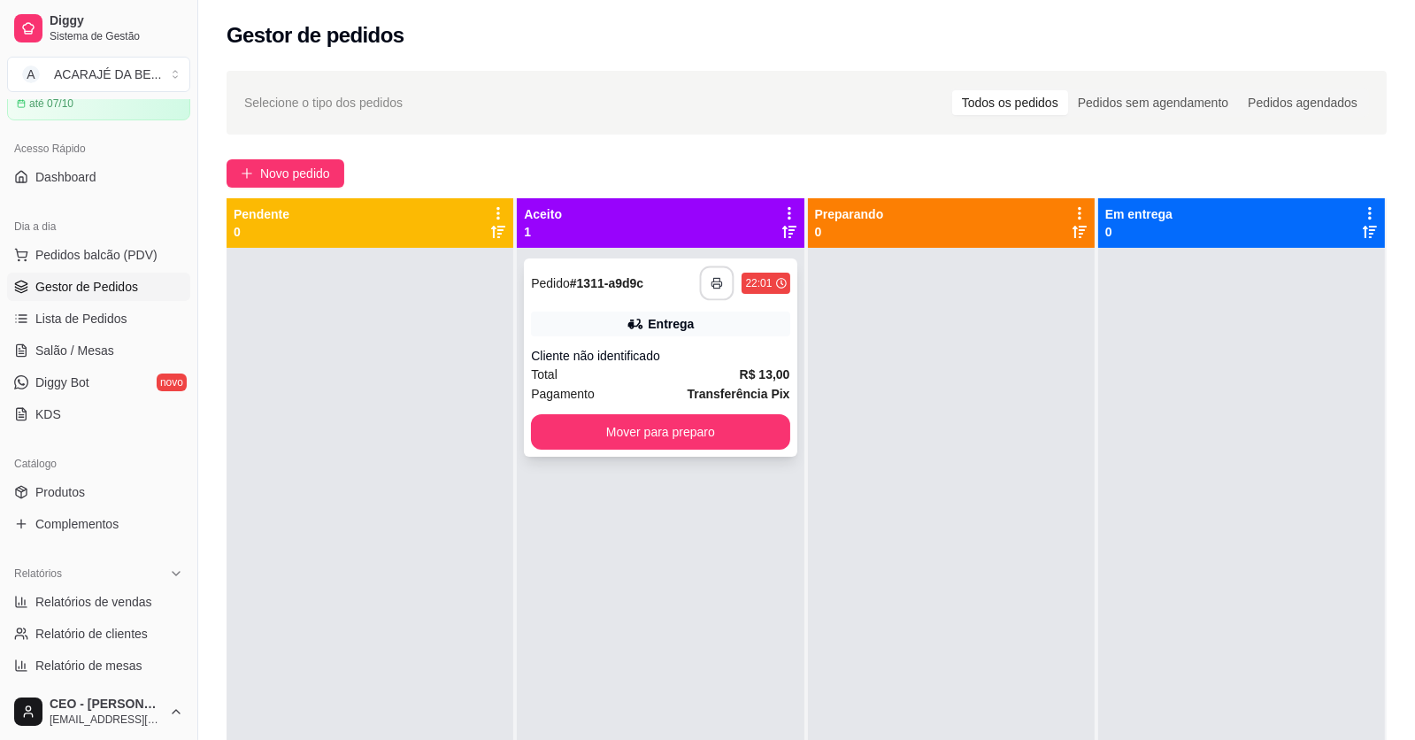
click at [714, 278] on polyline "button" at bounding box center [717, 280] width 6 height 4
click at [735, 435] on button "Mover para preparo" at bounding box center [660, 432] width 250 height 35
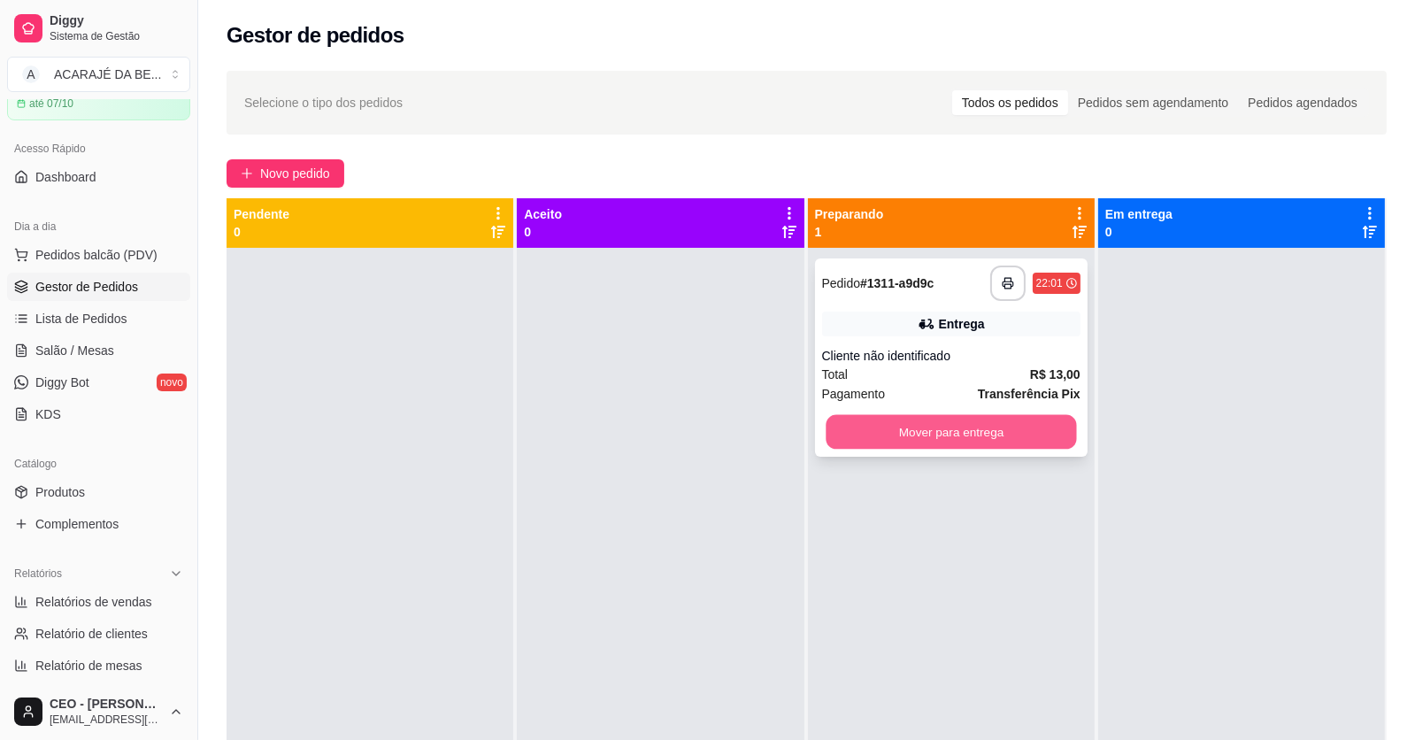
click at [855, 421] on button "Mover para entrega" at bounding box center [951, 432] width 250 height 35
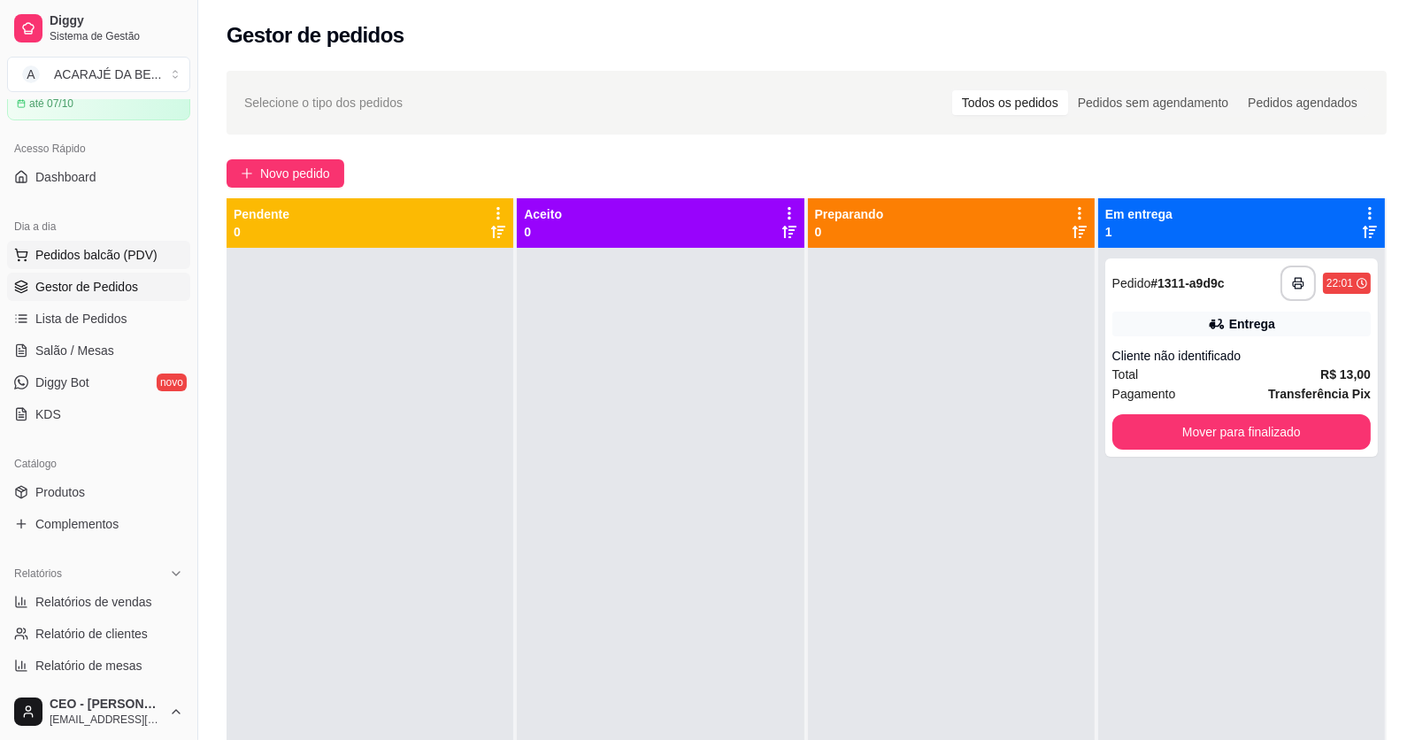
click at [124, 250] on span "Pedidos balcão (PDV)" at bounding box center [96, 255] width 122 height 18
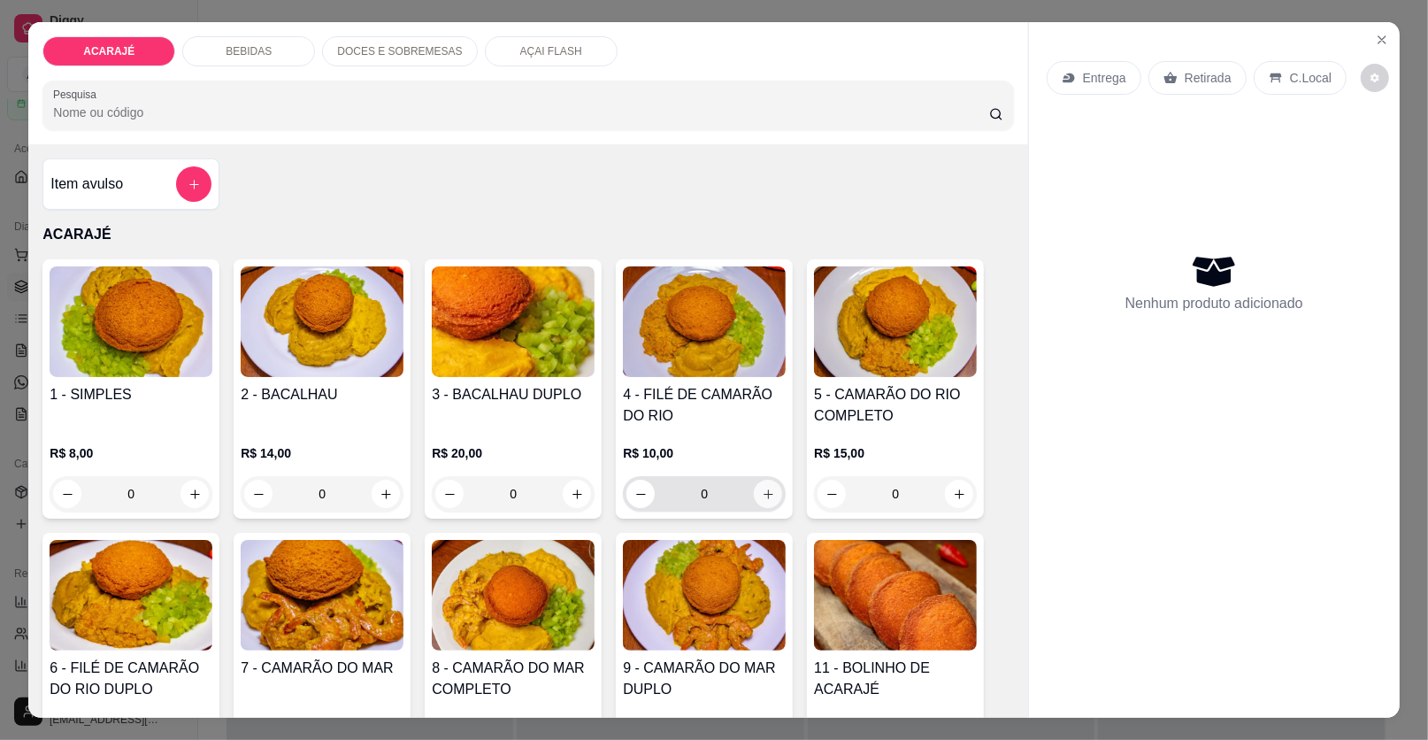
click at [766, 489] on icon "increase-product-quantity" at bounding box center [768, 494] width 13 height 13
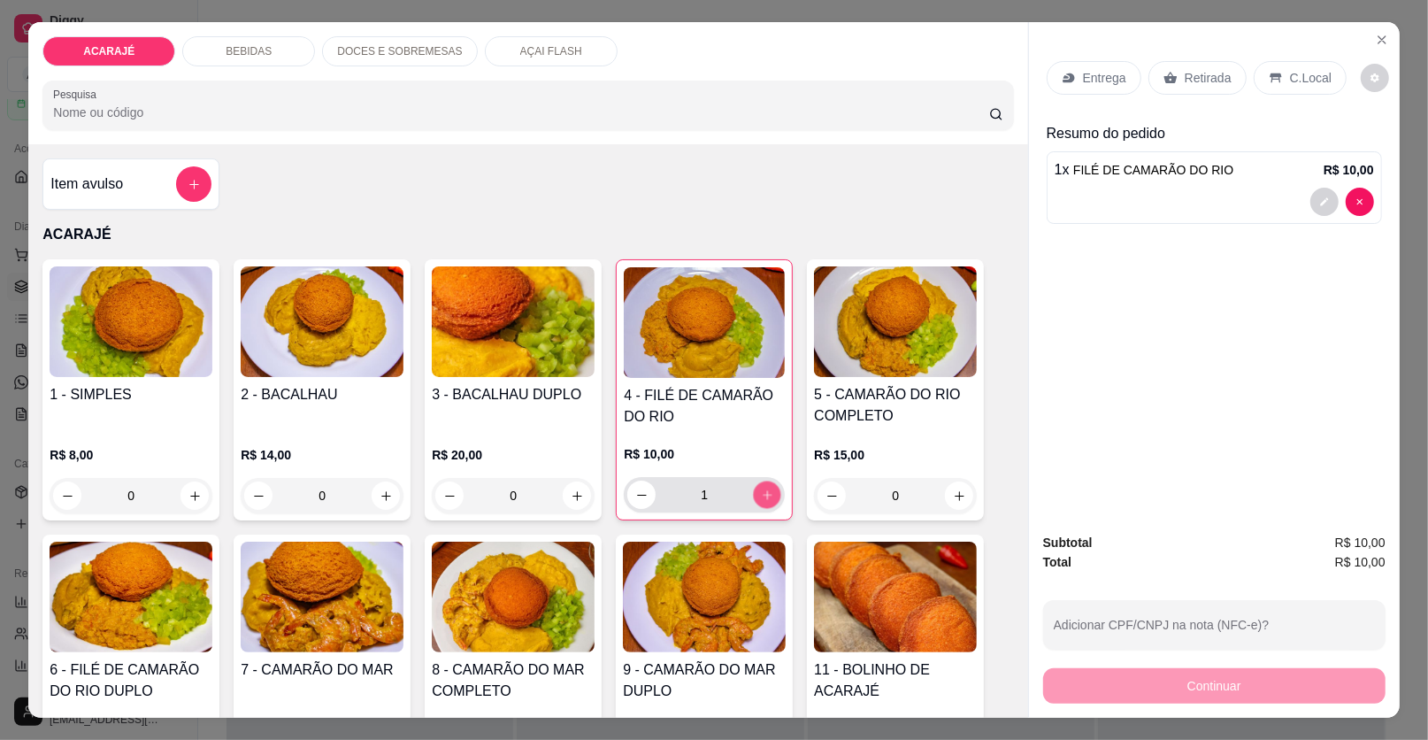
click at [767, 489] on button "increase-product-quantity" at bounding box center [767, 494] width 27 height 27
type input "2"
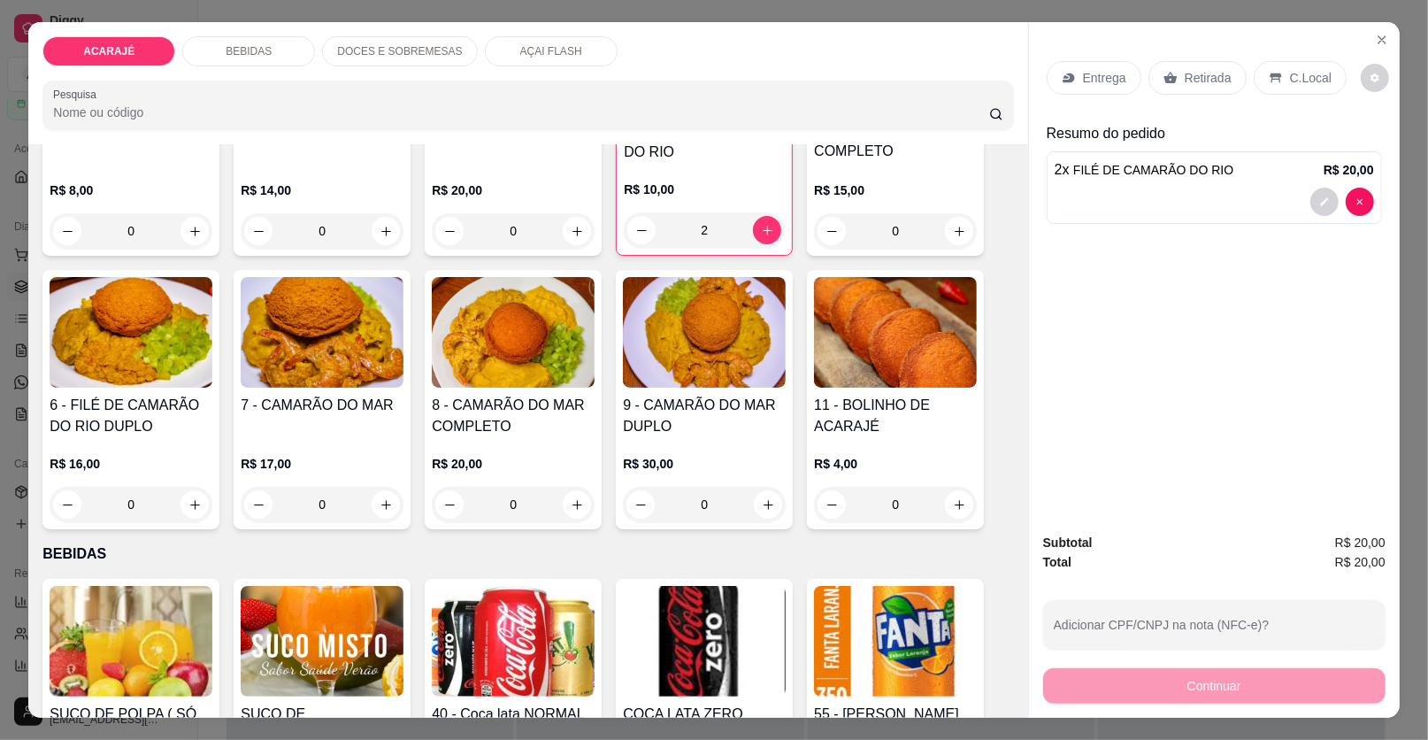
scroll to position [266, 0]
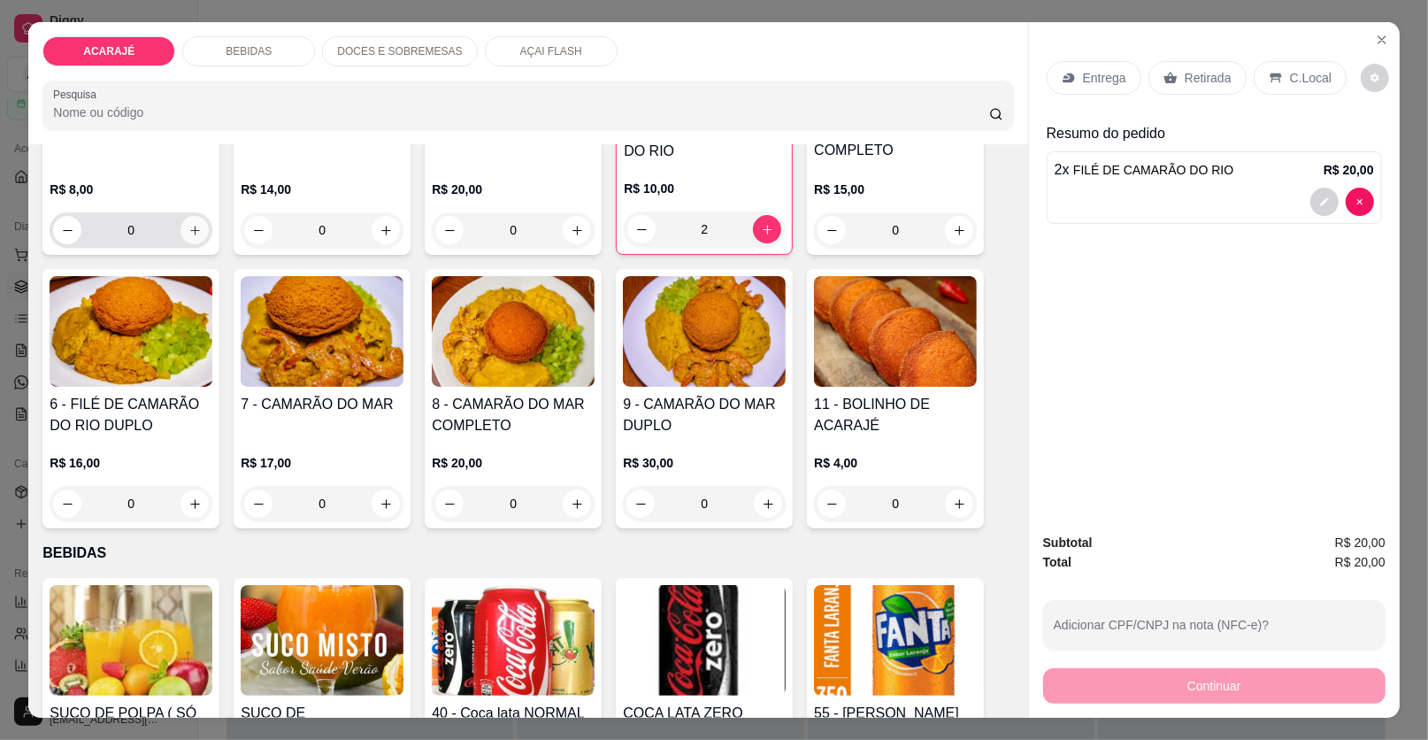
click at [189, 229] on icon "increase-product-quantity" at bounding box center [195, 230] width 13 height 13
type input "1"
click at [1103, 86] on p "Entrega" at bounding box center [1104, 78] width 43 height 18
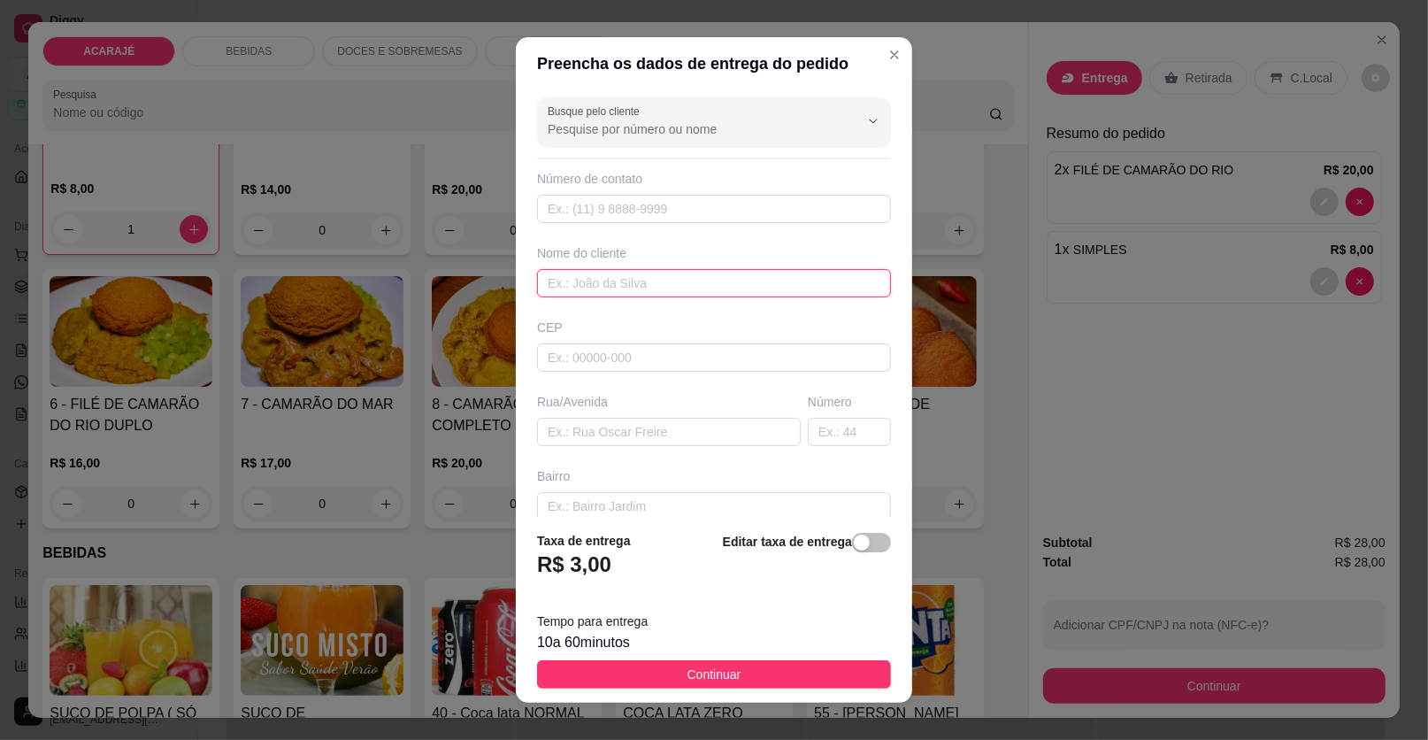
click at [619, 276] on input "text" at bounding box center [714, 283] width 354 height 28
type input "EUNICE"
click at [587, 435] on input "text" at bounding box center [669, 432] width 264 height 28
paste input "[STREET_ADDRESS][PERSON_NAME]"
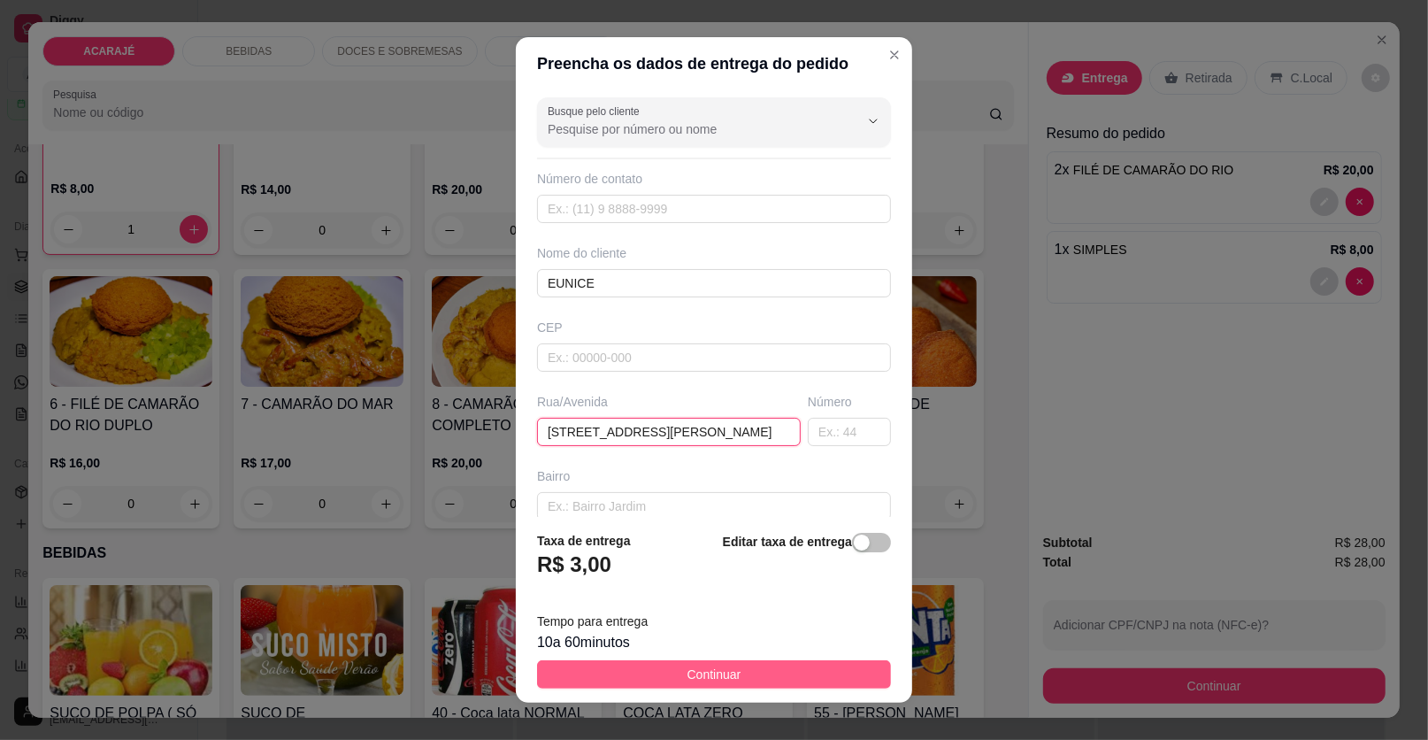
type input "[STREET_ADDRESS][PERSON_NAME]"
click at [754, 669] on button "Continuar" at bounding box center [714, 674] width 354 height 28
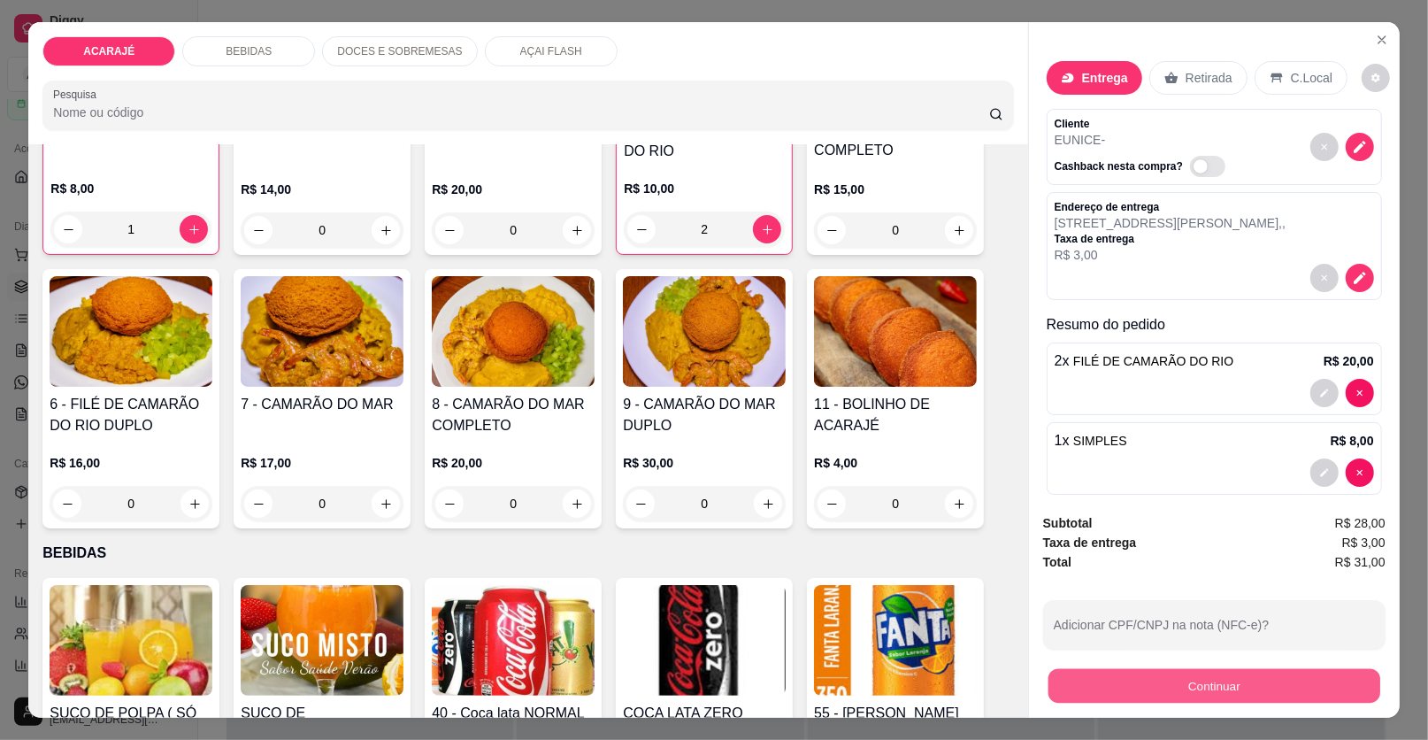
click at [1215, 689] on button "Continuar" at bounding box center [1215, 686] width 332 height 35
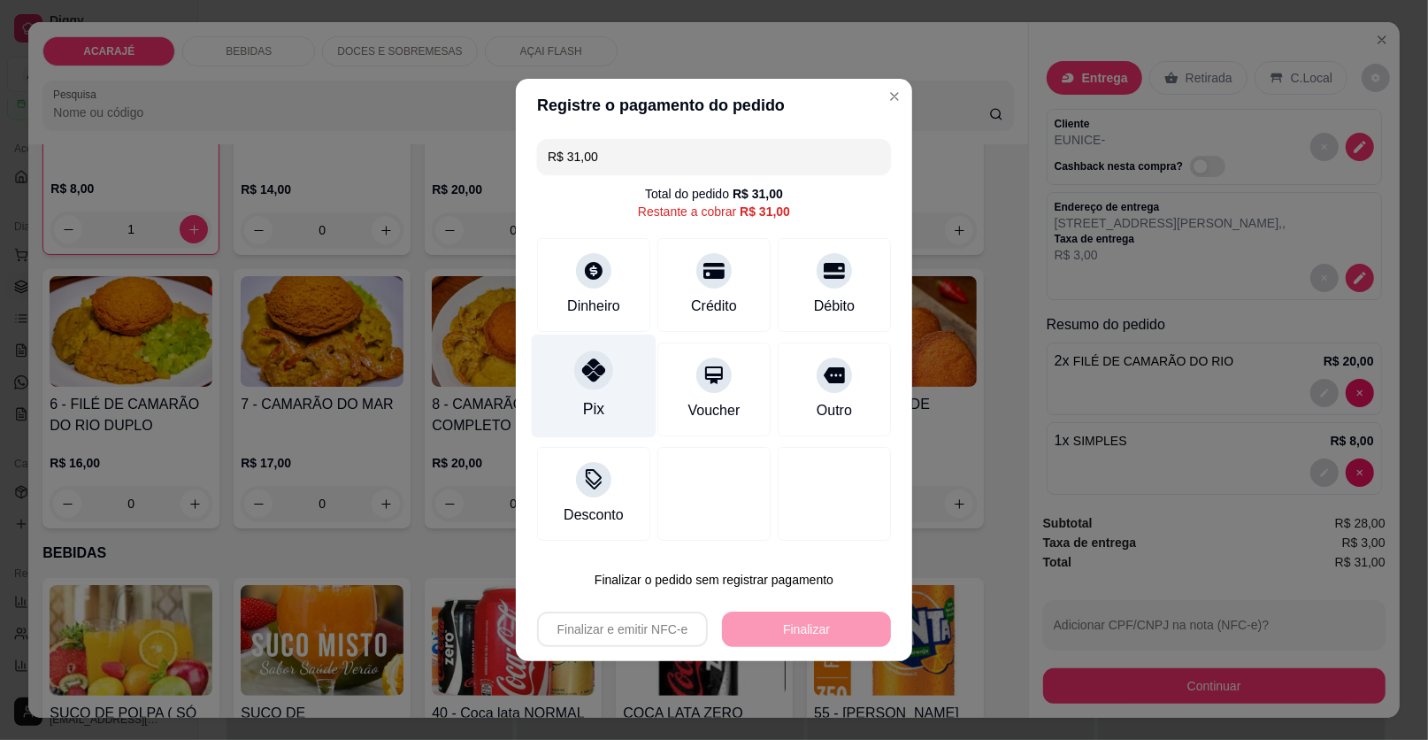
click at [582, 372] on icon at bounding box center [593, 369] width 23 height 23
type input "R$ 0,00"
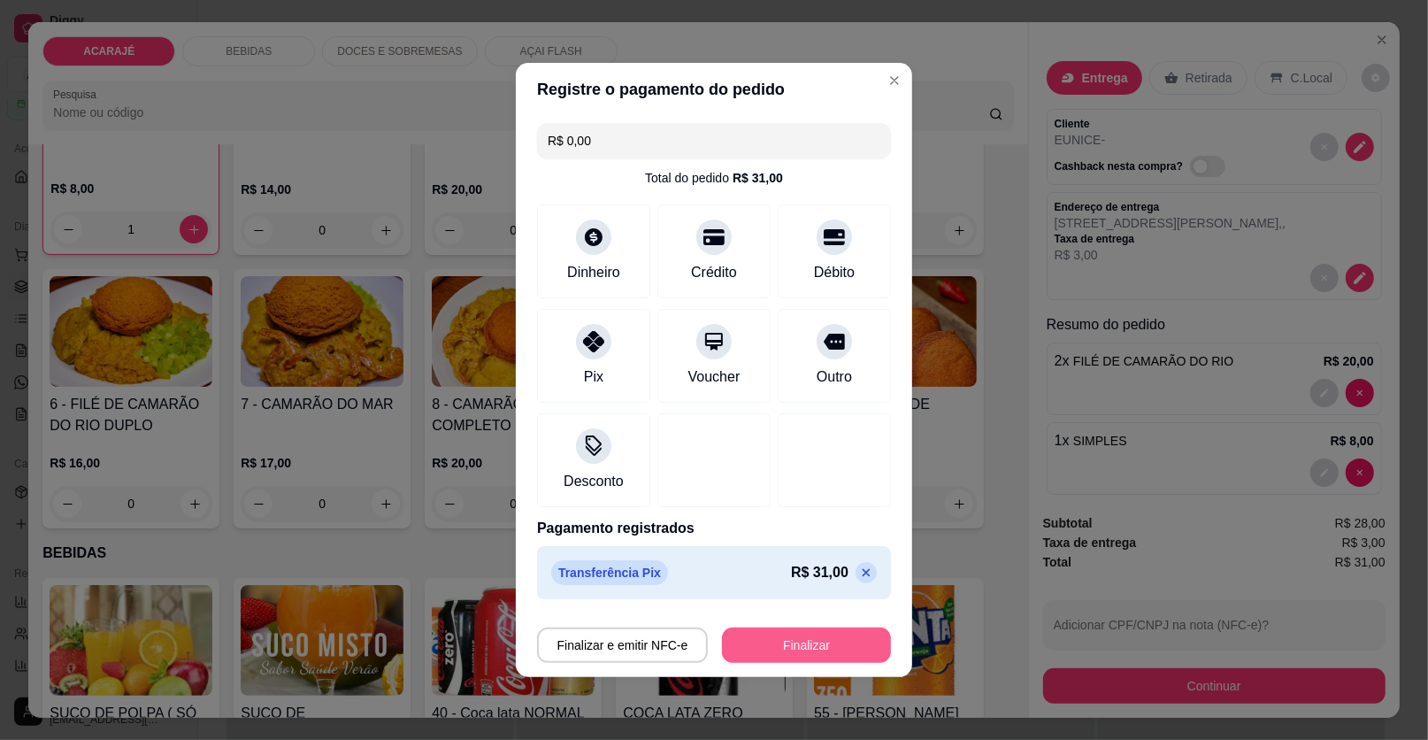
click at [788, 637] on button "Finalizar" at bounding box center [806, 644] width 169 height 35
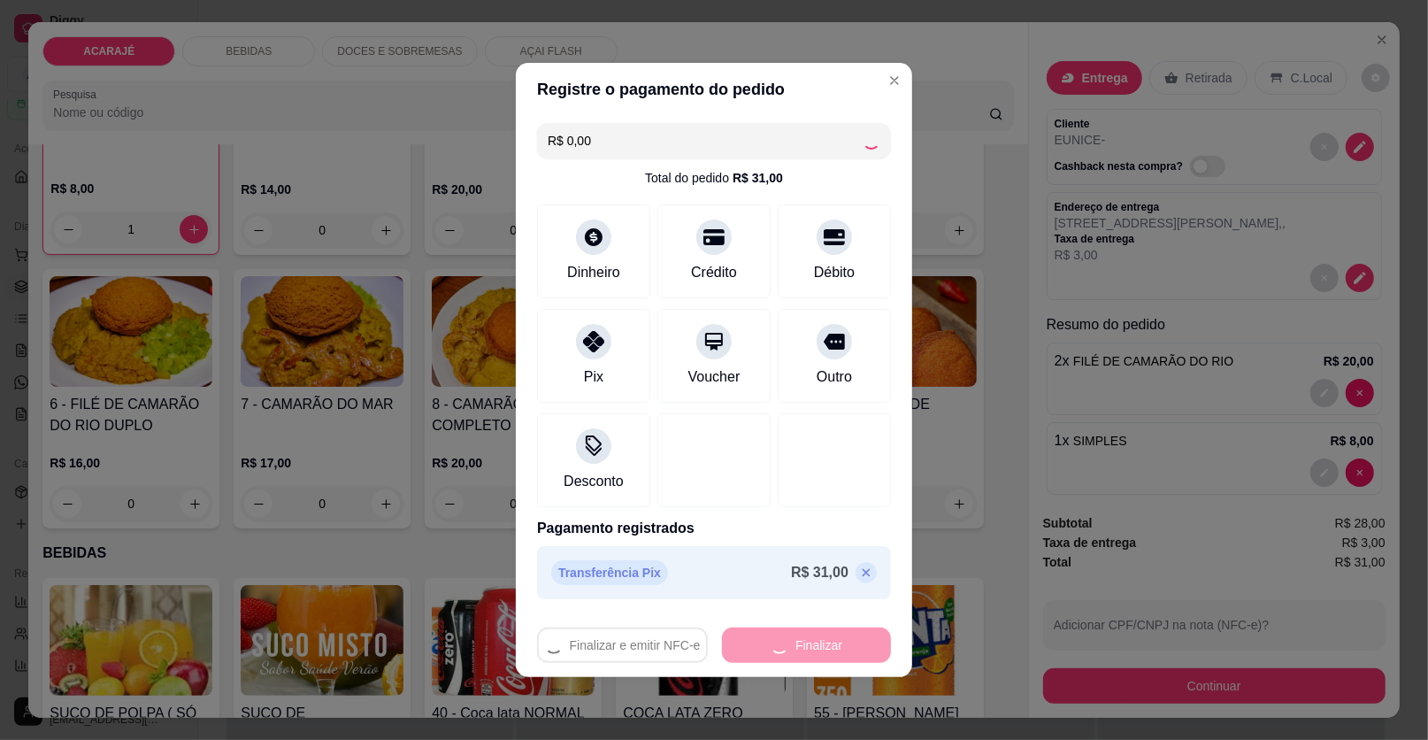
type input "0"
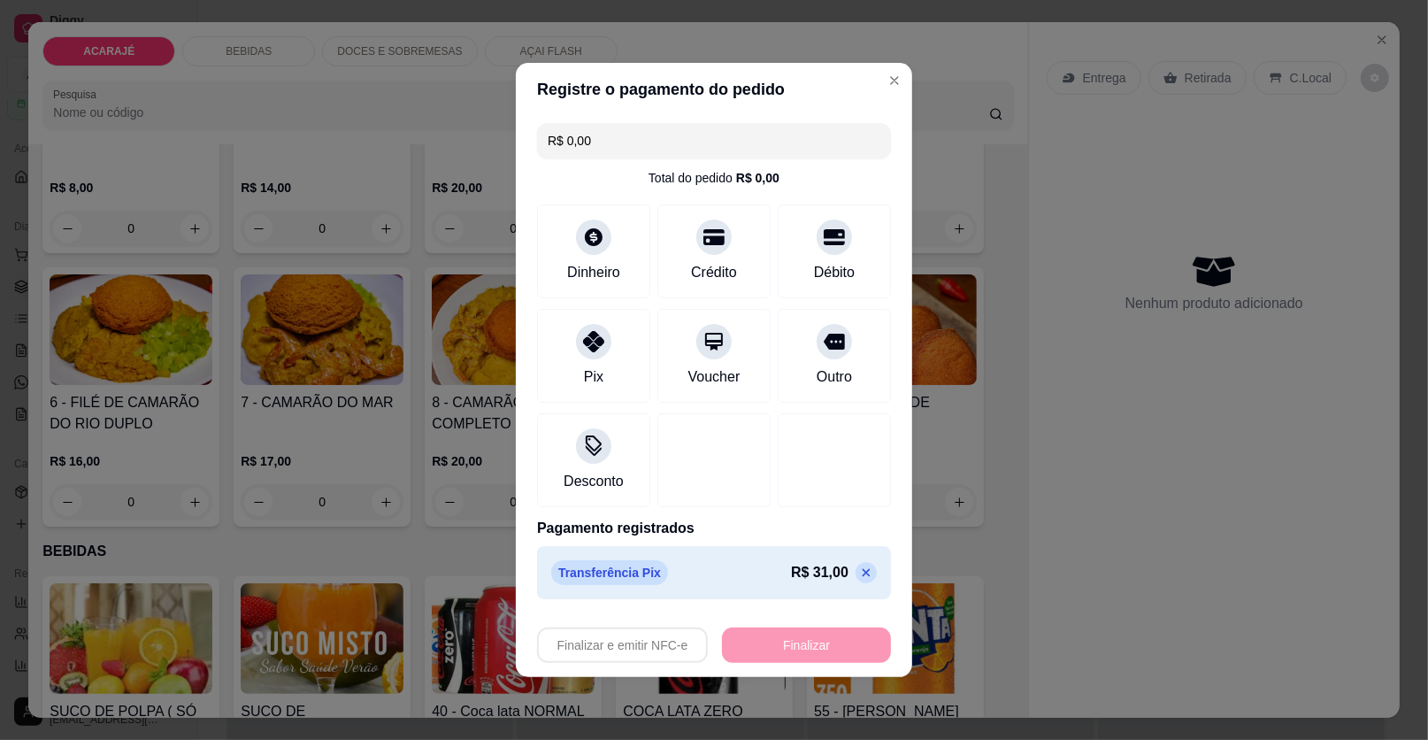
type input "-R$ 31,00"
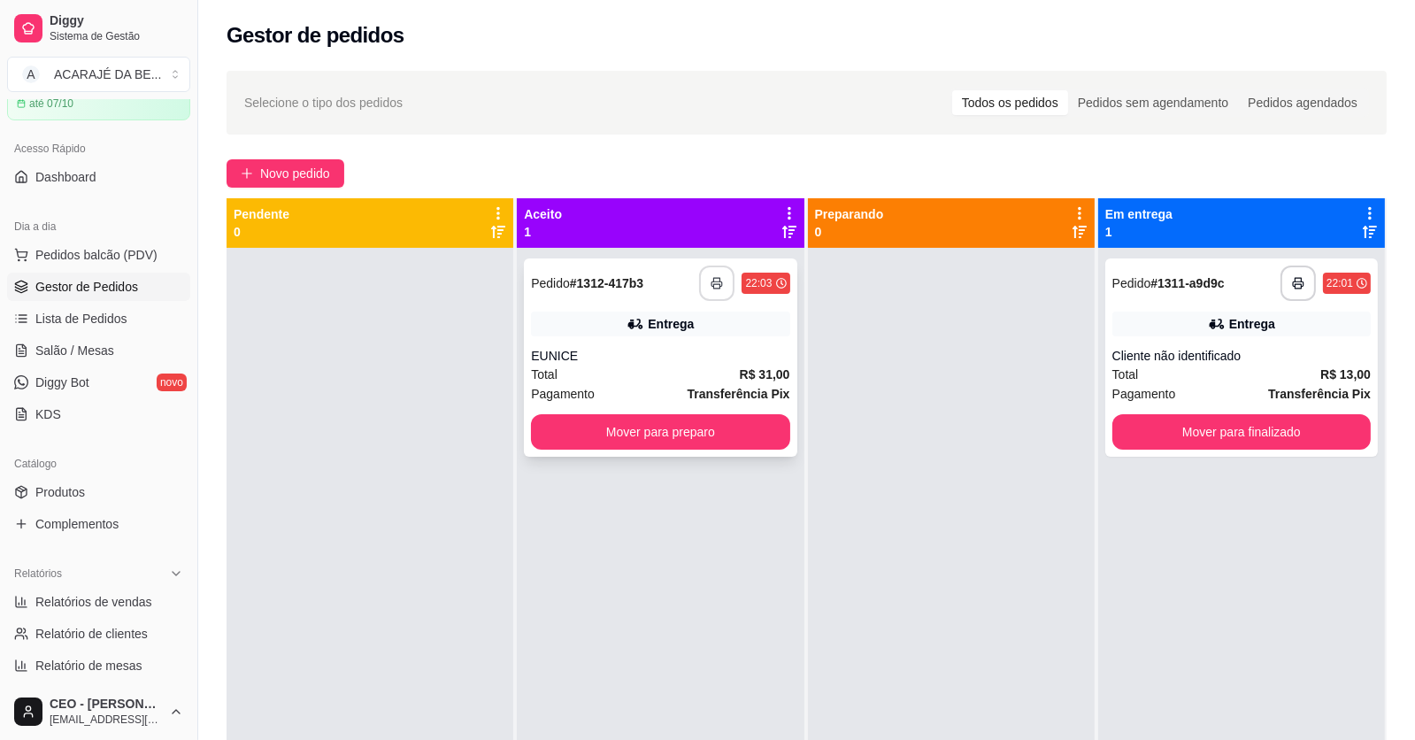
click at [712, 279] on icon "button" at bounding box center [717, 283] width 12 height 12
click at [722, 422] on button "Mover para preparo" at bounding box center [660, 432] width 250 height 35
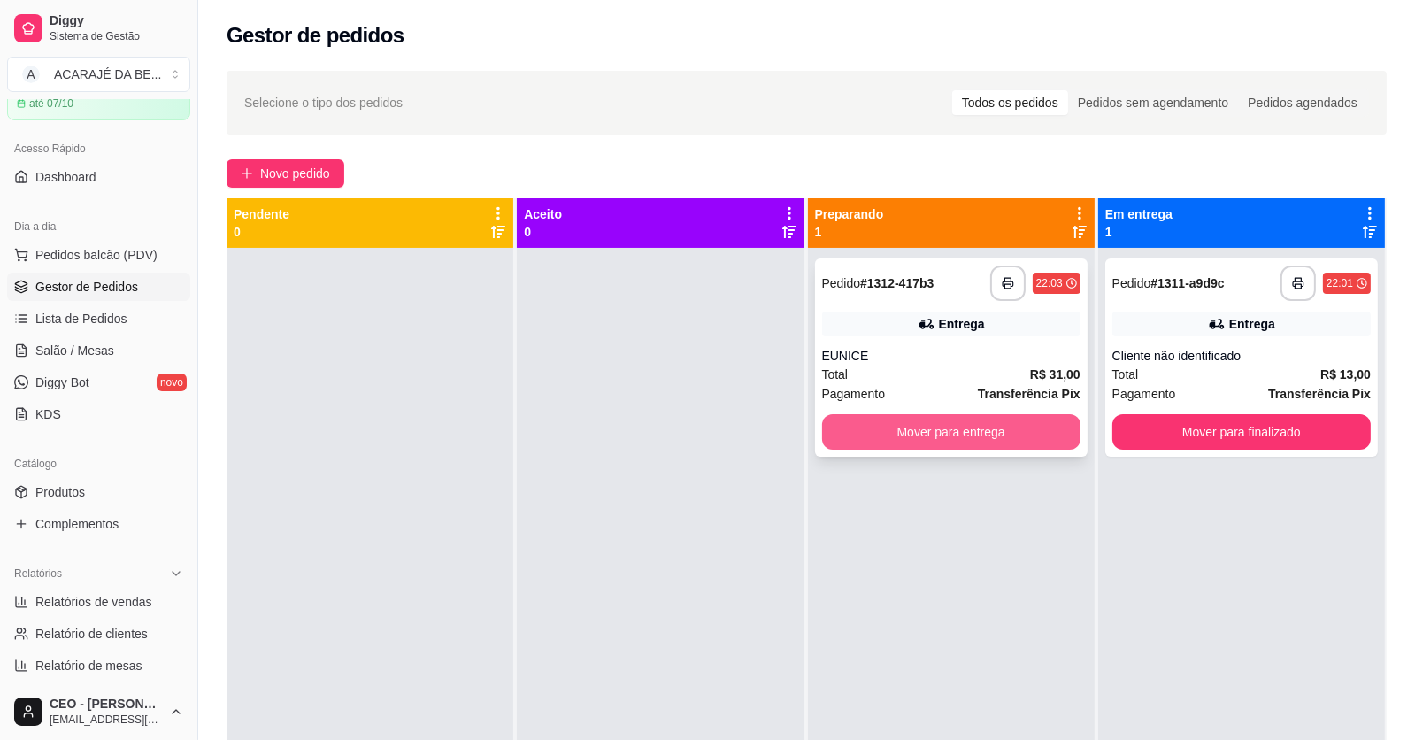
click at [852, 424] on button "Mover para entrega" at bounding box center [951, 431] width 258 height 35
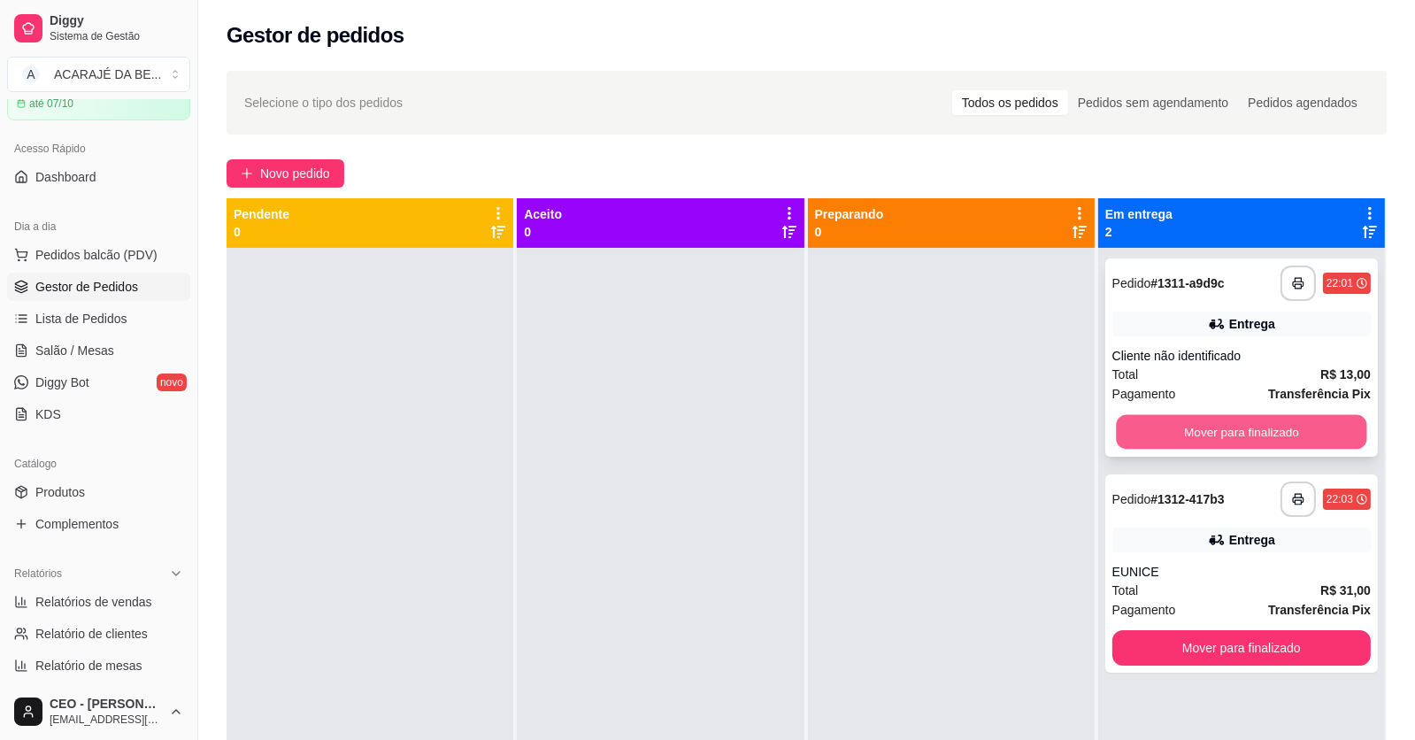
click at [1302, 430] on button "Mover para finalizado" at bounding box center [1241, 432] width 250 height 35
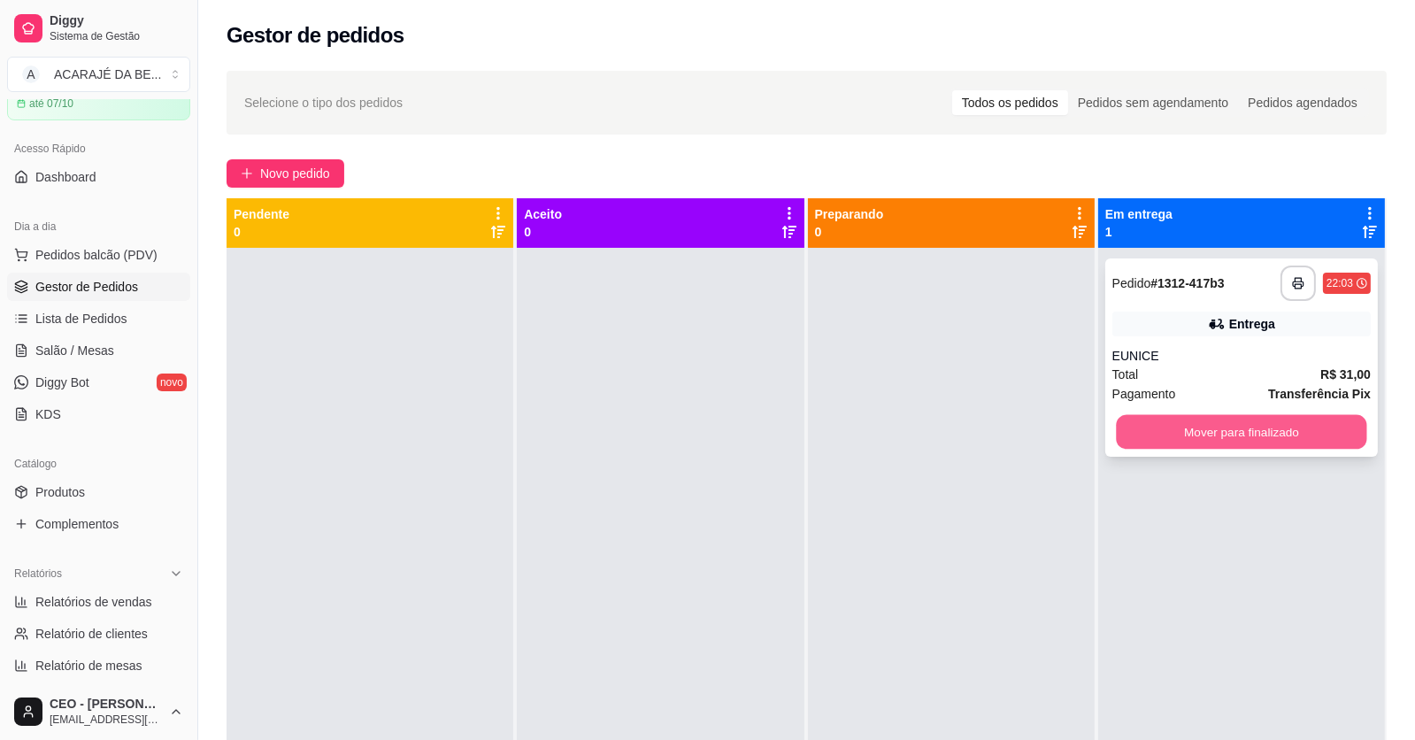
click at [1306, 433] on button "Mover para finalizado" at bounding box center [1241, 432] width 250 height 35
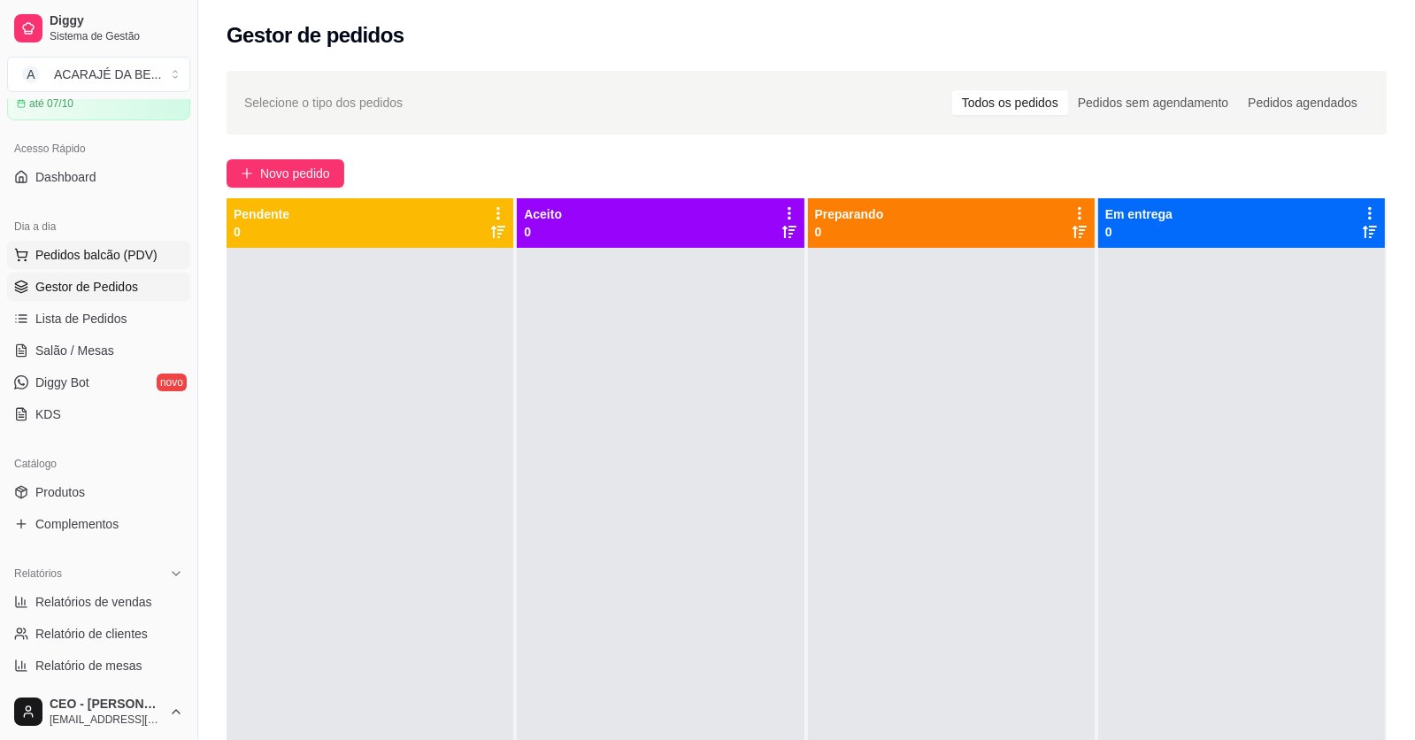
click at [81, 246] on span "Pedidos balcão (PDV)" at bounding box center [96, 255] width 122 height 18
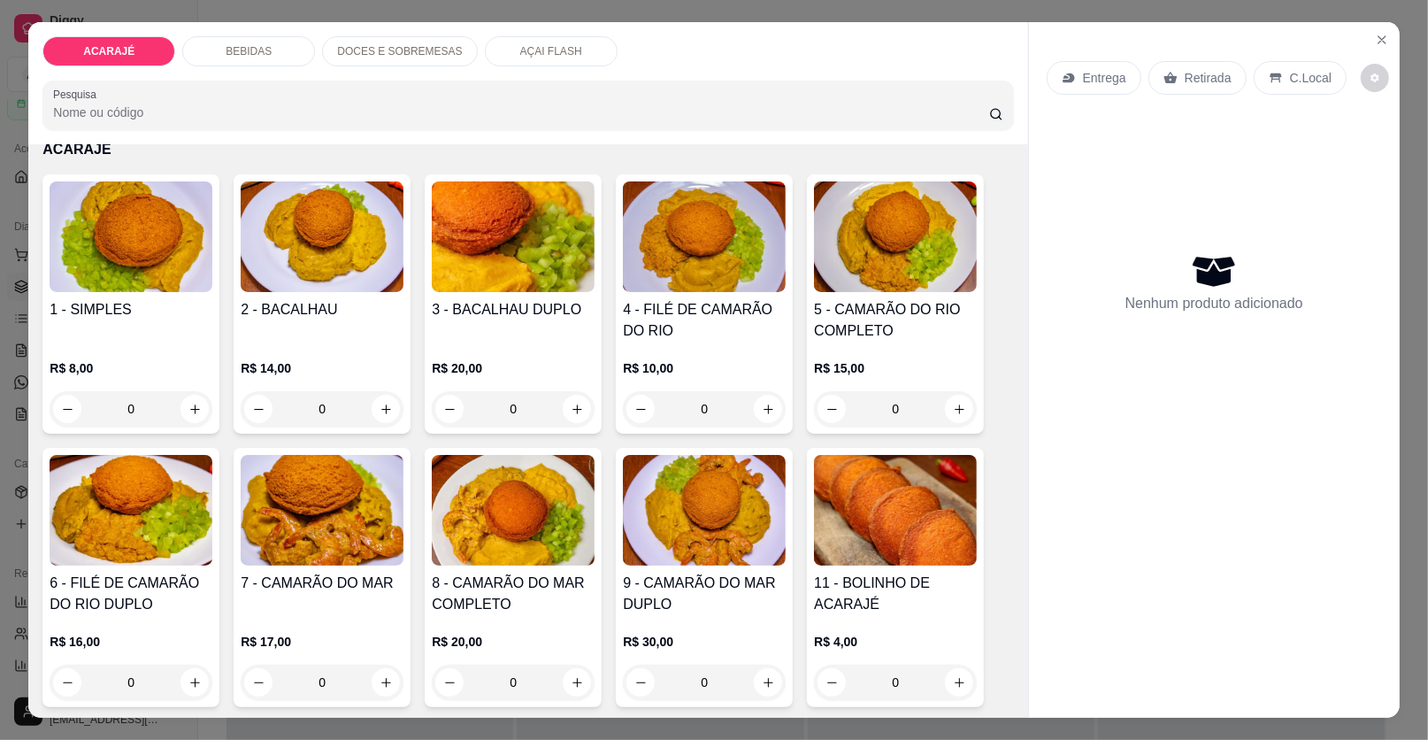
scroll to position [88, 0]
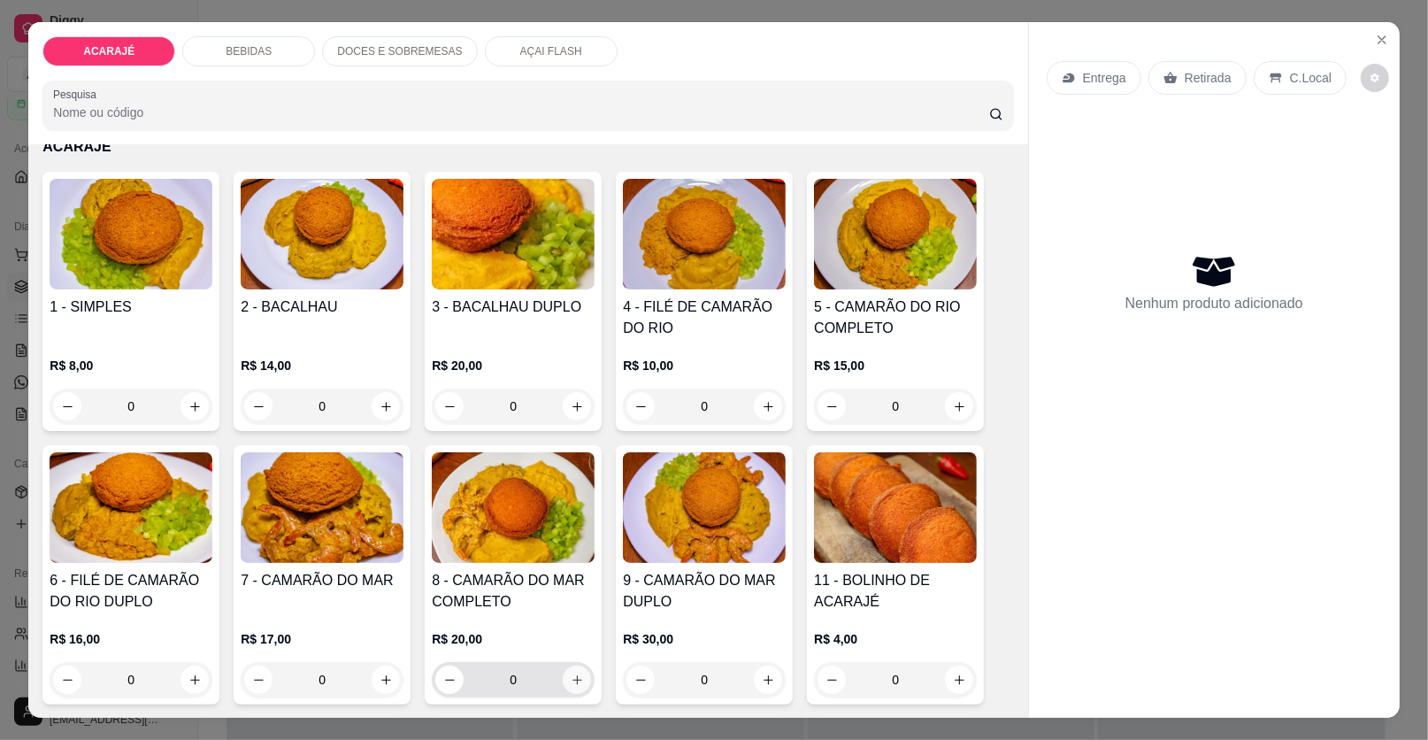
click at [571, 674] on icon "increase-product-quantity" at bounding box center [577, 679] width 13 height 13
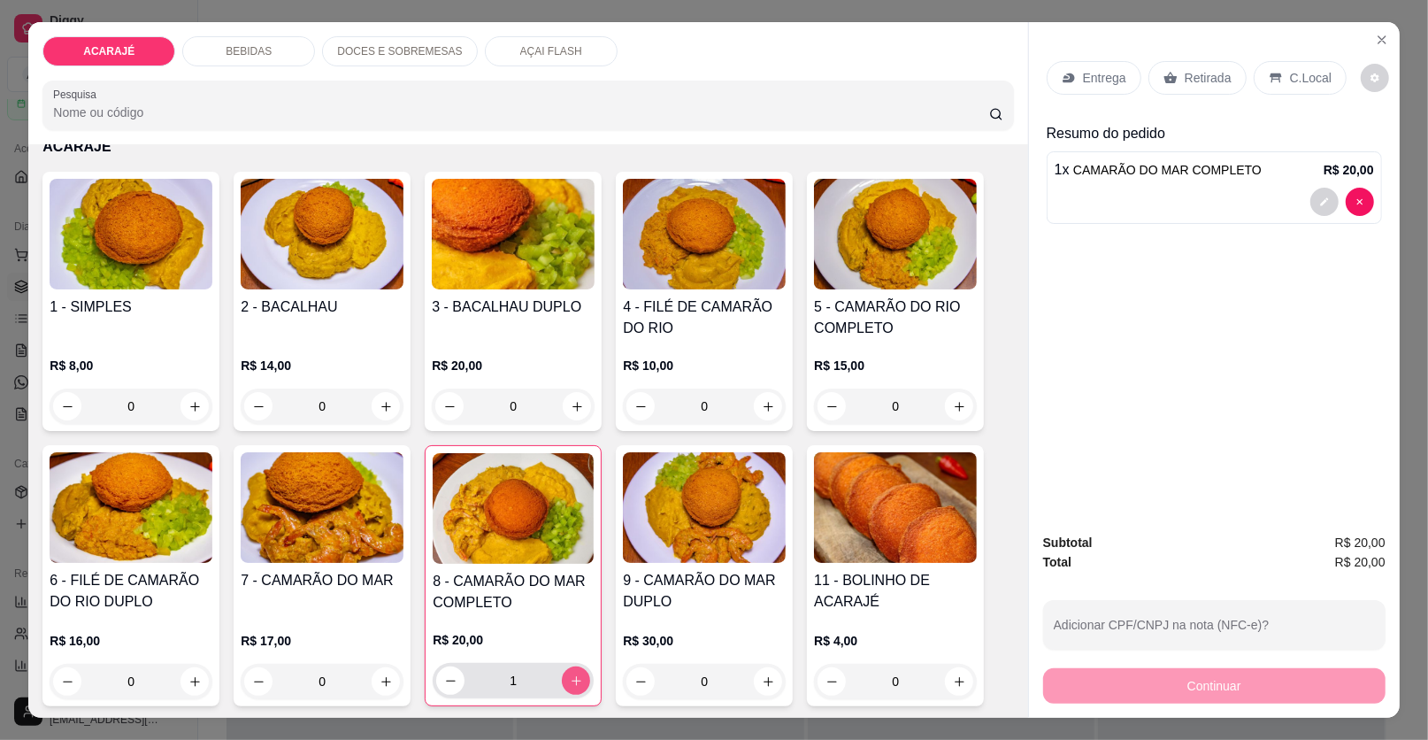
type input "1"
click at [380, 675] on icon "increase-product-quantity" at bounding box center [386, 681] width 13 height 13
type input "1"
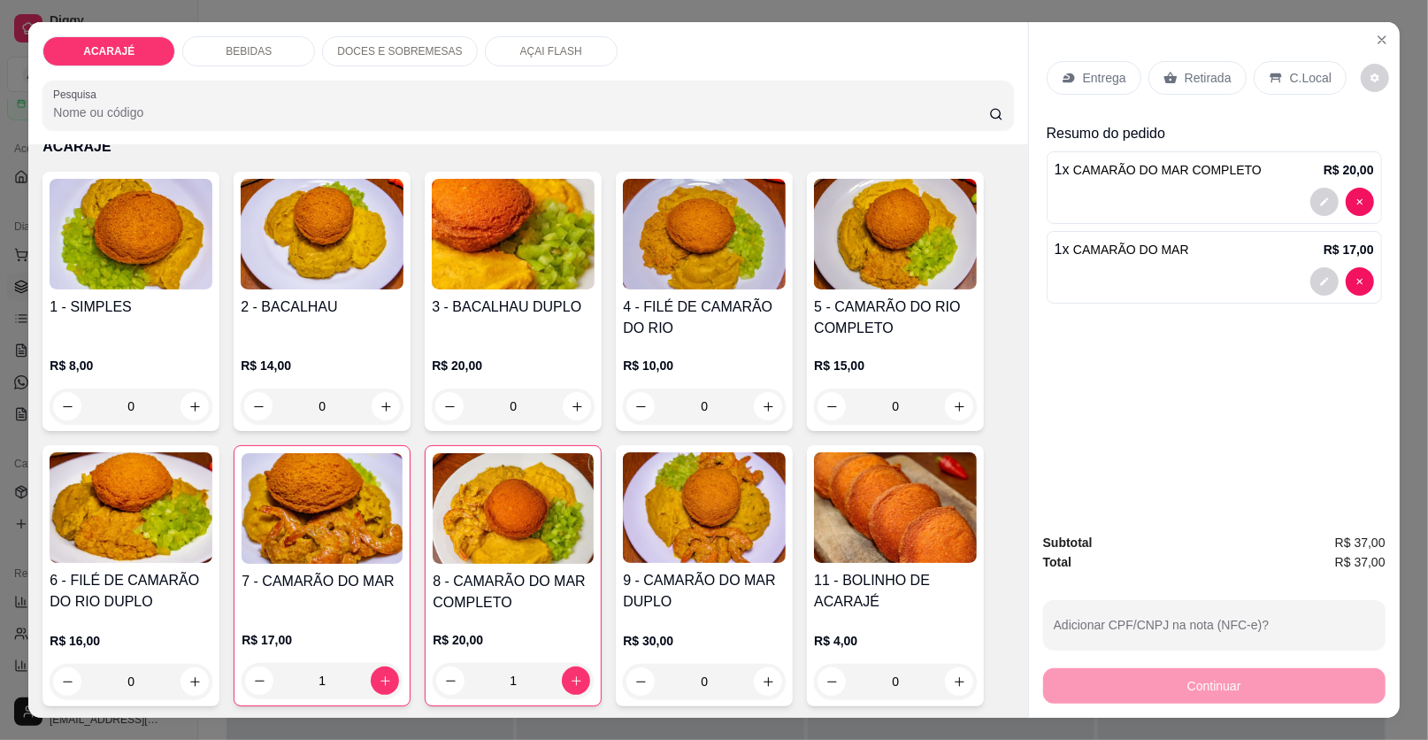
click at [1097, 81] on p "Entrega" at bounding box center [1104, 78] width 43 height 18
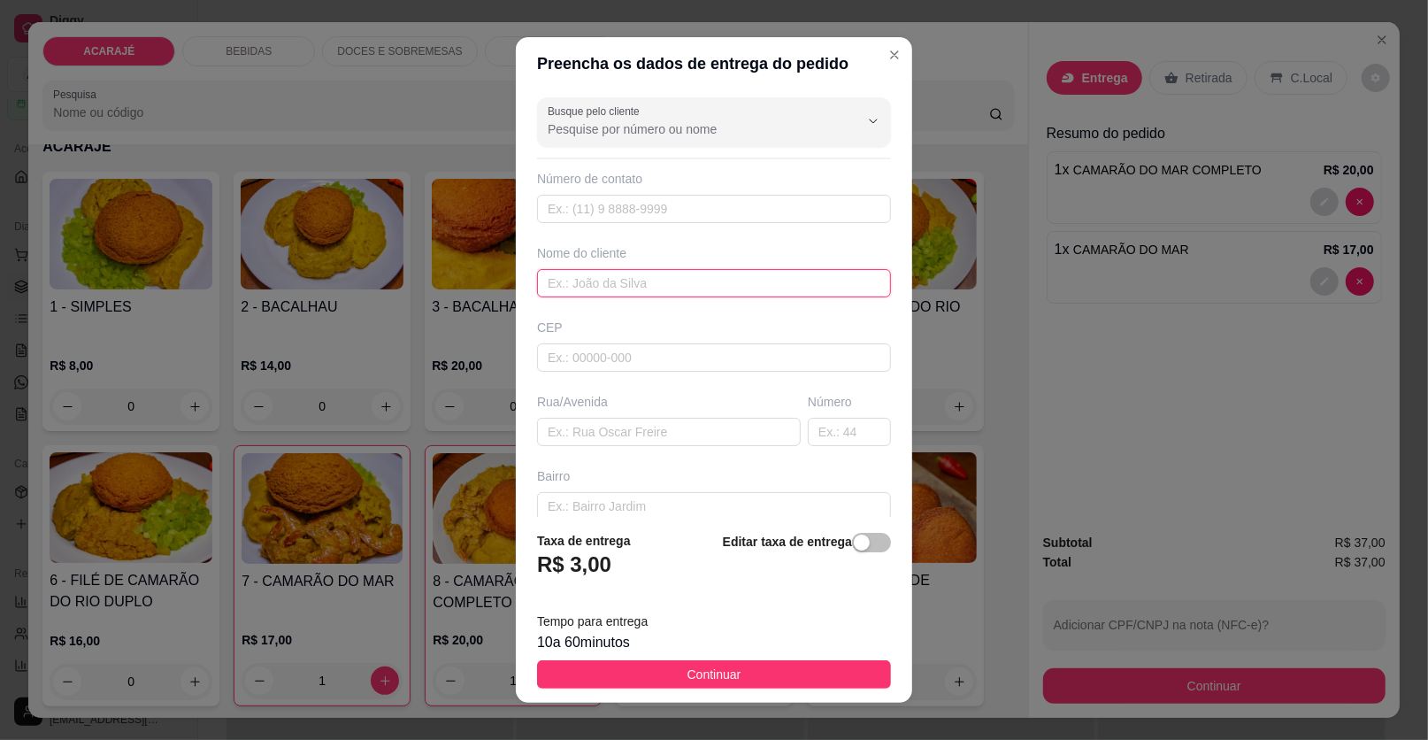
click at [612, 283] on input "text" at bounding box center [714, 283] width 354 height 28
type input "DUDA"
click at [611, 425] on input "text" at bounding box center [669, 432] width 264 height 28
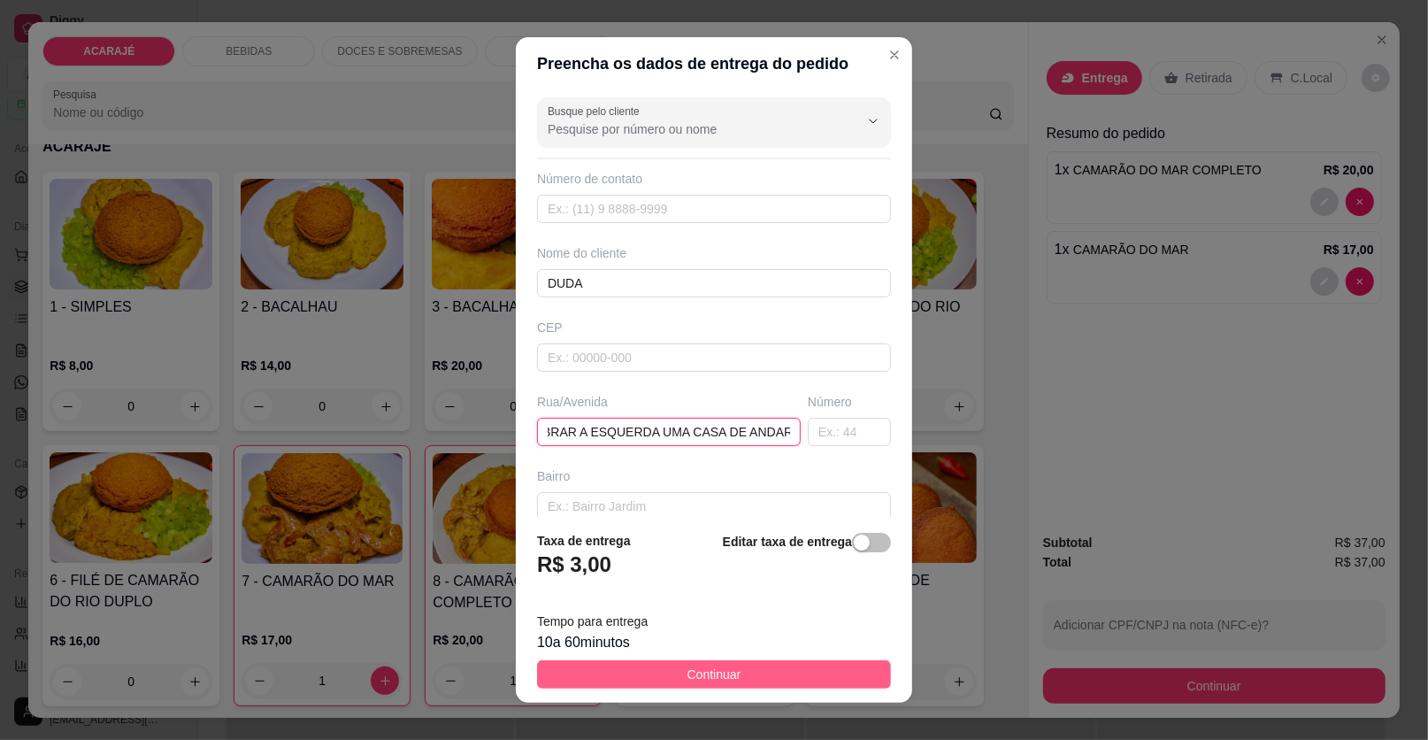
type input "BECO DA ESCOLA [PERSON_NAME] DOBRAR A ESQUERDA UMA CASA DE ANDAR"
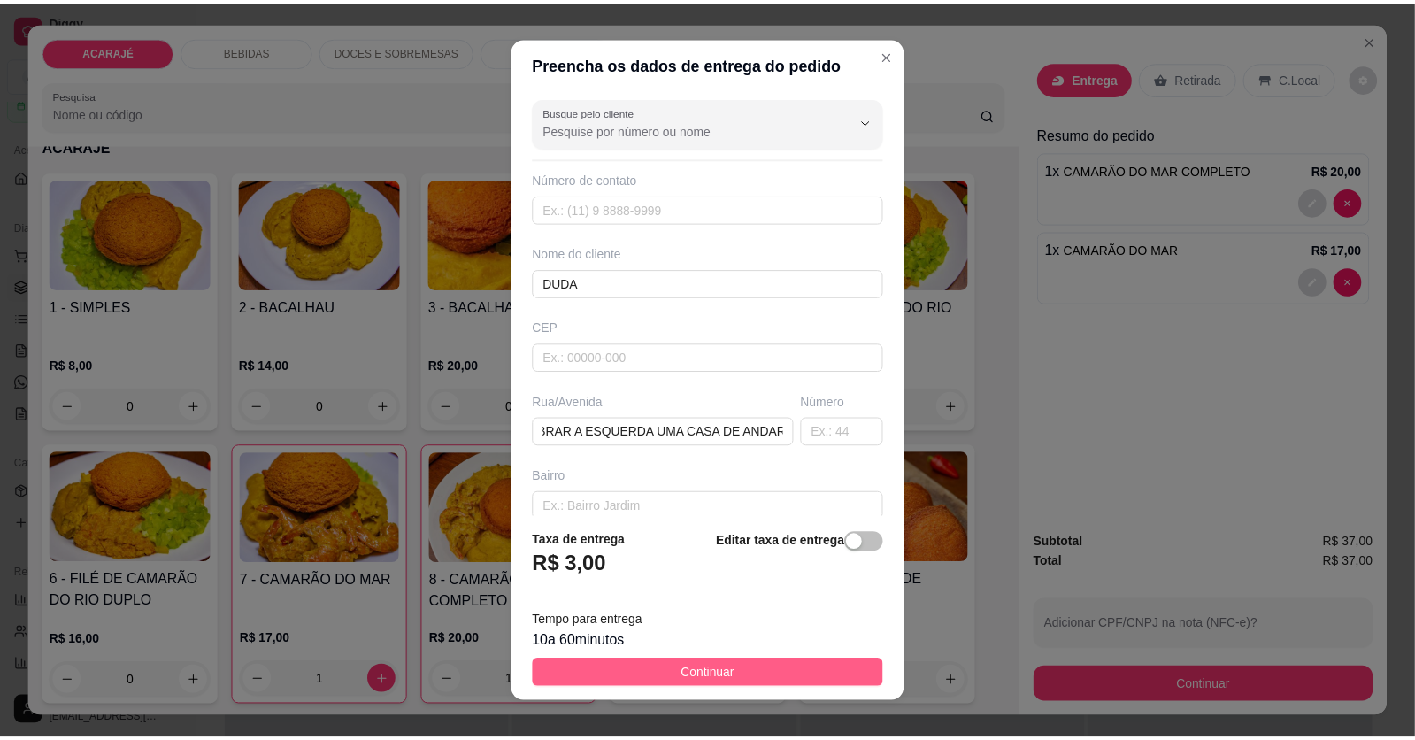
scroll to position [0, 0]
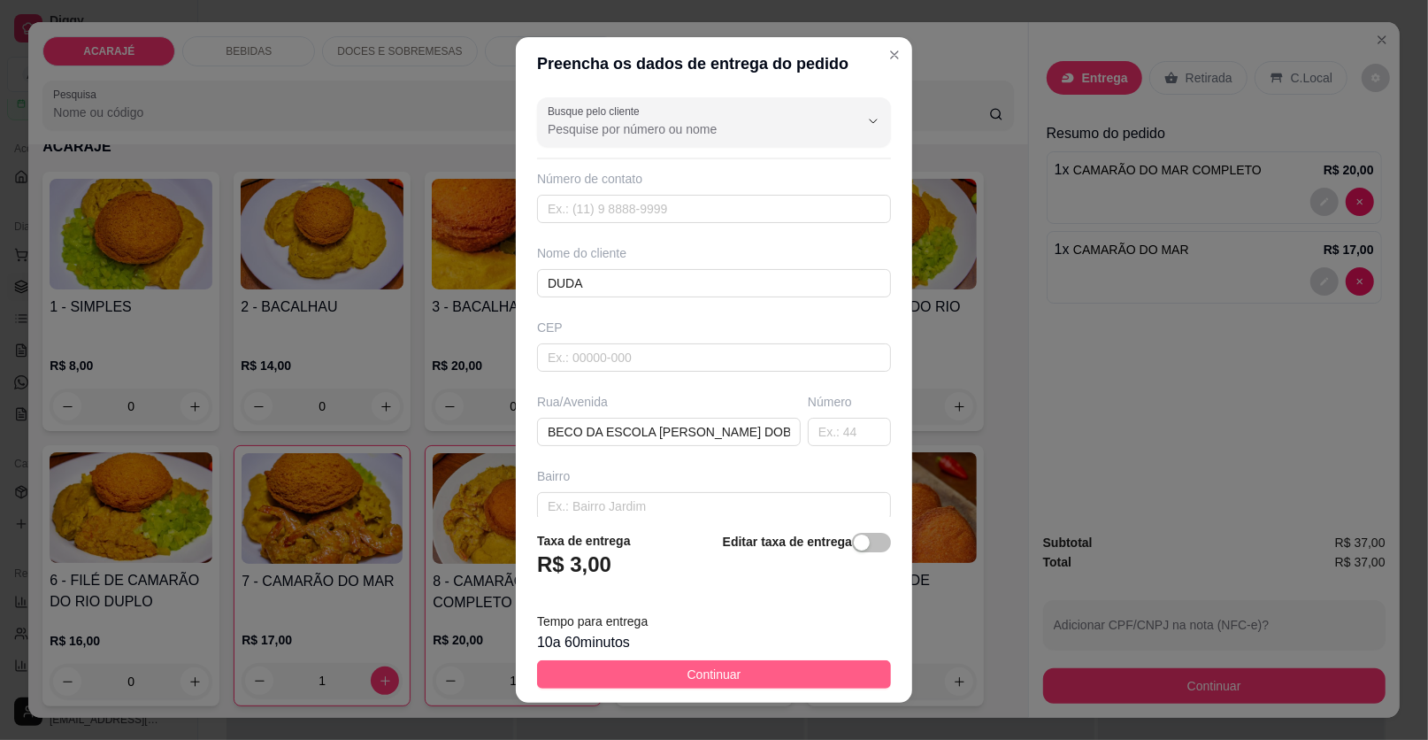
click at [767, 674] on button "Continuar" at bounding box center [714, 674] width 354 height 28
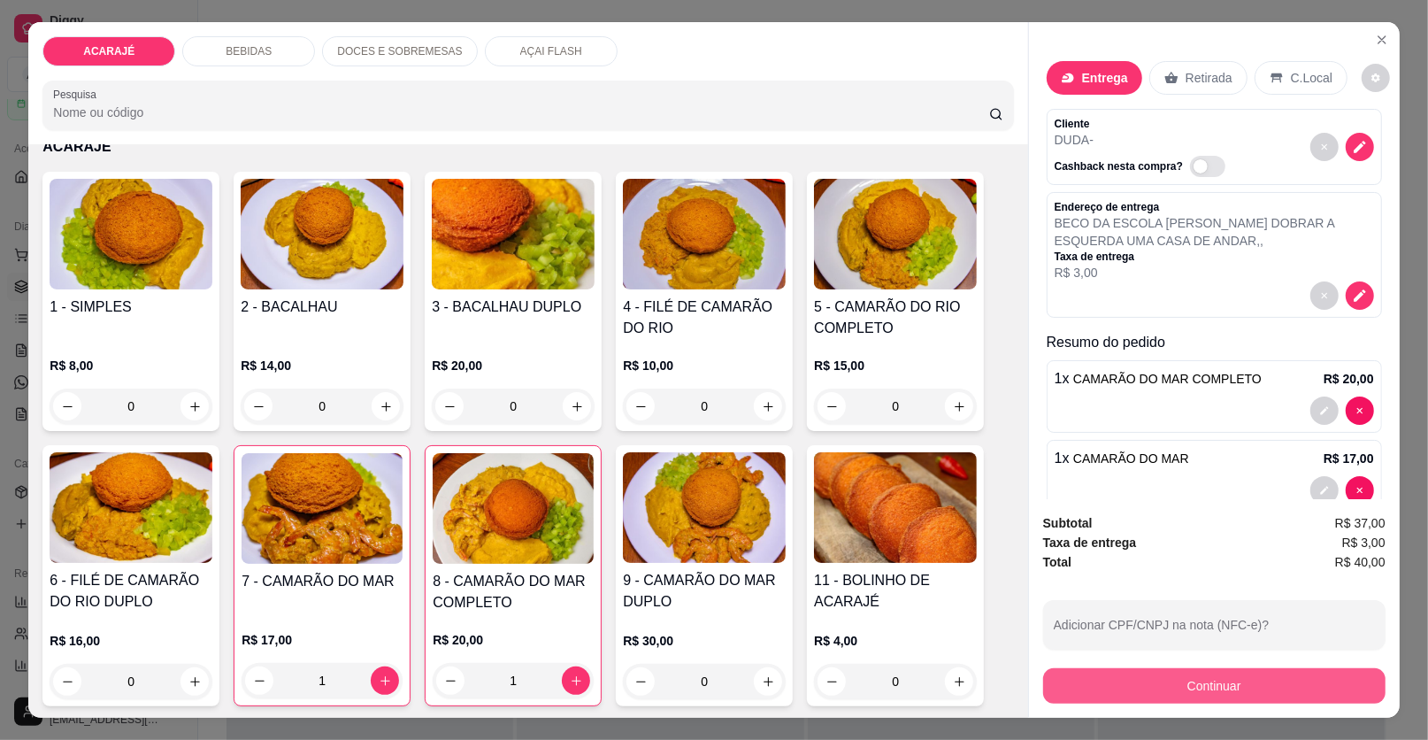
click at [1169, 686] on button "Continuar" at bounding box center [1214, 685] width 342 height 35
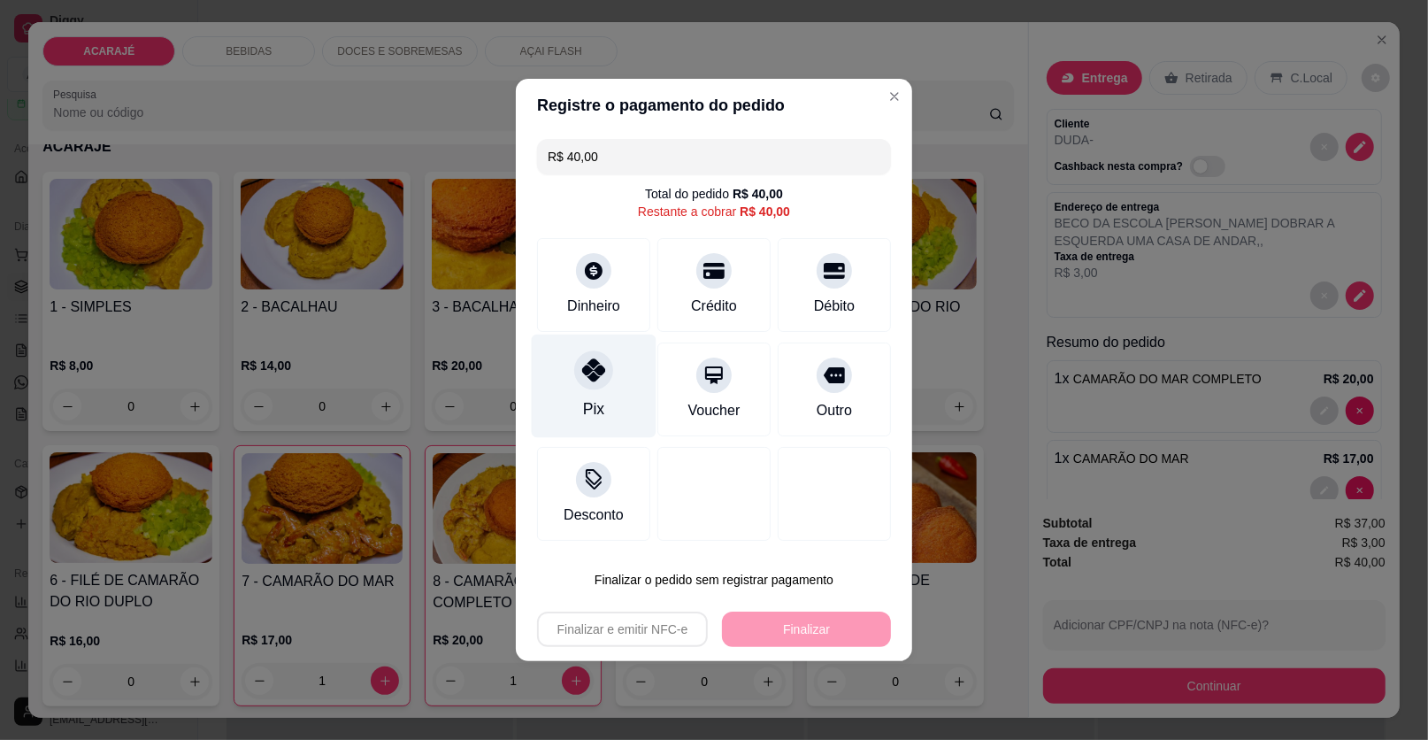
click at [577, 359] on div at bounding box center [593, 369] width 39 height 39
type input "R$ 0,00"
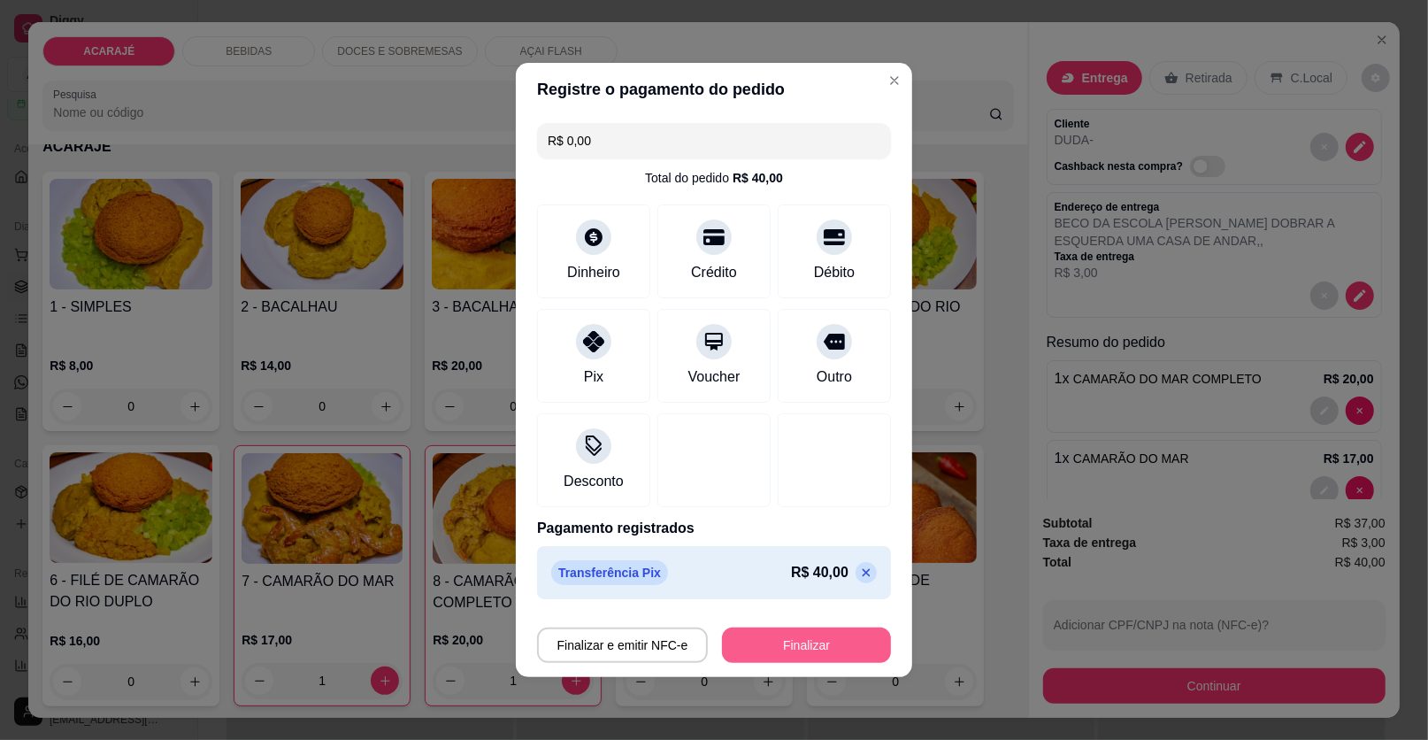
click at [807, 643] on button "Finalizar" at bounding box center [806, 644] width 169 height 35
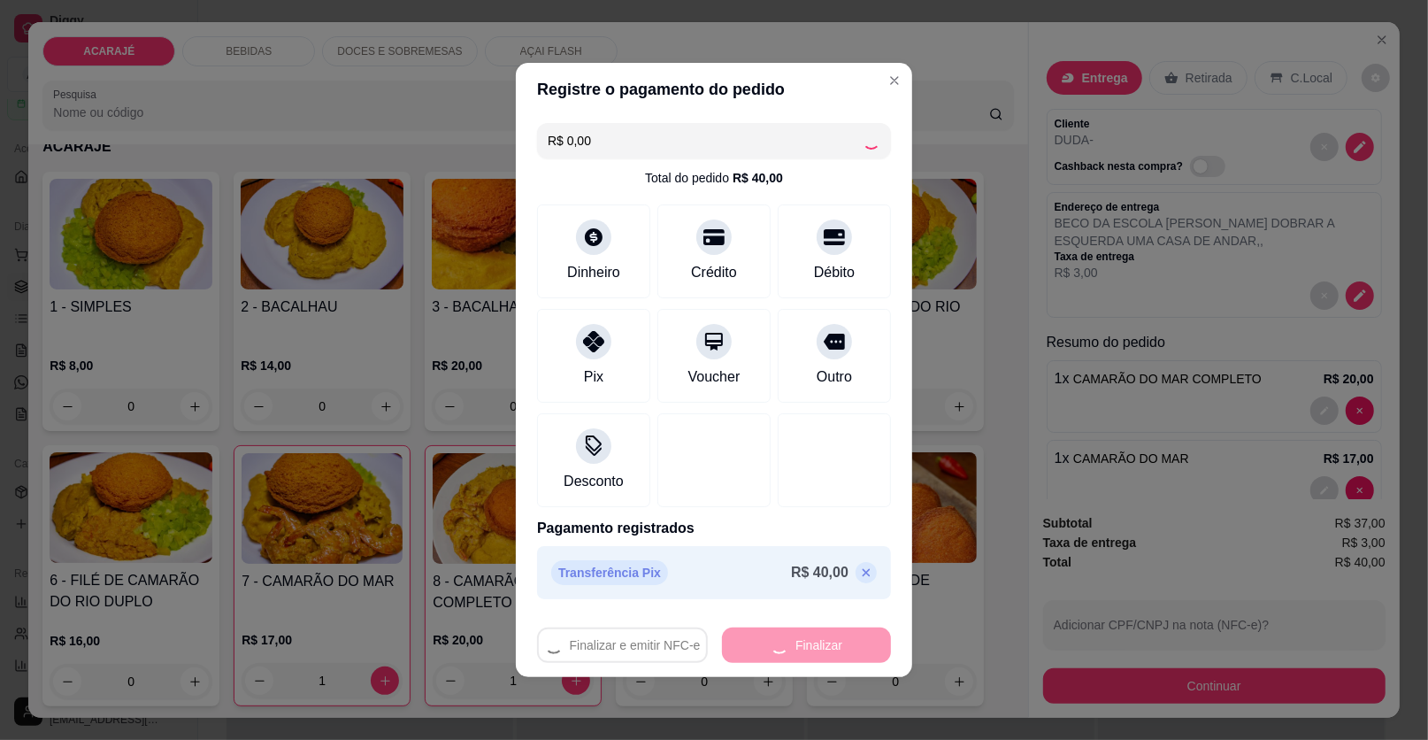
type input "0"
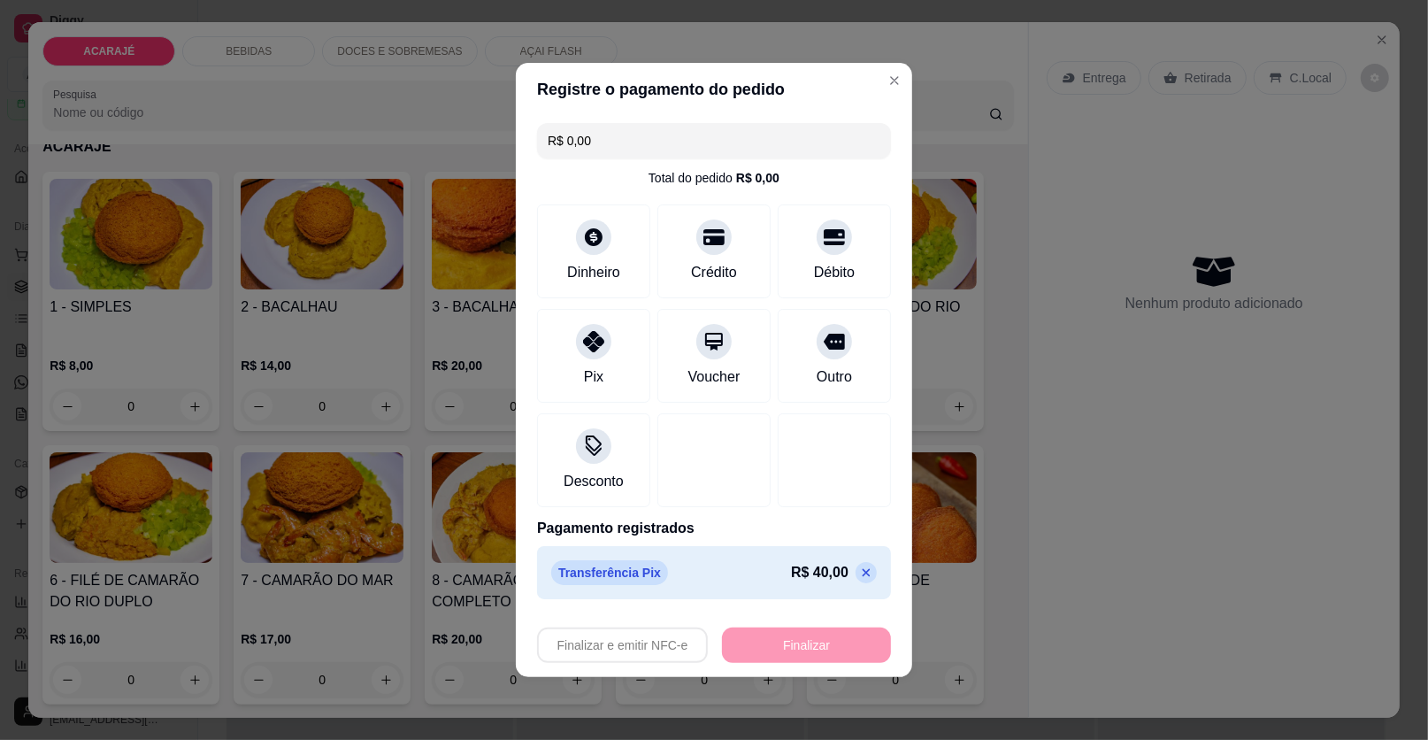
type input "-R$ 40,00"
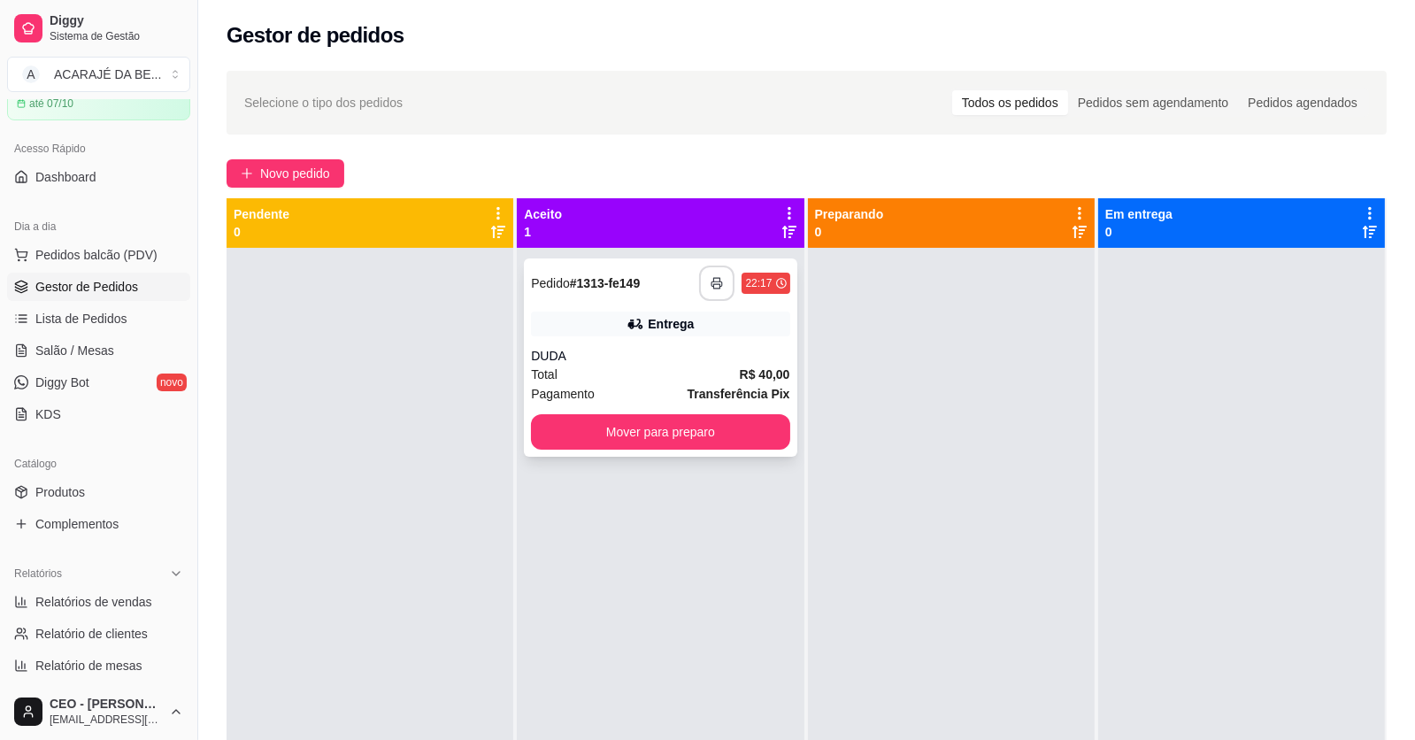
click at [711, 283] on icon "button" at bounding box center [717, 283] width 12 height 12
click at [708, 429] on button "Mover para preparo" at bounding box center [660, 431] width 258 height 35
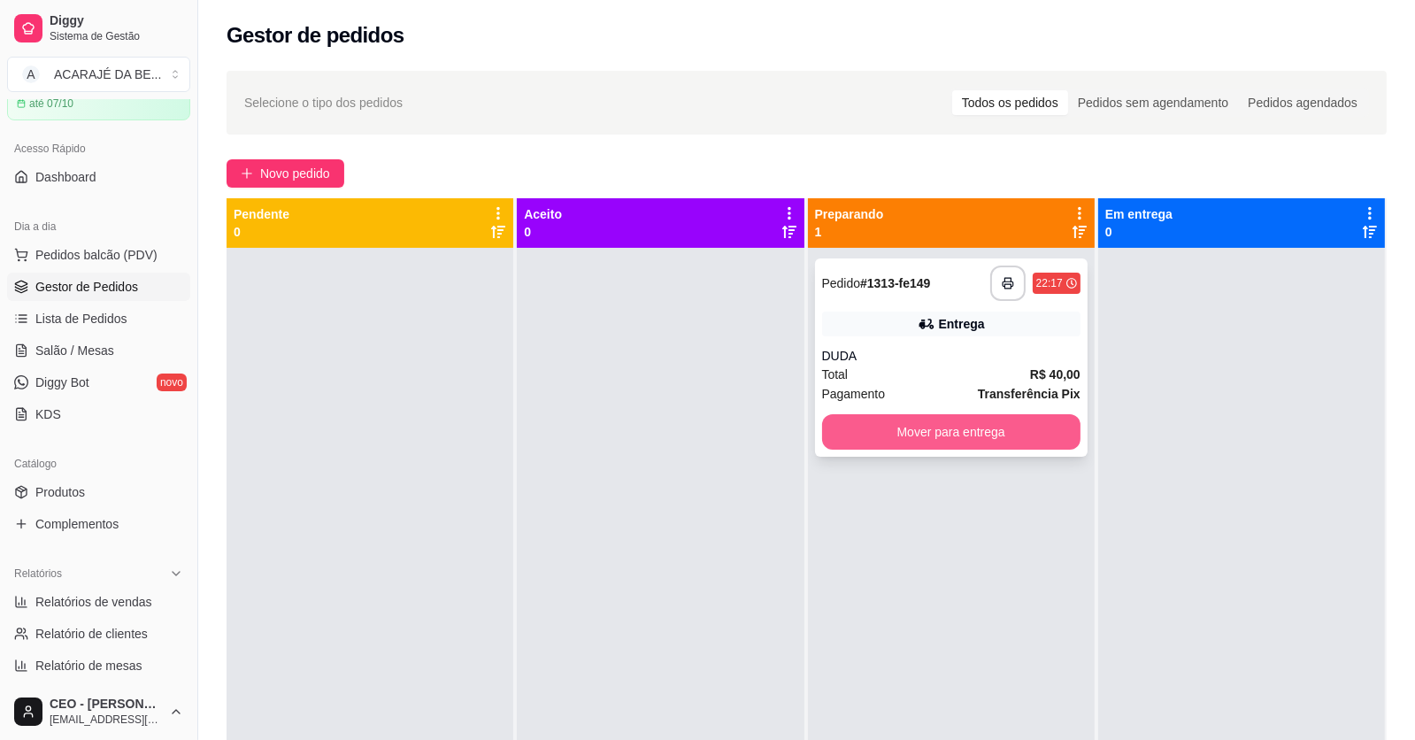
click at [877, 433] on button "Mover para entrega" at bounding box center [951, 431] width 258 height 35
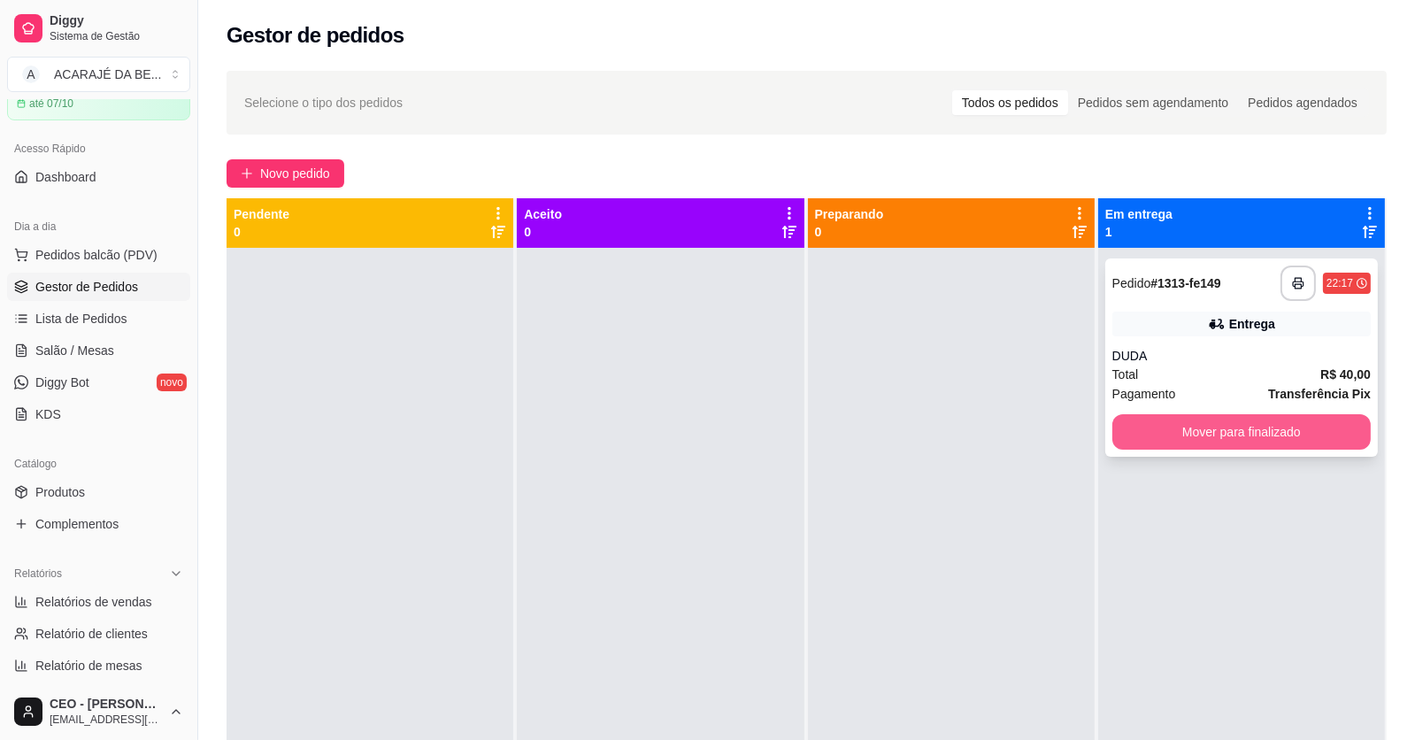
click at [1236, 437] on button "Mover para finalizado" at bounding box center [1241, 431] width 258 height 35
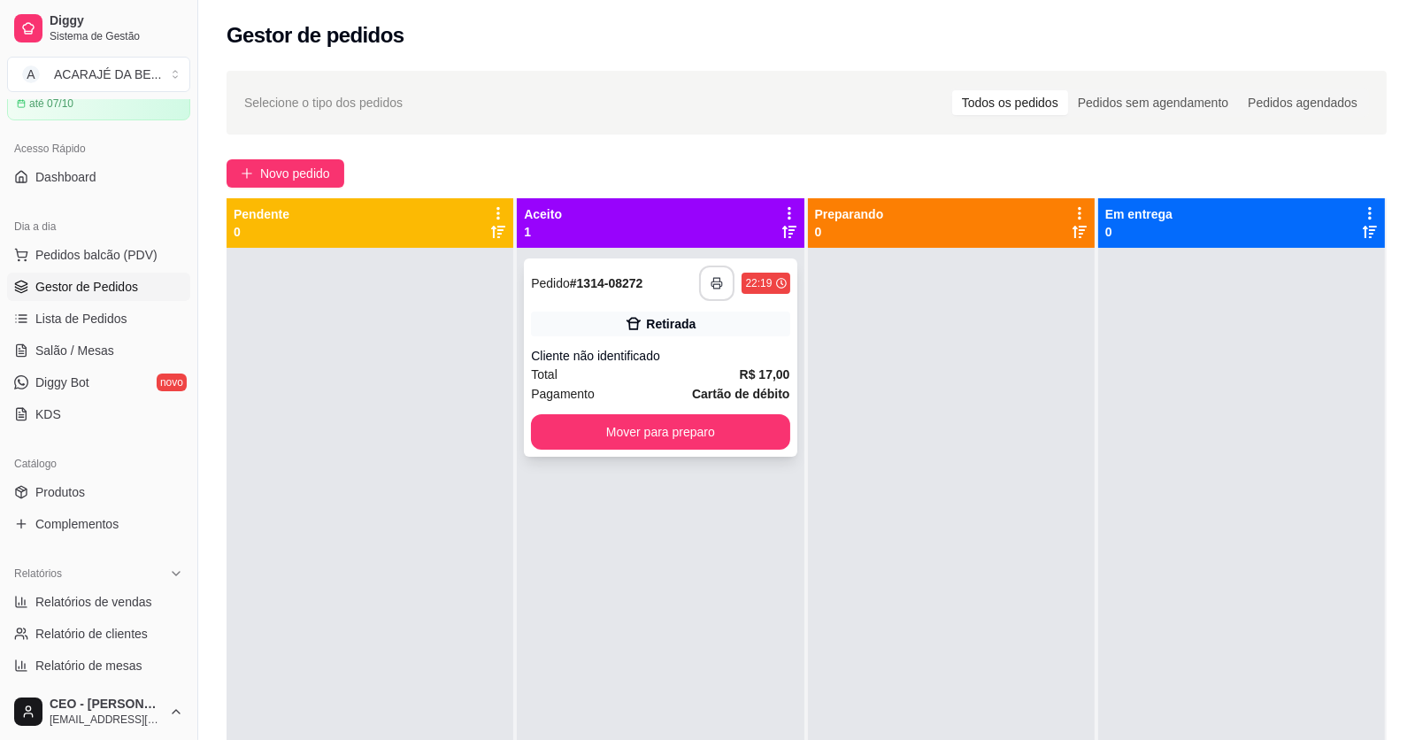
click at [711, 279] on icon "button" at bounding box center [717, 283] width 12 height 12
click at [656, 595] on div "**********" at bounding box center [660, 618] width 287 height 740
click at [747, 435] on button "Mover para preparo" at bounding box center [660, 432] width 250 height 35
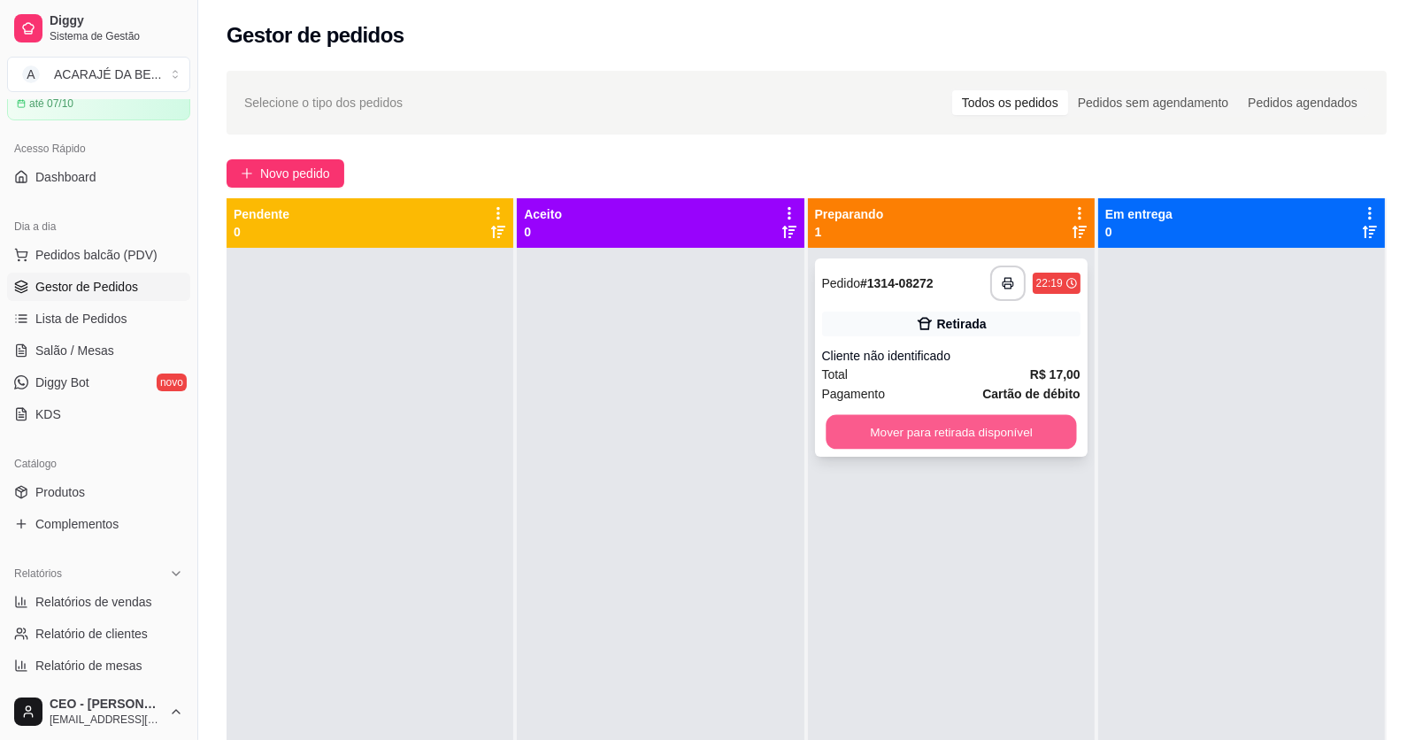
click at [895, 433] on button "Mover para retirada disponível" at bounding box center [951, 432] width 250 height 35
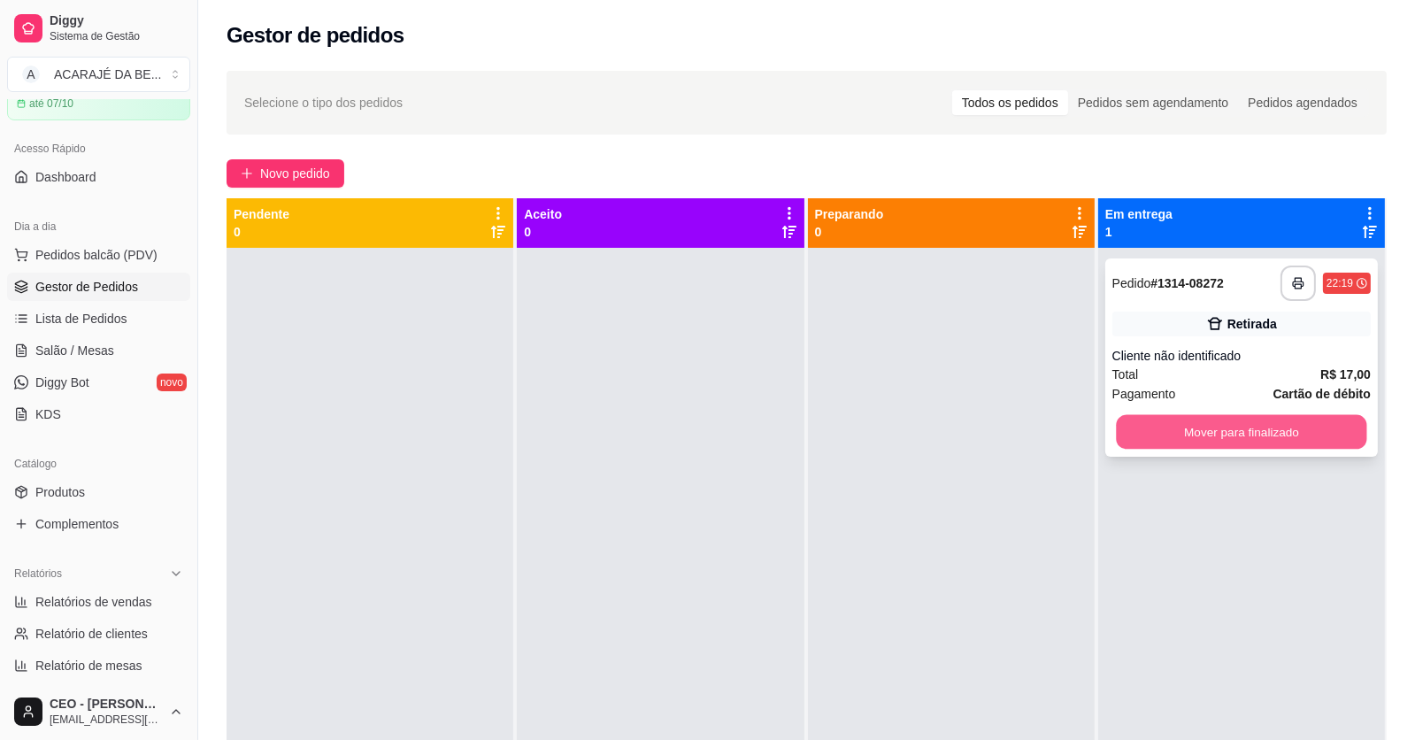
click at [1231, 423] on button "Mover para finalizado" at bounding box center [1241, 432] width 250 height 35
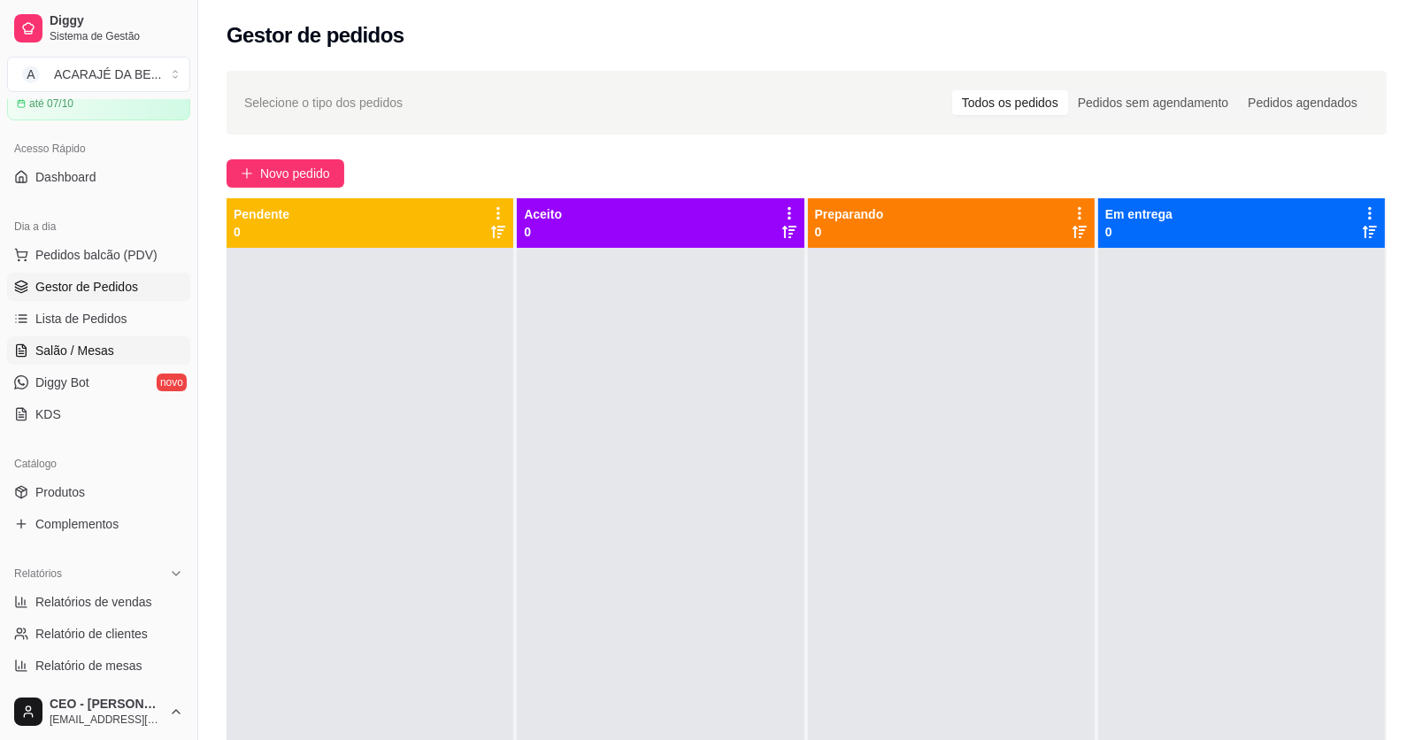
click at [37, 342] on span "Salão / Mesas" at bounding box center [74, 351] width 79 height 18
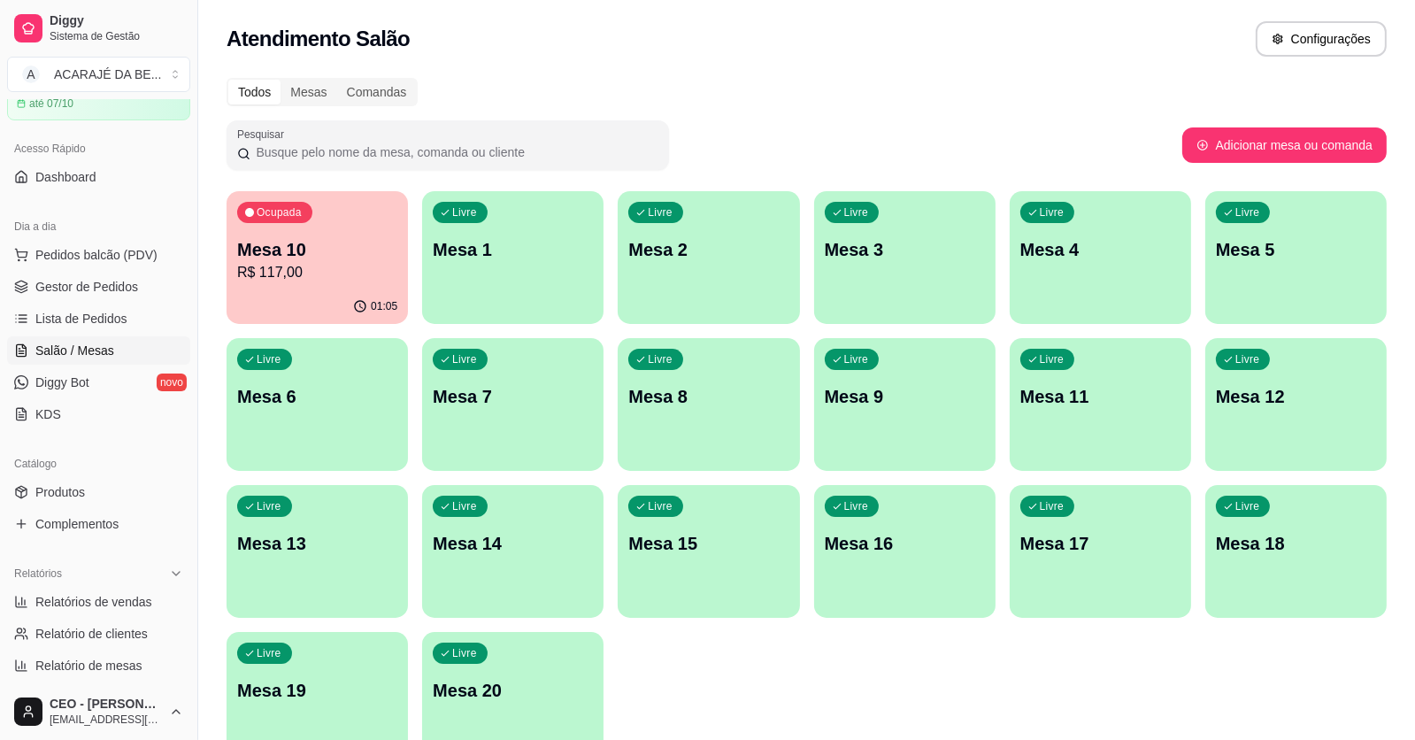
click at [293, 228] on div "Ocupada Mesa 10 R$ 117,00" at bounding box center [317, 240] width 181 height 98
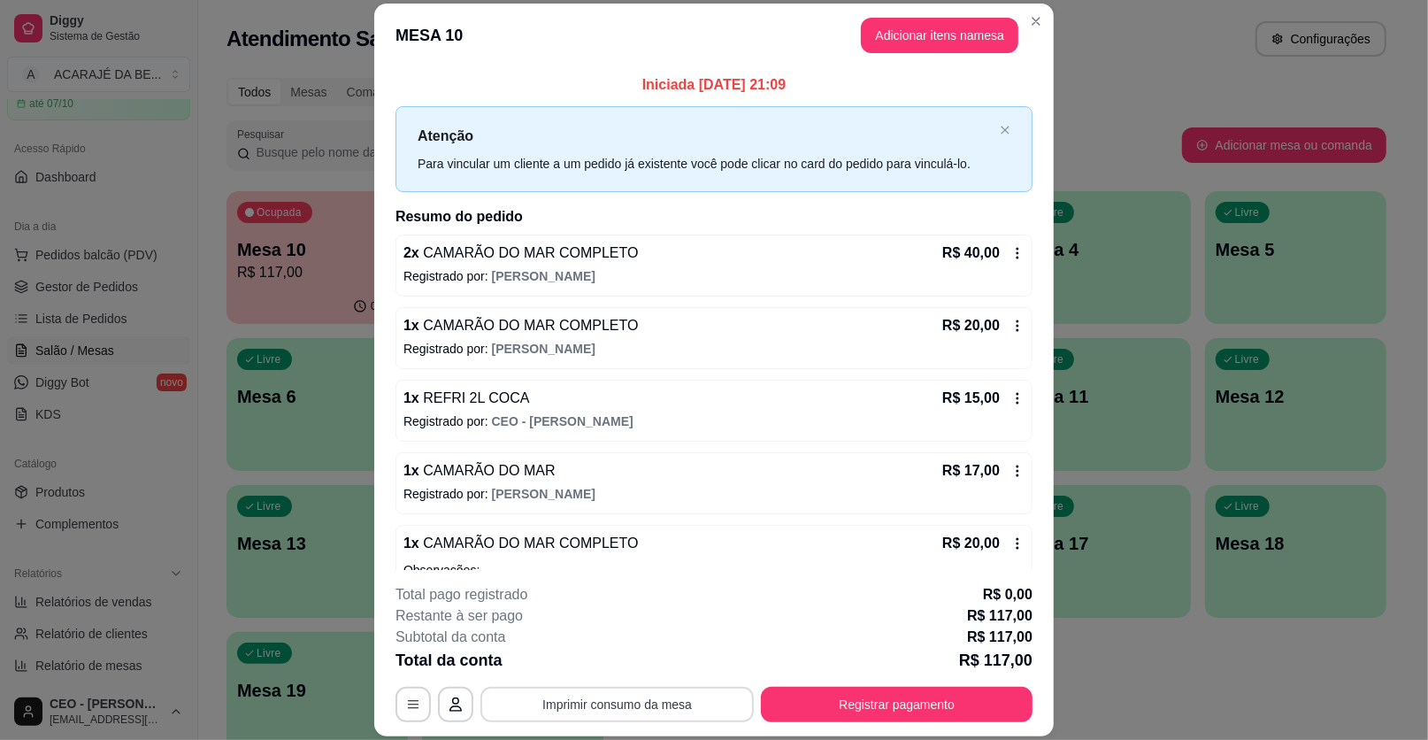
click at [619, 709] on button "Imprimir consumo da mesa" at bounding box center [617, 704] width 273 height 35
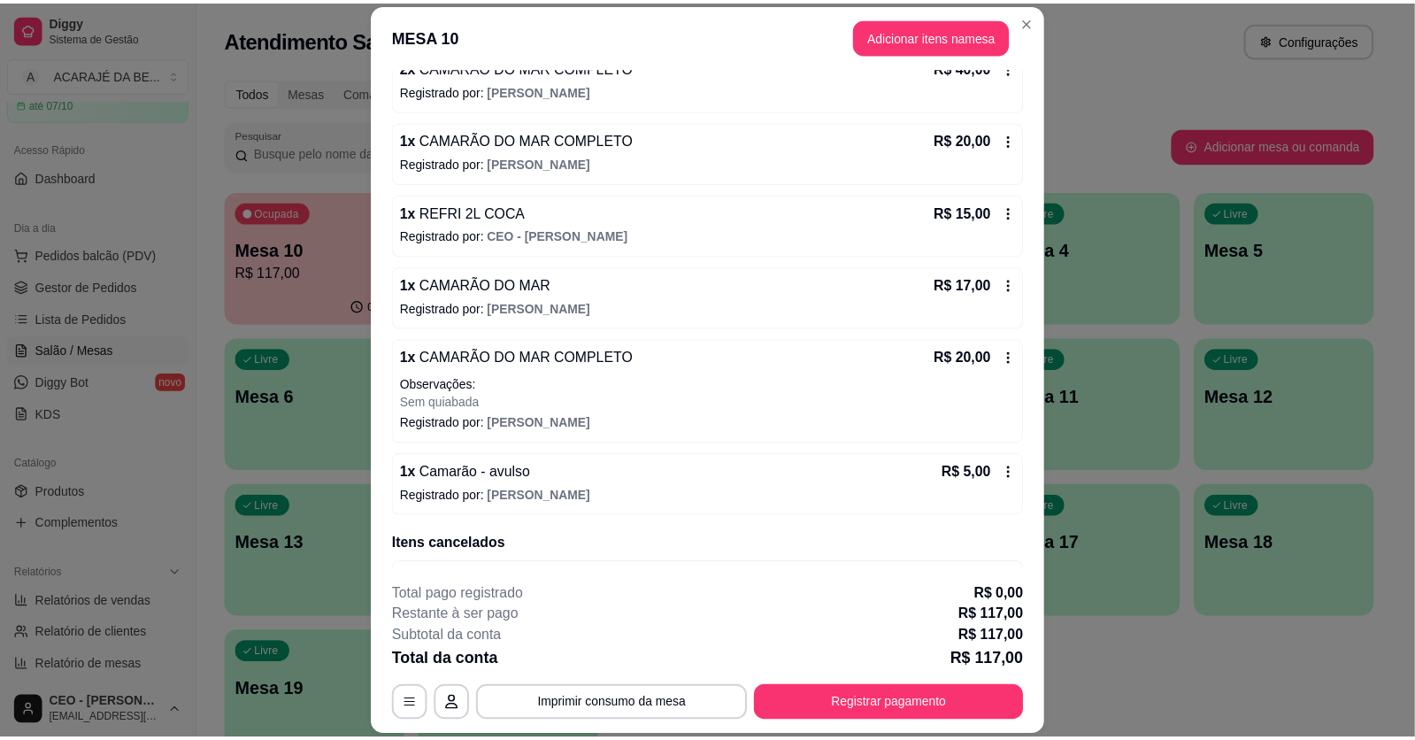
scroll to position [237, 0]
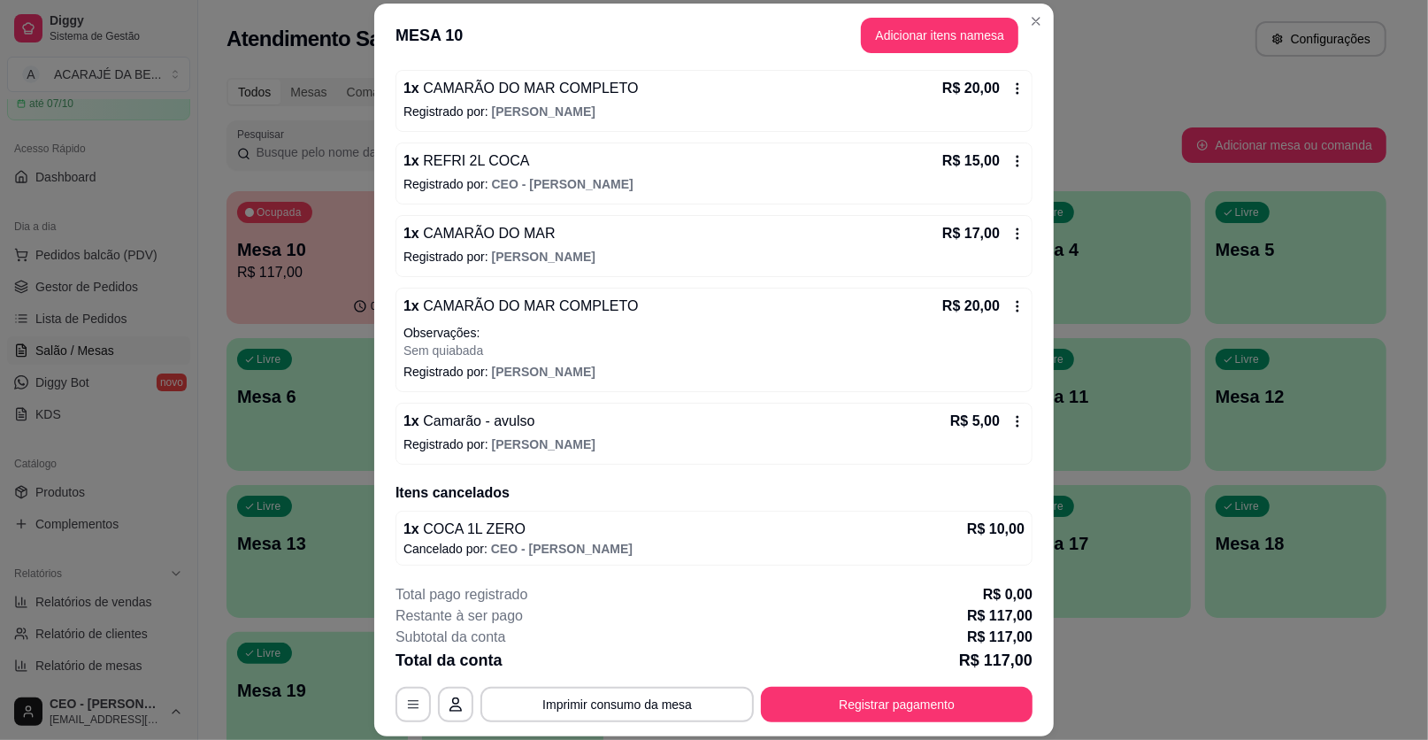
click at [581, 542] on span "CEO - [PERSON_NAME]" at bounding box center [562, 549] width 142 height 14
drag, startPoint x: 624, startPoint y: 532, endPoint x: 651, endPoint y: 521, distance: 29.4
click at [627, 532] on div "1 x COCA 1L ZERO R$ 10,00" at bounding box center [714, 529] width 621 height 21
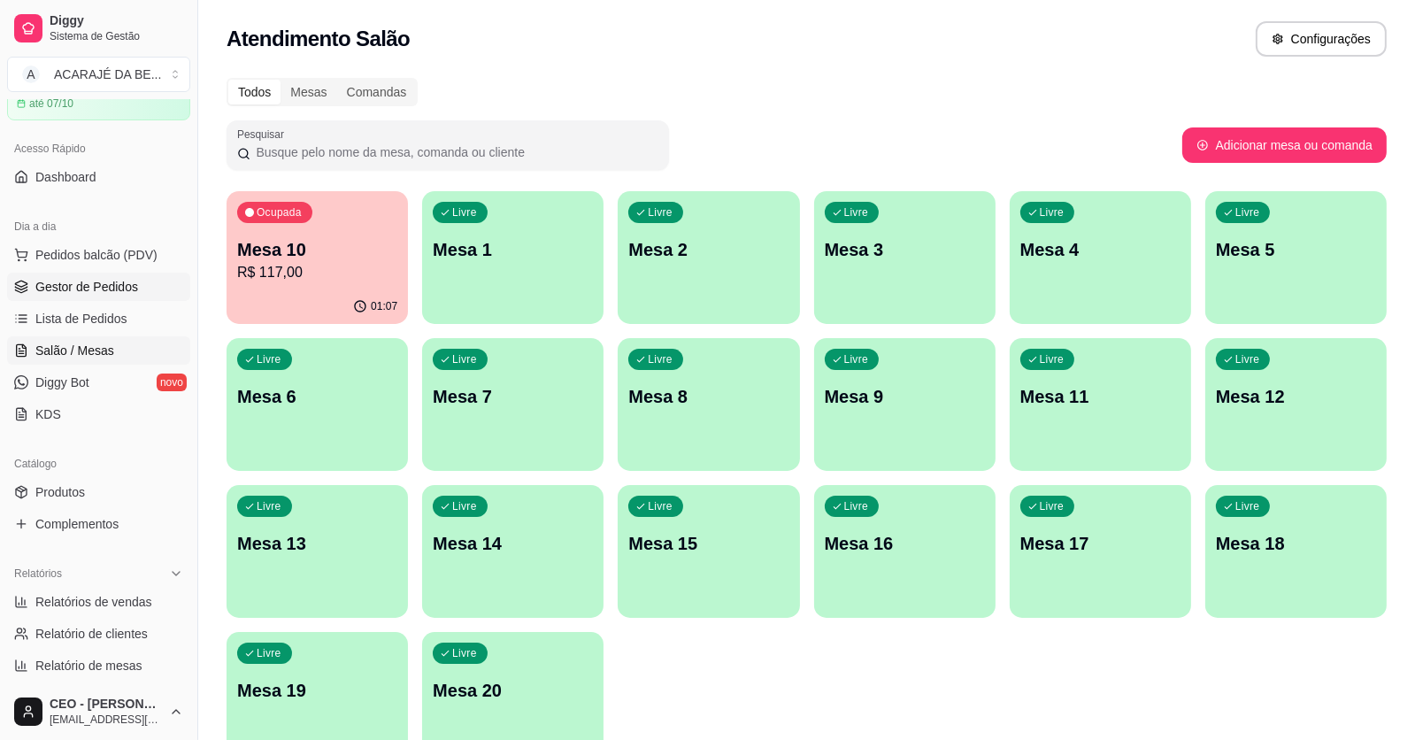
click at [66, 279] on span "Gestor de Pedidos" at bounding box center [86, 287] width 103 height 18
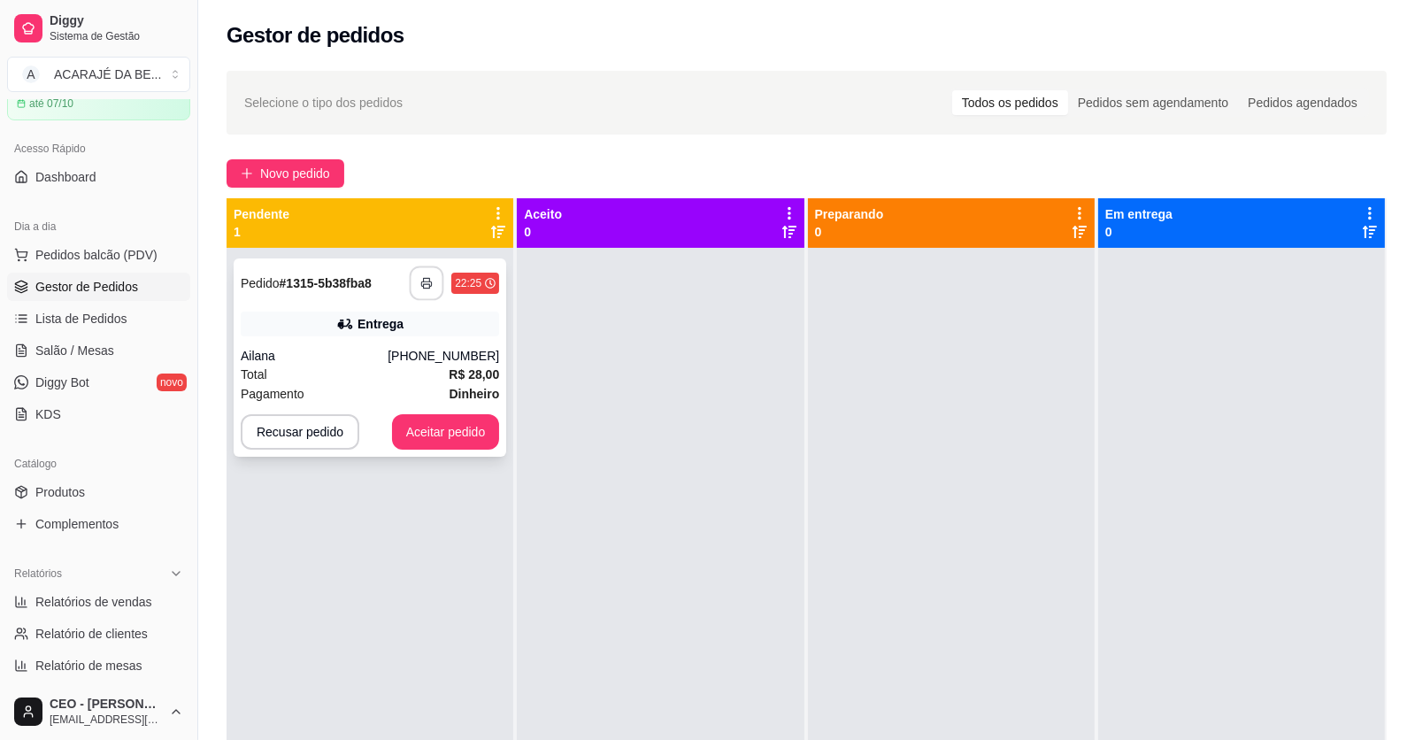
click at [422, 287] on icon "button" at bounding box center [426, 283] width 12 height 12
click at [473, 412] on div "**********" at bounding box center [370, 357] width 273 height 198
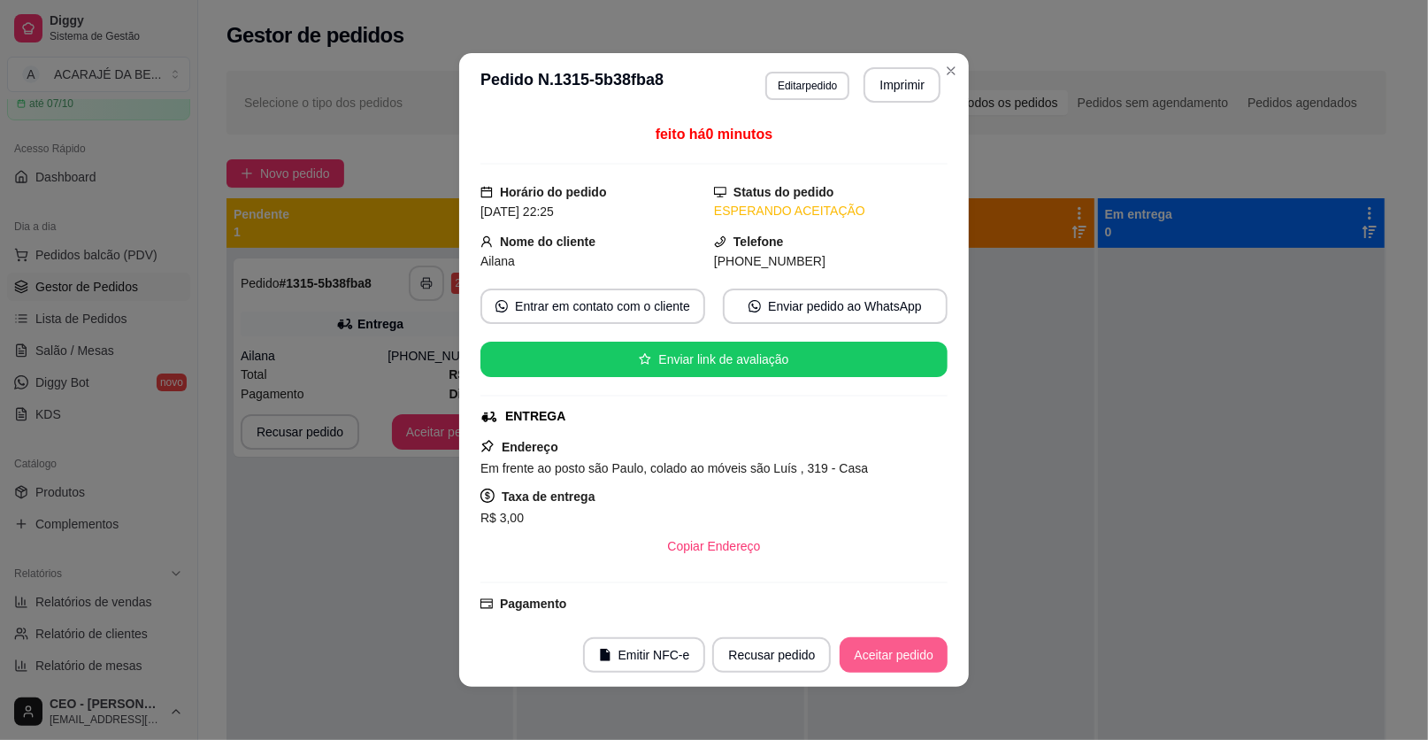
click at [878, 647] on button "Aceitar pedido" at bounding box center [894, 654] width 108 height 35
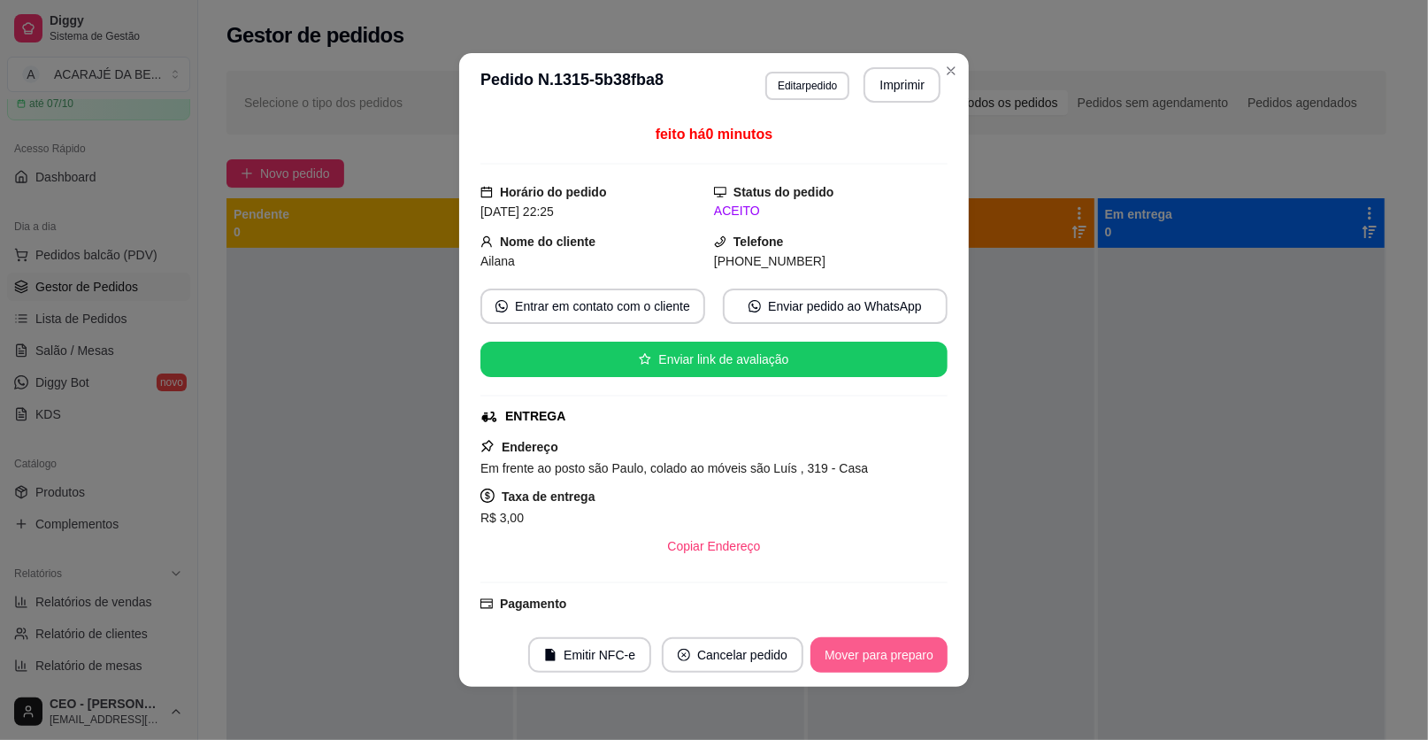
click at [880, 649] on button "Mover para preparo" at bounding box center [879, 654] width 137 height 35
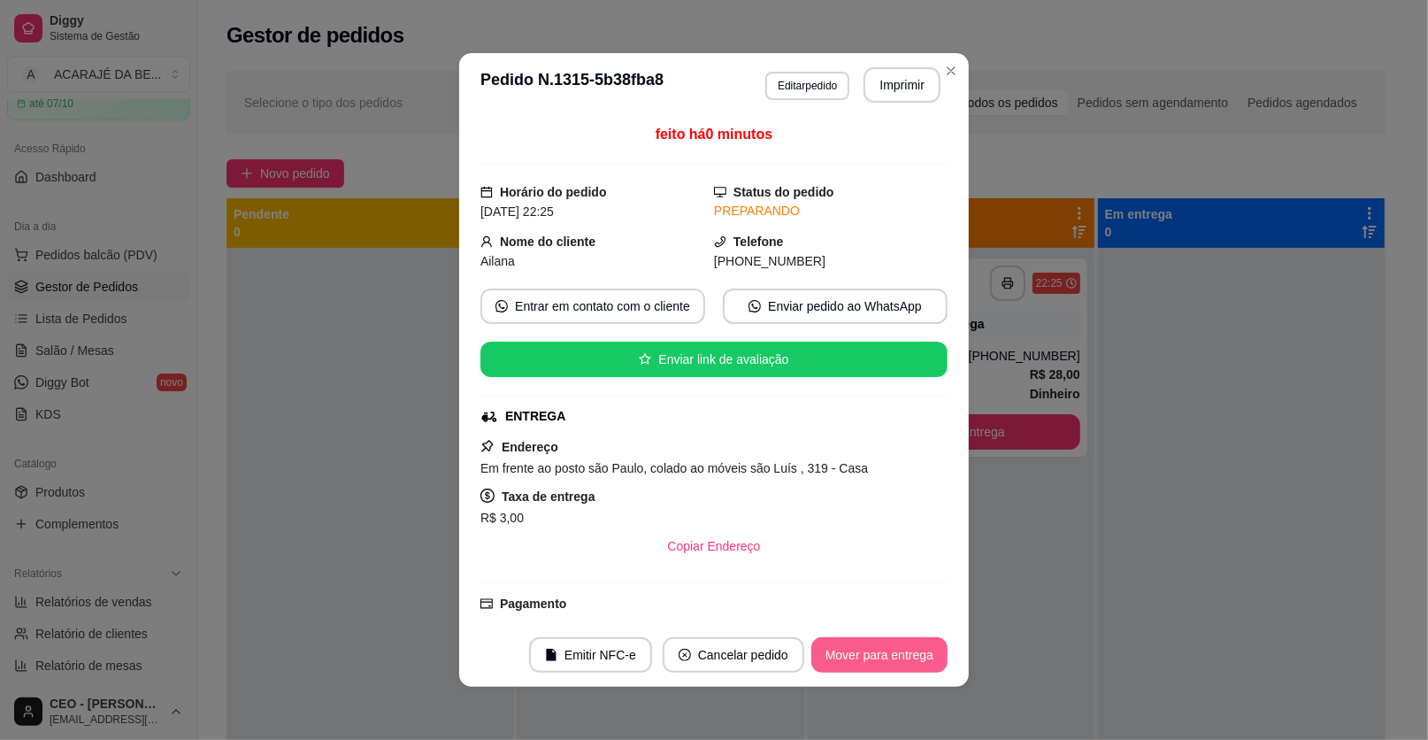
click at [881, 650] on button "Mover para entrega" at bounding box center [880, 654] width 136 height 35
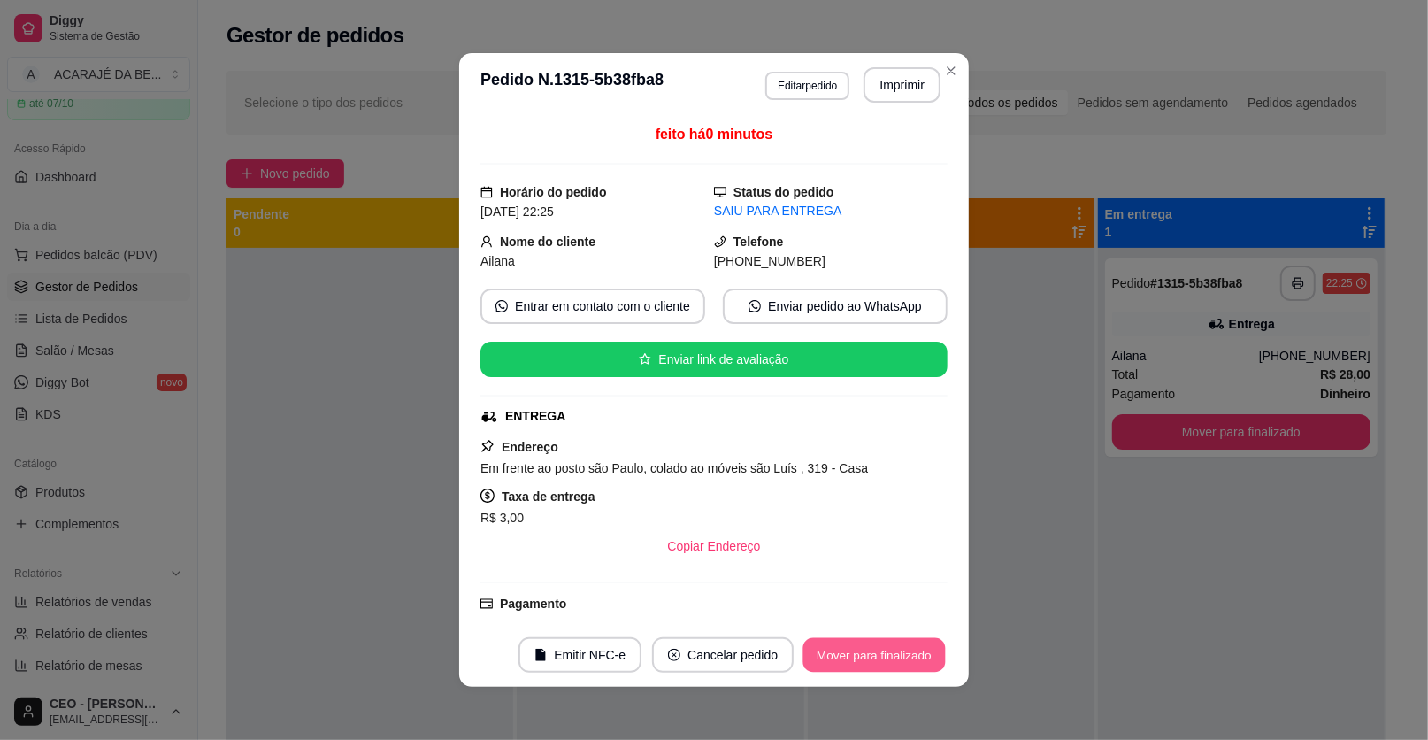
click at [932, 645] on button "Mover para finalizado" at bounding box center [875, 655] width 142 height 35
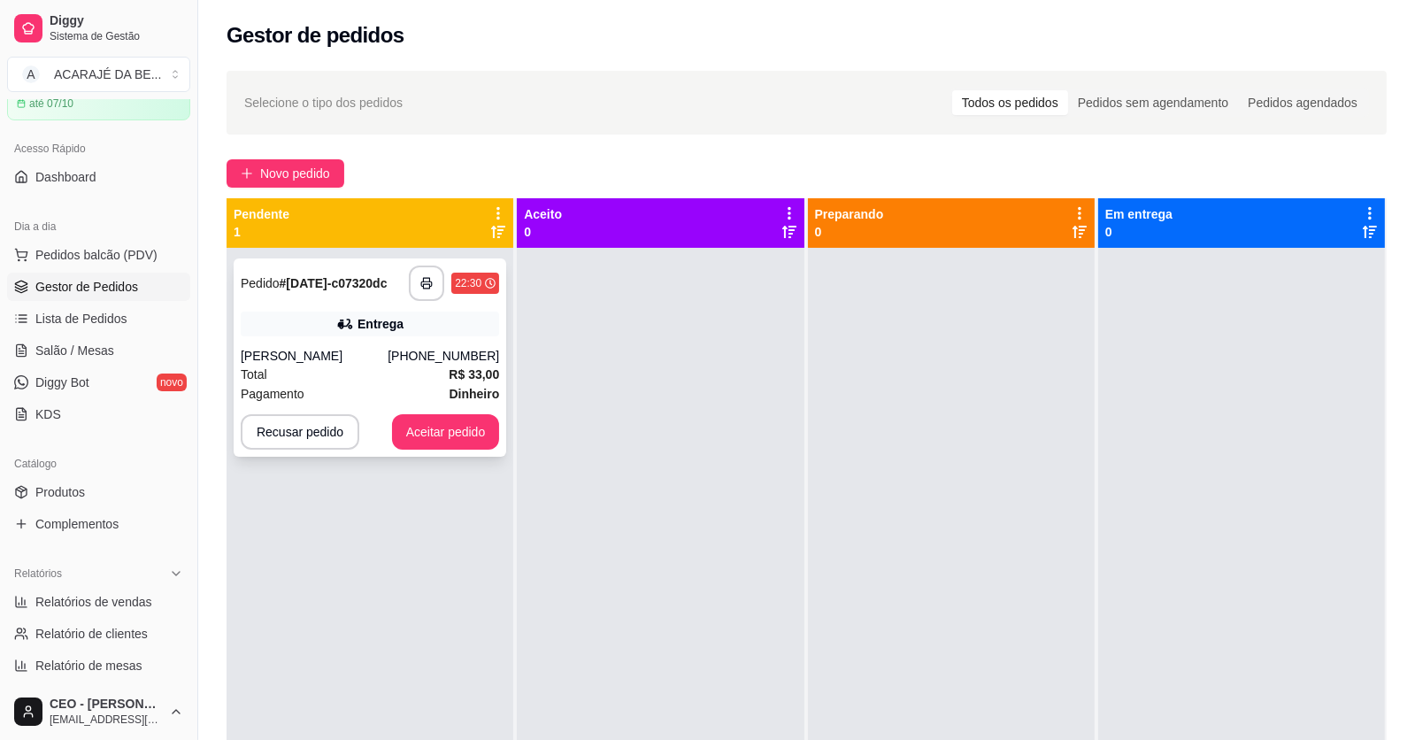
click at [396, 377] on div "Total R$ 33,00" at bounding box center [370, 374] width 258 height 19
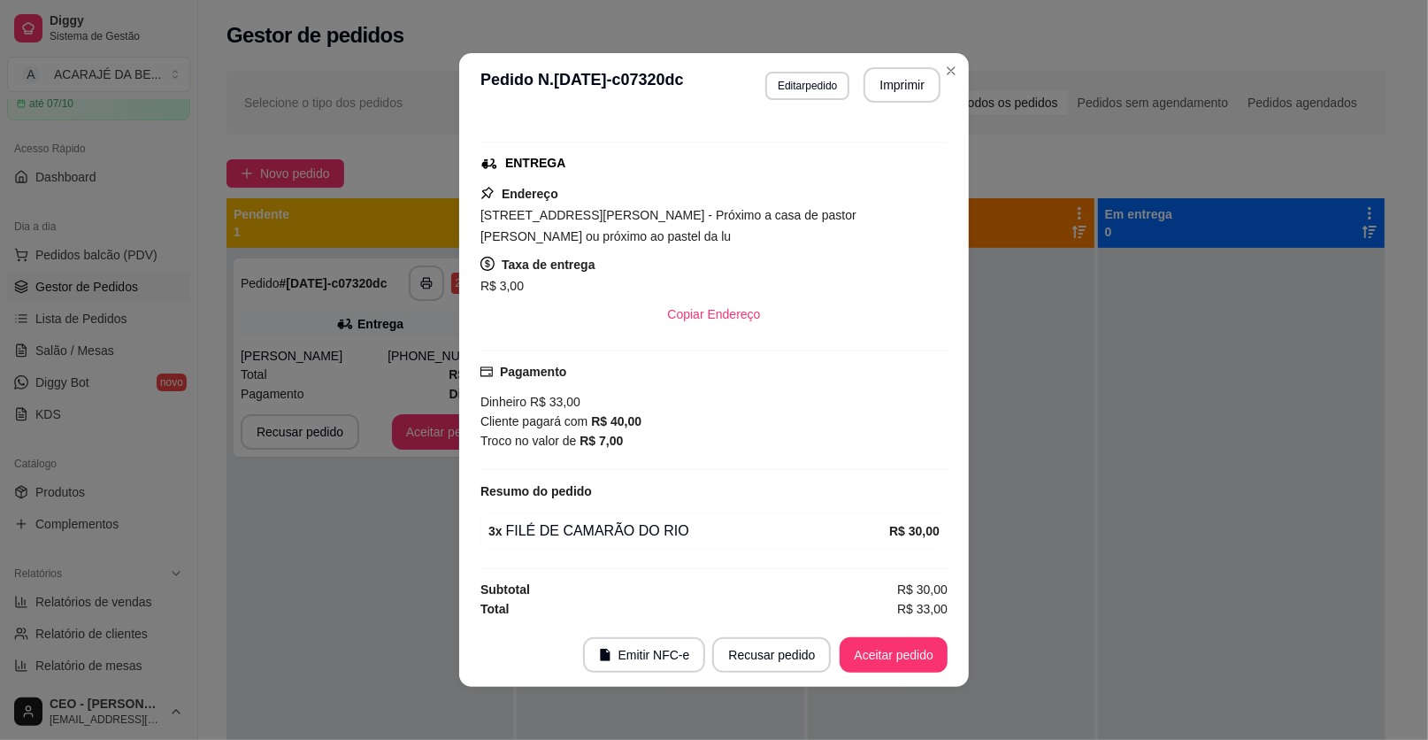
scroll to position [4, 0]
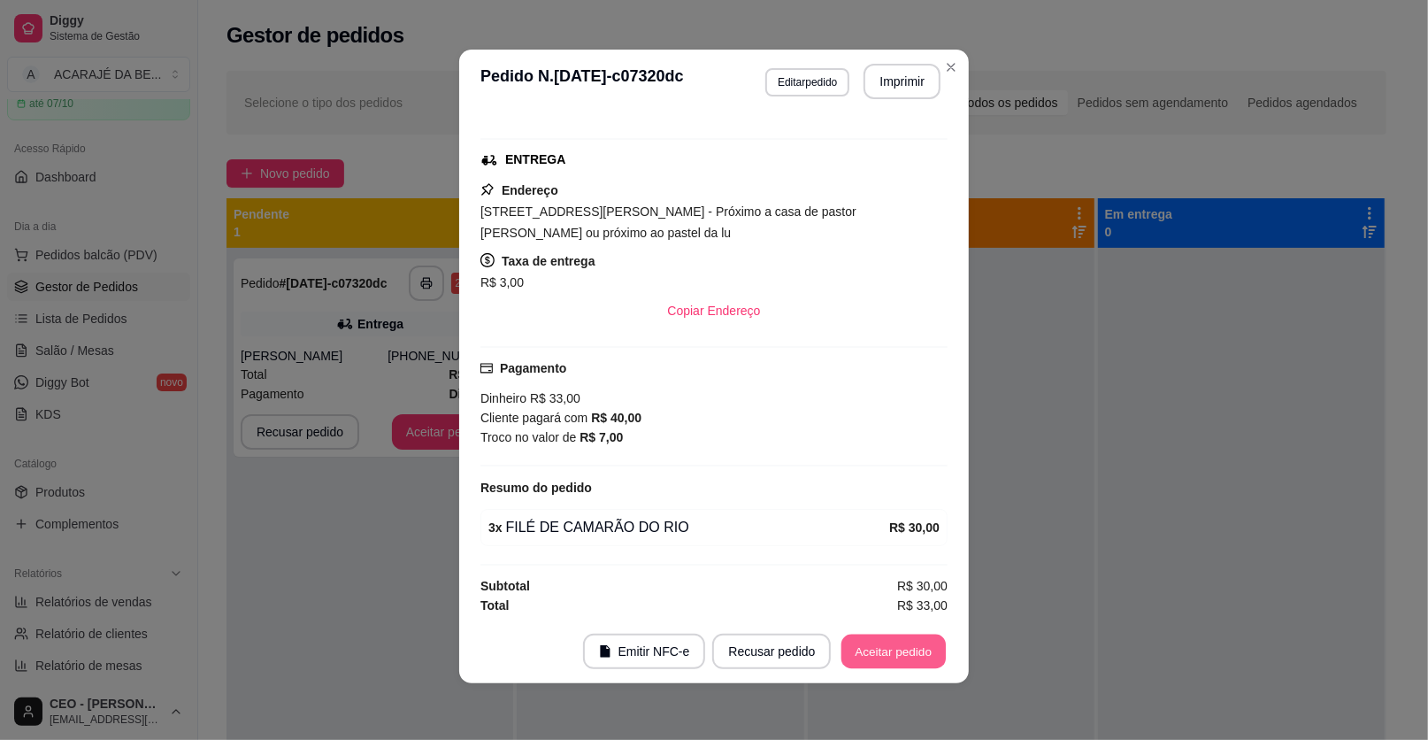
click at [875, 646] on button "Aceitar pedido" at bounding box center [894, 652] width 104 height 35
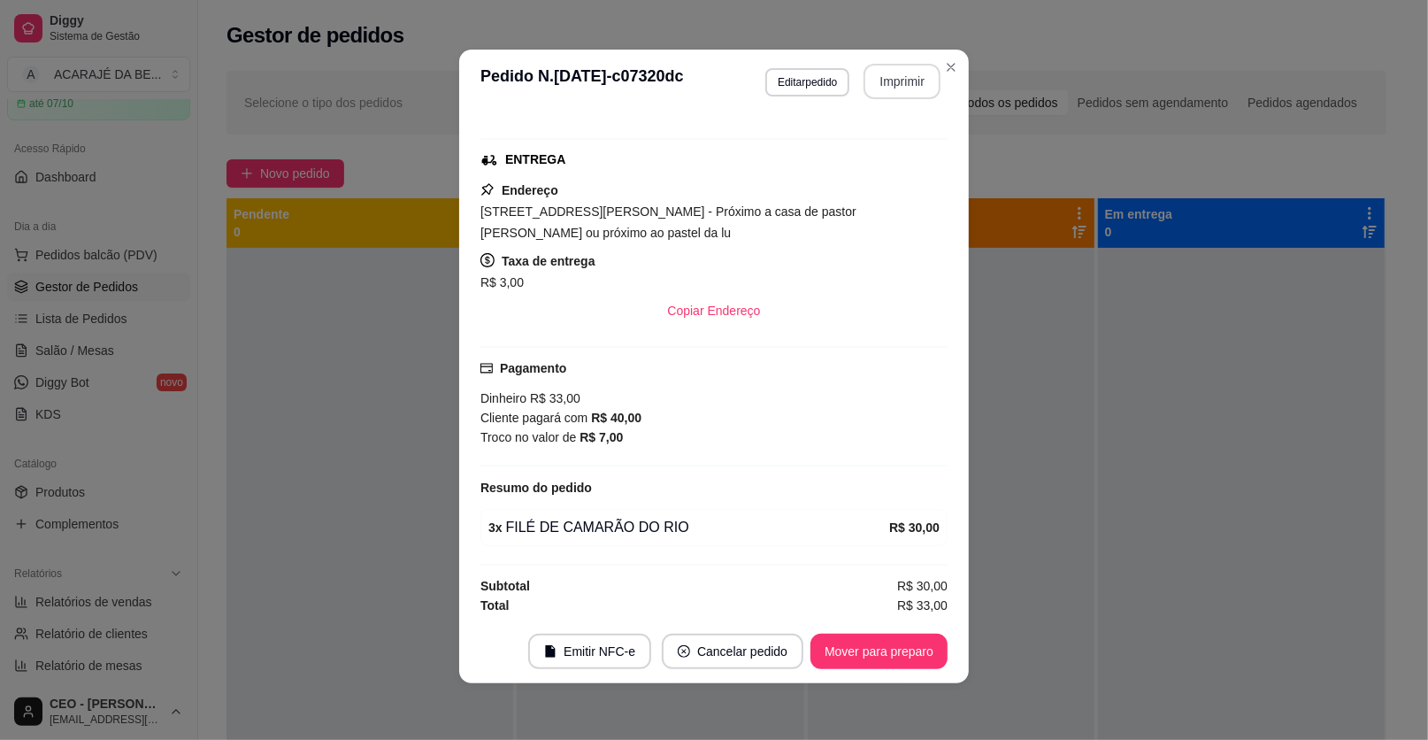
click at [889, 77] on button "Imprimir" at bounding box center [902, 81] width 77 height 35
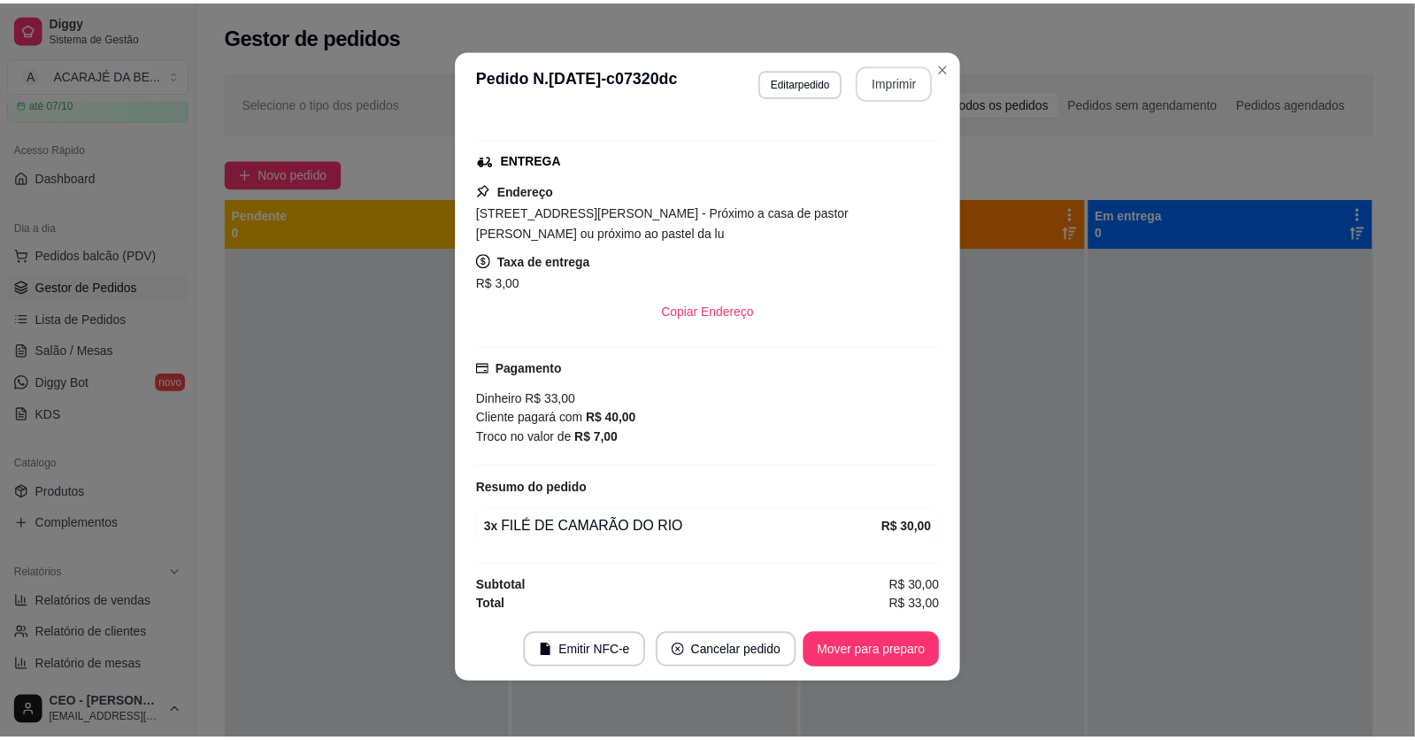
scroll to position [0, 0]
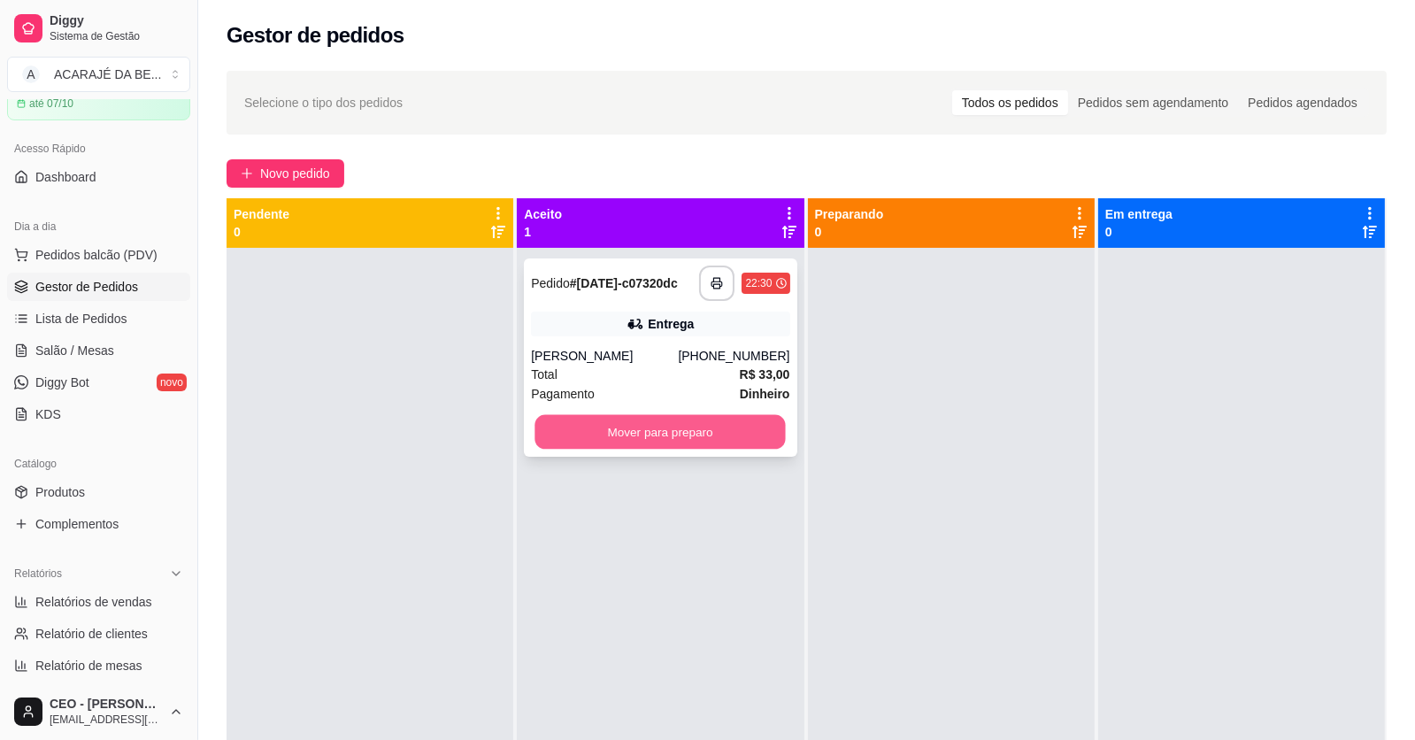
click at [727, 423] on button "Mover para preparo" at bounding box center [660, 432] width 250 height 35
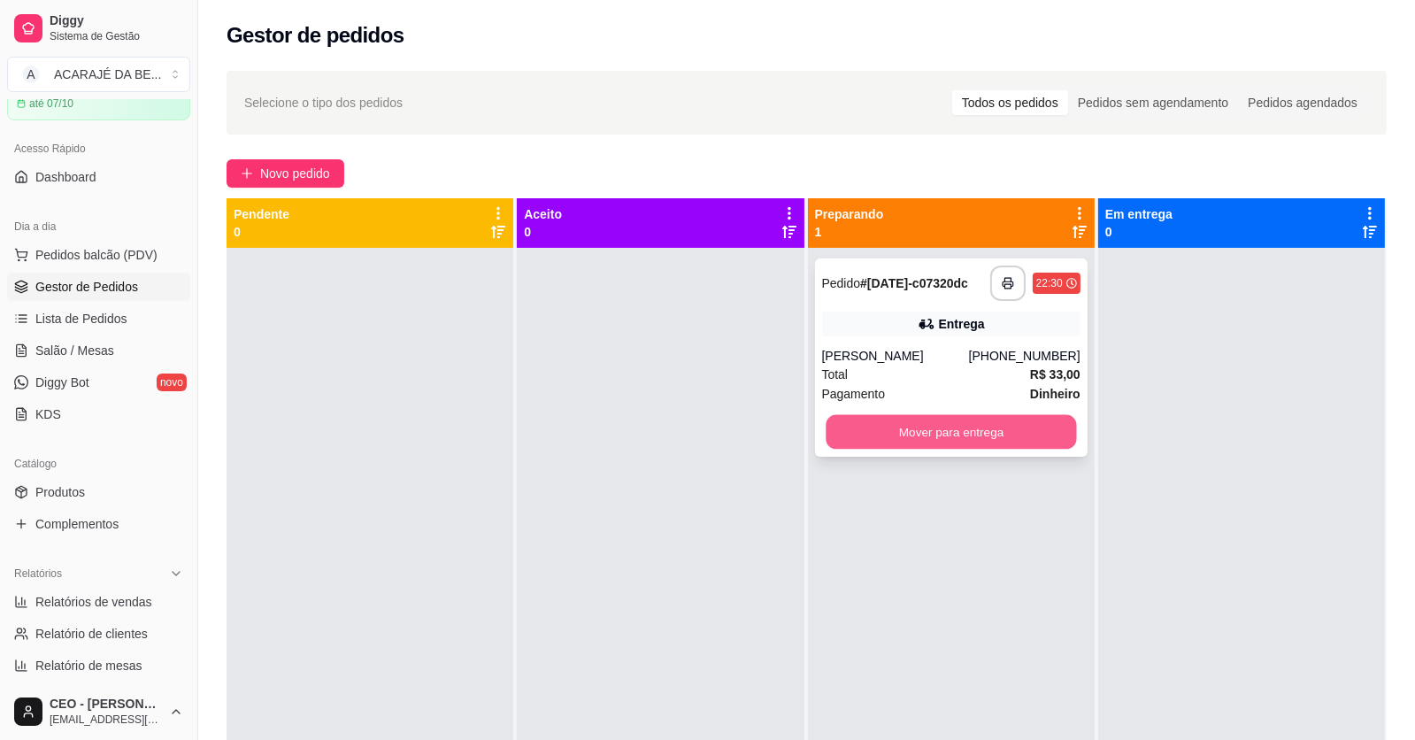
click at [888, 442] on button "Mover para entrega" at bounding box center [951, 432] width 250 height 35
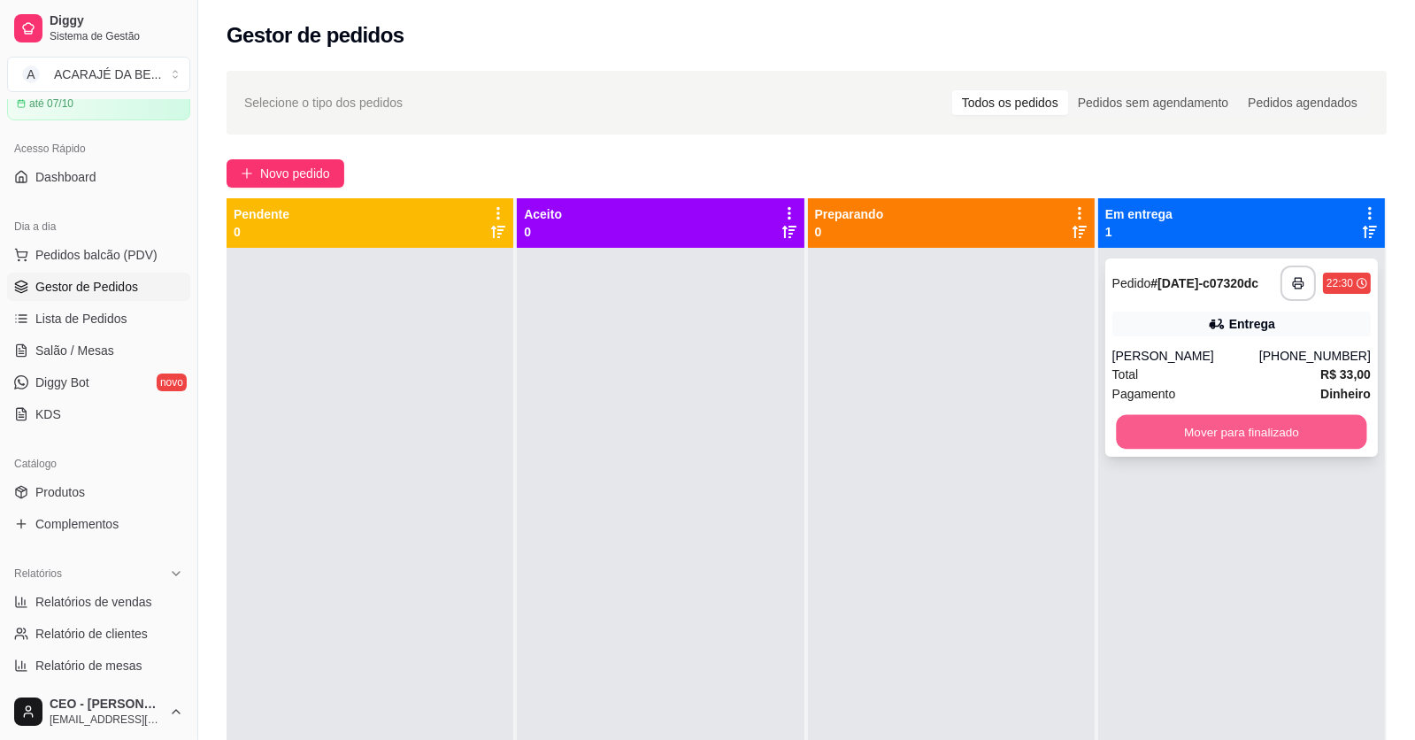
click at [1180, 435] on button "Mover para finalizado" at bounding box center [1241, 432] width 250 height 35
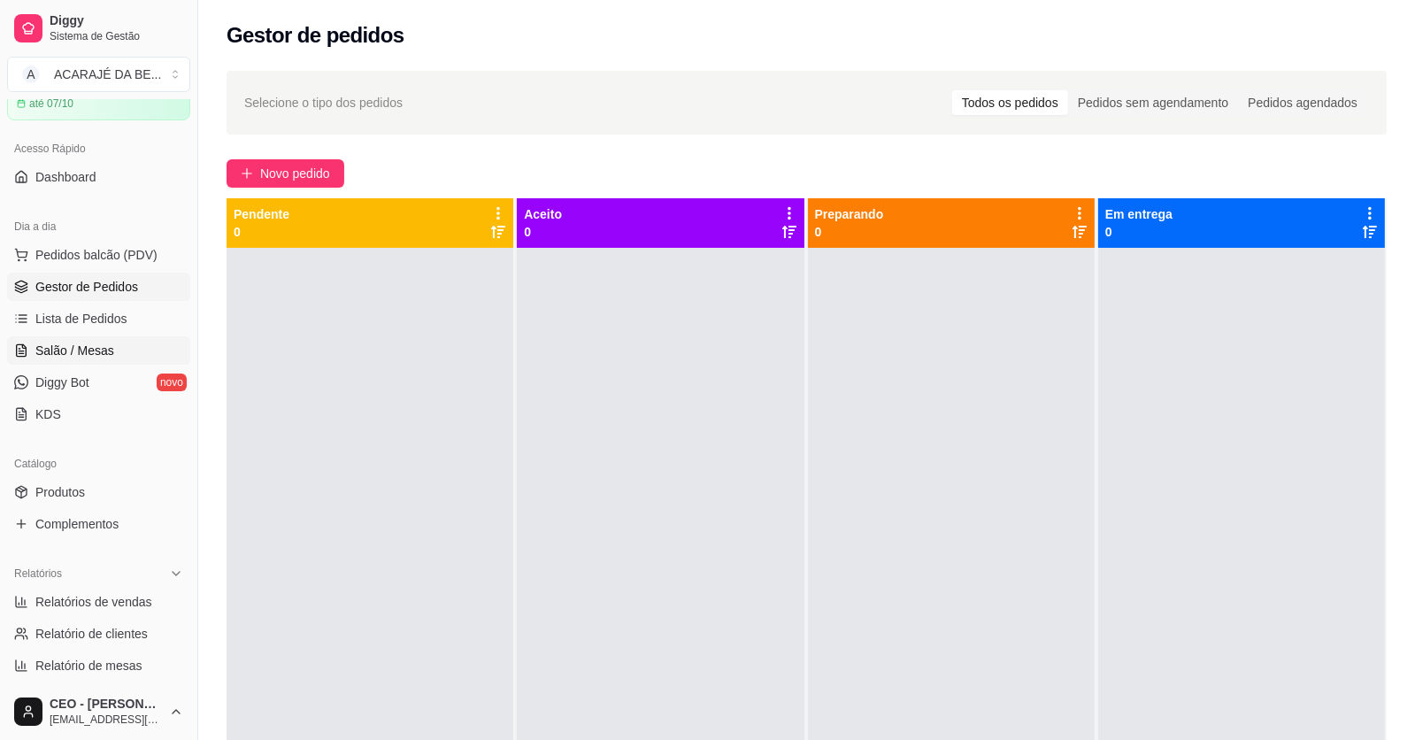
click at [87, 344] on span "Salão / Mesas" at bounding box center [74, 351] width 79 height 18
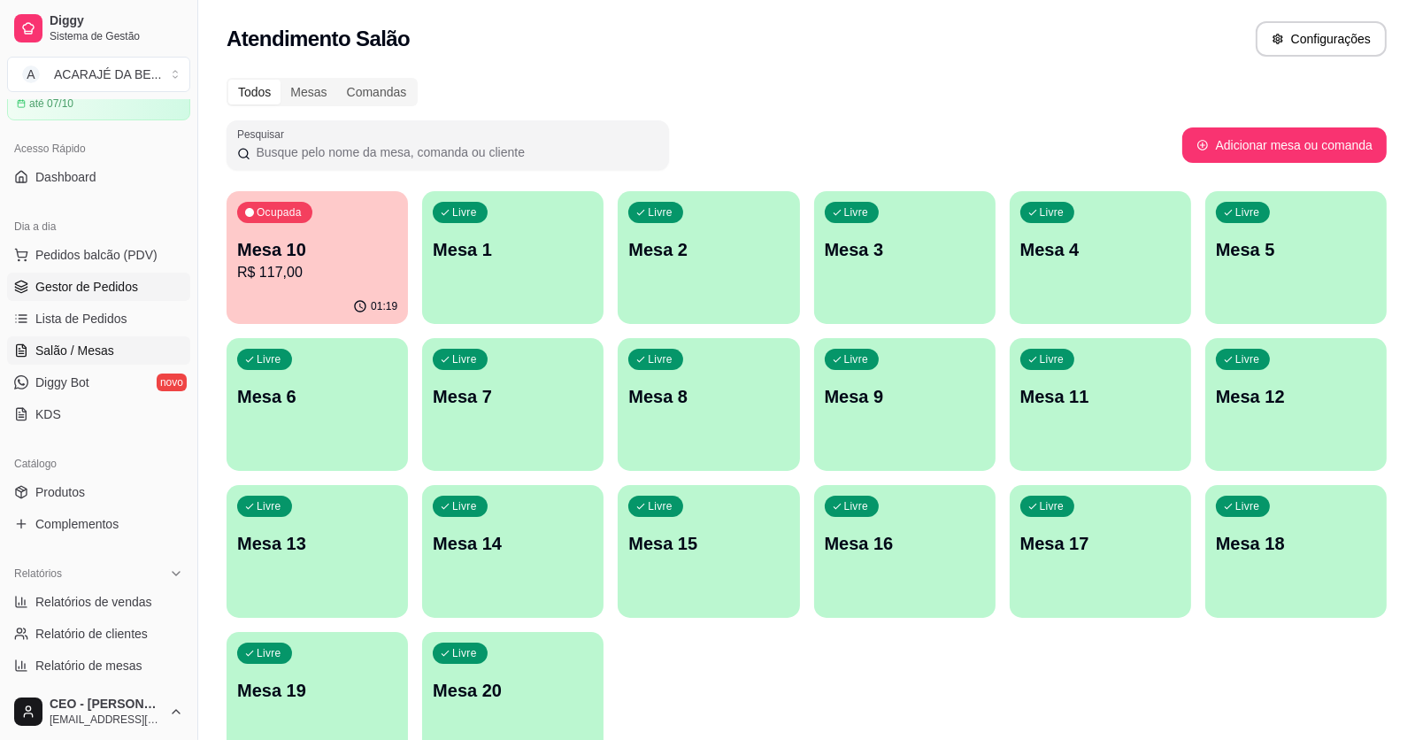
click at [92, 279] on span "Gestor de Pedidos" at bounding box center [86, 287] width 103 height 18
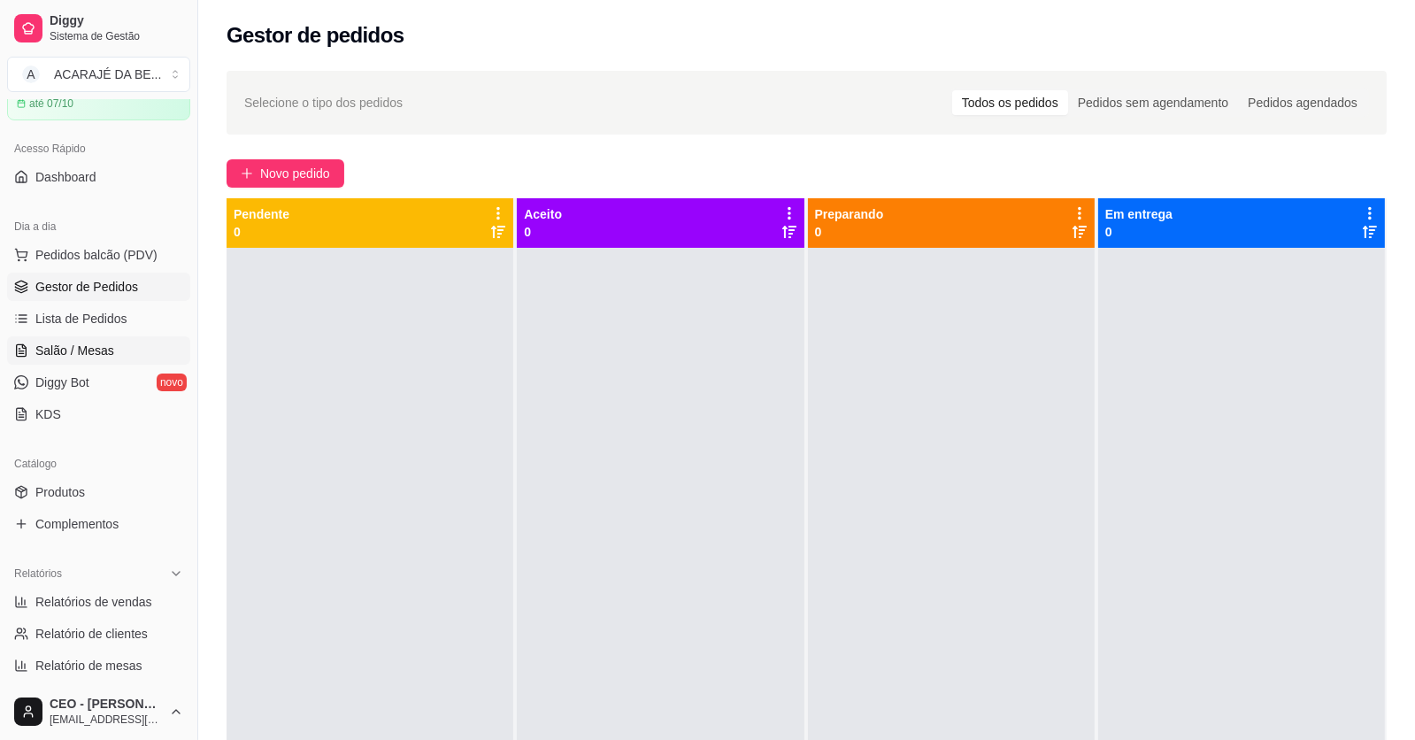
click at [82, 347] on span "Salão / Mesas" at bounding box center [74, 351] width 79 height 18
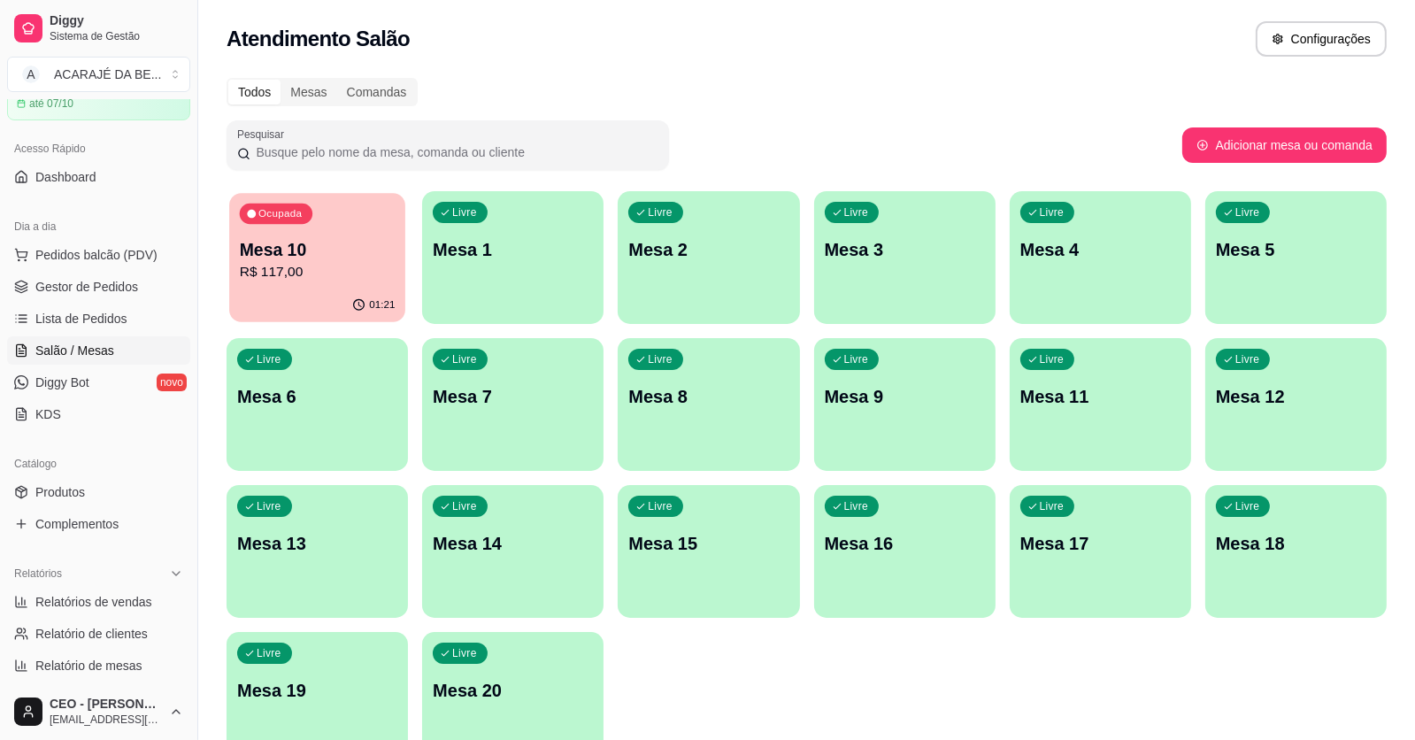
click at [335, 296] on div "01:21" at bounding box center [317, 306] width 176 height 34
click at [84, 285] on span "Gestor de Pedidos" at bounding box center [86, 287] width 103 height 18
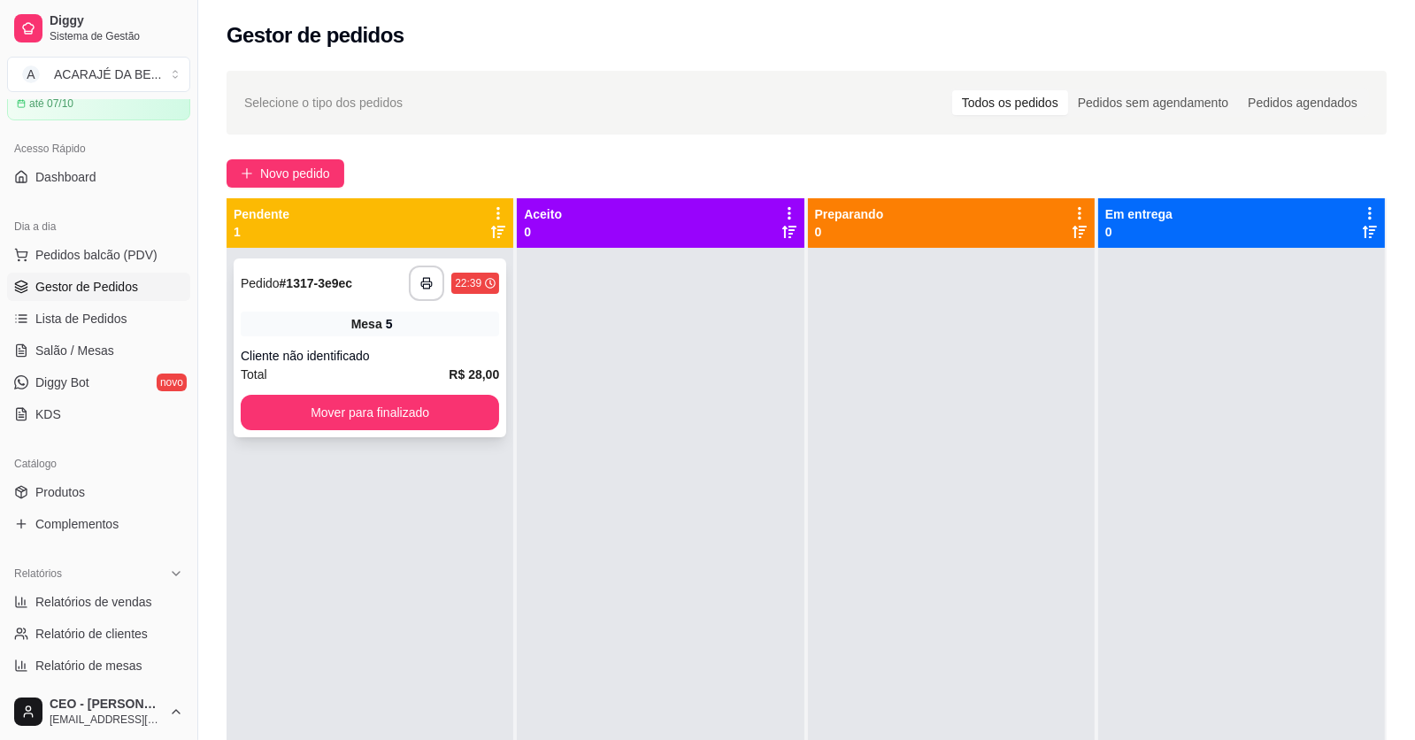
click at [366, 339] on div "**********" at bounding box center [370, 347] width 273 height 179
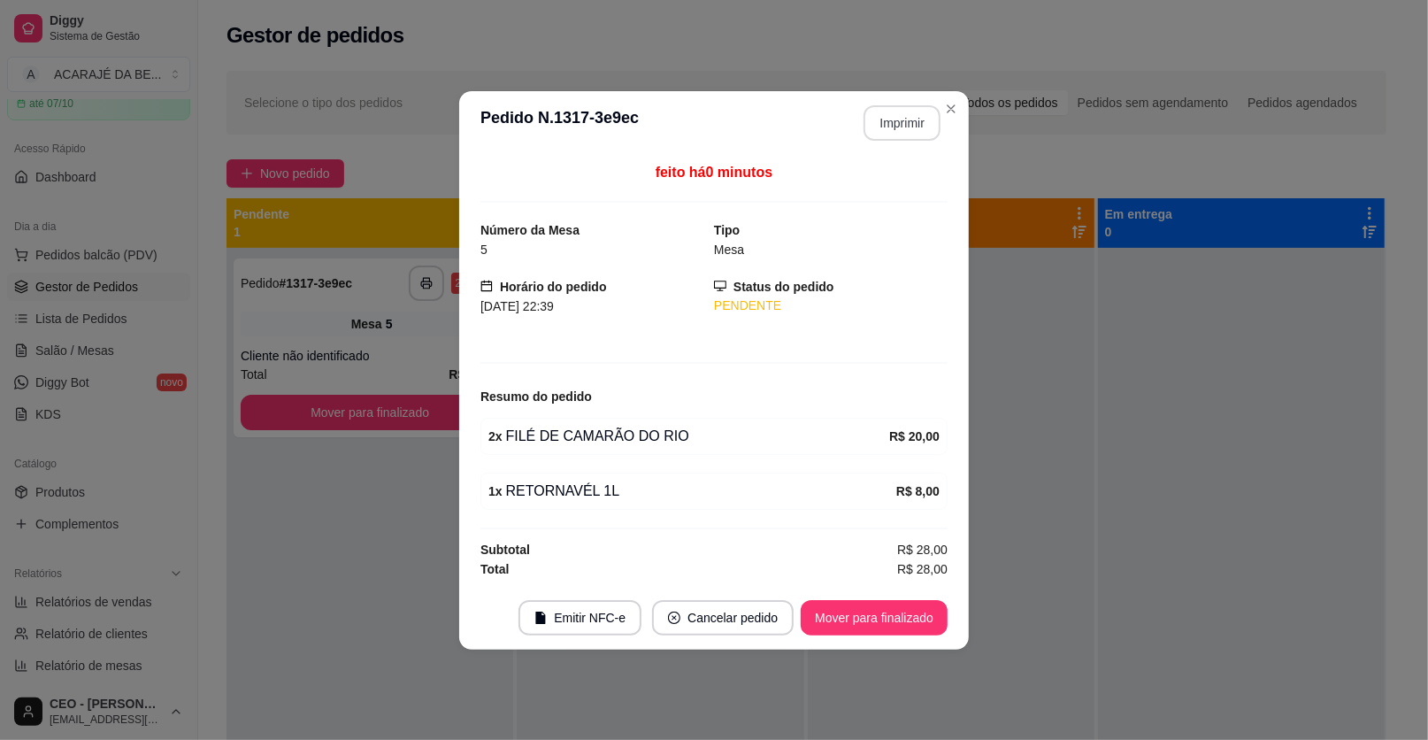
click at [918, 125] on button "Imprimir" at bounding box center [902, 122] width 77 height 35
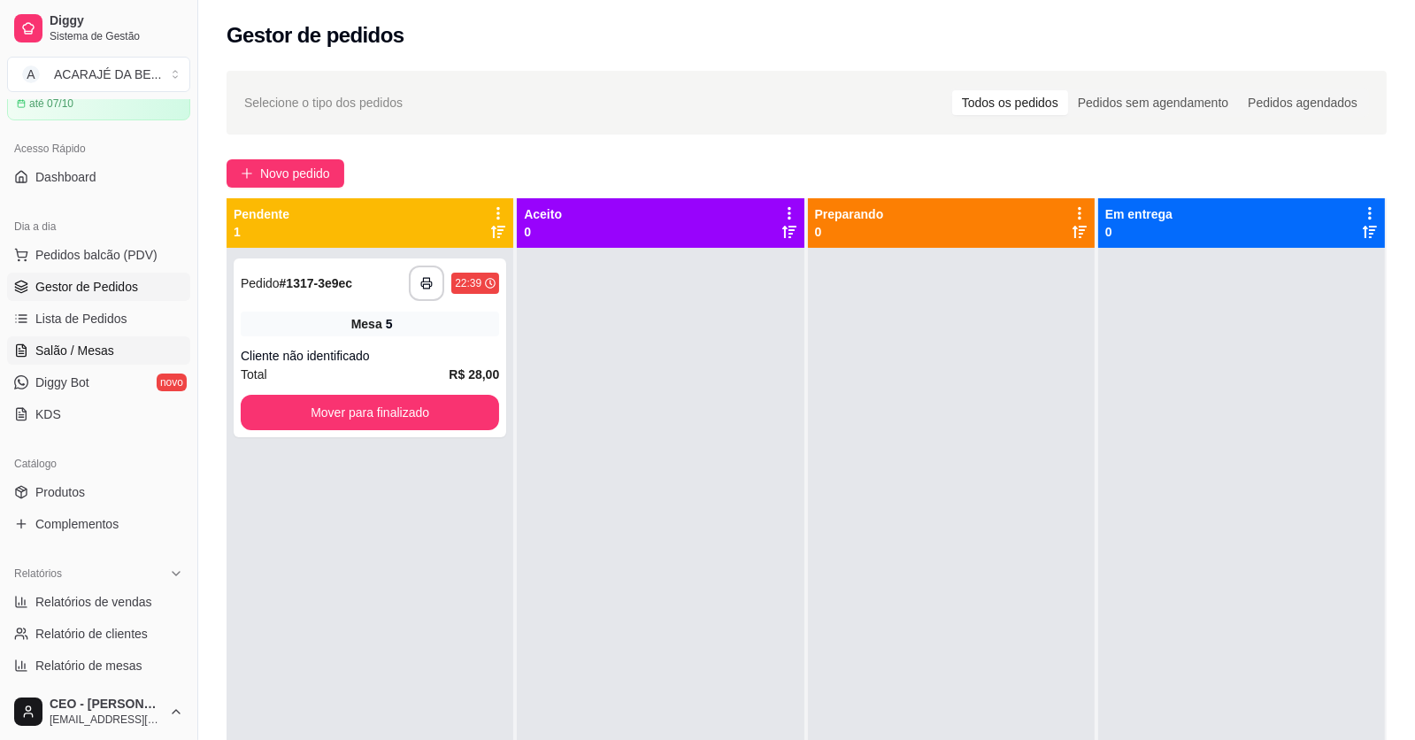
click at [73, 347] on span "Salão / Mesas" at bounding box center [74, 351] width 79 height 18
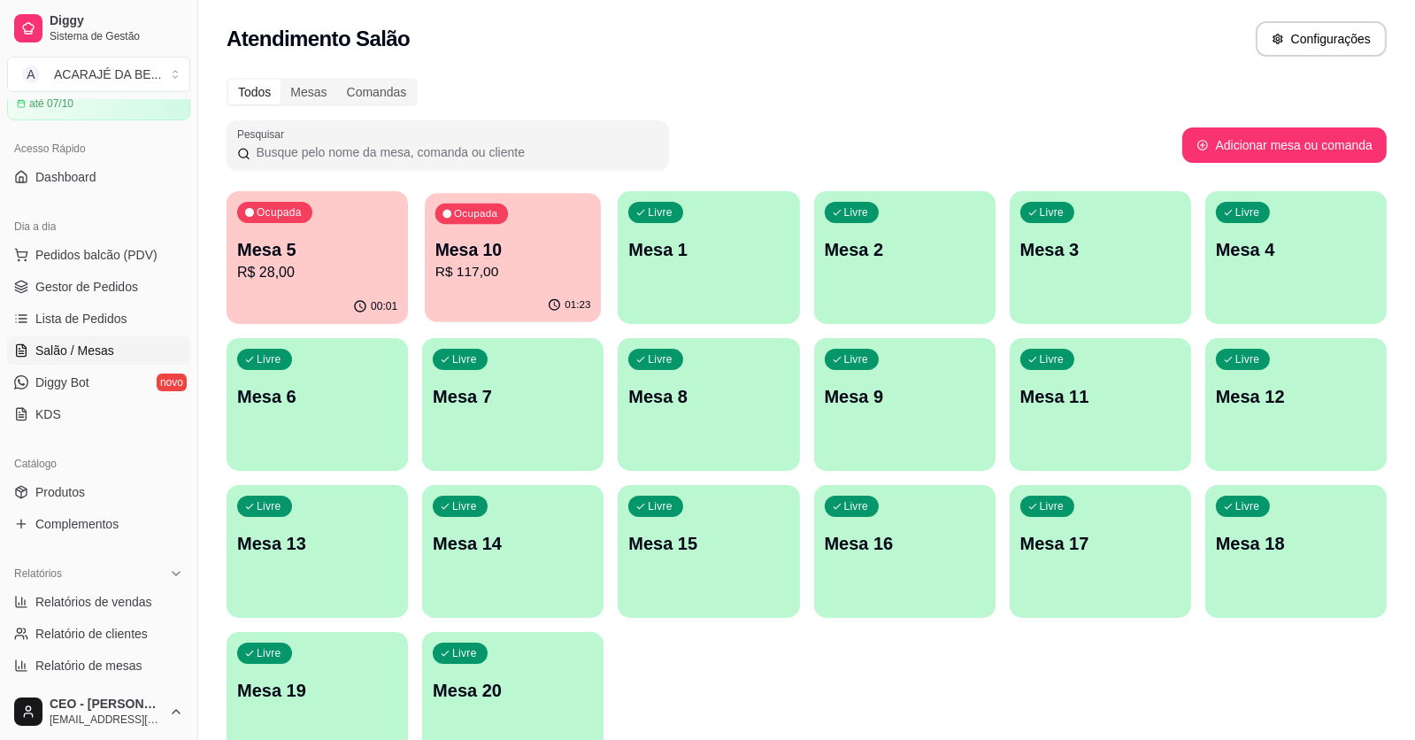
click at [527, 258] on p "Mesa 10" at bounding box center [513, 250] width 156 height 24
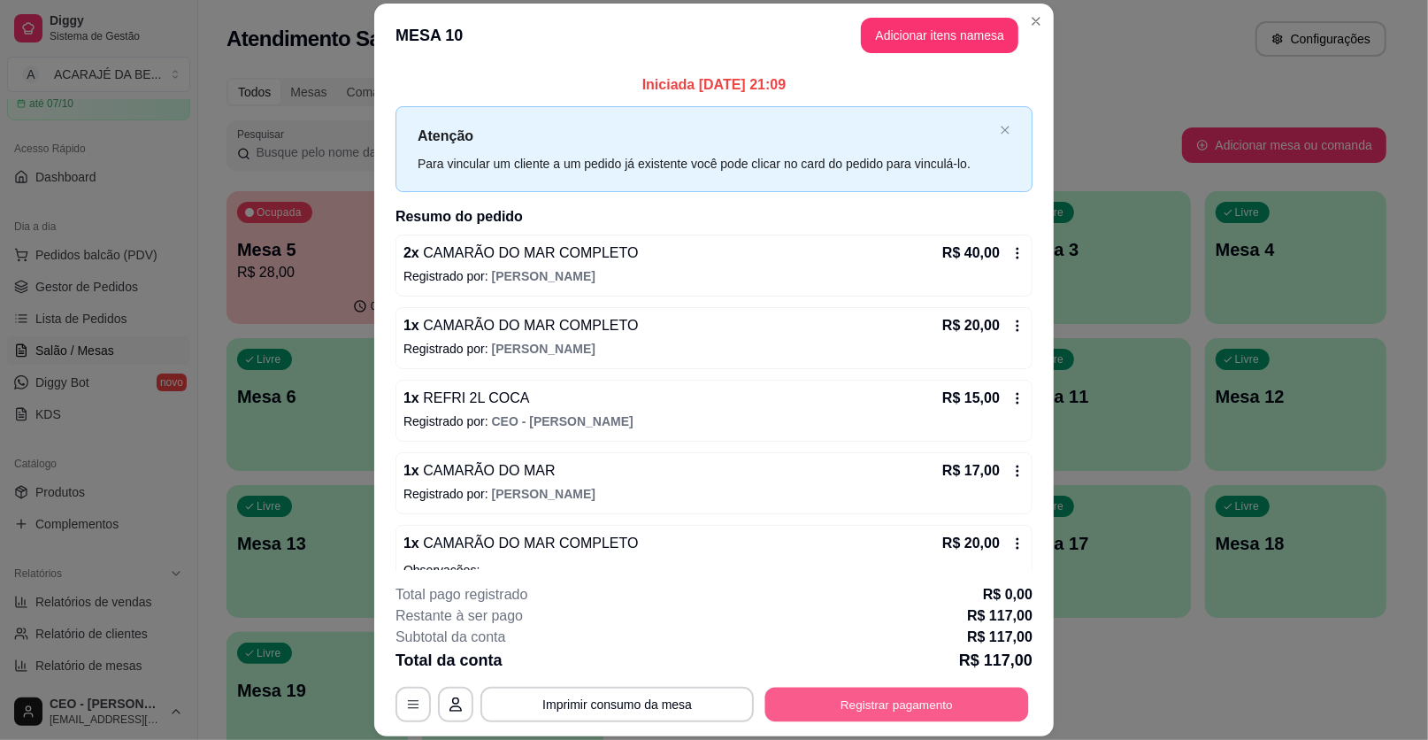
click at [882, 707] on button "Registrar pagamento" at bounding box center [898, 704] width 264 height 35
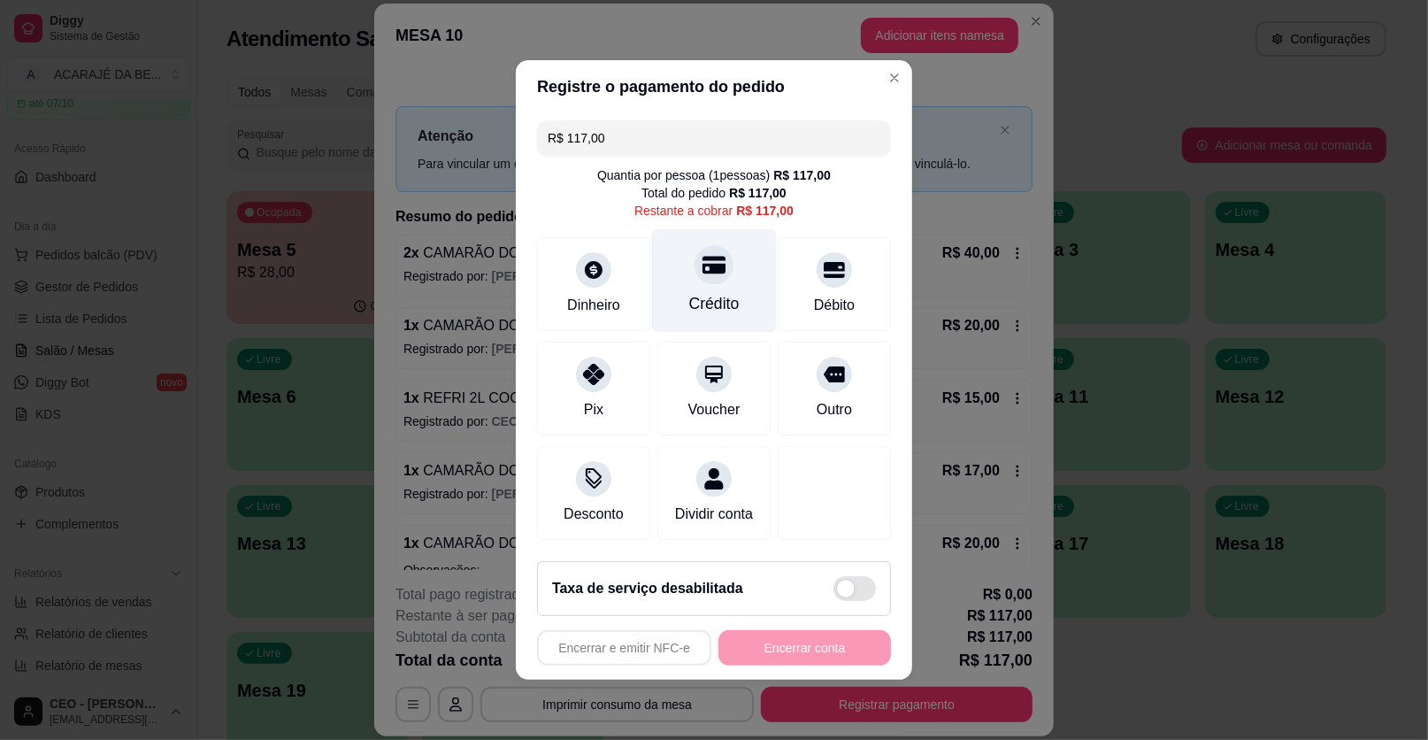
click at [707, 256] on icon at bounding box center [714, 264] width 23 height 23
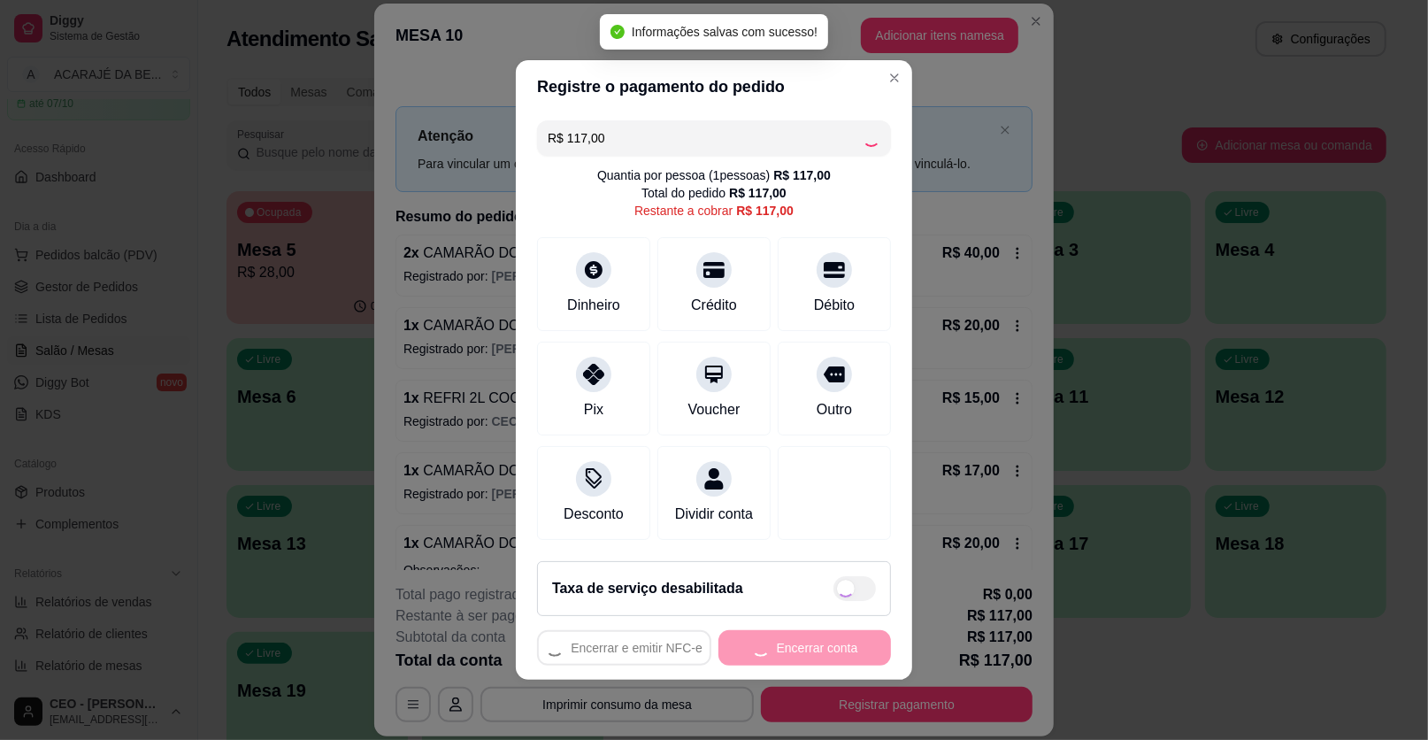
type input "R$ 0,00"
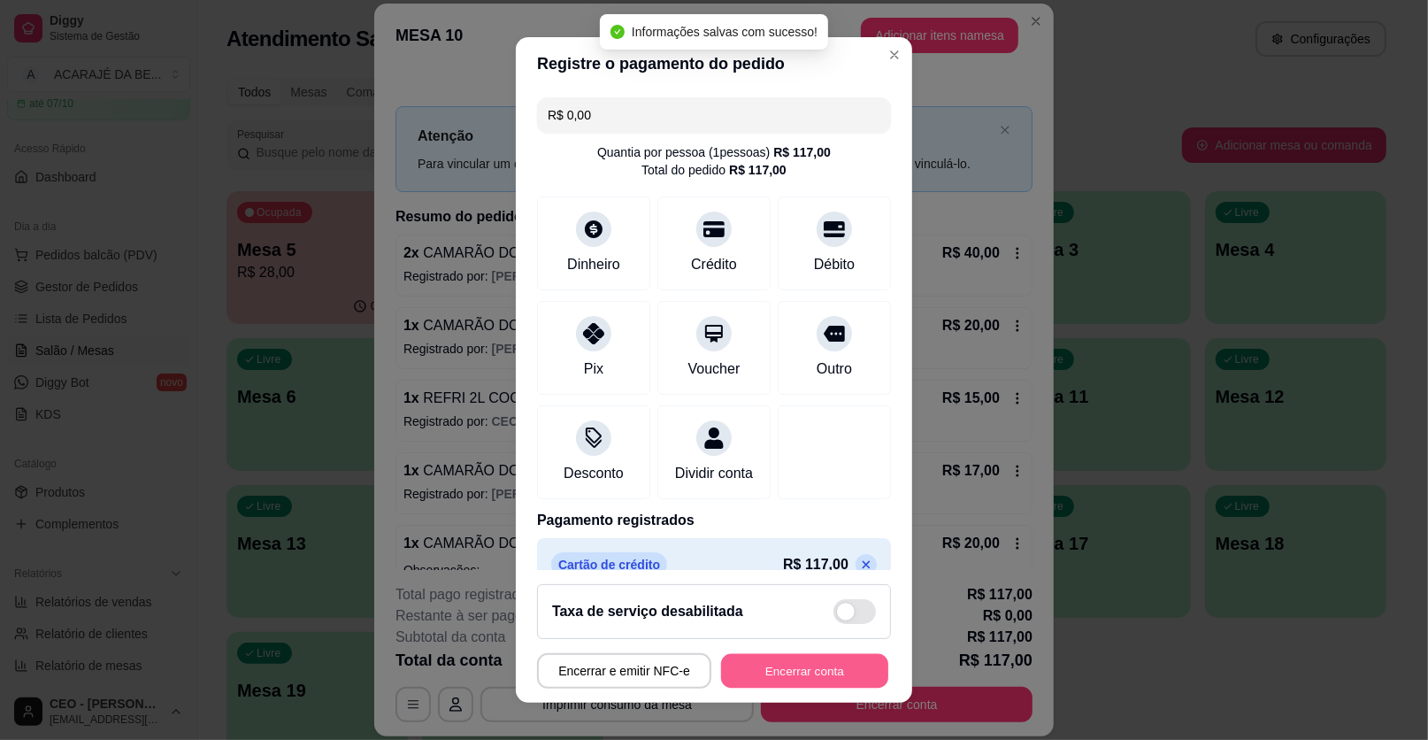
click at [809, 669] on button "Encerrar conta" at bounding box center [804, 671] width 167 height 35
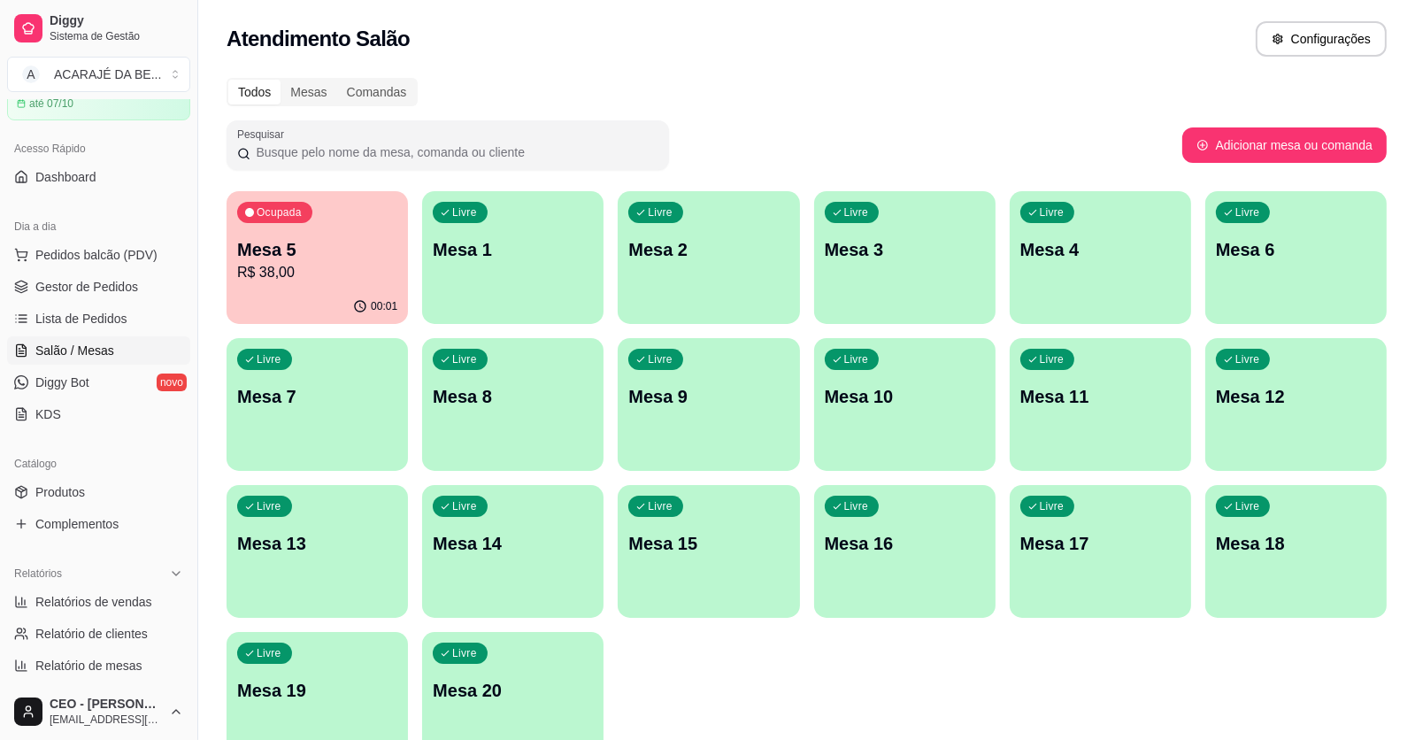
click at [316, 282] on div "Ocupada Mesa 5 R$ 38,00" at bounding box center [317, 240] width 181 height 98
click at [83, 279] on span "Gestor de Pedidos" at bounding box center [86, 287] width 103 height 18
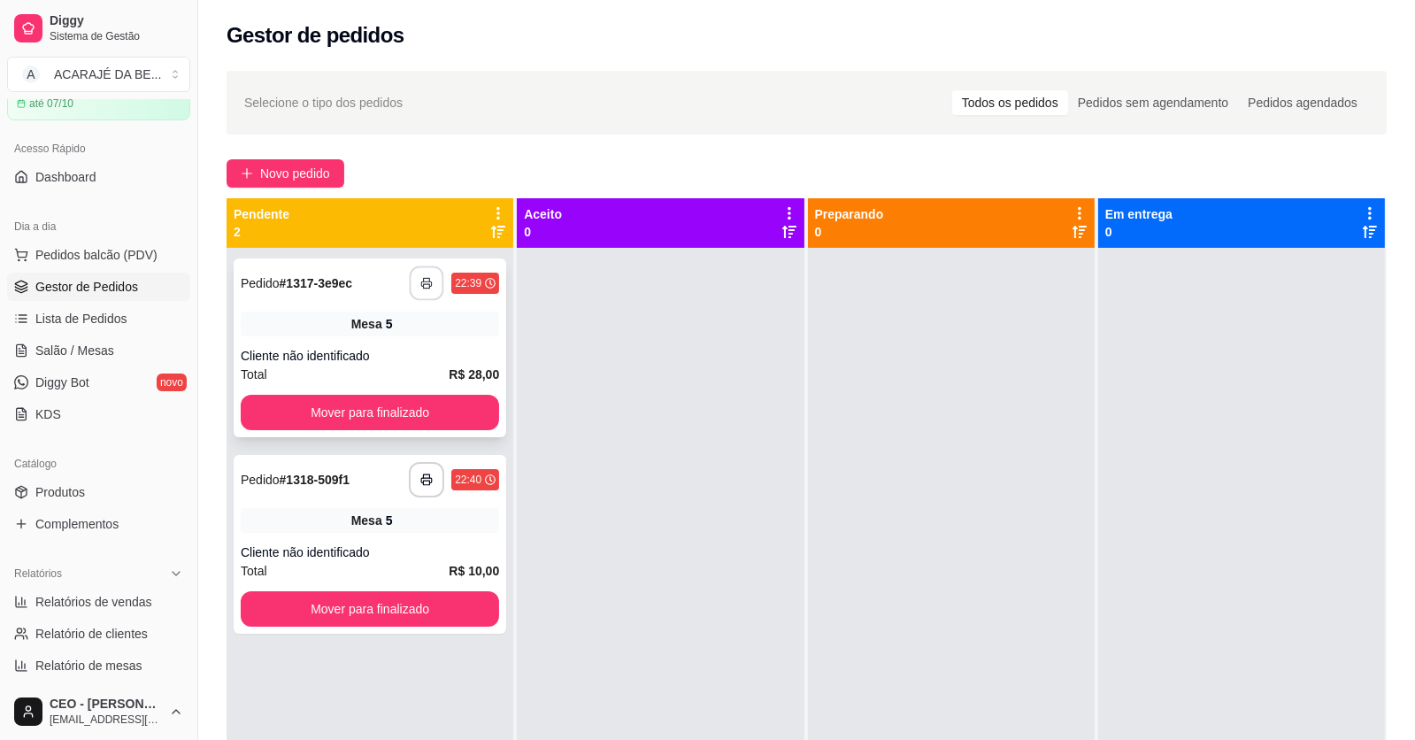
click at [433, 278] on button "button" at bounding box center [427, 283] width 35 height 35
click at [361, 559] on div "Cliente não identificado" at bounding box center [370, 552] width 258 height 18
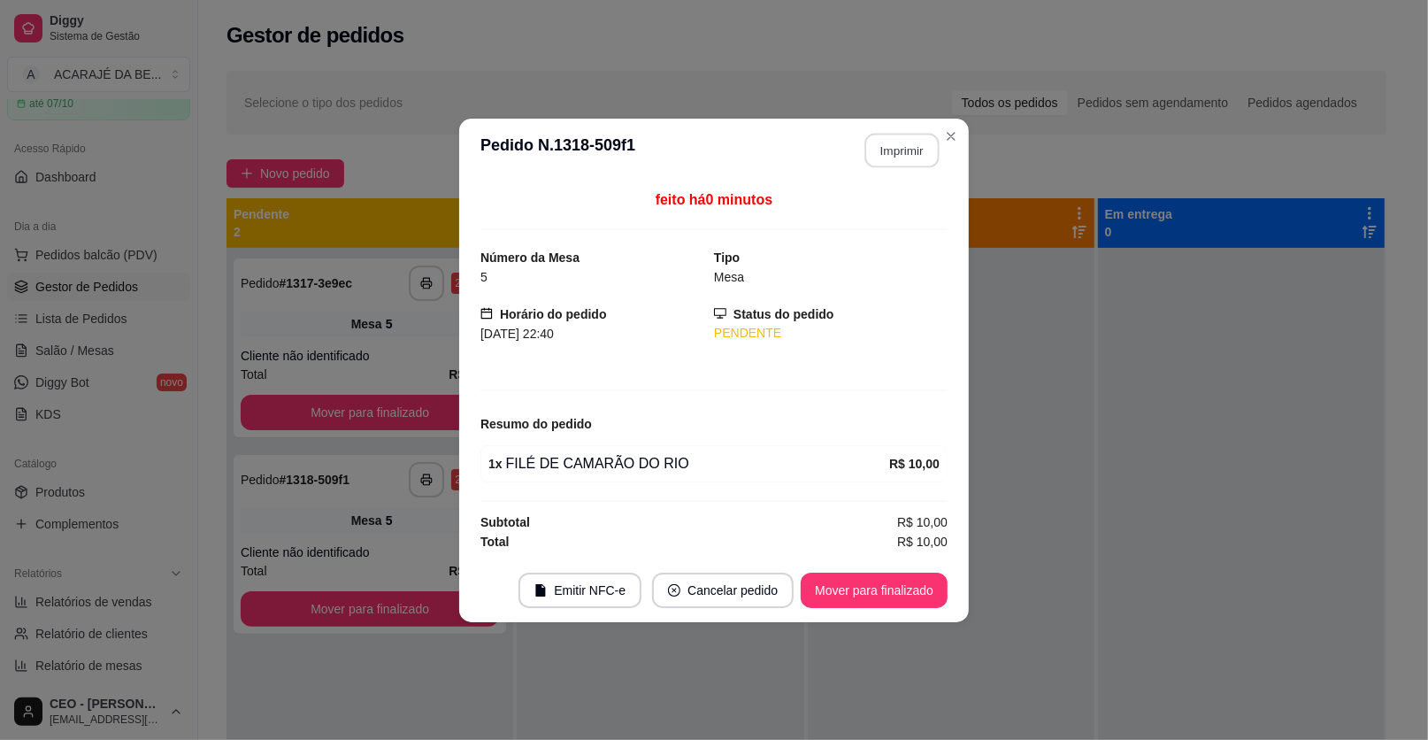
click at [904, 154] on button "Imprimir" at bounding box center [903, 150] width 74 height 35
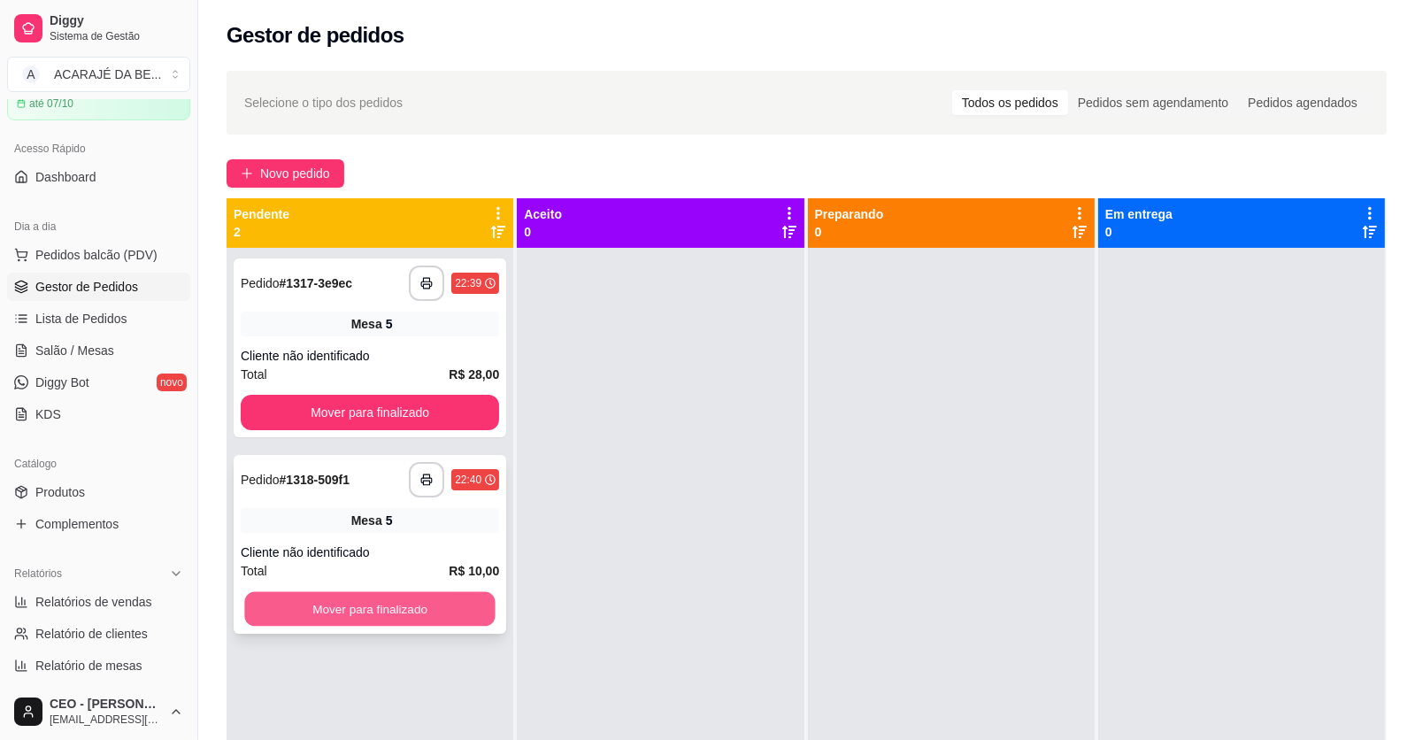
click at [443, 620] on button "Mover para finalizado" at bounding box center [369, 609] width 250 height 35
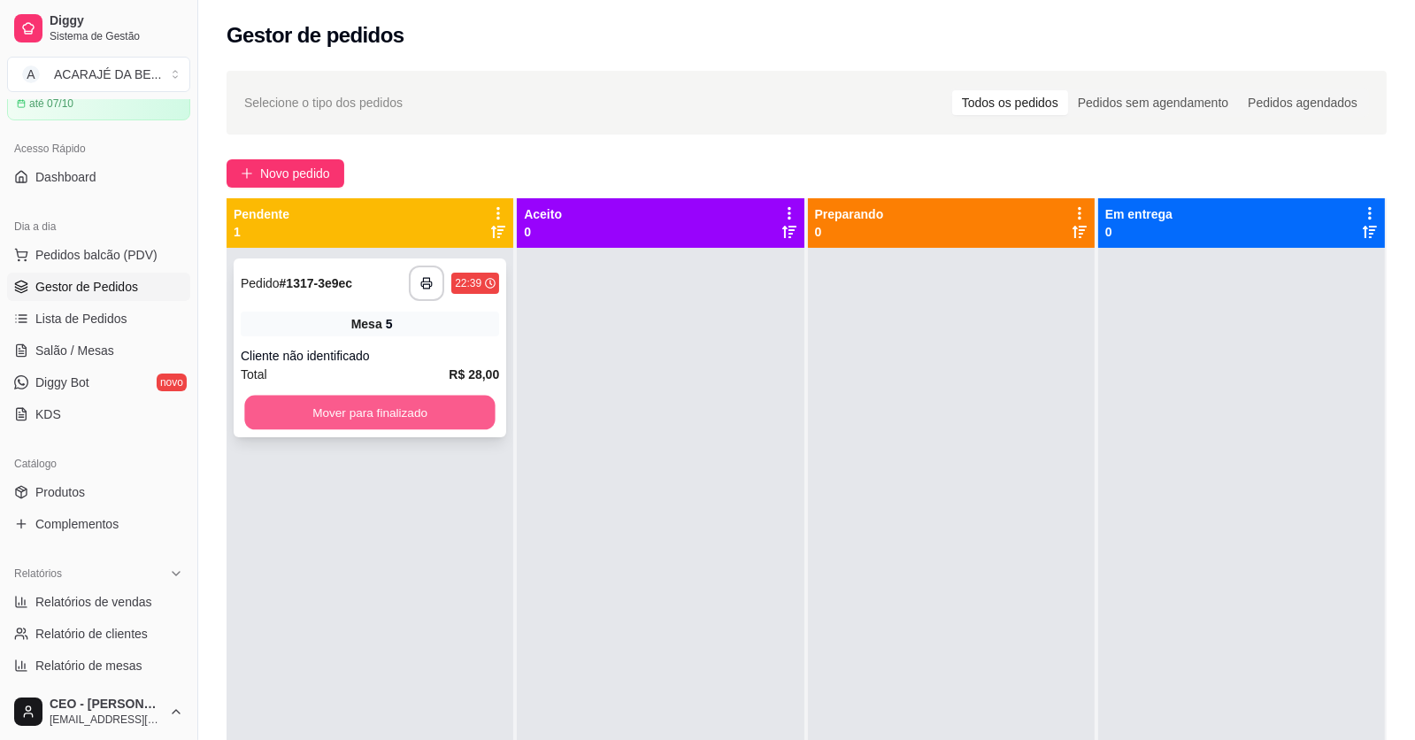
click at [462, 412] on button "Mover para finalizado" at bounding box center [369, 413] width 250 height 35
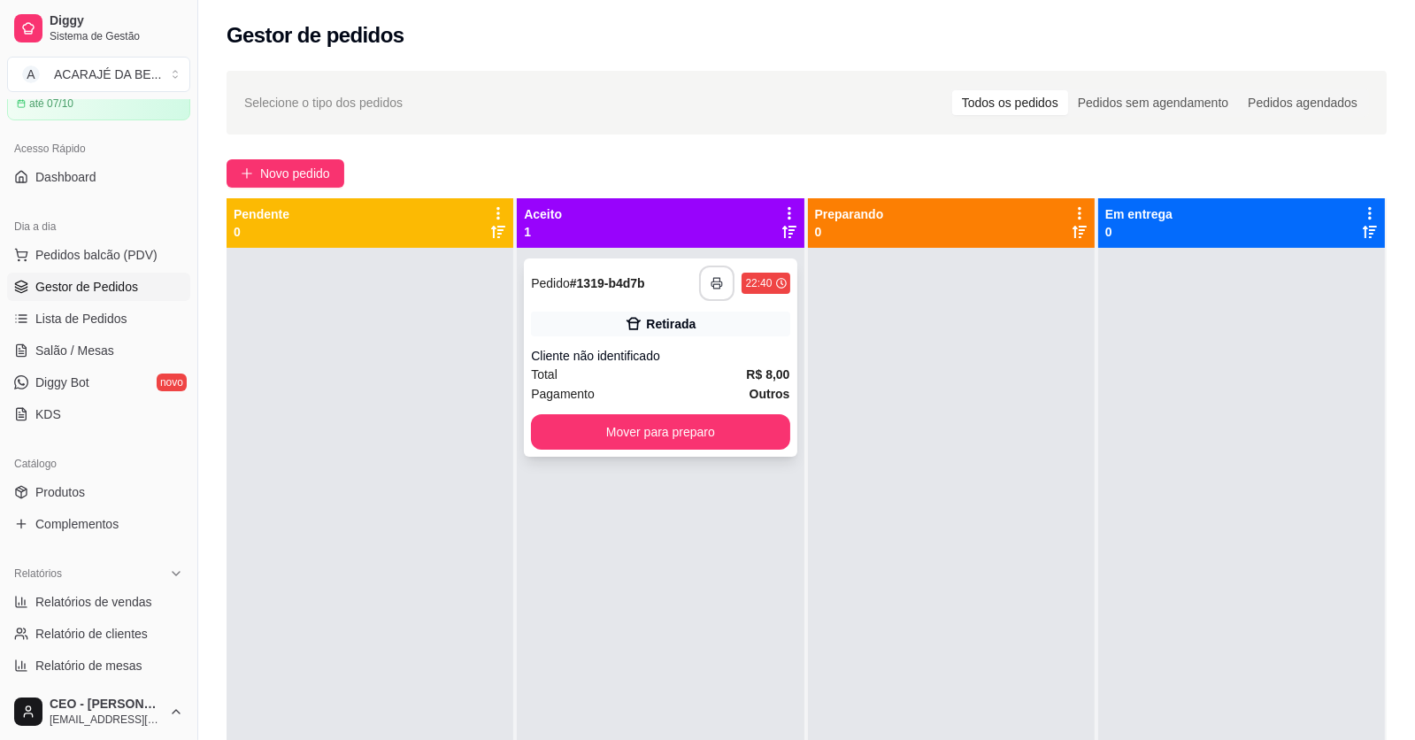
click at [714, 288] on rect "button" at bounding box center [717, 286] width 6 height 4
click at [706, 429] on button "Mover para preparo" at bounding box center [660, 432] width 250 height 35
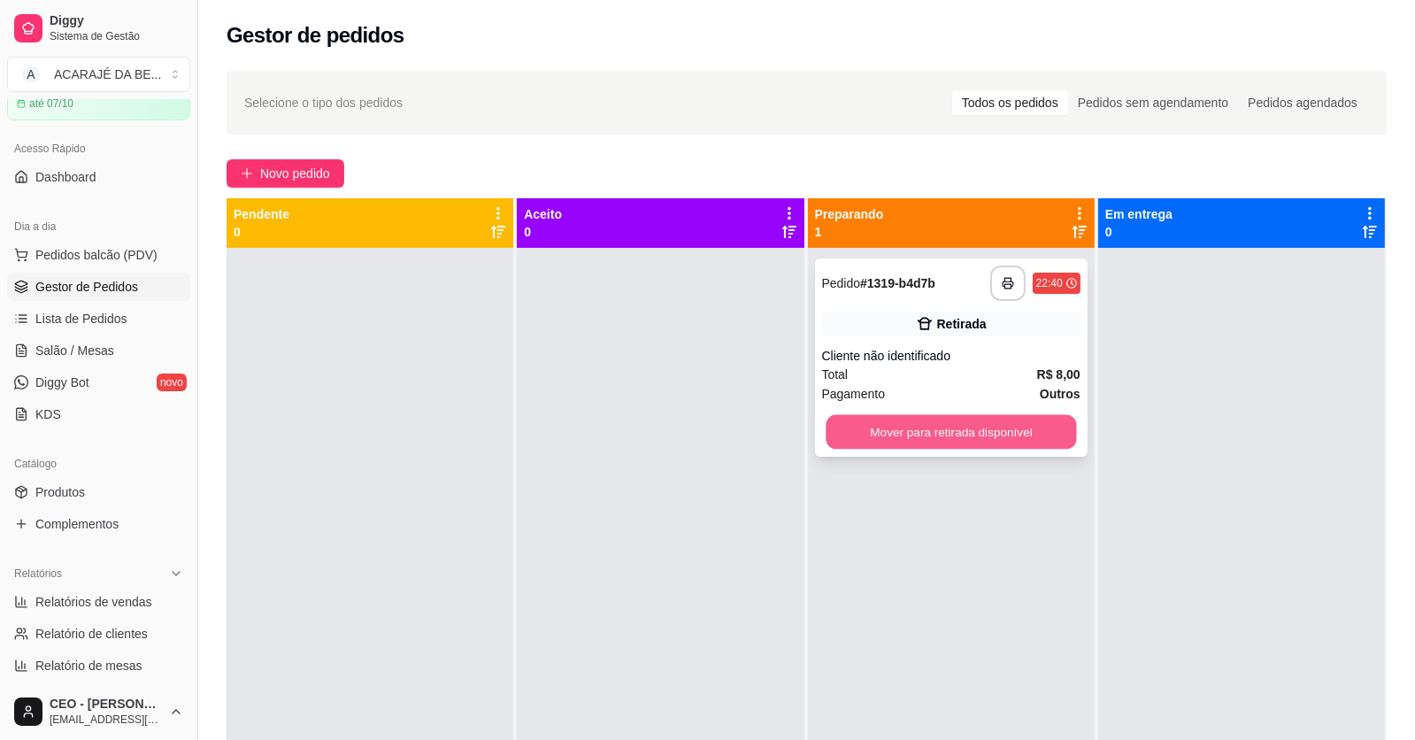
click at [852, 424] on button "Mover para retirada disponível" at bounding box center [951, 432] width 250 height 35
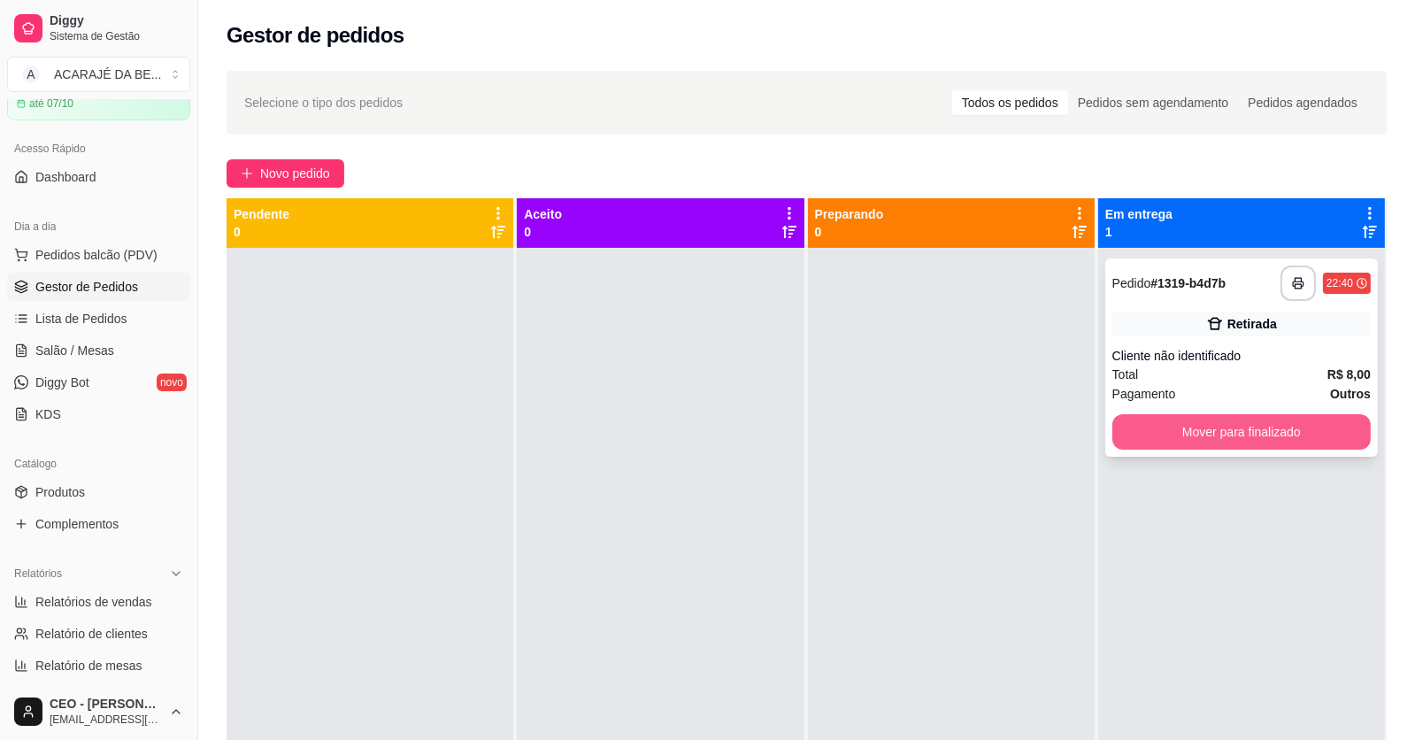
click at [1233, 436] on button "Mover para finalizado" at bounding box center [1241, 431] width 258 height 35
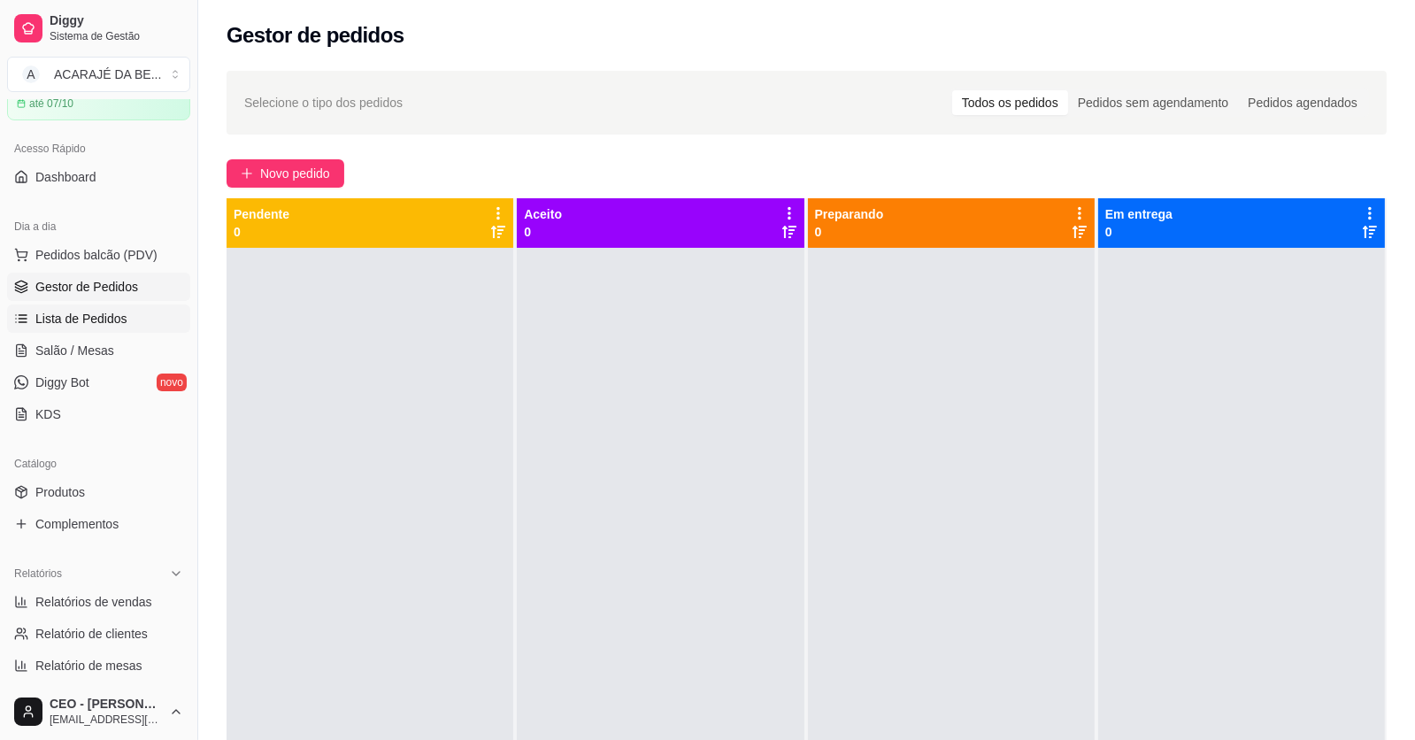
click at [159, 327] on link "Lista de Pedidos" at bounding box center [98, 318] width 183 height 28
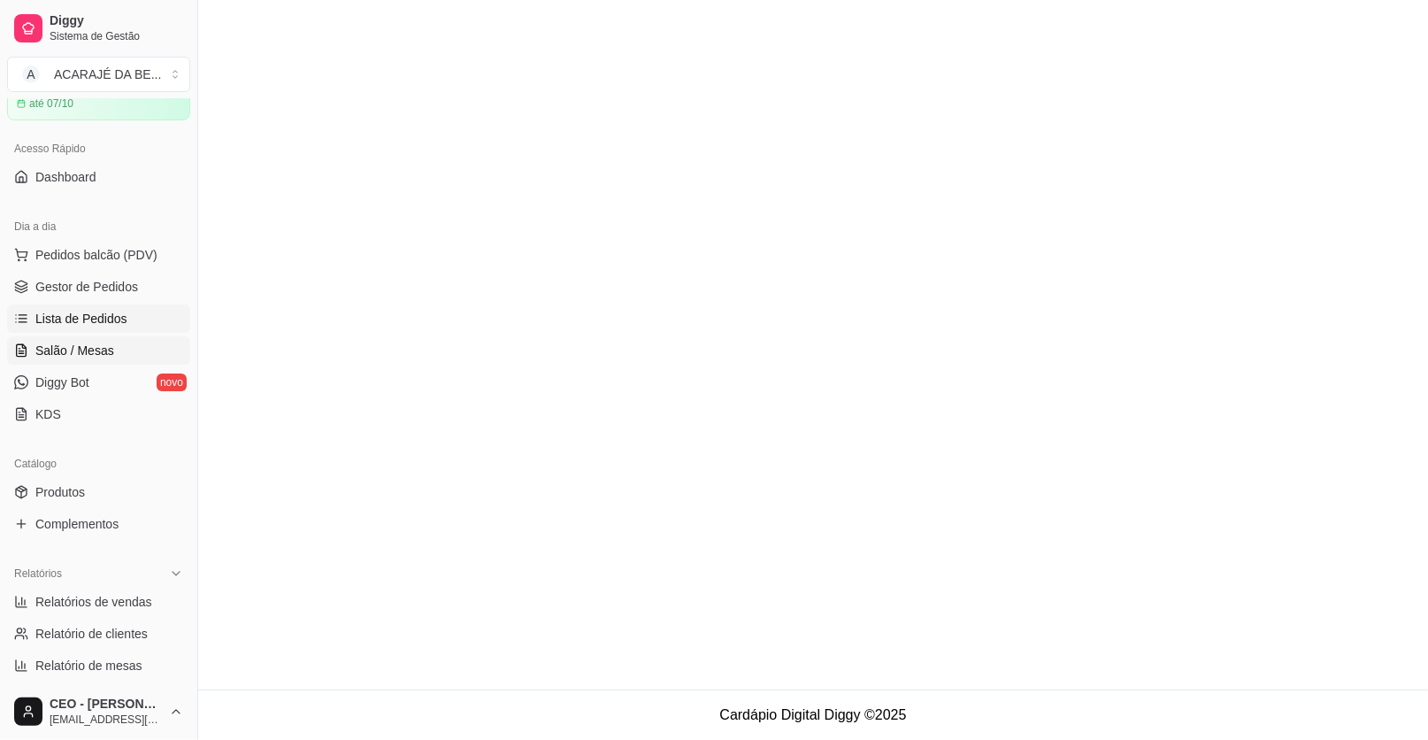
click at [159, 350] on link "Salão / Mesas" at bounding box center [98, 350] width 183 height 28
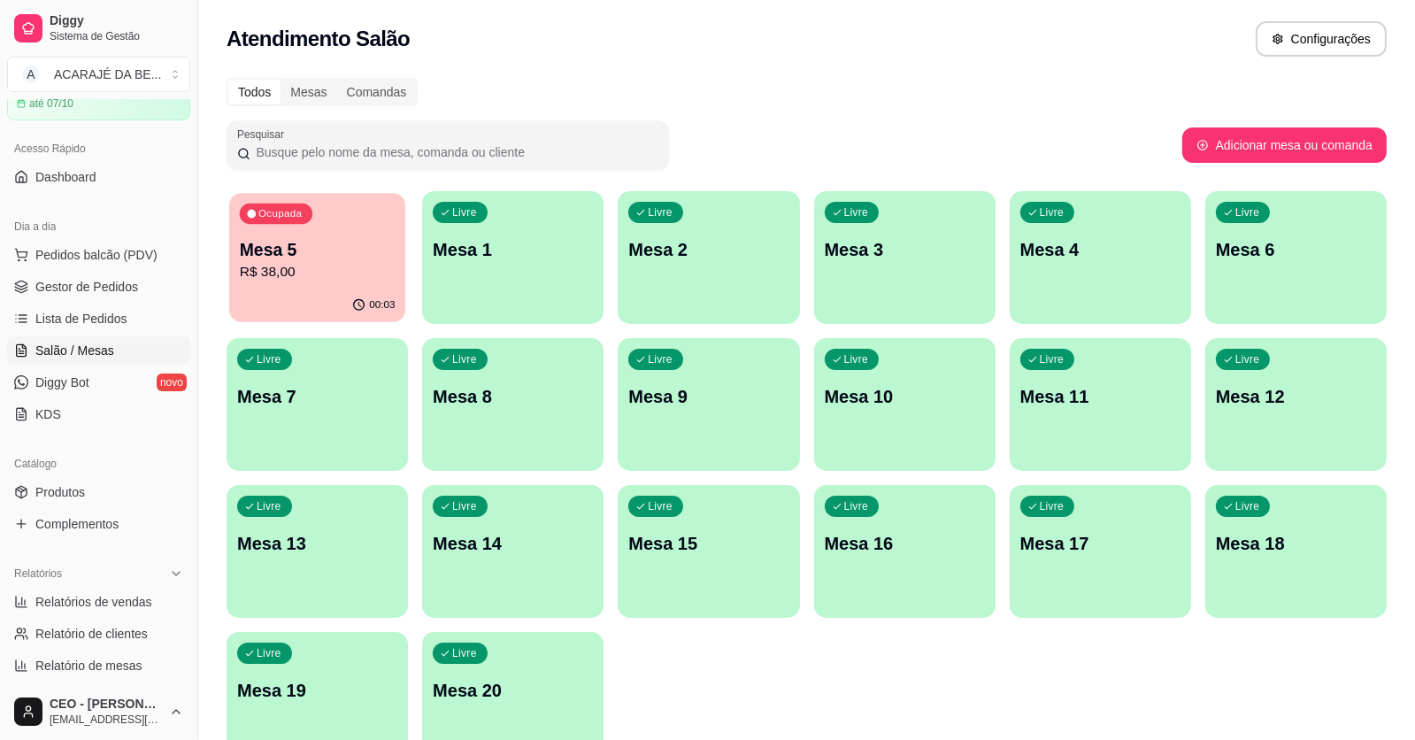
click at [391, 232] on div "Ocupada Mesa 5 R$ 38,00" at bounding box center [317, 241] width 176 height 96
click at [93, 283] on span "Gestor de Pedidos" at bounding box center [86, 287] width 103 height 18
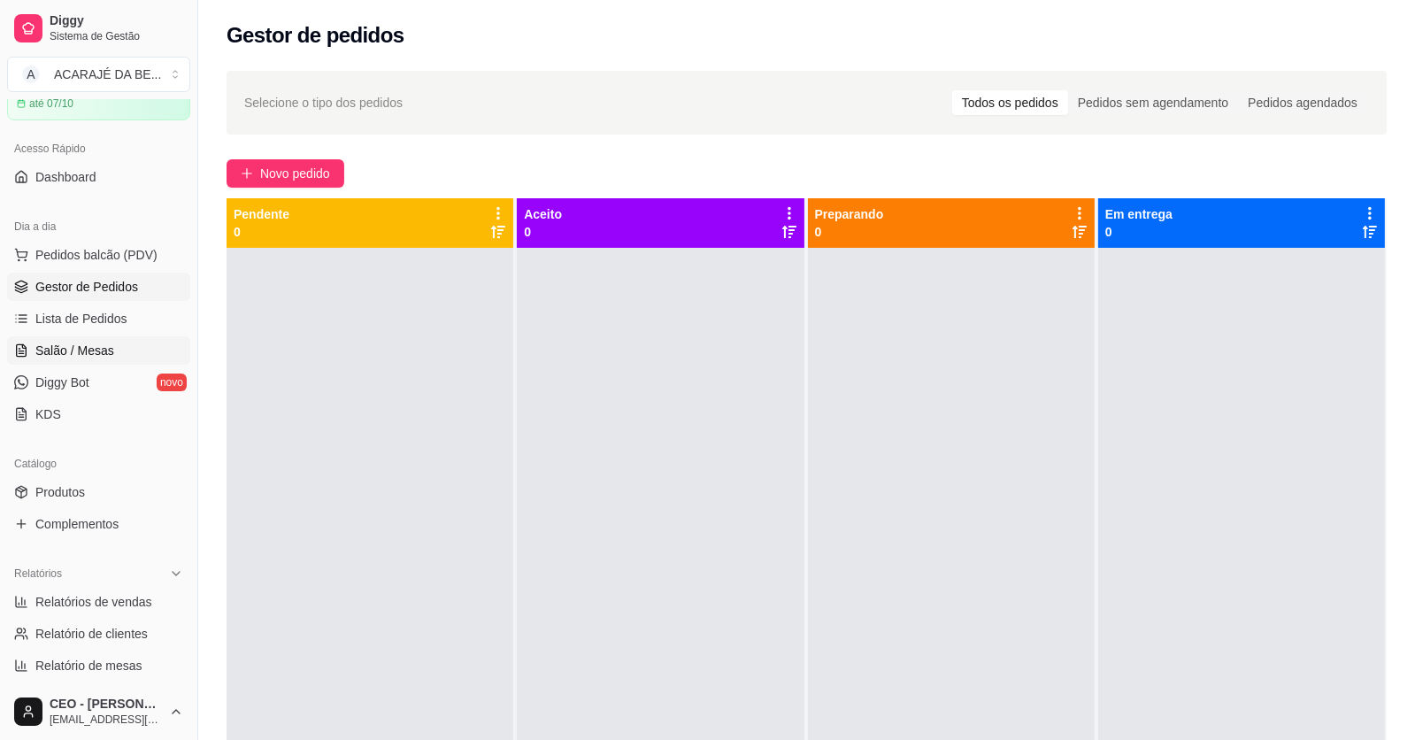
click at [163, 345] on link "Salão / Mesas" at bounding box center [98, 350] width 183 height 28
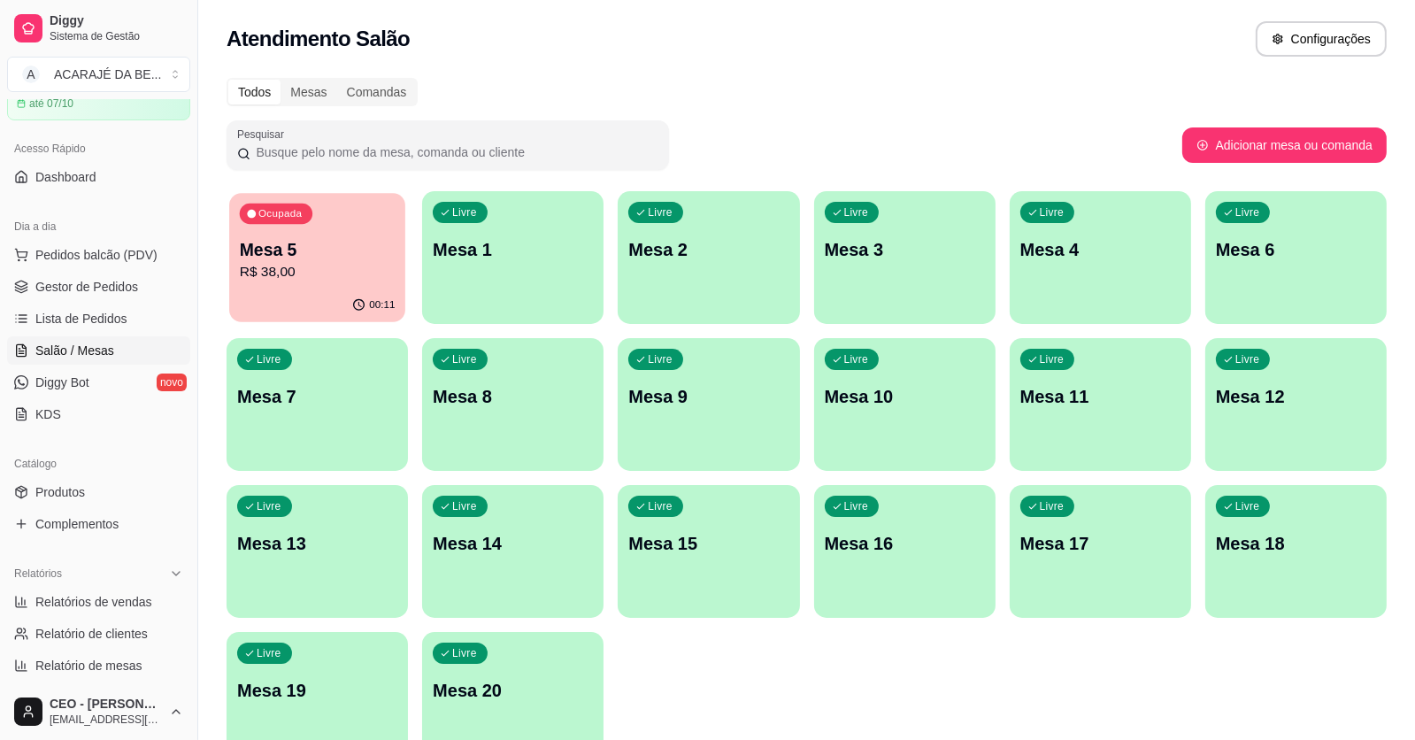
click at [348, 269] on p "R$ 38,00" at bounding box center [318, 272] width 156 height 20
click at [94, 286] on span "Gestor de Pedidos" at bounding box center [86, 287] width 103 height 18
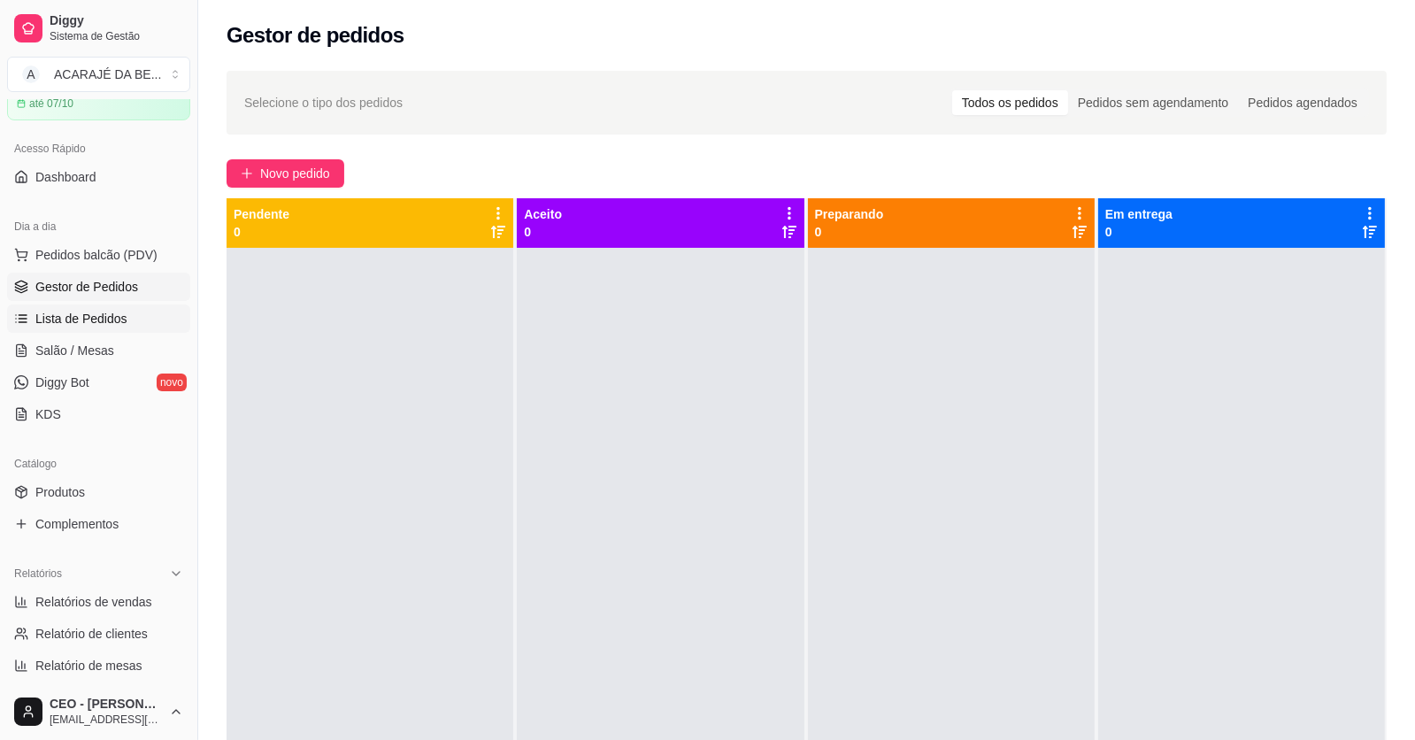
click at [133, 315] on link "Lista de Pedidos" at bounding box center [98, 318] width 183 height 28
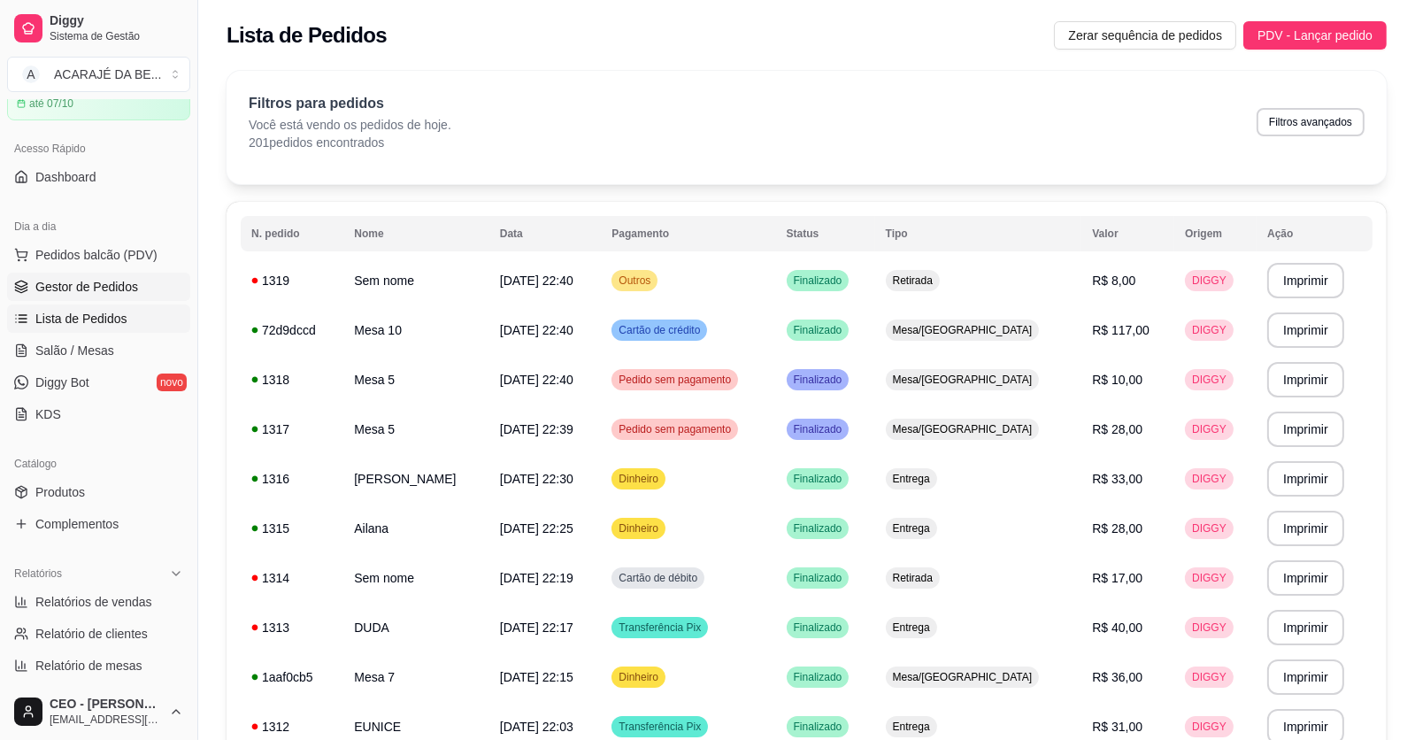
click at [118, 282] on span "Gestor de Pedidos" at bounding box center [86, 287] width 103 height 18
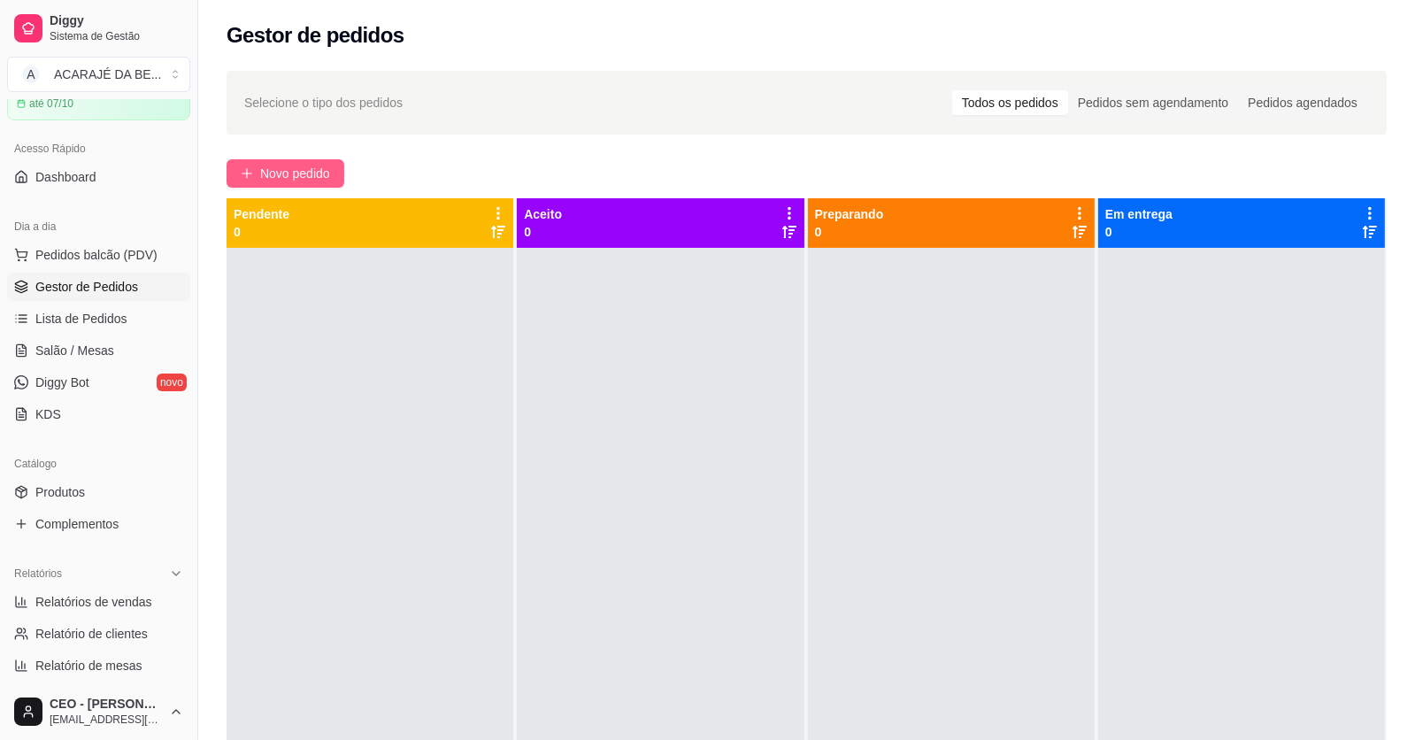
click at [306, 173] on span "Novo pedido" at bounding box center [295, 173] width 70 height 19
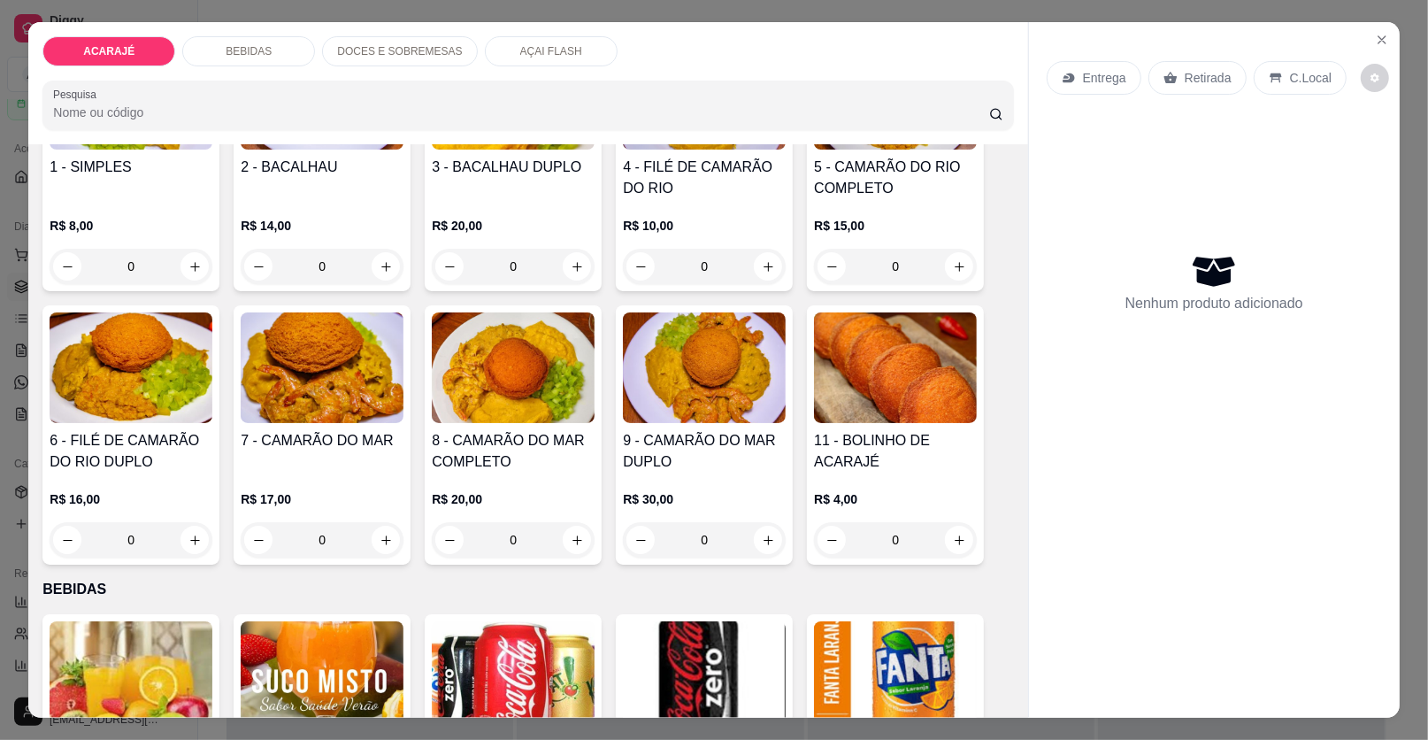
scroll to position [266, 0]
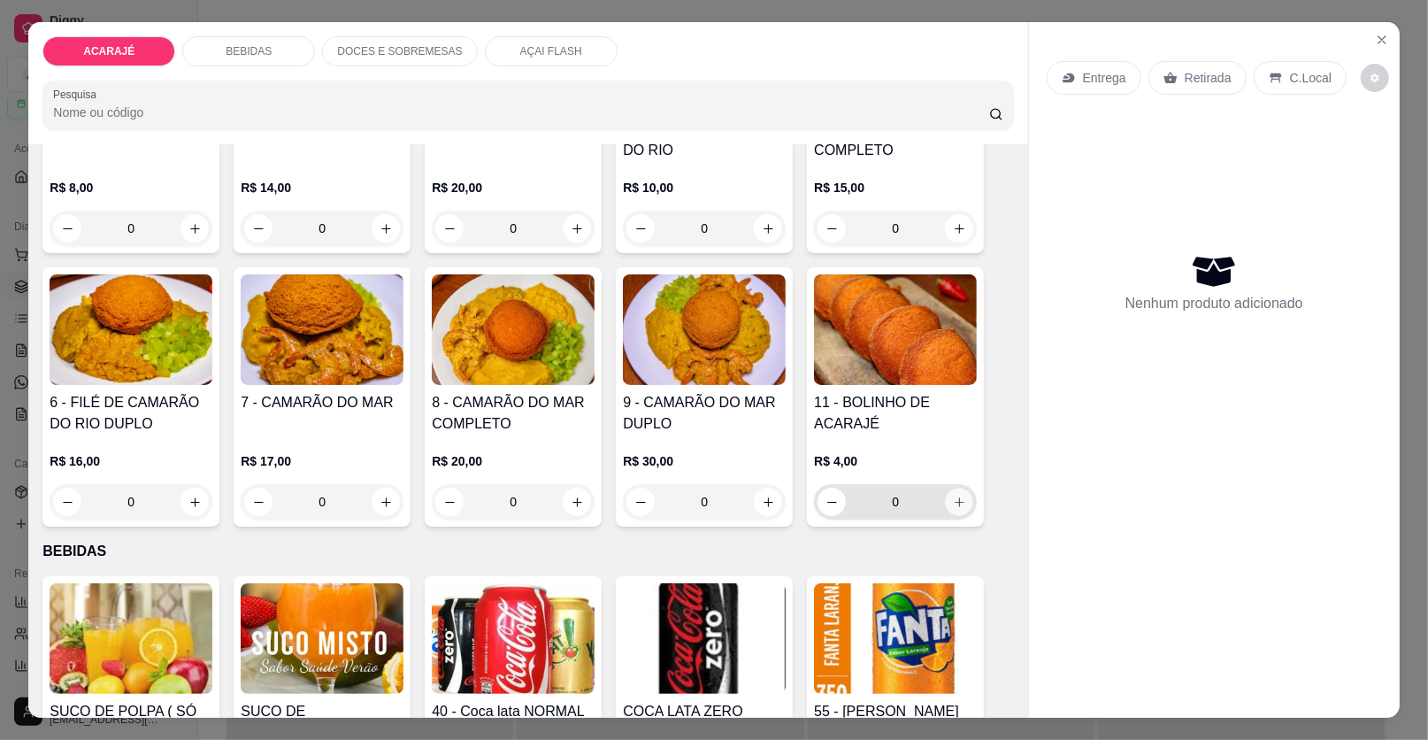
click at [956, 503] on icon "increase-product-quantity" at bounding box center [959, 502] width 13 height 13
type input "1"
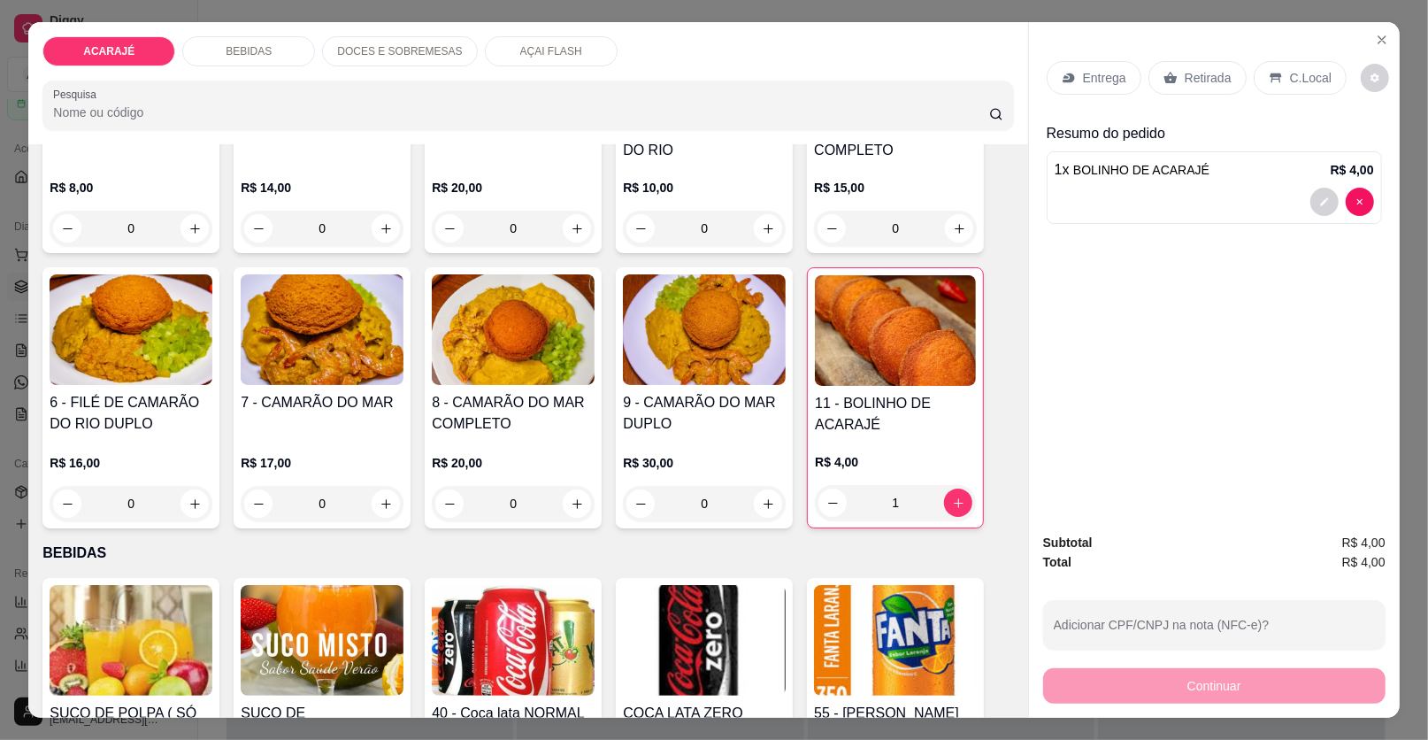
click at [1300, 76] on p "C.Local" at bounding box center [1311, 78] width 42 height 18
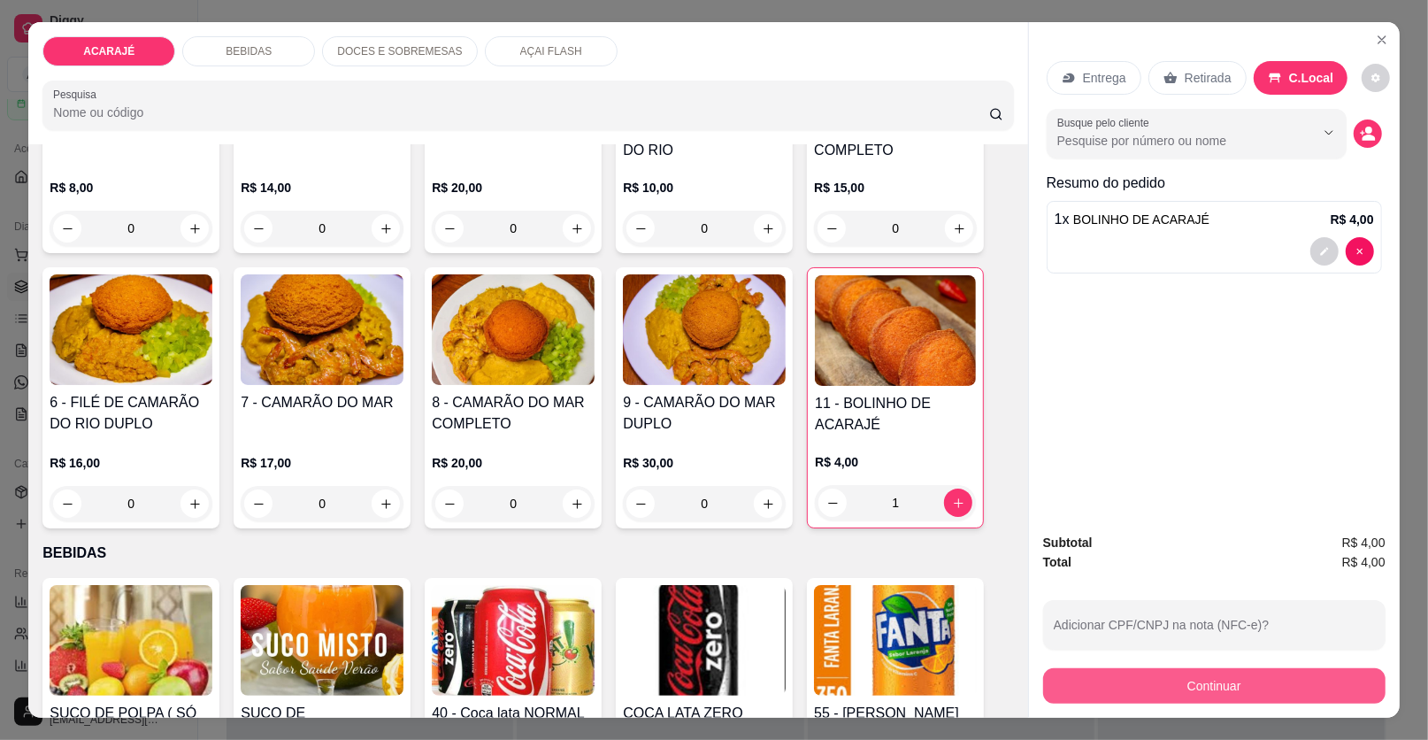
click at [1258, 683] on button "Continuar" at bounding box center [1214, 685] width 342 height 35
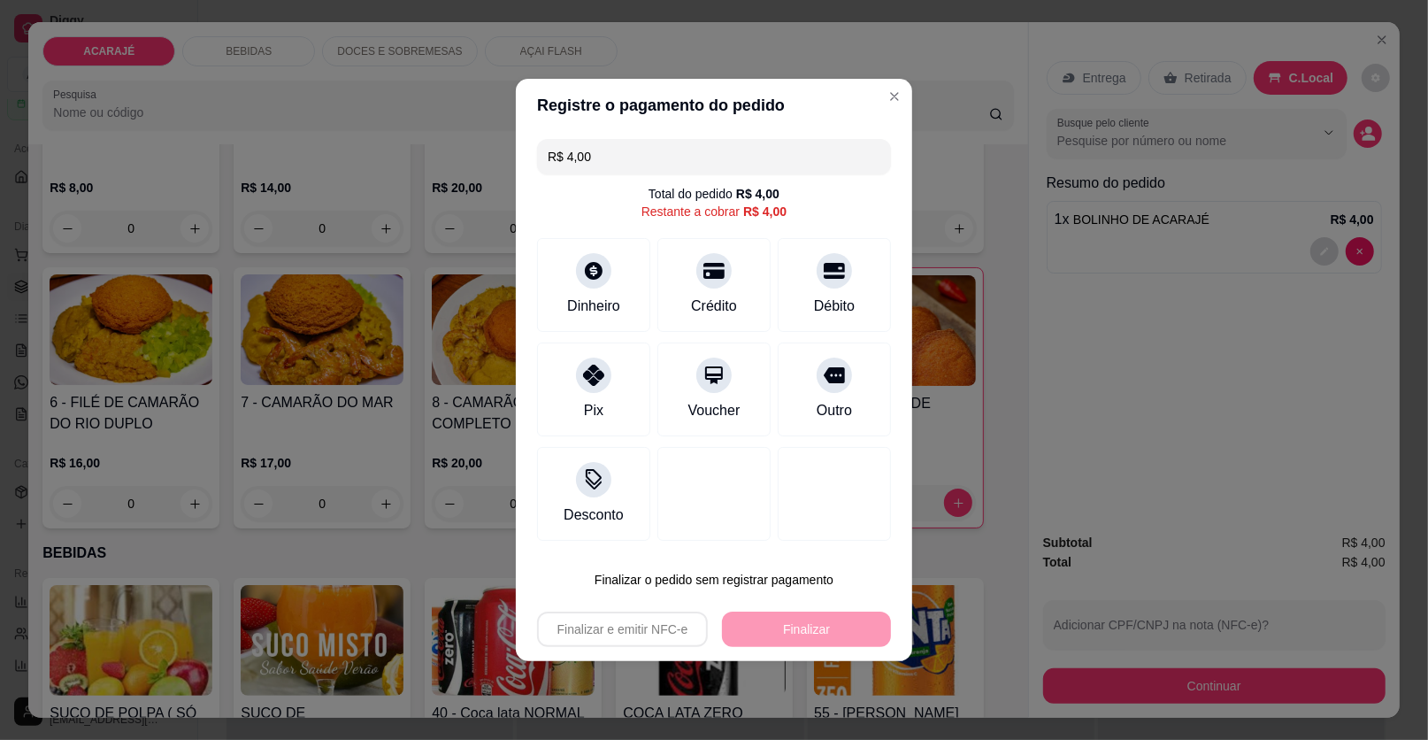
click at [632, 161] on input "R$ 4,00" at bounding box center [714, 156] width 333 height 35
click at [824, 260] on icon at bounding box center [834, 267] width 23 height 18
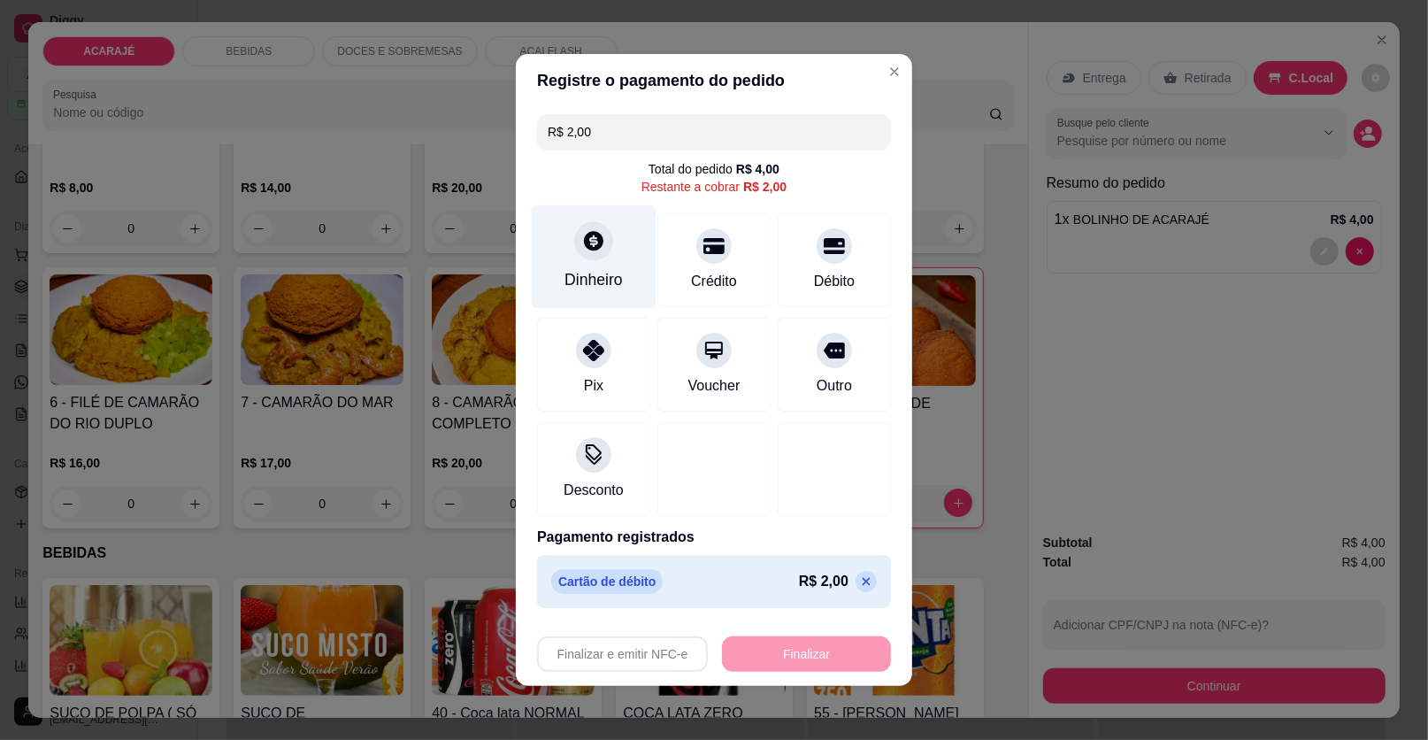
click at [585, 240] on icon at bounding box center [593, 240] width 19 height 19
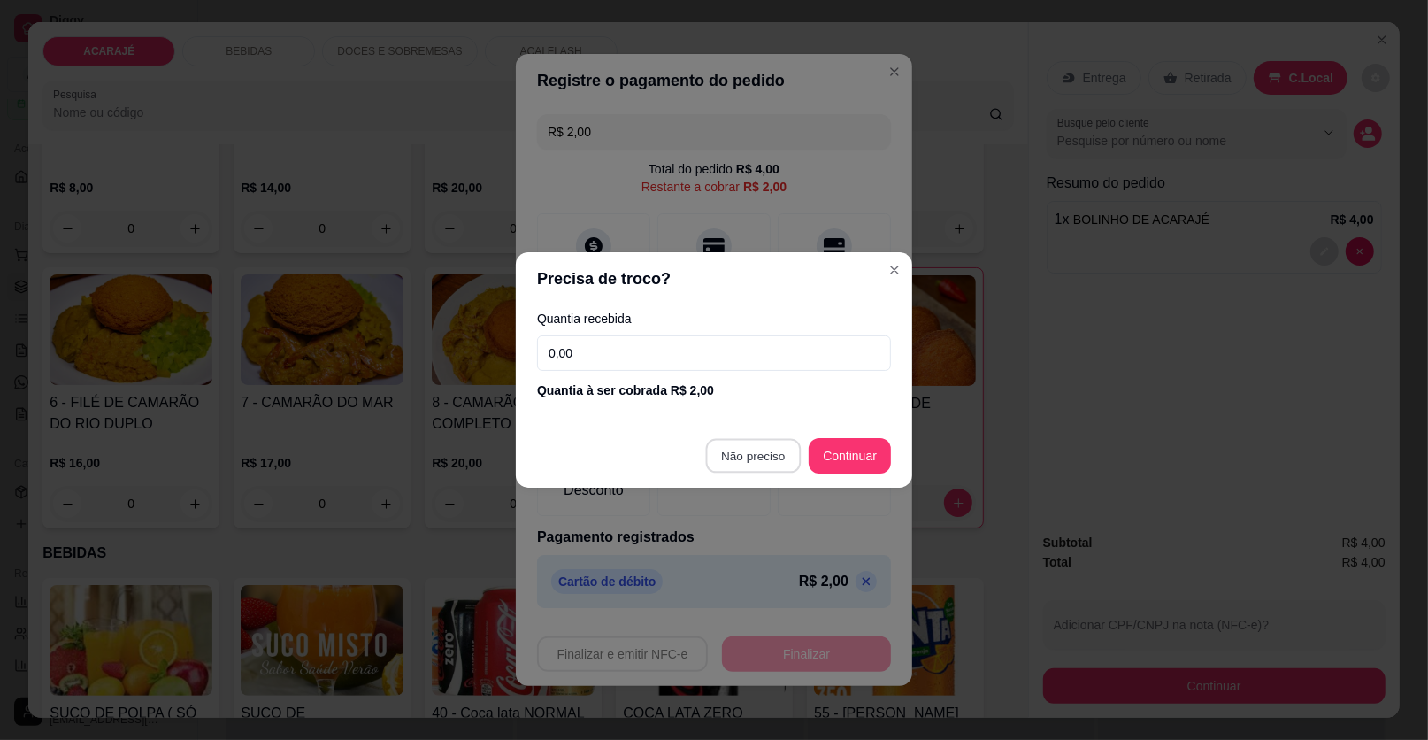
type input "R$ 0,00"
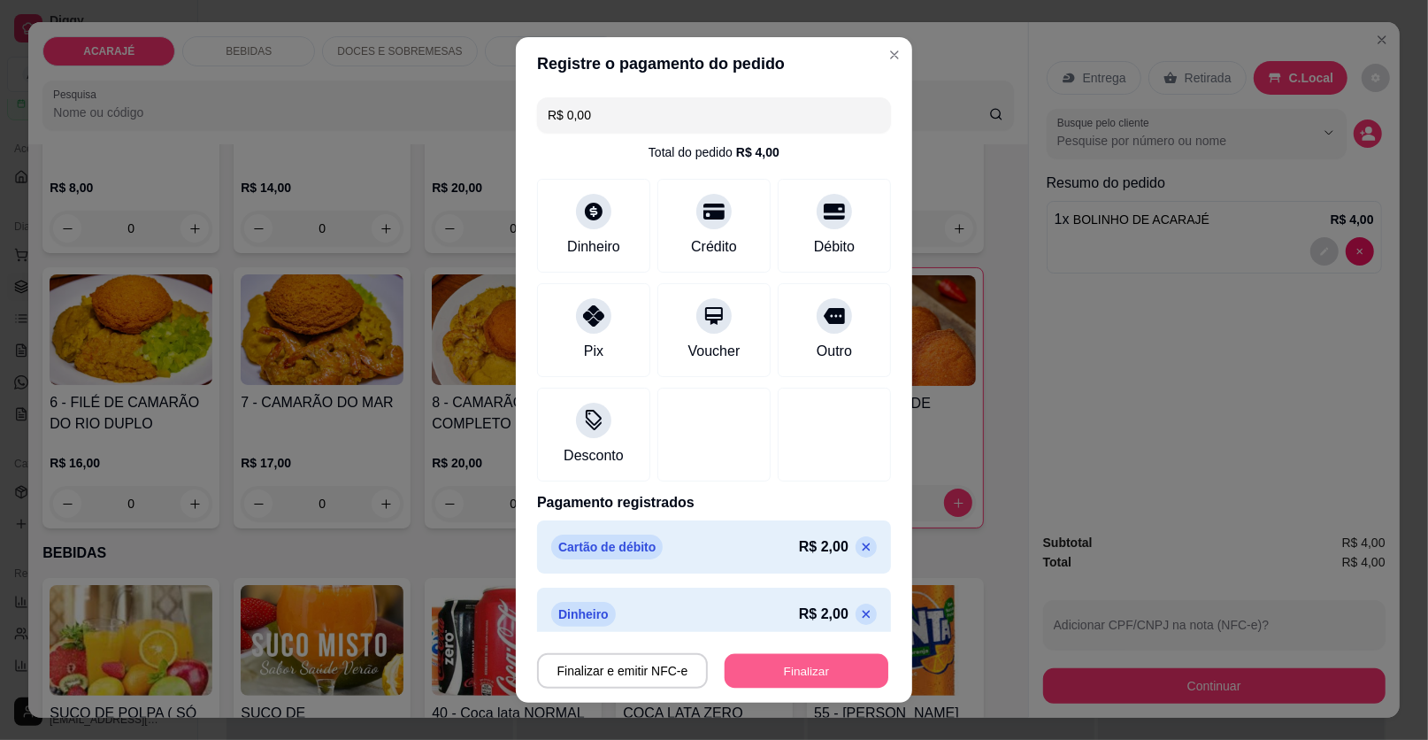
click at [798, 673] on button "Finalizar" at bounding box center [807, 671] width 164 height 35
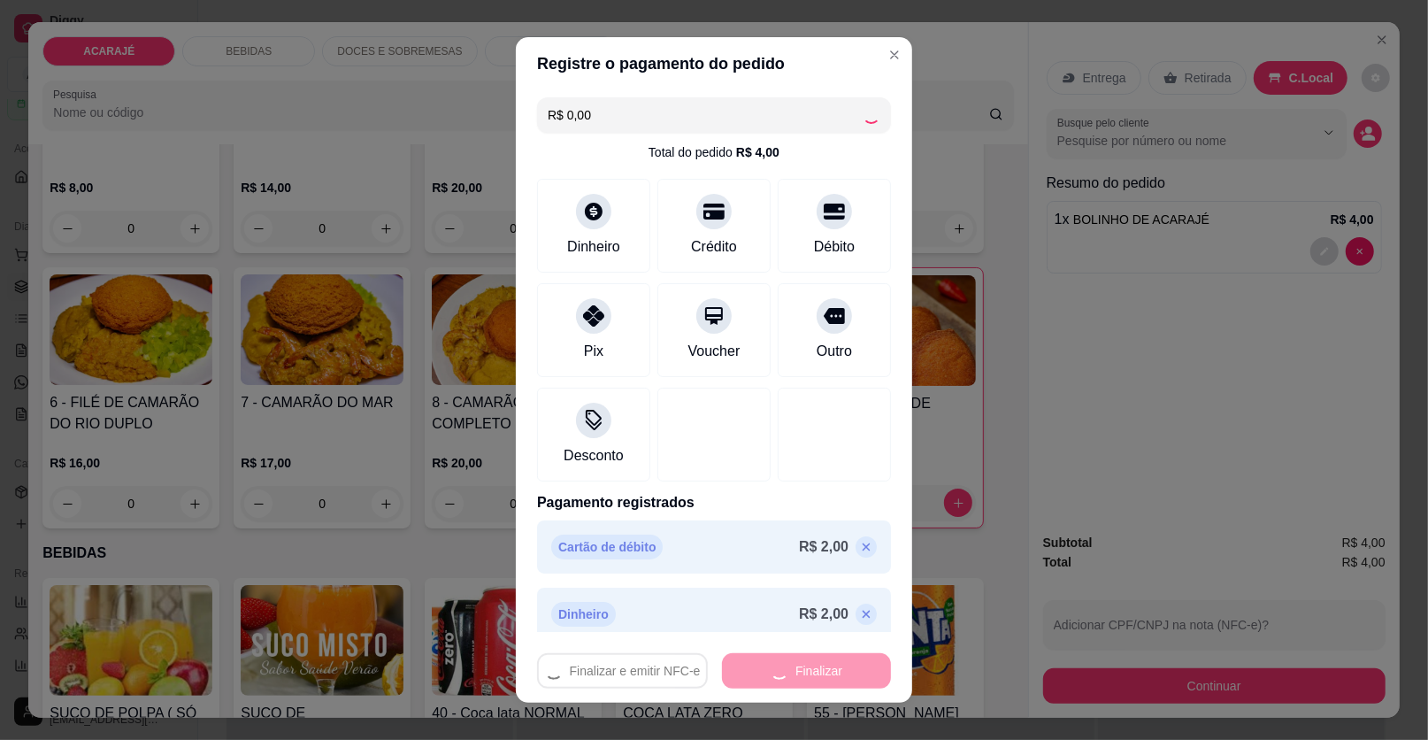
type input "0"
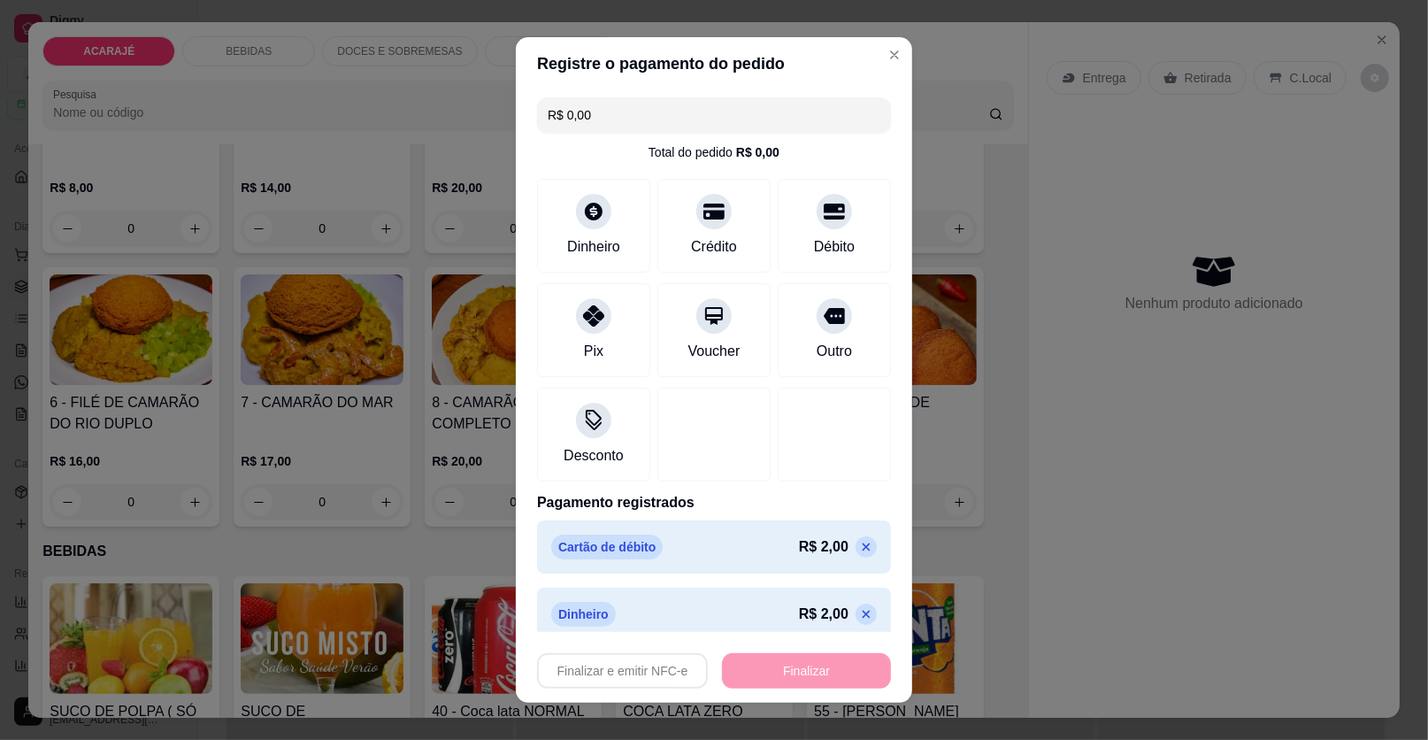
type input "-R$ 4,00"
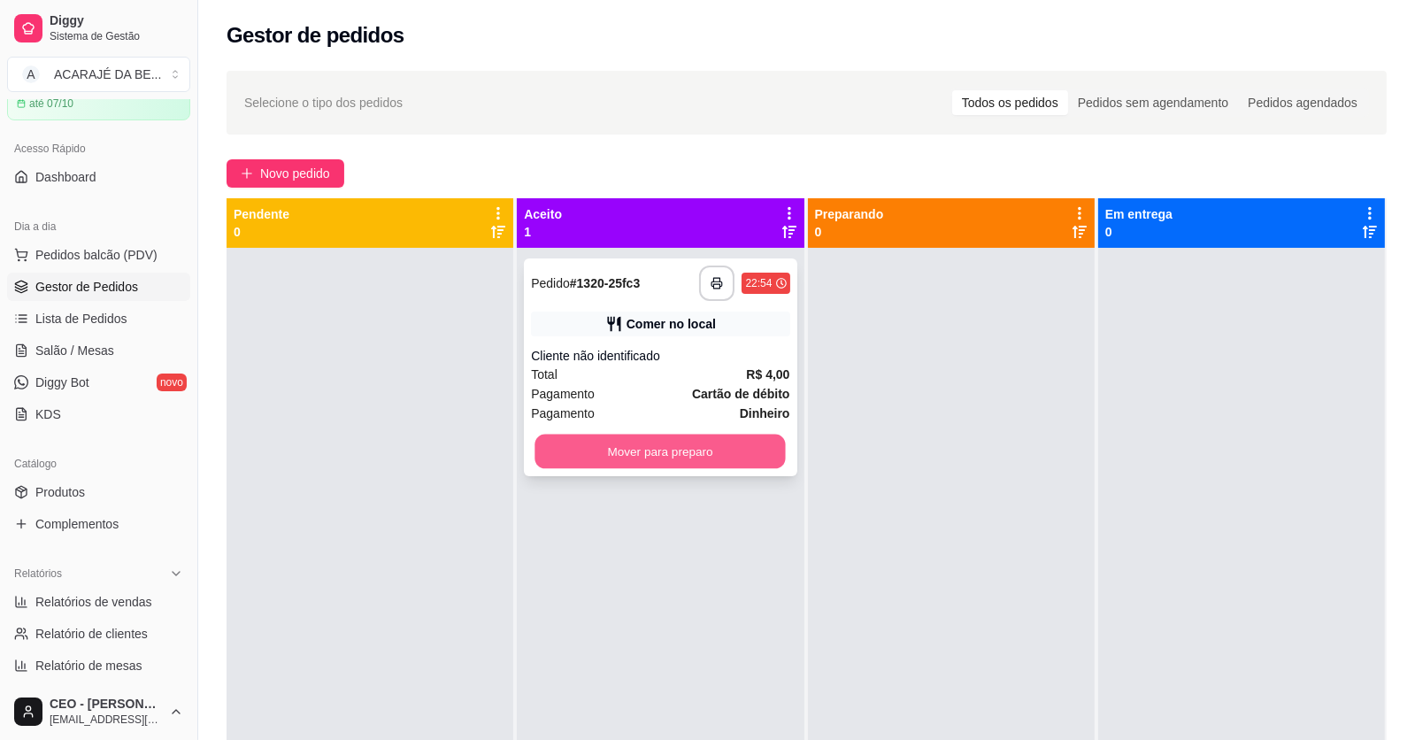
click at [741, 457] on button "Mover para preparo" at bounding box center [660, 452] width 250 height 35
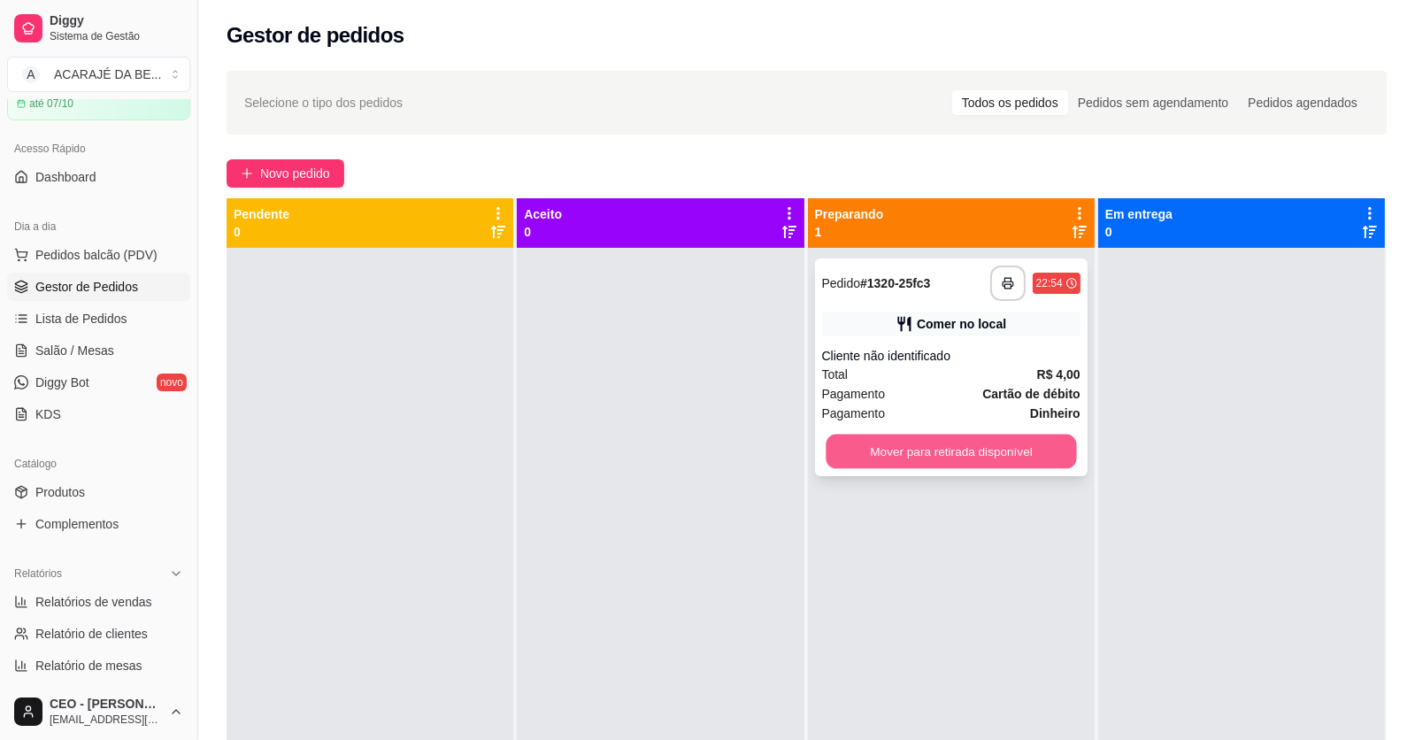
click at [871, 443] on button "Mover para retirada disponível" at bounding box center [951, 452] width 250 height 35
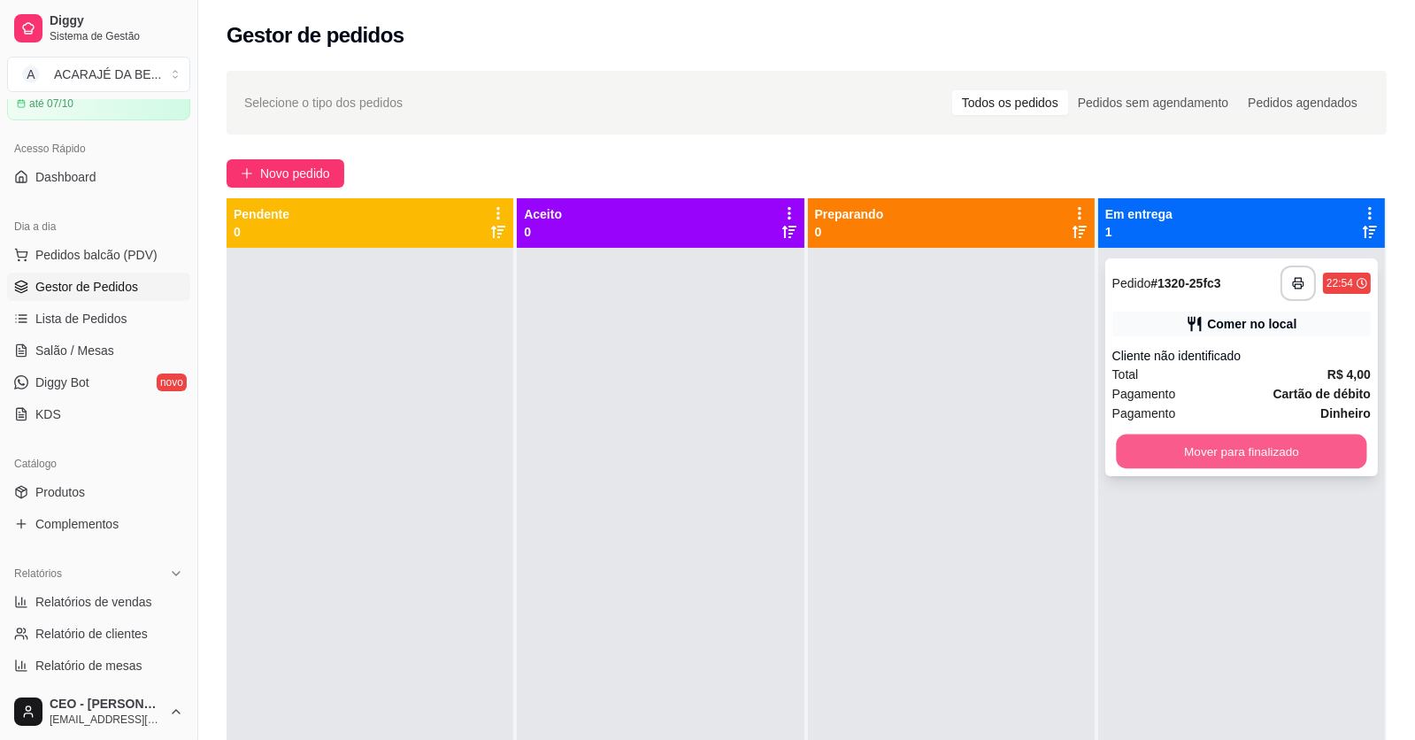
click at [1166, 450] on button "Mover para finalizado" at bounding box center [1241, 452] width 250 height 35
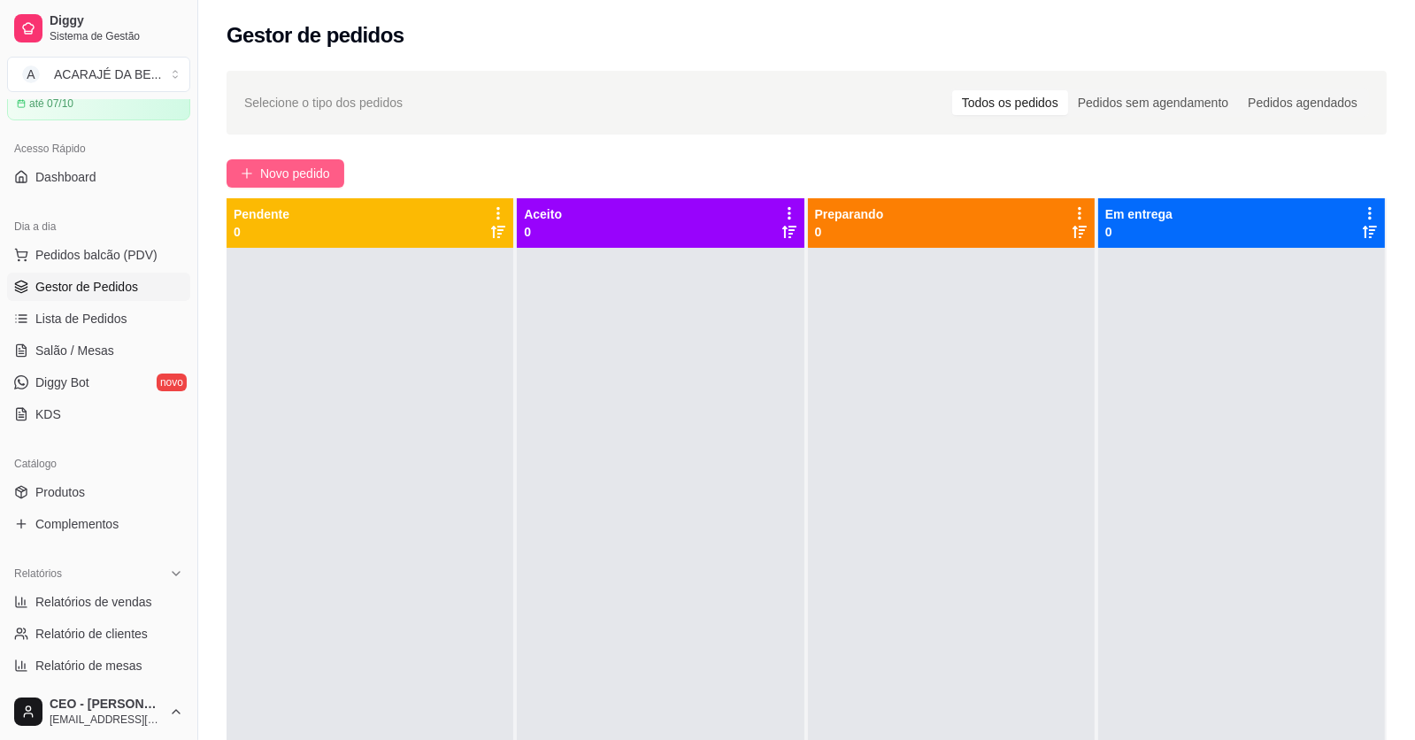
click at [284, 162] on button "Novo pedido" at bounding box center [286, 173] width 118 height 28
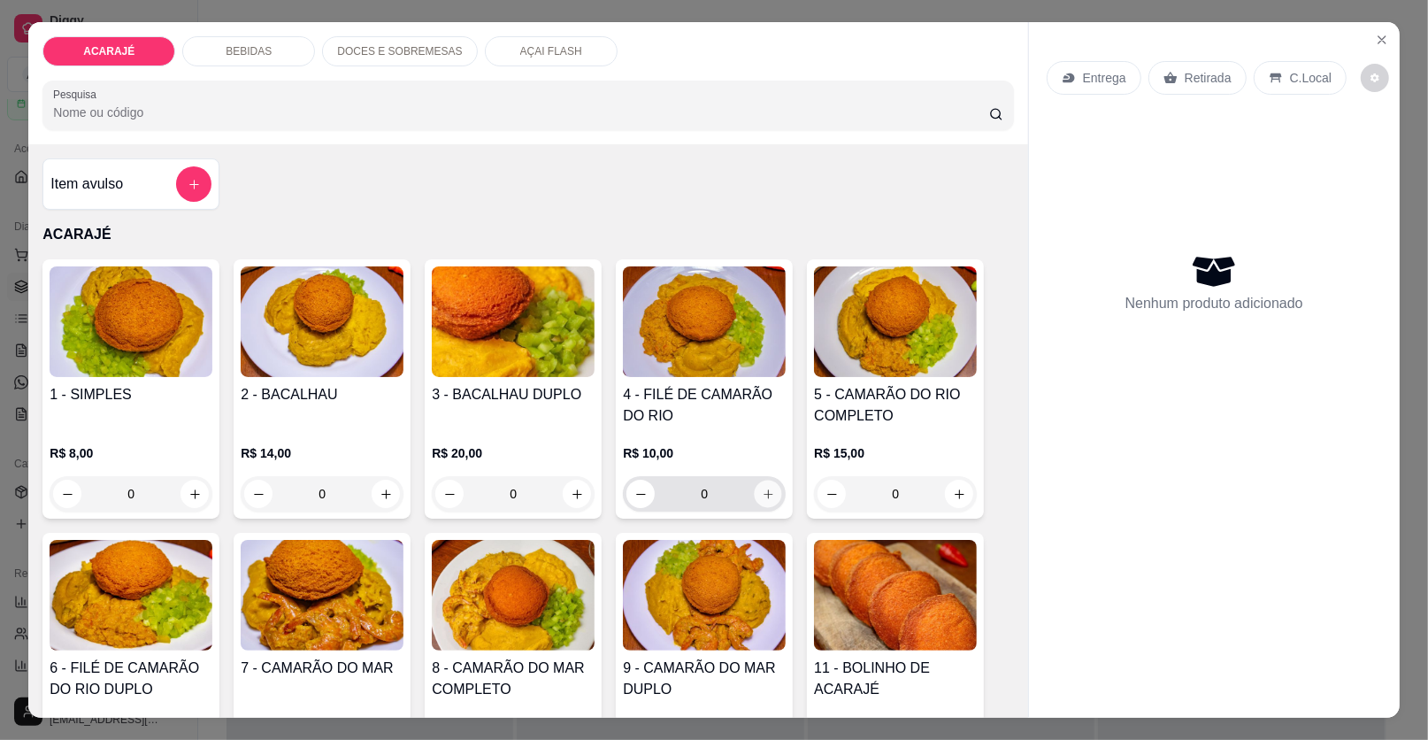
click at [764, 496] on icon "increase-product-quantity" at bounding box center [768, 494] width 13 height 13
type input "1"
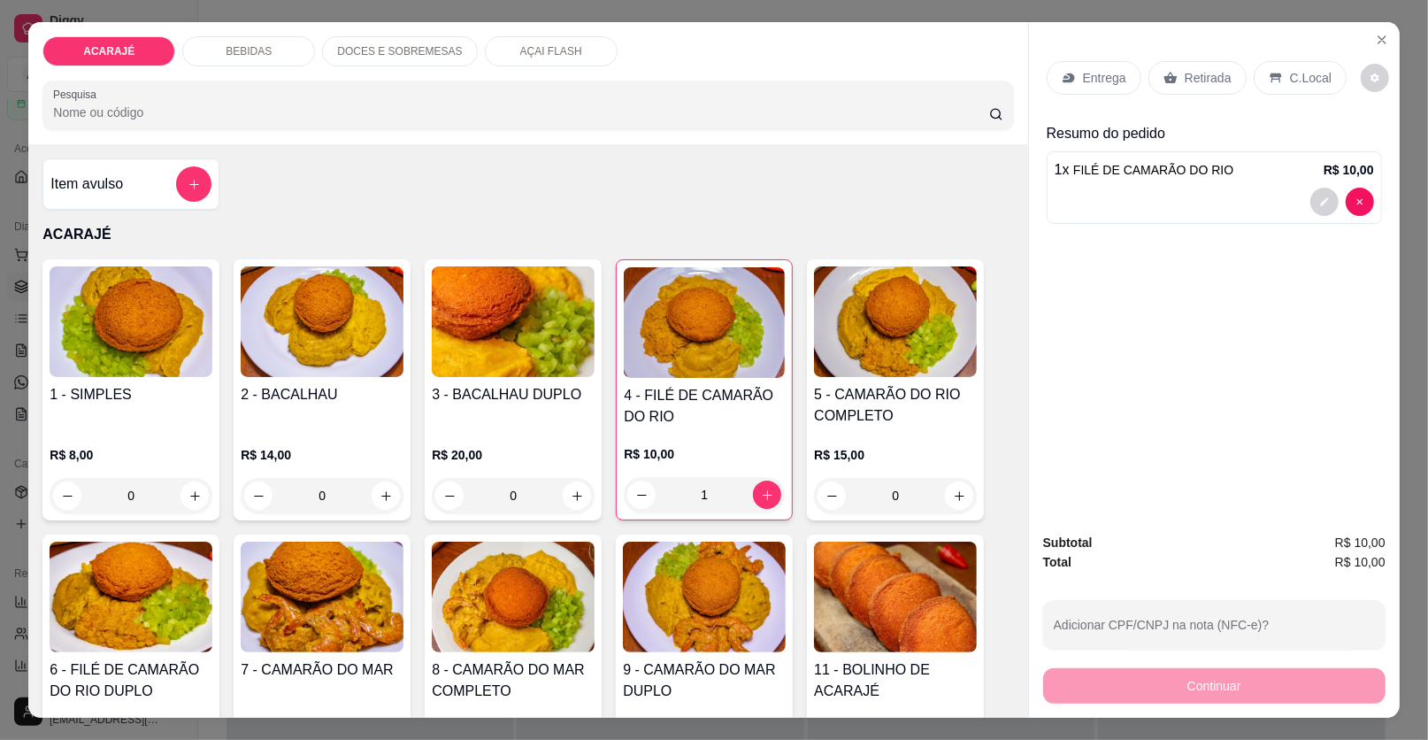
click at [546, 53] on p "AÇAI FLASH" at bounding box center [551, 51] width 62 height 14
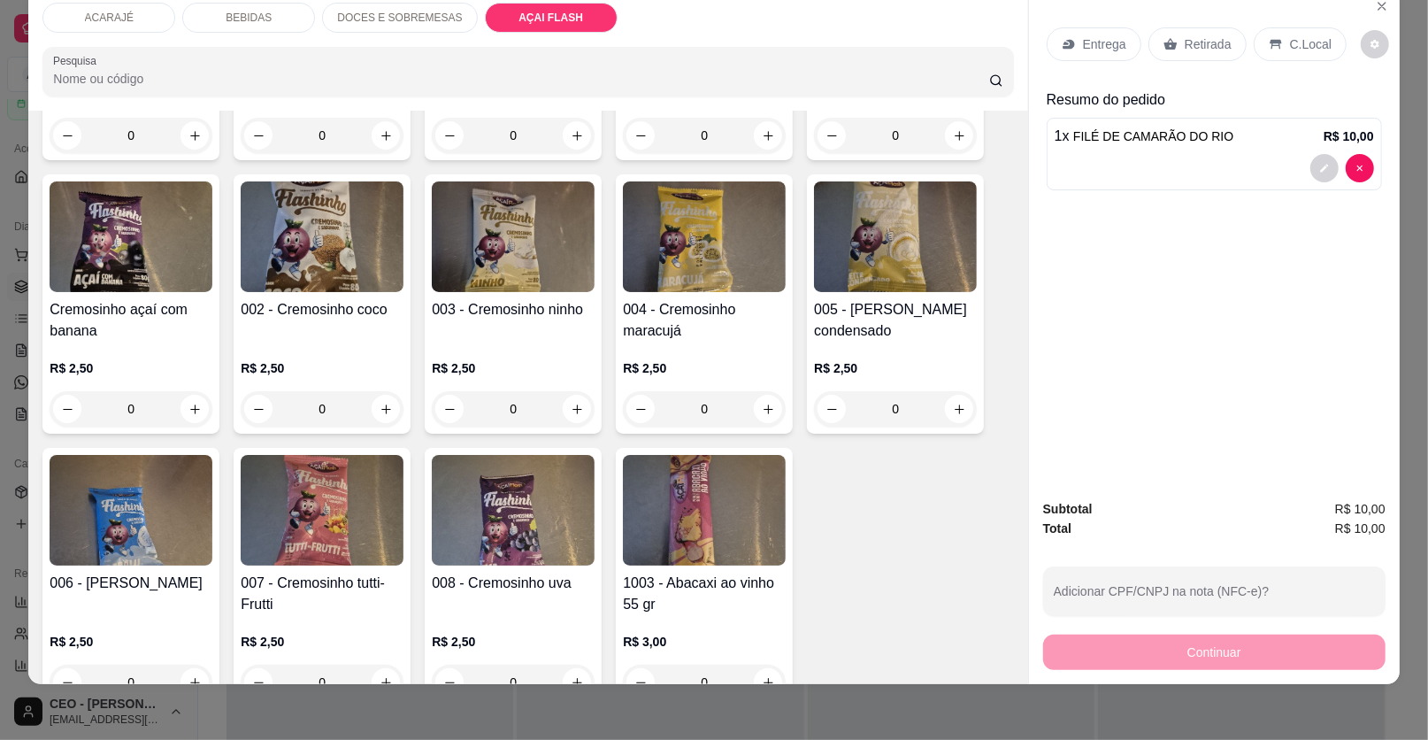
scroll to position [3938, 0]
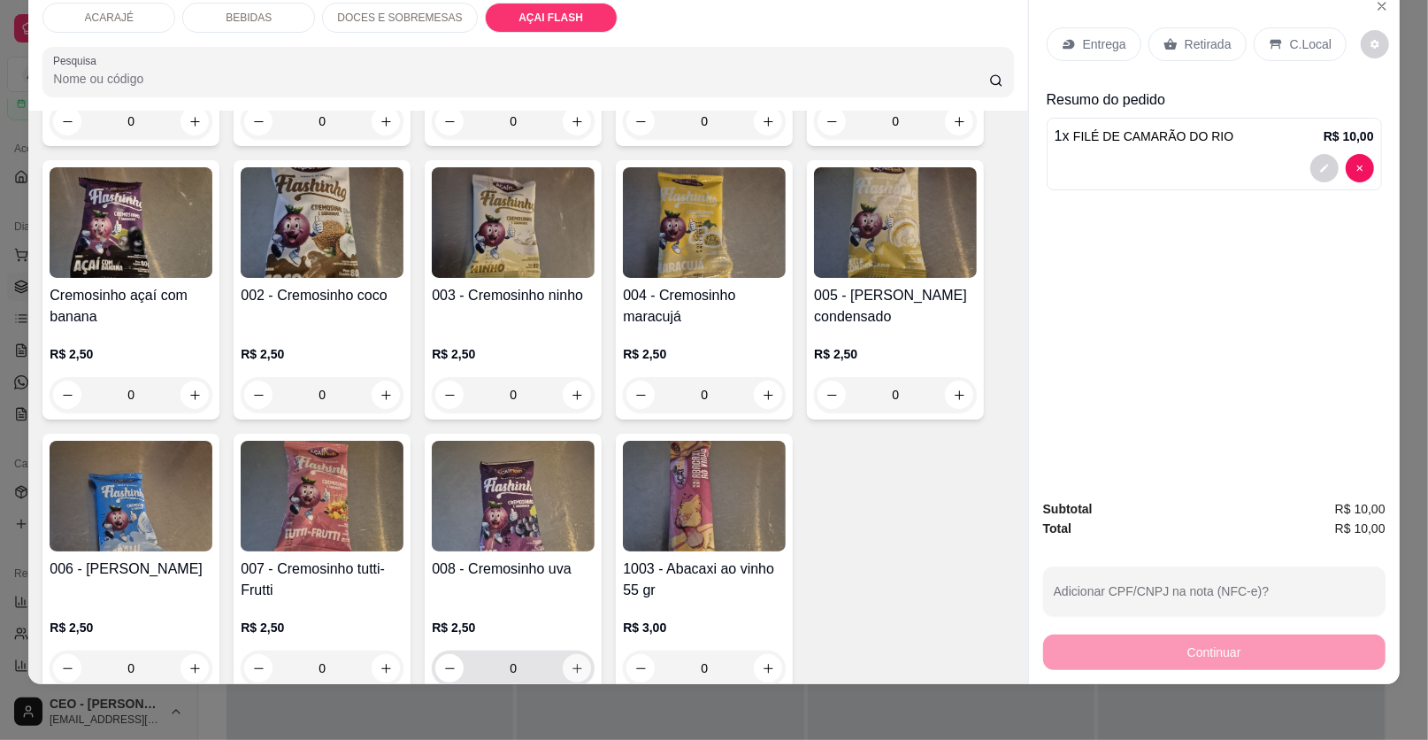
click at [571, 662] on icon "increase-product-quantity" at bounding box center [577, 668] width 13 height 13
type input "1"
click at [1098, 38] on p "Entrega" at bounding box center [1104, 44] width 43 height 18
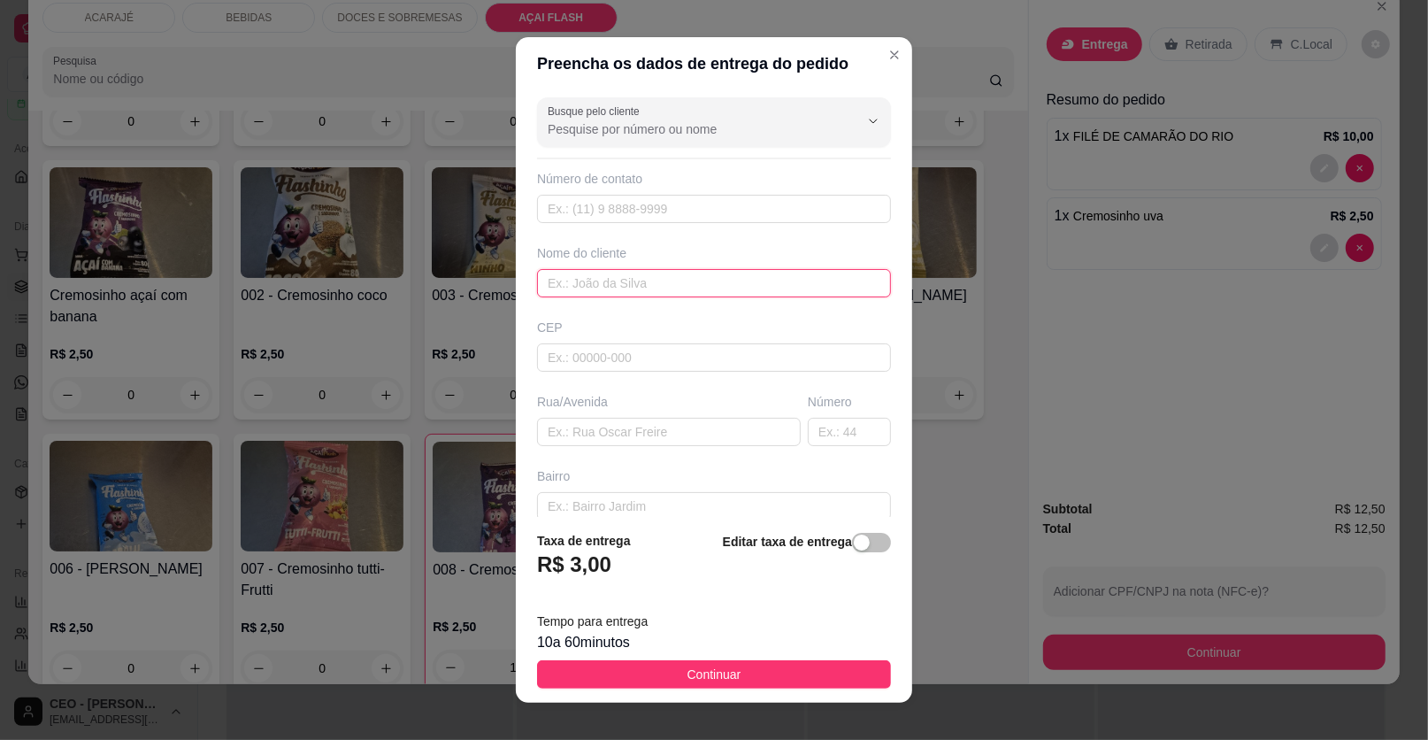
click at [568, 276] on input "text" at bounding box center [714, 283] width 354 height 28
type input "KAILANE"
click at [577, 423] on input "text" at bounding box center [669, 432] width 264 height 28
paste input "Na comissão do lado da casa da mãe do repórter [PERSON_NAME] que trabalha aí nú…"
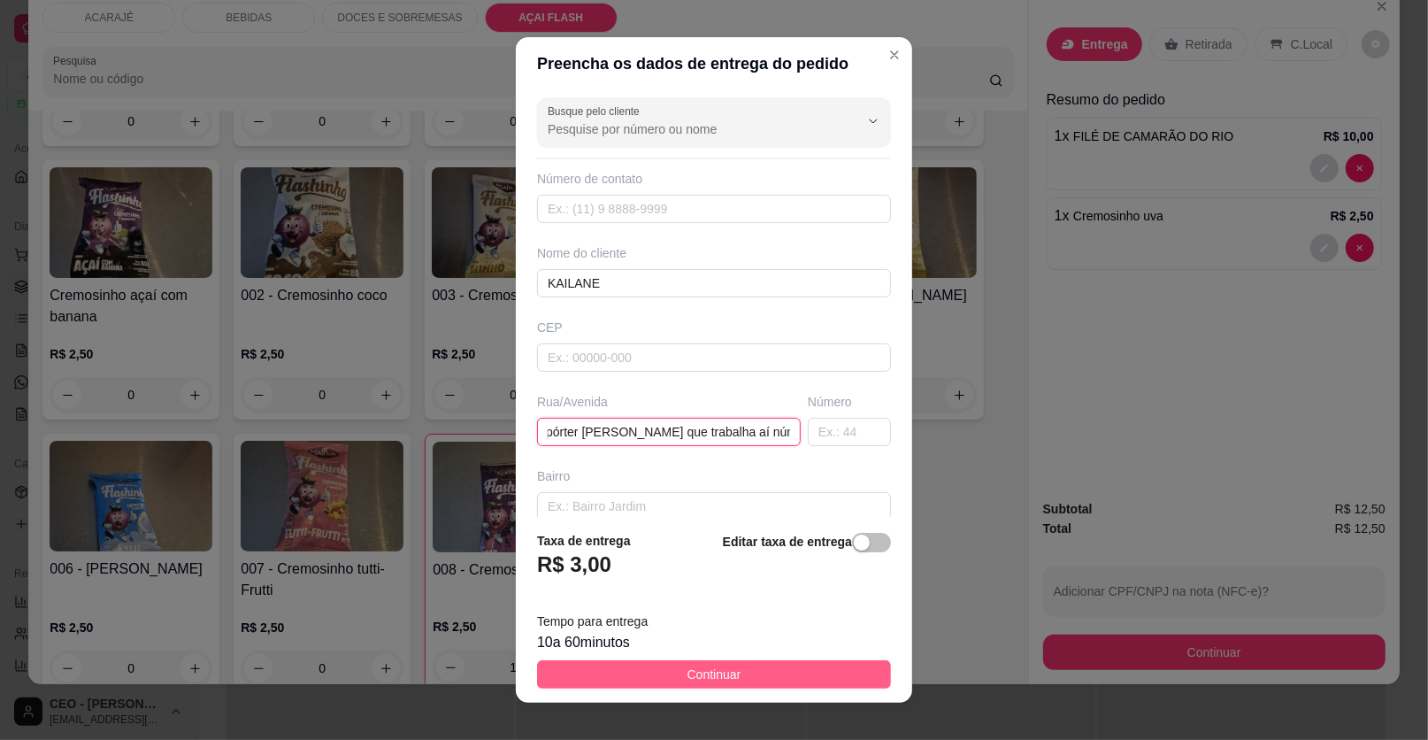
type input "Na comissão do lado da casa da mãe do repórter [PERSON_NAME] que trabalha aí nú…"
click at [791, 663] on button "Continuar" at bounding box center [714, 674] width 354 height 28
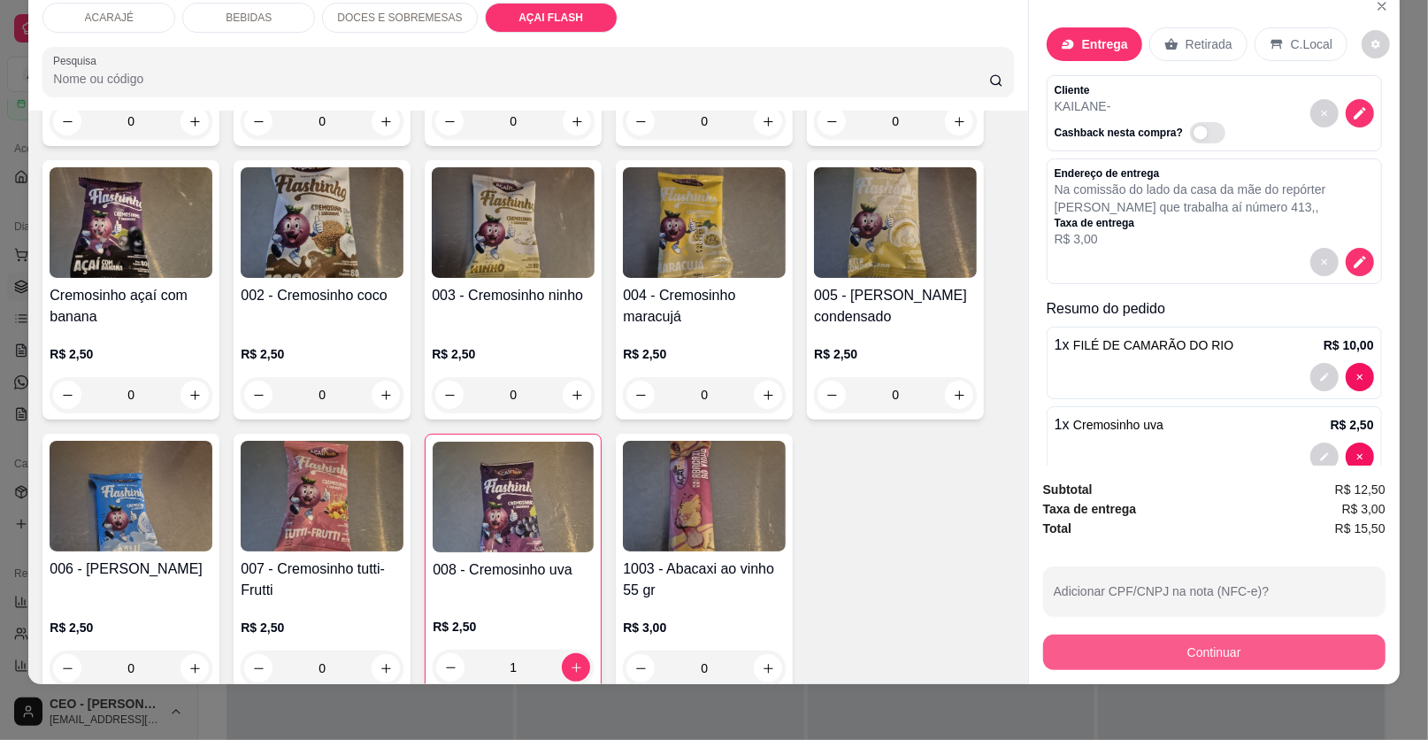
click at [1180, 647] on button "Continuar" at bounding box center [1214, 652] width 342 height 35
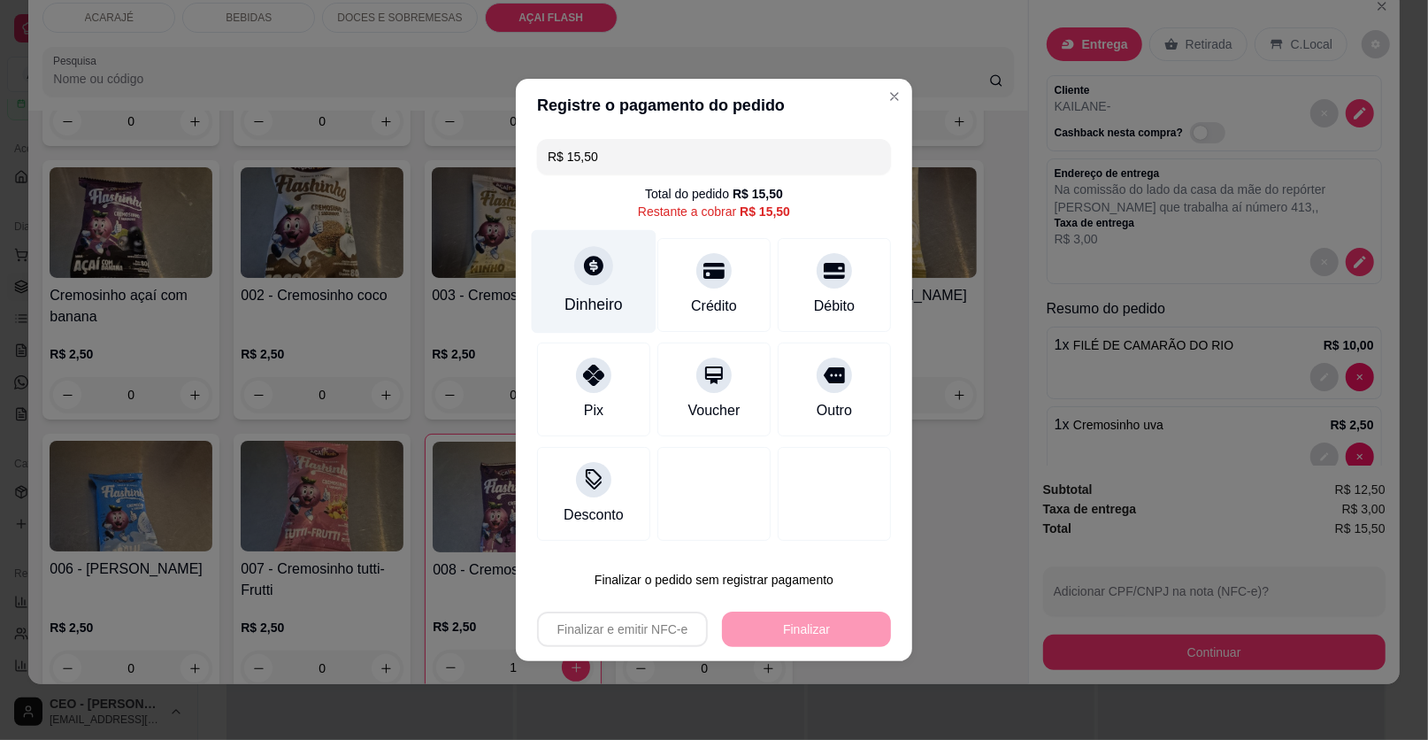
click at [588, 262] on icon at bounding box center [593, 265] width 19 height 19
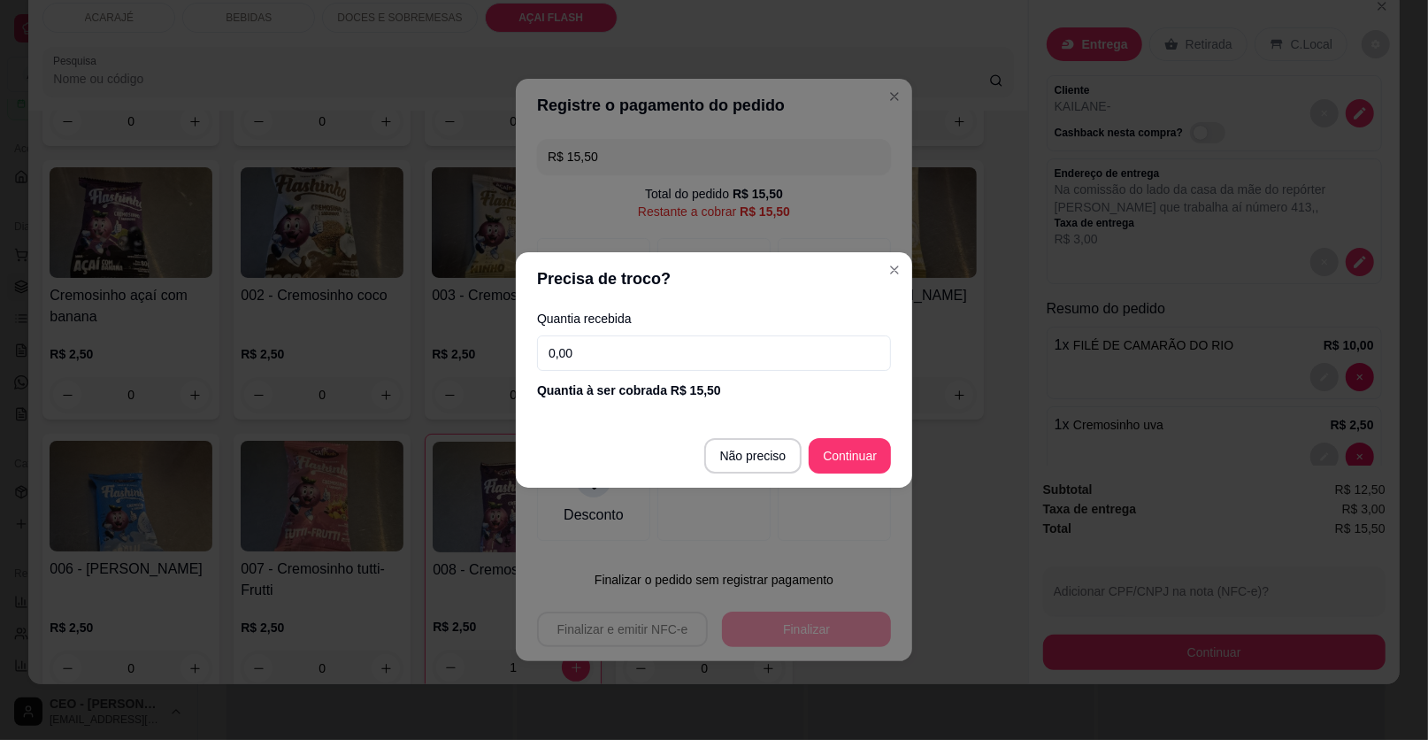
click at [620, 358] on input "0,00" at bounding box center [714, 352] width 354 height 35
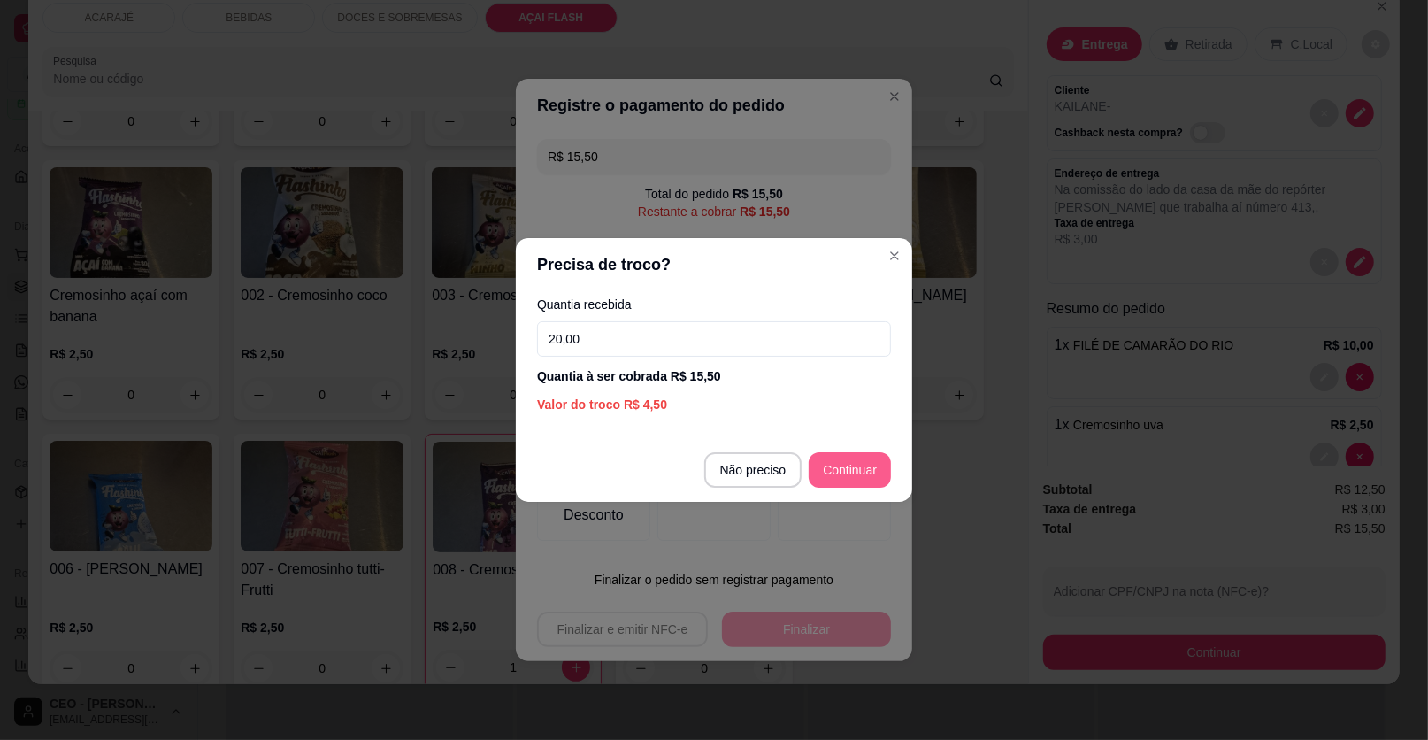
type input "20,00"
type input "R$ 0,00"
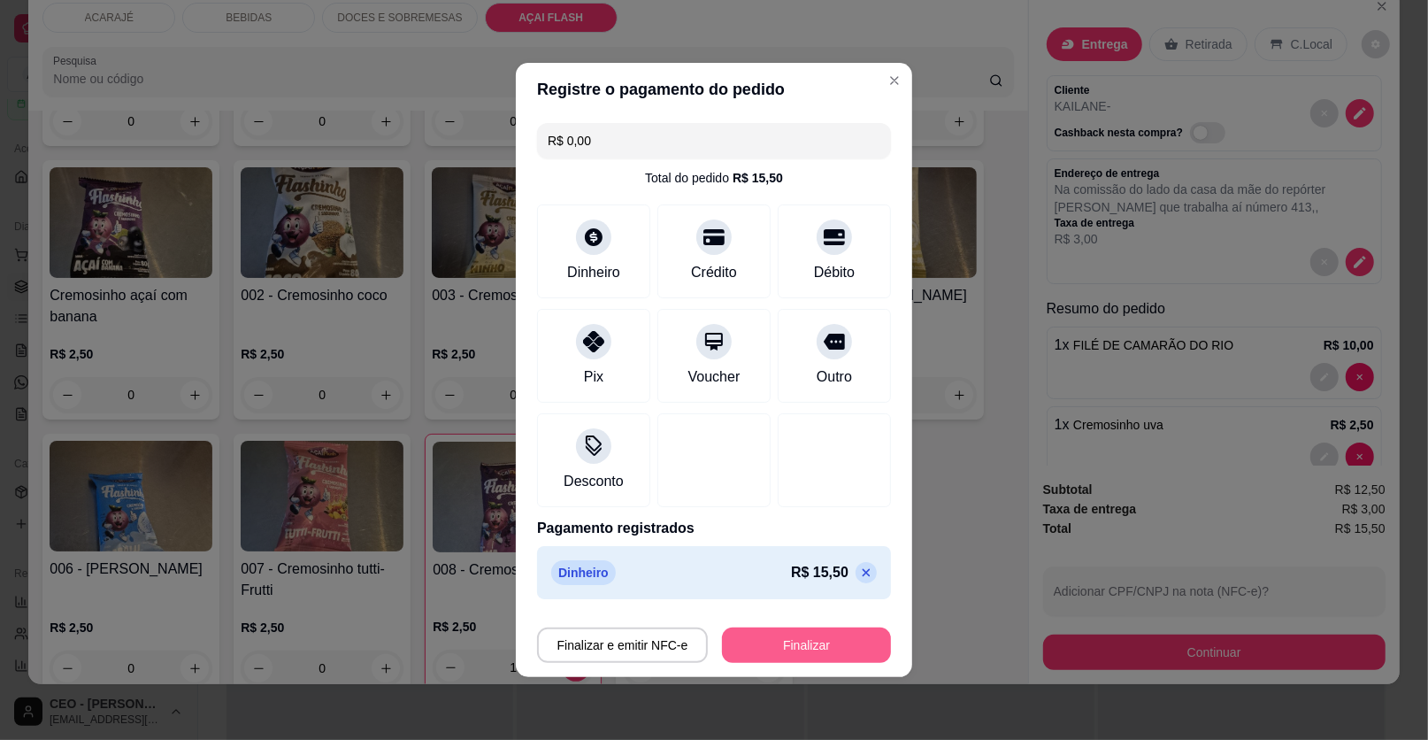
click at [810, 658] on button "Finalizar" at bounding box center [806, 644] width 169 height 35
type input "0"
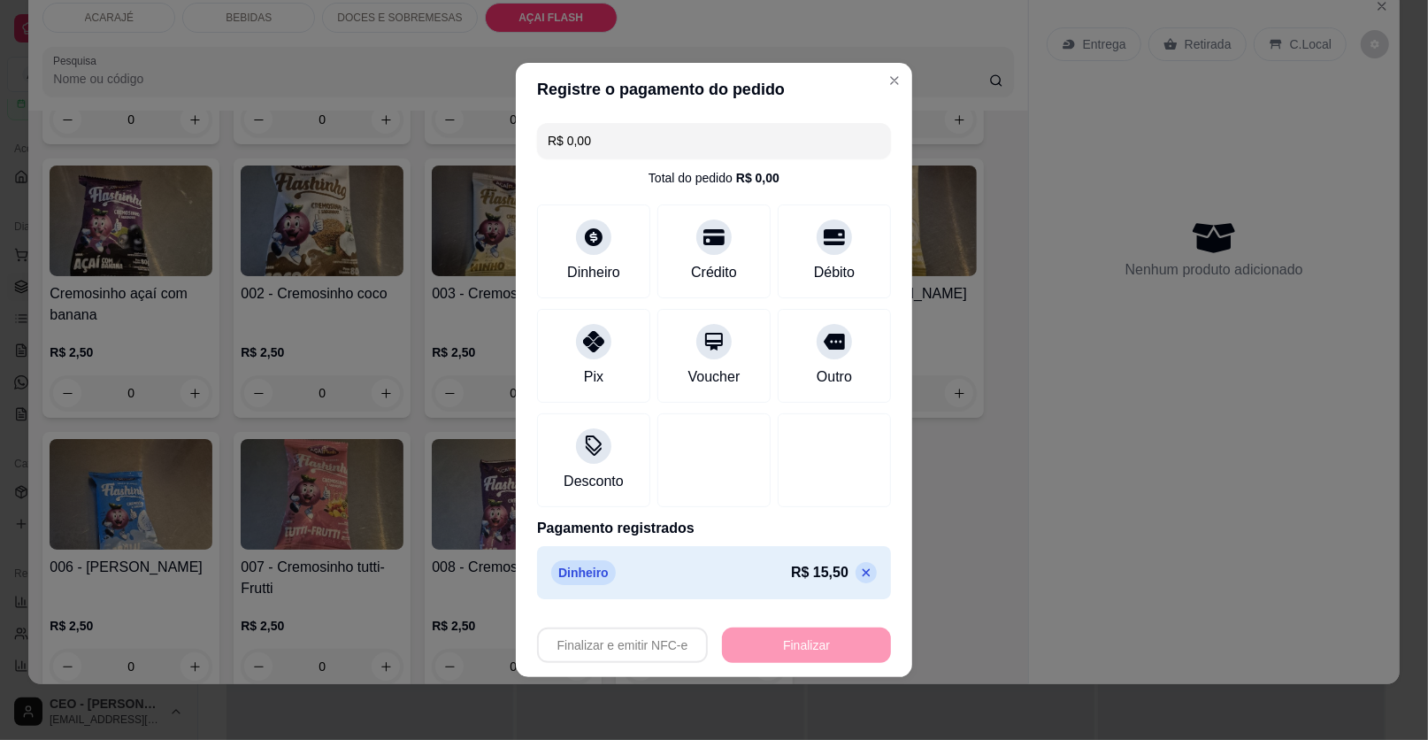
type input "-R$ 15,50"
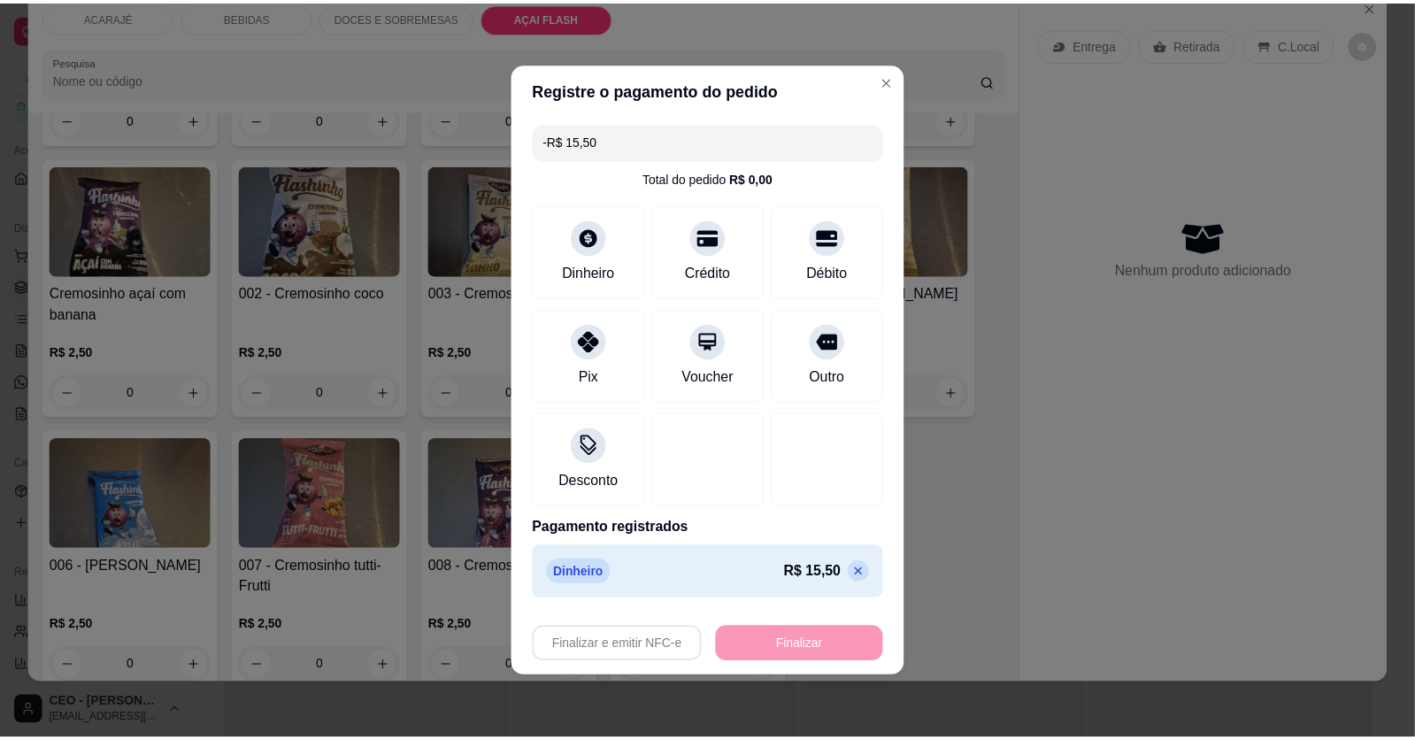
scroll to position [3937, 0]
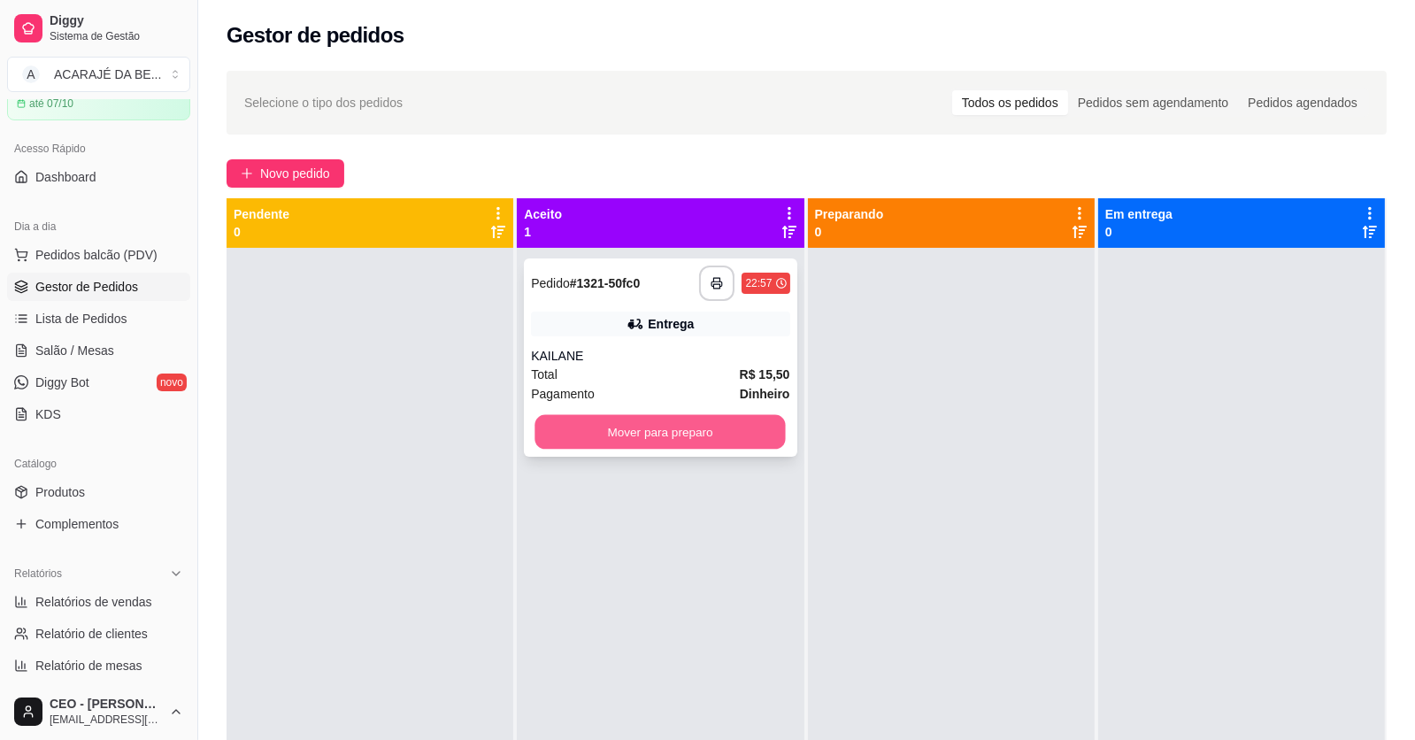
click at [726, 422] on button "Mover para preparo" at bounding box center [660, 432] width 250 height 35
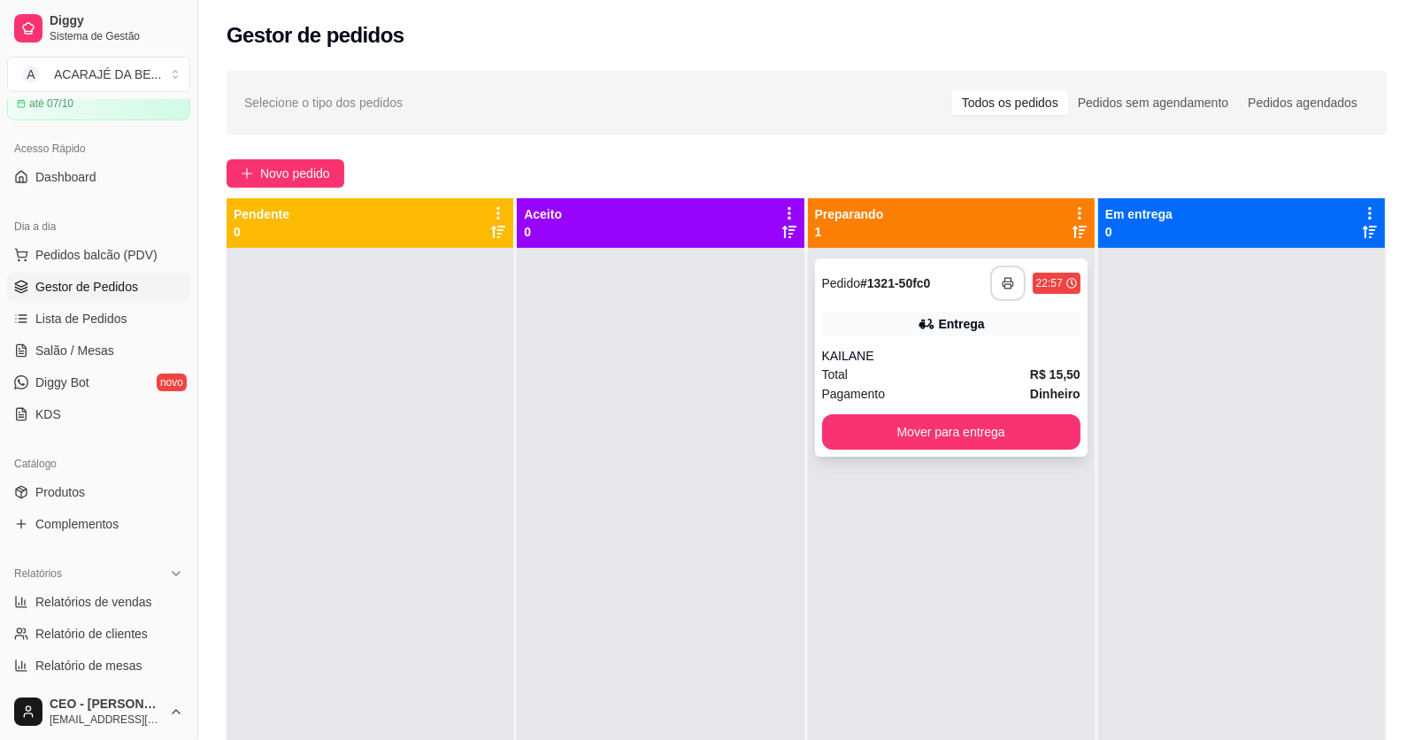
click at [1002, 274] on button "button" at bounding box center [1007, 283] width 35 height 35
click at [1018, 430] on button "Mover para entrega" at bounding box center [951, 432] width 250 height 35
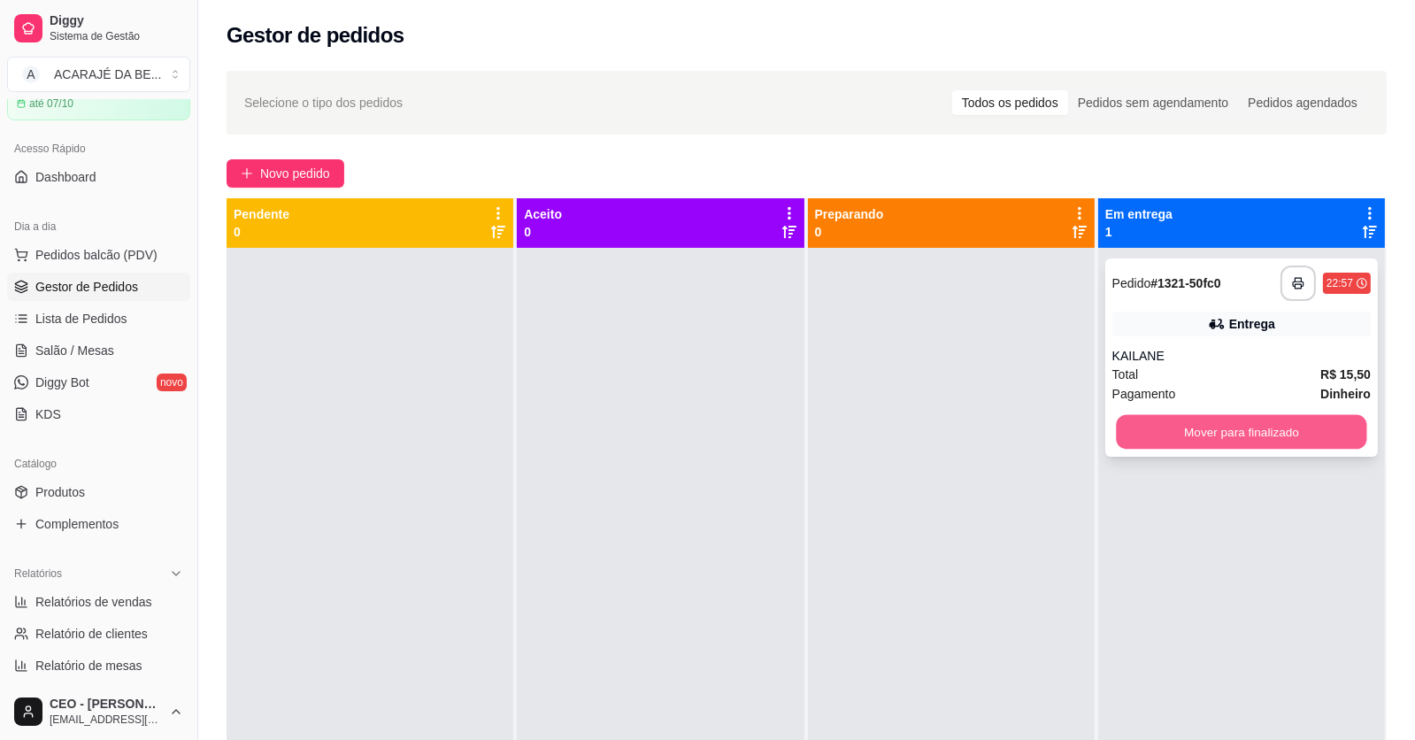
click at [1135, 435] on button "Mover para finalizado" at bounding box center [1241, 432] width 250 height 35
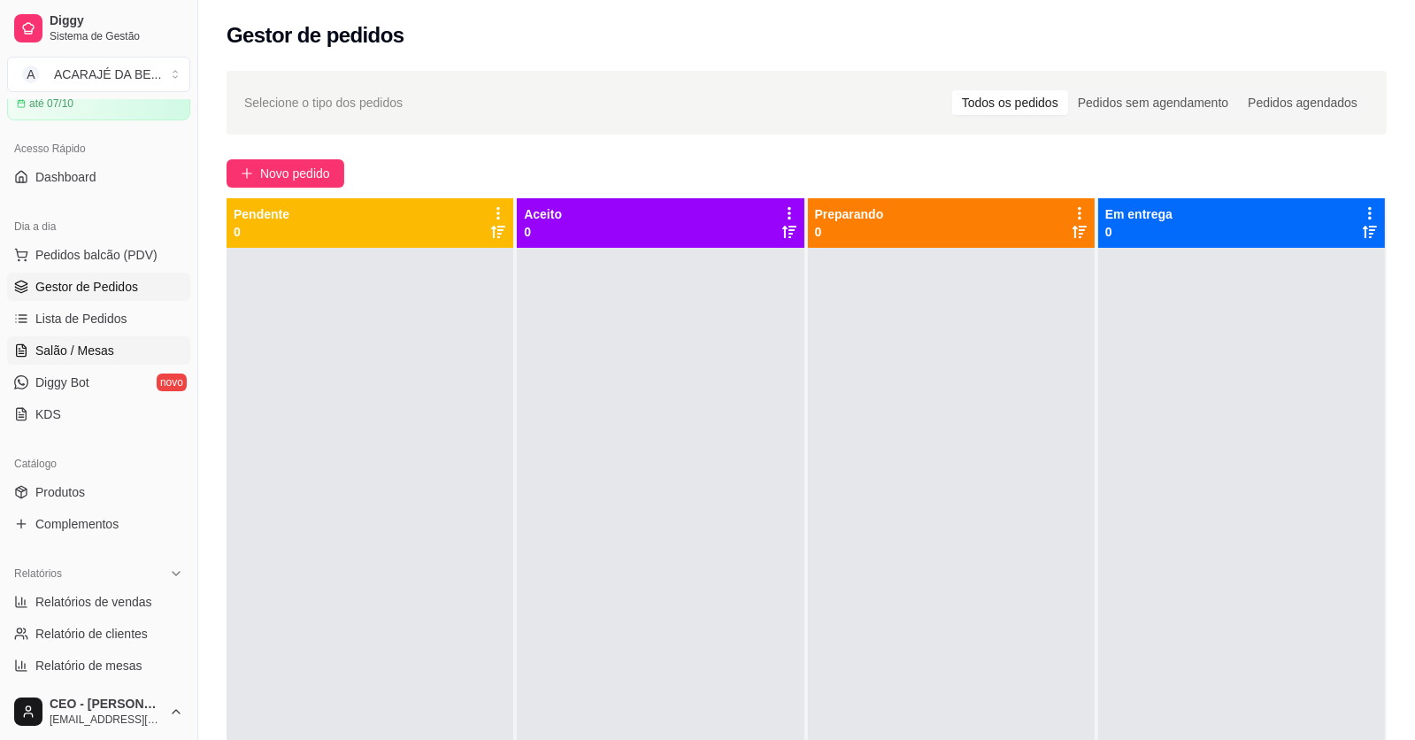
click at [96, 350] on span "Salão / Mesas" at bounding box center [74, 351] width 79 height 18
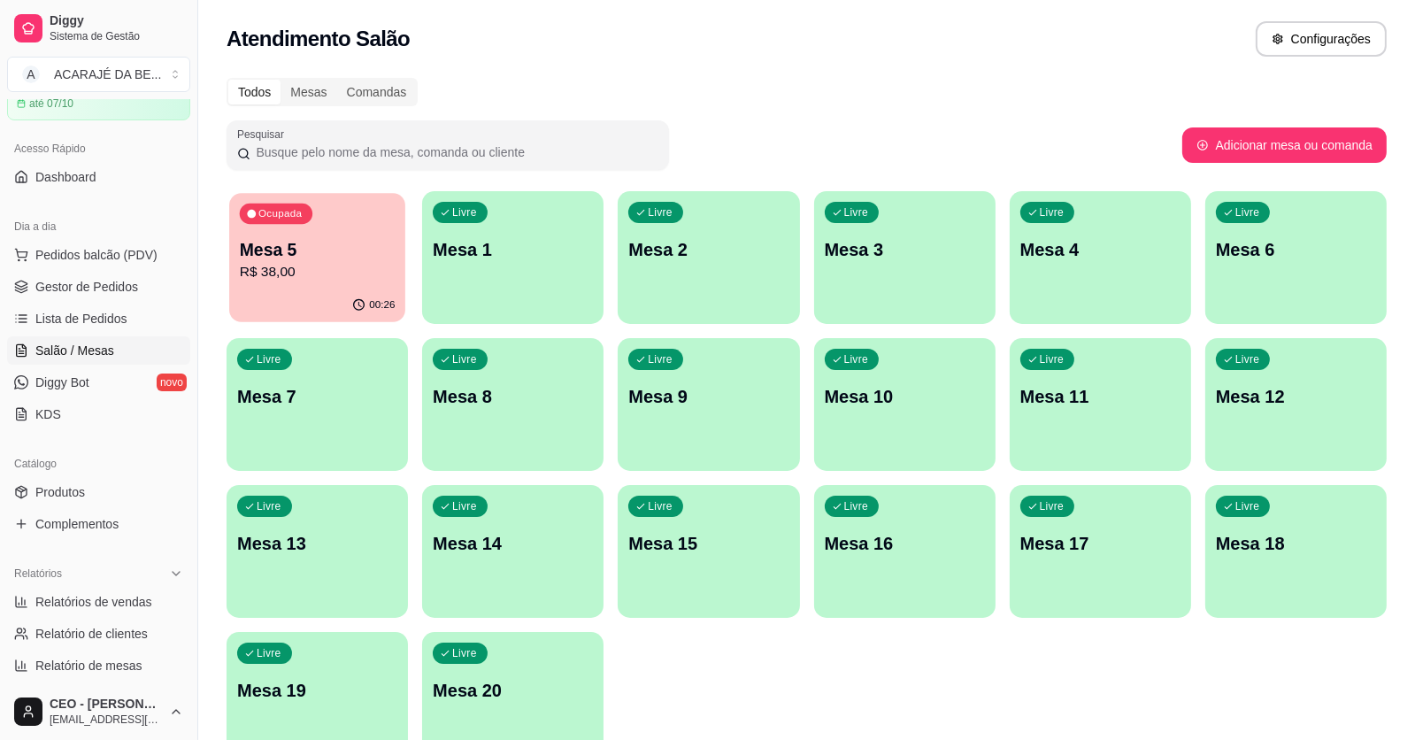
click at [369, 266] on p "R$ 38,00" at bounding box center [318, 272] width 156 height 20
click at [312, 288] on div "Ocupada Mesa 5 R$ 38,00" at bounding box center [317, 241] width 176 height 96
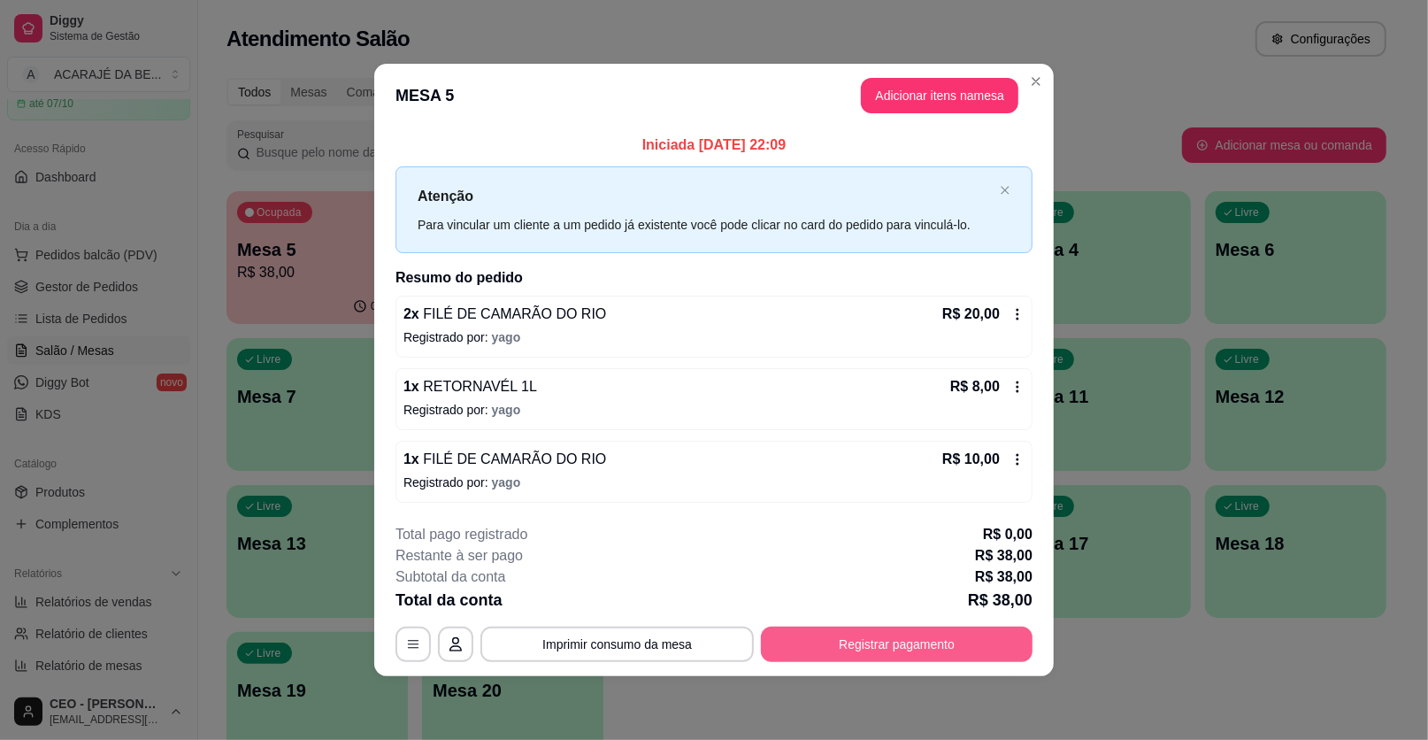
click at [936, 637] on button "Registrar pagamento" at bounding box center [897, 644] width 272 height 35
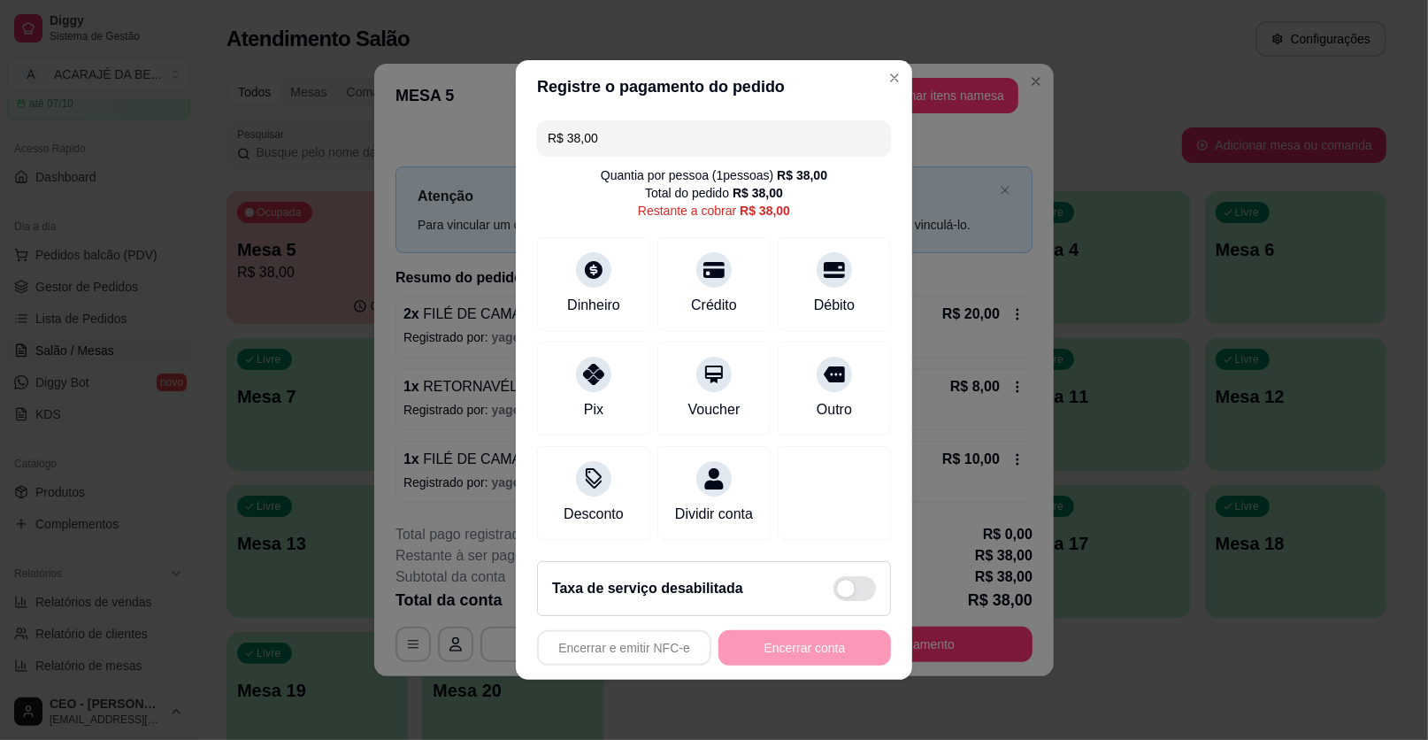
click at [627, 142] on input "R$ 38,00" at bounding box center [714, 137] width 333 height 35
click at [712, 266] on icon at bounding box center [714, 266] width 23 height 18
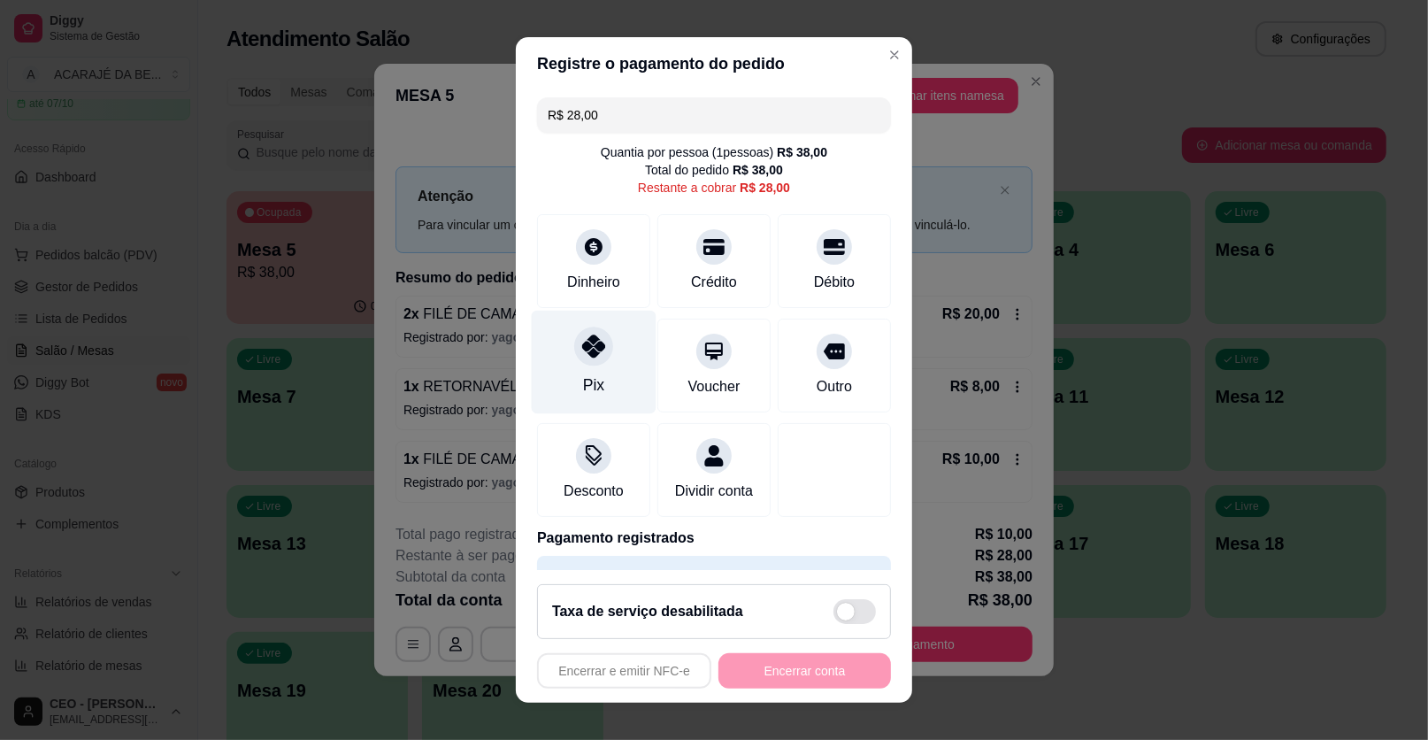
click at [582, 344] on icon at bounding box center [593, 346] width 23 height 23
type input "R$ 0,00"
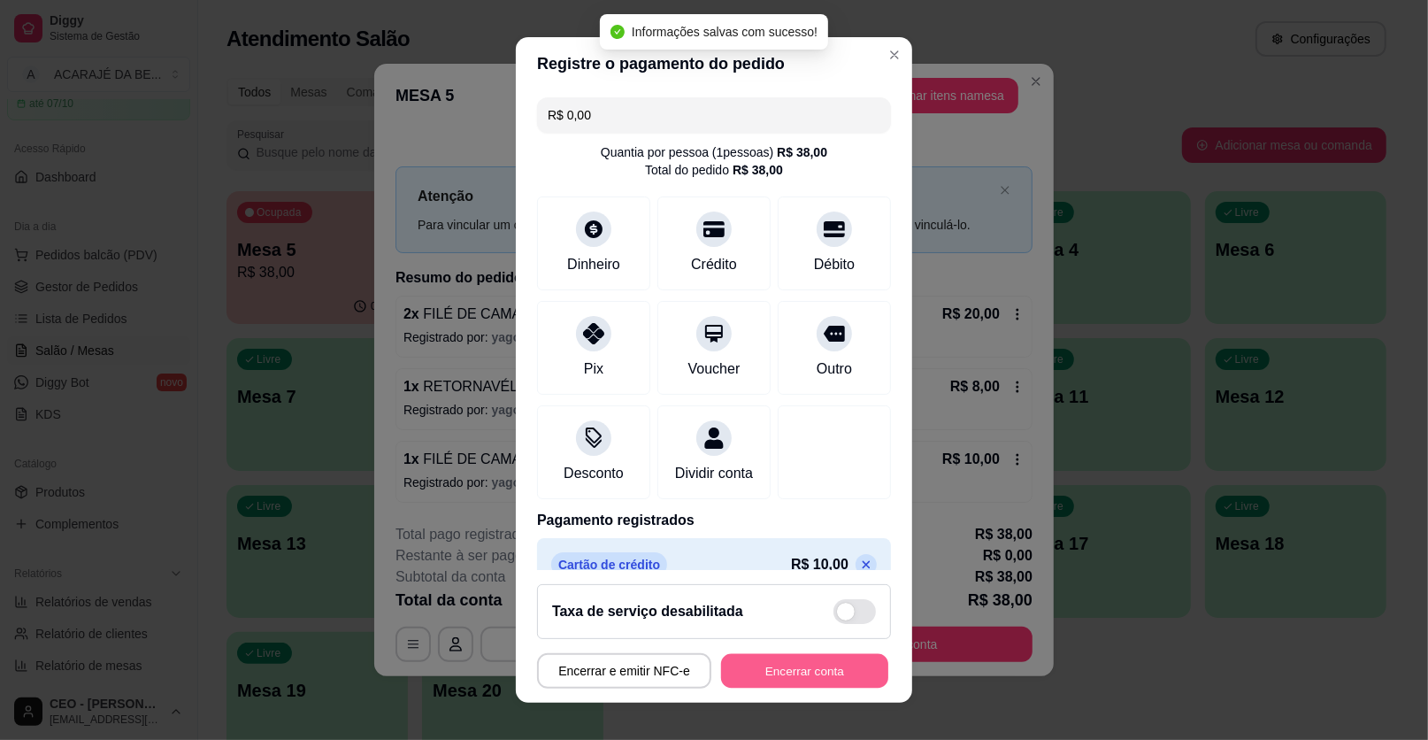
click at [802, 679] on button "Encerrar conta" at bounding box center [804, 671] width 167 height 35
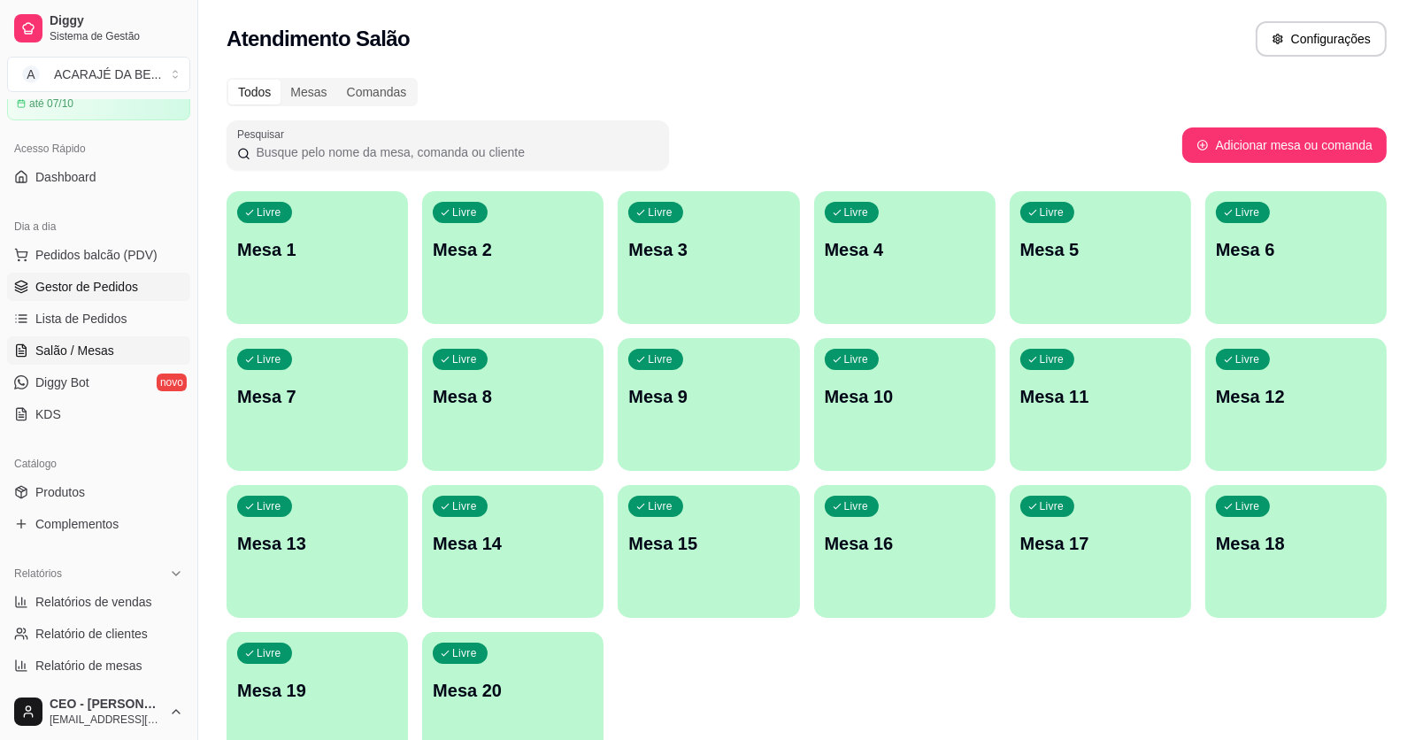
click at [116, 281] on span "Gestor de Pedidos" at bounding box center [86, 287] width 103 height 18
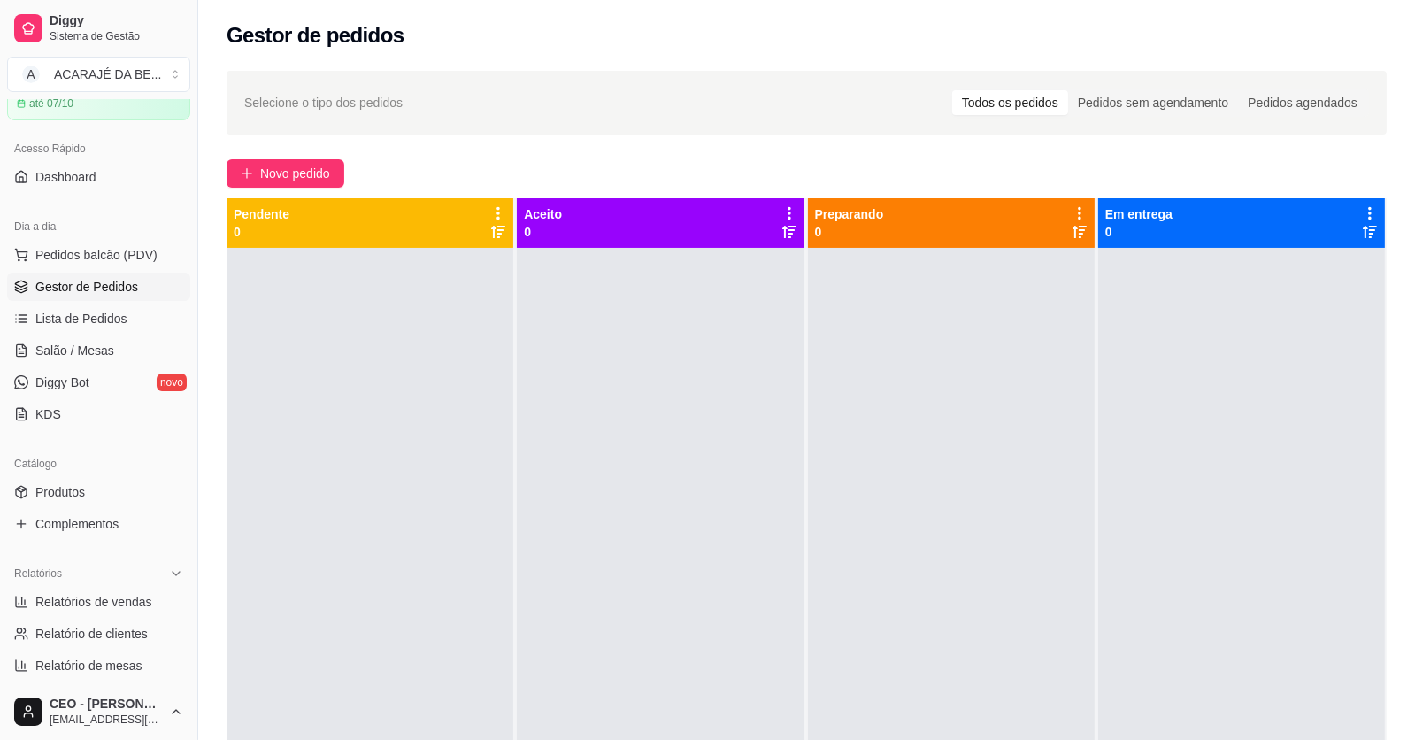
click at [494, 231] on icon at bounding box center [498, 232] width 14 height 14
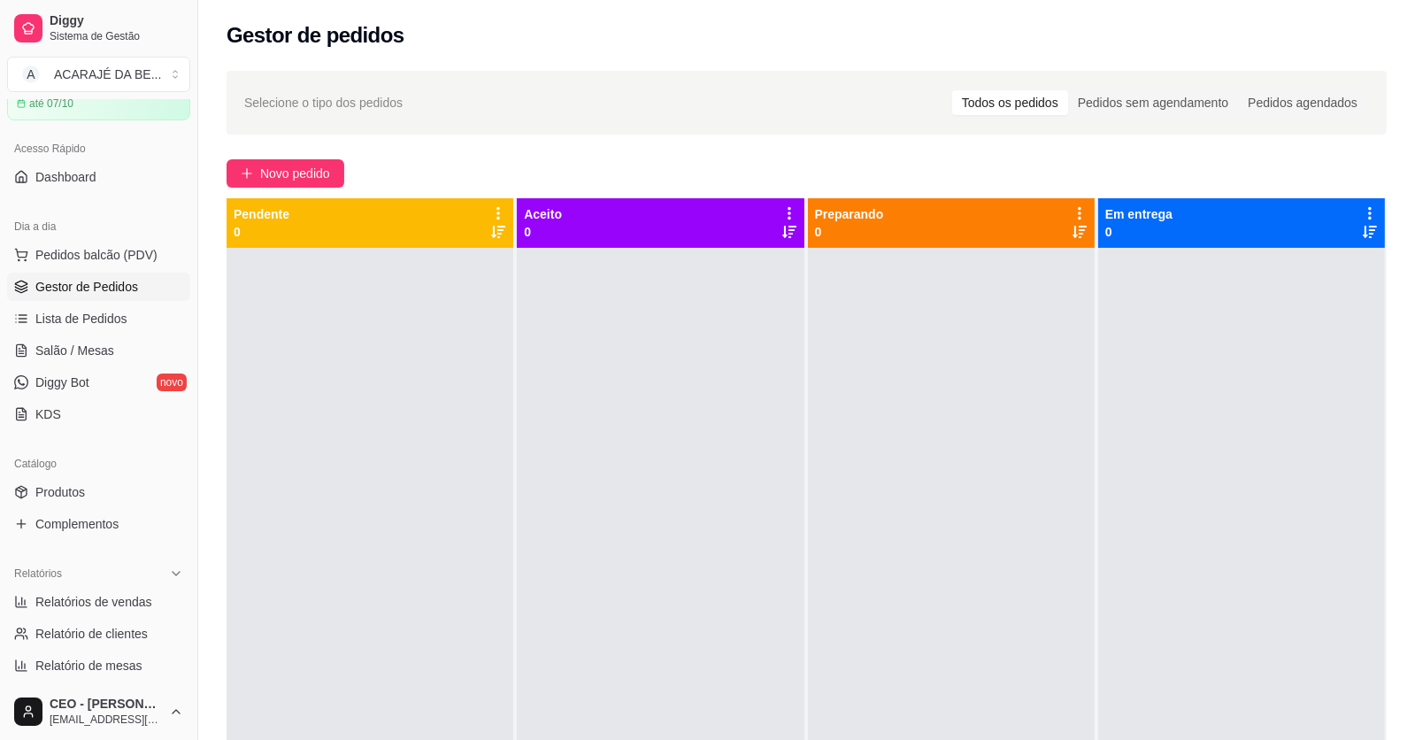
click at [494, 227] on icon at bounding box center [498, 232] width 14 height 14
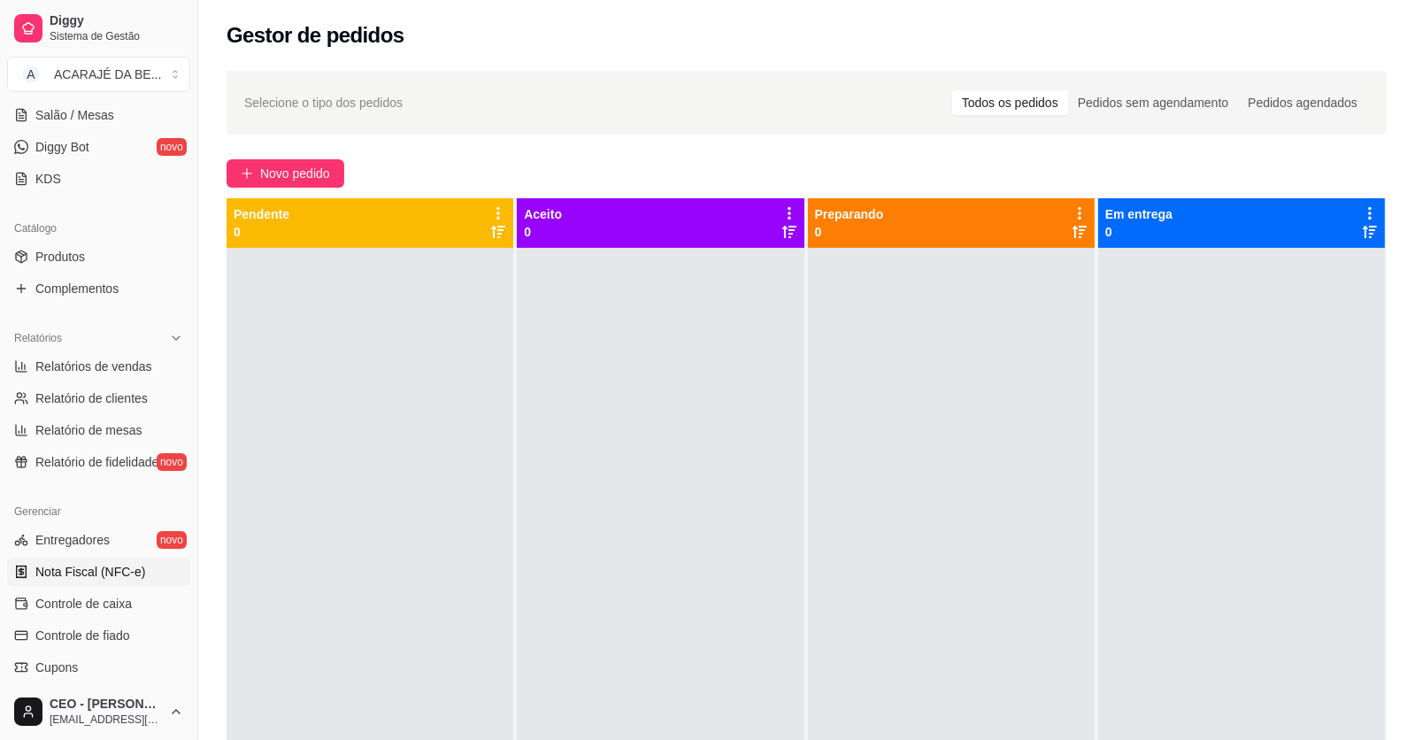
scroll to position [353, 0]
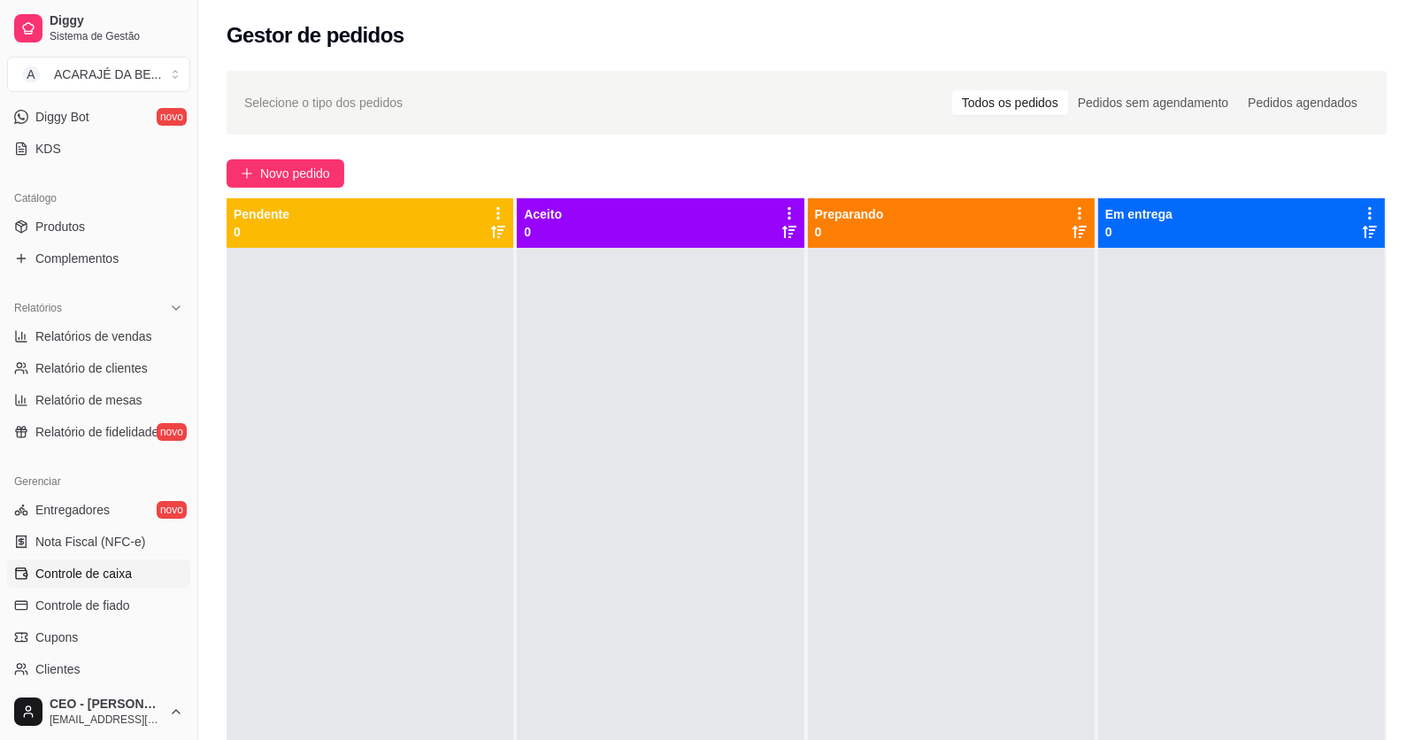
click at [127, 573] on span "Controle de caixa" at bounding box center [83, 574] width 96 height 18
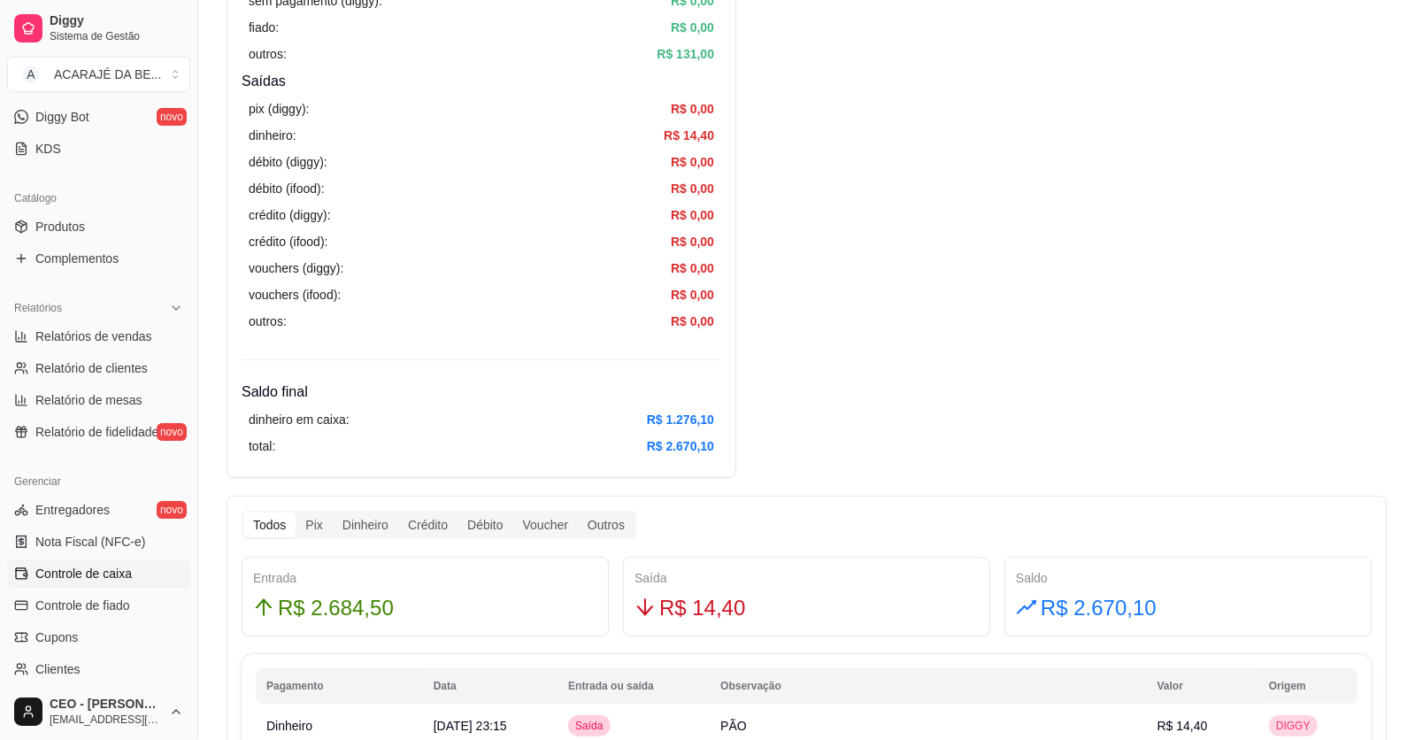
scroll to position [619, 0]
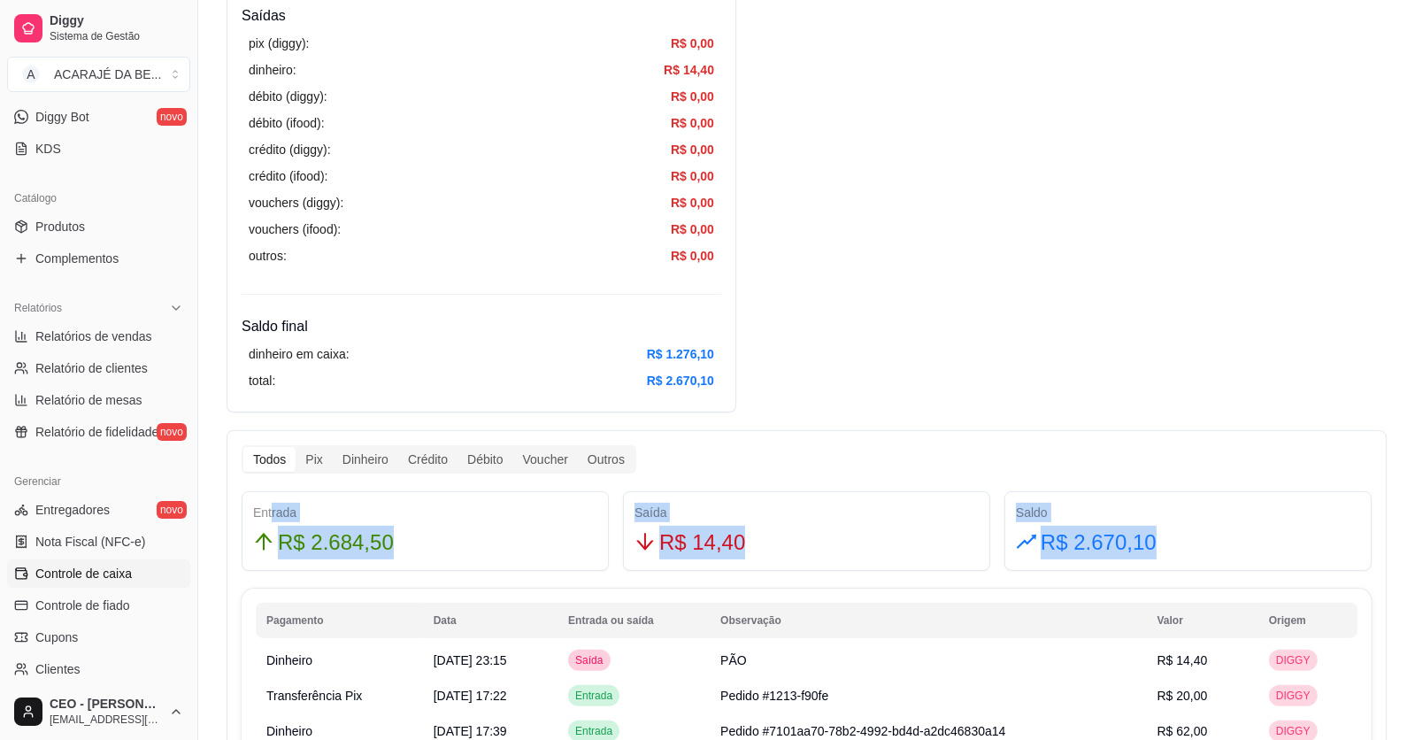
drag, startPoint x: 1146, startPoint y: 540, endPoint x: 272, endPoint y: 519, distance: 874.6
click at [272, 519] on div "Entrada R$ 2.684,50 Saída R$ 14,40 Saldo R$ 2.670,10" at bounding box center [807, 531] width 1144 height 80
copy div "rada R$ 2.684,50 Saída R$ 14,40 Saldo R$ 2.670,10"
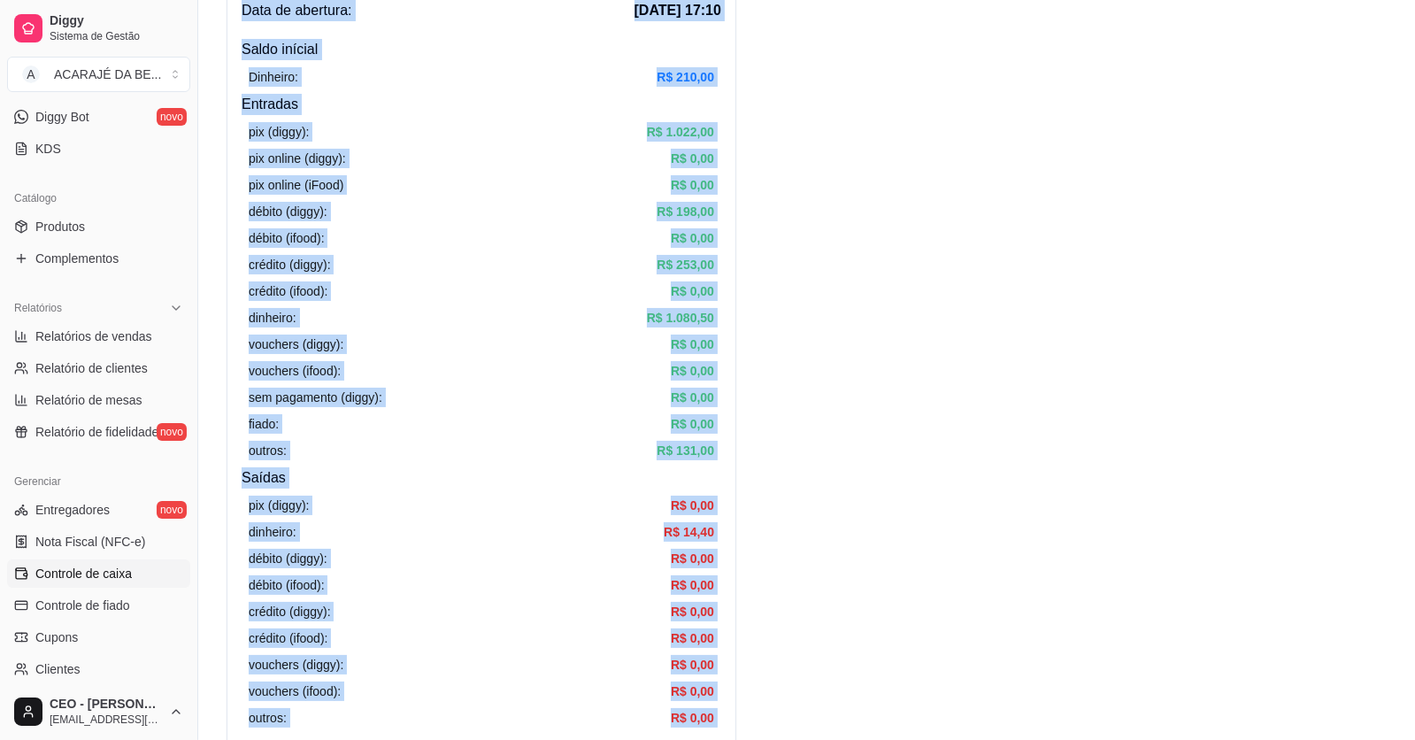
drag, startPoint x: 713, startPoint y: 376, endPoint x: 218, endPoint y: 5, distance: 619.0
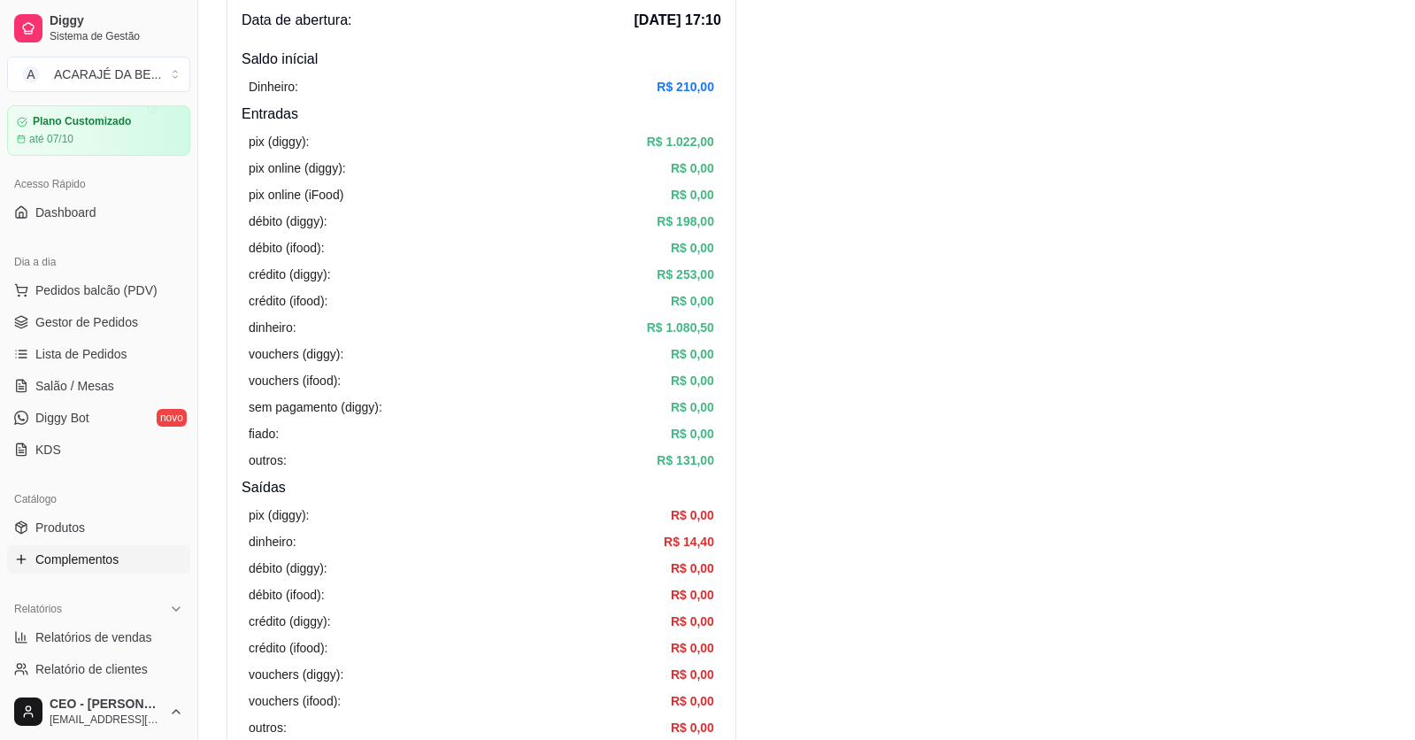
scroll to position [0, 0]
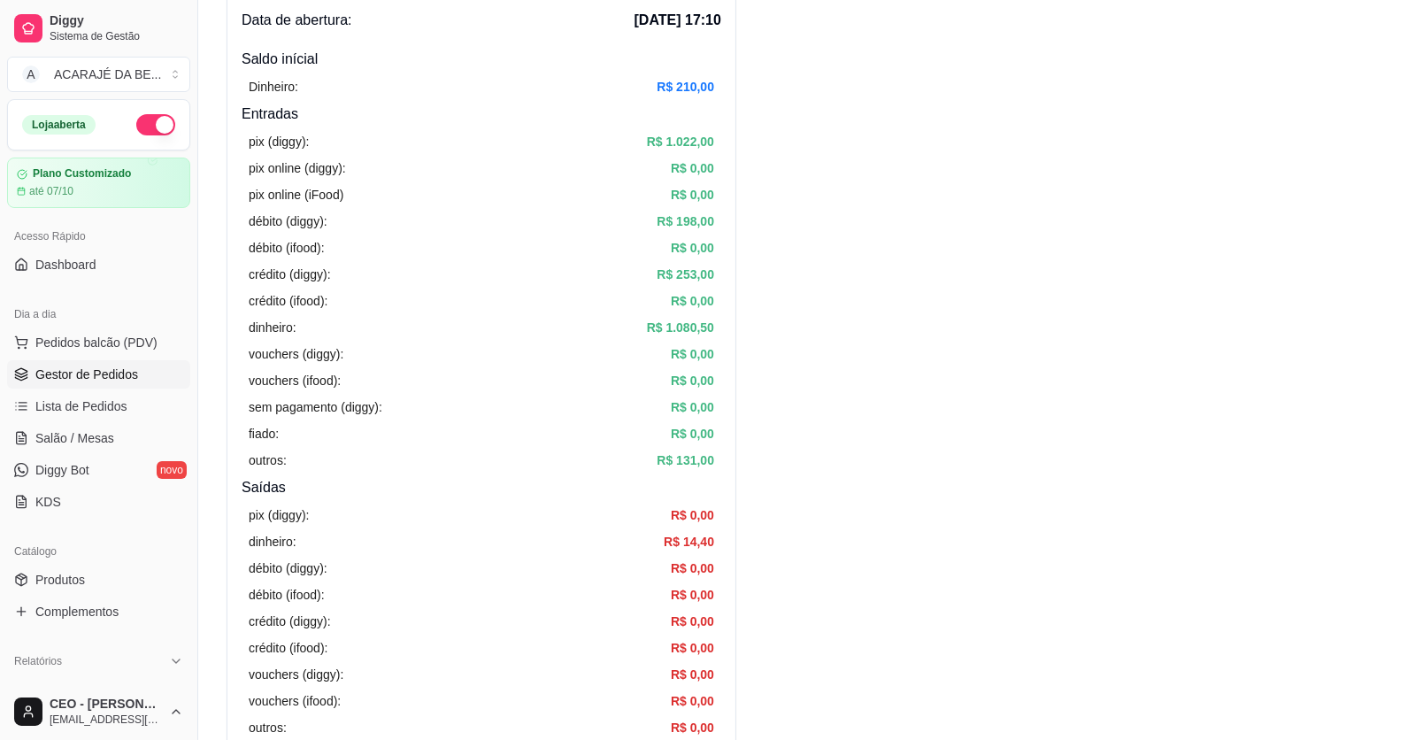
click at [83, 373] on span "Gestor de Pedidos" at bounding box center [86, 375] width 103 height 18
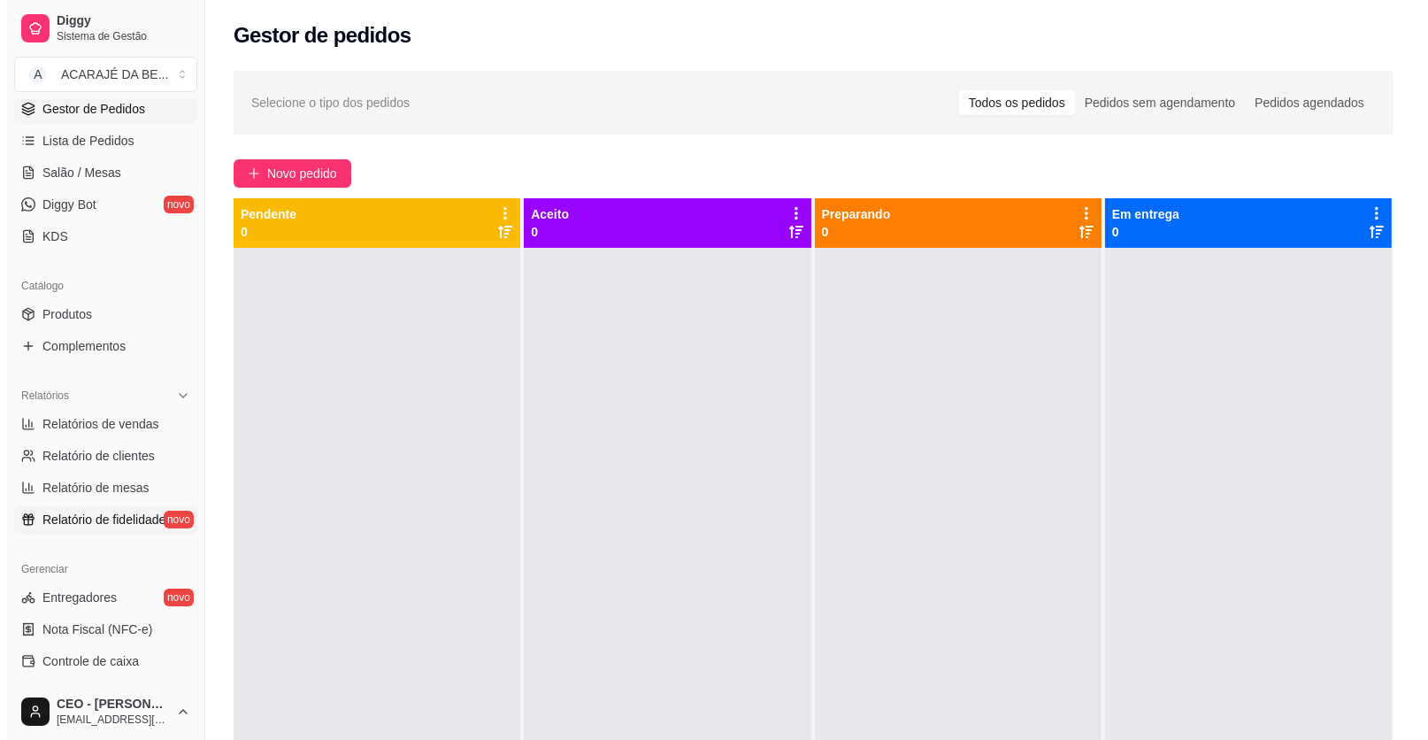
scroll to position [353, 0]
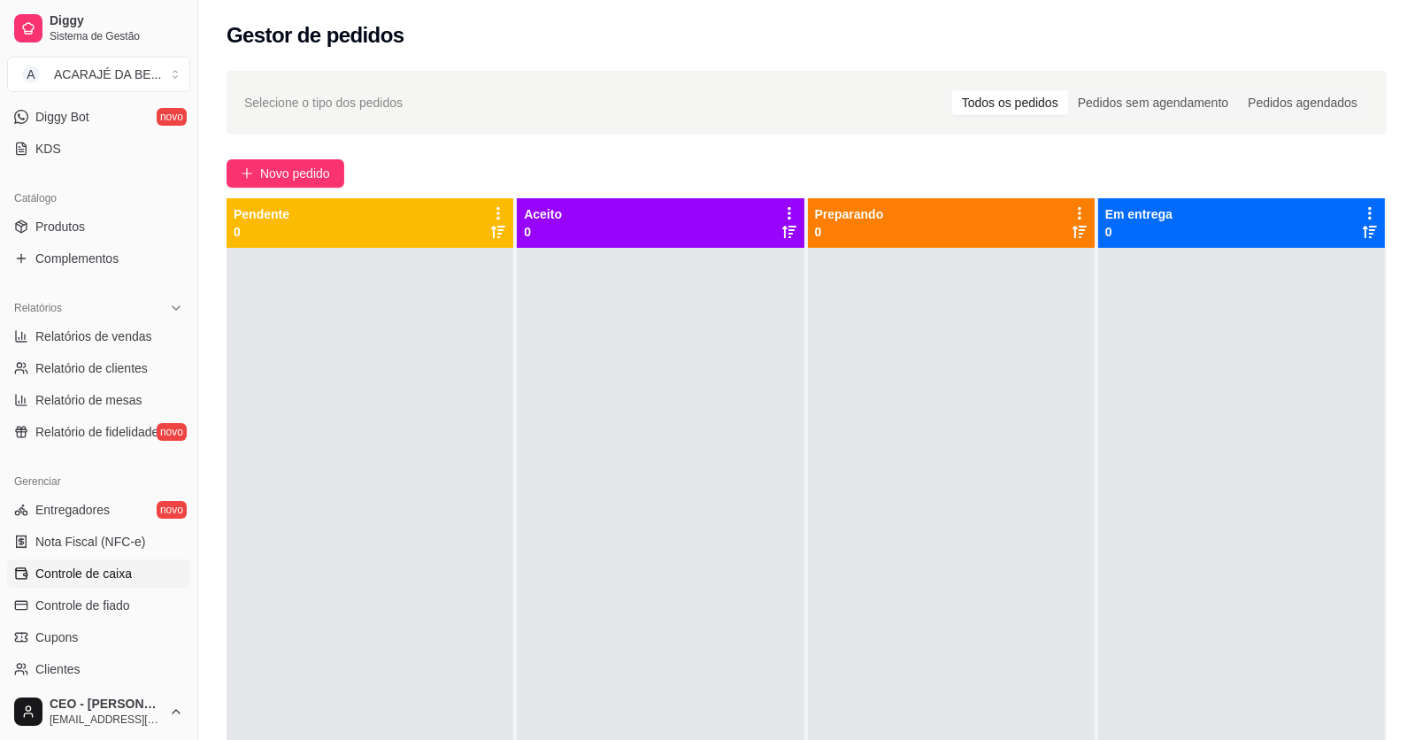
click at [112, 573] on span "Controle de caixa" at bounding box center [83, 574] width 96 height 18
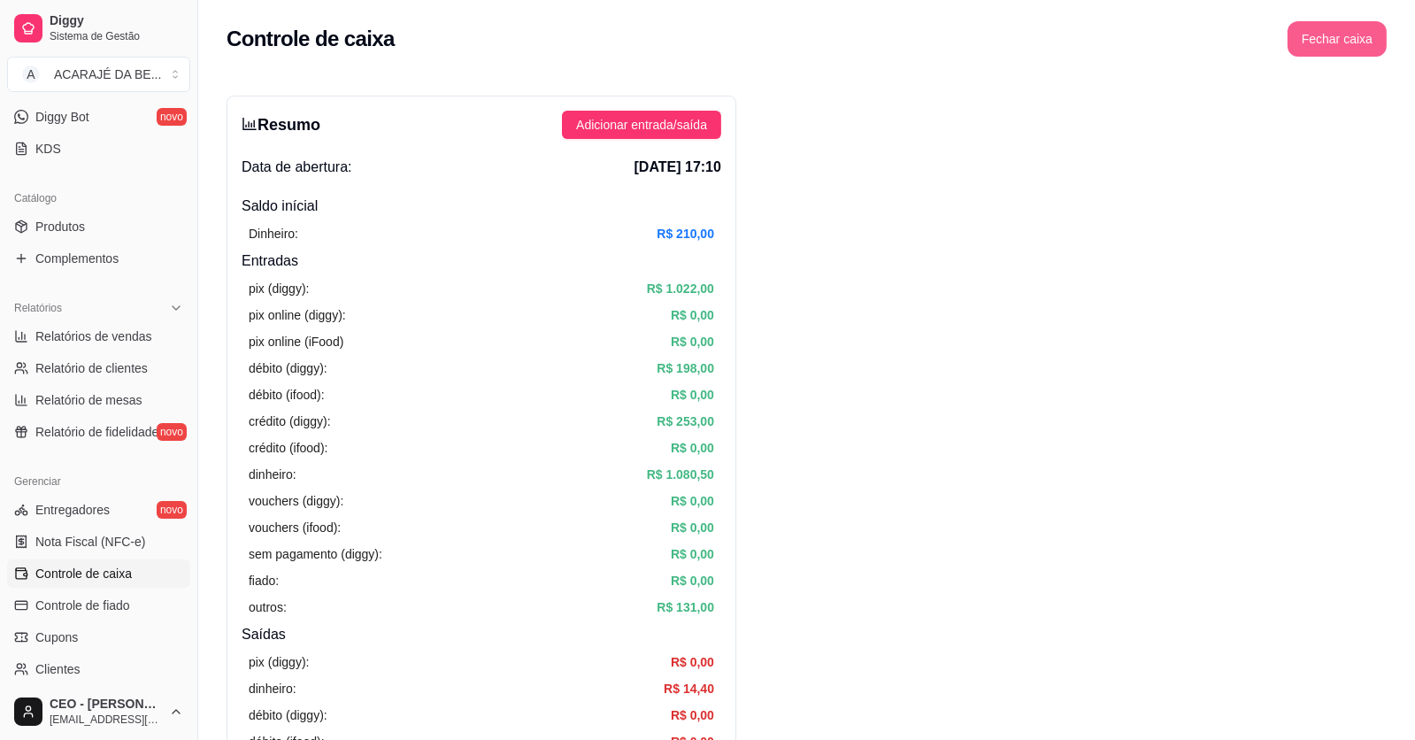
click at [1345, 39] on button "Fechar caixa" at bounding box center [1337, 38] width 99 height 35
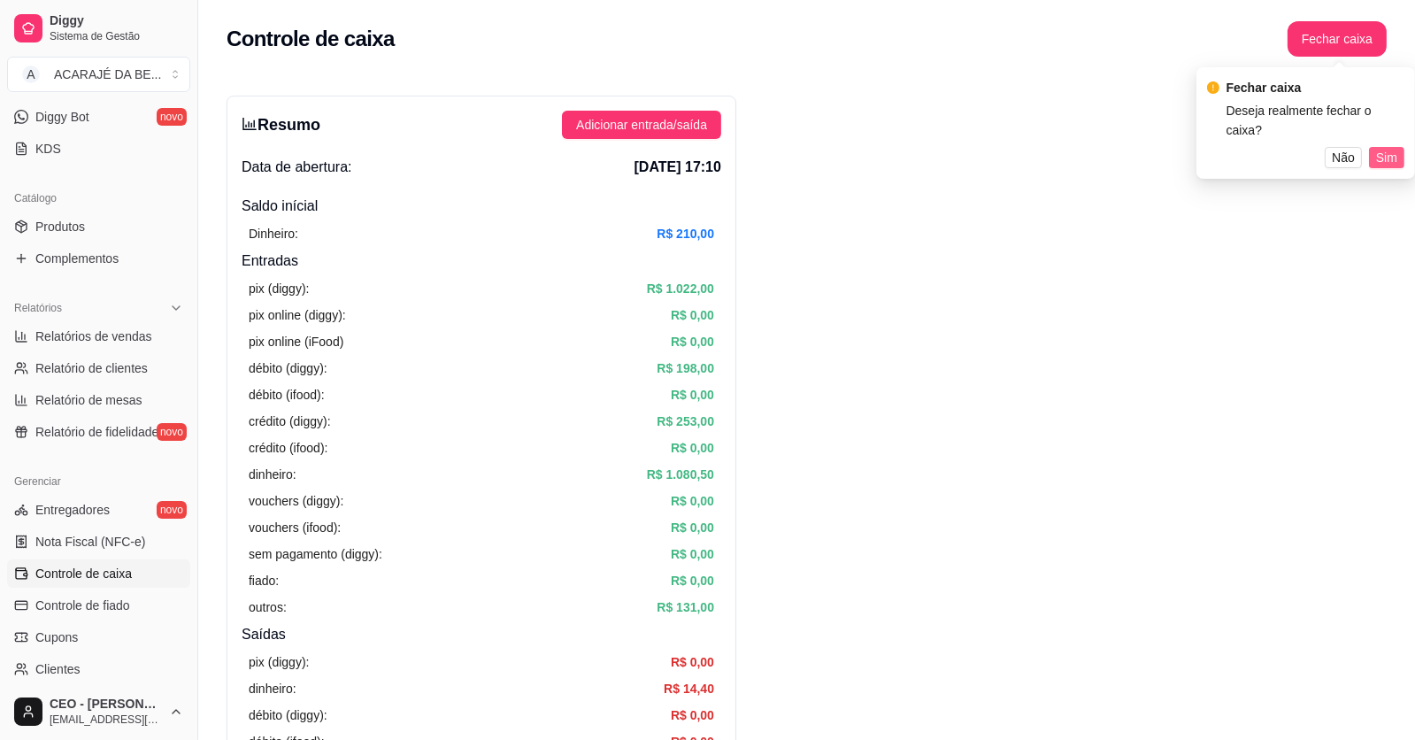
click at [1397, 148] on span "Sim" at bounding box center [1386, 157] width 21 height 19
